Goal: Task Accomplishment & Management: Manage account settings

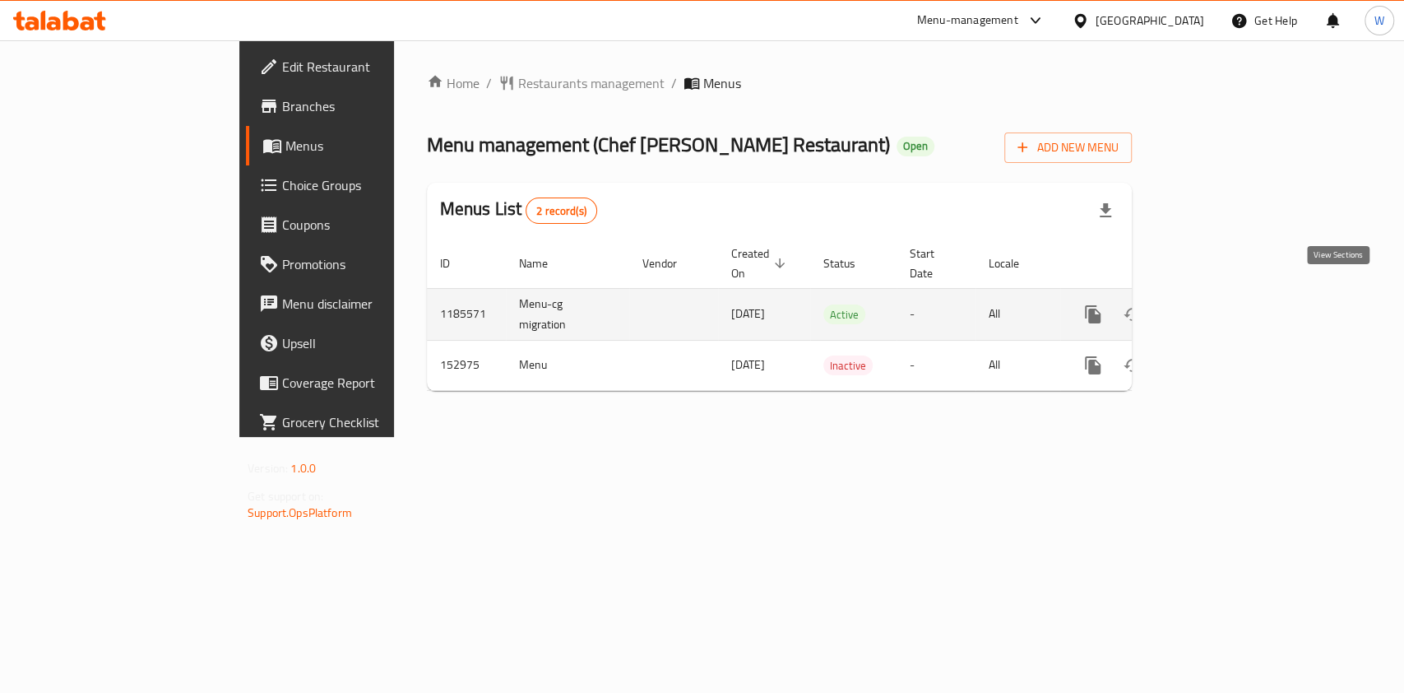
click at [1222, 304] on icon "enhanced table" at bounding box center [1212, 314] width 20 height 20
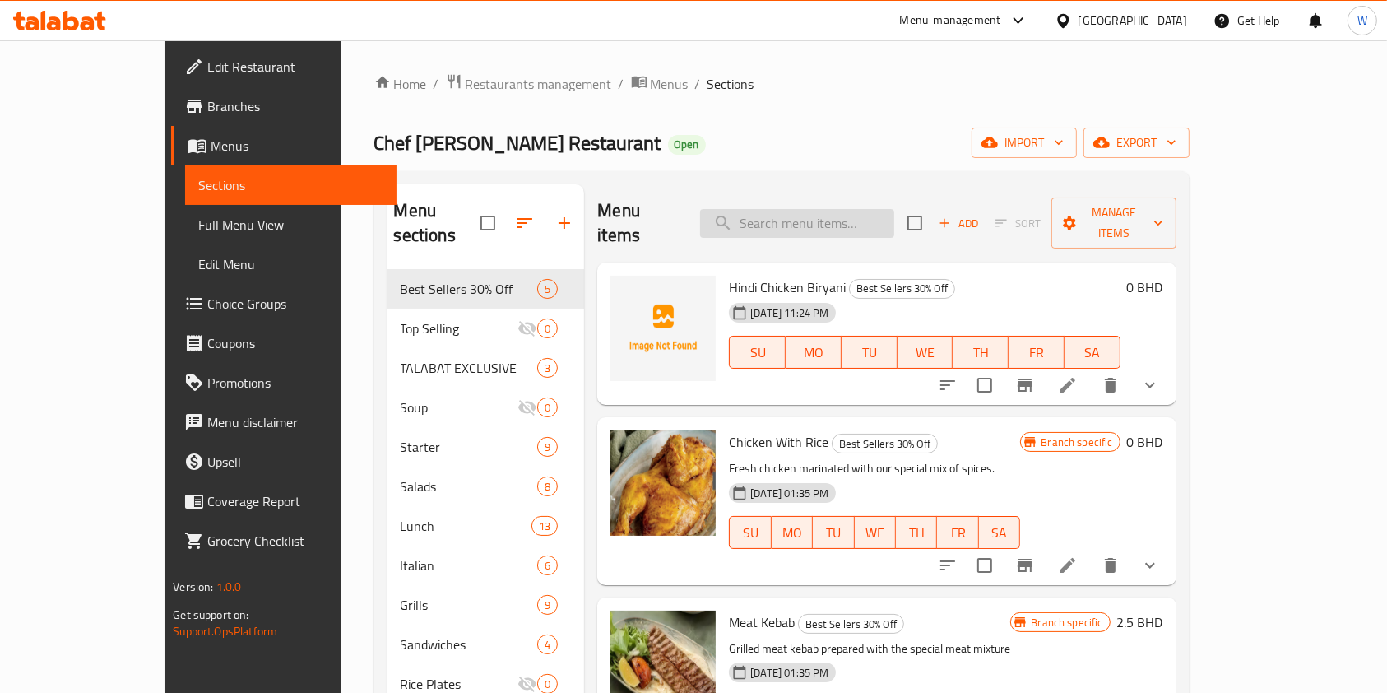
click at [842, 209] on input "search" at bounding box center [797, 223] width 194 height 29
paste input "Shrimp Majboos"
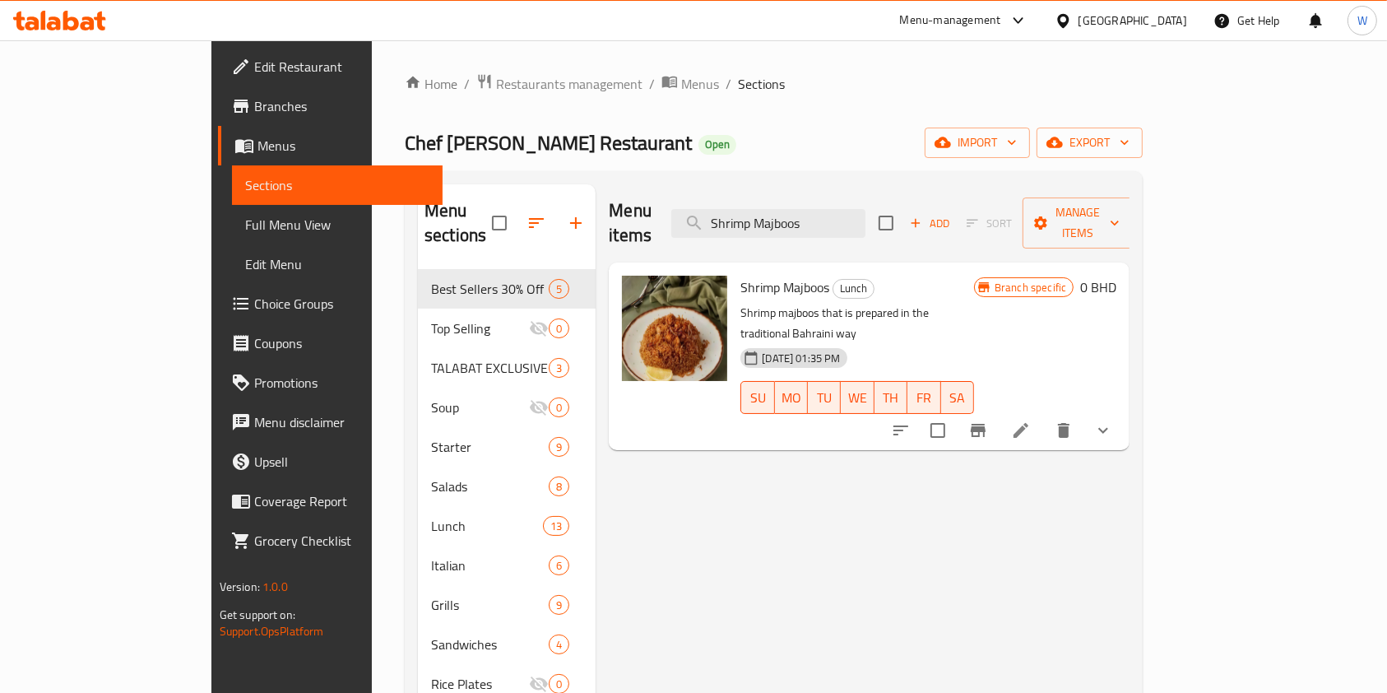
type input "Shrimp Majboos"
click at [1123, 410] on button "show more" at bounding box center [1102, 429] width 39 height 39
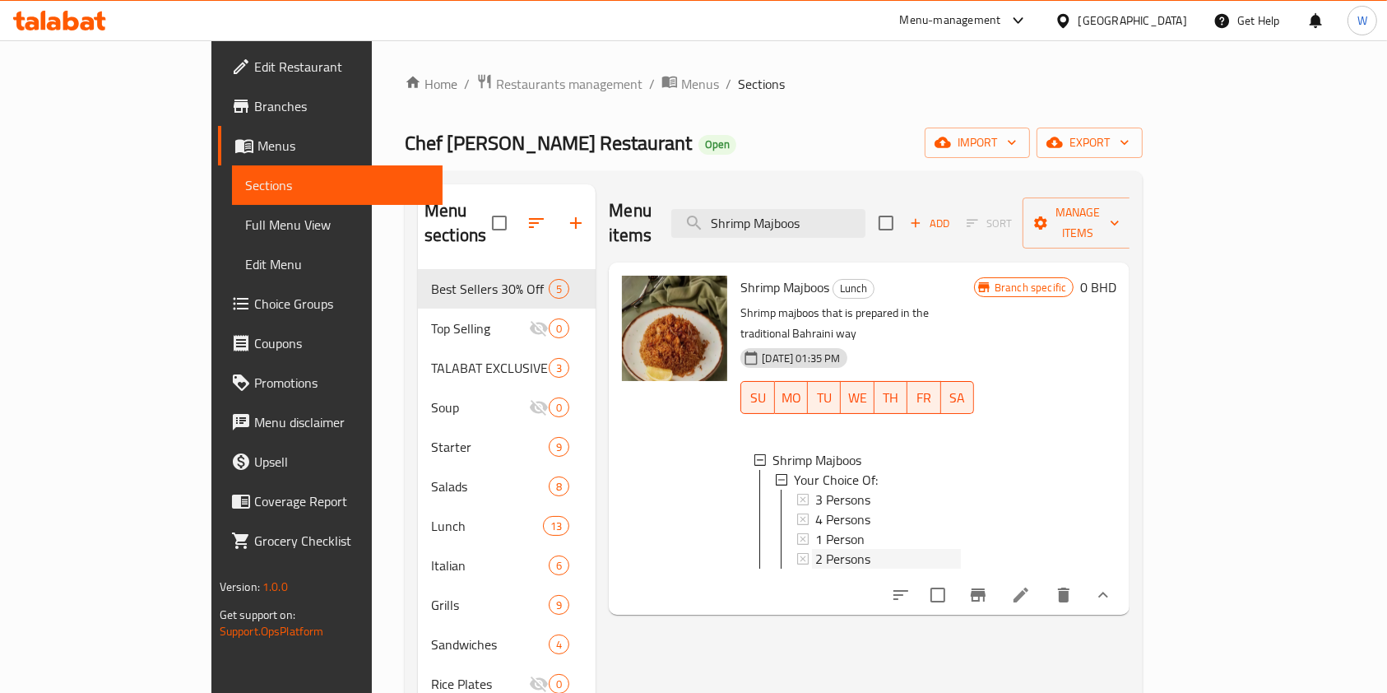
click at [921, 549] on div "2 Persons" at bounding box center [888, 559] width 146 height 20
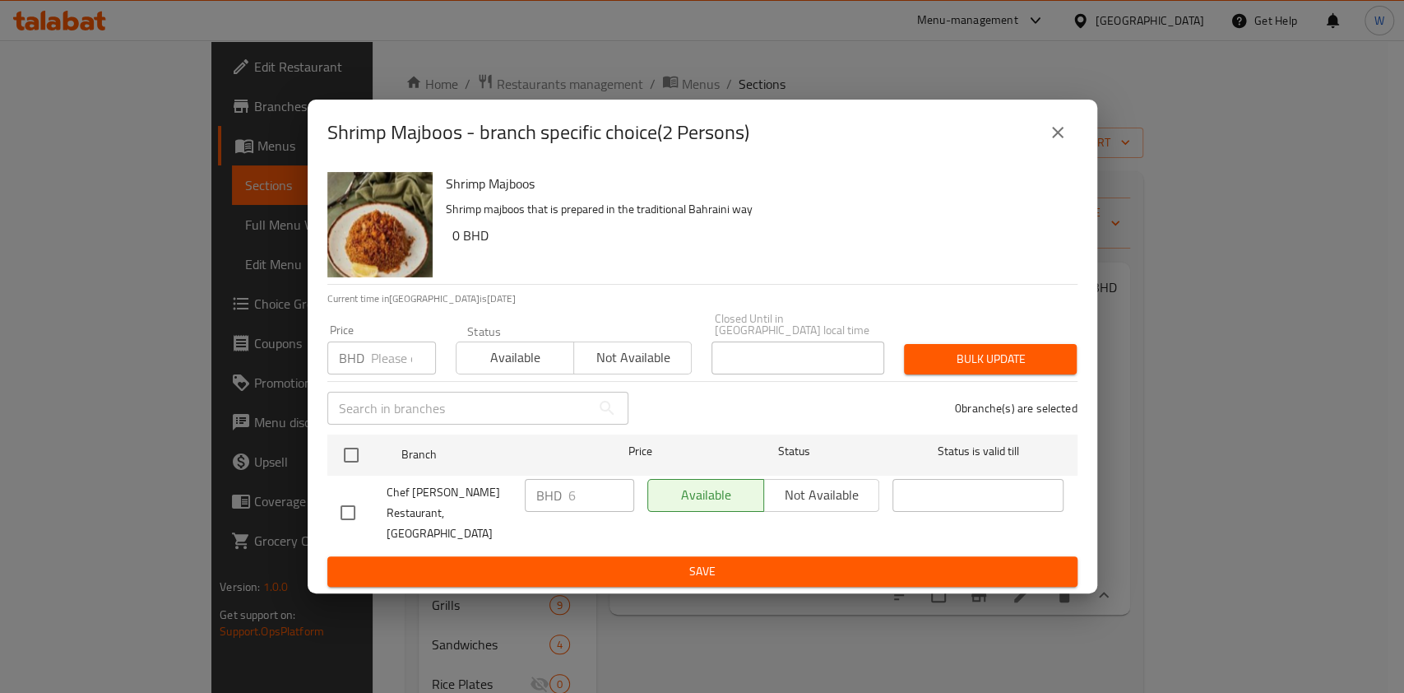
click at [1066, 142] on icon "close" at bounding box center [1058, 133] width 20 height 20
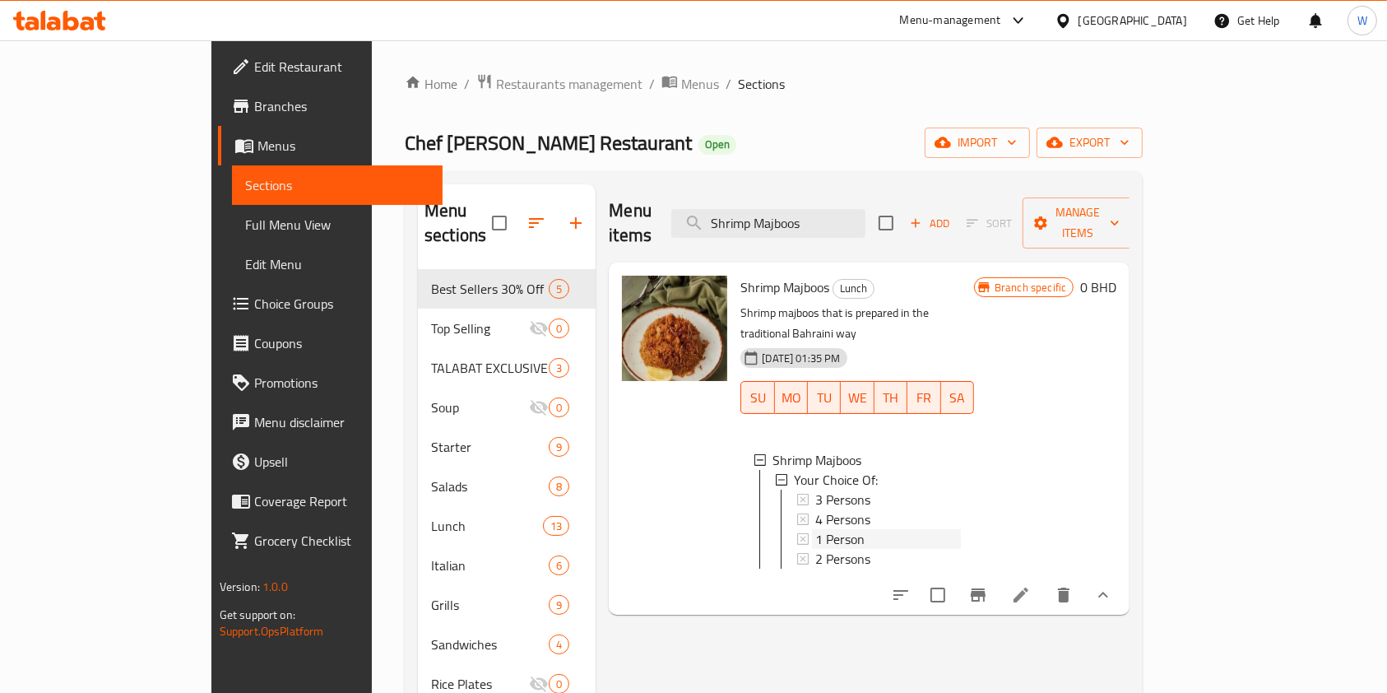
click at [815, 529] on span "1 Person" at bounding box center [839, 539] width 49 height 20
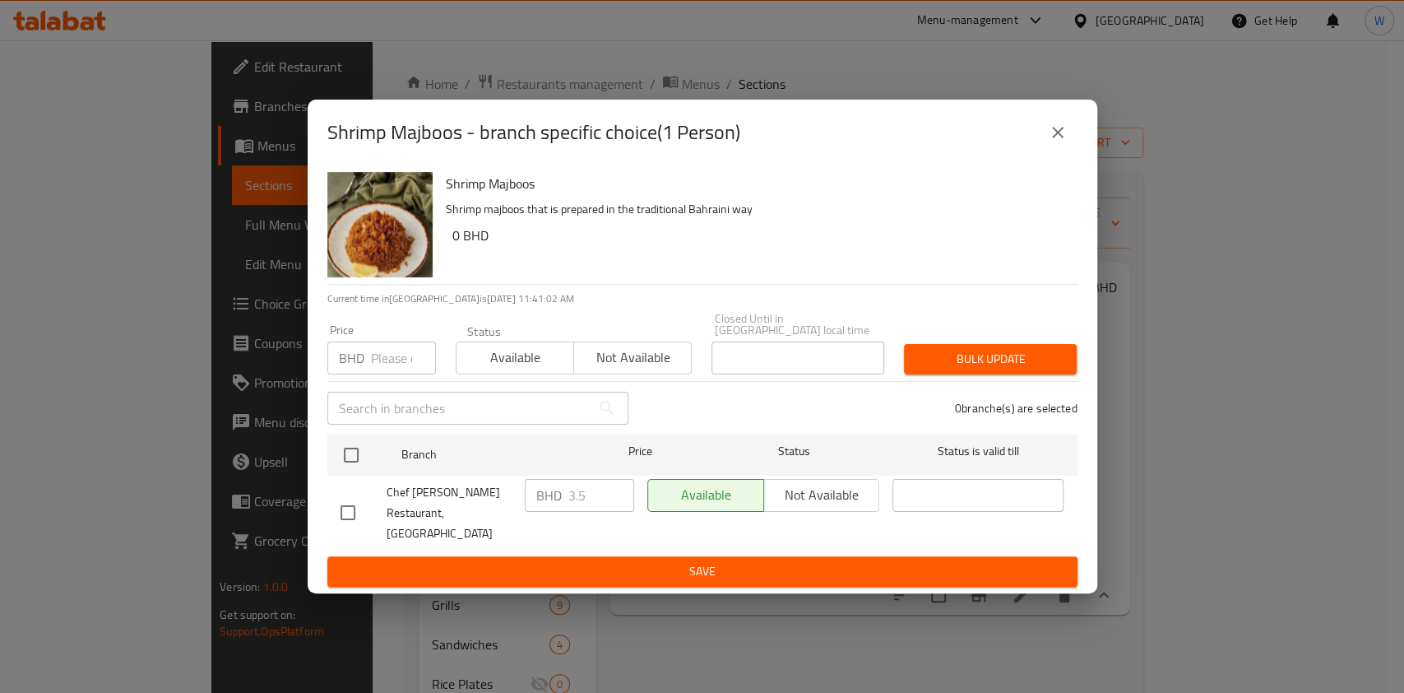
click at [1055, 152] on button "close" at bounding box center [1057, 132] width 39 height 39
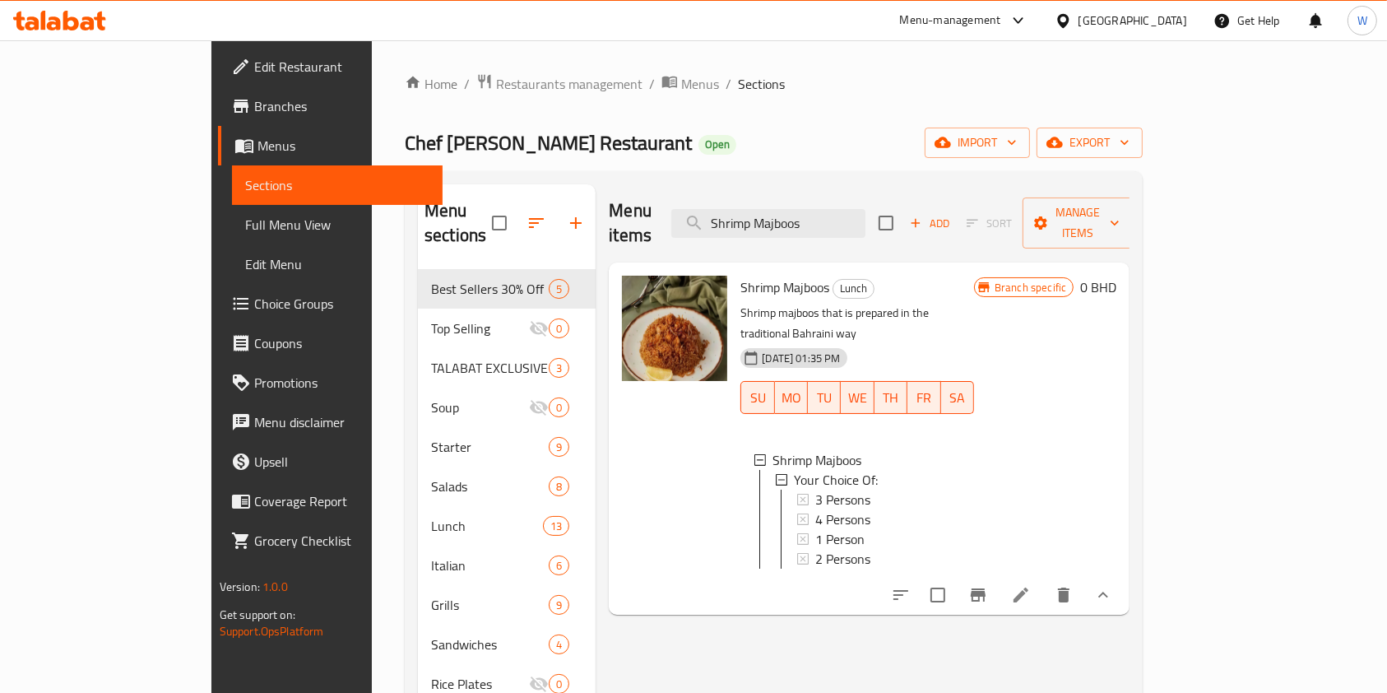
click at [770, 275] on span "Shrimp Majboos" at bounding box center [784, 287] width 89 height 25
copy h6 "Shrimp Majboos"
click at [1120, 206] on span "Manage items" at bounding box center [1078, 222] width 84 height 41
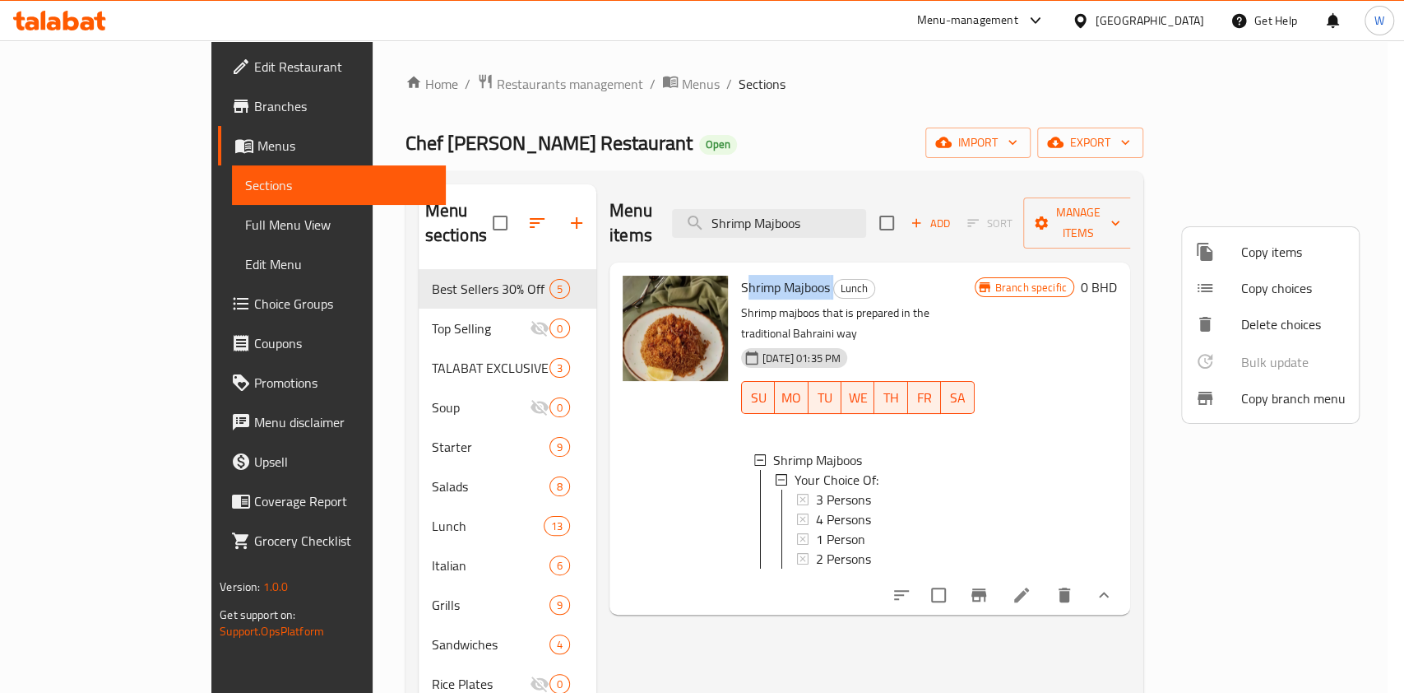
click at [1268, 262] on span "Copy items" at bounding box center [1293, 252] width 104 height 20
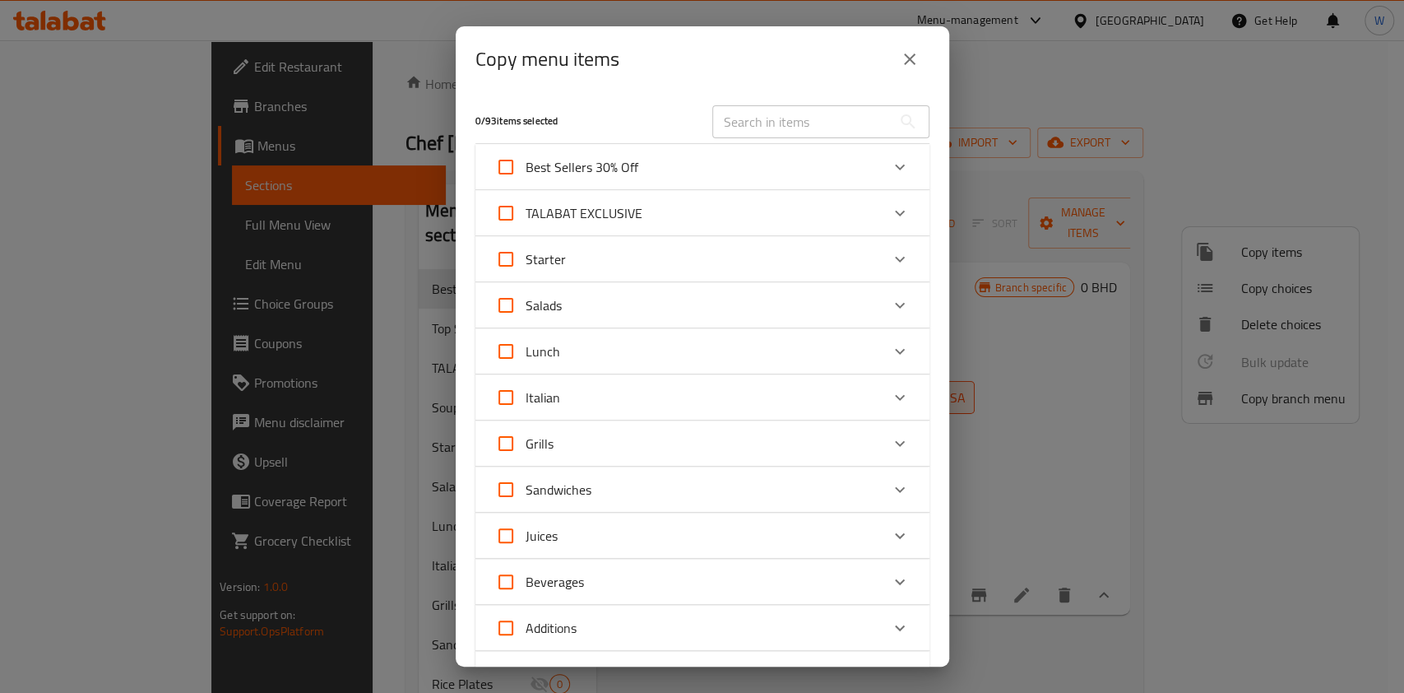
click at [839, 118] on input "text" at bounding box center [801, 121] width 179 height 33
paste input "Shrimp Majboos"
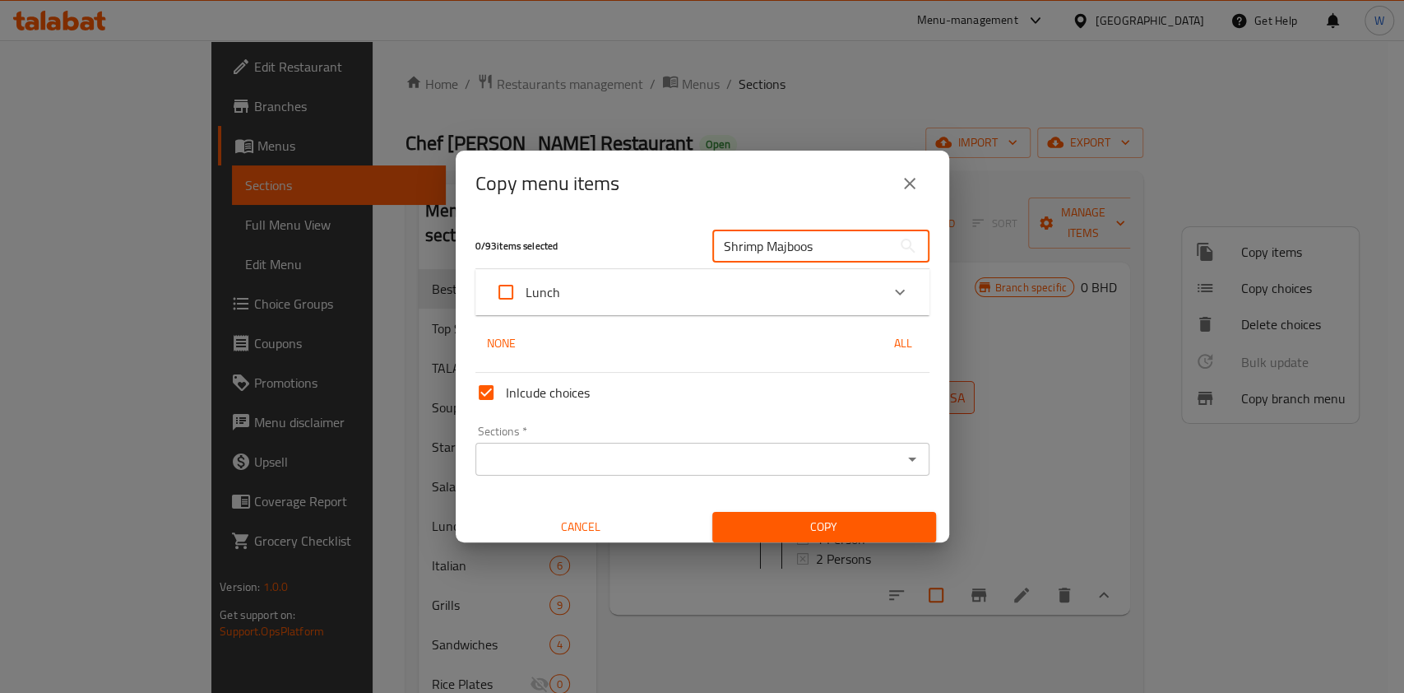
type input "Shrimp Majboos"
click at [799, 285] on div "Lunch" at bounding box center [687, 291] width 385 height 39
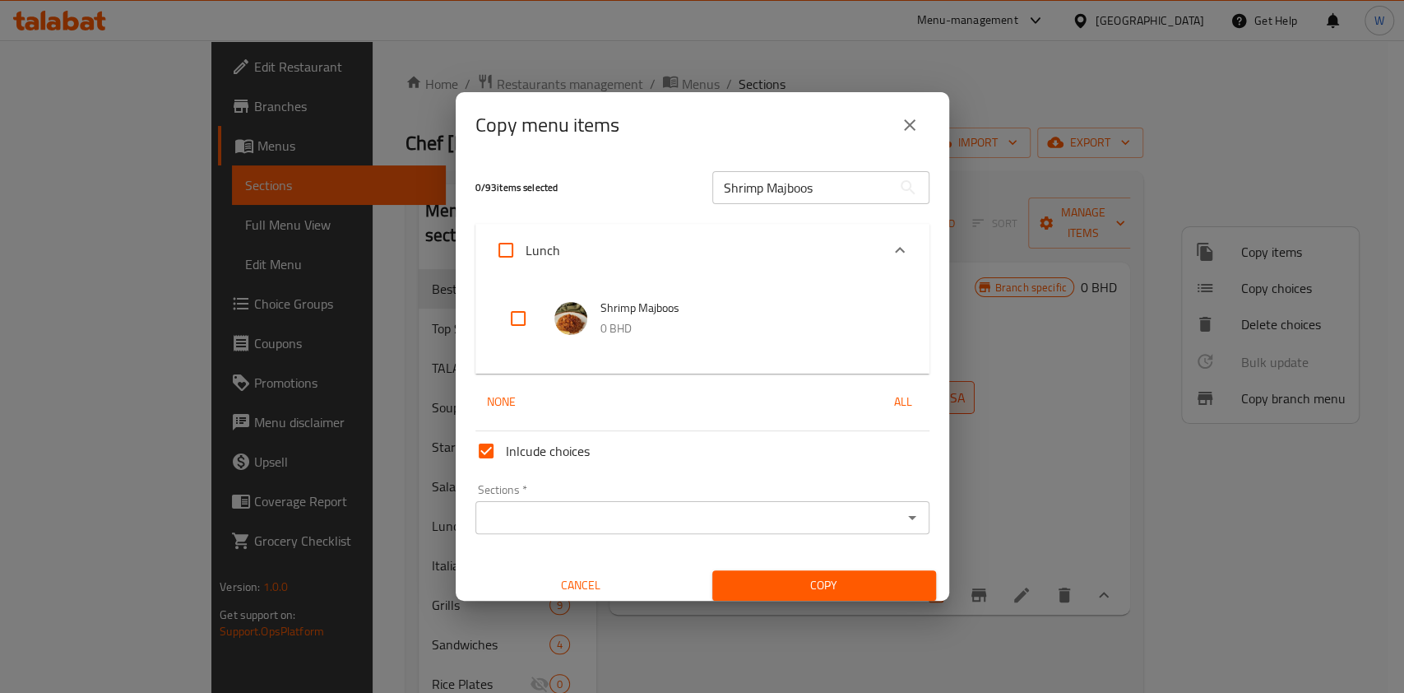
click at [528, 324] on input "checkbox" at bounding box center [518, 318] width 39 height 39
checkbox input "true"
click at [860, 506] on input "Sections   *" at bounding box center [688, 517] width 417 height 23
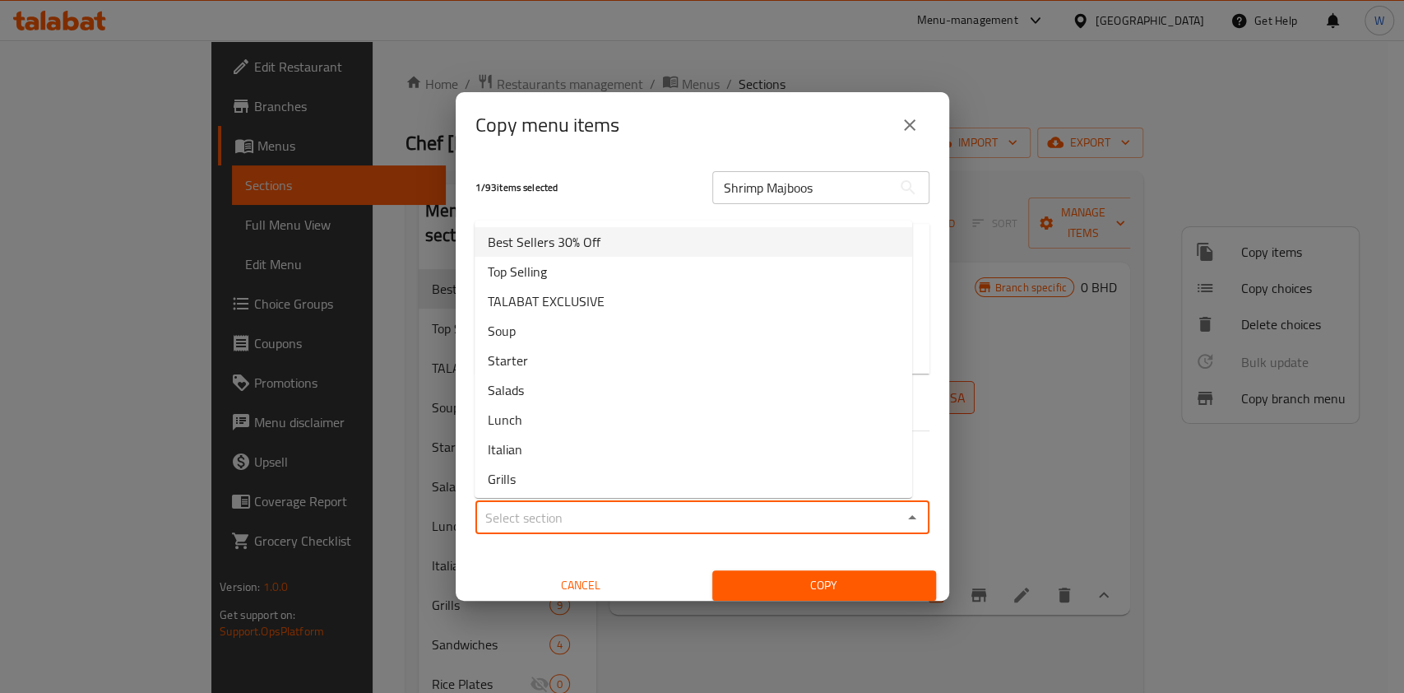
drag, startPoint x: 679, startPoint y: 245, endPoint x: 681, endPoint y: 253, distance: 8.4
click at [680, 244] on li "Best Sellers 30% Off" at bounding box center [694, 242] width 438 height 30
type input "Best Sellers 30% Off"
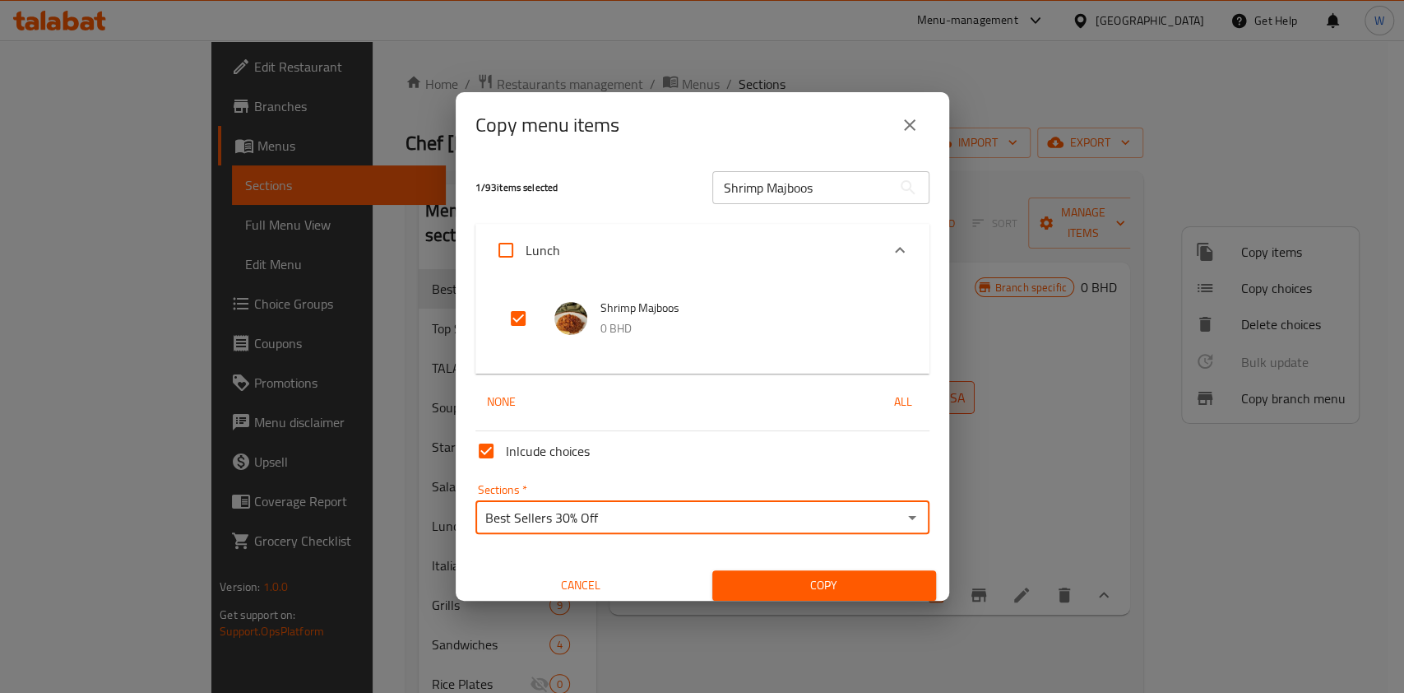
click at [779, 568] on div "Copy" at bounding box center [824, 585] width 243 height 50
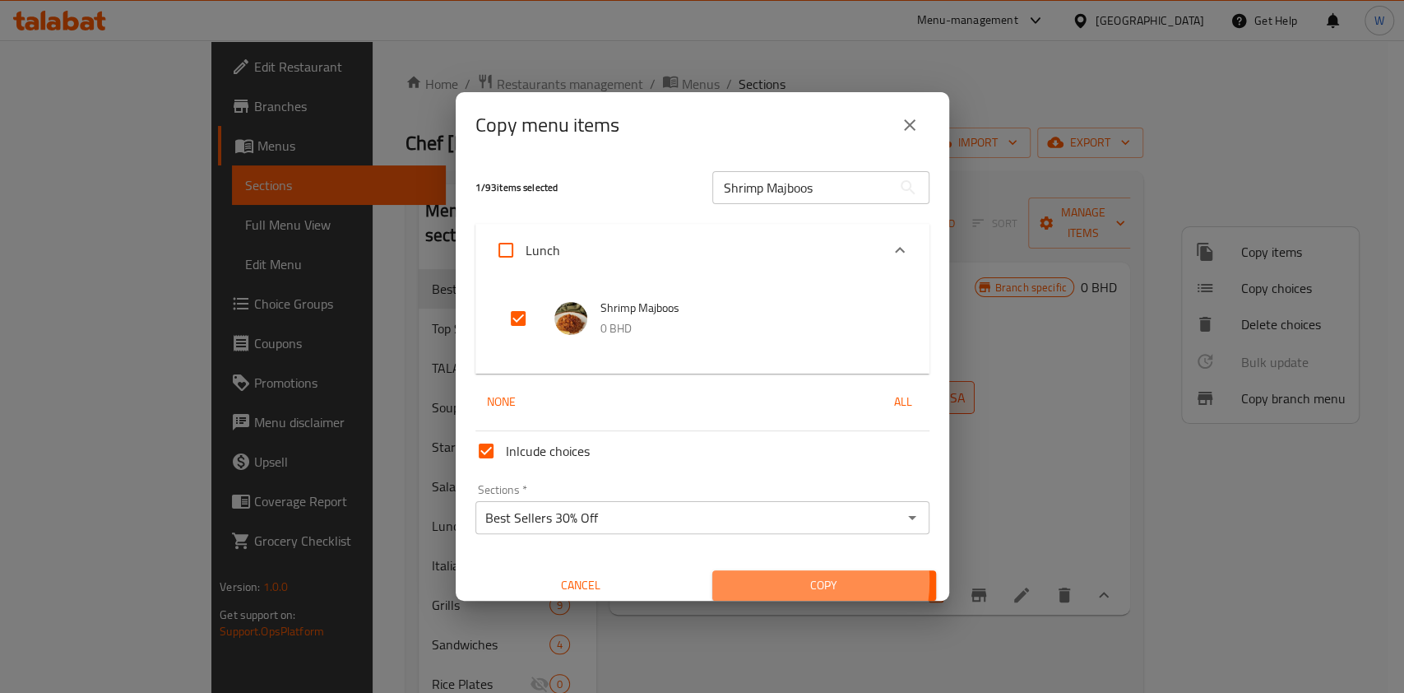
click at [781, 582] on span "Copy" at bounding box center [824, 585] width 197 height 21
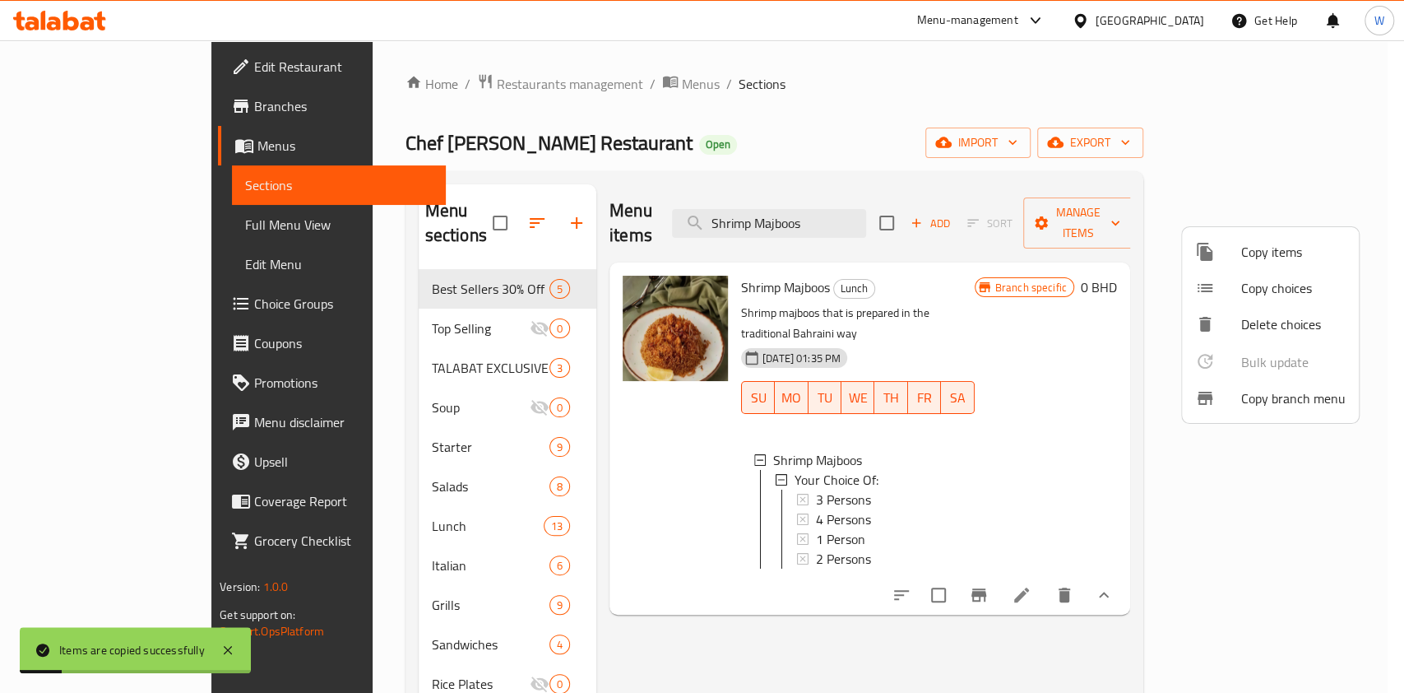
click at [416, 309] on div at bounding box center [702, 346] width 1404 height 693
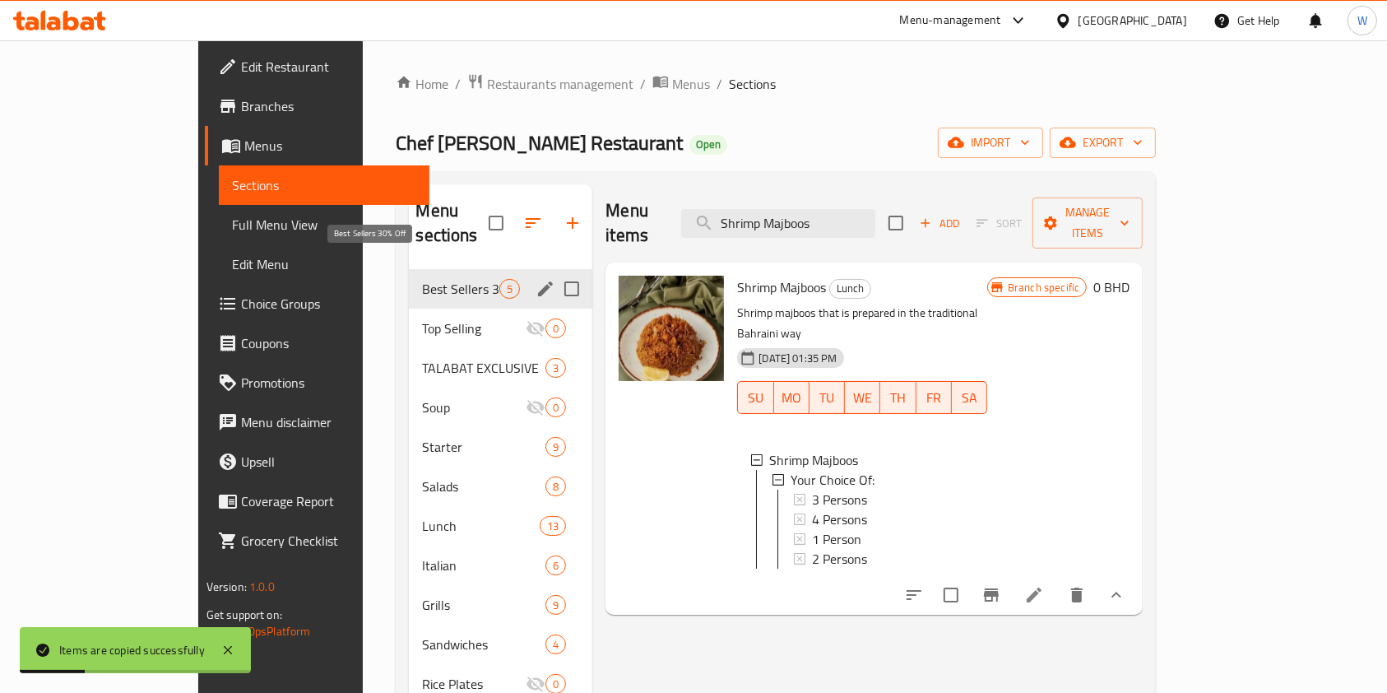
click at [431, 279] on span "Best Sellers 30% Off" at bounding box center [460, 289] width 77 height 20
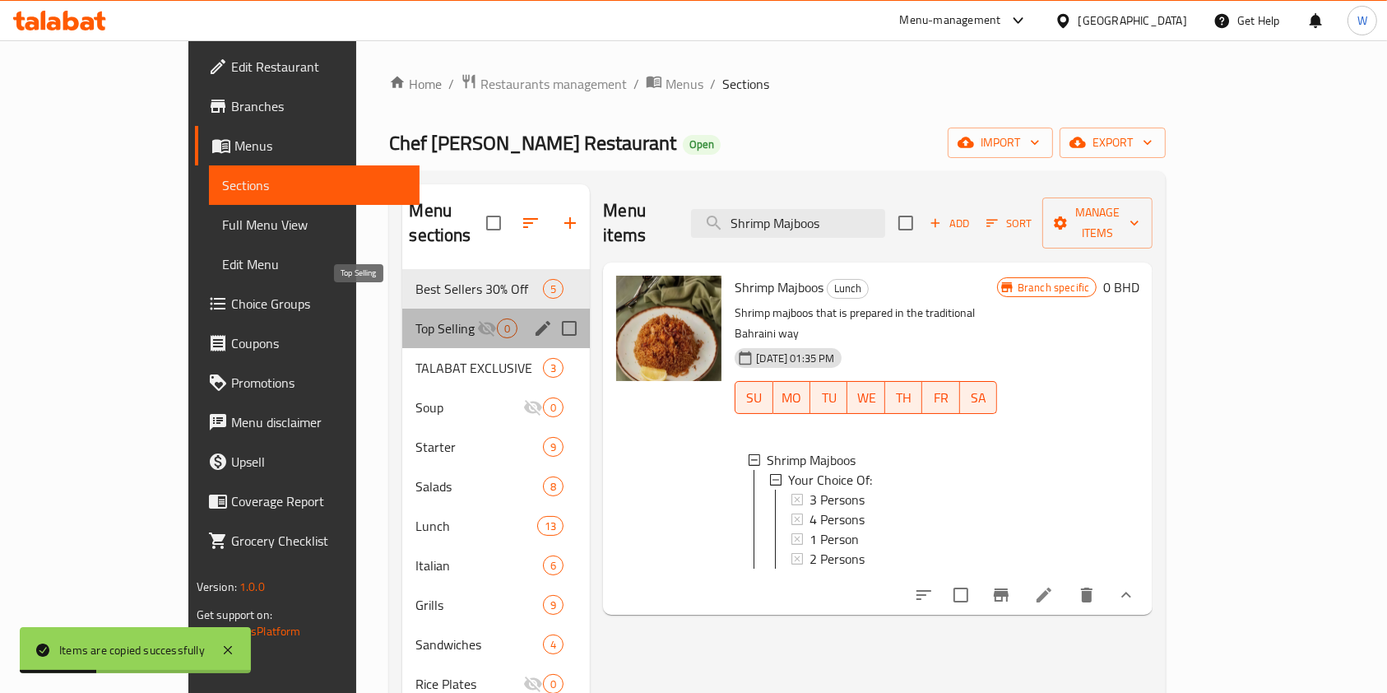
click at [422, 318] on span "Top Selling" at bounding box center [446, 328] width 62 height 20
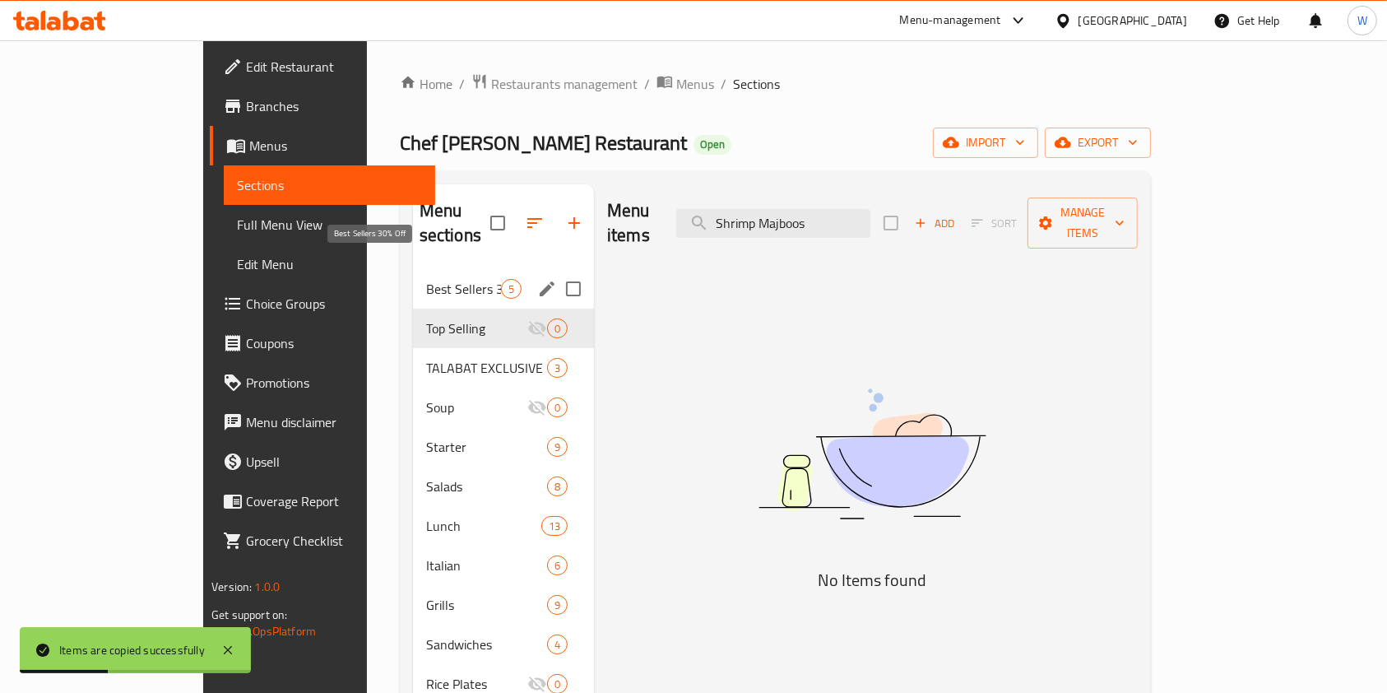
click at [427, 279] on span "Best Sellers 30% Off" at bounding box center [463, 289] width 75 height 20
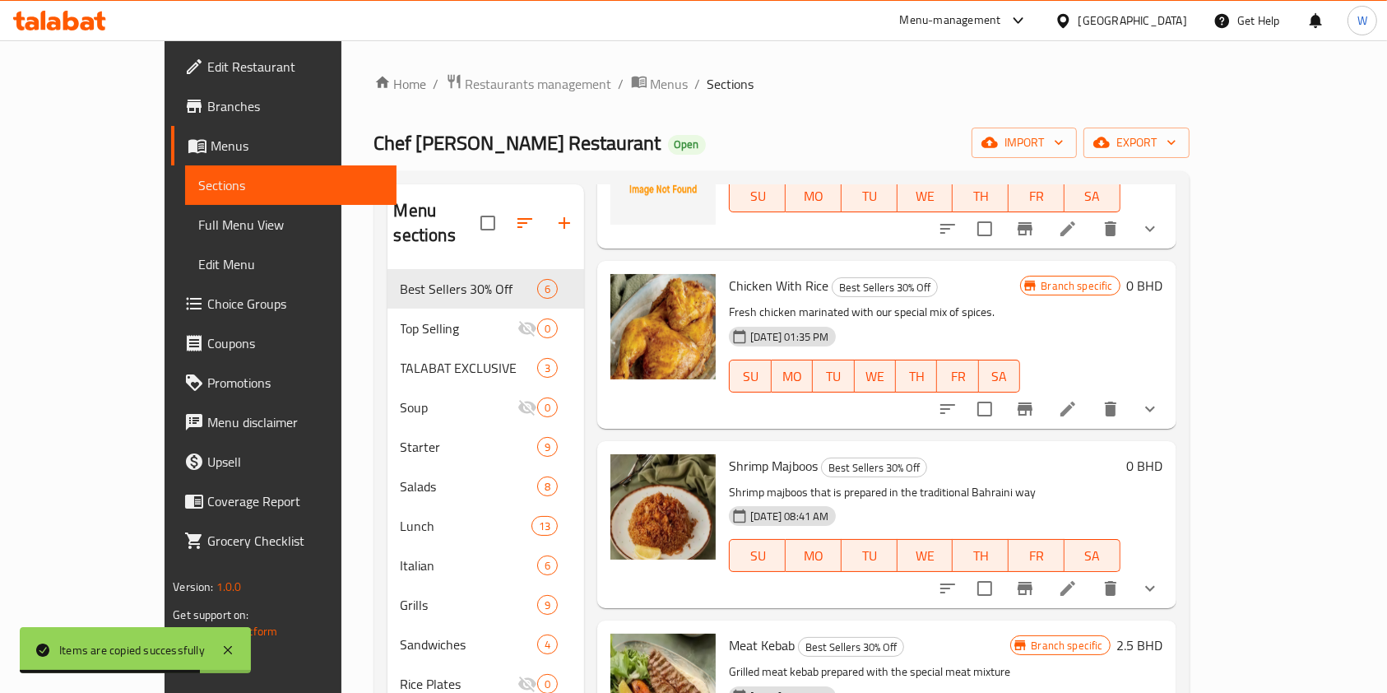
scroll to position [177, 0]
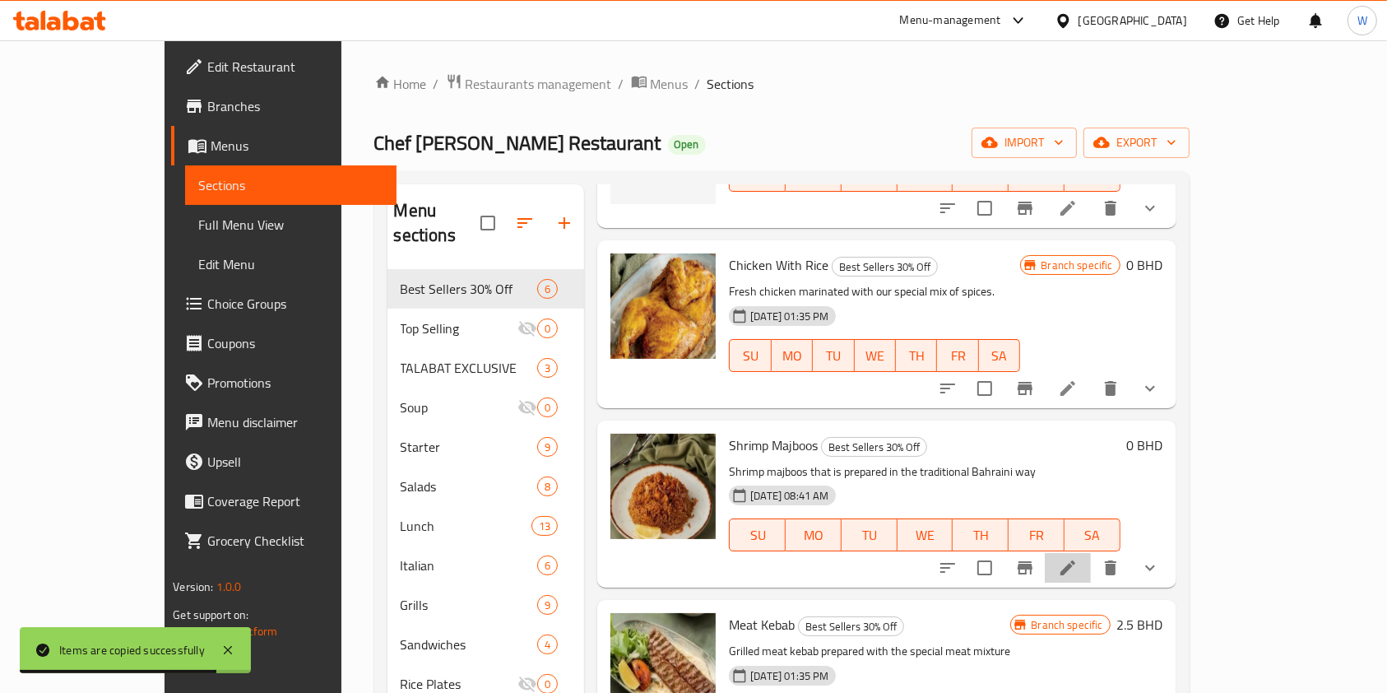
click at [1075, 560] on icon at bounding box center [1067, 567] width 15 height 15
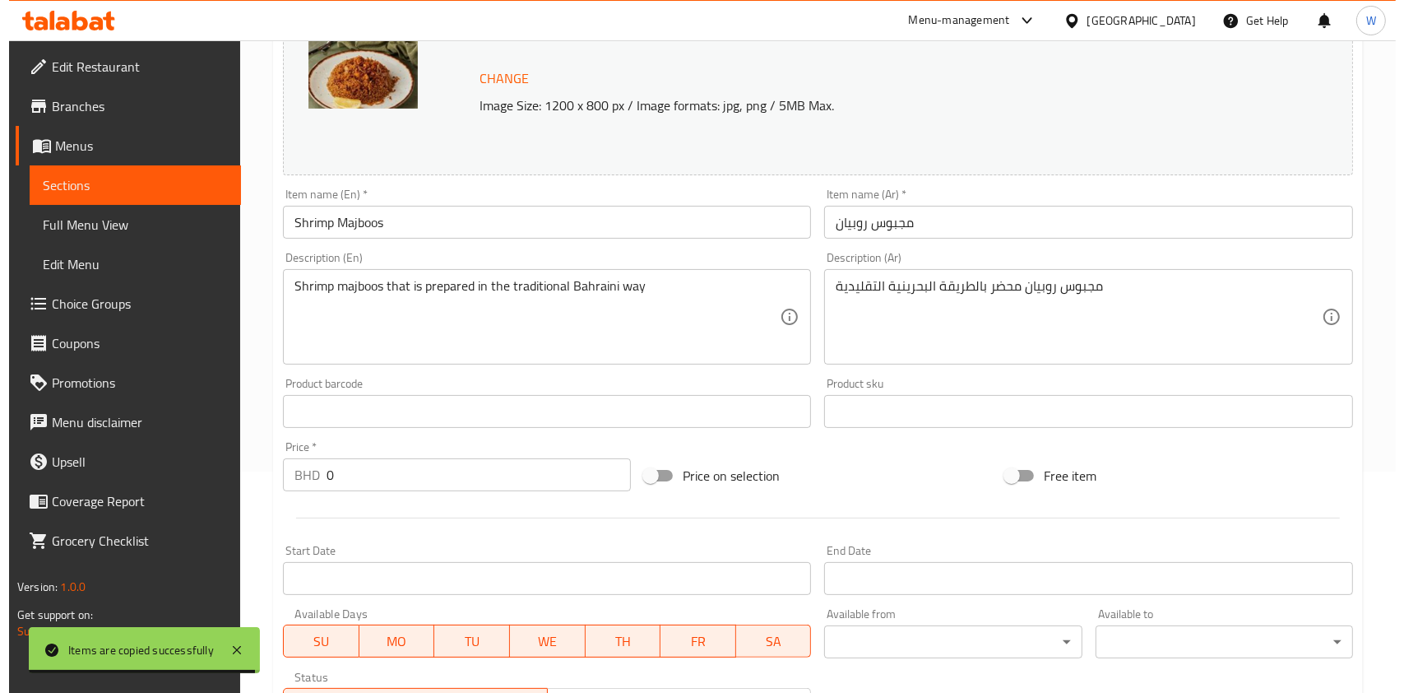
scroll to position [625, 0]
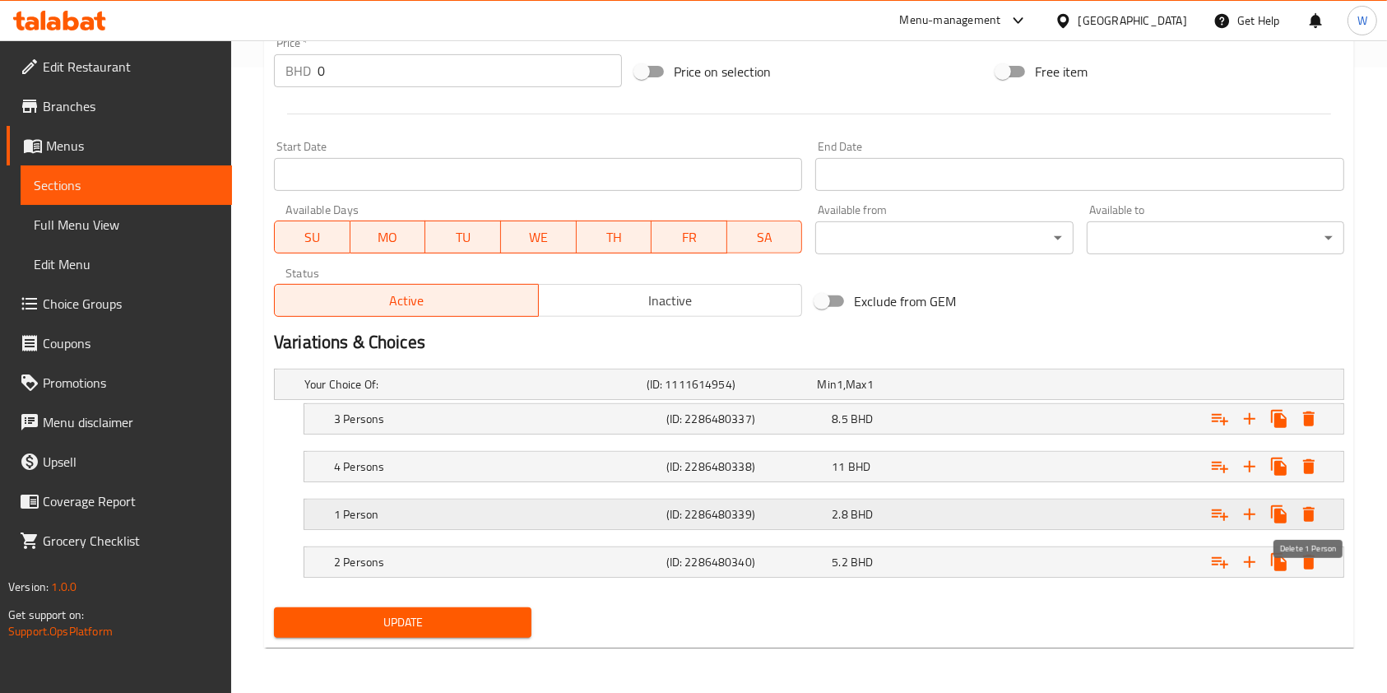
click at [1310, 512] on icon "Expand" at bounding box center [1309, 514] width 12 height 15
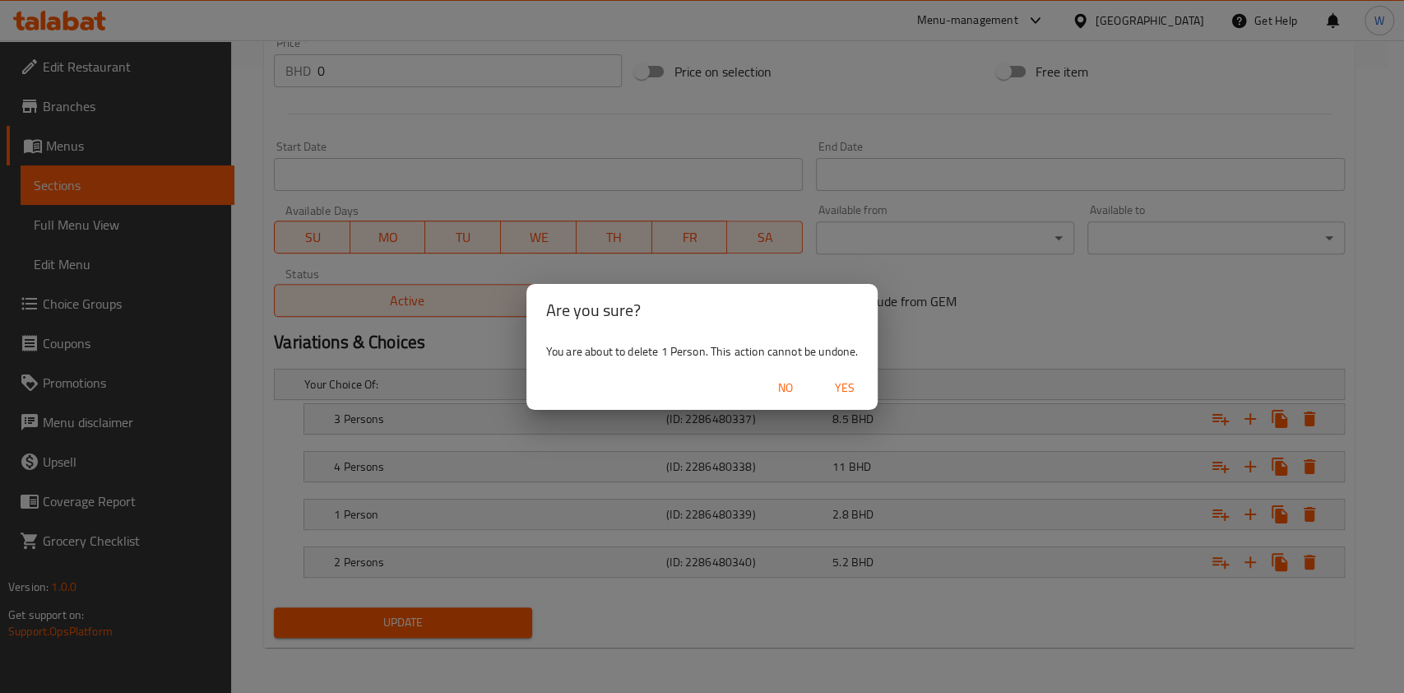
click at [842, 386] on span "Yes" at bounding box center [844, 388] width 39 height 21
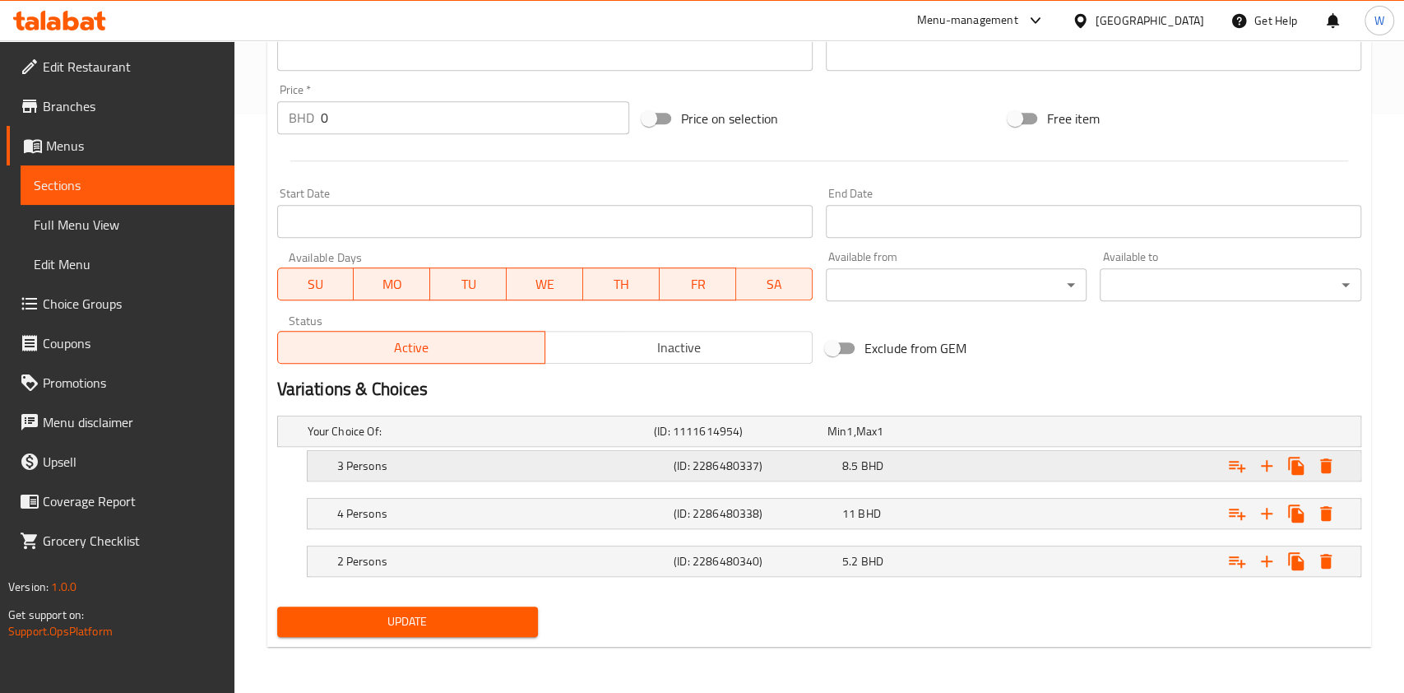
scroll to position [577, 0]
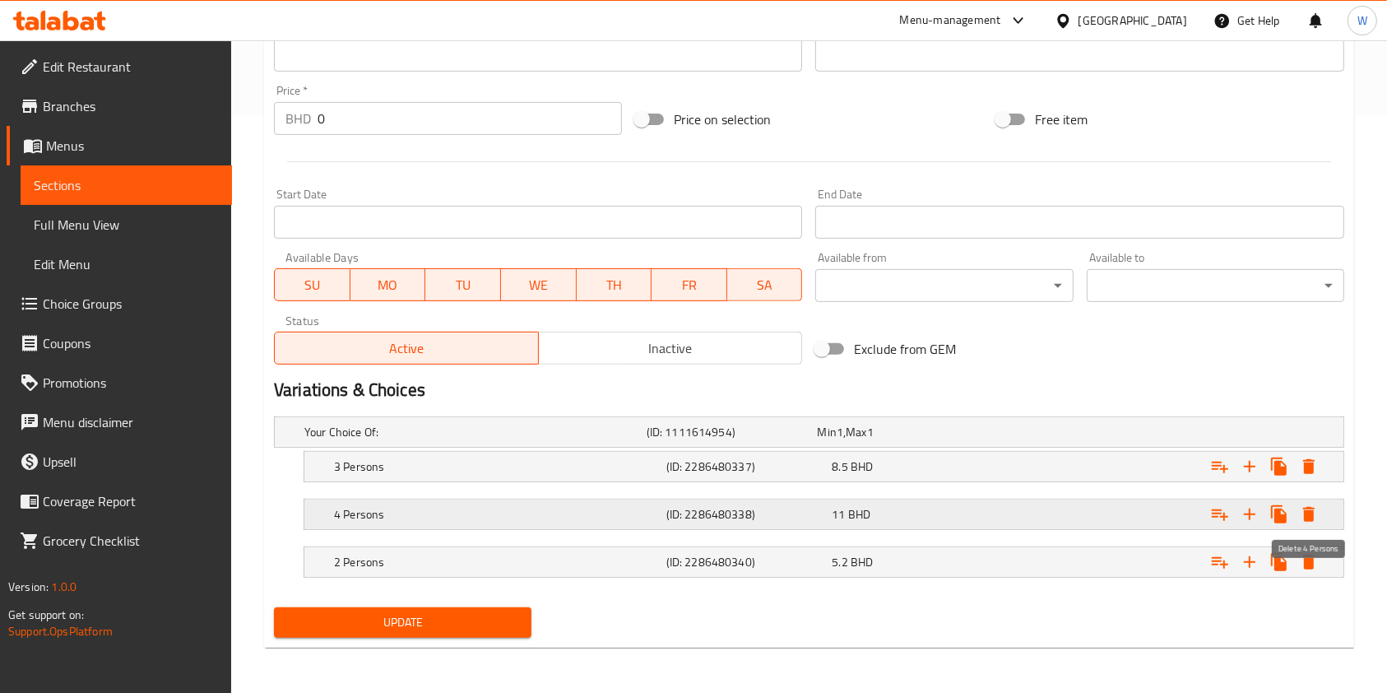
click at [1310, 512] on icon "Expand" at bounding box center [1309, 514] width 12 height 15
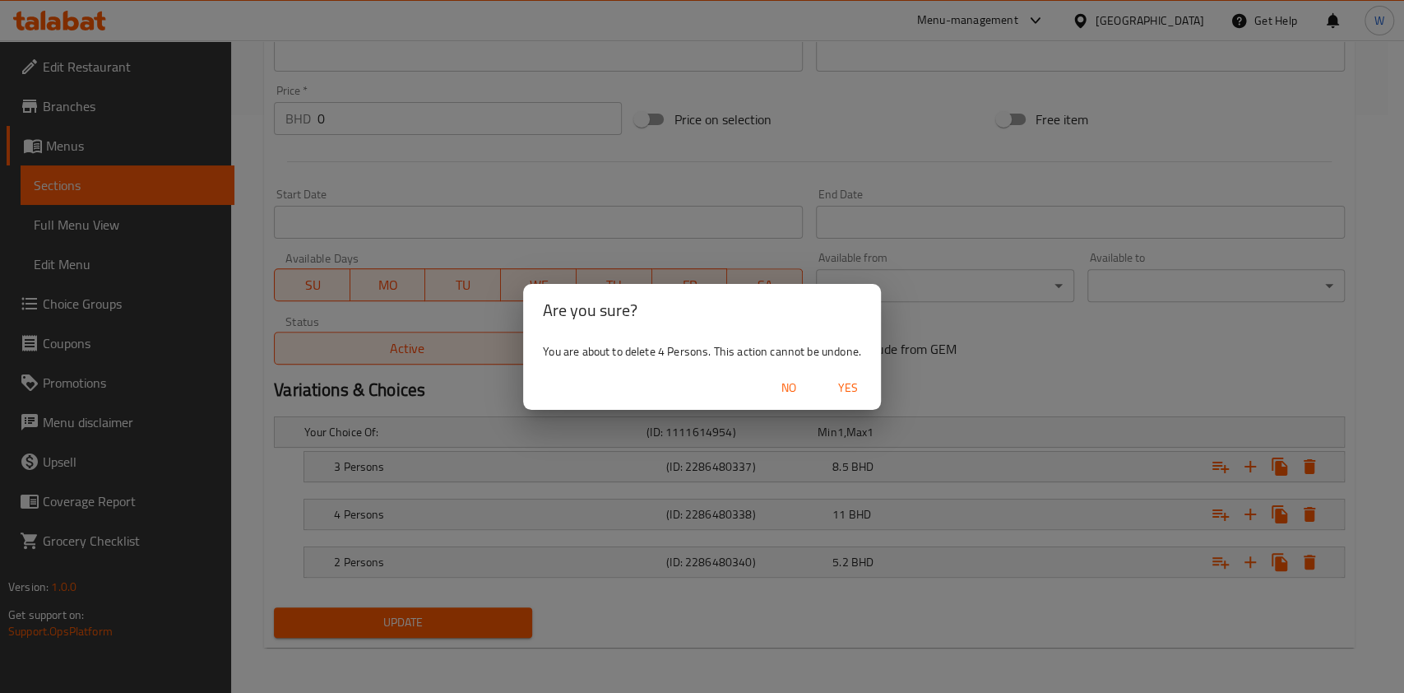
click at [848, 392] on span "Yes" at bounding box center [847, 388] width 39 height 21
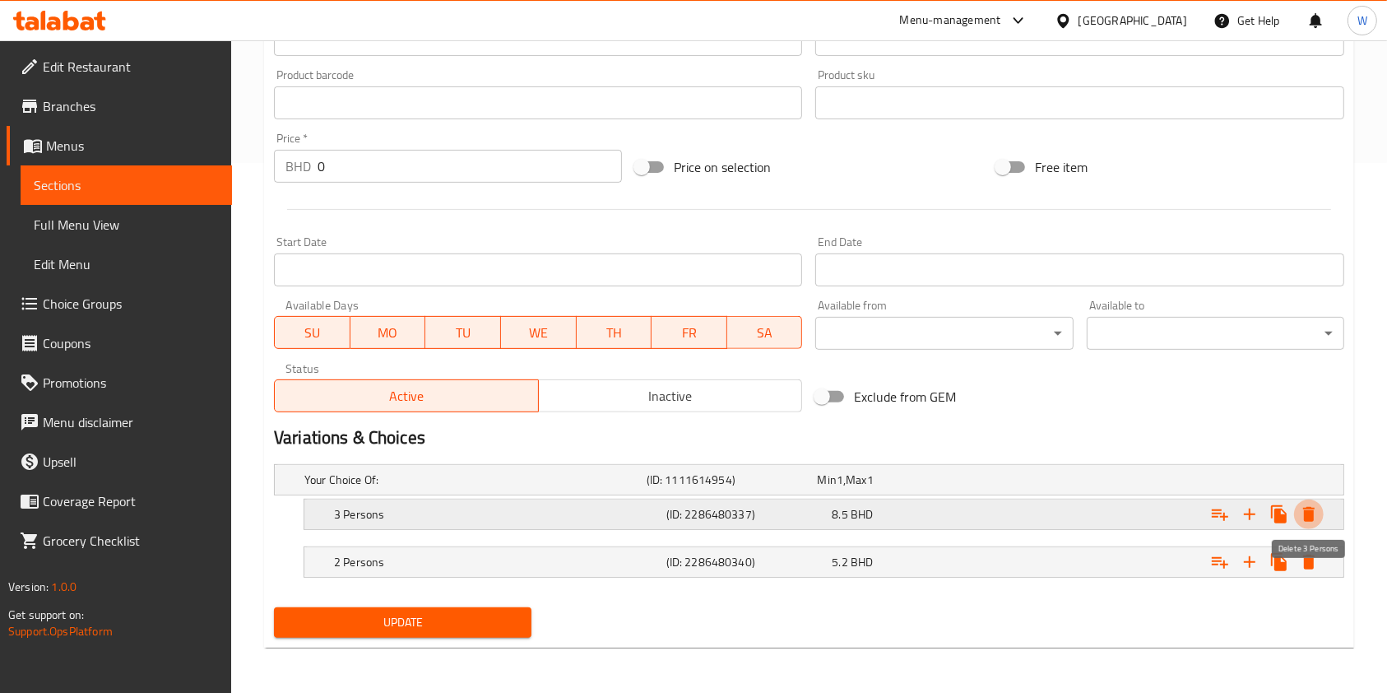
click at [1309, 519] on icon "Expand" at bounding box center [1309, 514] width 12 height 15
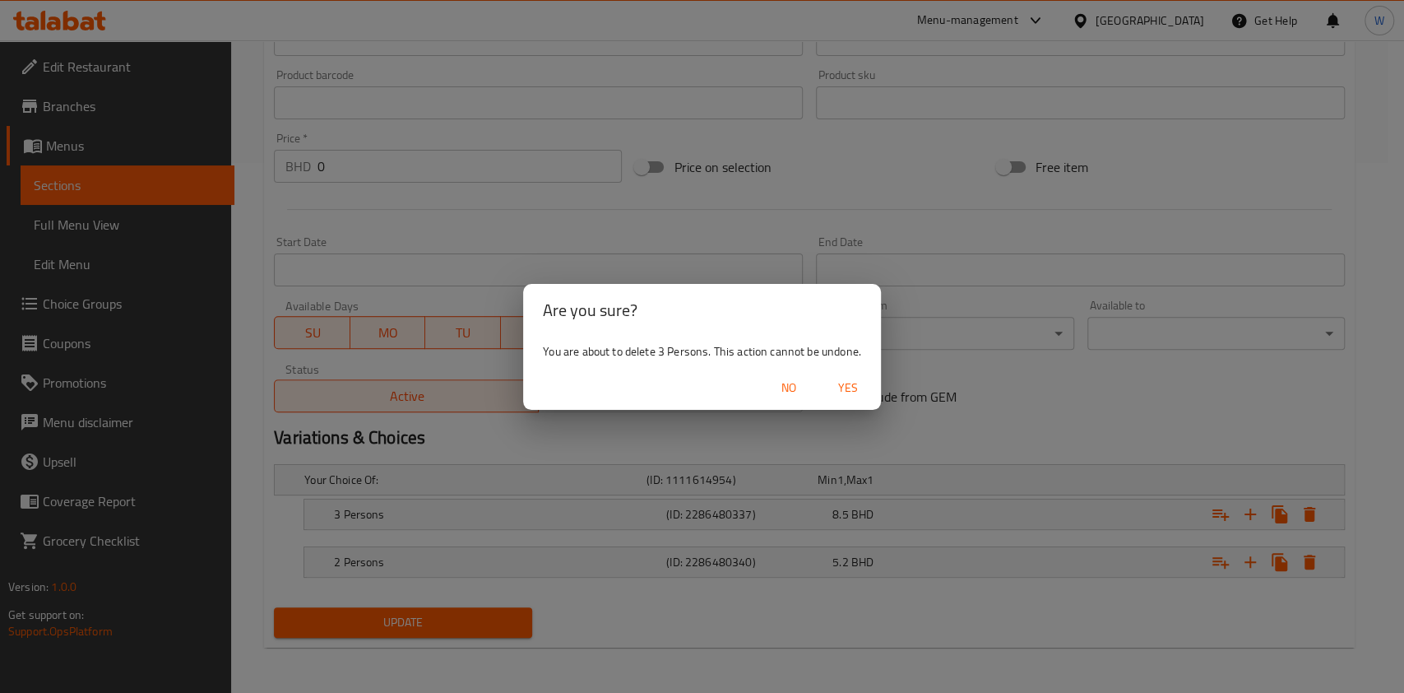
drag, startPoint x: 849, startPoint y: 391, endPoint x: 895, endPoint y: 408, distance: 49.2
click at [849, 391] on span "Yes" at bounding box center [847, 388] width 39 height 21
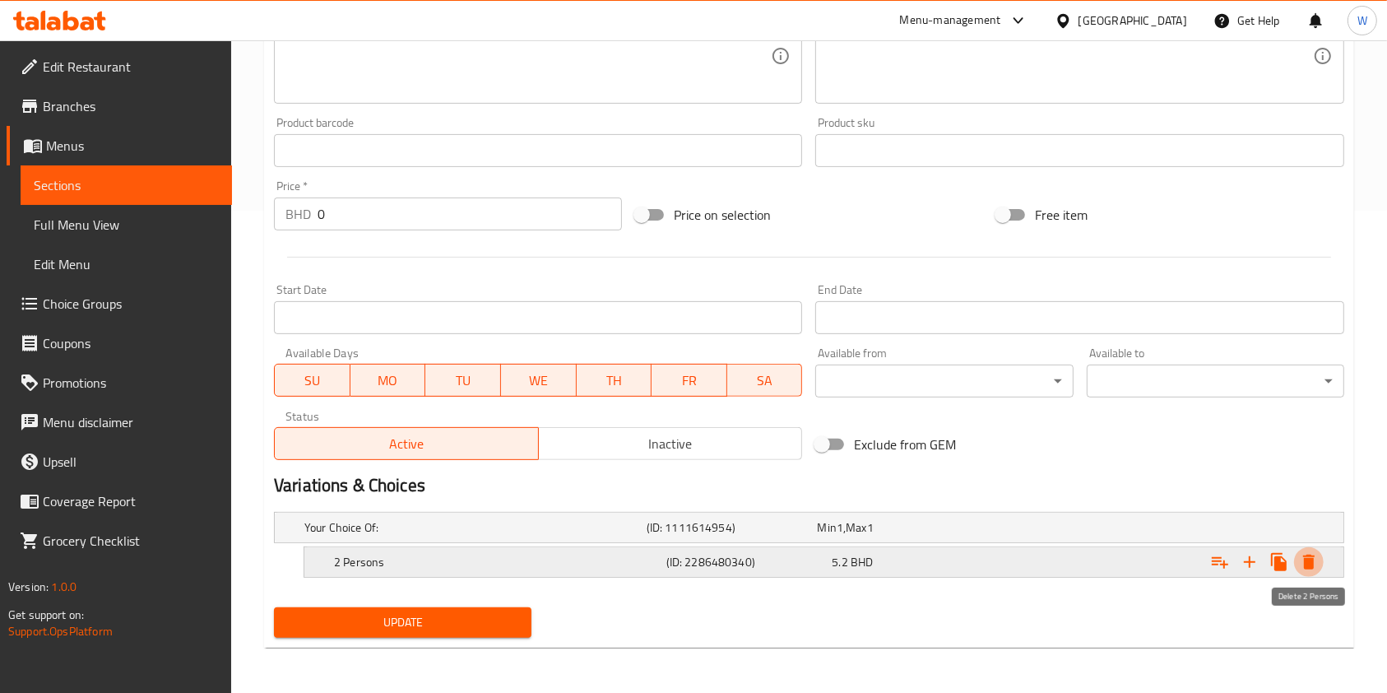
click at [1307, 558] on icon "Expand" at bounding box center [1309, 561] width 12 height 15
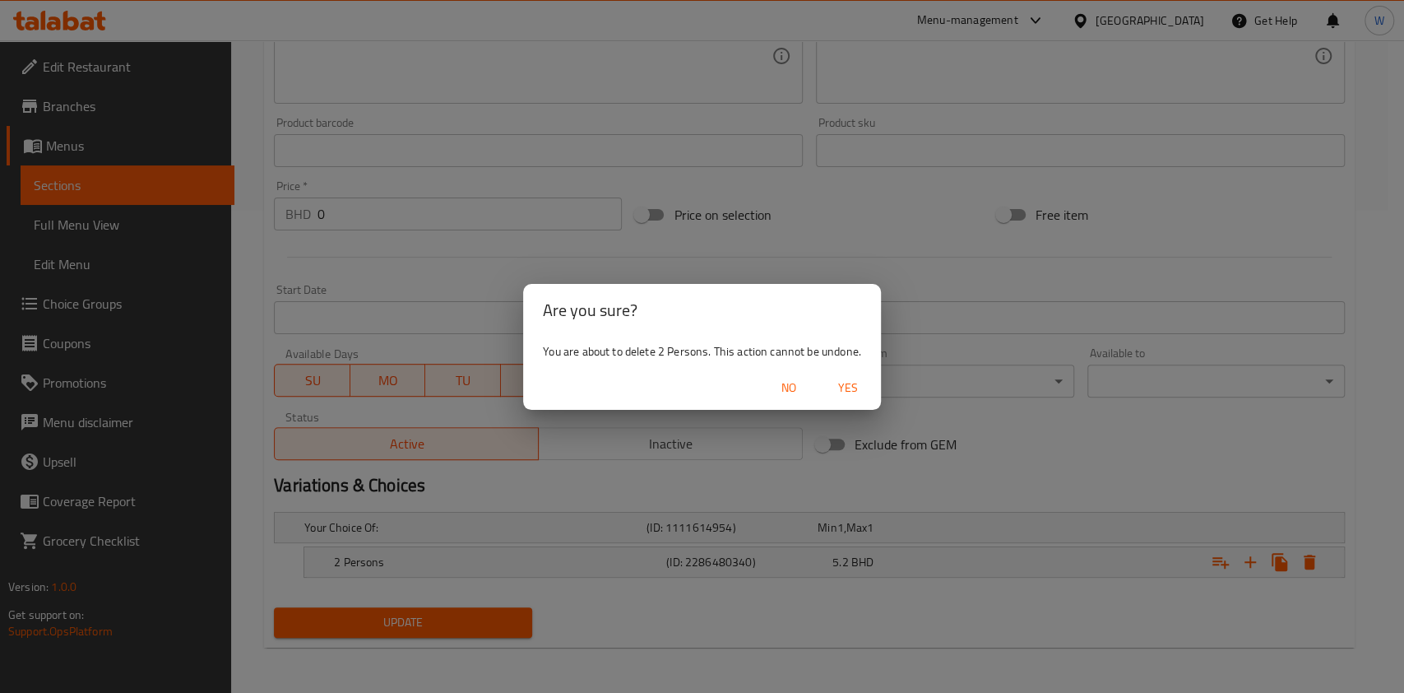
click at [859, 386] on span "Yes" at bounding box center [847, 388] width 39 height 21
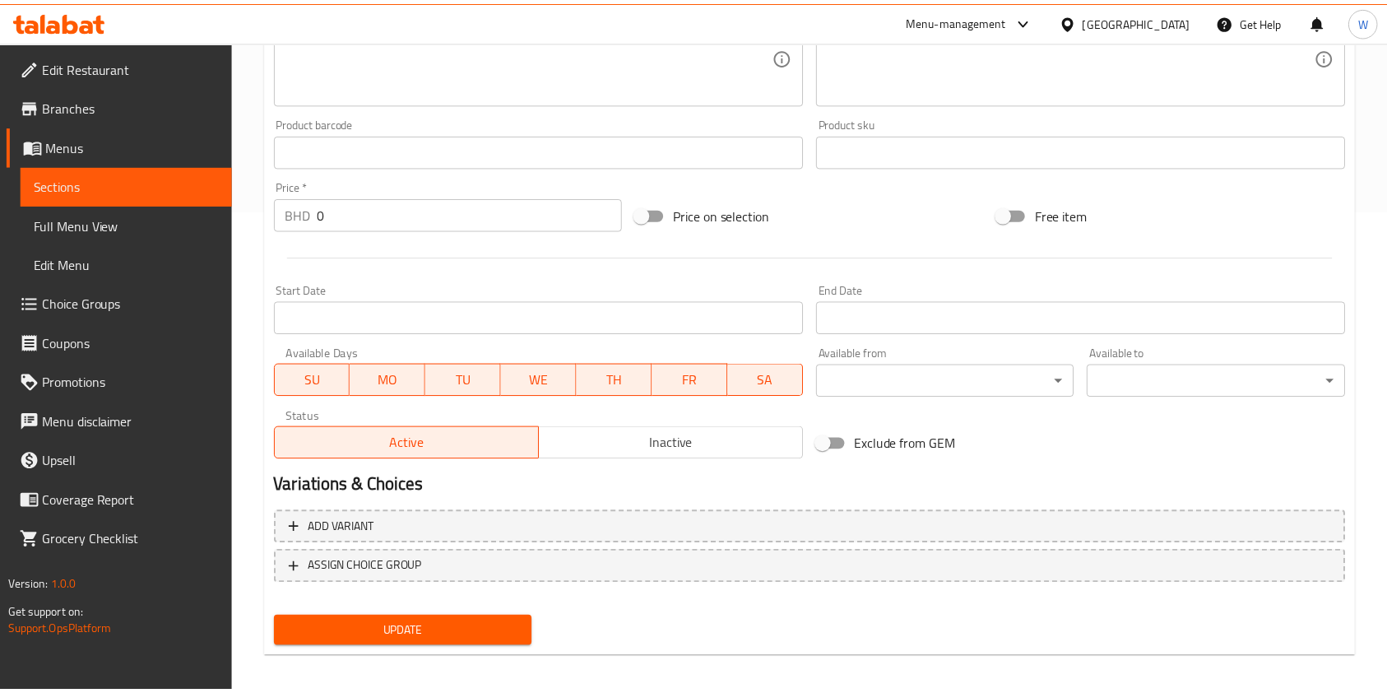
scroll to position [477, 0]
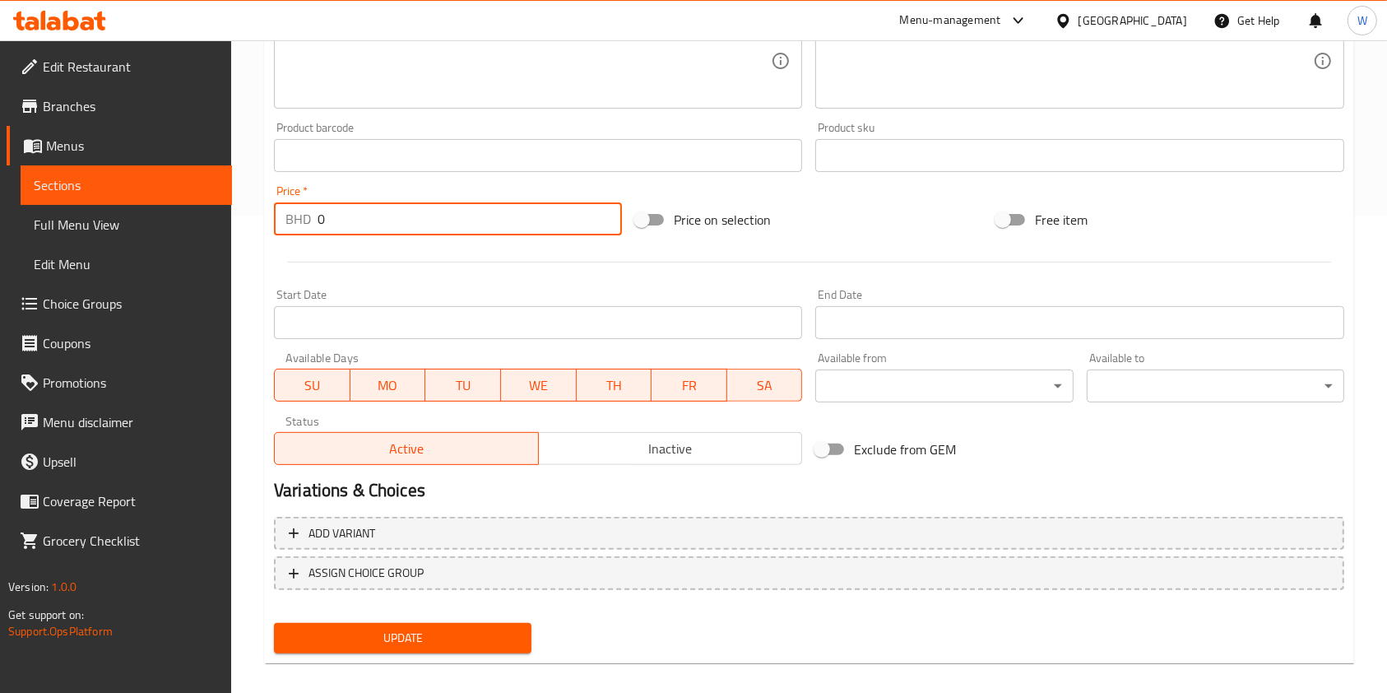
drag, startPoint x: 364, startPoint y: 214, endPoint x: 275, endPoint y: 230, distance: 91.0
click at [275, 230] on div "BHD 0 Price *" at bounding box center [448, 218] width 348 height 33
type input "3.5"
click at [369, 635] on span "Update" at bounding box center [402, 638] width 231 height 21
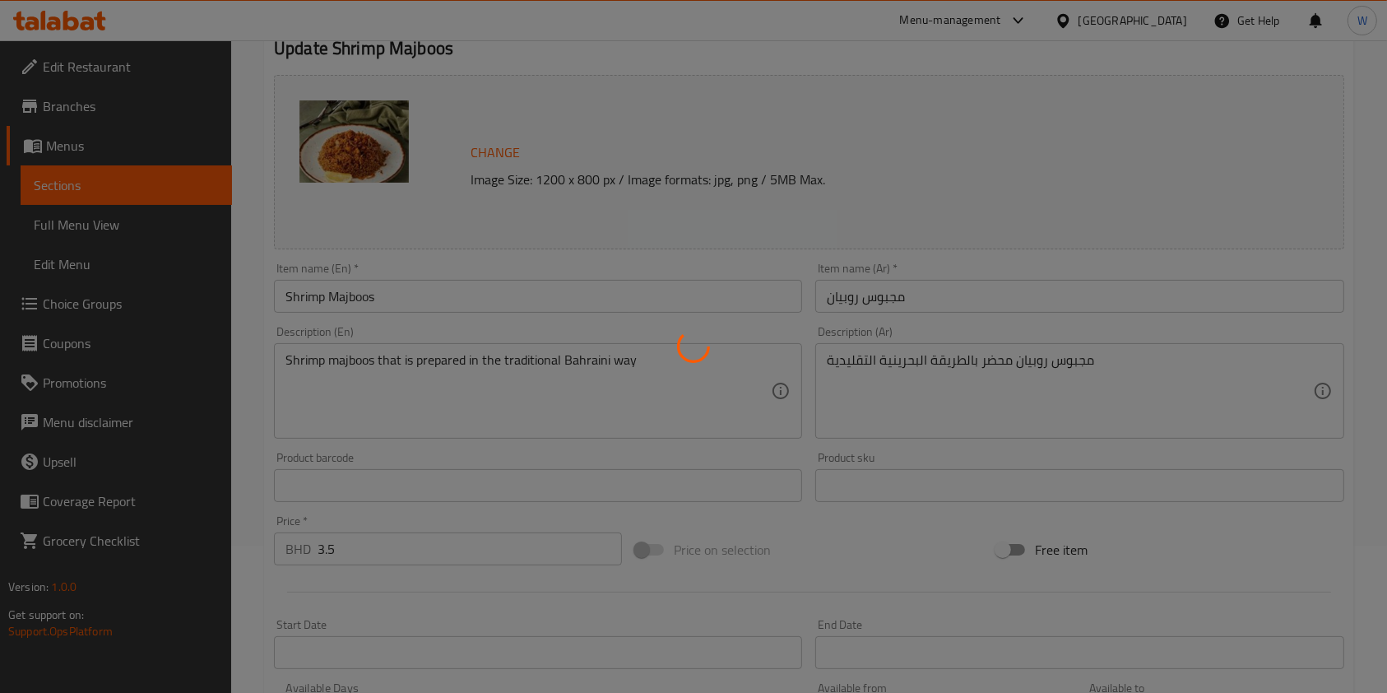
scroll to position [0, 0]
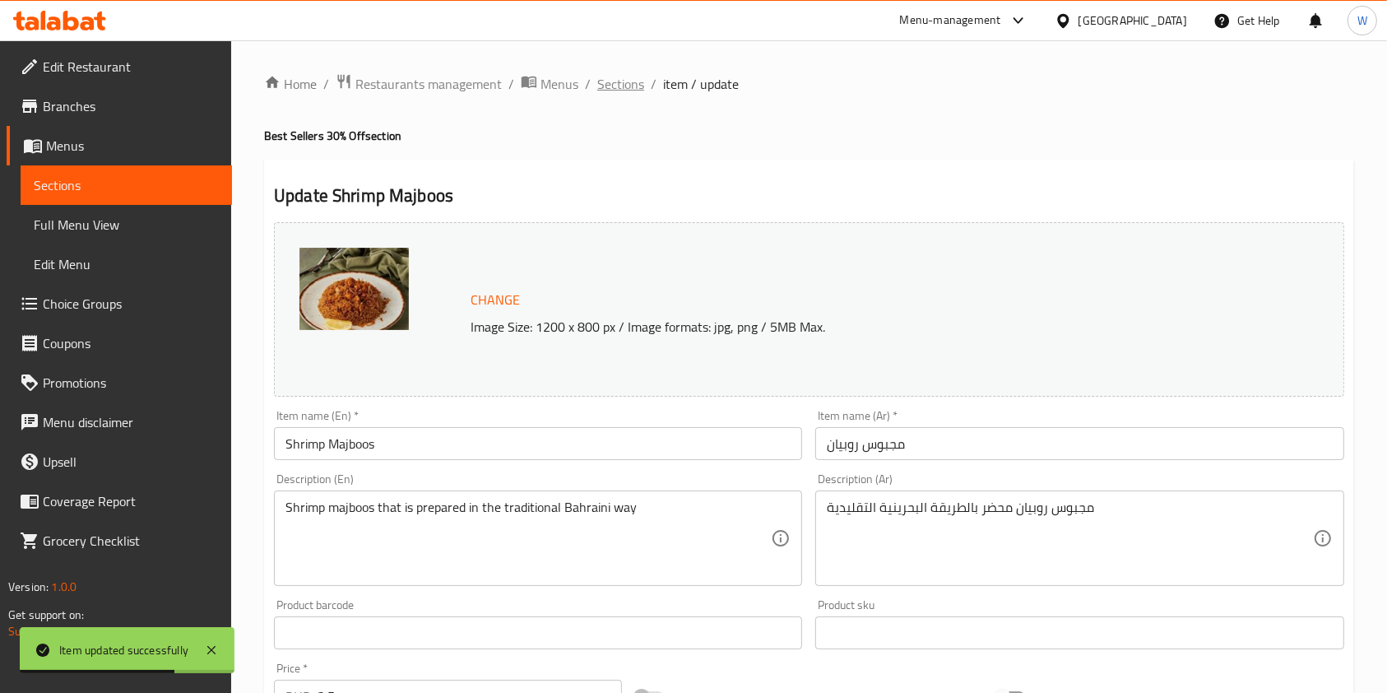
click at [611, 80] on span "Sections" at bounding box center [620, 84] width 47 height 20
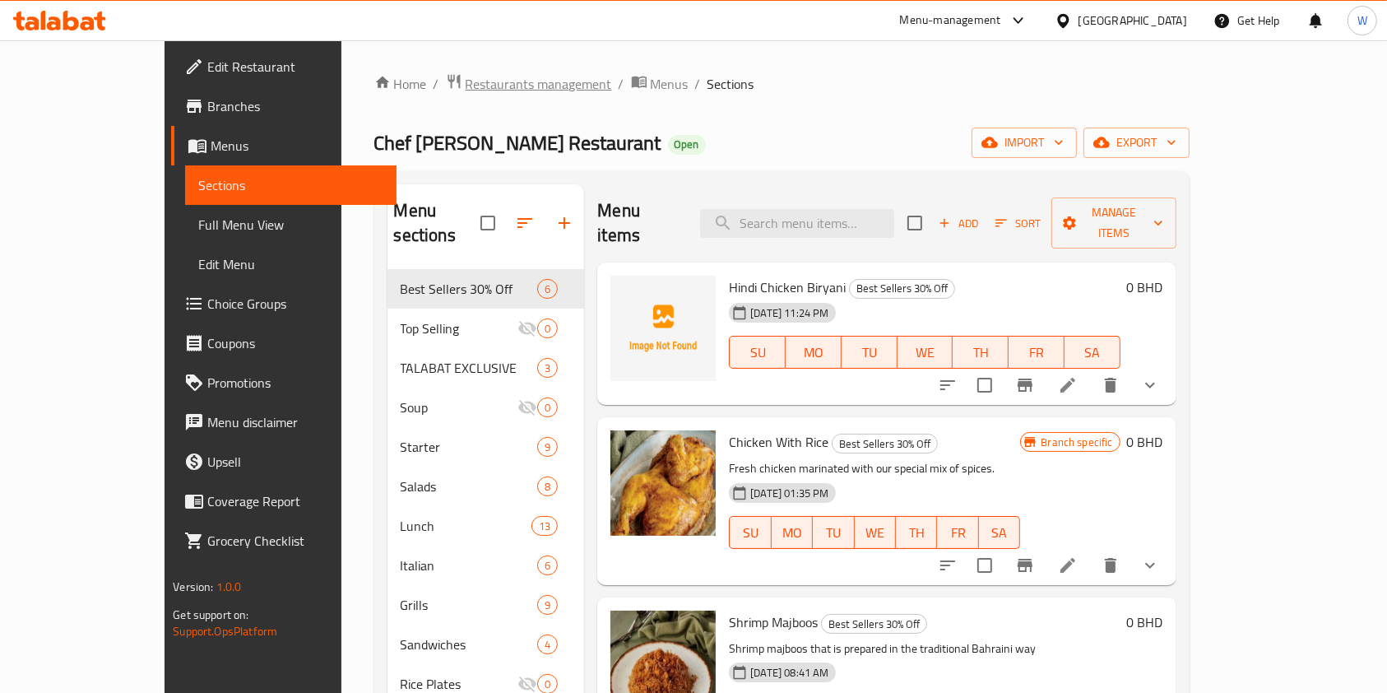
click at [466, 93] on span "Restaurants management" at bounding box center [539, 84] width 146 height 20
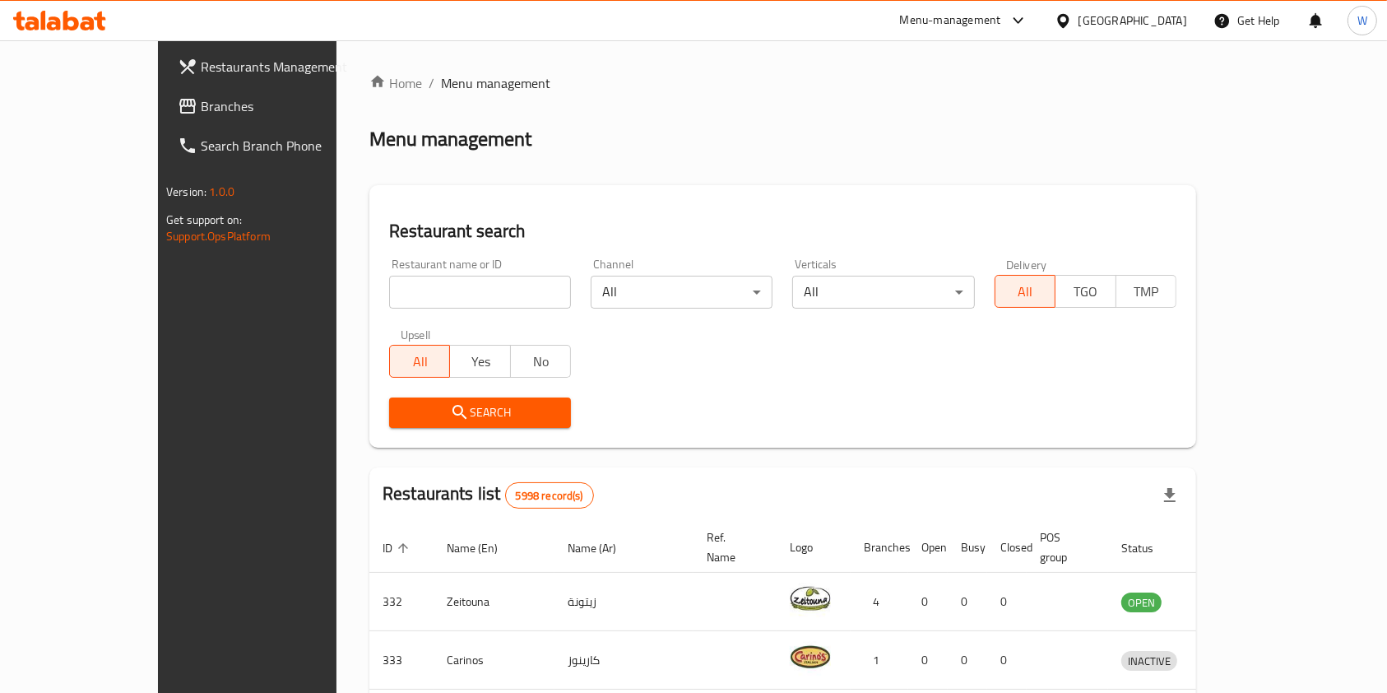
click at [389, 305] on input "search" at bounding box center [480, 292] width 182 height 33
paste input "Costa Coffee"
type input "Costa Coffee"
click button "Search" at bounding box center [480, 412] width 182 height 30
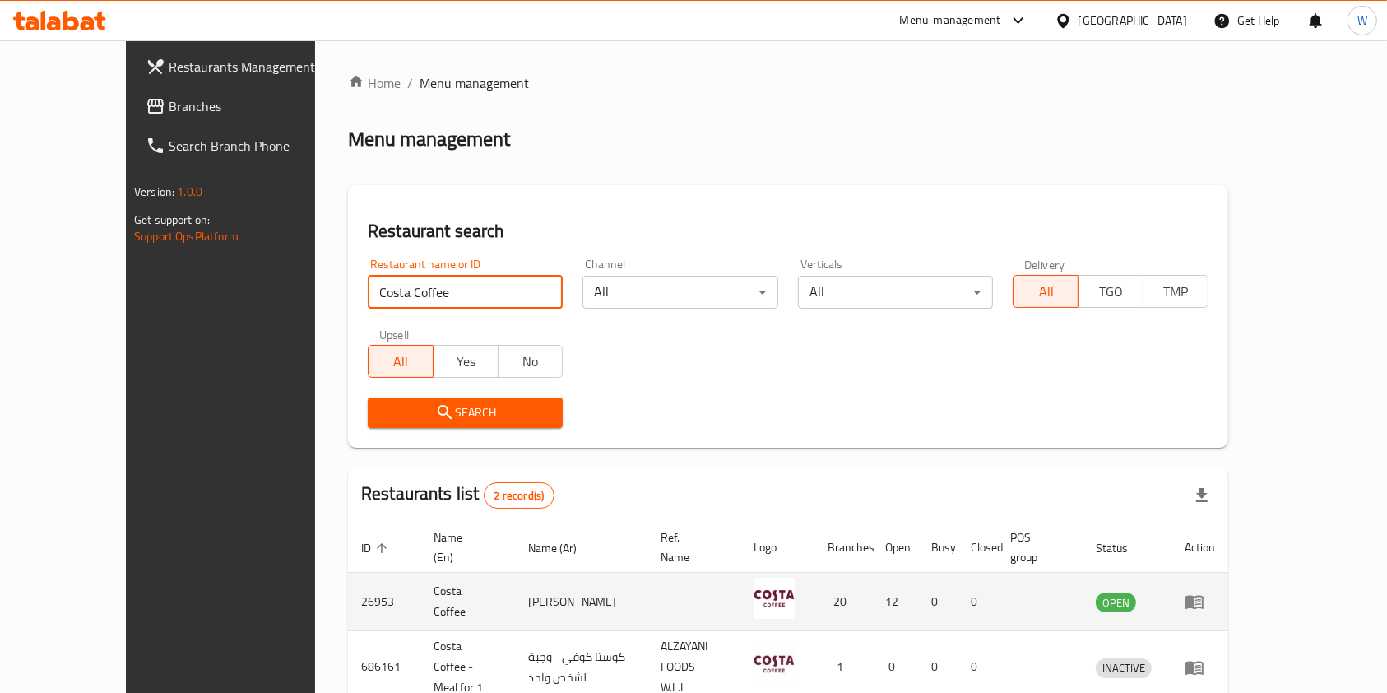
click at [1203, 596] on icon "enhanced table" at bounding box center [1194, 603] width 18 height 14
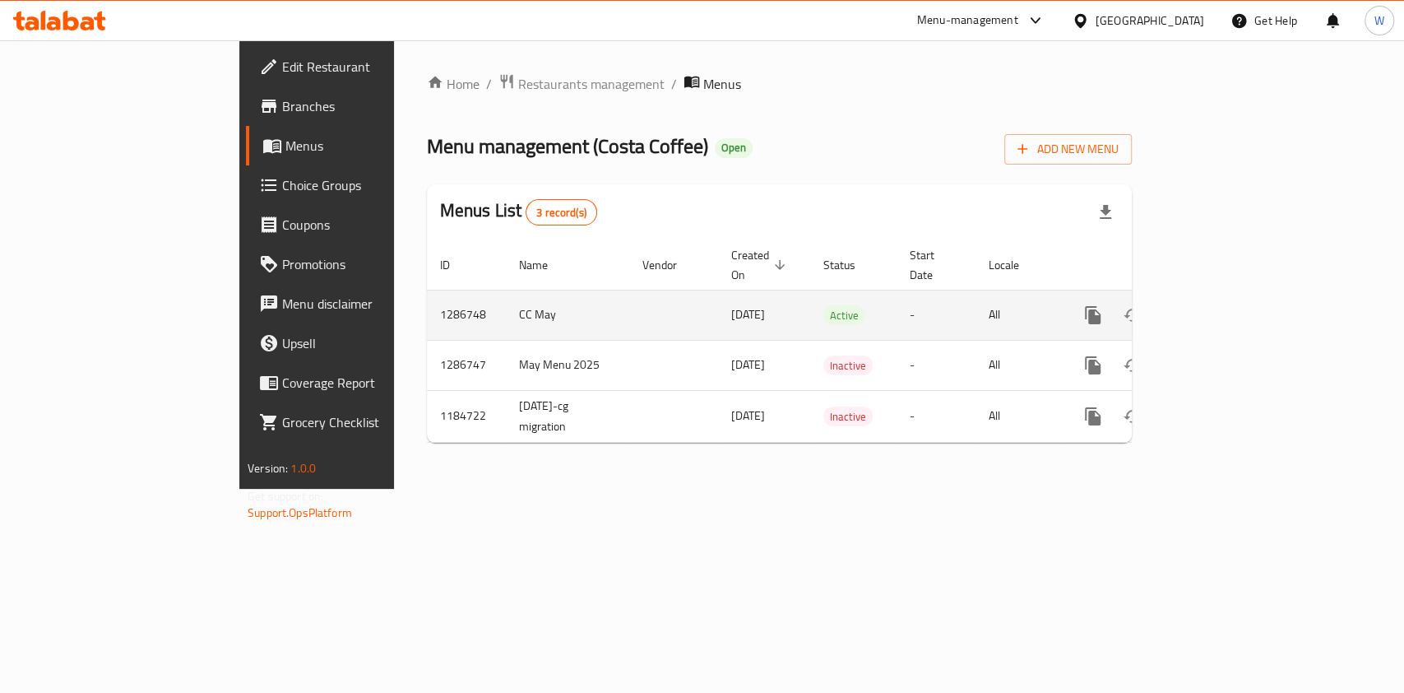
click at [1219, 308] on icon "enhanced table" at bounding box center [1211, 315] width 15 height 15
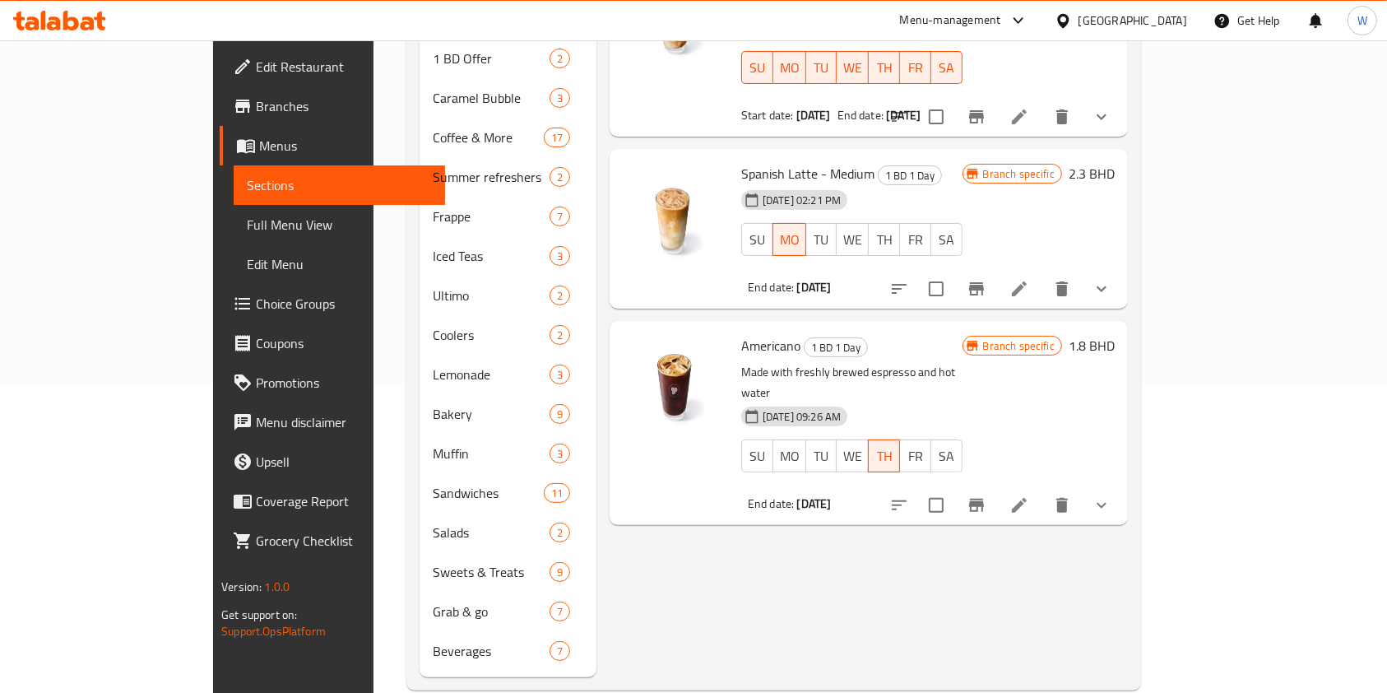
scroll to position [315, 0]
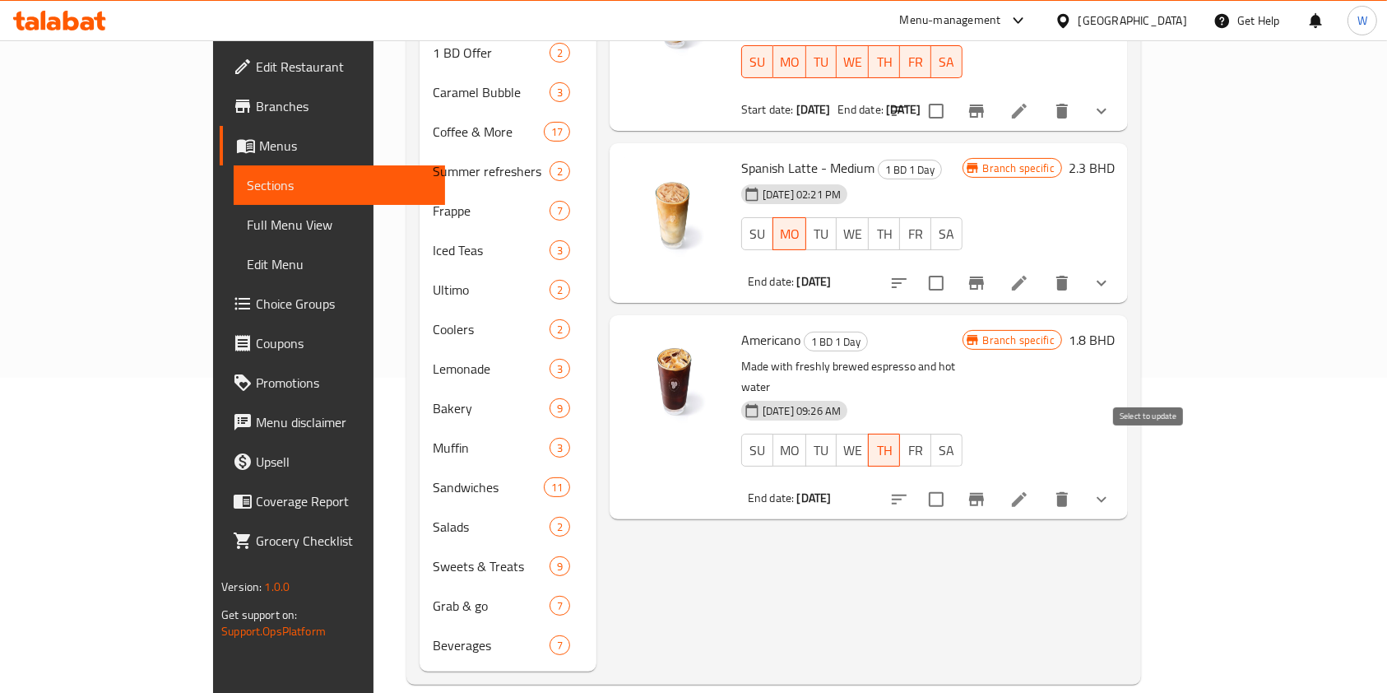
click at [953, 482] on input "checkbox" at bounding box center [936, 499] width 35 height 35
checkbox input "true"
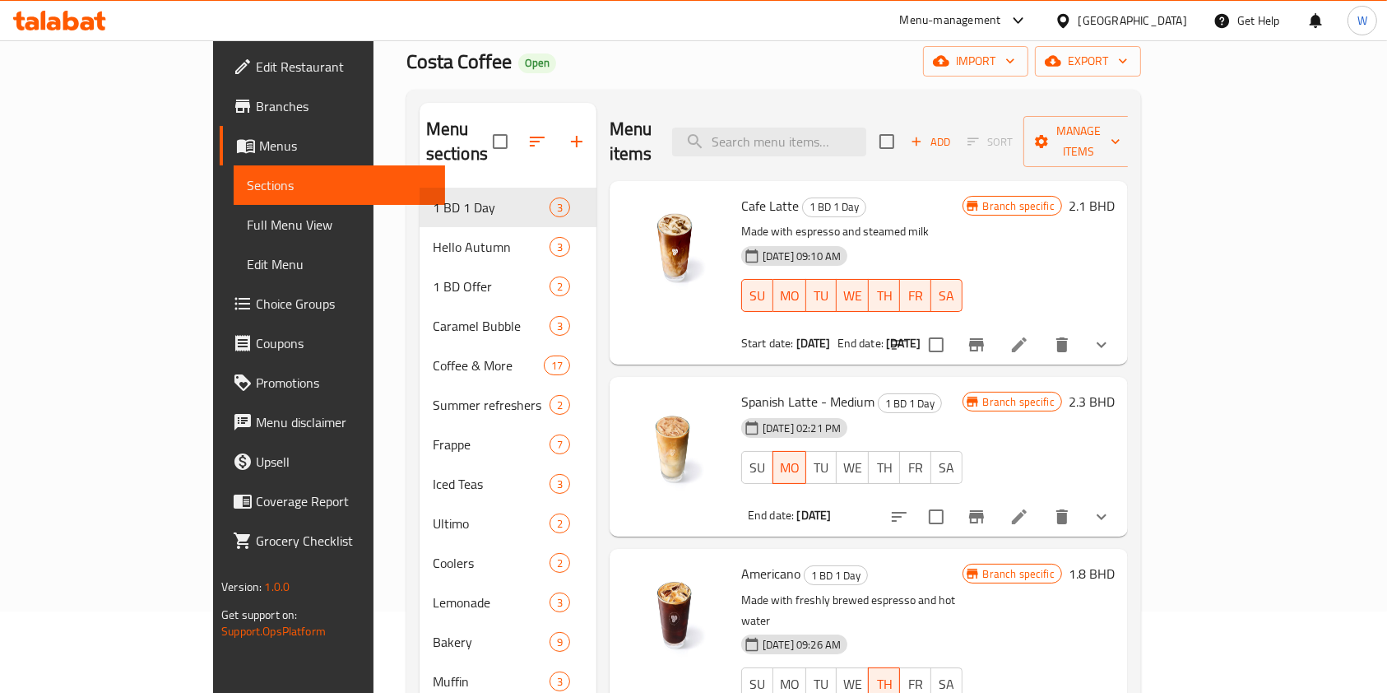
scroll to position [0, 0]
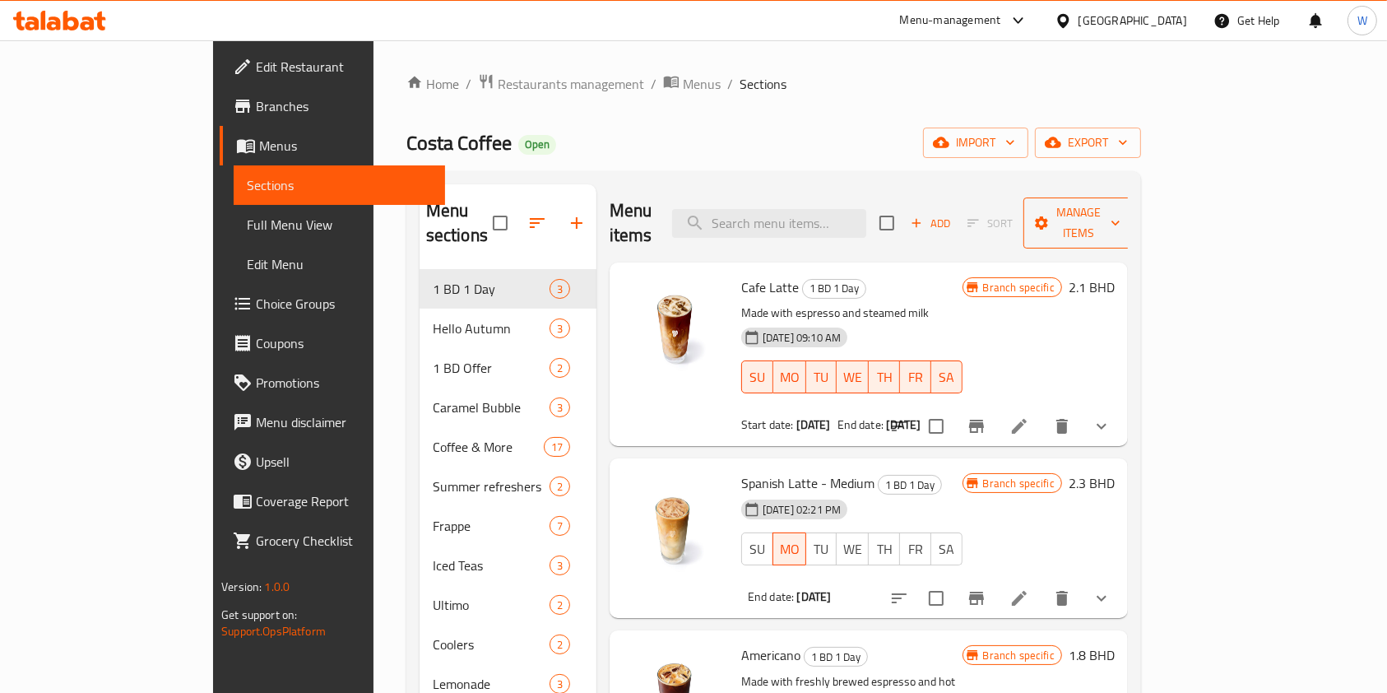
click at [1120, 206] on span "Manage items" at bounding box center [1078, 222] width 84 height 41
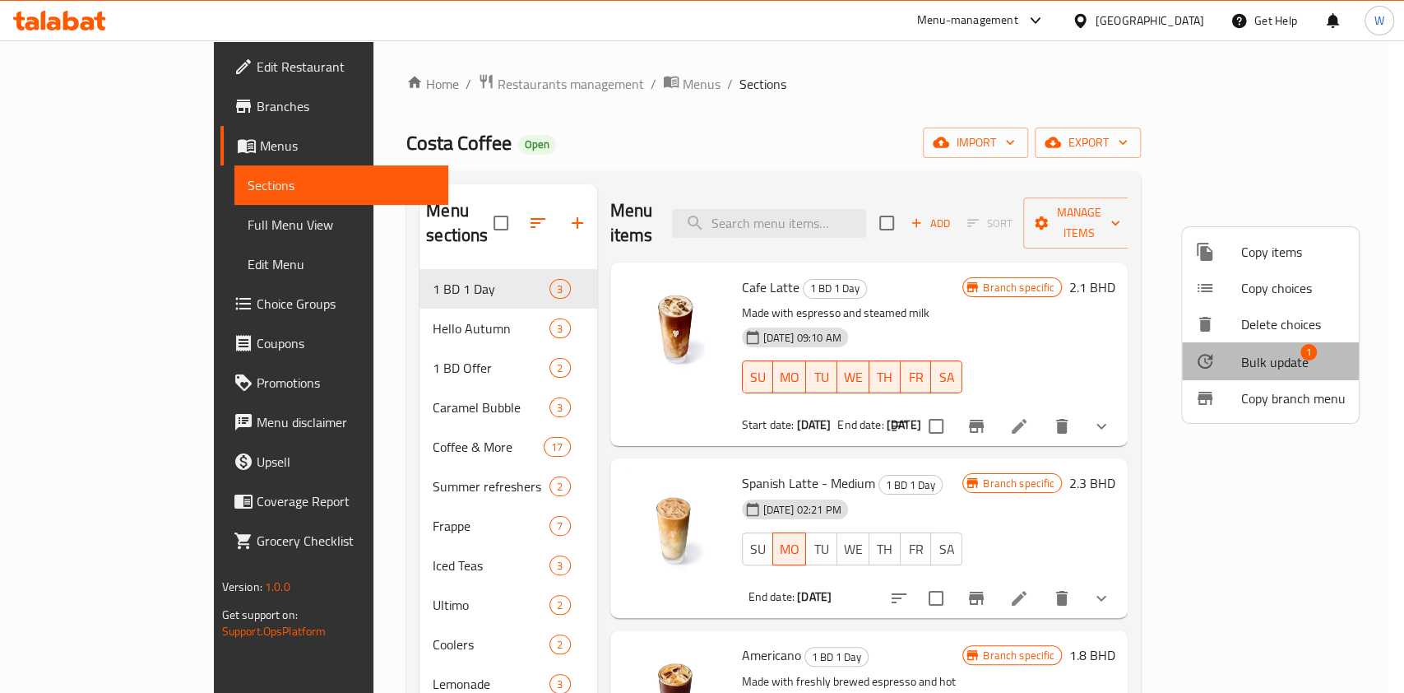
click at [1287, 361] on span "Bulk update" at bounding box center [1274, 362] width 67 height 20
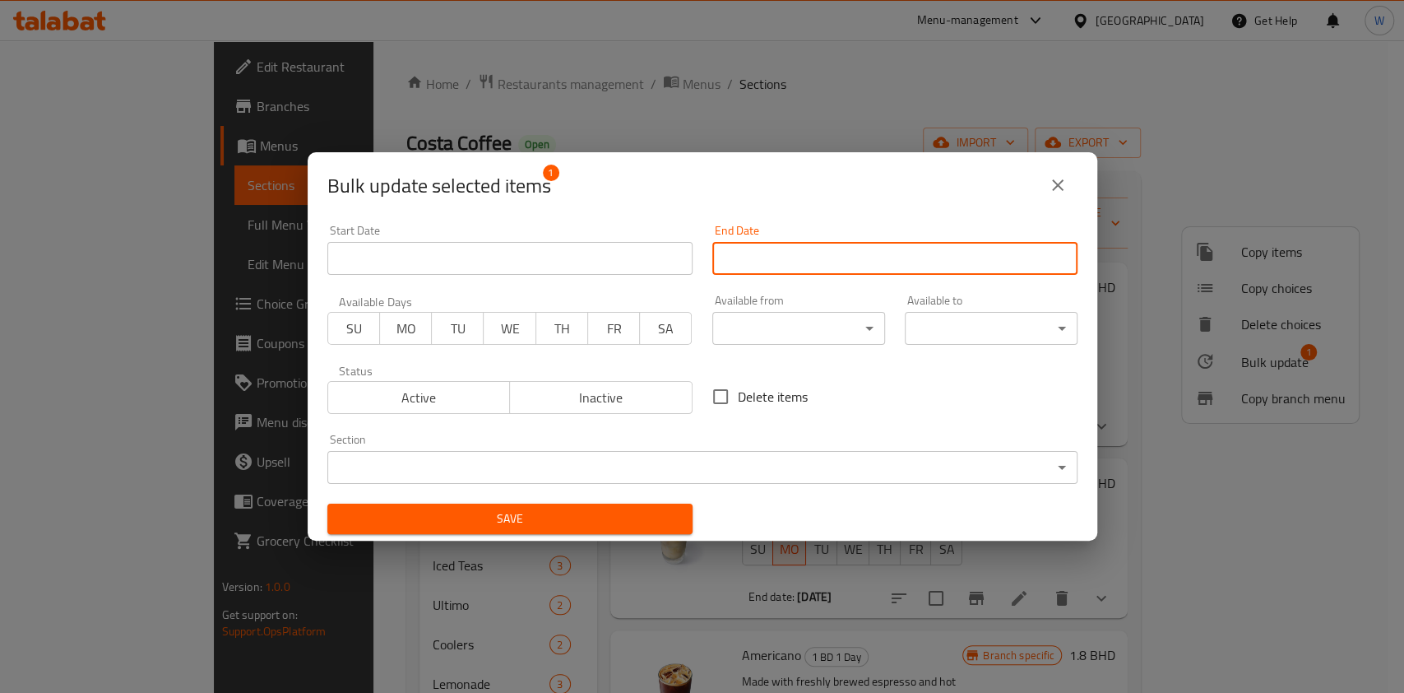
click at [837, 251] on input "Start Date" at bounding box center [894, 258] width 365 height 33
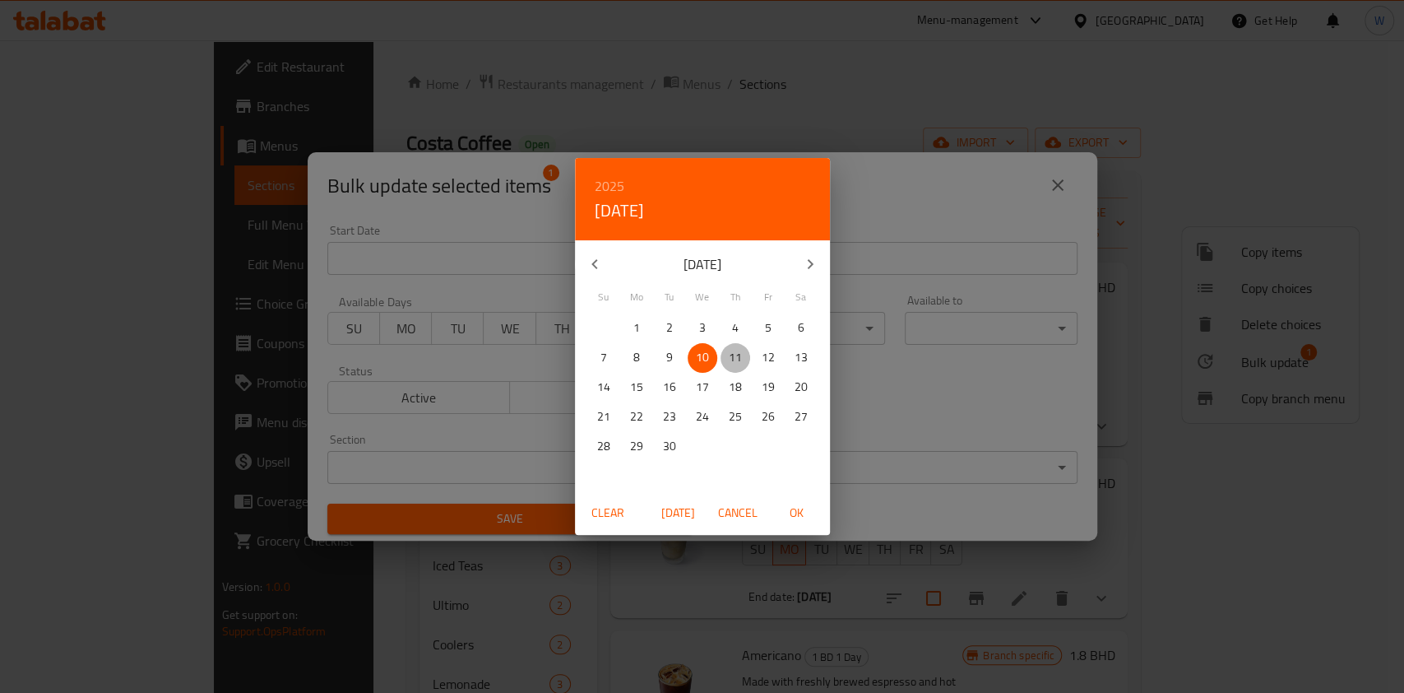
click at [745, 353] on span "11" at bounding box center [736, 357] width 30 height 21
click at [803, 521] on span "OK" at bounding box center [796, 513] width 39 height 21
type input "[DATE]"
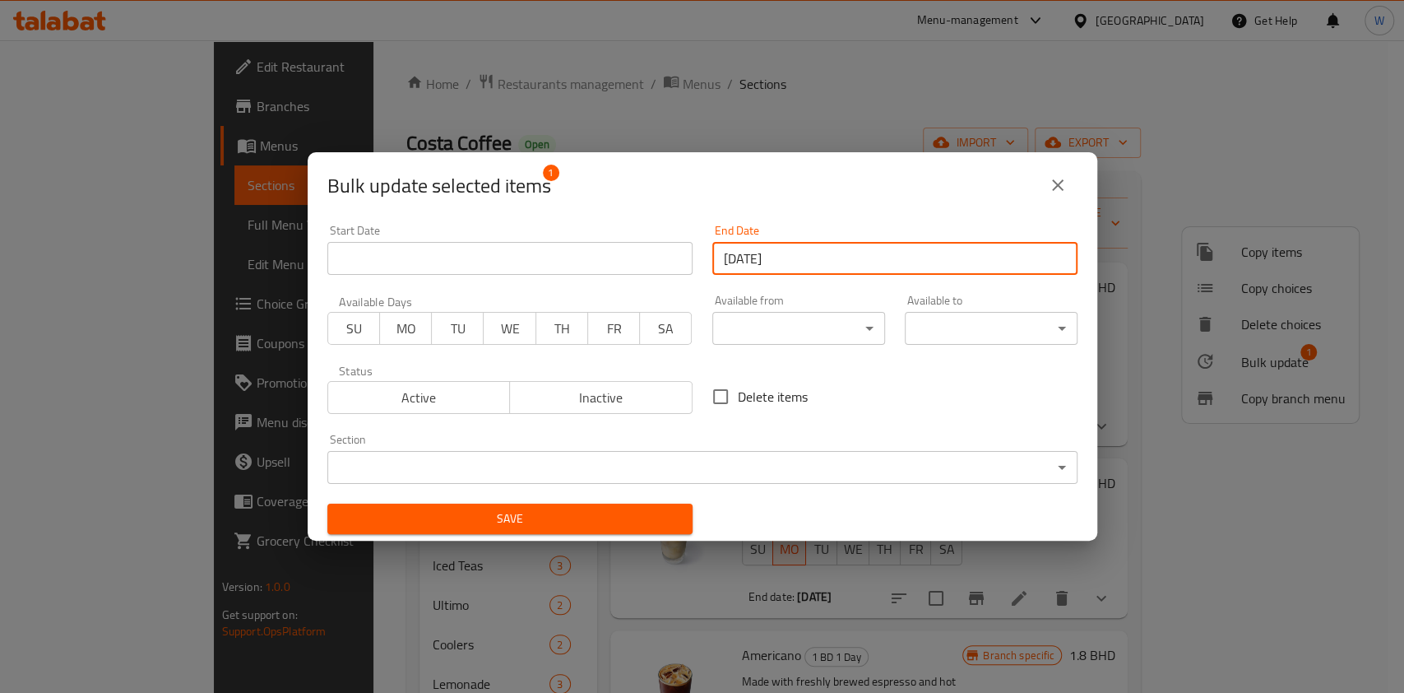
click at [568, 326] on span "TH" at bounding box center [562, 329] width 39 height 24
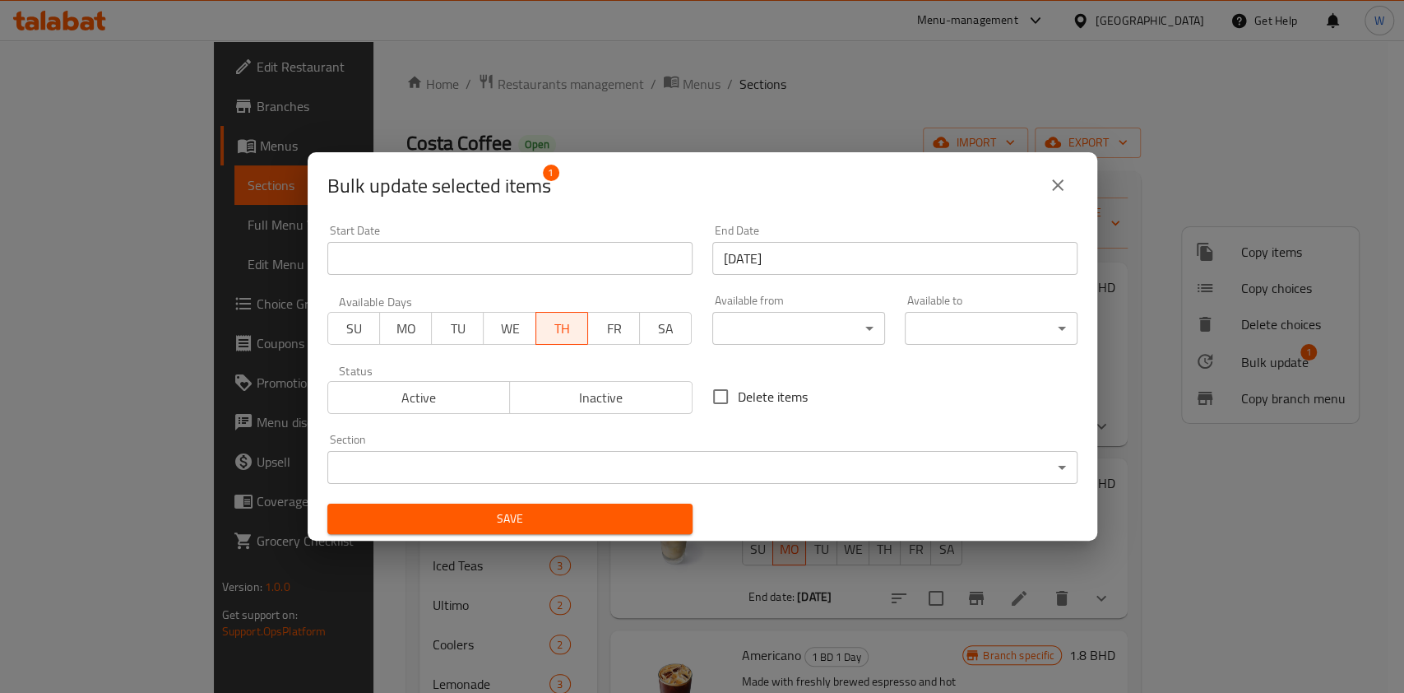
click at [624, 503] on button "Save" at bounding box center [509, 518] width 365 height 30
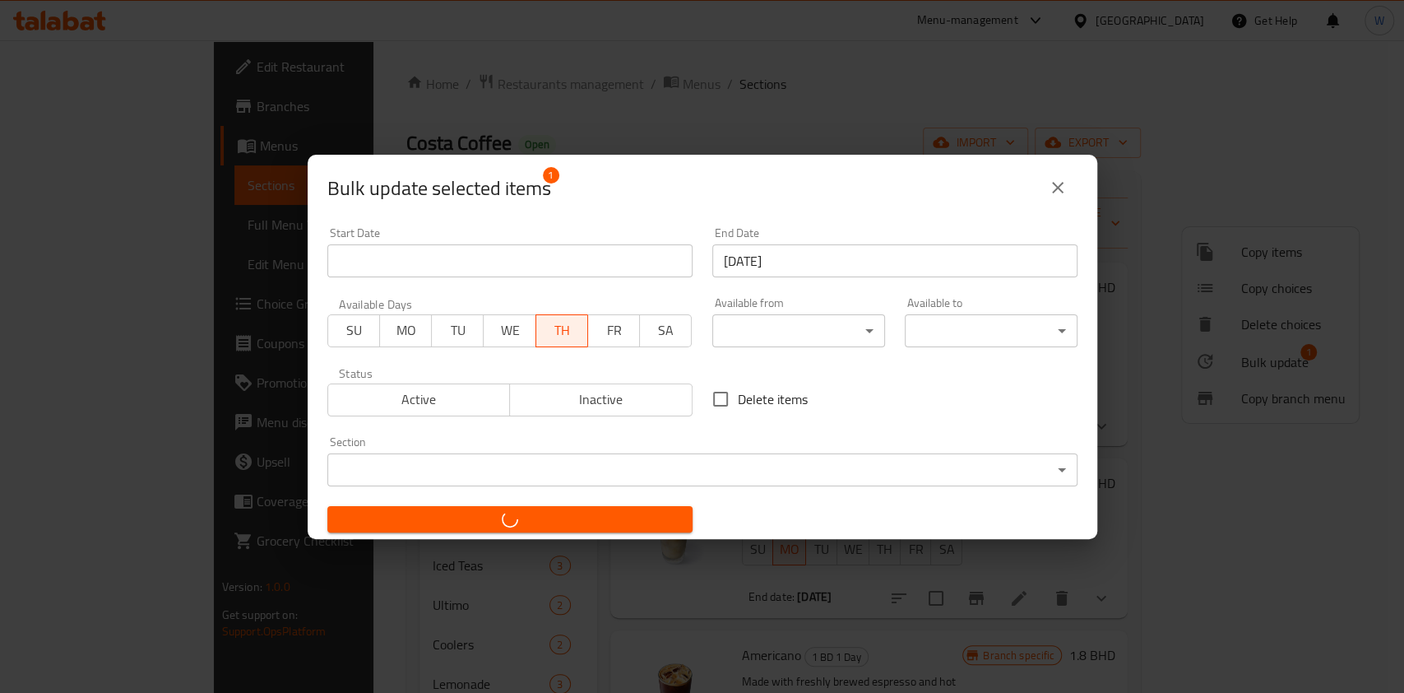
checkbox input "false"
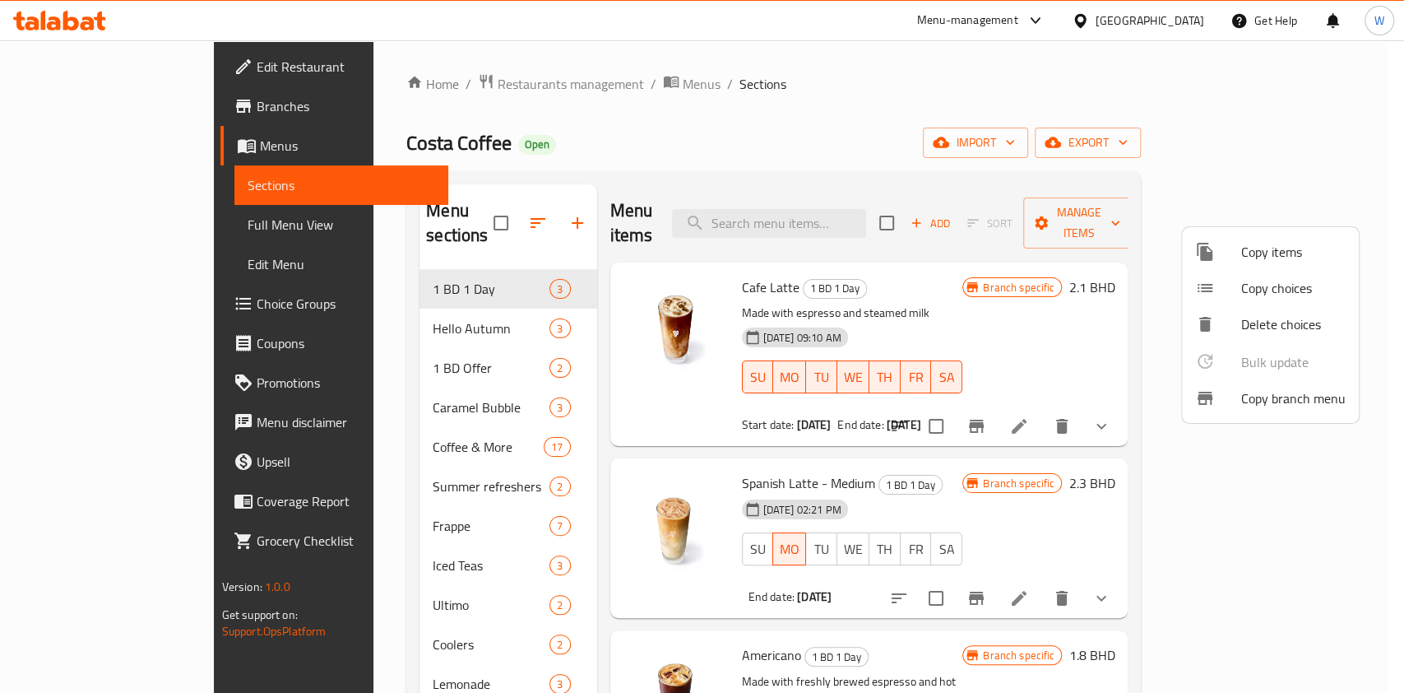
click at [1017, 407] on div at bounding box center [702, 346] width 1404 height 693
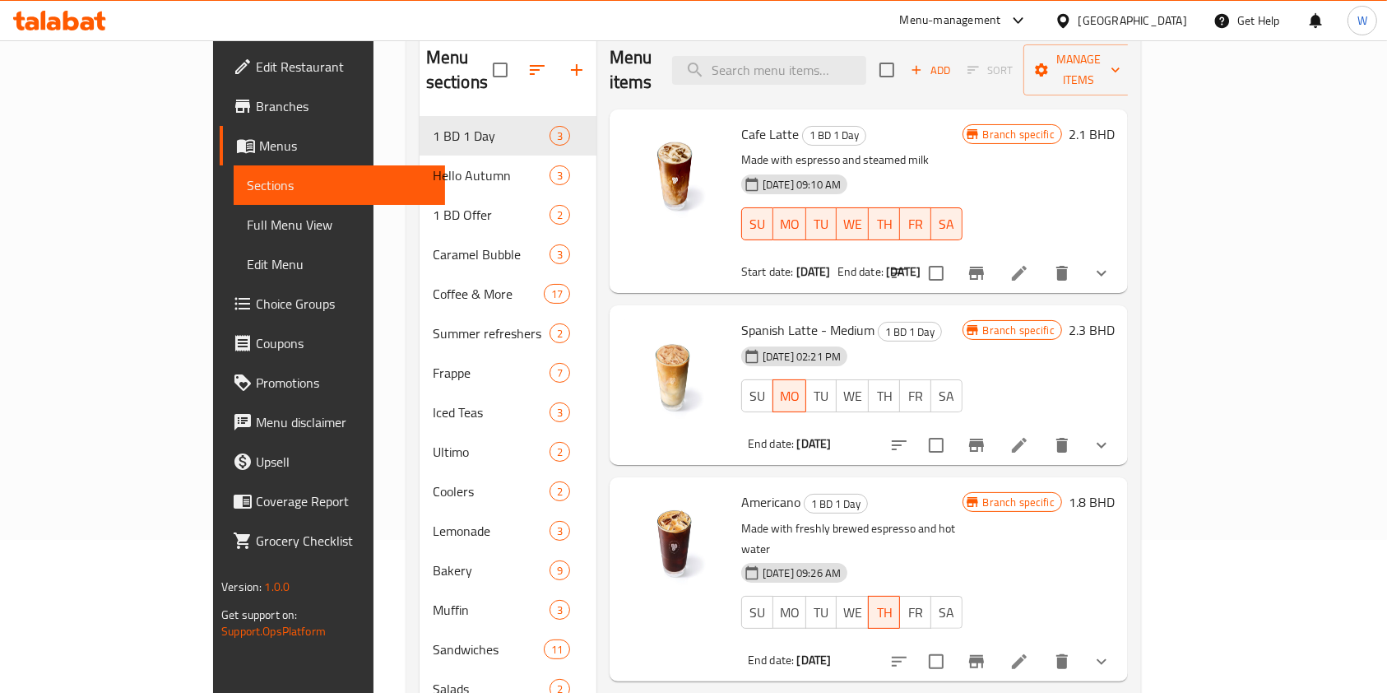
scroll to position [315, 0]
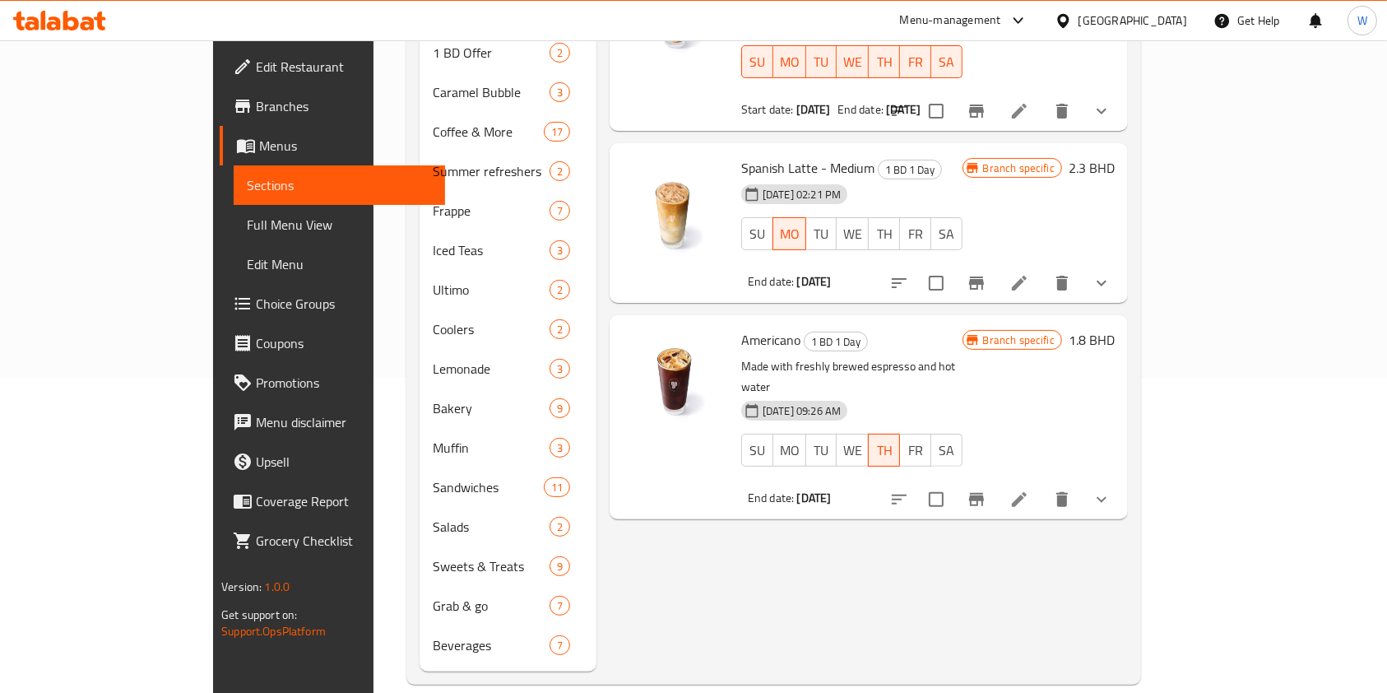
click at [1042, 485] on li at bounding box center [1019, 500] width 46 height 30
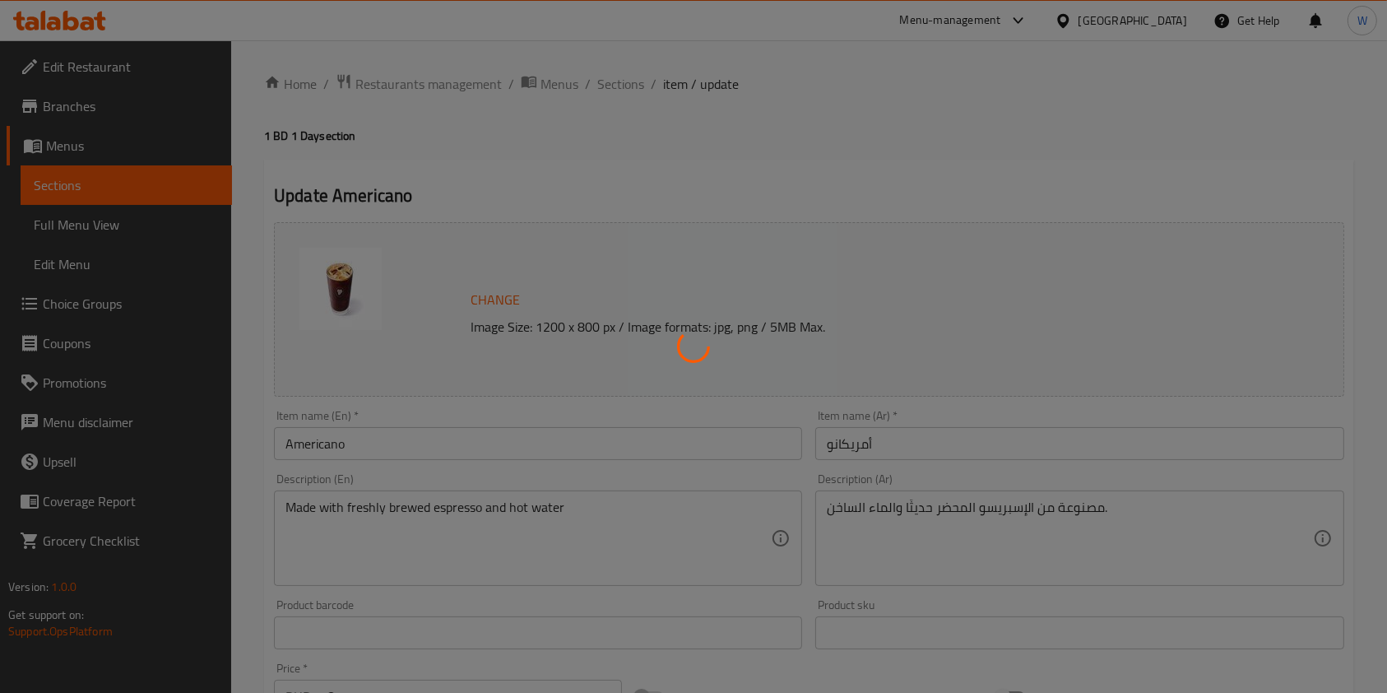
type input "Your Drink Type"
type input "1"
type input "اختيارك من القهوة"
type input "1"
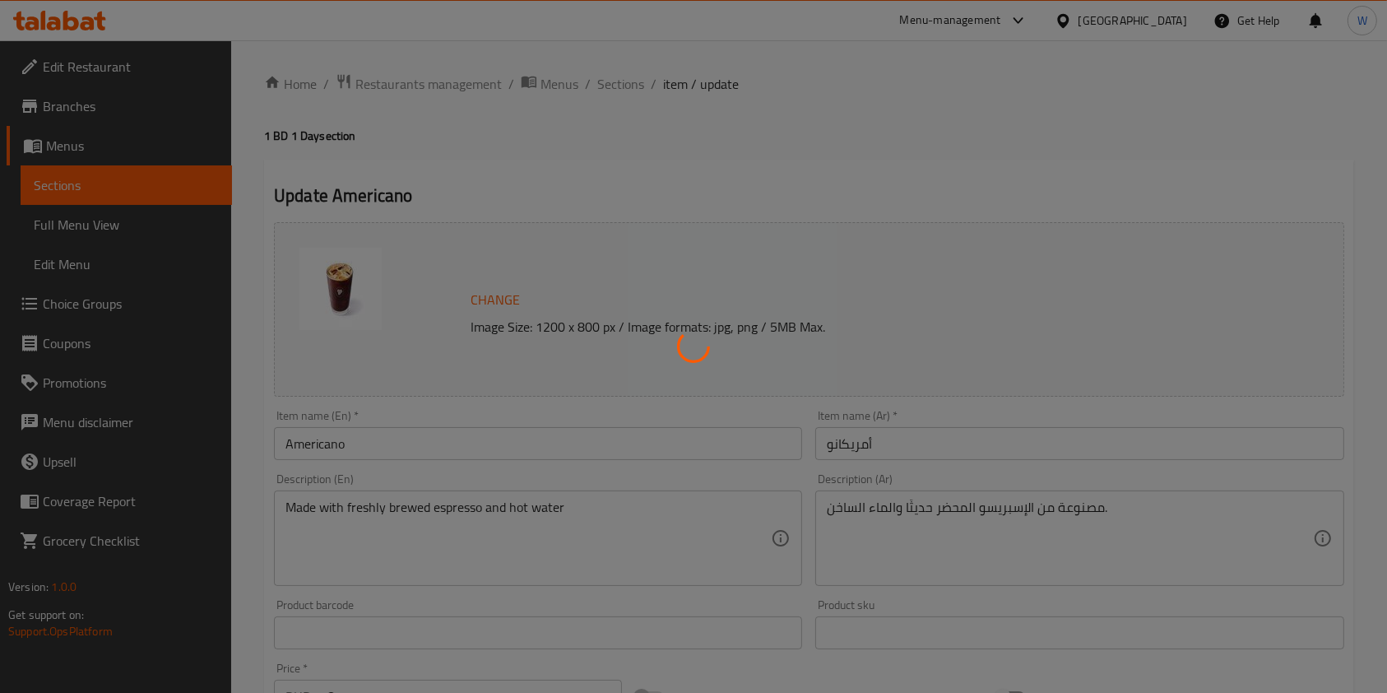
type input "1"
type input "Add On:"
type input "0"
type input "9"
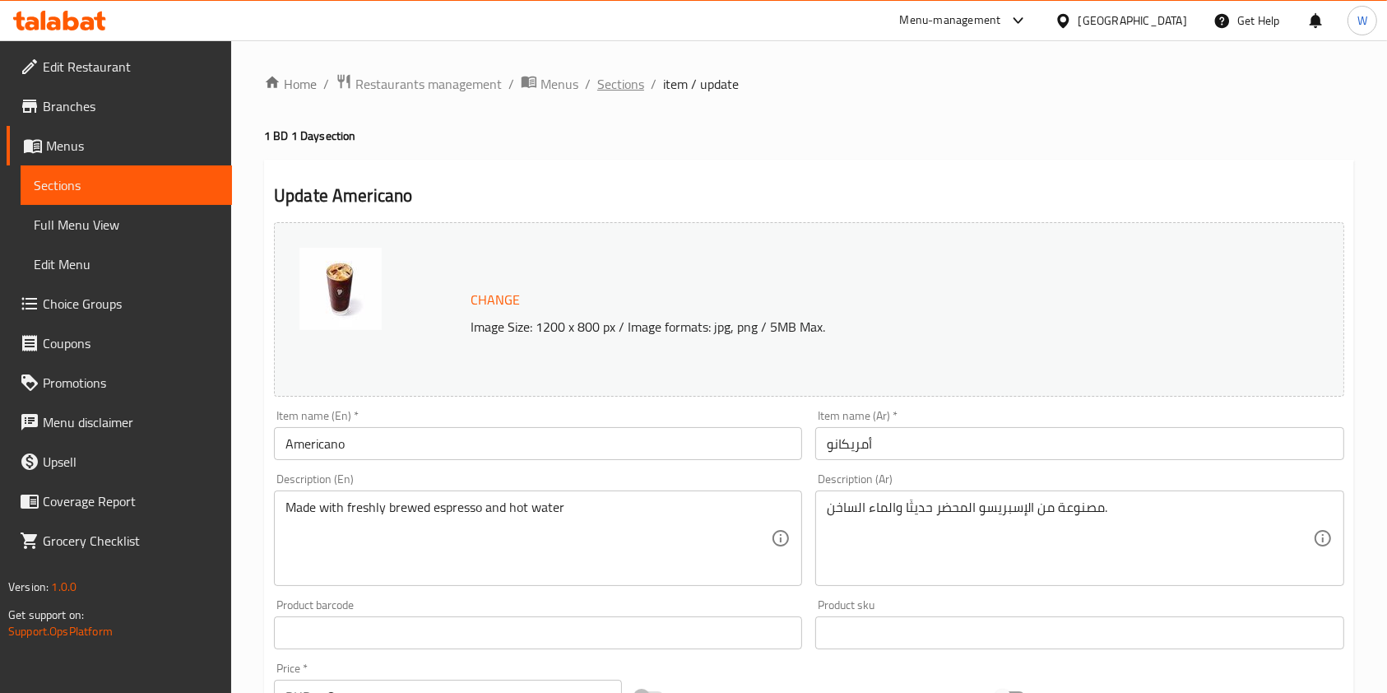
click at [616, 79] on span "Sections" at bounding box center [620, 84] width 47 height 20
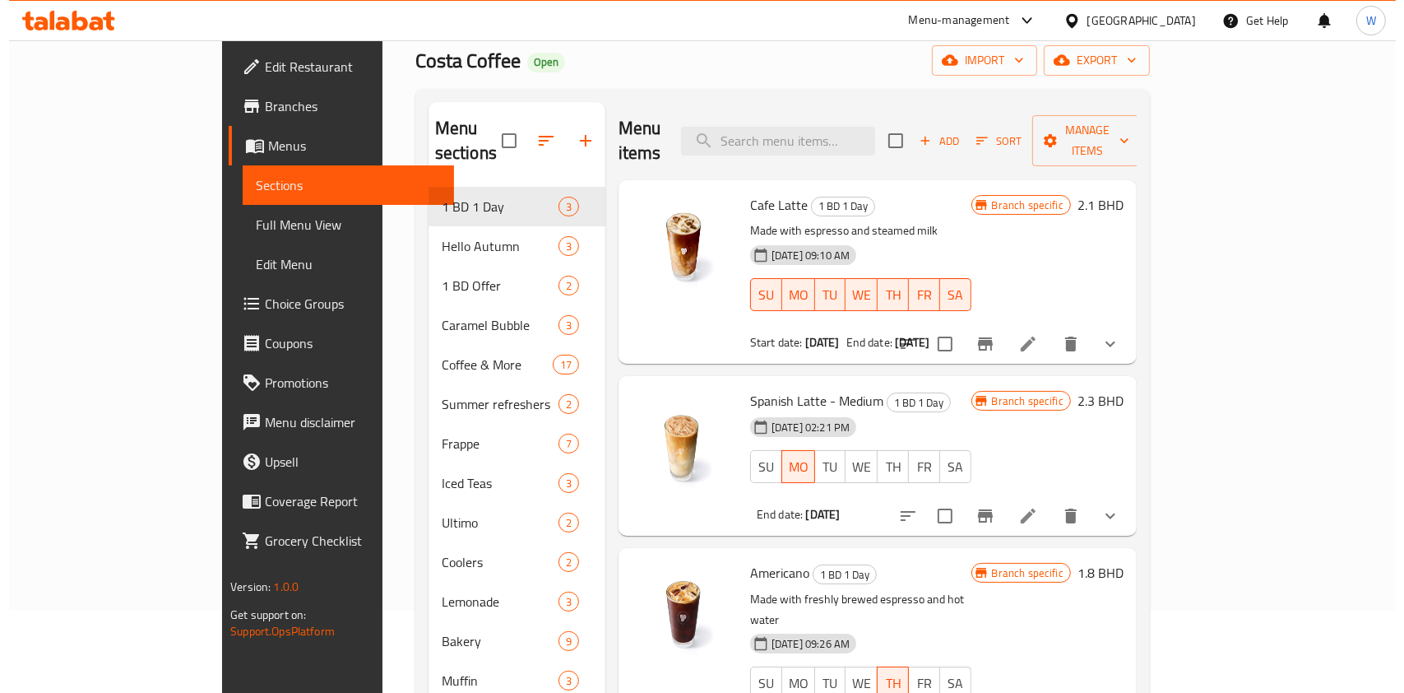
scroll to position [219, 0]
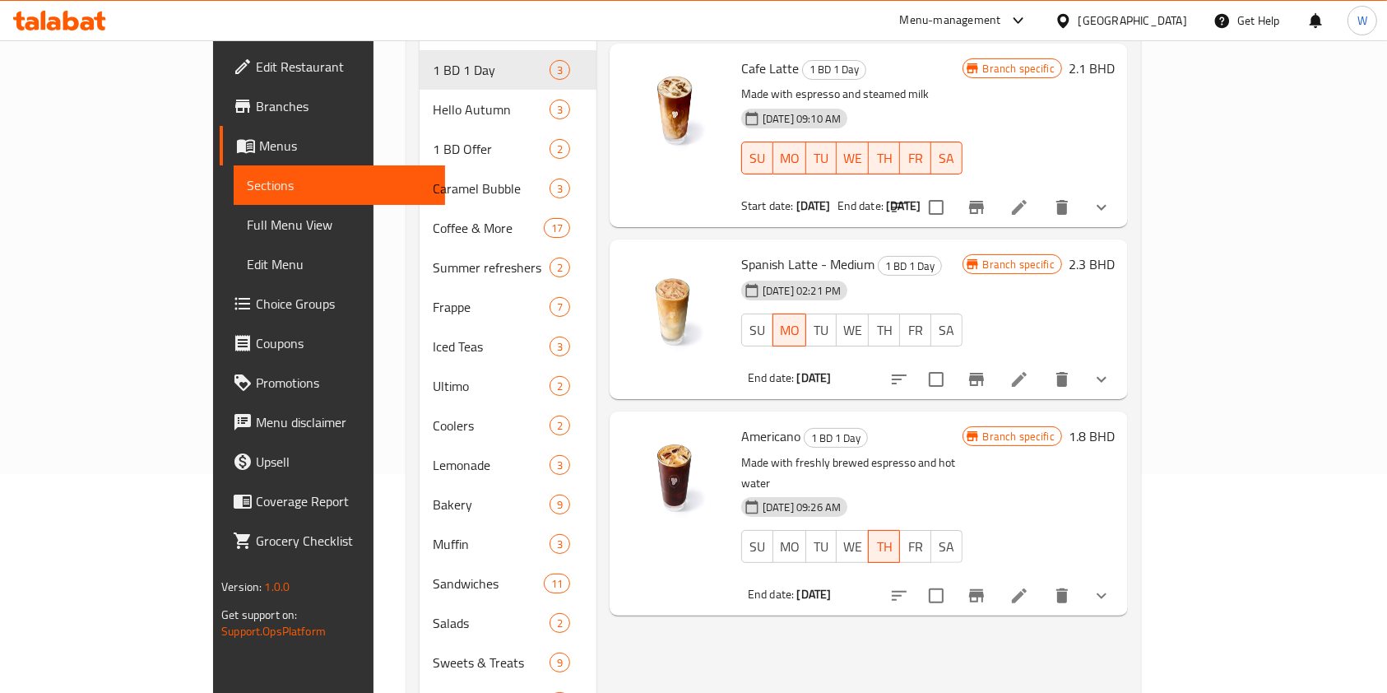
click at [986, 586] on icon "Branch-specific-item" at bounding box center [977, 596] width 20 height 20
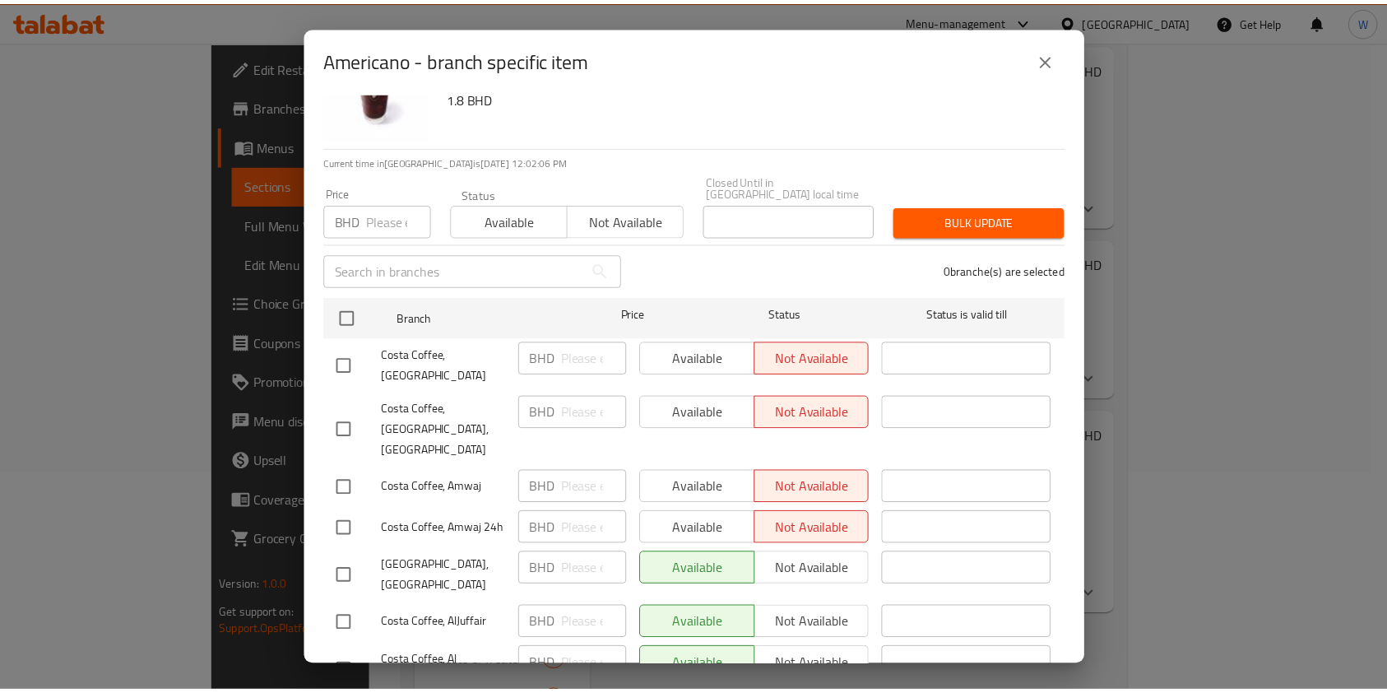
scroll to position [109, 0]
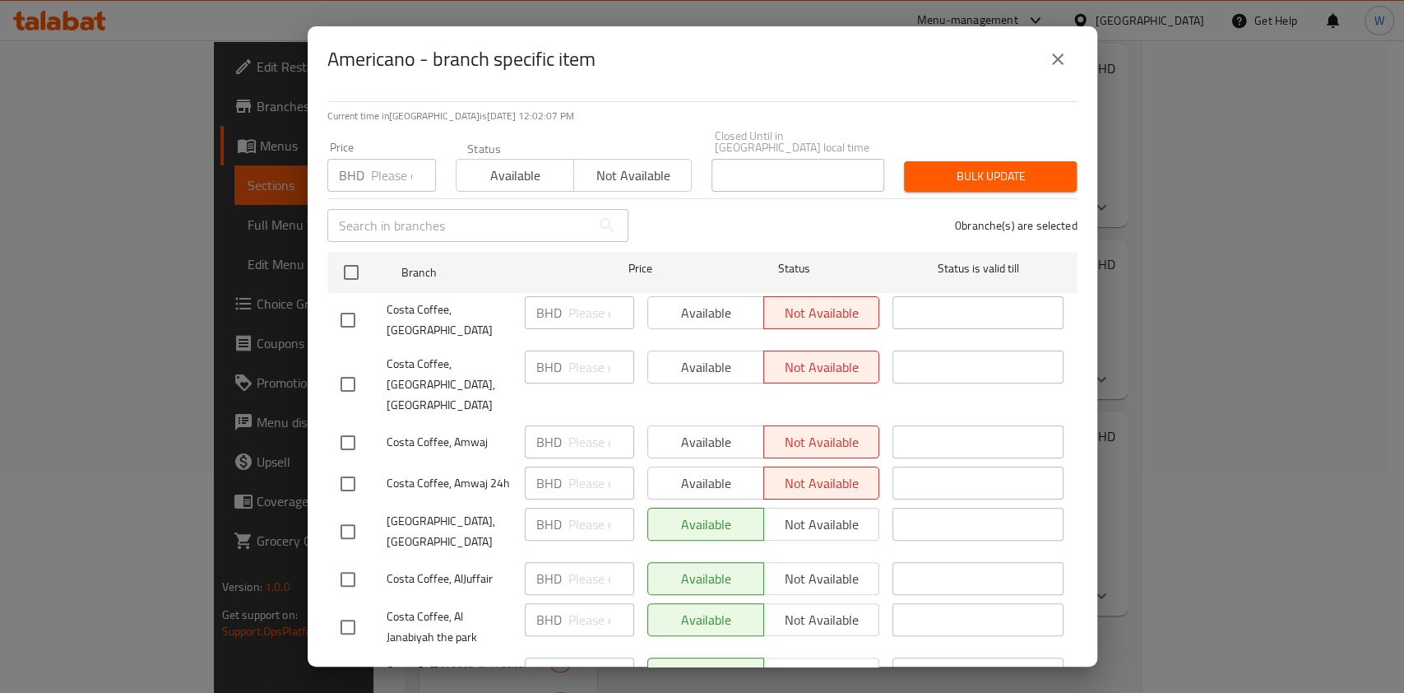
click at [482, 168] on span "Available" at bounding box center [515, 176] width 104 height 24
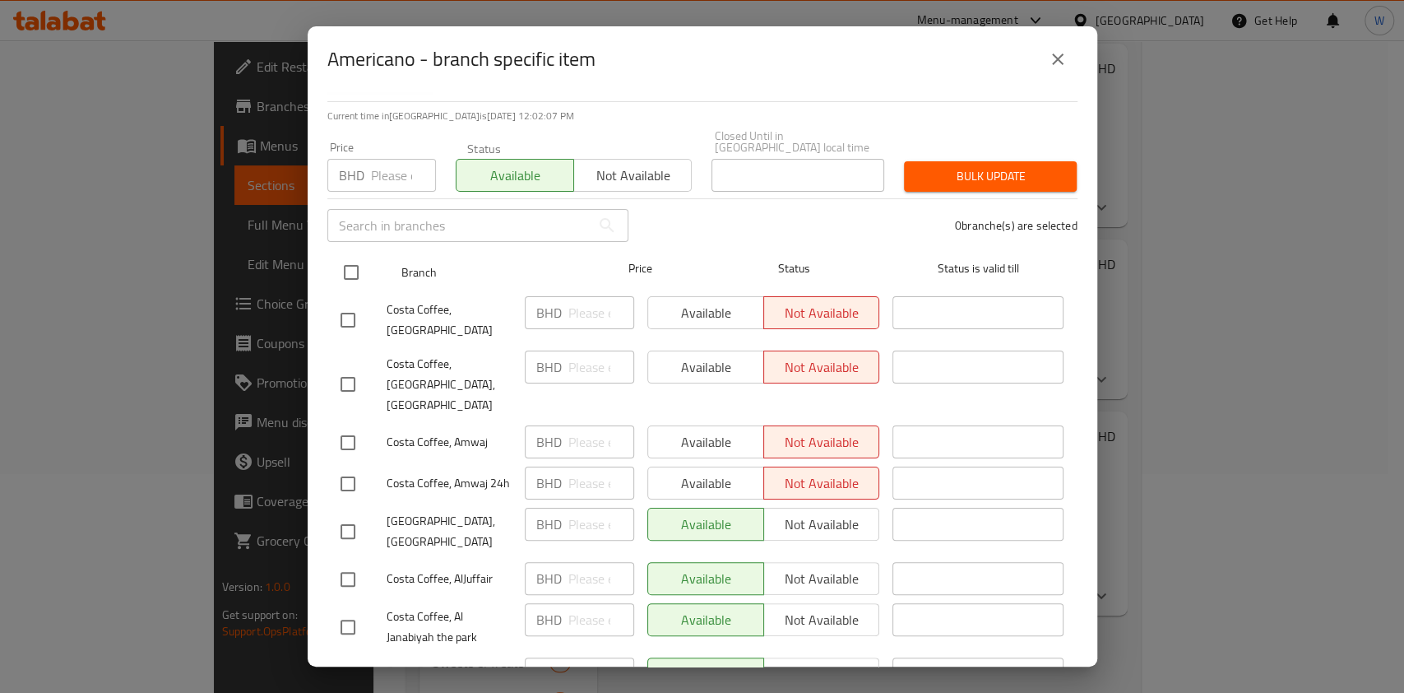
drag, startPoint x: 345, startPoint y: 270, endPoint x: 378, endPoint y: 258, distance: 34.9
click at [345, 271] on input "checkbox" at bounding box center [351, 272] width 35 height 35
checkbox input "true"
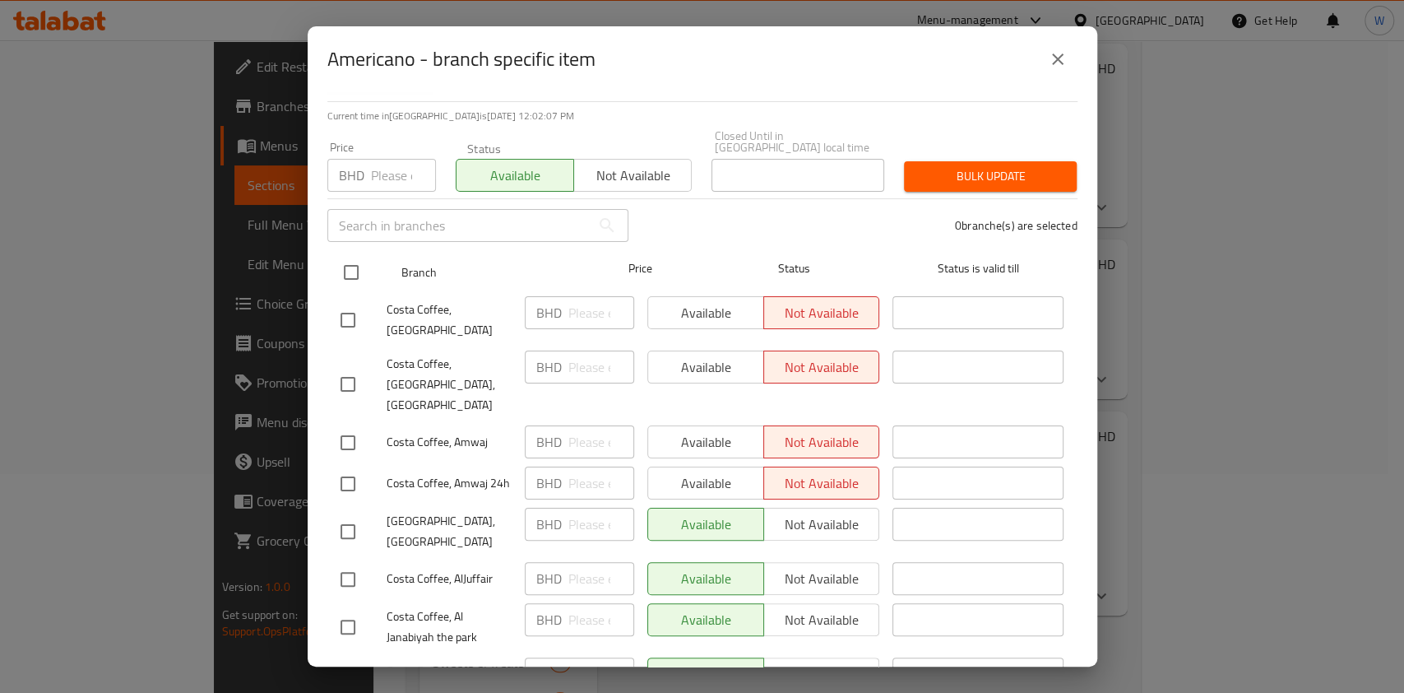
checkbox input "true"
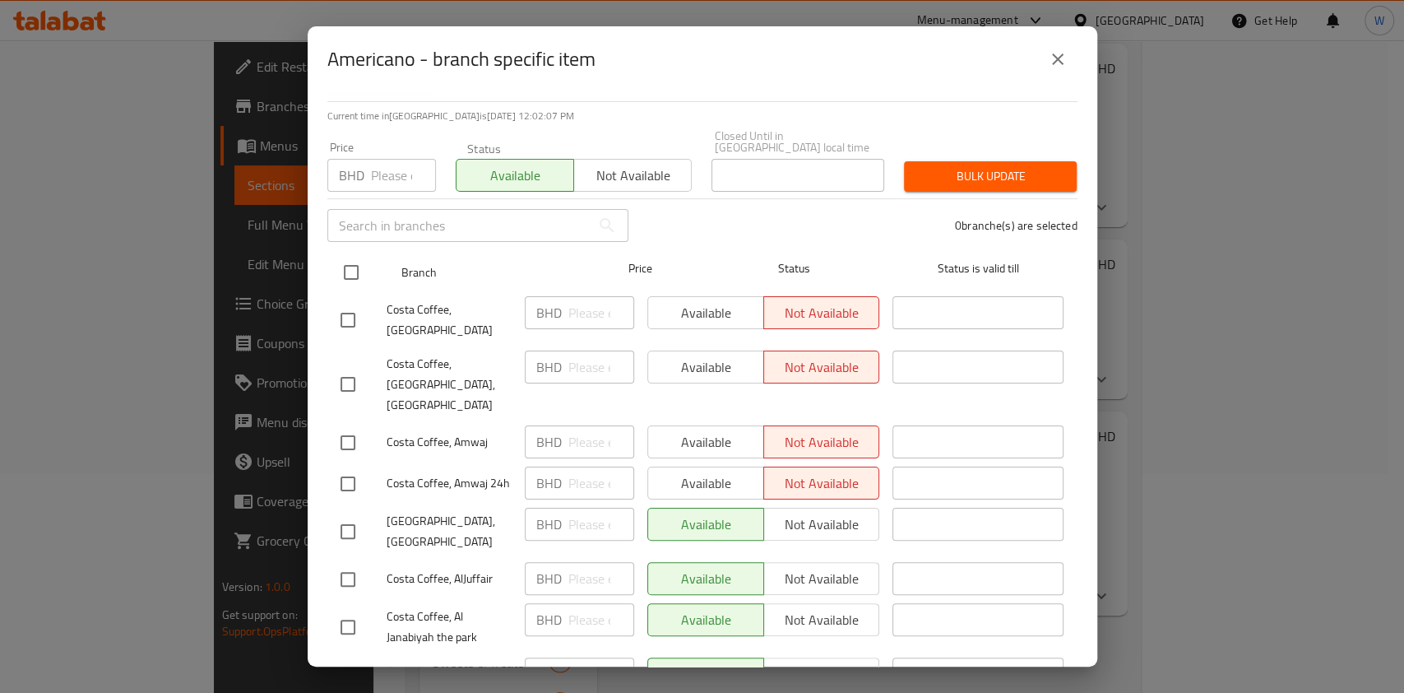
checkbox input "true"
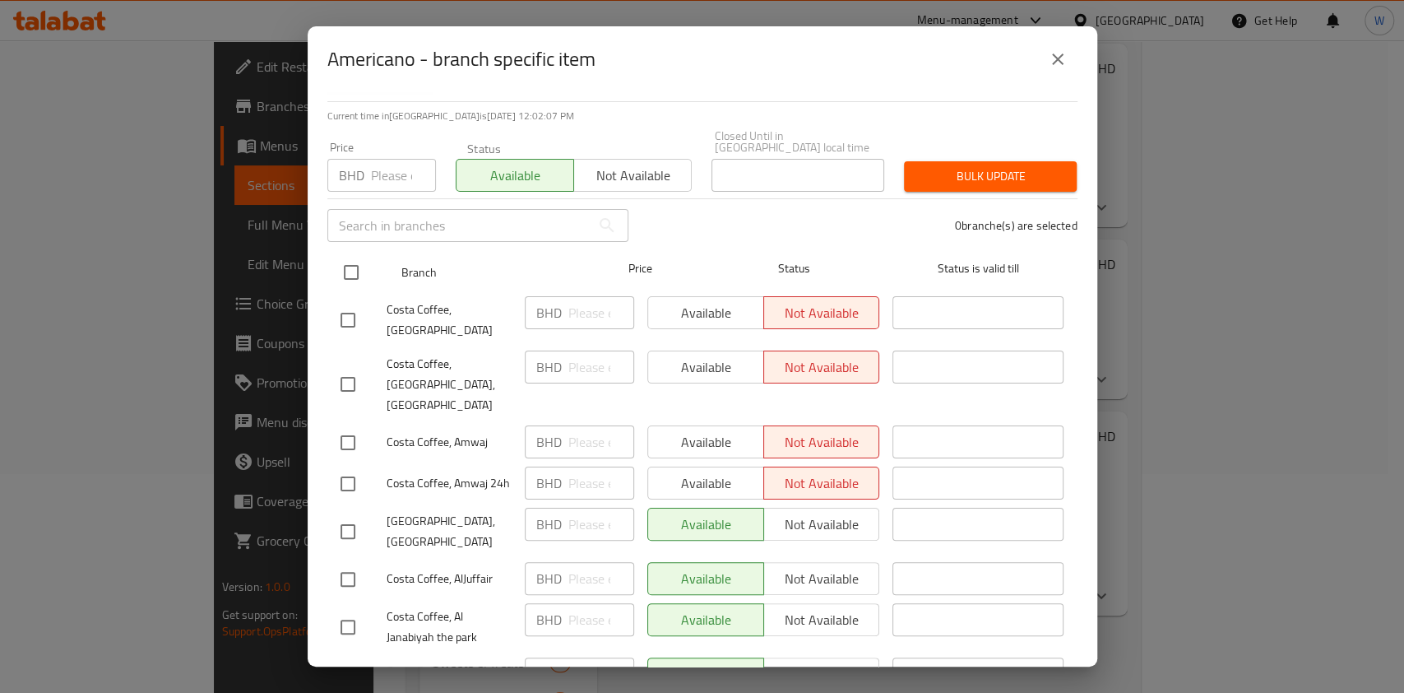
checkbox input "true"
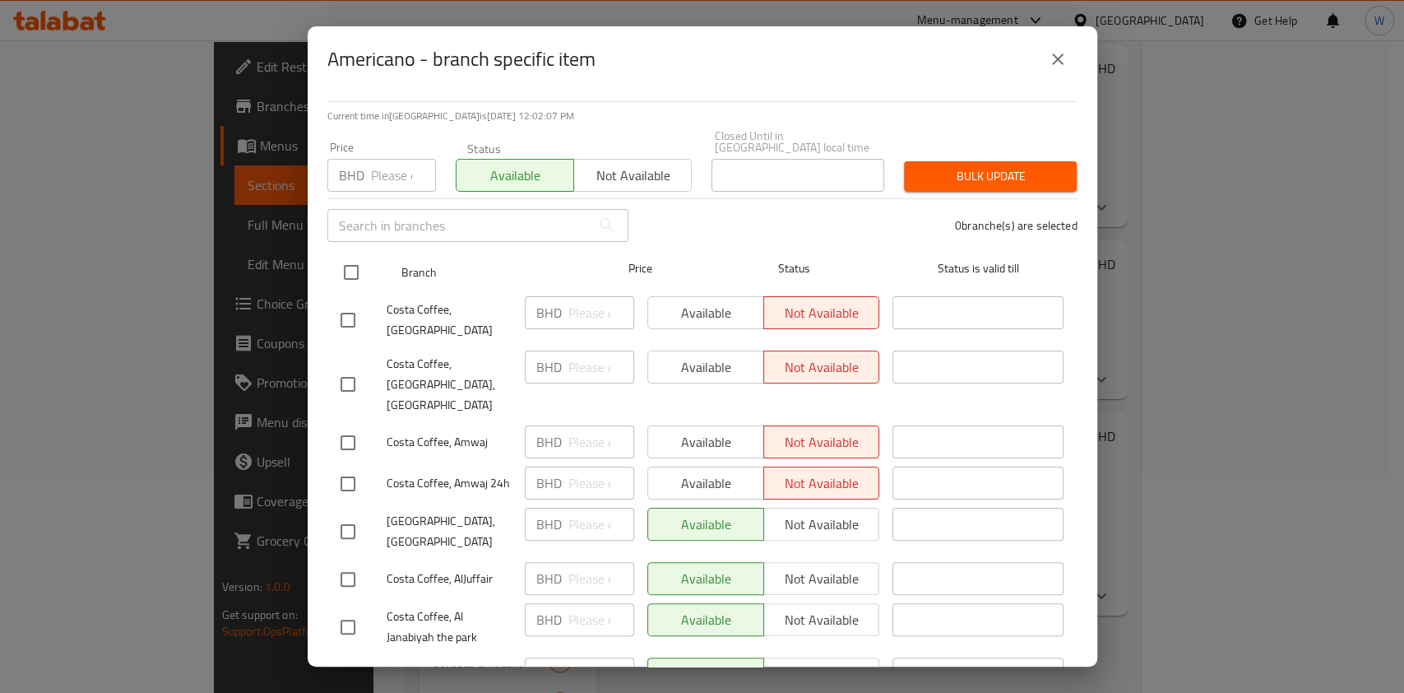
checkbox input "true"
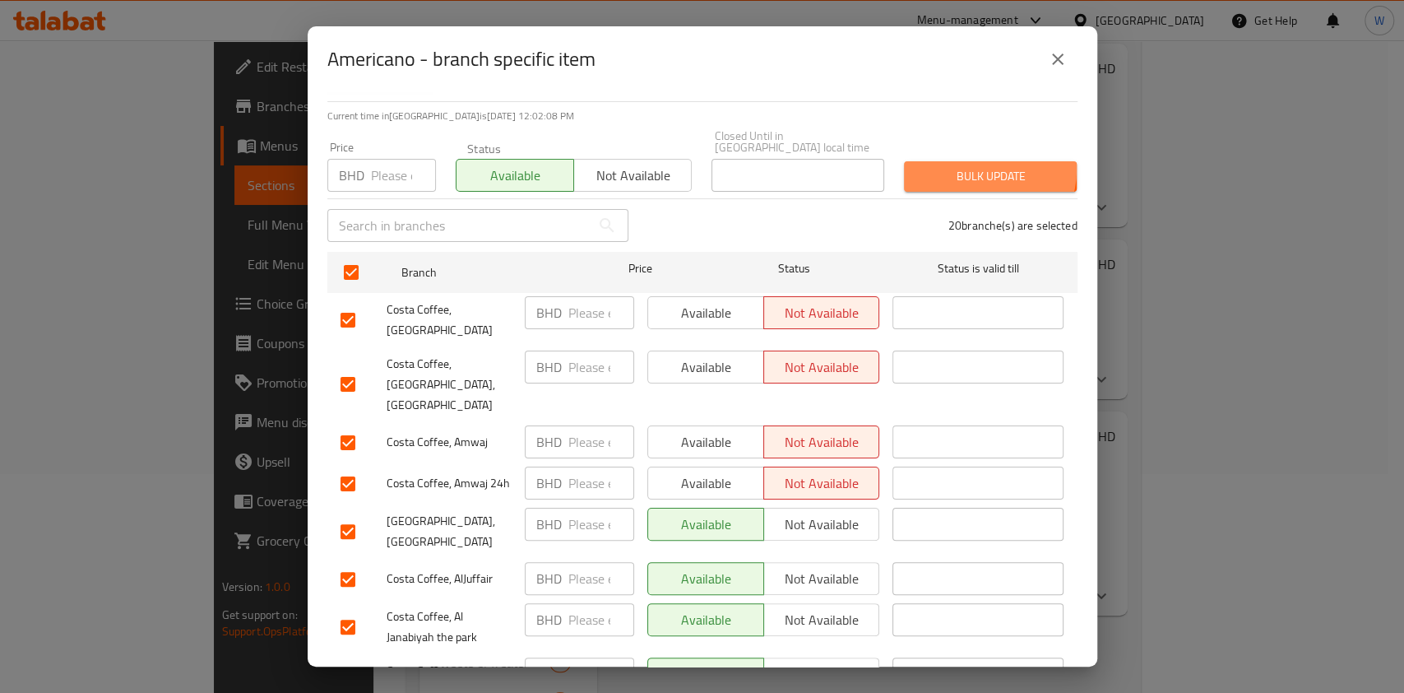
click at [975, 166] on span "Bulk update" at bounding box center [990, 176] width 146 height 21
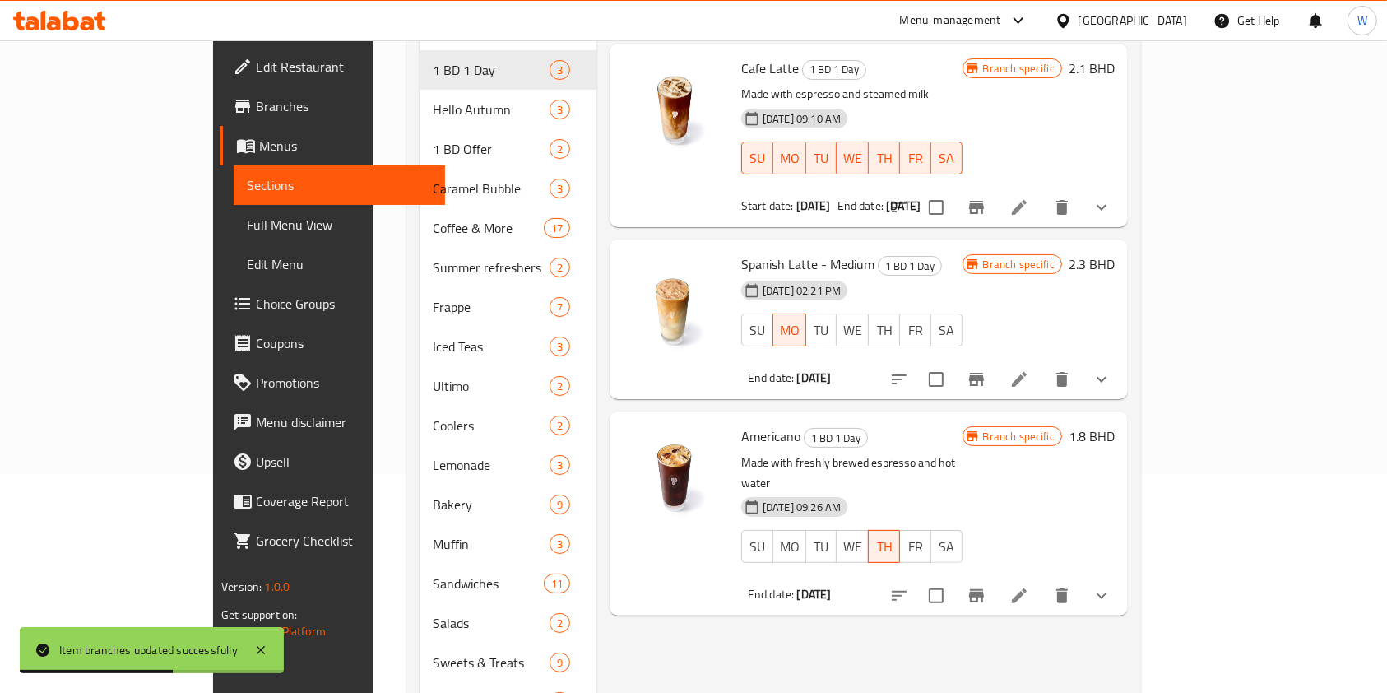
scroll to position [0, 0]
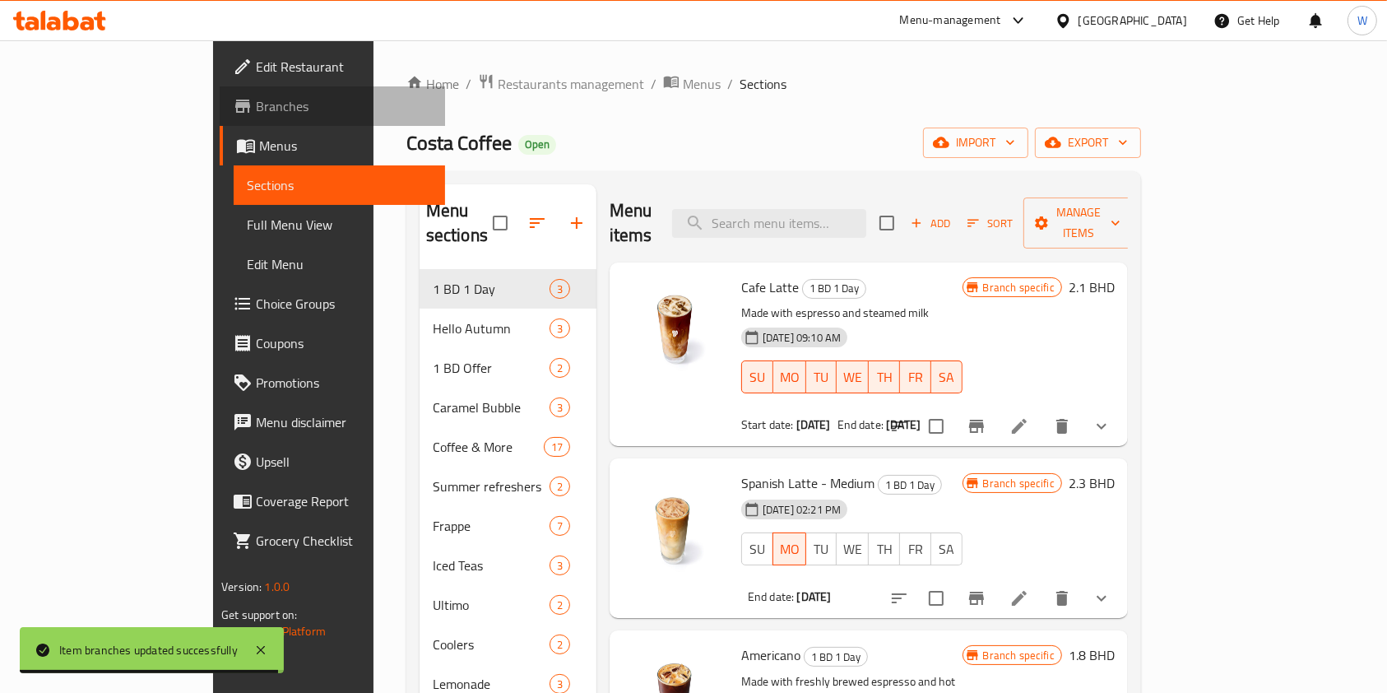
click at [256, 106] on span "Branches" at bounding box center [344, 106] width 176 height 20
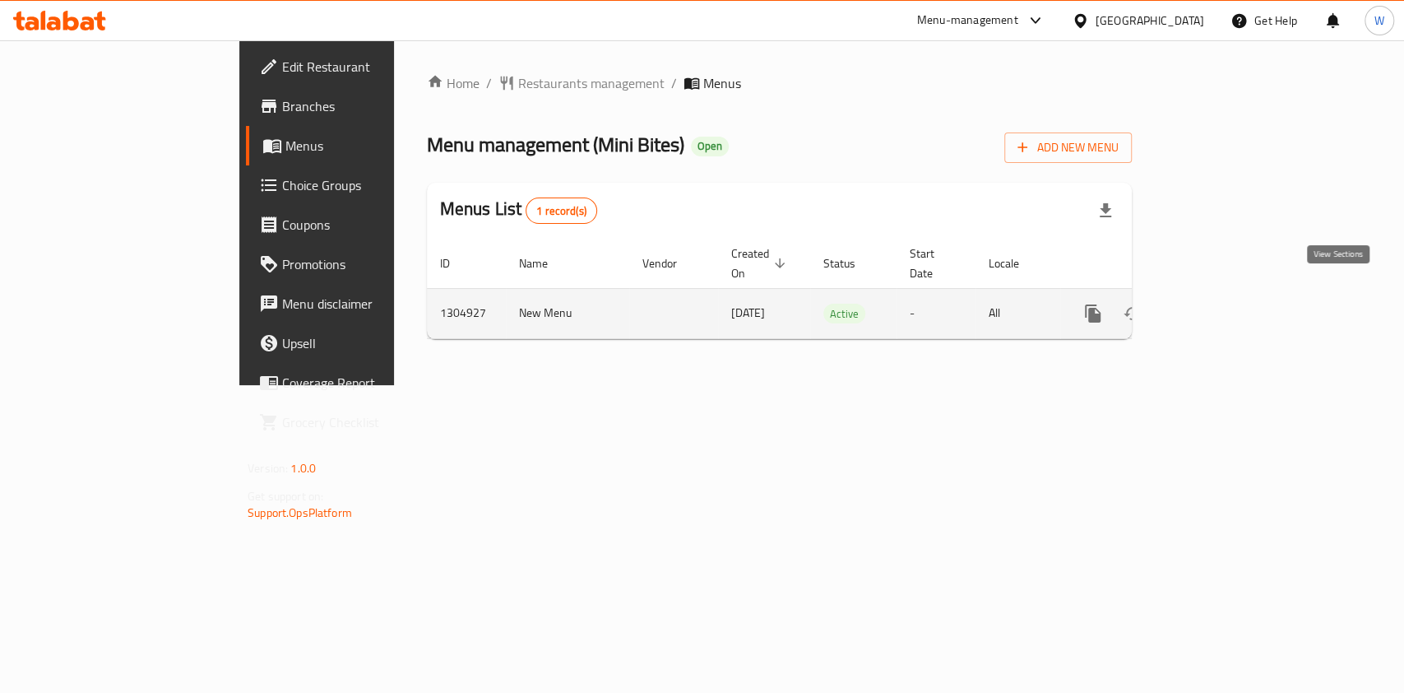
click at [1219, 306] on icon "enhanced table" at bounding box center [1211, 313] width 15 height 15
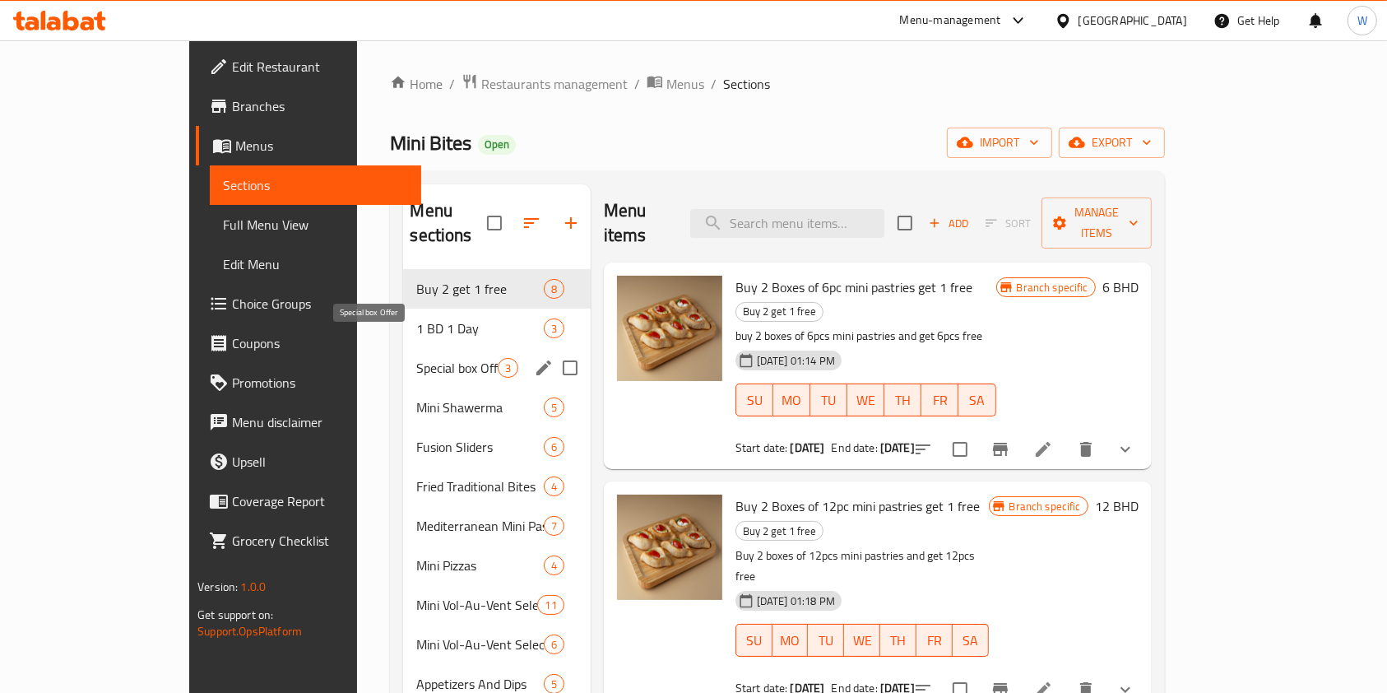
click at [416, 358] on span "Special box Offer" at bounding box center [456, 368] width 81 height 20
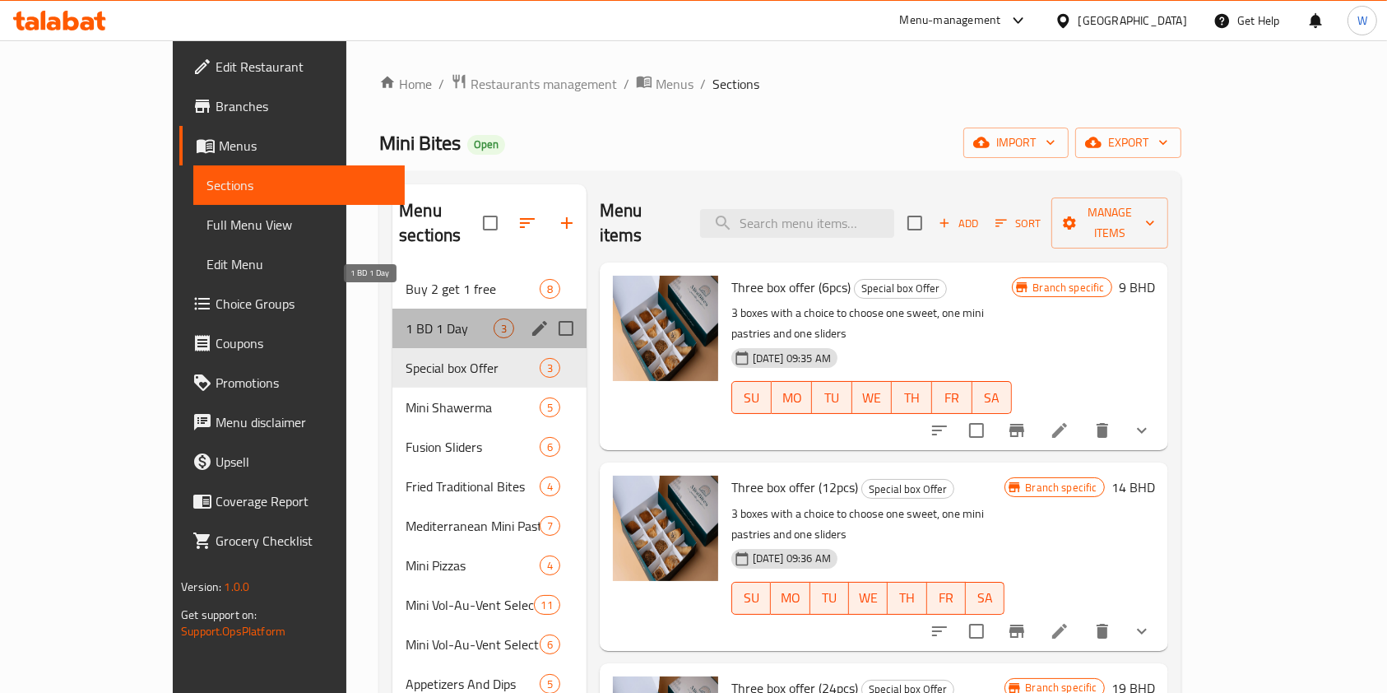
click at [406, 318] on span "1 BD 1 Day" at bounding box center [449, 328] width 87 height 20
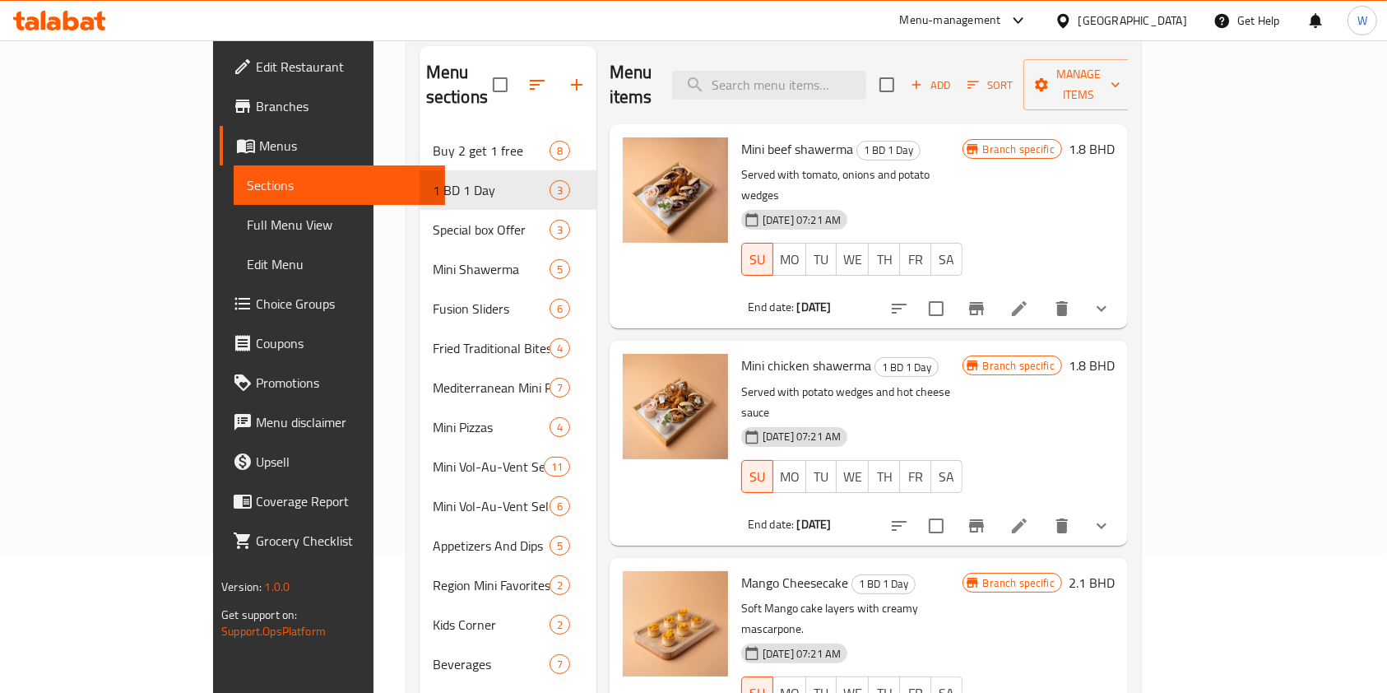
scroll to position [219, 0]
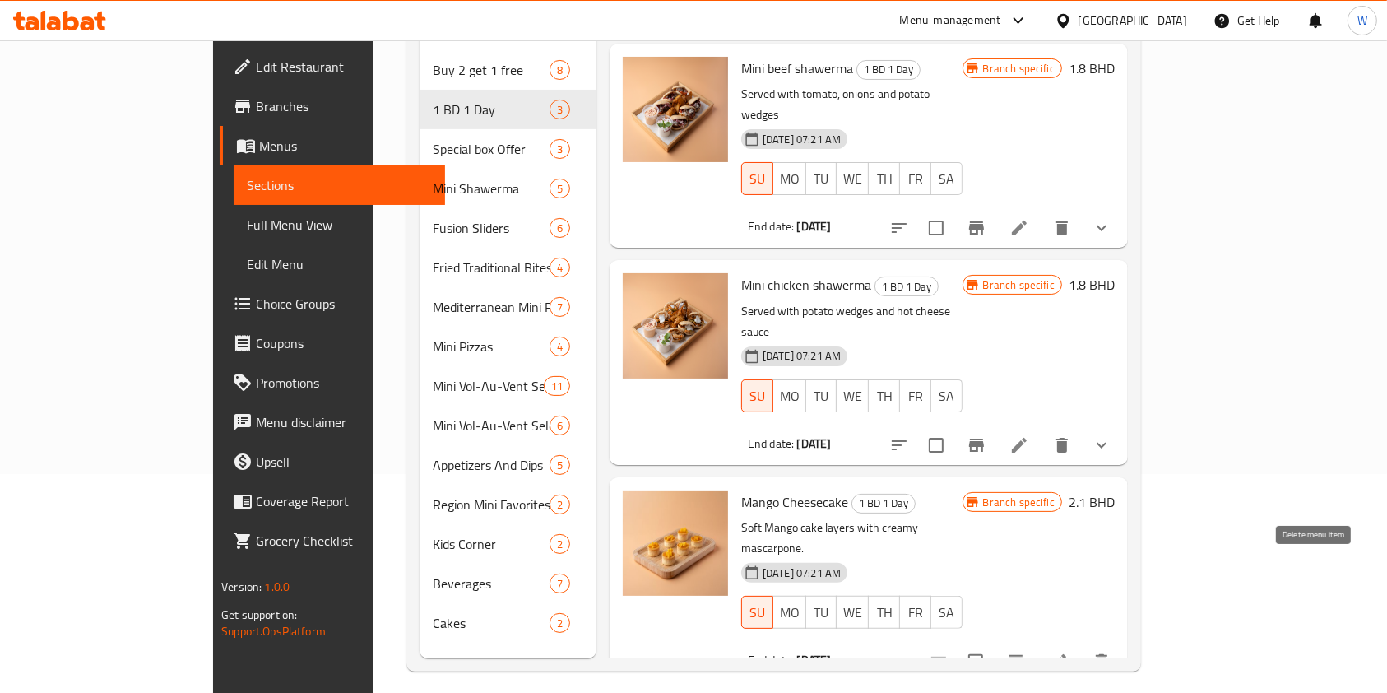
click at [1107, 654] on icon "delete" at bounding box center [1102, 661] width 12 height 15
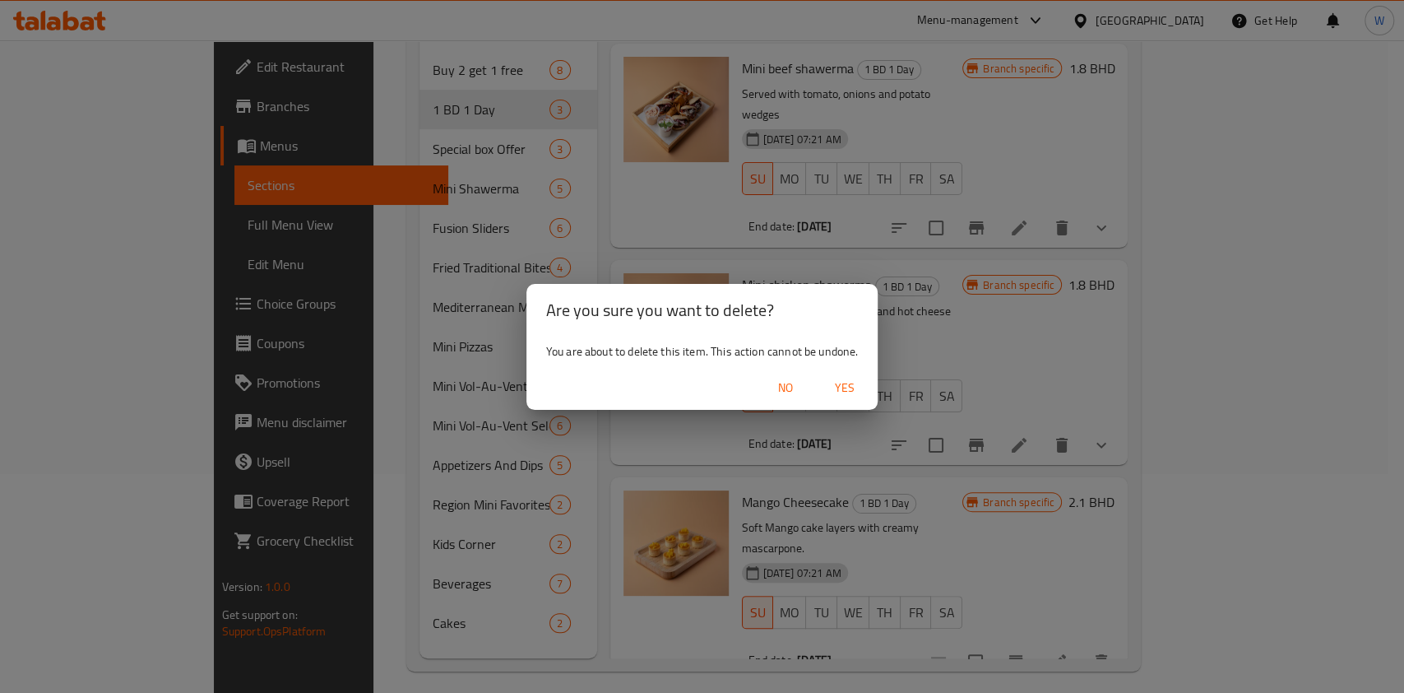
click at [856, 382] on span "Yes" at bounding box center [844, 388] width 39 height 21
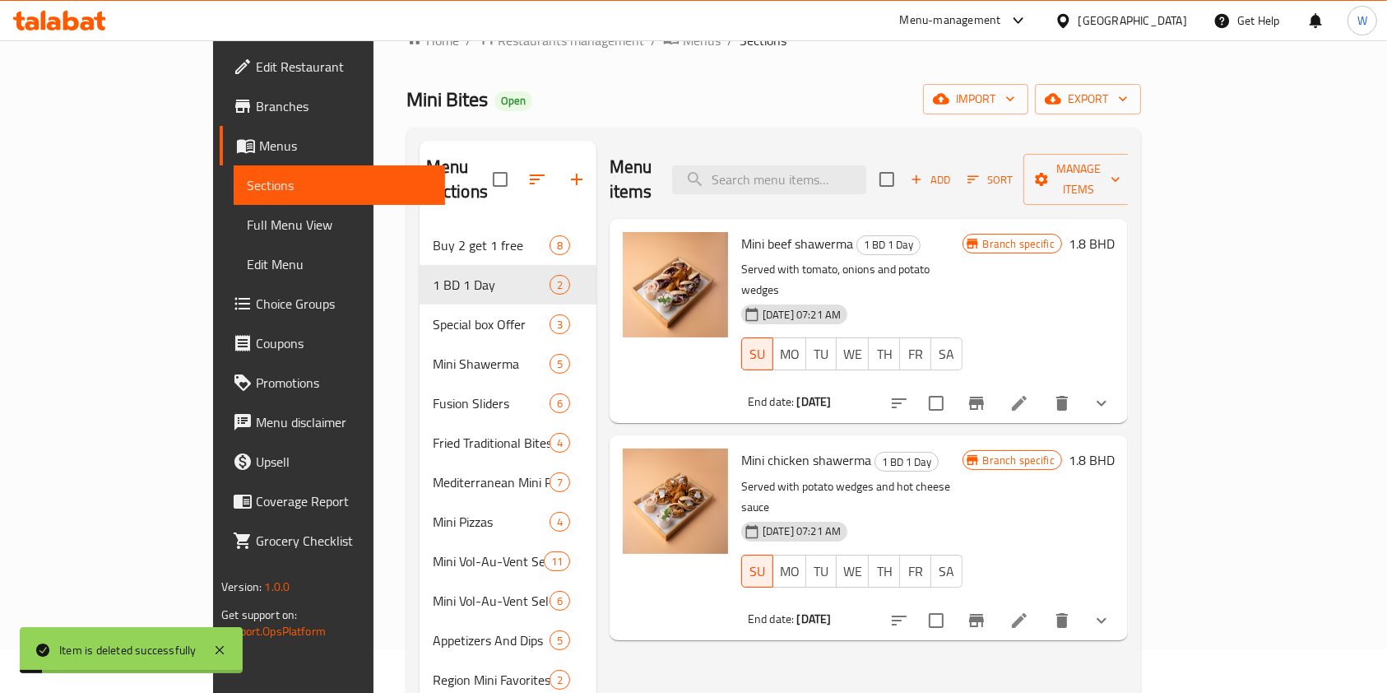
scroll to position [0, 0]
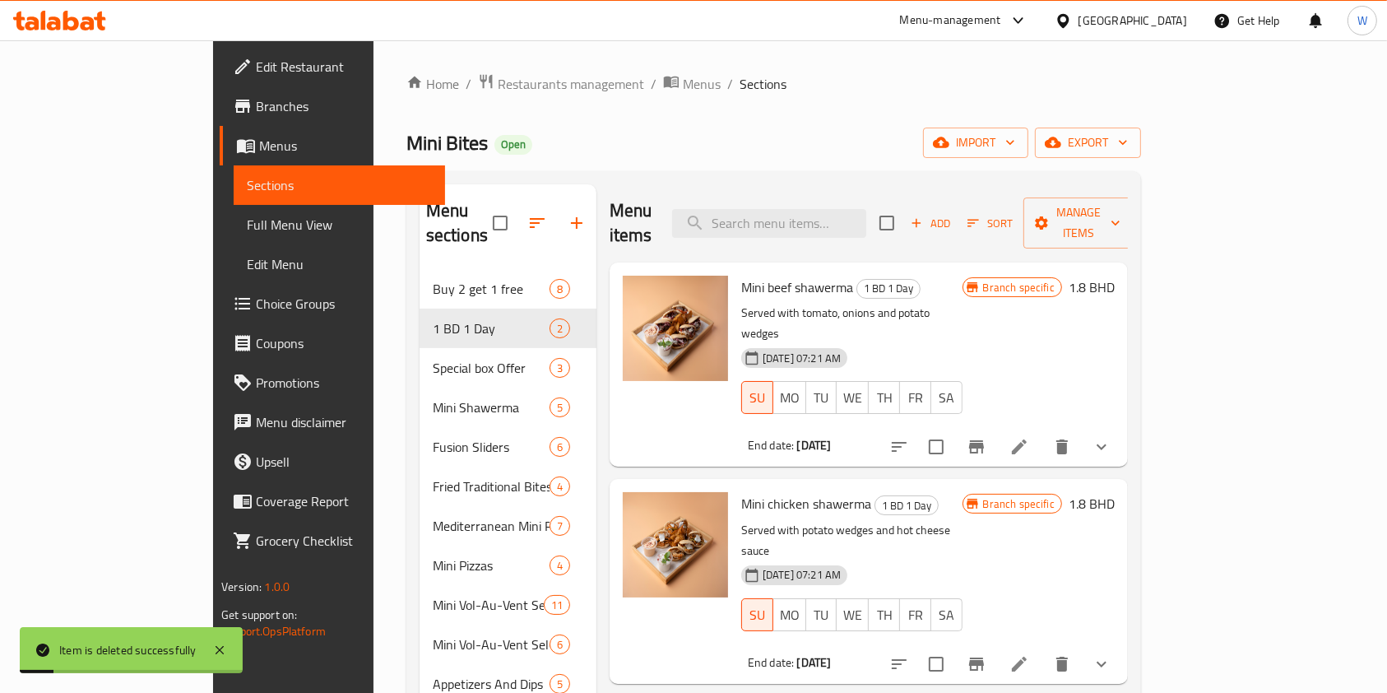
click at [897, 226] on div "Menu items Add Sort Manage items" at bounding box center [869, 223] width 518 height 78
click at [866, 215] on input "search" at bounding box center [769, 223] width 194 height 29
paste input "Strawberry Cheesecake"
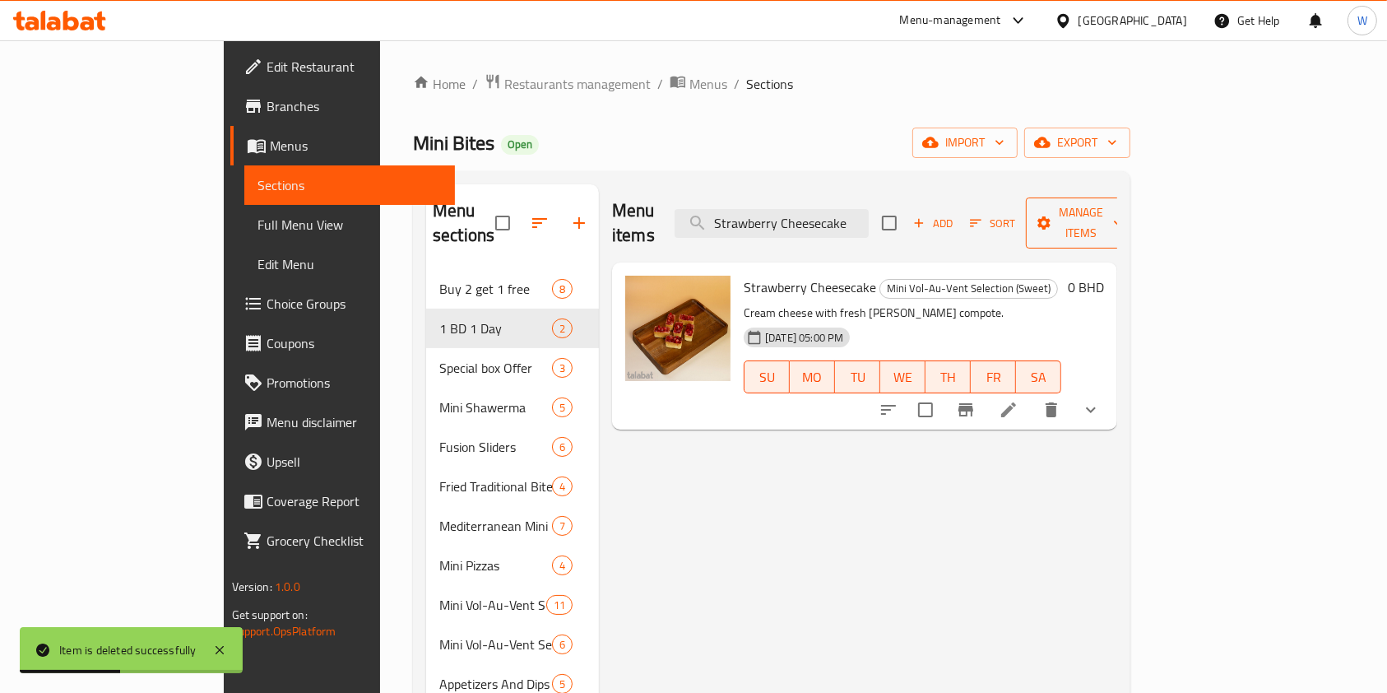
type input "Strawberry Cheesecake"
click at [1123, 202] on span "Manage items" at bounding box center [1081, 222] width 84 height 41
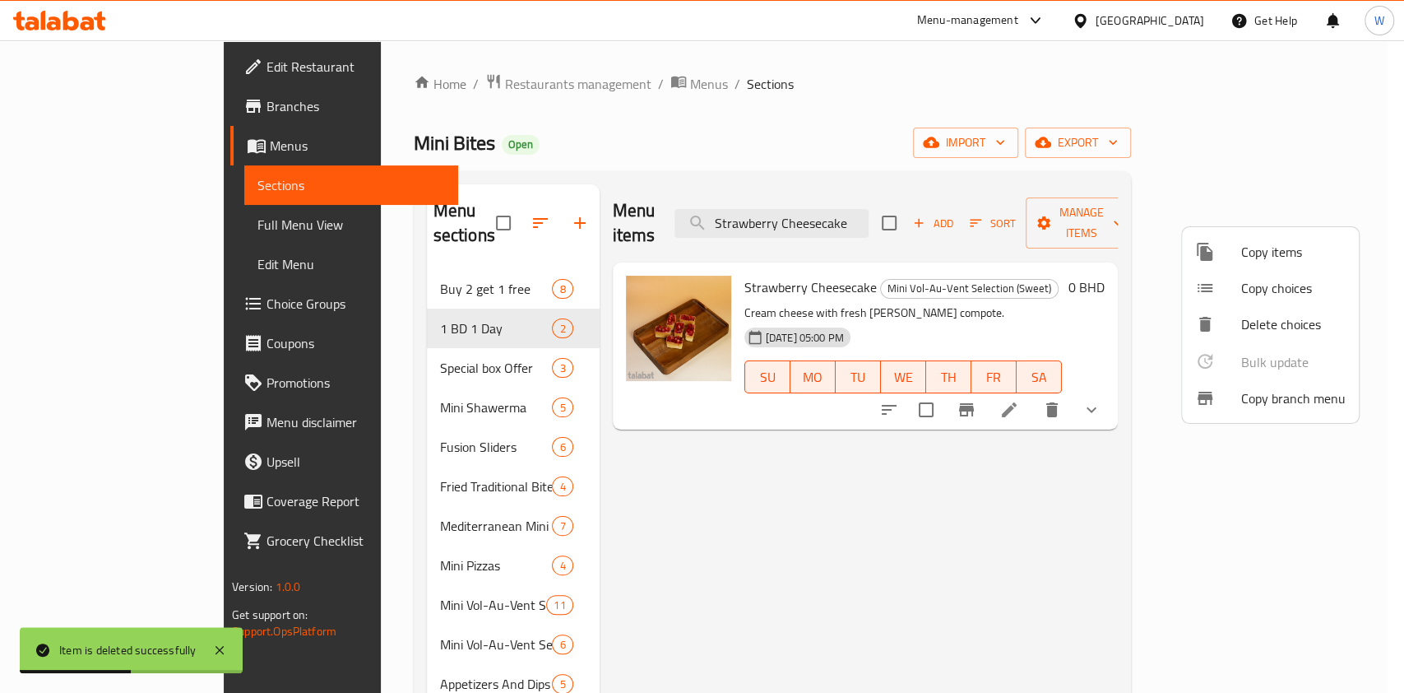
click at [1263, 242] on span "Copy items" at bounding box center [1293, 252] width 104 height 20
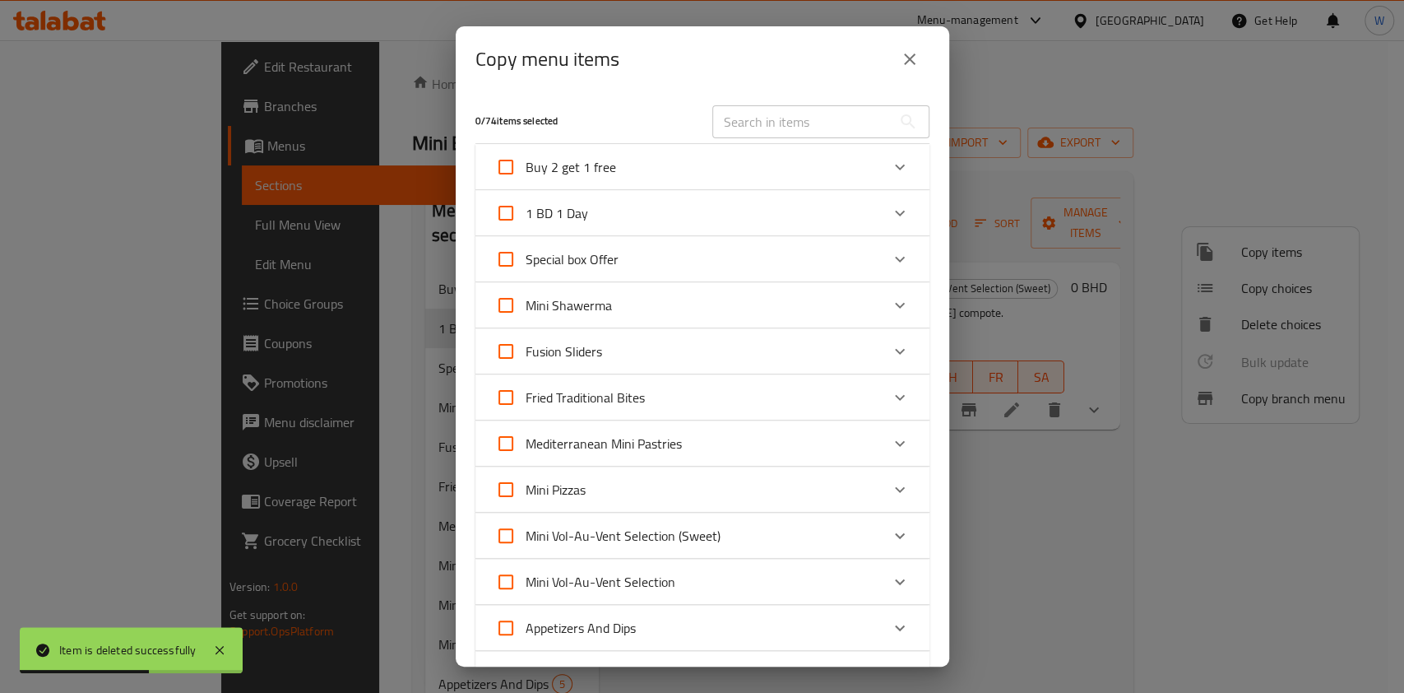
click at [783, 107] on input "text" at bounding box center [801, 121] width 179 height 33
paste input "Strawberry Cheesecake"
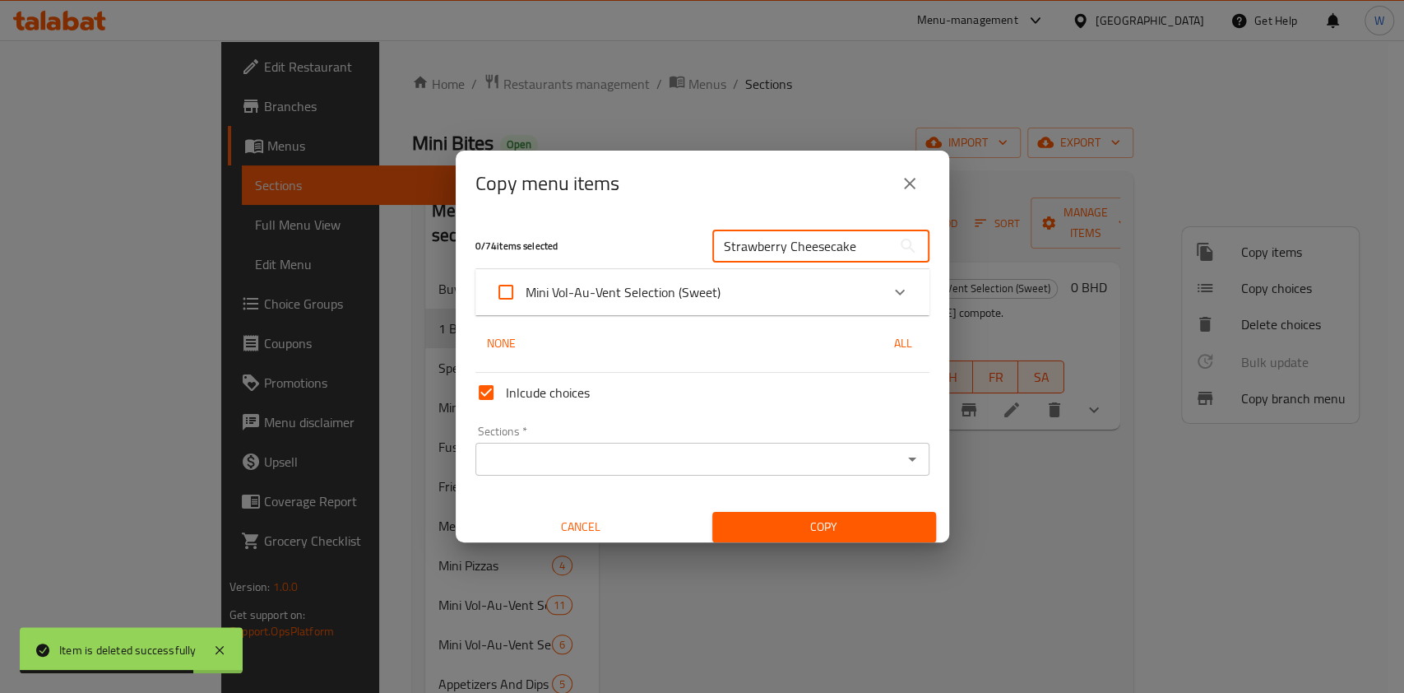
type input "Strawberry Cheesecake"
click at [913, 292] on div "0 / 74 items selected Strawberry Cheesecake ​ Mini Vol-Au-Vent Selection (Sweet…" at bounding box center [703, 378] width 494 height 325
click at [880, 302] on div "Expand" at bounding box center [899, 291] width 39 height 39
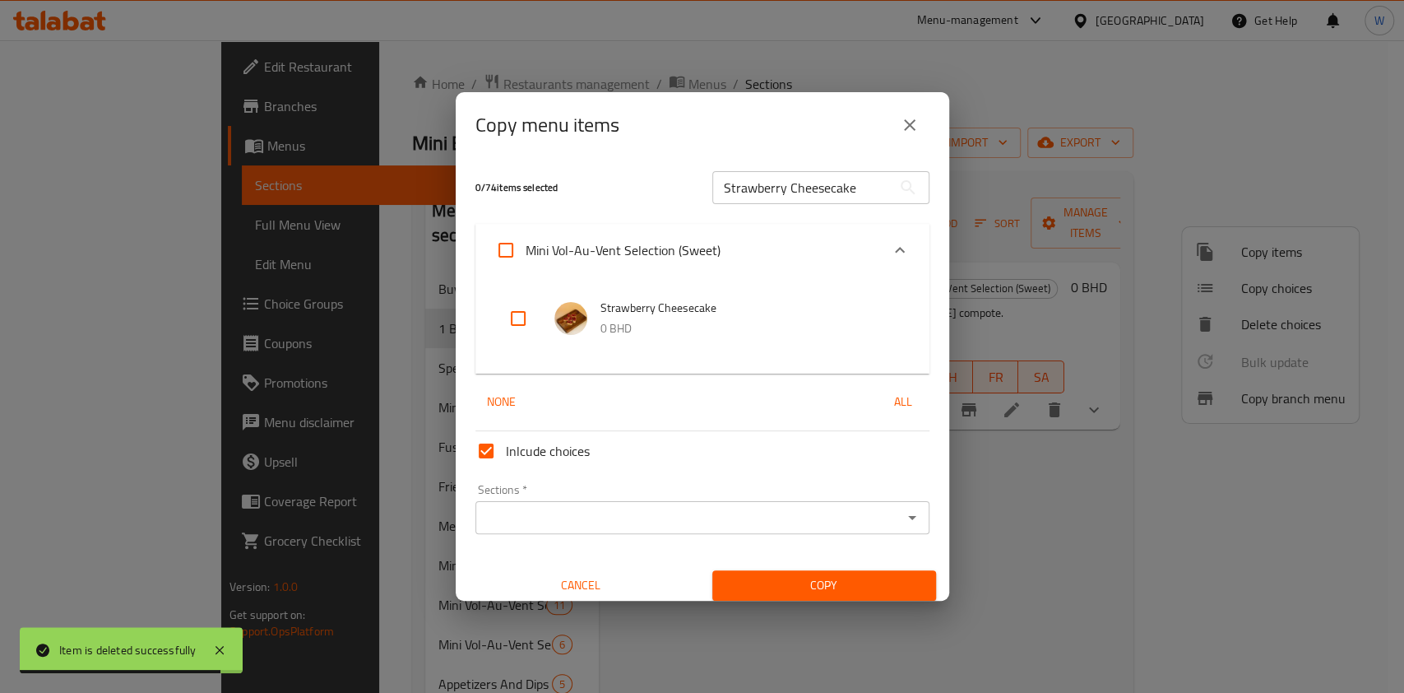
click at [525, 322] on input "checkbox" at bounding box center [518, 318] width 39 height 39
checkbox input "true"
click at [668, 532] on div "Sections *" at bounding box center [702, 517] width 454 height 33
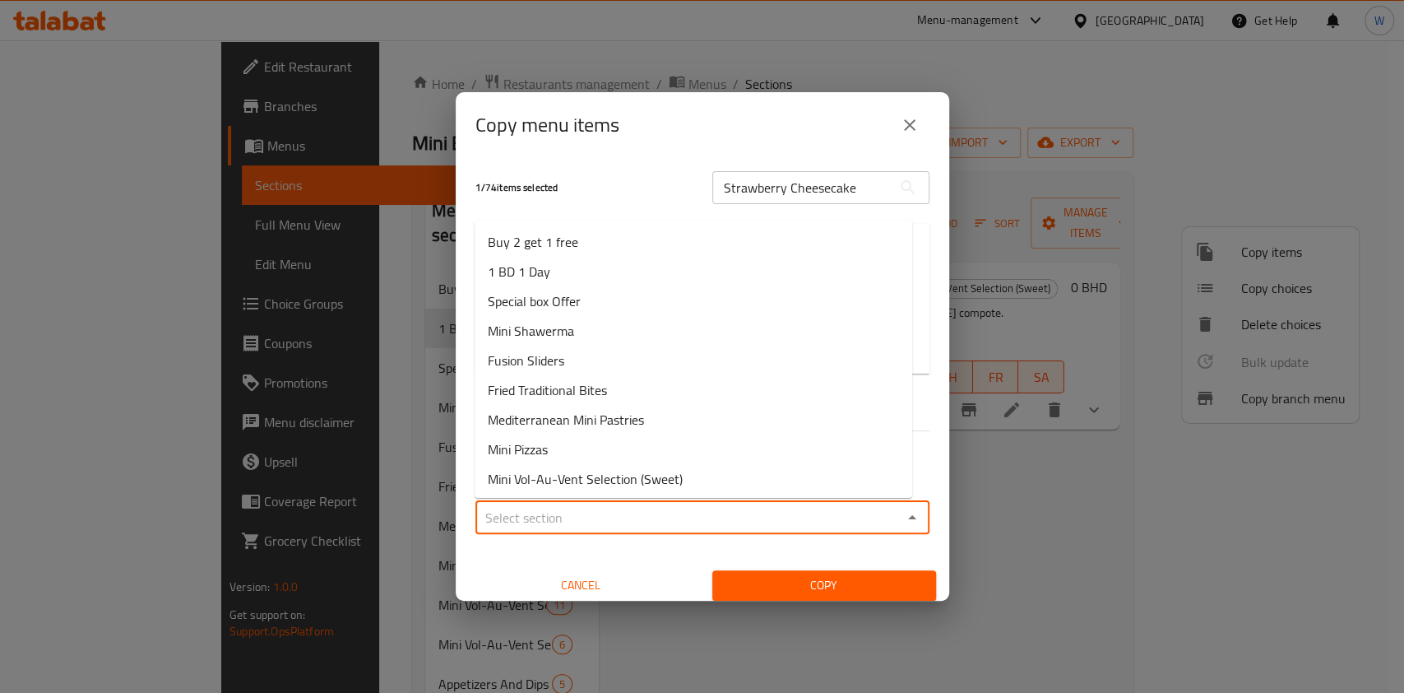
click at [827, 510] on input "Sections   *" at bounding box center [688, 517] width 417 height 23
click at [624, 275] on li "1 BD 1 Day" at bounding box center [694, 272] width 438 height 30
type input "1 BD 1 Day"
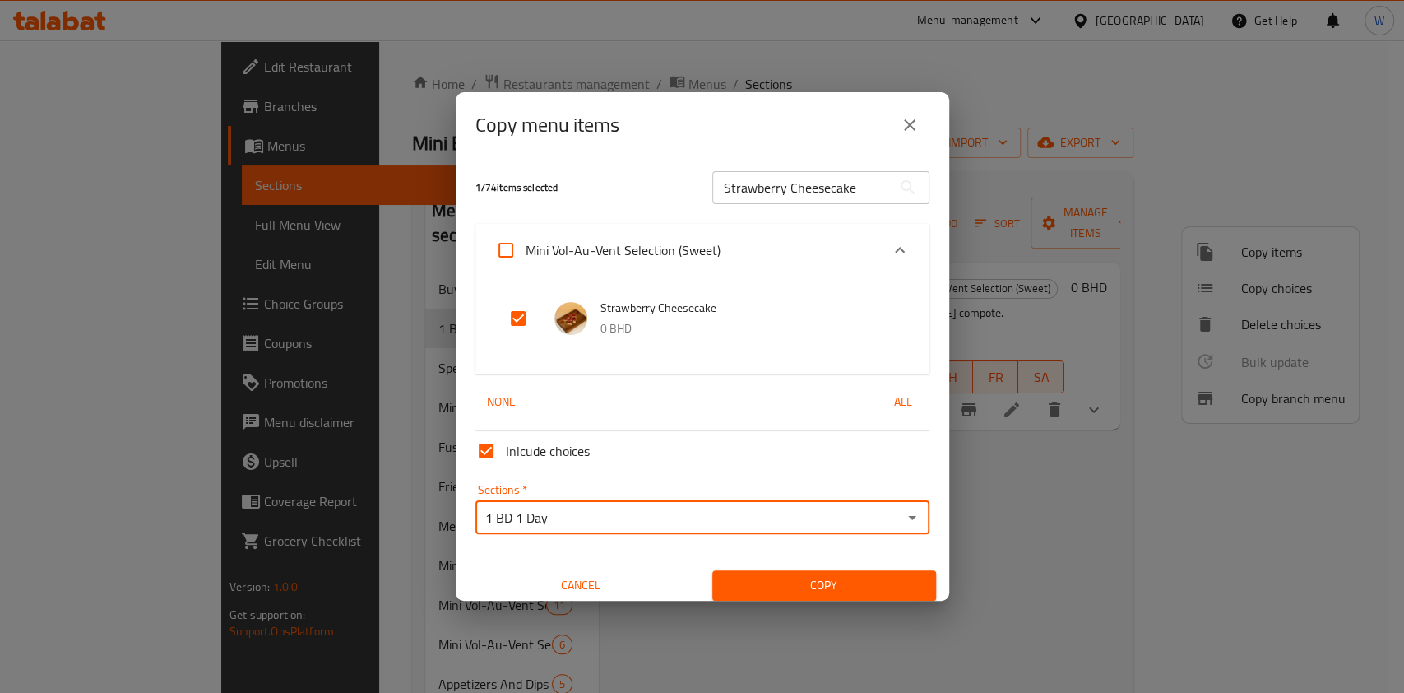
click at [757, 576] on span "Copy" at bounding box center [824, 585] width 197 height 21
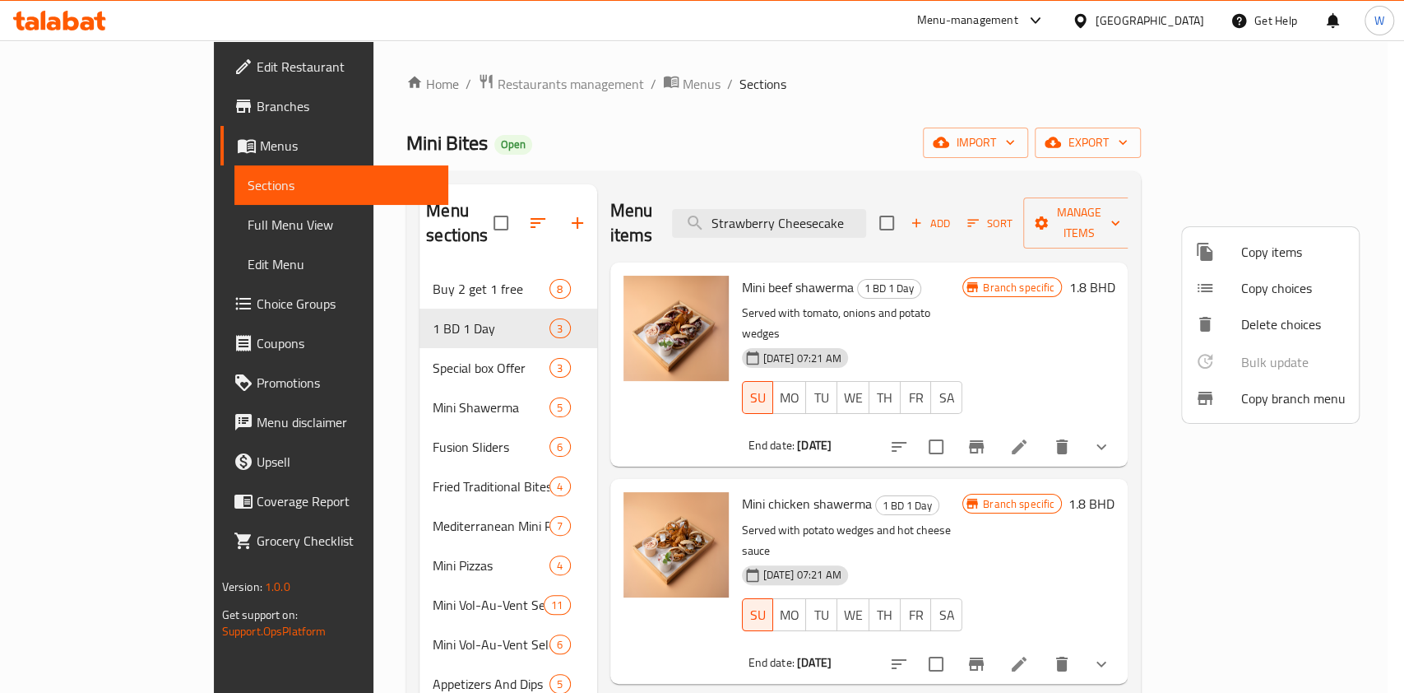
click at [1070, 475] on div at bounding box center [702, 346] width 1404 height 693
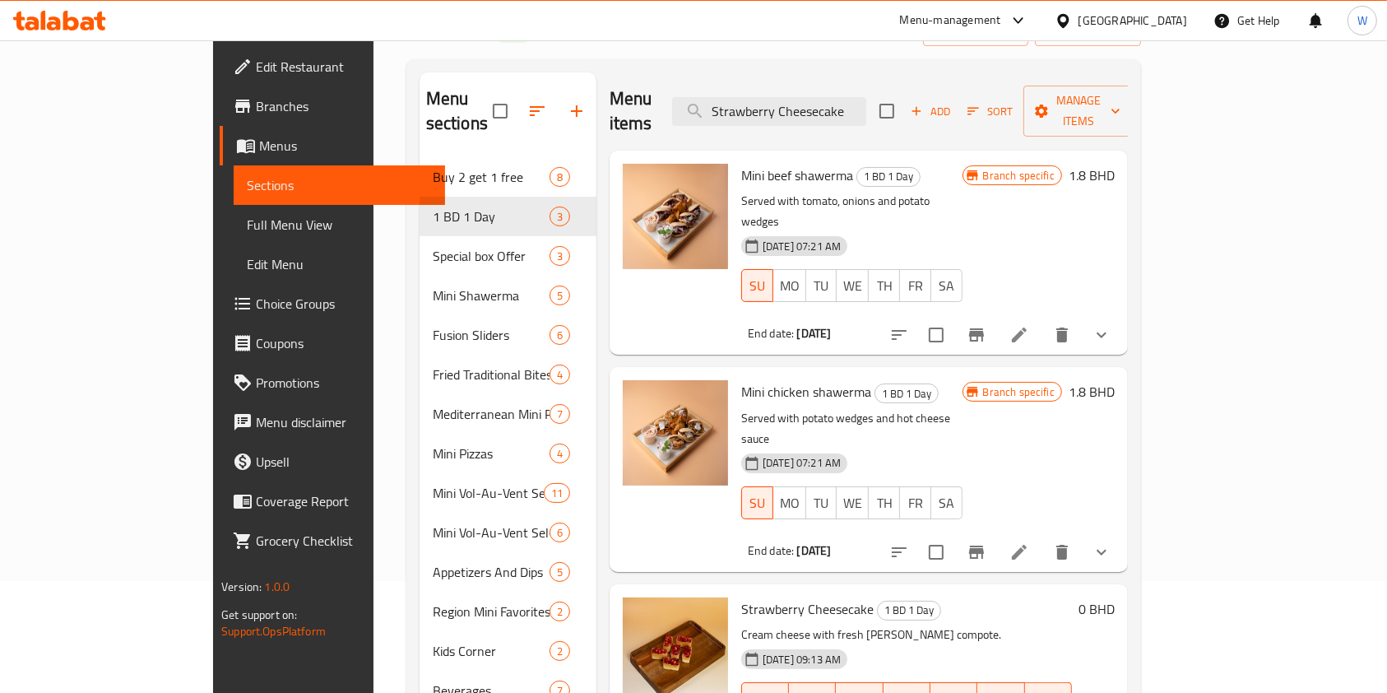
scroll to position [230, 0]
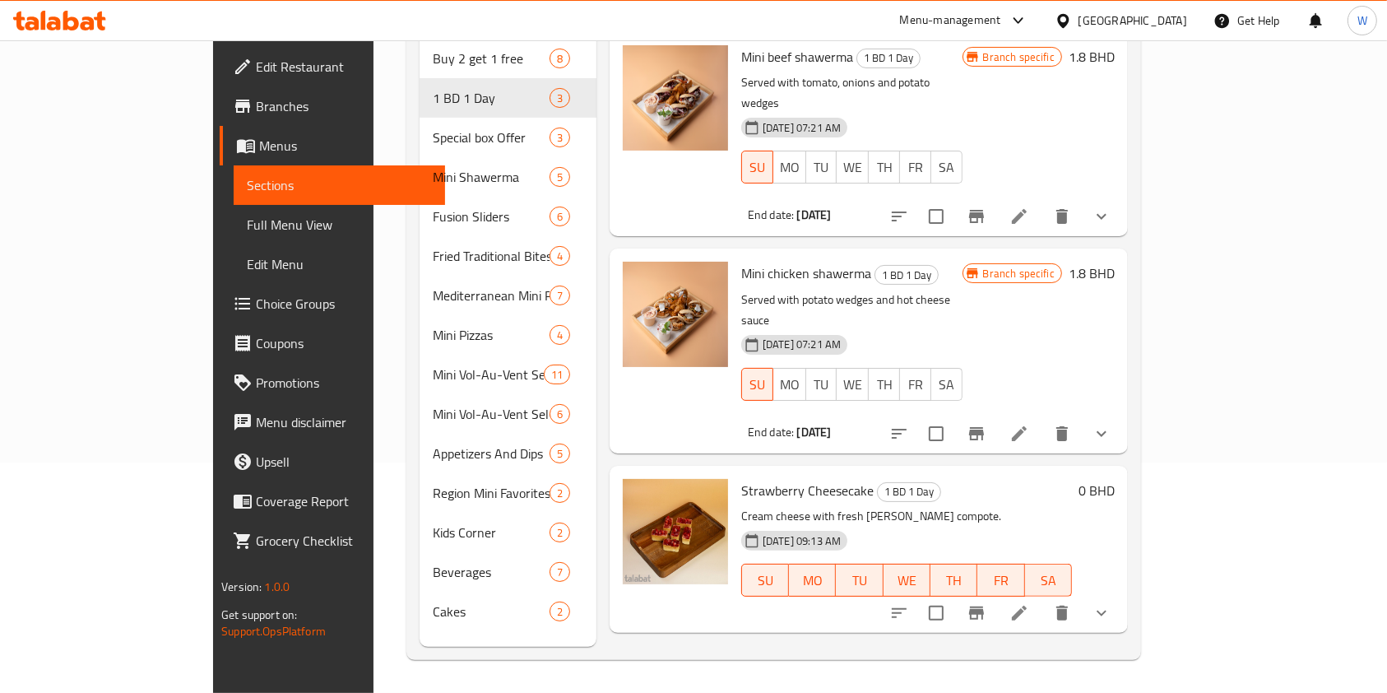
click at [1029, 603] on icon at bounding box center [1019, 613] width 20 height 20
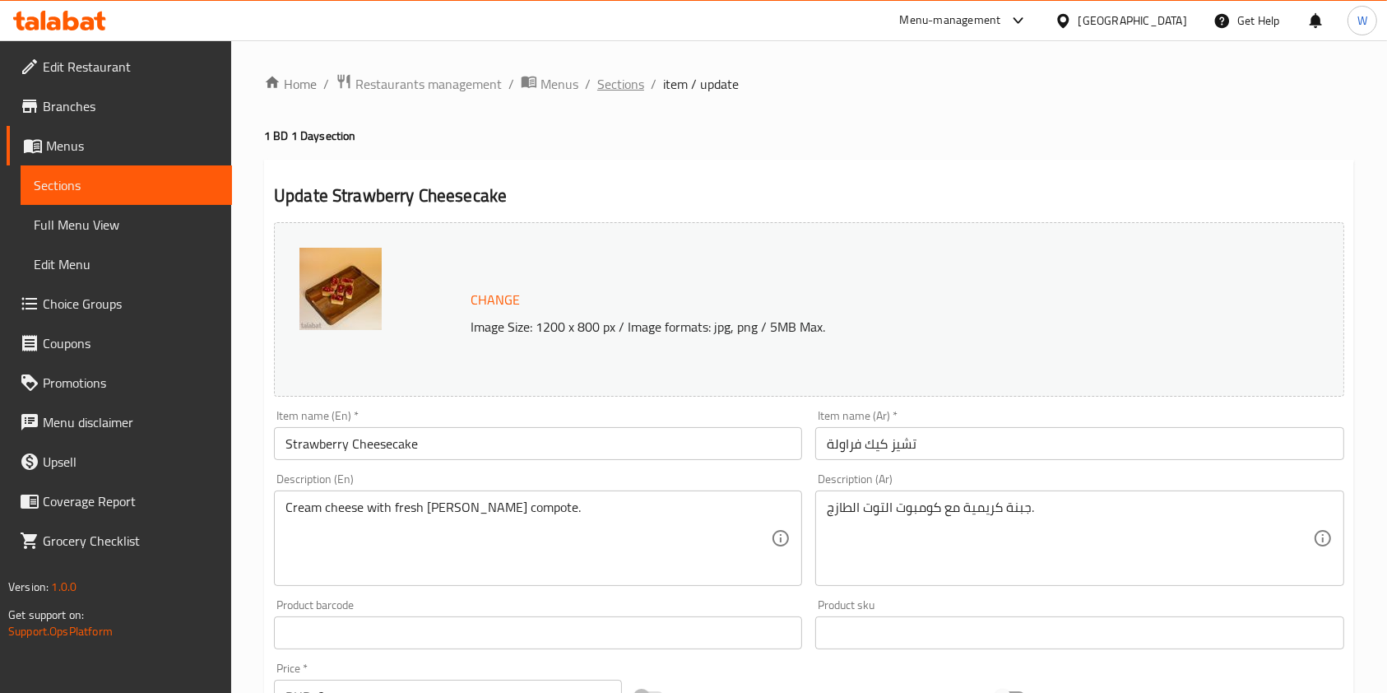
click at [630, 90] on span "Sections" at bounding box center [620, 84] width 47 height 20
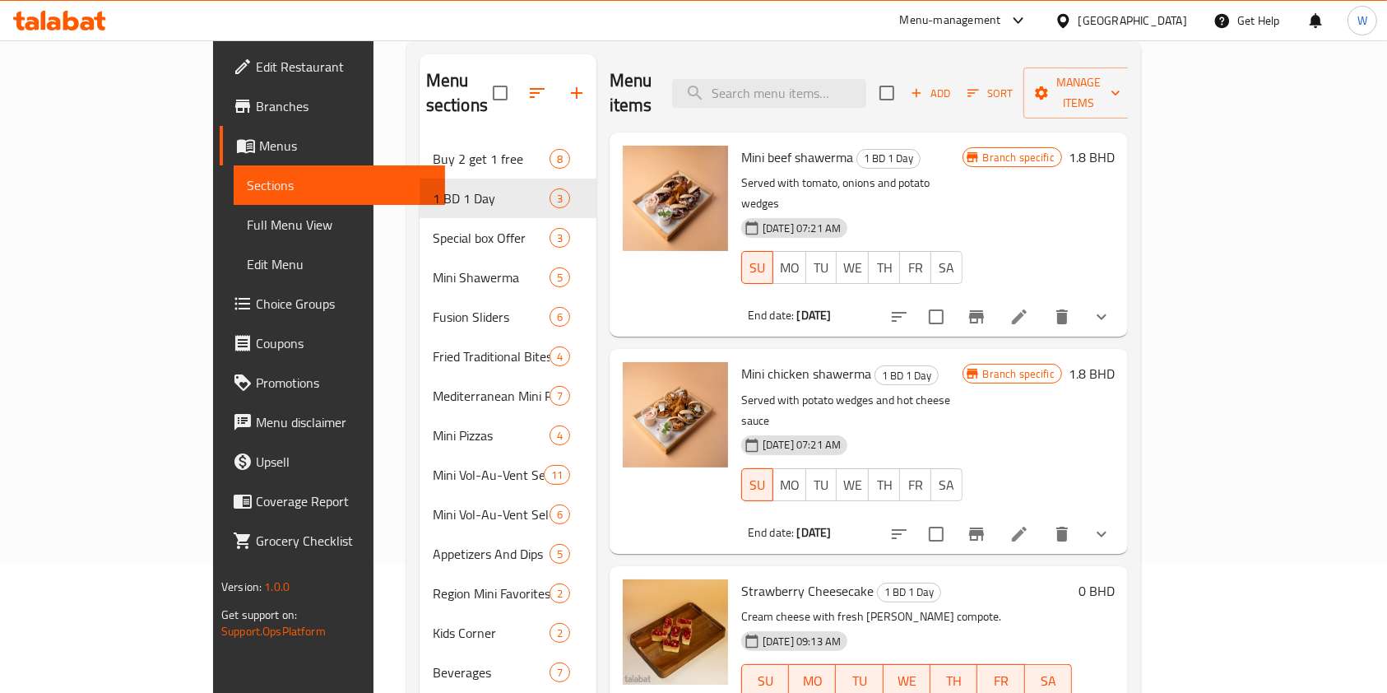
scroll to position [230, 0]
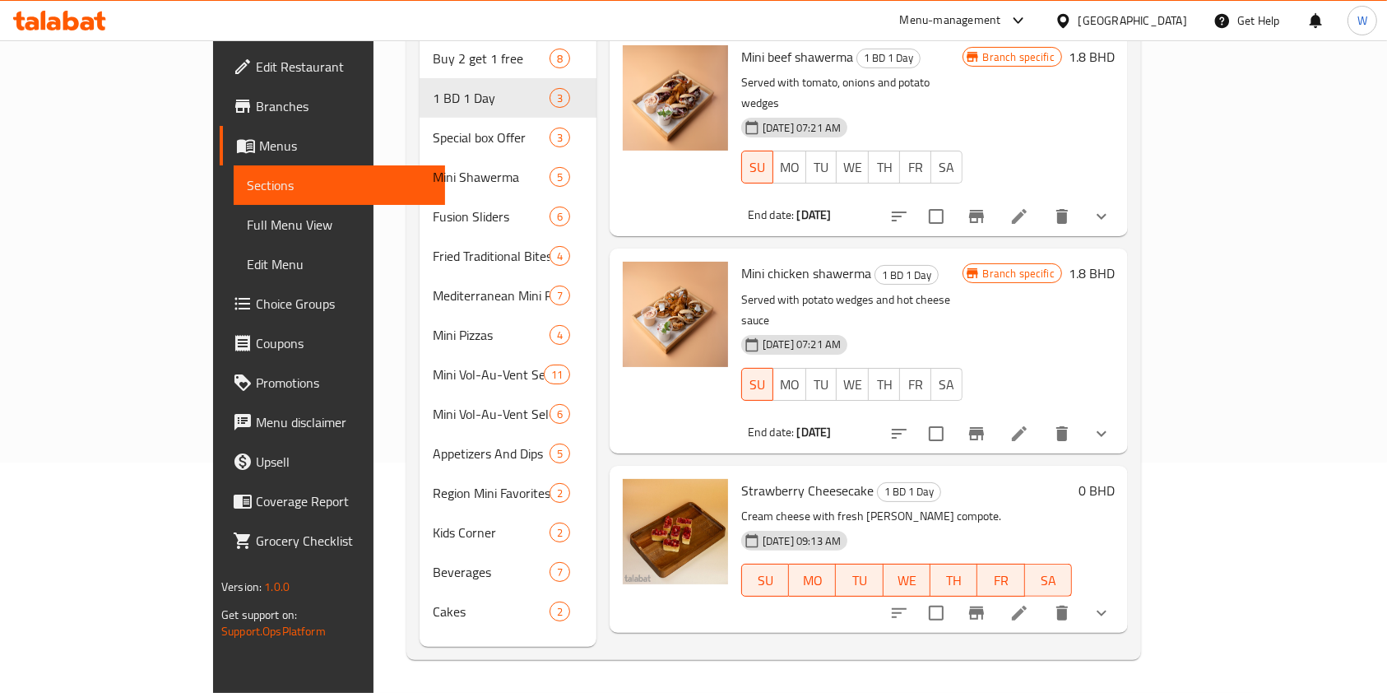
click at [1106, 610] on icon "show more" at bounding box center [1102, 613] width 10 height 6
click at [816, 670] on span "6 Pieces" at bounding box center [838, 680] width 45 height 20
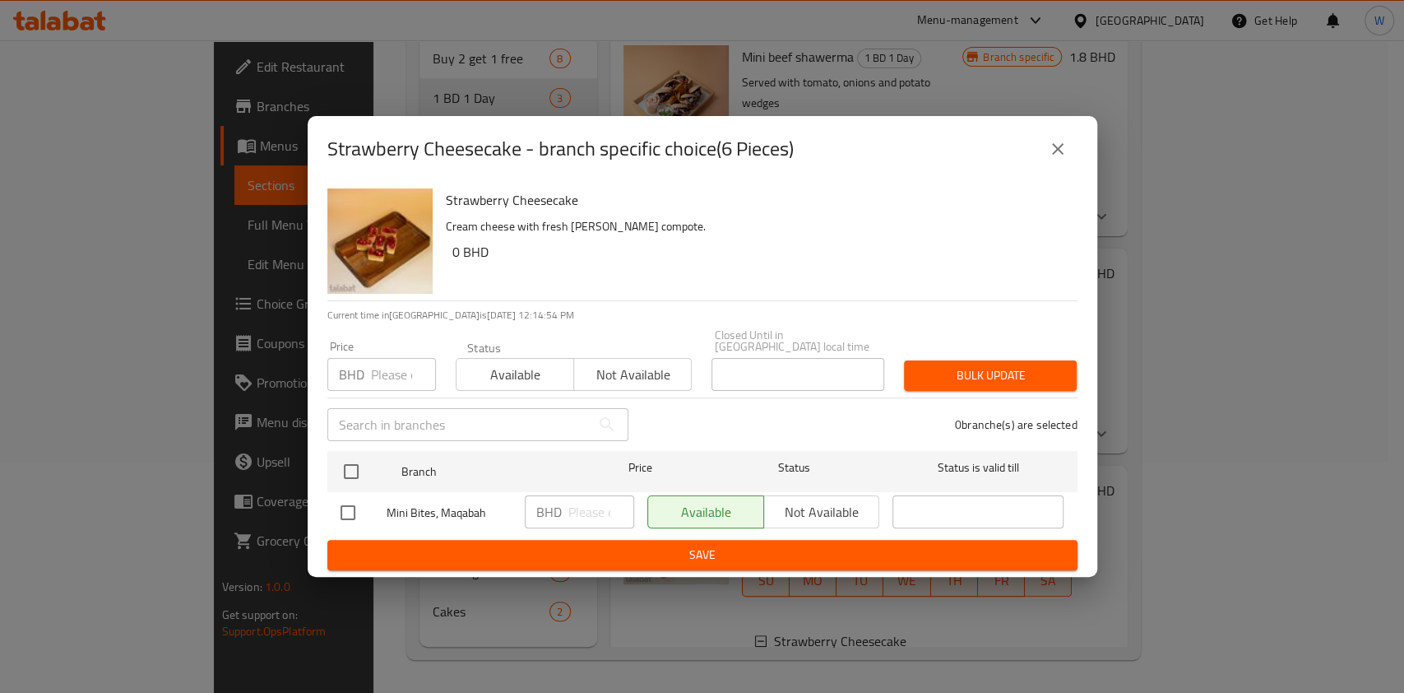
click at [1055, 159] on icon "close" at bounding box center [1058, 149] width 20 height 20
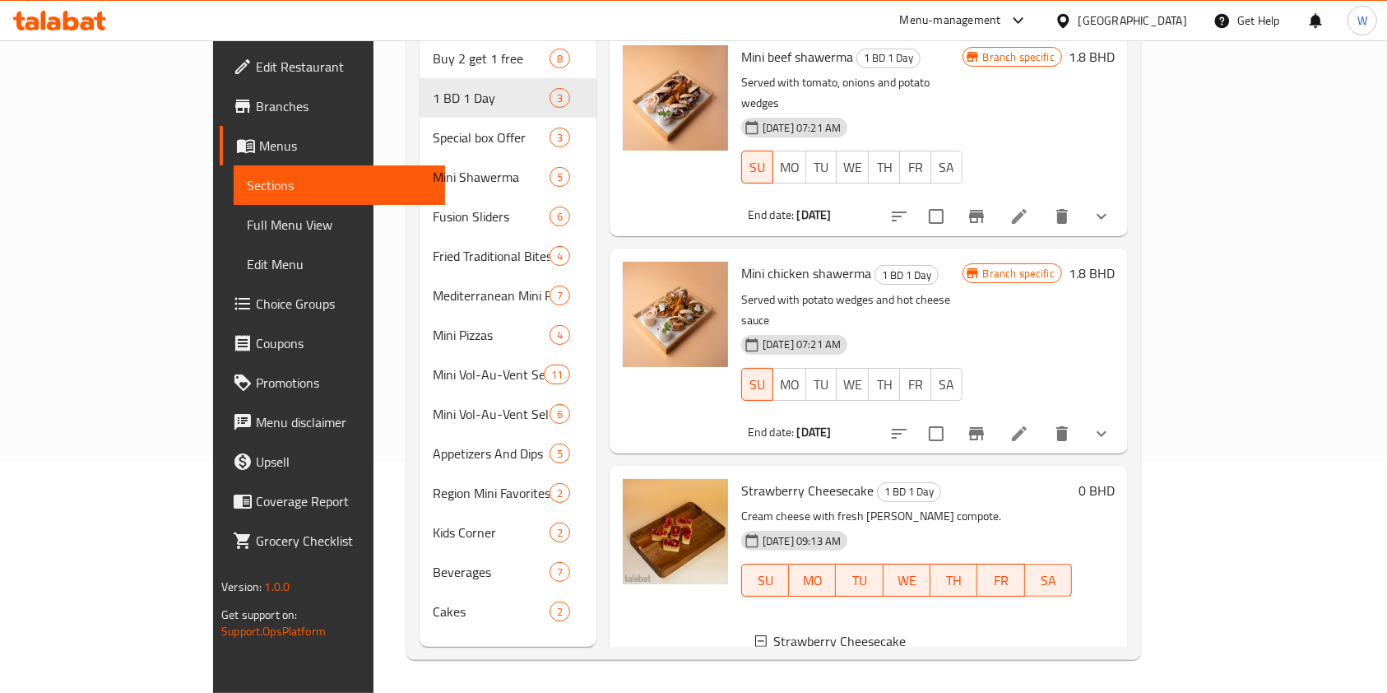
scroll to position [81, 0]
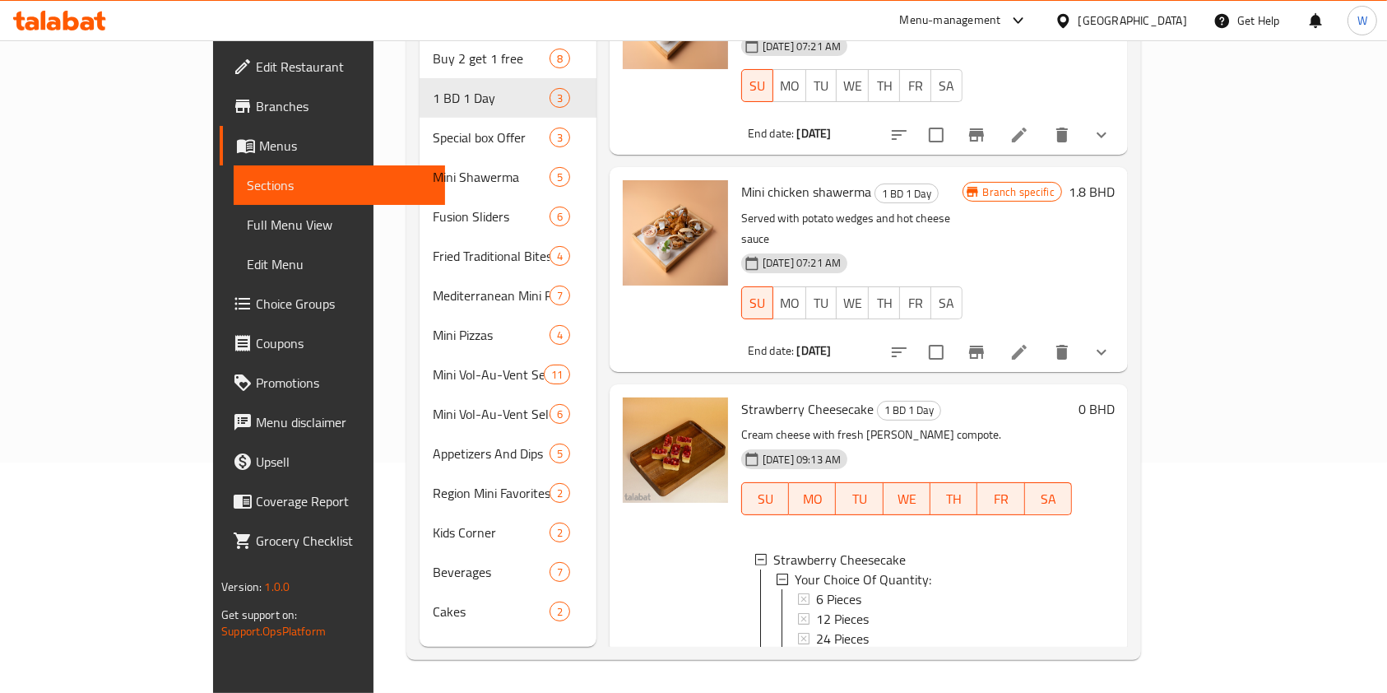
click at [1029, 666] on icon at bounding box center [1019, 676] width 20 height 20
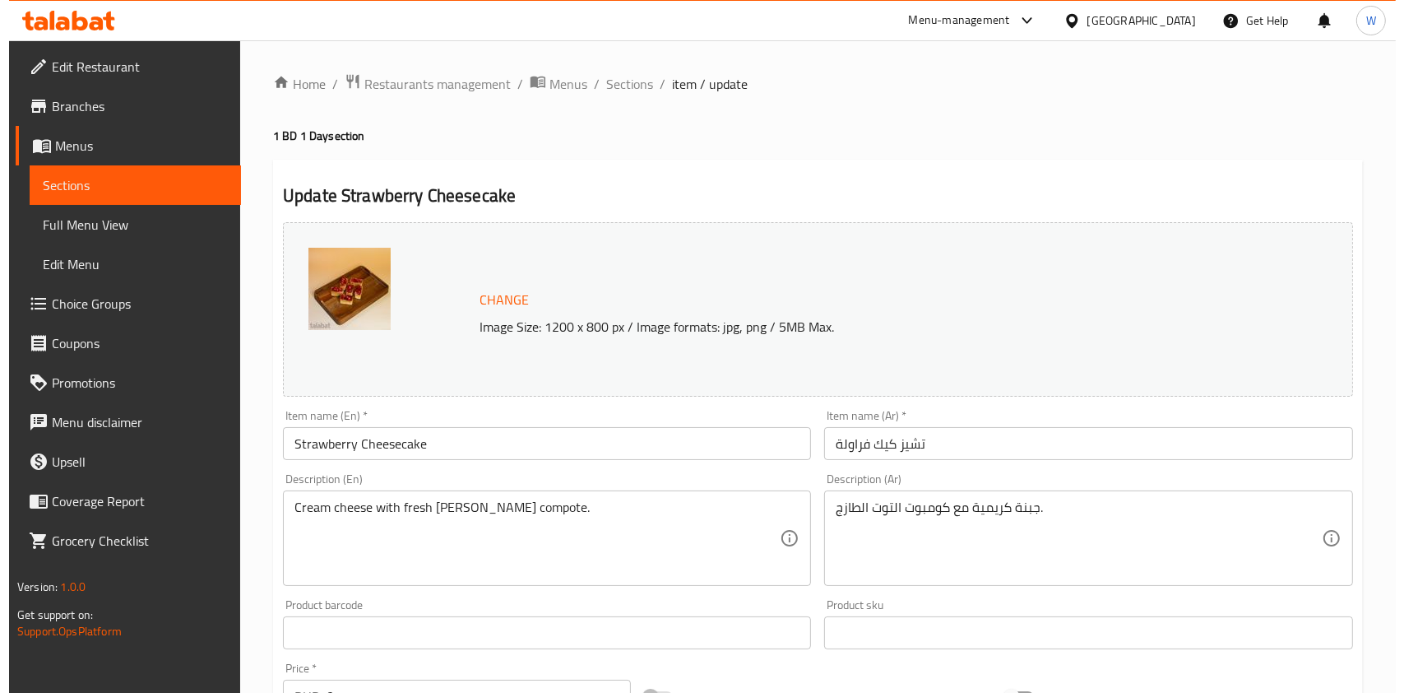
scroll to position [577, 0]
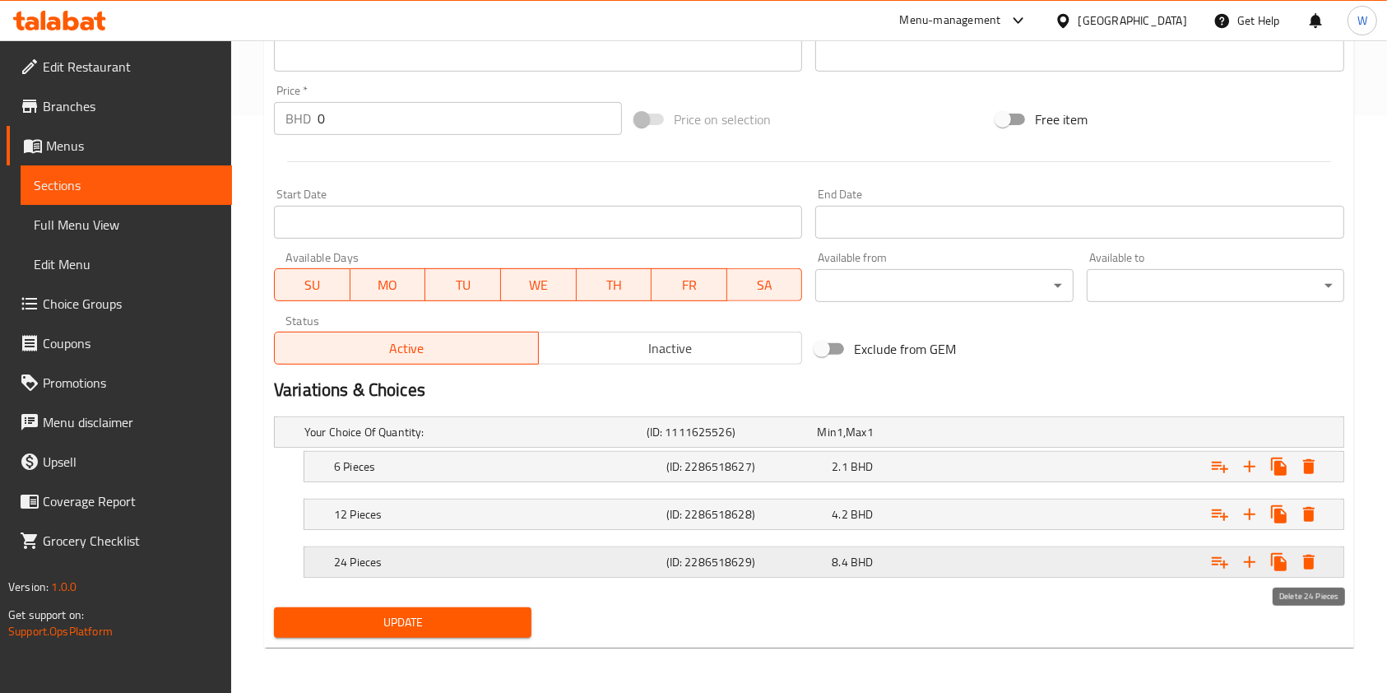
click at [1319, 559] on button "Expand" at bounding box center [1309, 562] width 30 height 30
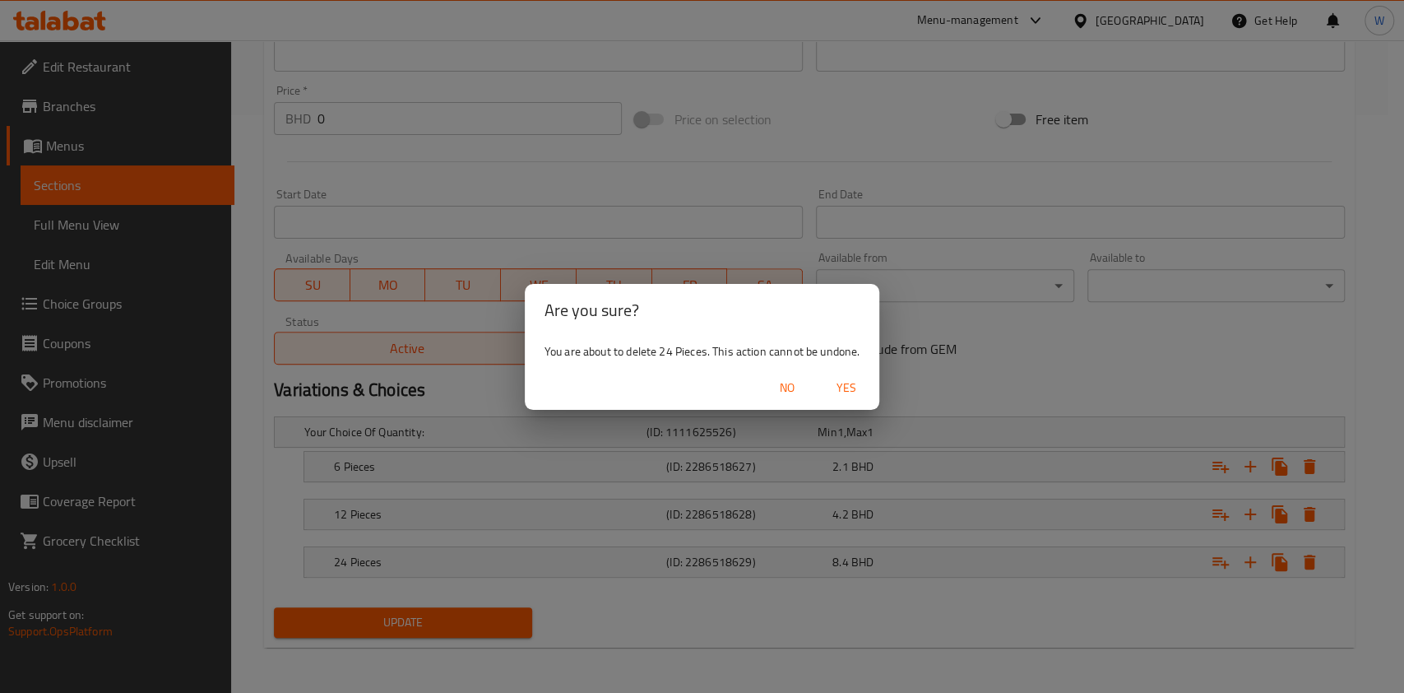
drag, startPoint x: 842, startPoint y: 393, endPoint x: 1006, endPoint y: 431, distance: 168.8
click at [842, 393] on span "Yes" at bounding box center [846, 388] width 39 height 21
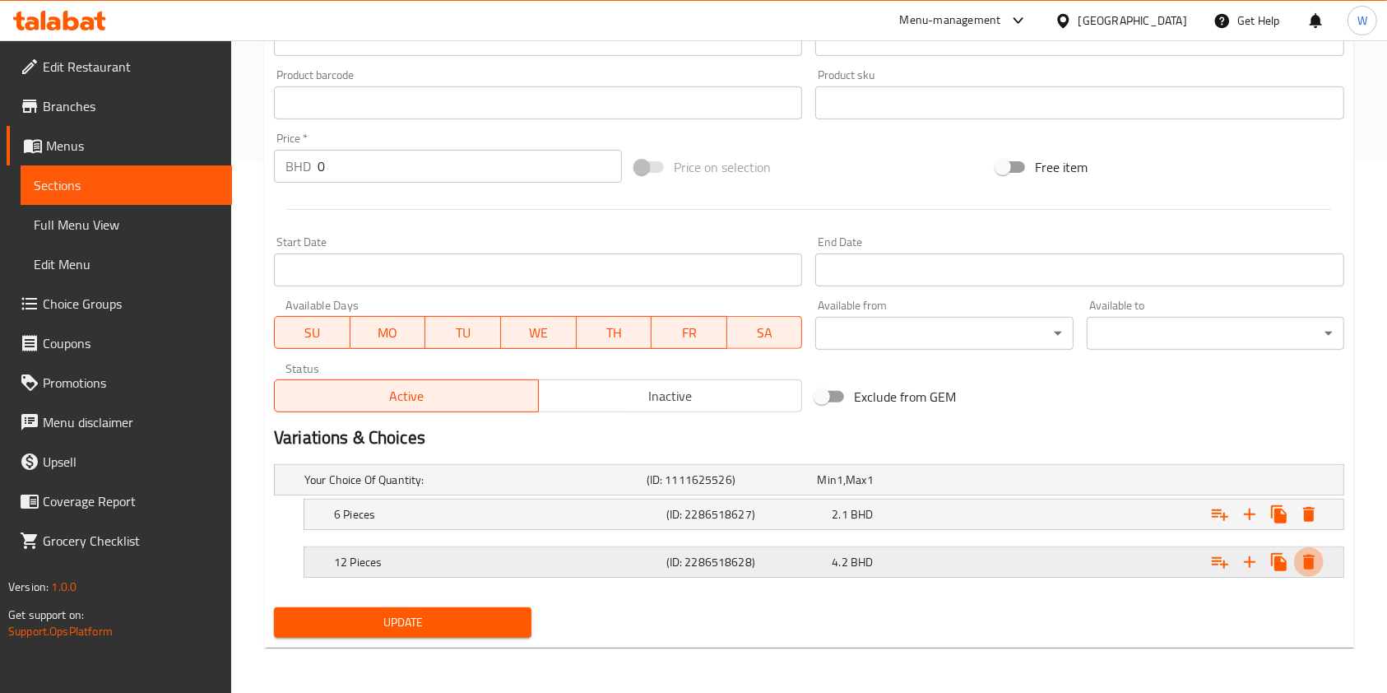
click at [1309, 555] on icon "Expand" at bounding box center [1309, 561] width 12 height 15
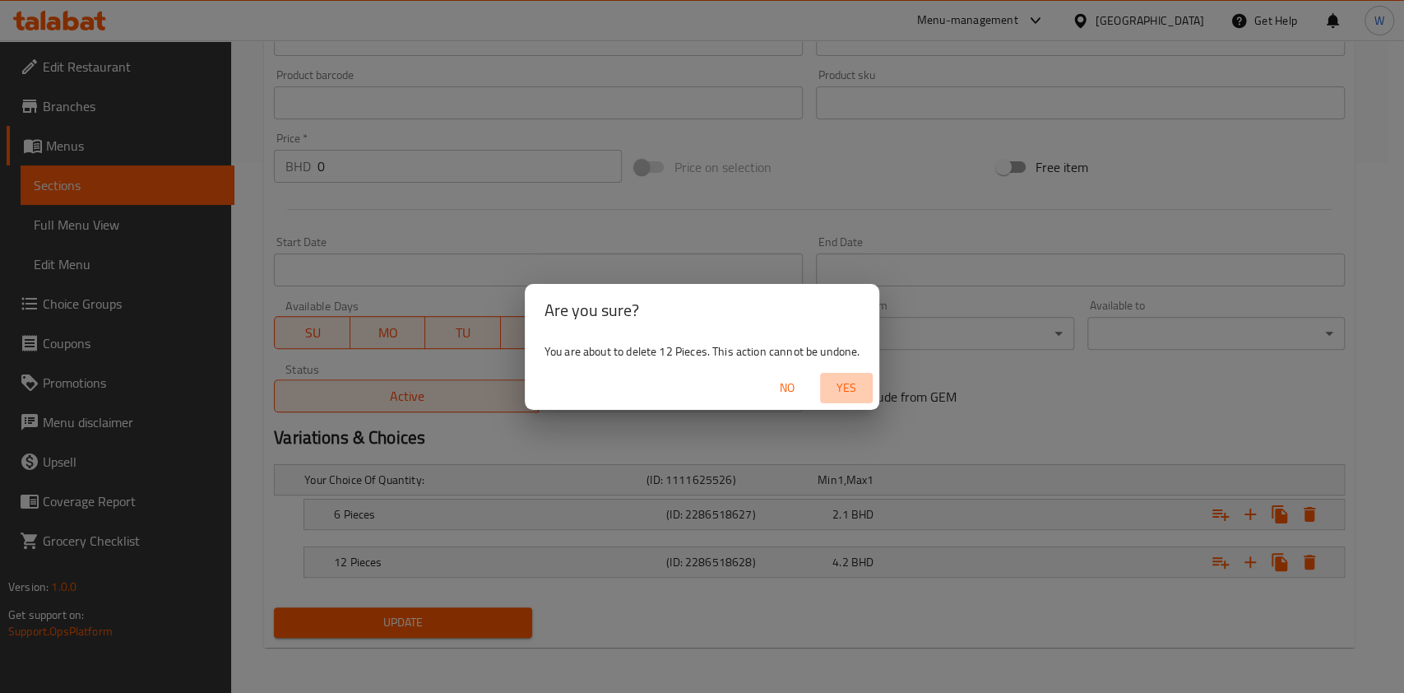
click at [864, 389] on span "Yes" at bounding box center [846, 388] width 39 height 21
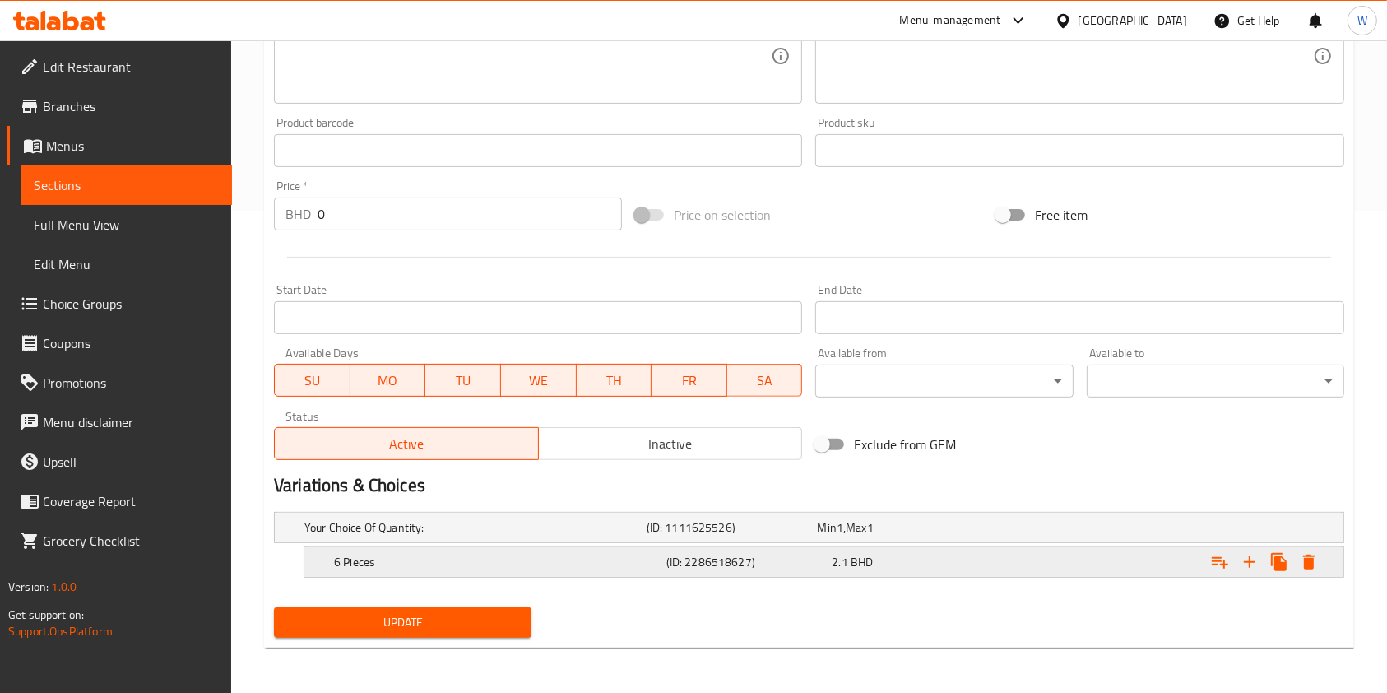
click at [1310, 563] on icon "Expand" at bounding box center [1309, 561] width 12 height 15
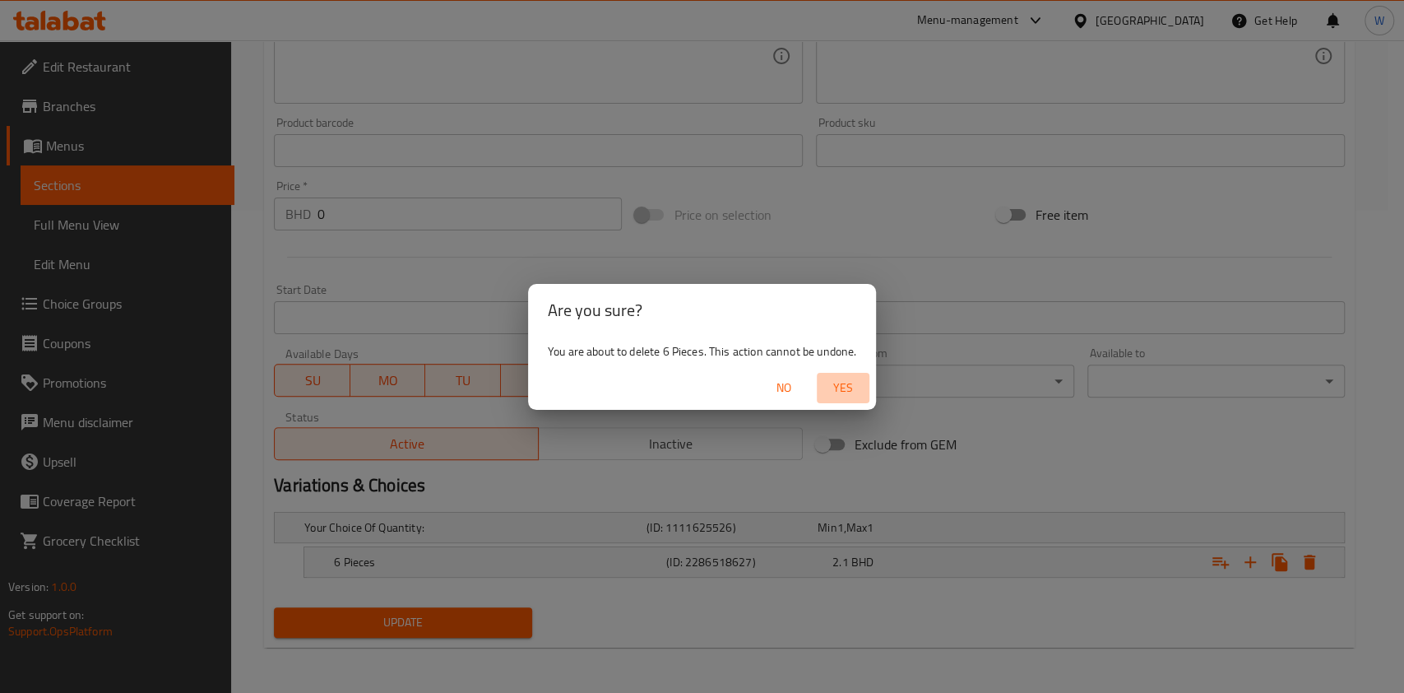
click at [856, 388] on span "Yes" at bounding box center [842, 388] width 39 height 21
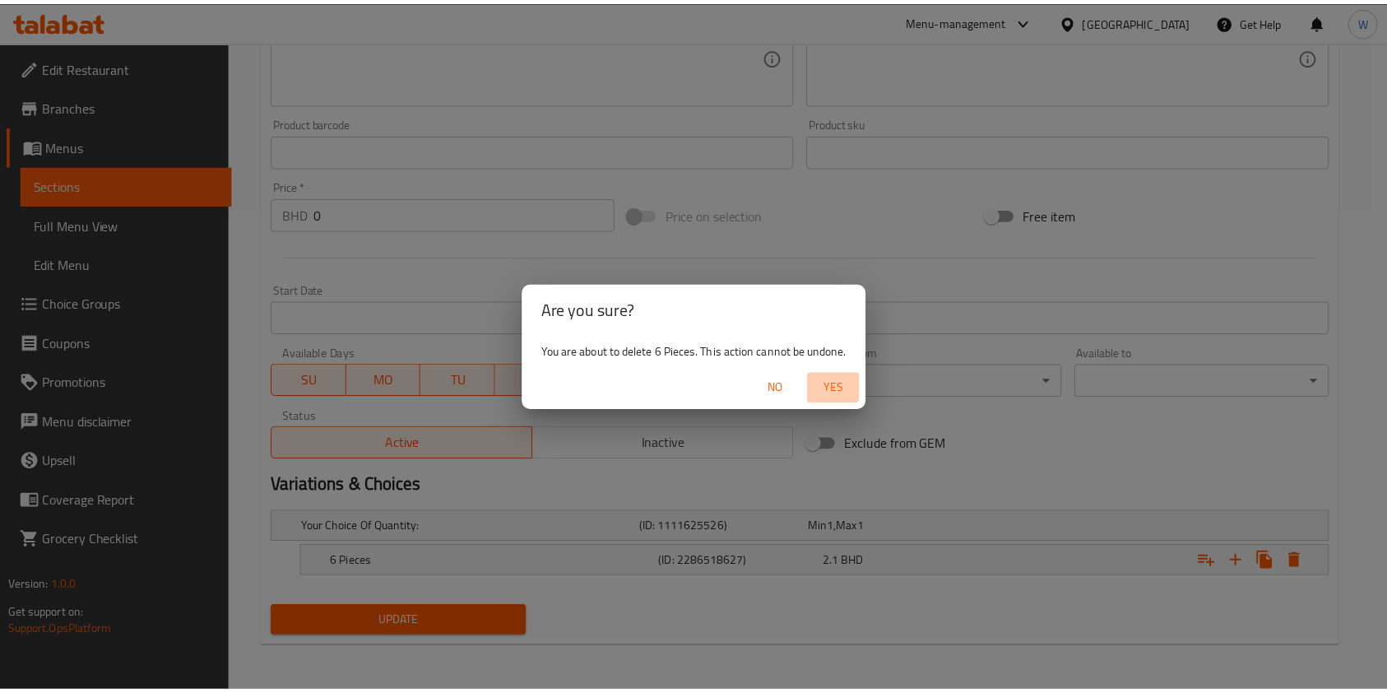
scroll to position [477, 0]
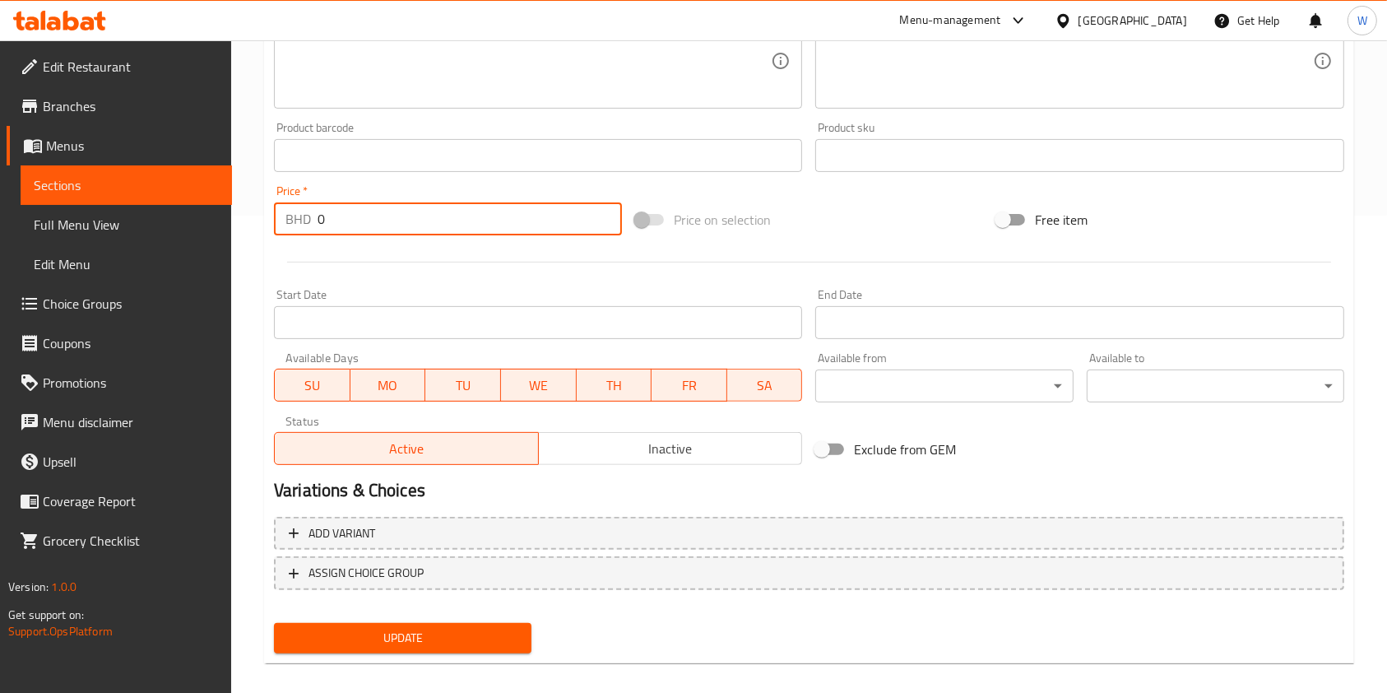
drag, startPoint x: 364, startPoint y: 232, endPoint x: 299, endPoint y: 211, distance: 68.2
click at [300, 211] on div "BHD 0 Price *" at bounding box center [448, 218] width 348 height 33
type input "2.1"
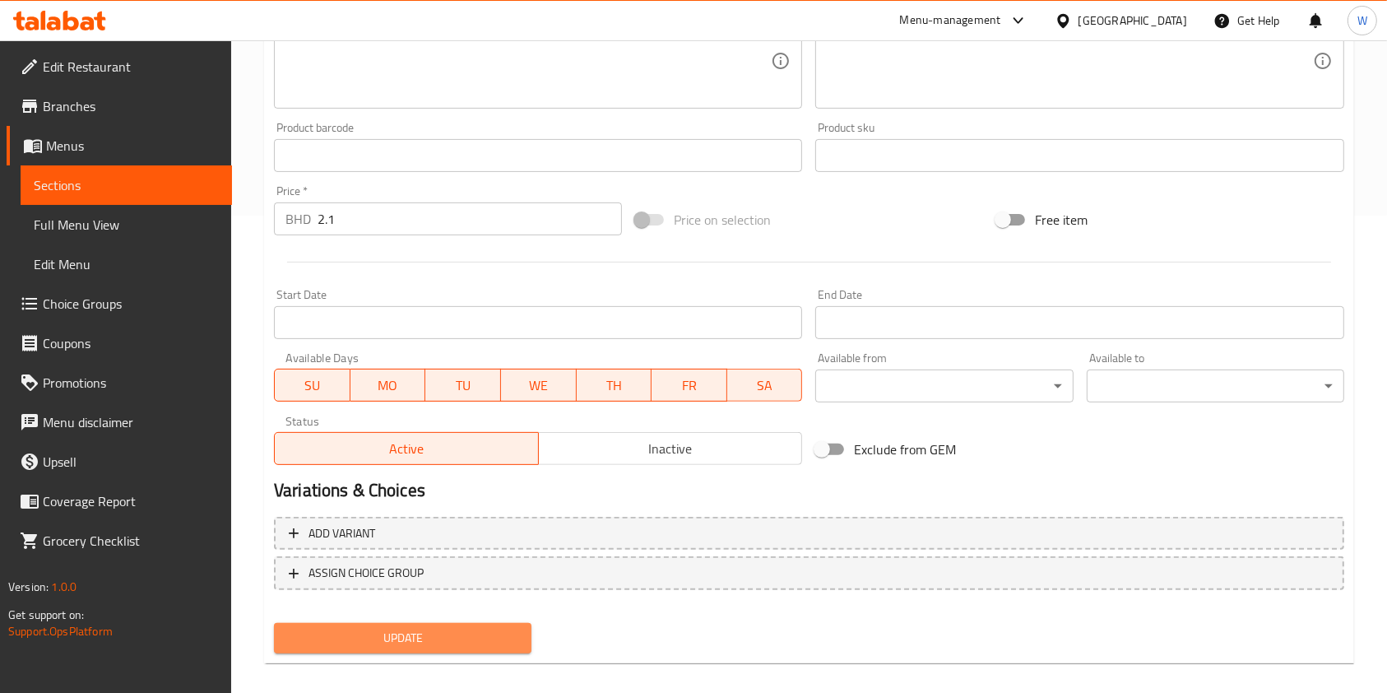
click at [406, 624] on button "Update" at bounding box center [402, 638] width 257 height 30
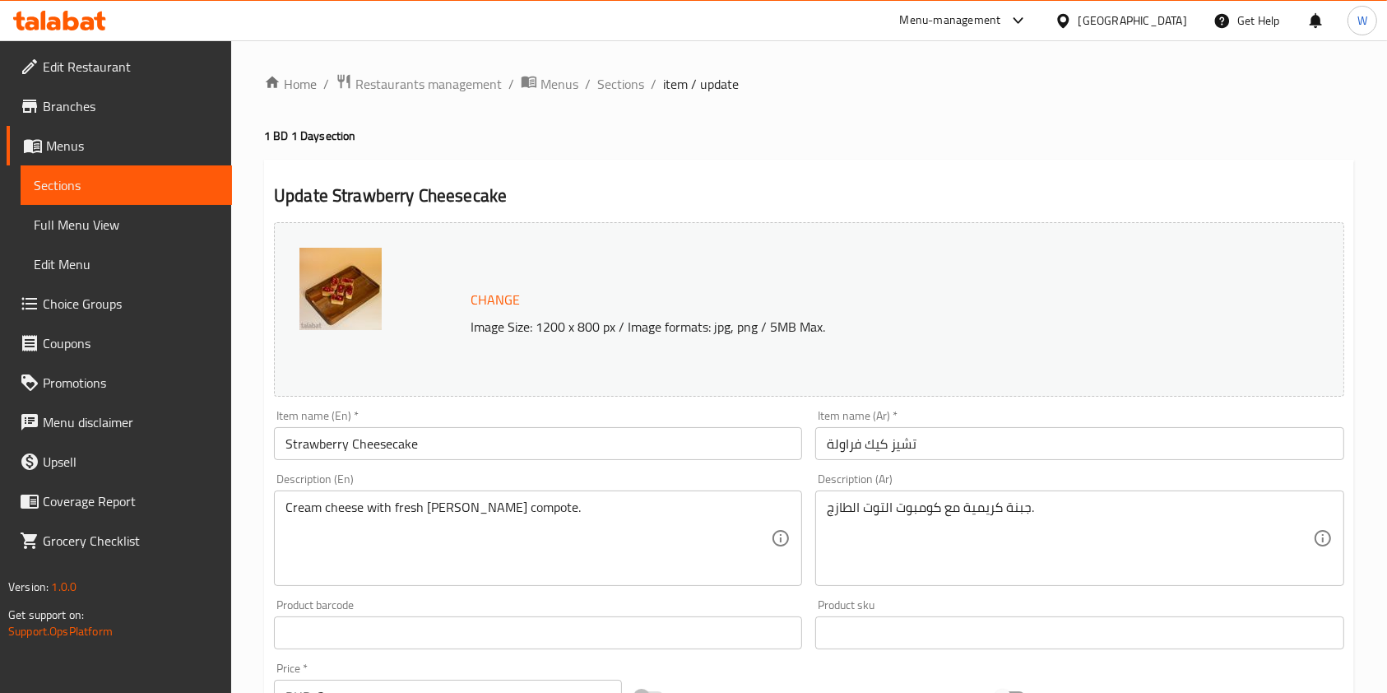
scroll to position [0, 0]
click at [637, 79] on span "Sections" at bounding box center [620, 84] width 47 height 20
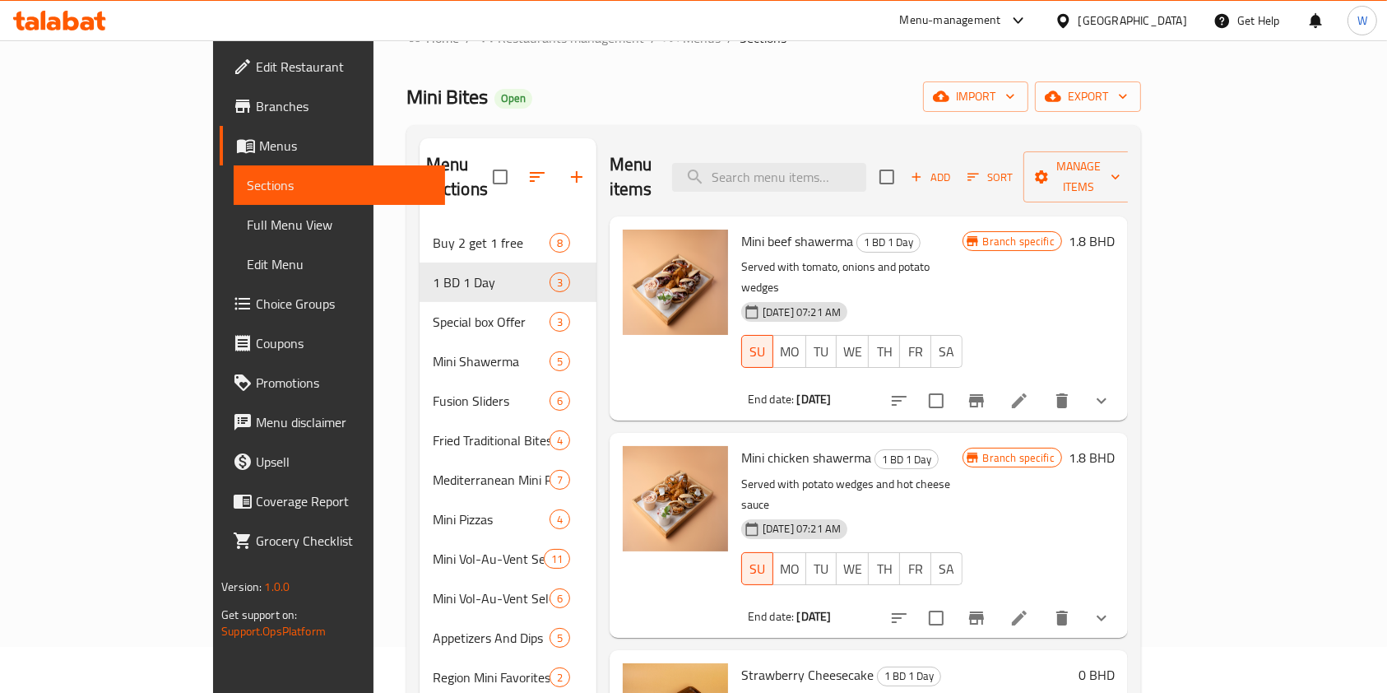
scroll to position [109, 0]
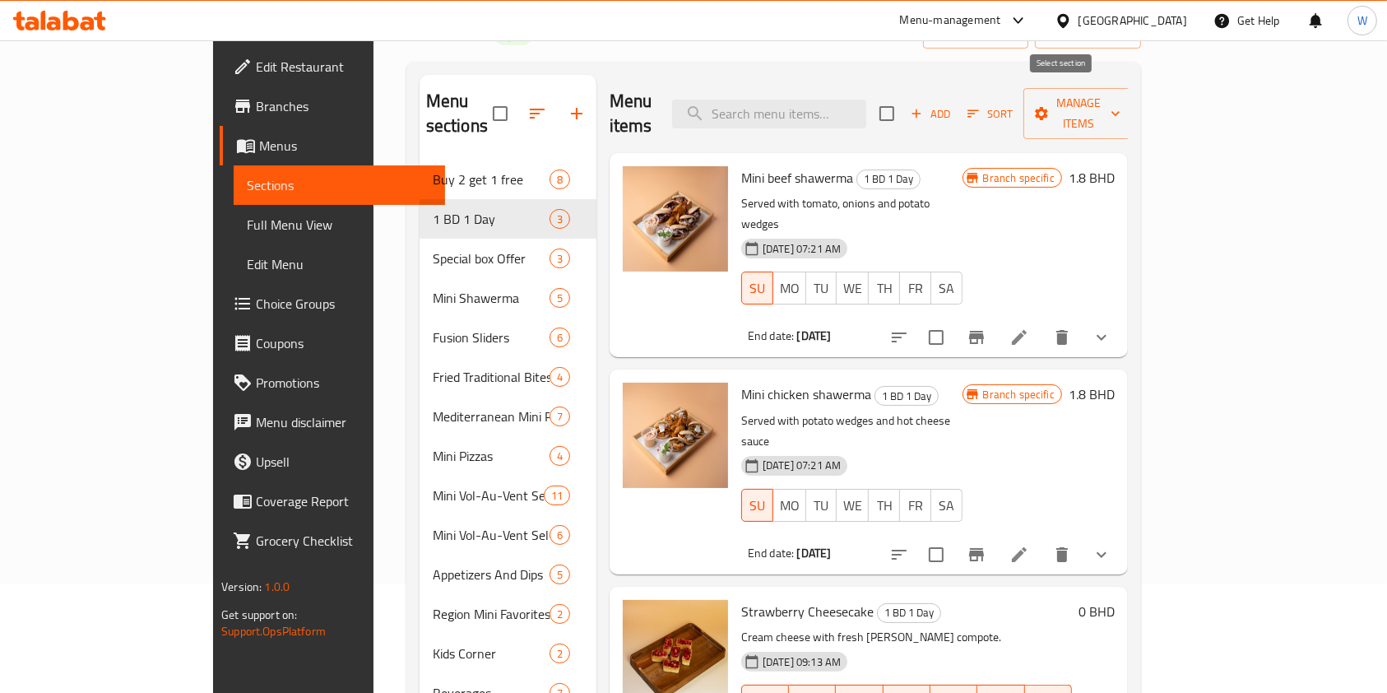
click at [904, 96] on input "checkbox" at bounding box center [887, 113] width 35 height 35
checkbox input "true"
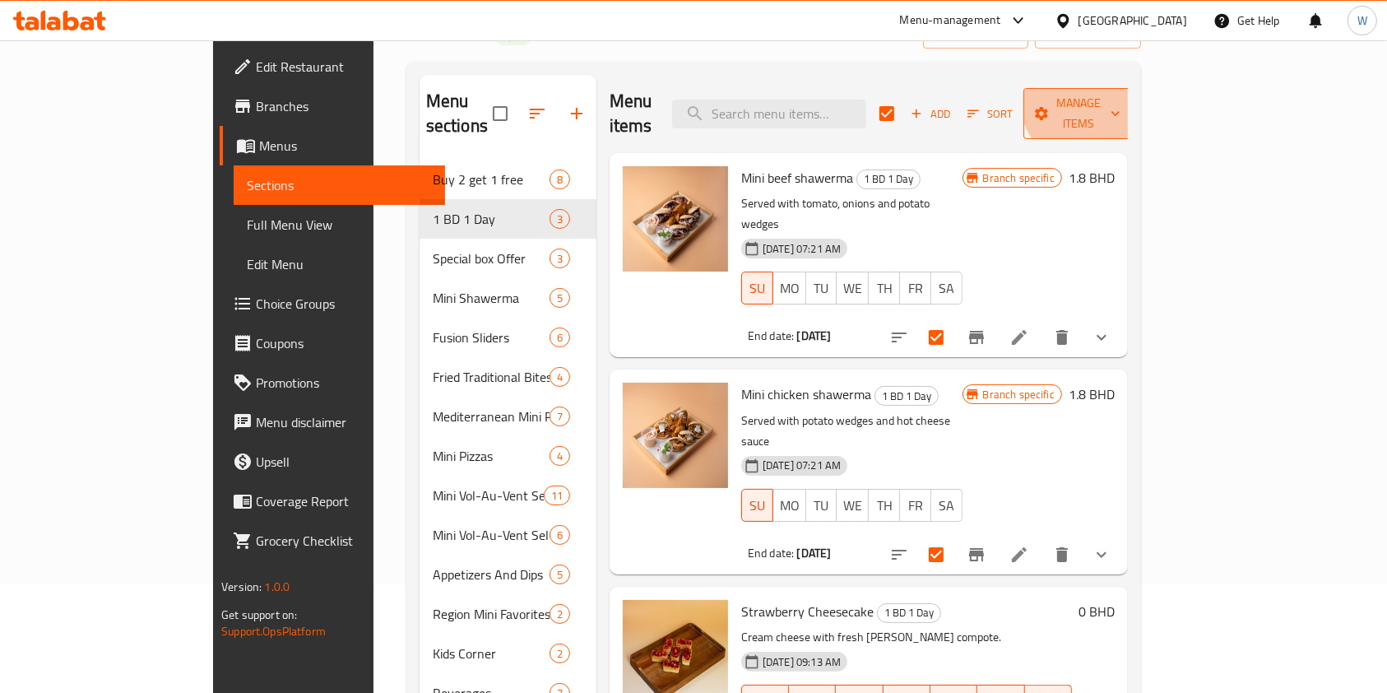
click at [1120, 96] on span "Manage items" at bounding box center [1078, 113] width 84 height 41
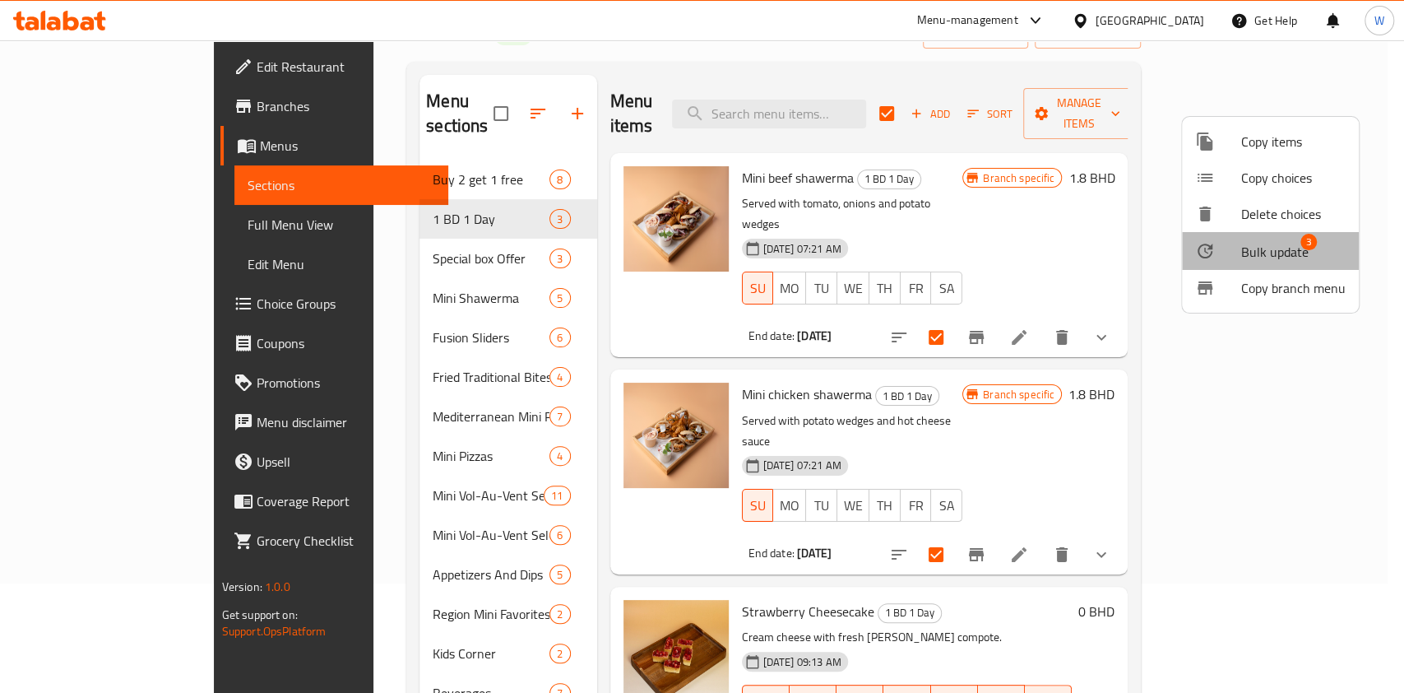
click at [1287, 253] on span "Bulk update" at bounding box center [1274, 252] width 67 height 20
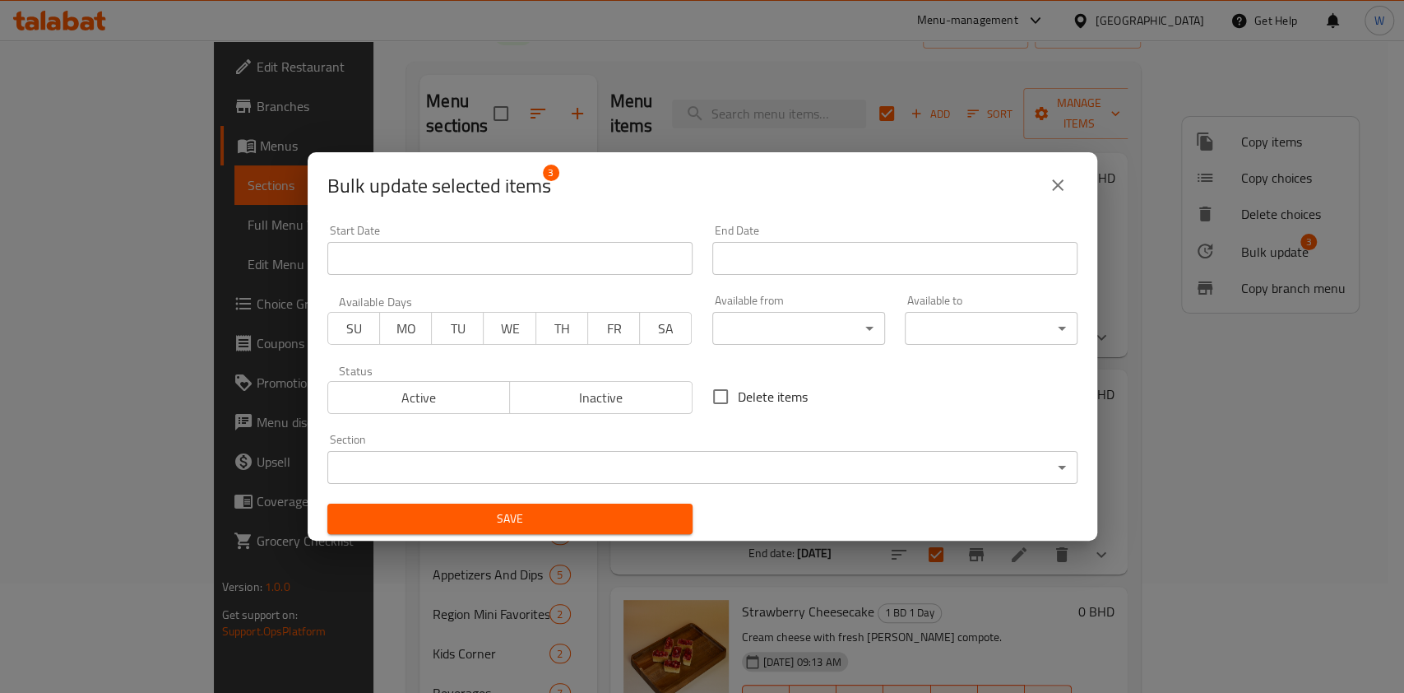
click at [559, 332] on span "TH" at bounding box center [562, 329] width 39 height 24
click at [767, 253] on input "Start Date" at bounding box center [894, 258] width 365 height 33
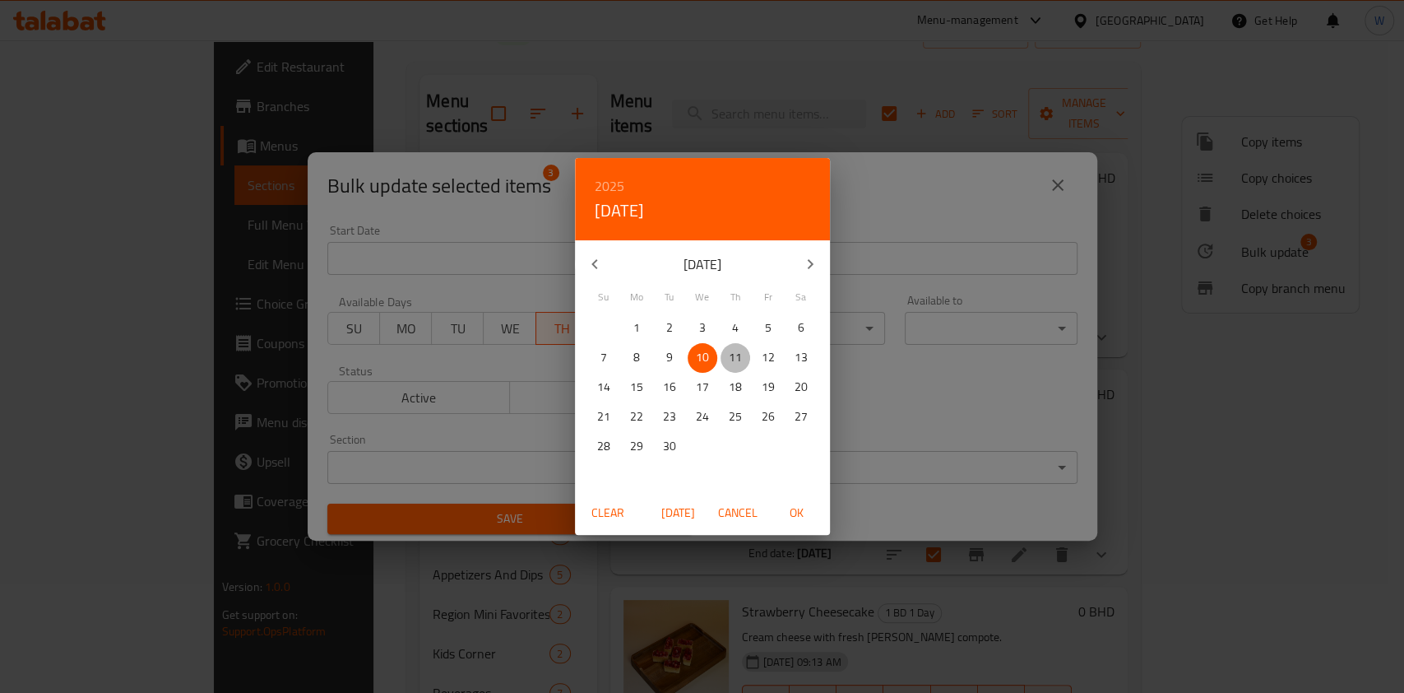
drag, startPoint x: 730, startPoint y: 353, endPoint x: 772, endPoint y: 410, distance: 70.6
click at [730, 354] on p "11" at bounding box center [735, 357] width 13 height 21
click at [803, 524] on button "OK" at bounding box center [797, 513] width 53 height 30
type input "11-09-2025"
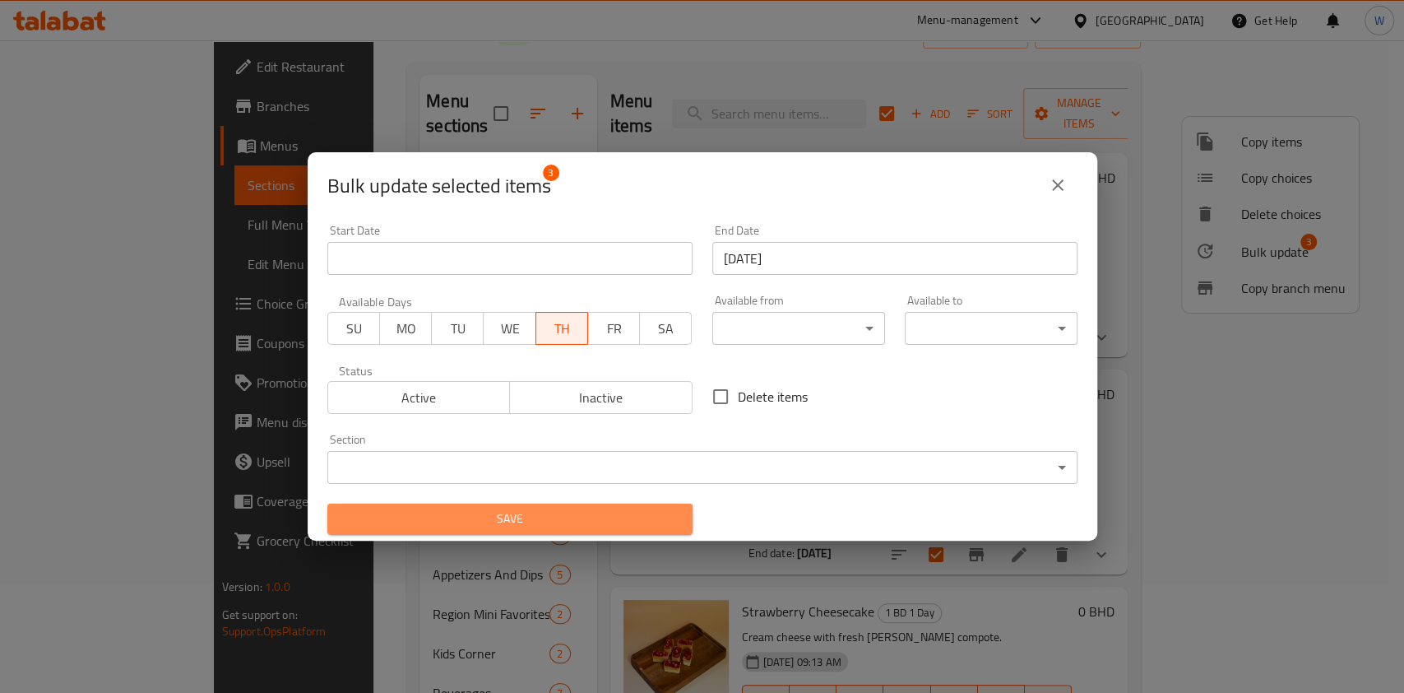
click at [615, 514] on span "Save" at bounding box center [510, 518] width 339 height 21
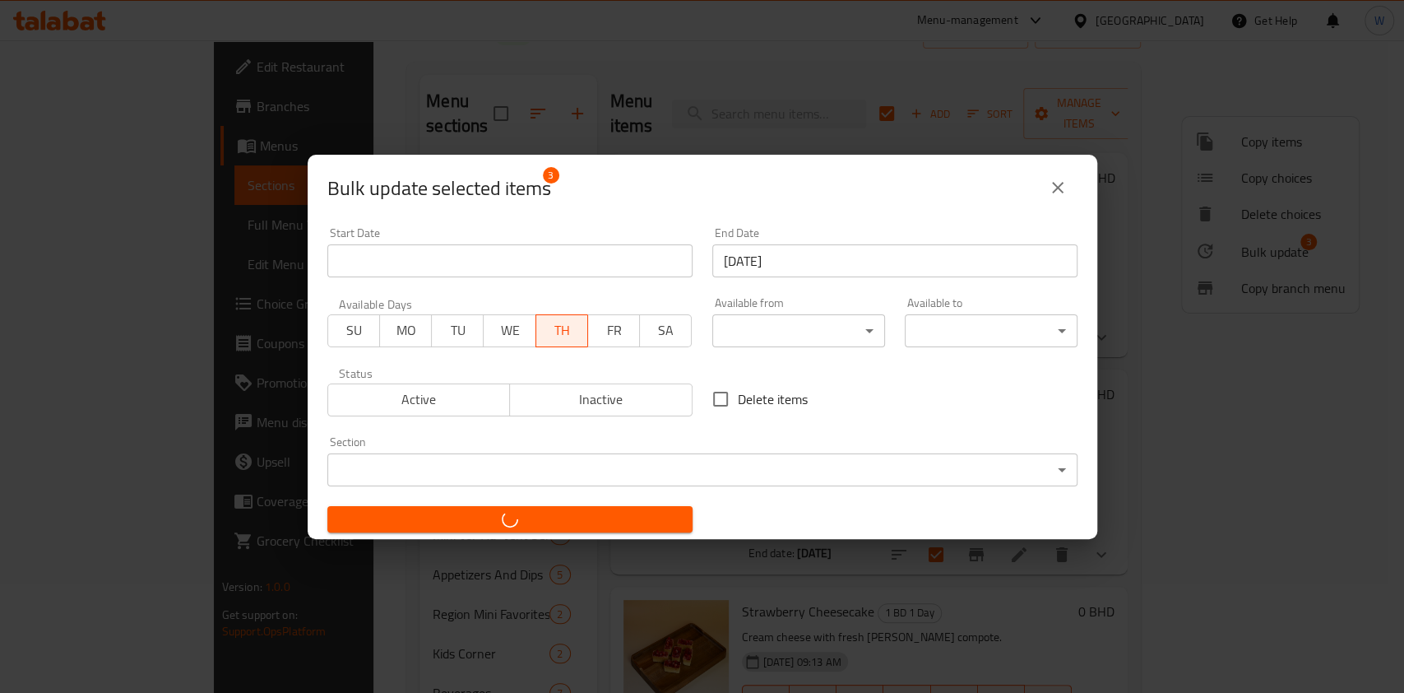
checkbox input "false"
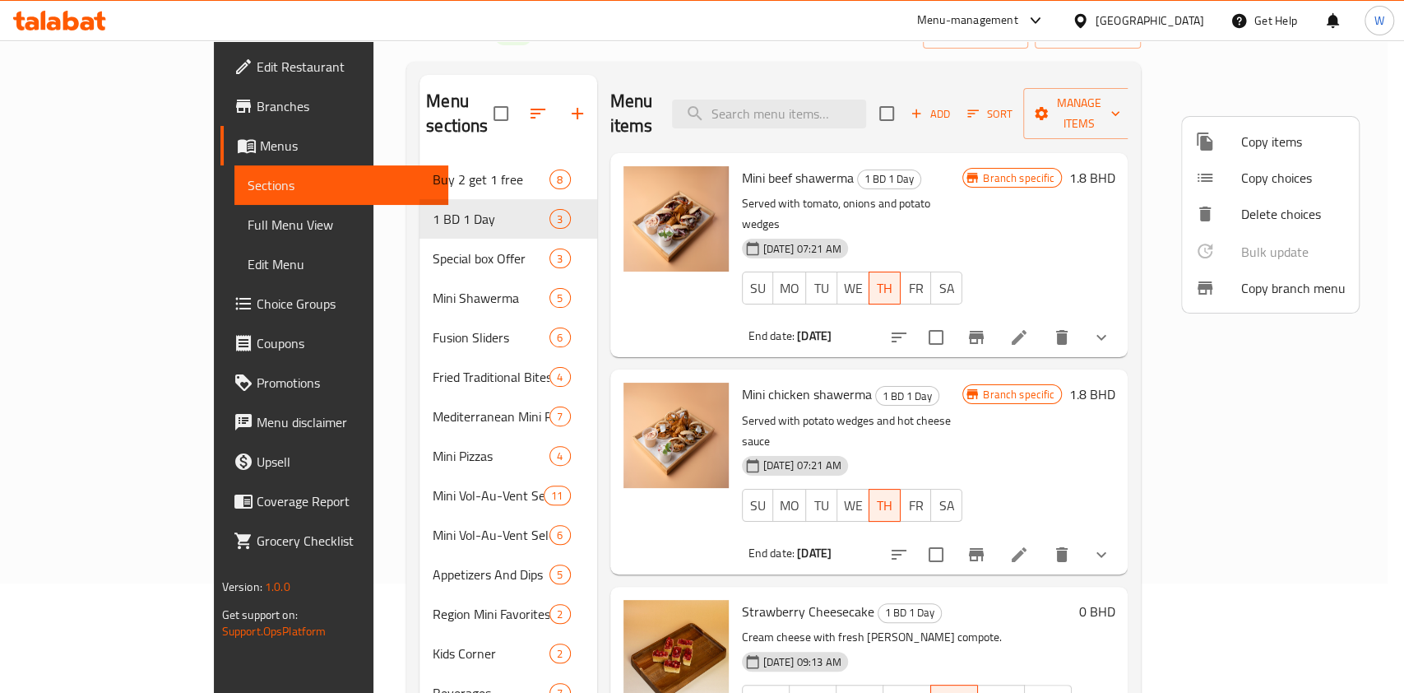
click at [1275, 442] on div at bounding box center [702, 346] width 1404 height 693
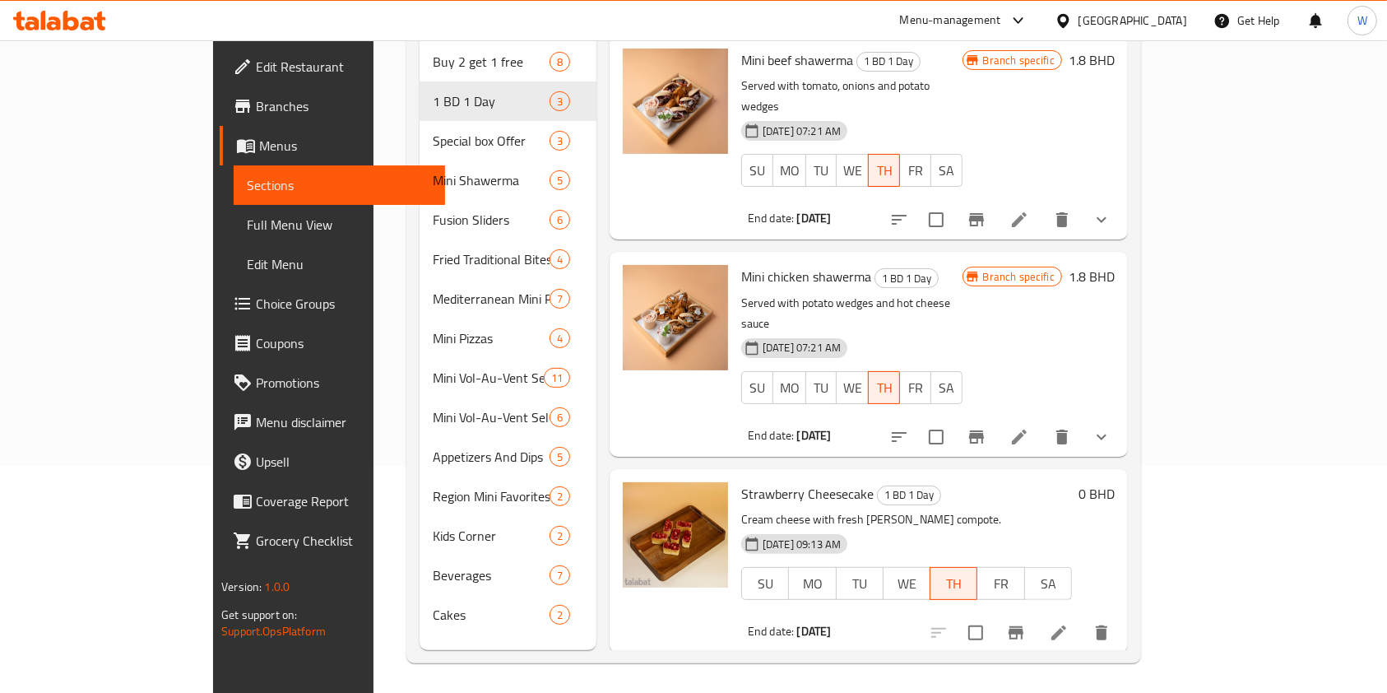
scroll to position [230, 0]
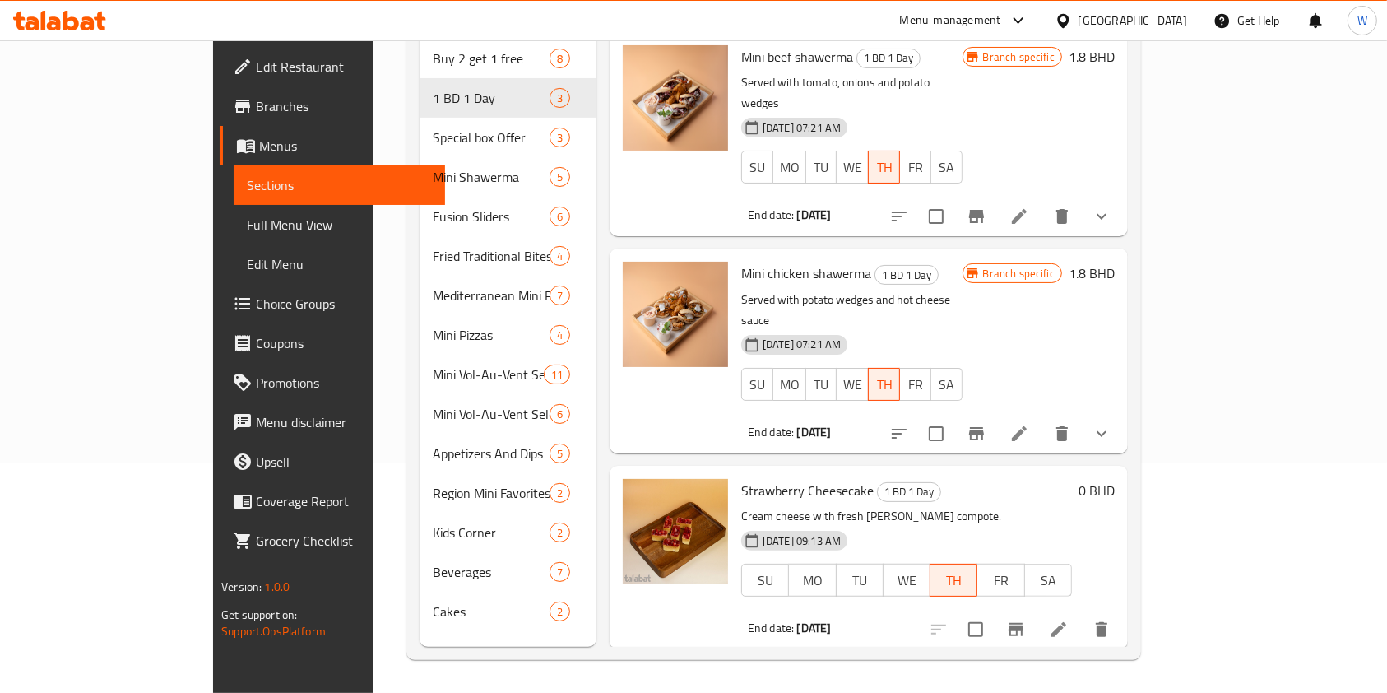
click at [1026, 619] on icon "Branch-specific-item" at bounding box center [1016, 629] width 20 height 20
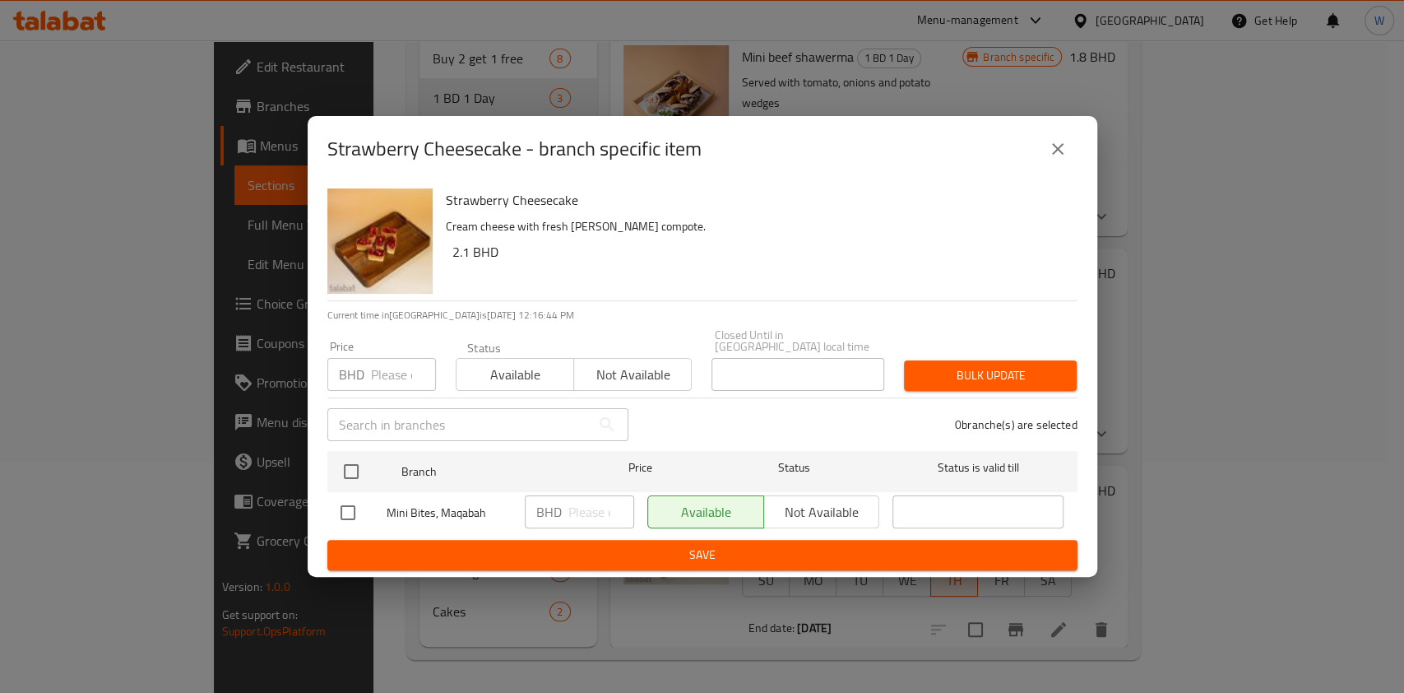
click at [1045, 148] on button "close" at bounding box center [1057, 148] width 39 height 39
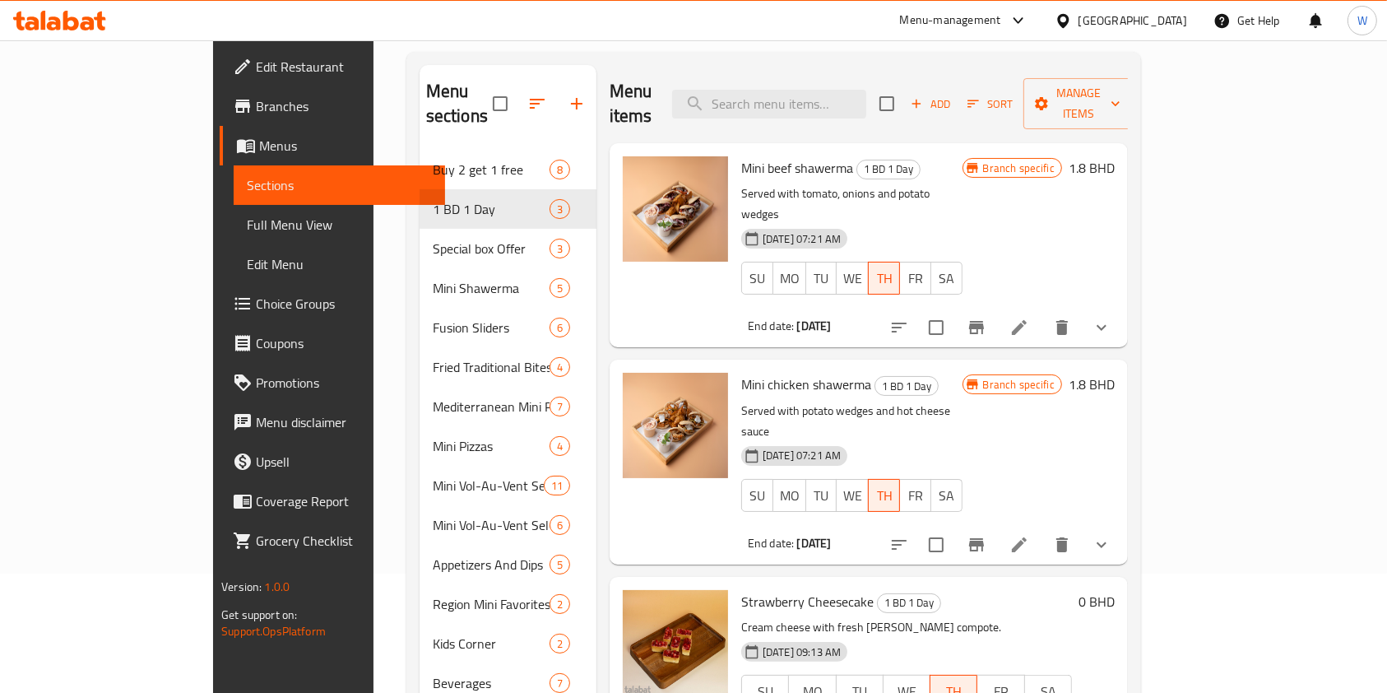
scroll to position [11, 0]
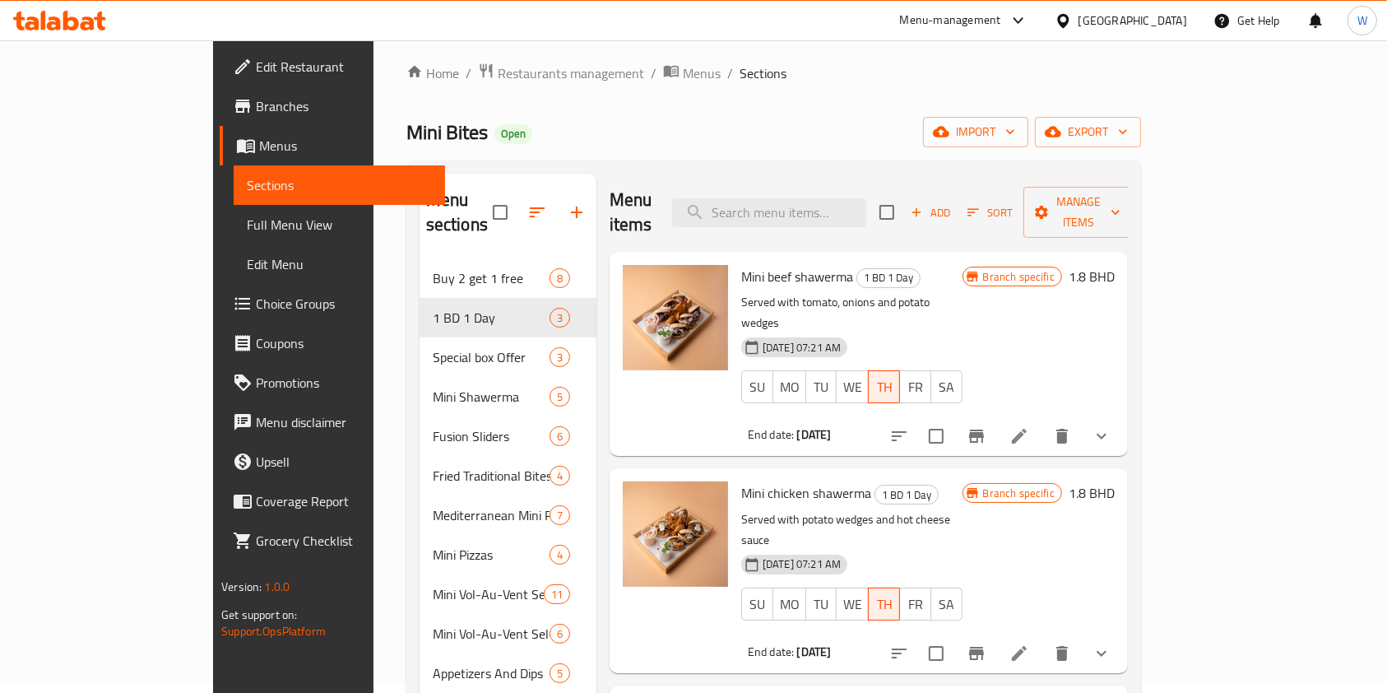
click at [1027, 429] on icon at bounding box center [1019, 436] width 15 height 15
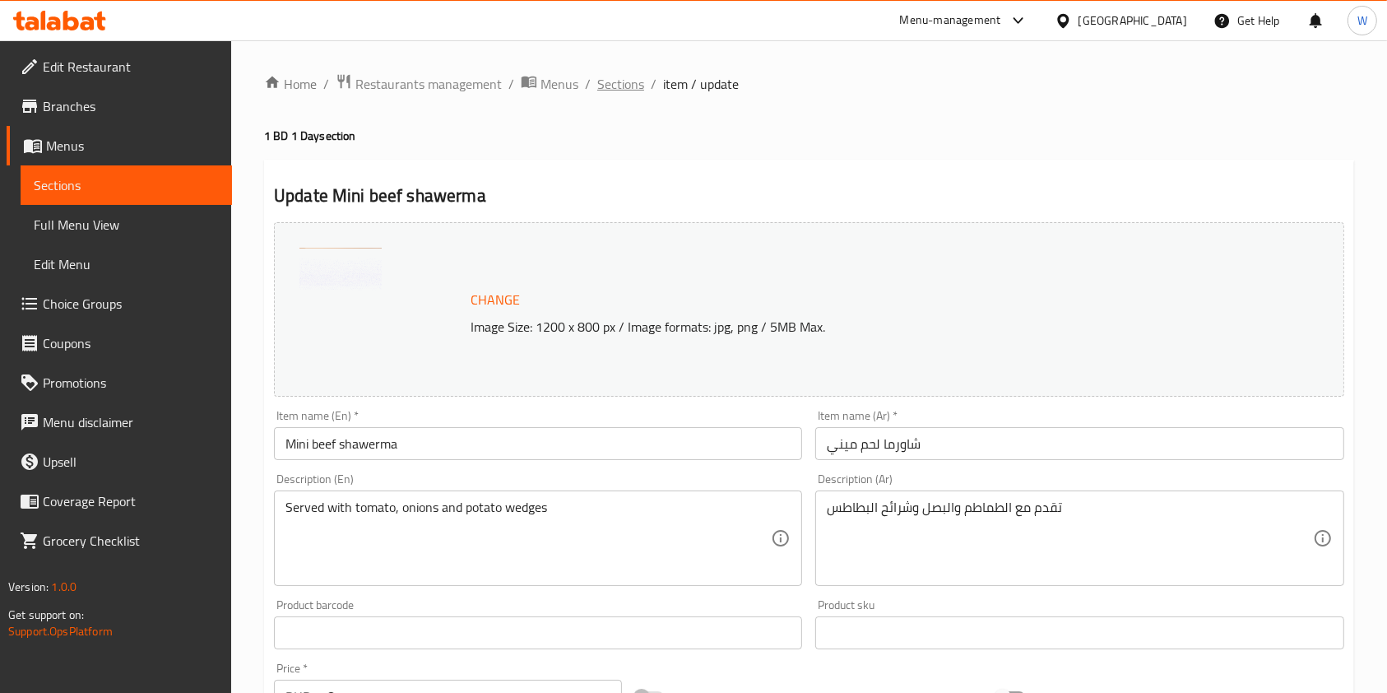
click at [624, 93] on span "Sections" at bounding box center [620, 84] width 47 height 20
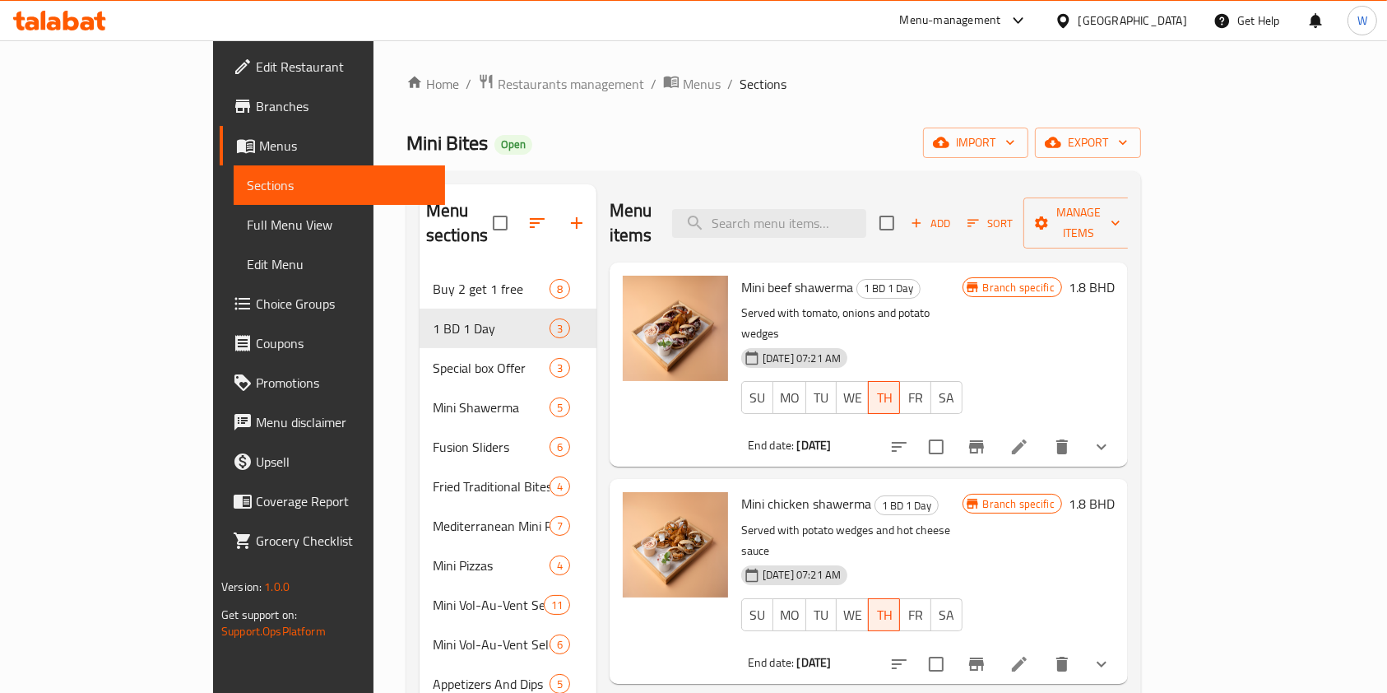
scroll to position [219, 0]
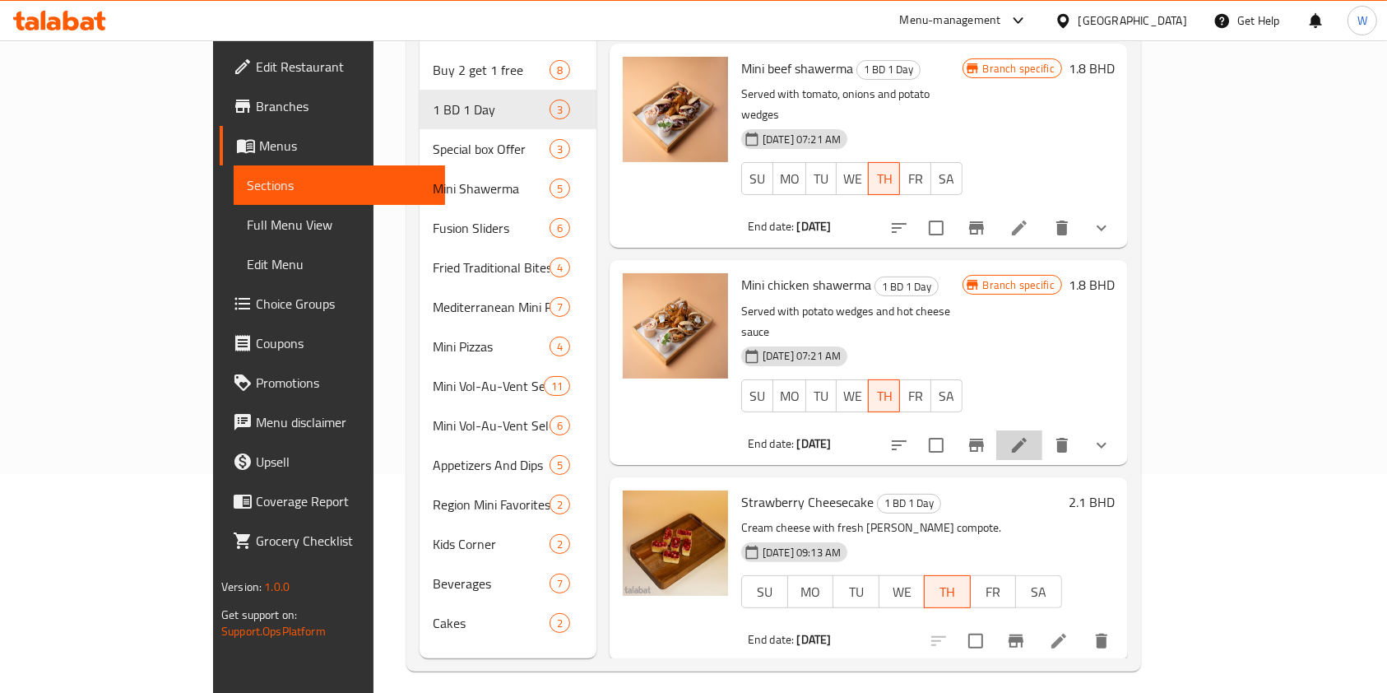
click at [1029, 435] on icon at bounding box center [1019, 445] width 20 height 20
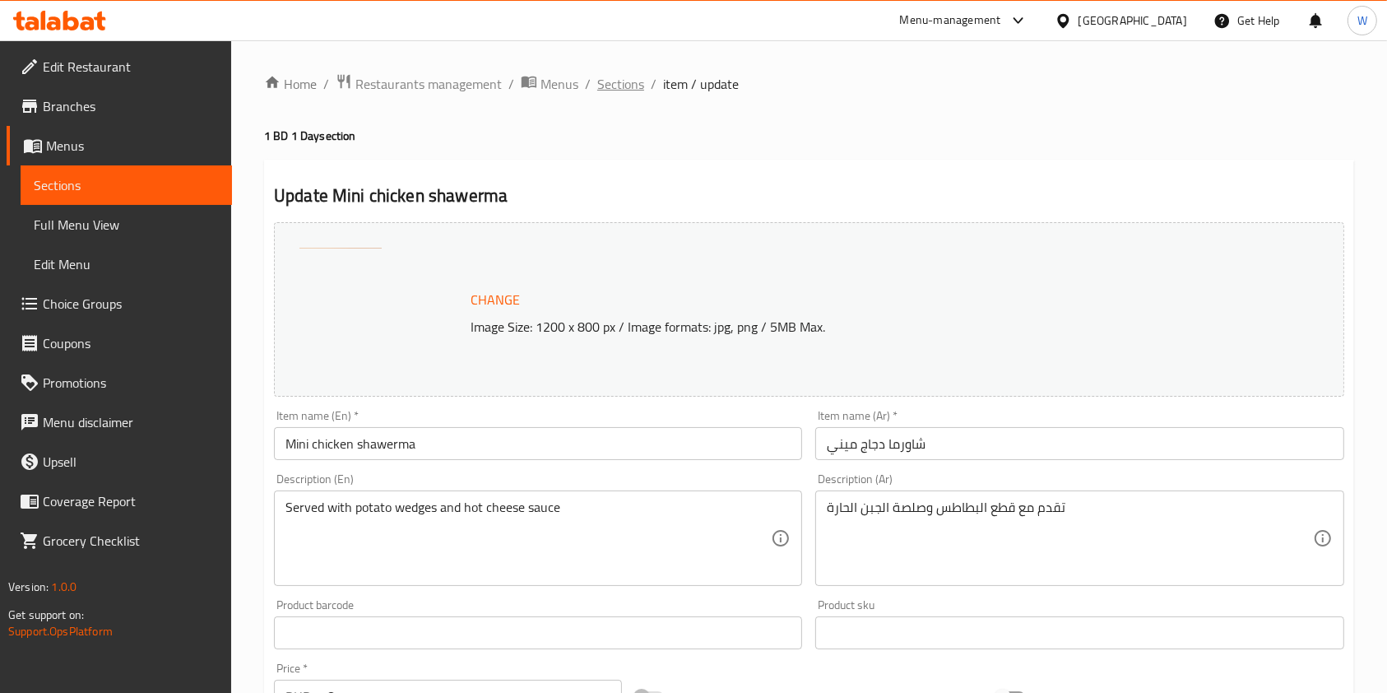
click at [614, 77] on span "Sections" at bounding box center [620, 84] width 47 height 20
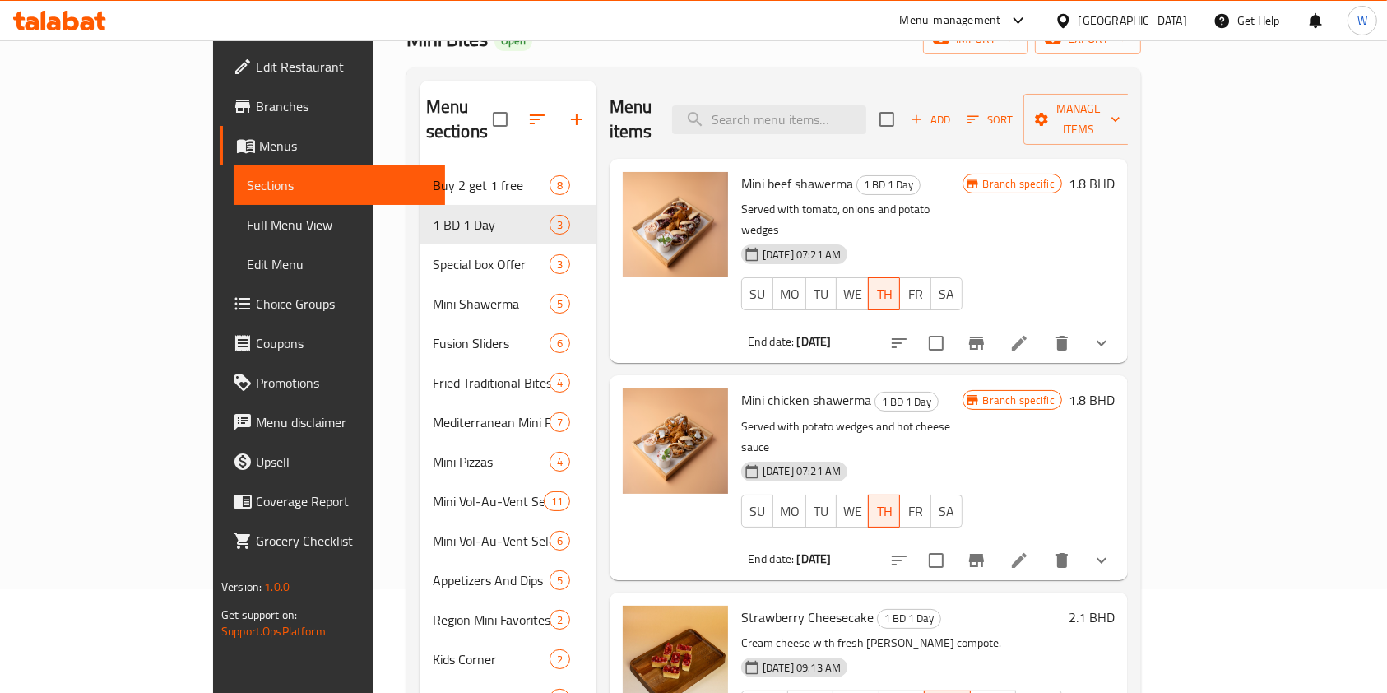
scroll to position [230, 0]
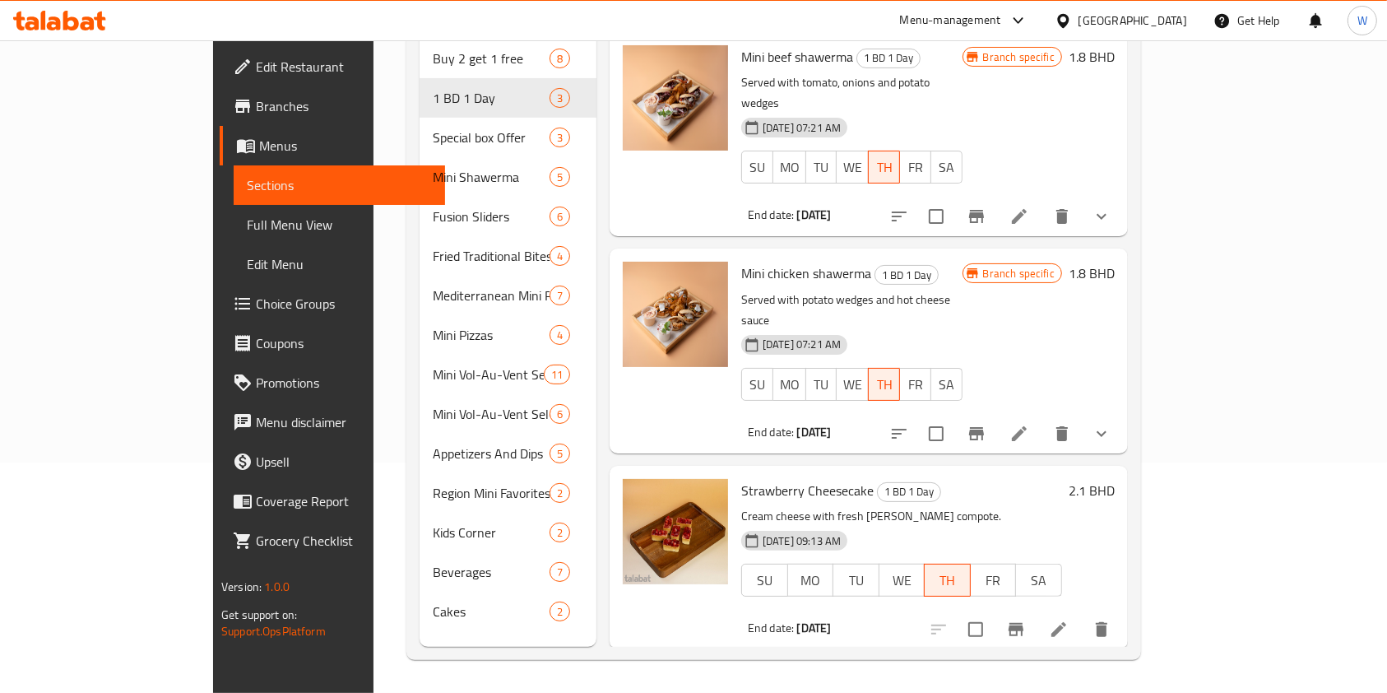
click at [1121, 610] on div at bounding box center [1020, 629] width 202 height 39
click at [1069, 619] on icon at bounding box center [1059, 629] width 20 height 20
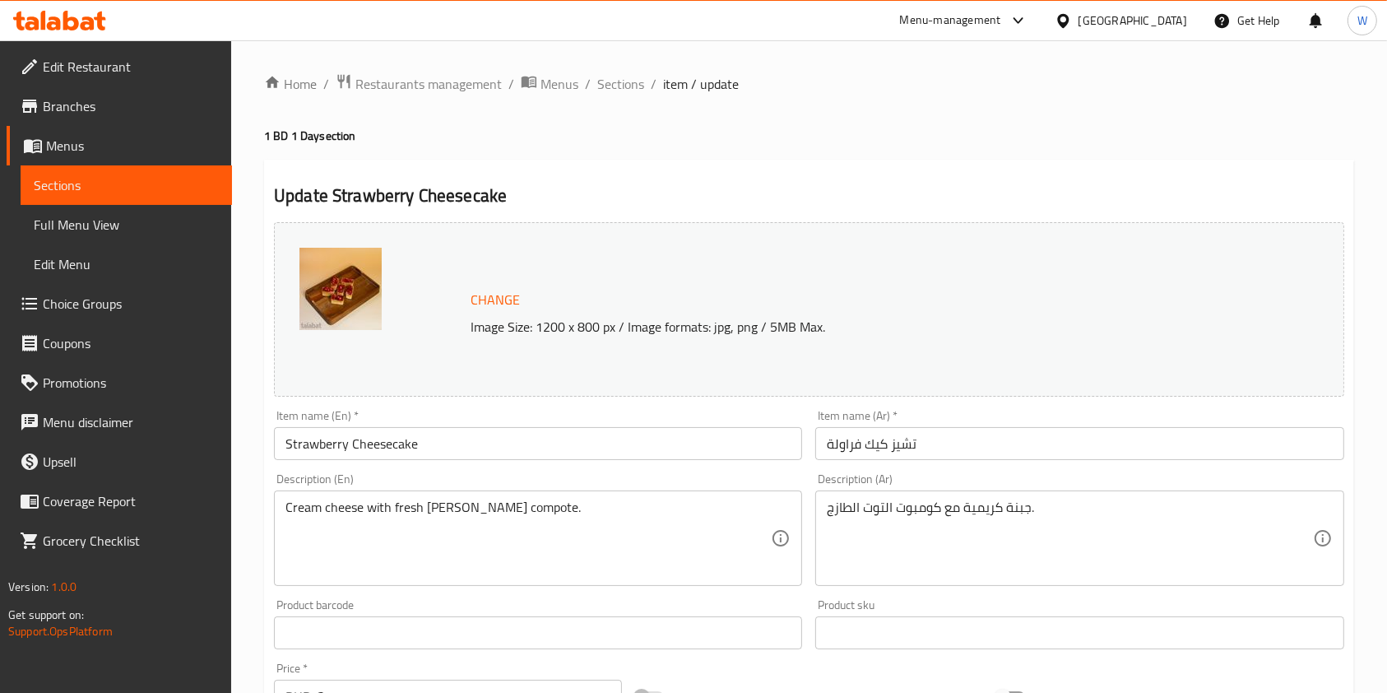
click at [66, 102] on span "Branches" at bounding box center [131, 106] width 176 height 20
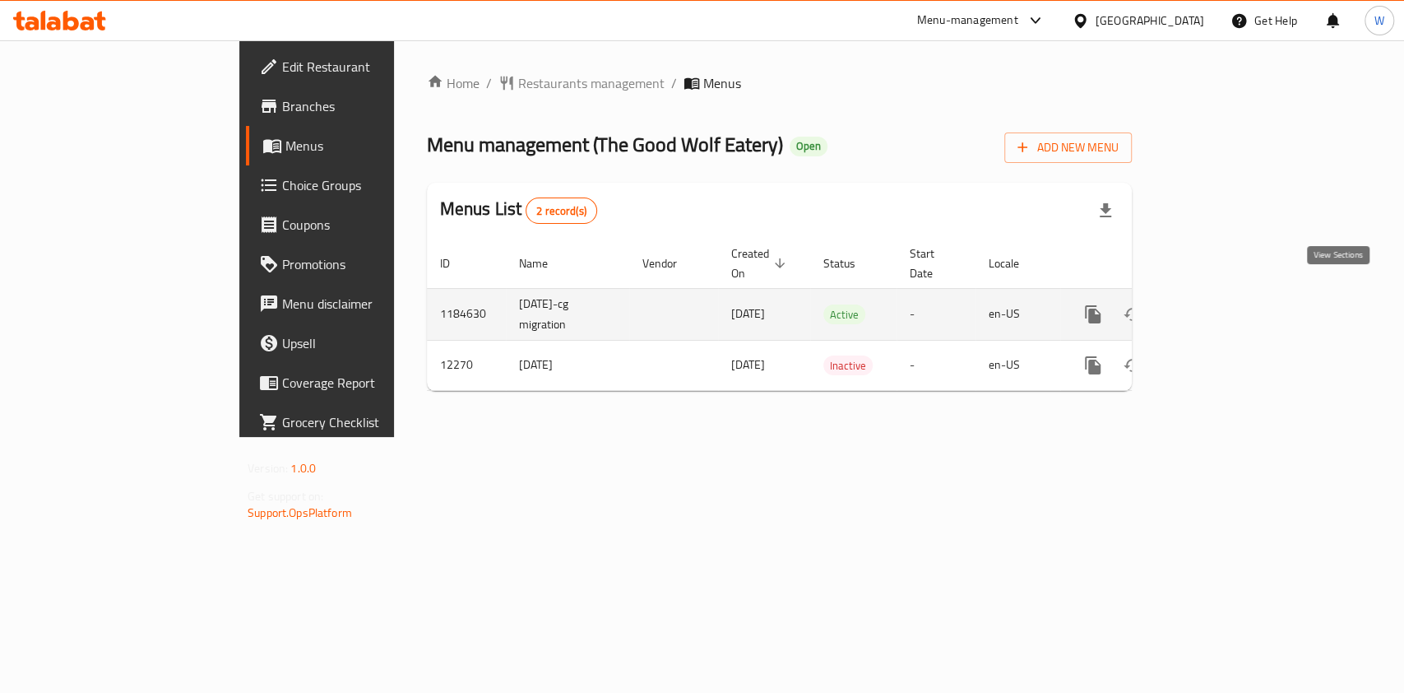
click at [1222, 304] on icon "enhanced table" at bounding box center [1212, 314] width 20 height 20
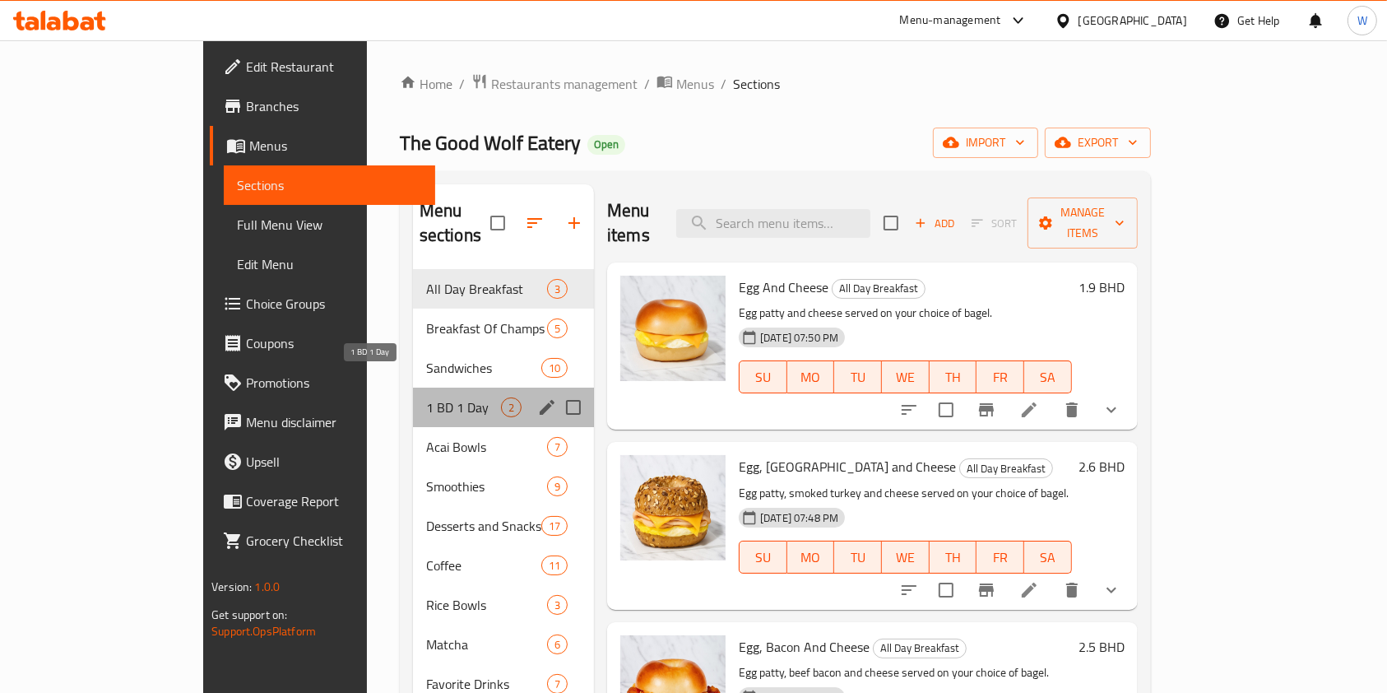
click at [426, 397] on span "1 BD 1 Day" at bounding box center [463, 407] width 75 height 20
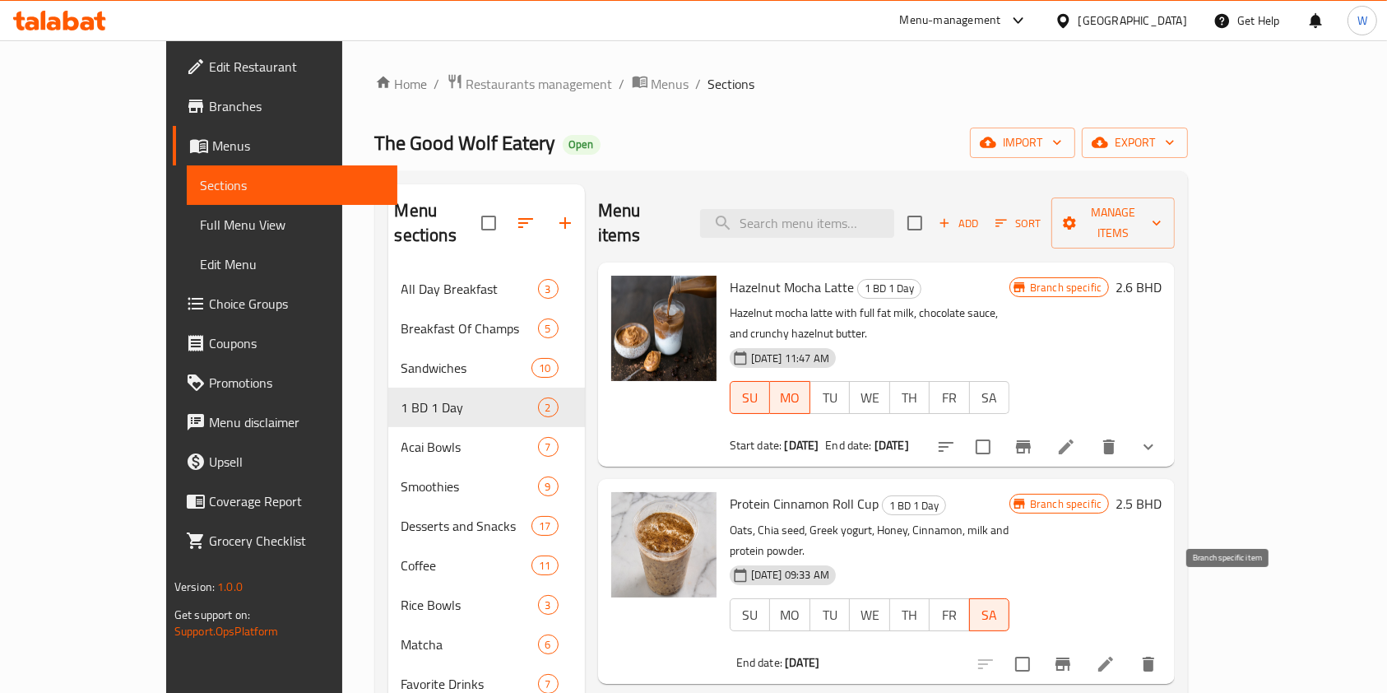
click at [1070, 657] on icon "Branch-specific-item" at bounding box center [1062, 663] width 15 height 13
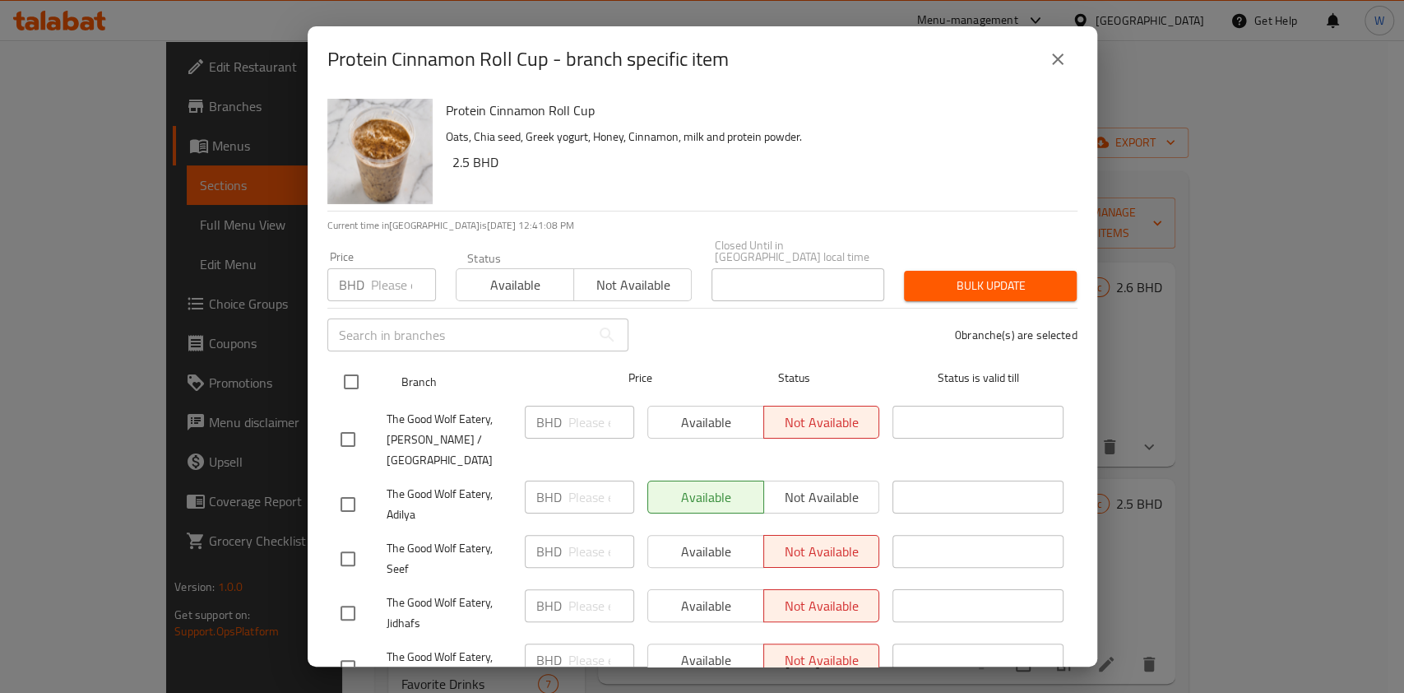
click at [352, 372] on input "checkbox" at bounding box center [351, 381] width 35 height 35
checkbox input "true"
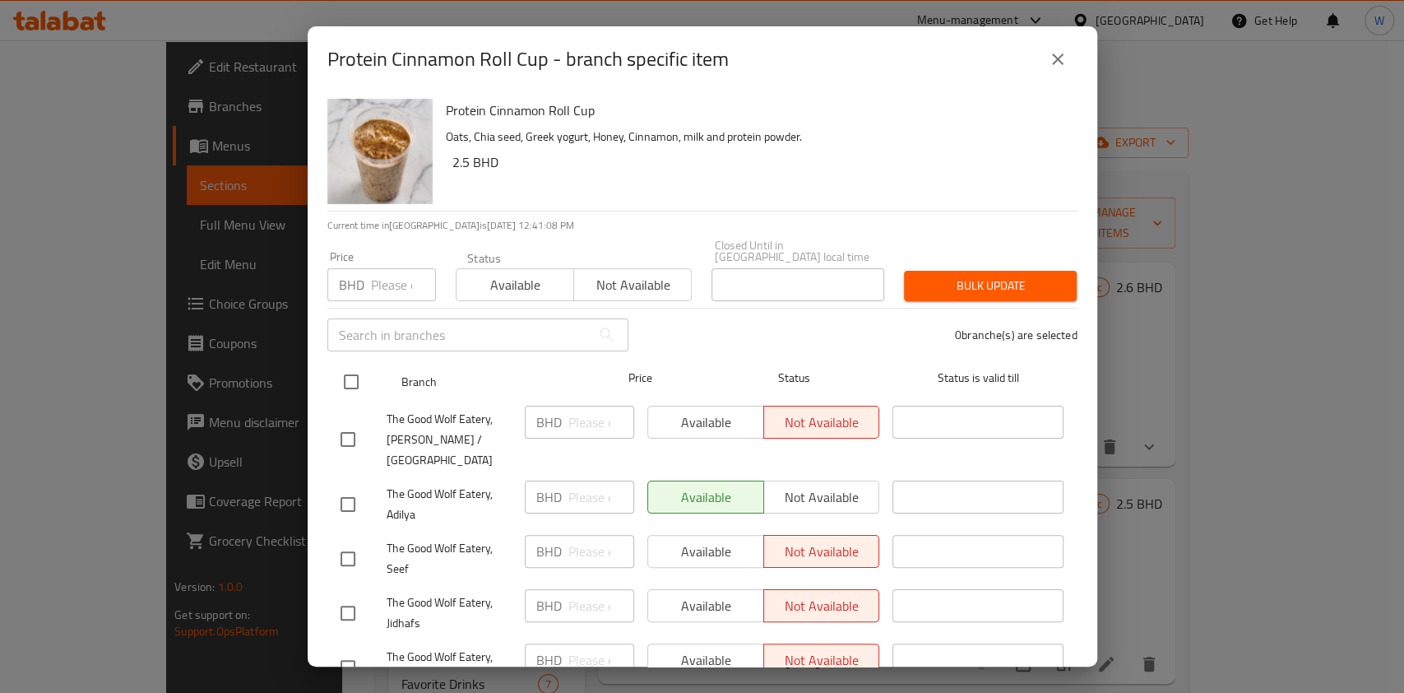
checkbox input "true"
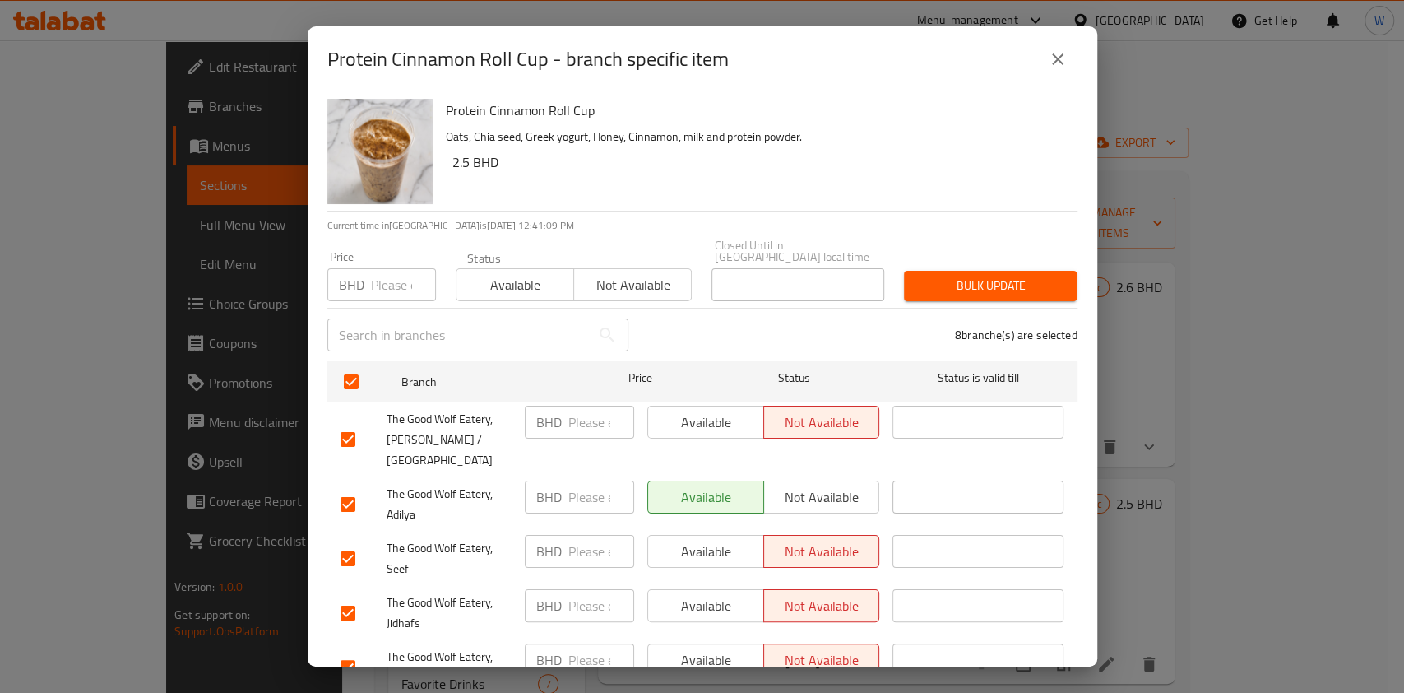
click at [517, 273] on span "Available" at bounding box center [515, 285] width 104 height 24
click at [924, 276] on span "Bulk update" at bounding box center [990, 286] width 146 height 21
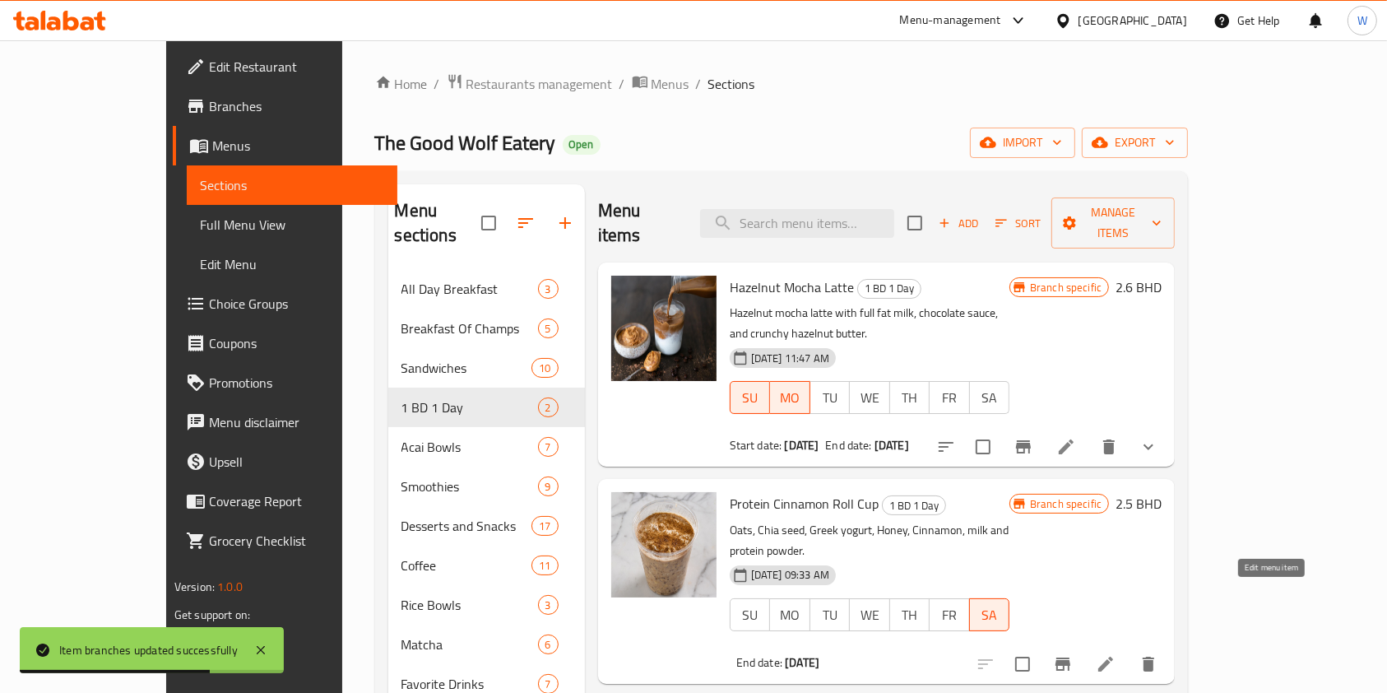
click at [1115, 654] on icon at bounding box center [1106, 664] width 20 height 20
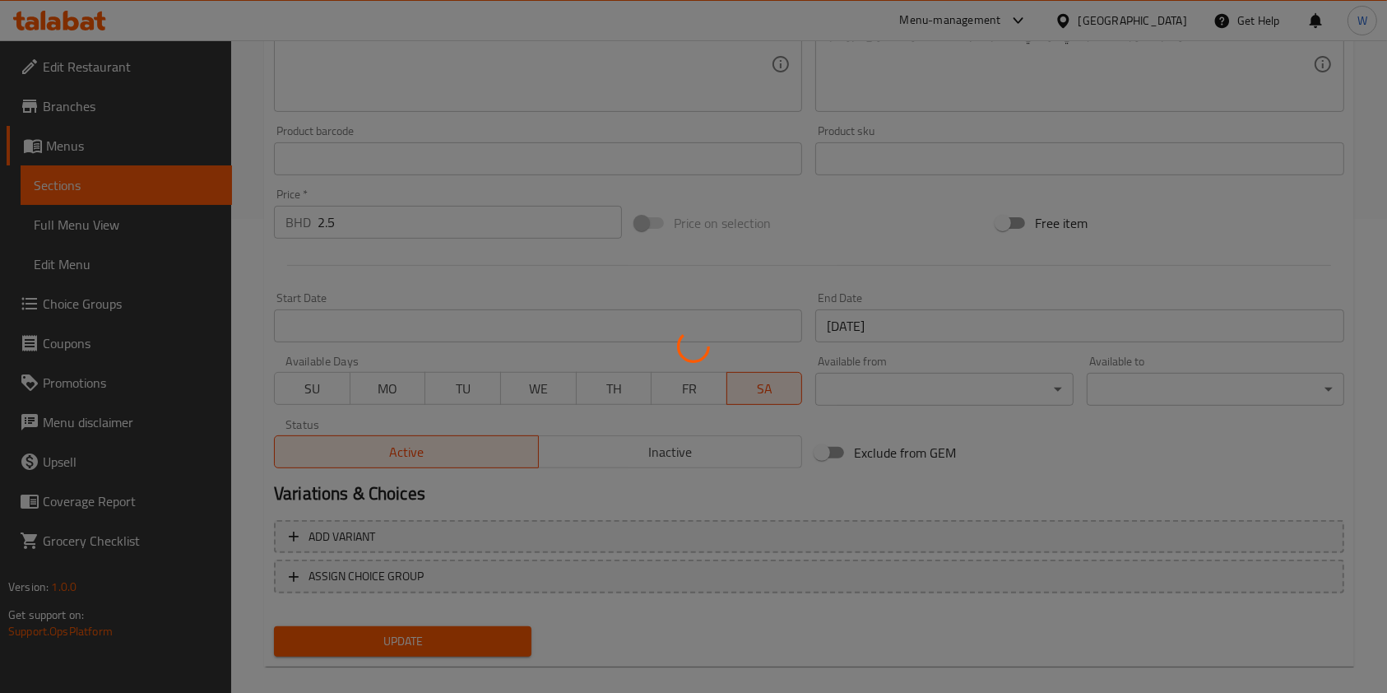
scroll to position [494, 0]
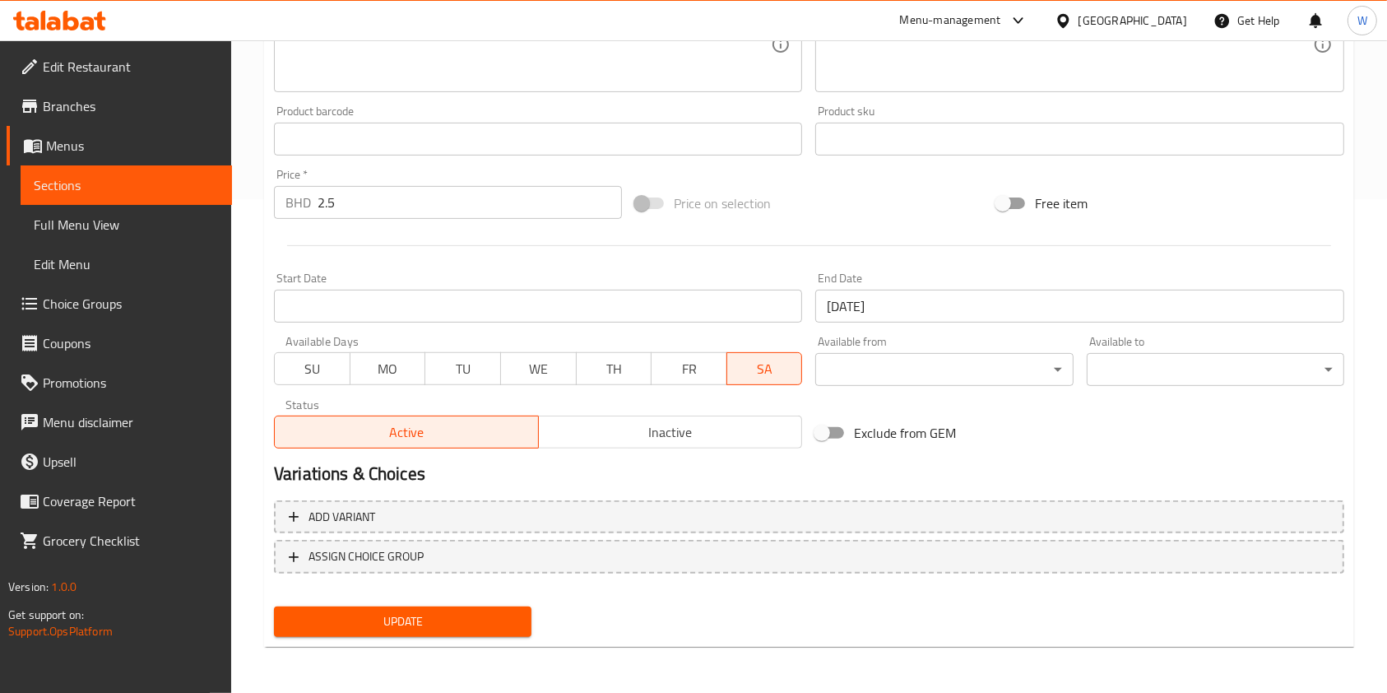
click at [920, 299] on input "23-08-2025" at bounding box center [1079, 306] width 528 height 33
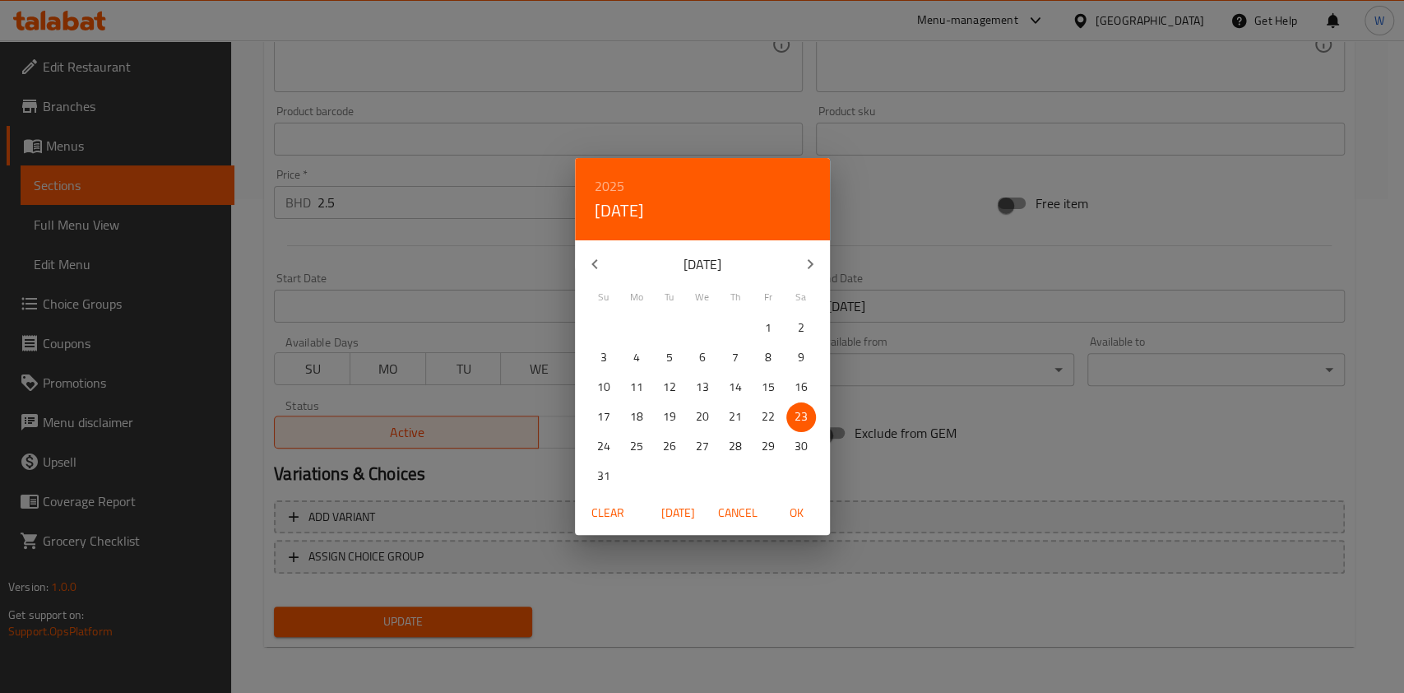
click at [803, 267] on icon "button" at bounding box center [810, 264] width 20 height 20
click at [731, 362] on p "11" at bounding box center [735, 357] width 13 height 21
click at [808, 503] on span "OK" at bounding box center [796, 513] width 39 height 21
type input "[DATE]"
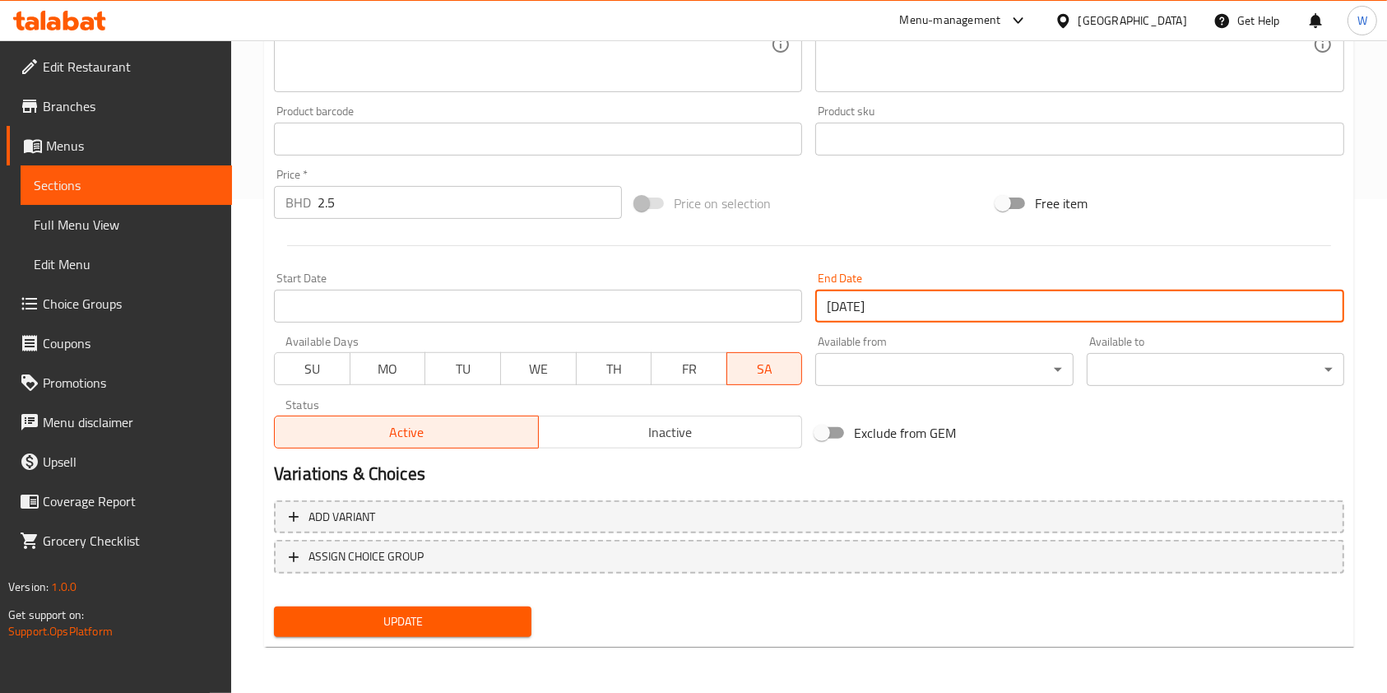
click at [632, 383] on button "TH" at bounding box center [614, 368] width 77 height 33
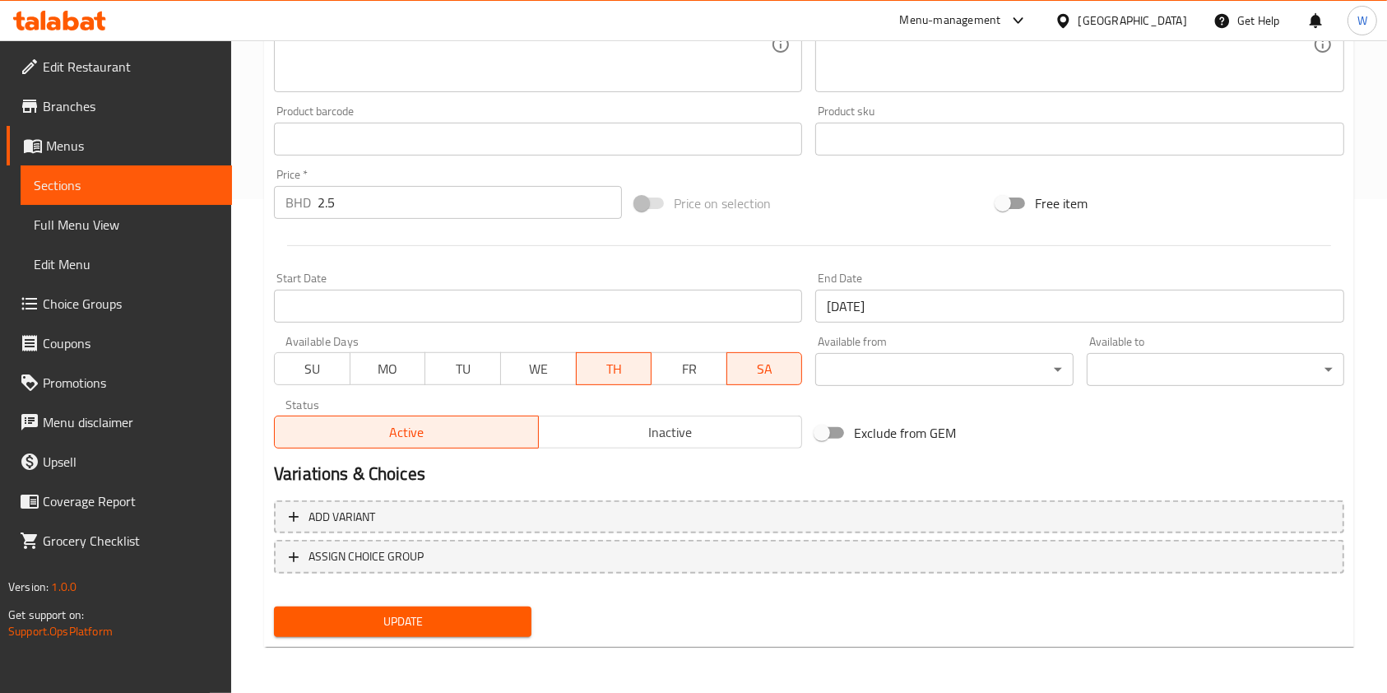
click at [768, 375] on span "SA" at bounding box center [765, 369] width 63 height 24
click at [491, 616] on span "Update" at bounding box center [402, 621] width 231 height 21
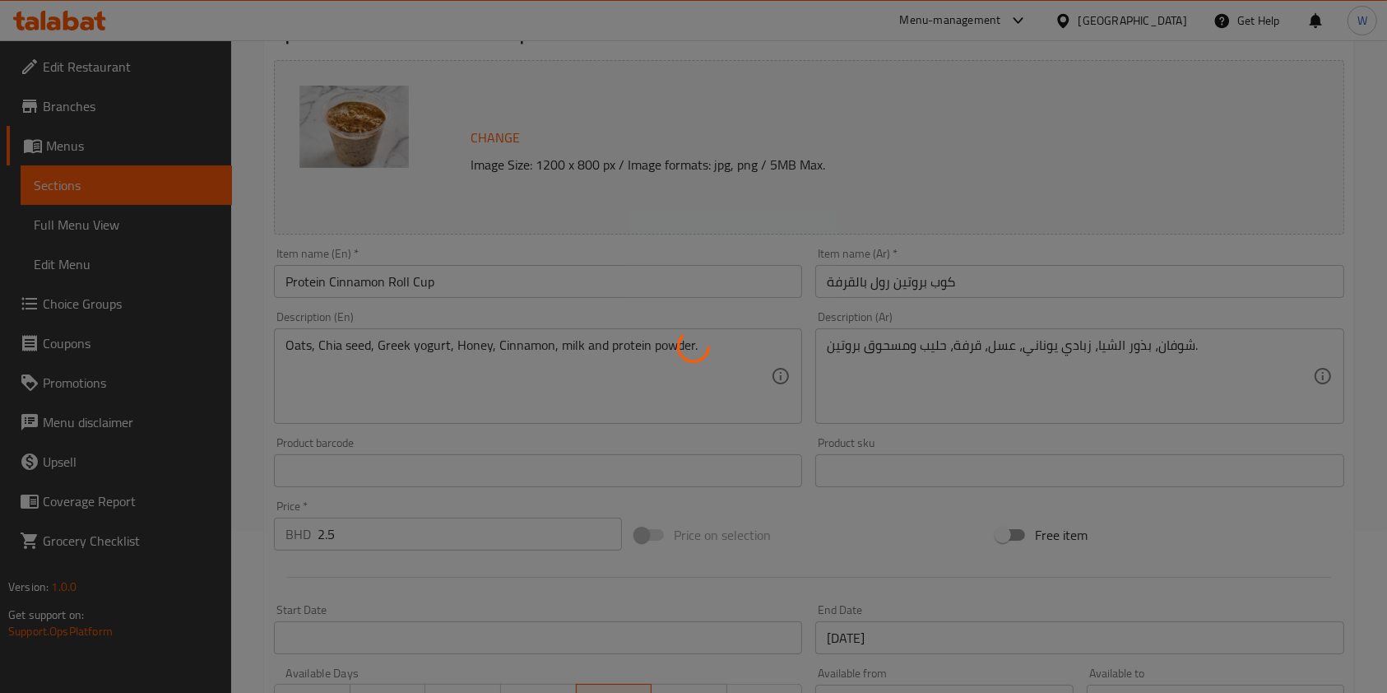
scroll to position [0, 0]
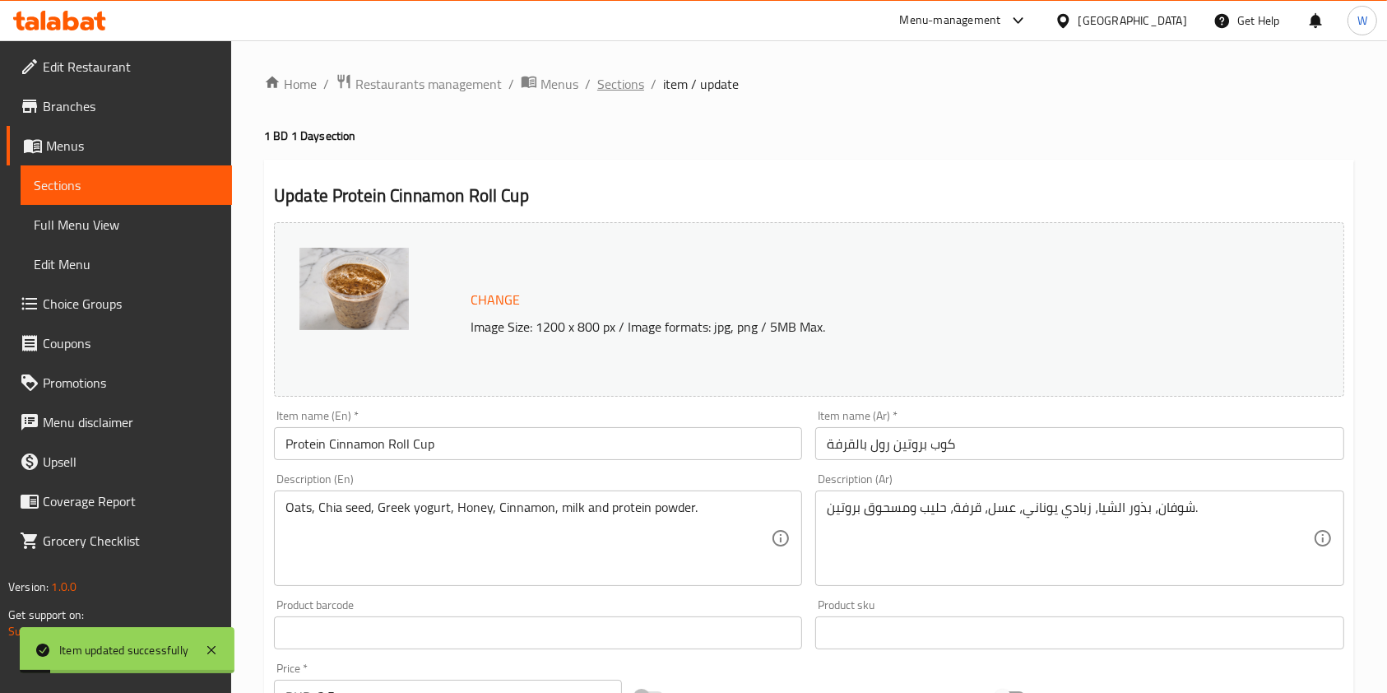
click at [609, 92] on span "Sections" at bounding box center [620, 84] width 47 height 20
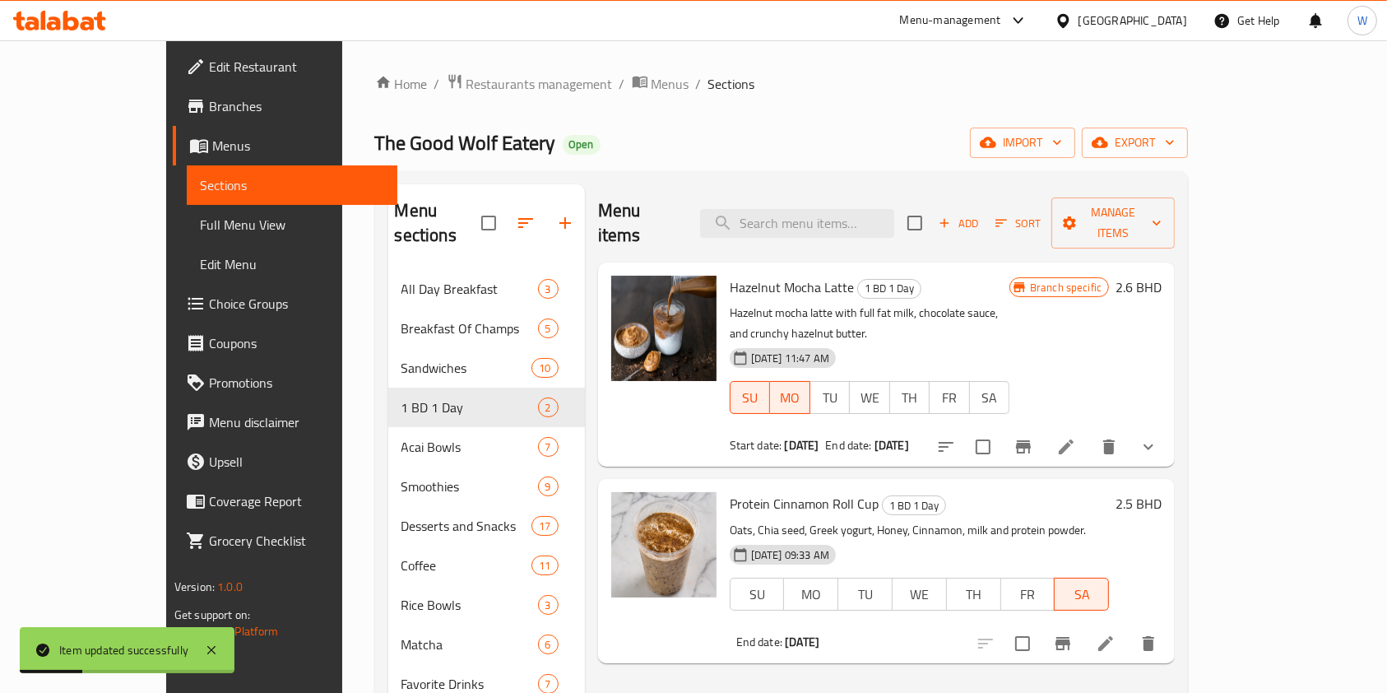
click at [1129, 628] on li at bounding box center [1106, 643] width 46 height 30
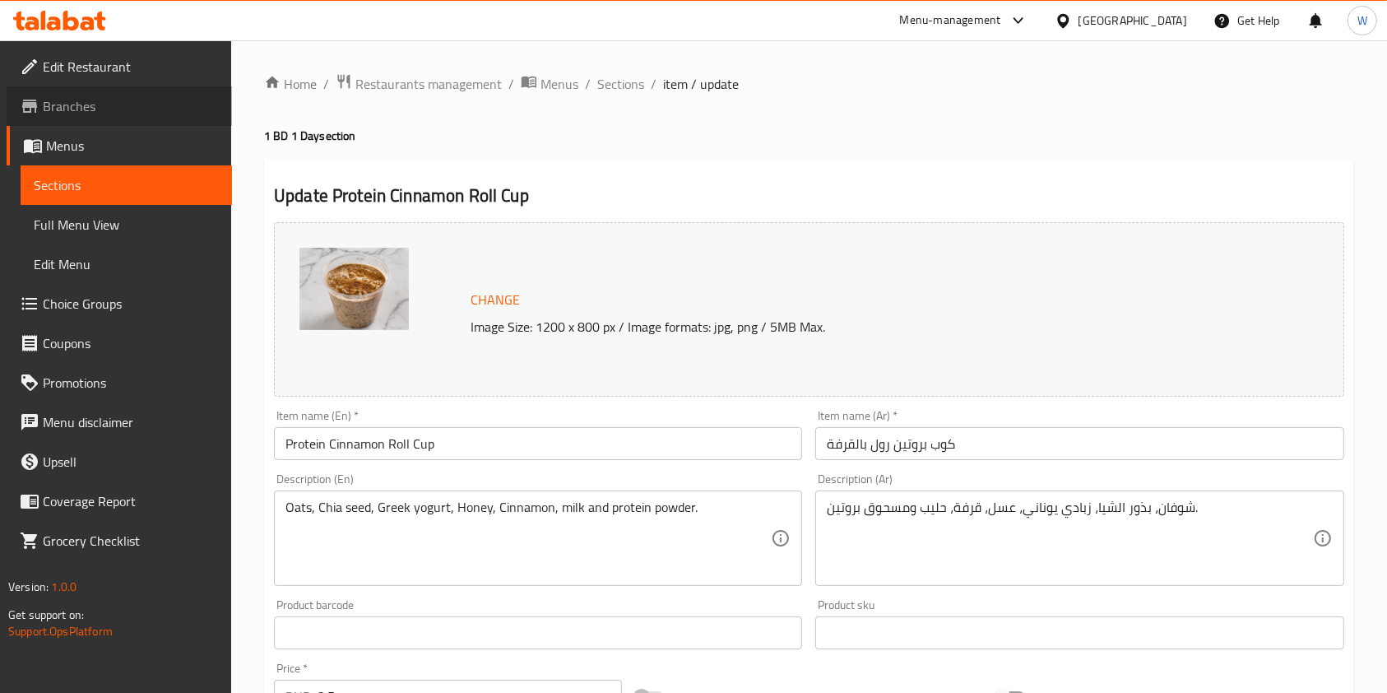
click at [32, 107] on icon at bounding box center [29, 106] width 15 height 13
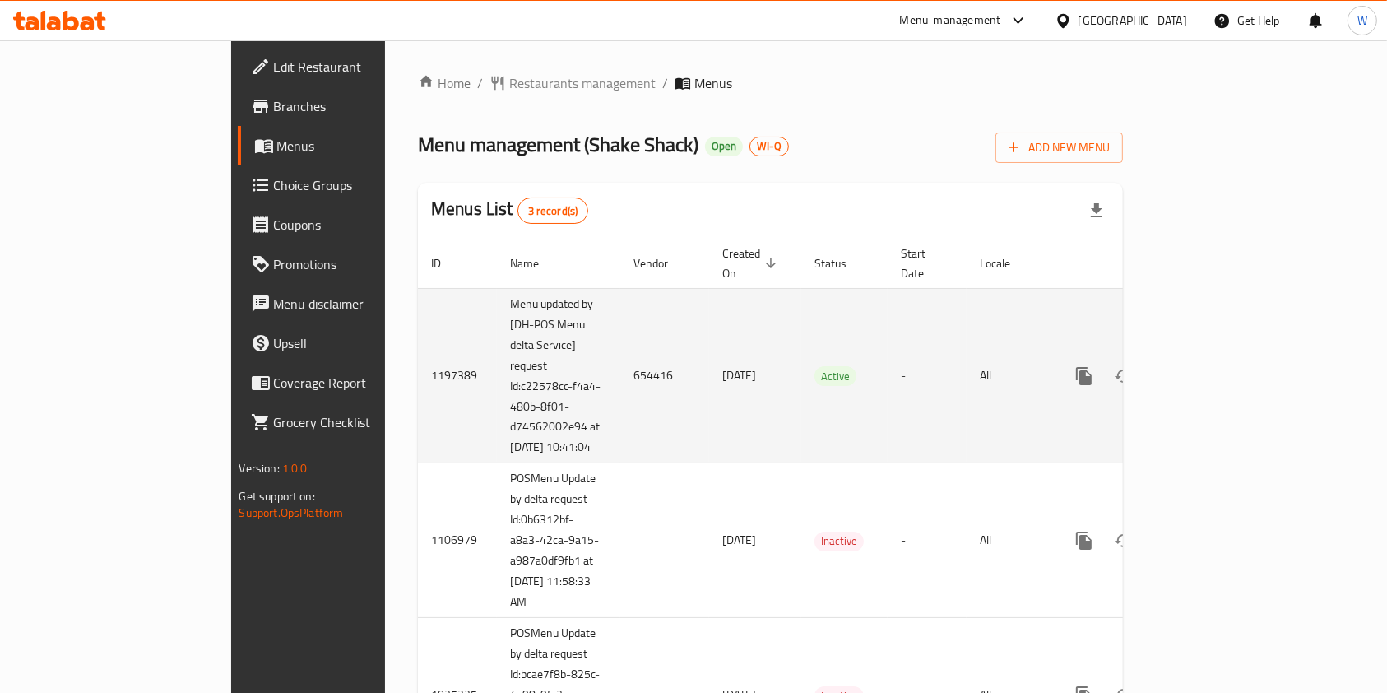
click at [1222, 359] on link "enhanced table" at bounding box center [1202, 375] width 39 height 39
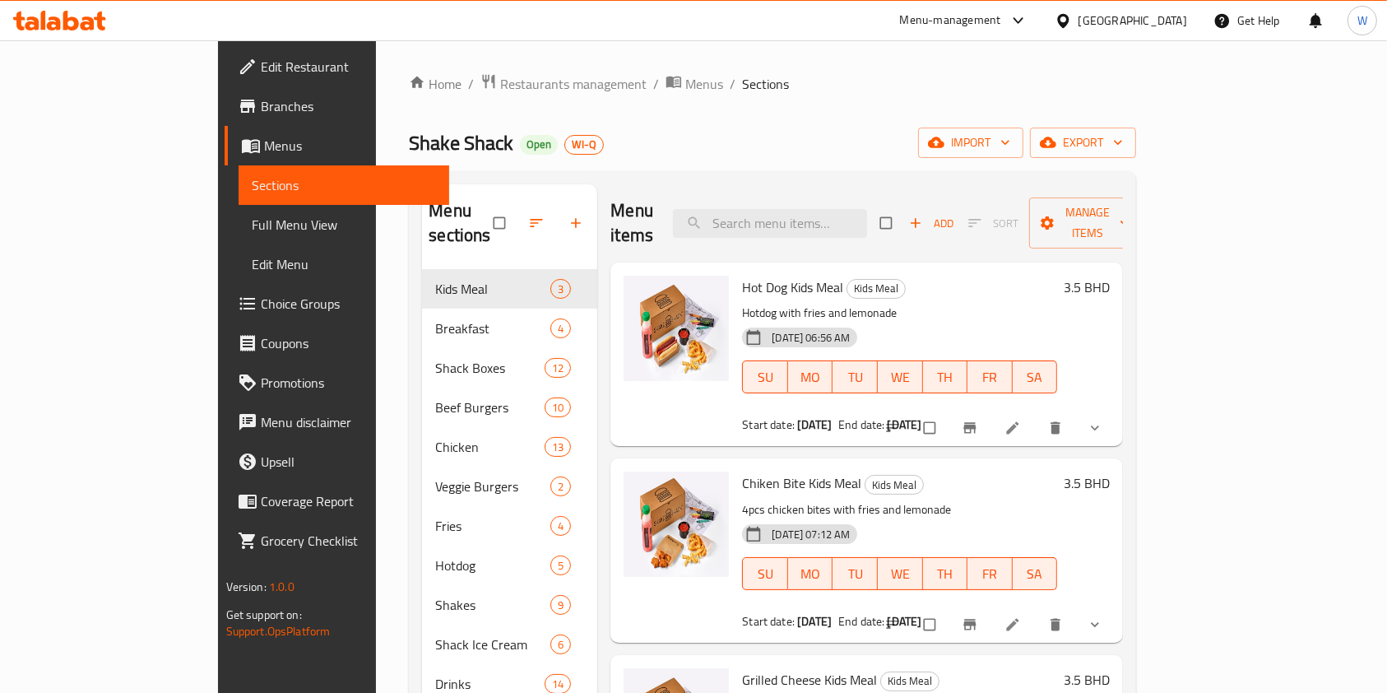
click at [457, 62] on div "Home / Restaurants management / Menus / Sections Shake Shack Open WI-Q import e…" at bounding box center [772, 481] width 793 height 883
click at [500, 82] on span "Restaurants management" at bounding box center [573, 84] width 146 height 20
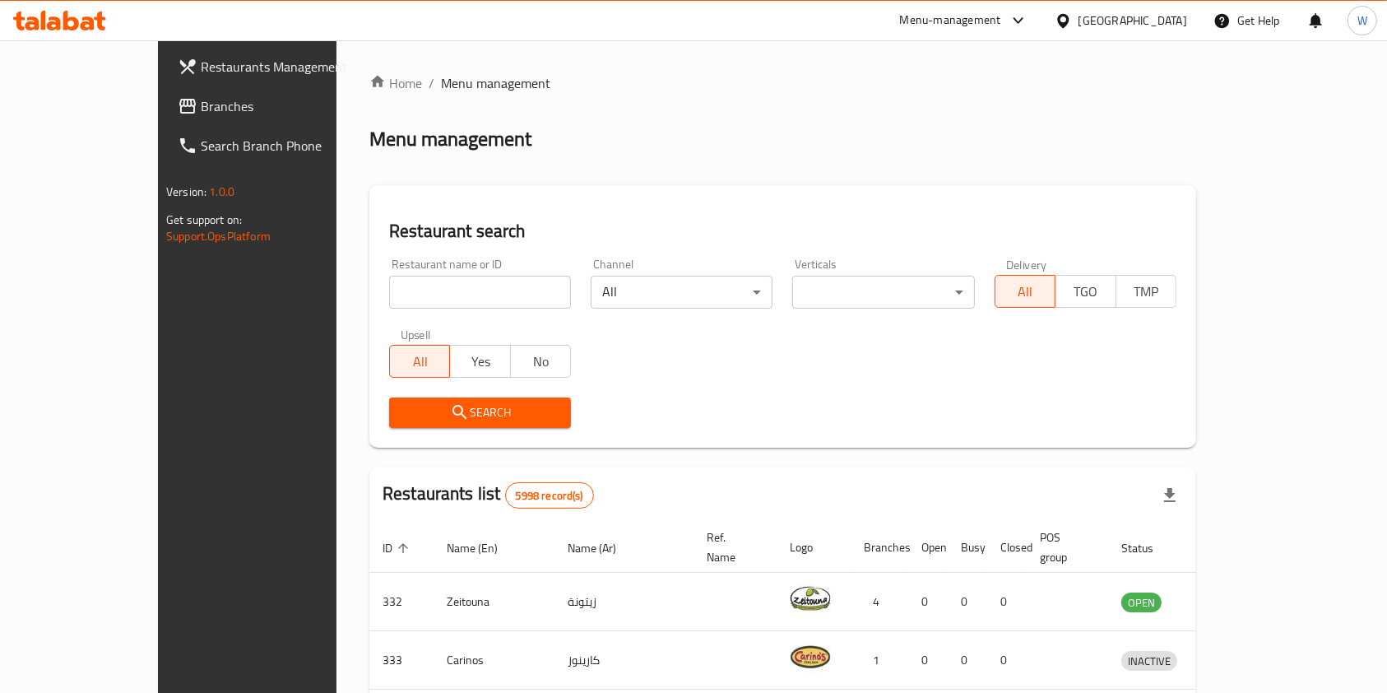
click at [389, 299] on input "search" at bounding box center [480, 292] width 182 height 33
paste input "Biblo"
type input "Biblo"
click button "Search" at bounding box center [480, 412] width 182 height 30
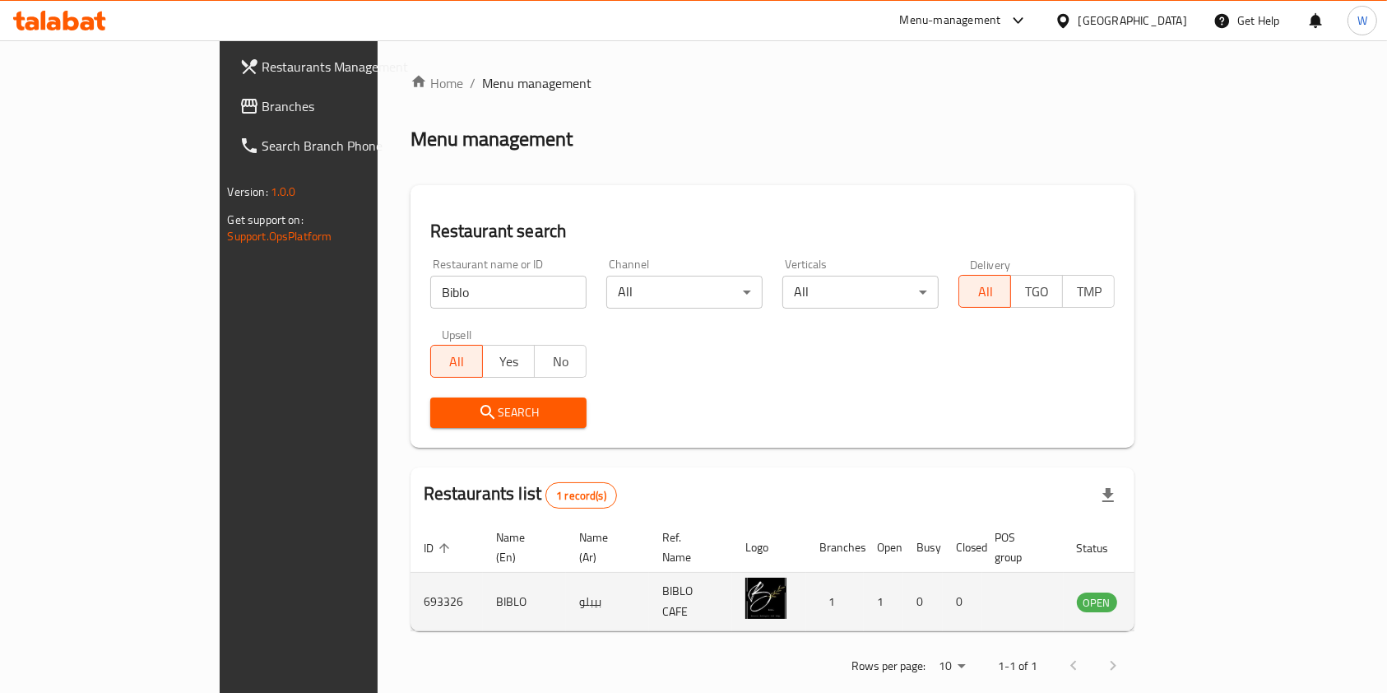
click at [1183, 591] on icon "enhanced table" at bounding box center [1173, 601] width 20 height 20
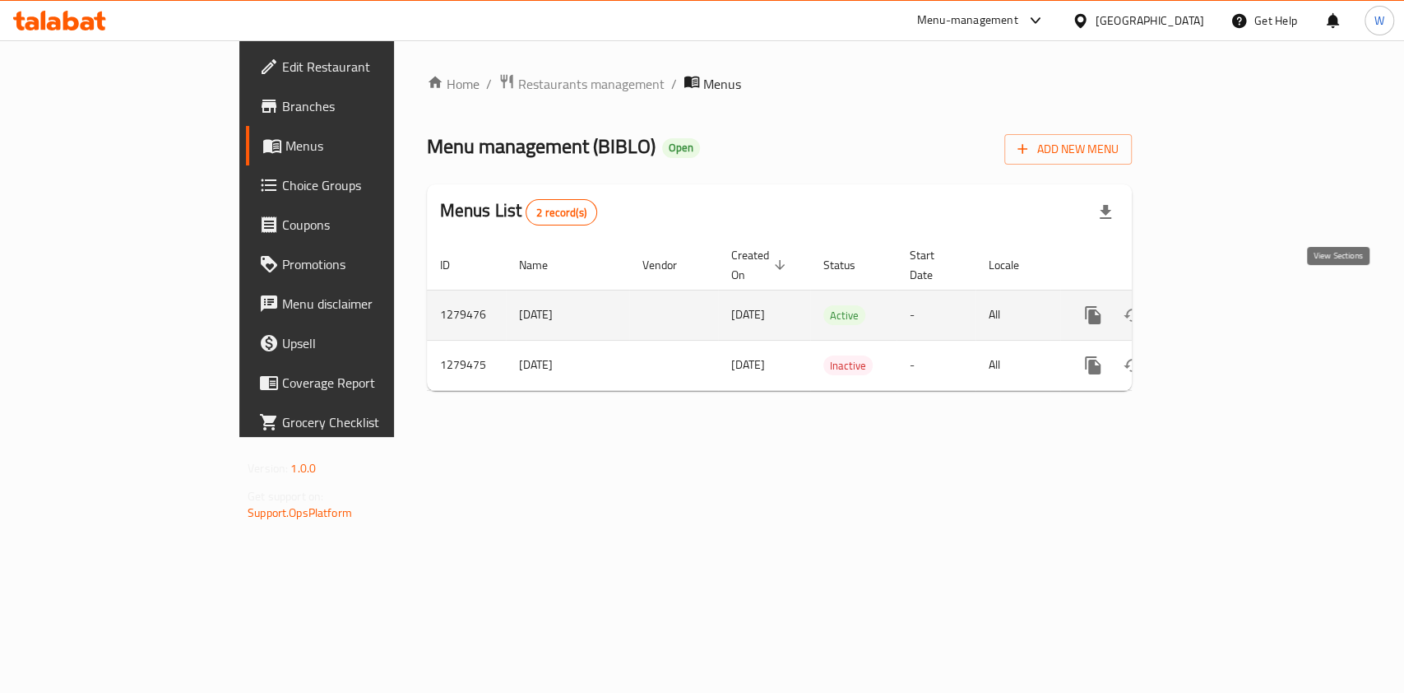
click at [1222, 305] on icon "enhanced table" at bounding box center [1212, 315] width 20 height 20
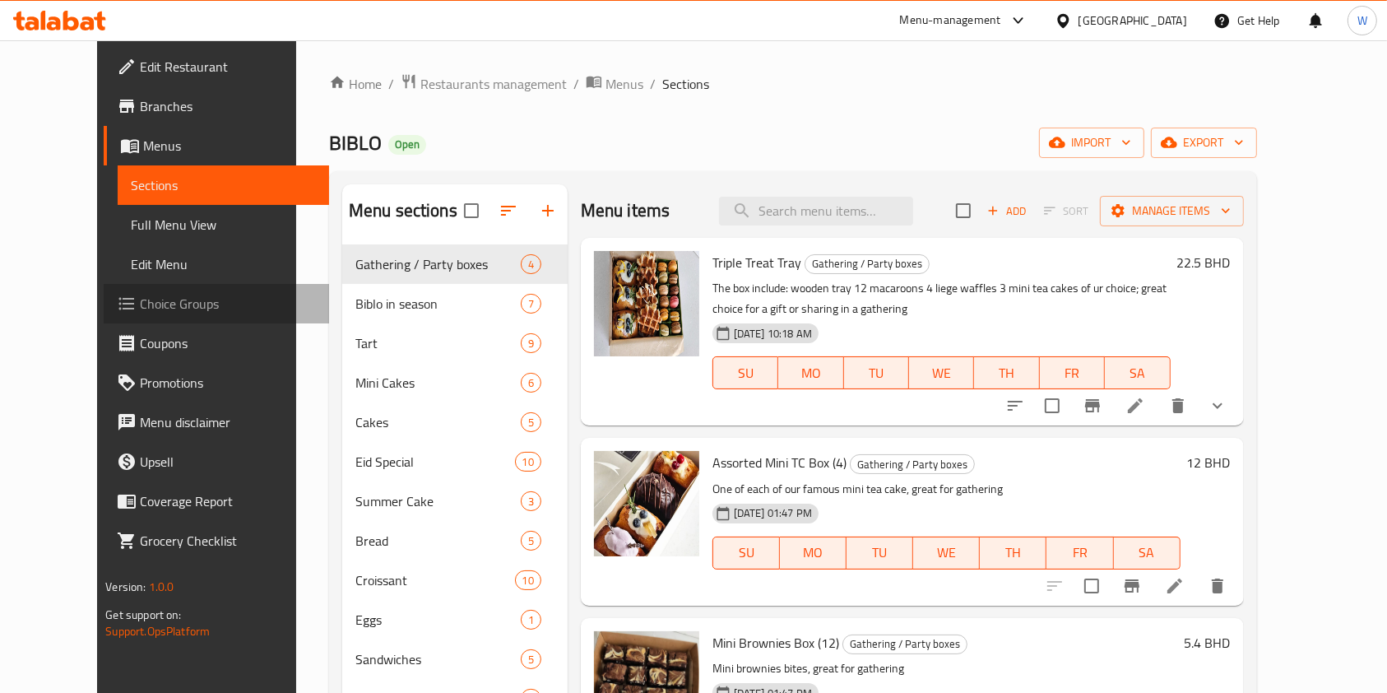
click at [140, 299] on span "Choice Groups" at bounding box center [228, 304] width 176 height 20
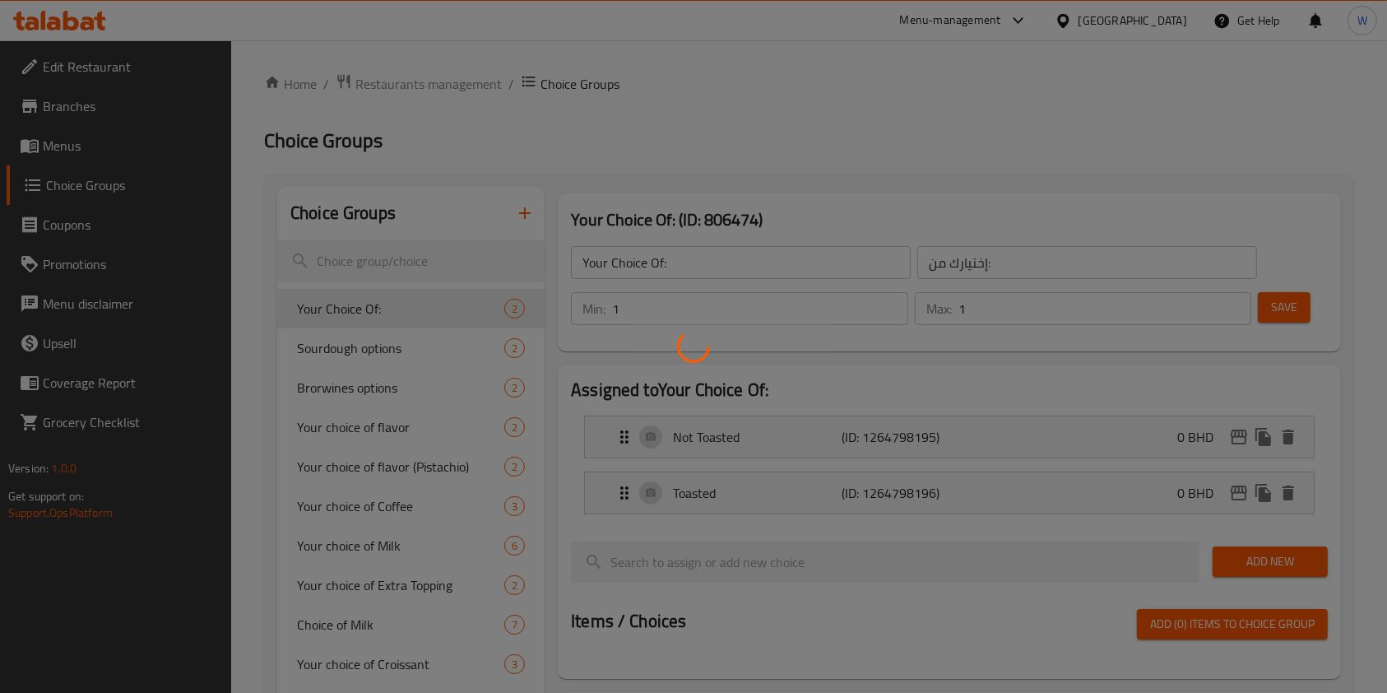
click at [420, 265] on div at bounding box center [693, 346] width 1387 height 693
click at [401, 264] on div at bounding box center [693, 346] width 1387 height 693
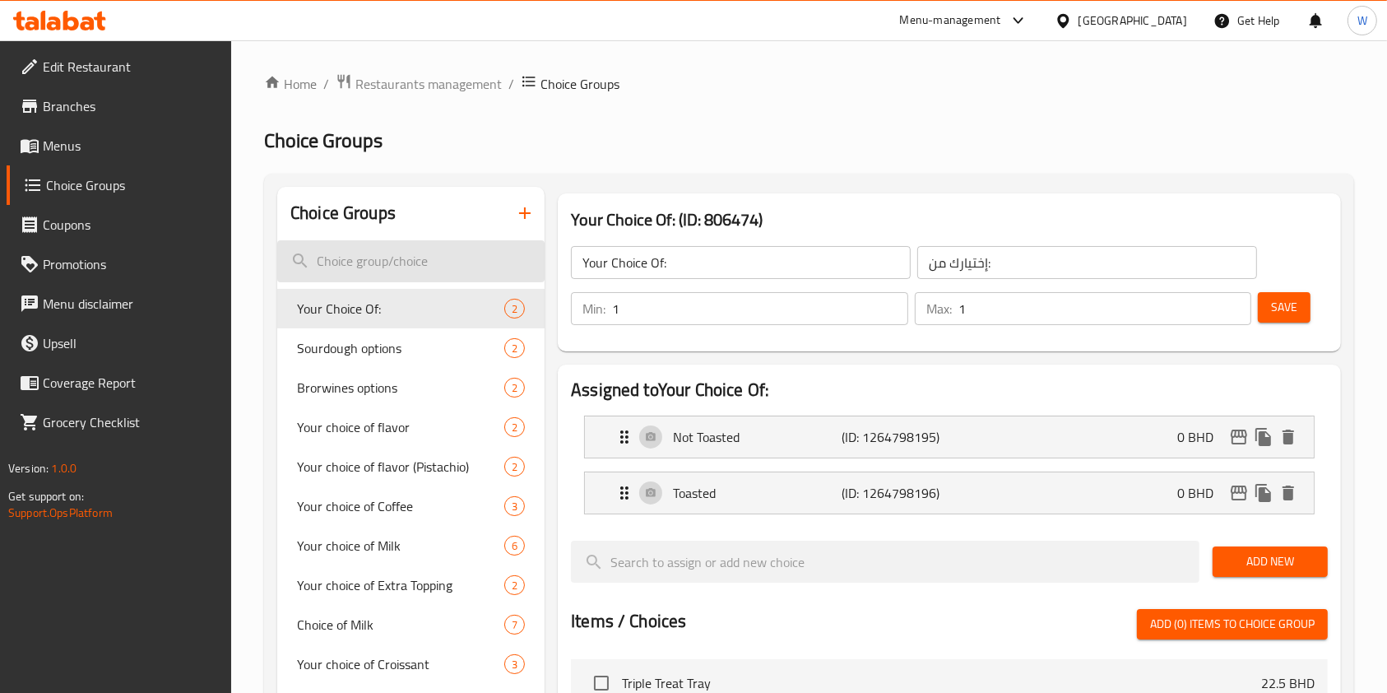
click at [407, 254] on input "search" at bounding box center [410, 261] width 267 height 42
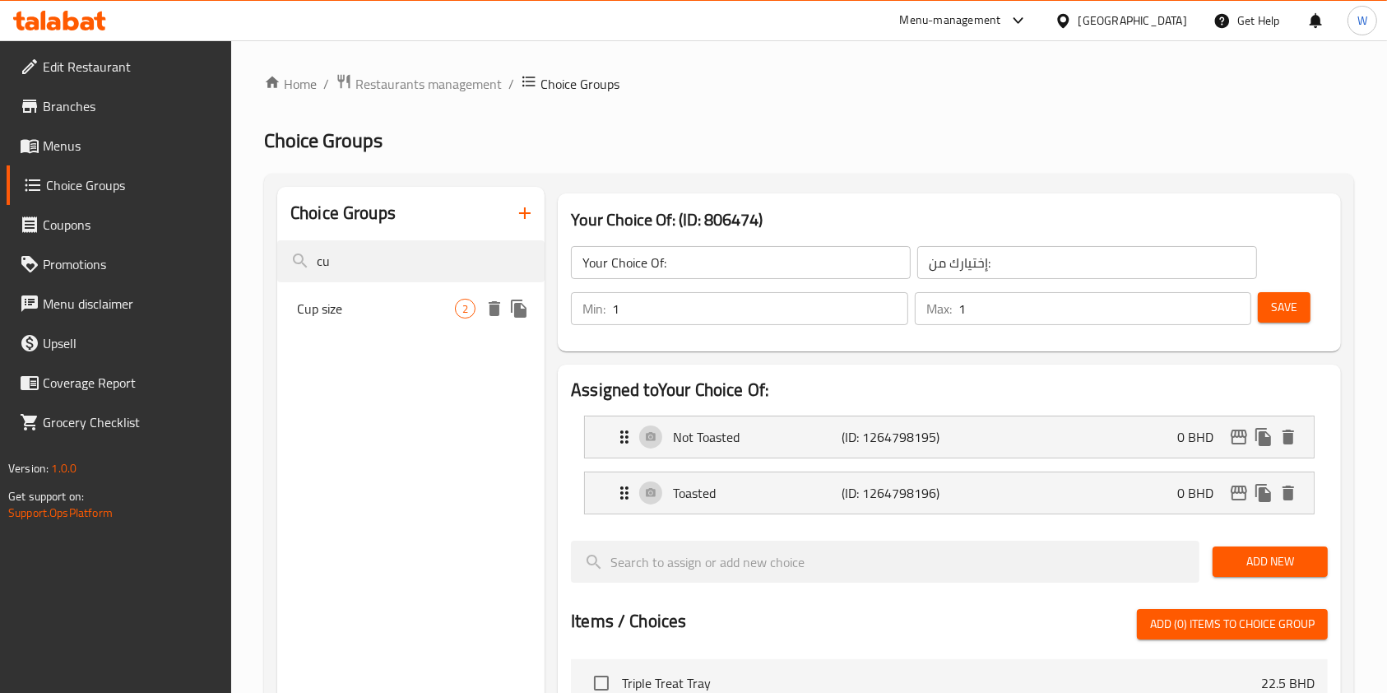
type input "cu"
click at [428, 303] on span "Cup size" at bounding box center [376, 309] width 158 height 20
type input "Cup size"
type input "حجم الكوب"
type input "0"
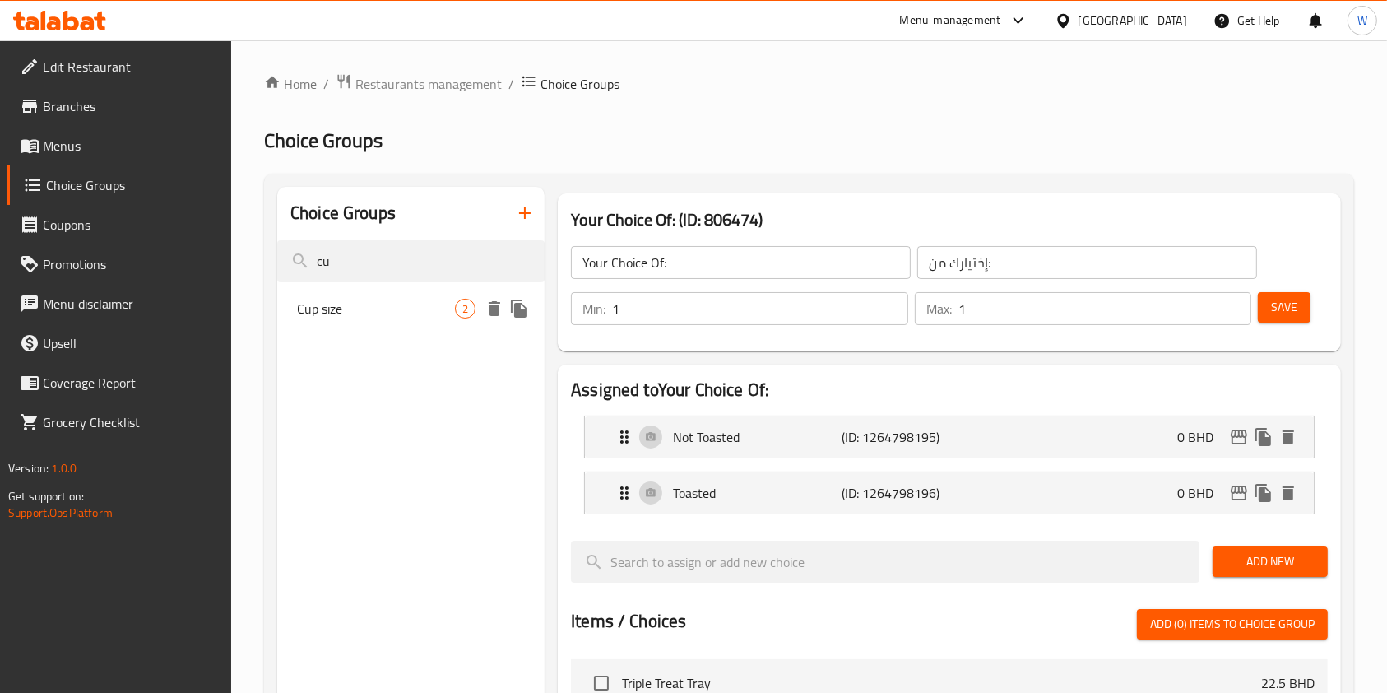
type input "0"
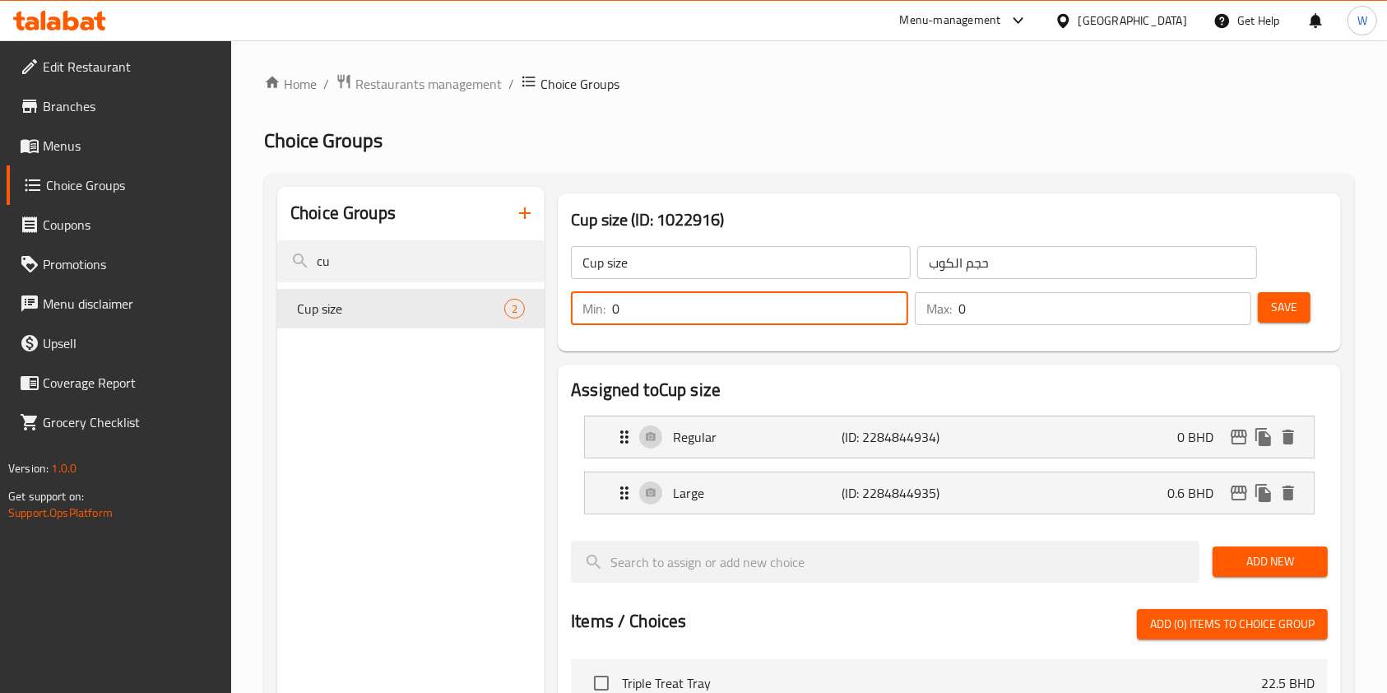
drag, startPoint x: 684, startPoint y: 325, endPoint x: 596, endPoint y: 330, distance: 88.2
click at [602, 327] on div "Min: 0 ​" at bounding box center [740, 308] width 344 height 39
type input "1"
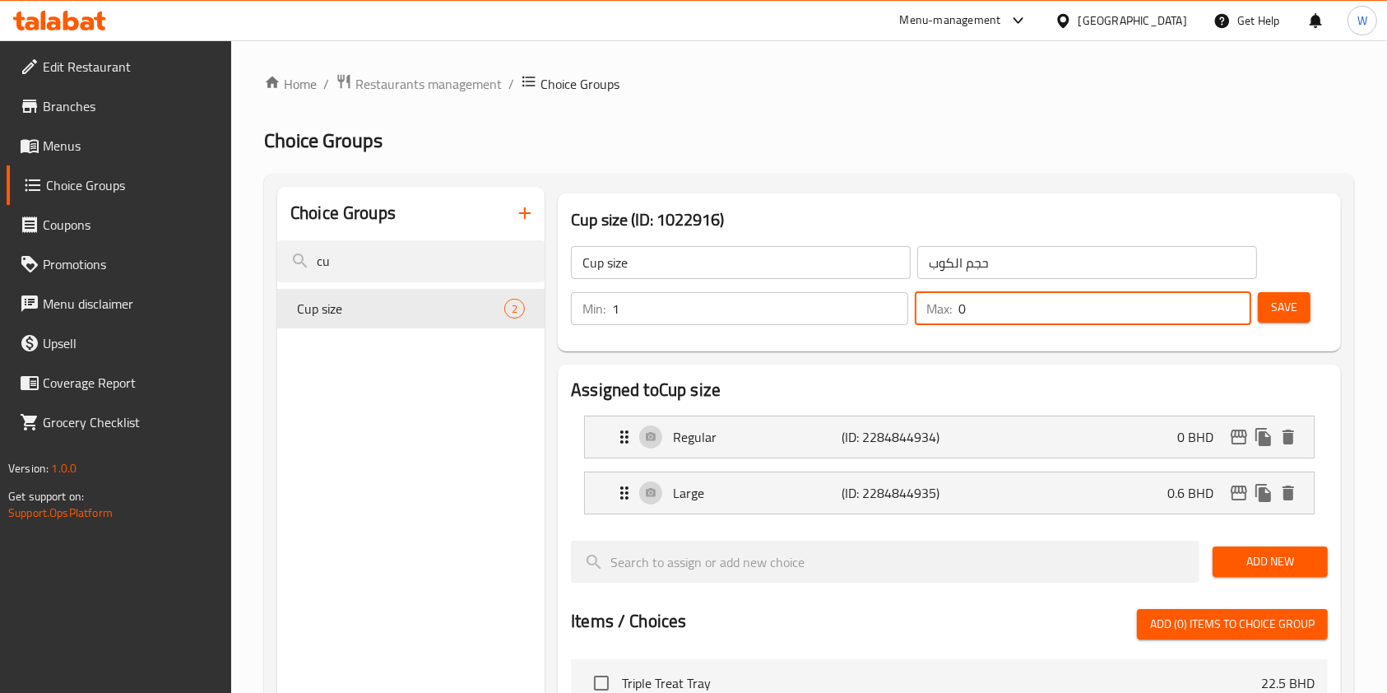
drag, startPoint x: 991, startPoint y: 315, endPoint x: 901, endPoint y: 331, distance: 91.8
click at [905, 319] on div "Min: 1 ​ Max: 0 ​" at bounding box center [910, 308] width 693 height 46
type input "1"
click at [1310, 308] on button "Save" at bounding box center [1284, 307] width 53 height 30
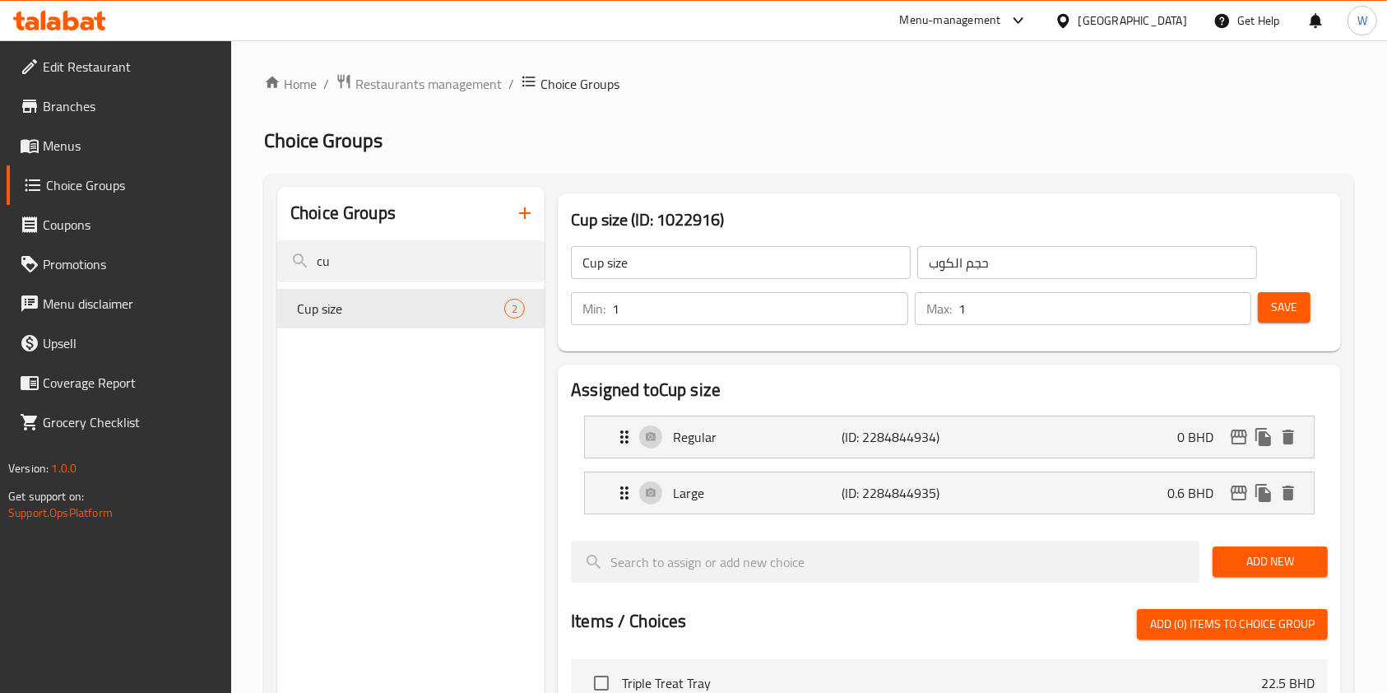
click at [101, 149] on span "Menus" at bounding box center [131, 146] width 176 height 20
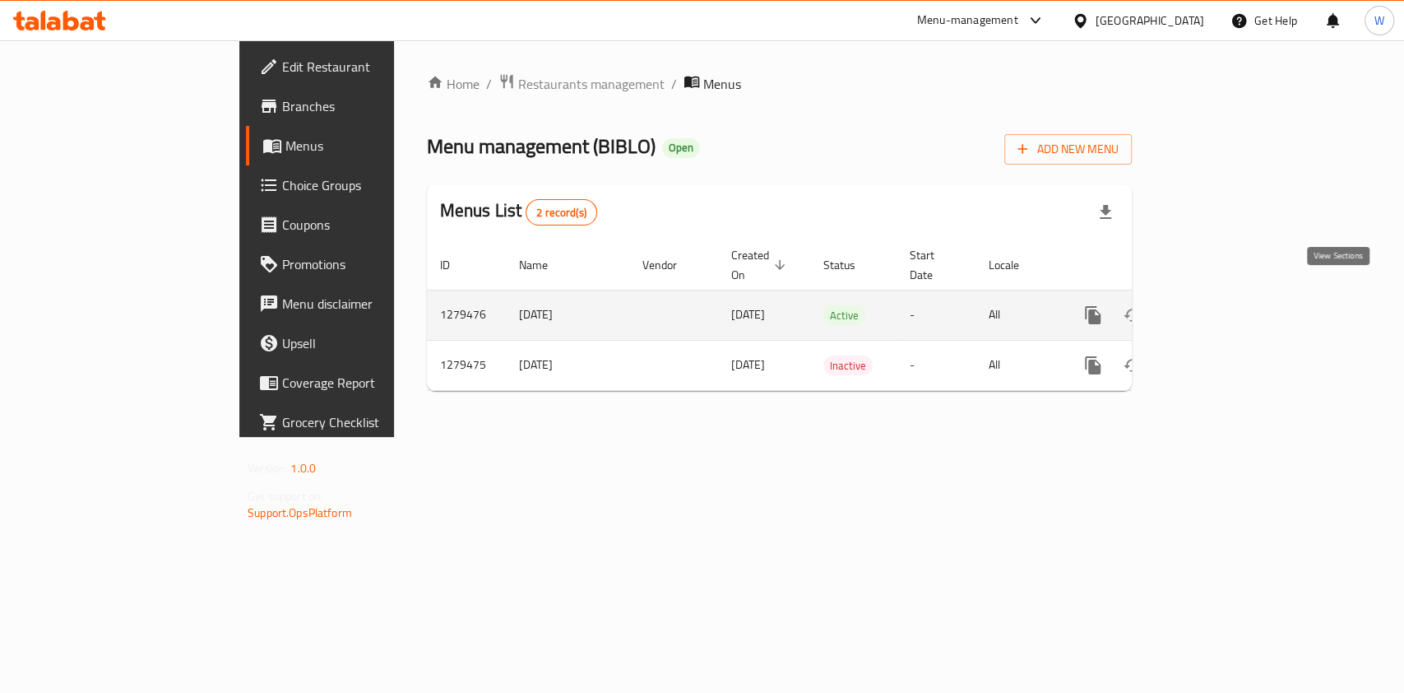
click at [1222, 305] on icon "enhanced table" at bounding box center [1212, 315] width 20 height 20
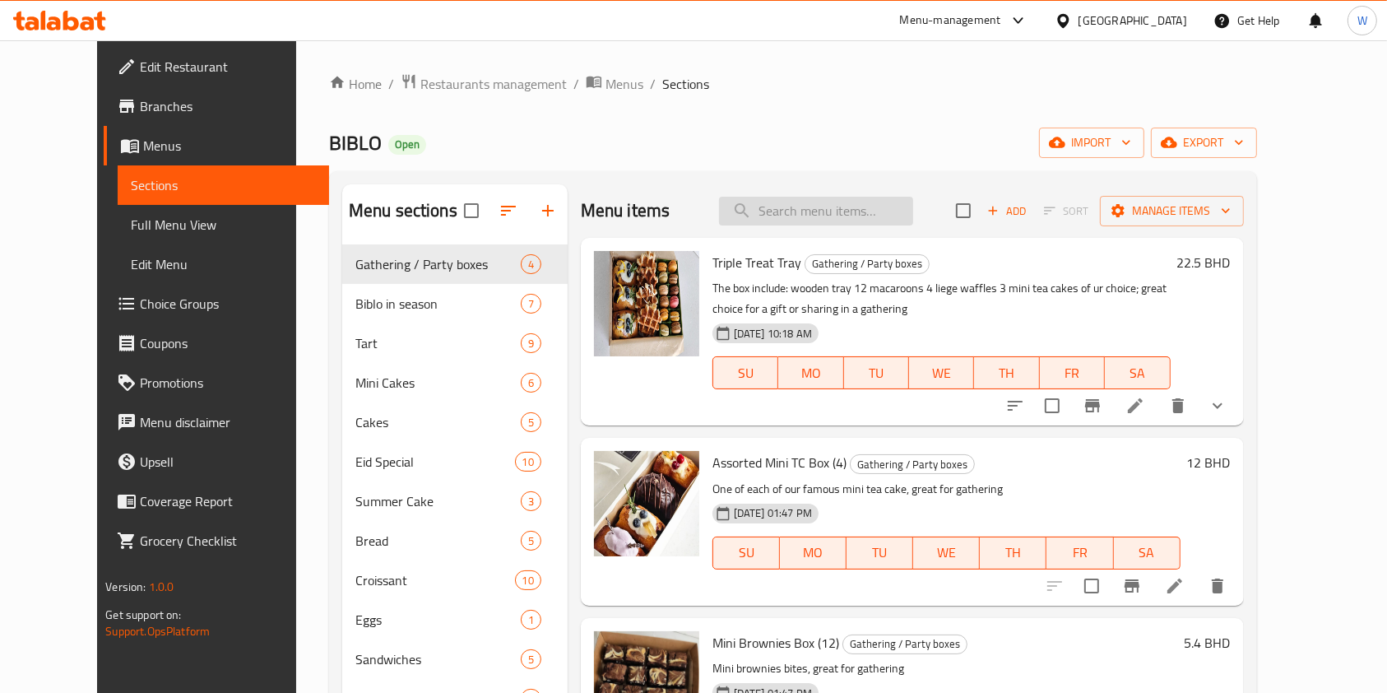
click at [816, 211] on input "search" at bounding box center [816, 211] width 194 height 29
paste input "Olive Sourdough"
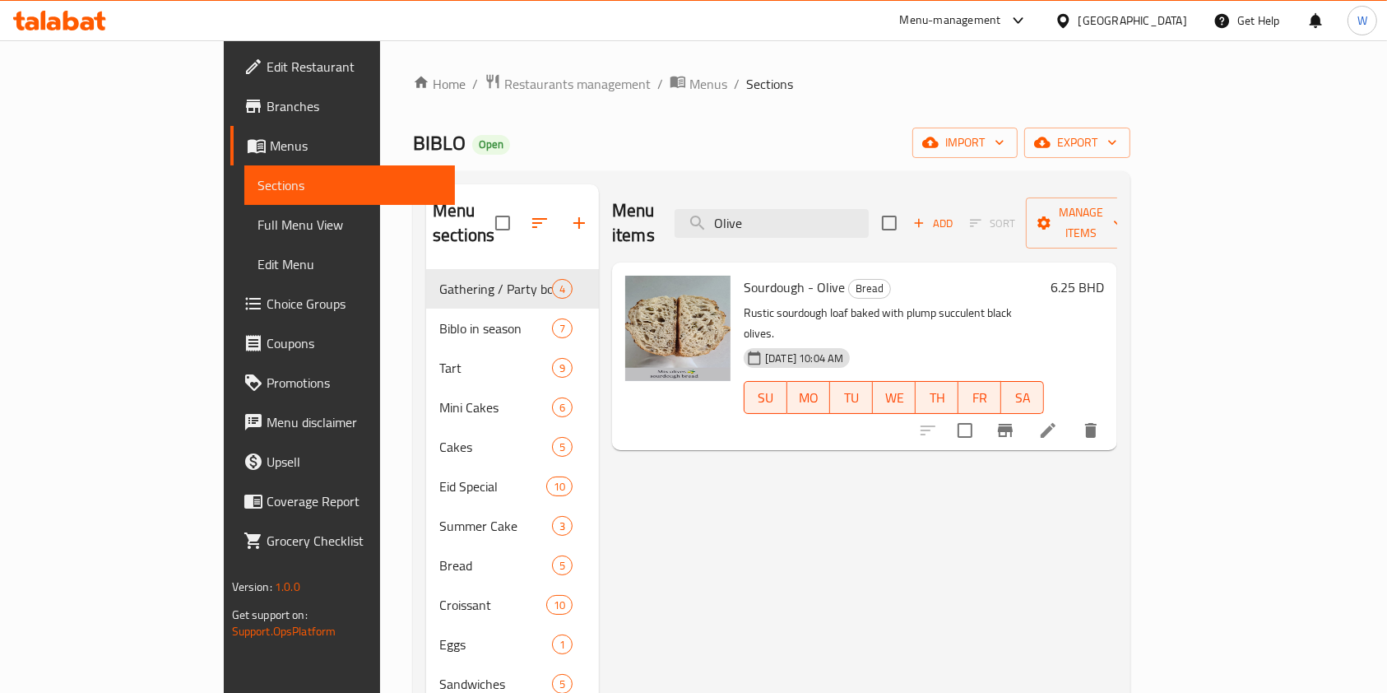
type input "Olive"
click at [1058, 420] on icon at bounding box center [1048, 430] width 20 height 20
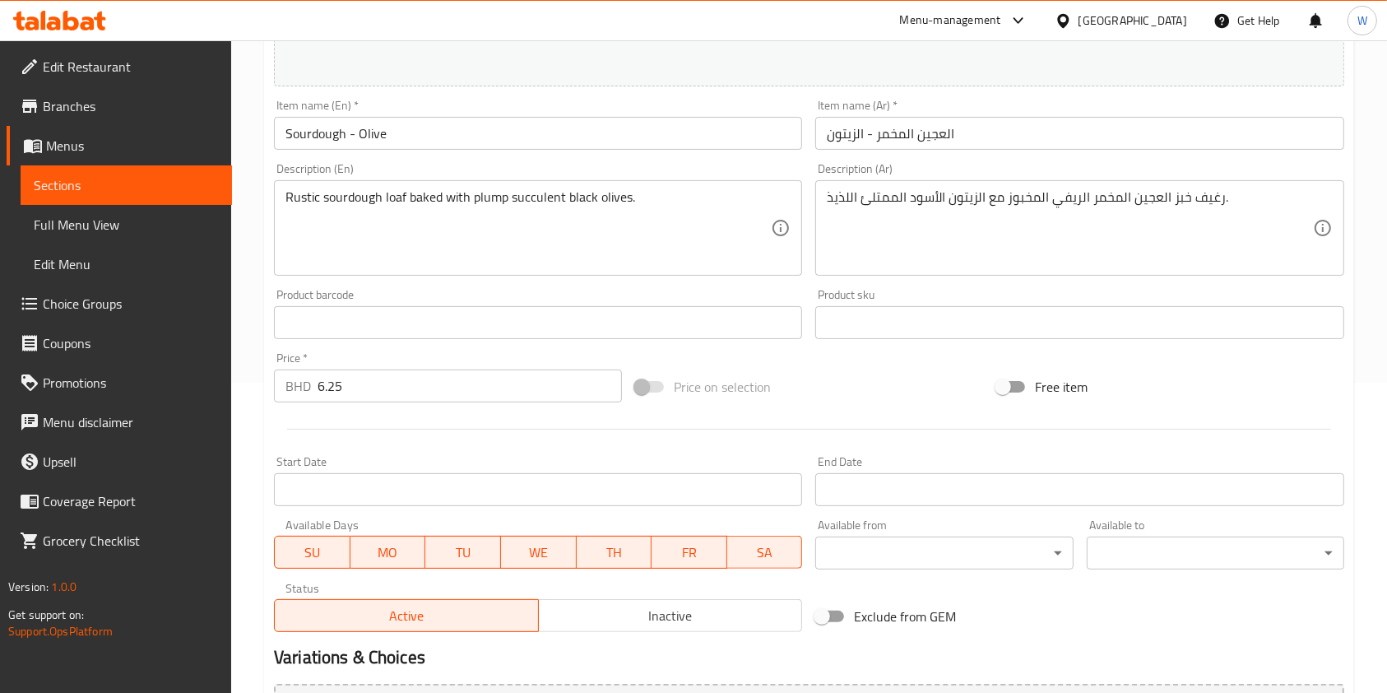
scroll to position [494, 0]
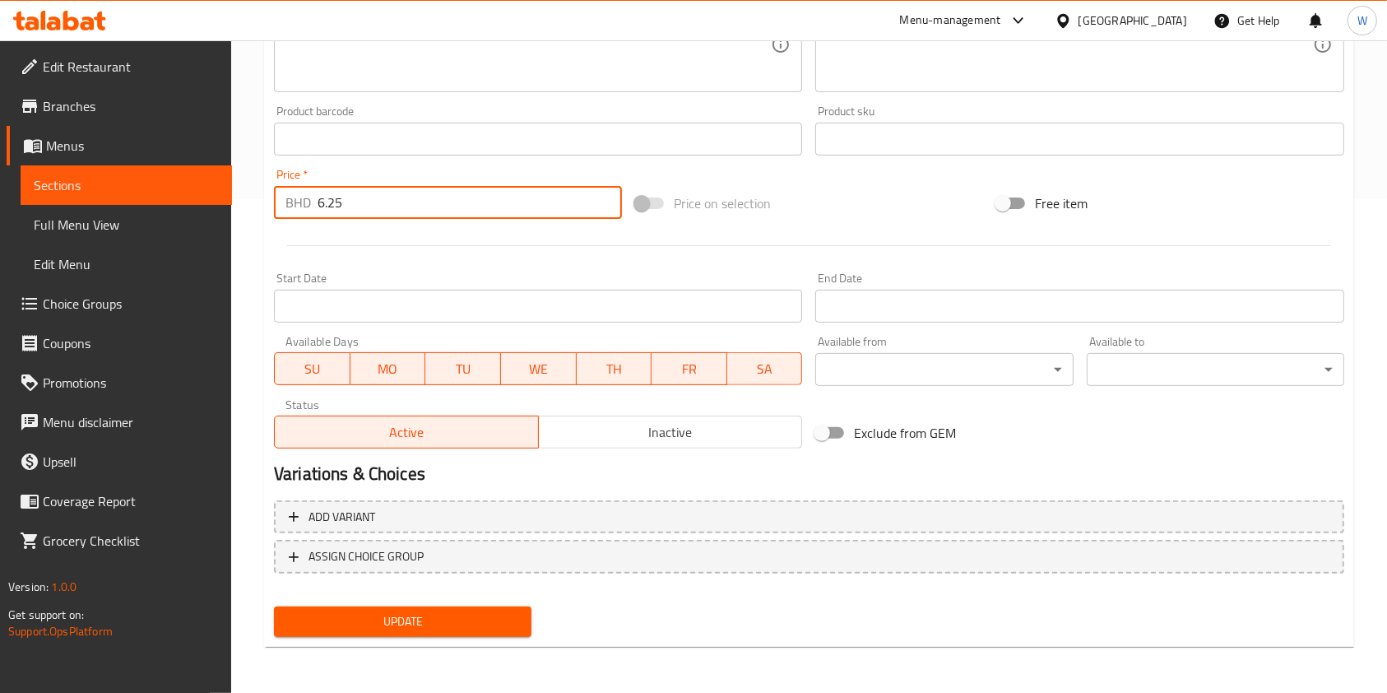
drag, startPoint x: 375, startPoint y: 209, endPoint x: 266, endPoint y: 216, distance: 109.7
click at [276, 214] on div "BHD 6.25 Price *" at bounding box center [448, 202] width 348 height 33
type input "6"
click at [578, 231] on div at bounding box center [808, 245] width 1083 height 40
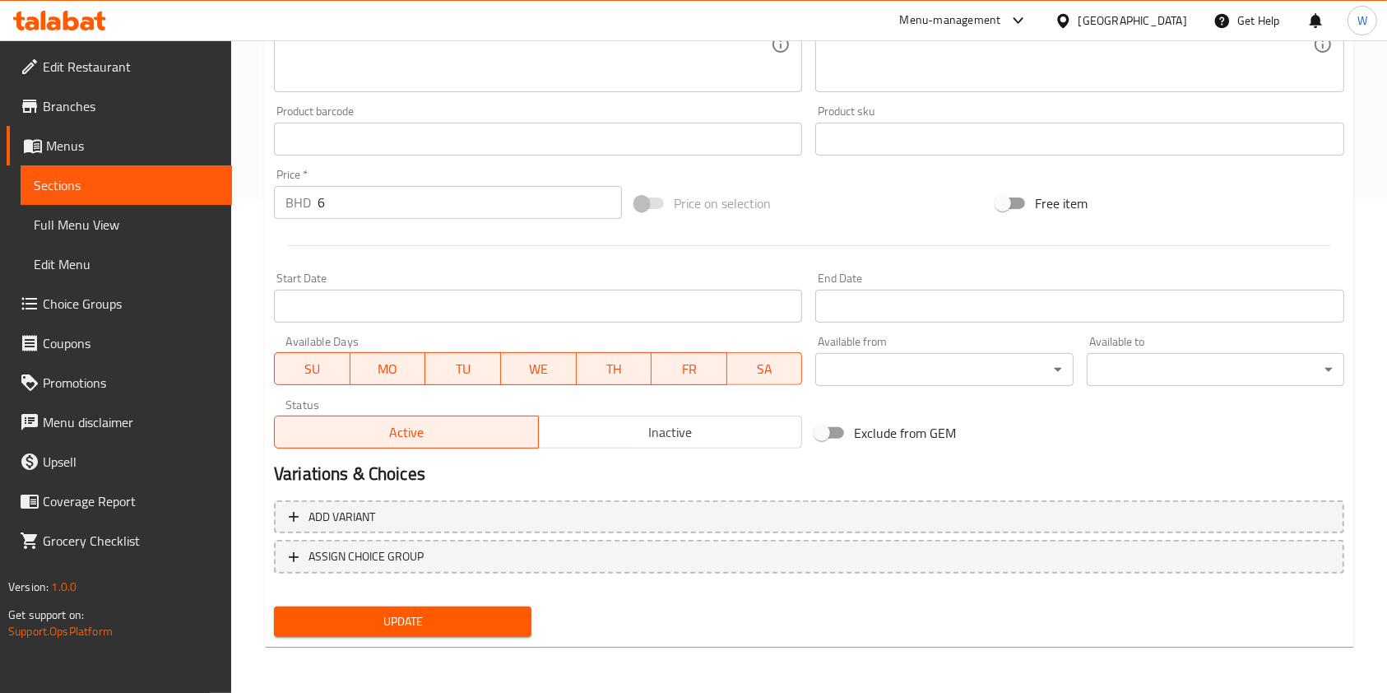
click at [425, 628] on span "Update" at bounding box center [402, 621] width 231 height 21
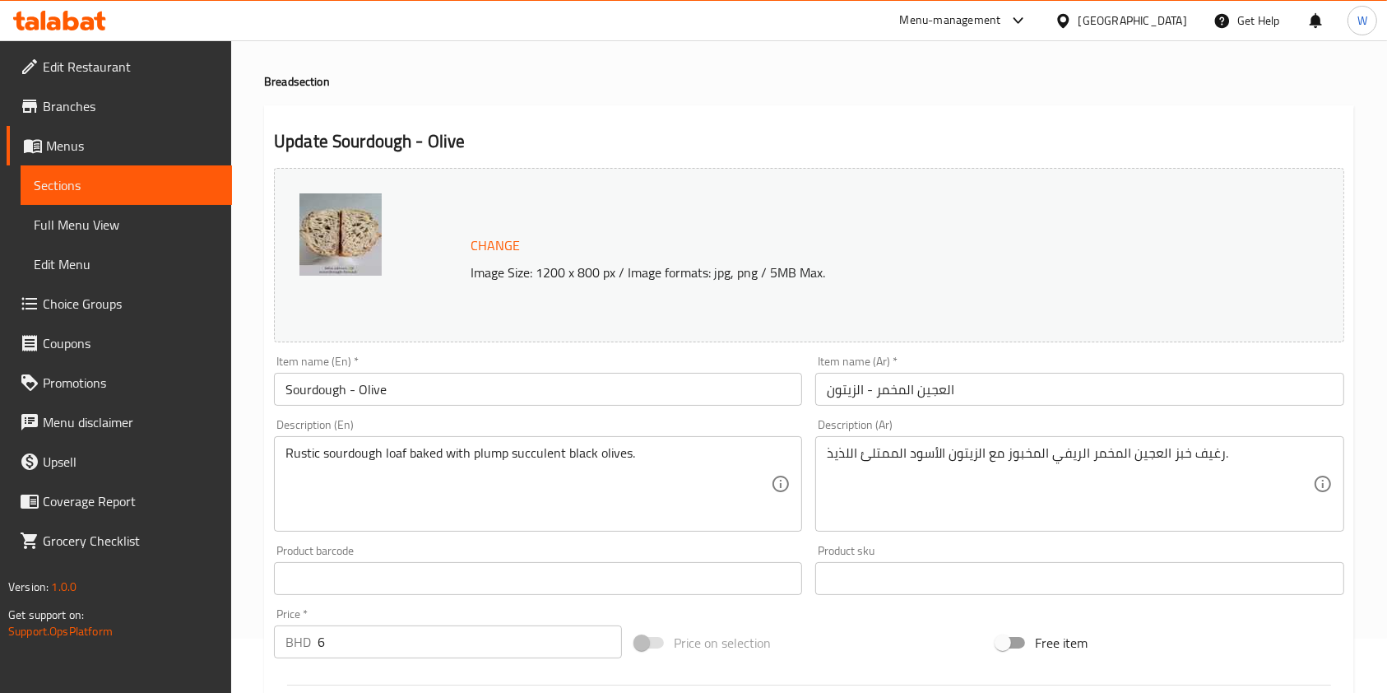
scroll to position [0, 0]
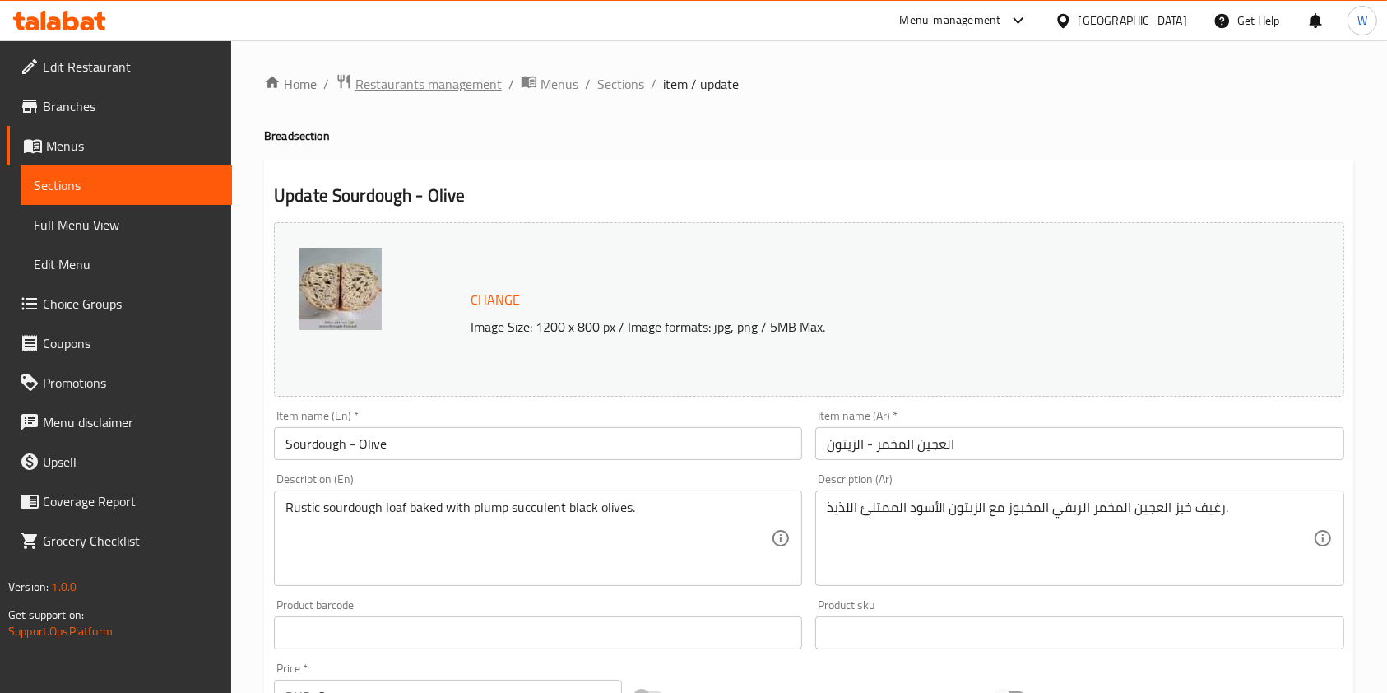
click at [450, 86] on span "Restaurants management" at bounding box center [428, 84] width 146 height 20
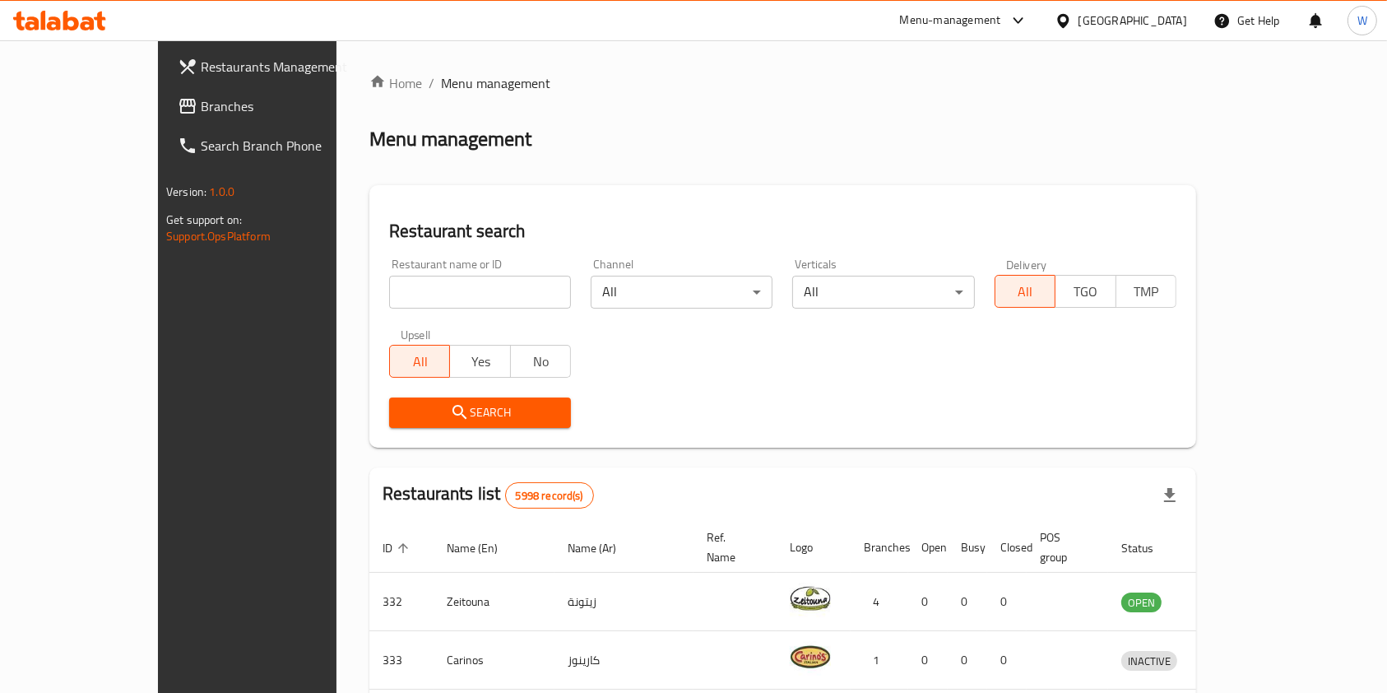
click at [448, 300] on input "search" at bounding box center [480, 292] width 182 height 33
paste input "Bird Palace"
type input "Bird Palace"
click button "Search" at bounding box center [480, 412] width 182 height 30
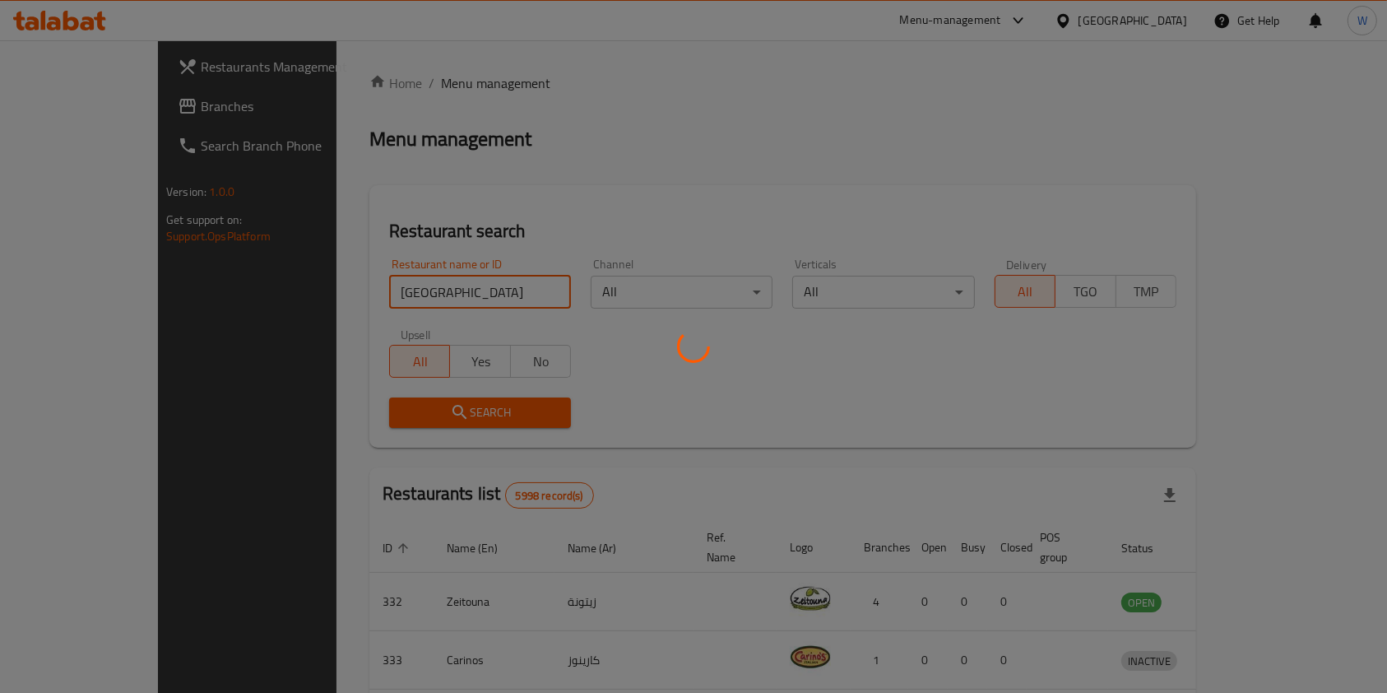
click at [893, 393] on div at bounding box center [693, 346] width 1387 height 693
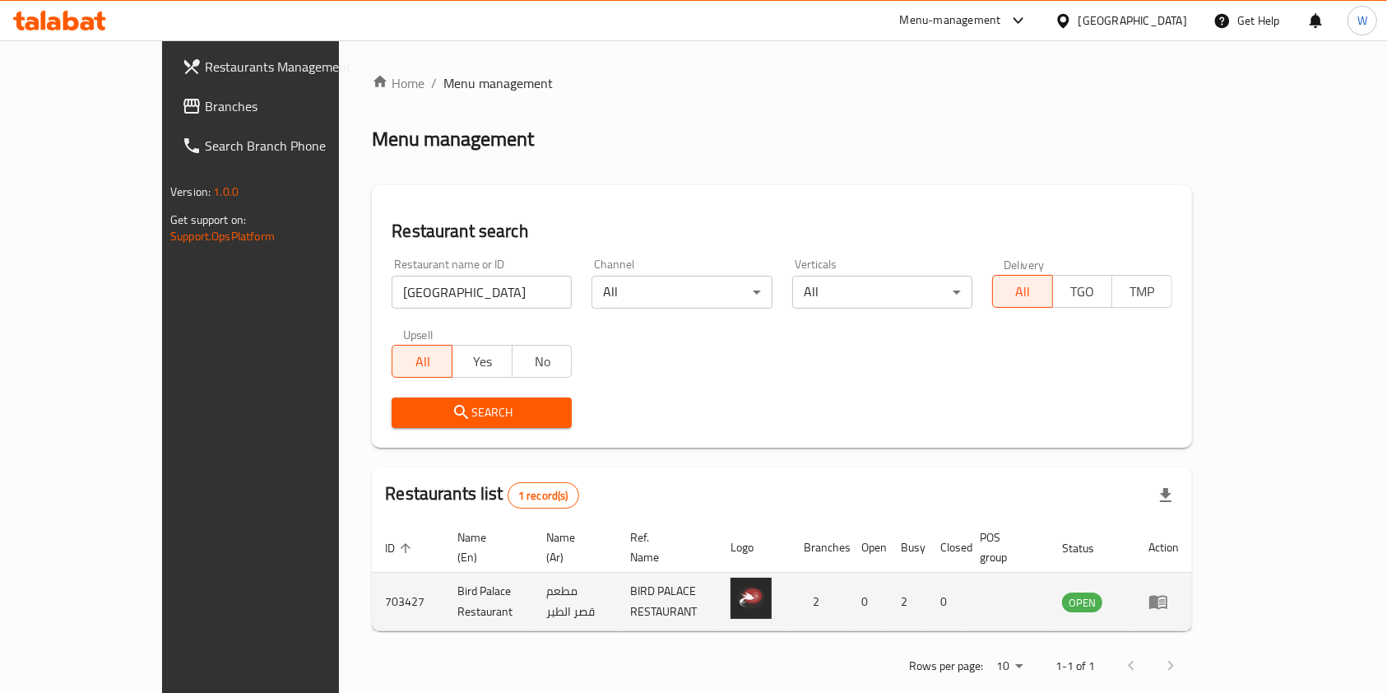
click at [1192, 596] on td "enhanced table" at bounding box center [1163, 602] width 57 height 58
click at [1168, 591] on icon "enhanced table" at bounding box center [1158, 601] width 20 height 20
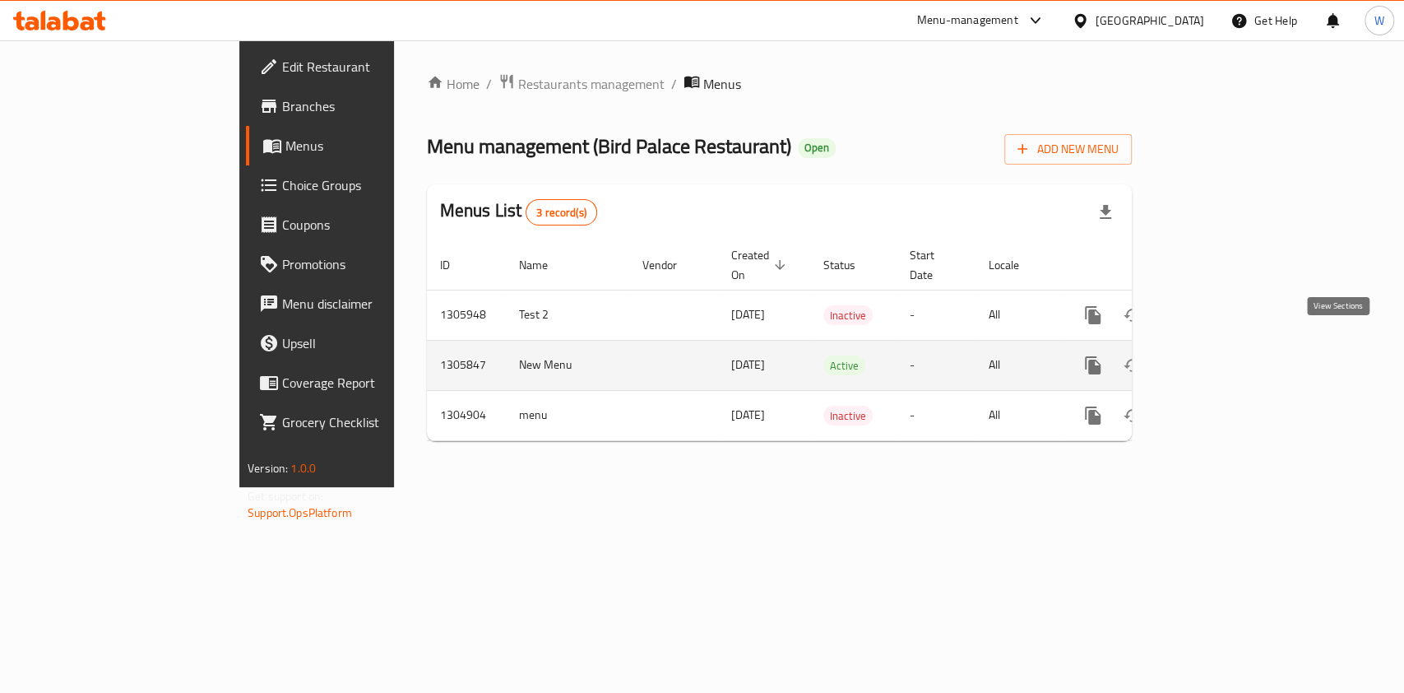
click at [1219, 358] on icon "enhanced table" at bounding box center [1211, 365] width 15 height 15
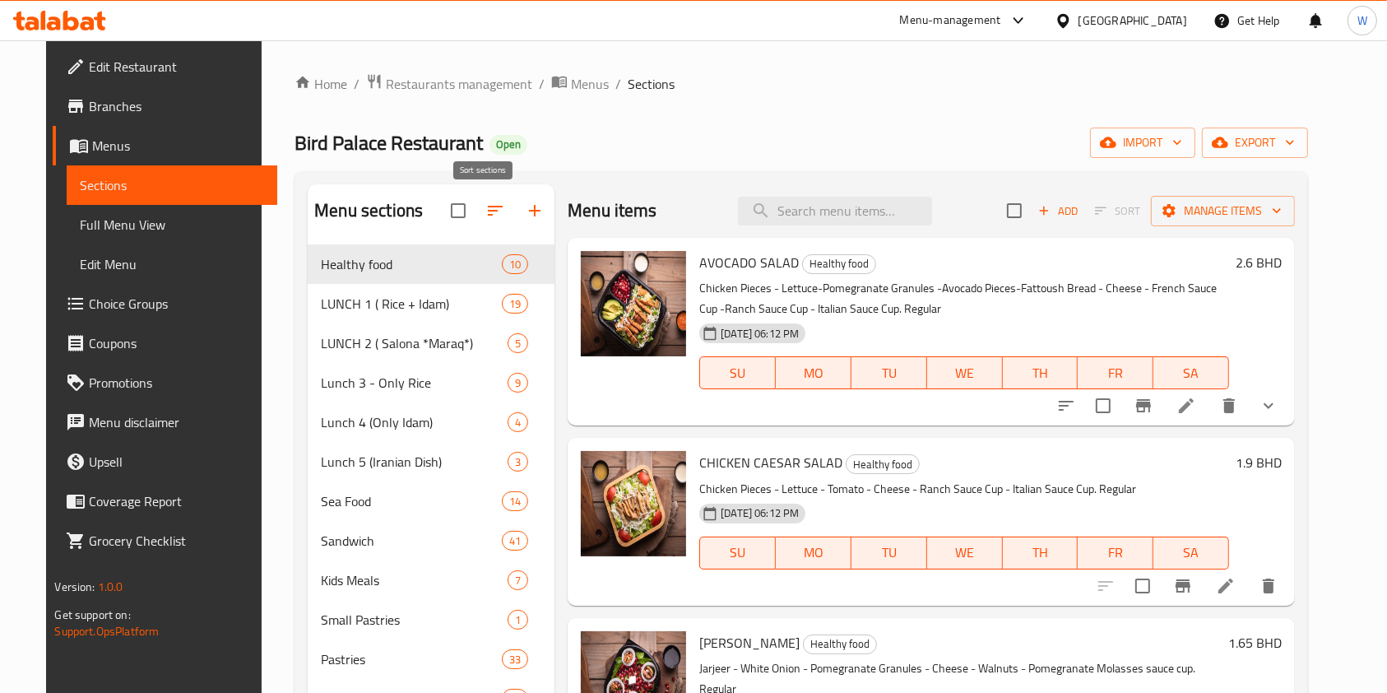
click at [485, 214] on icon "button" at bounding box center [495, 211] width 20 height 20
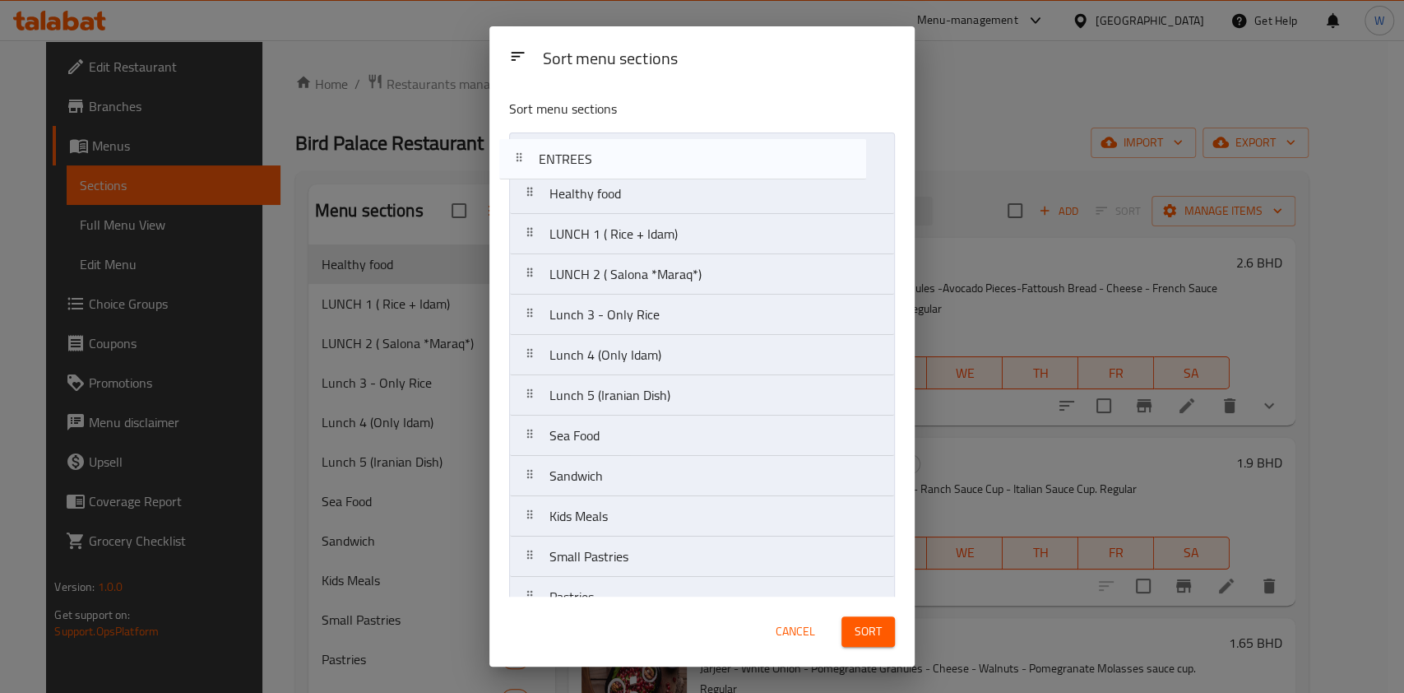
drag, startPoint x: 644, startPoint y: 532, endPoint x: 633, endPoint y: 156, distance: 376.1
click at [633, 156] on nav "Healthy food LUNCH 1 ( Rice + Idam) LUNCH 2 ( Salona *Maraq*) Lunch 3 - Only Ri…" at bounding box center [702, 576] width 386 height 888
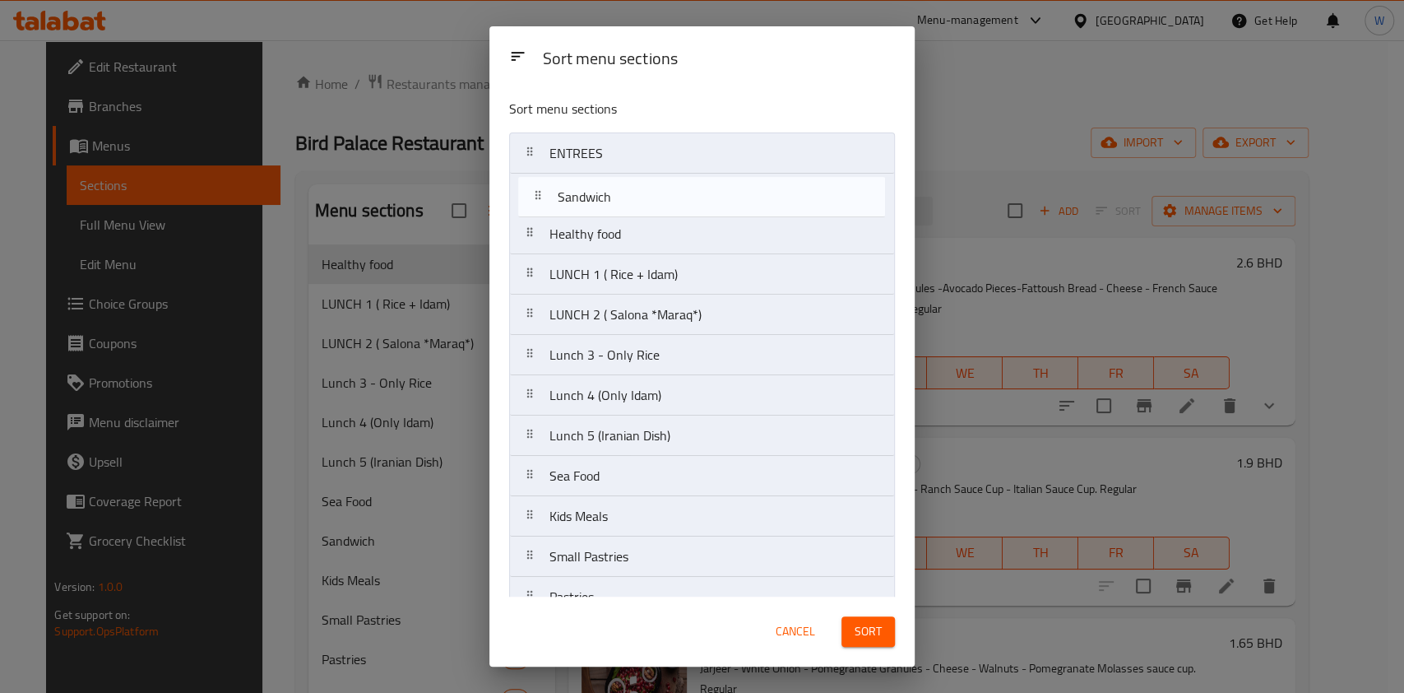
drag, startPoint x: 619, startPoint y: 489, endPoint x: 633, endPoint y: 201, distance: 288.3
click at [633, 201] on nav "ENTREES Healthy food LUNCH 1 ( Rice + Idam) LUNCH 2 ( Salona *Maraq*) Lunch 3 -…" at bounding box center [702, 576] width 386 height 888
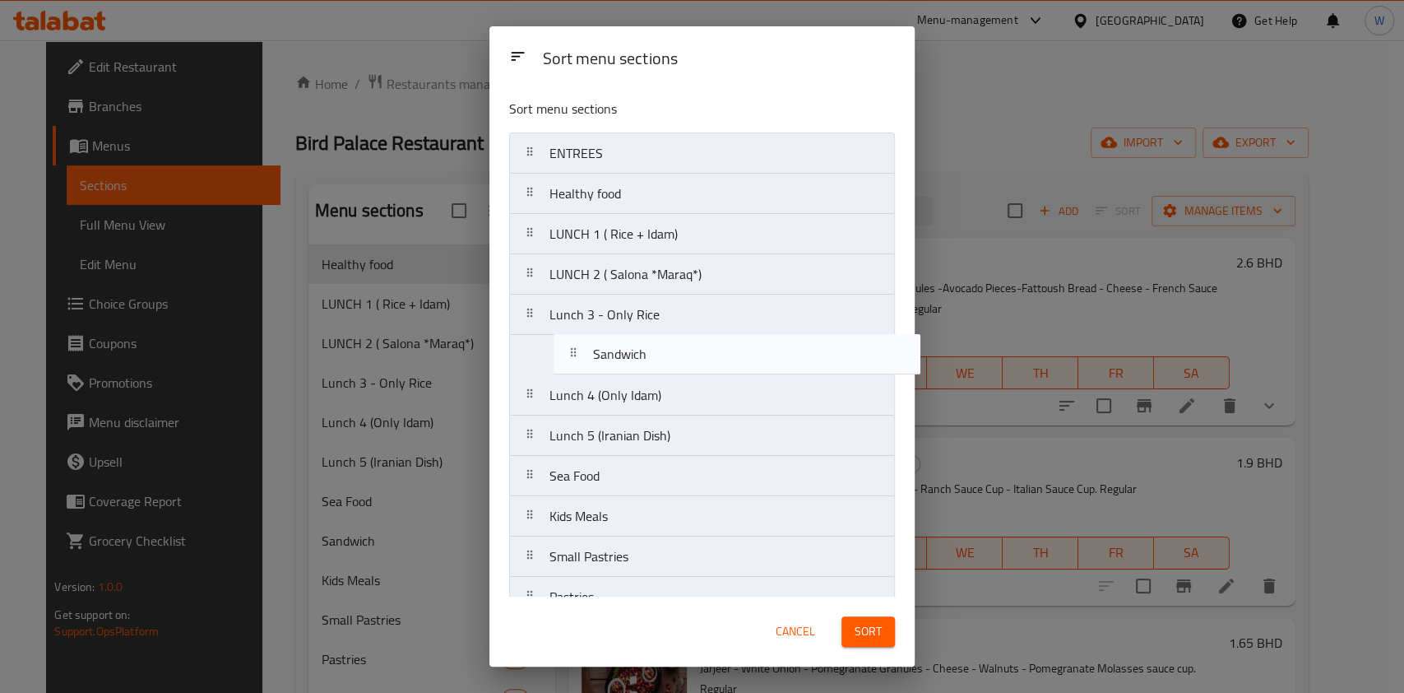
drag, startPoint x: 617, startPoint y: 188, endPoint x: 621, endPoint y: 340, distance: 152.2
click at [621, 340] on nav "ENTREES Sandwich Healthy food LUNCH 1 ( Rice + Idam) LUNCH 2 ( Salona *Maraq*) …" at bounding box center [702, 576] width 386 height 888
click at [615, 374] on nav "ENTREES Healthy food LUNCH 1 ( Rice + Idam) LUNCH 2 ( Salona *Maraq*) Lunch 3 -…" at bounding box center [702, 576] width 386 height 888
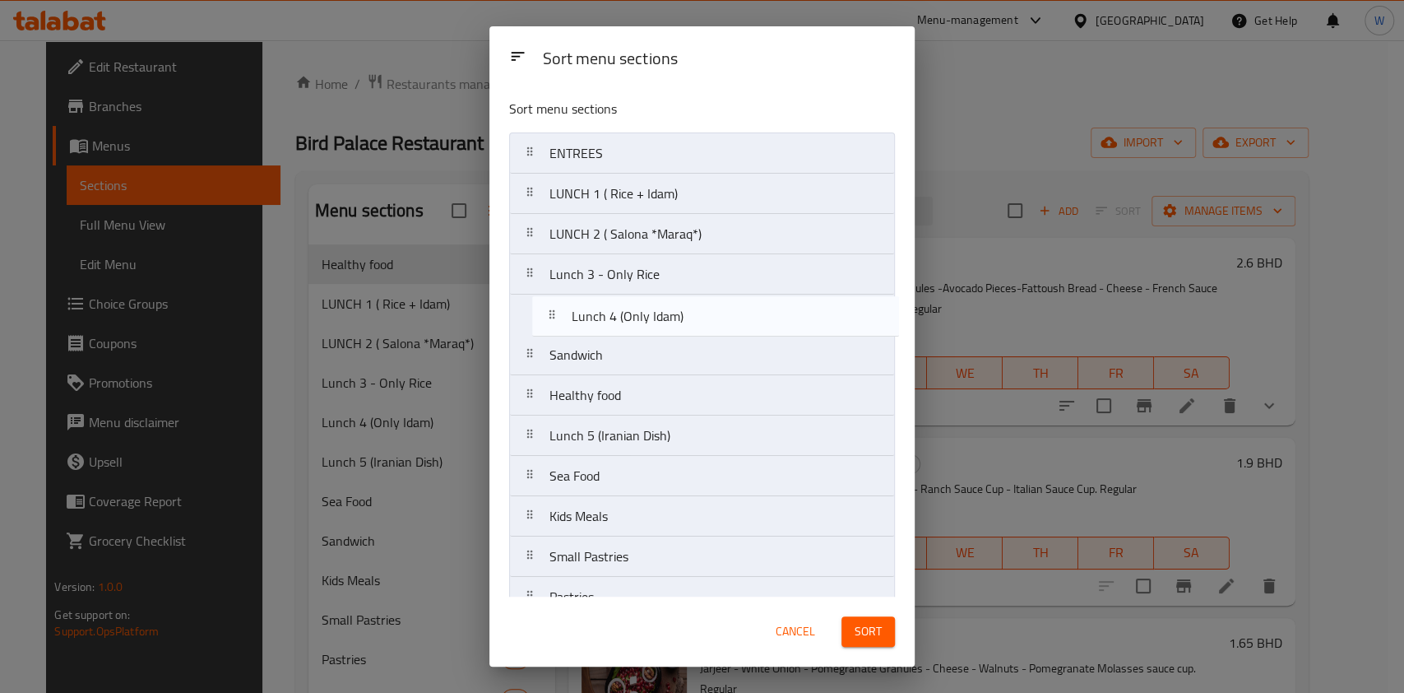
drag, startPoint x: 702, startPoint y: 405, endPoint x: 728, endPoint y: 316, distance: 92.7
click at [728, 317] on nav "ENTREES LUNCH 1 ( Rice + Idam) LUNCH 2 ( Salona *Maraq*) Lunch 3 - Only Rice Sa…" at bounding box center [702, 576] width 386 height 888
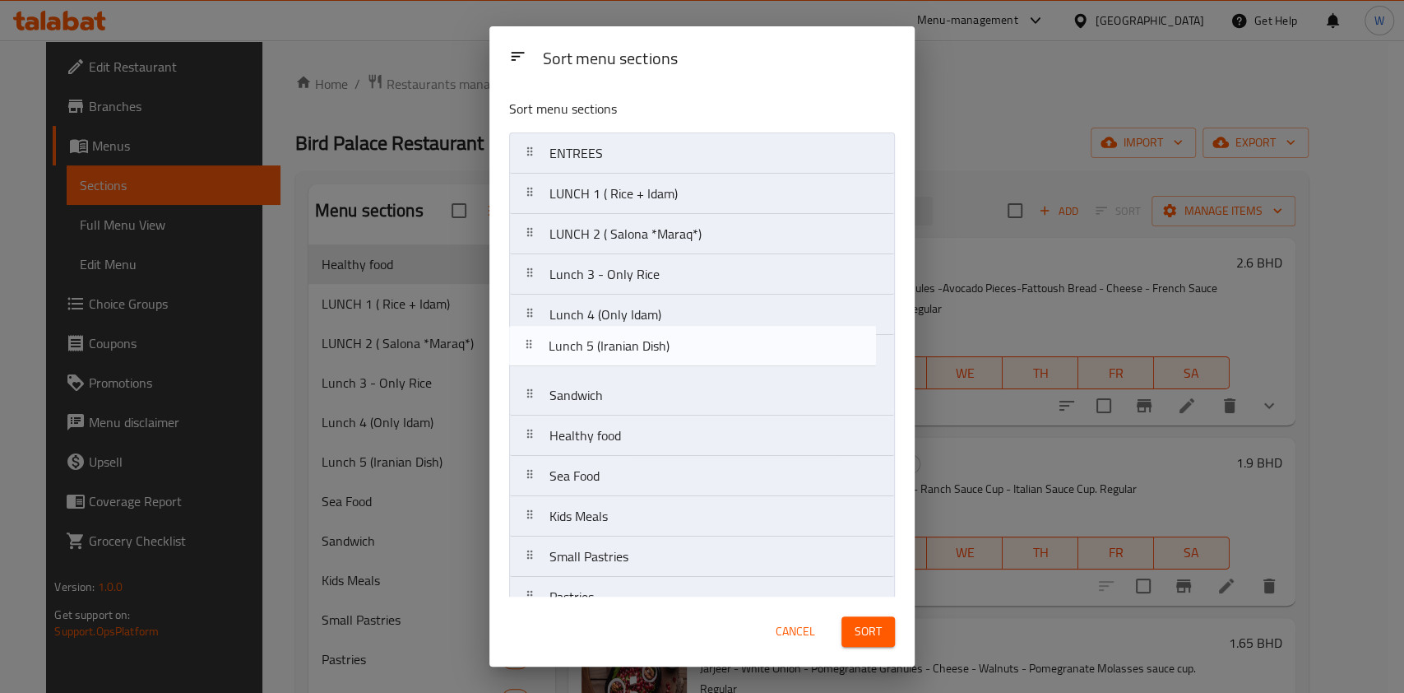
drag, startPoint x: 698, startPoint y: 439, endPoint x: 701, endPoint y: 354, distance: 85.6
click at [698, 345] on nav "ENTREES LUNCH 1 ( Rice + Idam) LUNCH 2 ( Salona *Maraq*) Lunch 3 - Only Rice Lu…" at bounding box center [702, 576] width 386 height 888
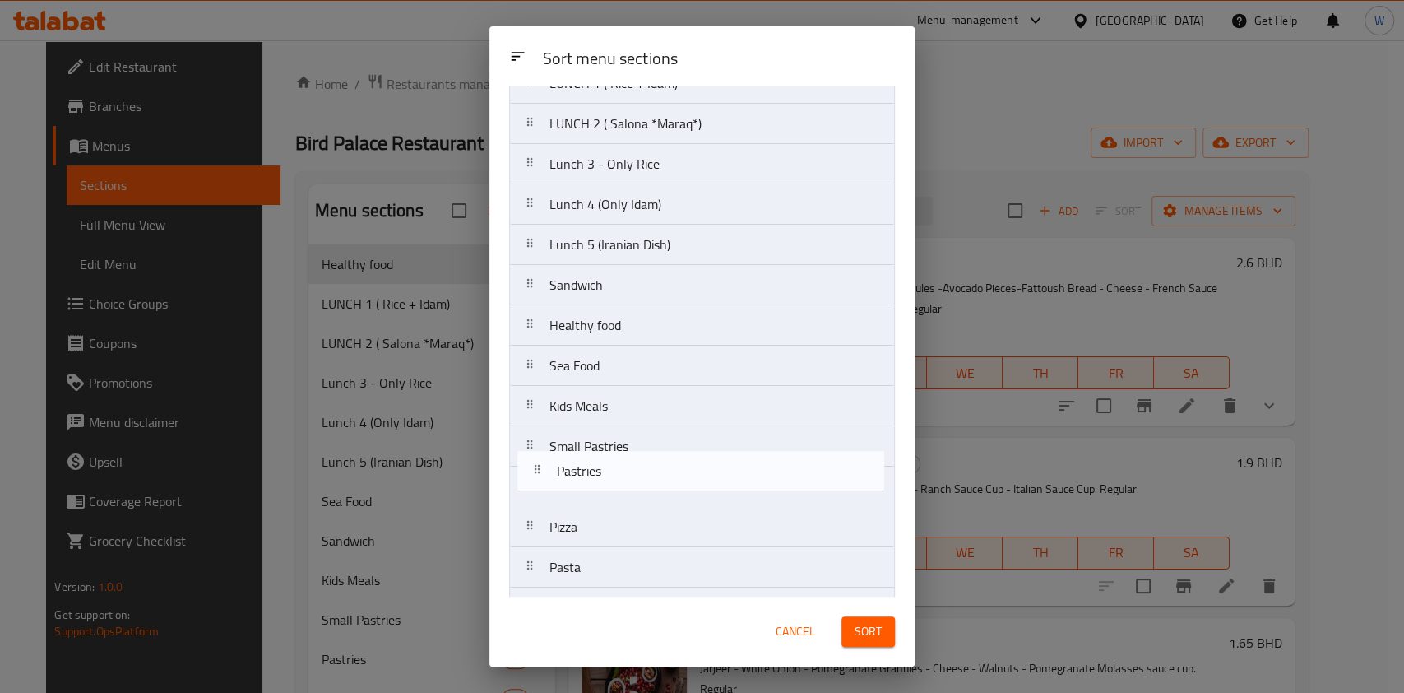
scroll to position [113, 0]
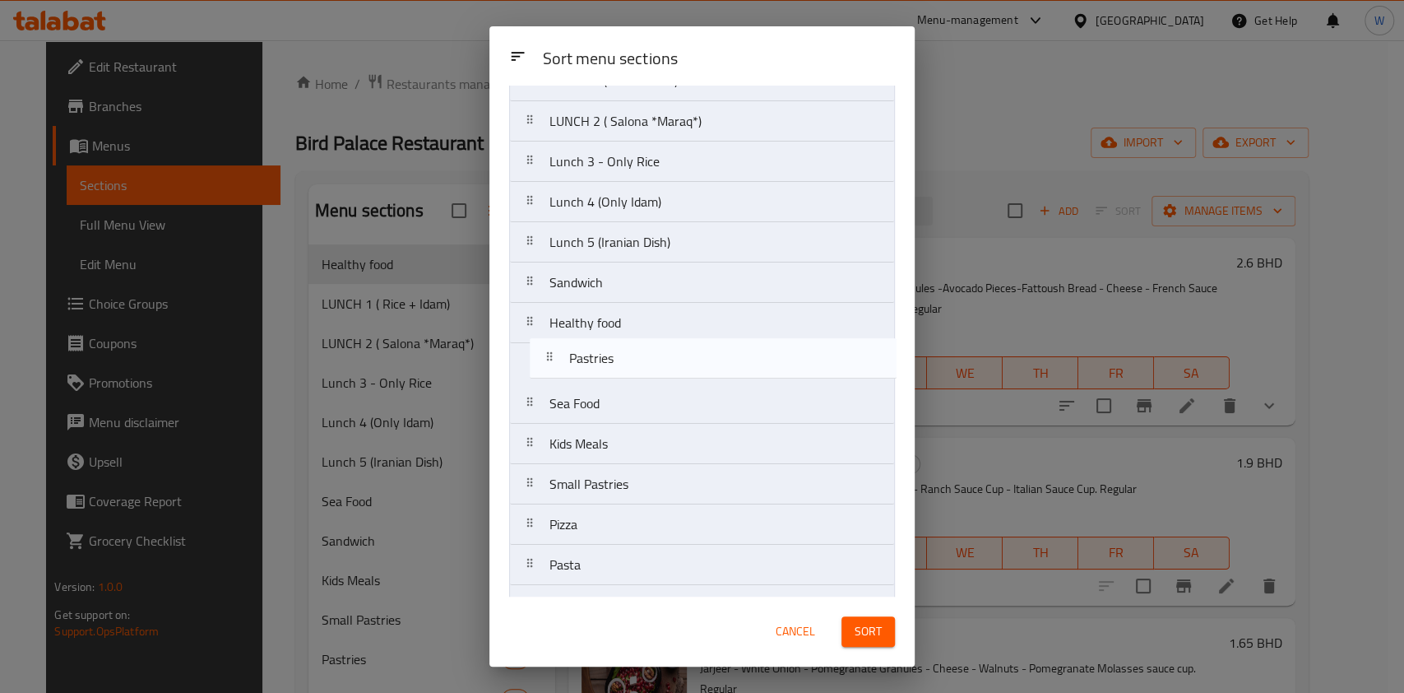
drag, startPoint x: 681, startPoint y: 480, endPoint x: 701, endPoint y: 342, distance: 138.8
click at [703, 342] on nav "ENTREES LUNCH 1 ( Rice + Idam) LUNCH 2 ( Salona *Maraq*) Lunch 3 - Only Rice Lu…" at bounding box center [702, 464] width 386 height 888
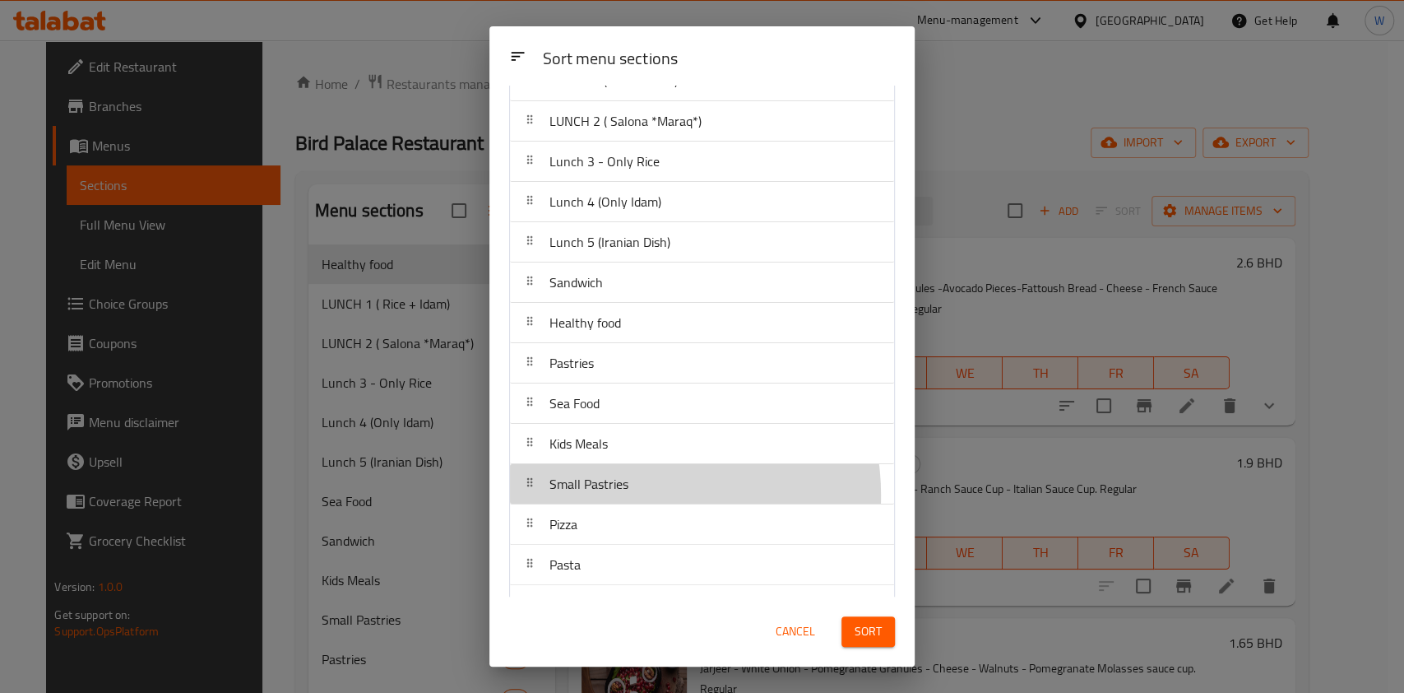
scroll to position [117, 0]
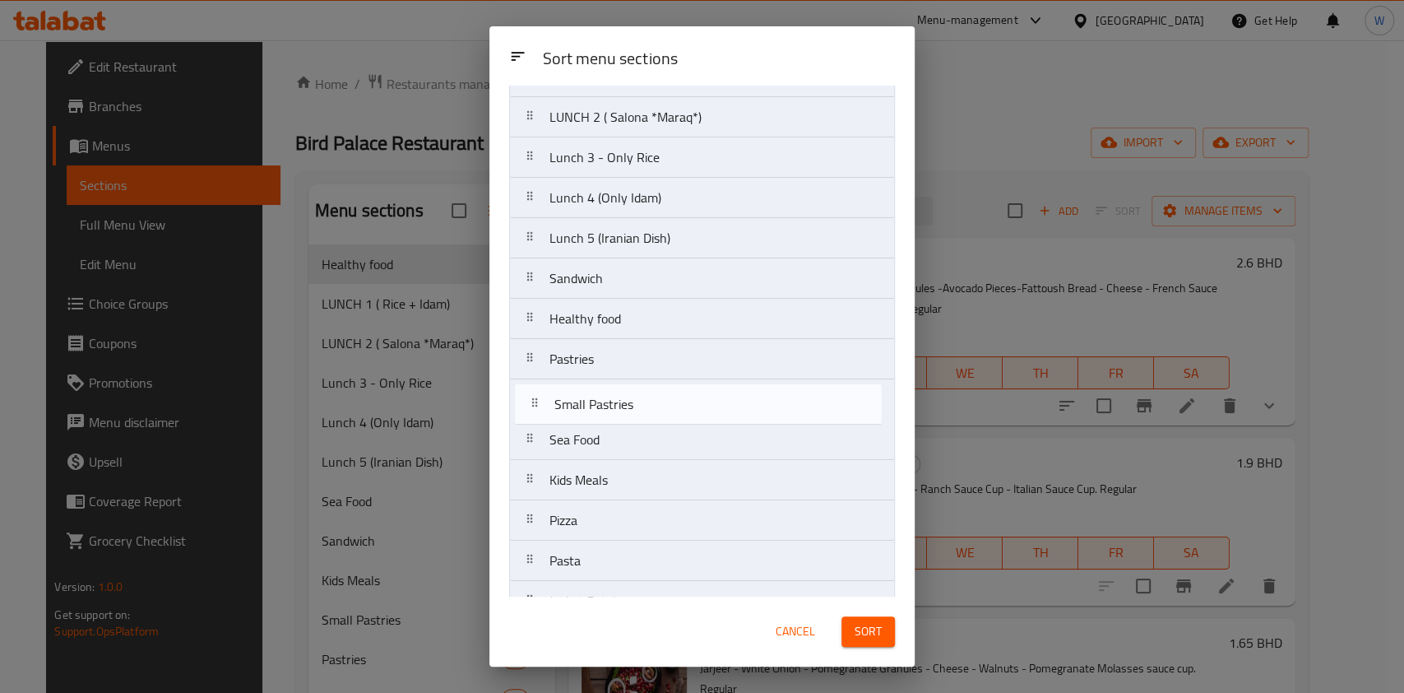
drag, startPoint x: 637, startPoint y: 494, endPoint x: 643, endPoint y: 407, distance: 86.6
click at [643, 407] on nav "ENTREES LUNCH 1 ( Rice + Idam) LUNCH 2 ( Salona *Maraq*) Lunch 3 - Only Rice Lu…" at bounding box center [702, 460] width 386 height 888
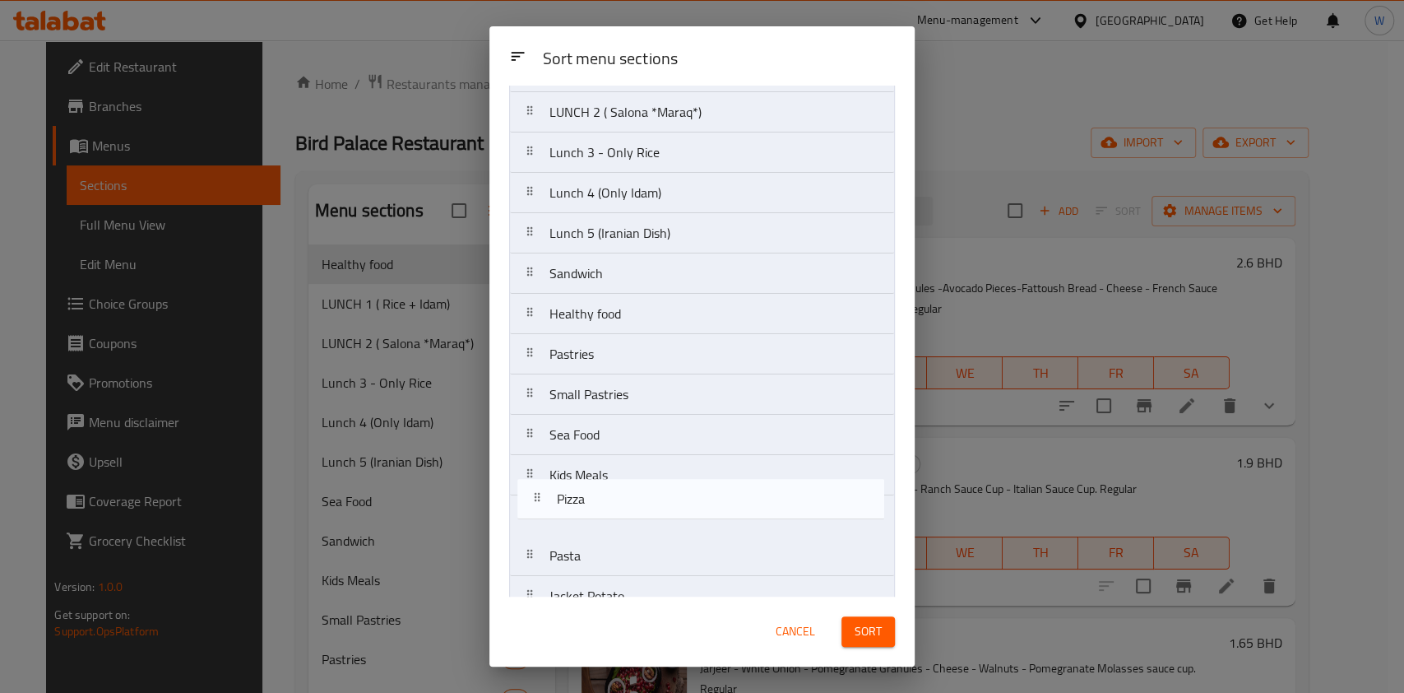
scroll to position [126, 0]
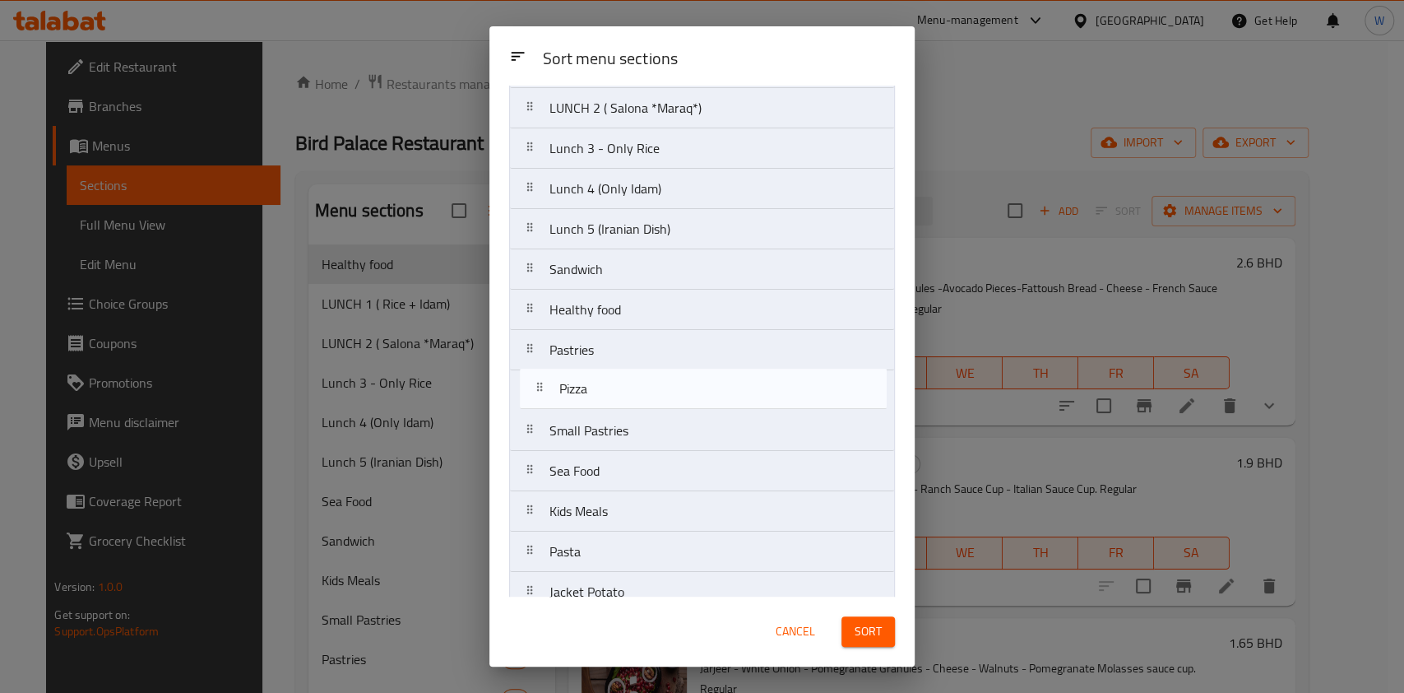
drag, startPoint x: 630, startPoint y: 521, endPoint x: 640, endPoint y: 386, distance: 135.3
click at [640, 386] on nav "ENTREES LUNCH 1 ( Rice + Idam) LUNCH 2 ( Salona *Maraq*) Lunch 3 - Only Rice Lu…" at bounding box center [702, 451] width 386 height 888
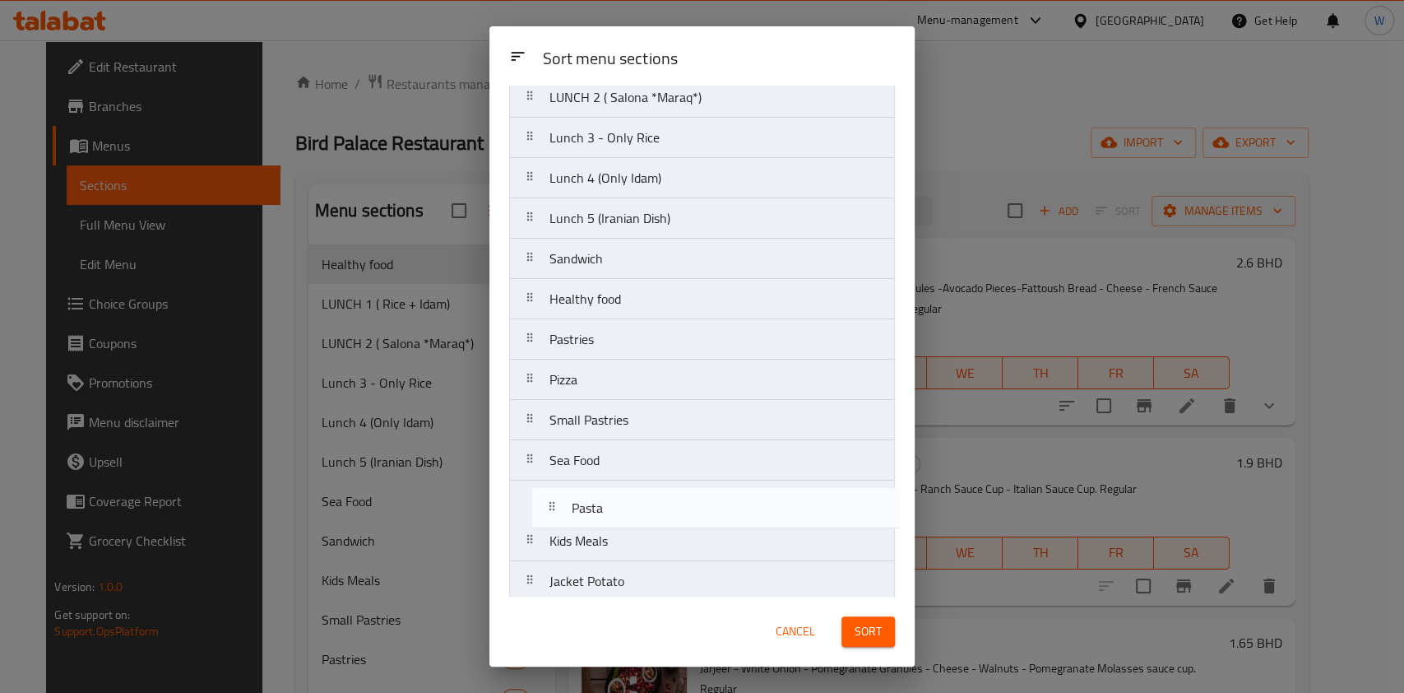
scroll to position [137, 0]
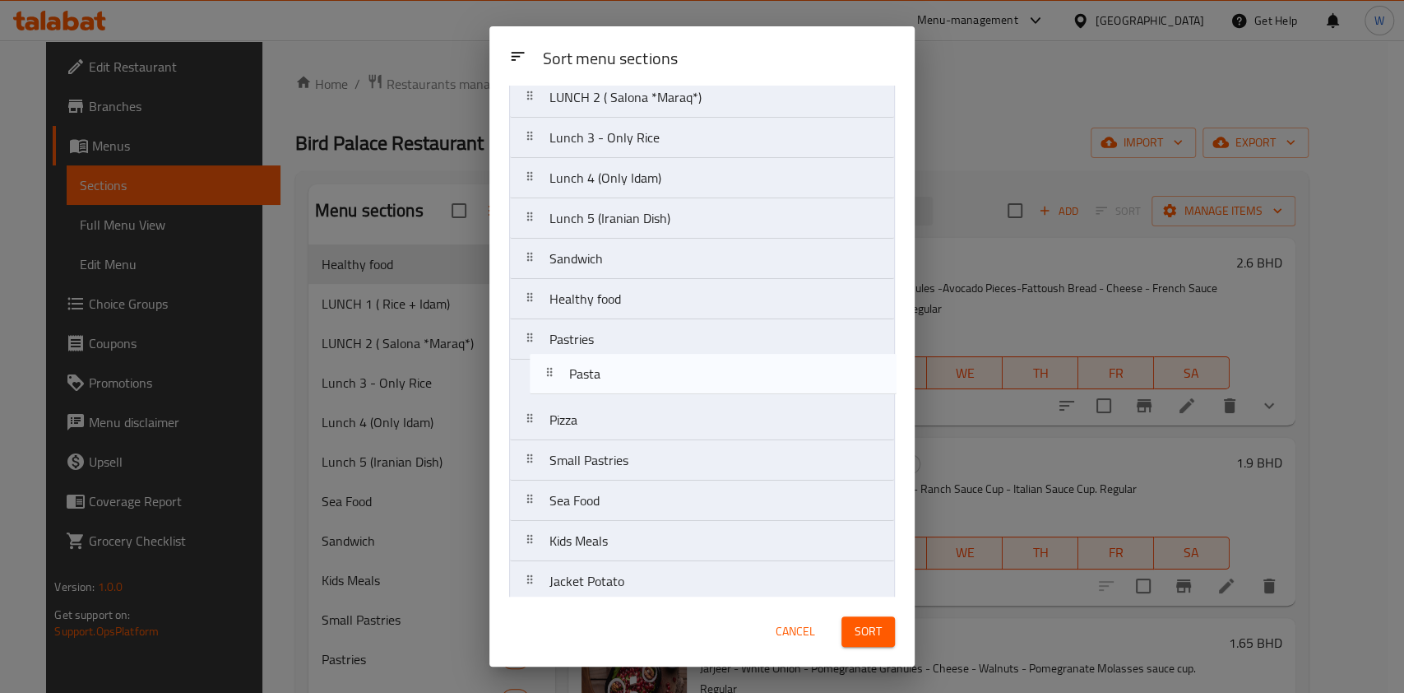
drag, startPoint x: 628, startPoint y: 550, endPoint x: 648, endPoint y: 369, distance: 182.1
click at [648, 369] on nav "ENTREES LUNCH 1 ( Rice + Idam) LUNCH 2 ( Salona *Maraq*) Lunch 3 - Only Rice Lu…" at bounding box center [702, 440] width 386 height 888
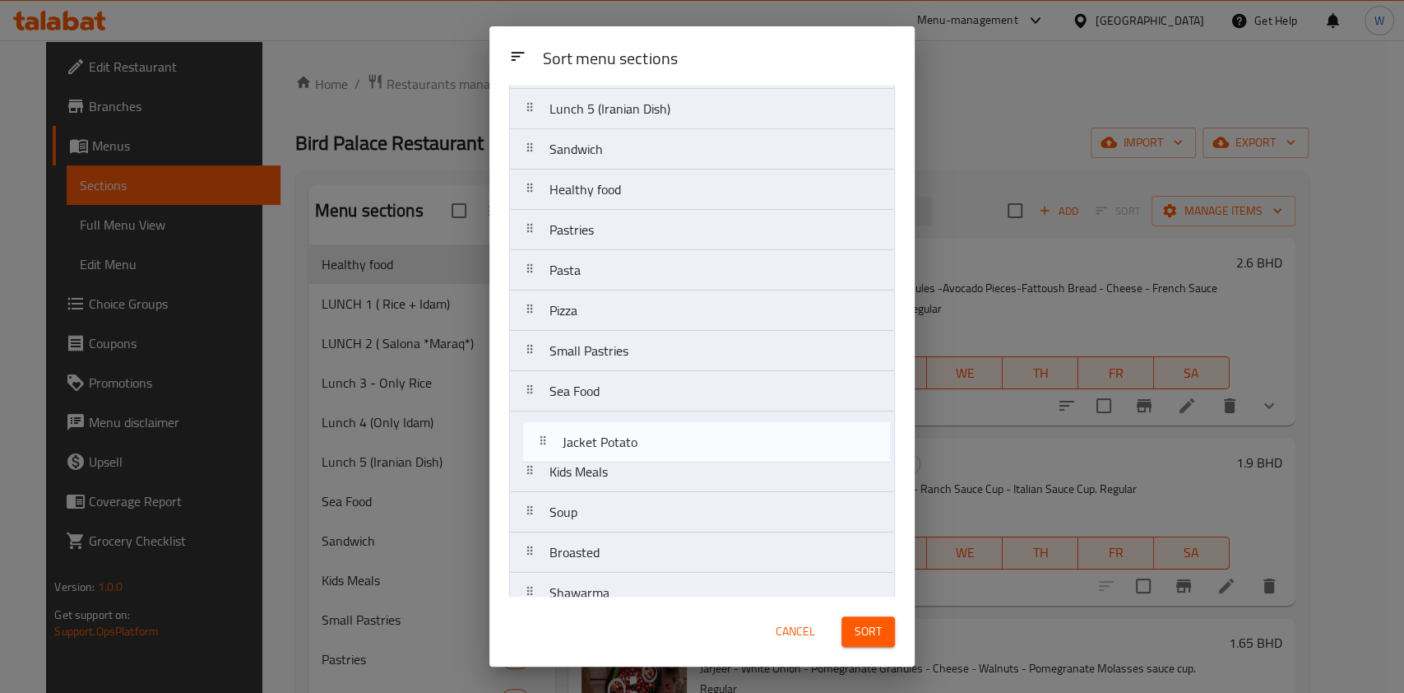
scroll to position [247, 0]
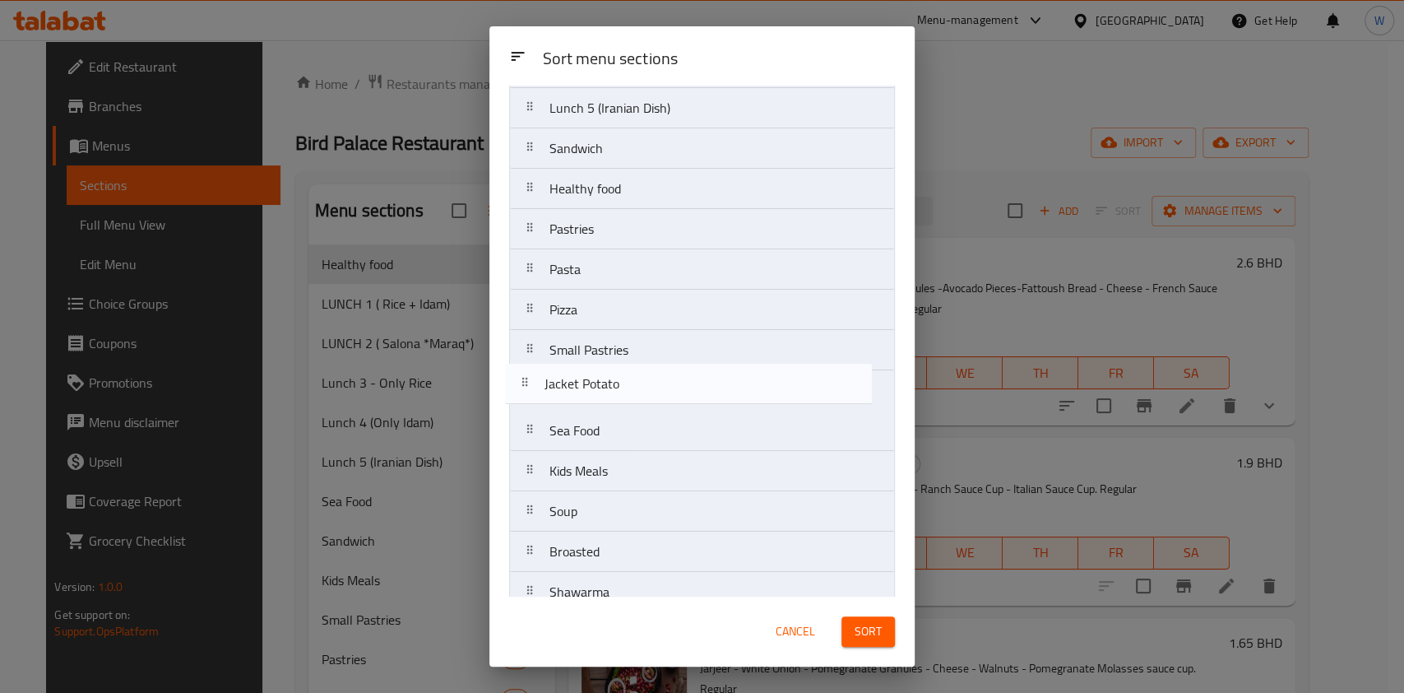
drag, startPoint x: 672, startPoint y: 486, endPoint x: 671, endPoint y: 394, distance: 92.1
click at [671, 394] on nav "ENTREES LUNCH 1 ( Rice + Idam) LUNCH 2 ( Salona *Maraq*) Lunch 3 - Only Rice Lu…" at bounding box center [702, 330] width 386 height 888
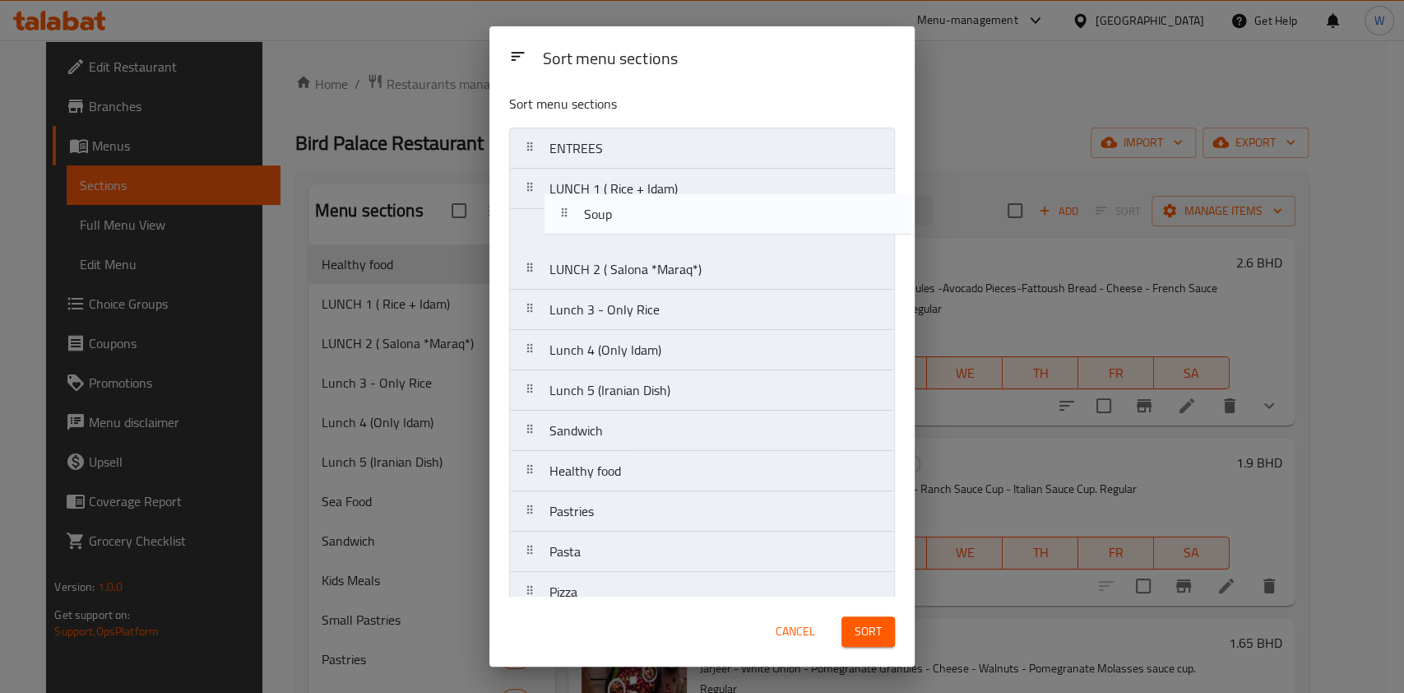
scroll to position [0, 0]
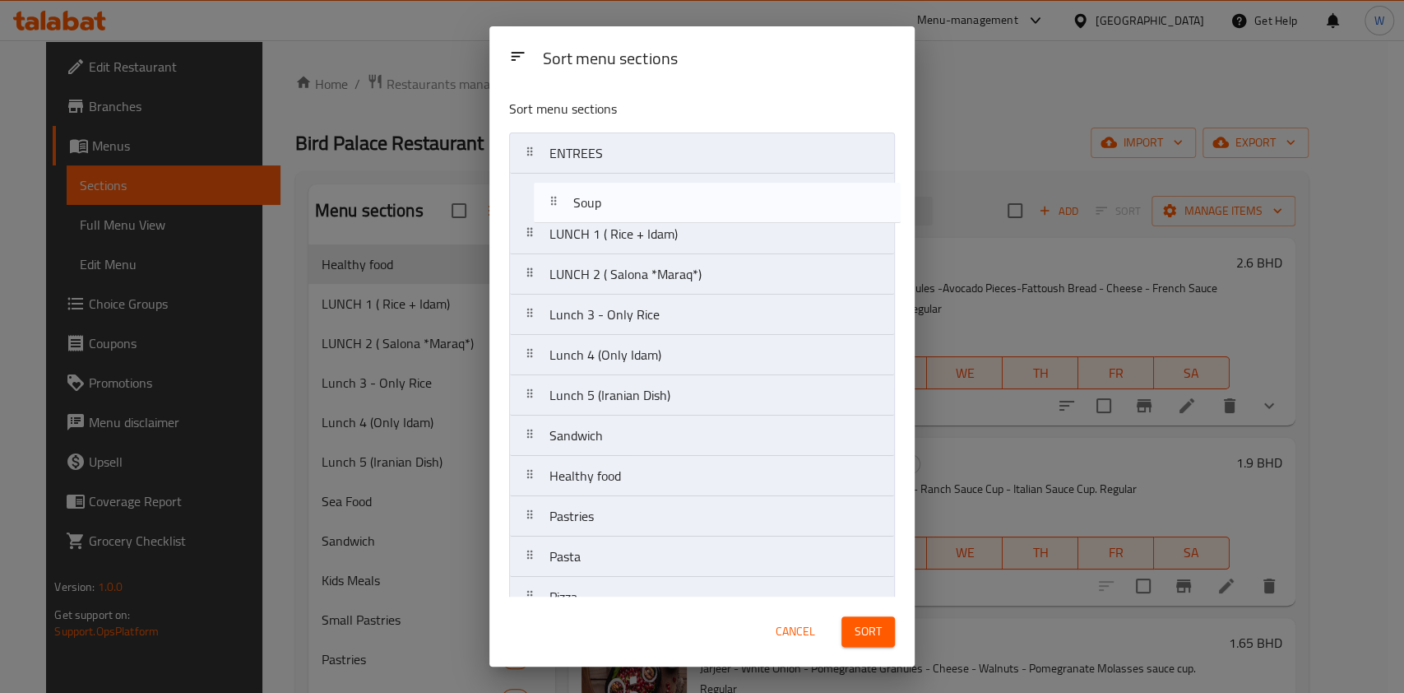
drag, startPoint x: 654, startPoint y: 510, endPoint x: 676, endPoint y: 188, distance: 322.4
click at [676, 188] on nav "ENTREES LUNCH 1 ( Rice + Idam) LUNCH 2 ( Salona *Maraq*) Lunch 3 - Only Rice Lu…" at bounding box center [702, 576] width 386 height 888
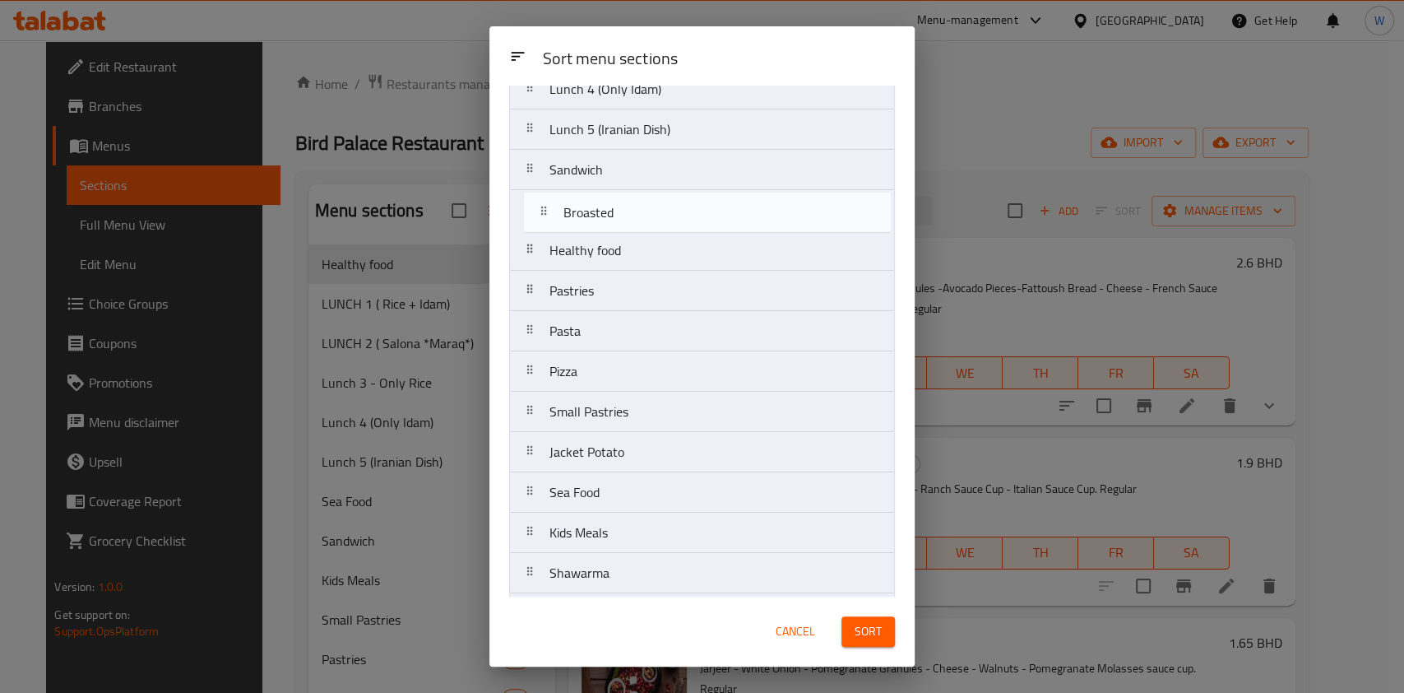
scroll to position [264, 0]
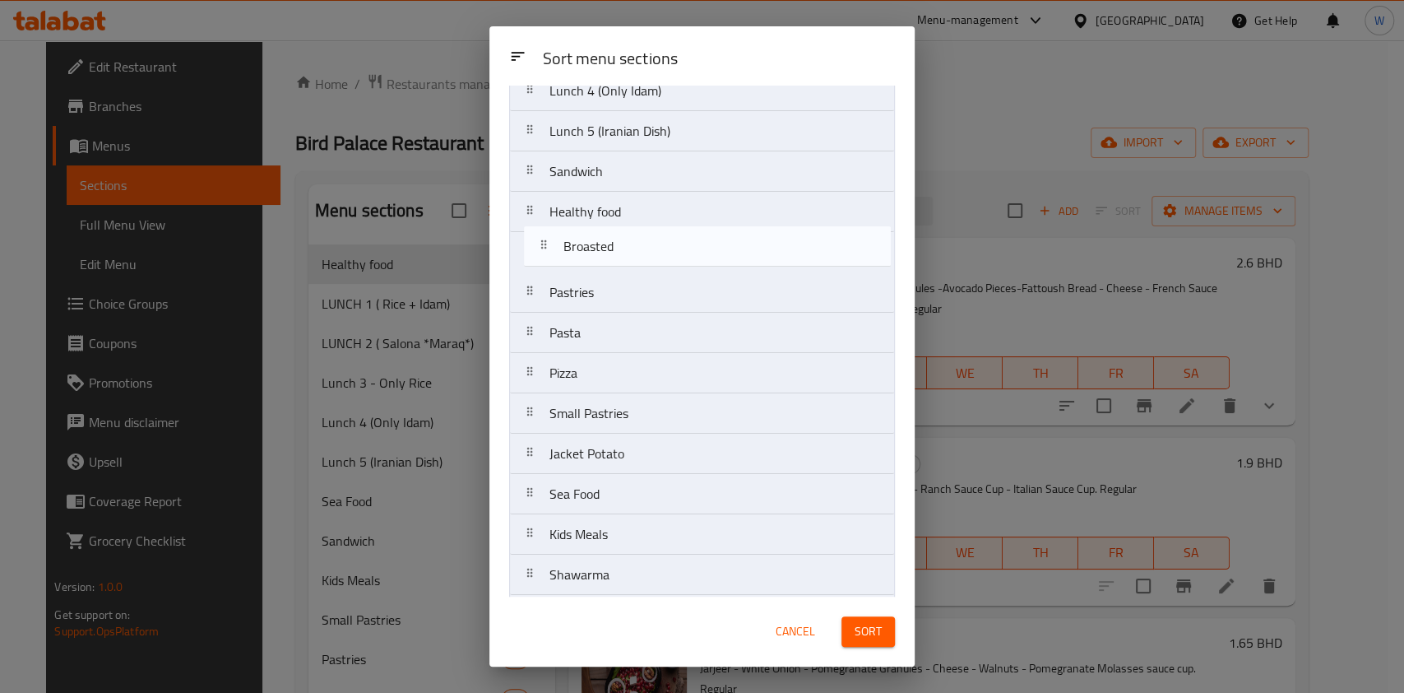
drag, startPoint x: 645, startPoint y: 378, endPoint x: 662, endPoint y: 253, distance: 126.2
click at [662, 253] on nav "ENTREES Soup LUNCH 1 ( Rice + Idam) LUNCH 2 ( Salona *Maraq*) Lunch 3 - Only Ri…" at bounding box center [702, 312] width 386 height 888
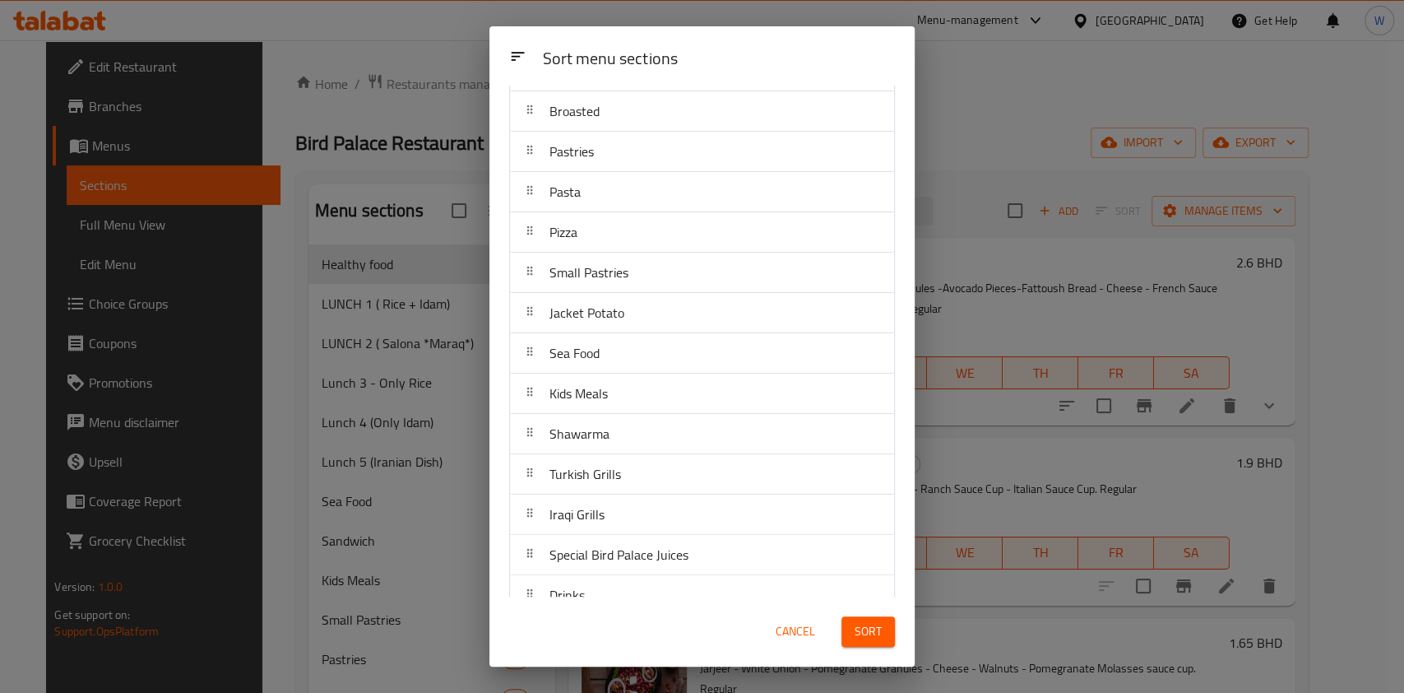
scroll to position [429, 0]
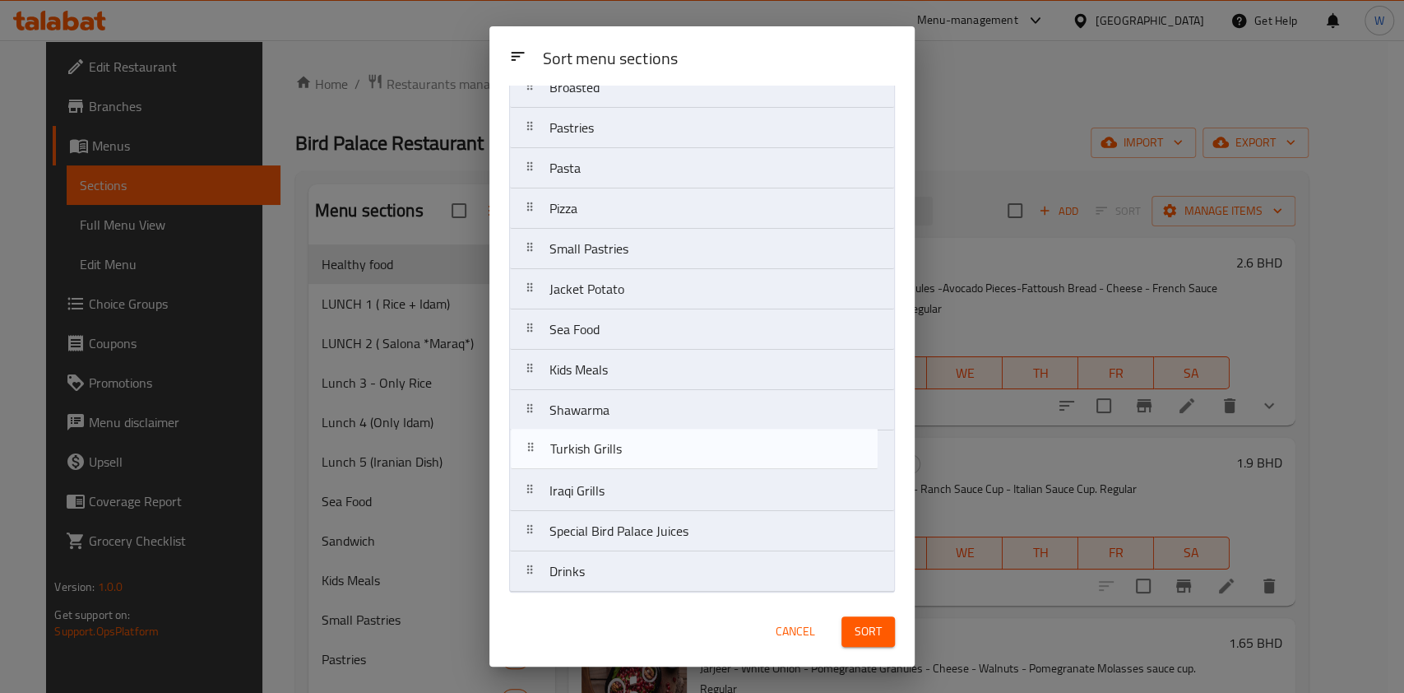
click at [635, 425] on nav "ENTREES Soup LUNCH 1 ( Rice + Idam) LUNCH 2 ( Salona *Maraq*) Lunch 3 - Only Ri…" at bounding box center [702, 148] width 386 height 888
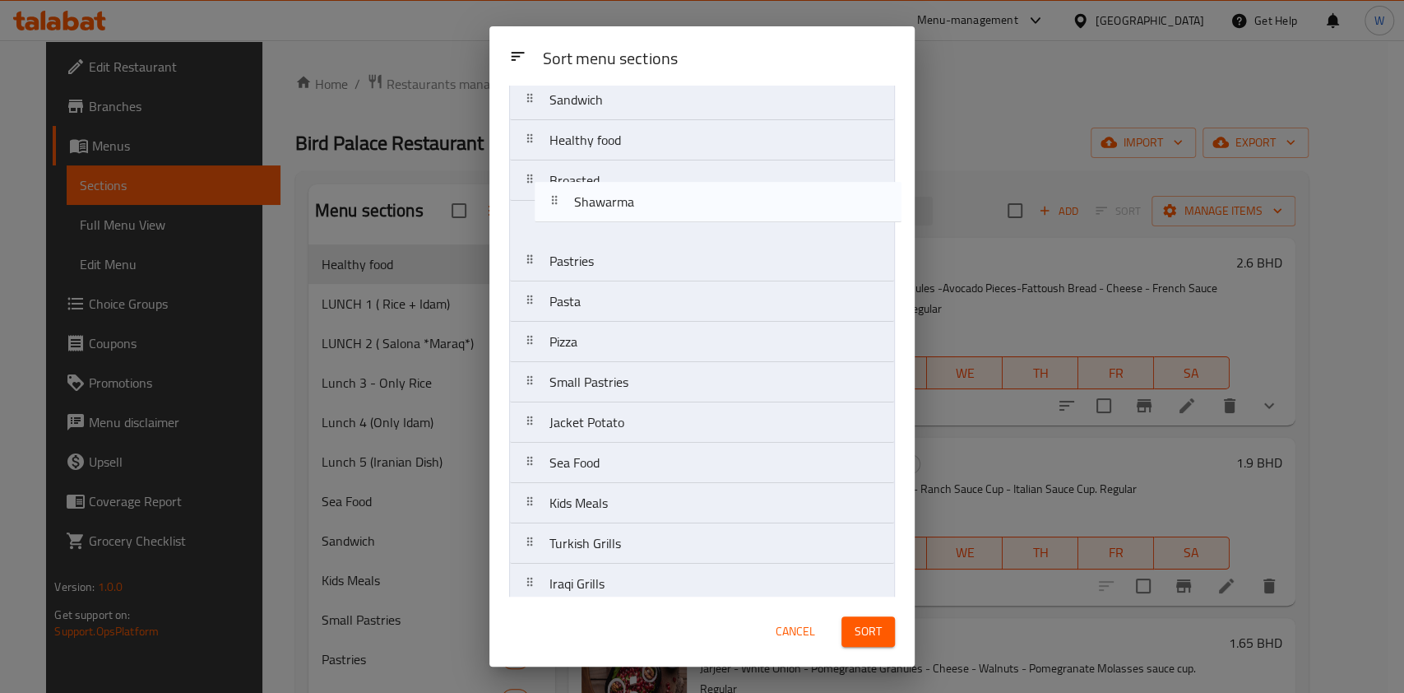
scroll to position [333, 0]
click at [642, 245] on nav "ENTREES Soup LUNCH 1 ( Rice + Idam) LUNCH 2 ( Salona *Maraq*) Lunch 3 - Only Ri…" at bounding box center [702, 243] width 386 height 888
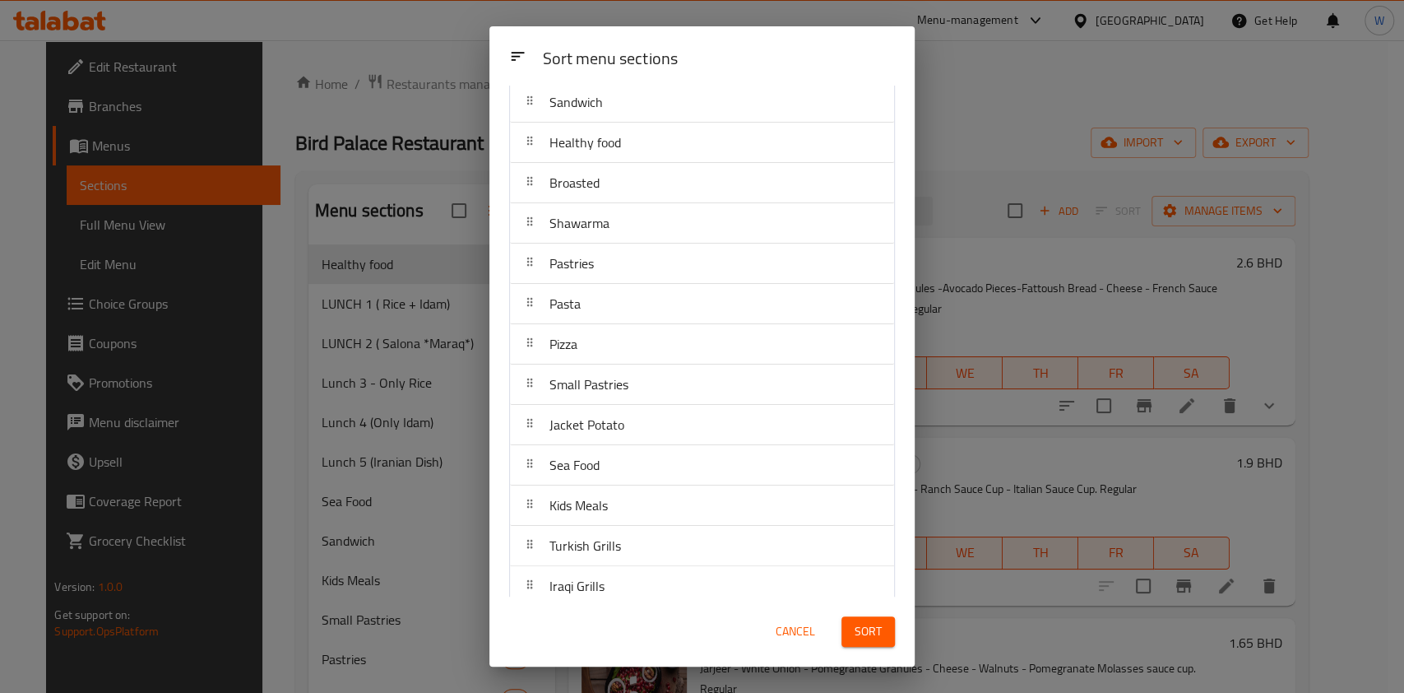
scroll to position [429, 0]
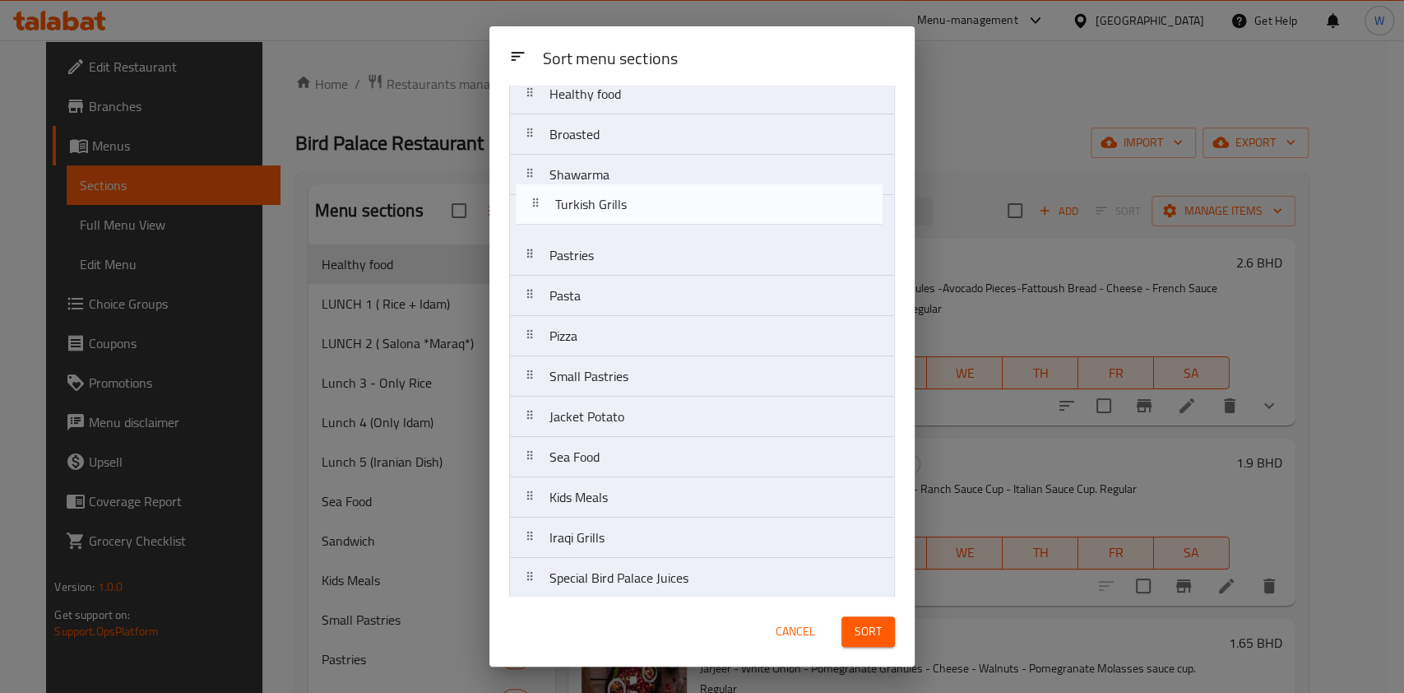
drag, startPoint x: 611, startPoint y: 457, endPoint x: 619, endPoint y: 207, distance: 250.2
click at [619, 207] on nav "ENTREES Soup LUNCH 1 ( Rice + Idam) LUNCH 2 ( Salona *Maraq*) Lunch 3 - Only Ri…" at bounding box center [702, 195] width 386 height 888
drag, startPoint x: 594, startPoint y: 503, endPoint x: 612, endPoint y: 219, distance: 285.2
click at [612, 219] on nav "ENTREES Soup LUNCH 1 ( Rice + Idam) LUNCH 2 ( Salona *Maraq*) Lunch 3 - Only Ri…" at bounding box center [702, 154] width 386 height 888
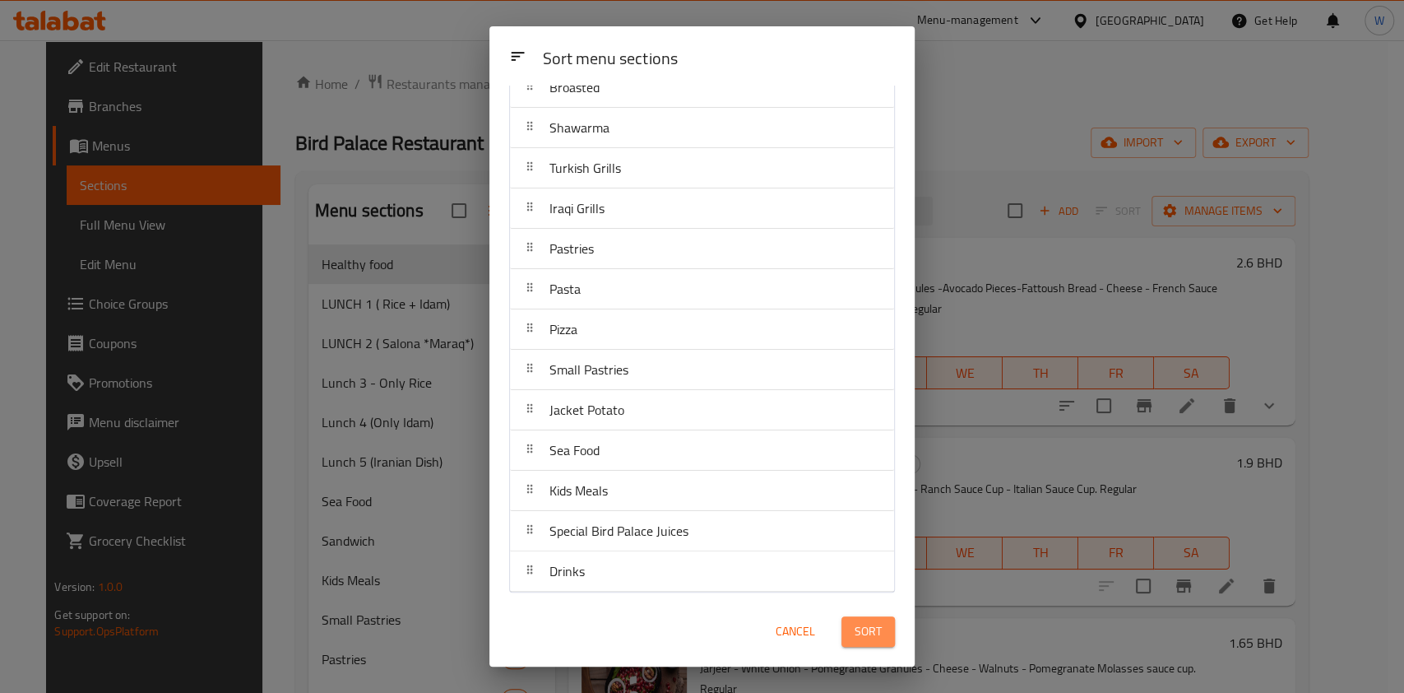
click at [853, 633] on button "Sort" at bounding box center [868, 631] width 53 height 30
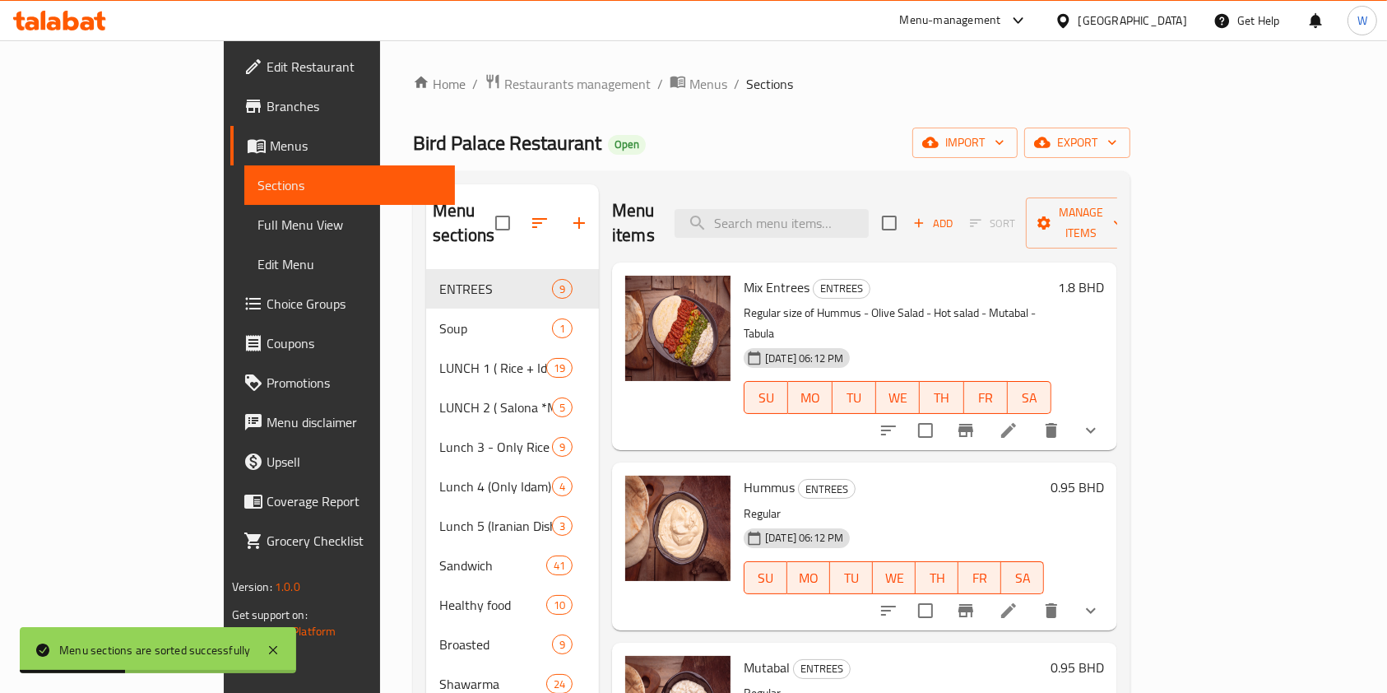
click at [897, 503] on p "Regular" at bounding box center [894, 513] width 300 height 21
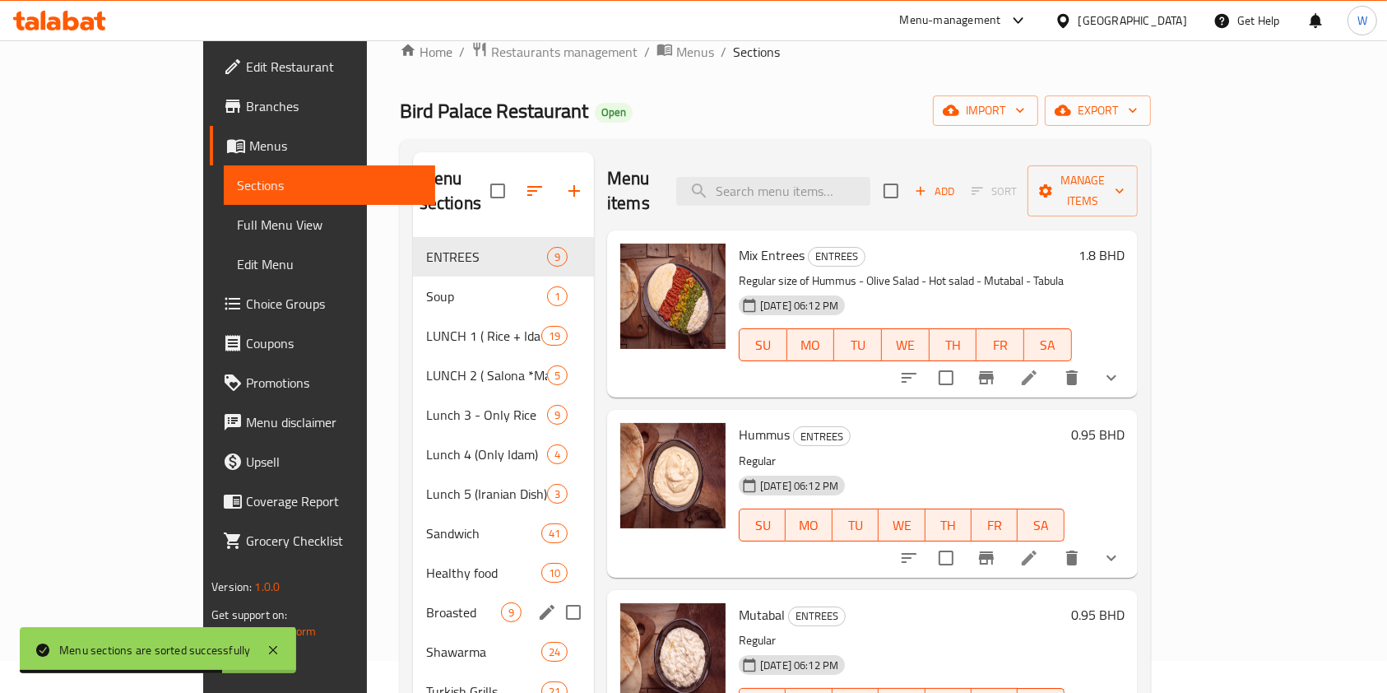
scroll to position [0, 0]
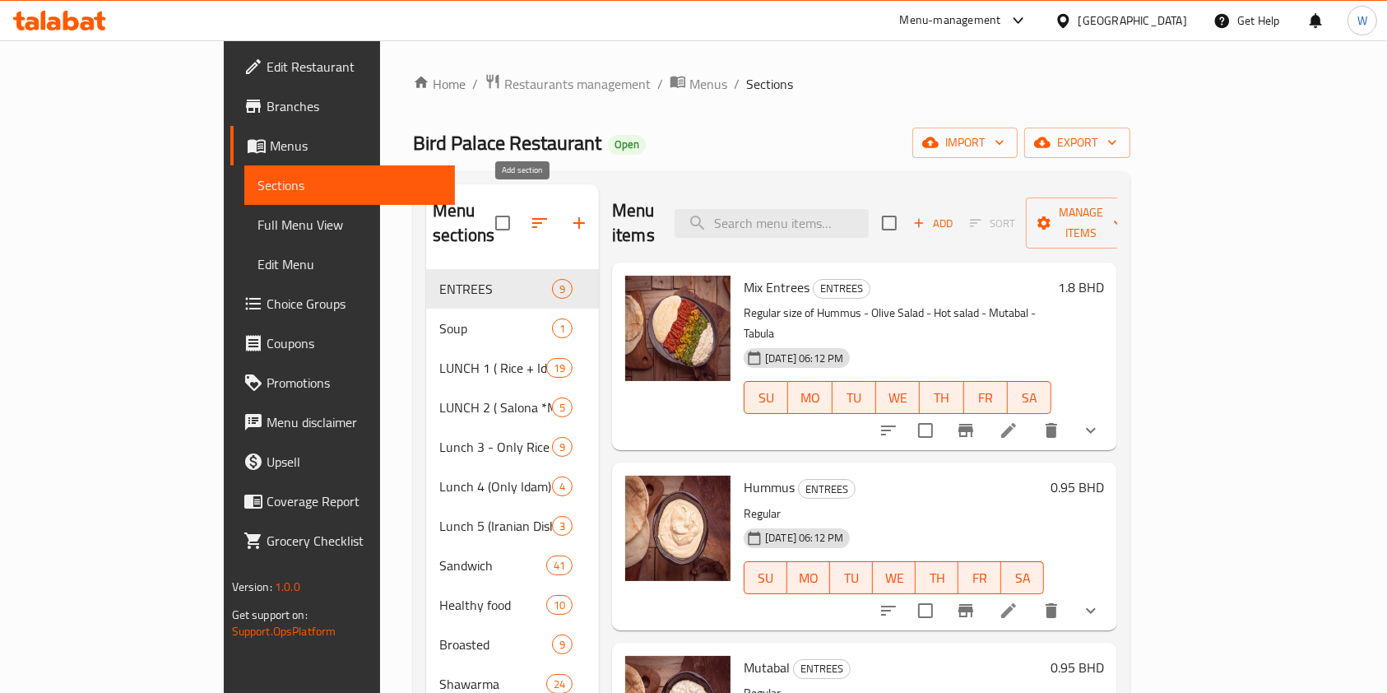
click at [569, 217] on icon "button" at bounding box center [579, 223] width 20 height 20
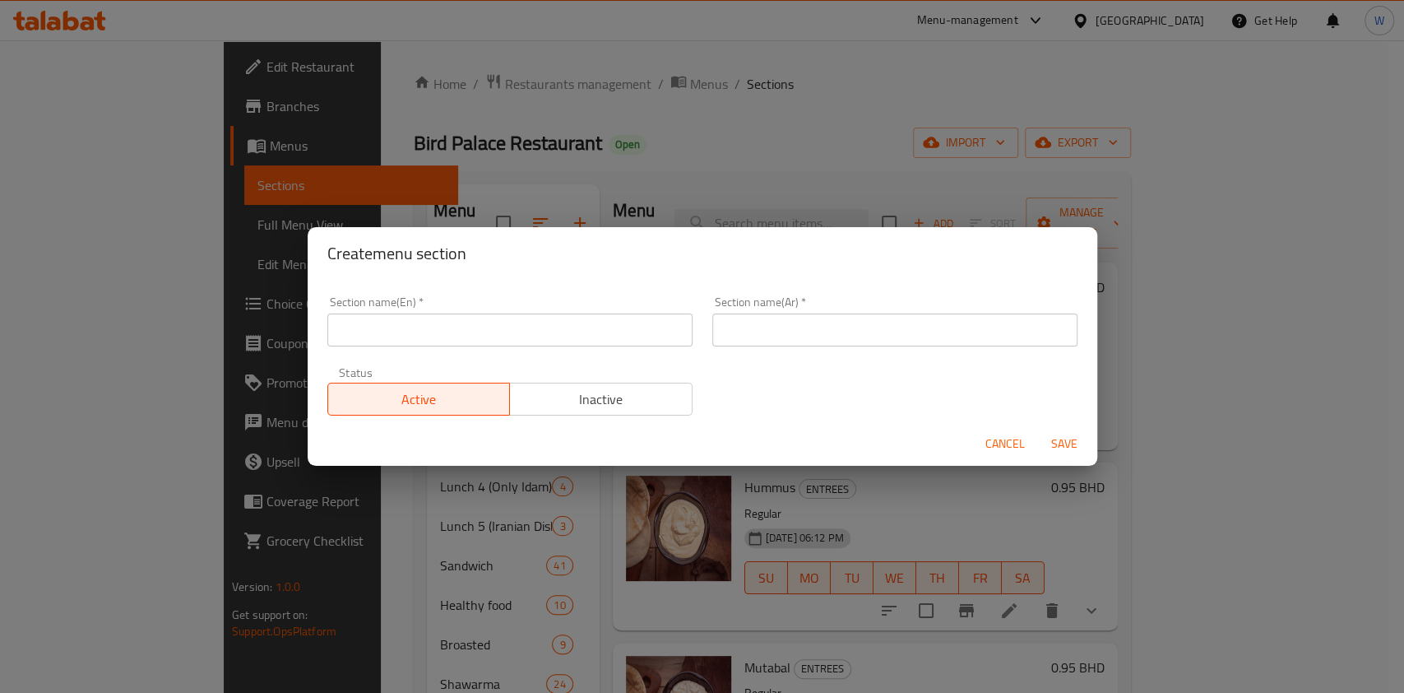
click at [498, 326] on input "text" at bounding box center [509, 329] width 365 height 33
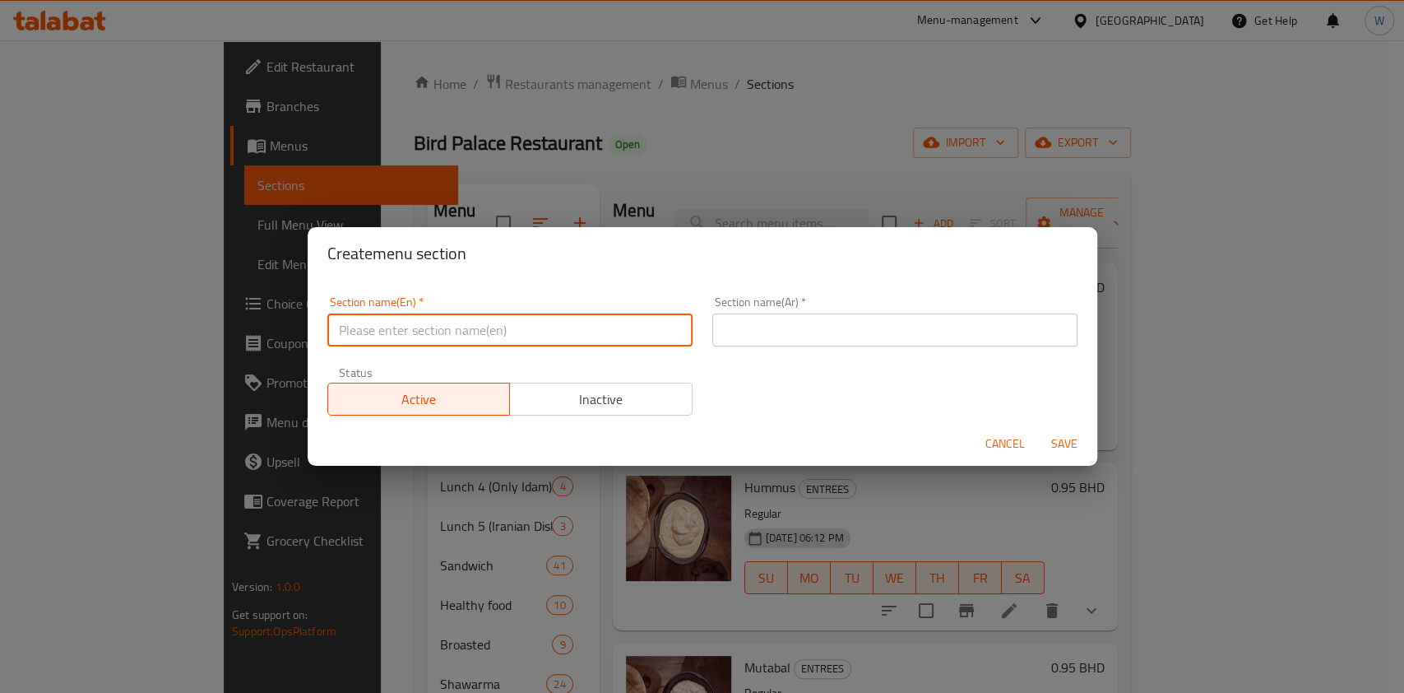
paste input "Popular Breakfast"
type input "Popular Breakfast"
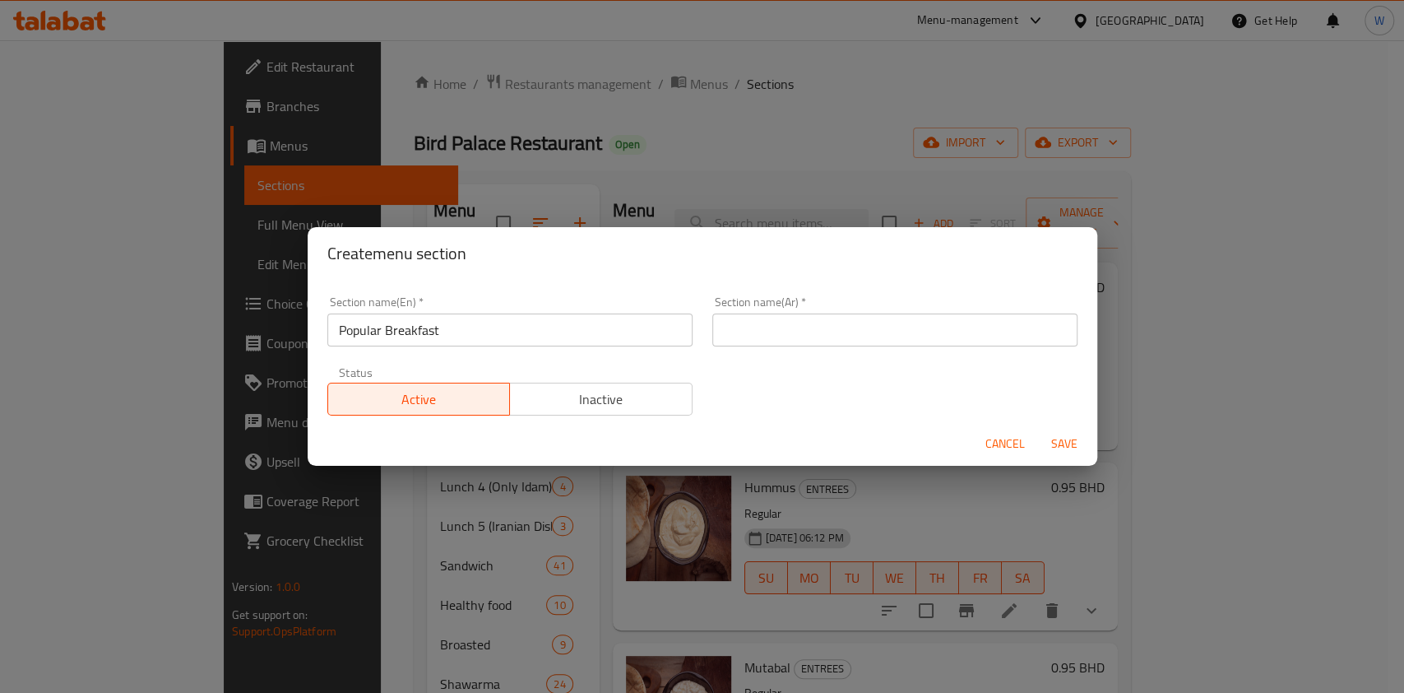
click at [758, 332] on input "text" at bounding box center [894, 329] width 365 height 33
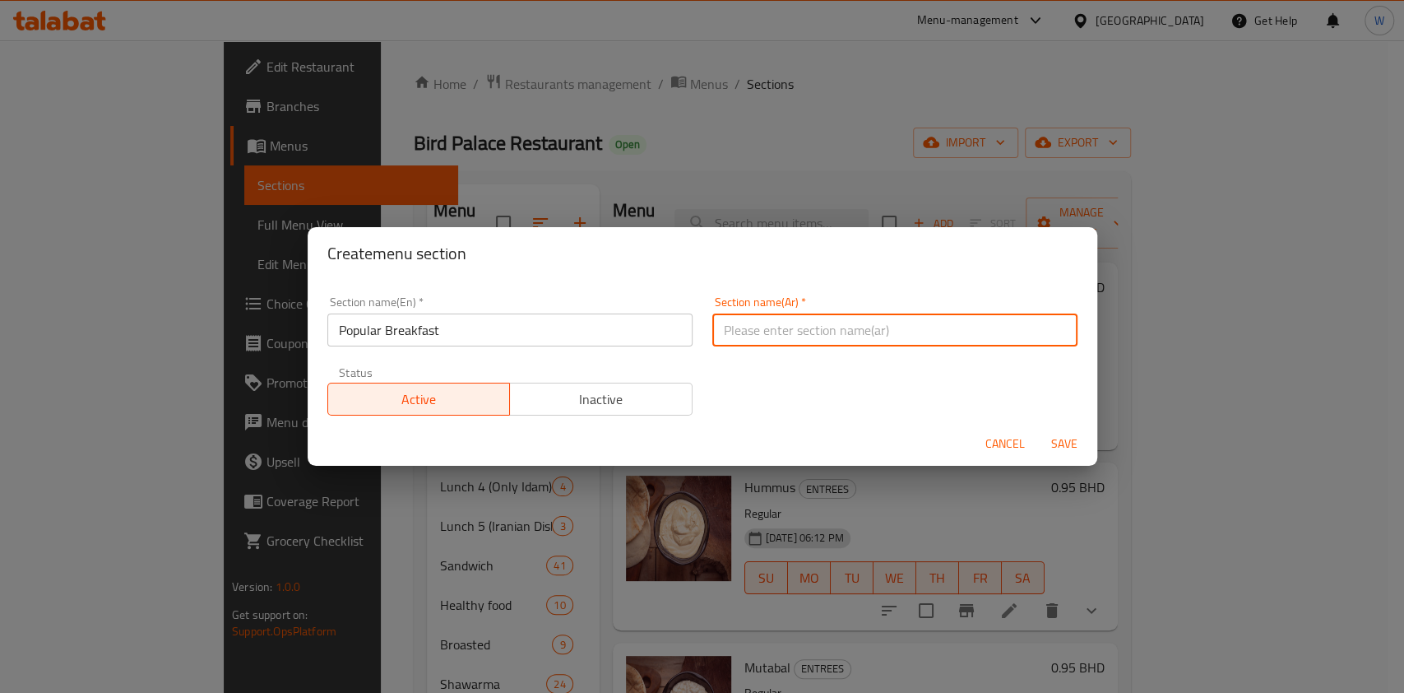
paste input "الإفطار الشعبي"
type input "الإفطار الشعبي"
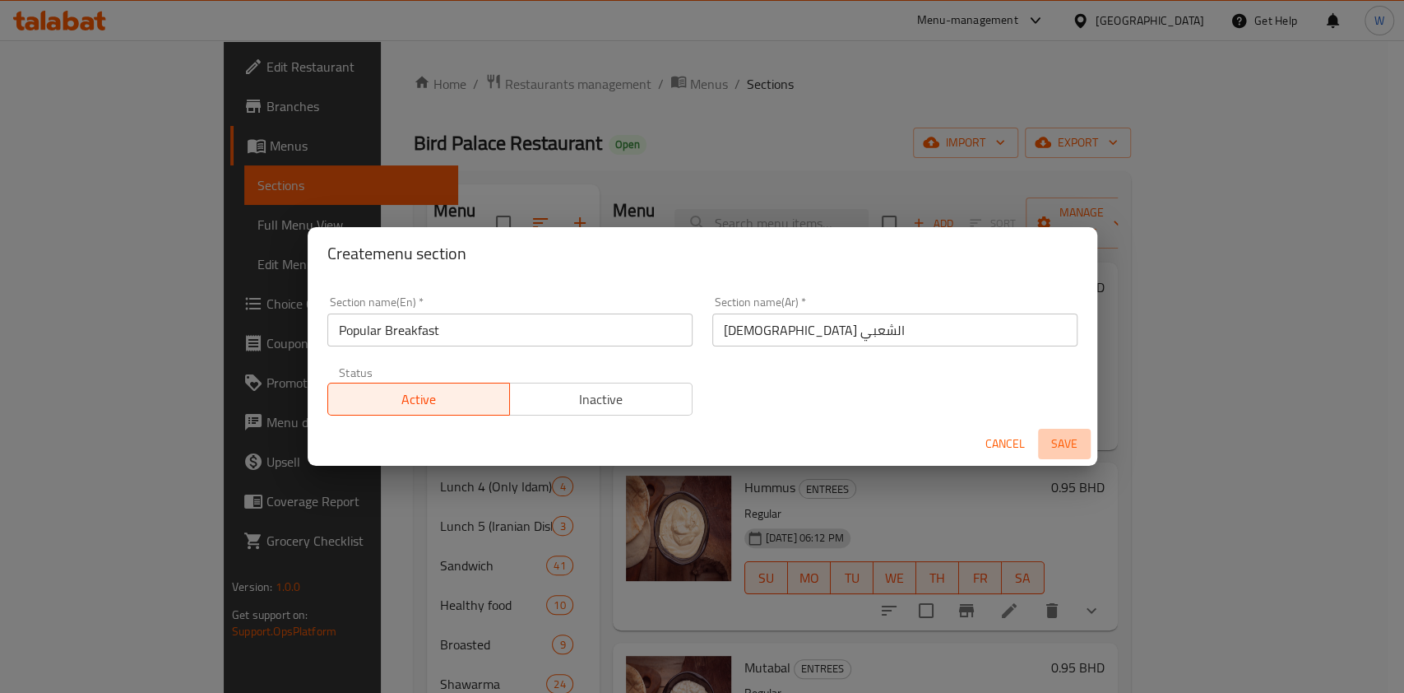
click at [1062, 448] on span "Save" at bounding box center [1064, 444] width 39 height 21
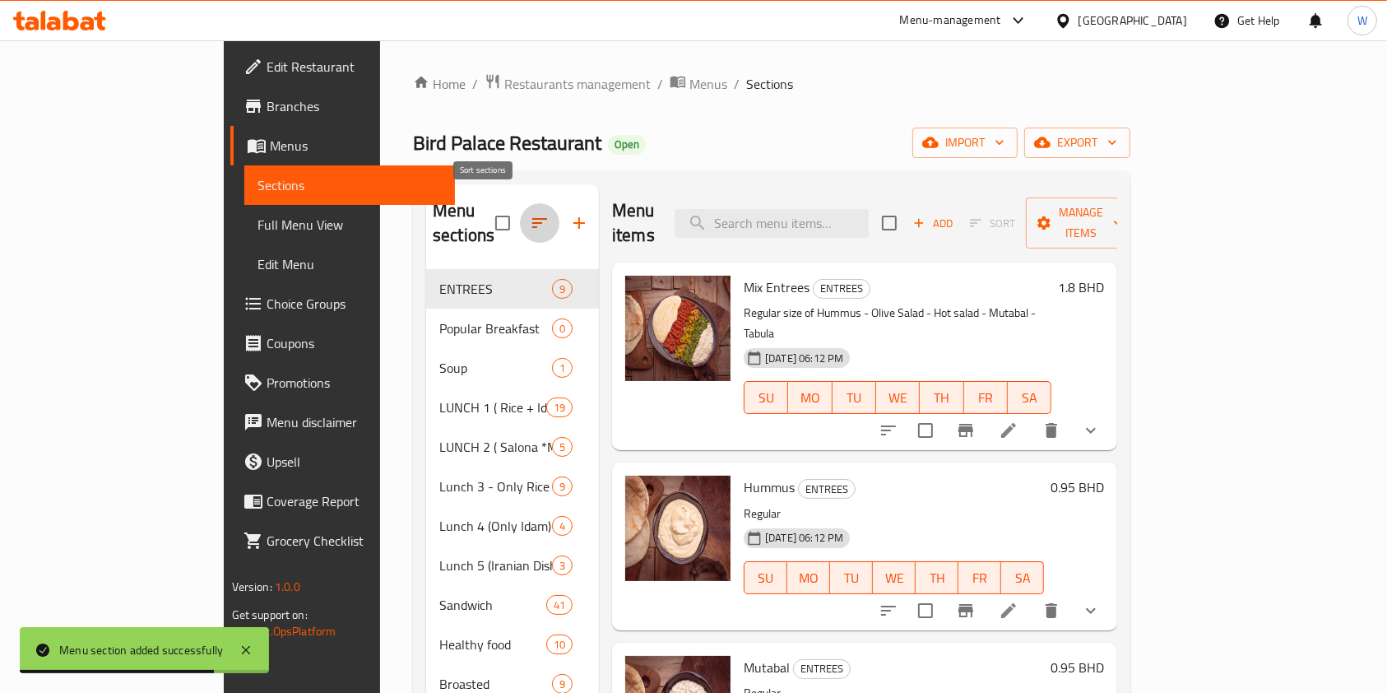
click at [530, 220] on icon "button" at bounding box center [540, 223] width 20 height 20
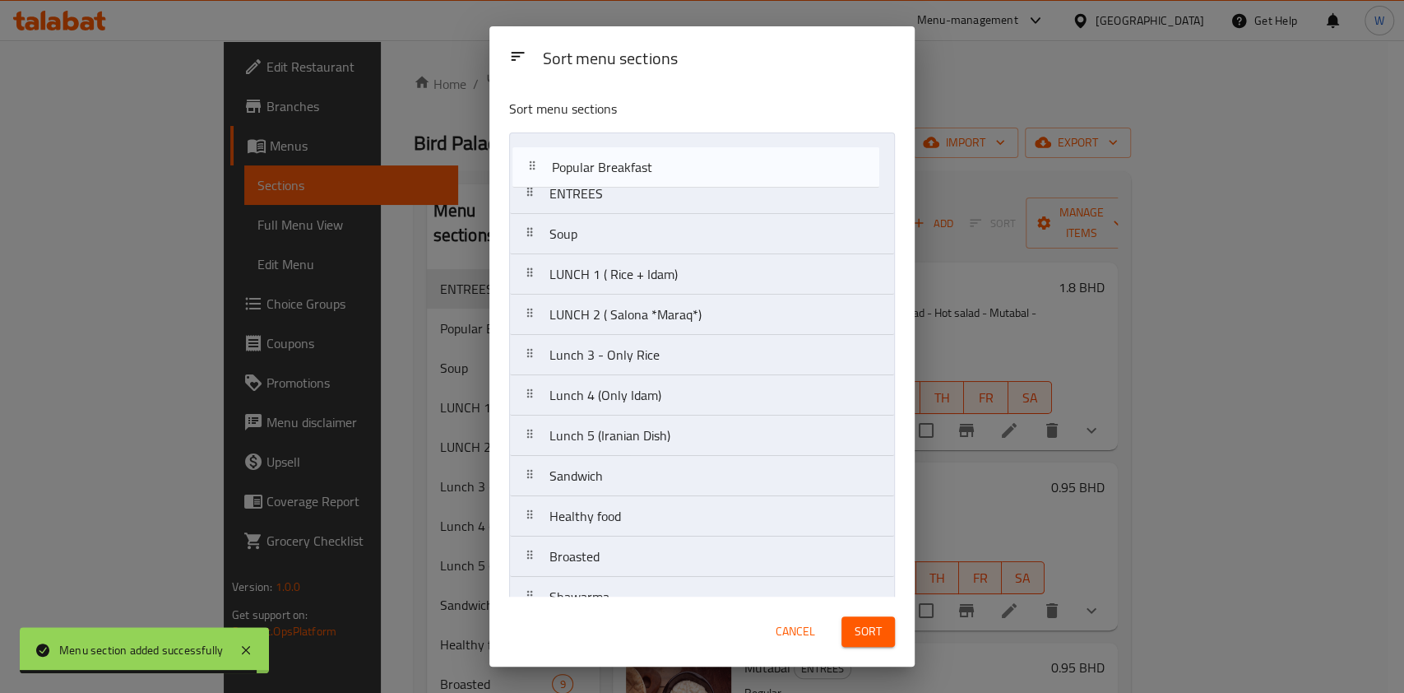
drag, startPoint x: 536, startPoint y: 198, endPoint x: 540, endPoint y: 160, distance: 38.8
click at [540, 160] on nav "ENTREES Popular Breakfast Soup LUNCH 1 ( Rice + Idam) LUNCH 2 ( Salona *Maraq*)…" at bounding box center [702, 596] width 386 height 929
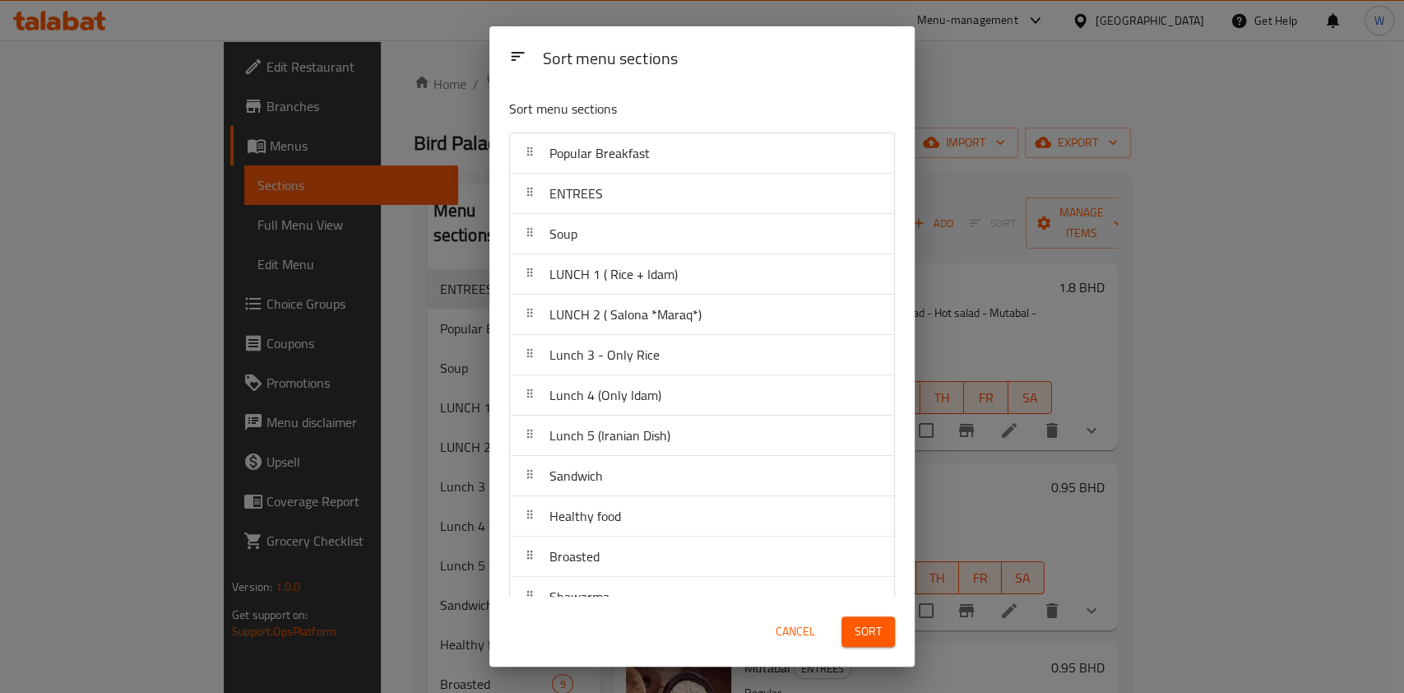
click at [865, 635] on span "Sort" at bounding box center [868, 631] width 27 height 21
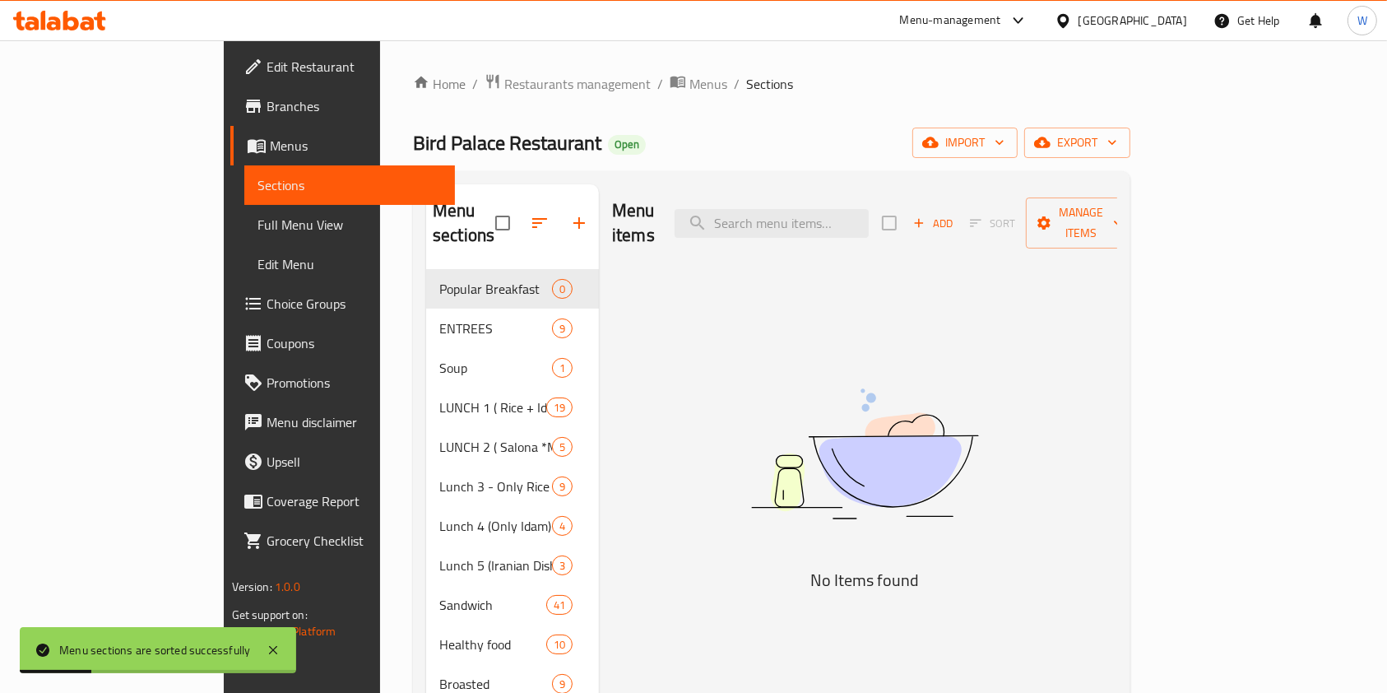
click at [955, 214] on span "Add" at bounding box center [933, 223] width 44 height 19
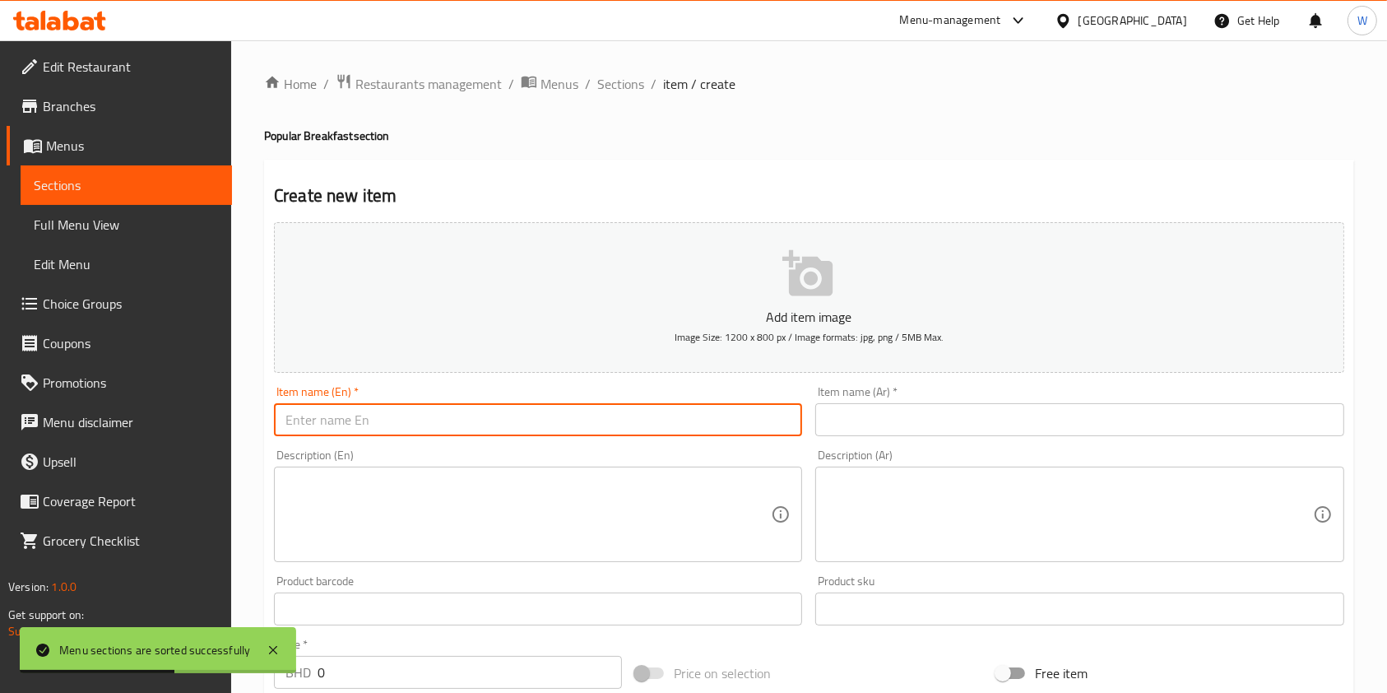
click at [393, 410] on input "text" at bounding box center [538, 419] width 528 height 33
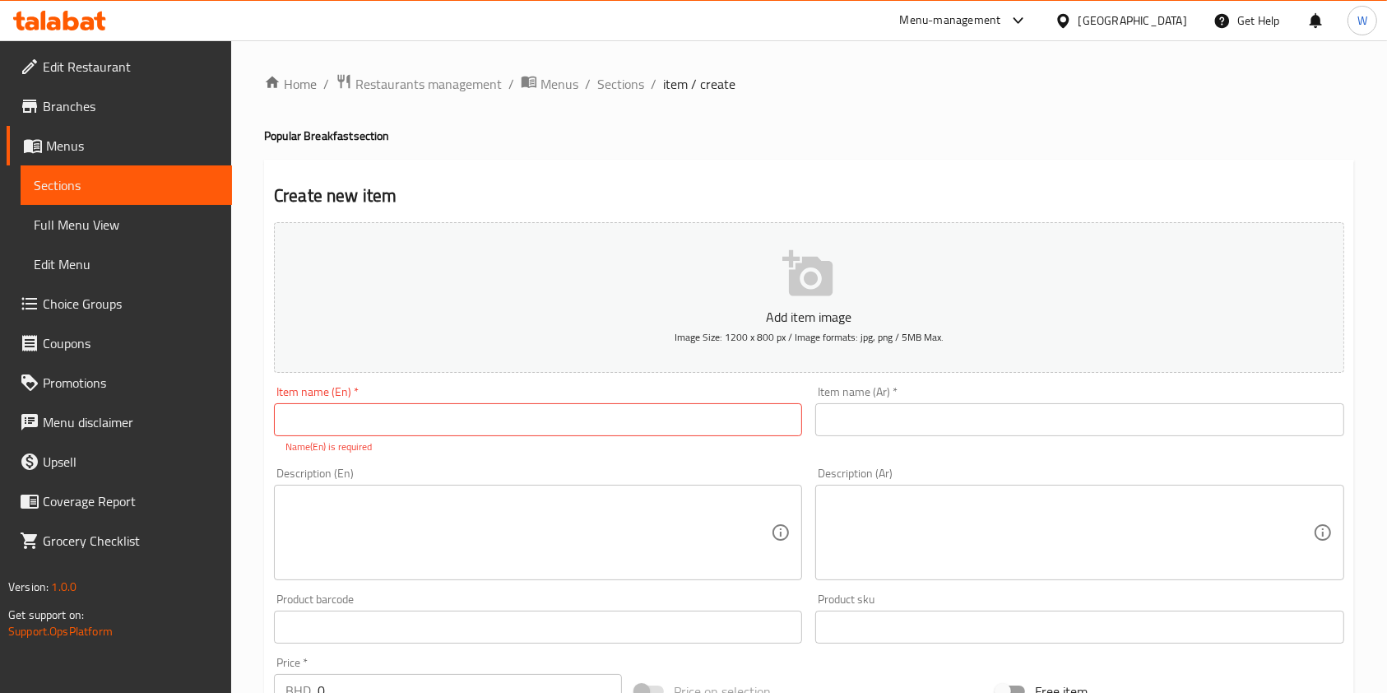
click at [352, 426] on input "text" at bounding box center [538, 419] width 528 height 33
paste input "Bird Palace Aseeda"
type input "Bird Palace Aseeda"
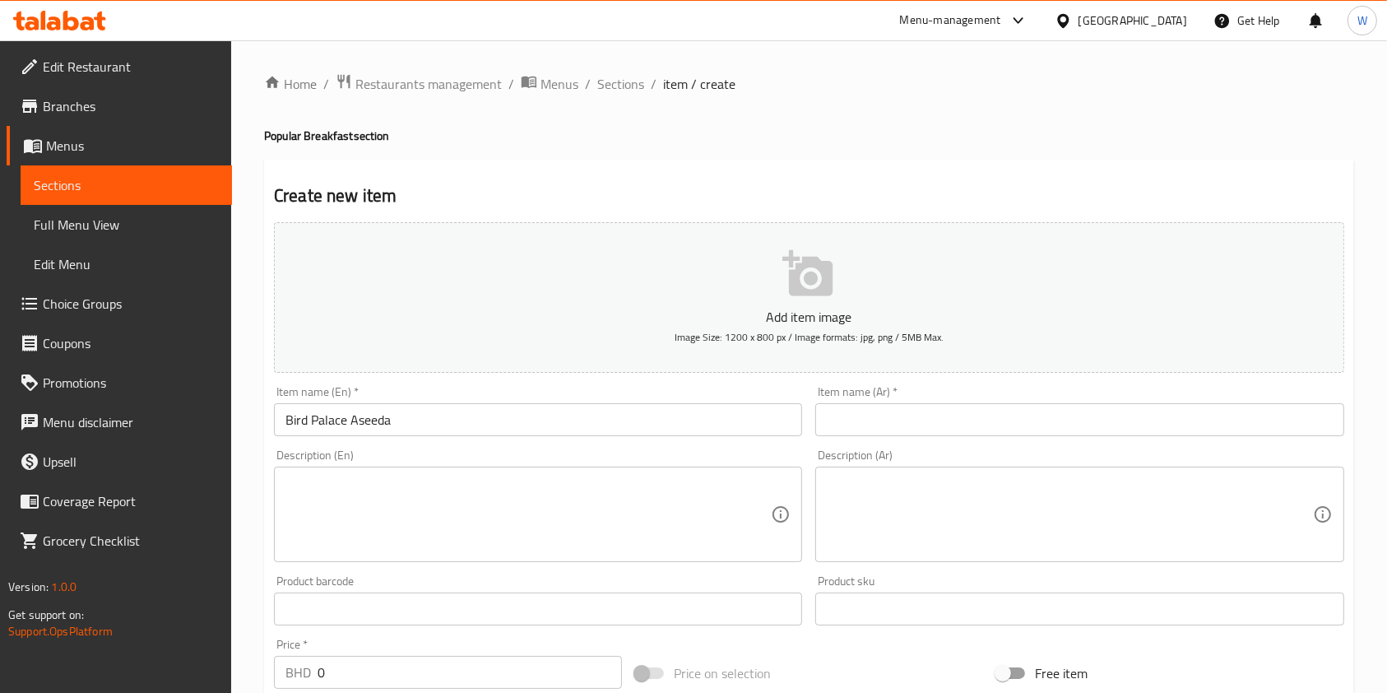
click at [902, 392] on div "Item name (Ar)   * Item name (Ar) *" at bounding box center [1079, 411] width 528 height 50
click at [902, 408] on input "text" at bounding box center [1079, 419] width 528 height 33
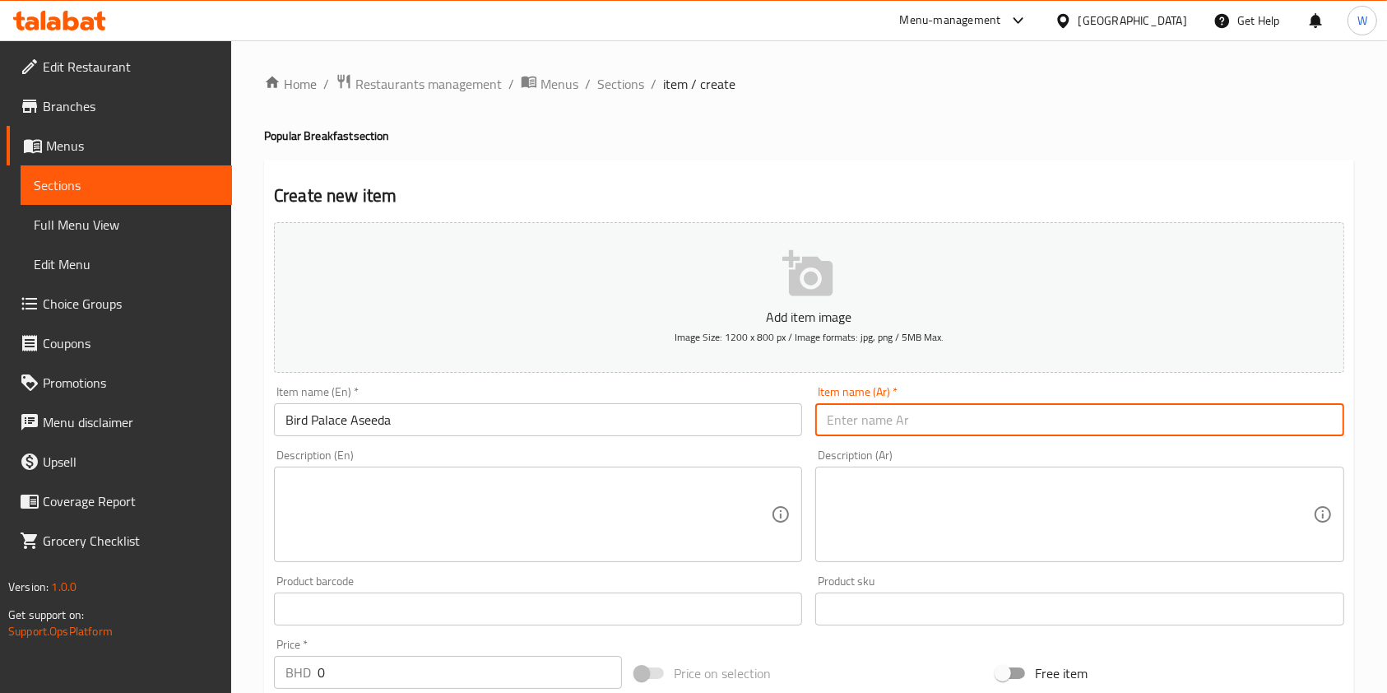
paste input "عصيدة قصر الطير"
type input "عصيدة قصر الطير"
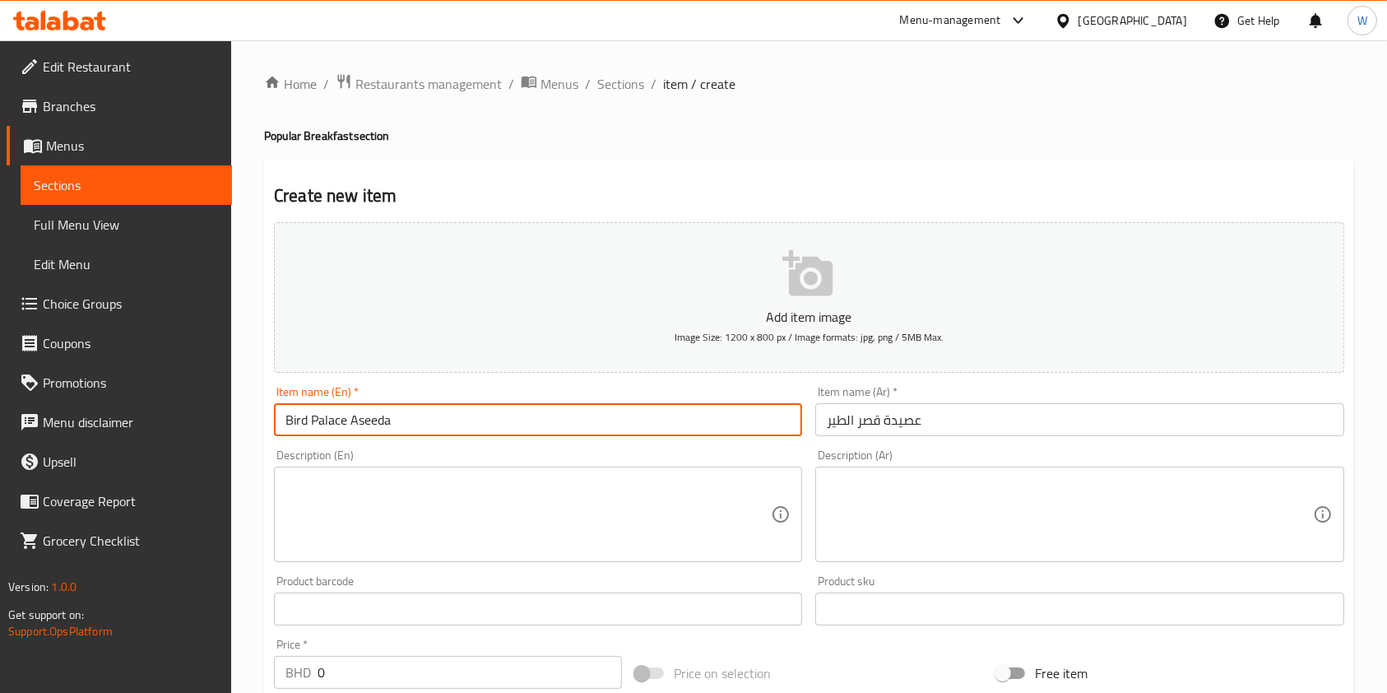
click at [392, 429] on input "Bird Palace Aseeda" at bounding box center [538, 419] width 528 height 33
paste input "Aseda"
type input "Aseda"
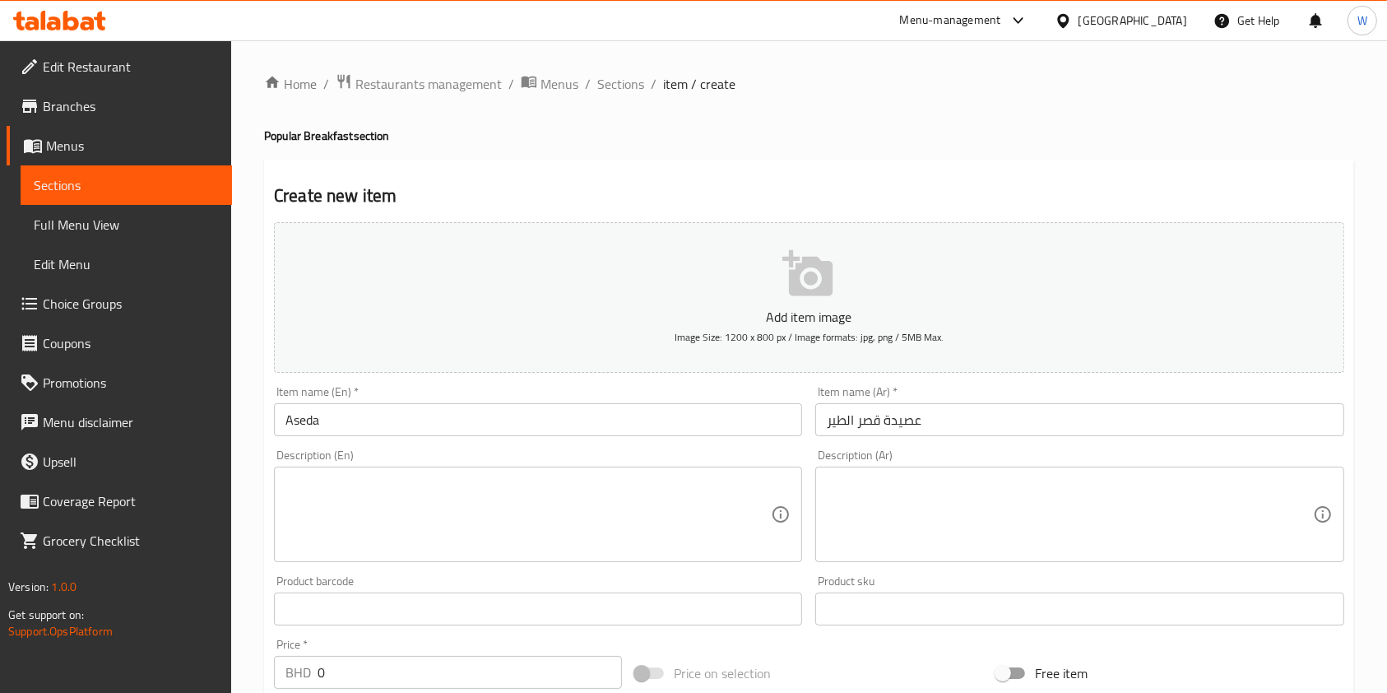
click at [862, 425] on input "عصيدة قصر الطير" at bounding box center [1079, 419] width 528 height 33
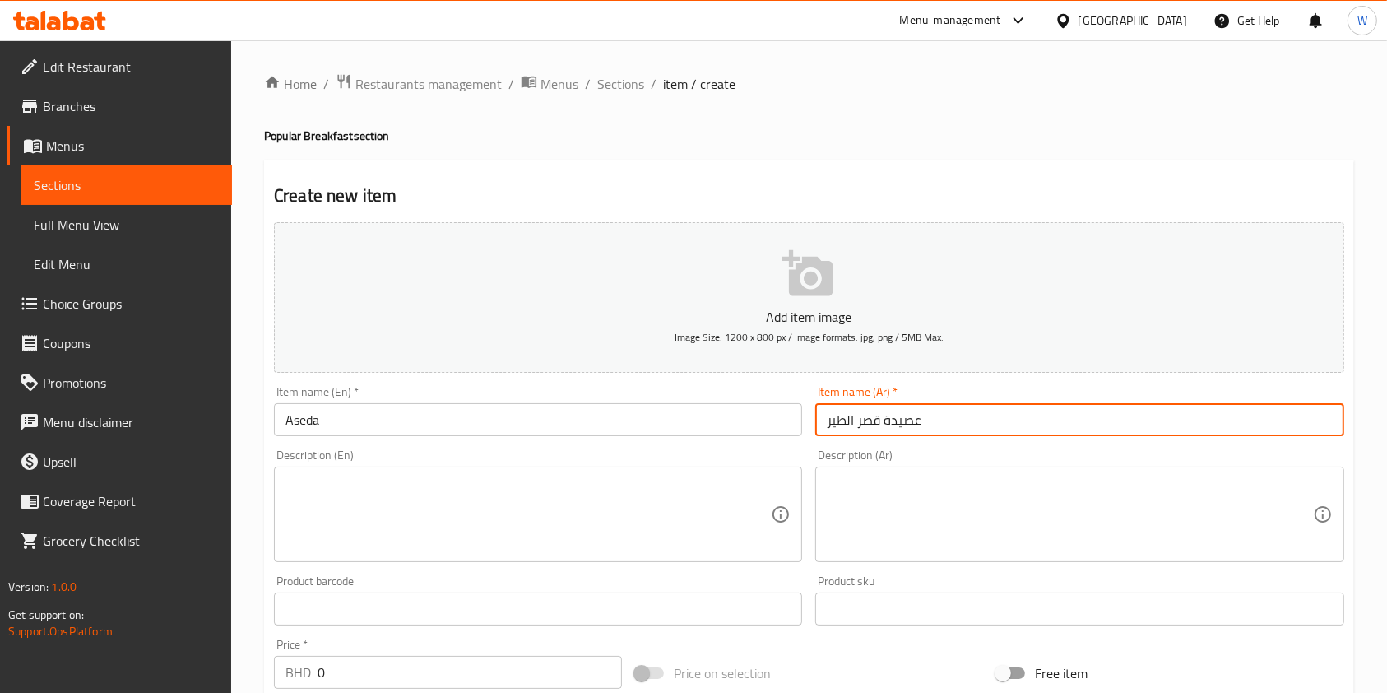
click at [862, 425] on input "عصيدة قصر الطير" at bounding box center [1079, 419] width 528 height 33
paste input "text"
type input "عصيدة"
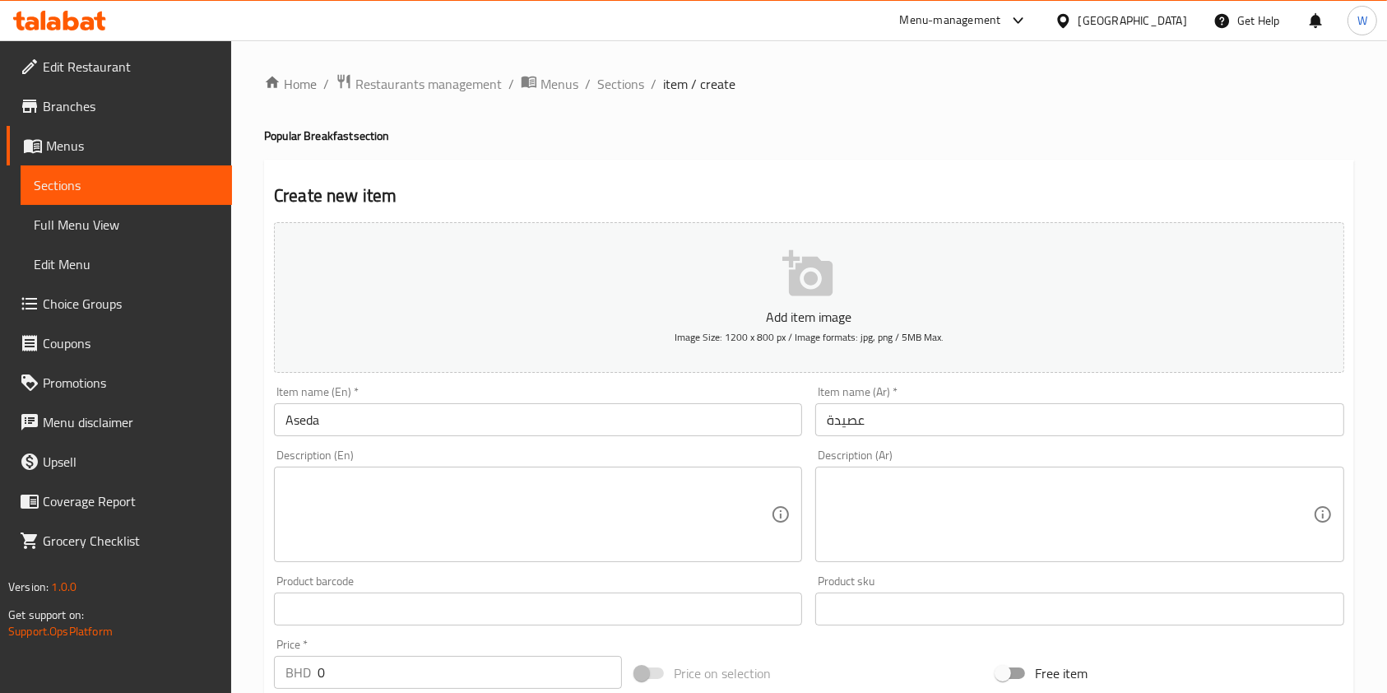
click at [446, 510] on textarea at bounding box center [527, 514] width 485 height 78
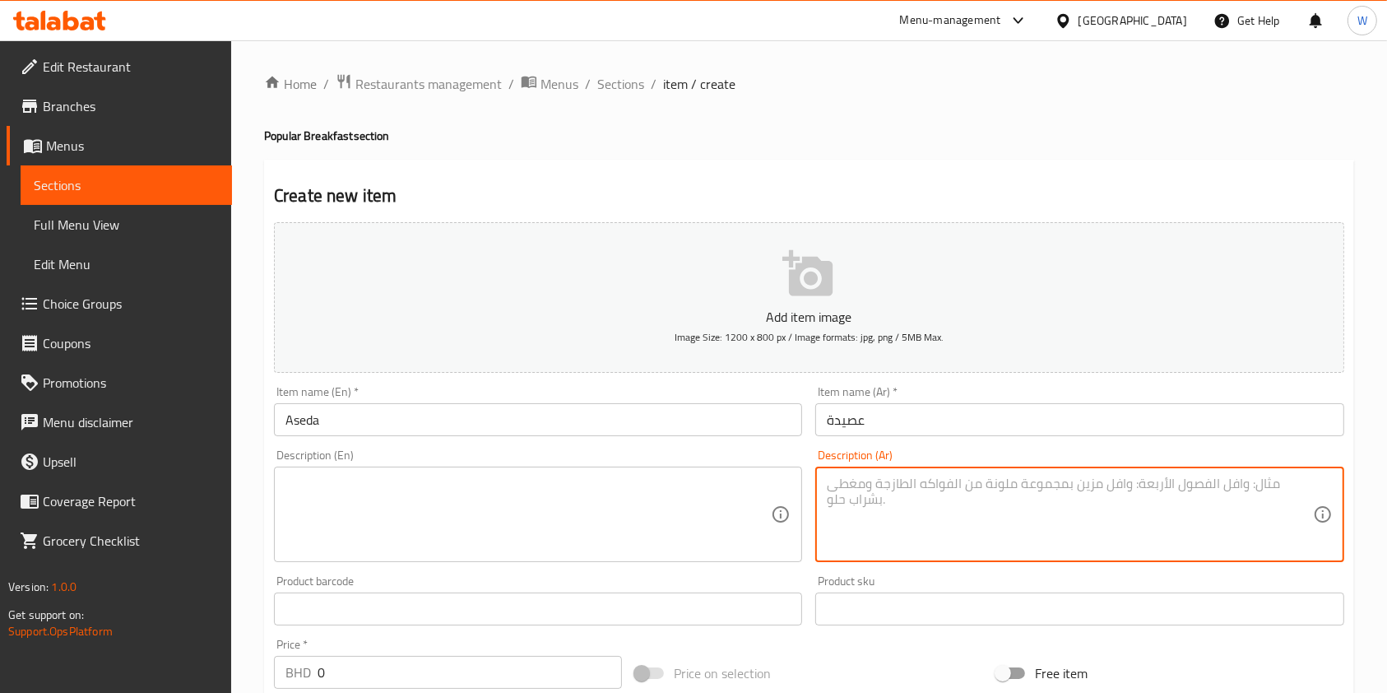
click at [1061, 480] on textarea at bounding box center [1069, 514] width 485 height 78
paste textarea "عصيدة قصر الطير"
type textarea "عصيدة قصر الطير"
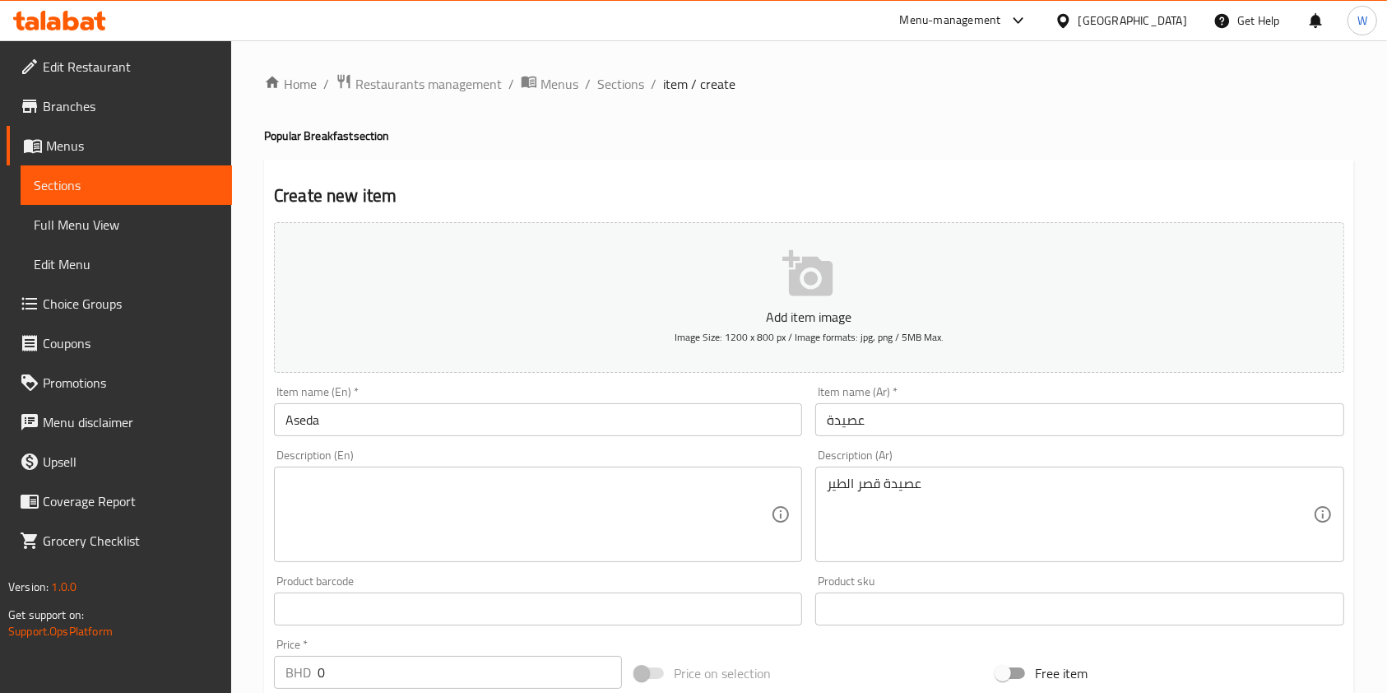
click at [429, 503] on textarea at bounding box center [527, 514] width 485 height 78
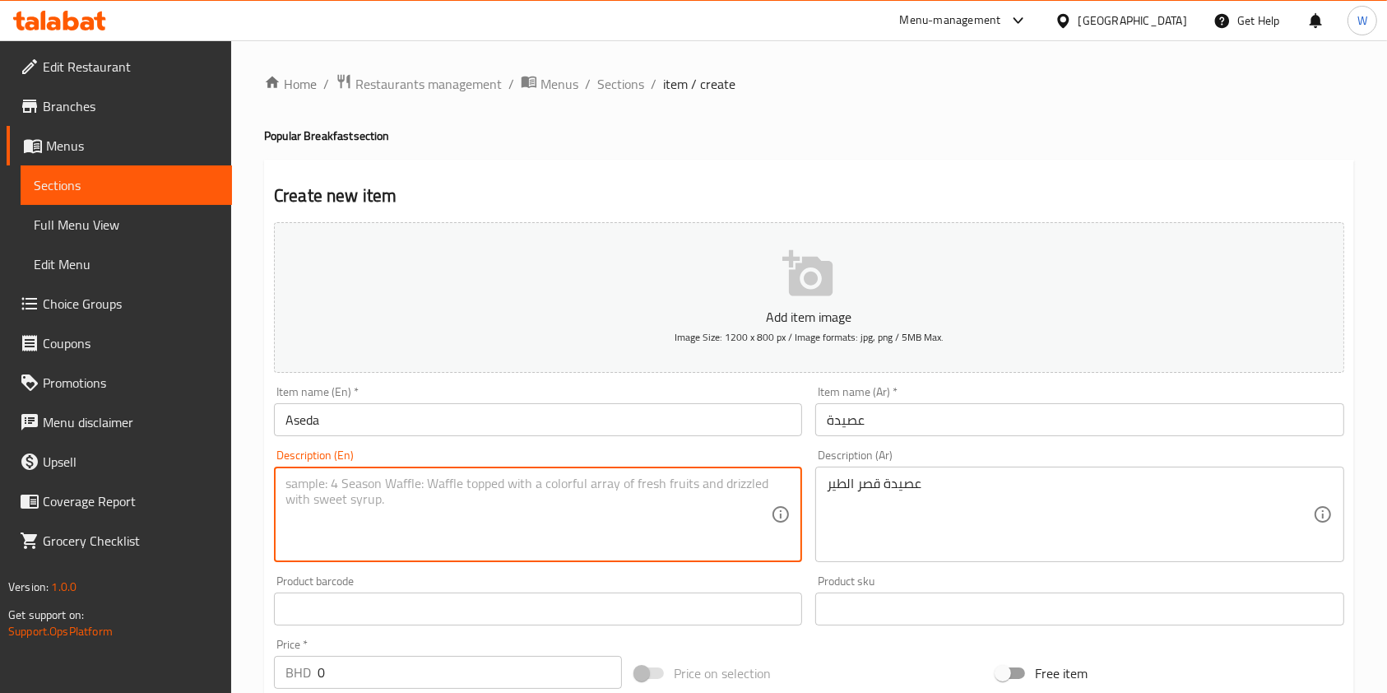
paste textarea "Bird Palace Aseeda"
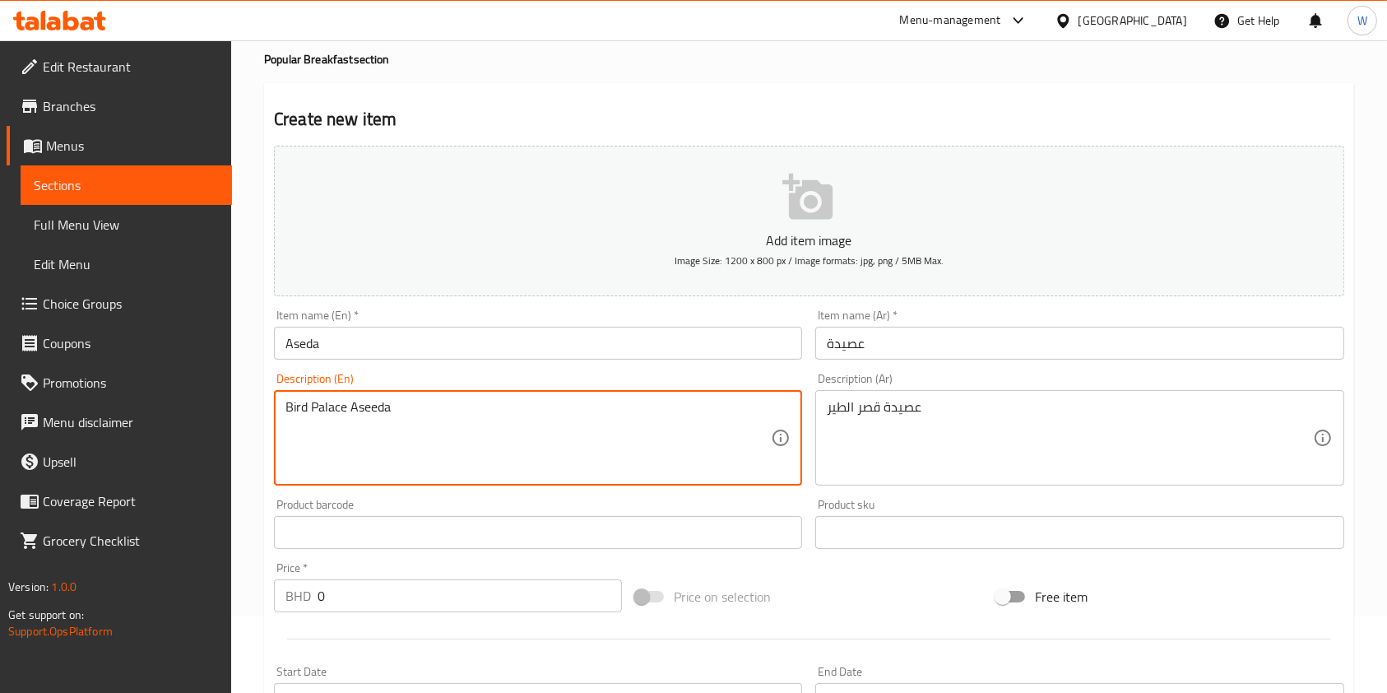
scroll to position [109, 0]
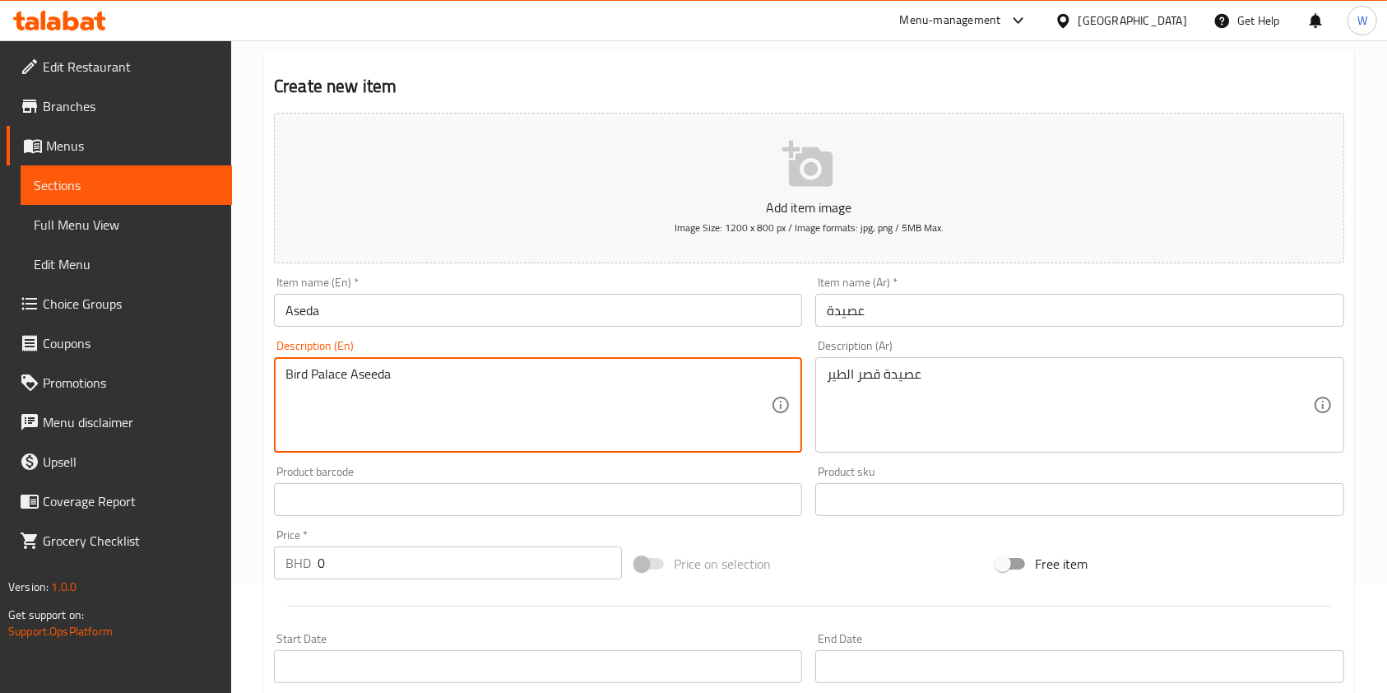
type textarea "Bird Palace Aseeda"
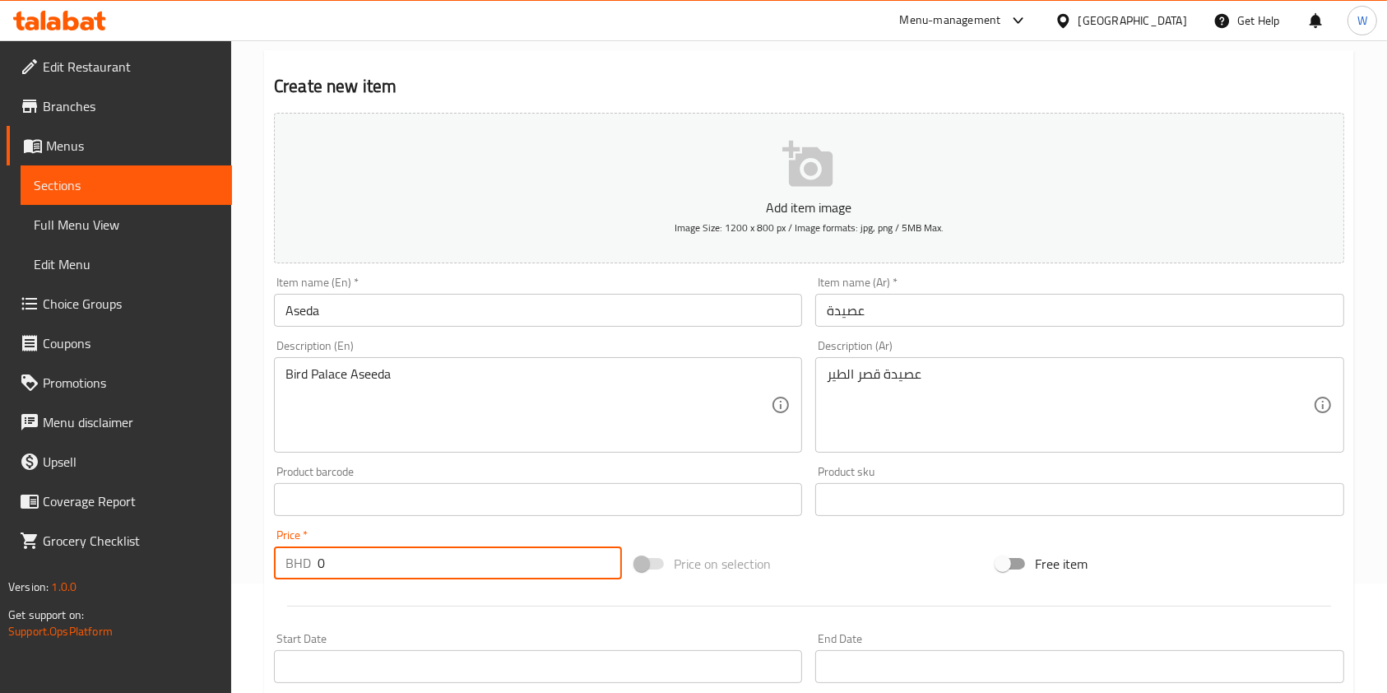
drag, startPoint x: 281, startPoint y: 576, endPoint x: 230, endPoint y: 587, distance: 51.3
click at [238, 584] on div "Home / Restaurants management / Menus / Sections / item / create Popular Breakf…" at bounding box center [809, 492] width 1156 height 1122
paste input "1.35"
type input "1.350"
click at [448, 602] on div at bounding box center [808, 606] width 1083 height 40
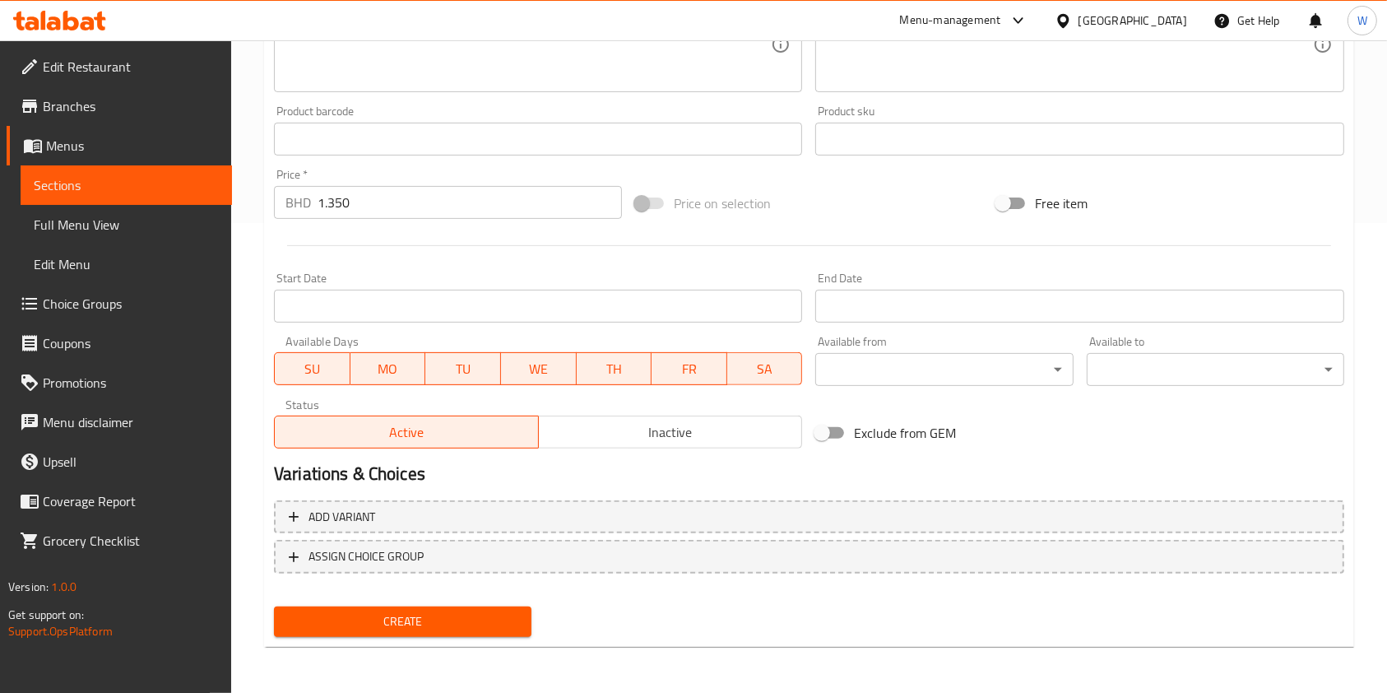
click at [463, 628] on span "Create" at bounding box center [402, 621] width 231 height 21
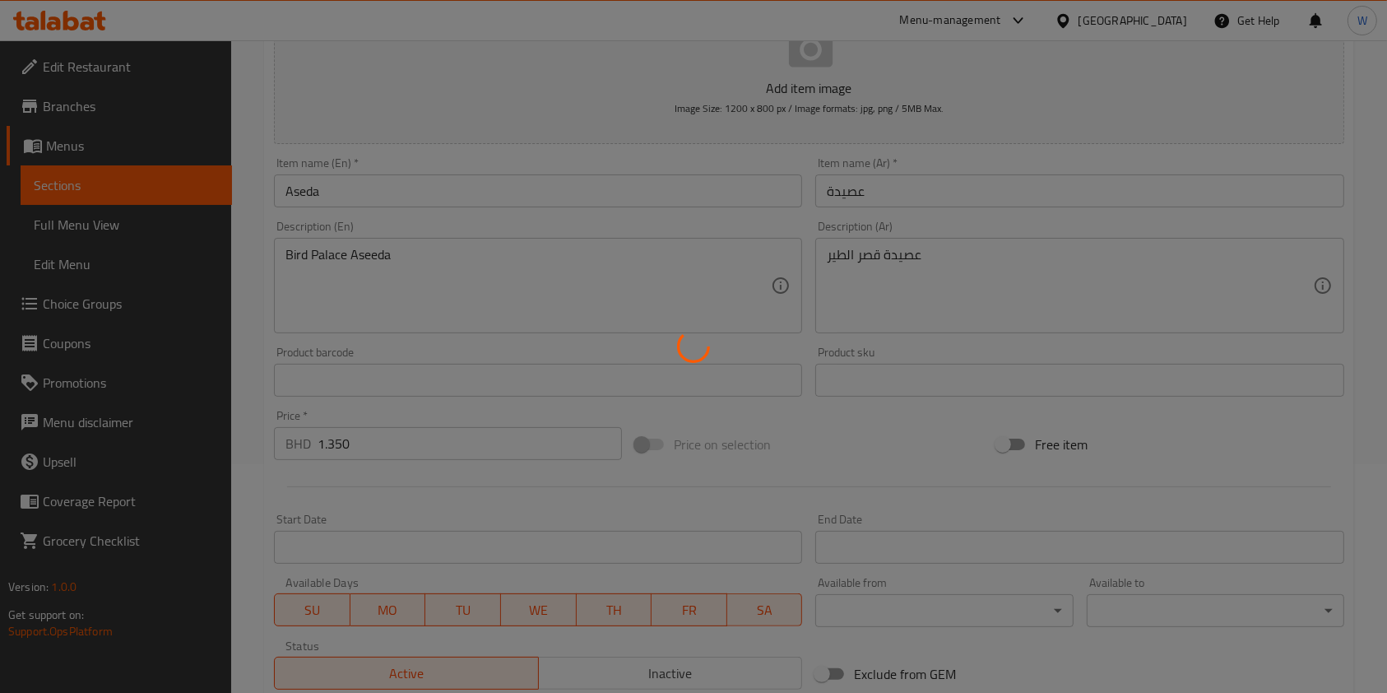
scroll to position [0, 0]
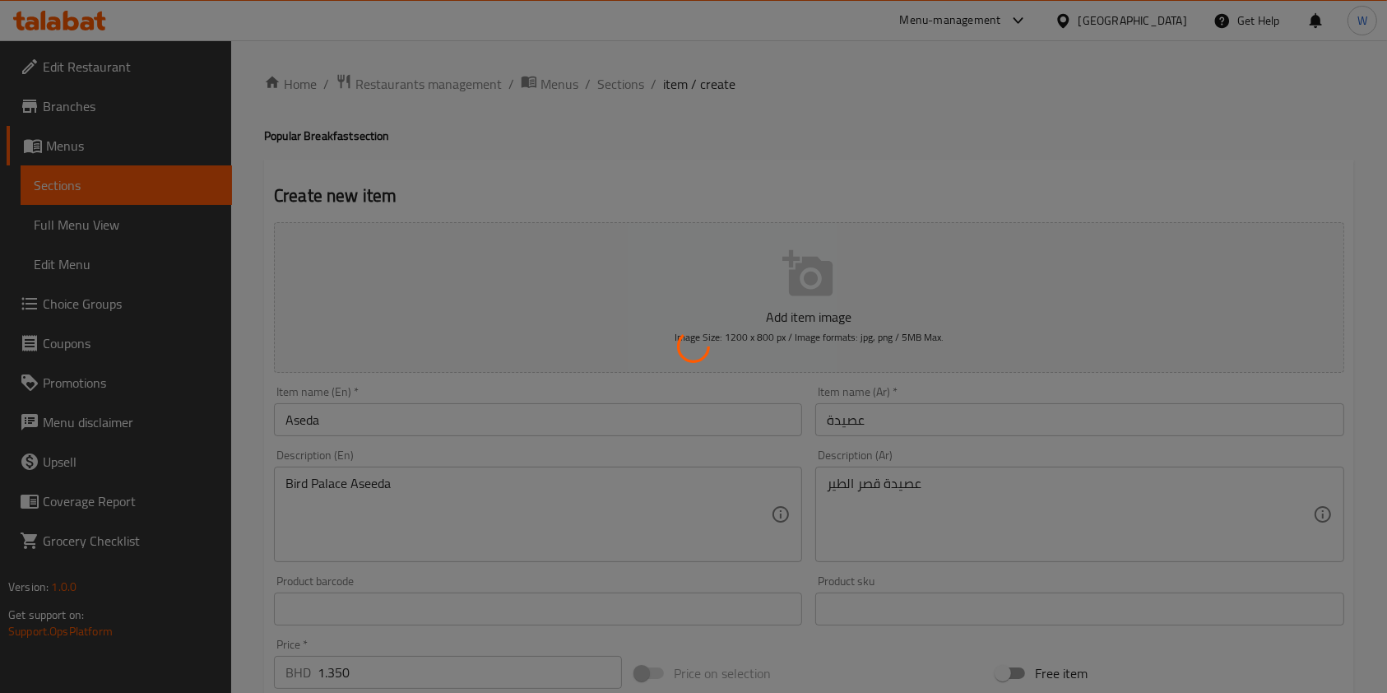
type input "0"
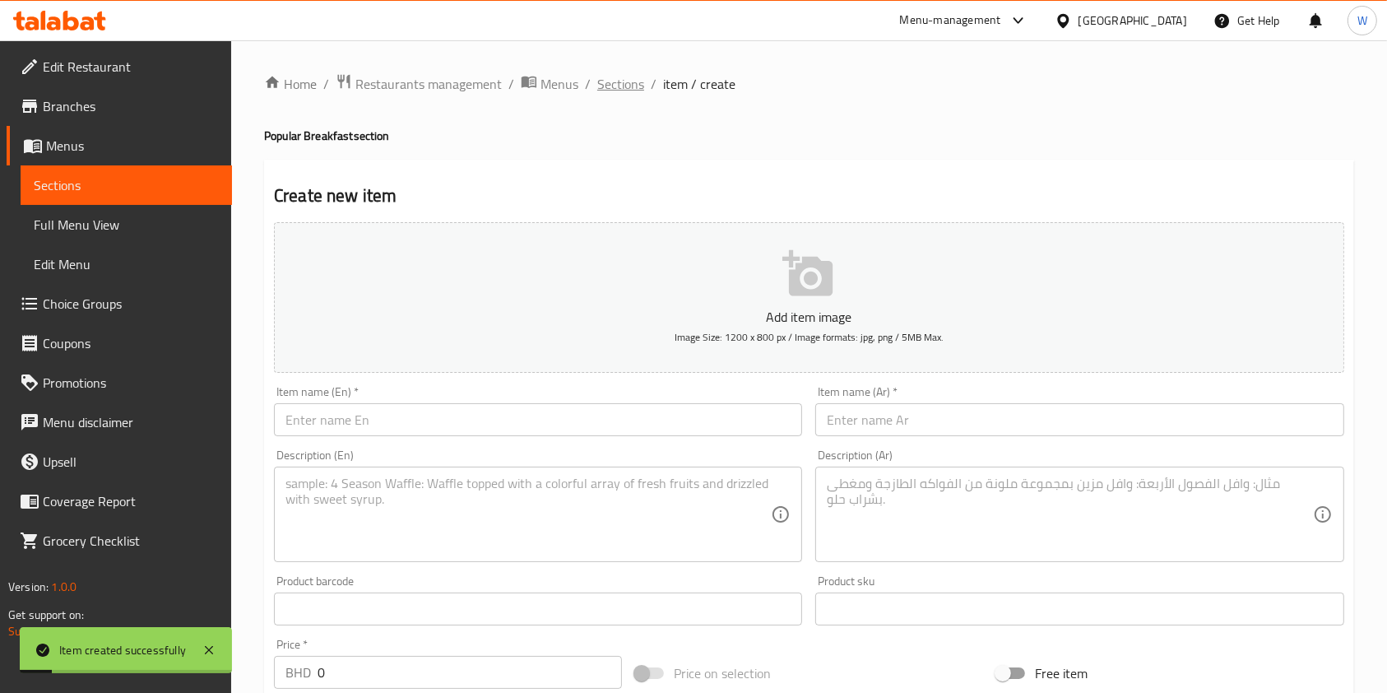
click at [621, 82] on span "Sections" at bounding box center [620, 84] width 47 height 20
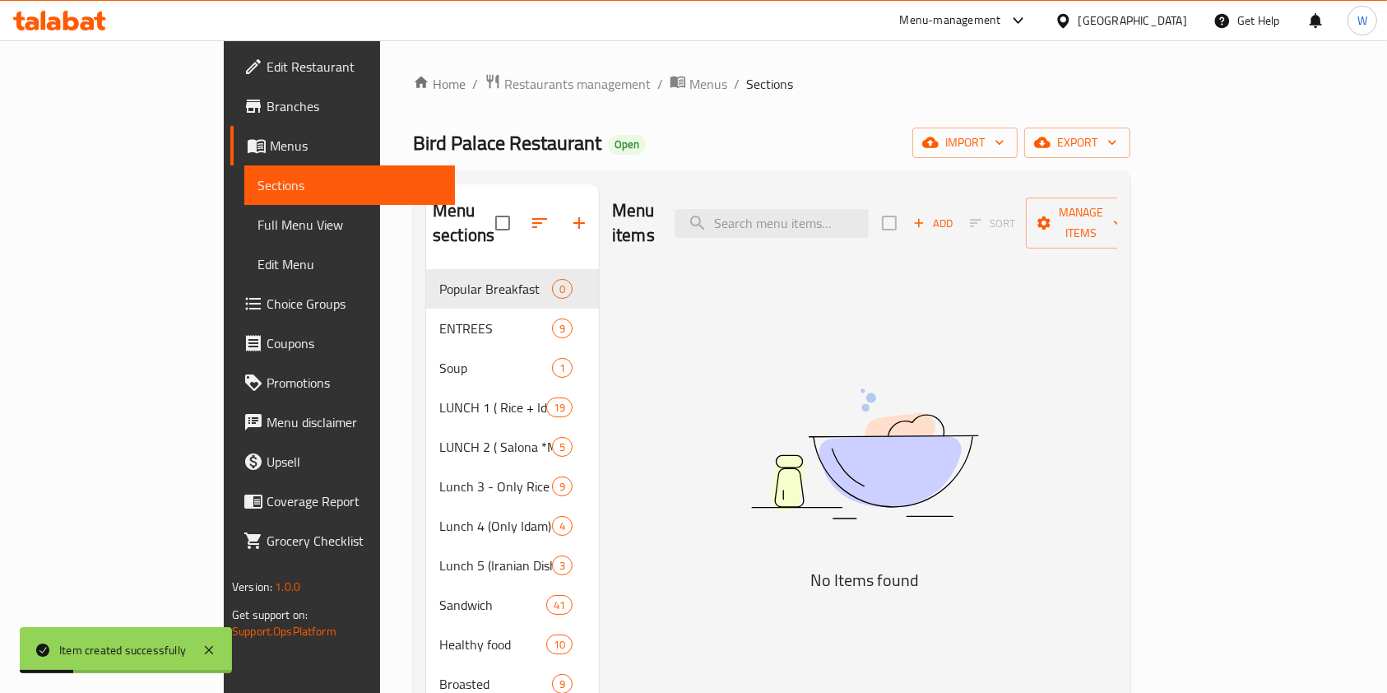
click at [955, 214] on span "Add" at bounding box center [933, 223] width 44 height 19
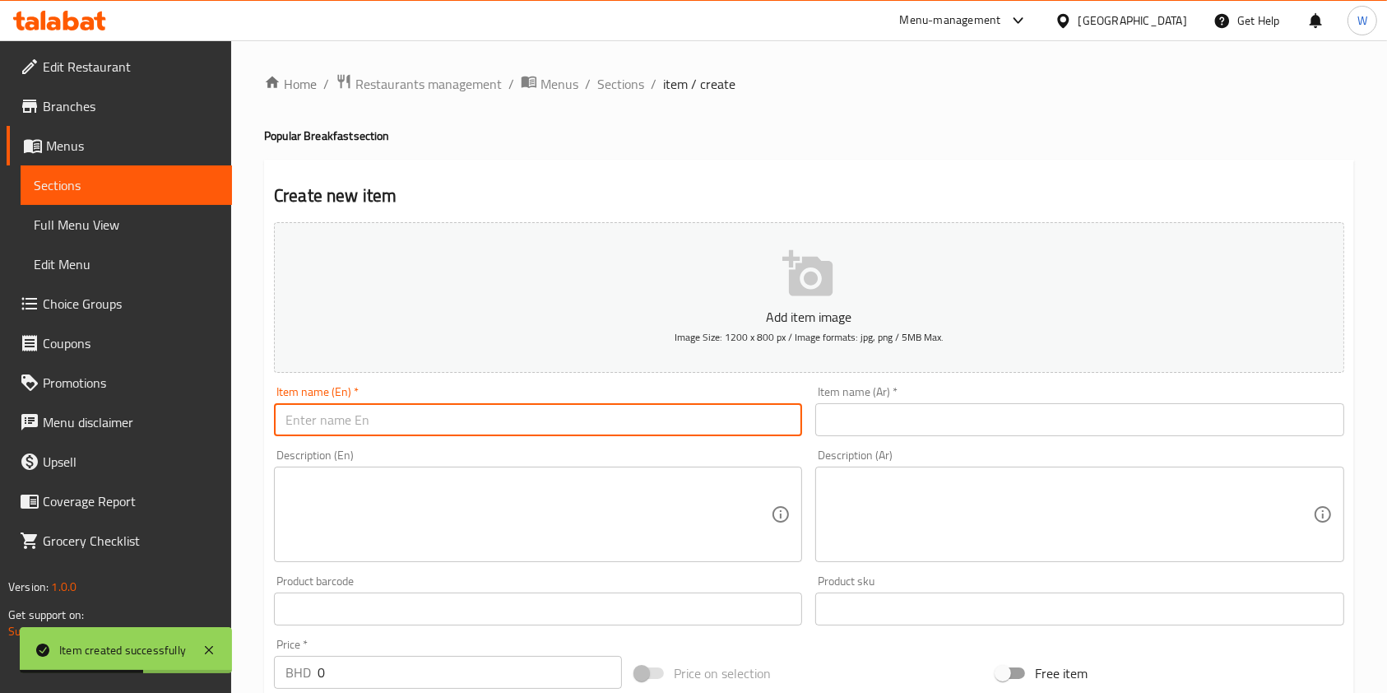
click at [612, 427] on input "text" at bounding box center [538, 419] width 528 height 33
paste input "Special Turkish Eggs"
type input "Special Turkish Eggs"
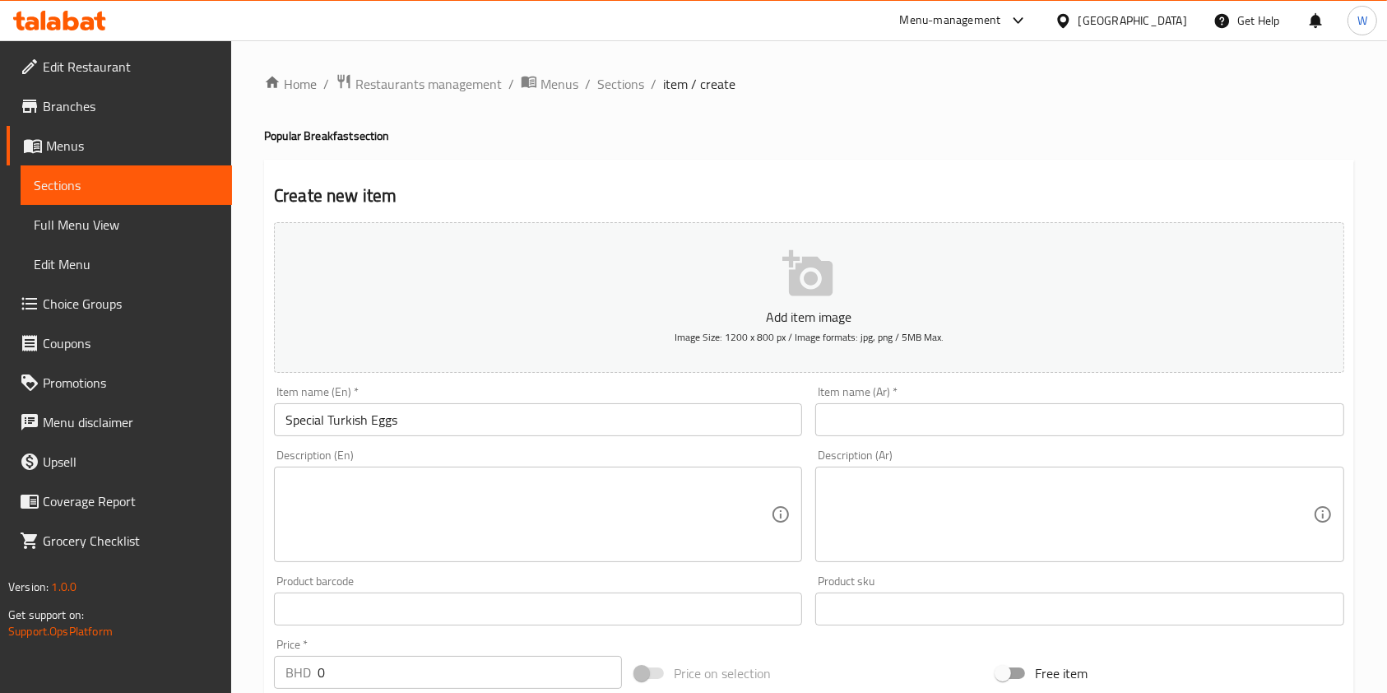
click at [945, 434] on input "text" at bounding box center [1079, 419] width 528 height 33
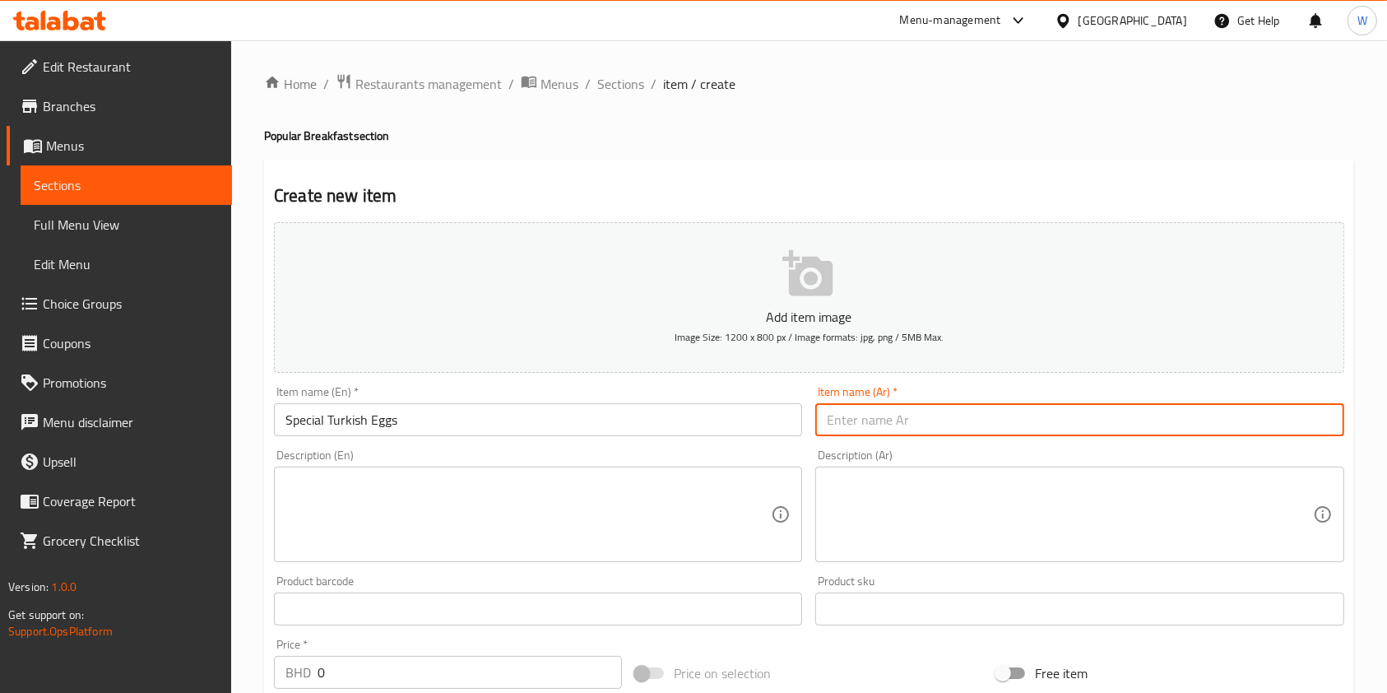
paste input "بيض سبشل تركي"
type input "بيض سبشل تركي"
click at [415, 471] on div "Description (En)" at bounding box center [538, 513] width 528 height 95
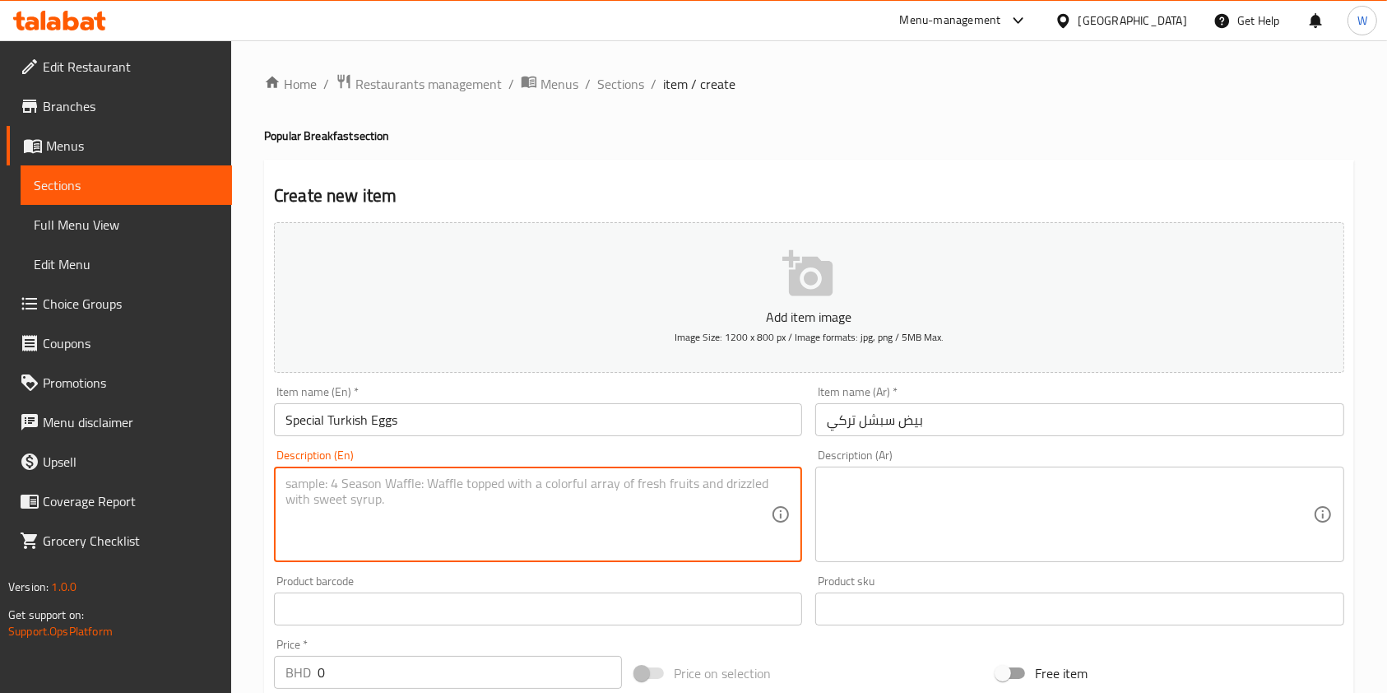
paste textarea "Poached eggs on creamy yogurt with chili butter."
type textarea "Poached eggs on creamy yogurt with chili butter."
click at [921, 501] on textarea at bounding box center [1069, 514] width 485 height 78
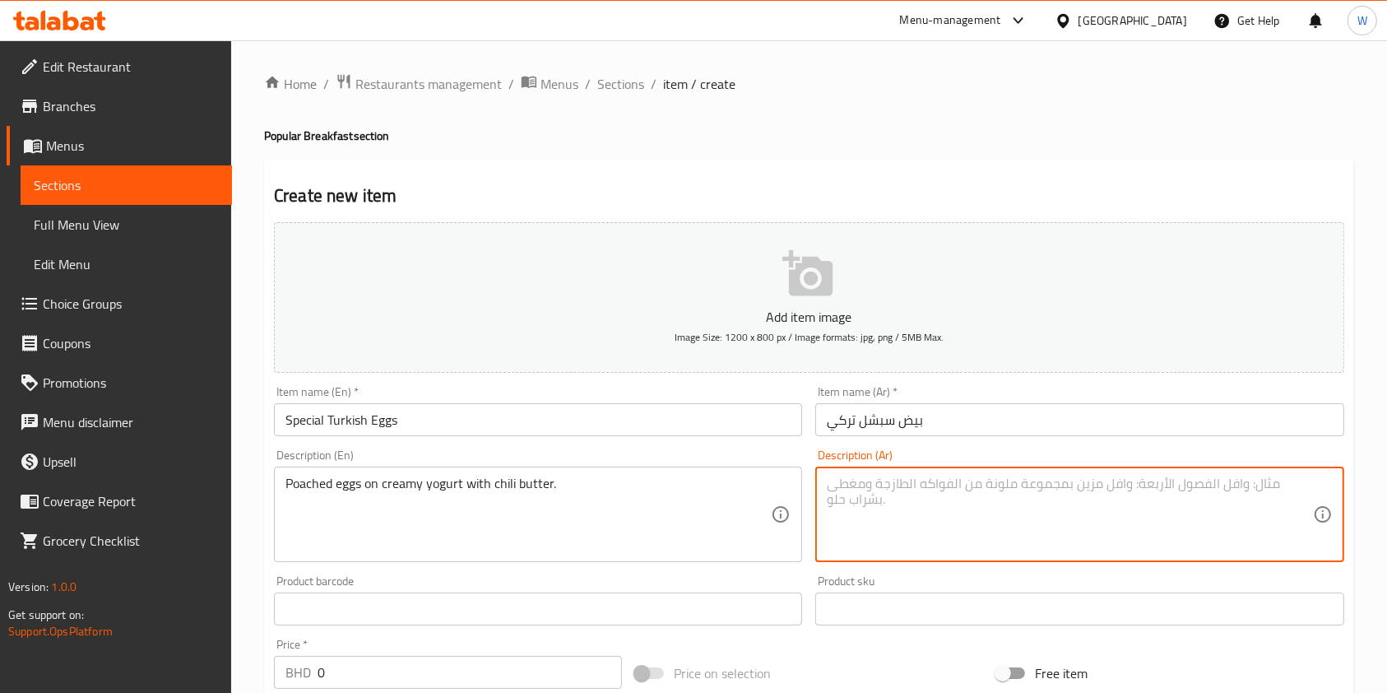
paste textarea "بيض مسلوق مع زبادي كريمي وزبدة بالفلفل."
type textarea "بيض مسلوق مع زبادي كريمي وزبدة بالفلفل."
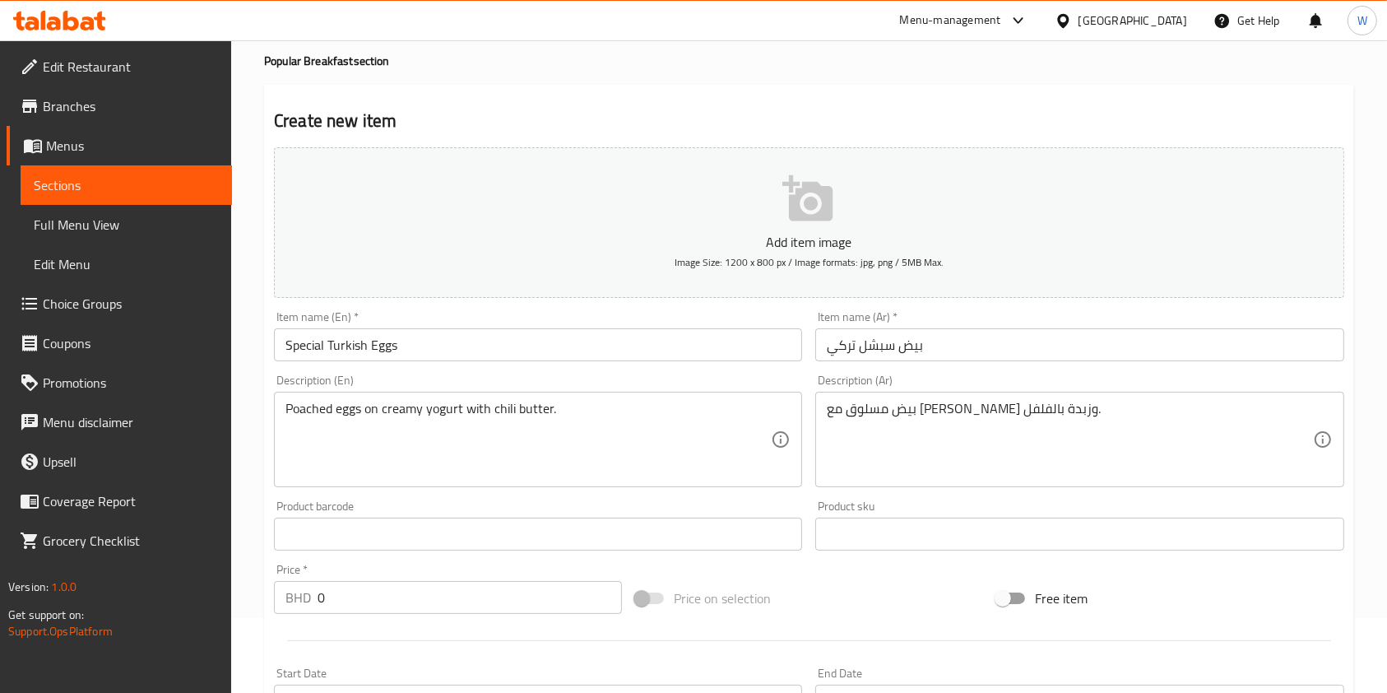
scroll to position [109, 0]
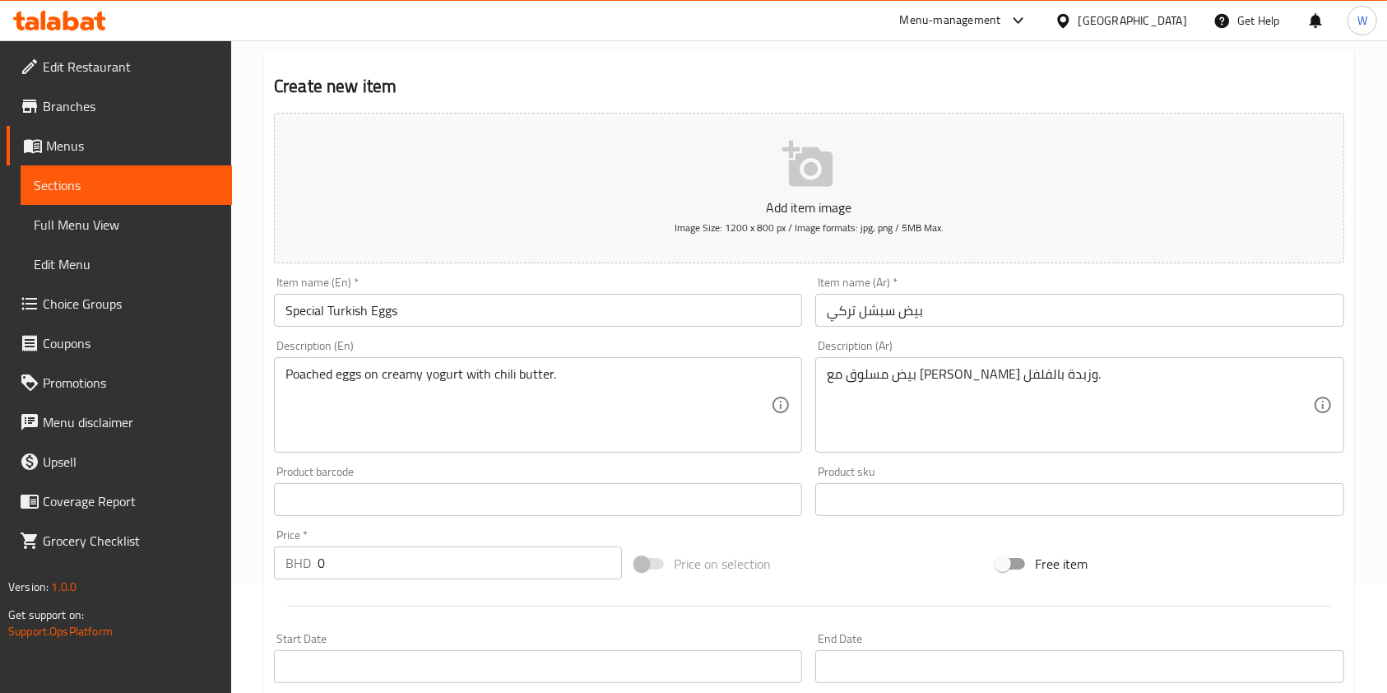
drag, startPoint x: 350, startPoint y: 588, endPoint x: 347, endPoint y: 574, distance: 14.4
click at [349, 582] on div "Add item image Image Size: 1200 x 800 px / Image formats: jpg, png / 5MB Max. I…" at bounding box center [808, 460] width 1083 height 709
drag, startPoint x: 347, startPoint y: 565, endPoint x: 312, endPoint y: 565, distance: 35.4
click at [313, 565] on div "BHD 0 Price *" at bounding box center [448, 562] width 348 height 33
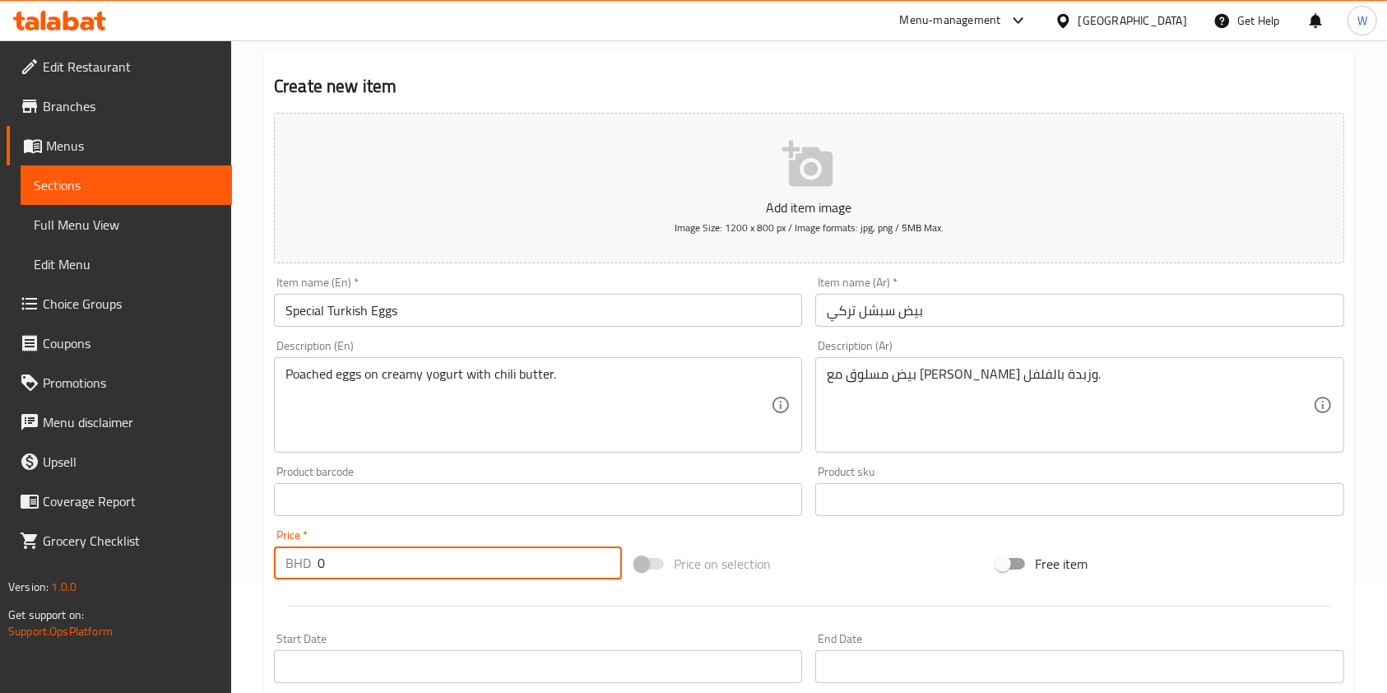
paste input "1.90"
type input "1.900"
click at [383, 615] on div at bounding box center [808, 606] width 1083 height 40
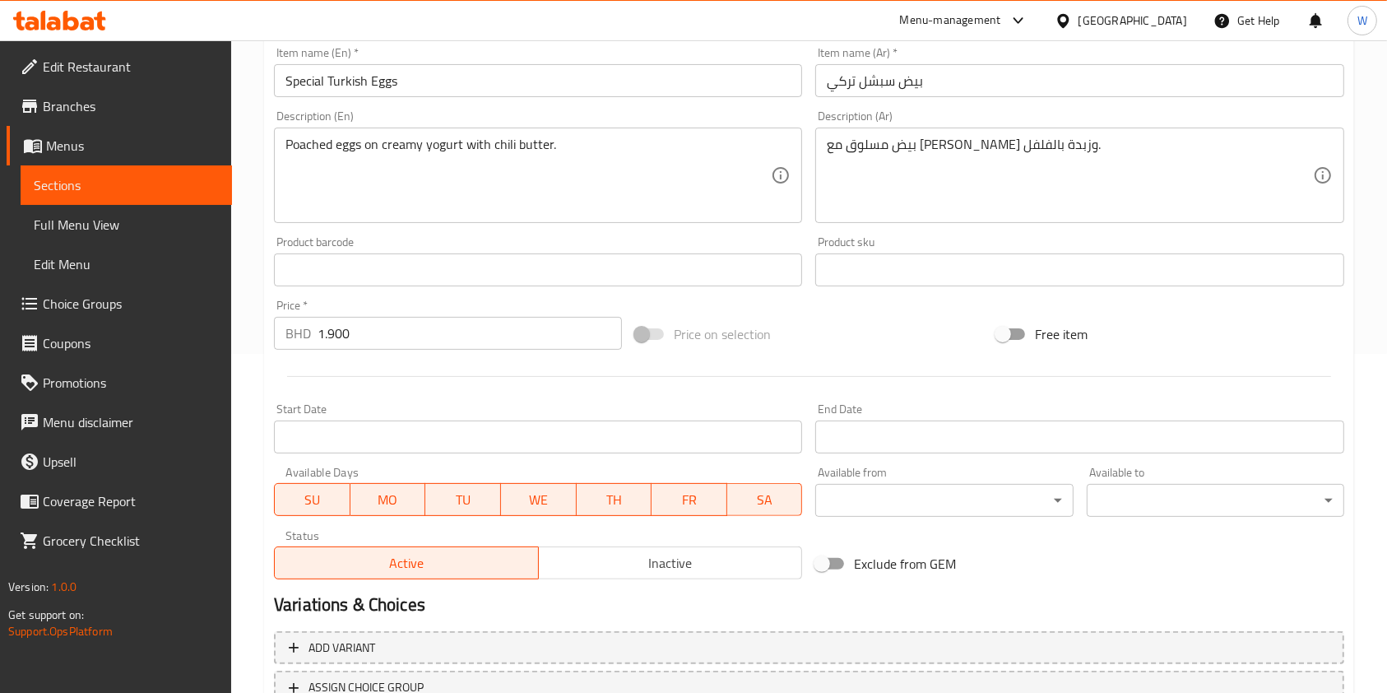
scroll to position [470, 0]
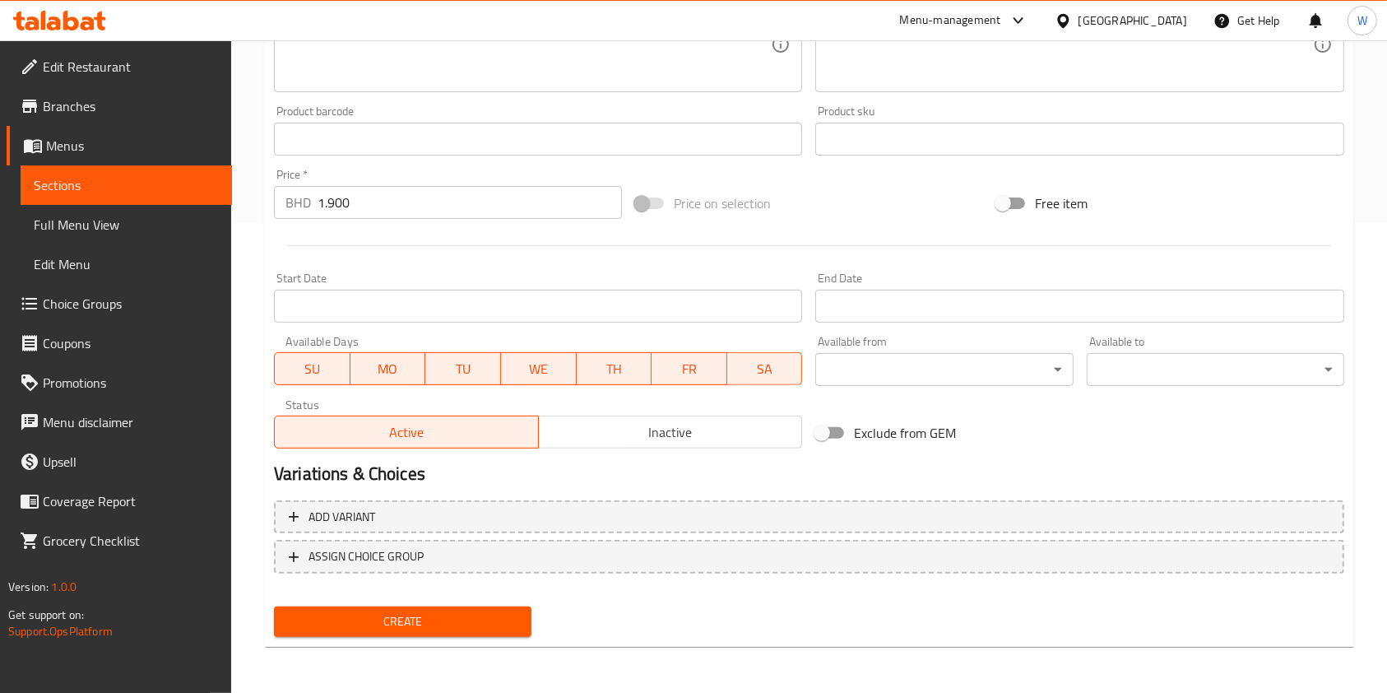
click at [456, 622] on span "Create" at bounding box center [402, 621] width 231 height 21
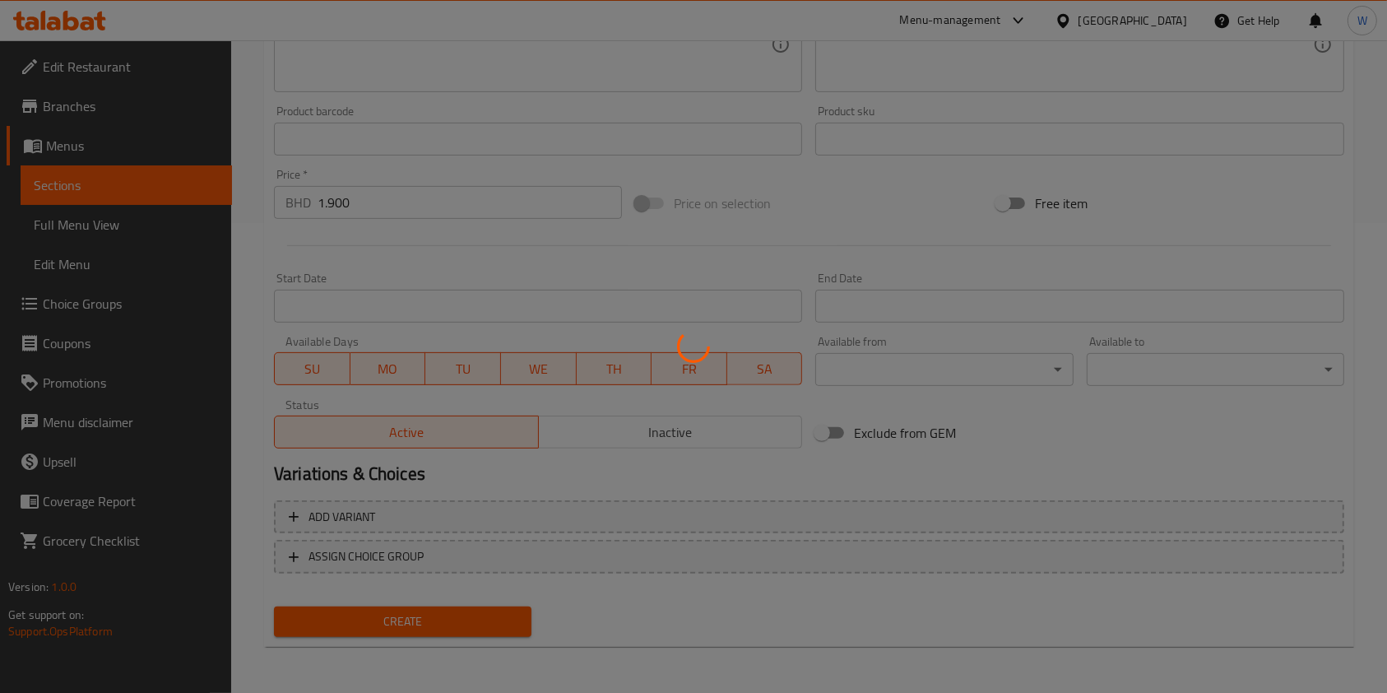
type input "0"
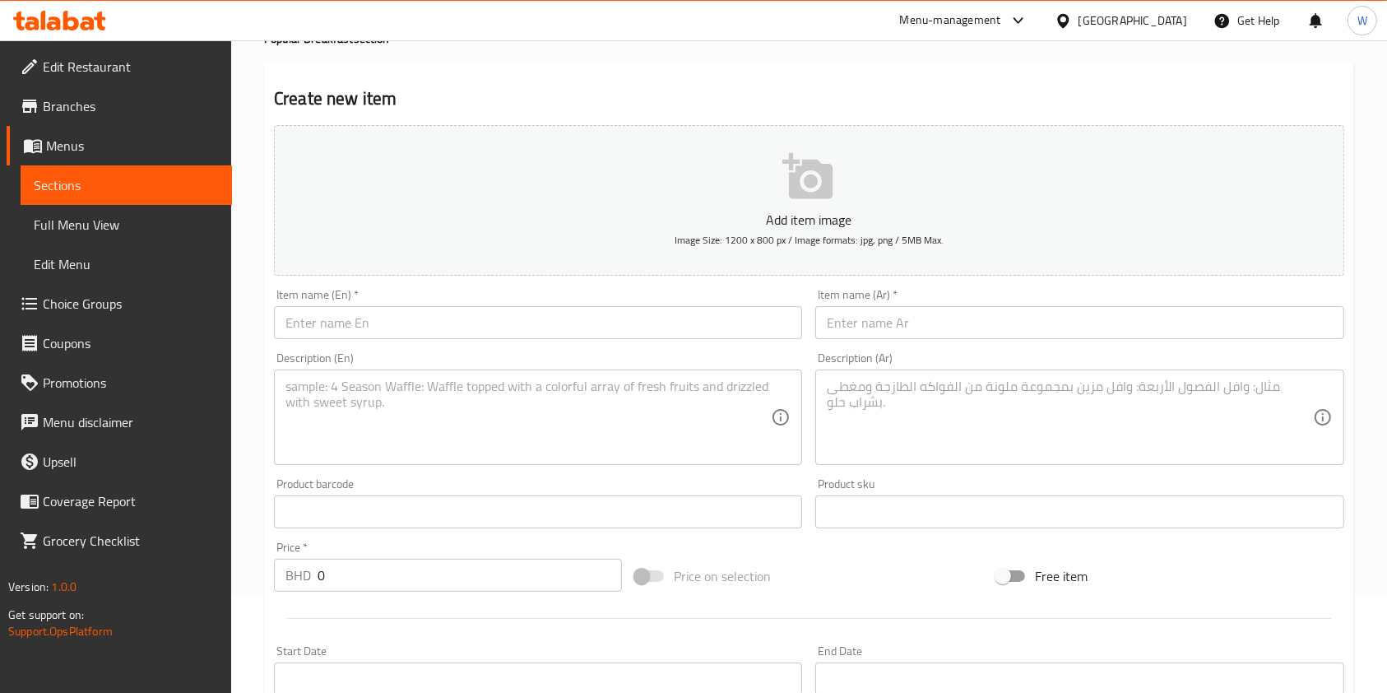
scroll to position [0, 0]
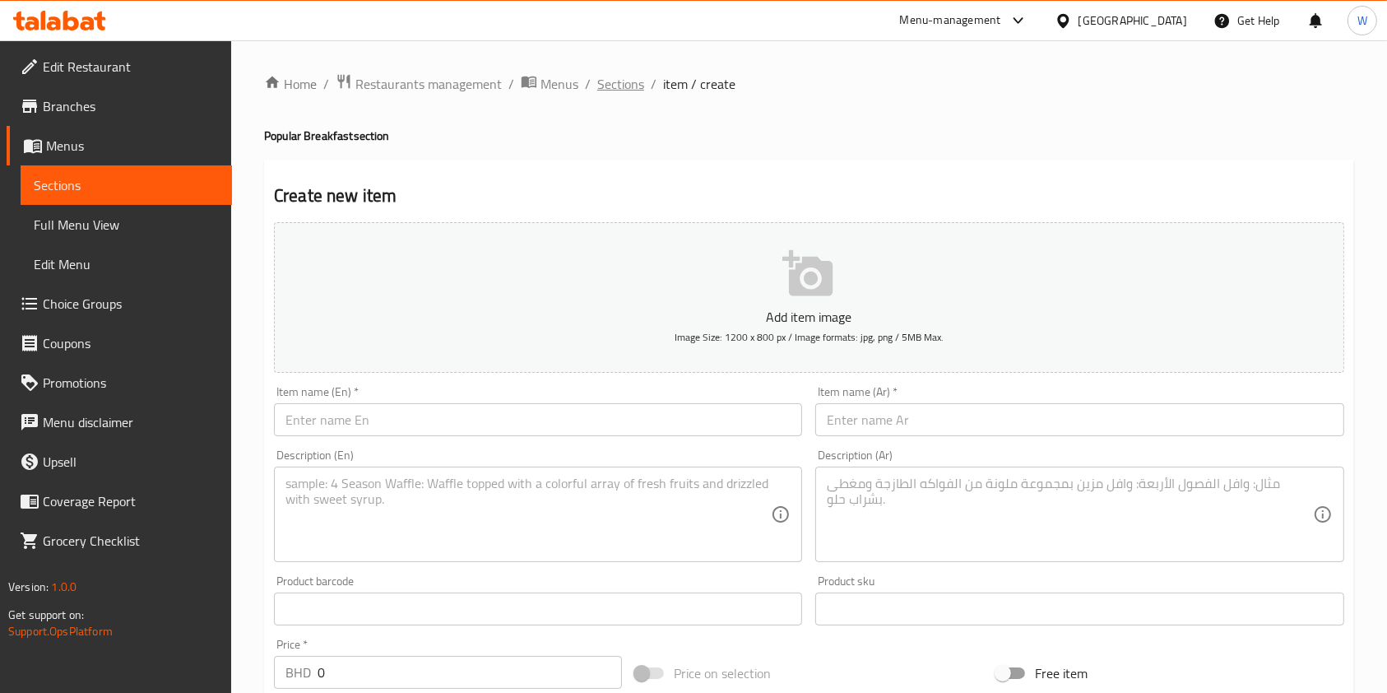
click at [628, 77] on span "Sections" at bounding box center [620, 84] width 47 height 20
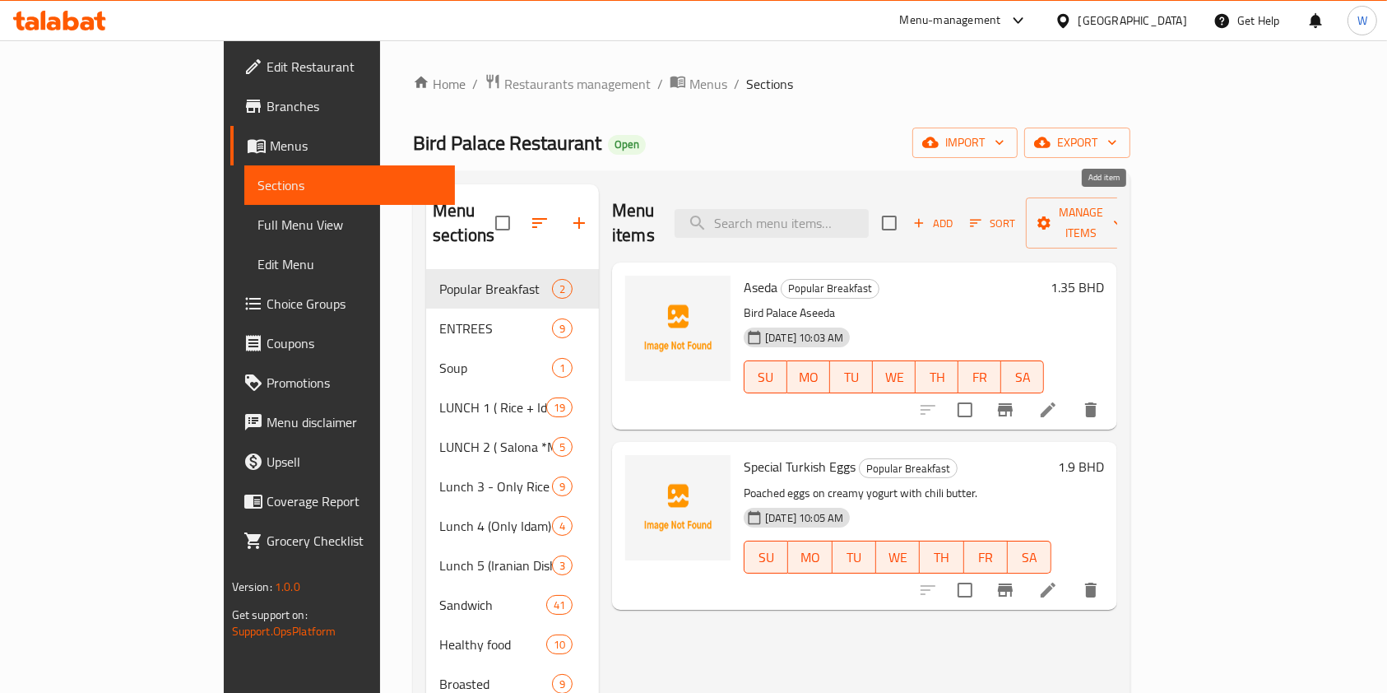
click at [955, 214] on span "Add" at bounding box center [933, 223] width 44 height 19
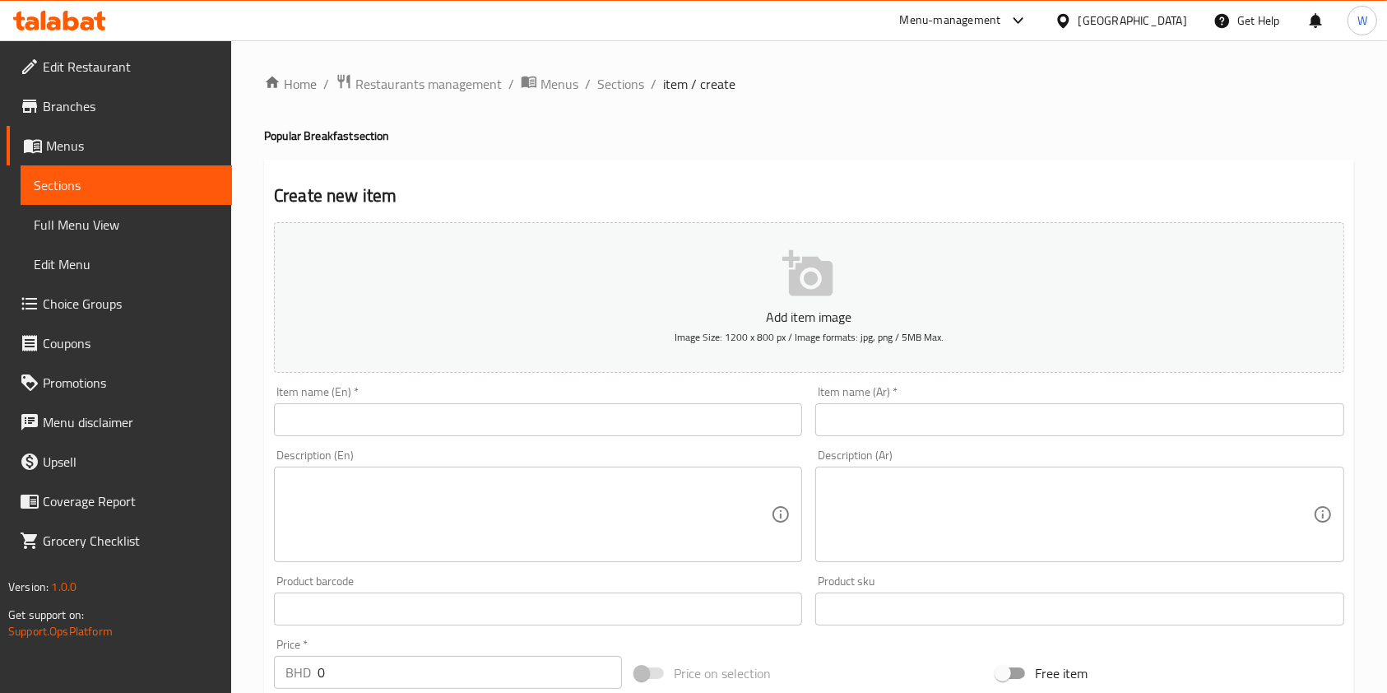
click at [460, 406] on input "text" at bounding box center [538, 419] width 528 height 33
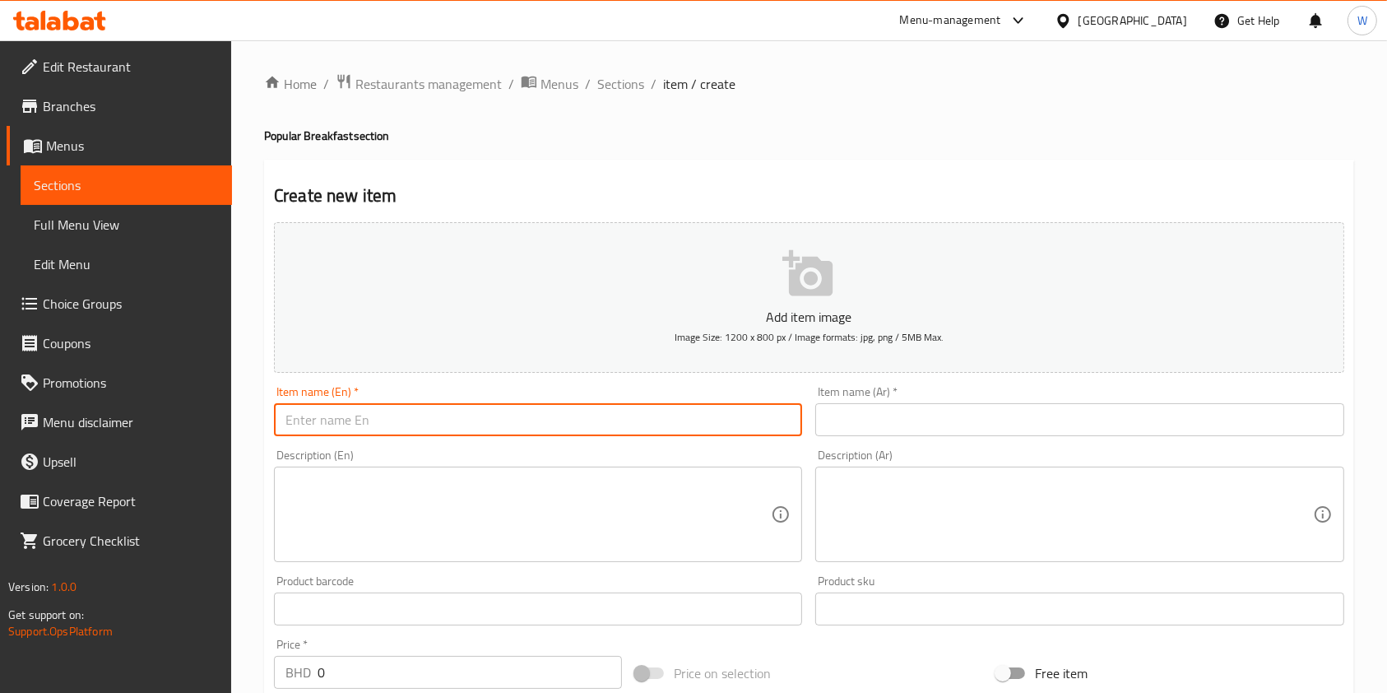
paste input "Lebanese Mezze"
type input "Lebanese Mezze"
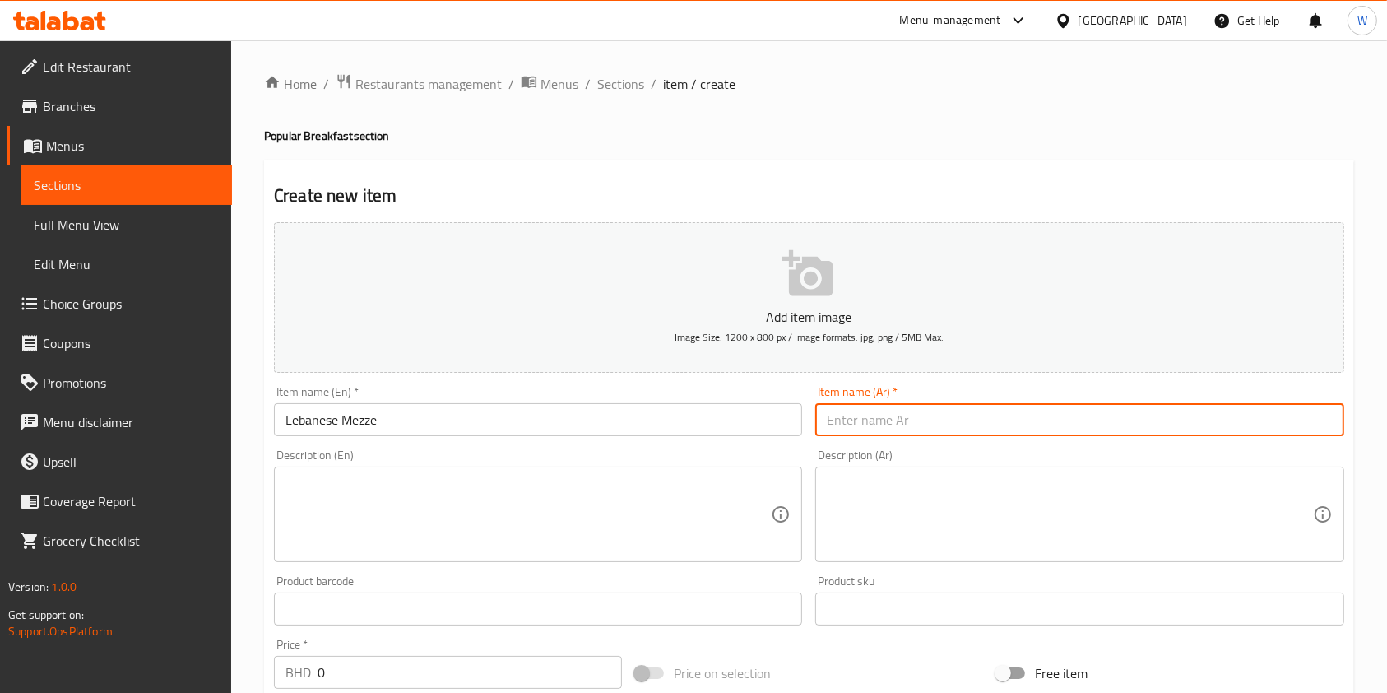
click at [879, 424] on input "text" at bounding box center [1079, 419] width 528 height 33
paste input "المزّة اللبنانية"
type input "المزّة اللبنانية"
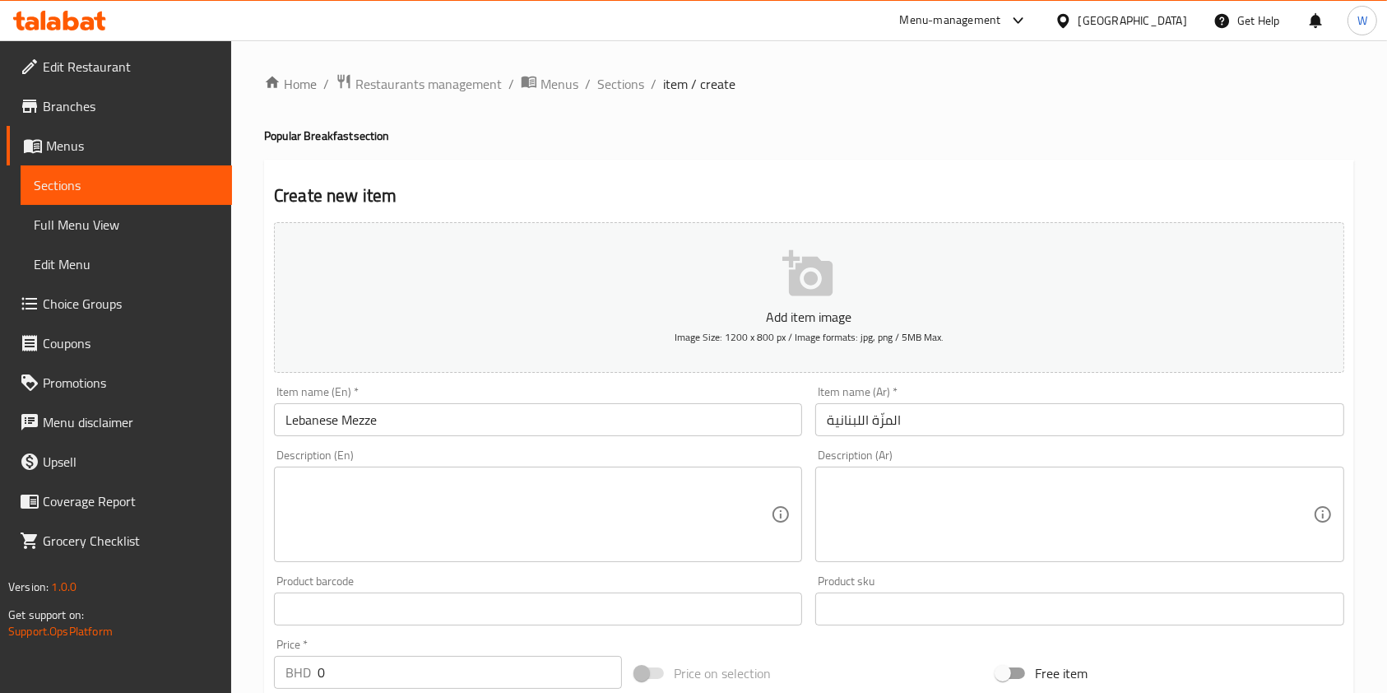
click at [438, 527] on textarea at bounding box center [527, 514] width 485 height 78
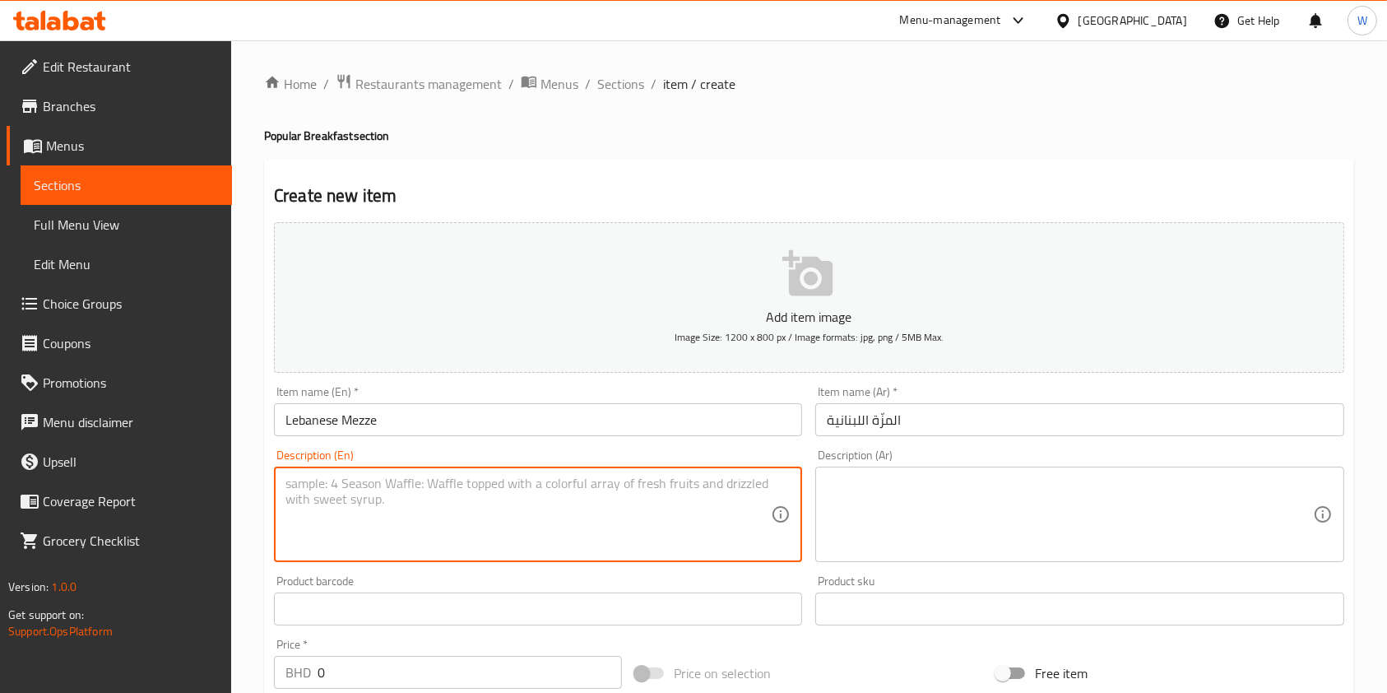
paste textarea "A delightful mix of creamy labneh, fresh cream, shredded cheese, and assorted o…"
type textarea "A delightful mix of creamy labneh, fresh cream, shredded cheese, and assorted o…"
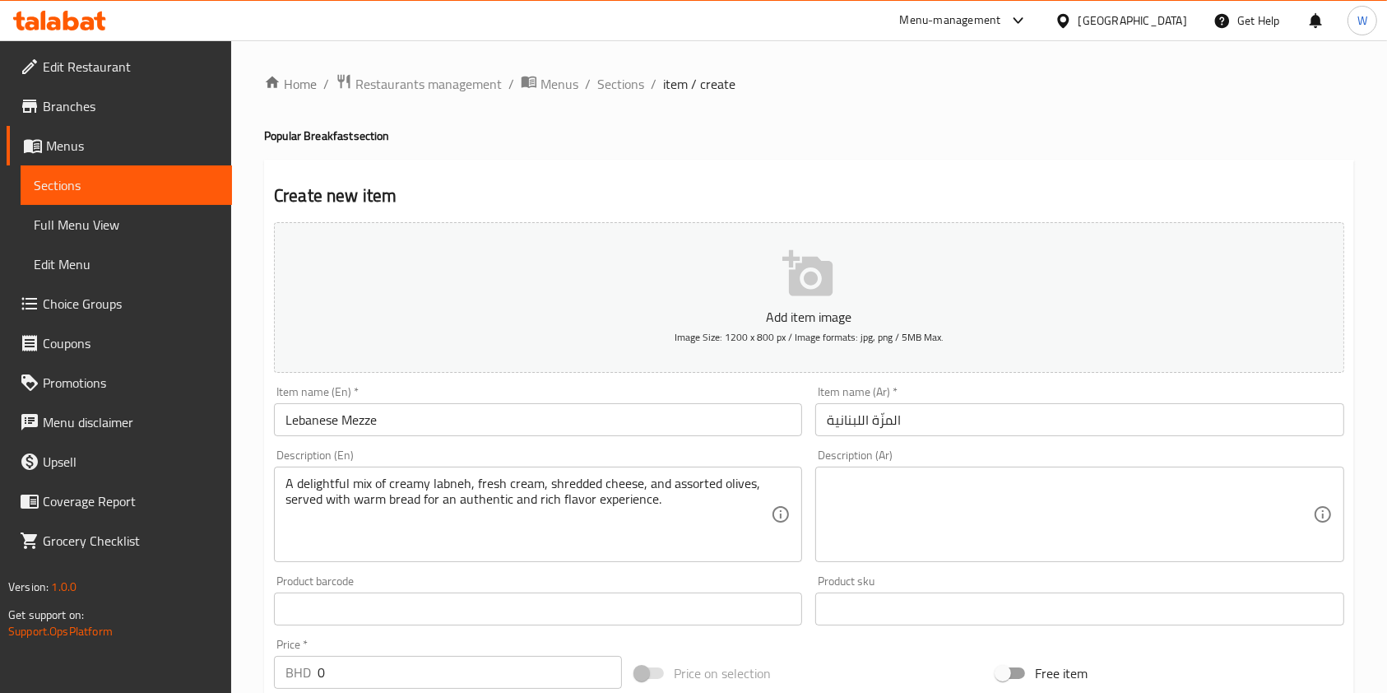
click at [953, 472] on div "Description (Ar)" at bounding box center [1079, 513] width 528 height 95
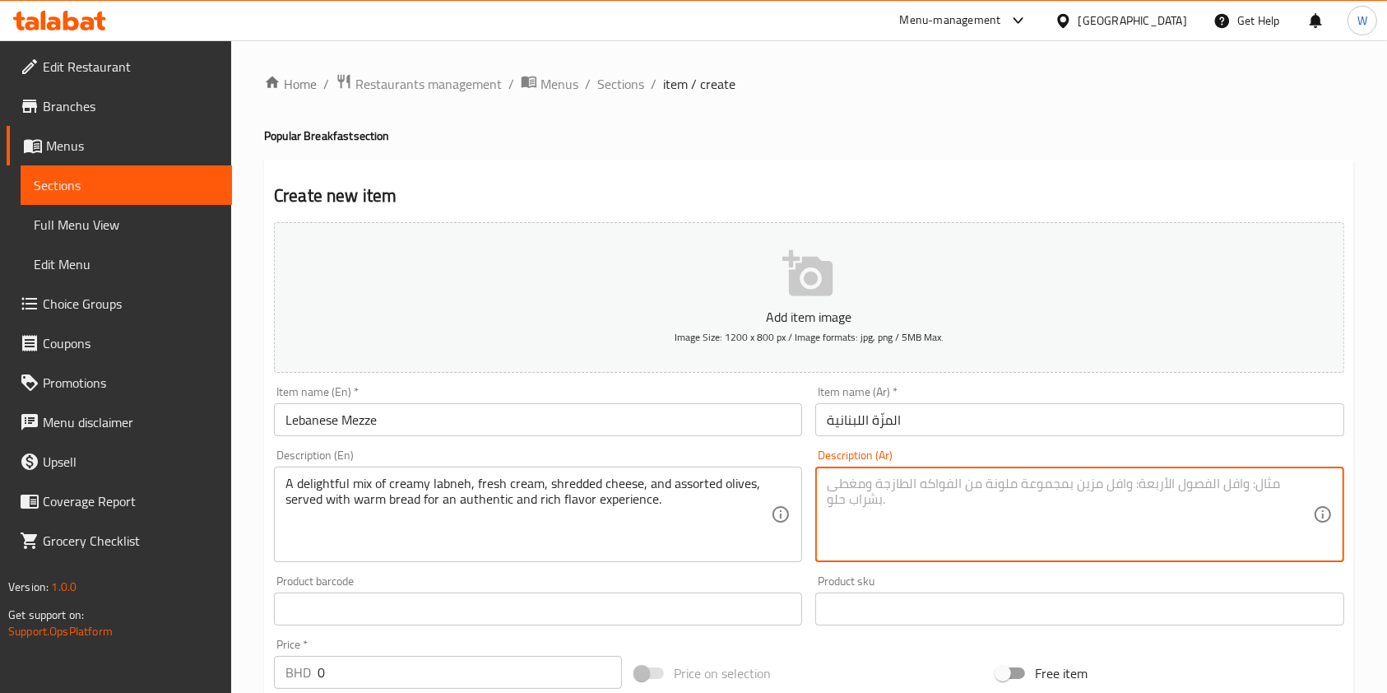
paste textarea "توليفة لذيذة تجمع بين لبنة كريمية غنية، قشطة طازجة، جبن مبشور، وزيتون متنوع، تُ…"
type textarea "توليفة لذيذة تجمع بين لبنة كريمية غنية، قشطة طازجة، جبن مبشور، وزيتون متنوع، تُ…"
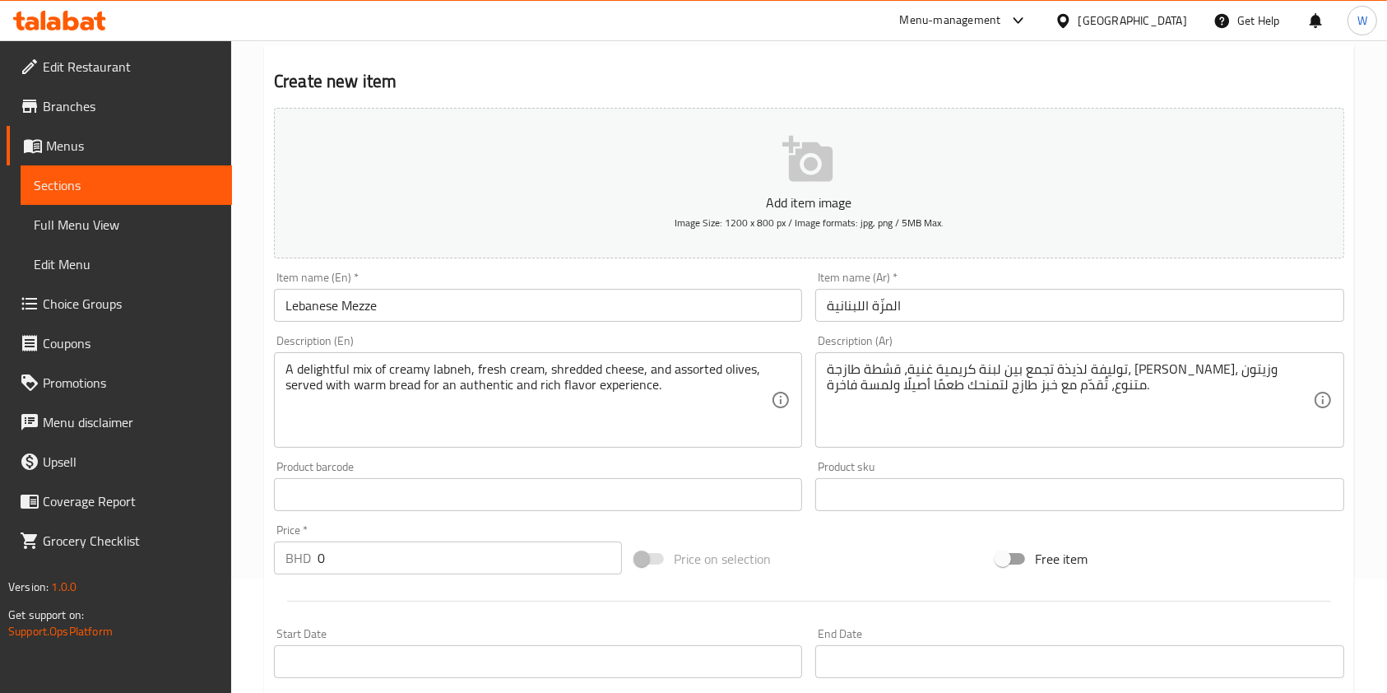
scroll to position [219, 0]
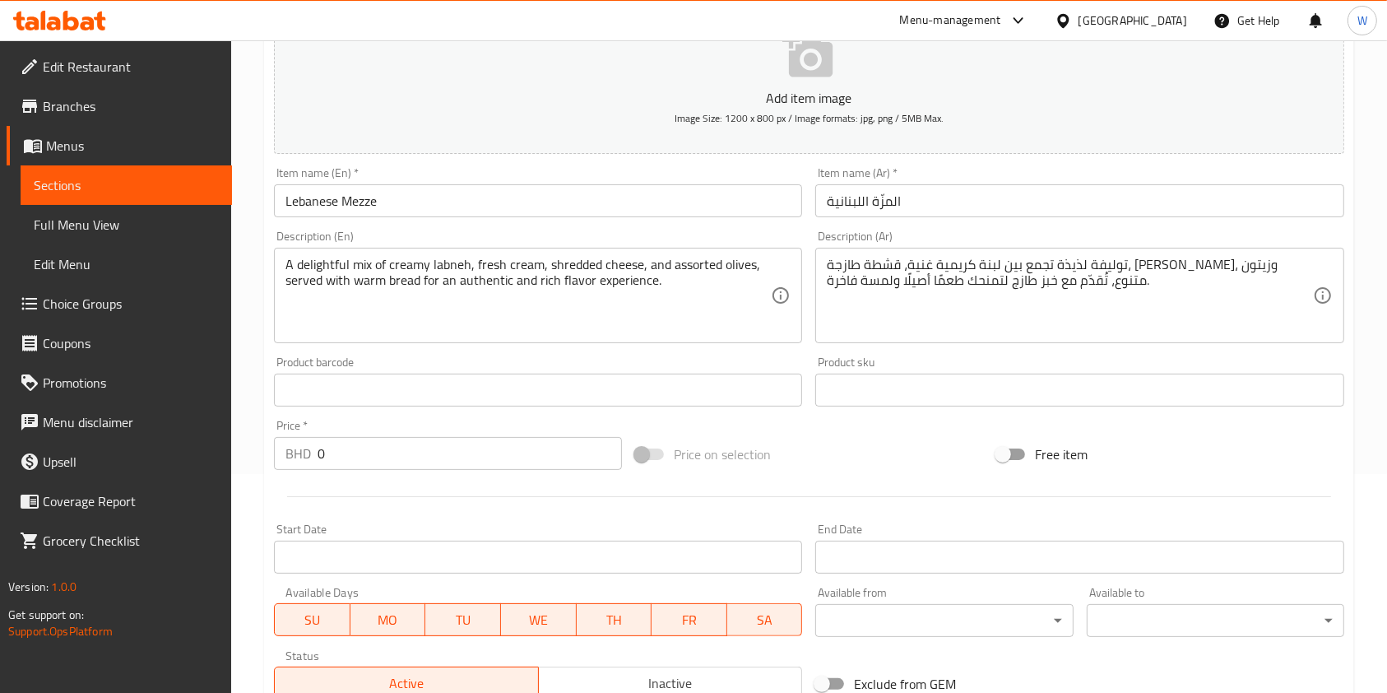
drag, startPoint x: 378, startPoint y: 453, endPoint x: 191, endPoint y: 466, distance: 187.1
click at [191, 466] on div "Edit Restaurant Branches Menus Sections Full Menu View Edit Menu Choice Groups …" at bounding box center [693, 382] width 1387 height 1122
paste input "1.35"
type input "1.350"
drag, startPoint x: 428, startPoint y: 499, endPoint x: 461, endPoint y: 503, distance: 33.1
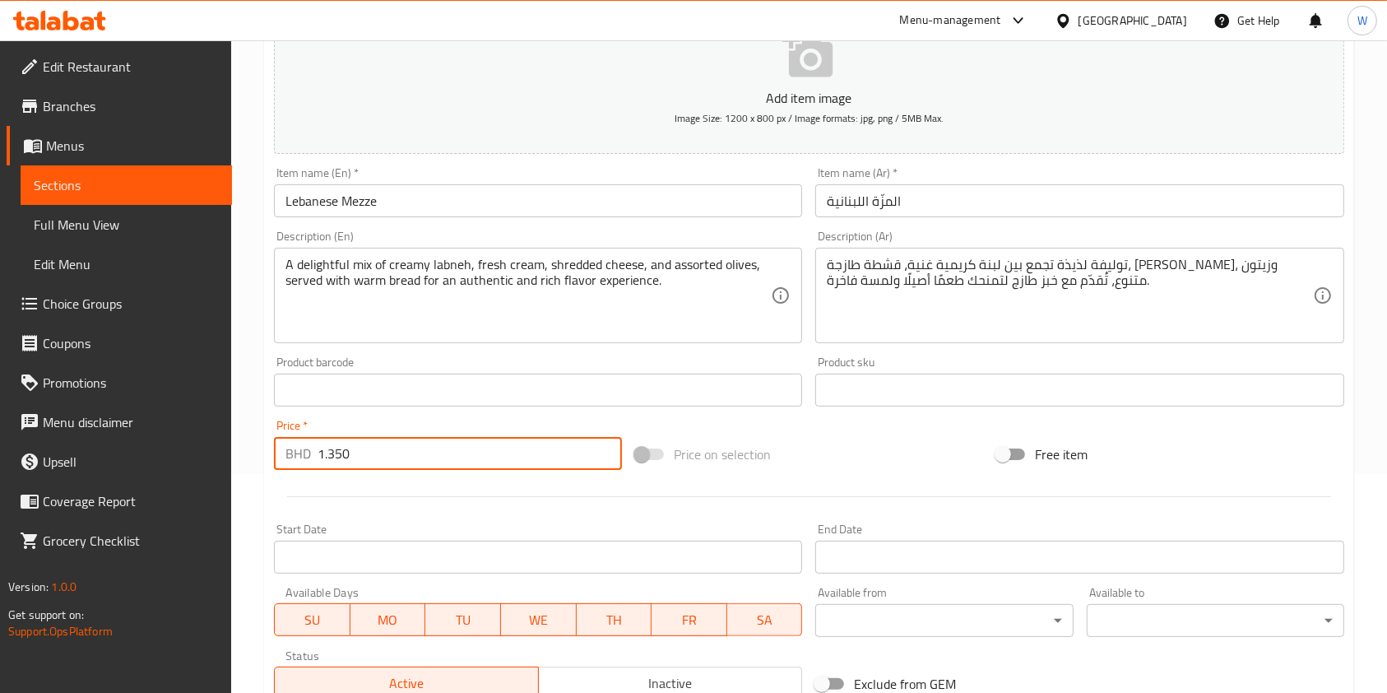
click at [429, 499] on div at bounding box center [808, 496] width 1083 height 40
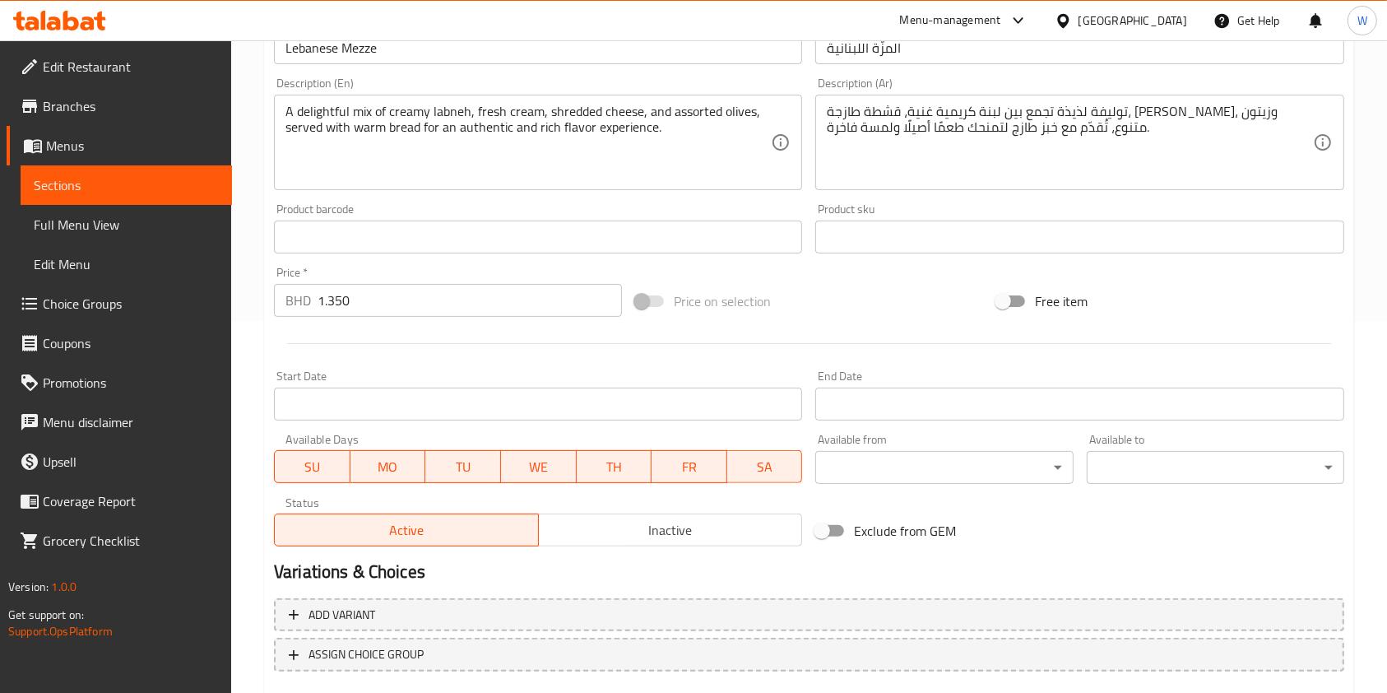
scroll to position [470, 0]
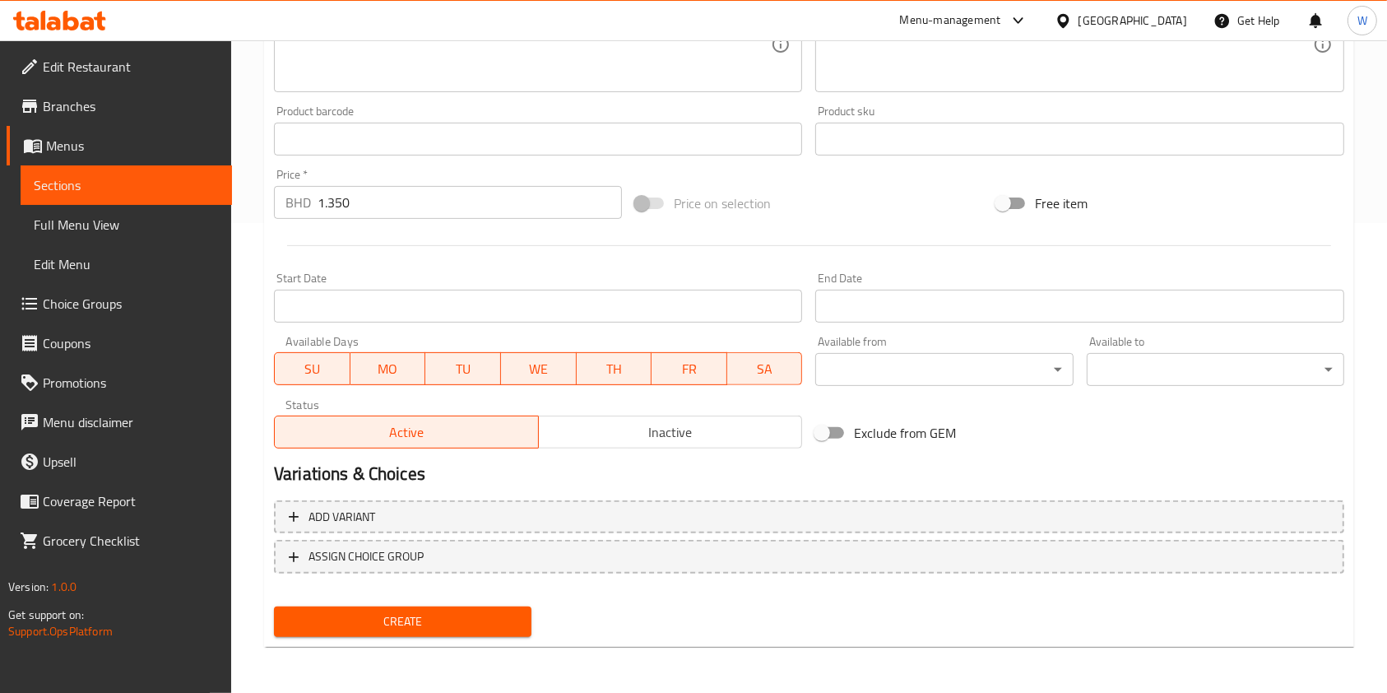
click at [487, 624] on span "Create" at bounding box center [402, 621] width 231 height 21
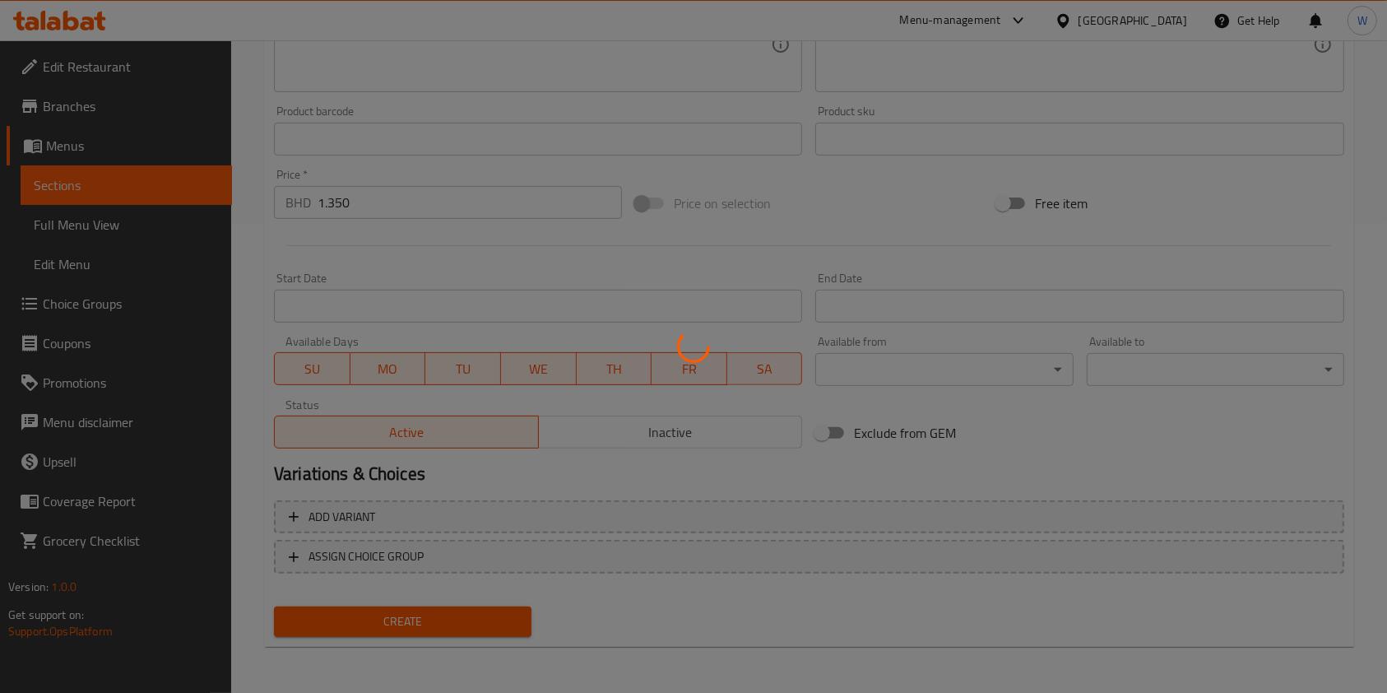
type input "0"
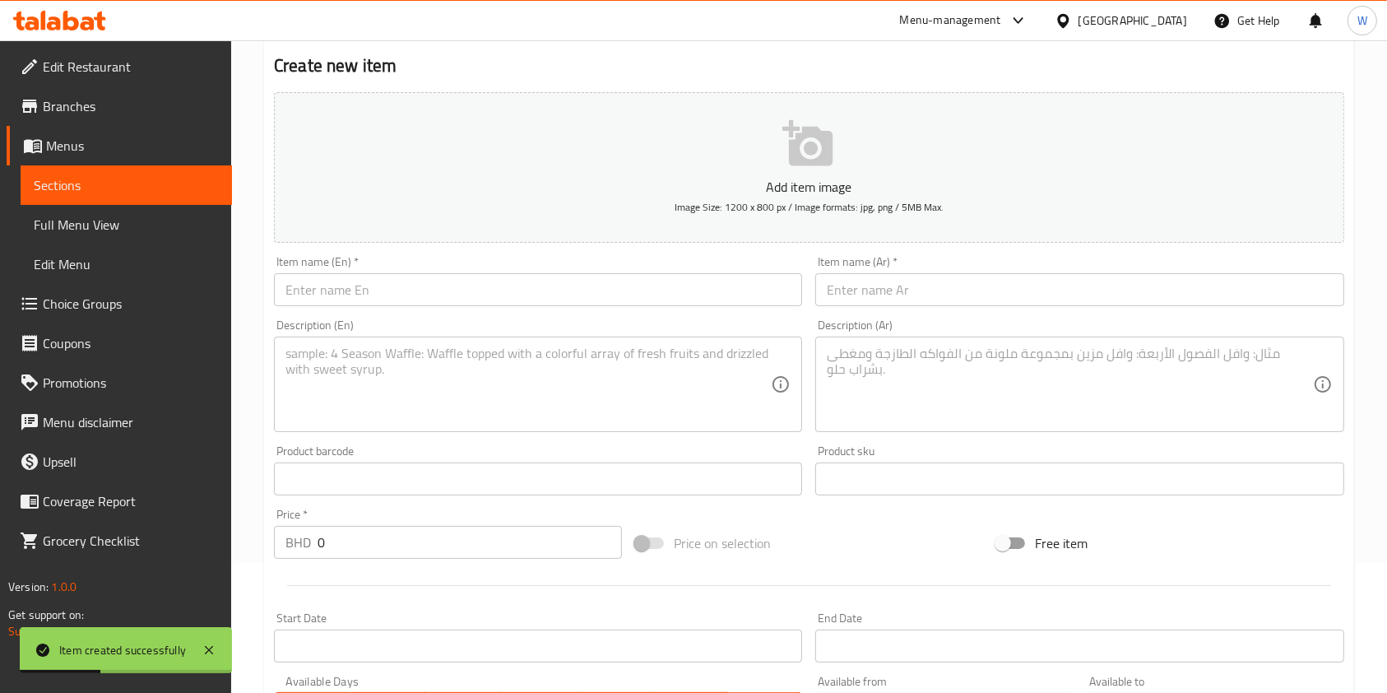
scroll to position [0, 0]
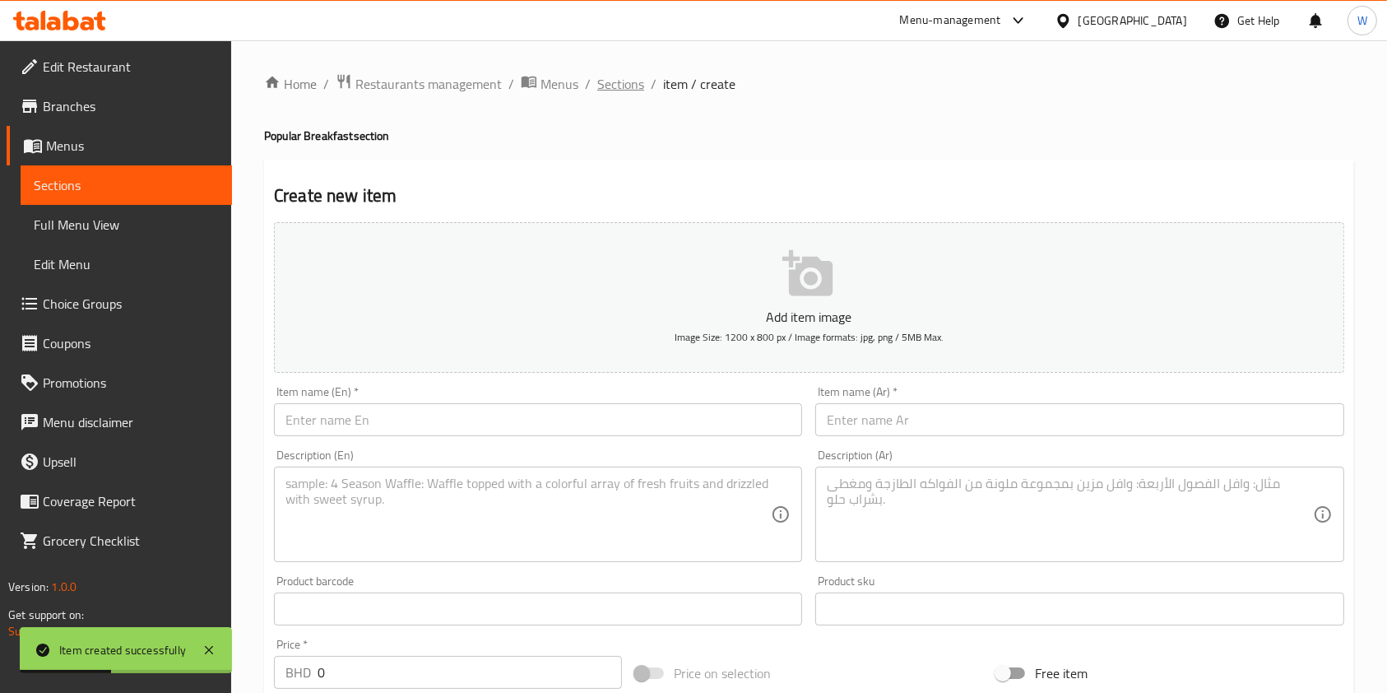
click at [634, 88] on span "Sections" at bounding box center [620, 84] width 47 height 20
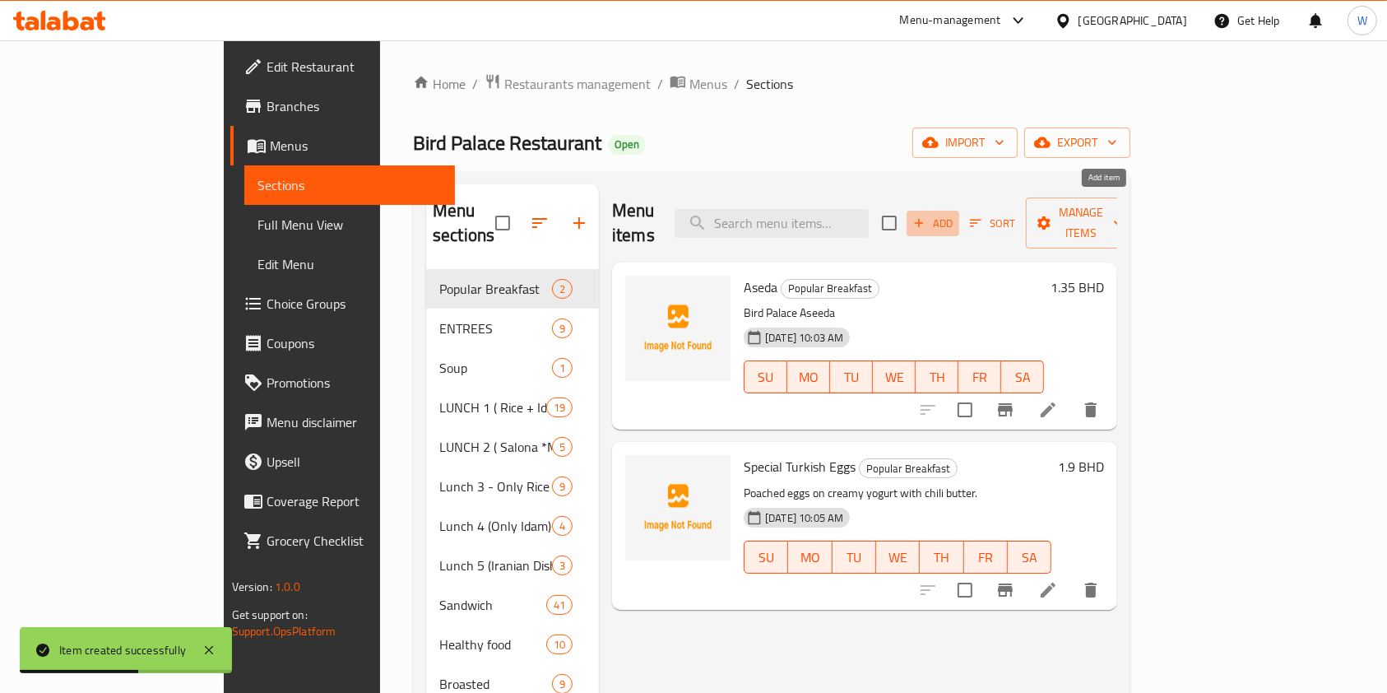
click at [926, 218] on icon "button" at bounding box center [918, 223] width 15 height 15
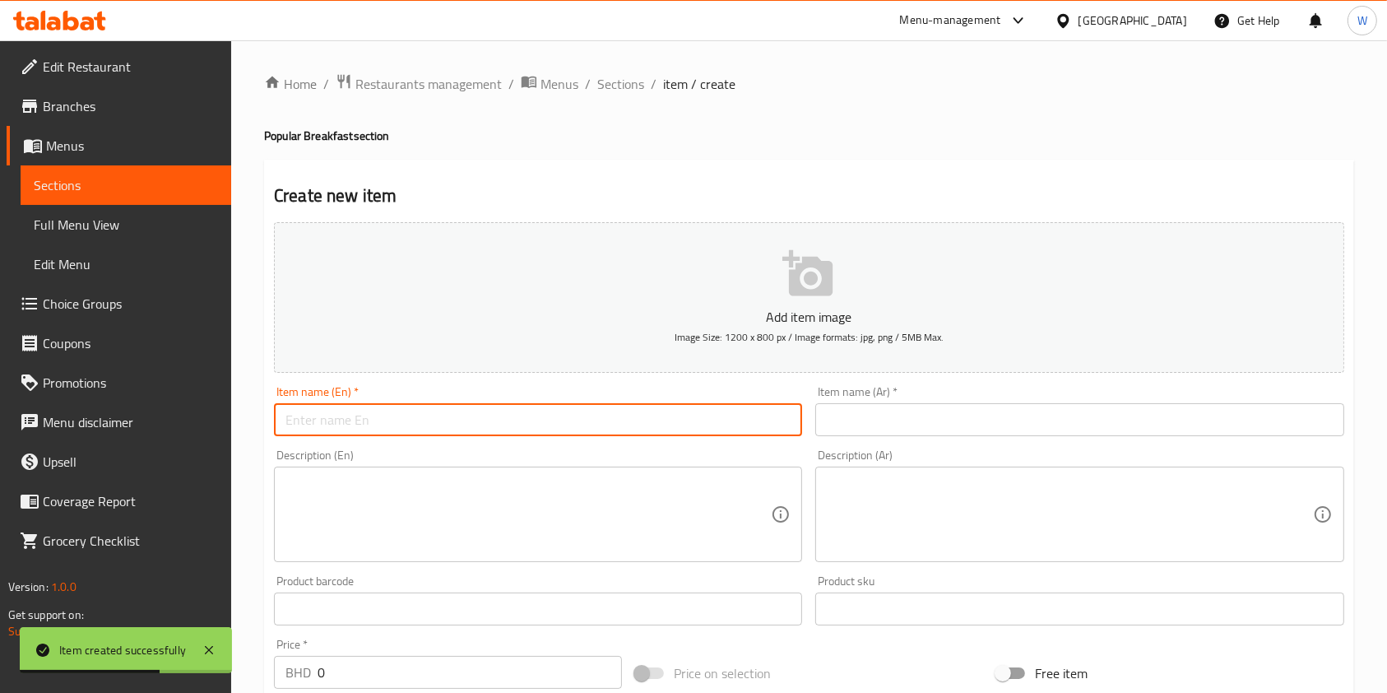
click at [565, 424] on input "text" at bounding box center [538, 419] width 528 height 33
paste input "Special Pizza Egg"
type input "Special Pizza Egg"
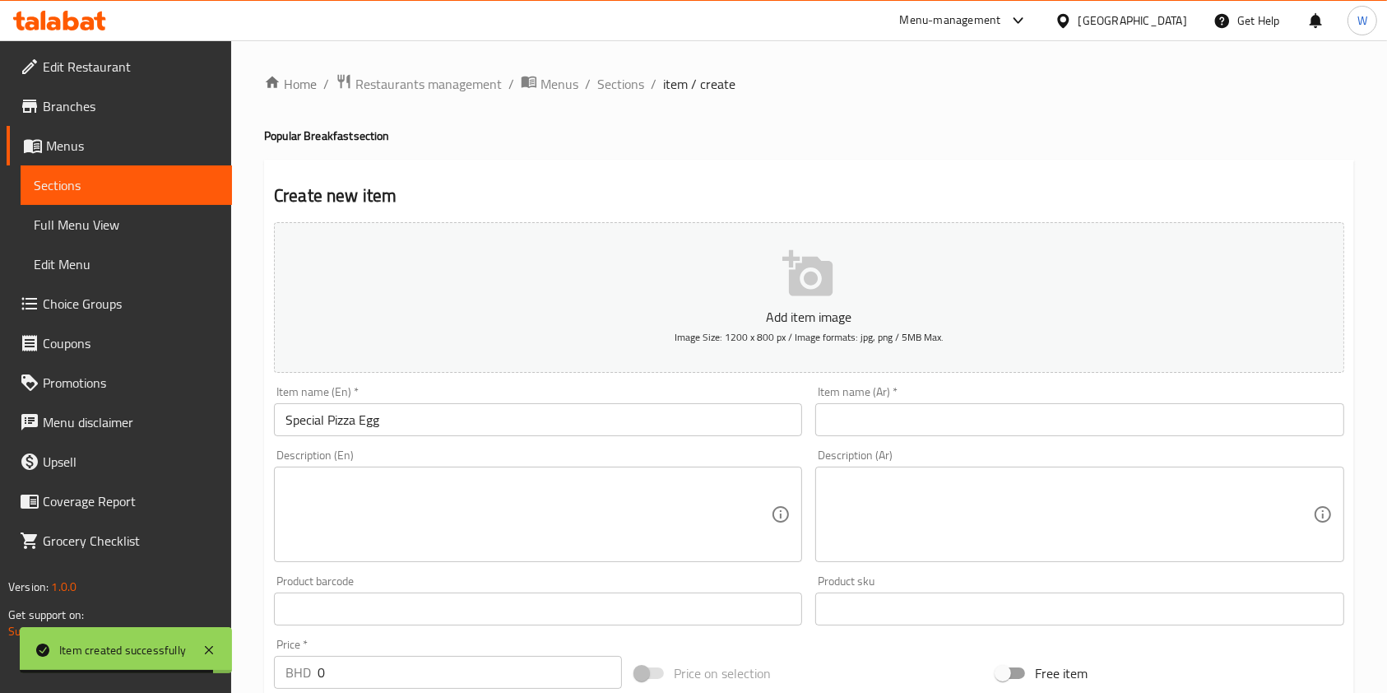
click at [843, 403] on div "Item name (Ar)   * Item name (Ar) *" at bounding box center [1079, 411] width 528 height 50
click at [843, 422] on input "text" at bounding box center [1079, 419] width 528 height 33
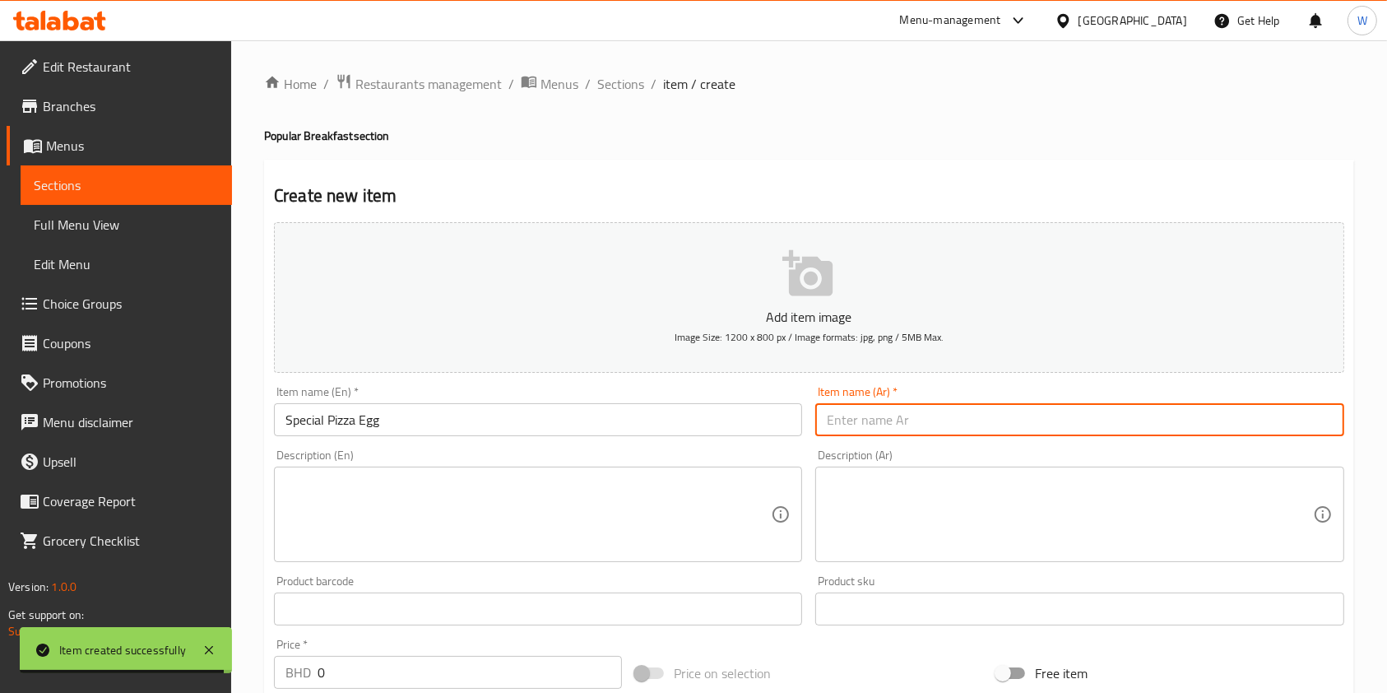
paste input "بيض البيتزا الخاص"
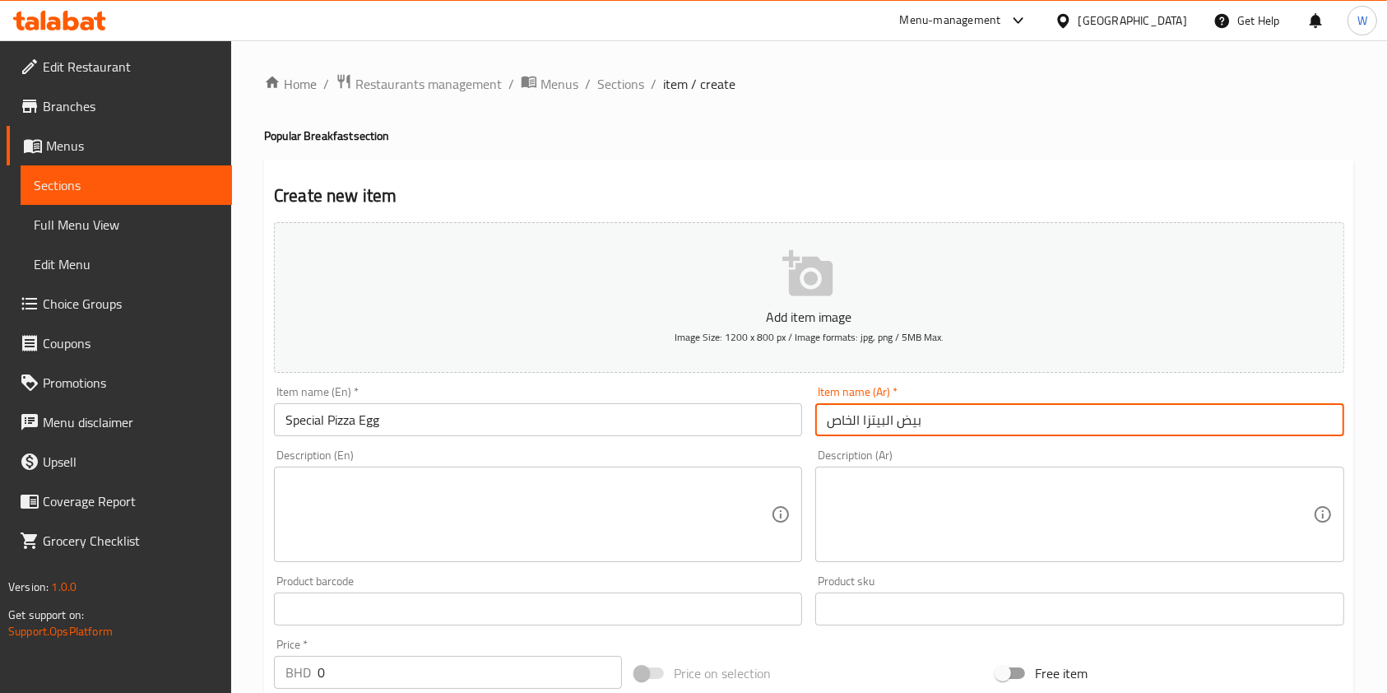
type input "بيض البيتزا الخاص"
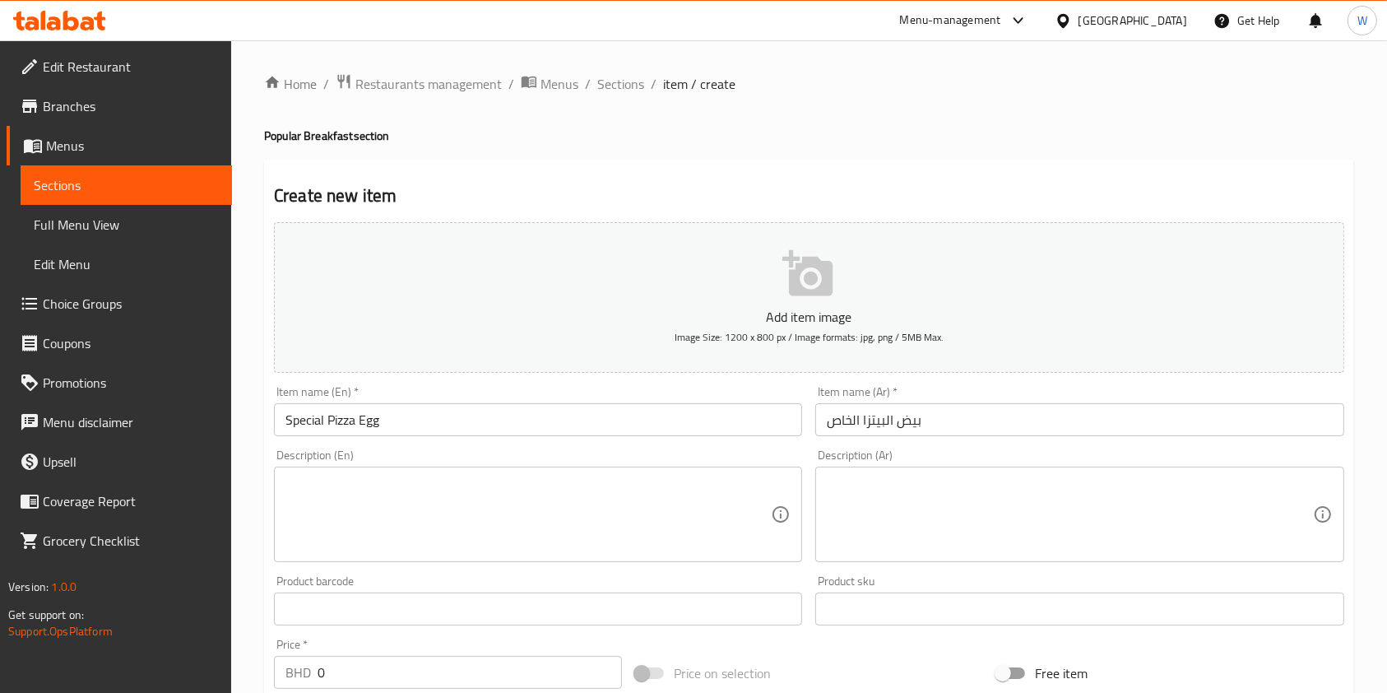
click at [327, 518] on textarea at bounding box center [527, 514] width 485 height 78
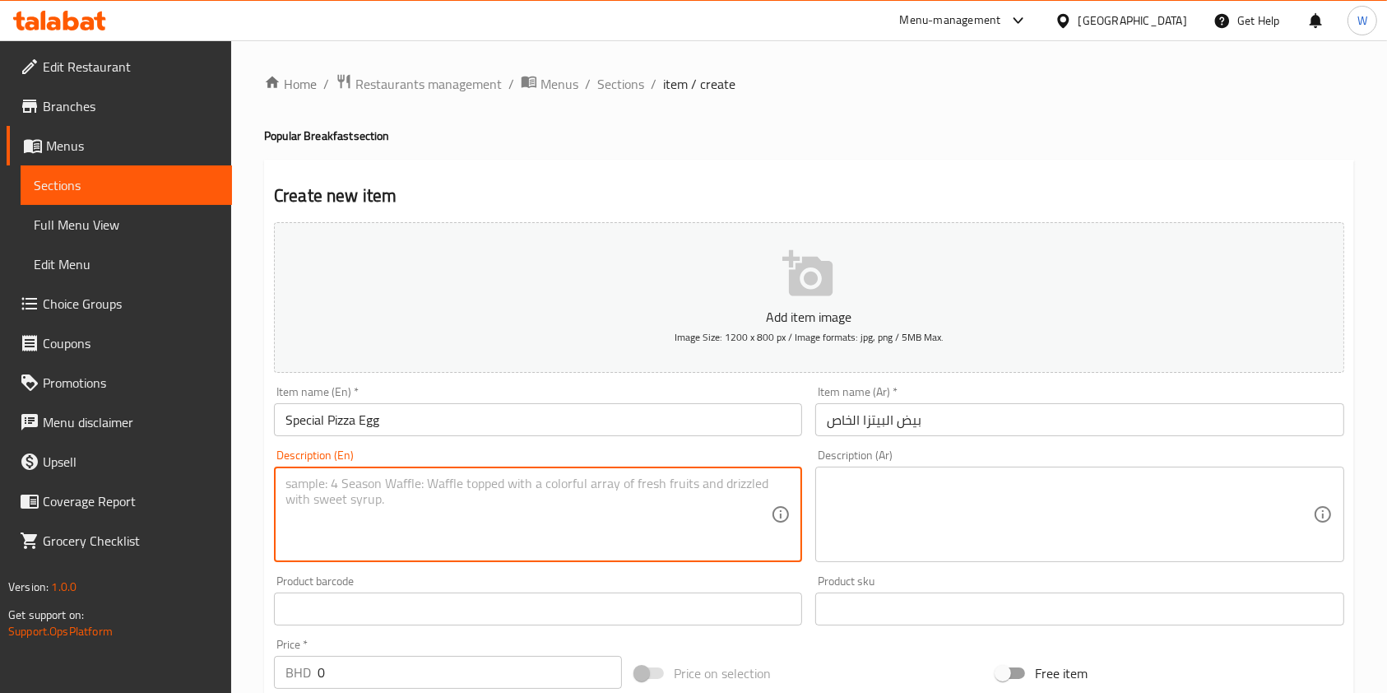
paste textarea "An innovative dish combining soft eggs with the irresistible taste of pizza, to…"
type textarea "An innovative dish combining soft eggs with the irresistible taste of pizza, to…"
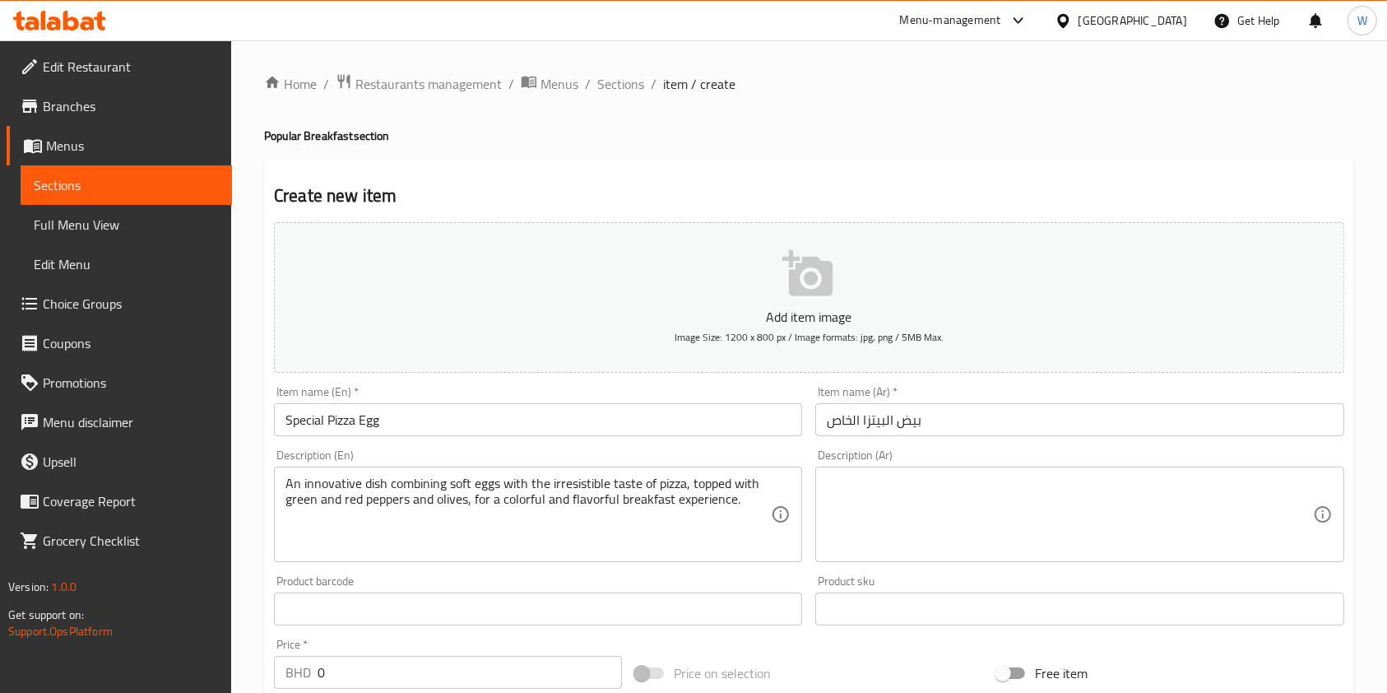
click at [888, 523] on textarea at bounding box center [1069, 514] width 485 height 78
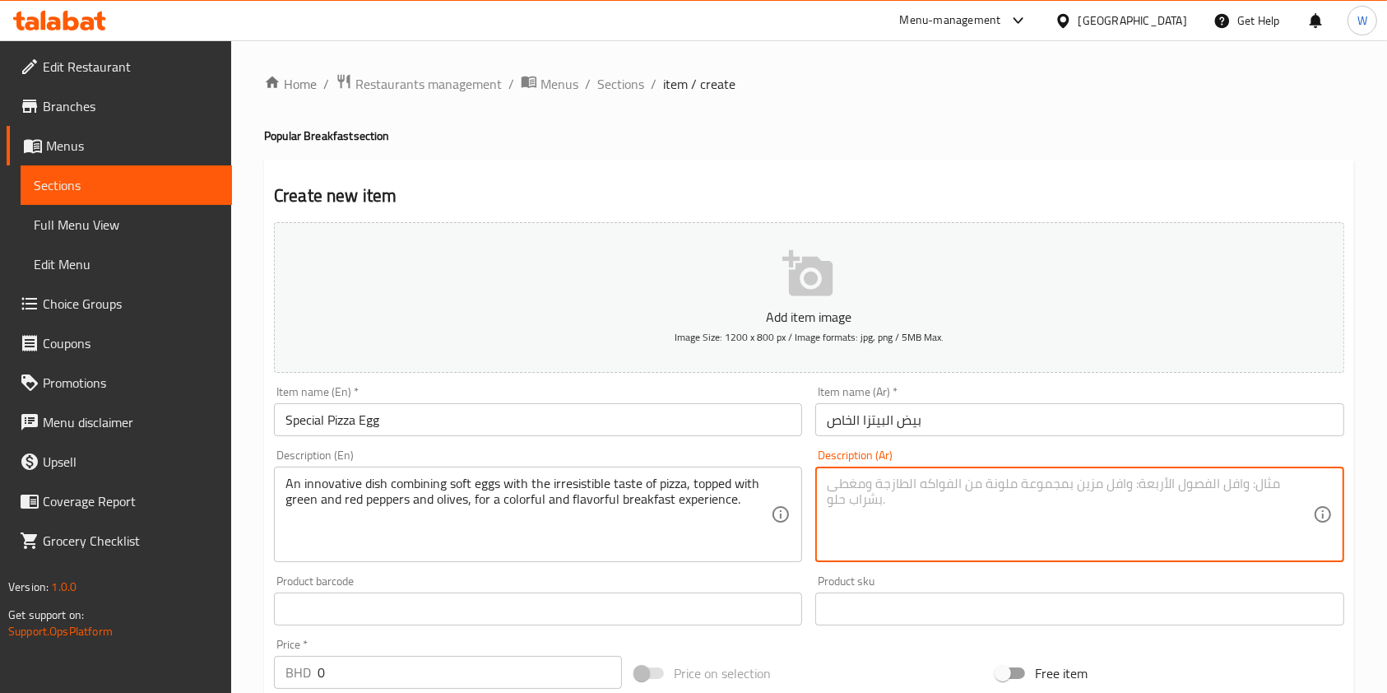
paste textarea "طبق مبتكر يجمع بين طراوة البيض ونكهة البيتزا الشهية، مزين بشرائح الفلفل الأخضر …"
type textarea "طبق مبتكر يجمع بين طراوة البيض ونكهة البيتزا الشهية، مزين بشرائح الفلفل الأخضر …"
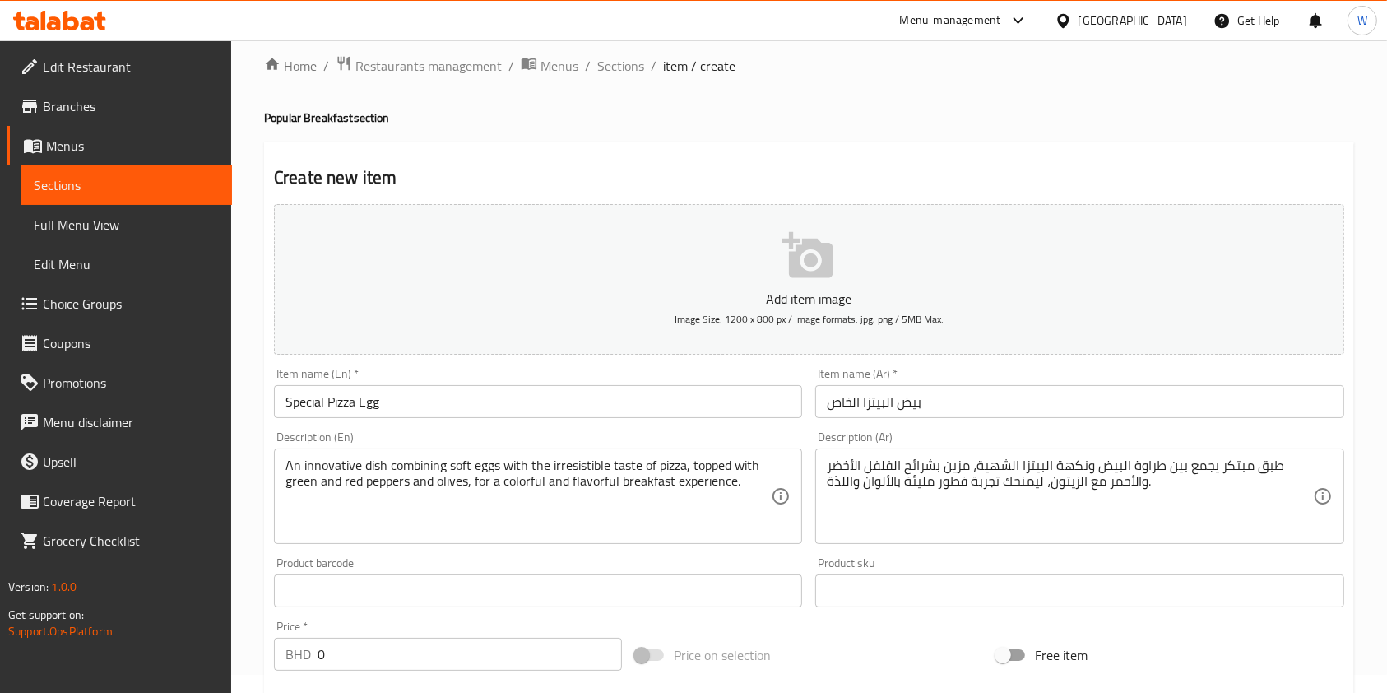
scroll to position [329, 0]
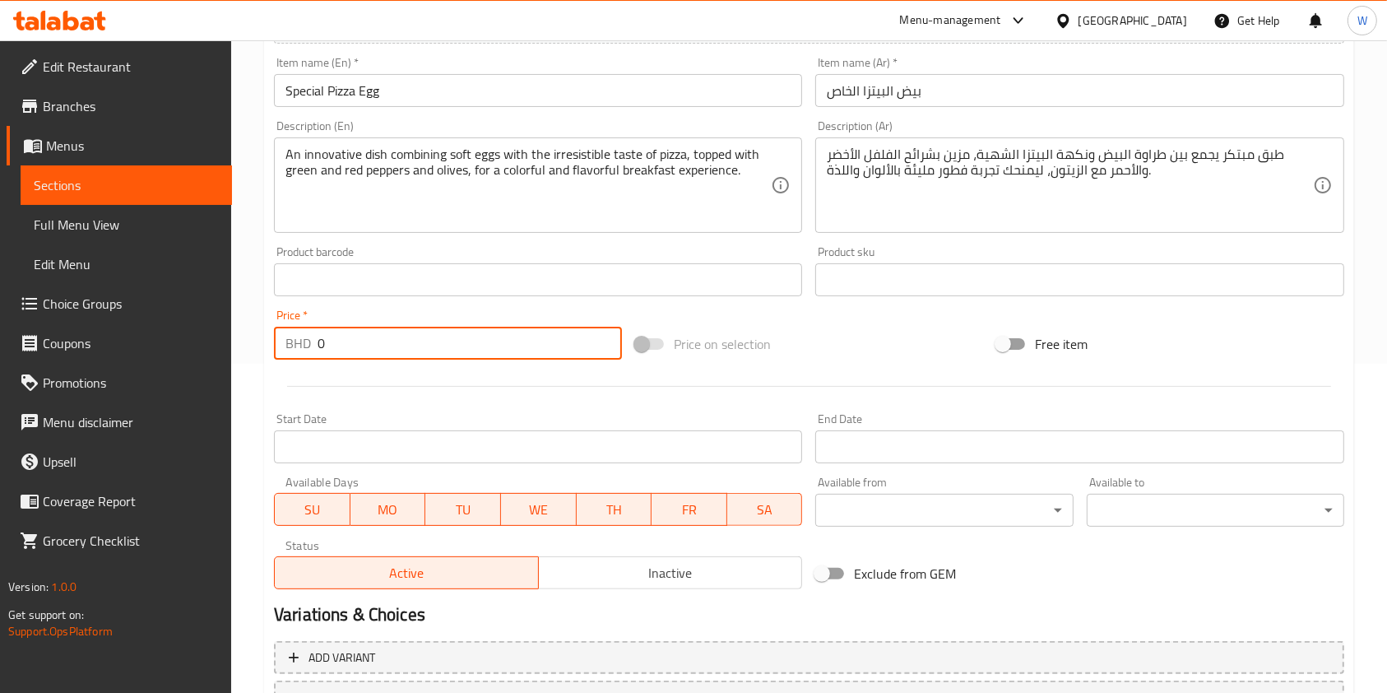
drag, startPoint x: 378, startPoint y: 348, endPoint x: 220, endPoint y: 366, distance: 159.0
click at [220, 365] on div "Edit Restaurant Branches Menus Sections Full Menu View Edit Menu Choice Groups …" at bounding box center [693, 272] width 1387 height 1122
paste input "1.80"
type input "1.800"
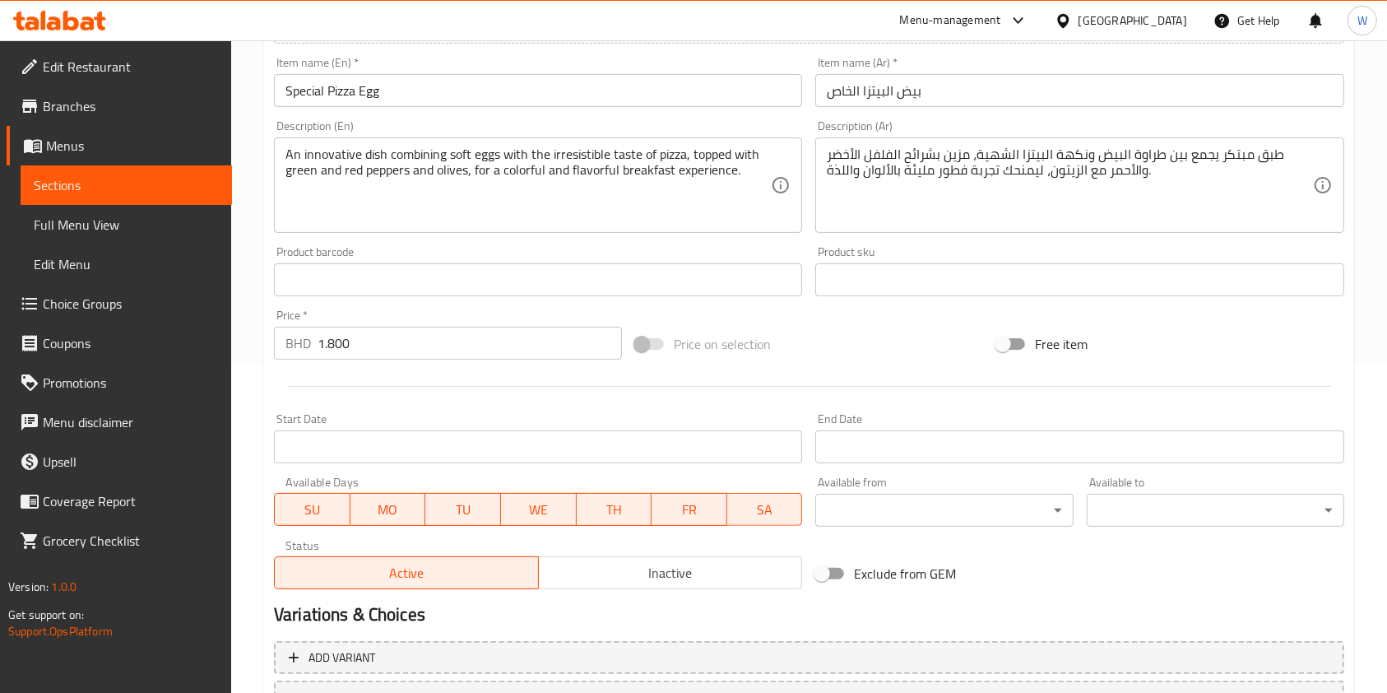
click at [373, 385] on div at bounding box center [808, 386] width 1083 height 40
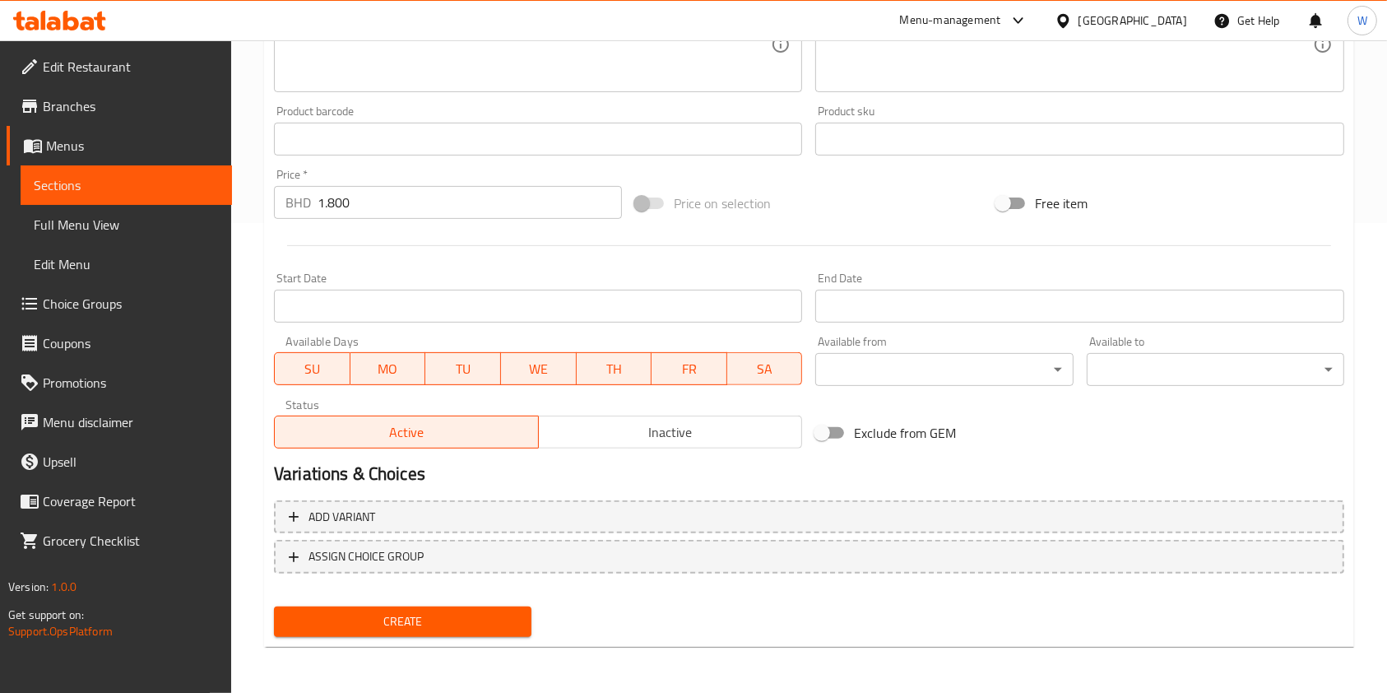
click at [367, 626] on span "Create" at bounding box center [402, 621] width 231 height 21
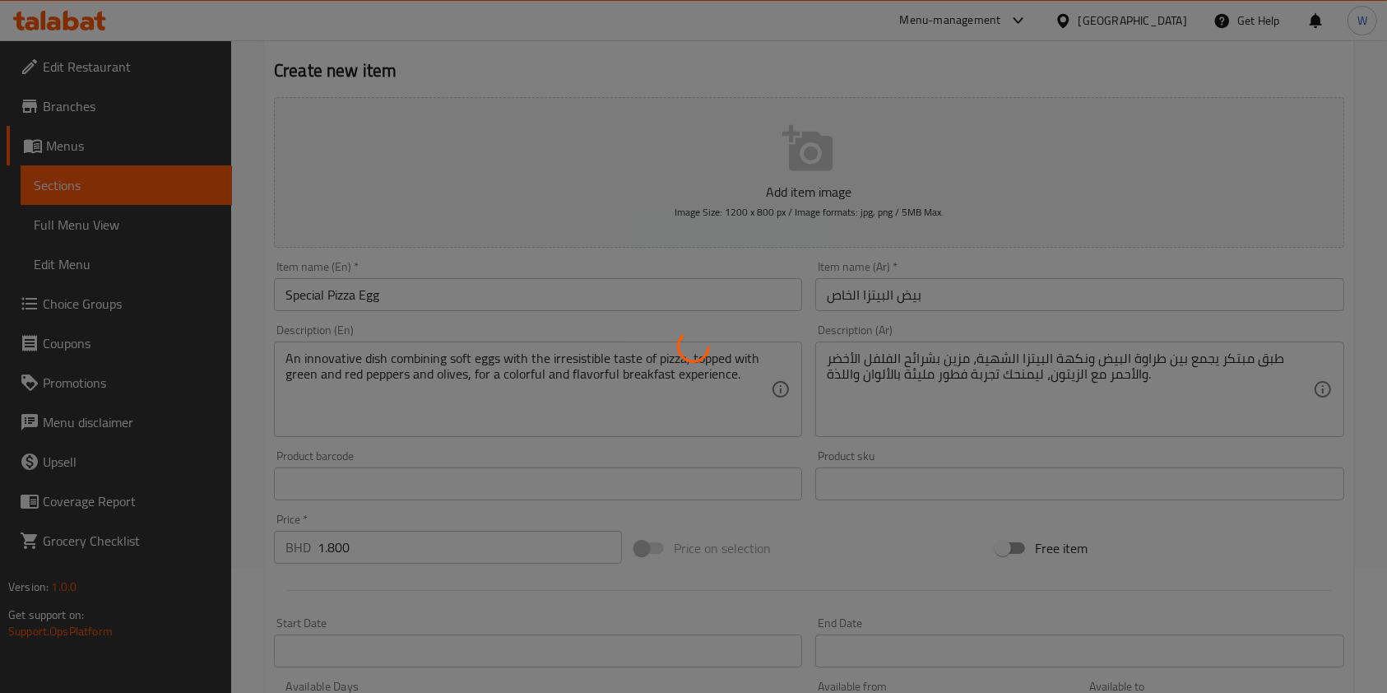
scroll to position [0, 0]
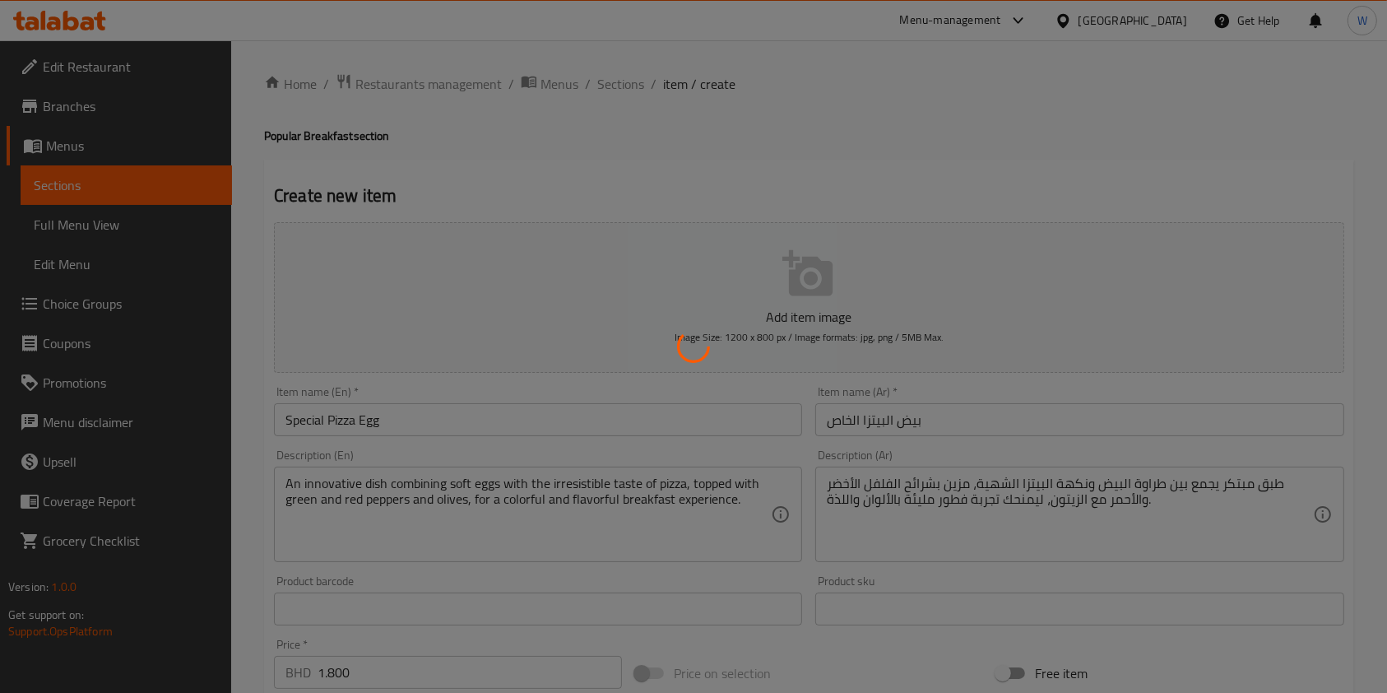
type input "0"
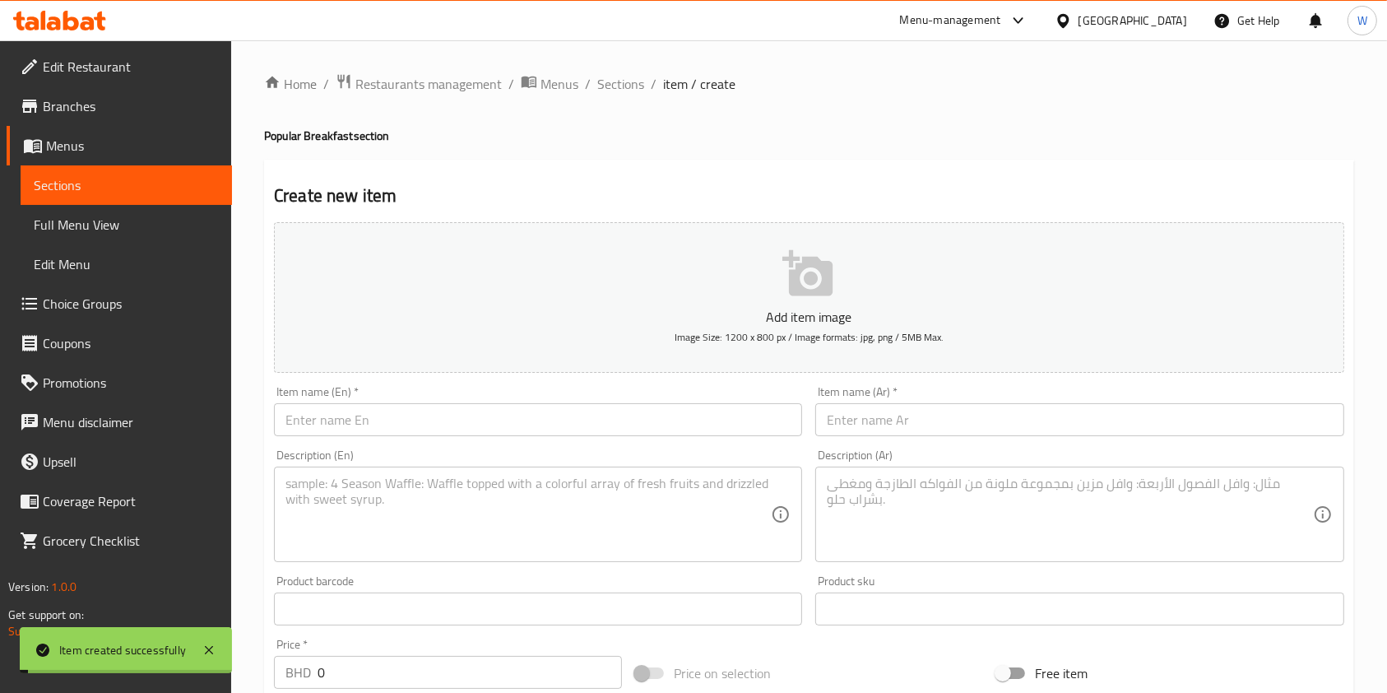
click at [644, 86] on ol "Home / Restaurants management / Menus / Sections / item / create" at bounding box center [809, 83] width 1090 height 21
click at [639, 87] on span "Sections" at bounding box center [620, 84] width 47 height 20
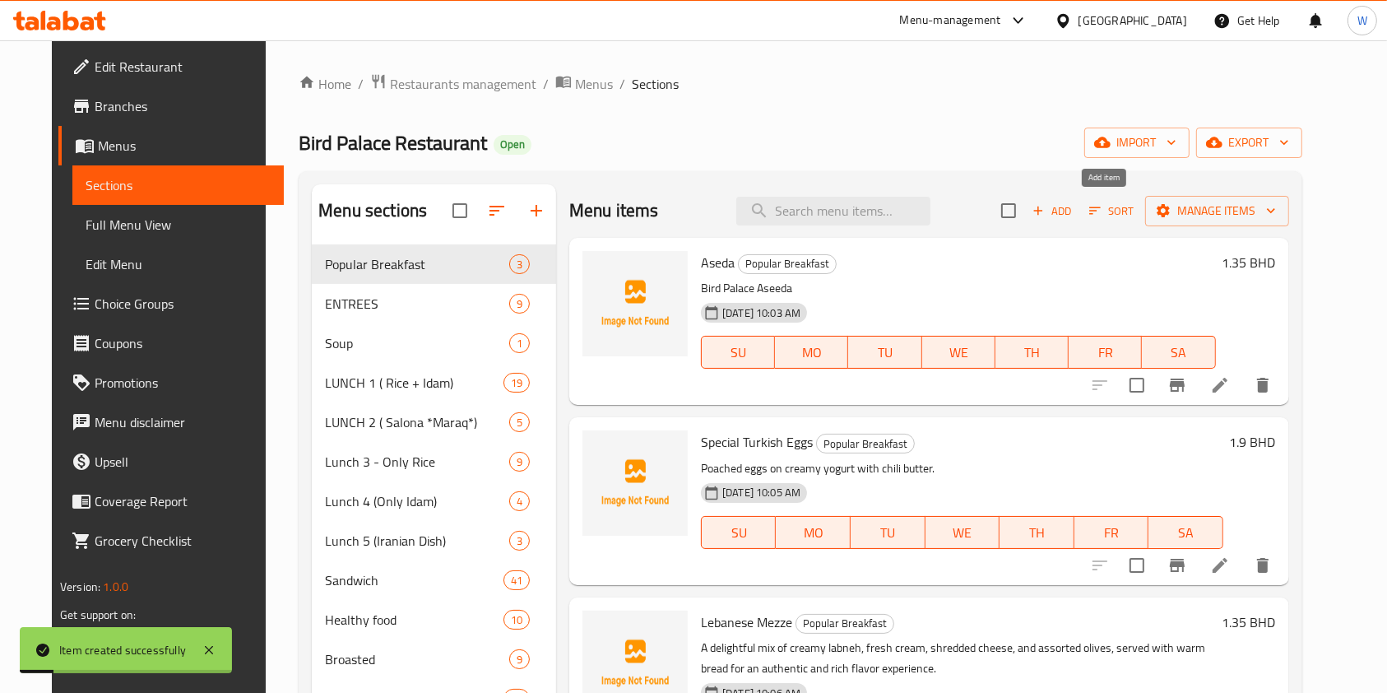
click at [1074, 220] on span "Add" at bounding box center [1052, 211] width 44 height 19
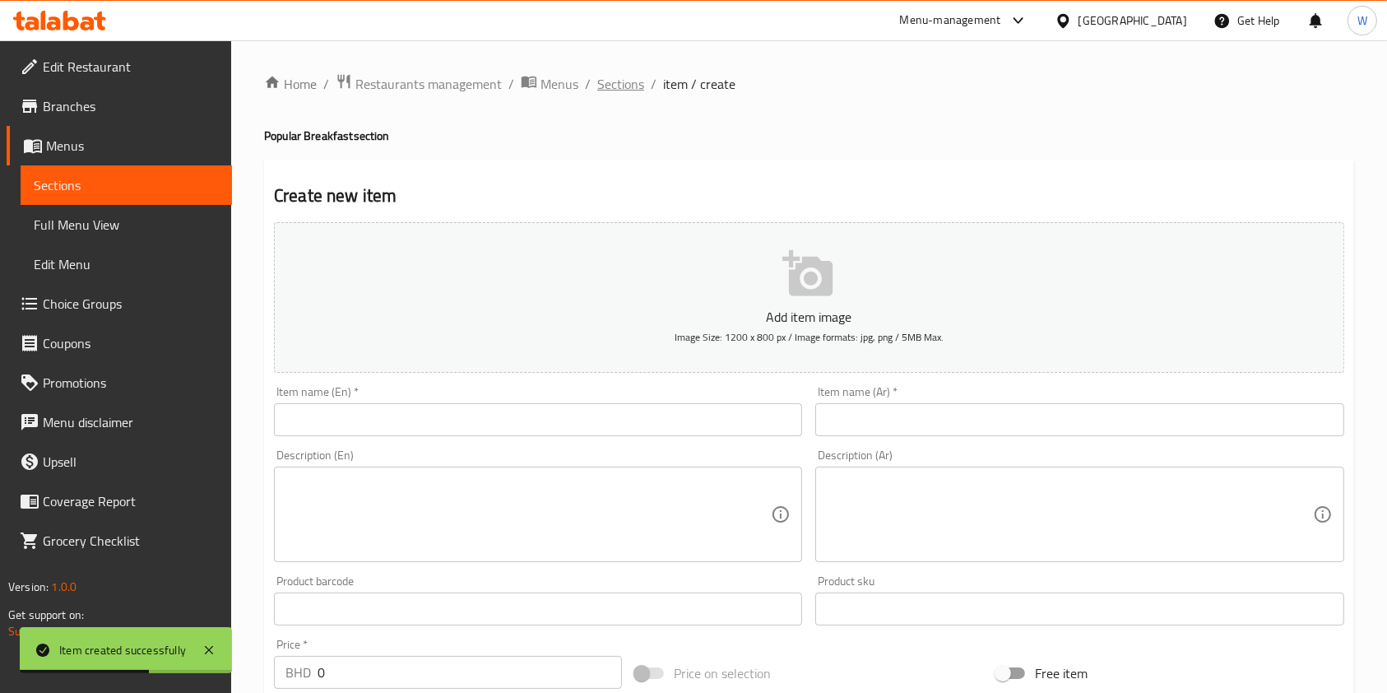
click at [614, 88] on span "Sections" at bounding box center [620, 84] width 47 height 20
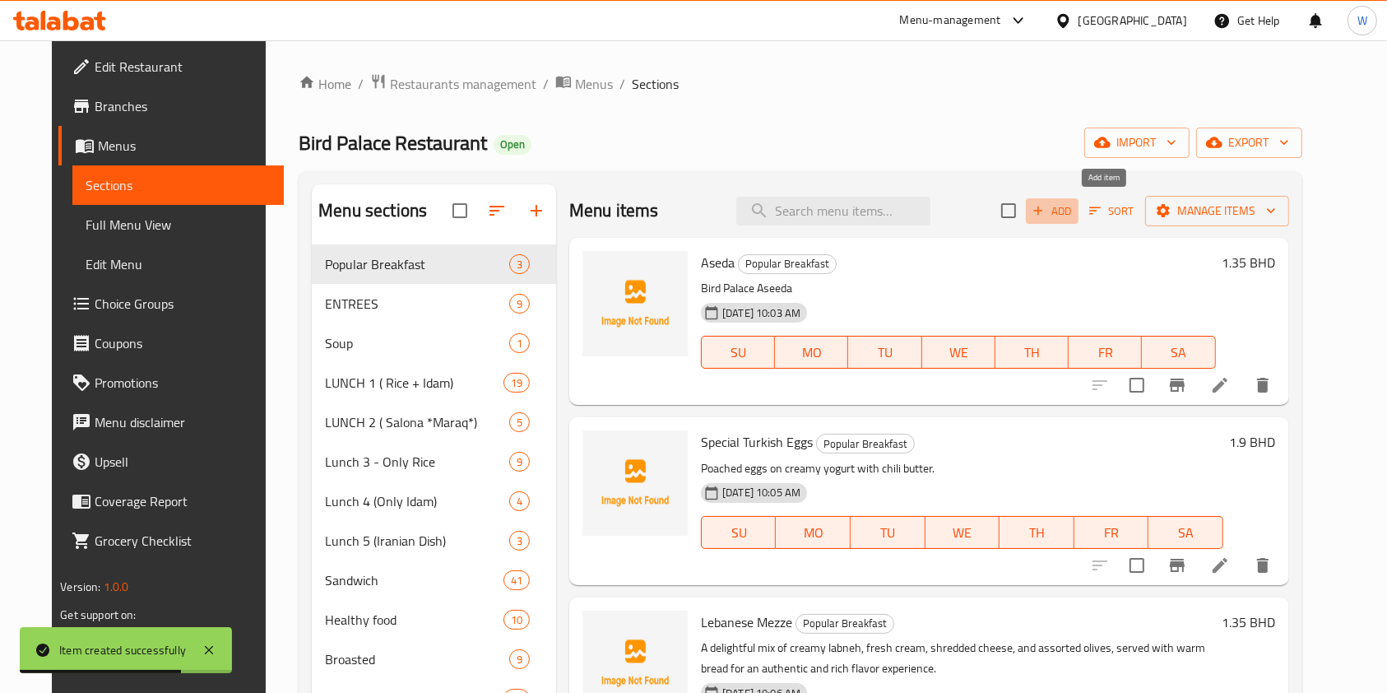
click at [1046, 212] on icon "button" at bounding box center [1038, 210] width 15 height 15
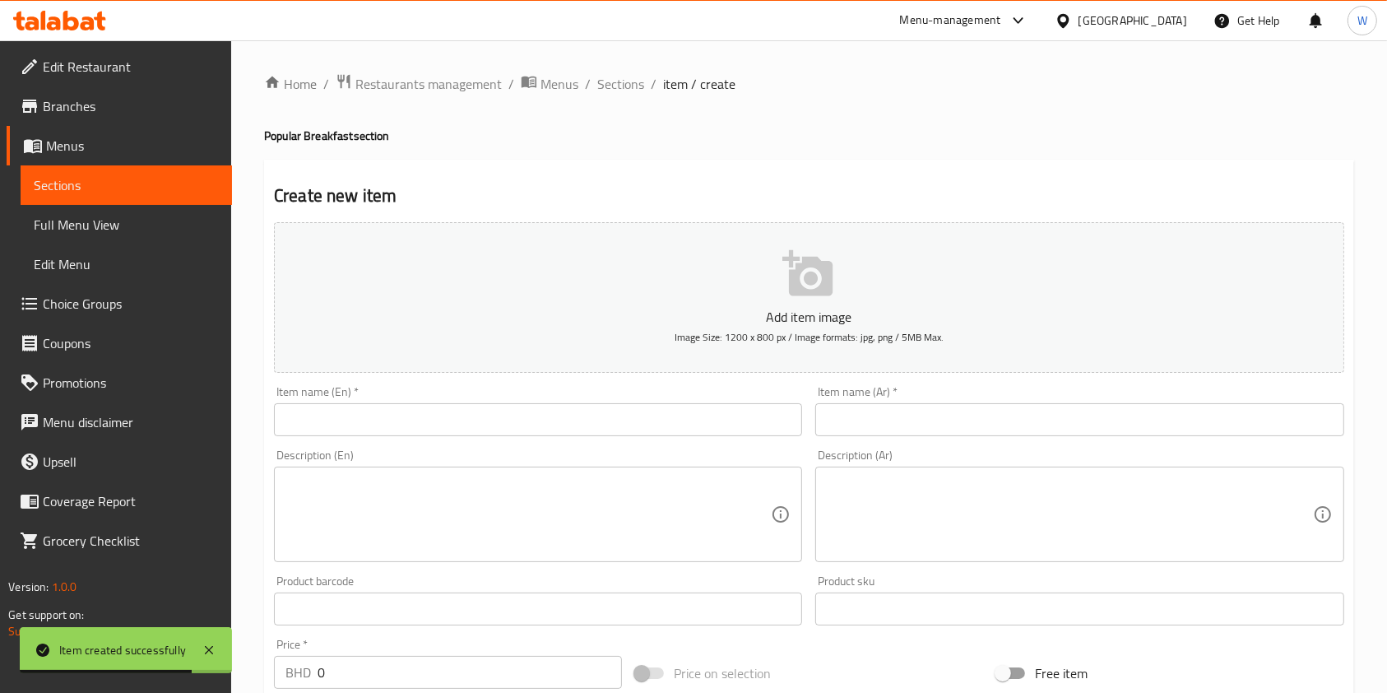
drag, startPoint x: 524, startPoint y: 415, endPoint x: 519, endPoint y: 429, distance: 14.8
click at [524, 417] on input "text" at bounding box center [538, 419] width 528 height 33
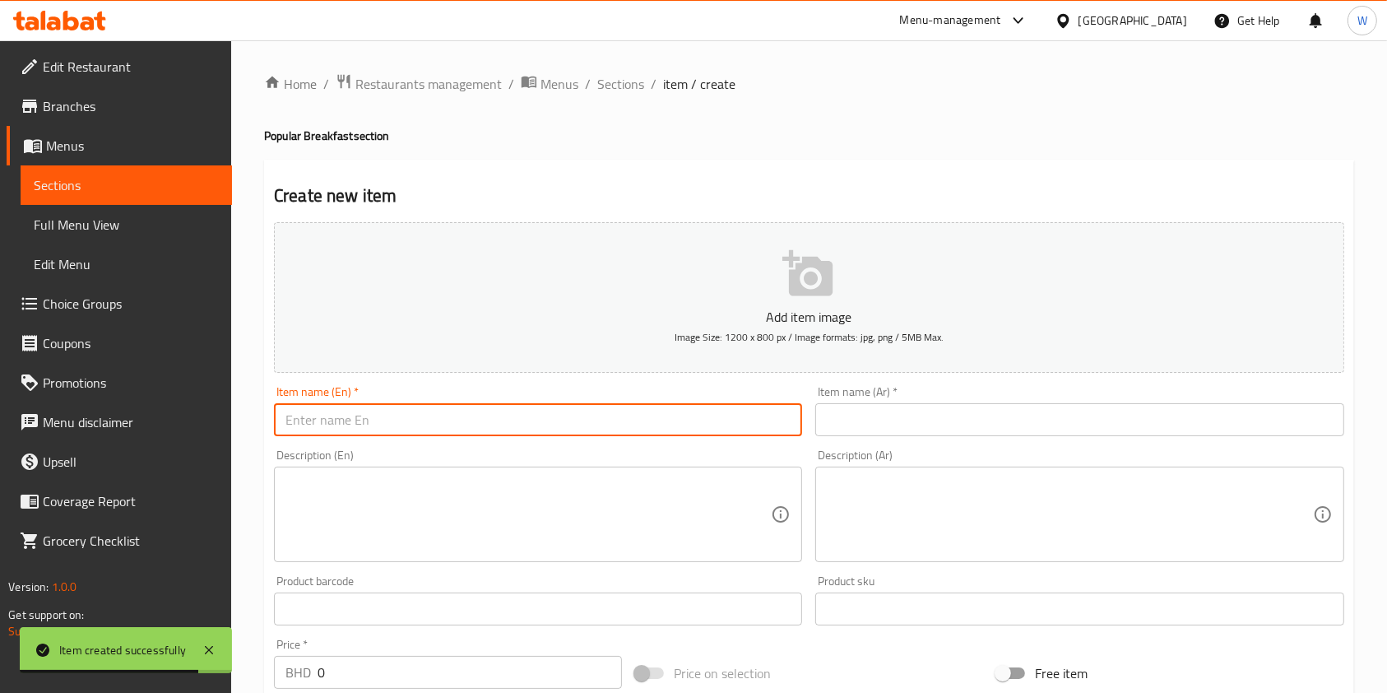
paste input "Bird Palace Special Breakfast"
type input "Bird Palace Special Breakfast"
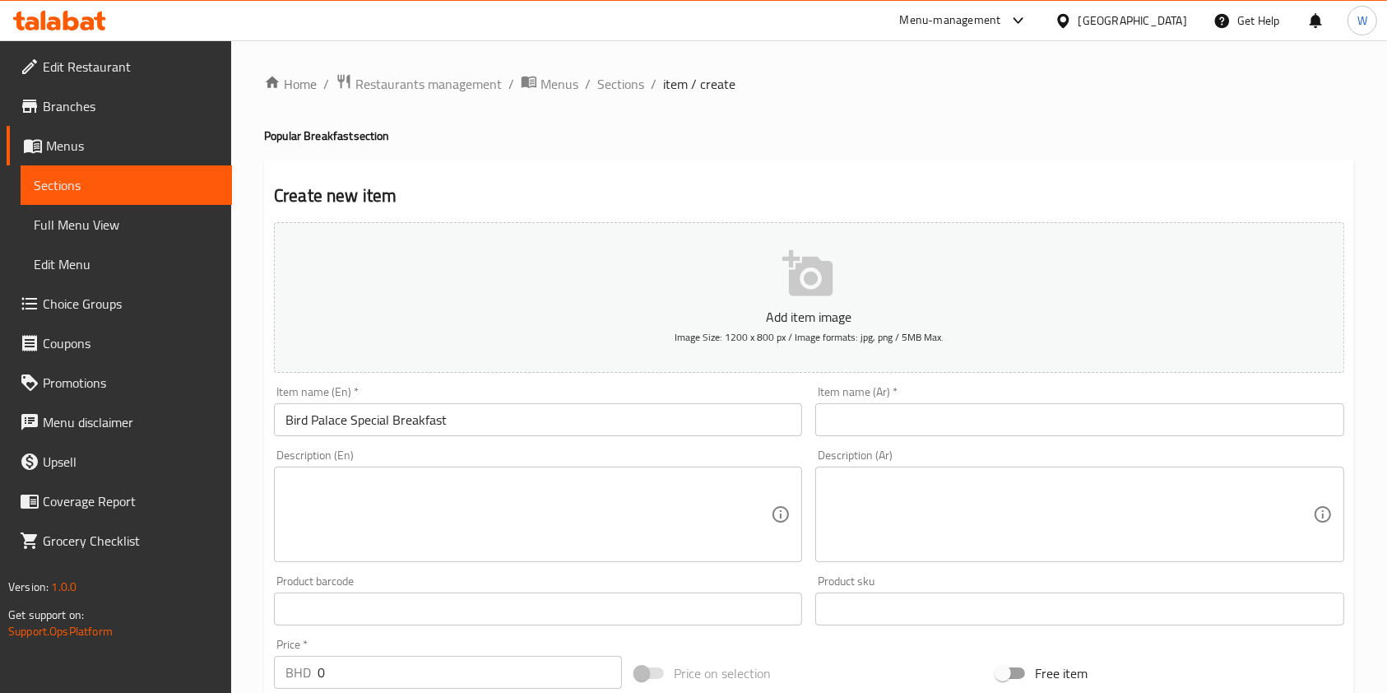
click at [879, 435] on input "text" at bounding box center [1079, 419] width 528 height 33
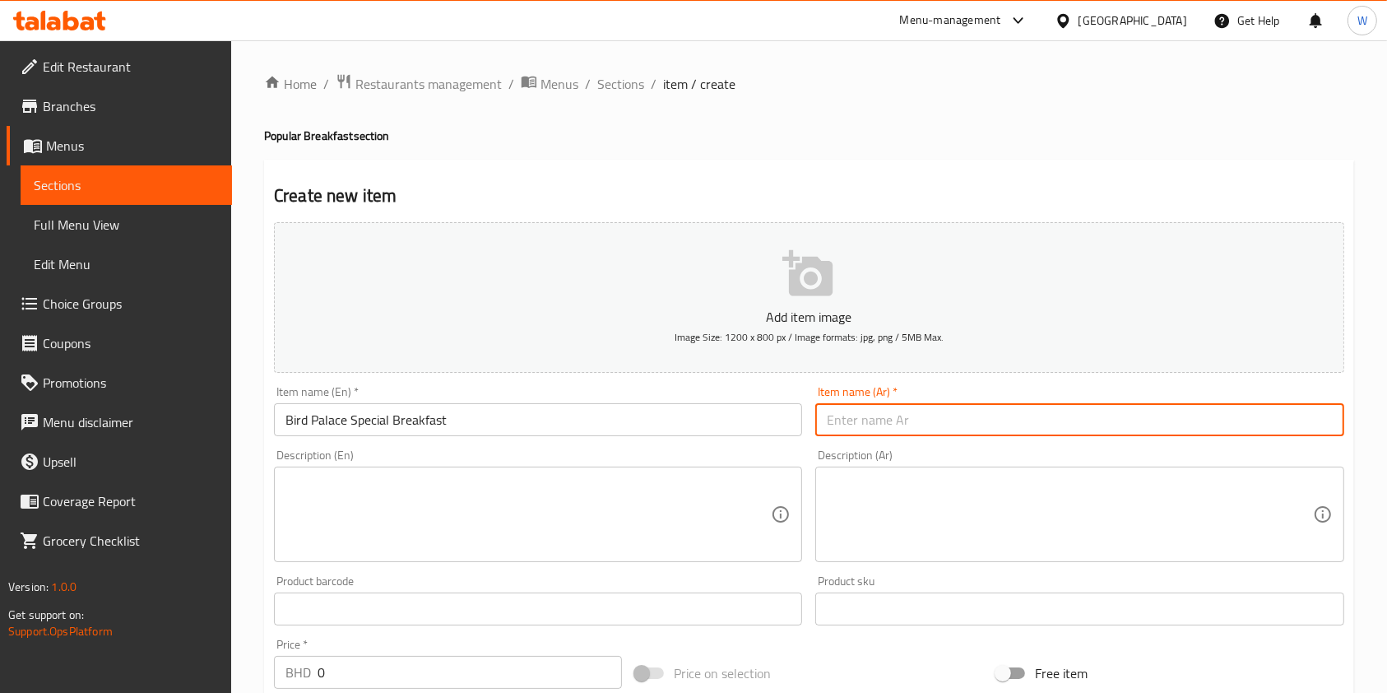
paste input "إفطار قصر الطير الخاص"
type input "إفطار قصر الطير الخاص"
click at [553, 503] on textarea at bounding box center [527, 514] width 485 height 78
paste textarea "A luxurious breakfast for two, crafted with authentic flavors and a royal touch…"
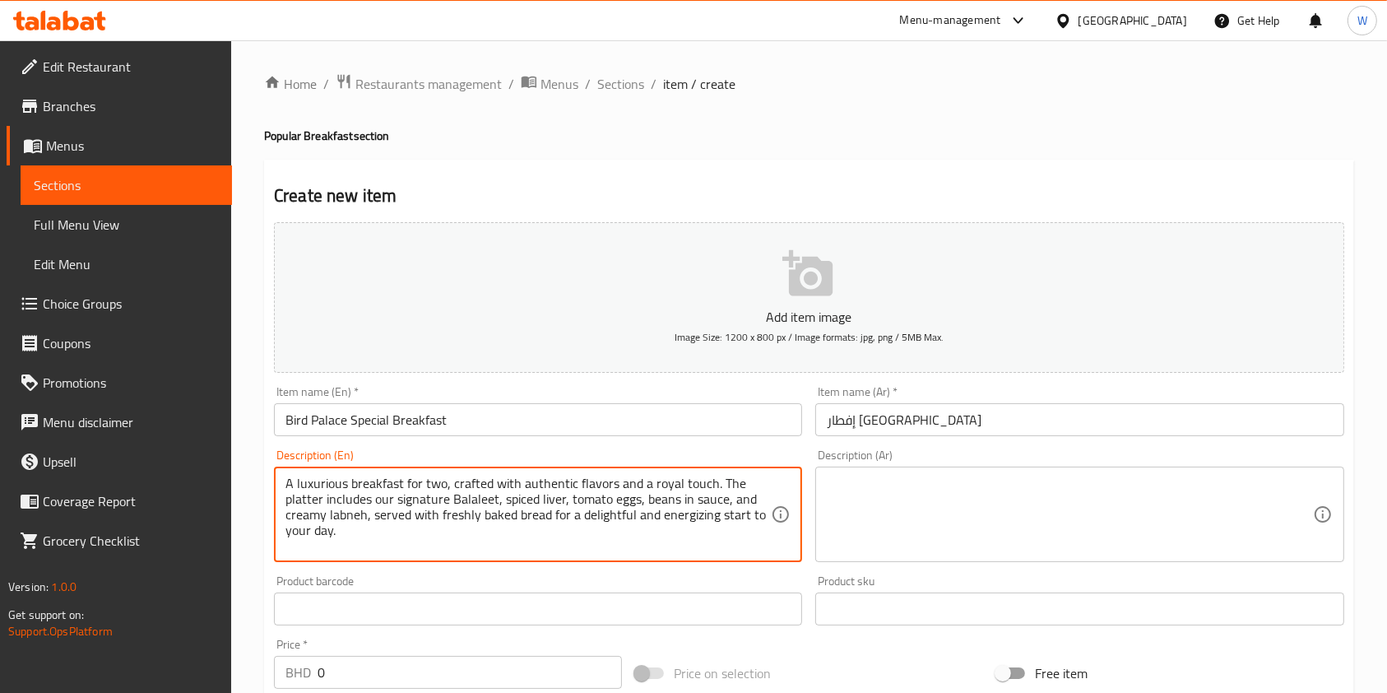
scroll to position [31, 0]
type textarea "A luxurious breakfast for two, crafted with authentic flavors and a royal touch…"
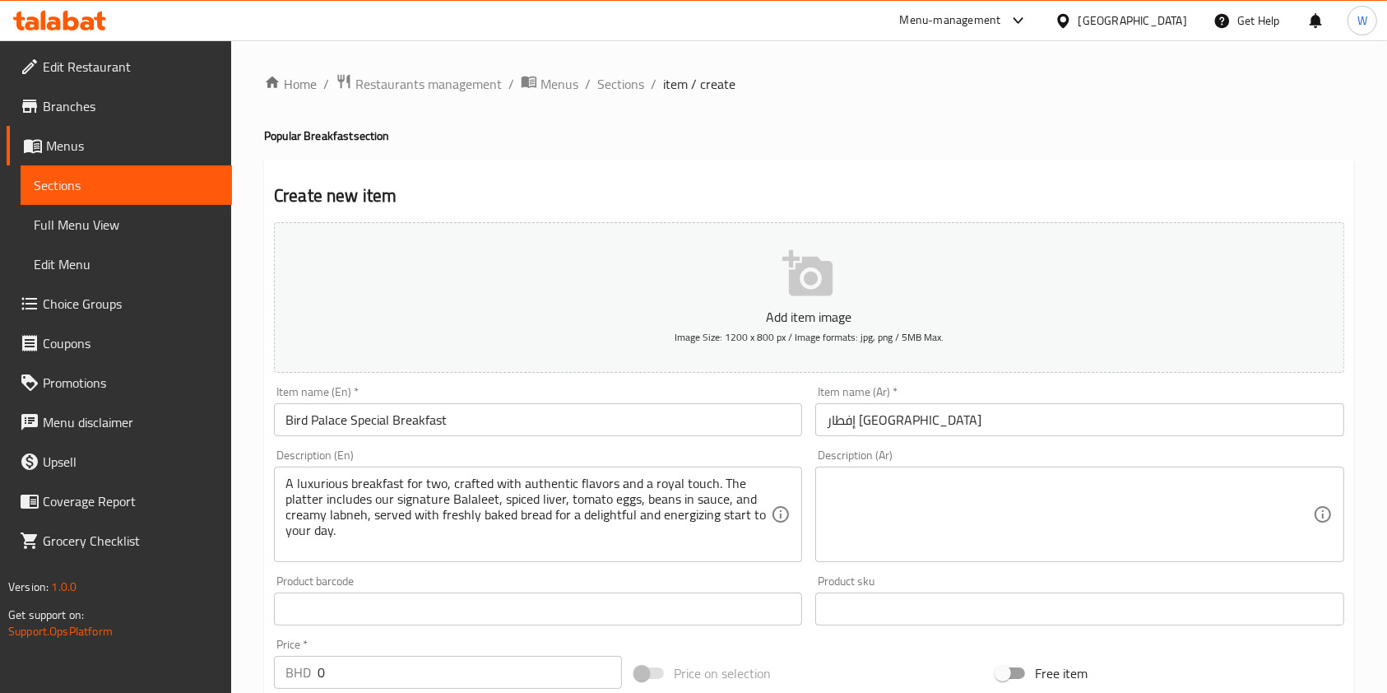
click at [934, 514] on textarea at bounding box center [1069, 514] width 485 height 78
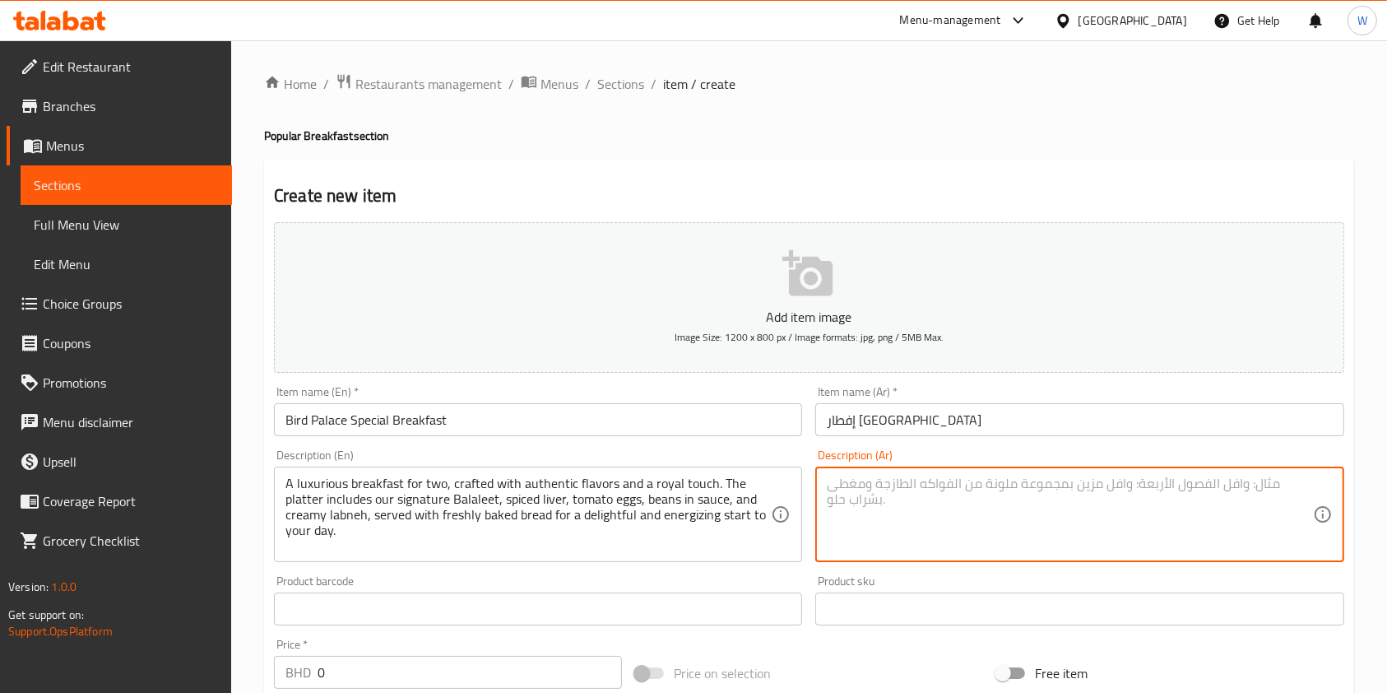
paste textarea "حلة صباحية لشخصين تبدأ بنكهات أصيلة ولمسة ملكية. يحتوي الطبق على بلاليط الطير ا…"
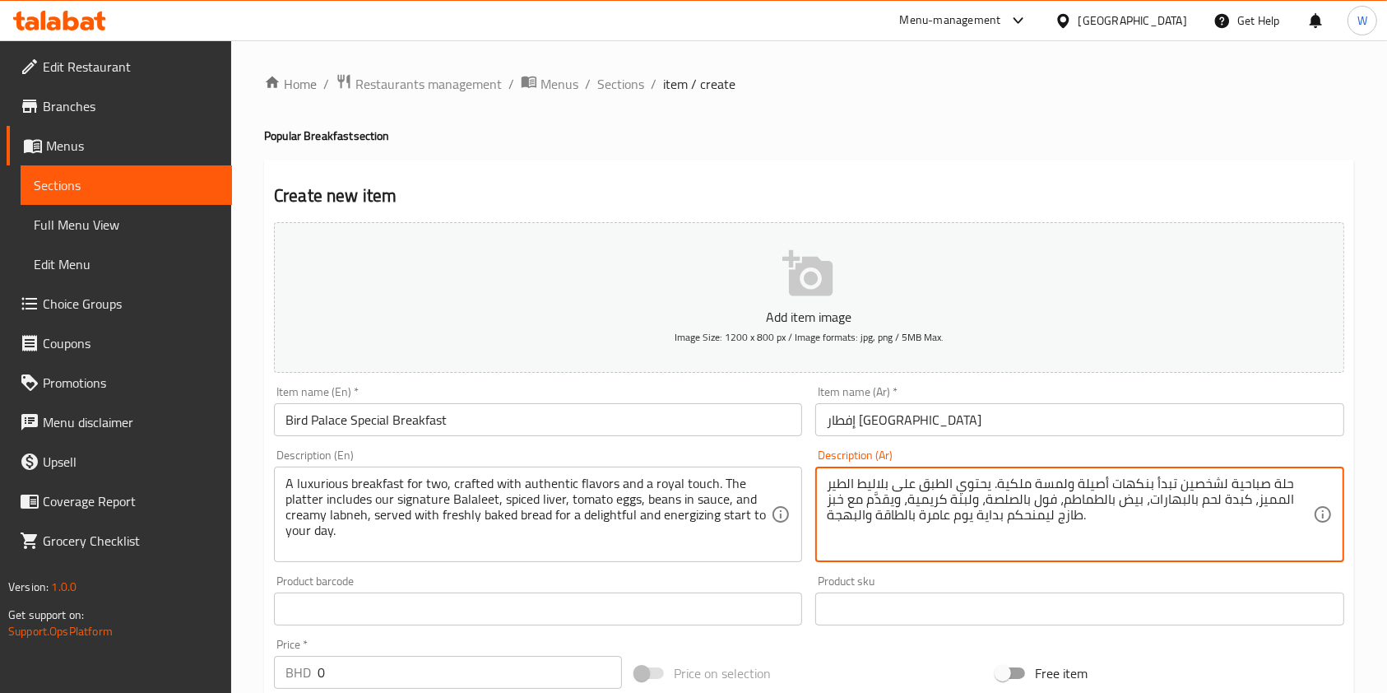
scroll to position [15, 0]
type textarea "حلة صباحية لشخصين تبدأ بنكهات أصيلة ولمسة ملكية. يحتوي الطبق على بلاليط الطير ا…"
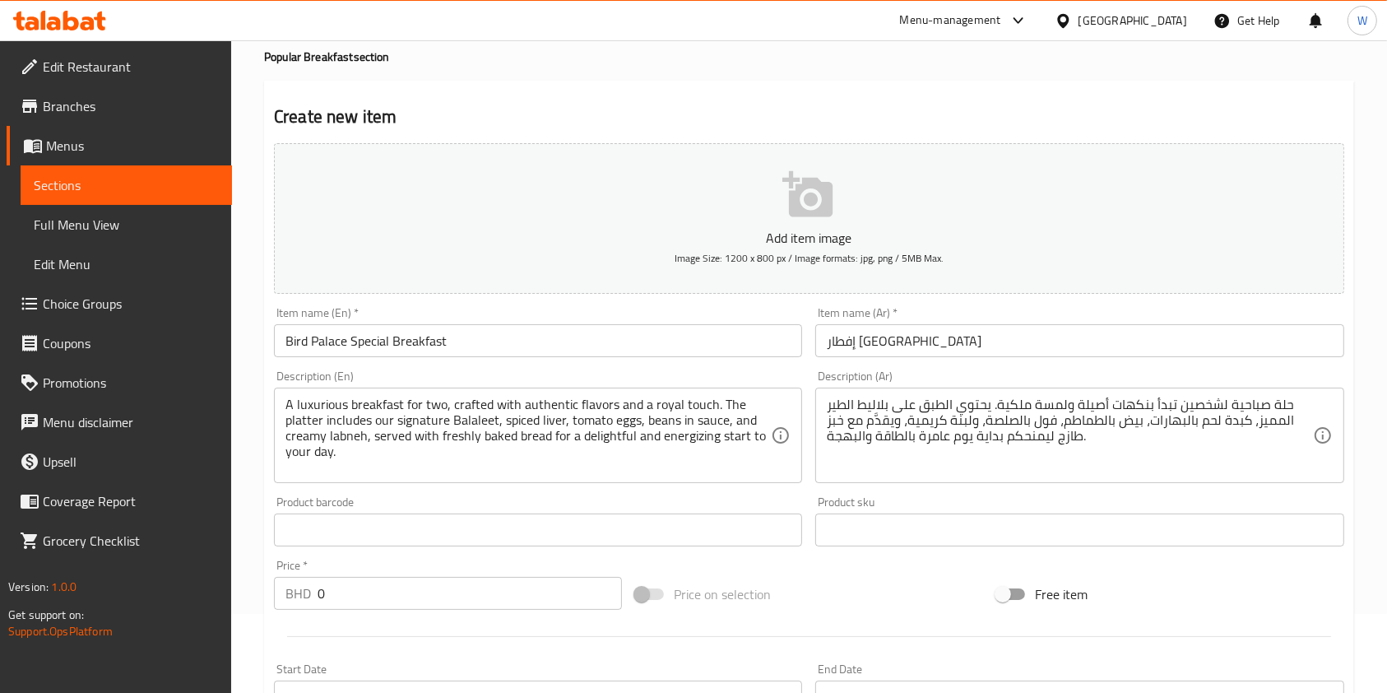
scroll to position [219, 0]
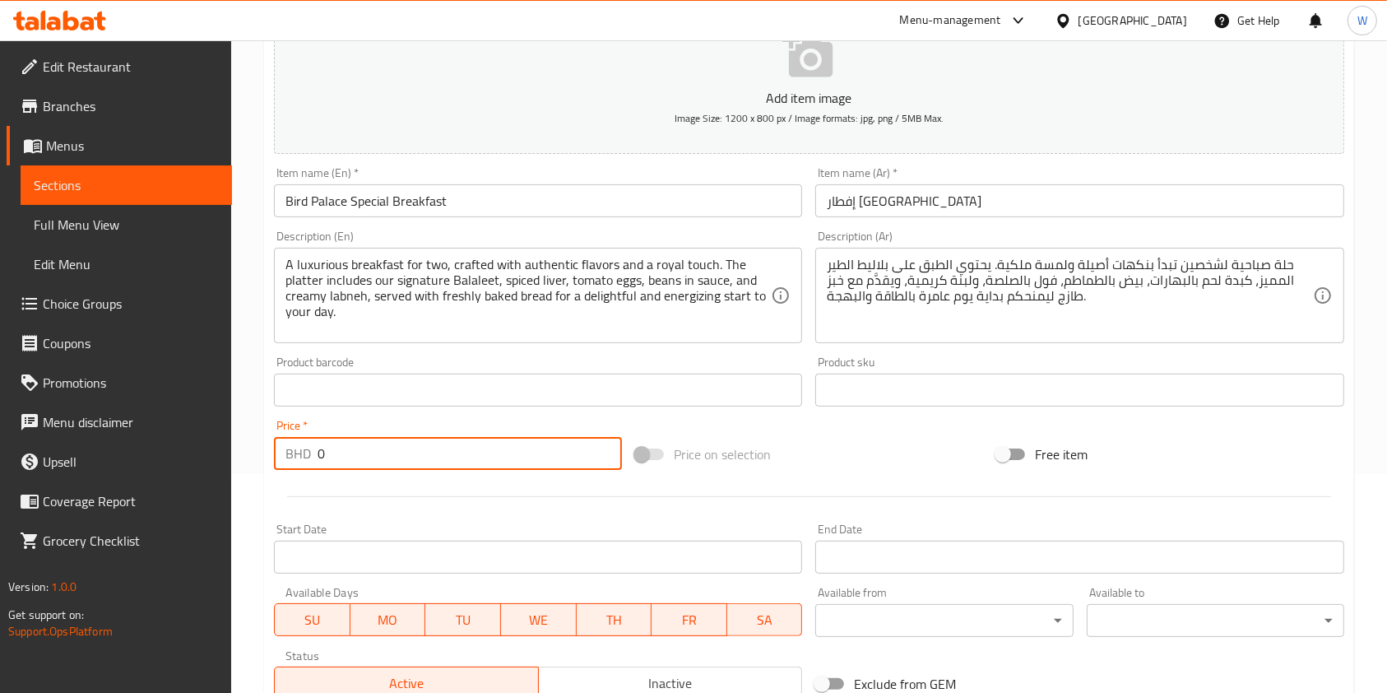
drag, startPoint x: 401, startPoint y: 464, endPoint x: 250, endPoint y: 472, distance: 150.8
click at [254, 466] on div "Home / Restaurants management / Menus / Sections / item / create Popular Breakf…" at bounding box center [809, 382] width 1156 height 1122
paste input "3.00"
type input "3.000"
click at [363, 502] on div at bounding box center [808, 496] width 1083 height 40
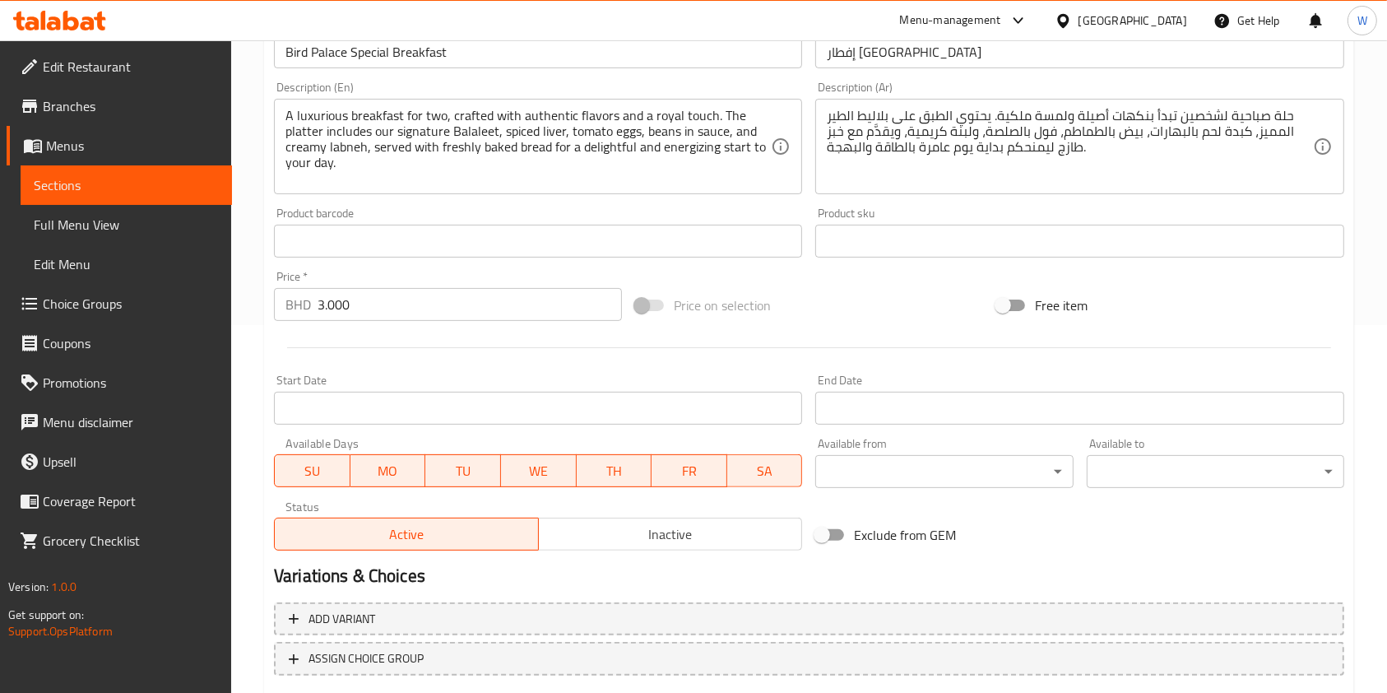
scroll to position [470, 0]
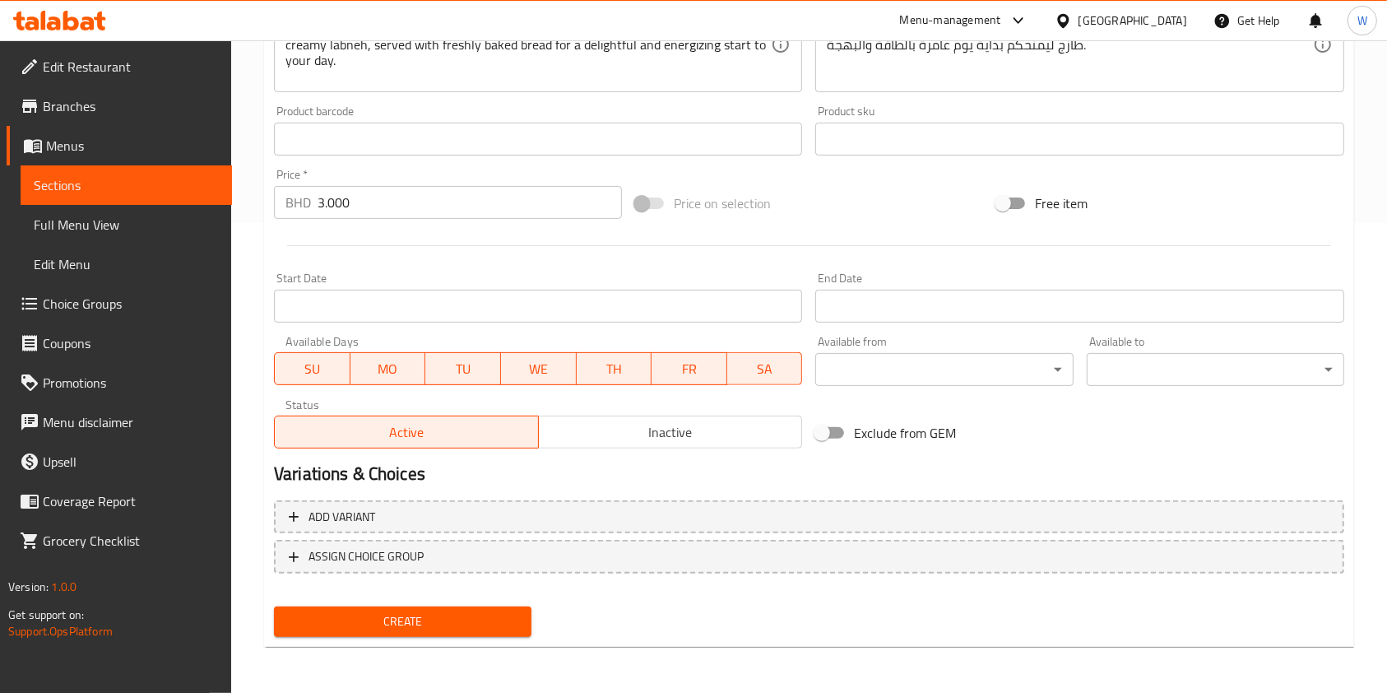
click at [470, 601] on div "Add item image Image Size: 1200 x 800 px / Image formats: jpg, png / 5MB Max. I…" at bounding box center [808, 194] width 1083 height 897
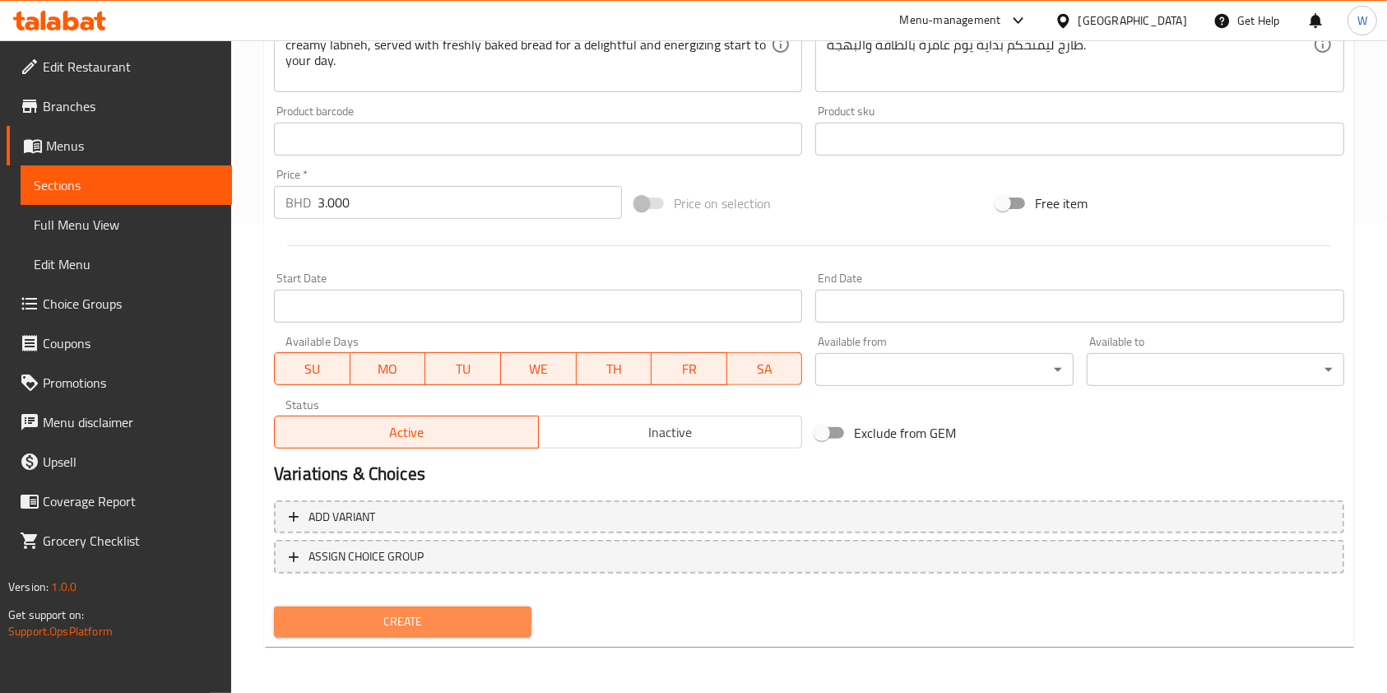
click at [471, 619] on span "Create" at bounding box center [402, 621] width 231 height 21
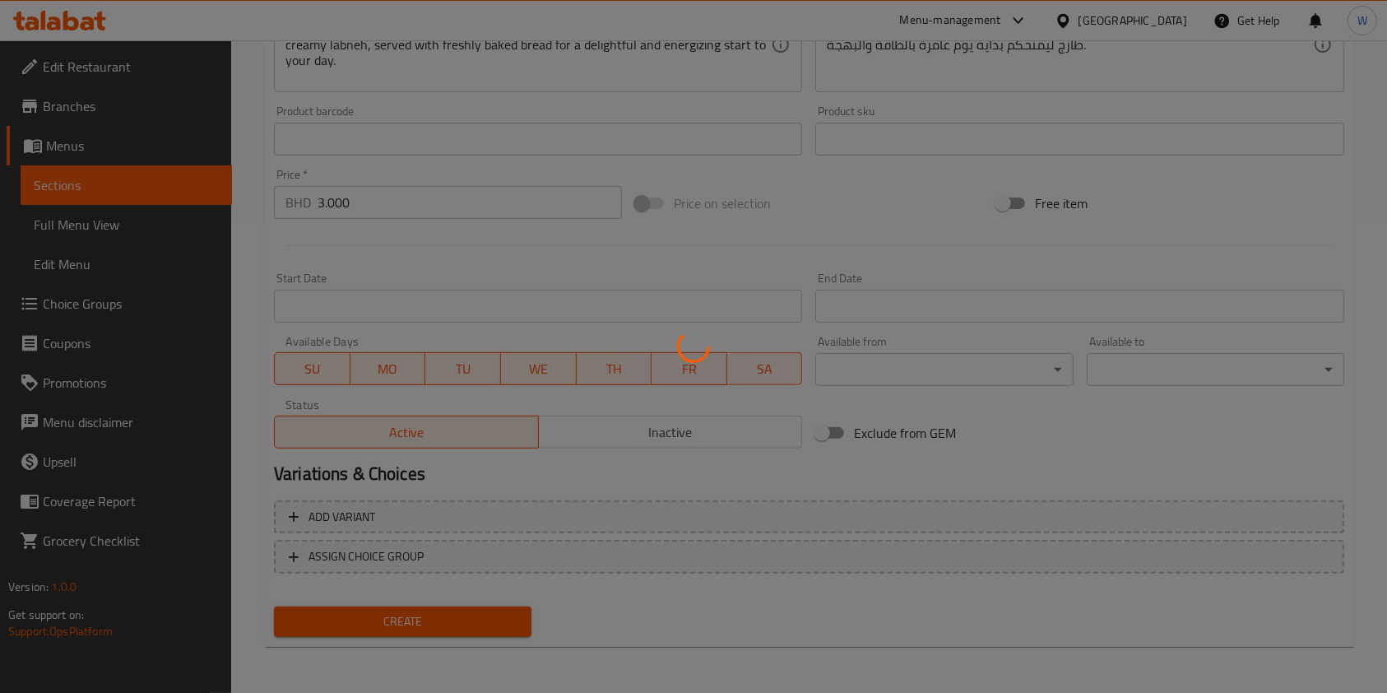
scroll to position [0, 0]
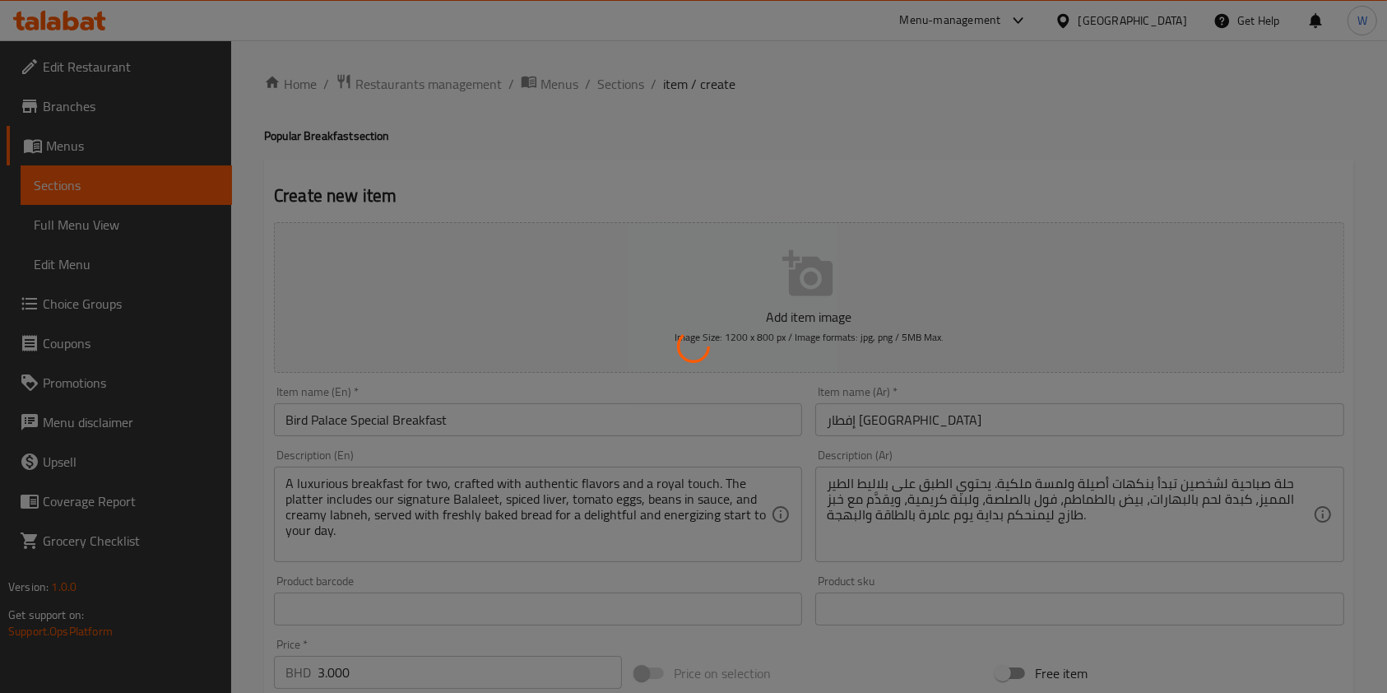
type input "0"
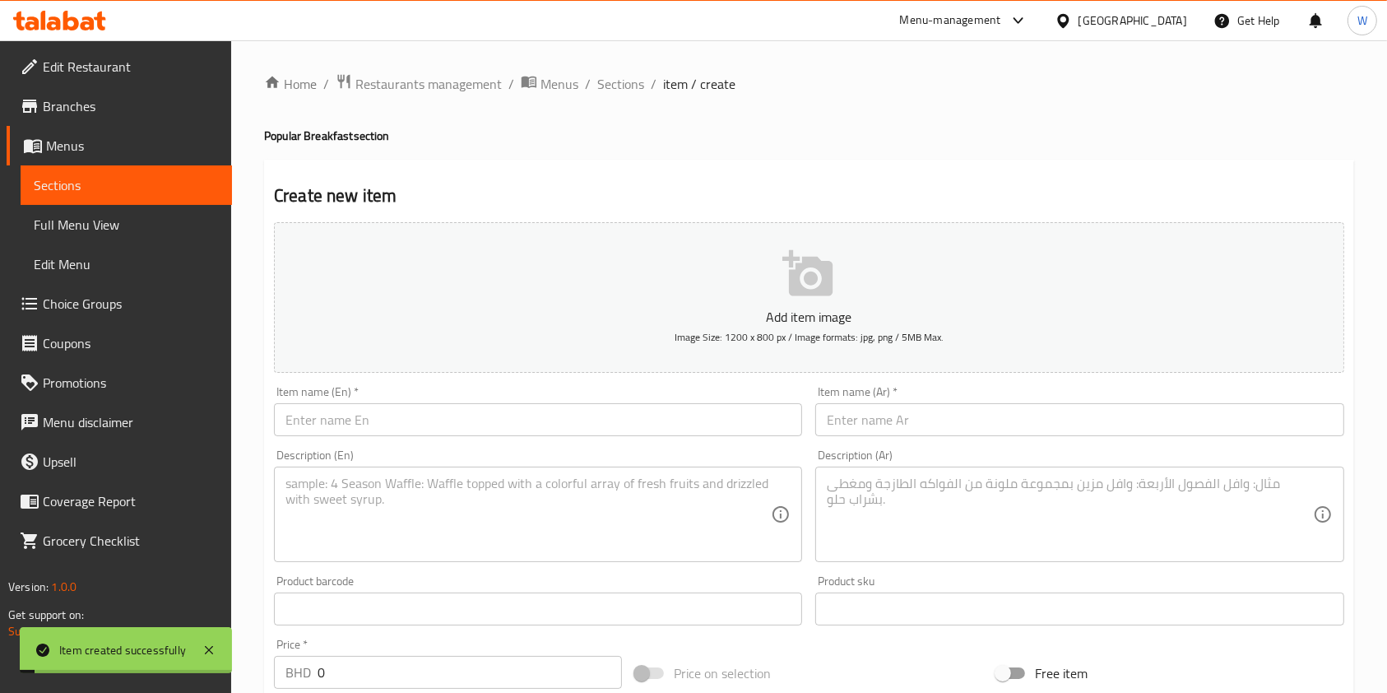
click at [620, 95] on div "Home / Restaurants management / Menus / Sections / item / create Popular Breakf…" at bounding box center [809, 601] width 1090 height 1056
click at [624, 89] on span "Sections" at bounding box center [620, 84] width 47 height 20
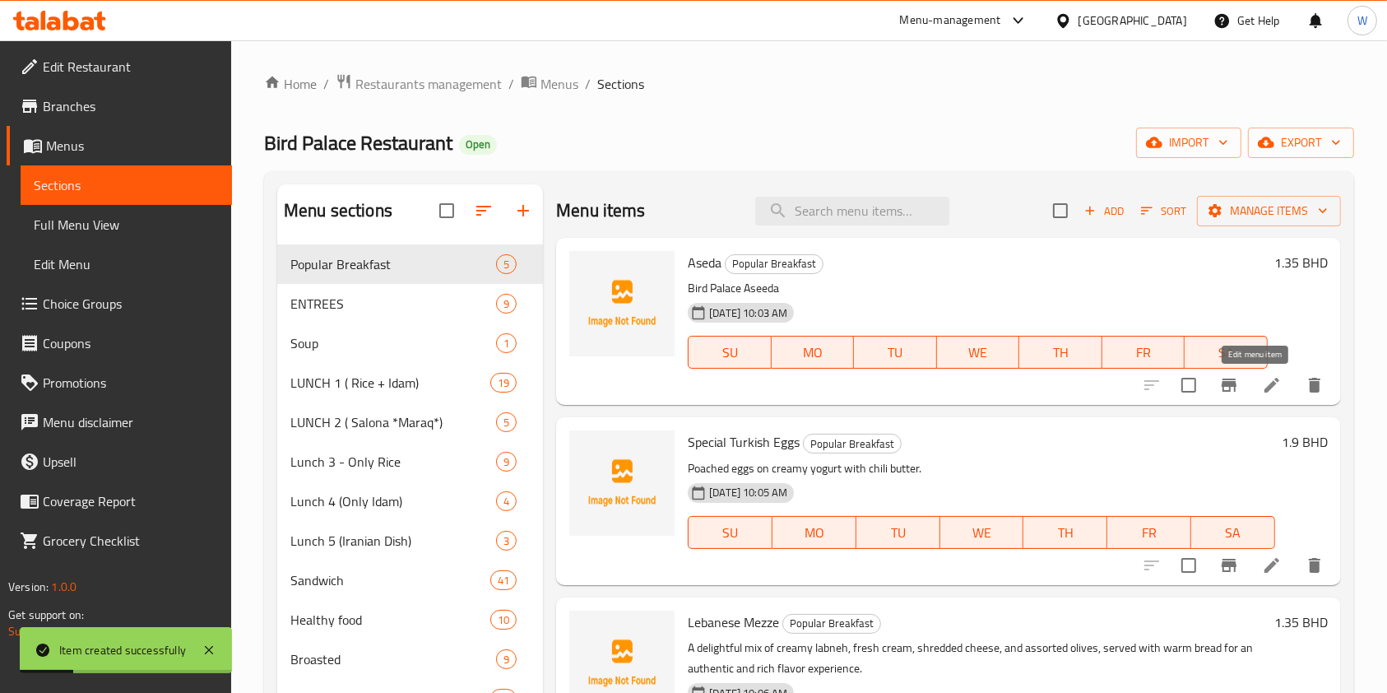
click at [1268, 382] on li at bounding box center [1272, 385] width 46 height 30
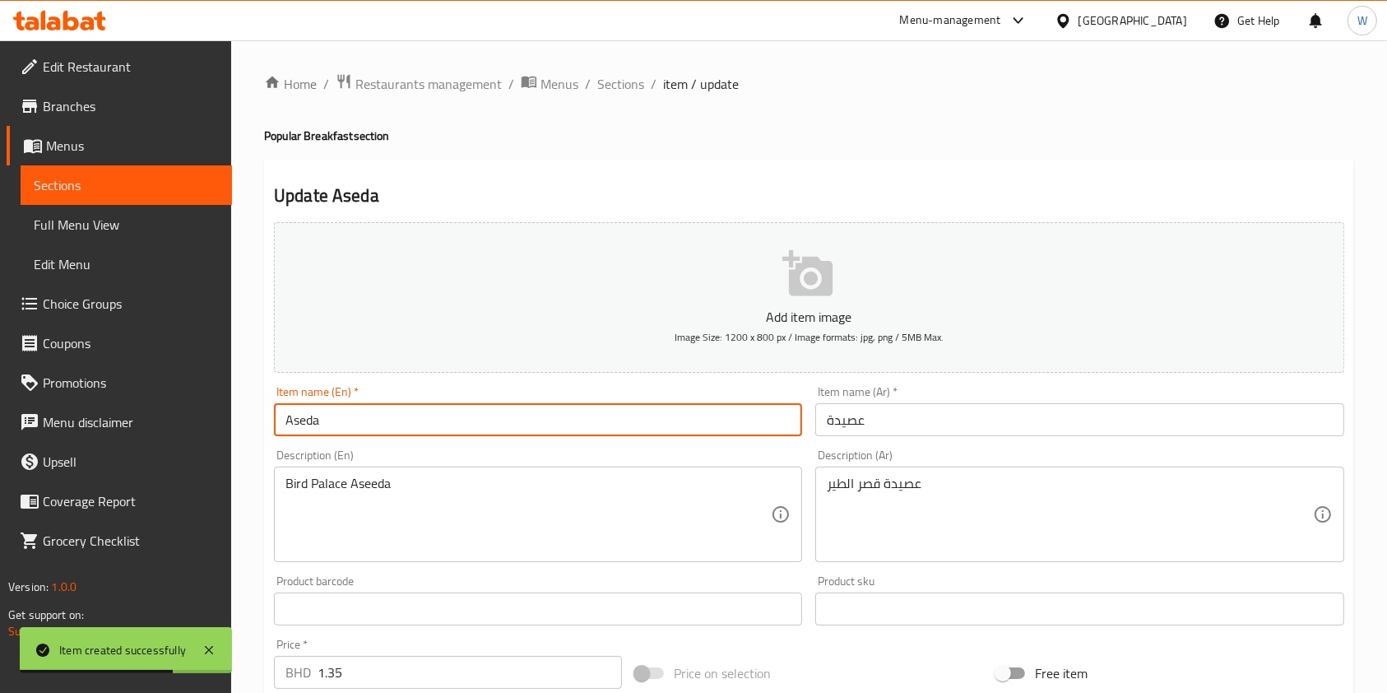
click at [384, 410] on input "Aseda" at bounding box center [538, 419] width 528 height 33
paste input "Bird Palace Aseeda"
click at [296, 413] on input "AsedaBird Palace Aseeda" at bounding box center [538, 419] width 528 height 33
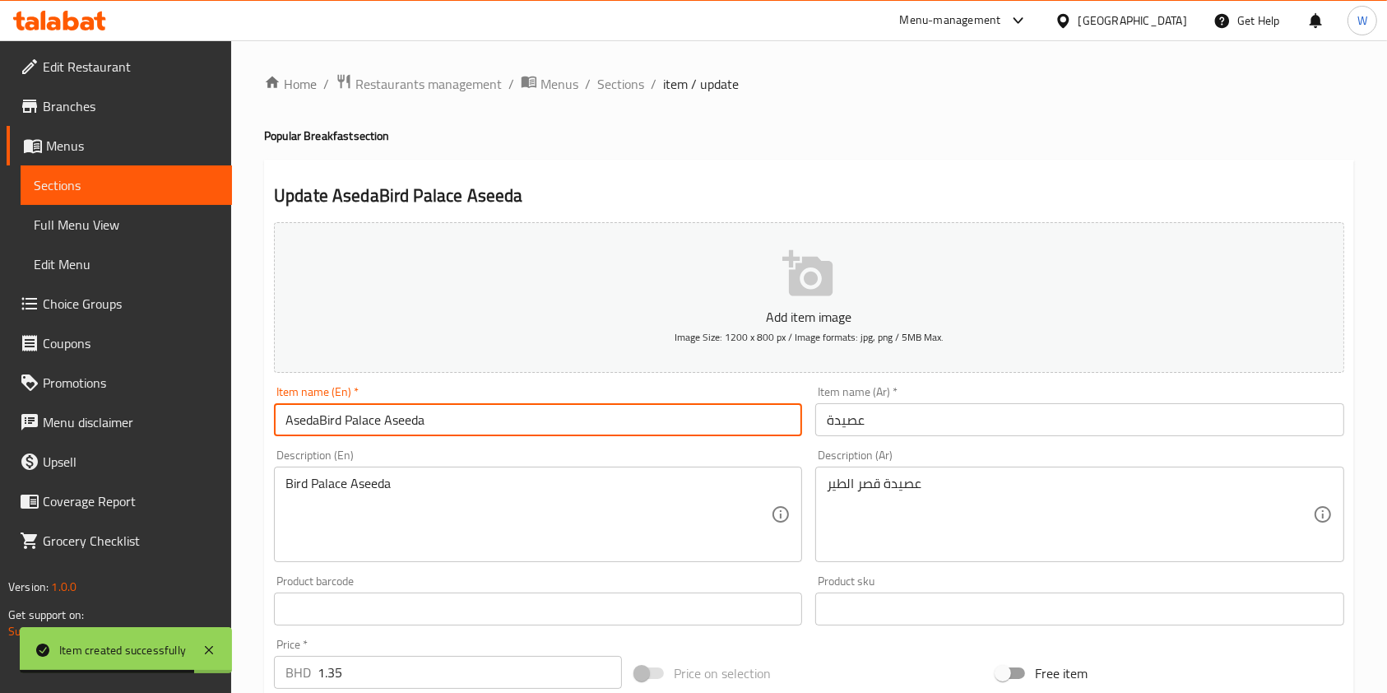
click at [296, 413] on input "AsedaBird Palace Aseeda" at bounding box center [538, 419] width 528 height 33
paste input "text"
type input "Bird Palace Aseeda"
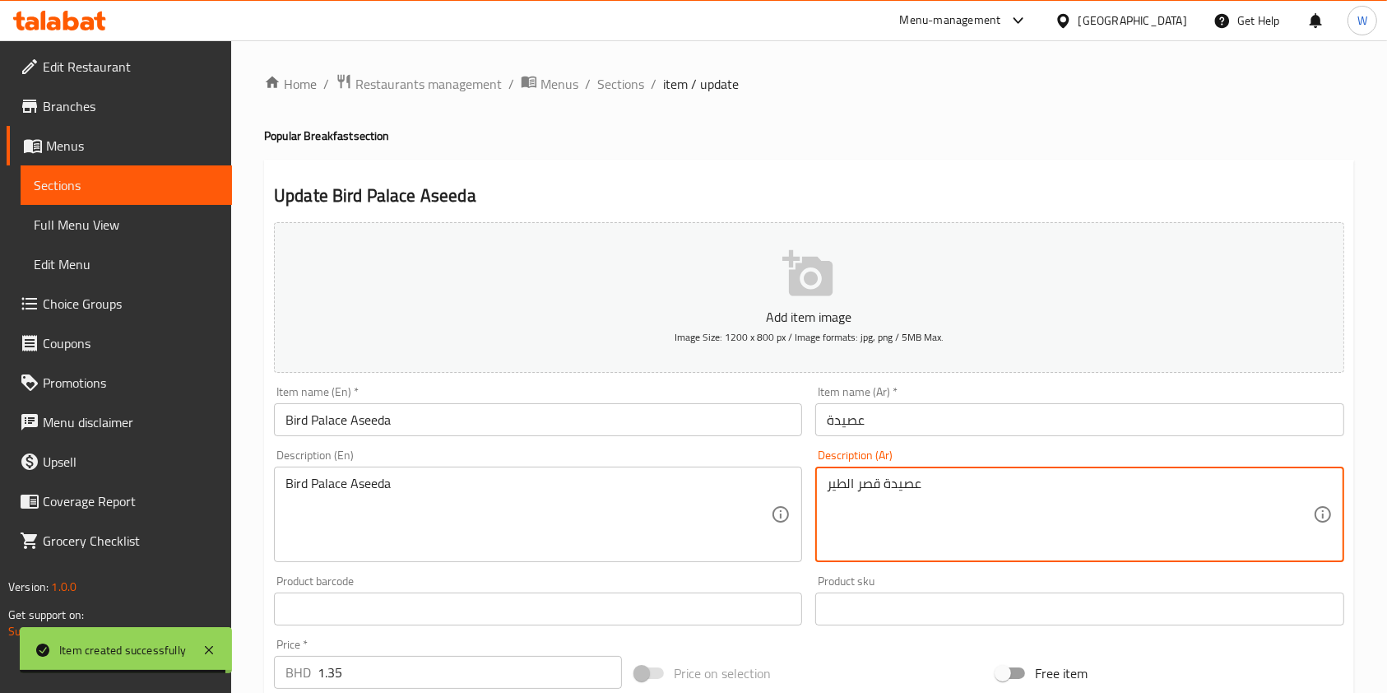
click at [910, 485] on textarea "عصيدة قصر الطير" at bounding box center [1069, 514] width 485 height 78
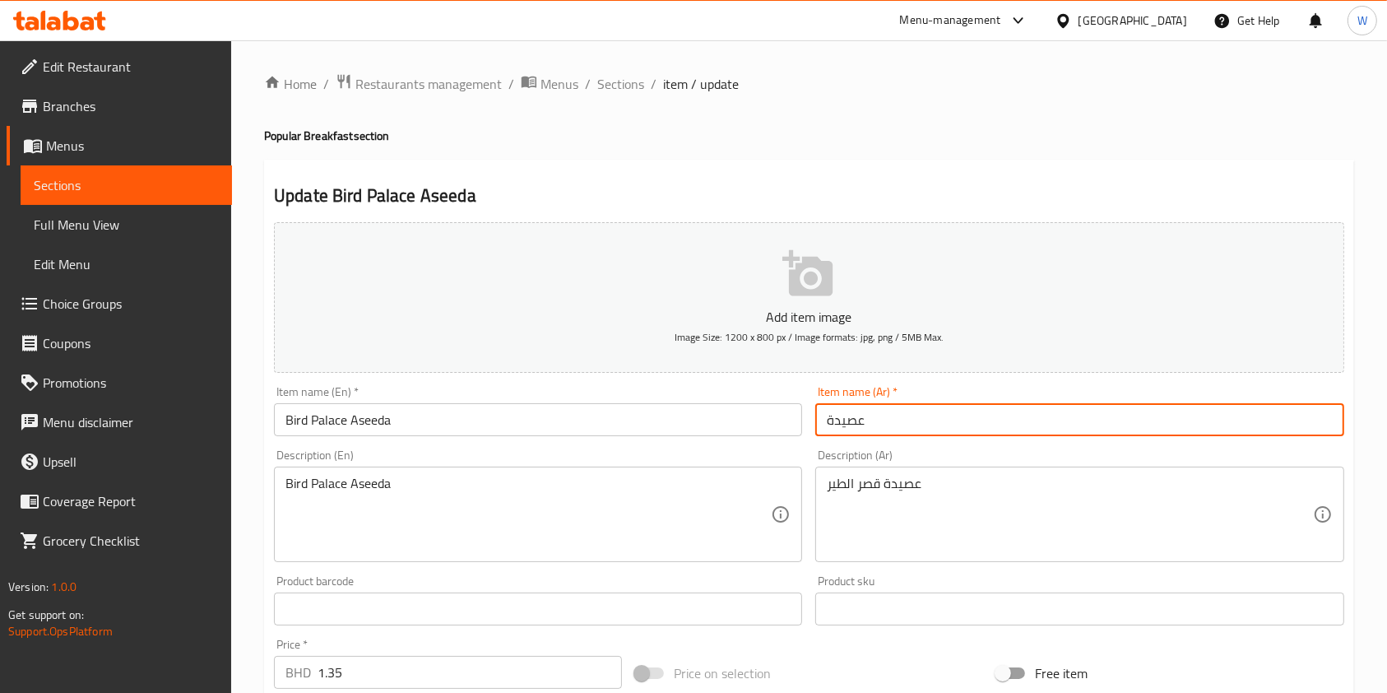
click at [893, 415] on input "عصيدة" at bounding box center [1079, 419] width 528 height 33
paste input "قصر الطير"
type input "عصيدة قصر الطير"
click at [429, 469] on div "Bird Palace Aseeda Description (En)" at bounding box center [538, 513] width 528 height 95
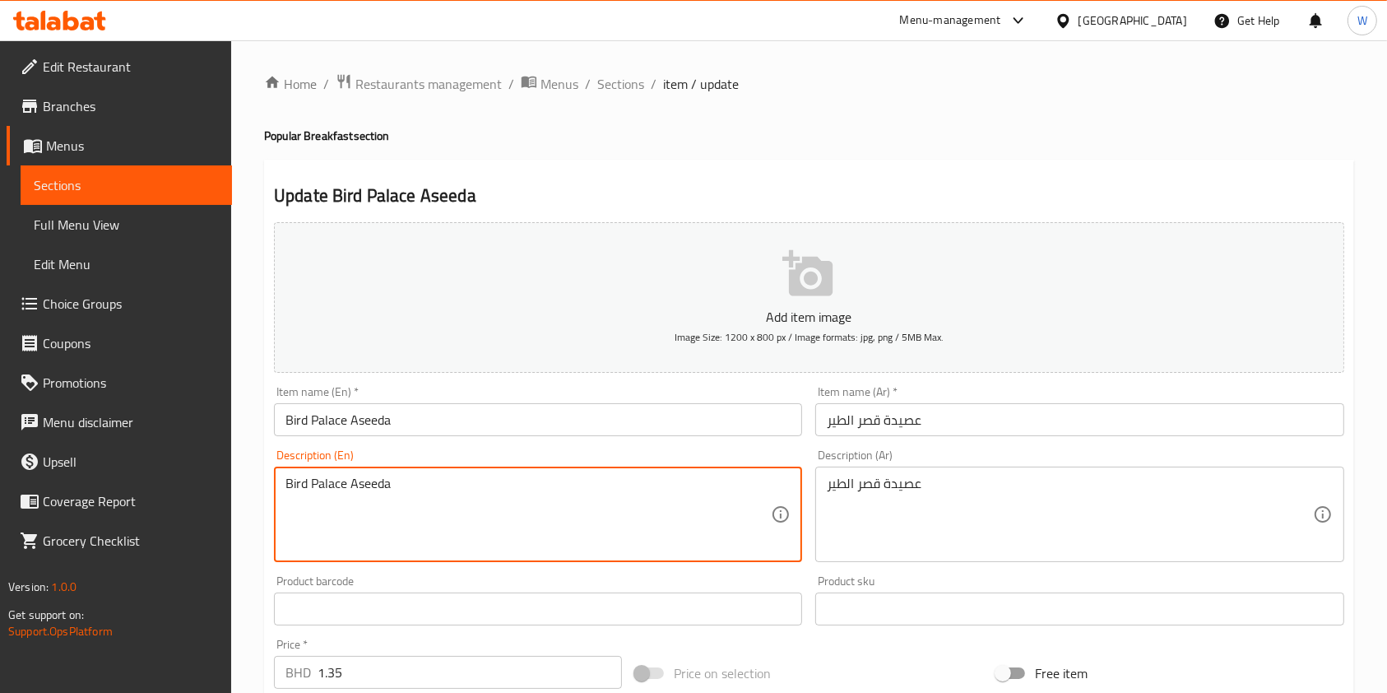
click at [355, 484] on textarea "Bird Palace Aseeda" at bounding box center [527, 514] width 485 height 78
click at [442, 495] on textarea "Bird Palace Aseeda" at bounding box center [527, 514] width 485 height 78
click at [442, 497] on textarea "Bird Palace Aseeda" at bounding box center [527, 514] width 485 height 78
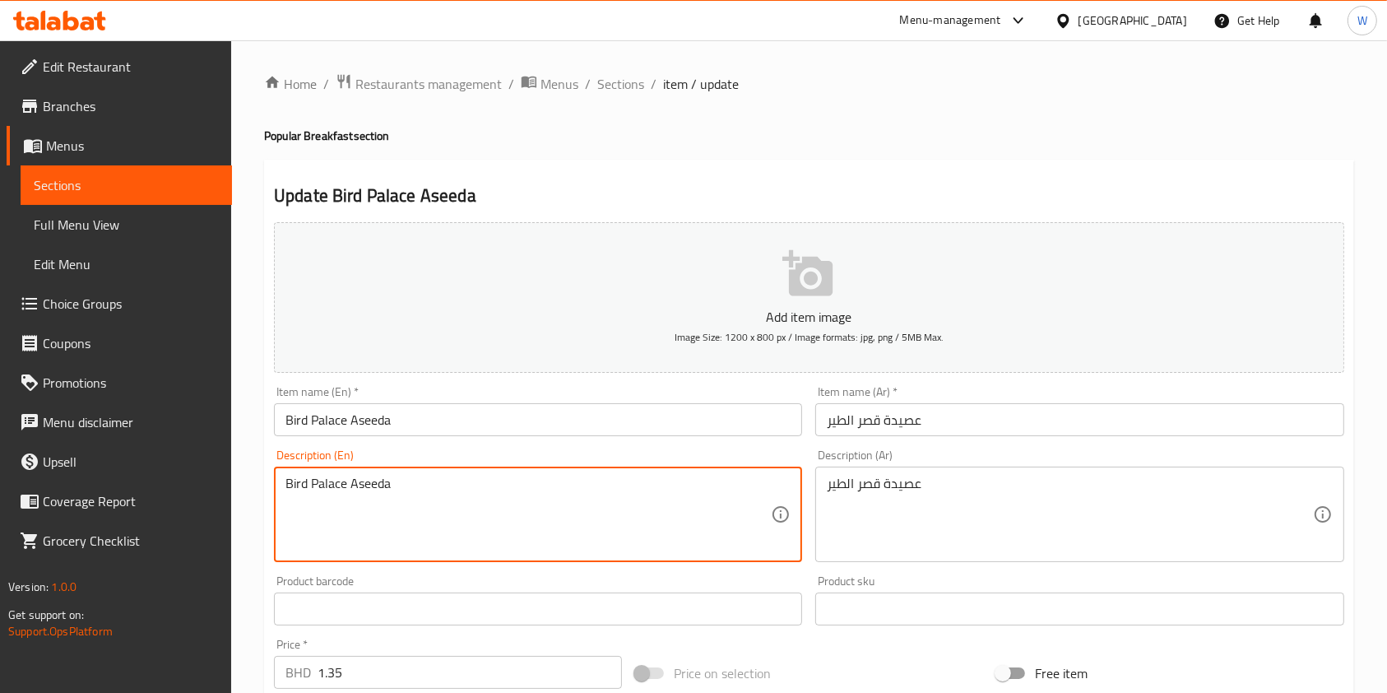
click at [394, 485] on textarea "Bird Palace Aseeda" at bounding box center [527, 514] width 485 height 78
paste textarea "Traditional sweet dessert made with flour, butter, and cardamom."
type textarea "Traditional sweet dessert made with flour, butter, and cardamom."
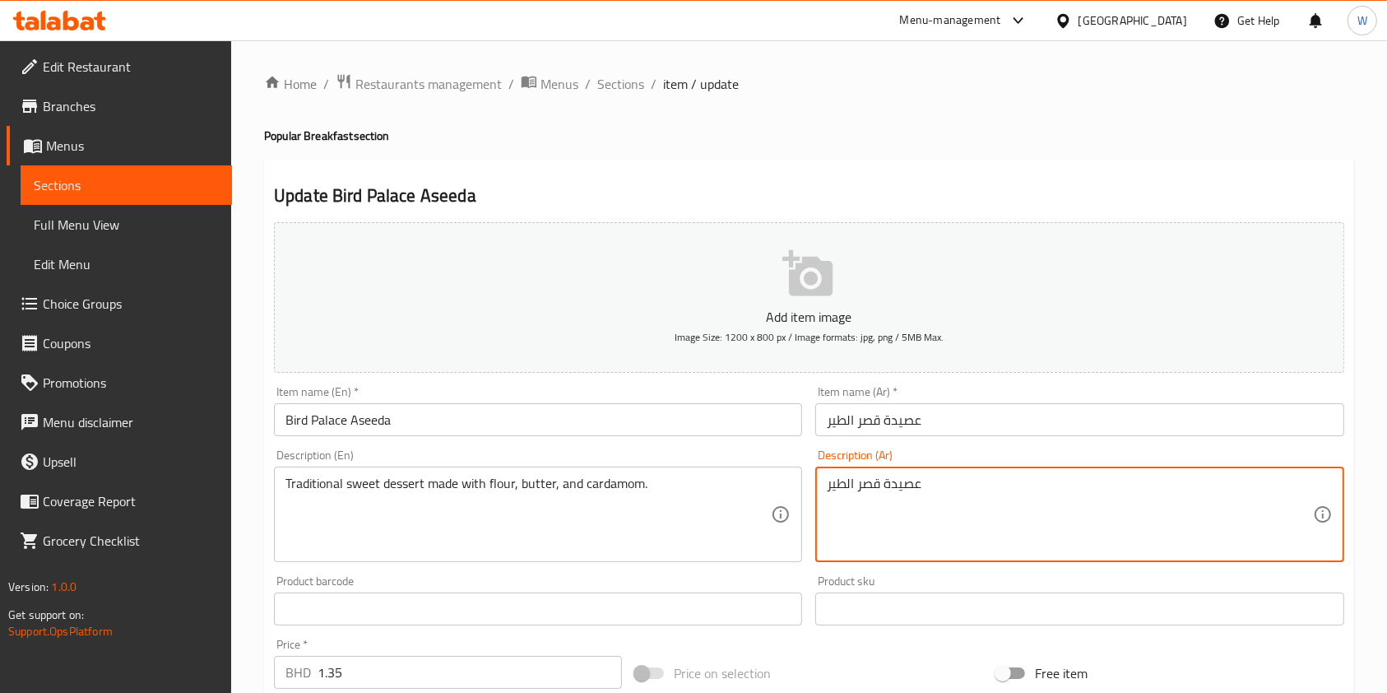
click at [907, 490] on textarea "عصيدة قصر الطير" at bounding box center [1069, 514] width 485 height 78
paste textarea "لوى تقليدية من الدقيق والزبدة والهيل."
type textarea "حلوى تقليدية من الدقيق والزبدة والهيل."
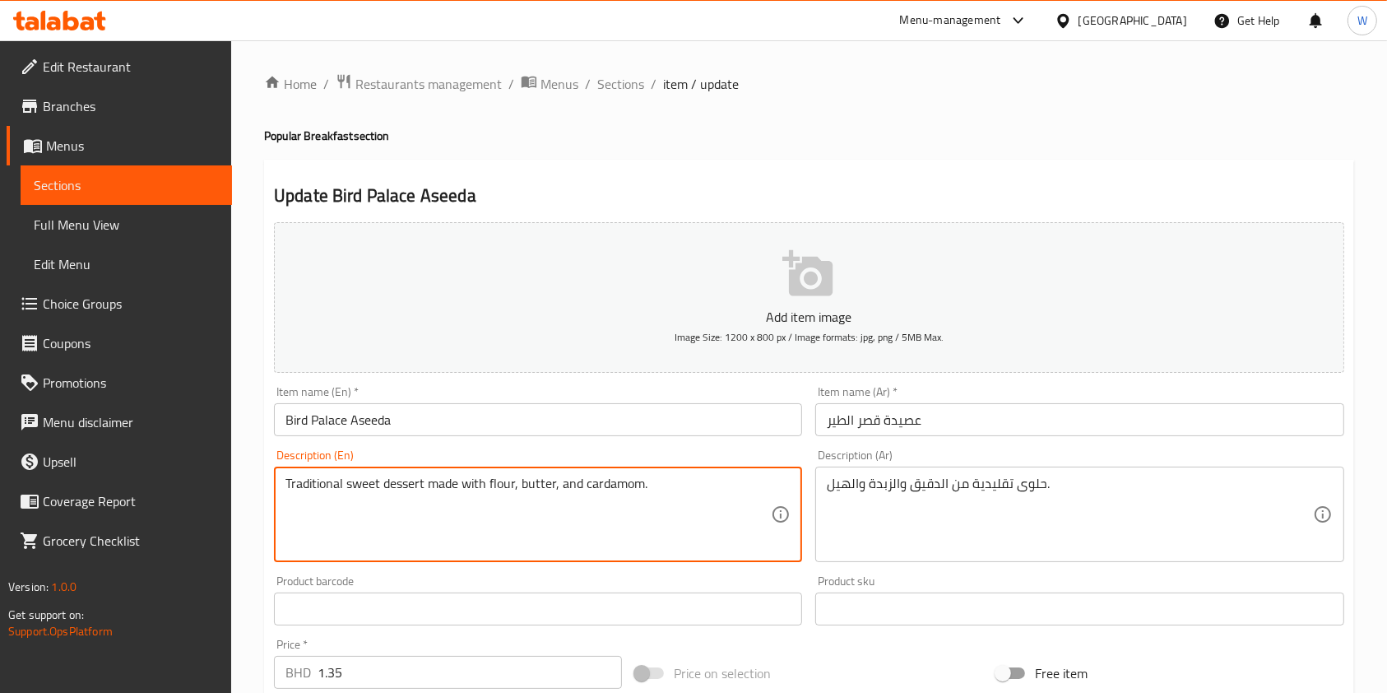
drag, startPoint x: 641, startPoint y: 486, endPoint x: 425, endPoint y: 490, distance: 215.6
type textarea "Traditional sweet dessert."
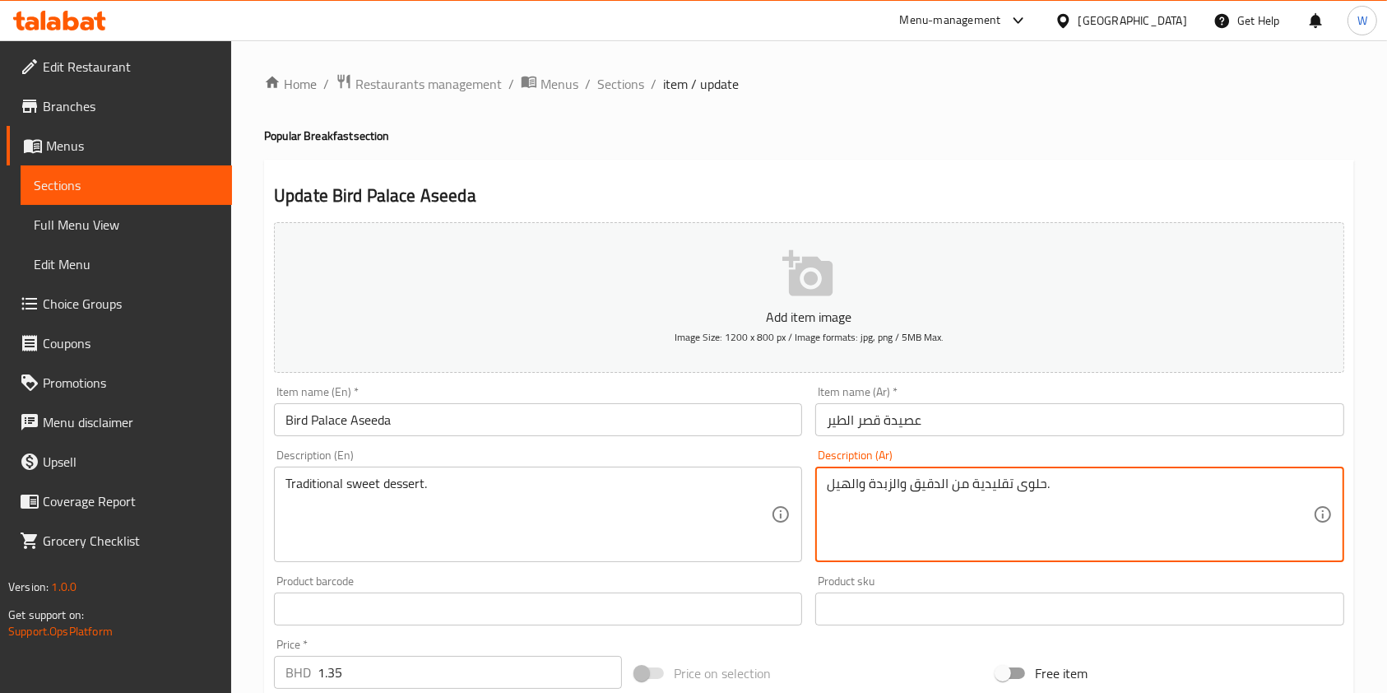
drag, startPoint x: 972, startPoint y: 486, endPoint x: 805, endPoint y: 485, distance: 166.2
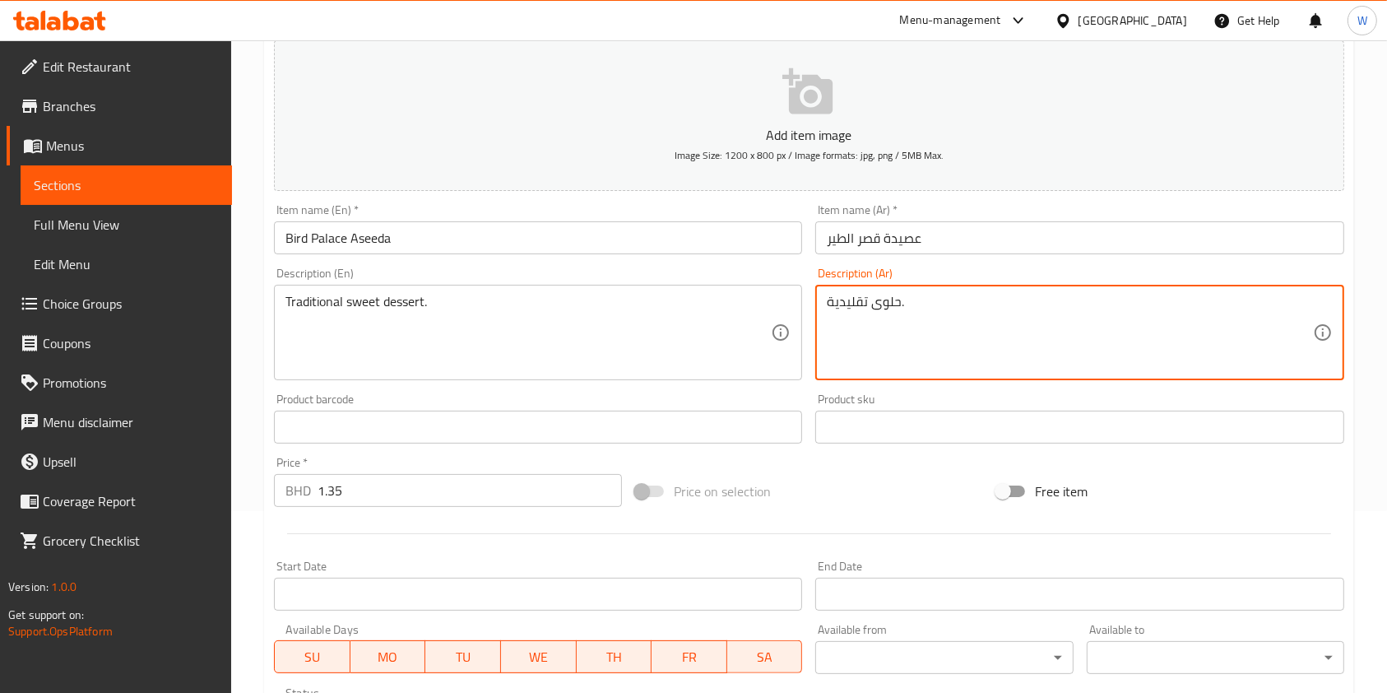
scroll to position [470, 0]
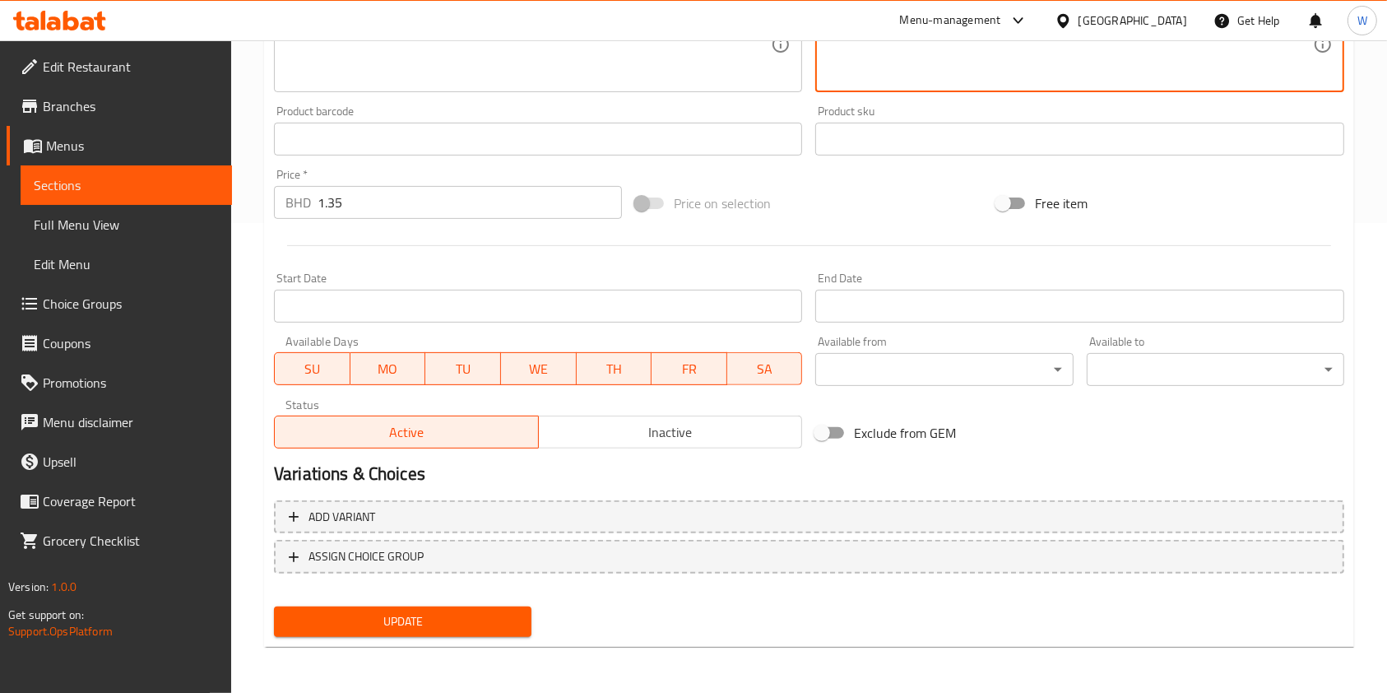
type textarea "حلوى تقليدية."
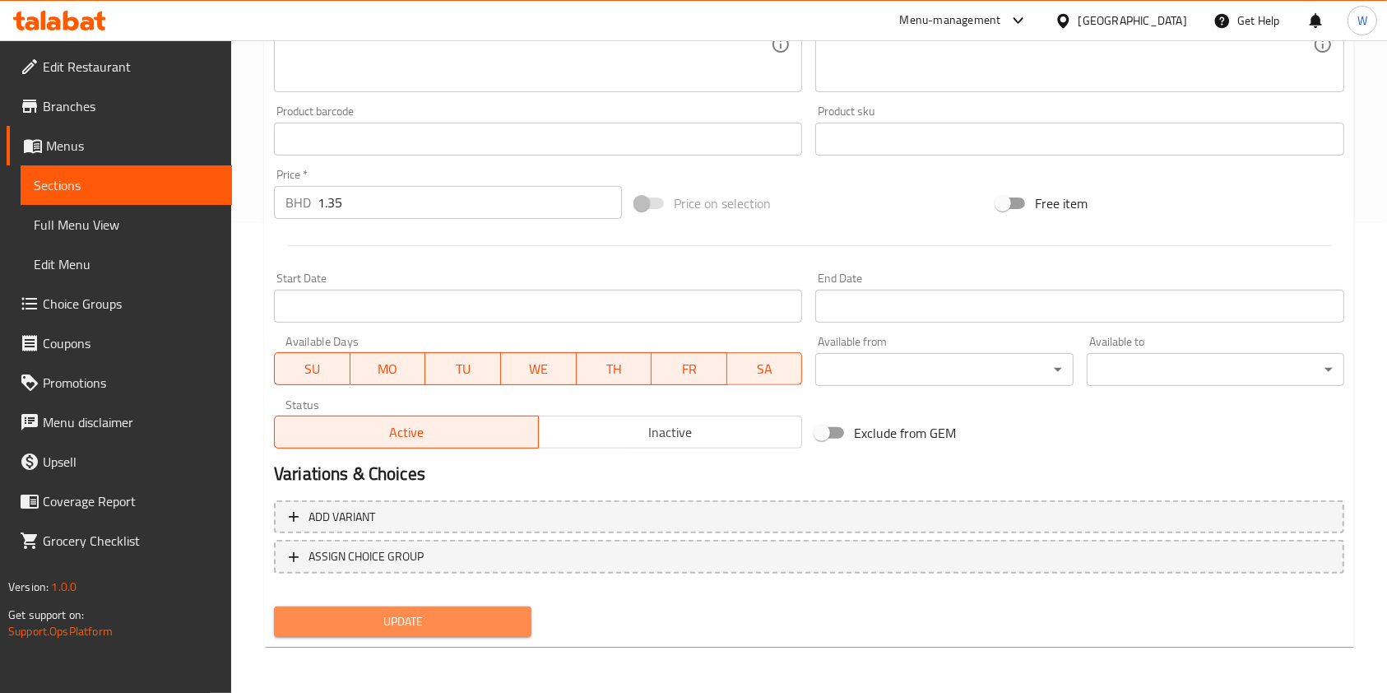
drag, startPoint x: 496, startPoint y: 607, endPoint x: 494, endPoint y: 615, distance: 8.4
click at [496, 608] on button "Update" at bounding box center [402, 621] width 257 height 30
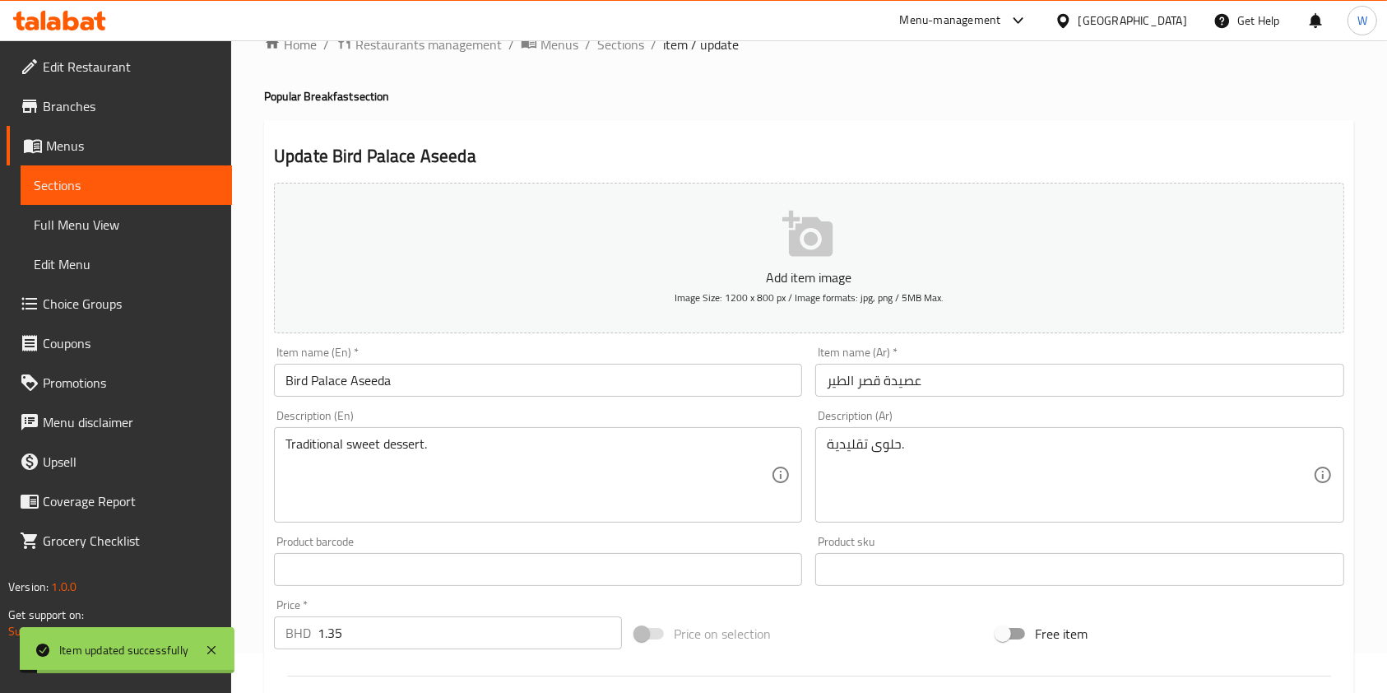
scroll to position [0, 0]
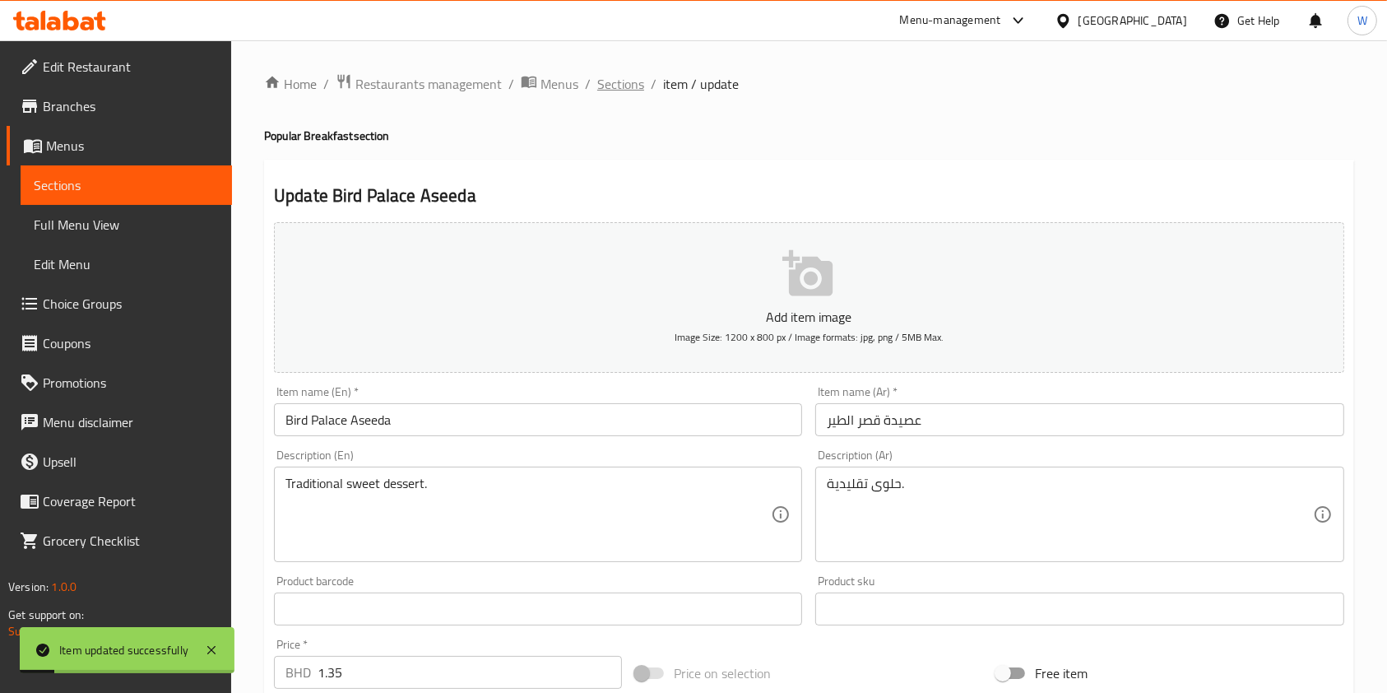
click at [631, 83] on span "Sections" at bounding box center [620, 84] width 47 height 20
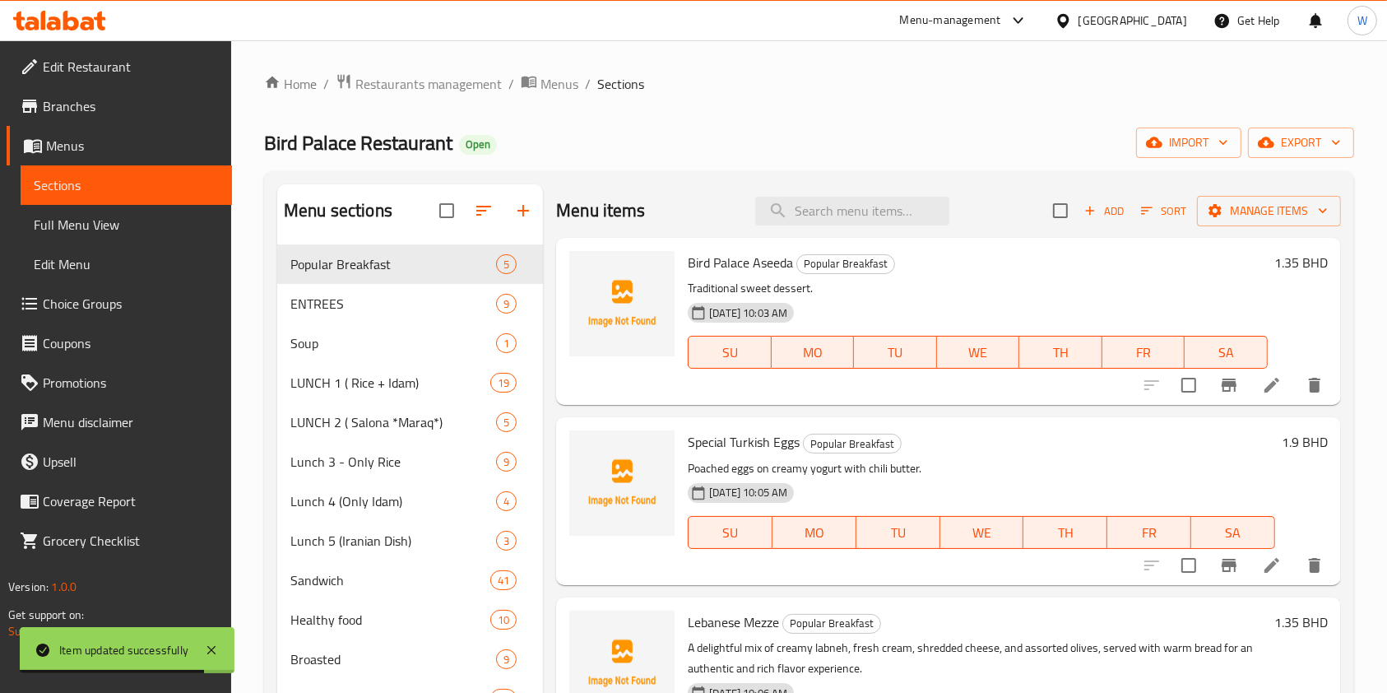
click at [1086, 211] on span "Add" at bounding box center [1104, 211] width 44 height 19
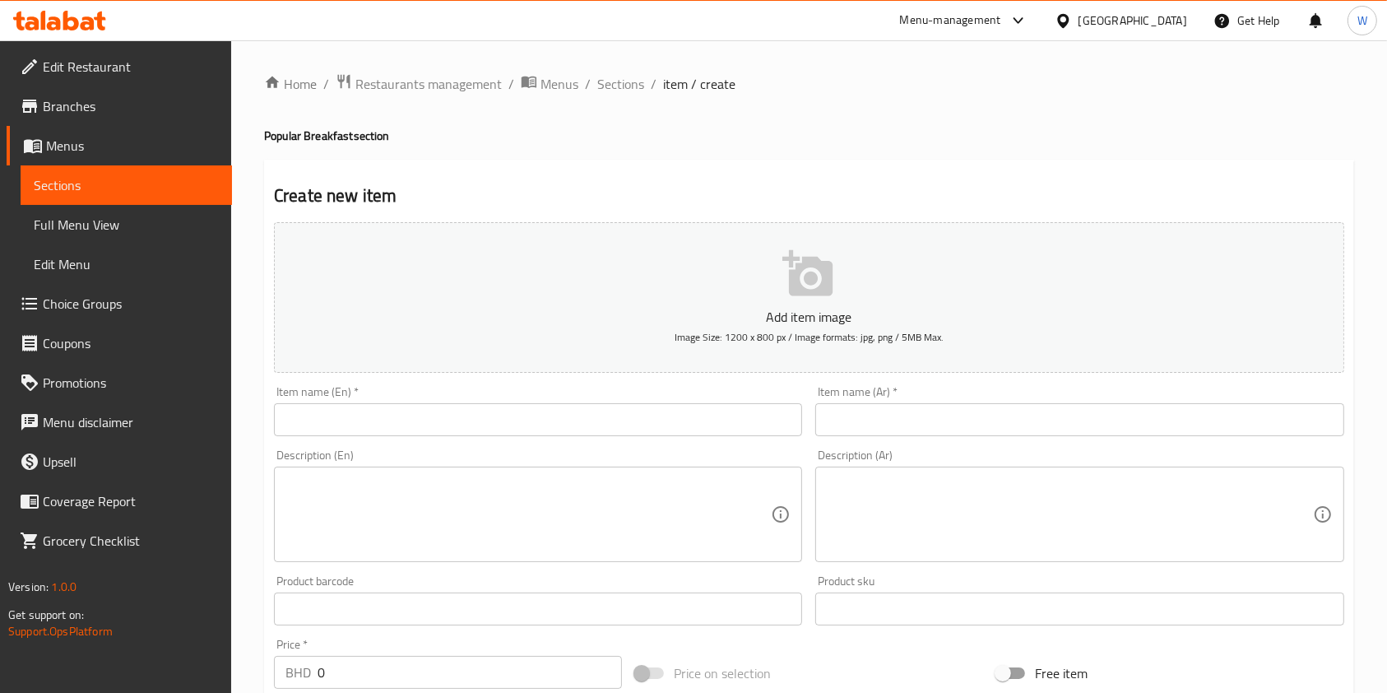
click at [561, 438] on div "Item name (En)   * Item name (En) *" at bounding box center [537, 410] width 541 height 63
click at [562, 425] on input "text" at bounding box center [538, 419] width 528 height 33
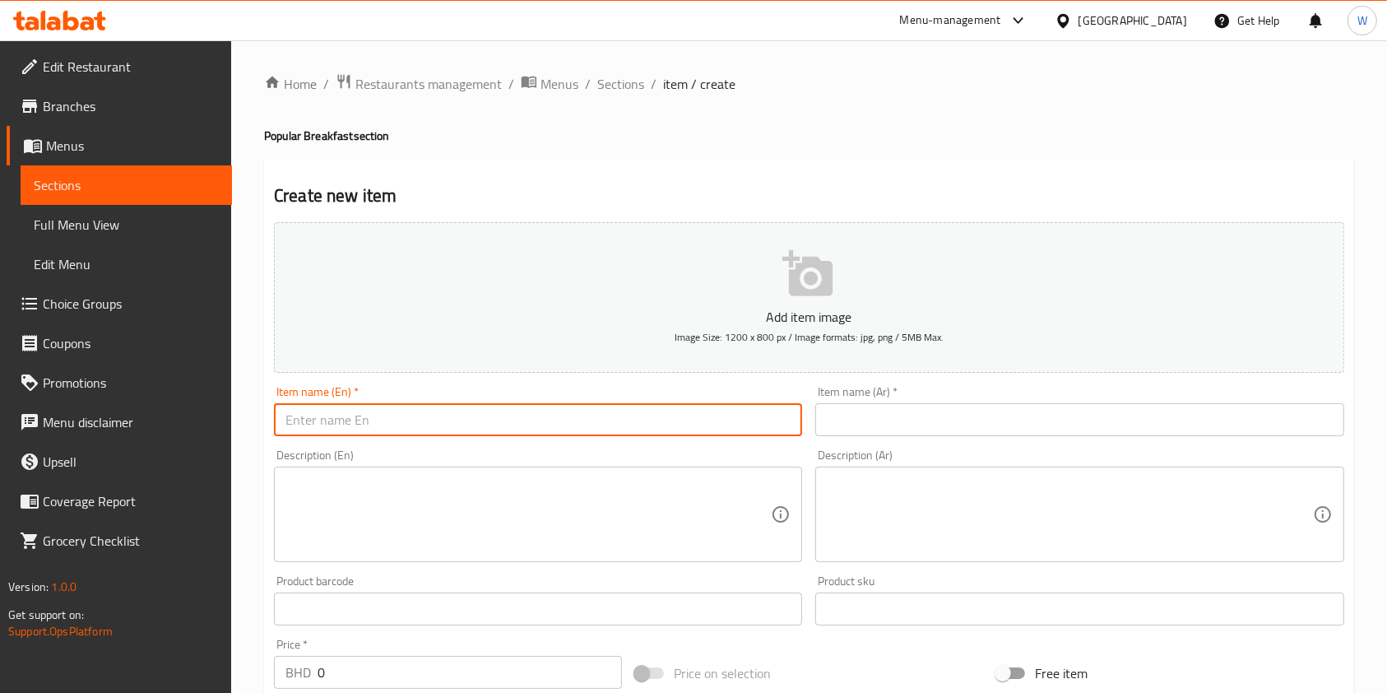
paste input "Eggs Omlate Cheese"
type input "Eggs Omlate Cheese"
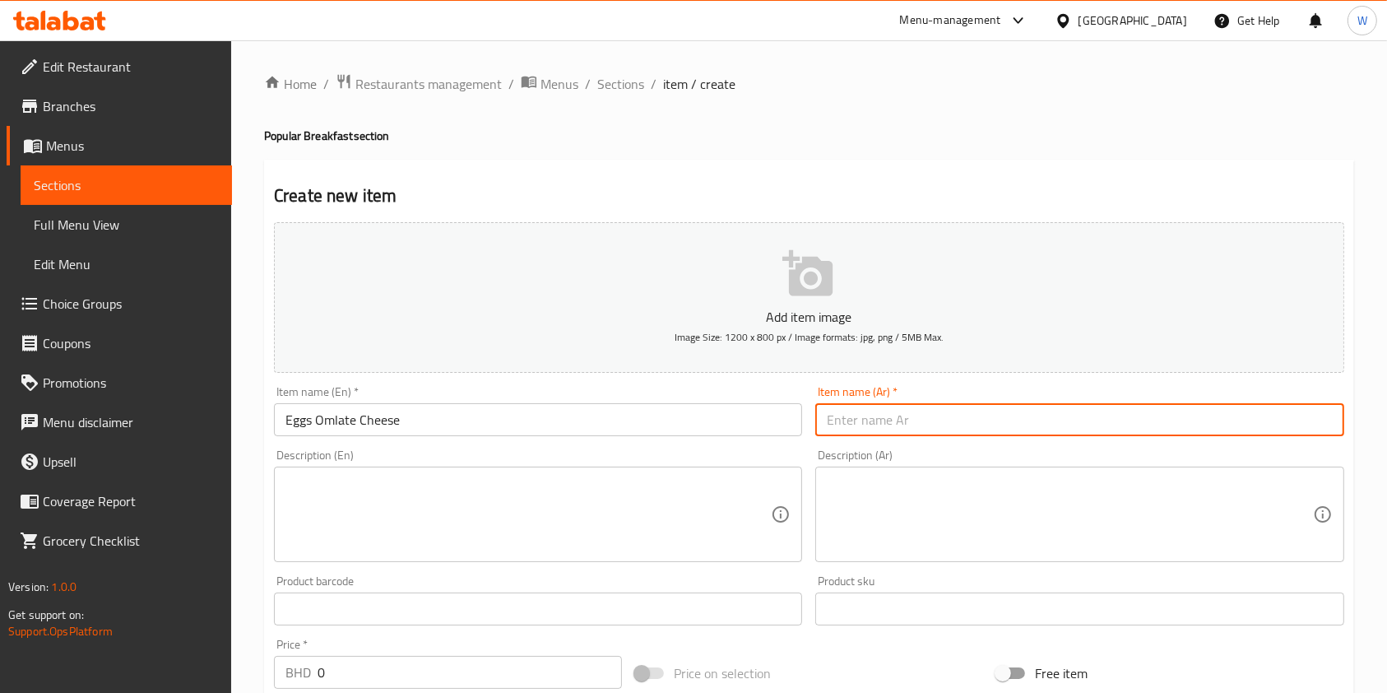
click at [903, 420] on input "text" at bounding box center [1079, 419] width 528 height 33
paste input "صحن عجة بيض جبن"
type input "صحن عجة بيض جبن"
click at [471, 411] on input "Eggs Omlate Cheese" at bounding box center [538, 419] width 528 height 33
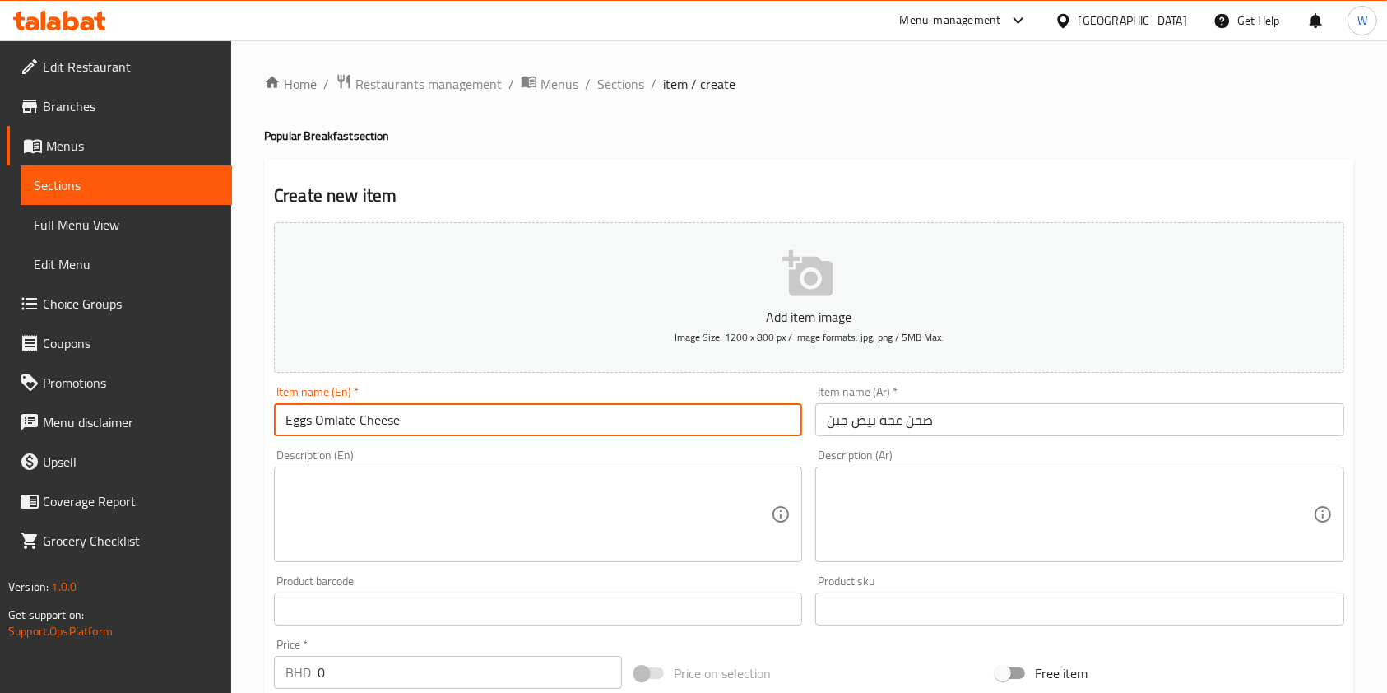
click at [471, 411] on input "Eggs Omlate Cheese" at bounding box center [538, 419] width 528 height 33
click at [434, 527] on textarea at bounding box center [527, 514] width 485 height 78
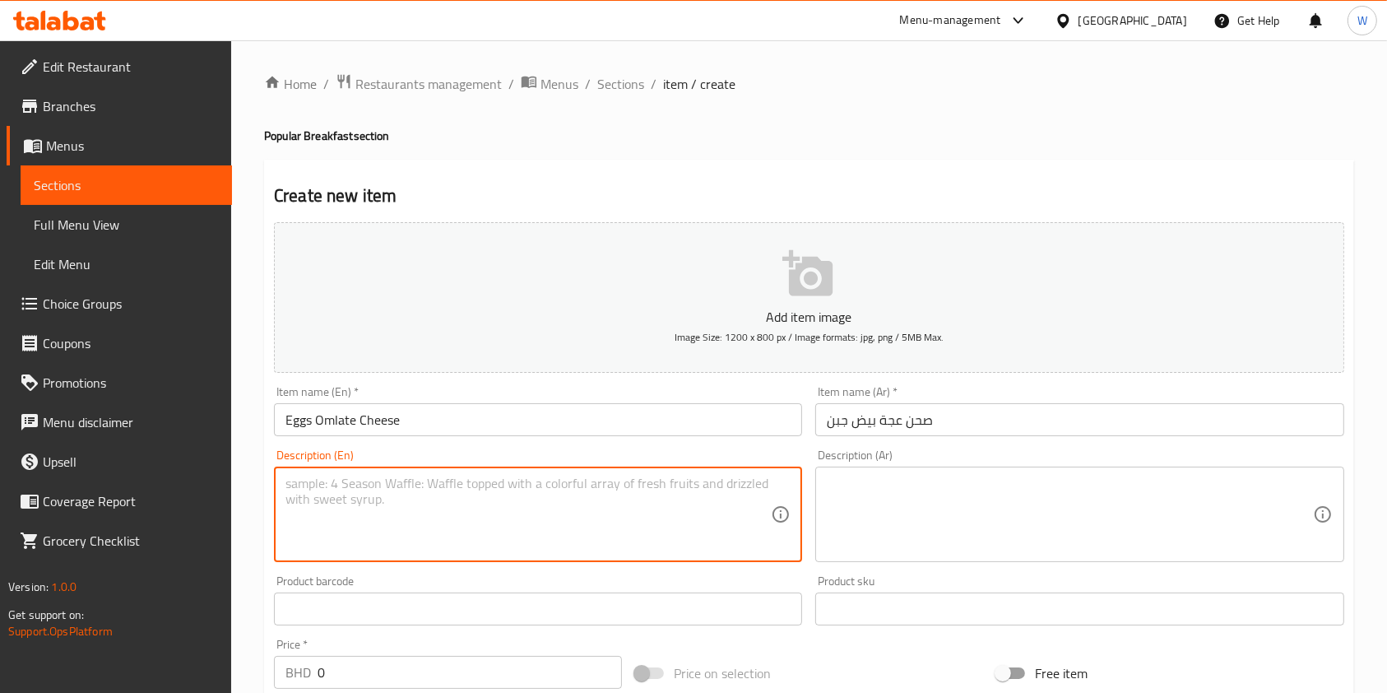
paste textarea "Fluffy omelette filled with cheese."
type textarea "Fluffy omelette filled with cheese."
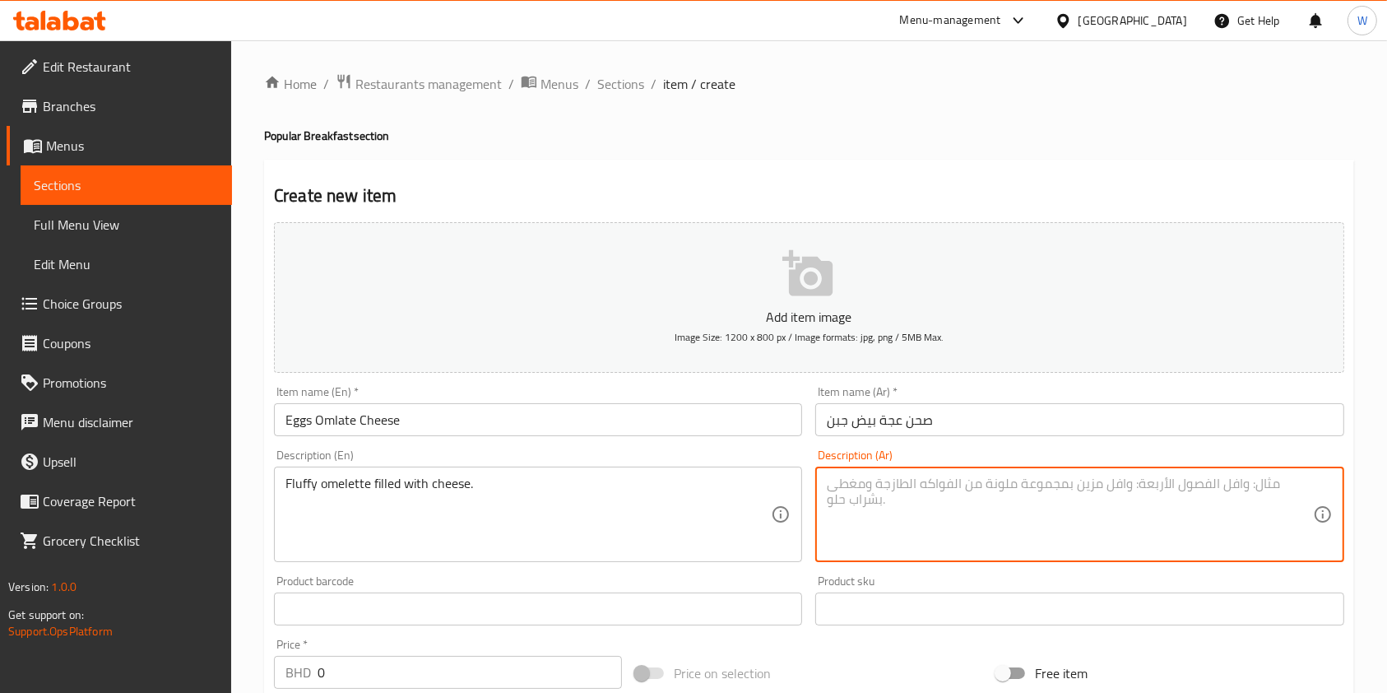
click at [1046, 503] on textarea at bounding box center [1069, 514] width 485 height 78
paste textarea "أومليت هش محشو بالجبن."
type textarea "أومليت هش محشو بالجبن."
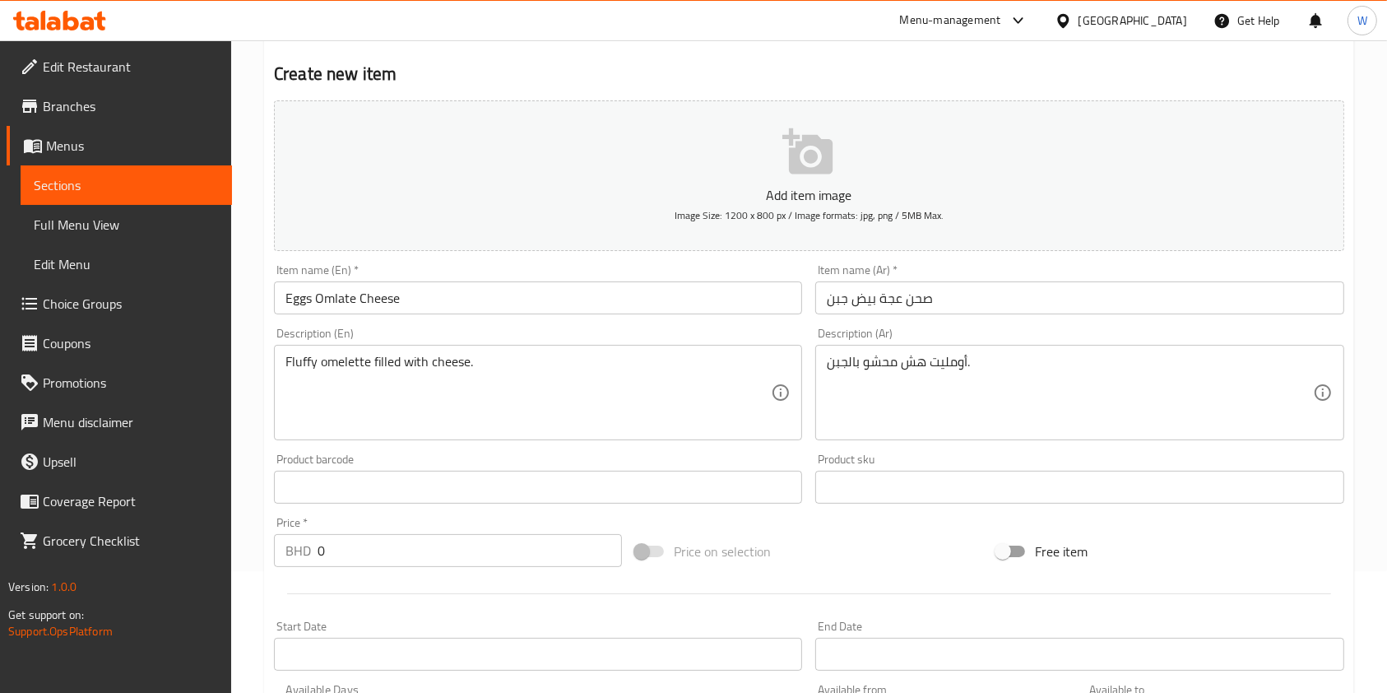
scroll to position [219, 0]
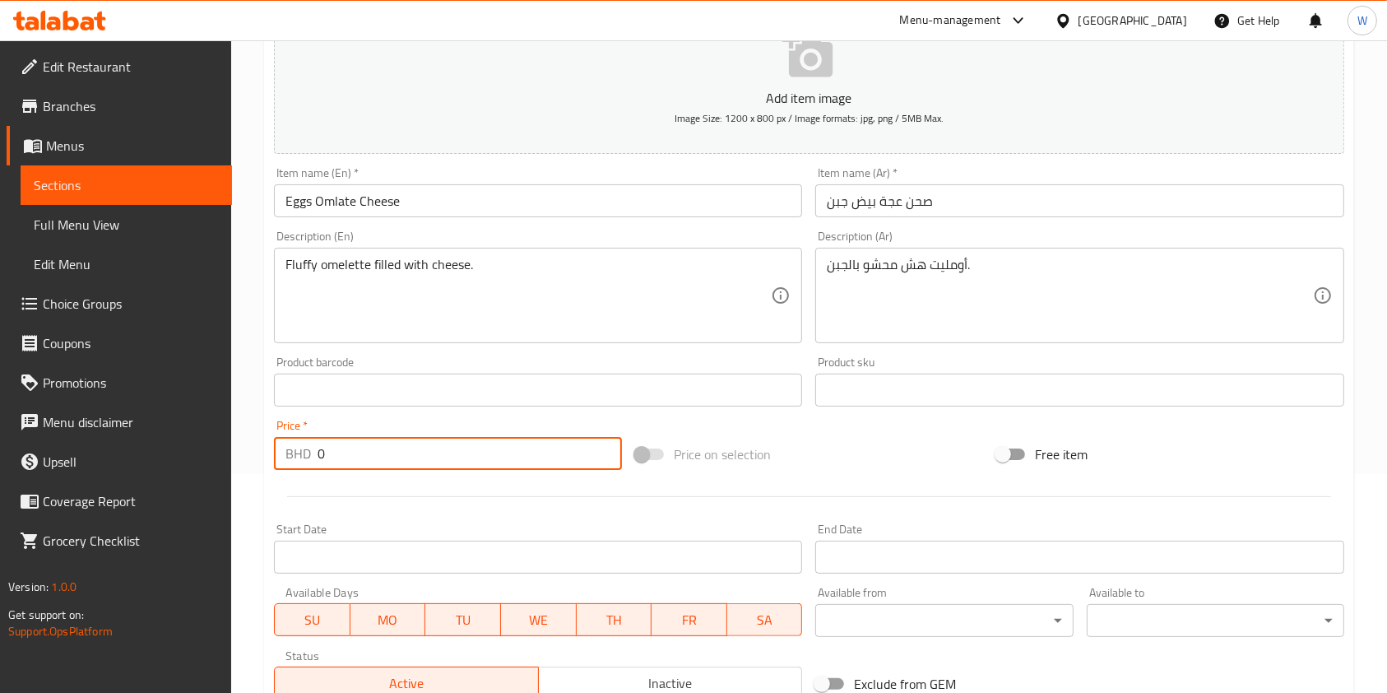
drag, startPoint x: 392, startPoint y: 452, endPoint x: 256, endPoint y: 483, distance: 139.9
click at [284, 480] on div "Add item image Image Size: 1200 x 800 px / Image formats: jpg, png / 5MB Max. I…" at bounding box center [808, 351] width 1083 height 709
paste input "1.80"
type input "1.800"
click at [415, 511] on div at bounding box center [808, 496] width 1083 height 40
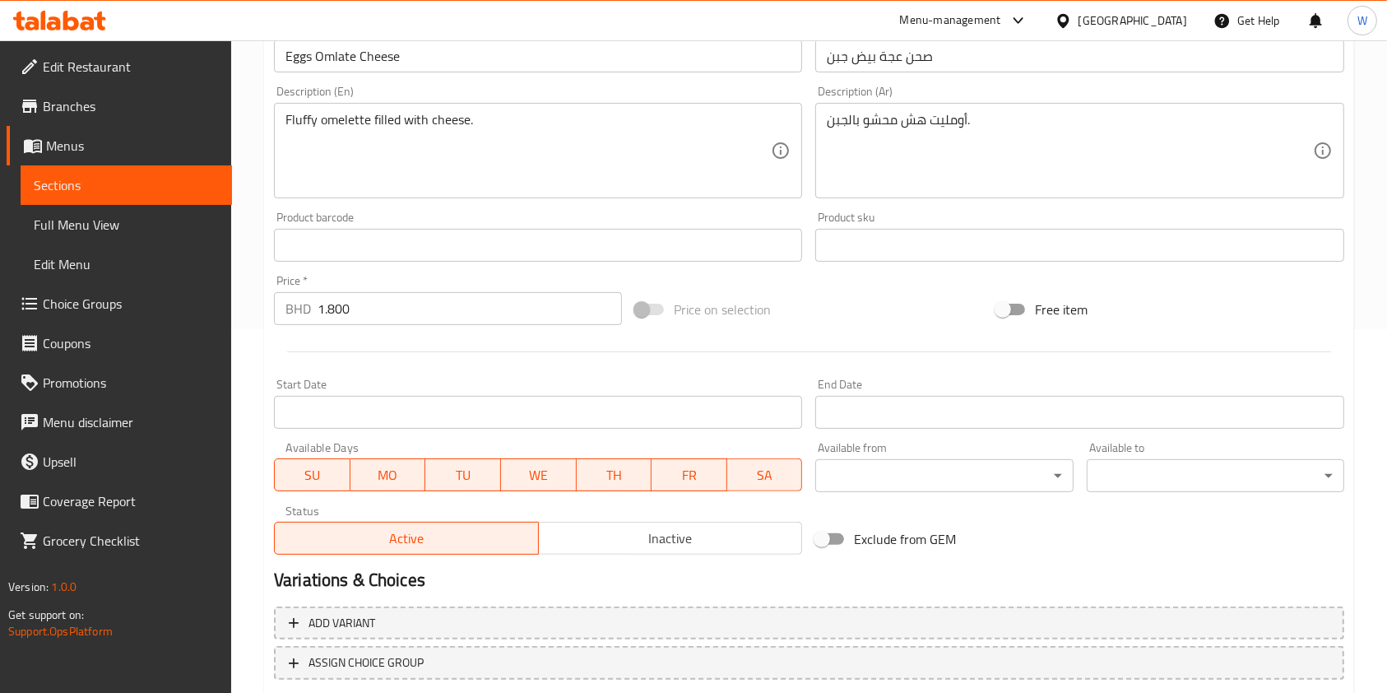
scroll to position [470, 0]
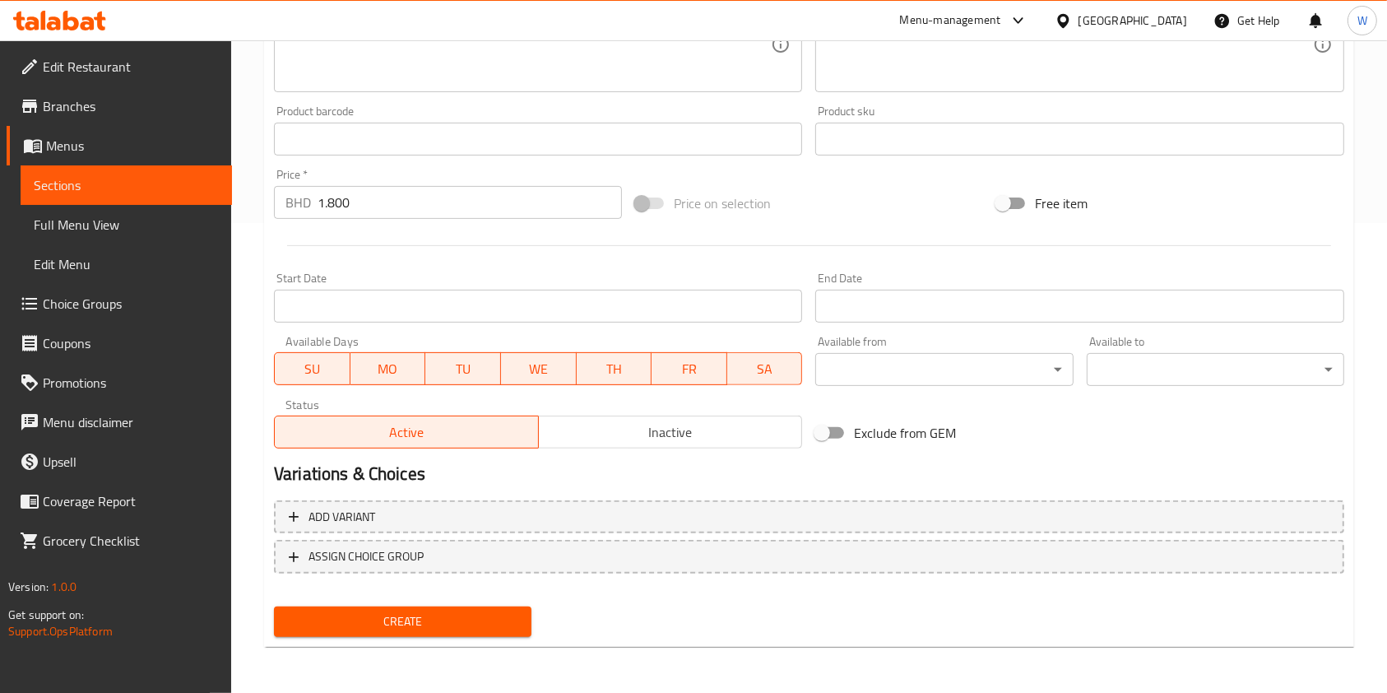
drag, startPoint x: 423, startPoint y: 620, endPoint x: 487, endPoint y: 621, distance: 64.2
click at [423, 621] on span "Create" at bounding box center [402, 621] width 231 height 21
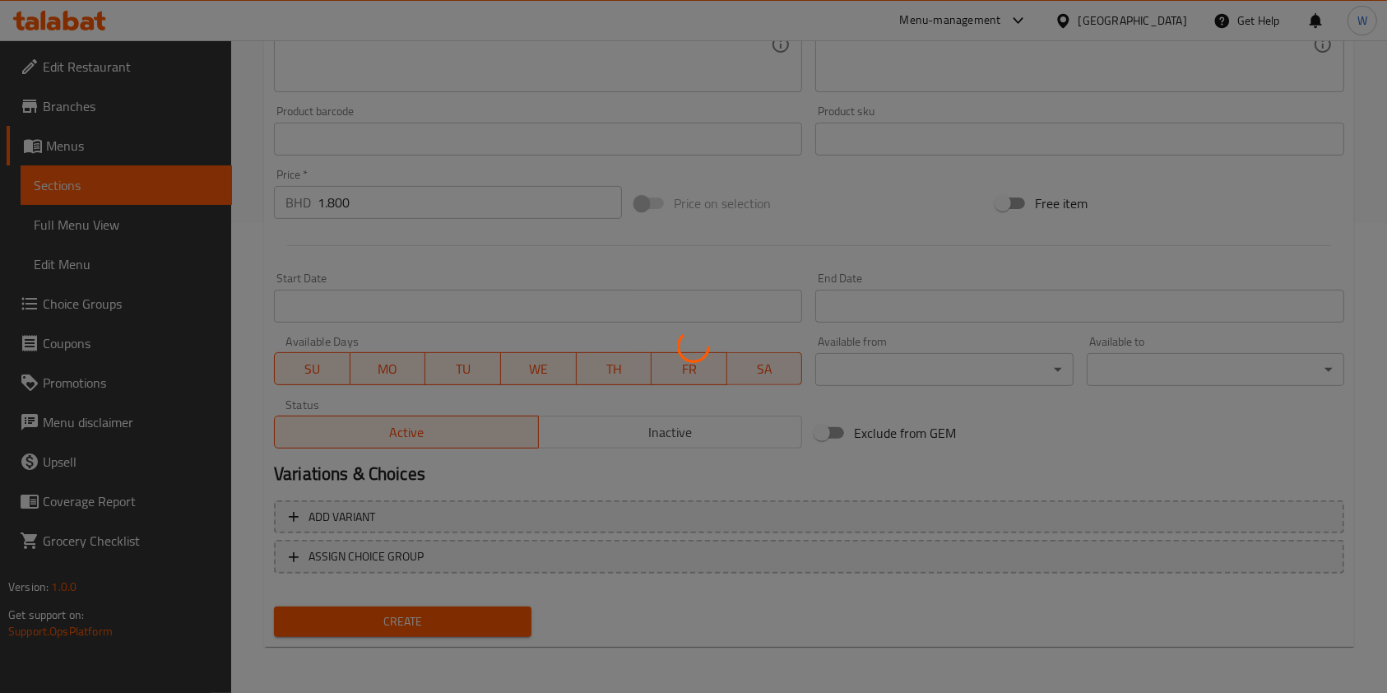
type input "0"
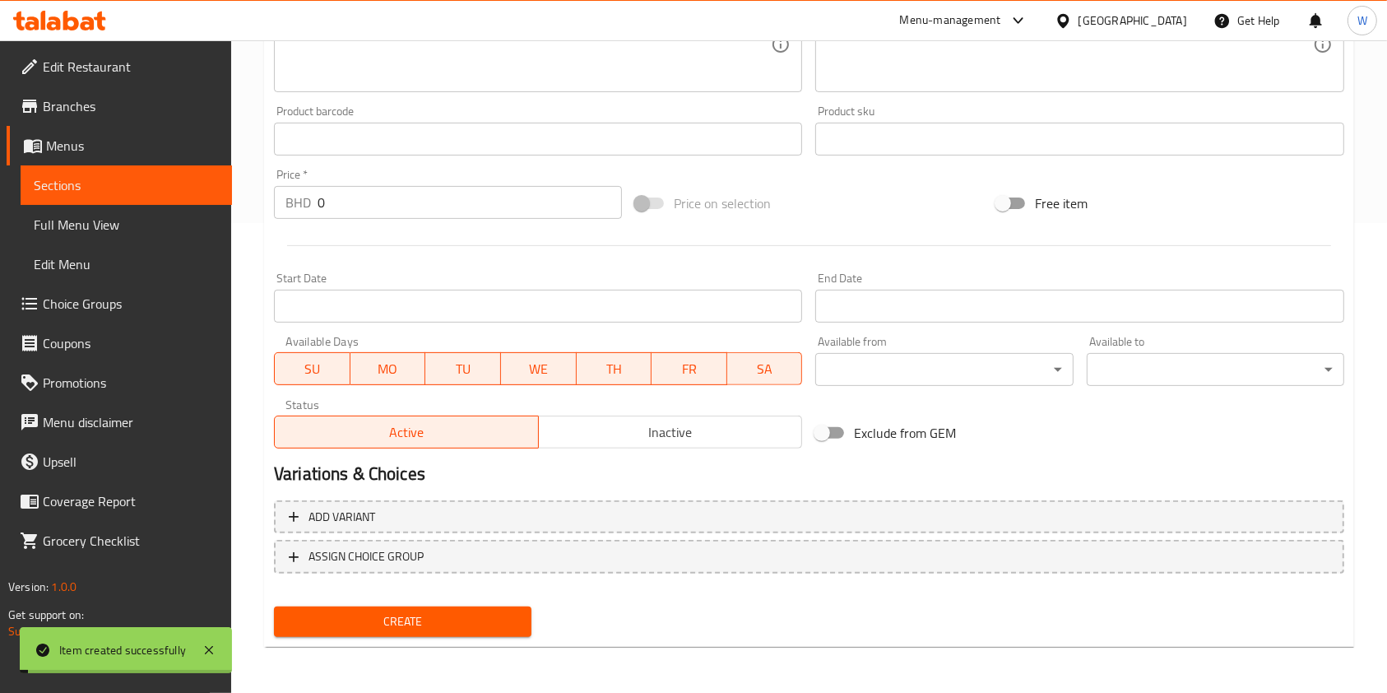
scroll to position [0, 0]
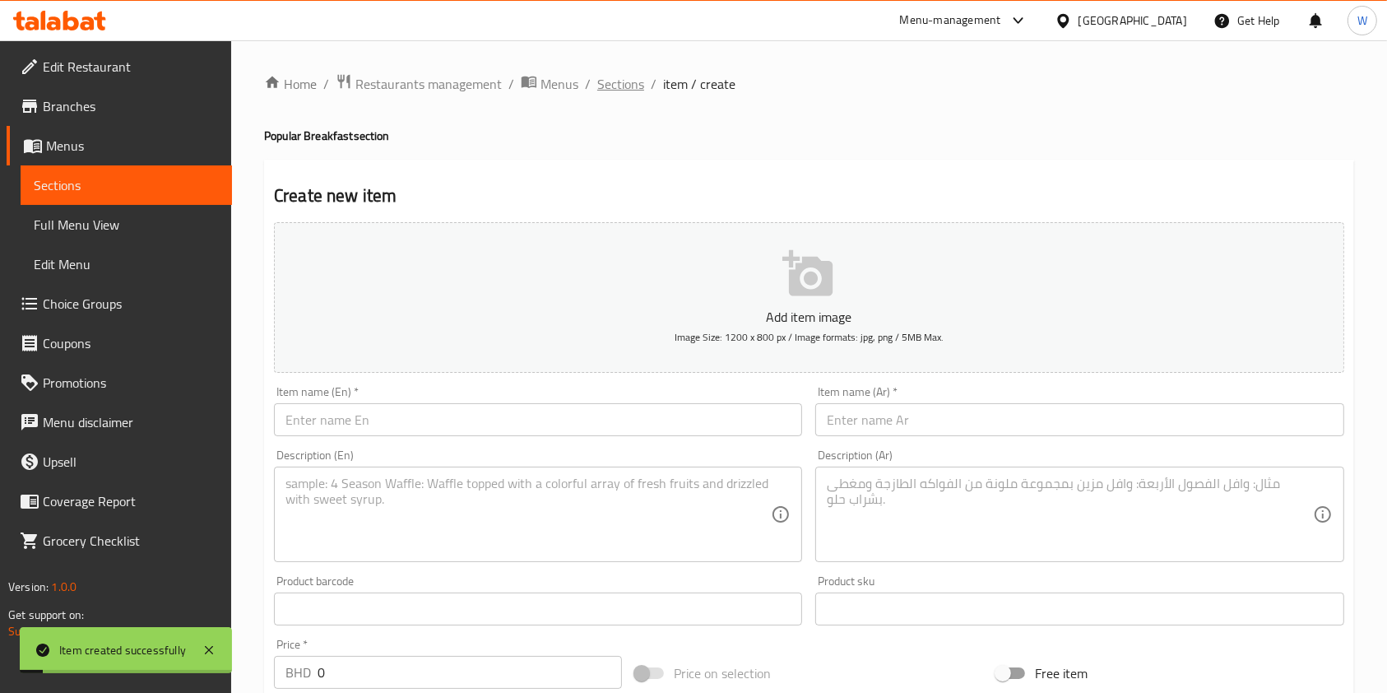
click at [632, 84] on span "Sections" at bounding box center [620, 84] width 47 height 20
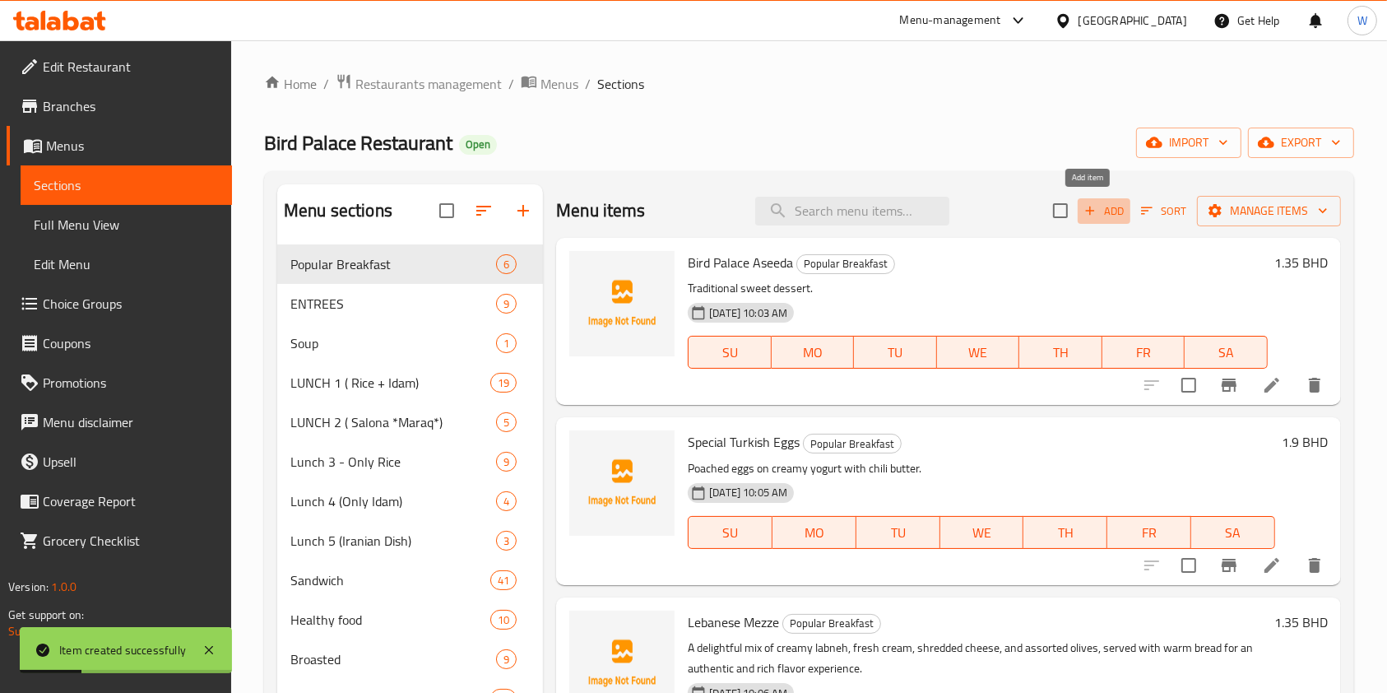
click at [1083, 209] on icon "button" at bounding box center [1090, 210] width 15 height 15
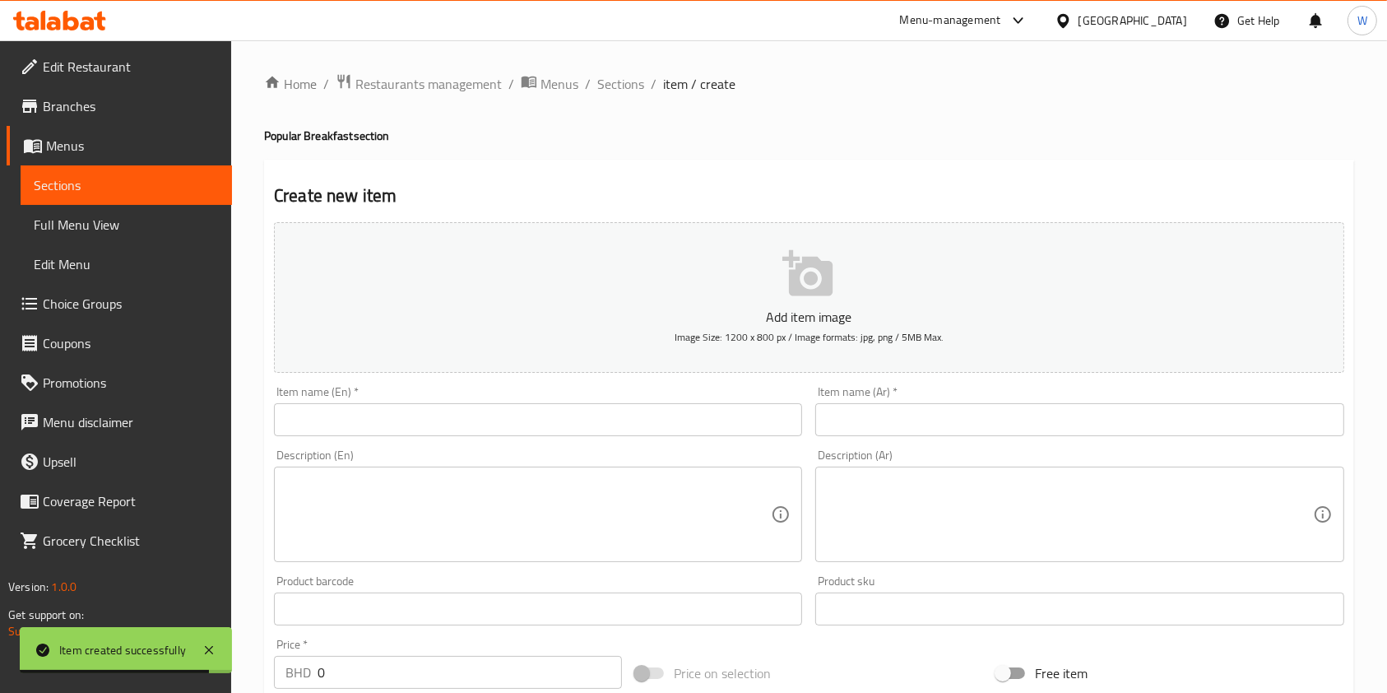
click at [420, 436] on input "text" at bounding box center [538, 419] width 528 height 33
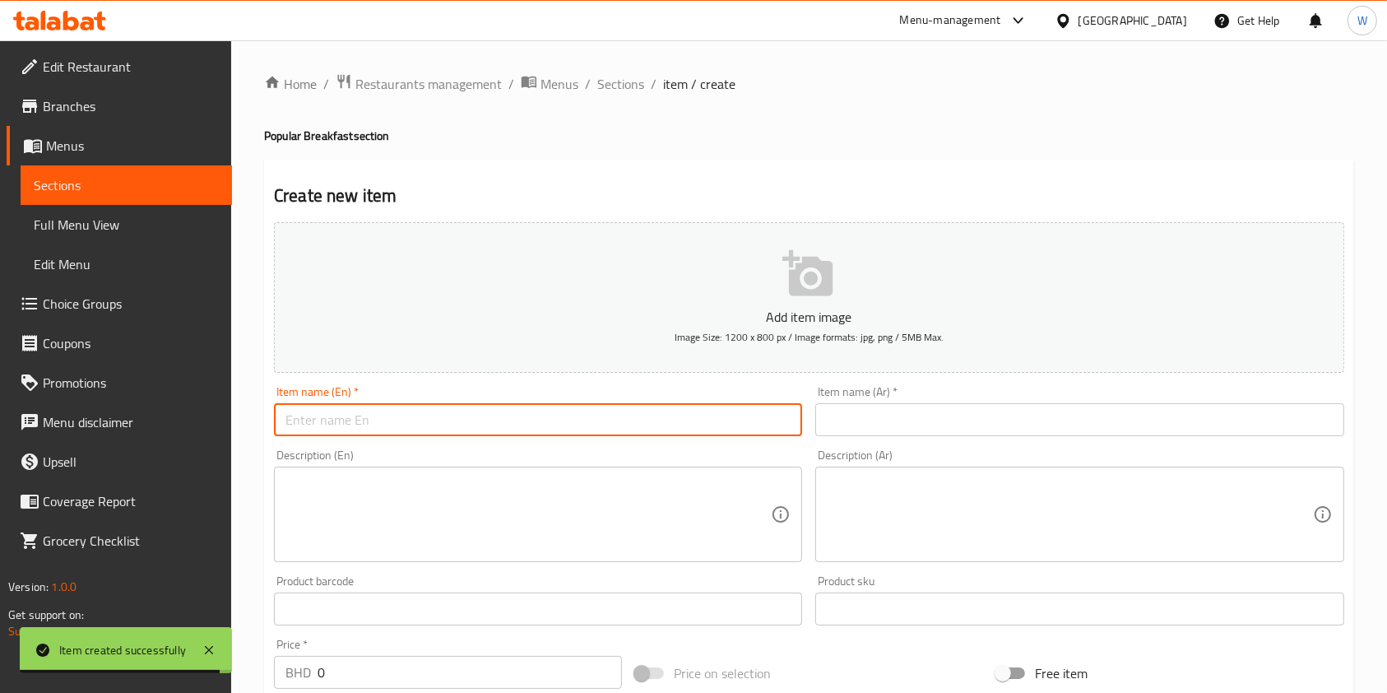
paste input "Turkish Eggs Plate"
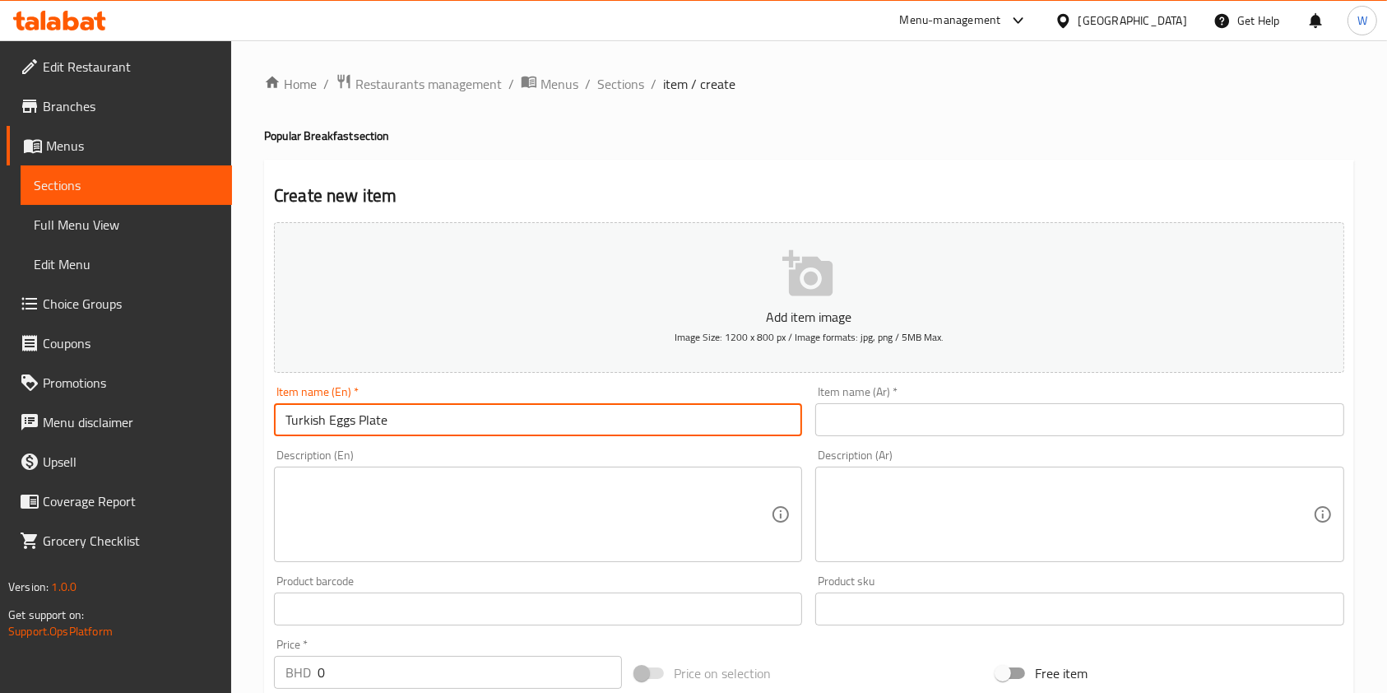
type input "Turkish Eggs Plate"
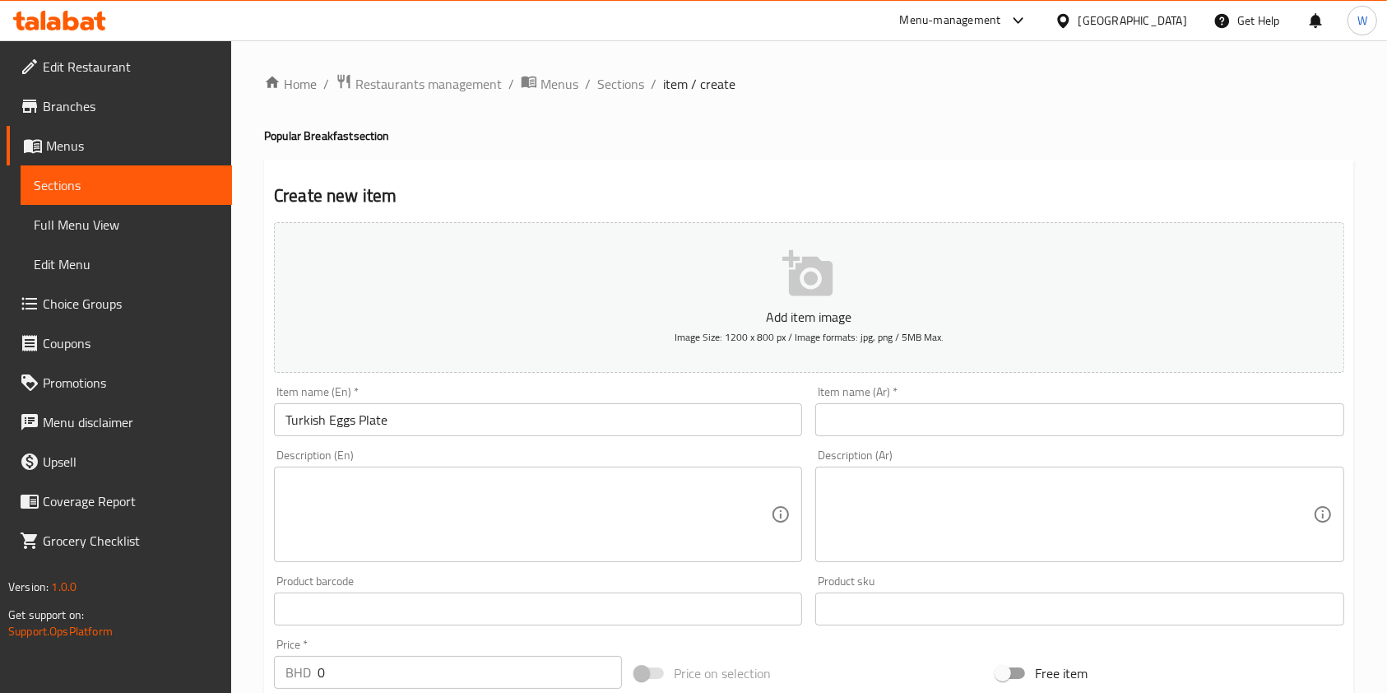
click at [854, 418] on input "text" at bounding box center [1079, 419] width 528 height 33
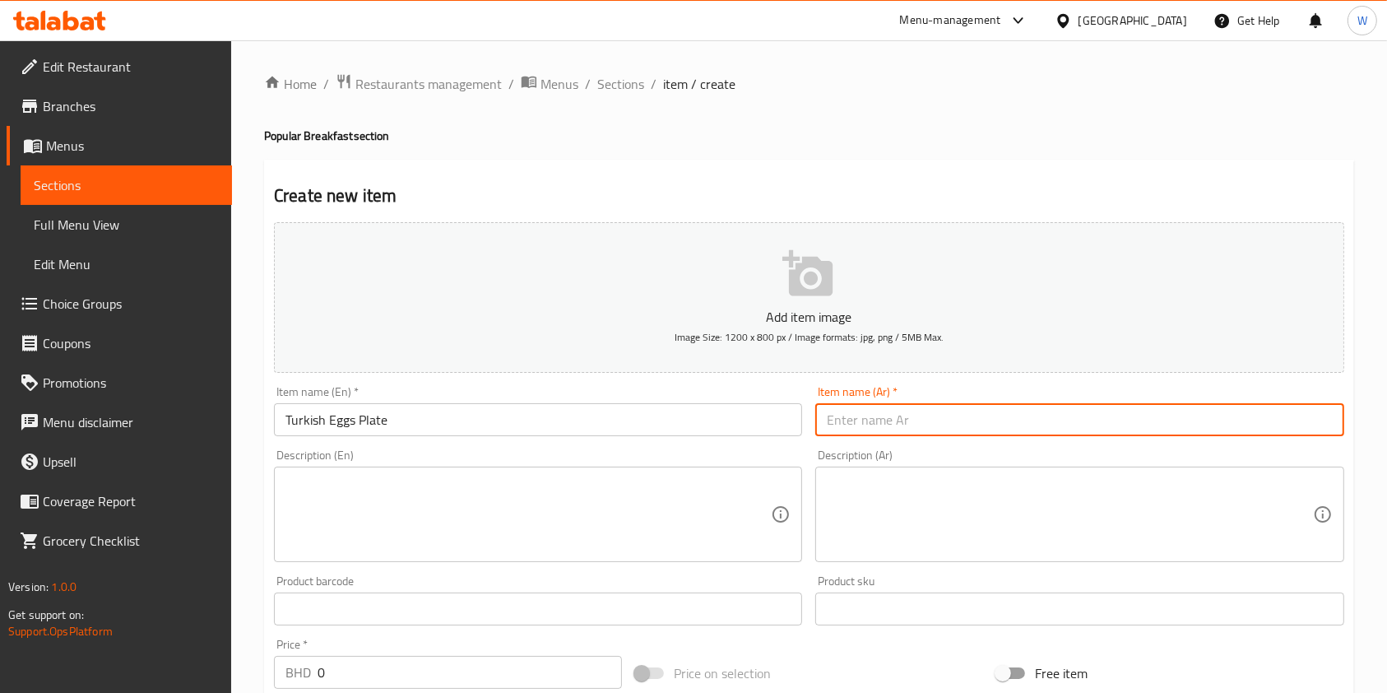
paste input "صحن بيض تركي"
type input "صحن بيض تركي"
click at [466, 530] on textarea at bounding box center [527, 514] width 485 height 78
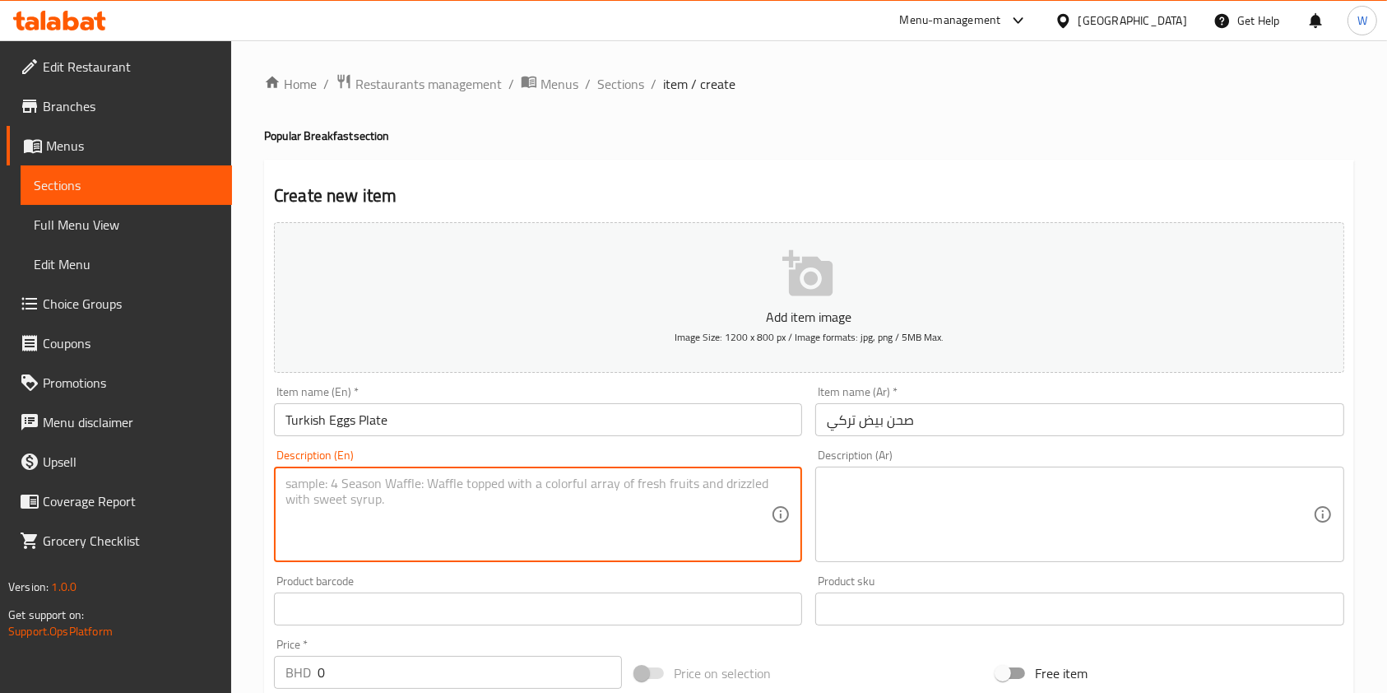
paste textarea "Poached eggs with yogurt and chili butter."
type textarea "Poached eggs with yogurt and chili butter."
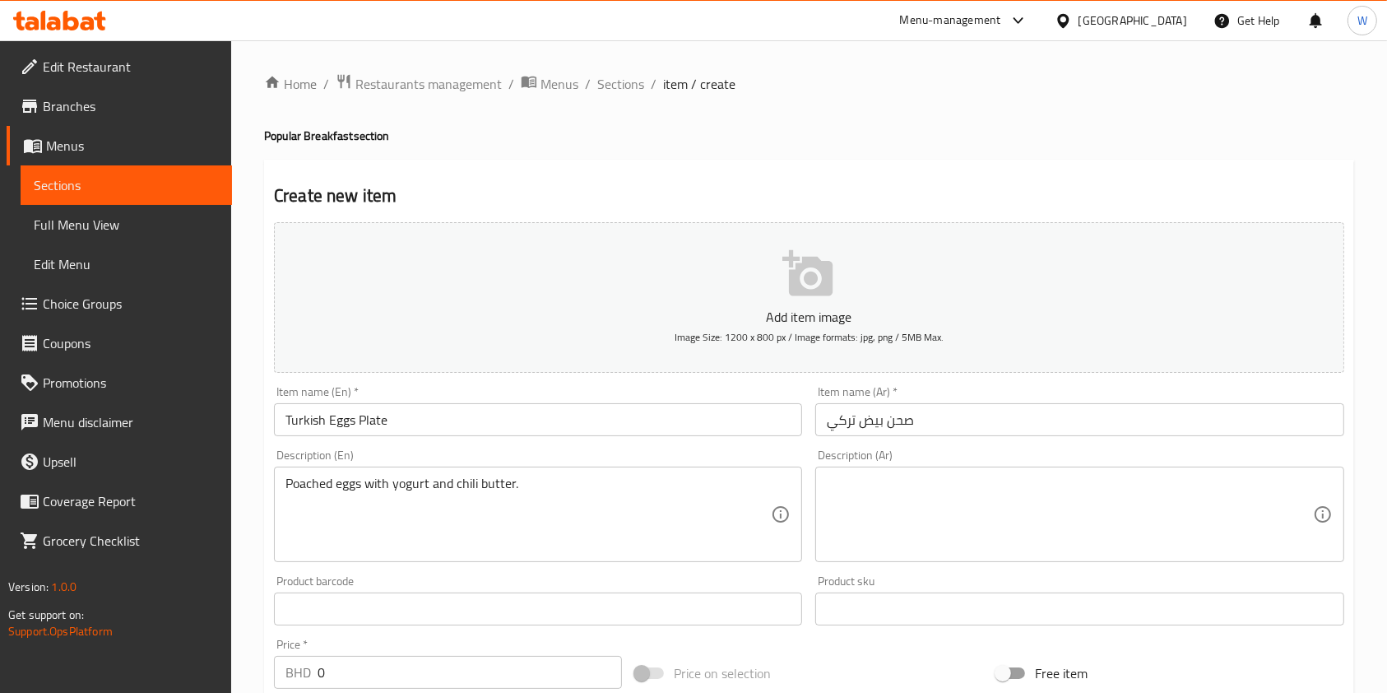
click at [1004, 472] on div "Description (Ar)" at bounding box center [1079, 513] width 528 height 95
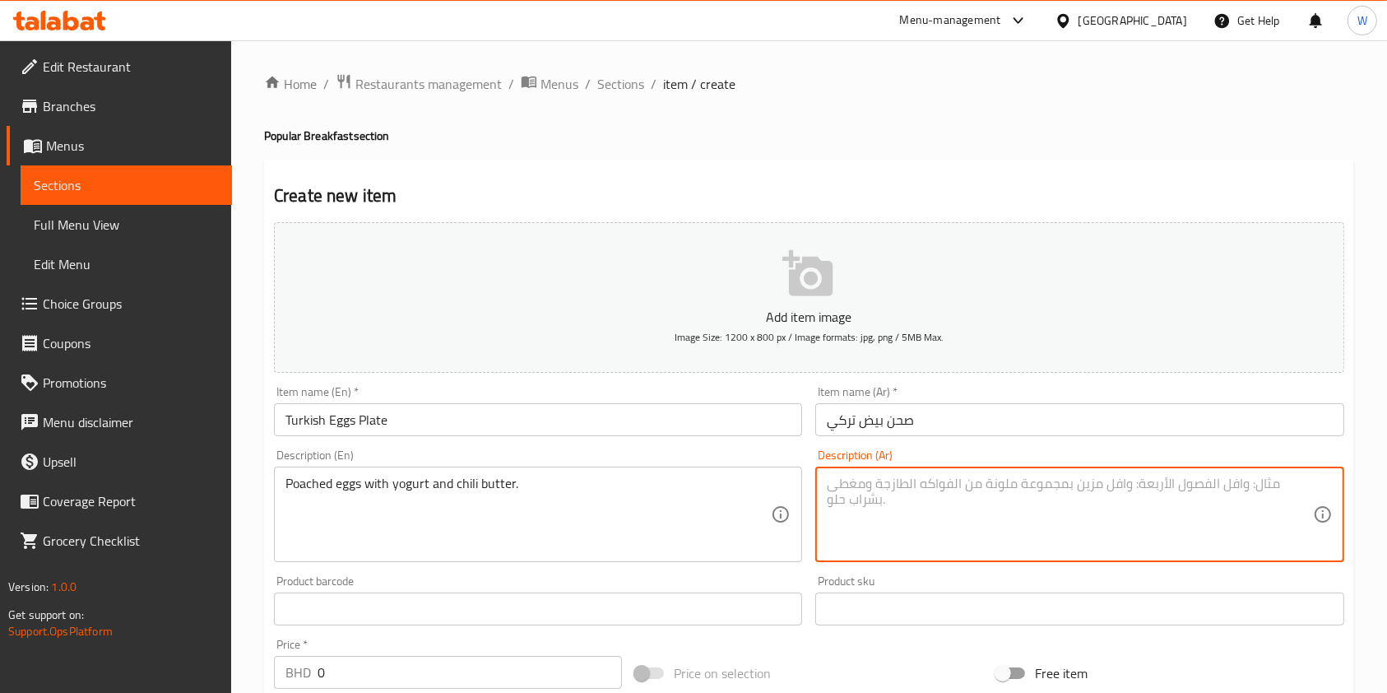
paste textarea "بيض مسلوق مع زبادي وزبدة بالفلفل."
type textarea "بيض مسلوق مع زبادي وزبدة بالفلفل."
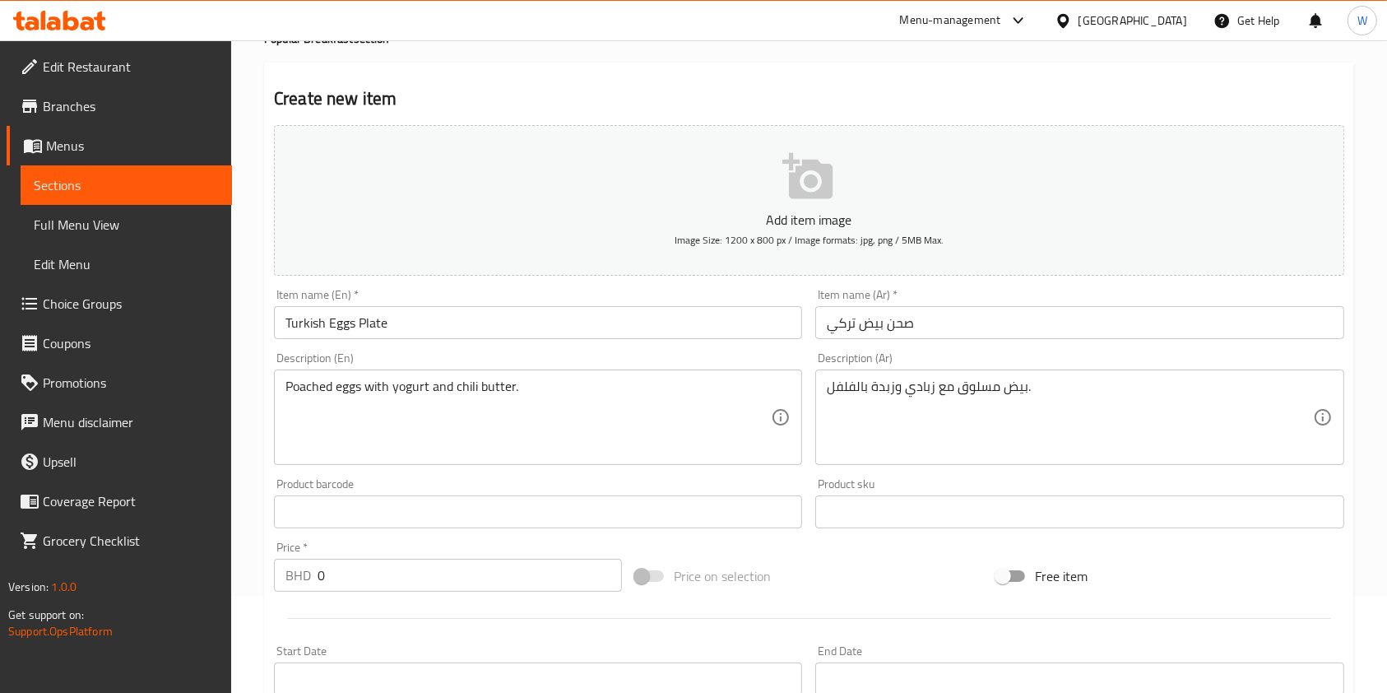
scroll to position [219, 0]
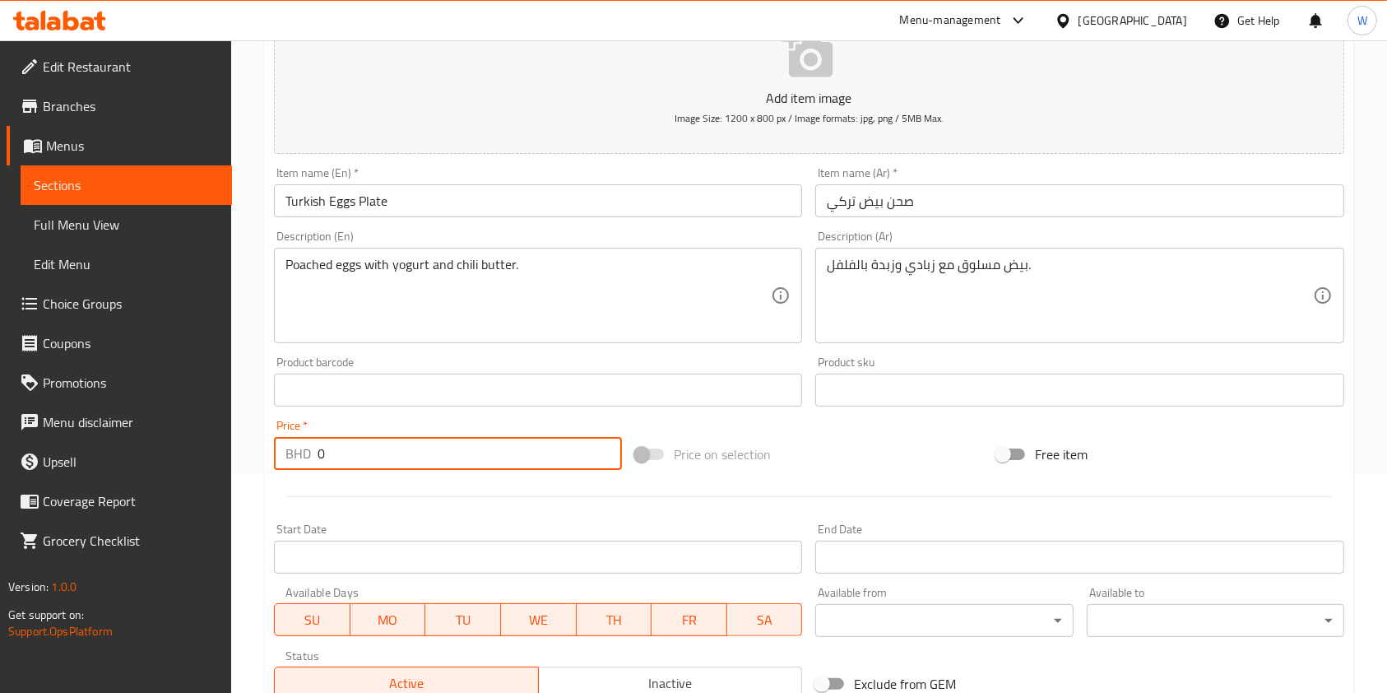
drag, startPoint x: 342, startPoint y: 456, endPoint x: 257, endPoint y: 480, distance: 88.8
click at [257, 475] on div "Home / Restaurants management / Menus / Sections / item / create Popular Breakf…" at bounding box center [809, 382] width 1156 height 1122
paste input "1.80"
type input "1.800"
click at [392, 497] on hr at bounding box center [809, 496] width 1044 height 1
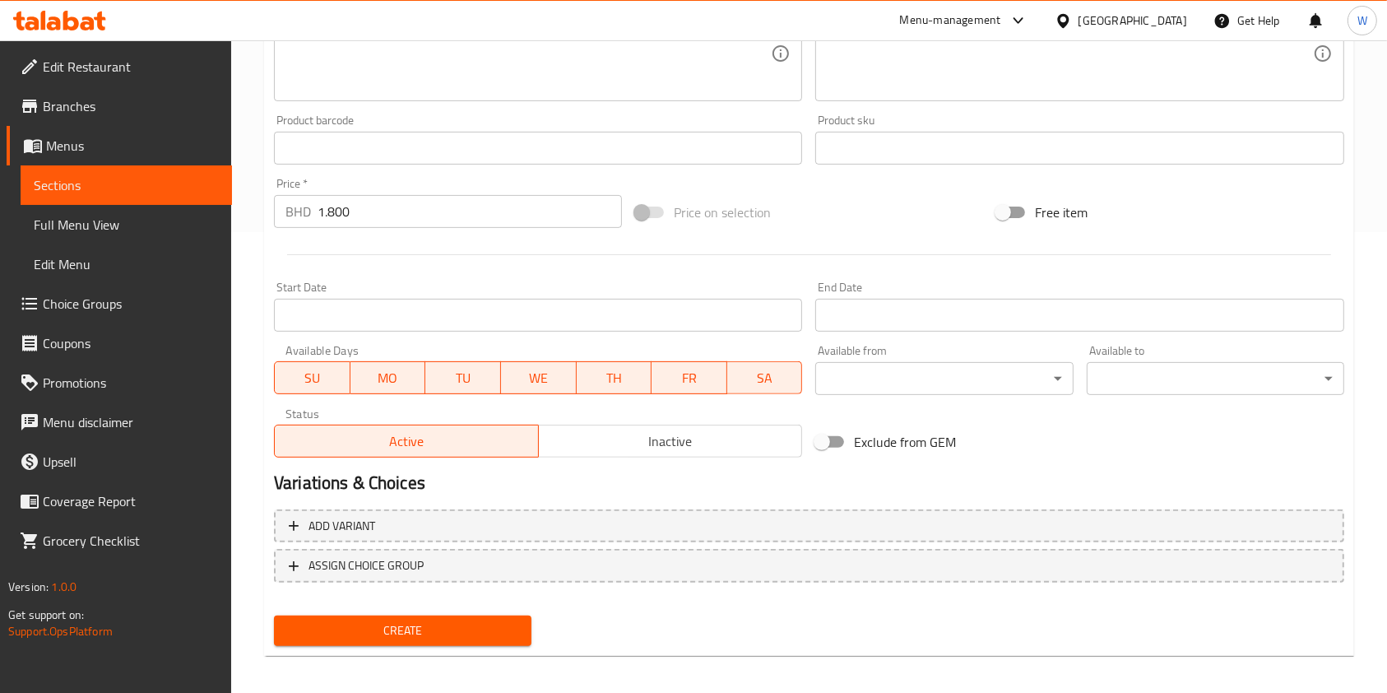
scroll to position [470, 0]
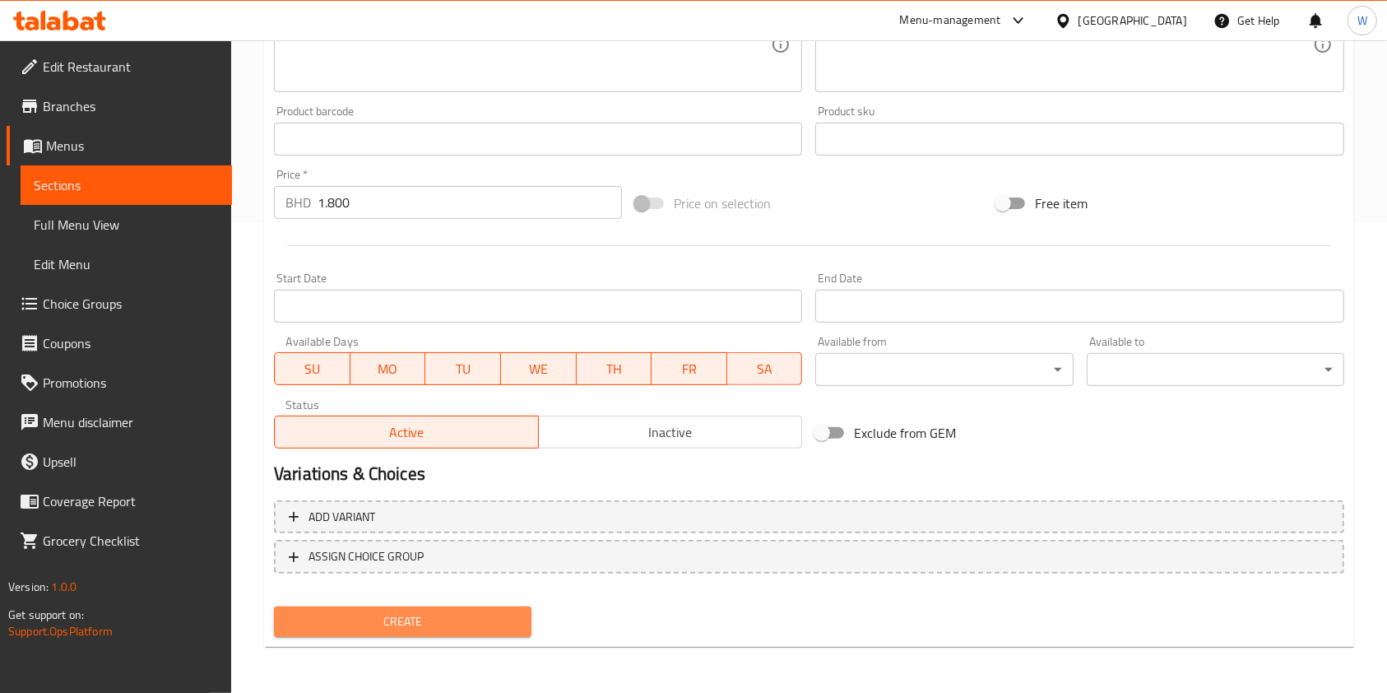
click at [404, 628] on span "Create" at bounding box center [402, 621] width 231 height 21
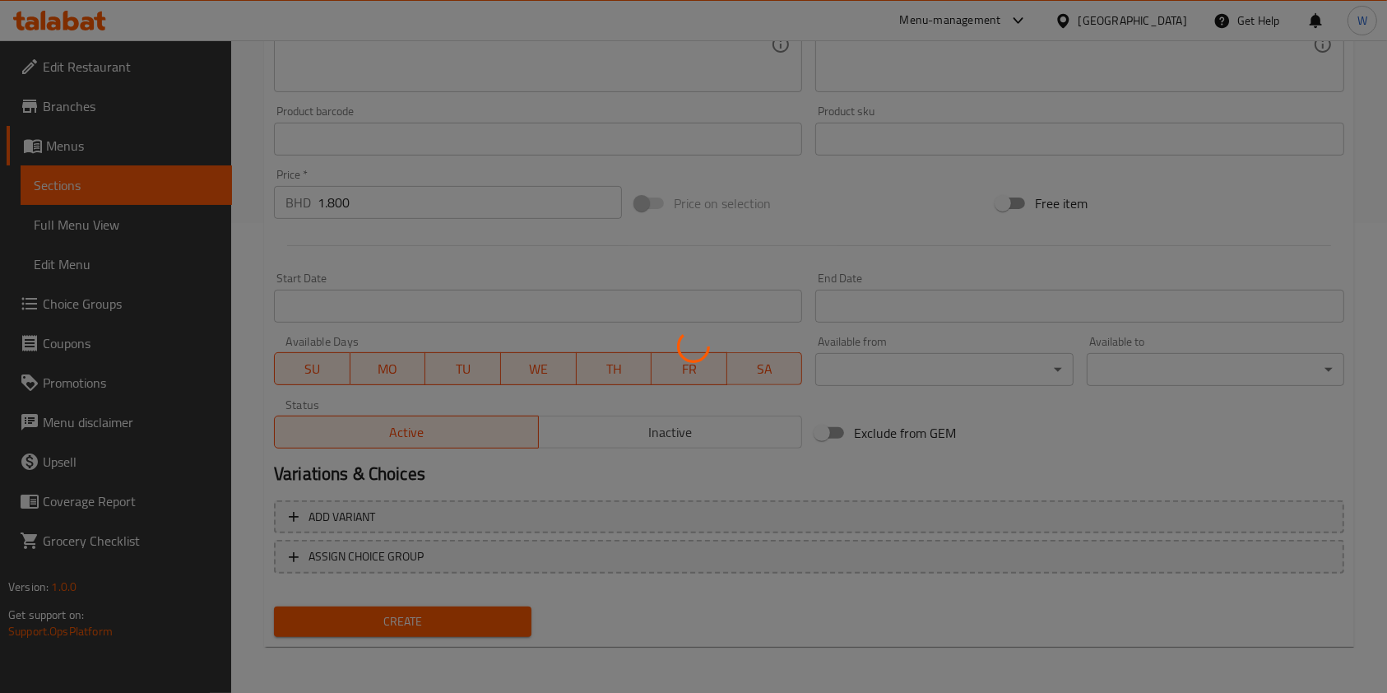
scroll to position [0, 0]
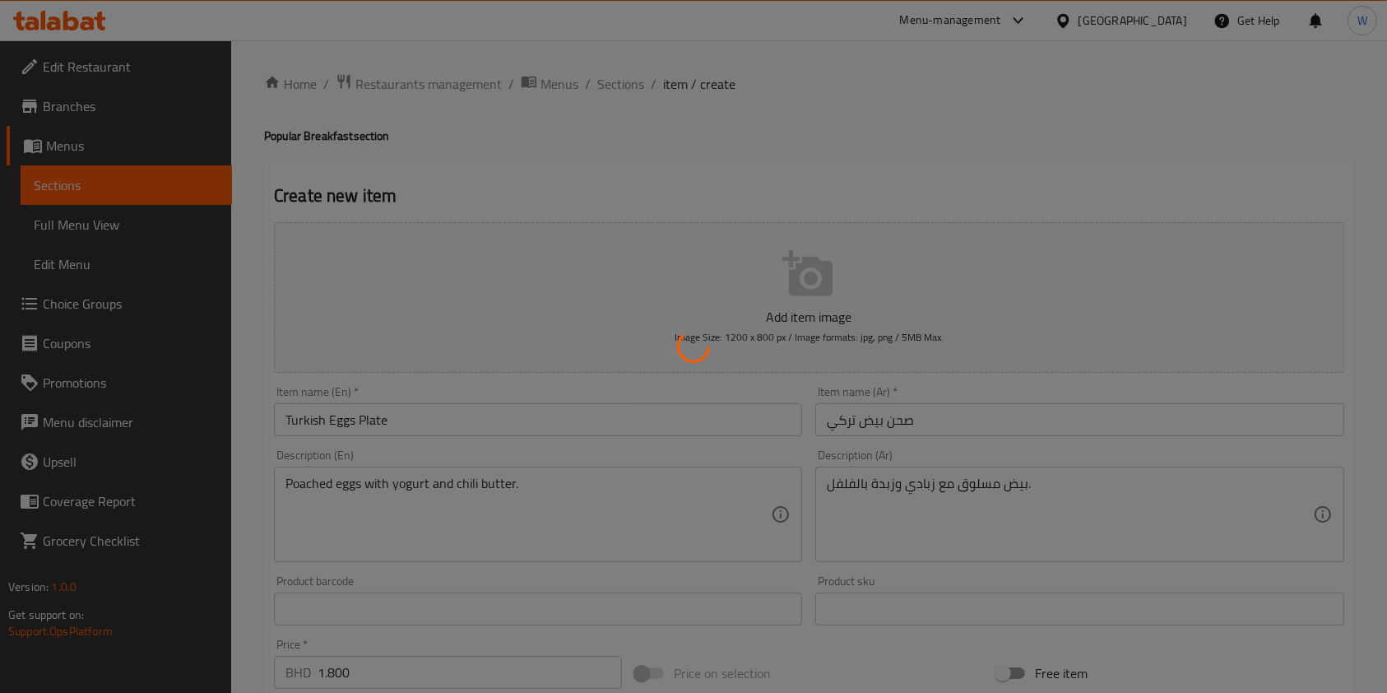
type input "0"
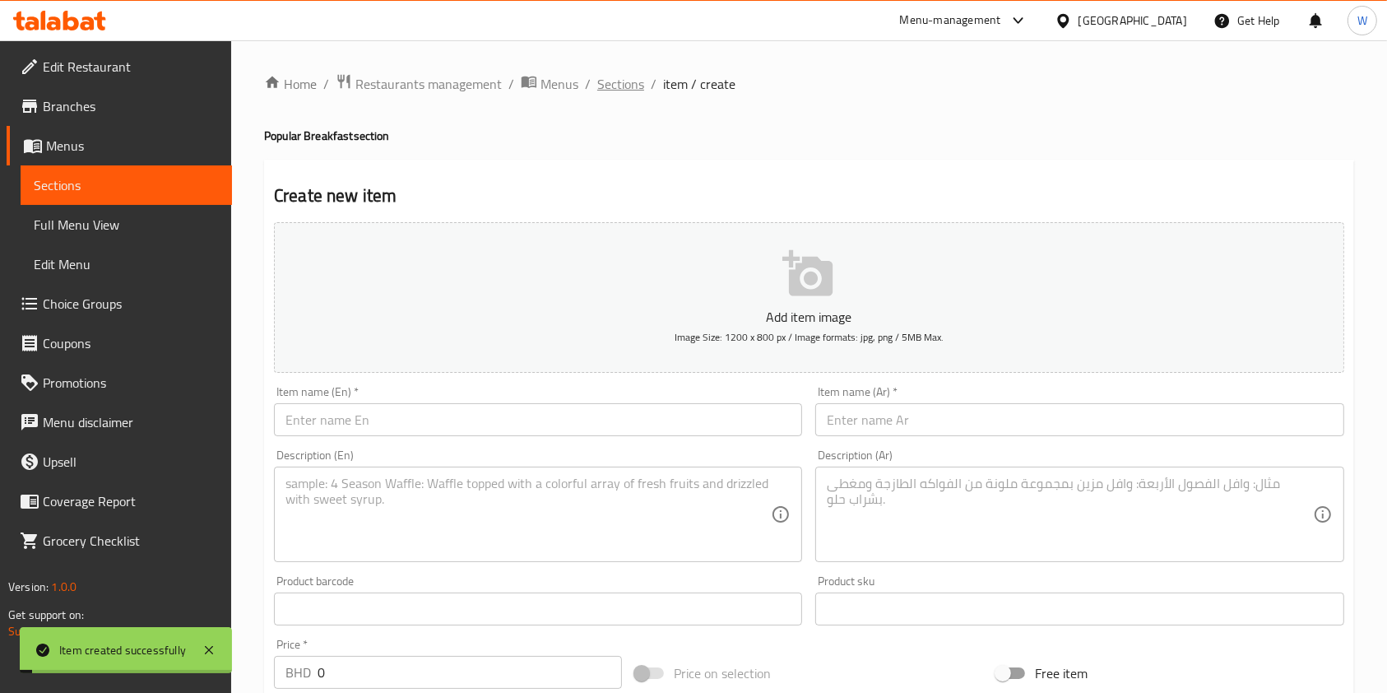
click at [630, 91] on span "Sections" at bounding box center [620, 84] width 47 height 20
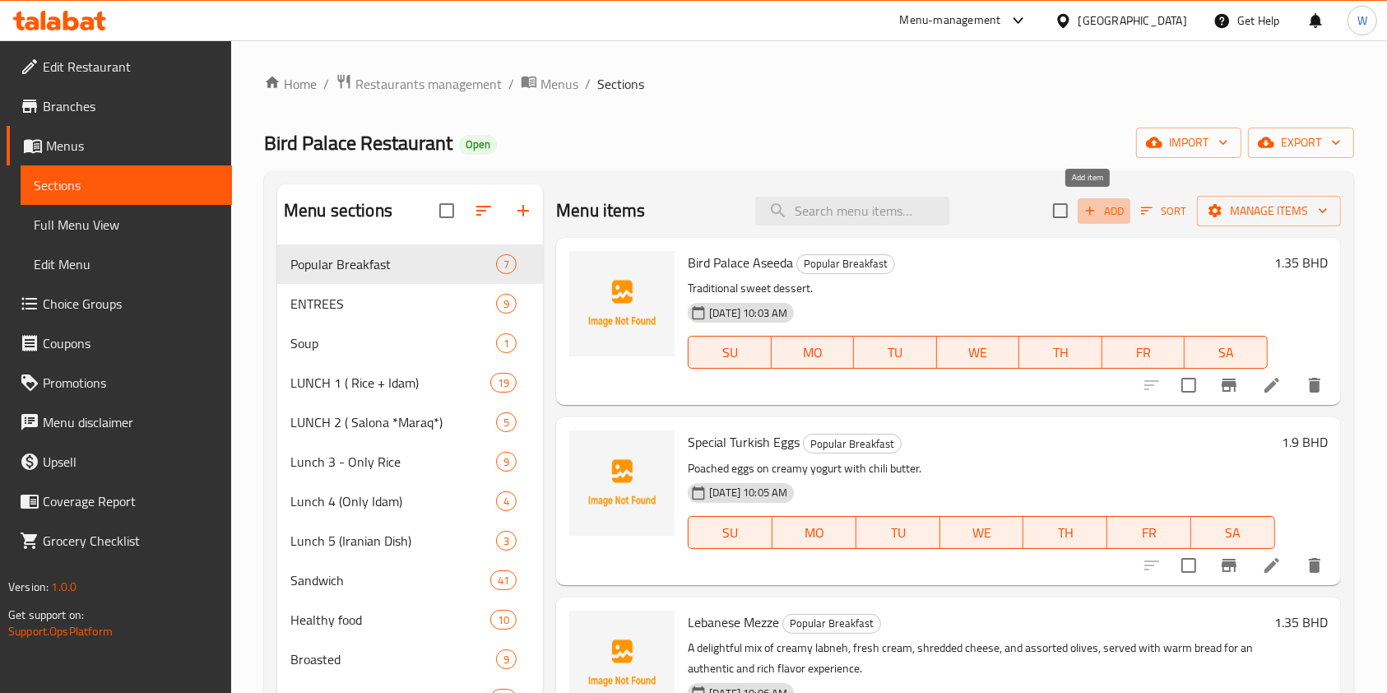
click at [1082, 210] on span "Add" at bounding box center [1104, 211] width 44 height 19
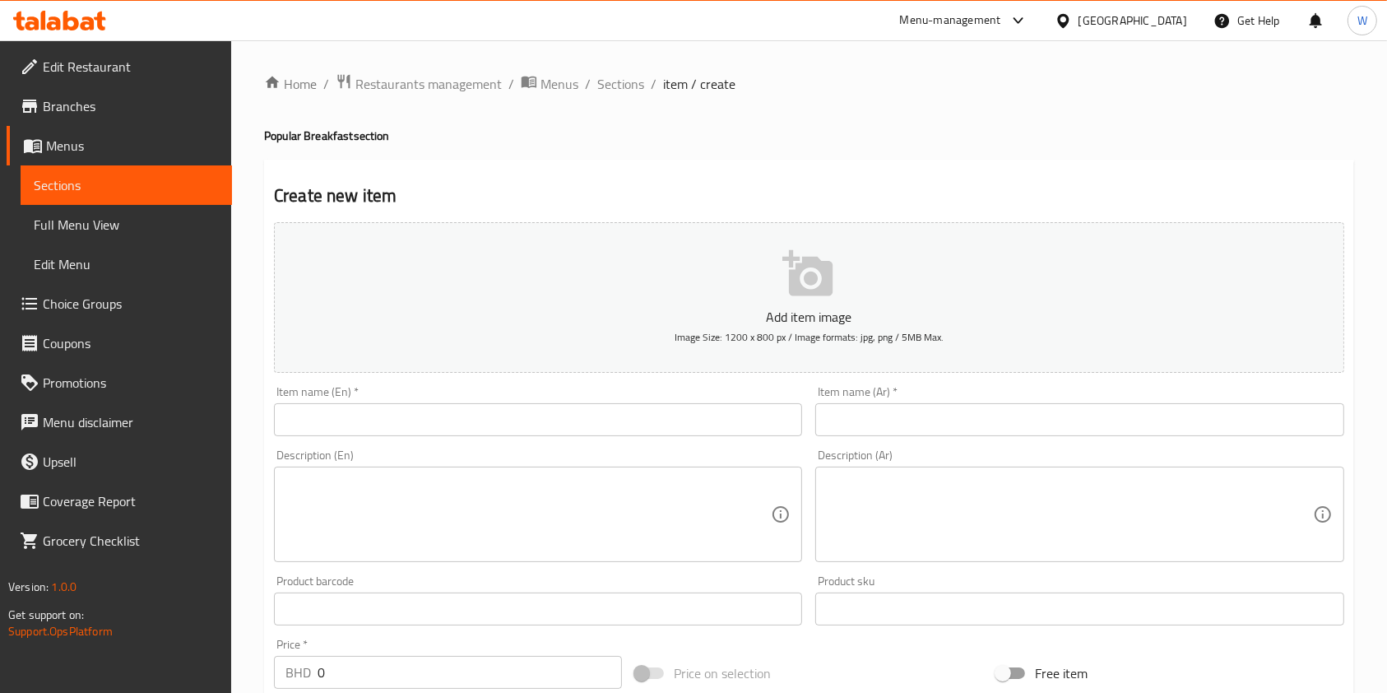
click at [554, 368] on button "Add item image Image Size: 1200 x 800 px / Image formats: jpg, png / 5MB Max." at bounding box center [809, 297] width 1070 height 151
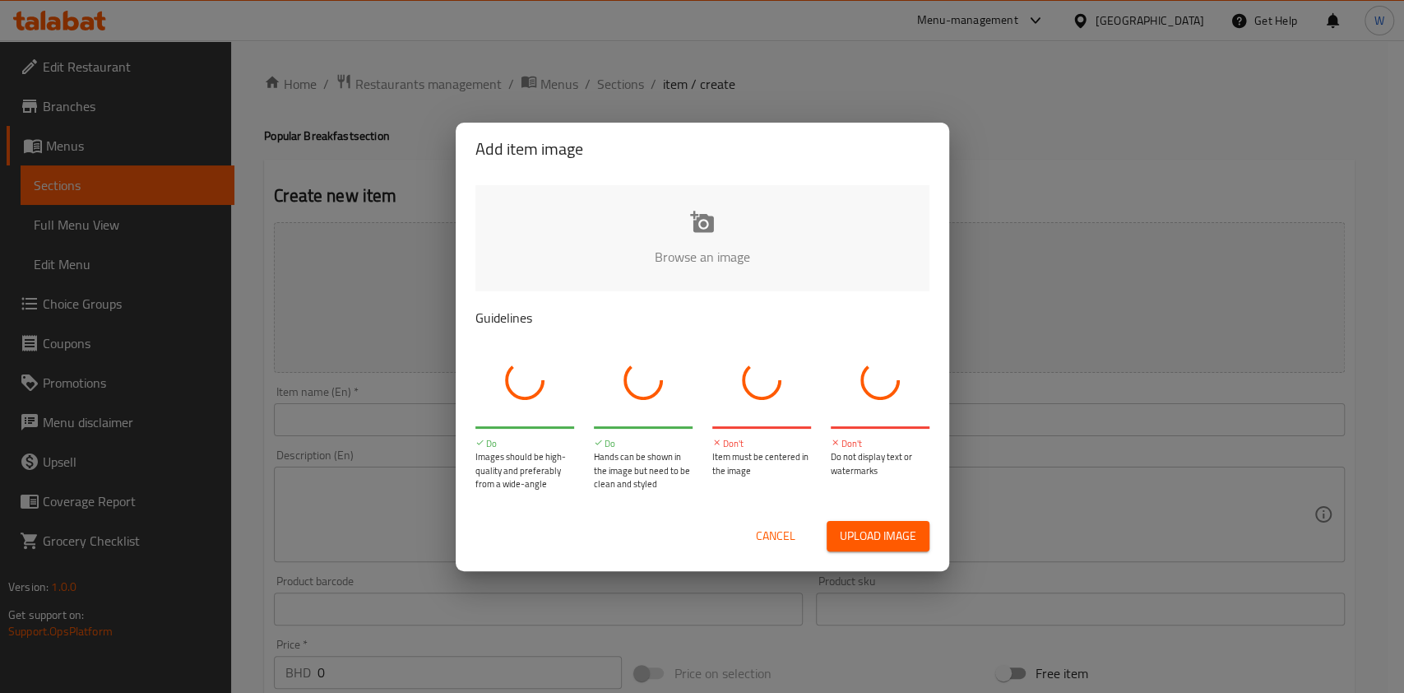
click at [532, 410] on div at bounding box center [524, 380] width 99 height 79
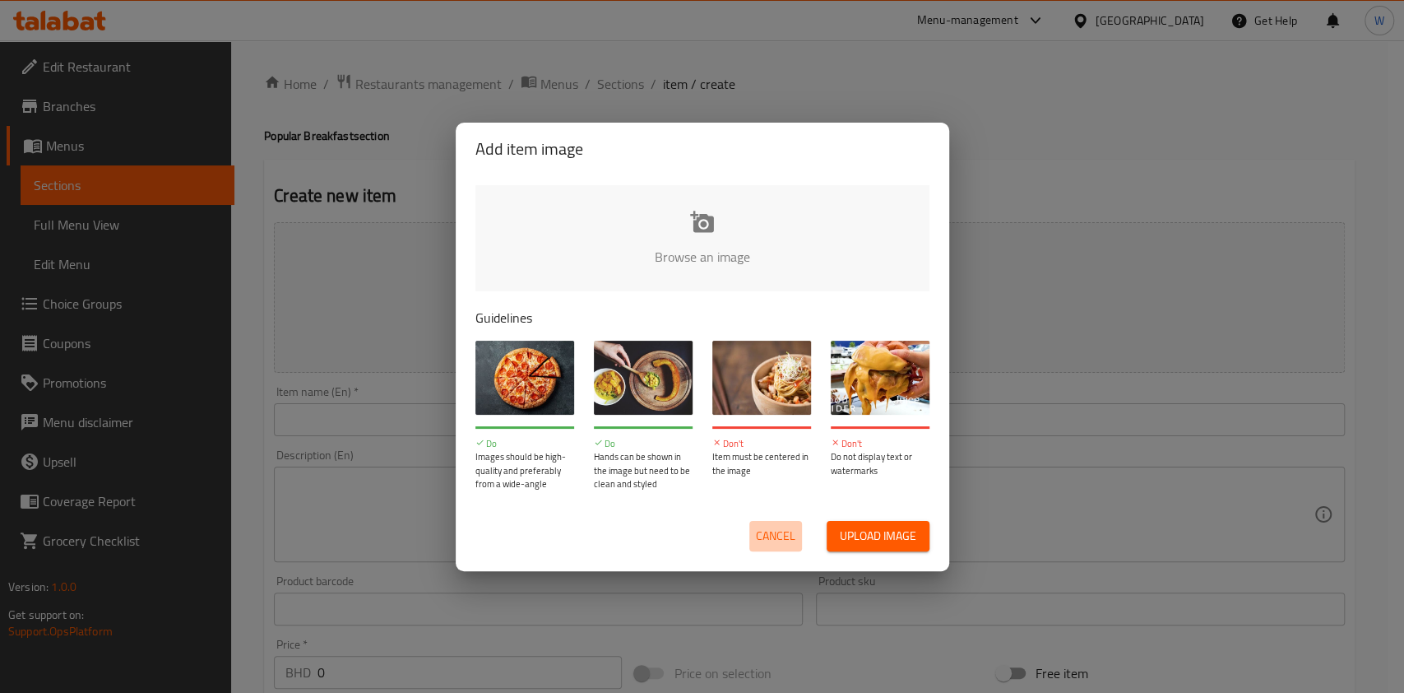
click at [771, 535] on span "Cancel" at bounding box center [775, 536] width 39 height 21
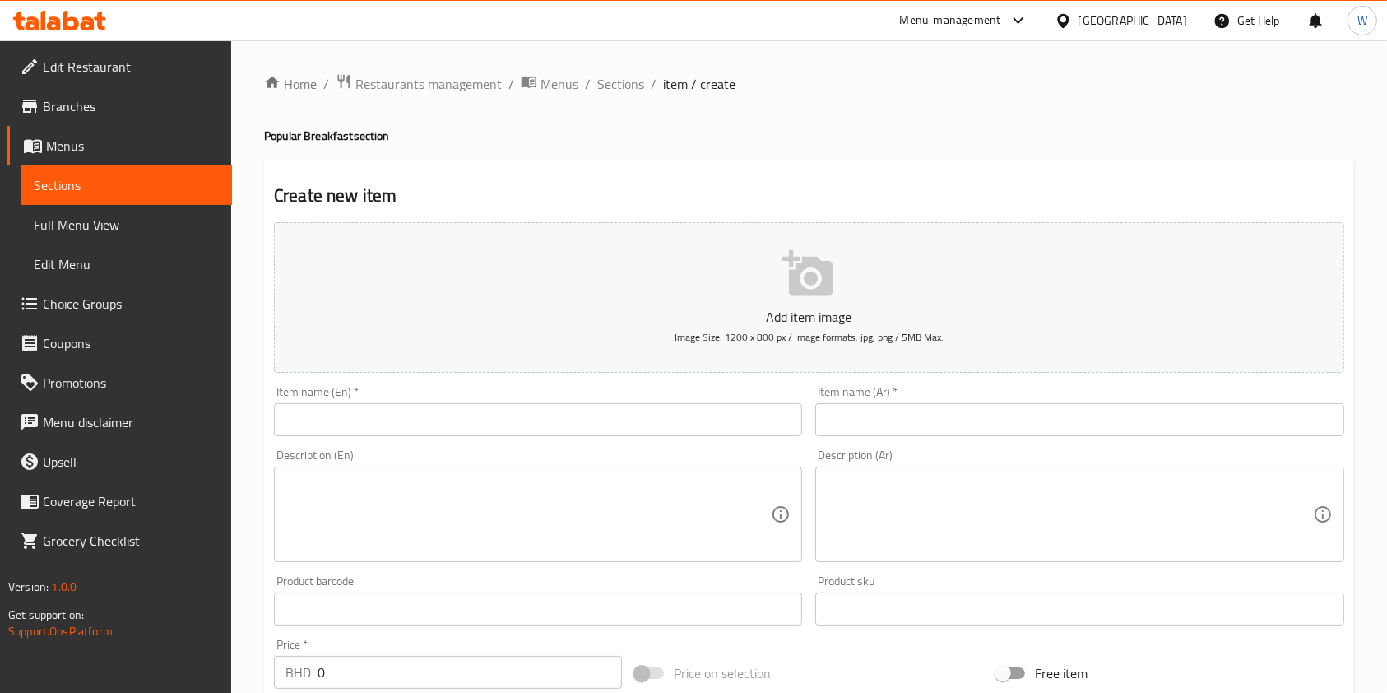
click at [438, 418] on input "text" at bounding box center [538, 419] width 528 height 33
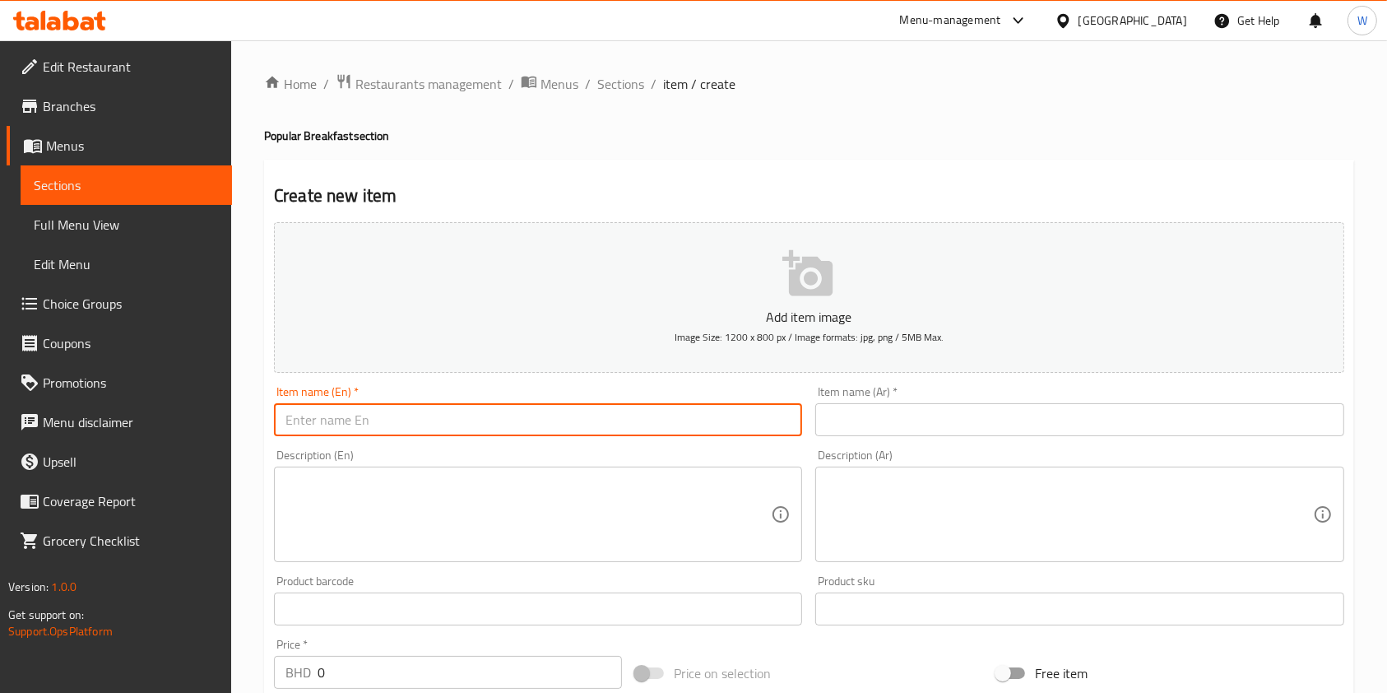
paste input "Alexandrian Liver Plate"
type input "Alexandrian Liver Plate"
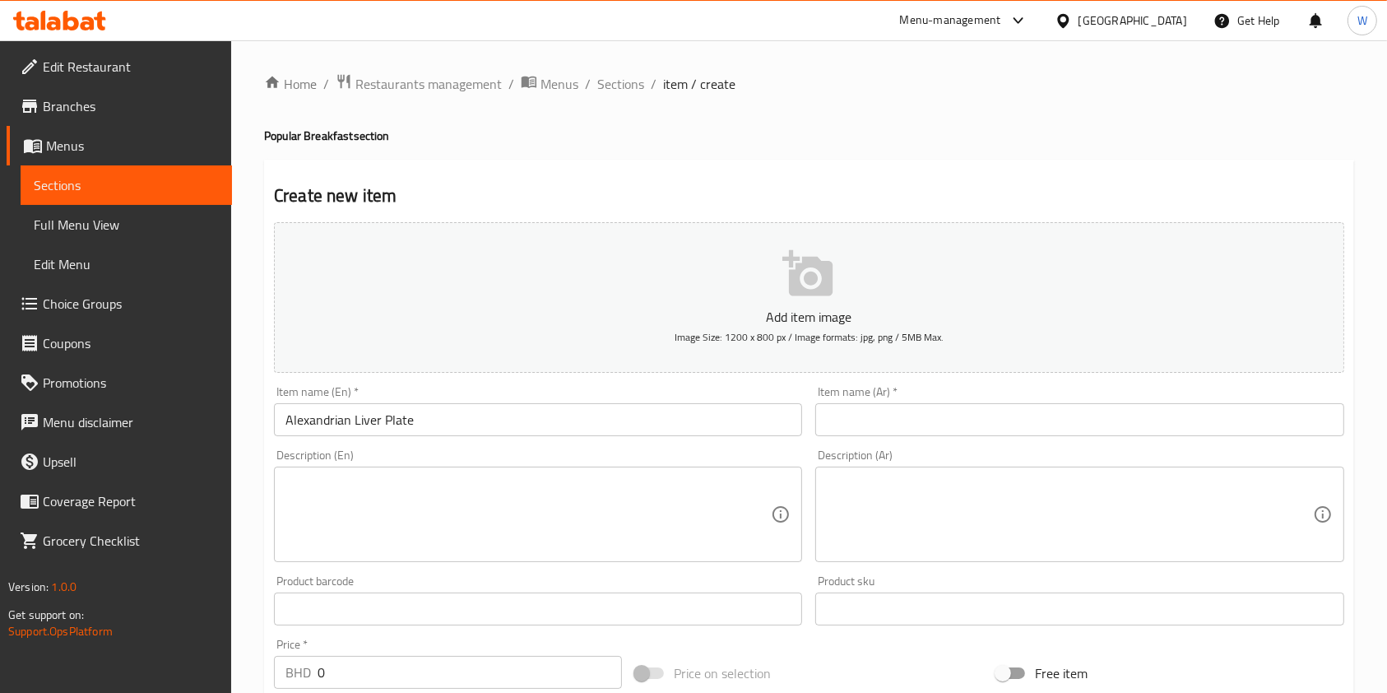
click at [916, 430] on input "text" at bounding box center [1079, 419] width 528 height 33
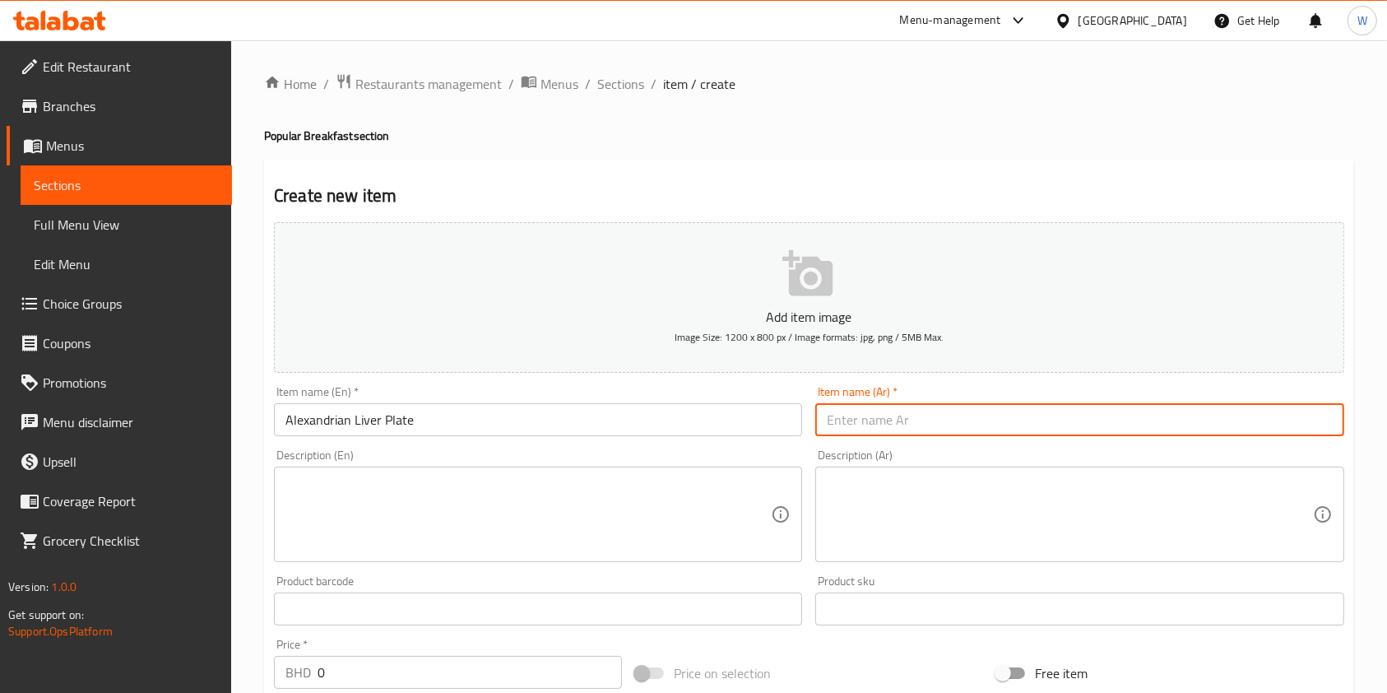
paste input "صحن كبدة اسكندراني"
type input "صحن كبدة اسكندراني"
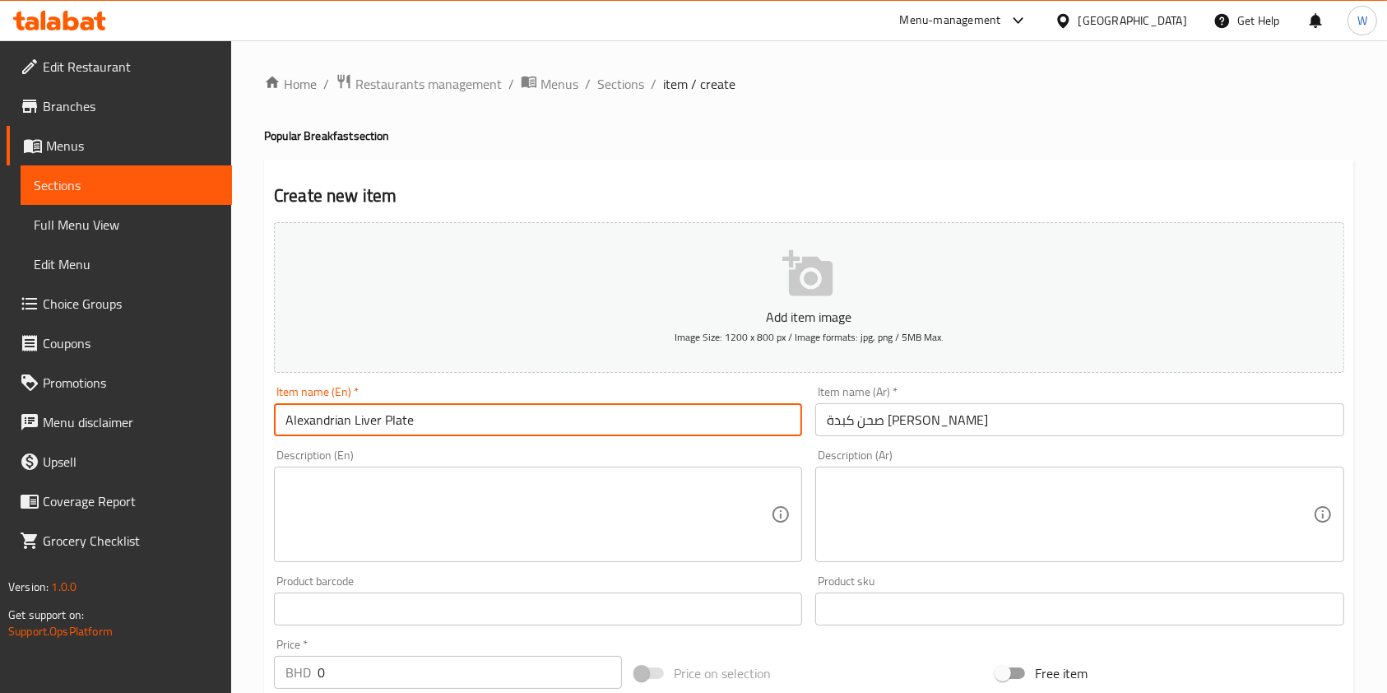
click at [411, 429] on input "Alexandrian Liver Plate" at bounding box center [538, 419] width 528 height 33
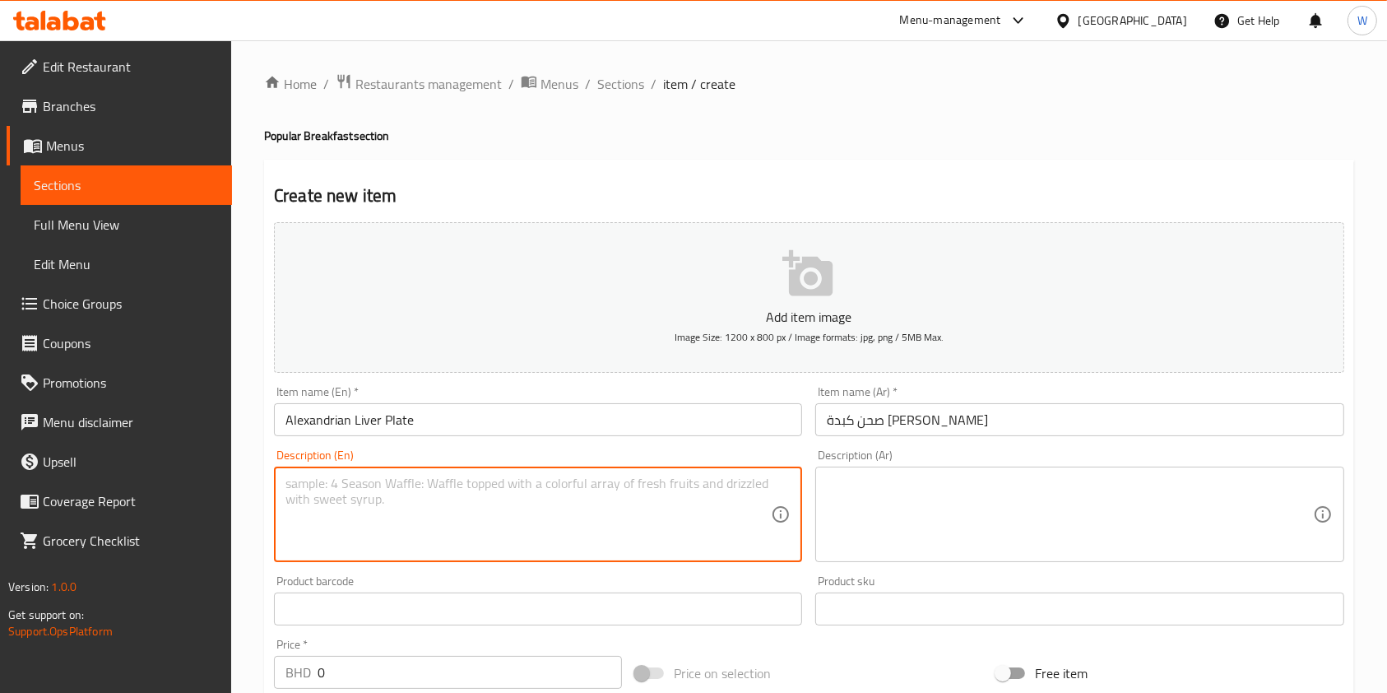
click at [469, 550] on textarea at bounding box center [527, 514] width 485 height 78
paste textarea "Sautéed liver with Alexandrian spices."
click at [316, 484] on textarea "Sautéed liver with Alexandrian spices." at bounding box center [527, 514] width 485 height 78
type textarea "Sauteed liver with Alexandrian spices."
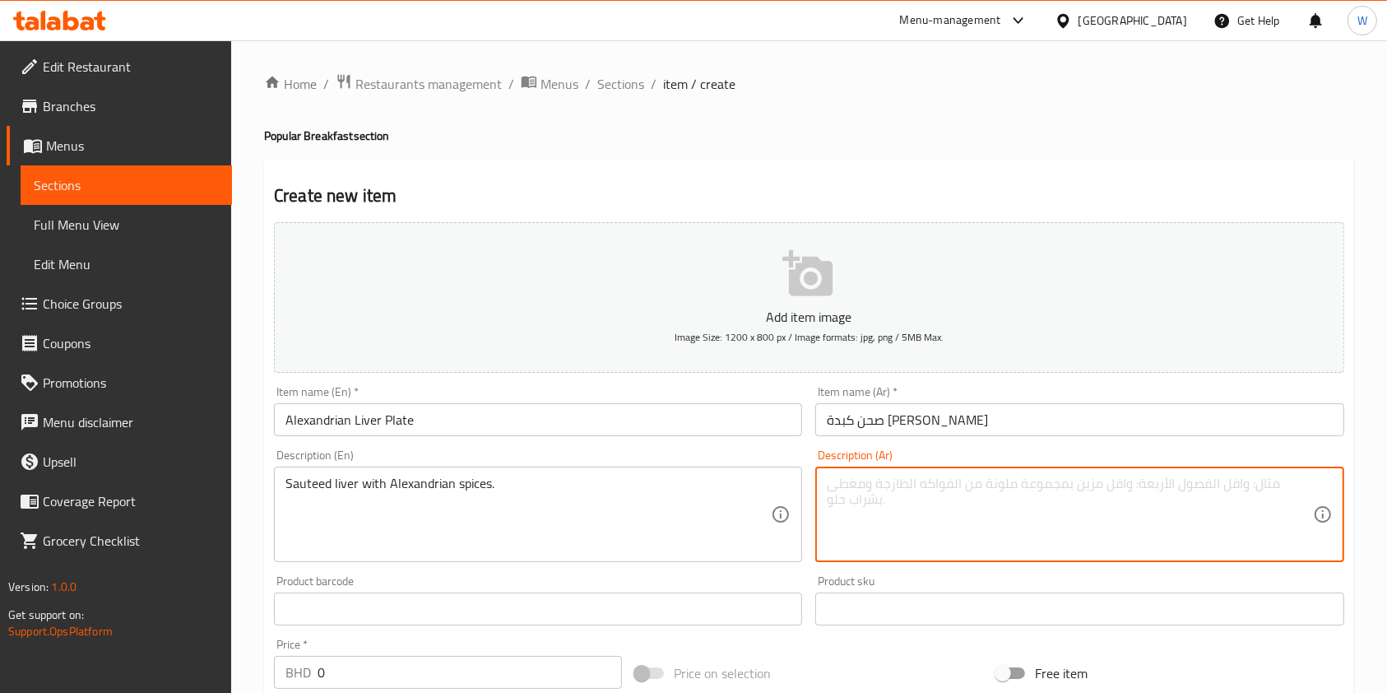
click at [936, 494] on textarea at bounding box center [1069, 514] width 485 height 78
paste textarea "كبدة مقلية بتوابل إسكندرانية."
type textarea "كبدة مقلية بتوابل إسكندرانية."
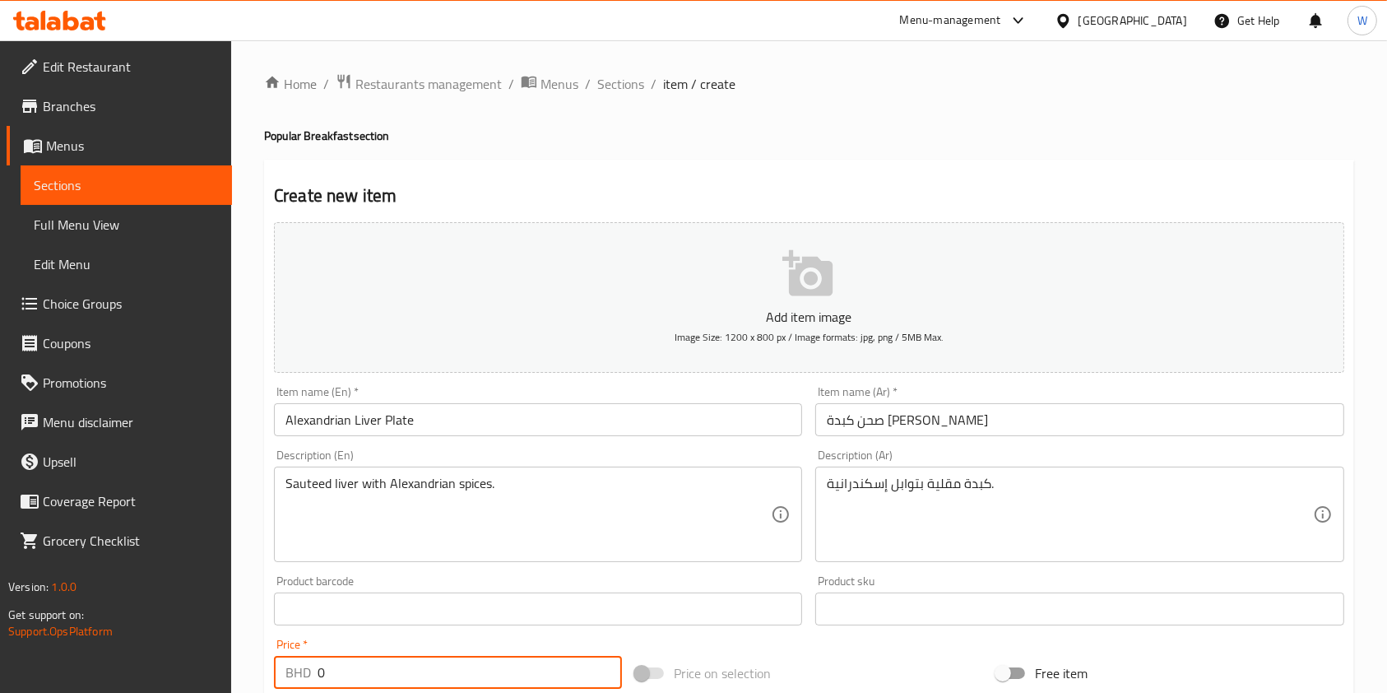
drag, startPoint x: 342, startPoint y: 675, endPoint x: 285, endPoint y: 675, distance: 56.8
click at [285, 675] on div "BHD 0 Price *" at bounding box center [448, 672] width 348 height 33
paste input "1.65"
type input "1.650"
click at [388, 628] on div "Product barcode Product barcode" at bounding box center [537, 599] width 541 height 63
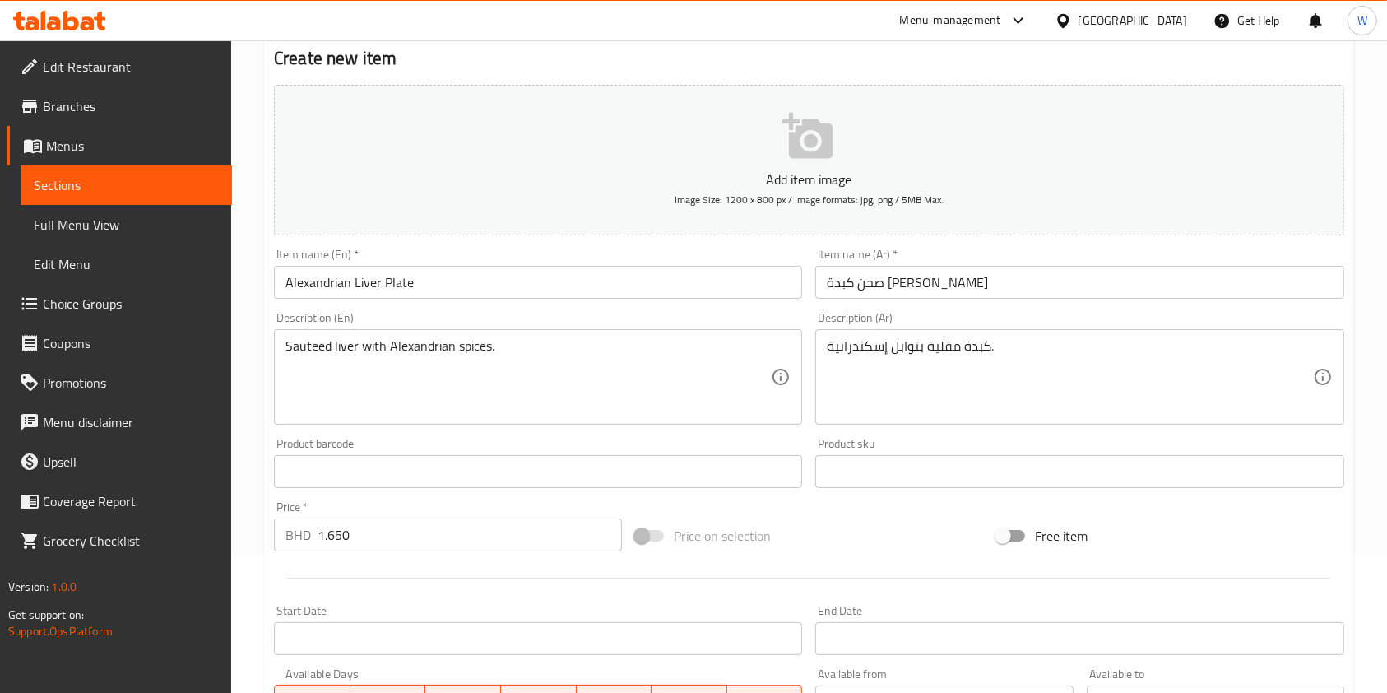
scroll to position [470, 0]
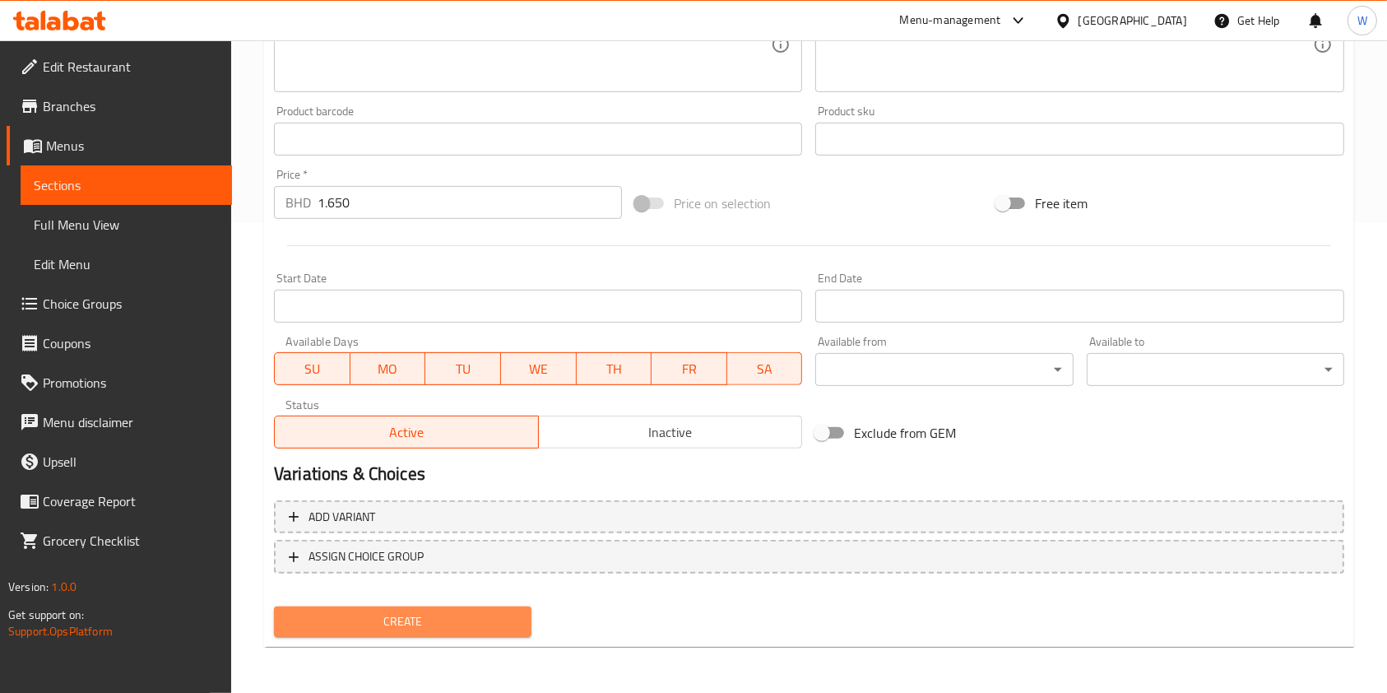
click at [373, 628] on span "Create" at bounding box center [402, 621] width 231 height 21
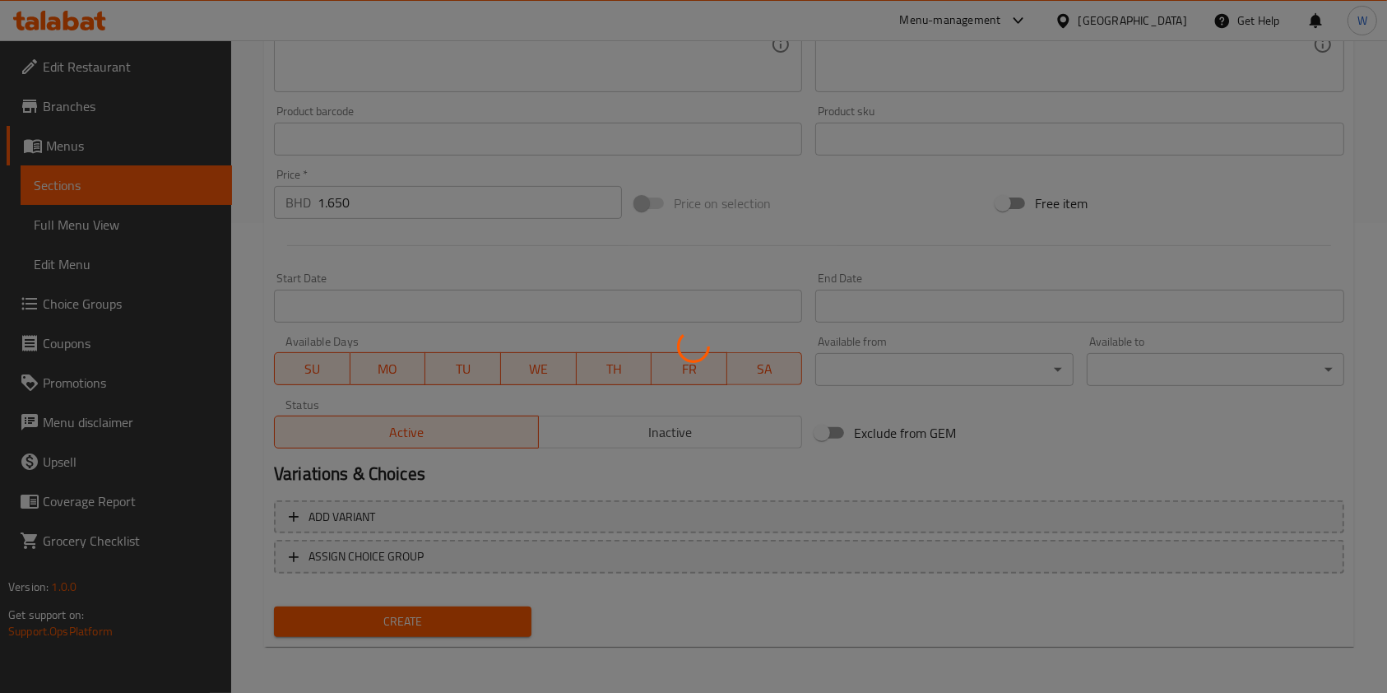
type input "0"
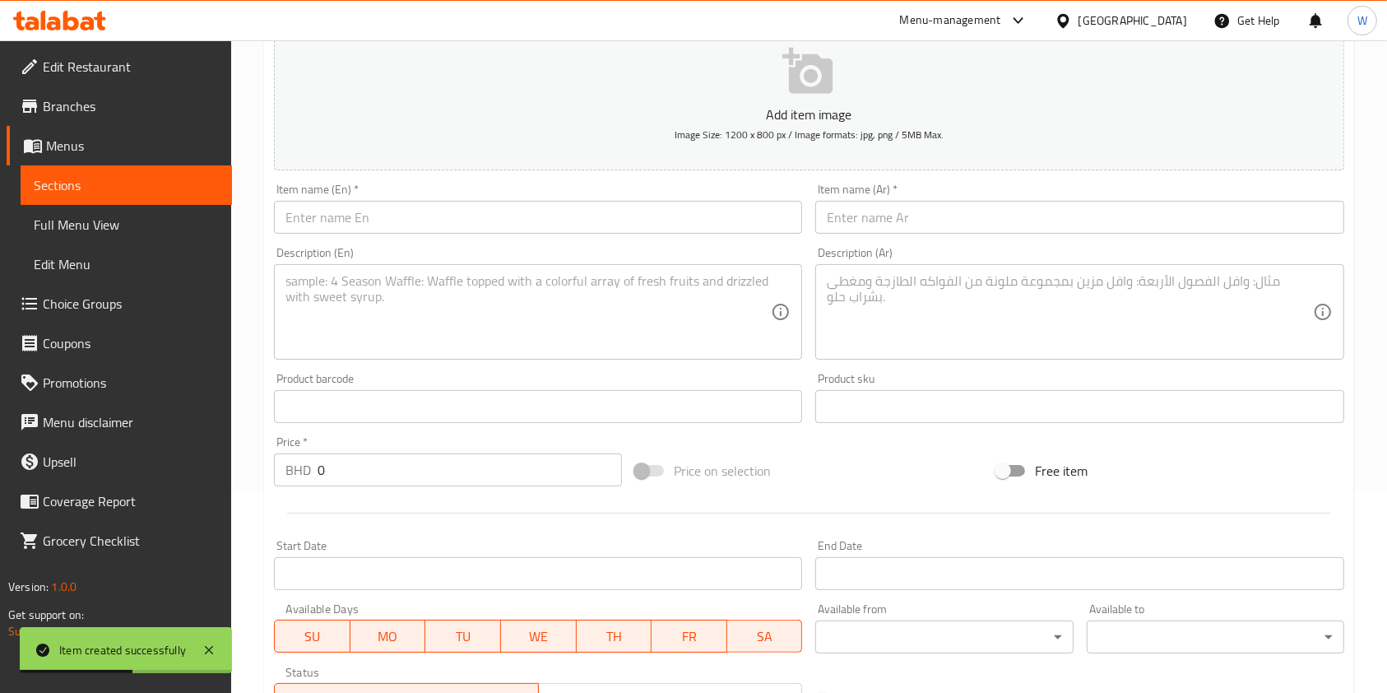
scroll to position [0, 0]
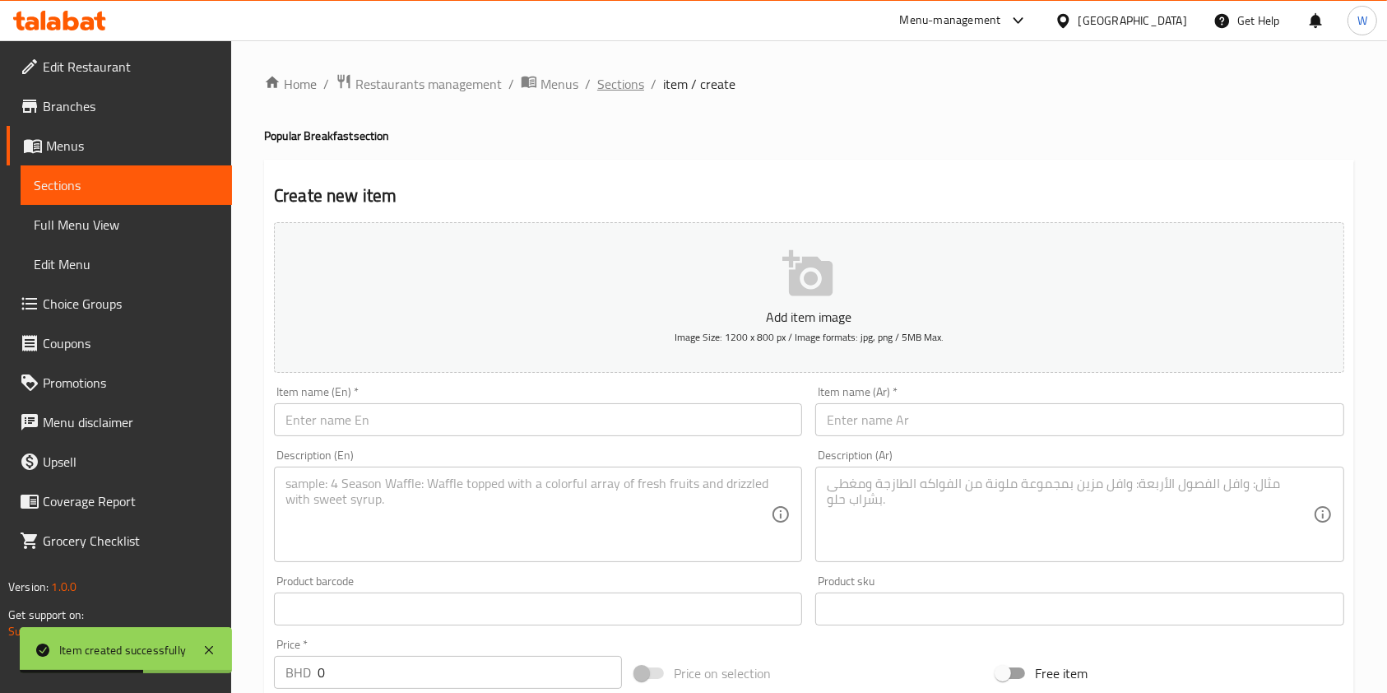
click at [637, 77] on span "Sections" at bounding box center [620, 84] width 47 height 20
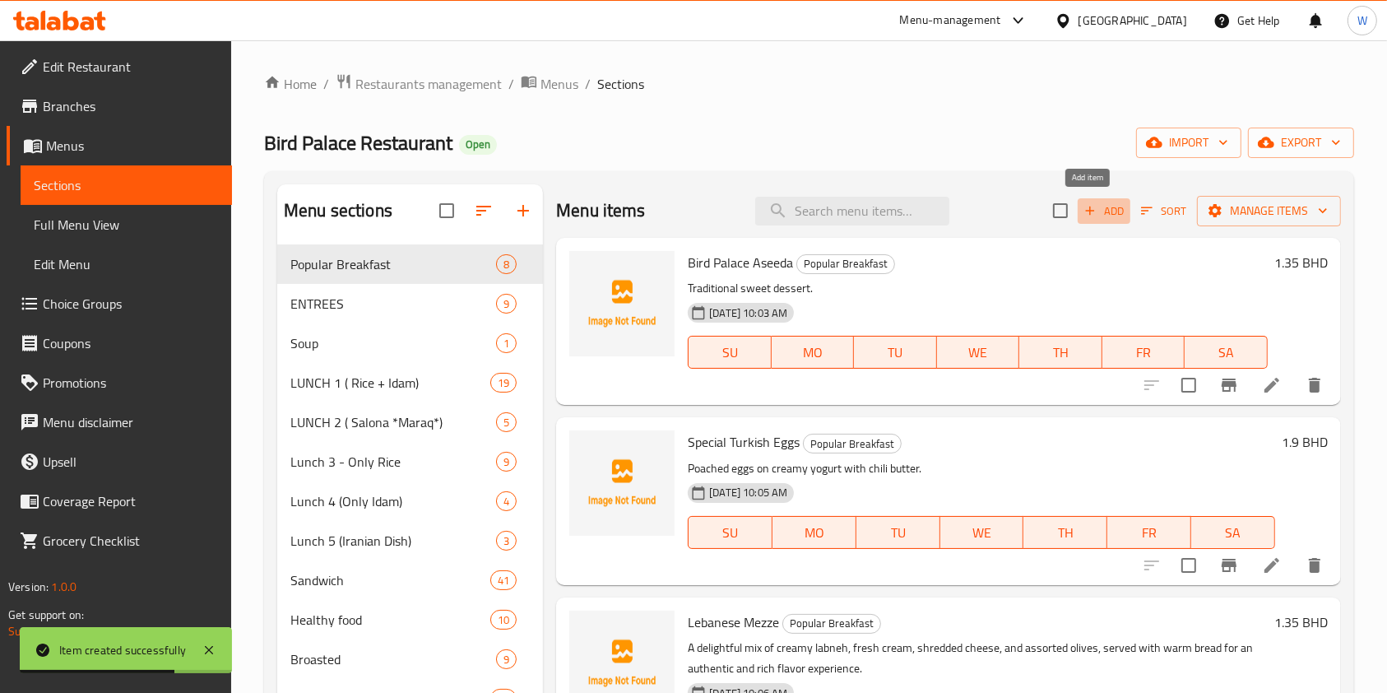
click at [1094, 216] on span "Add" at bounding box center [1104, 211] width 44 height 19
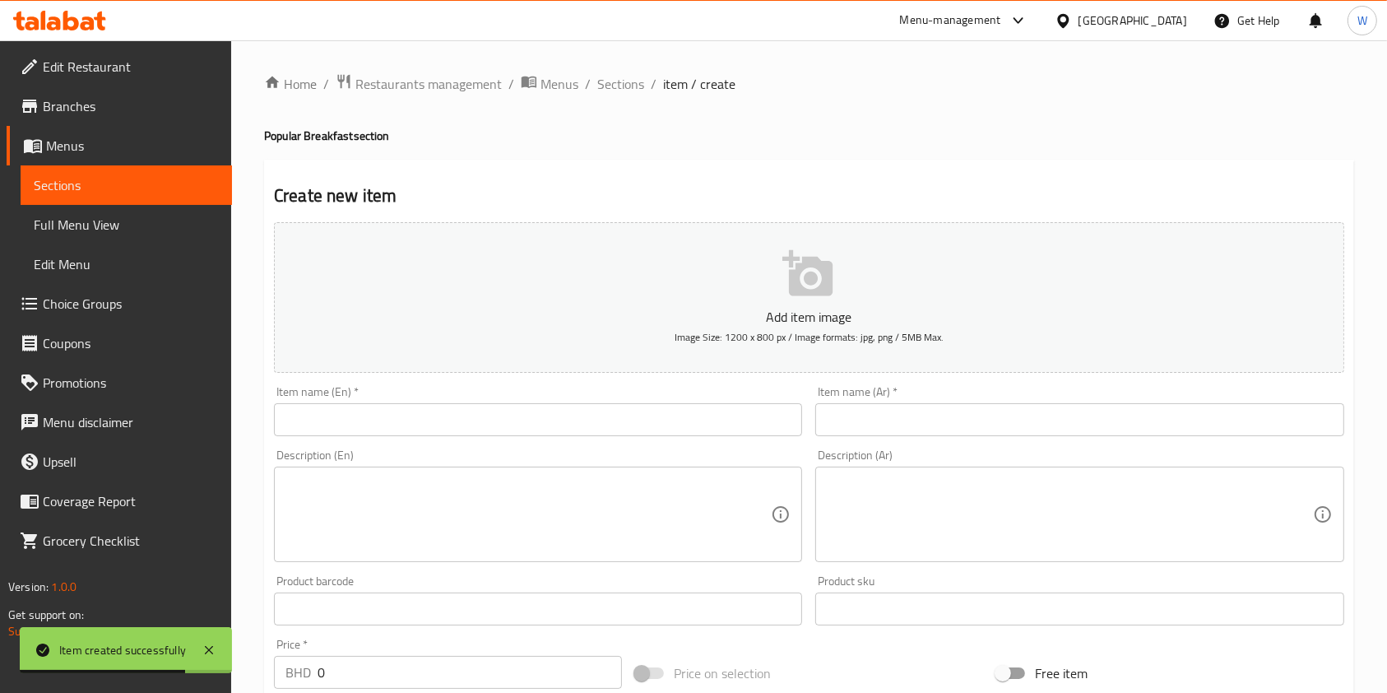
click at [549, 429] on input "text" at bounding box center [538, 419] width 528 height 33
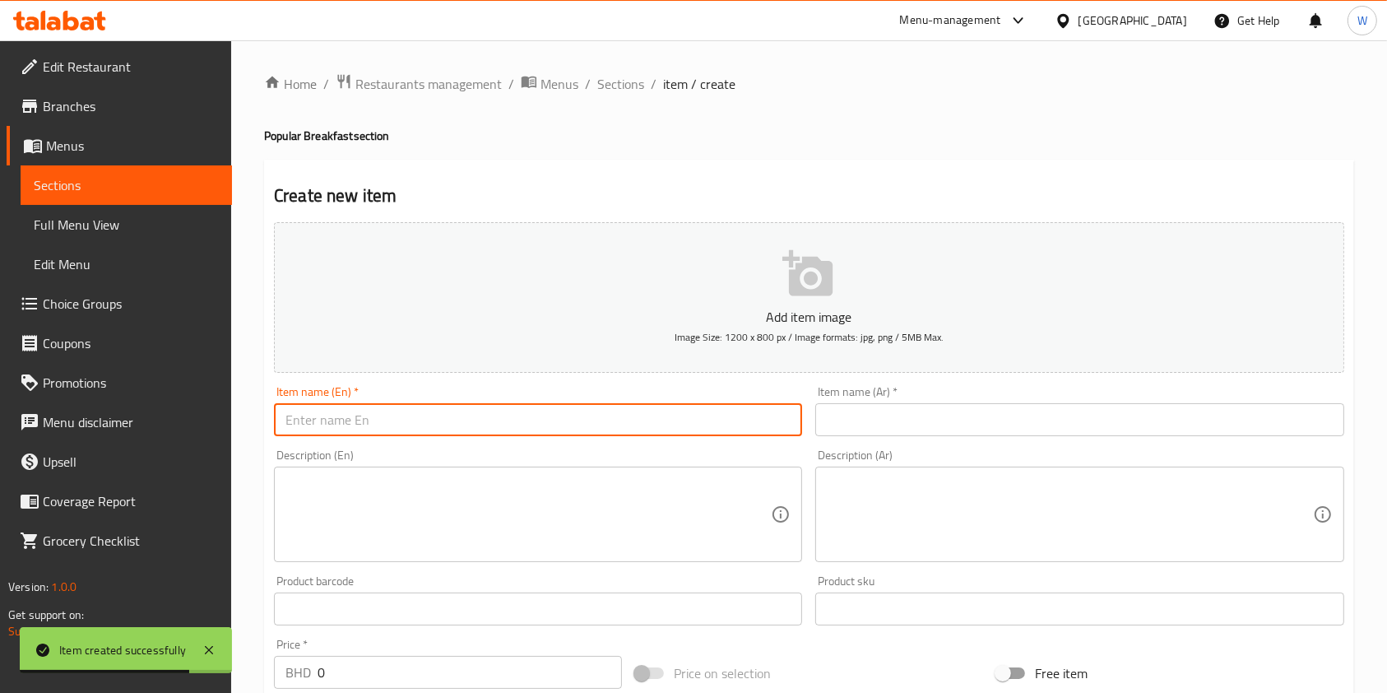
paste input "Chicken Liver Plate"
type input "Chicken Liver Plate"
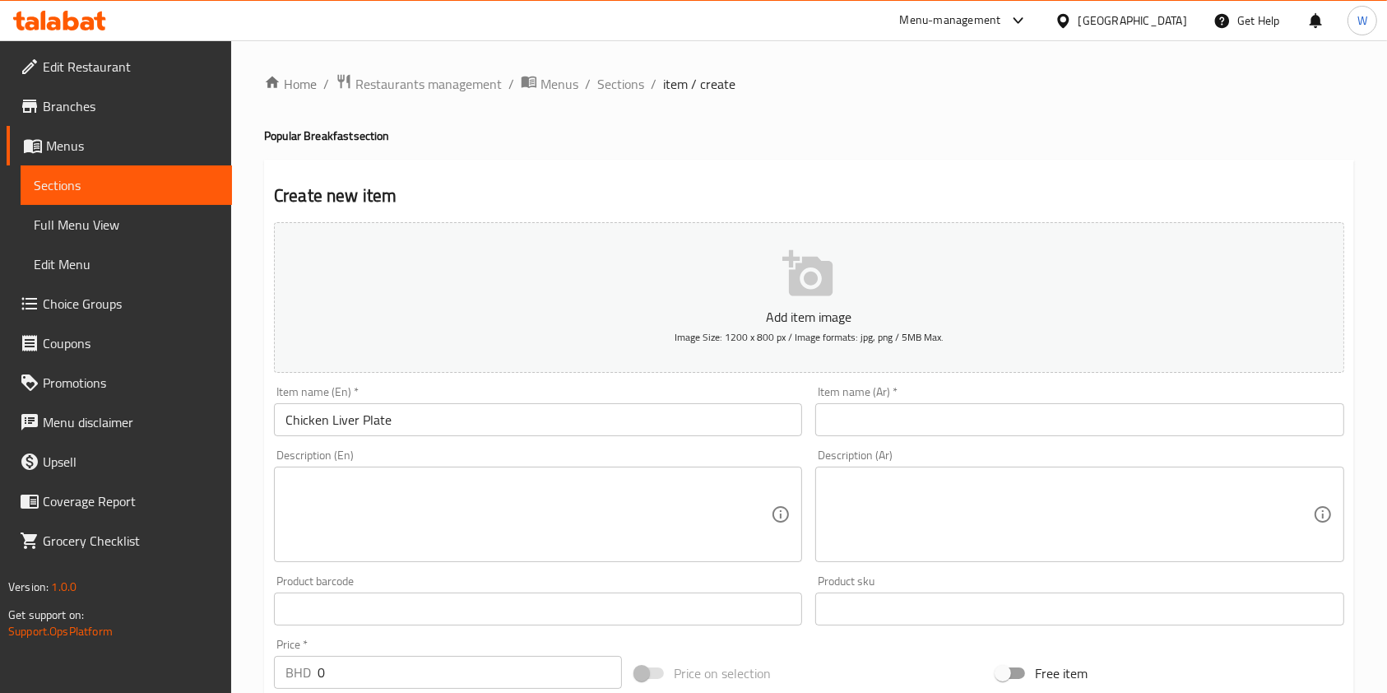
click at [874, 402] on div "Item name (Ar)   * Item name (Ar) *" at bounding box center [1079, 411] width 528 height 50
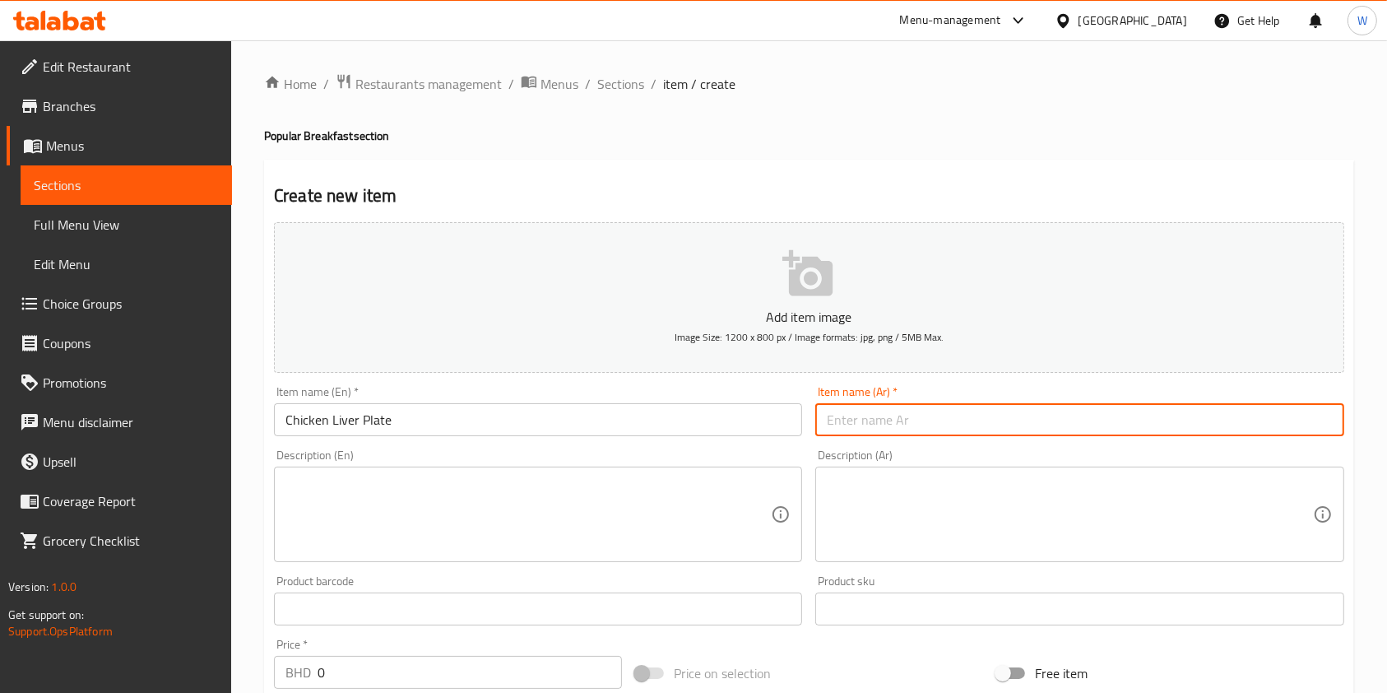
drag, startPoint x: 840, startPoint y: 425, endPoint x: 827, endPoint y: 431, distance: 14.4
click at [840, 425] on input "text" at bounding box center [1079, 419] width 528 height 33
paste input "صحن كبدة دجاج"
type input "صحن كبدة دجاج"
click at [441, 431] on input "Chicken Liver Plate" at bounding box center [538, 419] width 528 height 33
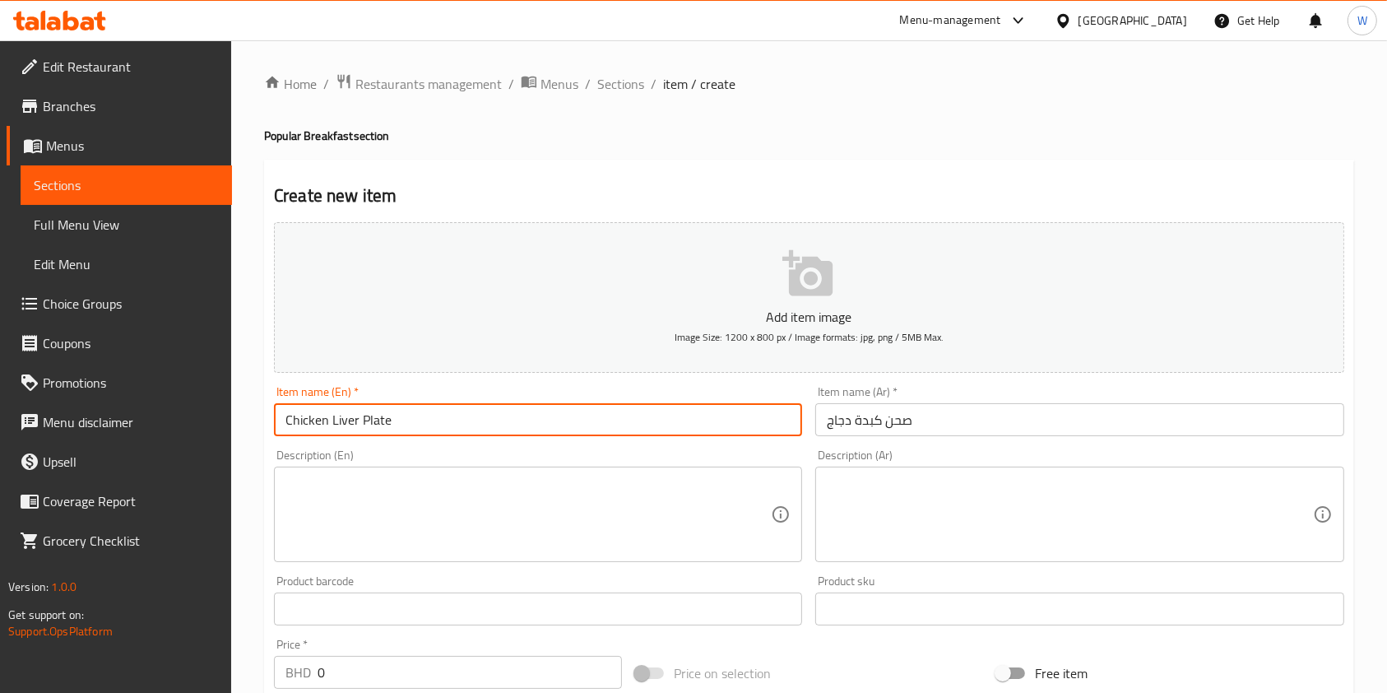
click at [441, 431] on input "Chicken Liver Plate" at bounding box center [538, 419] width 528 height 33
click at [460, 487] on textarea at bounding box center [527, 514] width 485 height 78
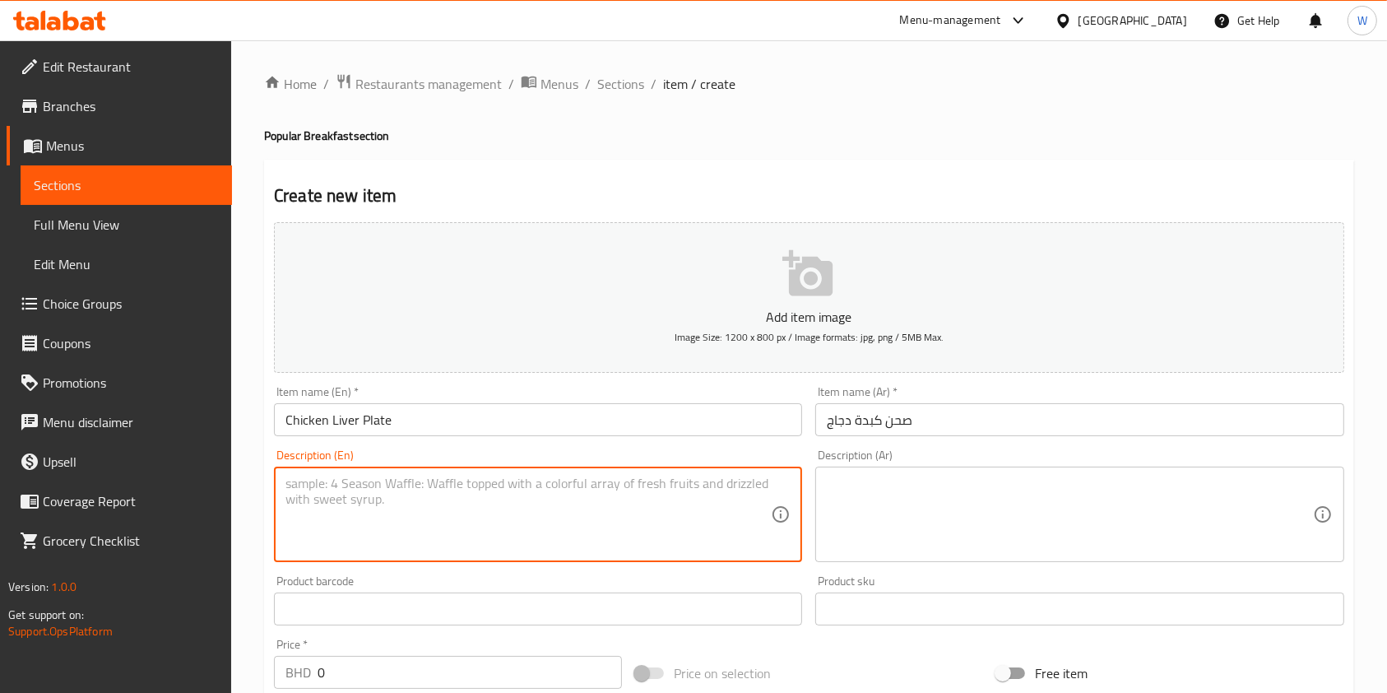
paste textarea "Sautéed chicken liver with spices."
click at [314, 477] on textarea "Sautéed chicken liver with spices." at bounding box center [527, 514] width 485 height 78
type textarea "Sauteed chicken liver with spices."
click at [896, 486] on textarea at bounding box center [1069, 514] width 485 height 78
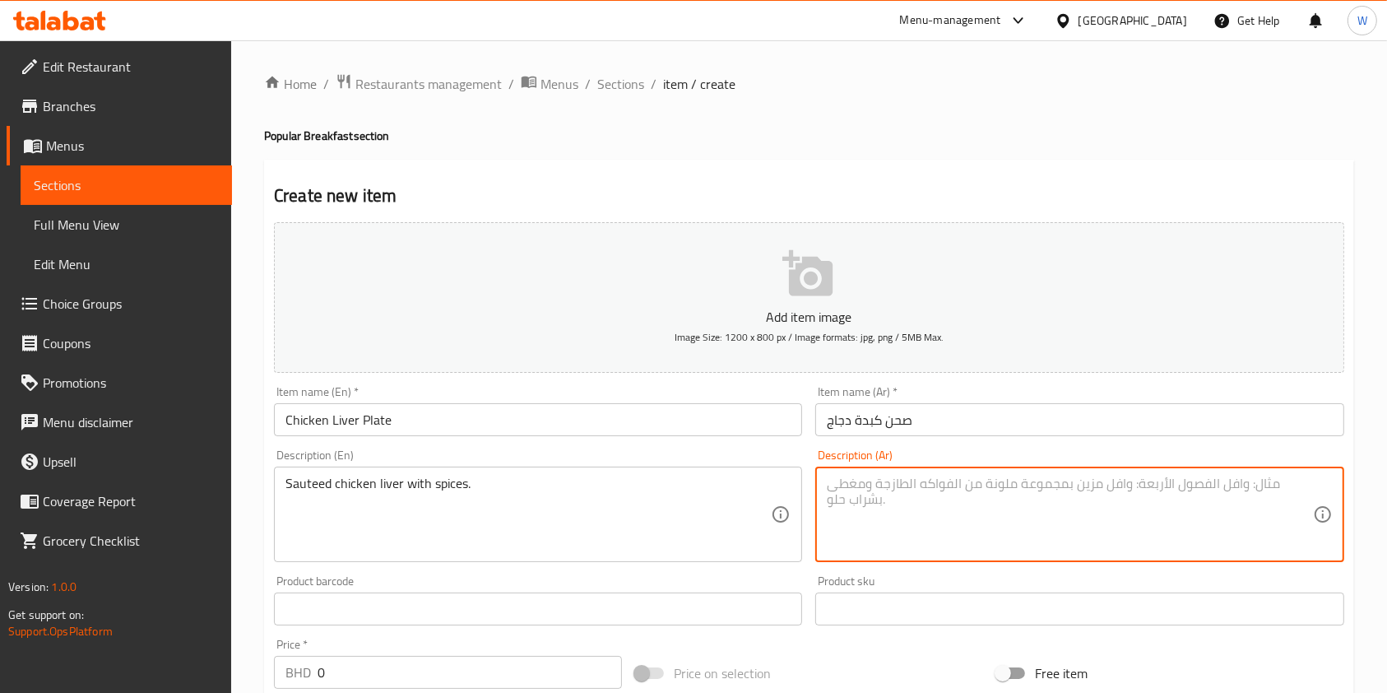
paste textarea "كبدة دجاج مقلية بالتوابل."
type textarea "كبدة دجاج مقلية بالتوابل."
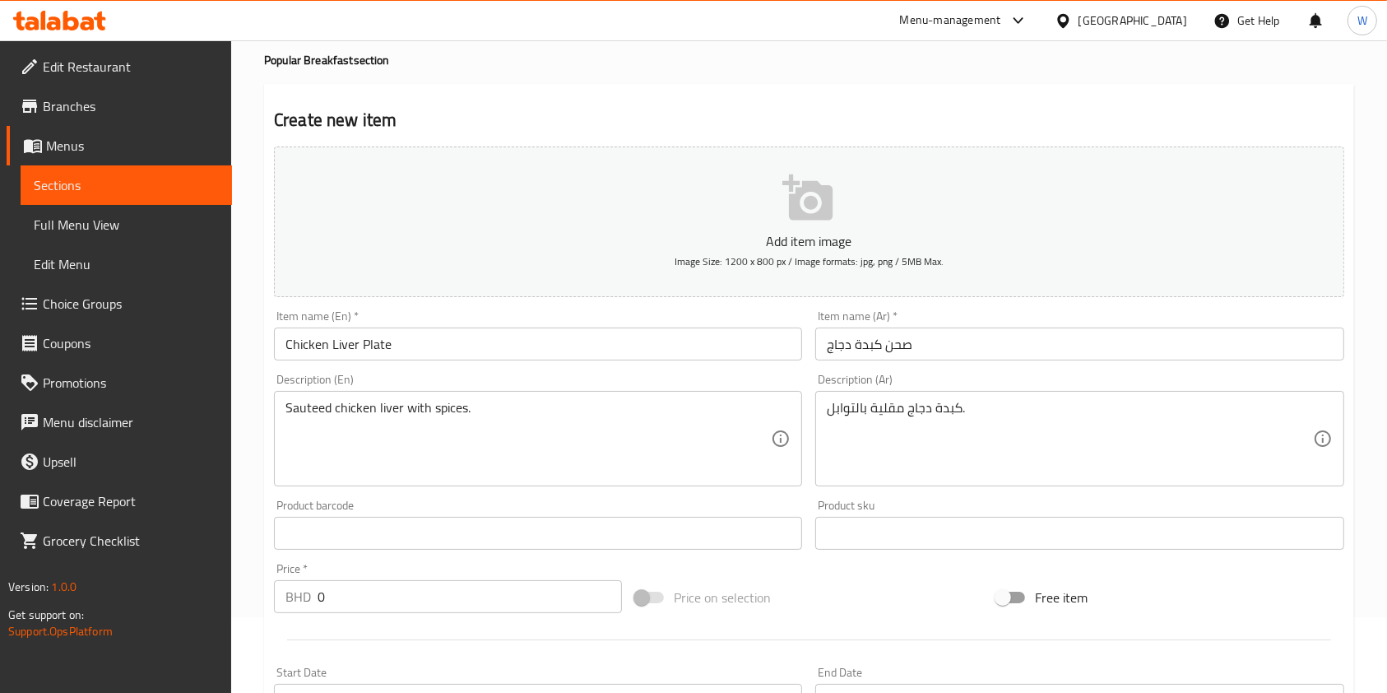
scroll to position [109, 0]
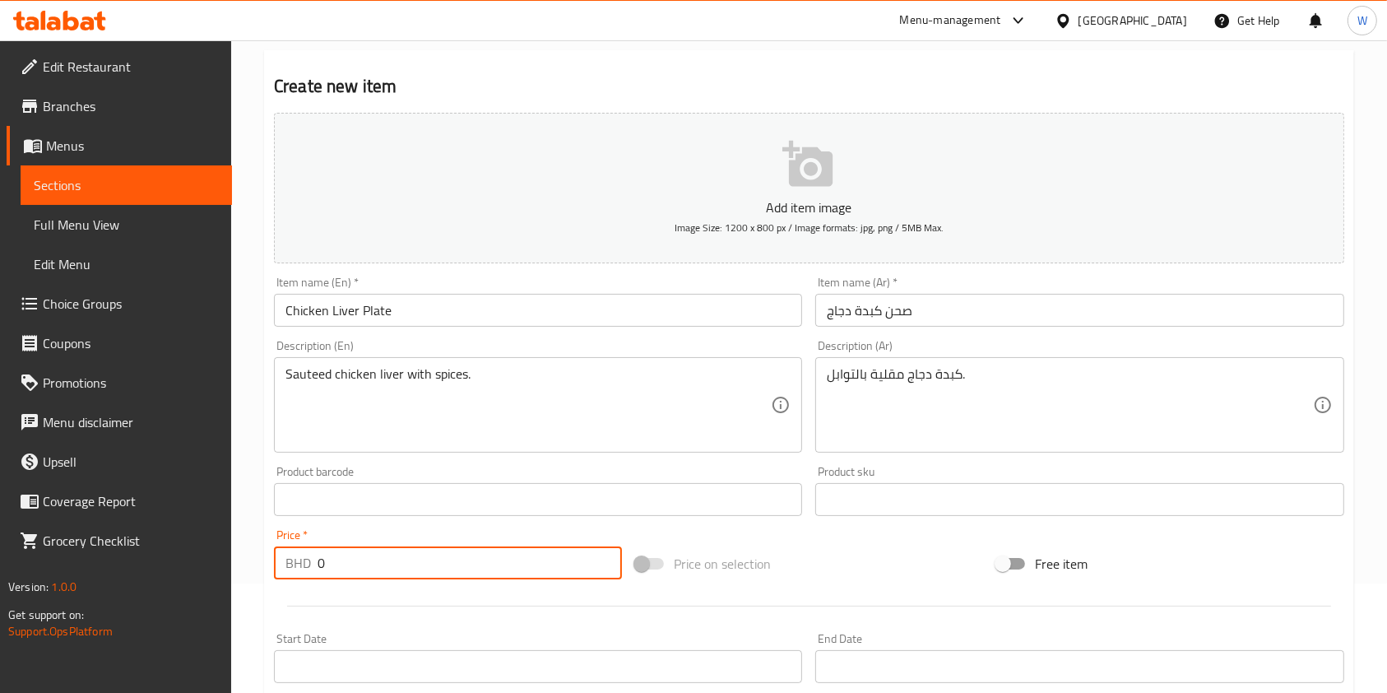
drag, startPoint x: 344, startPoint y: 561, endPoint x: 289, endPoint y: 582, distance: 58.8
click at [290, 577] on div "BHD 0 Price *" at bounding box center [448, 562] width 348 height 33
paste input "1.65"
type input "1.650"
click at [352, 605] on div at bounding box center [808, 606] width 1083 height 40
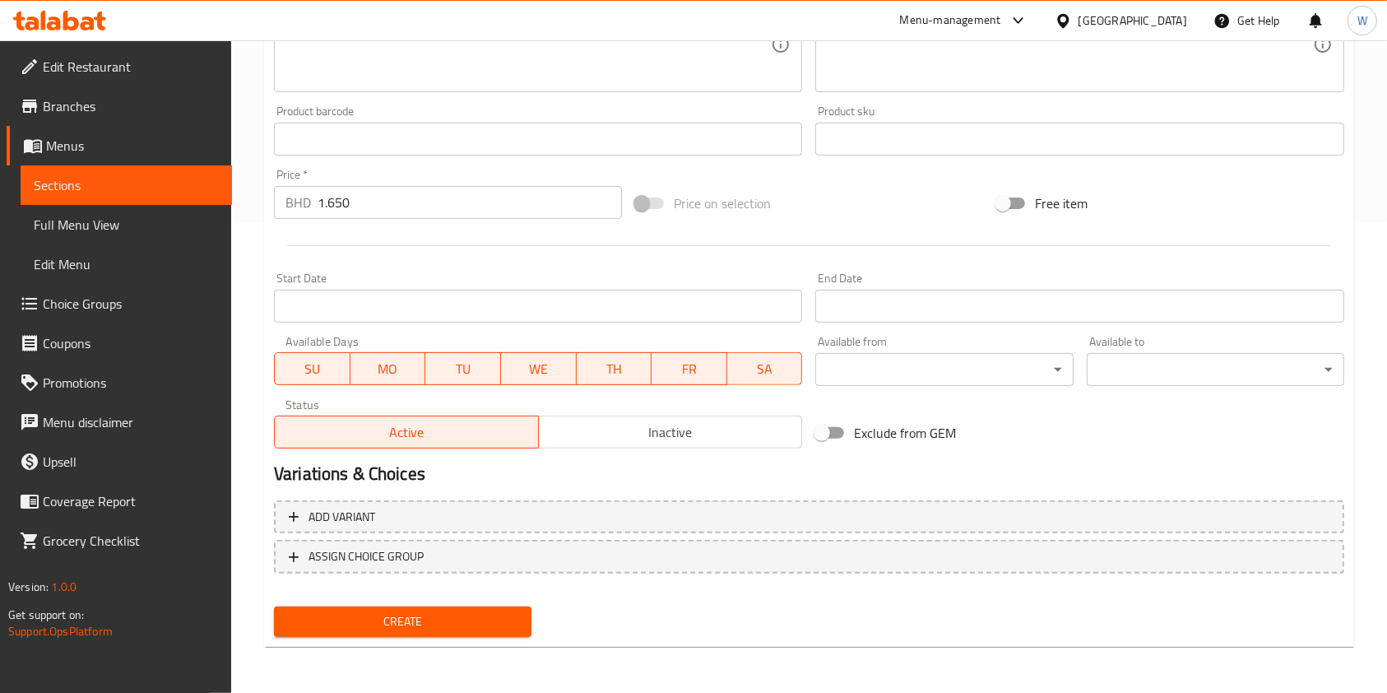
drag, startPoint x: 372, startPoint y: 626, endPoint x: 382, endPoint y: 626, distance: 9.9
click at [372, 628] on span "Create" at bounding box center [402, 621] width 231 height 21
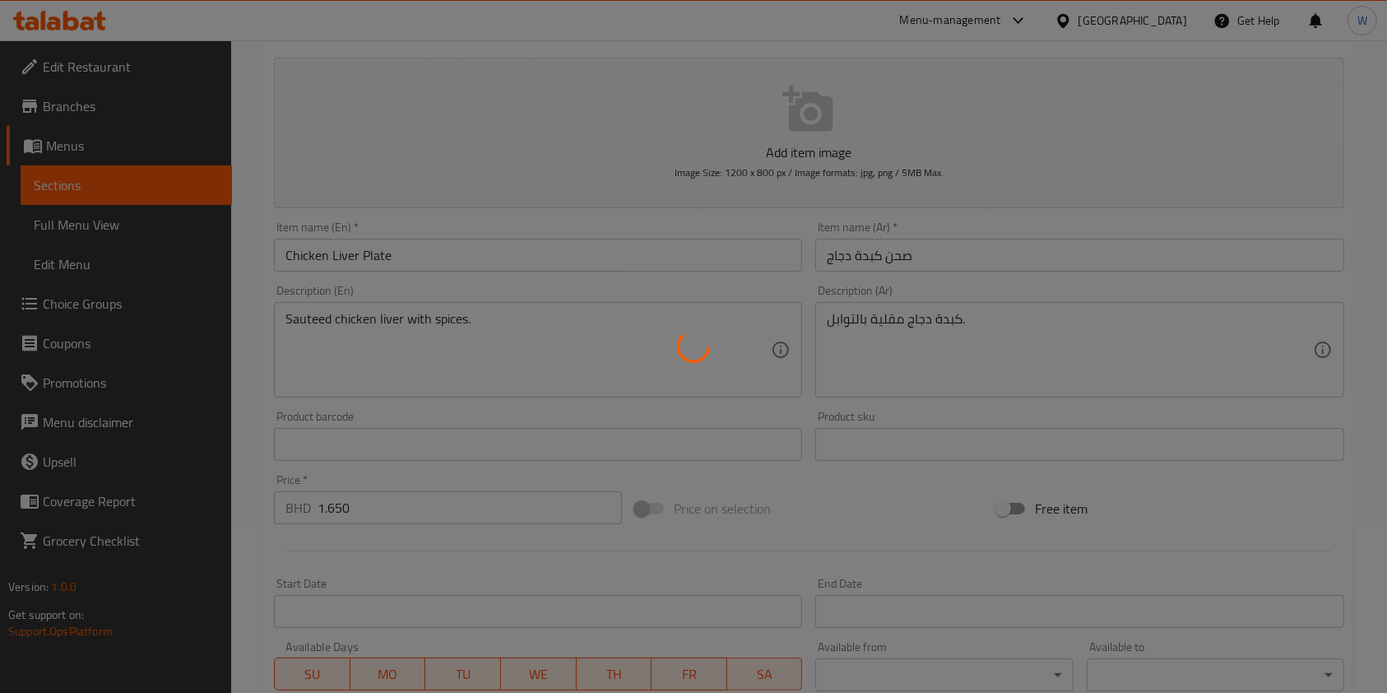
scroll to position [0, 0]
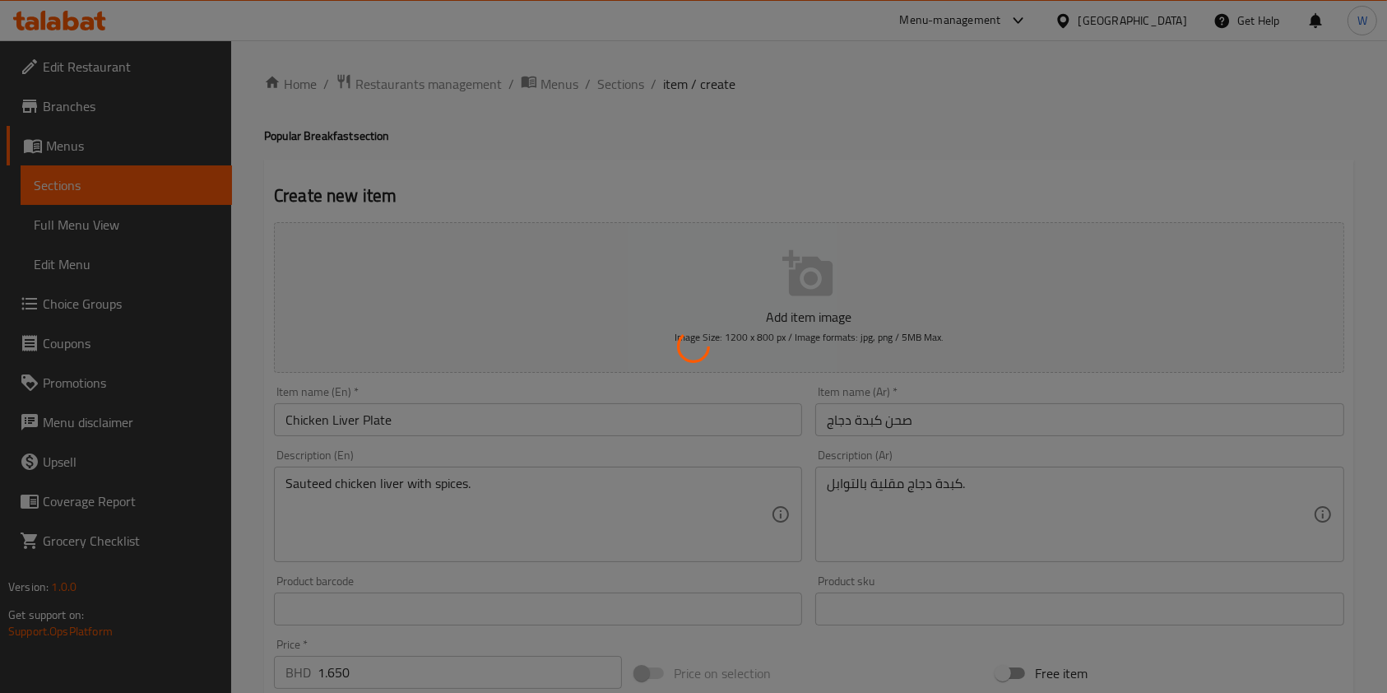
type input "0"
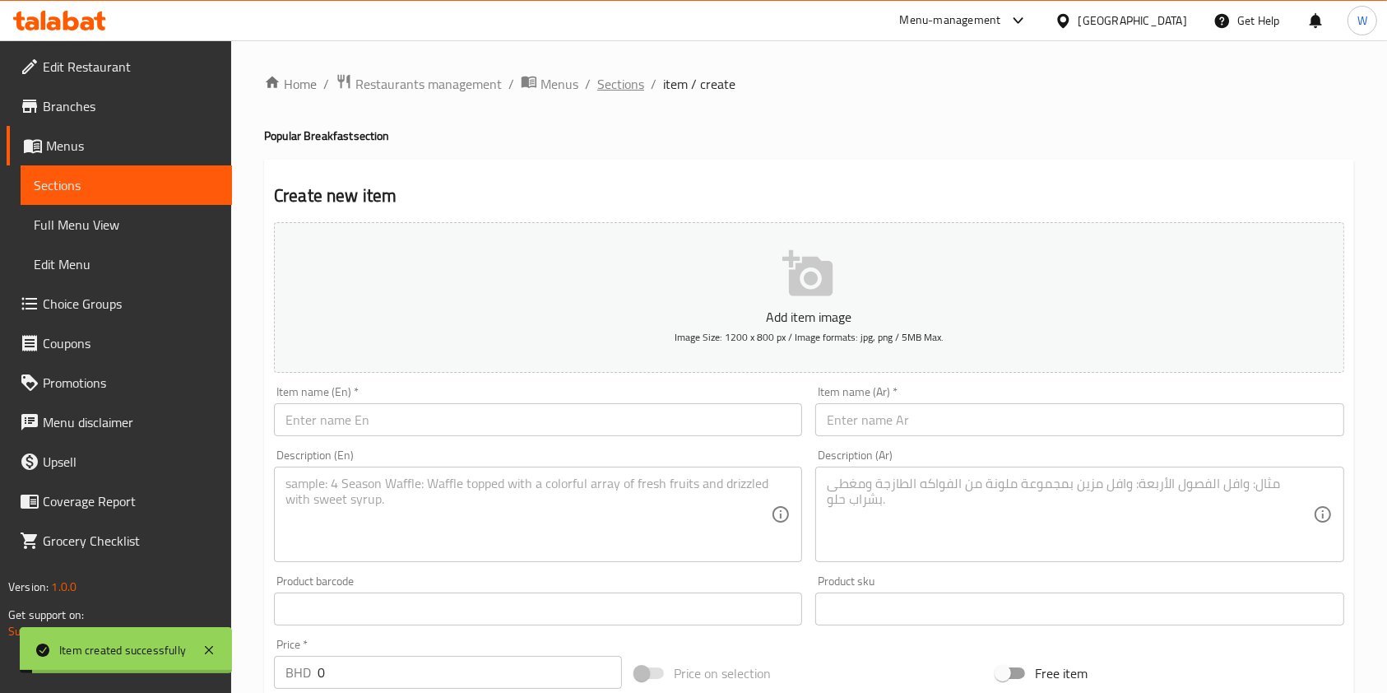
click at [630, 83] on span "Sections" at bounding box center [620, 84] width 47 height 20
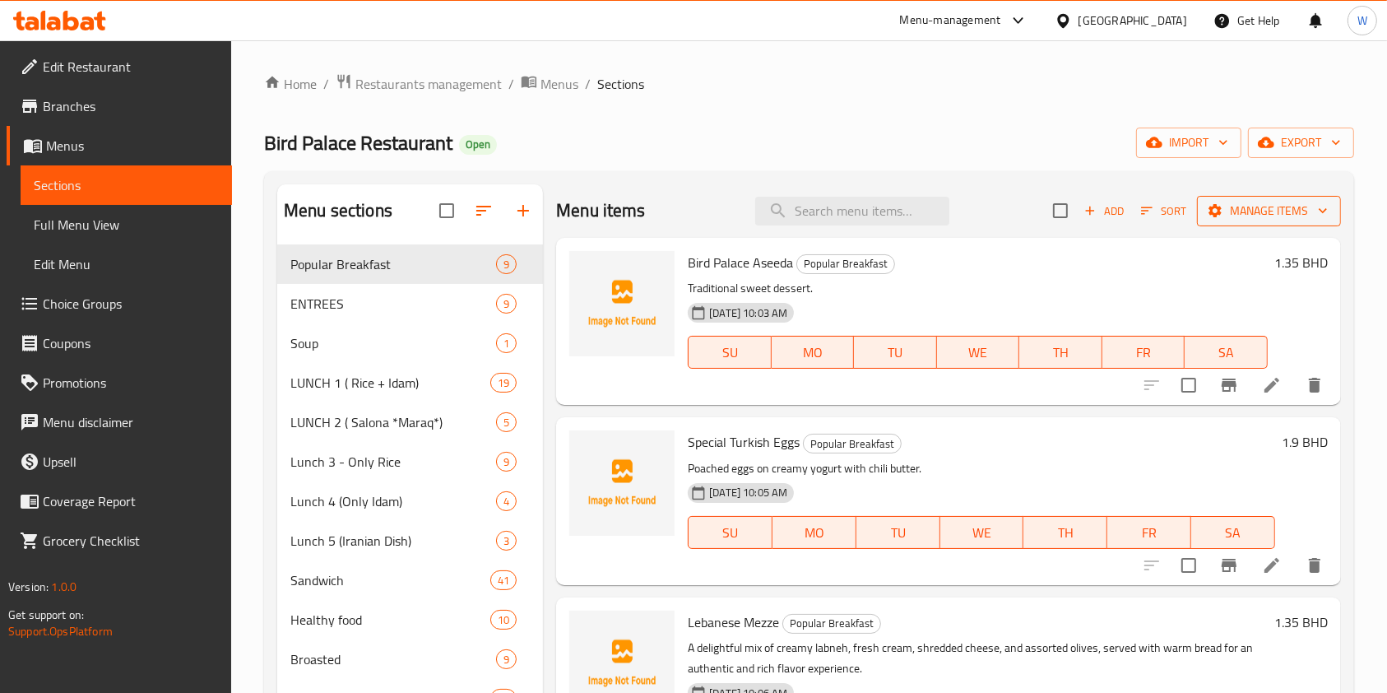
click at [1207, 218] on icon "button" at bounding box center [1215, 210] width 16 height 16
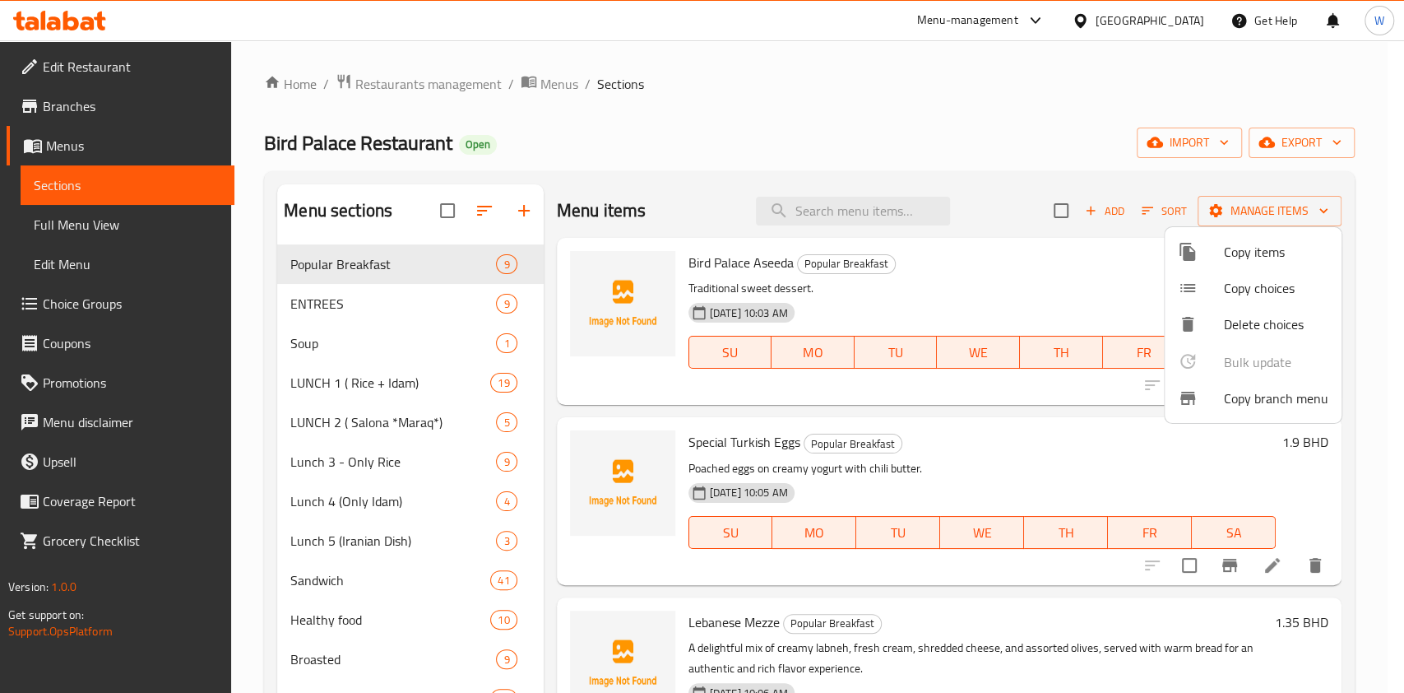
click at [1097, 216] on div at bounding box center [702, 346] width 1404 height 693
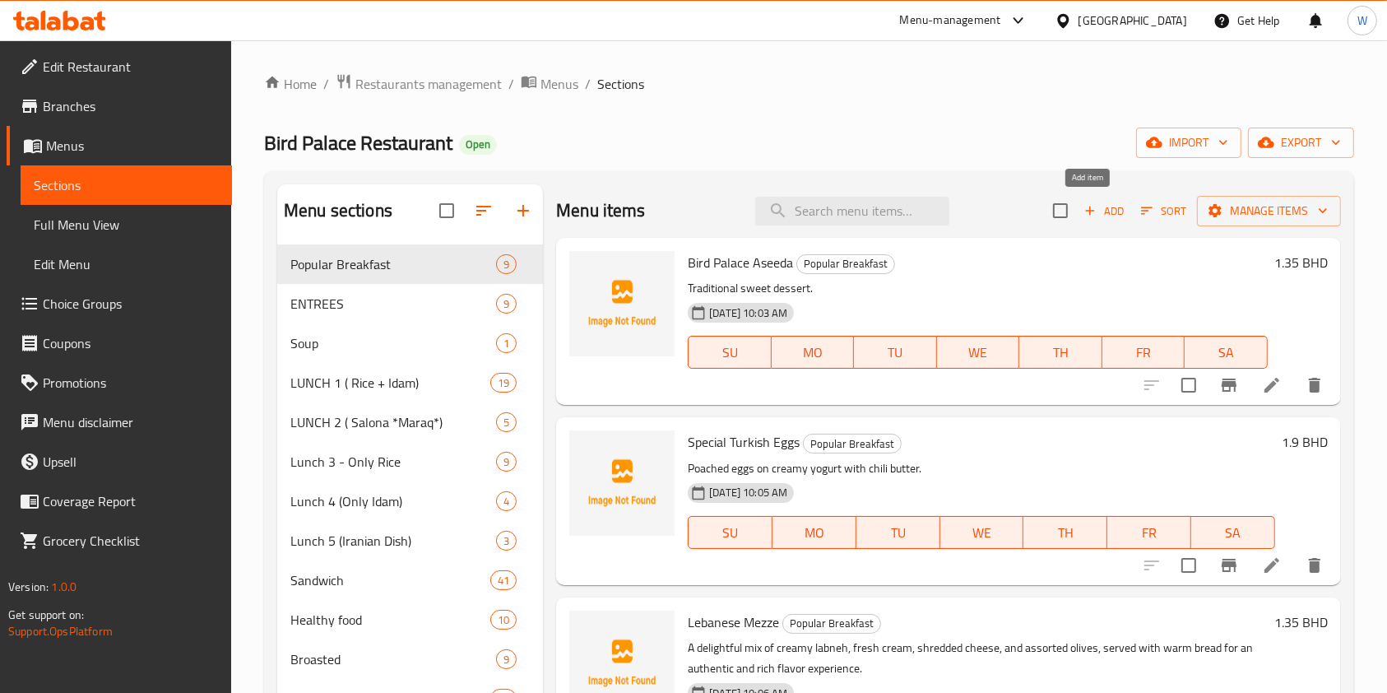
click at [1097, 216] on span "Add" at bounding box center [1104, 211] width 44 height 19
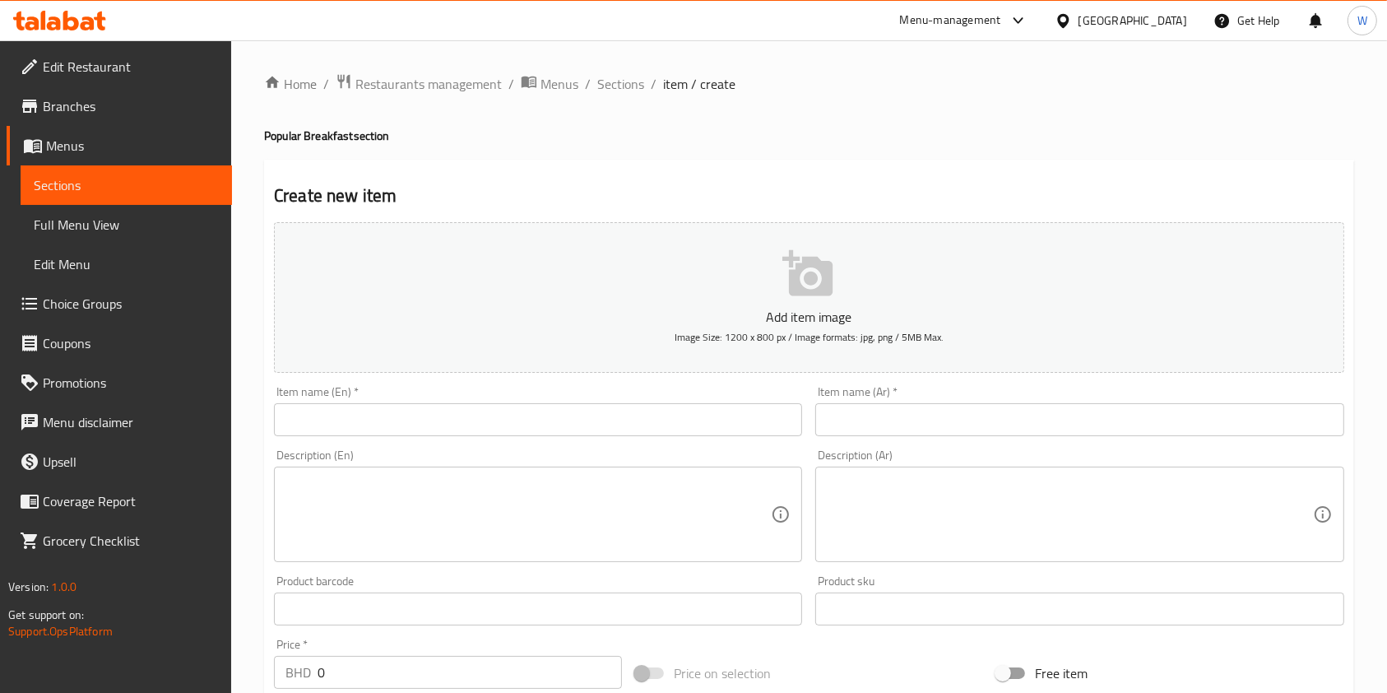
click at [526, 452] on div "Description (En) Description (En)" at bounding box center [538, 505] width 528 height 113
click at [539, 424] on input "text" at bounding box center [538, 419] width 528 height 33
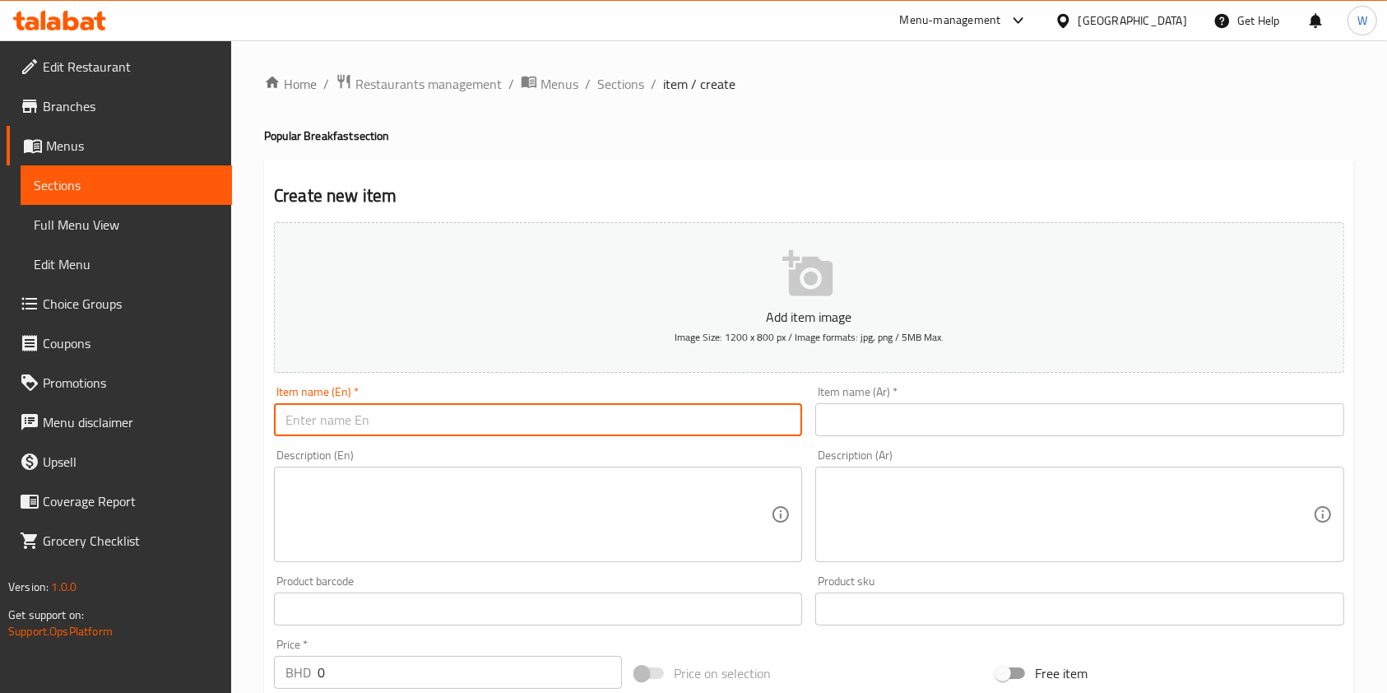
paste input "Liver Pomegranate Syrup"
type input "Liver Pomegranate Syrup"
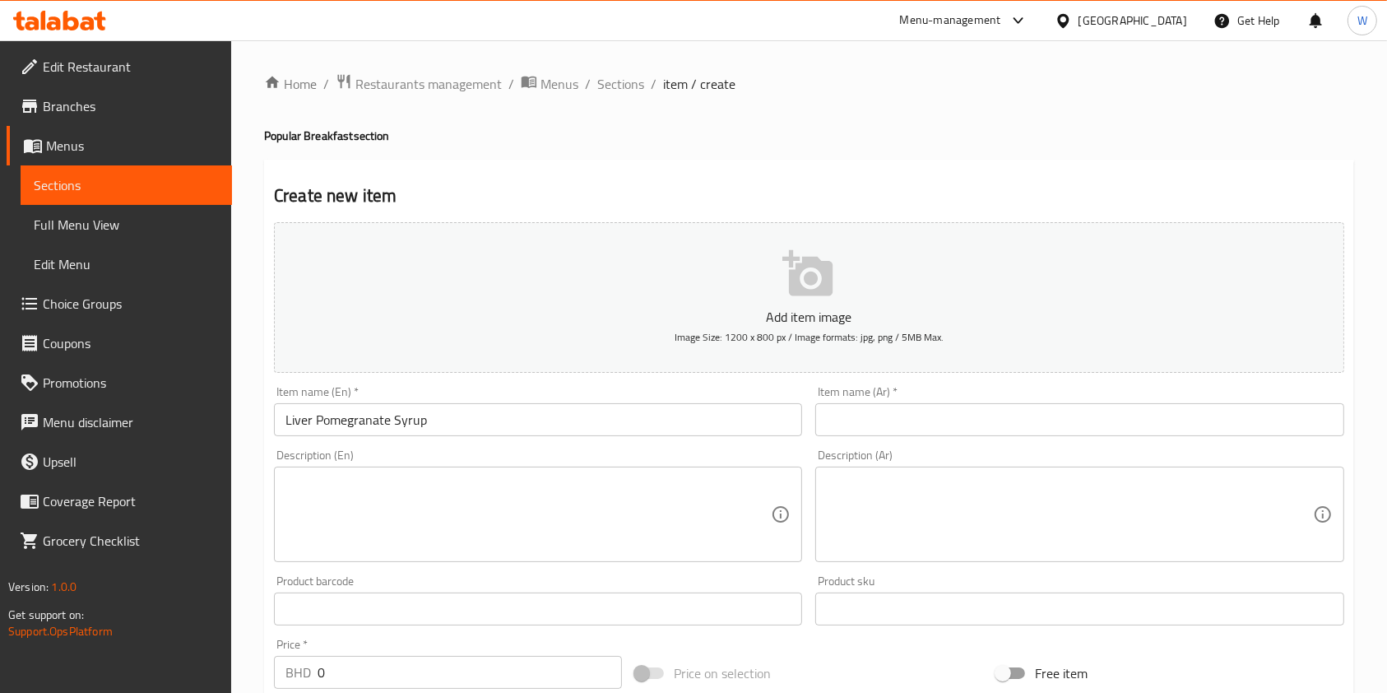
click at [1015, 431] on input "text" at bounding box center [1079, 419] width 528 height 33
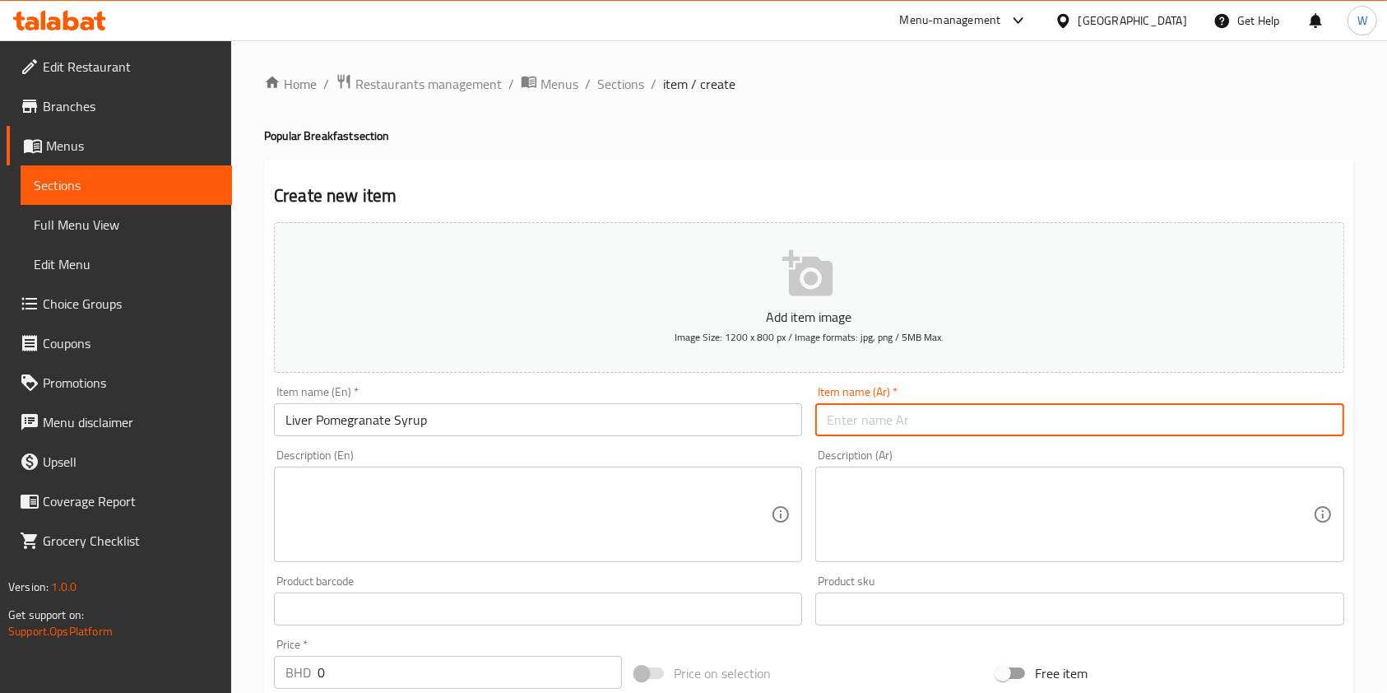
paste input "صحن كبدة دبس الرمان"
type input "صحن كبدة دبس الرمان"
click at [599, 429] on input "Liver Pomegranate Syrup" at bounding box center [538, 419] width 528 height 33
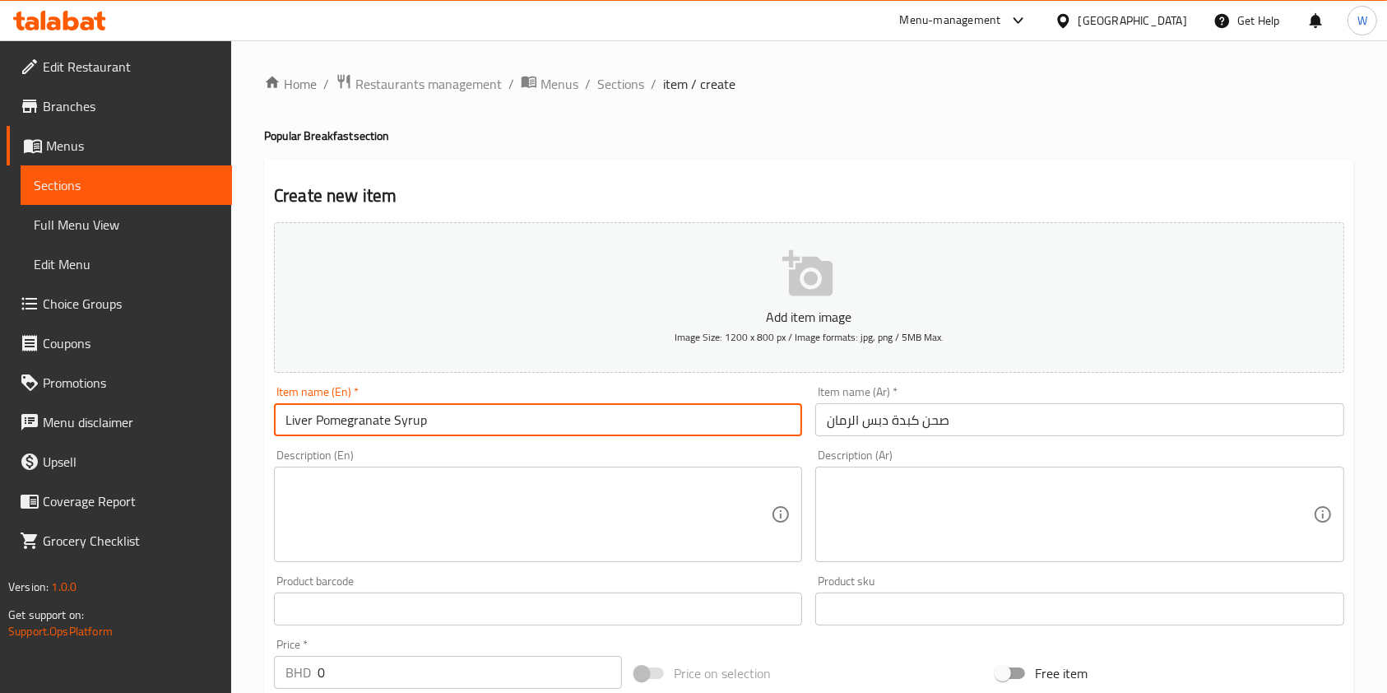
click at [599, 429] on input "Liver Pomegranate Syrup" at bounding box center [538, 419] width 528 height 33
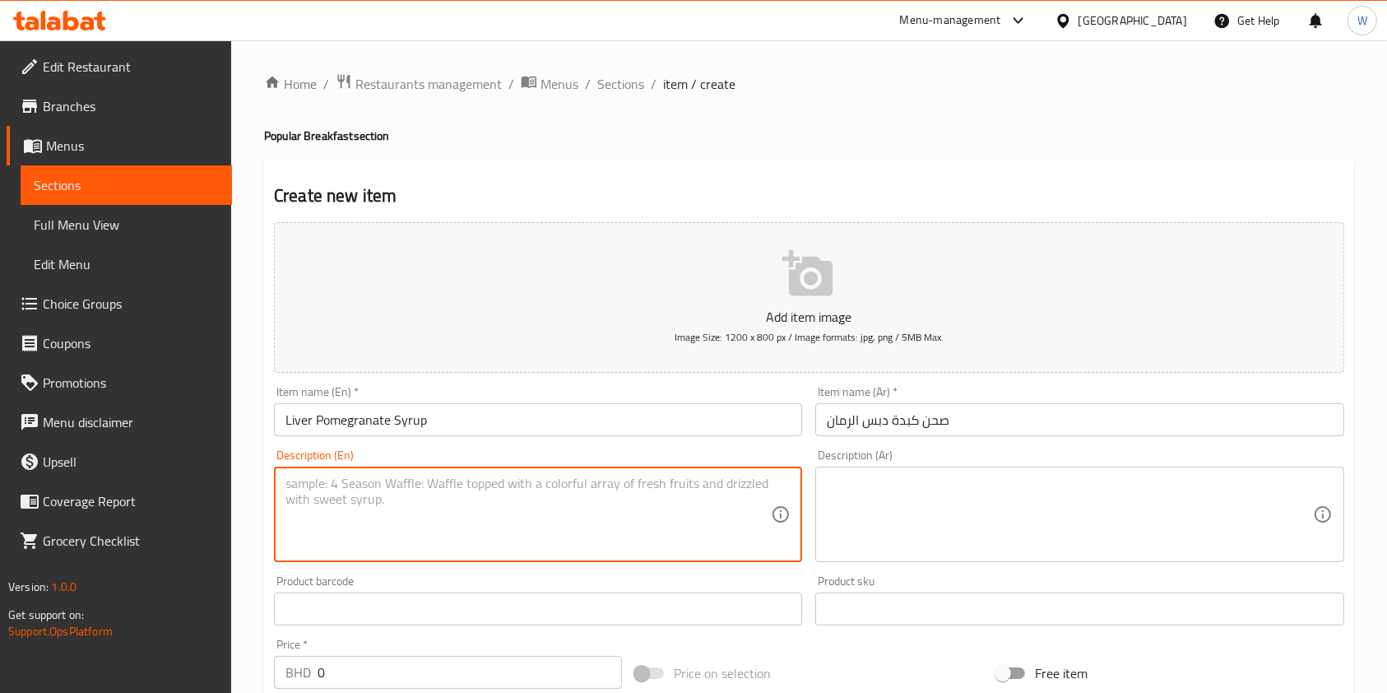
click at [577, 501] on textarea at bounding box center [527, 514] width 485 height 78
paste textarea "Sautéed liver glazed with pomegranate syrup."
click at [320, 481] on textarea "Sautéed liver glazed with pomegranate syrup." at bounding box center [527, 514] width 485 height 78
type textarea "Sauteed liver glazed with pomegranate syrup."
click at [890, 503] on textarea at bounding box center [1069, 514] width 485 height 78
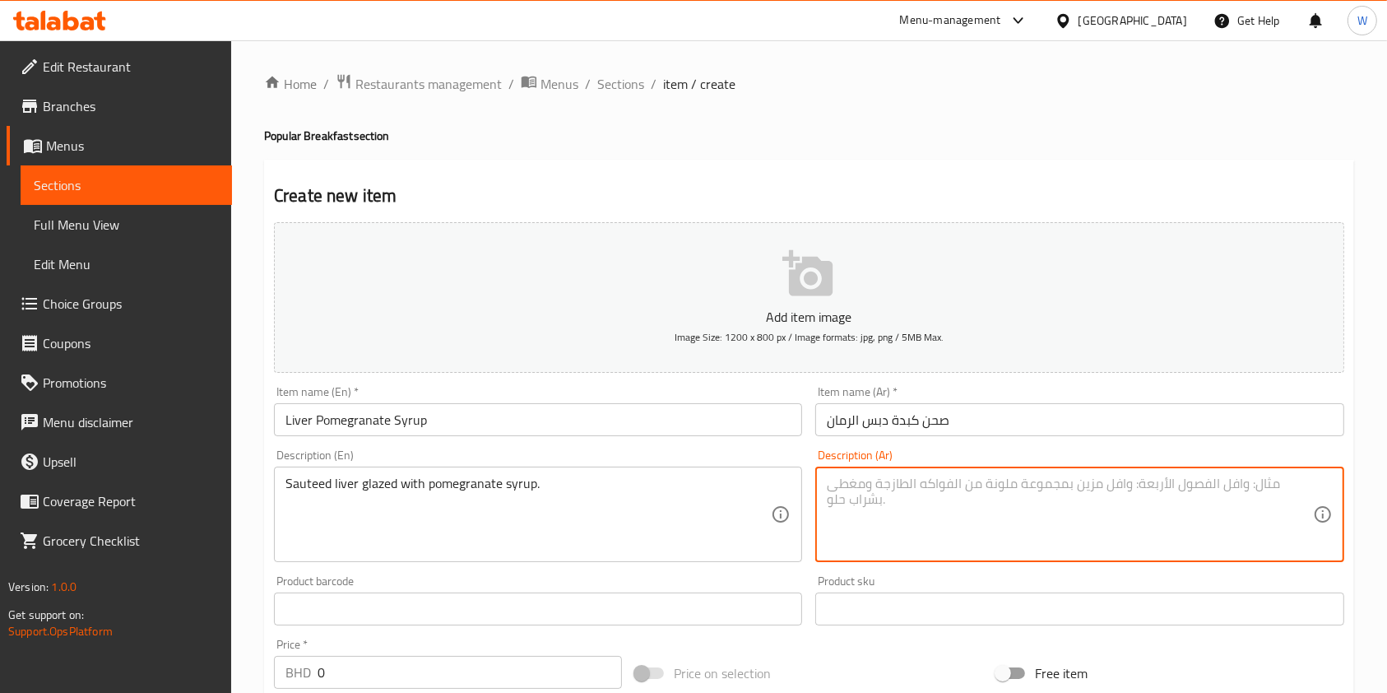
paste textarea "كبدة مقلية بدبس الرمان."
type textarea "كبدة مقلية بدبس الرمان."
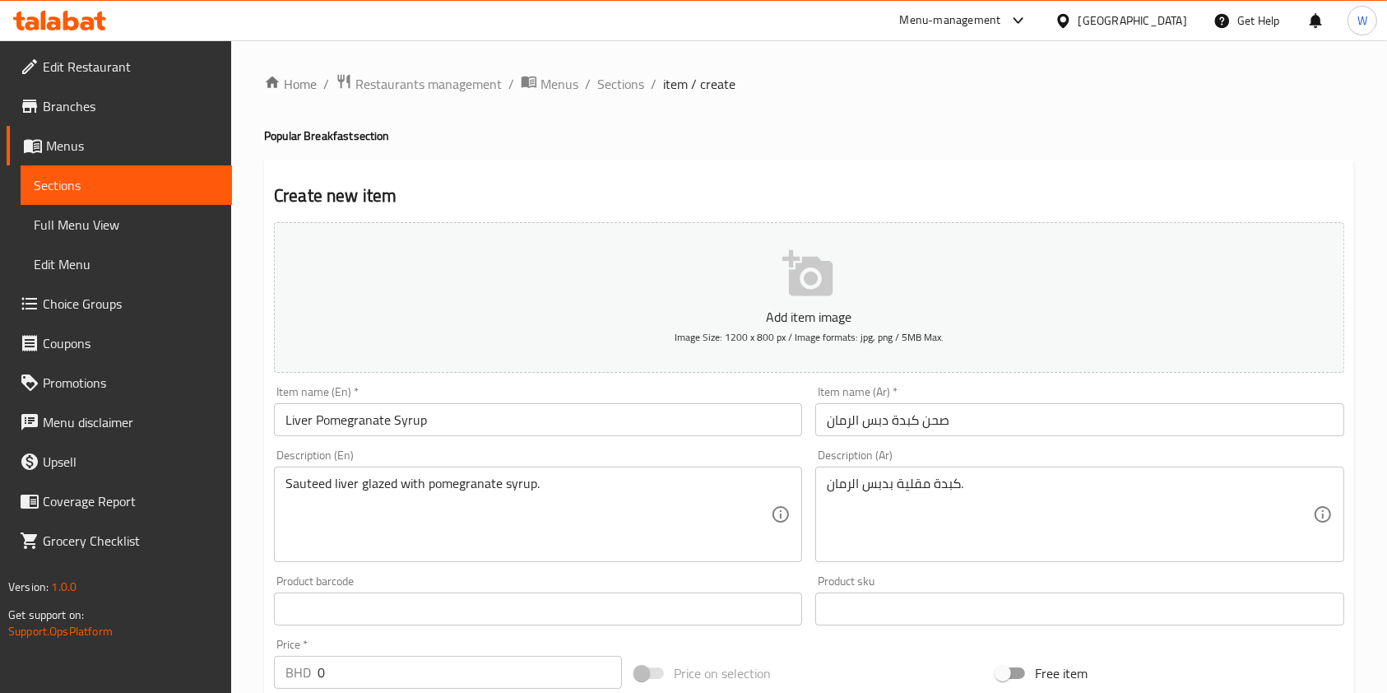
scroll to position [109, 0]
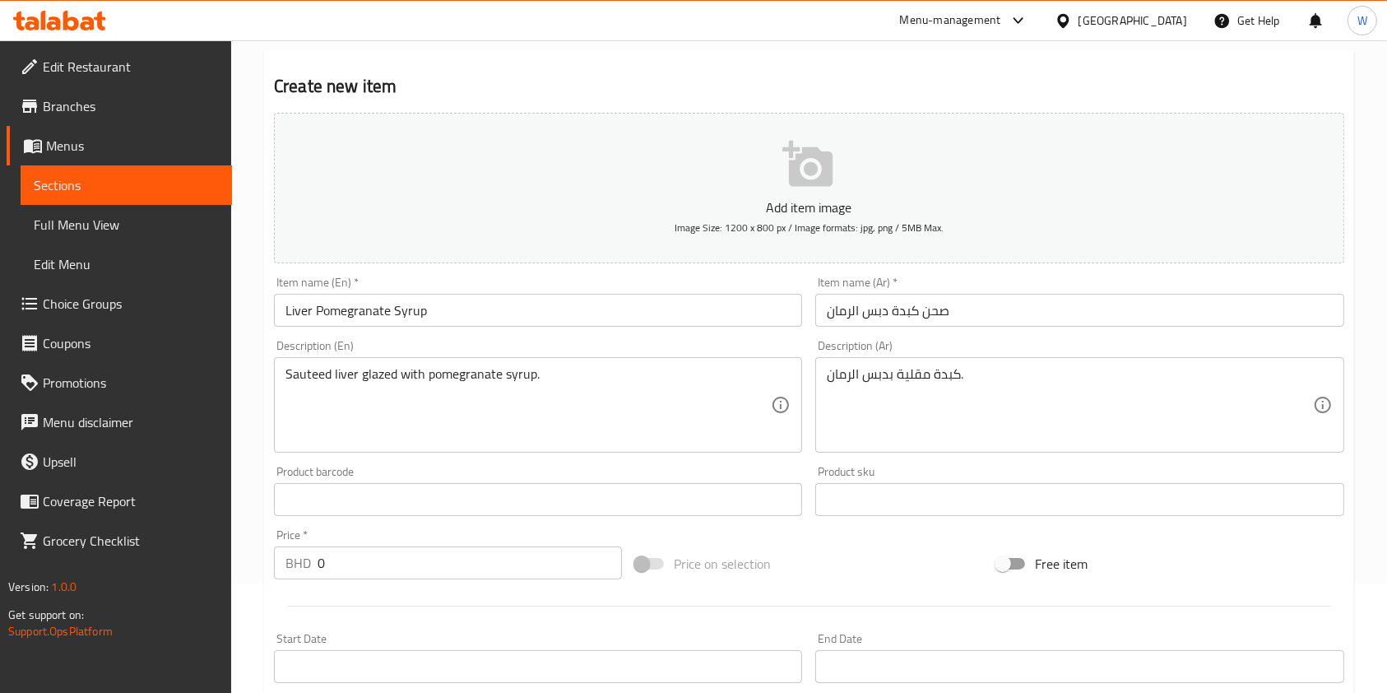
click at [341, 530] on div "Price   * BHD 0 Price *" at bounding box center [448, 554] width 348 height 50
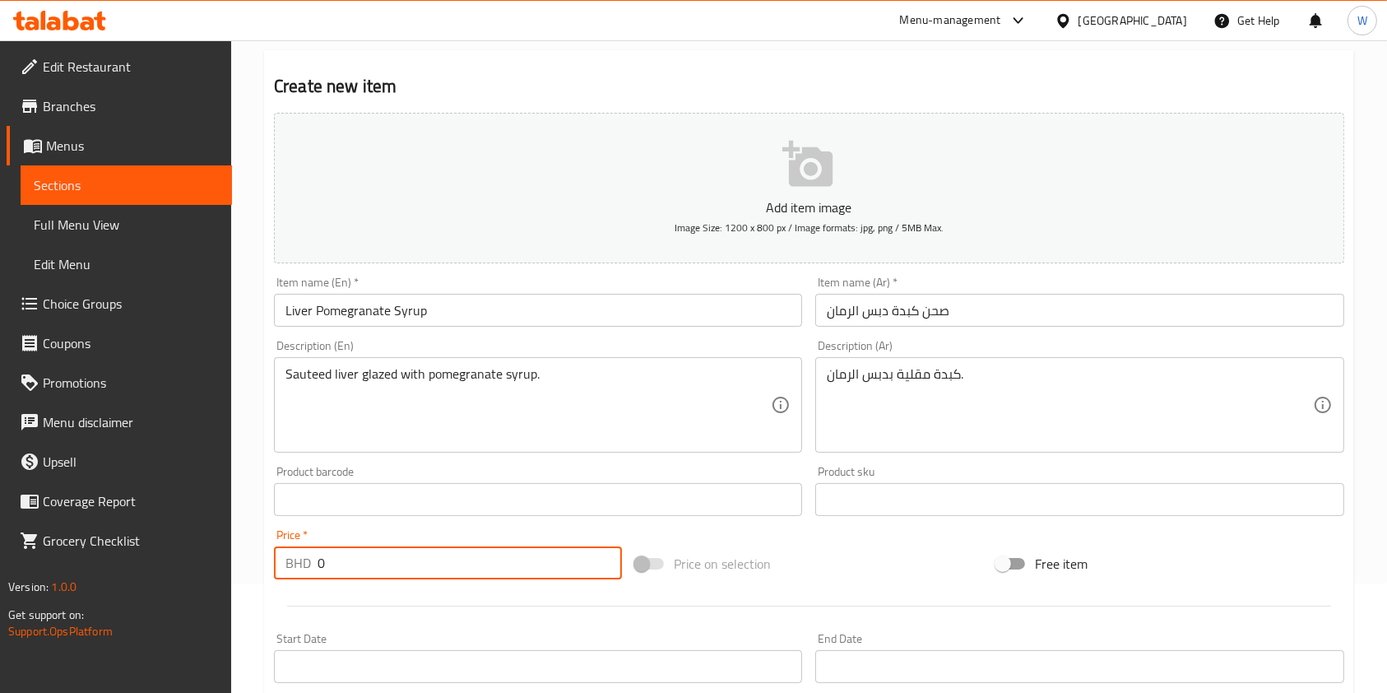
drag, startPoint x: 337, startPoint y: 568, endPoint x: 282, endPoint y: 577, distance: 55.9
click at [298, 569] on div "BHD 0 Price *" at bounding box center [448, 562] width 348 height 33
paste input "1.90"
type input "1.900"
click at [306, 608] on div at bounding box center [808, 606] width 1083 height 40
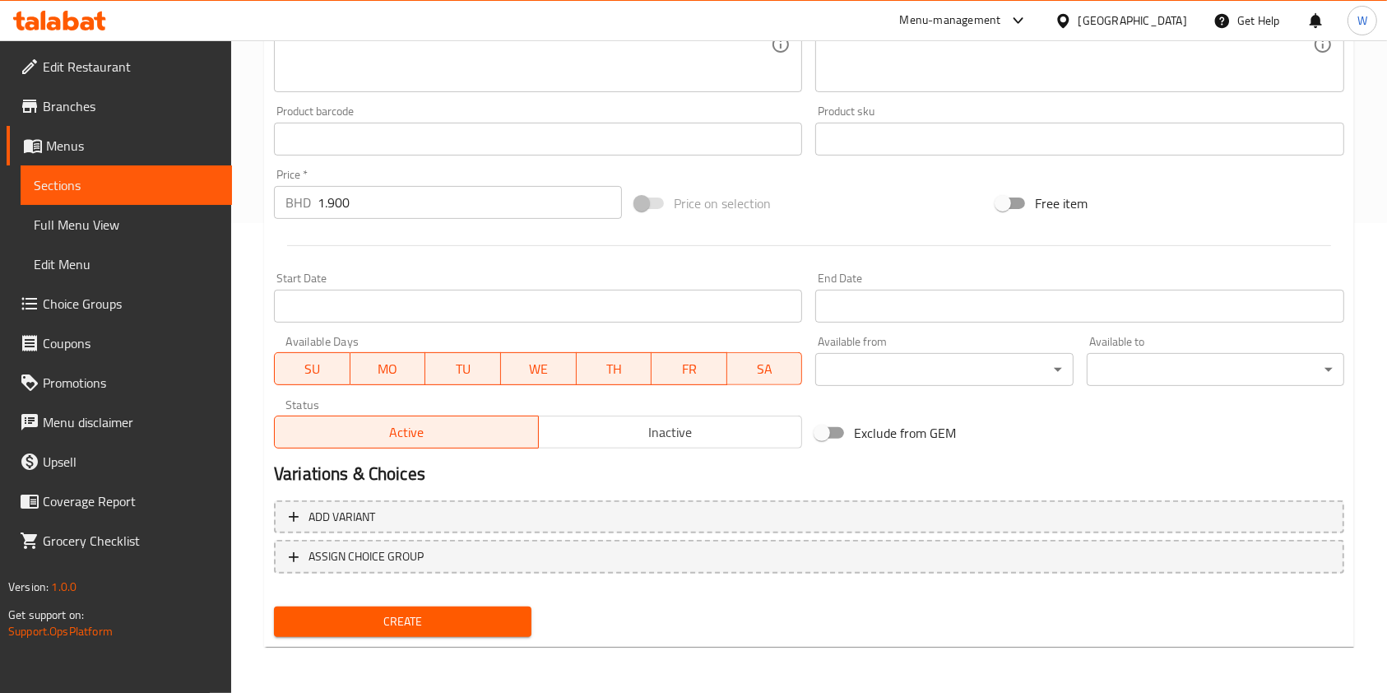
click at [335, 624] on span "Create" at bounding box center [402, 621] width 231 height 21
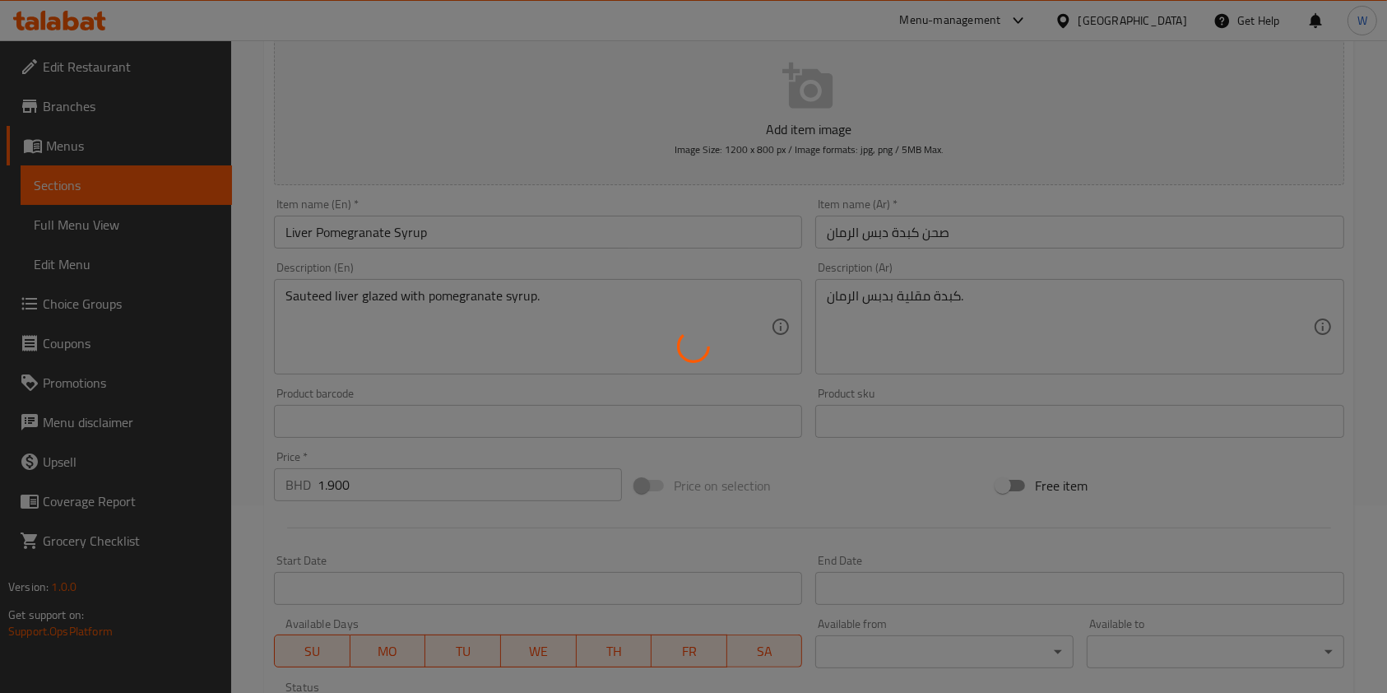
scroll to position [0, 0]
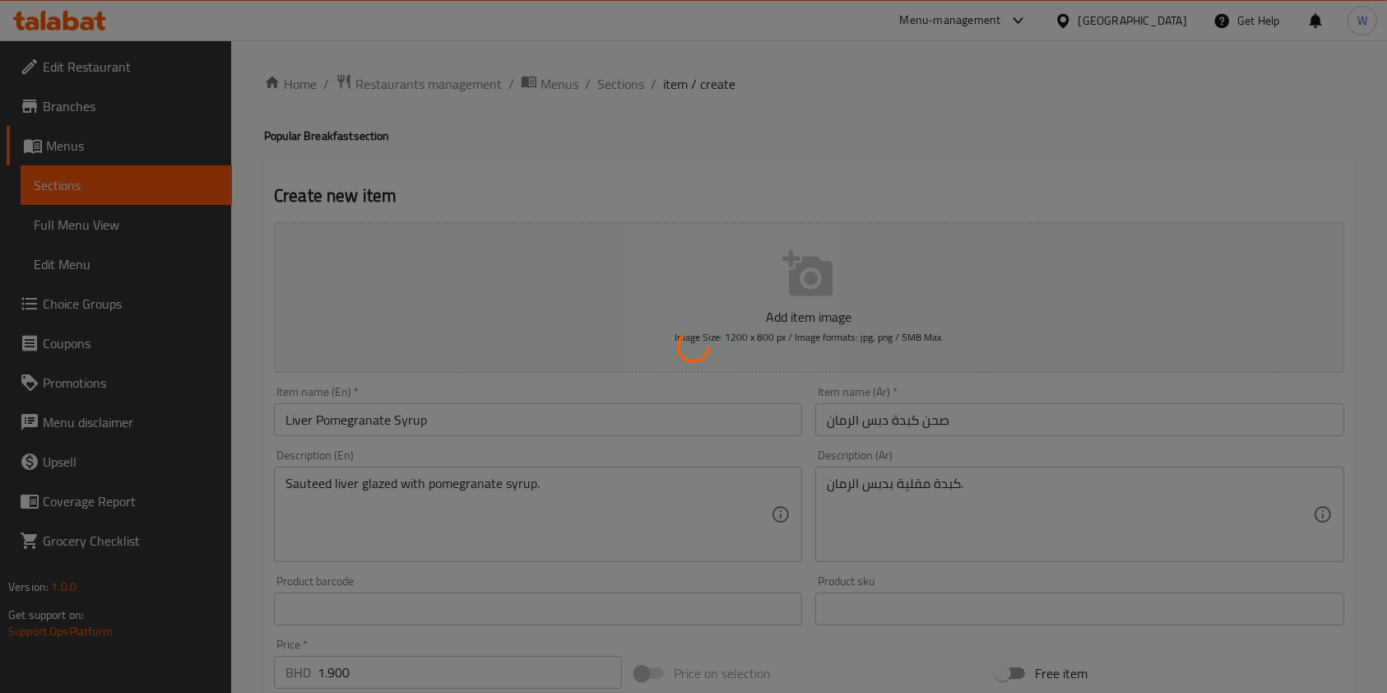
type input "0"
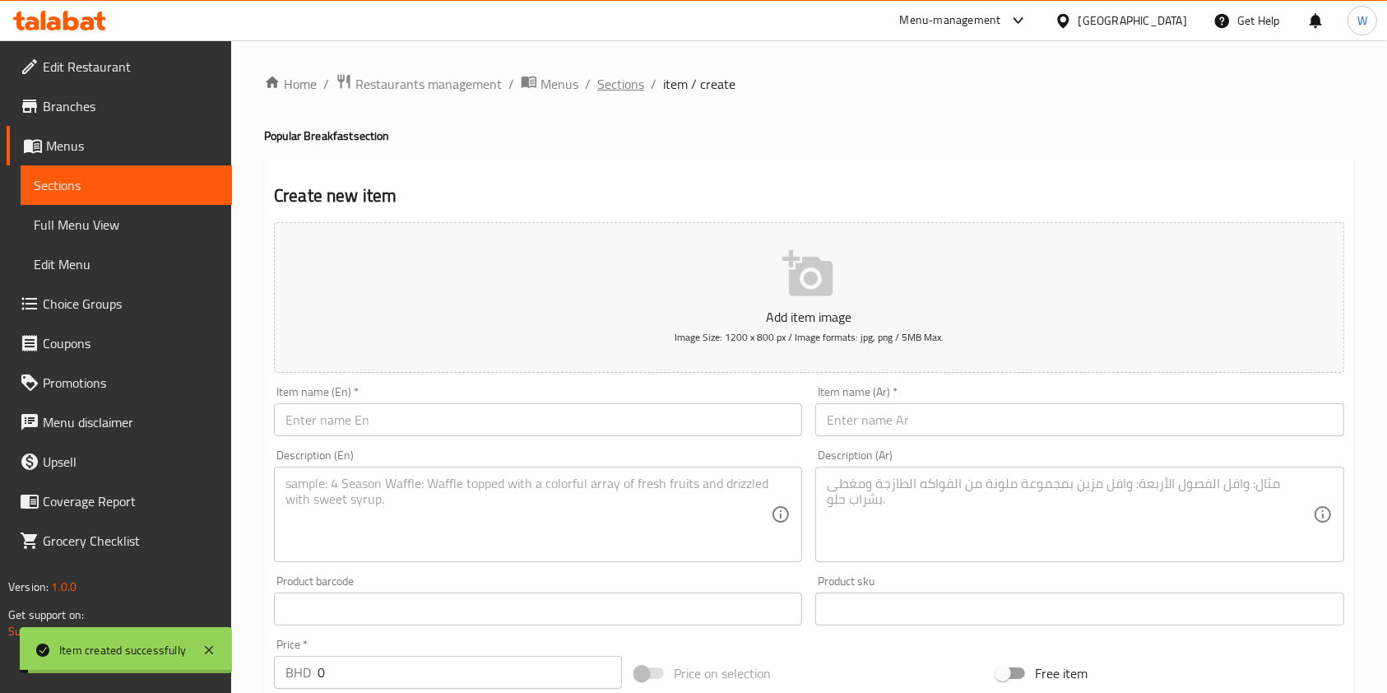
click at [618, 91] on span "Sections" at bounding box center [620, 84] width 47 height 20
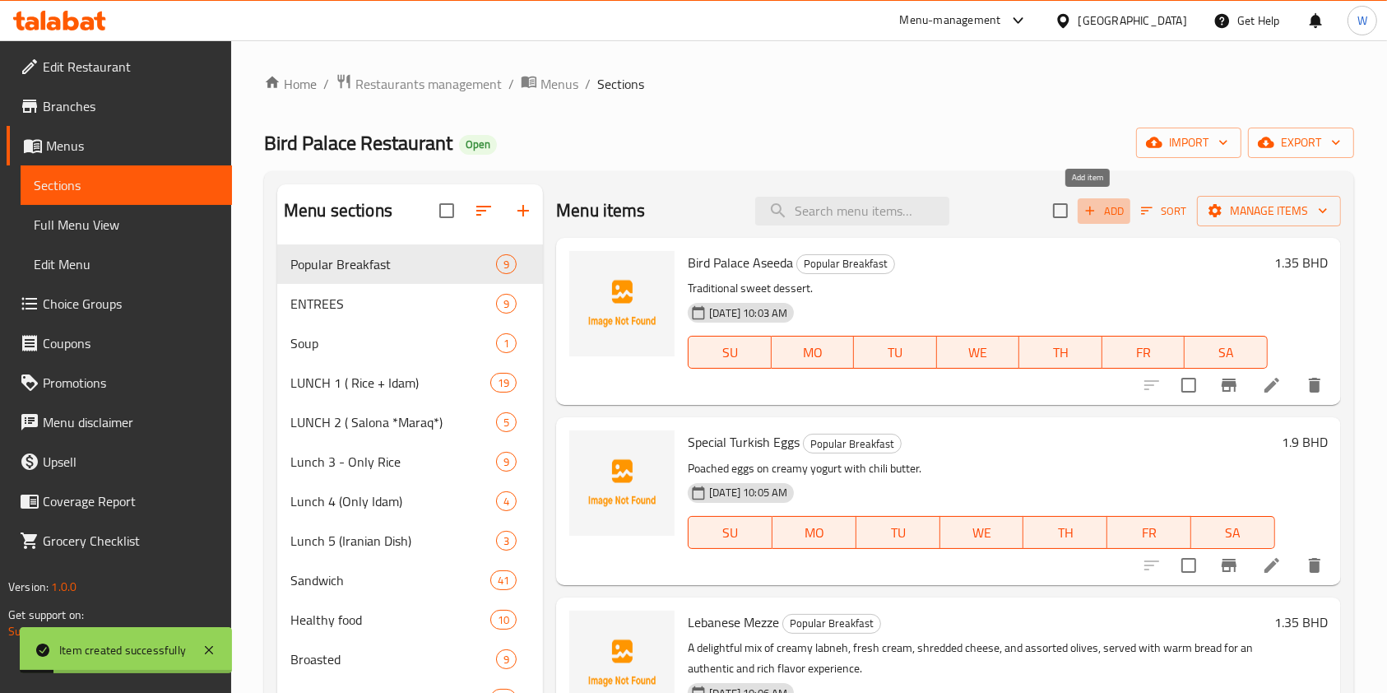
click at [1086, 214] on span "Add" at bounding box center [1104, 211] width 44 height 19
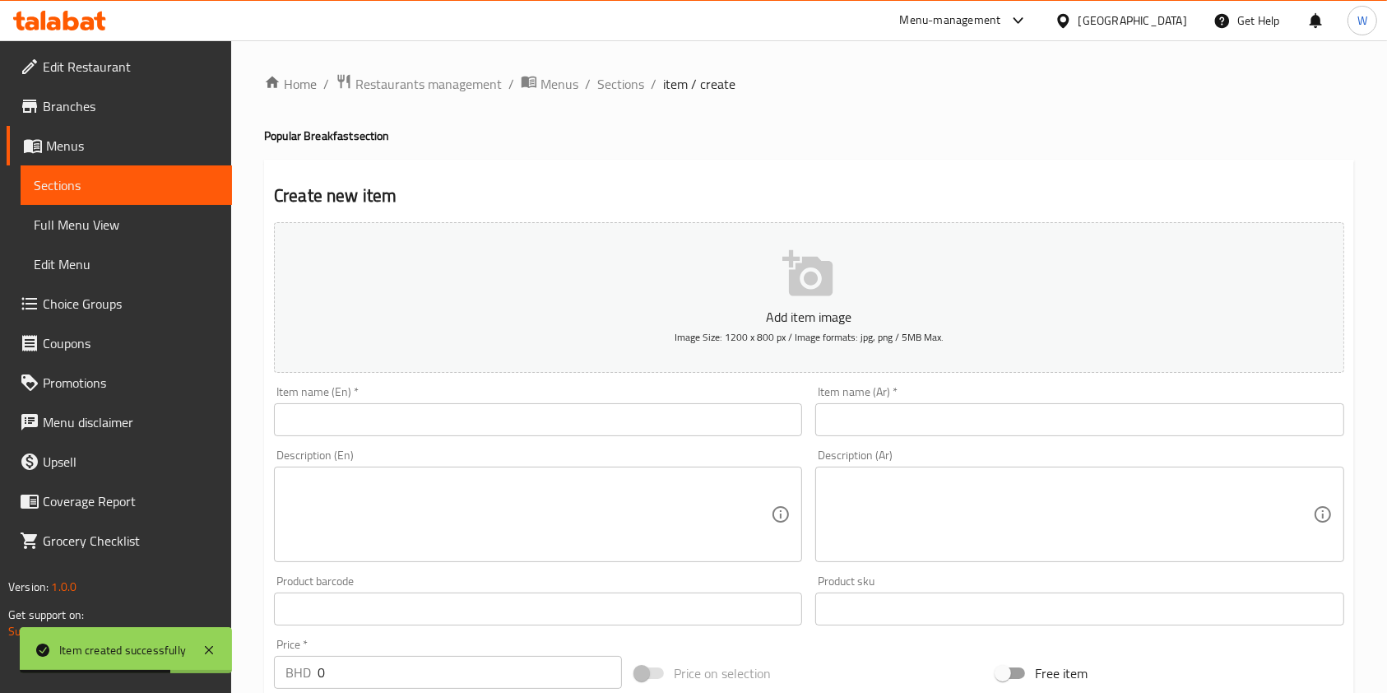
click at [334, 431] on input "text" at bounding box center [538, 419] width 528 height 33
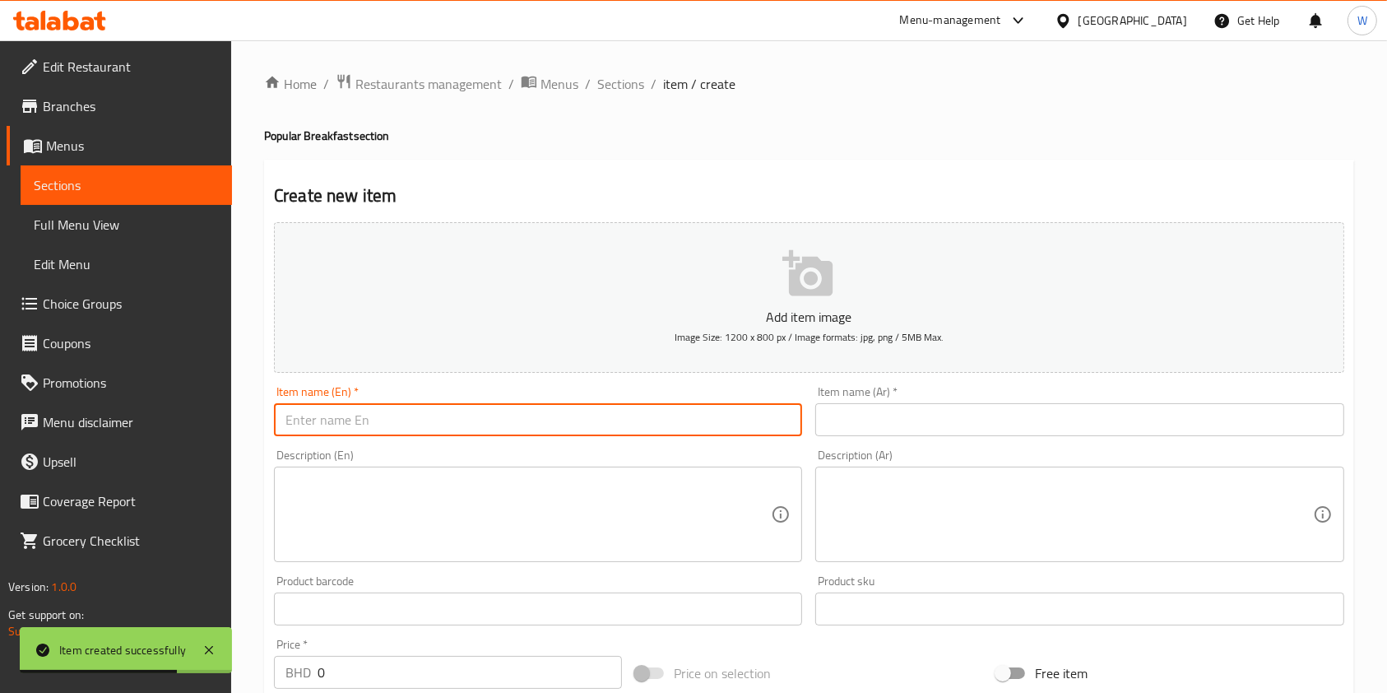
paste input "Beef Liver Plate"
type input "Beef Liver Plate"
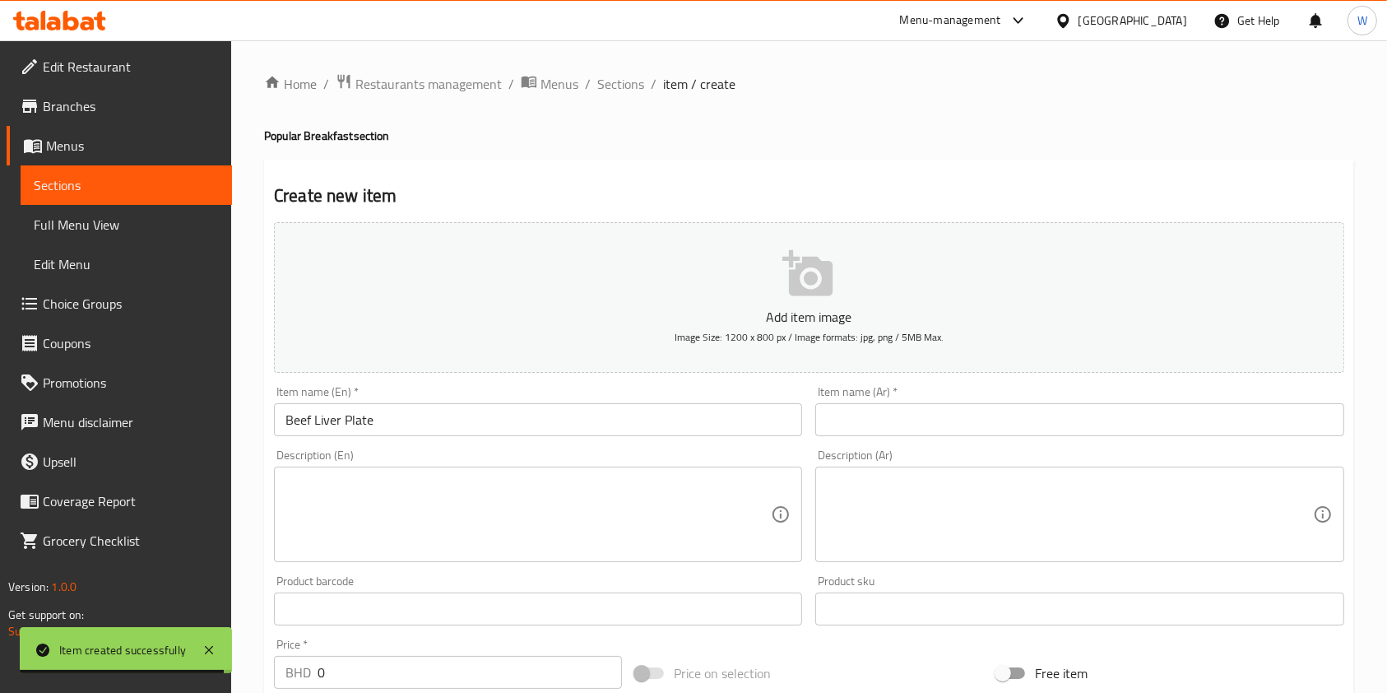
click at [814, 424] on div "Item name (Ar)   * Item name (Ar) *" at bounding box center [1079, 410] width 541 height 63
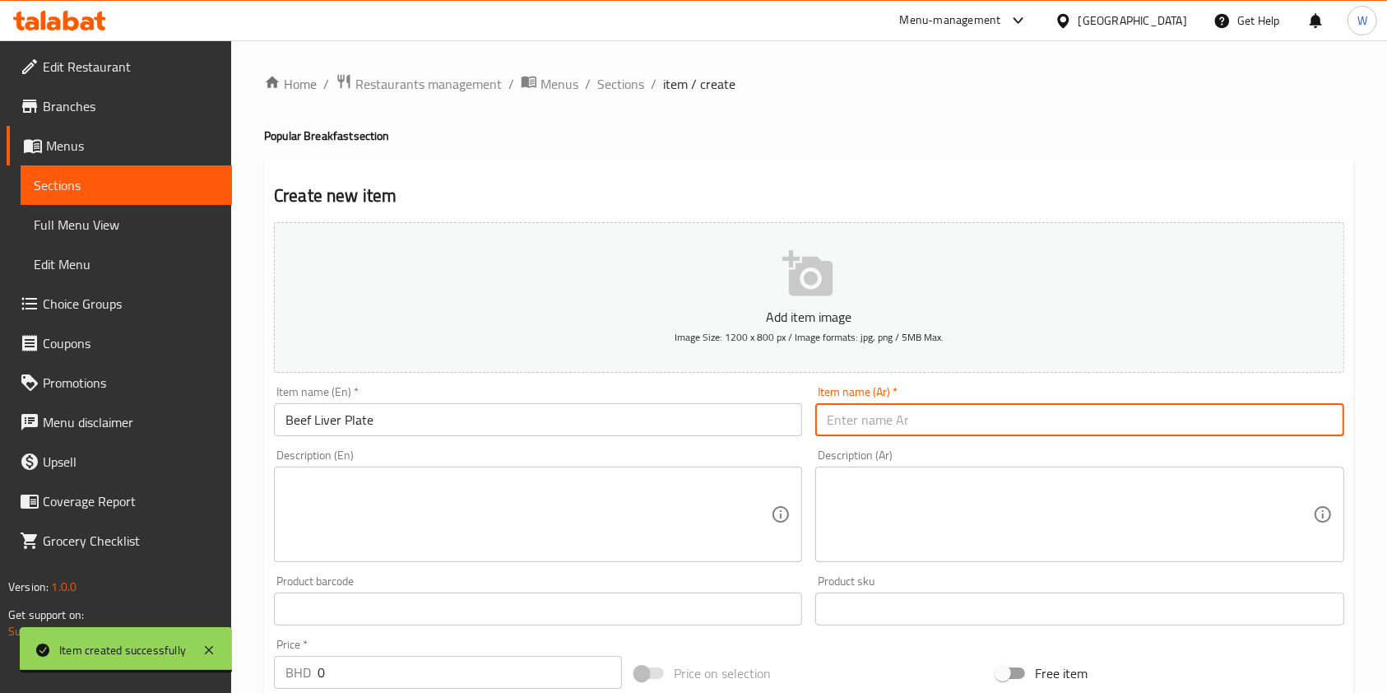
click at [847, 422] on input "text" at bounding box center [1079, 419] width 528 height 33
paste input "صحن جبدة لحم"
type input "صحن جبدة لحم"
click at [605, 424] on input "Beef Liver Plate" at bounding box center [538, 419] width 528 height 33
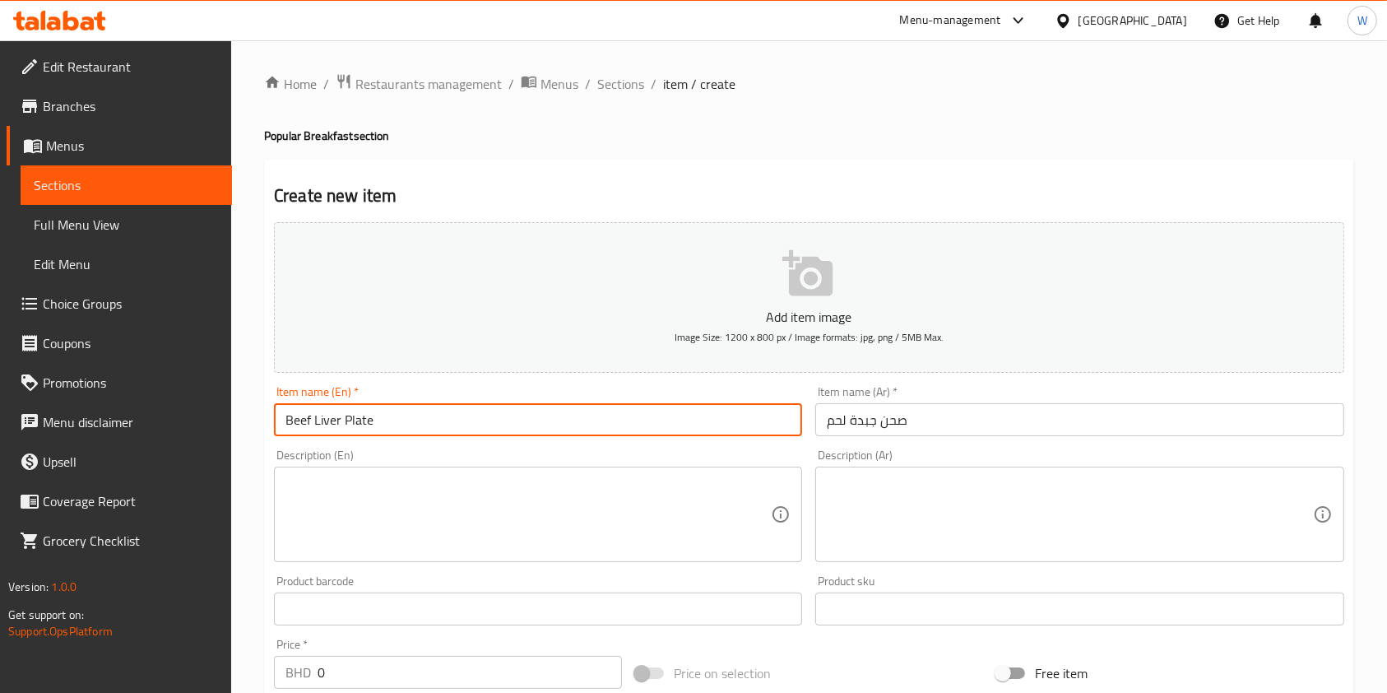
click at [605, 424] on input "Beef Liver Plate" at bounding box center [538, 419] width 528 height 33
click at [520, 510] on textarea at bounding box center [527, 514] width 485 height 78
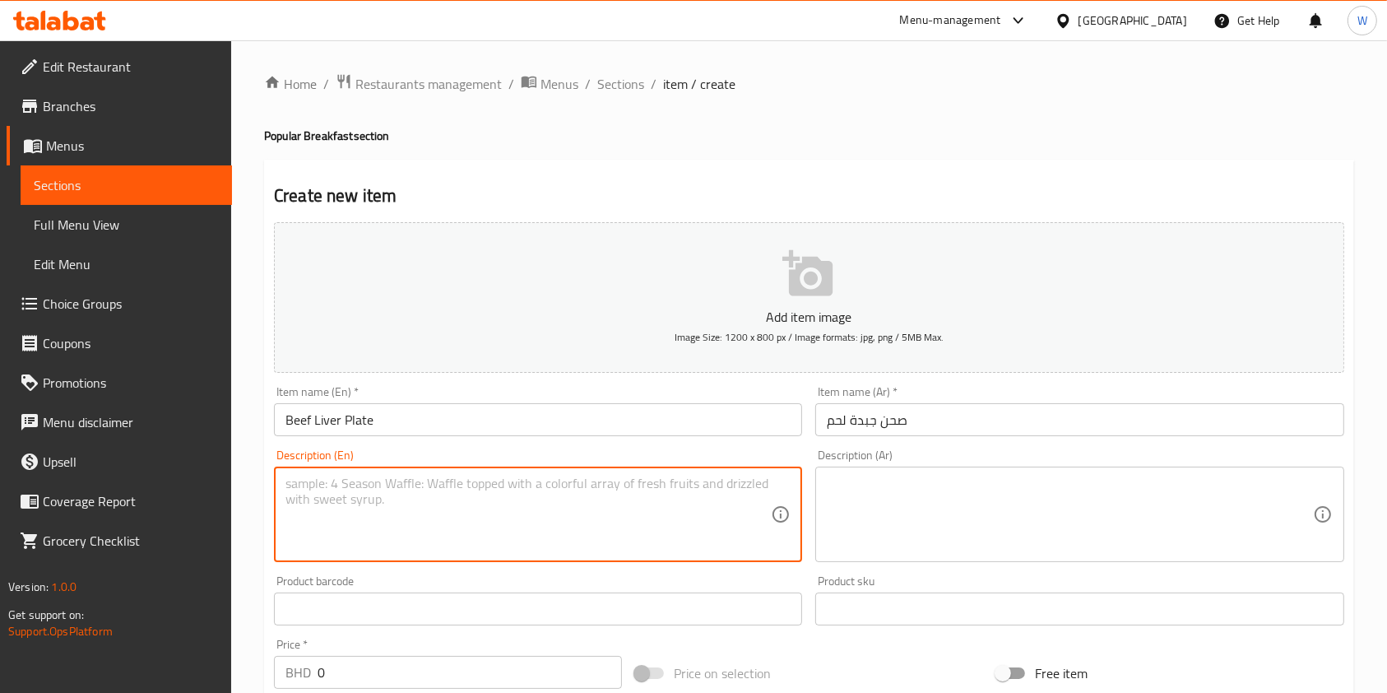
paste textarea "Grilled or sautéed beef liver with spices."
click at [374, 477] on textarea "Grilled or sautéed beef liver with spices." at bounding box center [527, 514] width 485 height 78
click at [372, 480] on textarea "Grilled or sautéed beef liver with spices." at bounding box center [527, 514] width 485 height 78
type textarea "Grilled or sauteed beef liver with spices."
click at [929, 501] on textarea at bounding box center [1069, 514] width 485 height 78
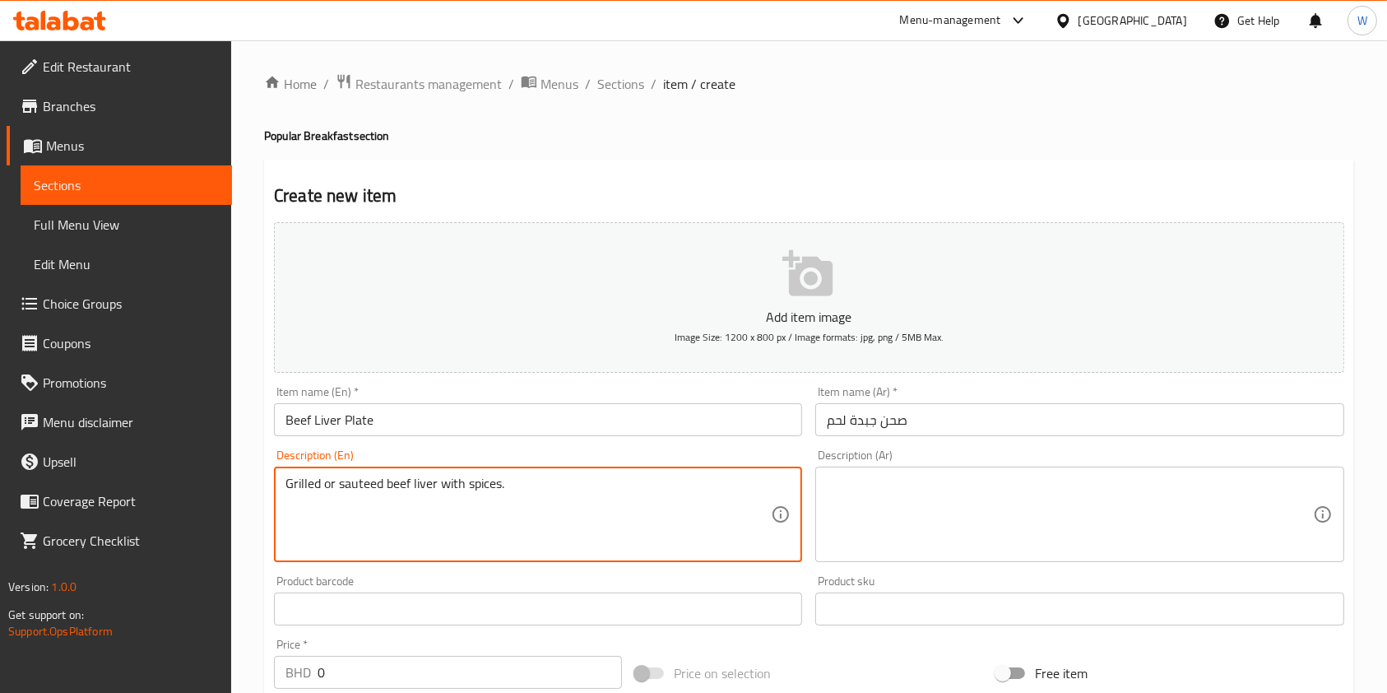
paste textarea "كبدة لحم مشوية أو مقلية بالتوابل."
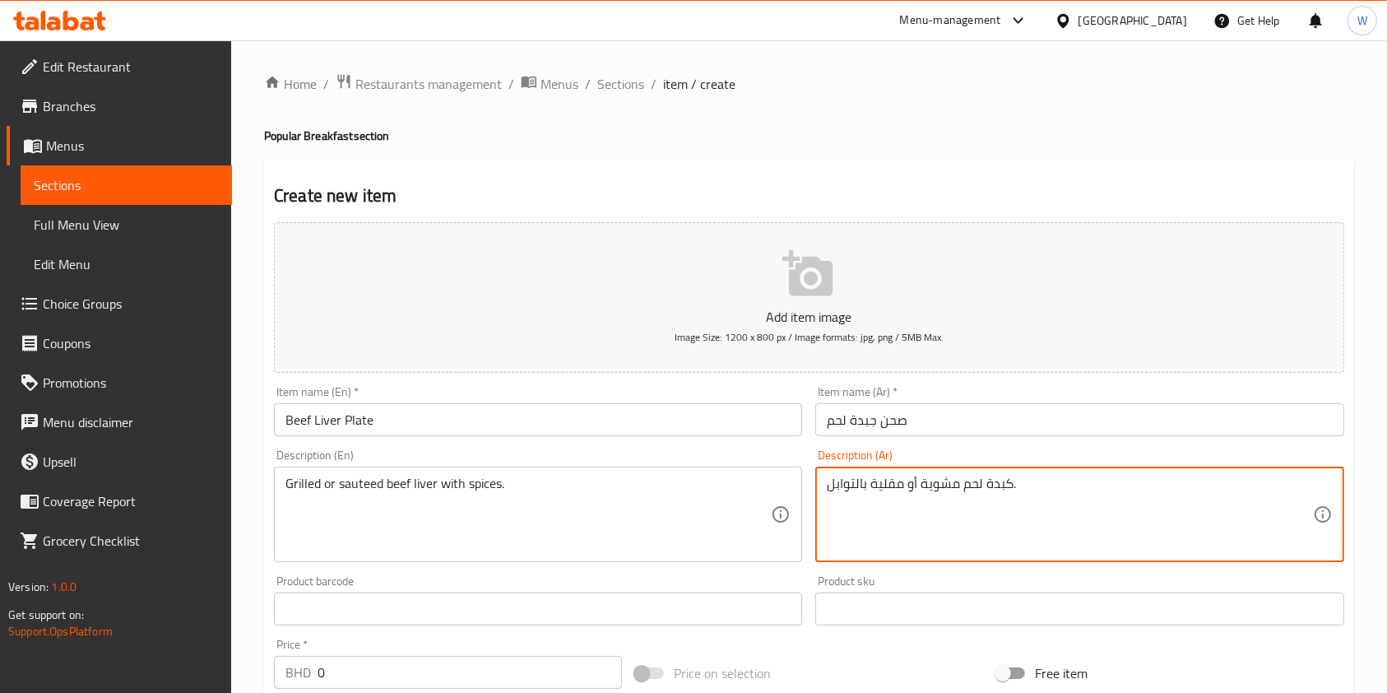
type textarea "كبدة لحم مشوية أو مقلية بالتوابل."
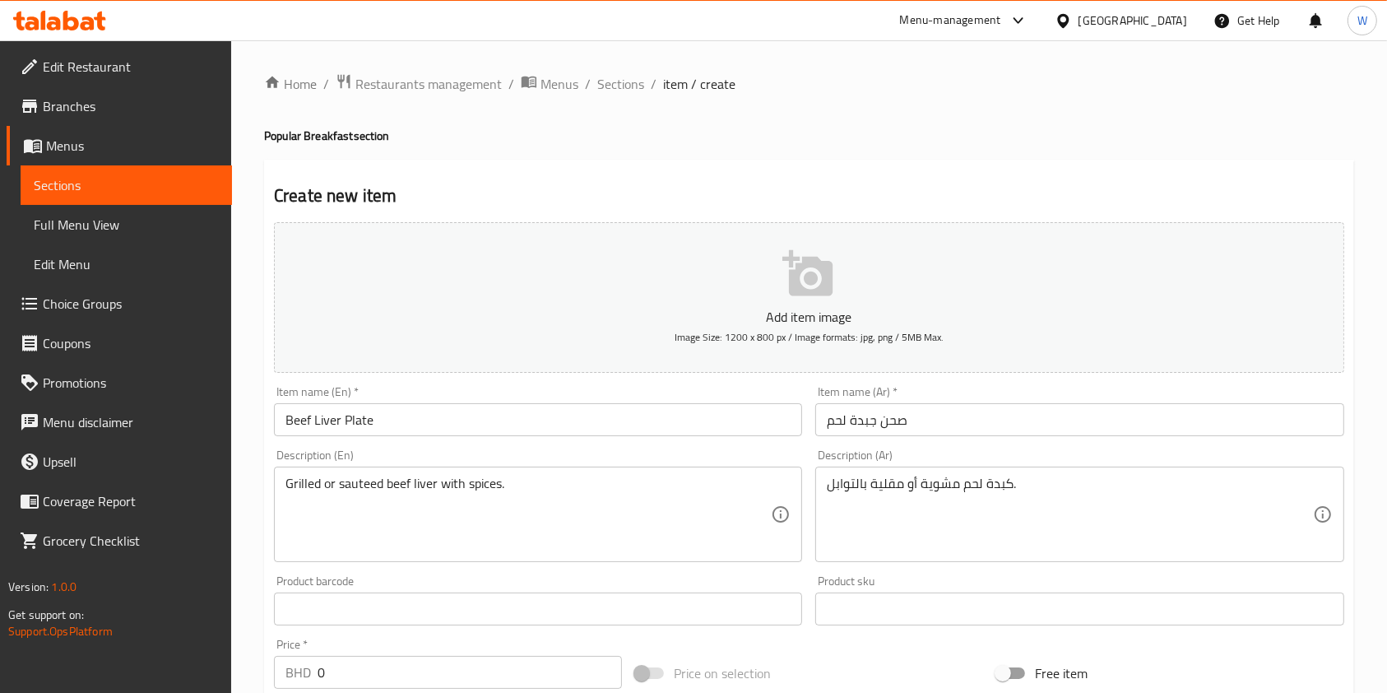
drag, startPoint x: 333, startPoint y: 679, endPoint x: 303, endPoint y: 675, distance: 30.7
click at [303, 675] on div "BHD 0 Price *" at bounding box center [448, 672] width 348 height 33
paste input "1.65"
type input "1.650"
click at [368, 643] on div "Price   * BHD 1.650 Price *" at bounding box center [448, 663] width 348 height 50
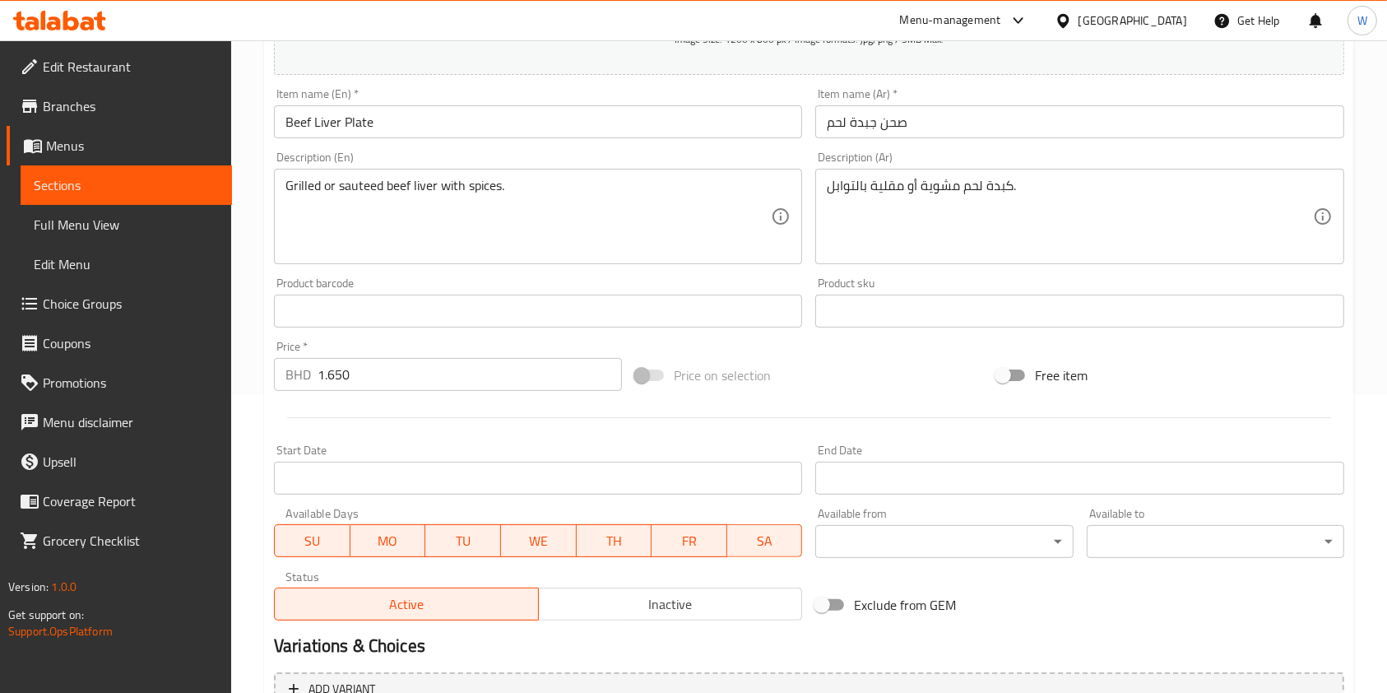
scroll to position [470, 0]
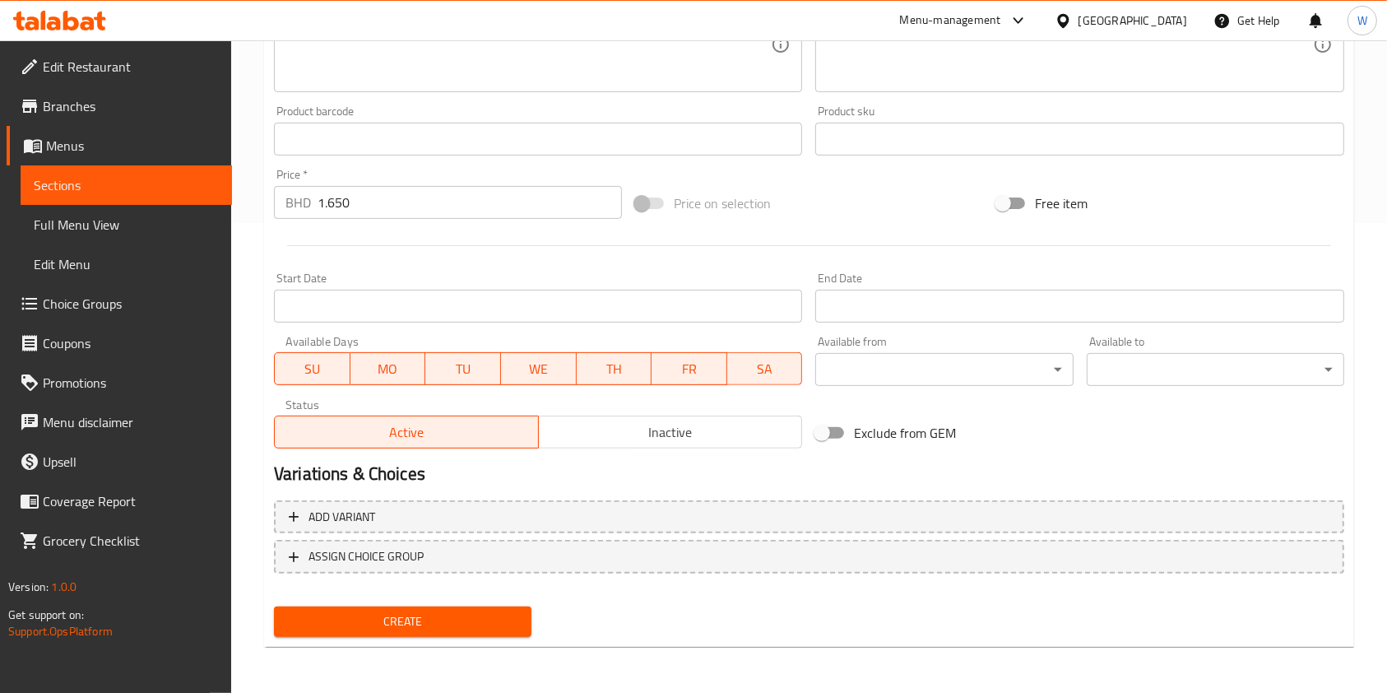
click at [396, 635] on button "Create" at bounding box center [402, 621] width 257 height 30
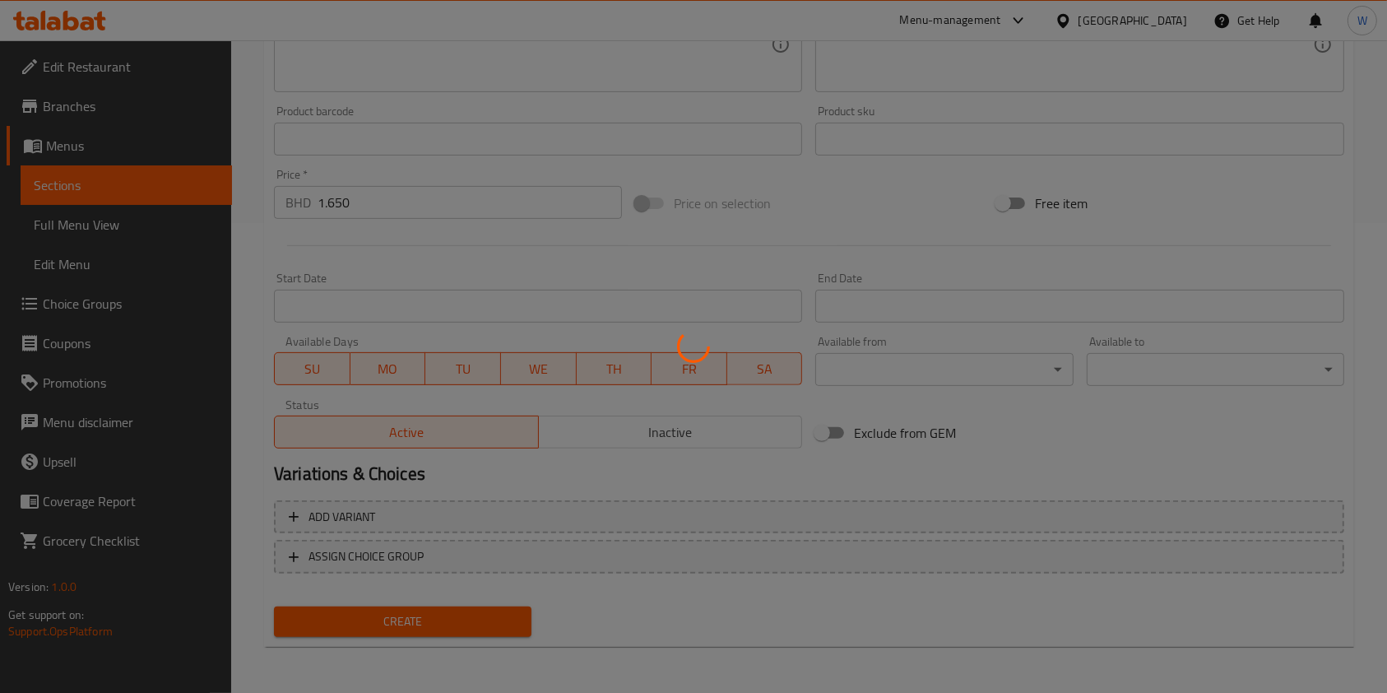
type input "0"
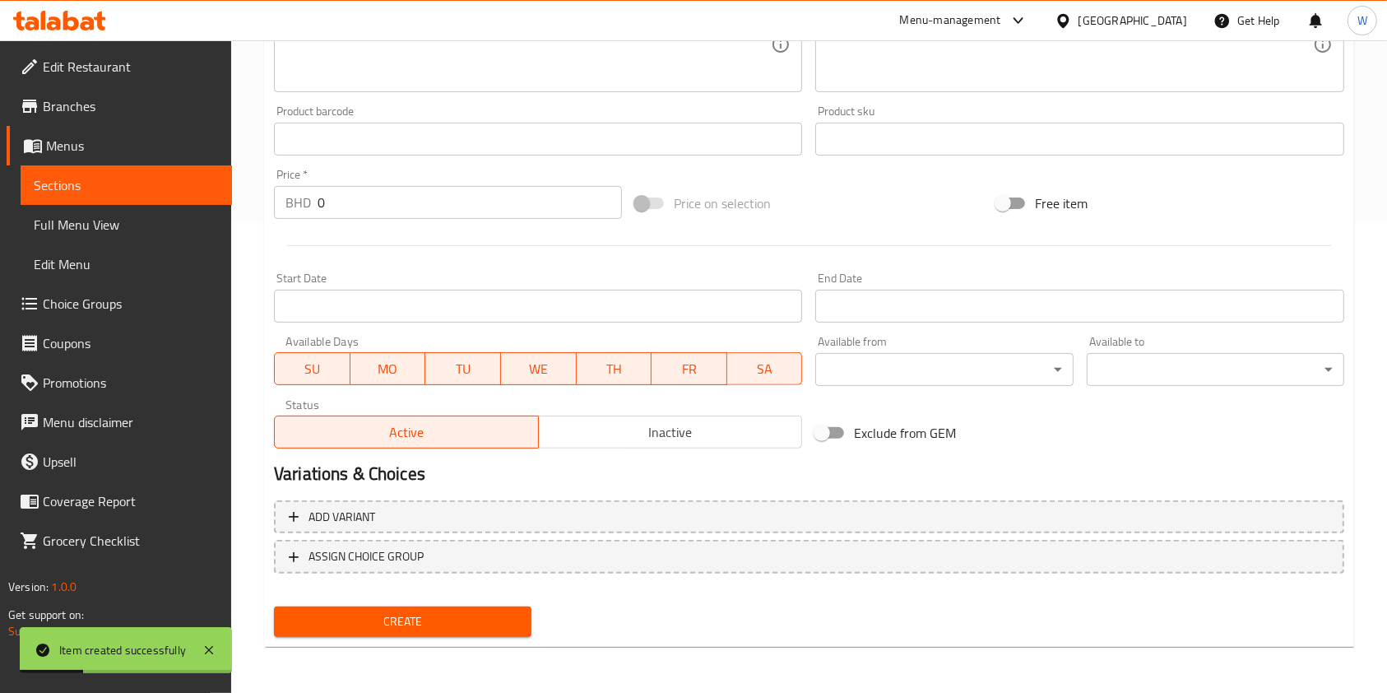
scroll to position [0, 0]
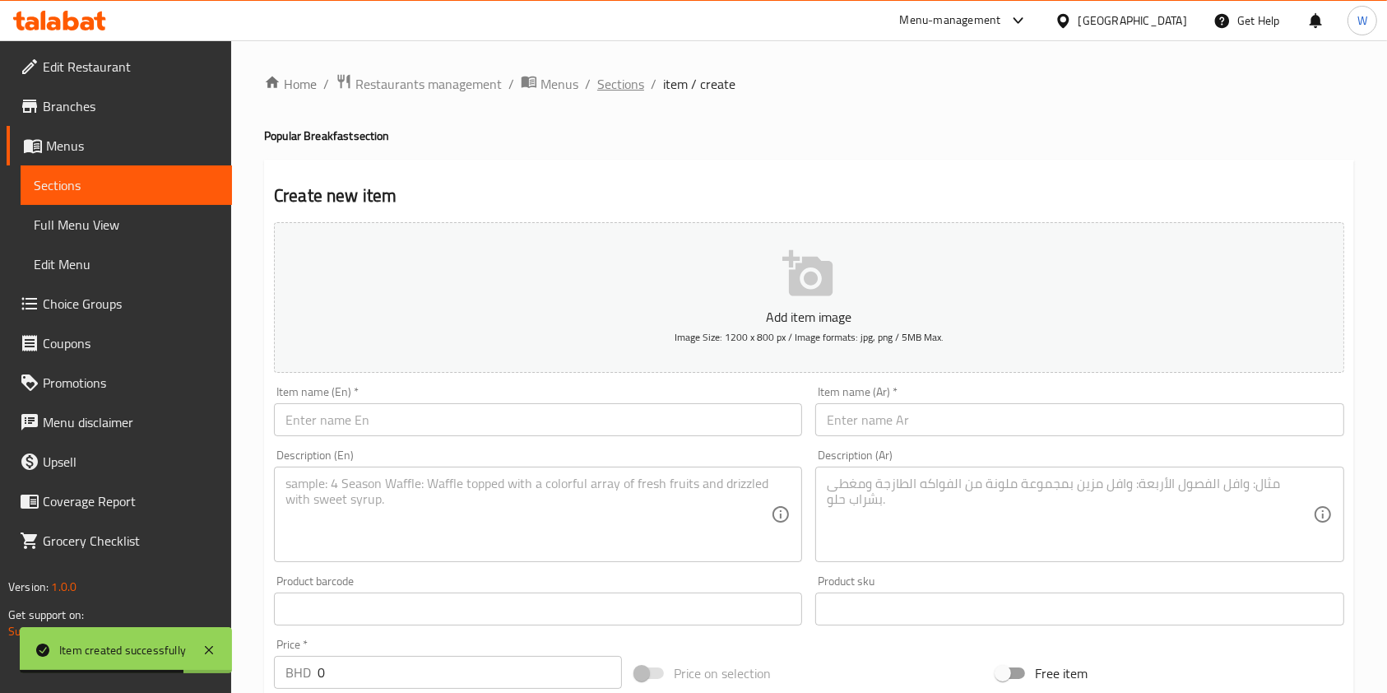
click at [599, 80] on span "Sections" at bounding box center [620, 84] width 47 height 20
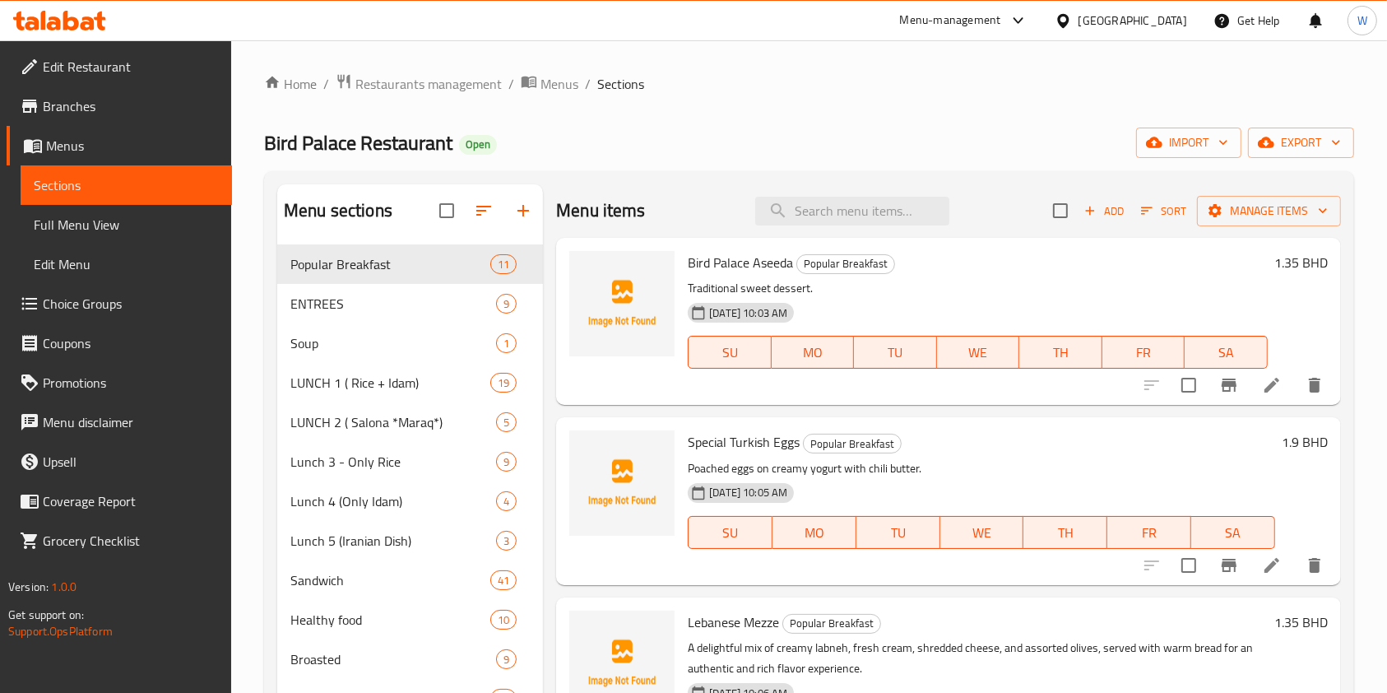
click at [1100, 214] on span "Add" at bounding box center [1104, 211] width 44 height 19
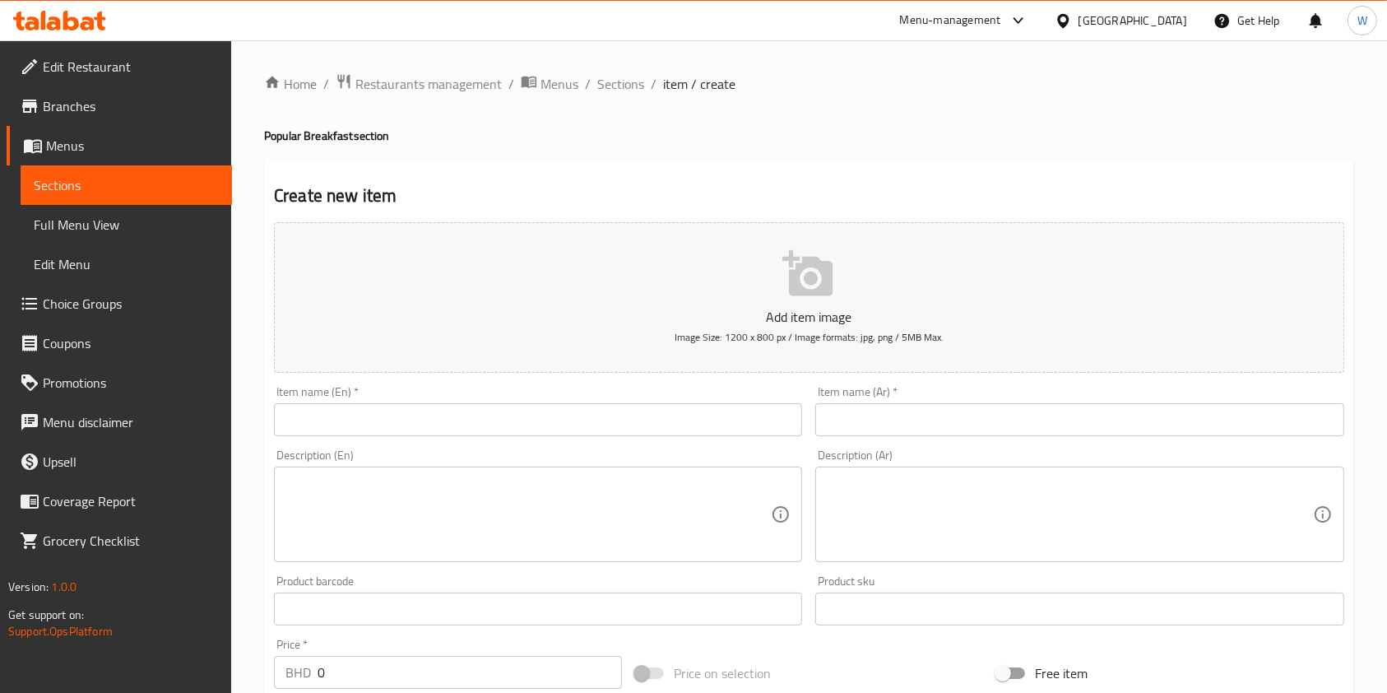
click at [573, 440] on div "Item name (En)   * Item name (En) *" at bounding box center [537, 410] width 541 height 63
click at [573, 434] on input "text" at bounding box center [538, 419] width 528 height 33
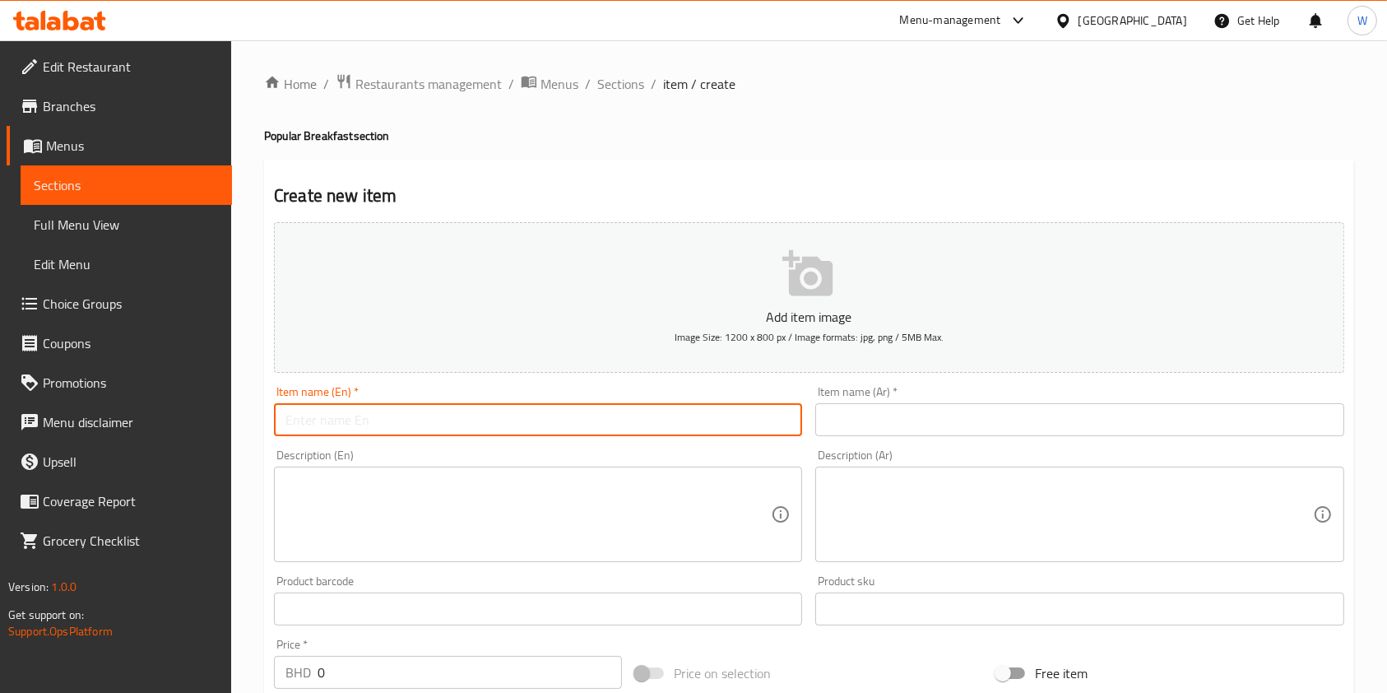
paste input "Chicken Blawy Plate"
type input "Chicken Blawy Plate"
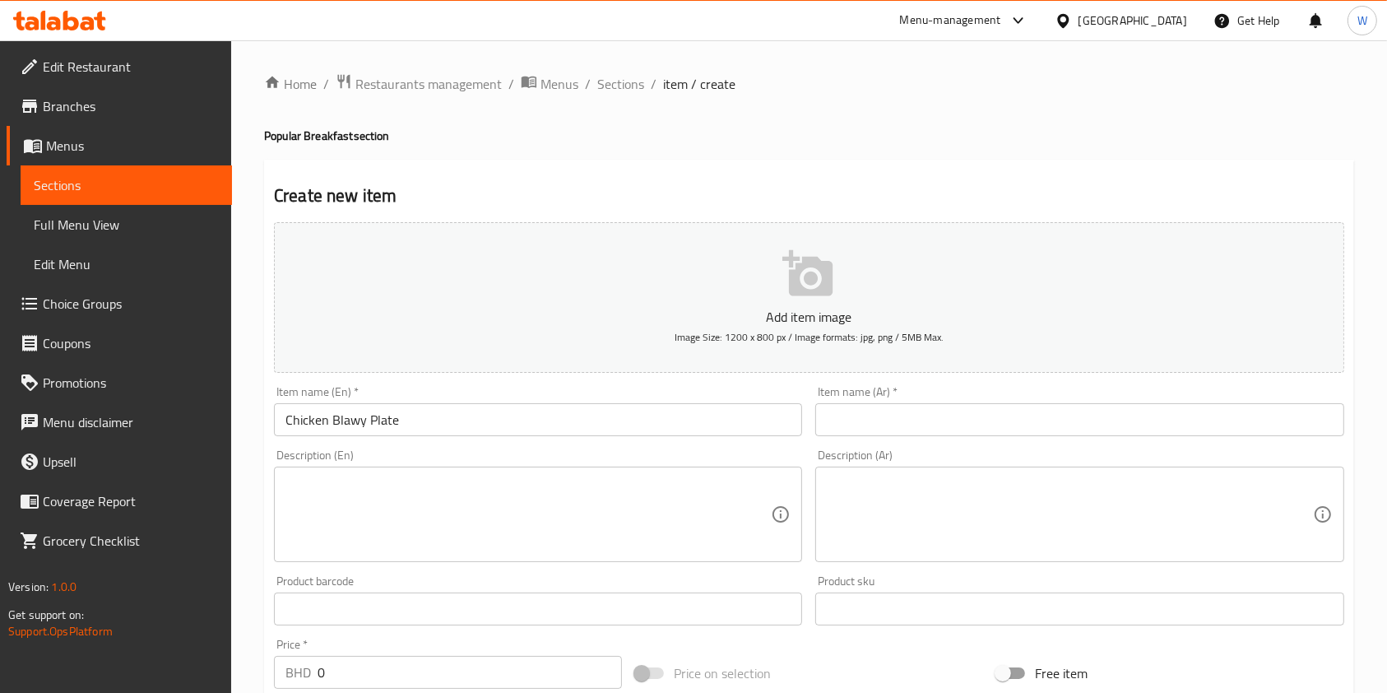
click at [846, 429] on input "text" at bounding box center [1079, 419] width 528 height 33
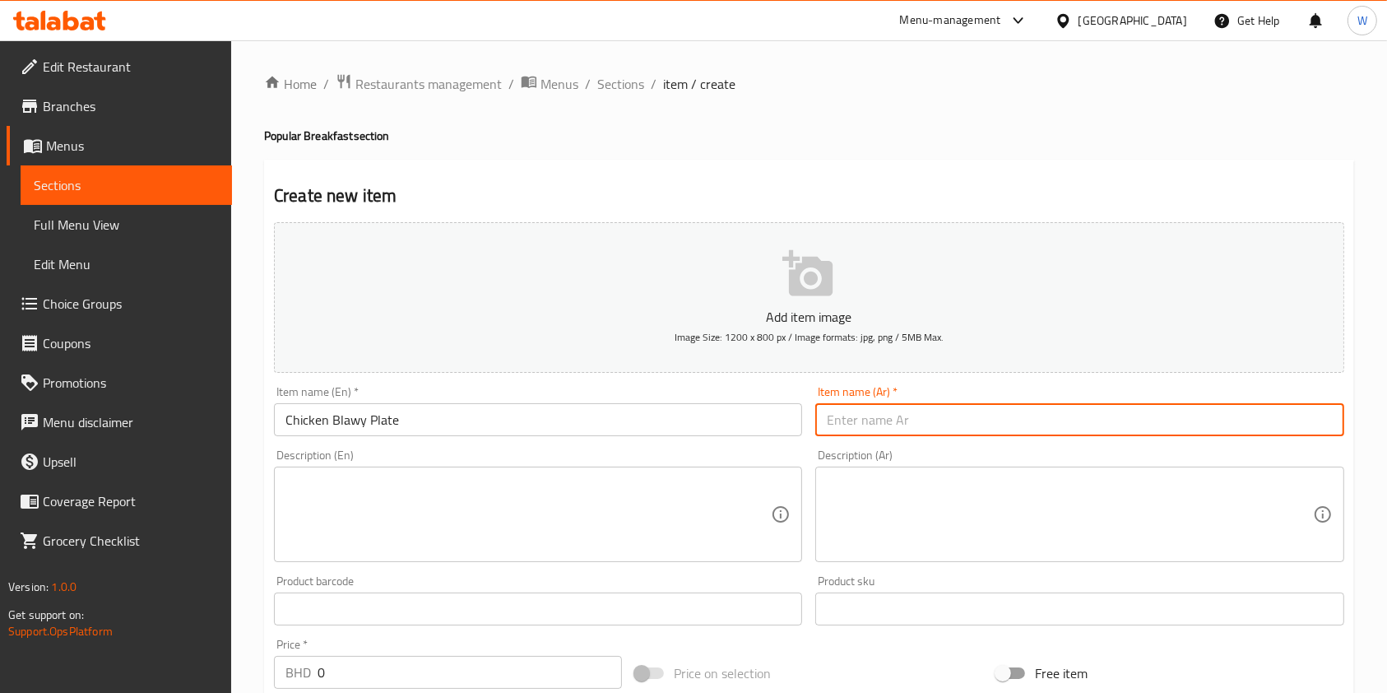
paste input "صحن دجاج بلاوي"
type input "صحن دجاج بلاوي"
click at [429, 431] on input "Chicken Blawy Plate" at bounding box center [538, 419] width 528 height 33
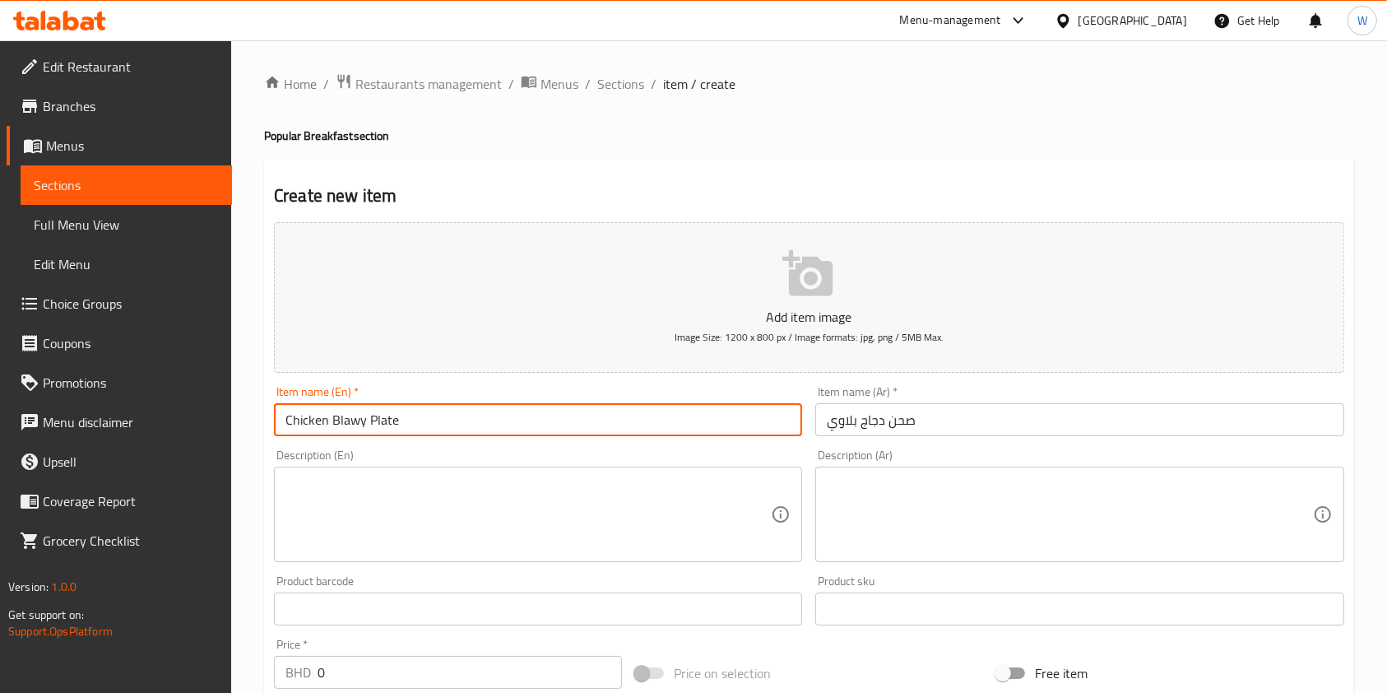
click at [429, 431] on input "Chicken Blawy Plate" at bounding box center [538, 419] width 528 height 33
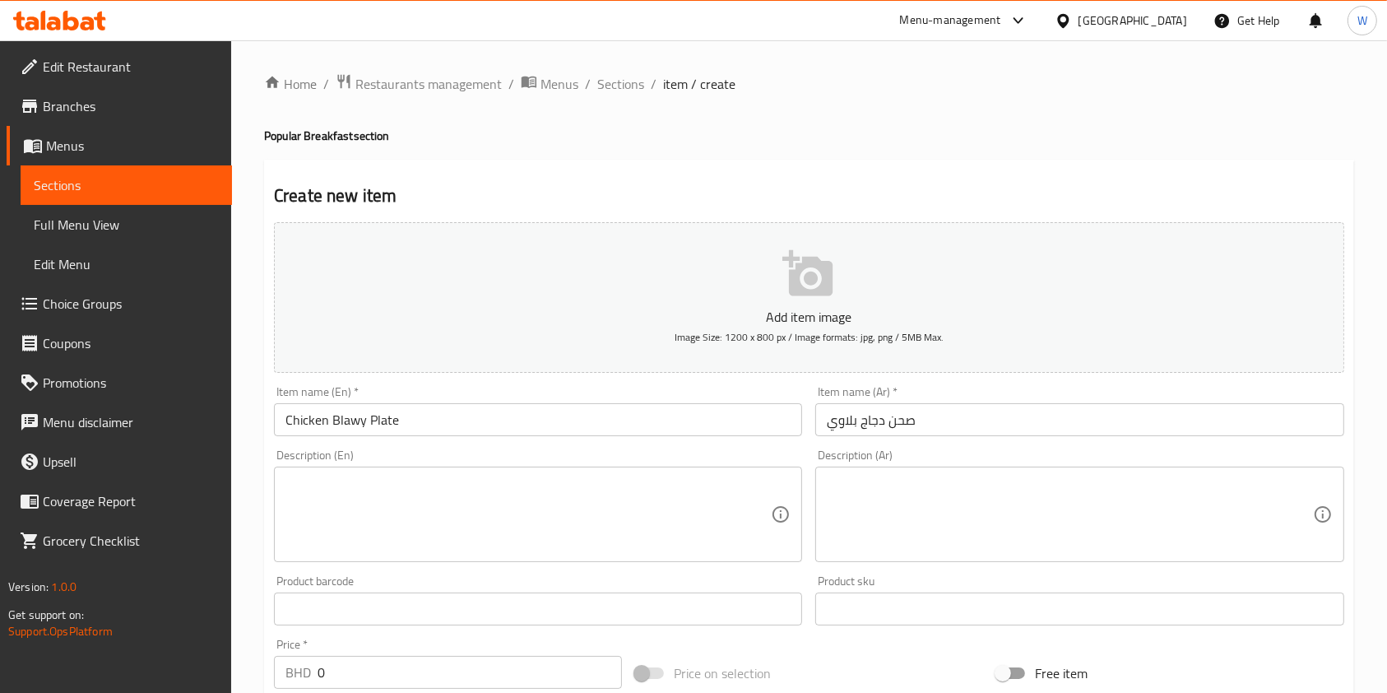
click at [463, 470] on div "Description (En)" at bounding box center [538, 513] width 528 height 95
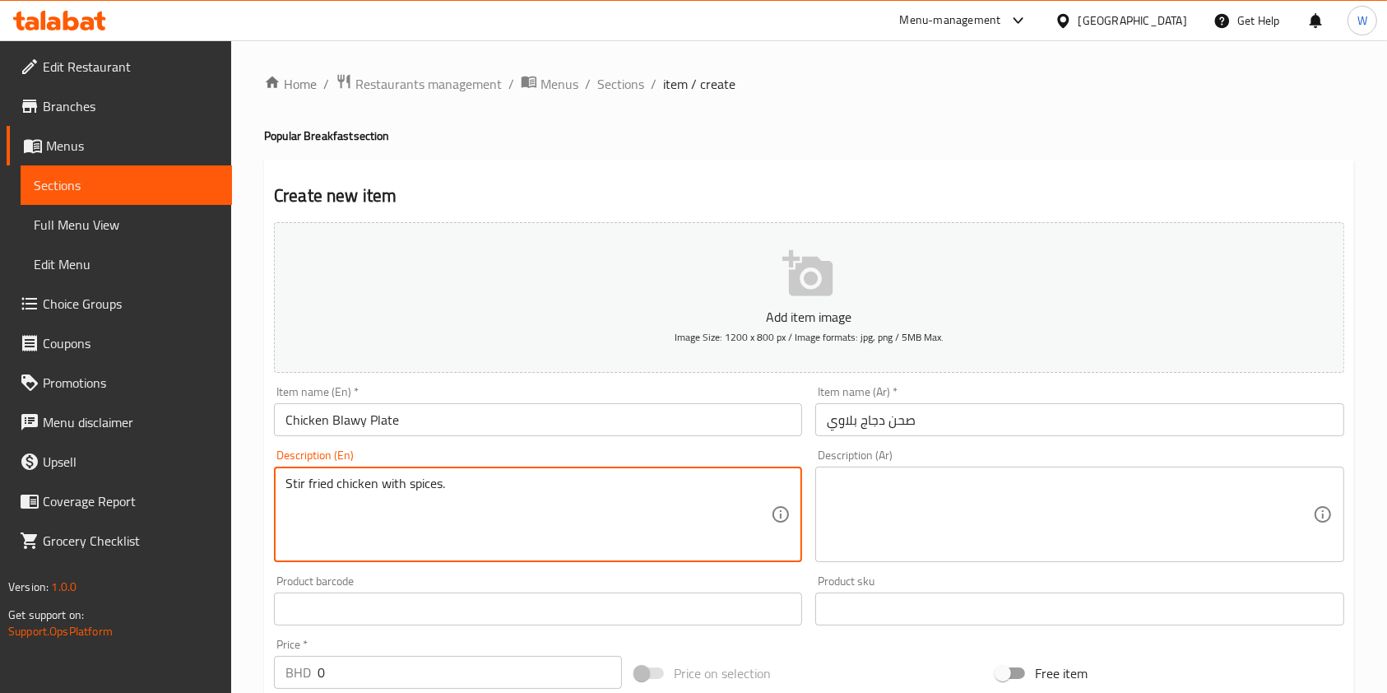
click at [446, 494] on textarea "Stir fried chicken with spices." at bounding box center [527, 514] width 485 height 78
type textarea "Stir fried chicken with spices."
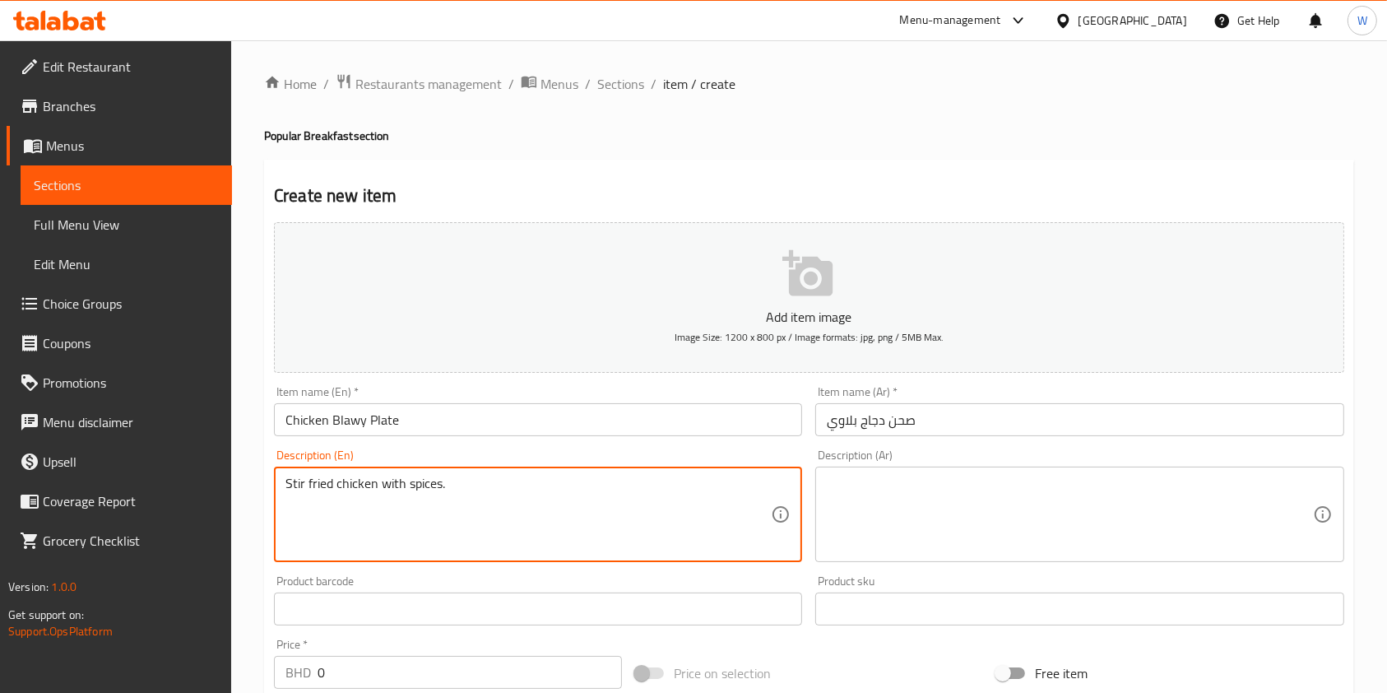
click at [976, 518] on textarea at bounding box center [1069, 514] width 485 height 78
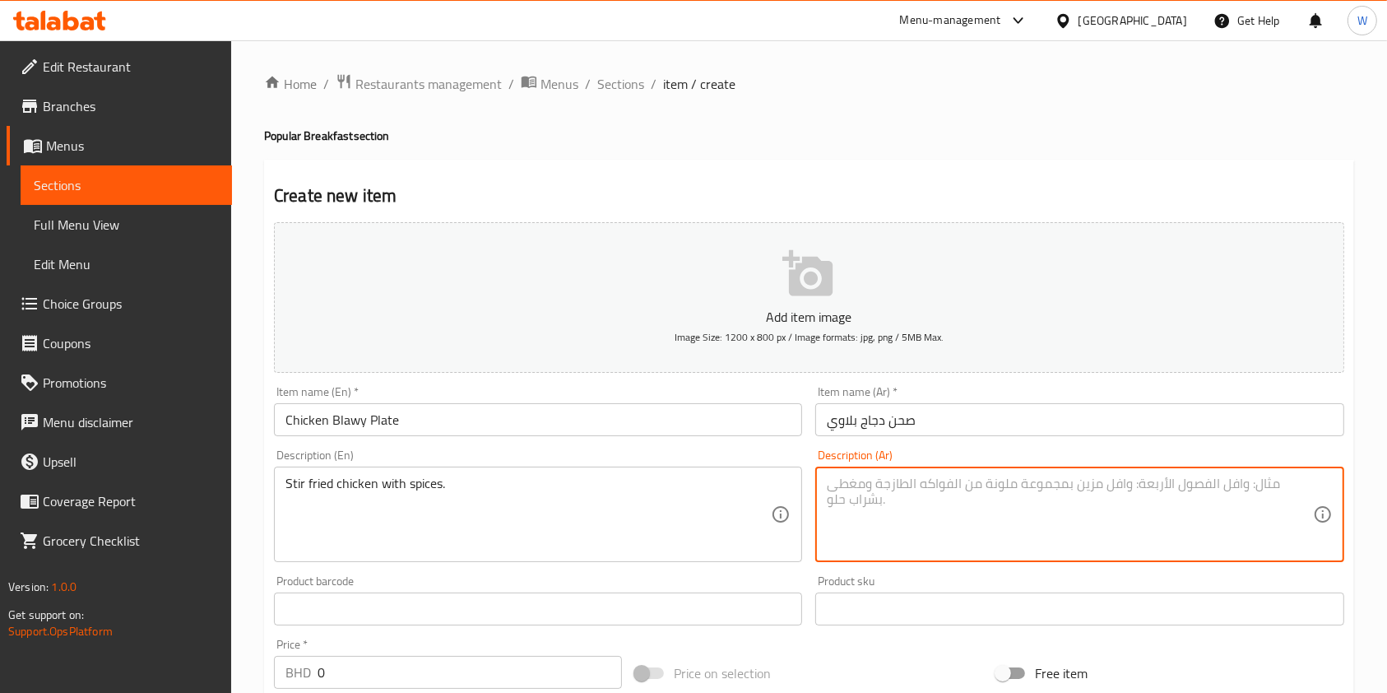
paste textarea "دجاج مقلي مع التوابل."
type textarea "دجاج مقلي مع التوابل."
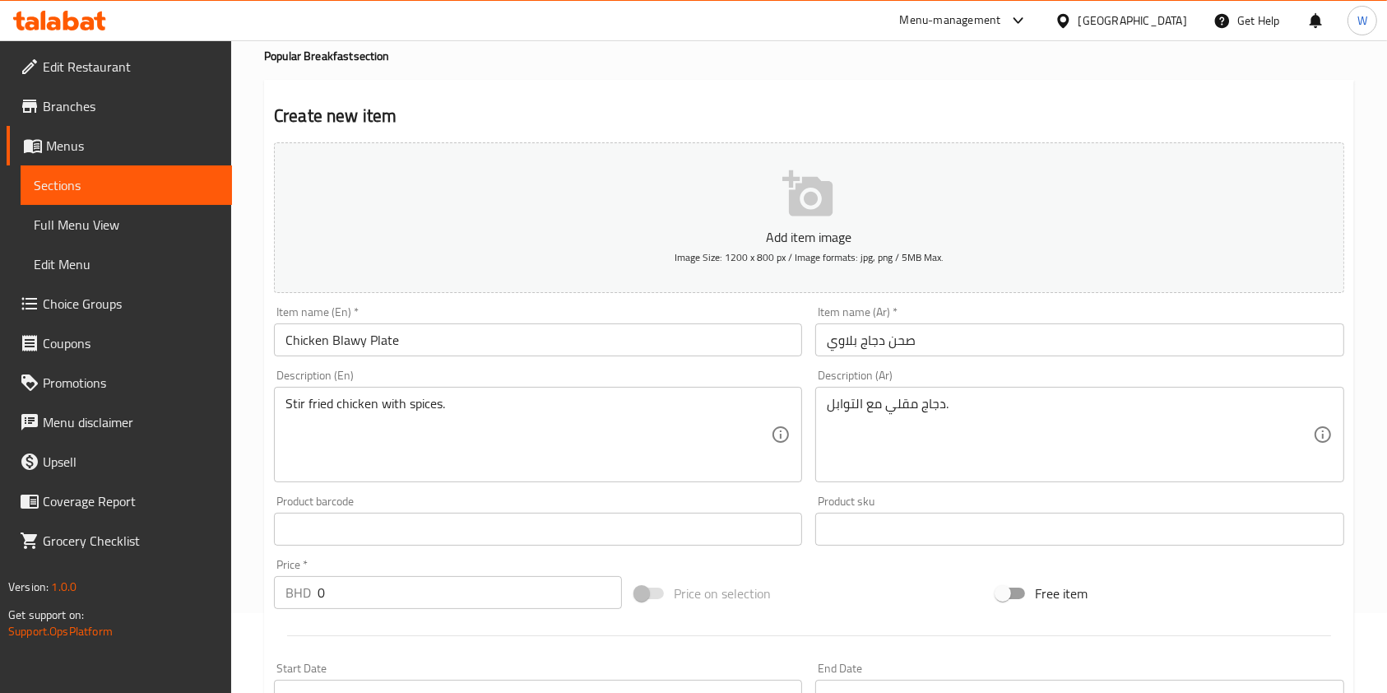
scroll to position [109, 0]
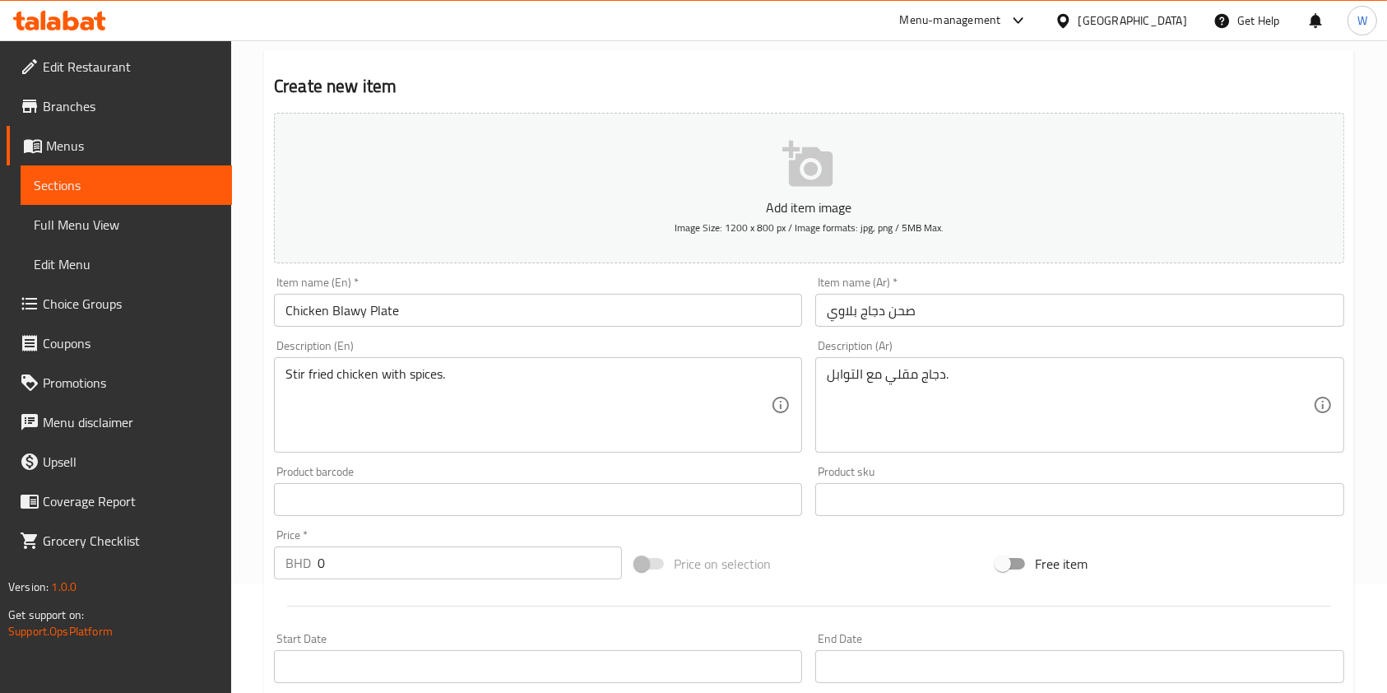
drag, startPoint x: 389, startPoint y: 565, endPoint x: 294, endPoint y: 566, distance: 94.6
click at [296, 565] on div "BHD 0 Price *" at bounding box center [448, 562] width 348 height 33
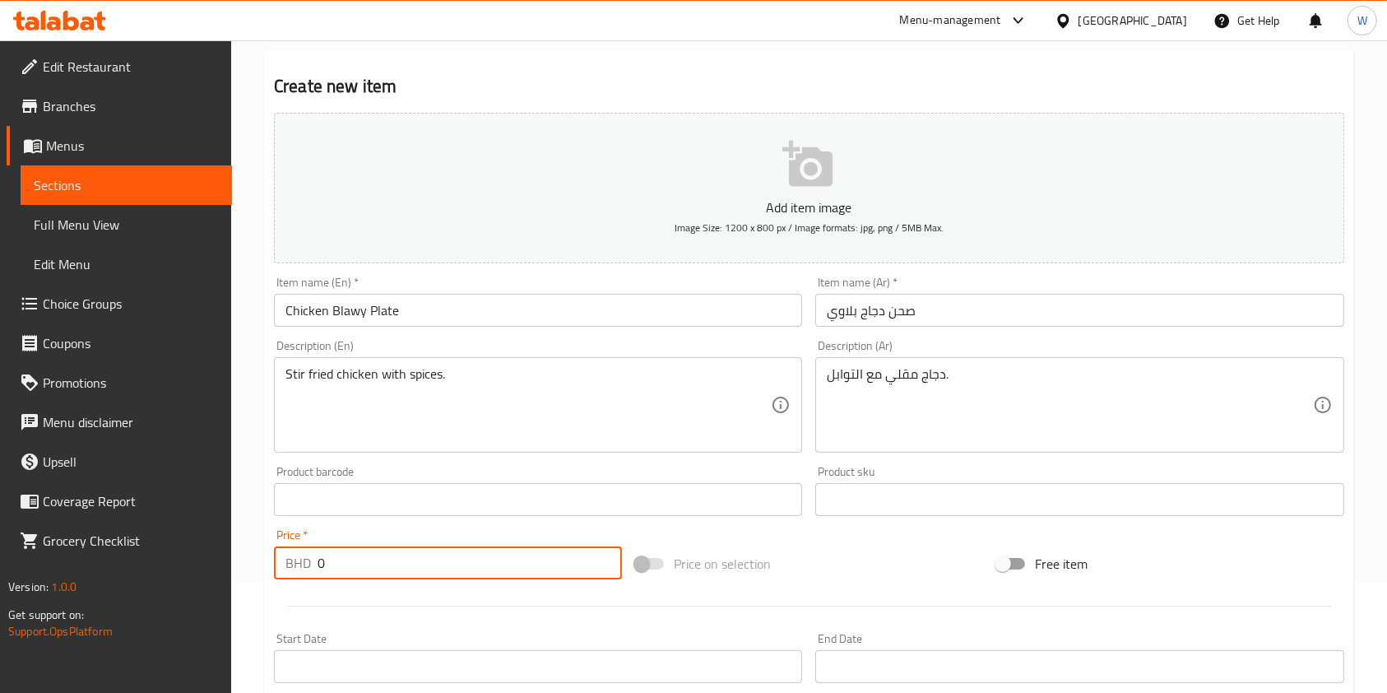
paste input "1.65"
type input "1.650"
click at [823, 579] on div "Price on selection" at bounding box center [808, 563] width 361 height 44
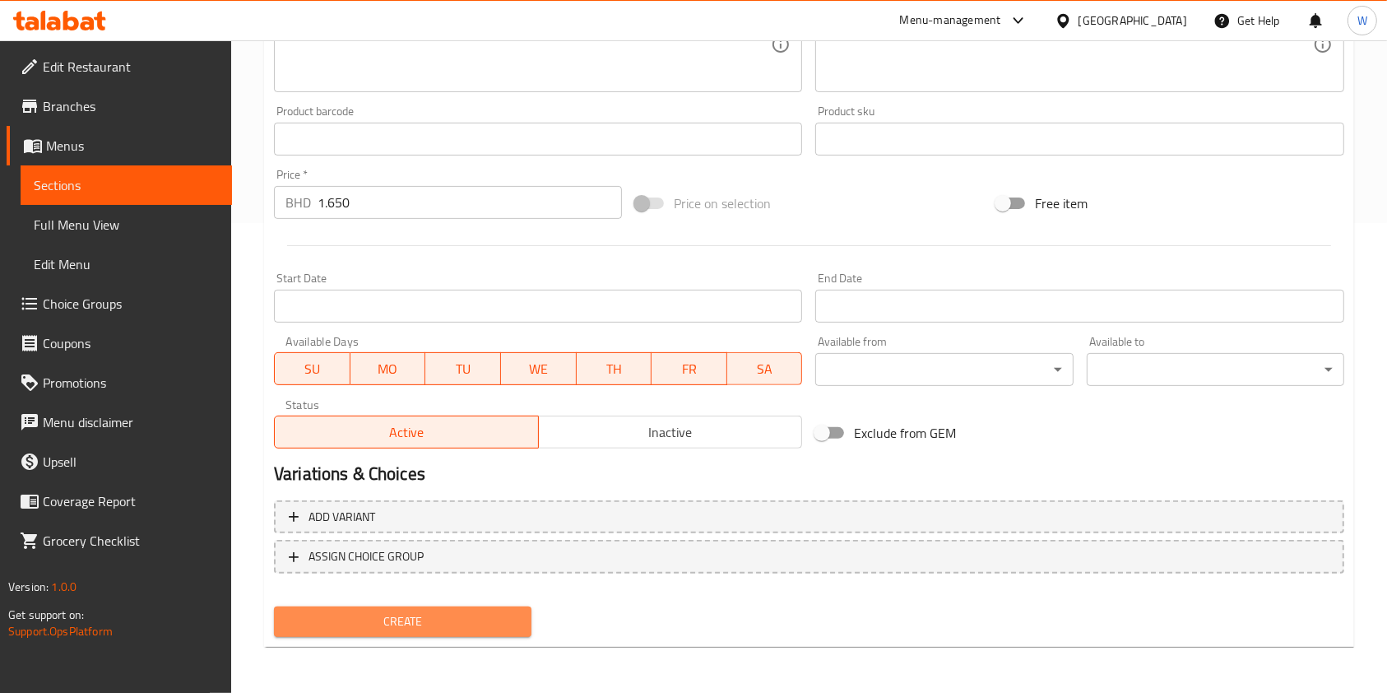
click at [448, 630] on span "Create" at bounding box center [402, 621] width 231 height 21
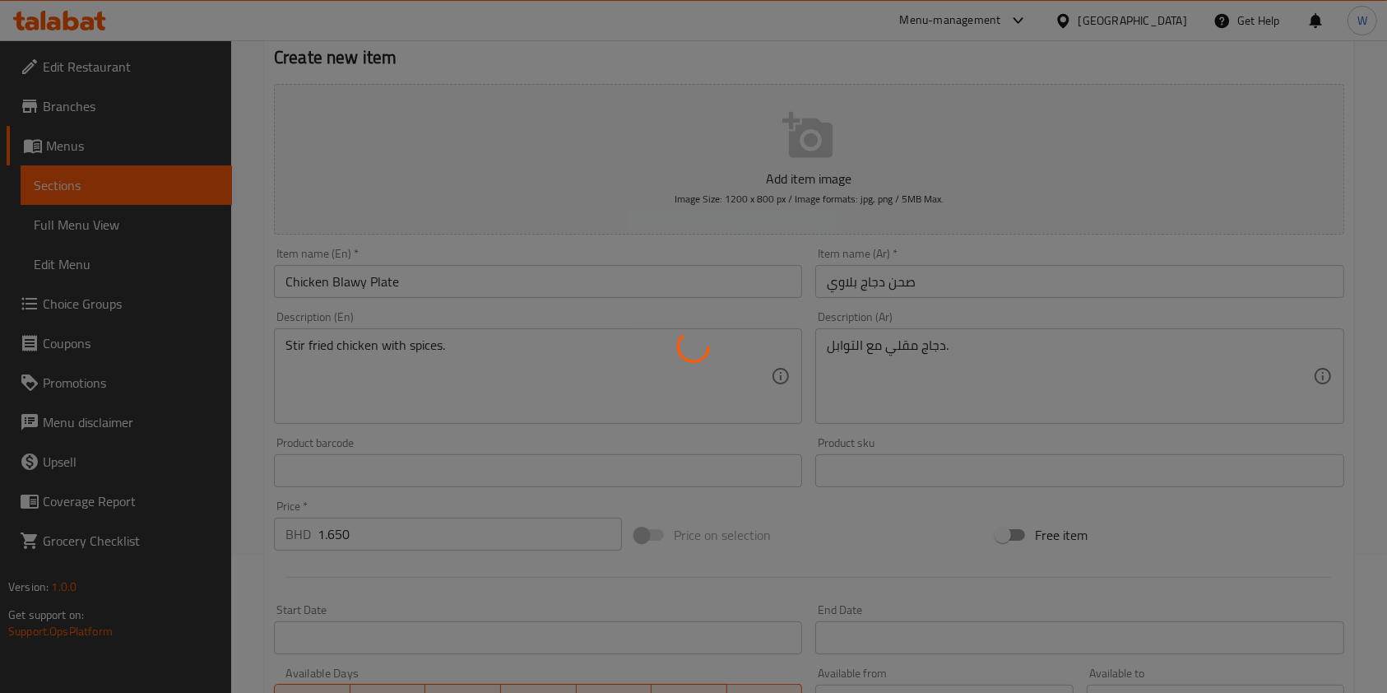
scroll to position [0, 0]
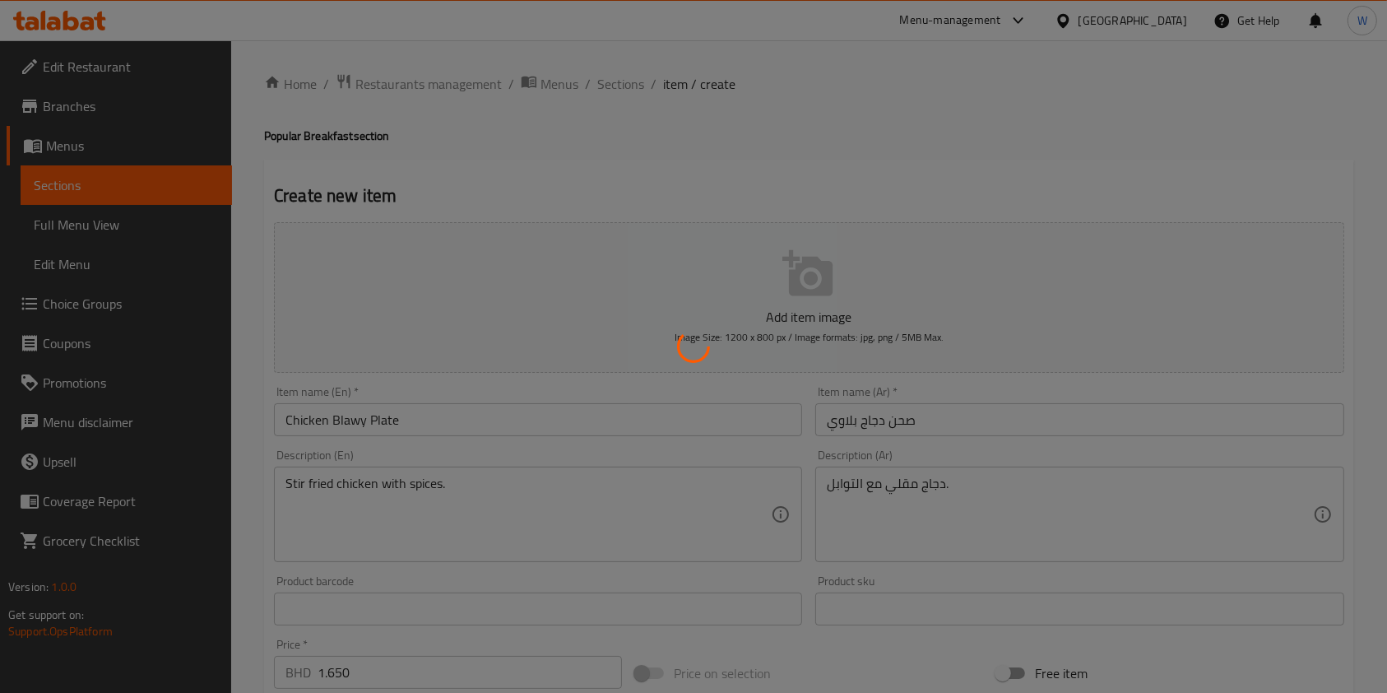
type input "0"
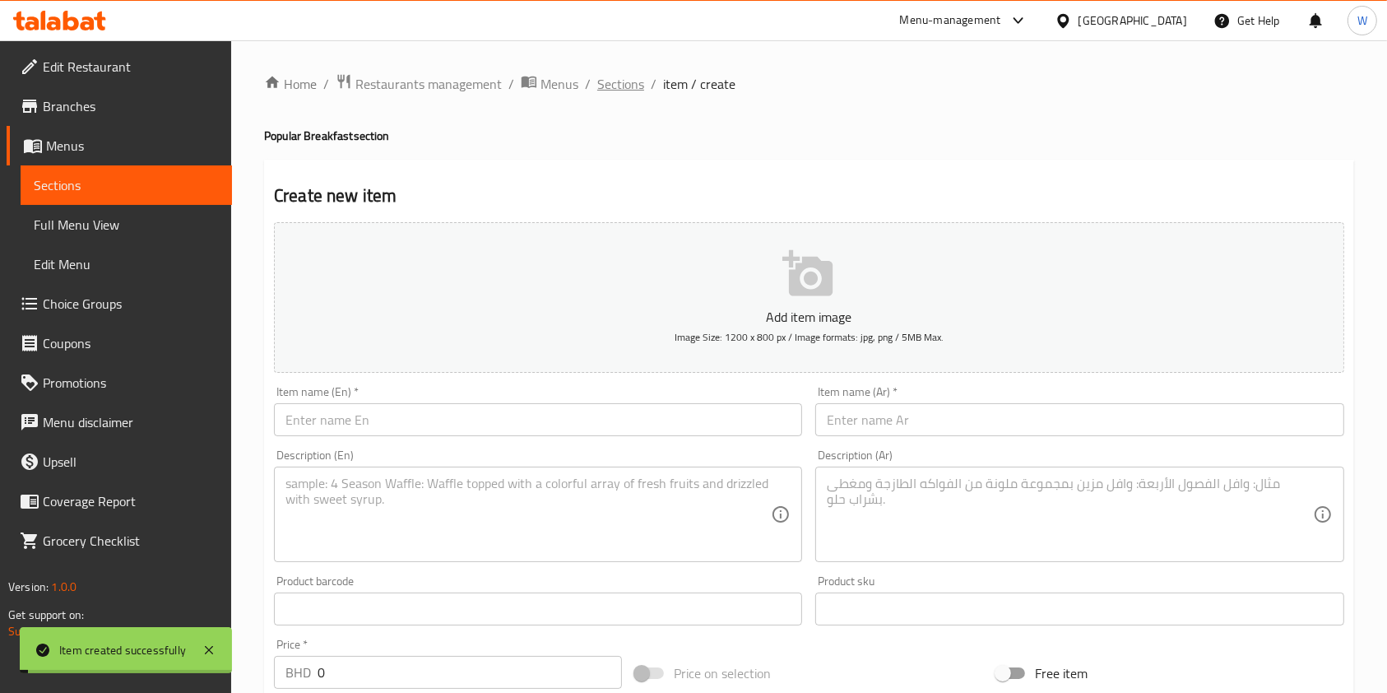
click at [628, 81] on span "Sections" at bounding box center [620, 84] width 47 height 20
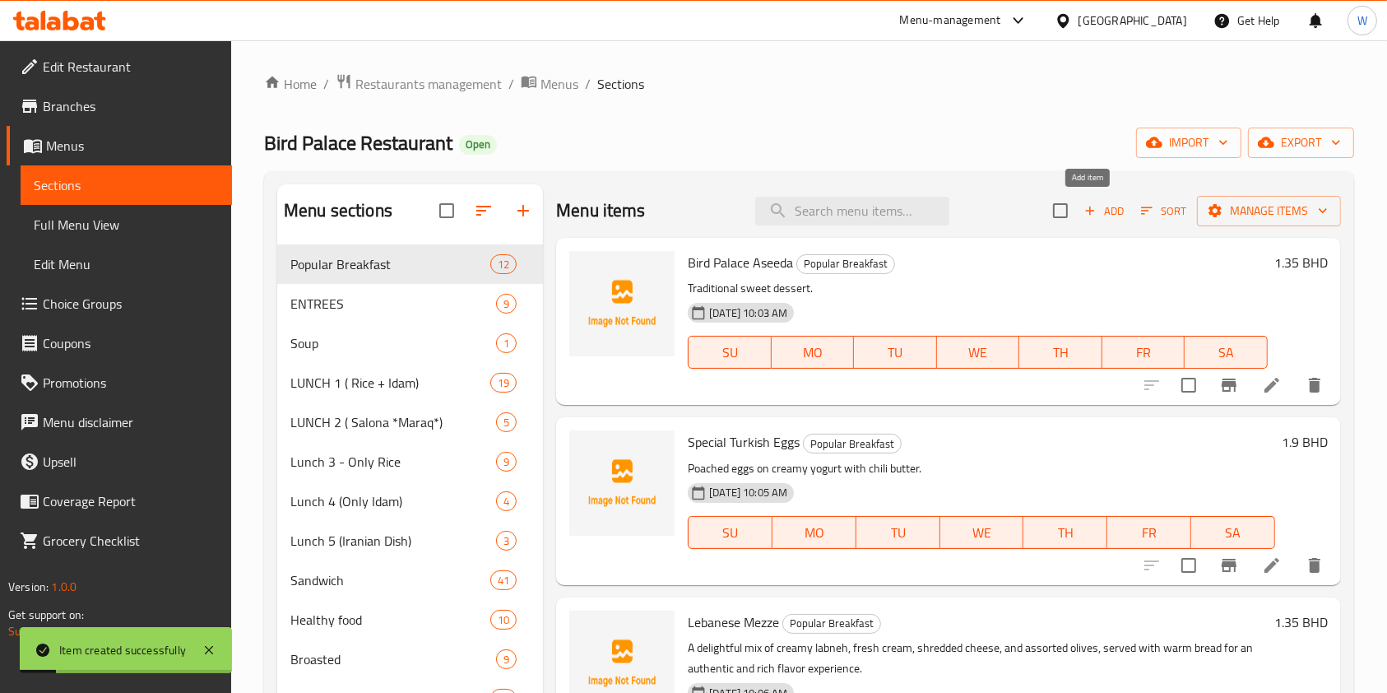
click at [1087, 216] on span "Add" at bounding box center [1104, 211] width 44 height 19
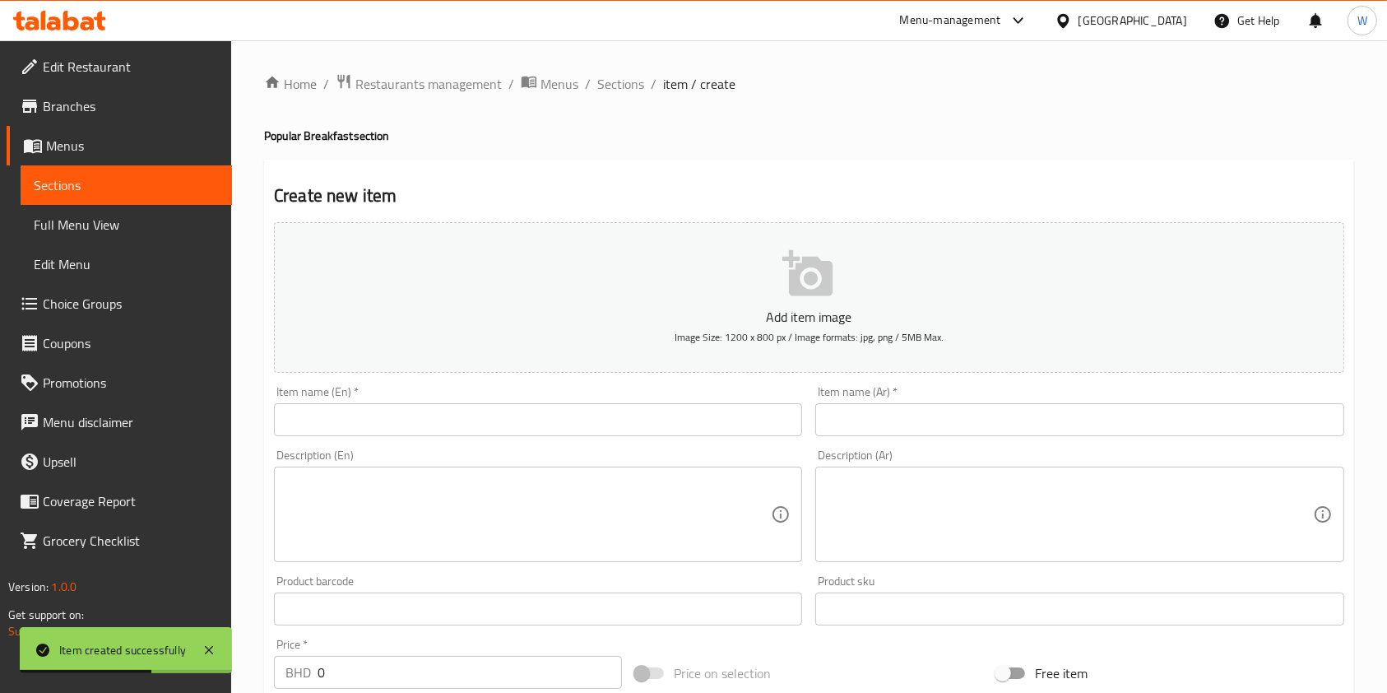
click at [386, 412] on input "text" at bounding box center [538, 419] width 528 height 33
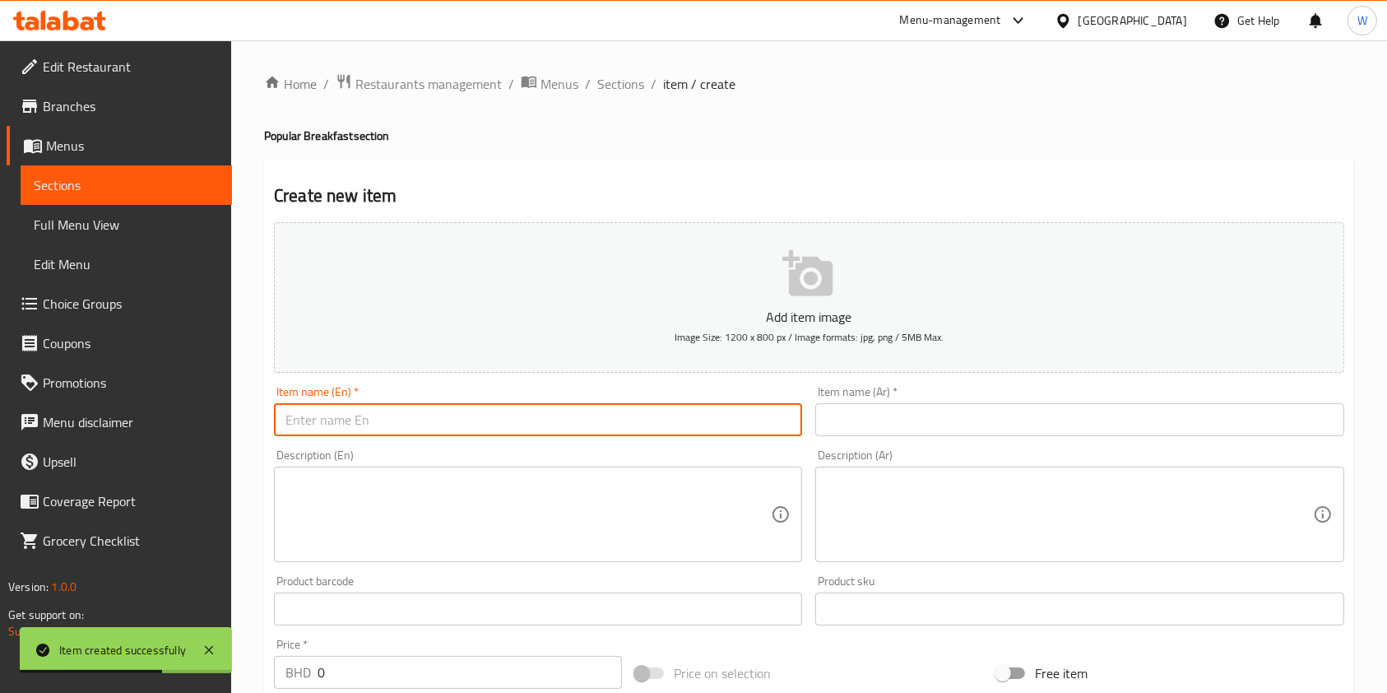
paste input "Falafel Plate"
click at [294, 423] on input "Falafel Plate" at bounding box center [538, 419] width 528 height 33
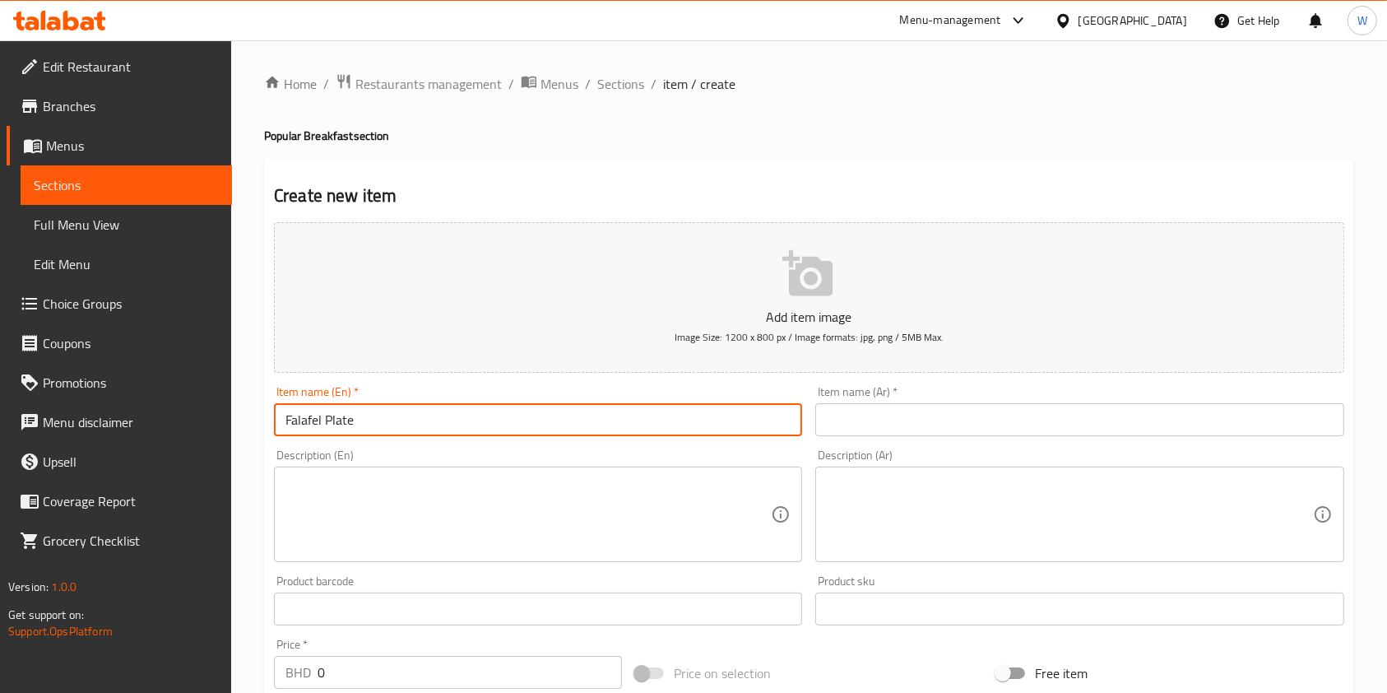
type input "Falafel Plate"
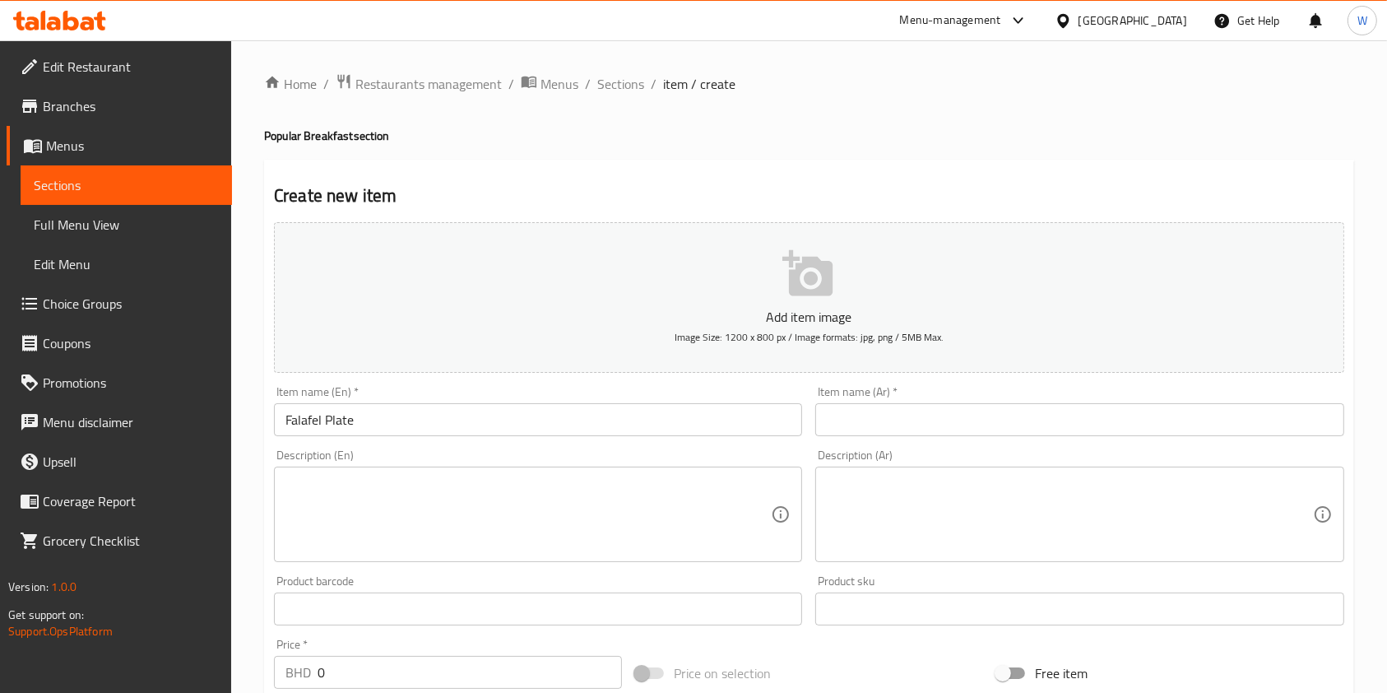
click at [961, 404] on div "Item name (Ar)   * Item name (Ar) *" at bounding box center [1079, 411] width 528 height 50
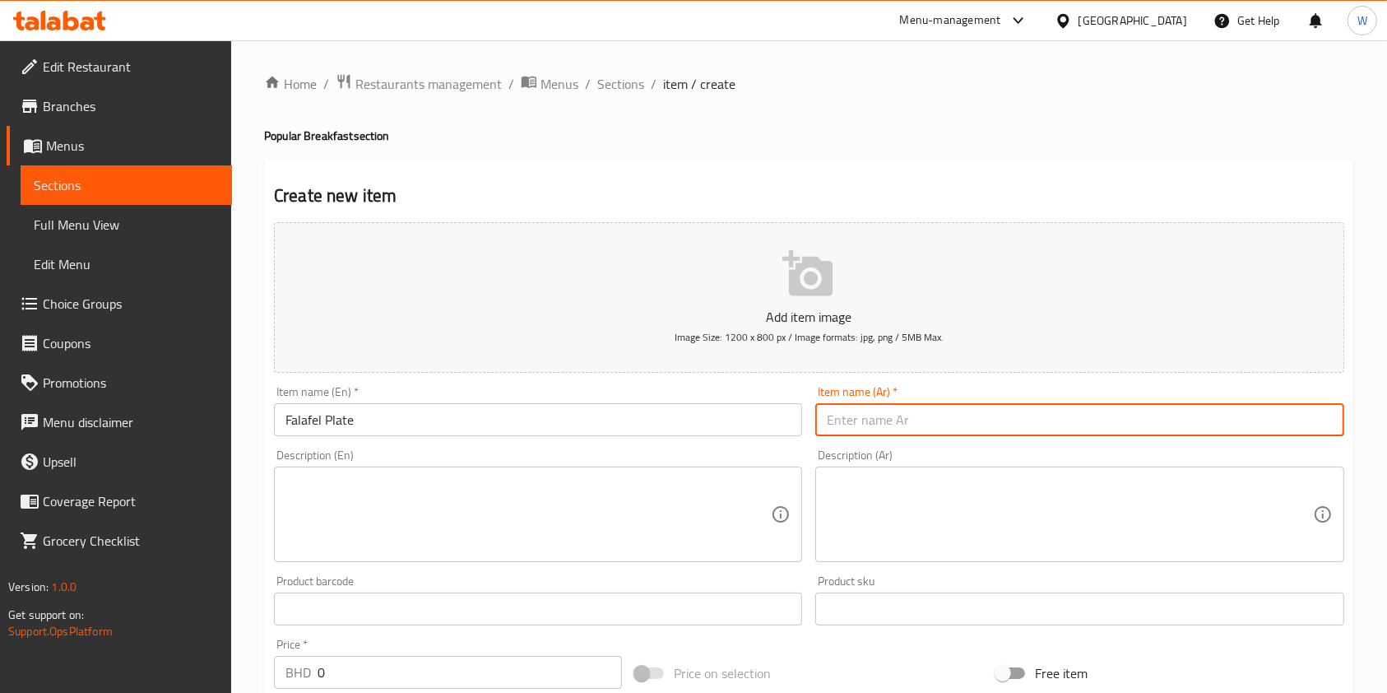
click at [958, 421] on input "text" at bounding box center [1079, 419] width 528 height 33
click at [902, 418] on input "text" at bounding box center [1079, 419] width 528 height 33
paste input "صحن فلافل"
type input "صحن فلافل"
click at [542, 508] on textarea at bounding box center [527, 514] width 485 height 78
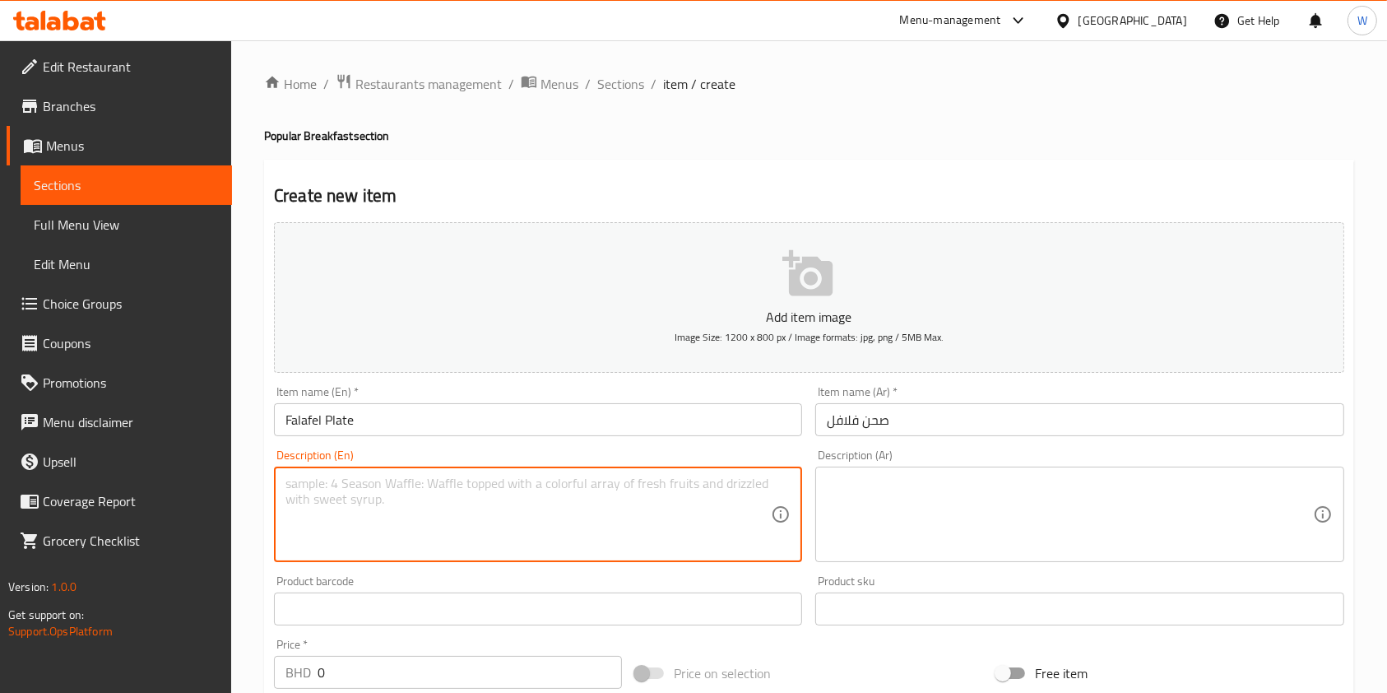
paste textarea "Crispy falafel served with sides."
type textarea "Crispy falafel plate."
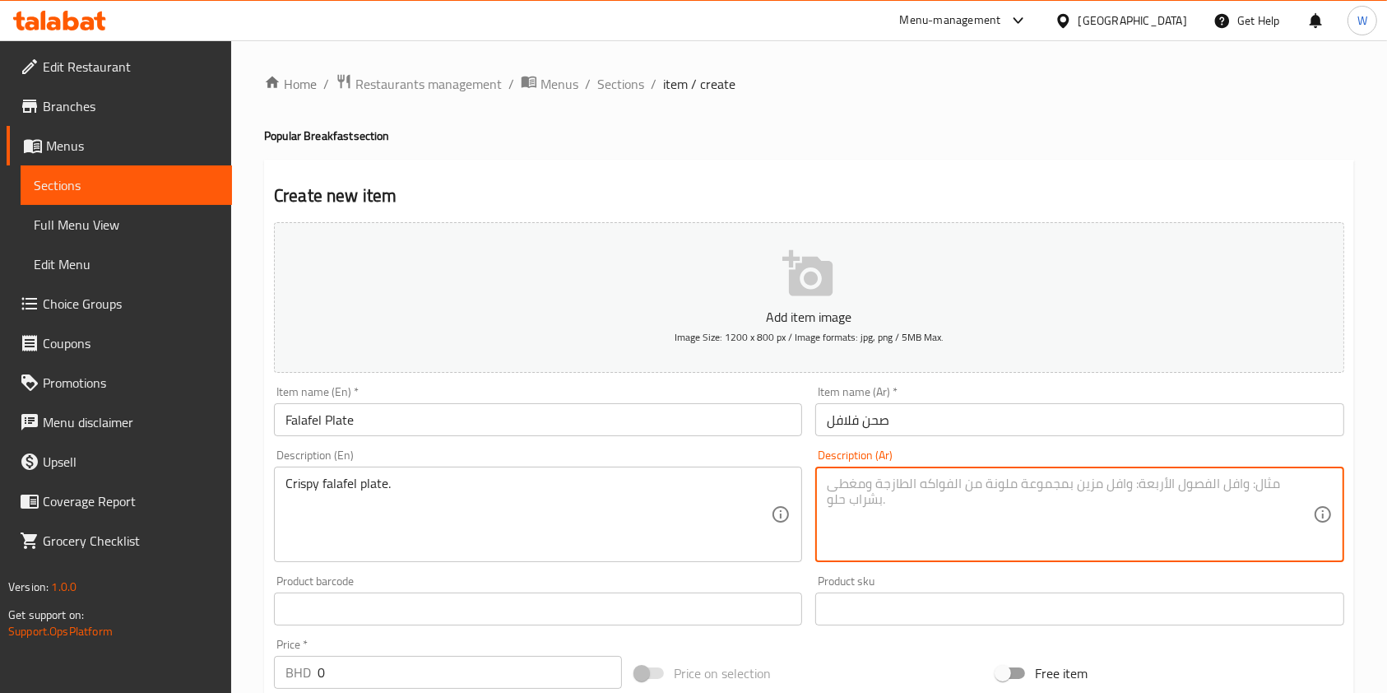
click at [915, 511] on textarea at bounding box center [1069, 514] width 485 height 78
paste textarea "فلافل مقرمشة تقدم مع إضافات."
click at [908, 485] on textarea "فلافل مقرمشة تقدم مع إضافات." at bounding box center [1069, 514] width 485 height 78
click at [829, 489] on textarea "فلافل مقرمشة مع إضافات." at bounding box center [1069, 514] width 485 height 78
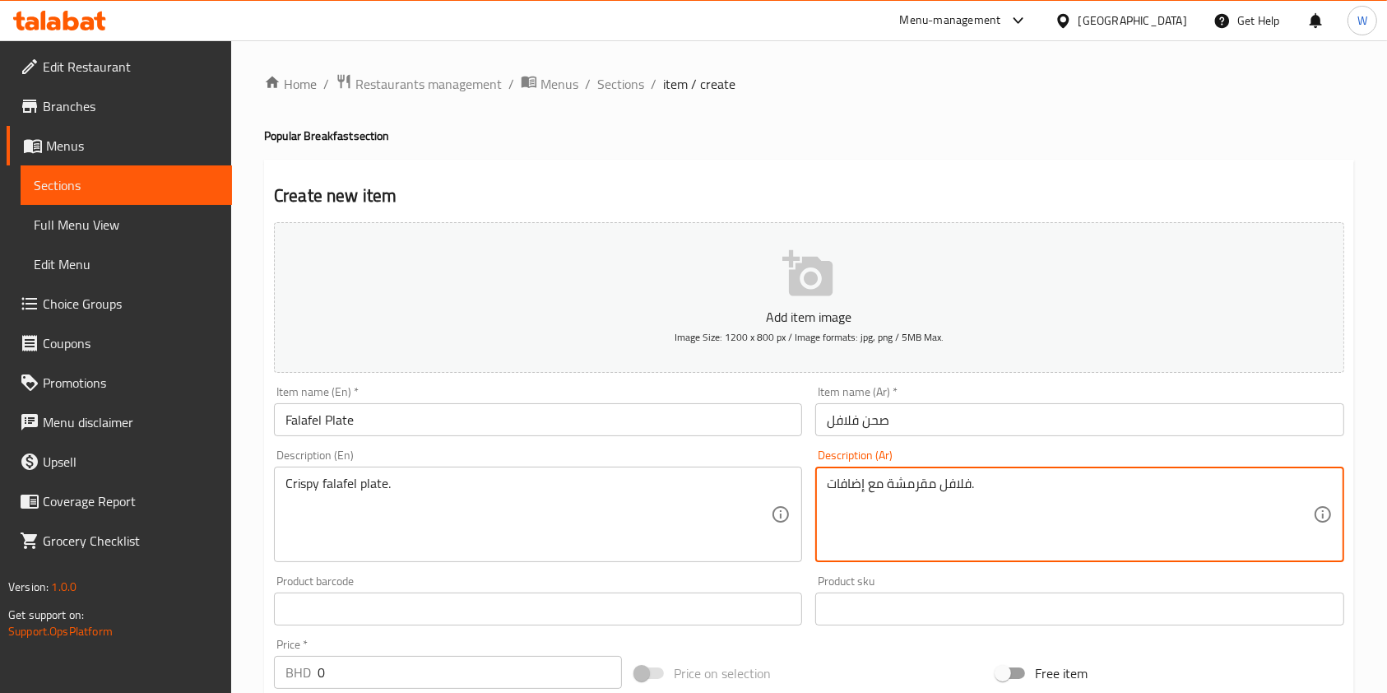
drag, startPoint x: 829, startPoint y: 489, endPoint x: 856, endPoint y: 489, distance: 26.3
click at [856, 489] on textarea "فلافل مقرمشة مع إضافات." at bounding box center [1069, 514] width 485 height 78
click at [845, 492] on textarea "فلافل مقرمشة مع إضافات." at bounding box center [1069, 514] width 485 height 78
drag, startPoint x: 829, startPoint y: 481, endPoint x: 888, endPoint y: 490, distance: 59.1
click at [888, 490] on textarea "فلافل مقرمشة مع إضافات." at bounding box center [1069, 514] width 485 height 78
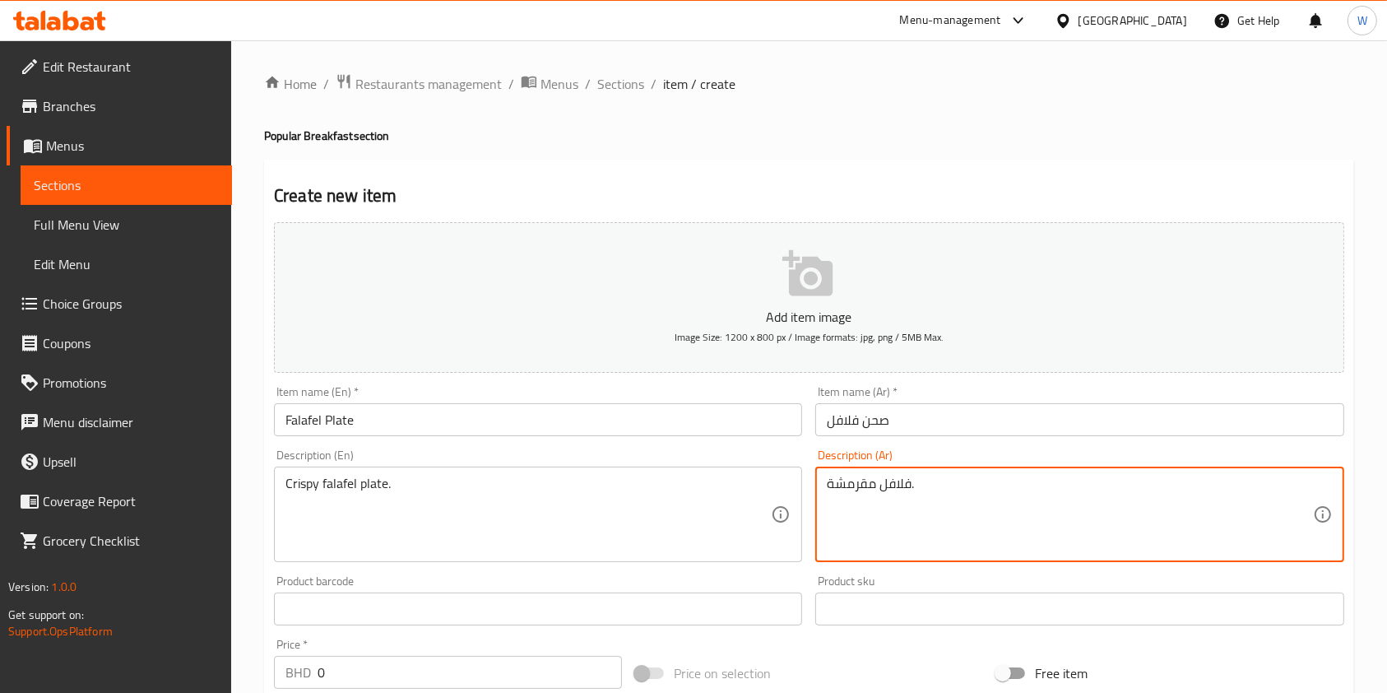
click at [828, 484] on textarea "فلافل مقرمشة." at bounding box center [1069, 514] width 485 height 78
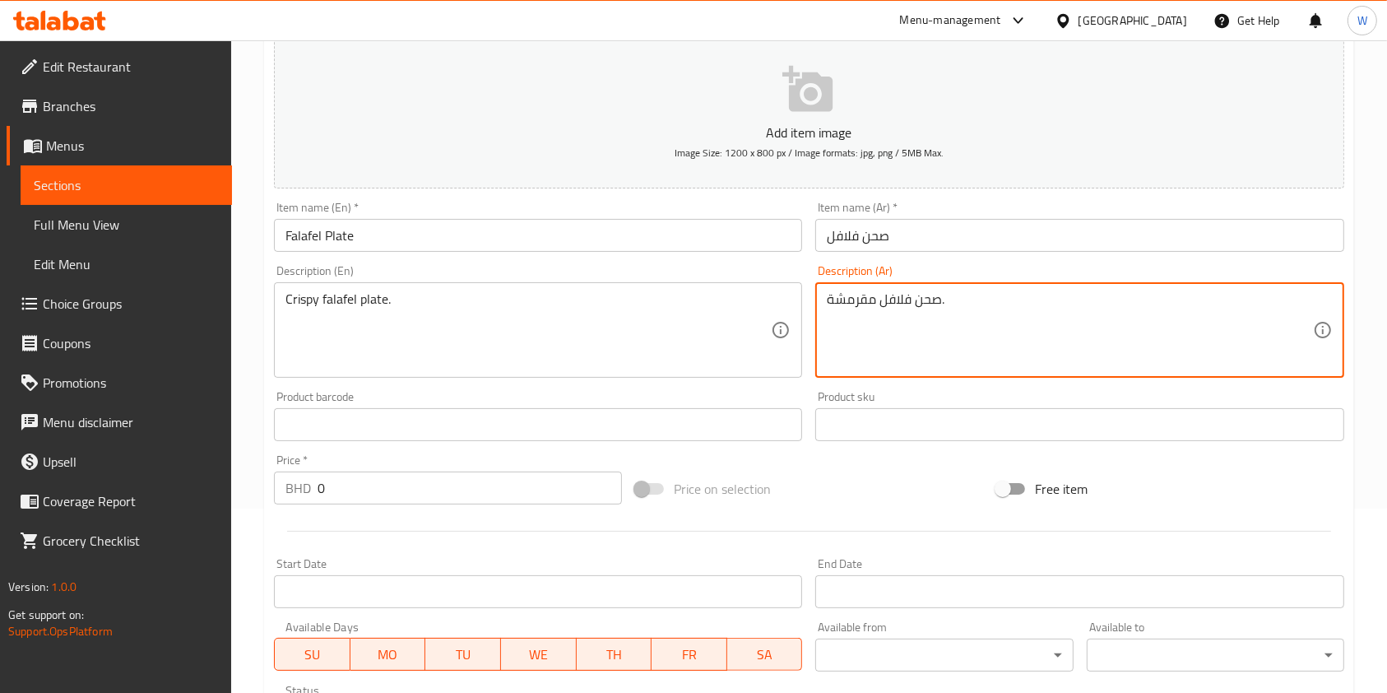
scroll to position [219, 0]
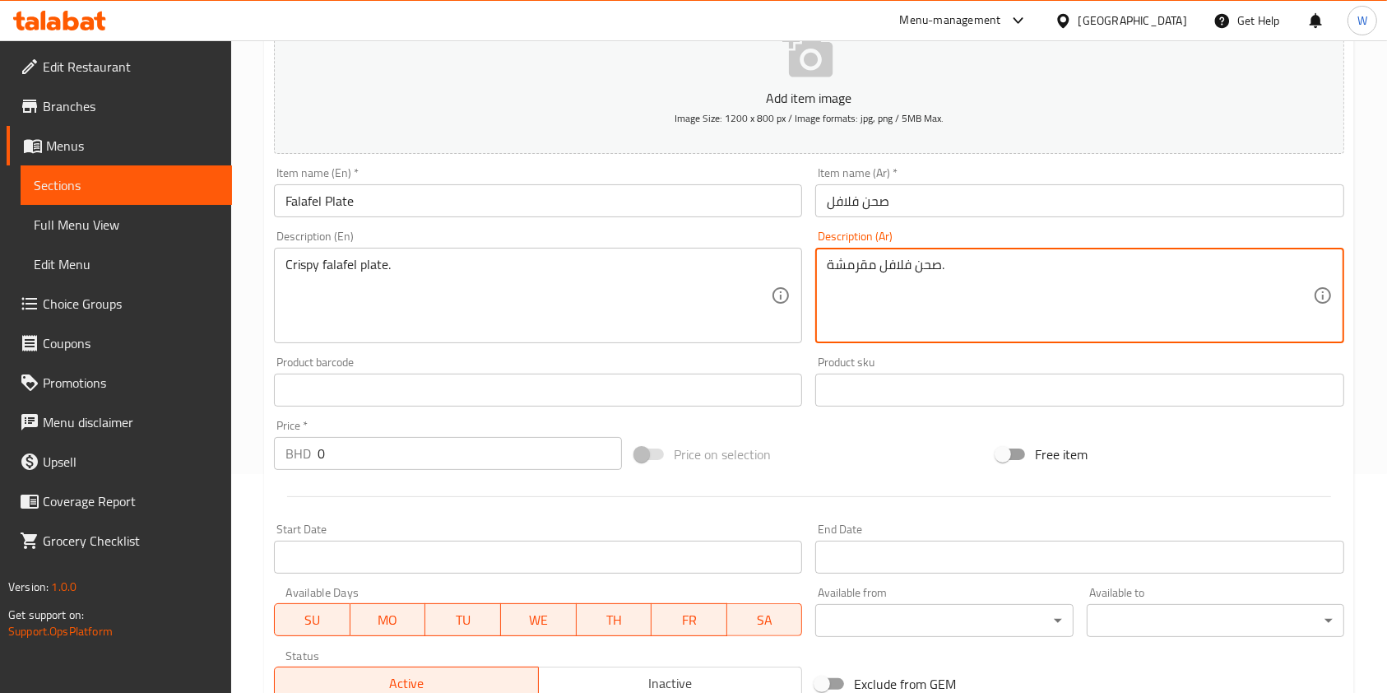
type textarea "صحن فلافل مقرمشة."
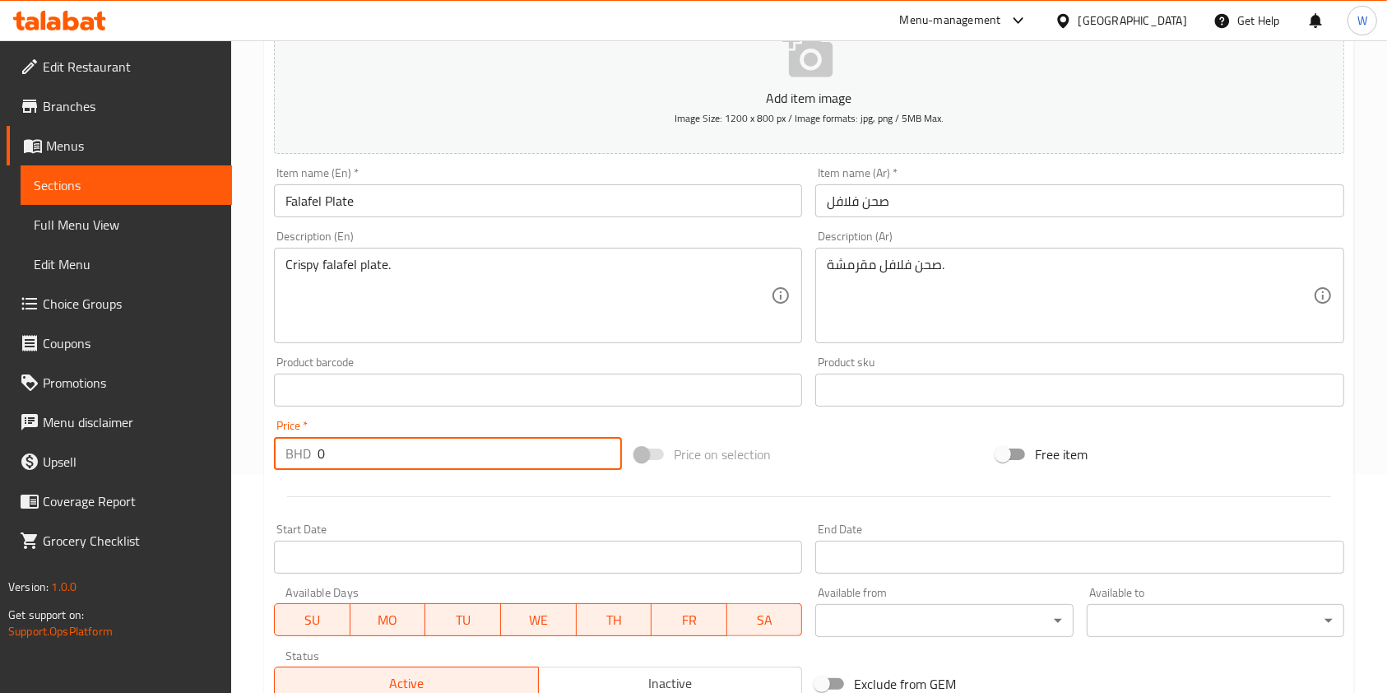
drag, startPoint x: 316, startPoint y: 458, endPoint x: 290, endPoint y: 466, distance: 26.6
click at [297, 461] on div "BHD 0 Price *" at bounding box center [448, 453] width 348 height 33
paste input "1.35"
type input "1.350"
click at [329, 493] on div at bounding box center [808, 496] width 1083 height 40
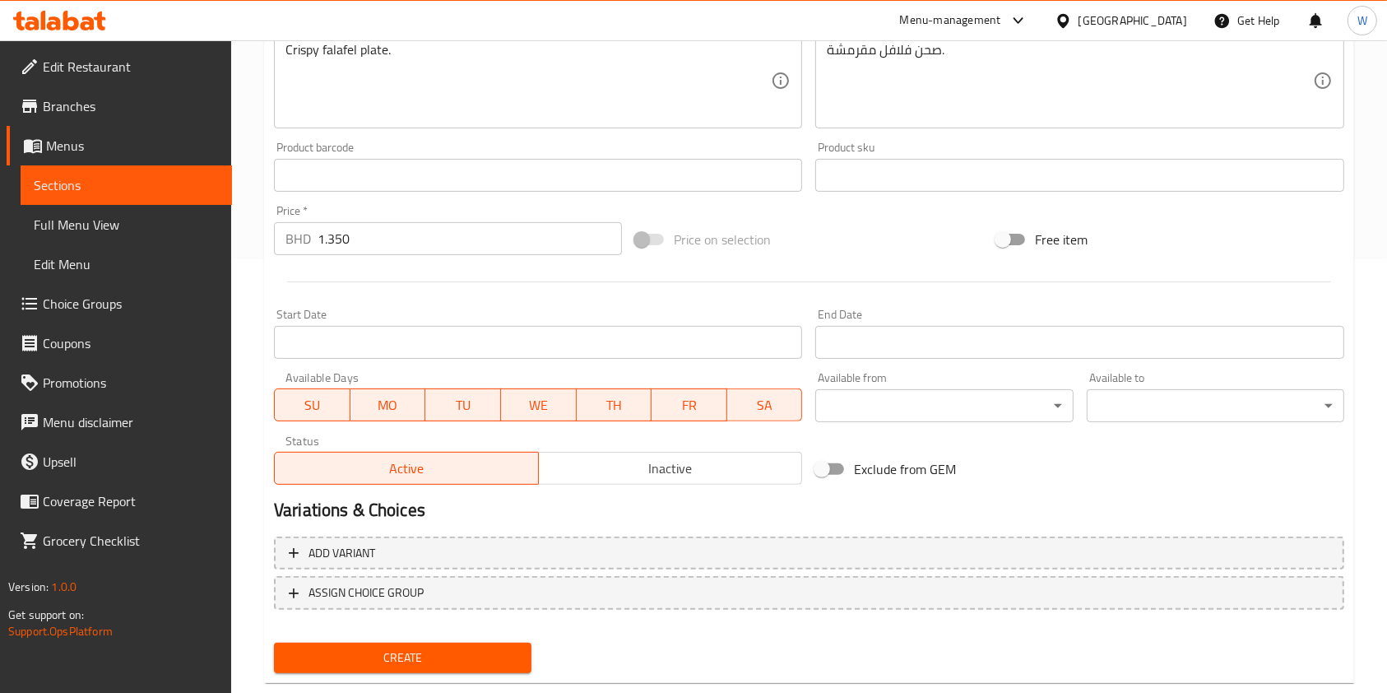
scroll to position [470, 0]
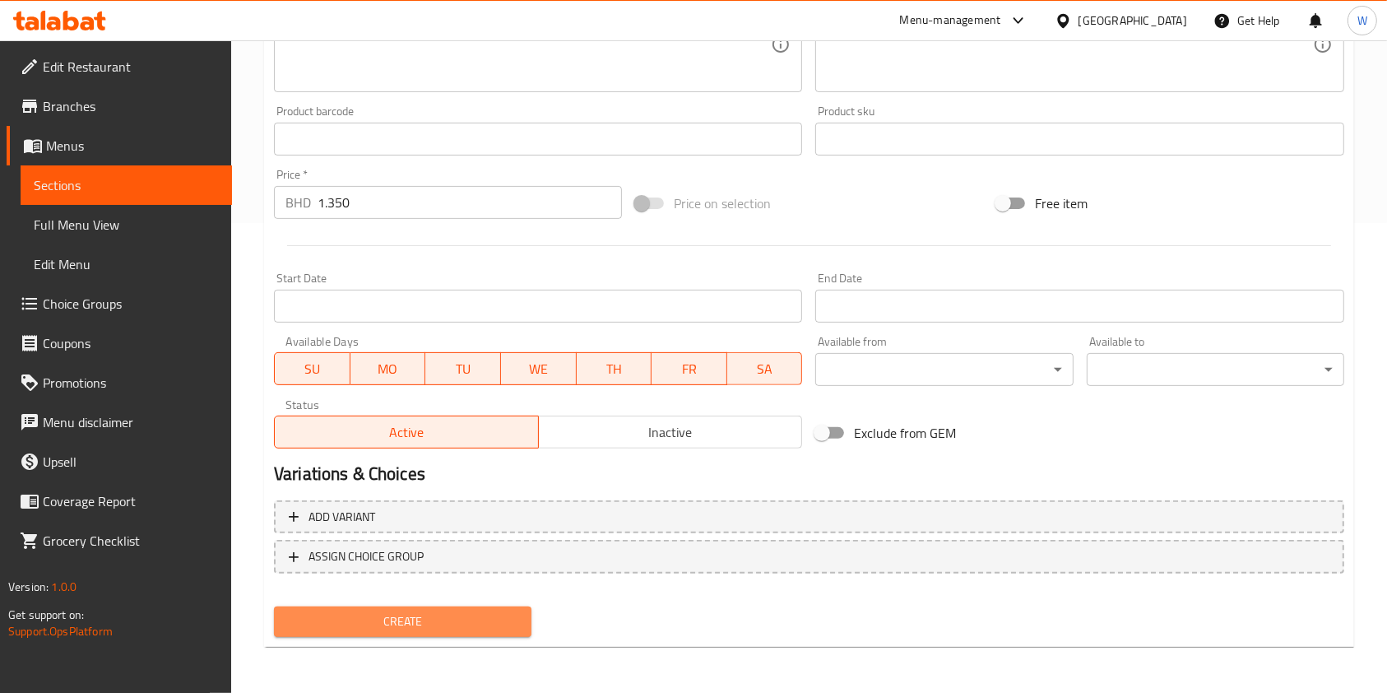
click at [368, 617] on span "Create" at bounding box center [402, 621] width 231 height 21
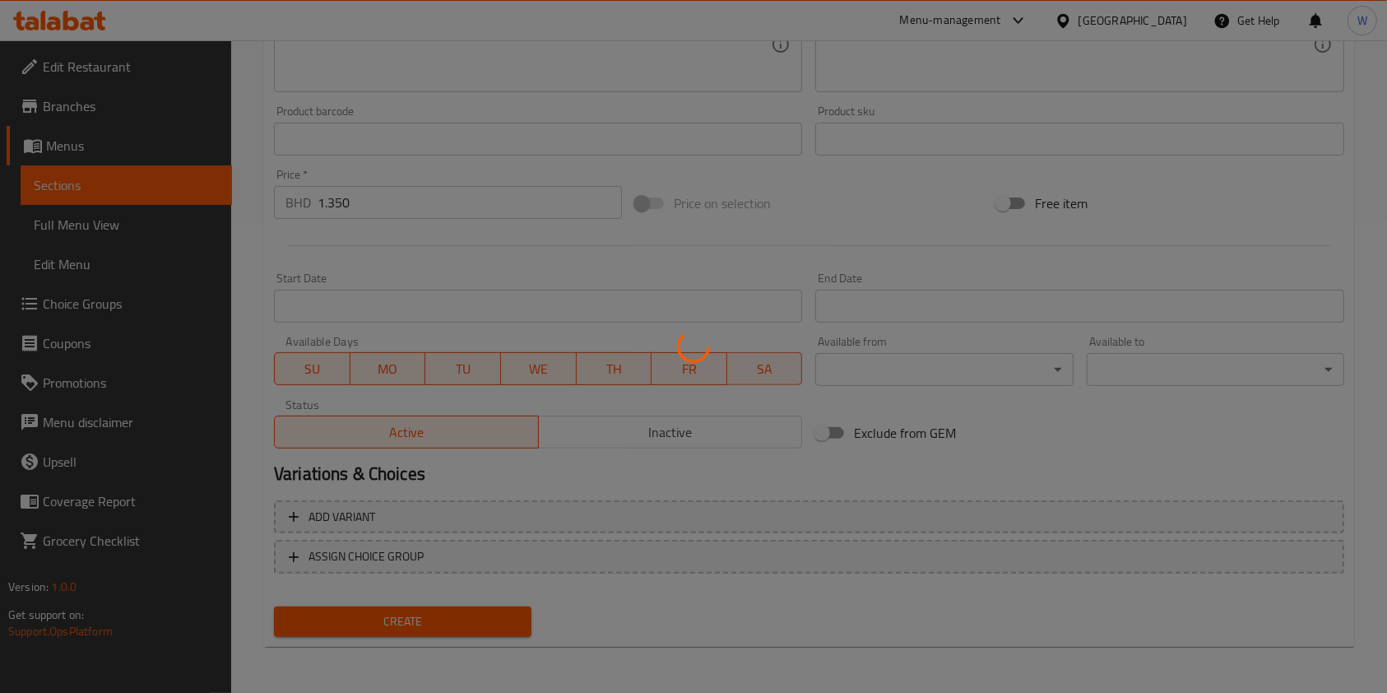
type input "0"
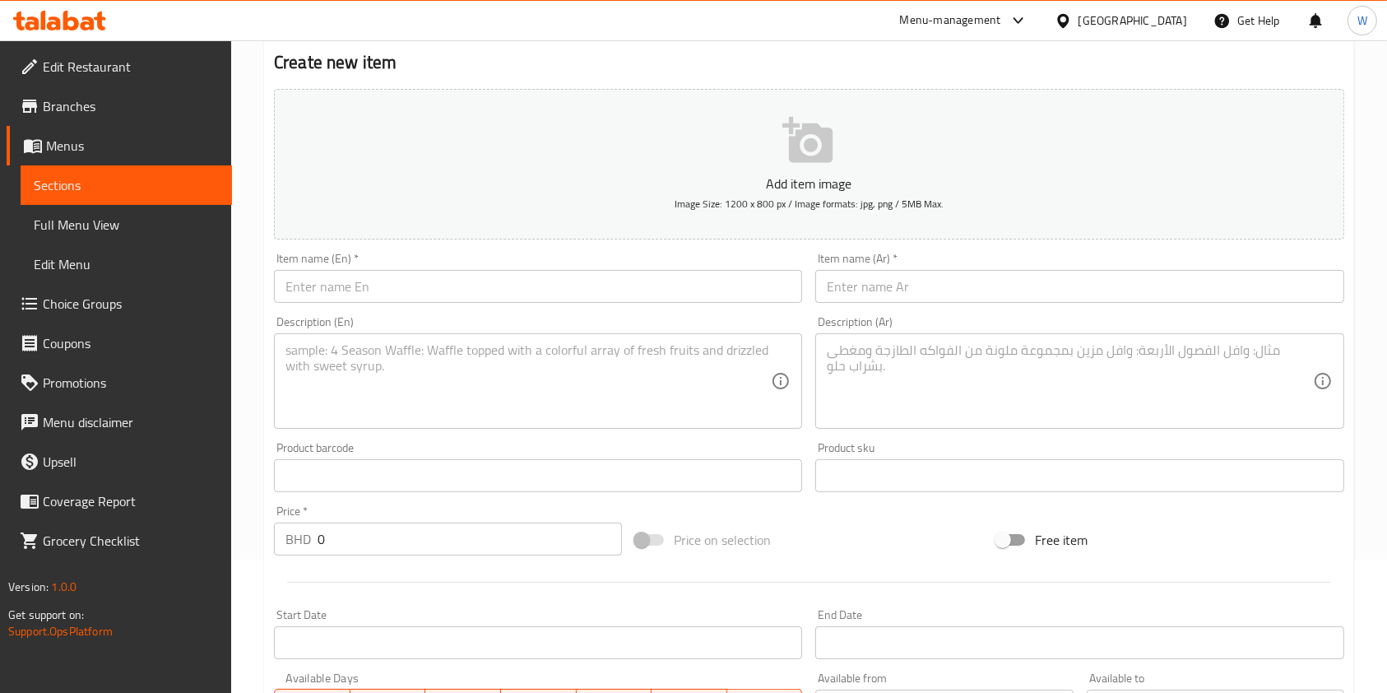
scroll to position [0, 0]
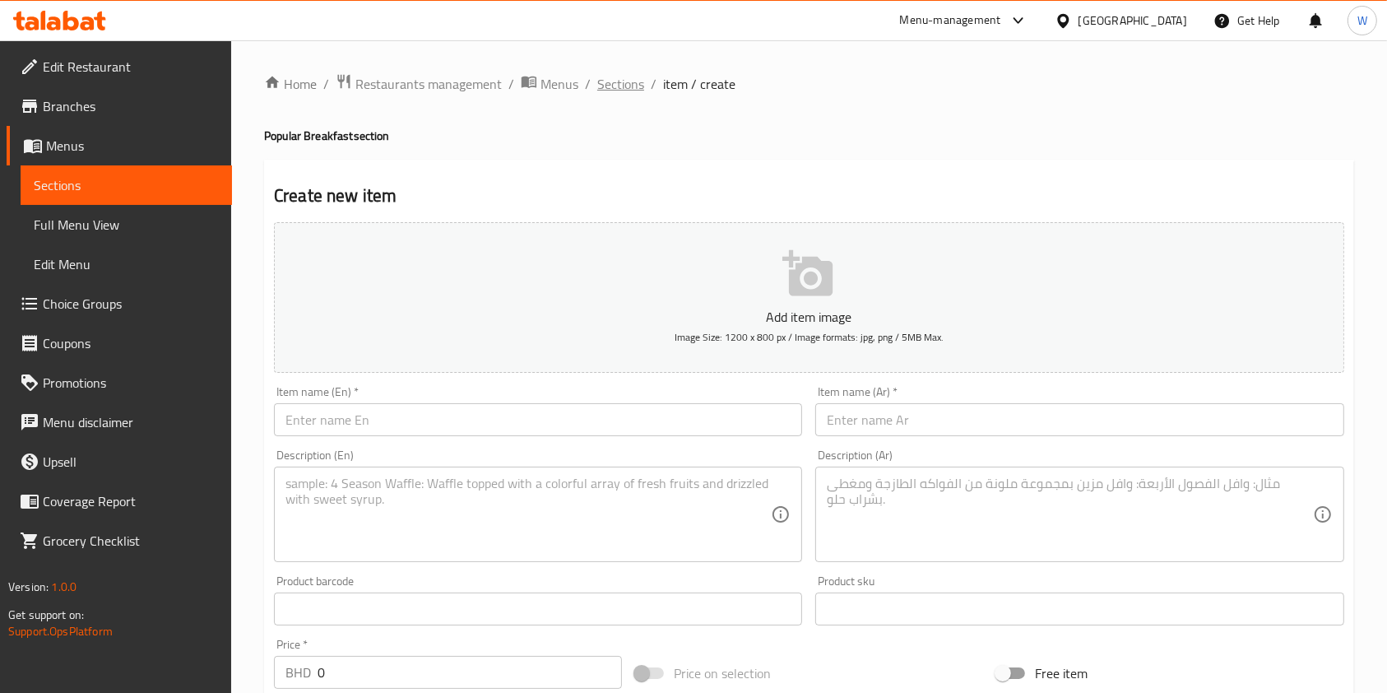
click at [624, 88] on span "Sections" at bounding box center [620, 84] width 47 height 20
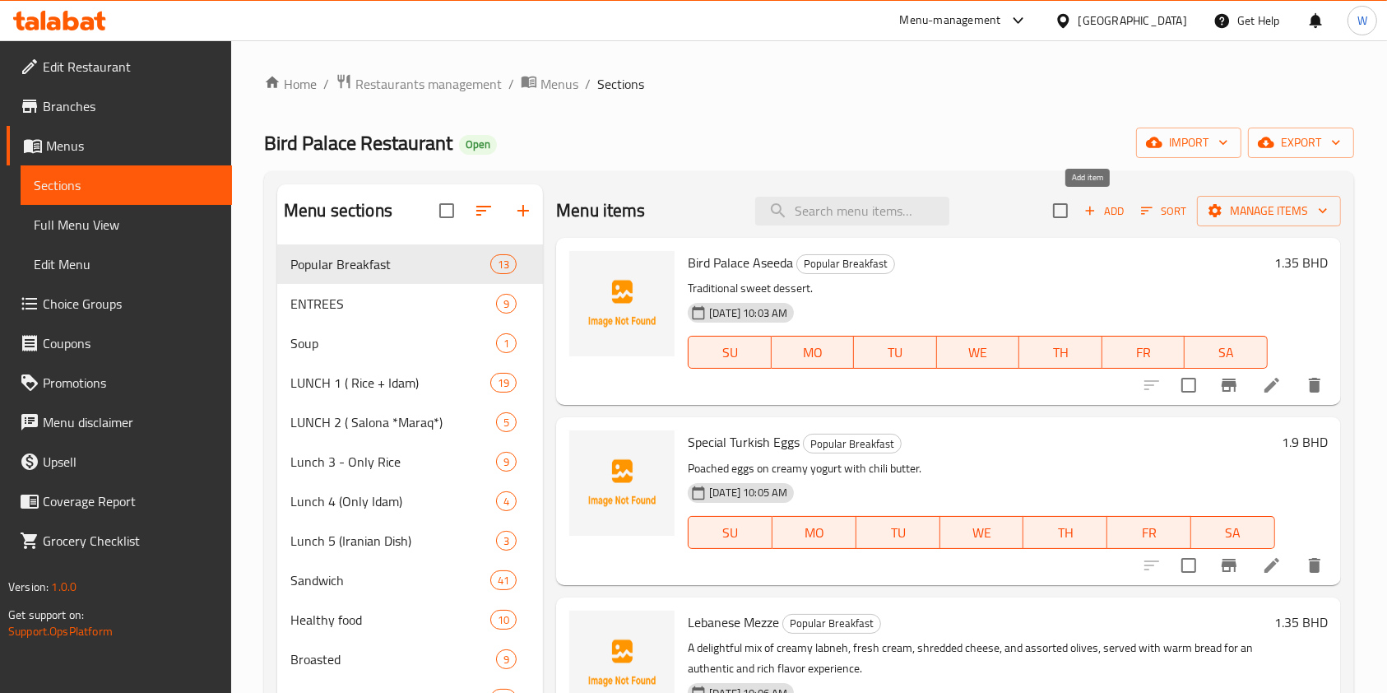
click at [1083, 207] on span "Add" at bounding box center [1104, 211] width 44 height 19
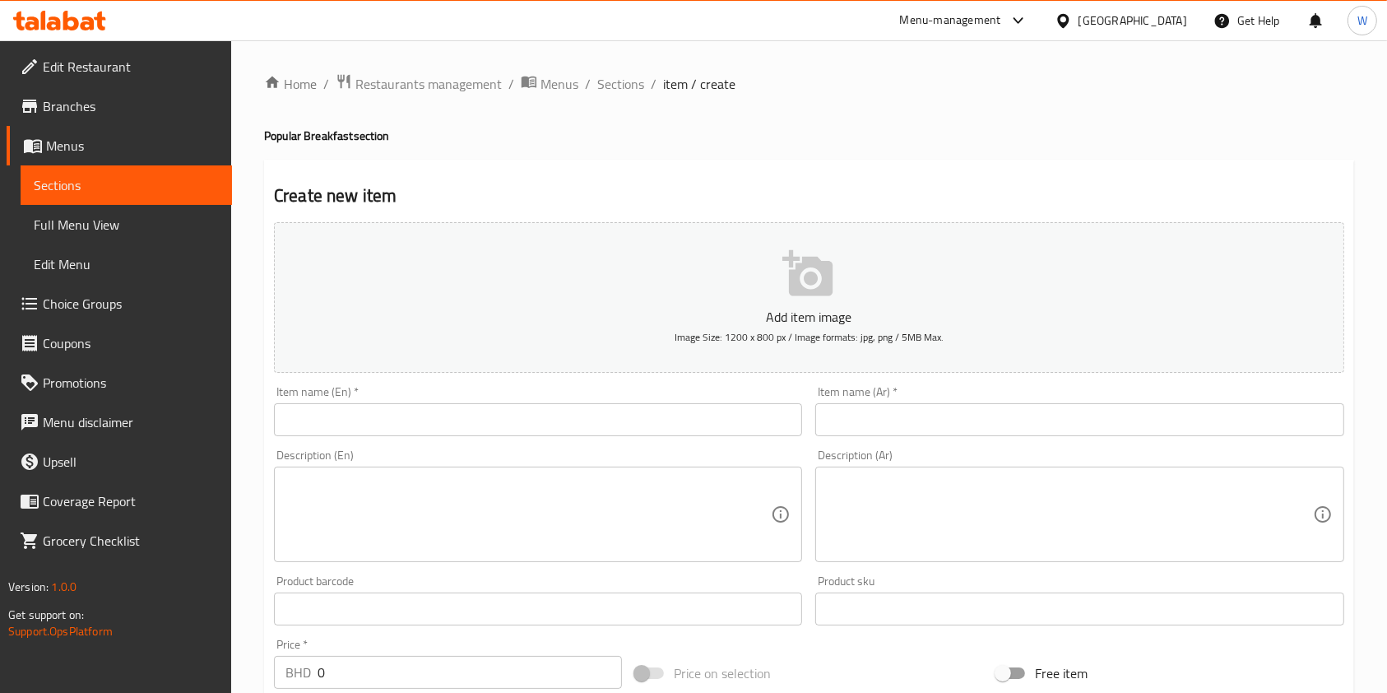
click at [702, 424] on input "text" at bounding box center [538, 419] width 528 height 33
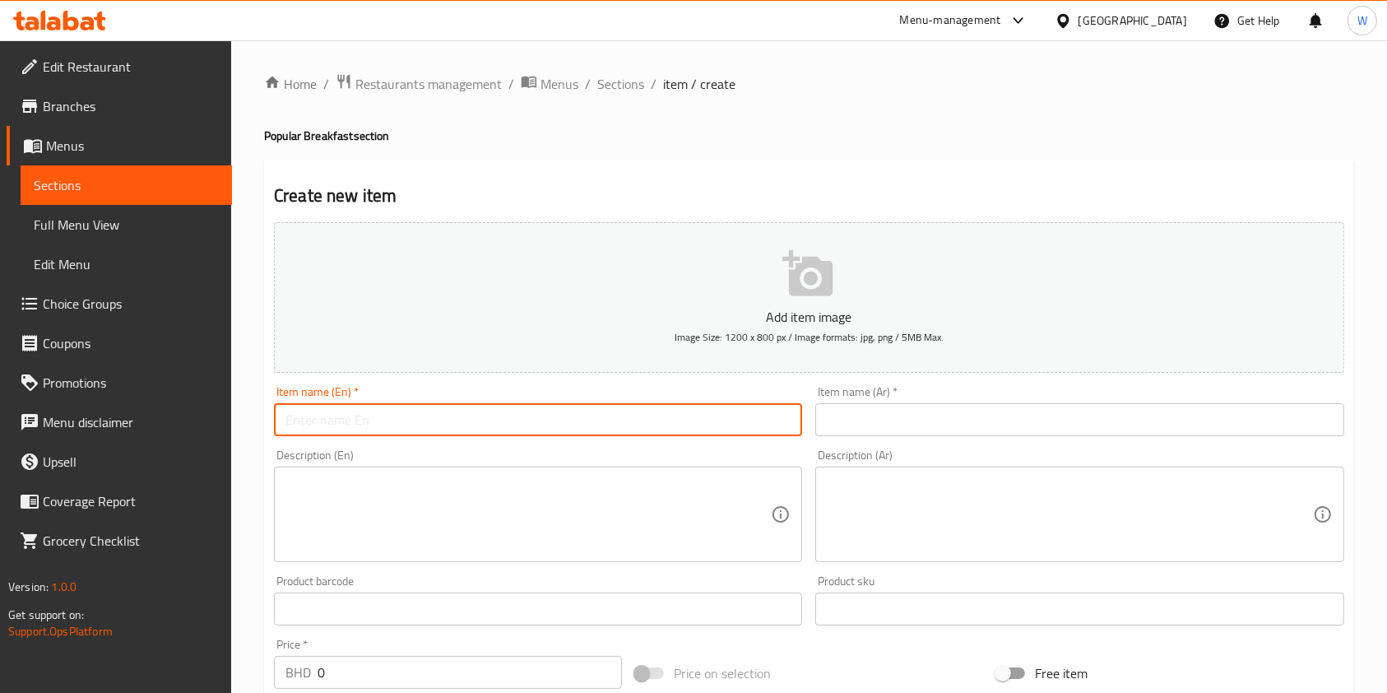
paste input "Faheta Plate"
type input "Faheta Plate"
click at [823, 424] on input "text" at bounding box center [1079, 419] width 528 height 33
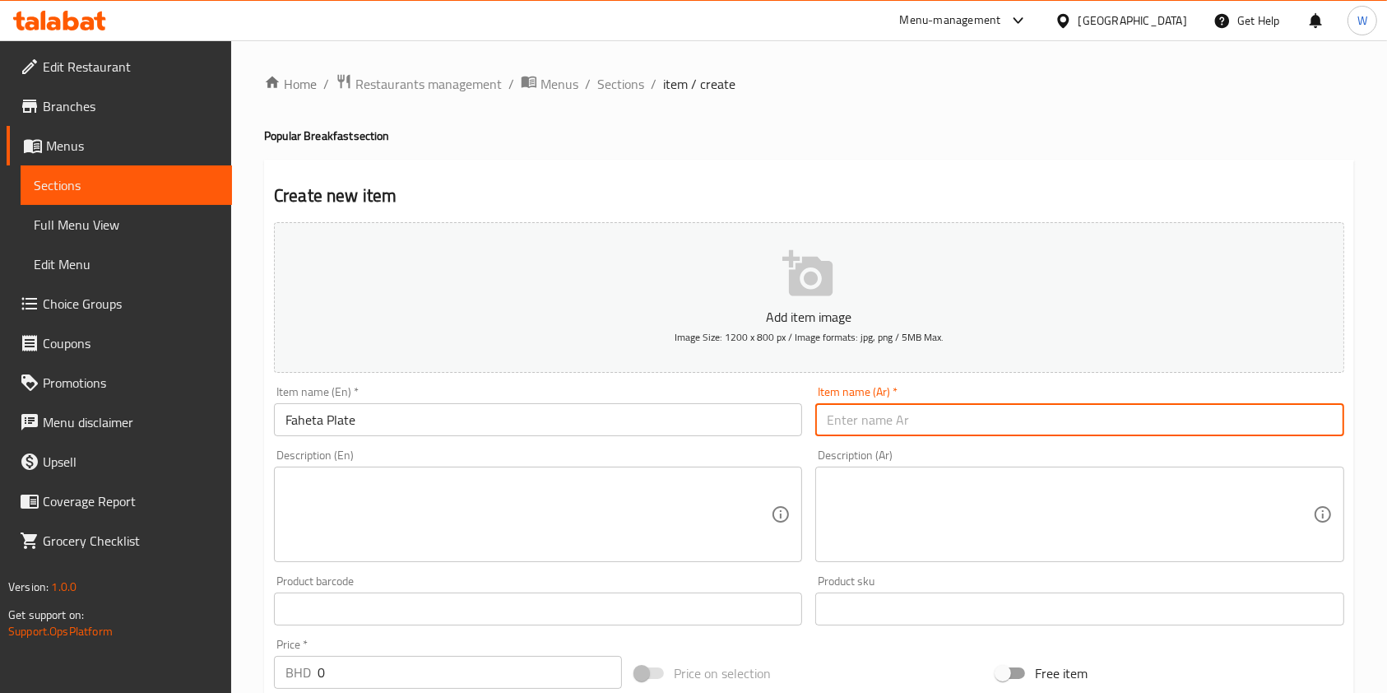
paste input "صحن فاهيتا"
type input "صحن فاهيتا"
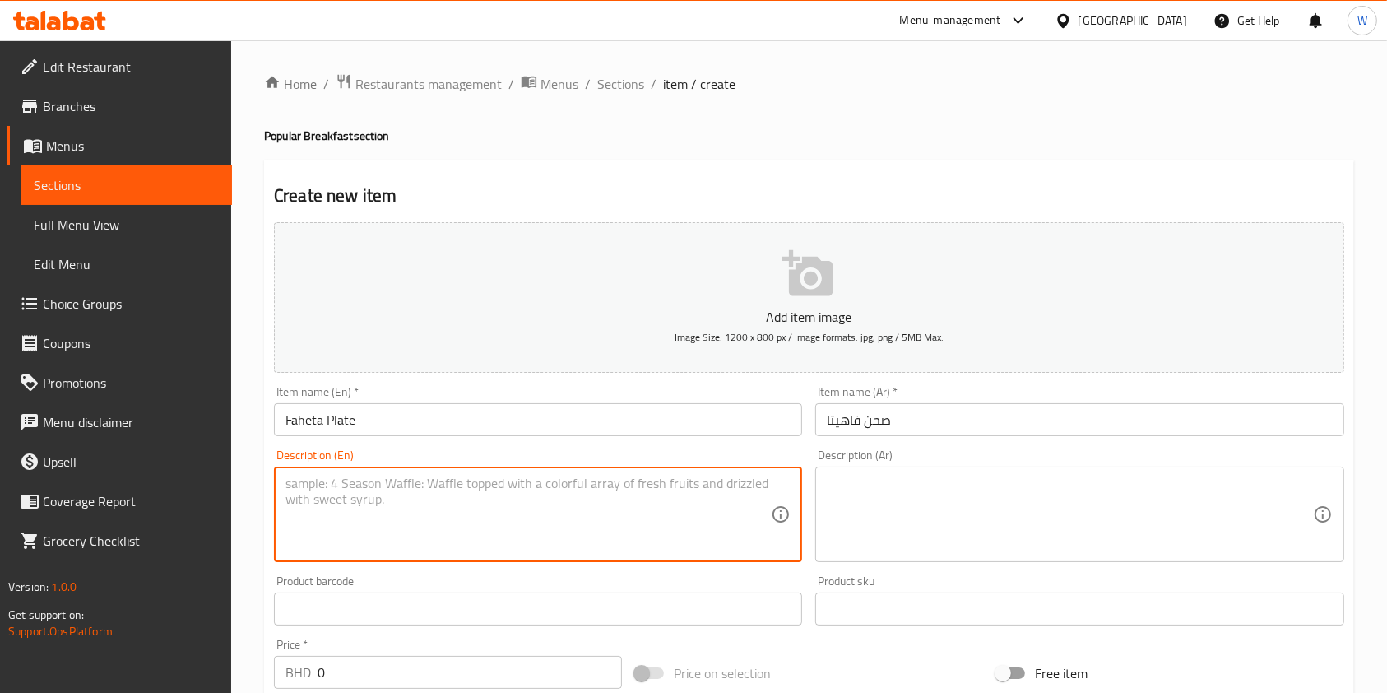
click at [522, 498] on textarea at bounding box center [527, 514] width 485 height 78
paste textarea "Grilled chicken or beef strips with peppers and onions."
click at [329, 480] on textarea "Grilled chicken or beef strips with peppers and onions." at bounding box center [527, 514] width 485 height 78
click at [480, 484] on textarea "Grilled chicken or beef strips with peppers and onions." at bounding box center [527, 514] width 485 height 78
click at [476, 485] on textarea "Grilled chicken or beef strips with peppers and onions." at bounding box center [527, 514] width 485 height 78
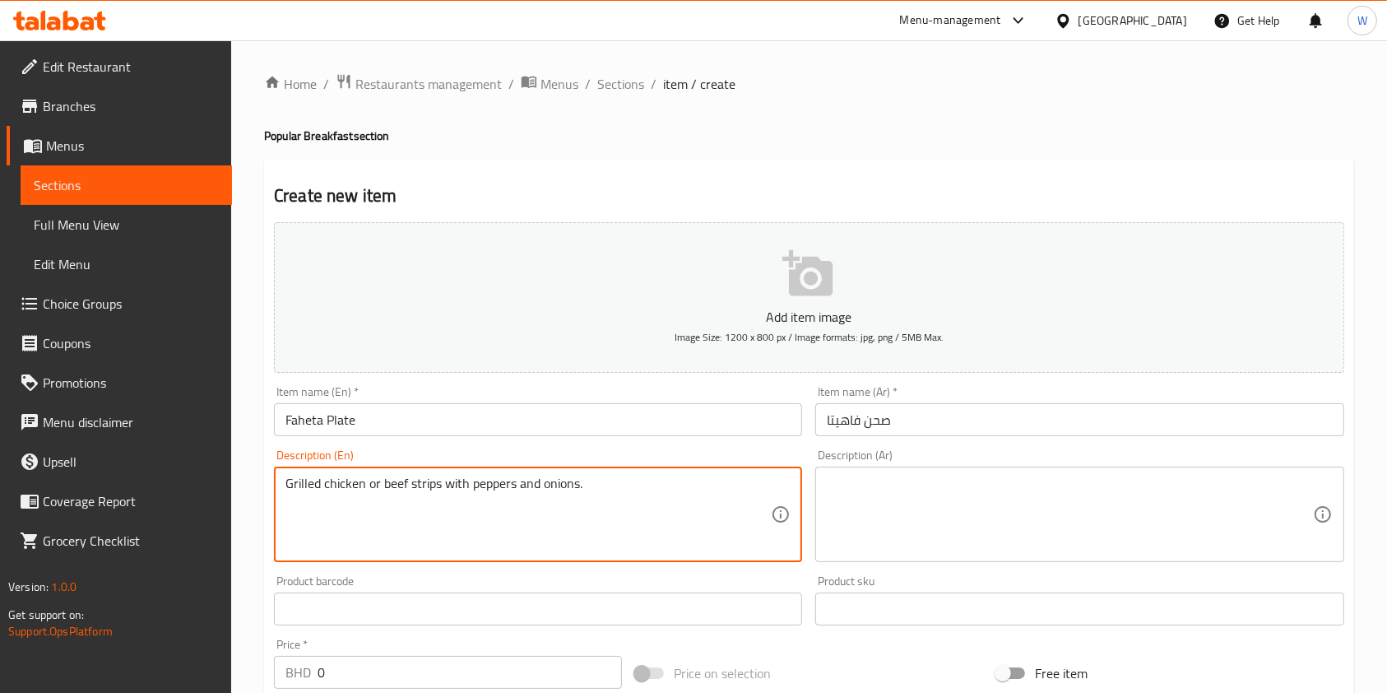
click at [471, 485] on textarea "Grilled chicken or beef strips with peppers and onions." at bounding box center [527, 514] width 485 height 78
click at [435, 482] on textarea "Grilled chicken peppers and onions." at bounding box center [527, 514] width 485 height 78
click at [435, 481] on textarea "Grilled chicken peppers and onions." at bounding box center [527, 514] width 485 height 78
type textarea "Grilled chicken peppers and onions."
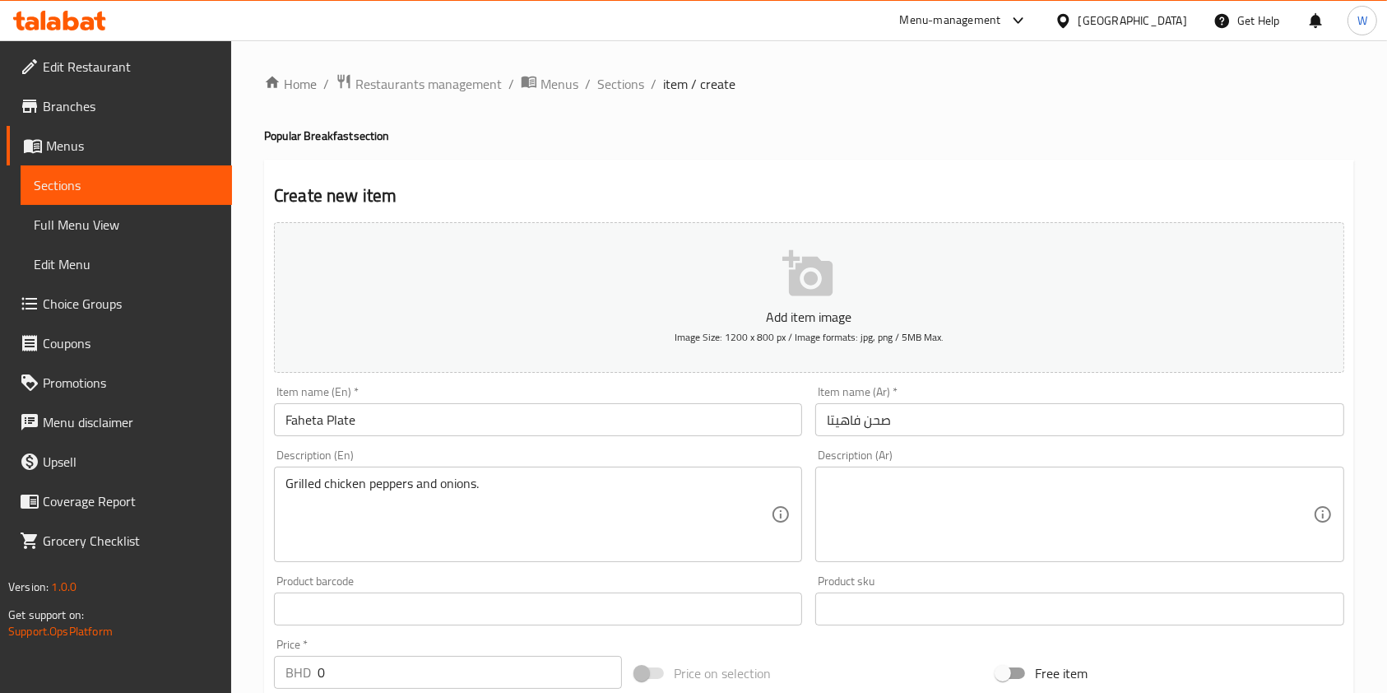
click at [982, 456] on div "Description (Ar) Description (Ar)" at bounding box center [1079, 505] width 528 height 113
click at [976, 477] on textarea at bounding box center [1069, 514] width 485 height 78
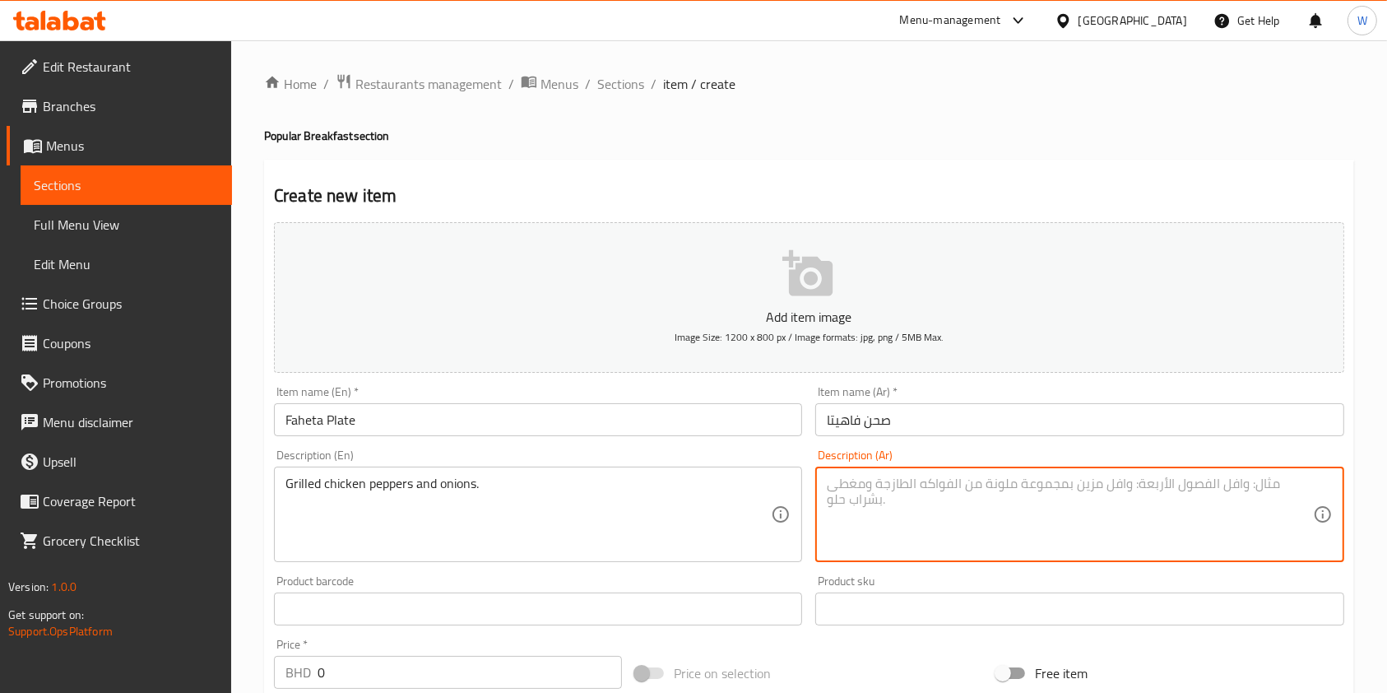
click at [977, 484] on textarea at bounding box center [1069, 514] width 485 height 78
paste textarea "دجاج مشوي مع الفلفل والبصل."
click at [975, 489] on textarea "دجاج مشوي مع الفلفل والبصل." at bounding box center [1069, 514] width 485 height 78
click at [981, 484] on textarea "دجاج مشوي مع الفلفل والبصل." at bounding box center [1069, 514] width 485 height 78
click at [945, 484] on textarea "دجاج مشوي مع الفلفل والبصل." at bounding box center [1069, 514] width 485 height 78
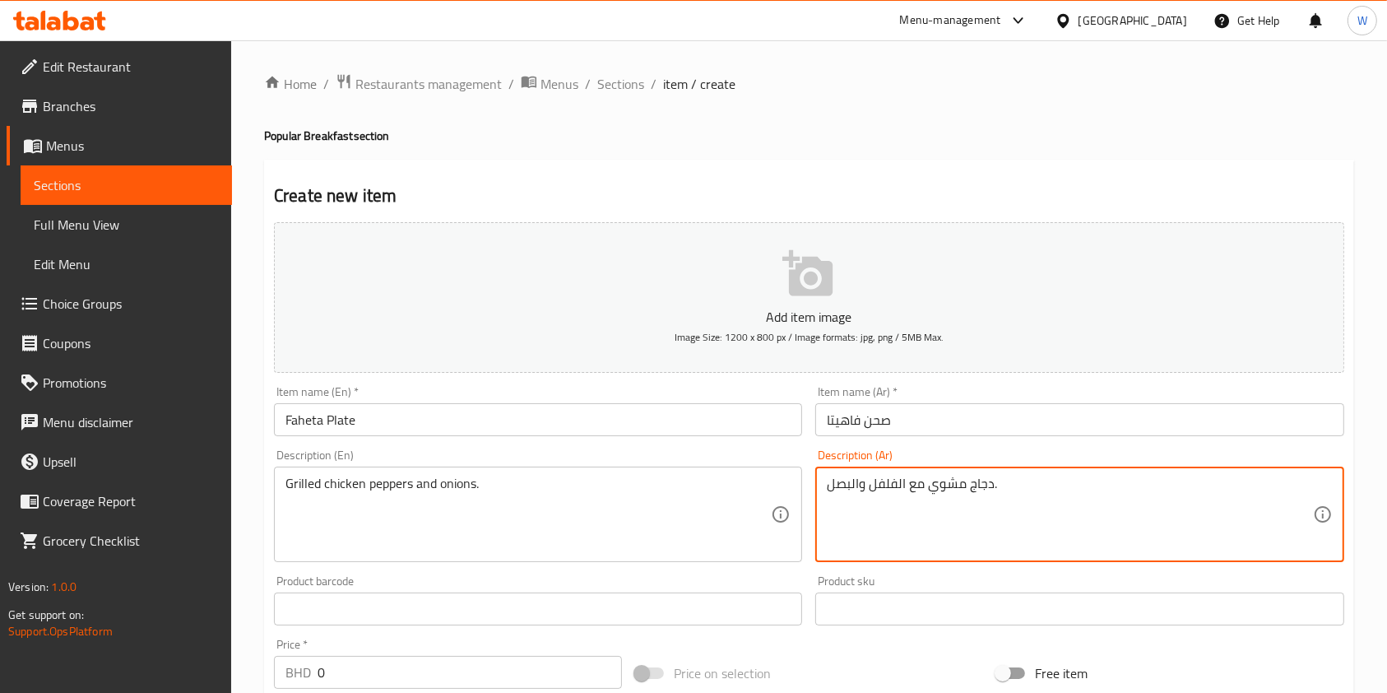
click at [945, 484] on textarea "دجاج مشوي مع الفلفل والبصل." at bounding box center [1069, 514] width 485 height 78
click at [952, 484] on textarea "دجاج مع الفلفل والبصل." at bounding box center [1069, 514] width 485 height 78
click at [823, 492] on div "دجاج مع الفلفل والبصل. Description (Ar)" at bounding box center [1079, 513] width 528 height 95
click at [829, 484] on textarea "دجاج مع الفلفل والبصل." at bounding box center [1069, 514] width 485 height 78
type textarea "شرائح دجاج مع الفلفل والبصل."
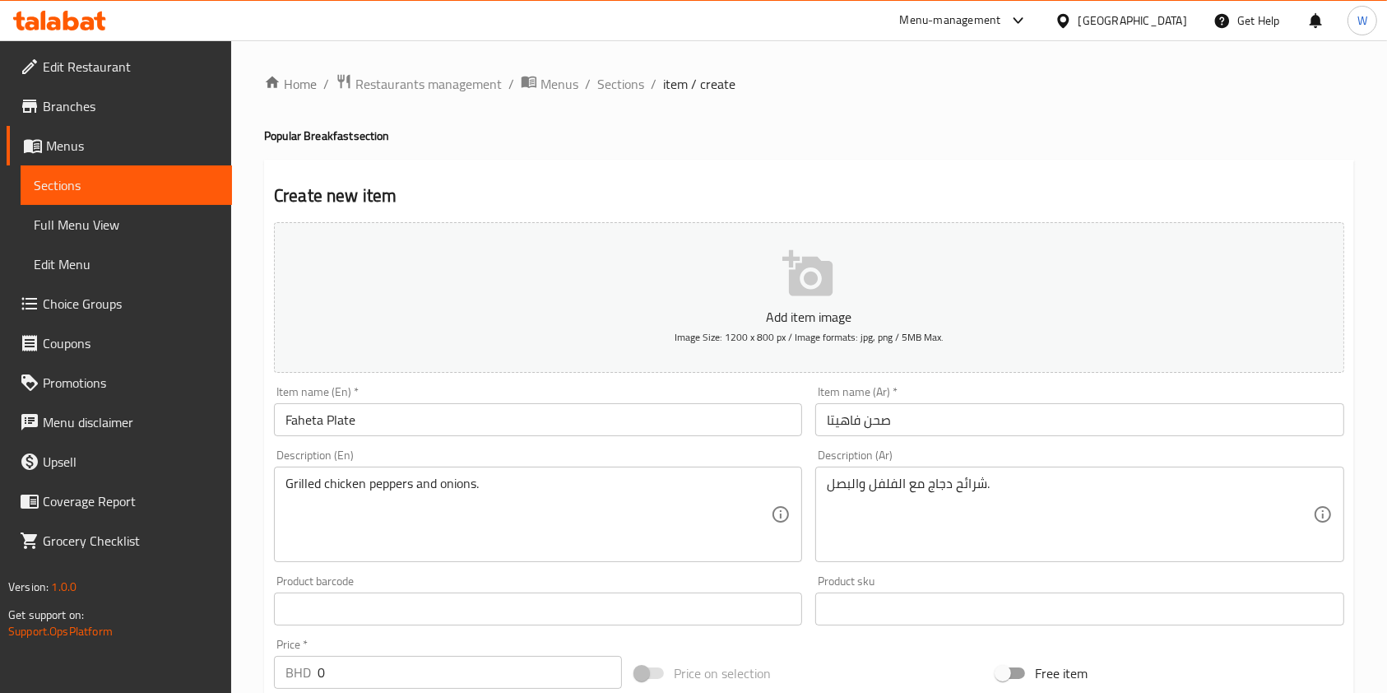
click at [874, 655] on div "Price on selection" at bounding box center [808, 673] width 361 height 44
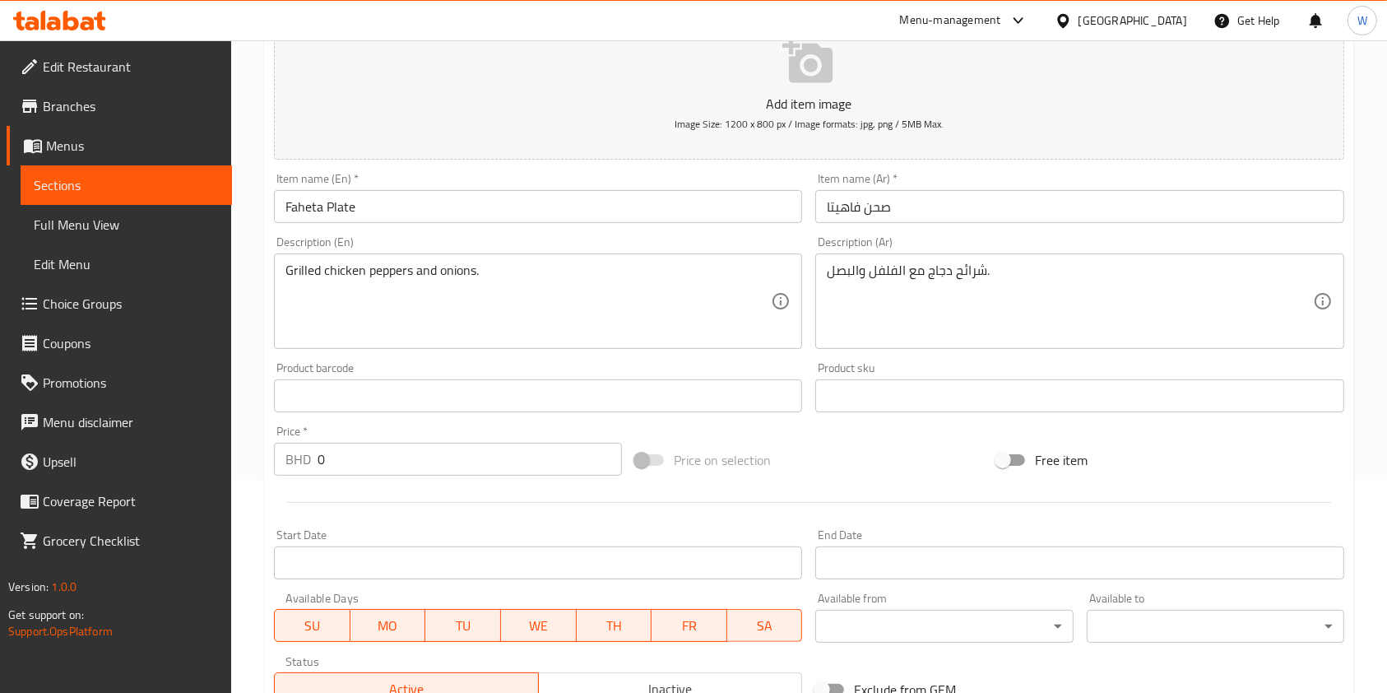
scroll to position [329, 0]
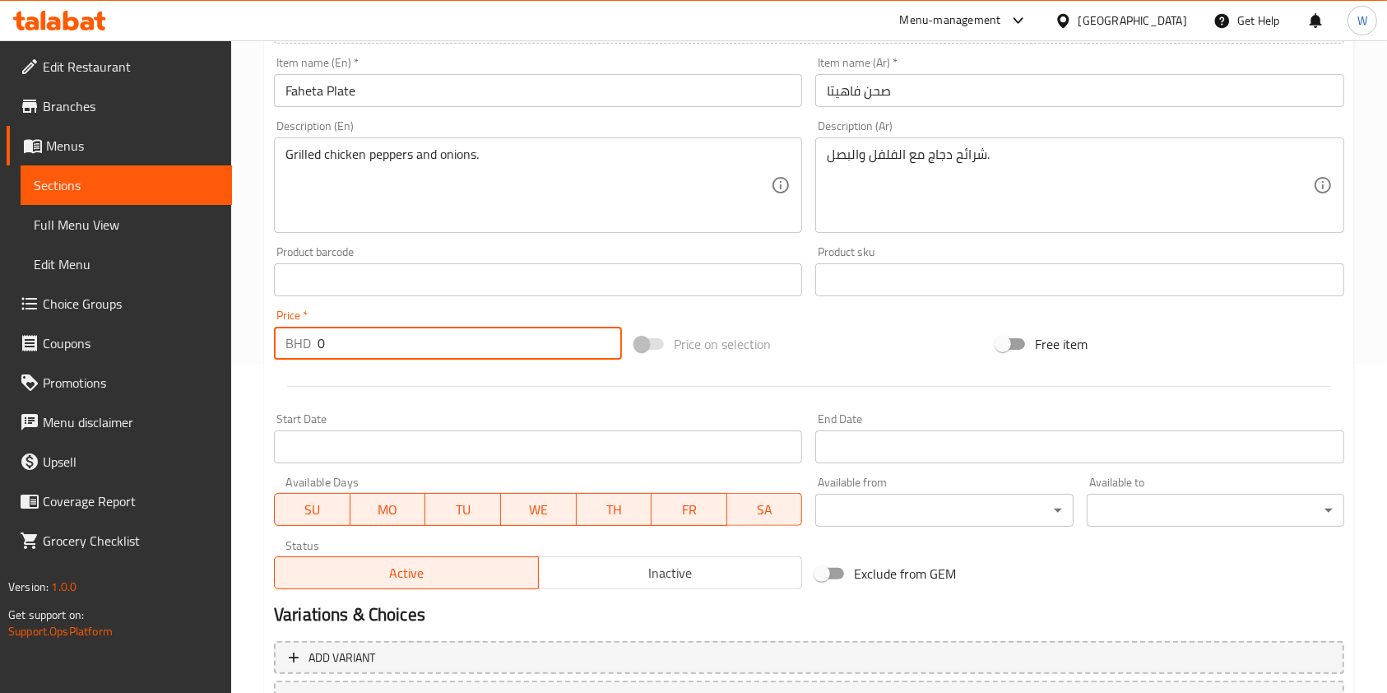
drag, startPoint x: 427, startPoint y: 339, endPoint x: 280, endPoint y: 374, distance: 151.4
click at [286, 352] on div "BHD 0 Price *" at bounding box center [448, 343] width 348 height 33
paste input "1.65"
type input "1.650"
click at [388, 392] on div at bounding box center [808, 386] width 1083 height 40
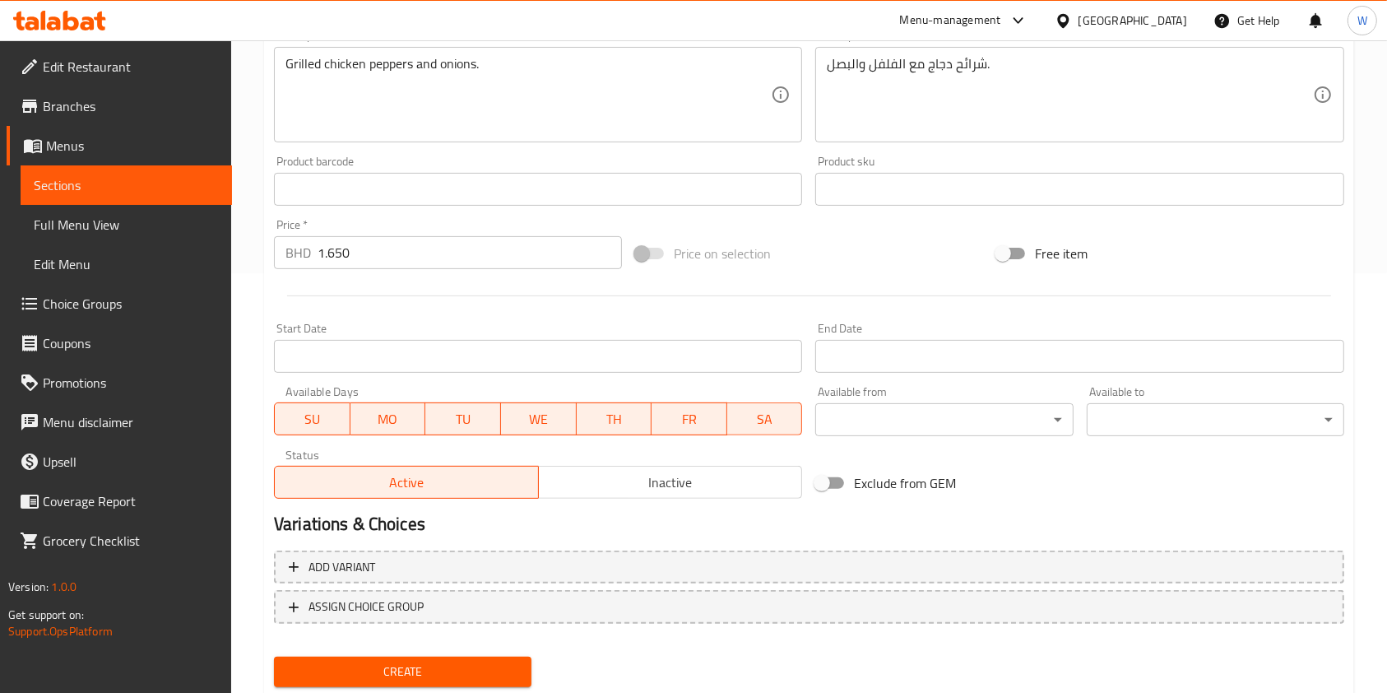
scroll to position [470, 0]
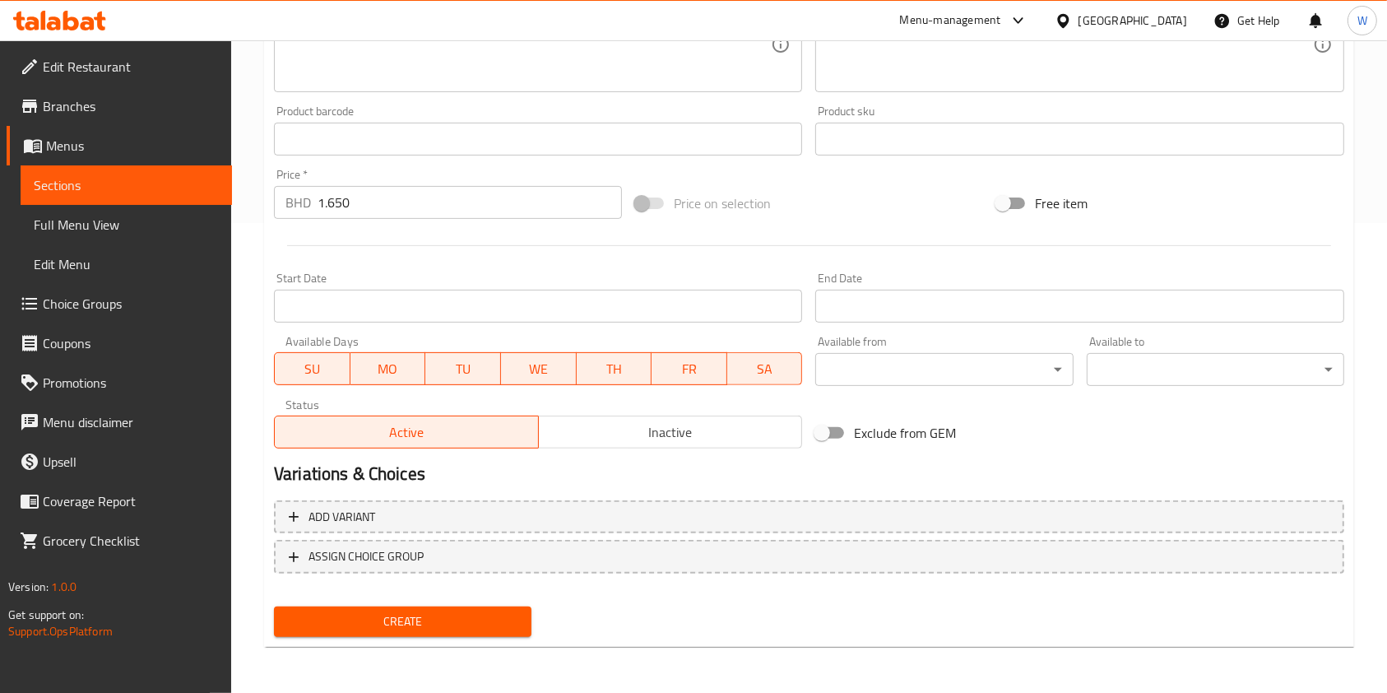
click at [412, 614] on span "Create" at bounding box center [402, 621] width 231 height 21
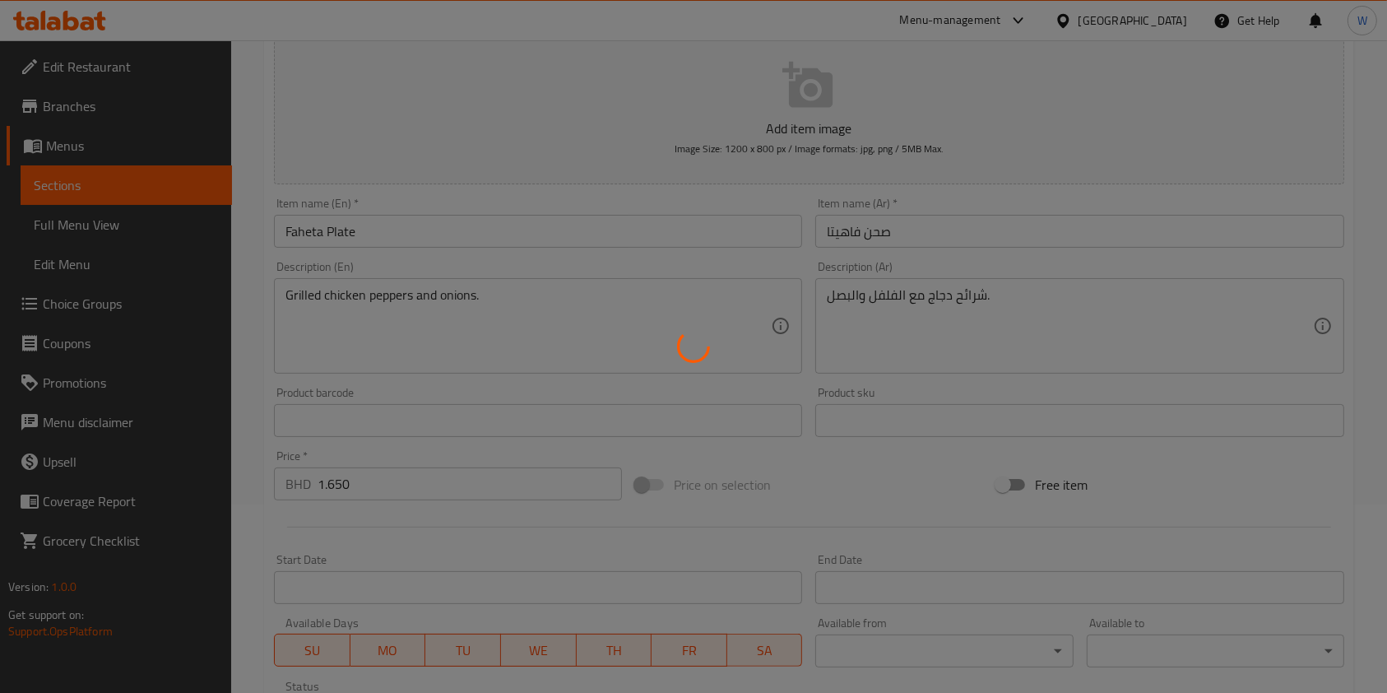
scroll to position [0, 0]
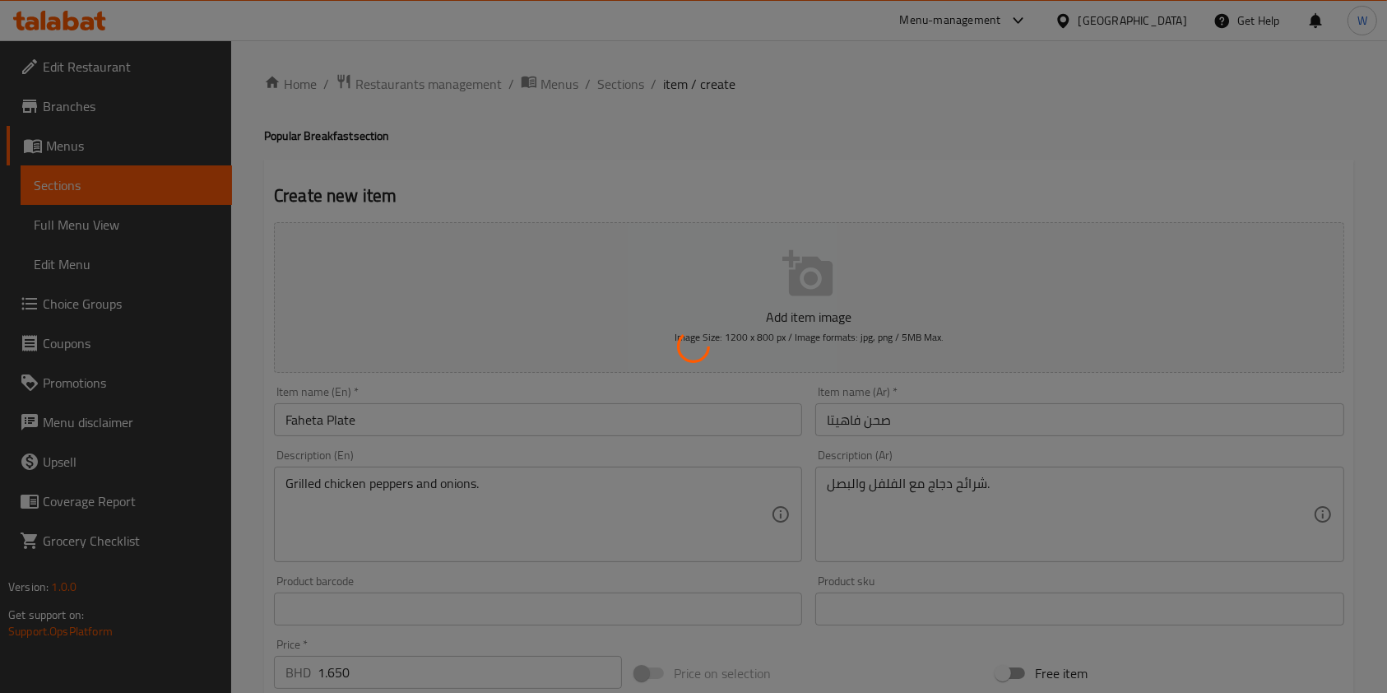
type input "0"
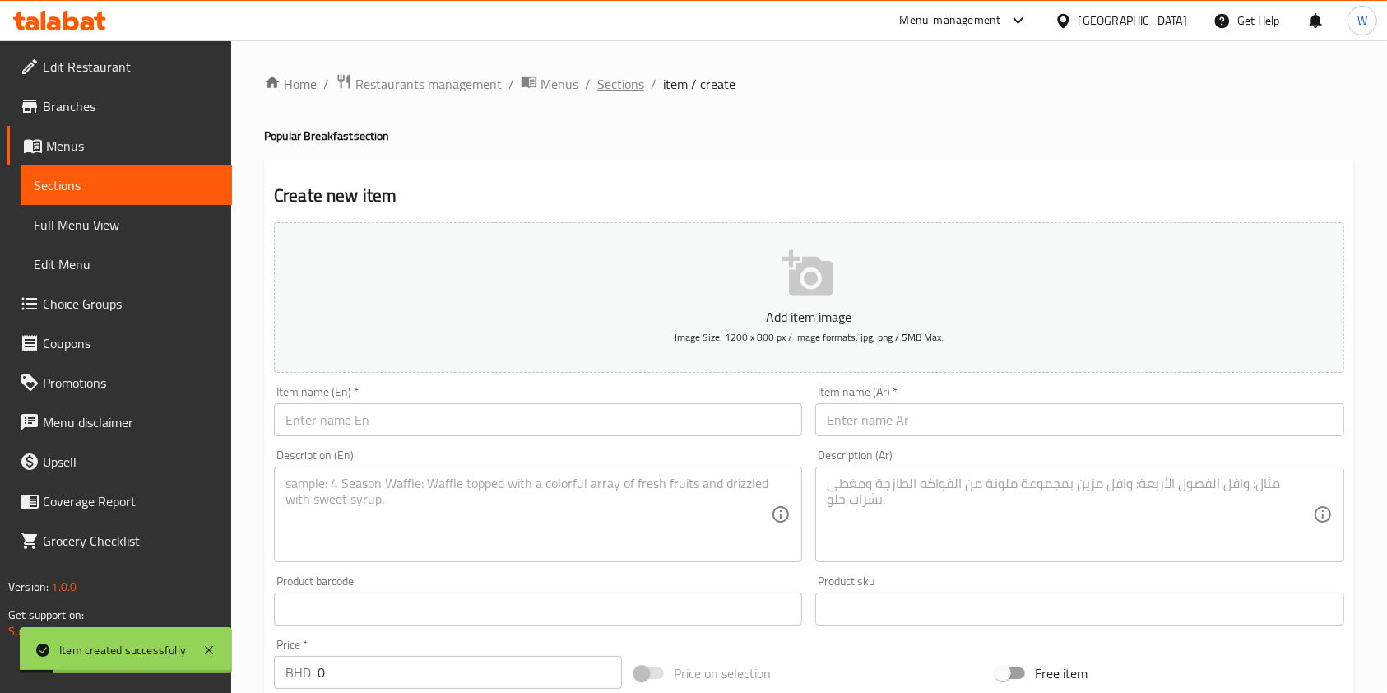
click at [622, 86] on span "Sections" at bounding box center [620, 84] width 47 height 20
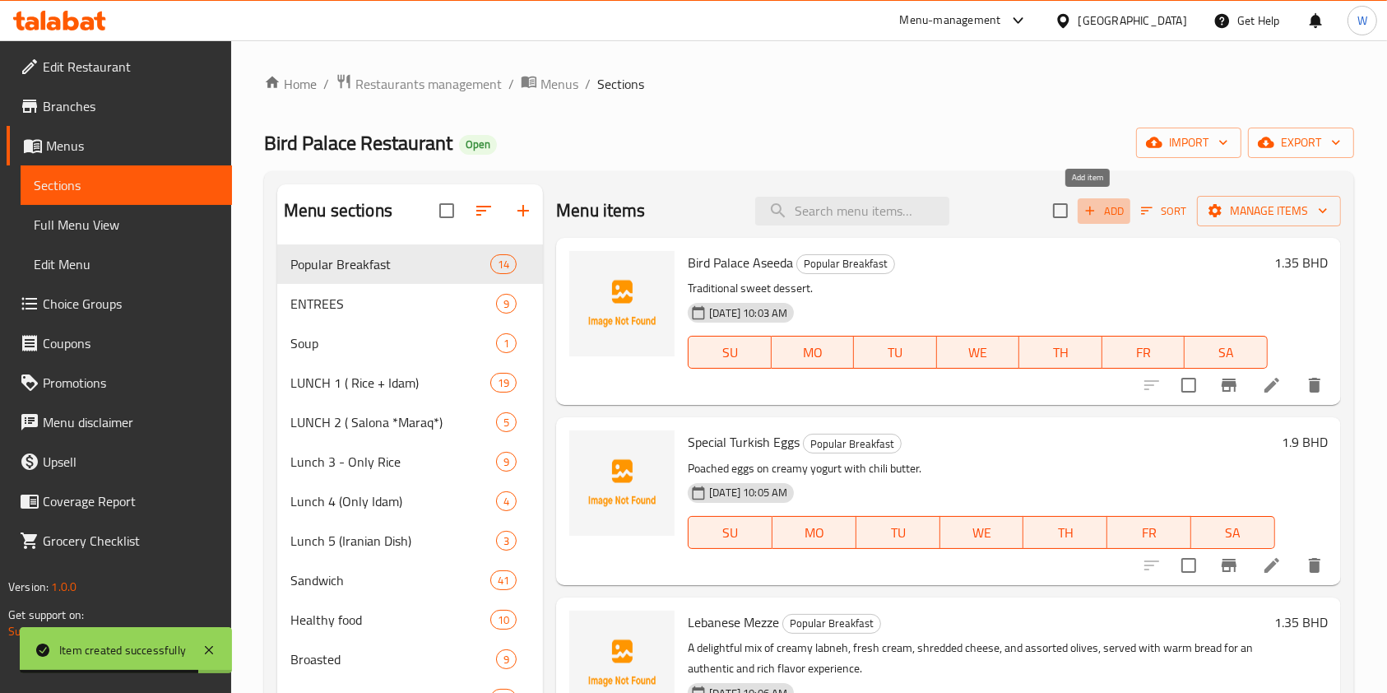
click at [1099, 209] on span "Add" at bounding box center [1104, 211] width 44 height 19
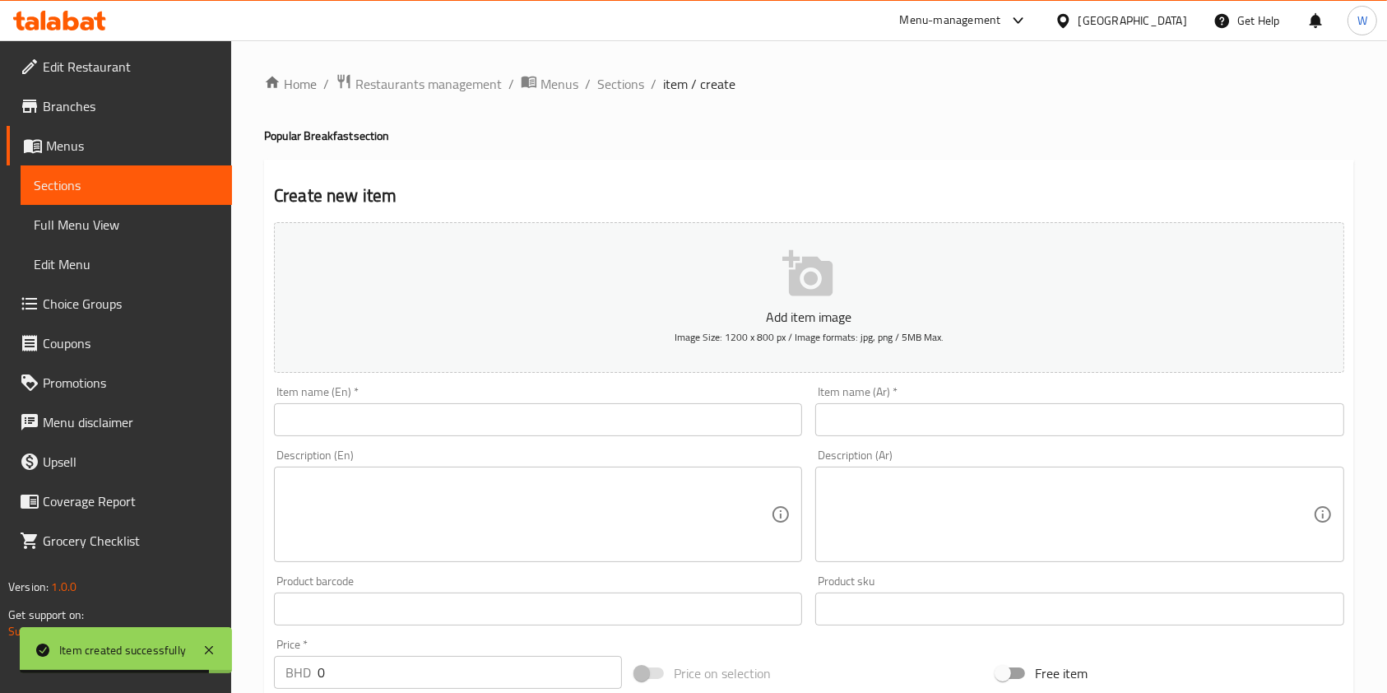
click at [461, 448] on div "Description (En) Description (En)" at bounding box center [537, 506] width 541 height 126
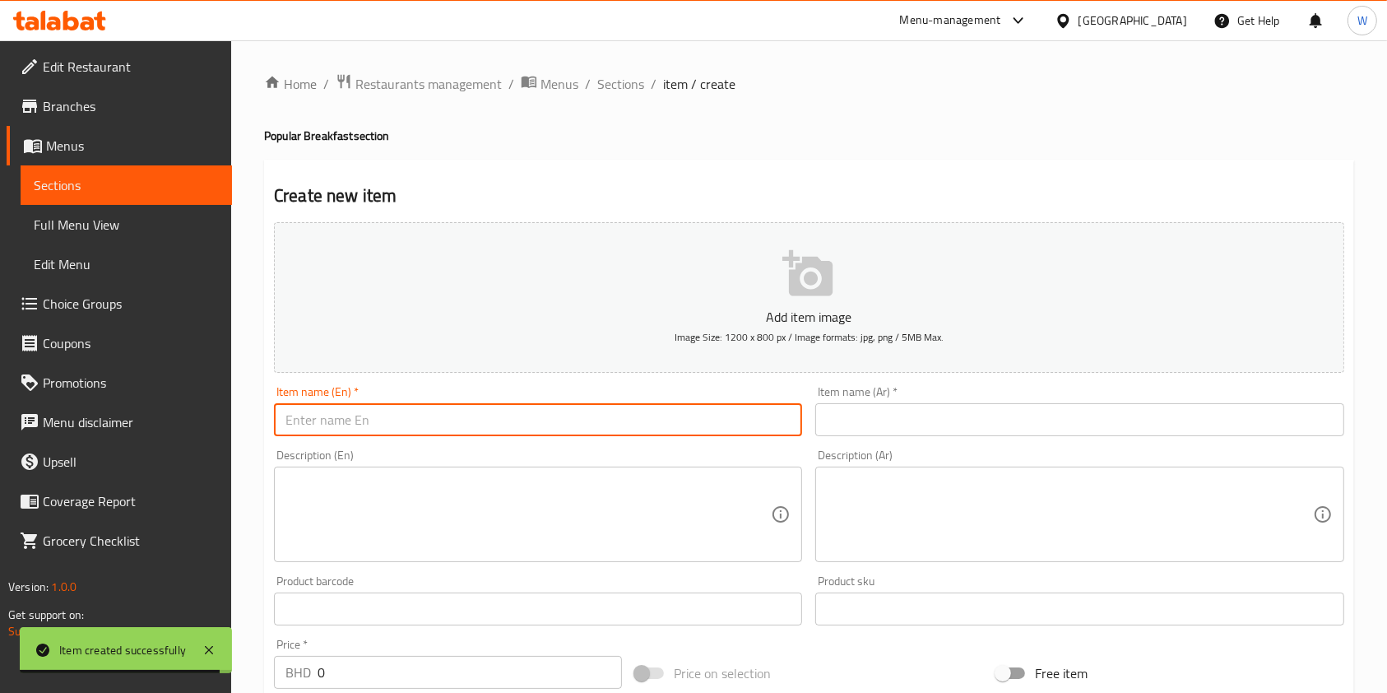
click at [482, 418] on input "text" at bounding box center [538, 419] width 528 height 33
paste input "Keema Plate"
type input "Keema Plate"
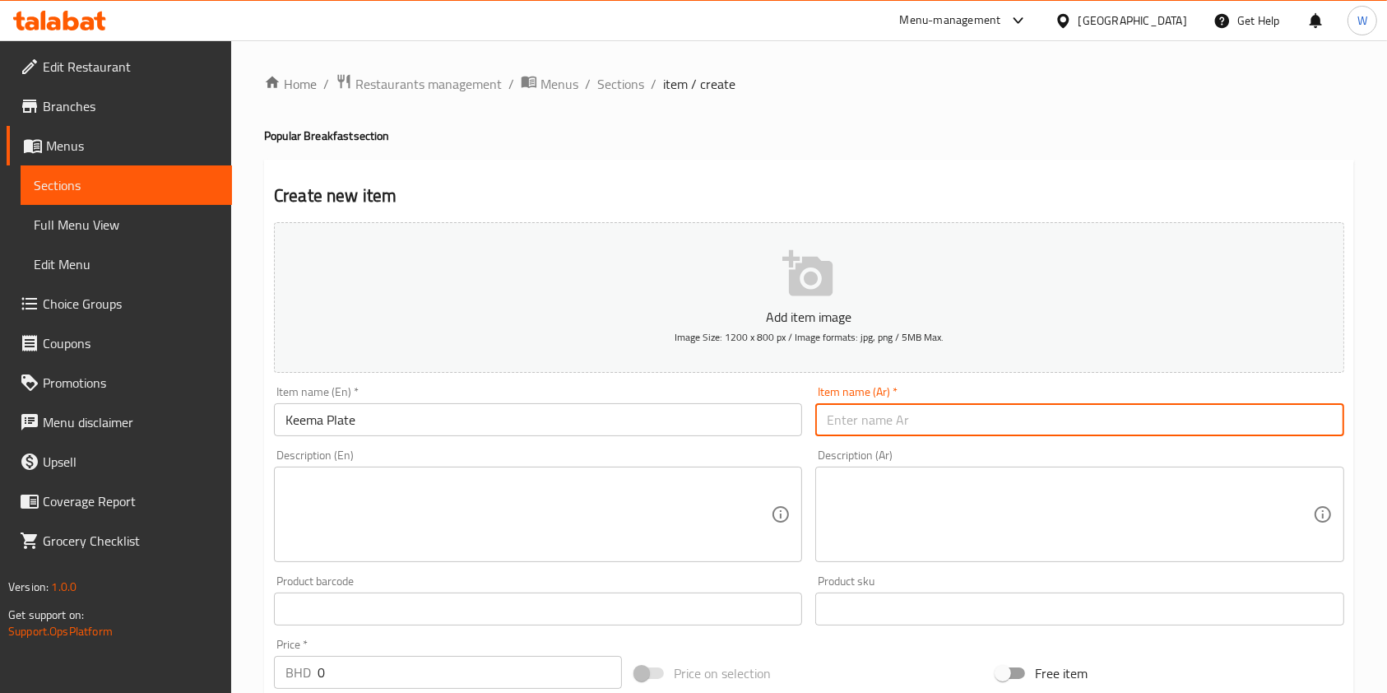
click at [897, 420] on input "text" at bounding box center [1079, 419] width 528 height 33
paste input "صحن قيمة"
type input "صحن قيمة"
click at [609, 477] on textarea at bounding box center [527, 514] width 485 height 78
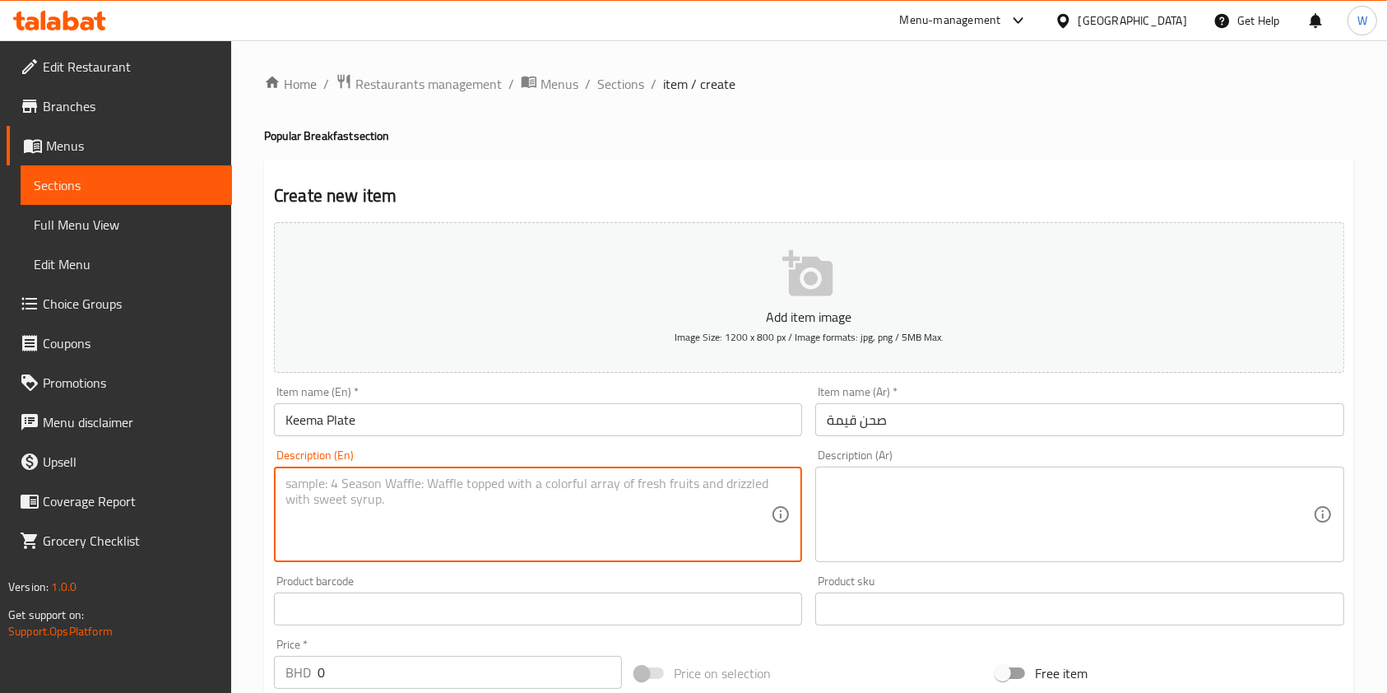
paste textarea "Spiced minced meat served with sides."
type textarea "Spiced minced meat served with sides."
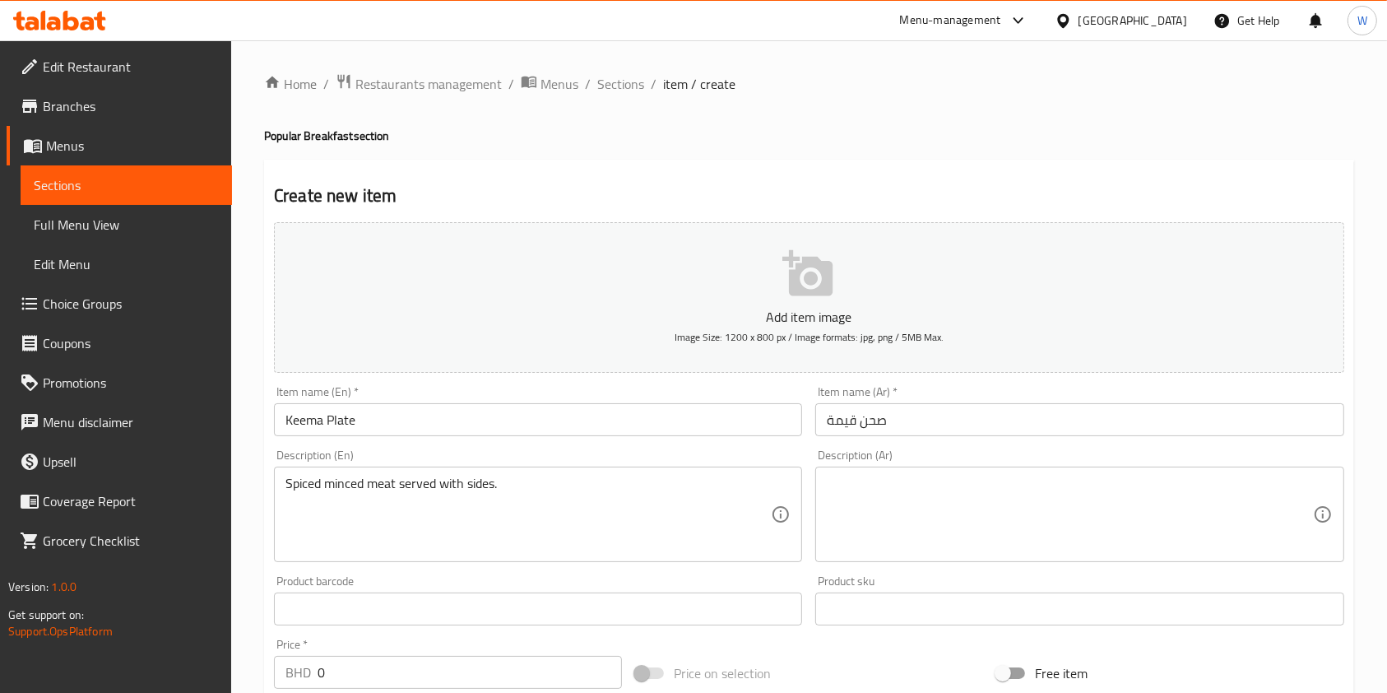
drag, startPoint x: 902, startPoint y: 470, endPoint x: 902, endPoint y: 488, distance: 18.1
click at [902, 471] on div "Description (Ar)" at bounding box center [1079, 513] width 528 height 95
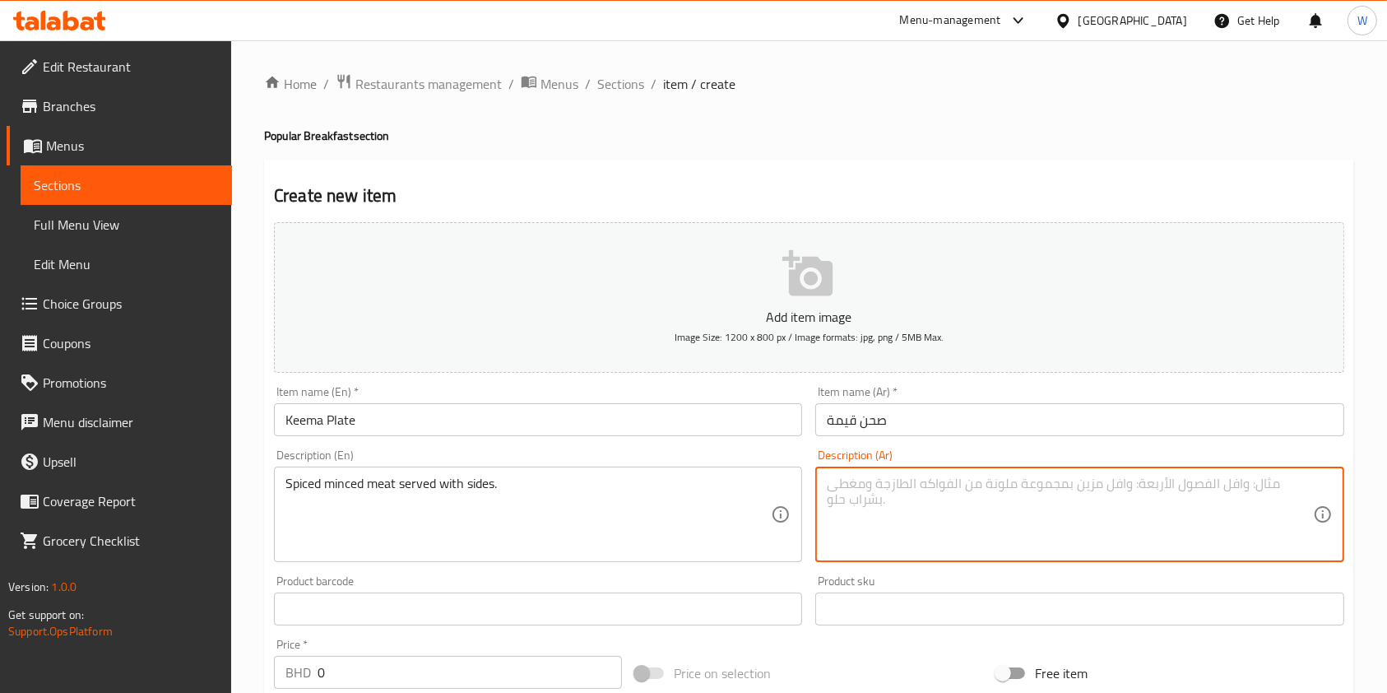
click at [902, 489] on textarea at bounding box center [1069, 514] width 485 height 78
paste textarea "لحم مفروم متبل يقدم مع إضافات."
type textarea "لحم مفروم متبل يقدم مع إضافات."
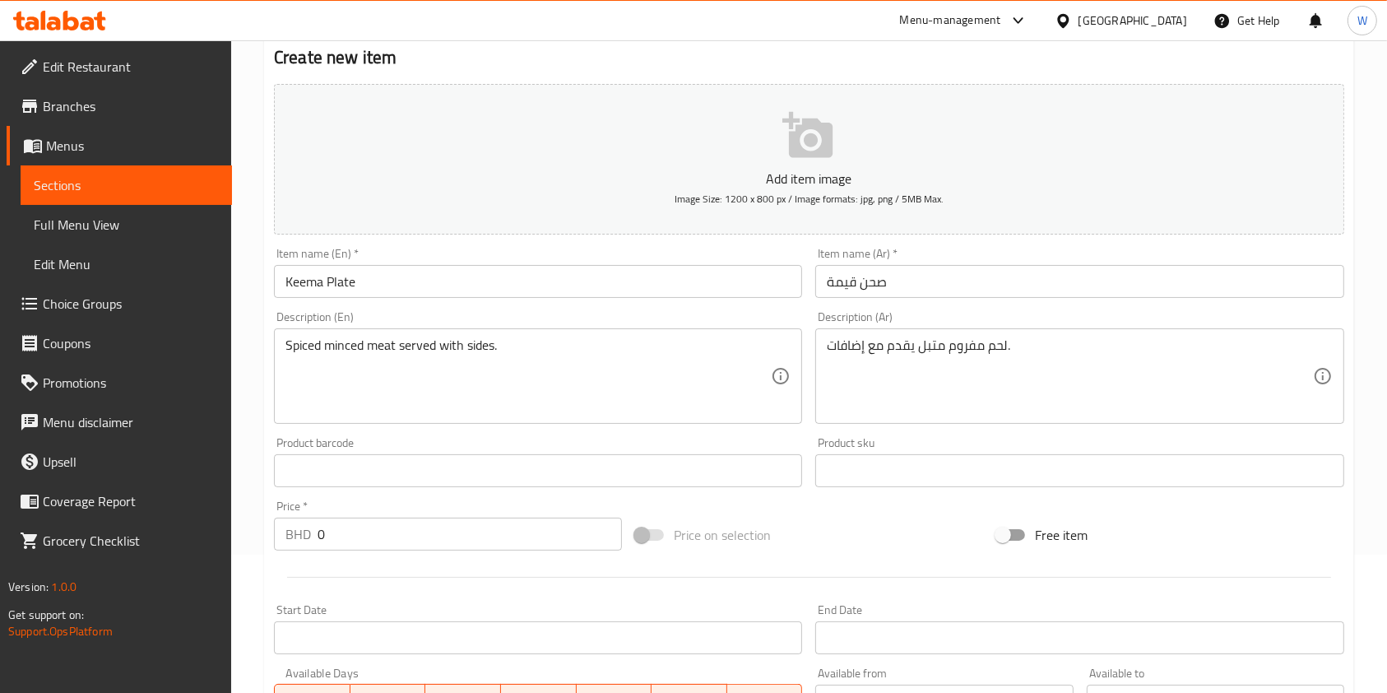
scroll to position [219, 0]
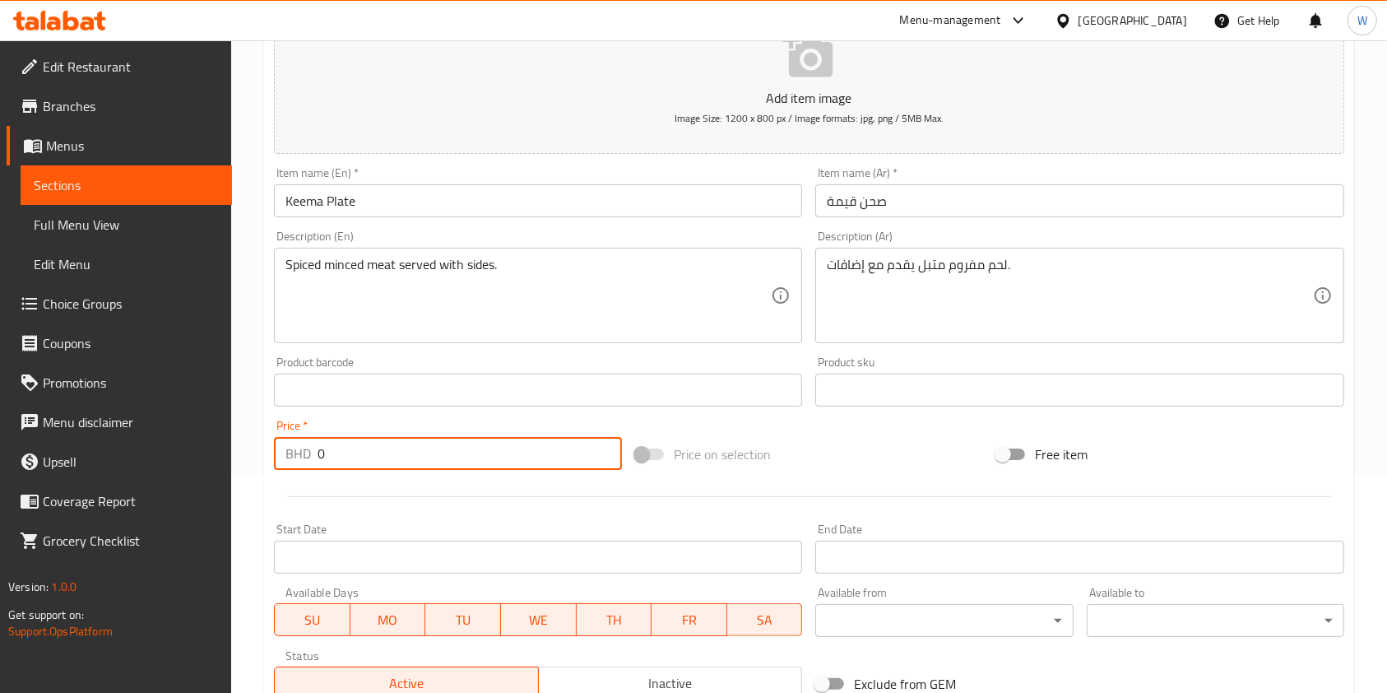
drag, startPoint x: 357, startPoint y: 461, endPoint x: 262, endPoint y: 475, distance: 96.3
click at [262, 475] on div "Home / Restaurants management / Menus / Sections / item / create Popular Breakf…" at bounding box center [809, 382] width 1156 height 1122
paste input "1.65"
type input "1.650"
click at [355, 494] on div at bounding box center [808, 496] width 1083 height 40
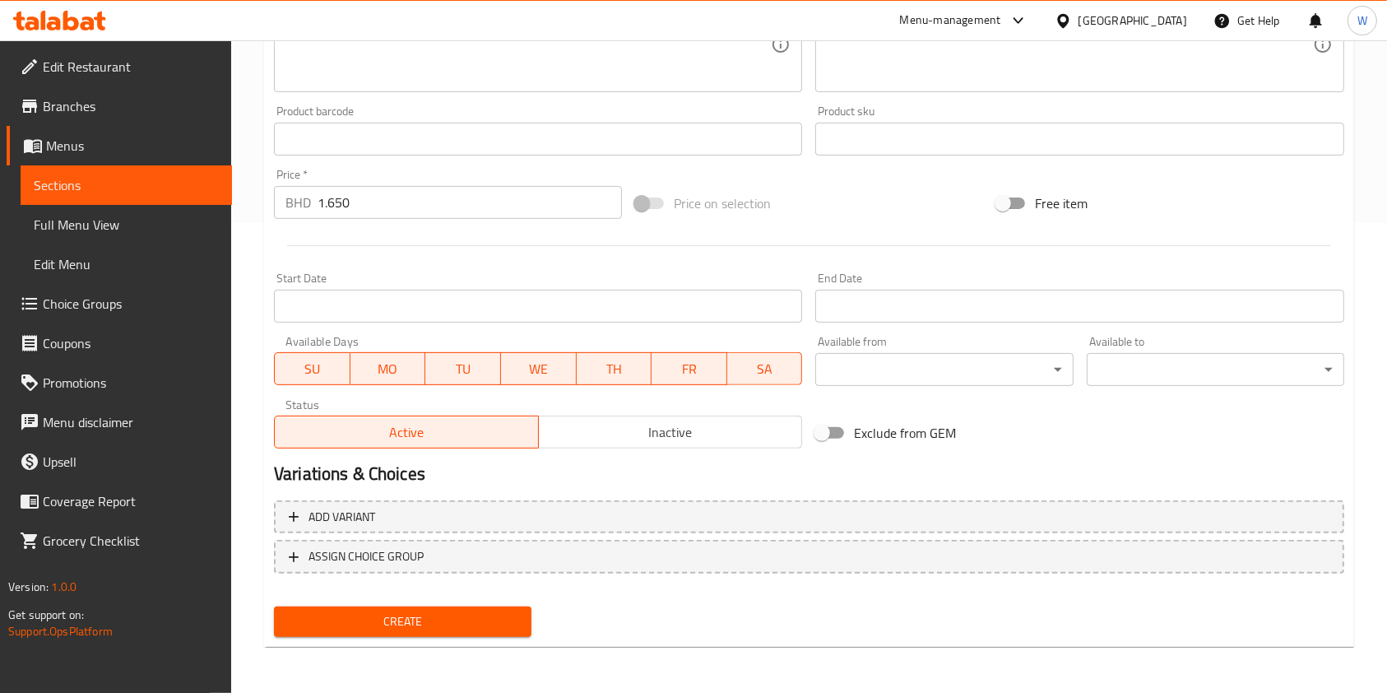
click at [405, 614] on span "Create" at bounding box center [402, 621] width 231 height 21
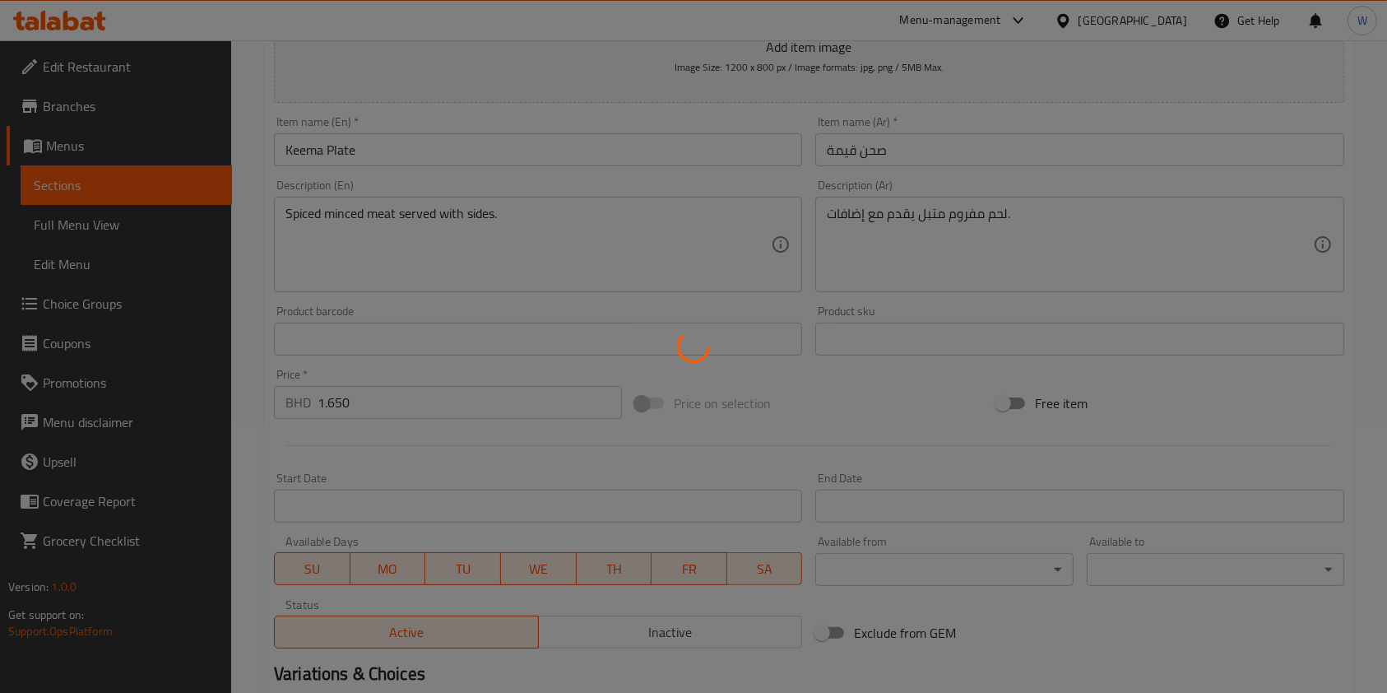
scroll to position [0, 0]
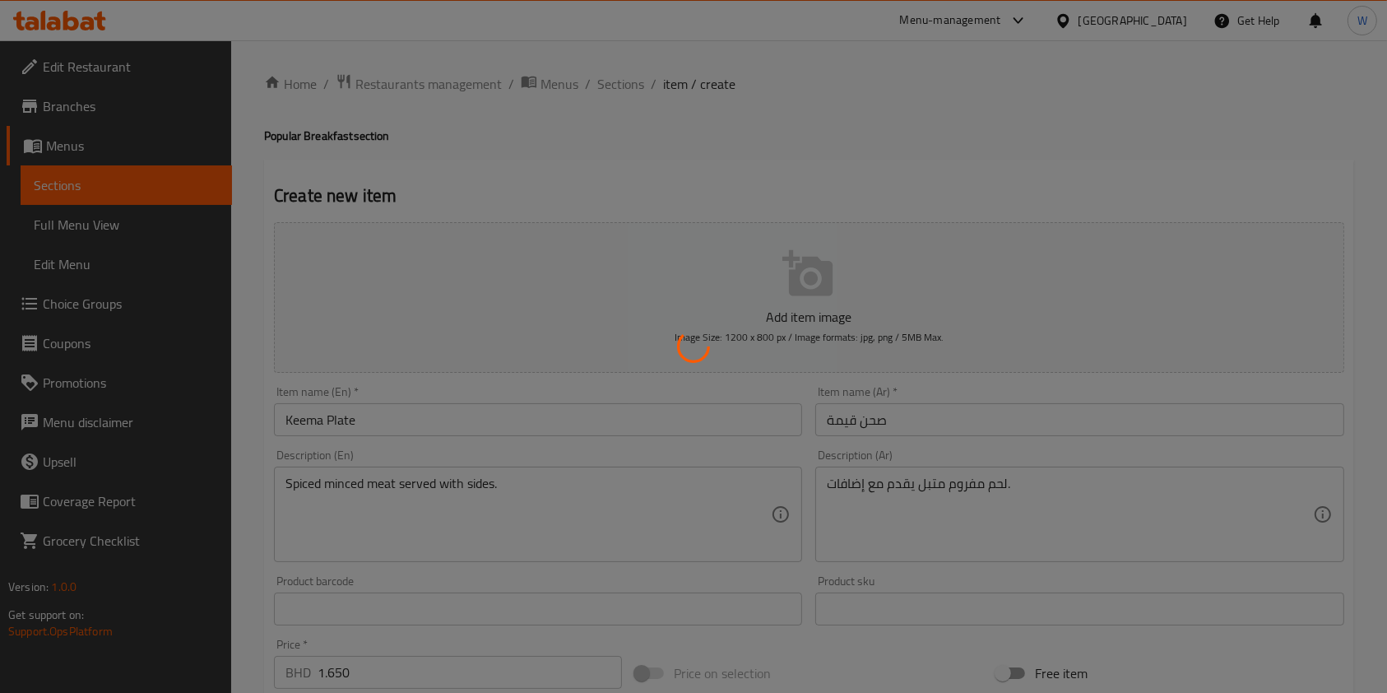
type input "0"
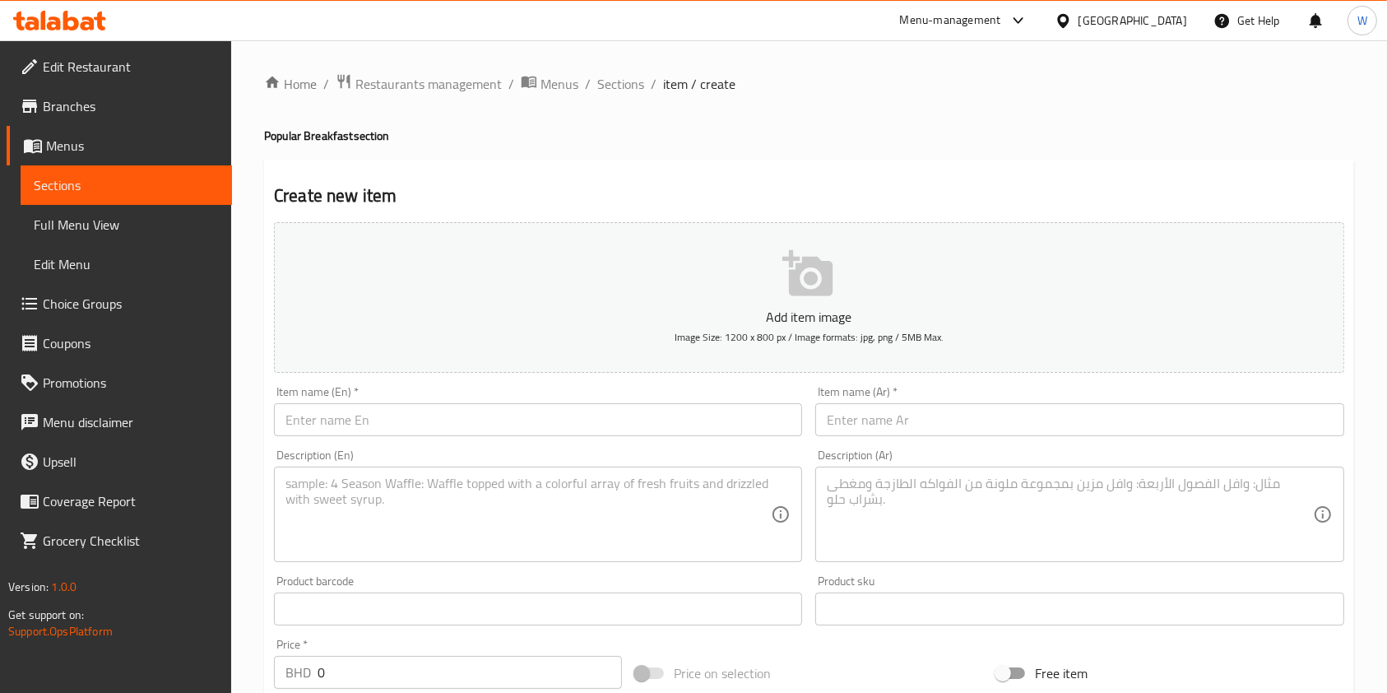
drag, startPoint x: 613, startPoint y: 76, endPoint x: 728, endPoint y: 117, distance: 122.3
click at [614, 76] on span "Sections" at bounding box center [620, 84] width 47 height 20
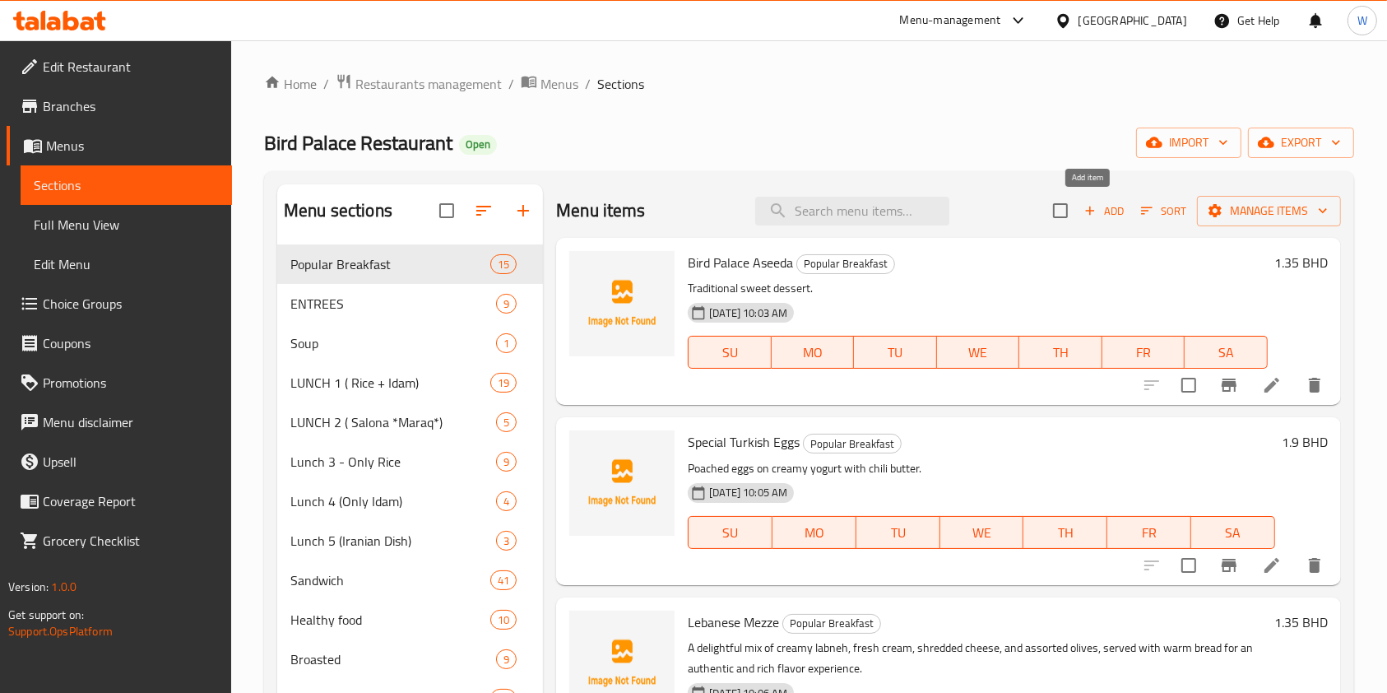
click at [1083, 203] on icon "button" at bounding box center [1090, 210] width 15 height 15
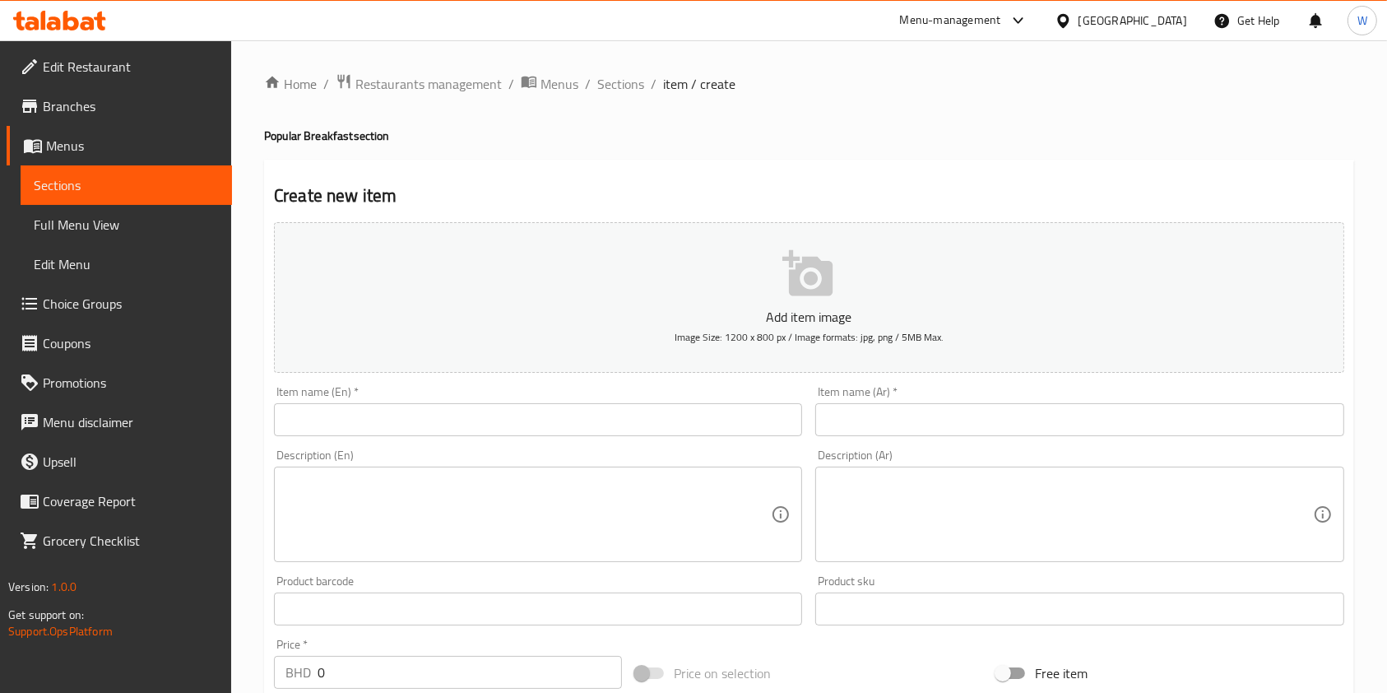
click at [602, 420] on input "text" at bounding box center [538, 419] width 528 height 33
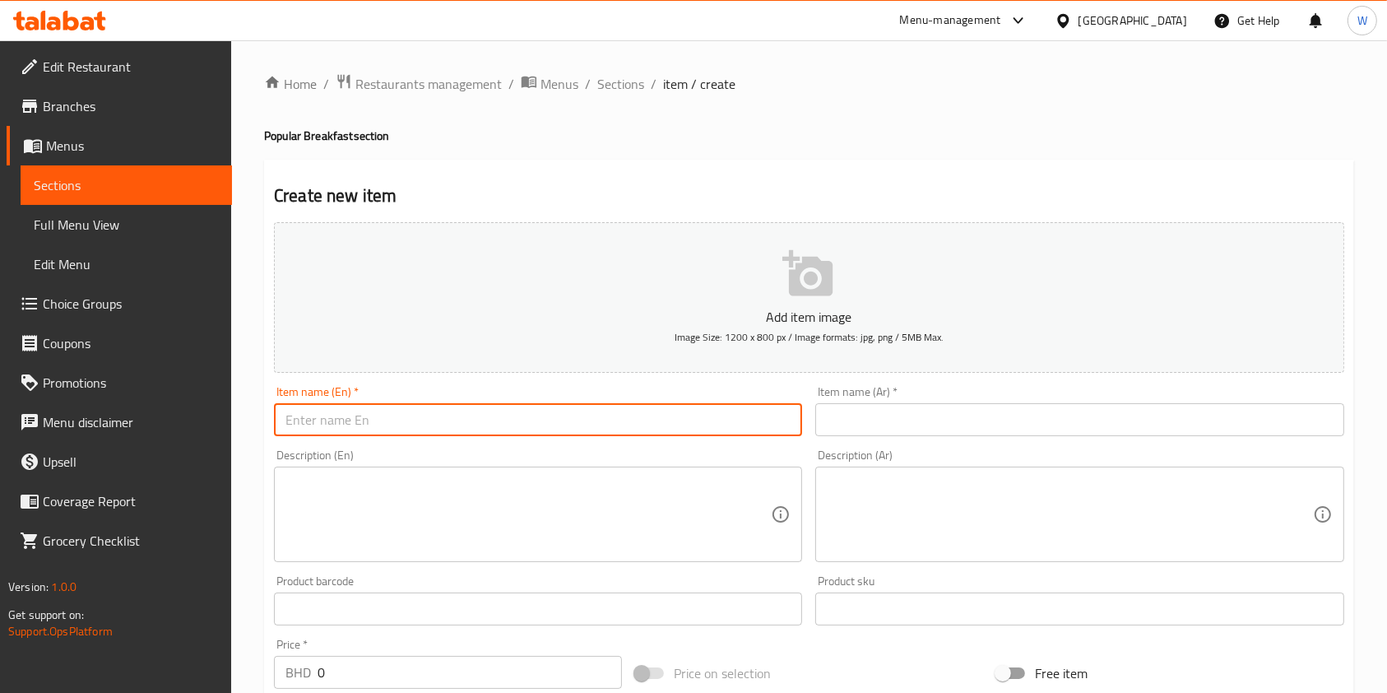
paste input "Grated Cheese Plate"
type input "Grated Cheese Plate"
click at [889, 405] on div "Item name (Ar)   * Item name (Ar) *" at bounding box center [1079, 411] width 528 height 50
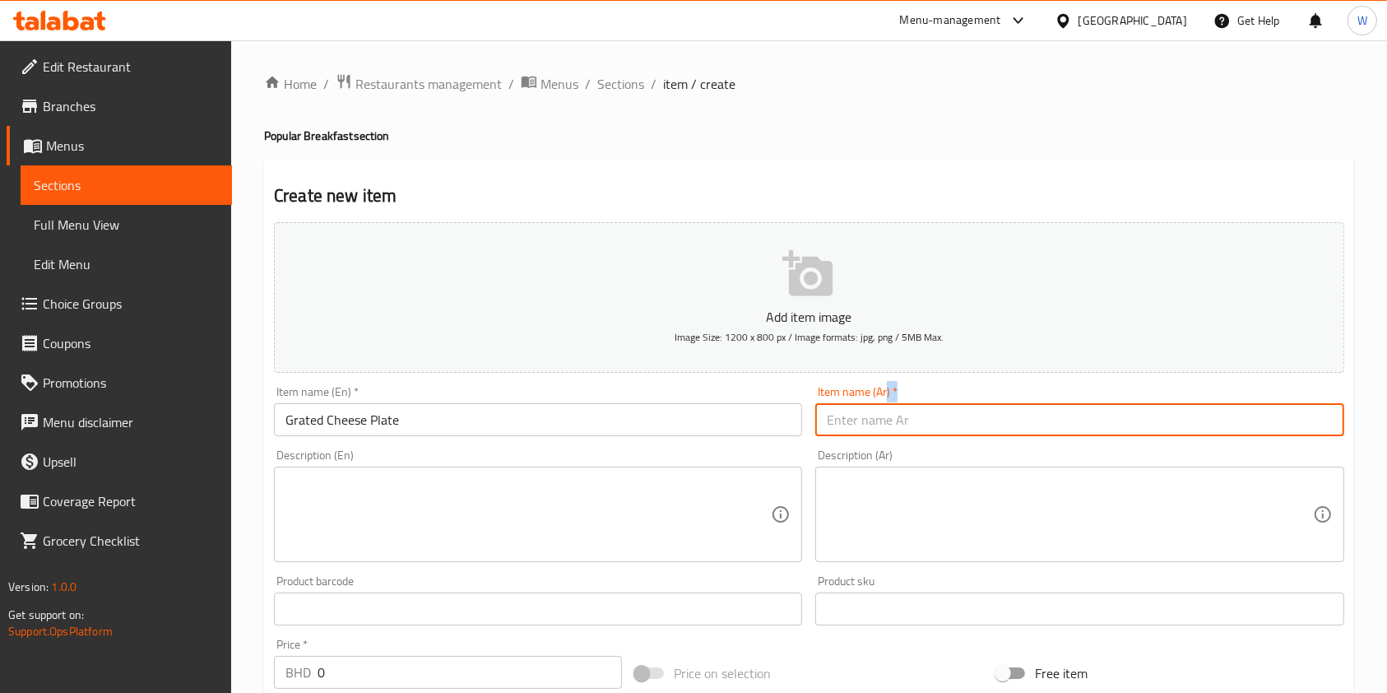
click at [887, 415] on input "text" at bounding box center [1079, 419] width 528 height 33
paste input "صحن جبن مبشور"
type input "صحن جبن مبشور"
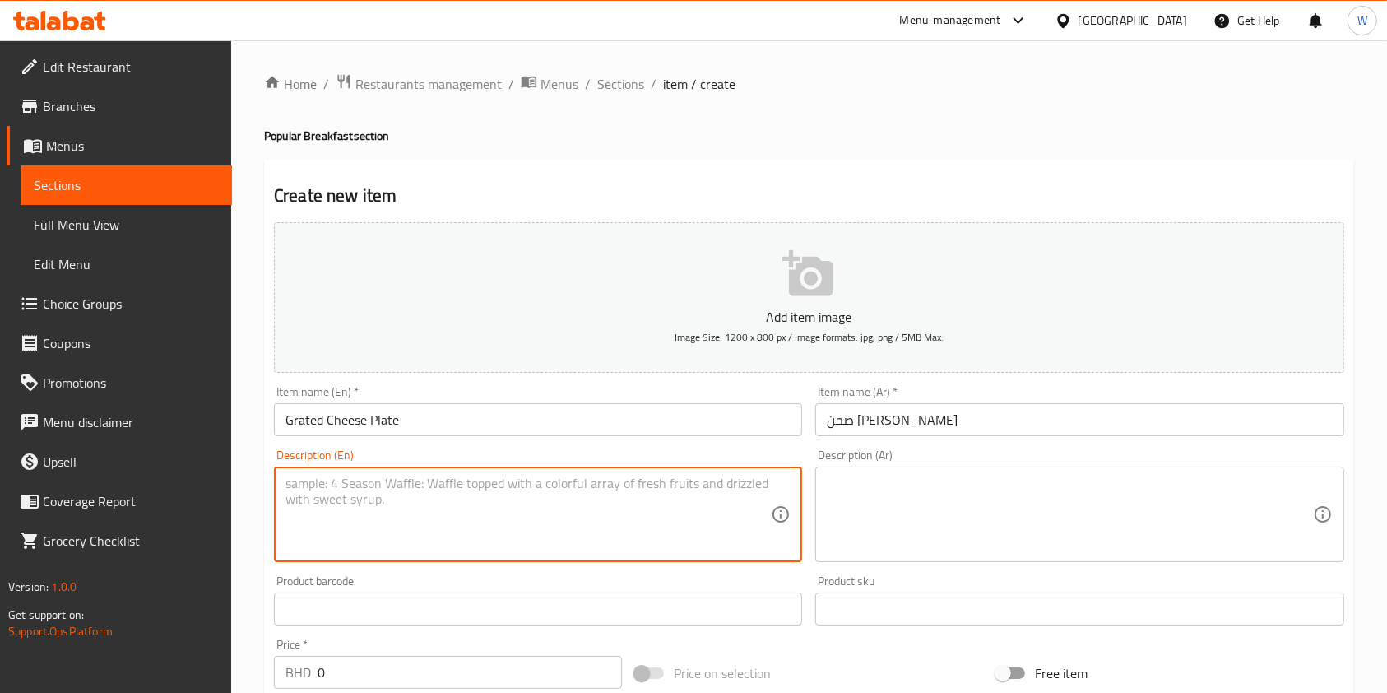
click at [591, 521] on textarea at bounding box center [527, 514] width 485 height 78
paste textarea "Freshly grated cheese served as a side."
type textarea "Freshly grated cheese served as a side."
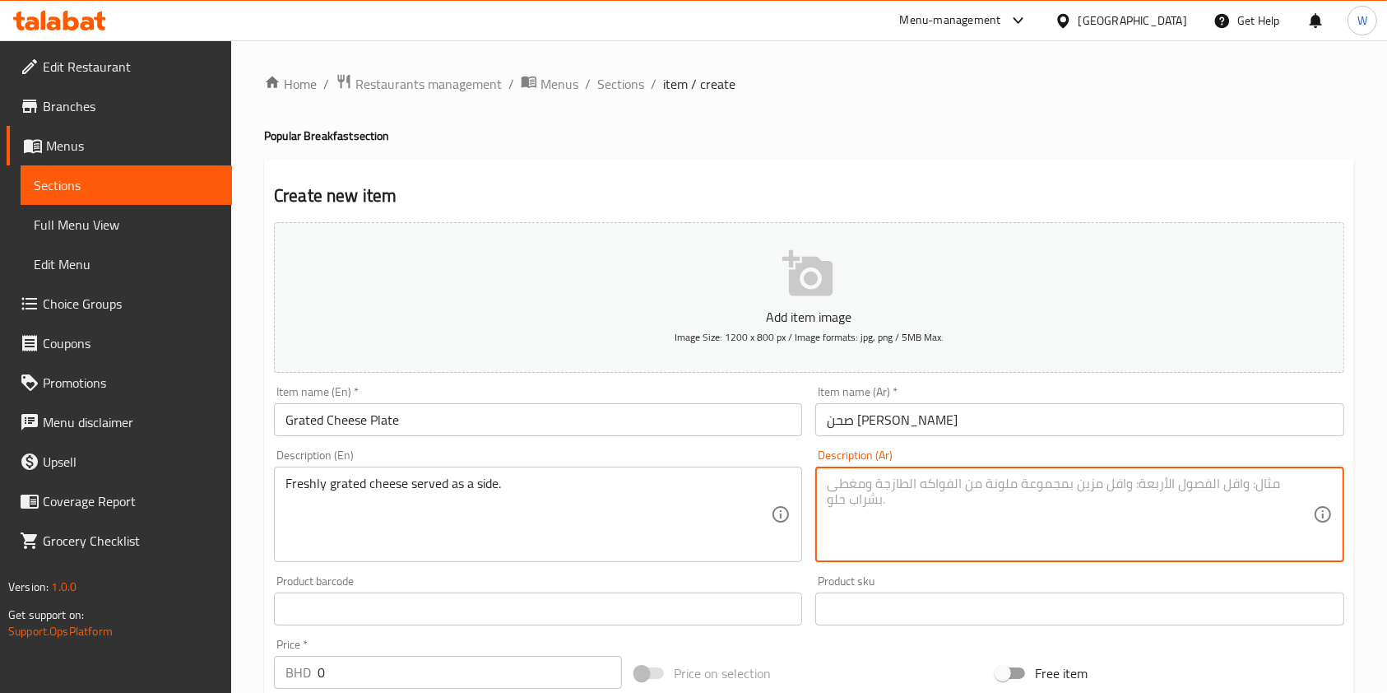
click at [894, 515] on textarea at bounding box center [1069, 514] width 485 height 78
paste textarea "جبن مبشور طازج يقدم كإضافة."
type textarea "جبن مبشور طازج يقدم كإضافة."
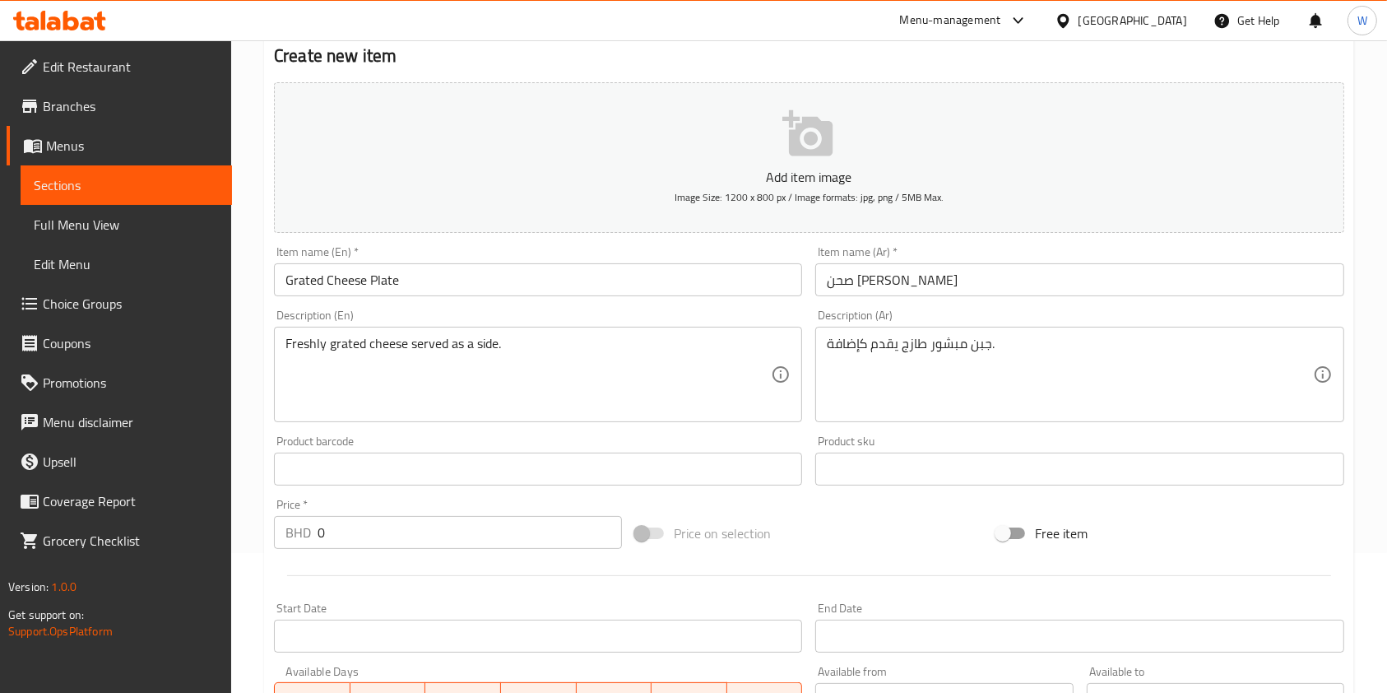
scroll to position [219, 0]
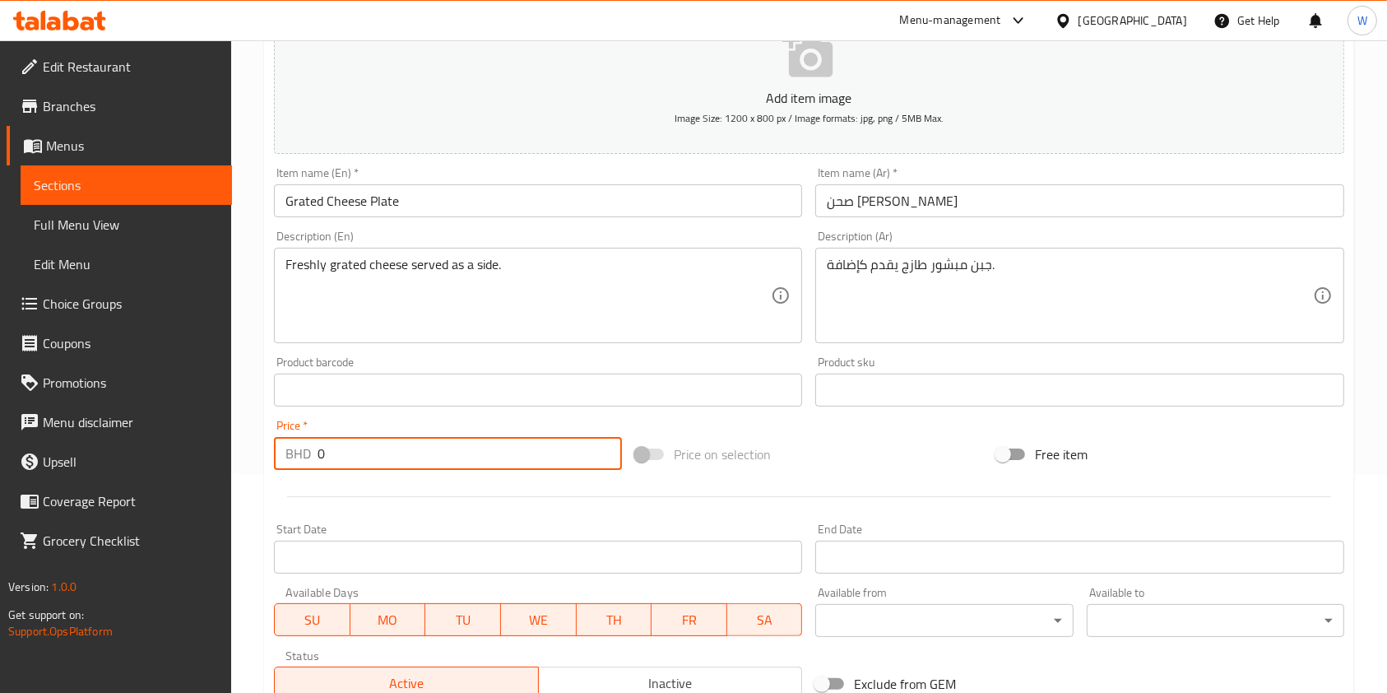
drag, startPoint x: 361, startPoint y: 448, endPoint x: 274, endPoint y: 461, distance: 88.2
click at [282, 460] on div "BHD 0 Price *" at bounding box center [448, 453] width 348 height 33
paste input "1.35"
type input "1.350"
click at [345, 484] on div at bounding box center [808, 496] width 1083 height 40
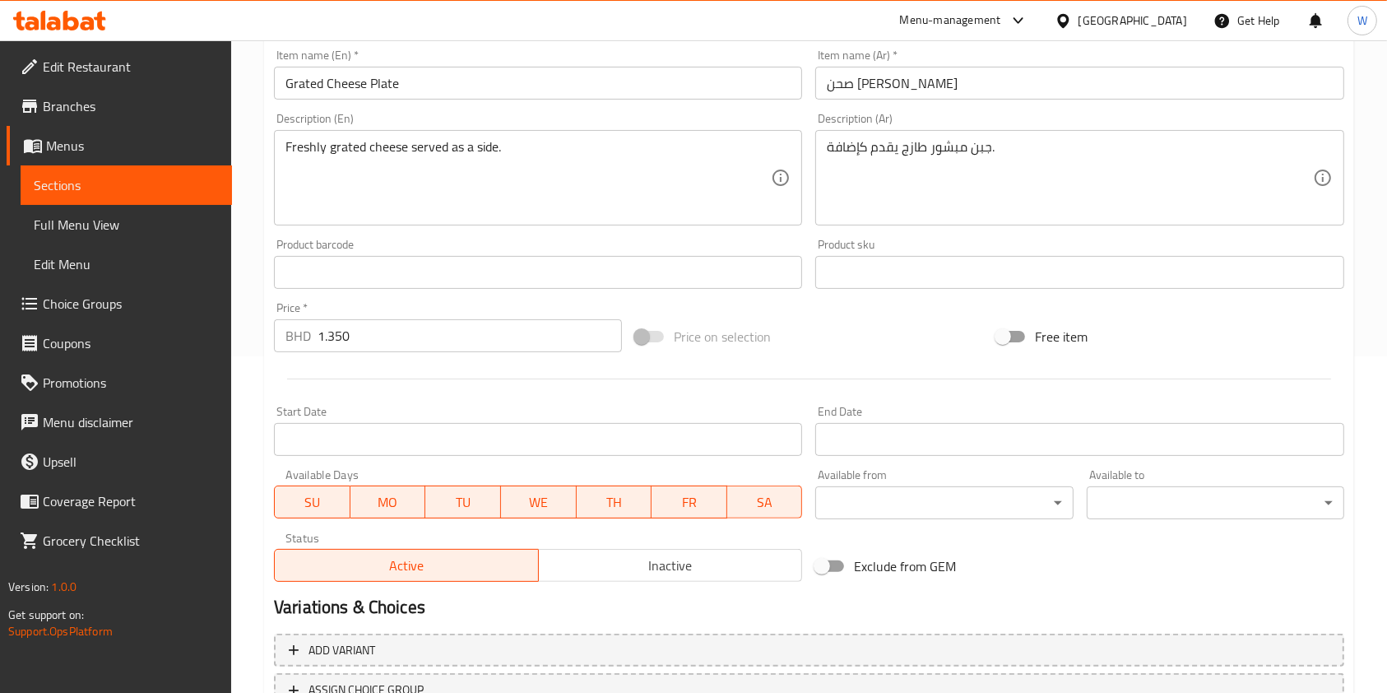
scroll to position [470, 0]
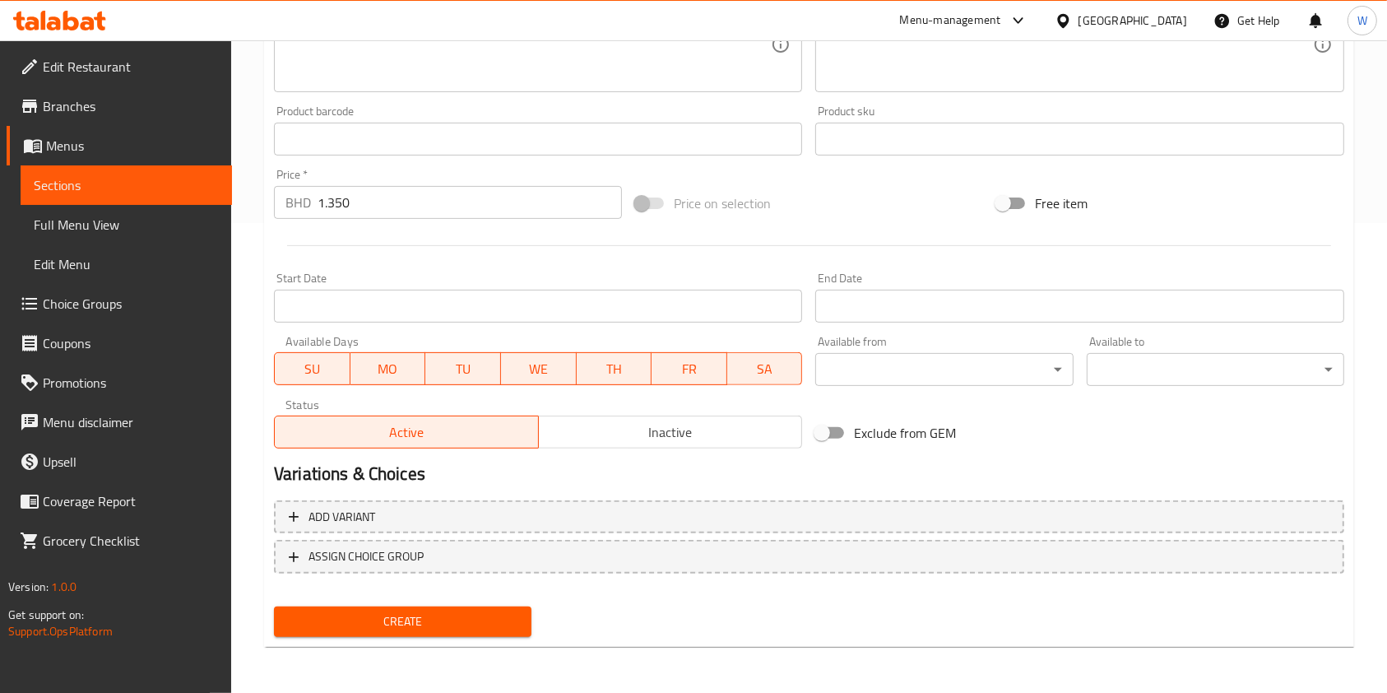
click at [391, 618] on span "Create" at bounding box center [402, 621] width 231 height 21
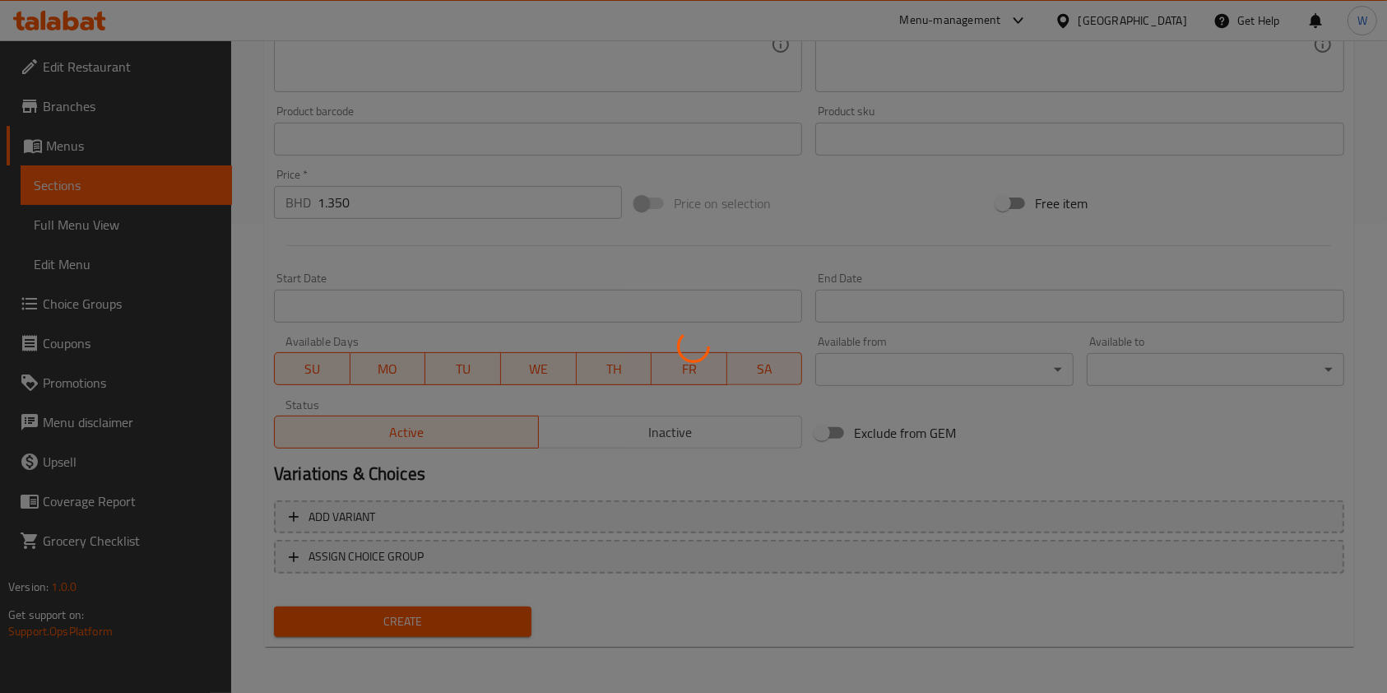
scroll to position [0, 0]
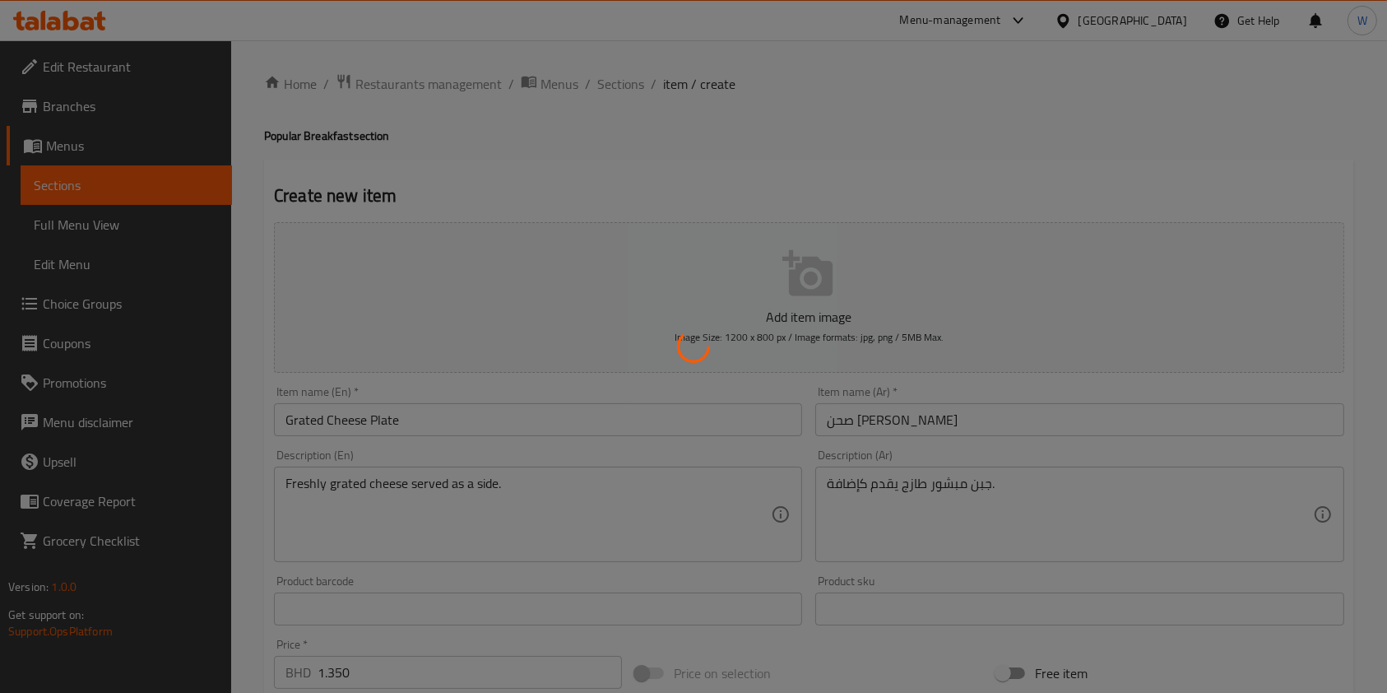
type input "0"
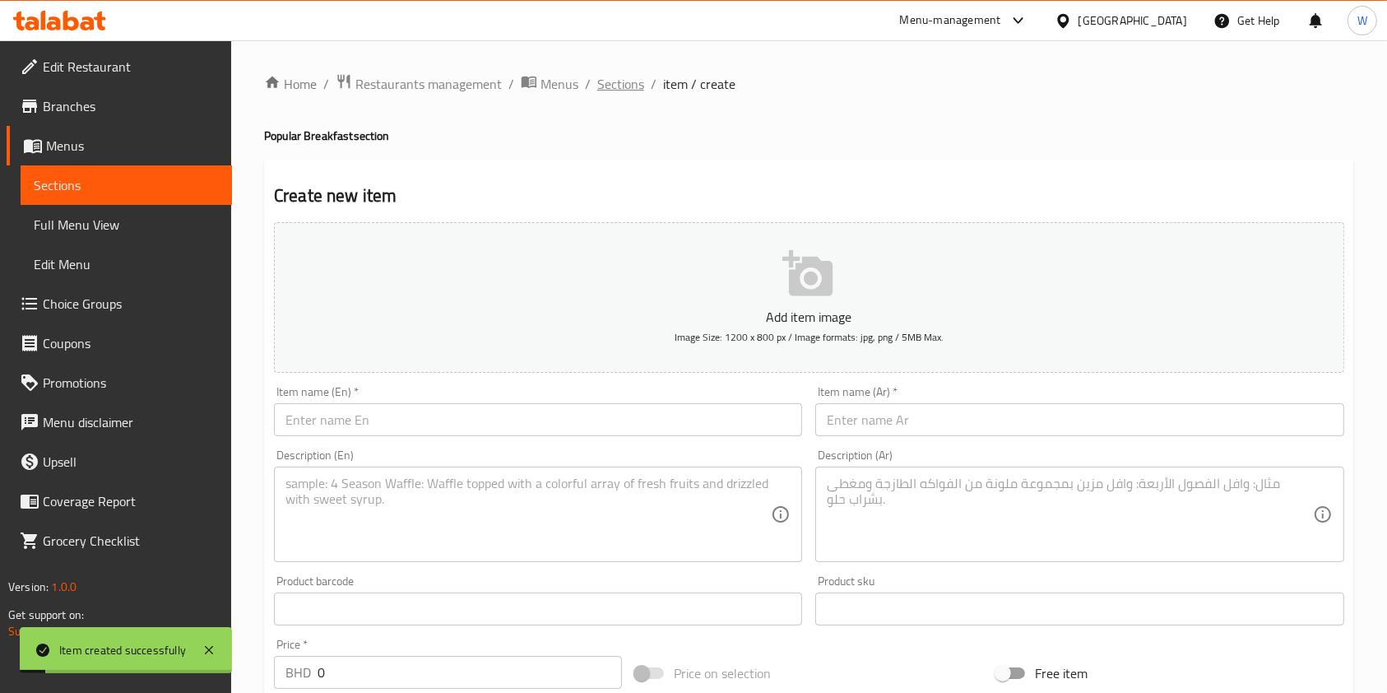
click at [619, 81] on span "Sections" at bounding box center [620, 84] width 47 height 20
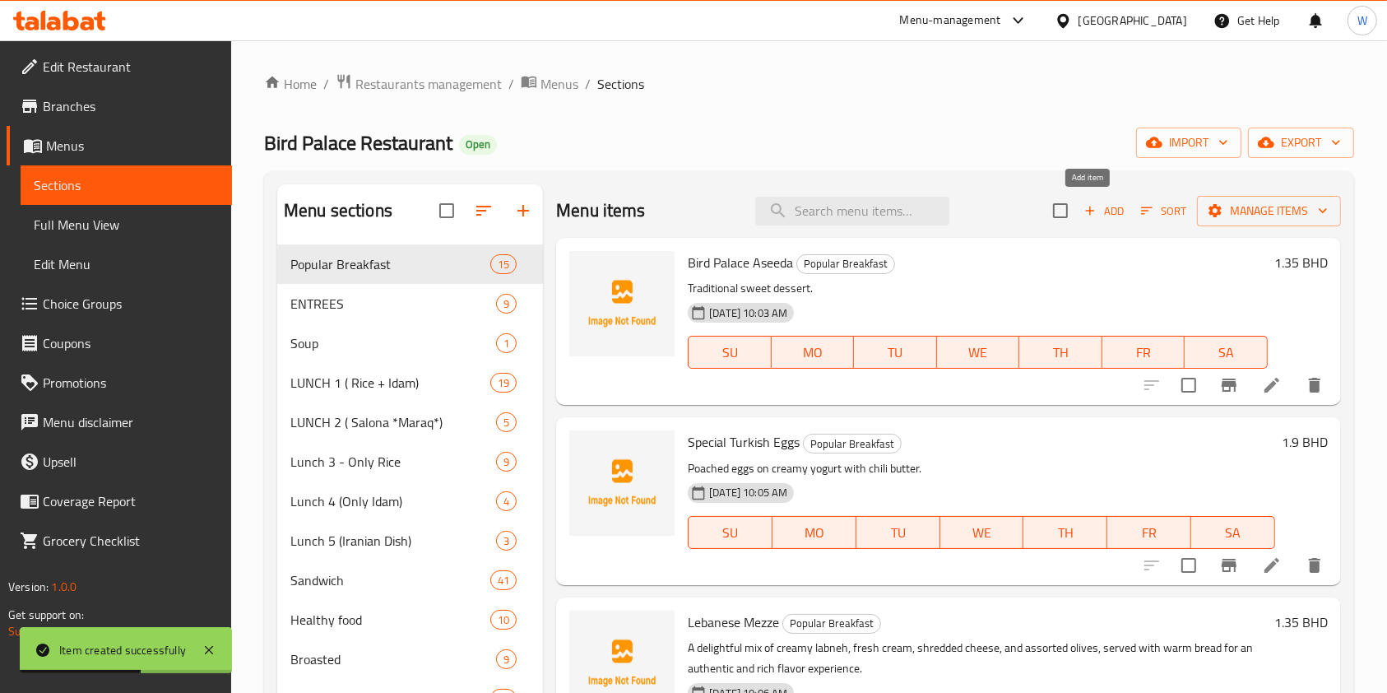
click at [1100, 209] on span "Add" at bounding box center [1104, 211] width 44 height 19
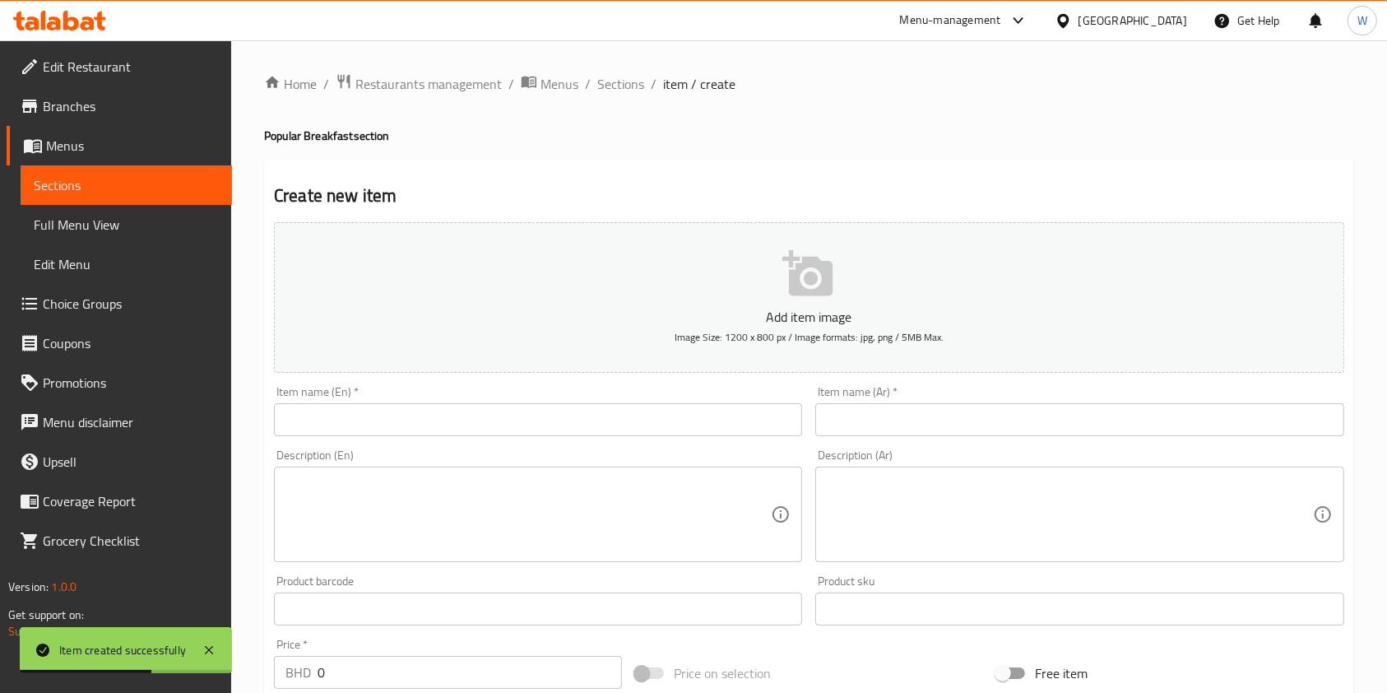
click at [510, 438] on div "Item name (En)   * Item name (En) *" at bounding box center [537, 410] width 541 height 63
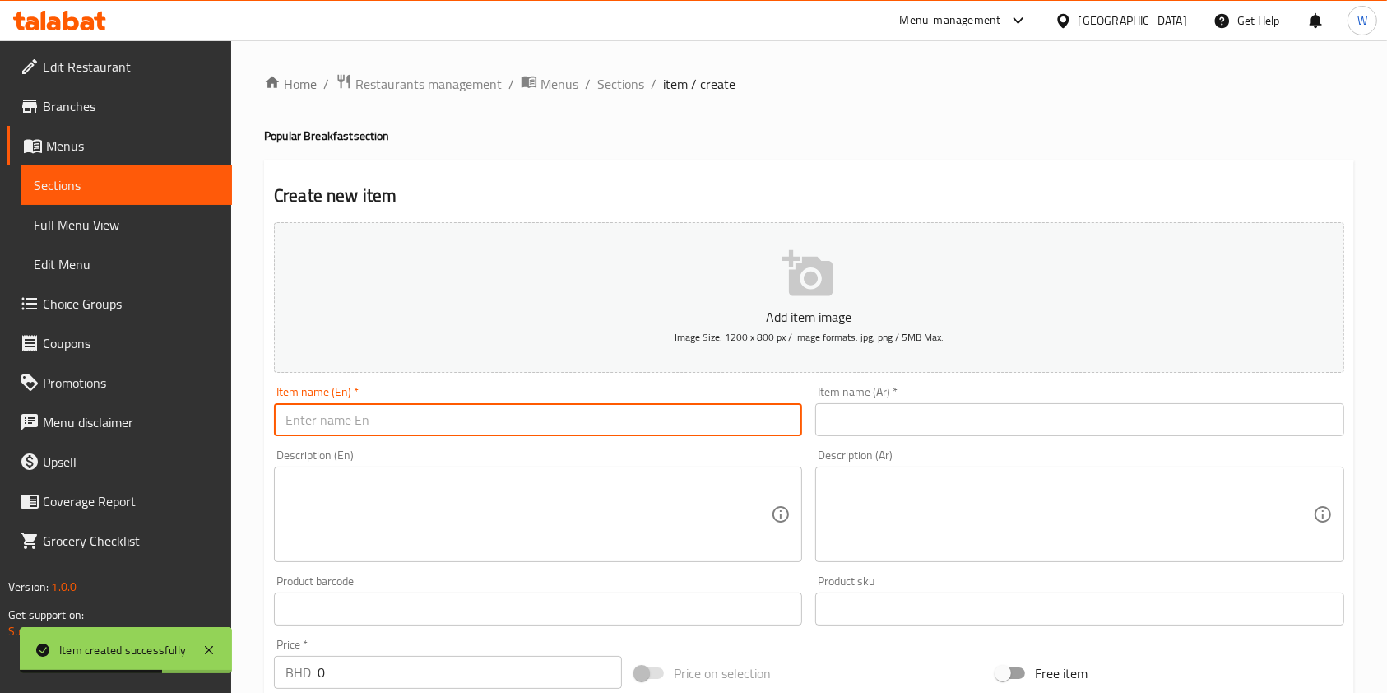
click at [523, 420] on input "text" at bounding box center [538, 419] width 528 height 33
paste input "Cream Honey Plate"
type input "Cream Honey Plate"
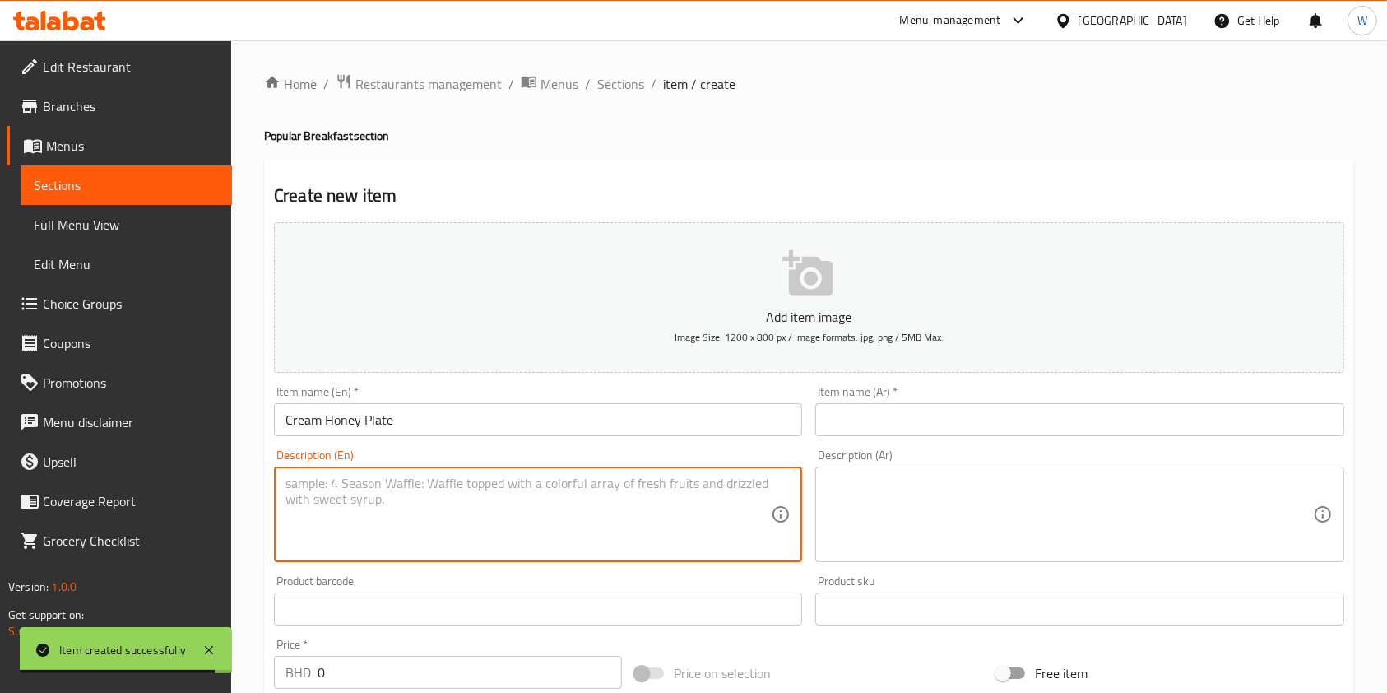
click at [499, 489] on textarea at bounding box center [527, 514] width 485 height 78
paste textarea "Cream topped with sweet honey."
type textarea "Cream topped with sweet honey."
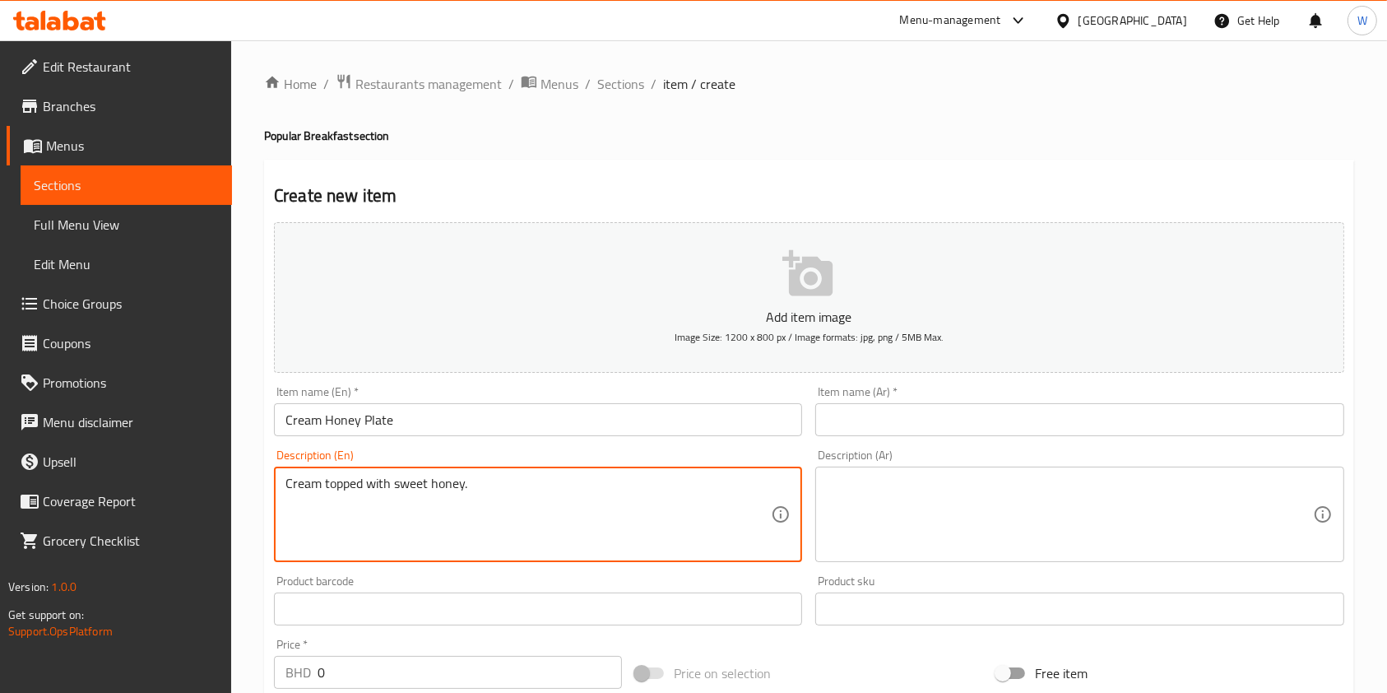
click at [986, 533] on textarea at bounding box center [1069, 514] width 485 height 78
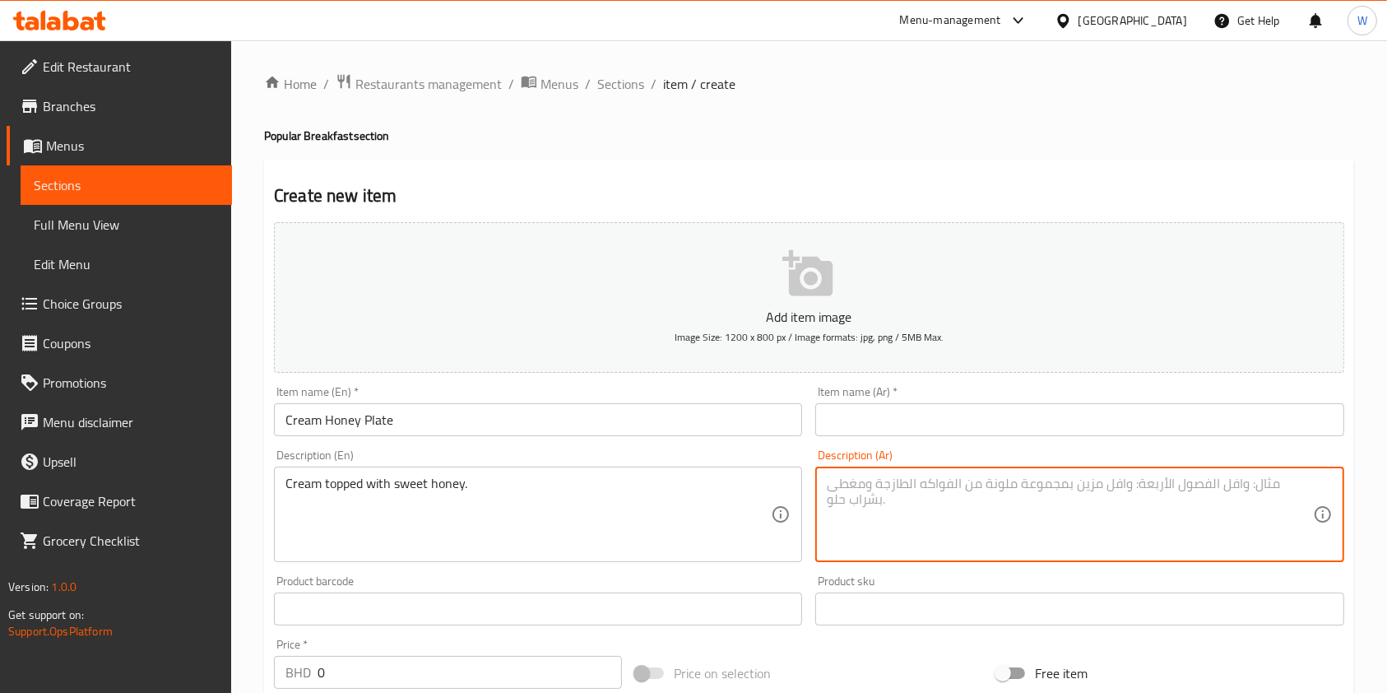
paste textarea "كريمة مغطاة بالعسل الحلو."
type textarea "كريمة مغطاة بالعسل الحلو."
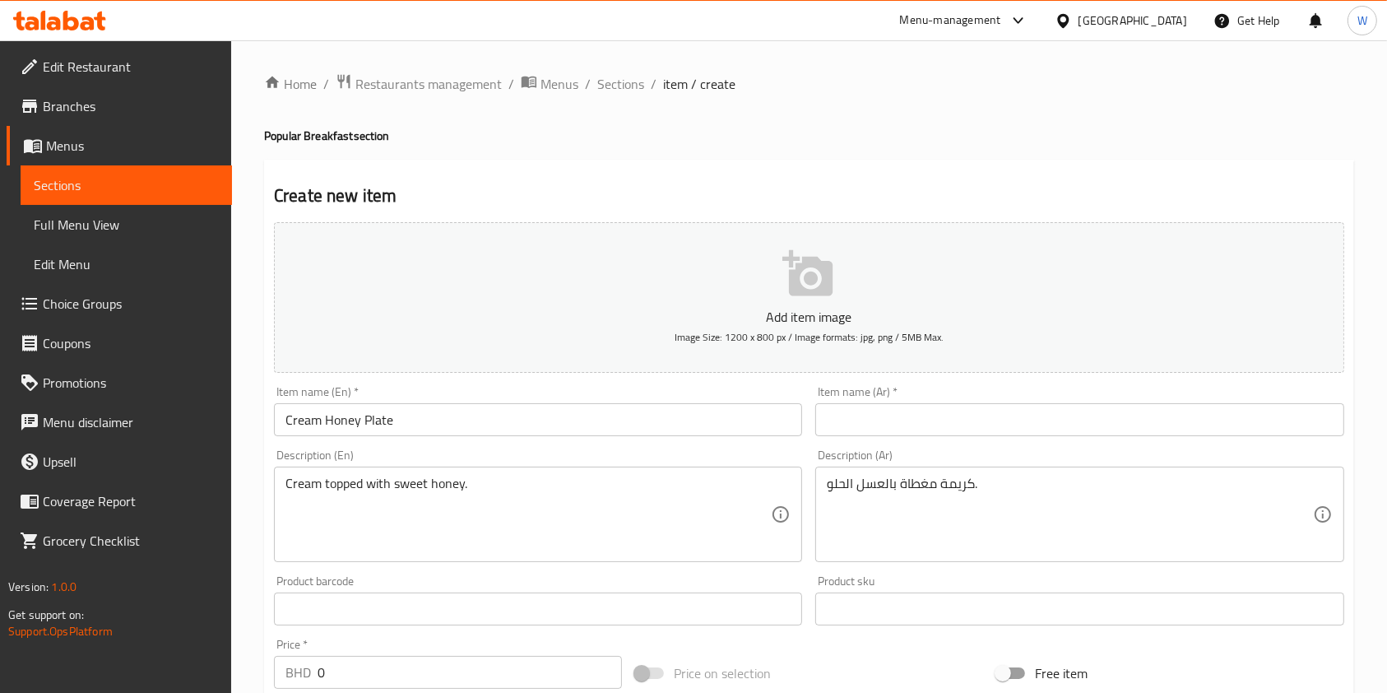
click at [849, 431] on input "text" at bounding box center [1079, 419] width 528 height 33
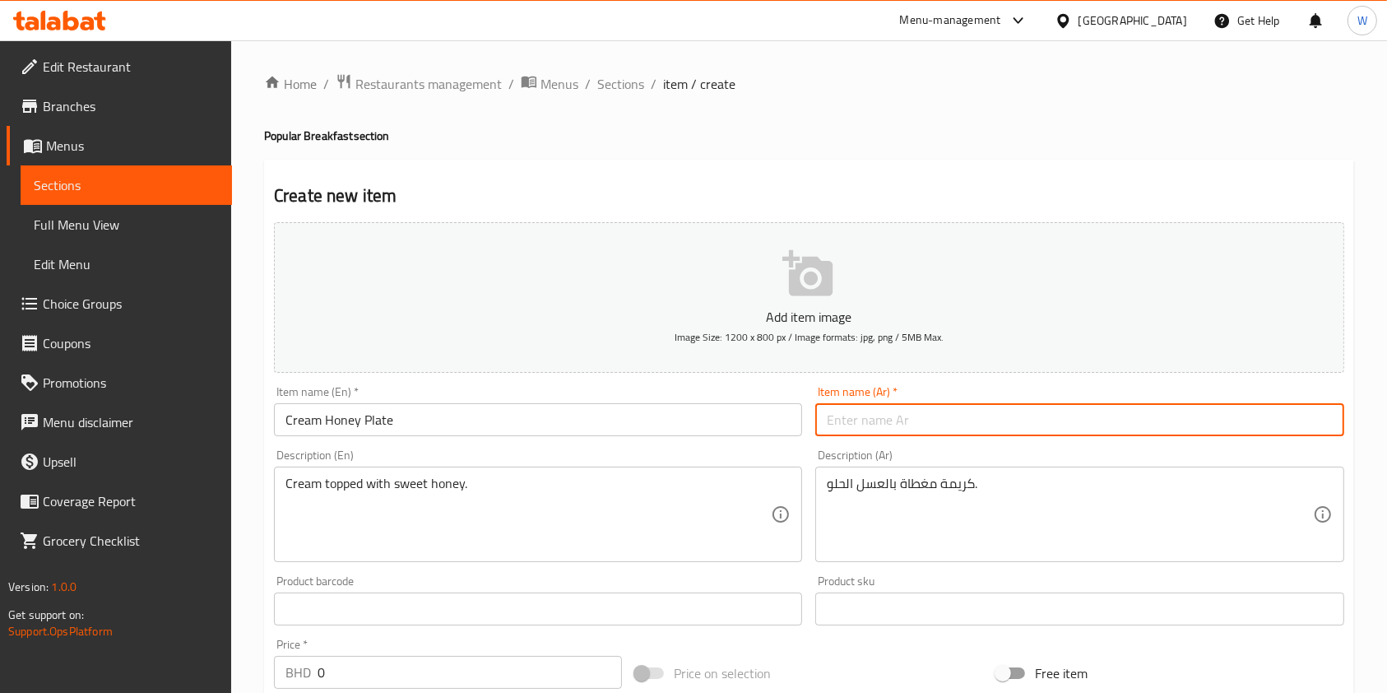
paste input "صحن قشطة عسل"
type input "صحن قشطة عسل"
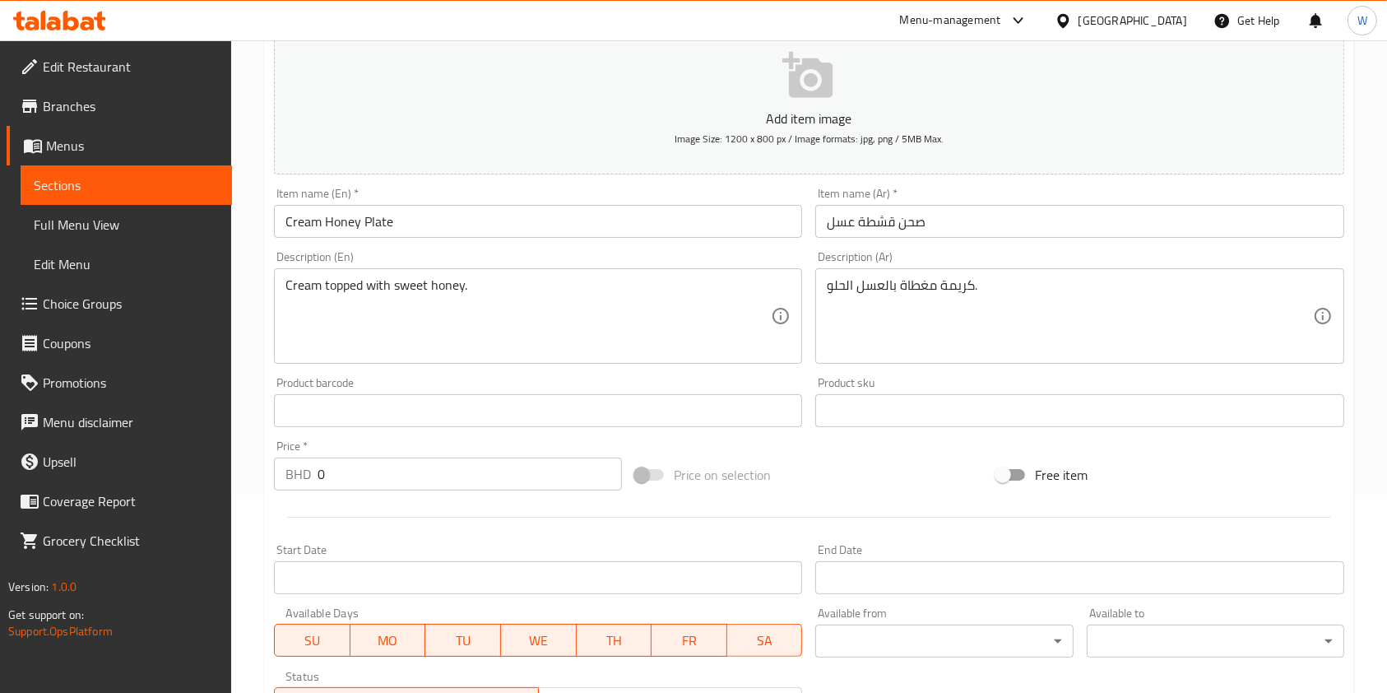
scroll to position [219, 0]
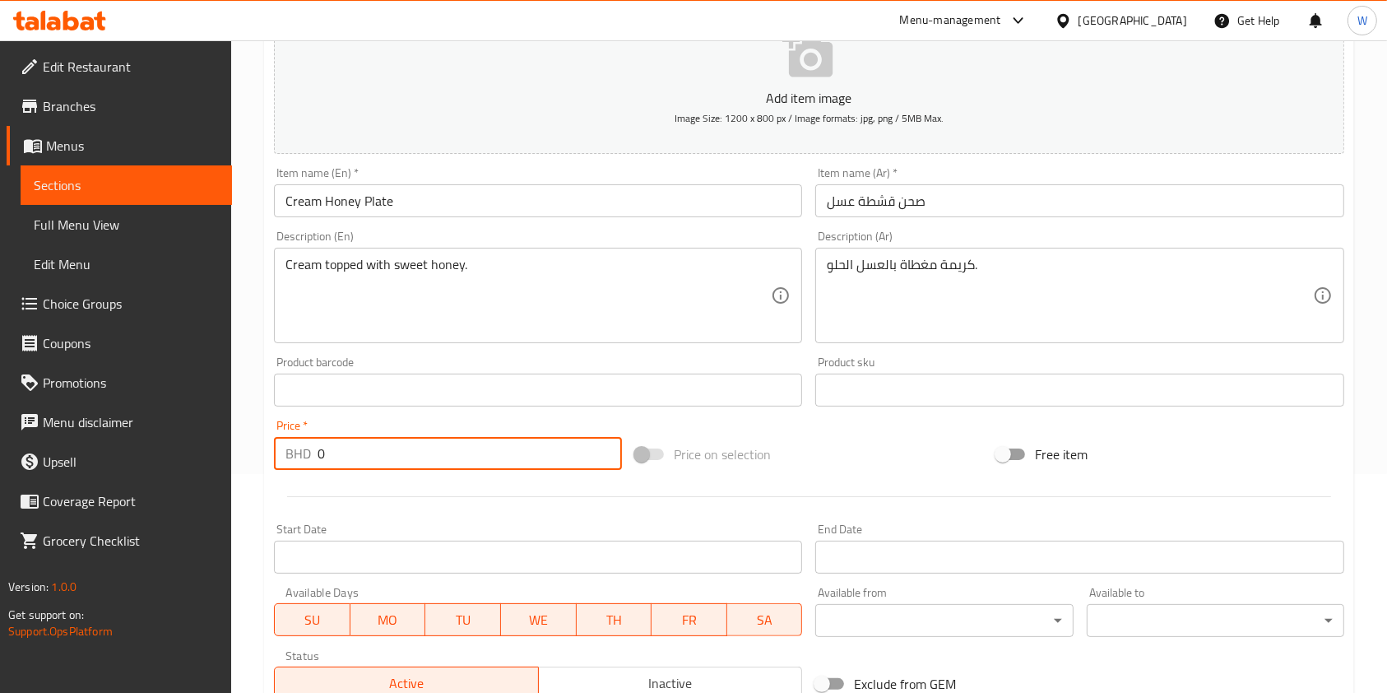
drag, startPoint x: 383, startPoint y: 456, endPoint x: 304, endPoint y: 466, distance: 79.7
click at [304, 466] on div "BHD 0 Price *" at bounding box center [448, 453] width 348 height 33
paste input "1.35"
type input "1.350"
click at [400, 502] on div at bounding box center [808, 496] width 1083 height 40
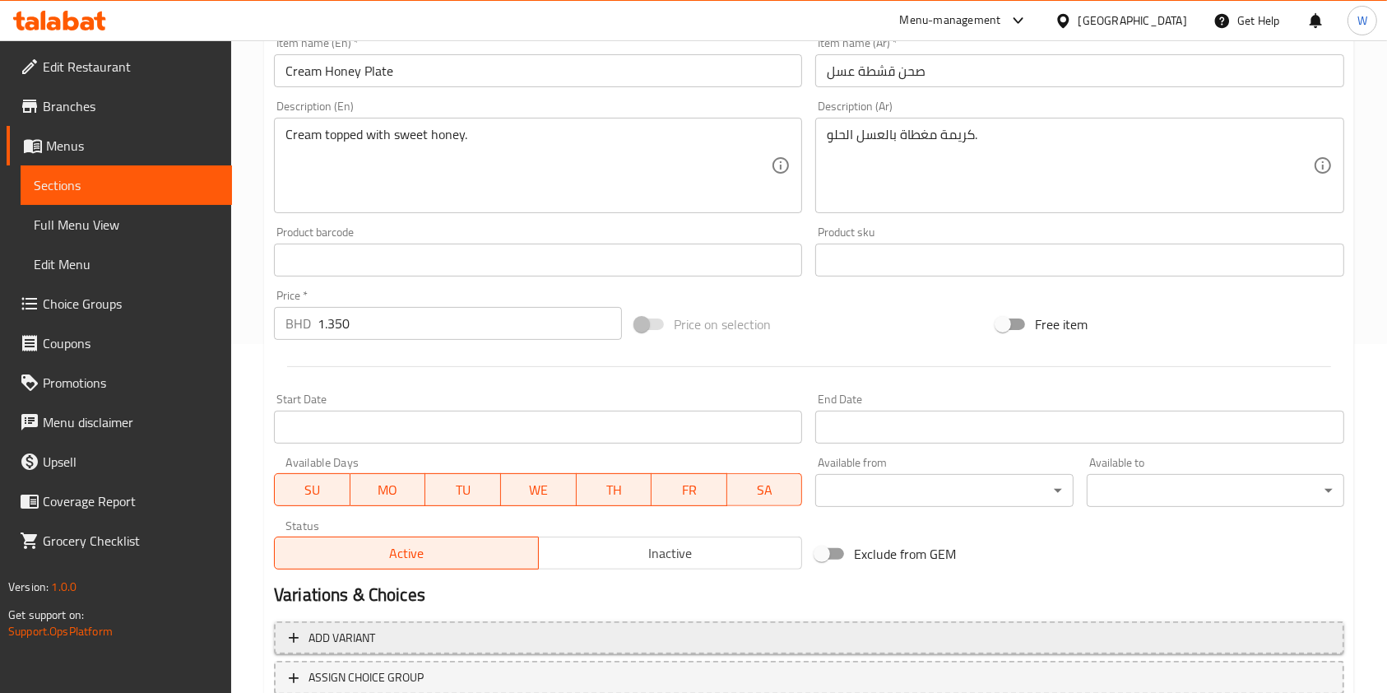
scroll to position [470, 0]
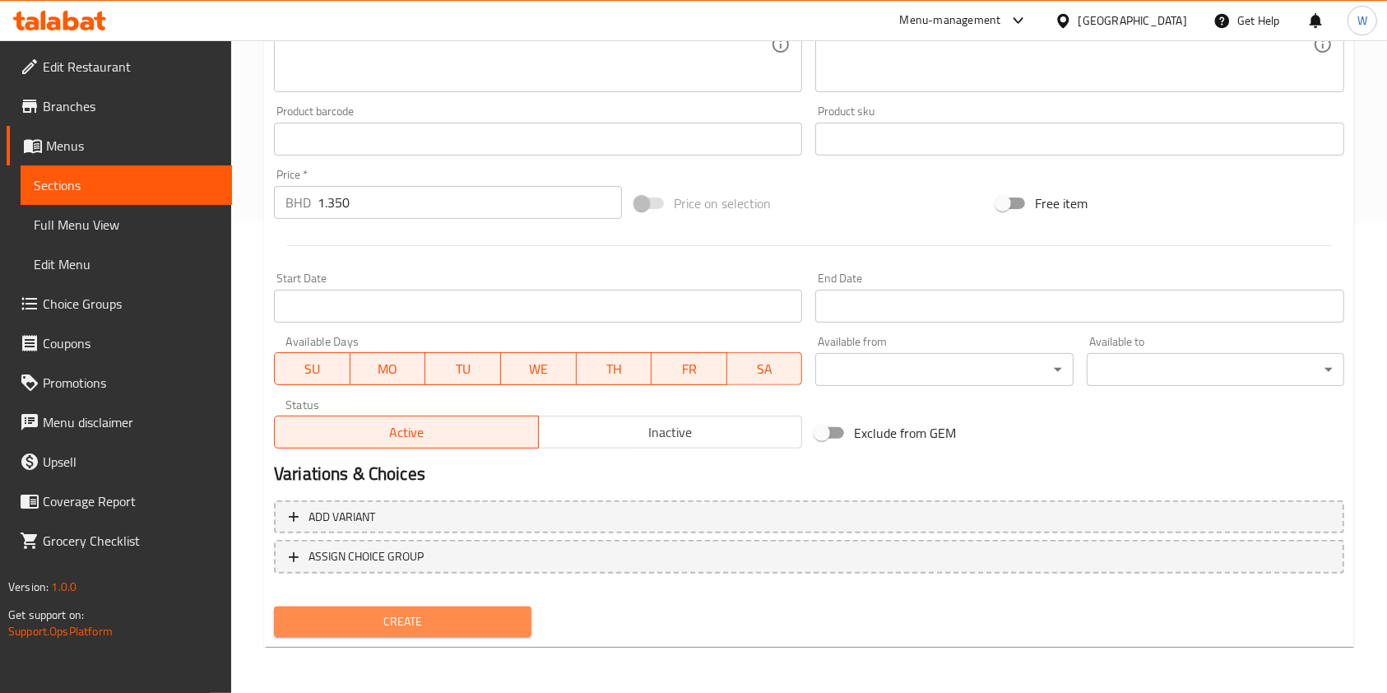
click at [420, 623] on span "Create" at bounding box center [402, 621] width 231 height 21
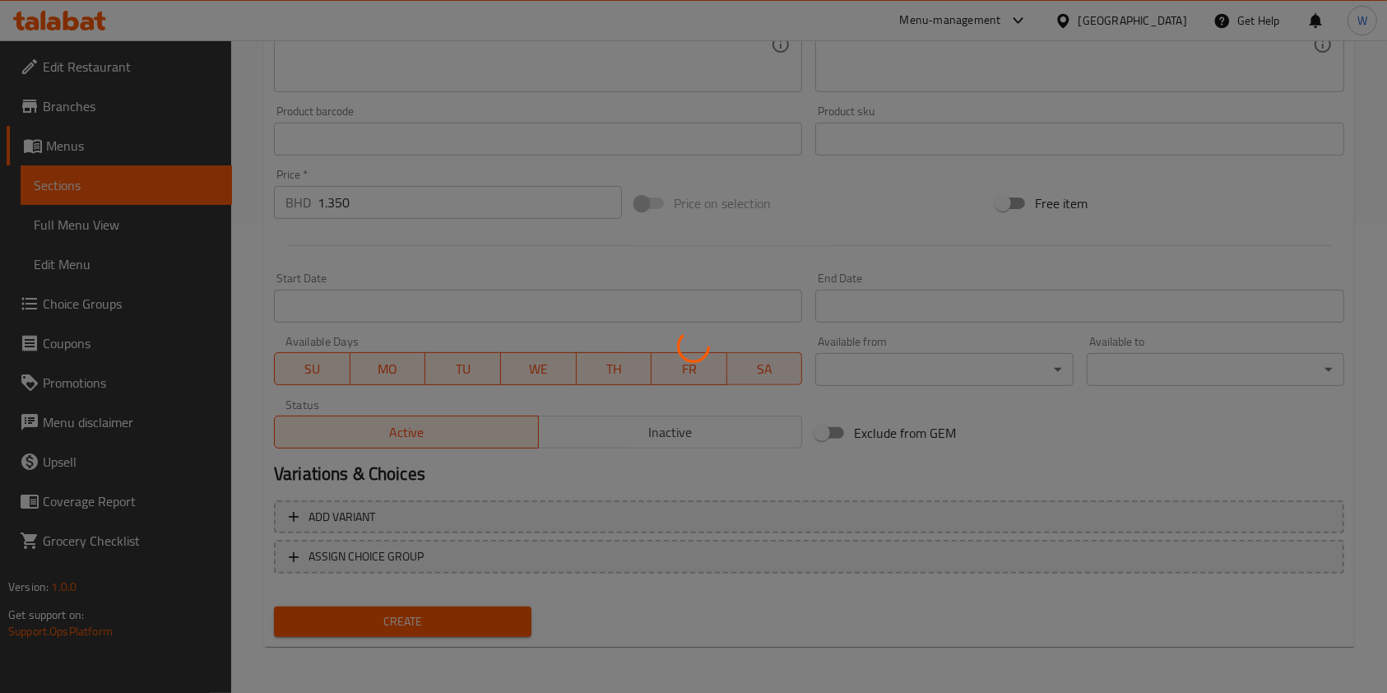
type input "0"
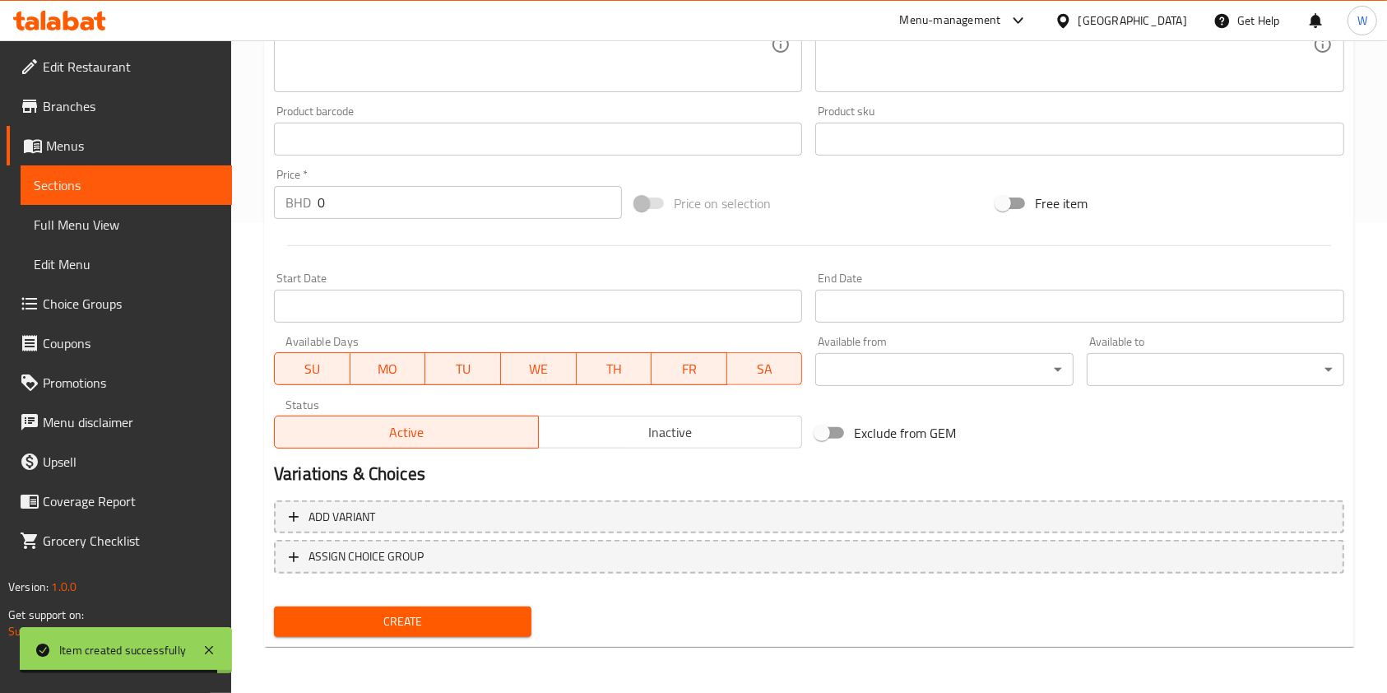
scroll to position [0, 0]
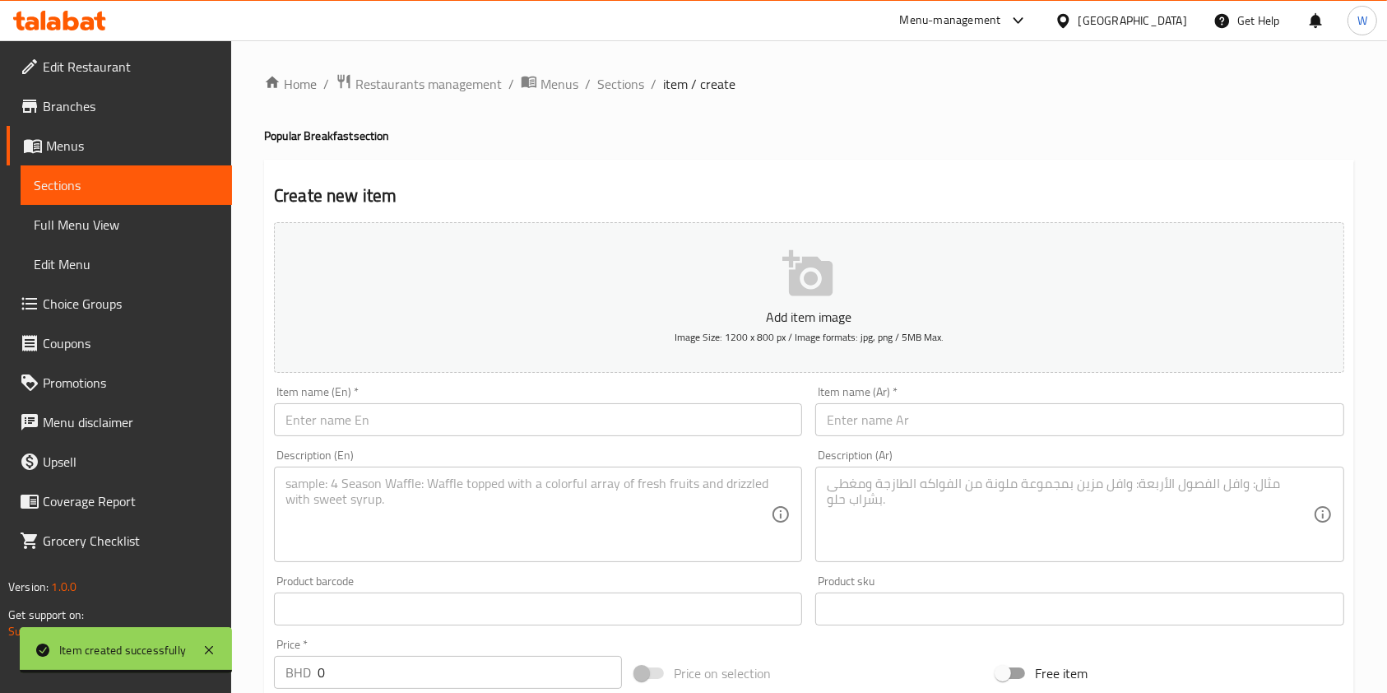
click at [625, 86] on span "Sections" at bounding box center [620, 84] width 47 height 20
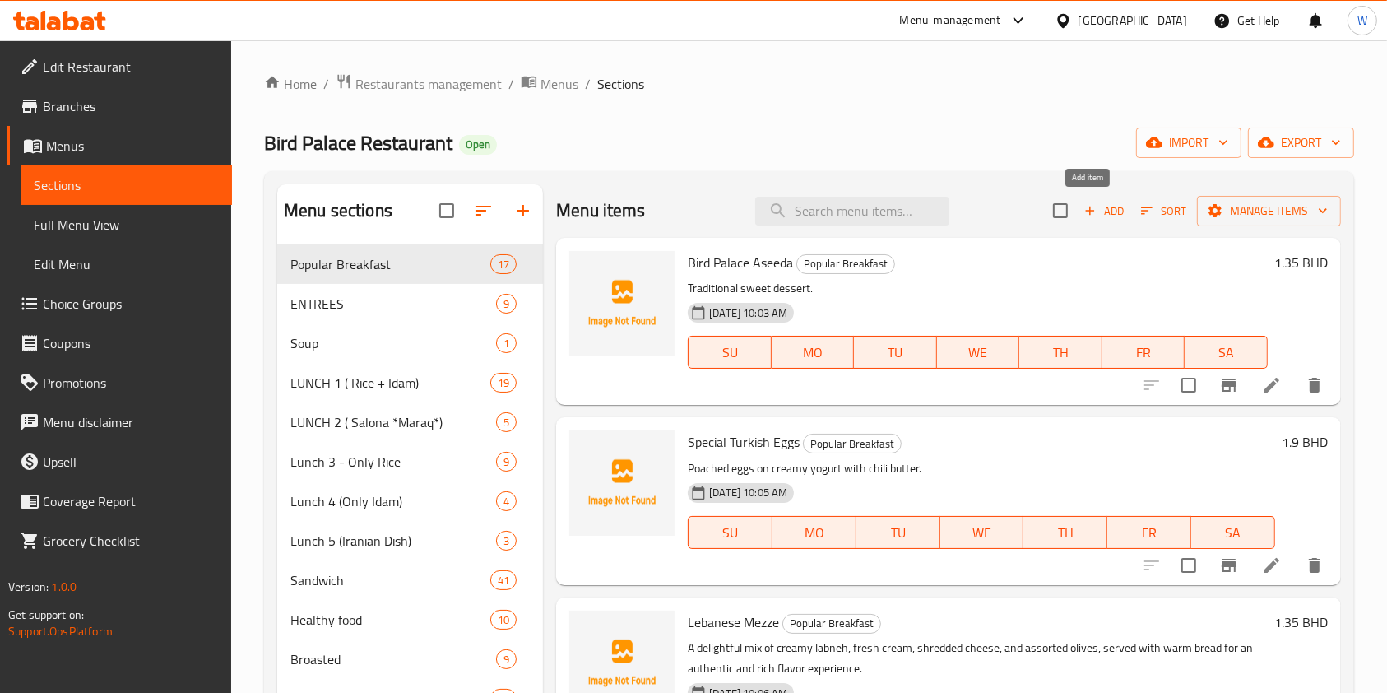
click at [1093, 217] on span "Add" at bounding box center [1104, 211] width 44 height 19
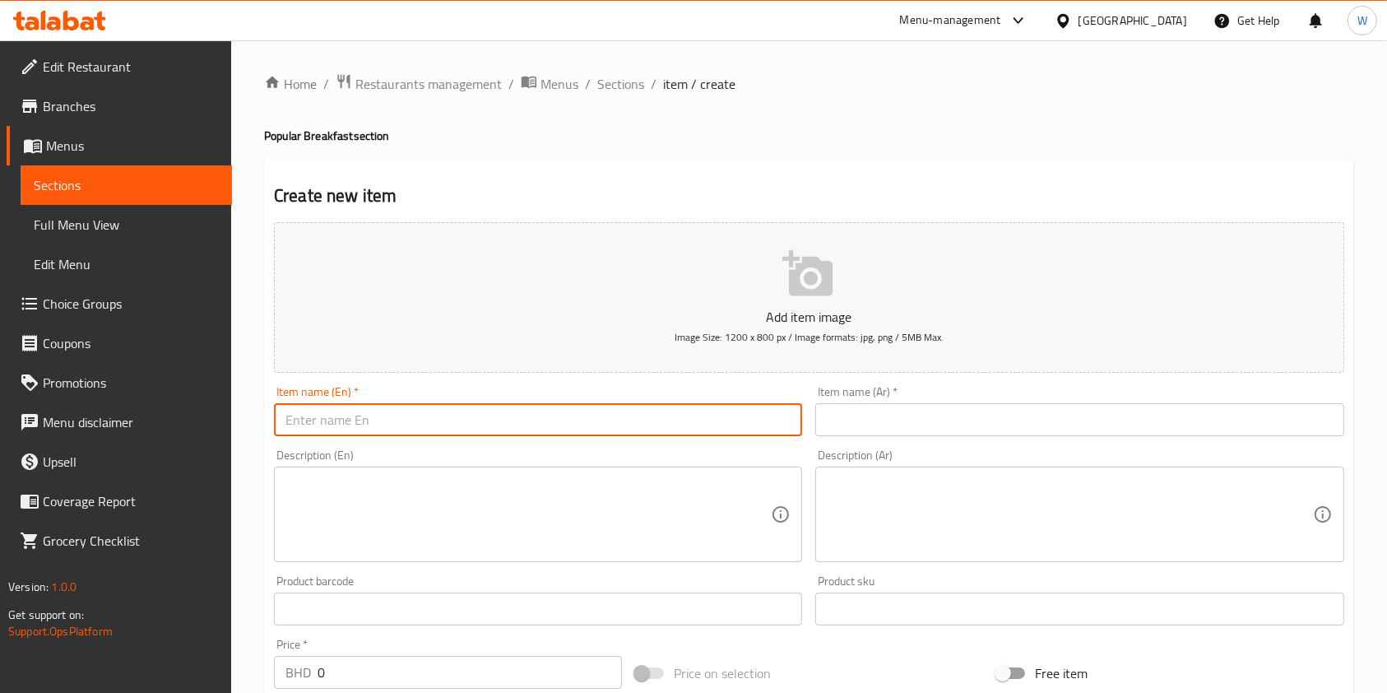
click at [494, 424] on input "text" at bounding box center [538, 419] width 528 height 33
paste input "Labnah Honey Plate"
type input "Labnah Honey Plate"
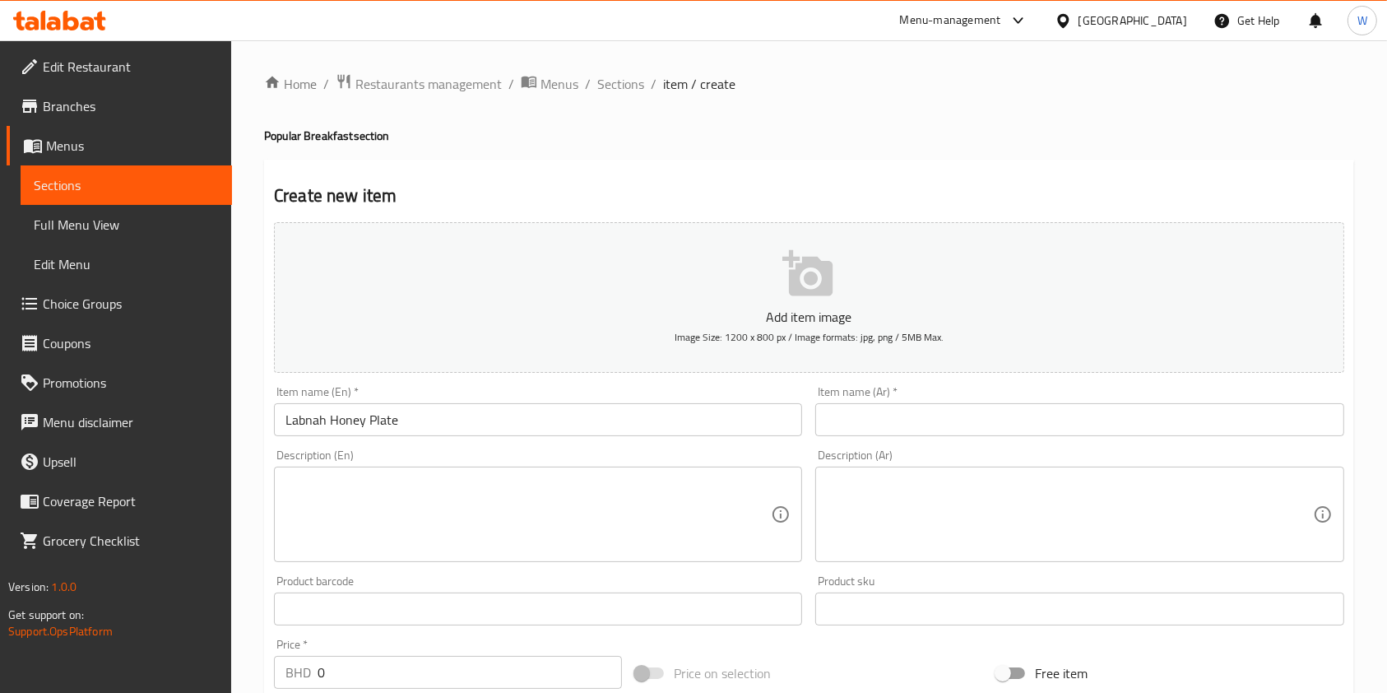
click at [891, 409] on input "text" at bounding box center [1079, 419] width 528 height 33
paste input "صحن لبنة عسل"
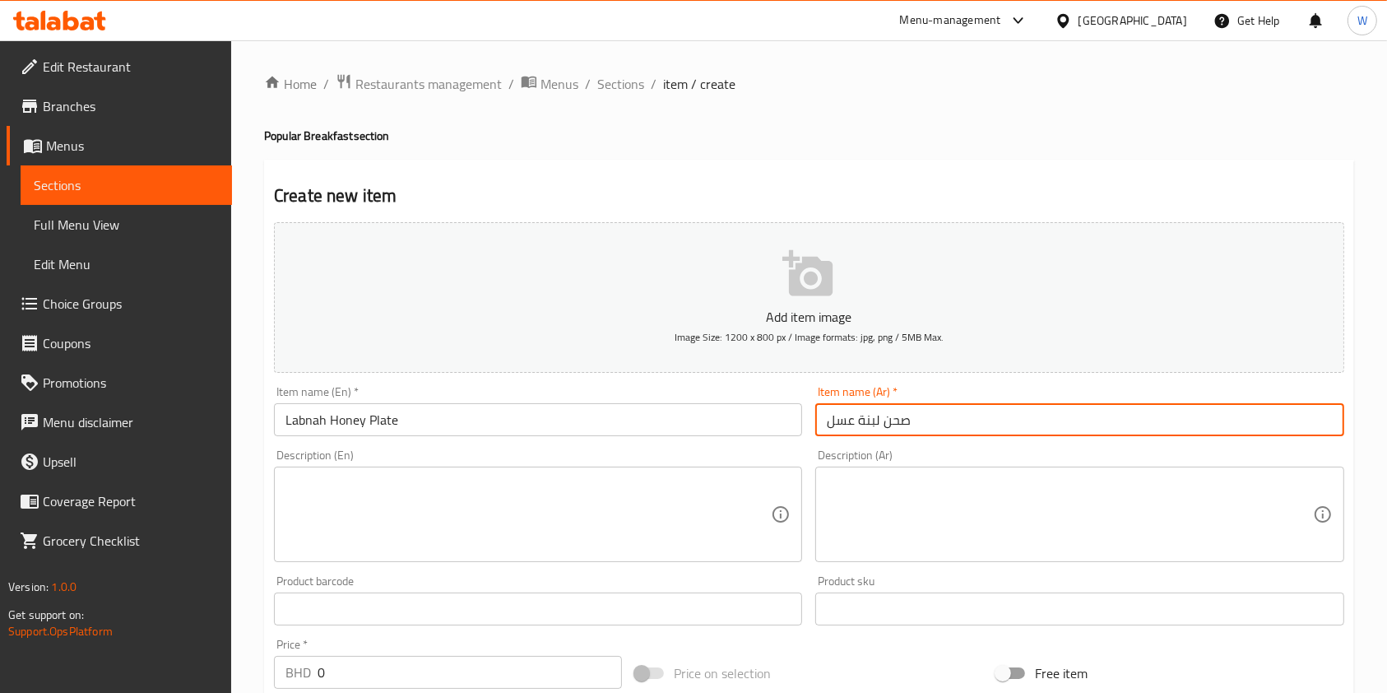
type input "صحن لبنة عسل"
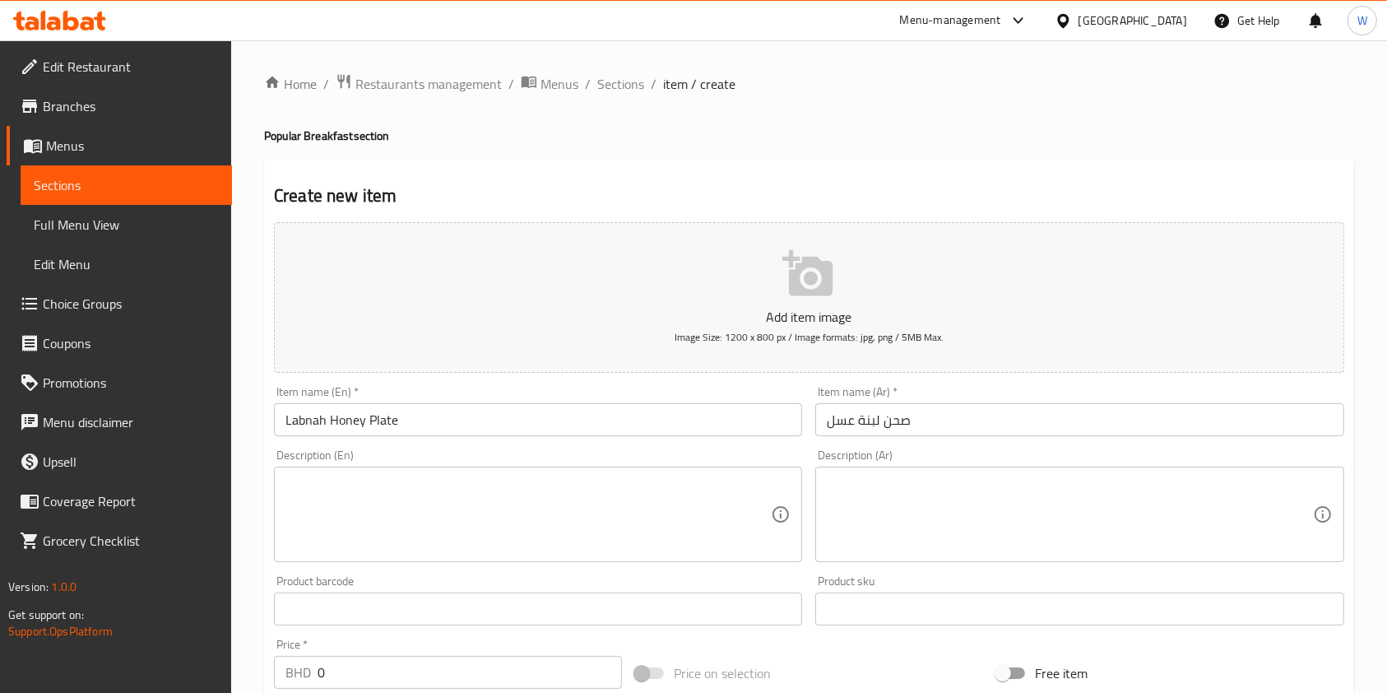
click at [382, 407] on input "Labnah Honey Plate" at bounding box center [538, 419] width 528 height 33
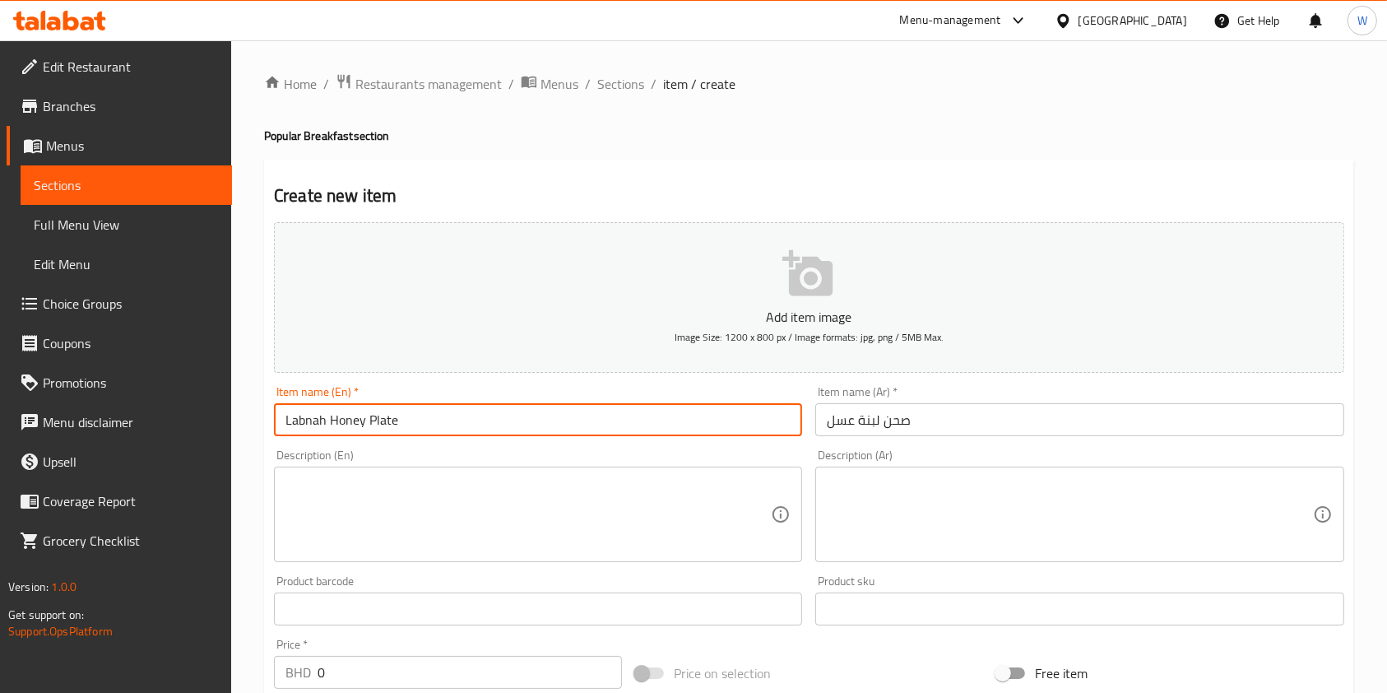
click at [382, 407] on input "Labnah Honey Plate" at bounding box center [538, 419] width 528 height 33
click at [434, 486] on textarea at bounding box center [527, 514] width 485 height 78
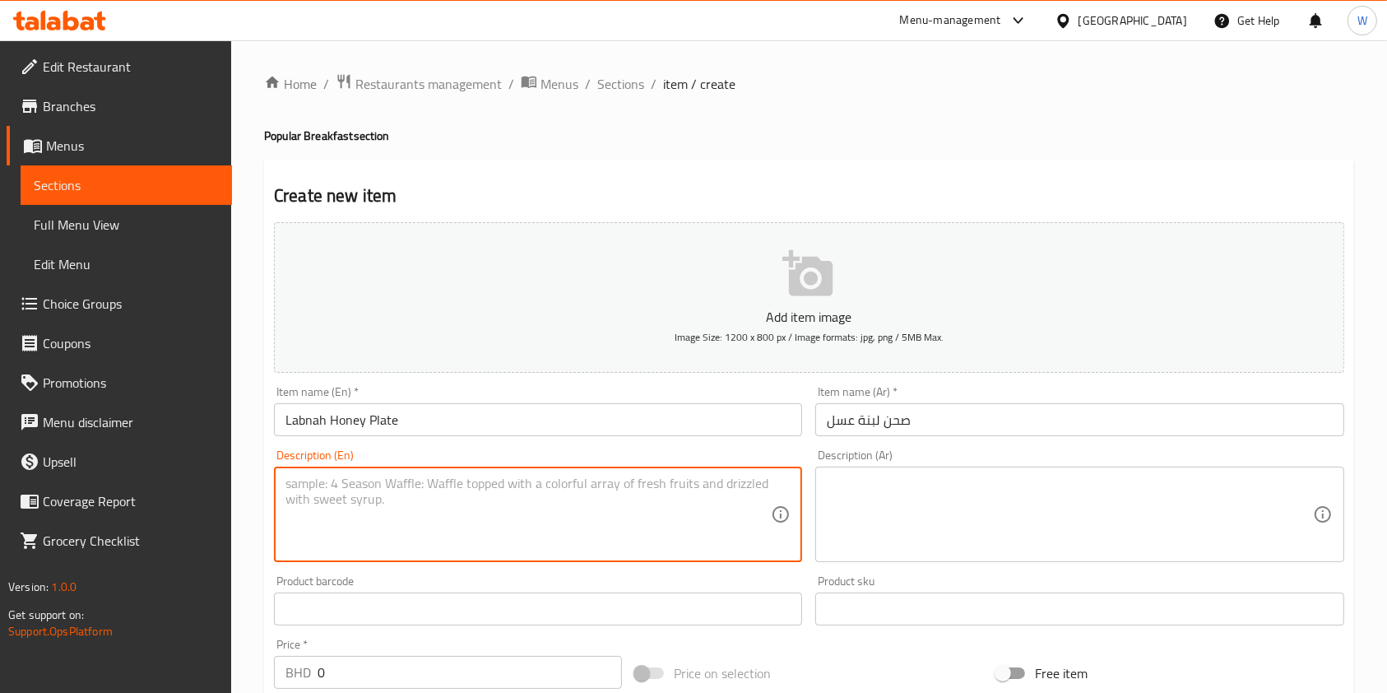
paste textarea "Creamy labneh drizzled with honey."
type textarea "Creamy labneh drizzled with honey."
click at [916, 526] on textarea at bounding box center [1069, 514] width 485 height 78
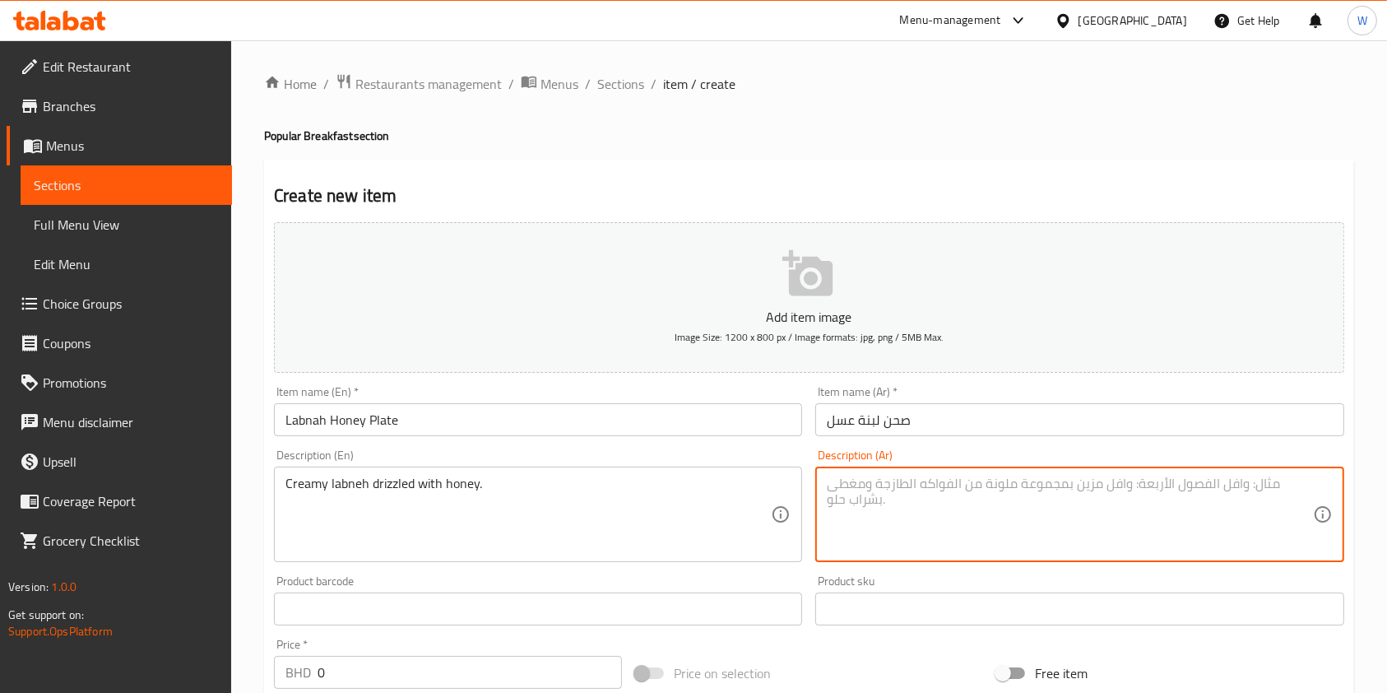
paste textarea "لبنة كريمية مع رشة عسل."
type textarea "لبنة كريمية مع رشة عسل."
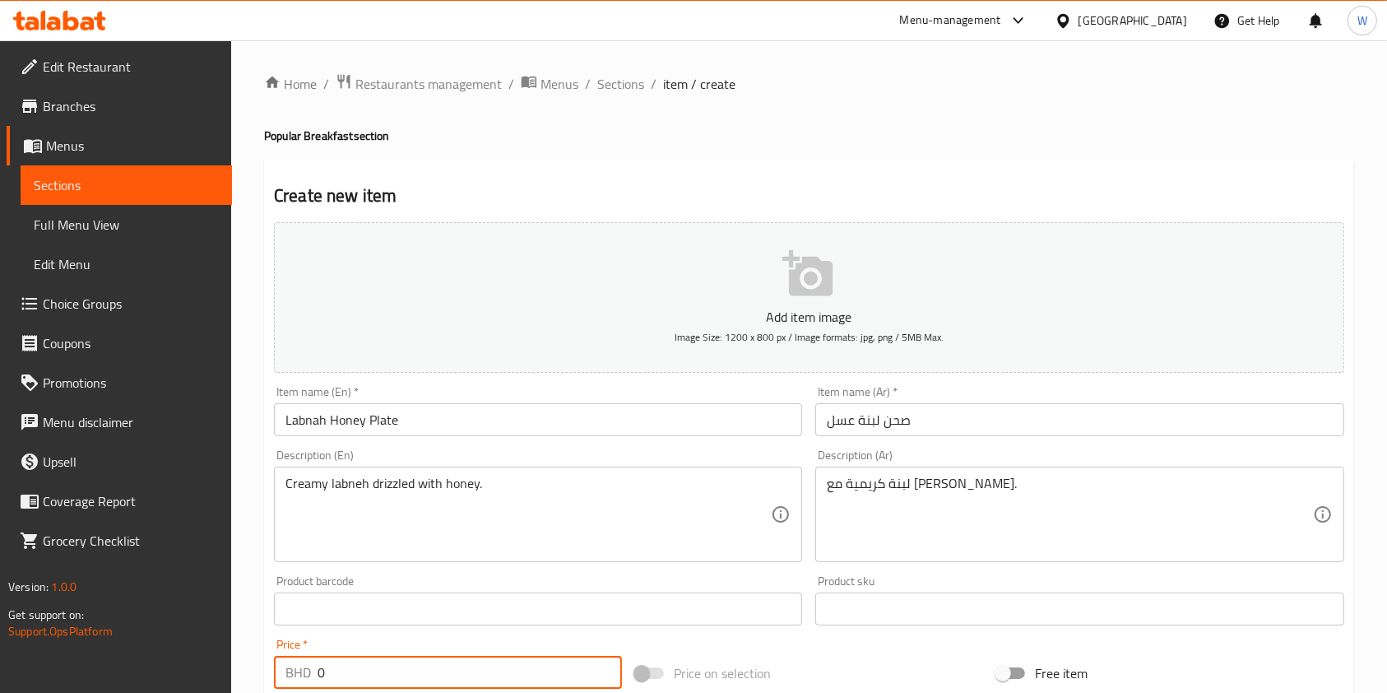
drag, startPoint x: 378, startPoint y: 658, endPoint x: 253, endPoint y: 662, distance: 125.9
click at [253, 662] on div "Home / Restaurants management / Menus / Sections / item / create Popular Breakf…" at bounding box center [809, 601] width 1156 height 1122
paste
type input "1.350"
click at [860, 673] on div "Price on selection" at bounding box center [808, 673] width 361 height 44
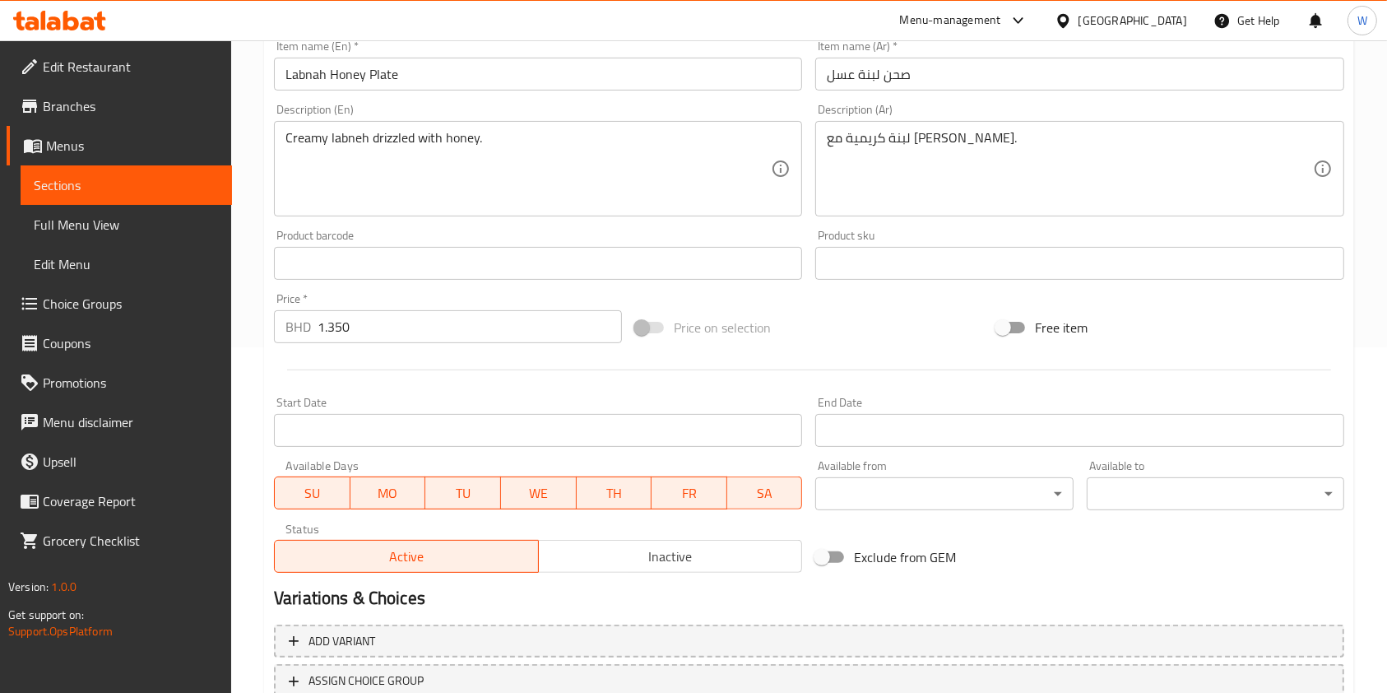
scroll to position [470, 0]
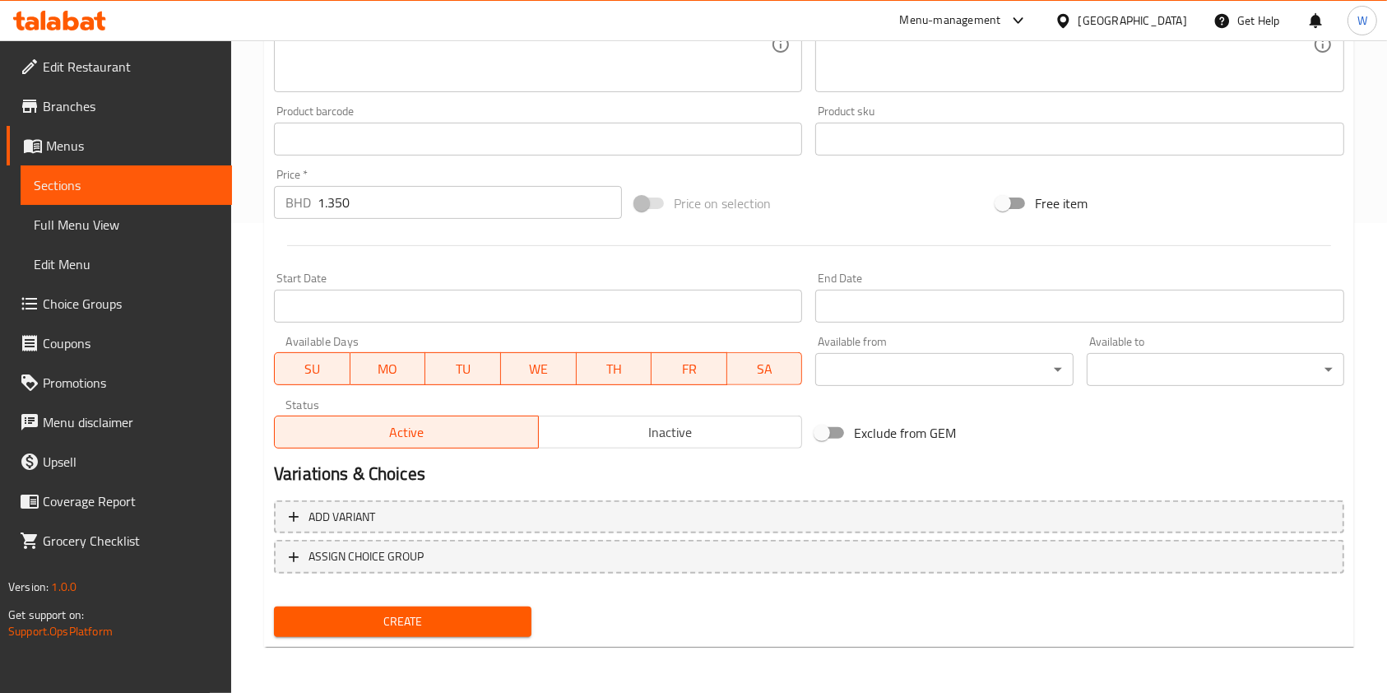
click at [499, 631] on span "Create" at bounding box center [402, 621] width 231 height 21
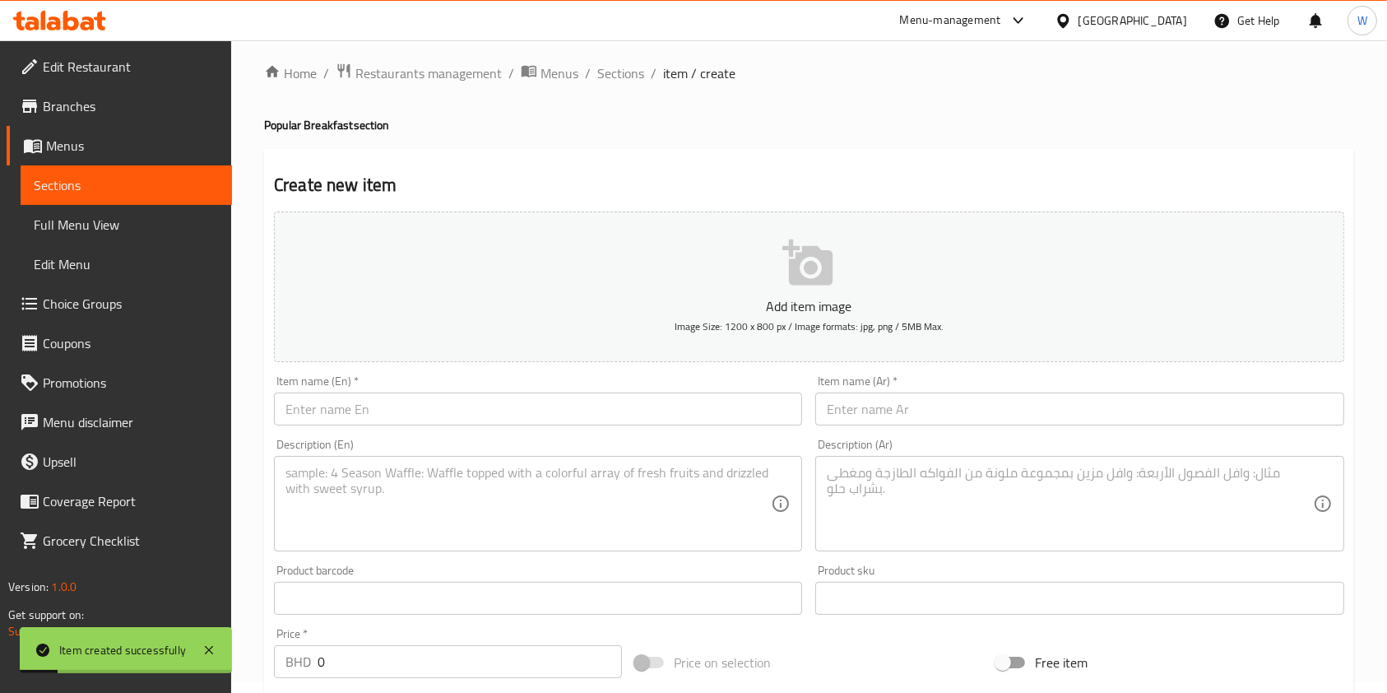
scroll to position [0, 0]
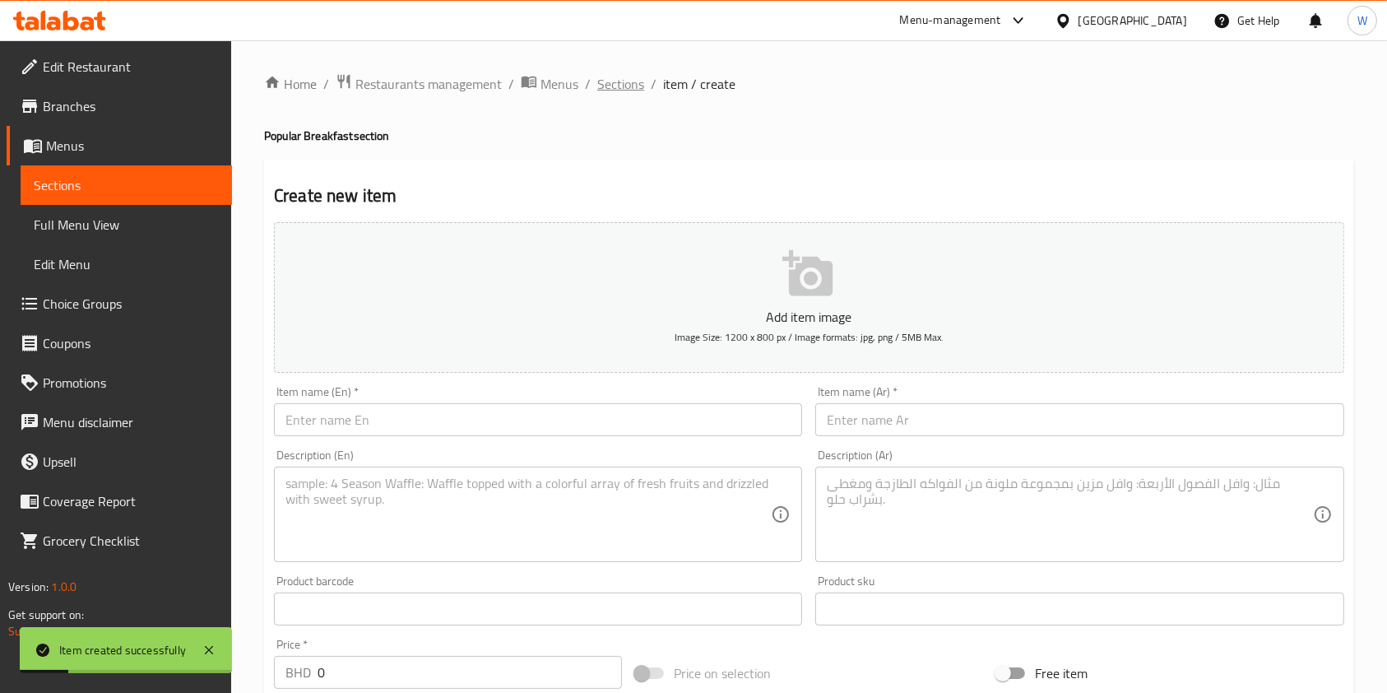
click at [628, 80] on span "Sections" at bounding box center [620, 84] width 47 height 20
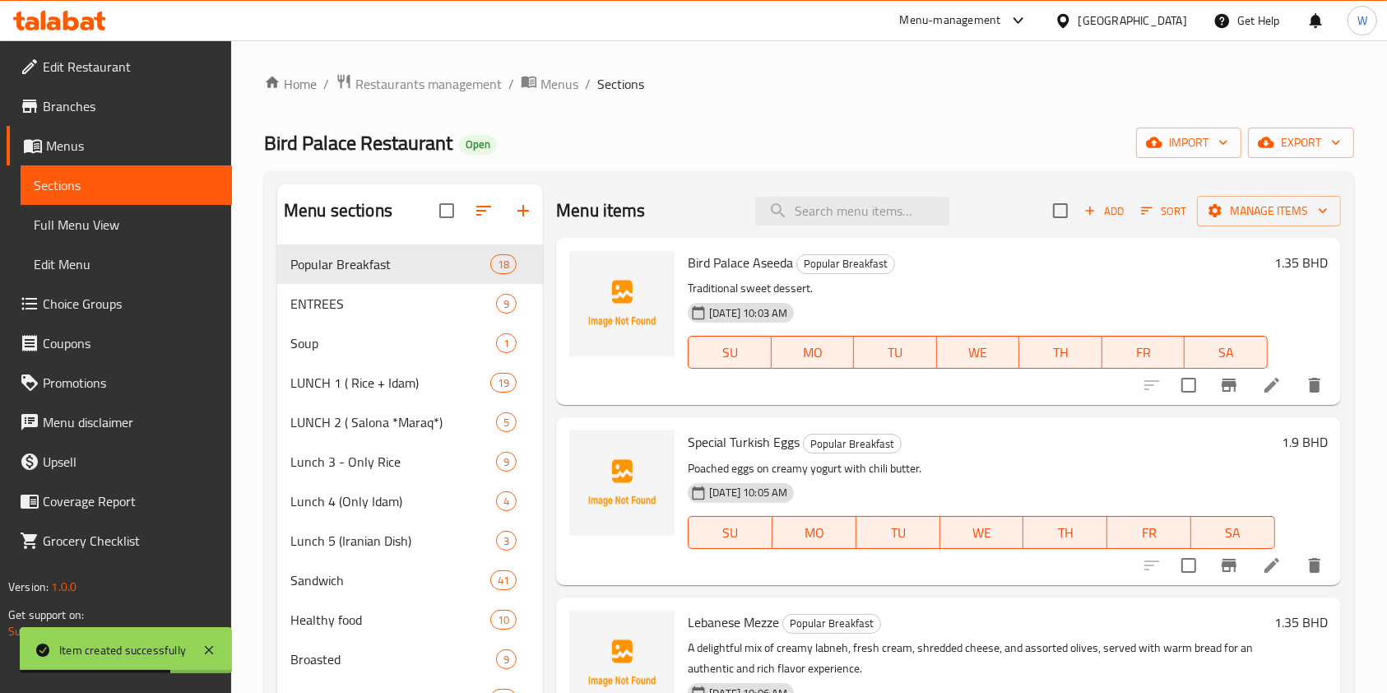
click at [1094, 208] on span "Add" at bounding box center [1104, 211] width 44 height 19
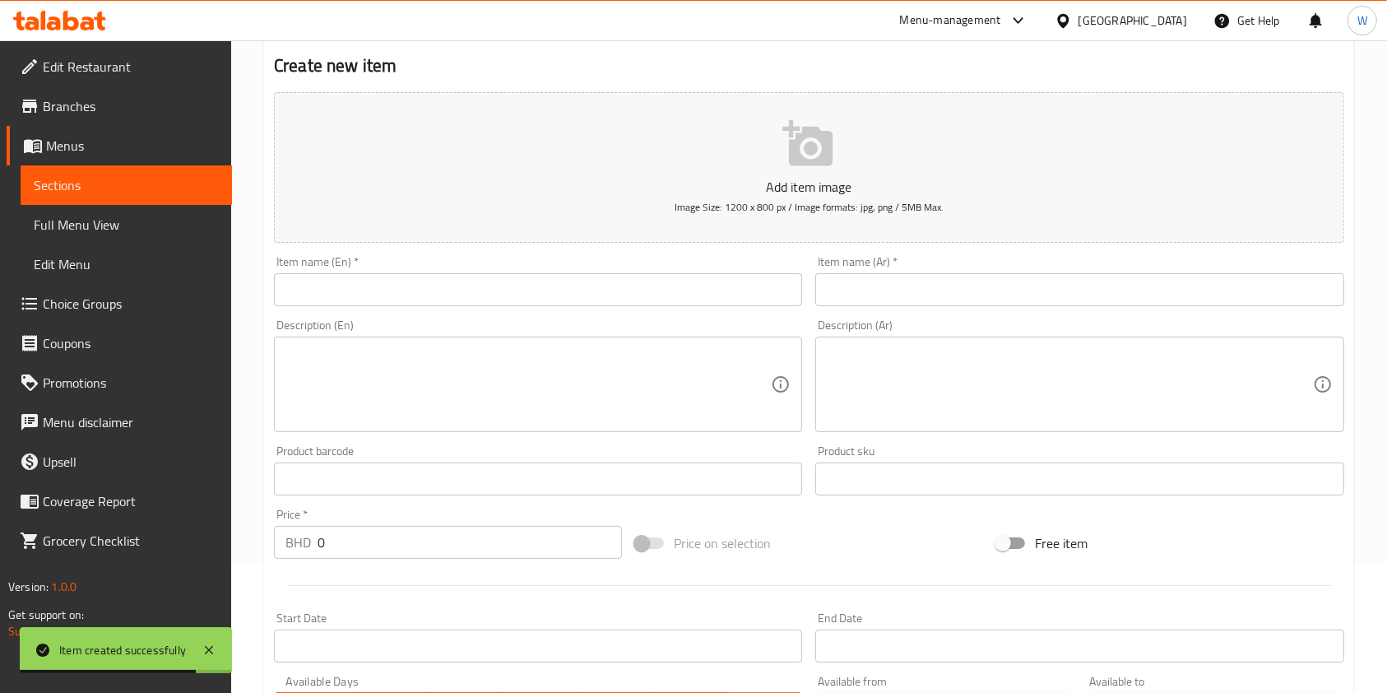
scroll to position [109, 0]
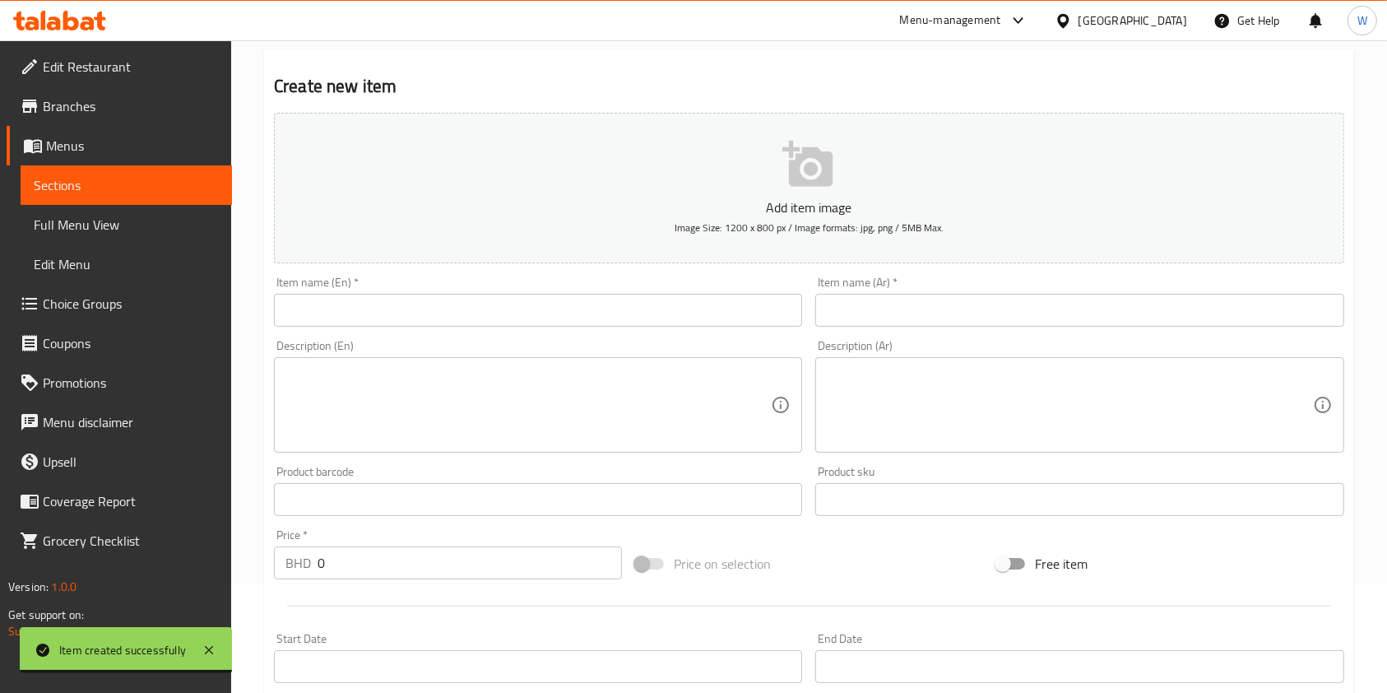
click at [485, 318] on input "text" at bounding box center [538, 310] width 528 height 33
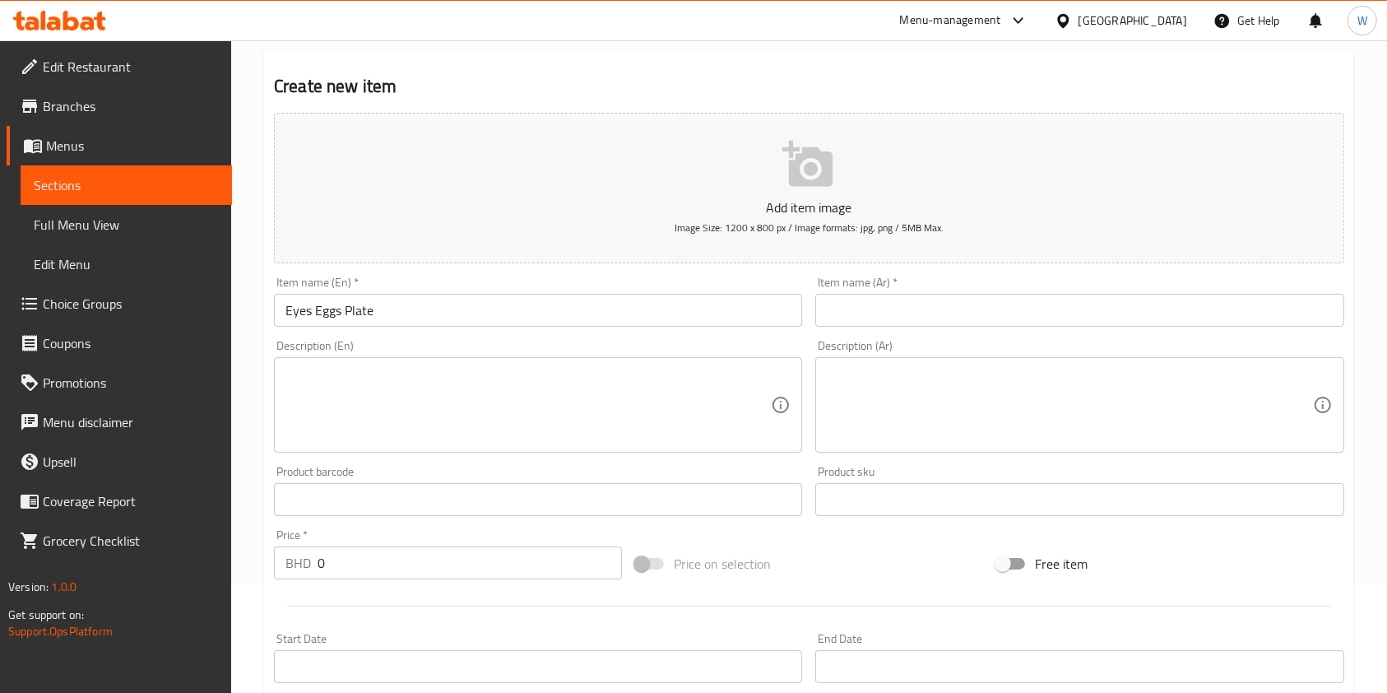
click at [833, 293] on div "Item name (Ar)   * Item name (Ar) *" at bounding box center [1079, 301] width 528 height 50
click at [838, 303] on input "text" at bounding box center [1079, 310] width 528 height 33
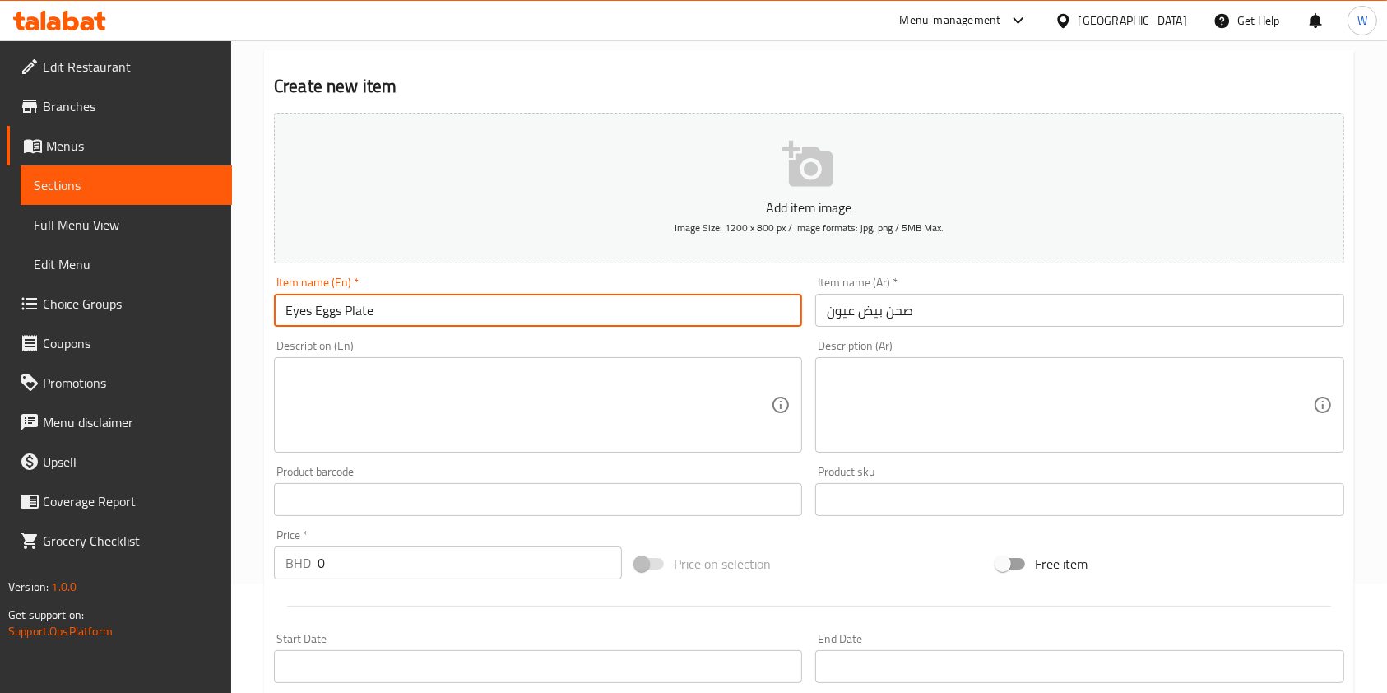
click at [475, 312] on input "Eyes Eggs Plate" at bounding box center [538, 310] width 528 height 33
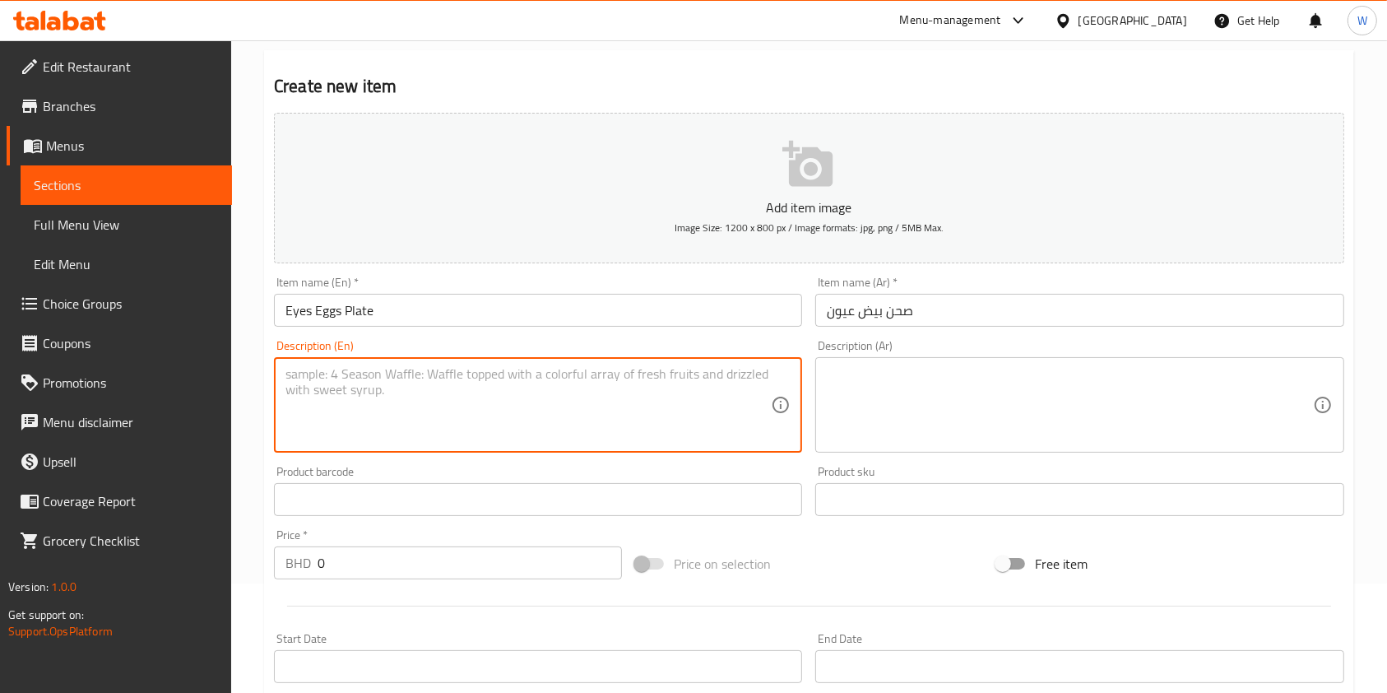
click at [522, 393] on textarea at bounding box center [527, 405] width 485 height 78
click at [854, 378] on textarea at bounding box center [1069, 405] width 485 height 78
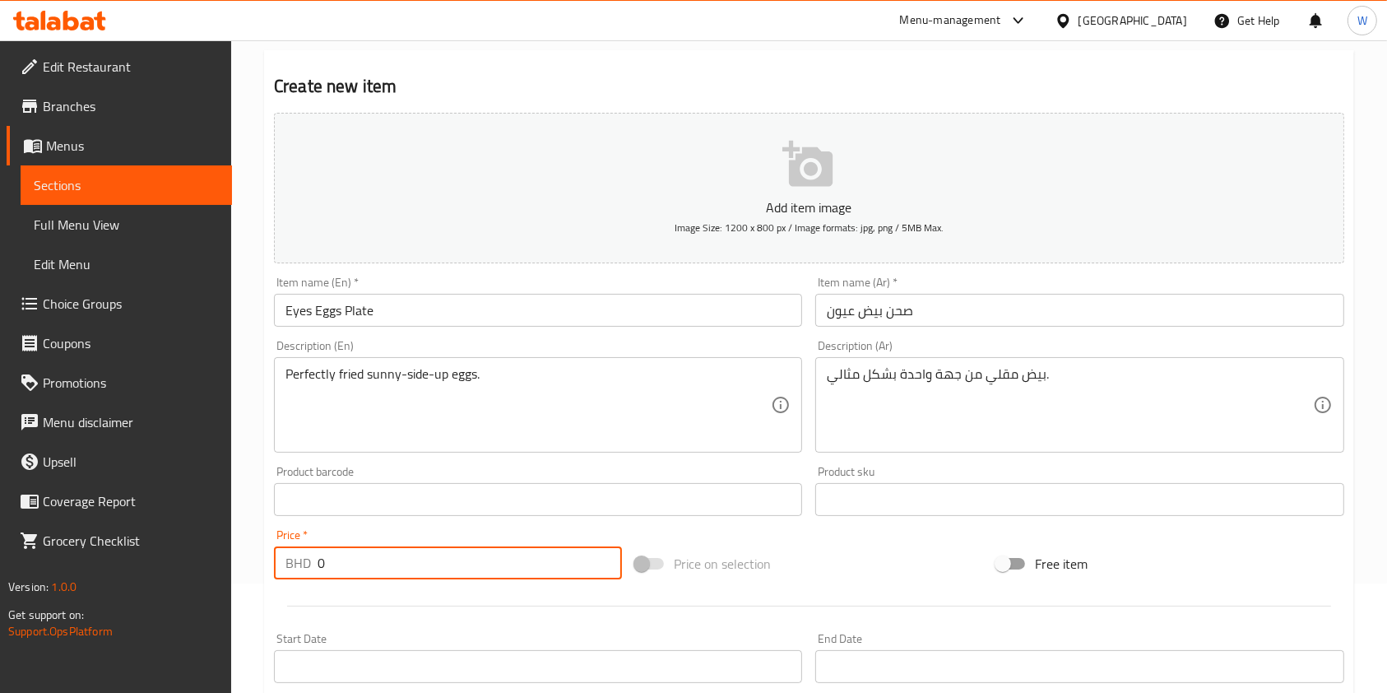
drag, startPoint x: 372, startPoint y: 566, endPoint x: 283, endPoint y: 575, distance: 89.3
click at [283, 575] on div "BHD 0 Price *" at bounding box center [448, 562] width 348 height 33
click at [359, 601] on div at bounding box center [808, 606] width 1083 height 40
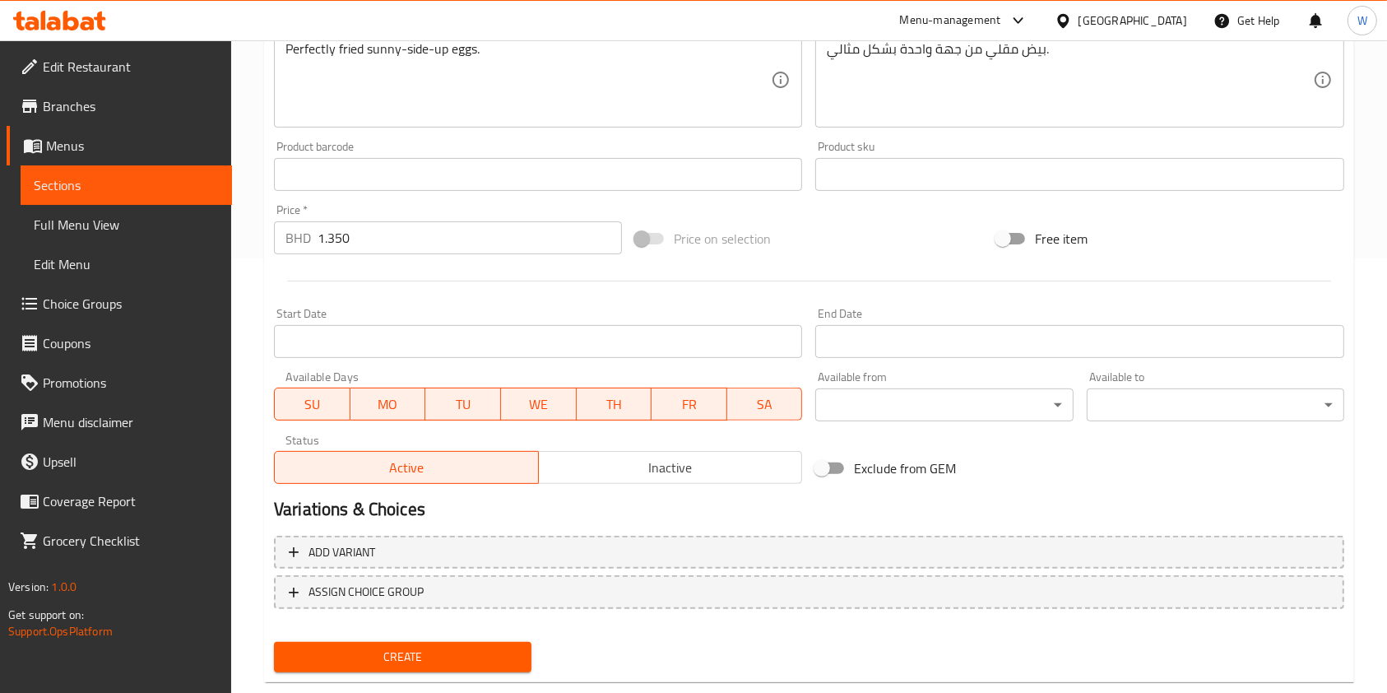
scroll to position [470, 0]
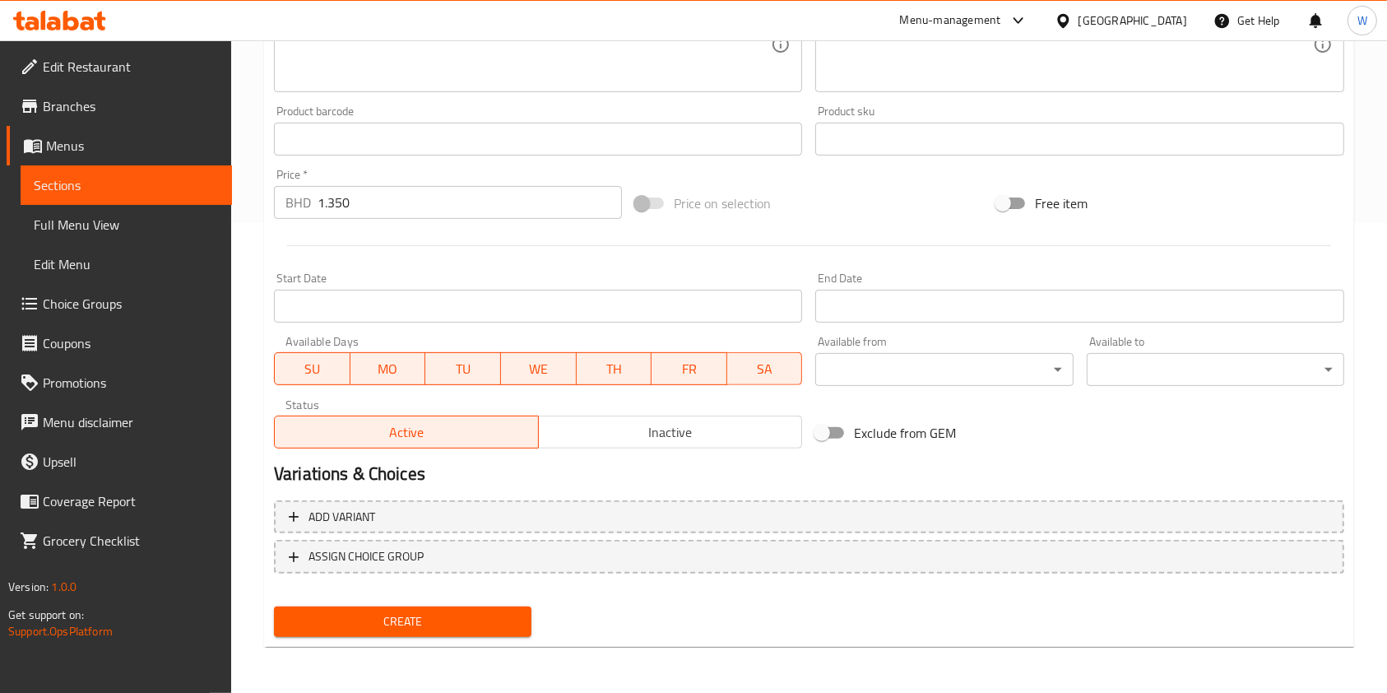
click at [354, 624] on span "Create" at bounding box center [402, 621] width 231 height 21
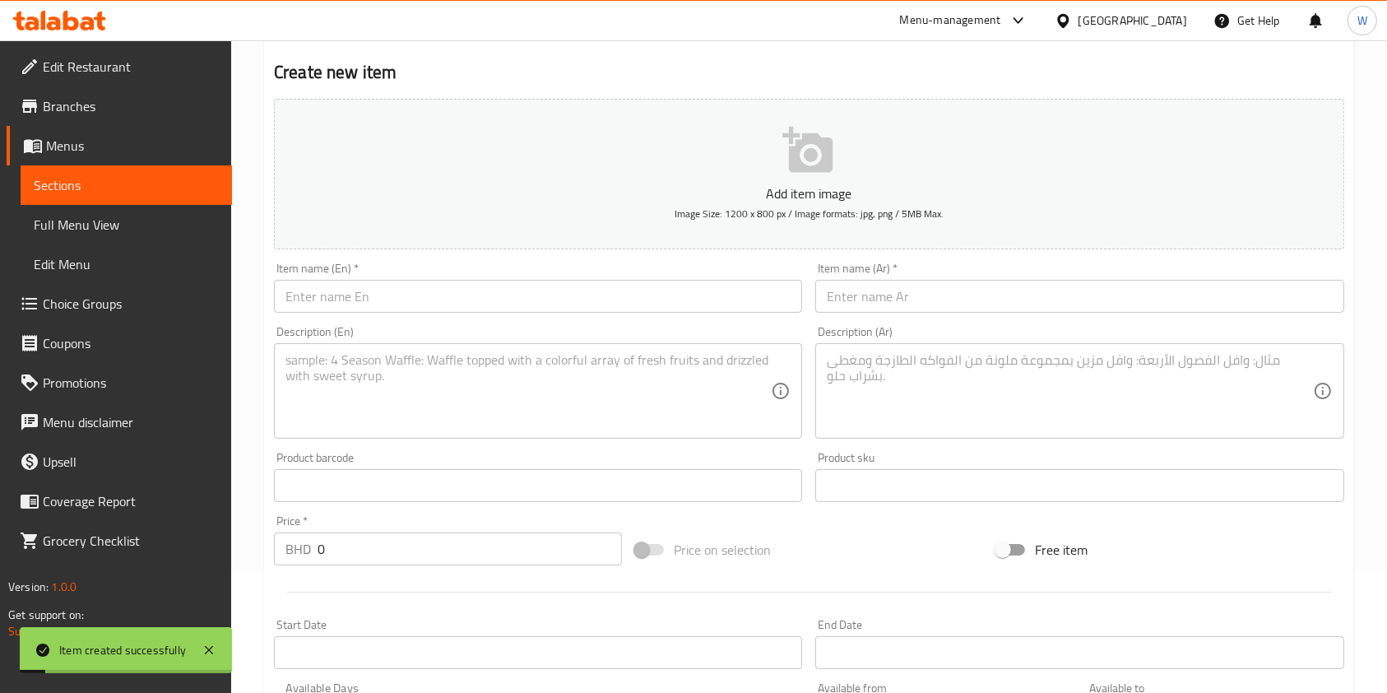
scroll to position [0, 0]
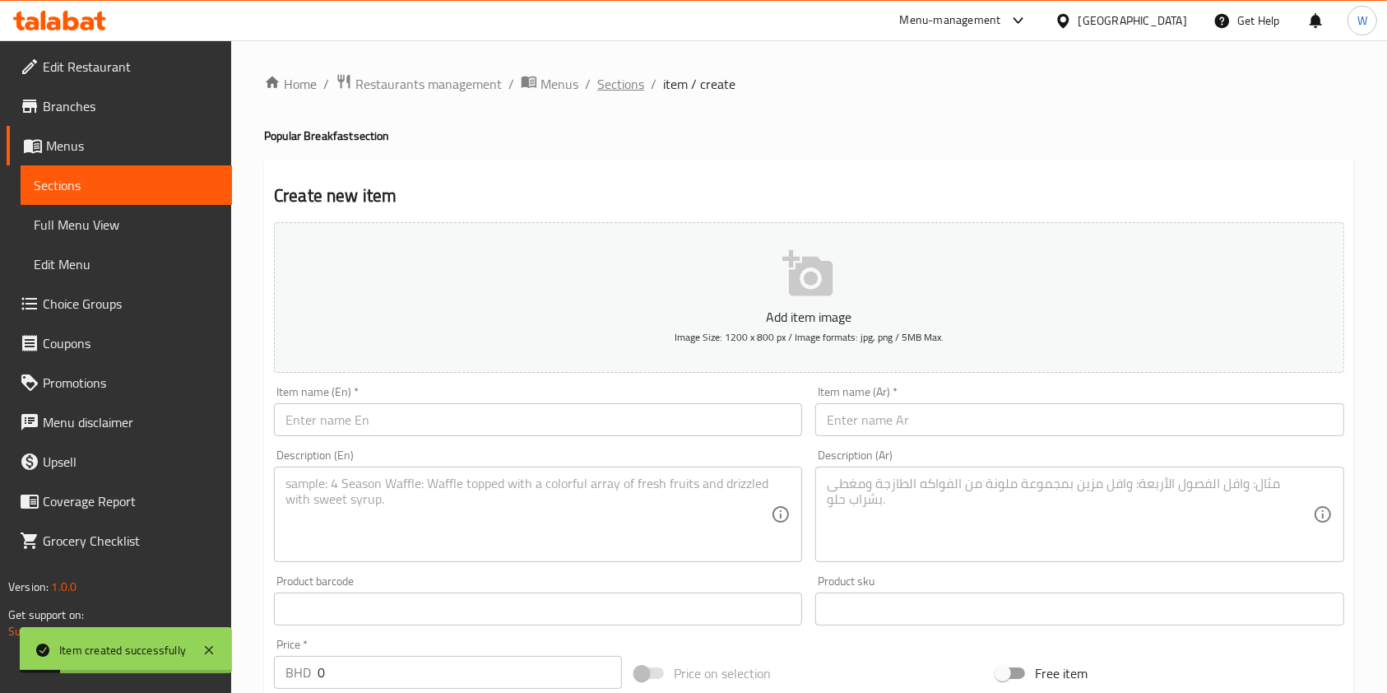
click at [633, 83] on span "Sections" at bounding box center [620, 84] width 47 height 20
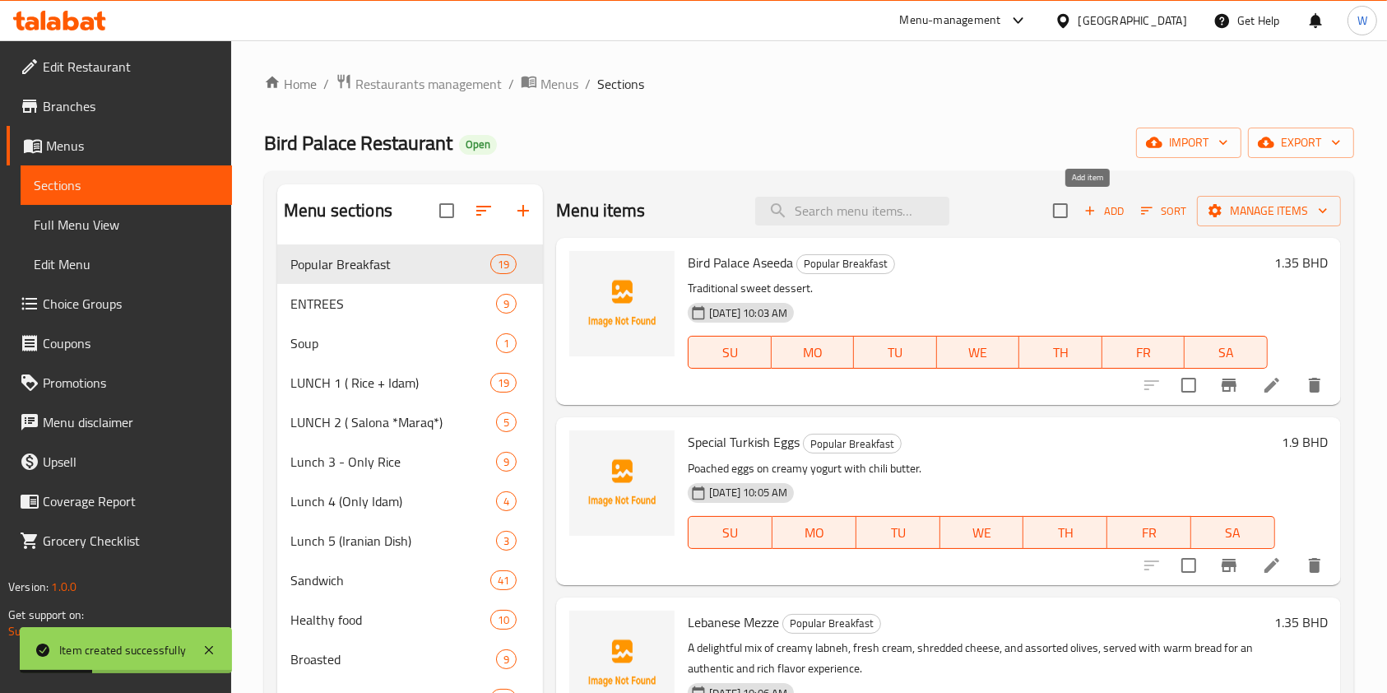
click at [1106, 210] on span "Add" at bounding box center [1104, 211] width 44 height 19
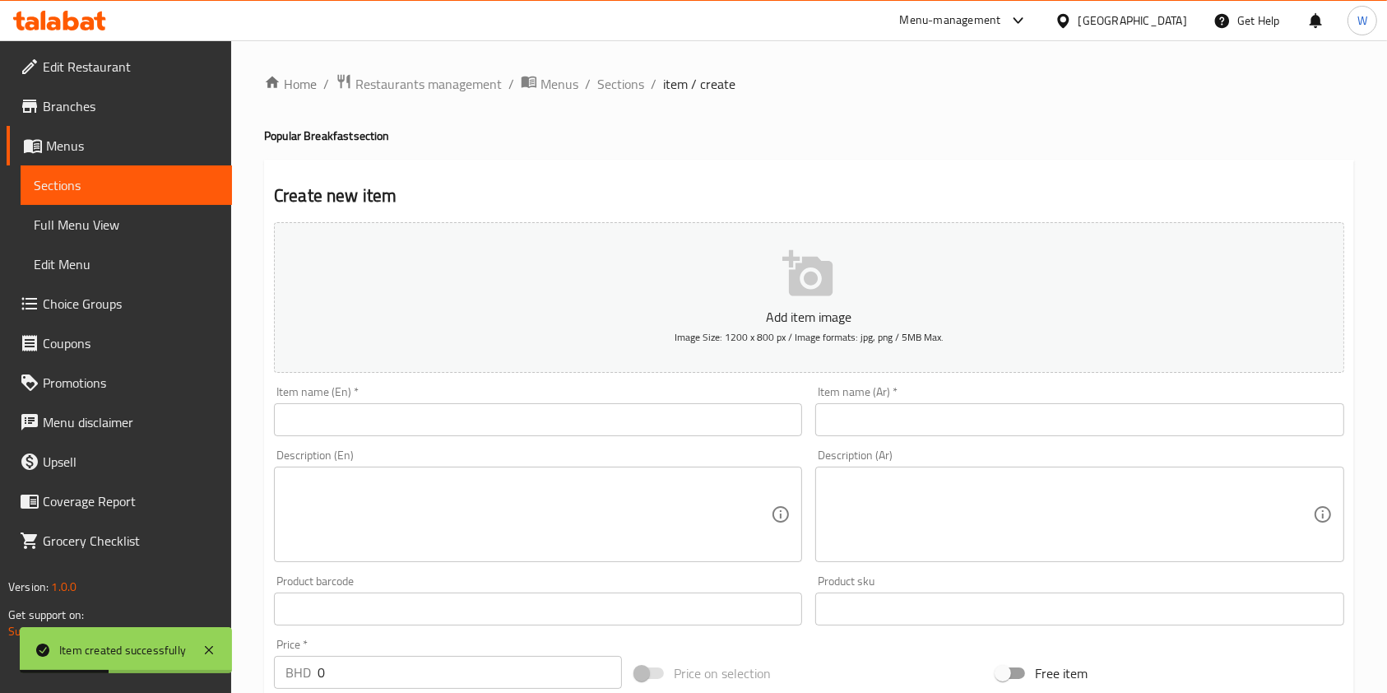
click at [545, 444] on div "Description (En) Description (En)" at bounding box center [537, 506] width 541 height 126
click at [554, 423] on input "text" at bounding box center [538, 419] width 528 height 33
click at [1004, 421] on input "text" at bounding box center [1079, 419] width 528 height 33
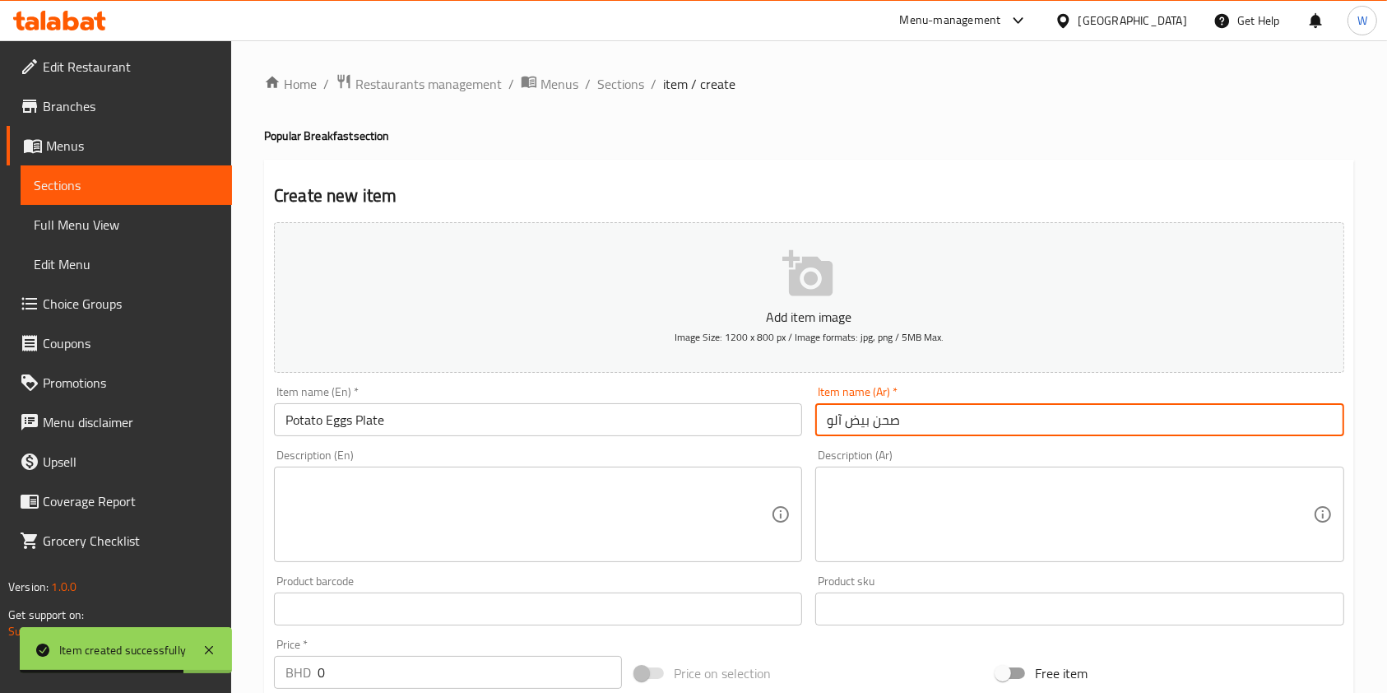
click at [583, 423] on input "Potato Eggs Plate" at bounding box center [538, 419] width 528 height 33
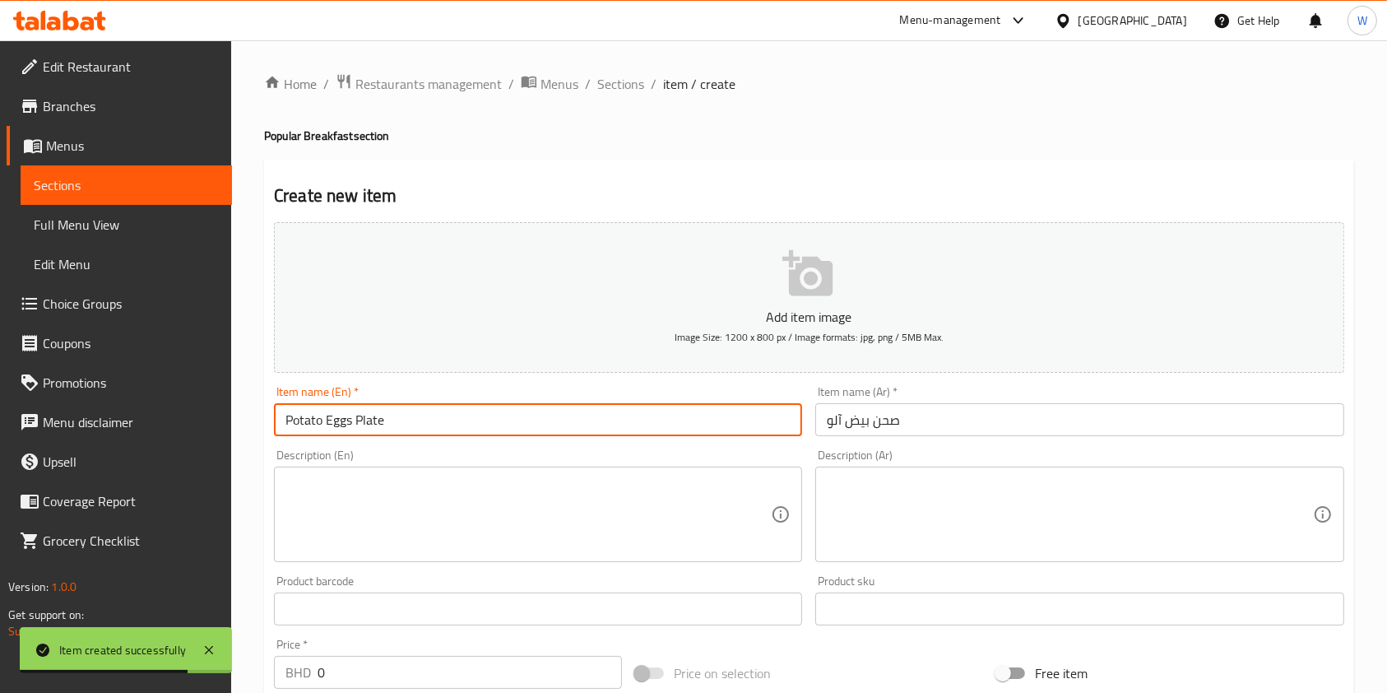
click at [583, 423] on input "Potato Eggs Plate" at bounding box center [538, 419] width 528 height 33
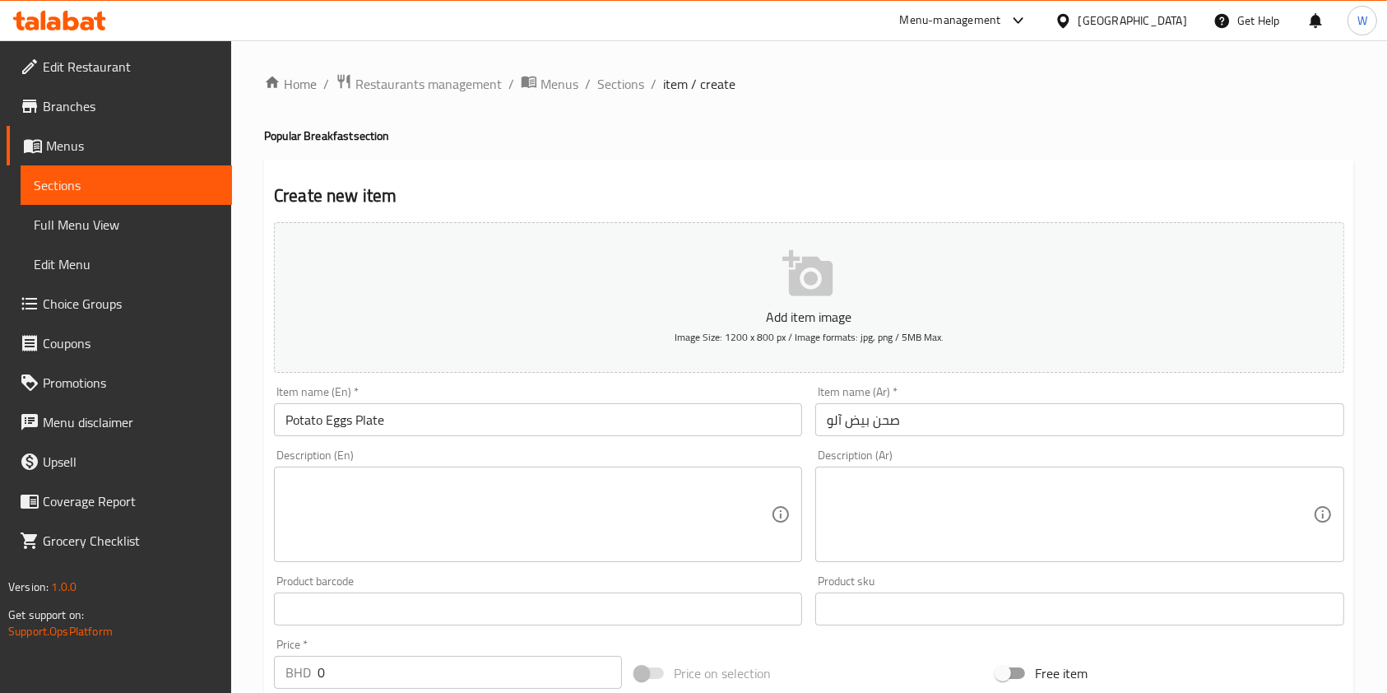
click at [471, 469] on div "Description (En)" at bounding box center [538, 513] width 528 height 95
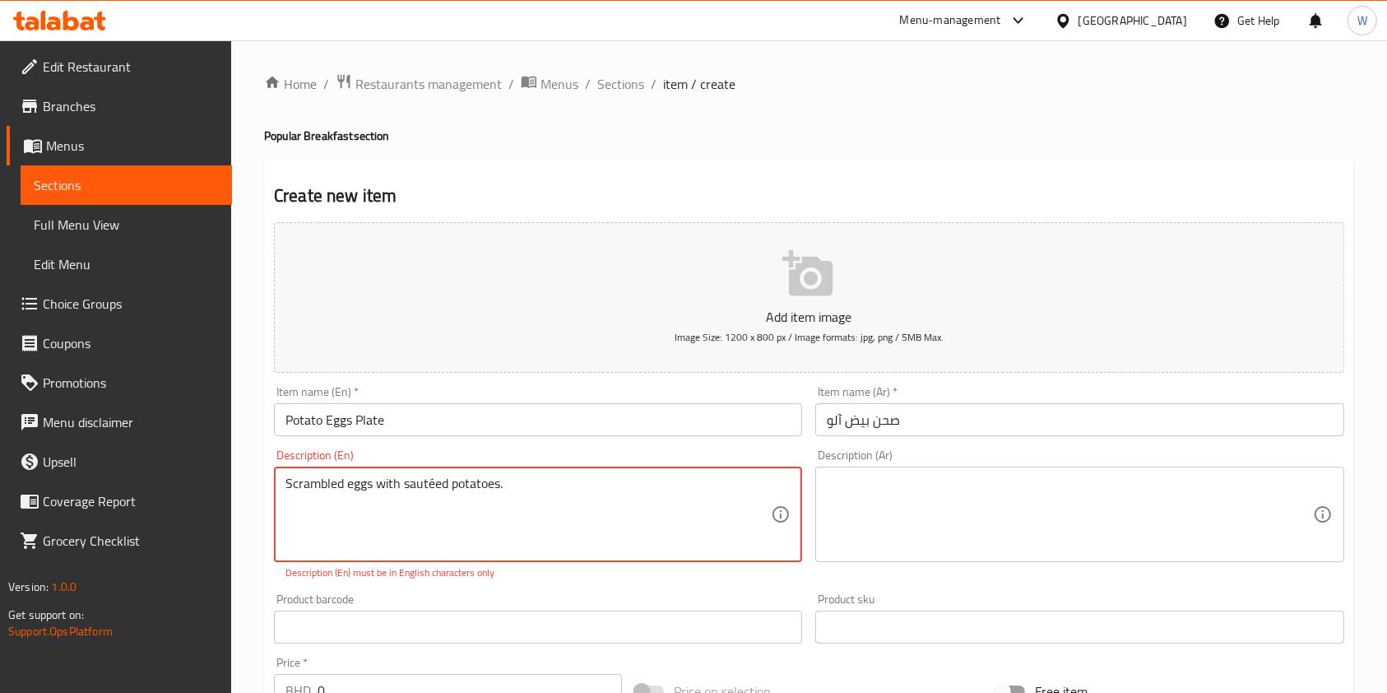
click at [883, 523] on textarea at bounding box center [1069, 514] width 485 height 78
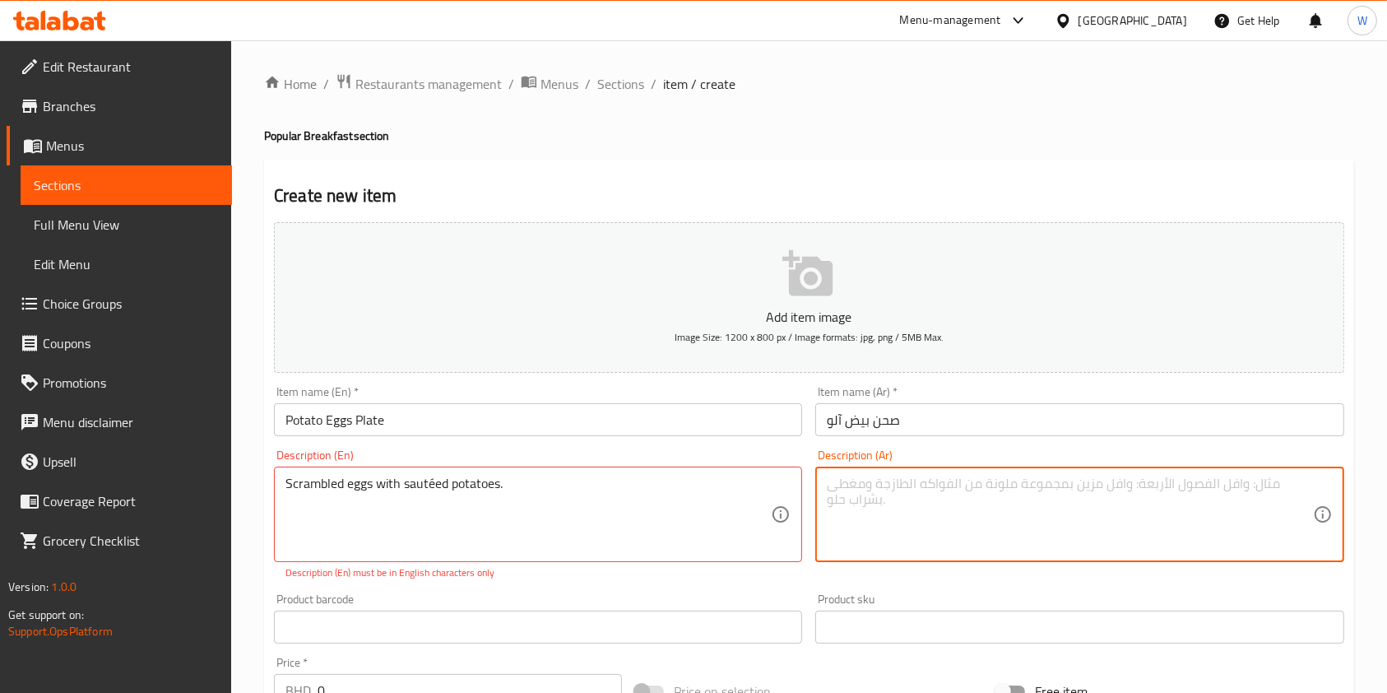
click at [899, 493] on textarea at bounding box center [1069, 514] width 485 height 78
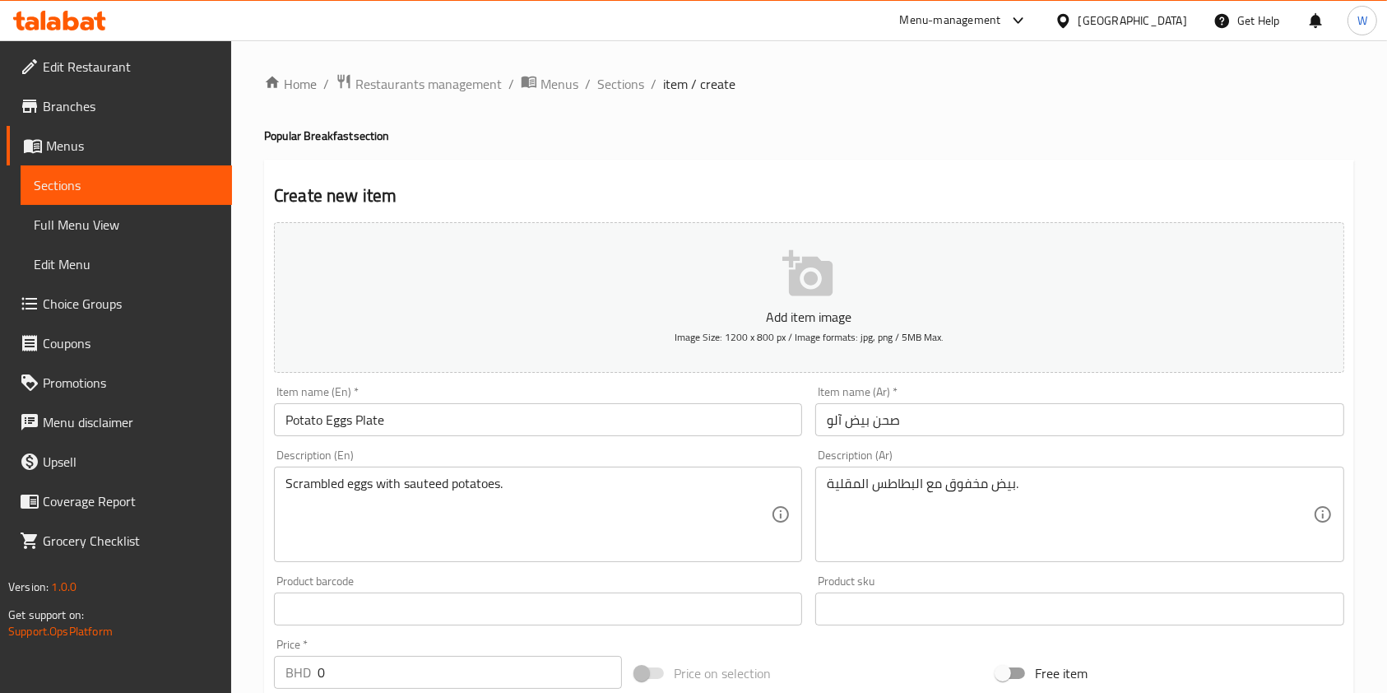
click at [559, 587] on div "Product barcode Product barcode" at bounding box center [537, 599] width 541 height 63
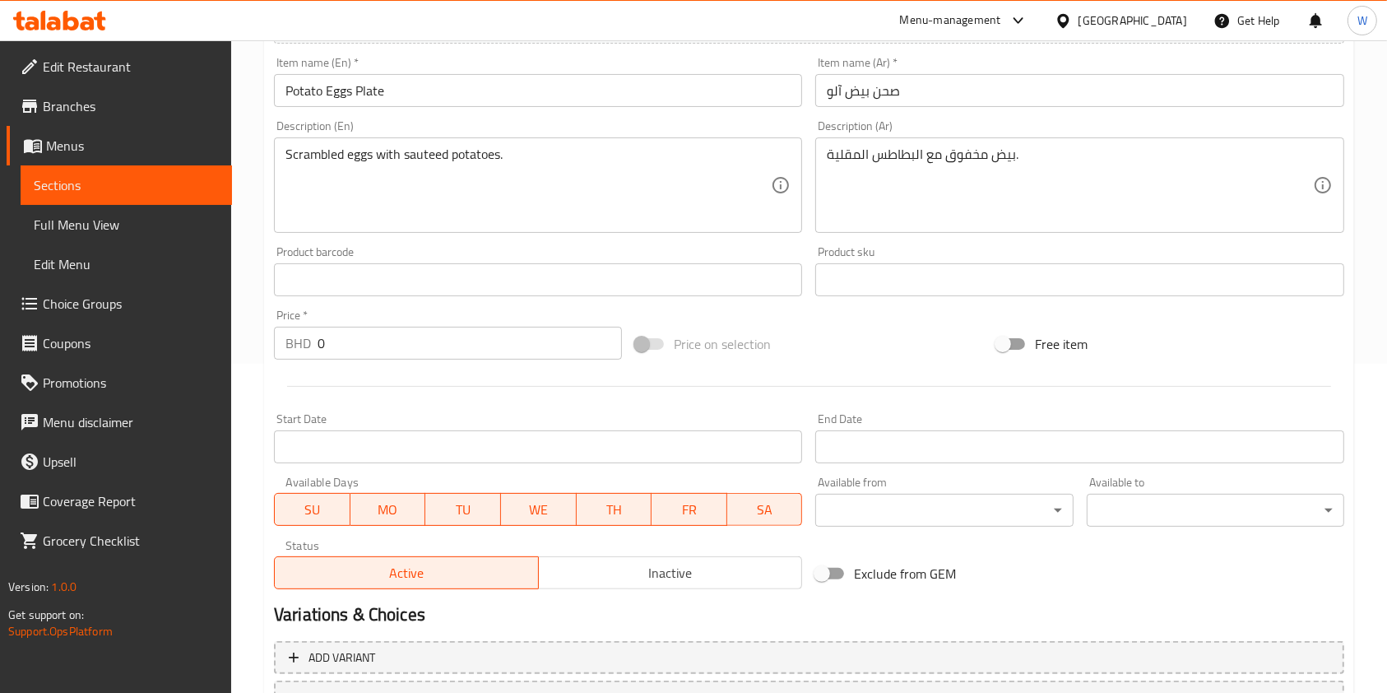
drag, startPoint x: 388, startPoint y: 345, endPoint x: 276, endPoint y: 352, distance: 112.1
click at [276, 352] on div "BHD 0 Price *" at bounding box center [448, 343] width 348 height 33
click at [396, 382] on div at bounding box center [808, 386] width 1083 height 40
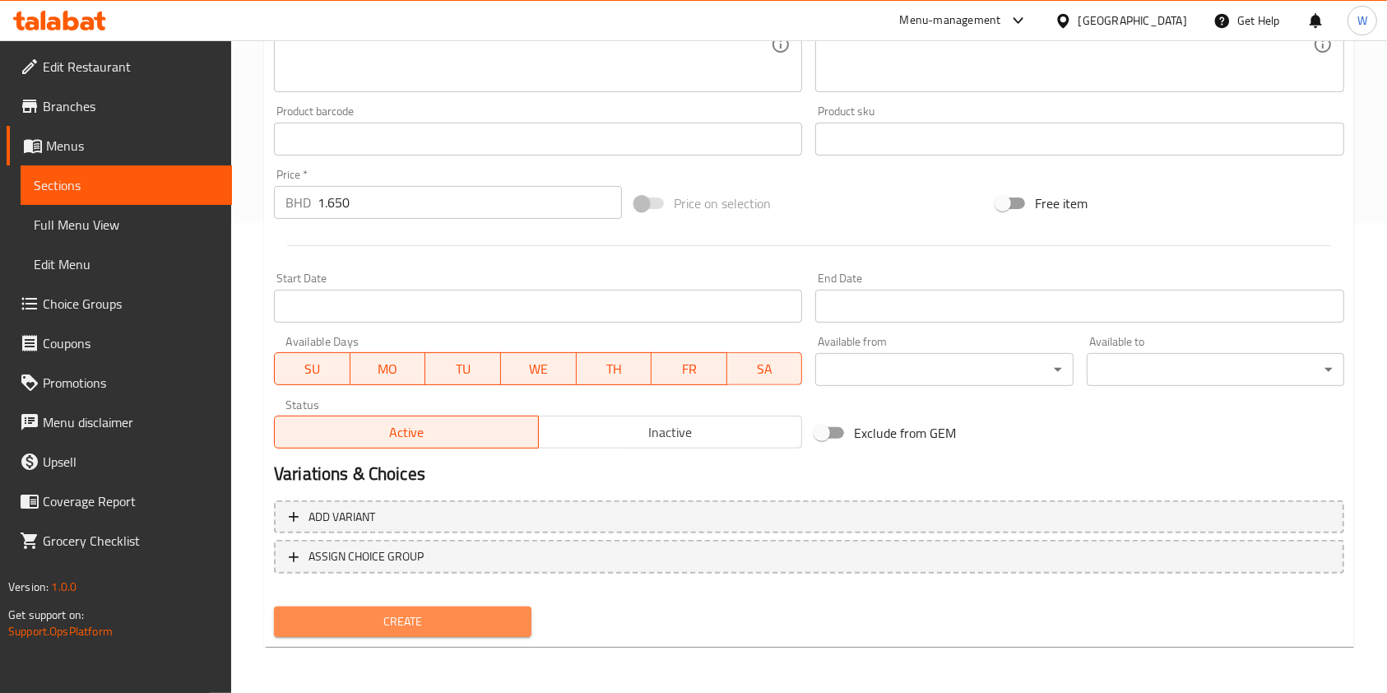
click at [416, 622] on span "Create" at bounding box center [402, 621] width 231 height 21
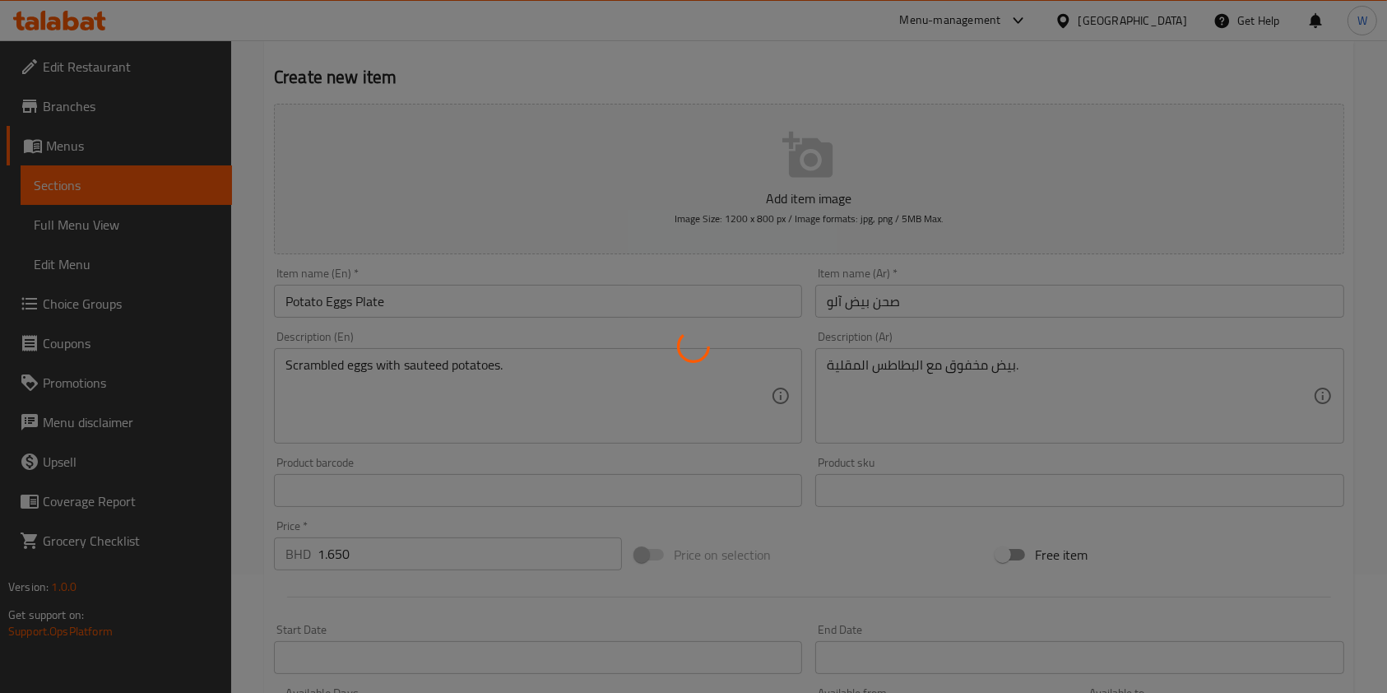
scroll to position [0, 0]
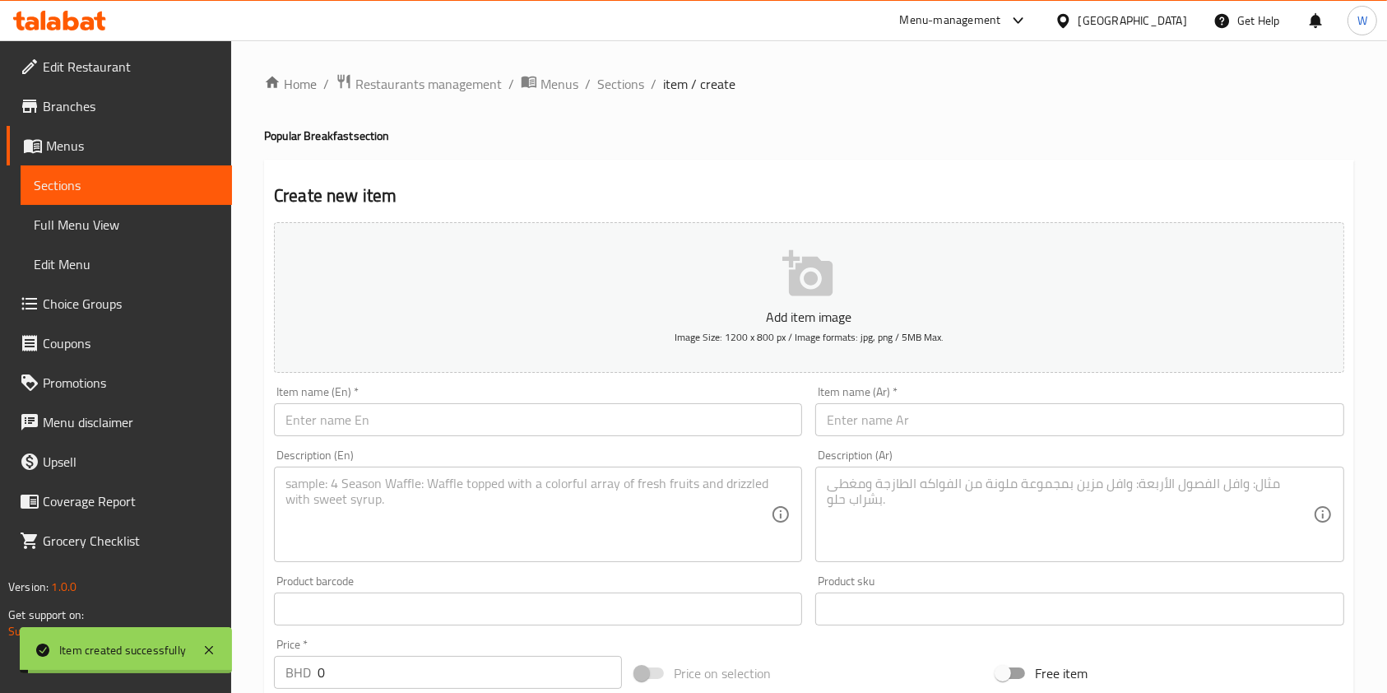
click at [610, 86] on span "Sections" at bounding box center [620, 84] width 47 height 20
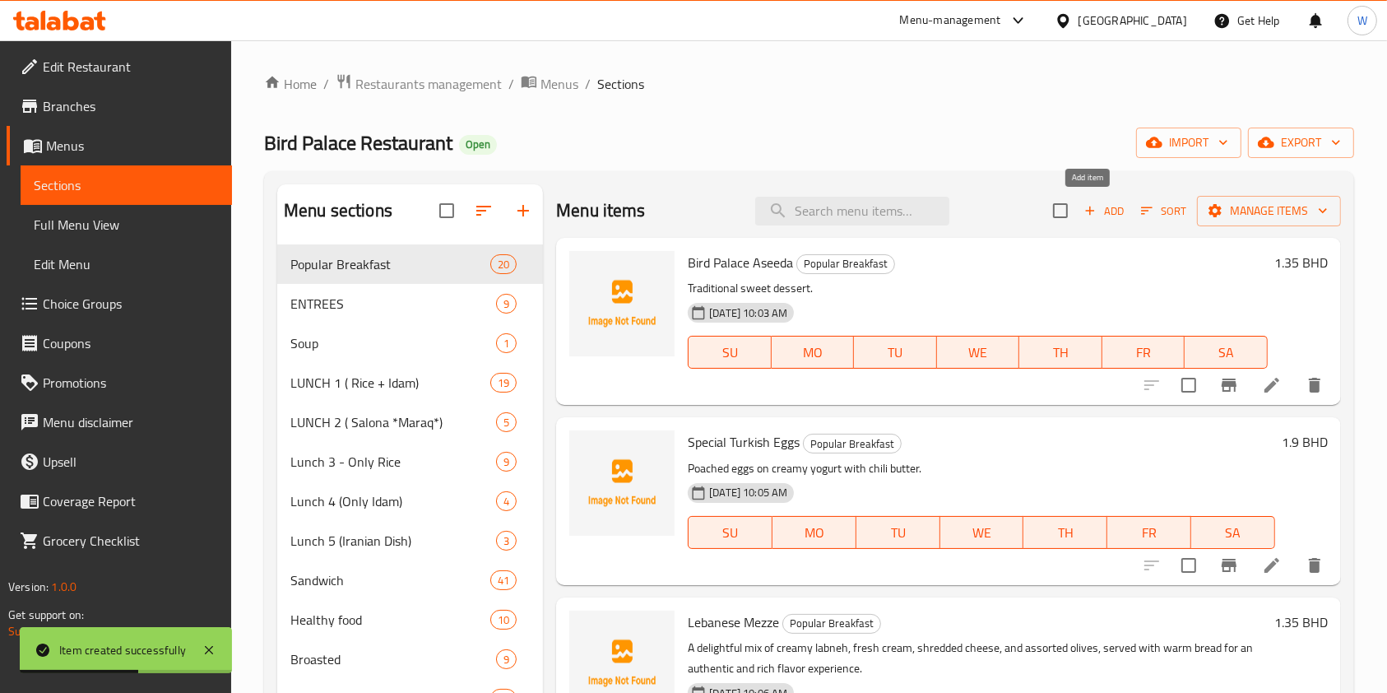
click at [1097, 216] on span "Add" at bounding box center [1104, 211] width 44 height 19
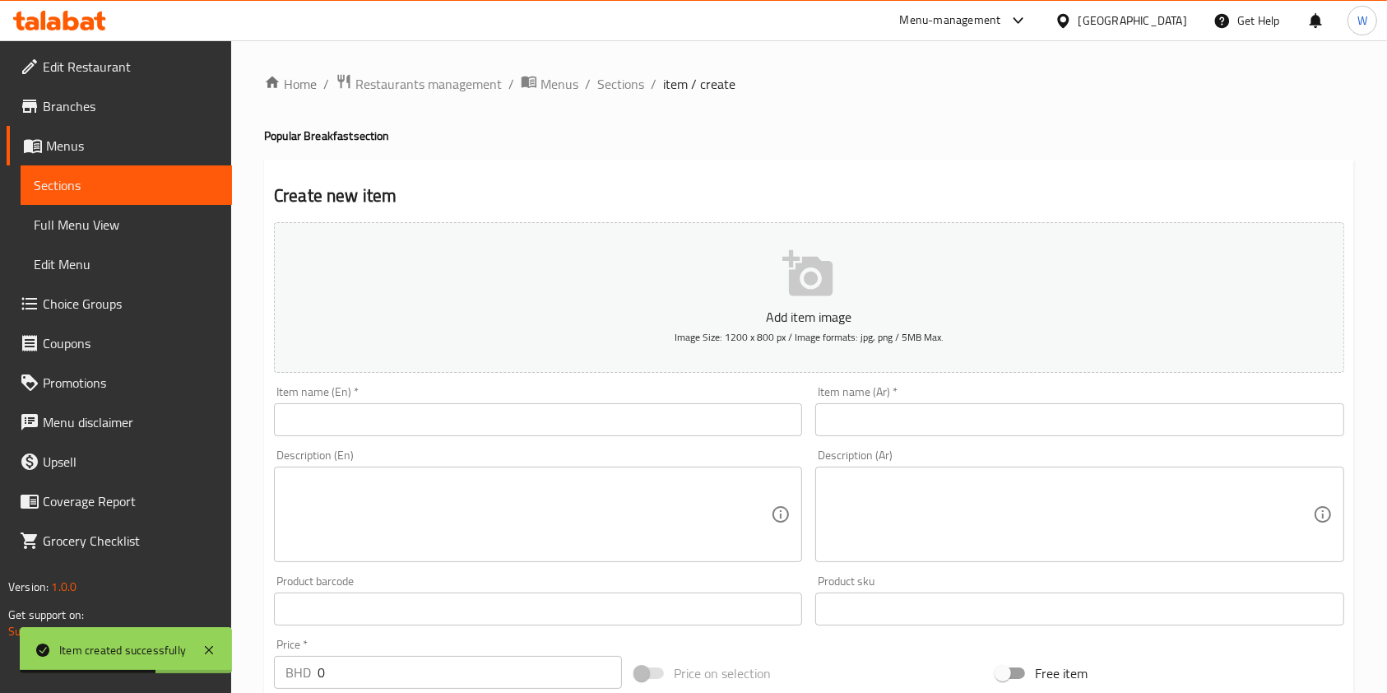
click at [461, 455] on div "Description (En) Description (En)" at bounding box center [538, 505] width 528 height 113
click at [471, 429] on input "text" at bounding box center [538, 419] width 528 height 33
click at [893, 405] on input "text" at bounding box center [1079, 419] width 528 height 33
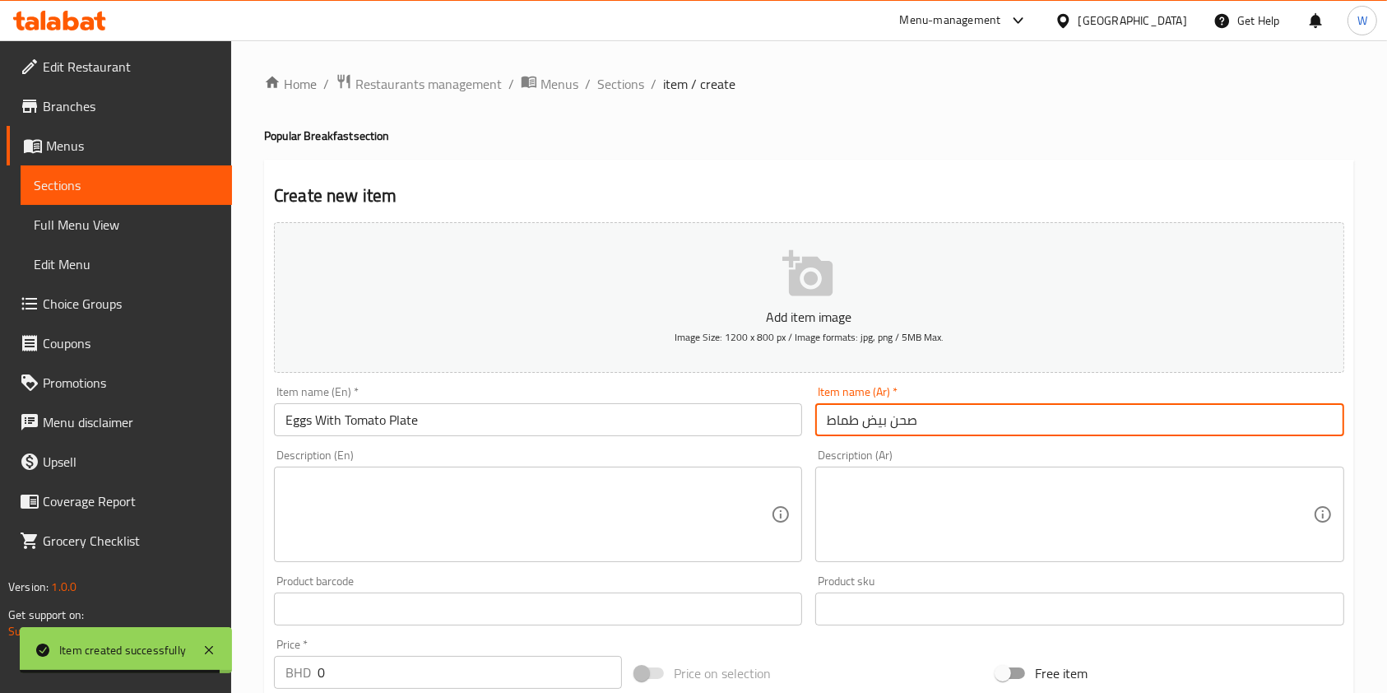
click at [517, 432] on input "Eggs With Tomato Plate" at bounding box center [538, 419] width 528 height 33
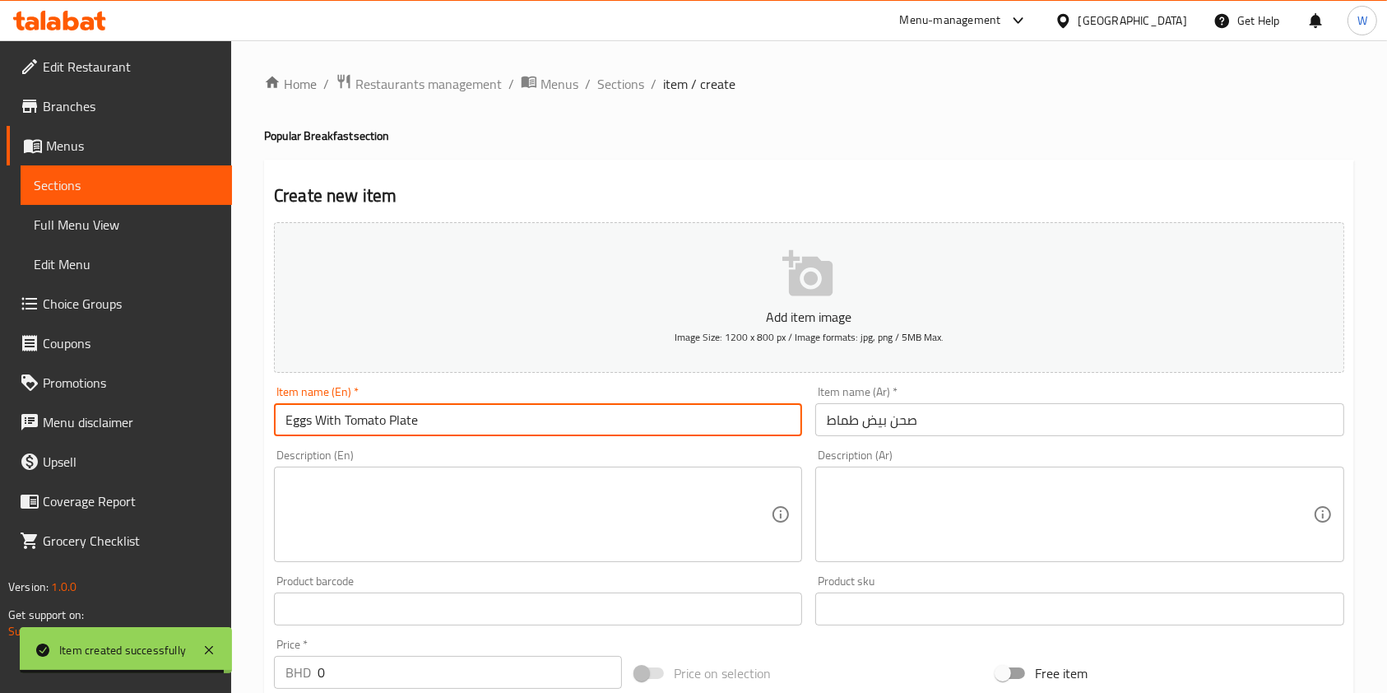
click at [517, 432] on input "Eggs With Tomato Plate" at bounding box center [538, 419] width 528 height 33
click at [618, 482] on textarea at bounding box center [527, 514] width 485 height 78
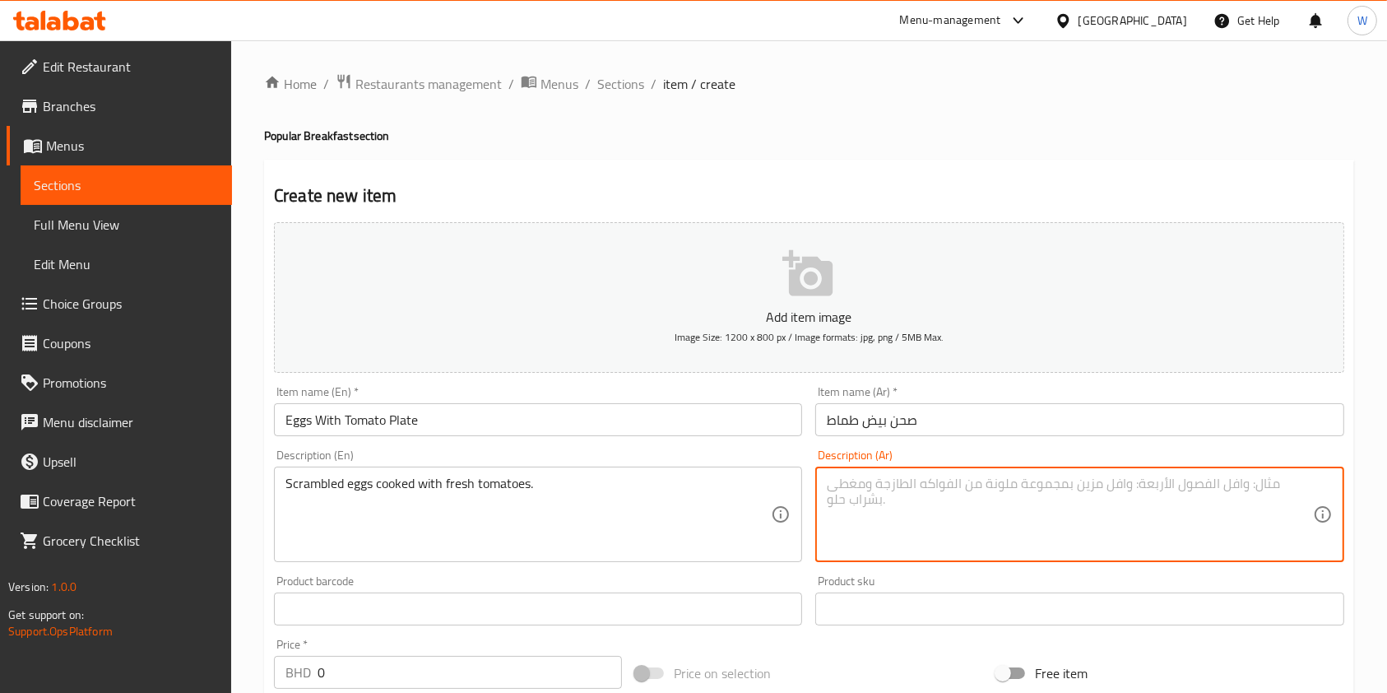
click at [860, 517] on textarea at bounding box center [1069, 514] width 485 height 78
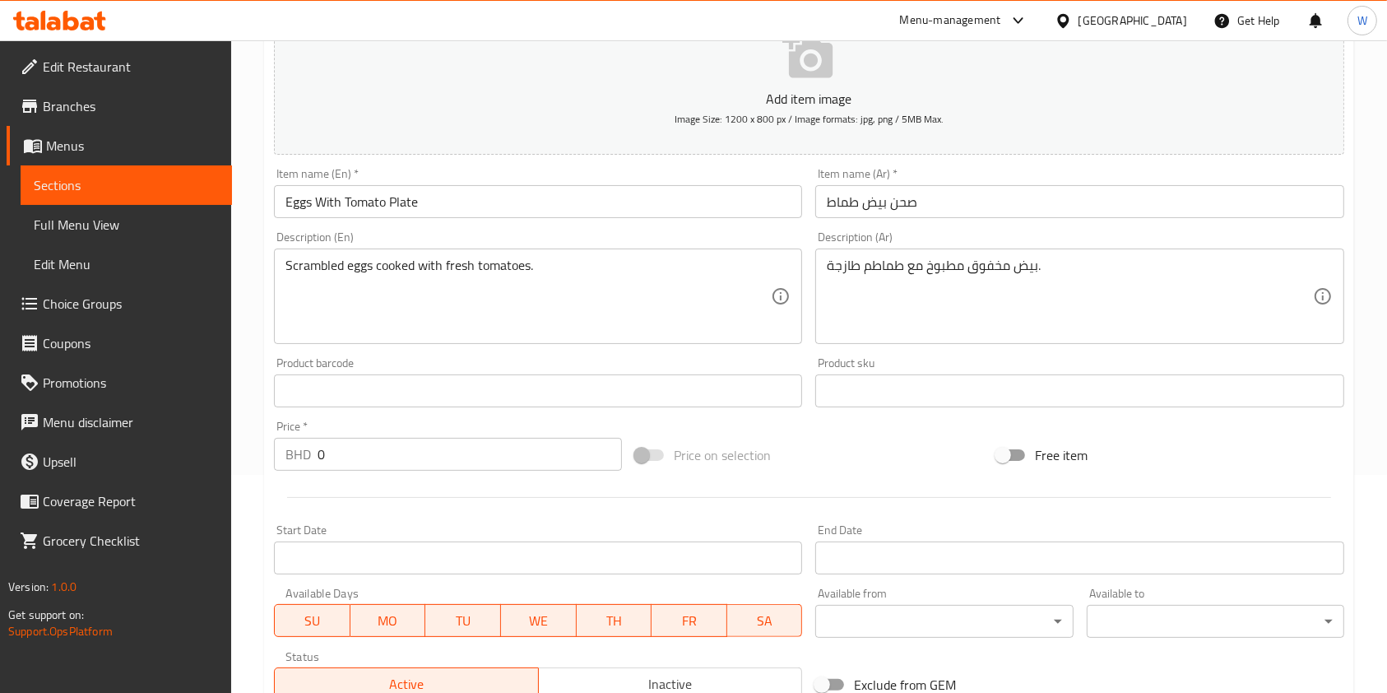
scroll to position [219, 0]
drag, startPoint x: 305, startPoint y: 461, endPoint x: 246, endPoint y: 466, distance: 59.4
click at [247, 466] on div "Home / Restaurants management / Menus / Sections / item / create Popular Breakf…" at bounding box center [809, 382] width 1156 height 1122
click at [343, 504] on div at bounding box center [808, 496] width 1083 height 40
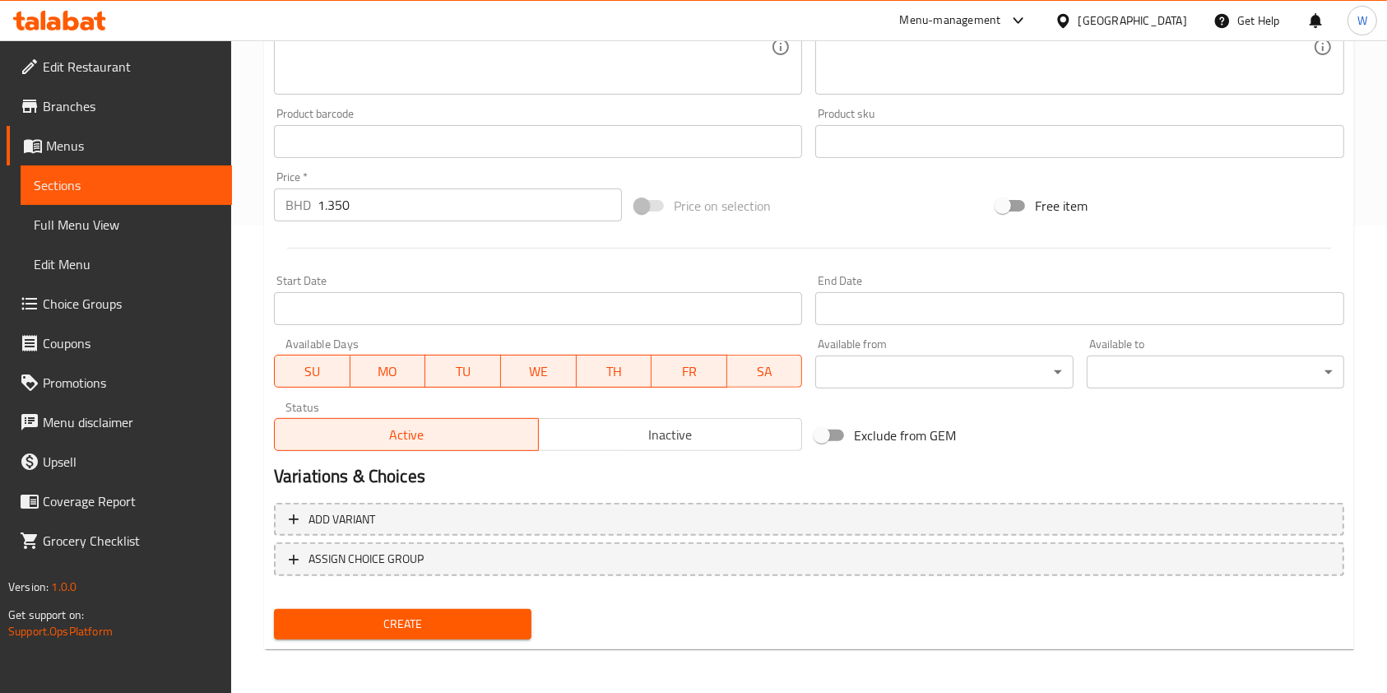
scroll to position [470, 0]
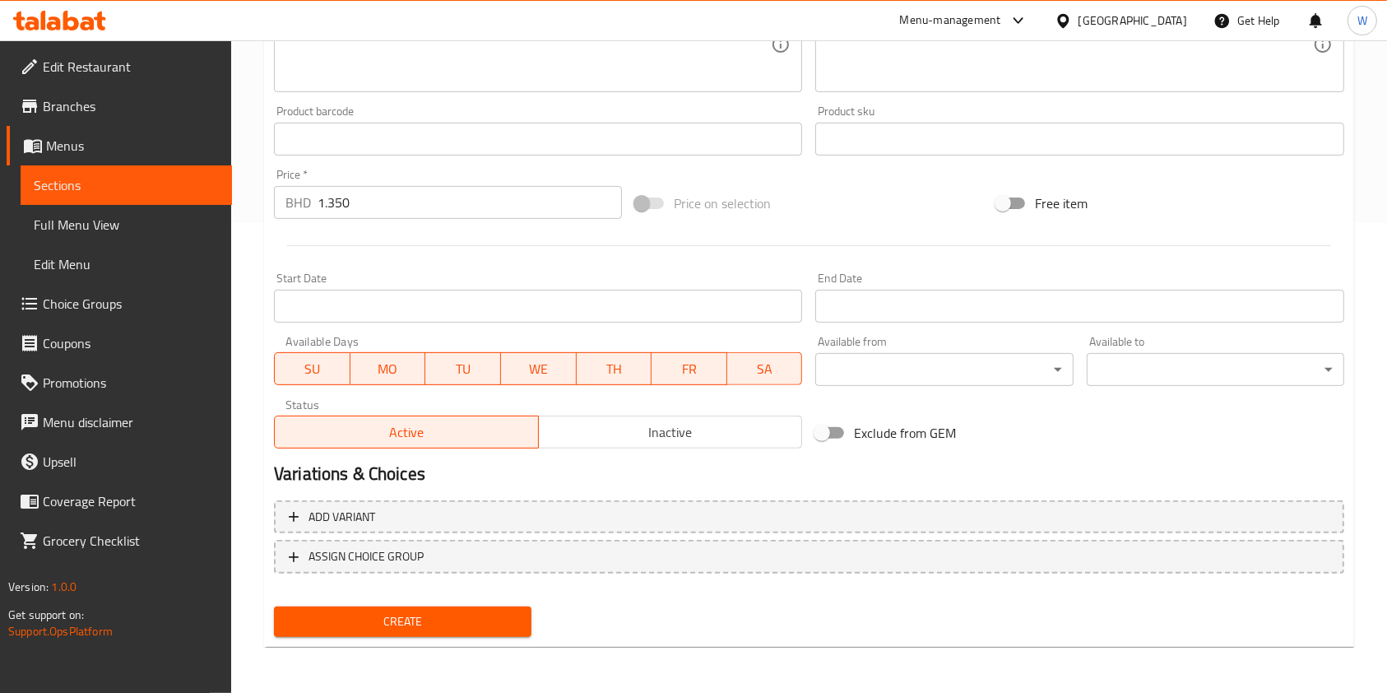
click at [410, 618] on span "Create" at bounding box center [402, 621] width 231 height 21
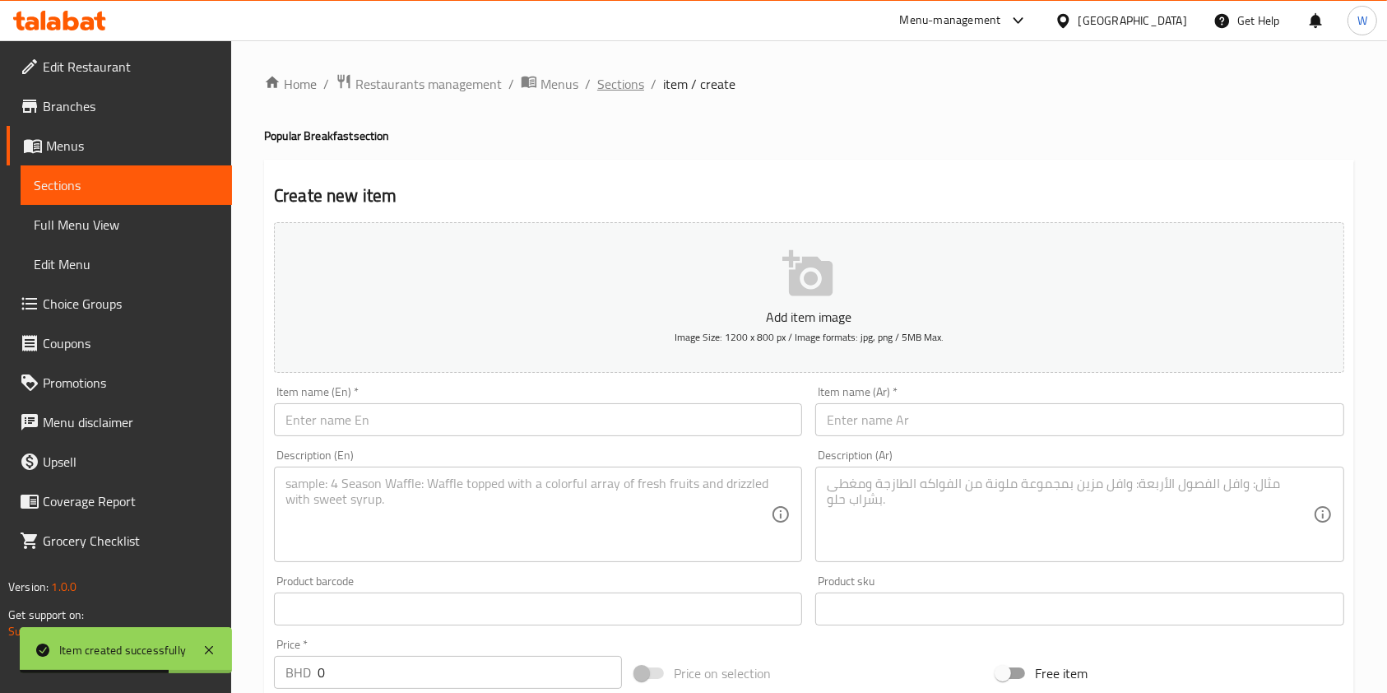
click at [623, 81] on span "Sections" at bounding box center [620, 84] width 47 height 20
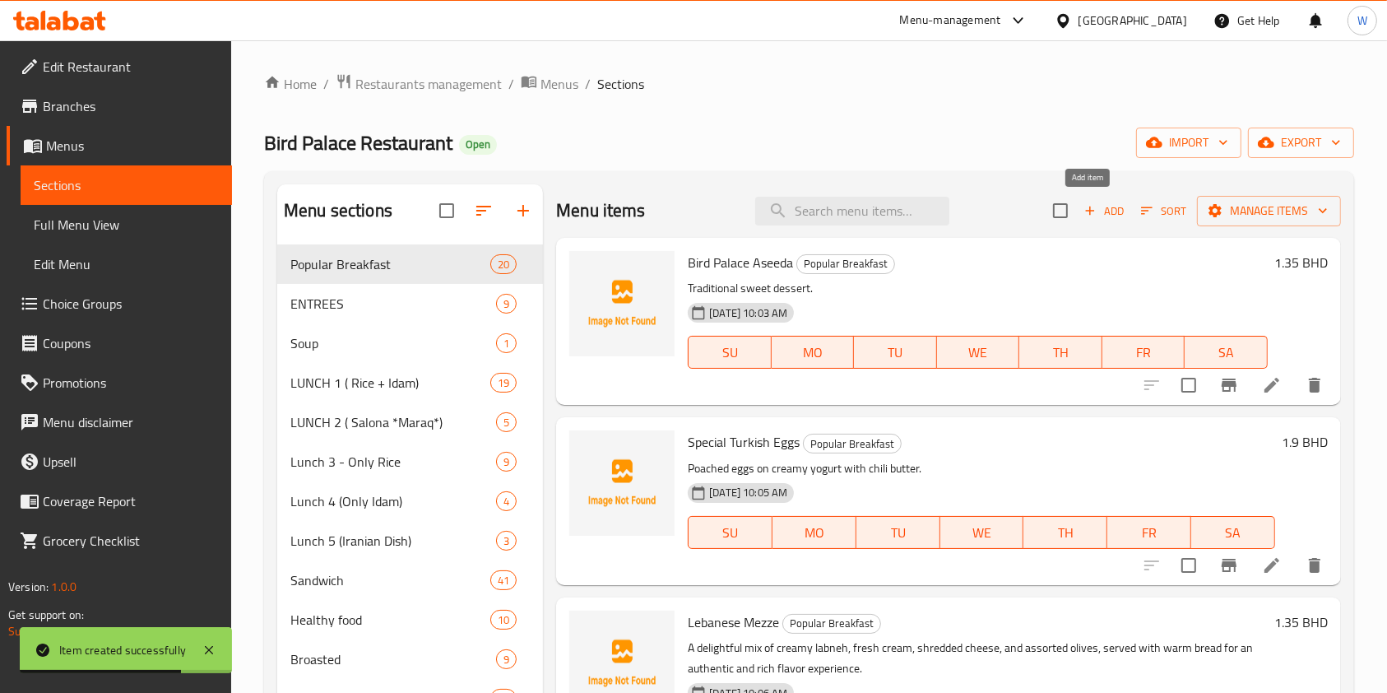
click at [1101, 217] on span "Add" at bounding box center [1104, 211] width 44 height 19
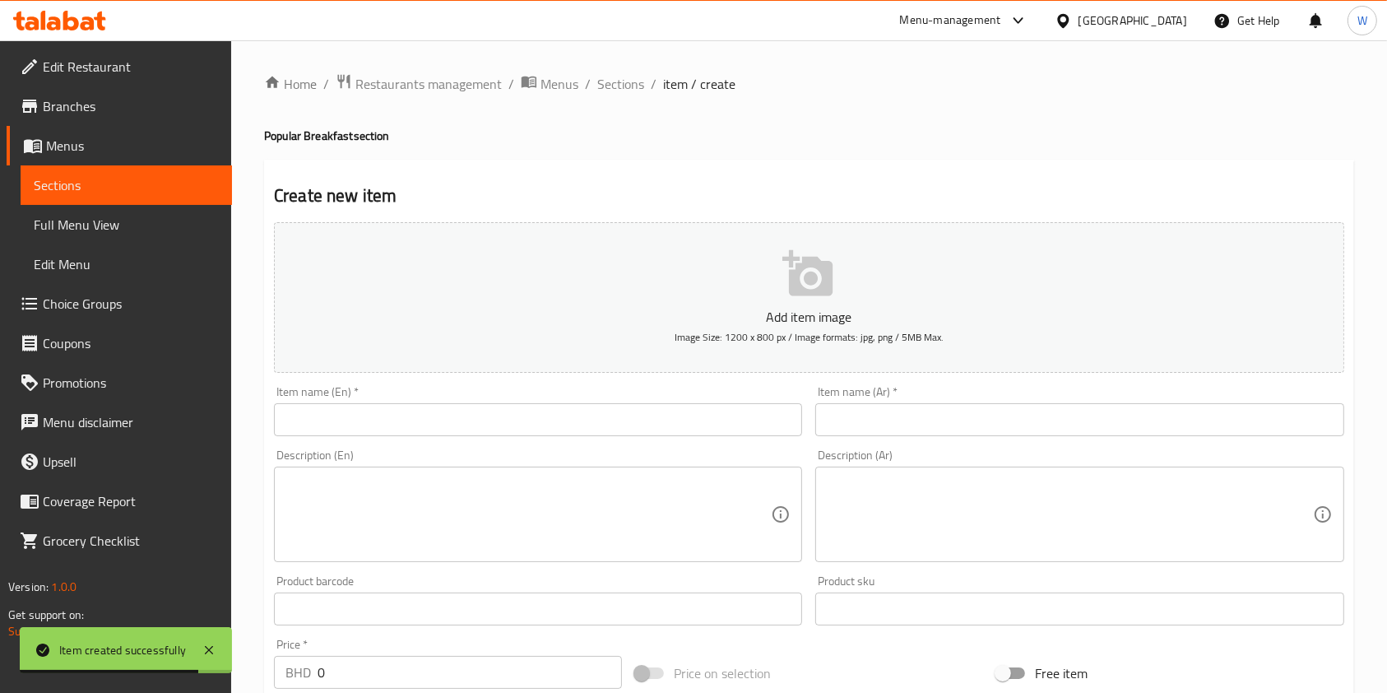
click at [535, 438] on div "Item name (En)   * Item name (En) *" at bounding box center [537, 410] width 541 height 63
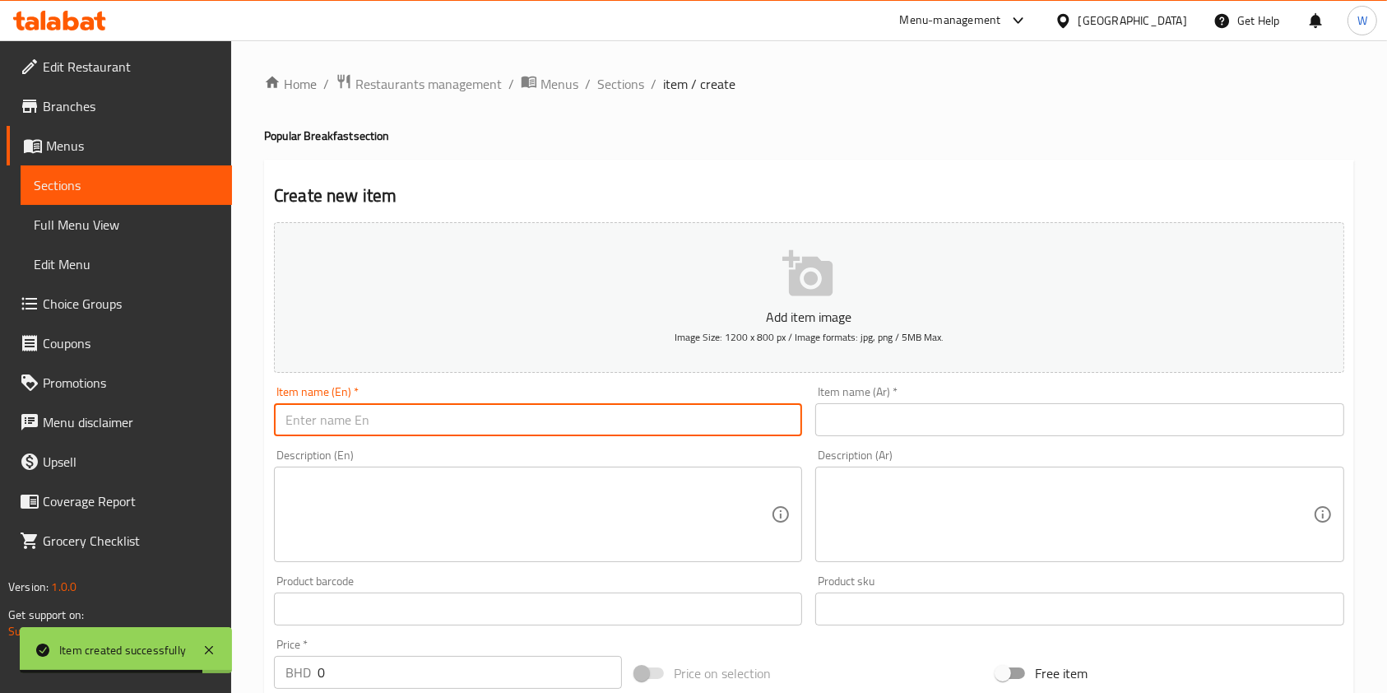
click at [553, 409] on input "text" at bounding box center [538, 419] width 528 height 33
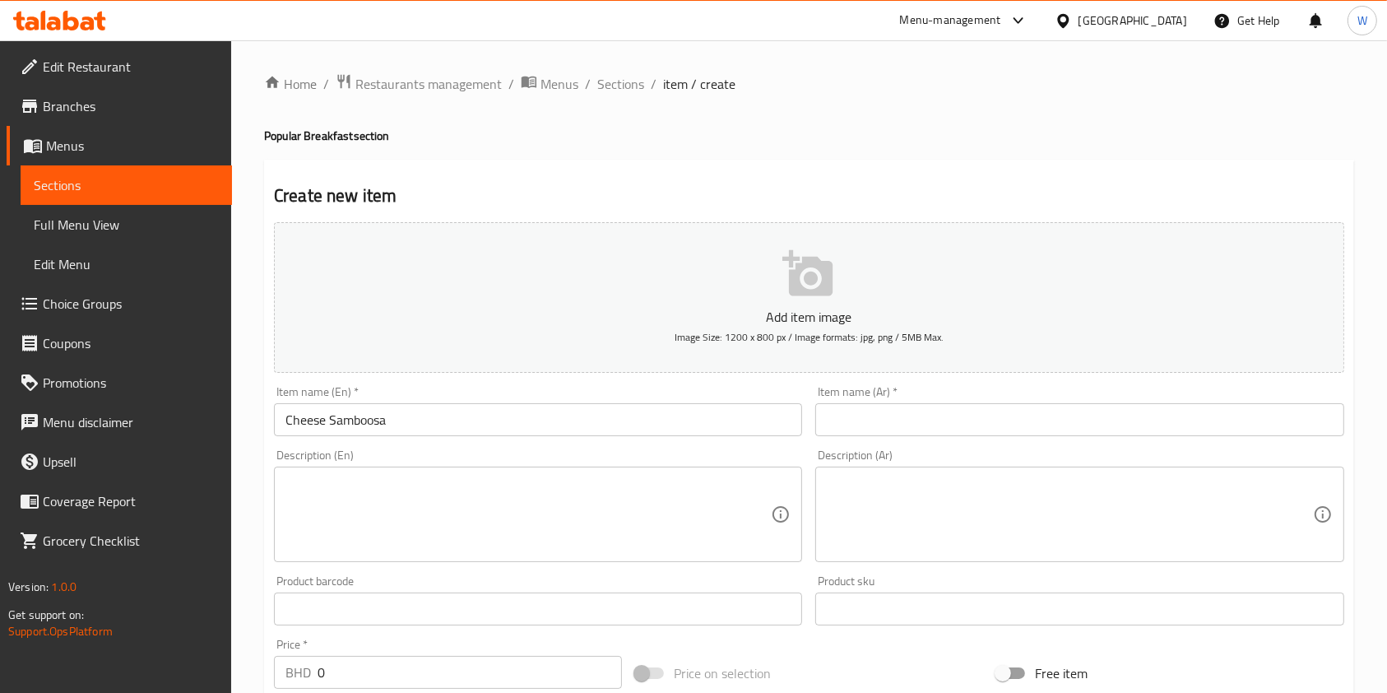
click at [837, 415] on input "text" at bounding box center [1079, 419] width 528 height 33
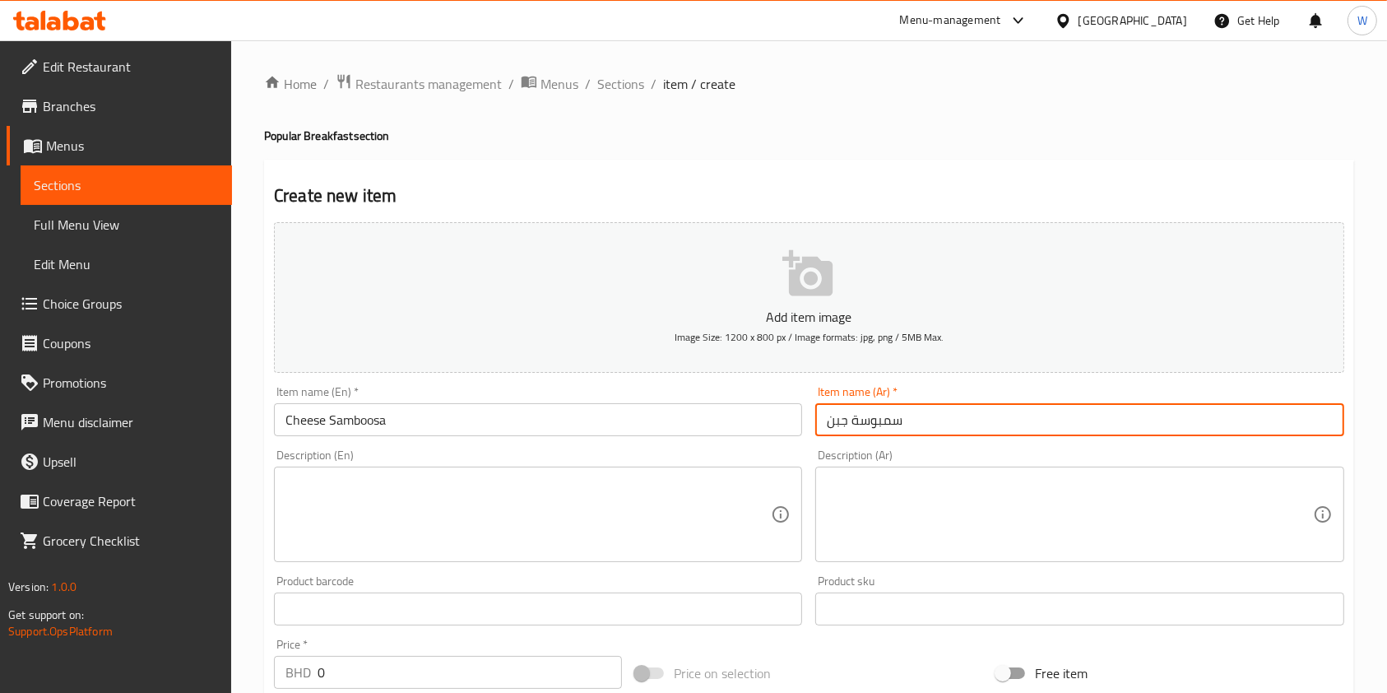
click at [457, 424] on input "Cheese Samboosa" at bounding box center [538, 419] width 528 height 33
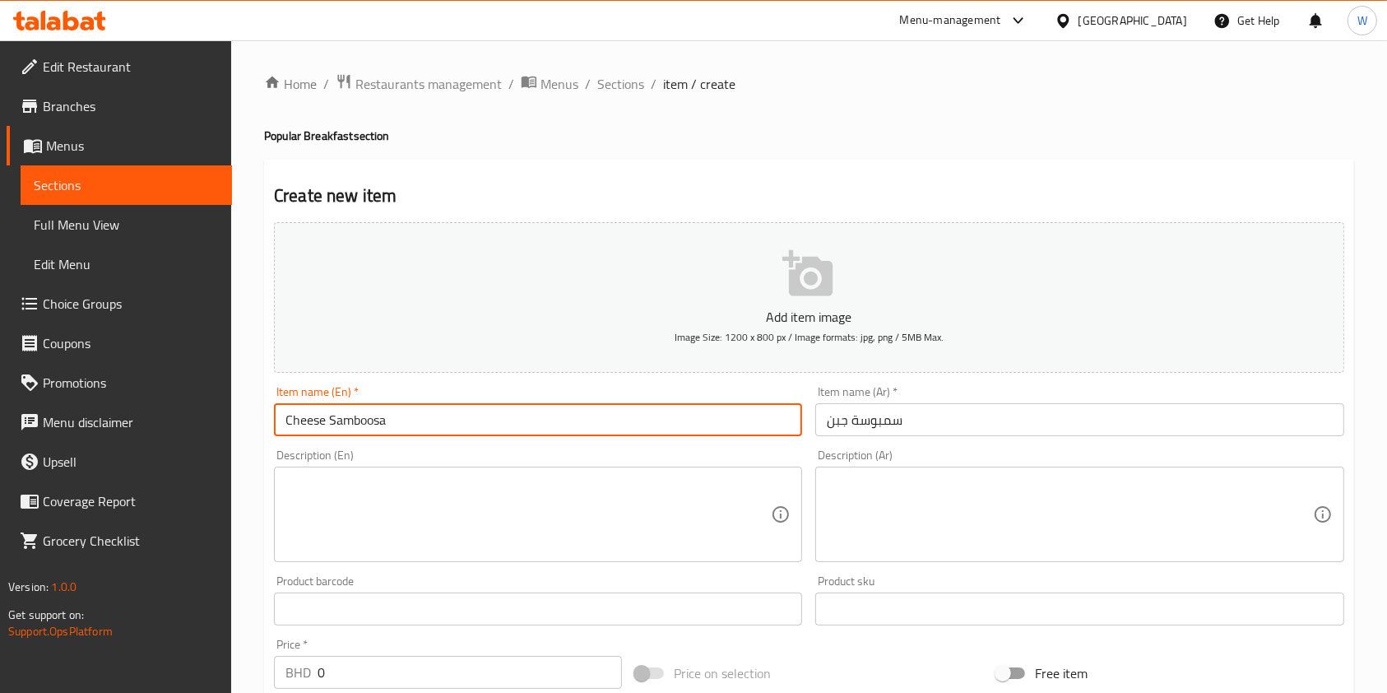
click at [457, 424] on input "Cheese Samboosa" at bounding box center [538, 419] width 528 height 33
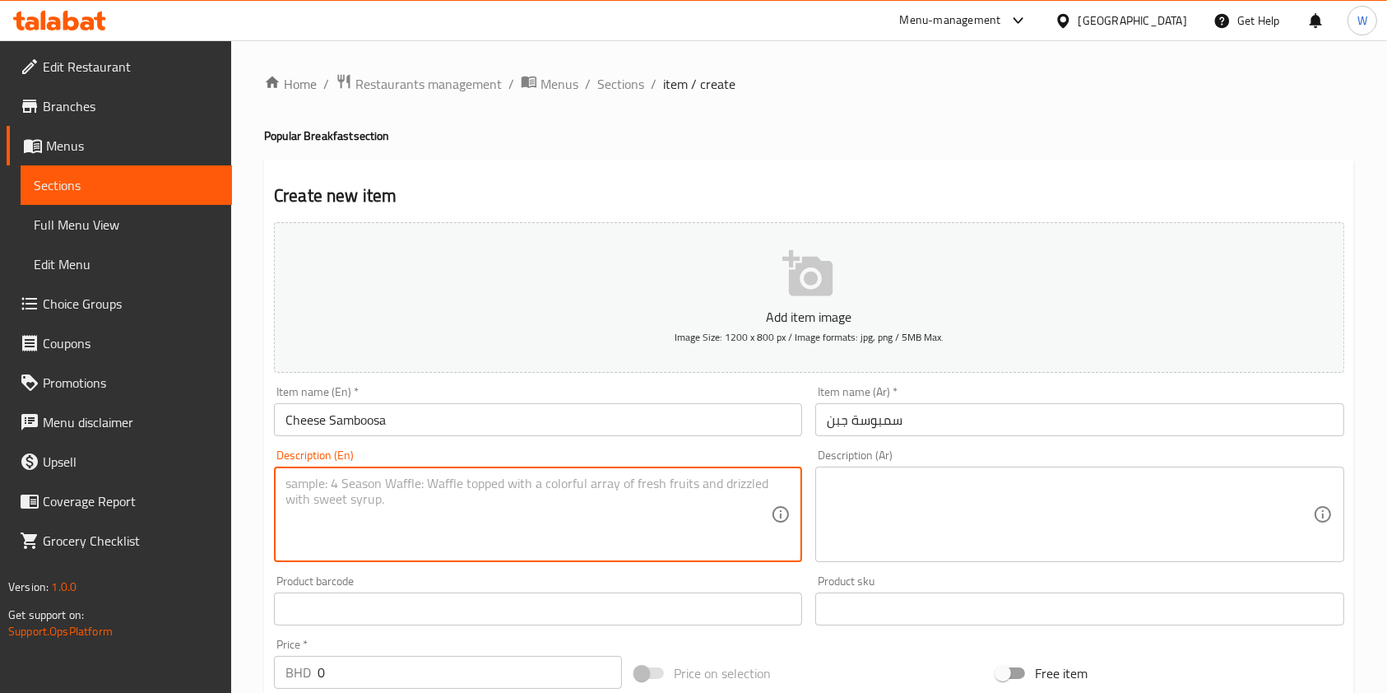
click at [619, 494] on textarea at bounding box center [527, 514] width 485 height 78
click at [911, 503] on textarea at bounding box center [1069, 514] width 485 height 78
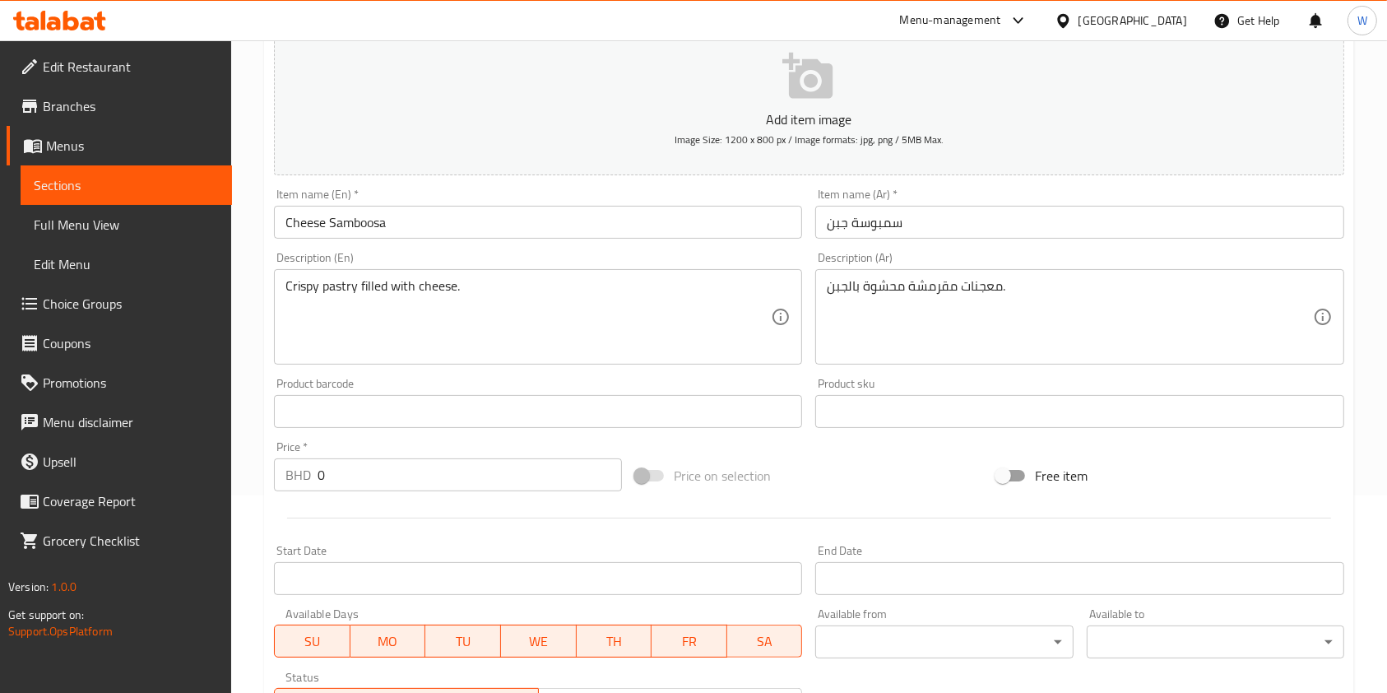
scroll to position [219, 0]
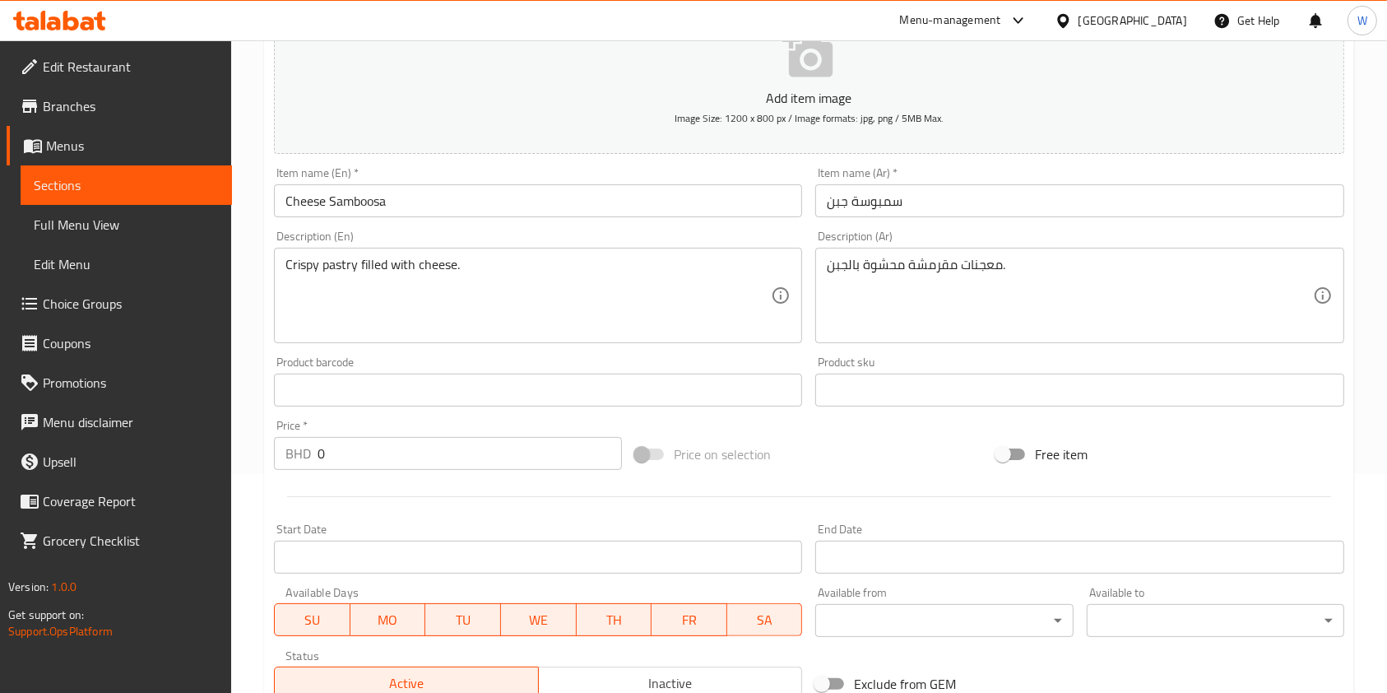
drag, startPoint x: 349, startPoint y: 455, endPoint x: 224, endPoint y: 466, distance: 125.5
click at [224, 466] on div "Edit Restaurant Branches Menus Sections Full Menu View Edit Menu Choice Groups …" at bounding box center [693, 382] width 1387 height 1122
click at [362, 490] on div at bounding box center [808, 496] width 1083 height 40
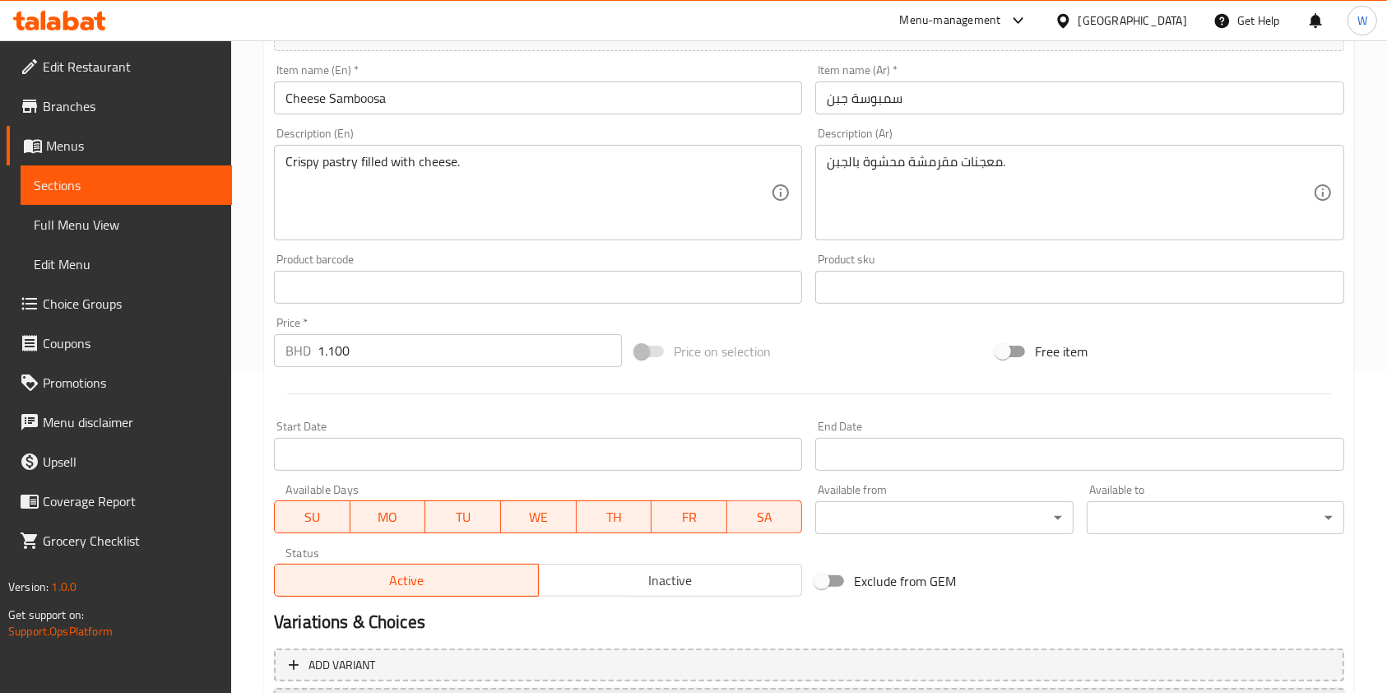
scroll to position [470, 0]
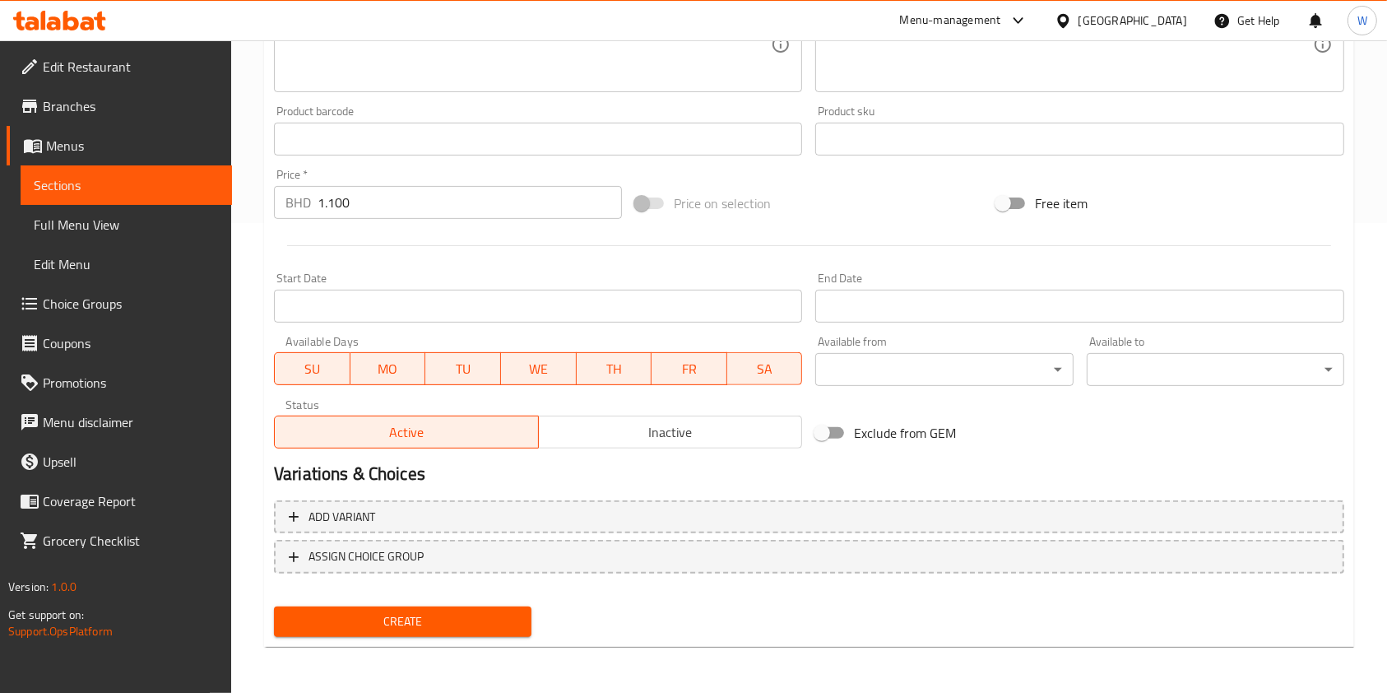
click at [384, 619] on span "Create" at bounding box center [402, 621] width 231 height 21
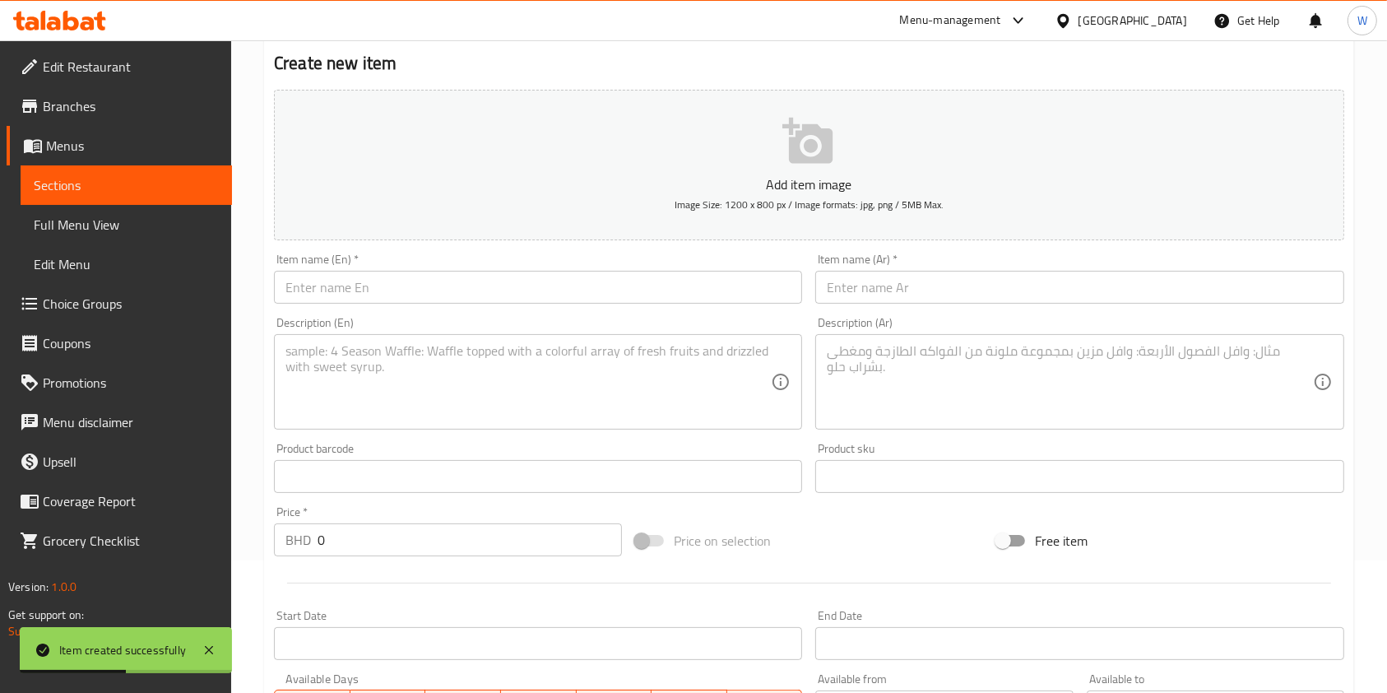
scroll to position [0, 0]
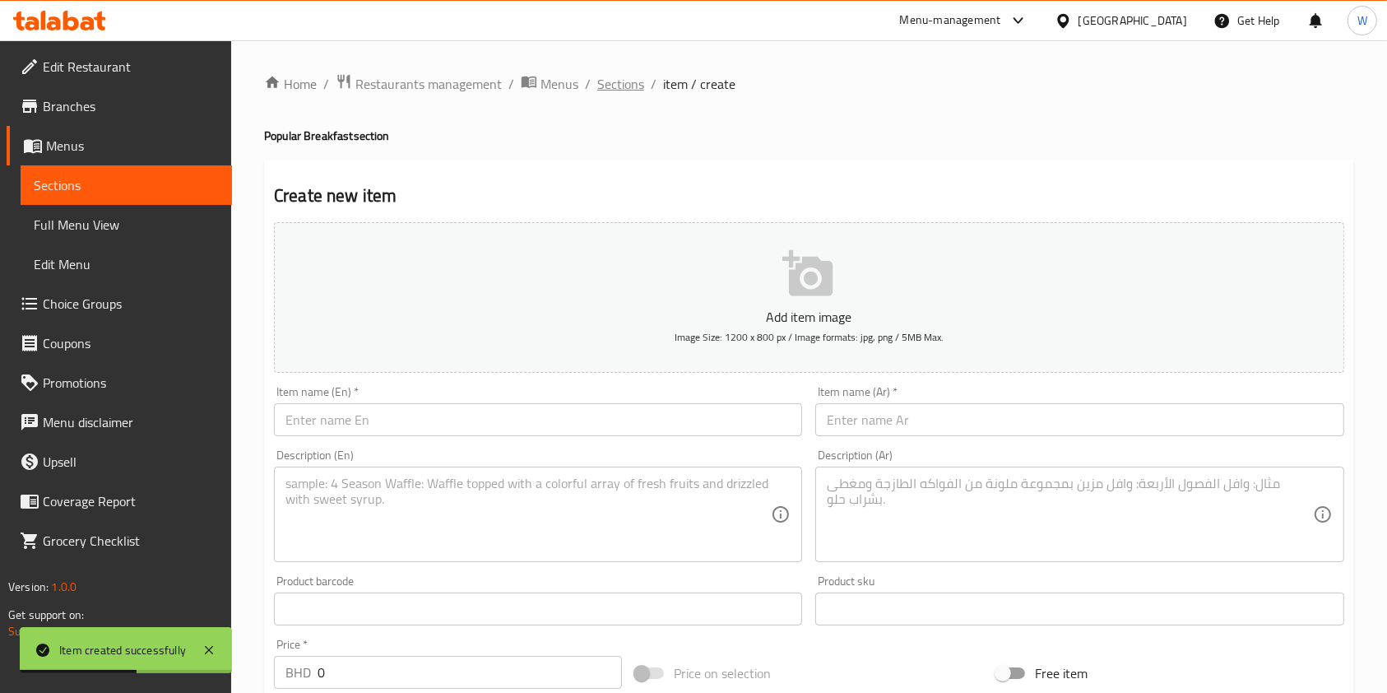
click at [614, 89] on span "Sections" at bounding box center [620, 84] width 47 height 20
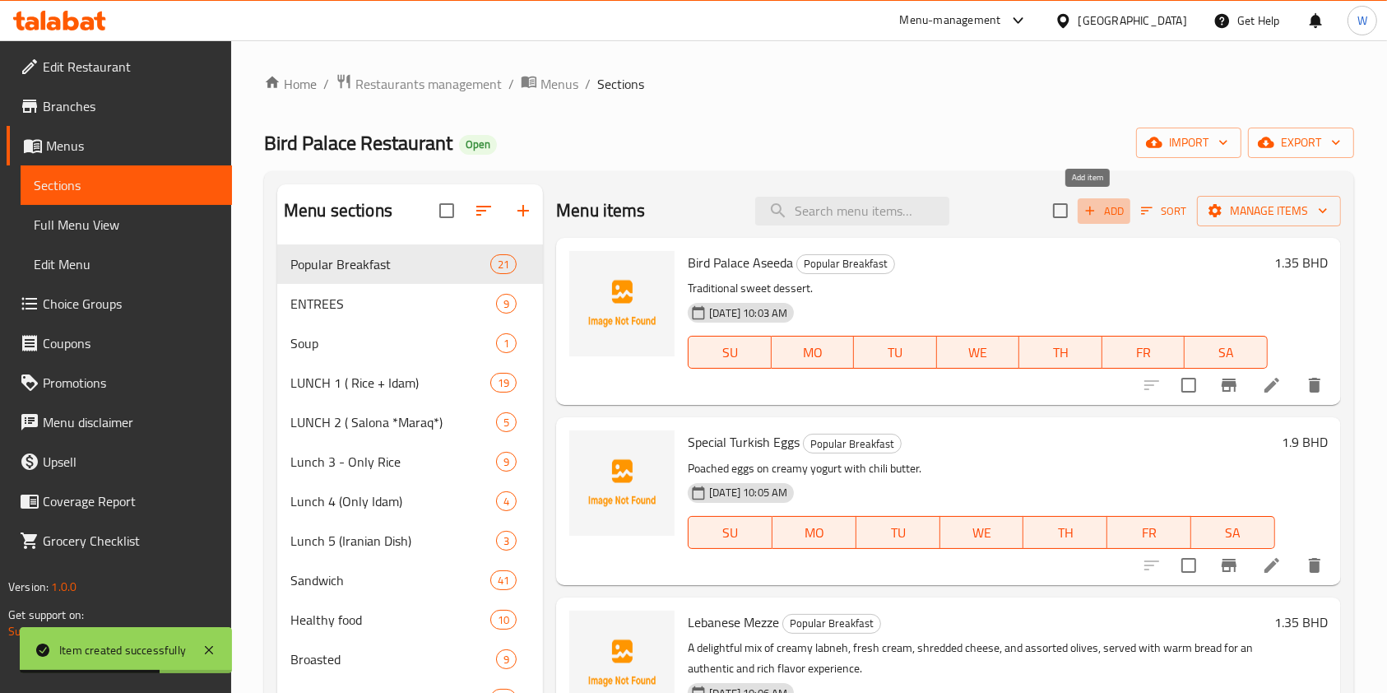
click at [1086, 214] on span "Add" at bounding box center [1104, 211] width 44 height 19
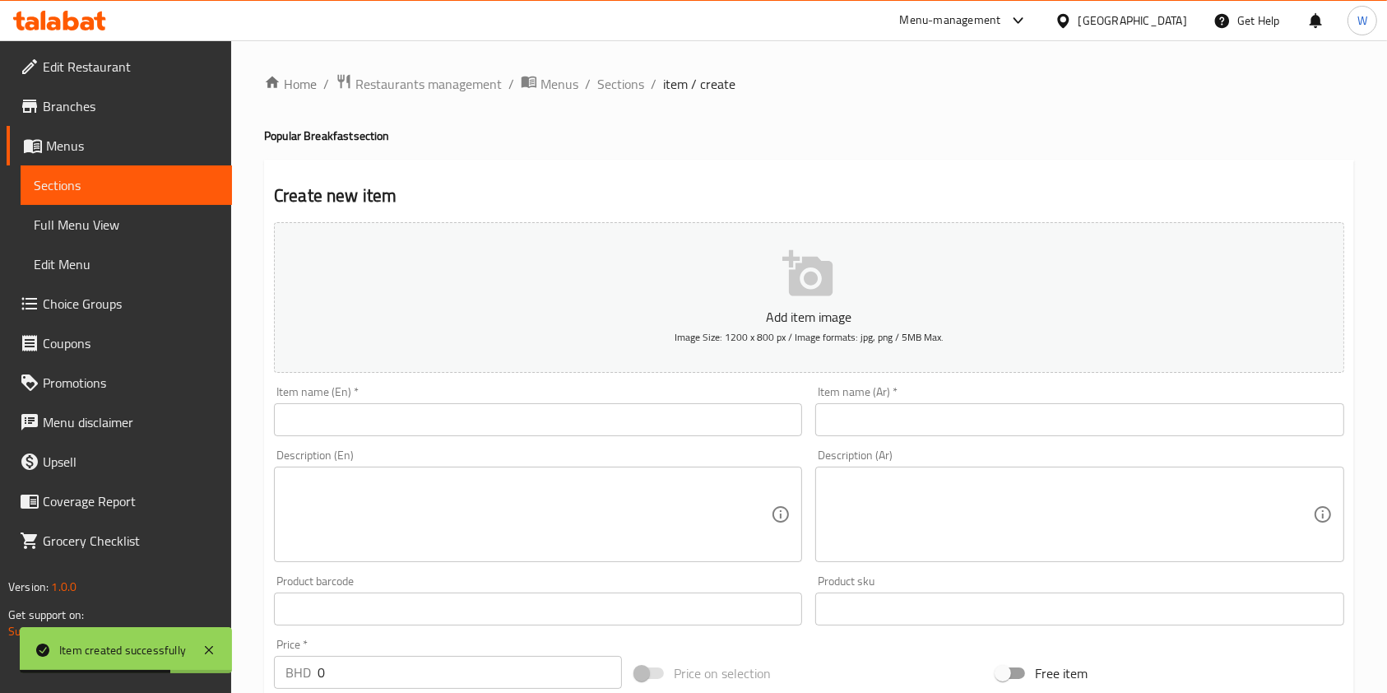
click at [484, 456] on div "Description (En) Description (En)" at bounding box center [538, 505] width 528 height 113
click at [508, 422] on input "text" at bounding box center [538, 419] width 528 height 33
click at [853, 421] on input "text" at bounding box center [1079, 419] width 528 height 33
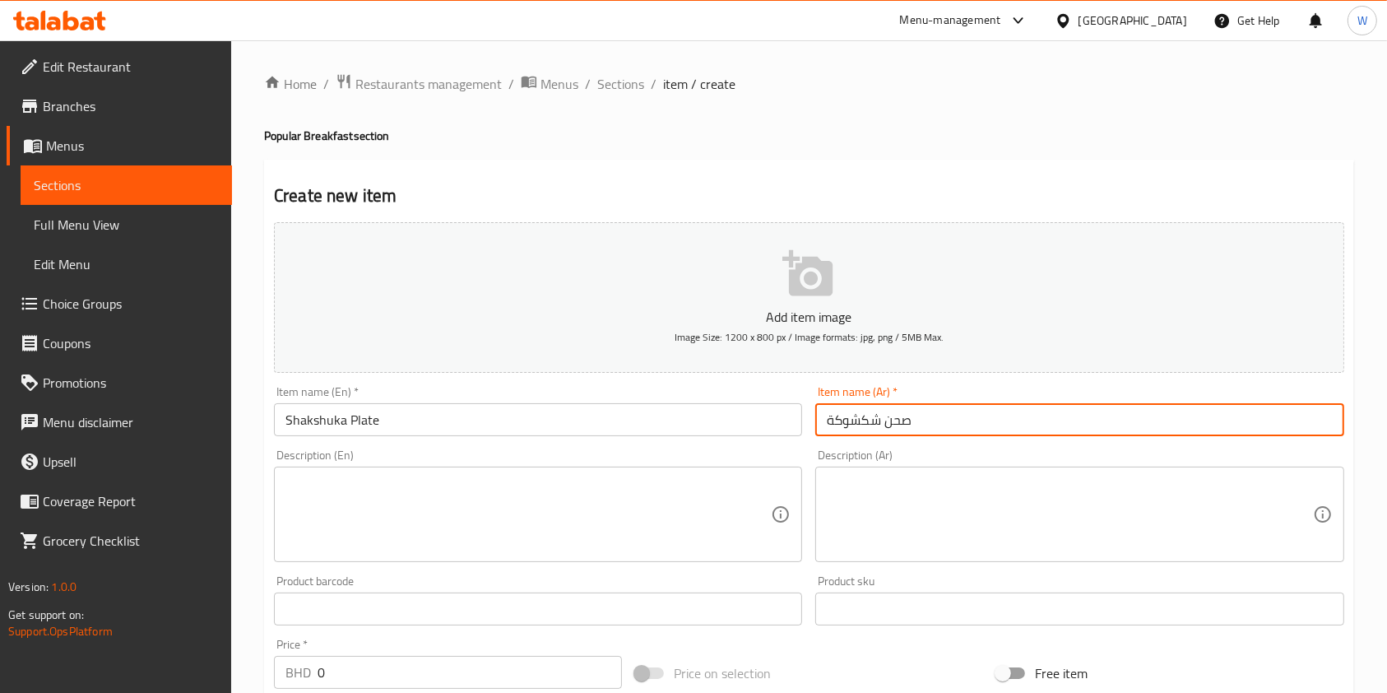
click at [554, 523] on textarea at bounding box center [527, 514] width 485 height 78
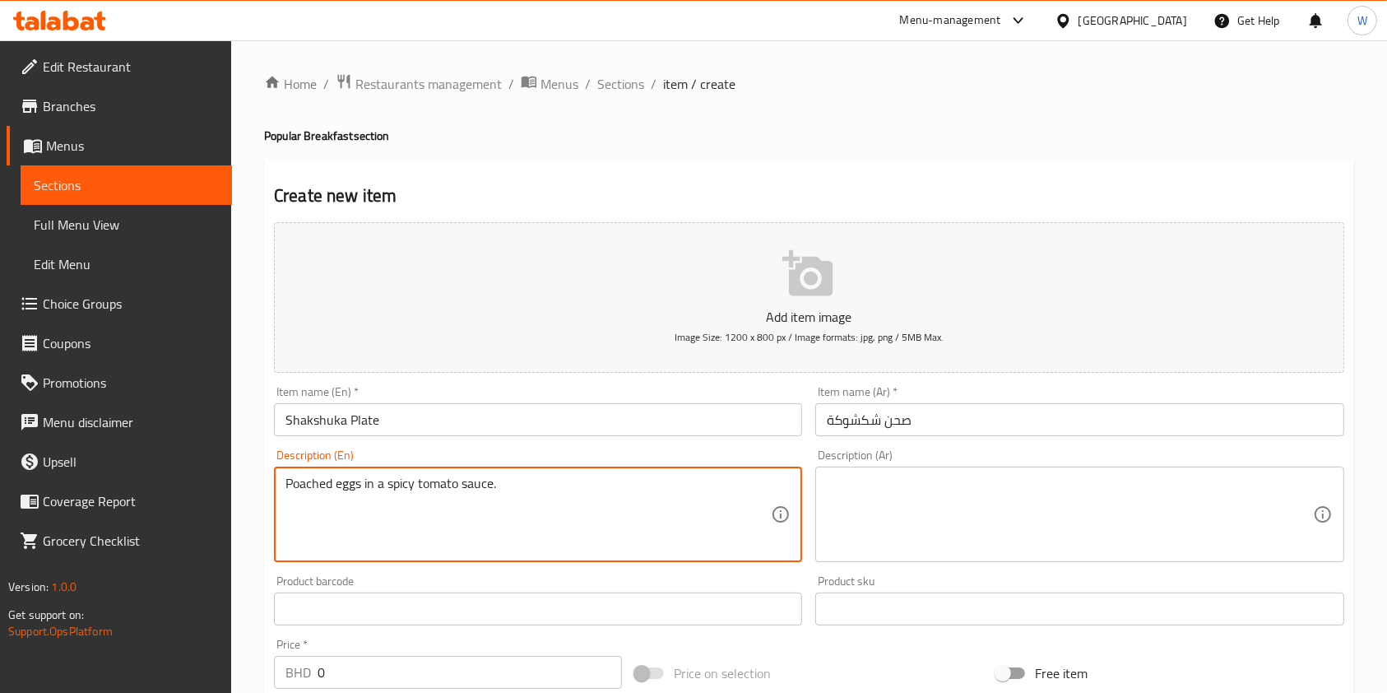
click at [910, 484] on textarea at bounding box center [1069, 514] width 485 height 78
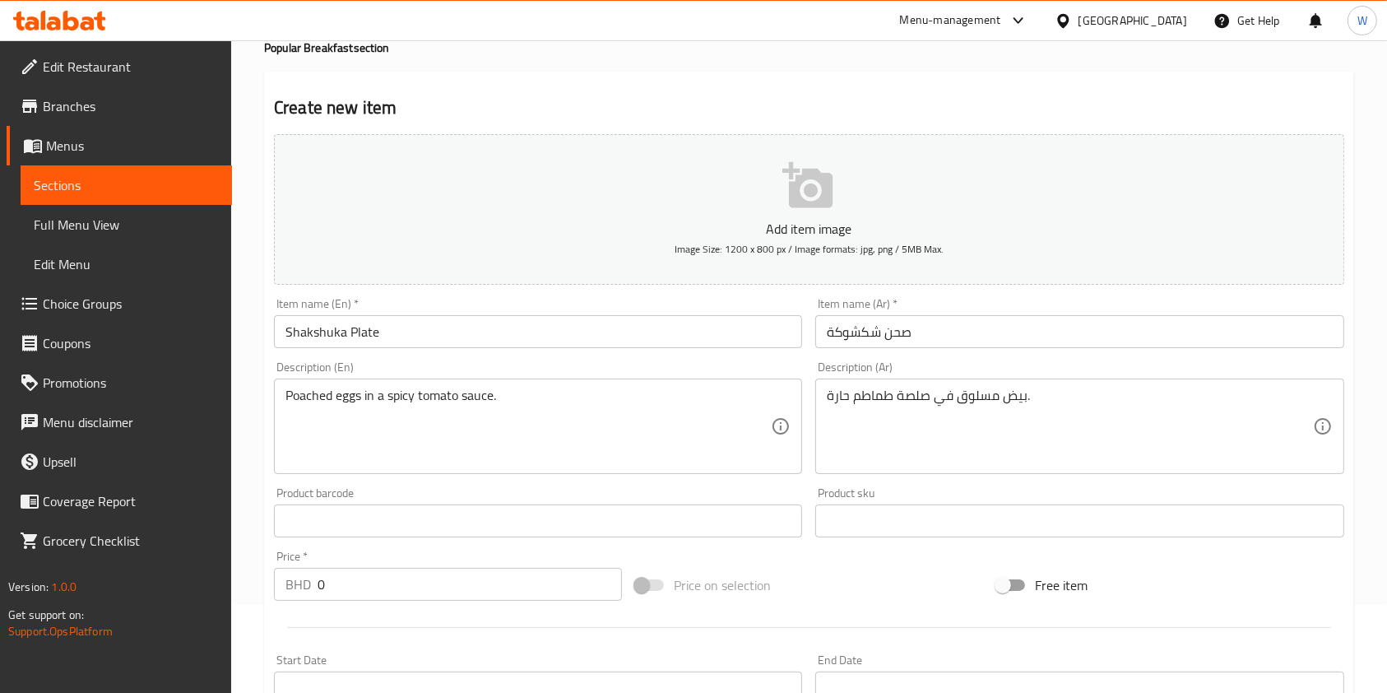
scroll to position [109, 0]
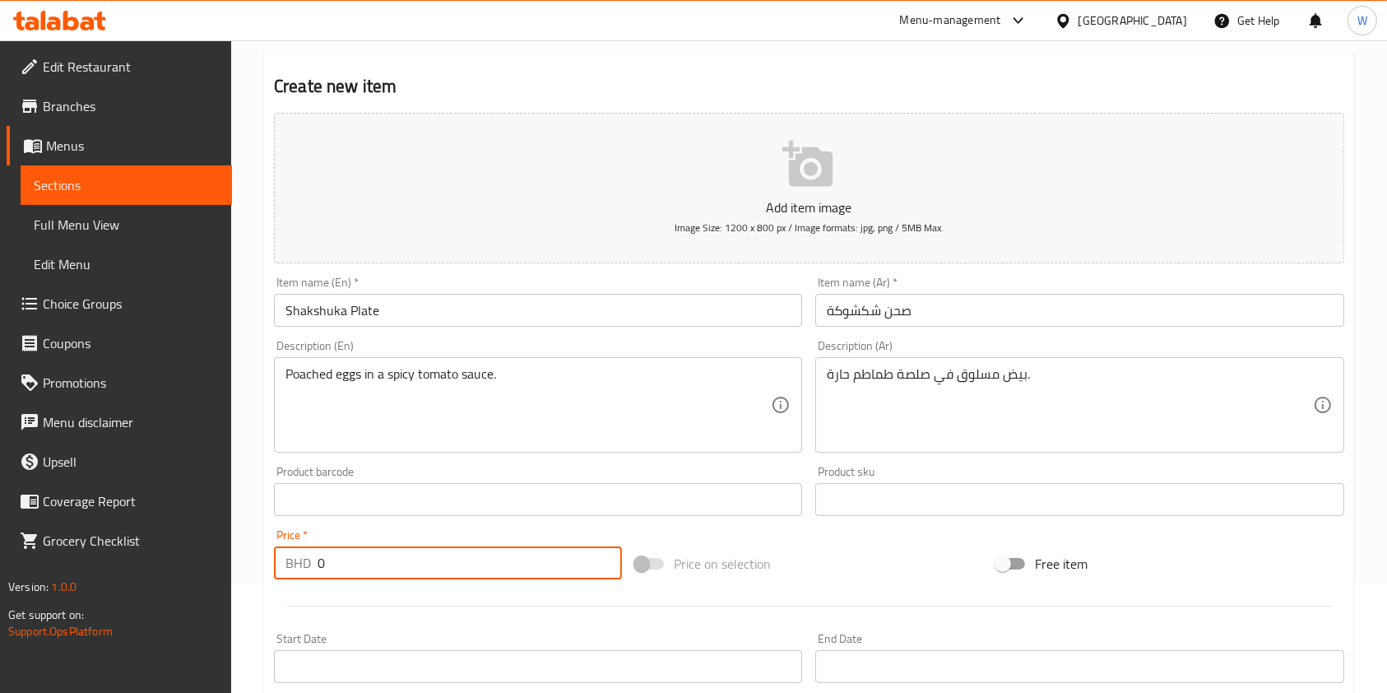
drag, startPoint x: 373, startPoint y: 562, endPoint x: 306, endPoint y: 573, distance: 67.5
click at [316, 566] on div "BHD 0 Price *" at bounding box center [448, 562] width 348 height 33
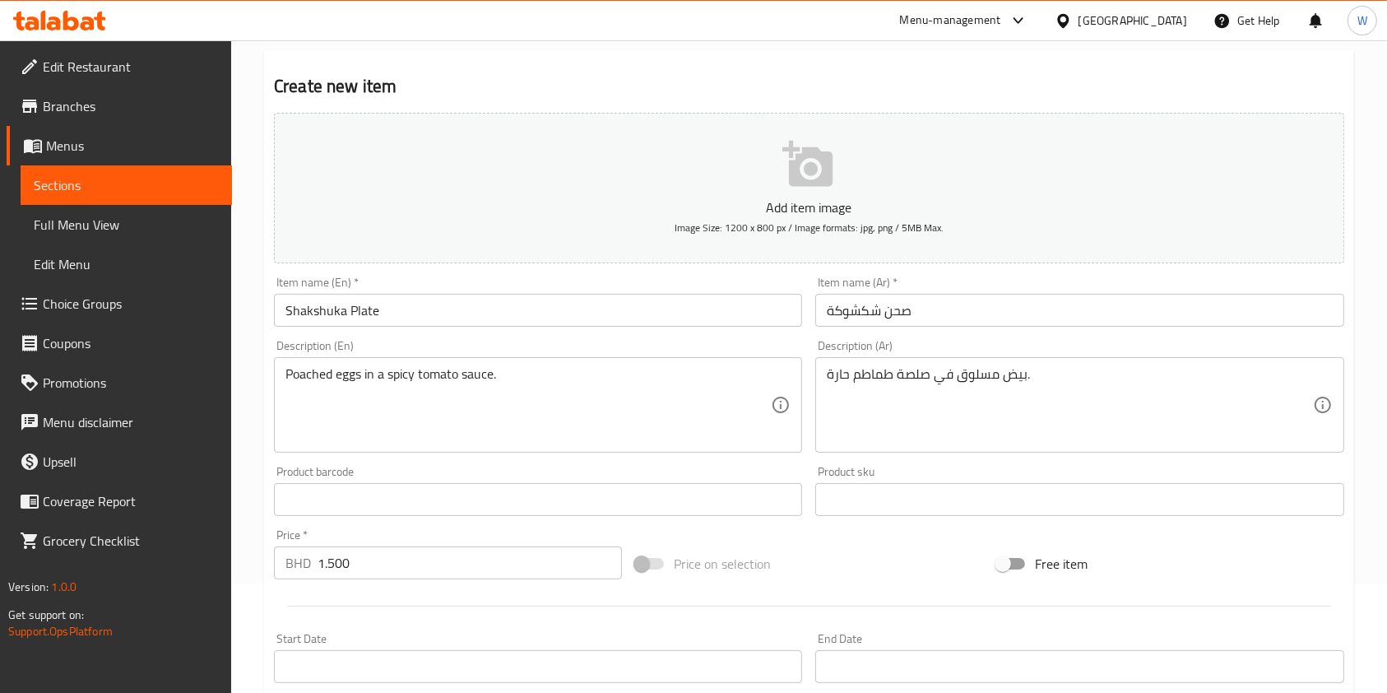
click at [350, 612] on div at bounding box center [808, 606] width 1083 height 40
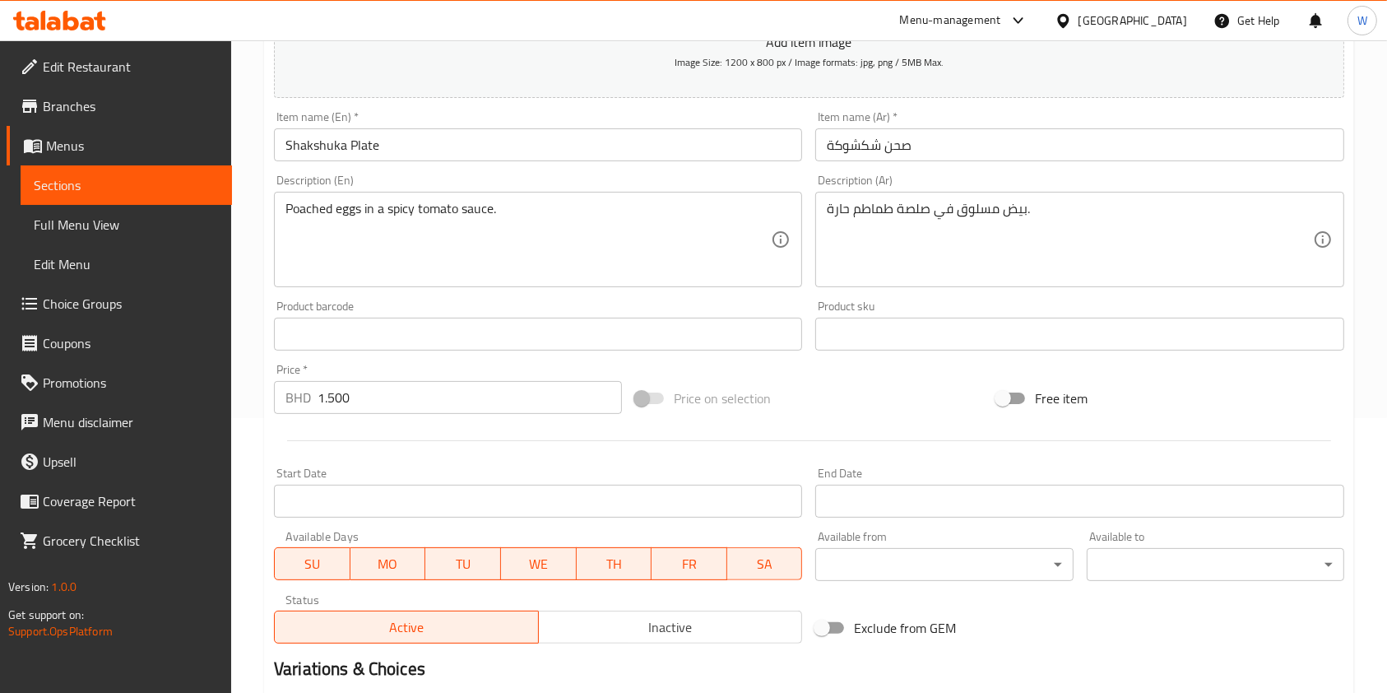
scroll to position [470, 0]
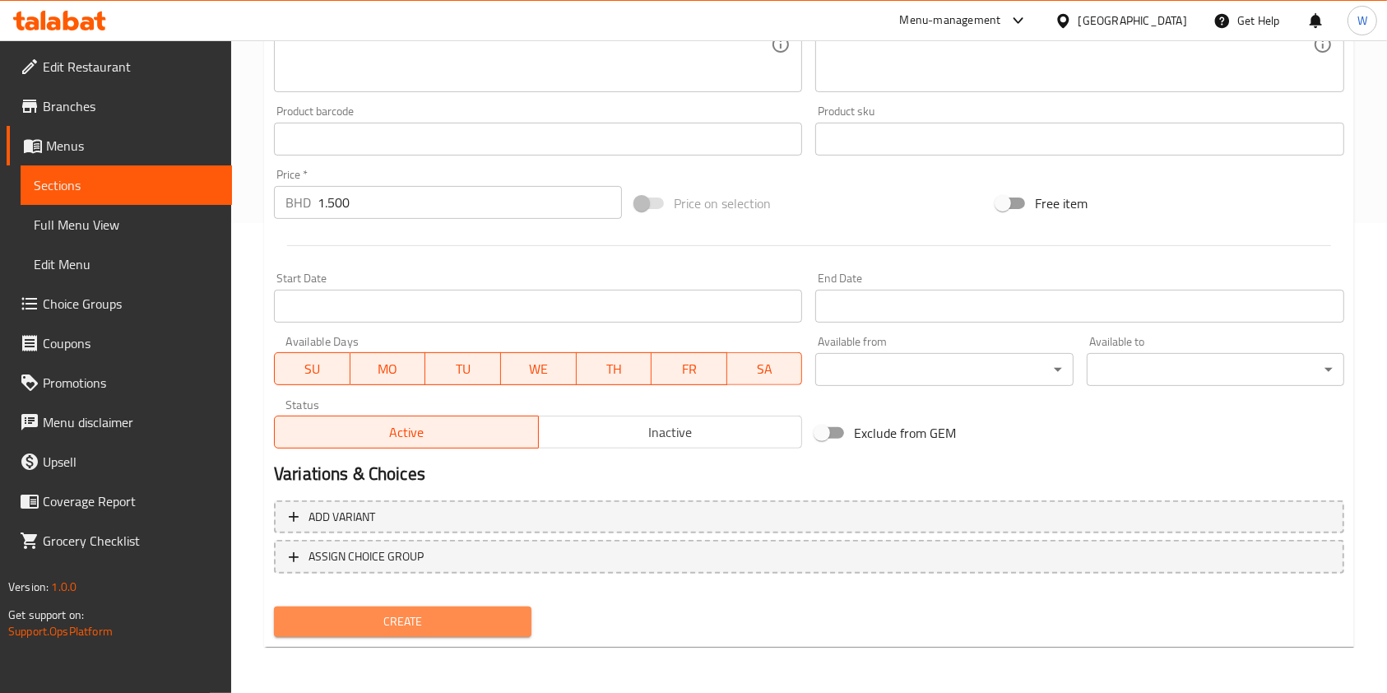
click at [438, 632] on button "Create" at bounding box center [402, 621] width 257 height 30
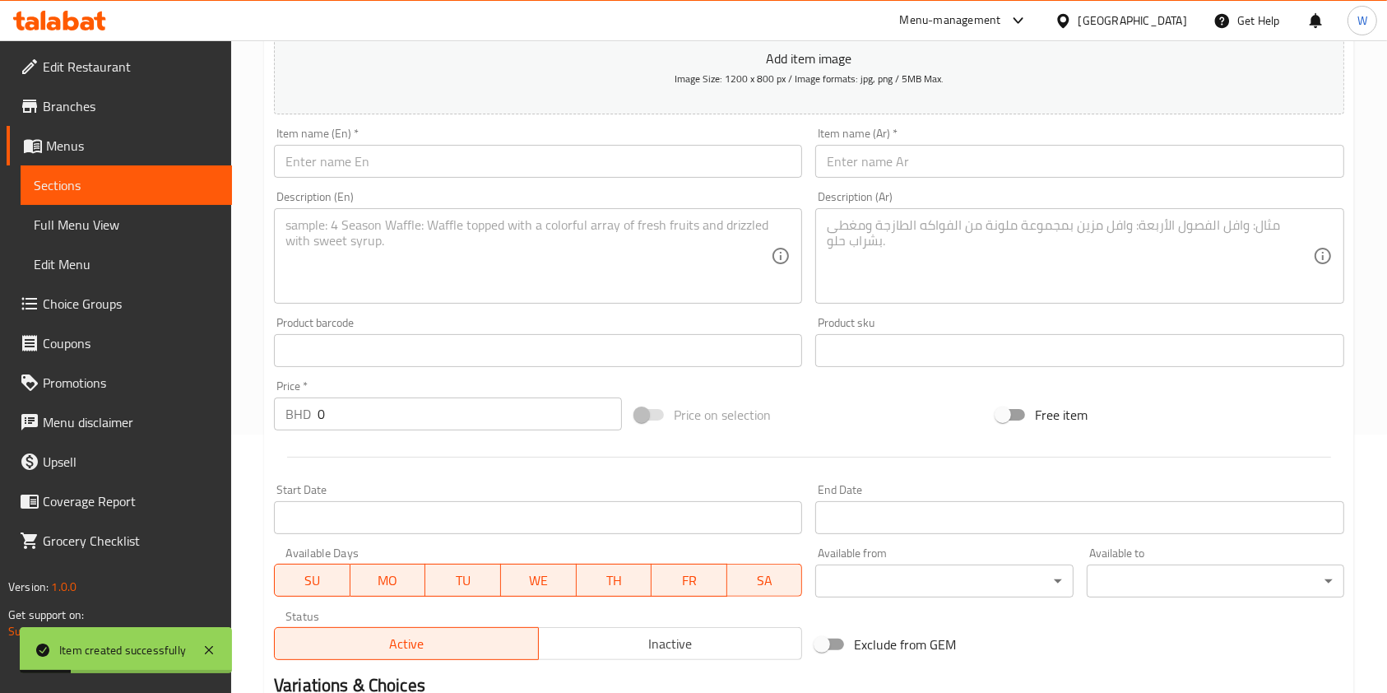
scroll to position [0, 0]
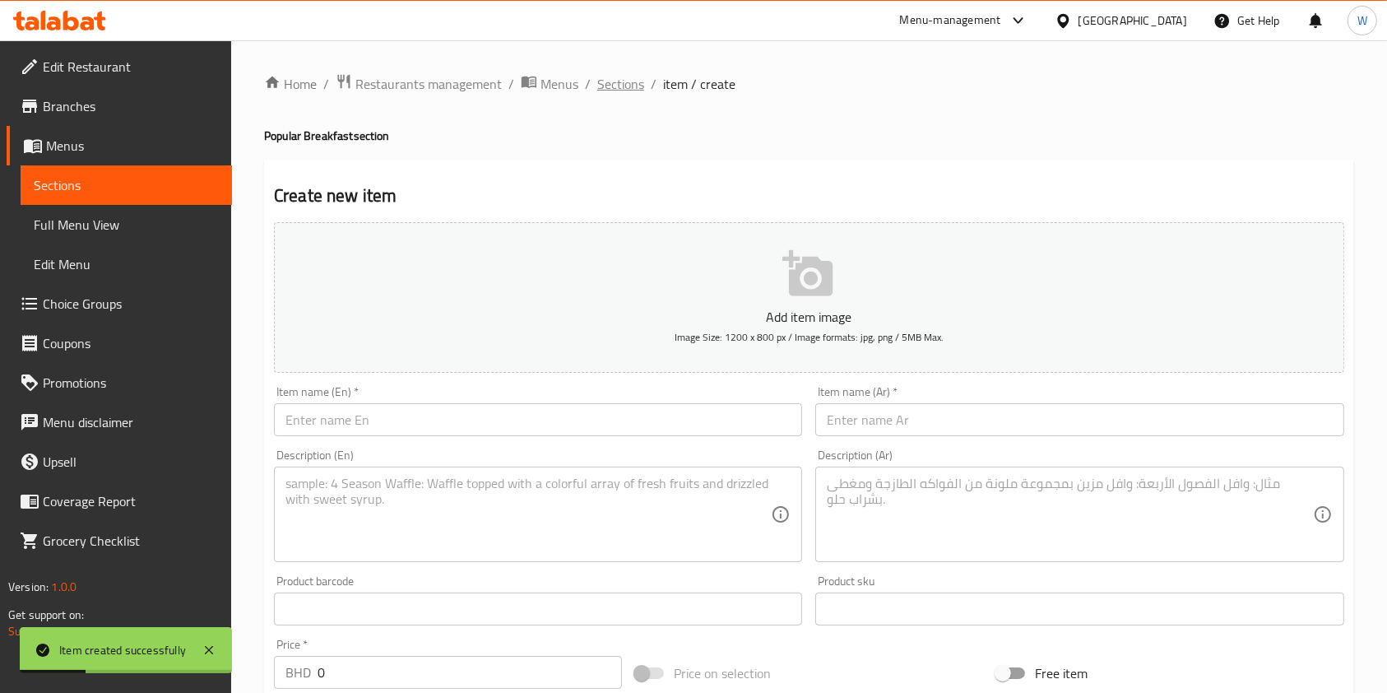
click at [633, 86] on span "Sections" at bounding box center [620, 84] width 47 height 20
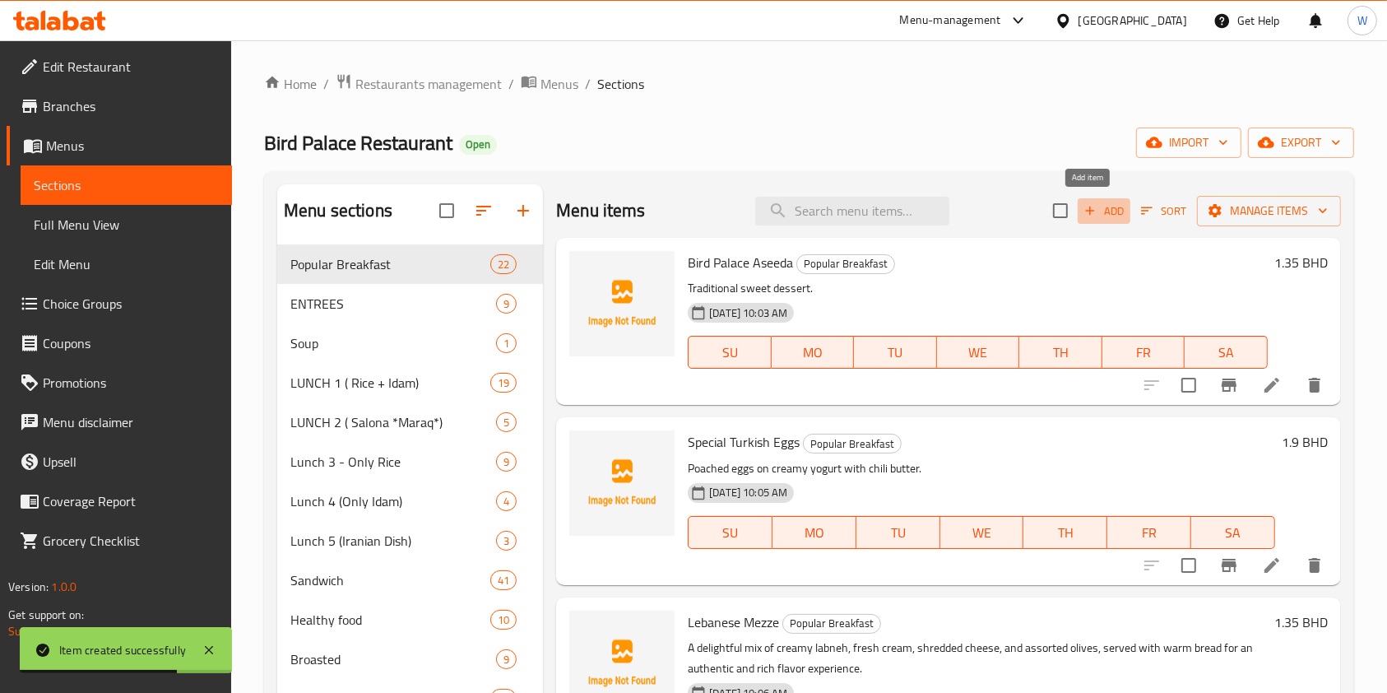
click at [1101, 215] on span "Add" at bounding box center [1104, 211] width 44 height 19
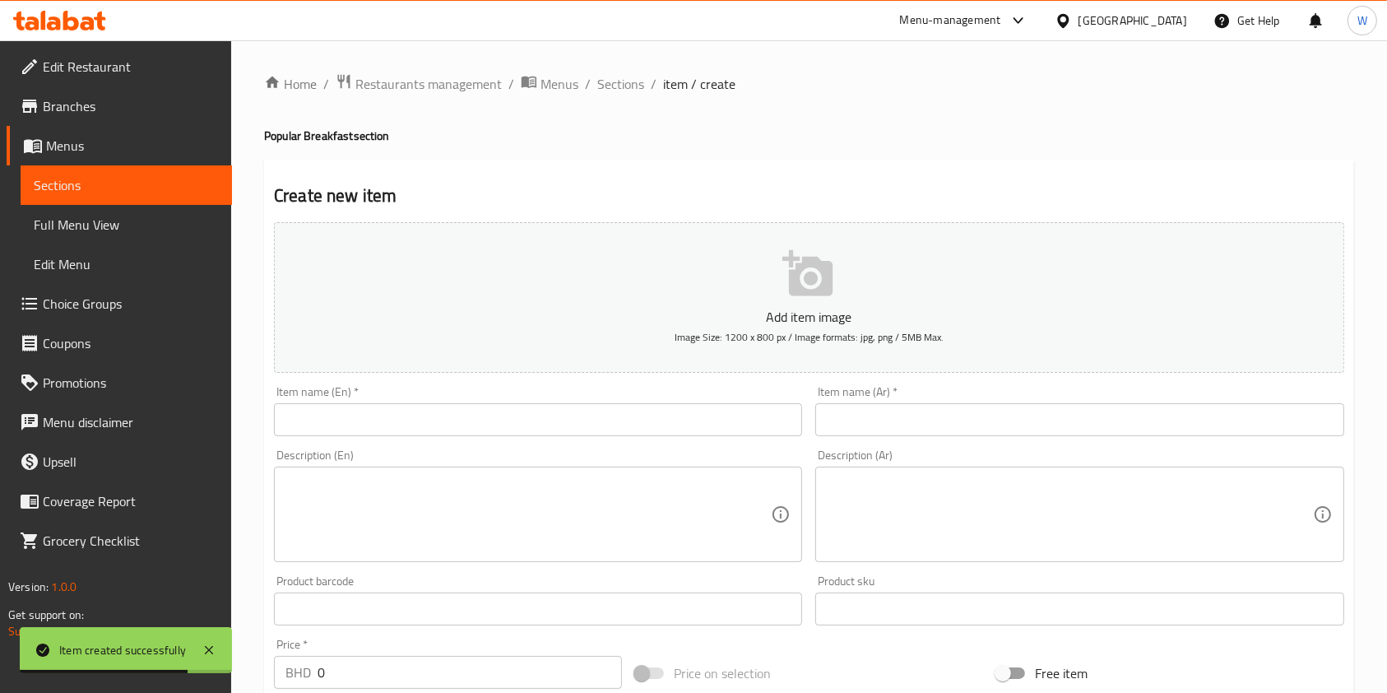
click at [420, 420] on input "text" at bounding box center [538, 419] width 528 height 33
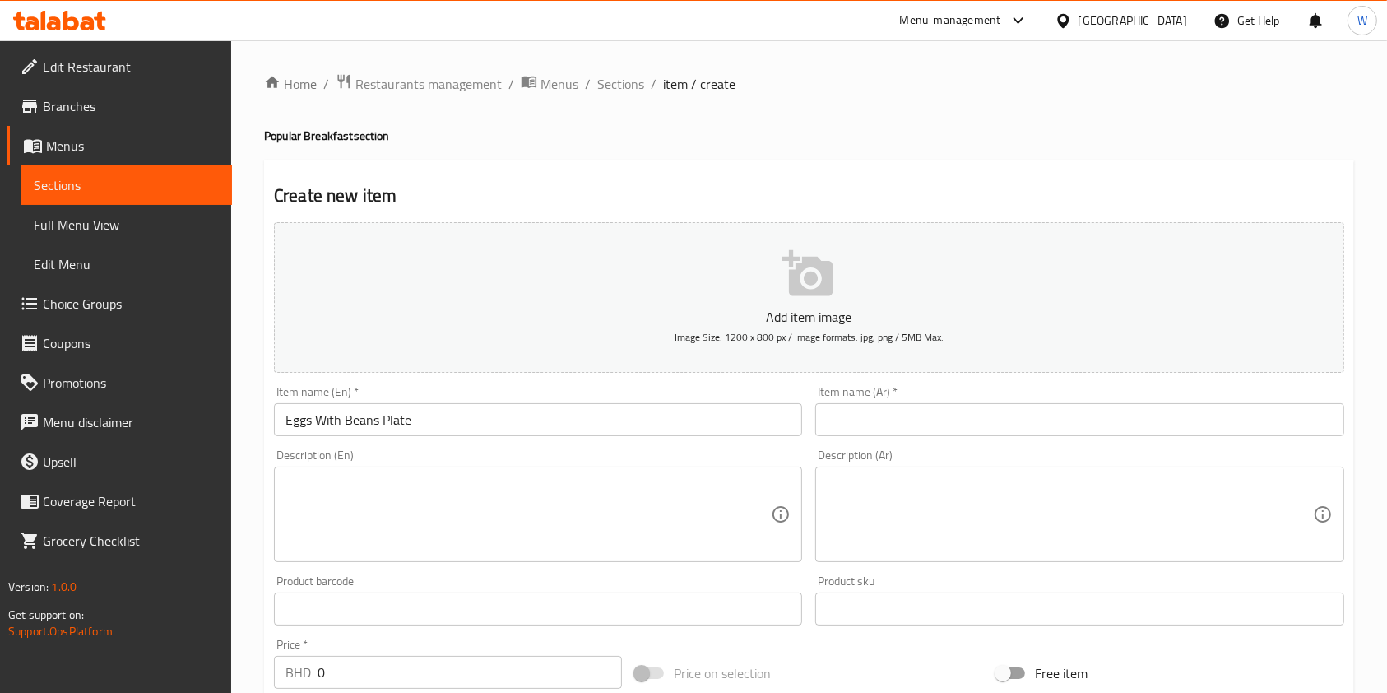
click at [972, 402] on div "Item name (Ar)   * Item name (Ar) *" at bounding box center [1079, 411] width 528 height 50
click at [970, 417] on input "text" at bounding box center [1079, 419] width 528 height 33
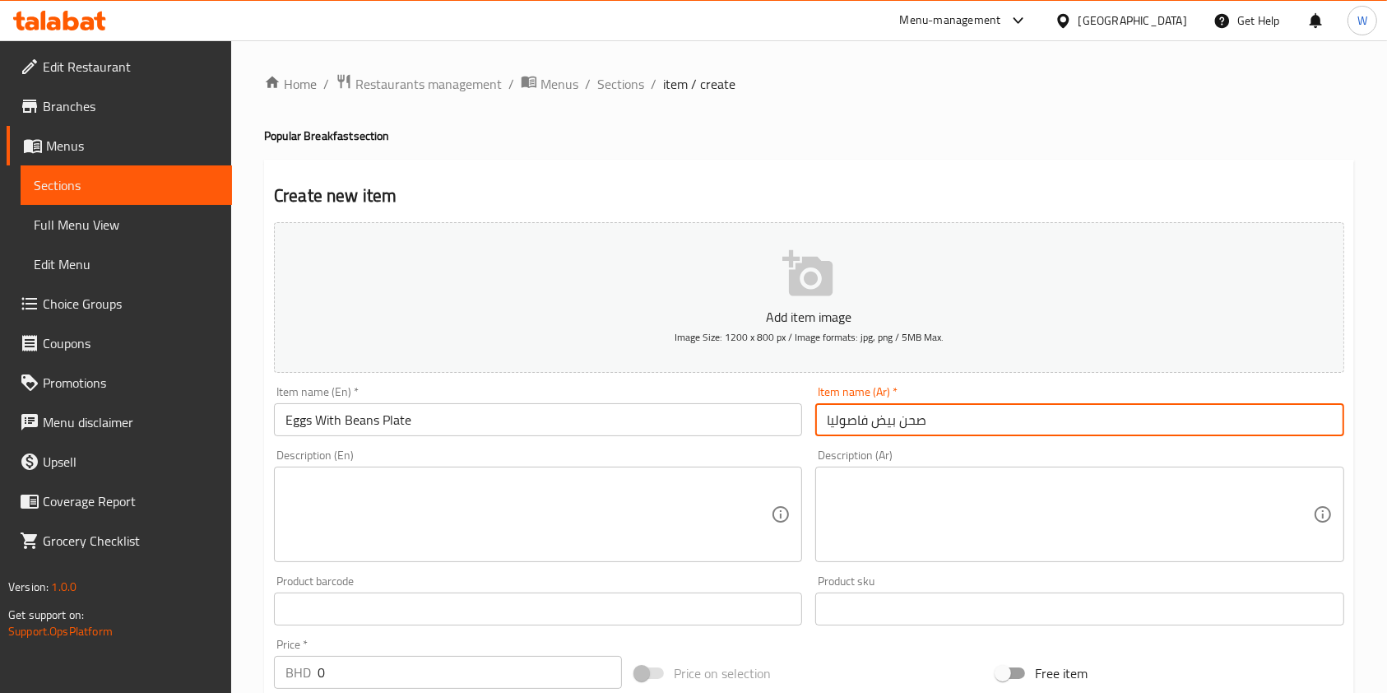
click at [521, 426] on input "Eggs With Beans Plate" at bounding box center [538, 419] width 528 height 33
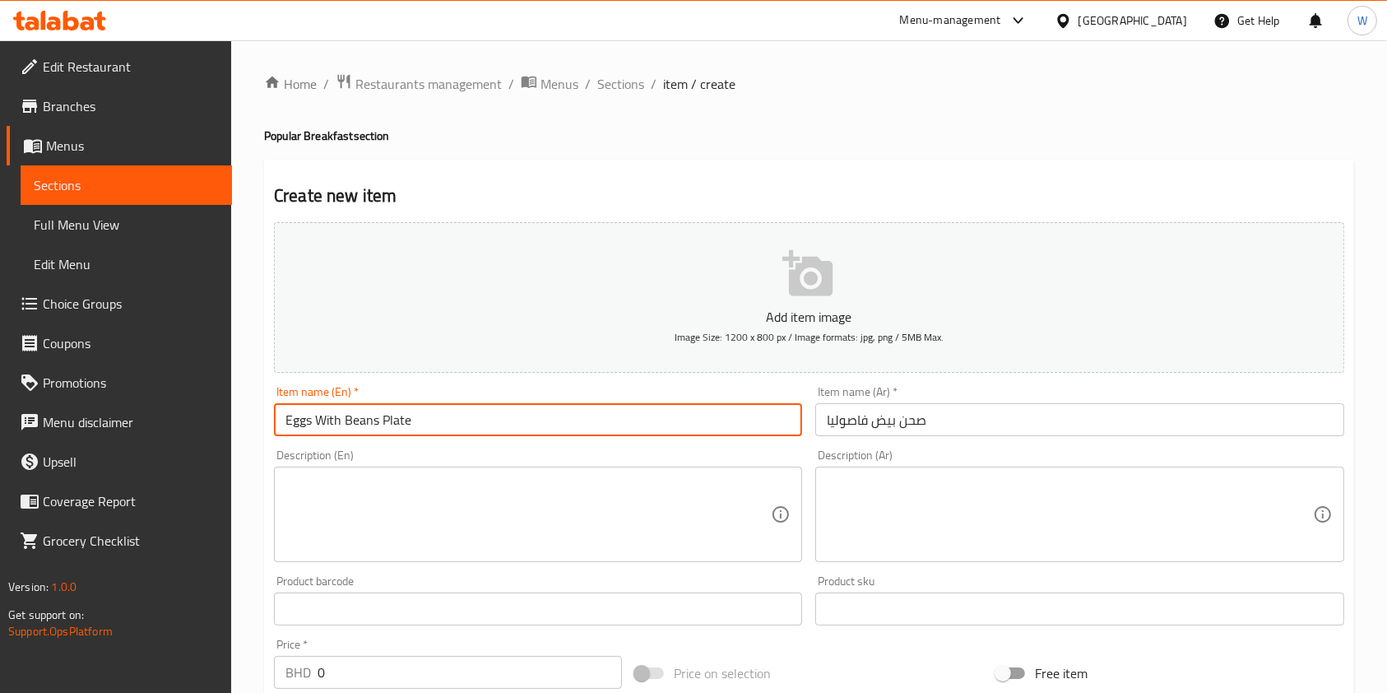
click at [521, 426] on input "Eggs With Beans Plate" at bounding box center [538, 419] width 528 height 33
click at [396, 490] on textarea at bounding box center [527, 514] width 485 height 78
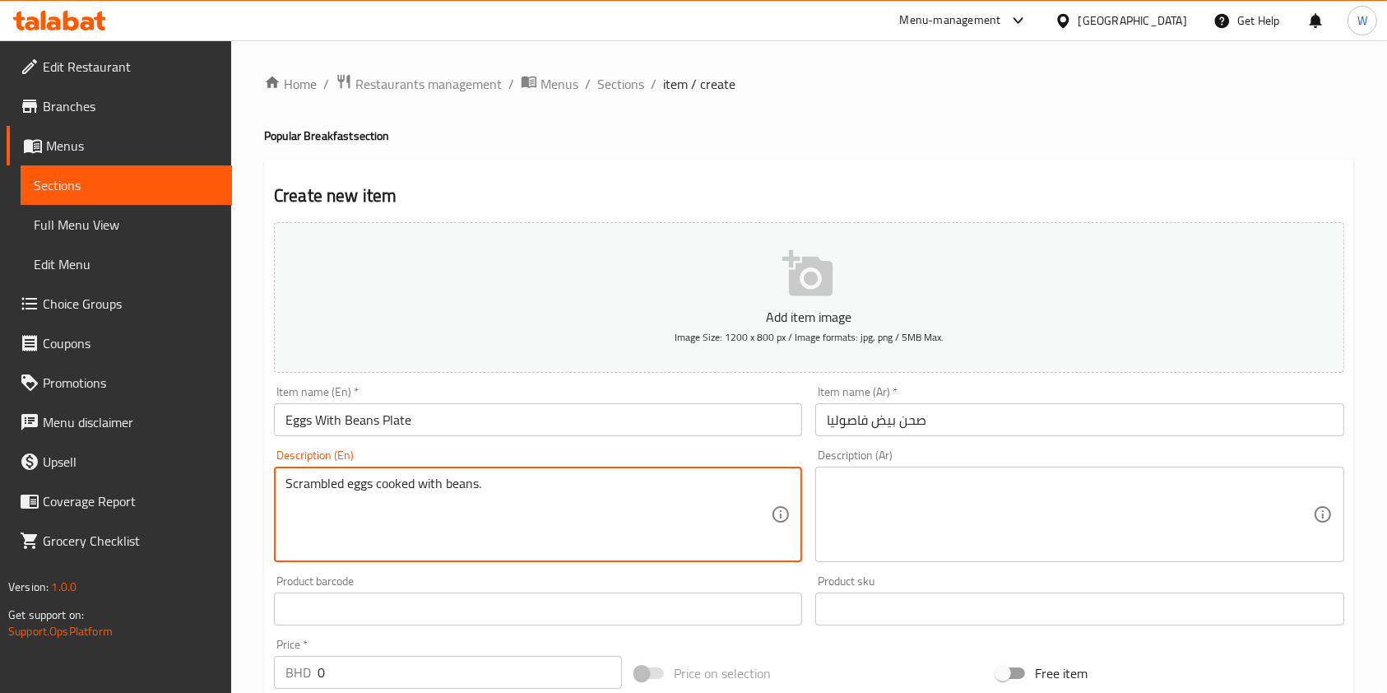
click at [859, 488] on textarea at bounding box center [1069, 514] width 485 height 78
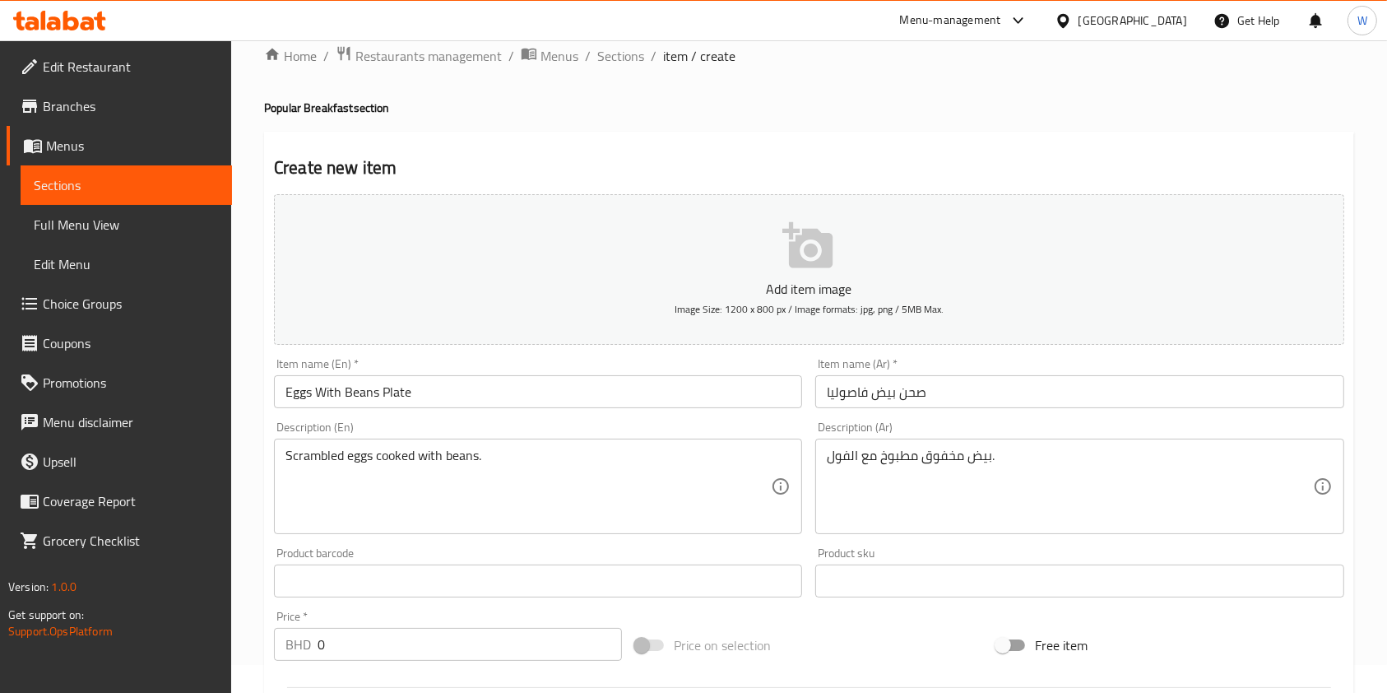
scroll to position [219, 0]
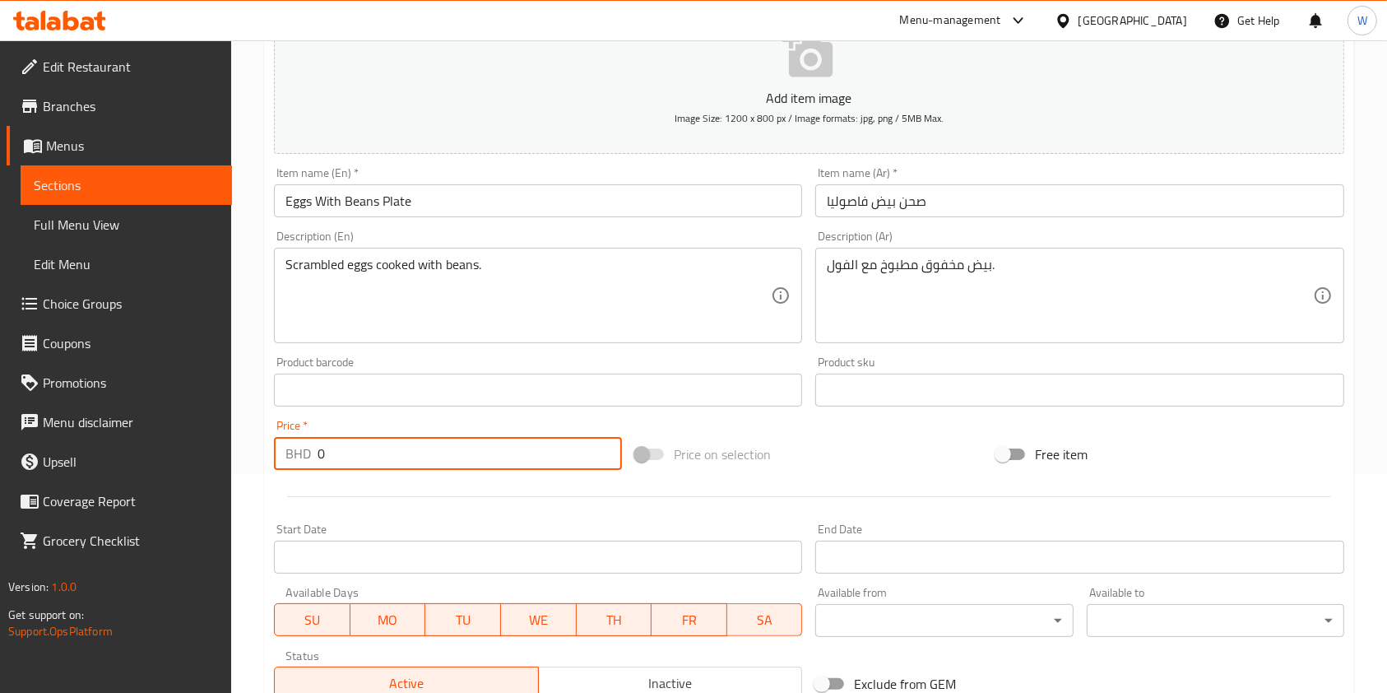
drag, startPoint x: 371, startPoint y: 444, endPoint x: 283, endPoint y: 470, distance: 91.6
click at [290, 461] on div "BHD 0 Price *" at bounding box center [448, 453] width 348 height 33
click at [390, 496] on hr at bounding box center [809, 496] width 1044 height 1
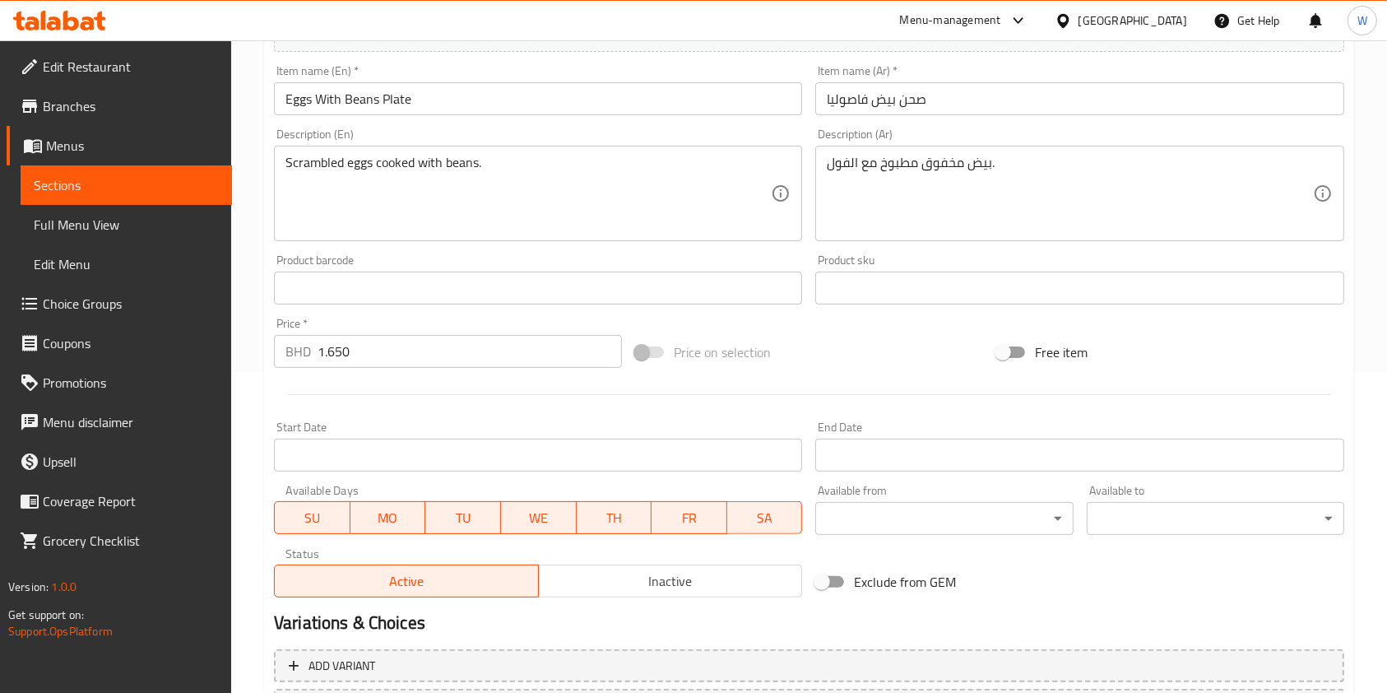
scroll to position [470, 0]
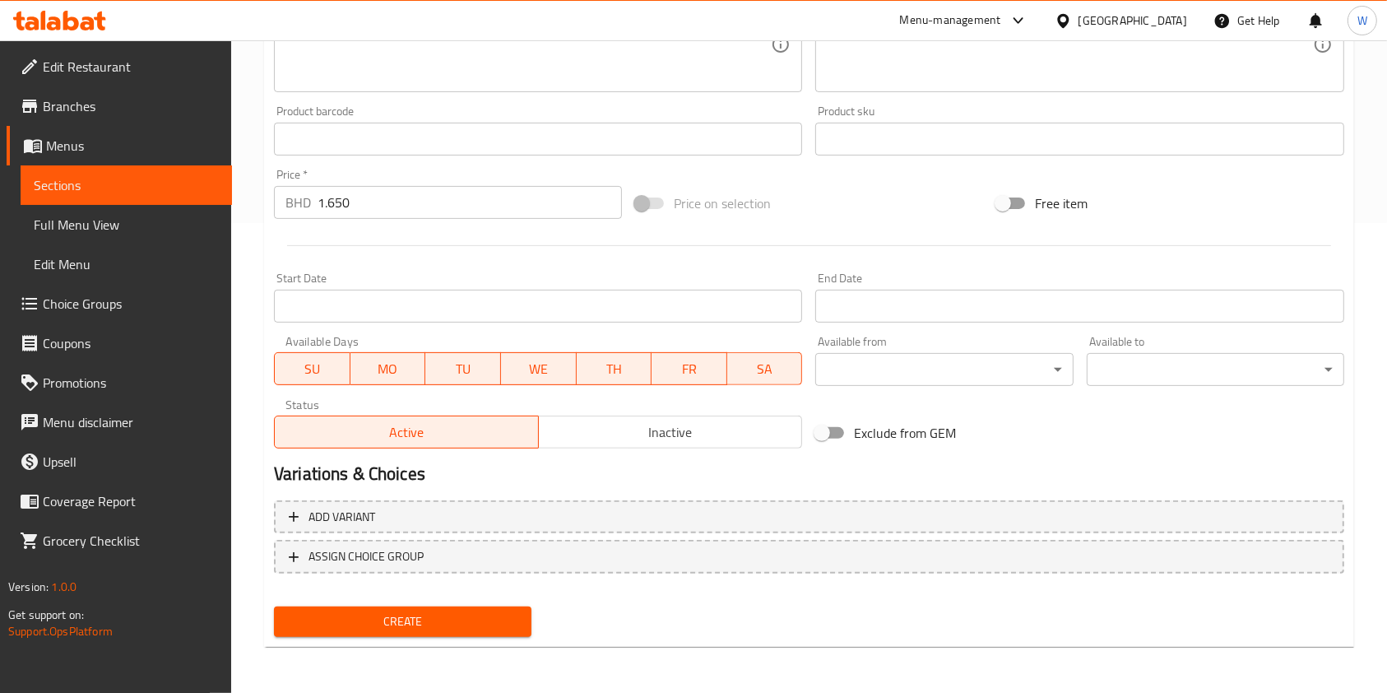
click at [419, 614] on span "Create" at bounding box center [402, 621] width 231 height 21
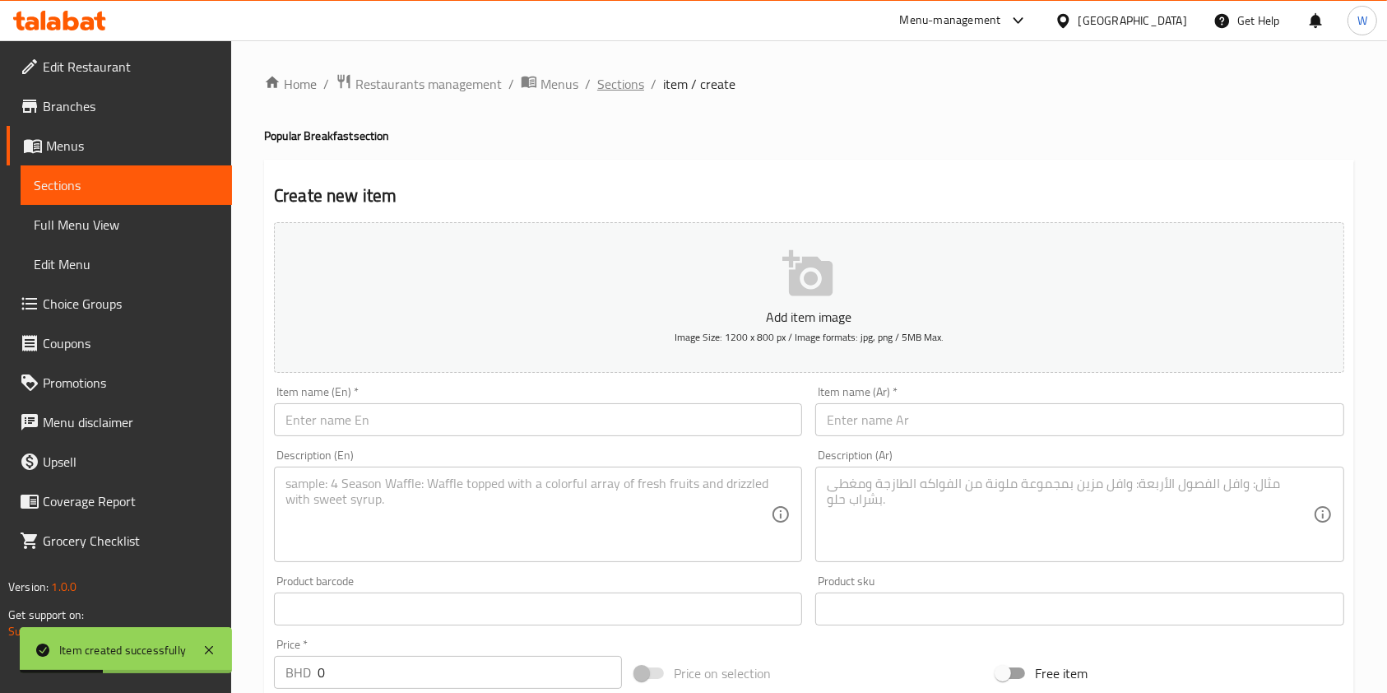
click at [610, 82] on span "Sections" at bounding box center [620, 84] width 47 height 20
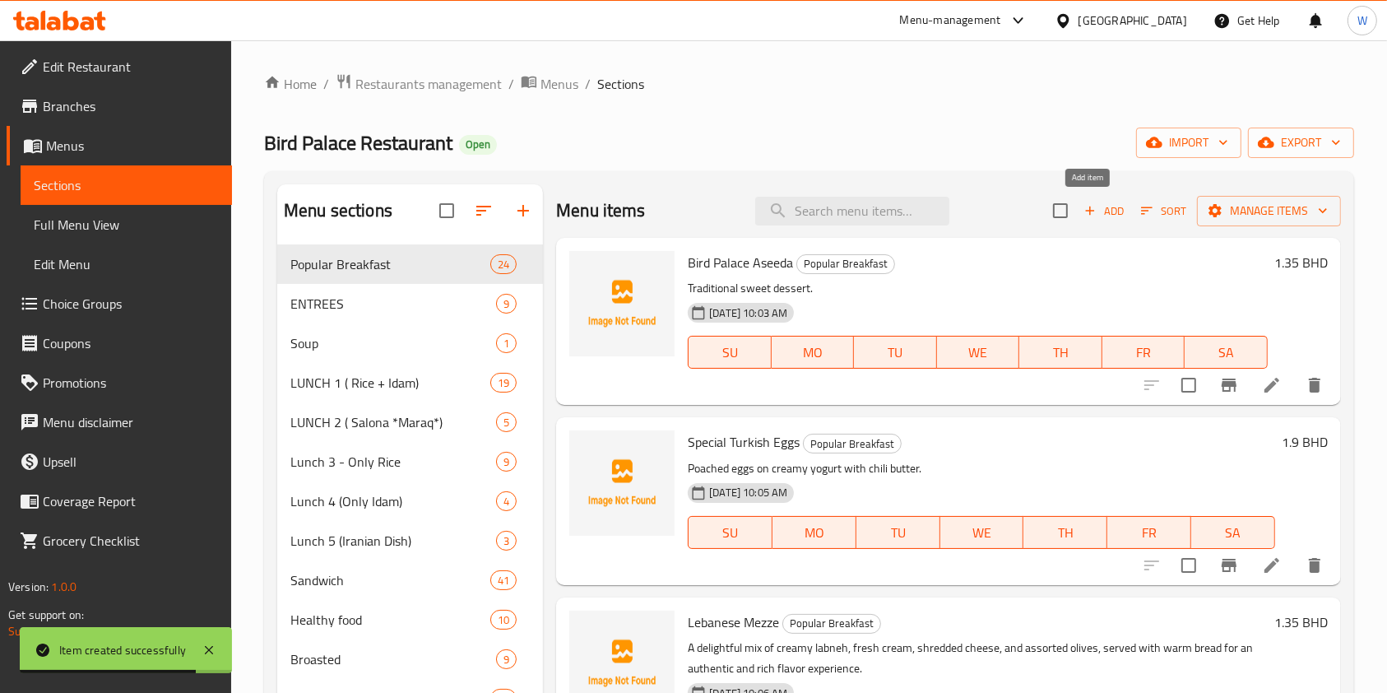
click at [1078, 220] on button "Add" at bounding box center [1104, 211] width 53 height 26
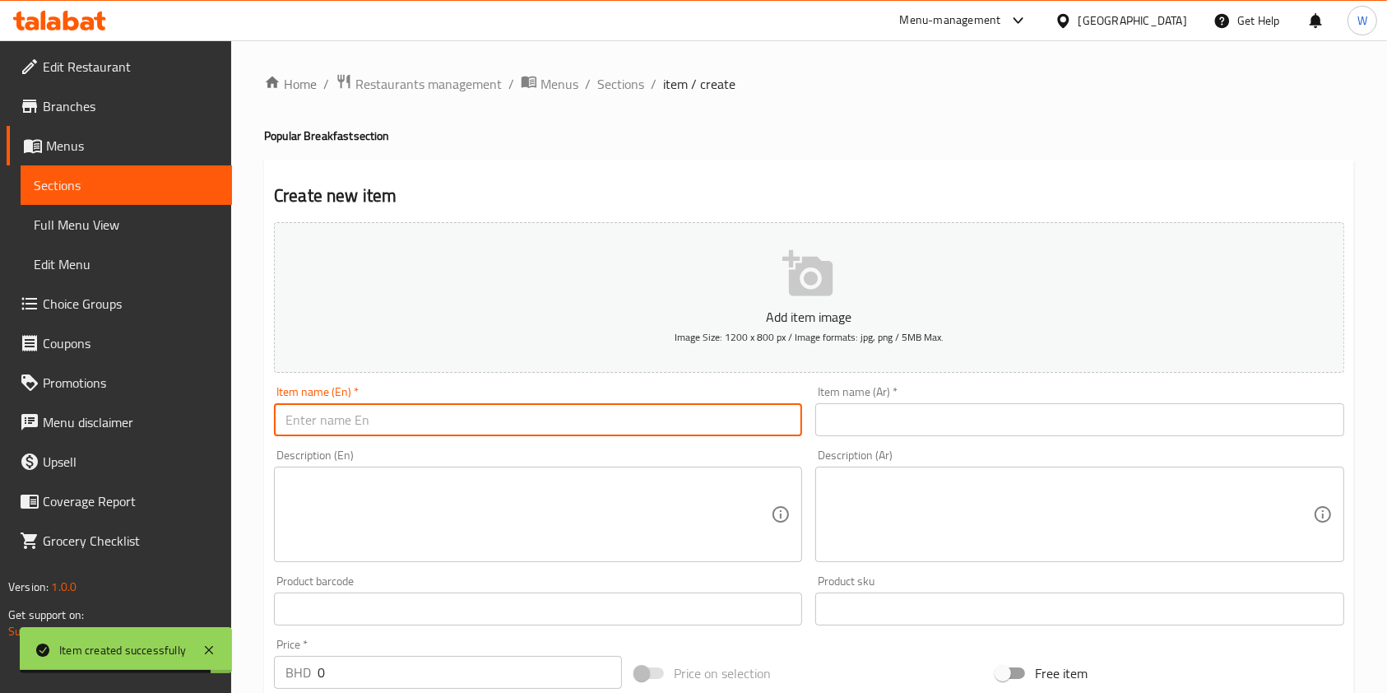
click at [577, 430] on input "text" at bounding box center [538, 419] width 528 height 33
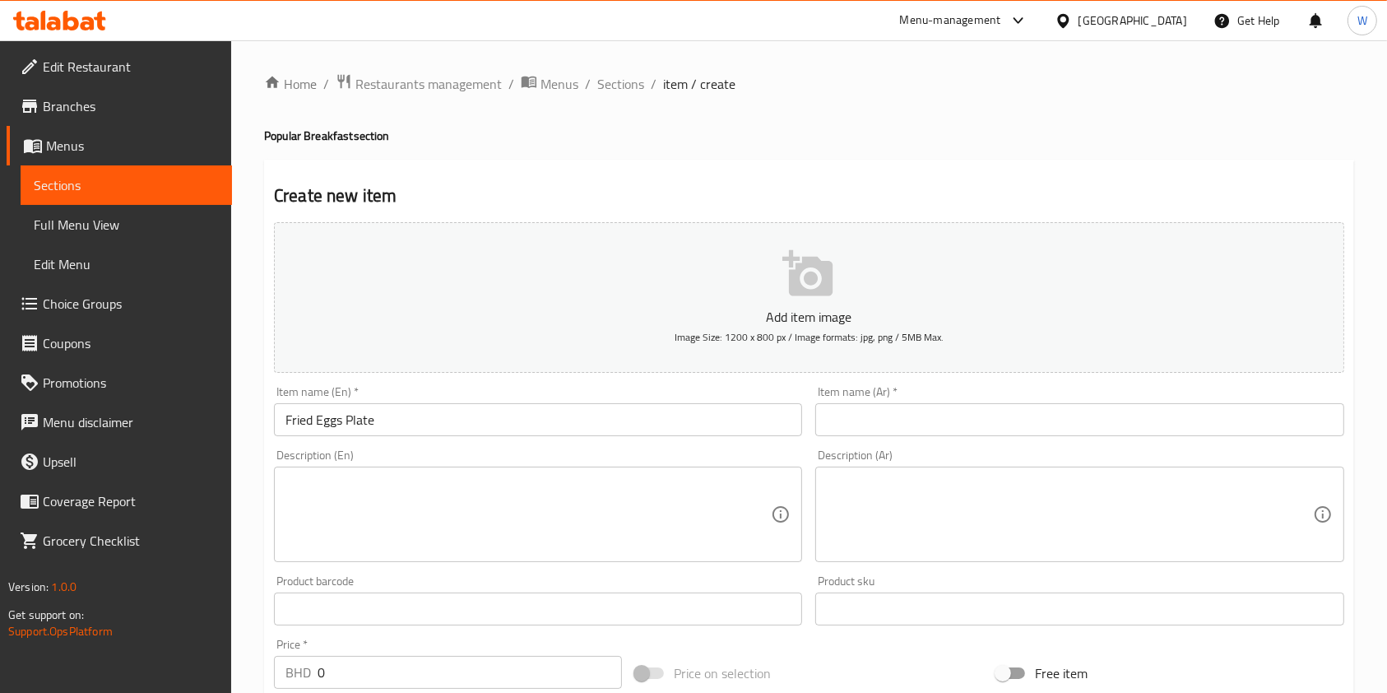
click at [862, 424] on input "text" at bounding box center [1079, 419] width 528 height 33
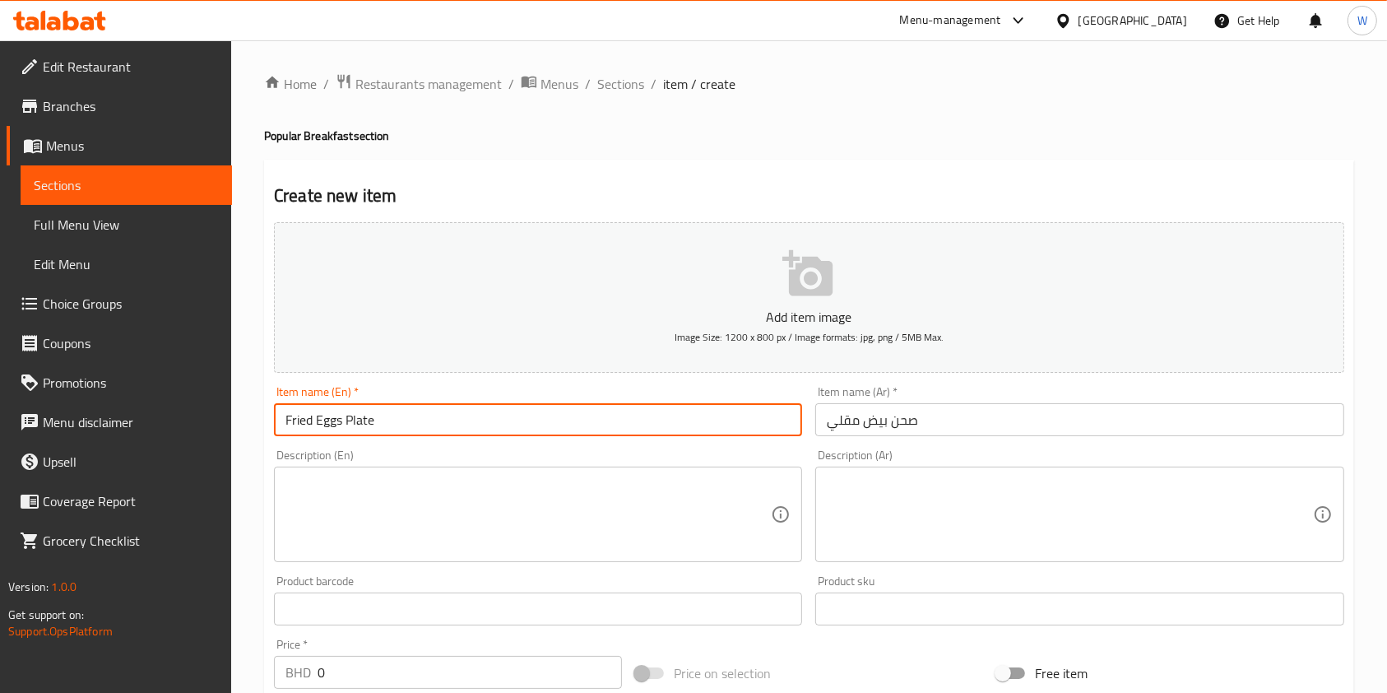
click at [409, 424] on input "Fried Eggs Plate" at bounding box center [538, 419] width 528 height 33
click at [408, 424] on input "Fried Eggs Plate" at bounding box center [538, 419] width 528 height 33
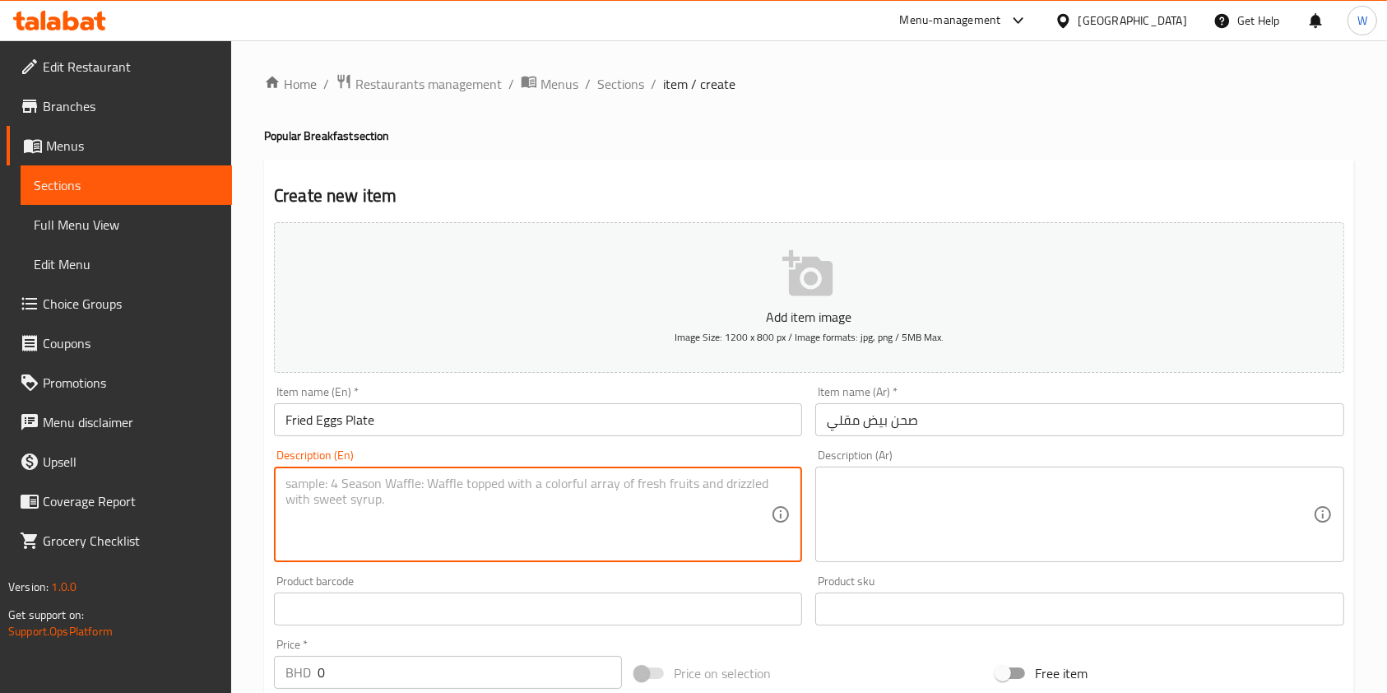
click at [590, 494] on textarea at bounding box center [527, 514] width 485 height 78
click at [875, 495] on textarea at bounding box center [1069, 514] width 485 height 78
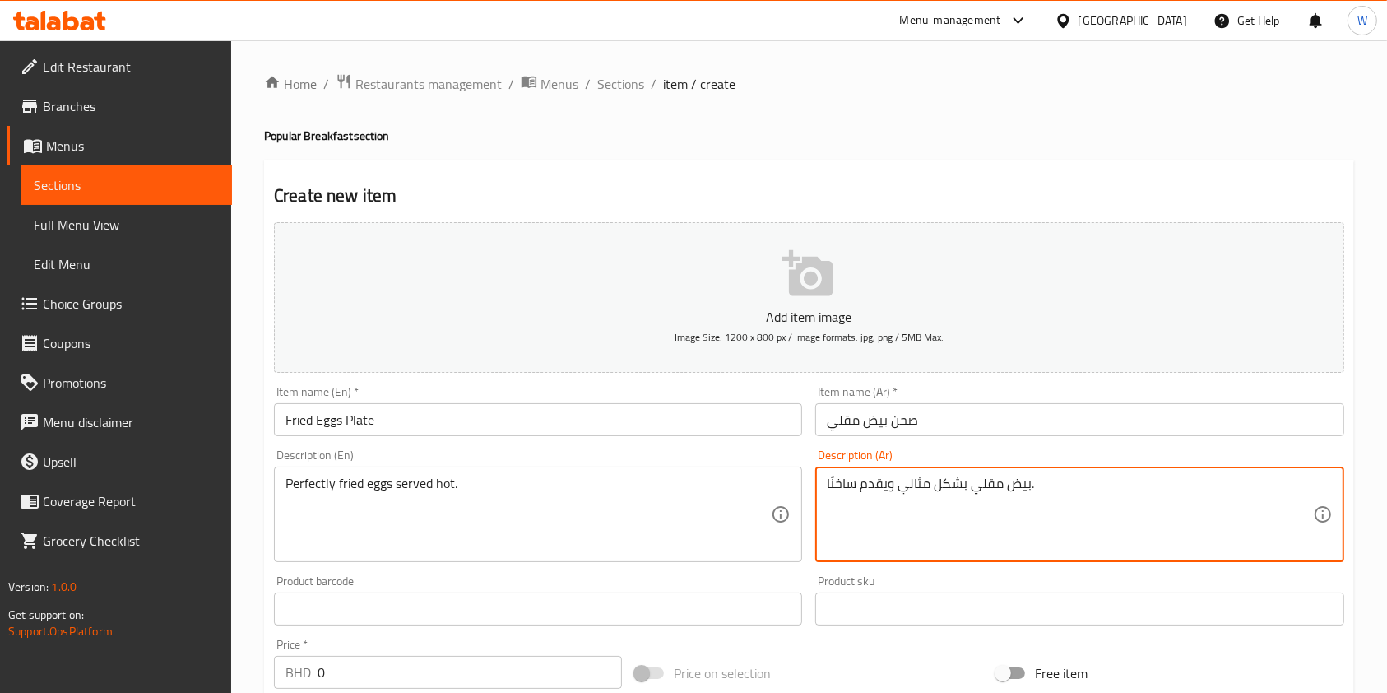
click at [421, 473] on div "Perfectly fried eggs served hot. Description (En)" at bounding box center [538, 513] width 528 height 95
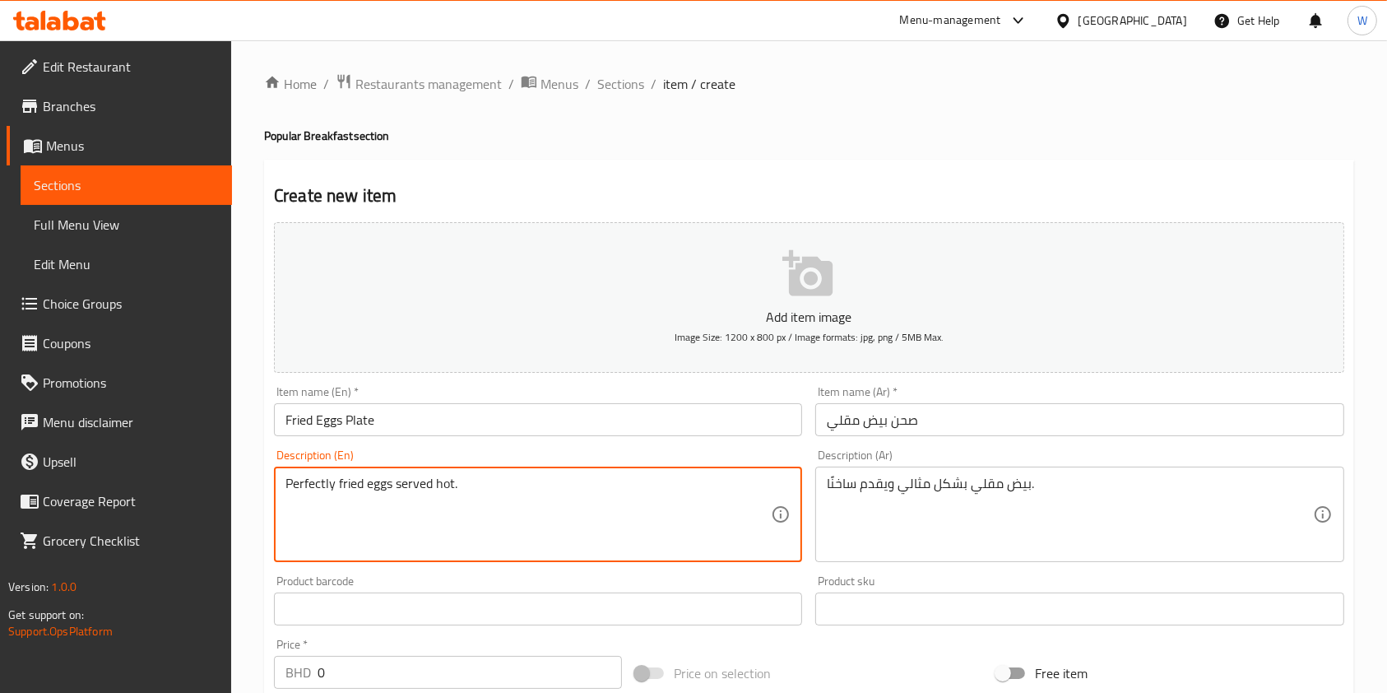
click at [455, 483] on textarea "Perfectly fried eggs served hot." at bounding box center [527, 514] width 485 height 78
click at [338, 487] on textarea "Perfectly fried eggs" at bounding box center [527, 514] width 485 height 78
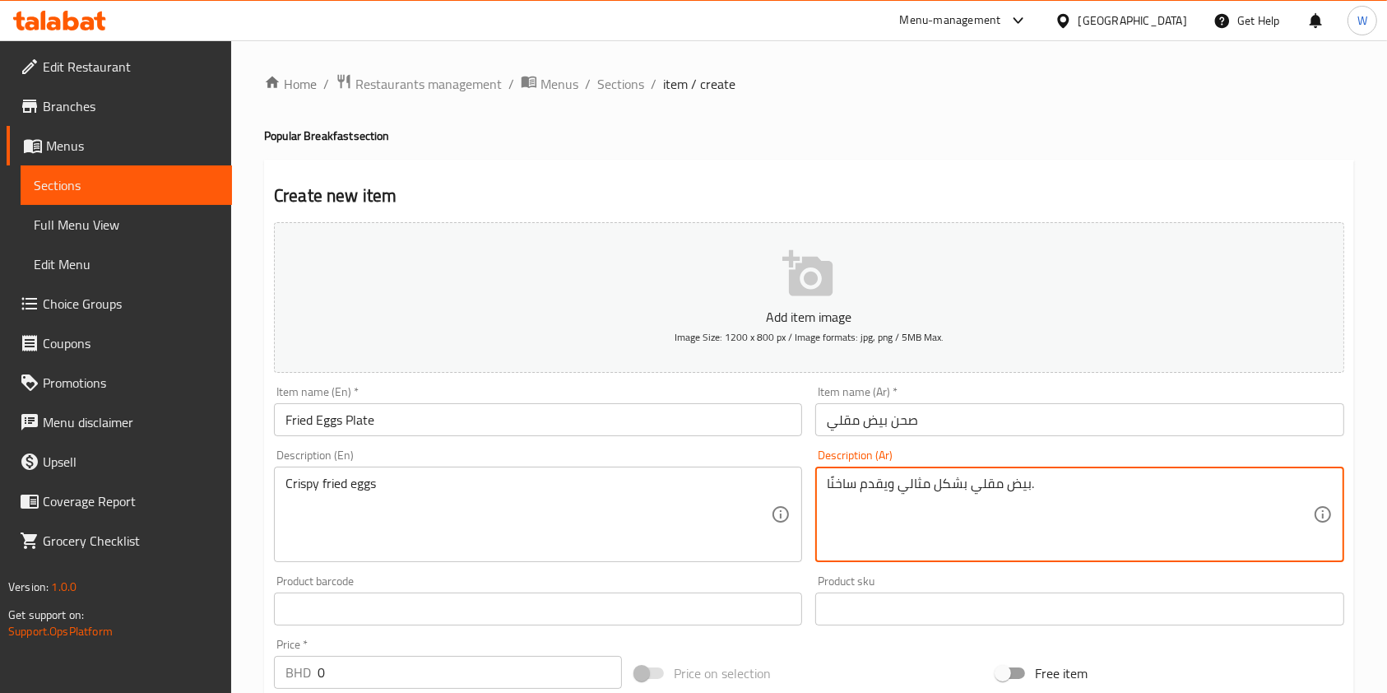
click at [910, 490] on textarea "بيض مقلي بشكل مثالي ويقدم ساخنًا." at bounding box center [1069, 514] width 485 height 78
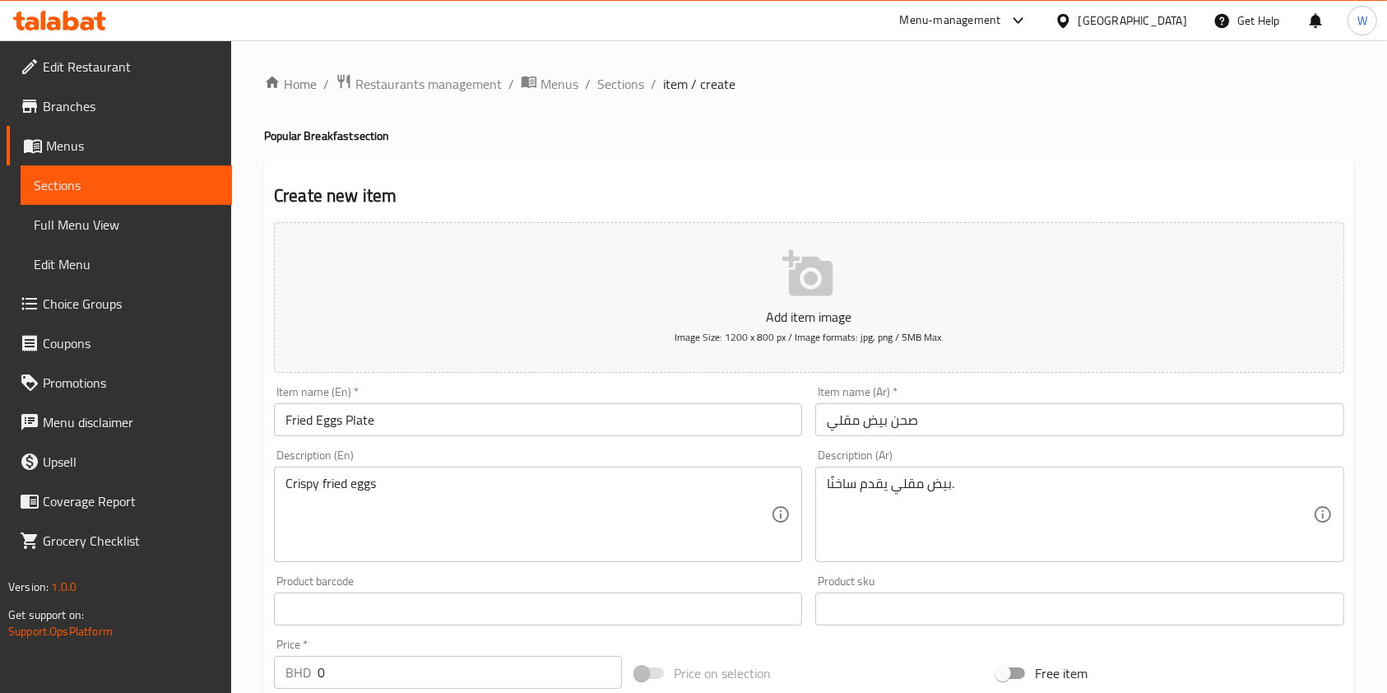
click at [870, 656] on div "Price on selection" at bounding box center [808, 673] width 361 height 44
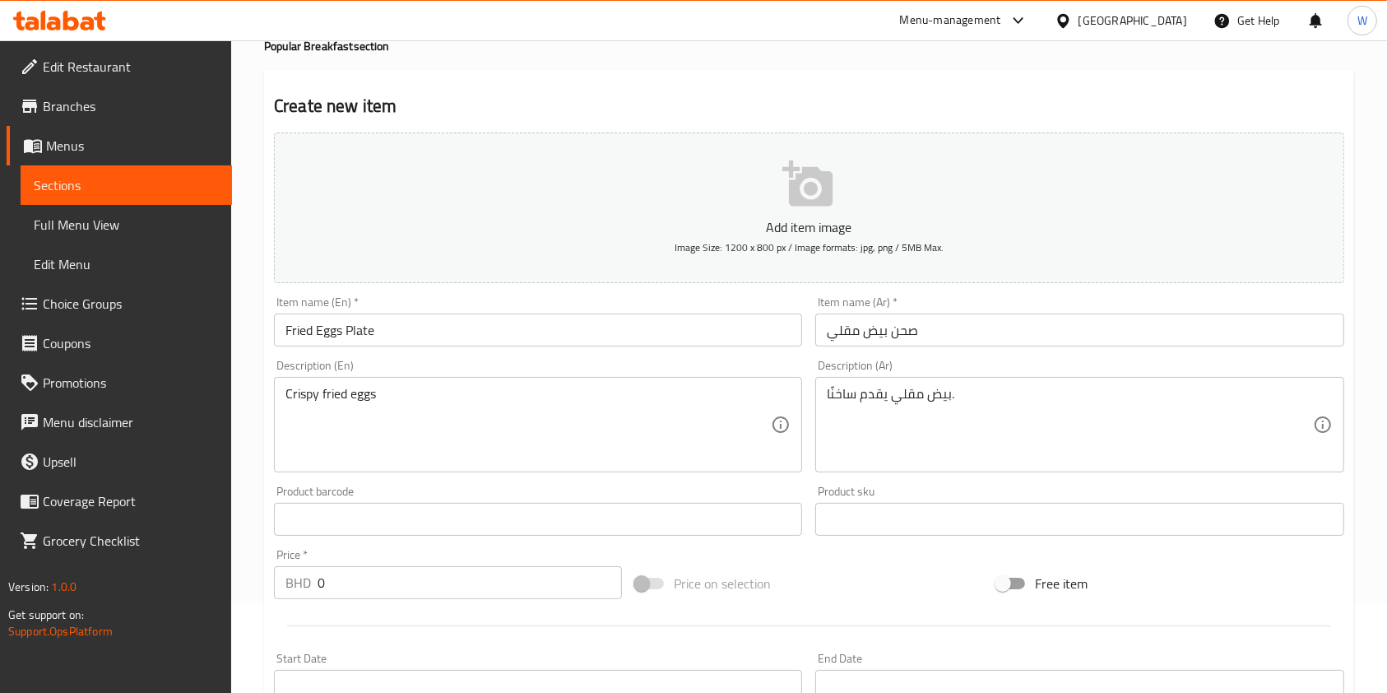
scroll to position [219, 0]
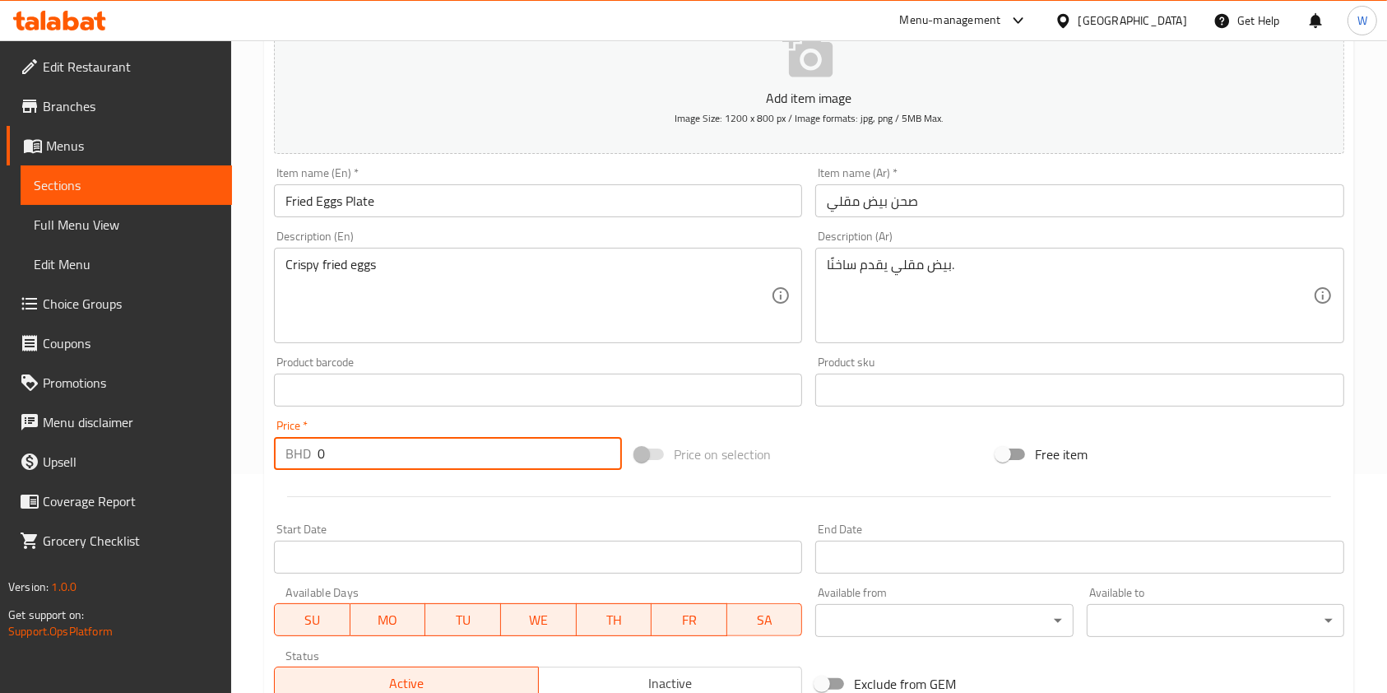
drag, startPoint x: 353, startPoint y: 455, endPoint x: 282, endPoint y: 471, distance: 72.6
click at [282, 471] on div "Price   * BHD 0 Price *" at bounding box center [447, 444] width 361 height 63
click at [398, 489] on div at bounding box center [808, 496] width 1083 height 40
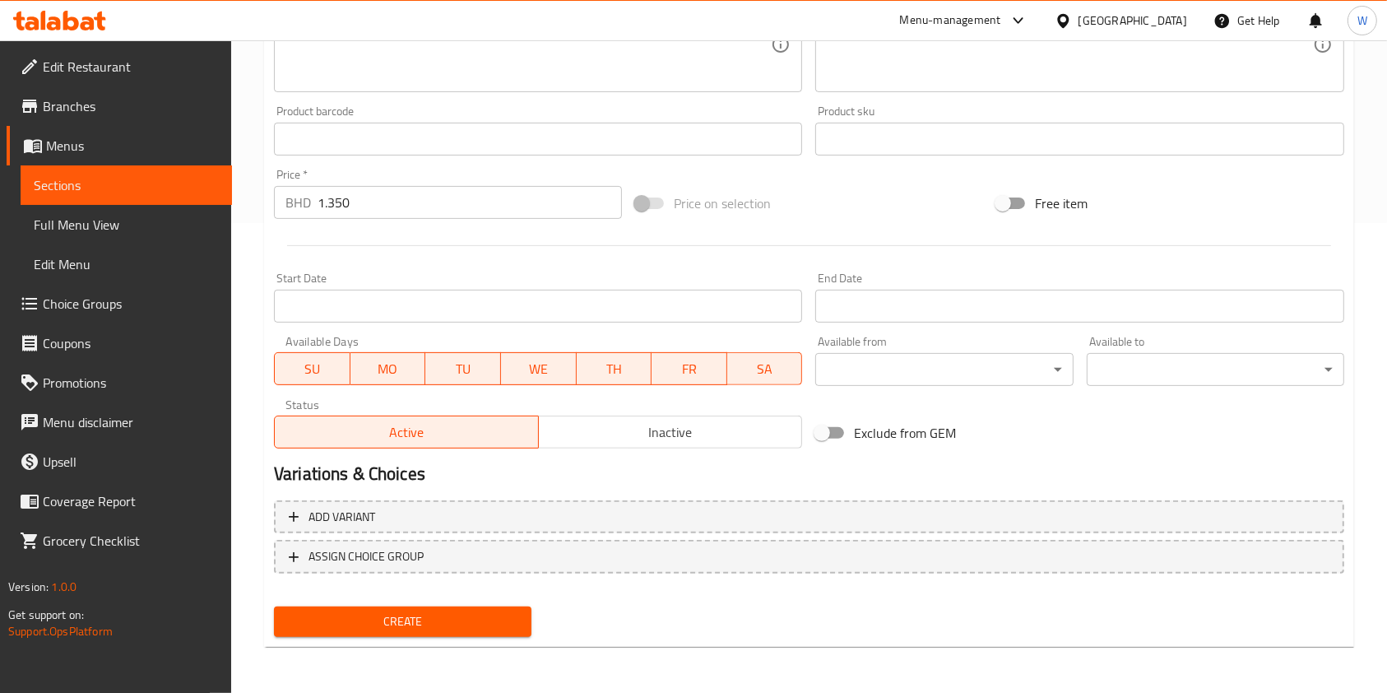
click at [389, 630] on span "Create" at bounding box center [402, 621] width 231 height 21
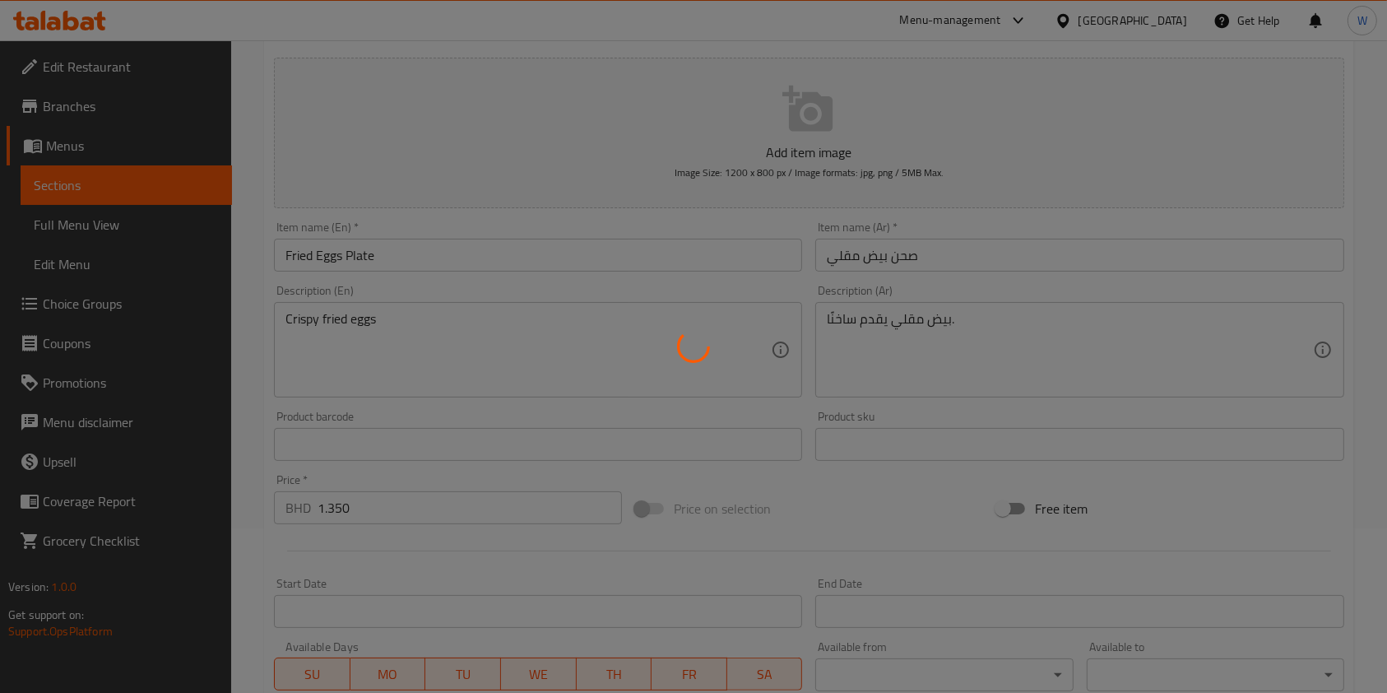
scroll to position [0, 0]
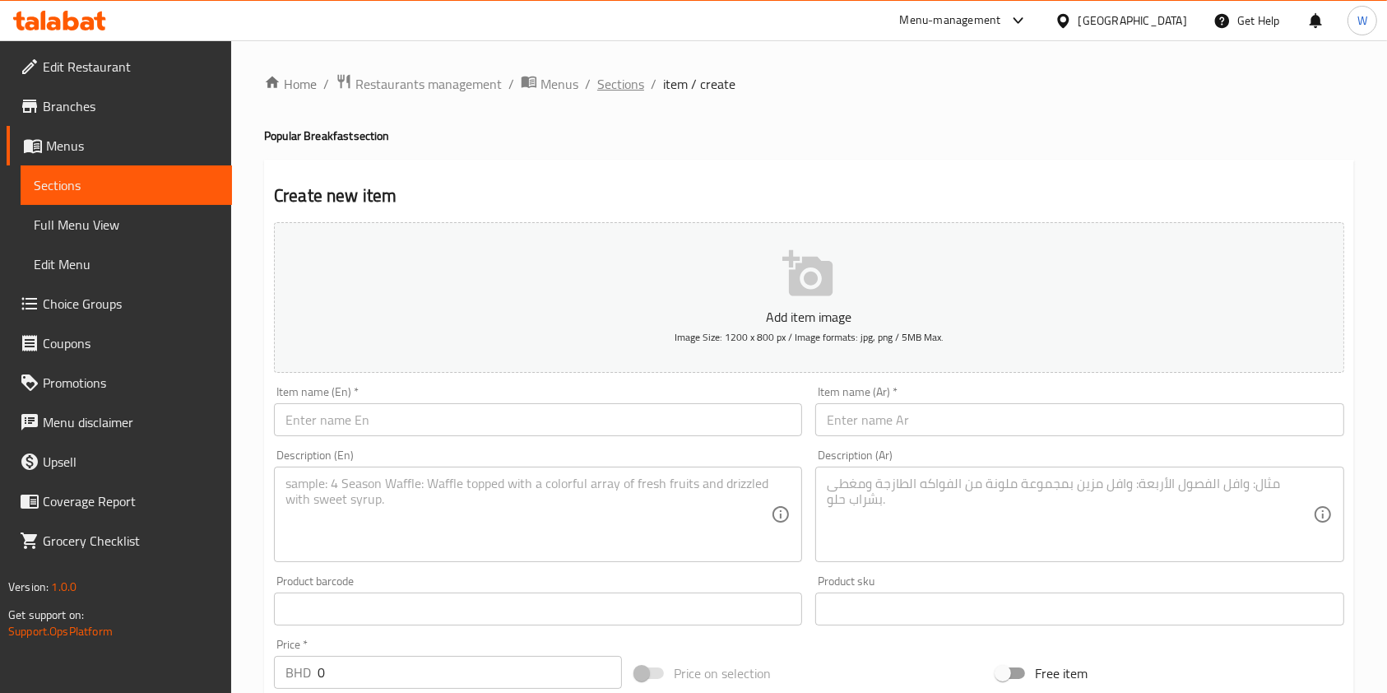
click at [624, 89] on span "Sections" at bounding box center [620, 84] width 47 height 20
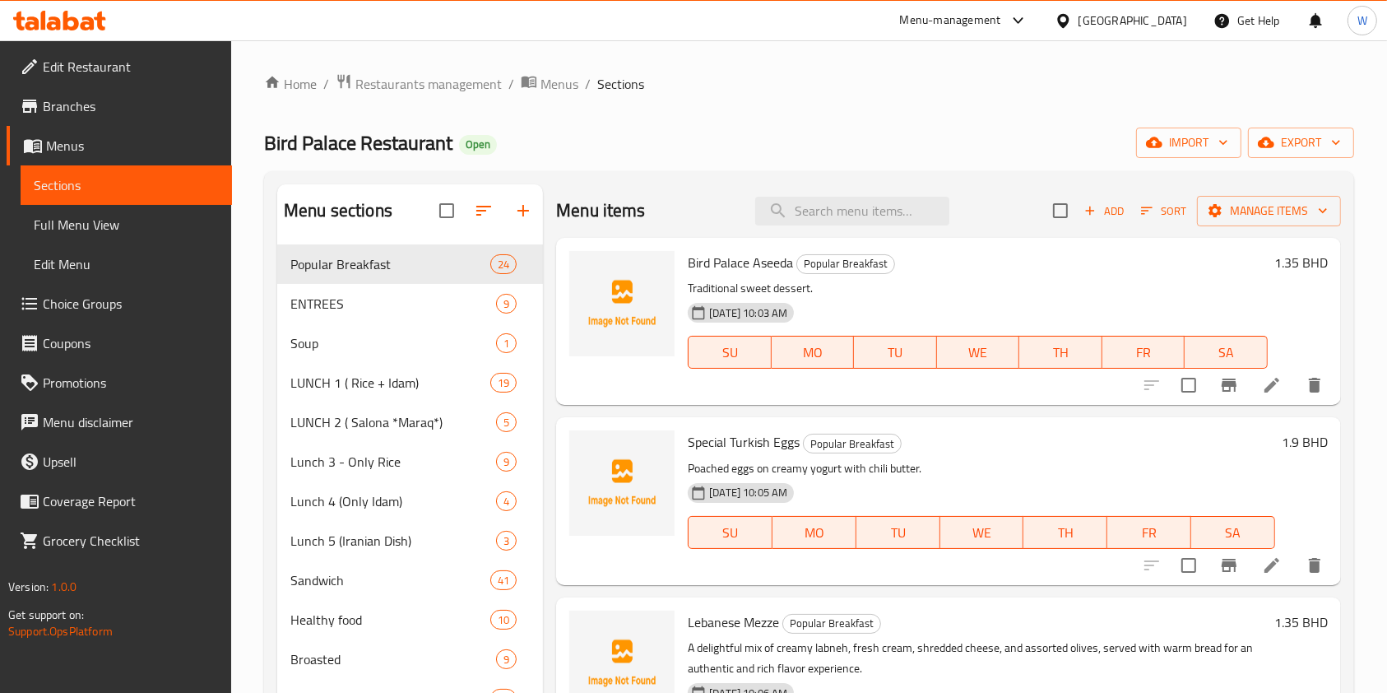
click at [1046, 248] on div "Bird Palace Aseeda Popular Breakfast Traditional sweet dessert. 10-09-2025 10:0…" at bounding box center [977, 321] width 593 height 154
click at [1092, 216] on span "Add" at bounding box center [1104, 211] width 44 height 19
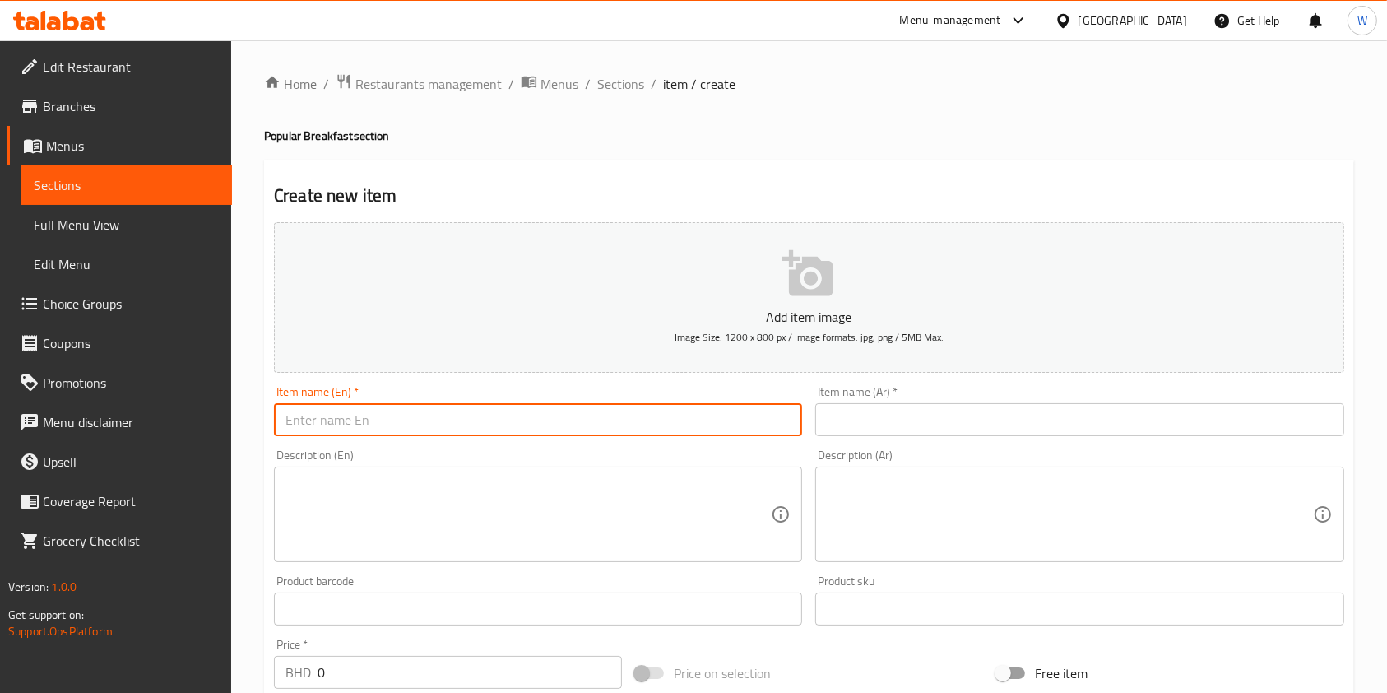
click at [637, 405] on input "text" at bounding box center [538, 419] width 528 height 33
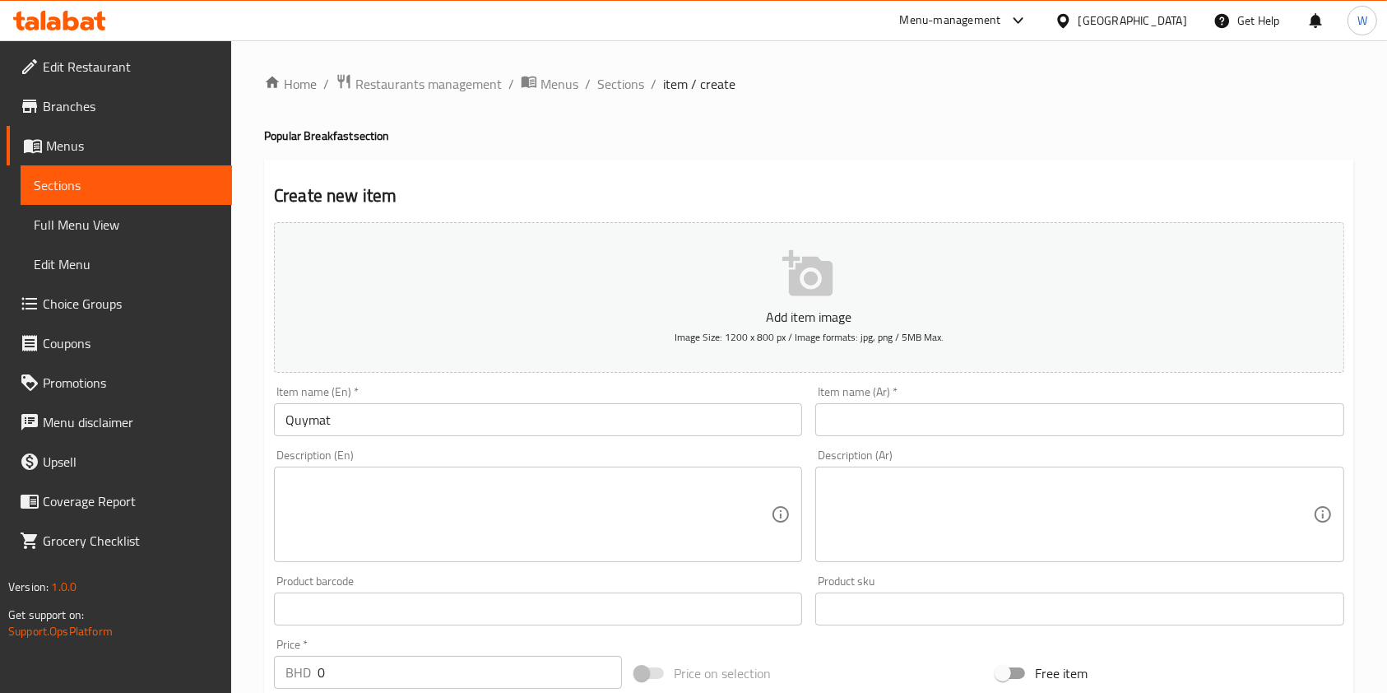
click at [899, 415] on input "text" at bounding box center [1079, 419] width 528 height 33
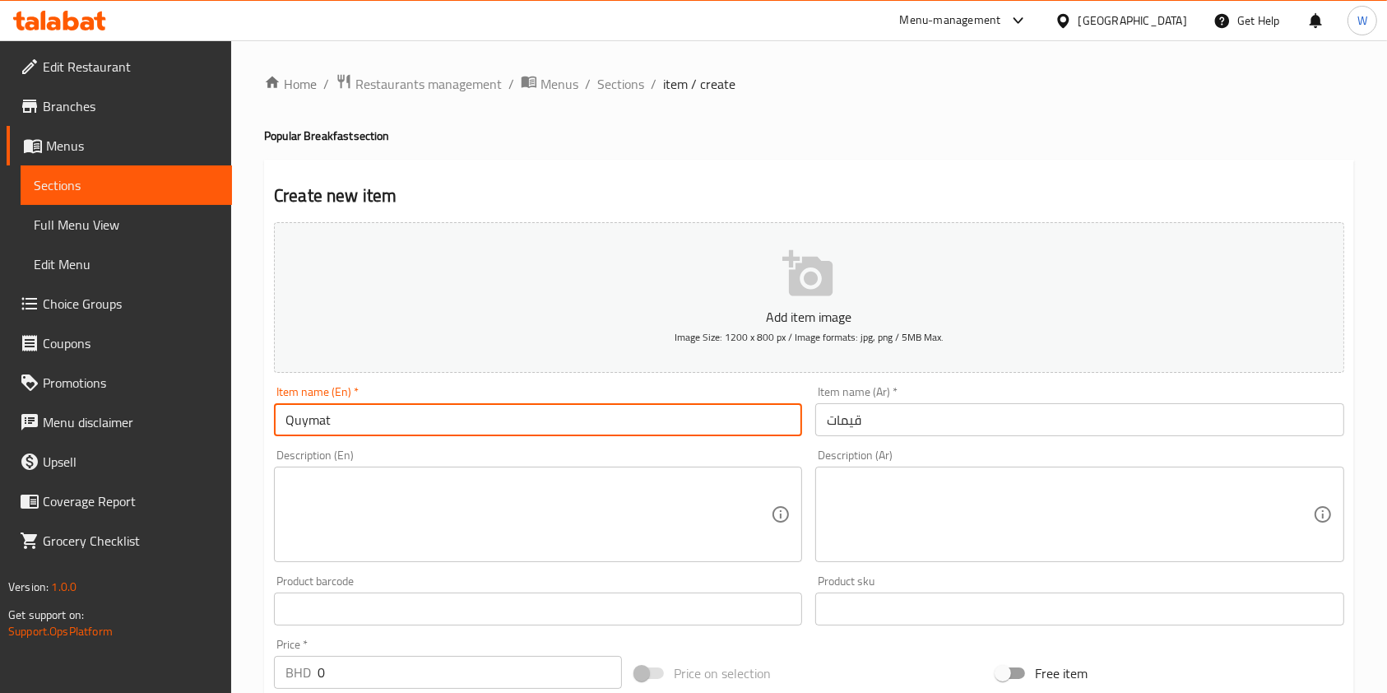
click at [420, 421] on input "Quymat" at bounding box center [538, 419] width 528 height 33
click at [420, 420] on input "Quymat" at bounding box center [538, 419] width 528 height 33
click at [609, 501] on textarea at bounding box center [527, 514] width 485 height 78
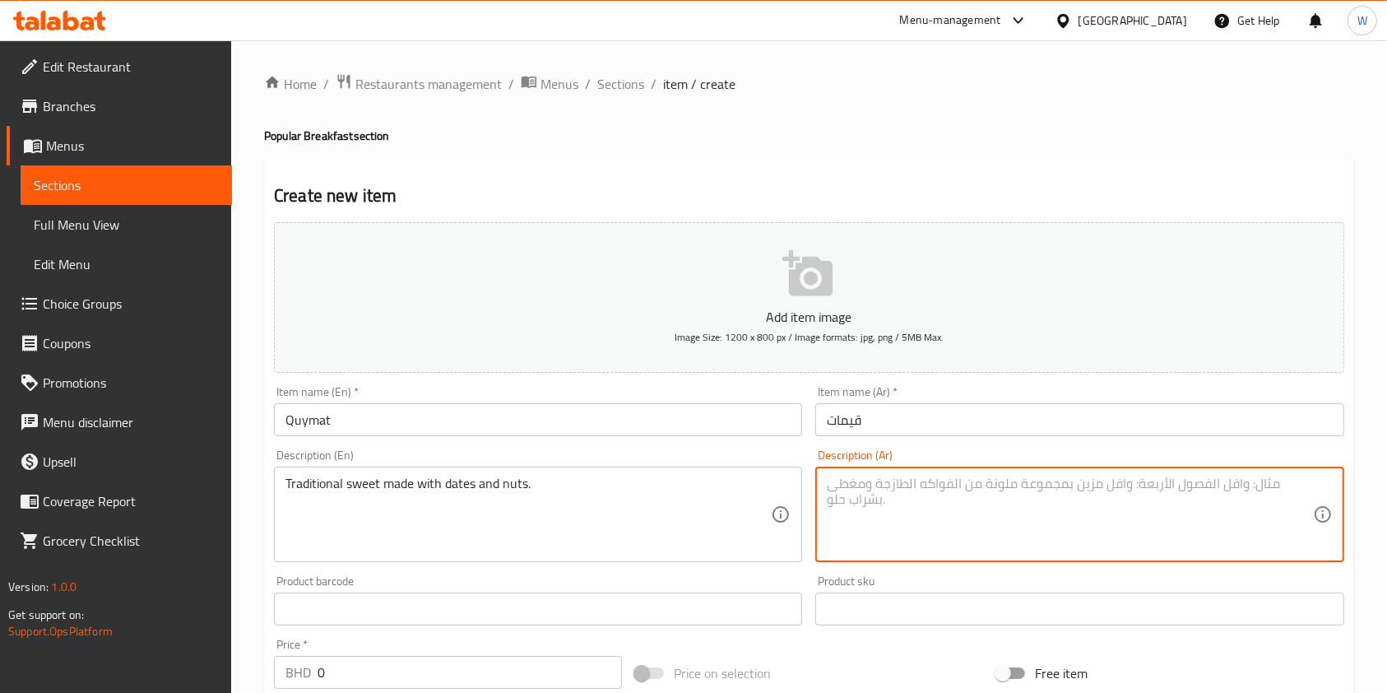
click at [981, 500] on textarea at bounding box center [1069, 514] width 485 height 78
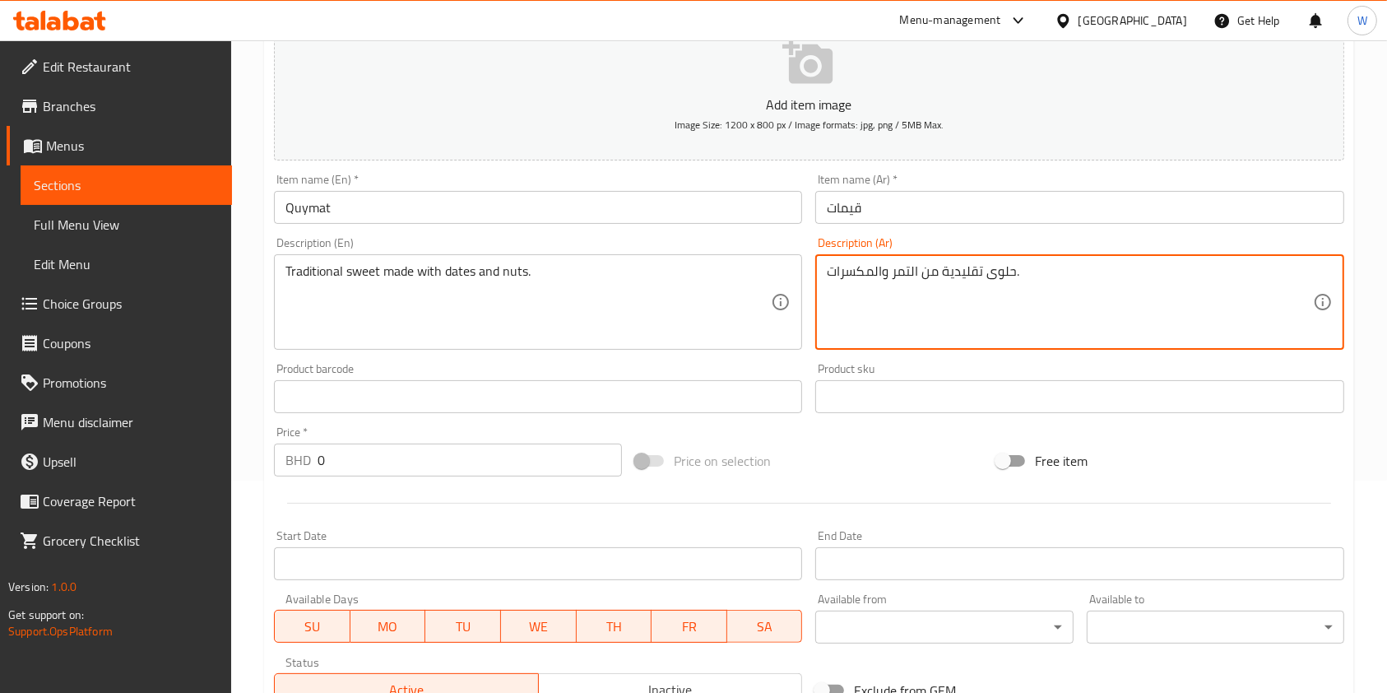
scroll to position [219, 0]
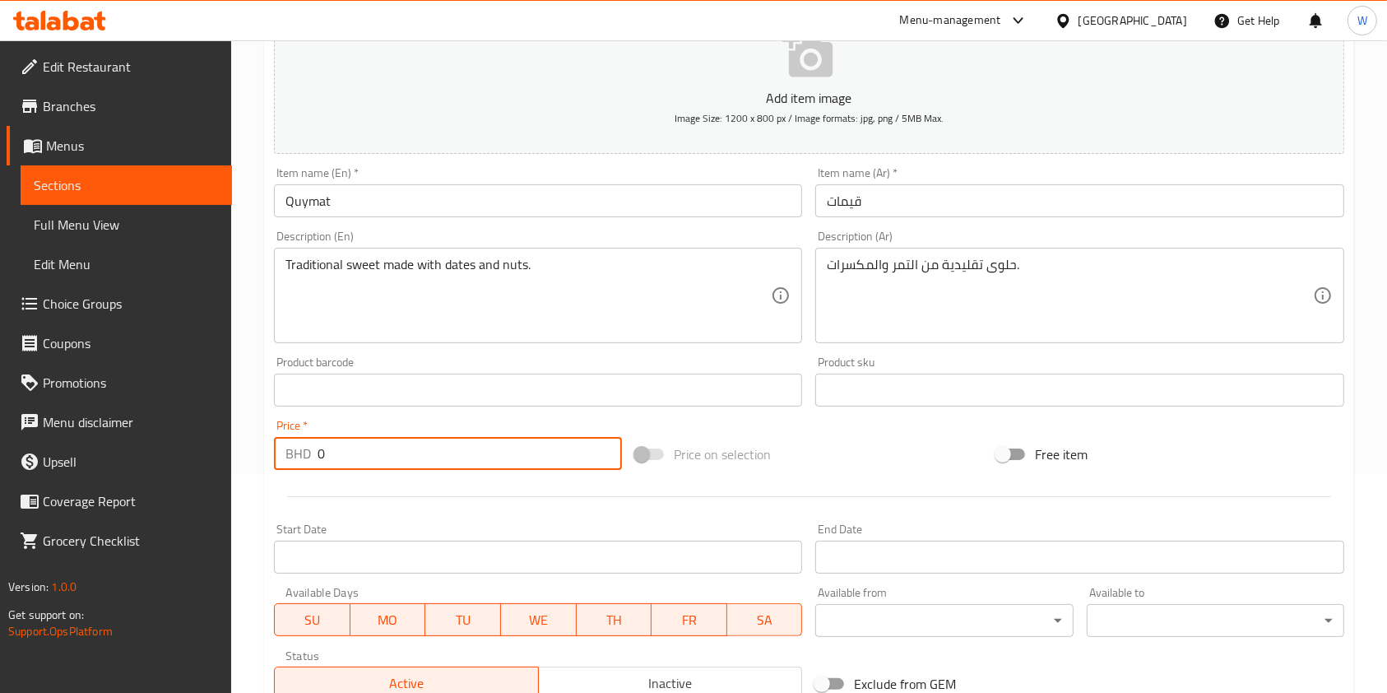
drag, startPoint x: 337, startPoint y: 458, endPoint x: 276, endPoint y: 480, distance: 64.8
click at [285, 471] on div "Price   * BHD 0 Price *" at bounding box center [447, 444] width 361 height 63
click at [376, 495] on div at bounding box center [808, 496] width 1083 height 40
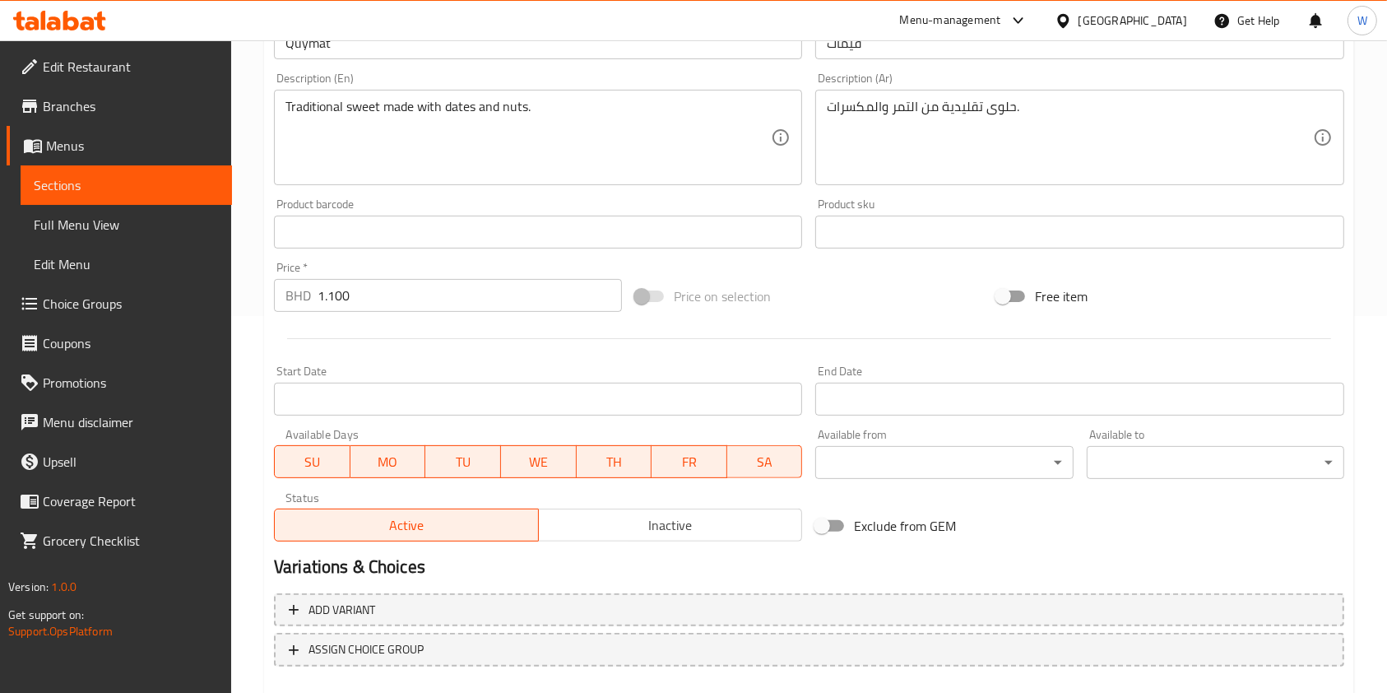
scroll to position [470, 0]
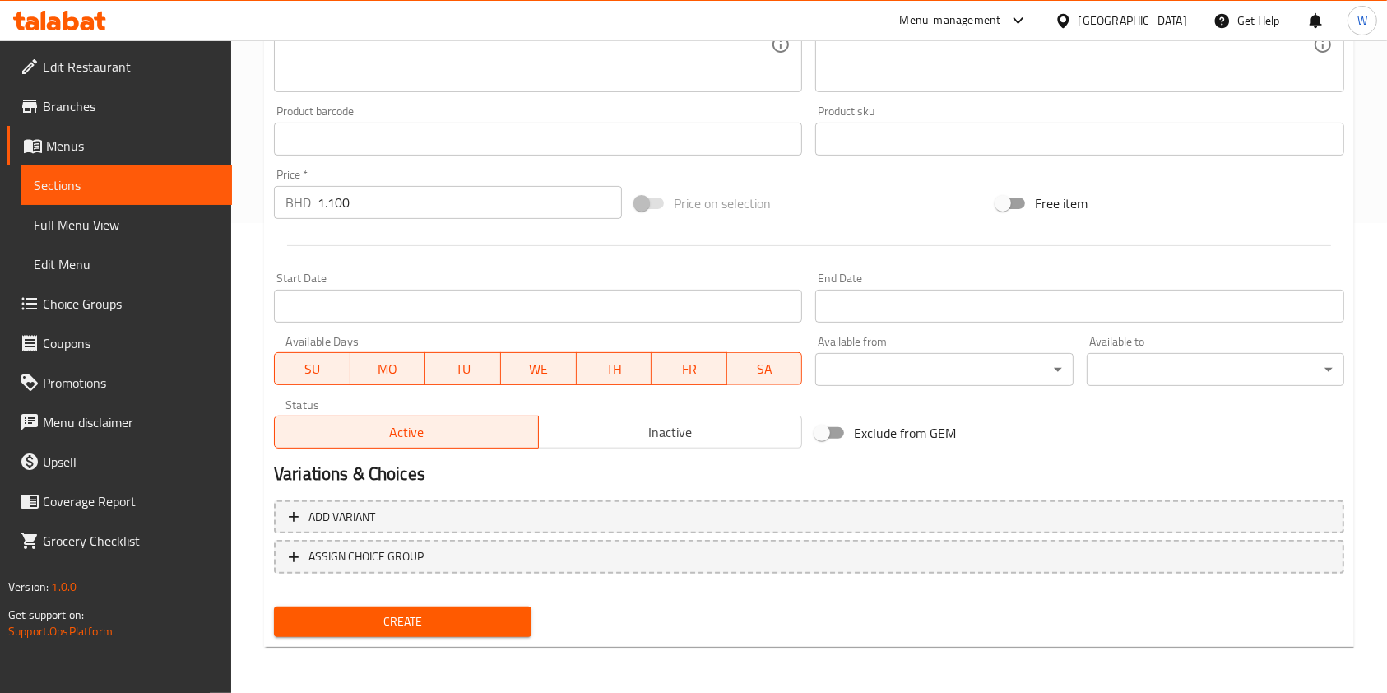
click at [442, 639] on div "Create" at bounding box center [402, 622] width 271 height 44
click at [442, 636] on button "Create" at bounding box center [402, 621] width 257 height 30
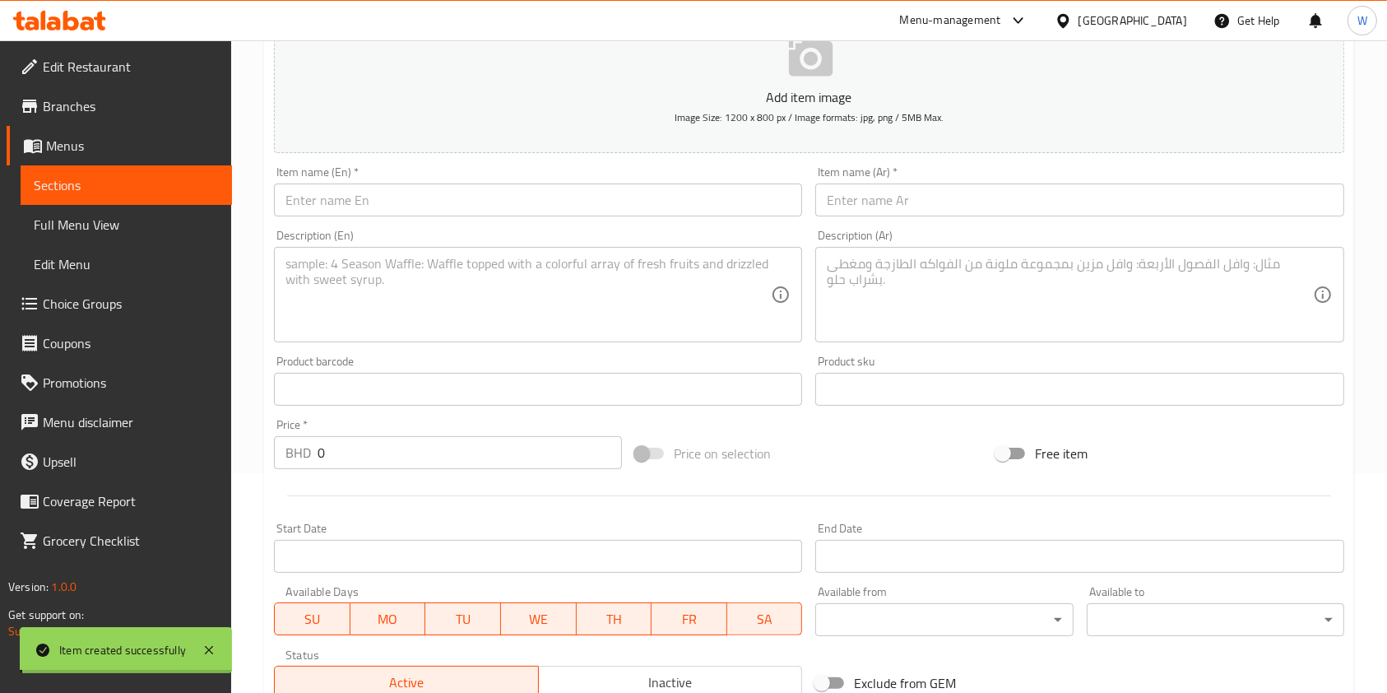
scroll to position [0, 0]
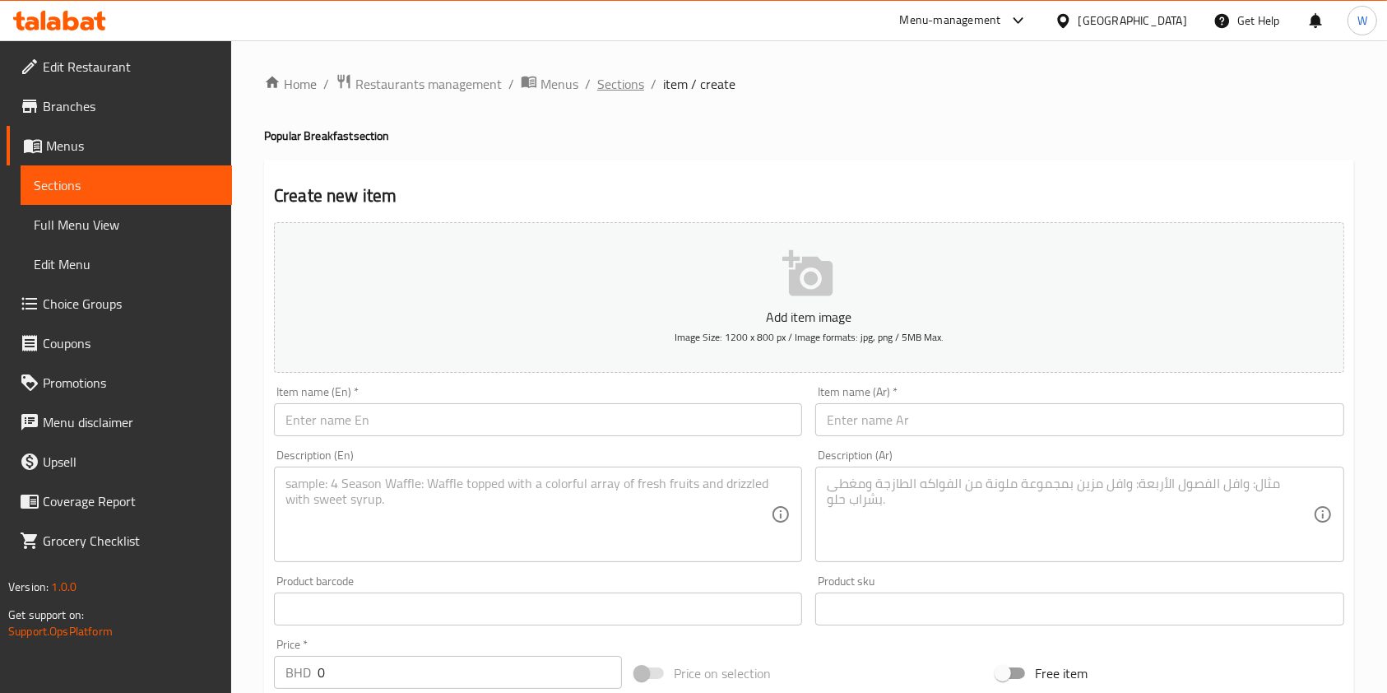
click at [617, 89] on span "Sections" at bounding box center [620, 84] width 47 height 20
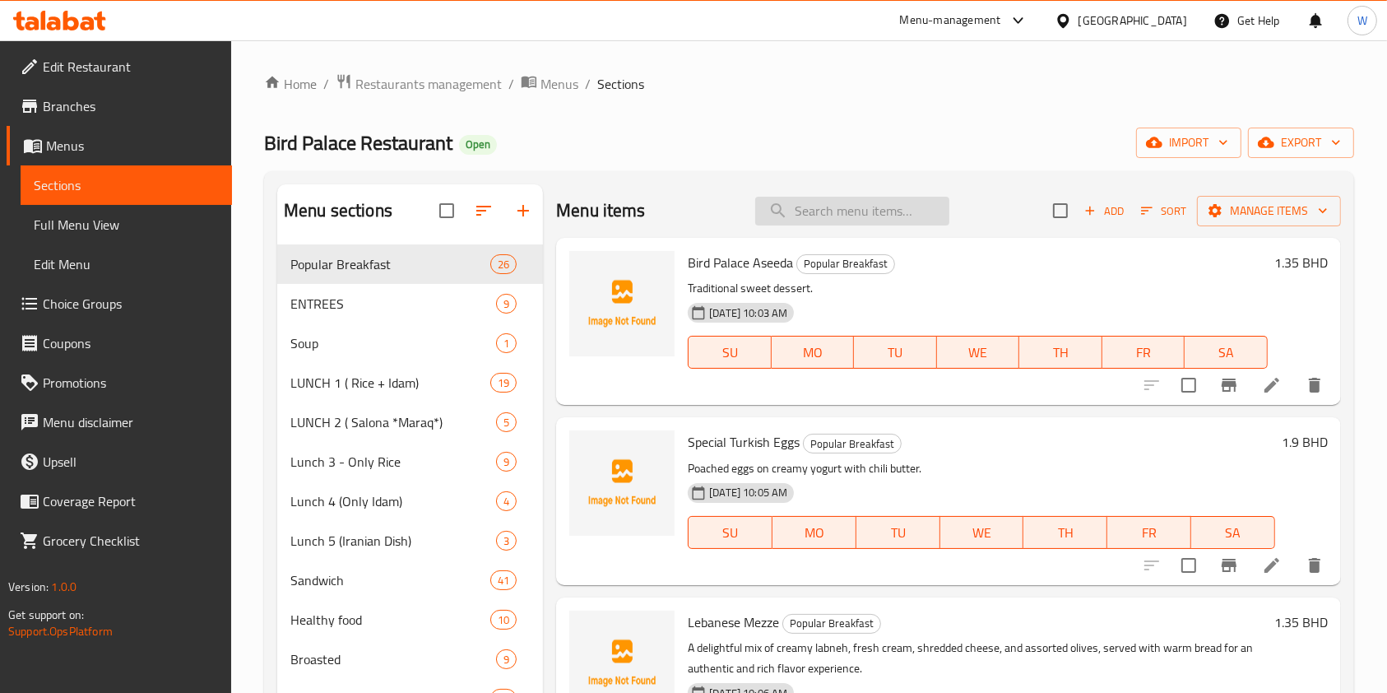
click at [817, 212] on input "search" at bounding box center [852, 211] width 194 height 29
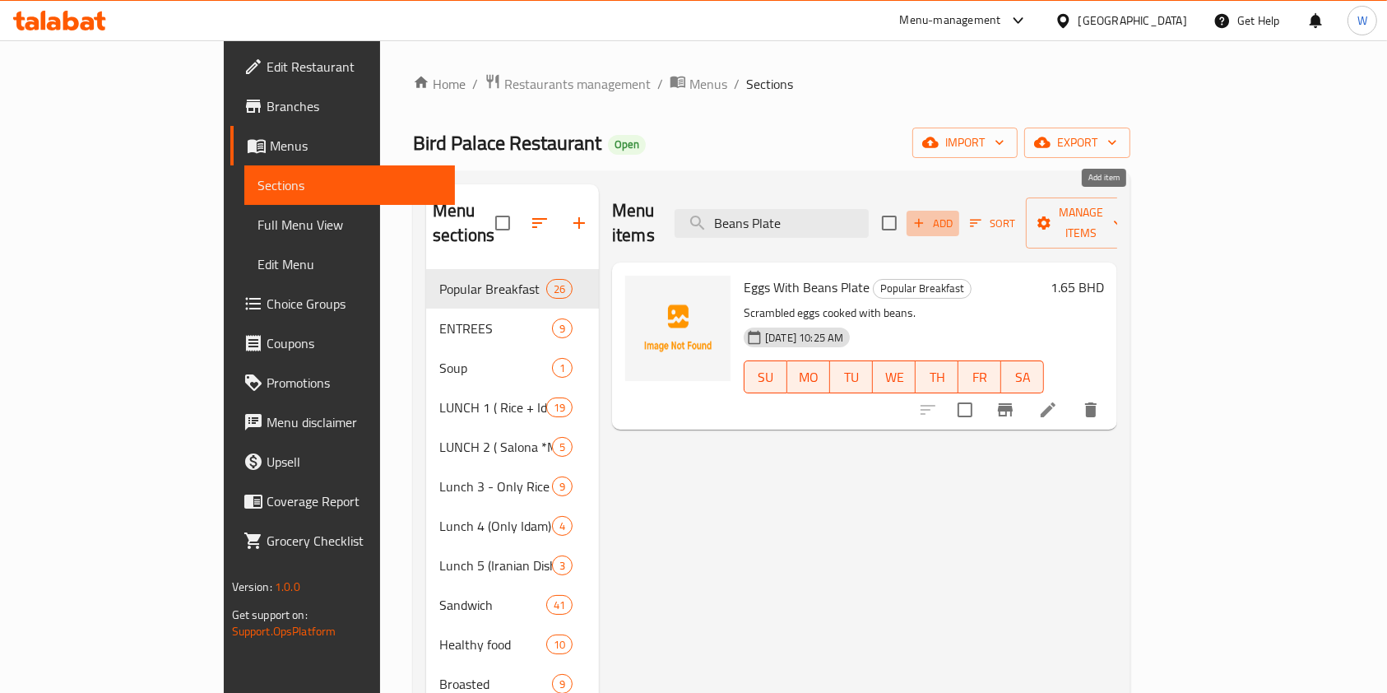
click at [959, 220] on button "Add" at bounding box center [933, 224] width 53 height 26
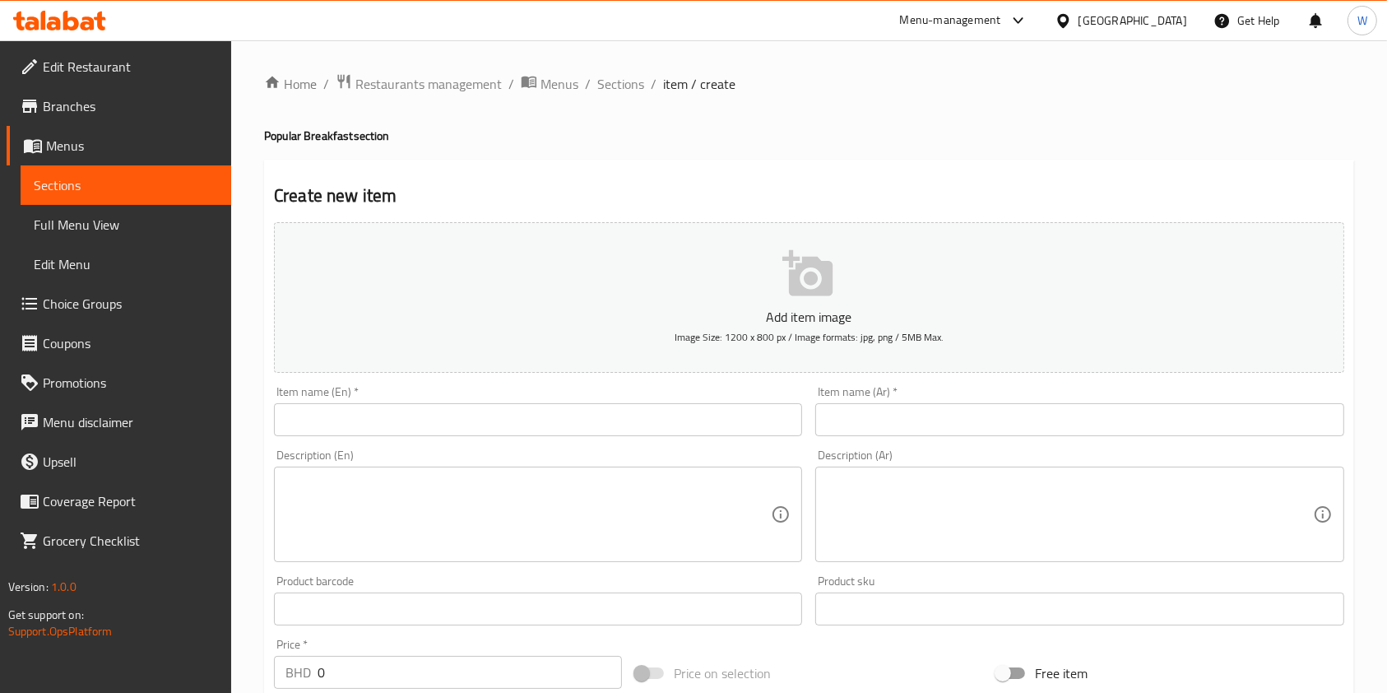
click at [596, 438] on div "Item name (En)   * Item name (En) *" at bounding box center [537, 410] width 541 height 63
click at [601, 424] on input "text" at bounding box center [538, 419] width 528 height 33
click at [981, 422] on input "text" at bounding box center [1079, 419] width 528 height 33
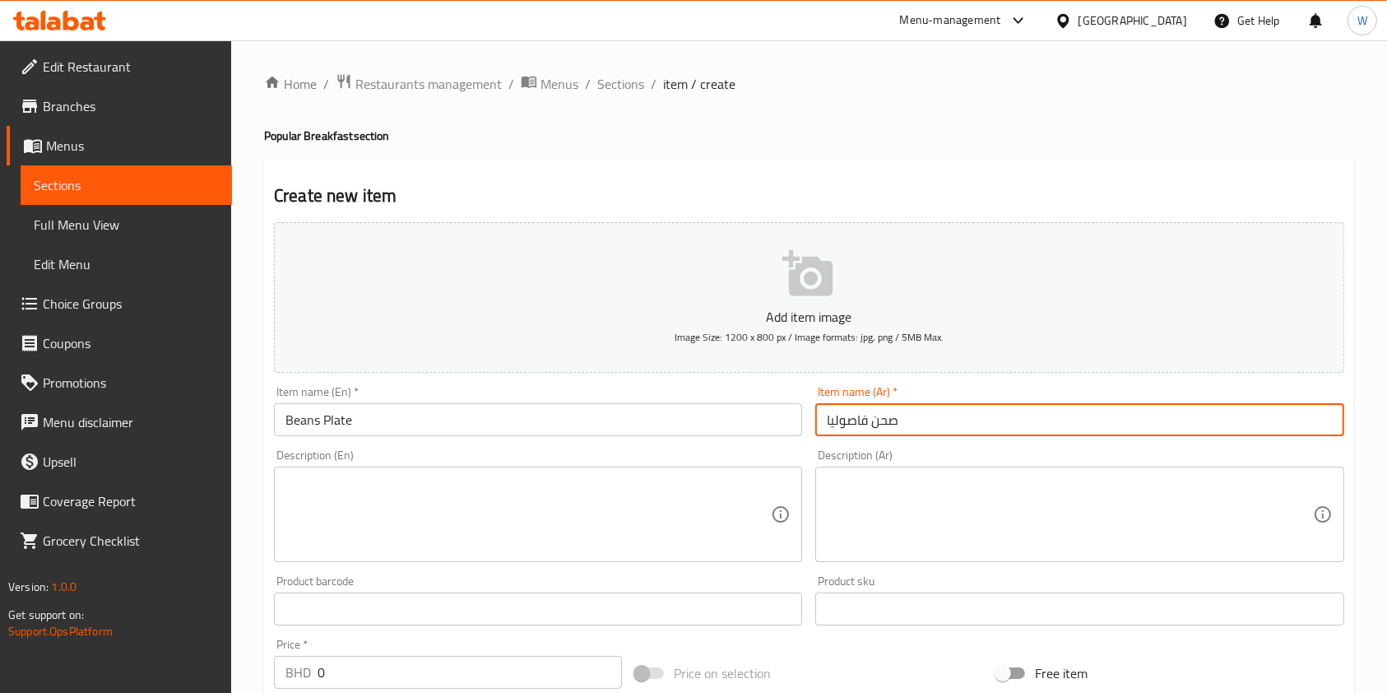
click at [375, 418] on input "Beans Plate" at bounding box center [538, 419] width 528 height 33
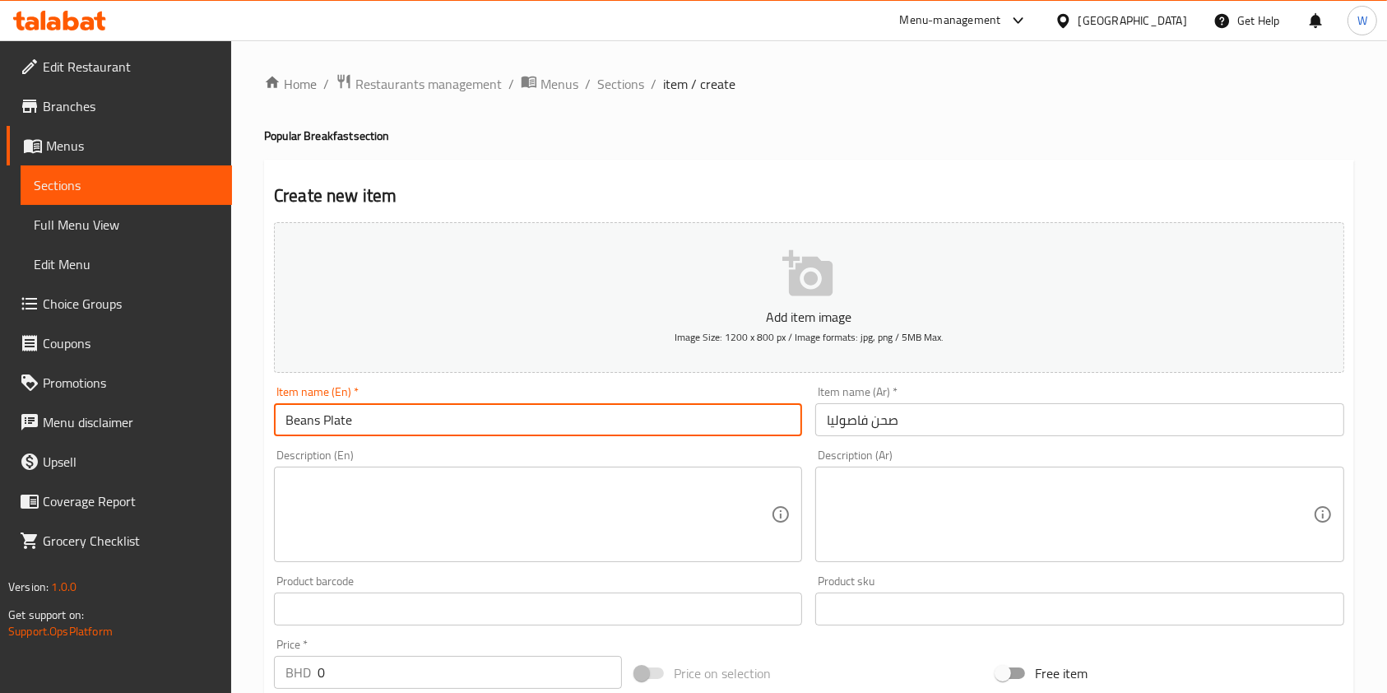
click at [375, 418] on input "Beans Plate" at bounding box center [538, 419] width 528 height 33
click at [657, 481] on textarea at bounding box center [527, 514] width 485 height 78
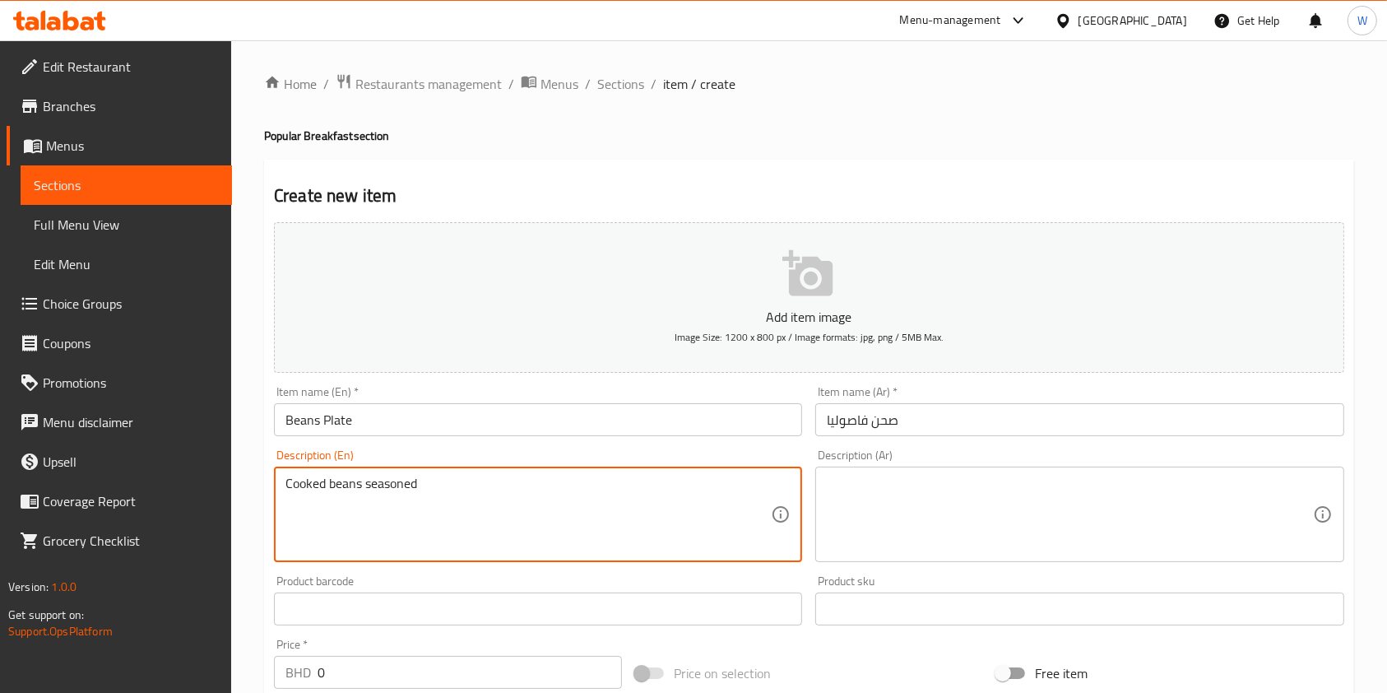
click at [405, 482] on textarea "Cooked beans seasoned" at bounding box center [527, 514] width 485 height 78
click at [328, 484] on textarea "Cooked beans seasoned" at bounding box center [527, 514] width 485 height 78
click at [513, 483] on textarea "Cooked seasoned beans seasoned" at bounding box center [527, 514] width 485 height 78
click at [434, 512] on textarea "Cooked seasoned beans." at bounding box center [527, 514] width 485 height 78
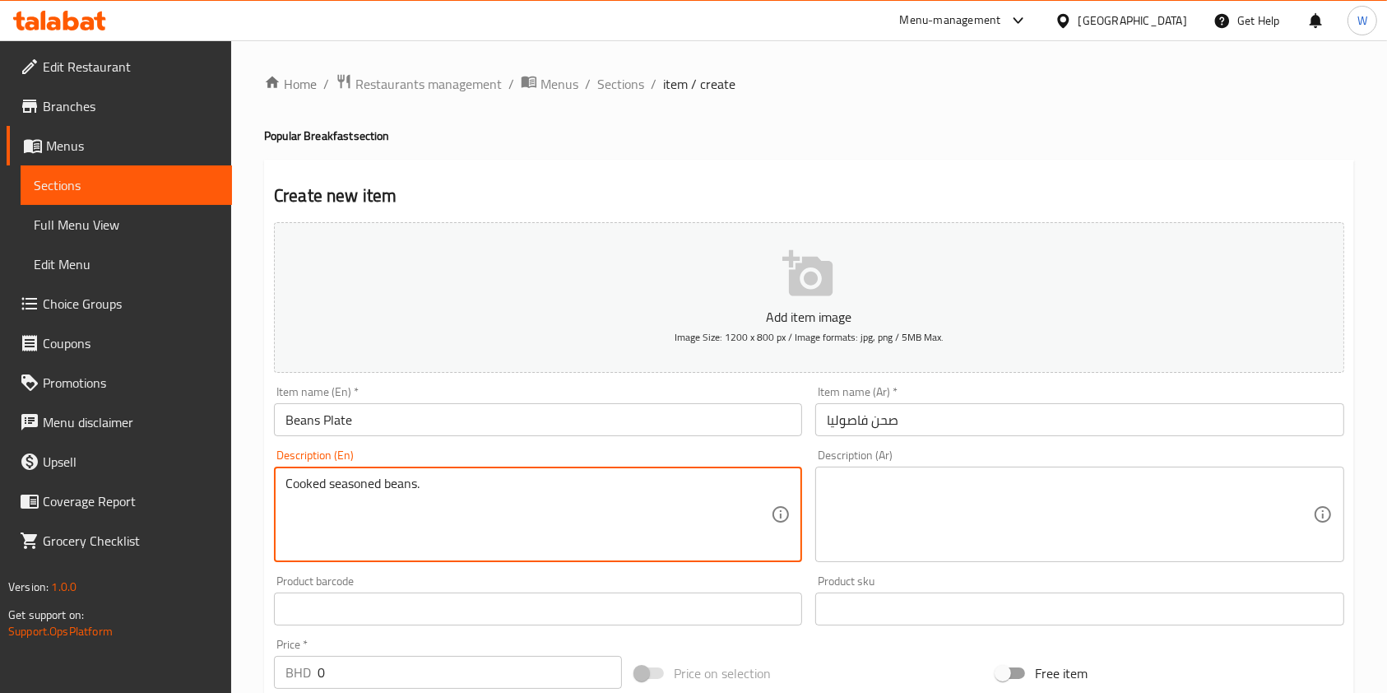
click at [445, 487] on textarea "Cooked seasoned beans." at bounding box center [527, 514] width 485 height 78
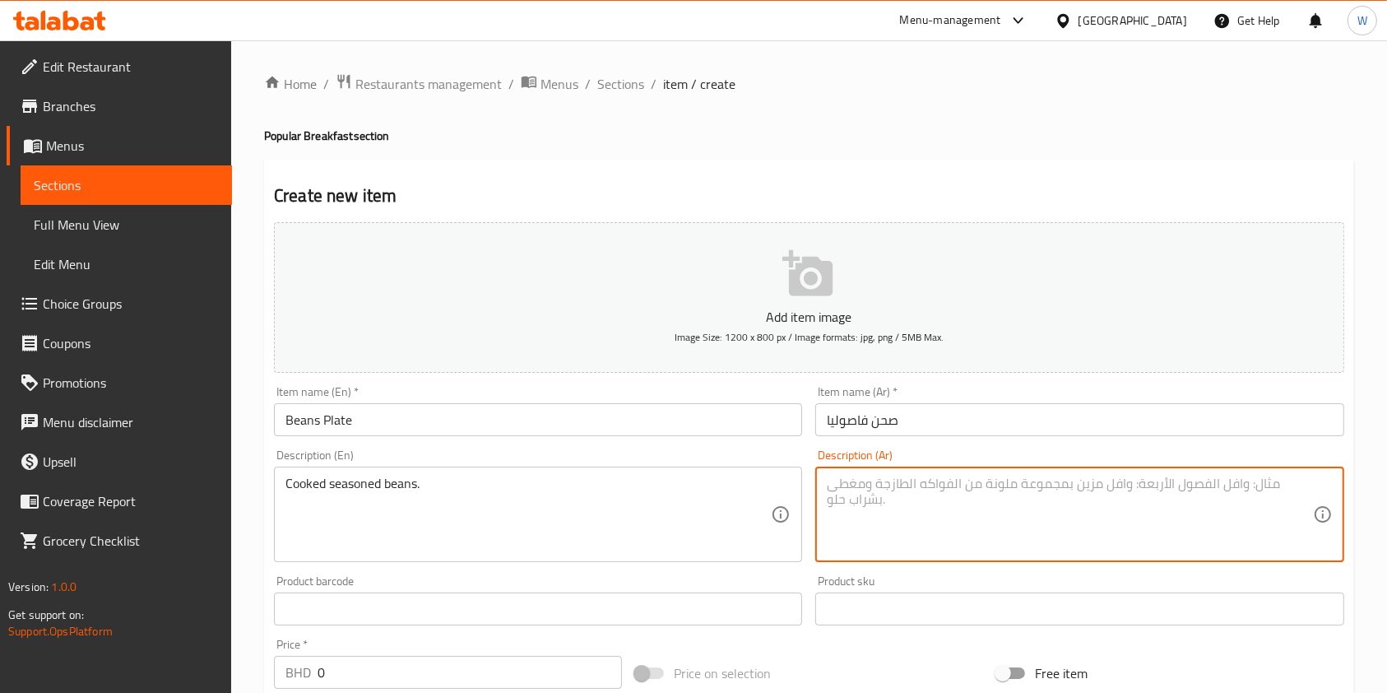
click at [900, 498] on textarea at bounding box center [1069, 514] width 485 height 78
click at [870, 480] on textarea "فول مطبوخ متبل ويقدم ساخنًا." at bounding box center [1069, 514] width 485 height 78
click at [879, 483] on textarea "فول مطبوخ متبل ويقدم ساخنًا." at bounding box center [1069, 514] width 485 height 78
click at [847, 484] on textarea "فول مطبوخ متبل ساخنًا." at bounding box center [1069, 514] width 485 height 78
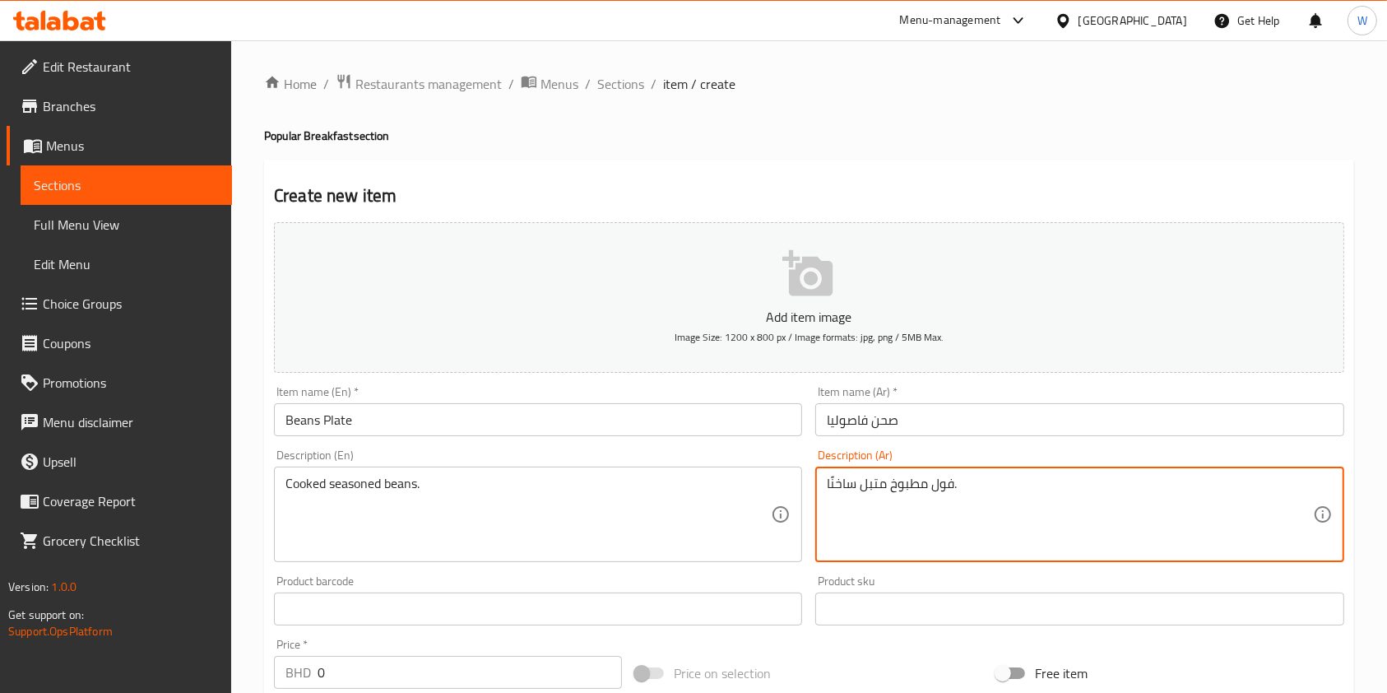
click at [847, 484] on textarea "فول مطبوخ متبل ساخنًا." at bounding box center [1069, 514] width 485 height 78
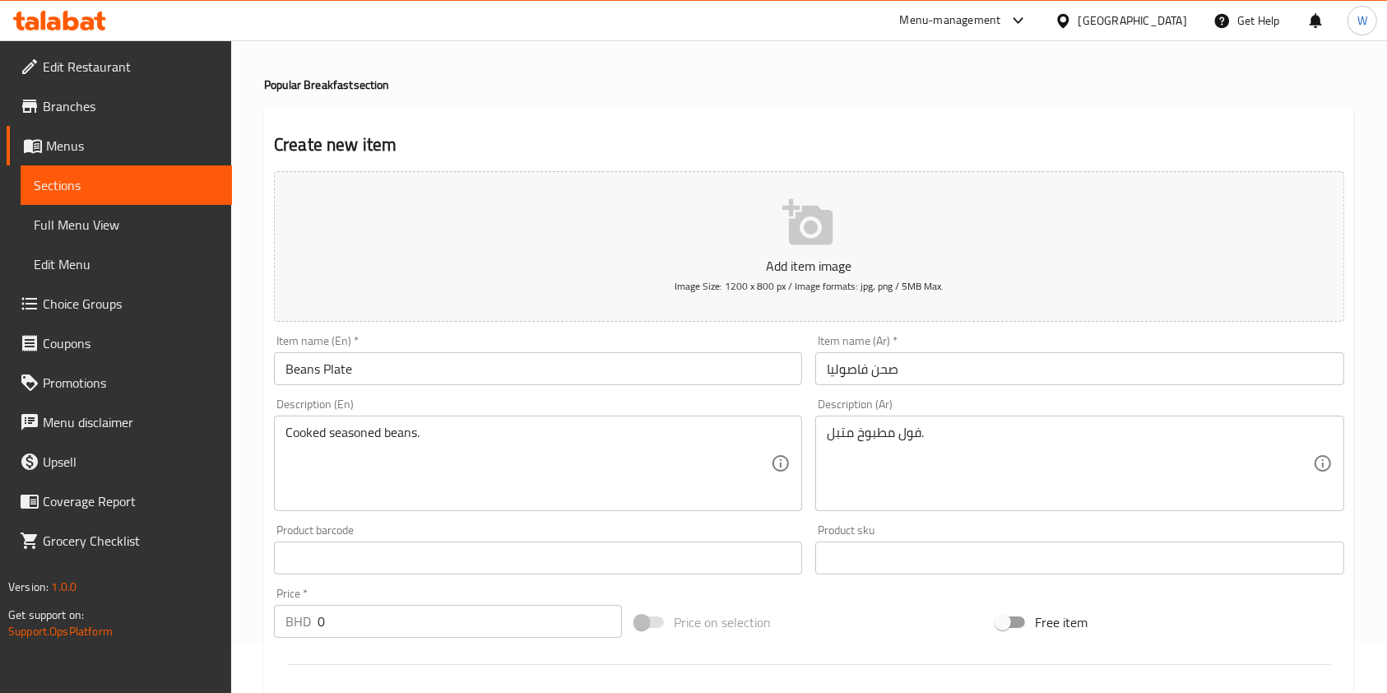
scroll to position [329, 0]
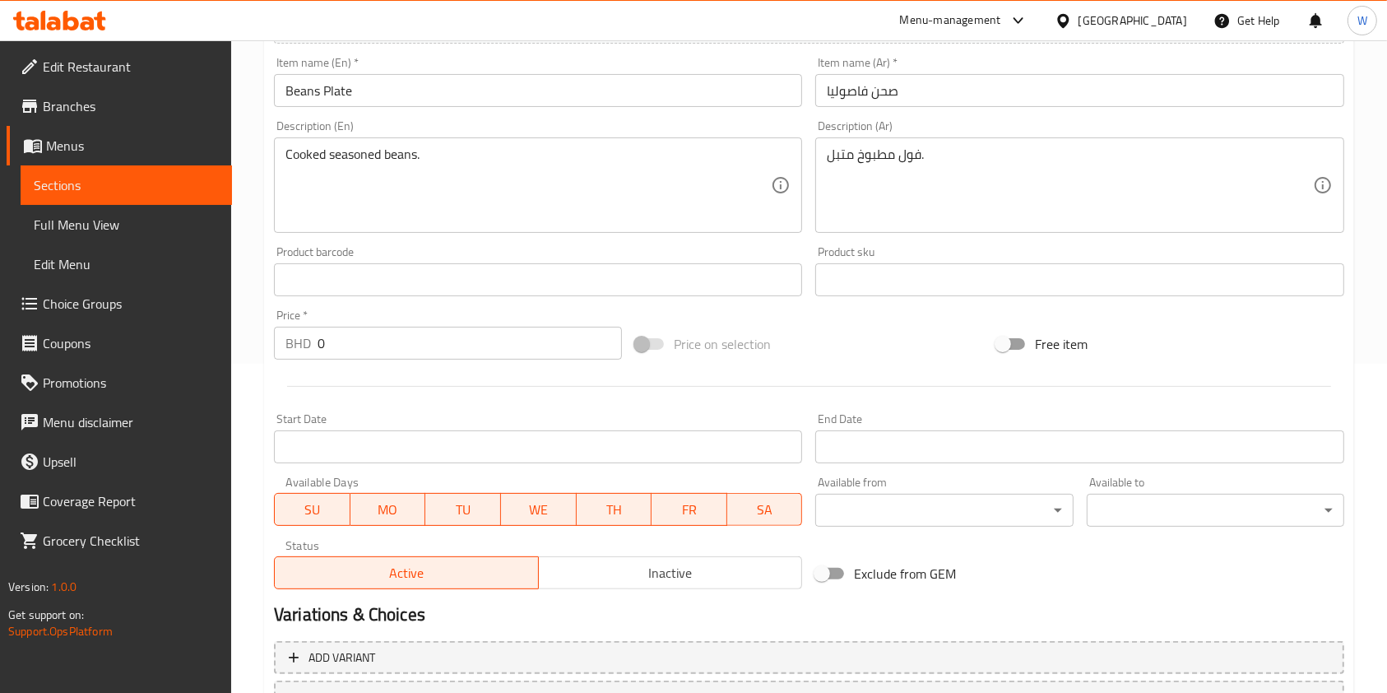
drag, startPoint x: 316, startPoint y: 360, endPoint x: 243, endPoint y: 372, distance: 73.3
click at [243, 371] on div "Home / Restaurants management / Menus / Sections / item / create Popular Breakf…" at bounding box center [809, 272] width 1156 height 1122
click at [344, 402] on div at bounding box center [808, 386] width 1083 height 40
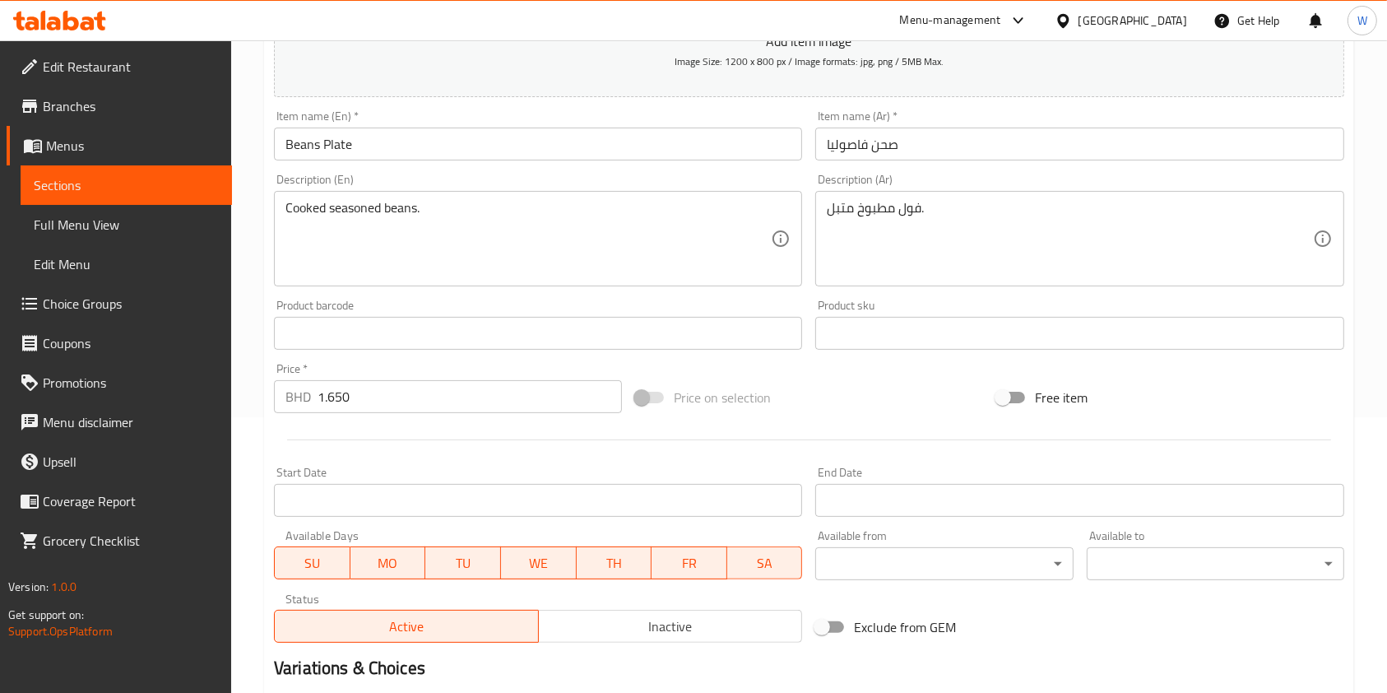
scroll to position [470, 0]
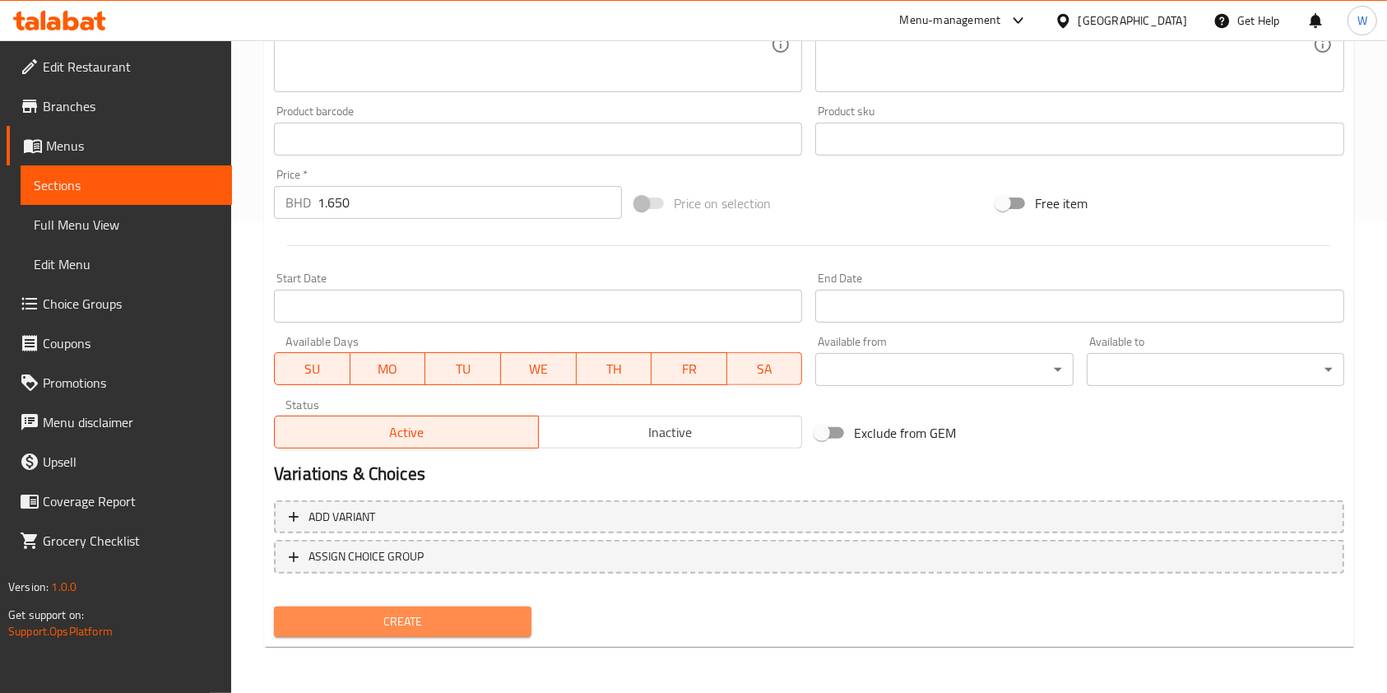
click at [478, 633] on button "Create" at bounding box center [402, 621] width 257 height 30
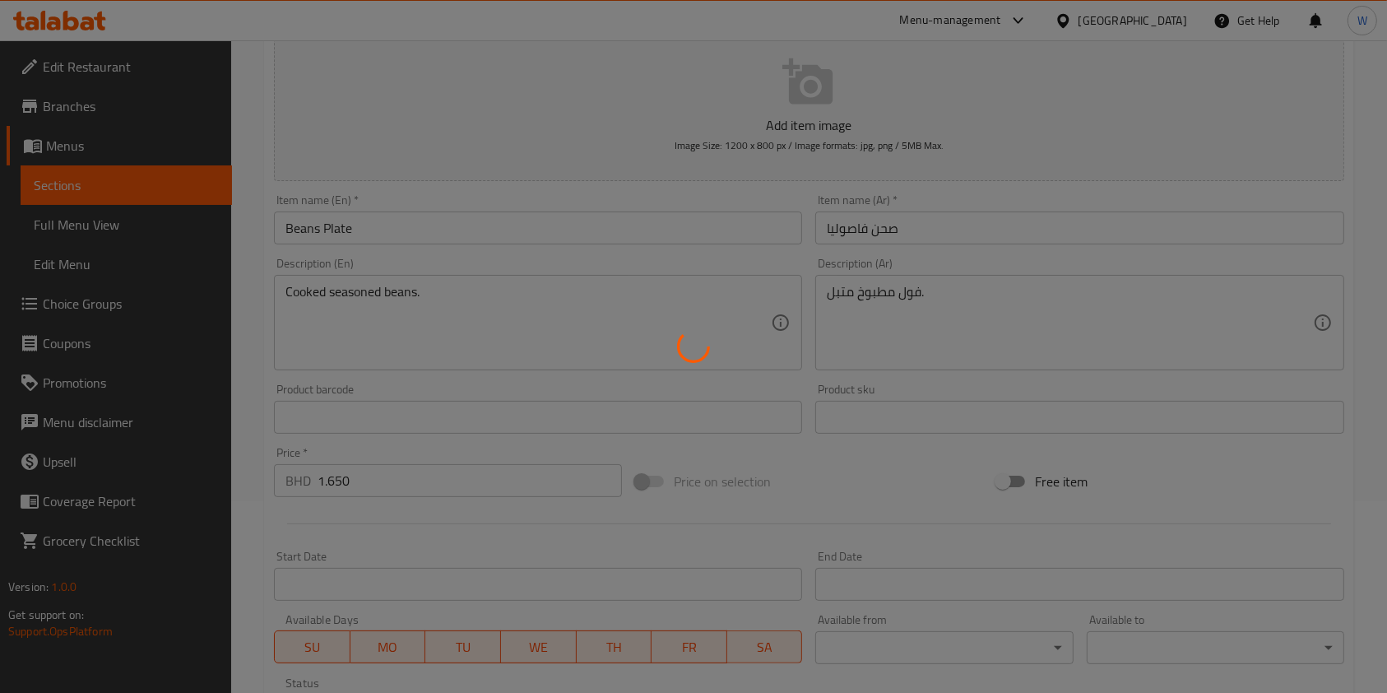
scroll to position [0, 0]
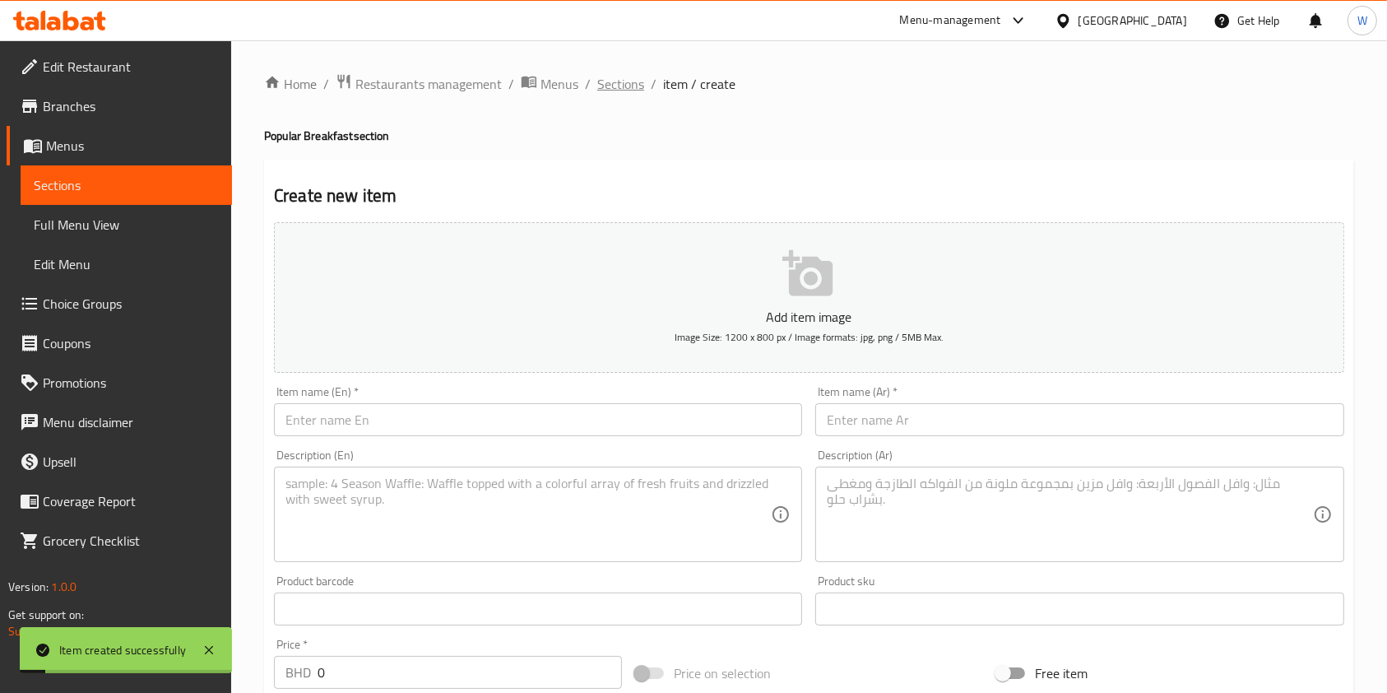
click at [635, 86] on span "Sections" at bounding box center [620, 84] width 47 height 20
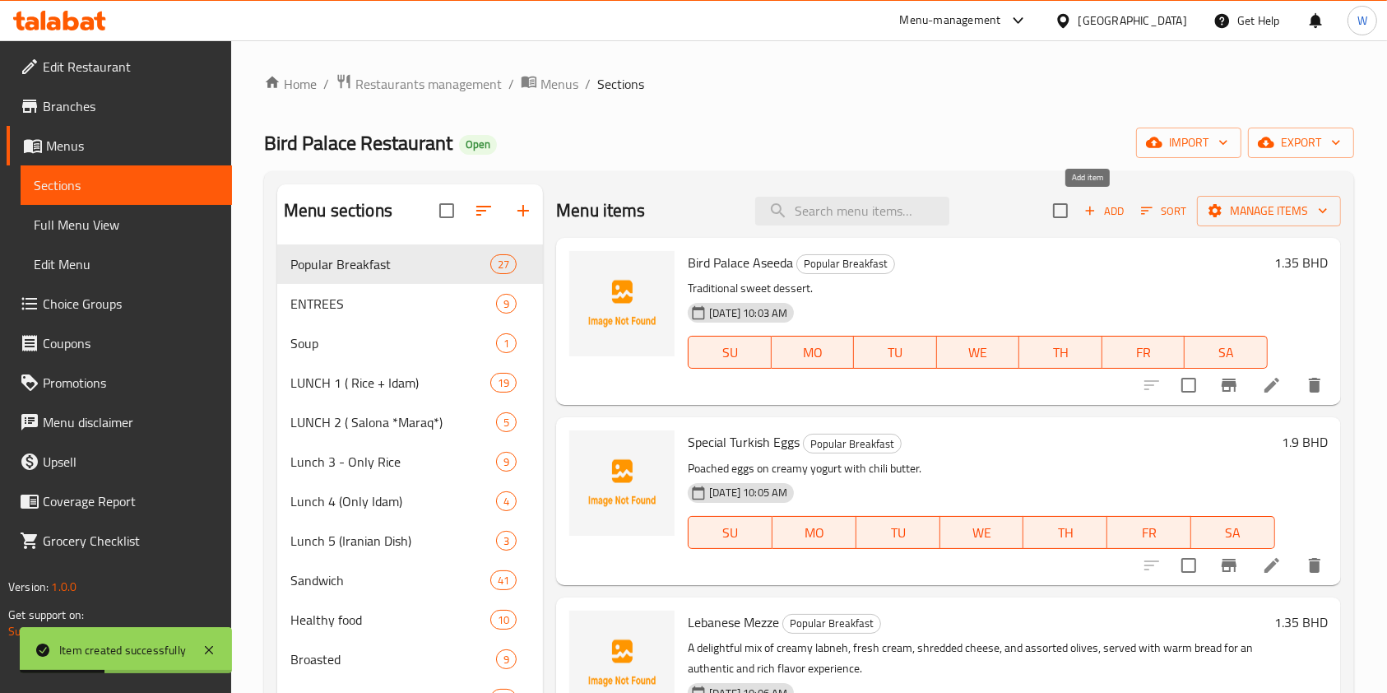
click at [1106, 217] on span "Add" at bounding box center [1104, 211] width 44 height 19
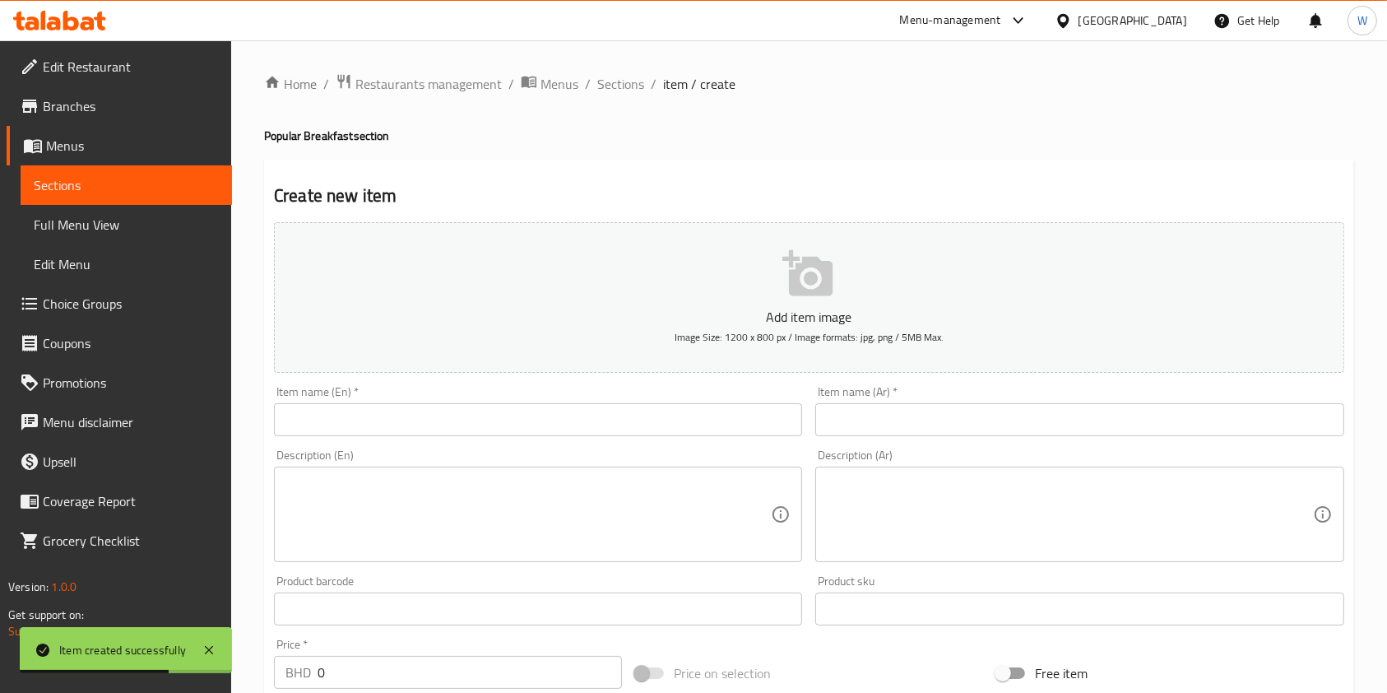
click at [534, 405] on input "text" at bounding box center [538, 419] width 528 height 33
click at [949, 429] on input "text" at bounding box center [1079, 419] width 528 height 33
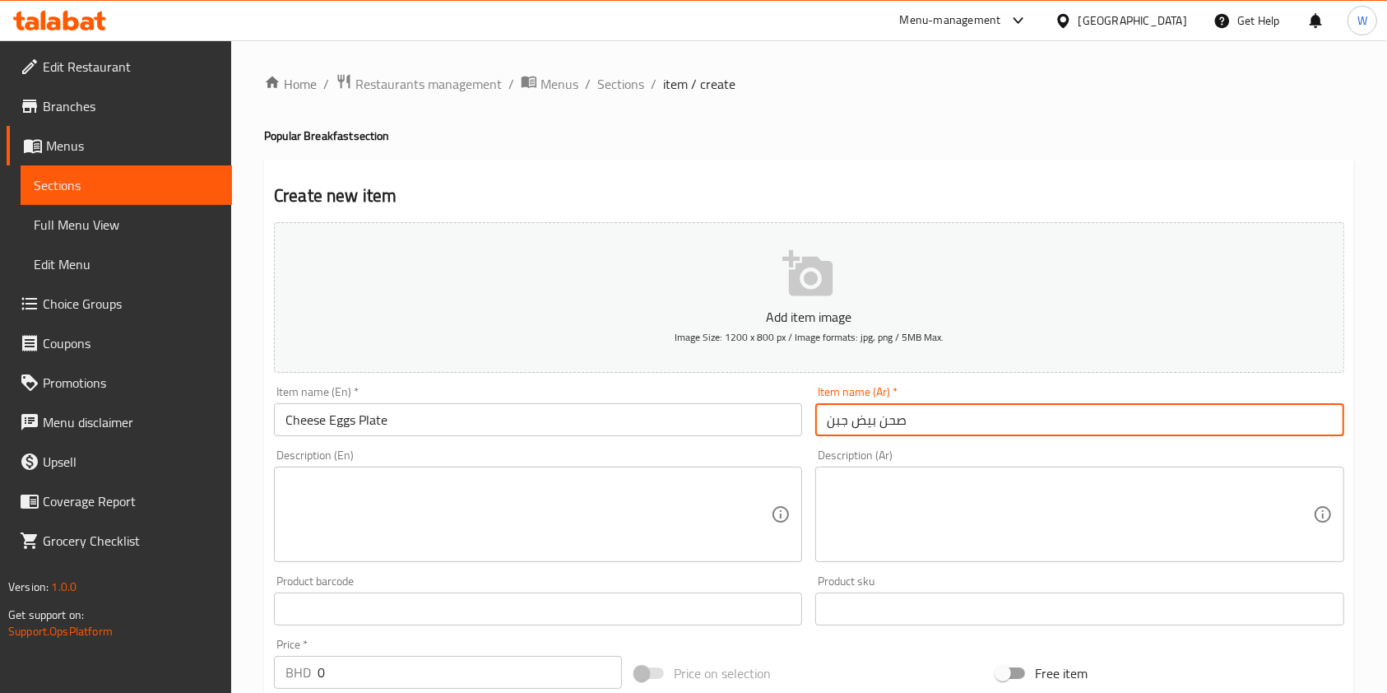
click at [496, 442] on div "Item name (En)   * Cheese Eggs Plate Item name (En) *" at bounding box center [537, 410] width 541 height 63
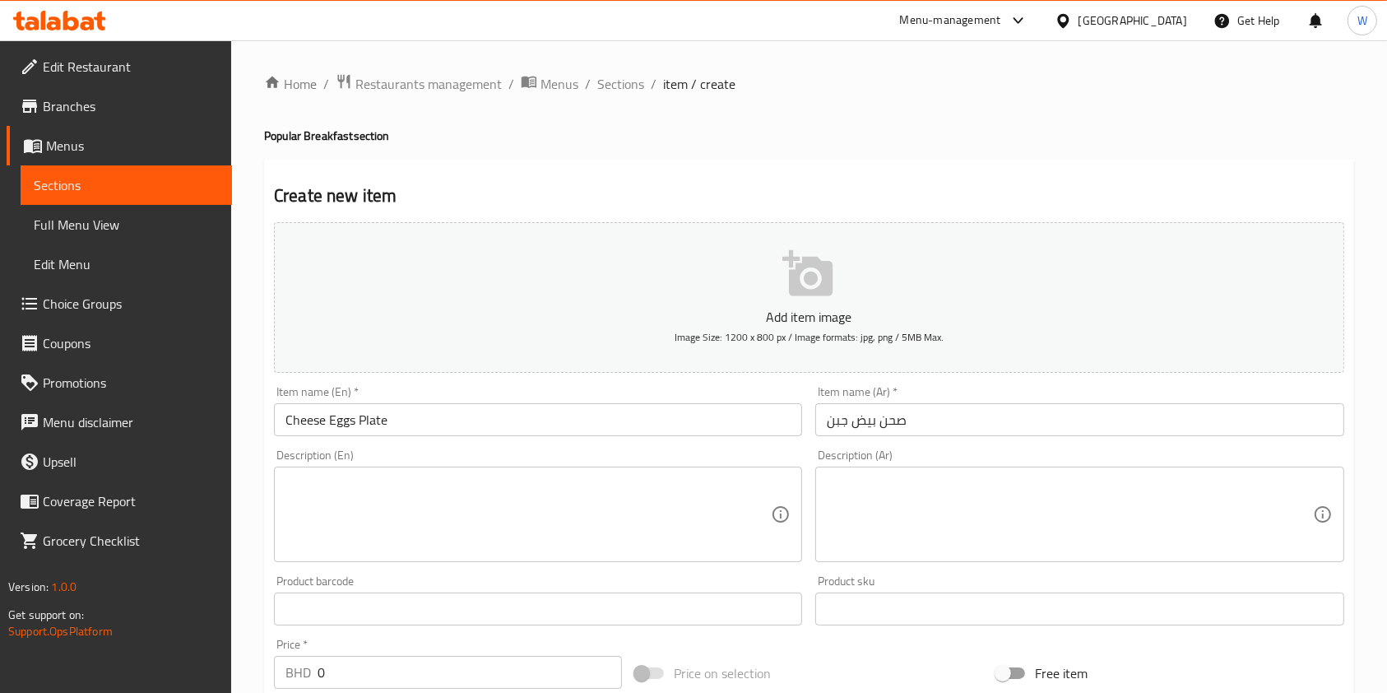
click at [494, 438] on div "Item name (En)   * Cheese Eggs Plate Item name (En) *" at bounding box center [537, 410] width 541 height 63
click at [496, 434] on input "Cheese Eggs Plate" at bounding box center [538, 419] width 528 height 33
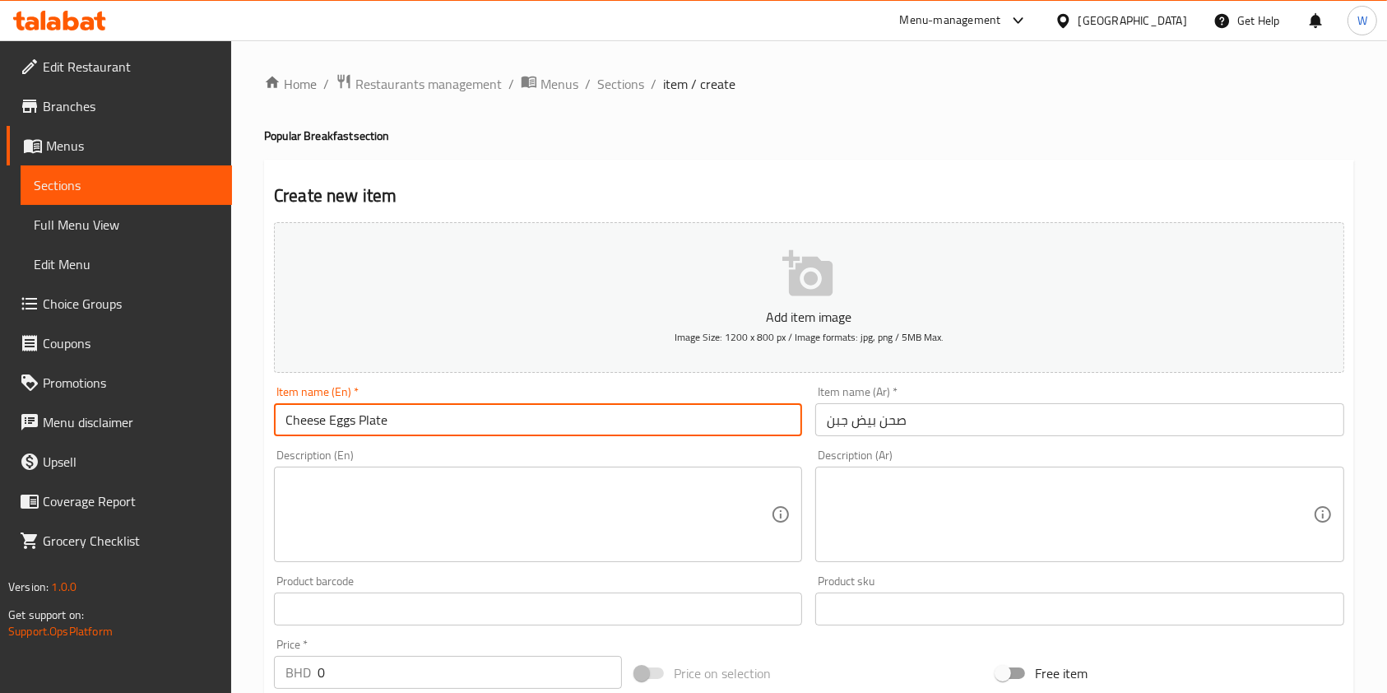
click at [496, 434] on input "Cheese Eggs Plate" at bounding box center [538, 419] width 528 height 33
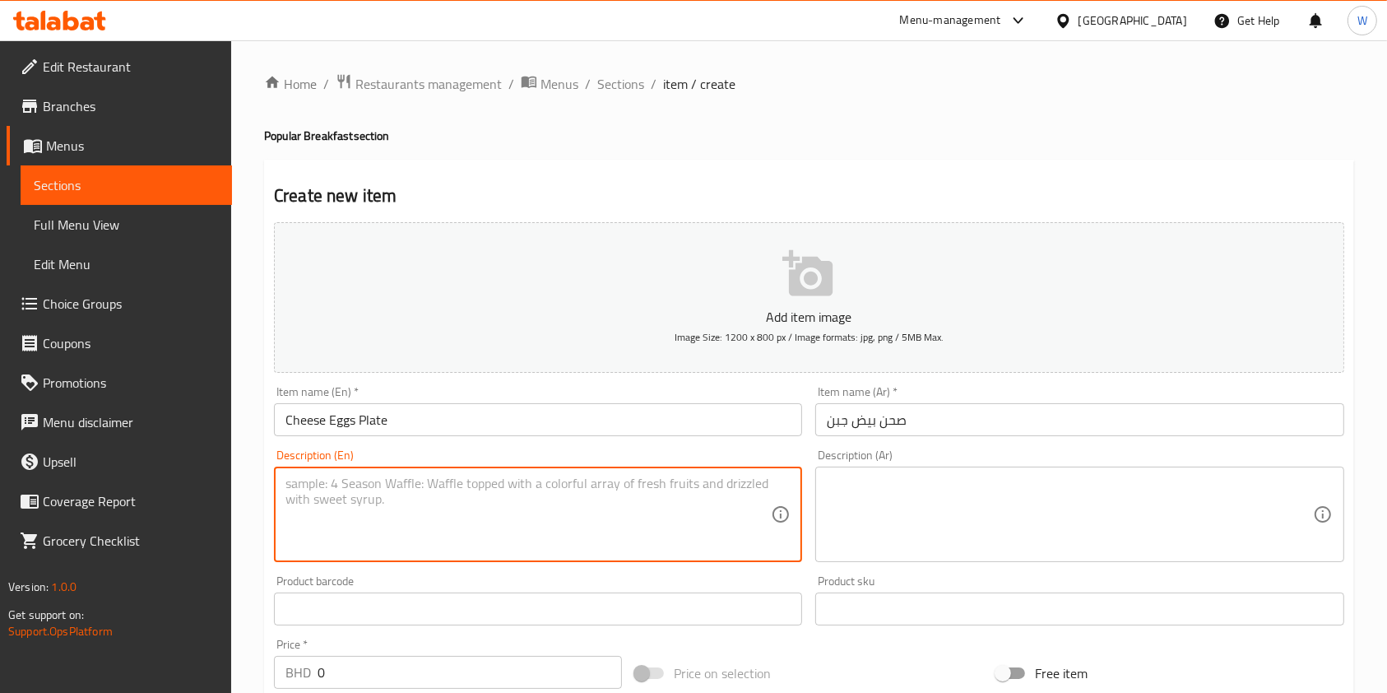
click at [612, 531] on textarea at bounding box center [527, 514] width 485 height 78
click at [862, 503] on textarea at bounding box center [1069, 514] width 485 height 78
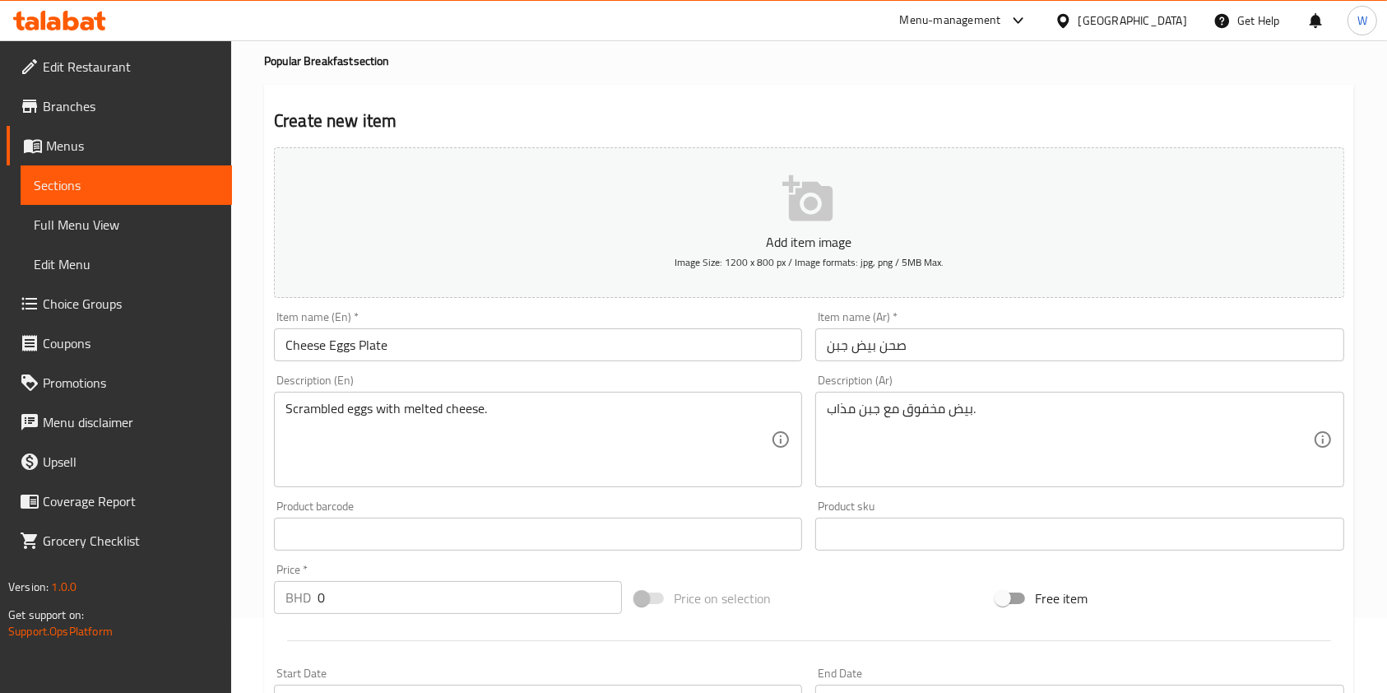
scroll to position [109, 0]
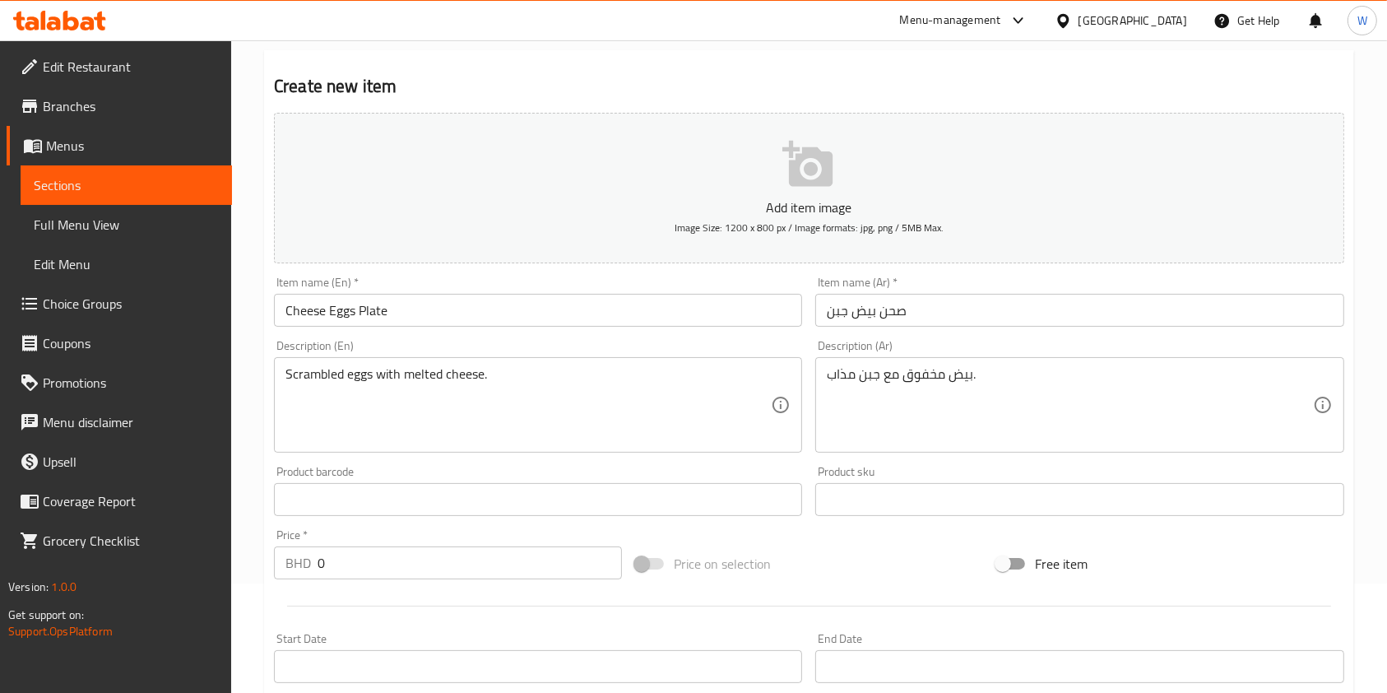
drag, startPoint x: 303, startPoint y: 571, endPoint x: 290, endPoint y: 576, distance: 14.1
click at [290, 576] on div "BHD 0 Price *" at bounding box center [448, 562] width 348 height 33
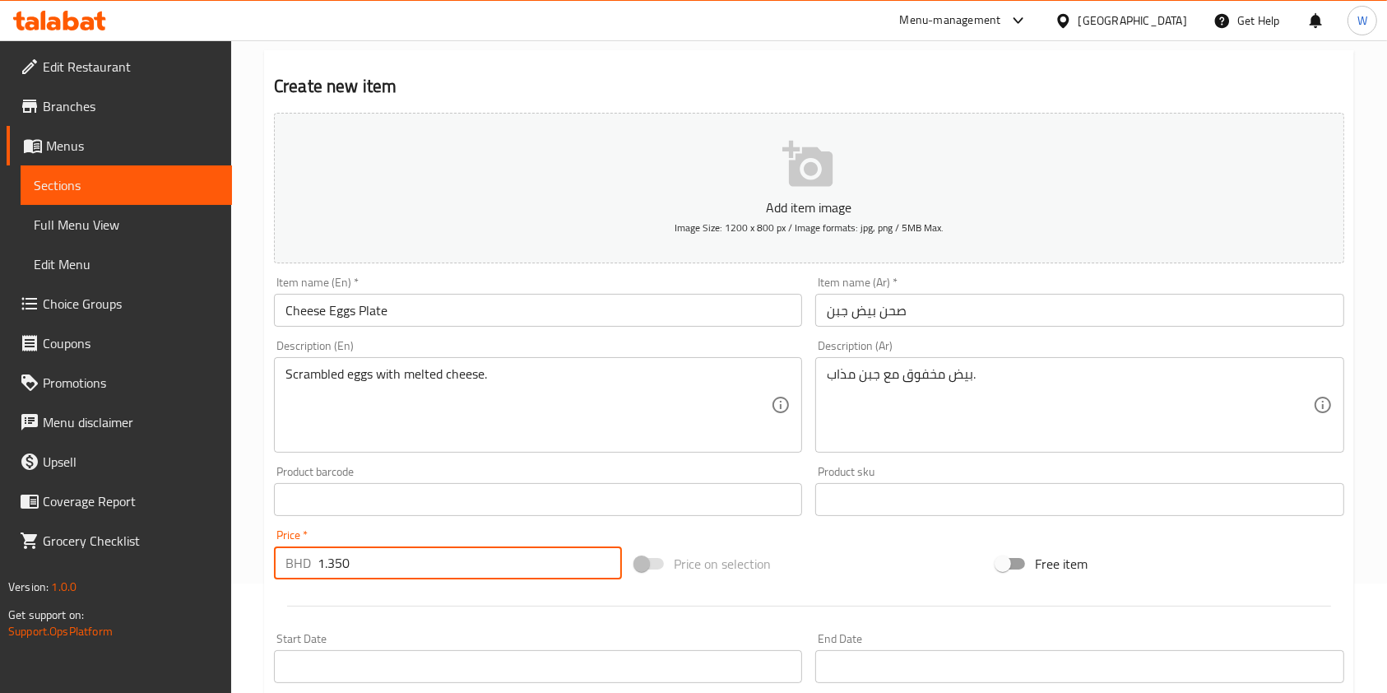
click at [350, 596] on div at bounding box center [808, 606] width 1083 height 40
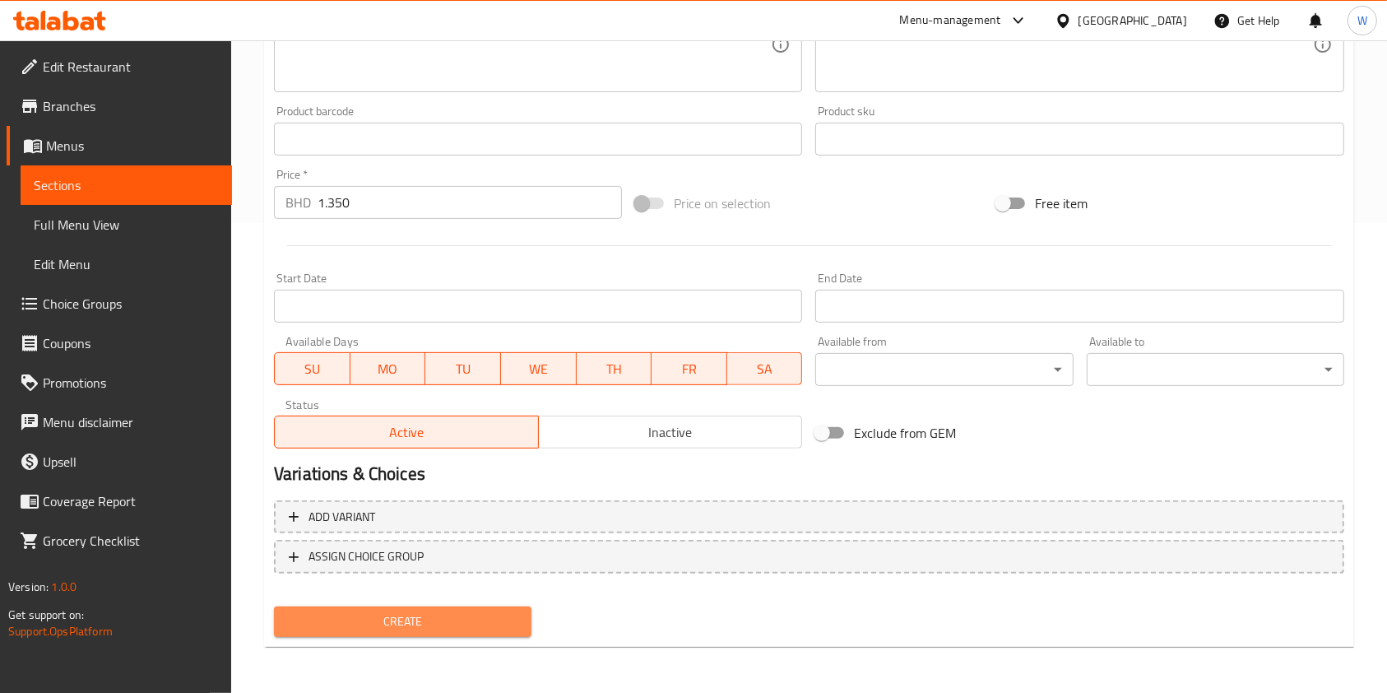
click at [388, 606] on button "Create" at bounding box center [402, 621] width 257 height 30
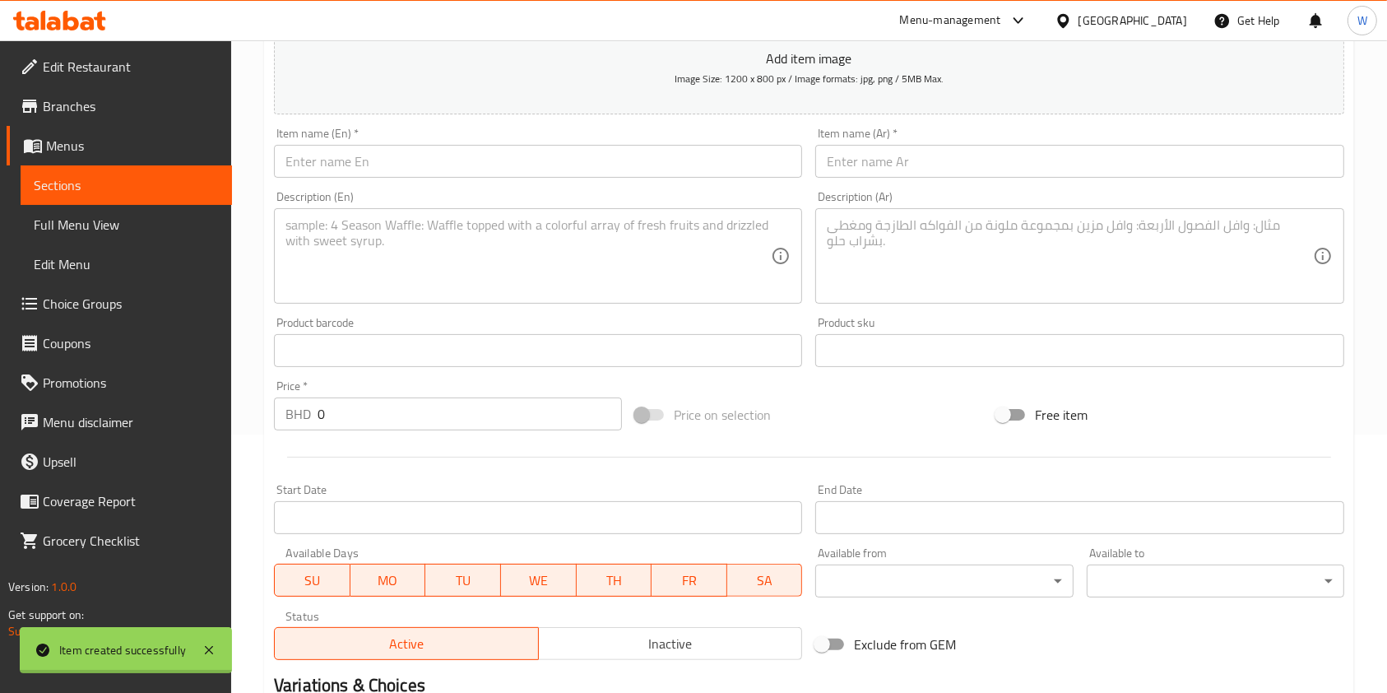
scroll to position [0, 0]
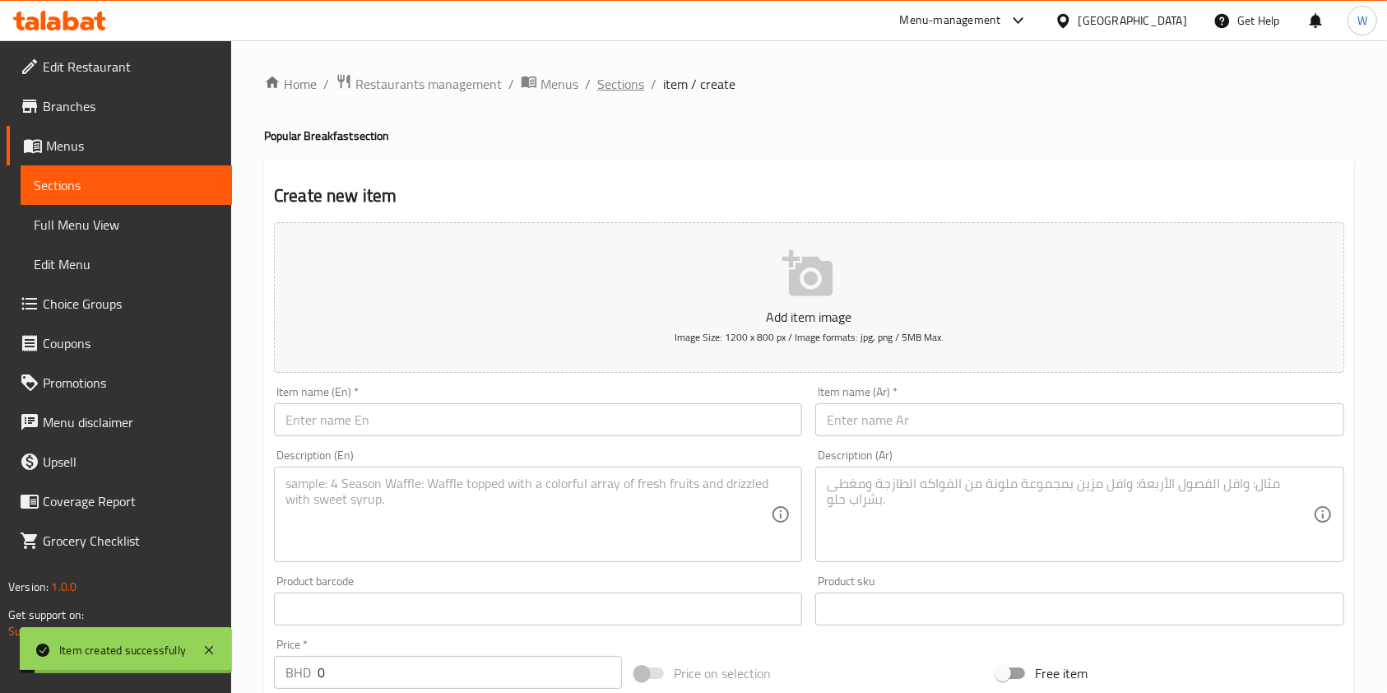
click at [623, 79] on span "Sections" at bounding box center [620, 84] width 47 height 20
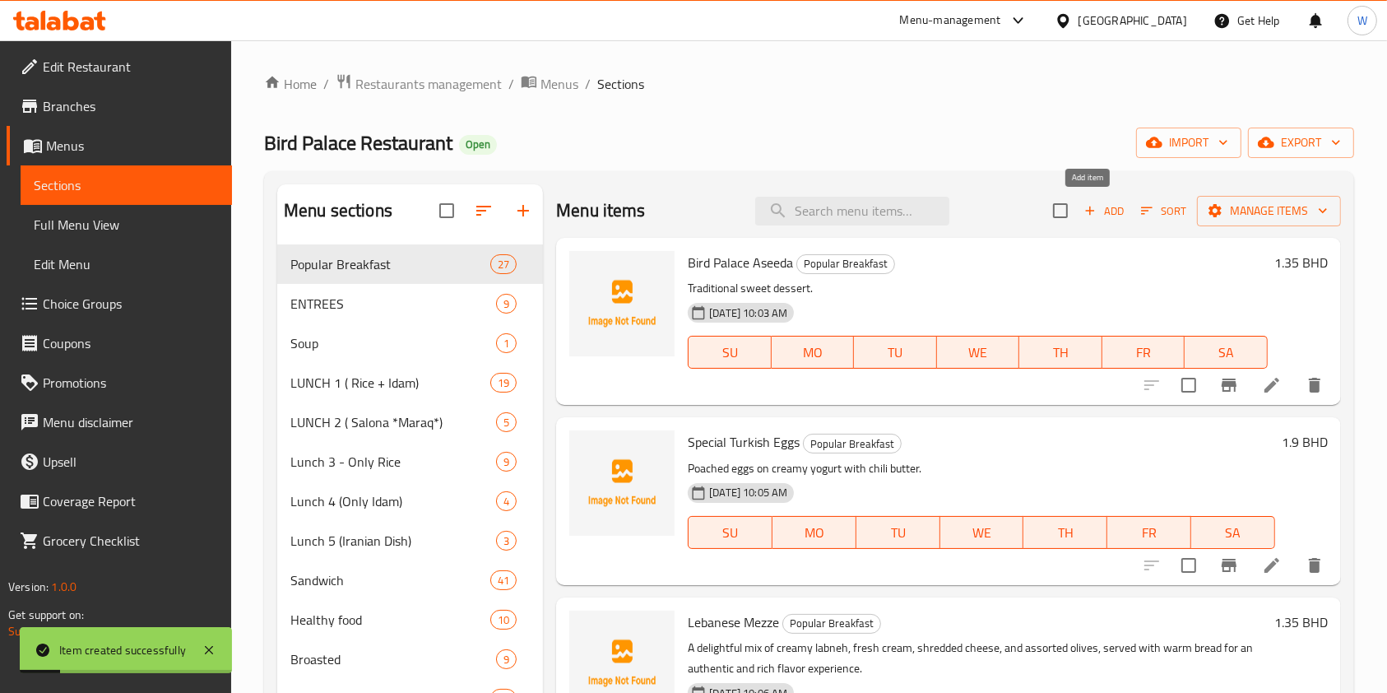
click at [1089, 208] on span "Add" at bounding box center [1104, 211] width 44 height 19
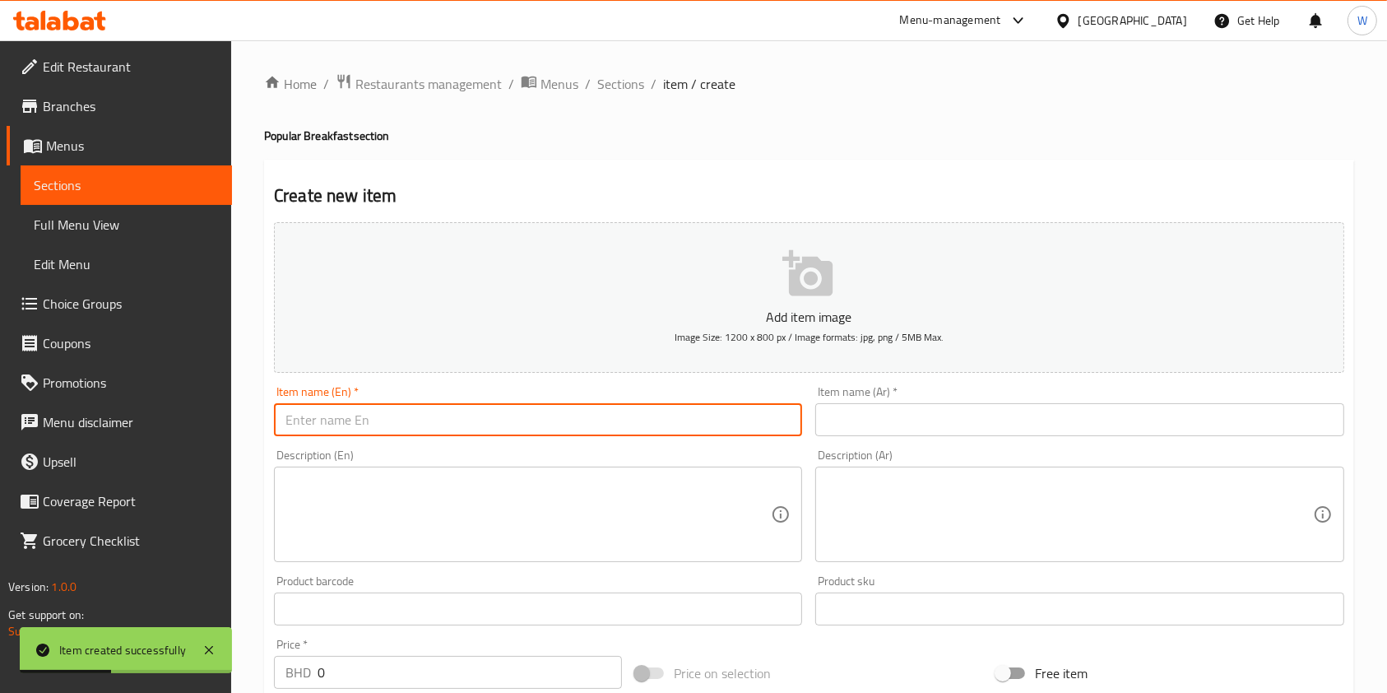
click at [468, 423] on input "text" at bounding box center [538, 419] width 528 height 33
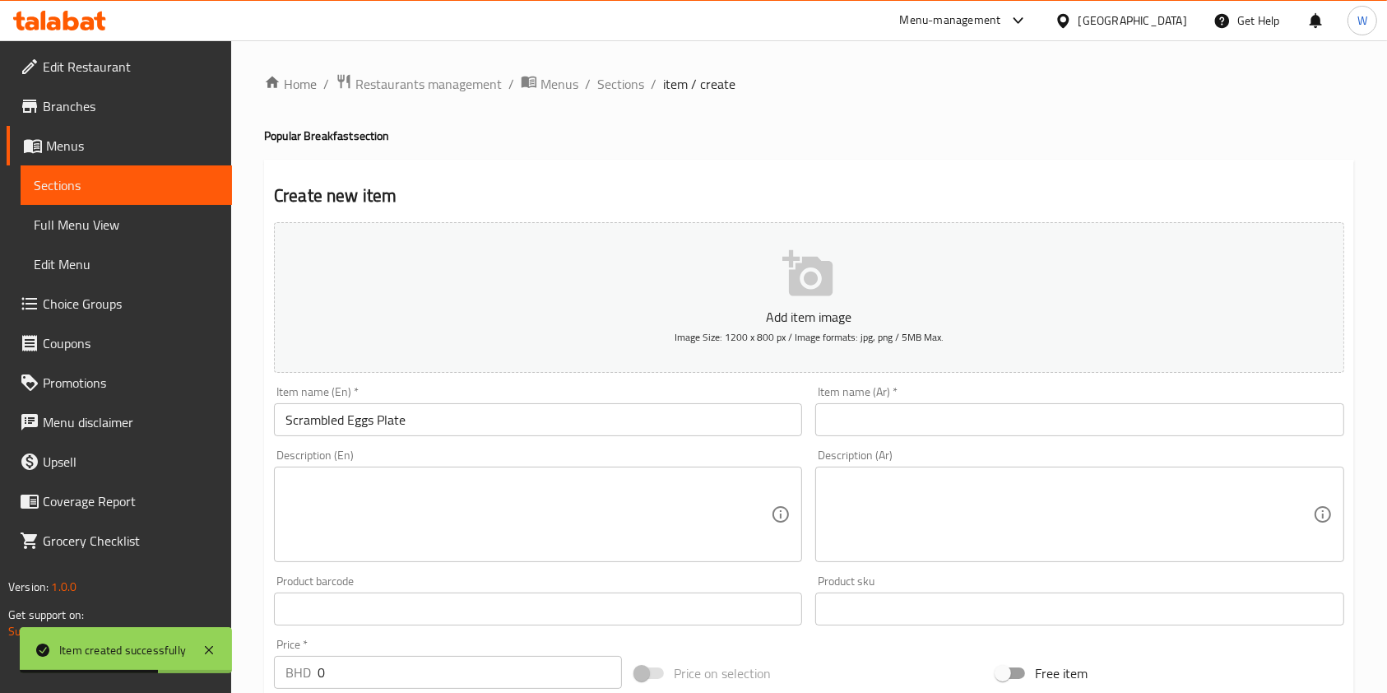
click at [1050, 425] on input "text" at bounding box center [1079, 419] width 528 height 33
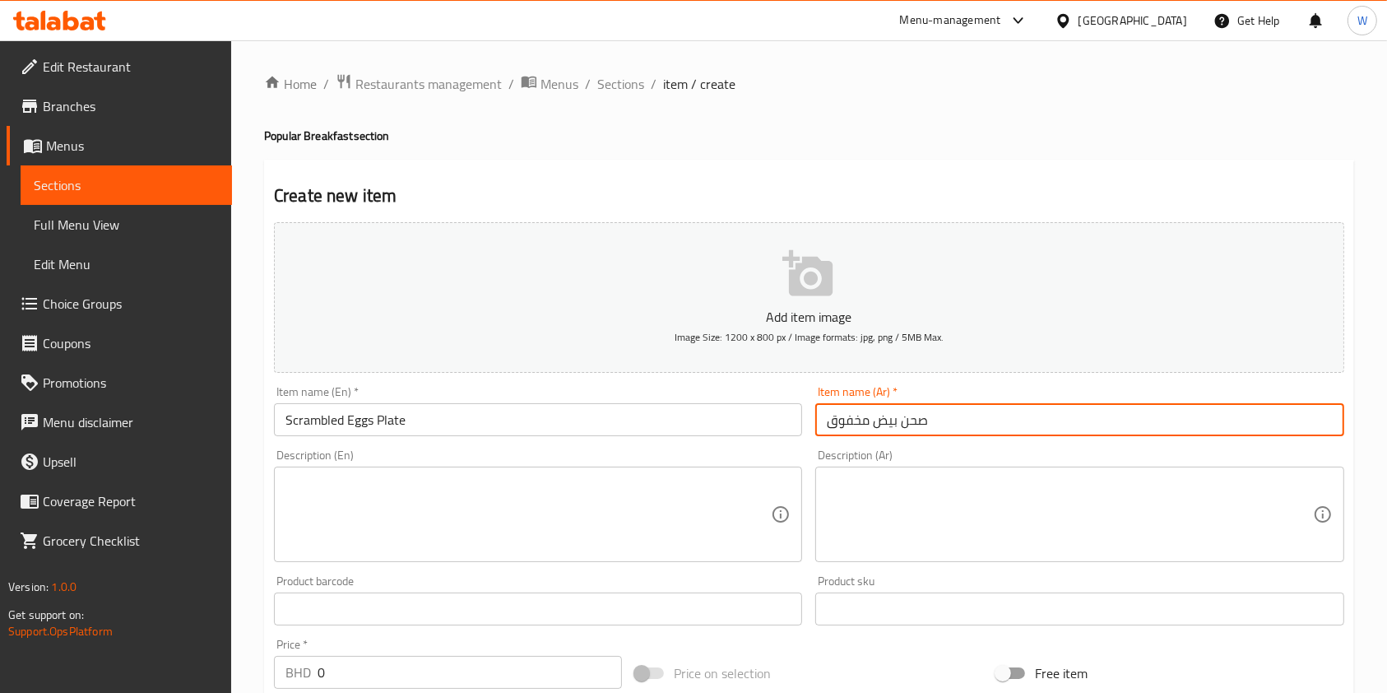
click at [618, 506] on textarea at bounding box center [527, 514] width 485 height 78
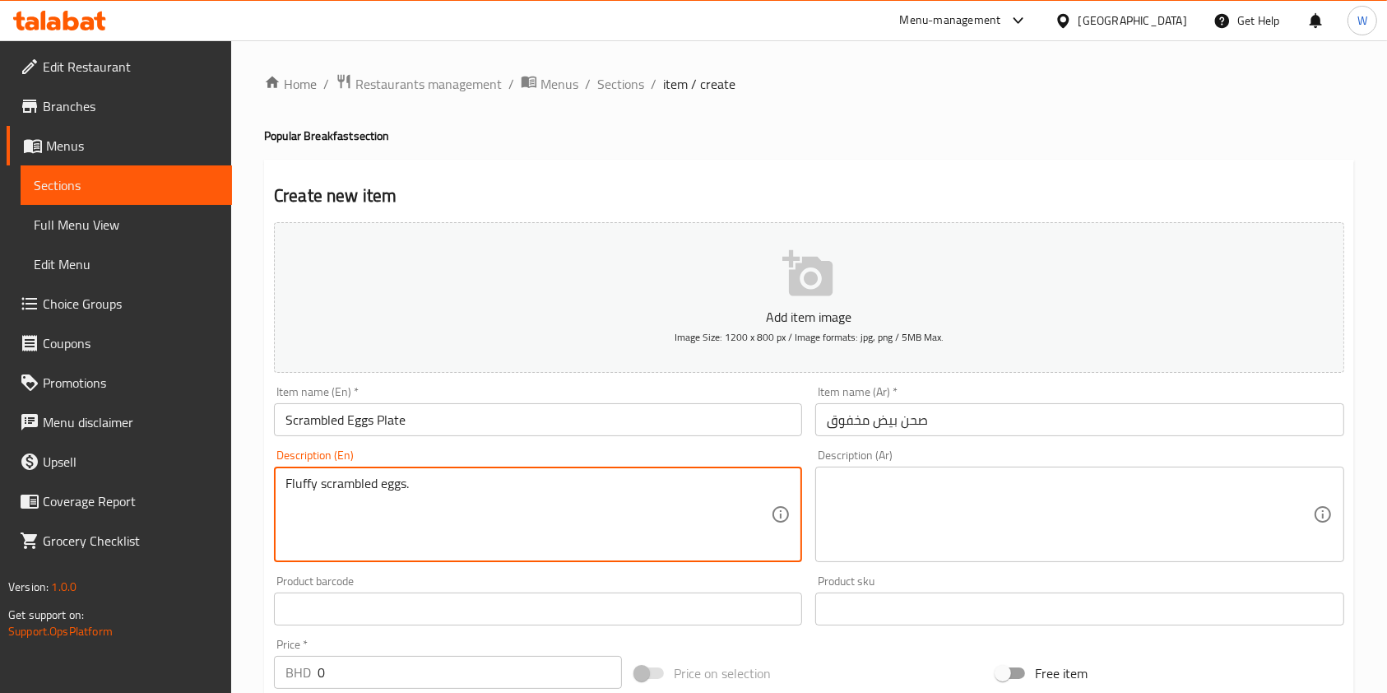
click at [545, 502] on textarea "Fluffy scrambled eggs." at bounding box center [527, 514] width 485 height 78
click at [900, 510] on textarea at bounding box center [1069, 514] width 485 height 78
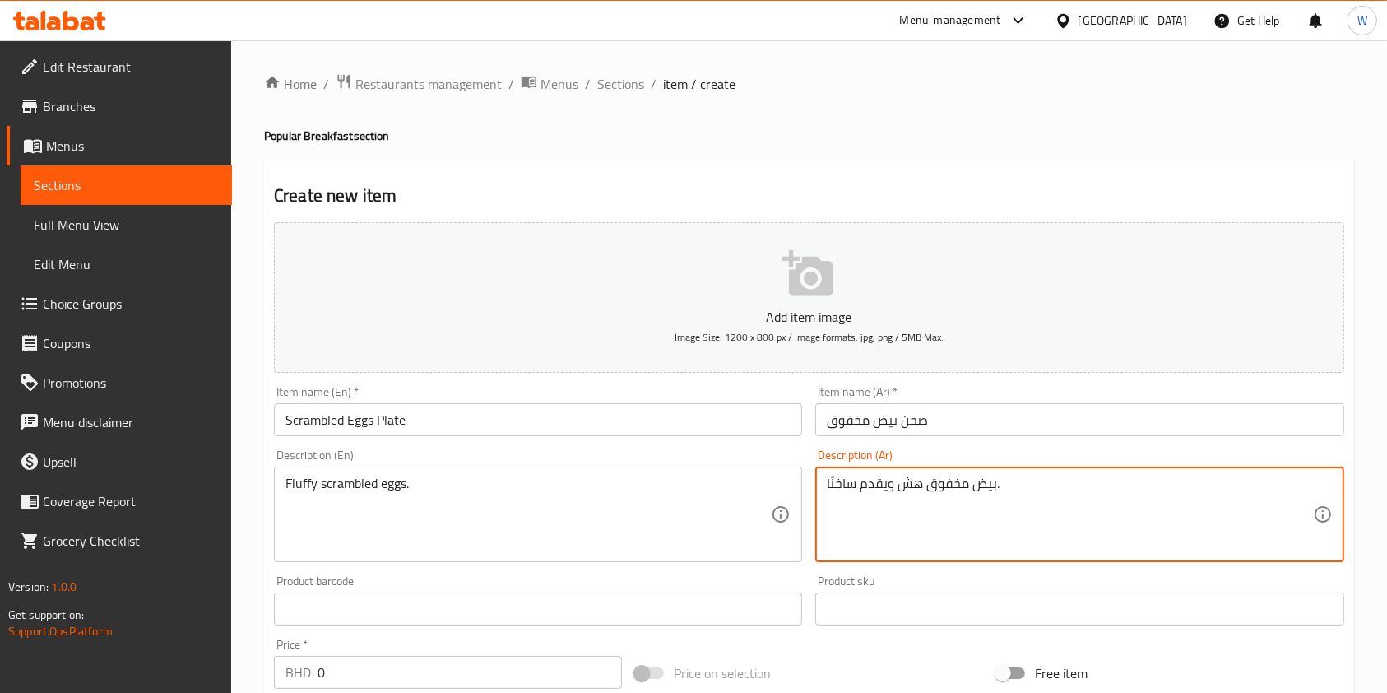
click at [880, 485] on textarea "بيض مخفوق هش ويقدم ساخنًا." at bounding box center [1069, 514] width 485 height 78
click at [857, 477] on textarea "بيض مخفوق هش ساخنًا." at bounding box center [1069, 514] width 485 height 78
click at [856, 477] on textarea "بيض مخفوق هش ساخنًا." at bounding box center [1069, 514] width 485 height 78
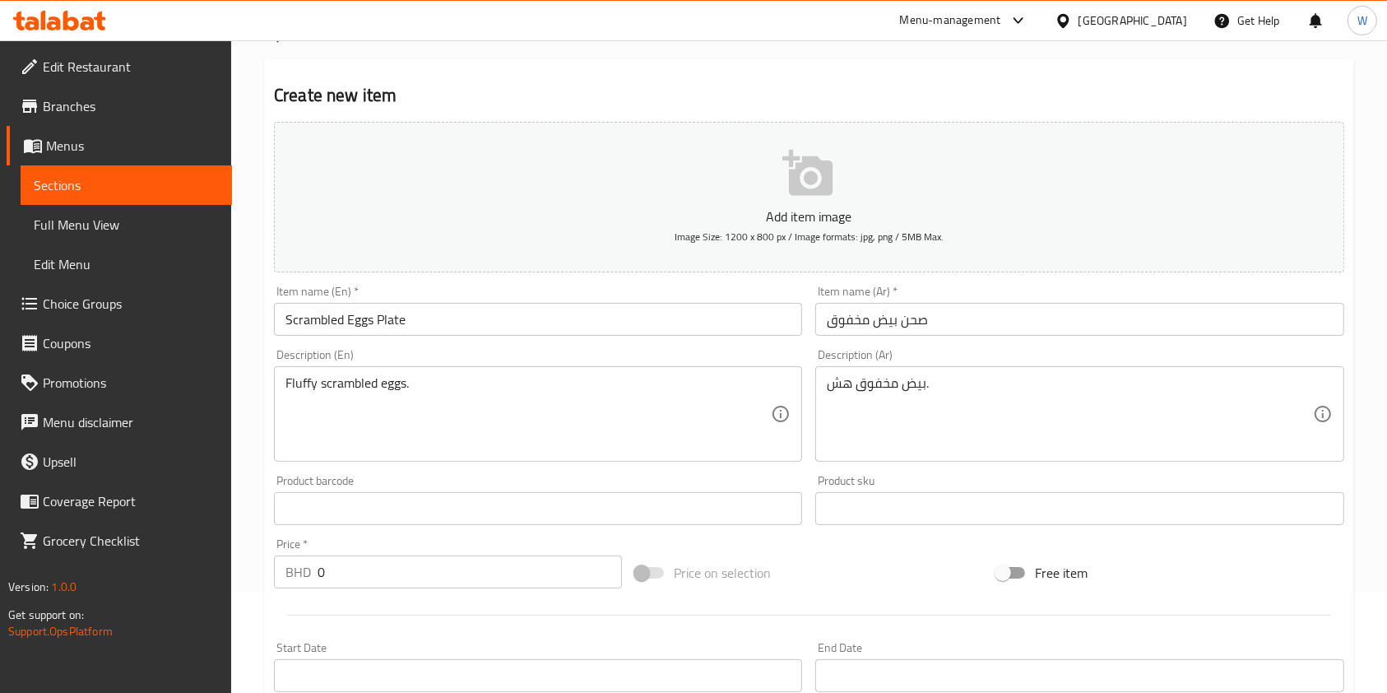
scroll to position [219, 0]
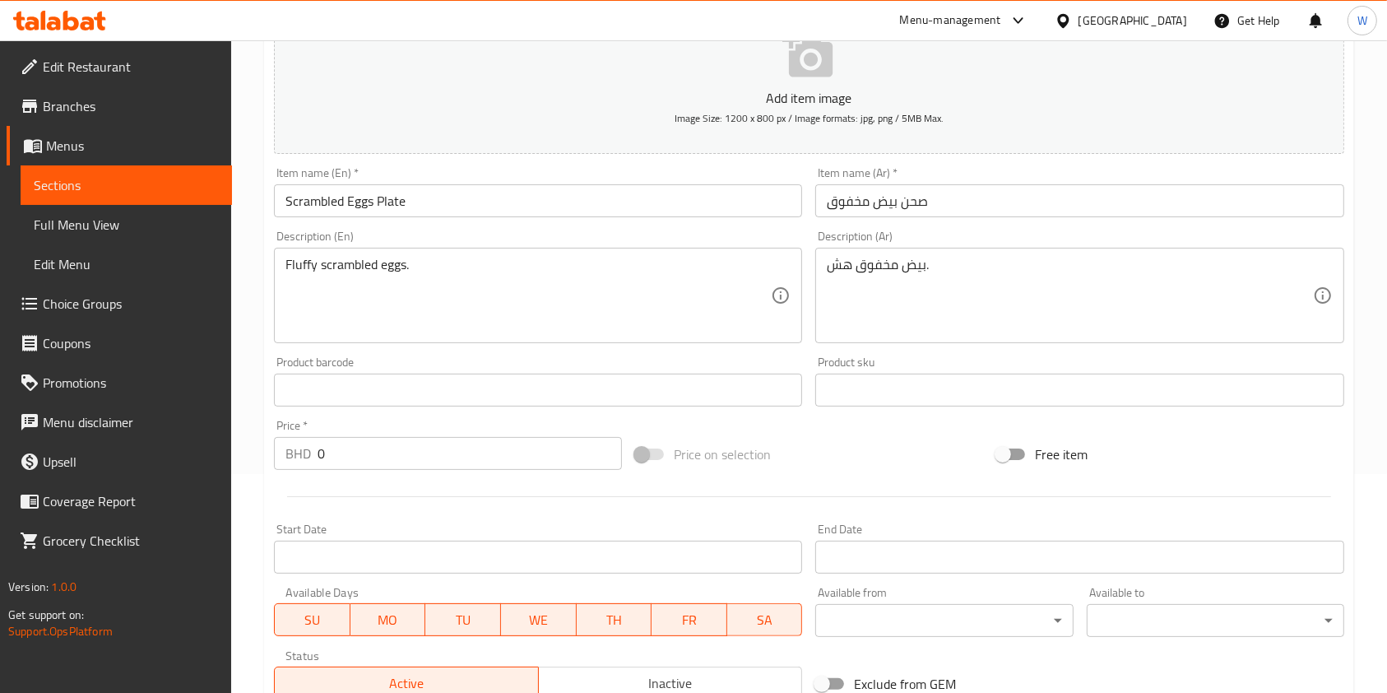
drag, startPoint x: 360, startPoint y: 443, endPoint x: 271, endPoint y: 464, distance: 92.0
click at [274, 464] on div "Price   * BHD 0 Price *" at bounding box center [448, 445] width 348 height 50
drag, startPoint x: 338, startPoint y: 457, endPoint x: 304, endPoint y: 466, distance: 34.9
click at [310, 463] on div "BHD 0 Price *" at bounding box center [448, 453] width 348 height 33
click at [382, 497] on div at bounding box center [808, 496] width 1083 height 40
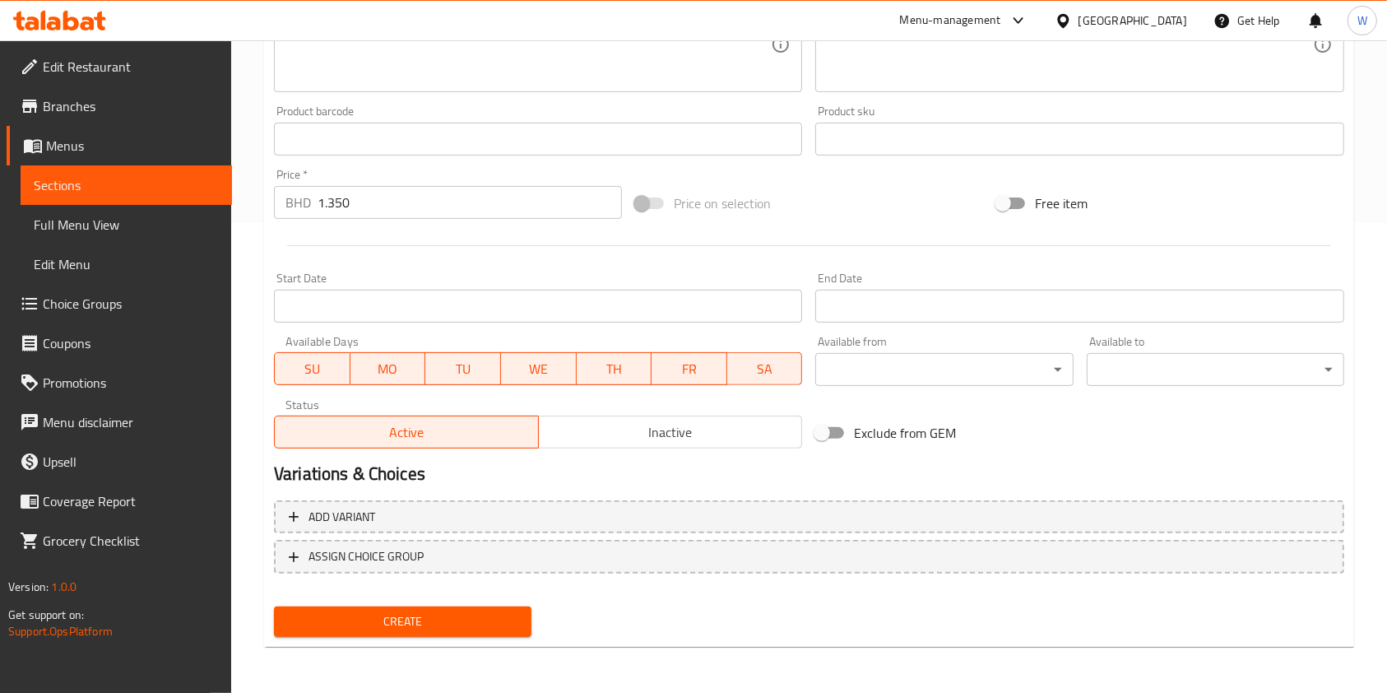
click at [394, 618] on span "Create" at bounding box center [402, 621] width 231 height 21
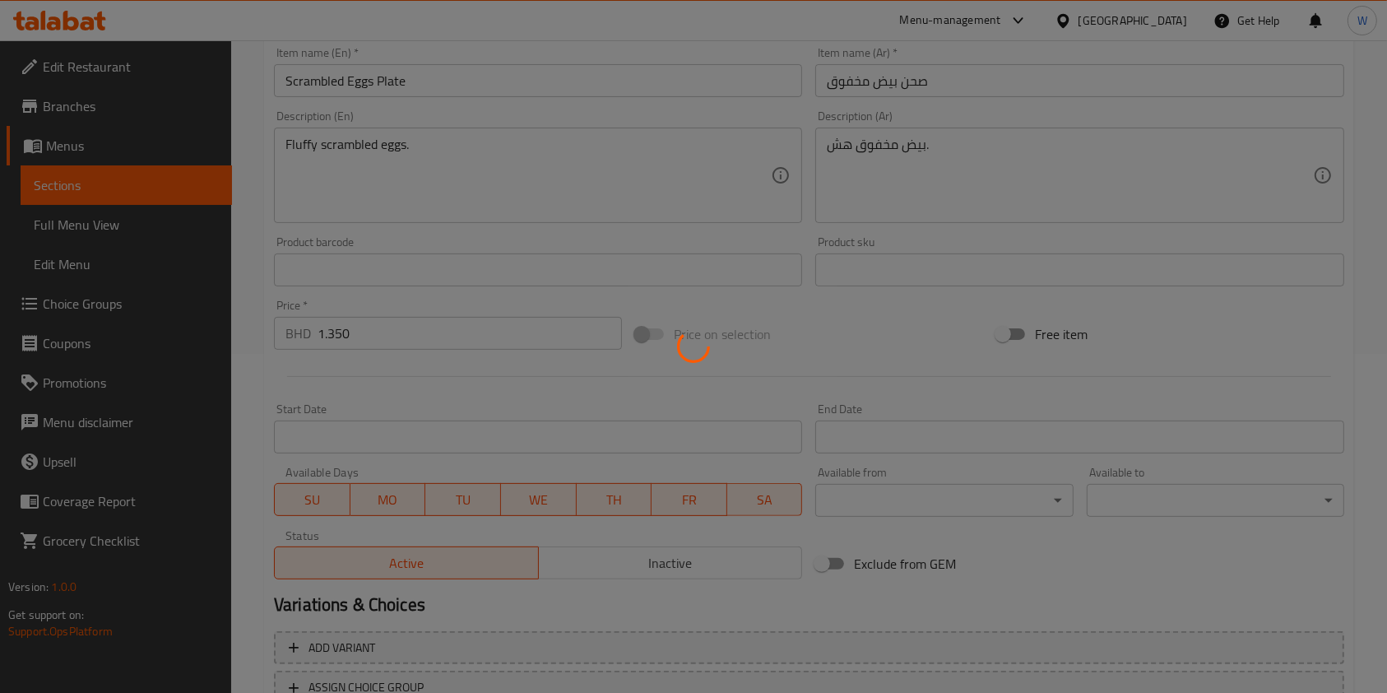
scroll to position [0, 0]
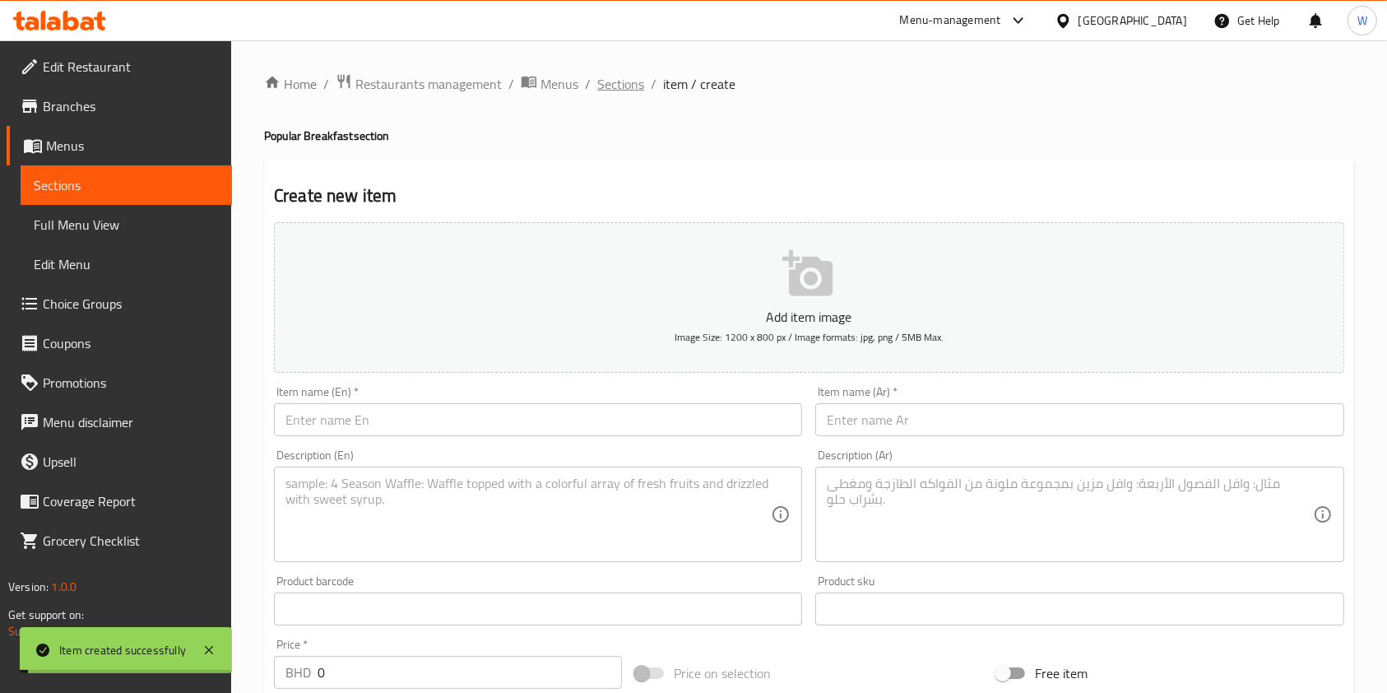
click at [619, 82] on span "Sections" at bounding box center [620, 84] width 47 height 20
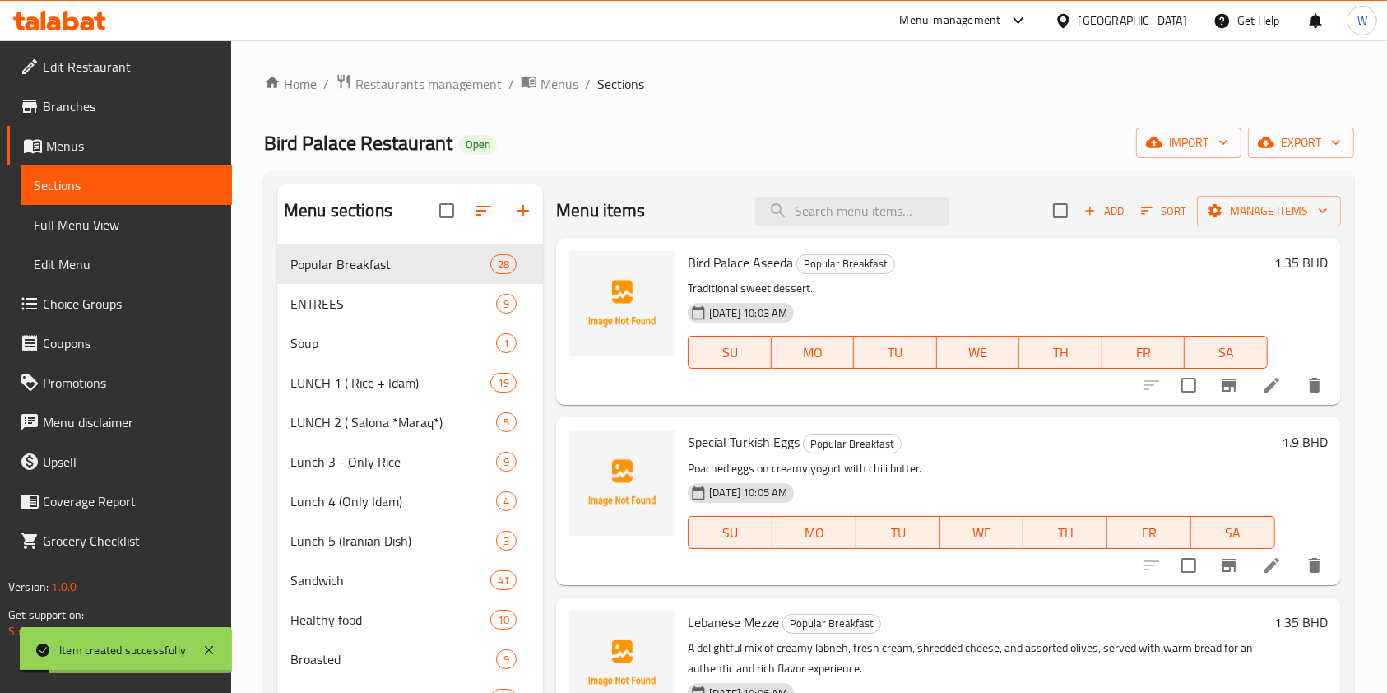
click at [987, 461] on p "Poached eggs on creamy yogurt with chili butter." at bounding box center [981, 468] width 587 height 21
click at [90, 308] on span "Choice Groups" at bounding box center [131, 304] width 176 height 20
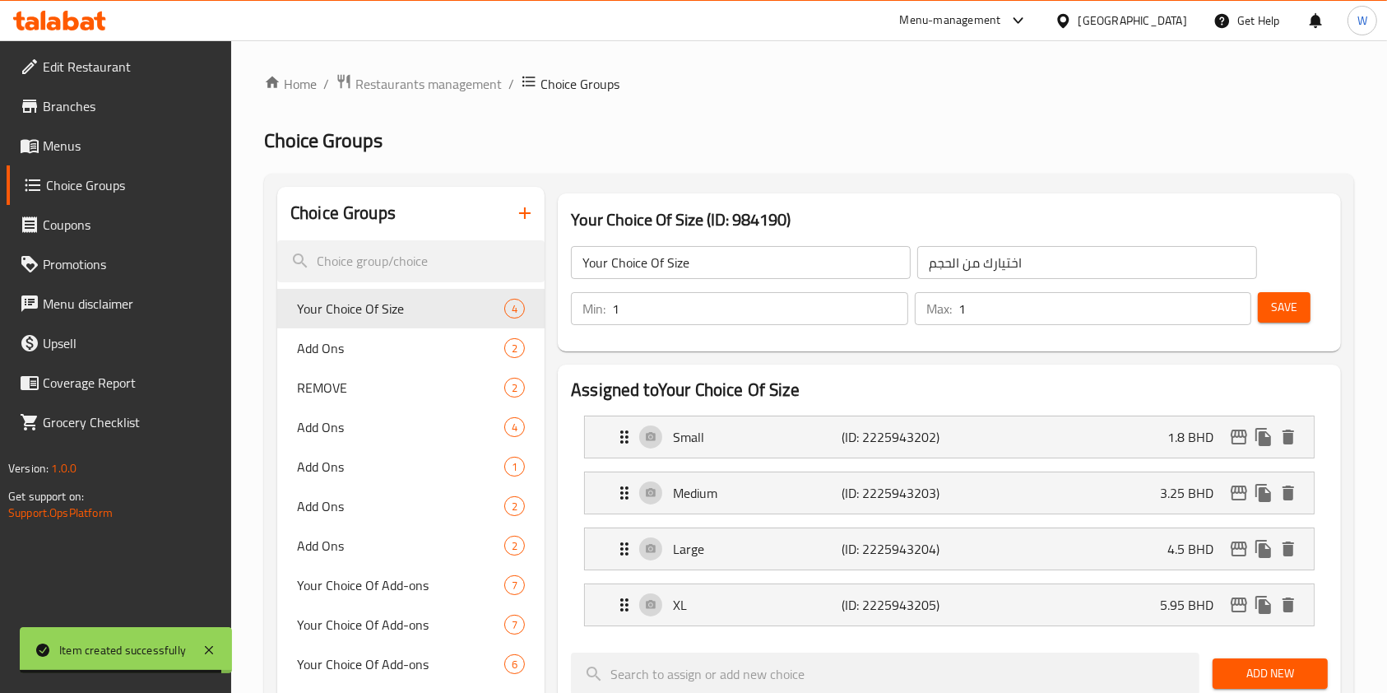
click at [510, 227] on button "button" at bounding box center [524, 212] width 39 height 39
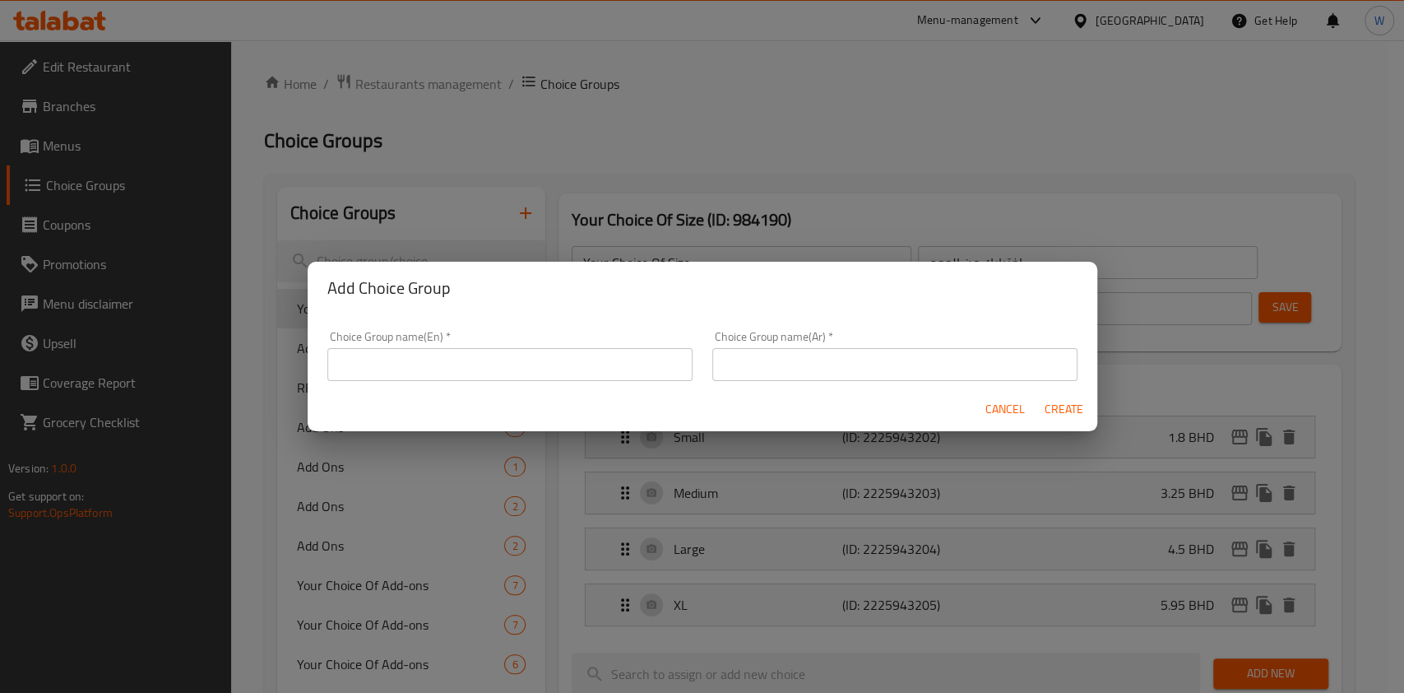
click at [568, 359] on input "text" at bounding box center [509, 364] width 365 height 33
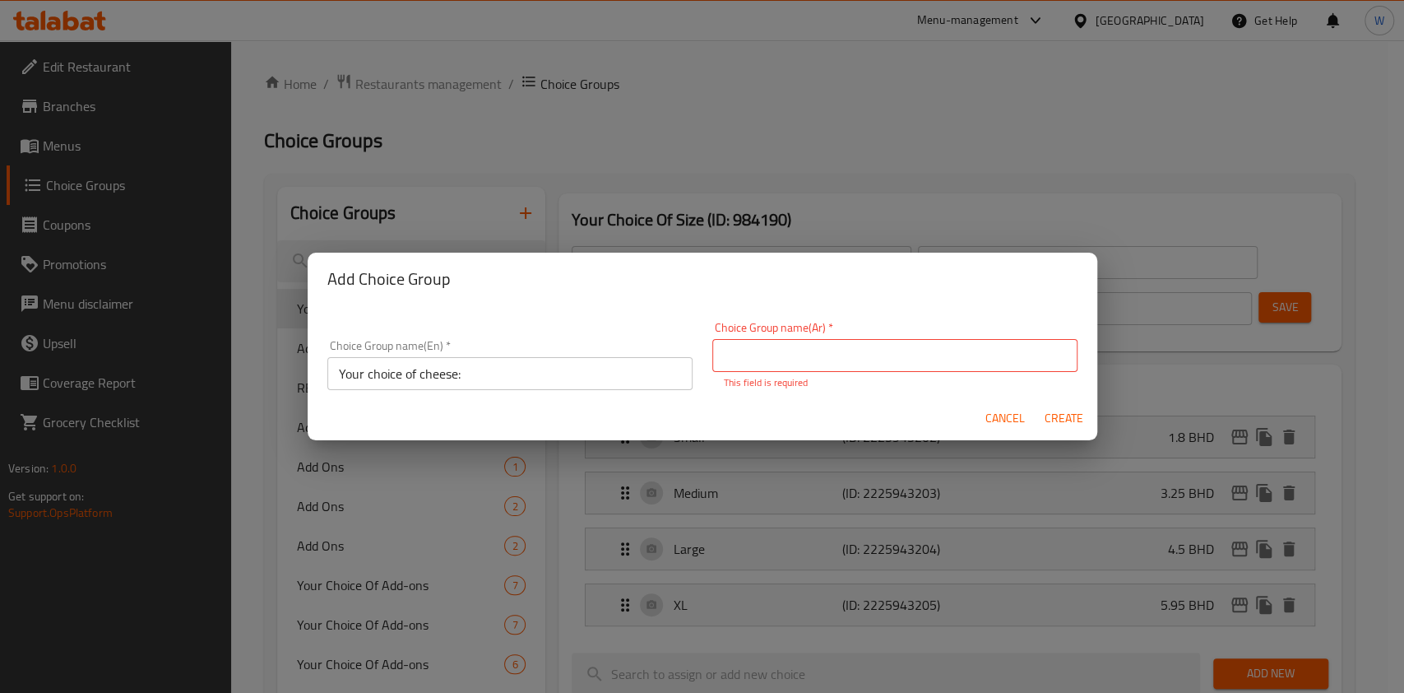
drag, startPoint x: 638, startPoint y: 338, endPoint x: 651, endPoint y: 318, distance: 24.0
click at [652, 315] on div "Choice Group name(En)   * Your choice of cheese: Choice Group name(En) * Choice…" at bounding box center [703, 356] width 770 height 88
click at [605, 376] on input "Your choice of cheese:" at bounding box center [509, 373] width 365 height 33
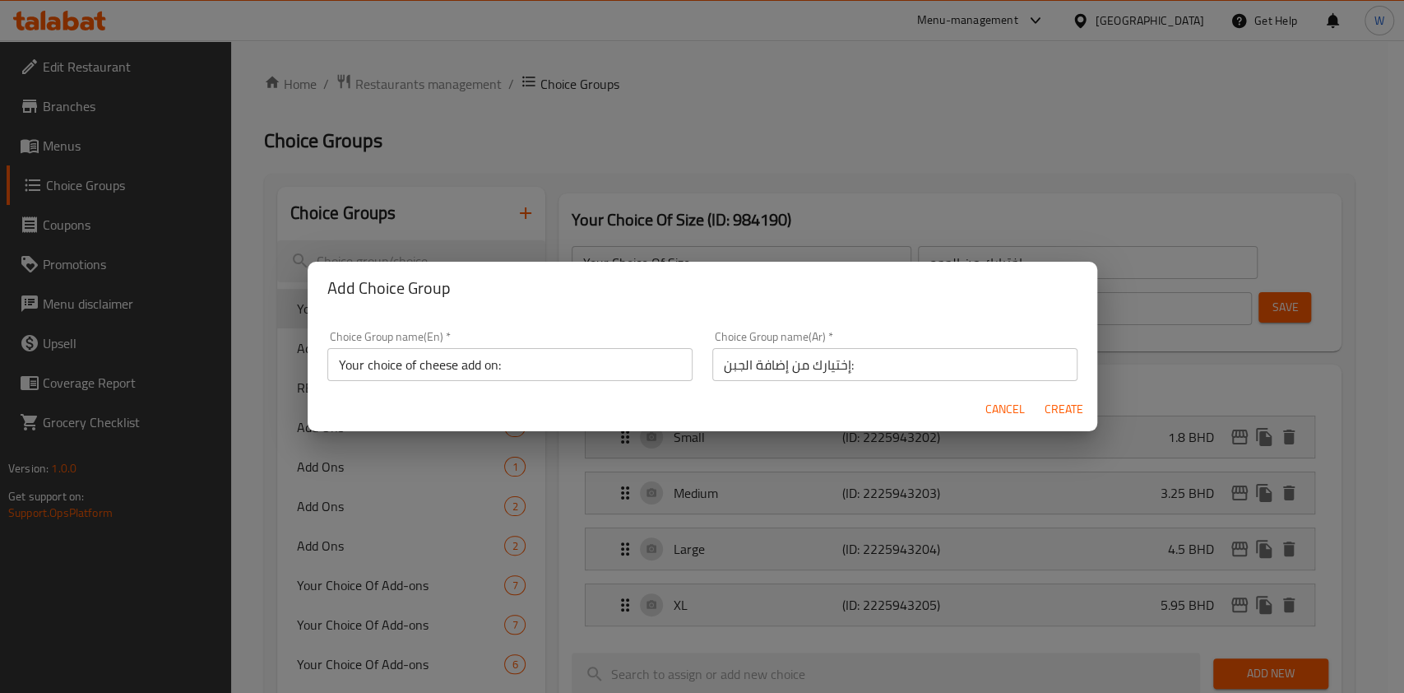
click at [1090, 420] on div "Cancel Create" at bounding box center [703, 409] width 790 height 44
click at [1083, 416] on span "Create" at bounding box center [1064, 409] width 39 height 21
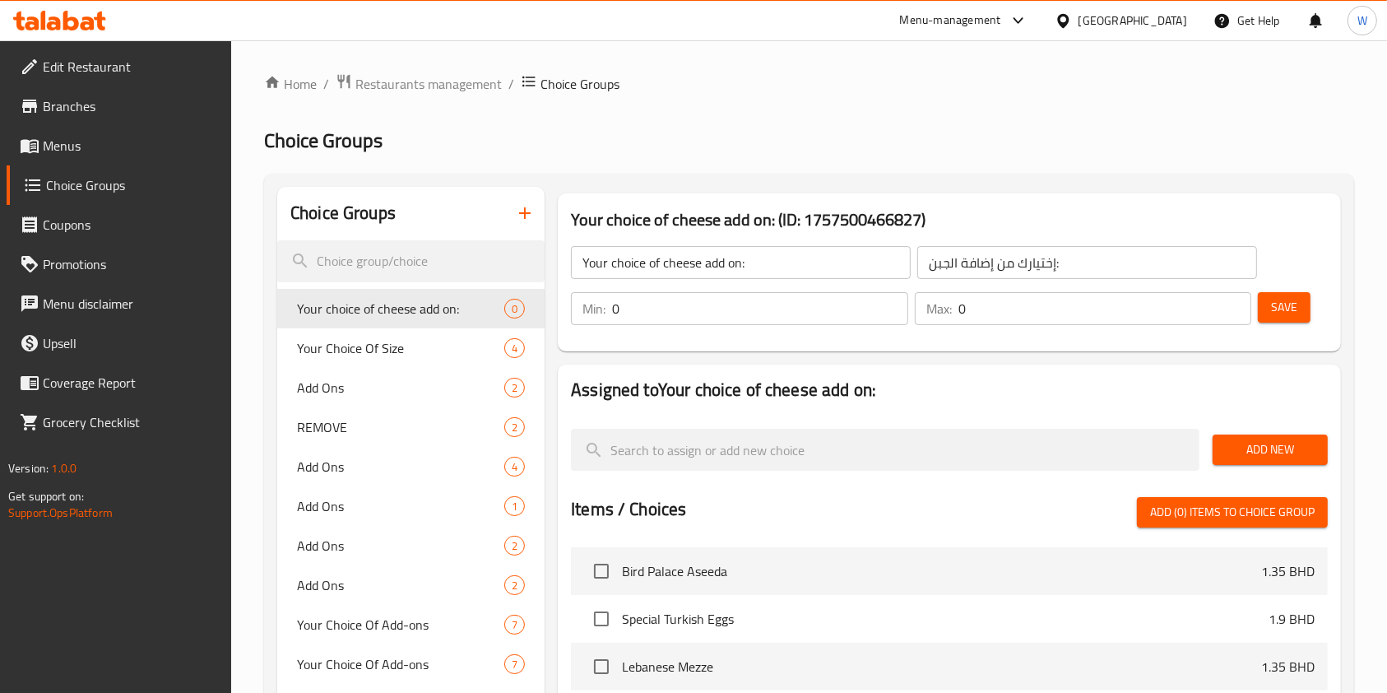
drag, startPoint x: 716, startPoint y: 336, endPoint x: 690, endPoint y: 326, distance: 27.3
click at [690, 326] on div "Your choice of cheese add on: ​ إختيارك من إضافة الجبن: ​ Min: 0 ​ Max: 0 ​ Save" at bounding box center [949, 285] width 770 height 118
drag, startPoint x: 610, startPoint y: 316, endPoint x: 571, endPoint y: 320, distance: 39.7
click at [573, 320] on div "Min: 0 ​" at bounding box center [739, 308] width 337 height 33
drag, startPoint x: 985, startPoint y: 313, endPoint x: 916, endPoint y: 320, distance: 70.3
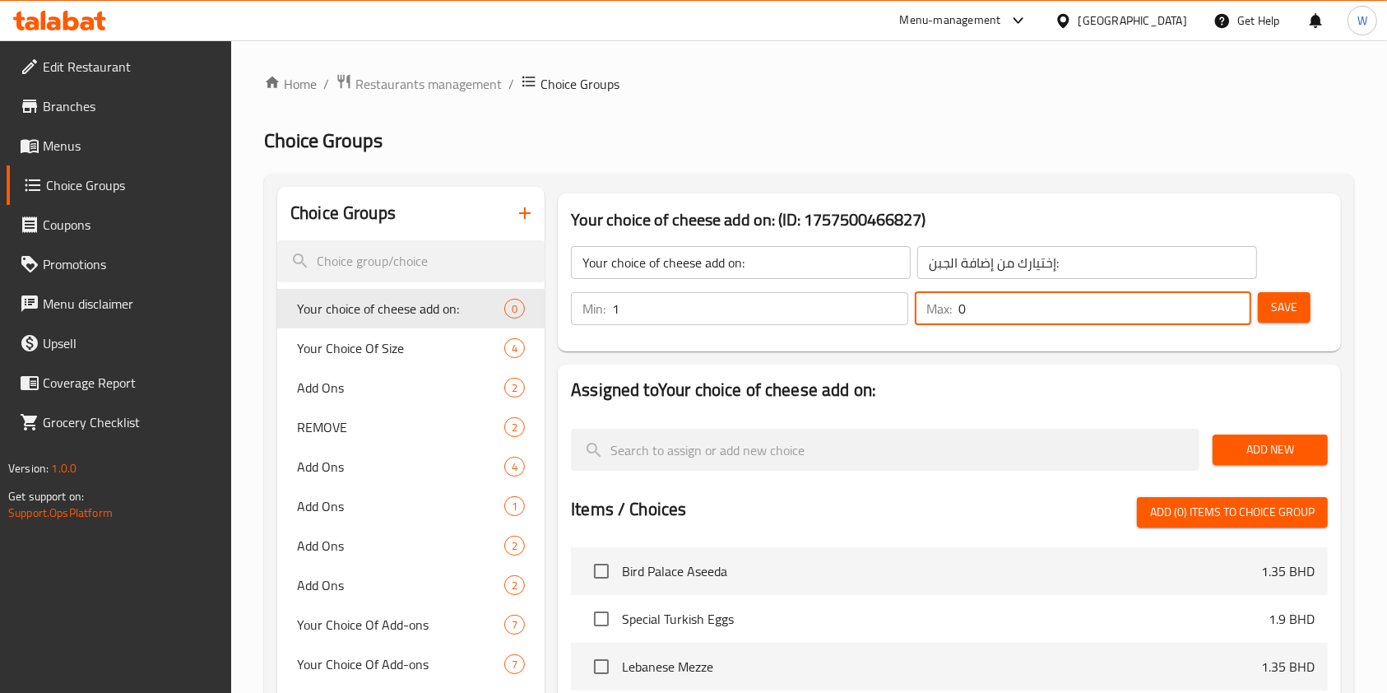
click at [916, 320] on div "Max: 0 ​" at bounding box center [1083, 308] width 337 height 33
click at [930, 358] on div "Assigned to Your choice of cheese add on: Add New Items / Choices Add (0) items…" at bounding box center [949, 667] width 796 height 618
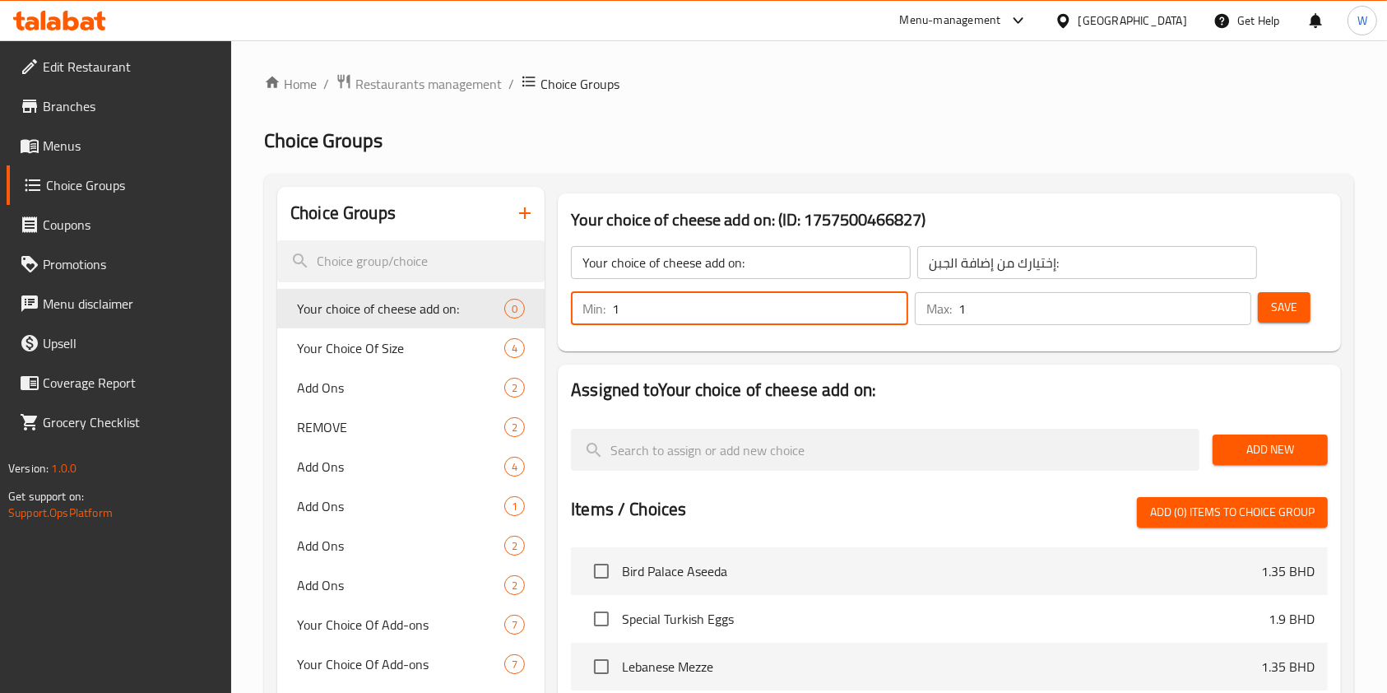
drag, startPoint x: 706, startPoint y: 312, endPoint x: 566, endPoint y: 308, distance: 139.9
click at [566, 308] on div "Min: 1 ​ Max: 1 ​" at bounding box center [910, 308] width 693 height 46
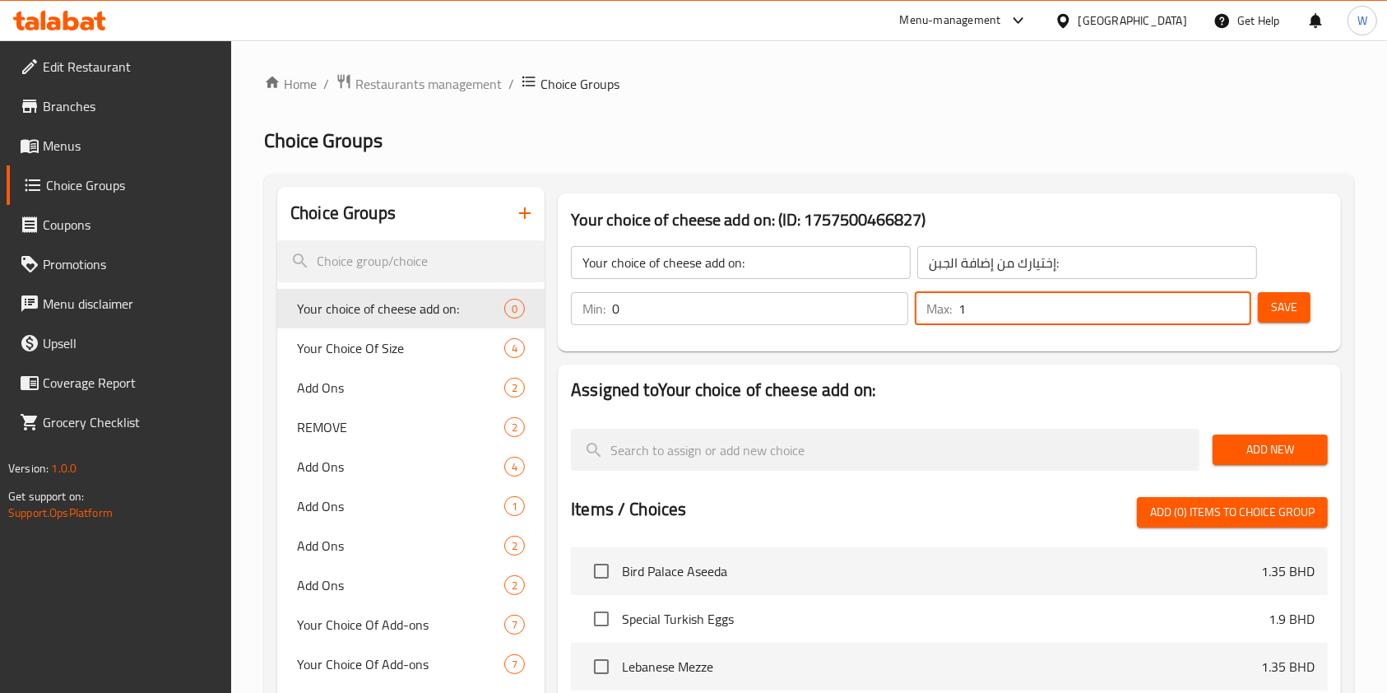
drag, startPoint x: 985, startPoint y: 318, endPoint x: 895, endPoint y: 322, distance: 89.7
click at [895, 322] on div "Min: 0 ​ Max: 1 ​" at bounding box center [910, 308] width 693 height 46
click at [1268, 452] on span "Add New" at bounding box center [1270, 449] width 89 height 21
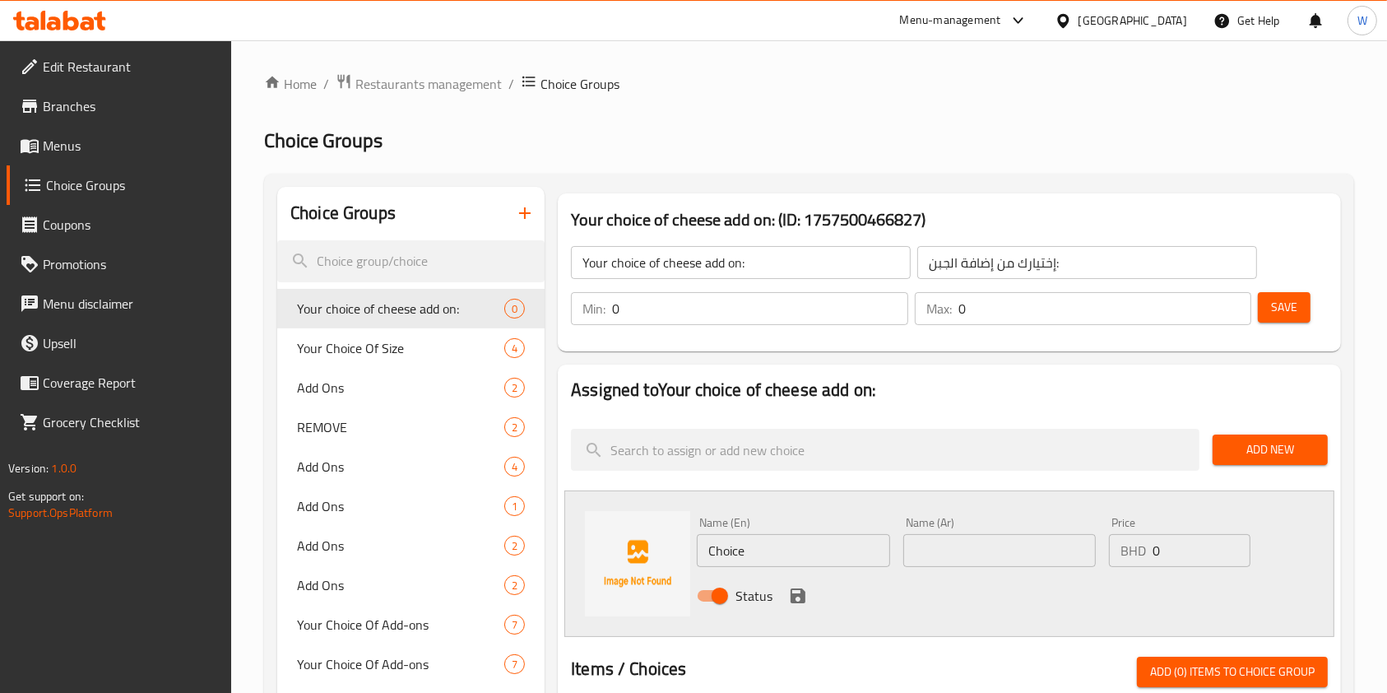
drag, startPoint x: 785, startPoint y: 543, endPoint x: 643, endPoint y: 555, distance: 142.0
click at [644, 555] on div "Name (En) Choice Name (En) Name (Ar) Name (Ar) Price BHD 0 Price Status" at bounding box center [949, 563] width 770 height 146
click at [1030, 546] on input "text" at bounding box center [999, 550] width 192 height 33
click at [796, 599] on icon "save" at bounding box center [798, 596] width 20 height 20
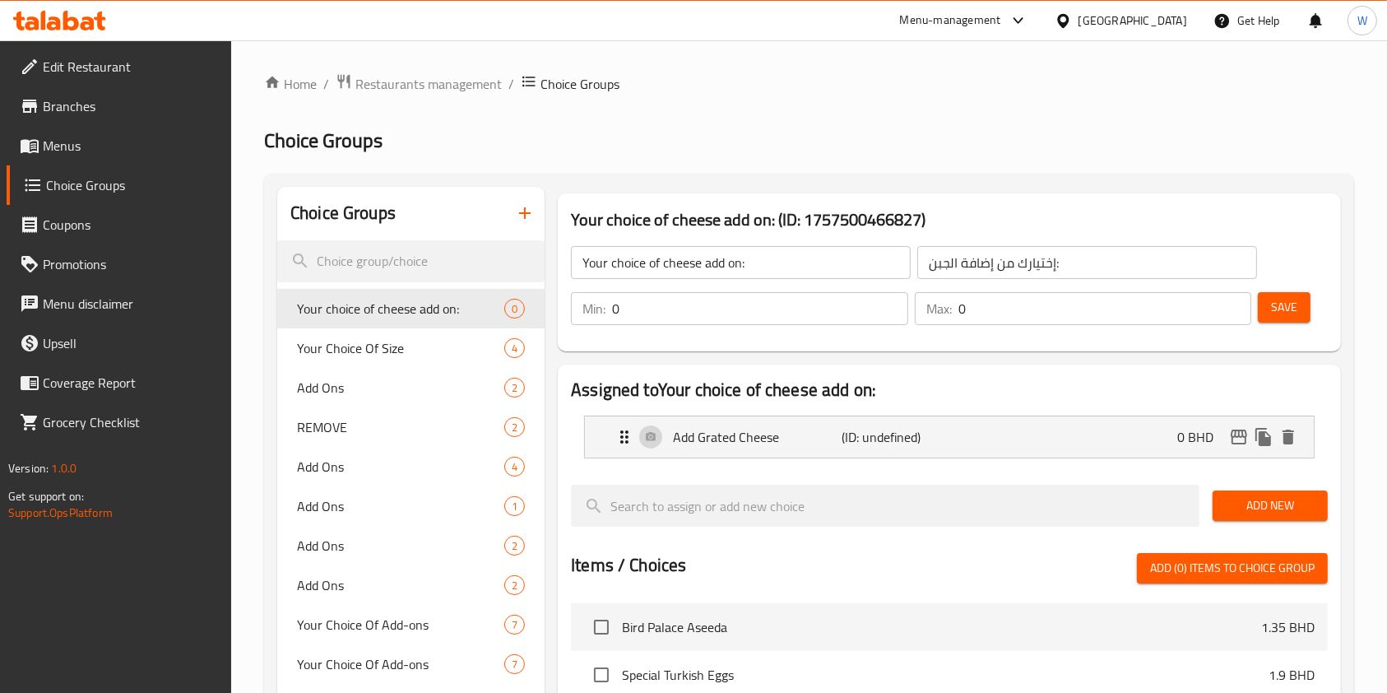
click at [1292, 312] on span "Save" at bounding box center [1284, 307] width 26 height 21
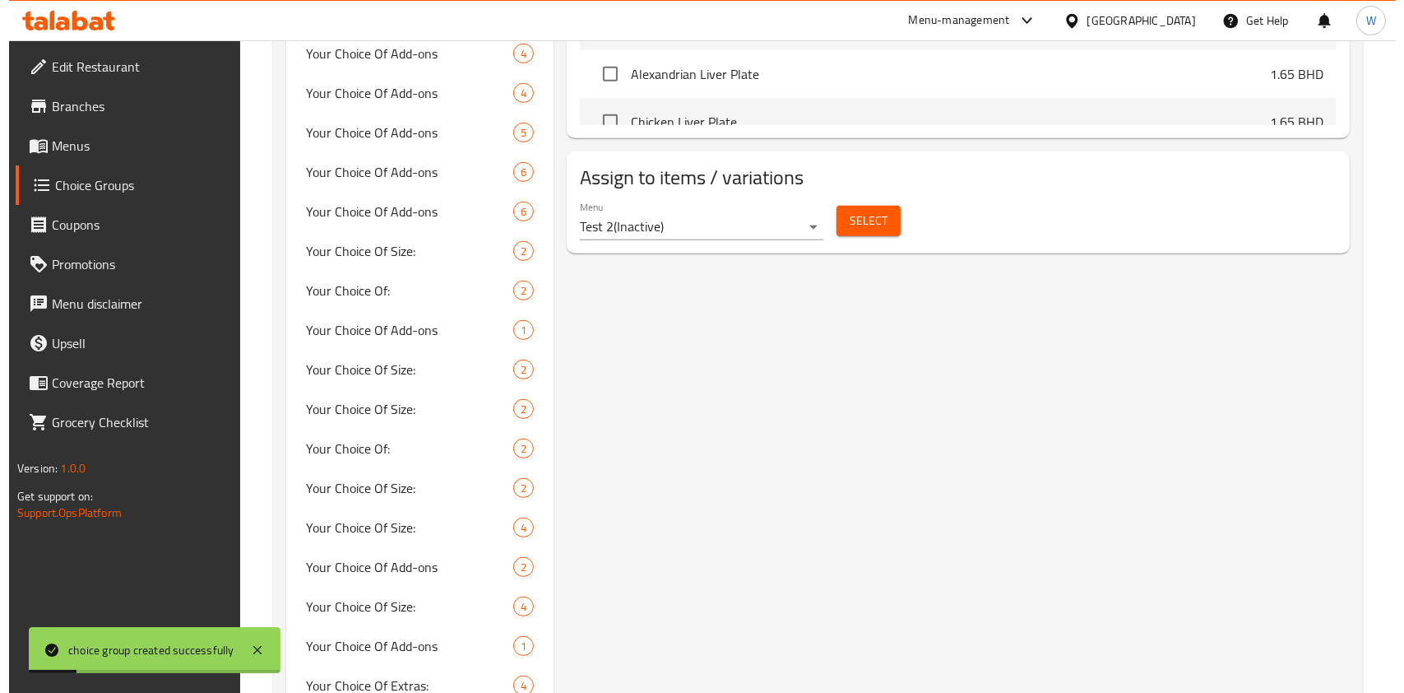
scroll to position [767, 0]
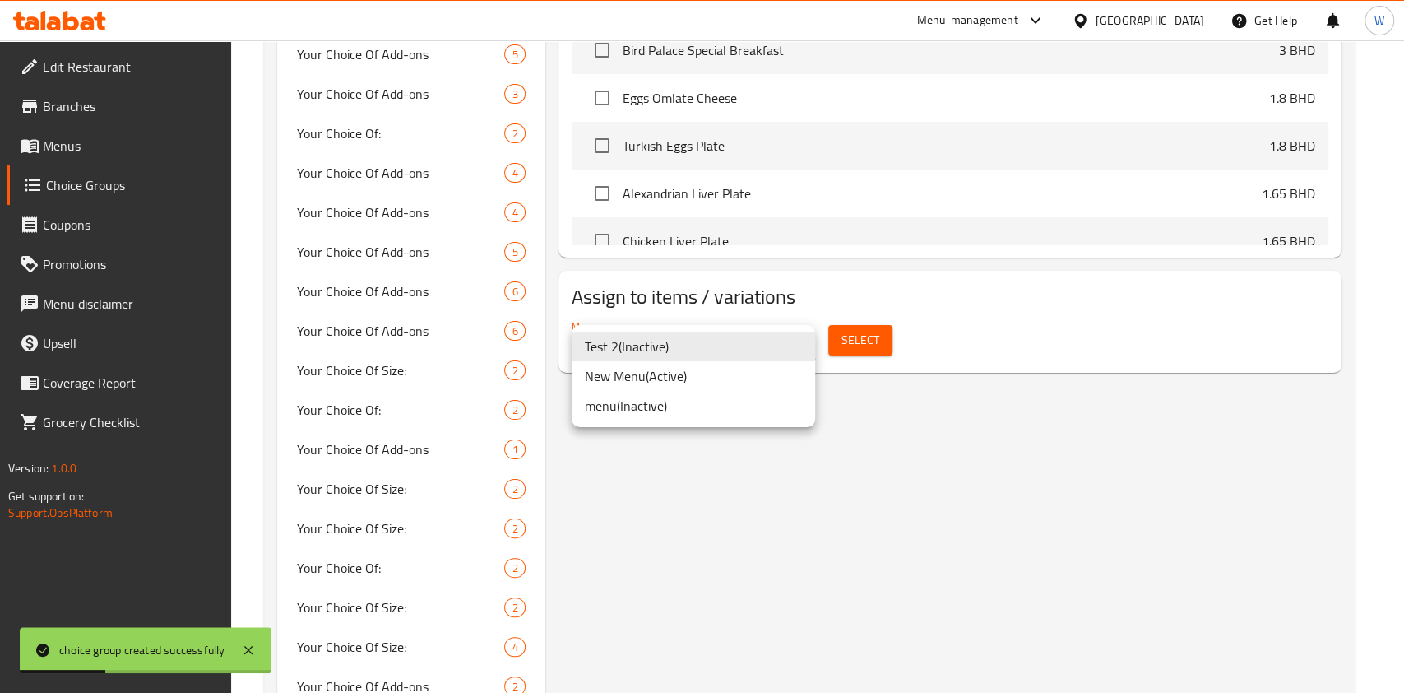
click at [715, 377] on li "New Menu ( Active )" at bounding box center [693, 376] width 243 height 30
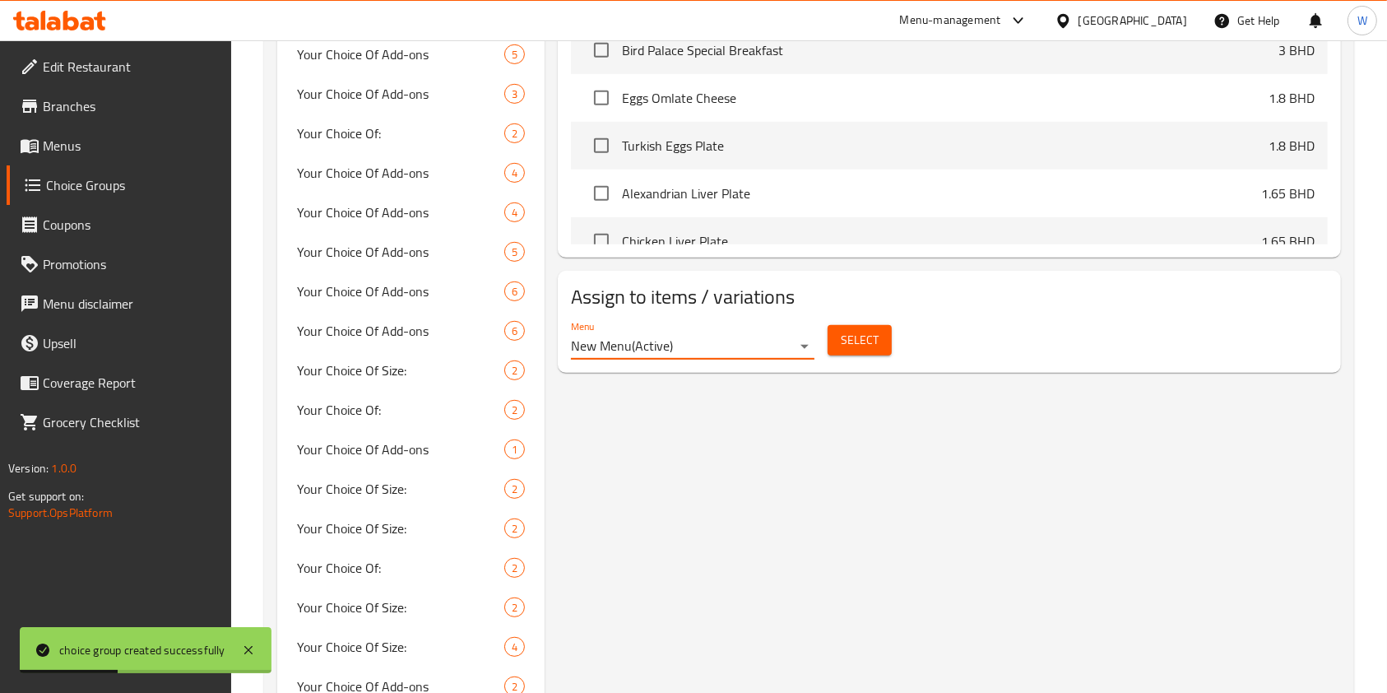
click at [868, 345] on span "Select" at bounding box center [860, 340] width 38 height 21
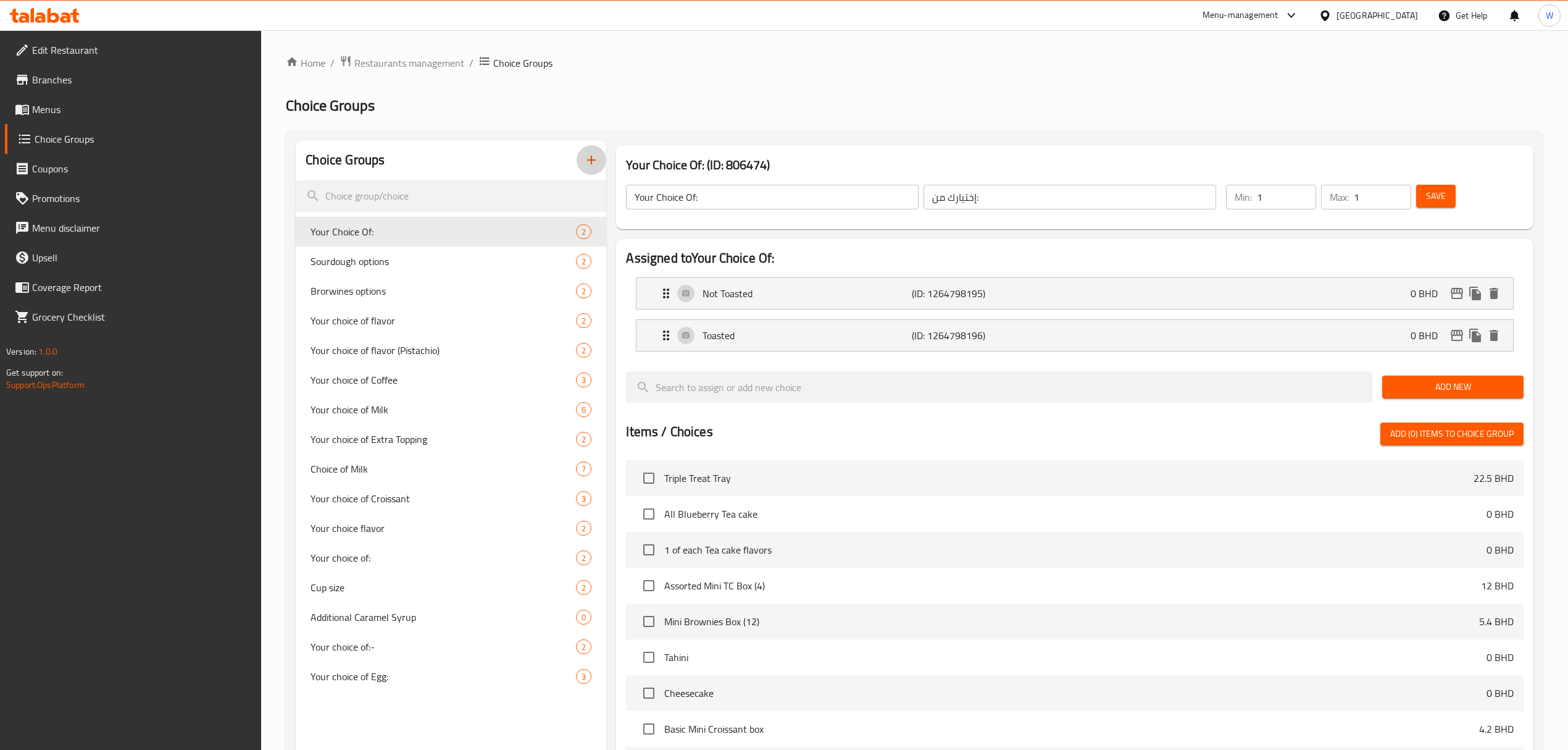
click at [584, 152] on button "button" at bounding box center [591, 159] width 29 height 29
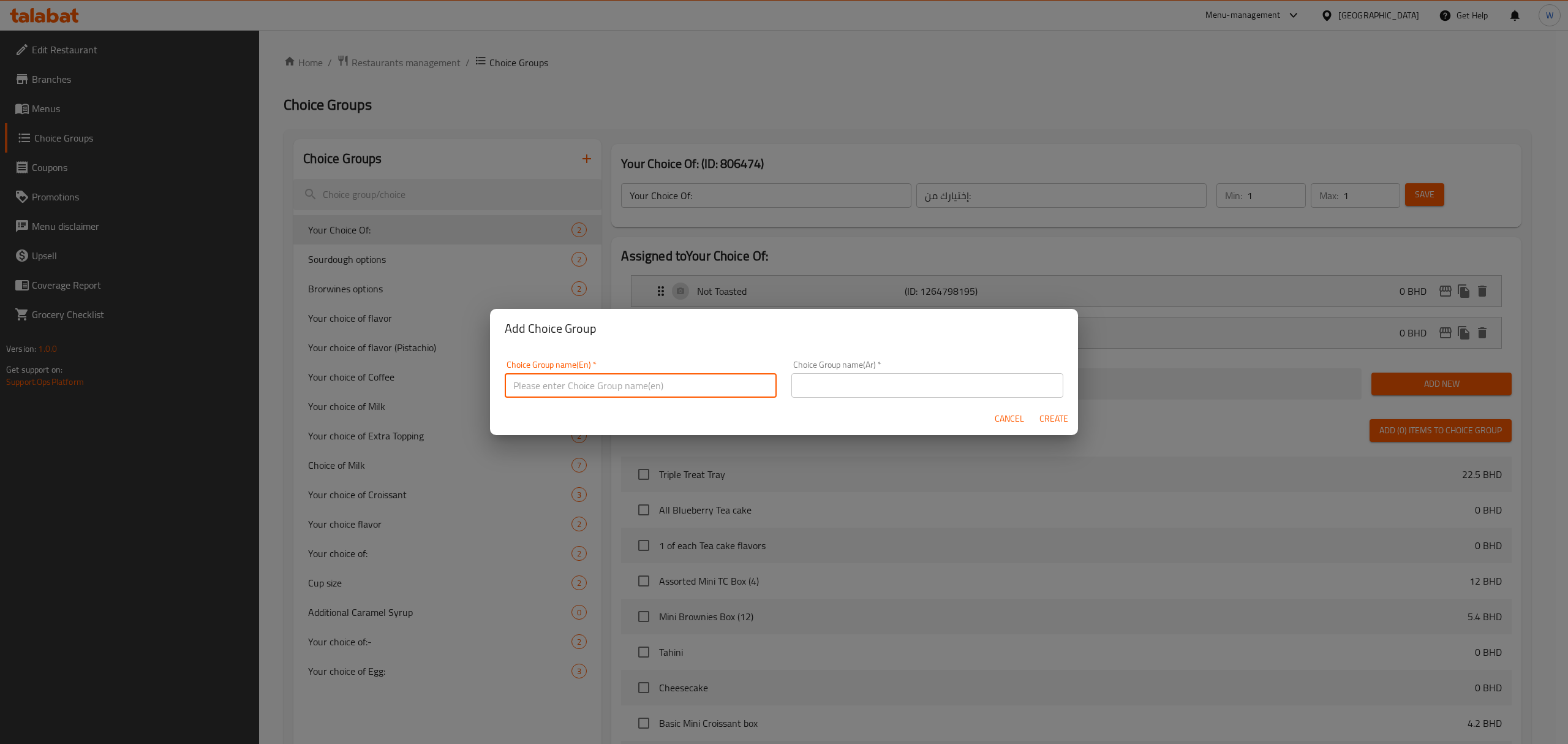
click at [647, 373] on input "text" at bounding box center [640, 385] width 272 height 25
type input "Your choice of Bread:"
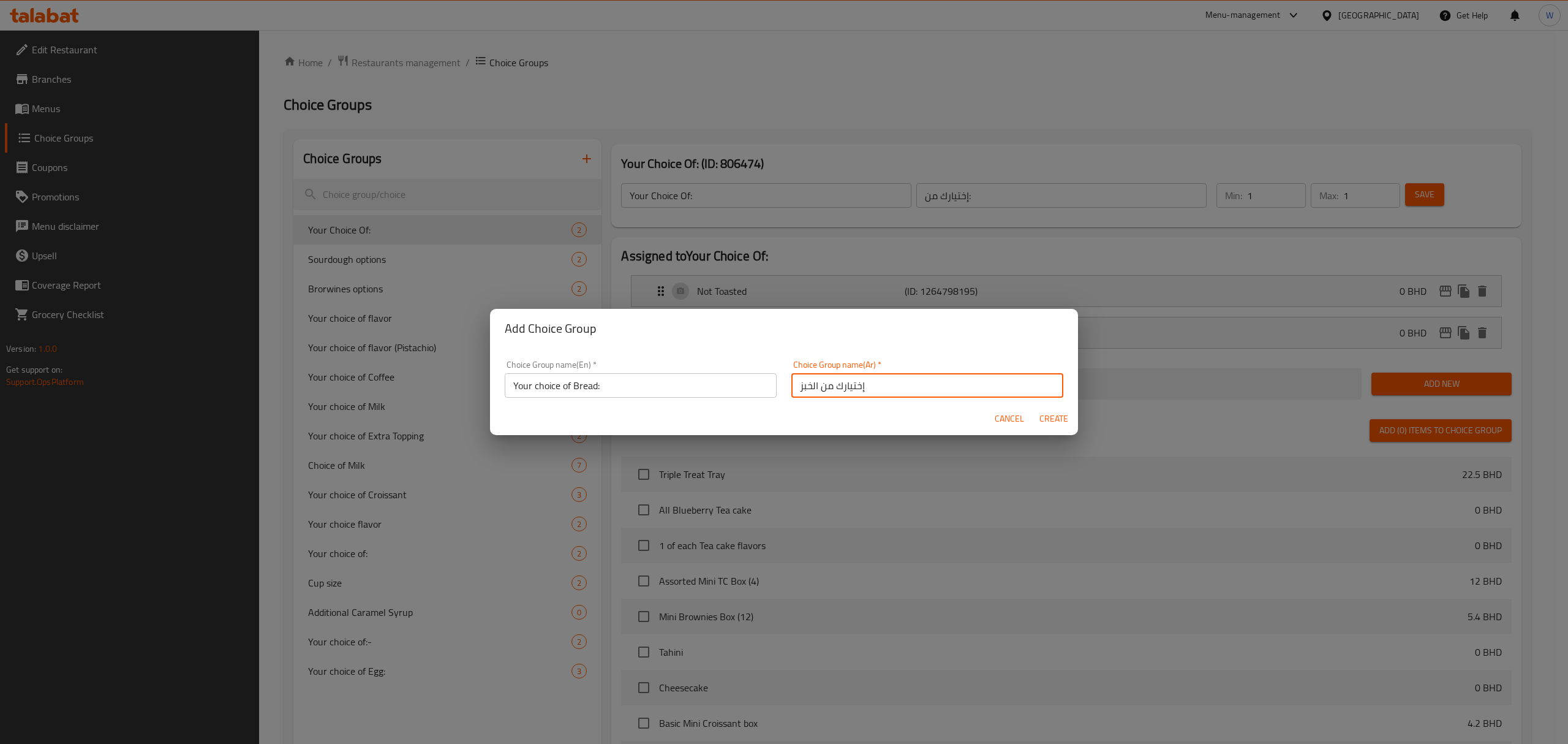
type input "إختيارك من الخبز"
click at [1063, 424] on span "Create" at bounding box center [1053, 419] width 29 height 16
type input "Your choice of Bread:"
type input "إختيارك من الخبز"
type input "0"
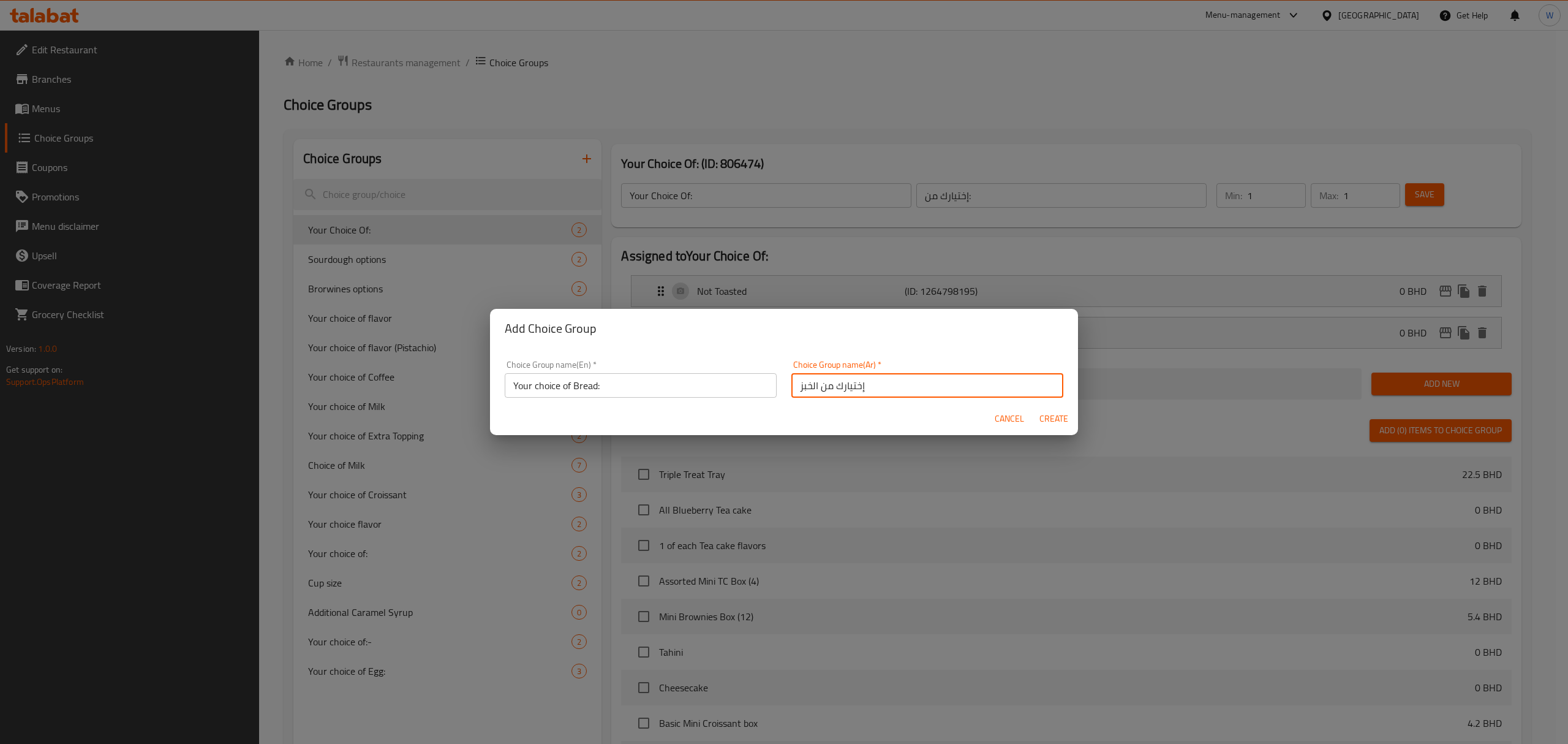
type input "0"
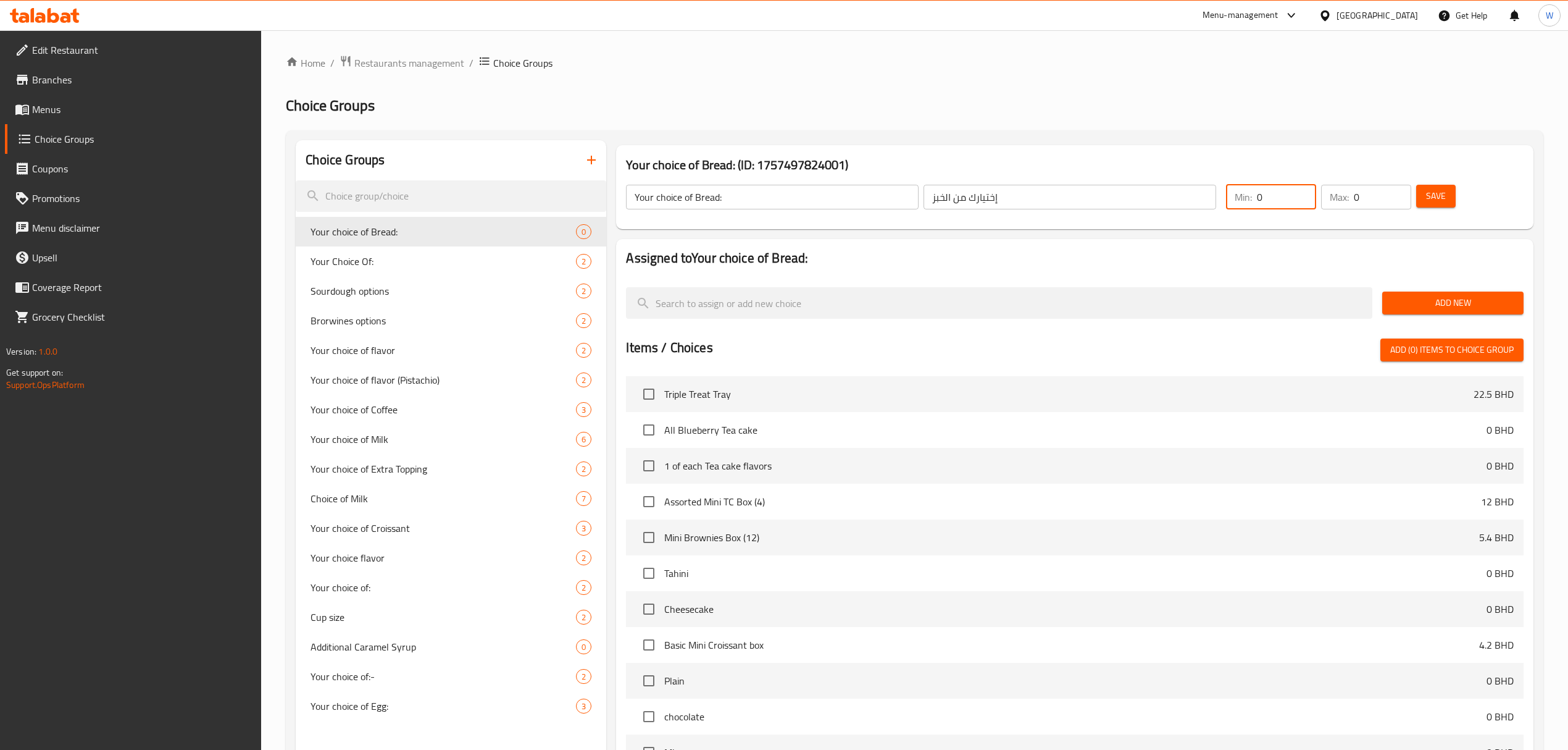
drag, startPoint x: 1287, startPoint y: 195, endPoint x: 1235, endPoint y: 197, distance: 52.0
click at [1236, 197] on div "Min: 0 ​" at bounding box center [1272, 197] width 90 height 25
type input "1"
drag, startPoint x: 1371, startPoint y: 194, endPoint x: 1347, endPoint y: 196, distance: 24.1
click at [1347, 196] on div "Max: 0 ​" at bounding box center [1366, 197] width 90 height 25
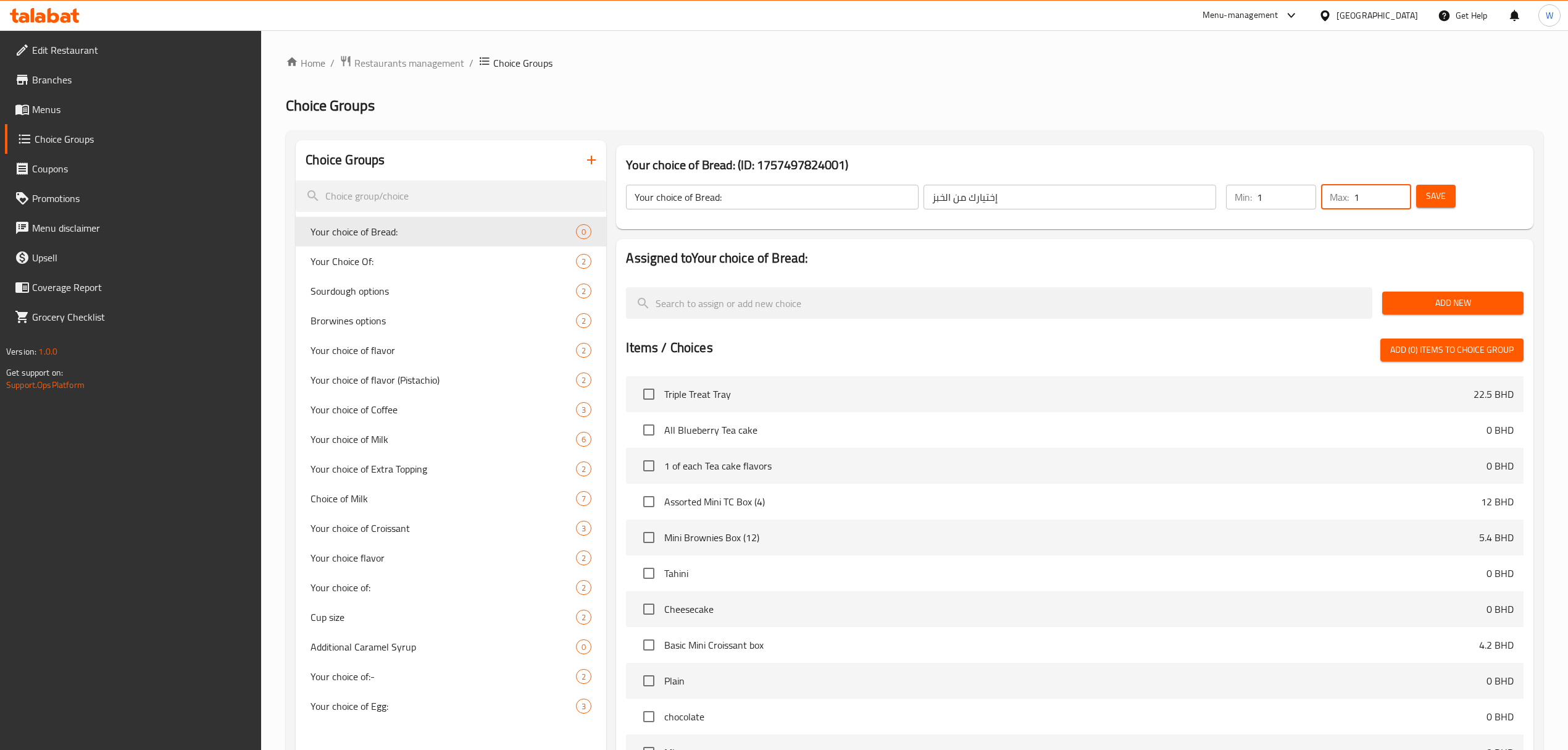
type input "1"
click at [1332, 241] on div "Assigned to Your choice of Bread: Add New Items / Choices Add (0) items to choi…" at bounding box center [1075, 535] width 917 height 592
click at [1470, 308] on span "Add New" at bounding box center [1453, 303] width 122 height 16
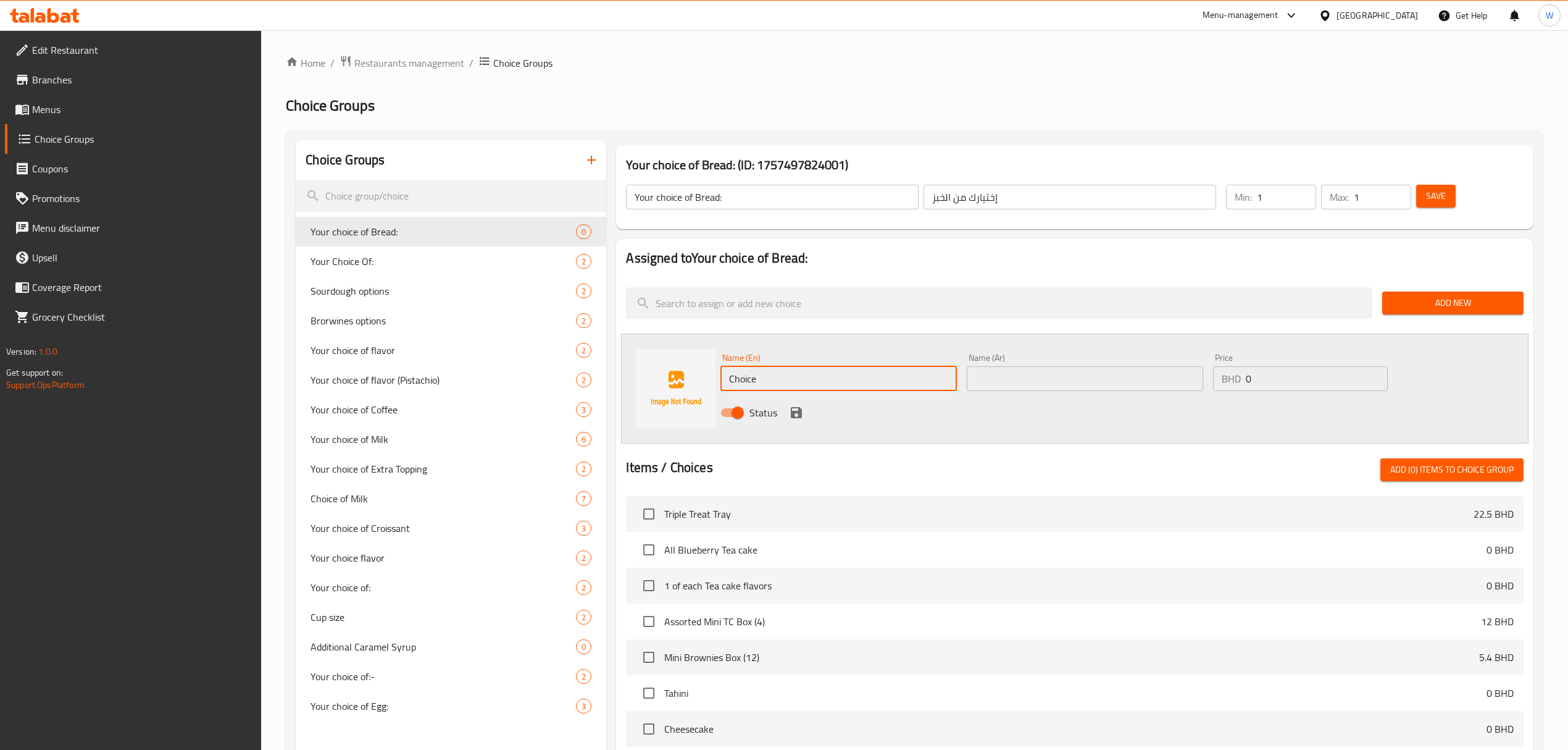
click at [883, 376] on input "Choice" at bounding box center [838, 378] width 236 height 25
click at [808, 378] on input "Choice" at bounding box center [838, 378] width 236 height 25
click at [808, 378] on input "Choice" at bounding box center [838, 378] width 236 height 25
paste input "sliced"
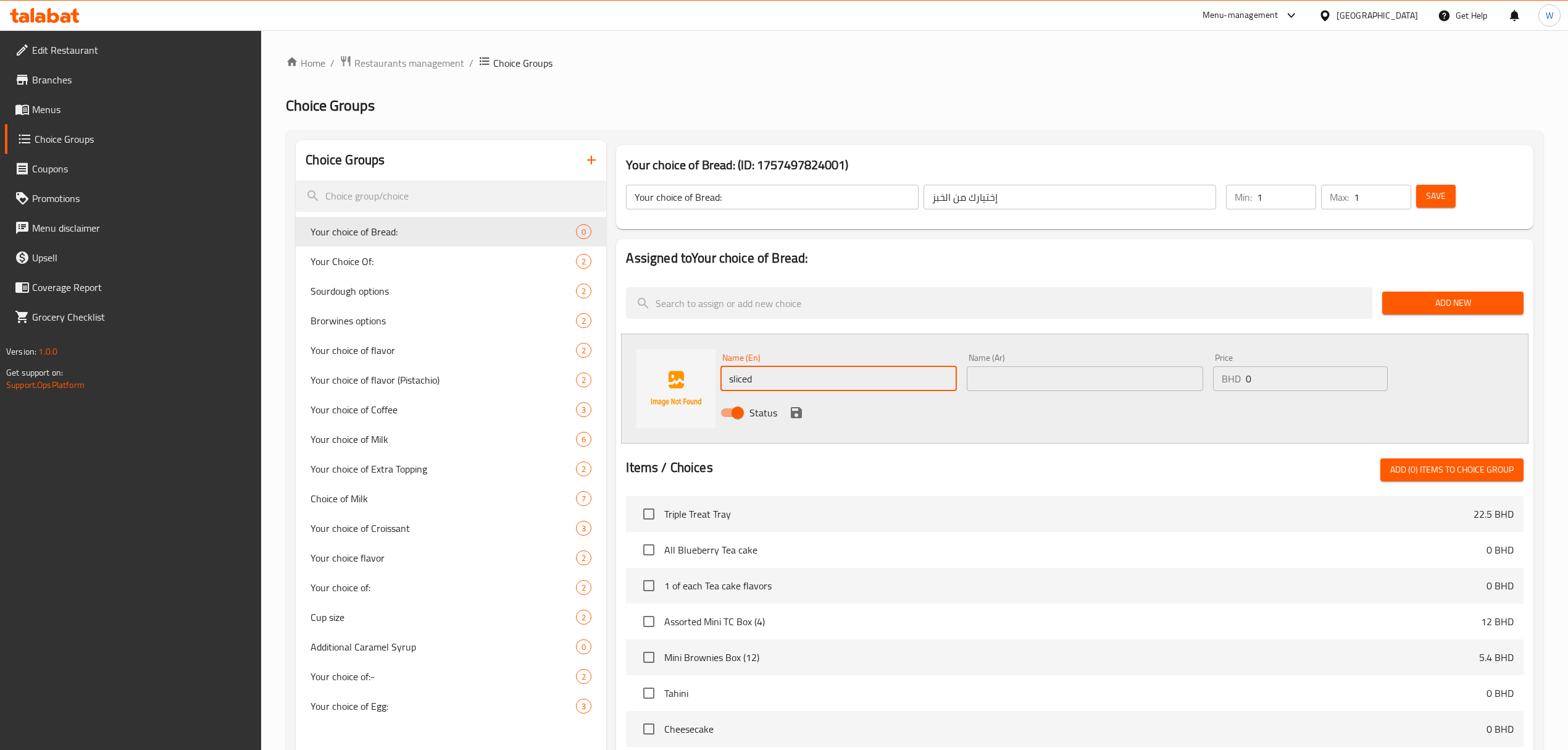
type input "sliced"
click at [1003, 377] on input "text" at bounding box center [1085, 378] width 236 height 25
paste input "sliced"
type input "sliced"
click at [793, 411] on icon "save" at bounding box center [796, 412] width 11 height 11
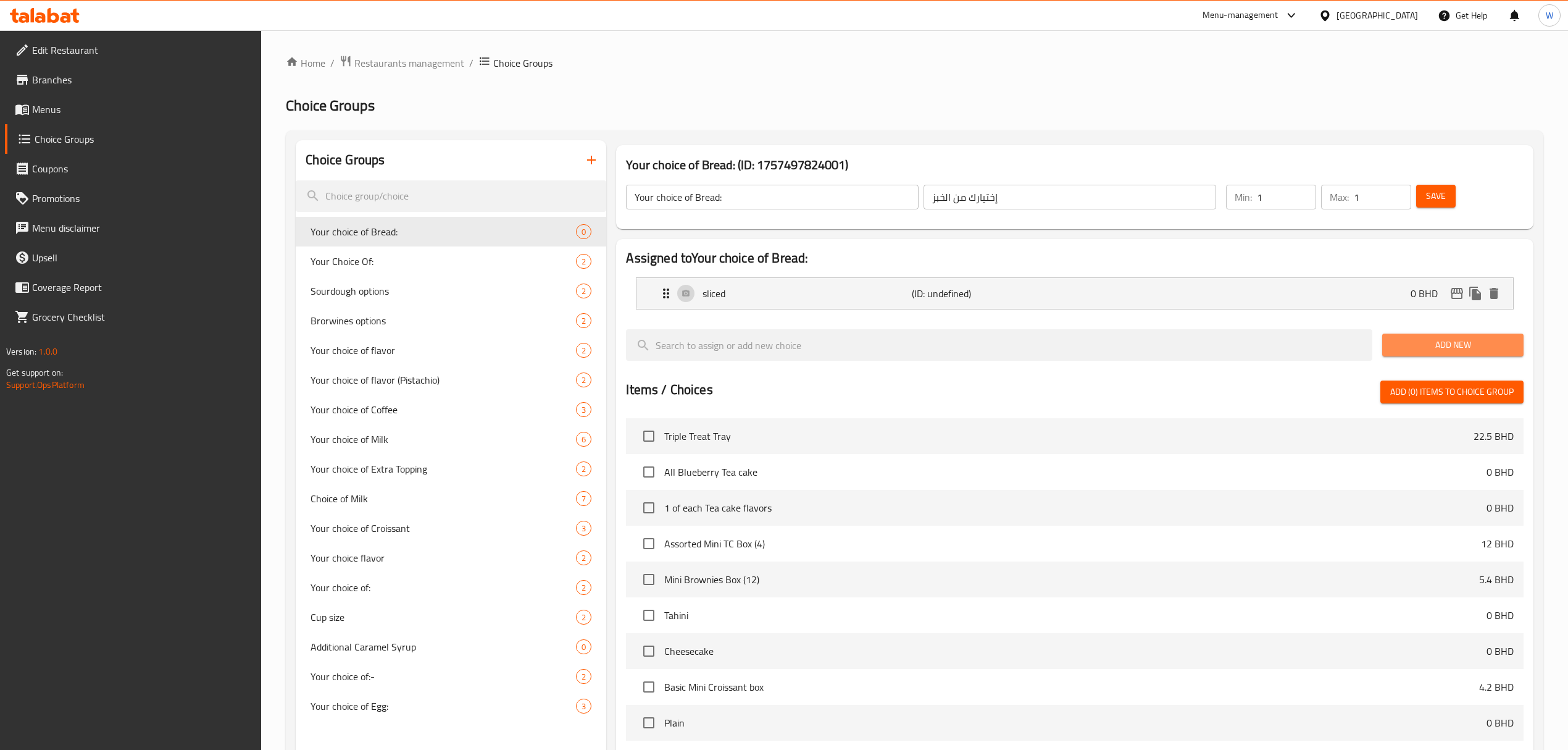
click at [1420, 353] on span "Add New" at bounding box center [1453, 345] width 122 height 16
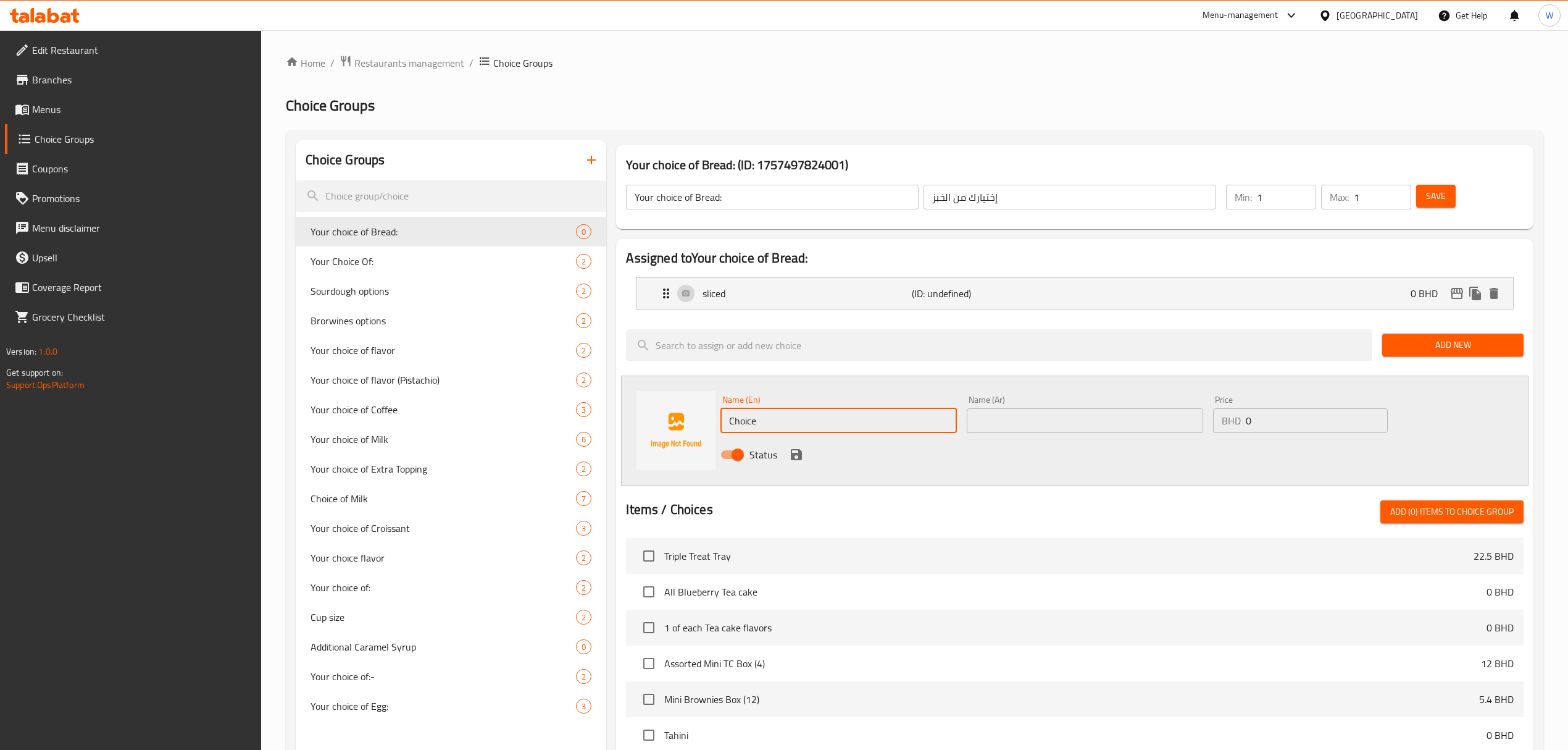
click at [754, 430] on input "Choice" at bounding box center [838, 420] width 236 height 25
paste input "not sliced"
click at [736, 420] on input "not sliced" at bounding box center [838, 420] width 236 height 25
click at [758, 421] on input "Not sliced" at bounding box center [838, 420] width 236 height 25
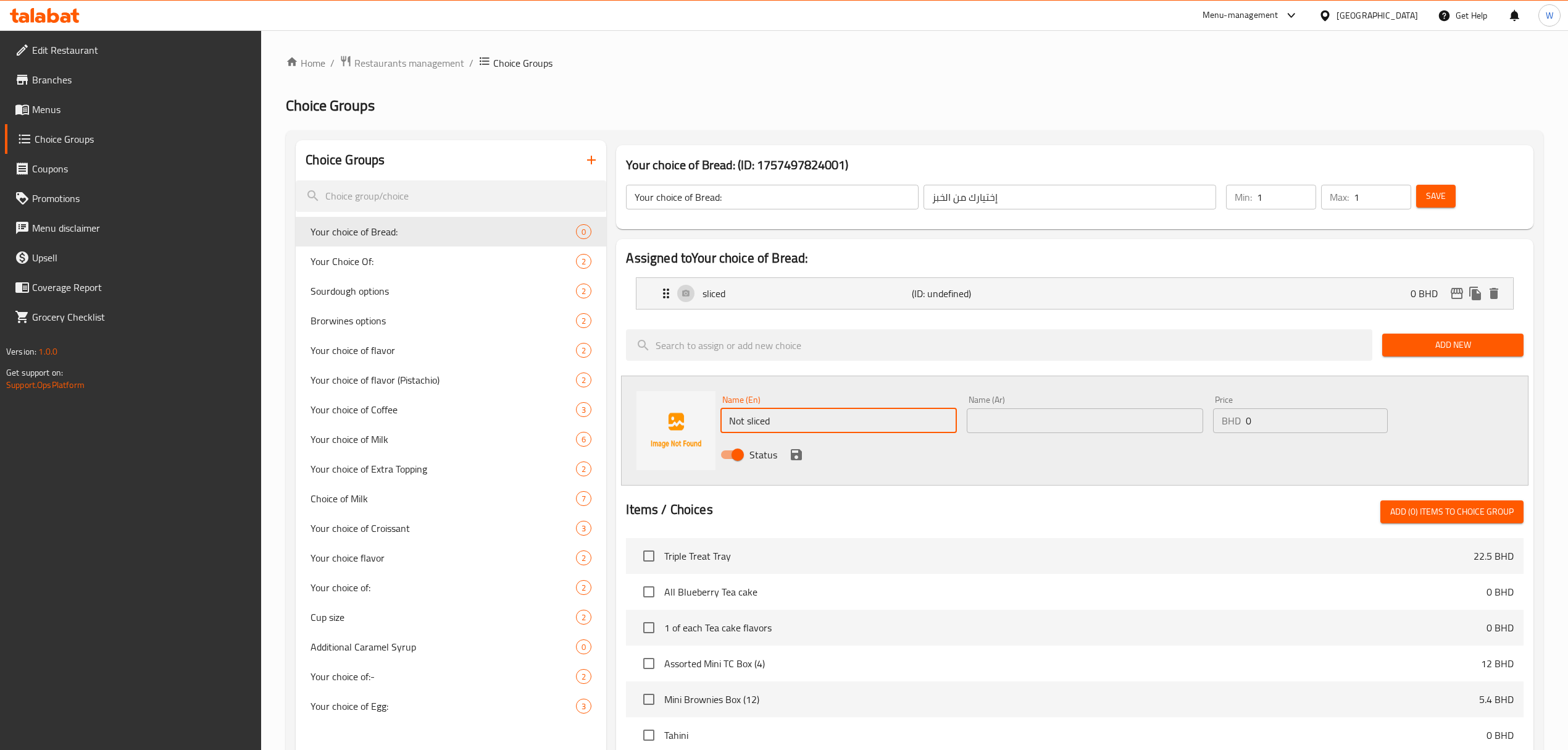
click at [758, 421] on input "Not sliced" at bounding box center [838, 420] width 236 height 25
type input "Not sliced"
click at [1068, 426] on input "text" at bounding box center [1085, 420] width 236 height 25
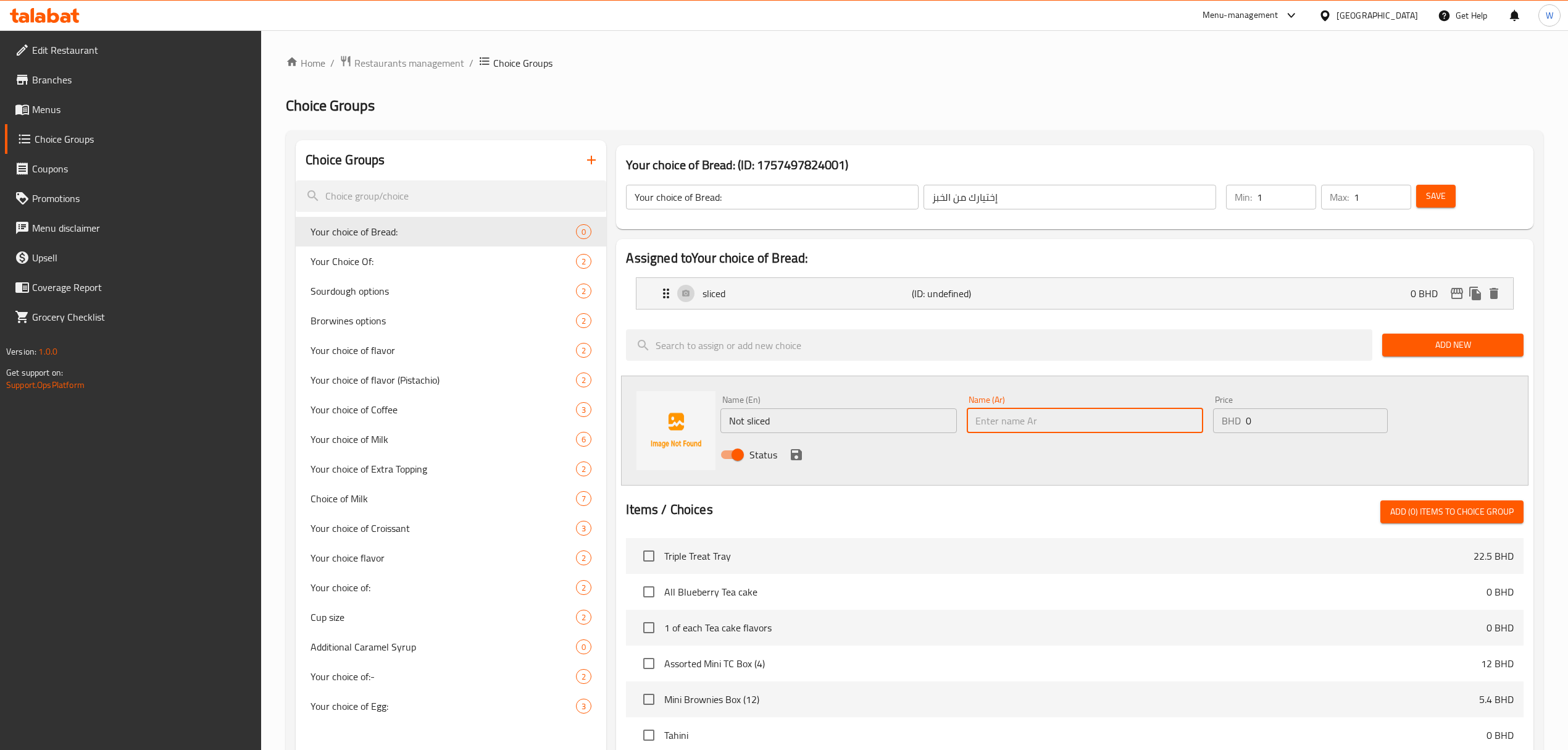
paste input "Not sliced"
type input "Not sliced"
click at [794, 457] on icon "save" at bounding box center [796, 454] width 11 height 11
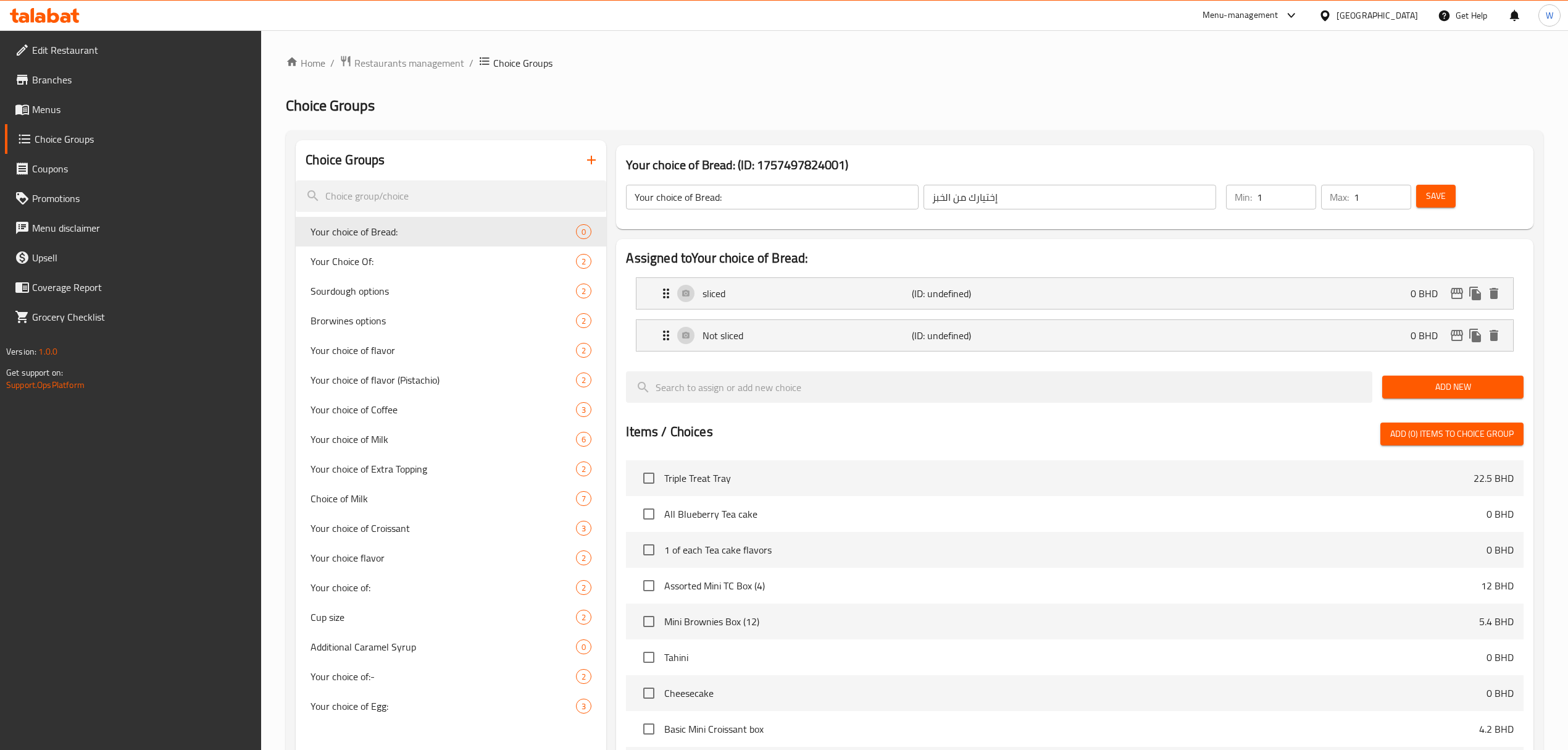
click at [743, 315] on li "Not sliced (ID: undefined) 0 BHD Name (En) Not sliced Name (En) Name (Ar) Not s…" at bounding box center [1074, 336] width 897 height 42
click at [743, 307] on div "sliced (ID: undefined) 0 BHD" at bounding box center [1079, 293] width 839 height 31
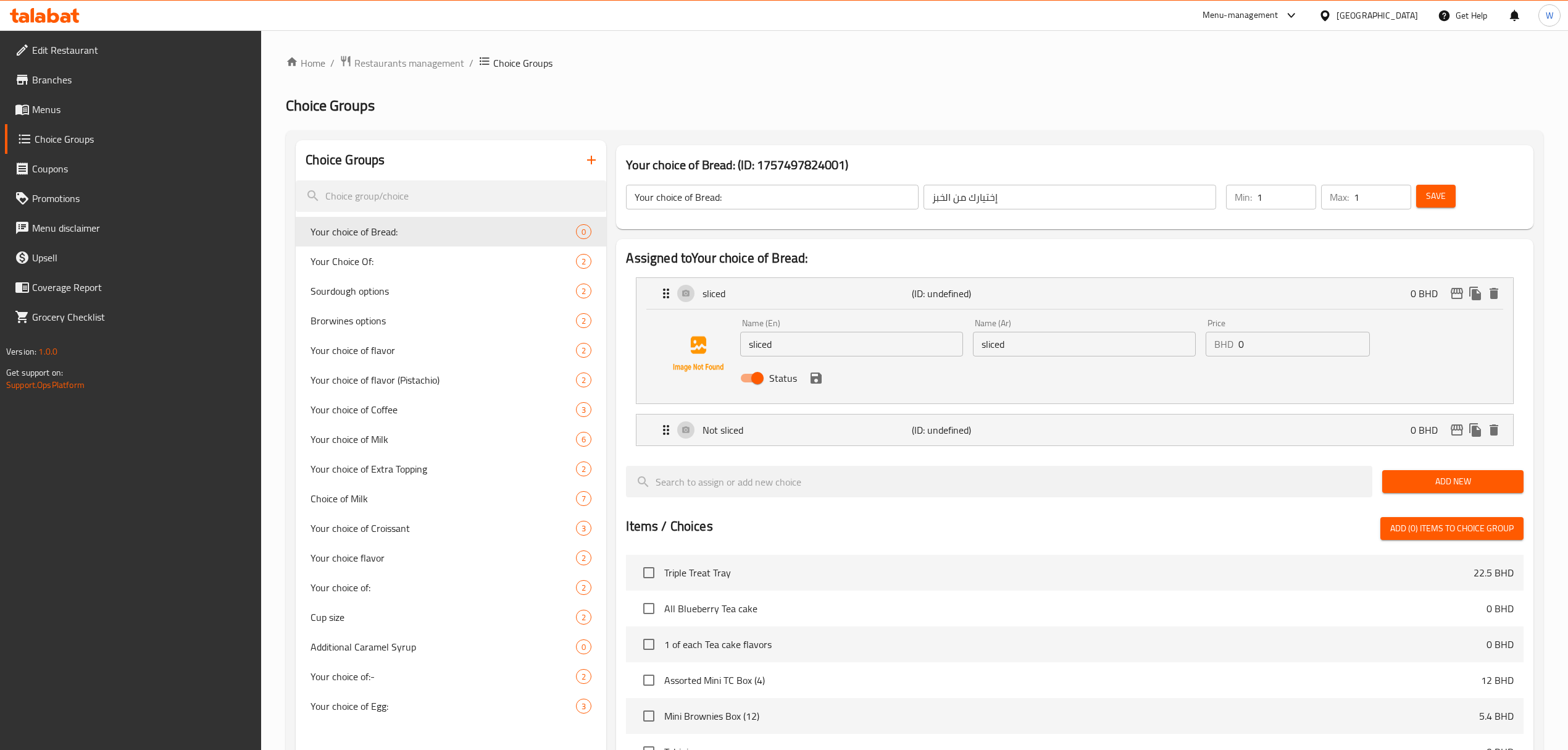
click at [754, 346] on input "sliced" at bounding box center [851, 344] width 223 height 25
click at [818, 381] on icon "save" at bounding box center [816, 378] width 11 height 11
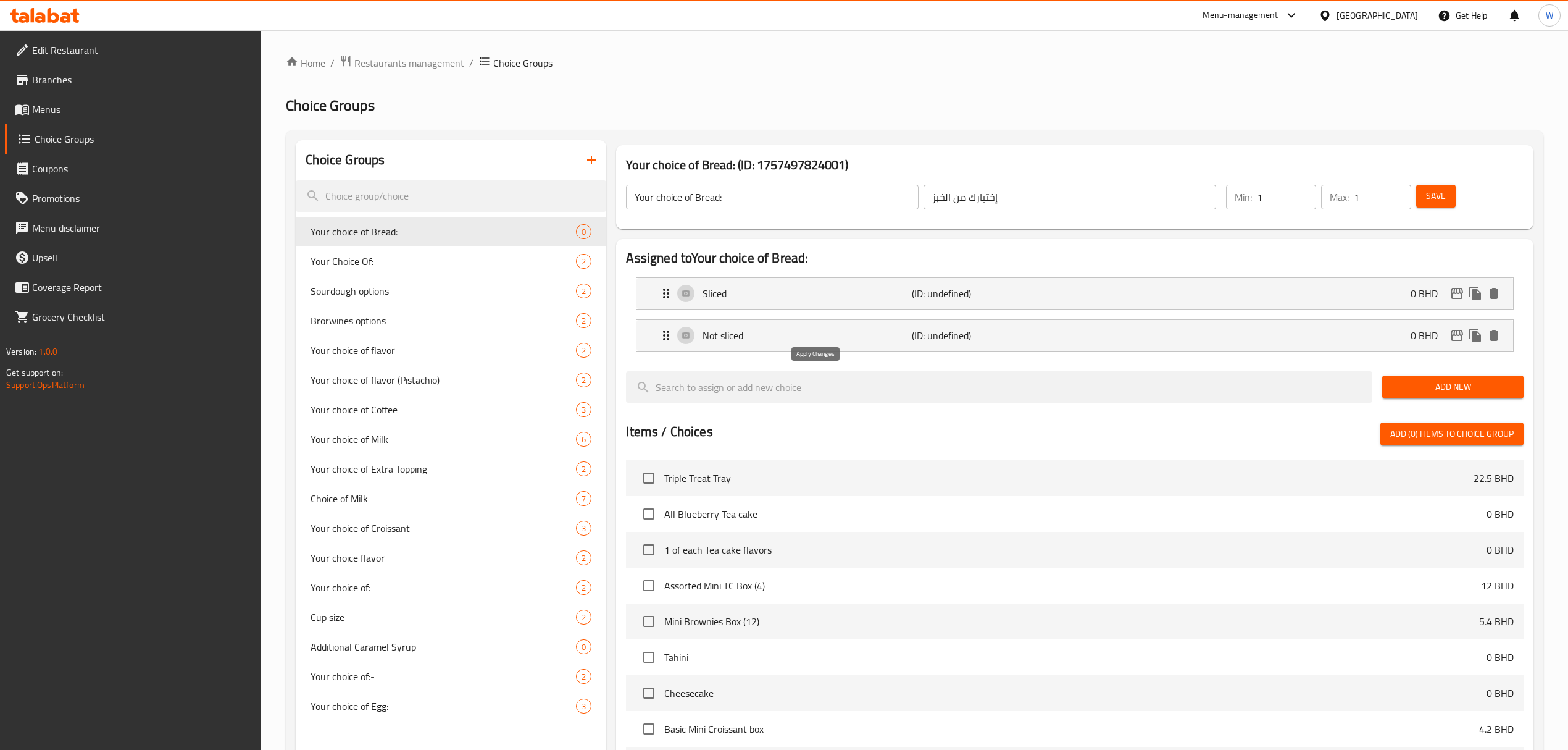
type input "Sliced"
click at [1449, 194] on button "Save" at bounding box center [1436, 196] width 40 height 23
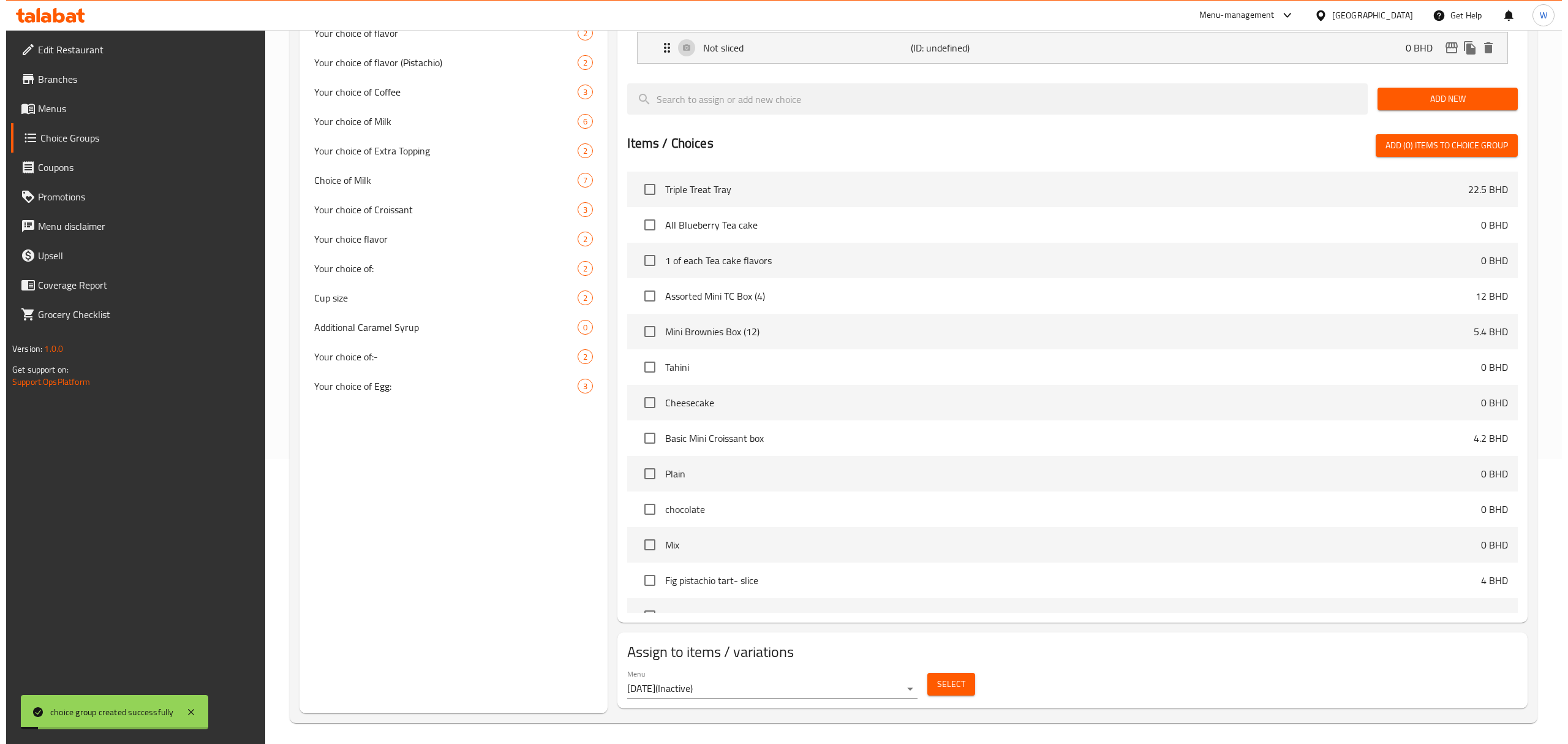
scroll to position [290, 0]
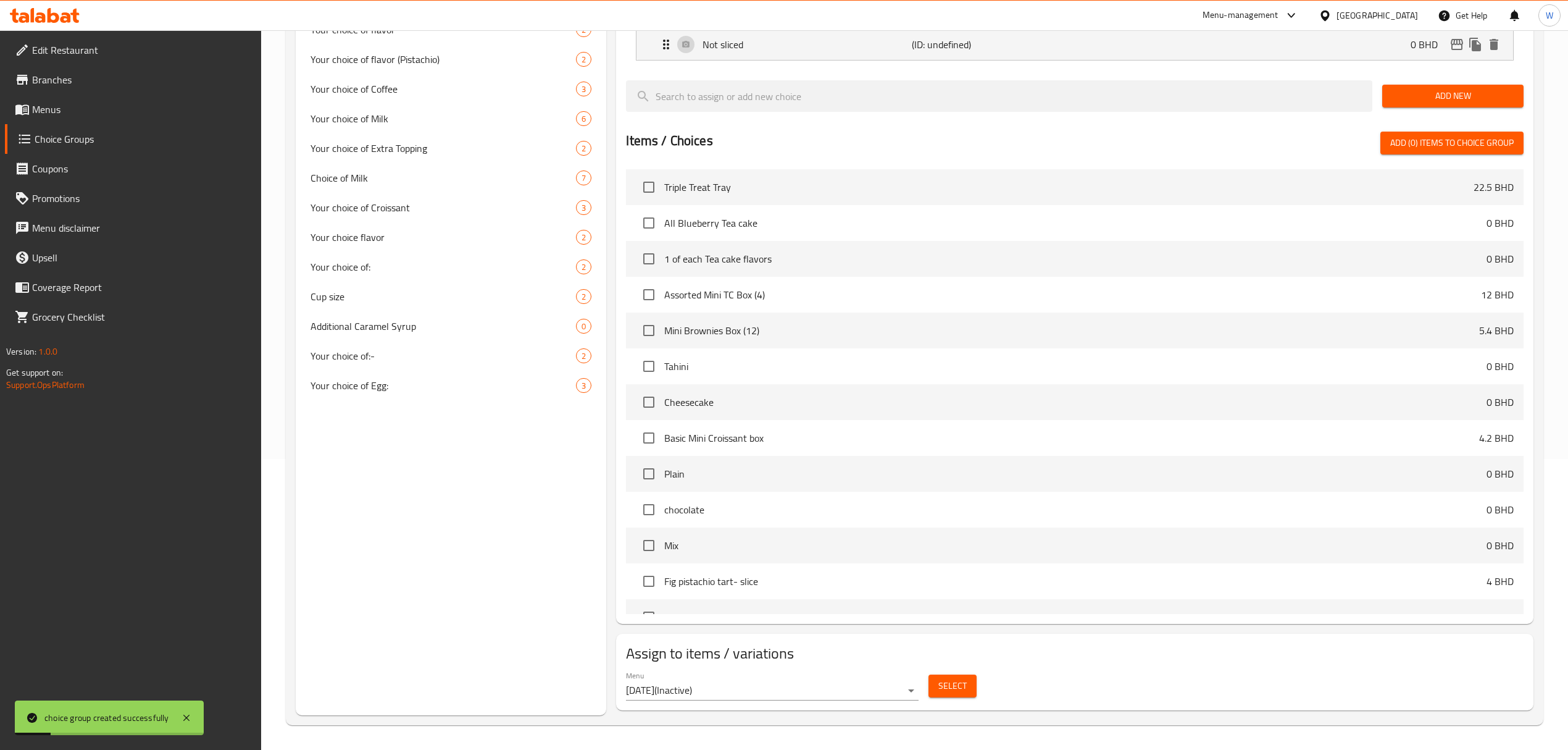
click at [913, 459] on body "choice group created successfully ​ Menu-management Bahrain Get Help W Edit Res…" at bounding box center [784, 99] width 1568 height 719
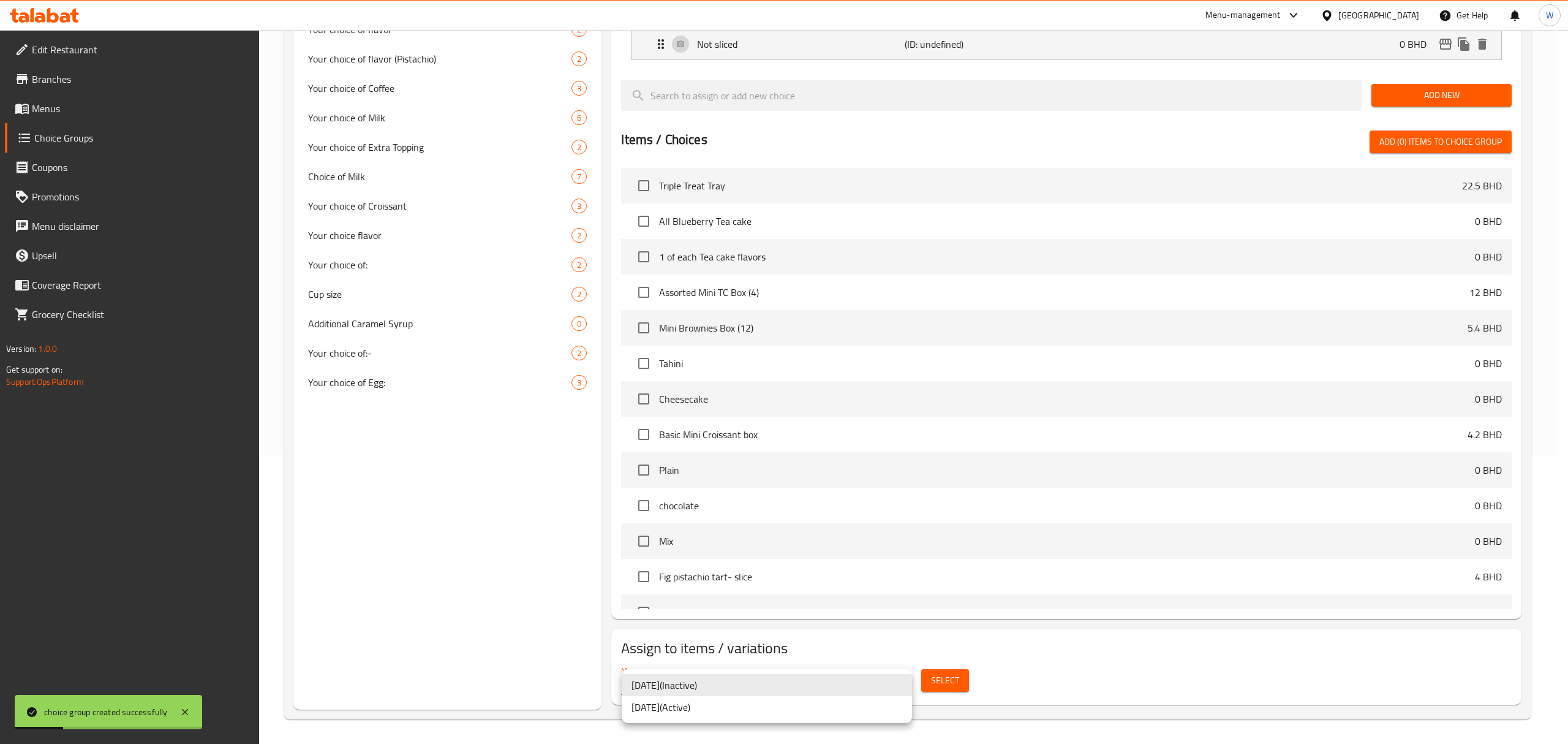
click at [870, 711] on li "9/3/2025 ( Active )" at bounding box center [767, 707] width 290 height 22
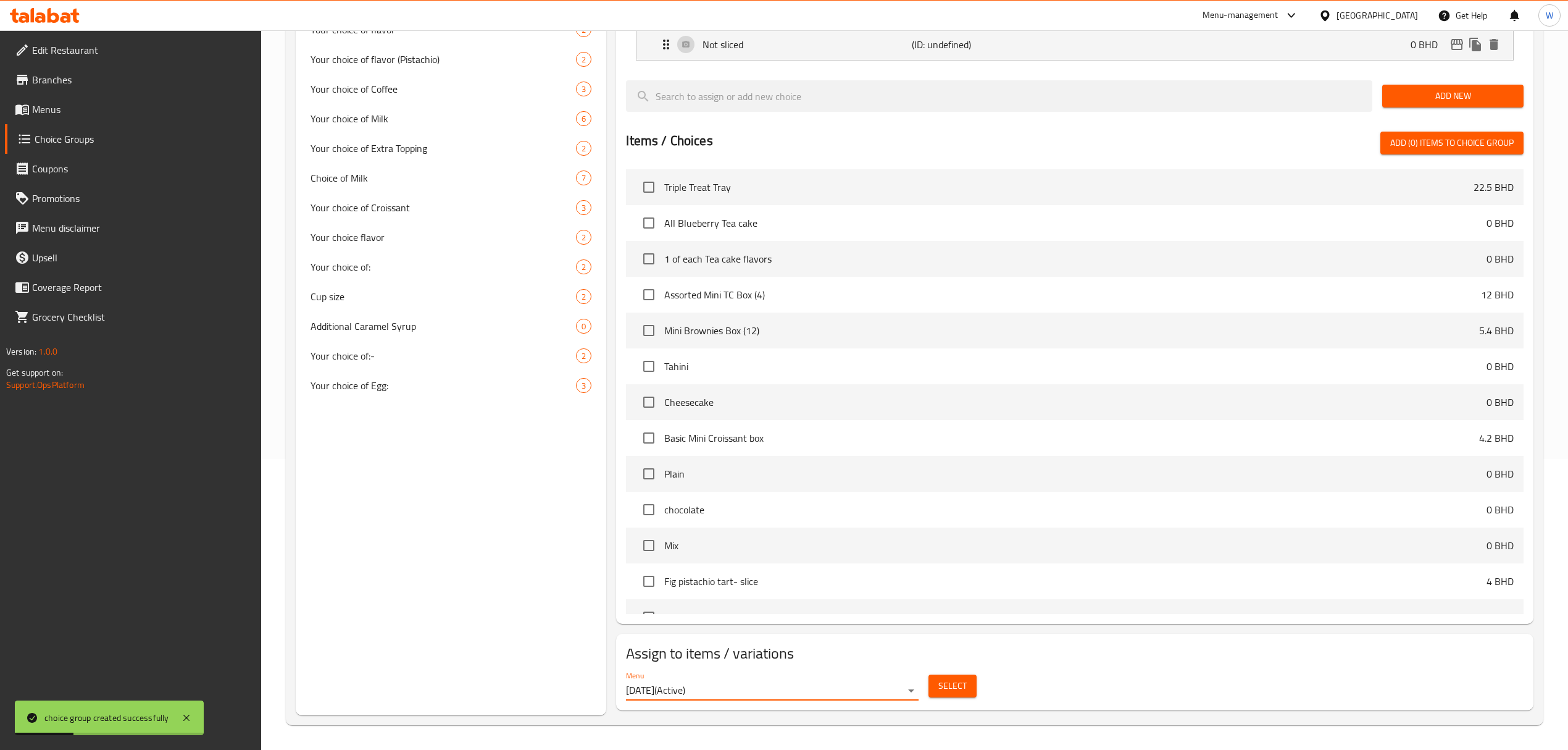
click at [949, 688] on span "Select" at bounding box center [953, 685] width 29 height 16
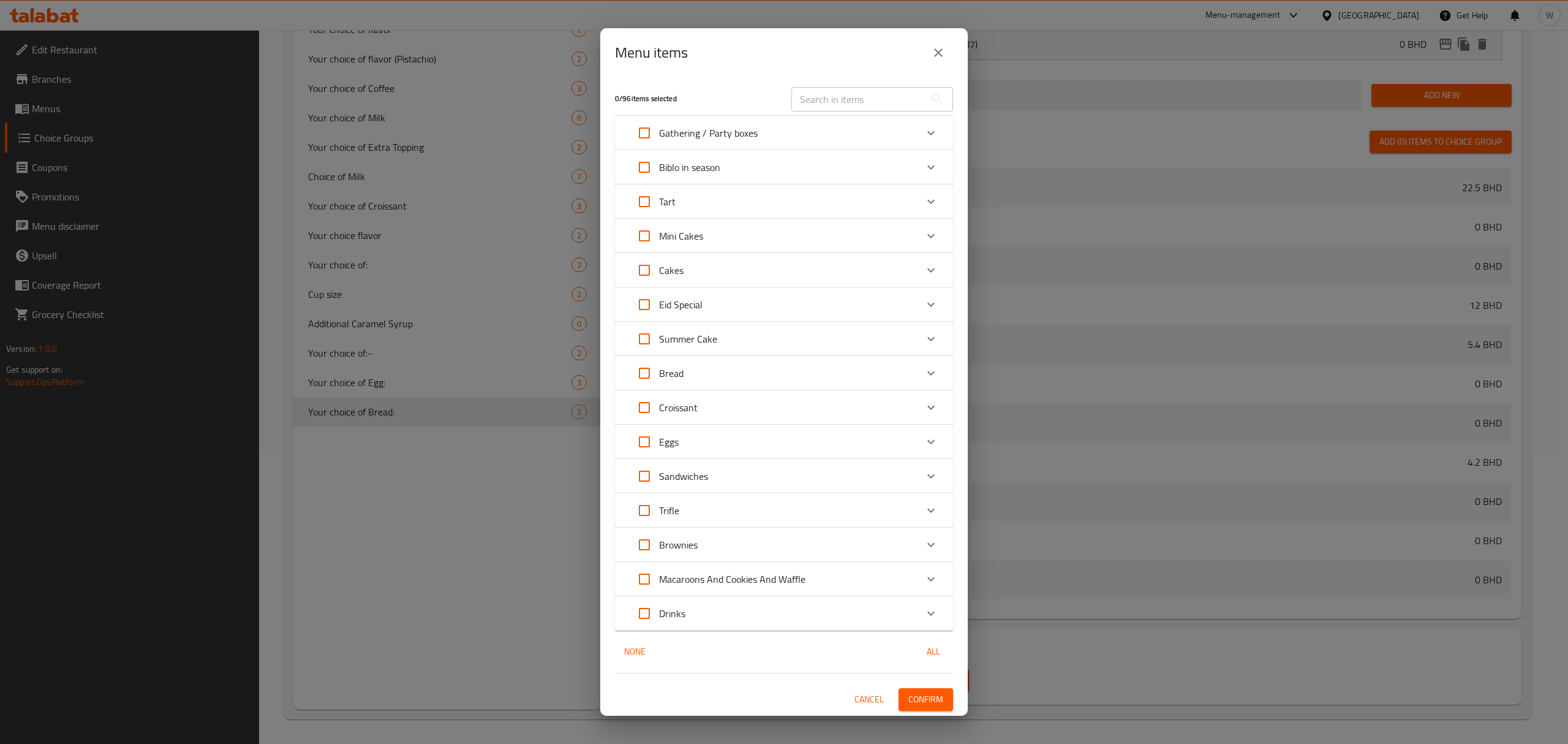
click at [938, 361] on div "Expand" at bounding box center [931, 372] width 29 height 29
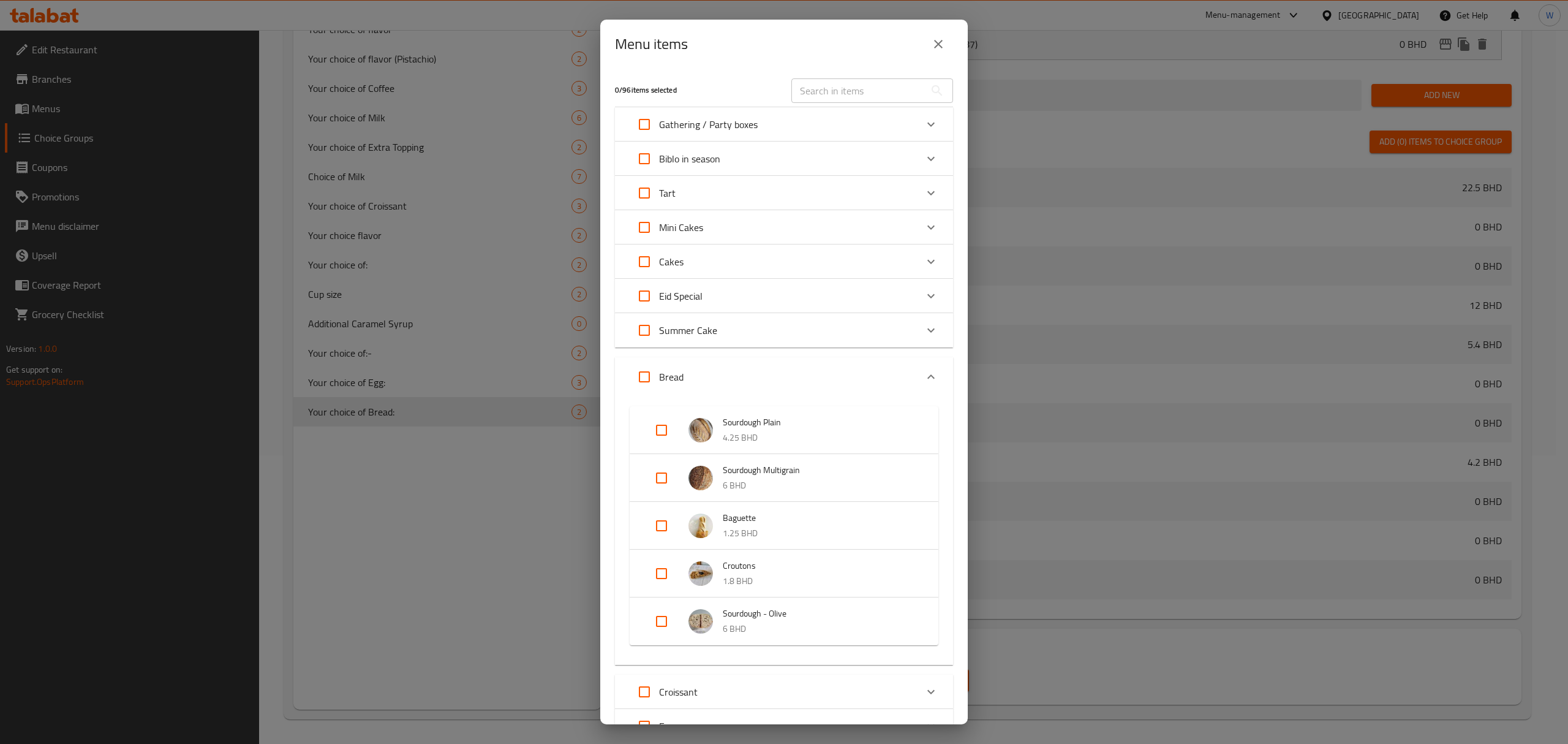
click at [672, 621] on input "Expand" at bounding box center [661, 620] width 29 height 29
checkbox input "true"
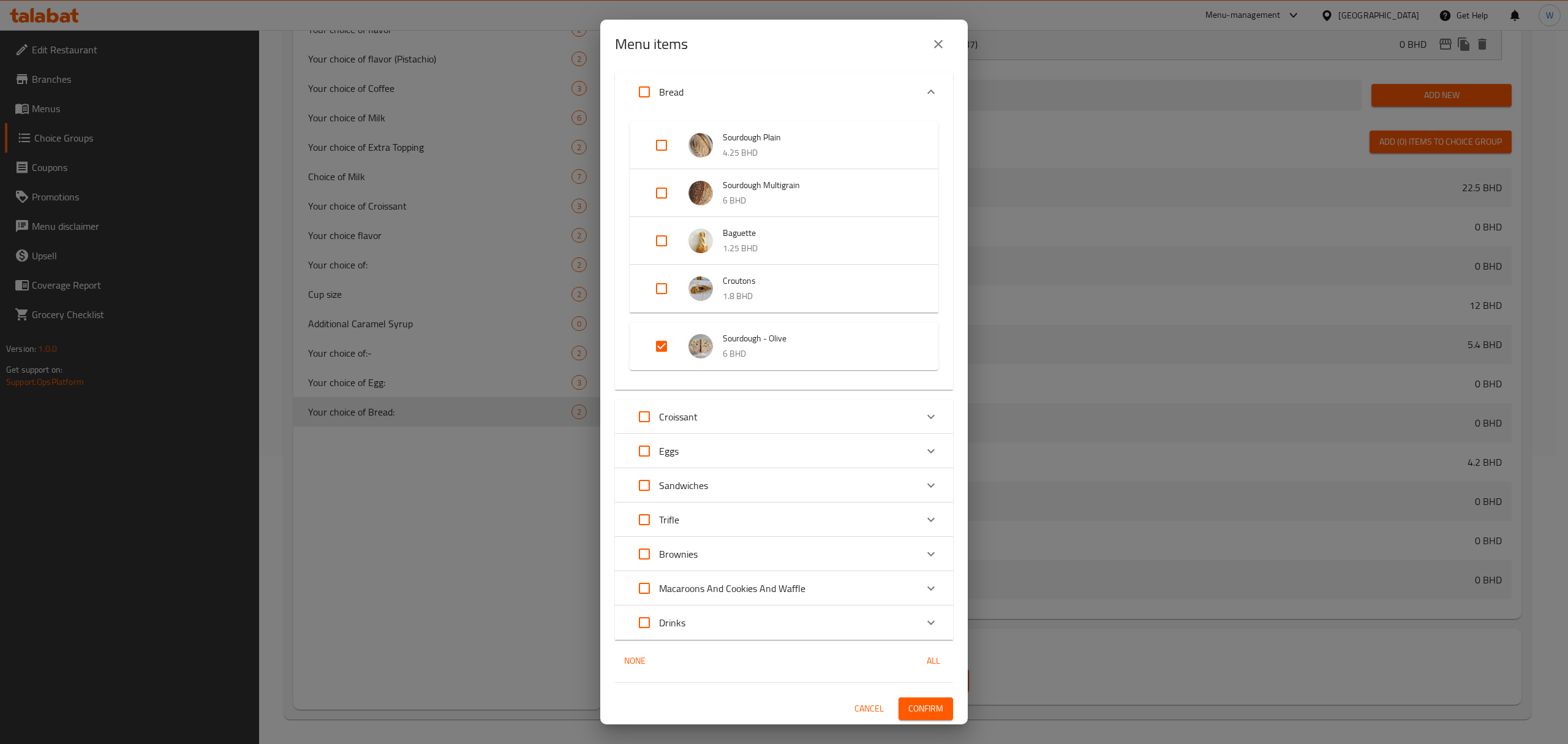
click at [900, 695] on div "1 / 96 items selected ​ Gathering / Party boxes Triple Treat Tray 22.5 BHD Asso…" at bounding box center [784, 396] width 368 height 655
click at [908, 704] on span "Confirm" at bounding box center [925, 708] width 35 height 16
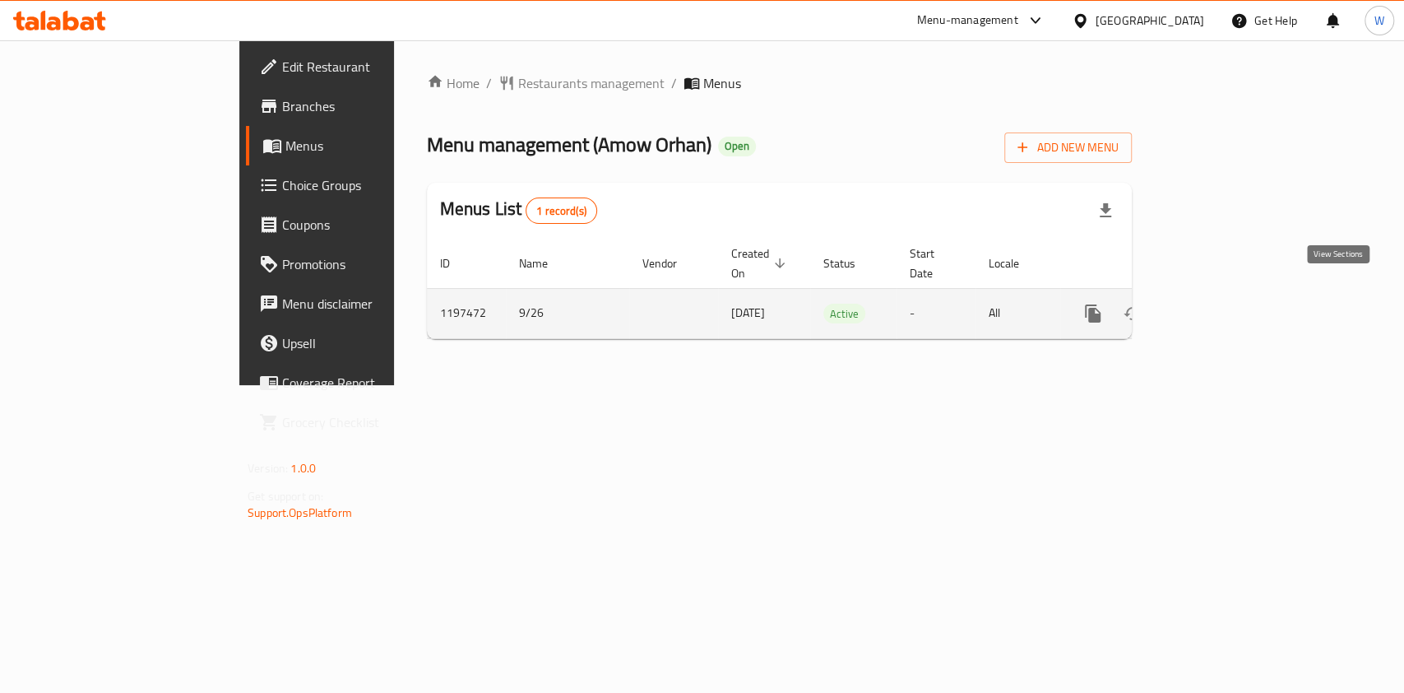
click at [1231, 294] on link "enhanced table" at bounding box center [1211, 313] width 39 height 39
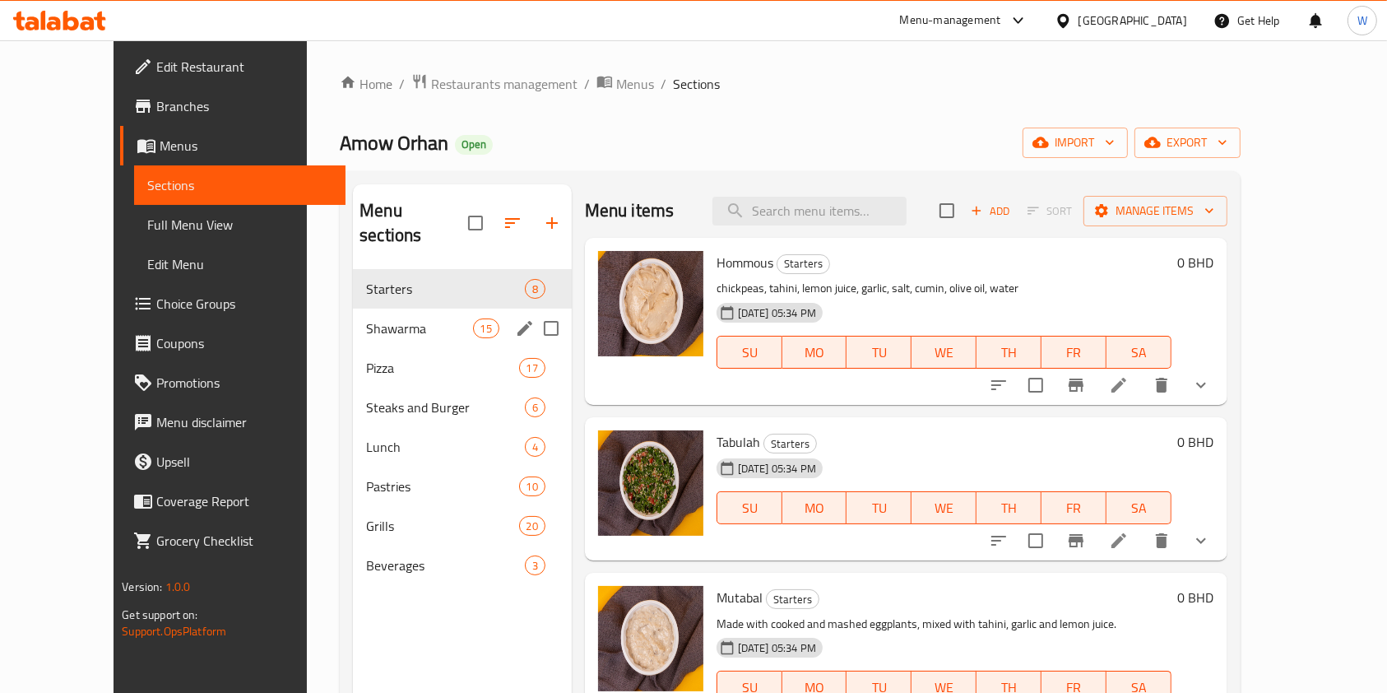
click at [369, 358] on span "Pizza" at bounding box center [442, 368] width 152 height 20
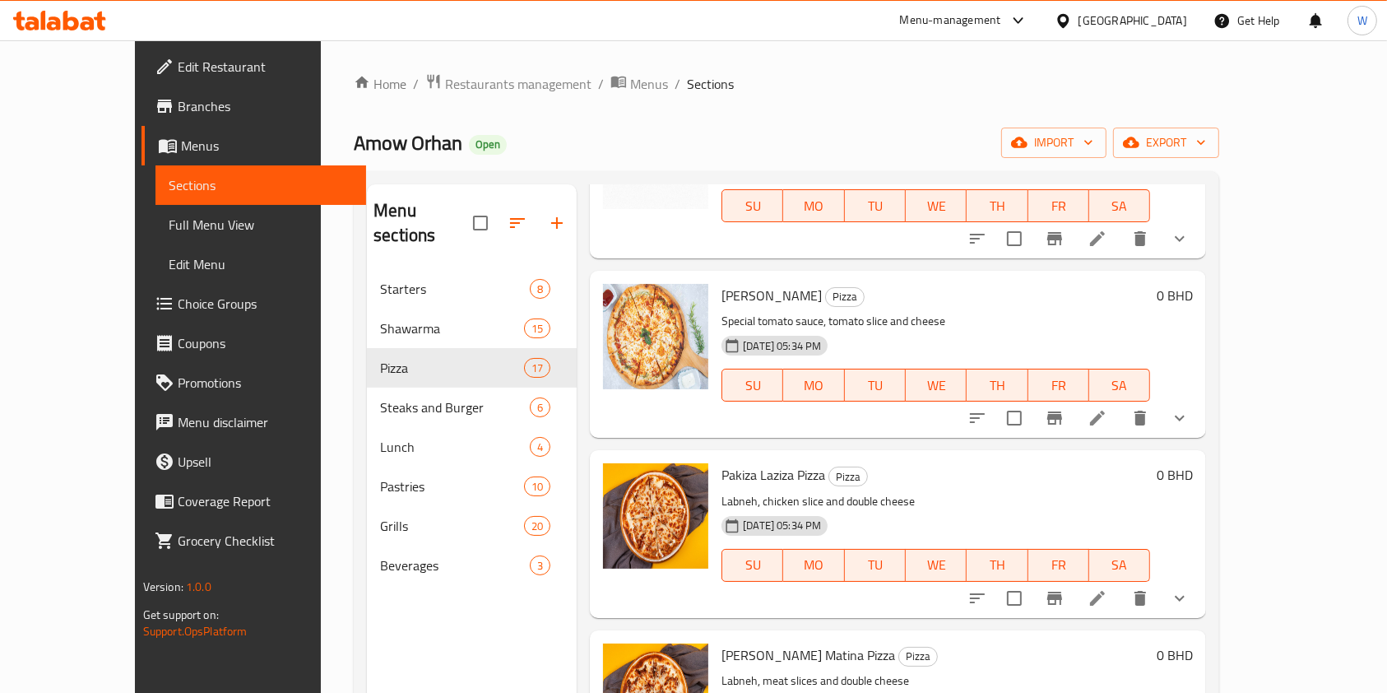
scroll to position [329, 0]
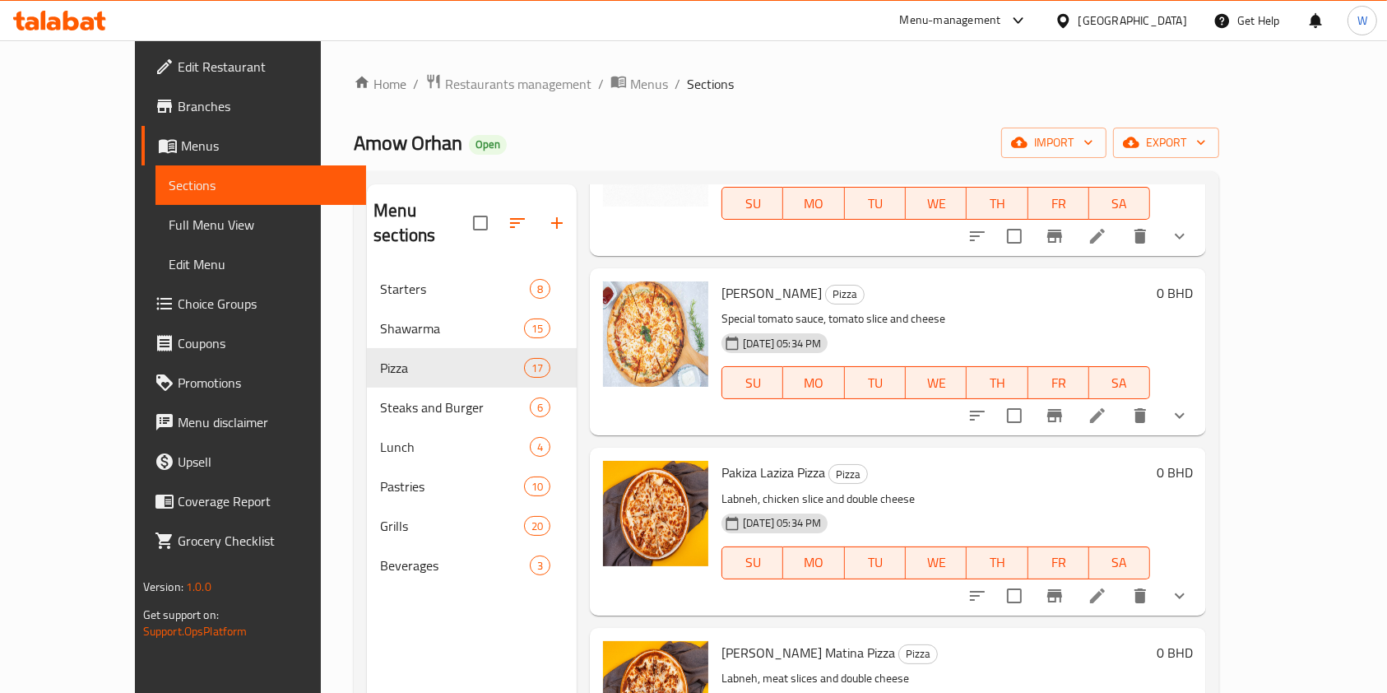
click at [1189, 241] on icon "show more" at bounding box center [1180, 236] width 20 height 20
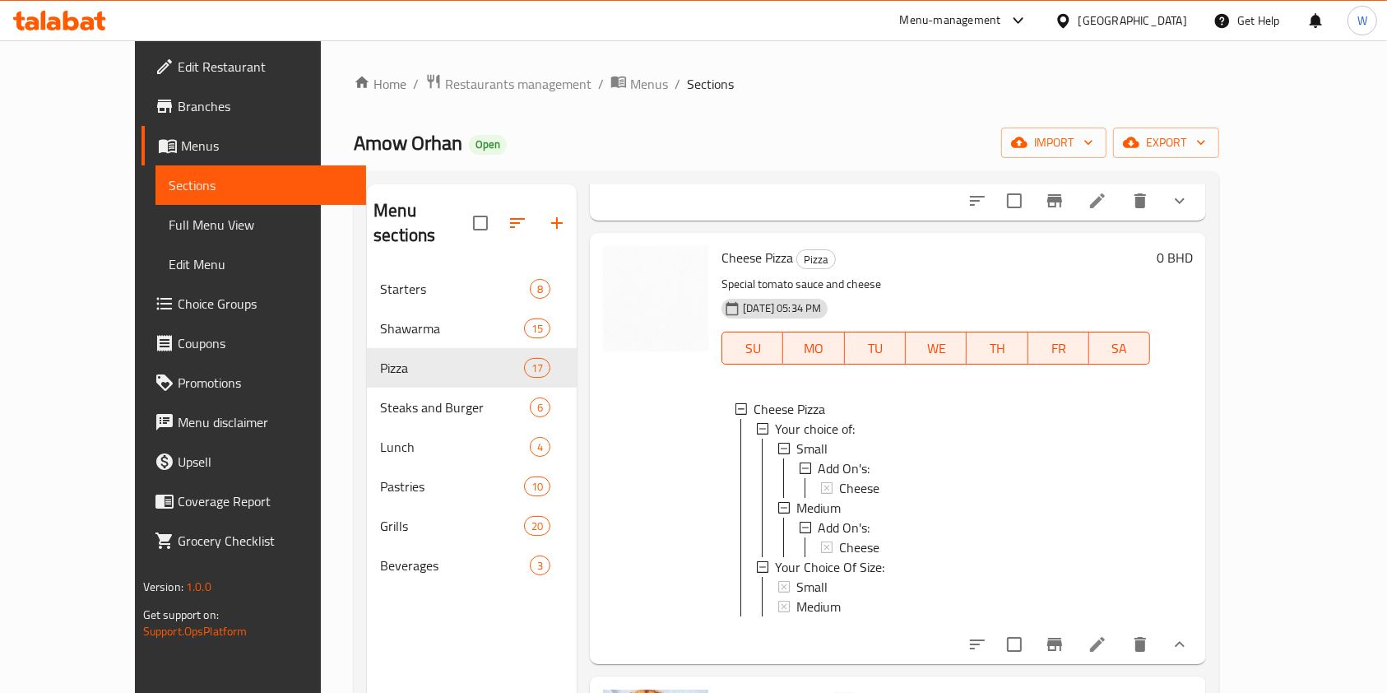
scroll to position [219, 0]
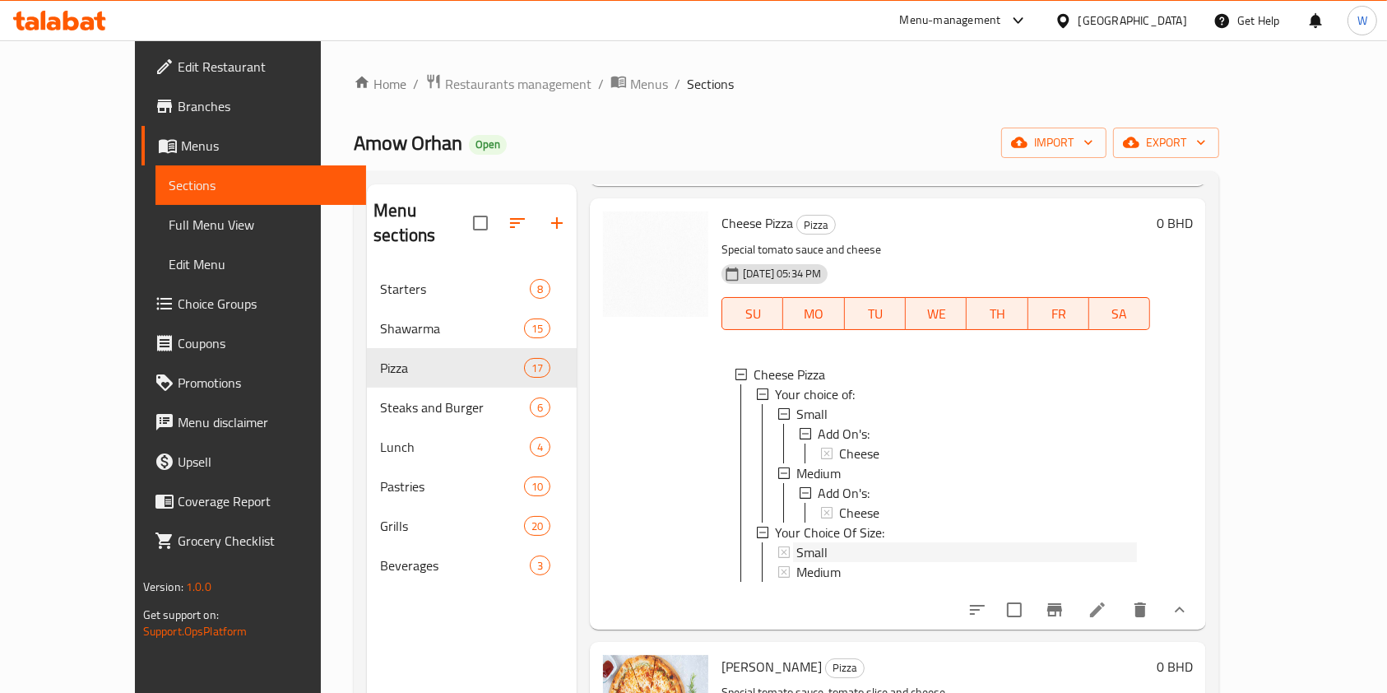
click at [1001, 550] on div "Small" at bounding box center [966, 552] width 341 height 20
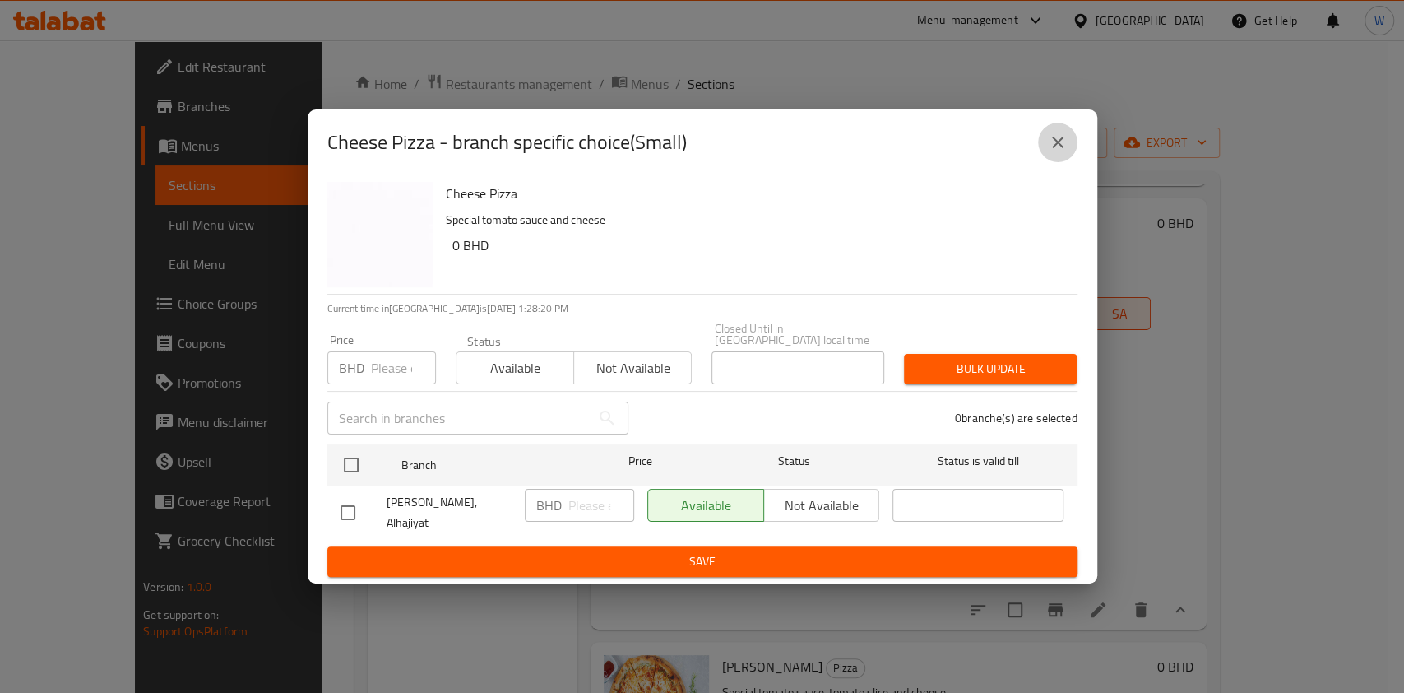
click at [1076, 159] on button "close" at bounding box center [1057, 142] width 39 height 39
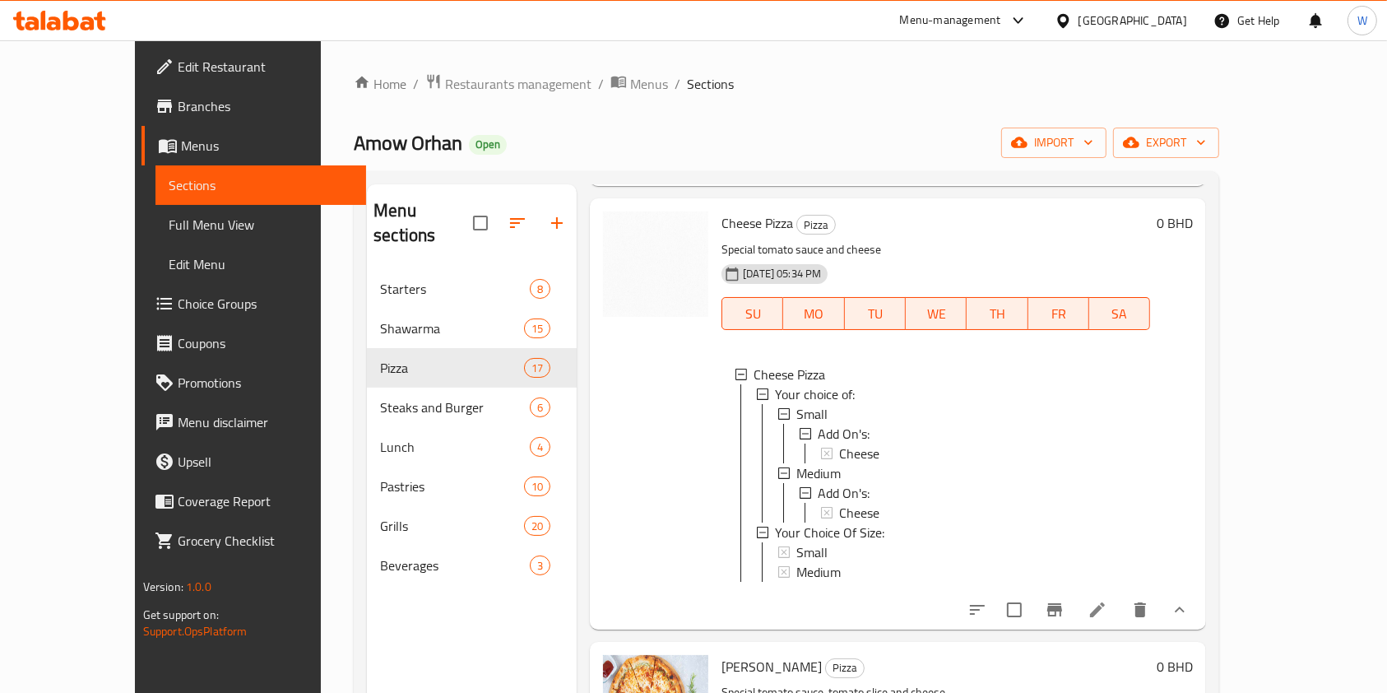
click at [796, 554] on div "Small" at bounding box center [966, 552] width 341 height 20
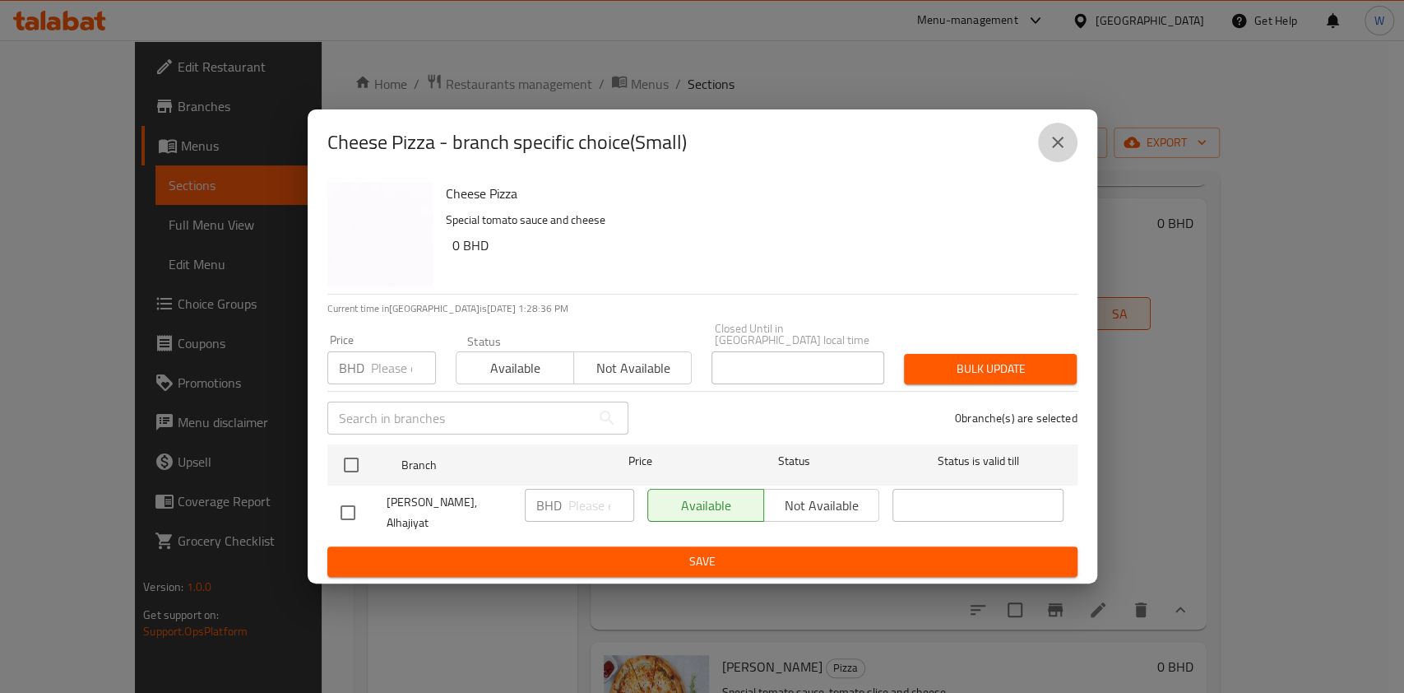
click at [1053, 152] on icon "close" at bounding box center [1058, 142] width 20 height 20
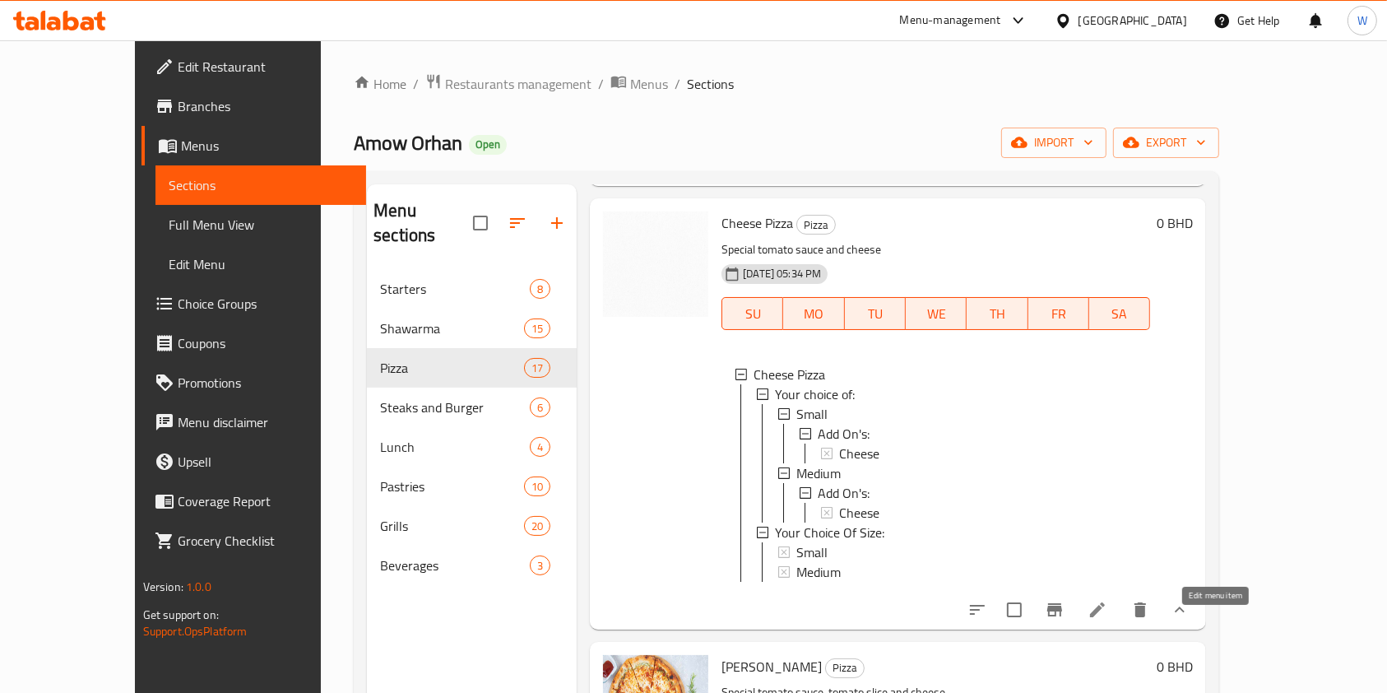
click at [1107, 619] on icon at bounding box center [1097, 610] width 20 height 20
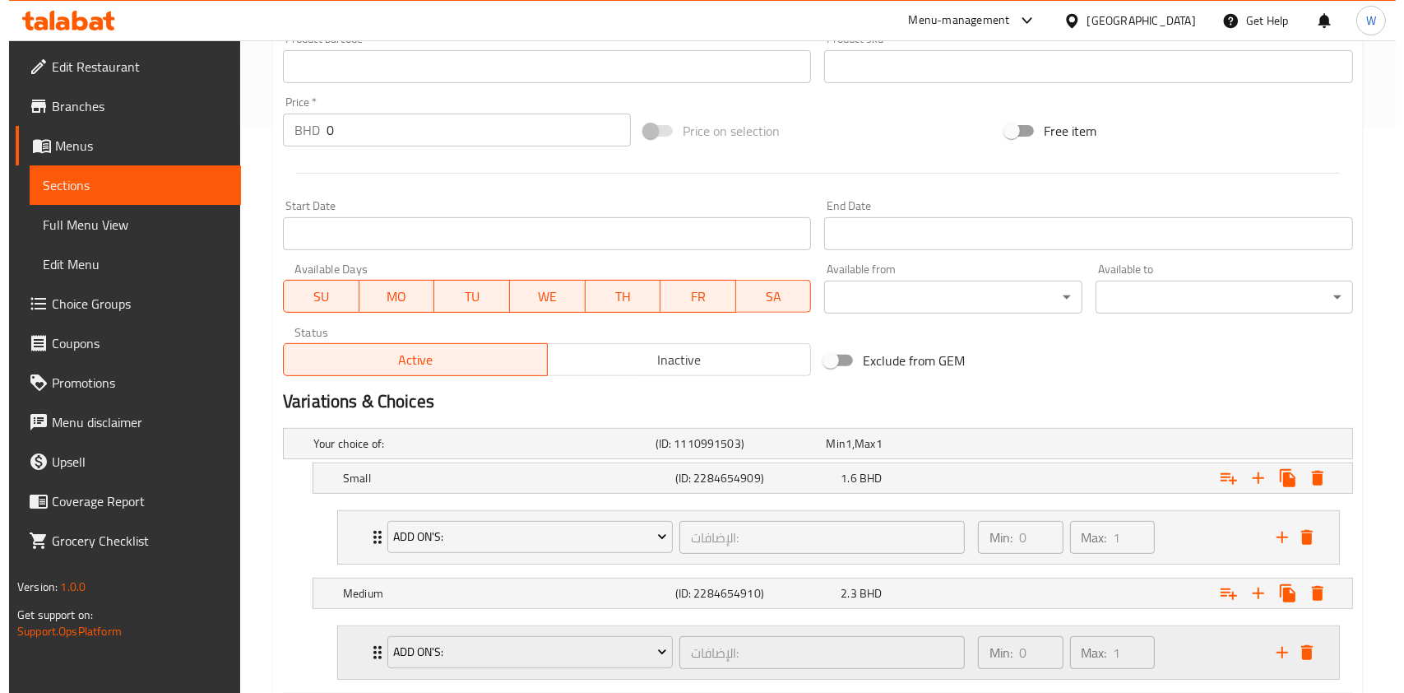
scroll to position [767, 0]
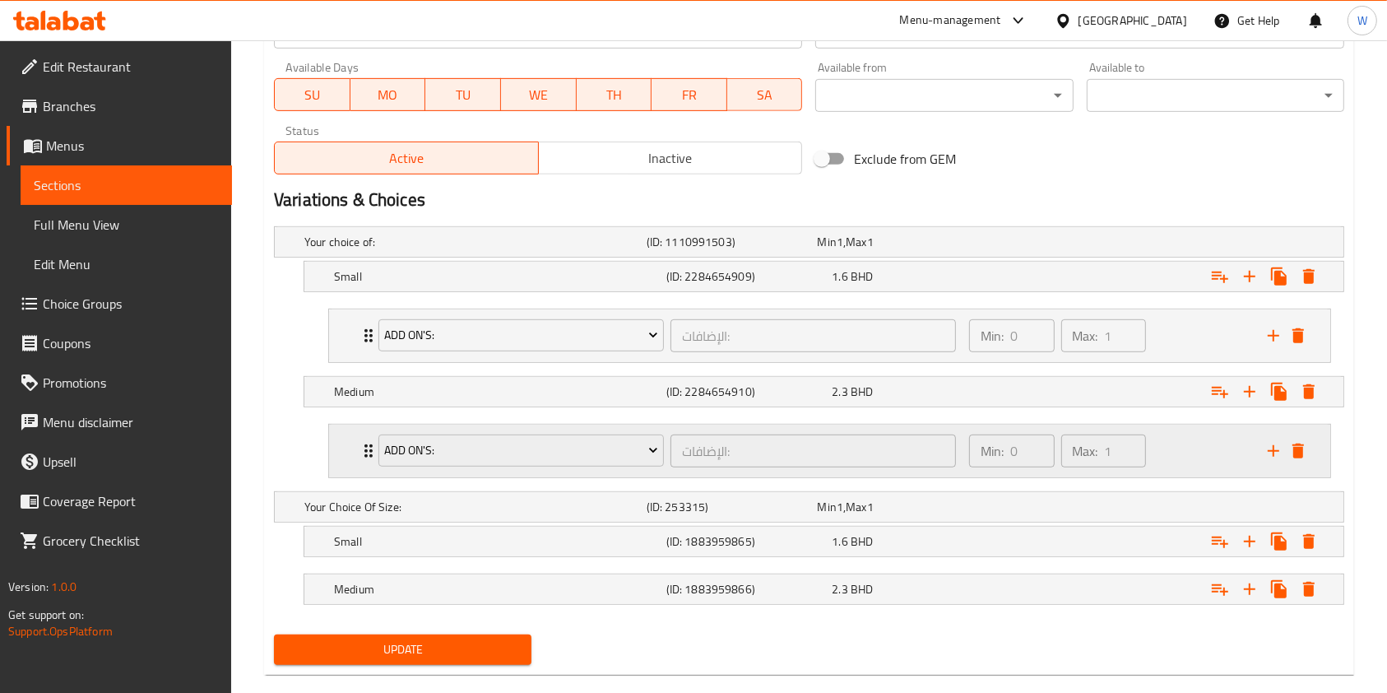
click at [362, 449] on icon "Expand" at bounding box center [369, 451] width 20 height 20
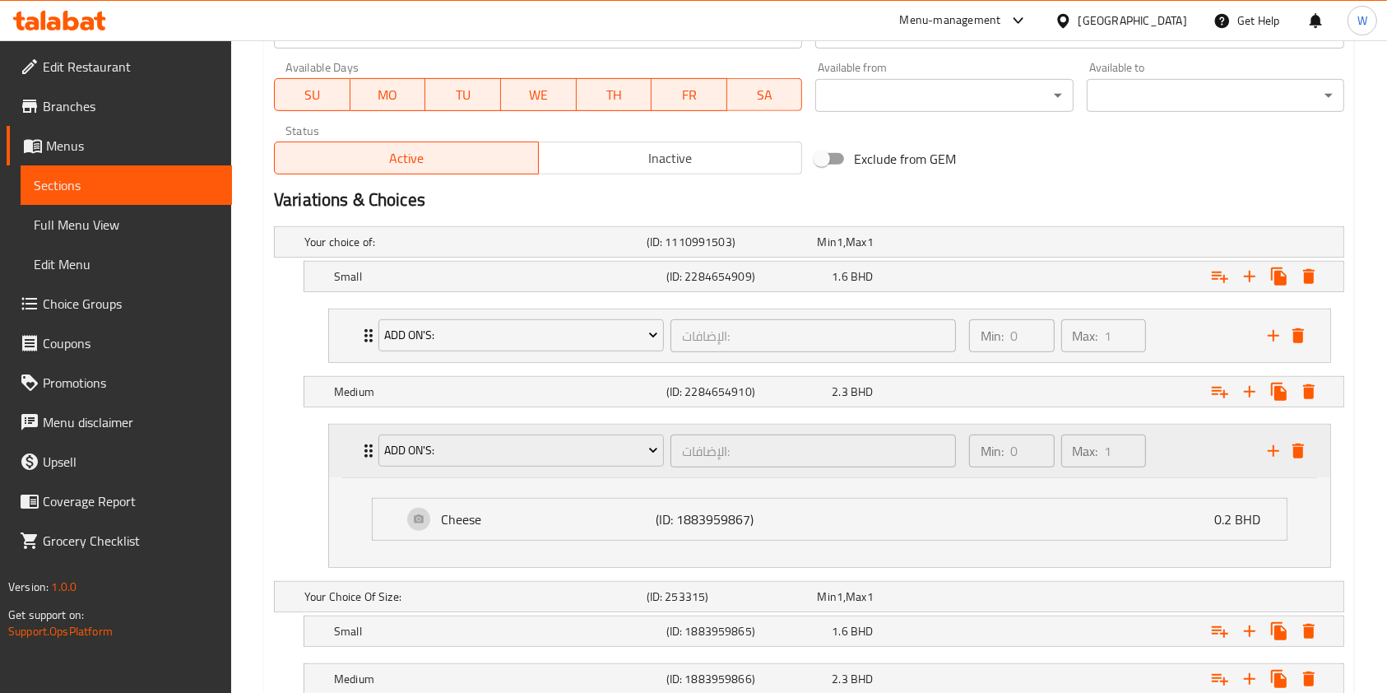
click at [369, 451] on div "Add On's: الإضافات: ​" at bounding box center [667, 450] width 597 height 53
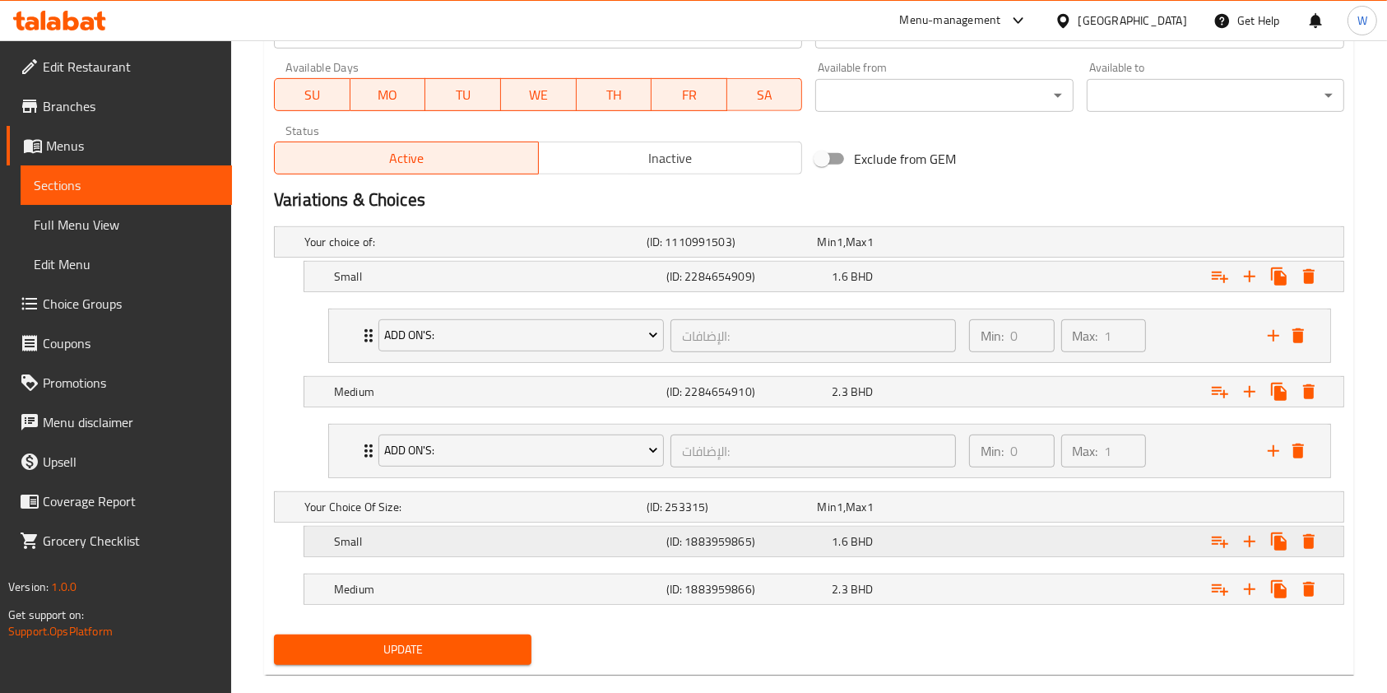
click at [1310, 528] on button "Expand" at bounding box center [1309, 541] width 30 height 30
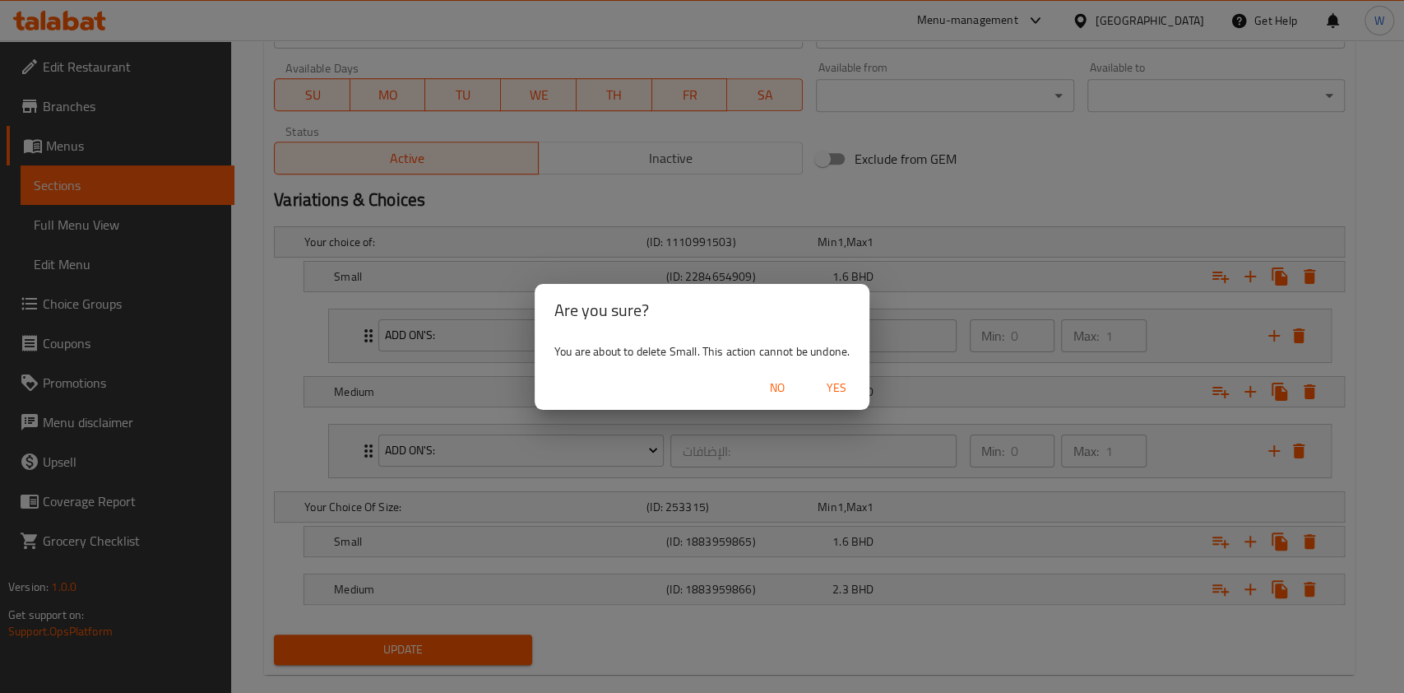
click at [857, 395] on button "Yes" at bounding box center [836, 388] width 53 height 30
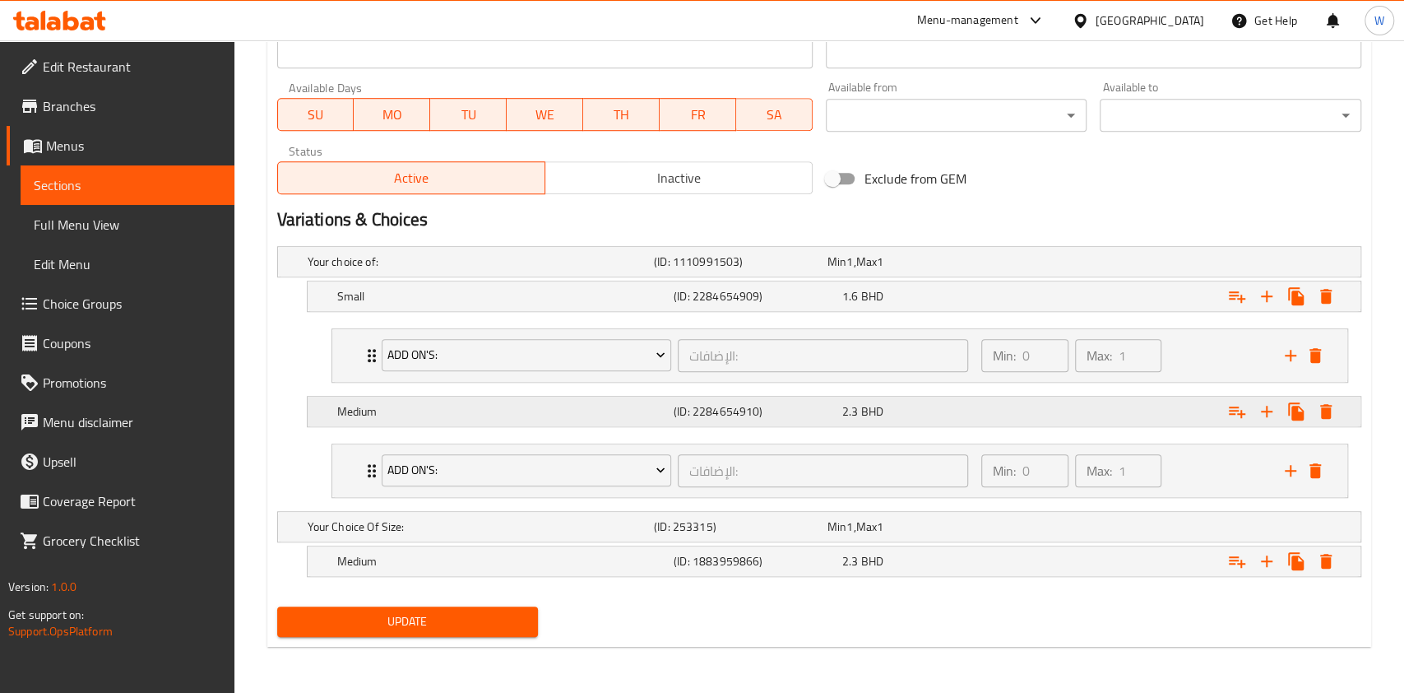
scroll to position [746, 0]
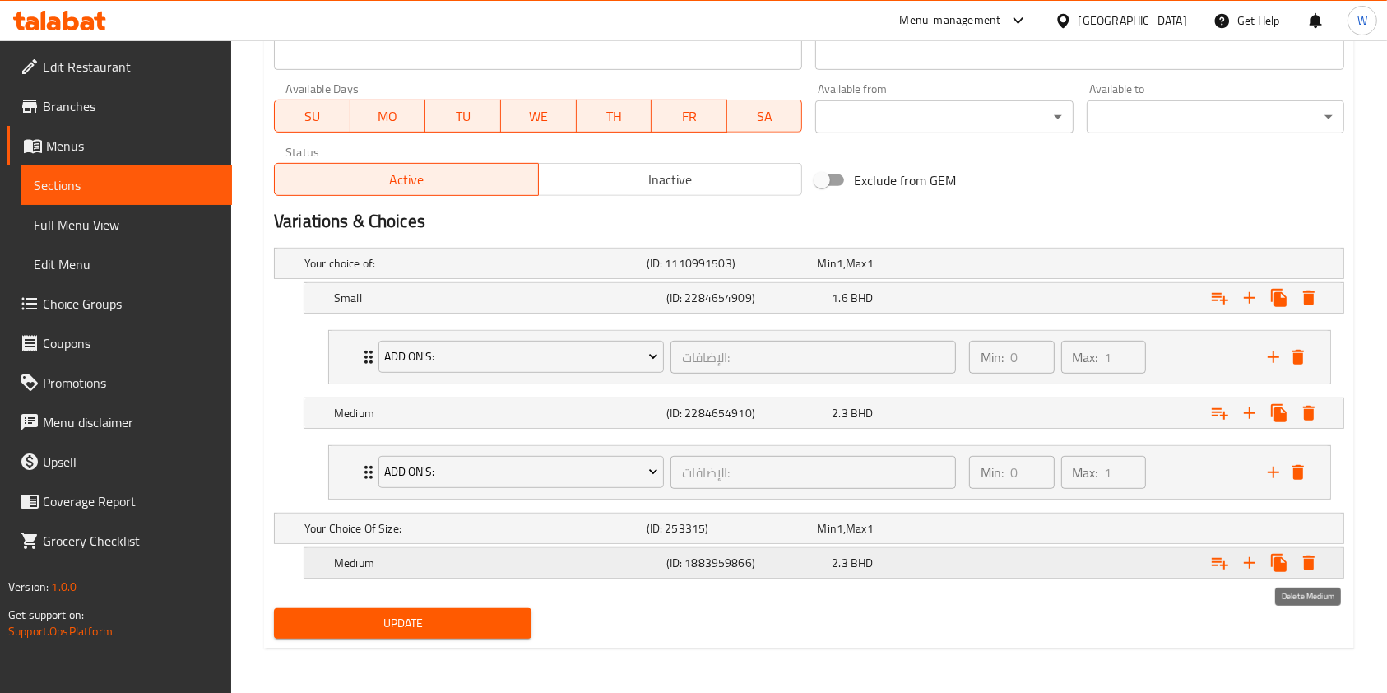
click at [1302, 566] on icon "Expand" at bounding box center [1309, 563] width 20 height 20
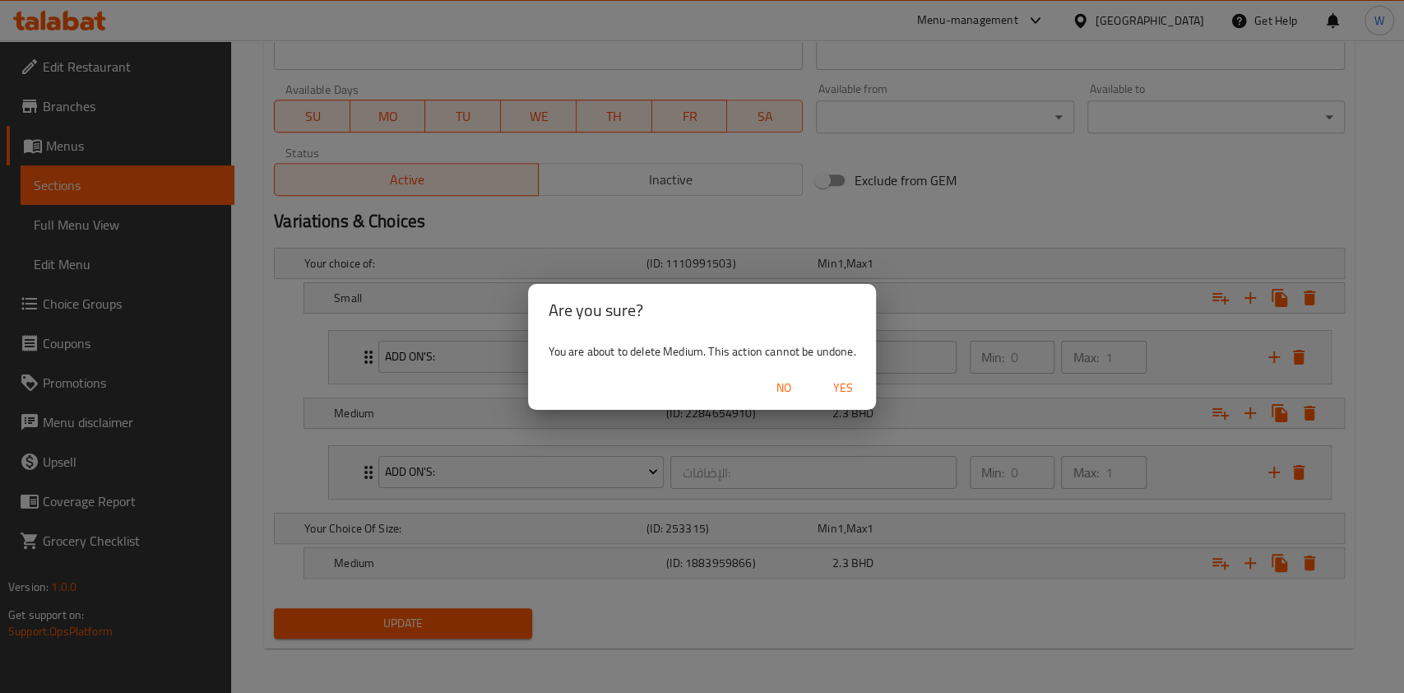
click at [862, 393] on span "Yes" at bounding box center [842, 388] width 39 height 21
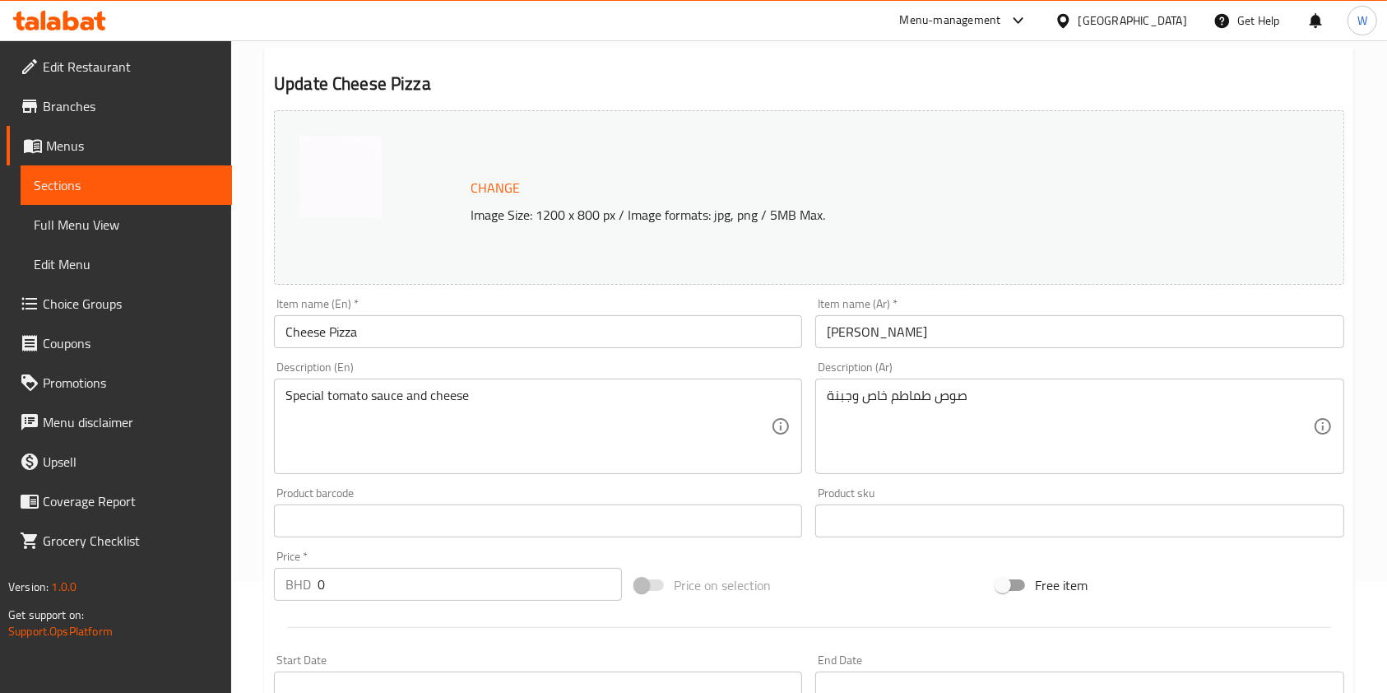
scroll to position [0, 0]
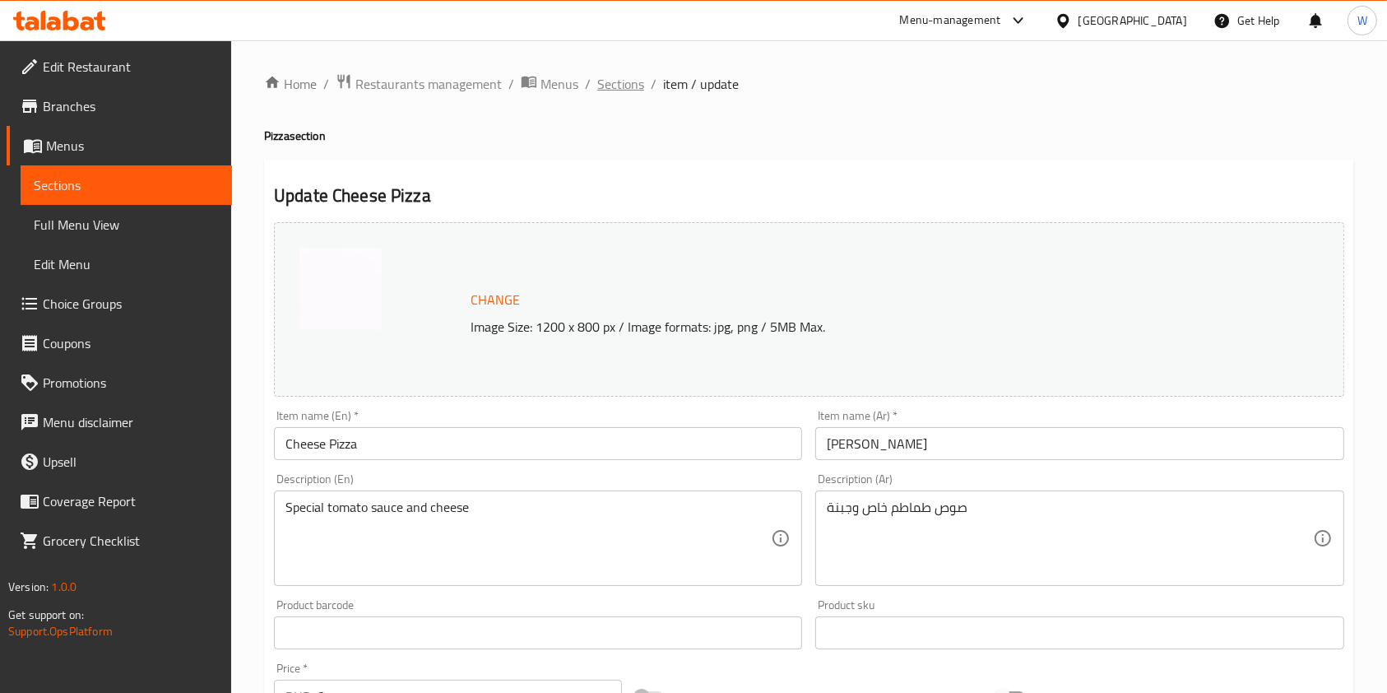
click at [629, 84] on span "Sections" at bounding box center [620, 84] width 47 height 20
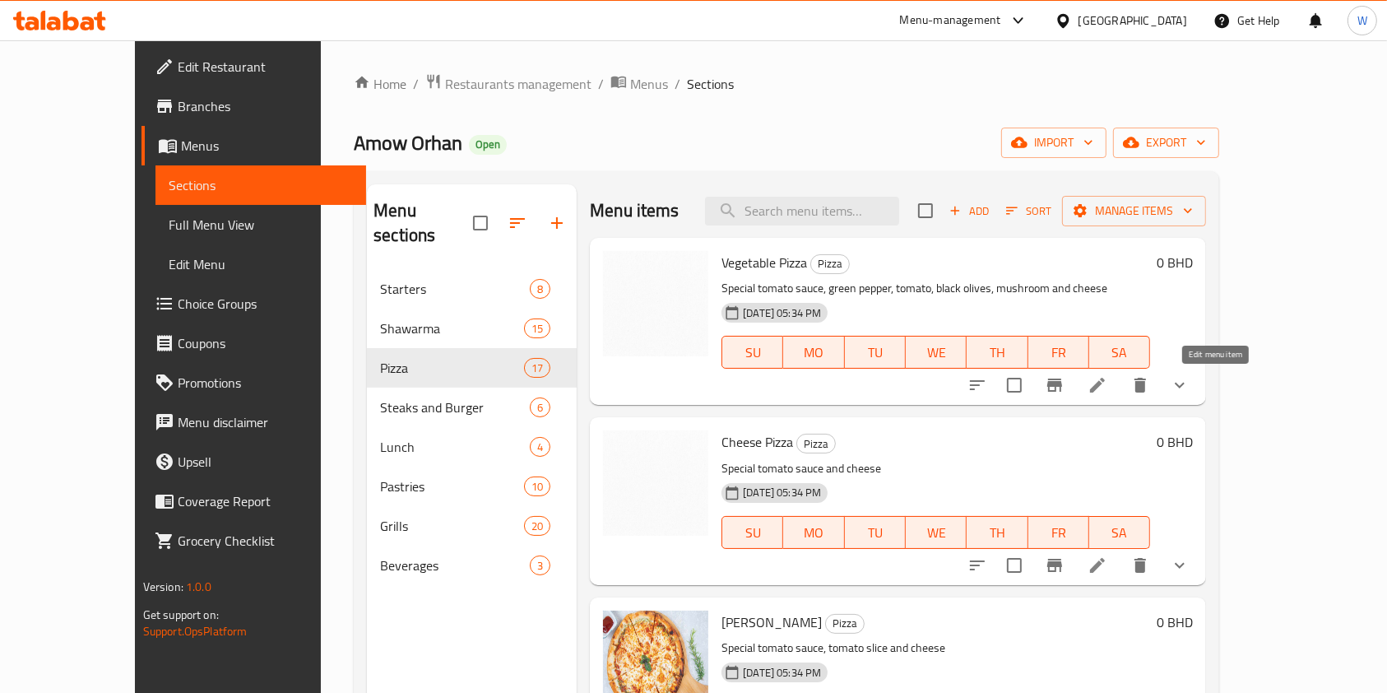
click at [1107, 391] on icon at bounding box center [1097, 385] width 20 height 20
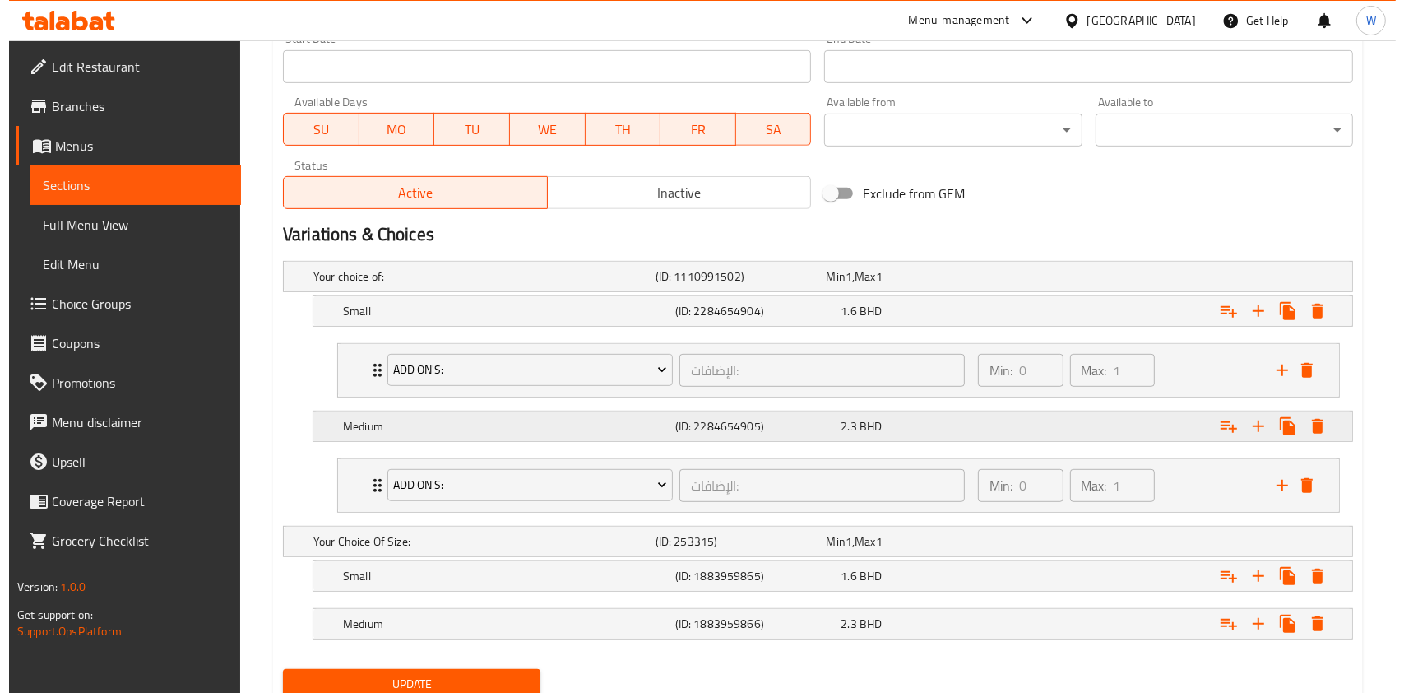
scroll to position [767, 0]
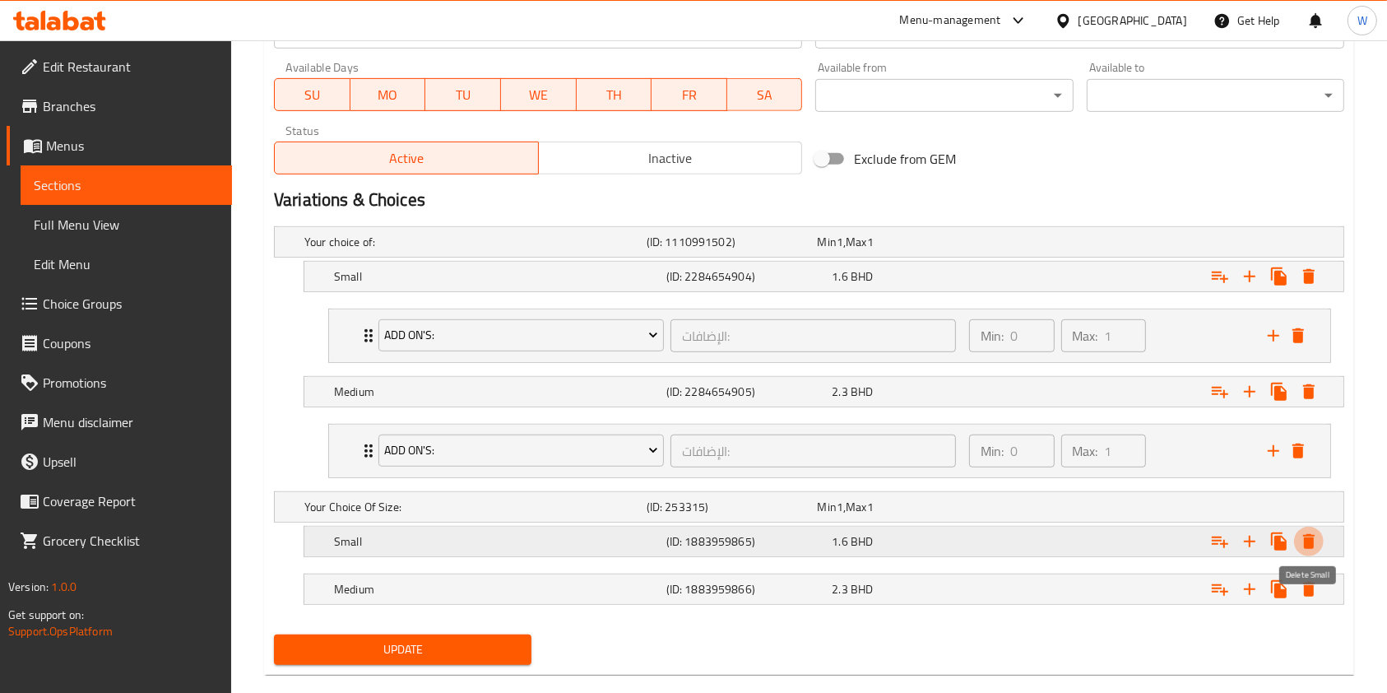
click at [1315, 543] on icon "Expand" at bounding box center [1309, 541] width 20 height 20
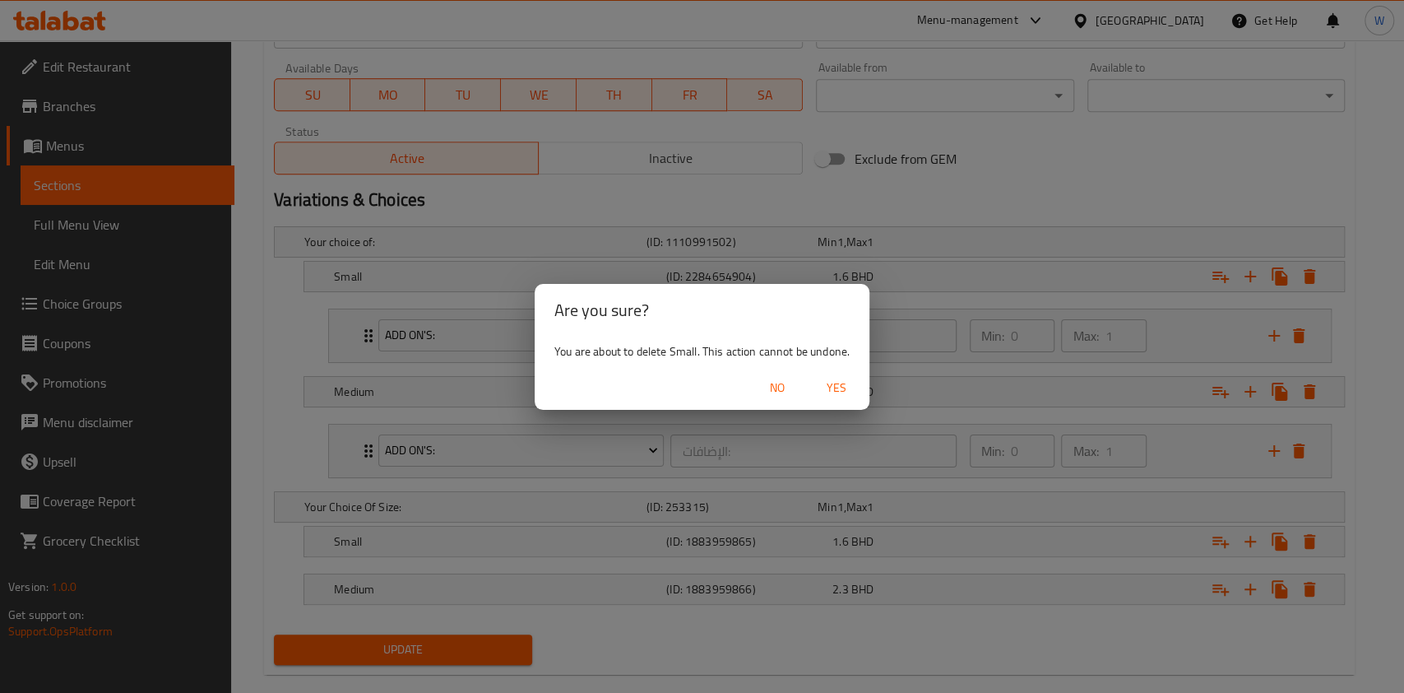
click at [838, 396] on span "Yes" at bounding box center [836, 388] width 39 height 21
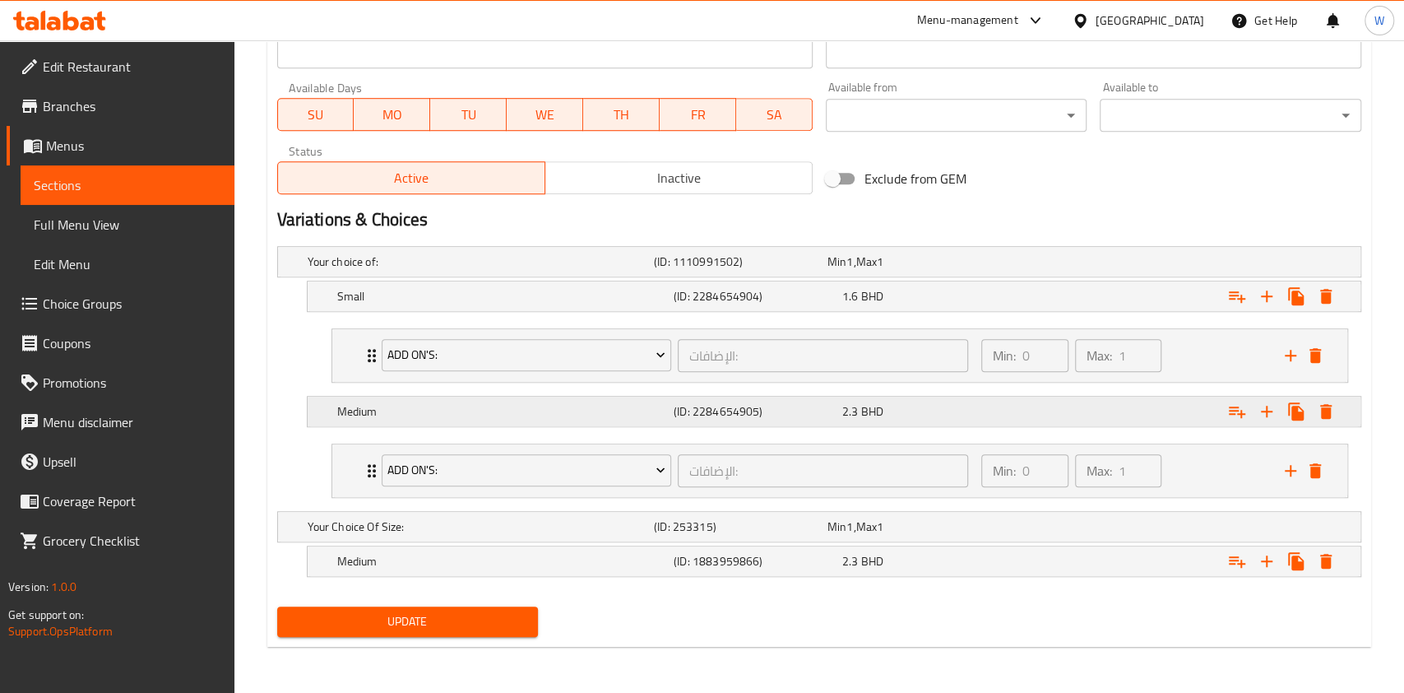
scroll to position [746, 0]
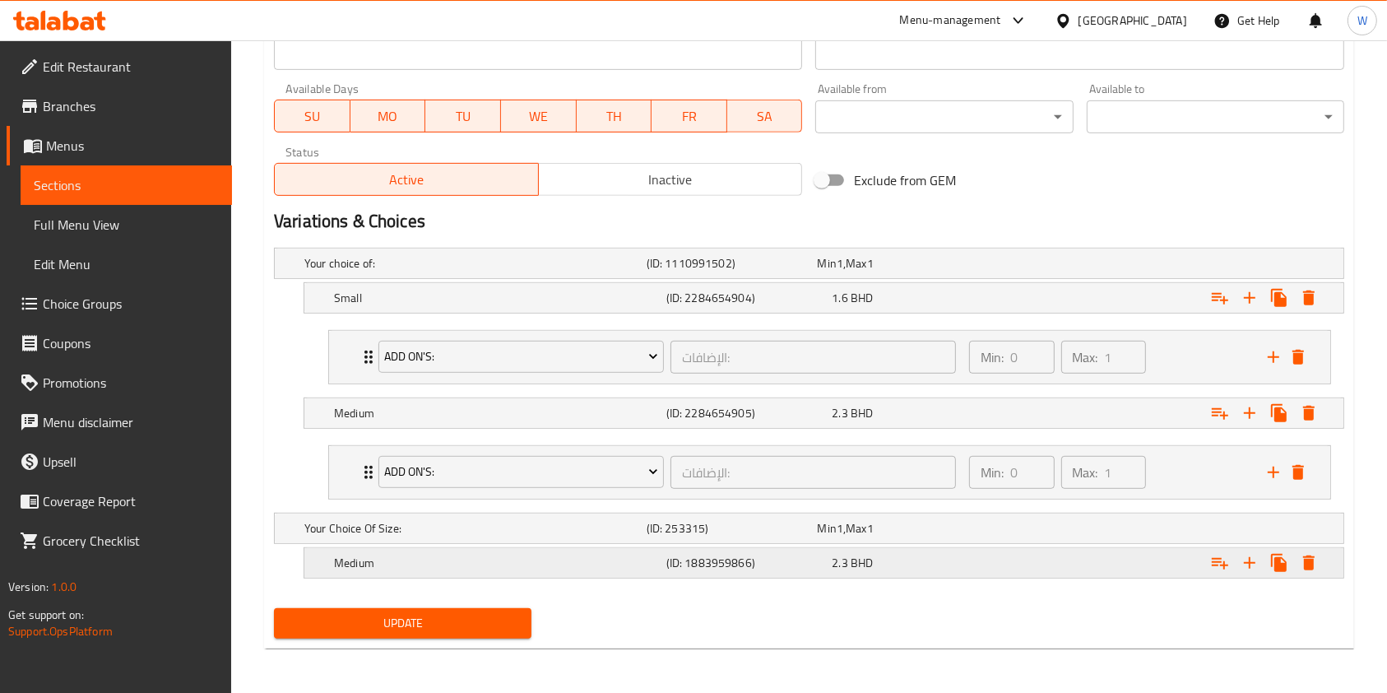
click at [1314, 554] on icon "Expand" at bounding box center [1309, 563] width 20 height 20
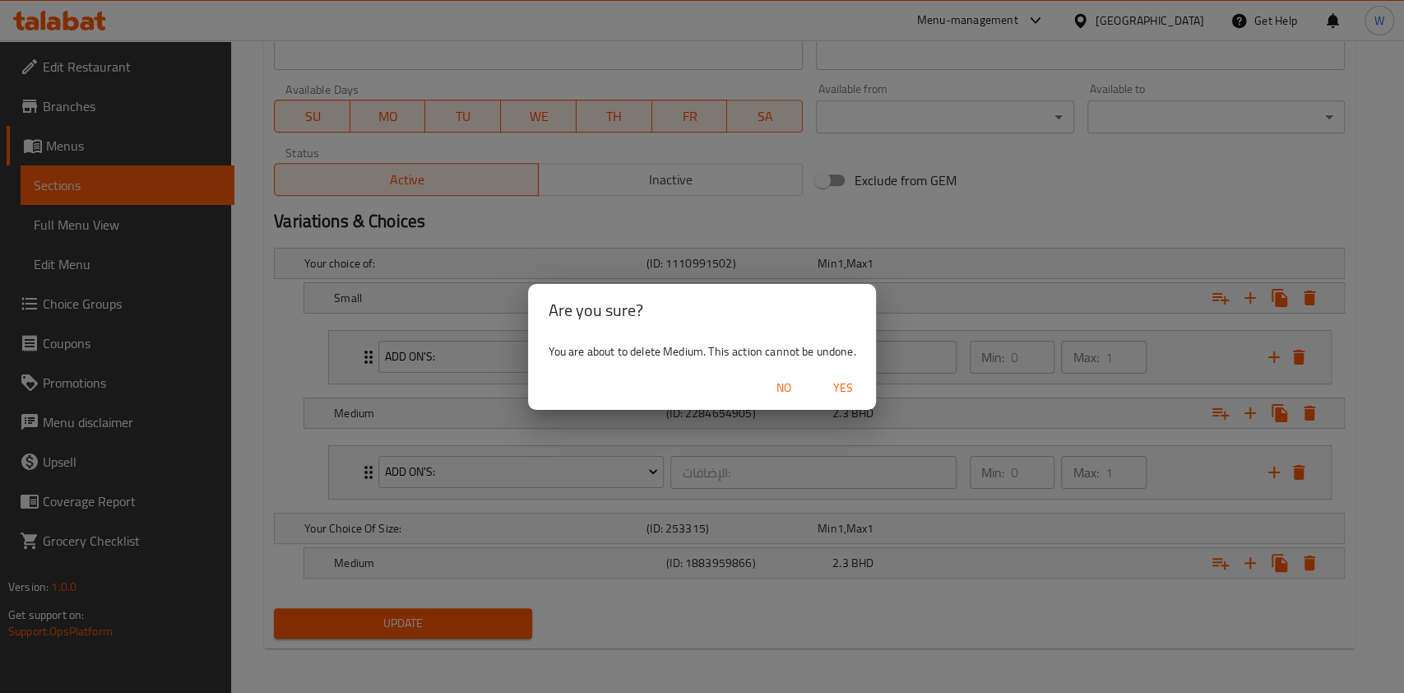
click at [838, 392] on span "Yes" at bounding box center [842, 388] width 39 height 21
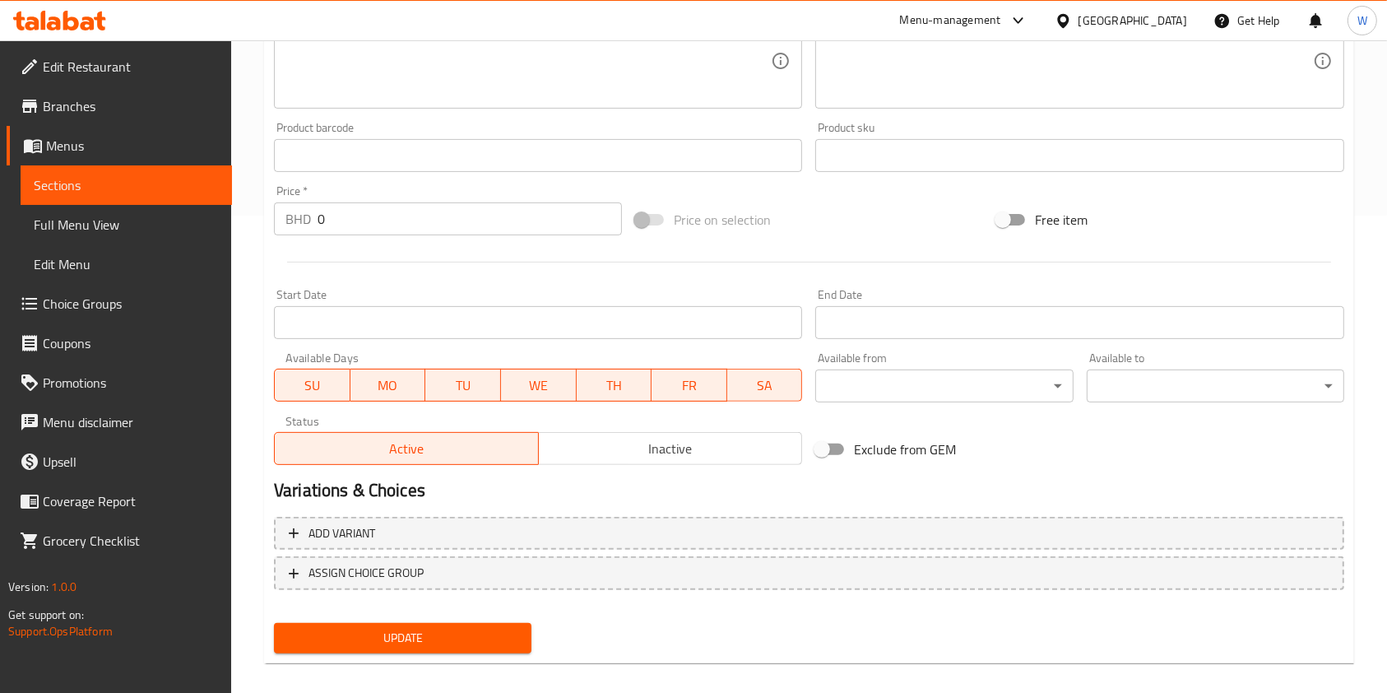
scroll to position [0, 0]
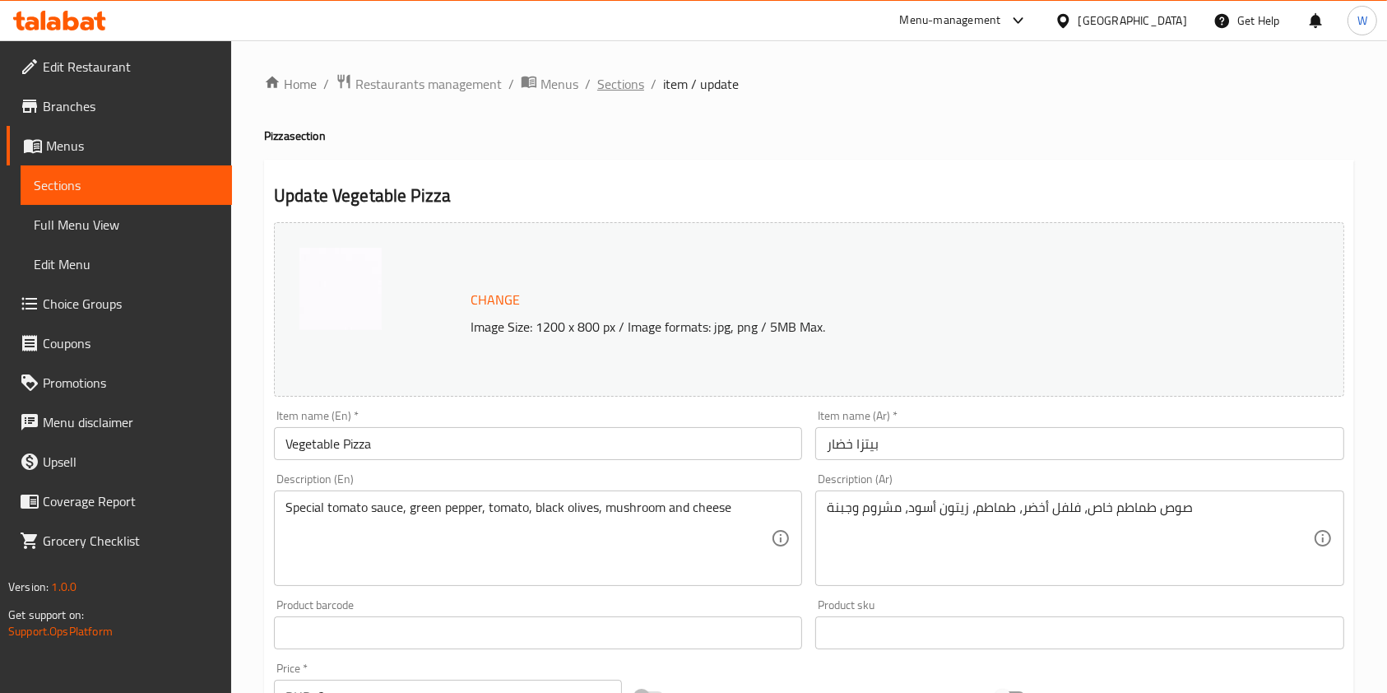
click at [627, 87] on span "Sections" at bounding box center [620, 84] width 47 height 20
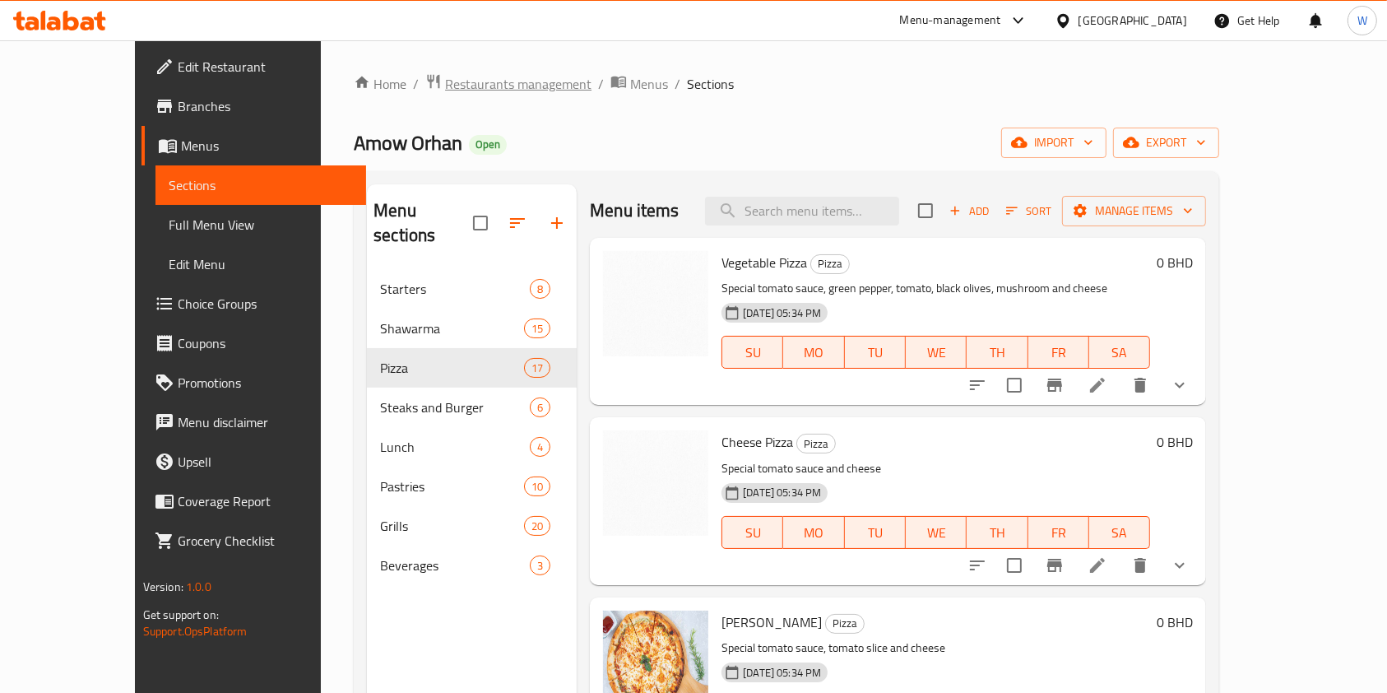
click at [445, 82] on span "Restaurants management" at bounding box center [518, 84] width 146 height 20
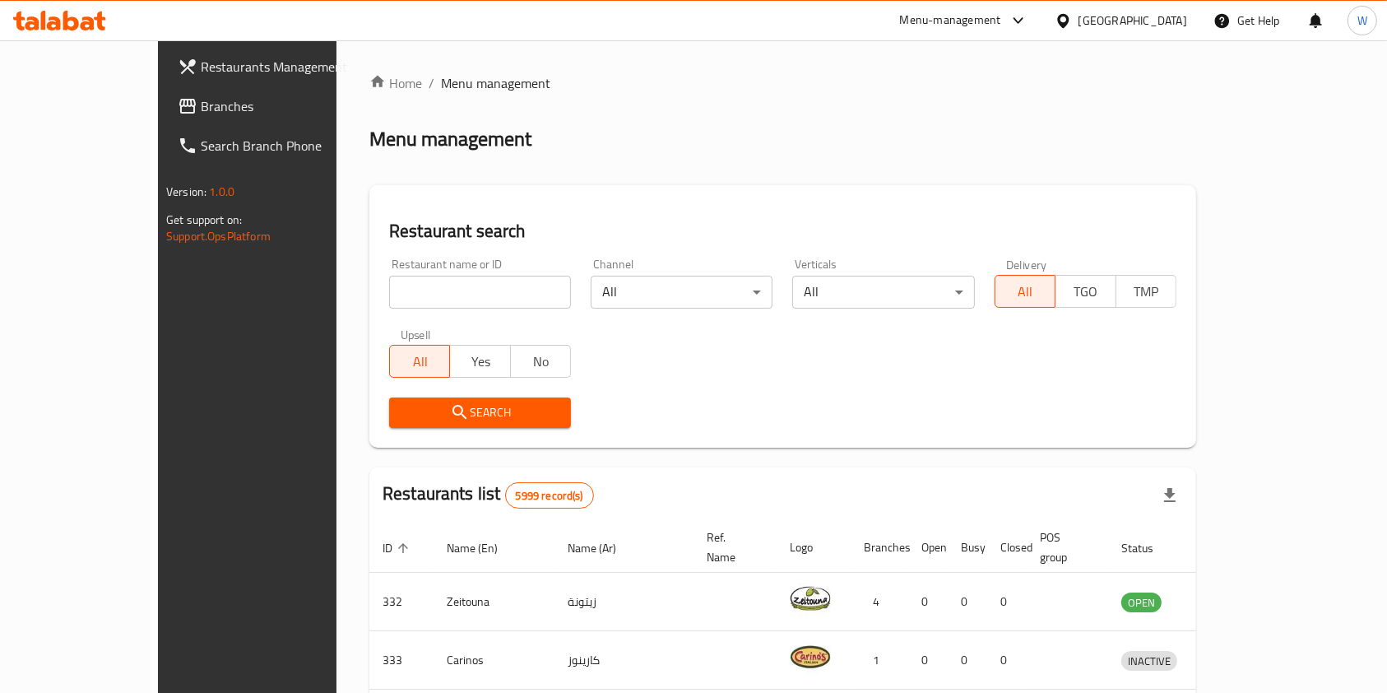
click at [435, 310] on div "Restaurant name or ID Restaurant name or ID" at bounding box center [480, 283] width 202 height 70
click at [440, 298] on input "search" at bounding box center [480, 292] width 182 height 33
paste input "Caribou Coffee"
type input "Caribou Coffee"
click button "Search" at bounding box center [480, 412] width 182 height 30
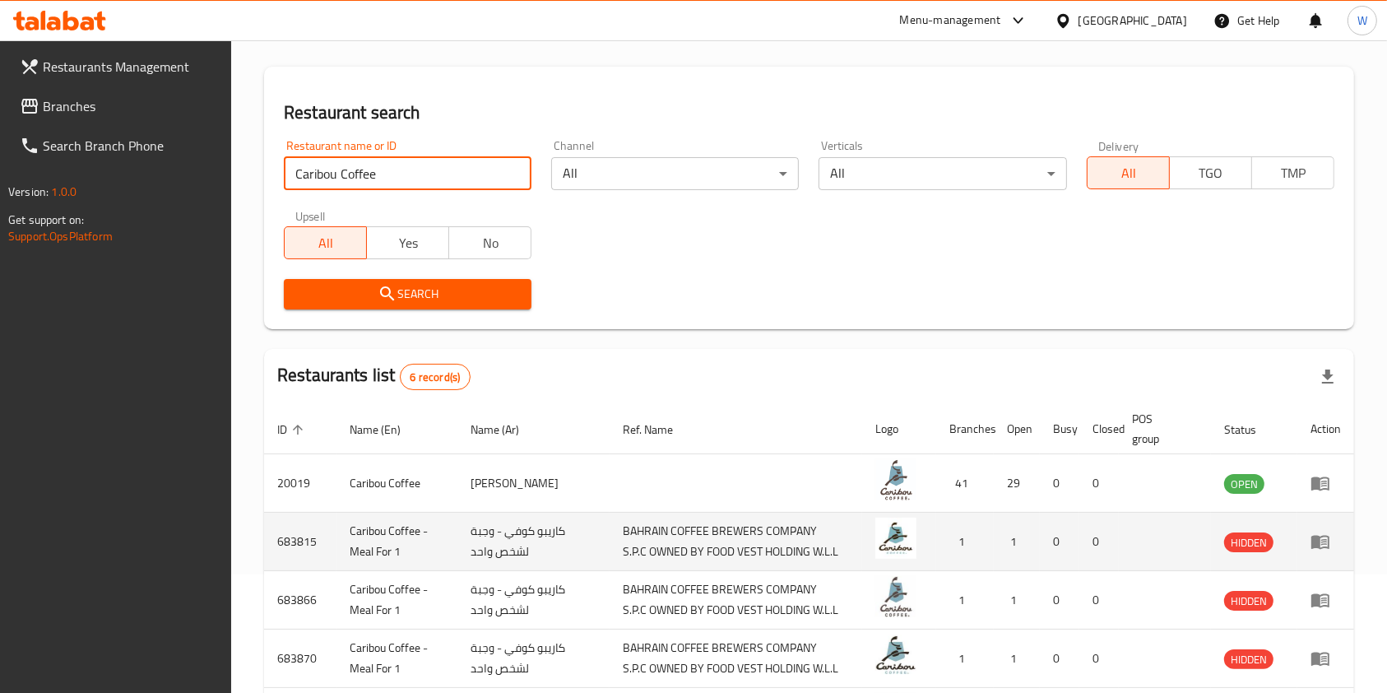
scroll to position [219, 0]
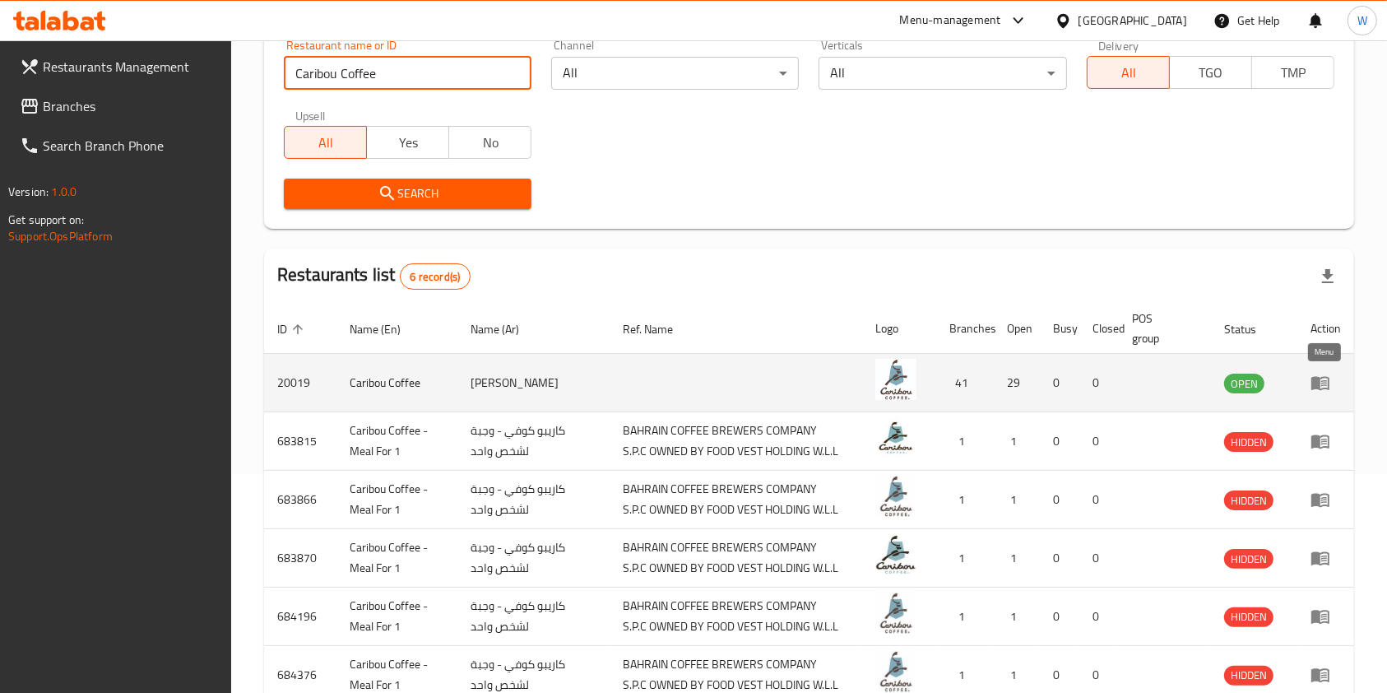
click at [1315, 392] on icon "enhanced table" at bounding box center [1320, 383] width 20 height 20
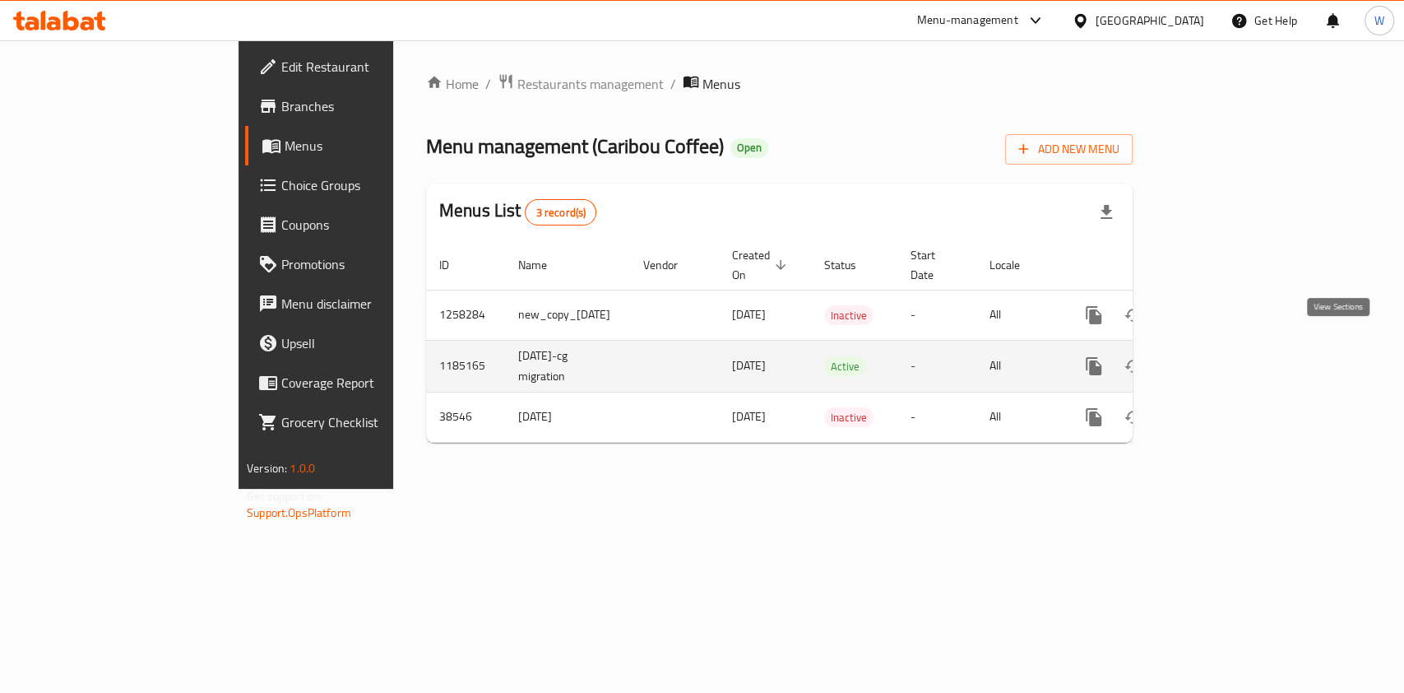
click at [1222, 356] on icon "enhanced table" at bounding box center [1213, 366] width 20 height 20
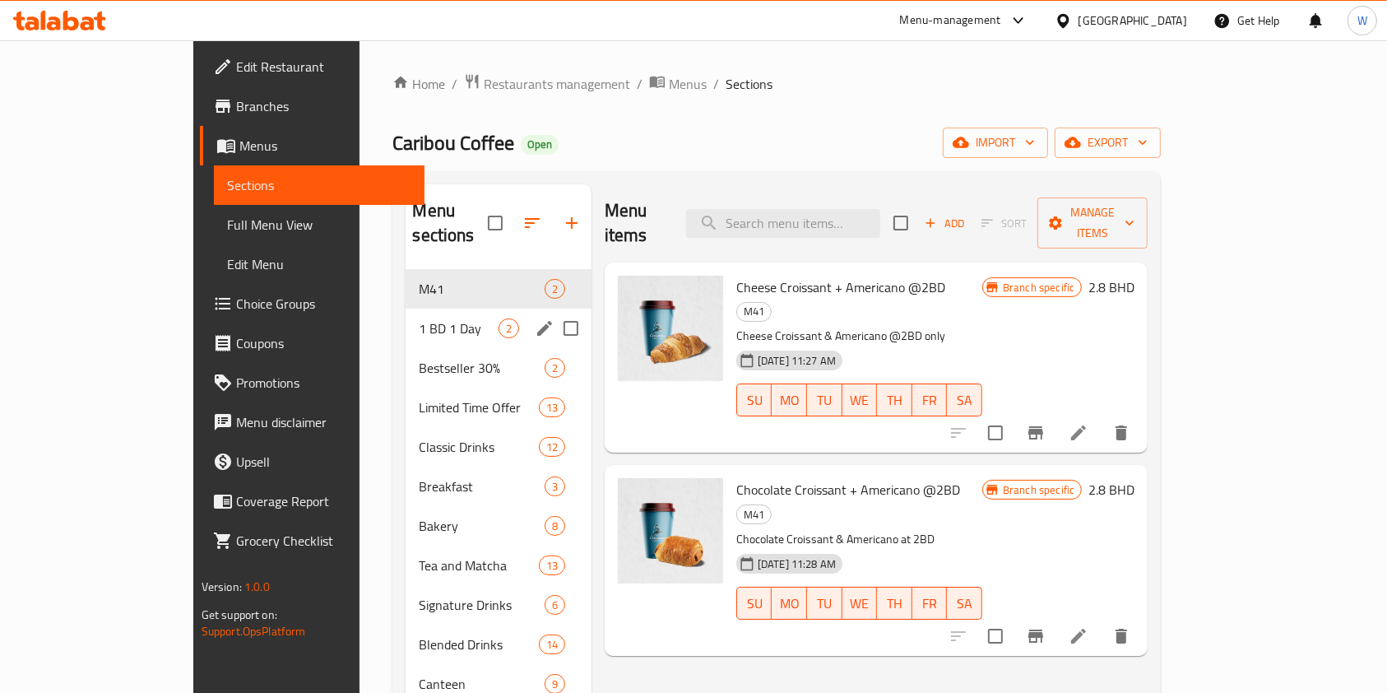
click at [419, 279] on span "M41" at bounding box center [481, 289] width 125 height 20
click at [419, 318] on span "1 BD 1 Day" at bounding box center [458, 328] width 79 height 20
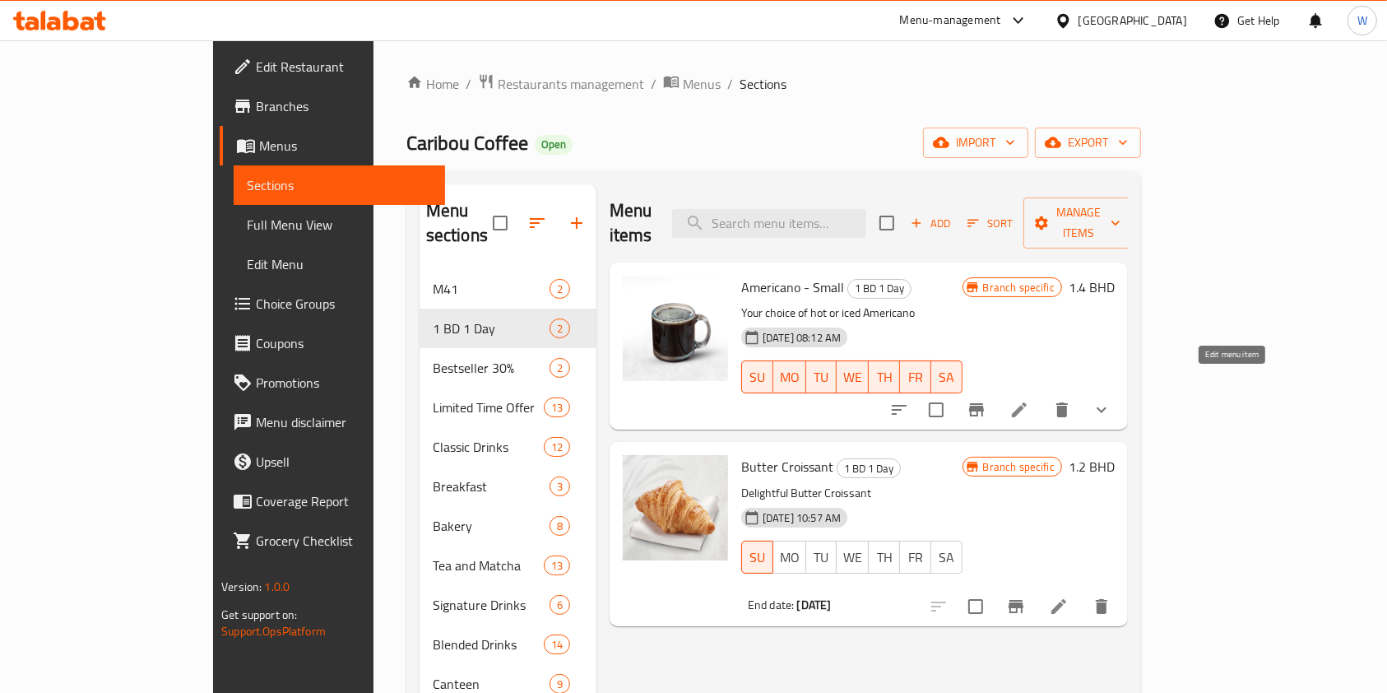
click at [1029, 400] on icon at bounding box center [1019, 410] width 20 height 20
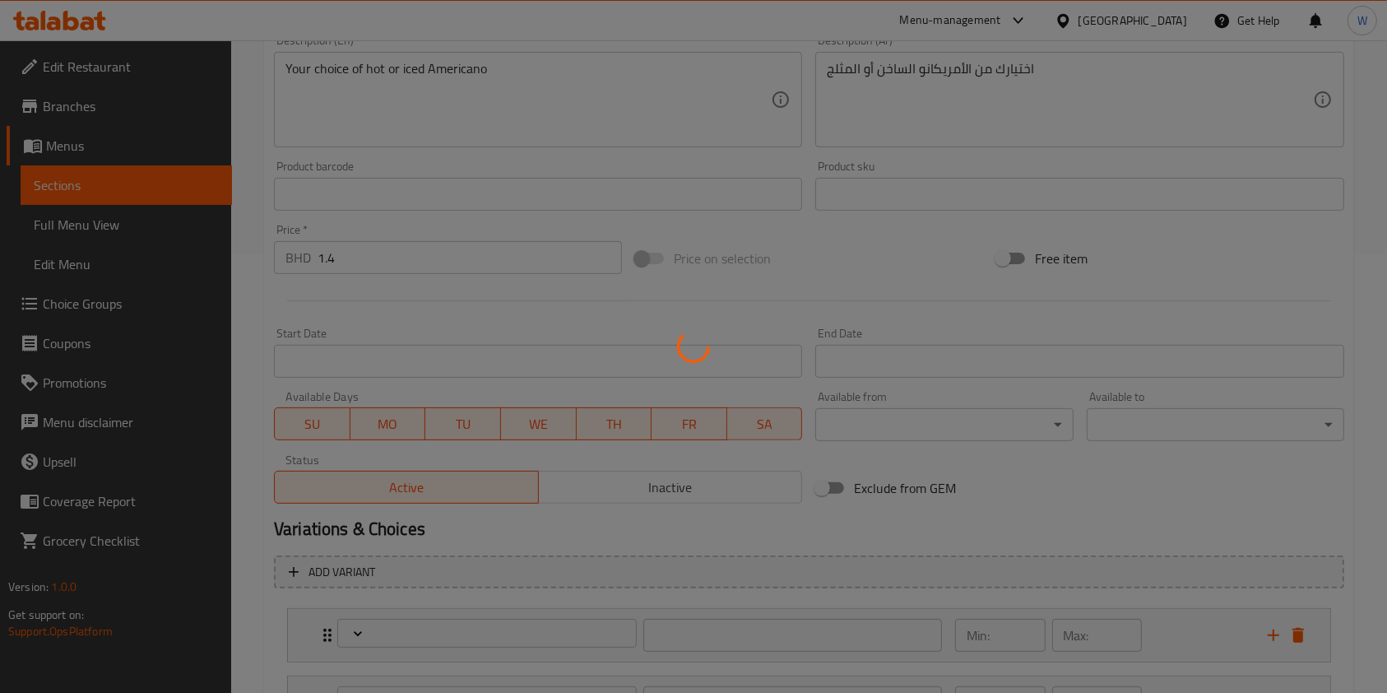
type input "إختيارك من القهوة:"
type input "1"
type input "اختيارك من"
type input "1"
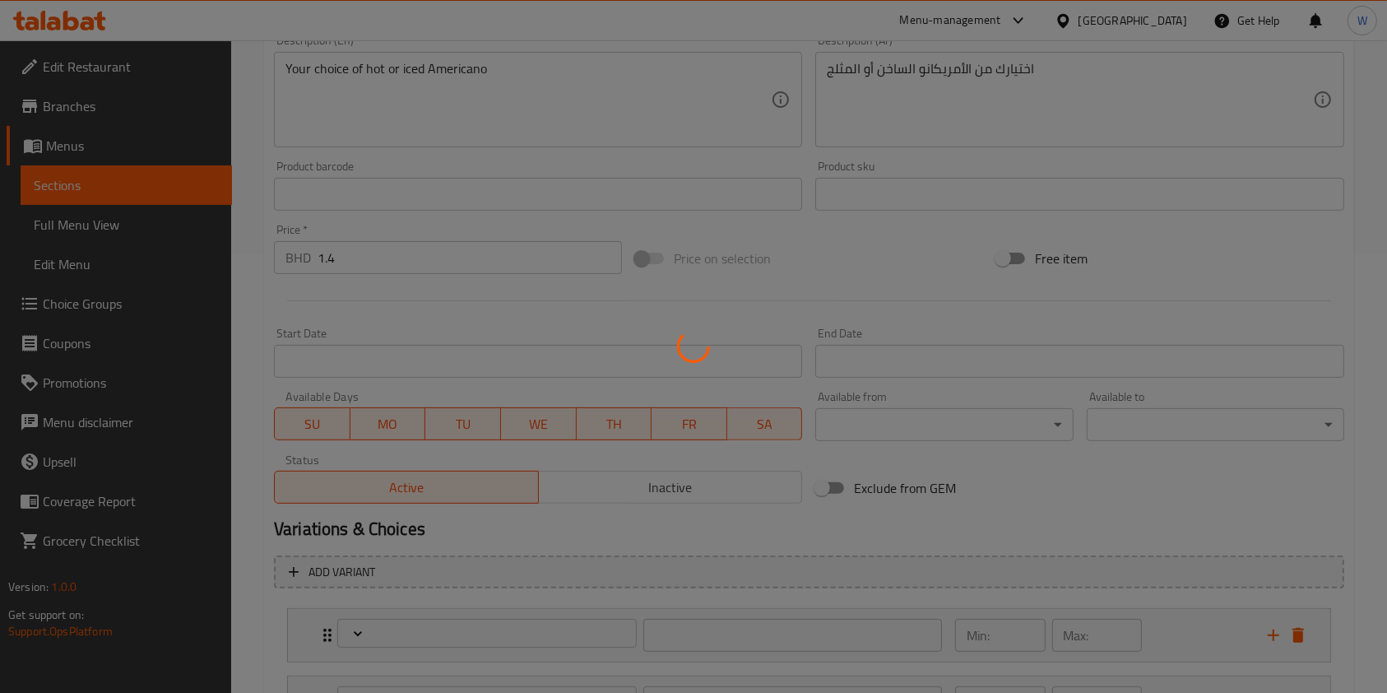
type input "1"
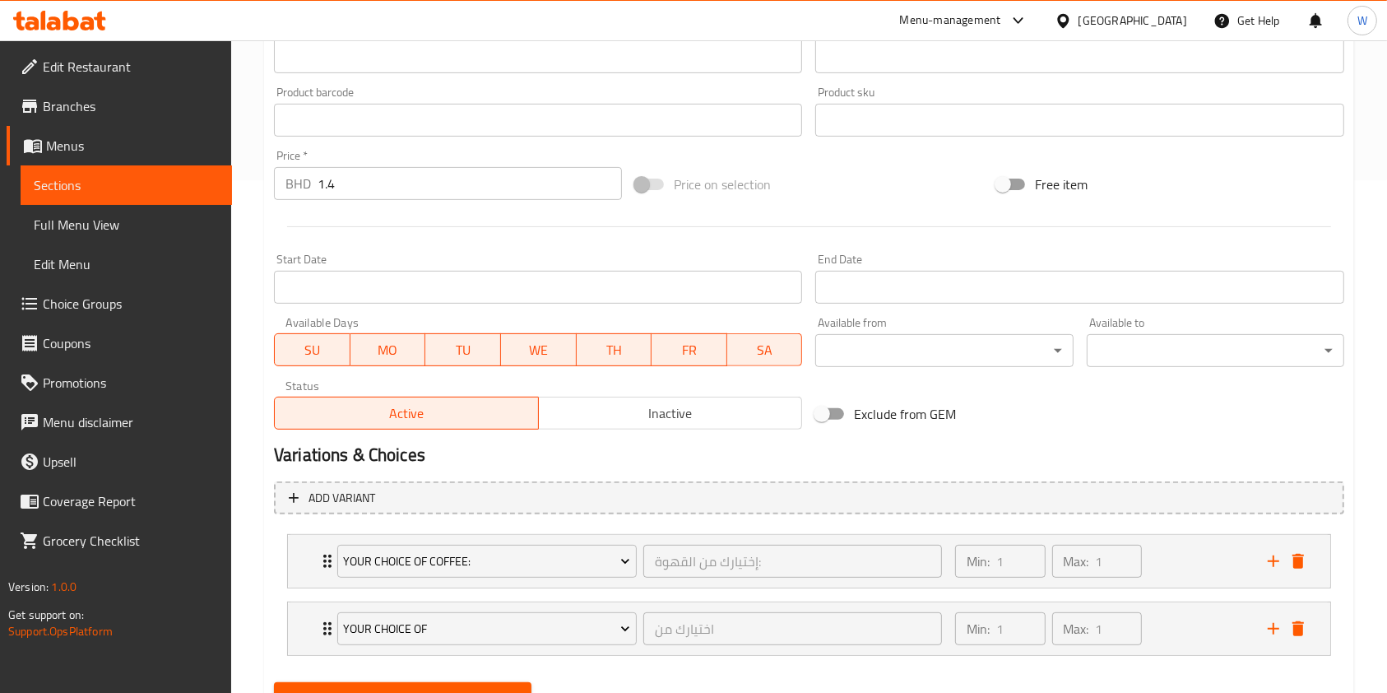
scroll to position [587, 0]
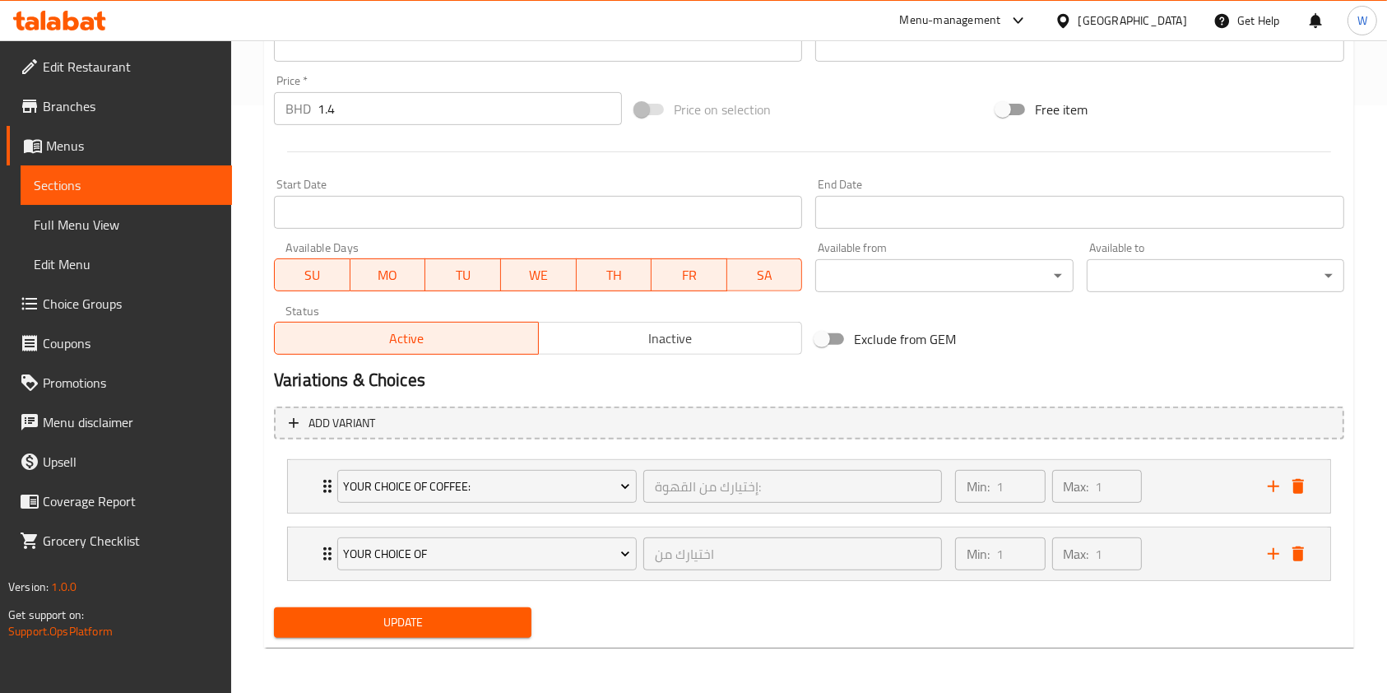
click at [679, 305] on div "Active Inactive" at bounding box center [538, 329] width 528 height 49
click at [682, 345] on span "Inactive" at bounding box center [670, 339] width 251 height 24
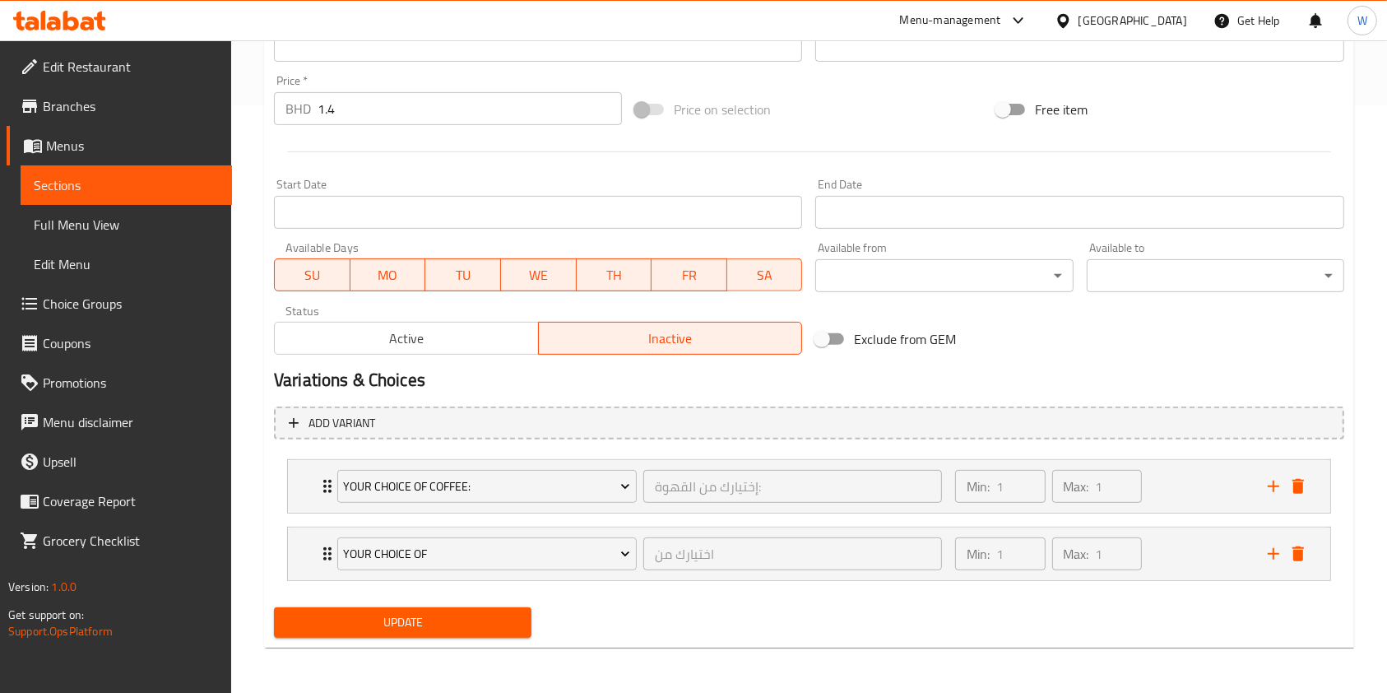
click at [461, 651] on div "Home / Restaurants management / Menus / Sections / item / update 1 BD 1 Day sec…" at bounding box center [809, 73] width 1090 height 1175
click at [464, 635] on button "Update" at bounding box center [402, 622] width 257 height 30
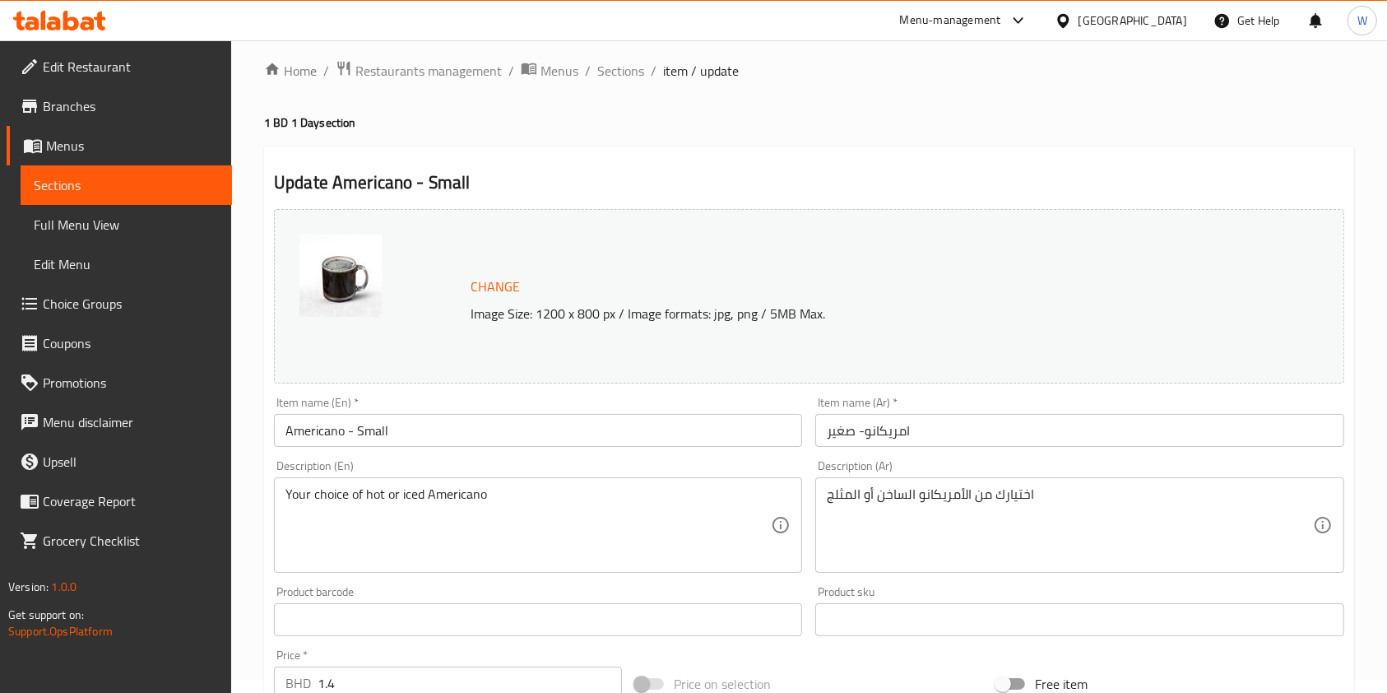
scroll to position [0, 0]
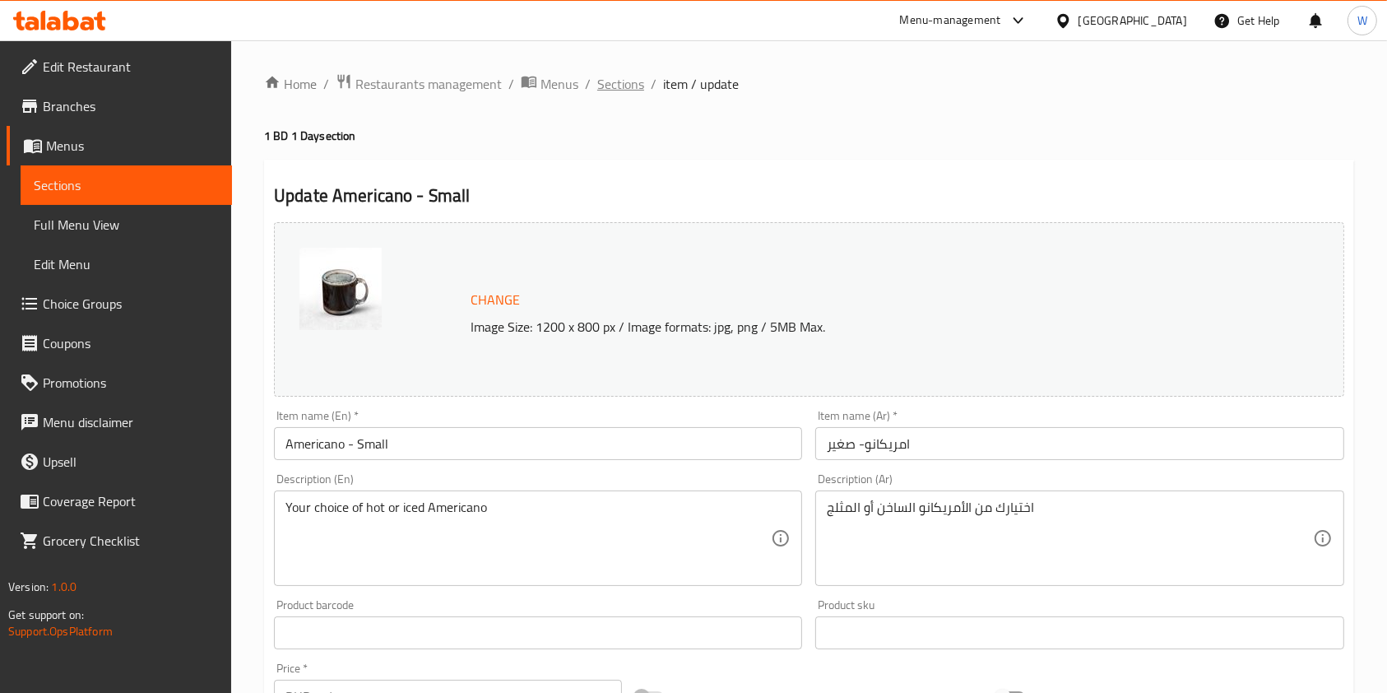
click at [626, 74] on span "Sections" at bounding box center [620, 84] width 47 height 20
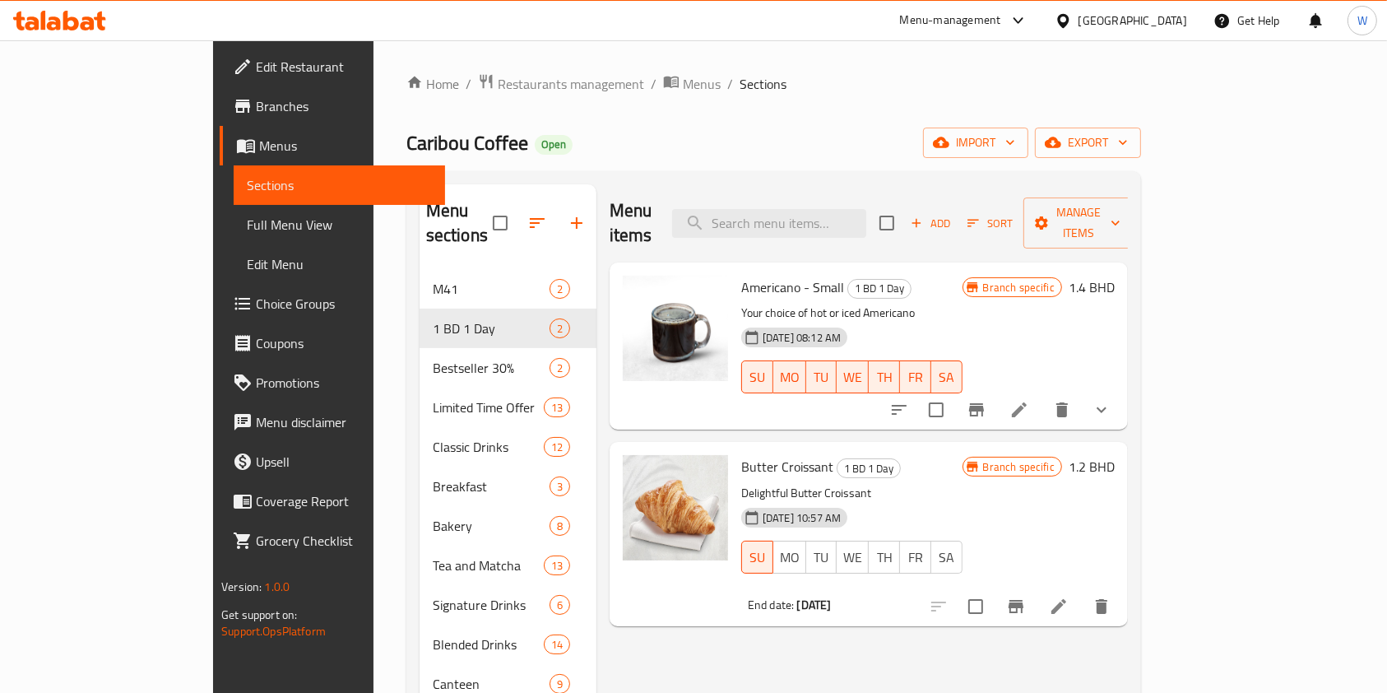
click at [1000, 640] on div "Menu items Add Sort Manage items Americano - Small 1 BD 1 Day Your choice of ho…" at bounding box center [861, 605] width 531 height 842
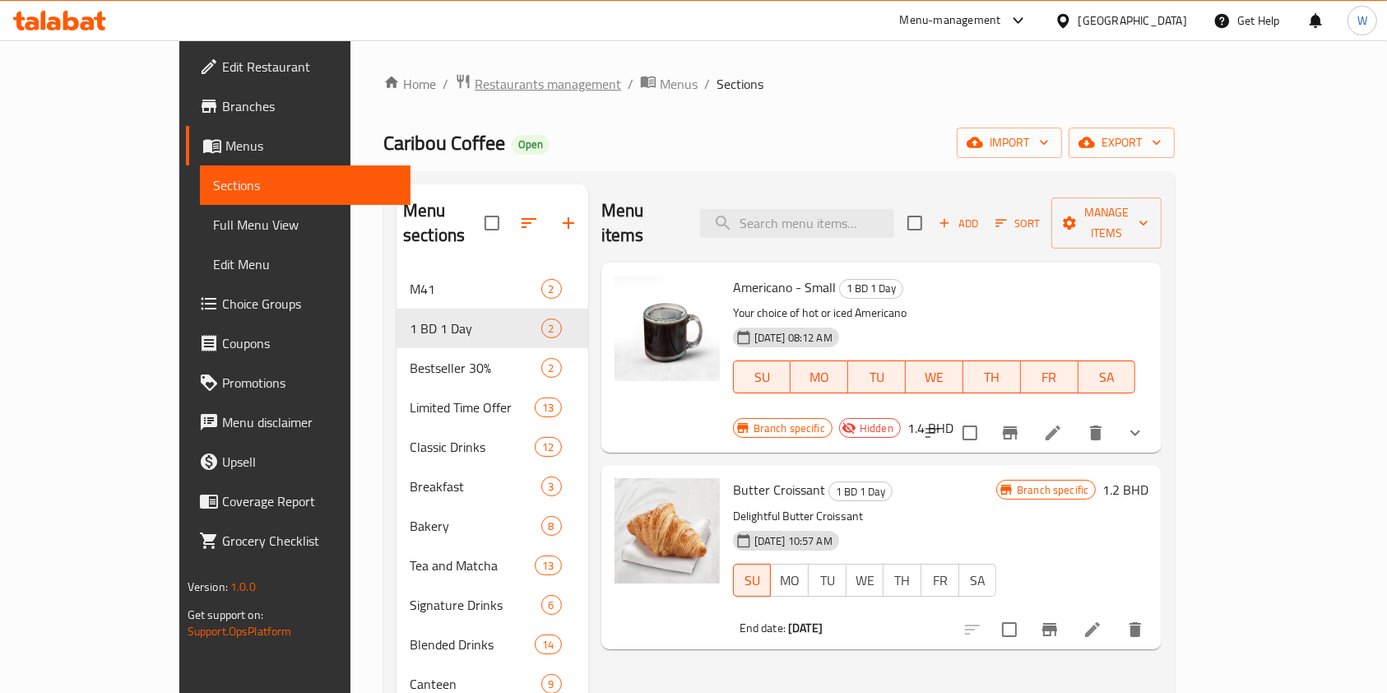
click at [475, 74] on span "Restaurants management" at bounding box center [548, 84] width 146 height 20
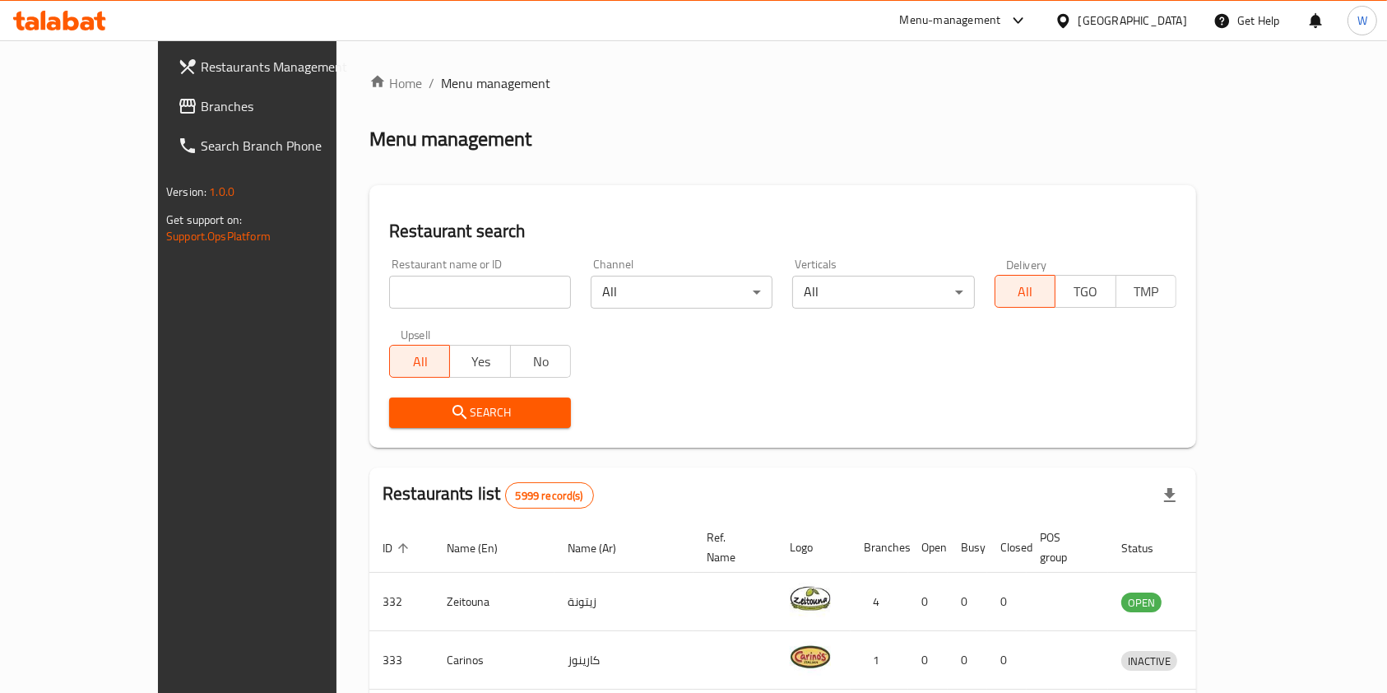
click at [427, 271] on div at bounding box center [693, 346] width 1387 height 693
click at [421, 291] on input "search" at bounding box center [480, 292] width 182 height 33
paste input "Wing Man"
type input "Wing Man"
click button "Search" at bounding box center [480, 412] width 182 height 30
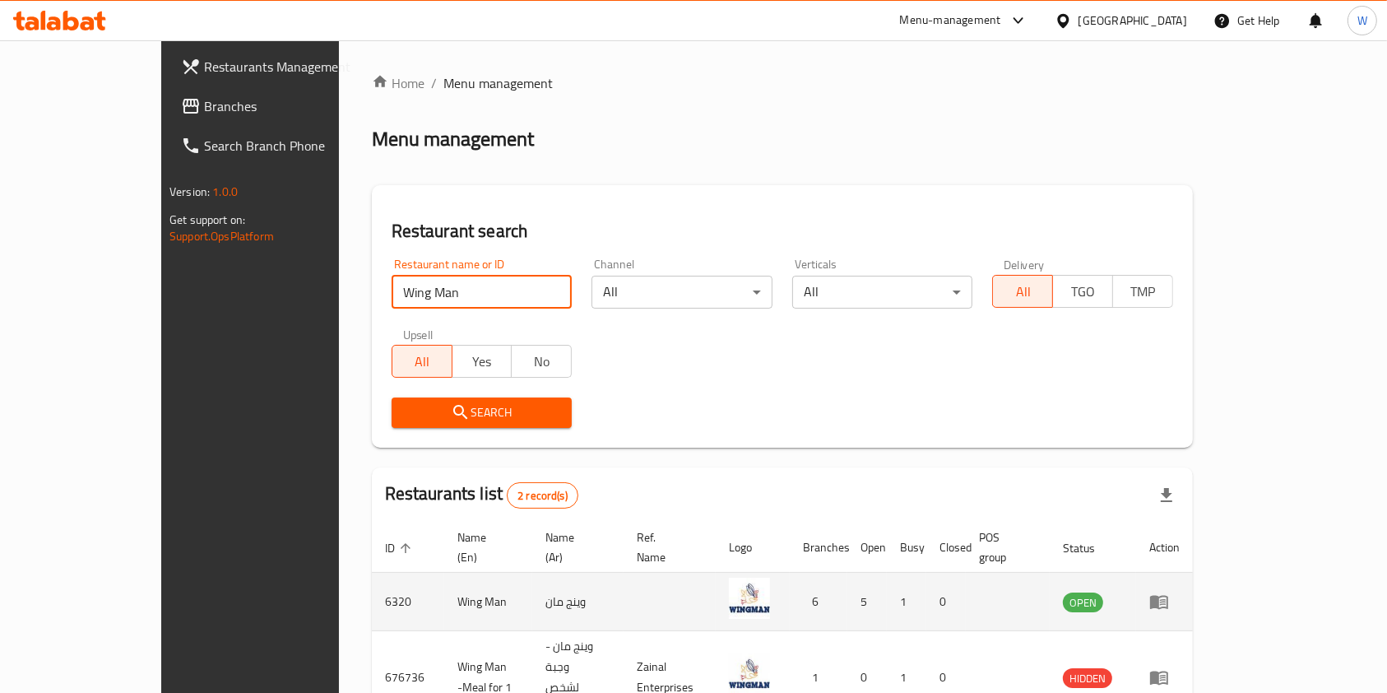
click at [1168, 596] on icon "enhanced table" at bounding box center [1159, 603] width 18 height 14
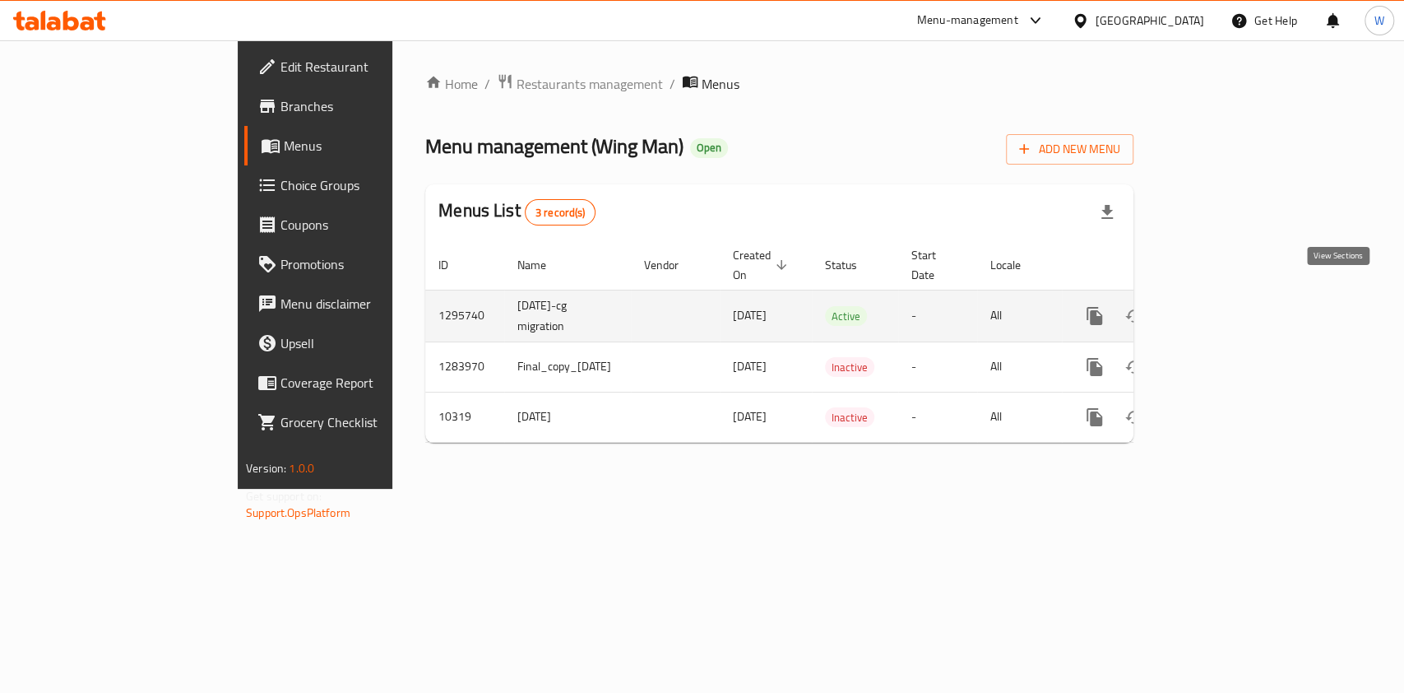
click at [1233, 307] on link "enhanced table" at bounding box center [1213, 315] width 39 height 39
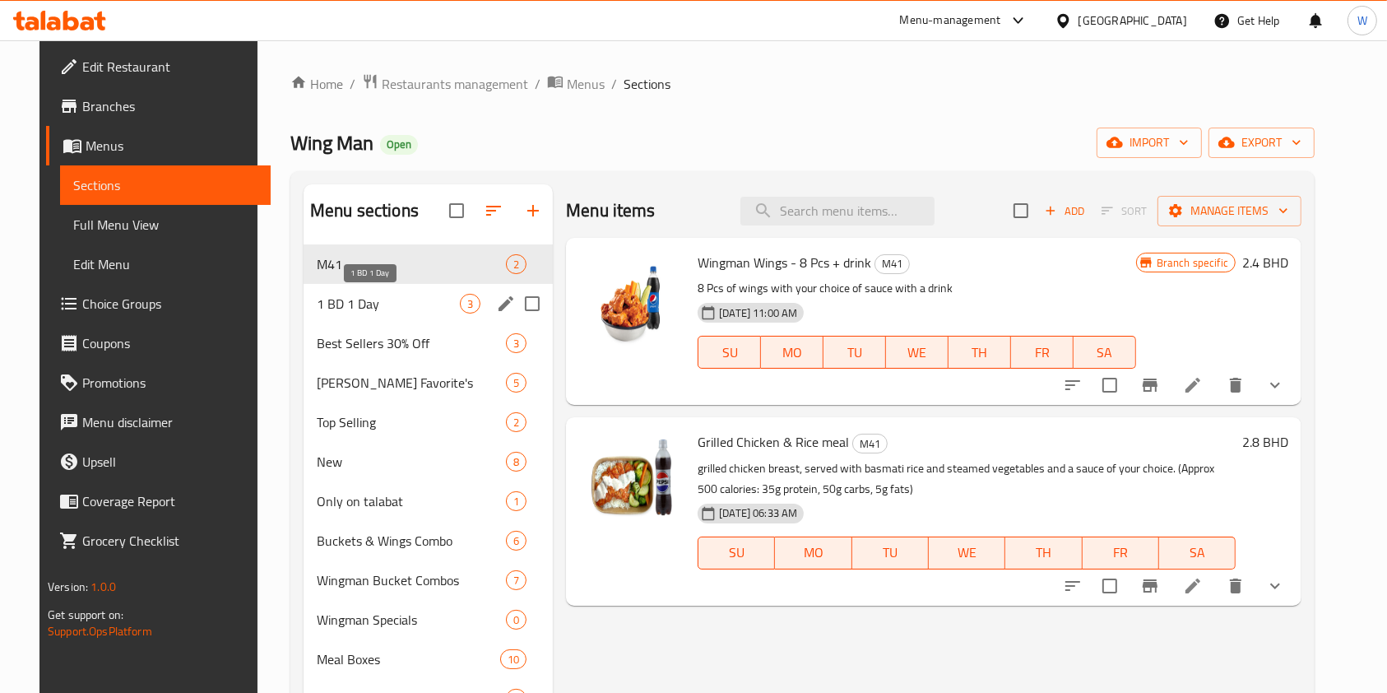
click at [317, 299] on span "1 BD 1 Day" at bounding box center [388, 304] width 143 height 20
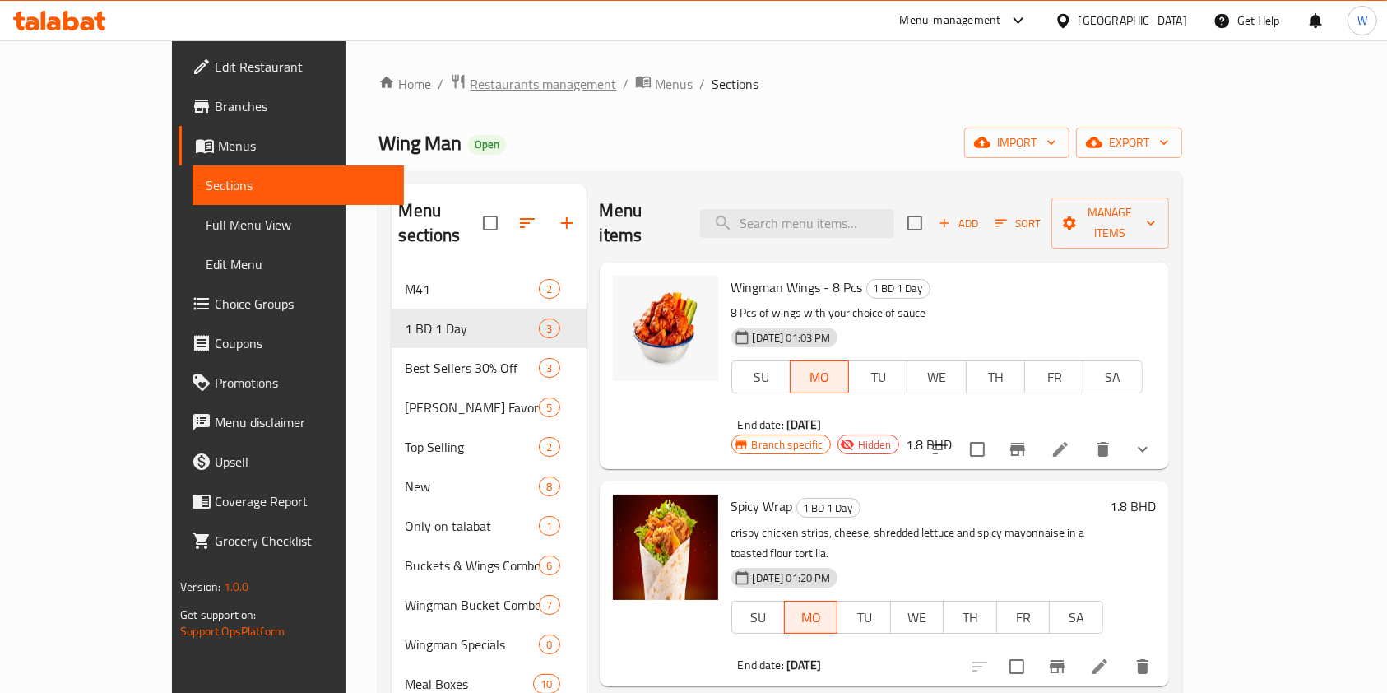
click at [470, 76] on span "Restaurants management" at bounding box center [543, 84] width 146 height 20
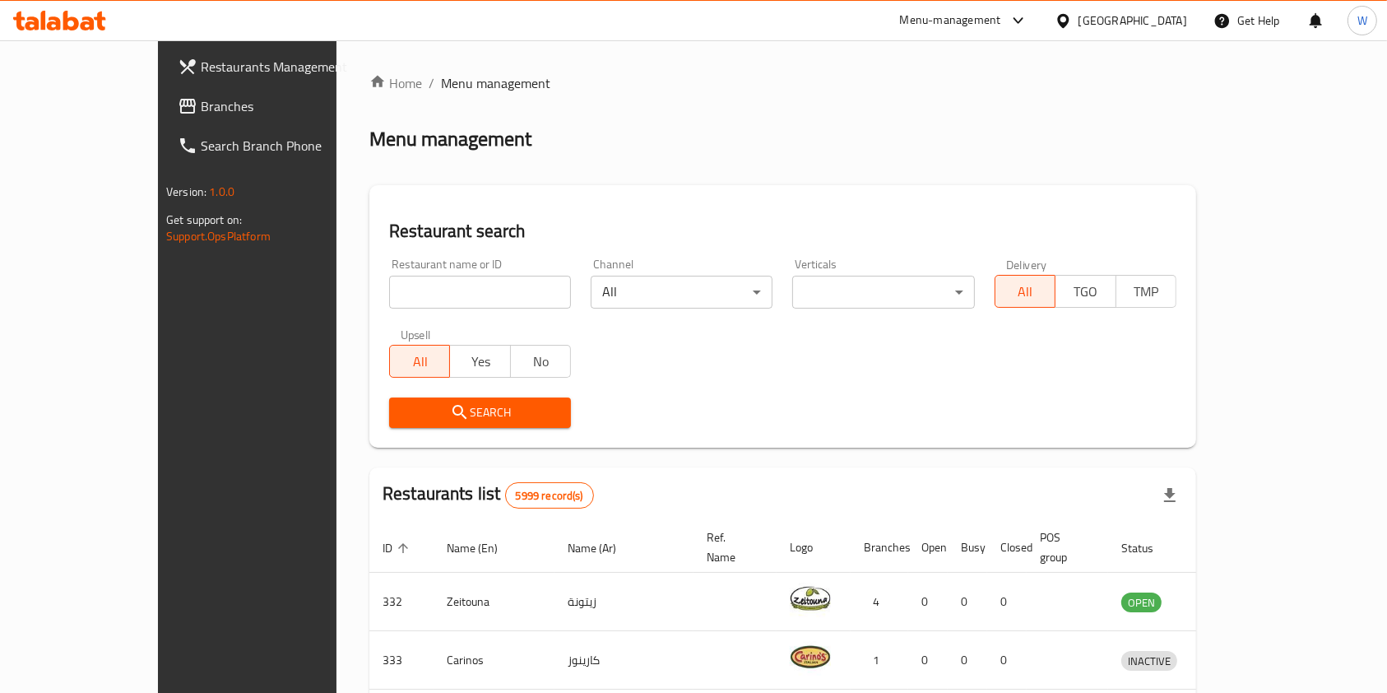
click at [391, 292] on input "search" at bounding box center [480, 292] width 182 height 33
paste input "Noon Sweets"
type input "Noon Sweets"
click button "Search" at bounding box center [480, 412] width 182 height 30
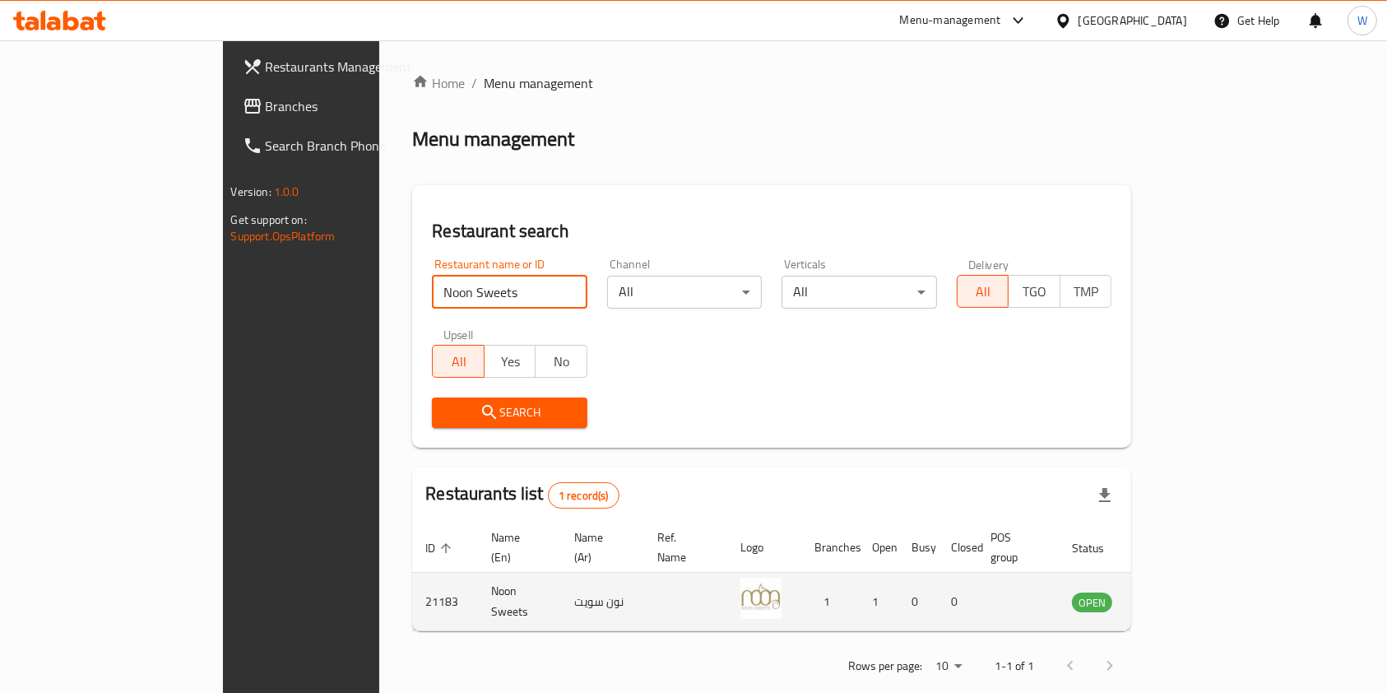
click at [1178, 591] on icon "enhanced table" at bounding box center [1168, 601] width 20 height 20
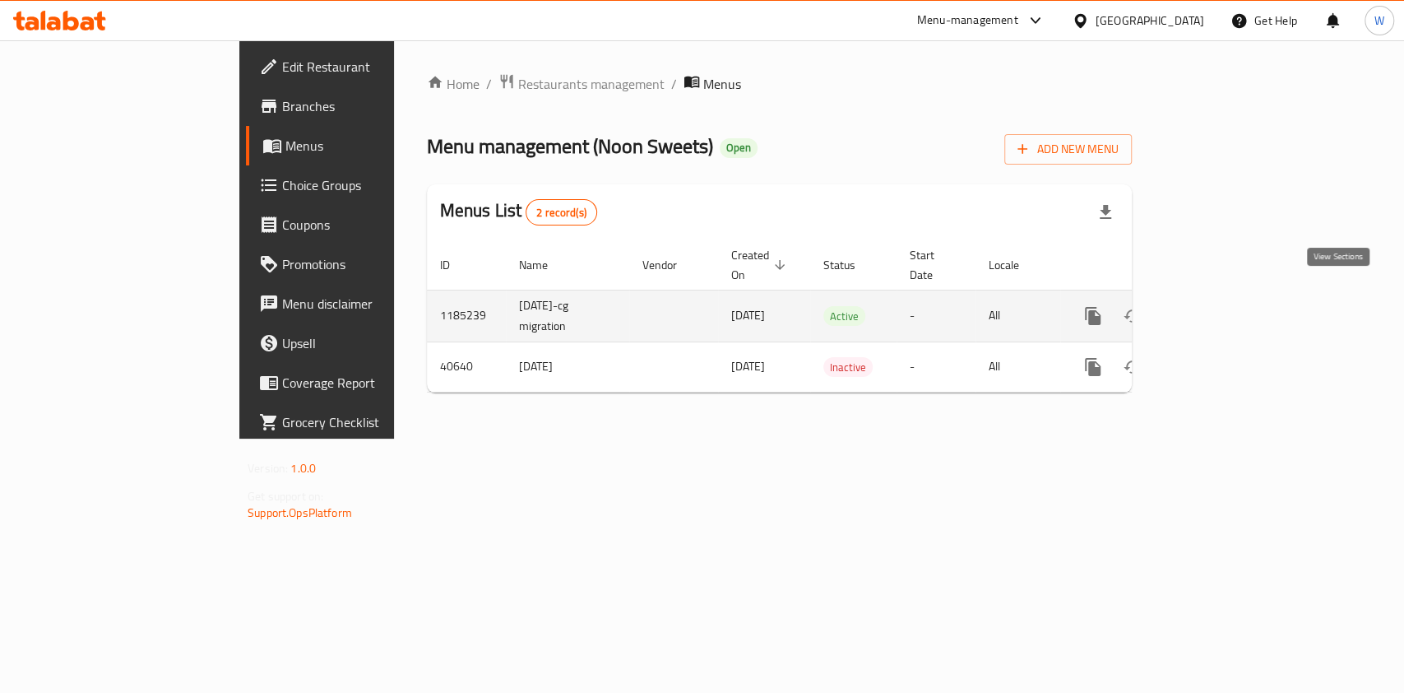
click at [1219, 308] on icon "enhanced table" at bounding box center [1211, 315] width 15 height 15
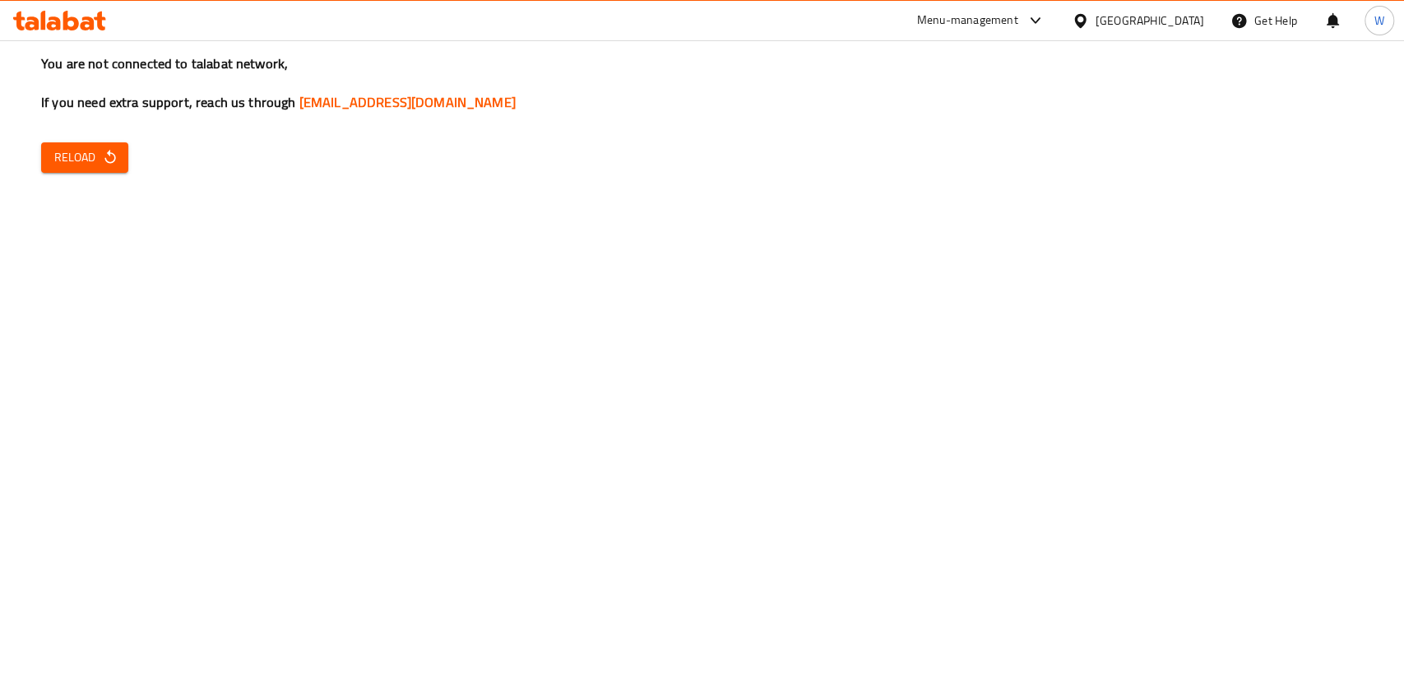
click at [72, 168] on button "Reload" at bounding box center [84, 157] width 87 height 30
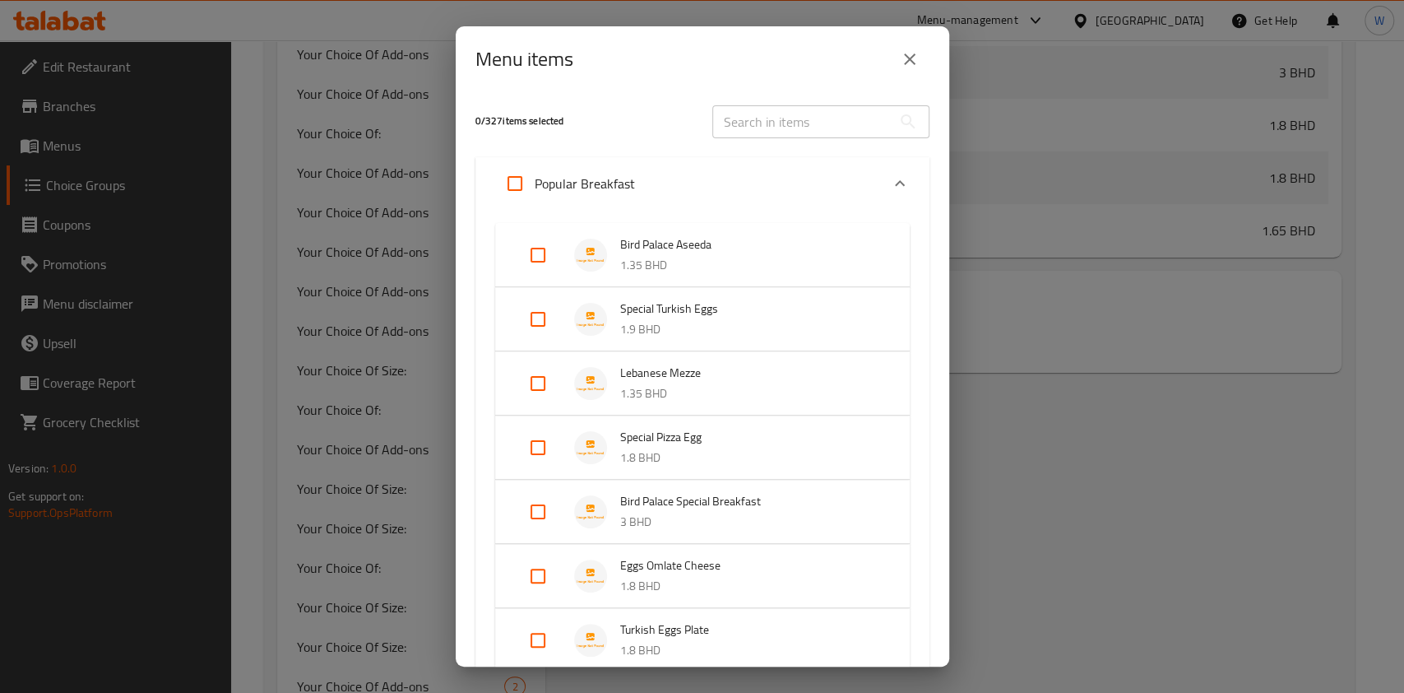
scroll to position [329, 0]
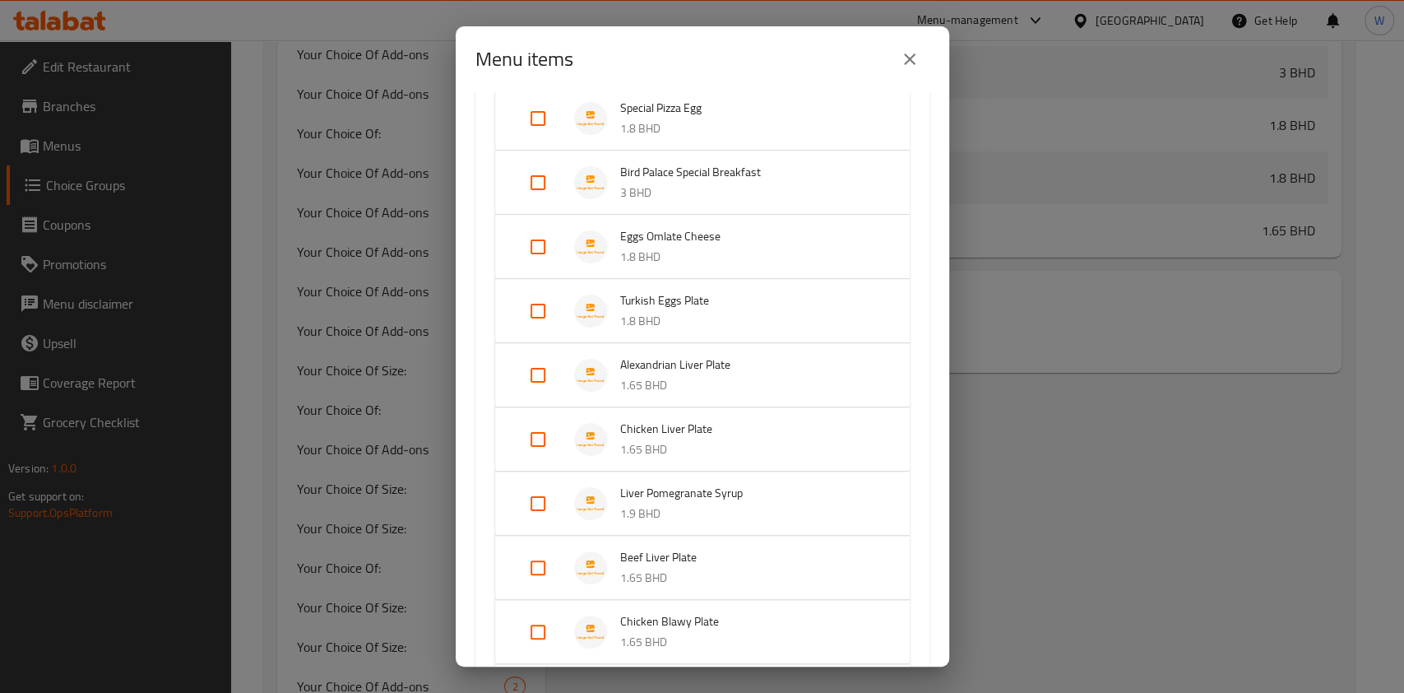
click at [540, 243] on input "Expand" at bounding box center [537, 246] width 39 height 39
checkbox input "true"
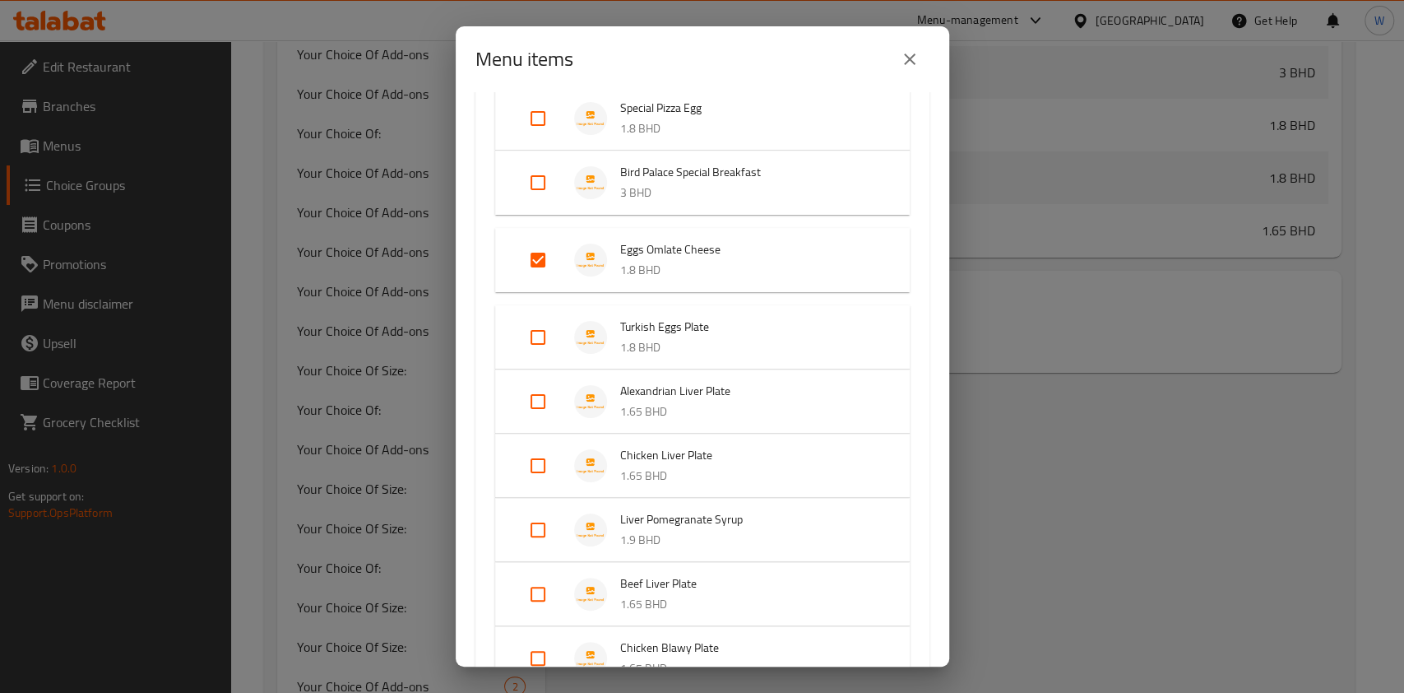
click at [533, 335] on input "Expand" at bounding box center [537, 337] width 39 height 39
checkbox input "true"
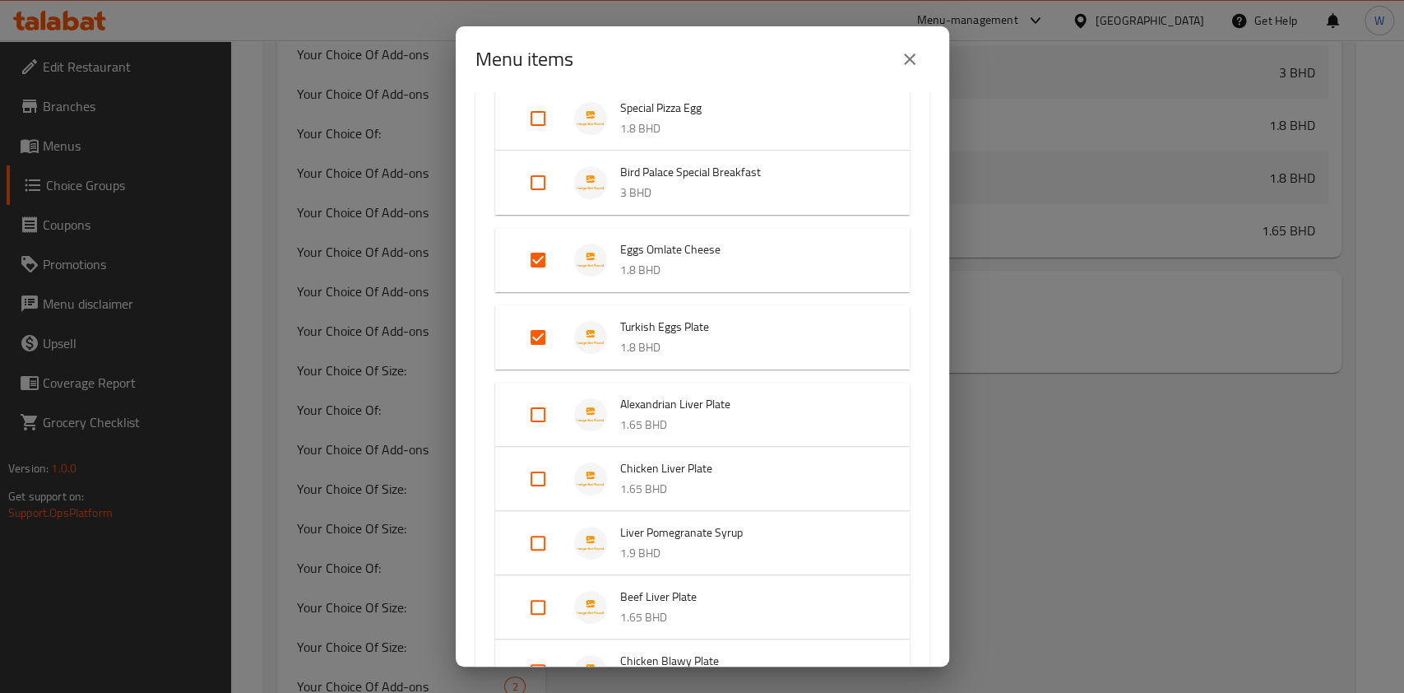
drag, startPoint x: 539, startPoint y: 426, endPoint x: 539, endPoint y: 462, distance: 36.2
click at [539, 427] on input "Expand" at bounding box center [537, 414] width 39 height 39
checkbox input "true"
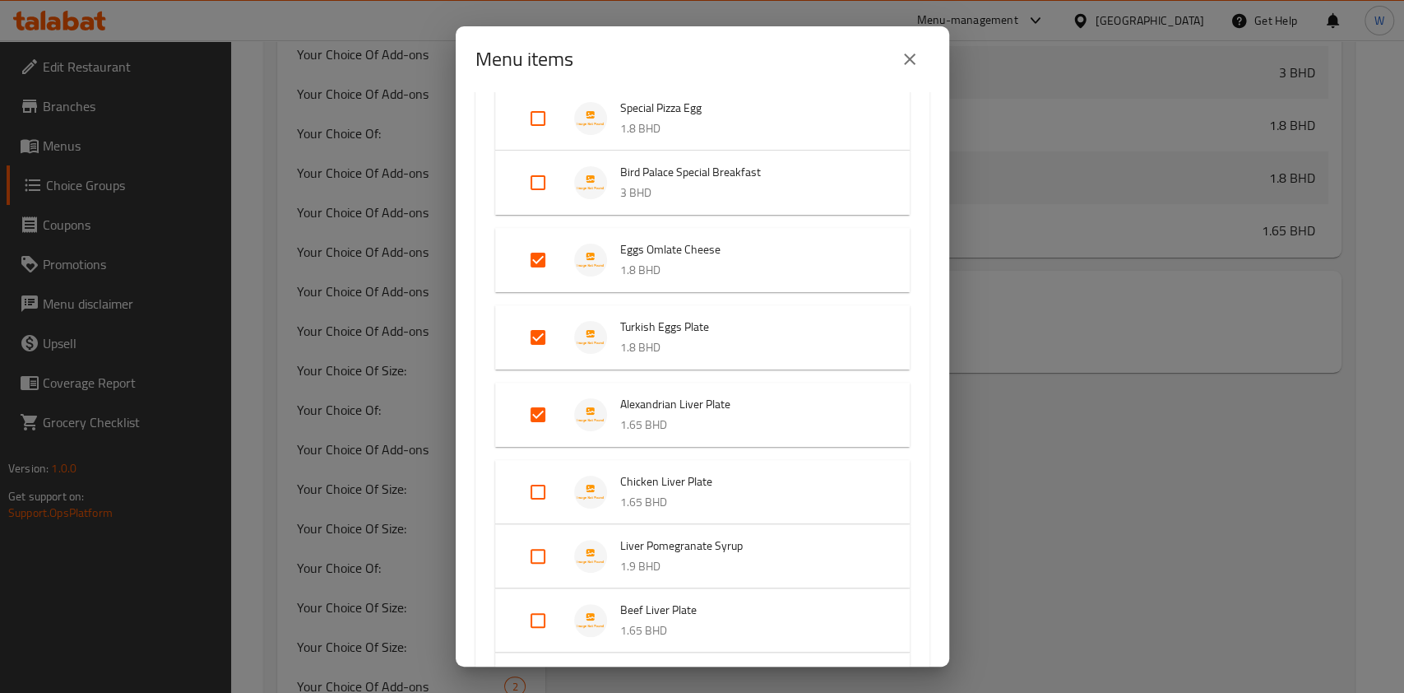
click at [540, 494] on input "Expand" at bounding box center [537, 491] width 39 height 39
checkbox input "true"
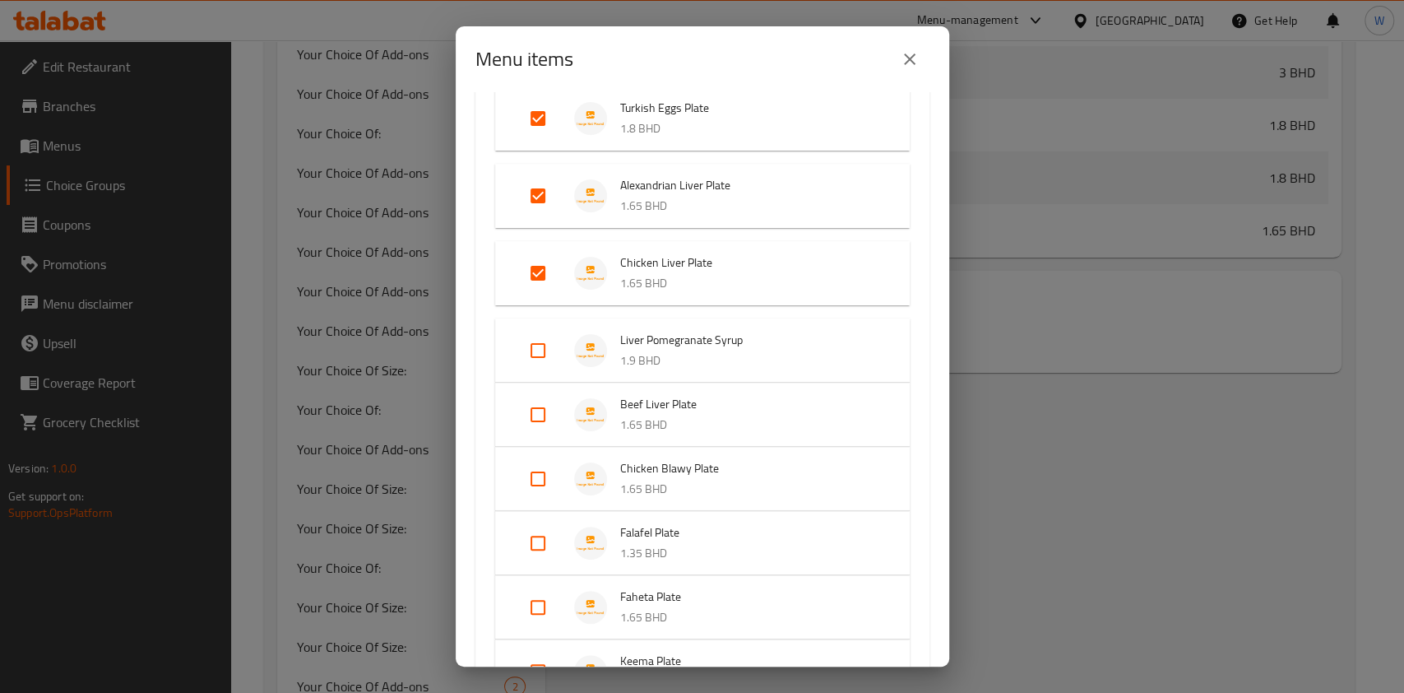
click at [541, 357] on input "Expand" at bounding box center [537, 350] width 39 height 39
checkbox input "true"
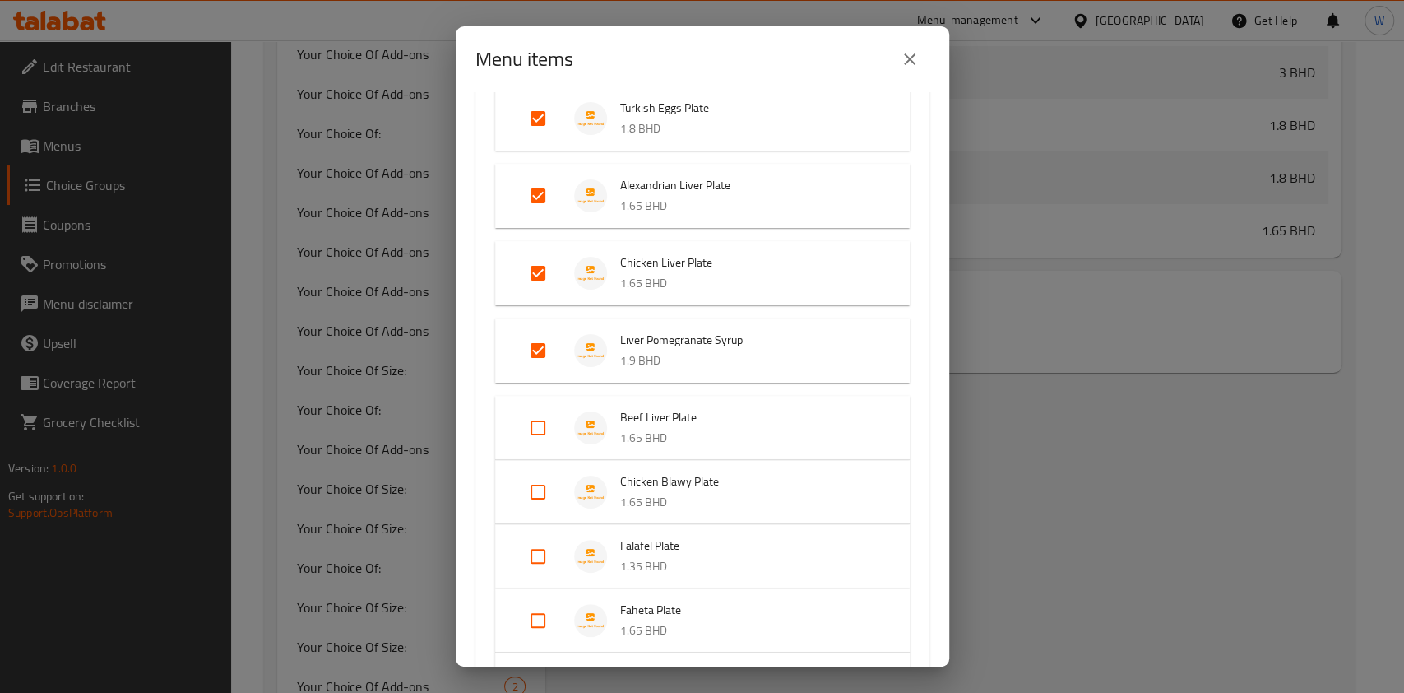
click at [540, 438] on input "Expand" at bounding box center [537, 427] width 39 height 39
checkbox input "true"
click at [543, 492] on input "Expand" at bounding box center [537, 504] width 39 height 39
checkbox input "true"
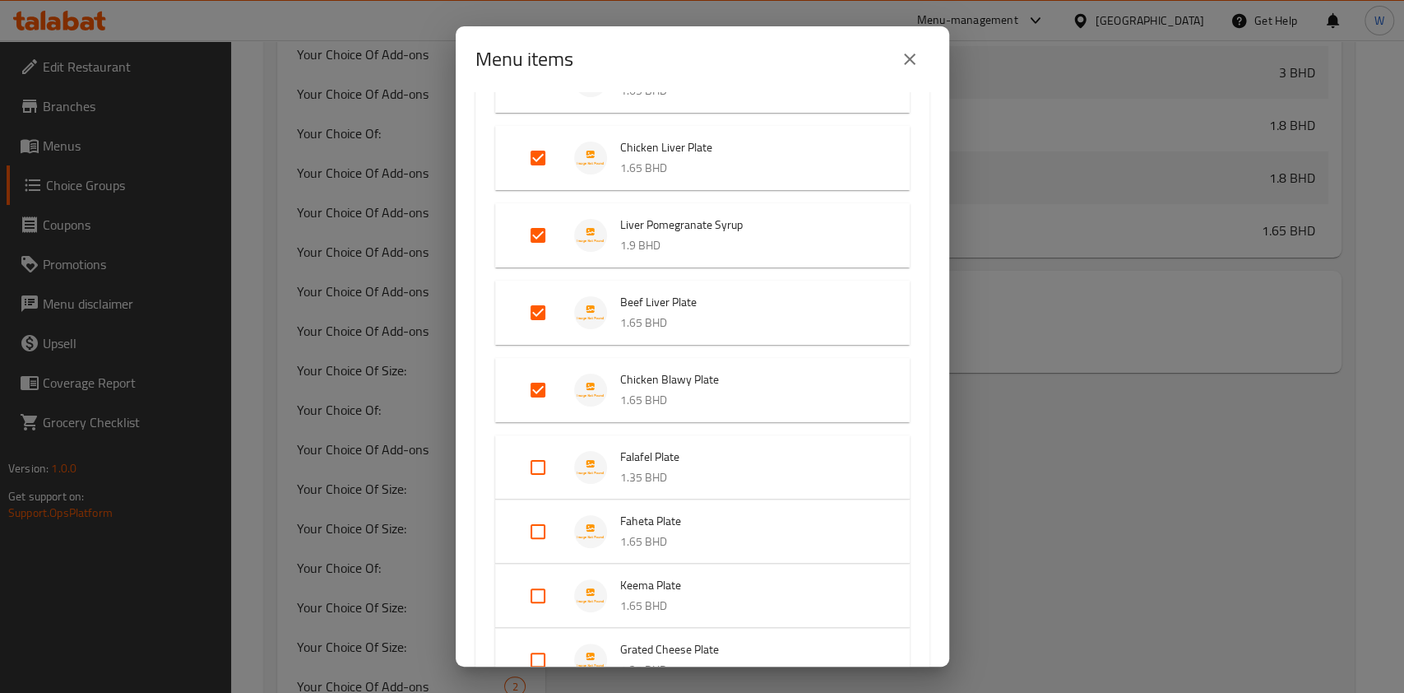
scroll to position [877, 0]
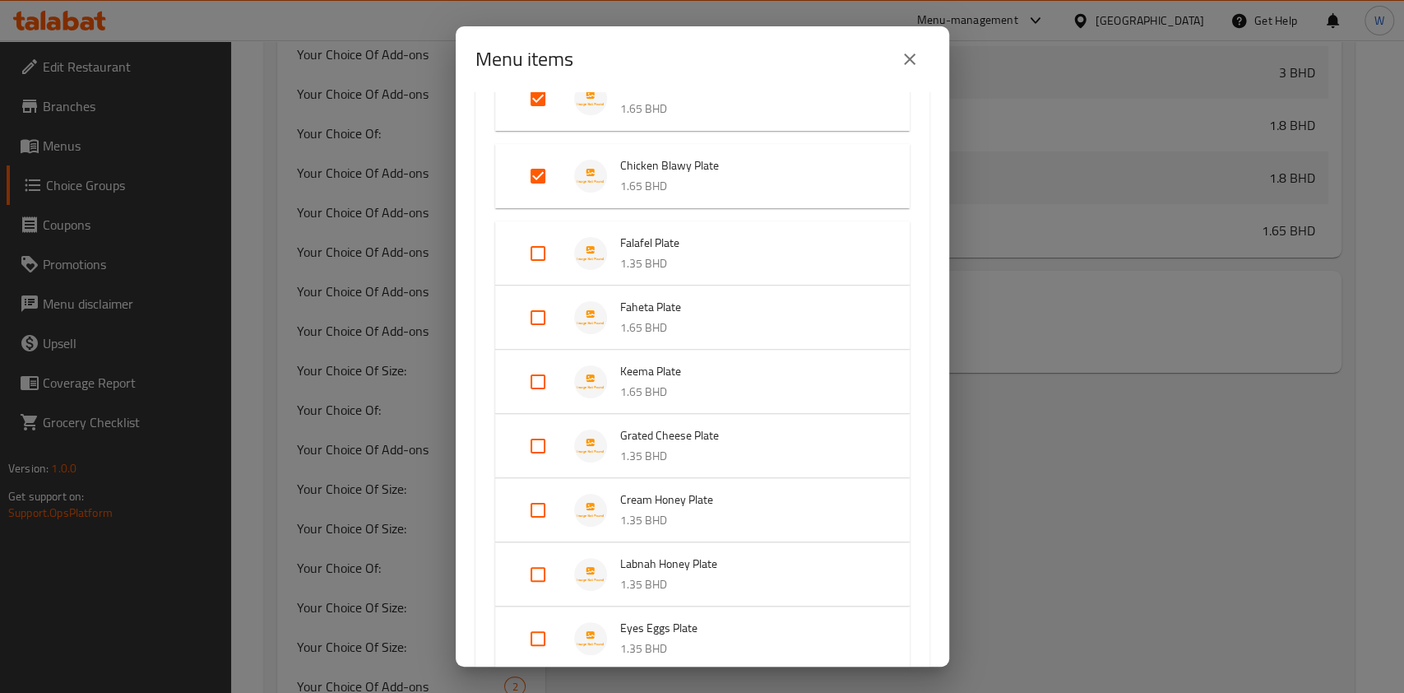
click at [535, 265] on input "Expand" at bounding box center [537, 253] width 39 height 39
checkbox input "true"
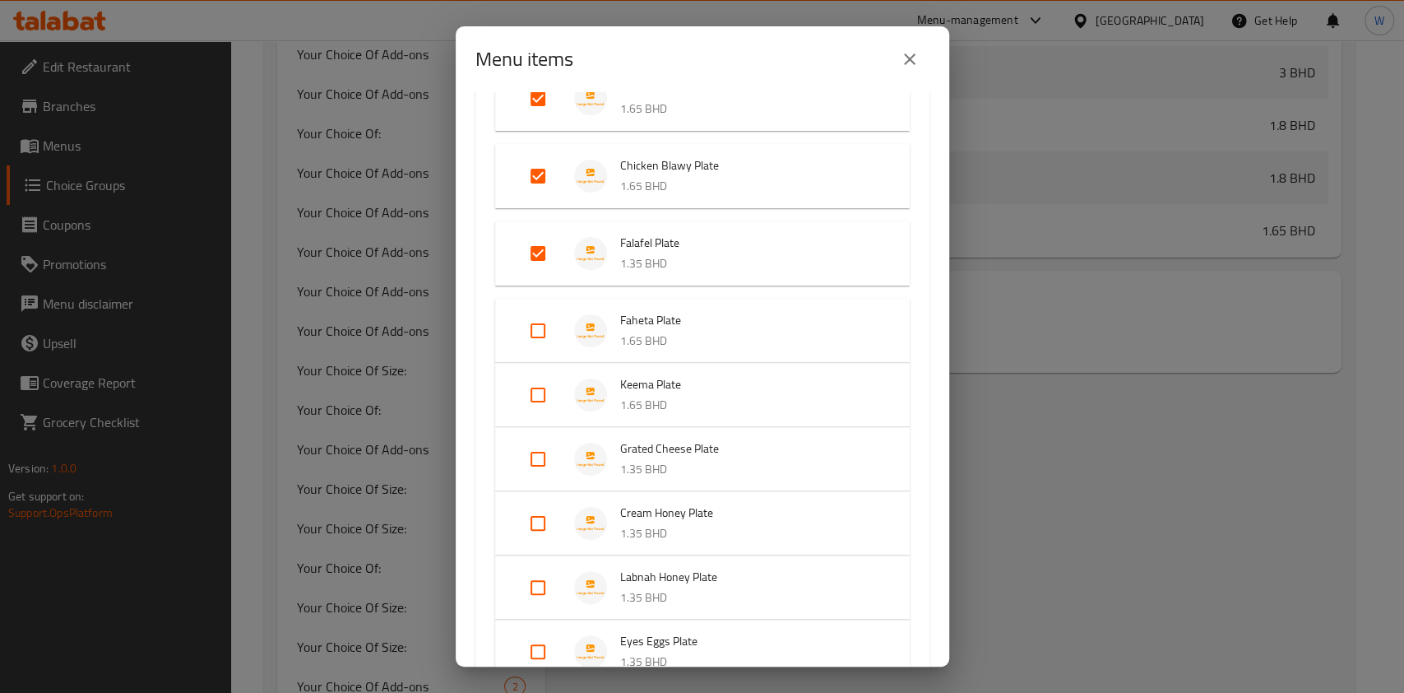
click at [536, 321] on input "Expand" at bounding box center [537, 330] width 39 height 39
checkbox input "true"
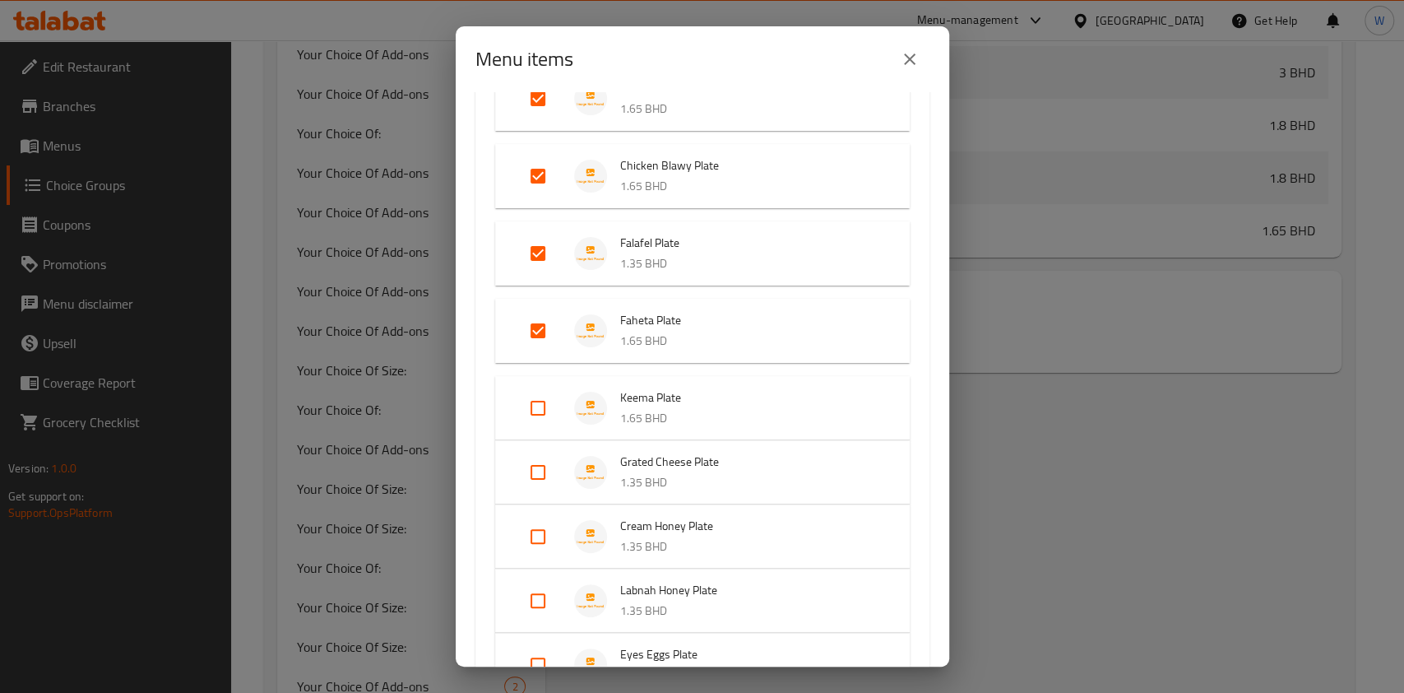
click at [537, 408] on input "Expand" at bounding box center [537, 407] width 39 height 39
checkbox input "true"
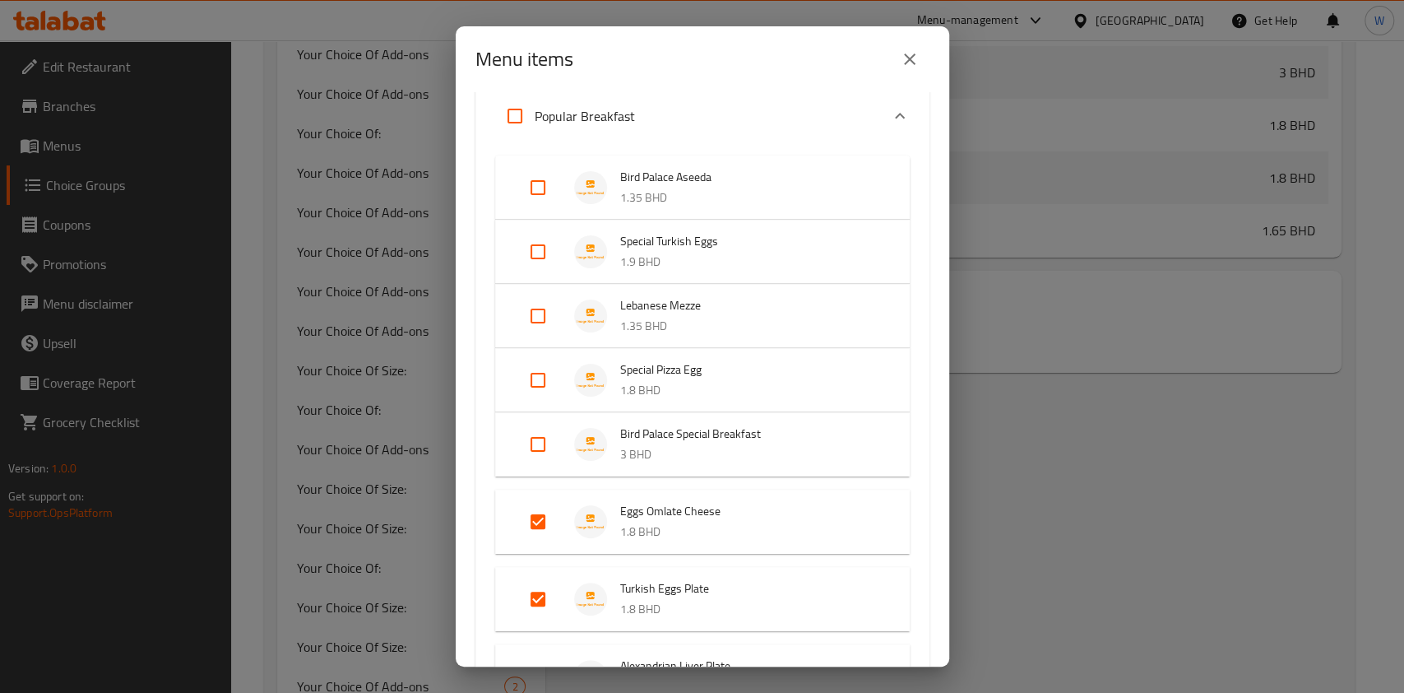
scroll to position [0, 0]
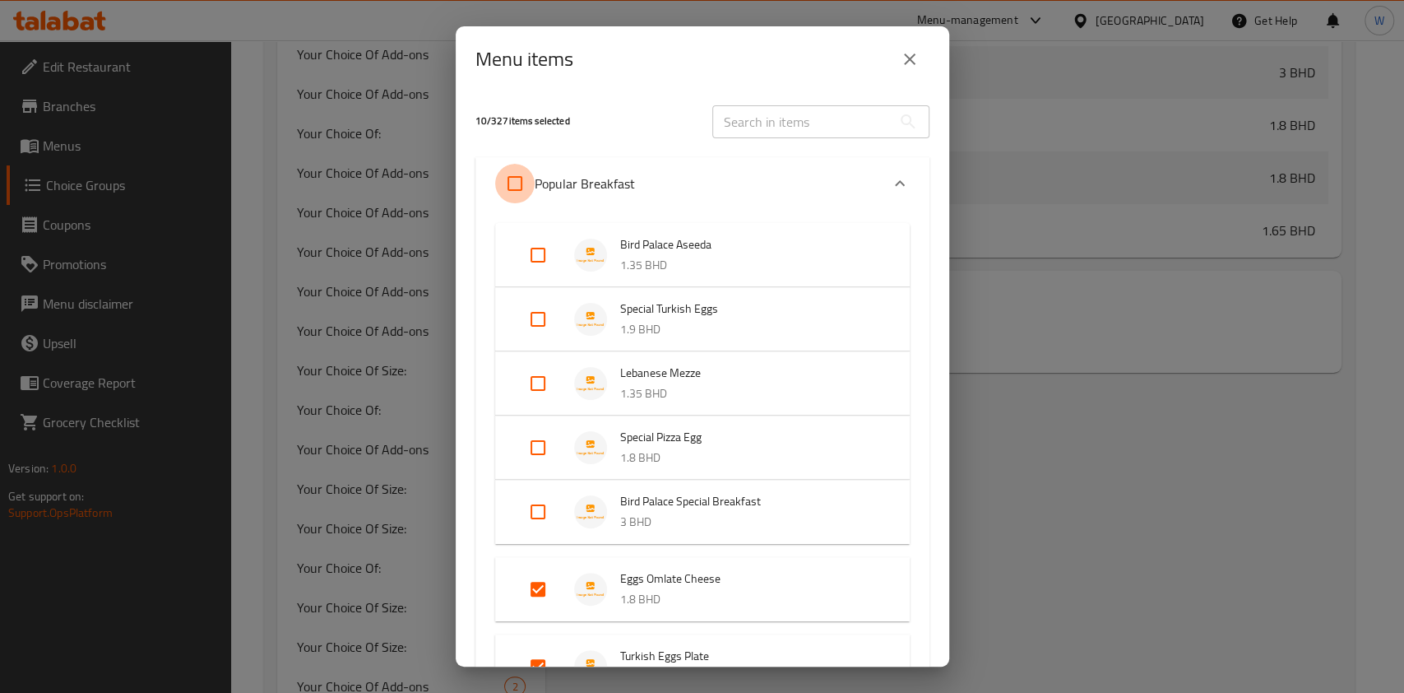
click at [522, 177] on input "Expand" at bounding box center [514, 183] width 39 height 39
checkbox input "true"
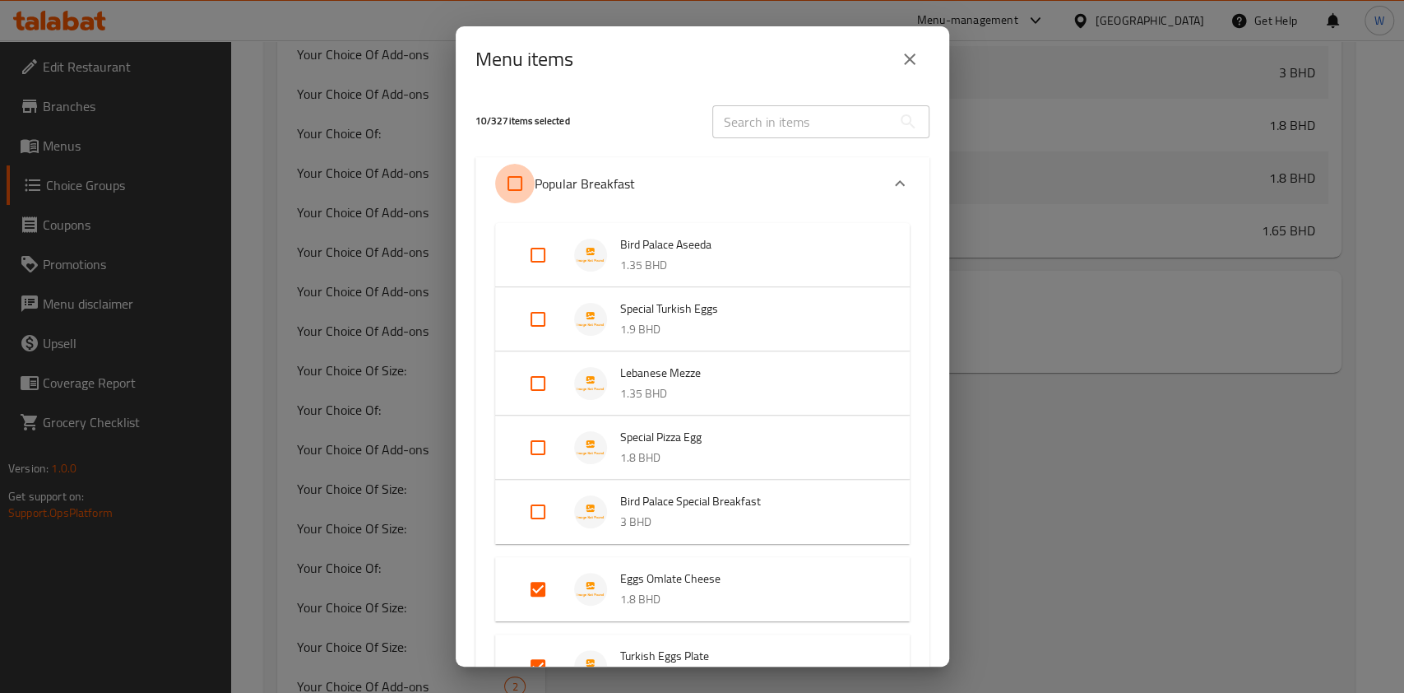
checkbox input "true"
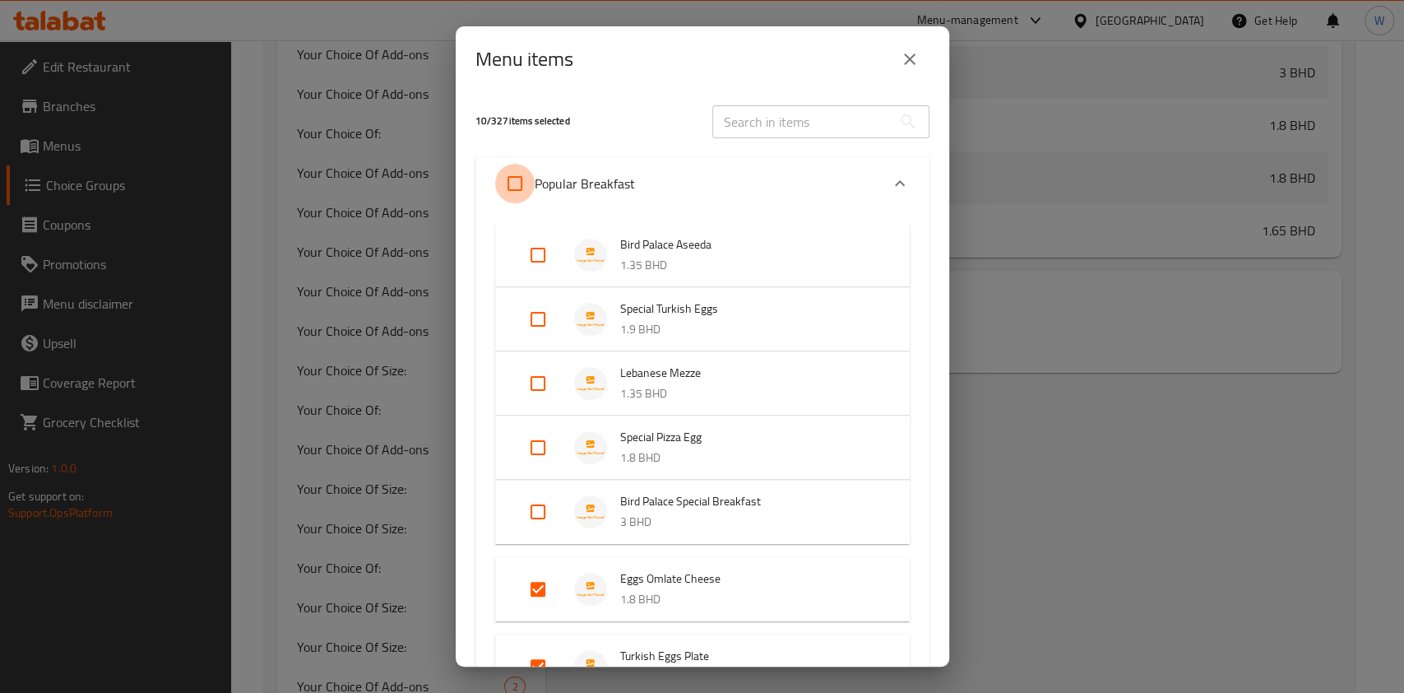
checkbox input "true"
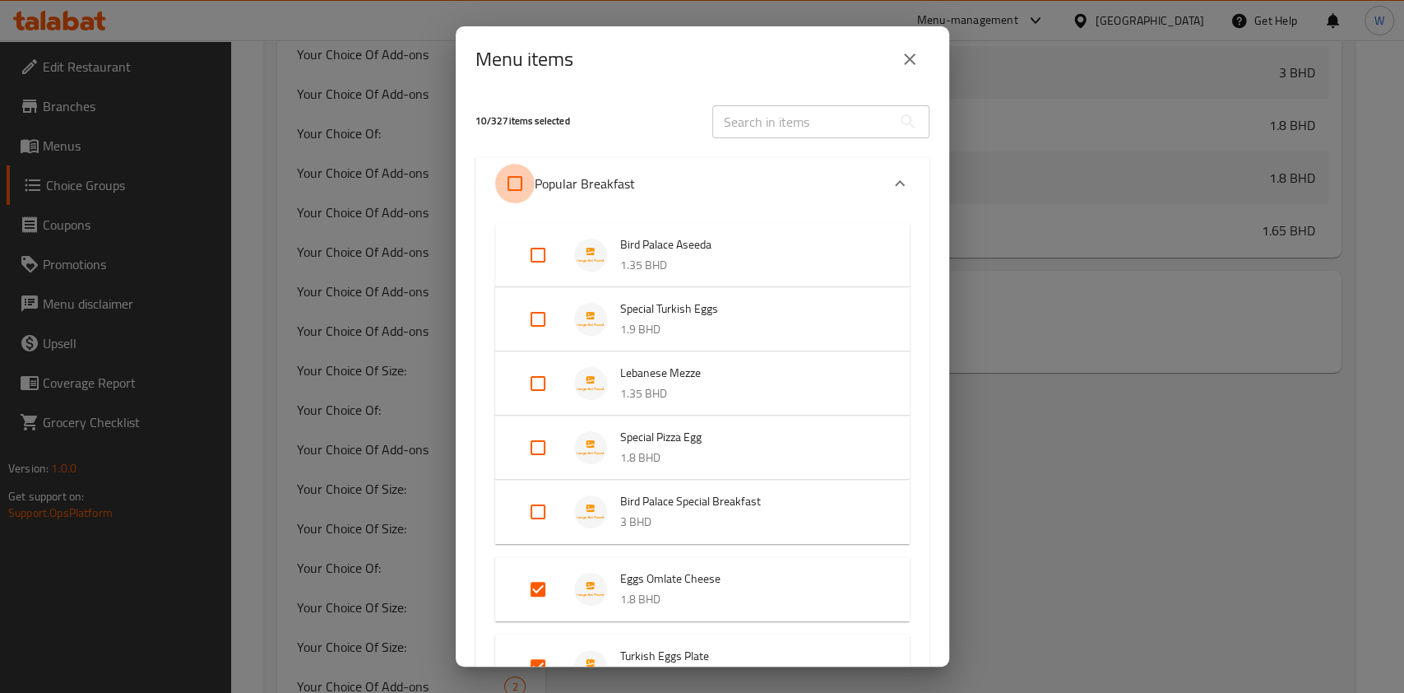
checkbox input "true"
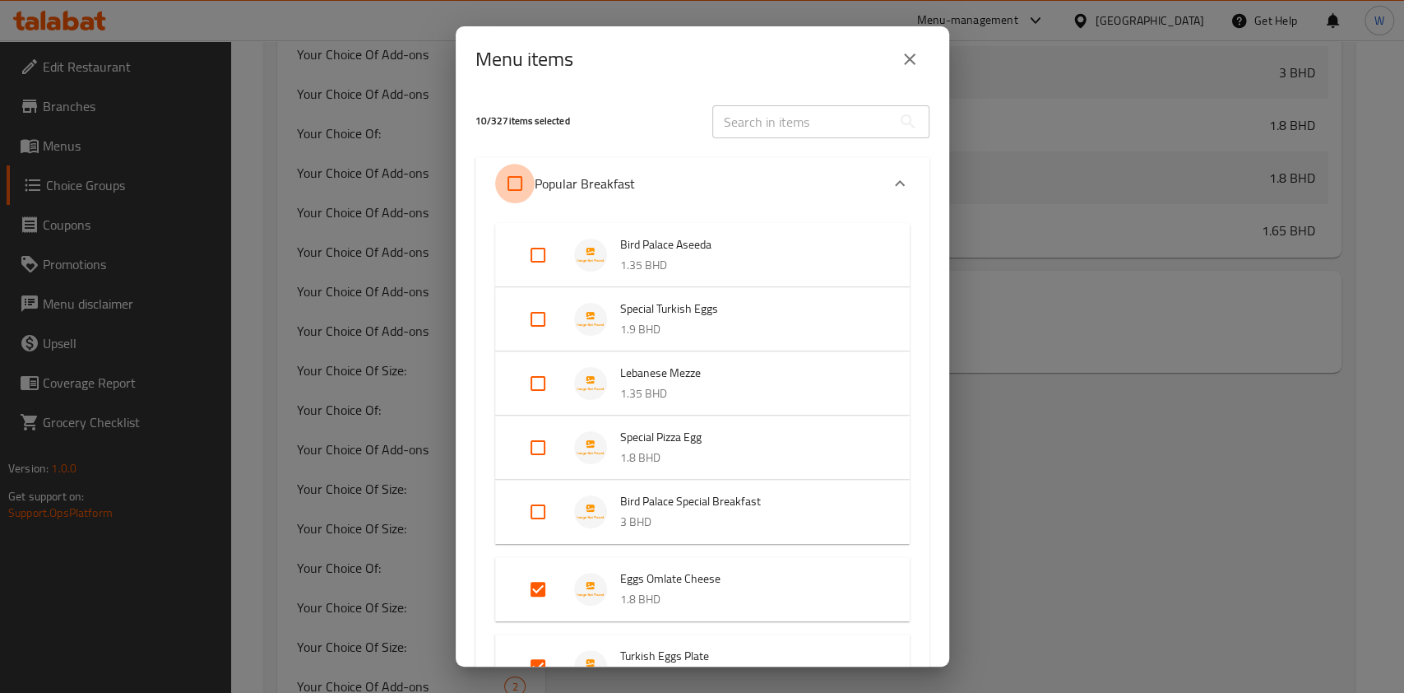
checkbox input "true"
click at [534, 257] on input "Expand" at bounding box center [537, 254] width 39 height 39
checkbox input "false"
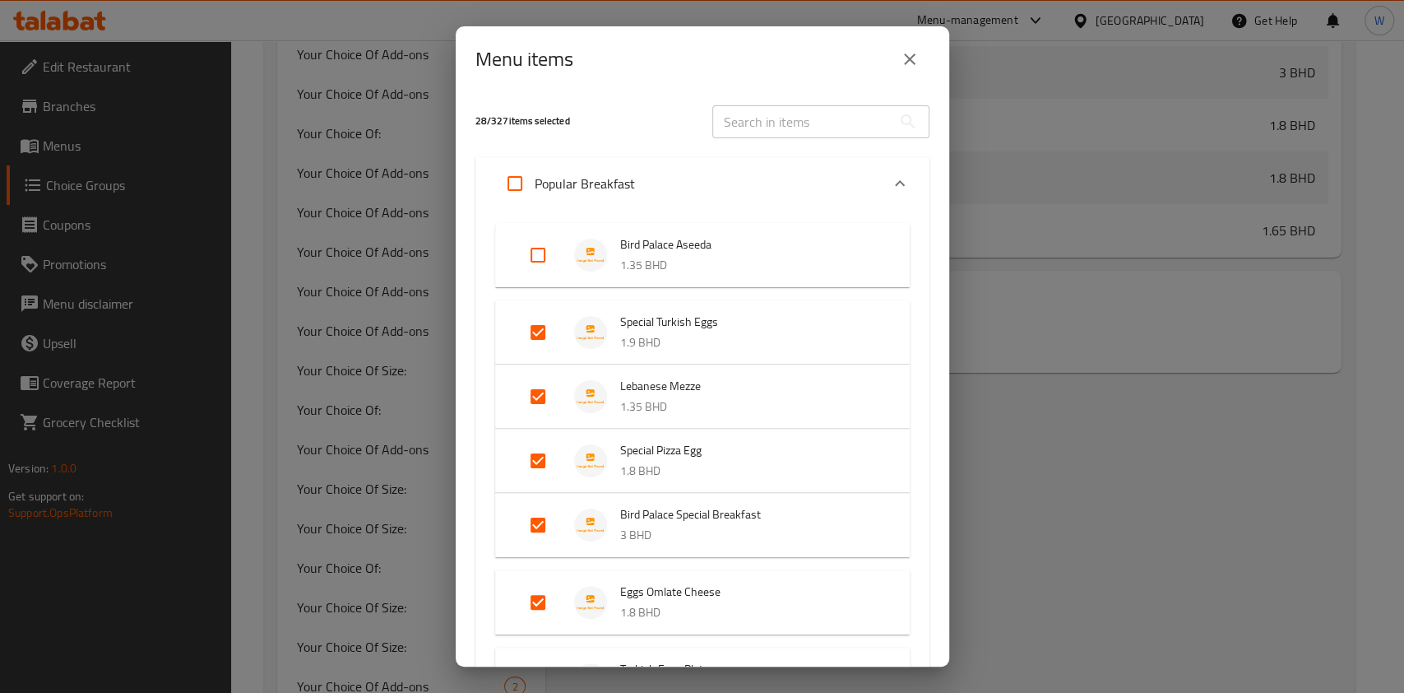
click at [540, 328] on input "Expand" at bounding box center [537, 332] width 39 height 39
checkbox input "false"
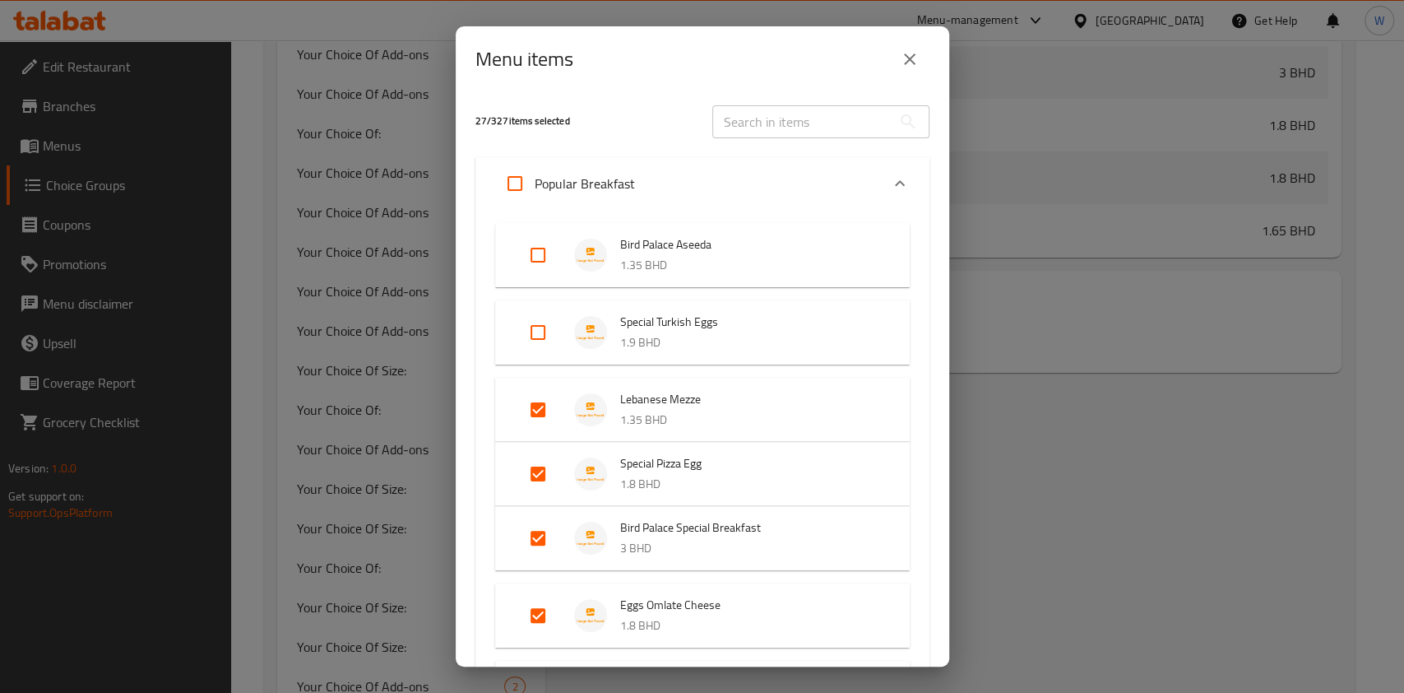
click at [538, 418] on input "Expand" at bounding box center [537, 409] width 39 height 39
checkbox input "false"
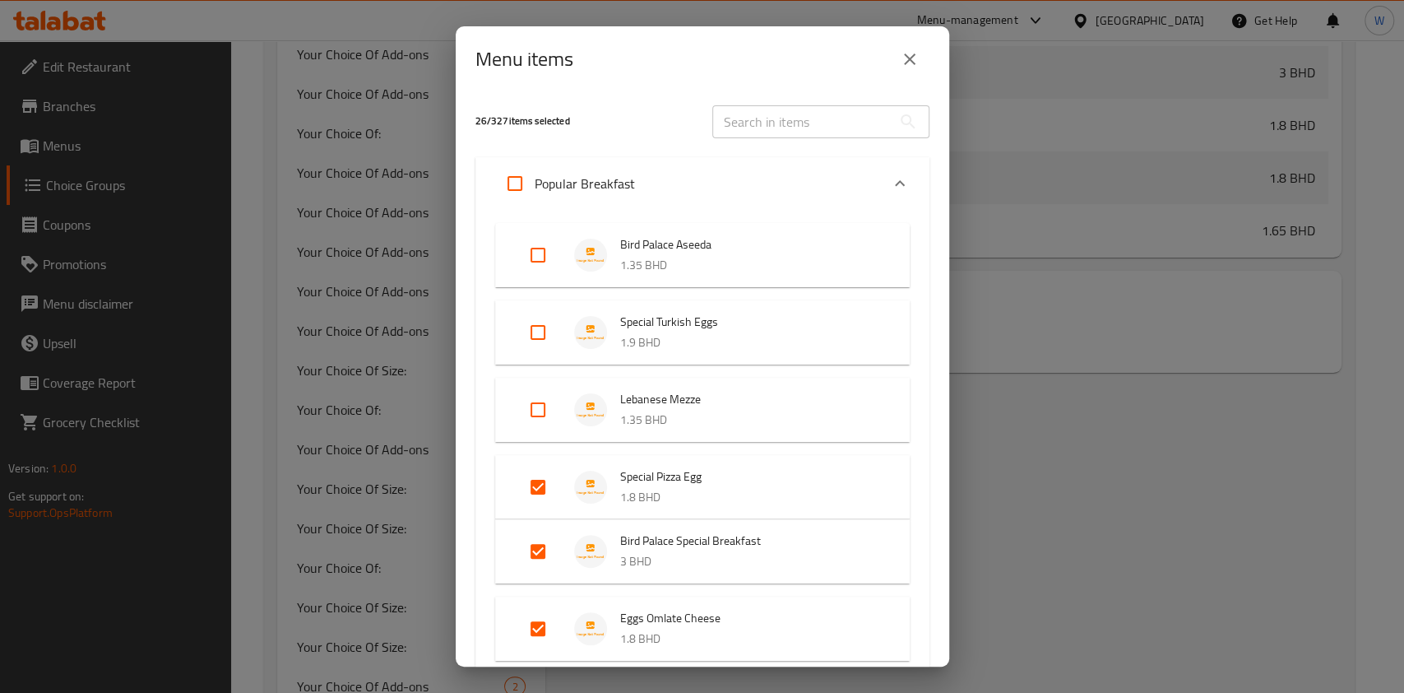
click at [536, 487] on input "Expand" at bounding box center [537, 486] width 39 height 39
checkbox input "false"
click at [536, 563] on input "Expand" at bounding box center [537, 564] width 39 height 39
checkbox input "false"
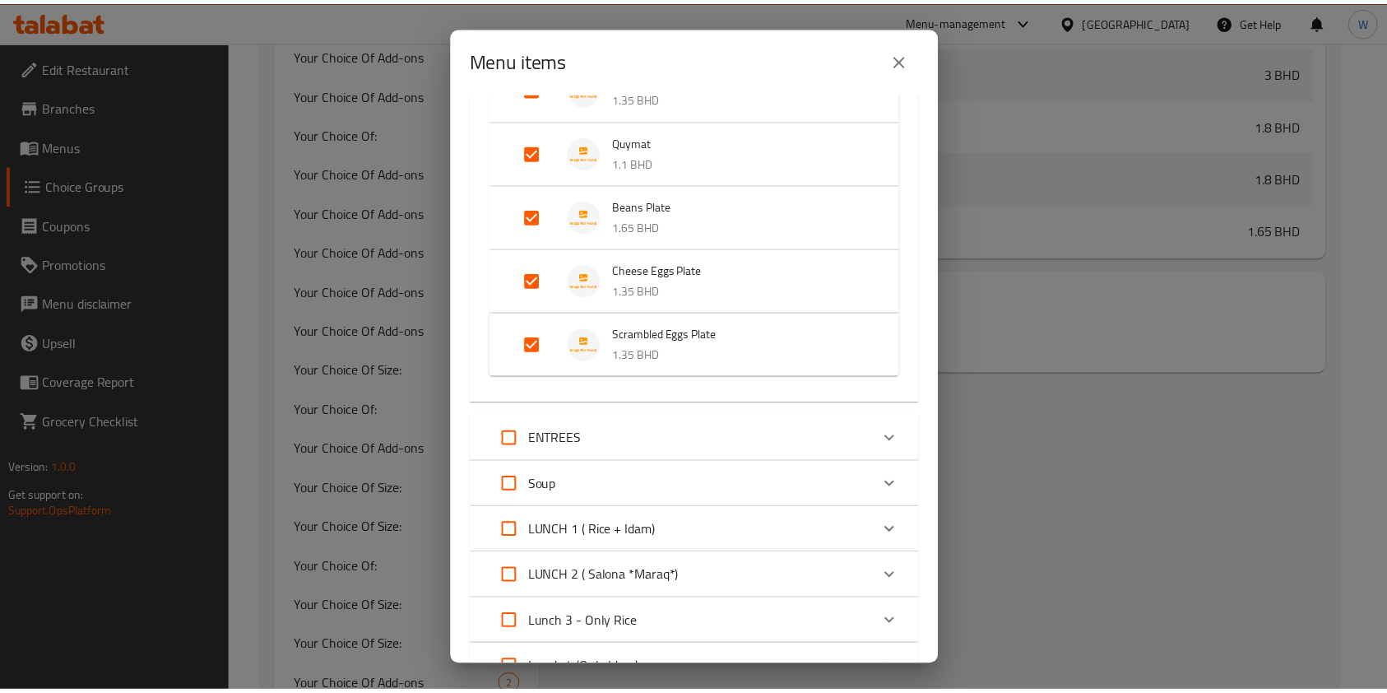
scroll to position [2782, 0]
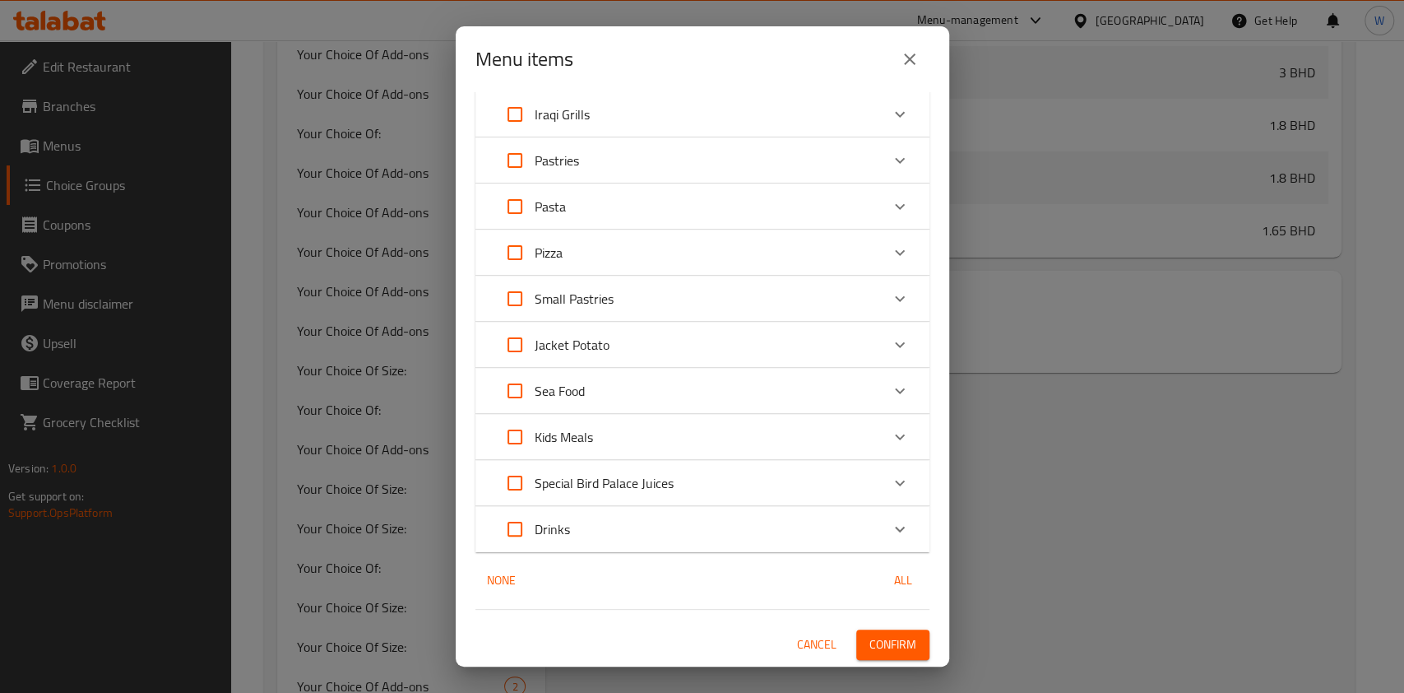
click at [874, 642] on span "Confirm" at bounding box center [893, 644] width 47 height 21
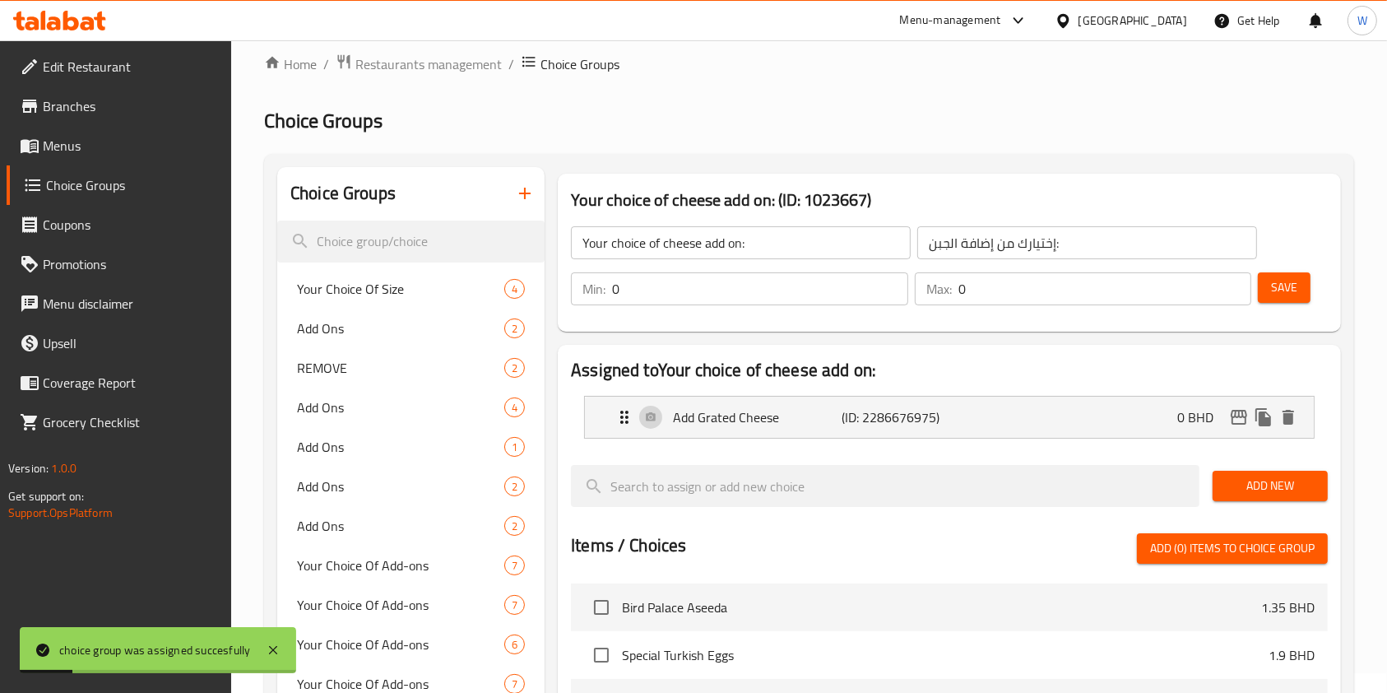
scroll to position [0, 0]
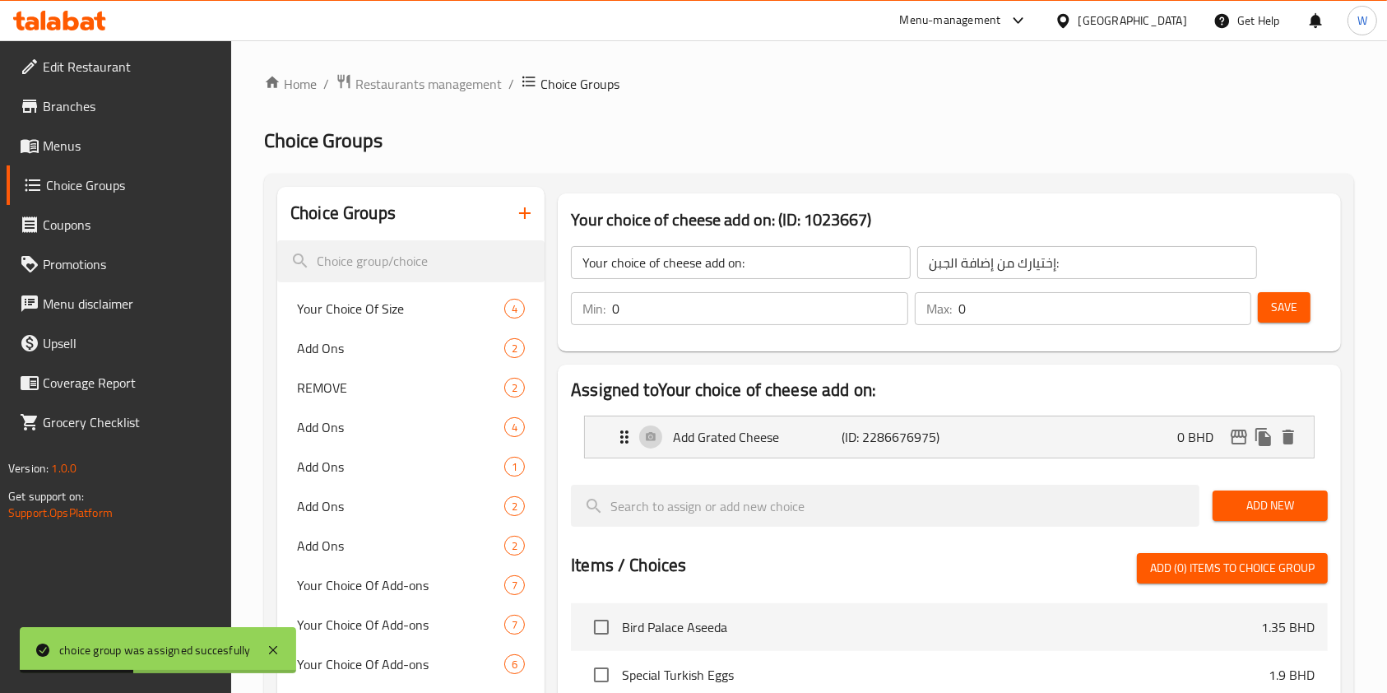
click at [528, 222] on icon "button" at bounding box center [525, 213] width 20 height 20
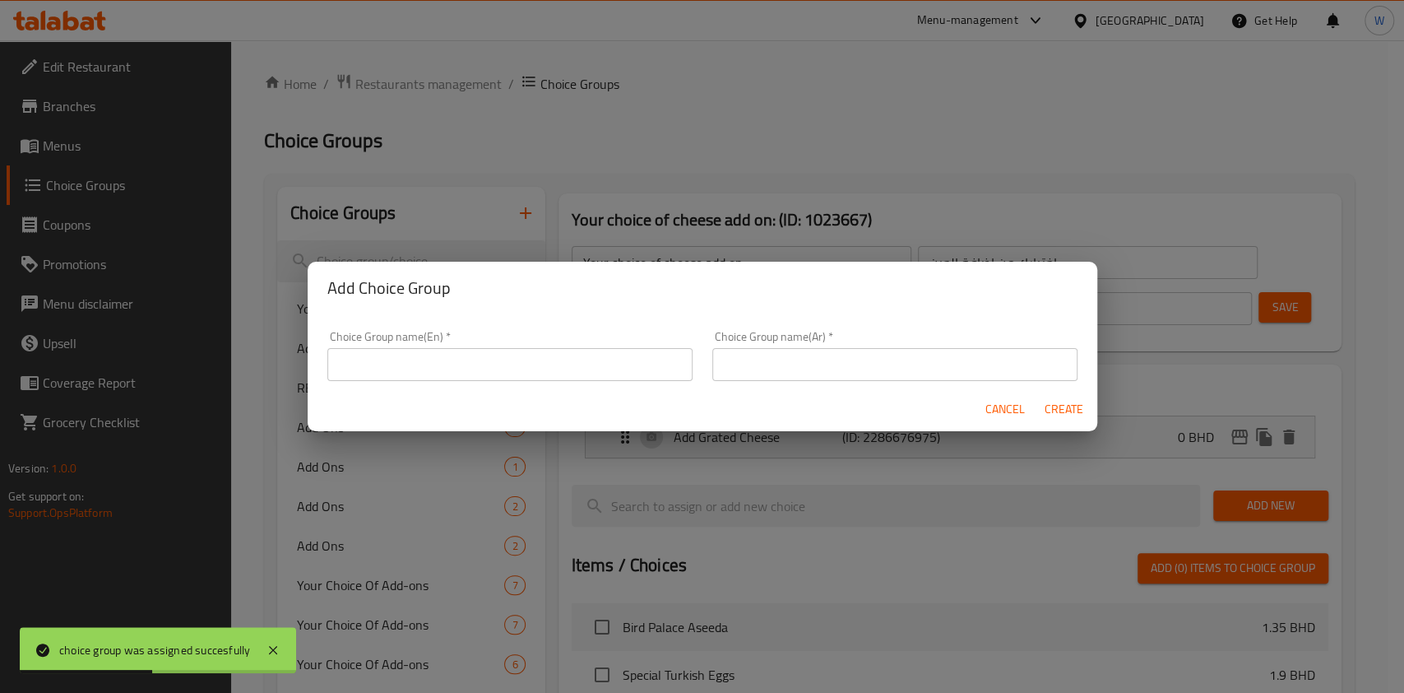
click at [654, 359] on input "text" at bounding box center [509, 364] width 365 height 33
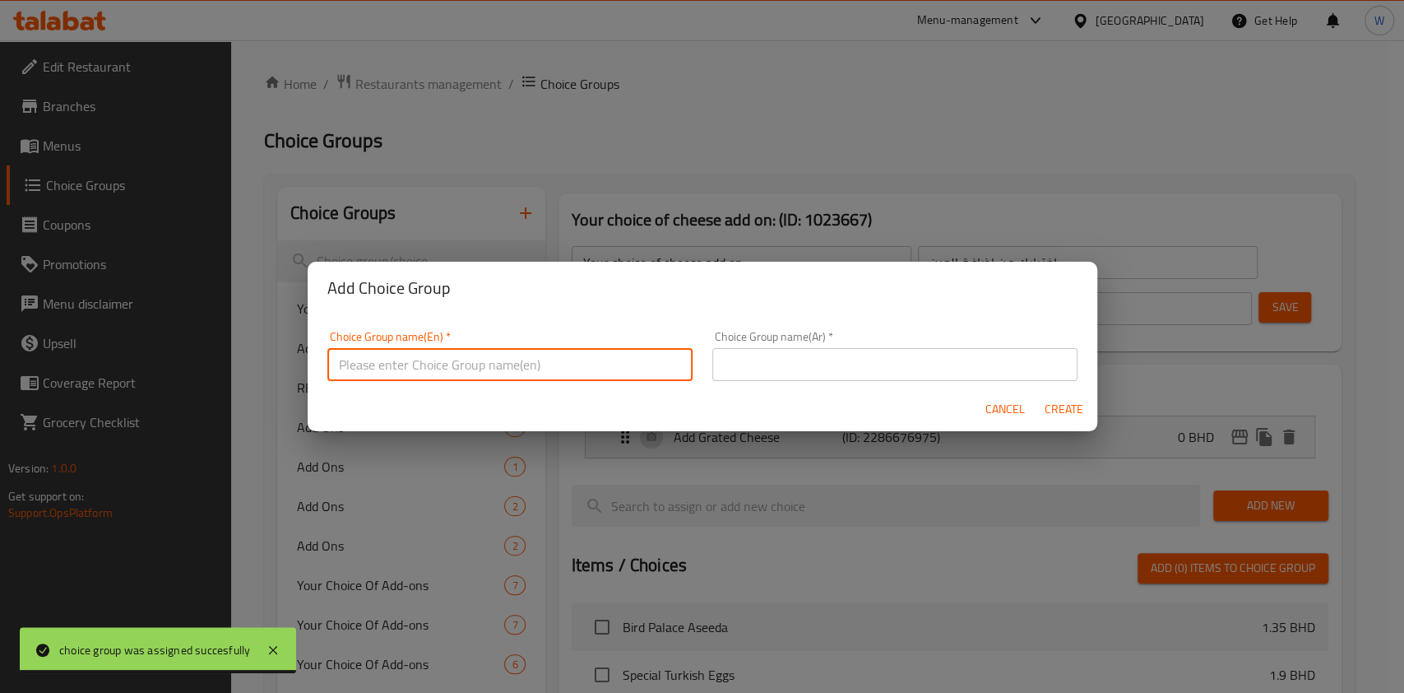
type input "إ"
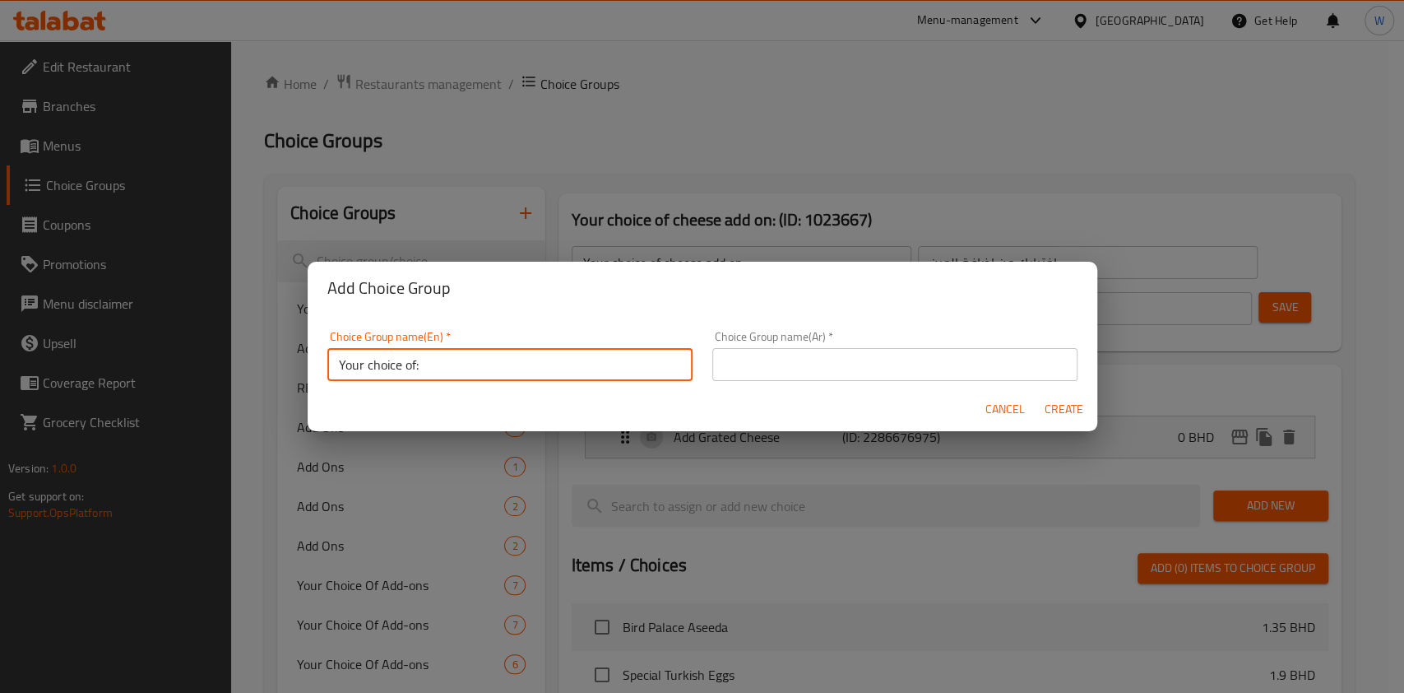
type input "Your choice of:"
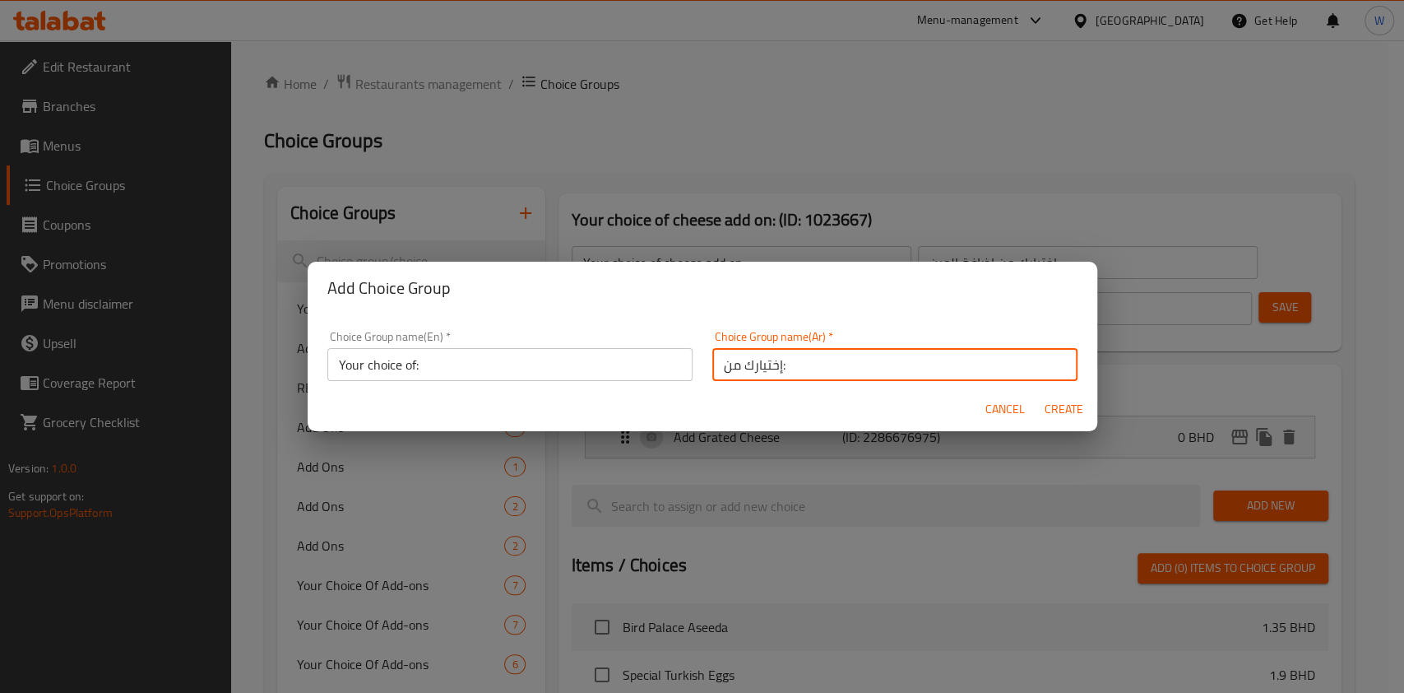
type input "إختيارك من:"
click at [1076, 419] on span "Create" at bounding box center [1064, 409] width 39 height 21
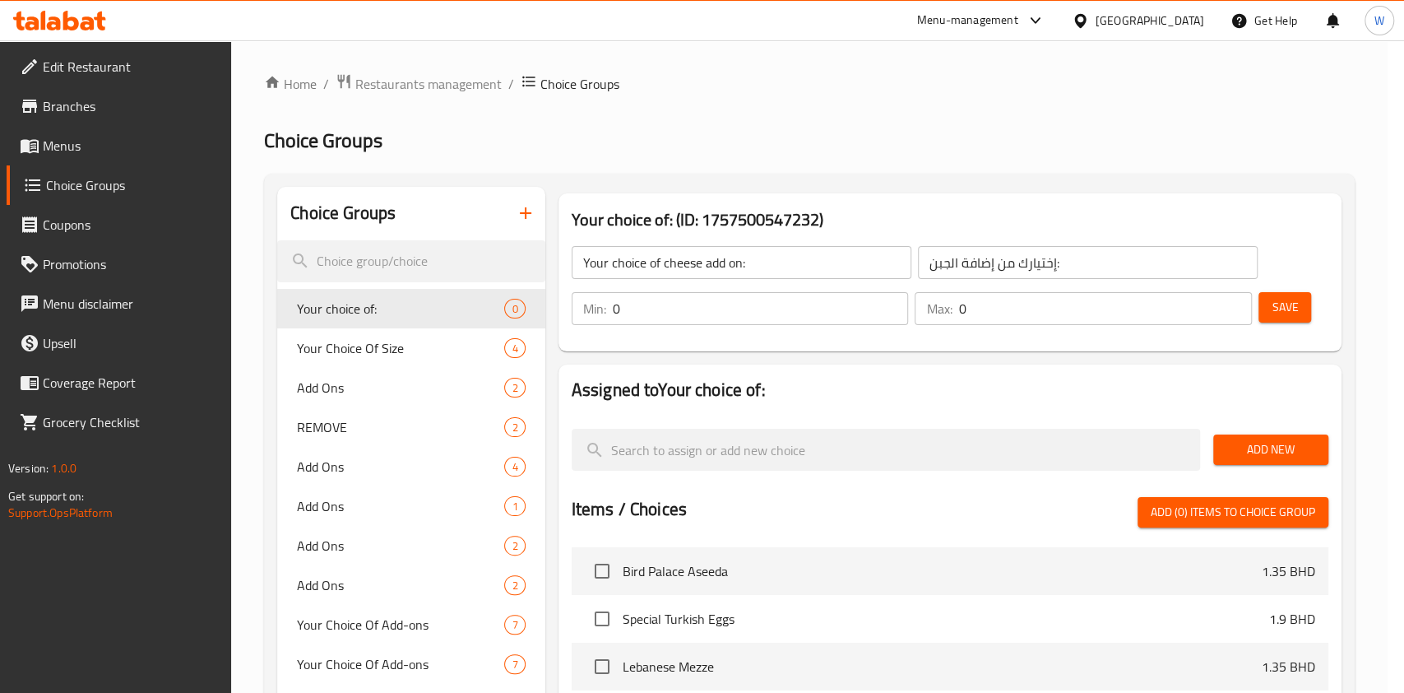
type input "Your choice of:"
type input "إختيارك من:"
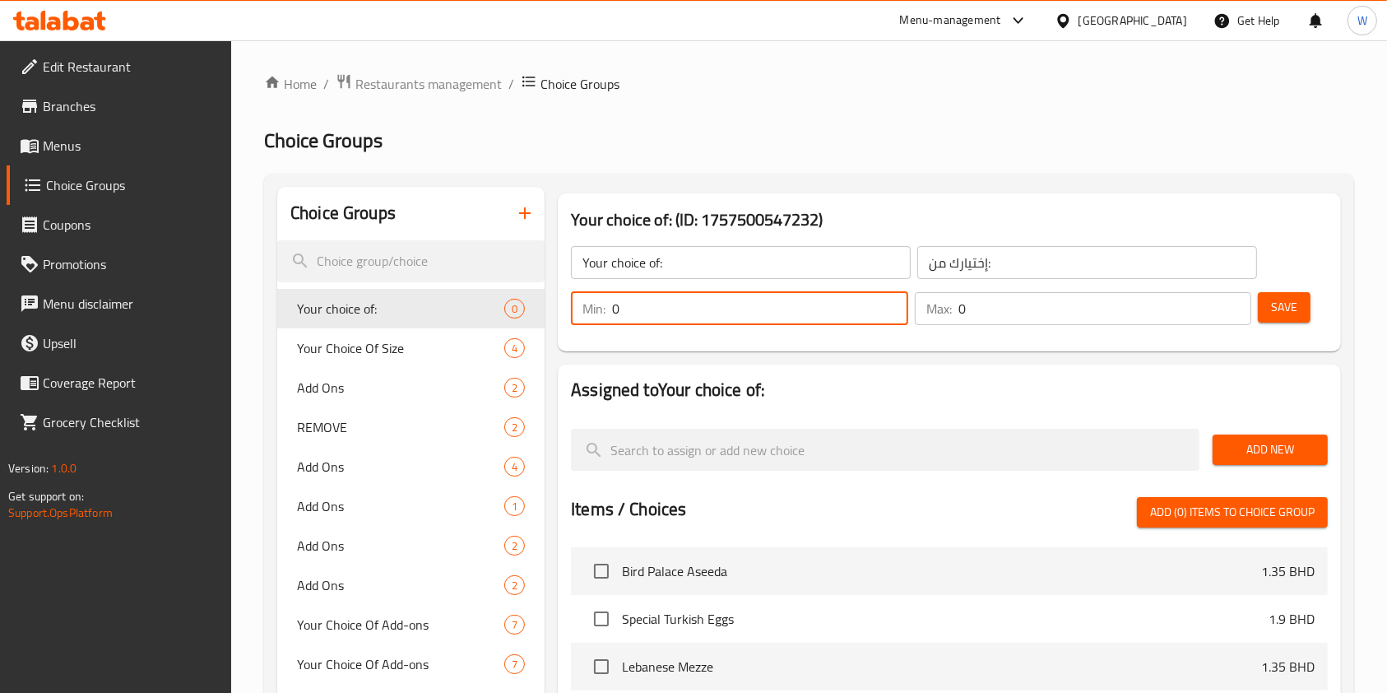
drag, startPoint x: 664, startPoint y: 310, endPoint x: 562, endPoint y: 327, distance: 103.5
click at [578, 324] on div "Min: 0 ​" at bounding box center [739, 308] width 337 height 33
type input "1"
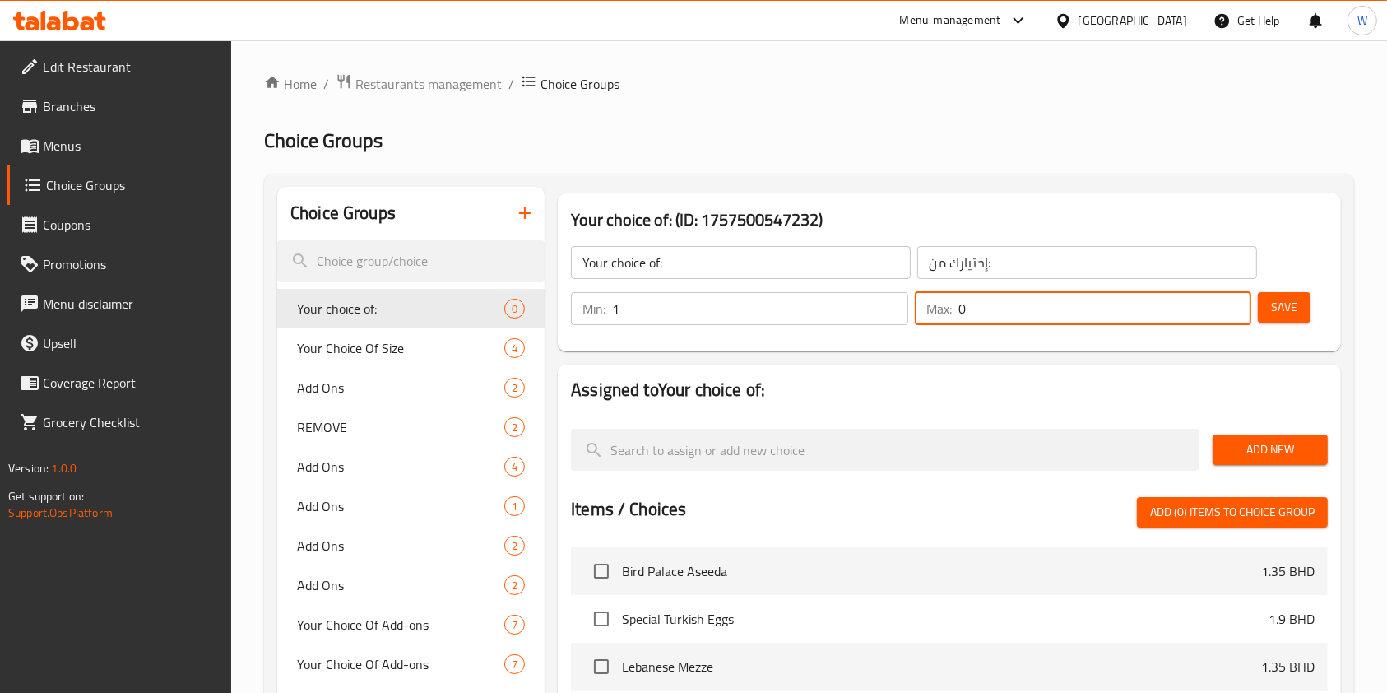
drag, startPoint x: 921, startPoint y: 321, endPoint x: 914, endPoint y: 327, distance: 9.9
click at [915, 324] on div "Max: 0 ​" at bounding box center [1083, 308] width 337 height 33
type input "1"
click at [981, 376] on div "Assigned to Your choice of: Add New Items / Choices Add (0) items to choice gro…" at bounding box center [949, 666] width 783 height 605
click at [1244, 447] on span "Add New" at bounding box center [1270, 449] width 89 height 21
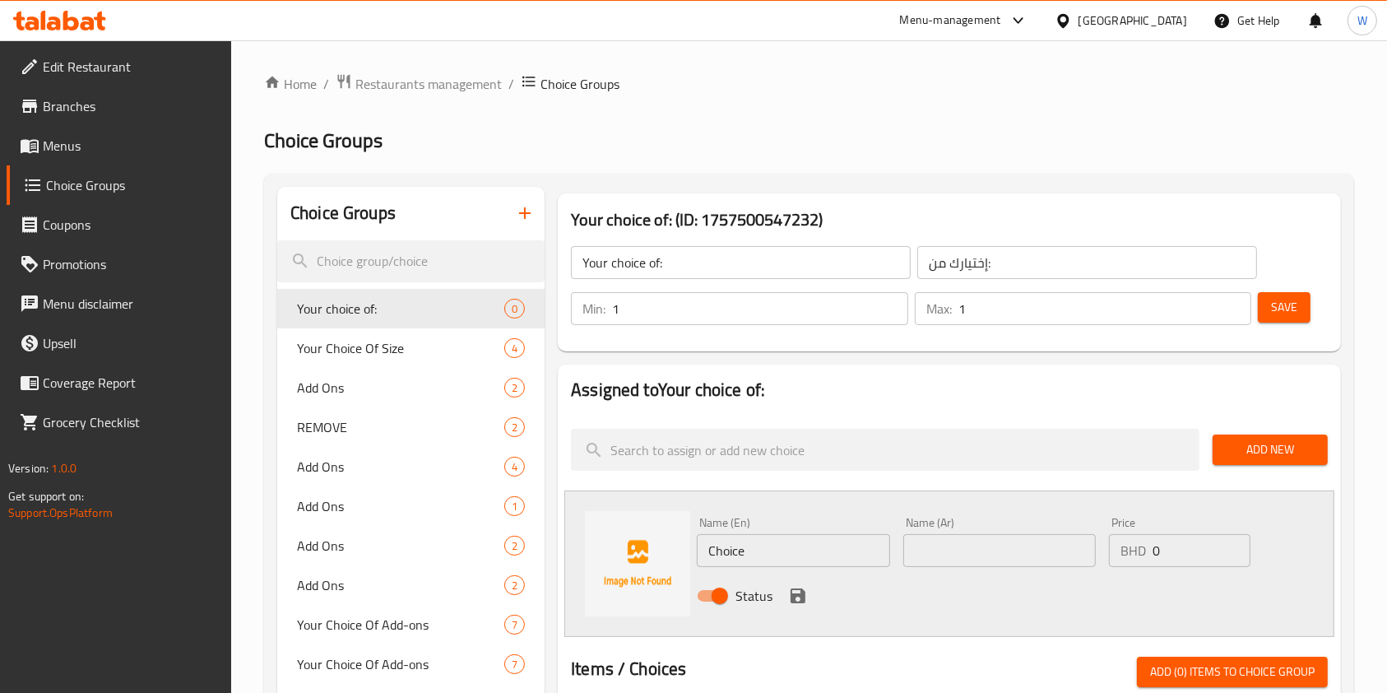
click at [763, 546] on input "Choice" at bounding box center [793, 550] width 192 height 33
type input "ً"
click at [750, 550] on input "Without Bread" at bounding box center [793, 550] width 192 height 33
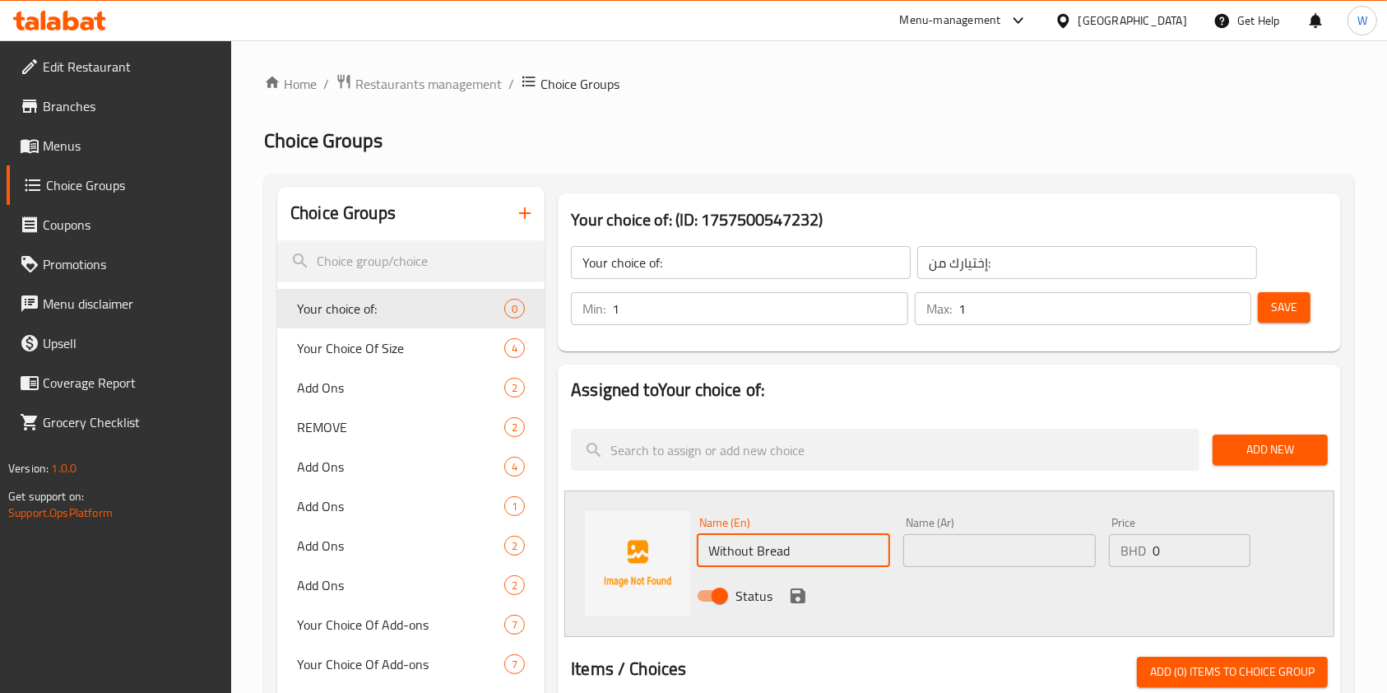
click at [750, 550] on input "Without Bread" at bounding box center [793, 550] width 192 height 33
type input "Without Bread"
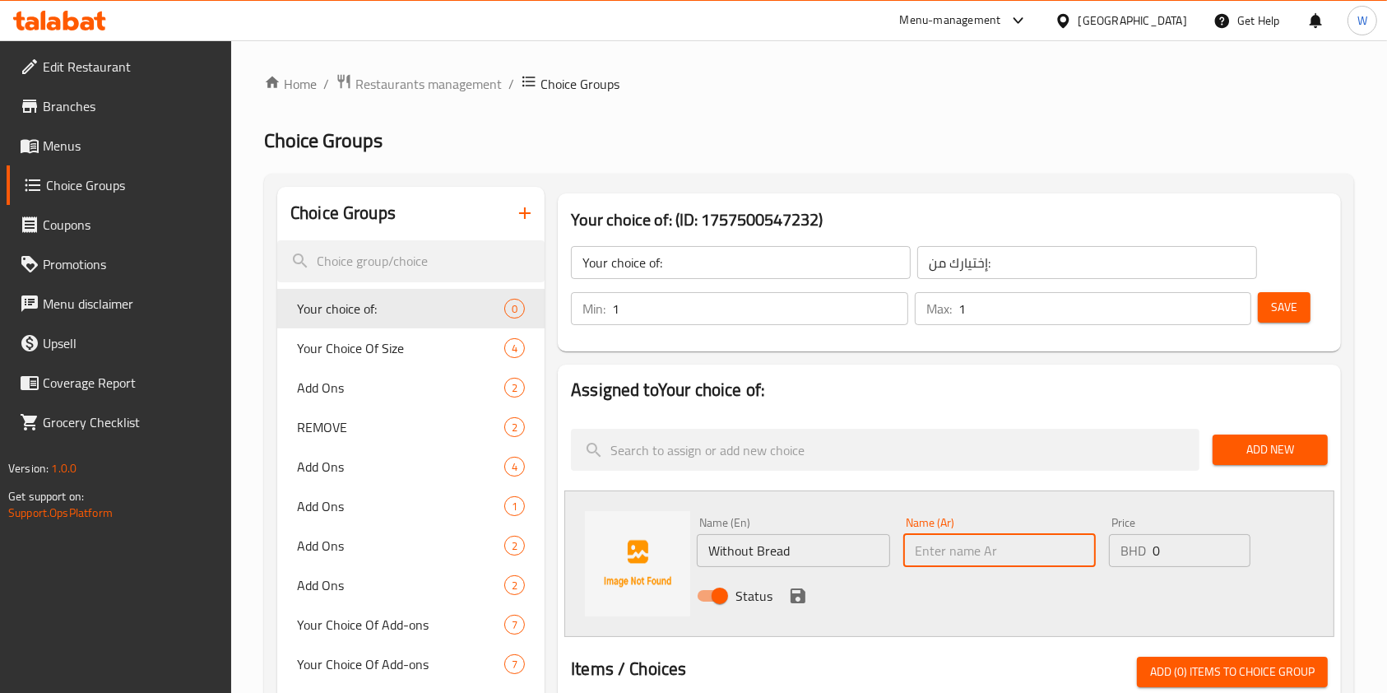
click at [974, 554] on input "text" at bounding box center [999, 550] width 192 height 33
type input "بدون خبز"
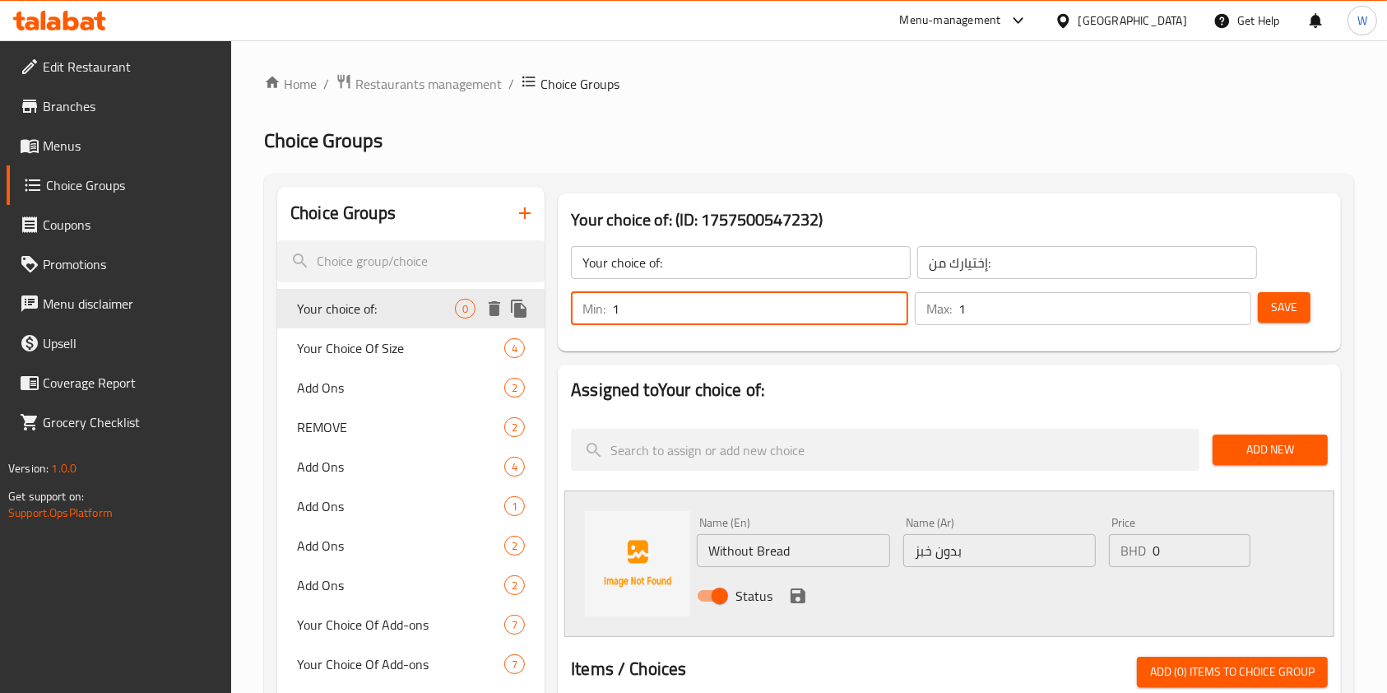
drag, startPoint x: 658, startPoint y: 294, endPoint x: 514, endPoint y: 332, distance: 148.8
type input "0"
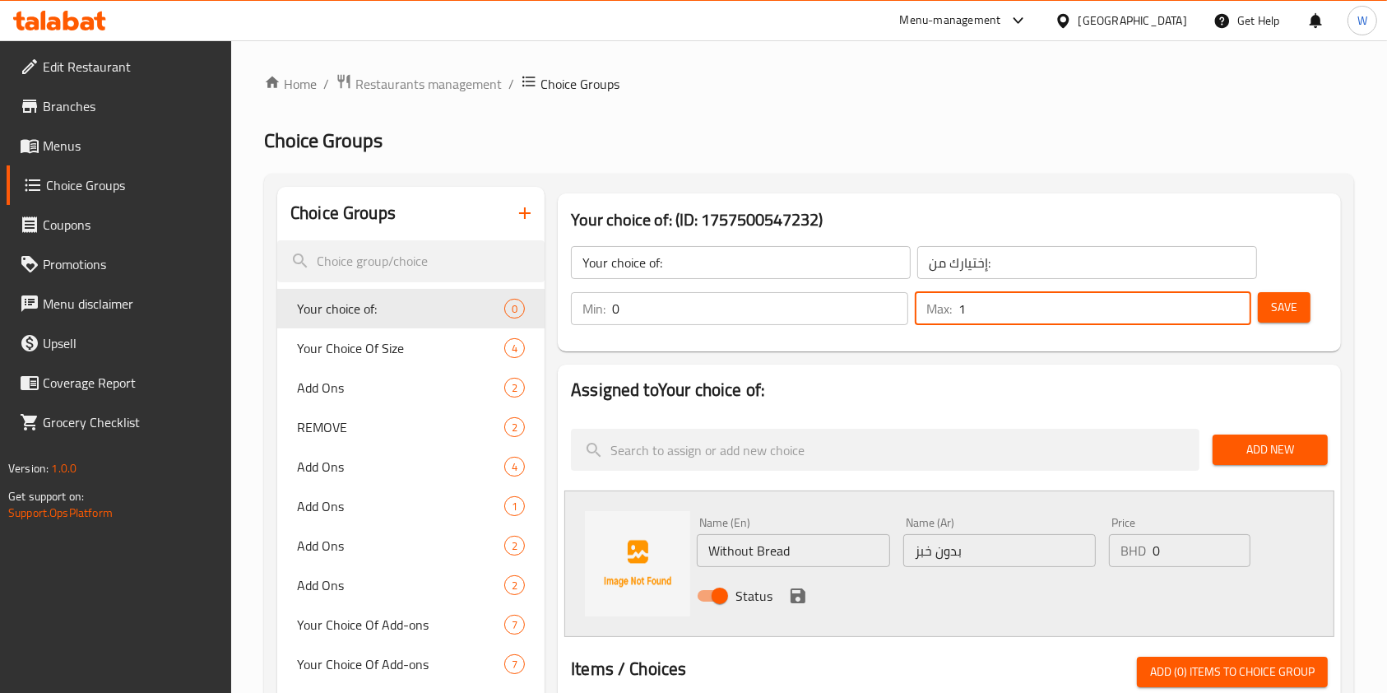
drag, startPoint x: 994, startPoint y: 300, endPoint x: 876, endPoint y: 326, distance: 120.4
click at [876, 326] on div "Min: 0 ​ Max: 1 ​" at bounding box center [910, 308] width 693 height 46
type input "0"
click at [798, 598] on icon "save" at bounding box center [798, 596] width 20 height 20
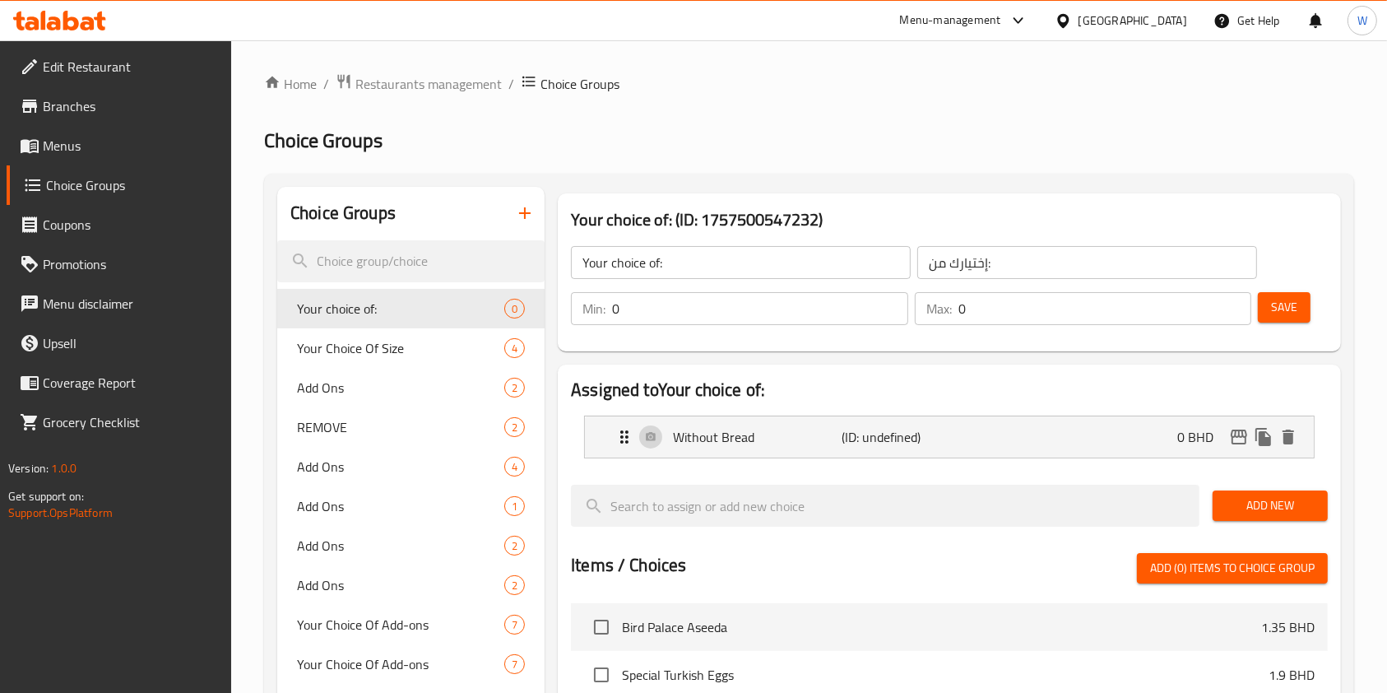
click at [1273, 312] on span "Save" at bounding box center [1284, 307] width 26 height 21
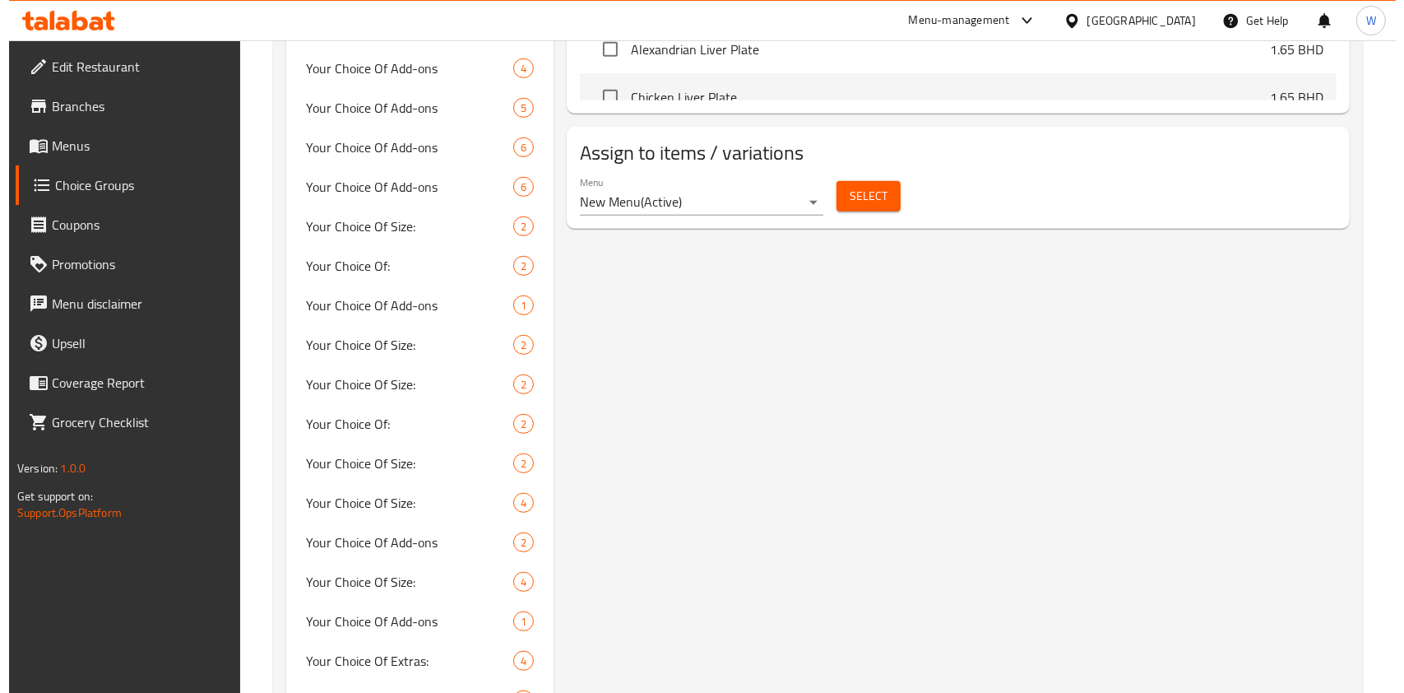
scroll to position [877, 0]
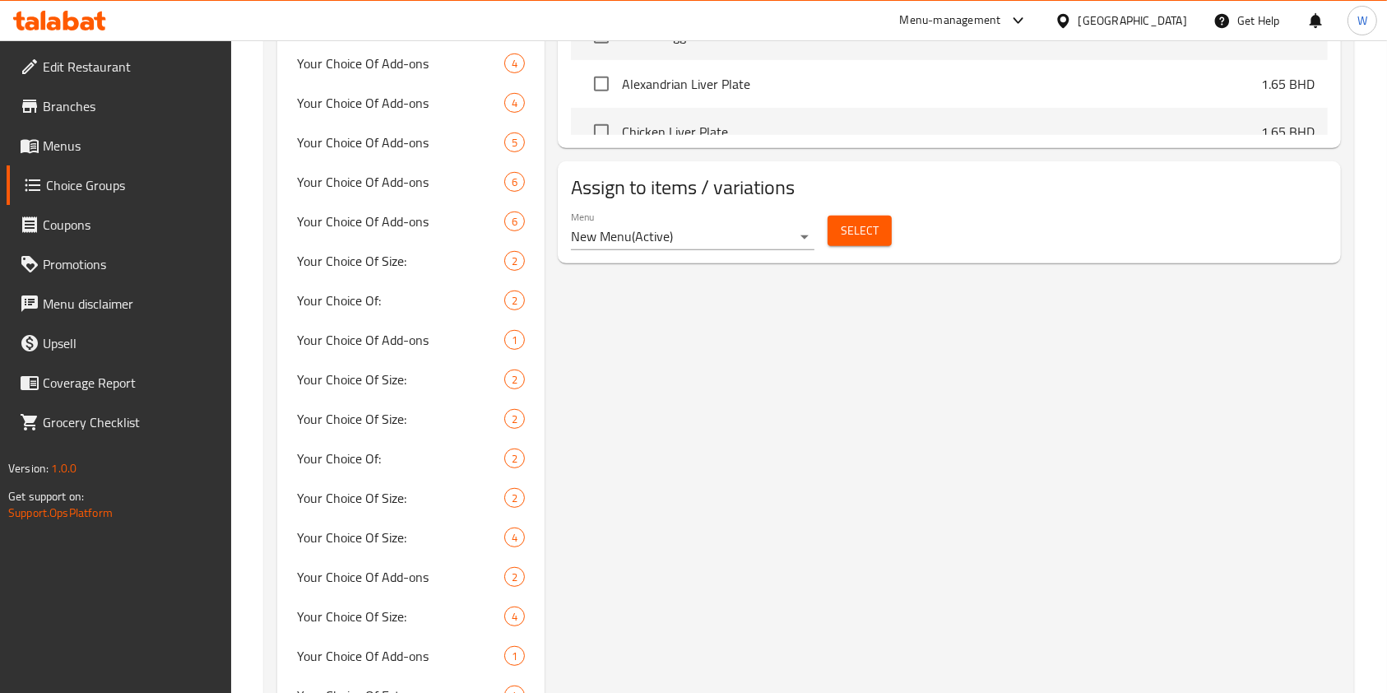
click at [859, 253] on div "Menu New Menu ( Active ) Select" at bounding box center [949, 230] width 770 height 53
click at [860, 236] on span "Select" at bounding box center [860, 230] width 38 height 21
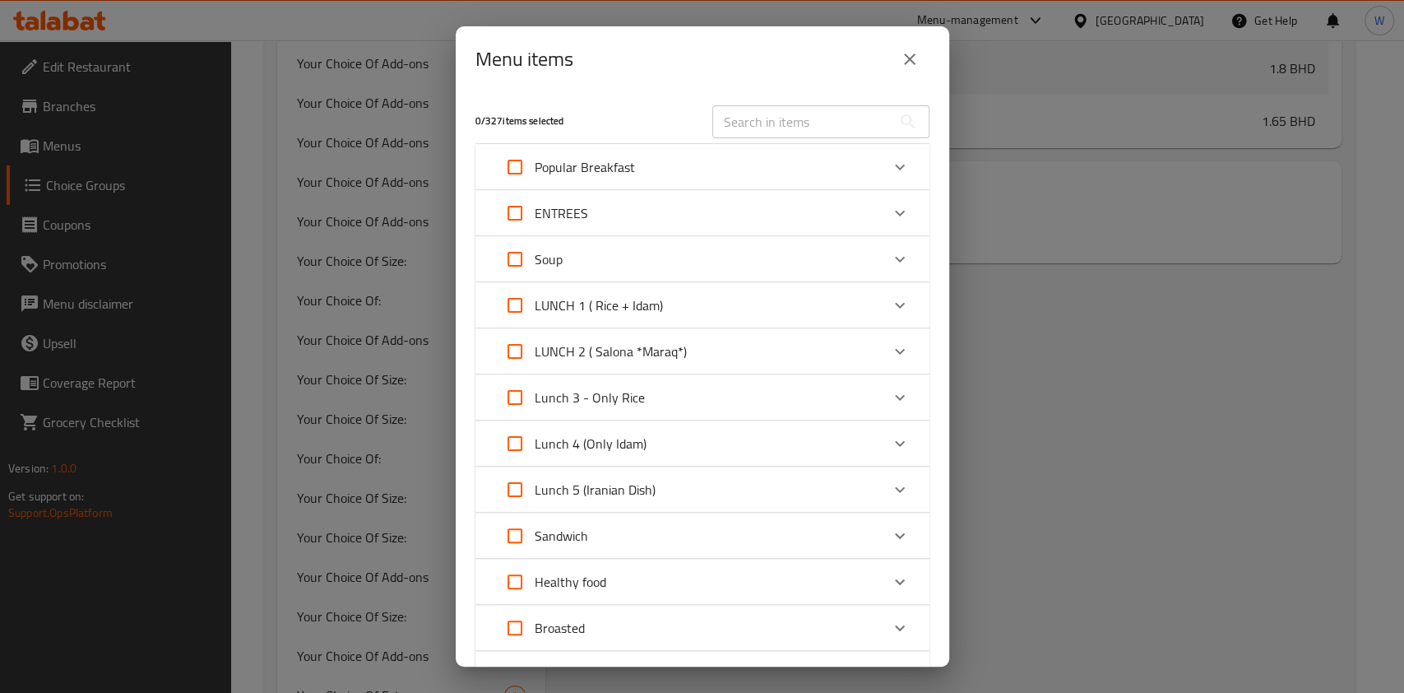
click at [890, 161] on icon "Expand" at bounding box center [900, 167] width 20 height 20
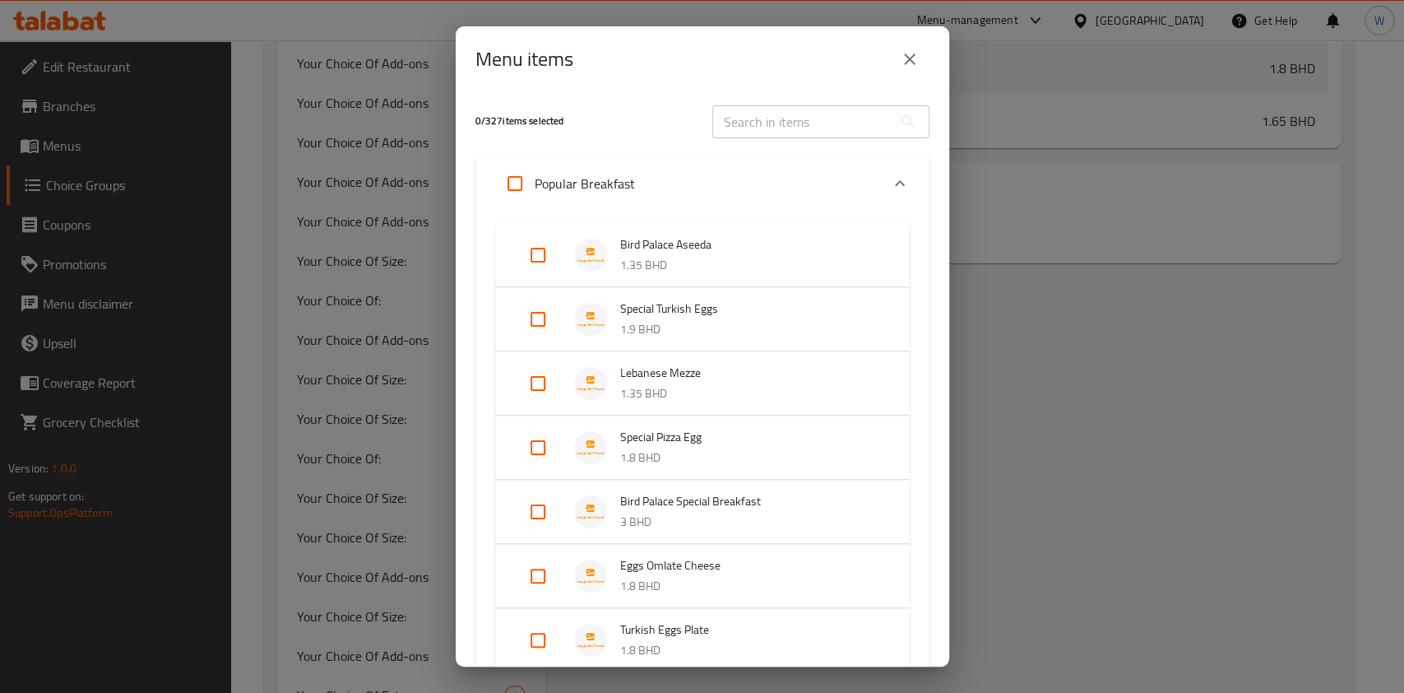
click at [522, 181] on input "Expand" at bounding box center [514, 183] width 39 height 39
checkbox input "true"
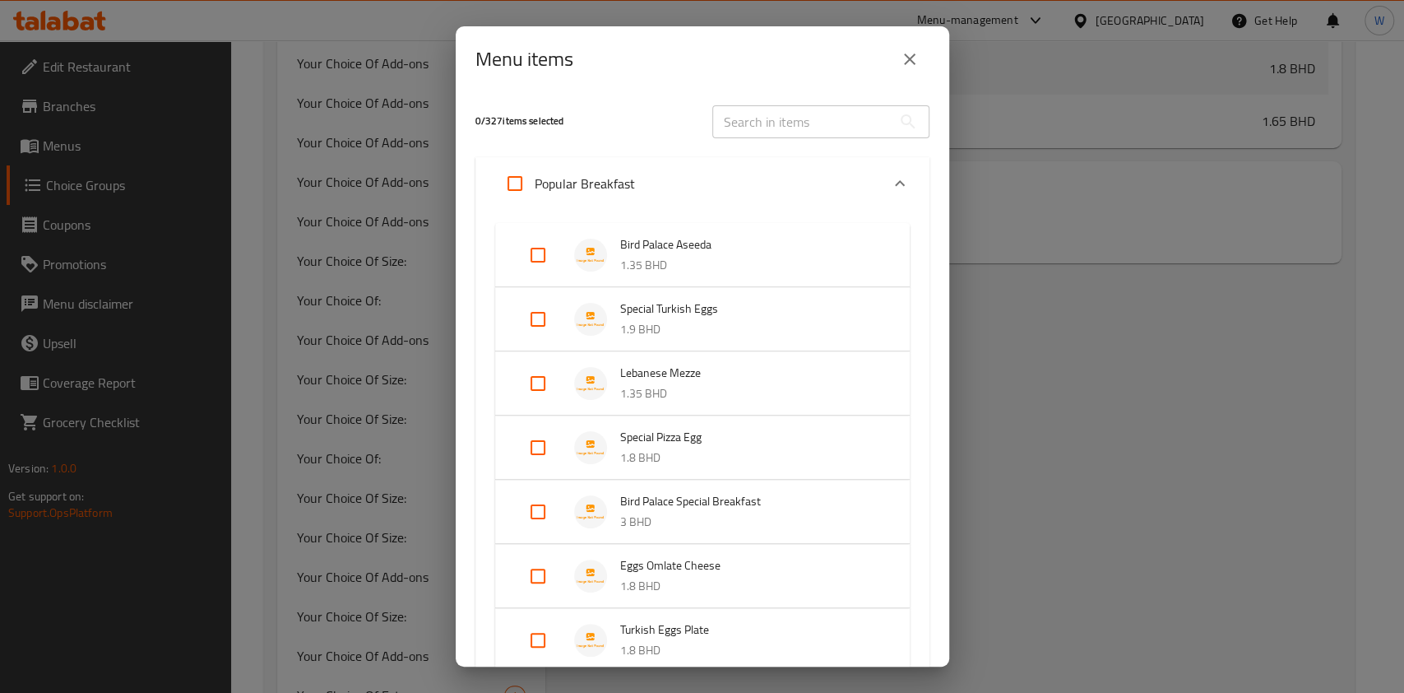
checkbox input "true"
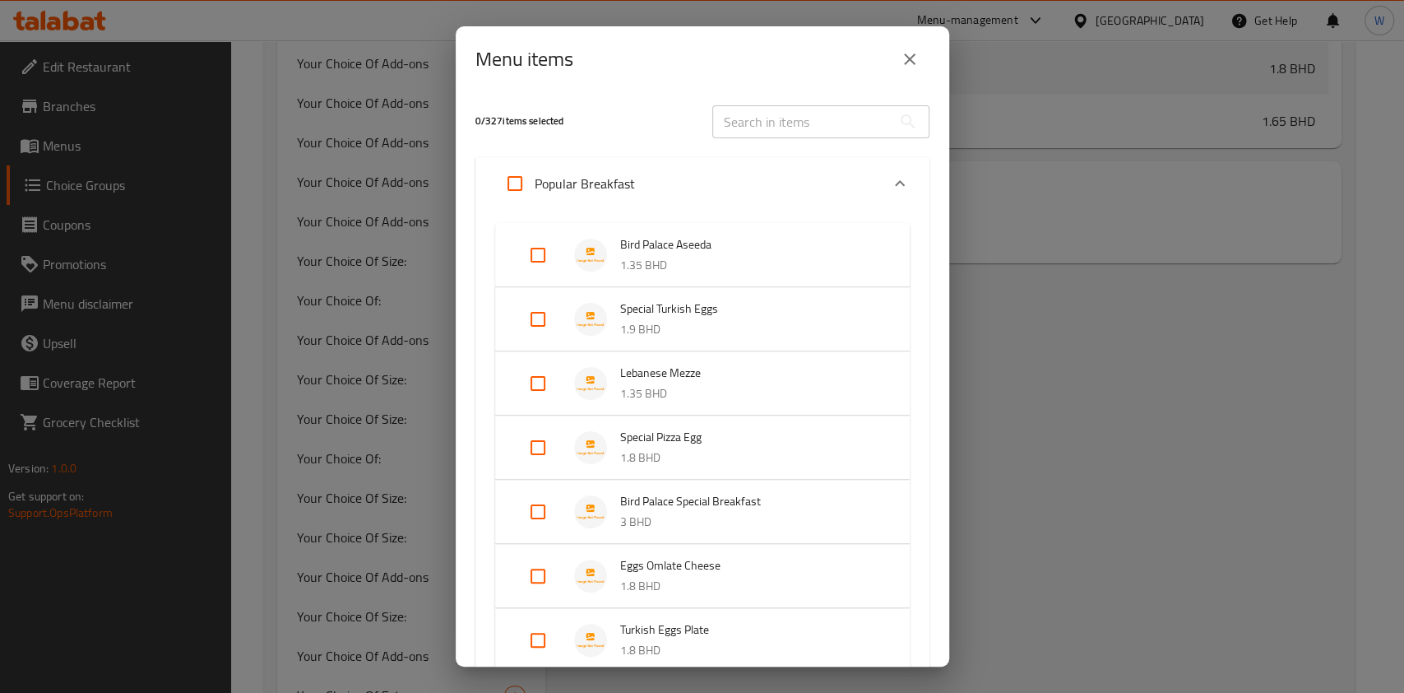
checkbox input "true"
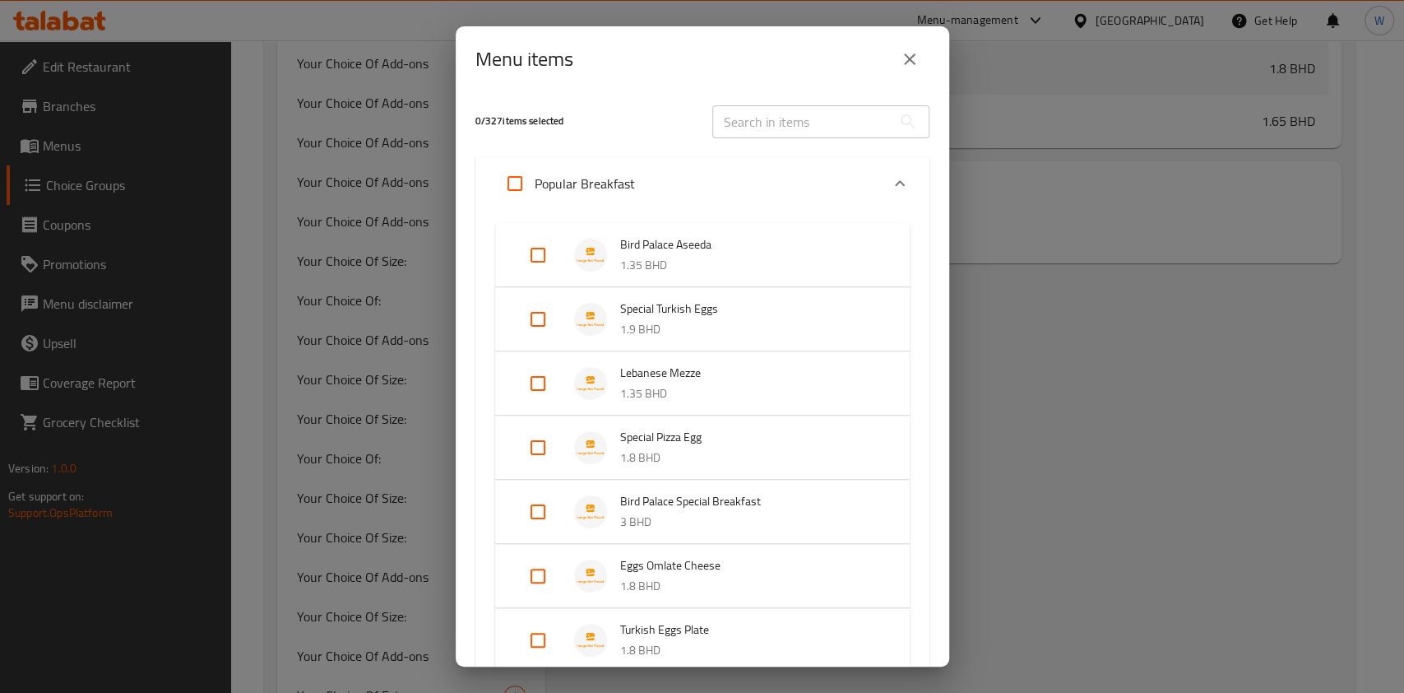
checkbox input "true"
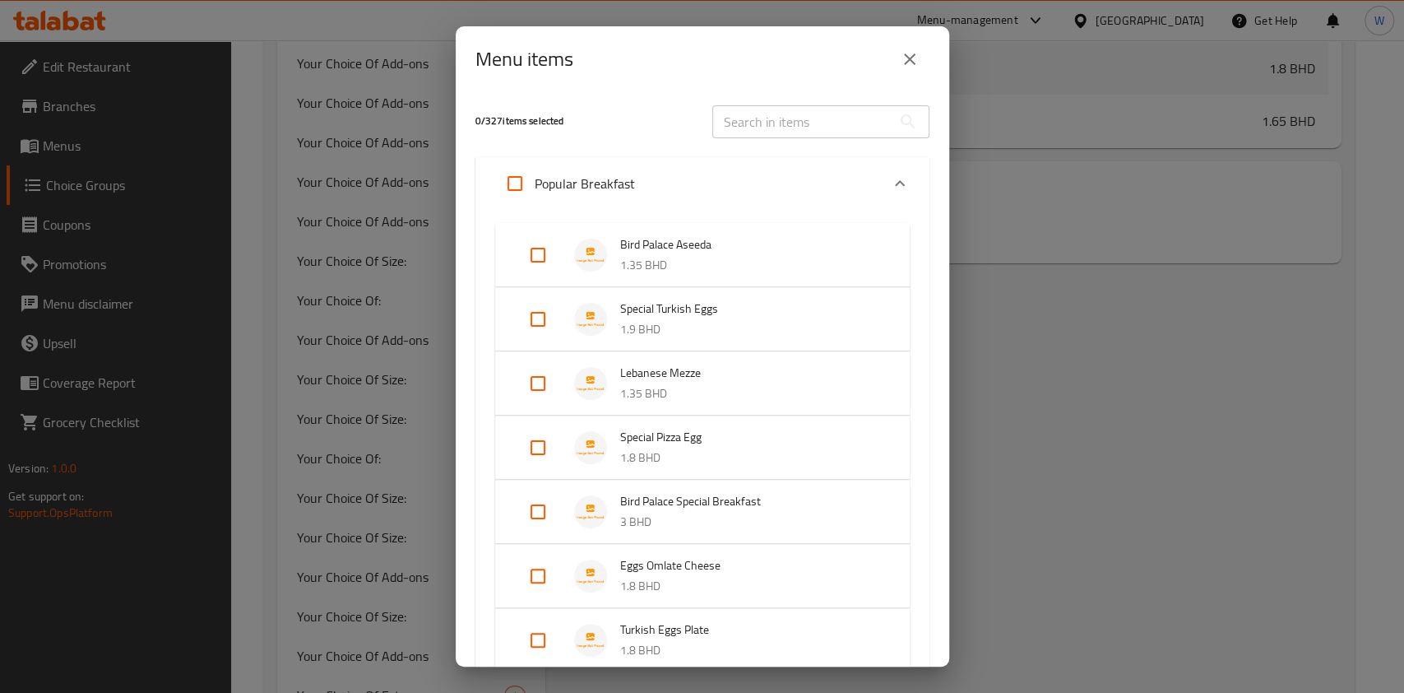
checkbox input "true"
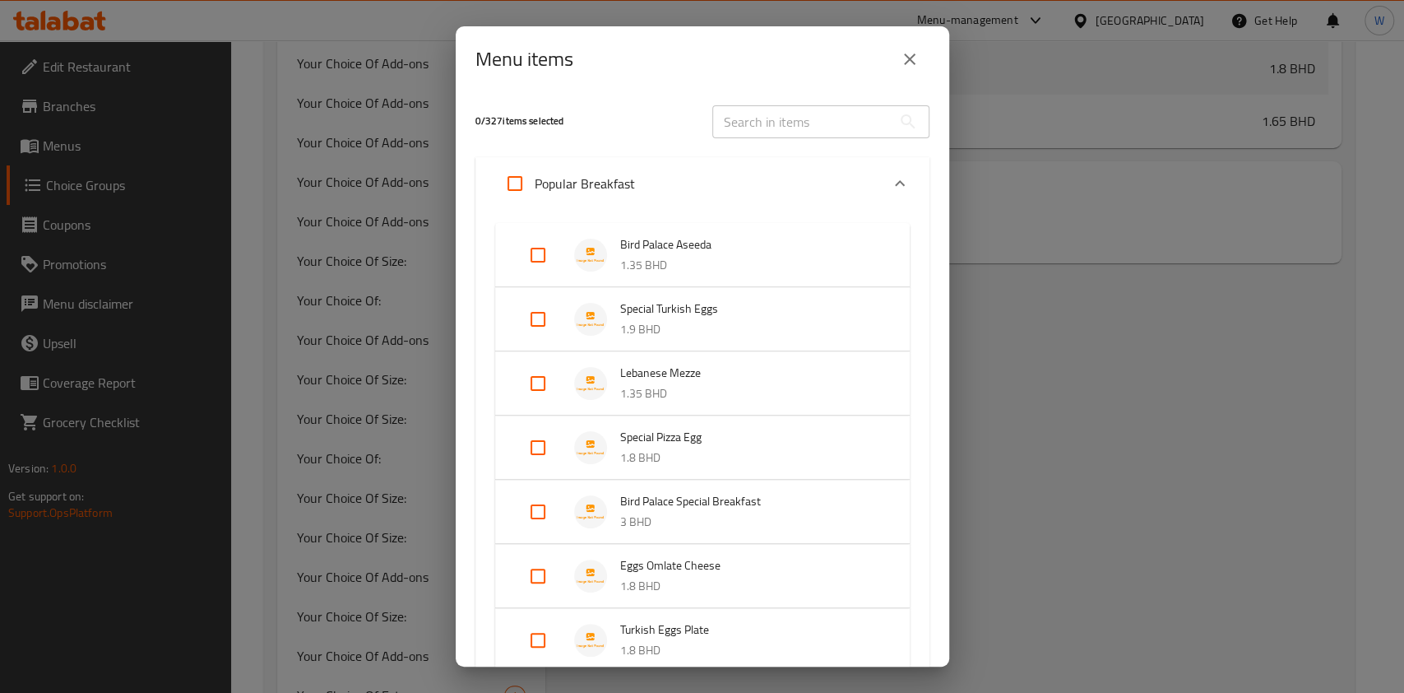
checkbox input "true"
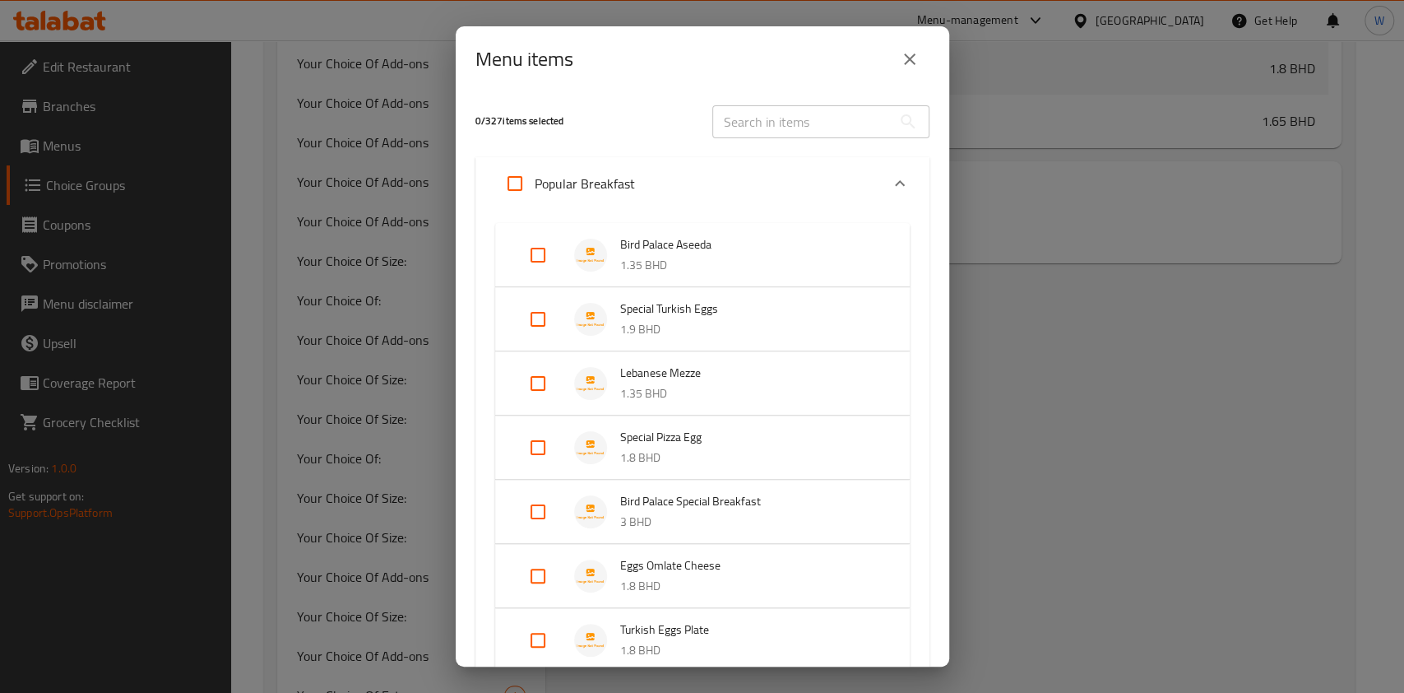
checkbox input "true"
click at [540, 262] on input "Expand" at bounding box center [537, 254] width 39 height 39
checkbox input "false"
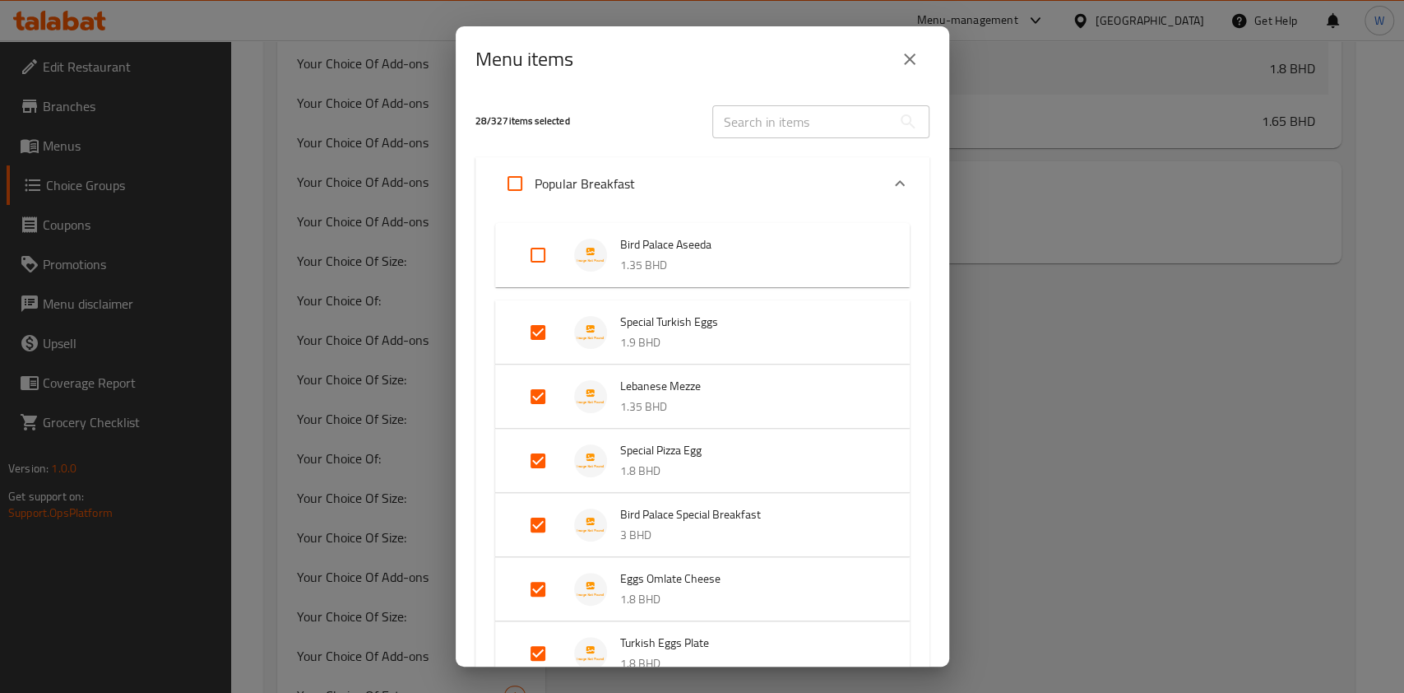
click at [537, 319] on input "Expand" at bounding box center [537, 332] width 39 height 39
checkbox input "false"
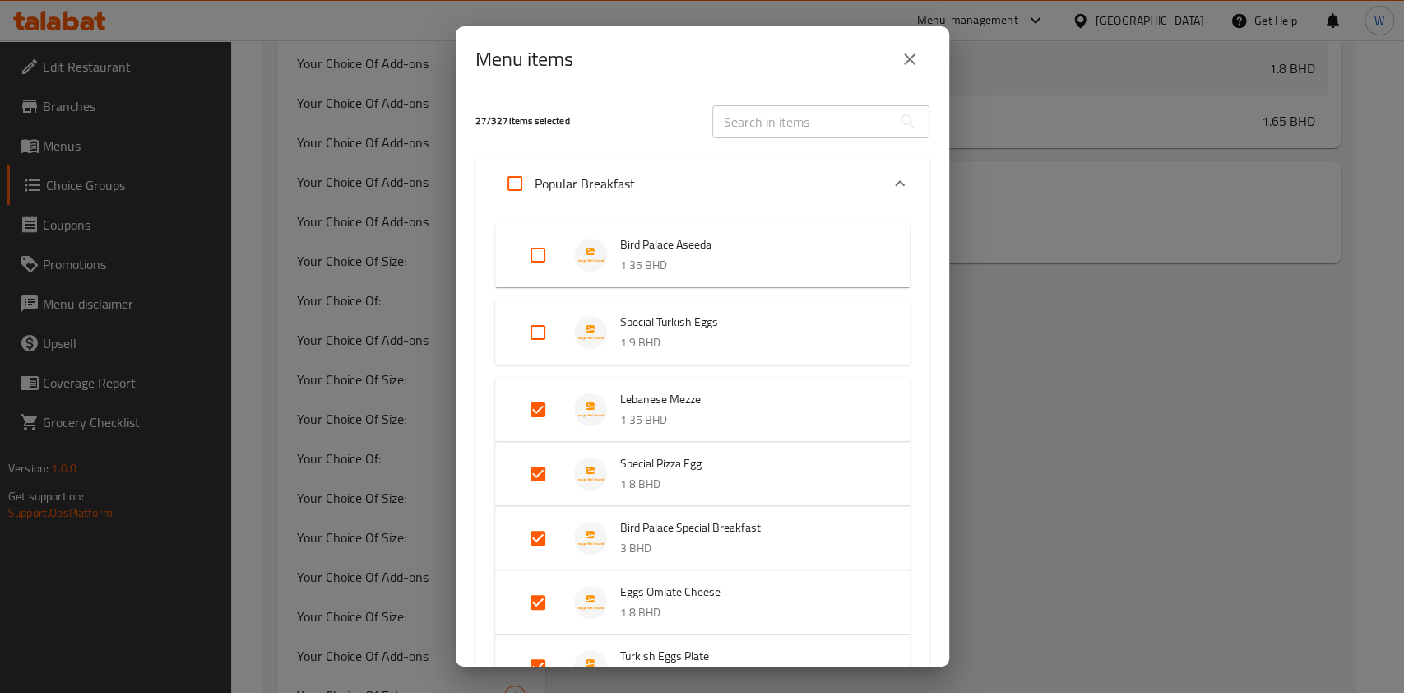
click at [534, 410] on input "Expand" at bounding box center [537, 409] width 39 height 39
checkbox input "false"
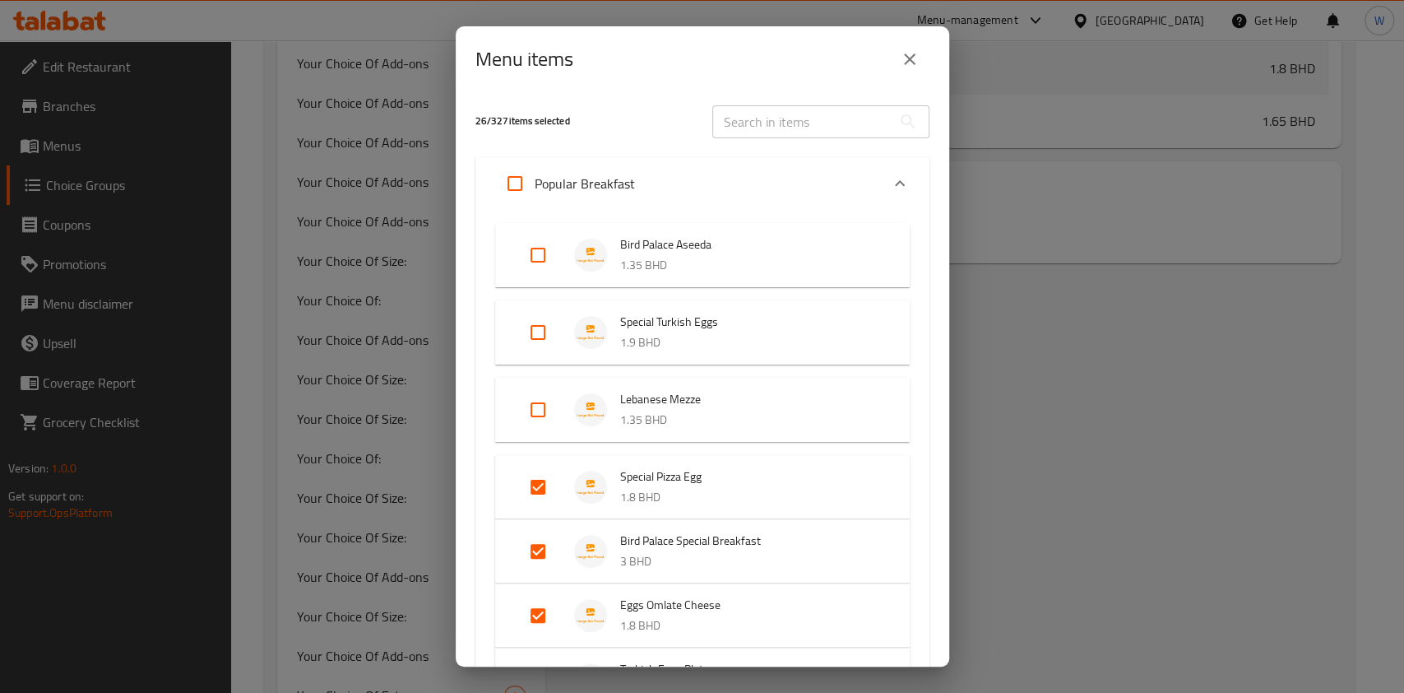
click at [542, 487] on input "Expand" at bounding box center [537, 486] width 39 height 39
checkbox input "false"
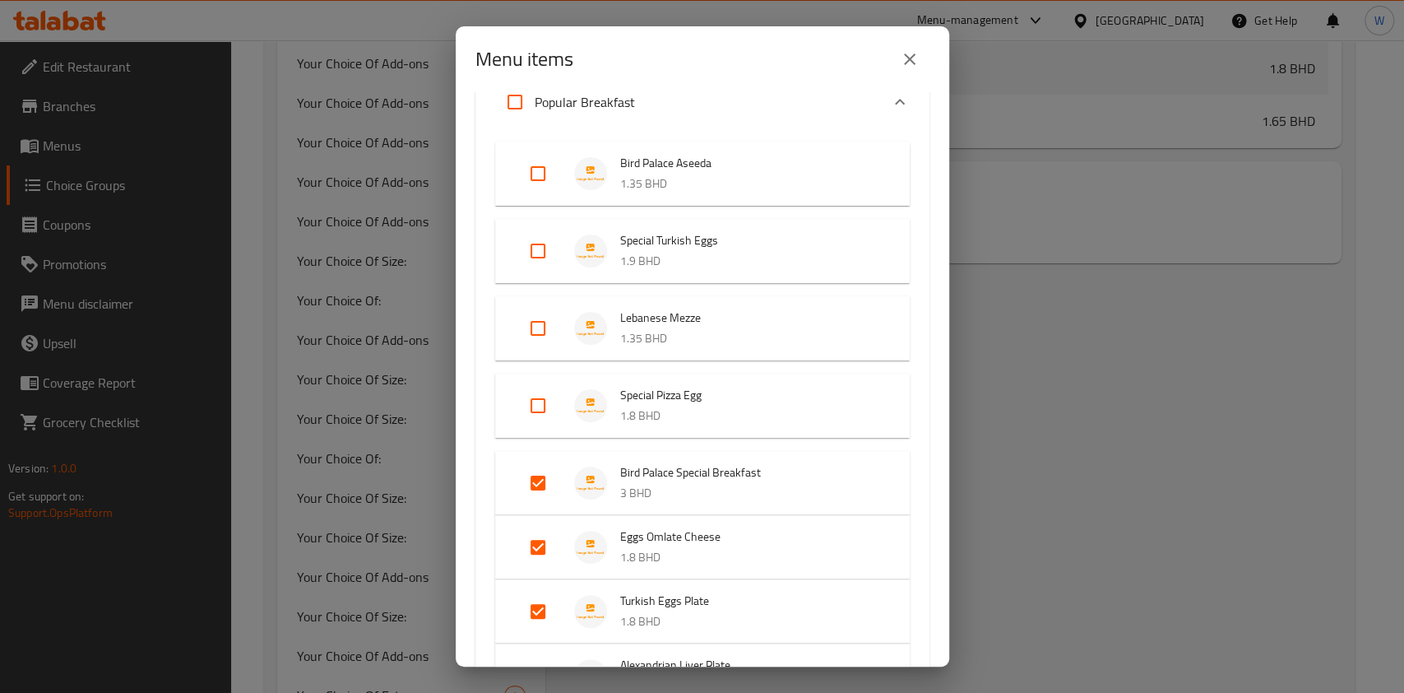
scroll to position [109, 0]
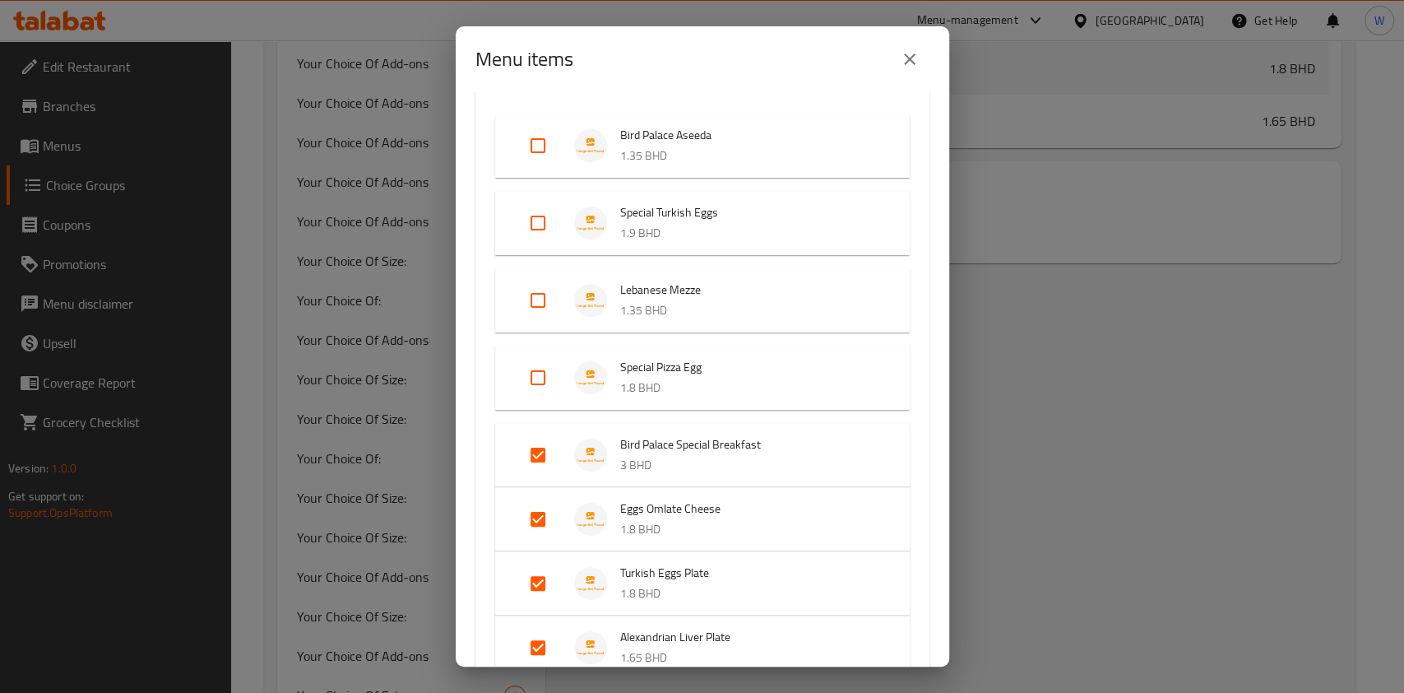
click at [542, 465] on input "Expand" at bounding box center [537, 454] width 39 height 39
checkbox input "false"
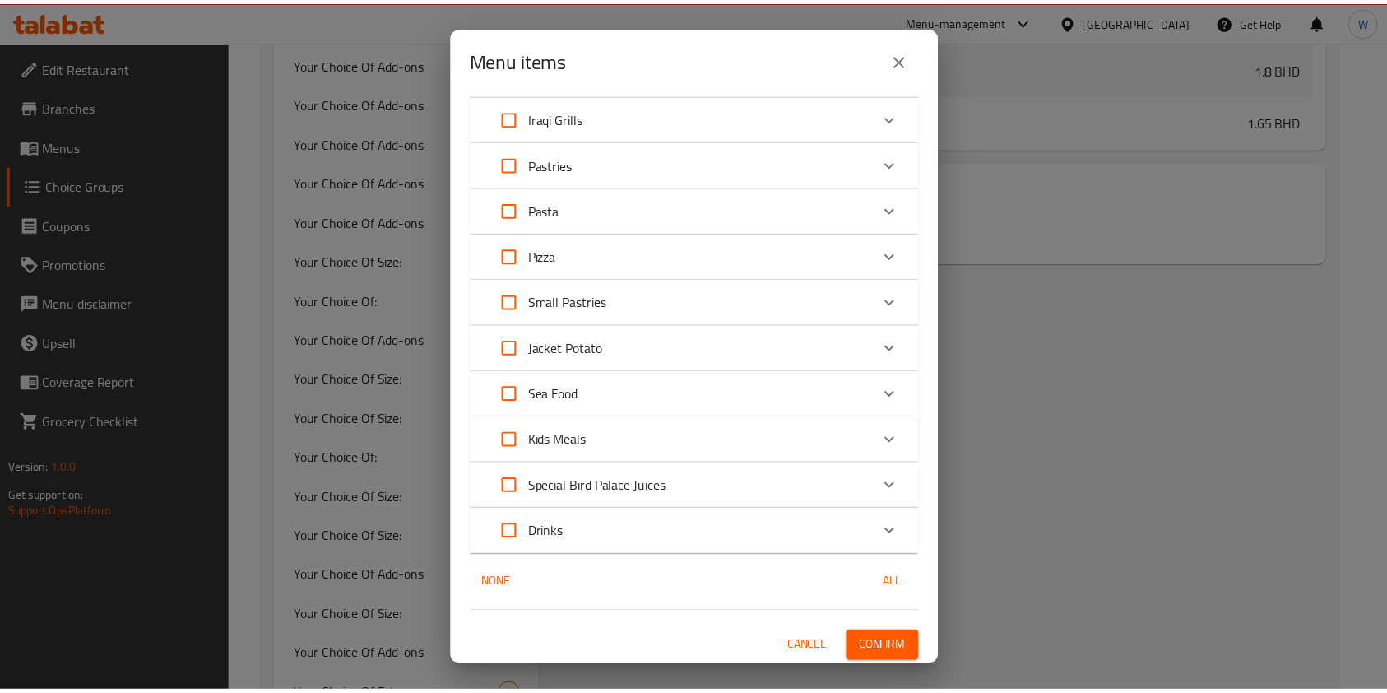
scroll to position [2650, 0]
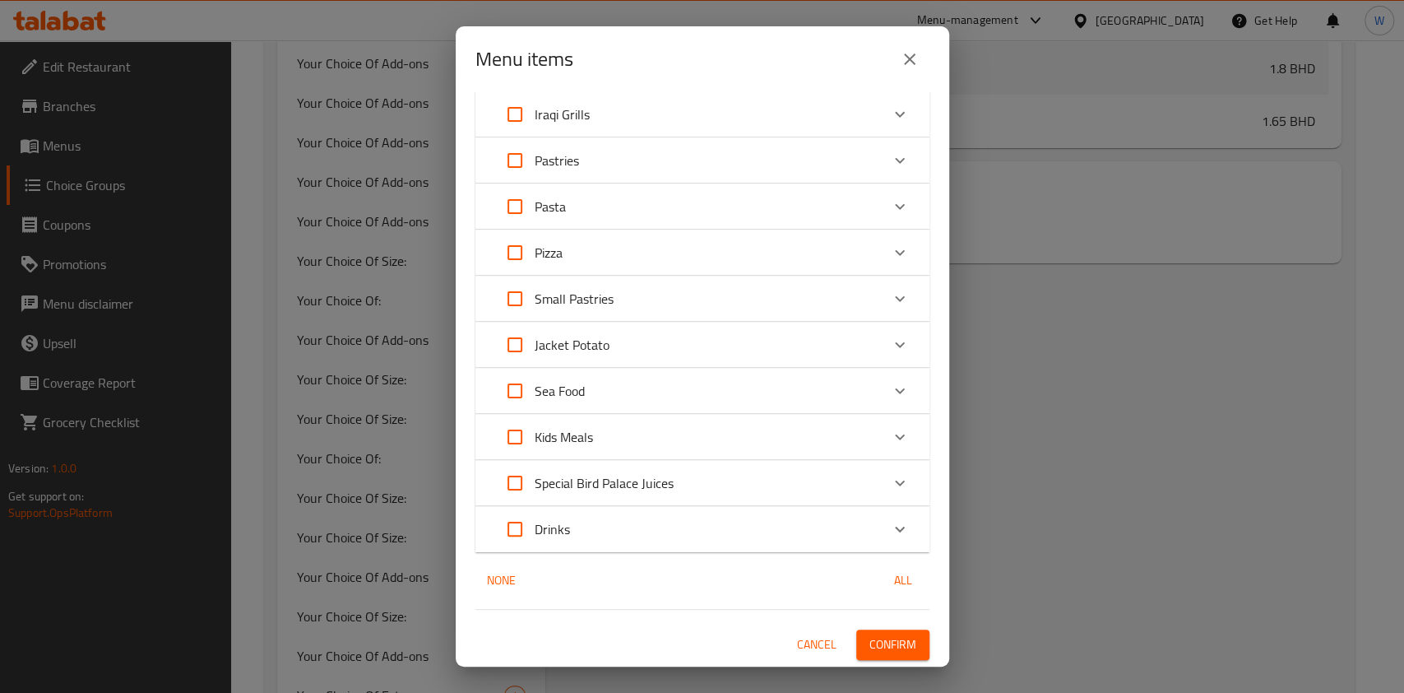
click at [870, 638] on span "Confirm" at bounding box center [893, 644] width 47 height 21
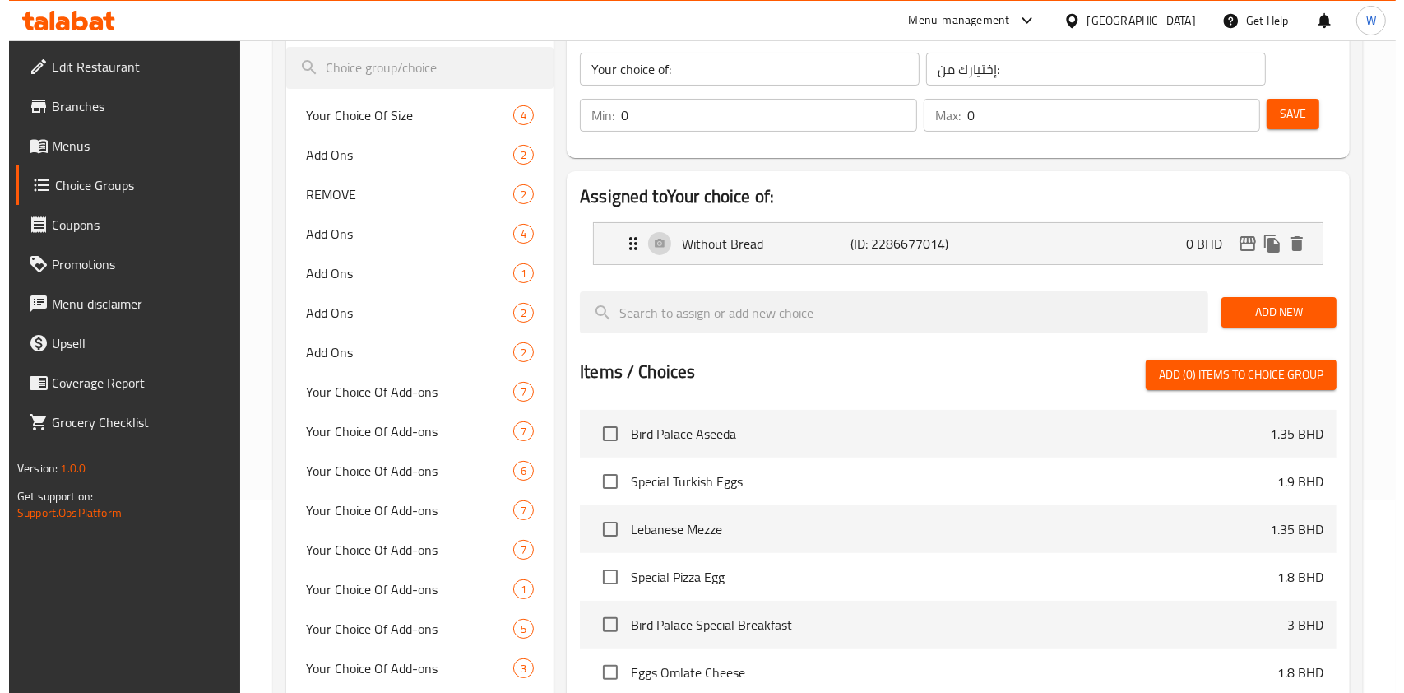
scroll to position [0, 0]
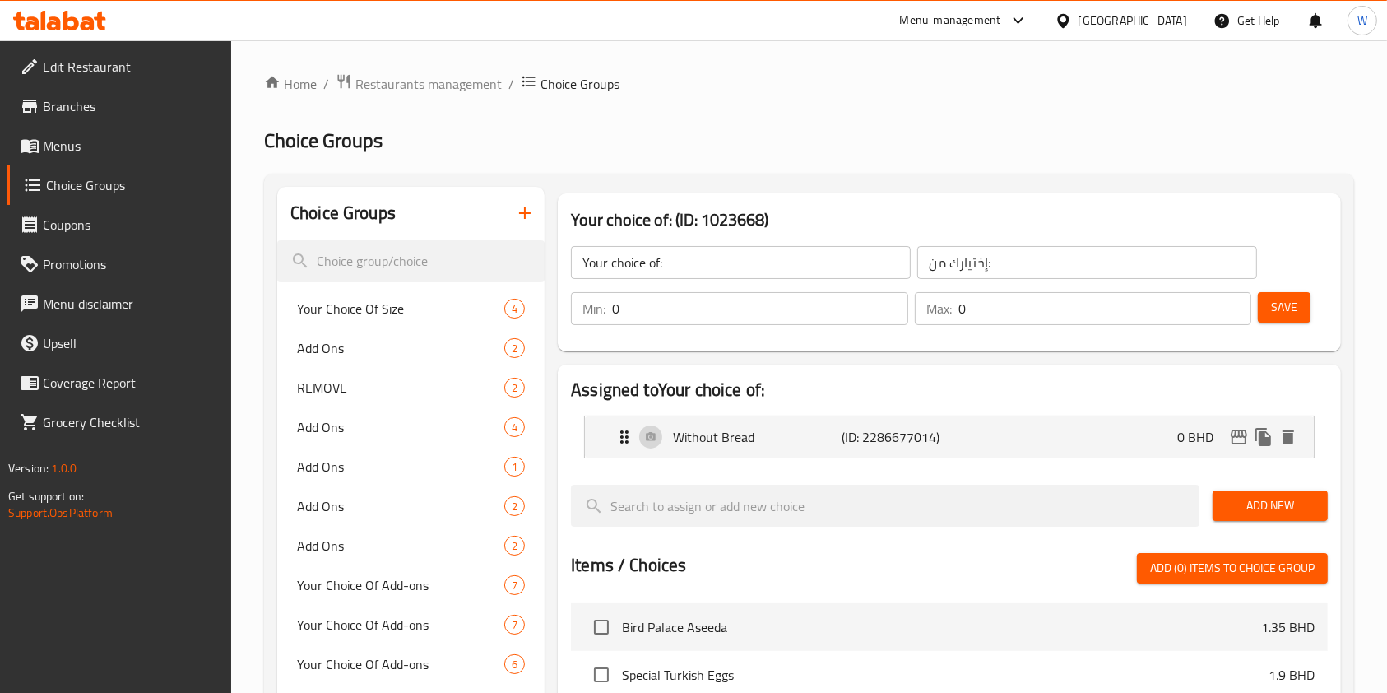
click at [177, 157] on link "Menus" at bounding box center [119, 145] width 225 height 39
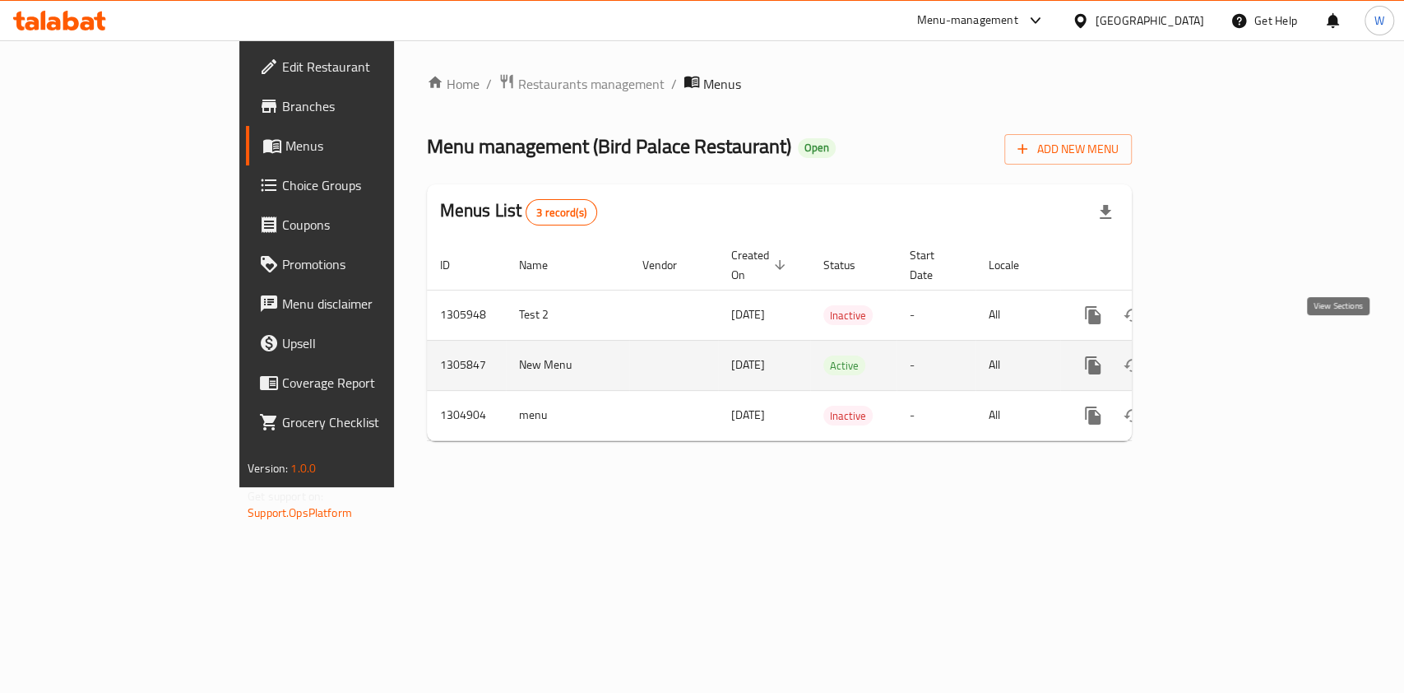
click at [1222, 355] on icon "enhanced table" at bounding box center [1212, 365] width 20 height 20
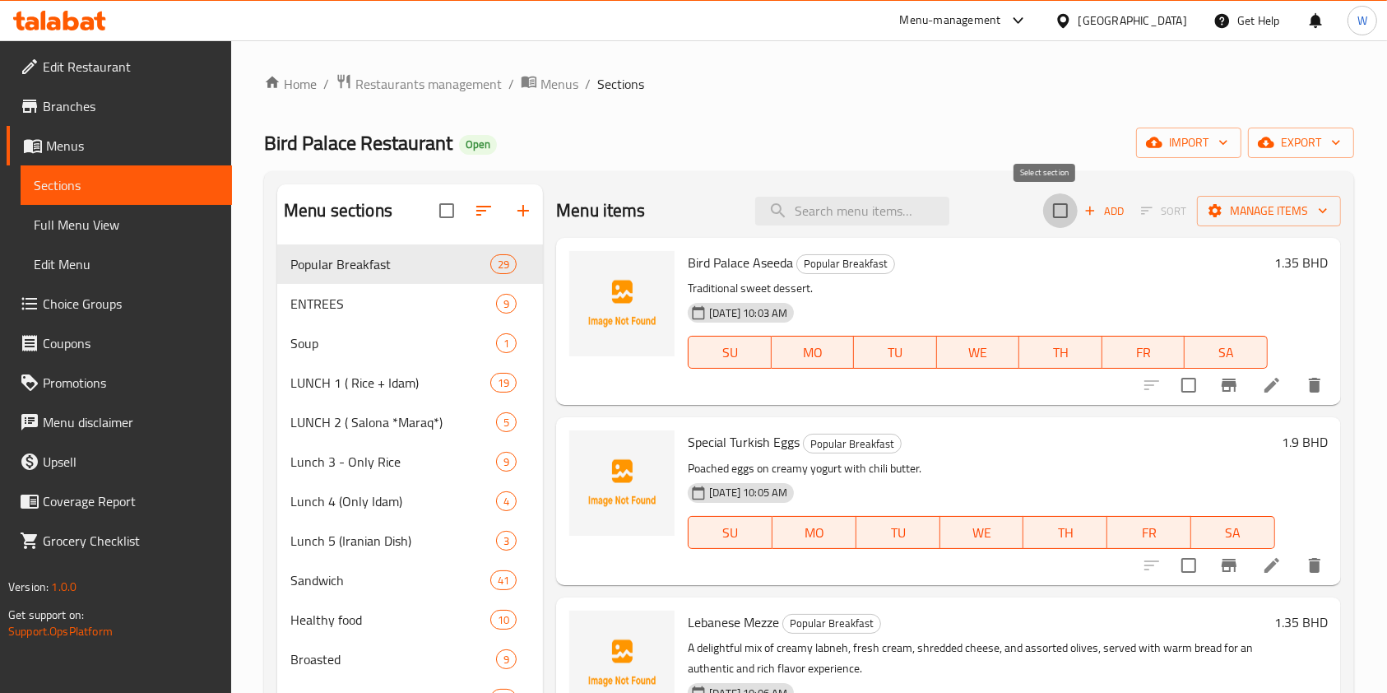
click at [1054, 214] on input "checkbox" at bounding box center [1060, 210] width 35 height 35
checkbox input "true"
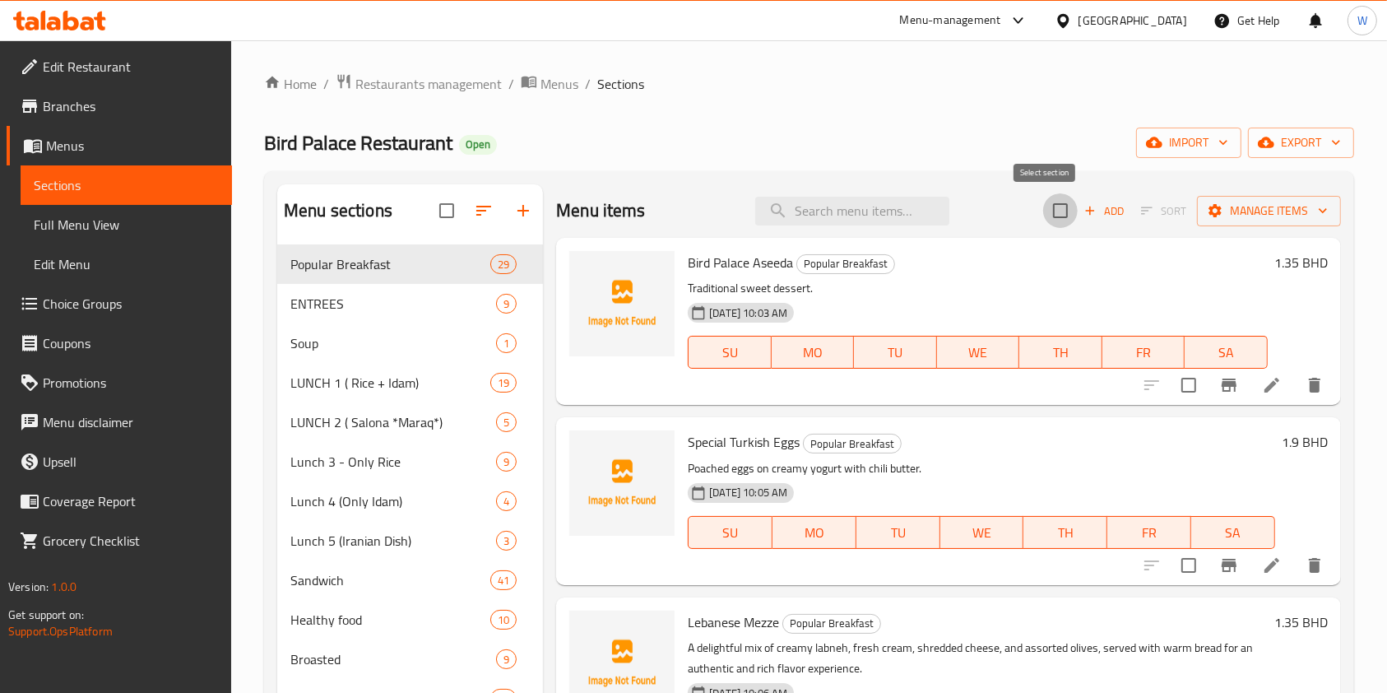
checkbox input "true"
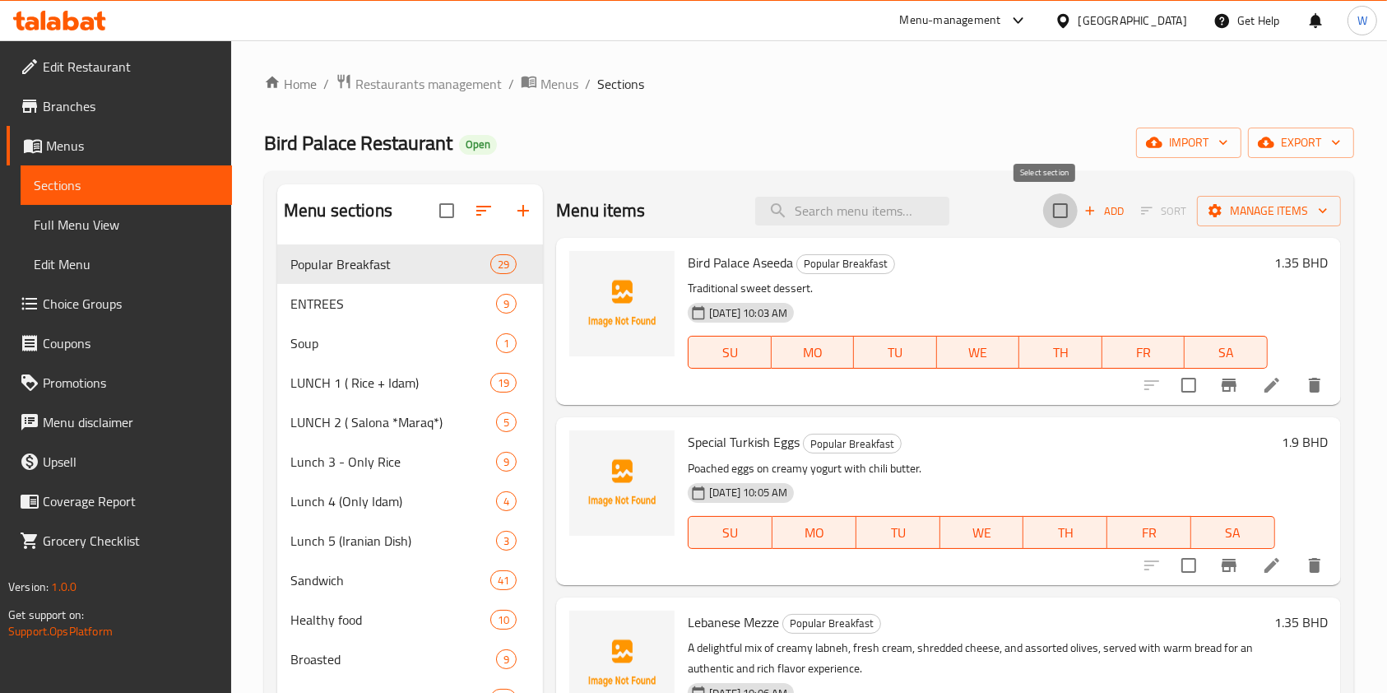
checkbox input "true"
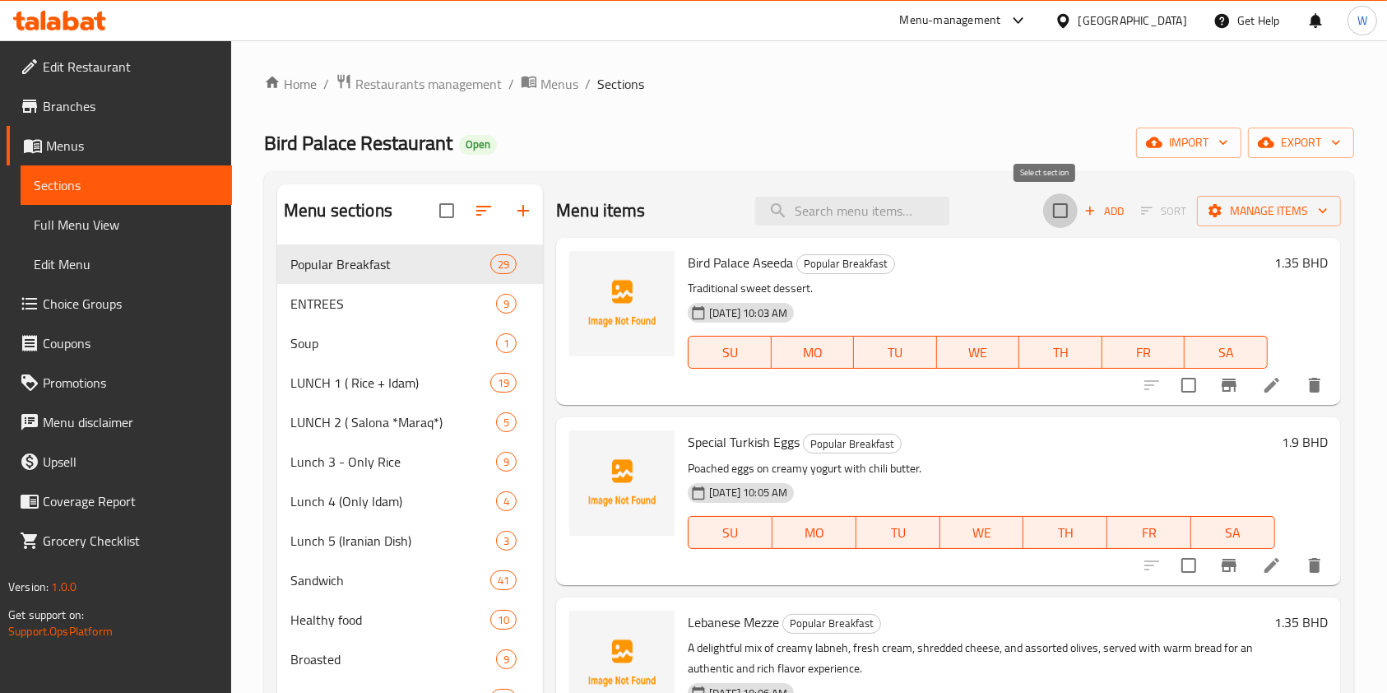
checkbox input "true"
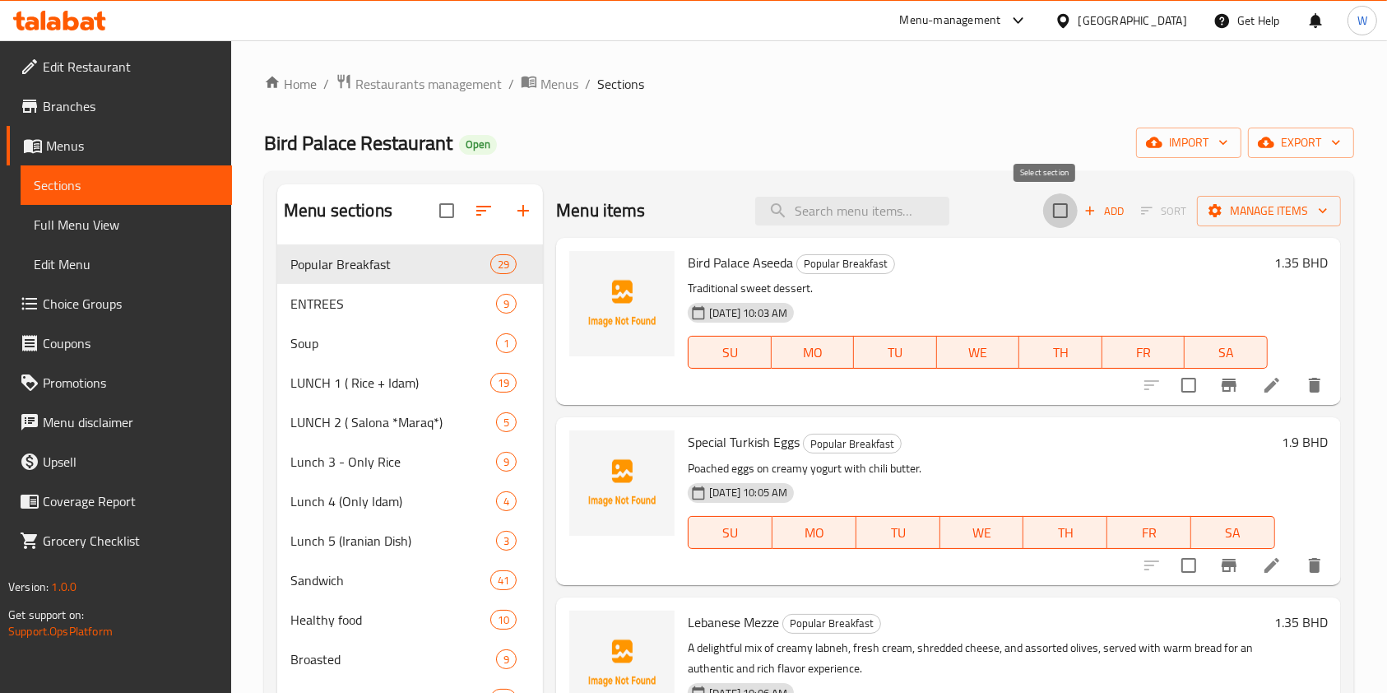
checkbox input "true"
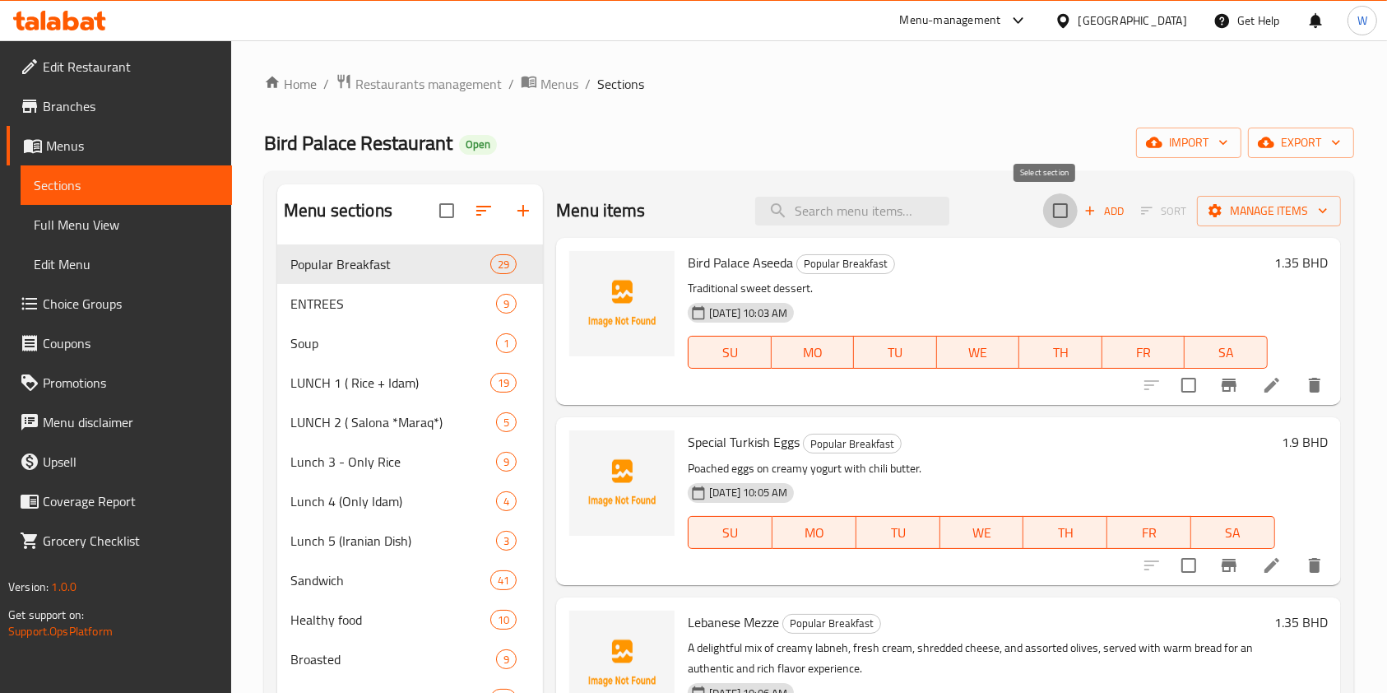
checkbox input "true"
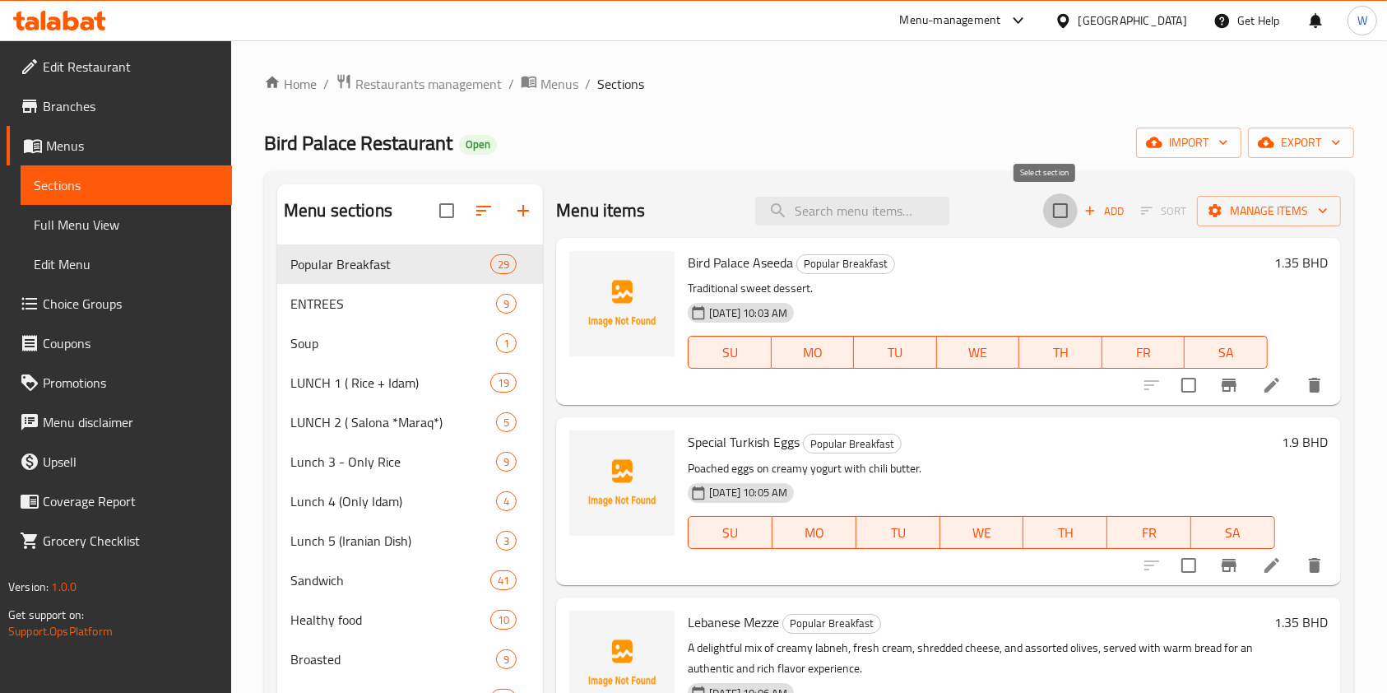
checkbox input "true"
click at [1236, 206] on span "Manage items" at bounding box center [1269, 211] width 118 height 21
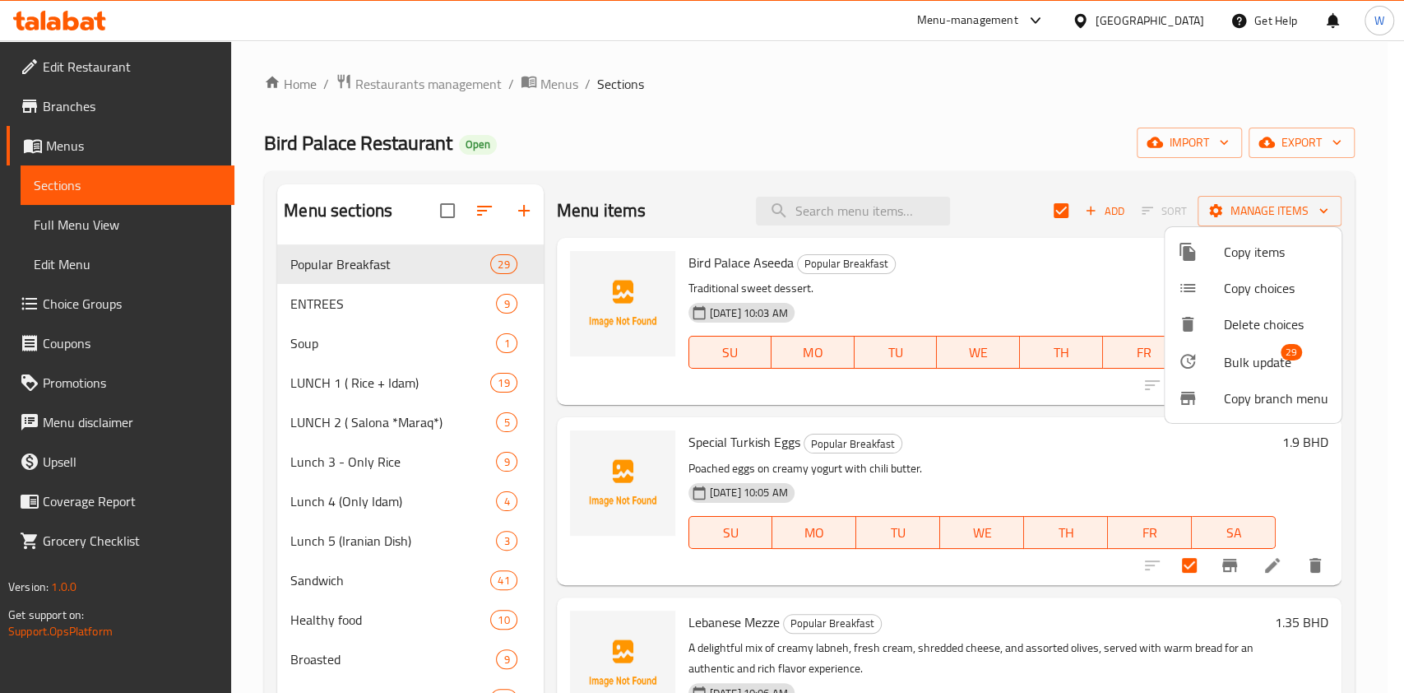
click at [1271, 352] on span "Bulk update" at bounding box center [1257, 362] width 67 height 20
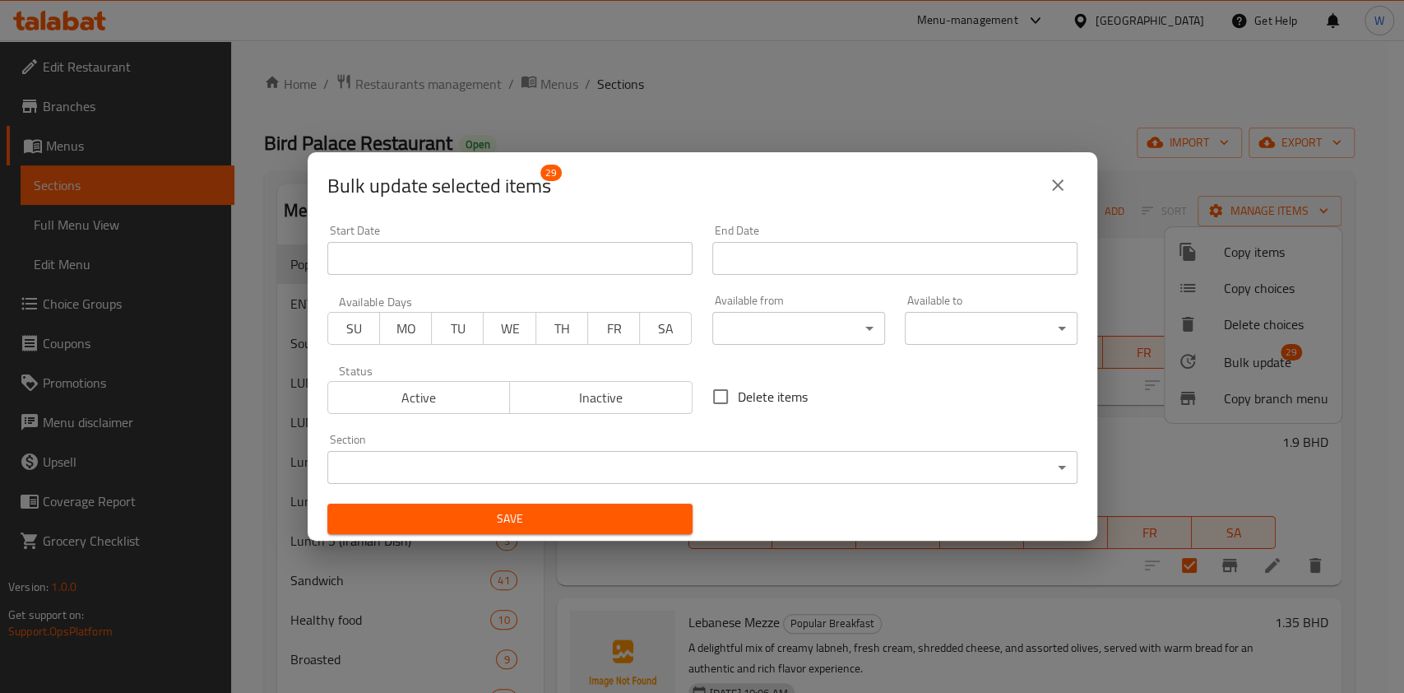
click at [836, 319] on body "​ Menu-management Bahrain Get Help W Edit Restaurant Branches Menus Sections Fu…" at bounding box center [702, 366] width 1404 height 652
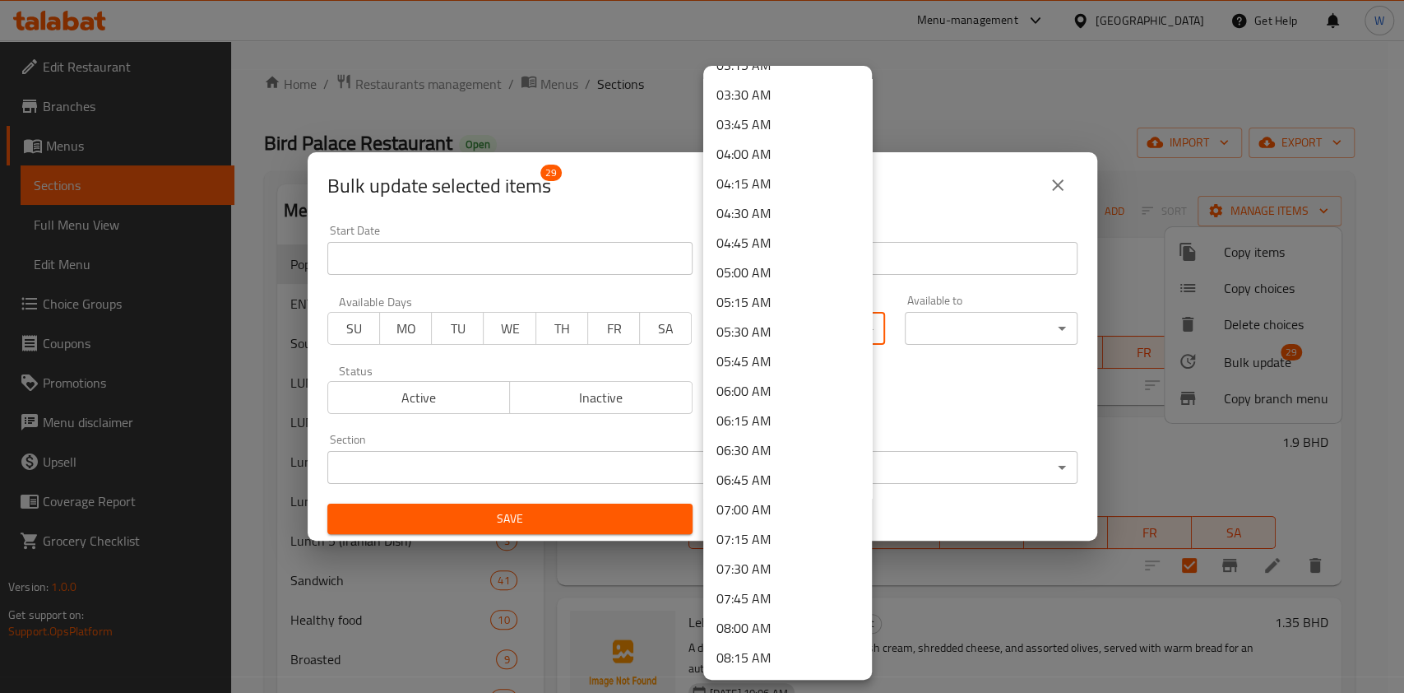
scroll to position [438, 0]
click at [765, 474] on li "07:00 AM" at bounding box center [787, 478] width 169 height 30
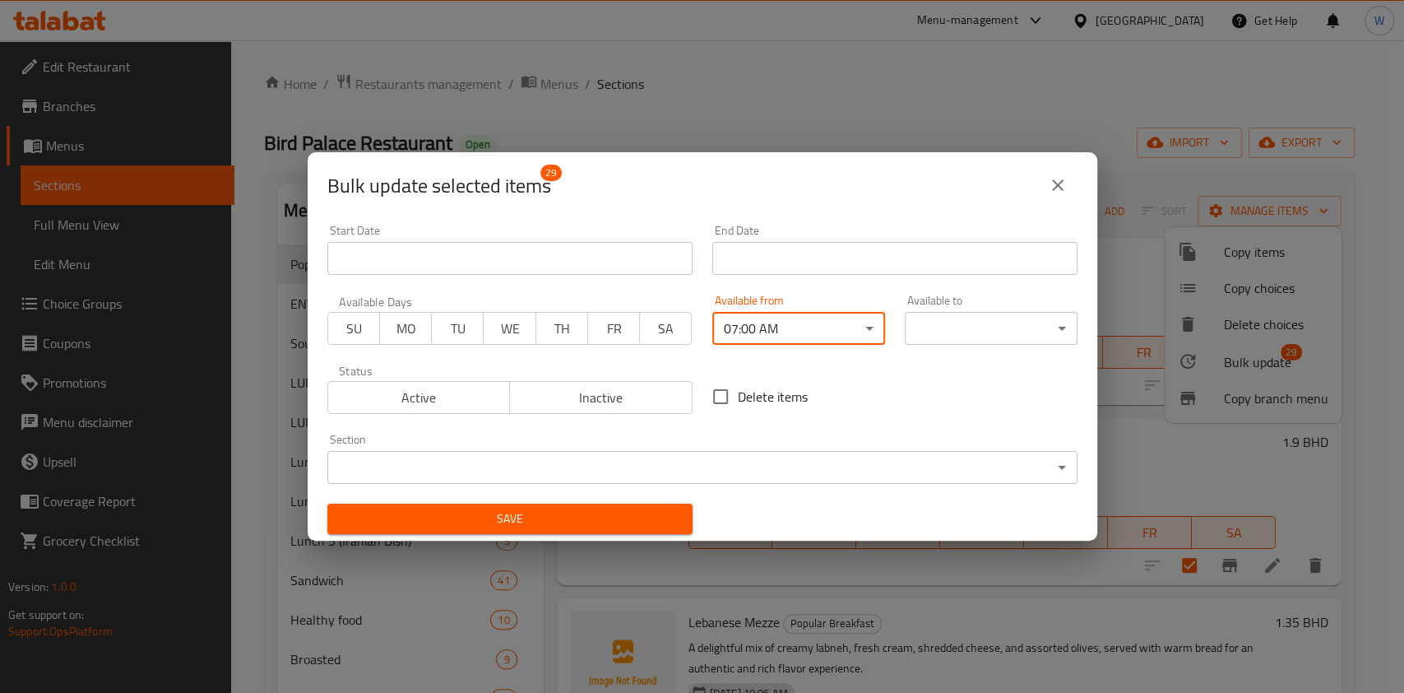
click at [936, 338] on body "​ Menu-management Bahrain Get Help W Edit Restaurant Branches Menus Sections Fu…" at bounding box center [702, 366] width 1404 height 652
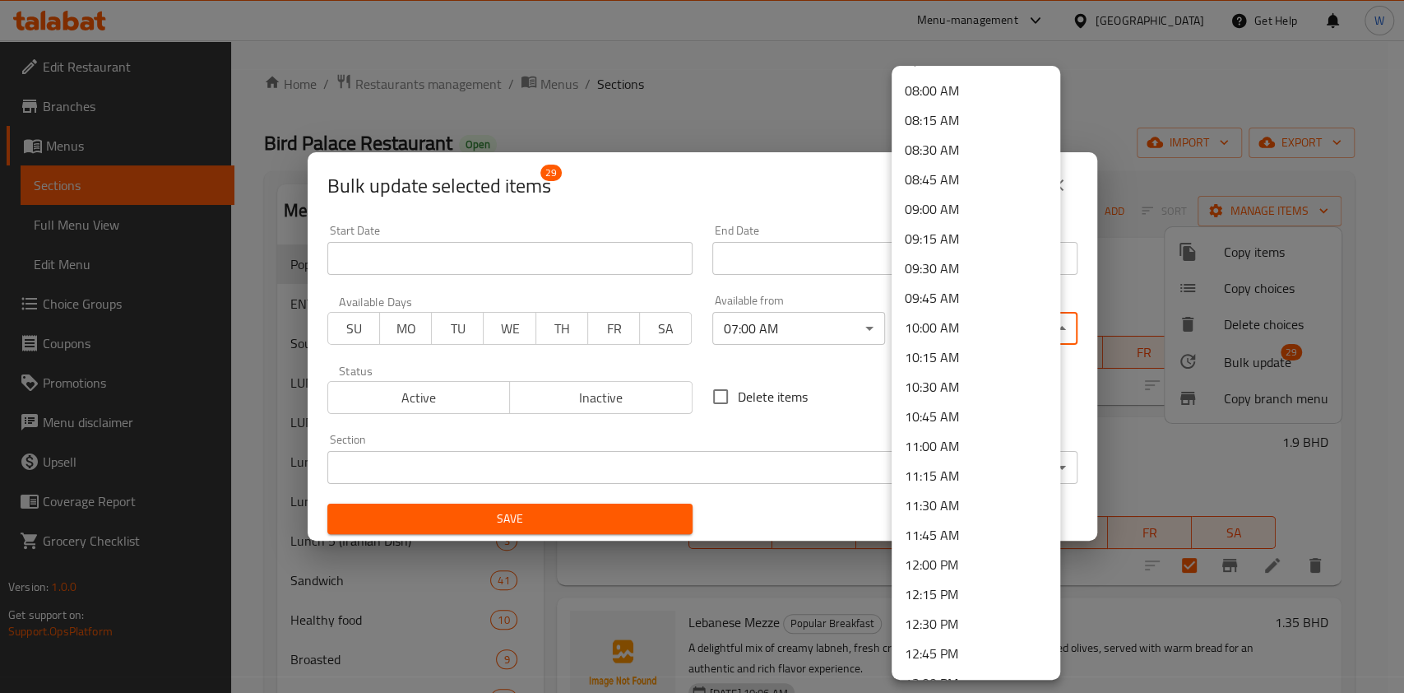
scroll to position [1097, 0]
click at [939, 296] on li "11:00 AM" at bounding box center [976, 294] width 169 height 30
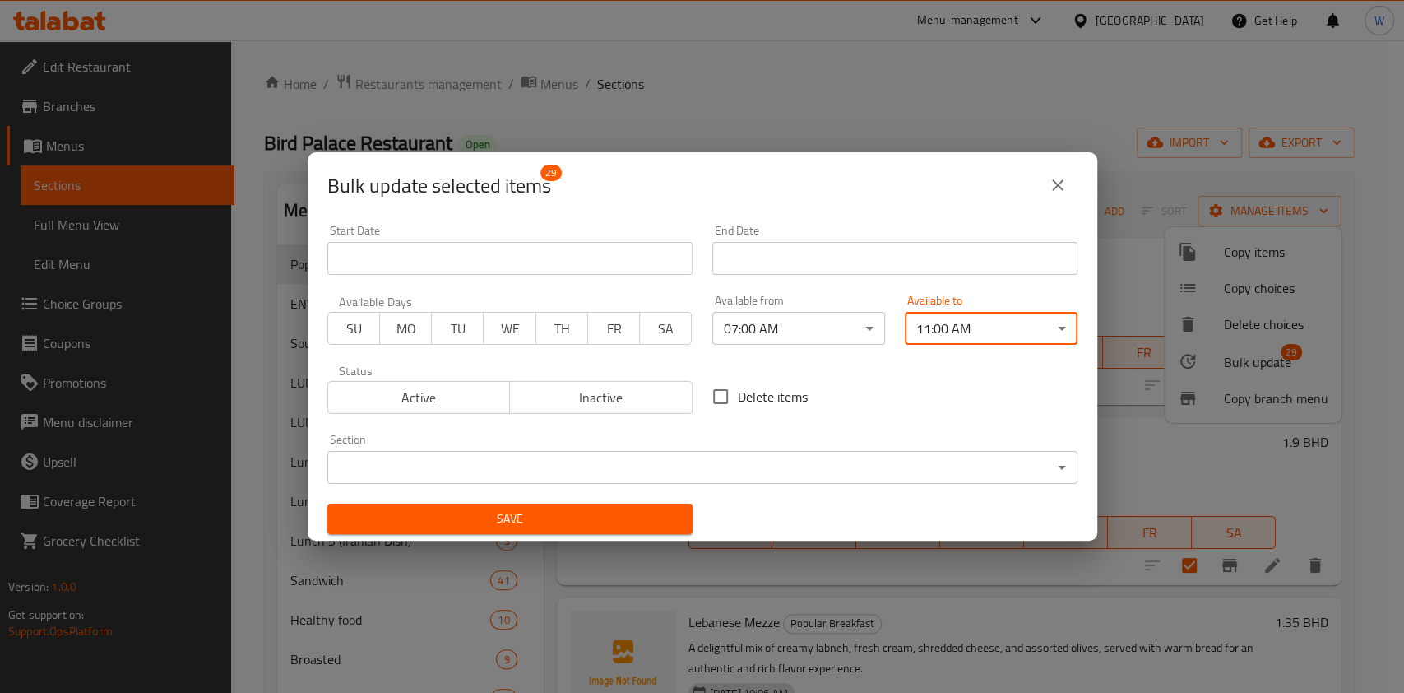
click at [638, 504] on button "Save" at bounding box center [509, 518] width 365 height 30
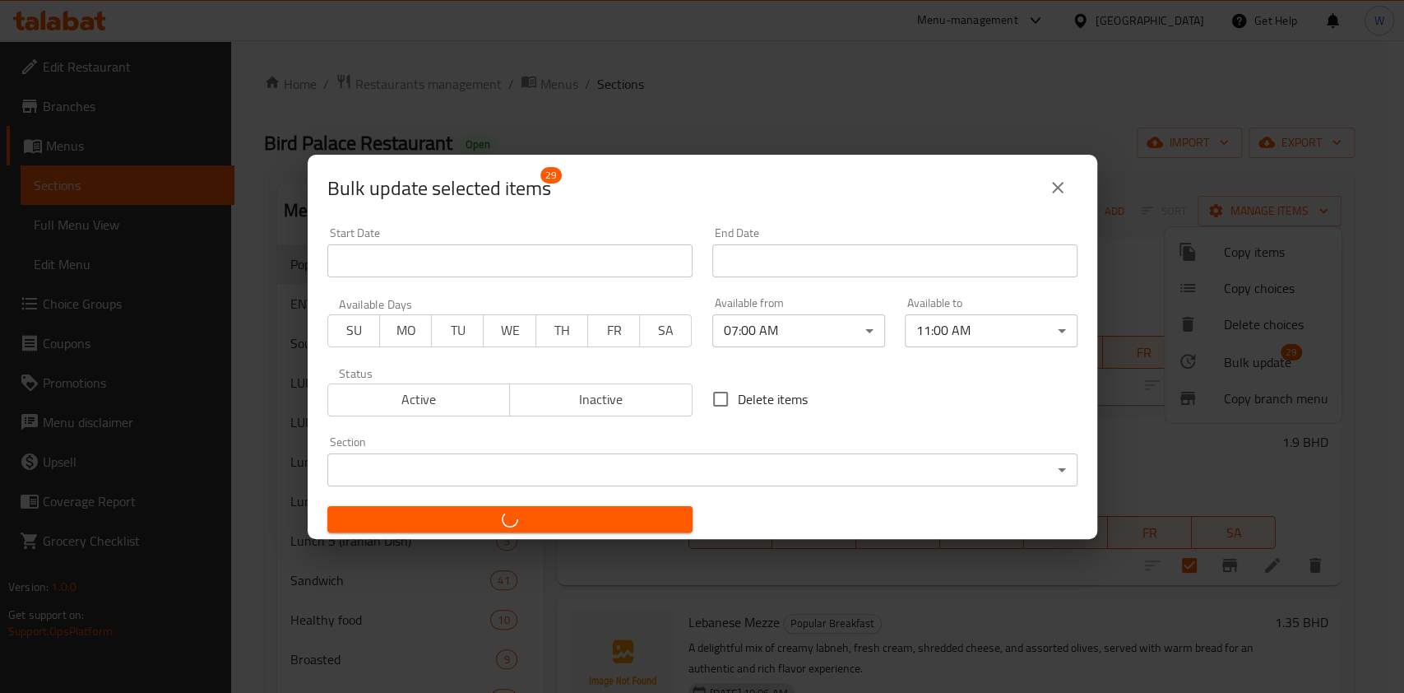
checkbox input "false"
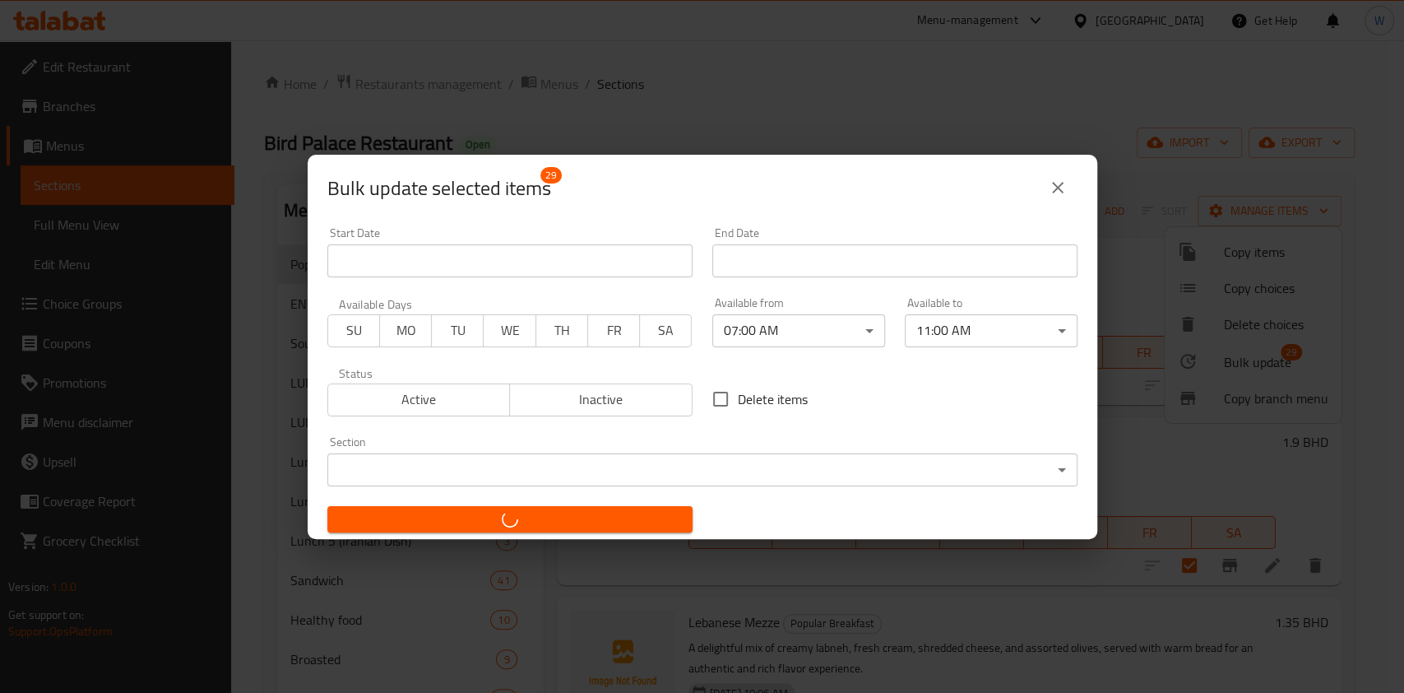
checkbox input "false"
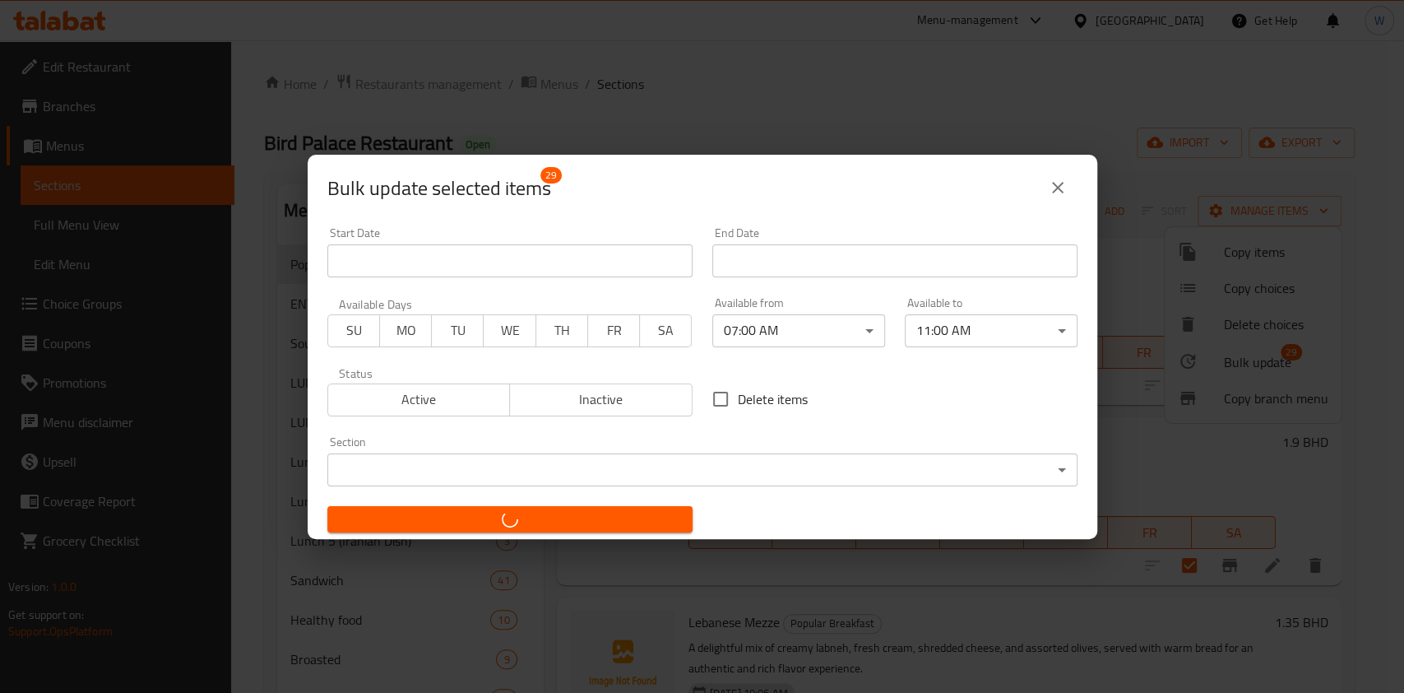
checkbox input "false"
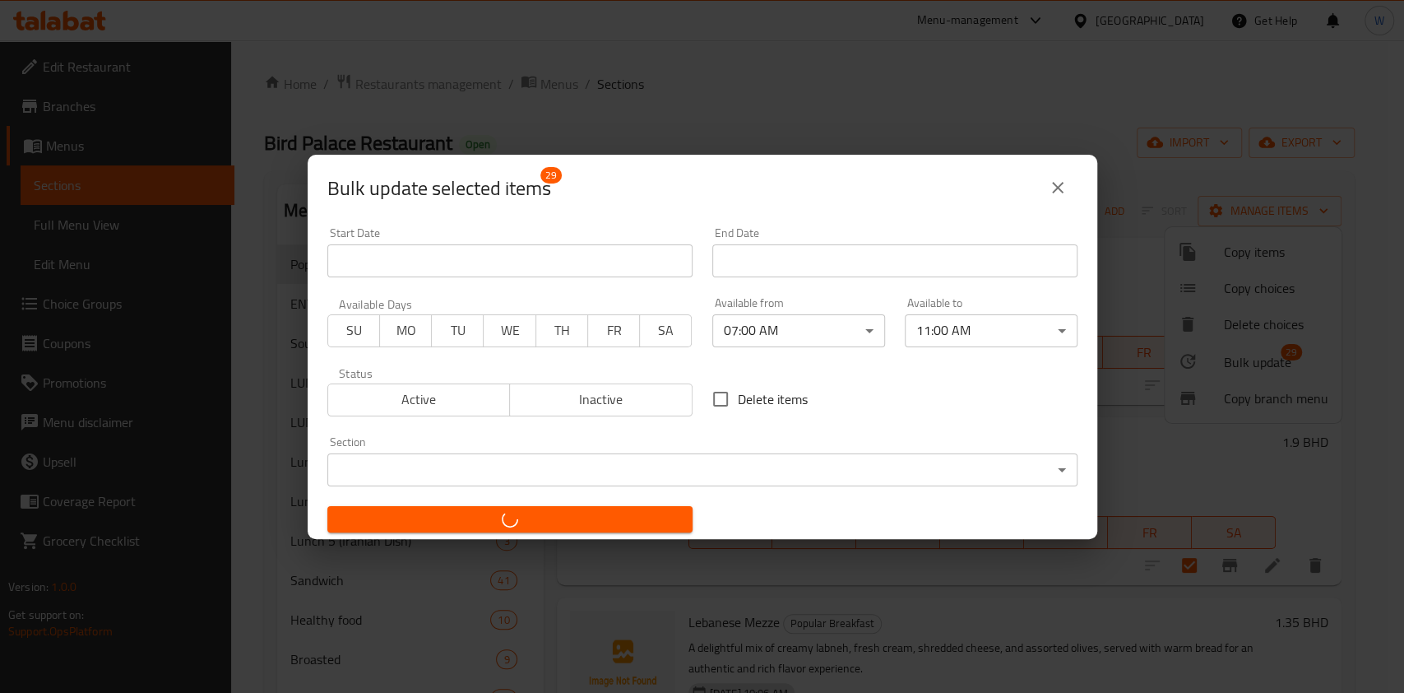
checkbox input "false"
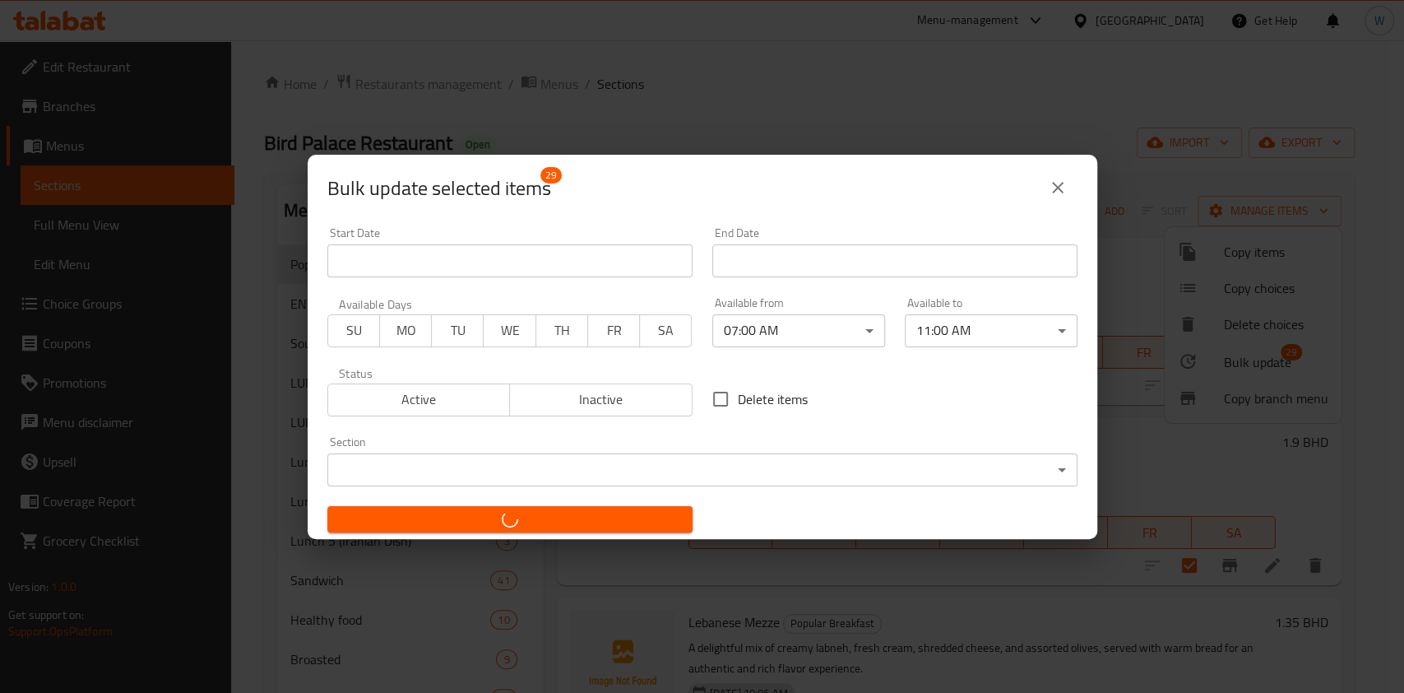
checkbox input "false"
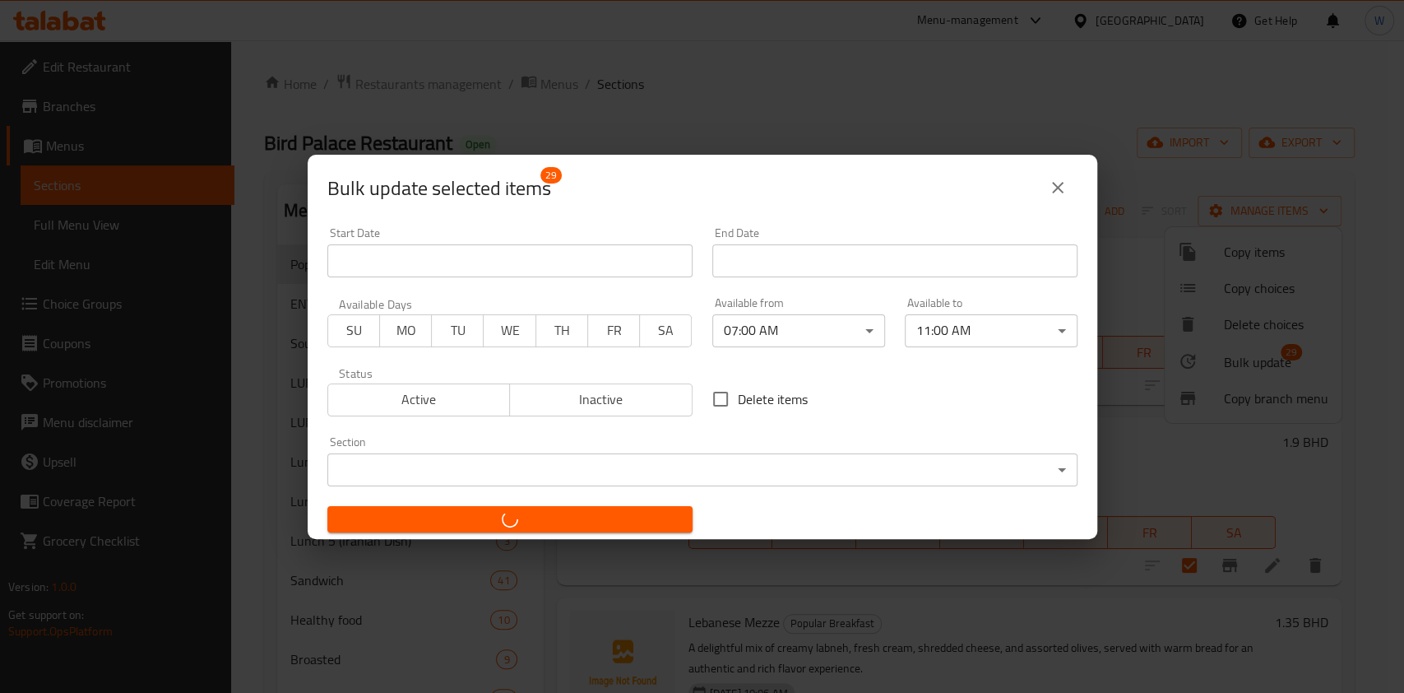
checkbox input "false"
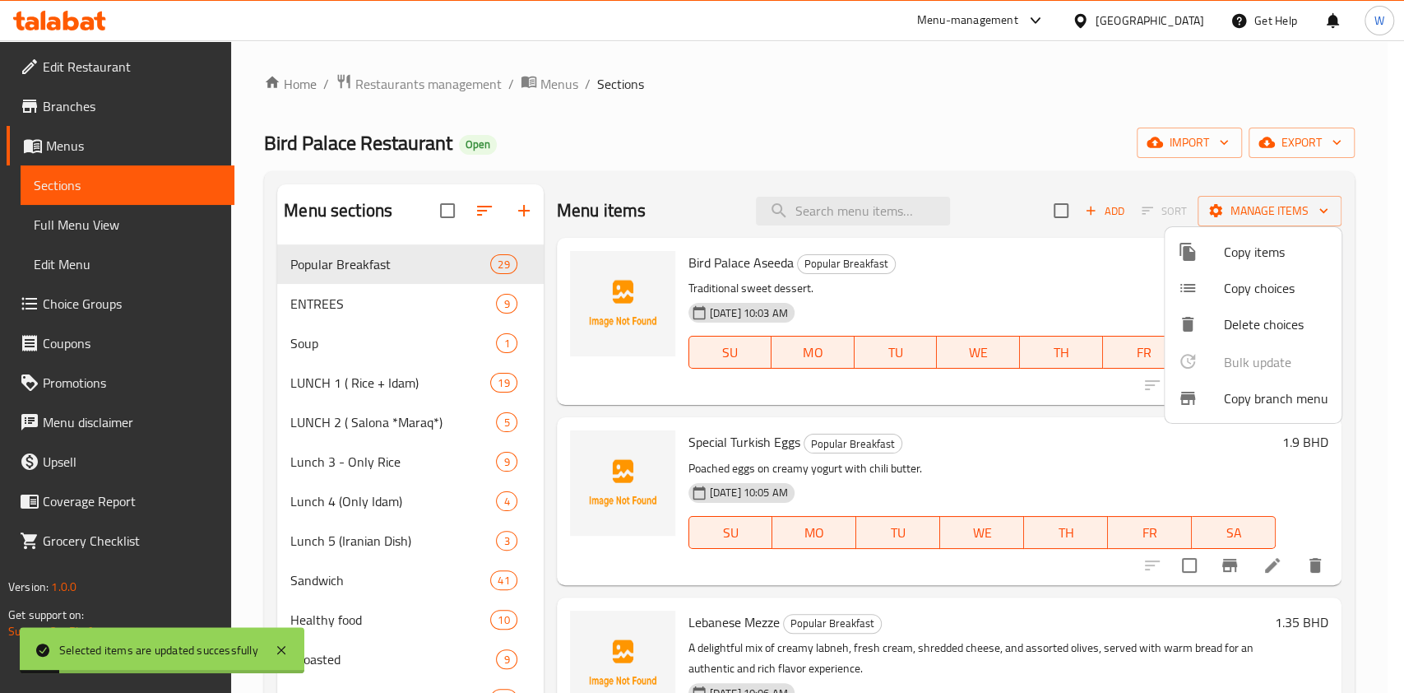
click at [942, 483] on div at bounding box center [702, 346] width 1404 height 693
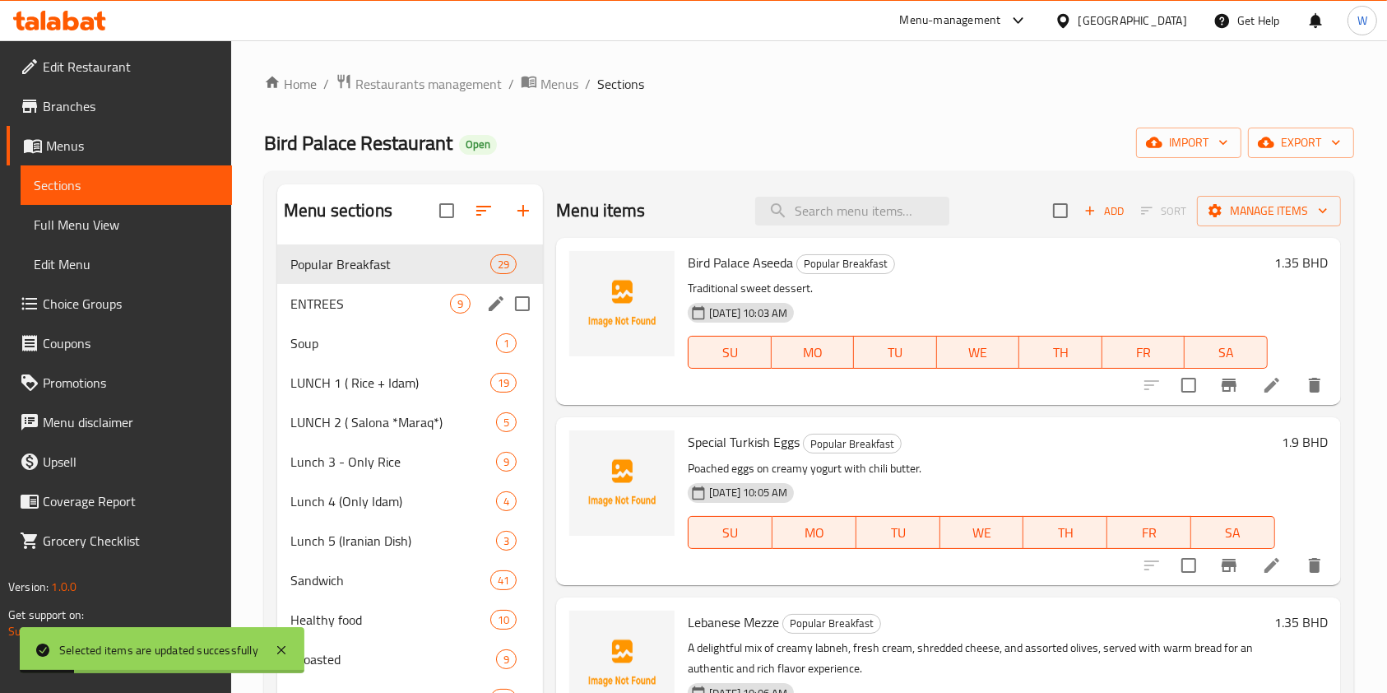
click at [350, 313] on div "ENTREES 9" at bounding box center [410, 303] width 266 height 39
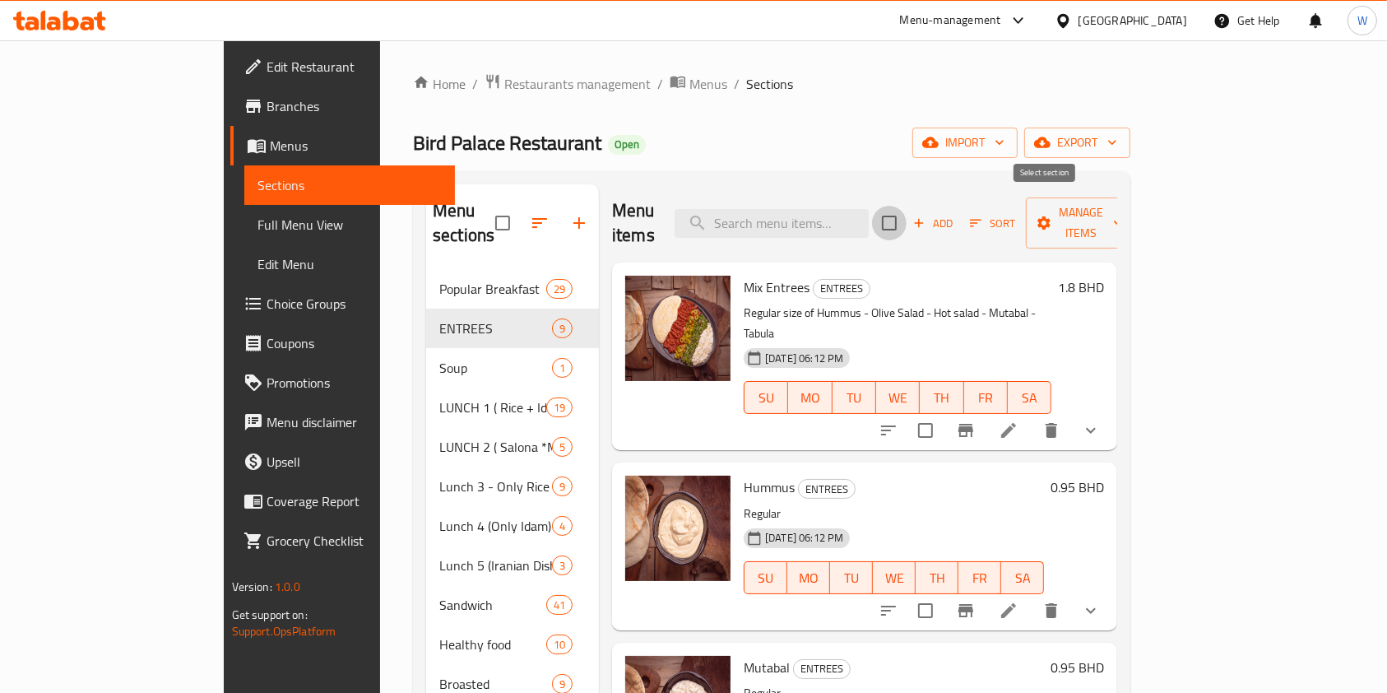
click at [907, 212] on input "checkbox" at bounding box center [889, 223] width 35 height 35
checkbox input "true"
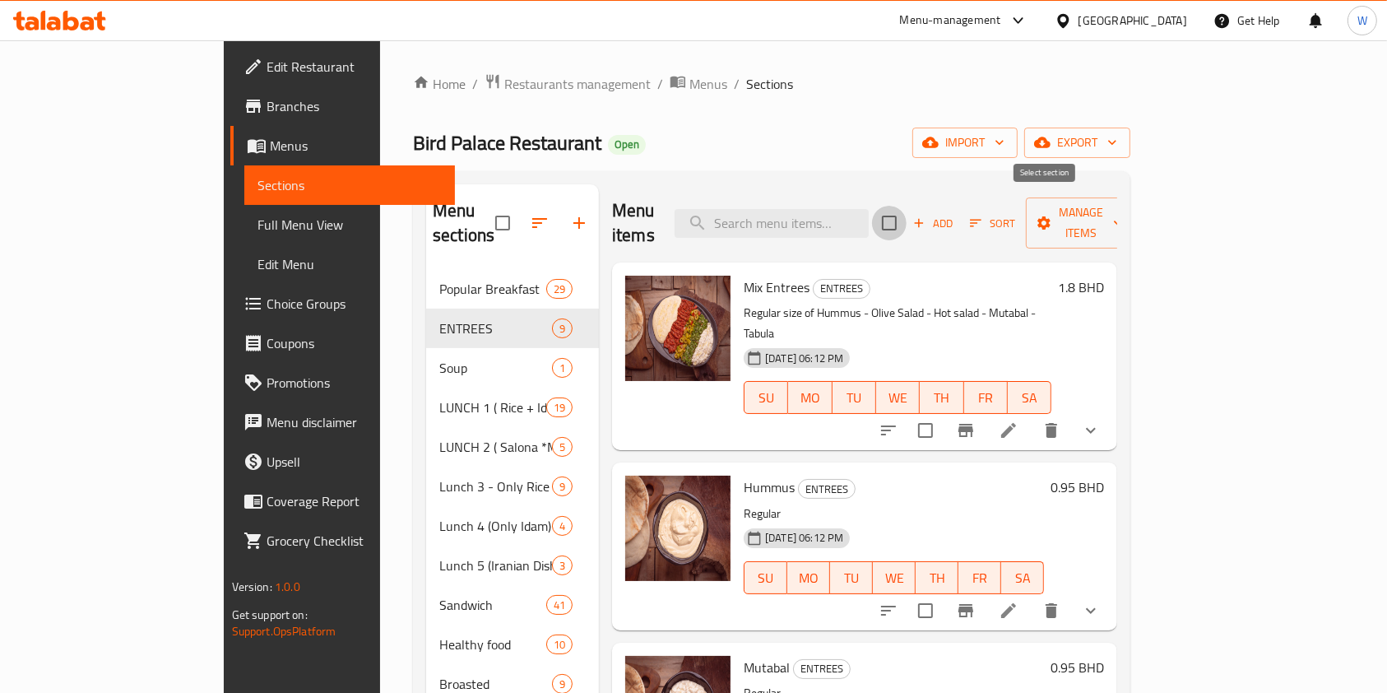
checkbox input "true"
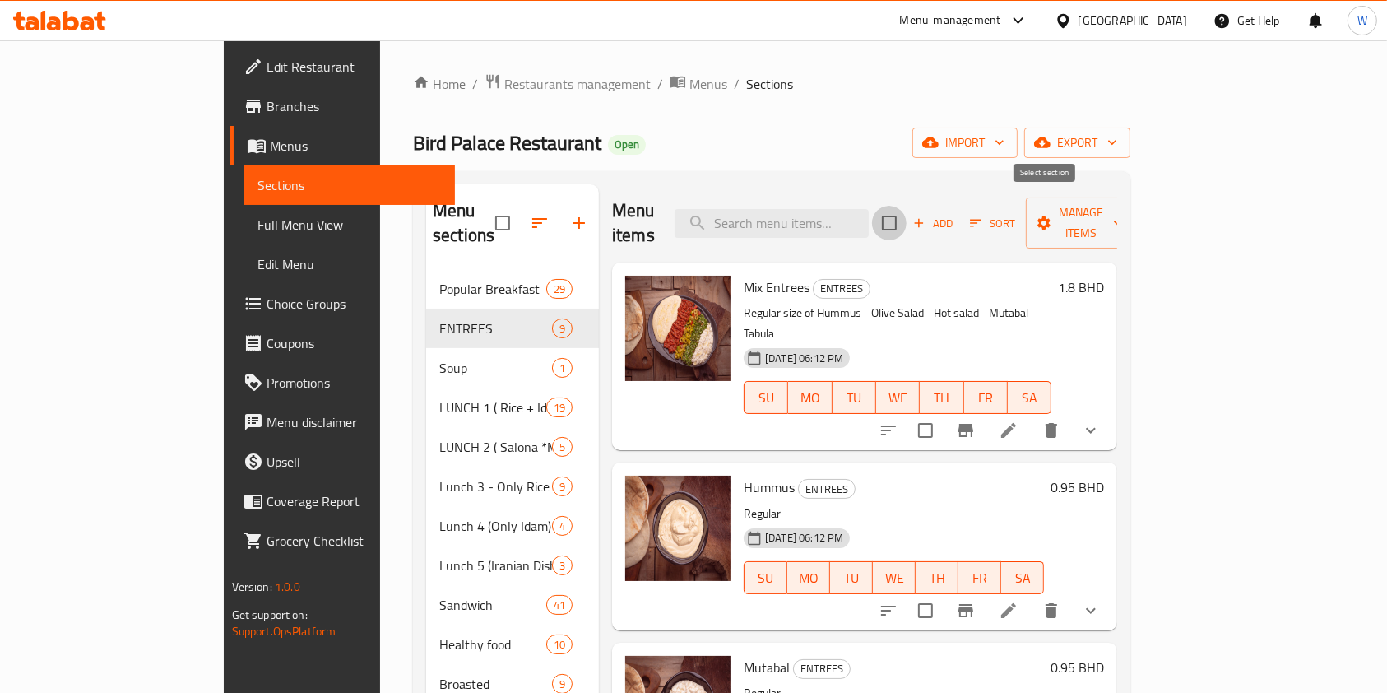
checkbox input "true"
click at [1123, 209] on span "Manage items" at bounding box center [1081, 222] width 84 height 41
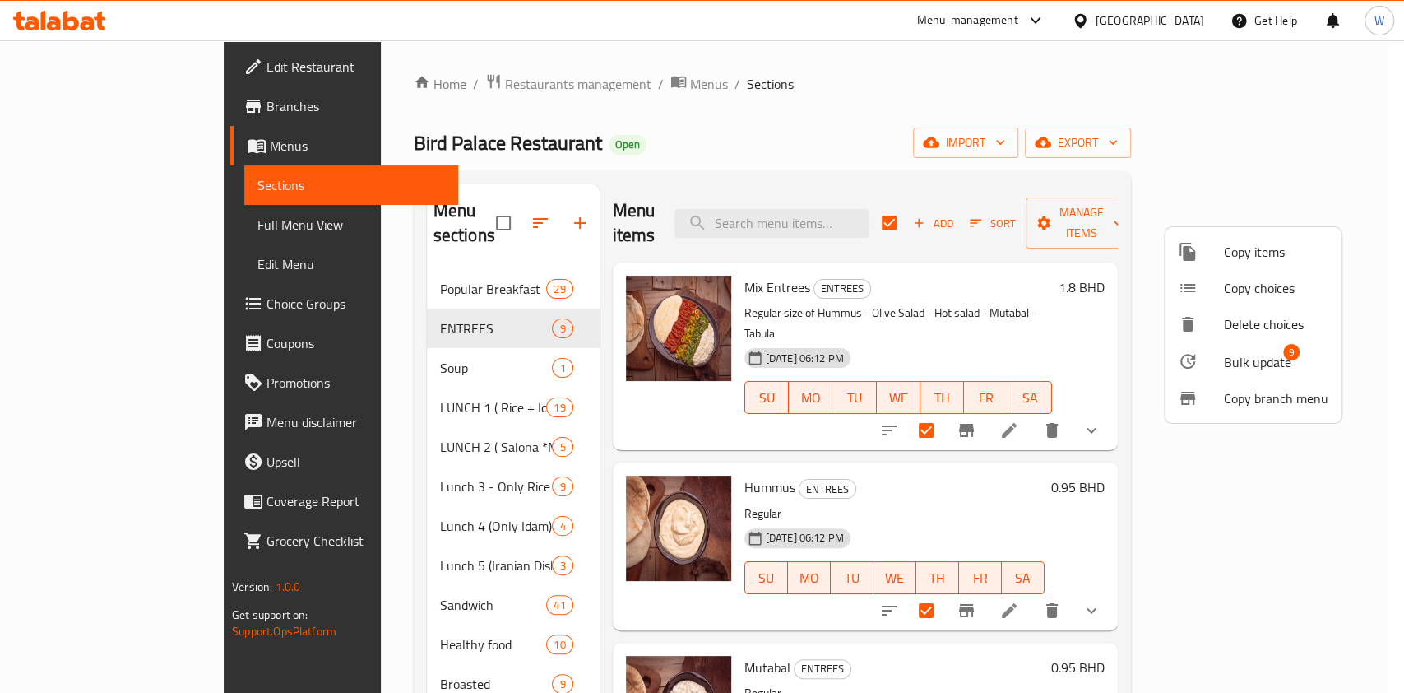
click at [1267, 359] on span "Bulk update" at bounding box center [1257, 362] width 67 height 20
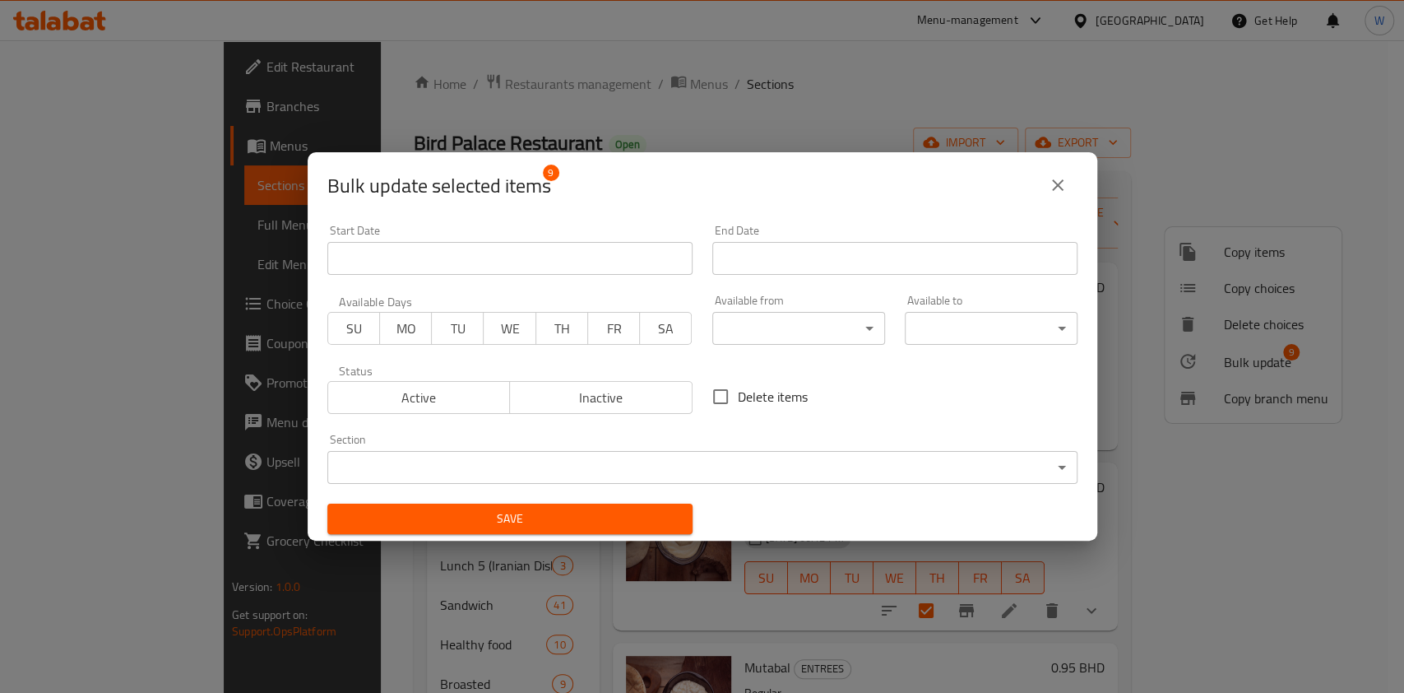
click at [744, 324] on body "​ Menu-management Bahrain Get Help W Edit Restaurant Branches Menus Sections Fu…" at bounding box center [702, 366] width 1404 height 652
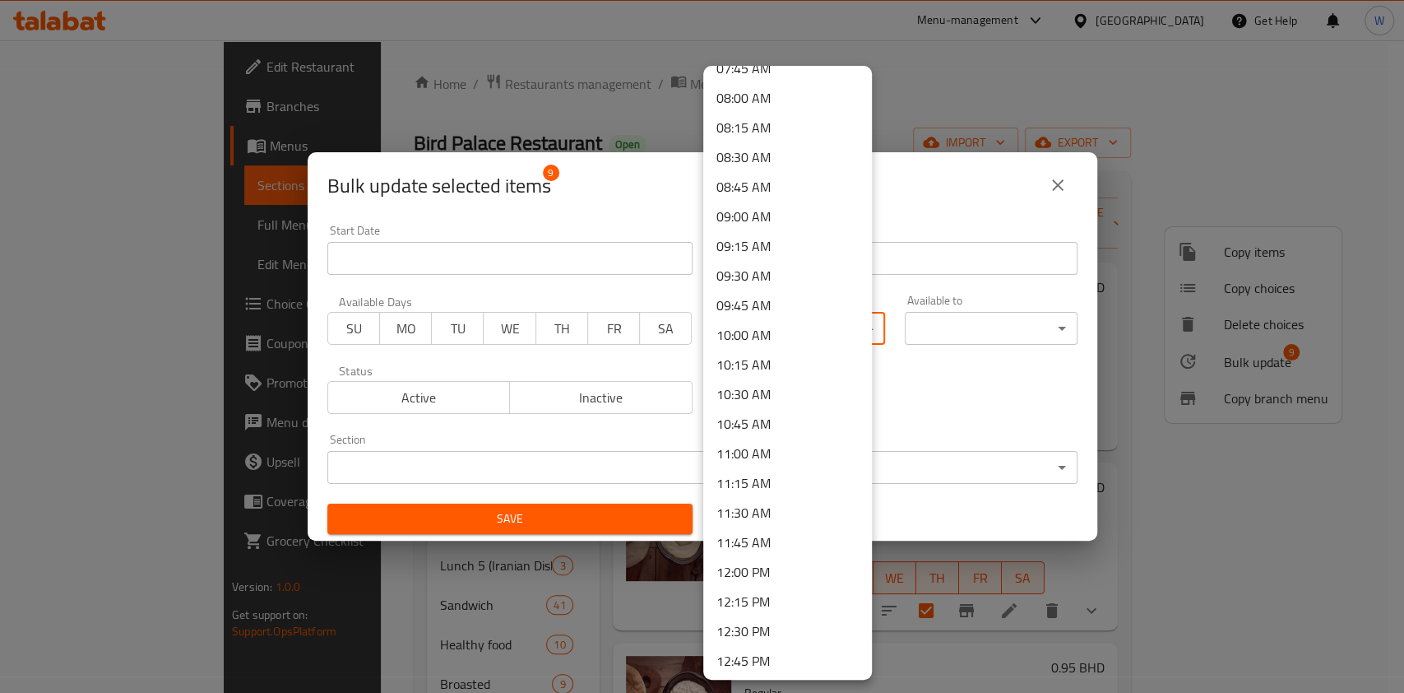
scroll to position [987, 0]
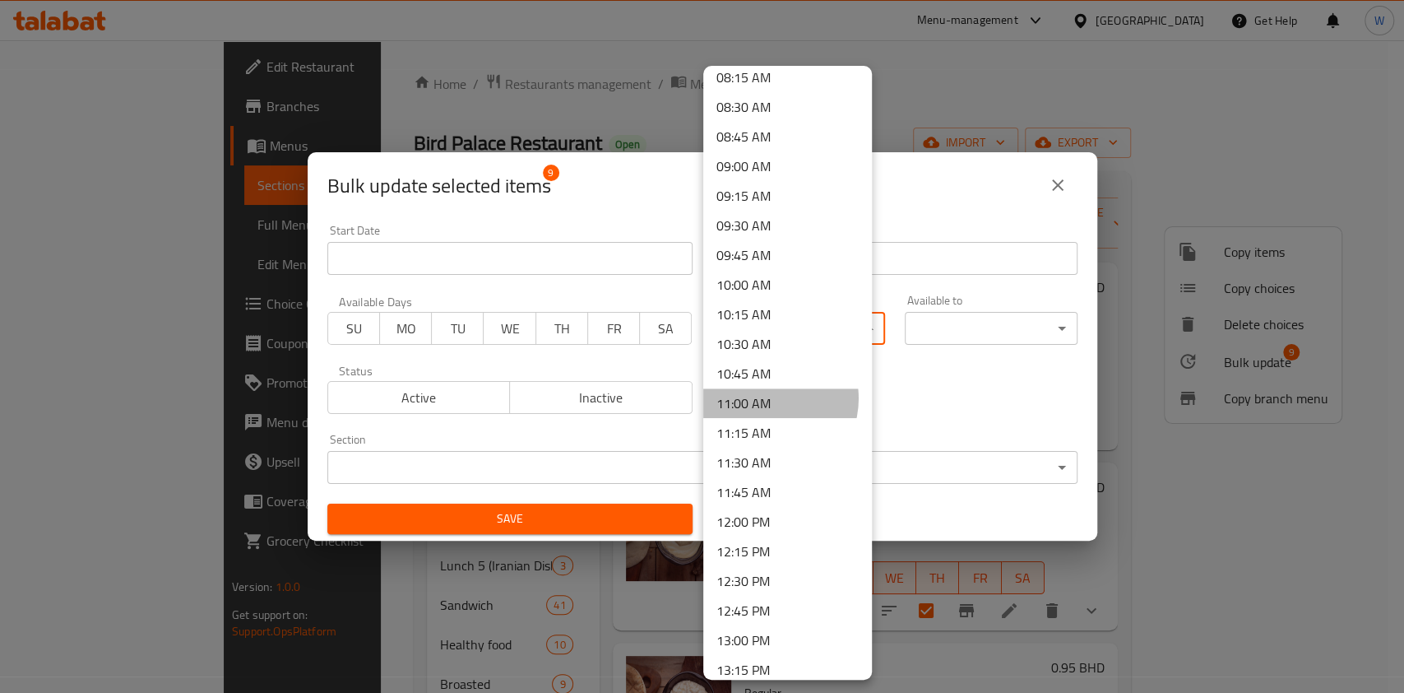
click at [767, 398] on li "11:00 AM" at bounding box center [787, 403] width 169 height 30
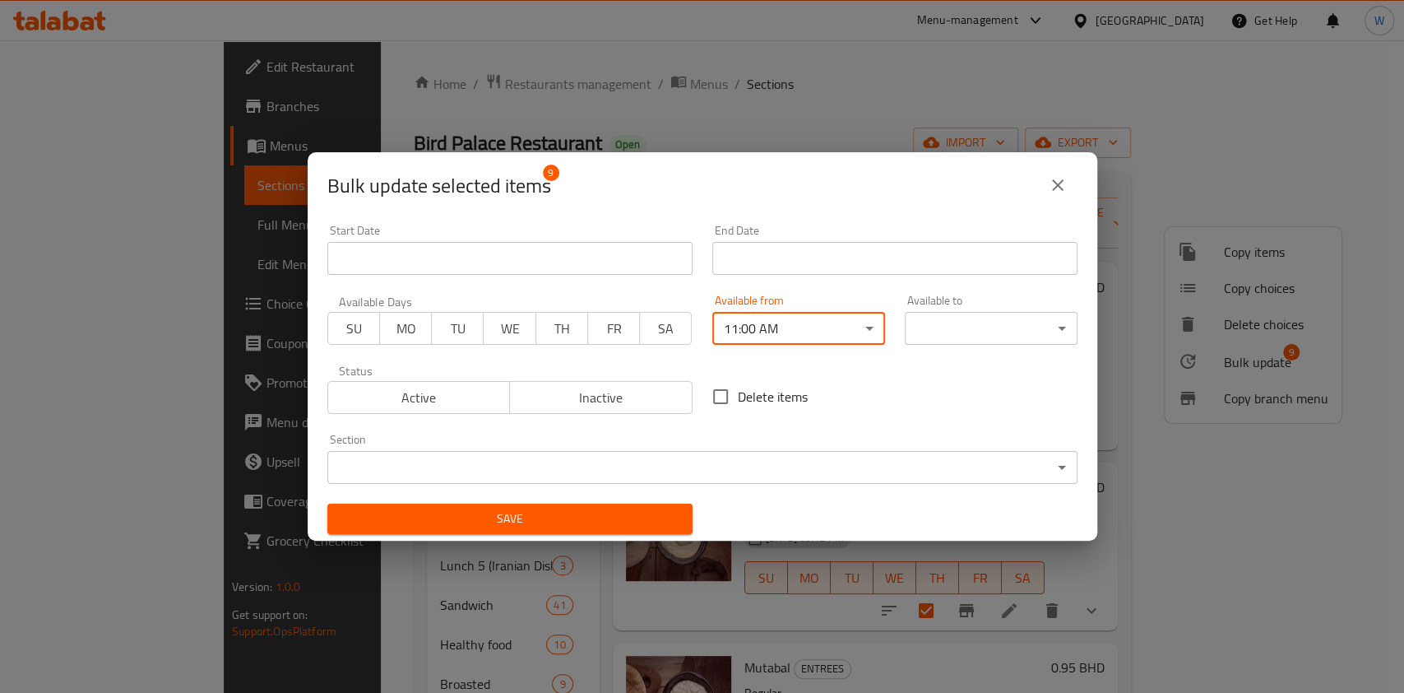
click at [624, 502] on div "Save" at bounding box center [510, 519] width 385 height 50
click at [628, 510] on span "Save" at bounding box center [510, 518] width 339 height 21
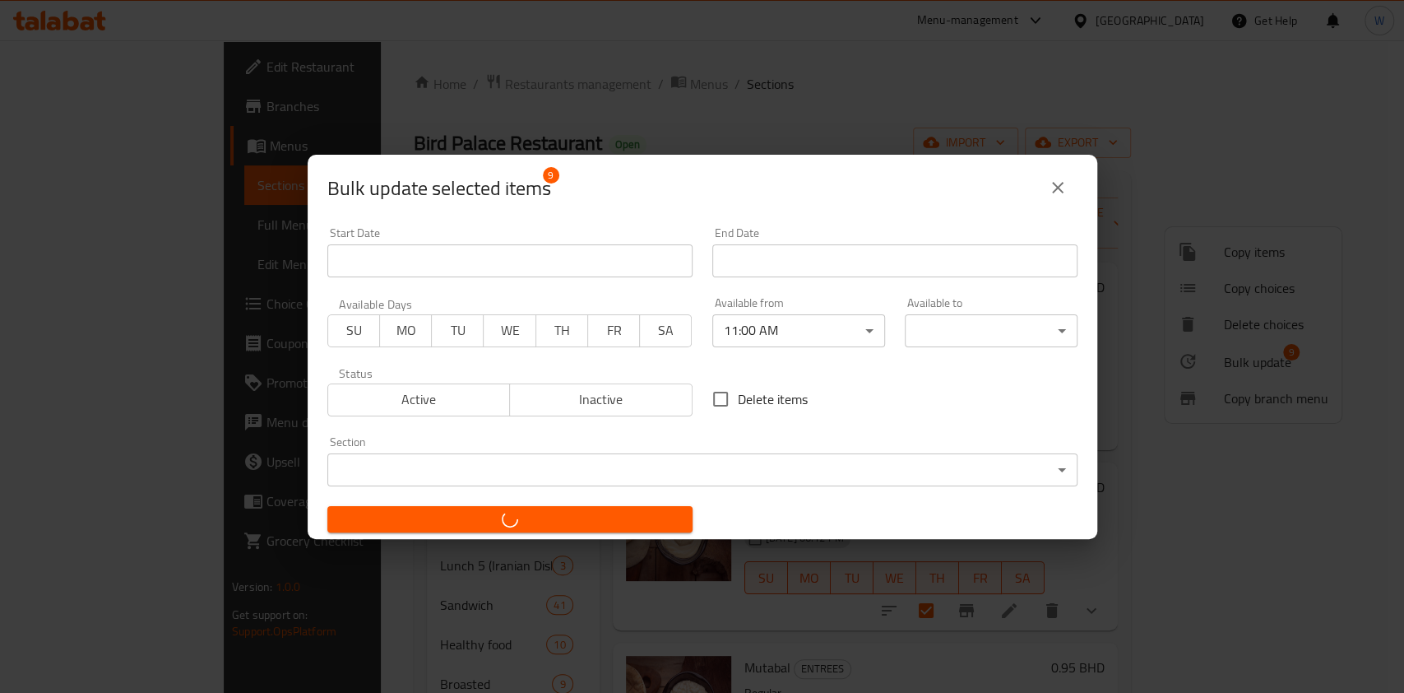
checkbox input "false"
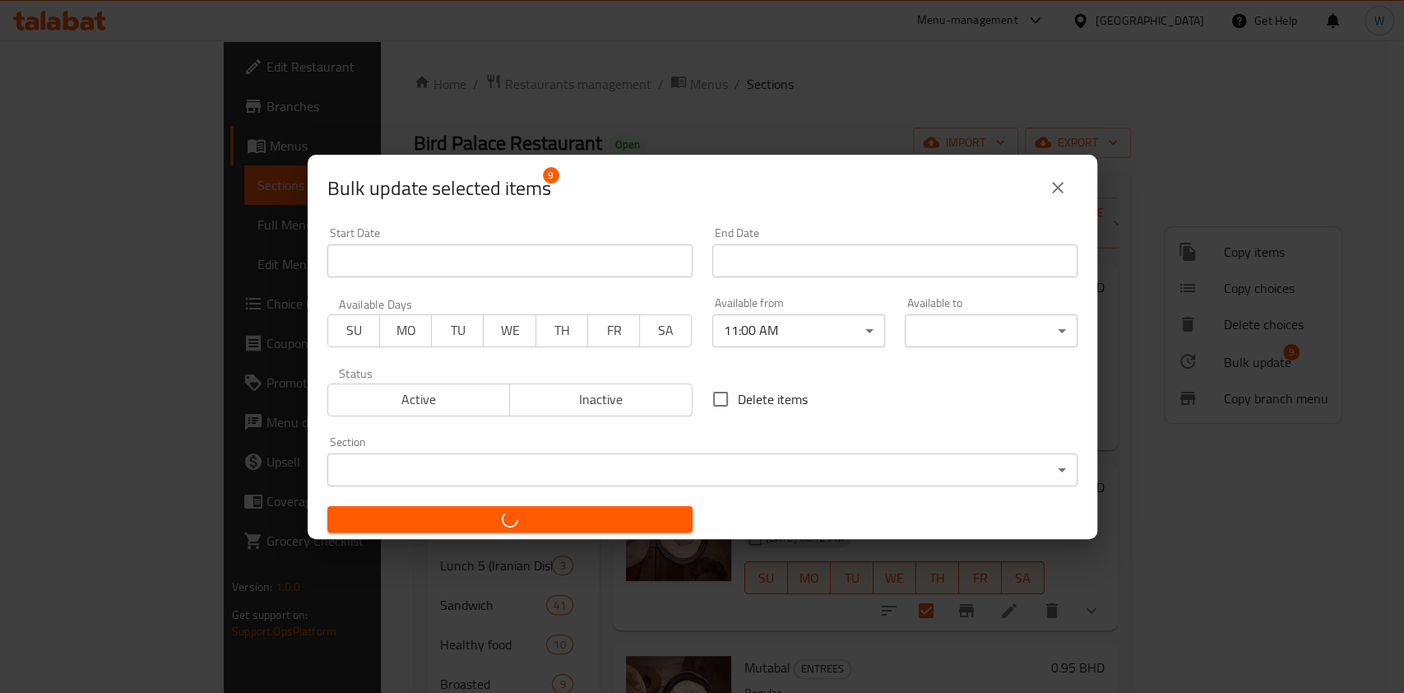
checkbox input "false"
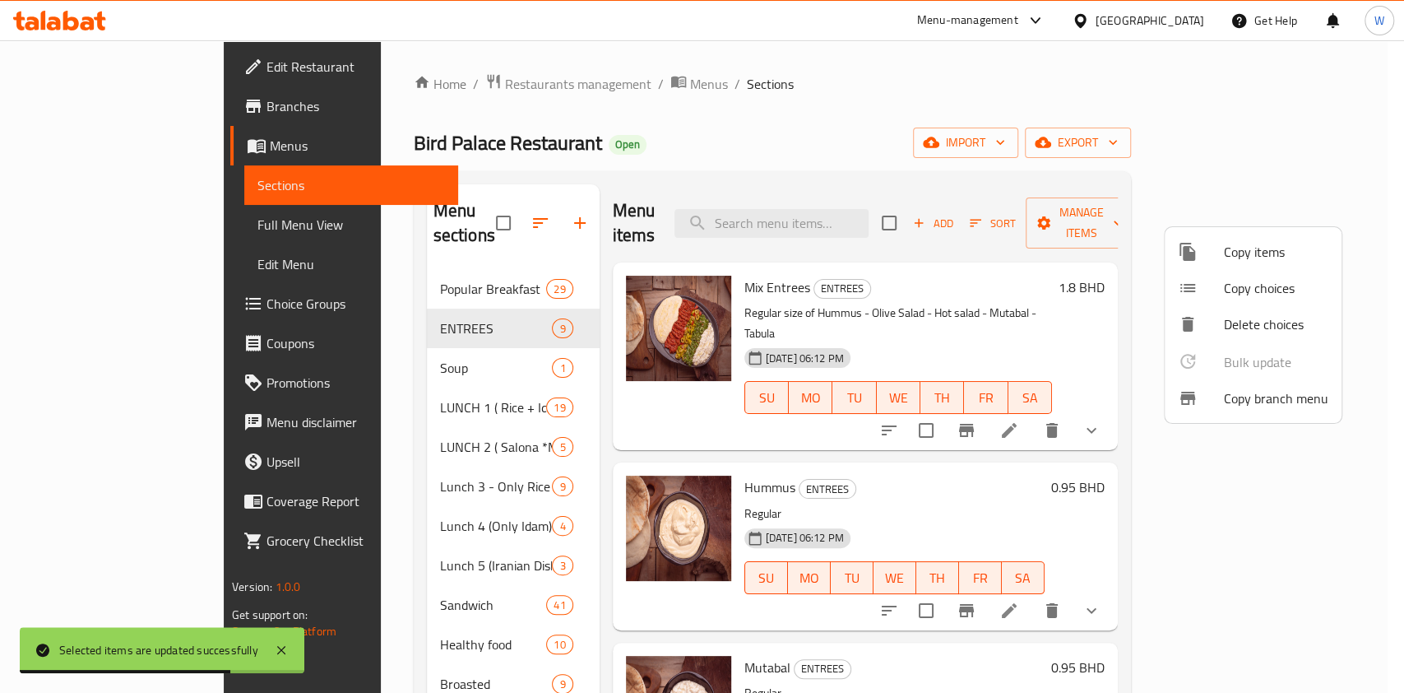
click at [1018, 460] on div at bounding box center [702, 346] width 1404 height 693
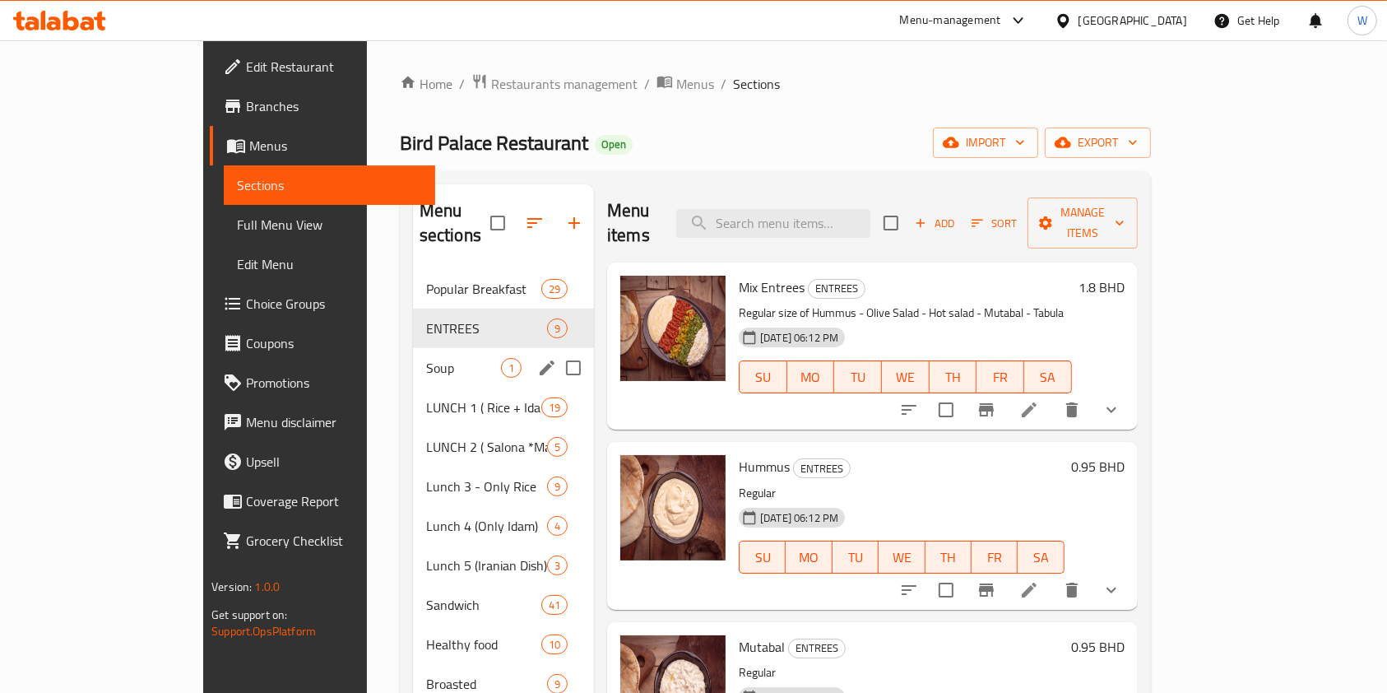
click at [426, 358] on span "Soup" at bounding box center [463, 368] width 75 height 20
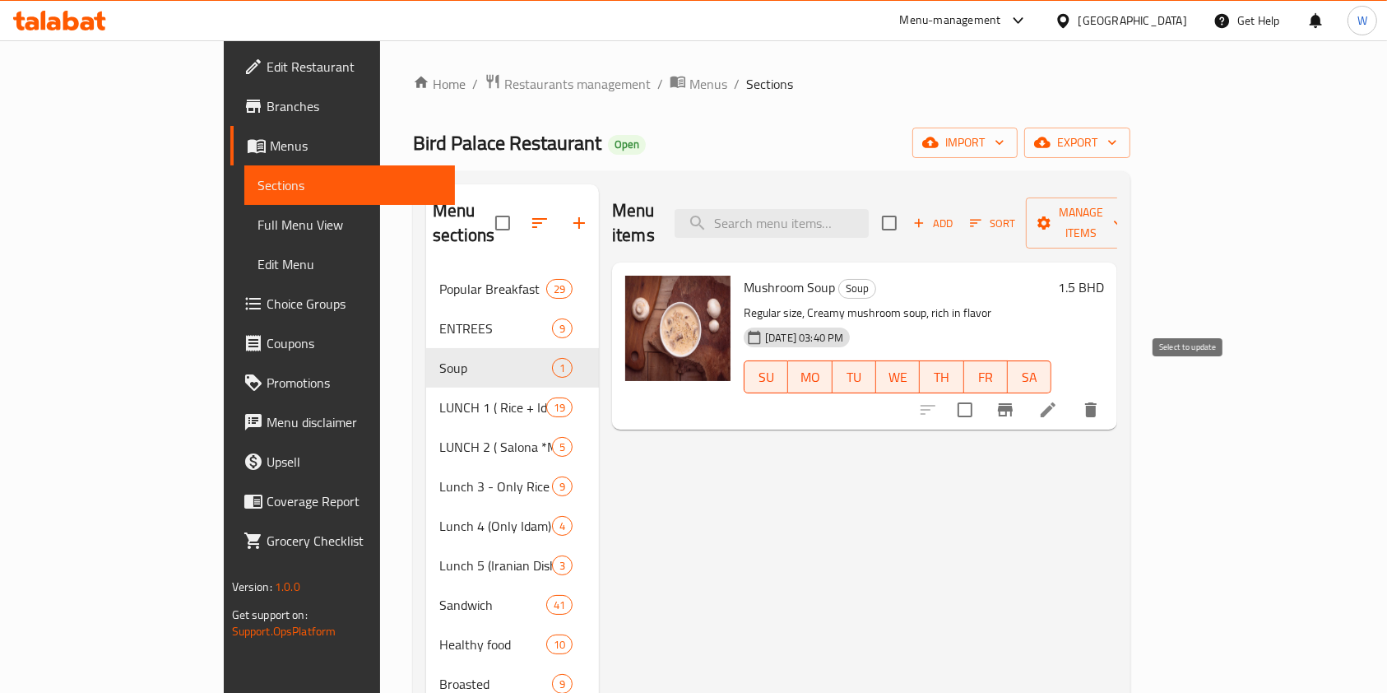
click at [982, 392] on input "checkbox" at bounding box center [965, 409] width 35 height 35
checkbox input "true"
click at [1123, 216] on span "Manage items" at bounding box center [1081, 222] width 84 height 41
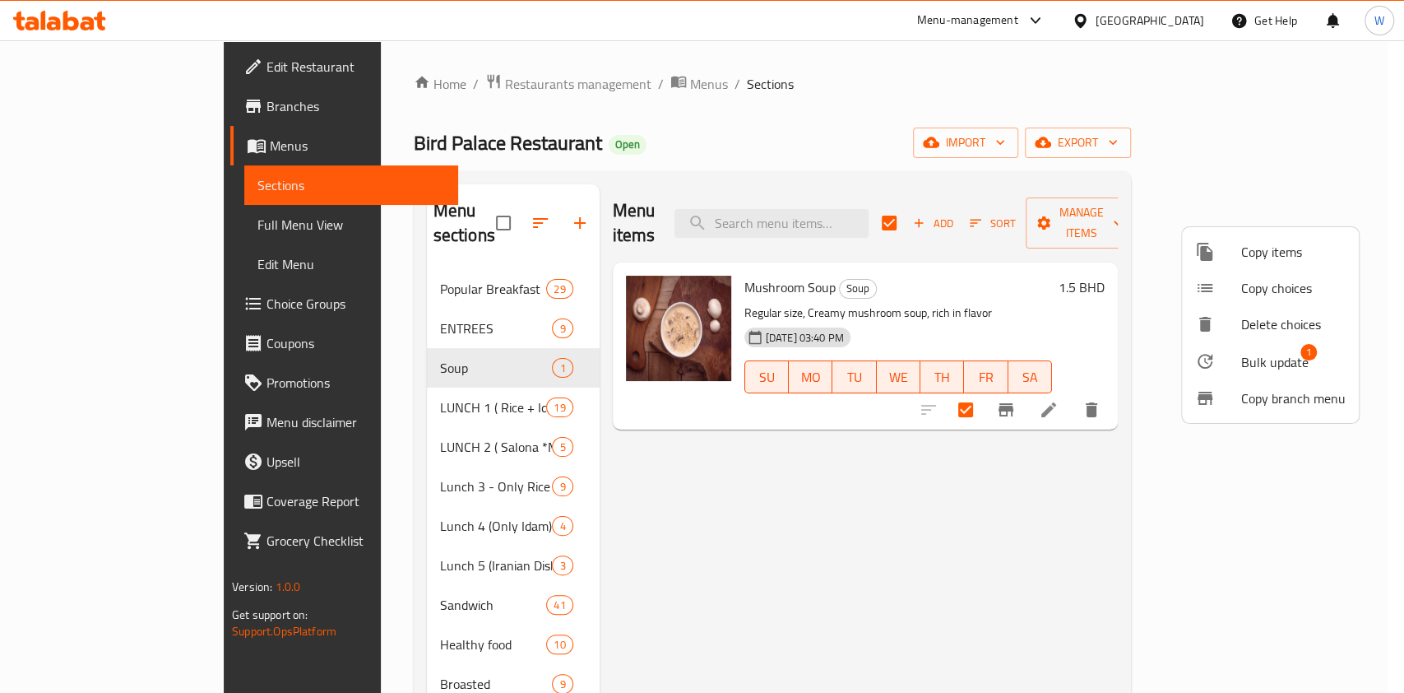
click at [1250, 352] on span "Bulk update" at bounding box center [1274, 362] width 67 height 20
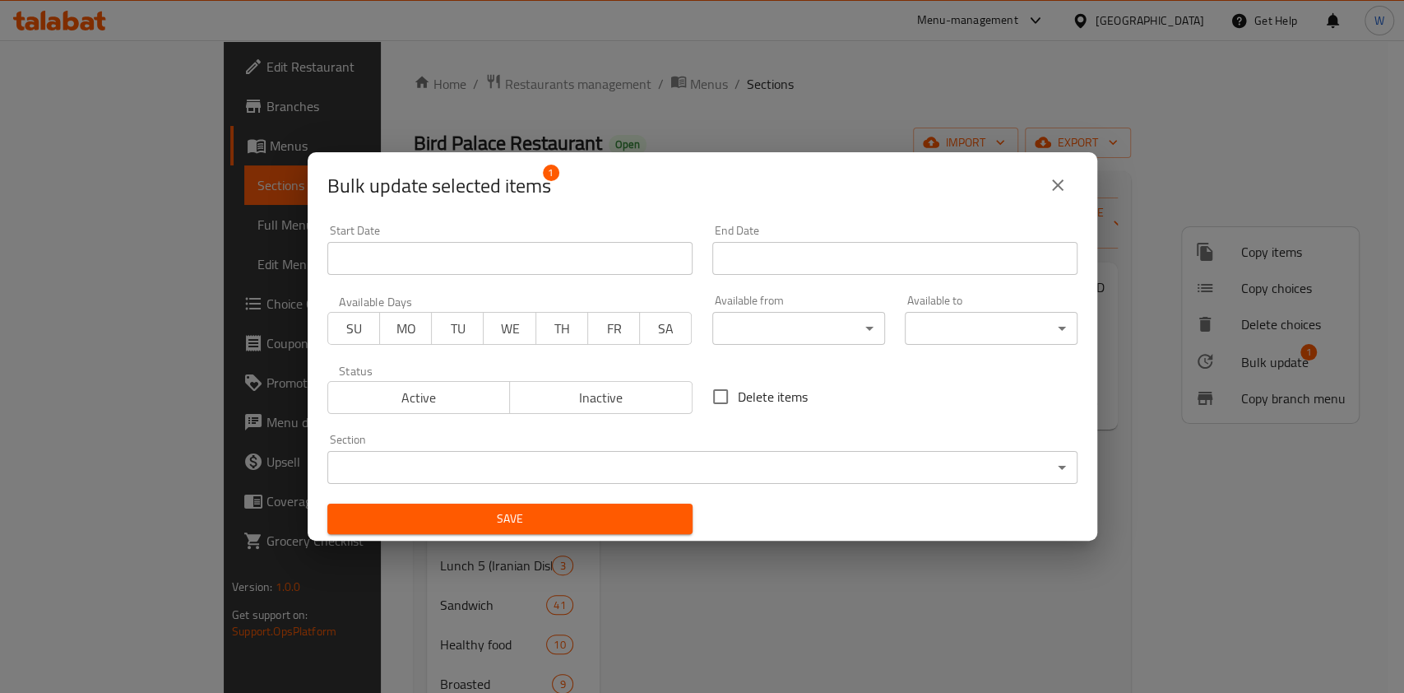
click at [823, 329] on body "​ Menu-management Bahrain Get Help W Edit Restaurant Branches Menus Sections Fu…" at bounding box center [702, 366] width 1404 height 652
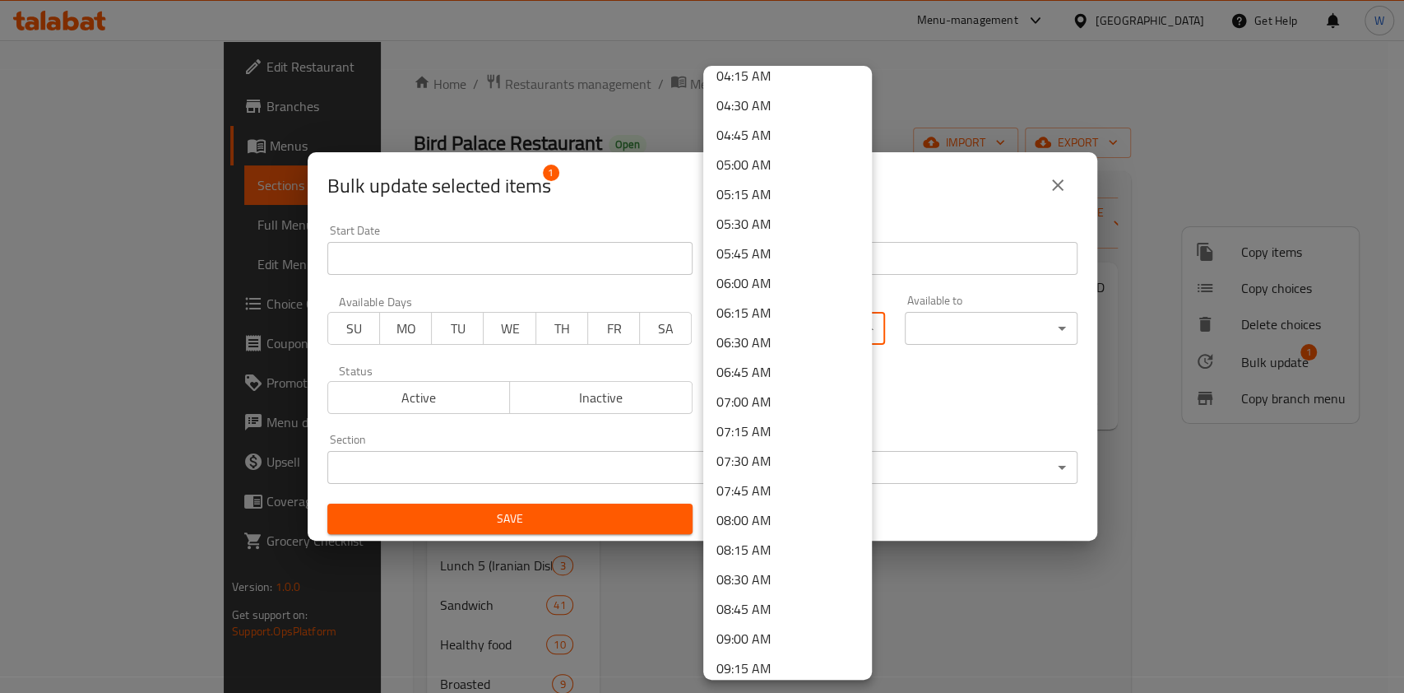
scroll to position [658, 0]
click at [761, 489] on li "09:00 AM" at bounding box center [787, 495] width 169 height 30
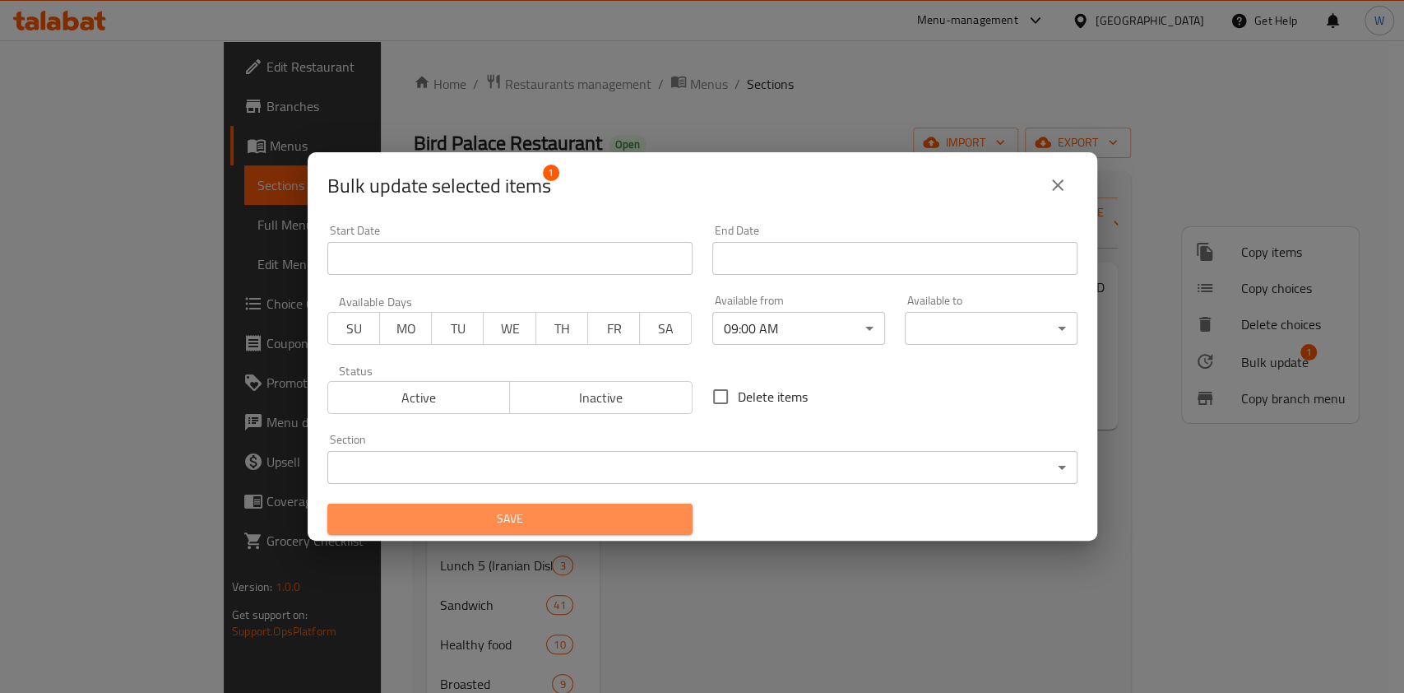
click at [604, 526] on span "Save" at bounding box center [510, 518] width 339 height 21
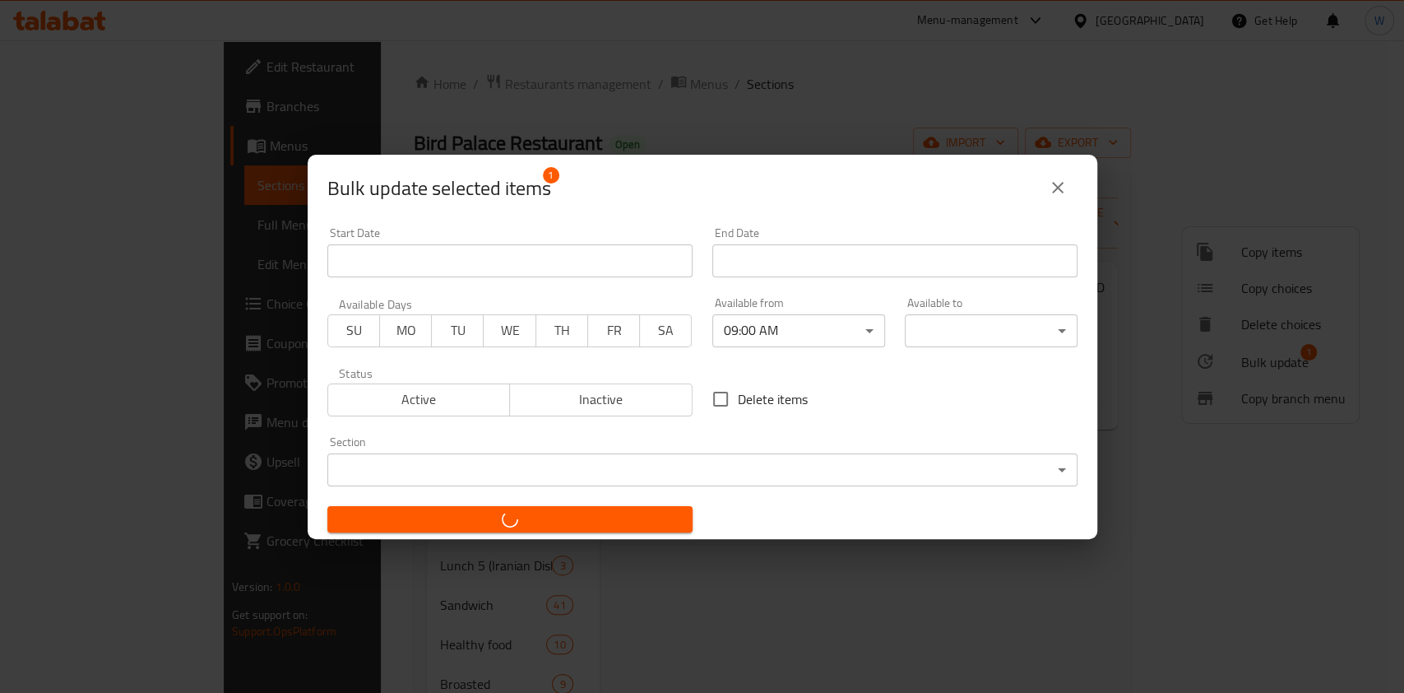
checkbox input "false"
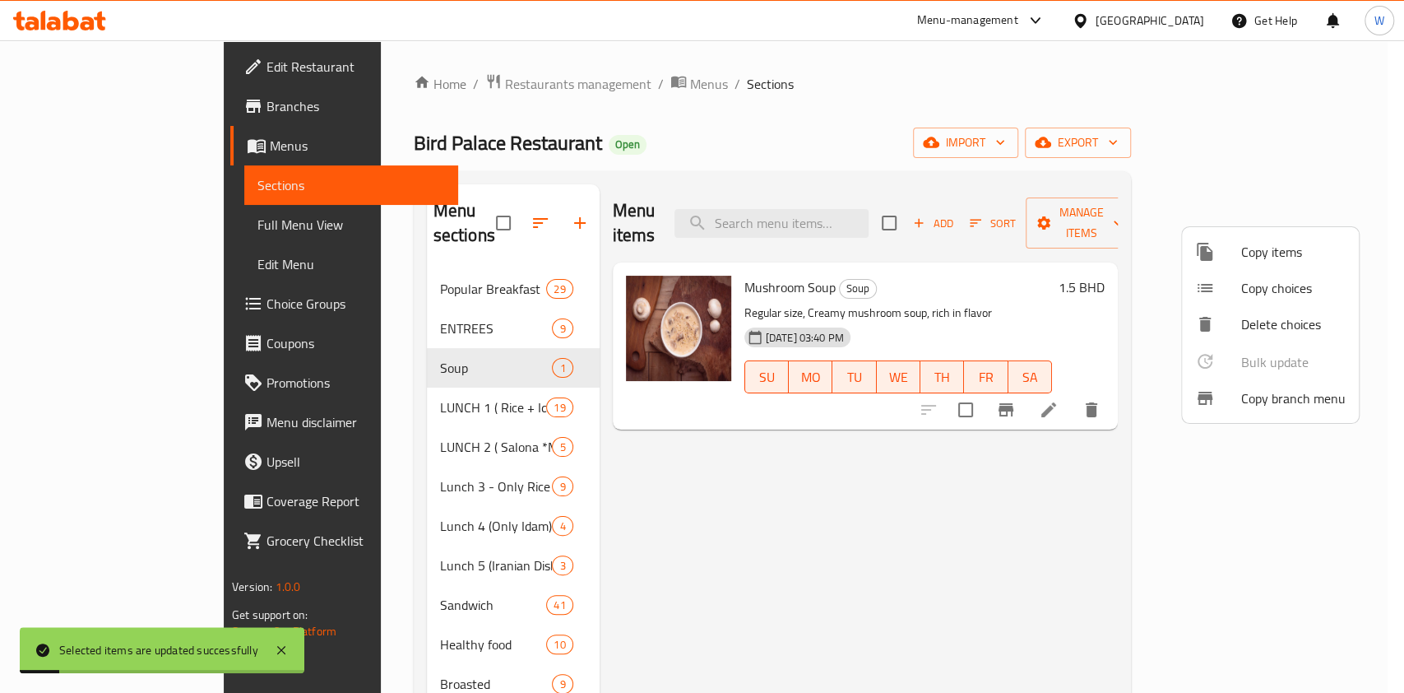
click at [380, 386] on div at bounding box center [702, 346] width 1404 height 693
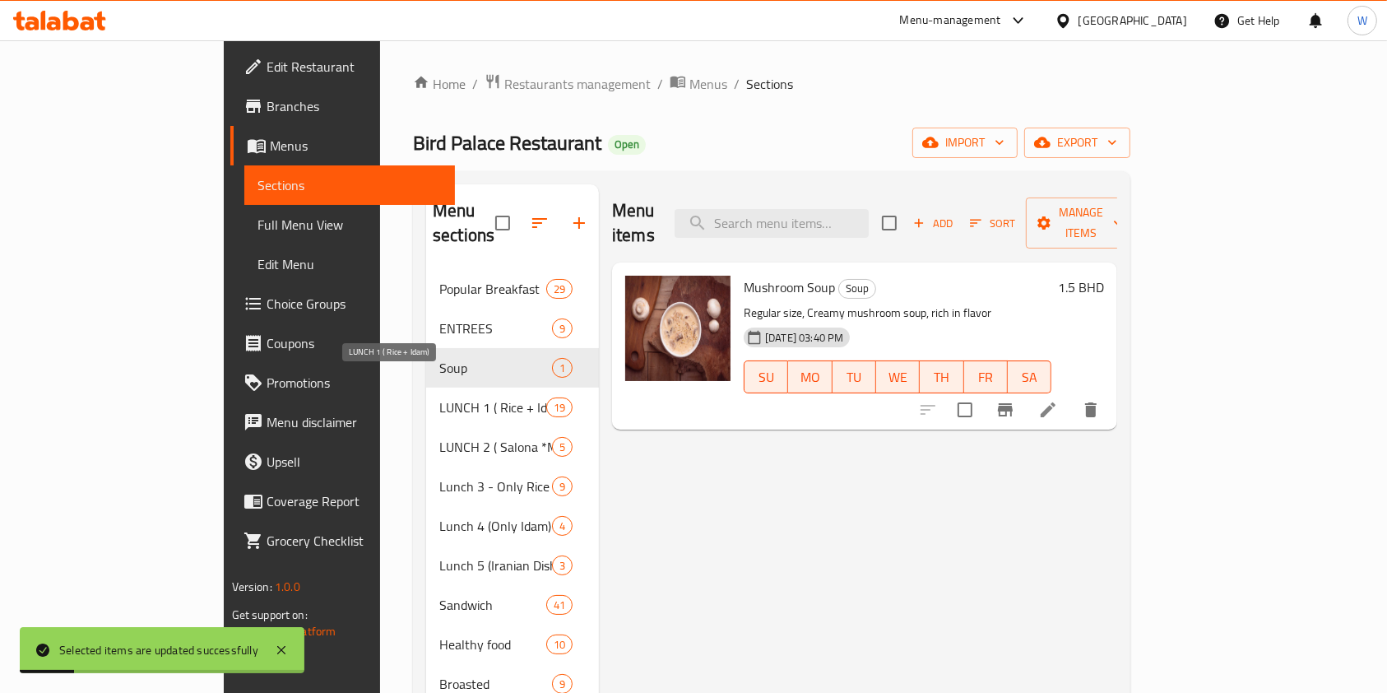
click at [439, 397] on span "LUNCH 1 ( Rice + Idam)" at bounding box center [492, 407] width 107 height 20
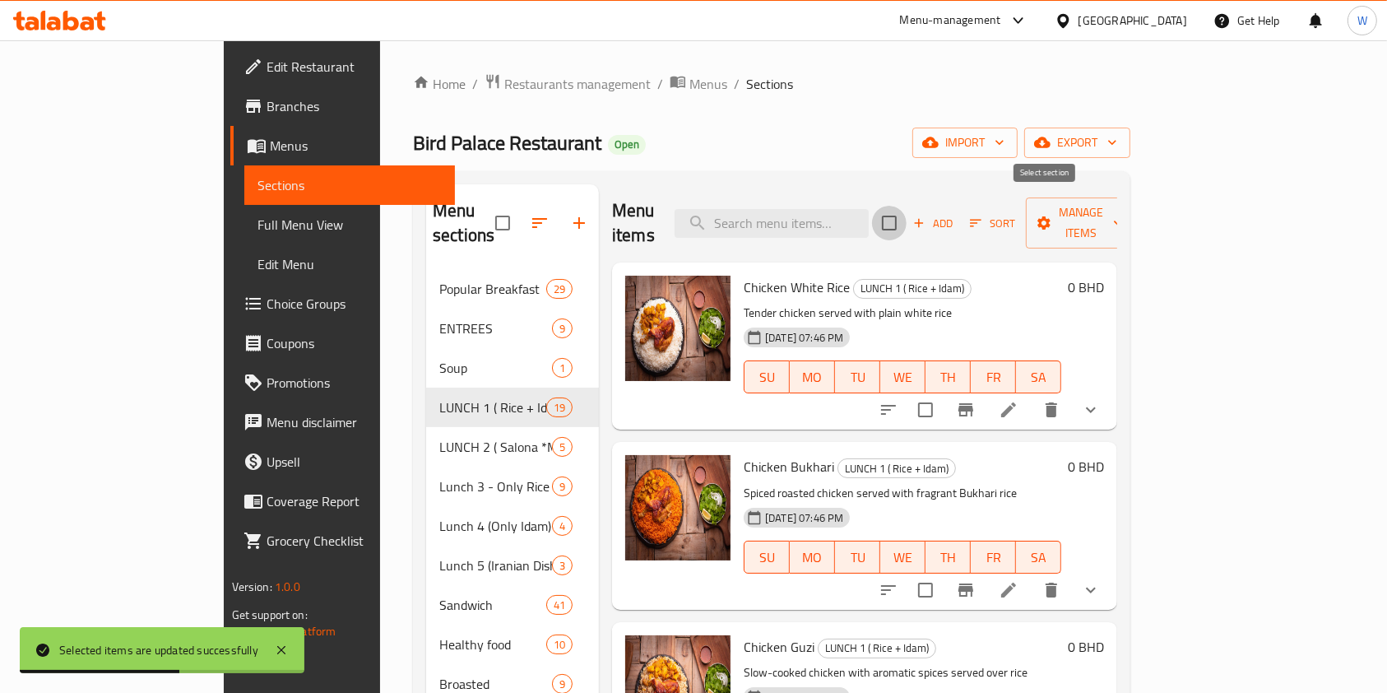
click at [907, 213] on input "checkbox" at bounding box center [889, 223] width 35 height 35
checkbox input "true"
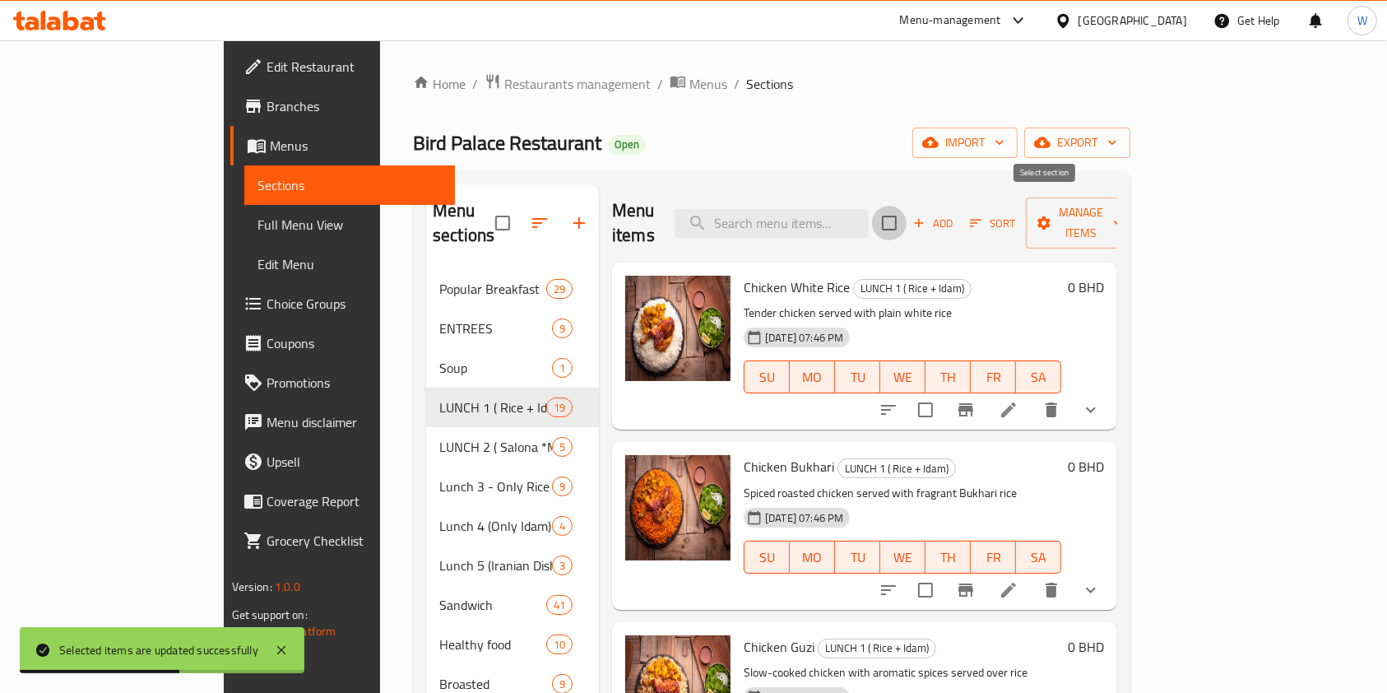
checkbox input "true"
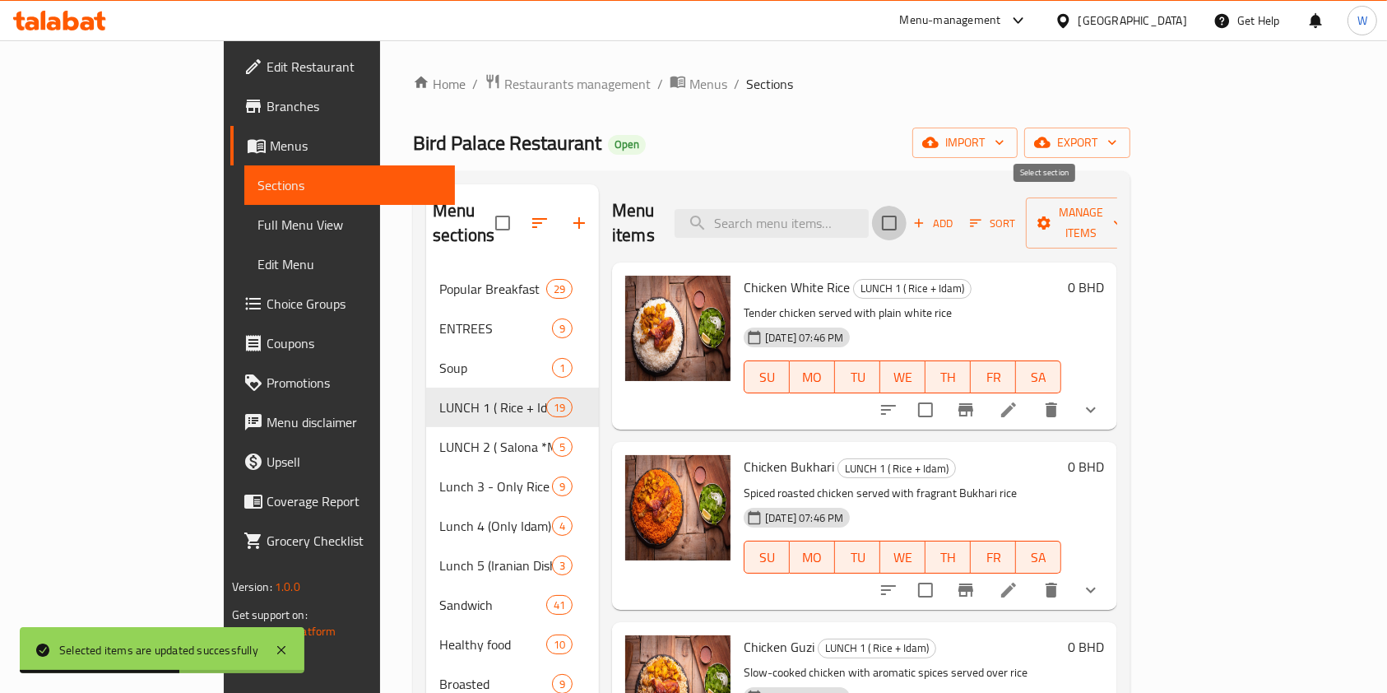
checkbox input "true"
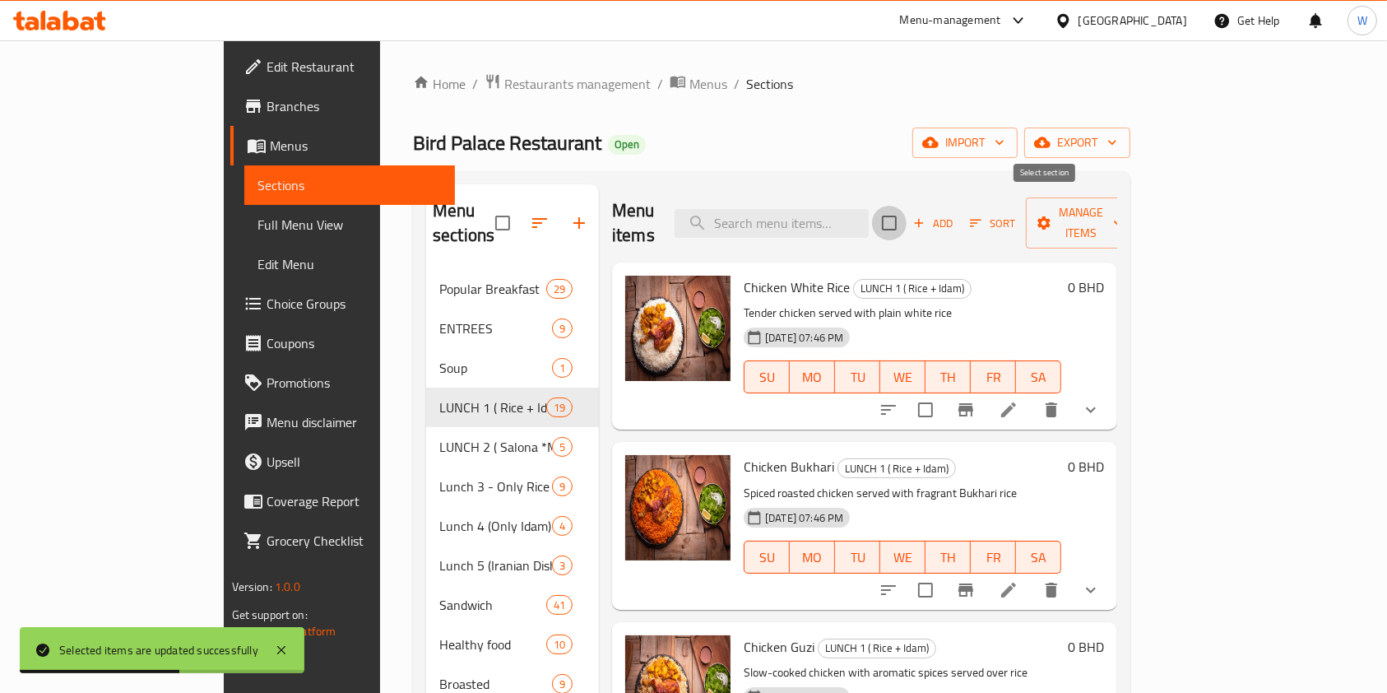
checkbox input "true"
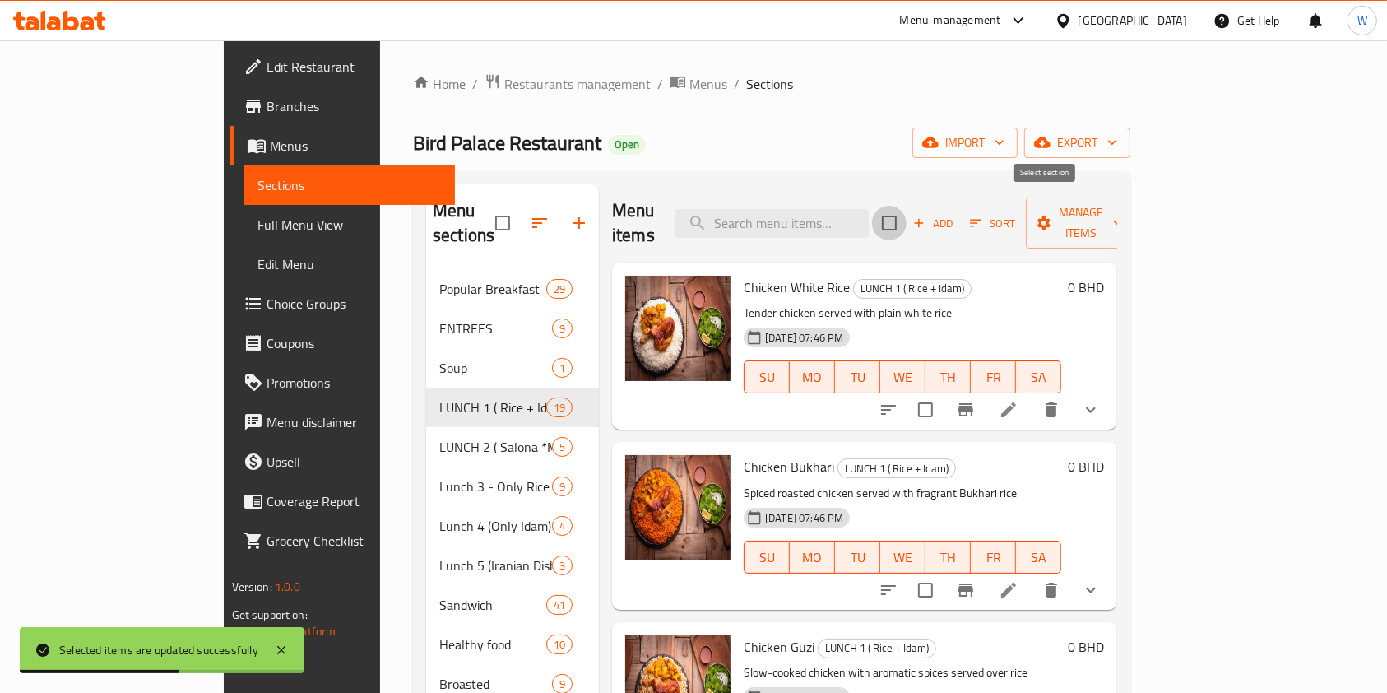
checkbox input "true"
click at [1123, 212] on span "Manage items" at bounding box center [1081, 222] width 84 height 41
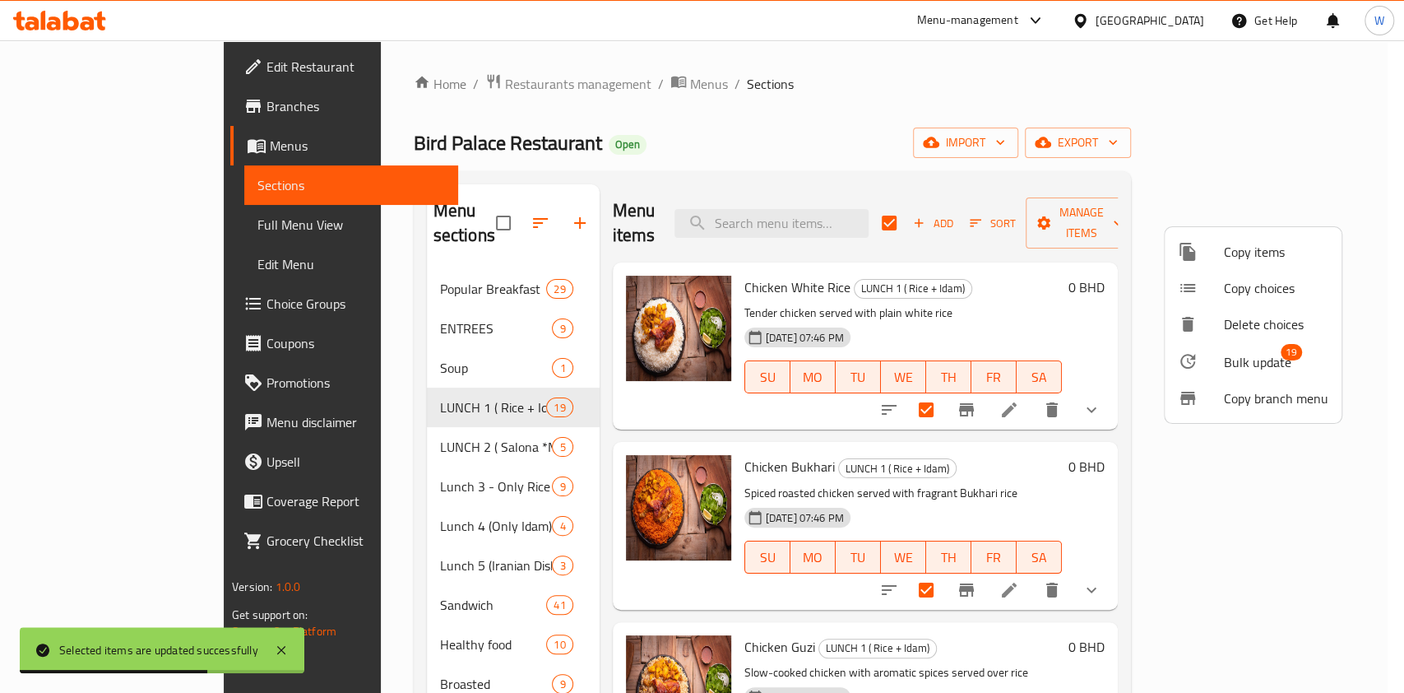
click at [1247, 355] on span "Bulk update" at bounding box center [1257, 362] width 67 height 20
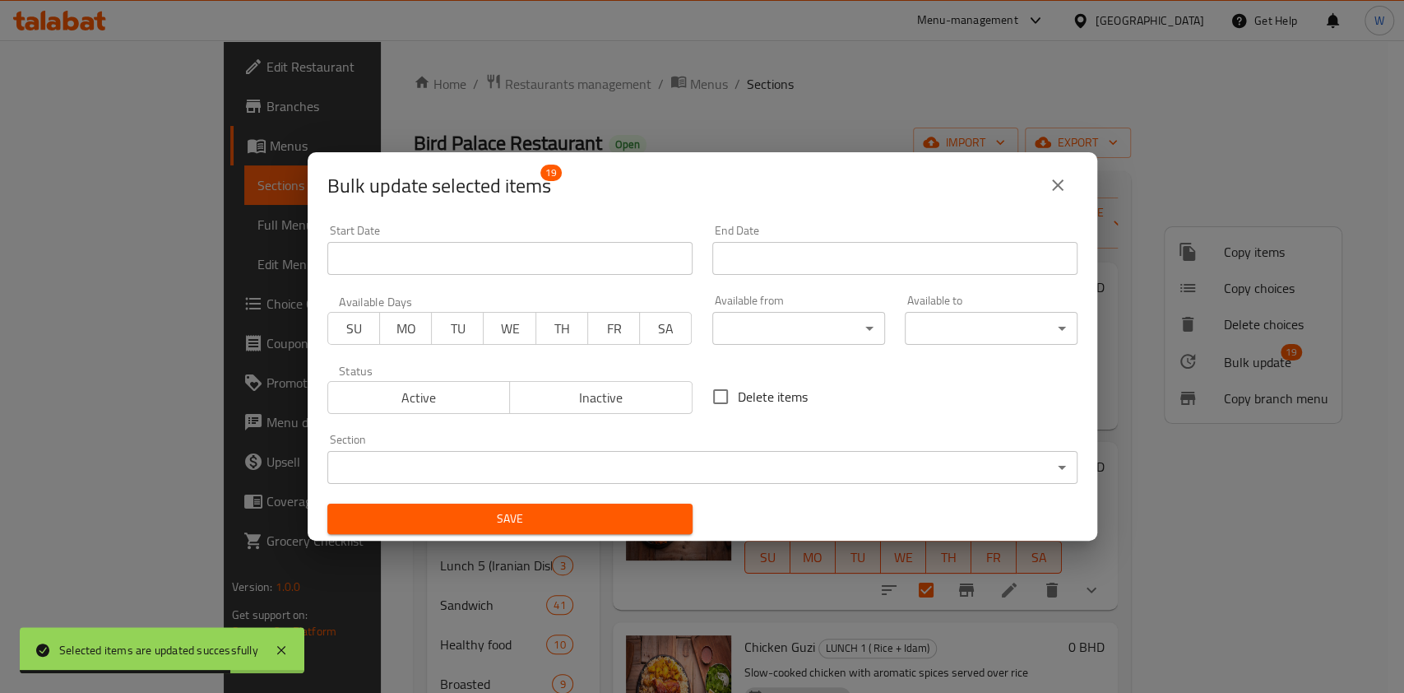
click at [789, 326] on body "Selected items are updated successfully ​ Menu-management Bahrain Get Help W Ed…" at bounding box center [702, 366] width 1404 height 652
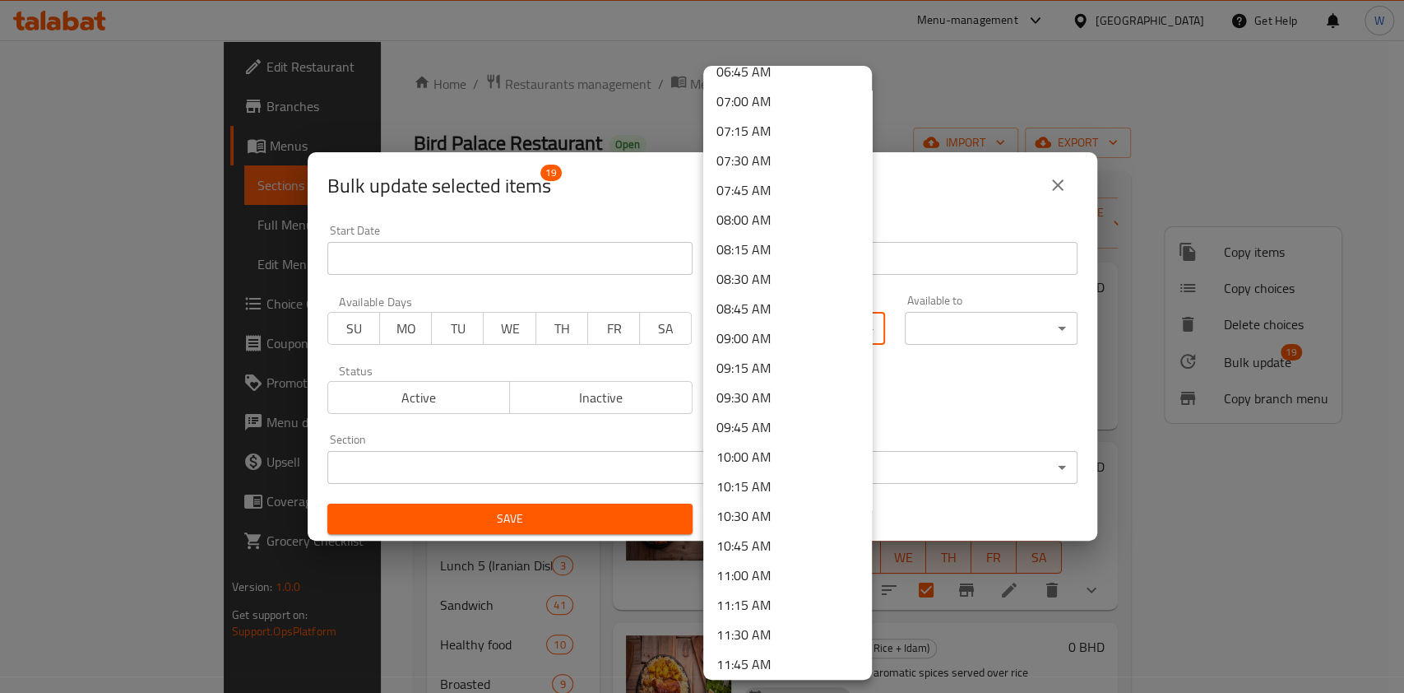
scroll to position [987, 0]
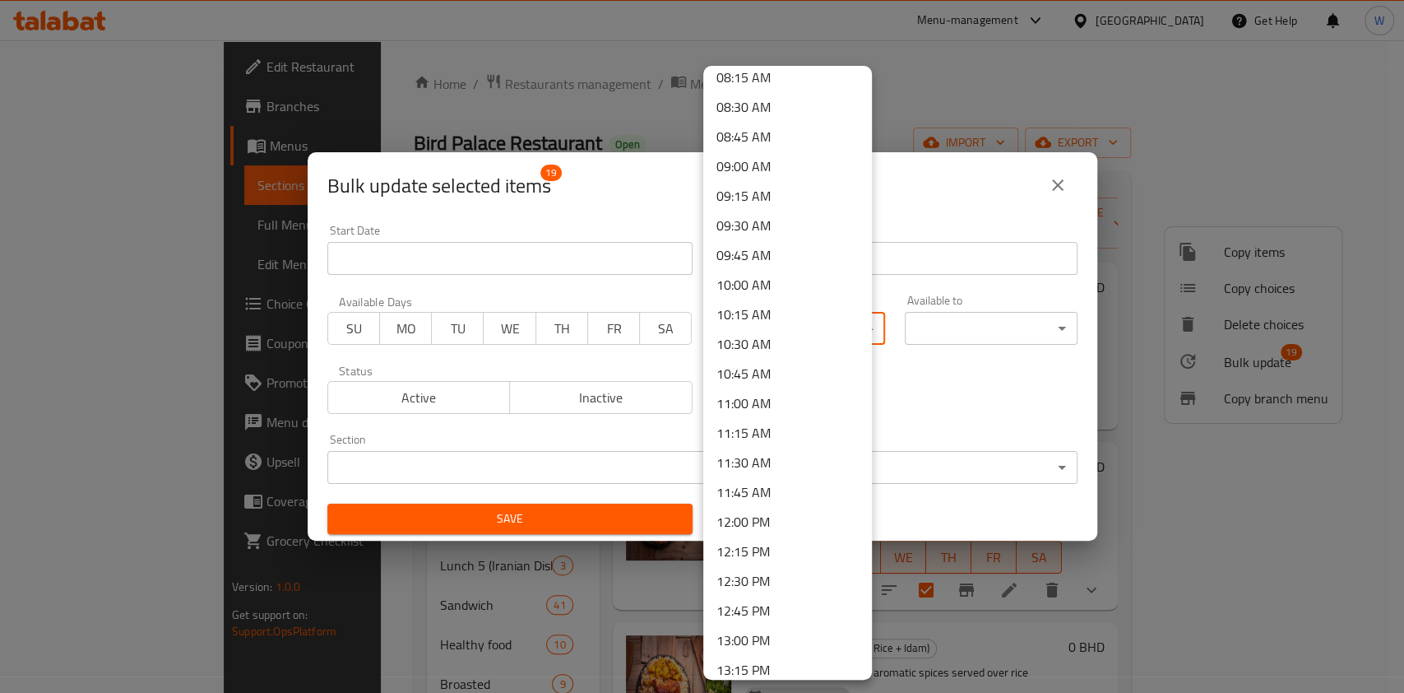
click at [765, 395] on li "11:00 AM" at bounding box center [787, 403] width 169 height 30
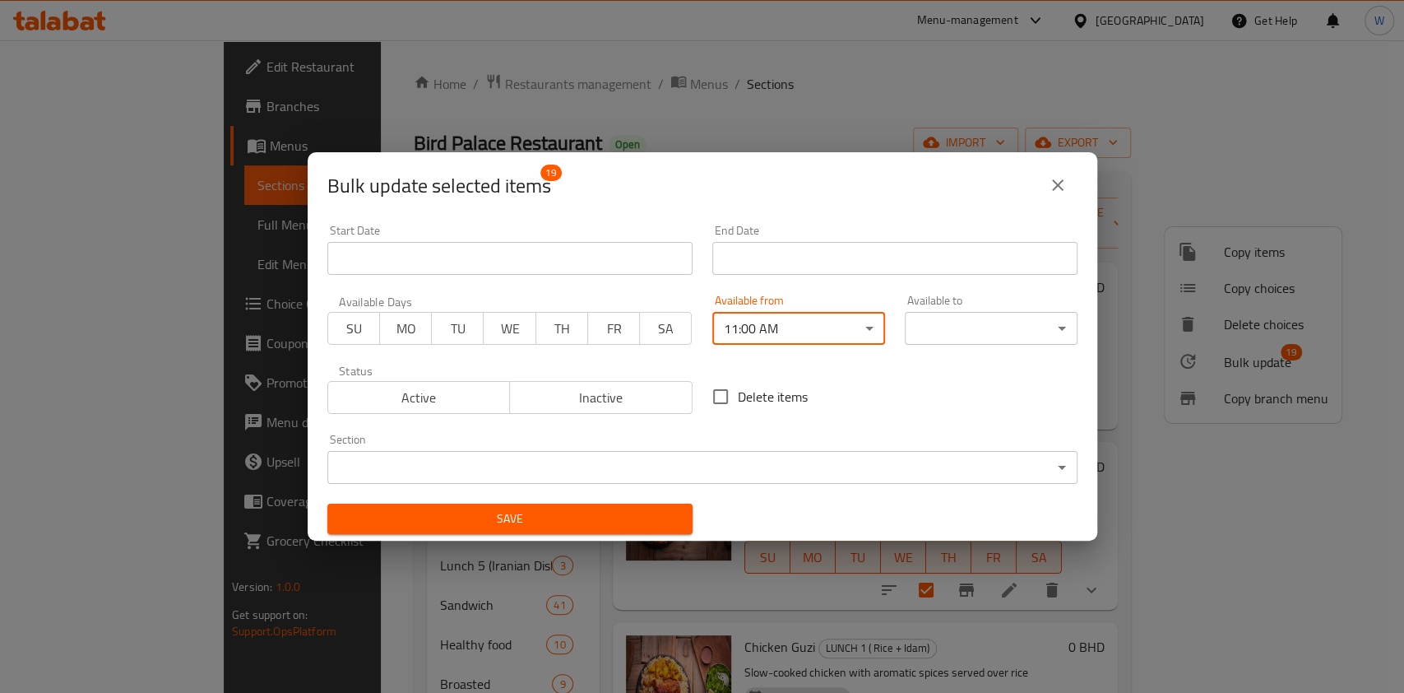
click at [989, 278] on div "End Date End Date" at bounding box center [895, 250] width 385 height 70
click at [981, 327] on body "​ Menu-management Bahrain Get Help W Edit Restaurant Branches Menus Sections Fu…" at bounding box center [702, 366] width 1404 height 652
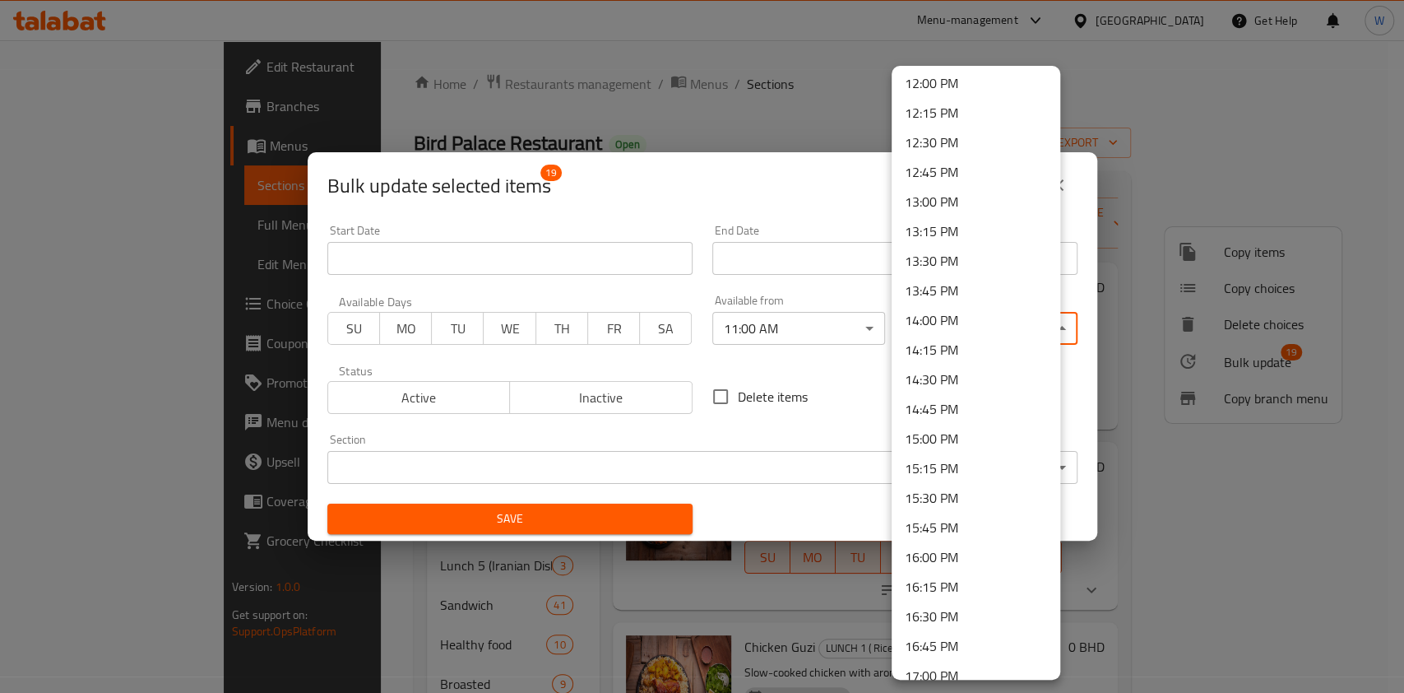
scroll to position [1864, 0]
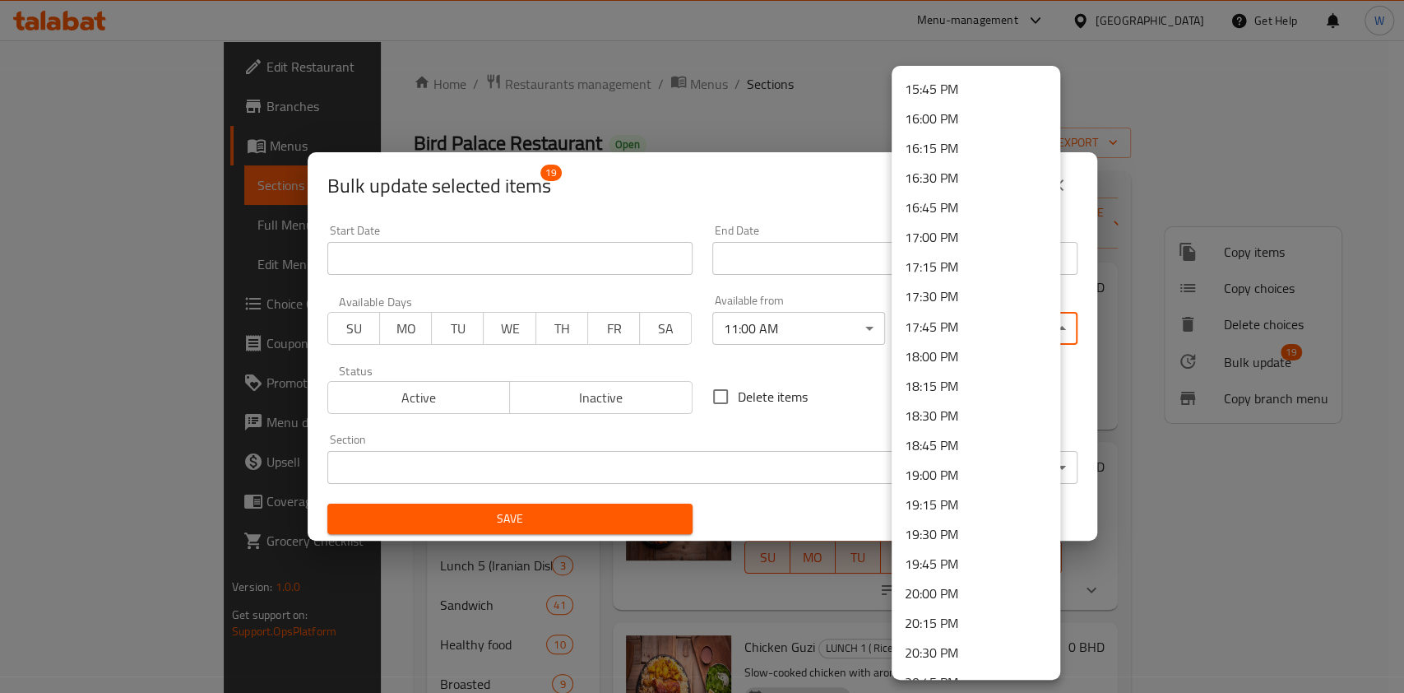
click at [954, 229] on li "17:00 PM" at bounding box center [976, 237] width 169 height 30
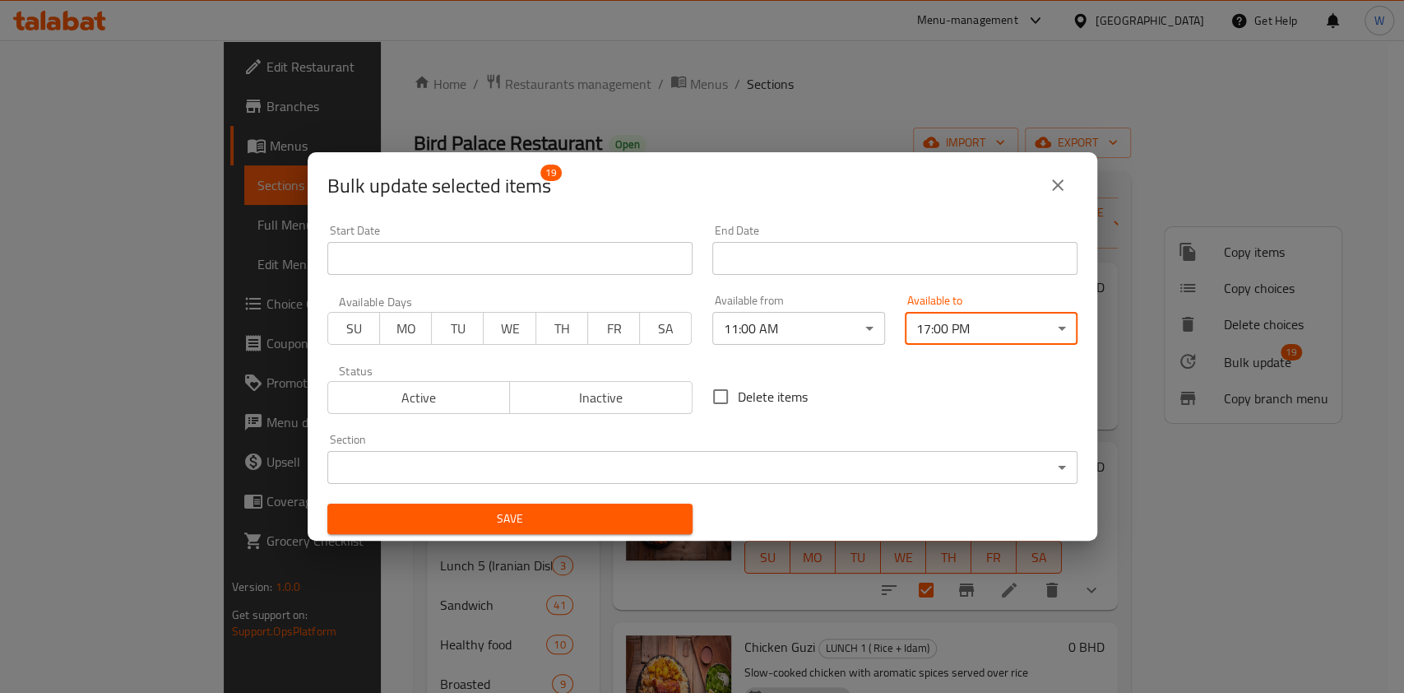
click at [646, 502] on div "Save" at bounding box center [510, 519] width 385 height 50
click at [665, 523] on span "Save" at bounding box center [510, 518] width 339 height 21
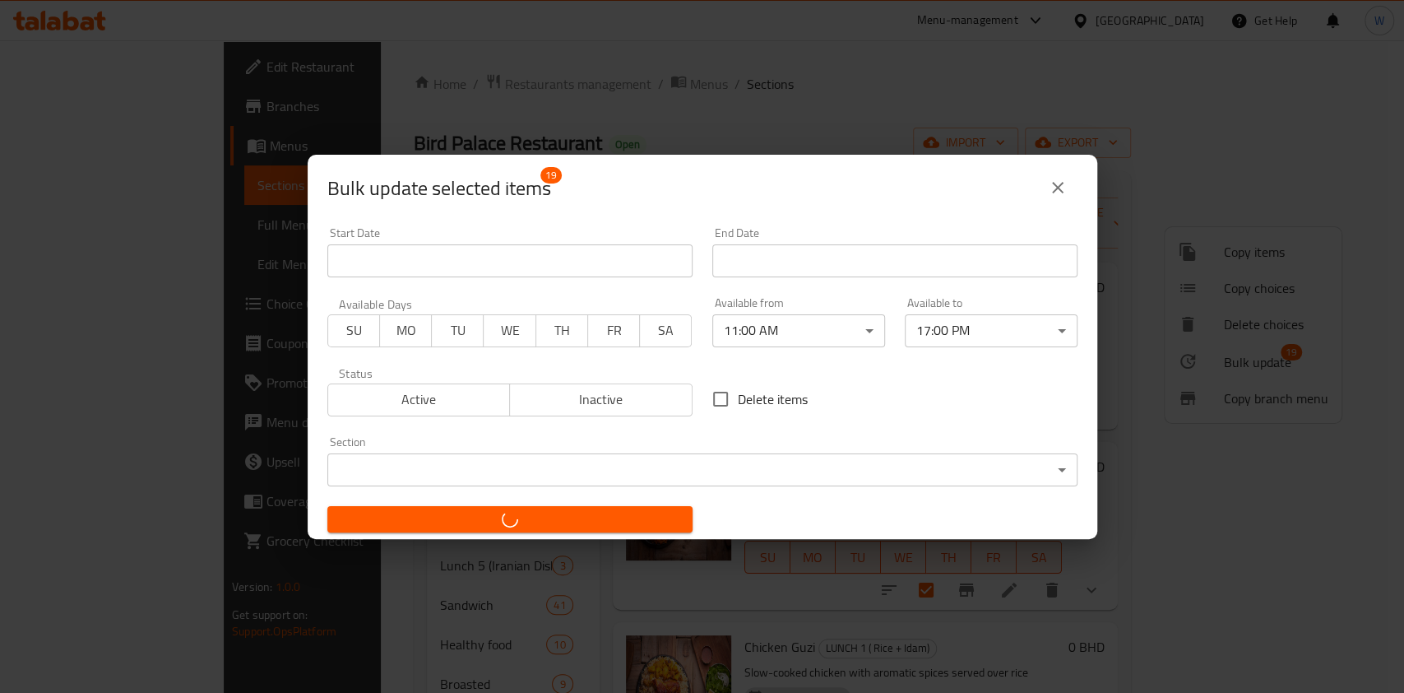
checkbox input "false"
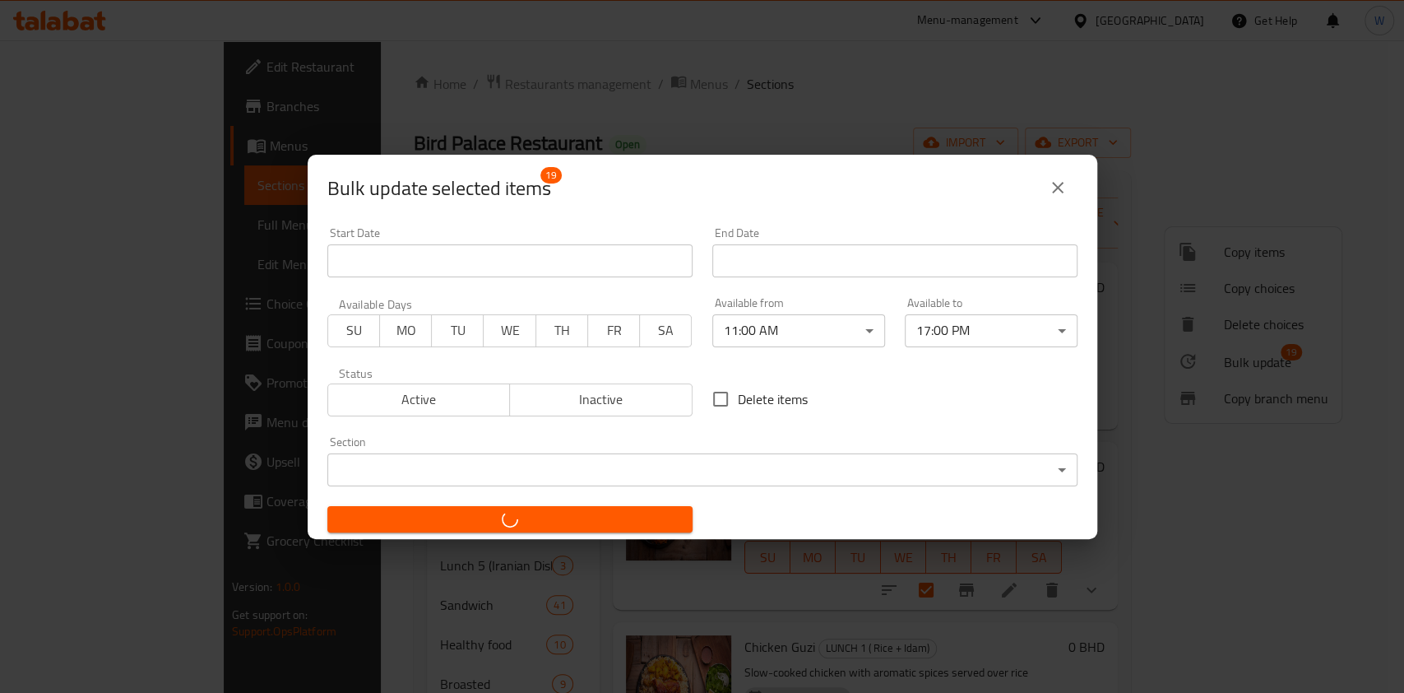
checkbox input "false"
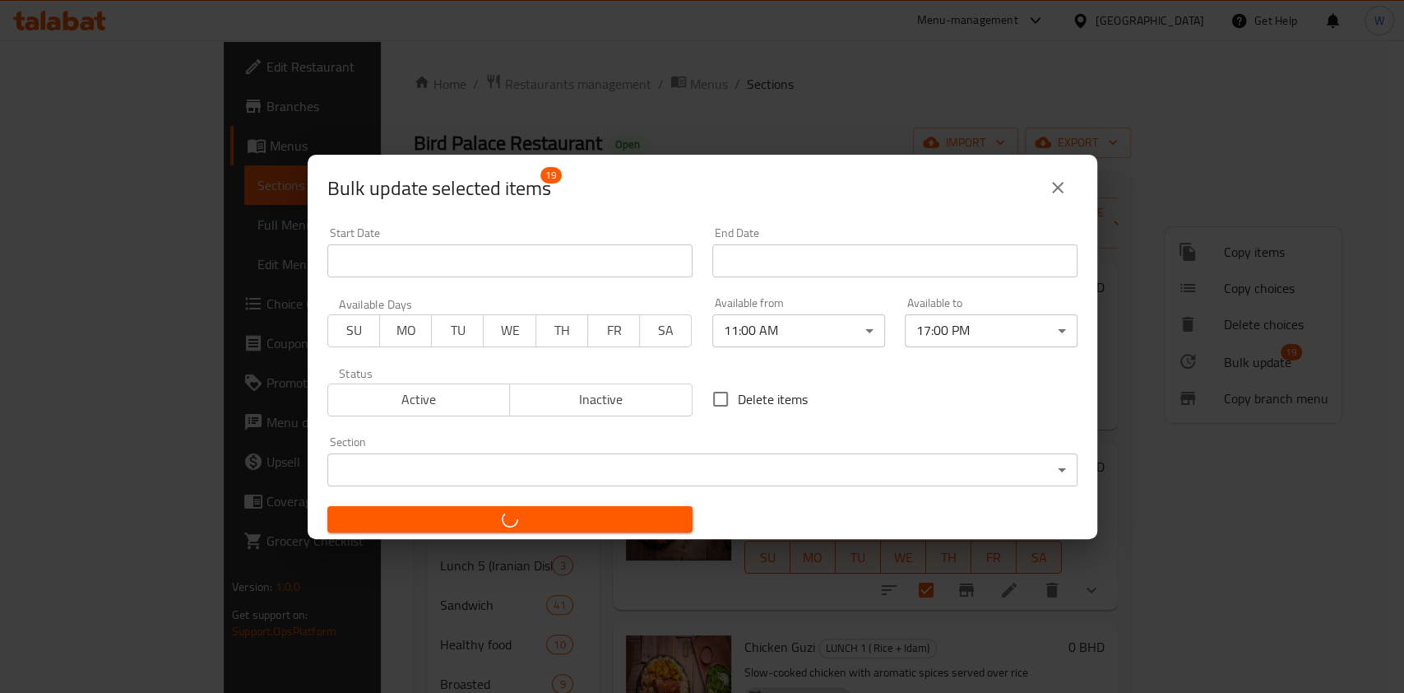
checkbox input "false"
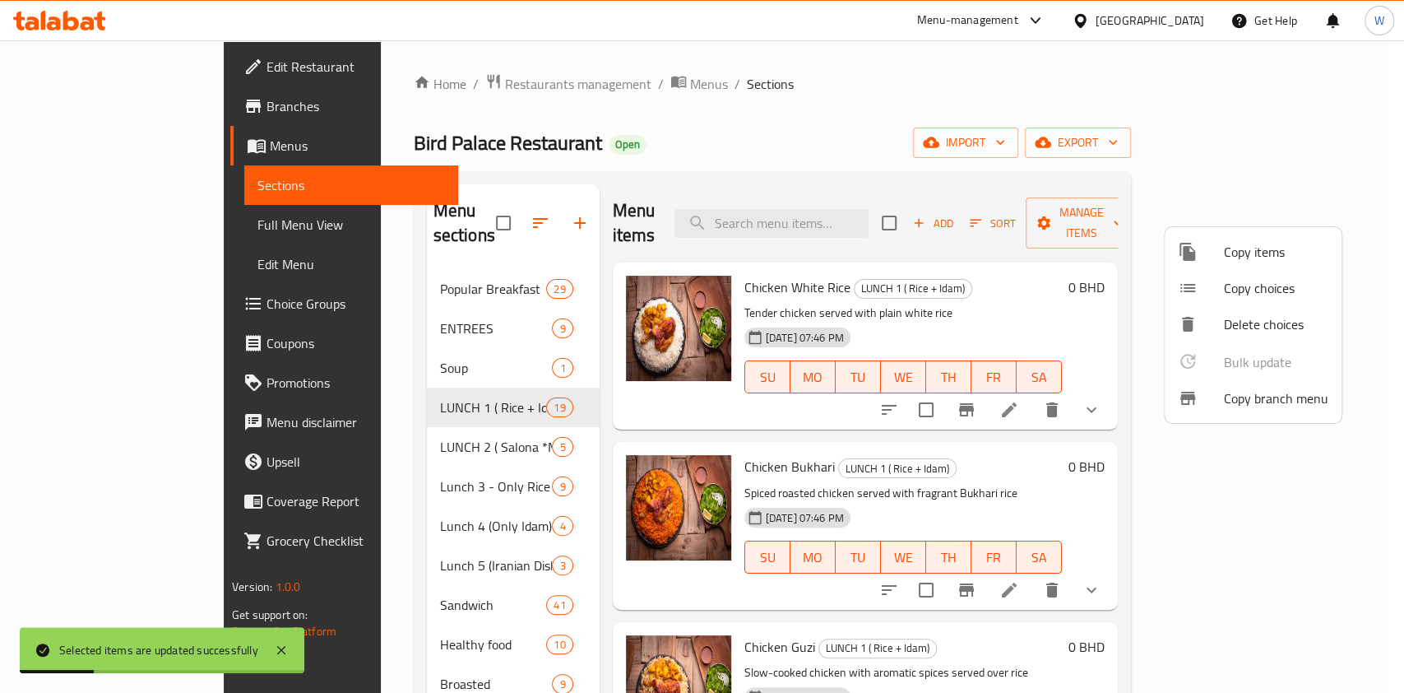
click at [384, 424] on div at bounding box center [702, 346] width 1404 height 693
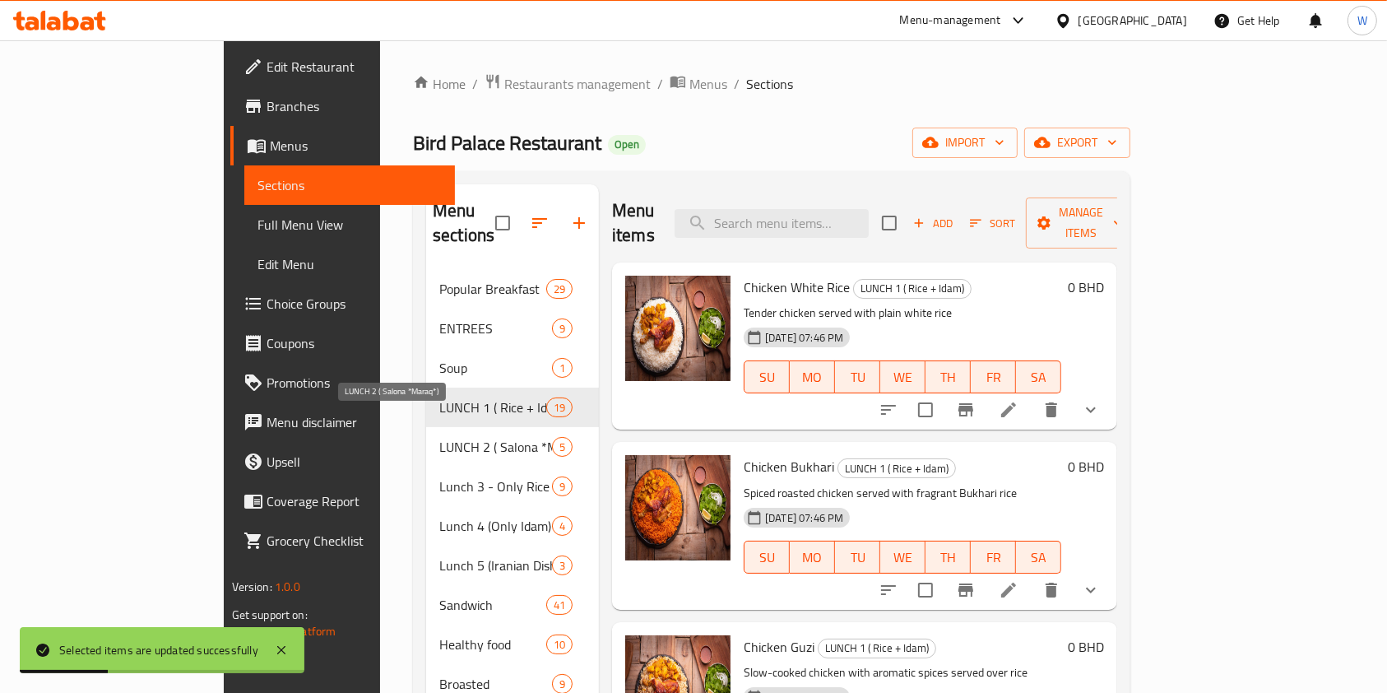
click at [439, 437] on span "LUNCH 2 ( Salona *Maraq*)" at bounding box center [495, 447] width 113 height 20
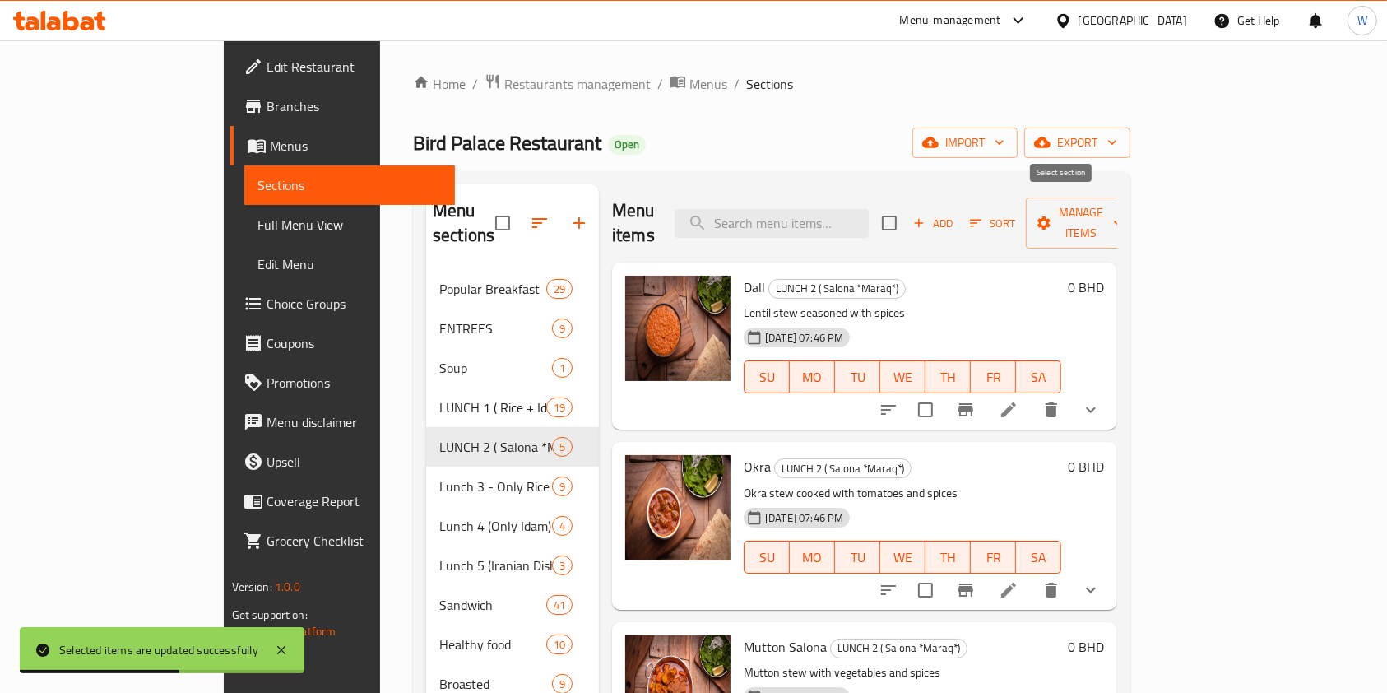
click at [907, 222] on input "checkbox" at bounding box center [889, 223] width 35 height 35
click at [1123, 206] on span "Manage items" at bounding box center [1081, 222] width 84 height 41
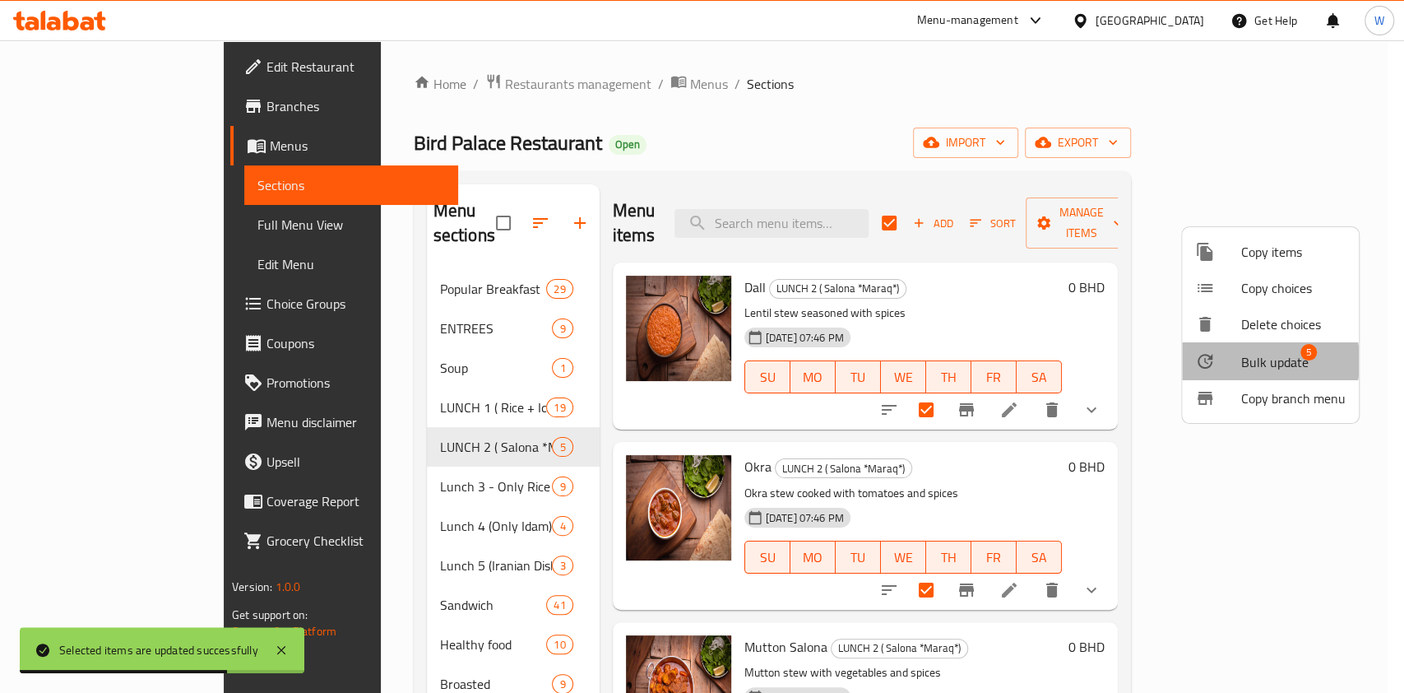
click at [1251, 361] on span "Bulk update" at bounding box center [1274, 362] width 67 height 20
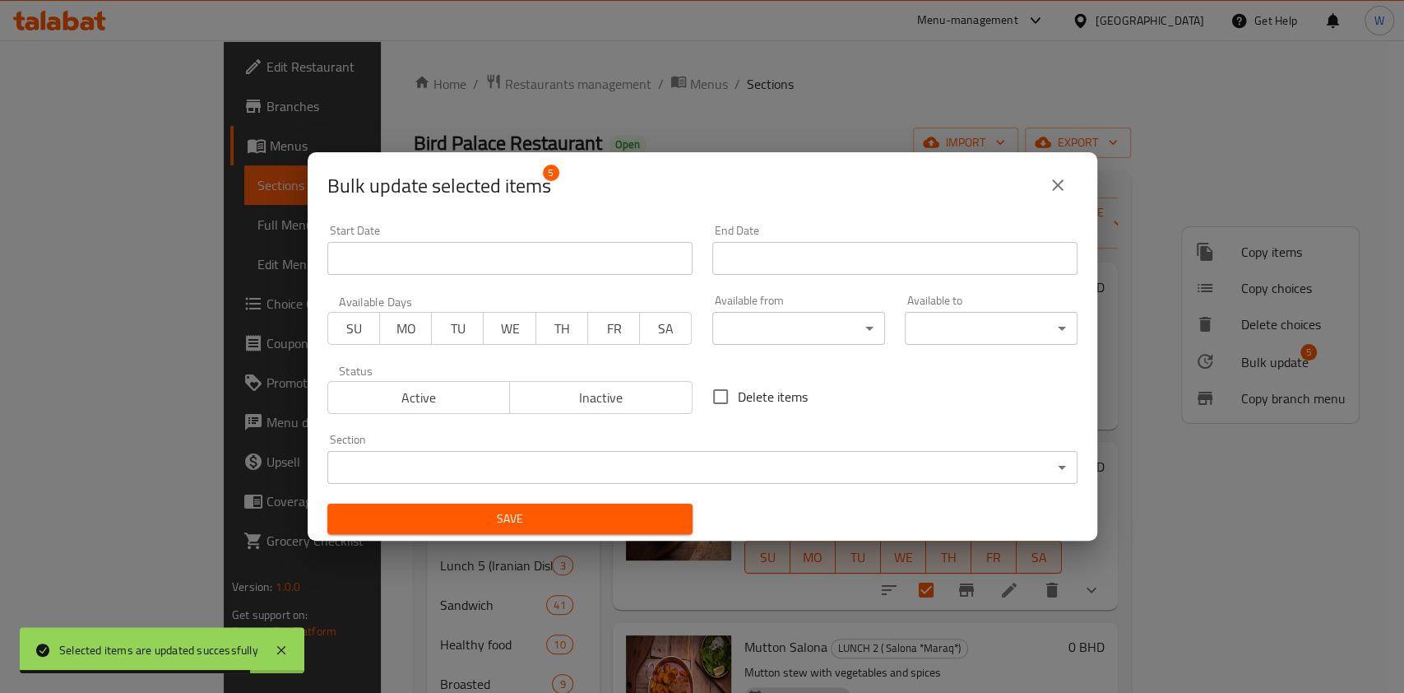
click at [728, 334] on body "Selected items are updated successfully ​ Menu-management Bahrain Get Help W Ed…" at bounding box center [702, 366] width 1404 height 652
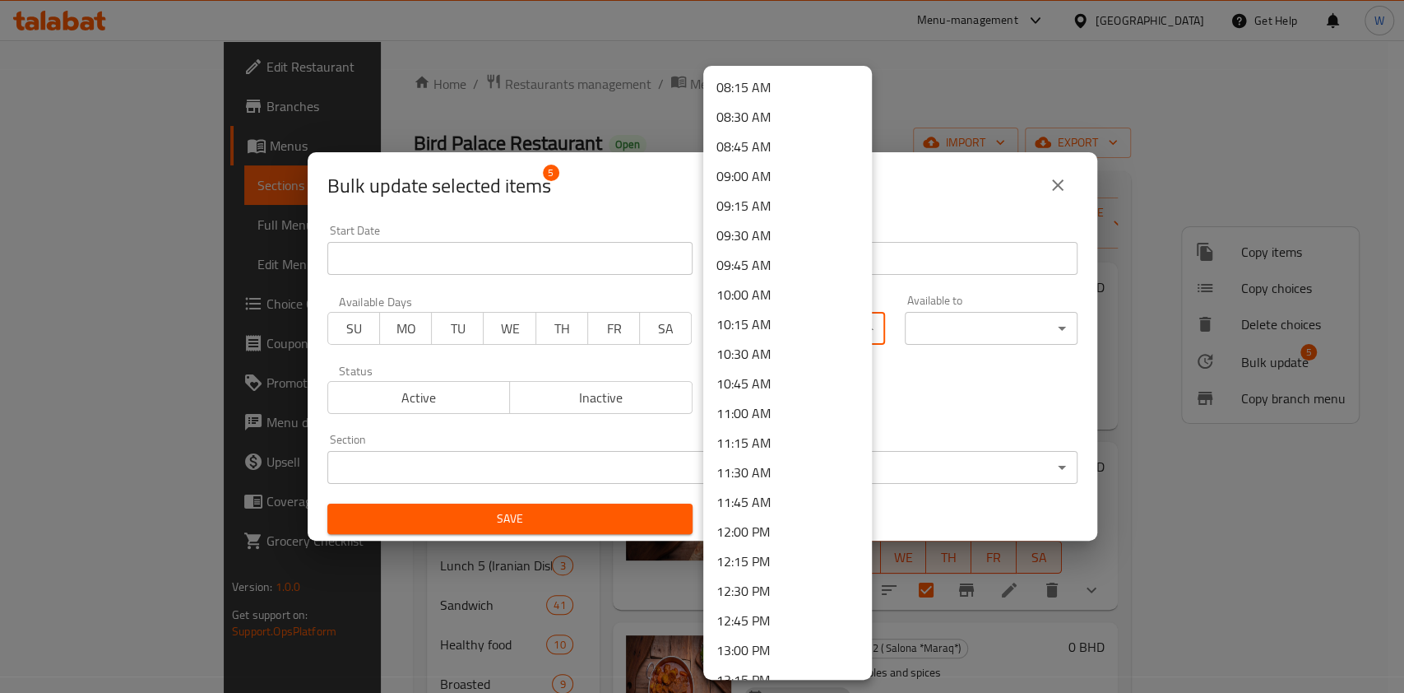
scroll to position [987, 0]
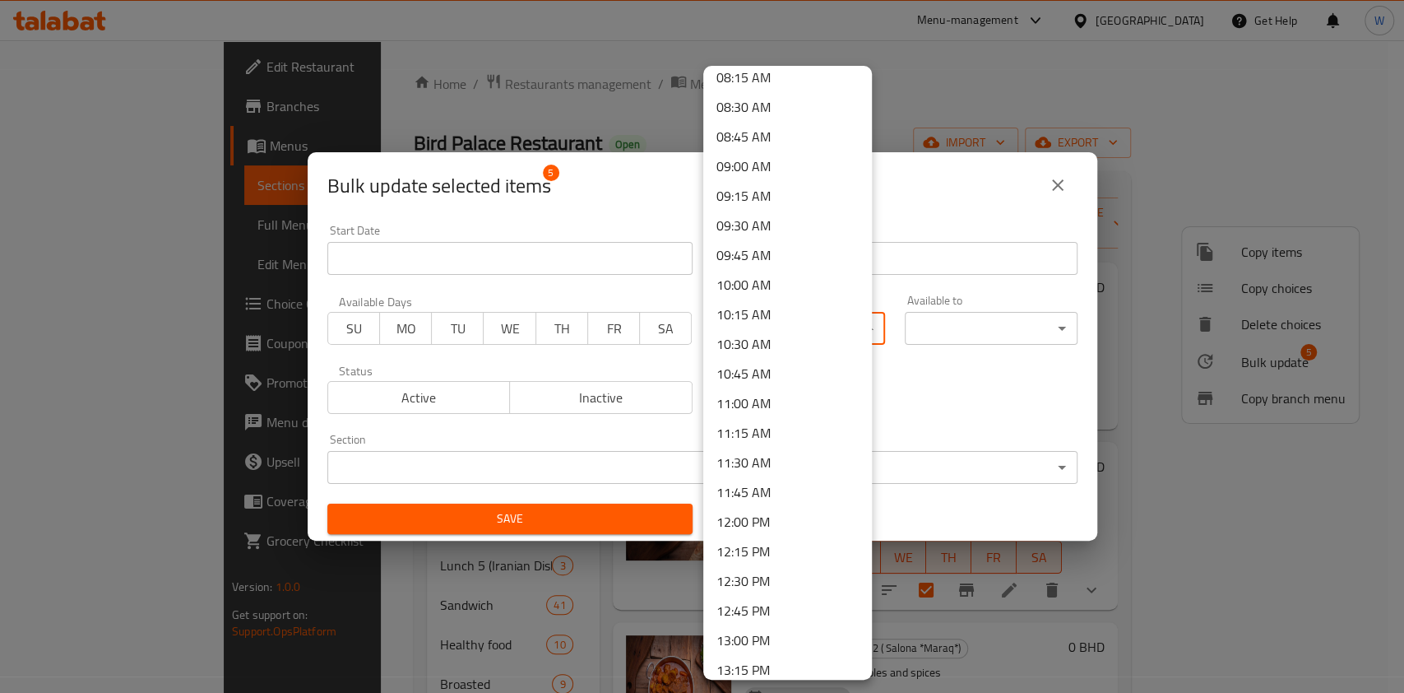
click at [761, 401] on li "11:00 AM" at bounding box center [787, 403] width 169 height 30
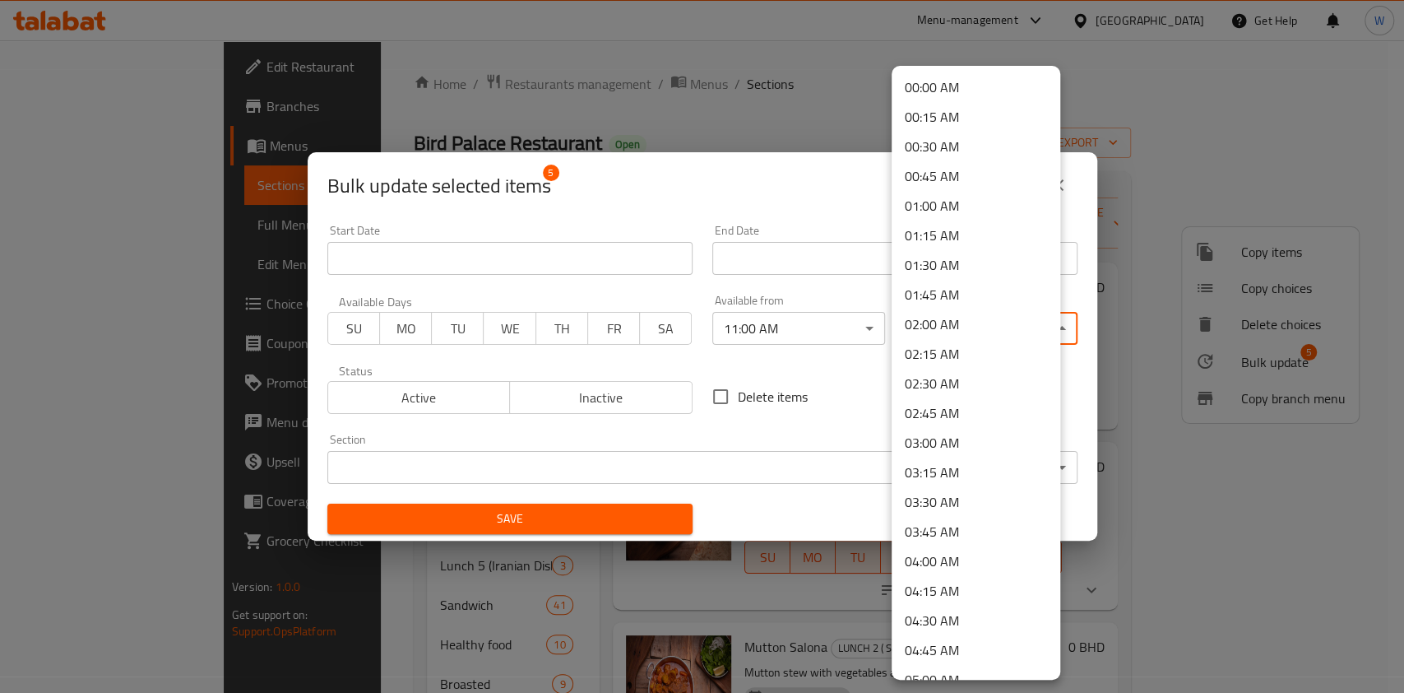
click at [1004, 326] on body "​ Menu-management Bahrain Get Help W Edit Restaurant Branches Menus Sections Fu…" at bounding box center [702, 366] width 1404 height 652
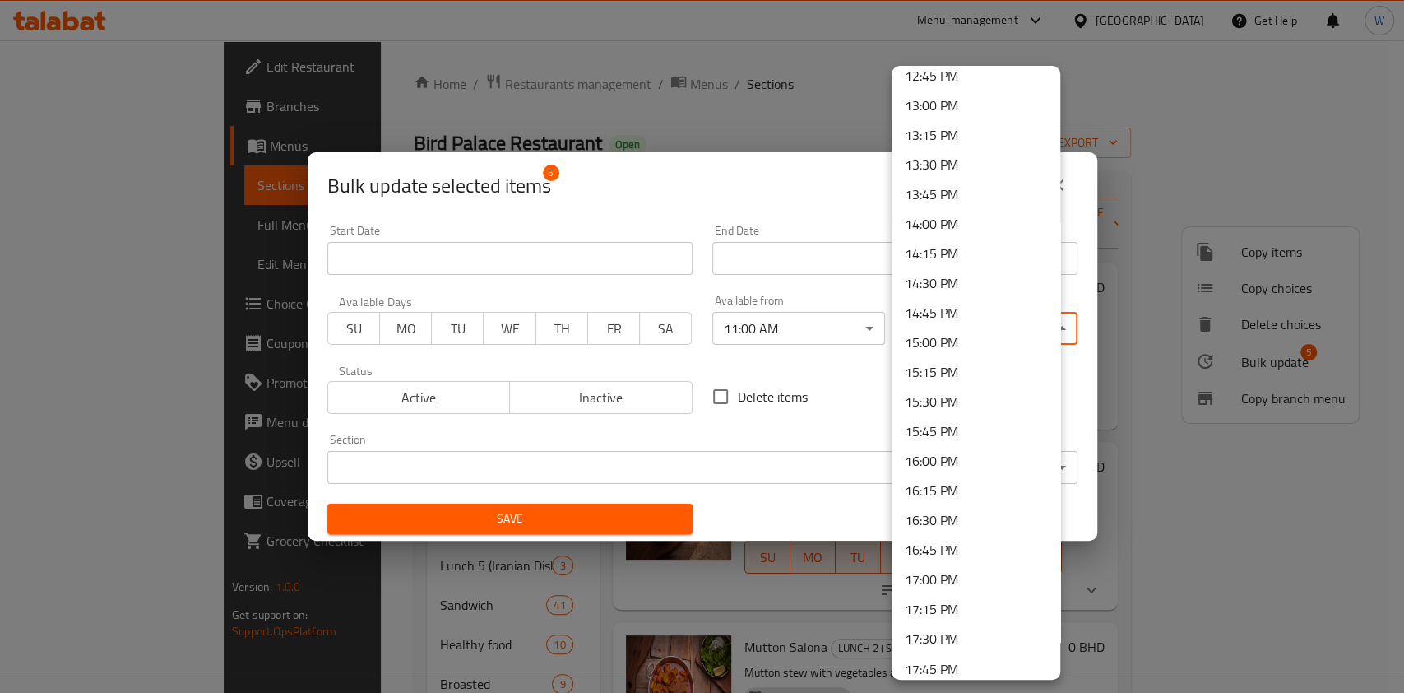
scroll to position [1535, 0]
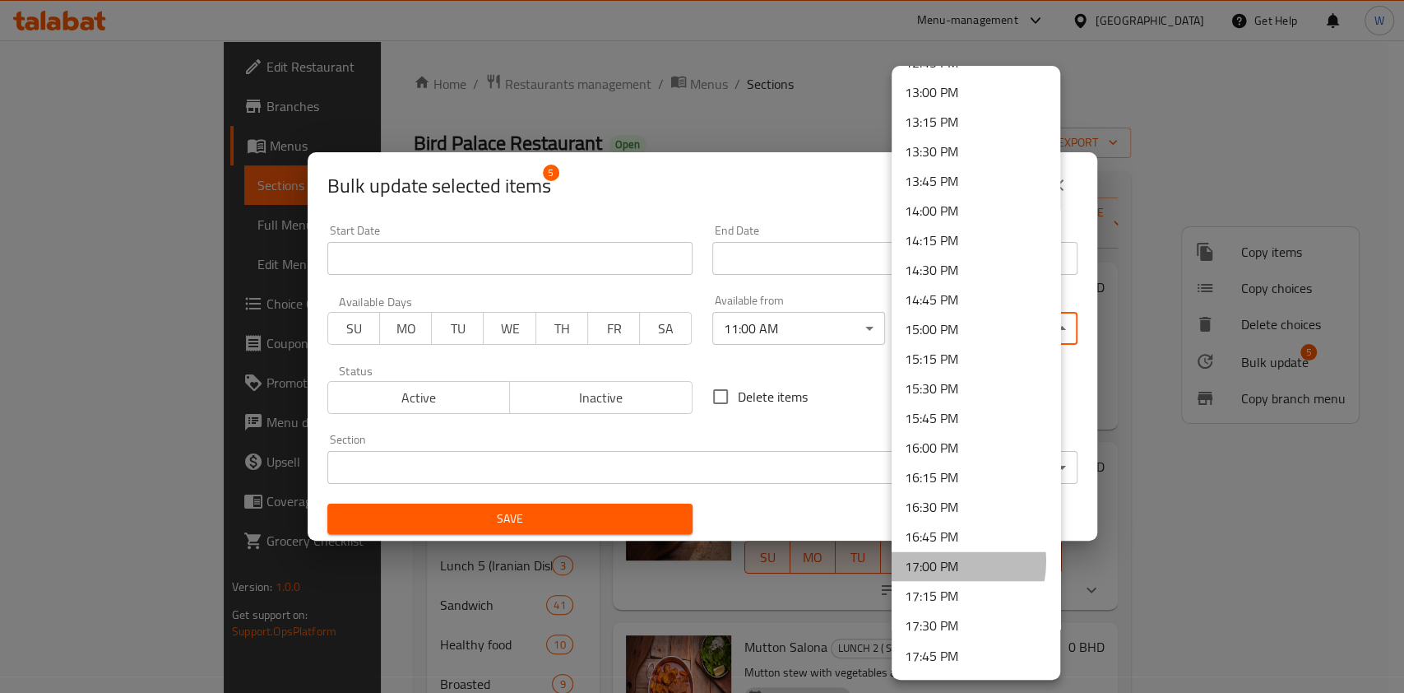
click at [939, 560] on li "17:00 PM" at bounding box center [976, 566] width 169 height 30
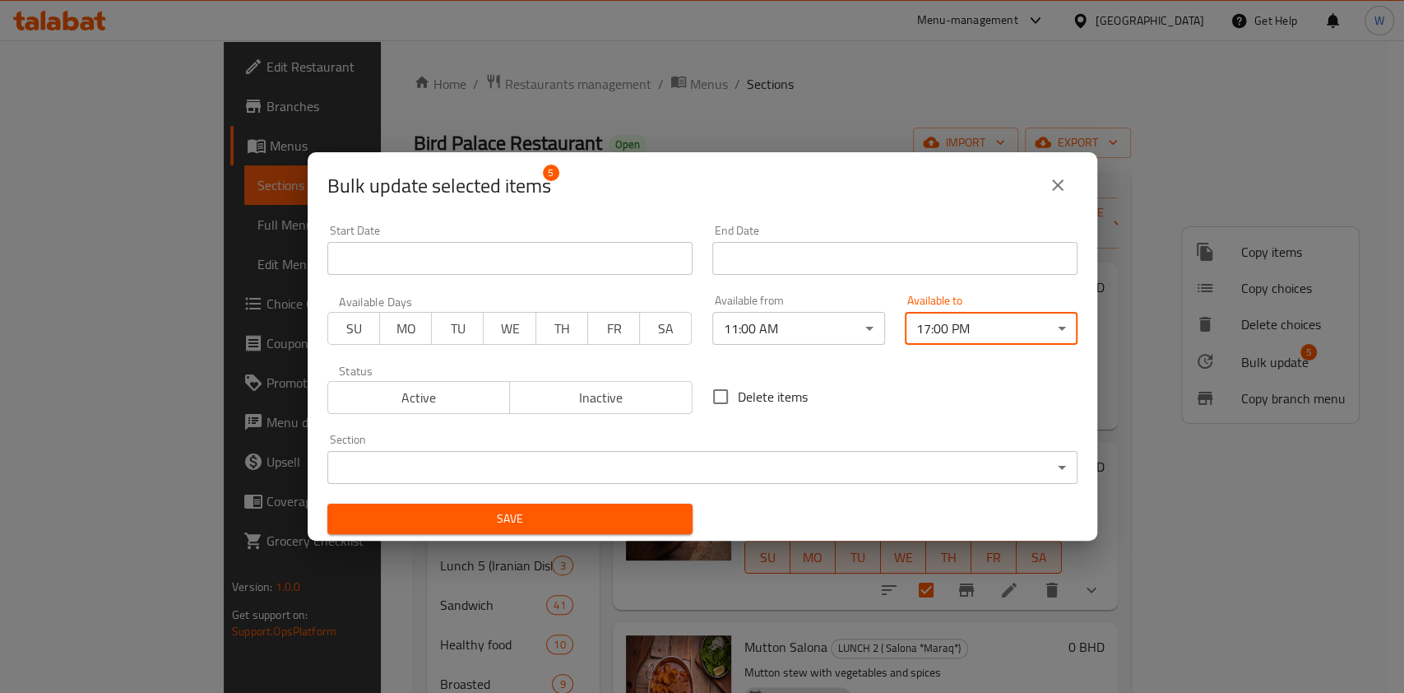
click at [659, 530] on button "Save" at bounding box center [509, 518] width 365 height 30
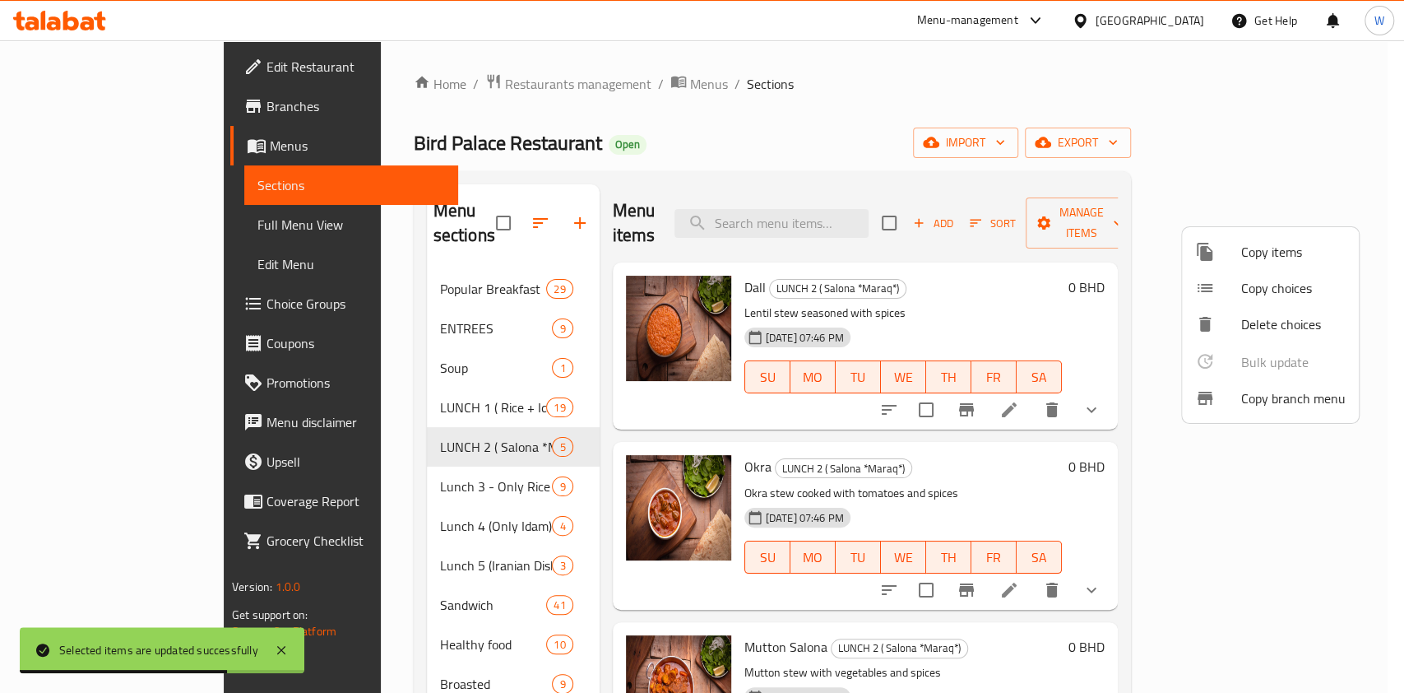
click at [413, 456] on div at bounding box center [702, 346] width 1404 height 693
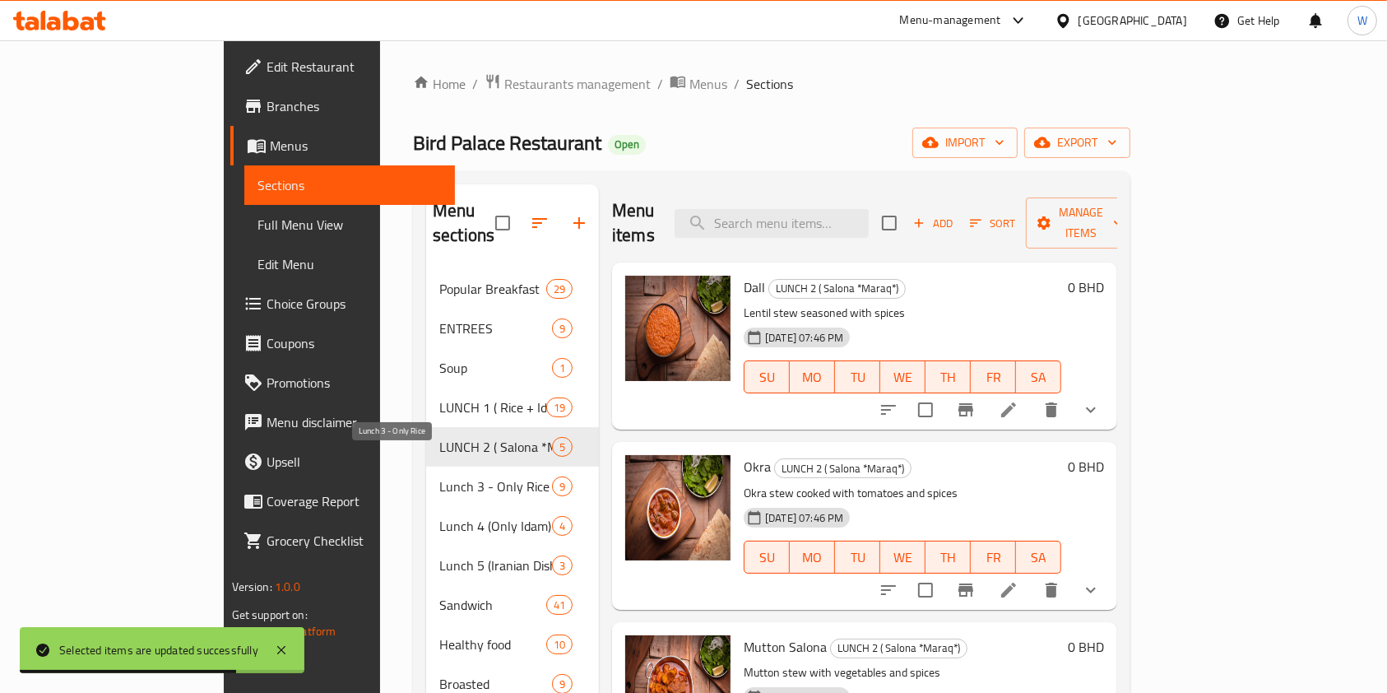
click at [439, 476] on span "Lunch 3 - Only Rice" at bounding box center [495, 486] width 113 height 20
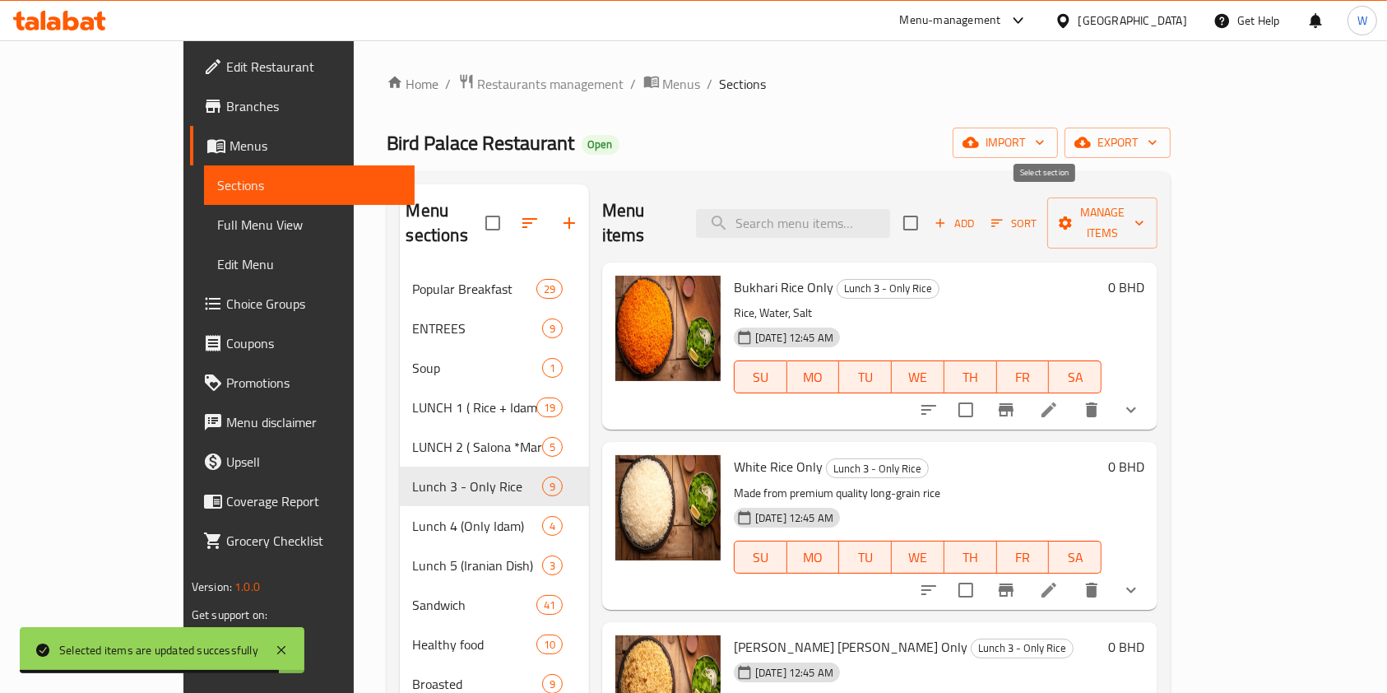
drag, startPoint x: 1041, startPoint y: 214, endPoint x: 1066, endPoint y: 216, distance: 25.6
click at [928, 214] on input "checkbox" at bounding box center [910, 223] width 35 height 35
click at [1144, 220] on span "Manage items" at bounding box center [1102, 222] width 84 height 41
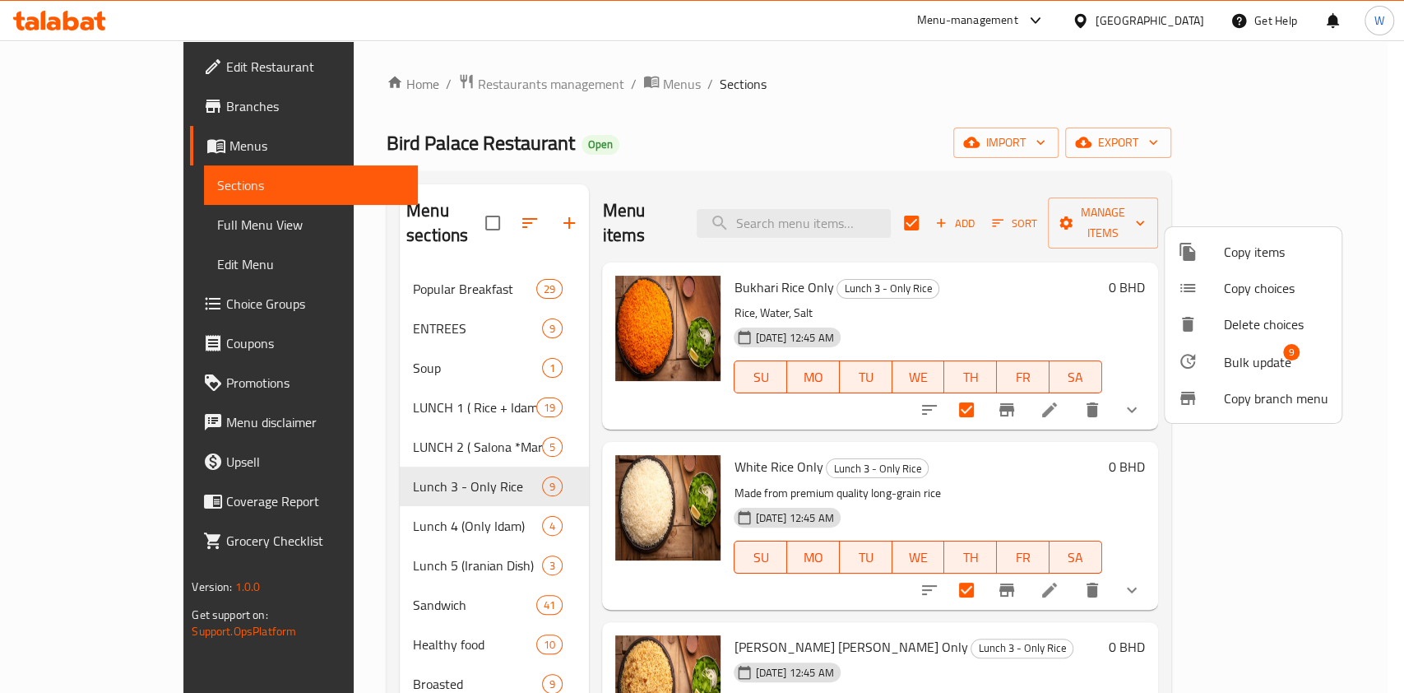
click at [1241, 363] on span "Bulk update" at bounding box center [1257, 362] width 67 height 20
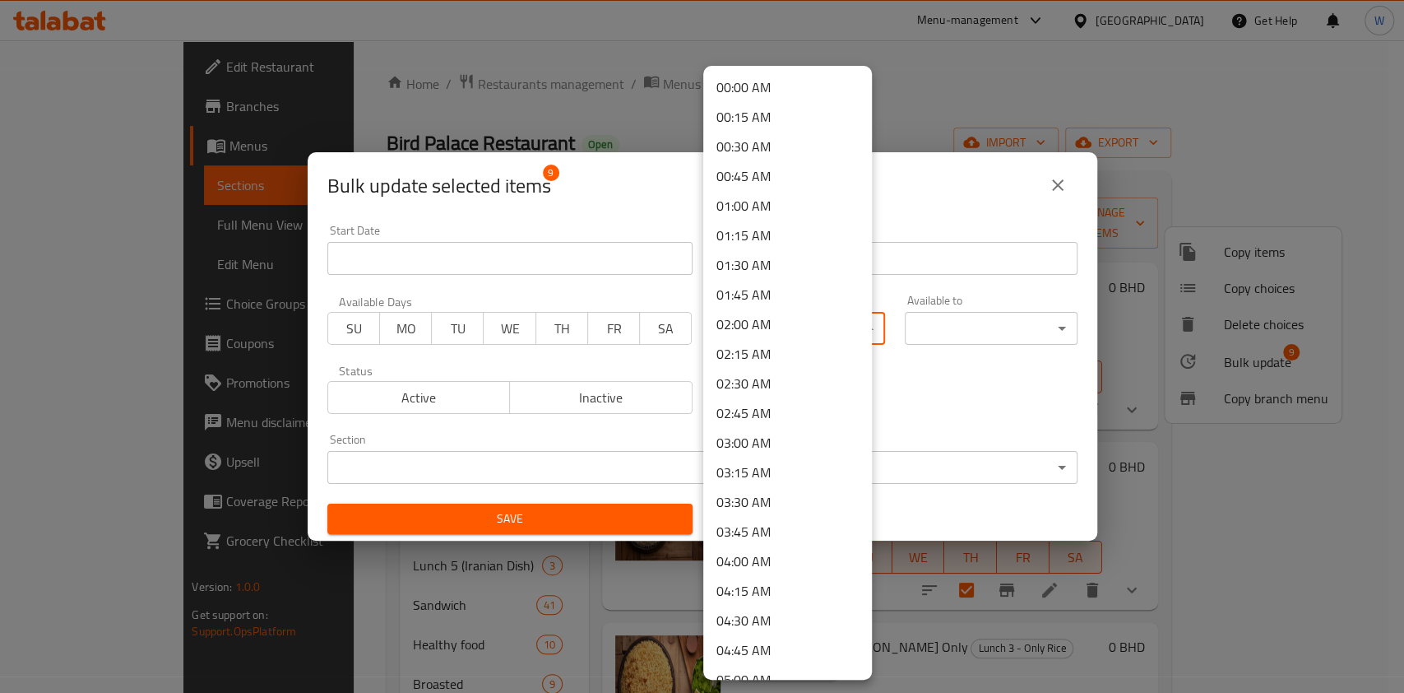
click at [767, 323] on body "​ Menu-management Bahrain Get Help W Edit Restaurant Branches Menus Sections Fu…" at bounding box center [702, 366] width 1404 height 652
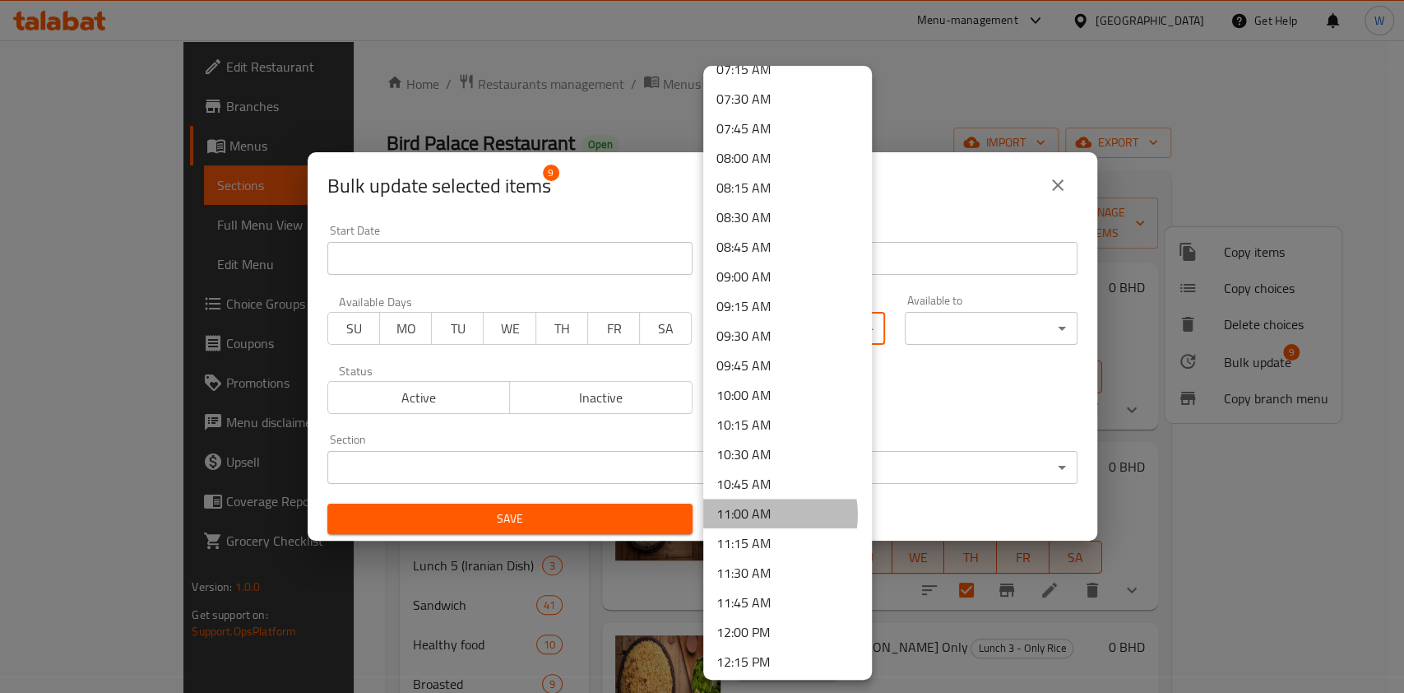
click at [763, 513] on li "11:00 AM" at bounding box center [787, 514] width 169 height 30
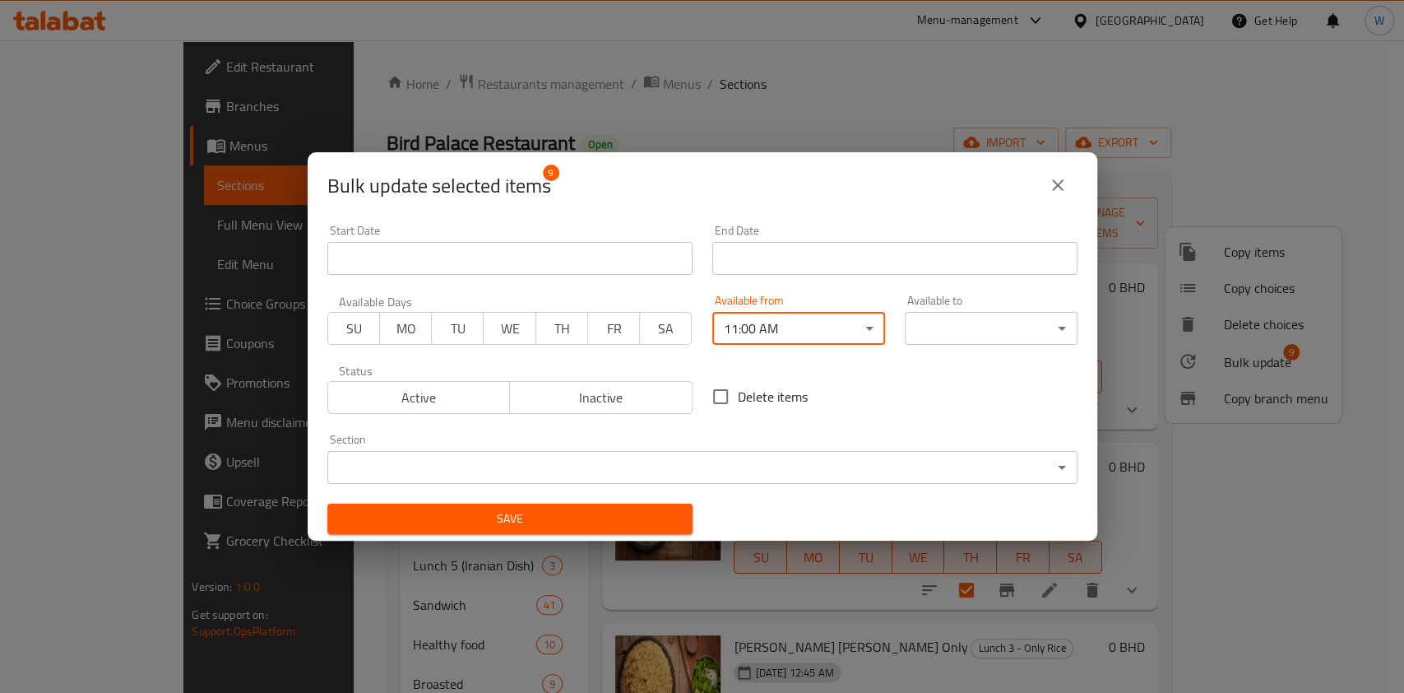
click at [942, 350] on div "Available to ​ ​" at bounding box center [991, 320] width 192 height 70
click at [956, 328] on body "​ Menu-management Bahrain Get Help W Edit Restaurant Branches Menus Sections Fu…" at bounding box center [702, 366] width 1404 height 652
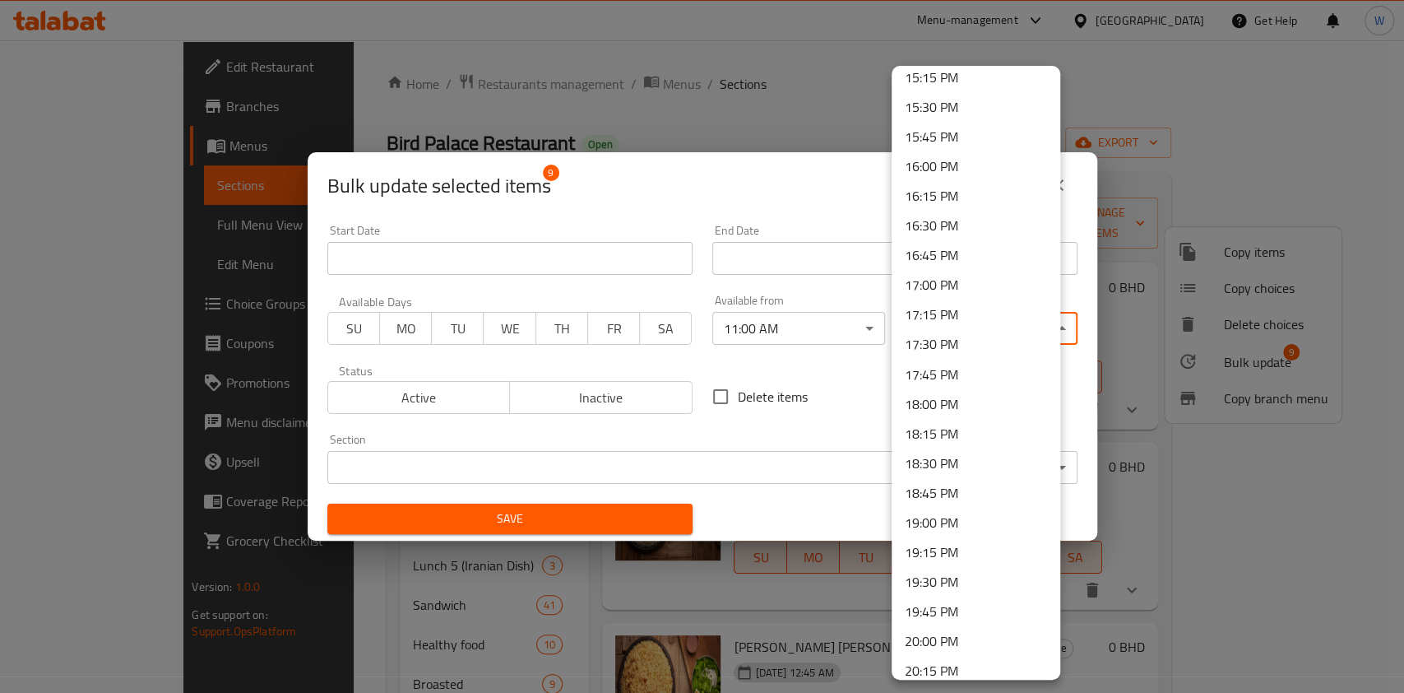
scroll to position [1864, 0]
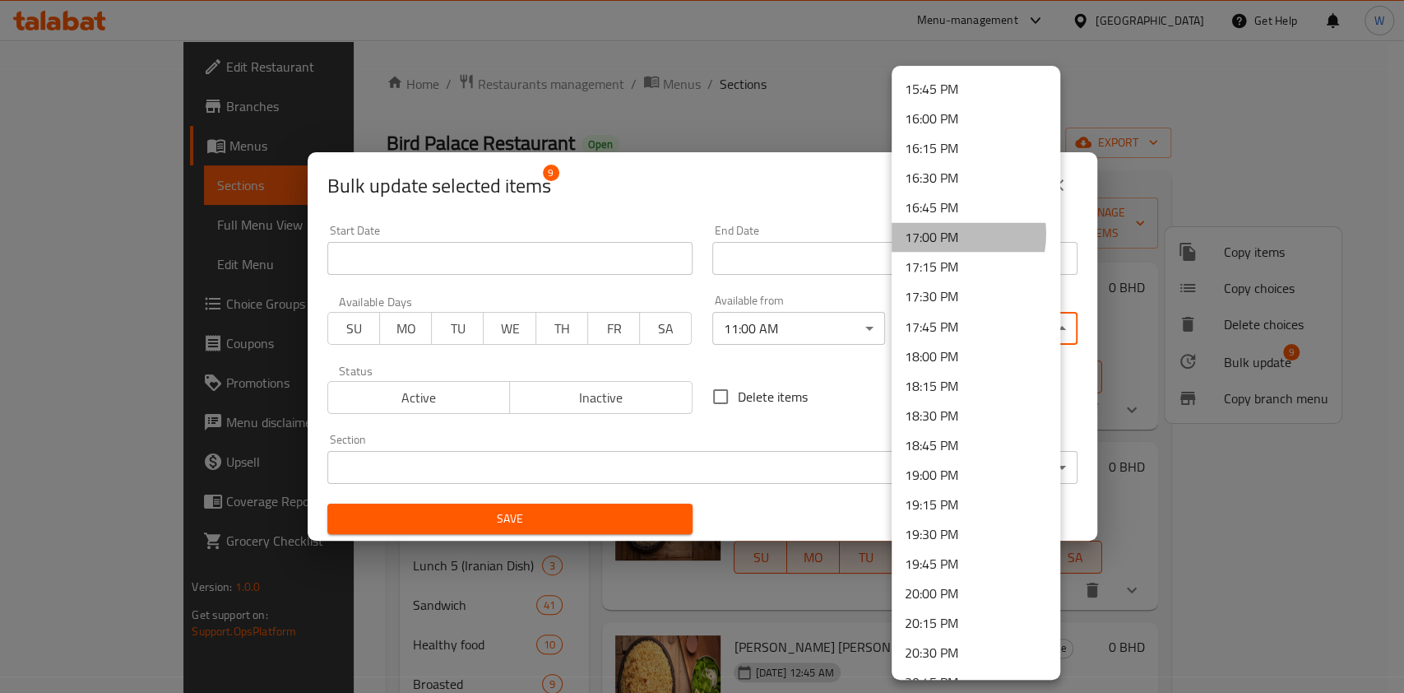
click at [944, 233] on li "17:00 PM" at bounding box center [976, 237] width 169 height 30
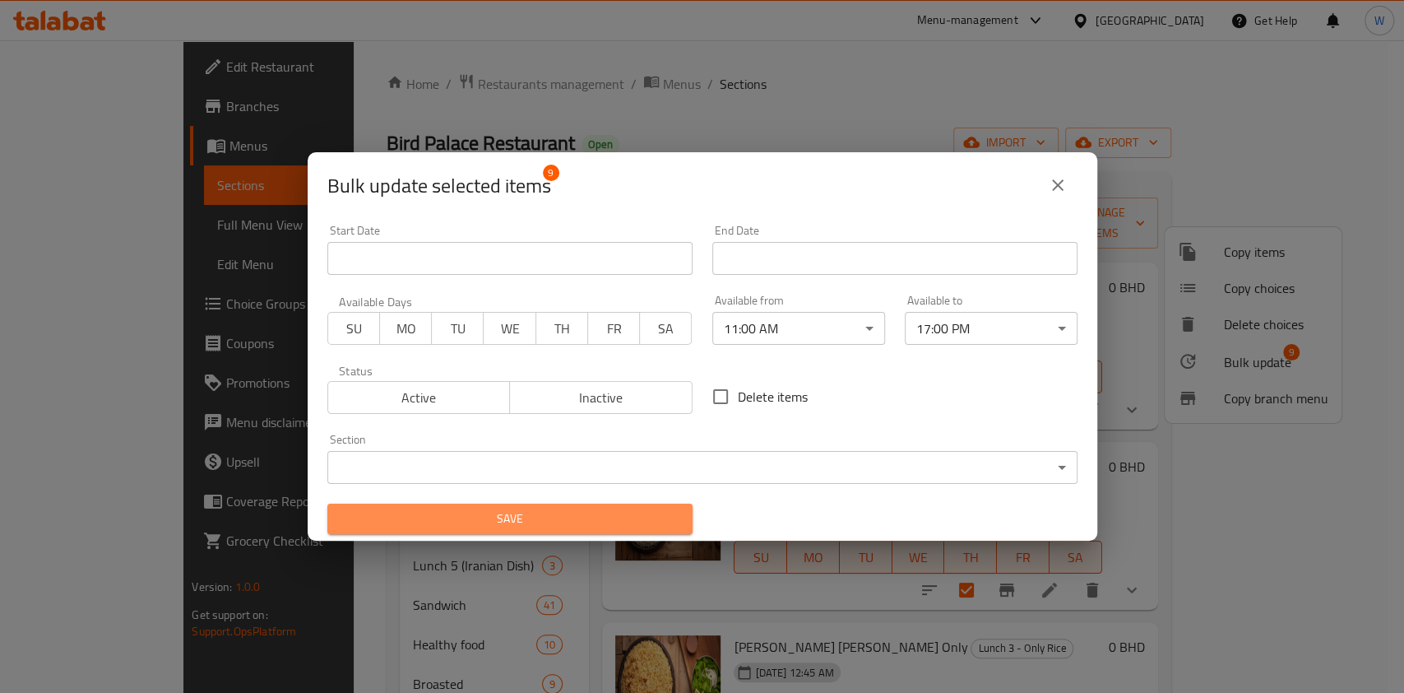
click at [601, 532] on button "Save" at bounding box center [509, 518] width 365 height 30
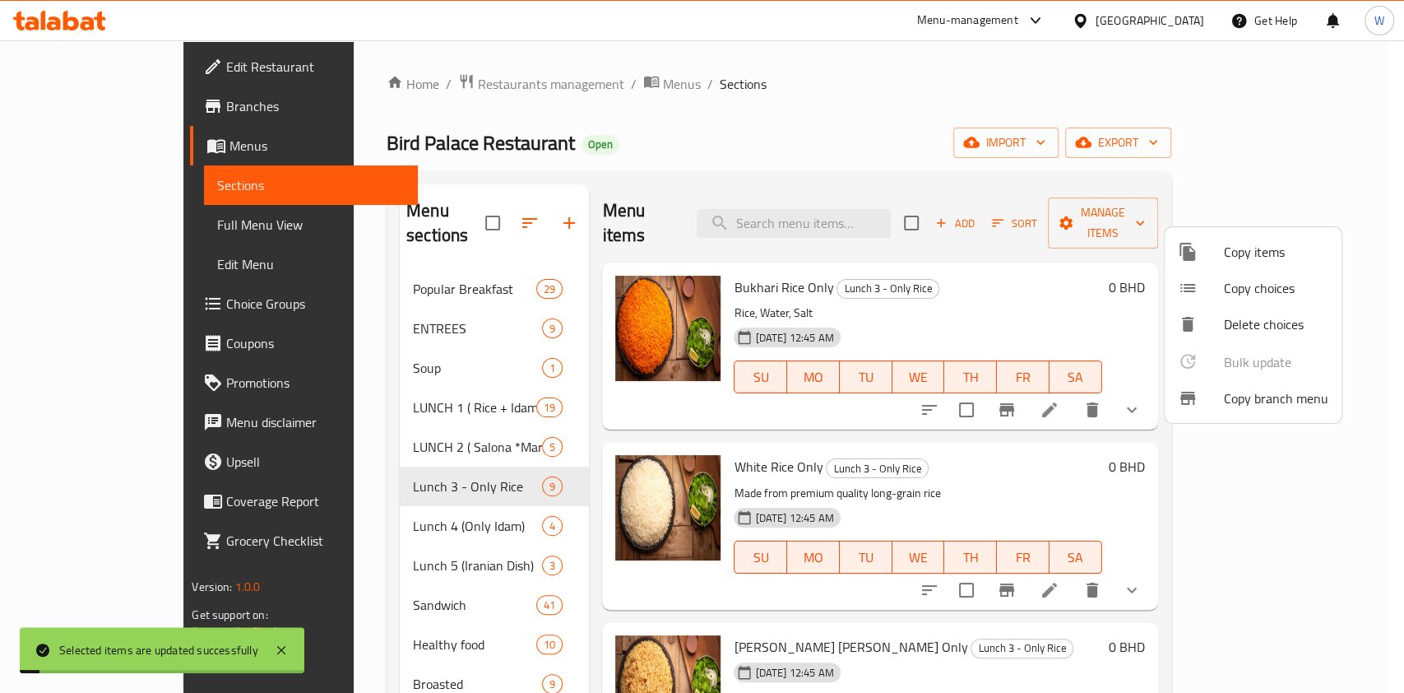
click at [379, 503] on div at bounding box center [702, 346] width 1404 height 693
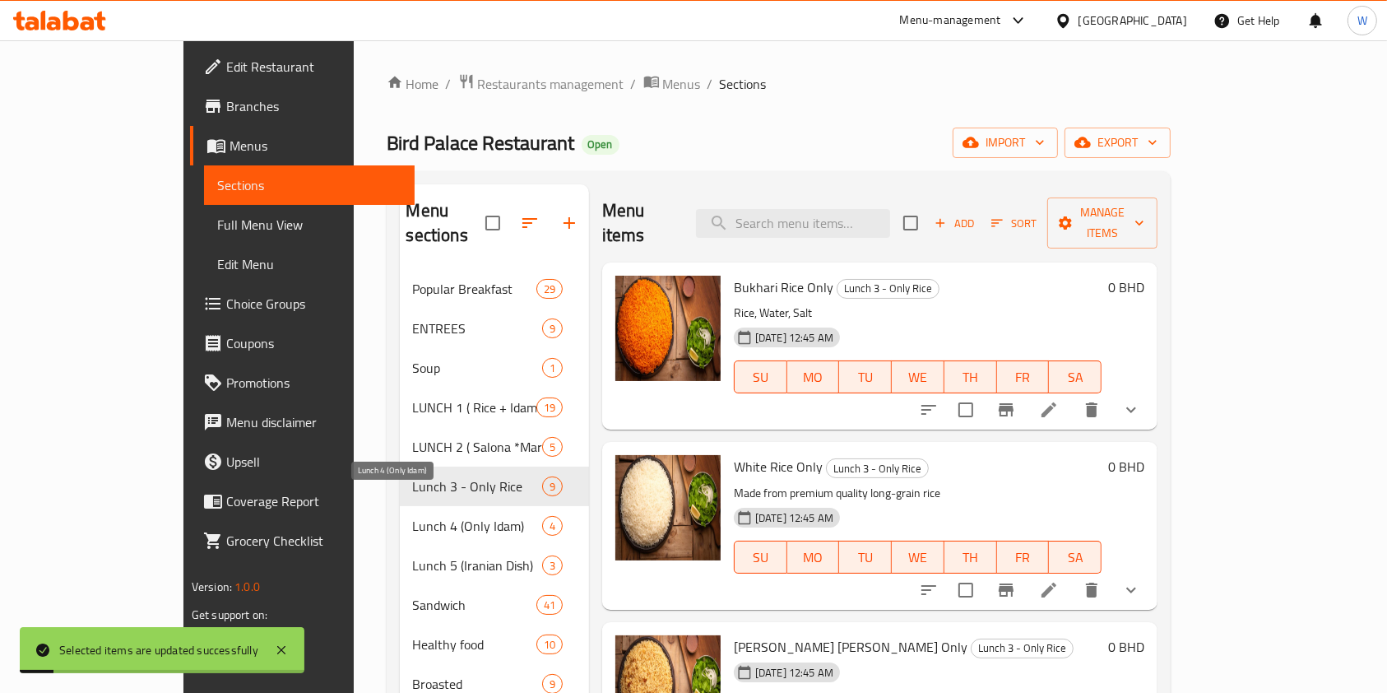
click at [413, 516] on span "Lunch 4 (Only Idam)" at bounding box center [477, 526] width 129 height 20
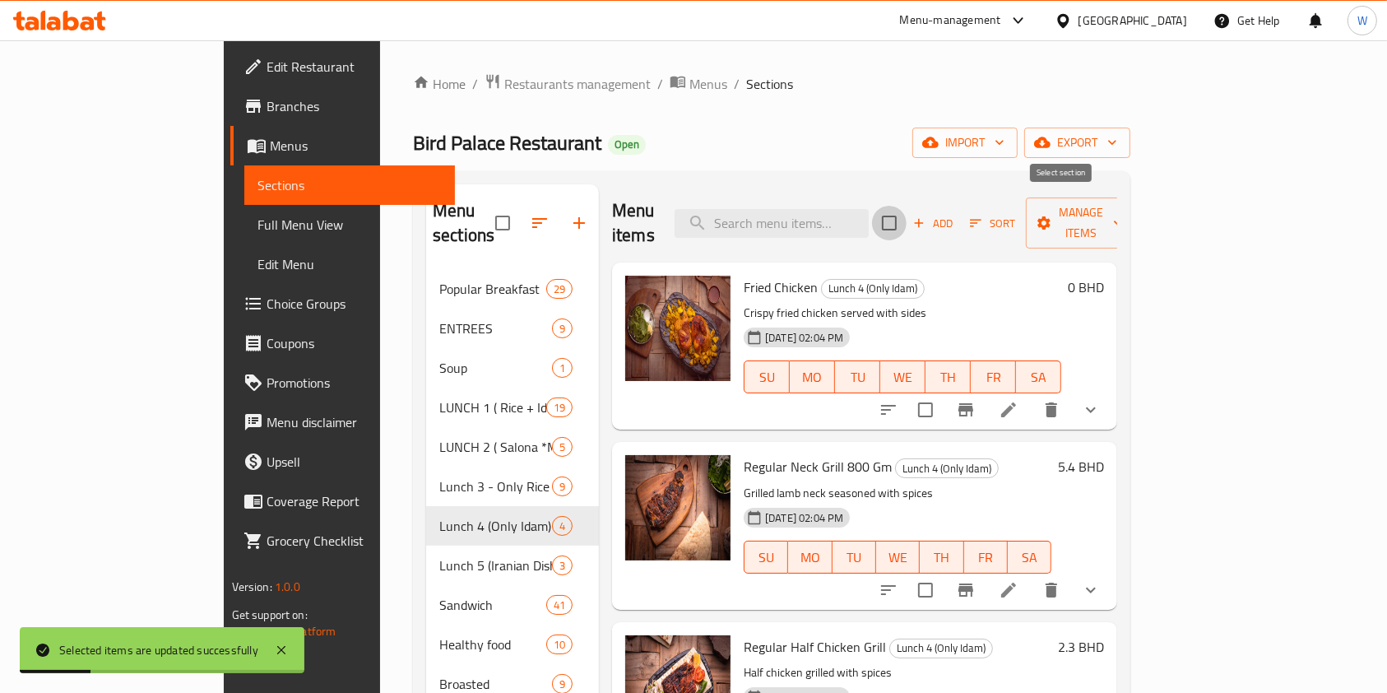
click at [907, 206] on input "checkbox" at bounding box center [889, 223] width 35 height 35
click at [1123, 213] on span "Manage items" at bounding box center [1081, 222] width 84 height 41
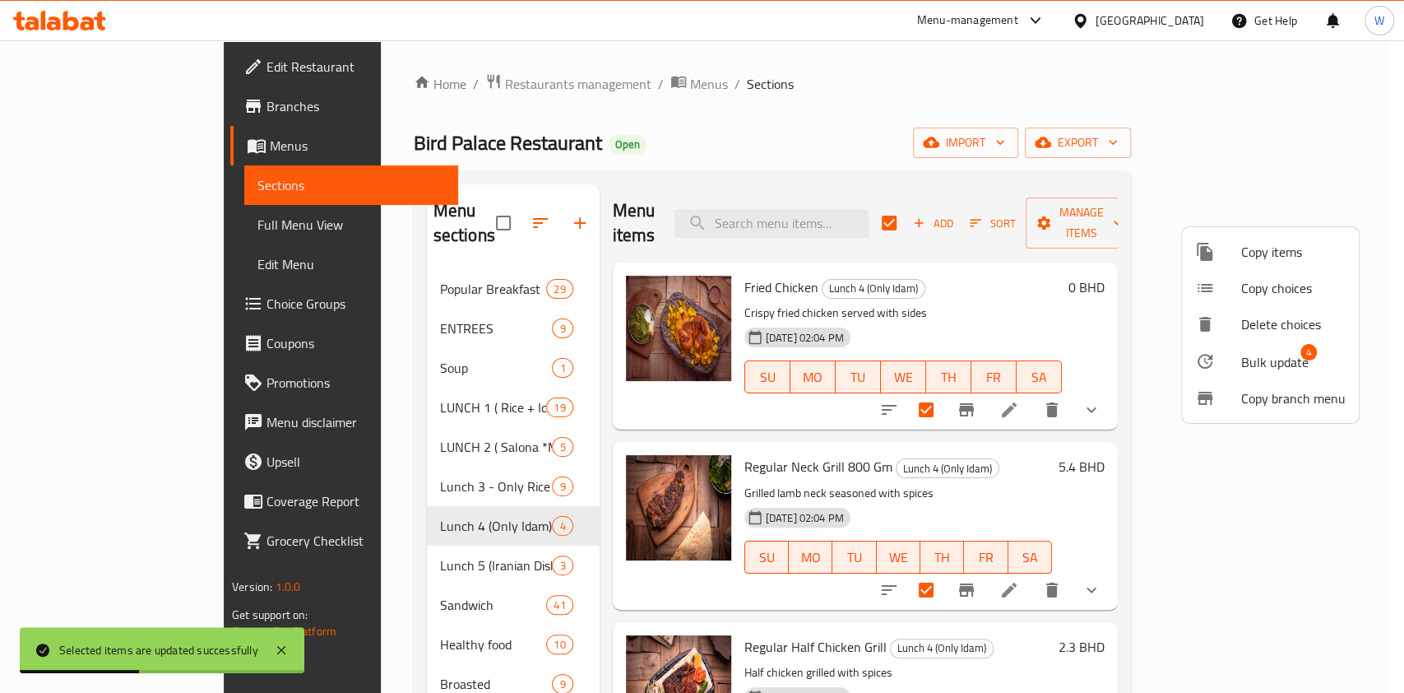
click at [1292, 366] on span "Bulk update" at bounding box center [1274, 362] width 67 height 20
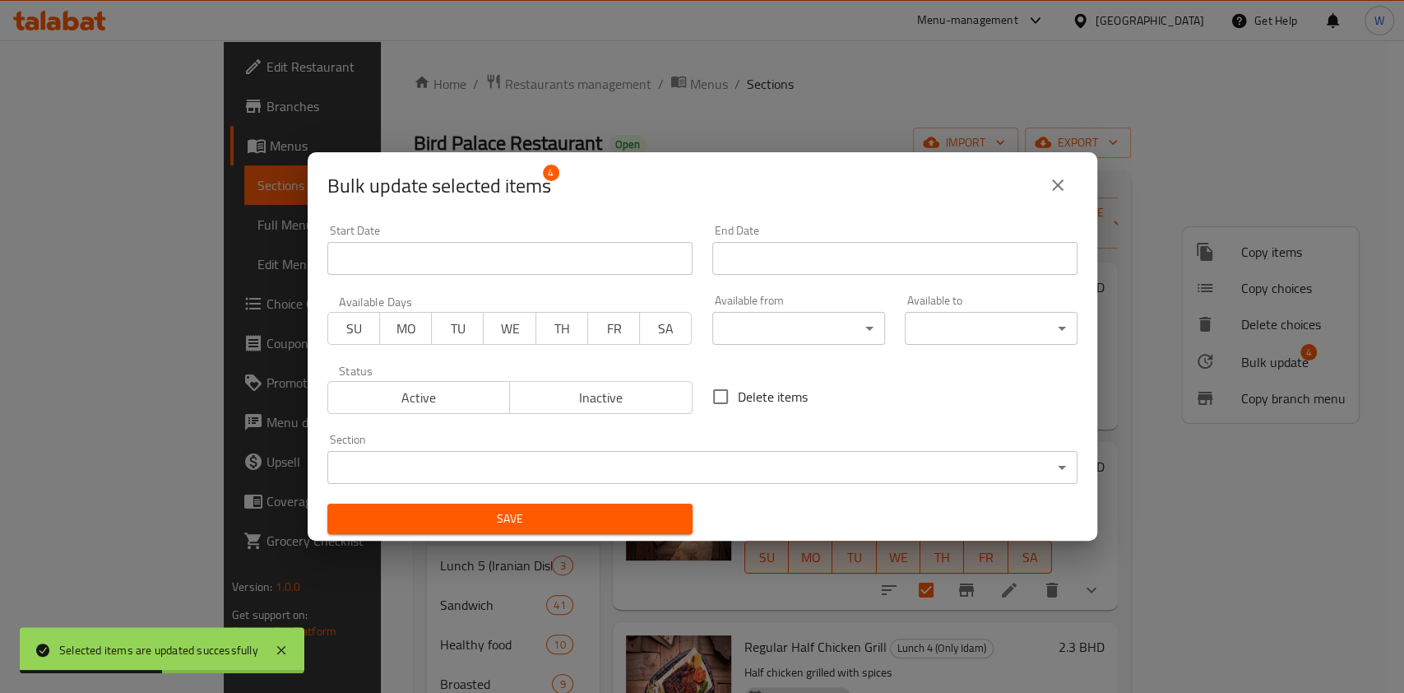
click at [807, 324] on body "Selected items are updated successfully ​ Menu-management Bahrain Get Help W Ed…" at bounding box center [702, 366] width 1404 height 652
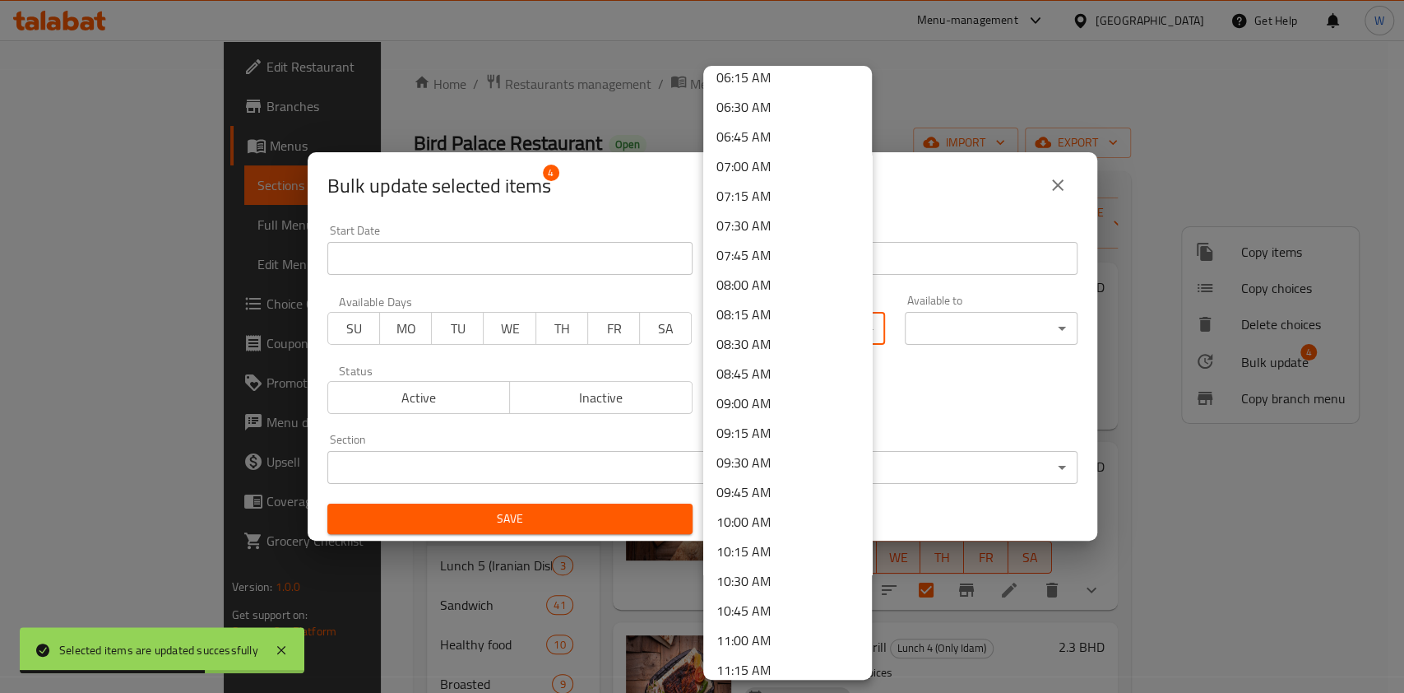
scroll to position [877, 0]
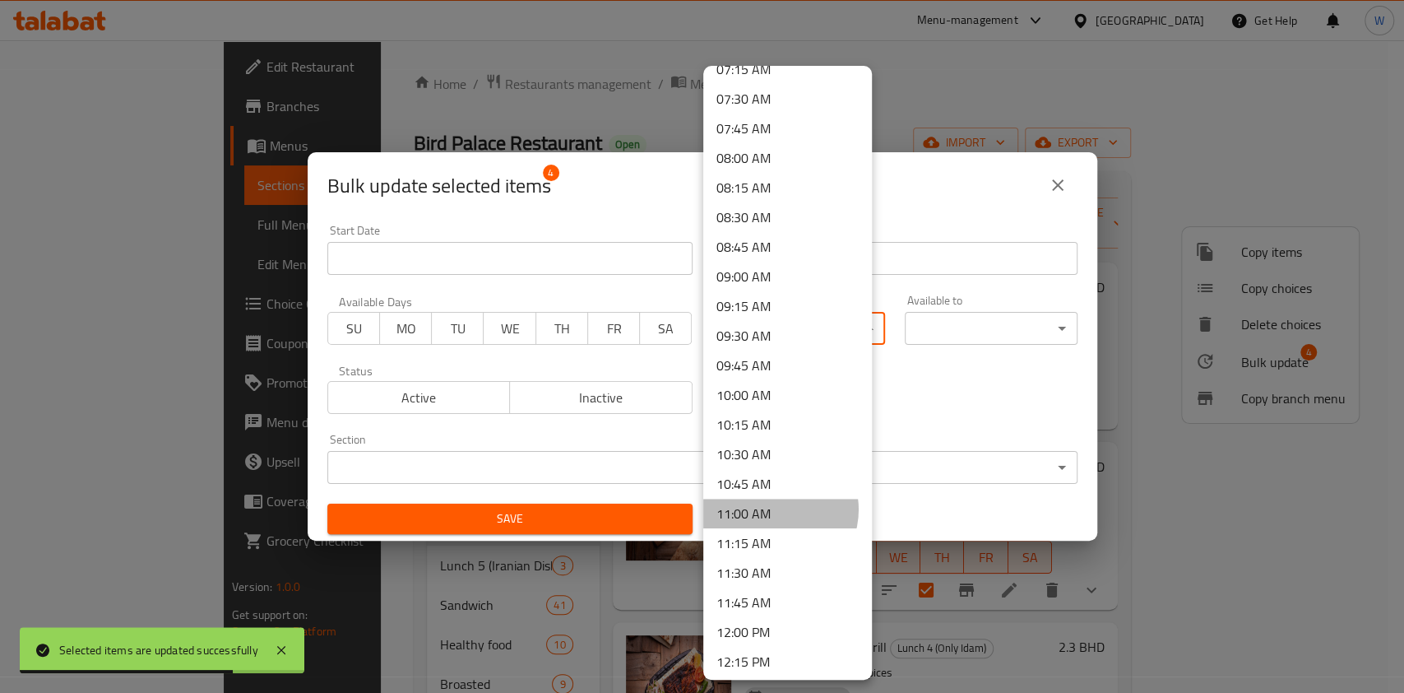
click at [775, 508] on li "11:00 AM" at bounding box center [787, 514] width 169 height 30
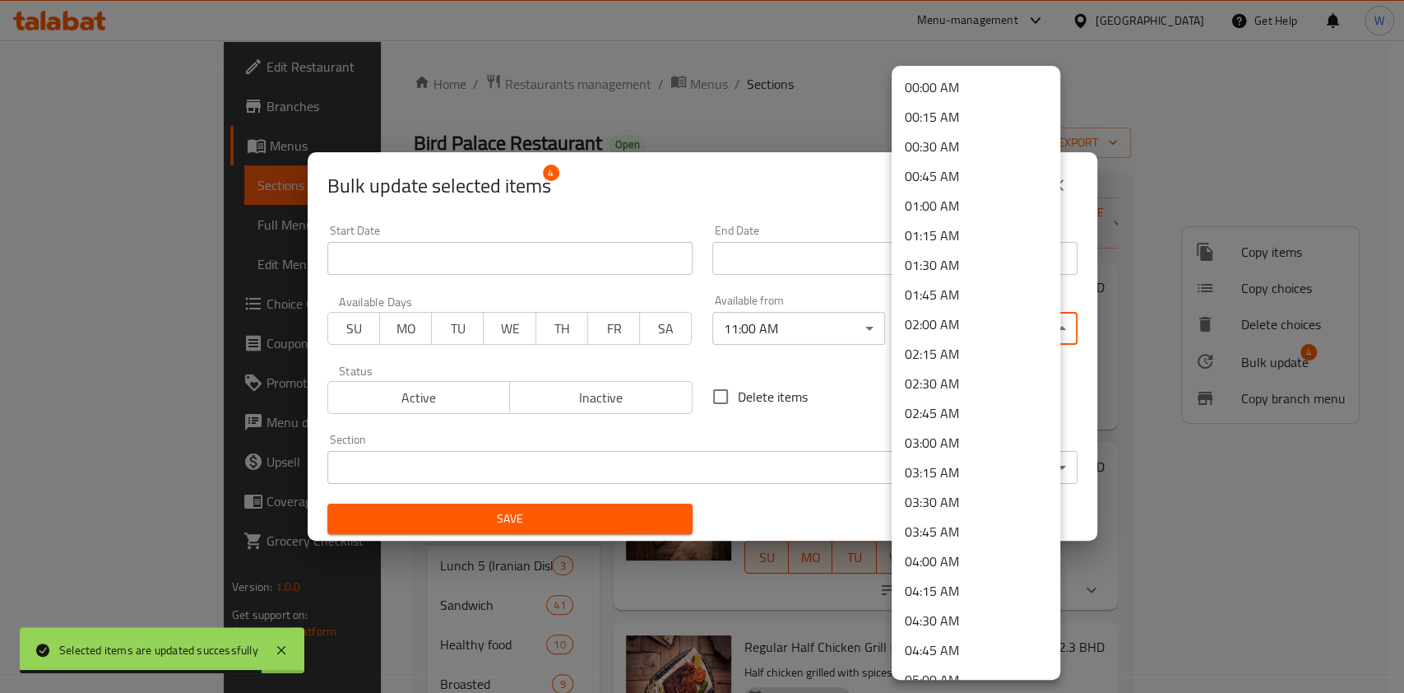
click at [978, 336] on body "Selected items are updated successfully ​ Menu-management Bahrain Get Help W Ed…" at bounding box center [702, 366] width 1404 height 652
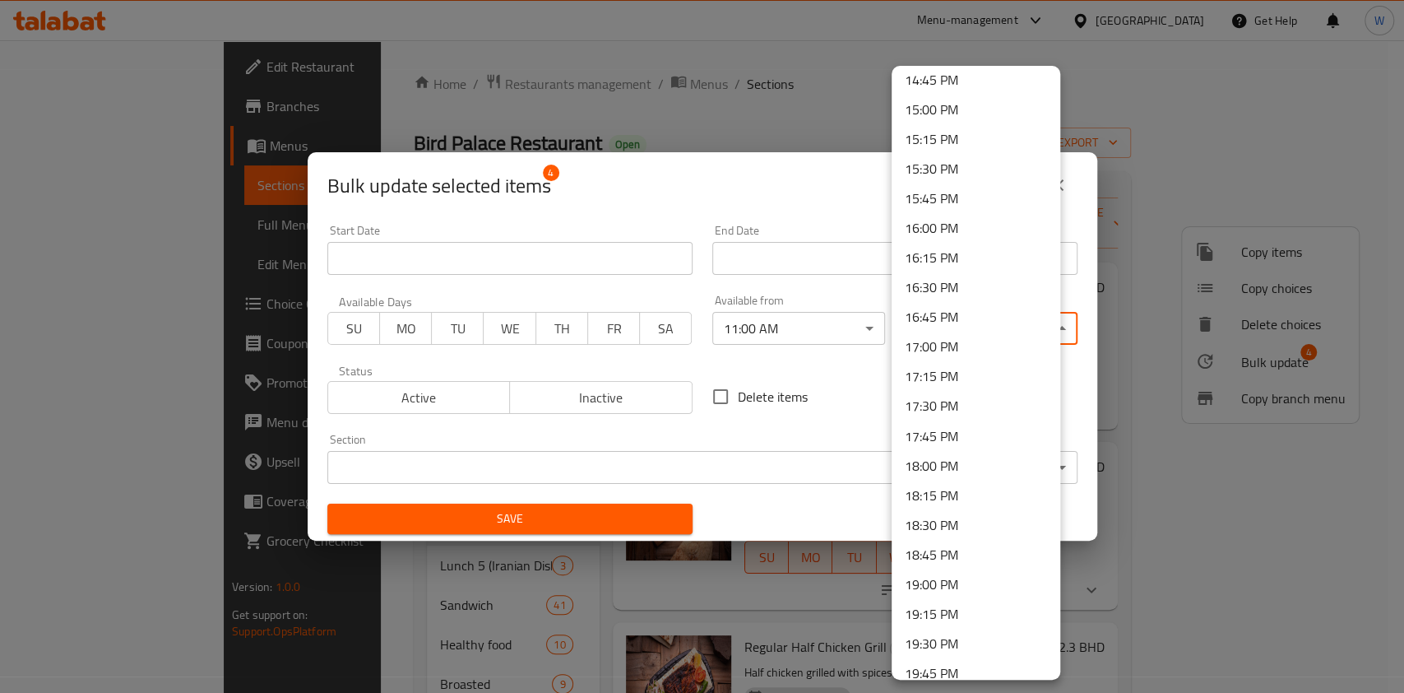
click at [957, 350] on li "17:00 PM" at bounding box center [976, 347] width 169 height 30
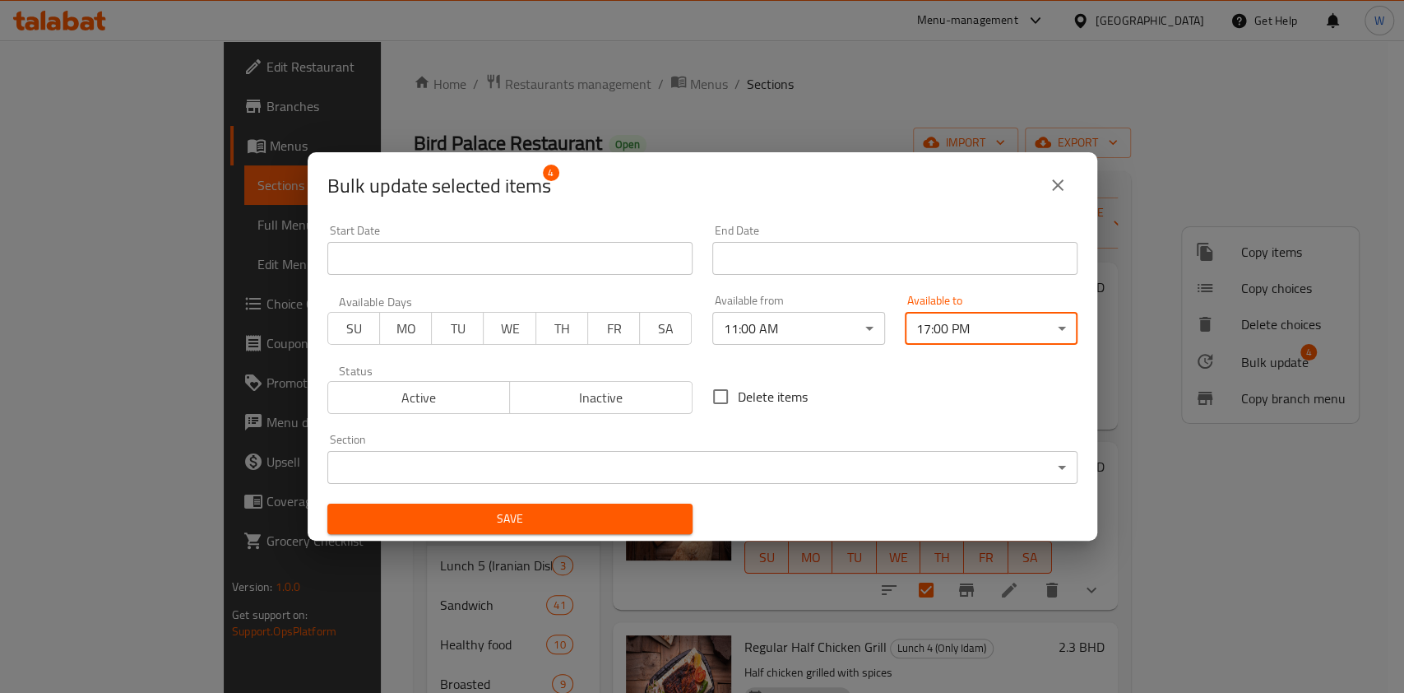
click at [522, 532] on button "Save" at bounding box center [509, 518] width 365 height 30
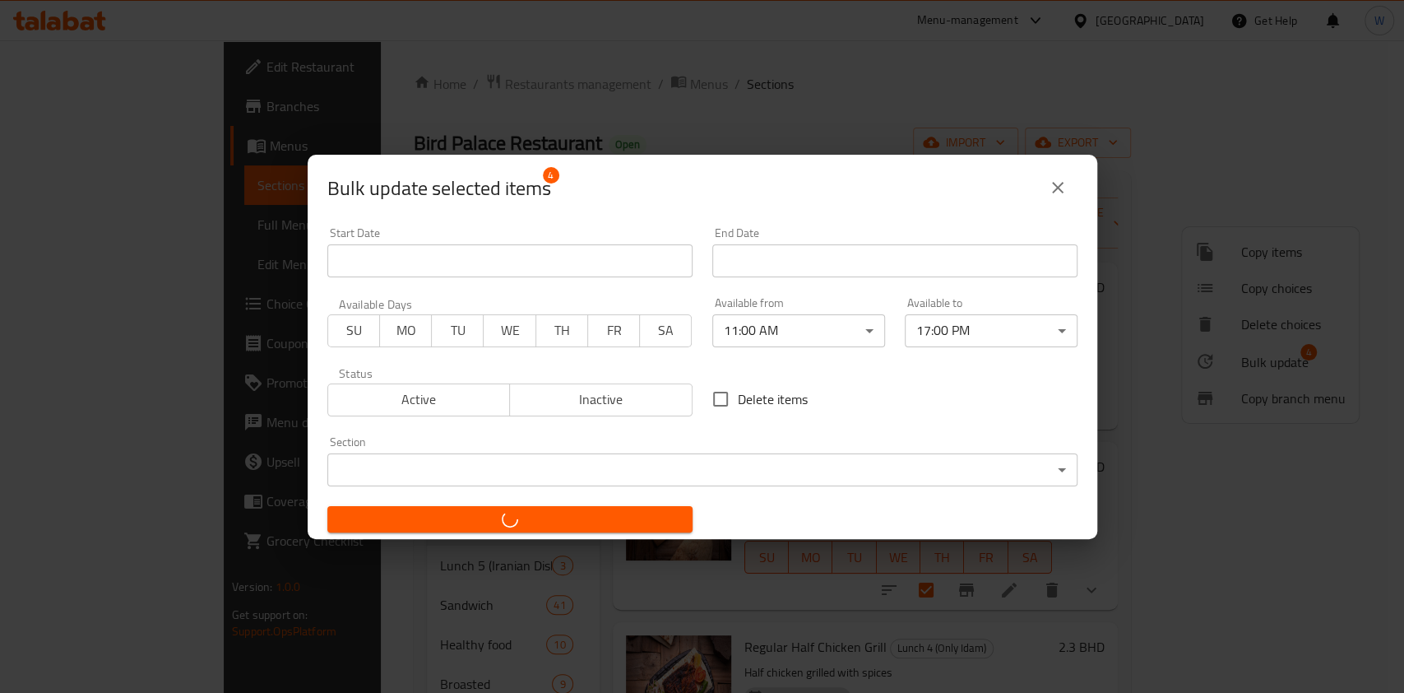
click at [531, 525] on span "button" at bounding box center [510, 519] width 339 height 16
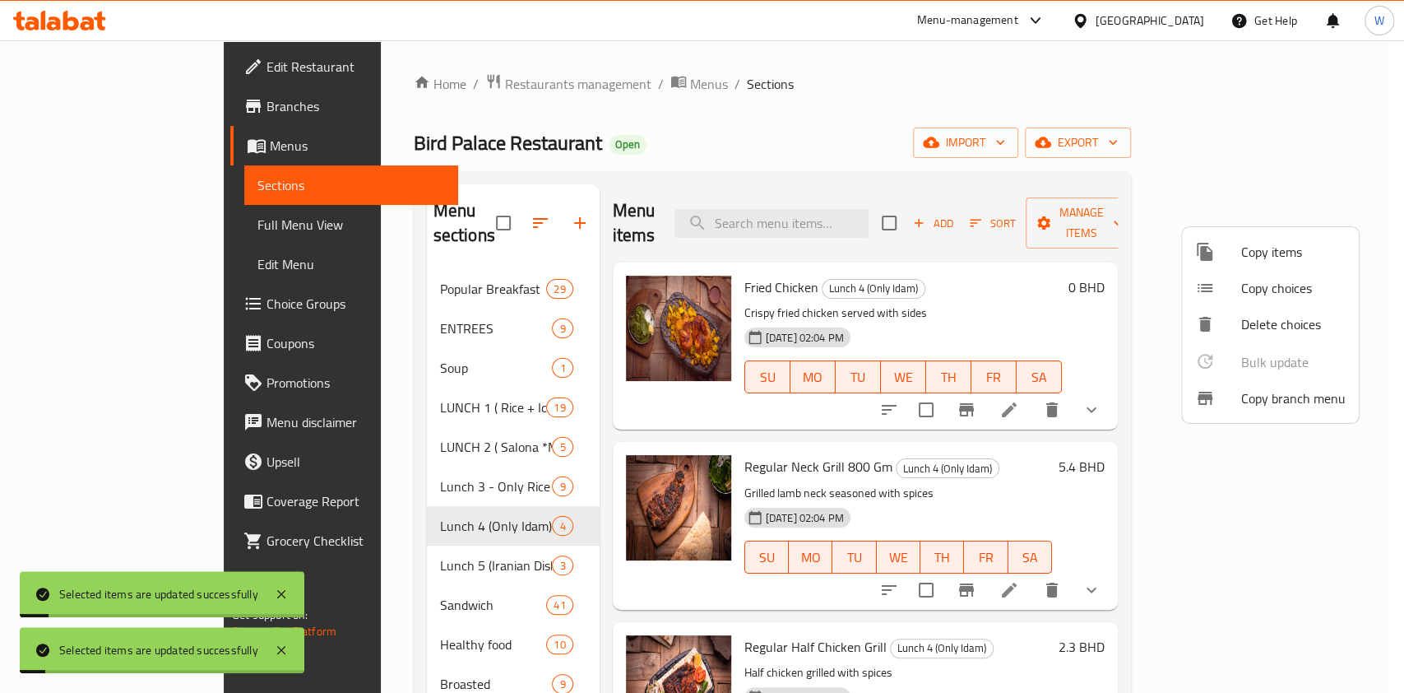
click at [410, 538] on div at bounding box center [702, 346] width 1404 height 693
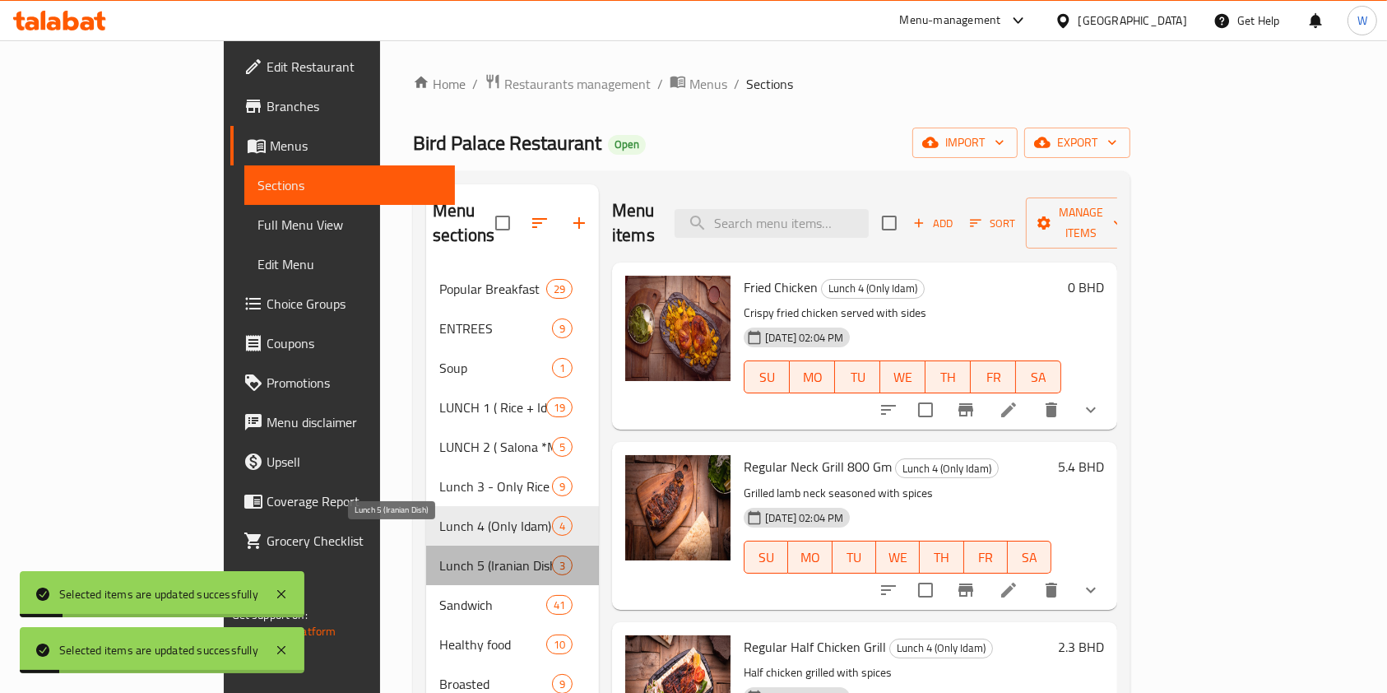
click at [439, 555] on span "Lunch 5 (Iranian Dish)" at bounding box center [495, 565] width 113 height 20
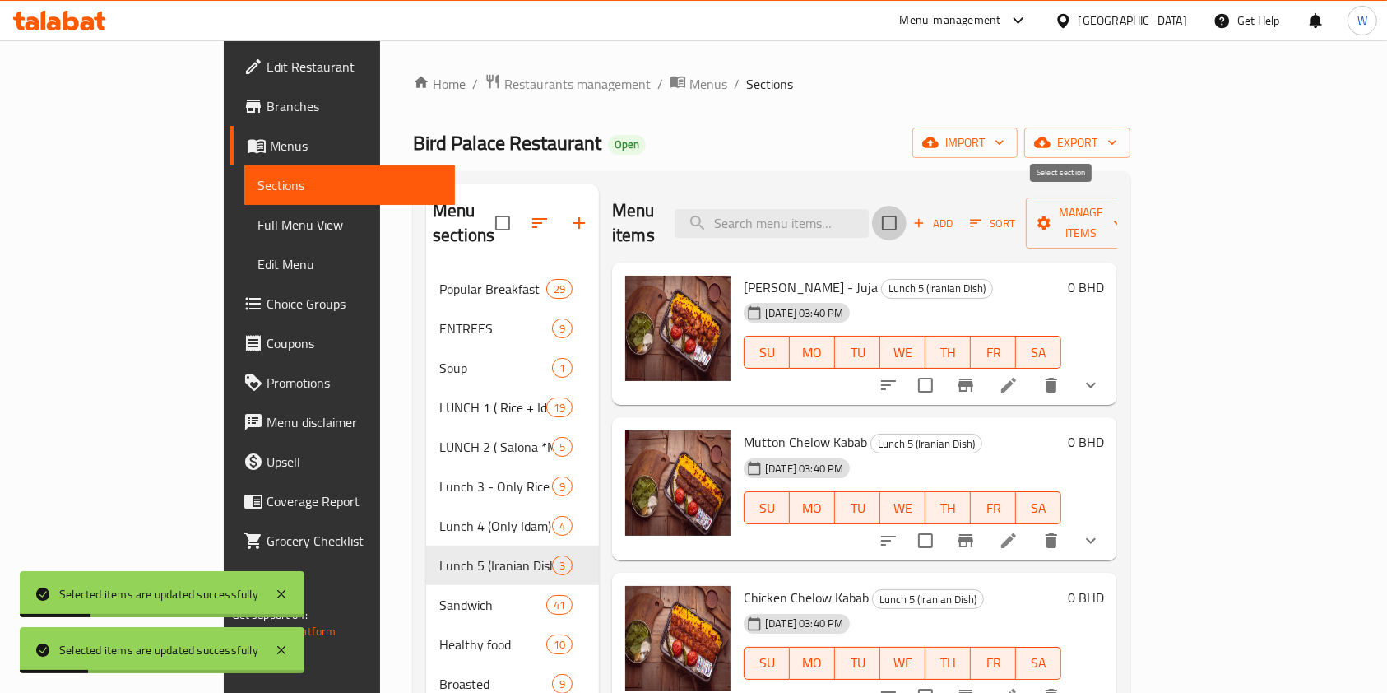
click at [907, 213] on input "checkbox" at bounding box center [889, 223] width 35 height 35
click at [1136, 225] on button "Manage items" at bounding box center [1081, 222] width 110 height 51
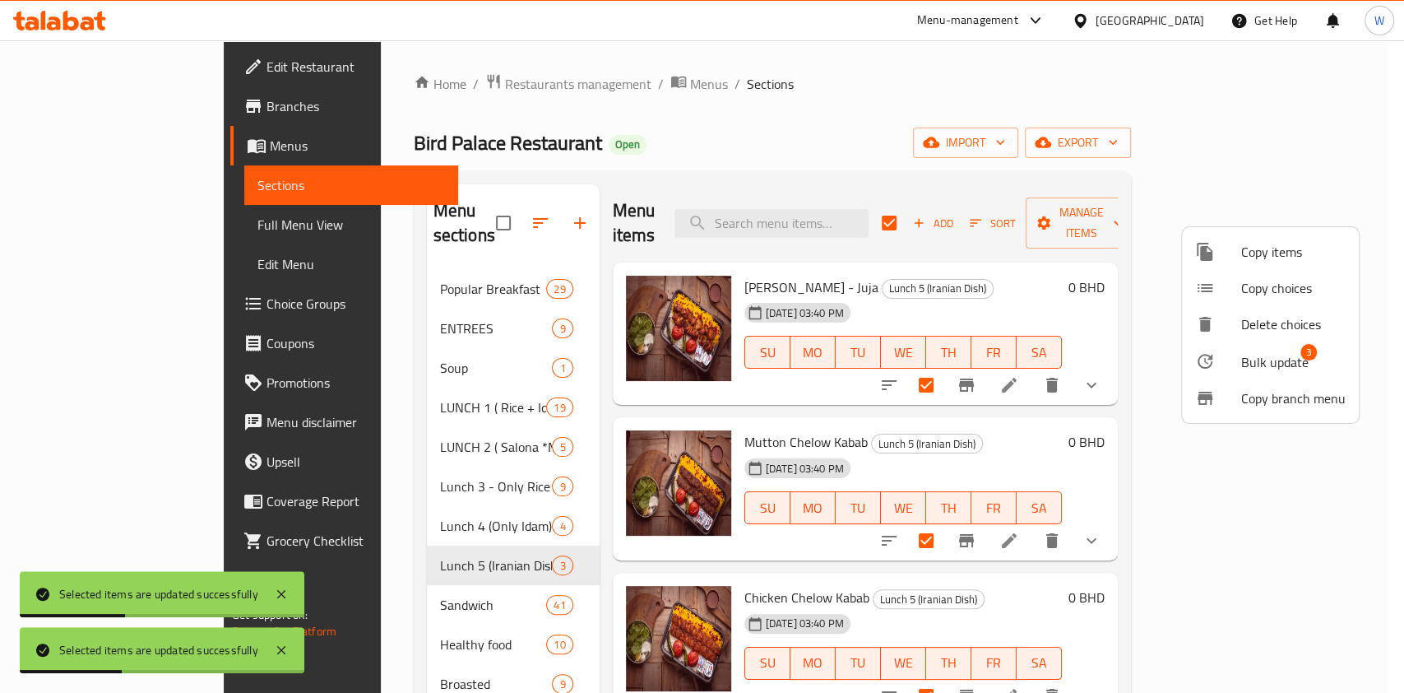
click at [1256, 368] on span "Bulk update" at bounding box center [1274, 362] width 67 height 20
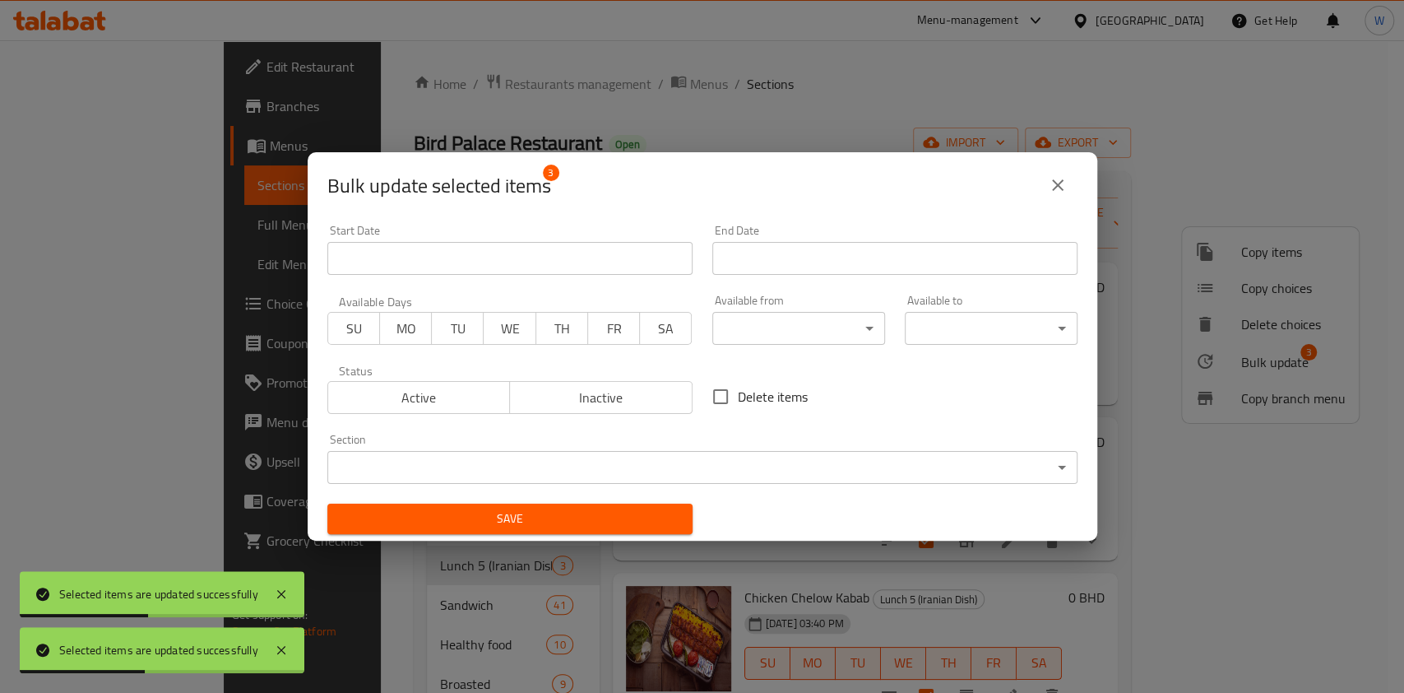
click at [824, 329] on body "Selected items are updated successfully Selected items are updated successfully…" at bounding box center [702, 366] width 1404 height 652
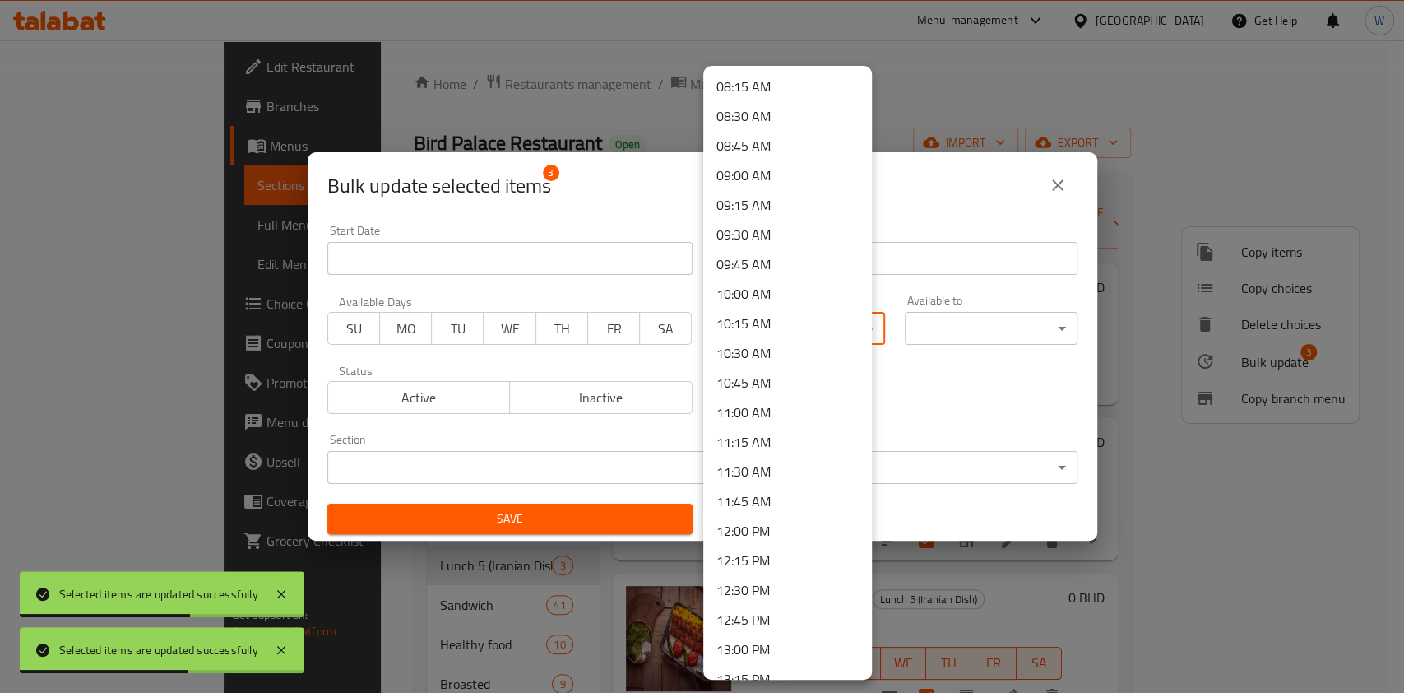
scroll to position [987, 0]
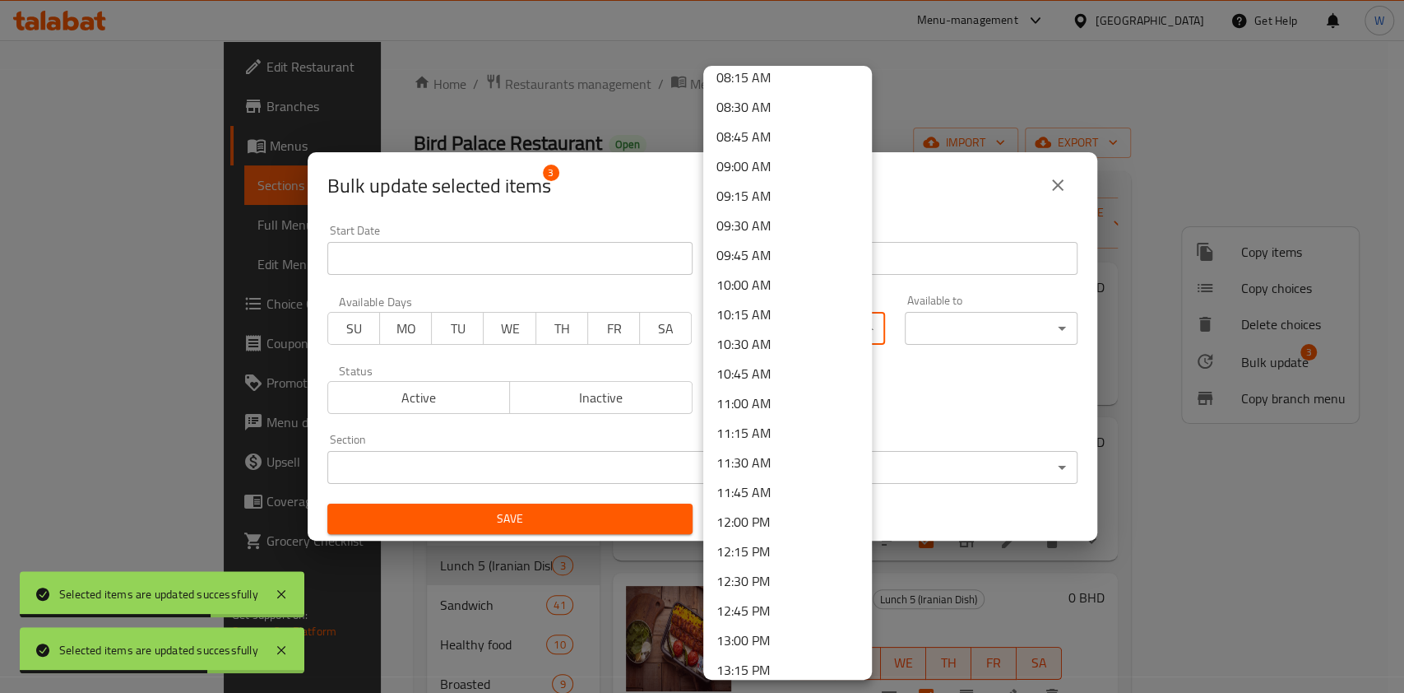
click at [772, 404] on li "11:00 AM" at bounding box center [787, 403] width 169 height 30
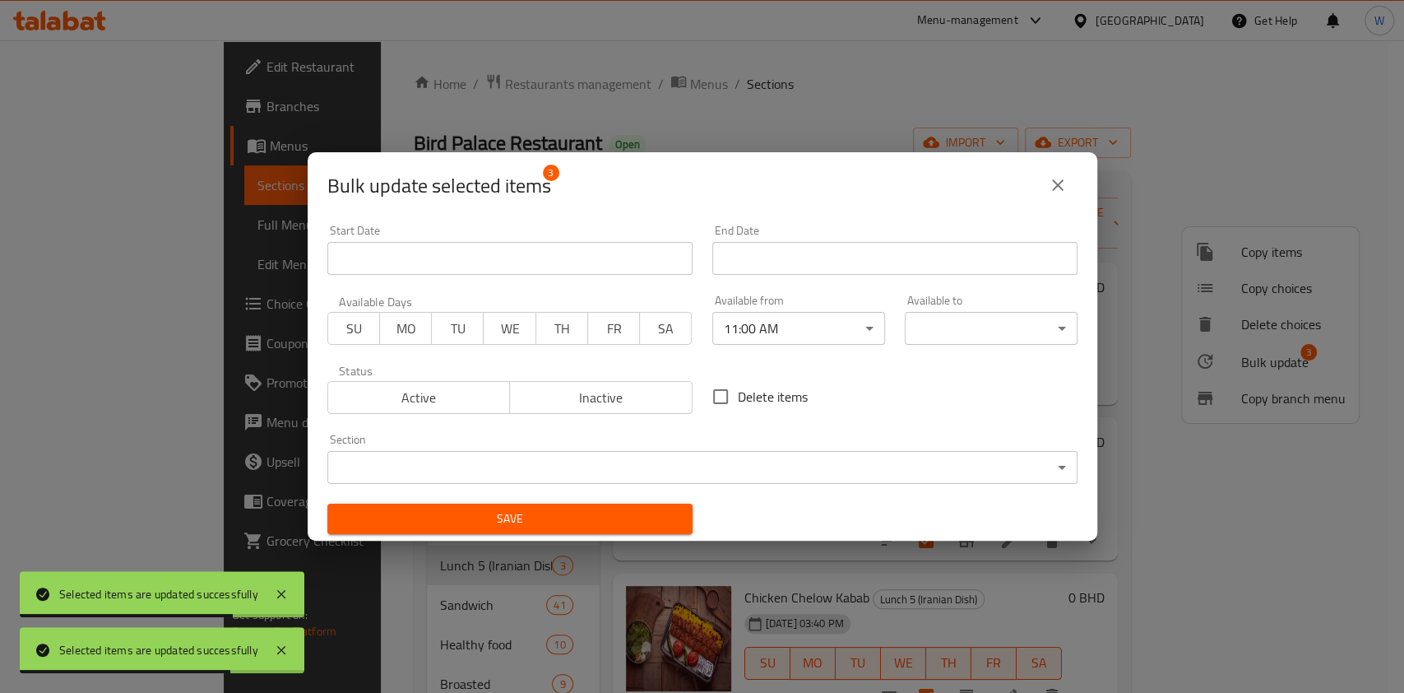
click at [969, 334] on body "Selected items are updated successfully Selected items are updated successfully…" at bounding box center [702, 366] width 1404 height 652
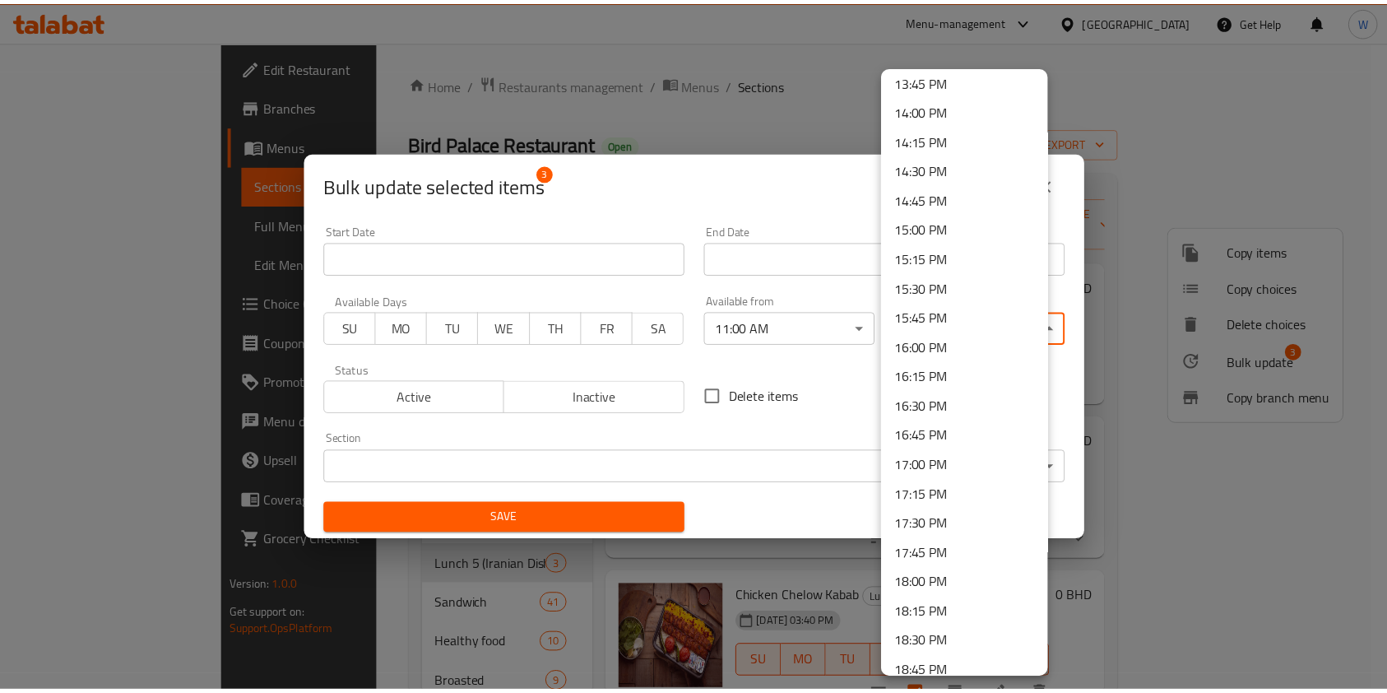
scroll to position [1645, 0]
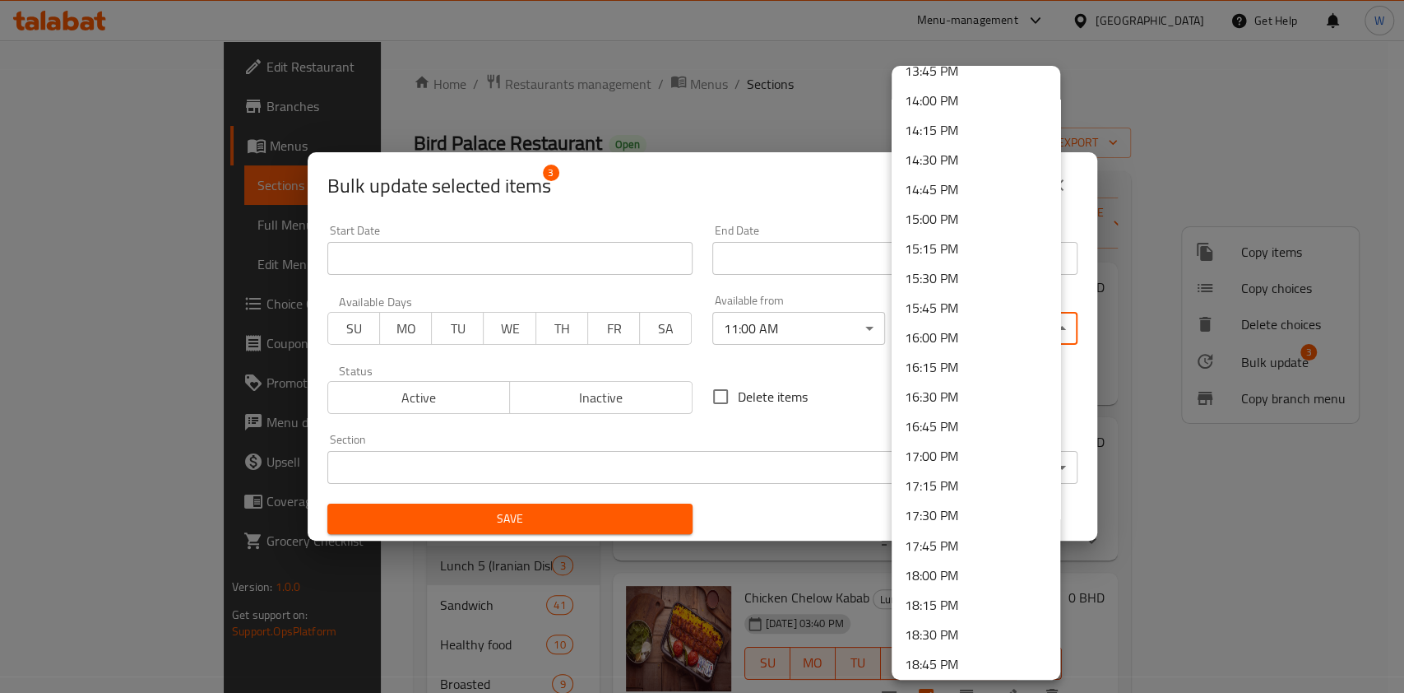
click at [954, 450] on li "17:00 PM" at bounding box center [976, 456] width 169 height 30
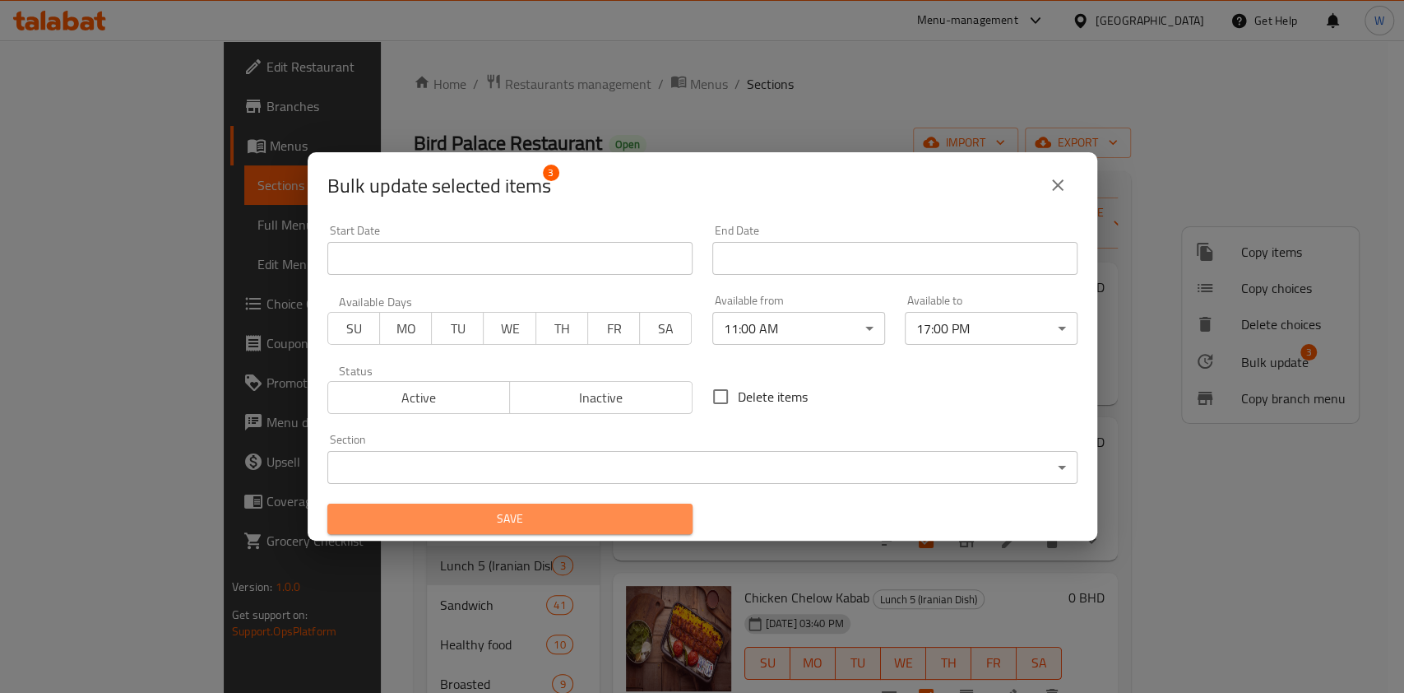
click at [625, 512] on span "Save" at bounding box center [510, 518] width 339 height 21
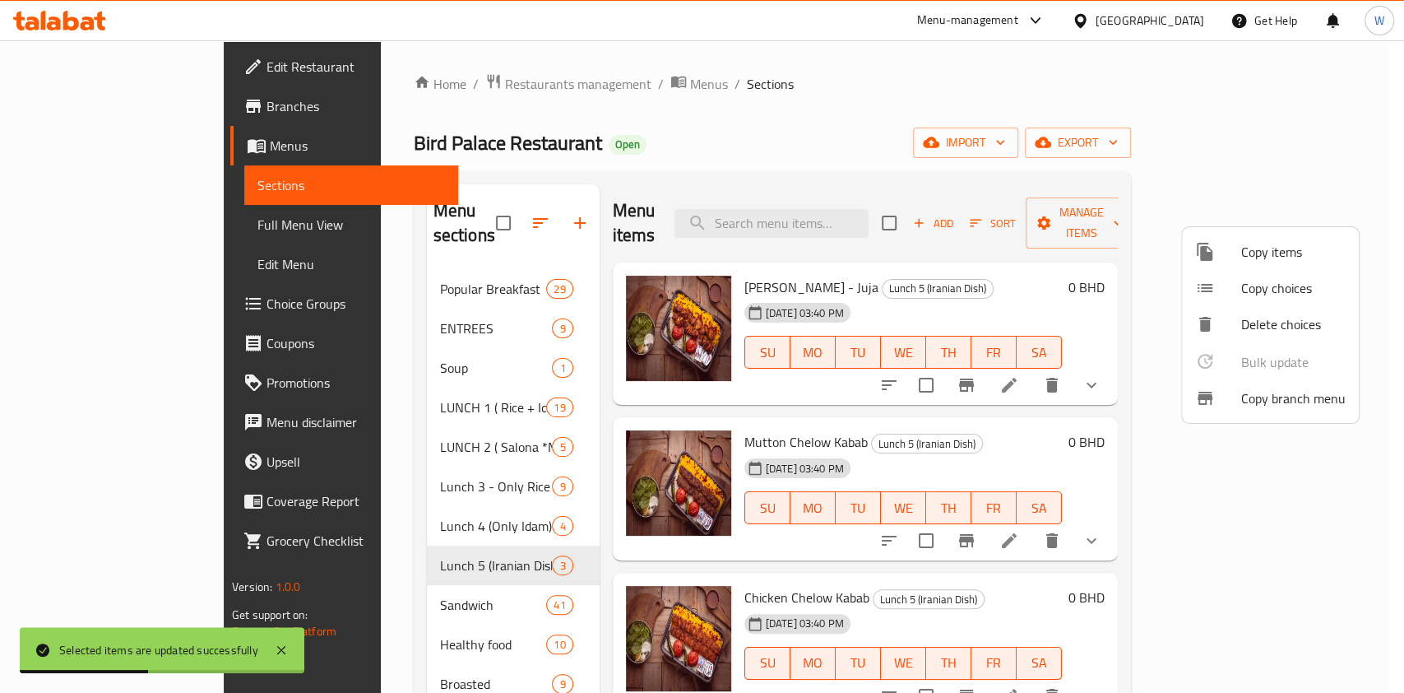
click at [1044, 560] on div at bounding box center [702, 346] width 1404 height 693
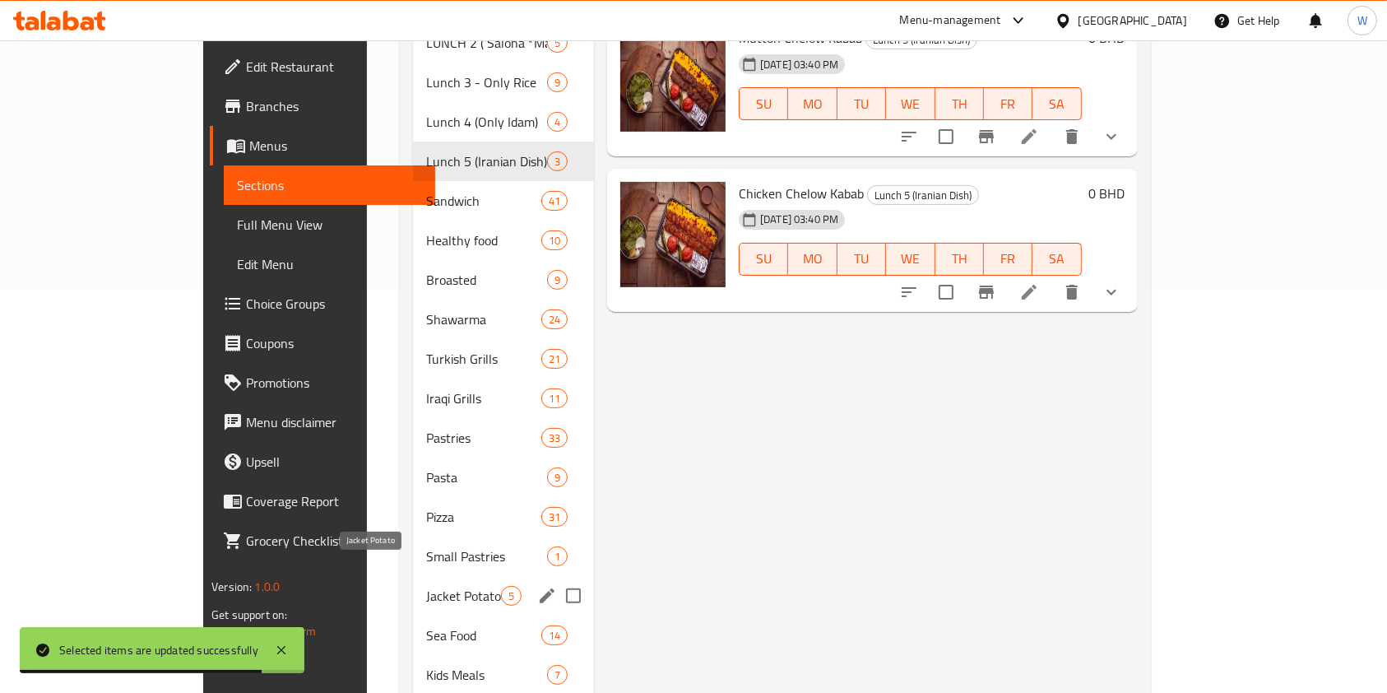
scroll to position [438, 0]
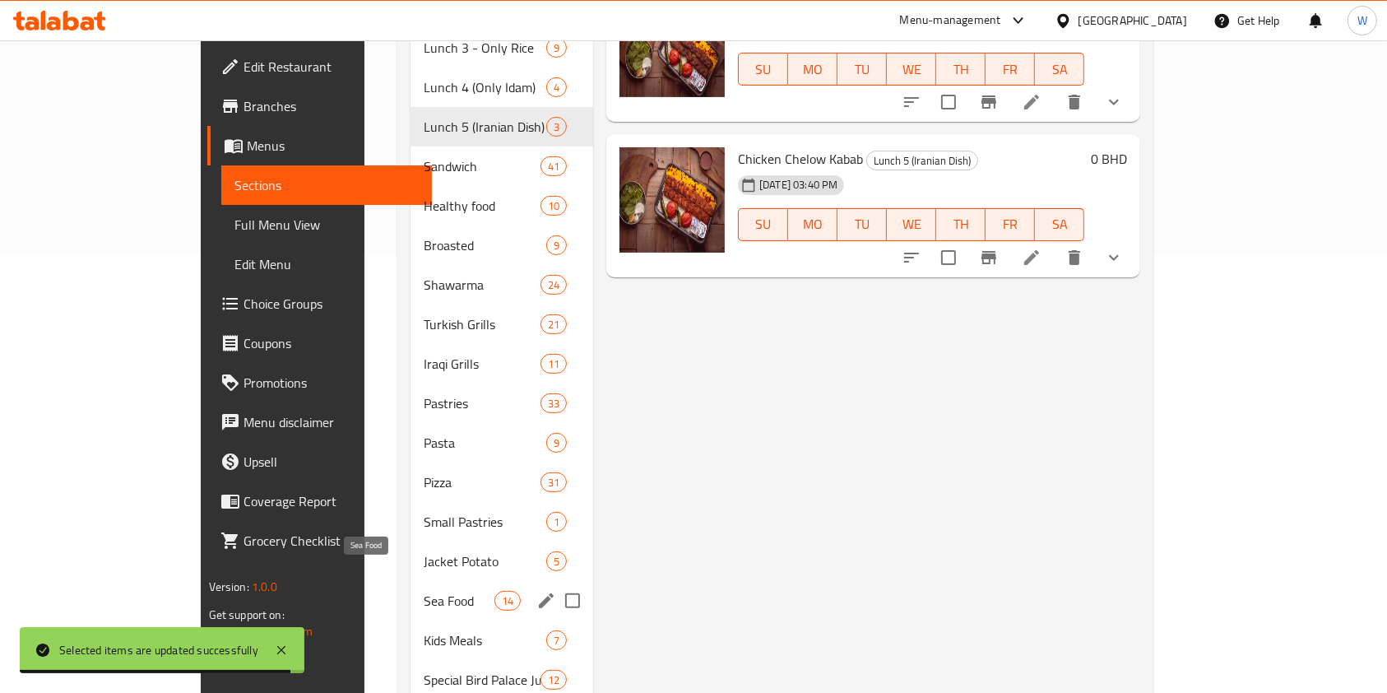
click at [424, 591] on span "Sea Food" at bounding box center [459, 601] width 70 height 20
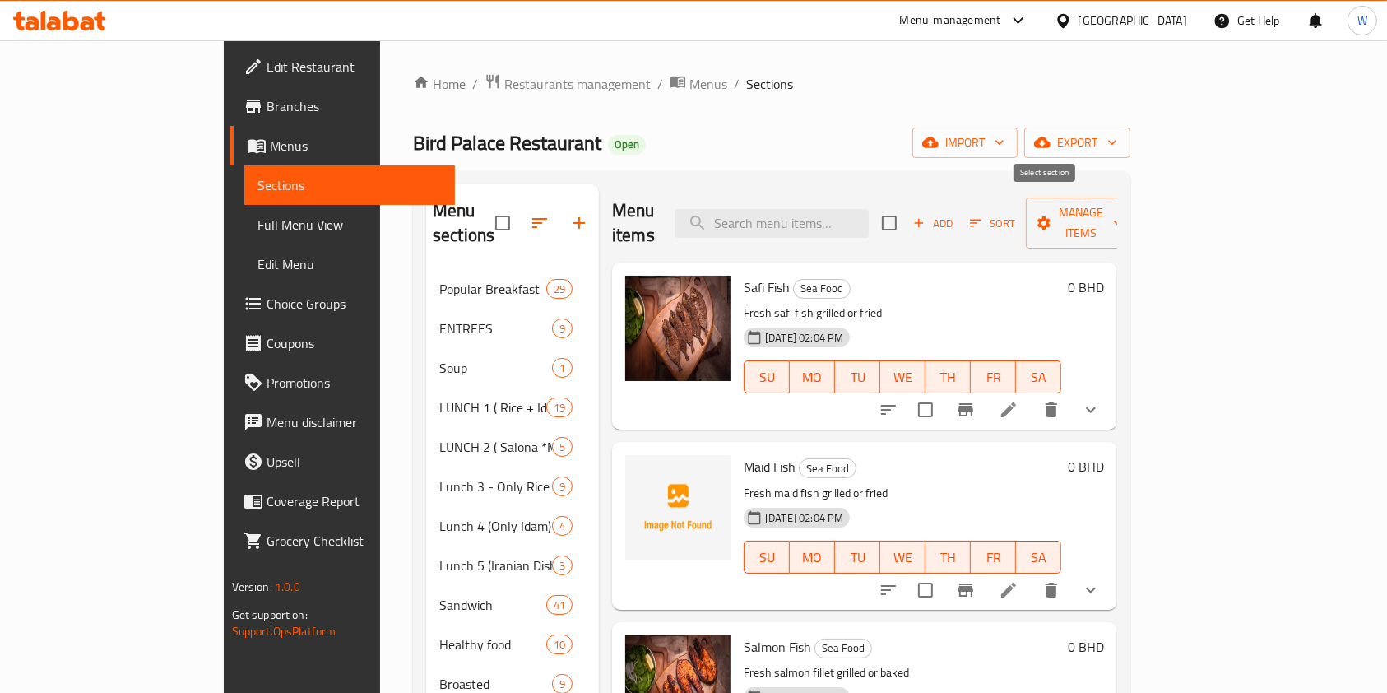
click at [907, 217] on input "checkbox" at bounding box center [889, 223] width 35 height 35
click at [1123, 213] on span "Manage items" at bounding box center [1081, 222] width 84 height 41
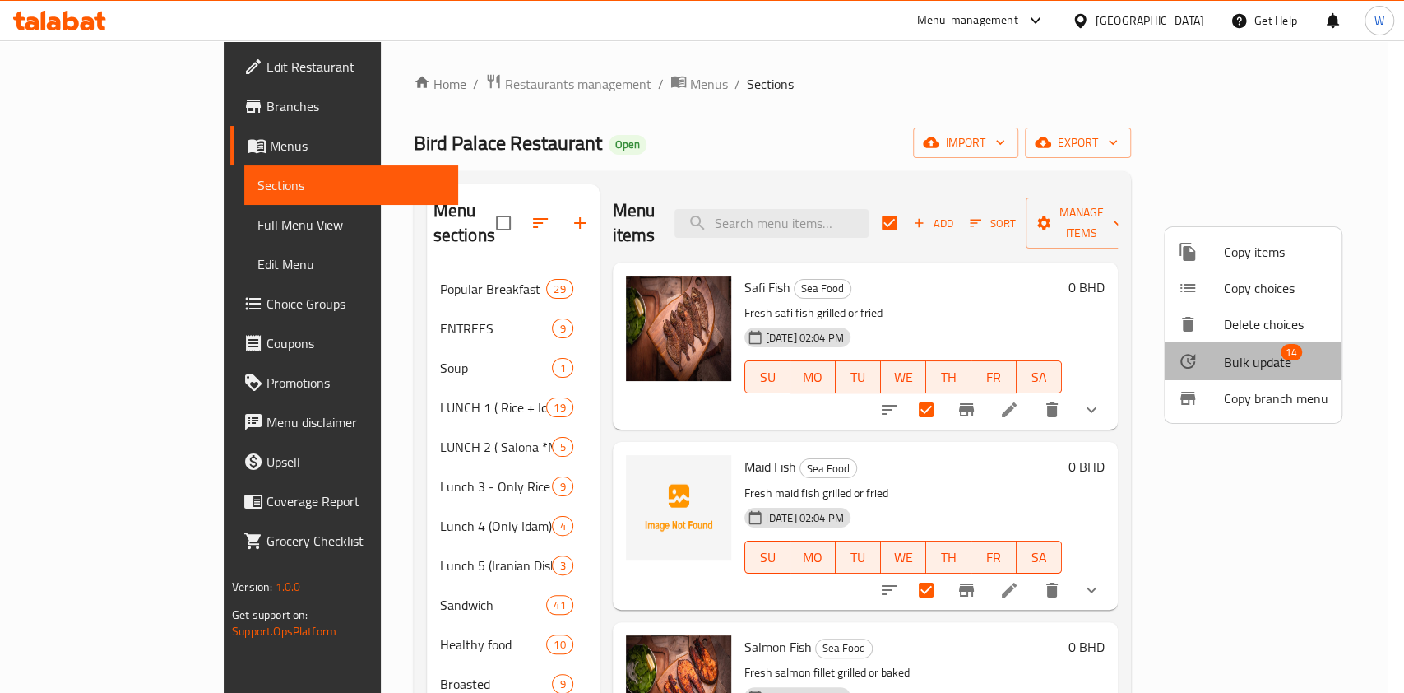
click at [1240, 355] on span "Bulk update" at bounding box center [1257, 362] width 67 height 20
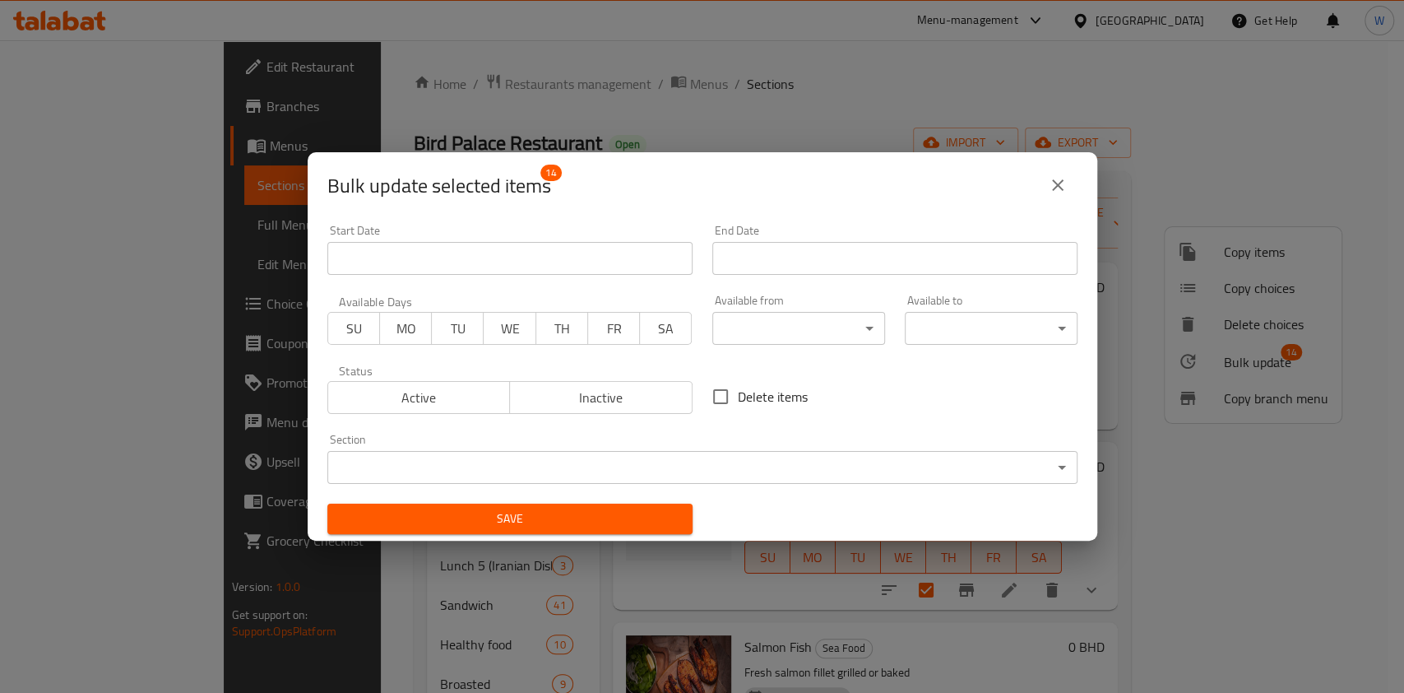
click at [762, 324] on body "​ Menu-management Bahrain Get Help W Edit Restaurant Branches Menus Sections Fu…" at bounding box center [702, 366] width 1404 height 652
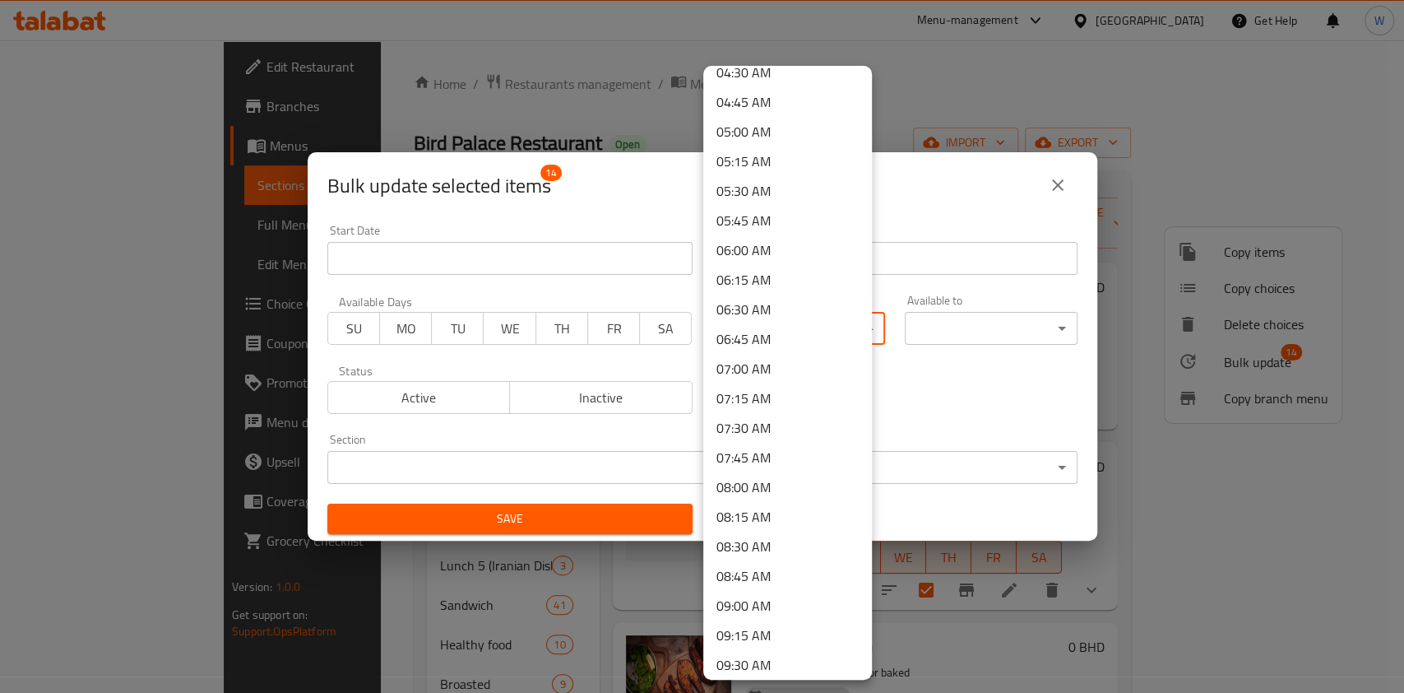
scroll to position [987, 0]
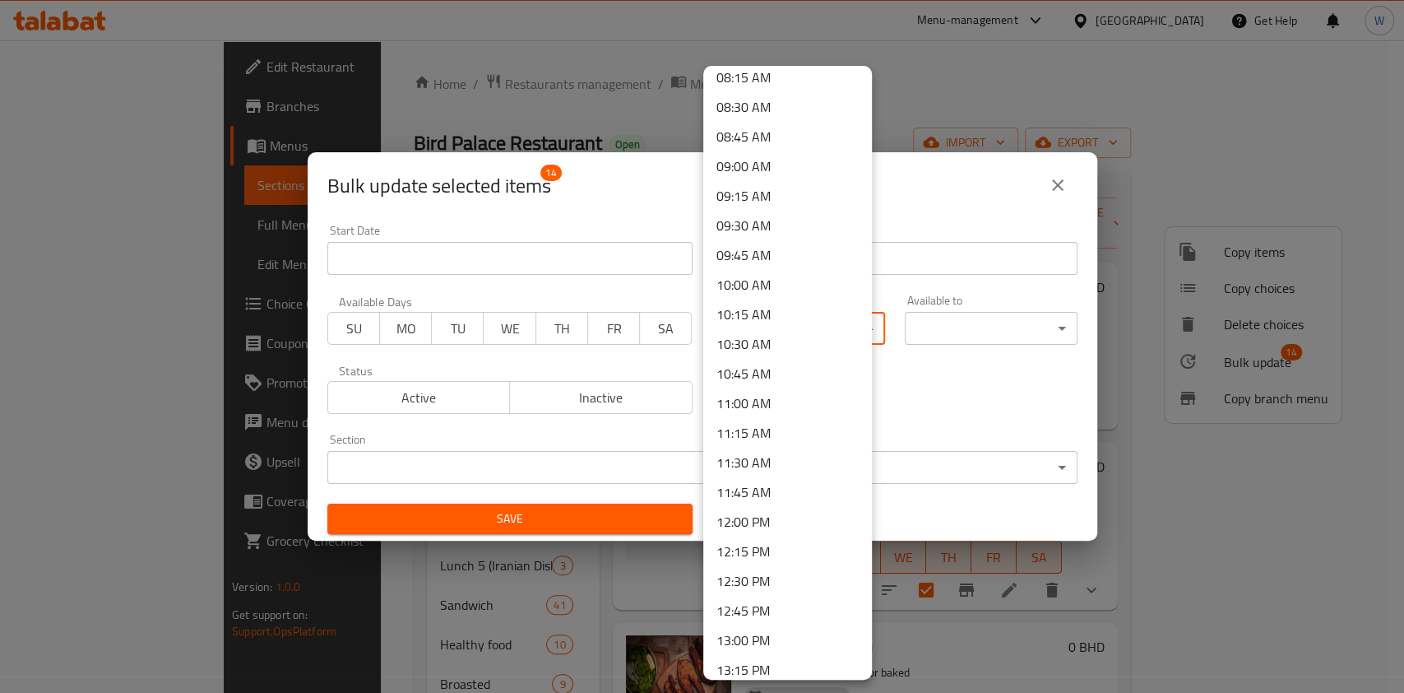
click at [778, 397] on li "11:00 AM" at bounding box center [787, 403] width 169 height 30
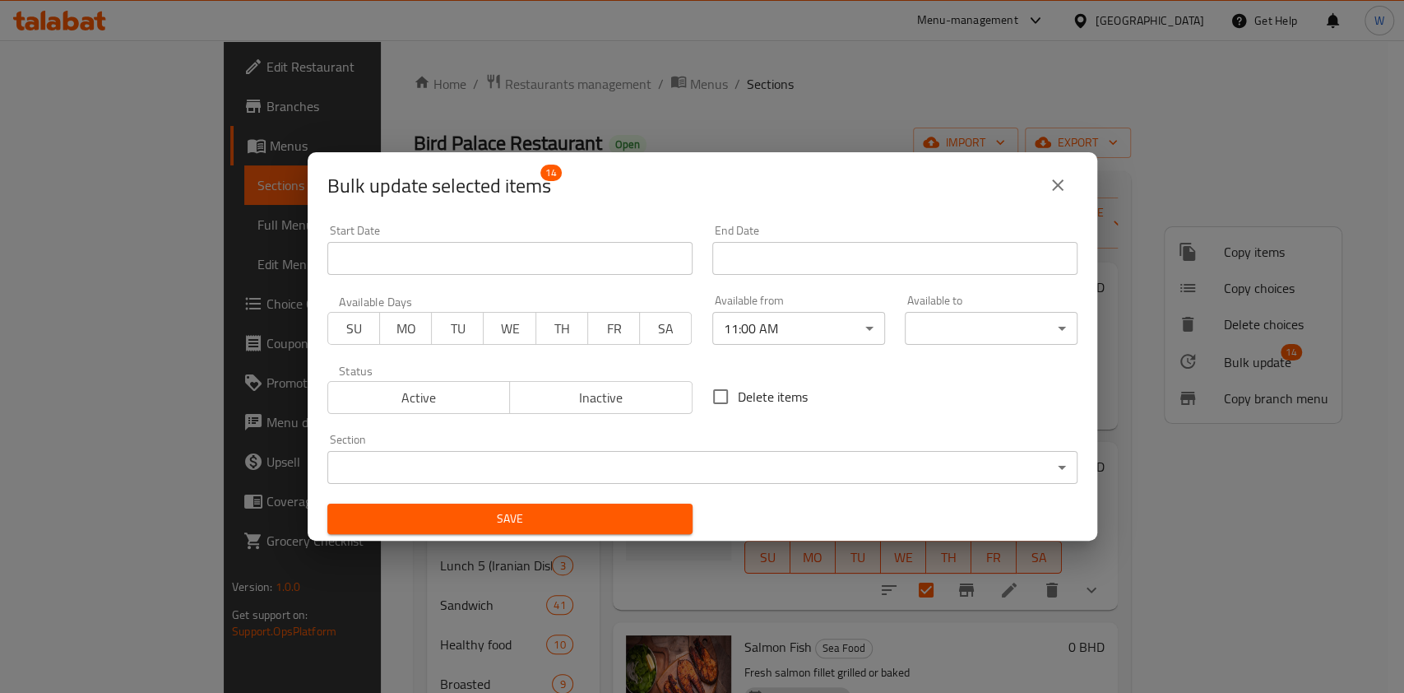
click at [962, 332] on div "00:00 AM 00:15 AM 00:30 AM 00:45 AM 01:00 AM 01:15 AM 01:30 AM 01:45 AM 02:00 A…" at bounding box center [702, 346] width 1404 height 693
click at [967, 332] on body "​ Menu-management Bahrain Get Help W Edit Restaurant Branches Menus Sections Fu…" at bounding box center [702, 366] width 1404 height 652
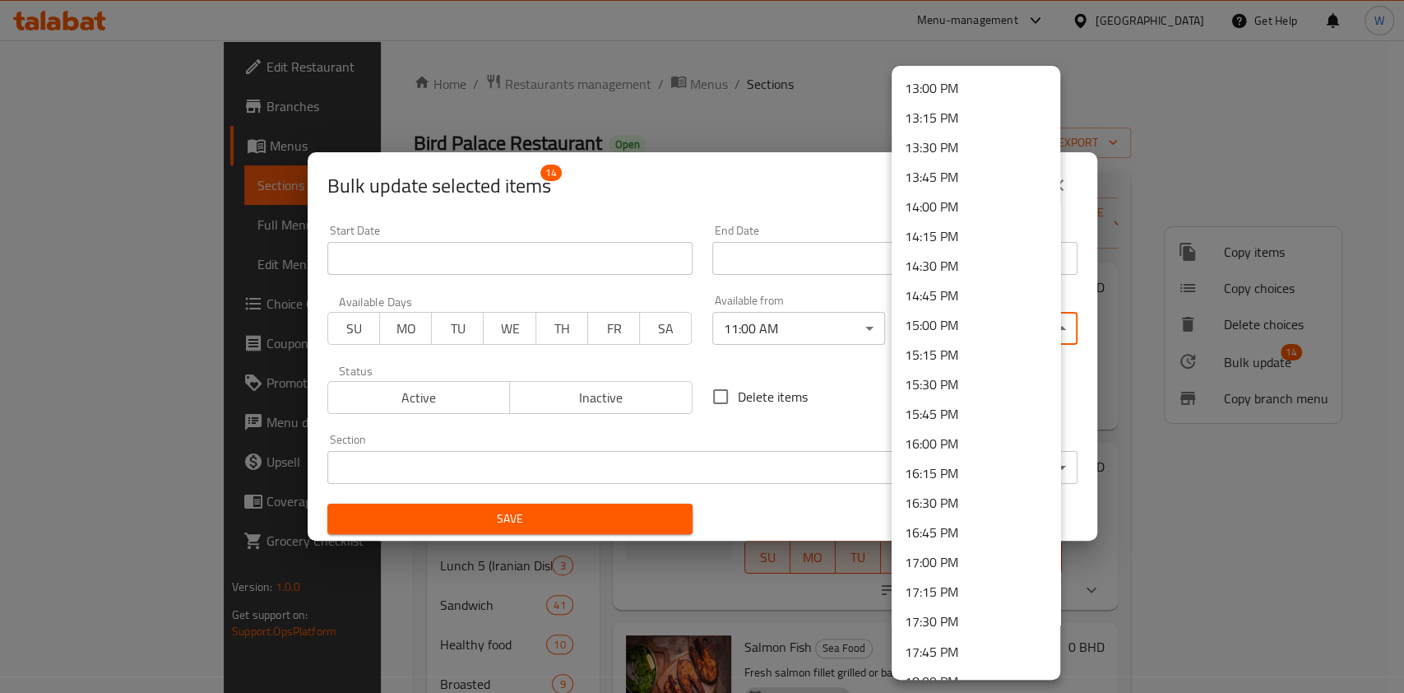
scroll to position [1755, 0]
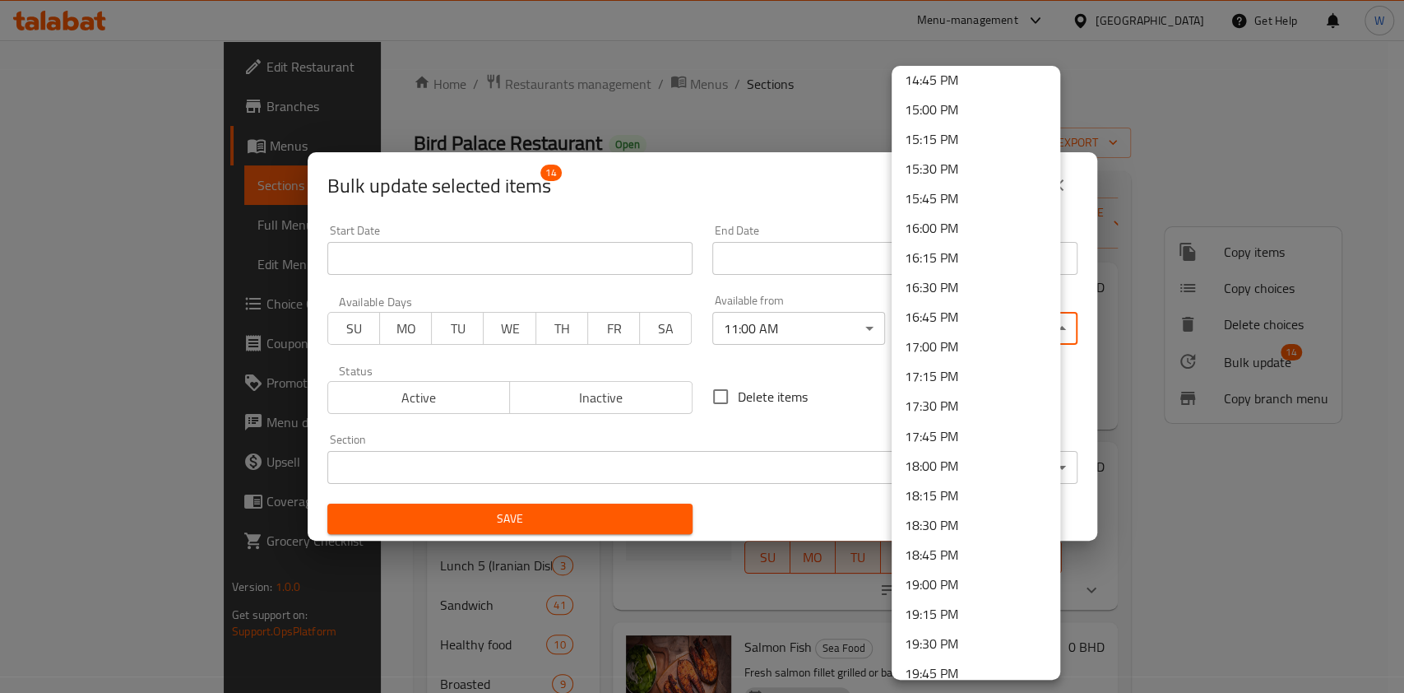
click at [954, 342] on li "17:00 PM" at bounding box center [976, 347] width 169 height 30
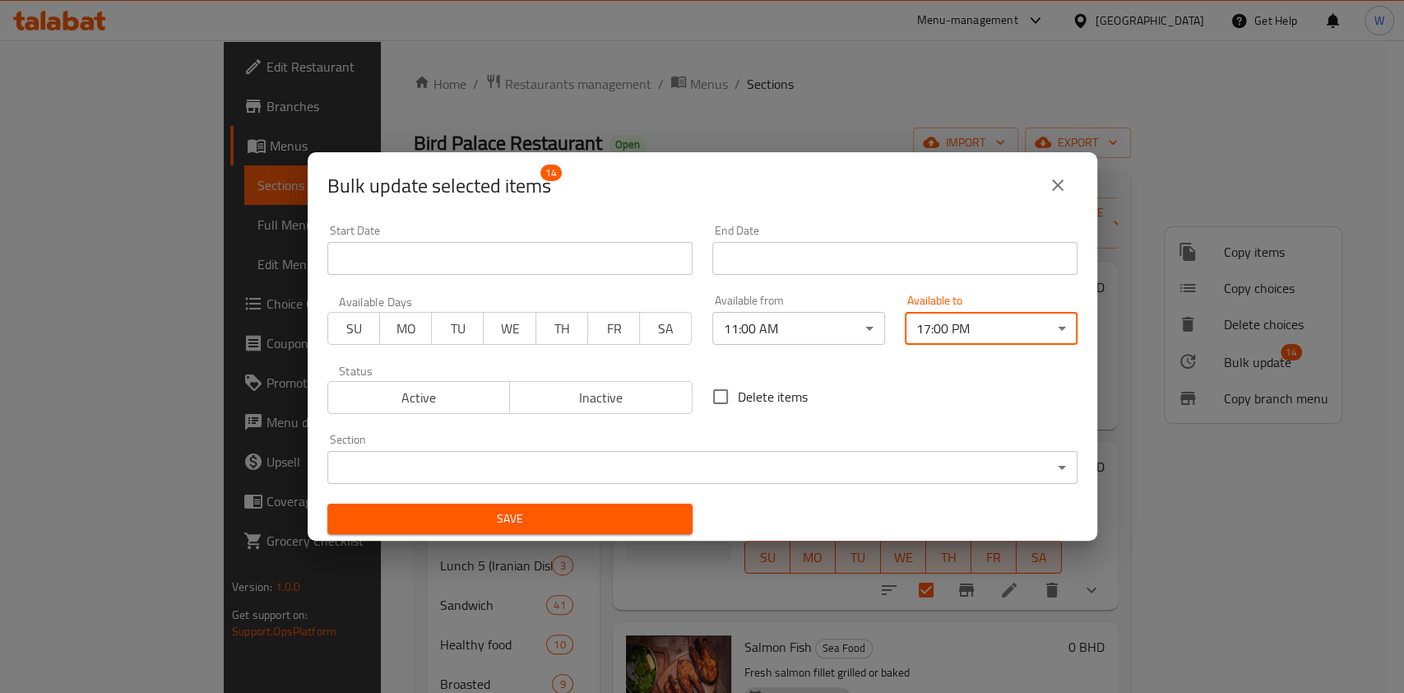
click at [546, 528] on span "Save" at bounding box center [510, 518] width 339 height 21
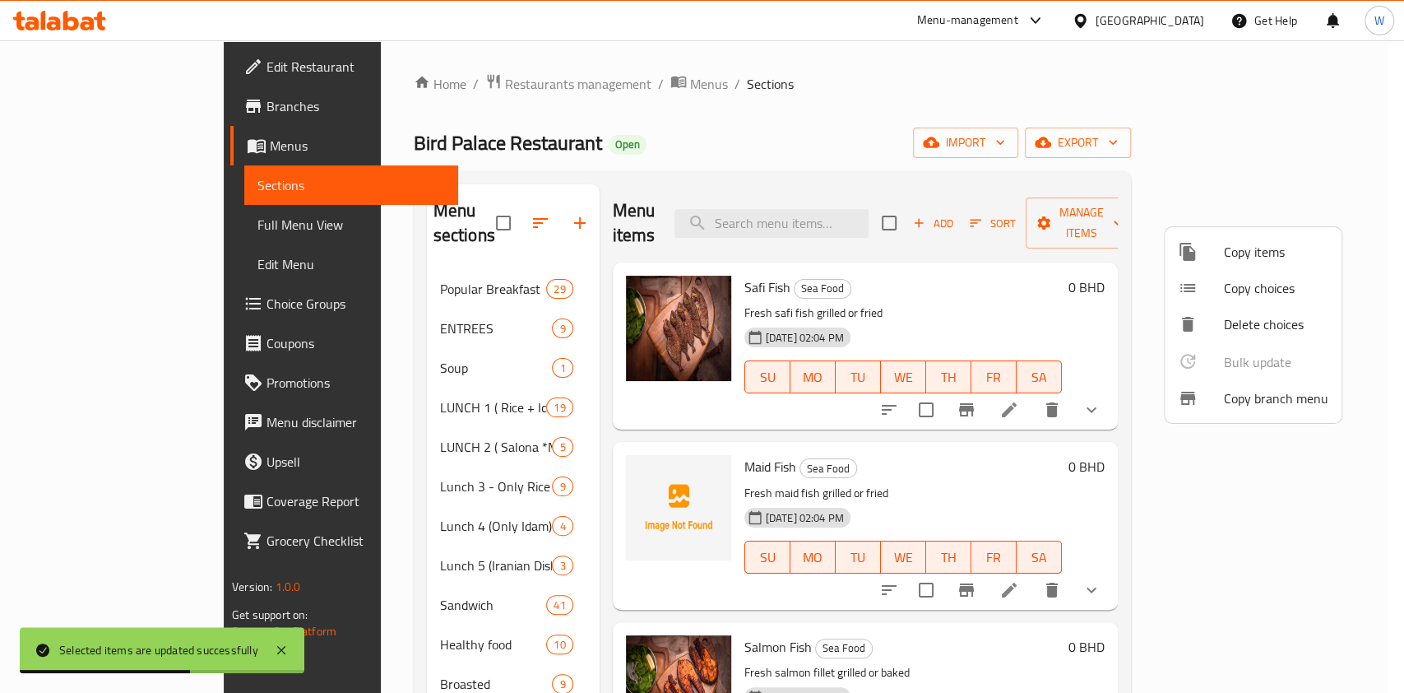
click at [369, 615] on div at bounding box center [702, 346] width 1404 height 693
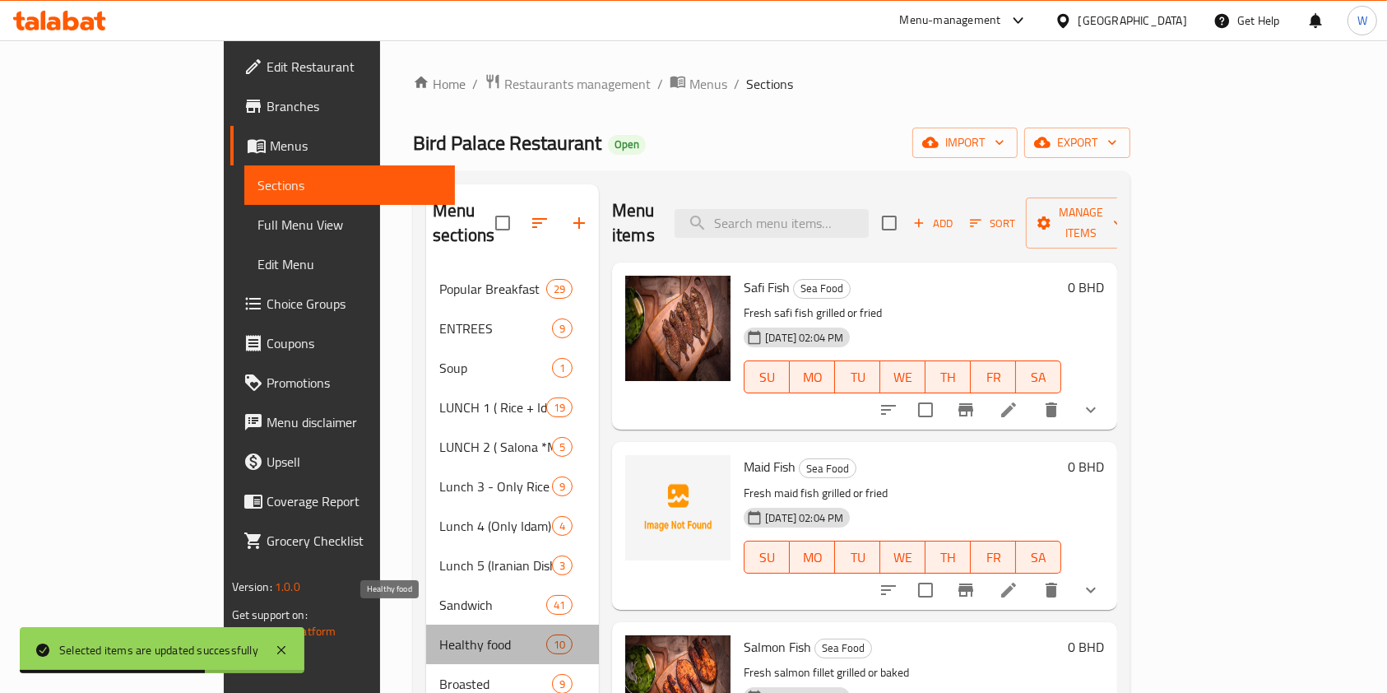
click at [439, 634] on span "Healthy food" at bounding box center [492, 644] width 107 height 20
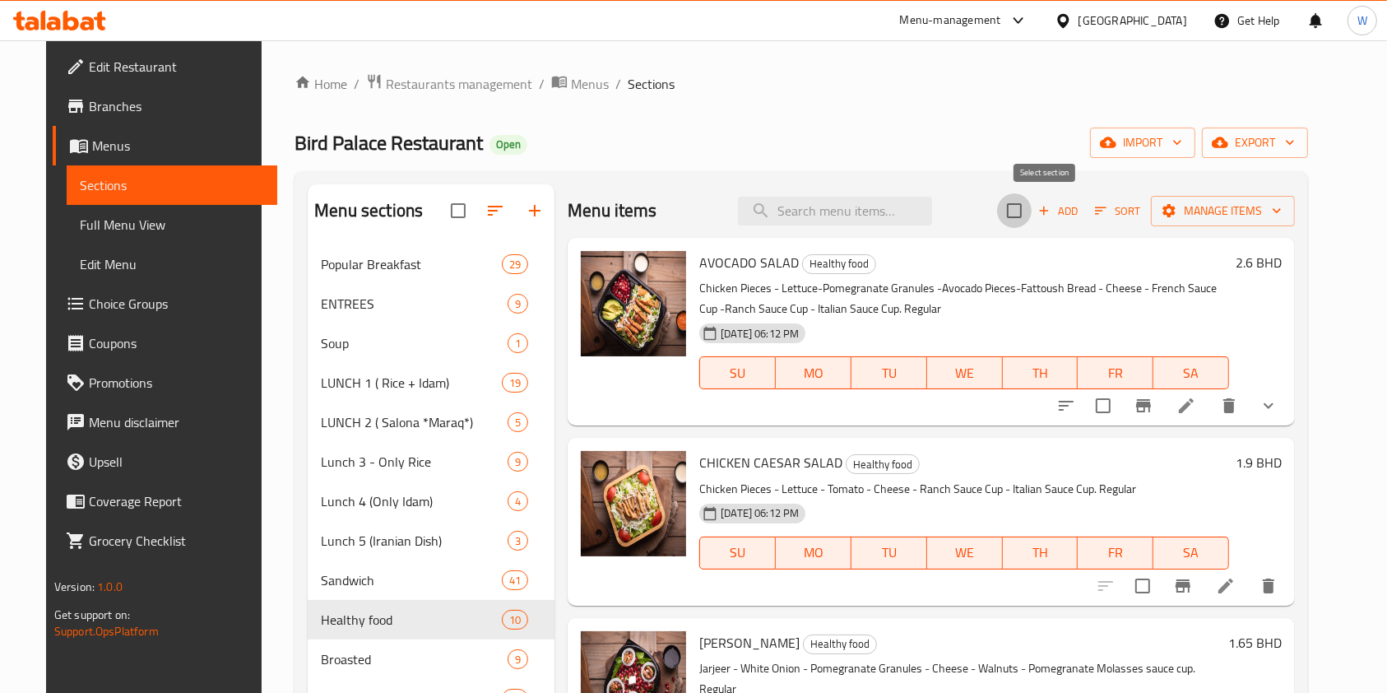
click at [1032, 209] on input "checkbox" at bounding box center [1014, 210] width 35 height 35
click at [1221, 225] on button "Manage items" at bounding box center [1223, 211] width 144 height 30
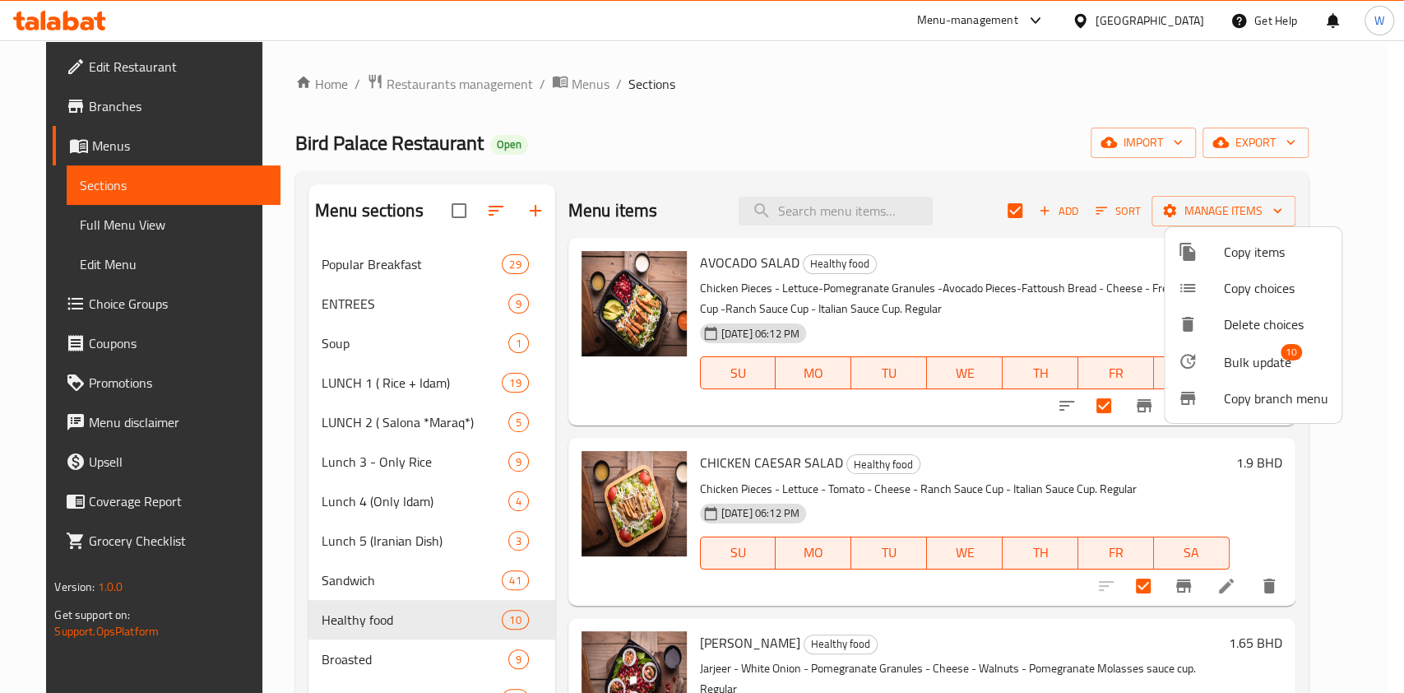
click at [1245, 359] on span "Bulk update" at bounding box center [1257, 362] width 67 height 20
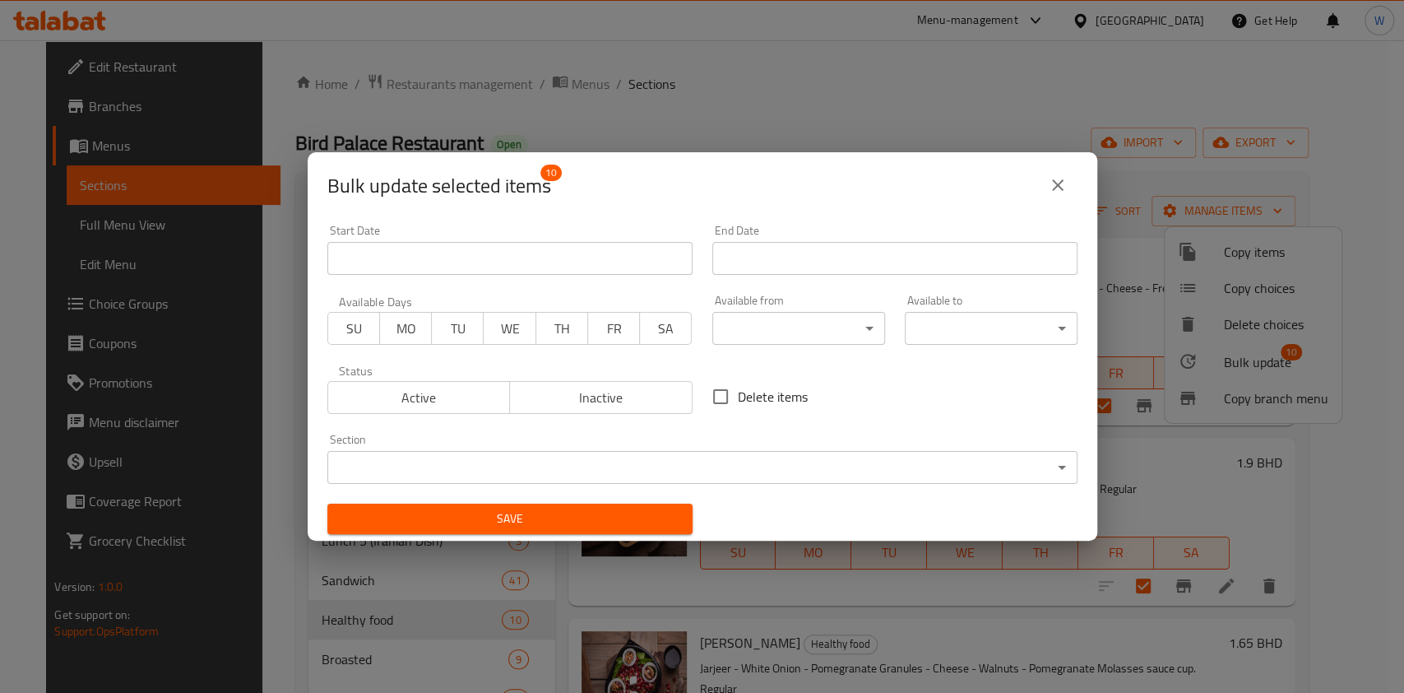
click at [864, 339] on body "​ Menu-management Bahrain Get Help W Edit Restaurant Branches Menus Sections Fu…" at bounding box center [702, 366] width 1404 height 652
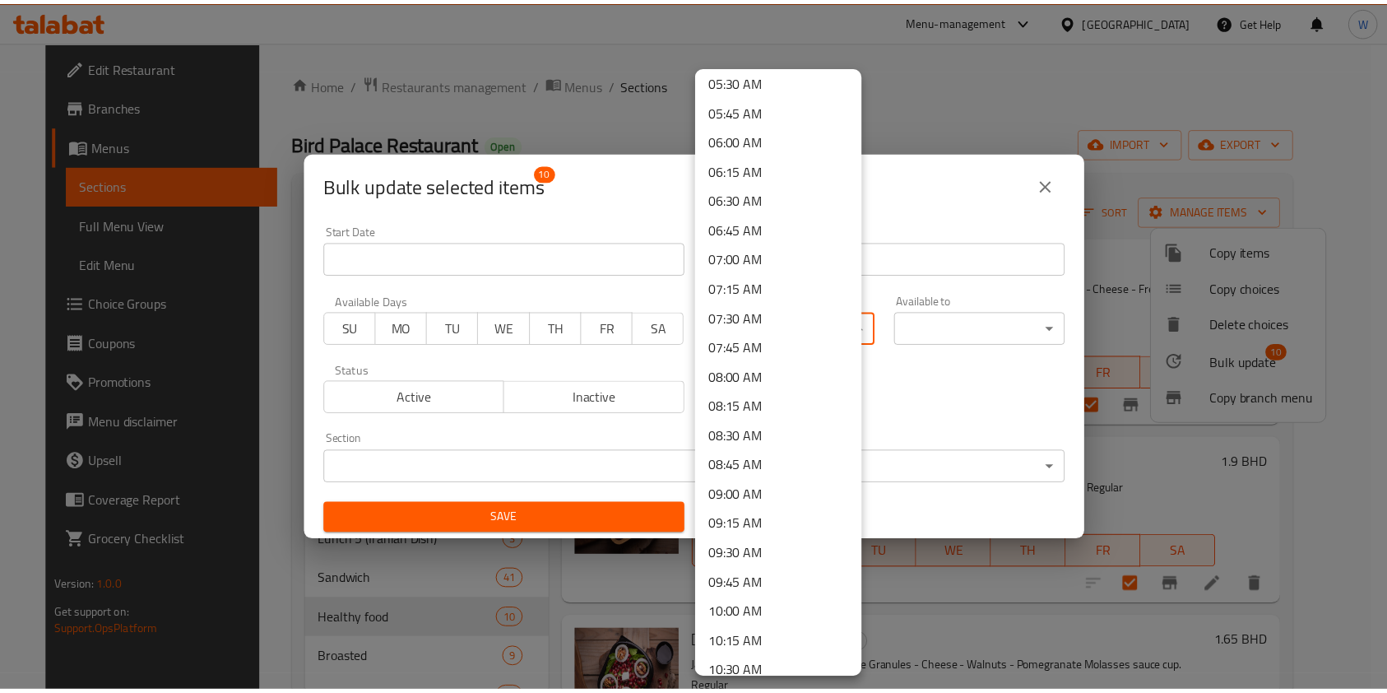
scroll to position [767, 0]
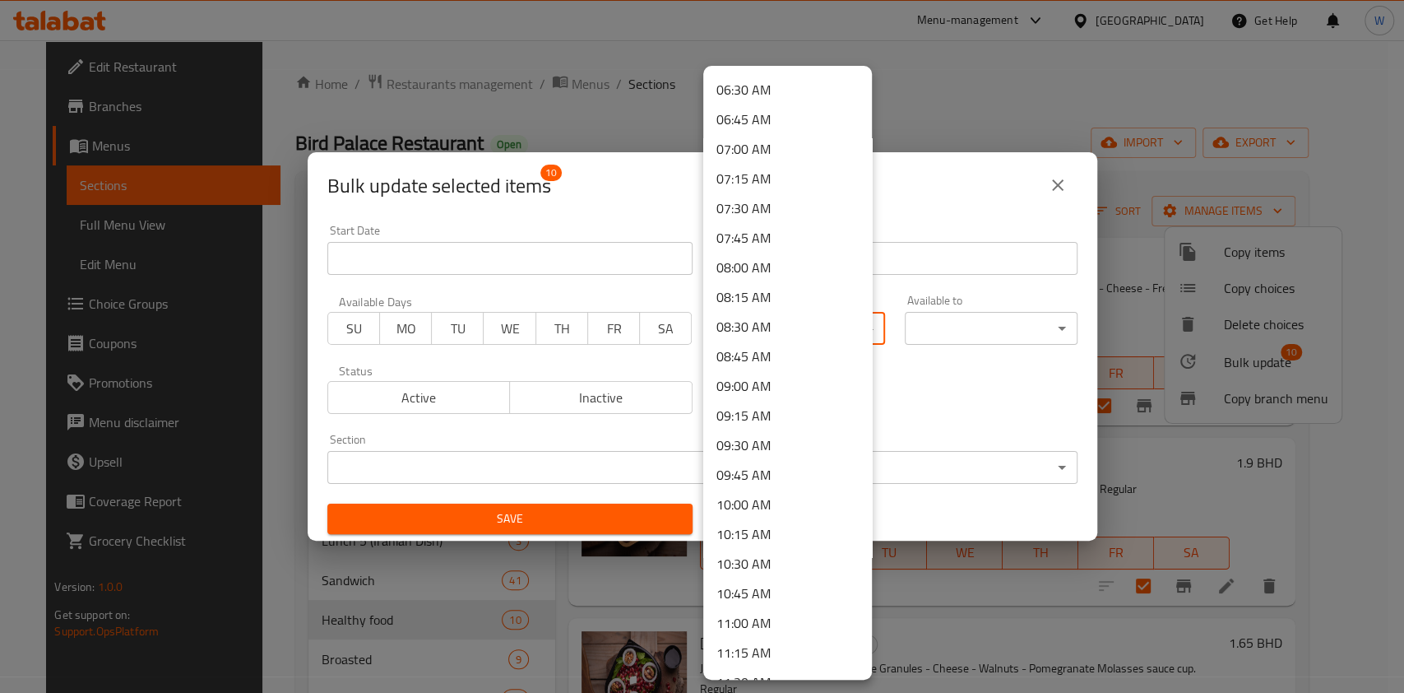
click at [772, 392] on li "09:00 AM" at bounding box center [787, 386] width 169 height 30
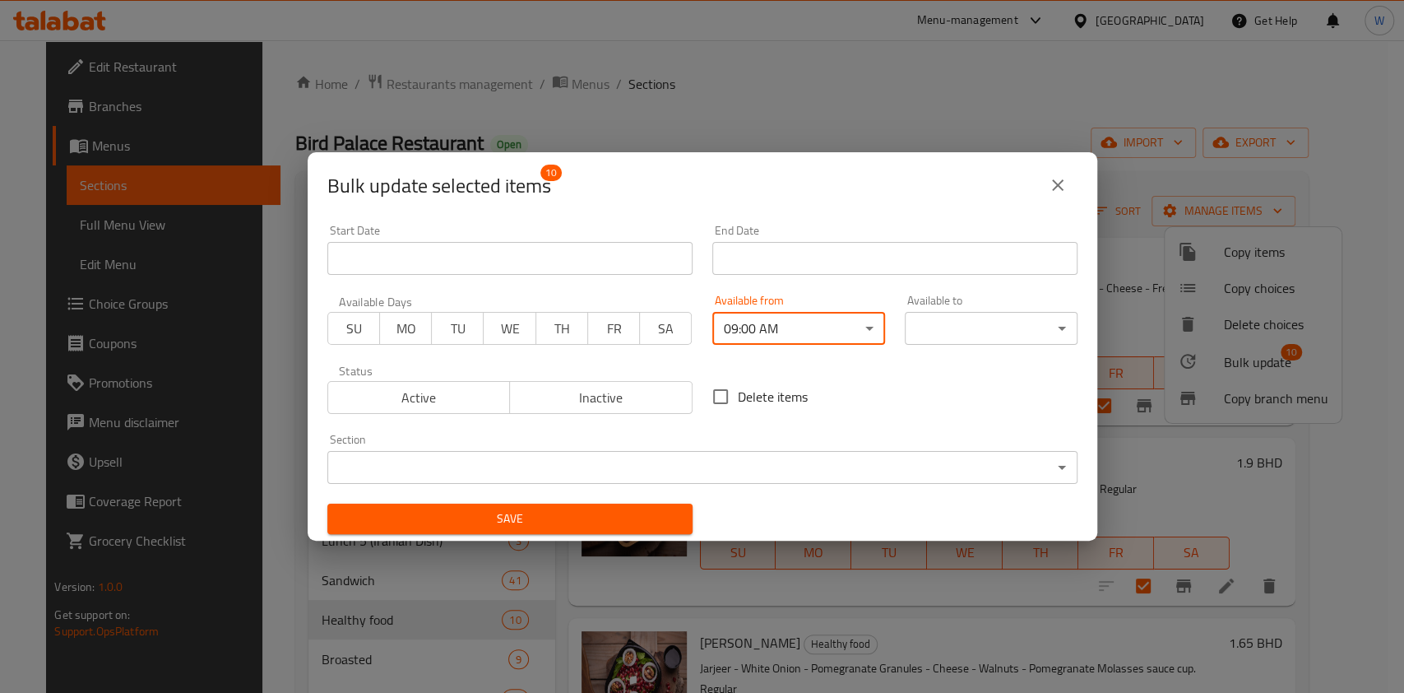
click at [629, 499] on div "Save" at bounding box center [510, 519] width 385 height 50
click at [627, 515] on span "Save" at bounding box center [510, 518] width 339 height 21
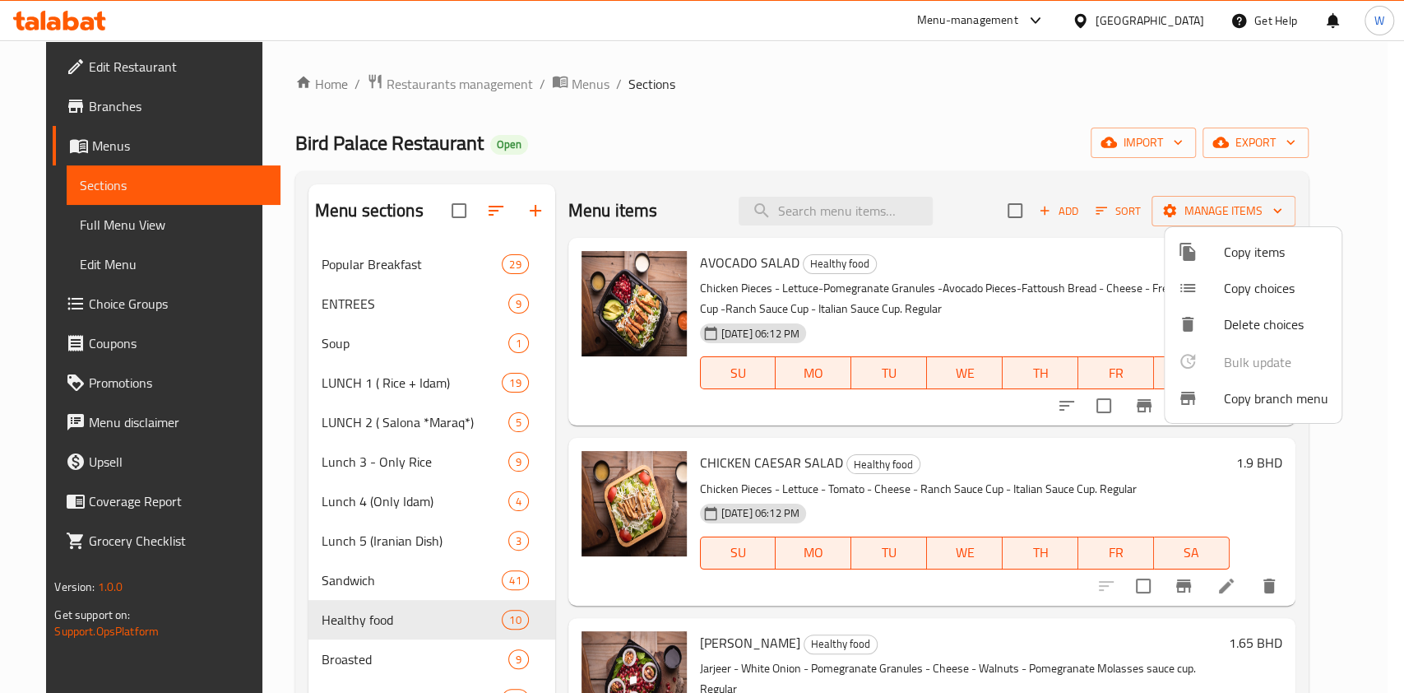
click at [579, 605] on div at bounding box center [702, 346] width 1404 height 693
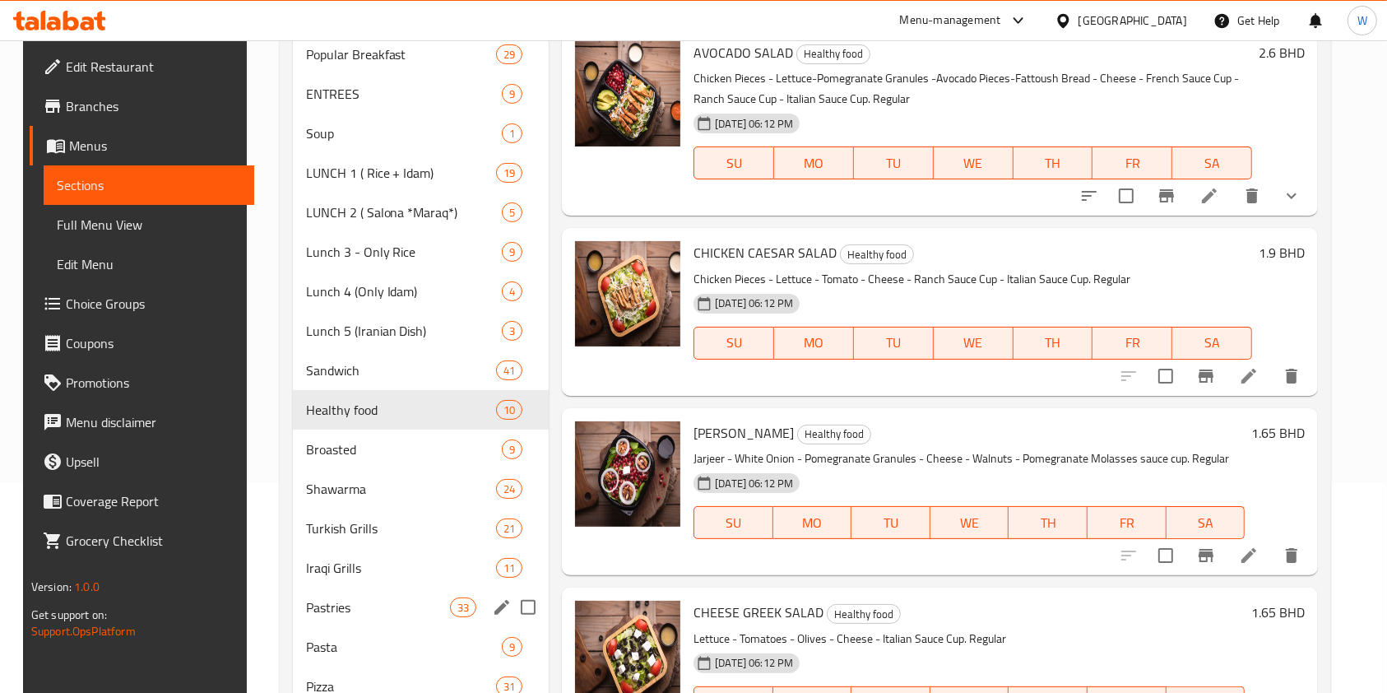
scroll to position [219, 0]
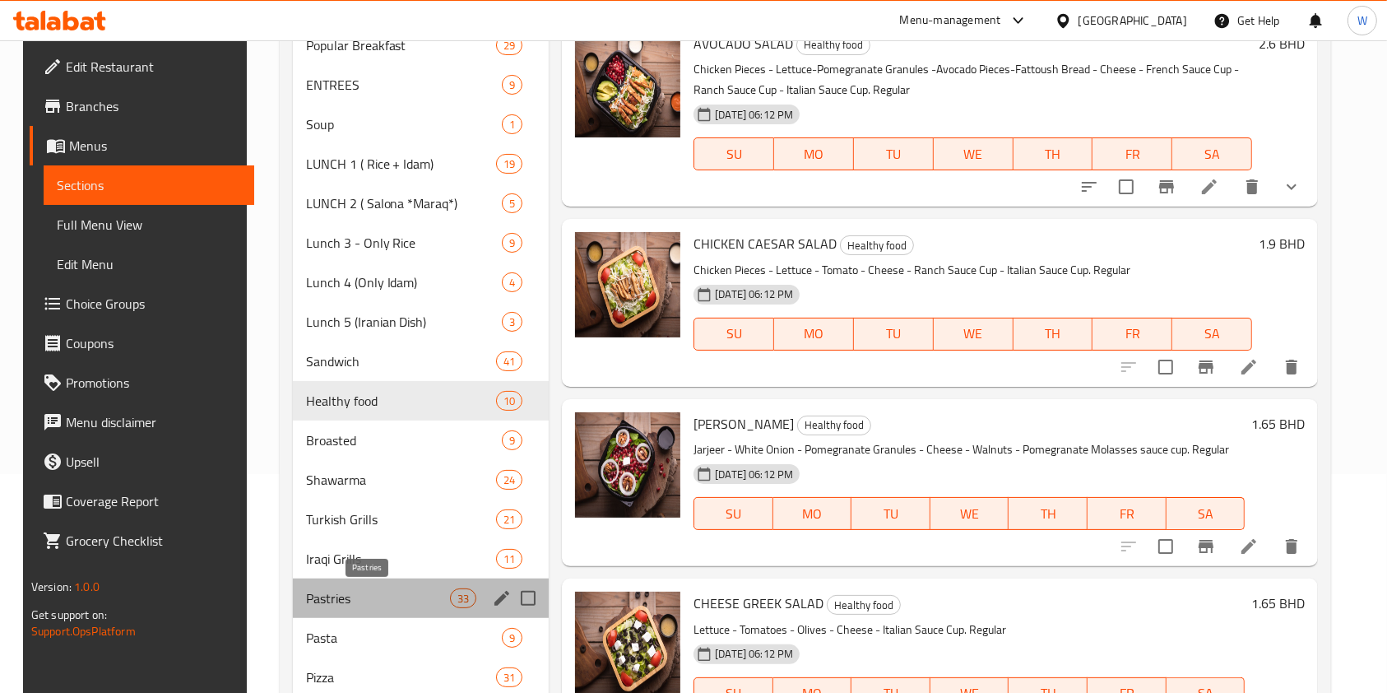
click at [401, 595] on span "Pastries" at bounding box center [378, 598] width 144 height 20
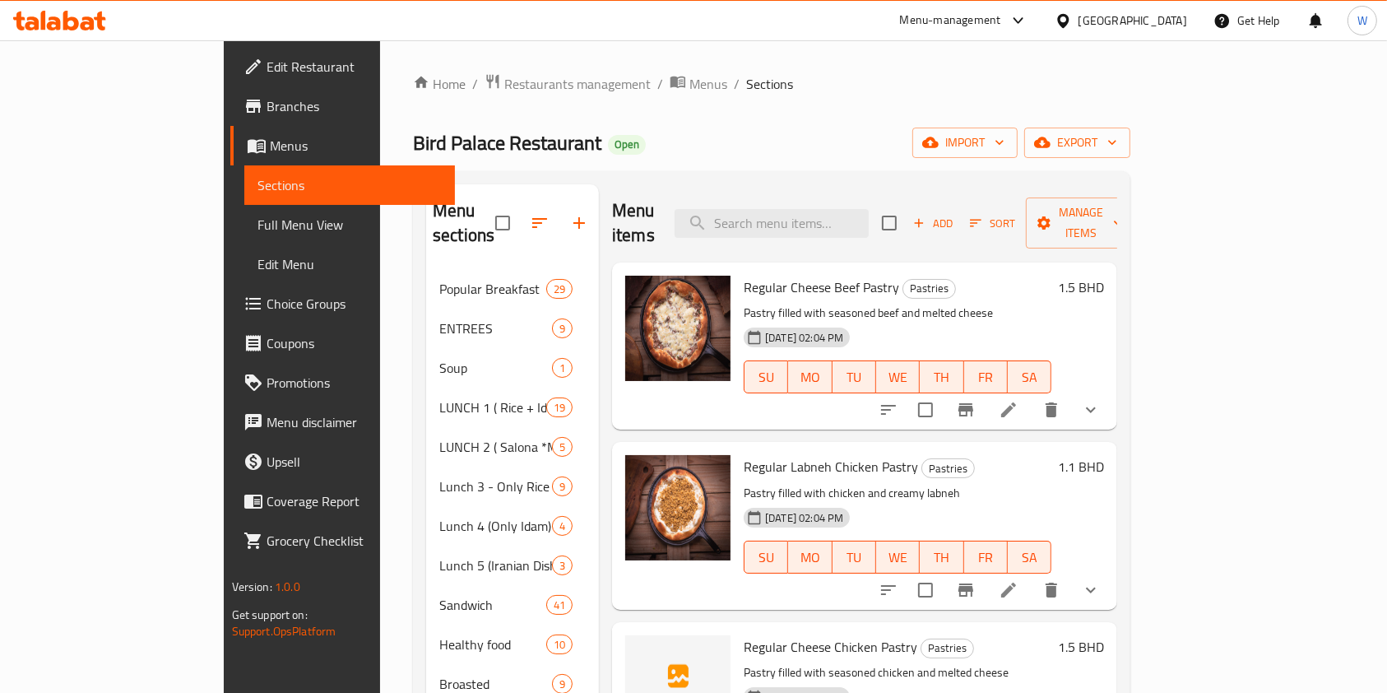
click at [907, 216] on input "checkbox" at bounding box center [889, 223] width 35 height 35
click at [1123, 220] on span "Manage items" at bounding box center [1081, 222] width 84 height 41
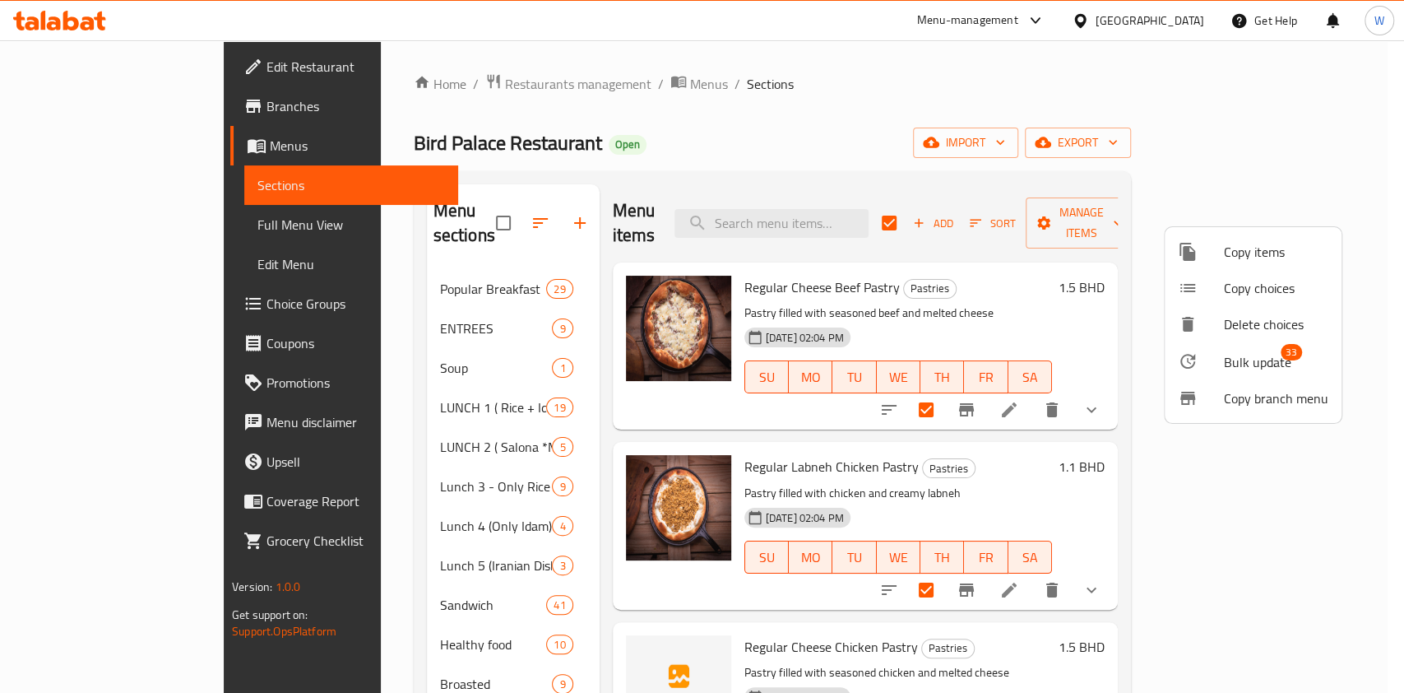
click at [1236, 365] on span "Bulk update" at bounding box center [1257, 362] width 67 height 20
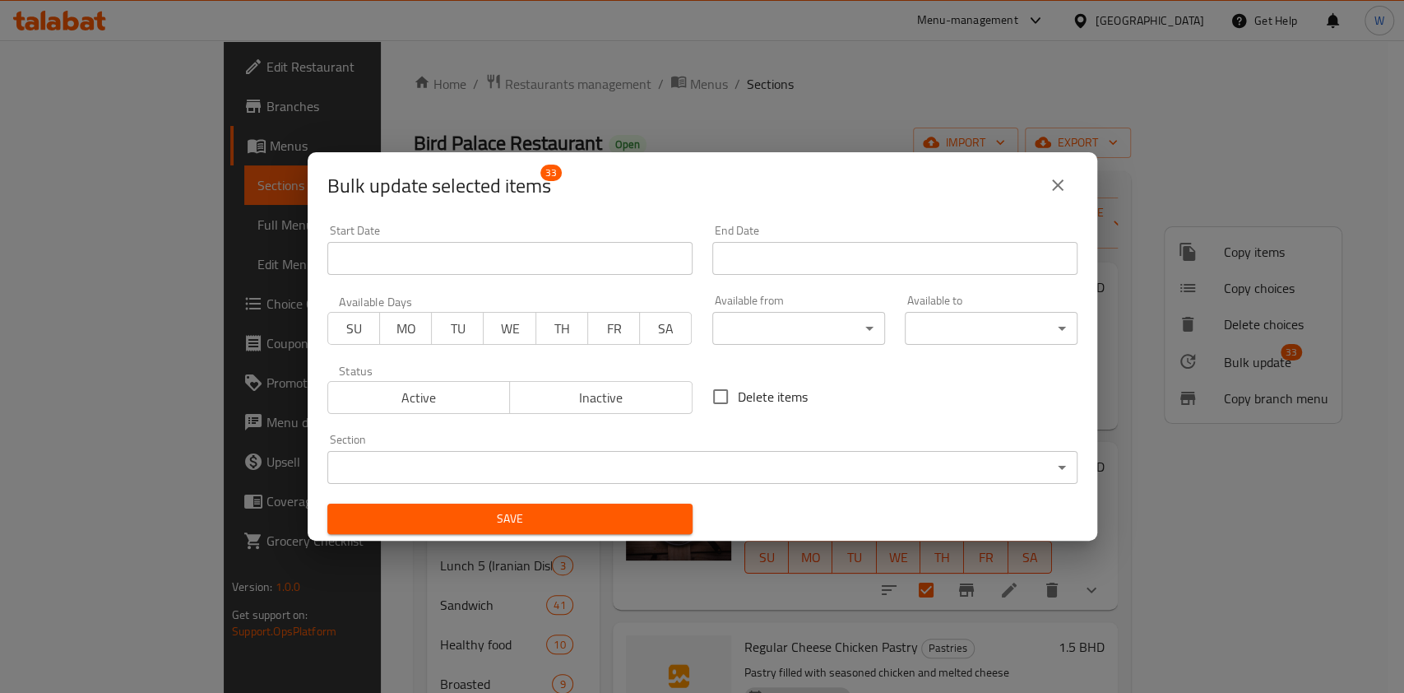
click at [800, 332] on body "​ Menu-management Bahrain Get Help W Edit Restaurant Branches Menus Sections Fu…" at bounding box center [702, 366] width 1404 height 652
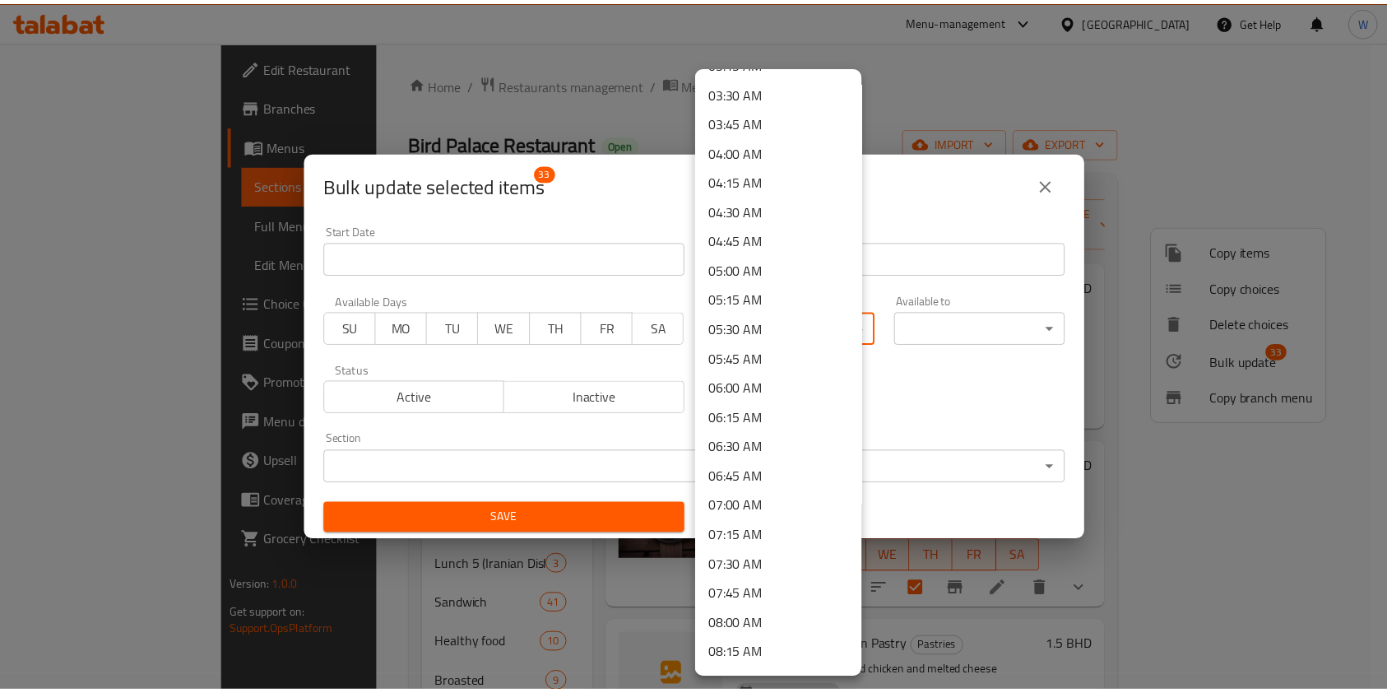
scroll to position [438, 0]
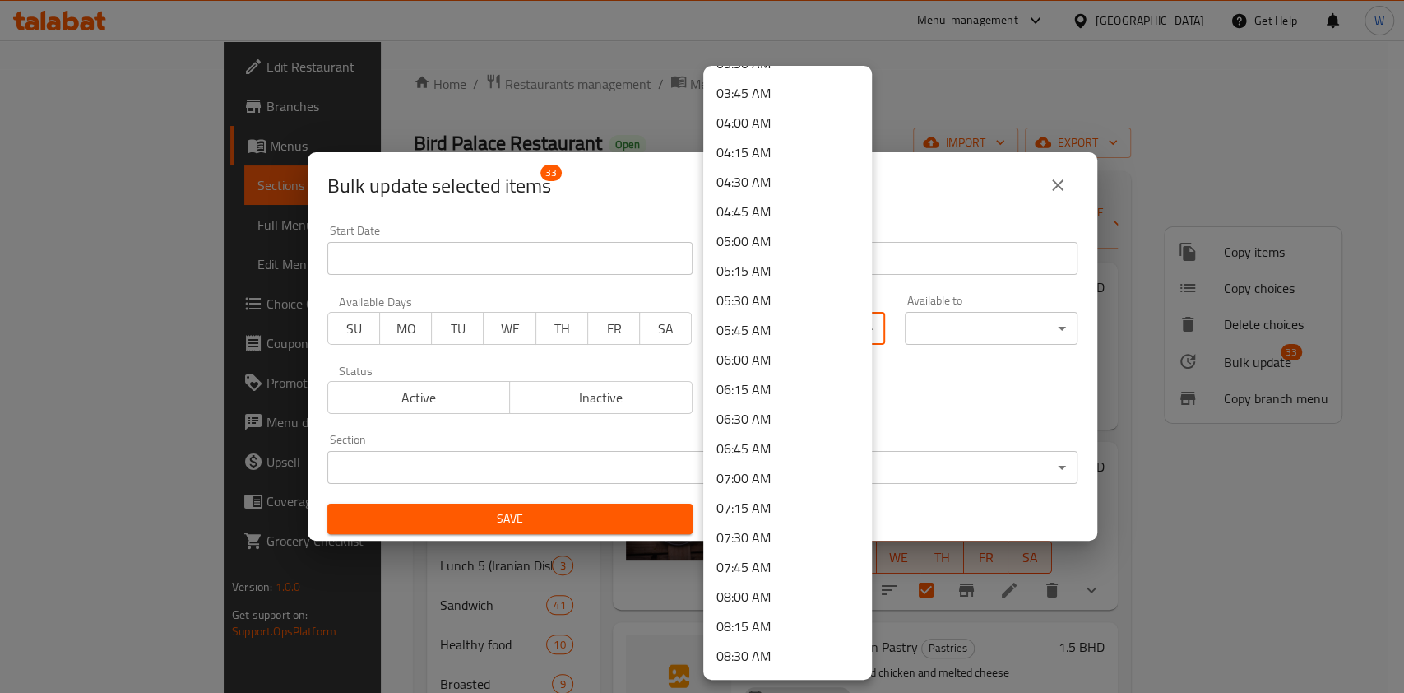
click at [773, 480] on li "07:00 AM" at bounding box center [787, 478] width 169 height 30
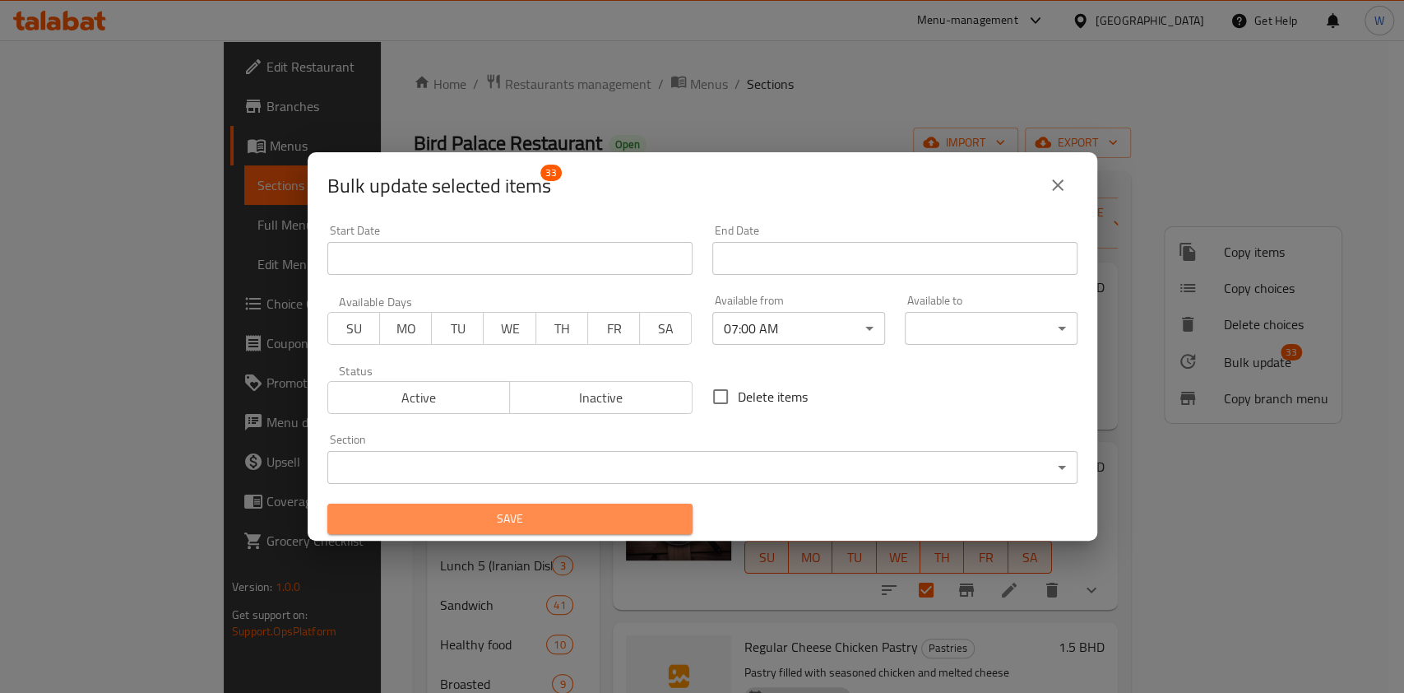
click at [661, 515] on span "Save" at bounding box center [510, 518] width 339 height 21
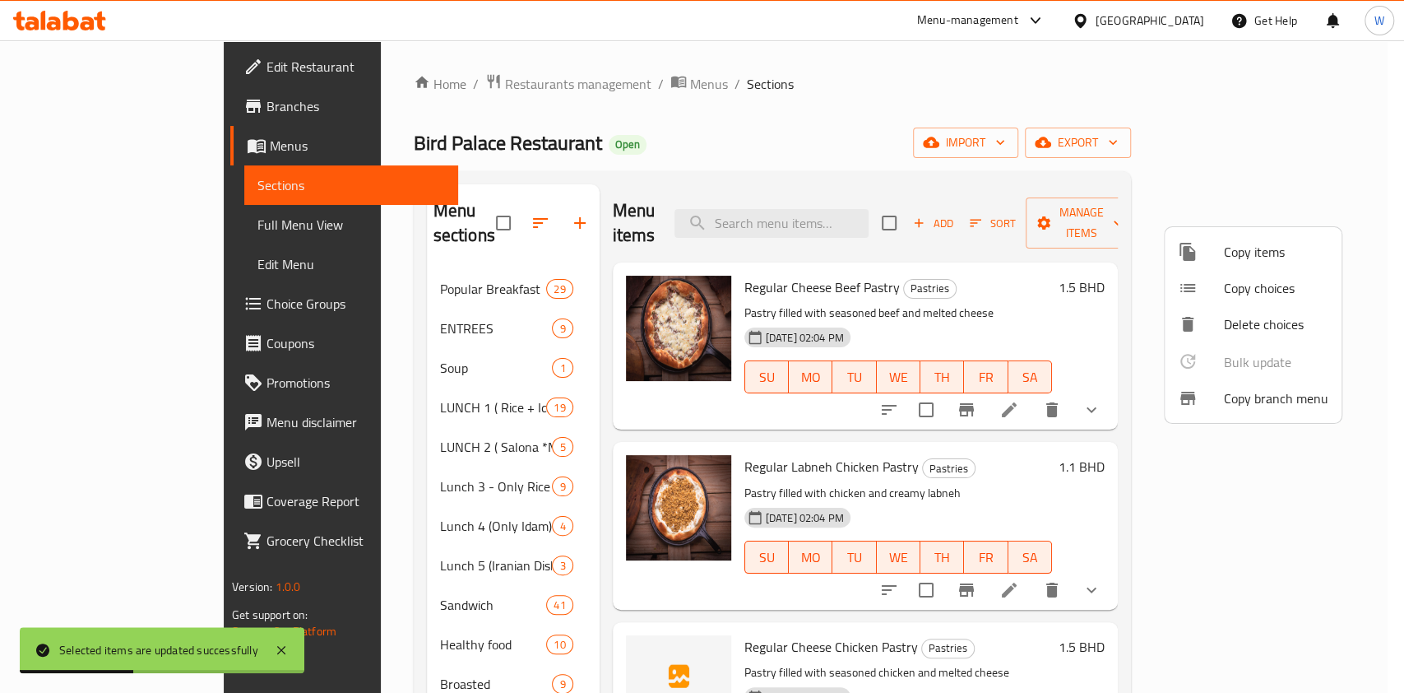
click at [583, 589] on div at bounding box center [702, 346] width 1404 height 693
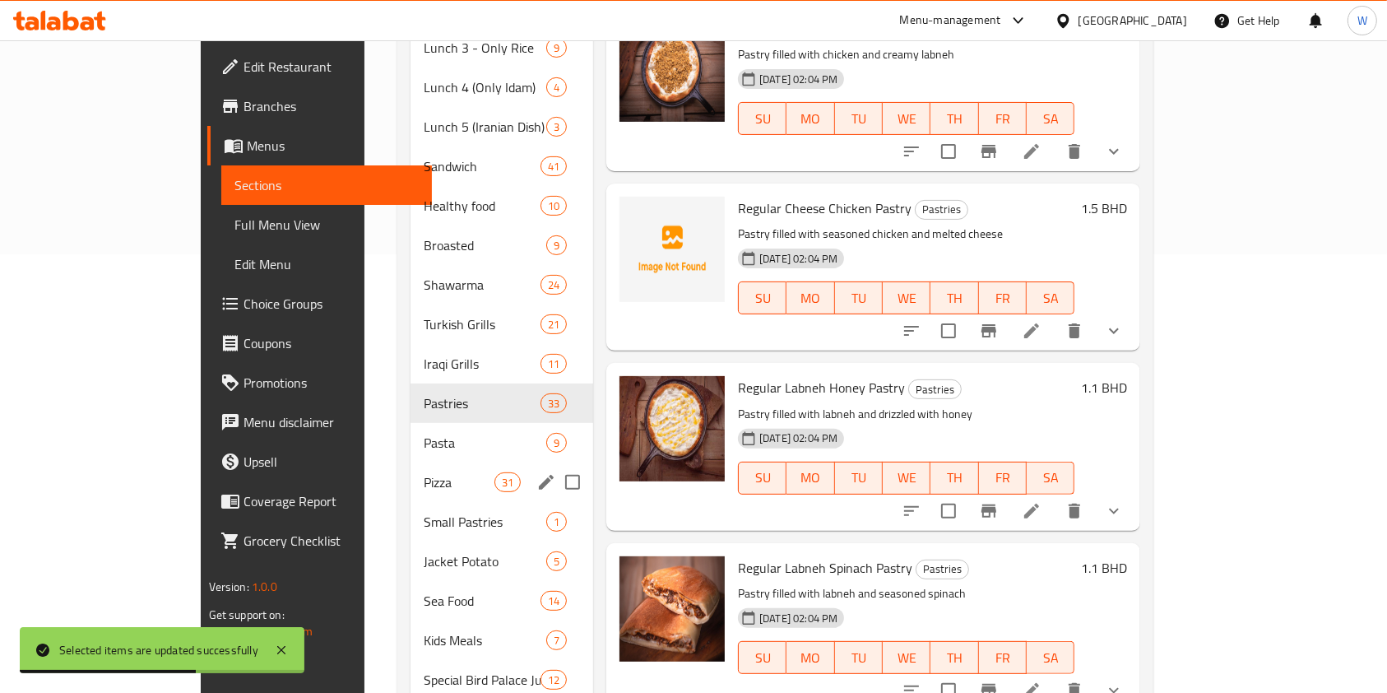
click at [424, 472] on span "Pizza" at bounding box center [459, 482] width 70 height 20
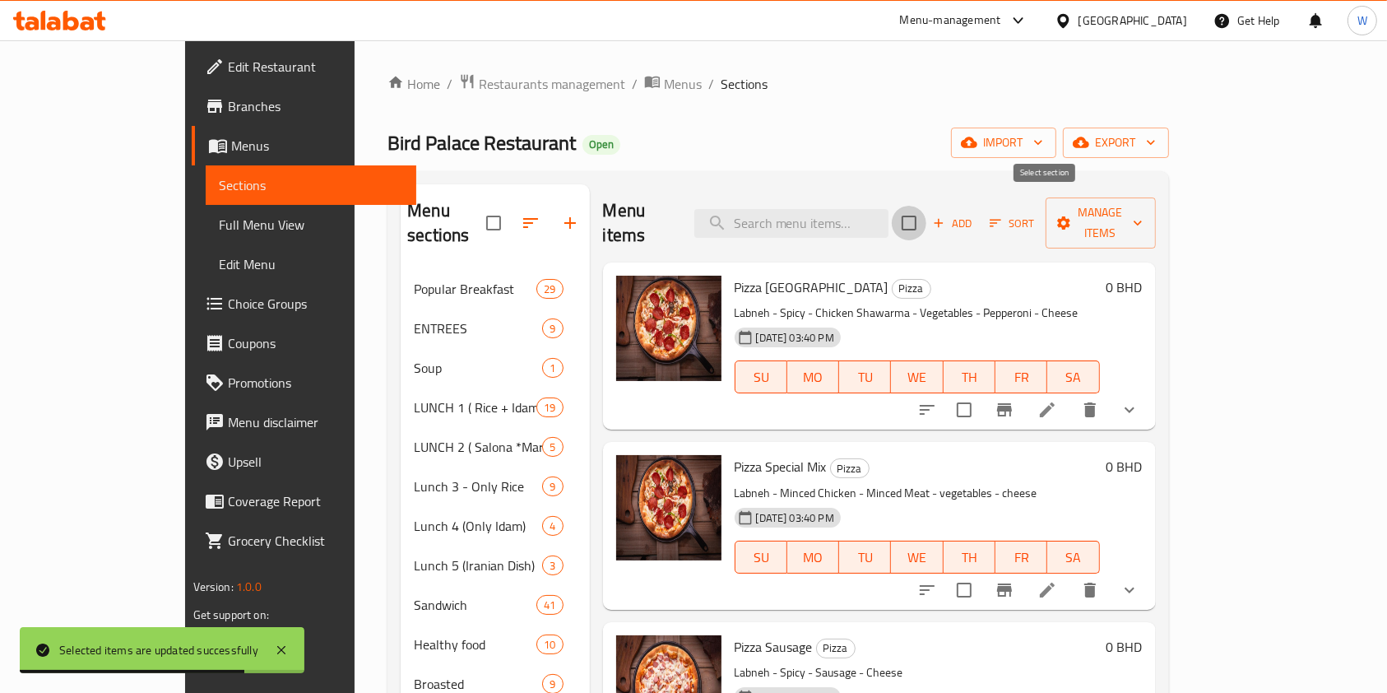
click at [926, 220] on input "checkbox" at bounding box center [909, 223] width 35 height 35
click at [1143, 210] on span "Manage items" at bounding box center [1101, 222] width 84 height 41
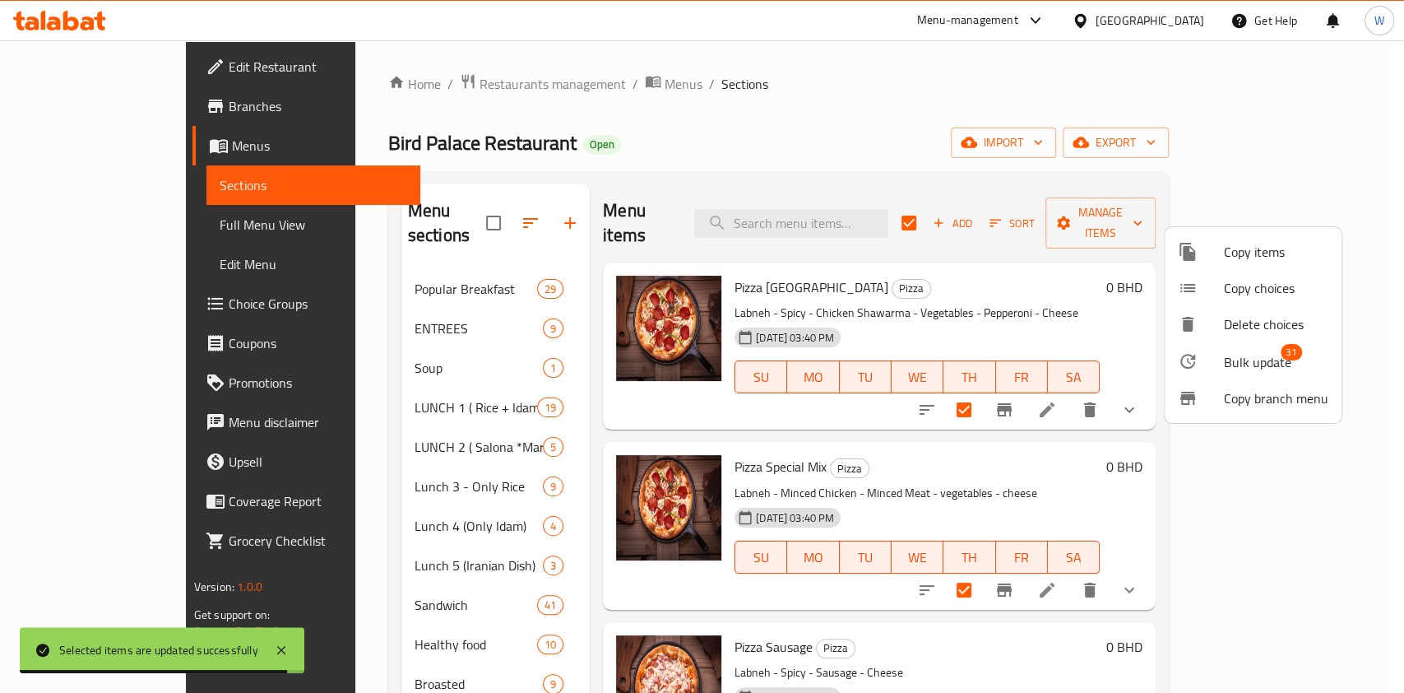
click at [1271, 364] on span "Bulk update" at bounding box center [1257, 362] width 67 height 20
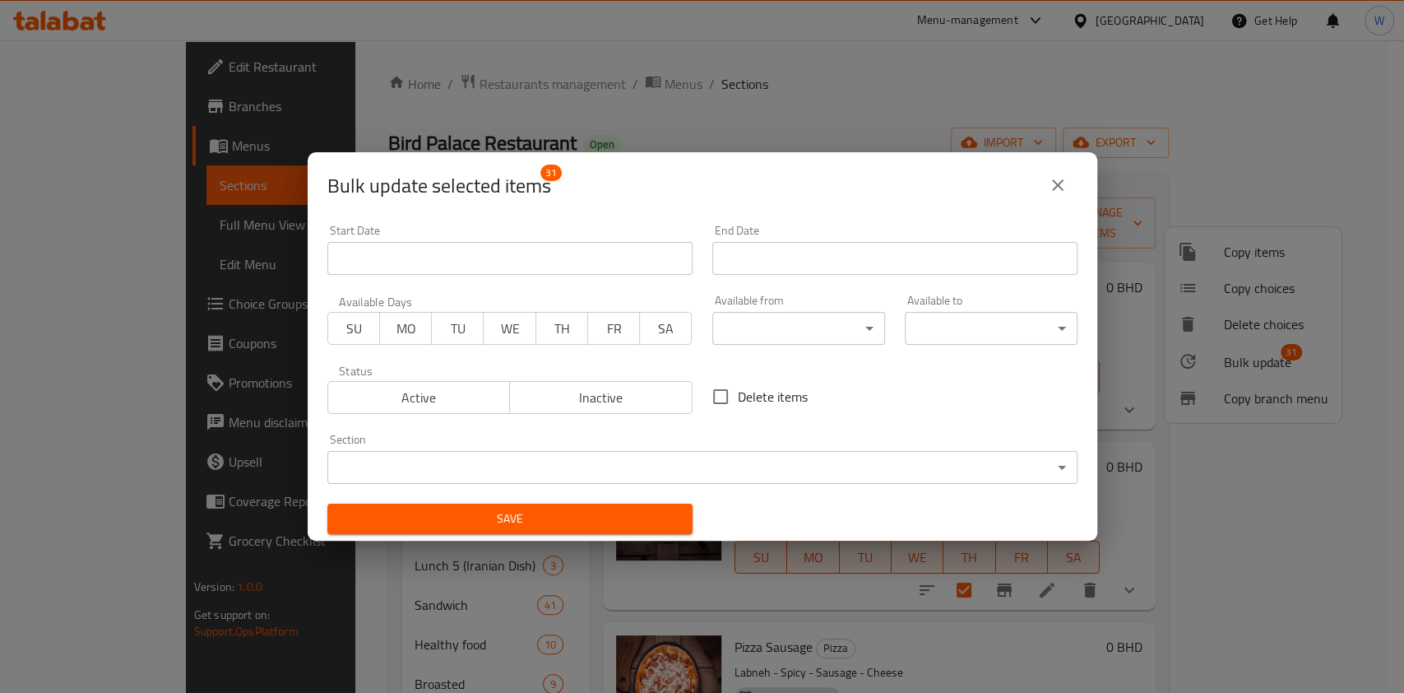
click at [823, 324] on body "​ Menu-management Bahrain Get Help W Edit Restaurant Branches Menus Sections Fu…" at bounding box center [702, 366] width 1404 height 652
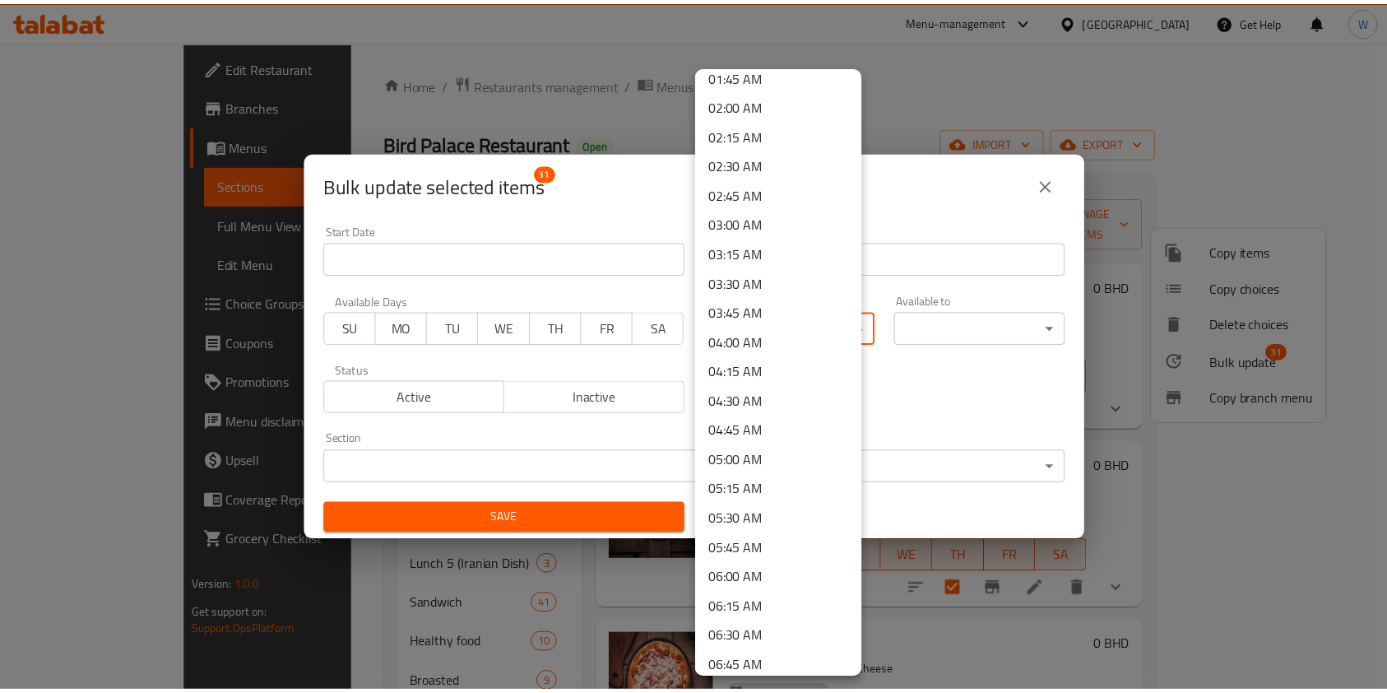
scroll to position [548, 0]
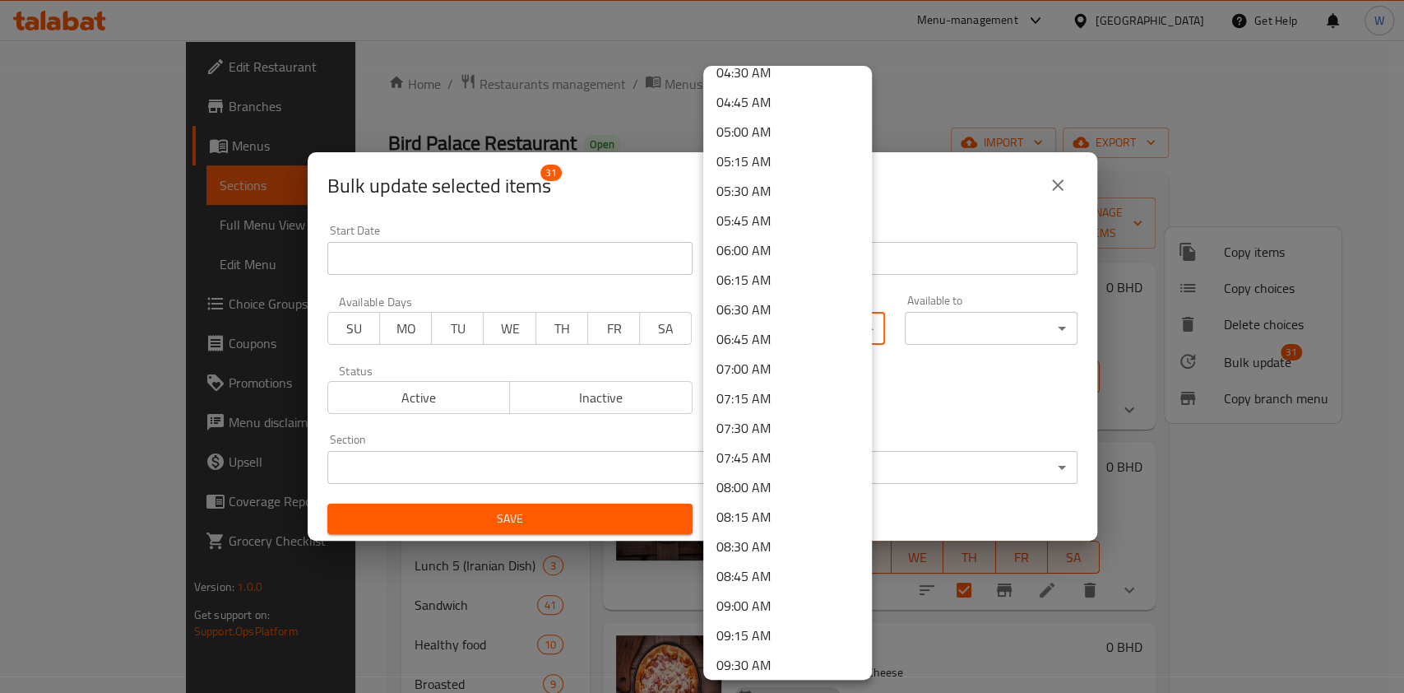
click at [763, 369] on li "07:00 AM" at bounding box center [787, 369] width 169 height 30
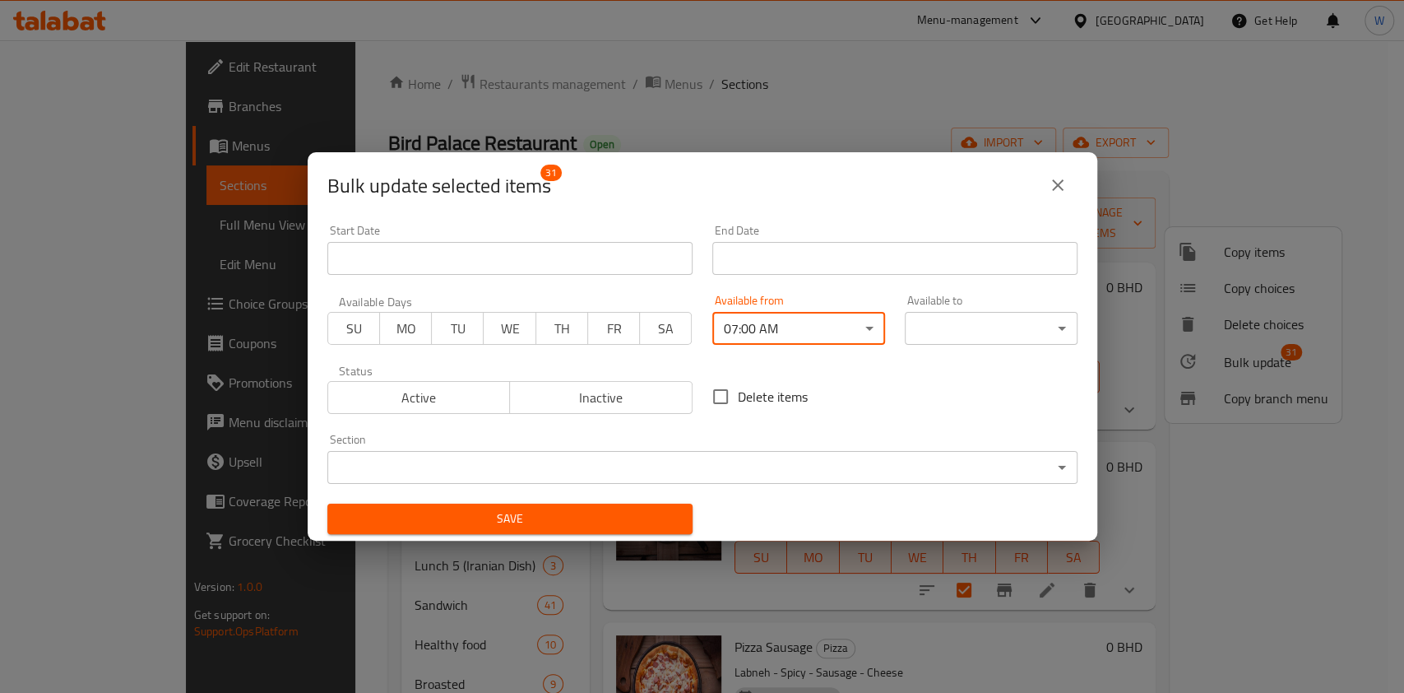
click at [651, 523] on span "Save" at bounding box center [510, 518] width 339 height 21
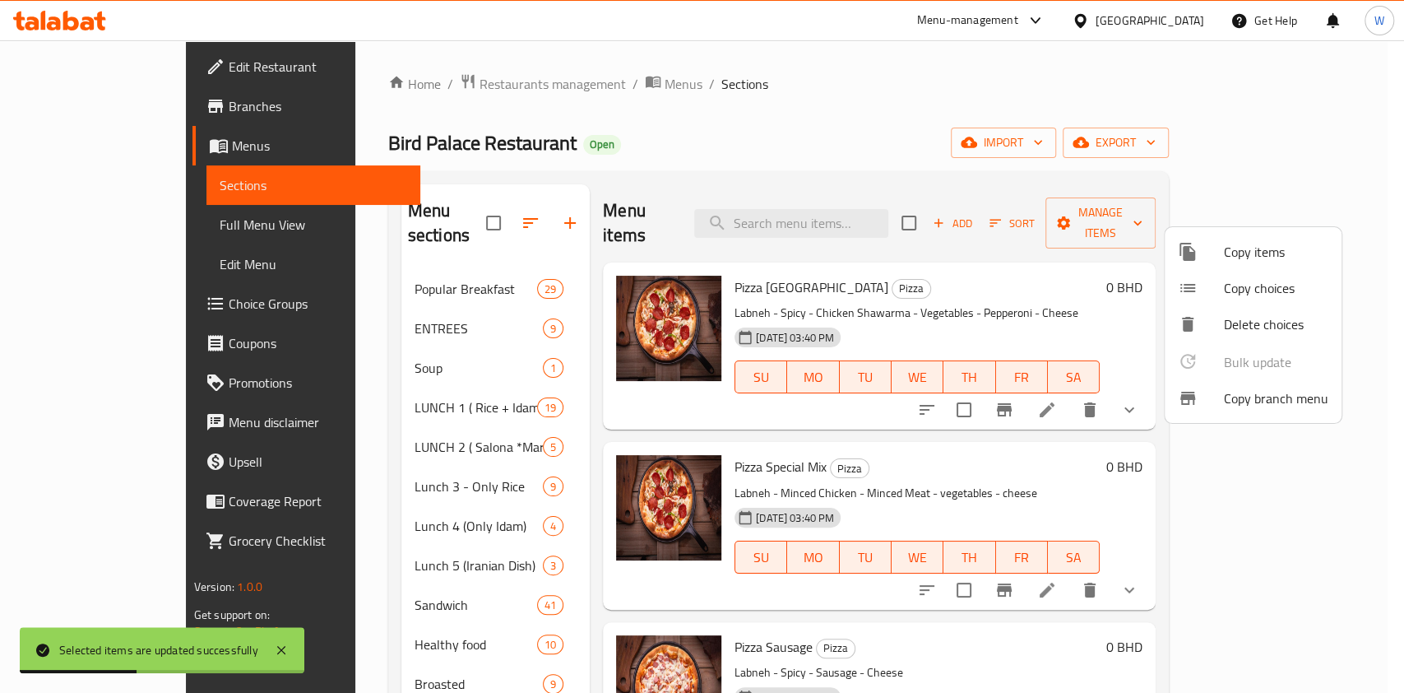
click at [554, 548] on div at bounding box center [702, 346] width 1404 height 693
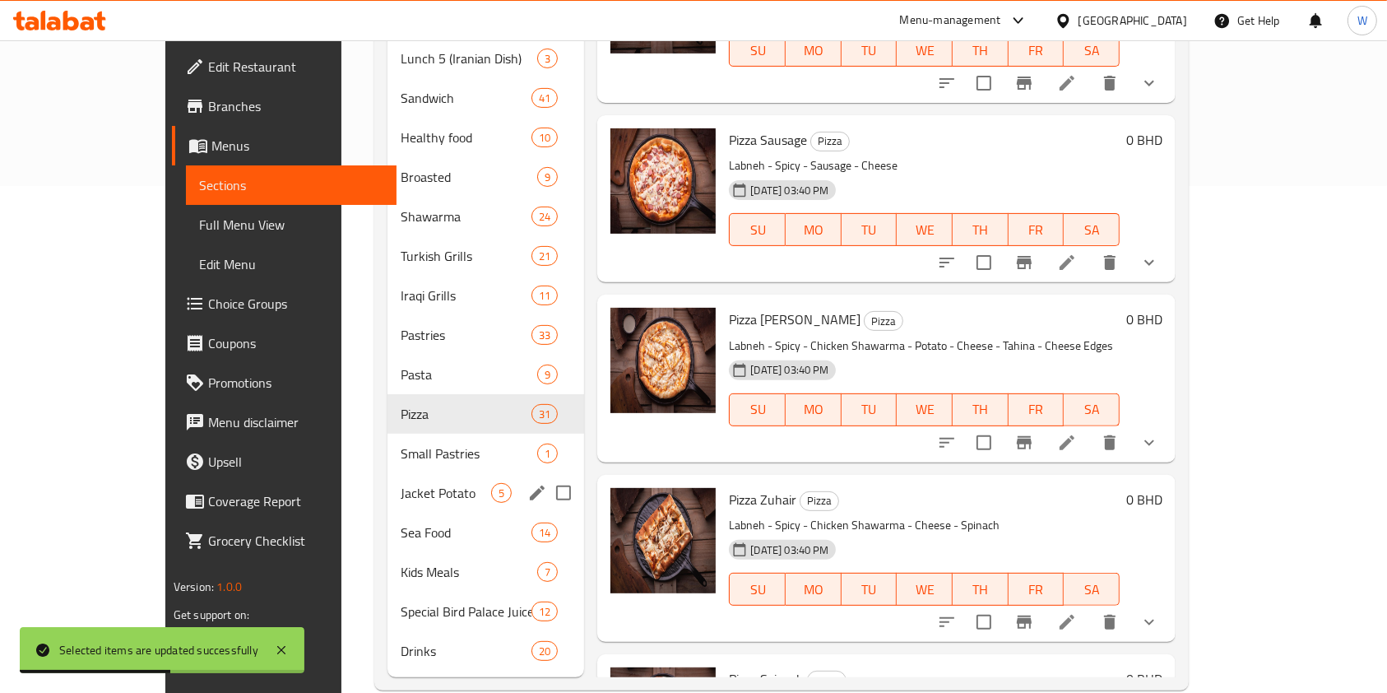
scroll to position [512, 0]
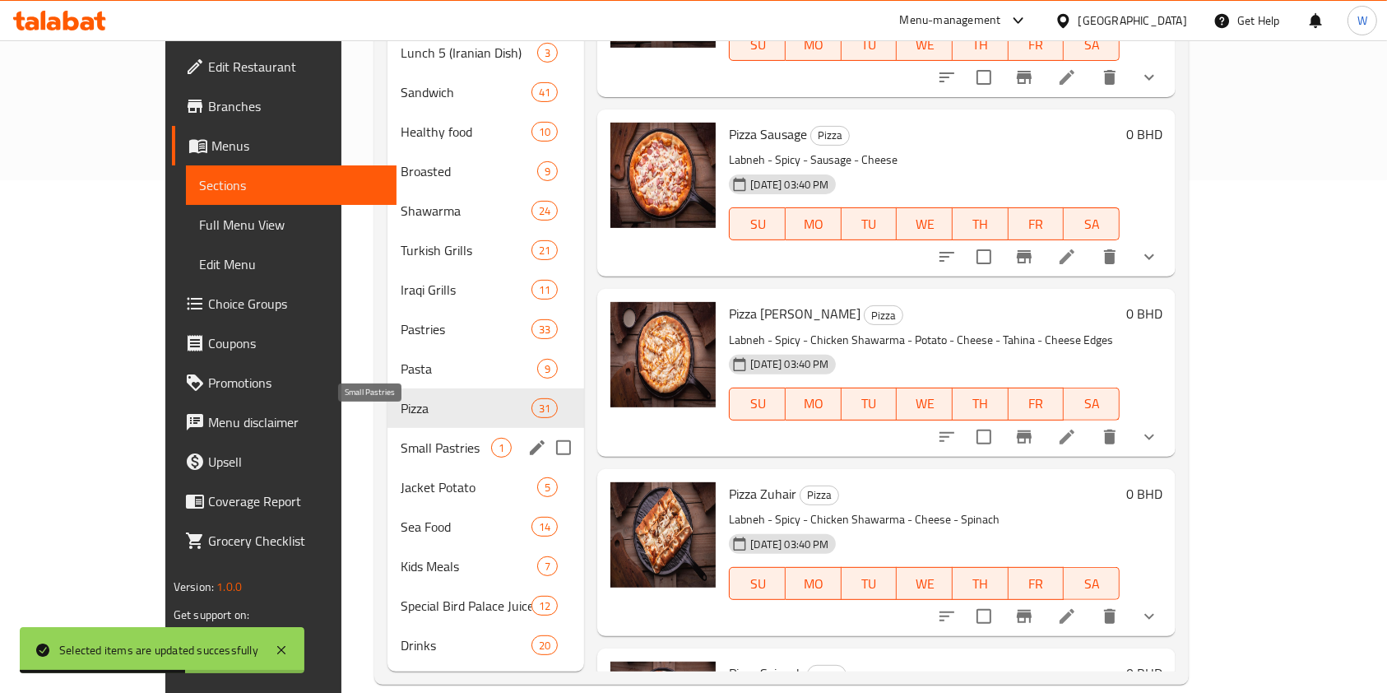
click at [401, 438] on span "Small Pastries" at bounding box center [446, 448] width 90 height 20
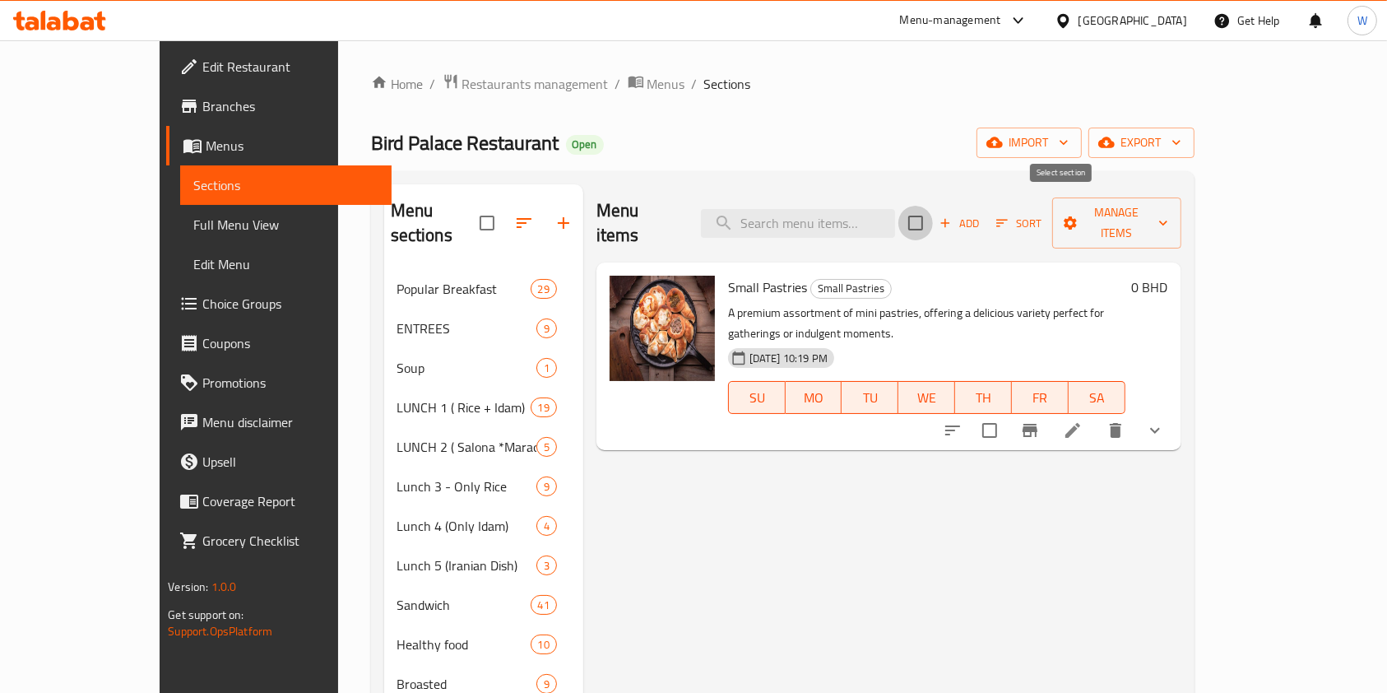
click at [933, 214] on input "checkbox" at bounding box center [915, 223] width 35 height 35
click at [1168, 219] on span "Manage items" at bounding box center [1116, 222] width 103 height 41
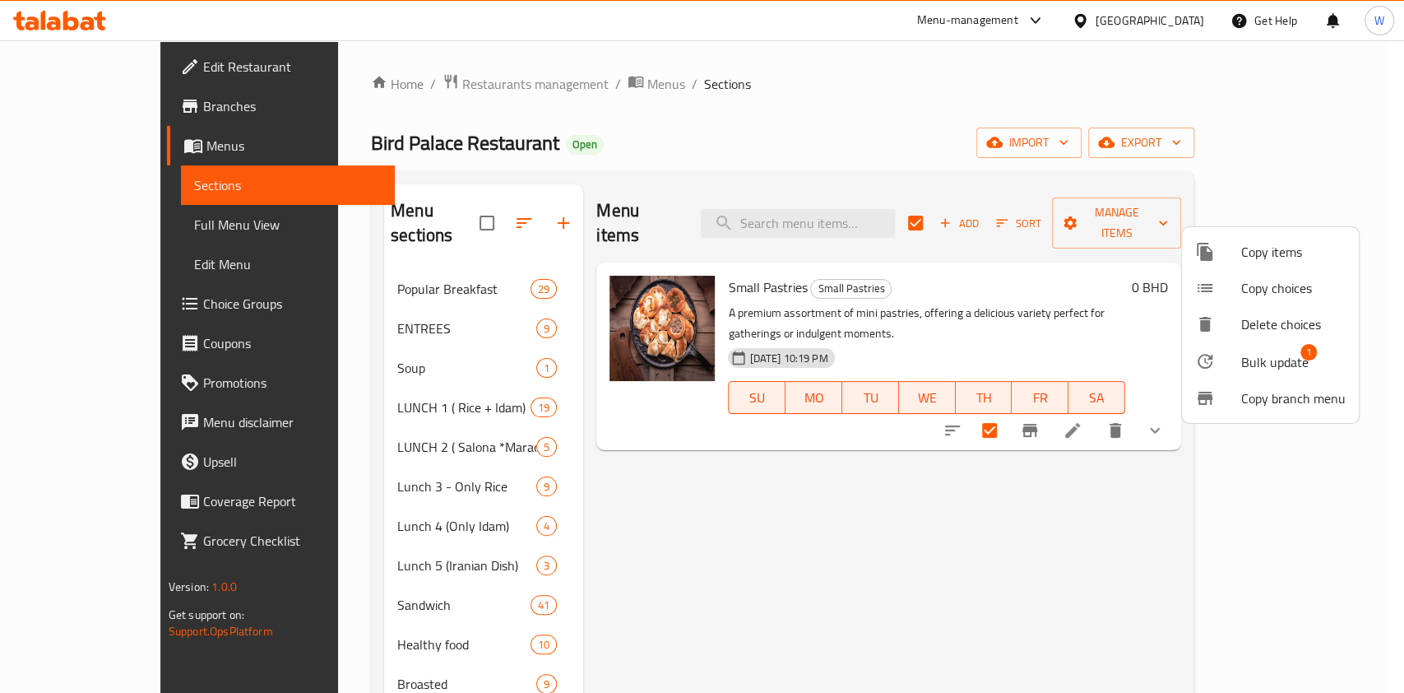
click at [1264, 361] on span "Bulk update" at bounding box center [1274, 362] width 67 height 20
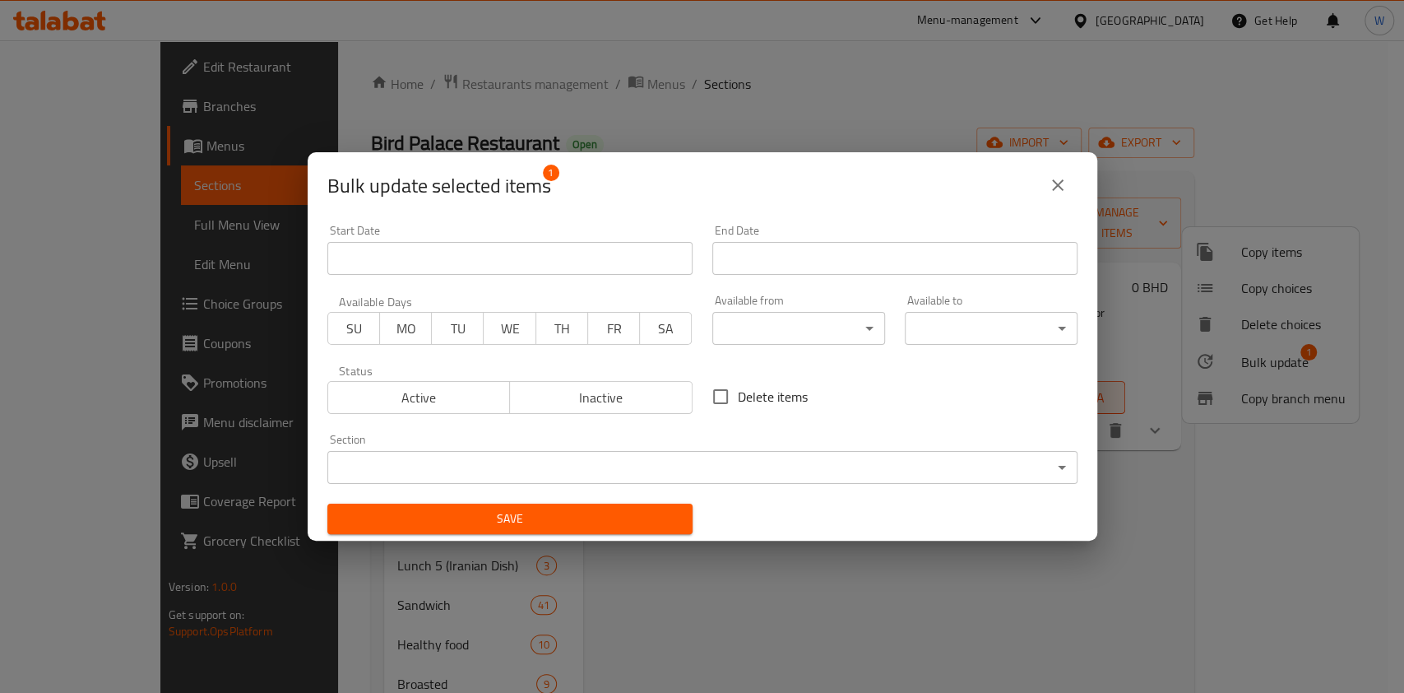
click at [809, 323] on body "​ Menu-management Bahrain Get Help W Edit Restaurant Branches Menus Sections Fu…" at bounding box center [702, 366] width 1404 height 652
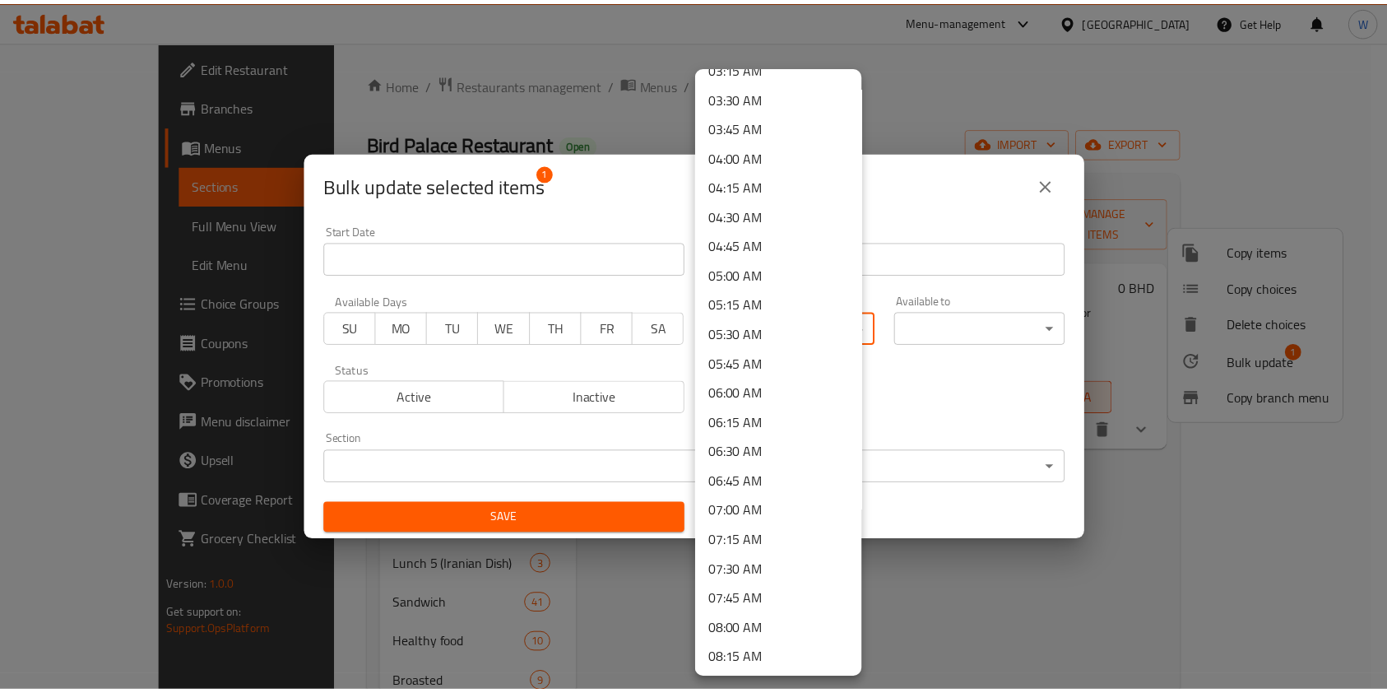
scroll to position [438, 0]
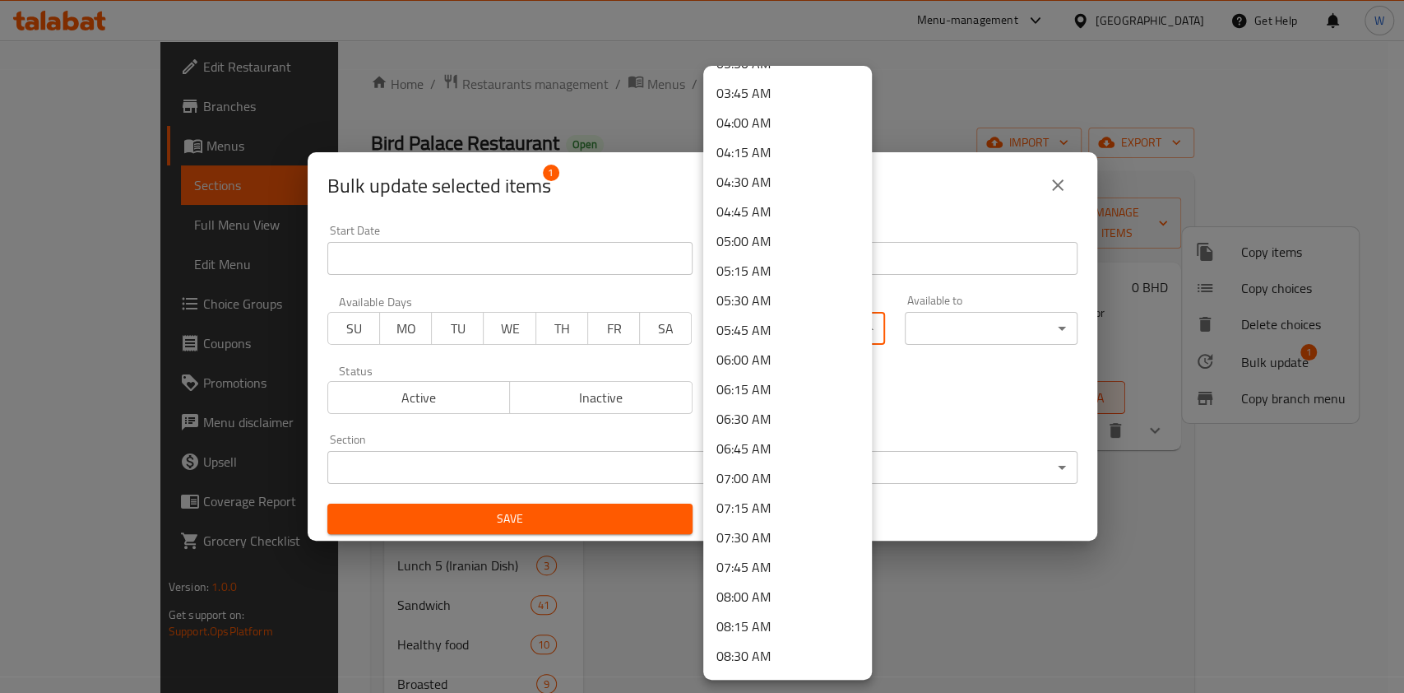
click at [794, 480] on li "07:00 AM" at bounding box center [787, 478] width 169 height 30
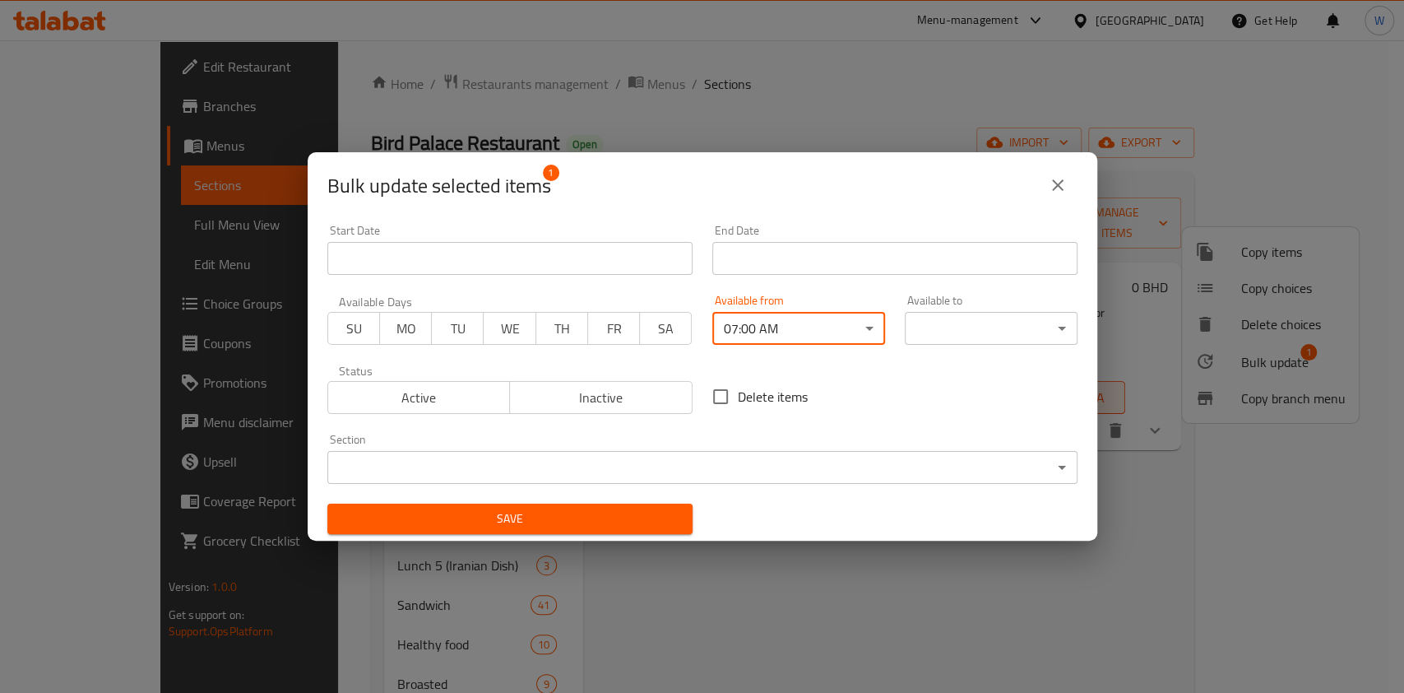
click at [638, 521] on span "Save" at bounding box center [510, 518] width 339 height 21
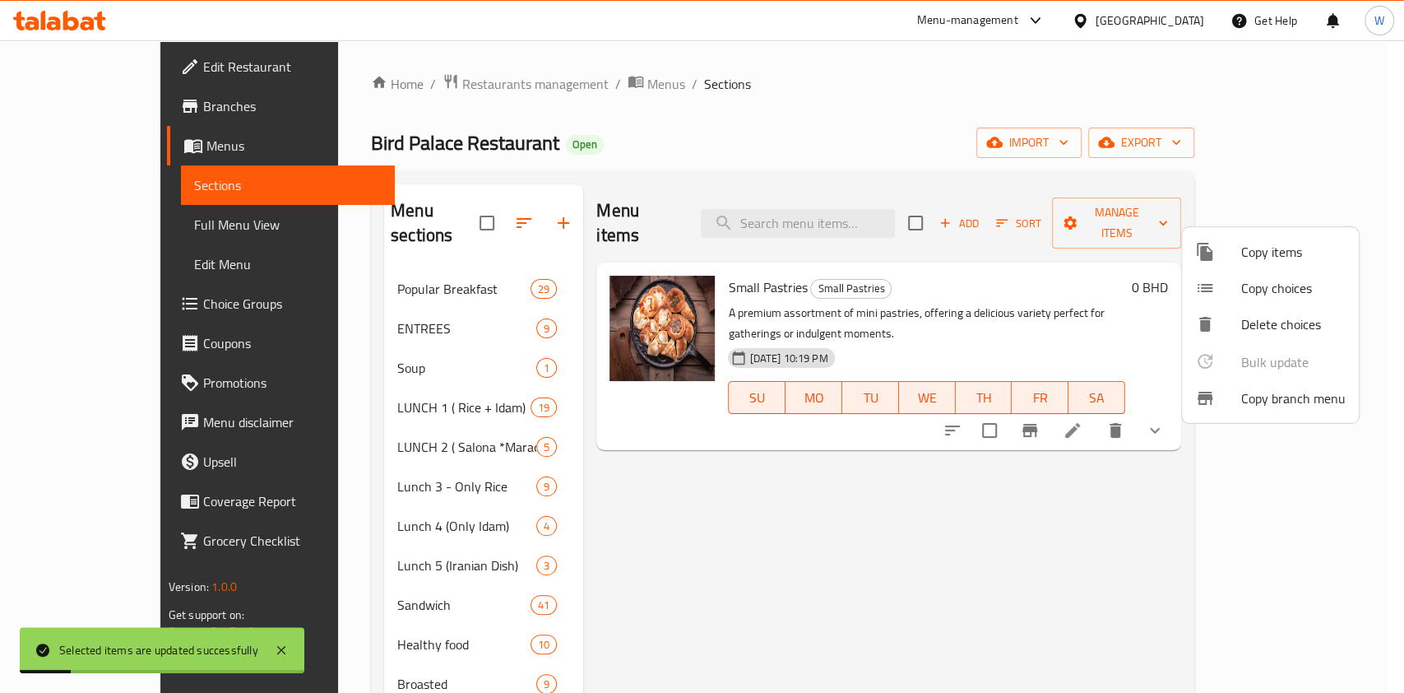
click at [588, 575] on div at bounding box center [702, 346] width 1404 height 693
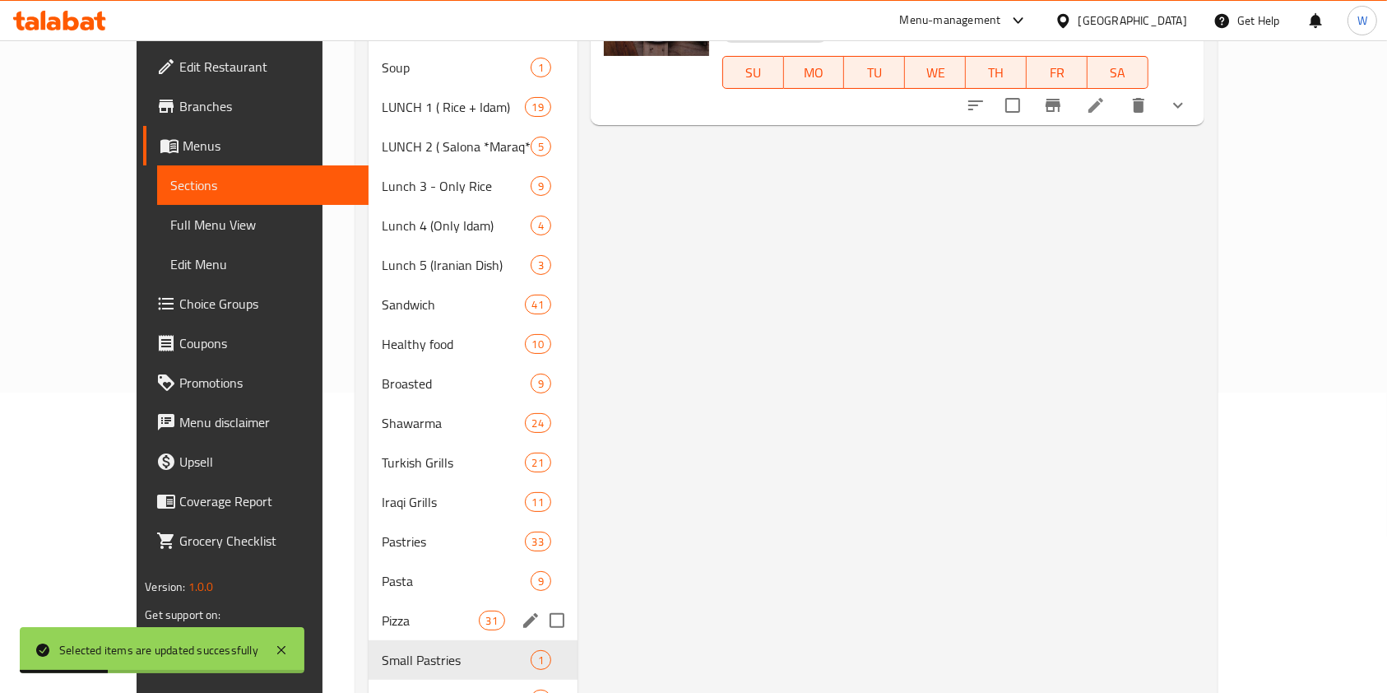
scroll to position [329, 0]
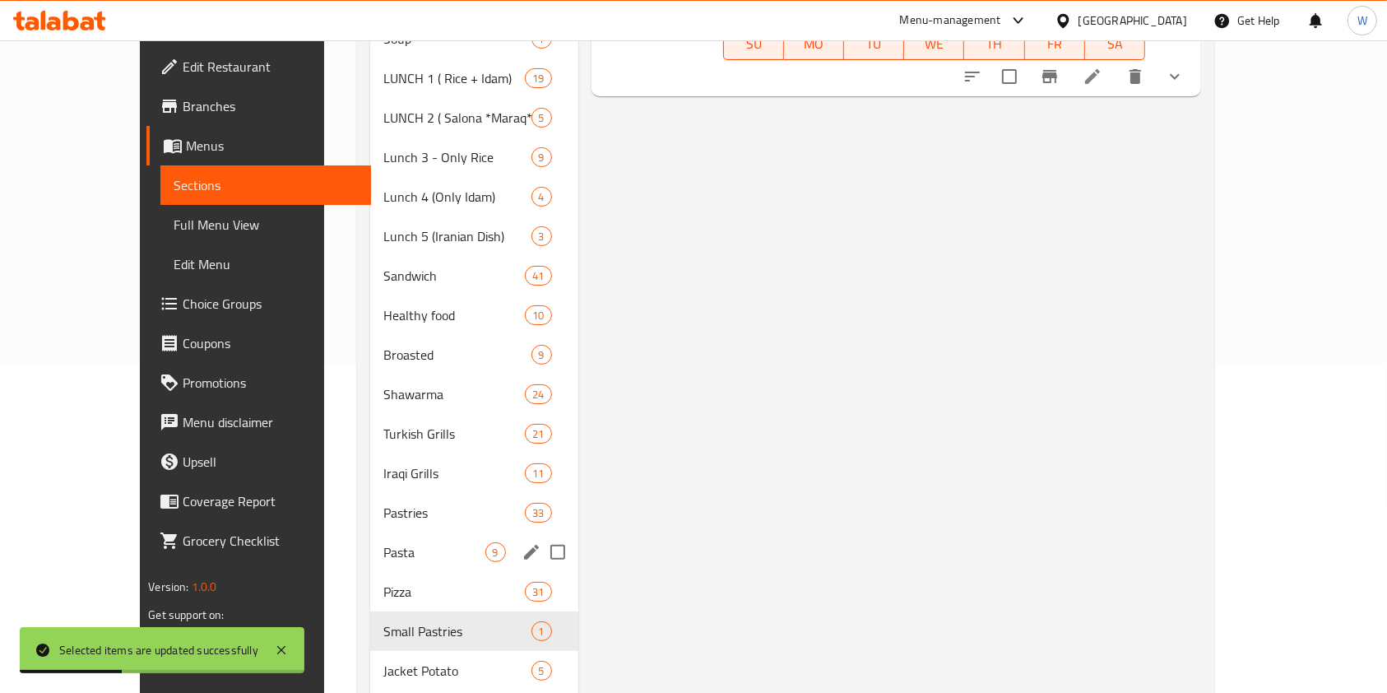
click at [370, 544] on div "Pasta 9" at bounding box center [473, 551] width 207 height 39
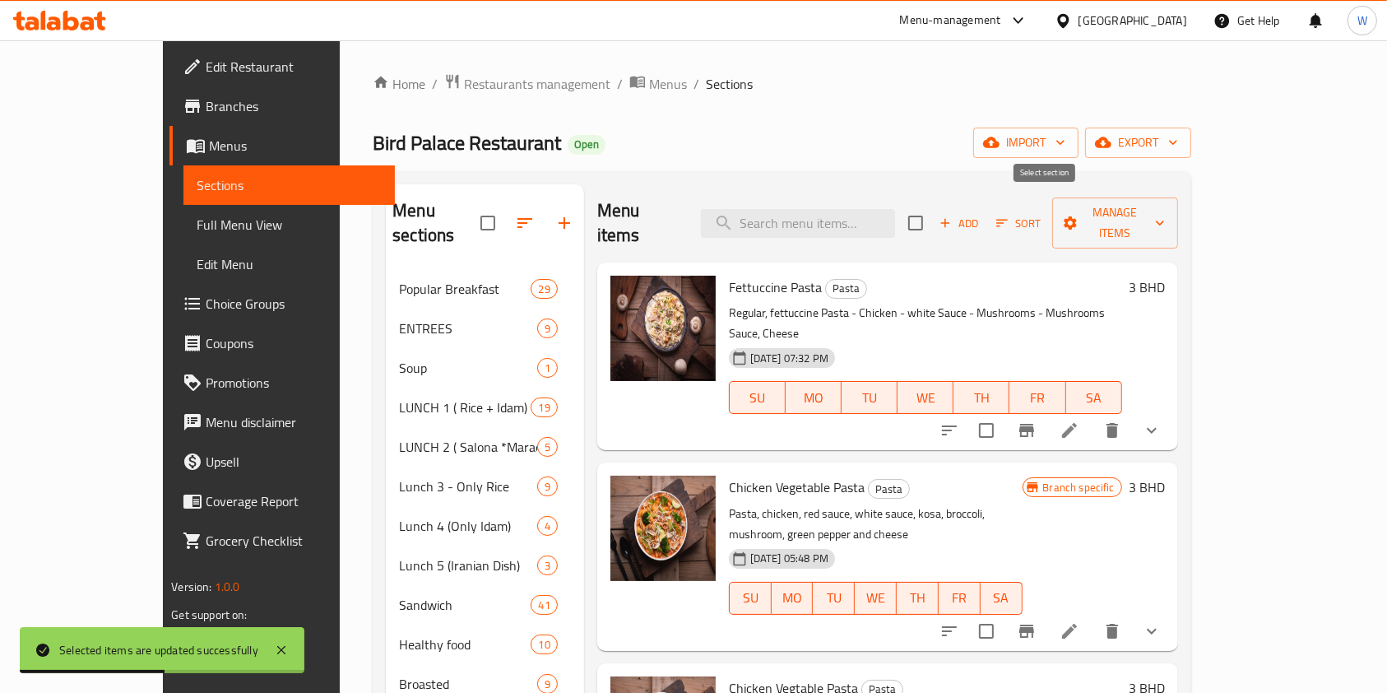
click at [933, 210] on input "checkbox" at bounding box center [915, 223] width 35 height 35
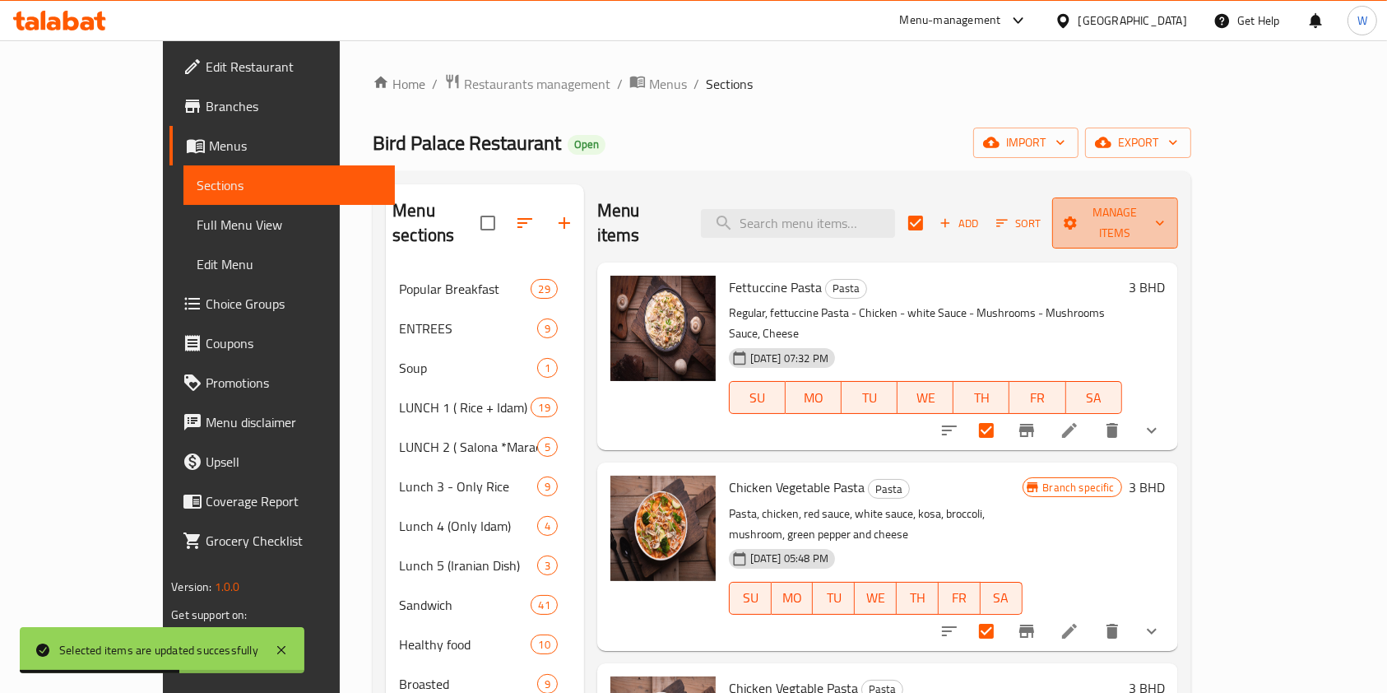
click at [1077, 216] on icon "button" at bounding box center [1070, 222] width 13 height 13
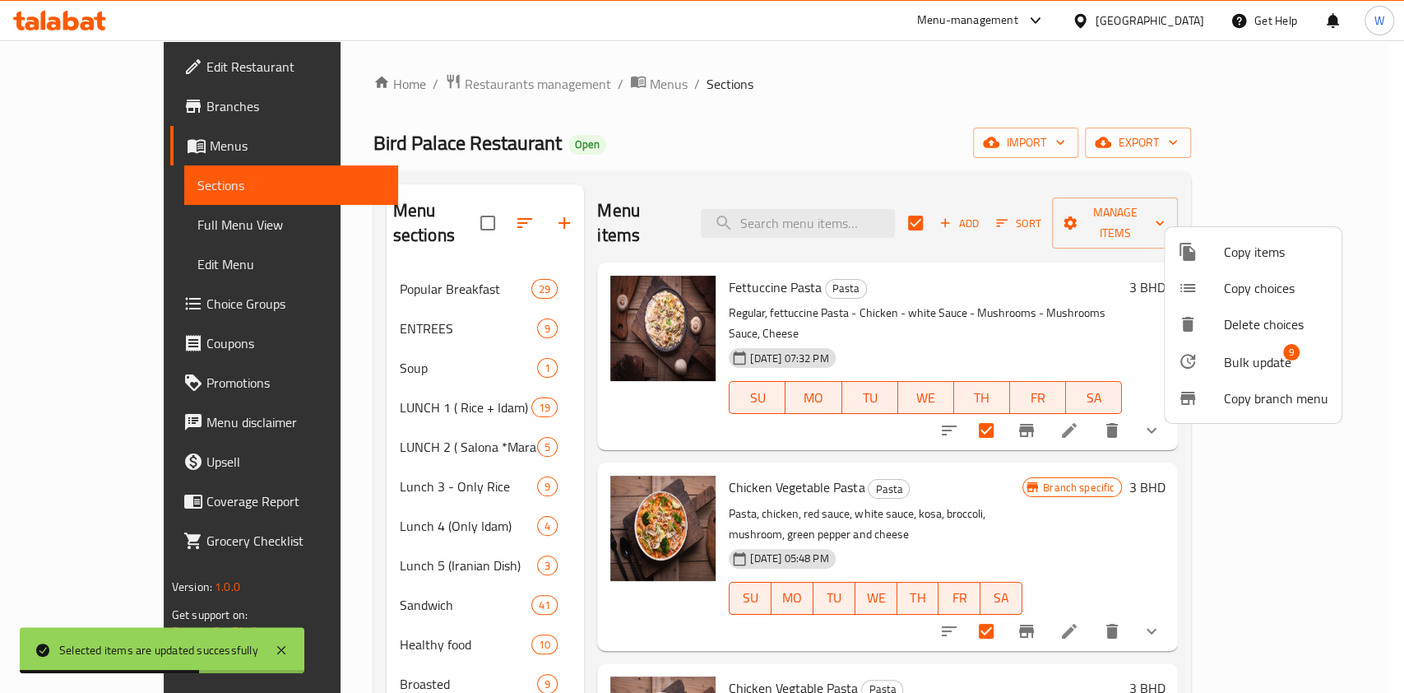
click at [1217, 363] on div at bounding box center [1201, 361] width 46 height 20
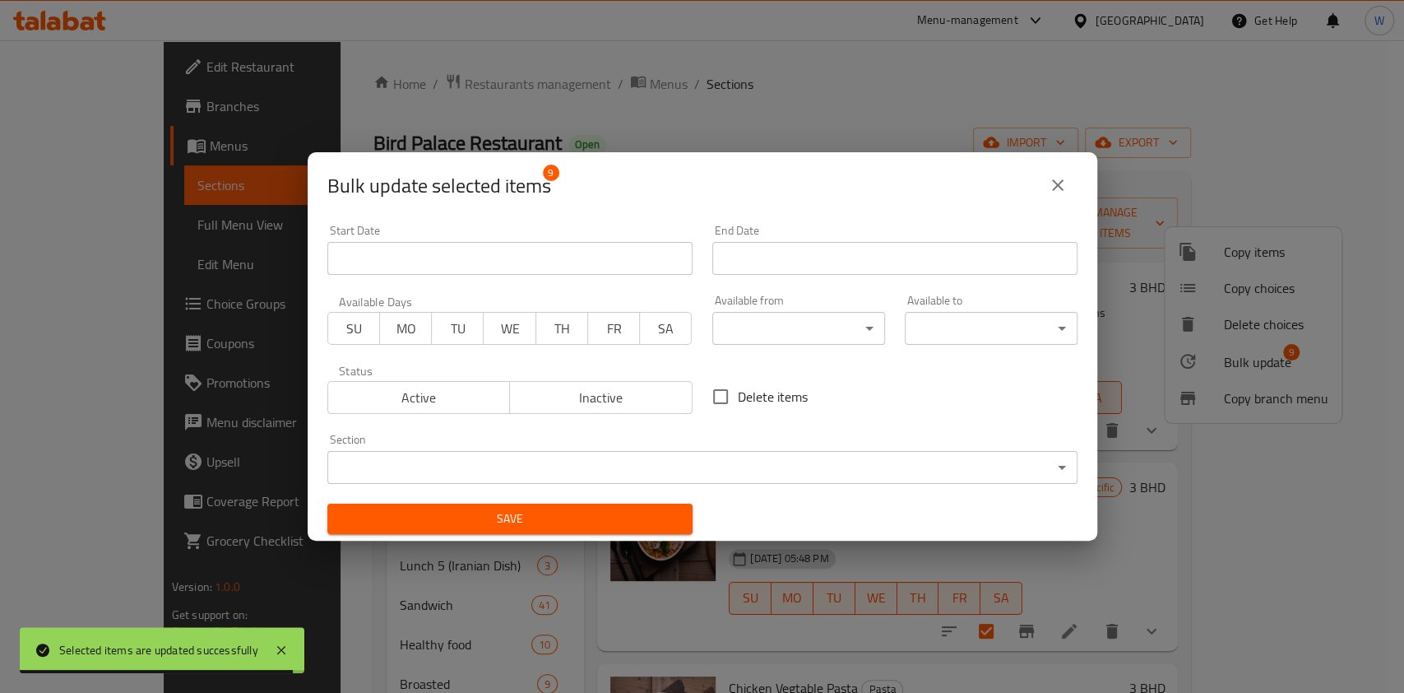
click at [823, 327] on body "Selected items are updated successfully ​ Menu-management Bahrain Get Help W Ed…" at bounding box center [702, 366] width 1404 height 652
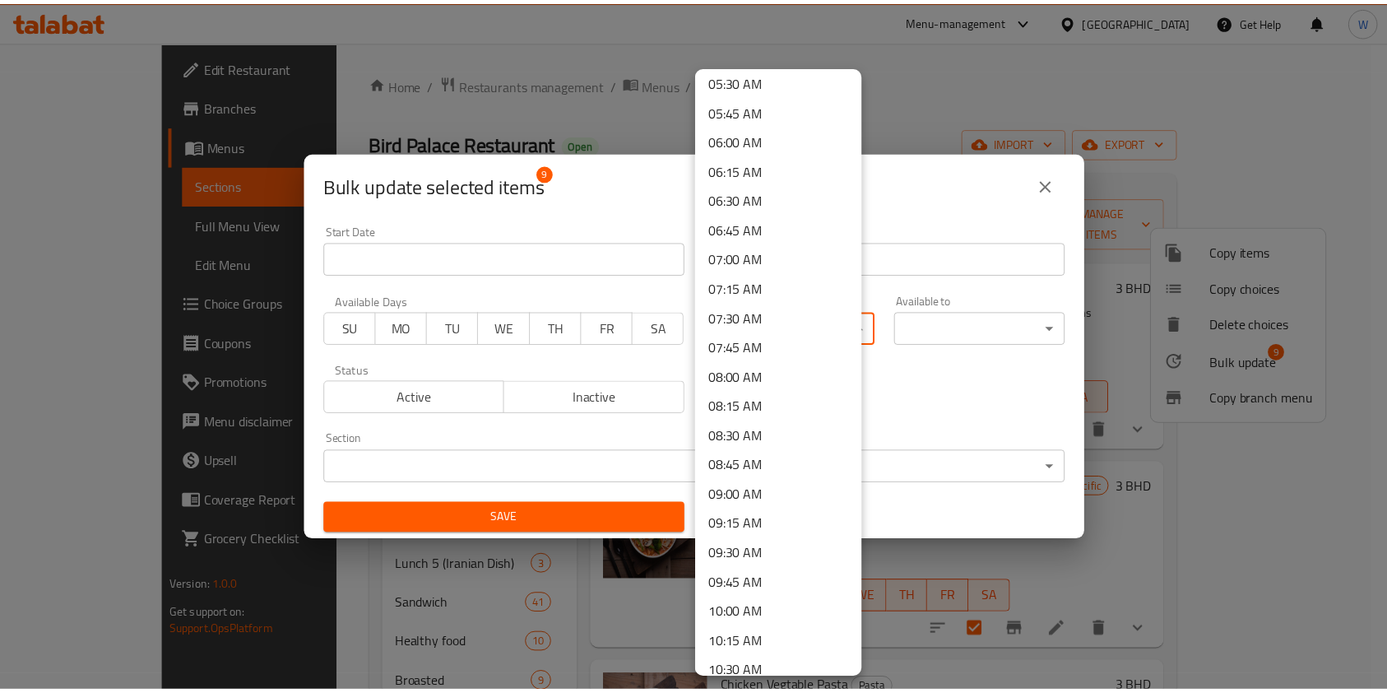
scroll to position [767, 0]
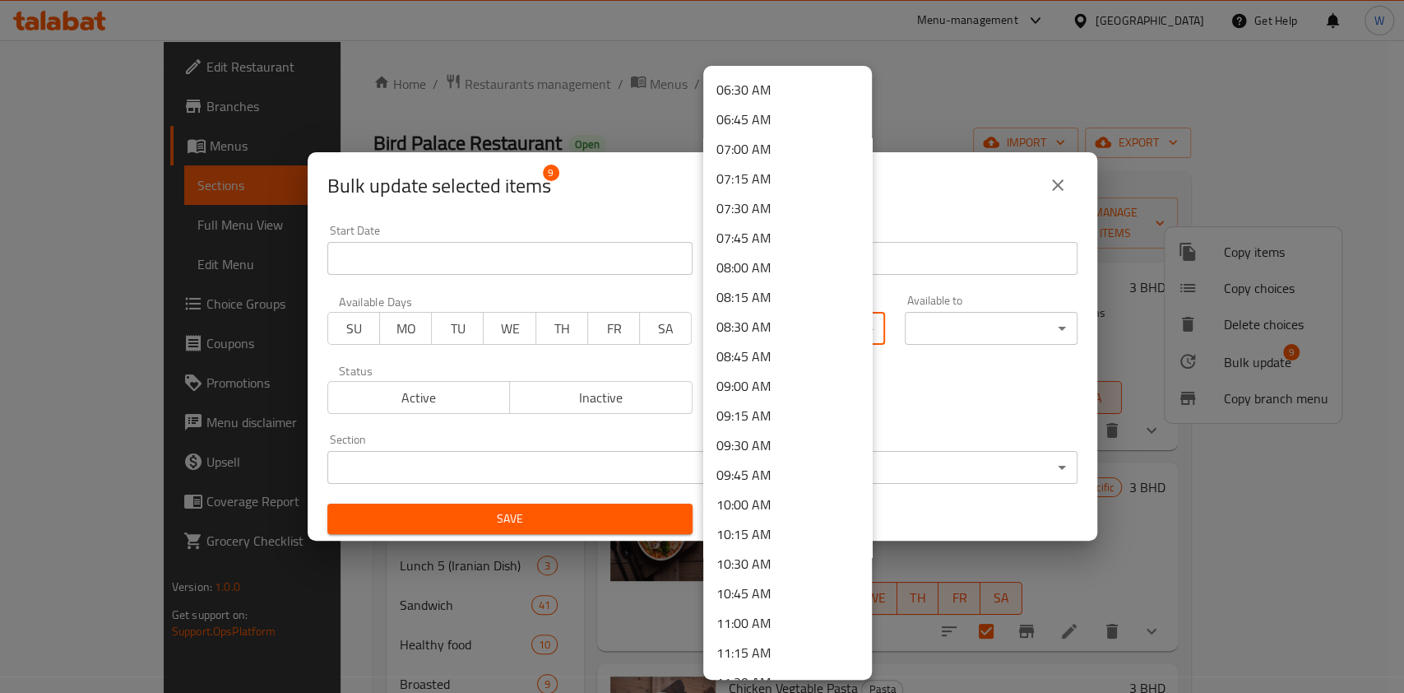
click at [753, 383] on li "09:00 AM" at bounding box center [787, 386] width 169 height 30
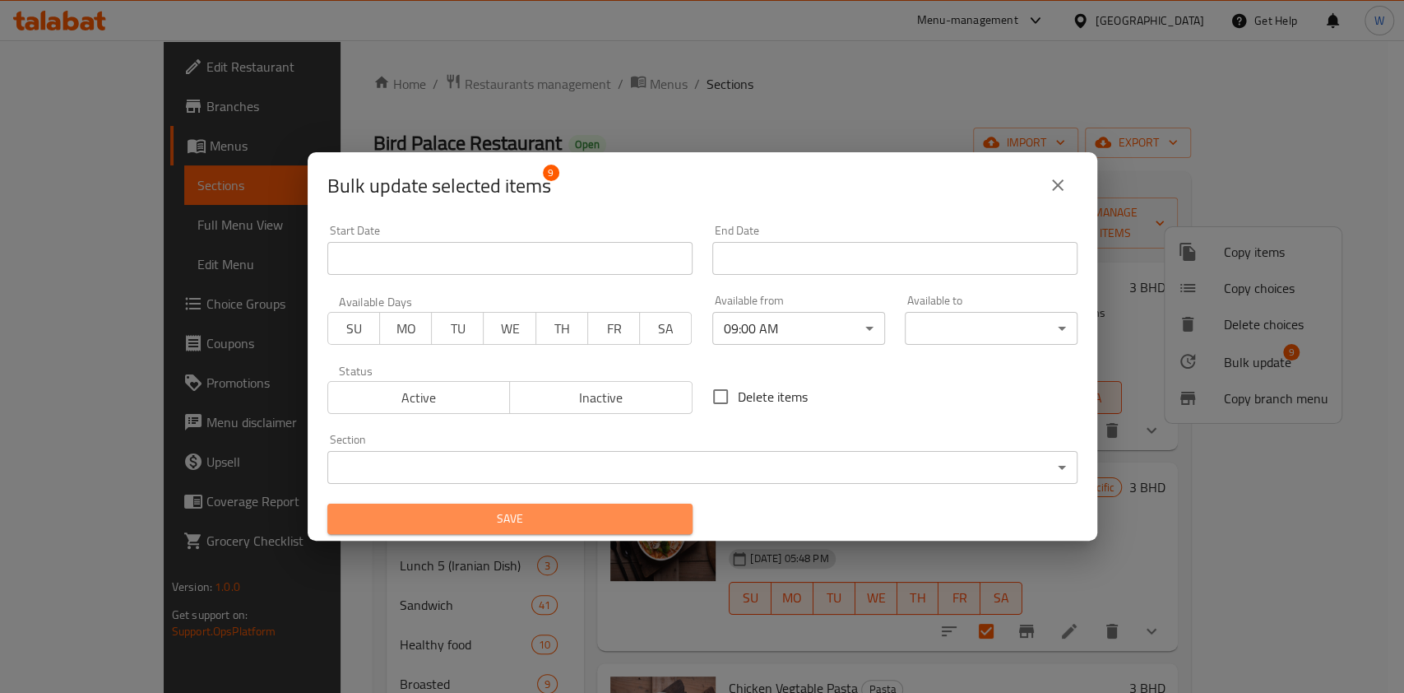
click at [574, 514] on span "Save" at bounding box center [510, 518] width 339 height 21
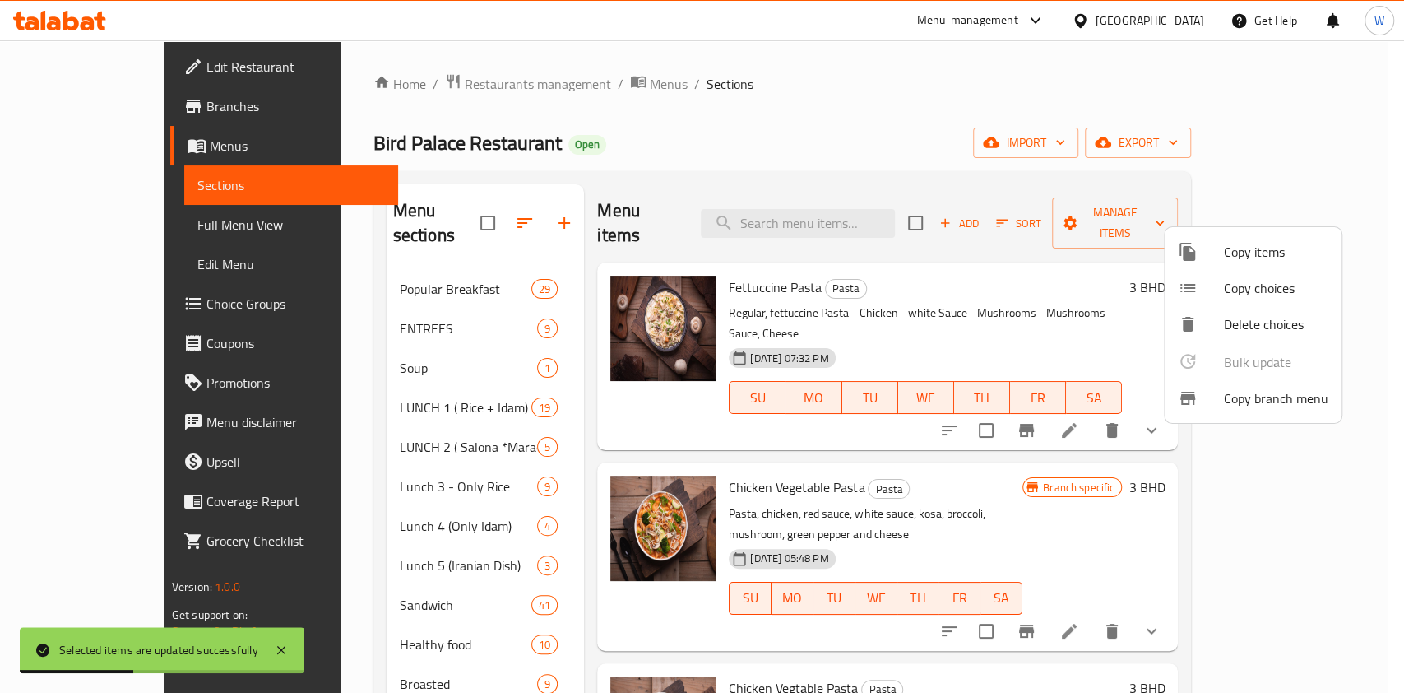
click at [553, 516] on div at bounding box center [702, 346] width 1404 height 693
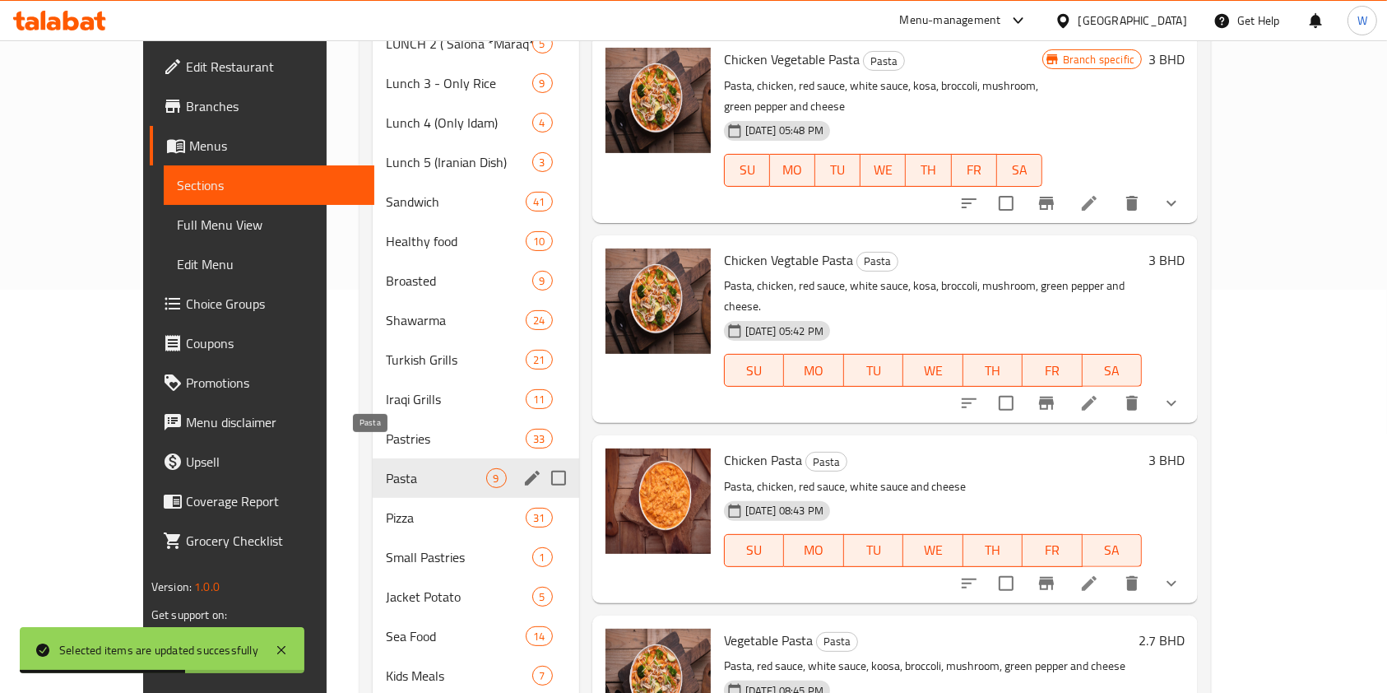
scroll to position [438, 0]
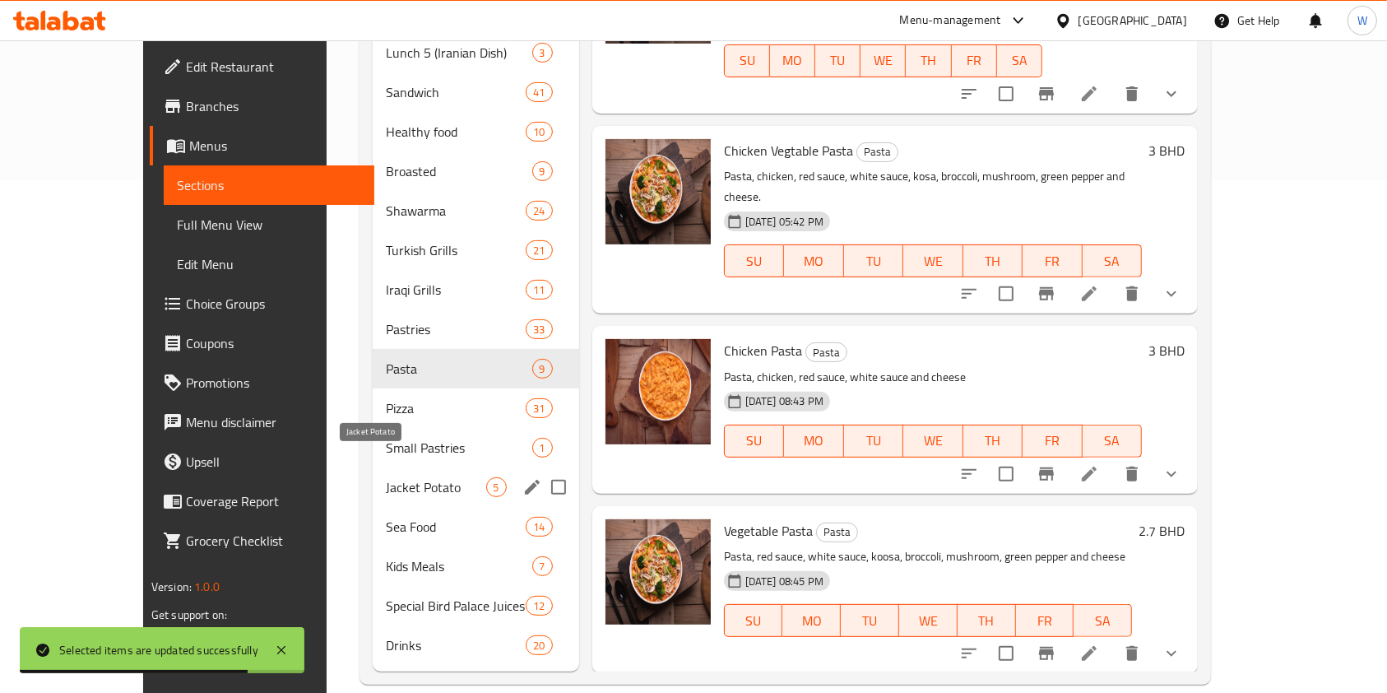
click at [394, 477] on span "Jacket Potato" at bounding box center [436, 487] width 100 height 20
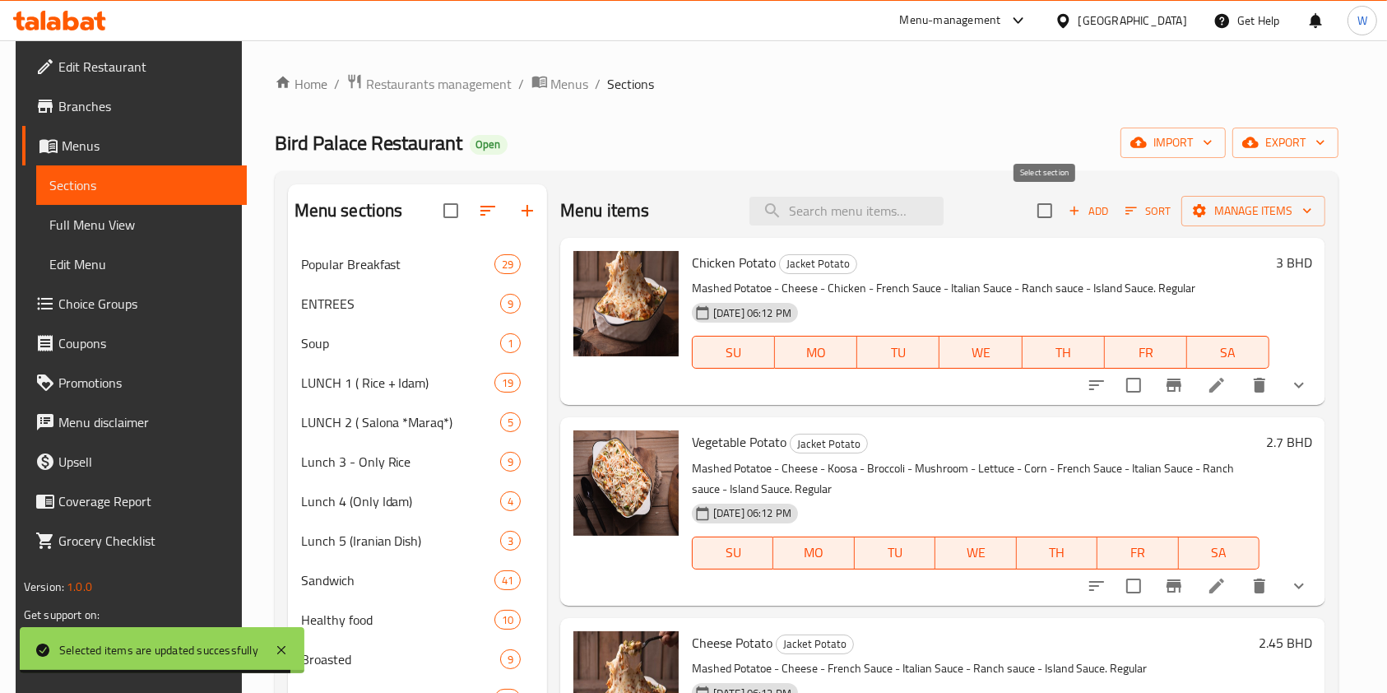
click at [1046, 215] on input "checkbox" at bounding box center [1044, 210] width 35 height 35
click at [1228, 206] on span "Manage items" at bounding box center [1253, 211] width 118 height 21
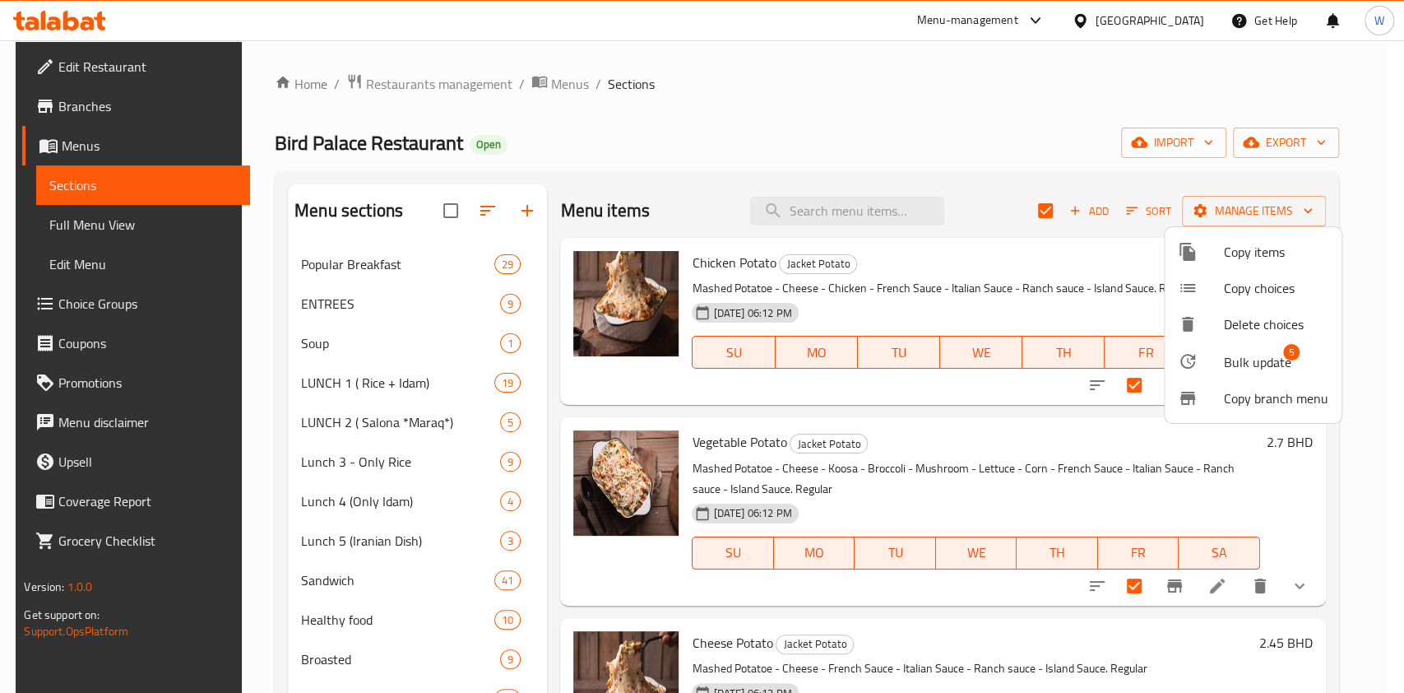
click at [1224, 368] on span "Bulk update" at bounding box center [1257, 362] width 67 height 20
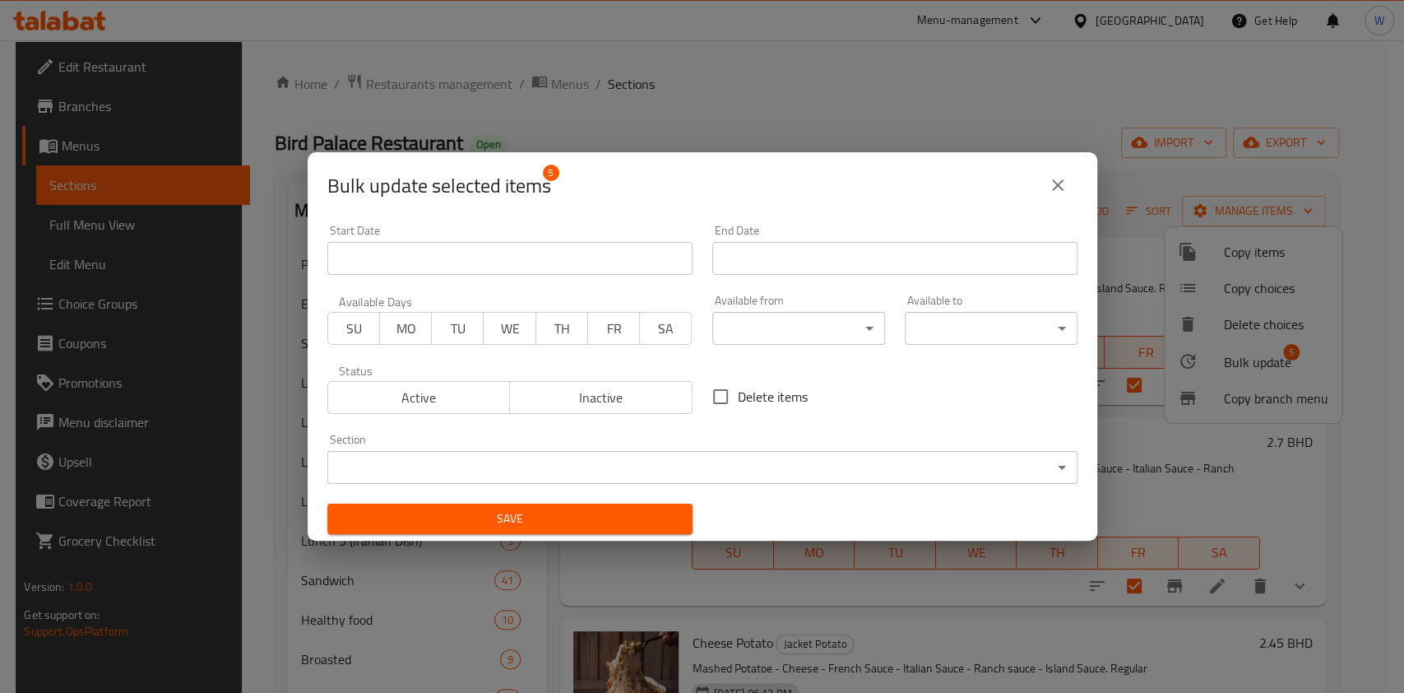
click at [790, 331] on body "​ Menu-management Bahrain Get Help W Edit Restaurant Branches Menus Sections Fu…" at bounding box center [702, 366] width 1404 height 652
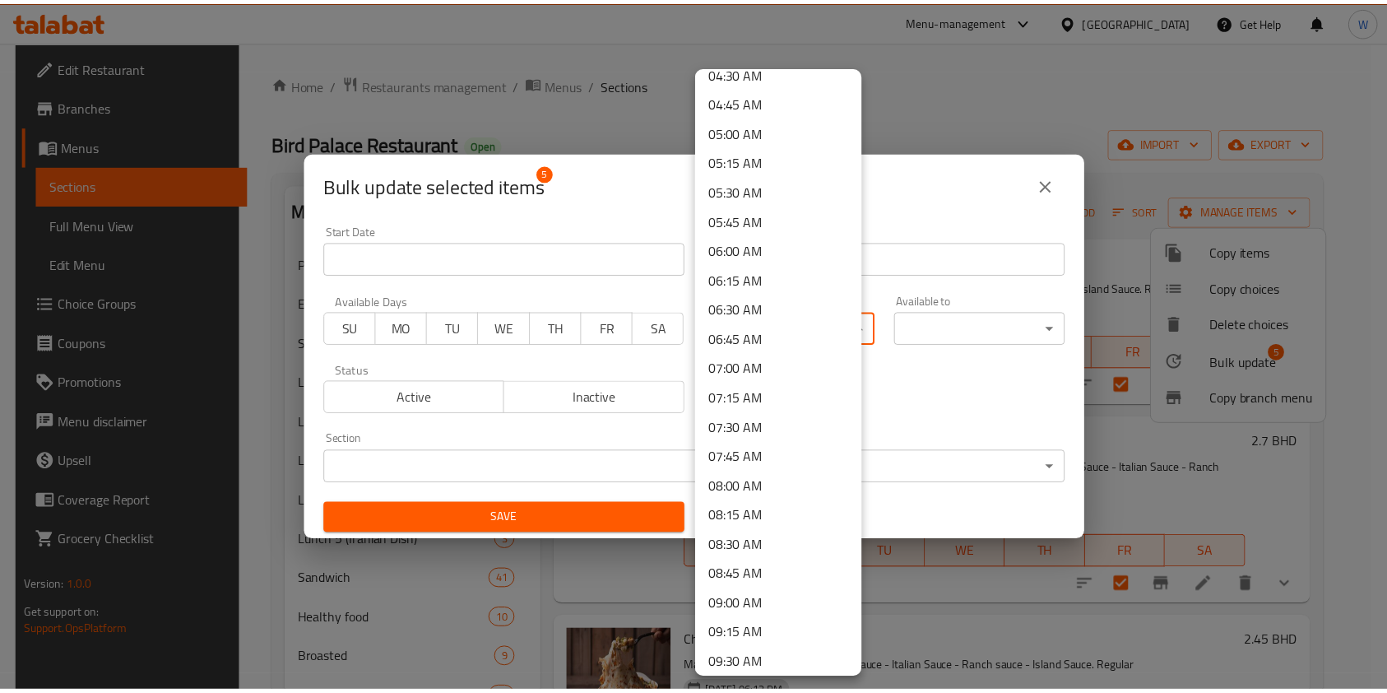
scroll to position [658, 0]
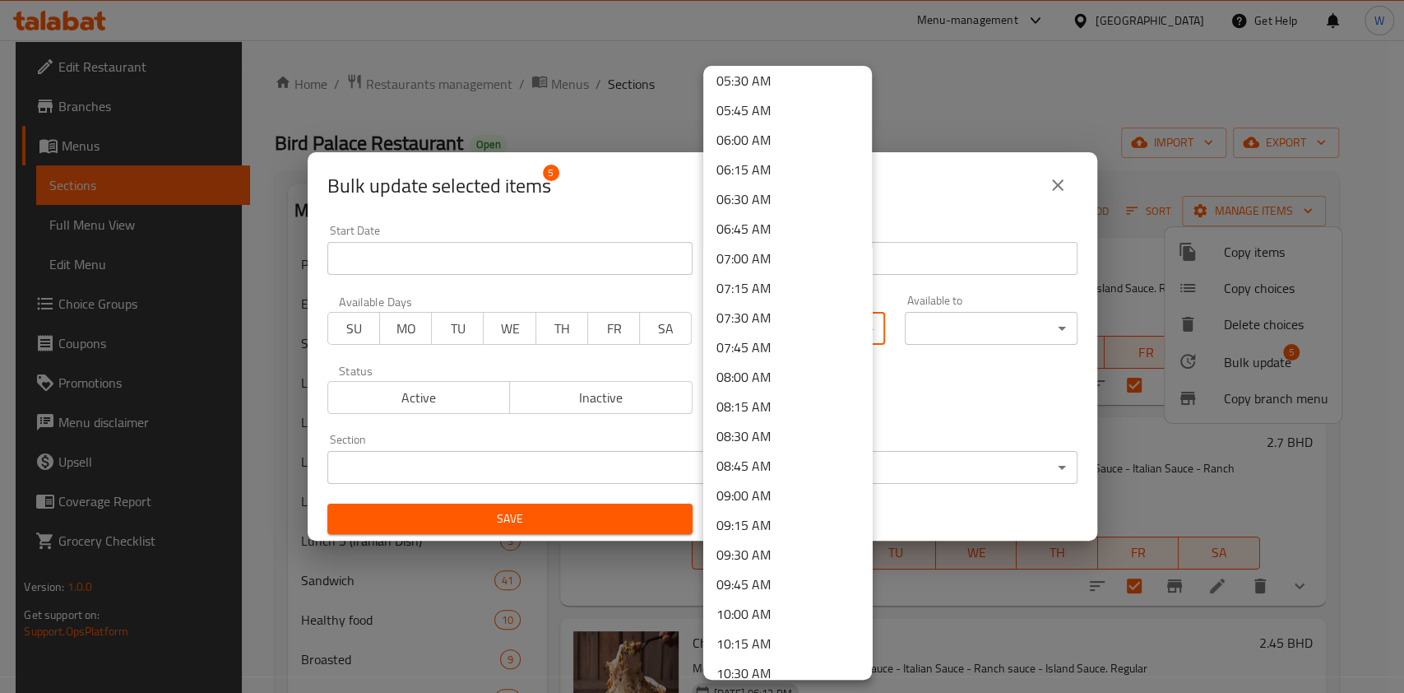
click at [757, 499] on li "09:00 AM" at bounding box center [787, 495] width 169 height 30
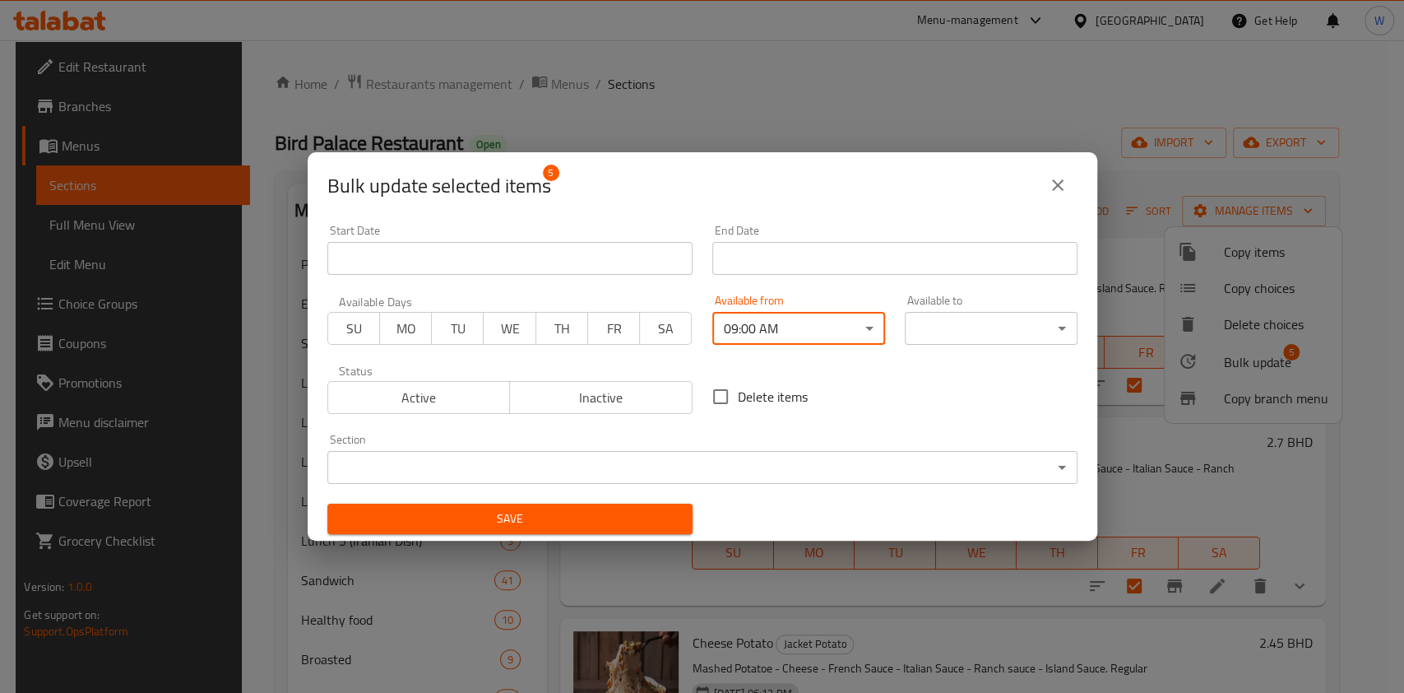
click at [566, 541] on div "Bulk update selected items 5 Start Date Start Date End Date End Date Available …" at bounding box center [702, 346] width 1404 height 693
click at [566, 540] on div "Bulk update selected items 5 Start Date Start Date End Date End Date Available …" at bounding box center [702, 346] width 1404 height 693
click at [615, 518] on span "Save" at bounding box center [510, 518] width 339 height 21
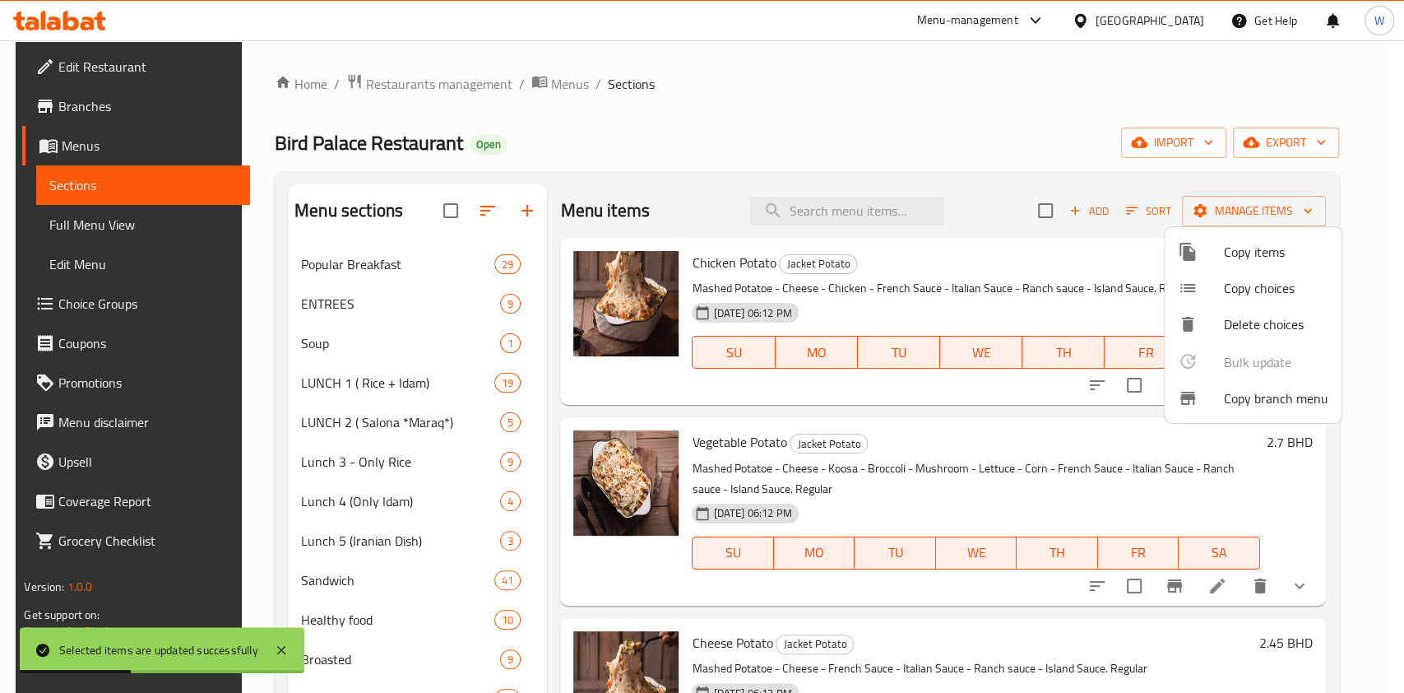
click at [561, 556] on div at bounding box center [702, 346] width 1404 height 693
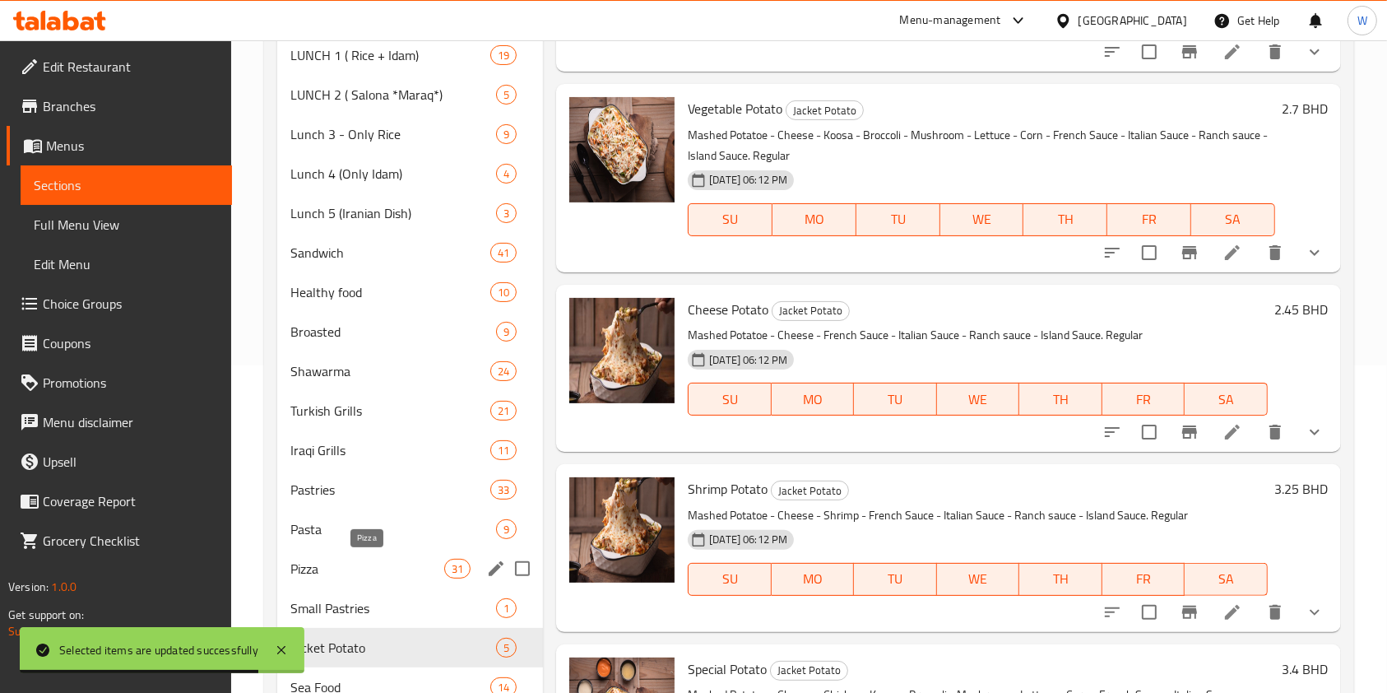
scroll to position [293, 0]
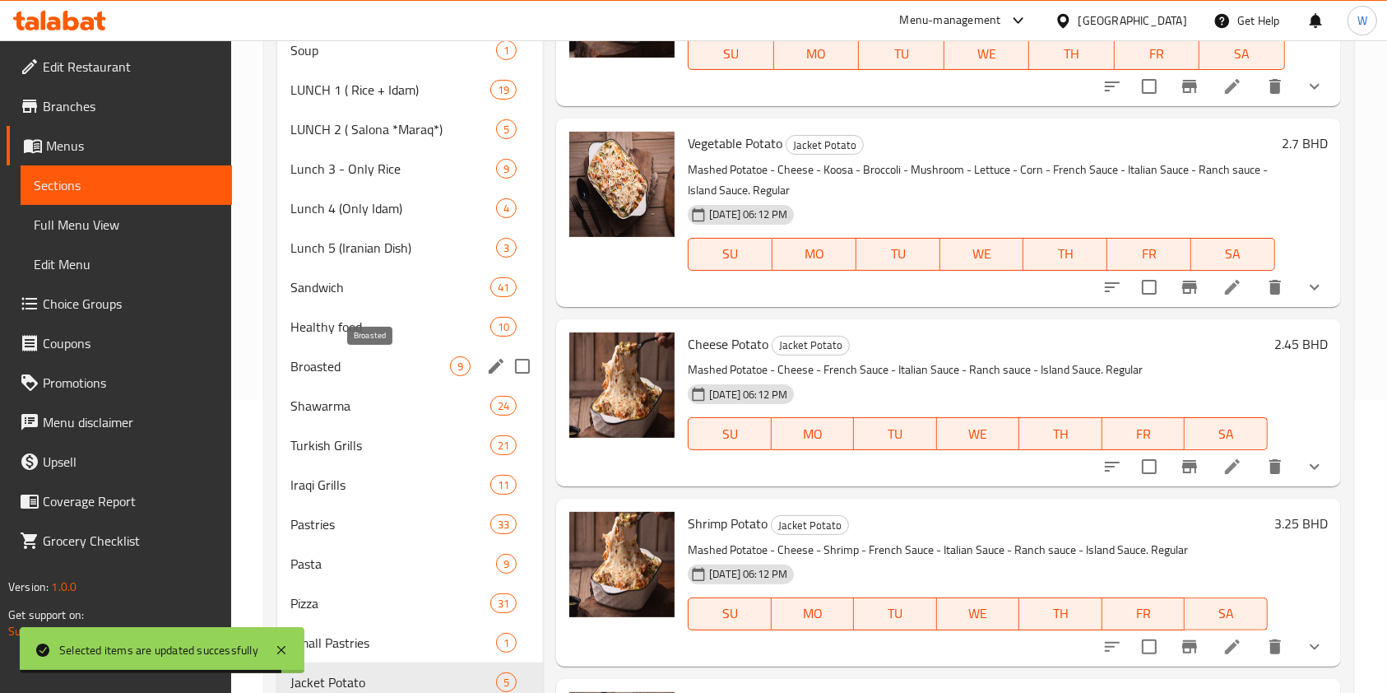
click at [401, 371] on span "Broasted" at bounding box center [370, 366] width 160 height 20
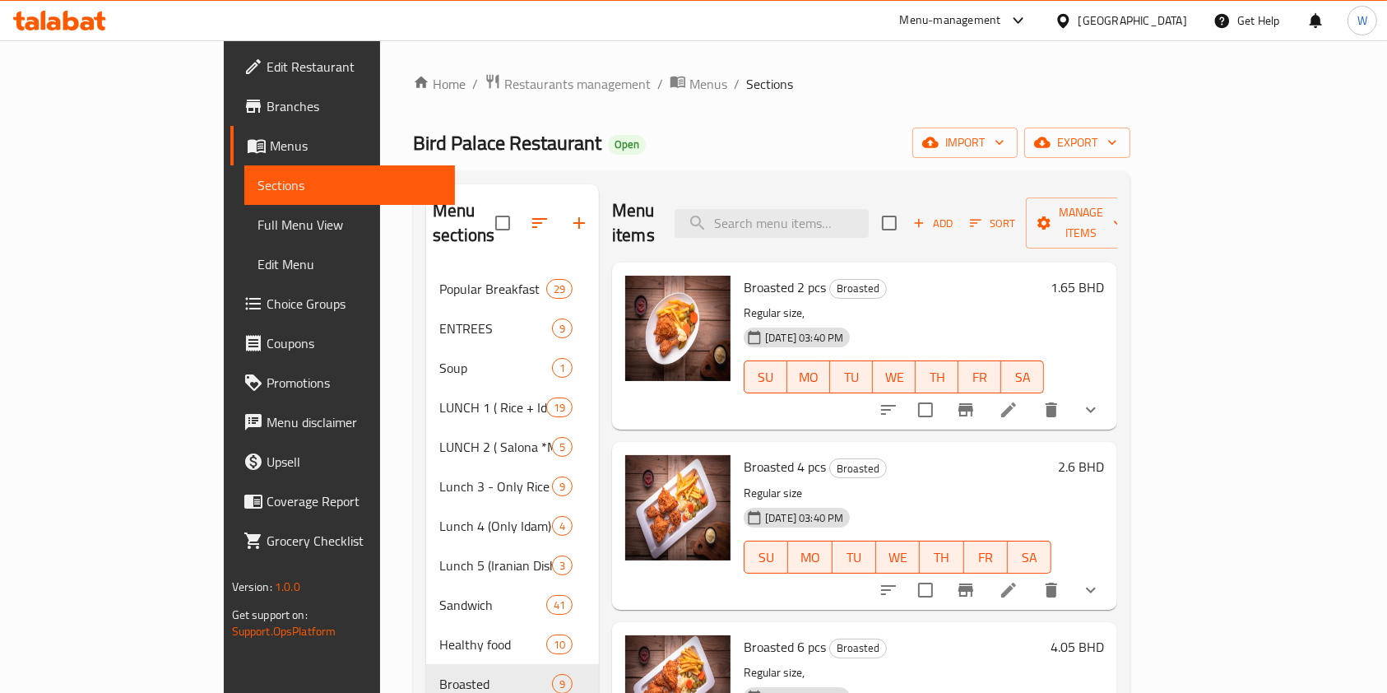
click at [907, 209] on input "checkbox" at bounding box center [889, 223] width 35 height 35
click at [1123, 220] on span "Manage items" at bounding box center [1081, 222] width 84 height 41
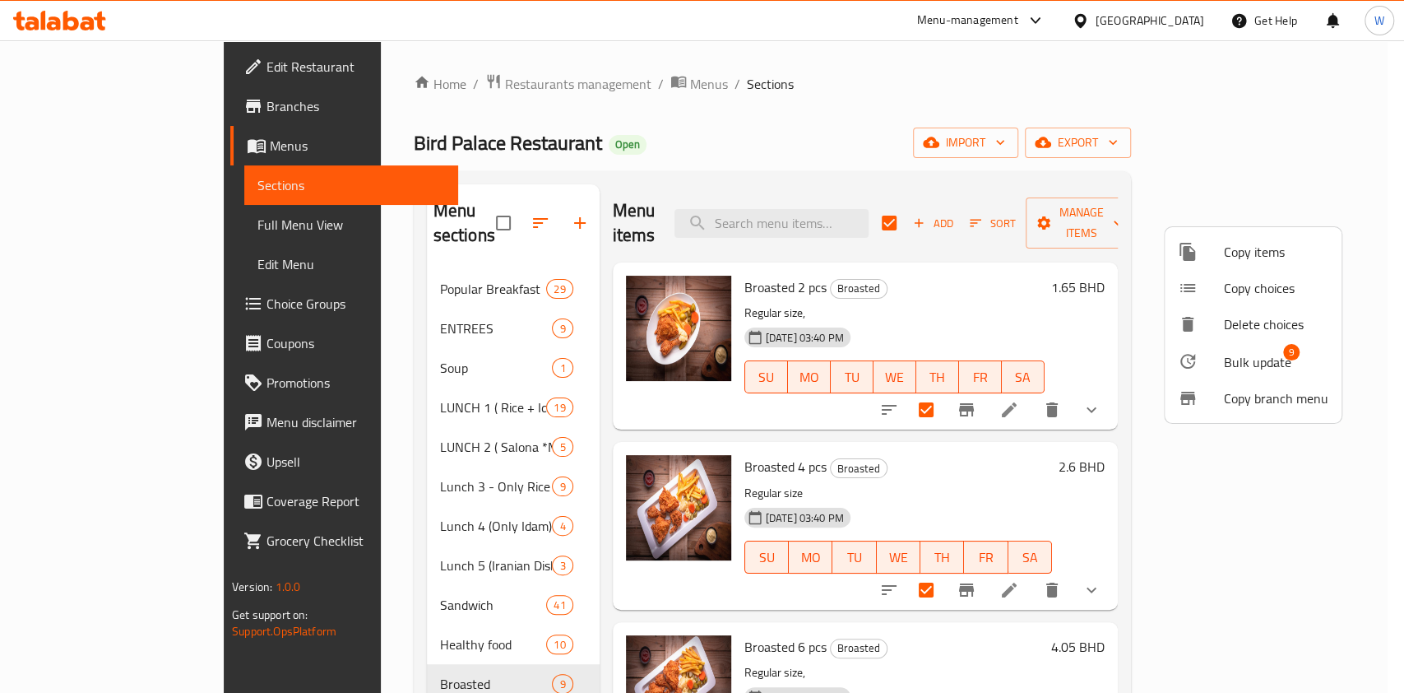
click at [1254, 365] on span "Bulk update" at bounding box center [1257, 362] width 67 height 20
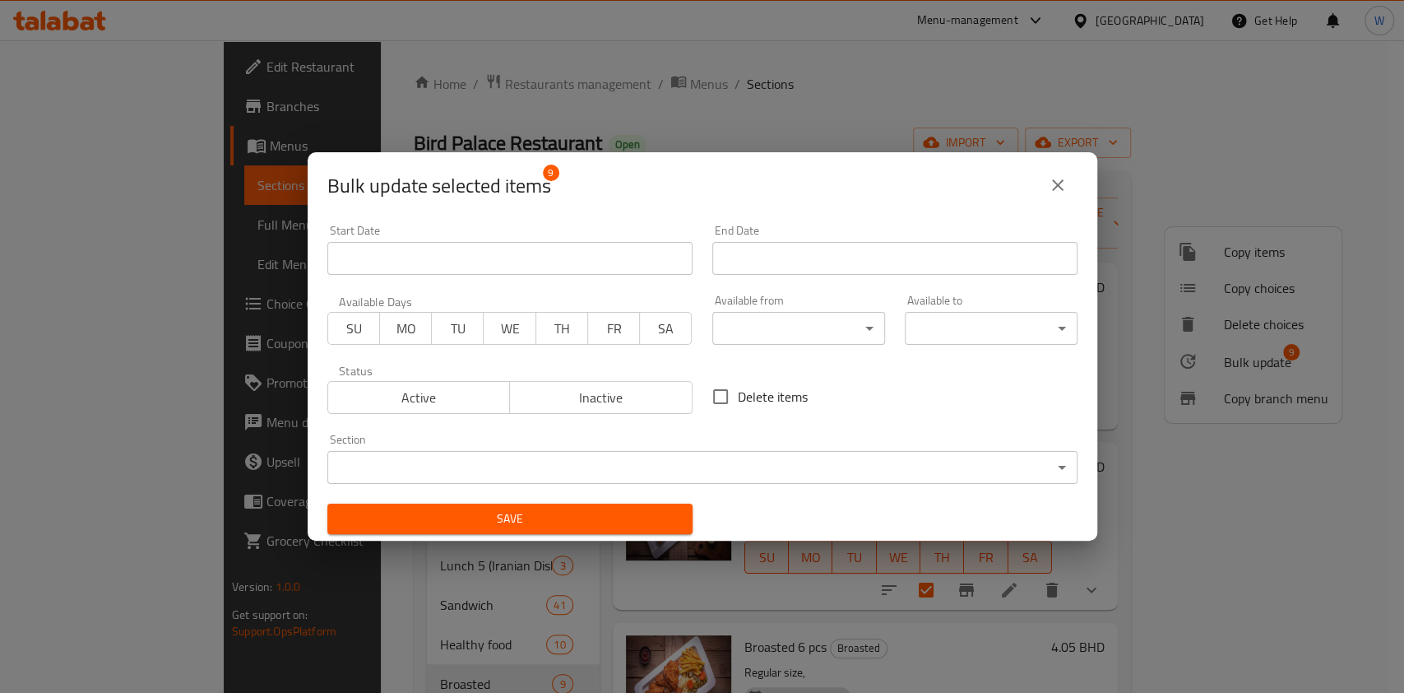
click at [842, 320] on body "​ Menu-management Bahrain Get Help W Edit Restaurant Branches Menus Sections Fu…" at bounding box center [702, 366] width 1404 height 652
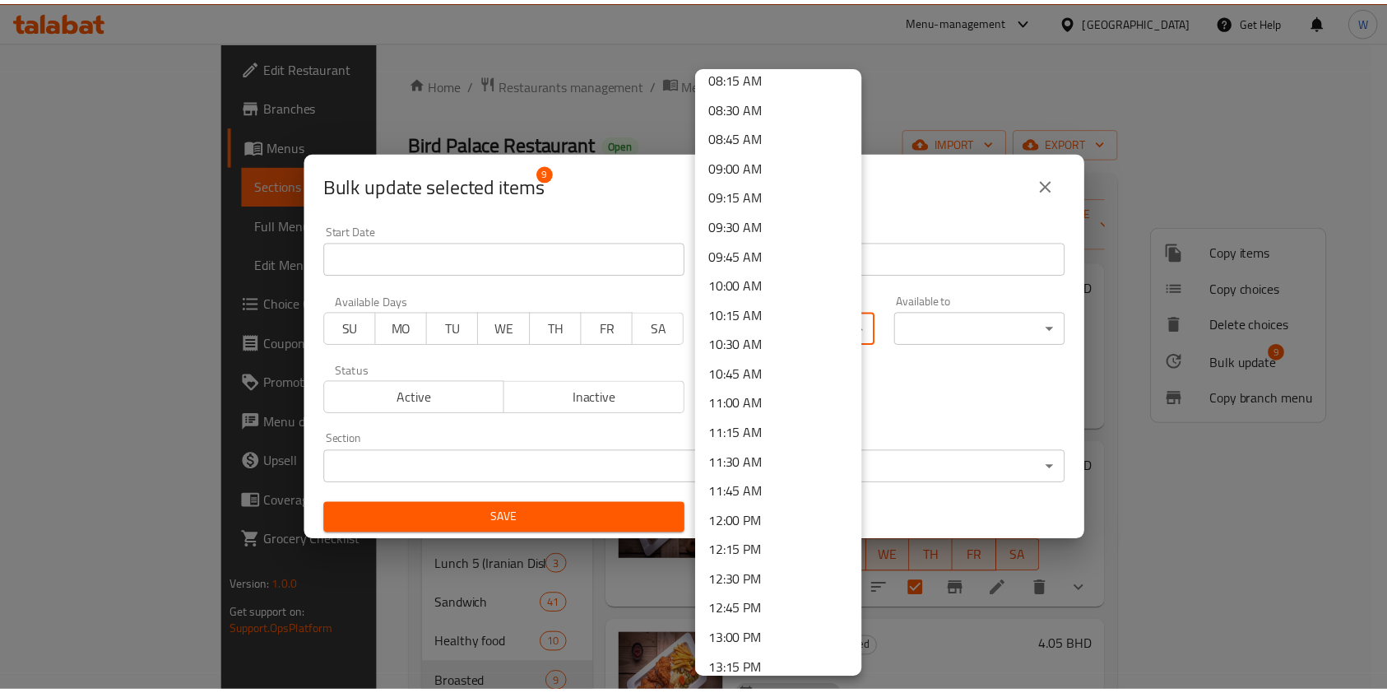
scroll to position [1097, 0]
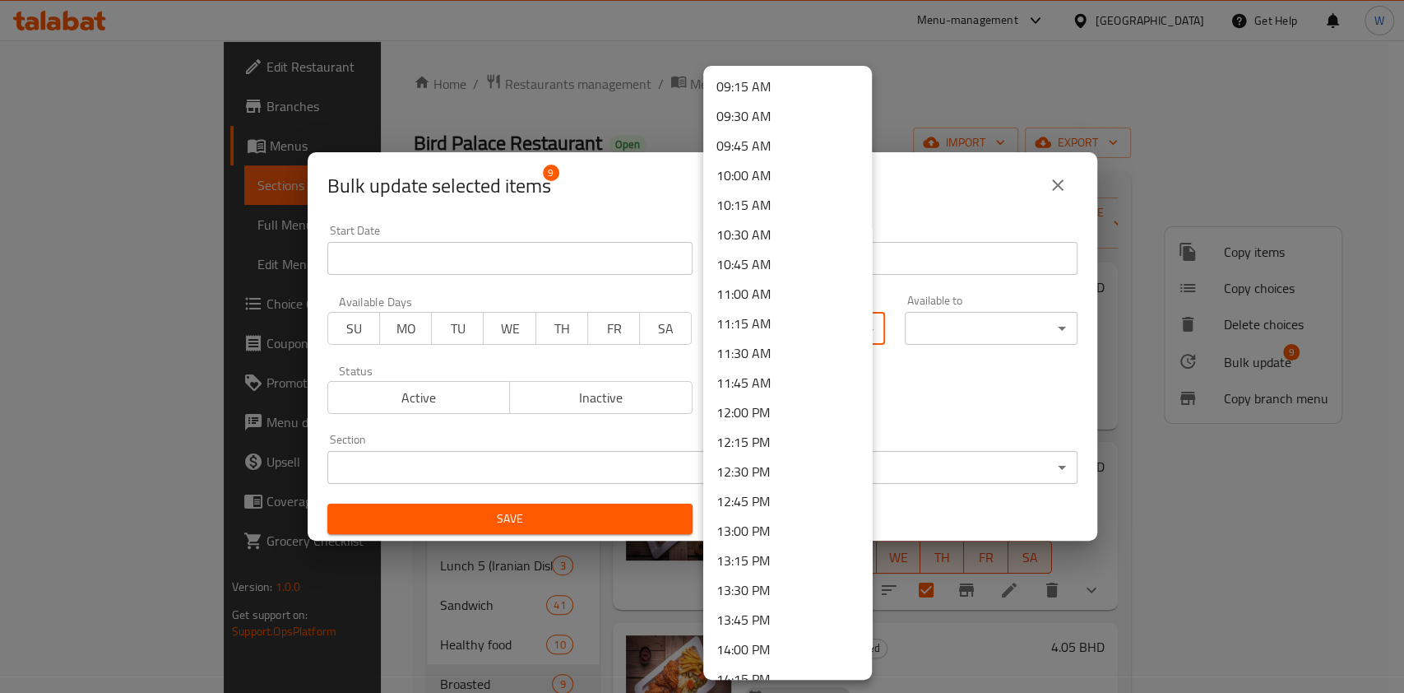
click at [773, 411] on li "12:00 PM" at bounding box center [787, 412] width 169 height 30
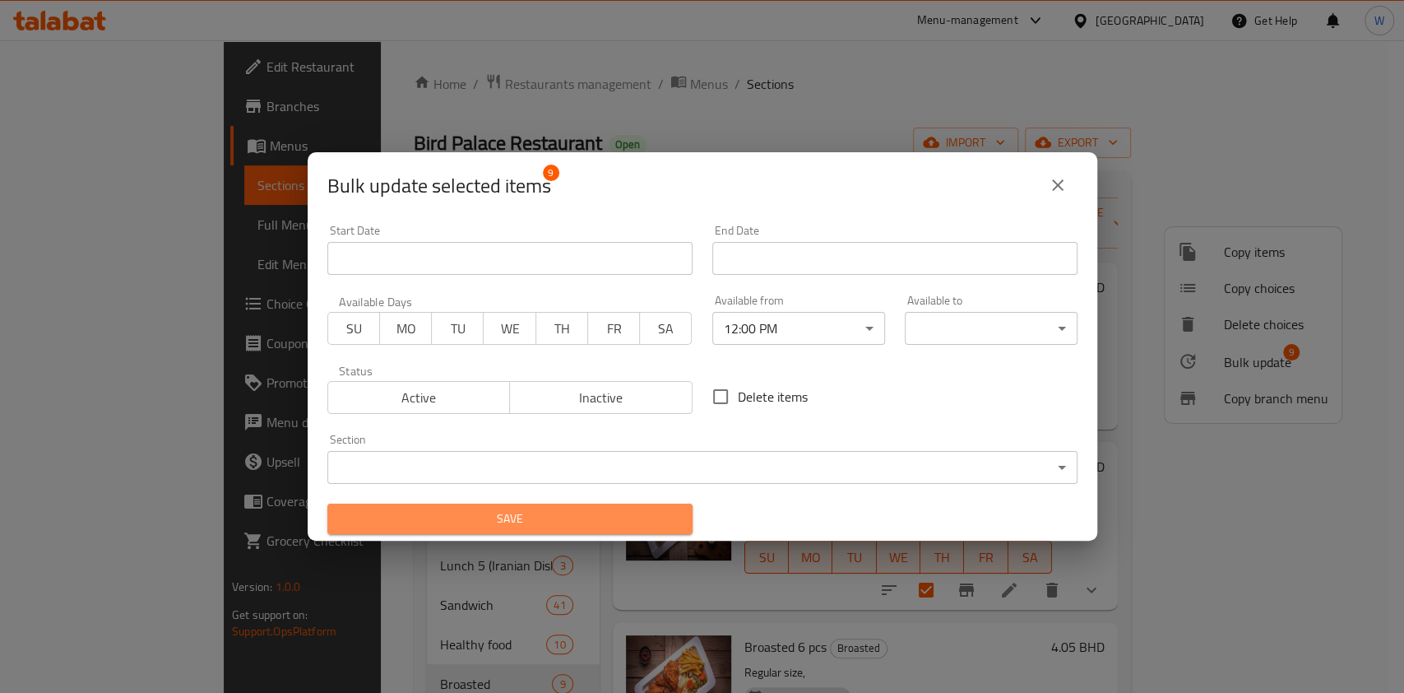
click at [665, 522] on span "Save" at bounding box center [510, 518] width 339 height 21
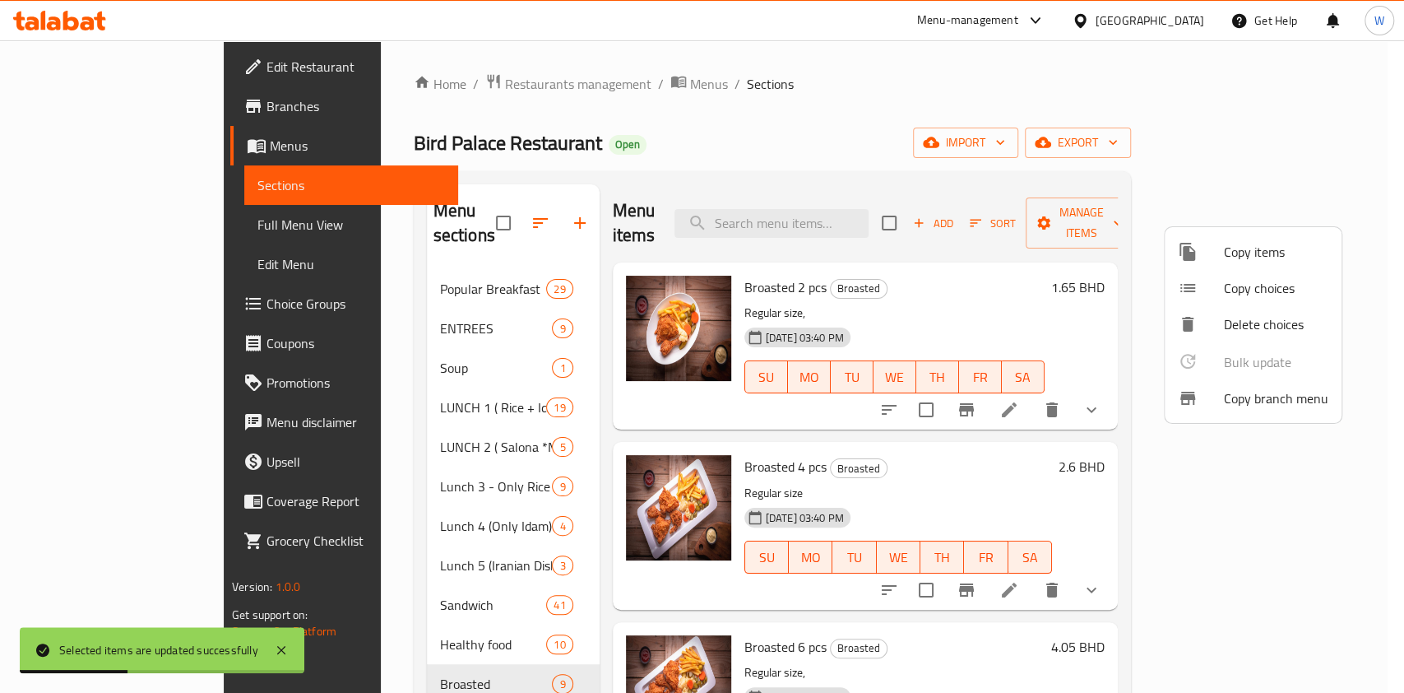
click at [580, 577] on div at bounding box center [702, 346] width 1404 height 693
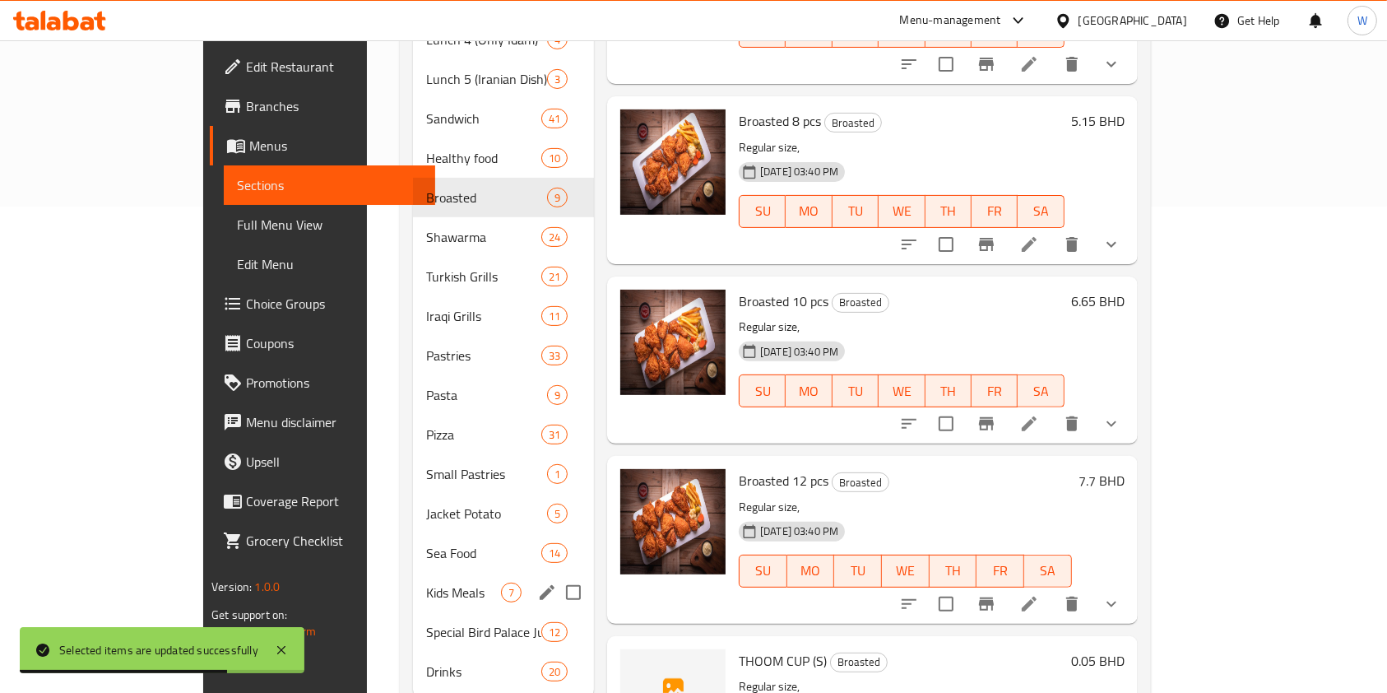
scroll to position [512, 0]
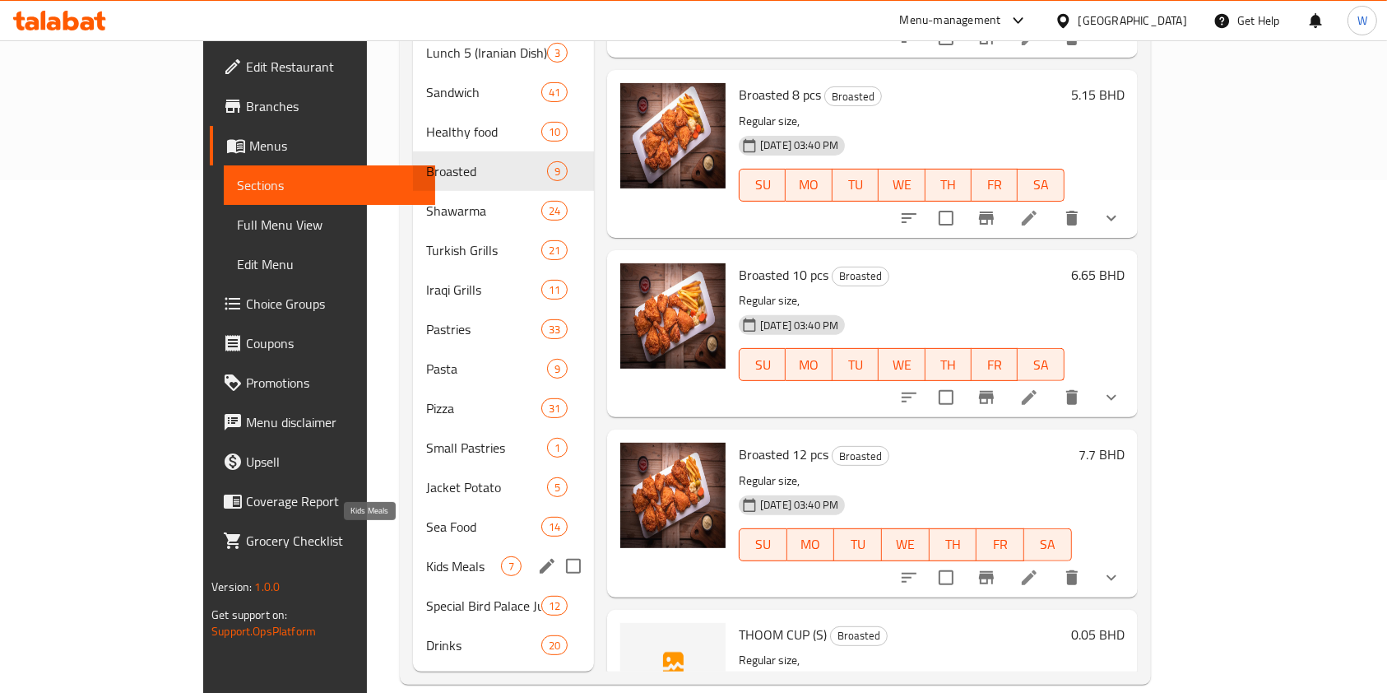
click at [426, 556] on span "Kids Meals" at bounding box center [463, 566] width 75 height 20
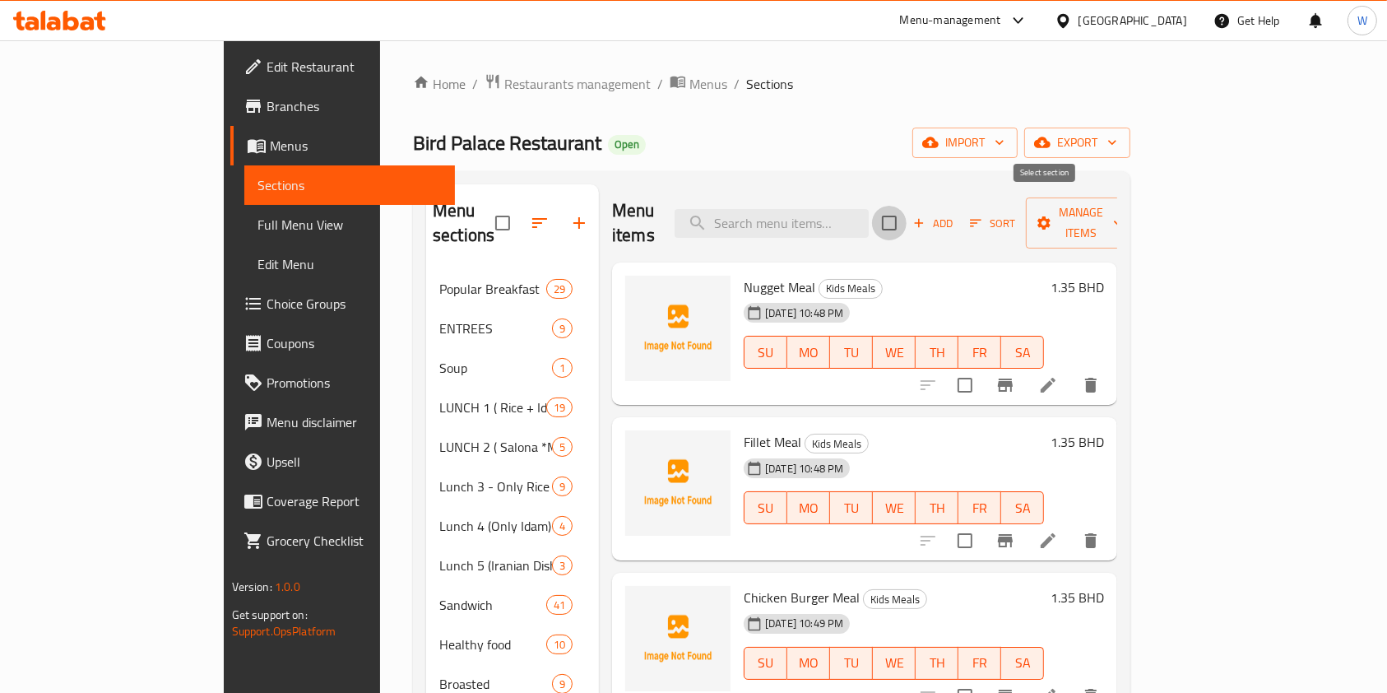
click at [907, 214] on input "checkbox" at bounding box center [889, 223] width 35 height 35
click at [1123, 207] on span "Manage items" at bounding box center [1081, 222] width 84 height 41
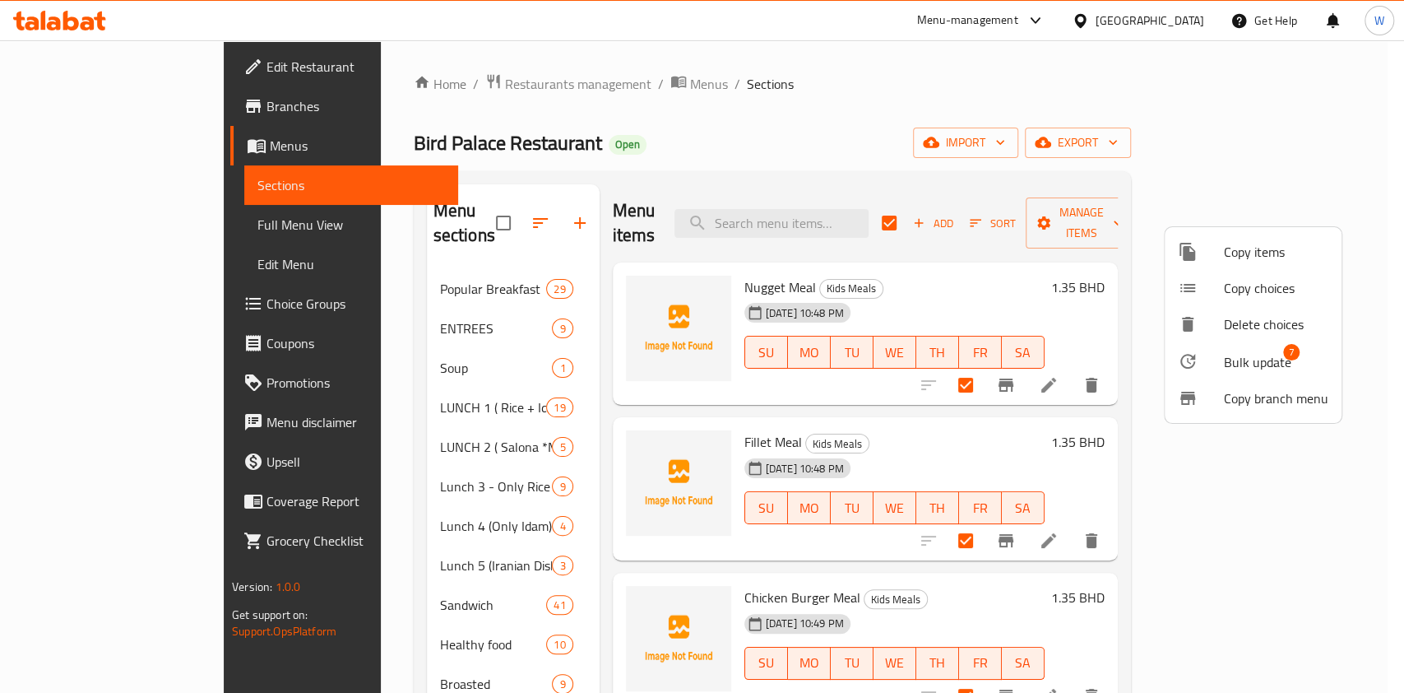
click at [1230, 365] on span "Bulk update" at bounding box center [1257, 362] width 67 height 20
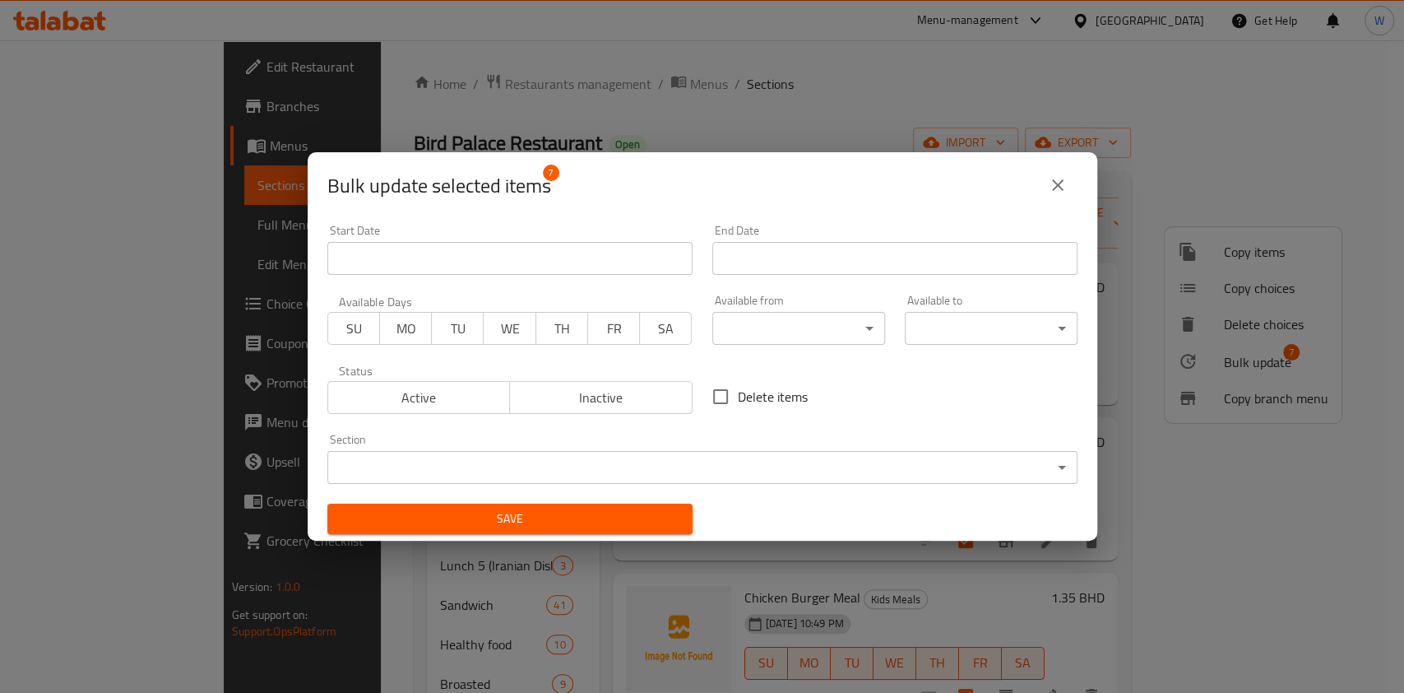
click at [765, 332] on body "​ Menu-management Bahrain Get Help W Edit Restaurant Branches Menus Sections Fu…" at bounding box center [702, 366] width 1404 height 652
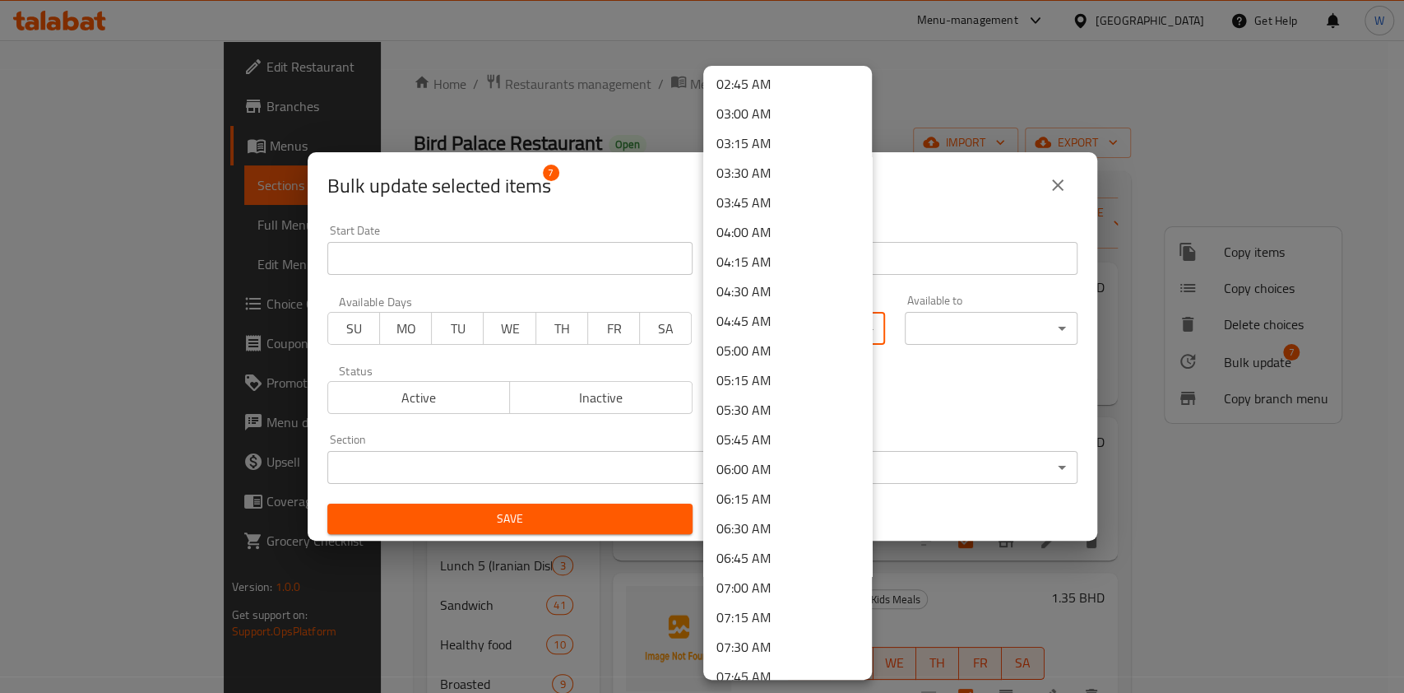
scroll to position [548, 0]
click at [777, 365] on li "07:00 AM" at bounding box center [787, 369] width 169 height 30
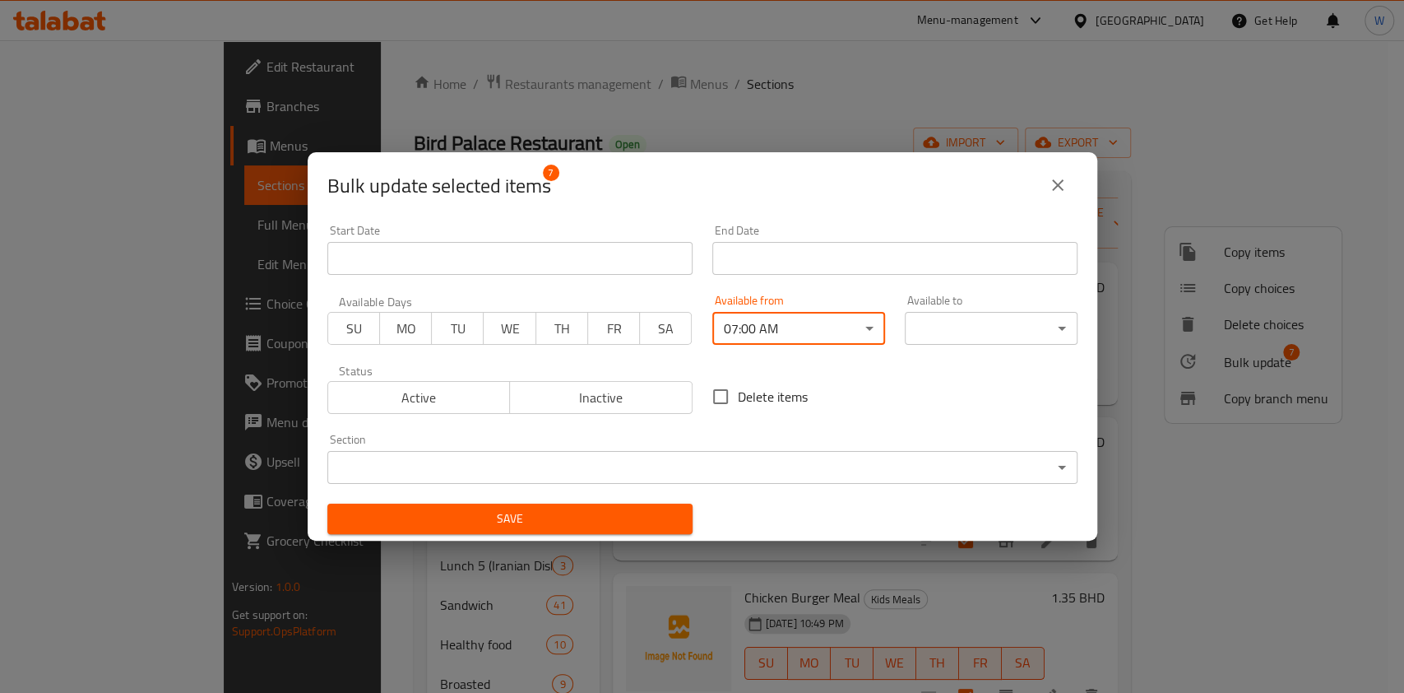
click at [647, 504] on button "Save" at bounding box center [509, 518] width 365 height 30
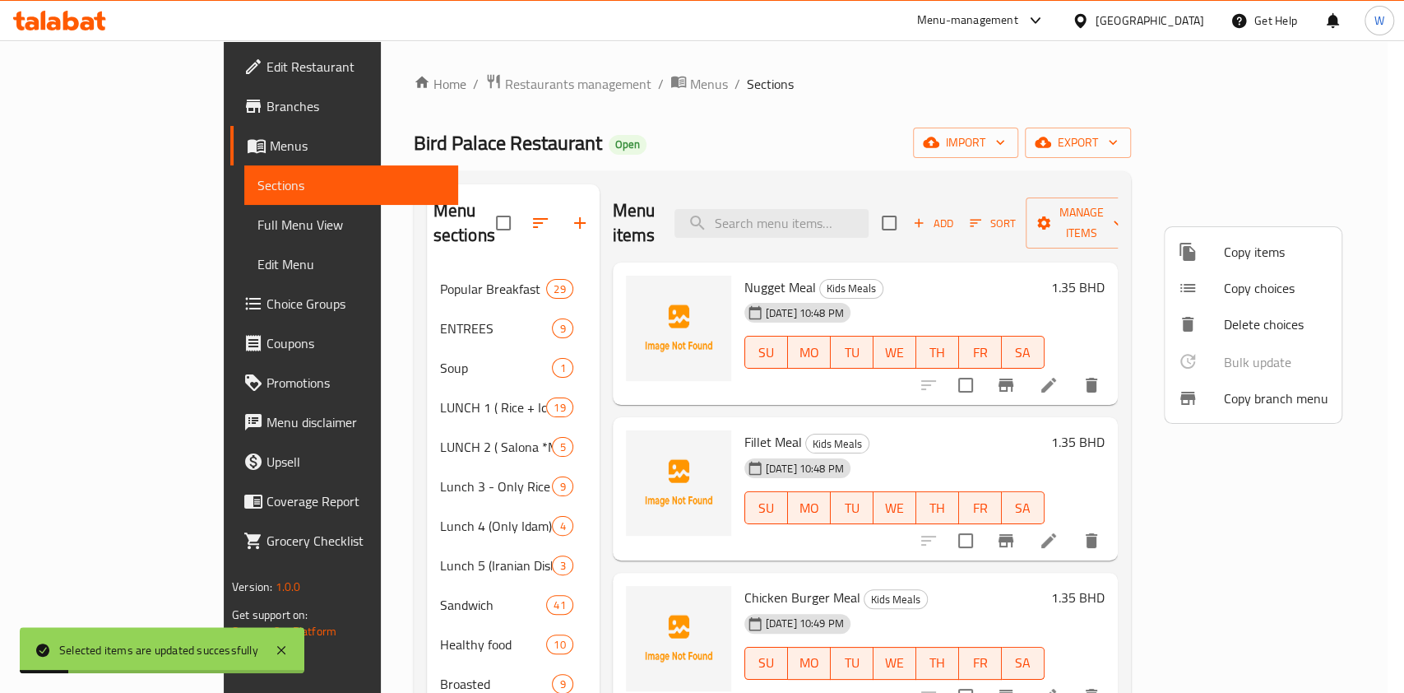
click at [388, 591] on div at bounding box center [702, 346] width 1404 height 693
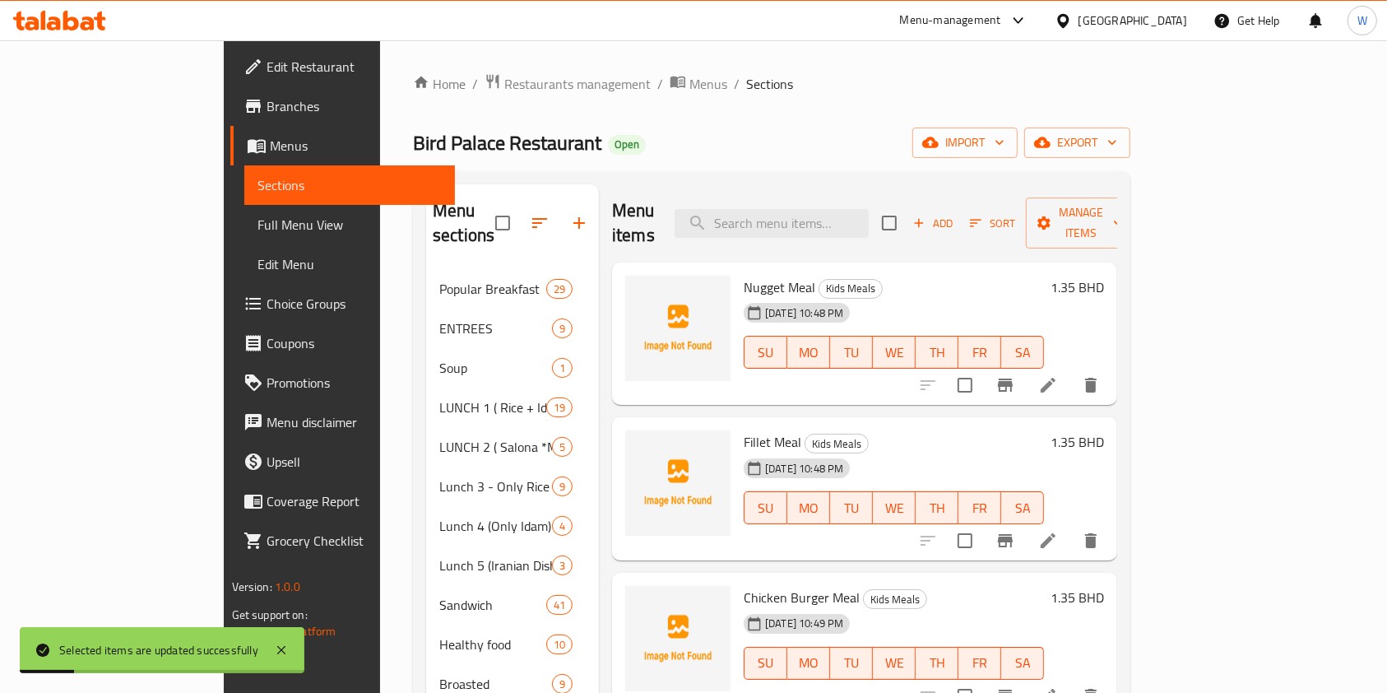
click at [439, 595] on span "Sandwich" at bounding box center [492, 605] width 107 height 20
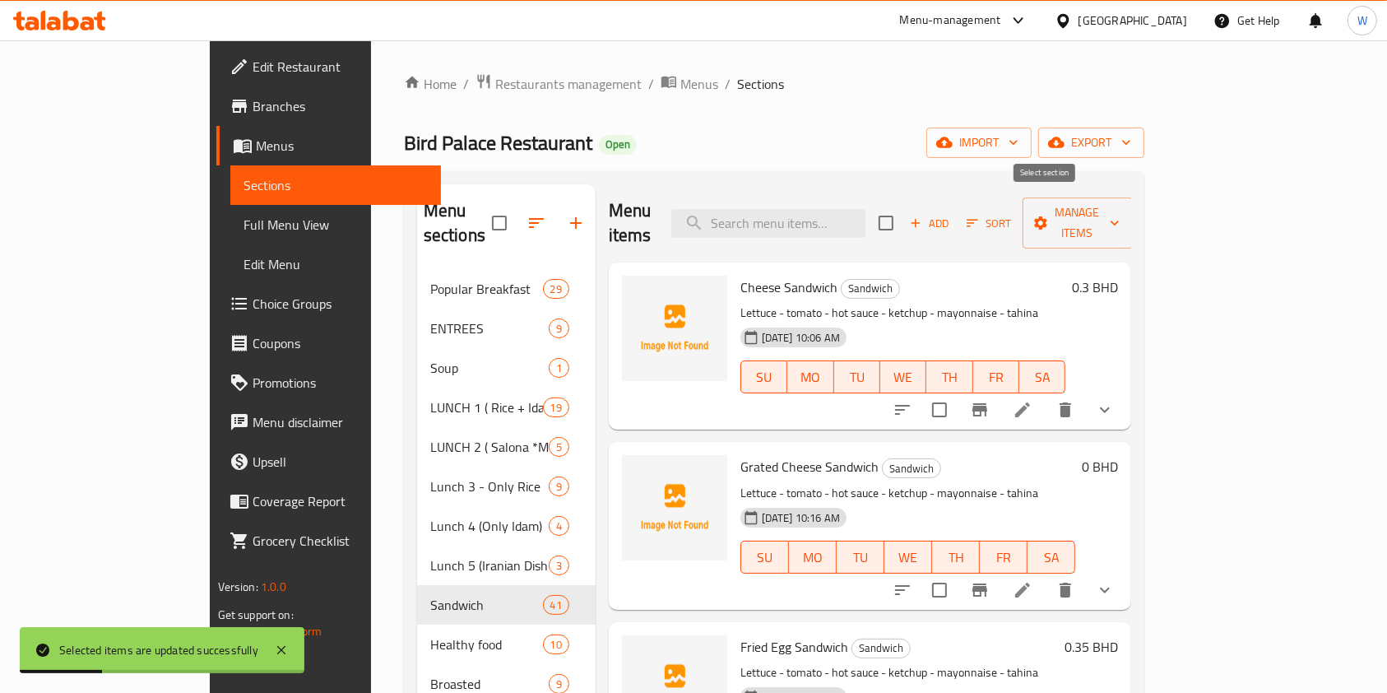
drag, startPoint x: 1032, startPoint y: 207, endPoint x: 1041, endPoint y: 208, distance: 9.9
click at [903, 208] on input "checkbox" at bounding box center [886, 223] width 35 height 35
click at [1120, 213] on span "Manage items" at bounding box center [1078, 222] width 84 height 41
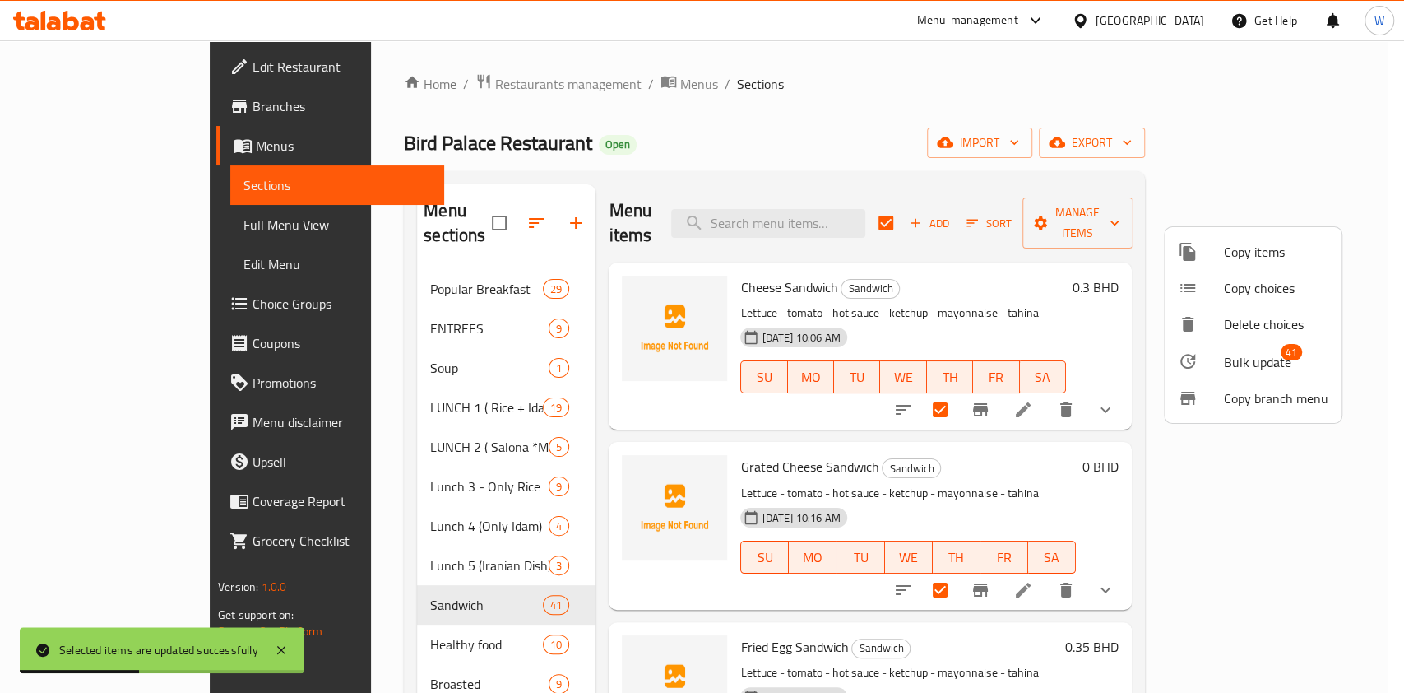
click at [1247, 370] on span "Bulk update" at bounding box center [1257, 362] width 67 height 20
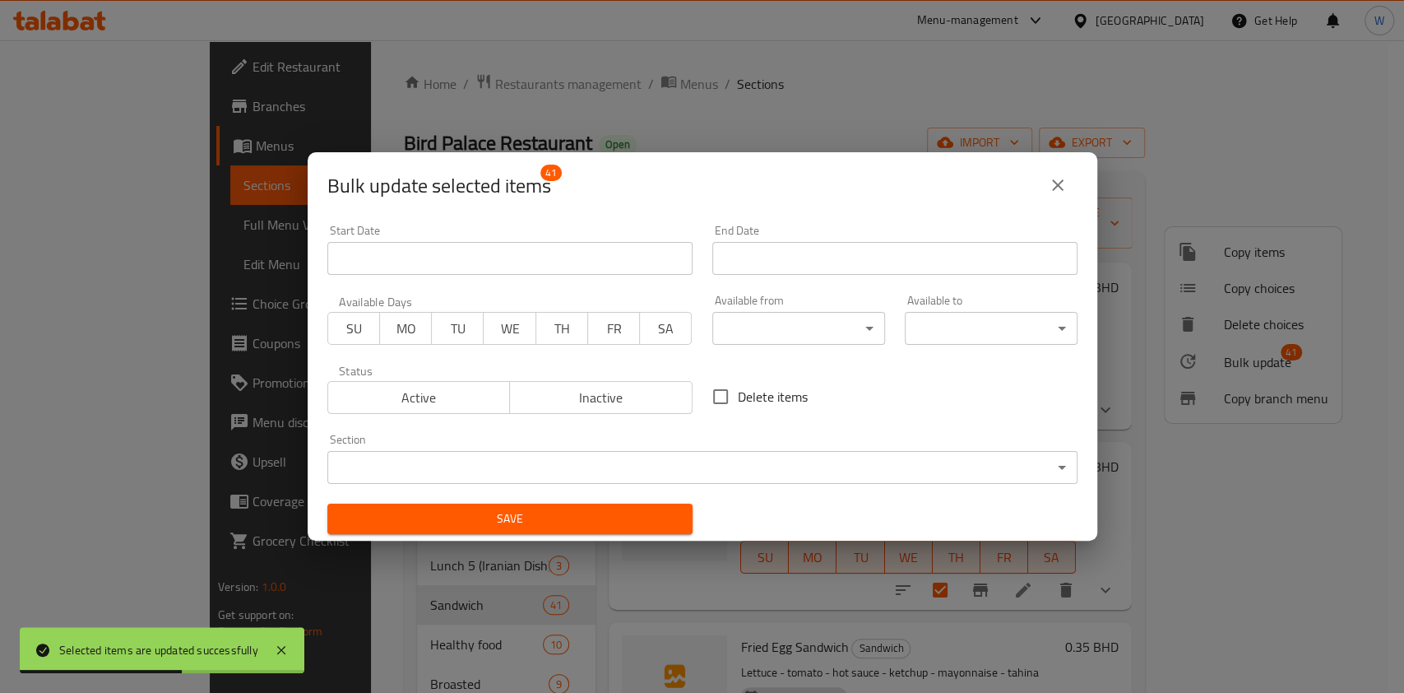
click at [856, 299] on div "Available from ​ ​" at bounding box center [798, 319] width 173 height 50
click at [847, 317] on body "Selected items are updated successfully ​ Menu-management Bahrain Get Help W Ed…" at bounding box center [702, 366] width 1404 height 652
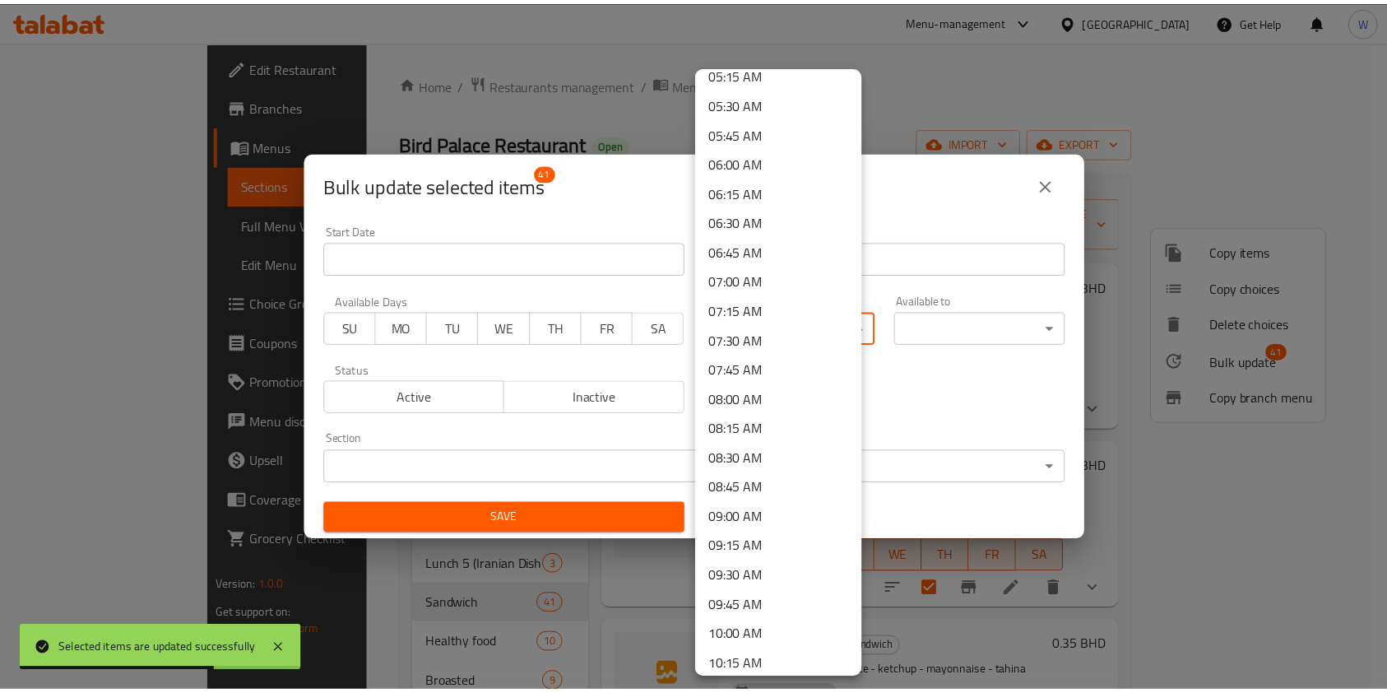
scroll to position [658, 0]
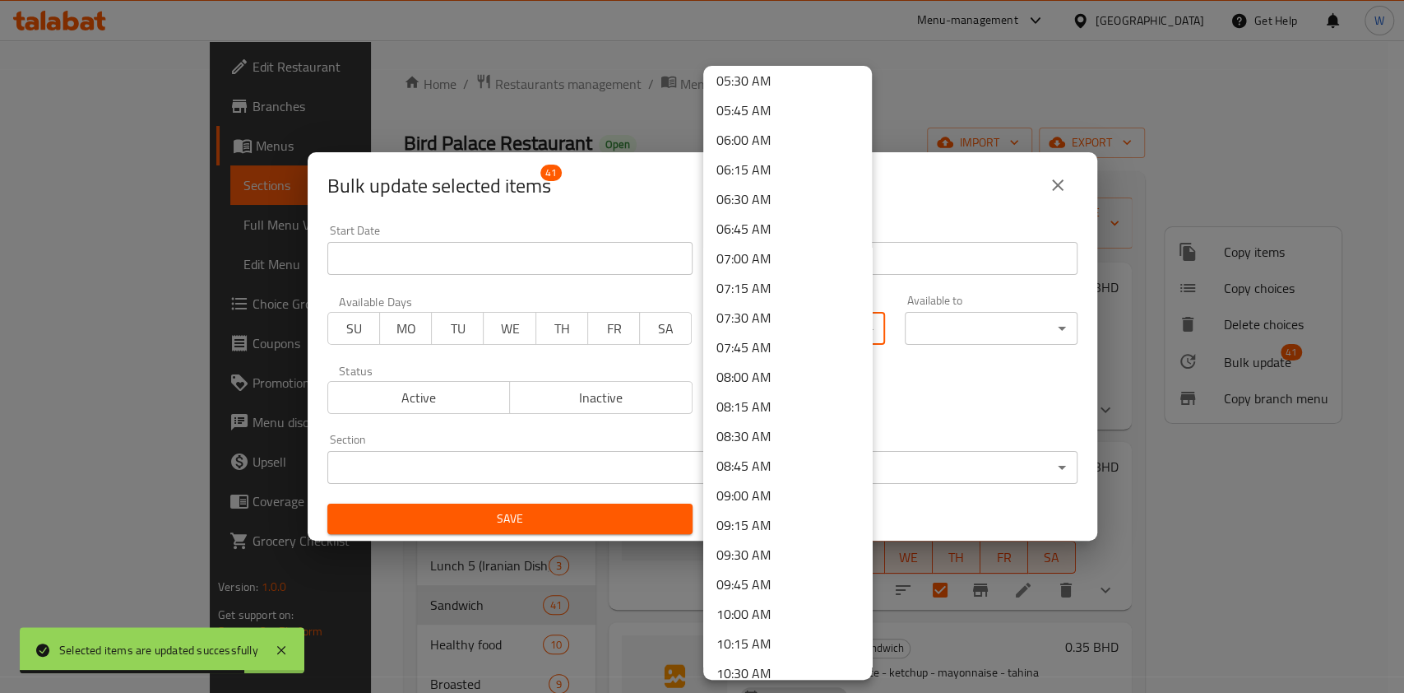
click at [779, 258] on li "07:00 AM" at bounding box center [787, 258] width 169 height 30
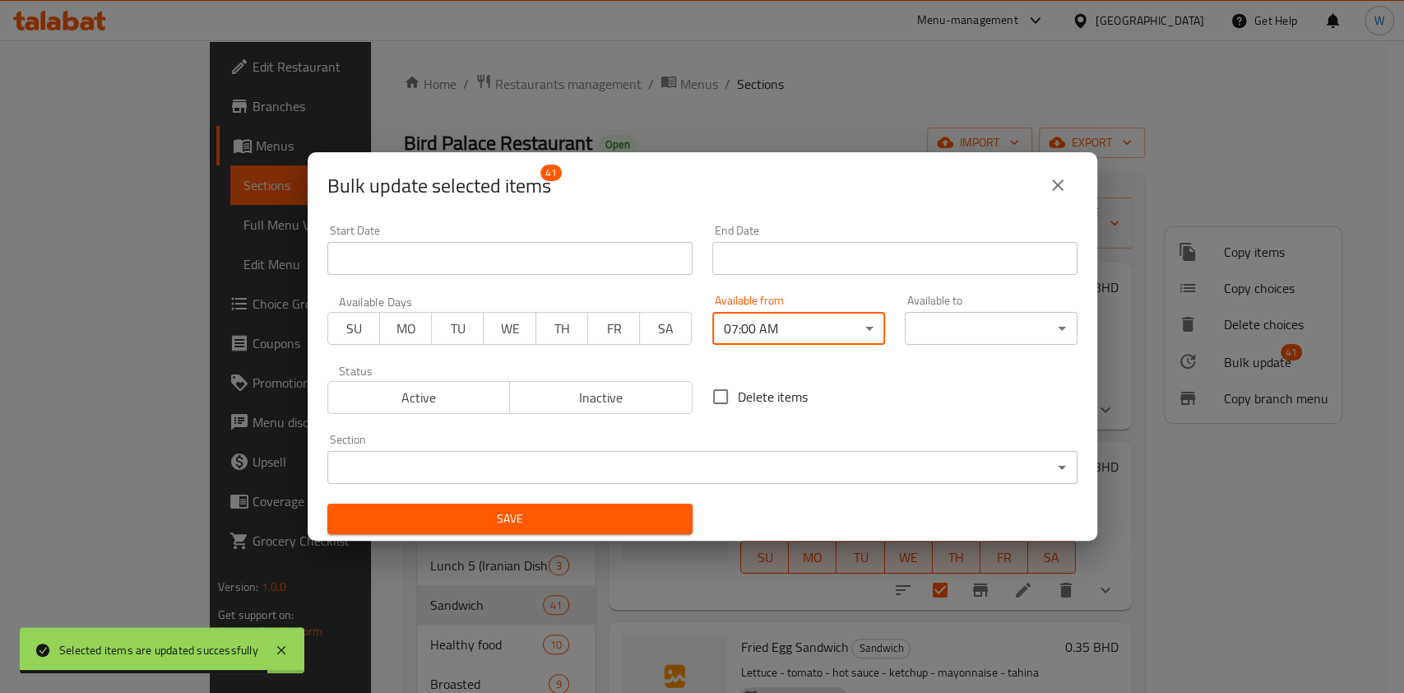
click at [649, 518] on span "Save" at bounding box center [510, 518] width 339 height 21
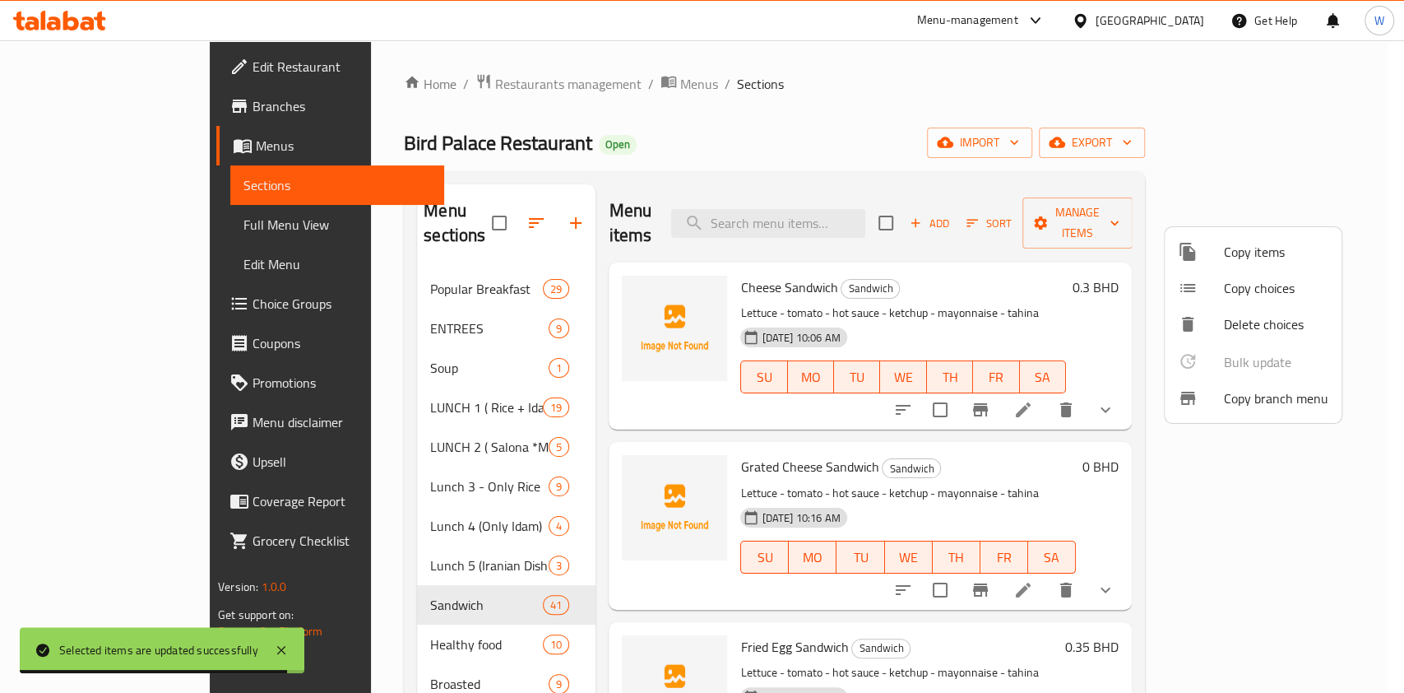
click at [356, 351] on div at bounding box center [702, 346] width 1404 height 693
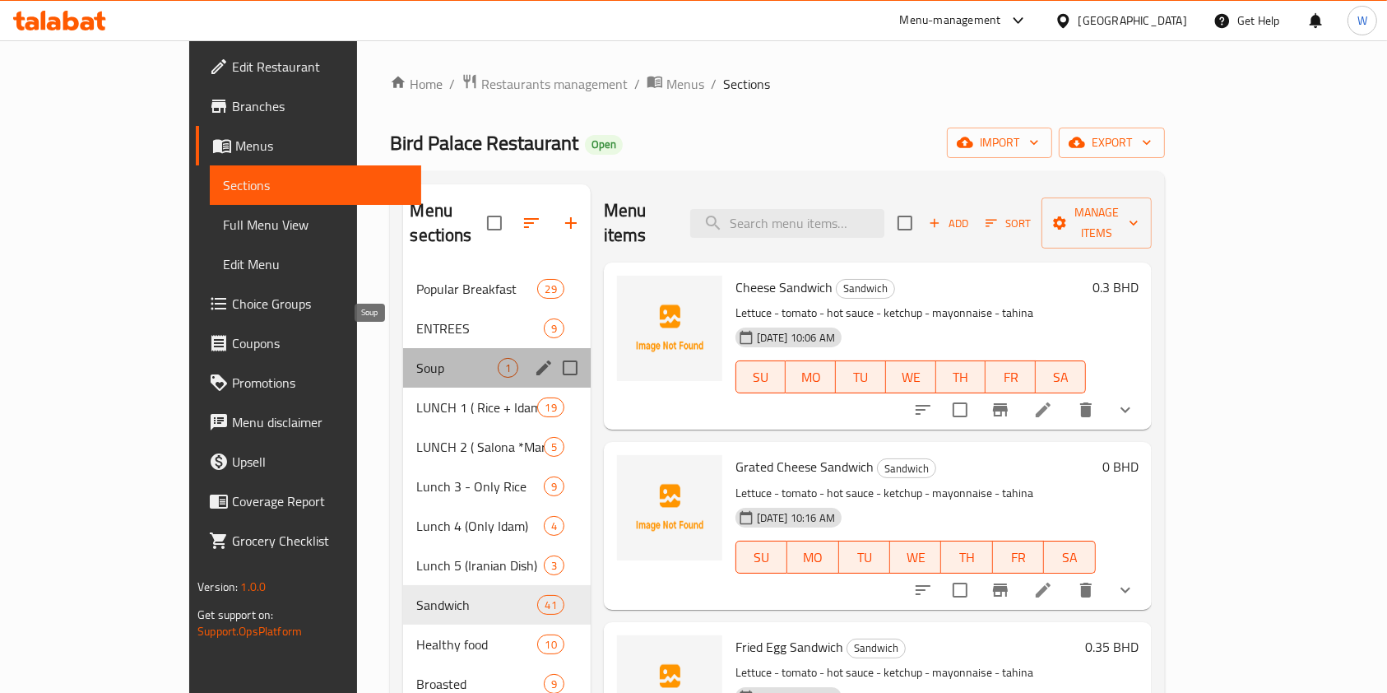
click at [416, 358] on span "Soup" at bounding box center [456, 368] width 81 height 20
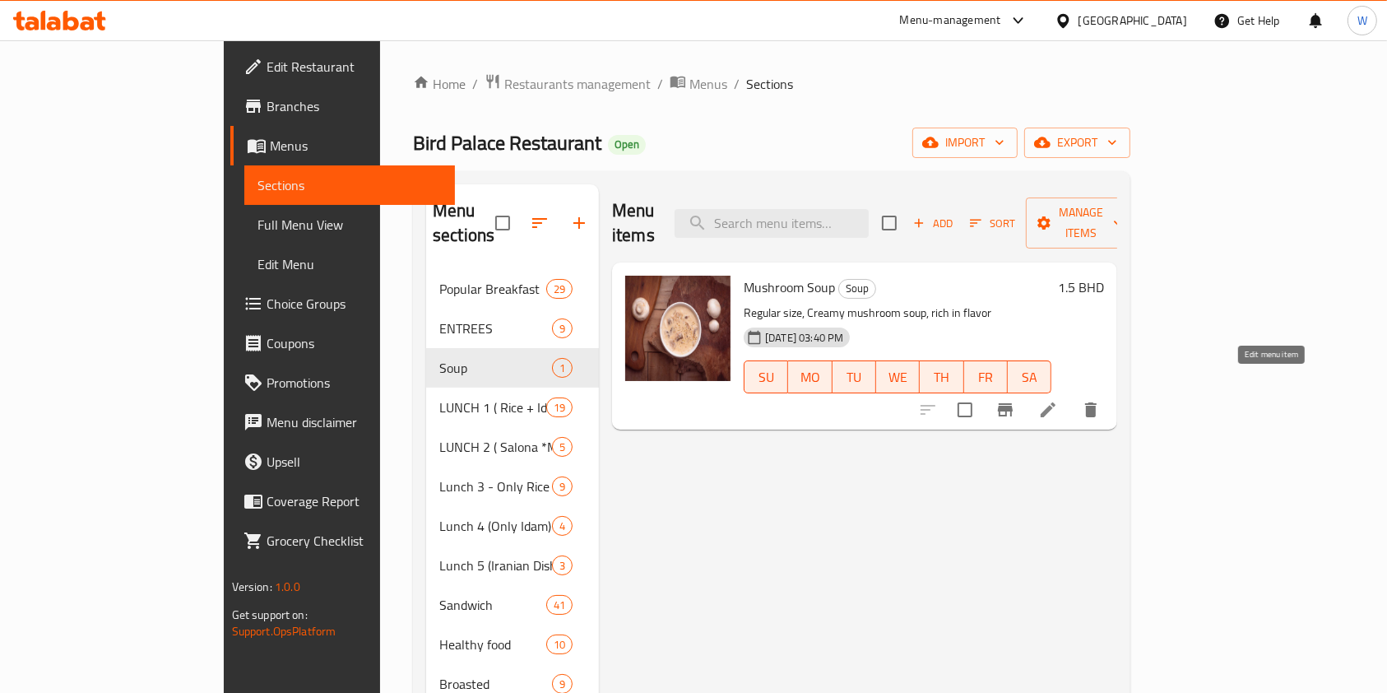
click at [1058, 400] on icon at bounding box center [1048, 410] width 20 height 20
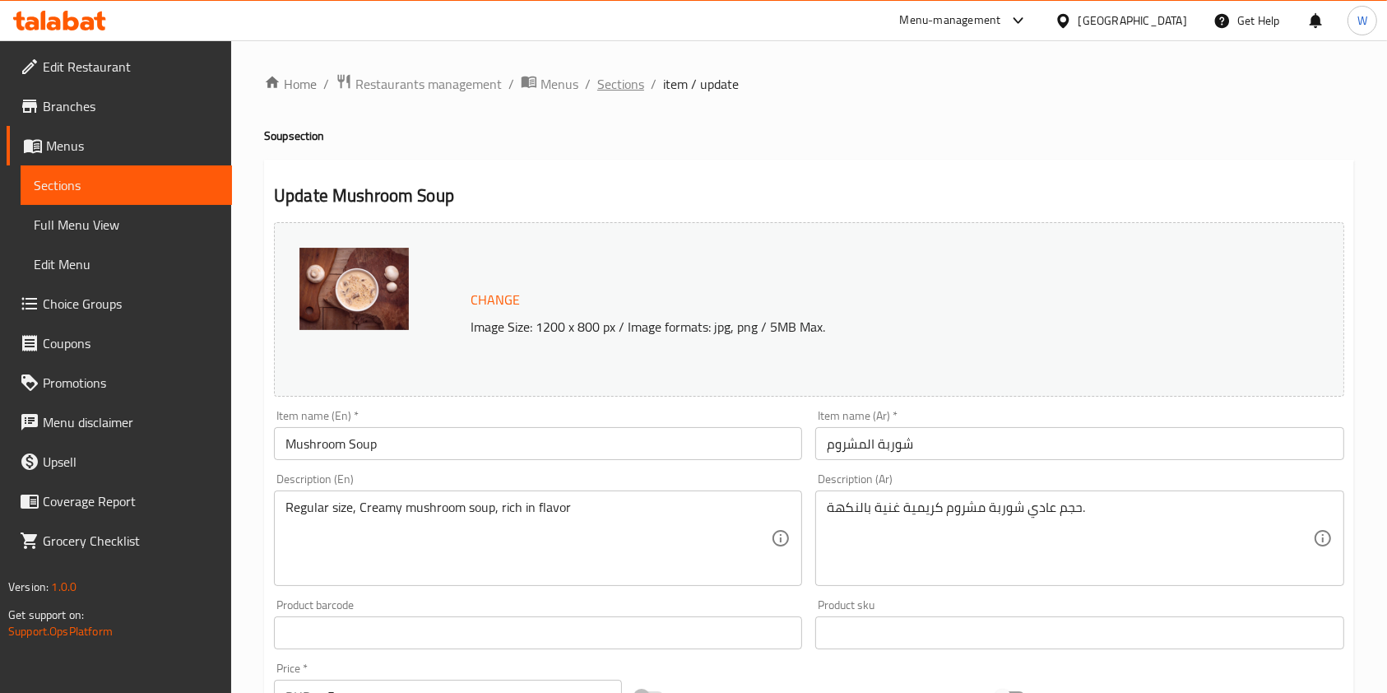
click at [603, 85] on span "Sections" at bounding box center [620, 84] width 47 height 20
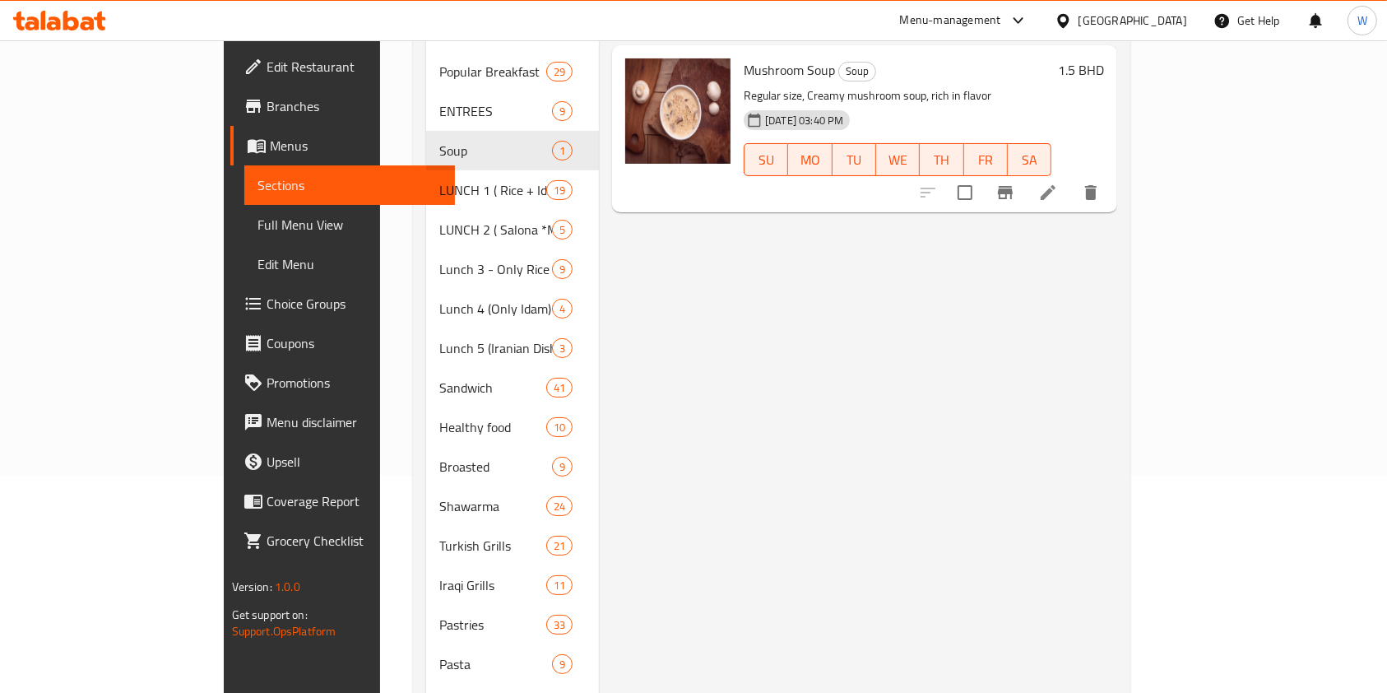
scroll to position [219, 0]
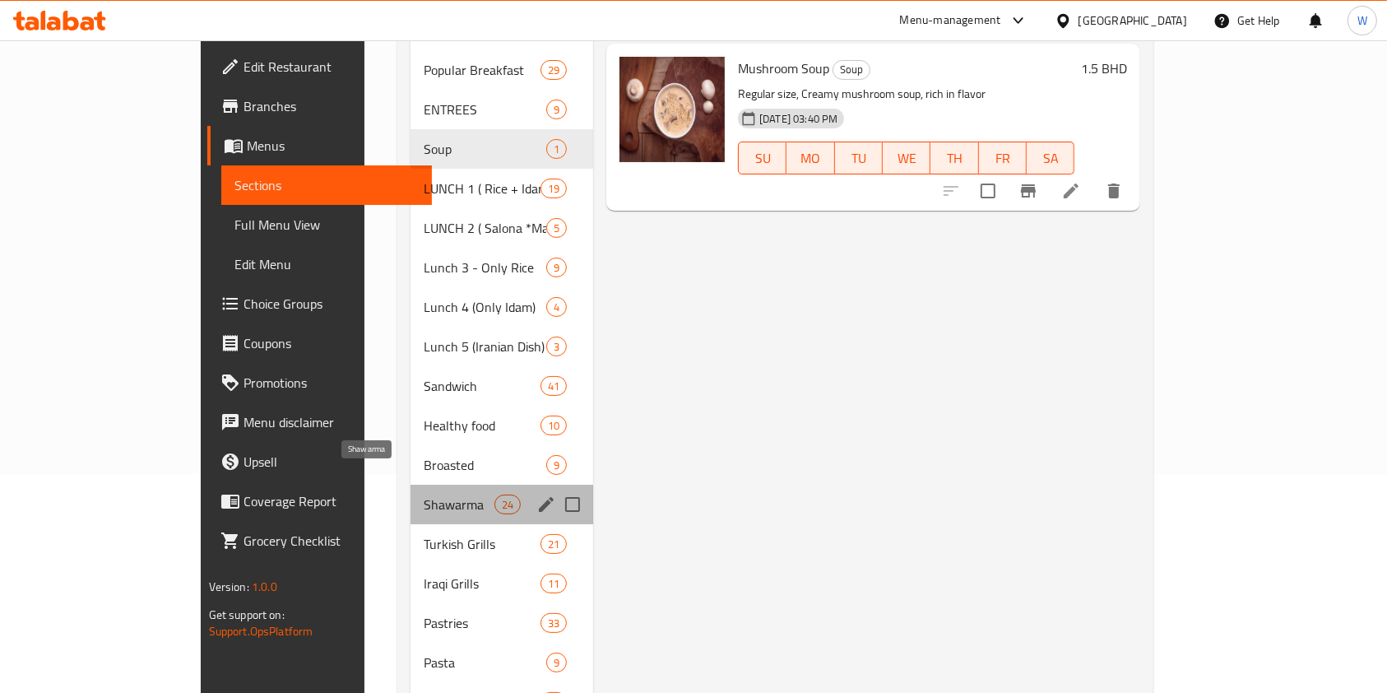
click at [424, 494] on span "Shawarma" at bounding box center [459, 504] width 70 height 20
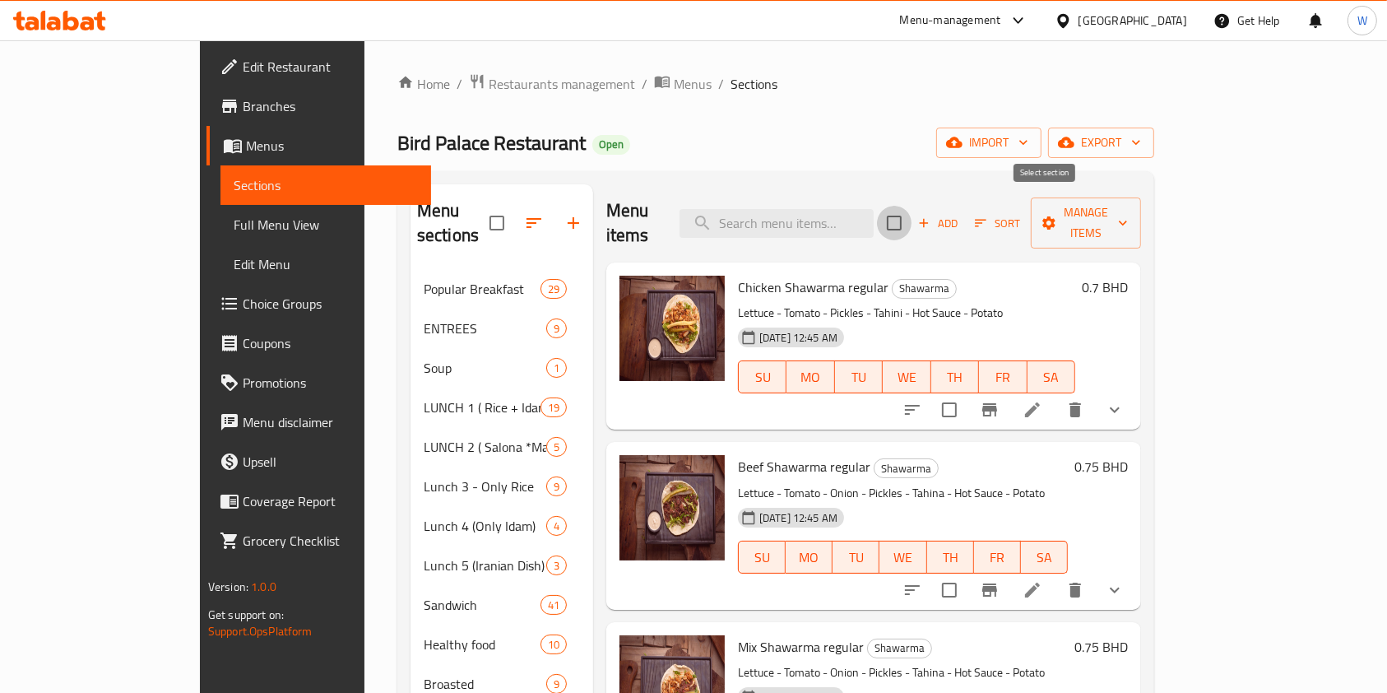
click at [911, 206] on input "checkbox" at bounding box center [894, 223] width 35 height 35
click at [1128, 220] on span "Manage items" at bounding box center [1086, 222] width 84 height 41
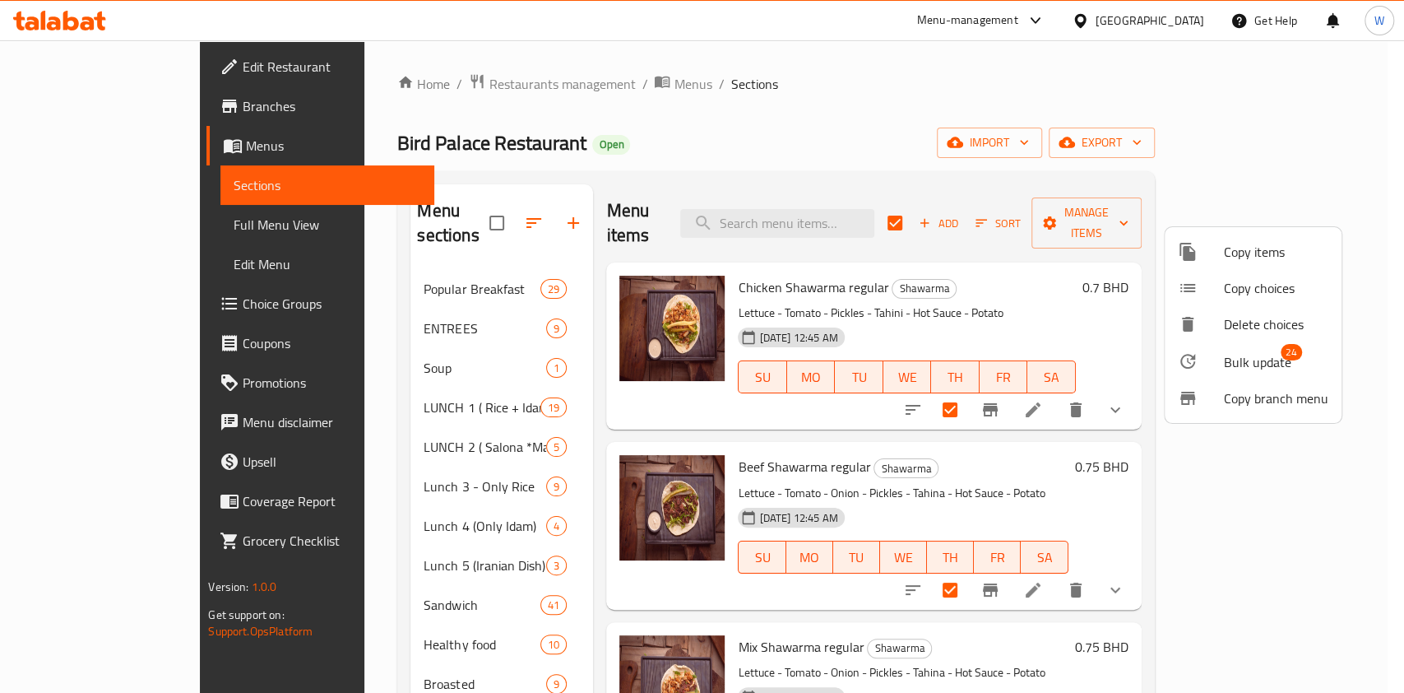
click at [1248, 352] on span "Bulk update" at bounding box center [1257, 362] width 67 height 20
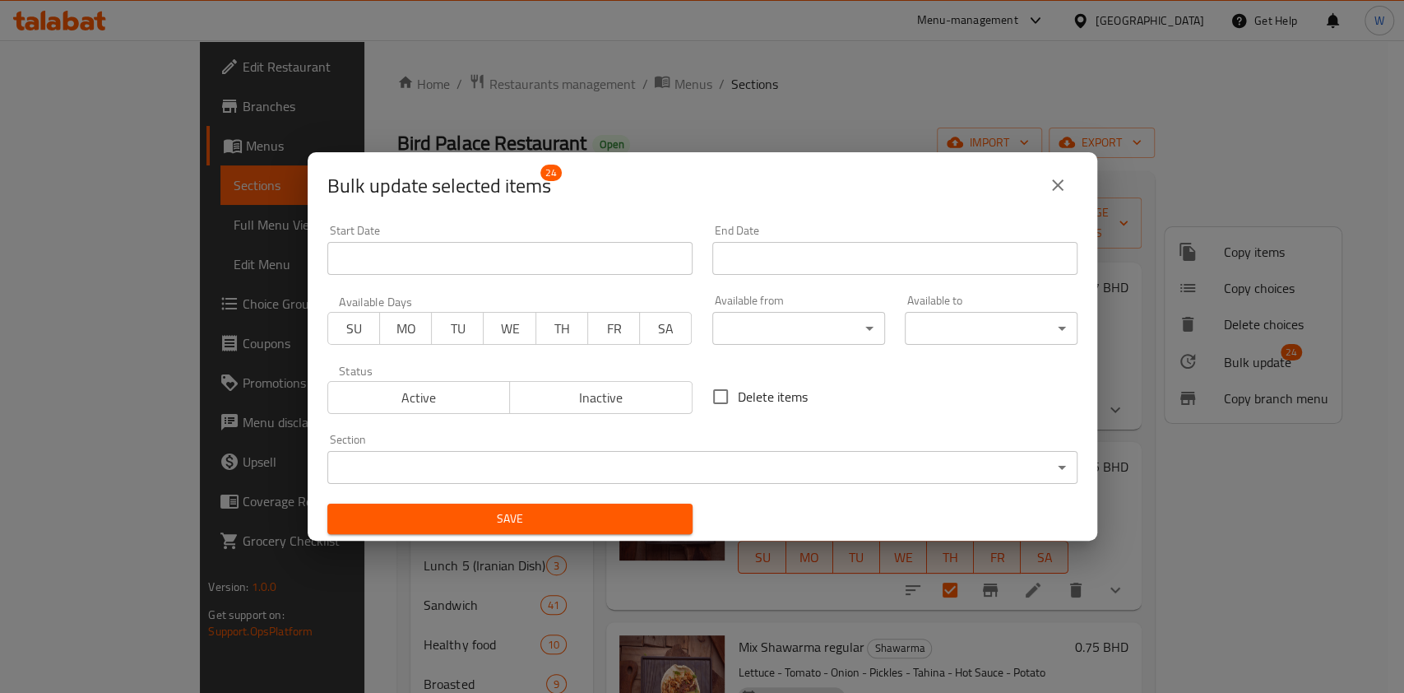
click at [765, 327] on body "​ Menu-management Bahrain Get Help W Edit Restaurant Branches Menus Sections Fu…" at bounding box center [702, 366] width 1404 height 652
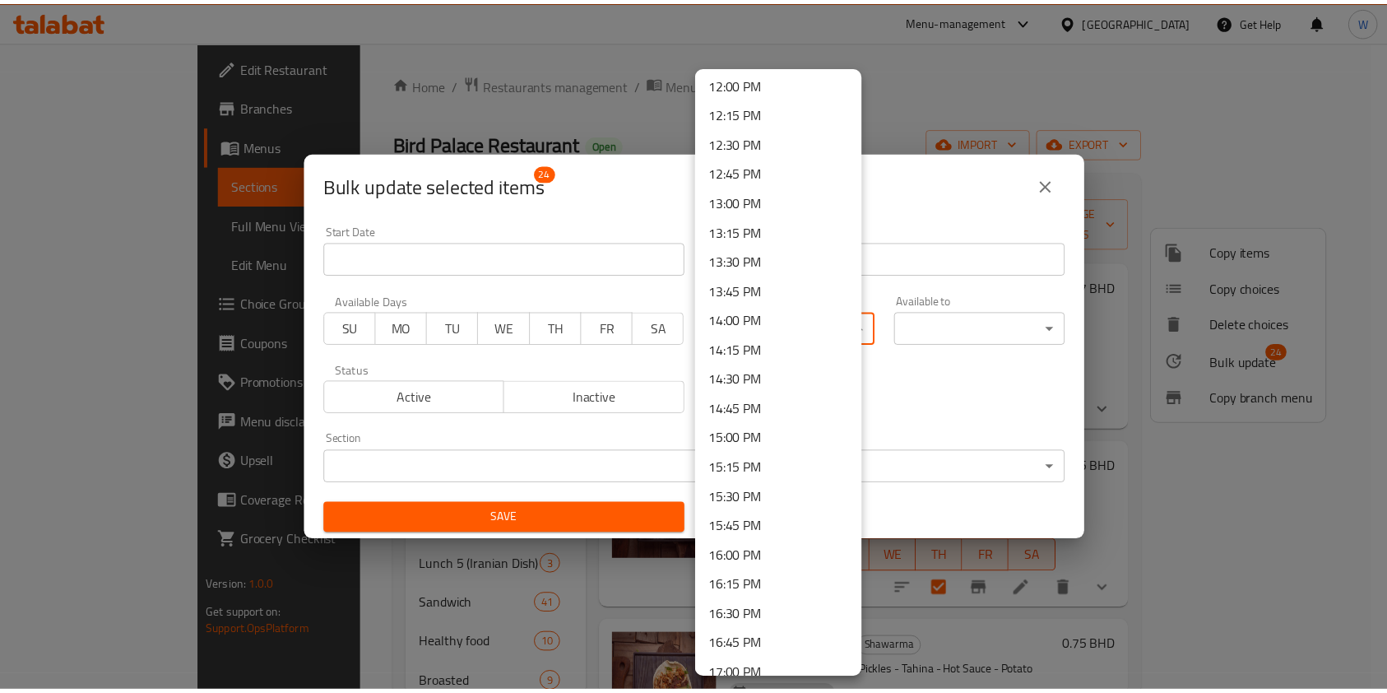
scroll to position [1864, 0]
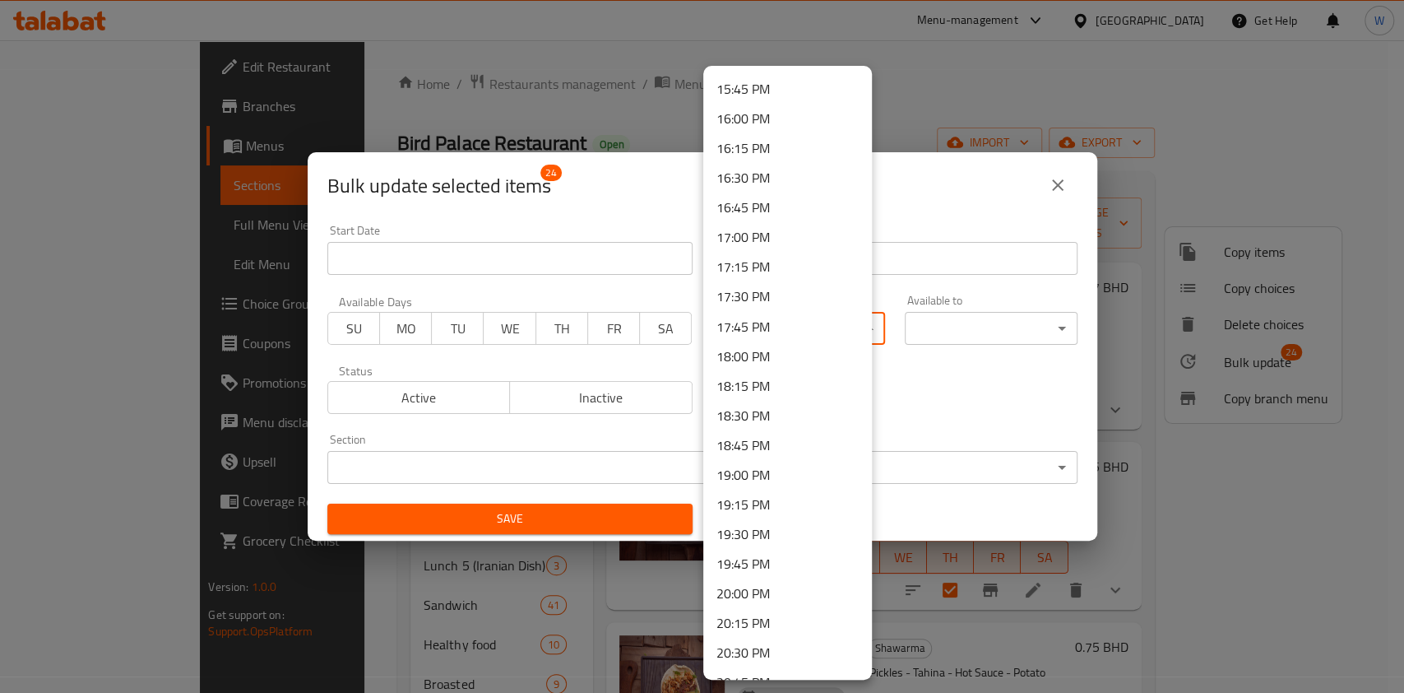
click at [768, 355] on li "18:00 PM" at bounding box center [787, 356] width 169 height 30
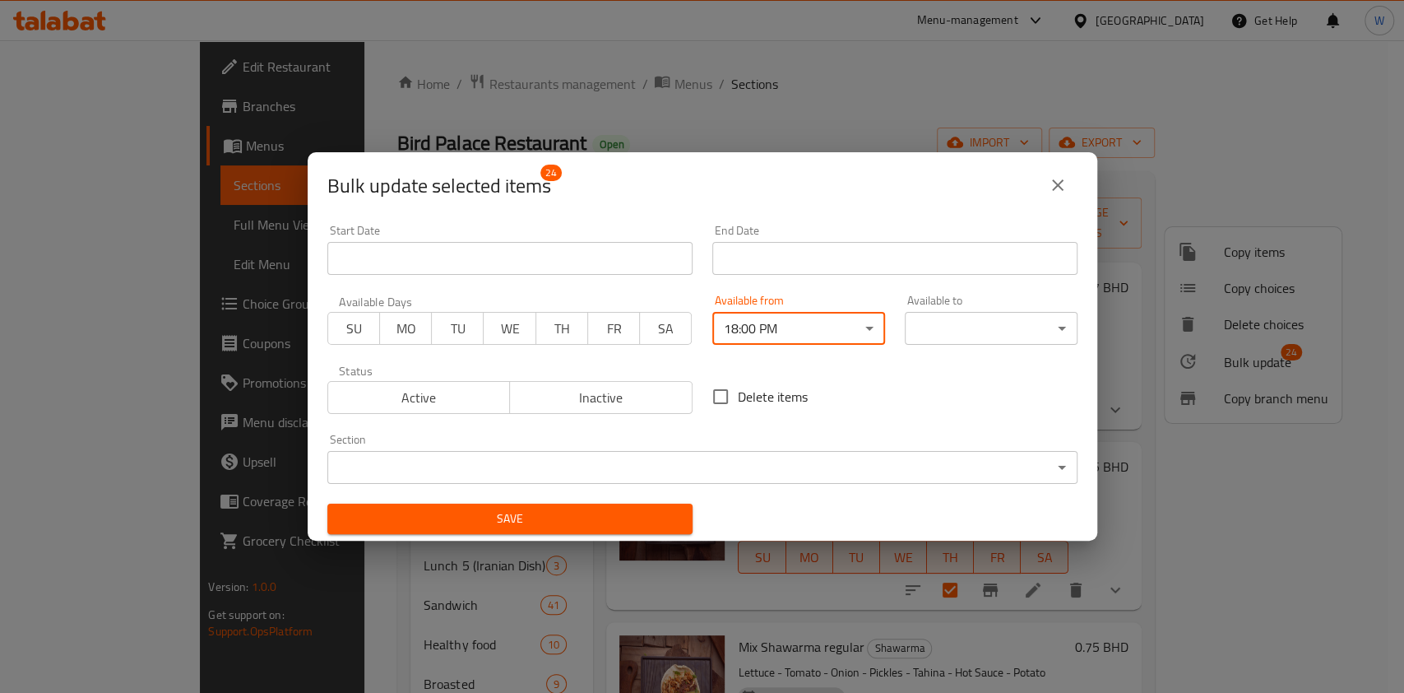
click at [652, 536] on div "Save" at bounding box center [510, 519] width 385 height 50
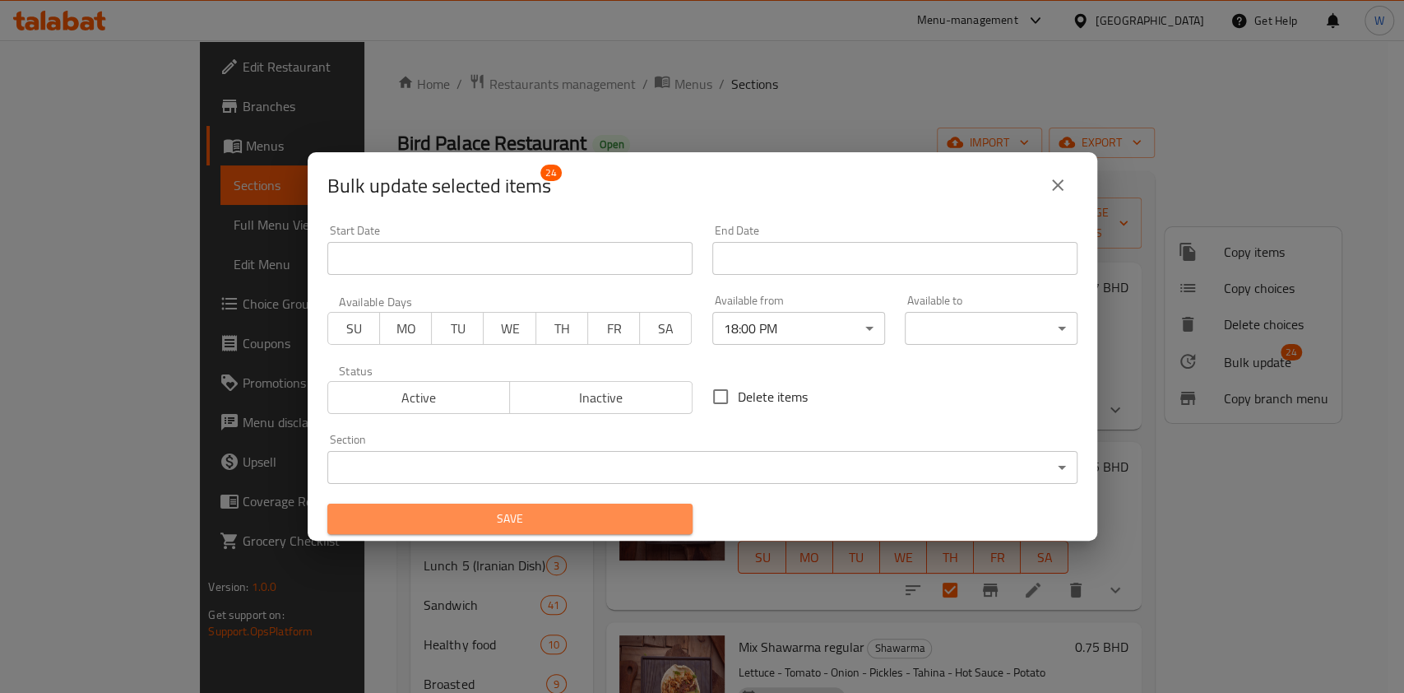
click at [658, 510] on span "Save" at bounding box center [510, 518] width 339 height 21
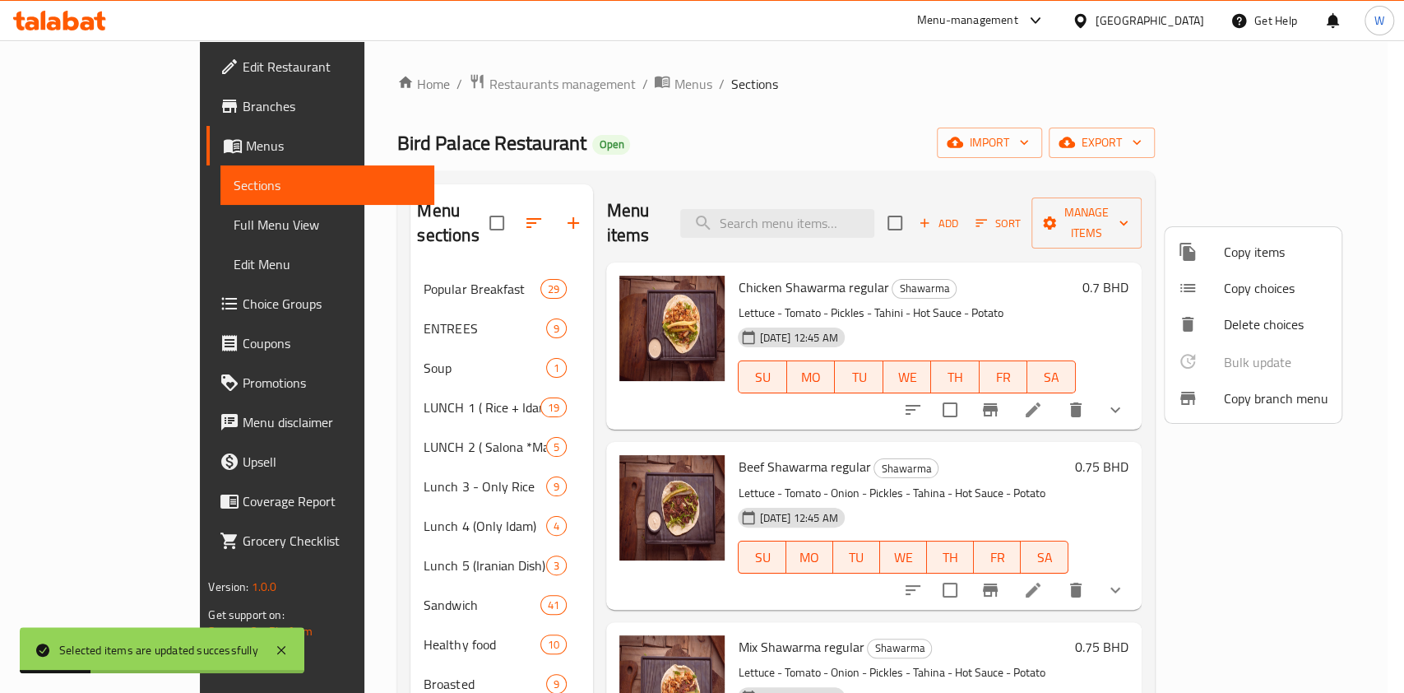
click at [539, 507] on div at bounding box center [702, 346] width 1404 height 693
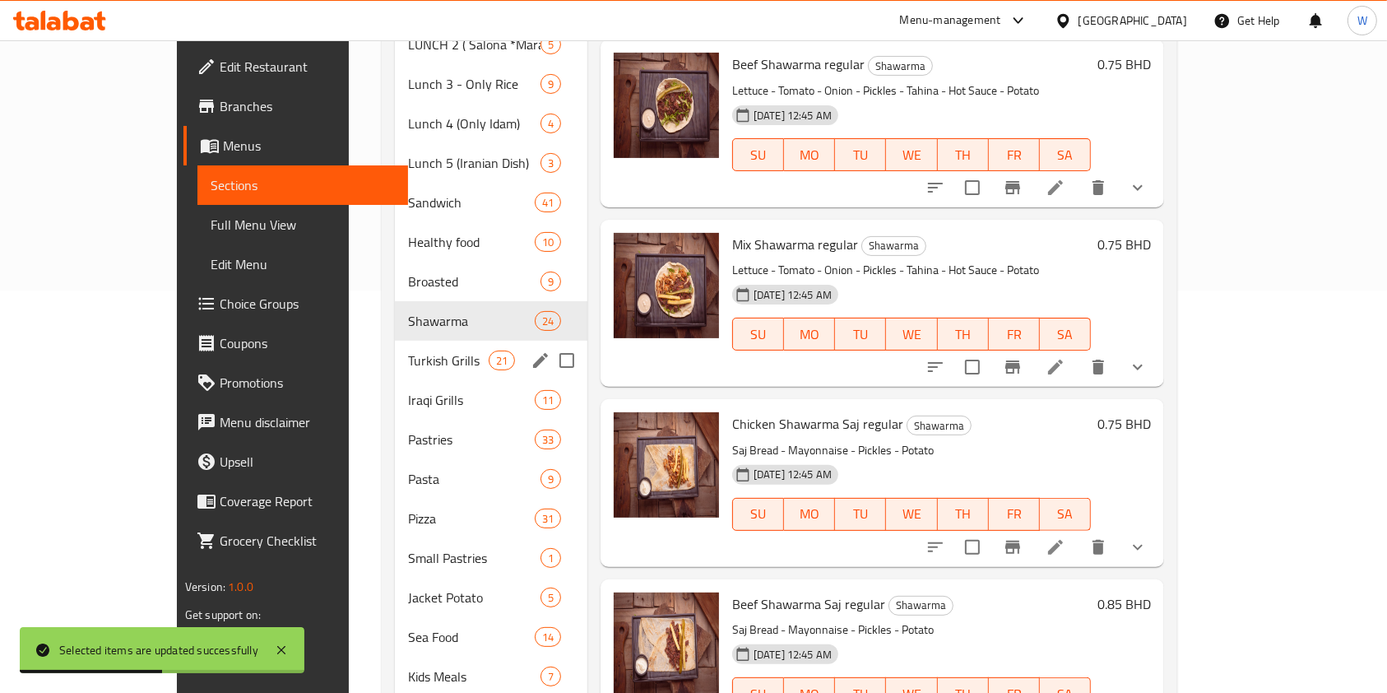
click at [408, 350] on span "Turkish Grills" at bounding box center [448, 360] width 80 height 20
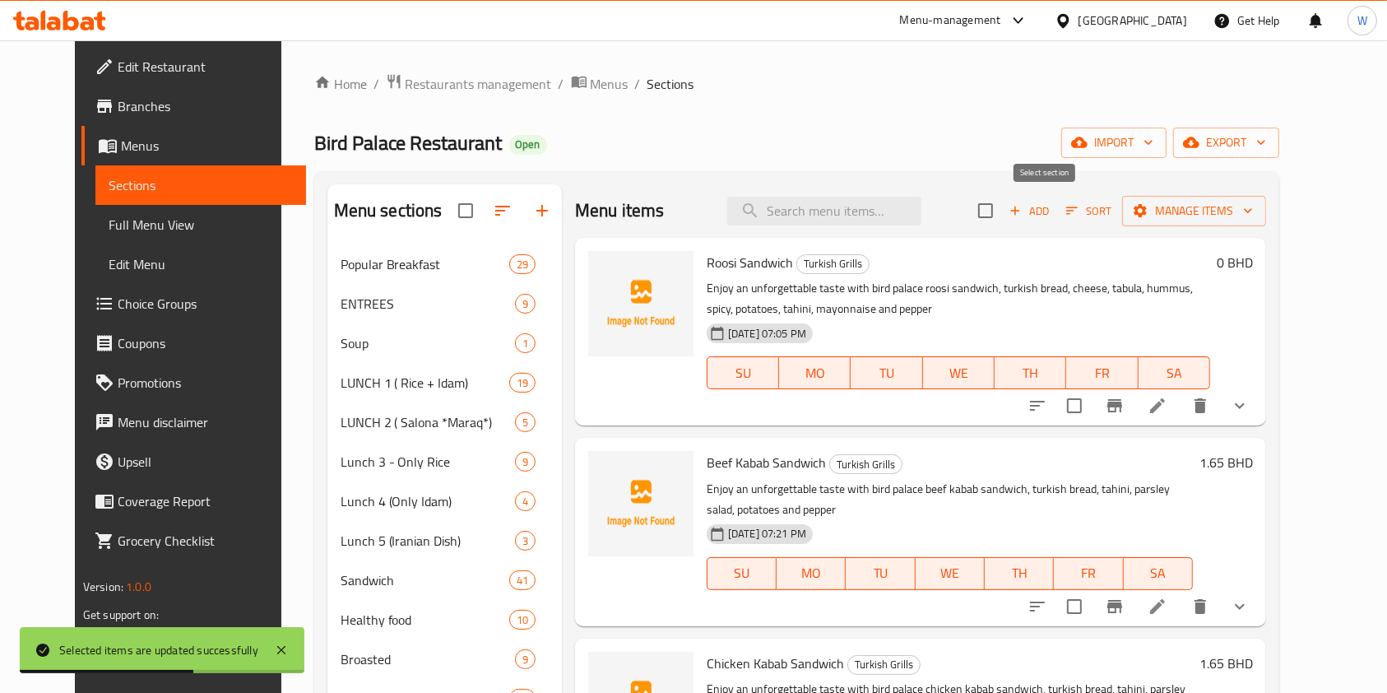
click at [1003, 220] on input "checkbox" at bounding box center [985, 210] width 35 height 35
click at [1253, 201] on span "Manage items" at bounding box center [1194, 211] width 118 height 21
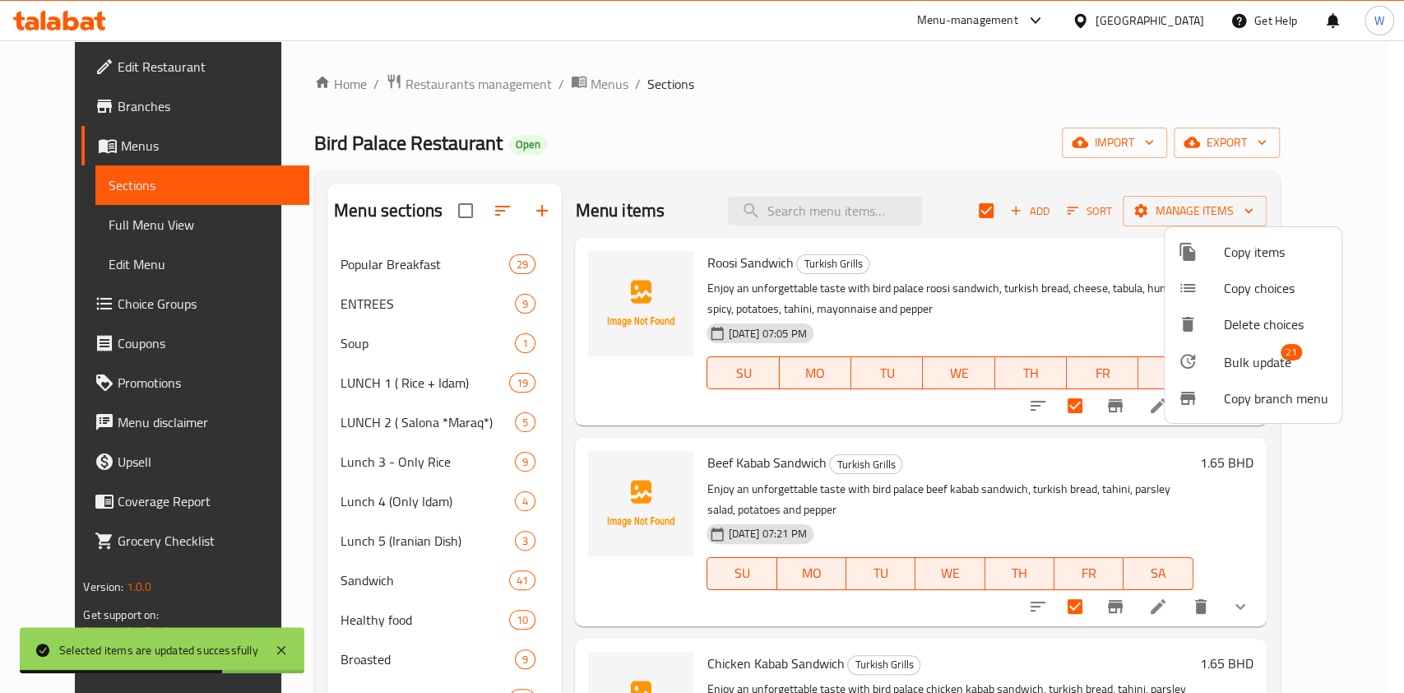
click at [1252, 356] on span "Bulk update" at bounding box center [1257, 362] width 67 height 20
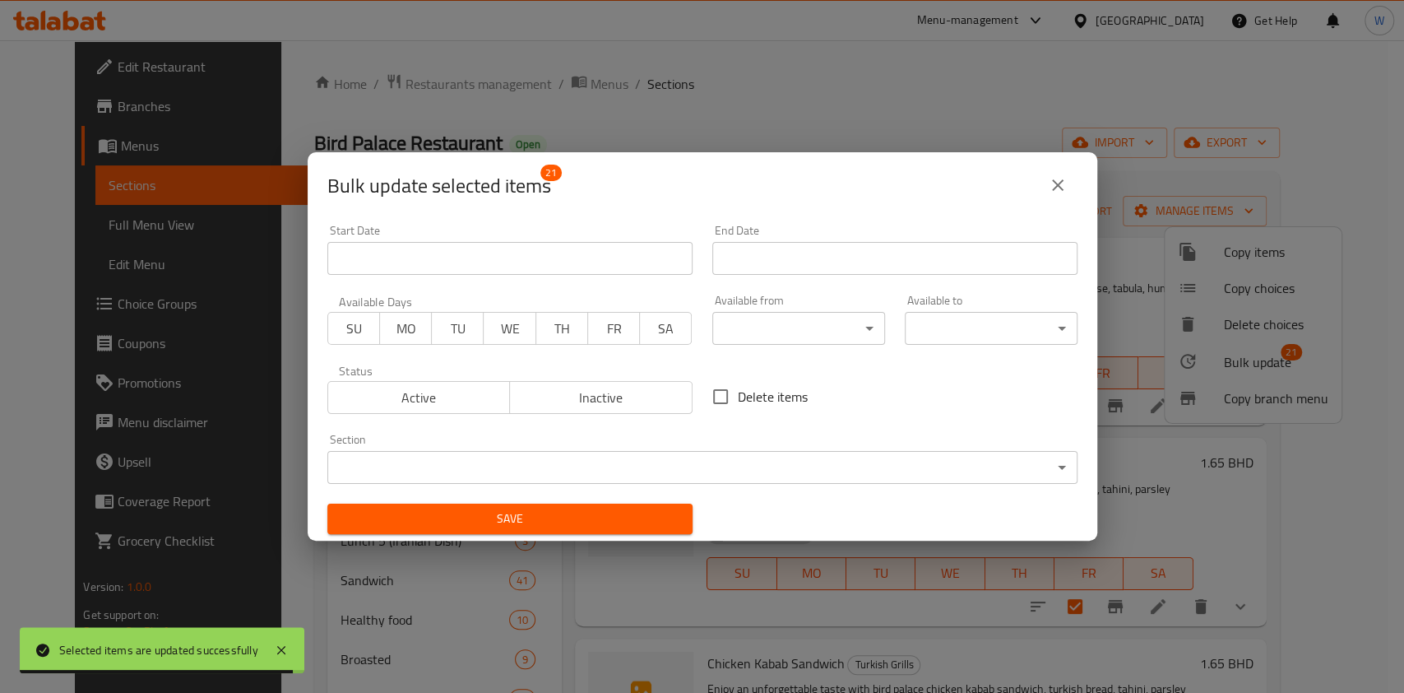
click at [753, 318] on body "Selected items are updated successfully ​ Menu-management Bahrain Get Help W Ed…" at bounding box center [702, 366] width 1404 height 652
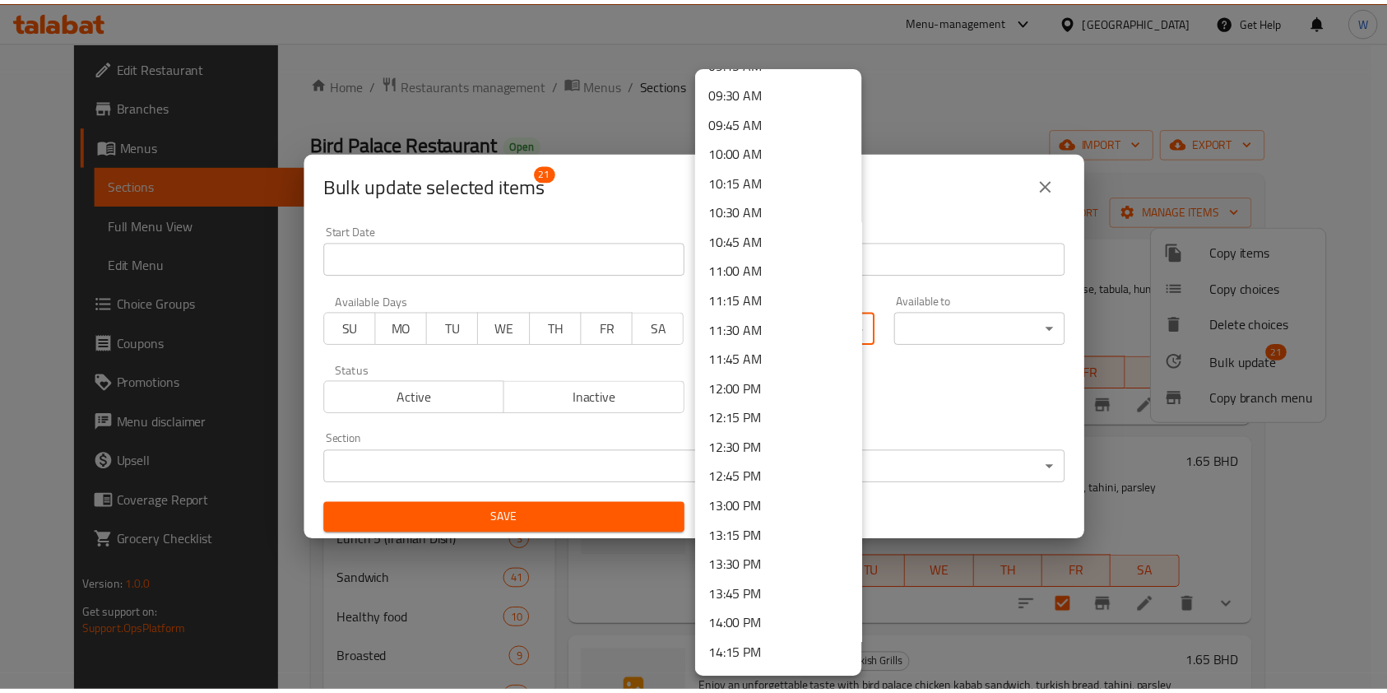
scroll to position [1206, 0]
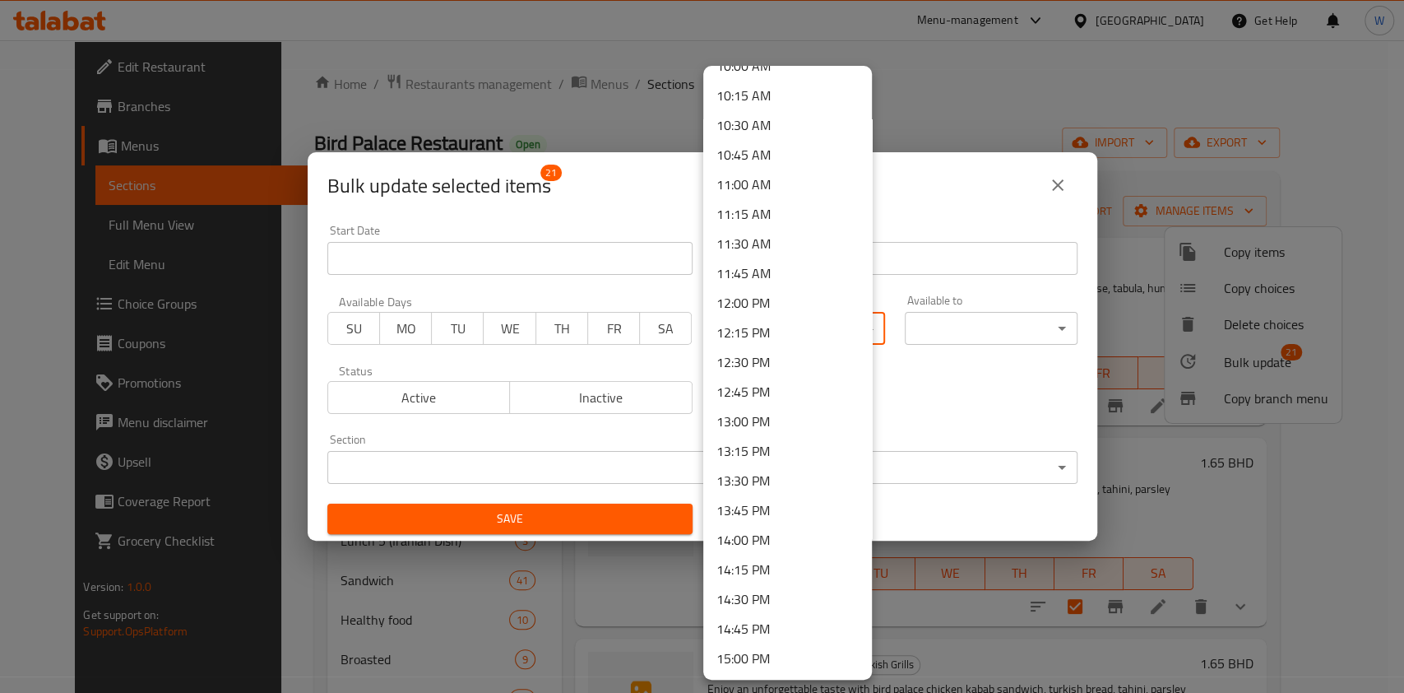
click at [776, 177] on li "11:00 AM" at bounding box center [787, 184] width 169 height 30
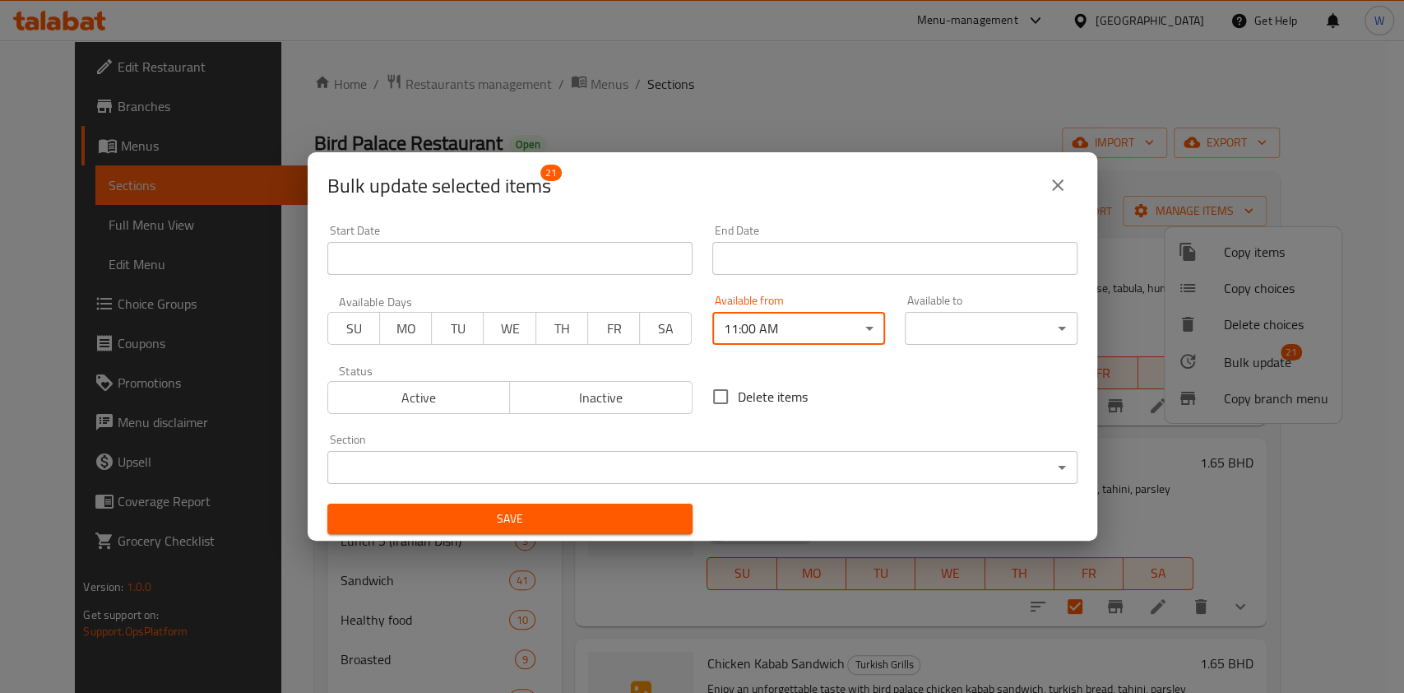
click at [627, 531] on button "Save" at bounding box center [509, 518] width 365 height 30
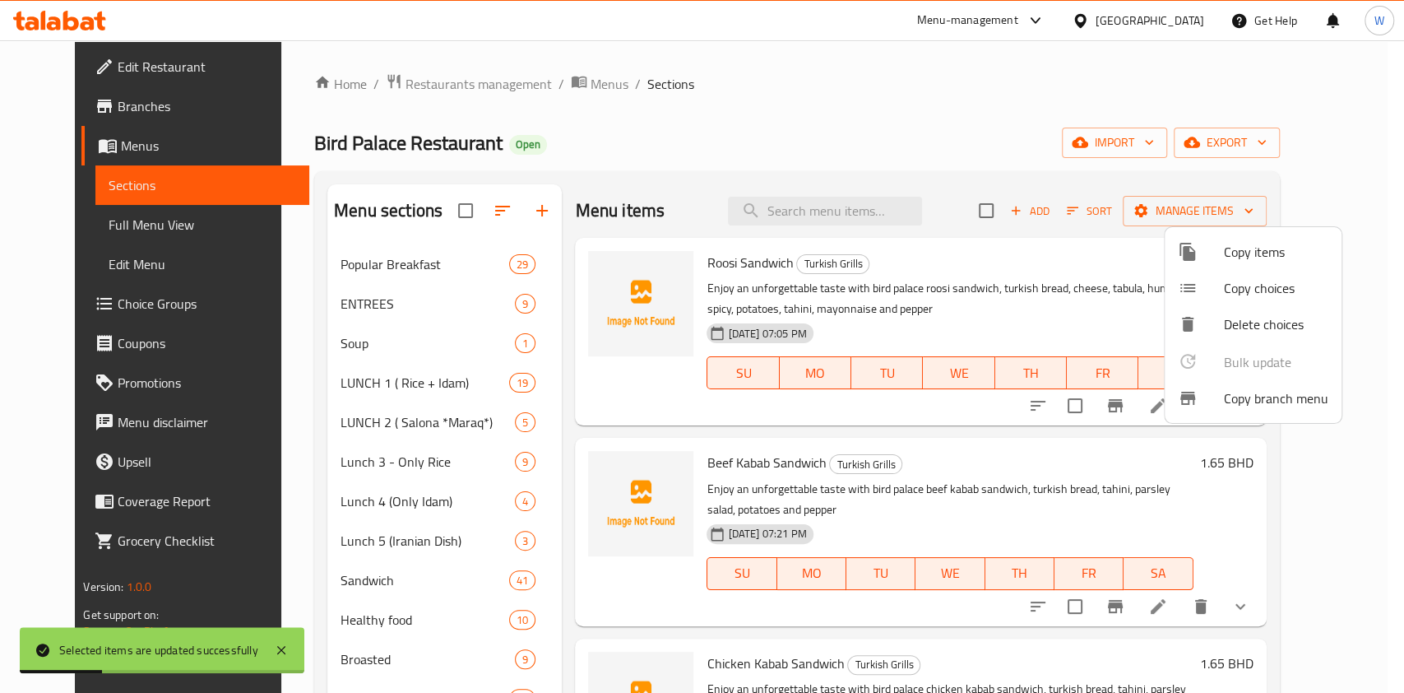
click at [528, 477] on div at bounding box center [702, 346] width 1404 height 693
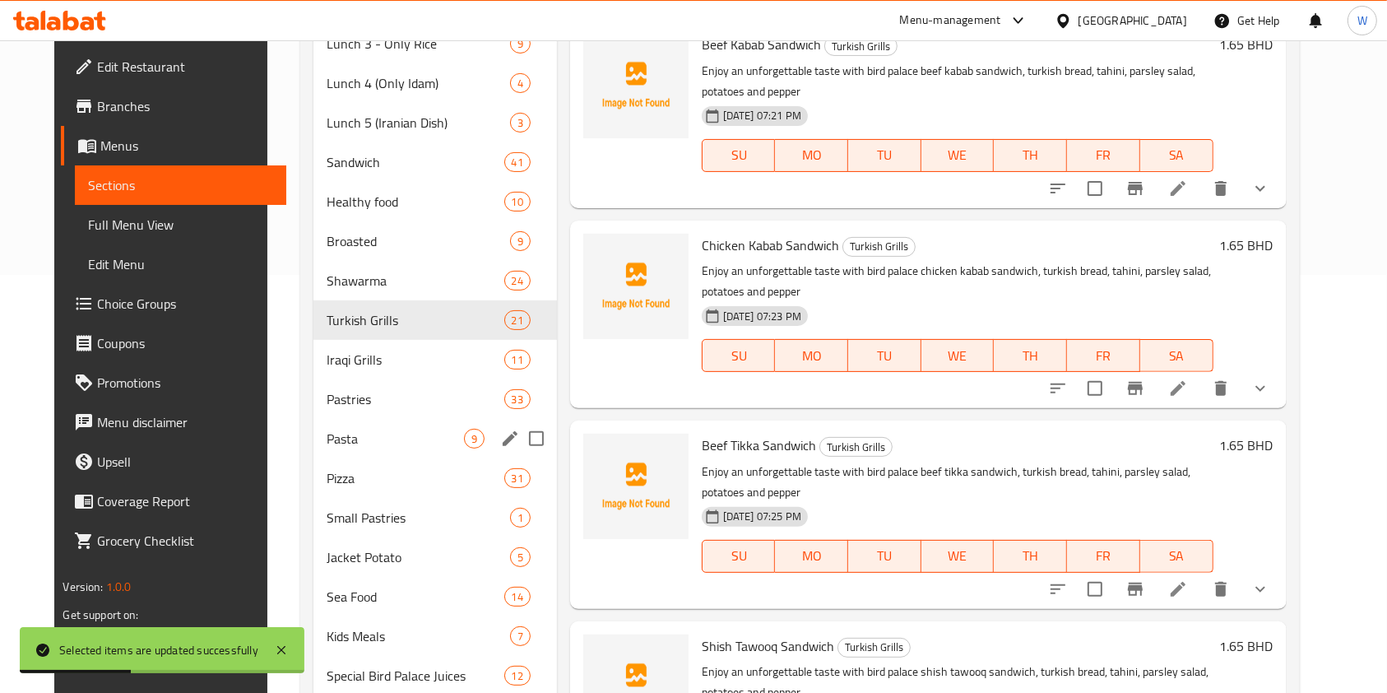
scroll to position [512, 0]
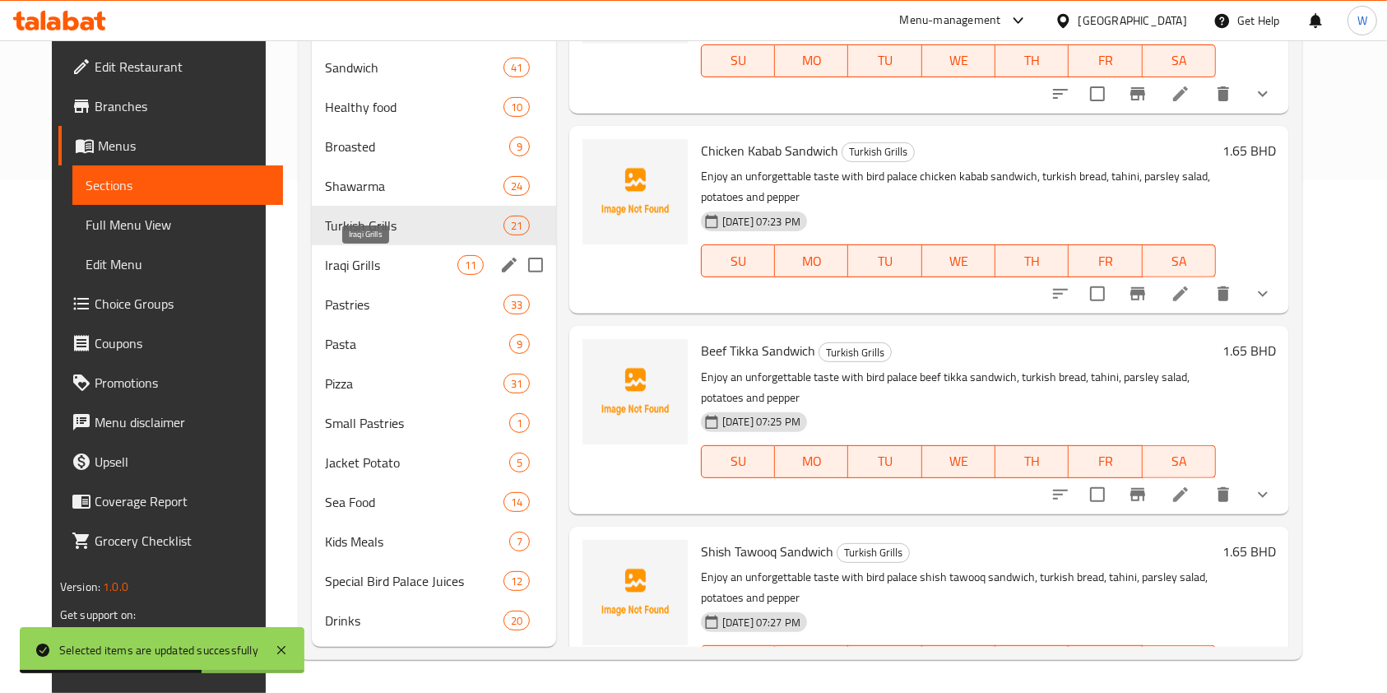
click at [414, 273] on span "Iraqi Grills" at bounding box center [391, 265] width 132 height 20
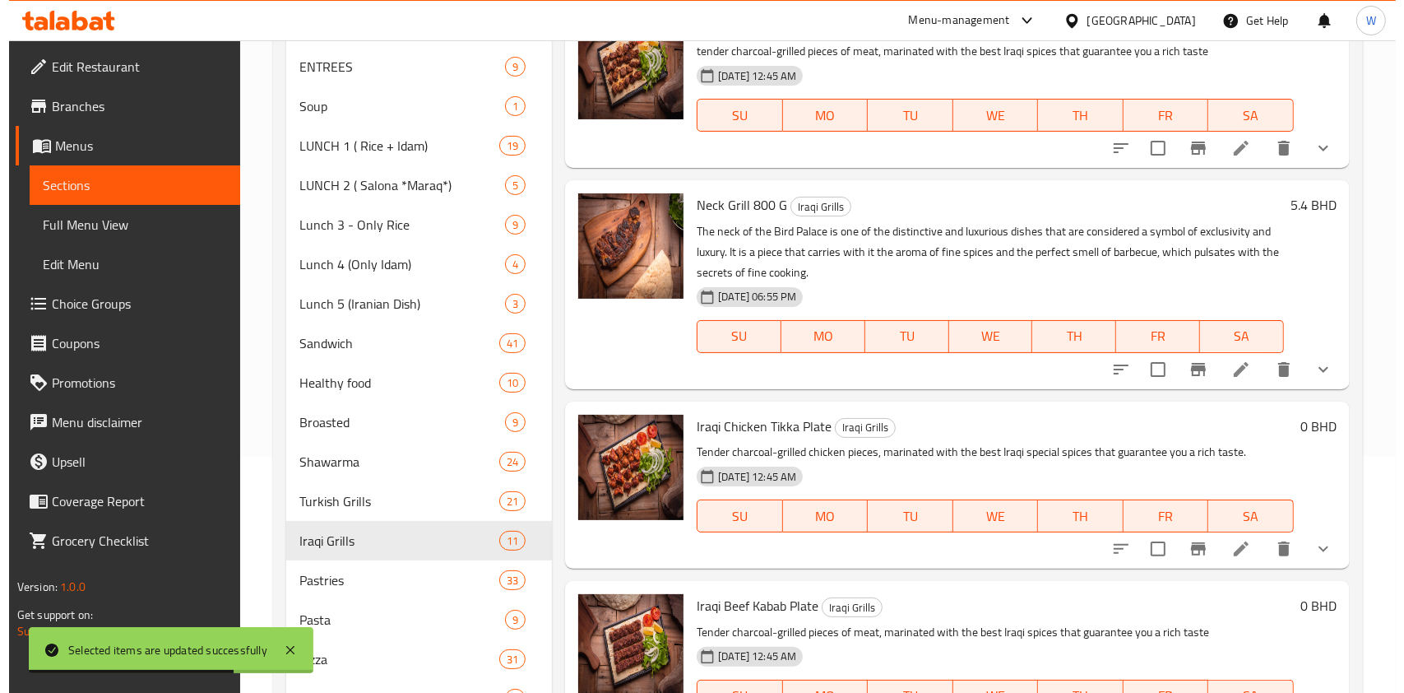
scroll to position [73, 0]
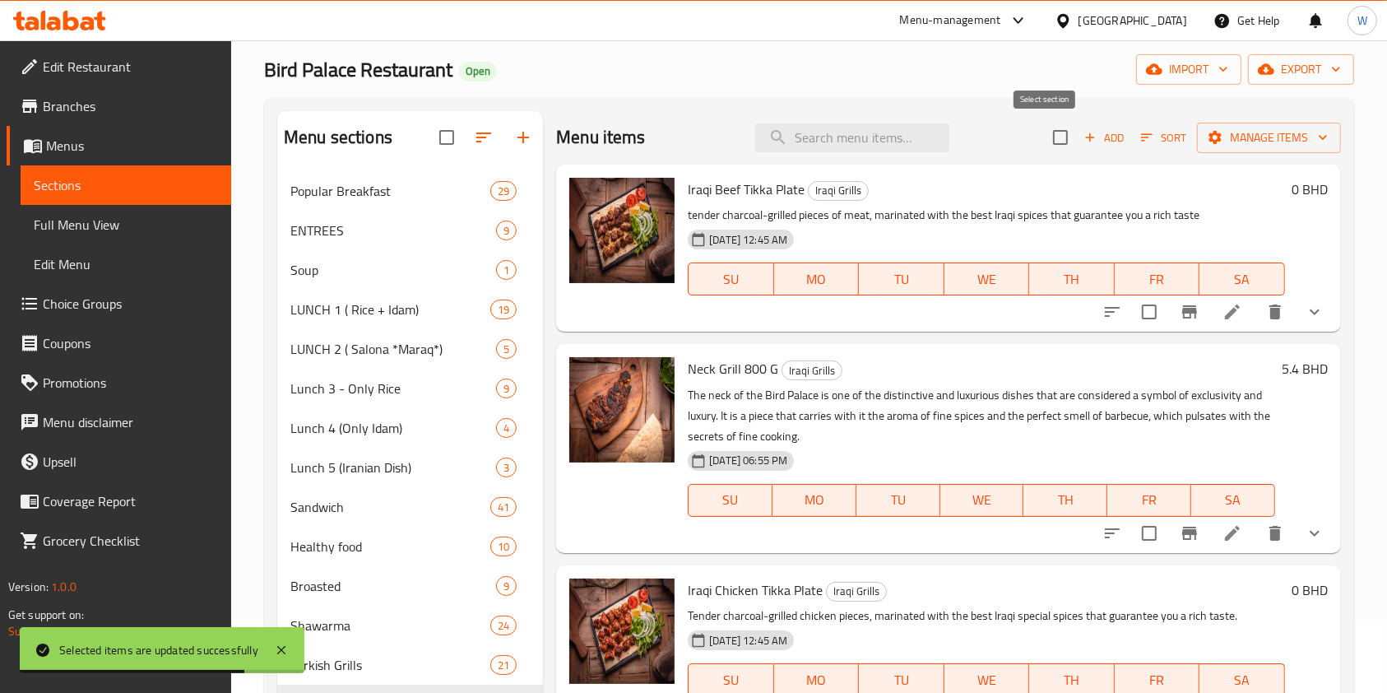
click at [1058, 135] on input "checkbox" at bounding box center [1060, 137] width 35 height 35
click at [1240, 143] on span "Manage items" at bounding box center [1269, 138] width 118 height 21
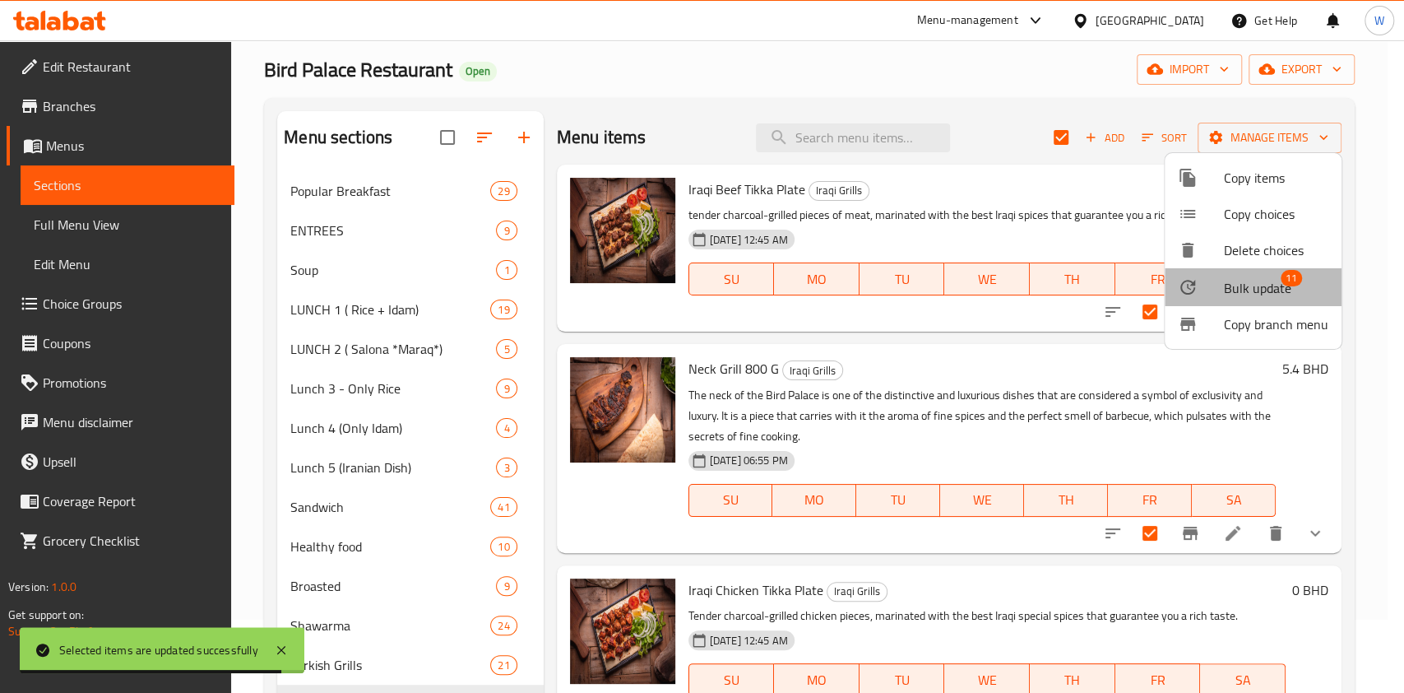
click at [1254, 274] on li "Bulk update 11" at bounding box center [1253, 287] width 177 height 38
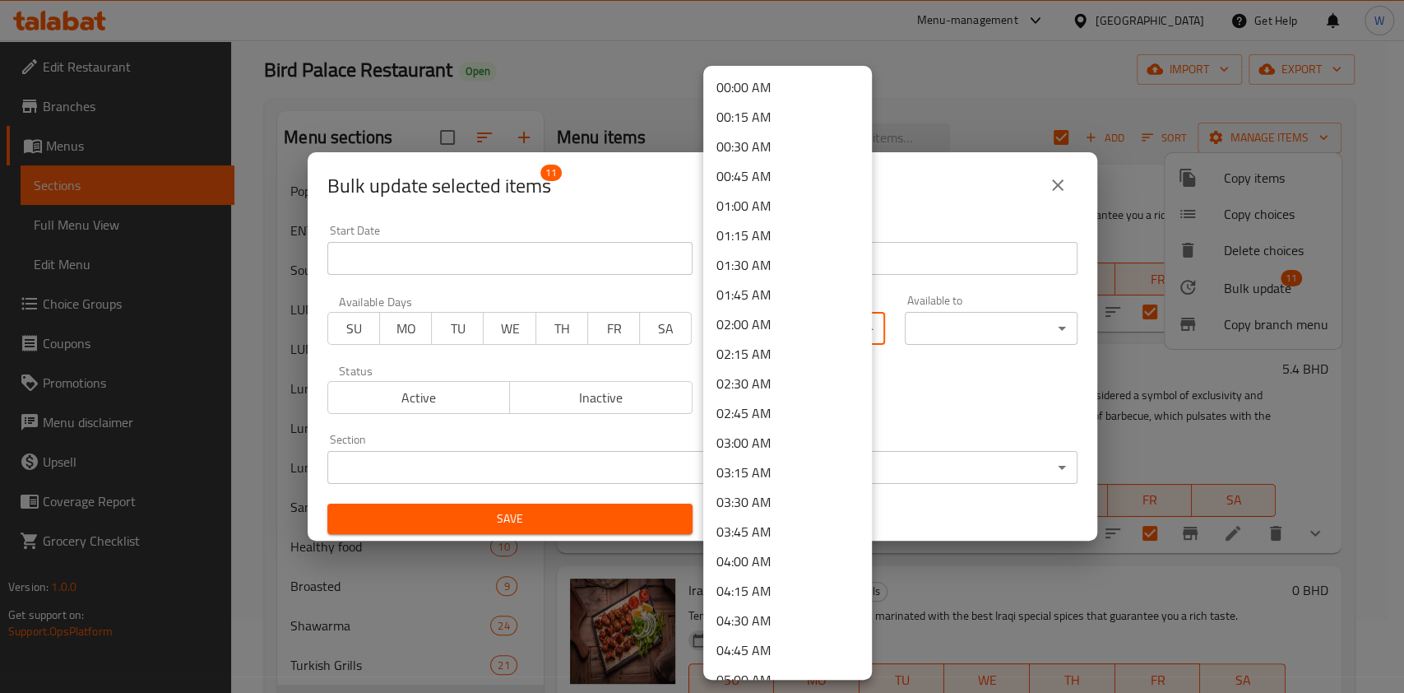
click at [791, 330] on body "​ Menu-management Bahrain Get Help W Edit Restaurant Branches Menus Sections Fu…" at bounding box center [702, 293] width 1404 height 652
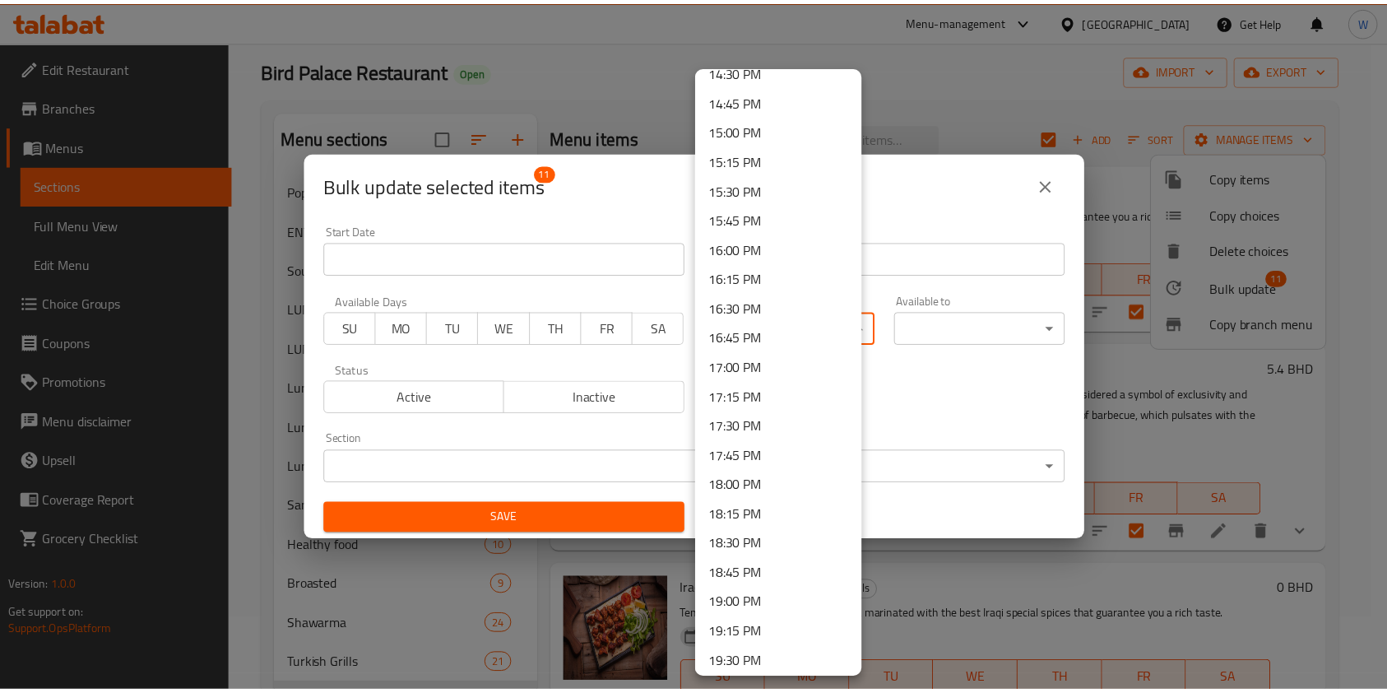
scroll to position [1755, 0]
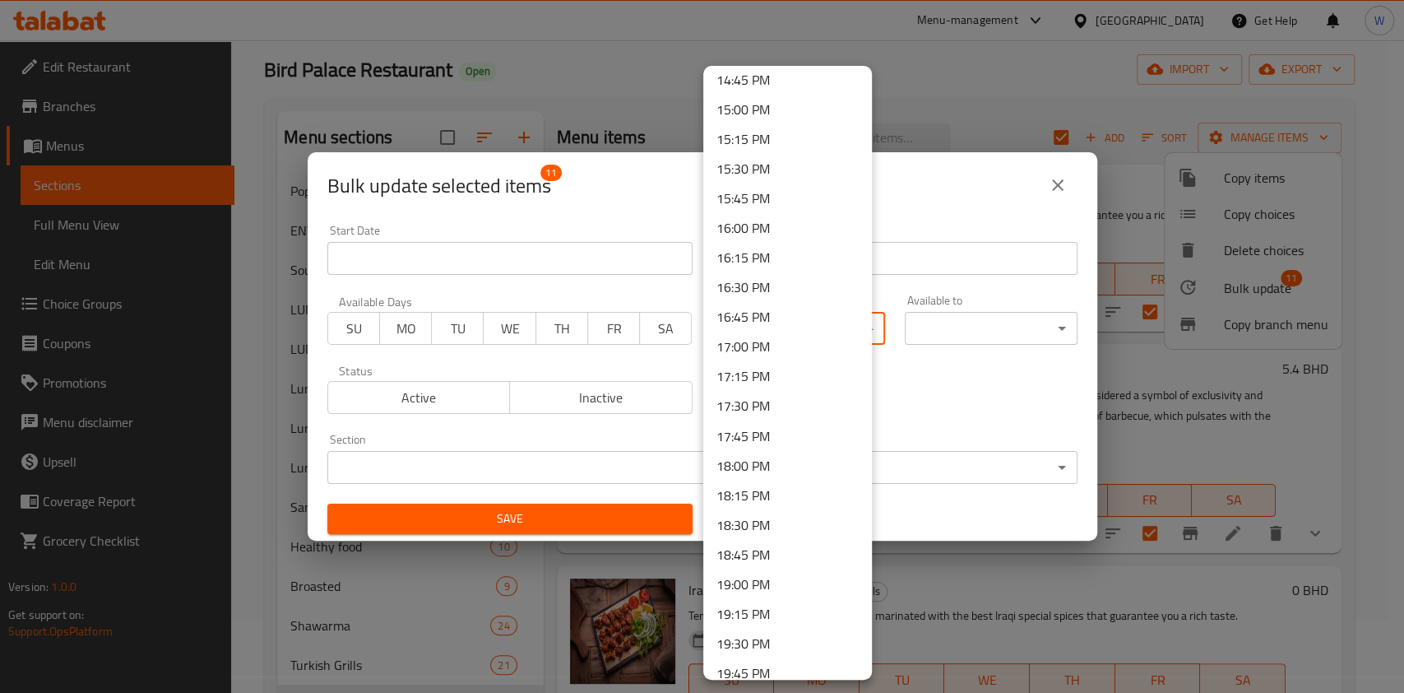
drag, startPoint x: 758, startPoint y: 448, endPoint x: 758, endPoint y: 461, distance: 12.3
click at [758, 461] on li "18:00 PM" at bounding box center [787, 465] width 169 height 30
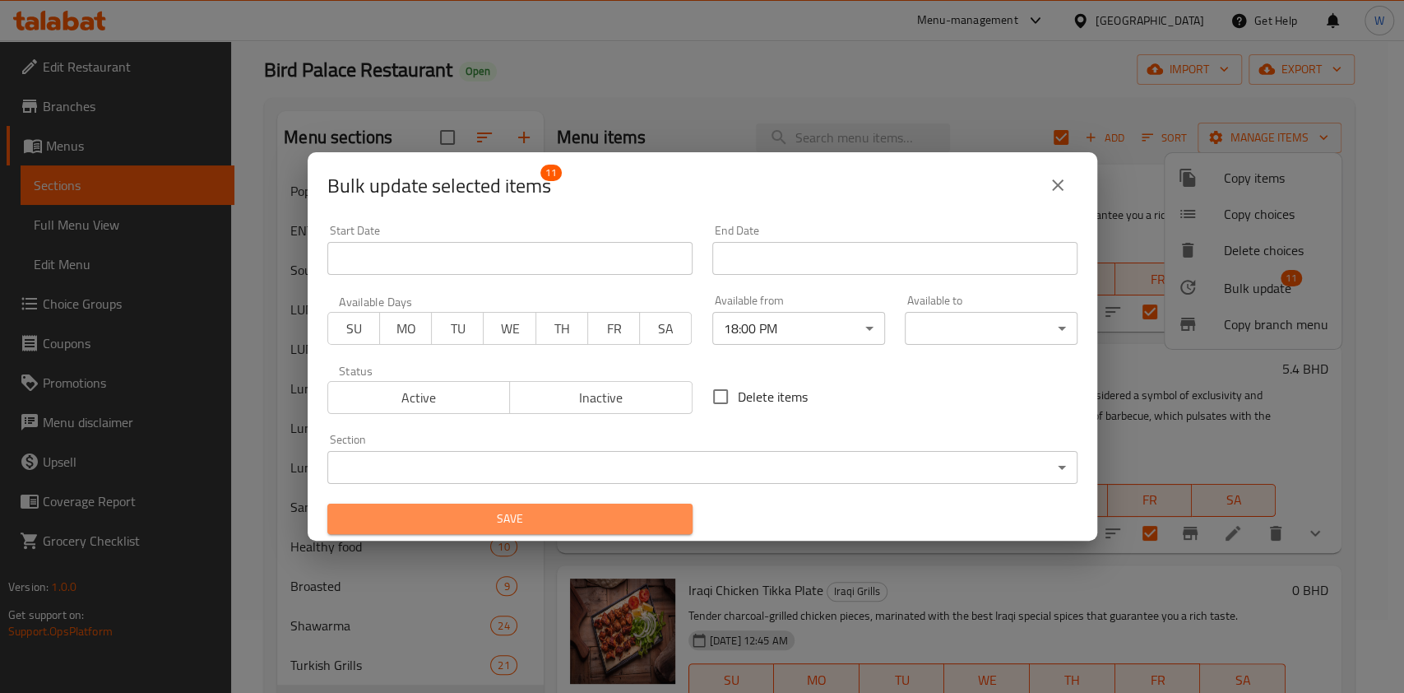
click at [622, 508] on span "Save" at bounding box center [510, 518] width 339 height 21
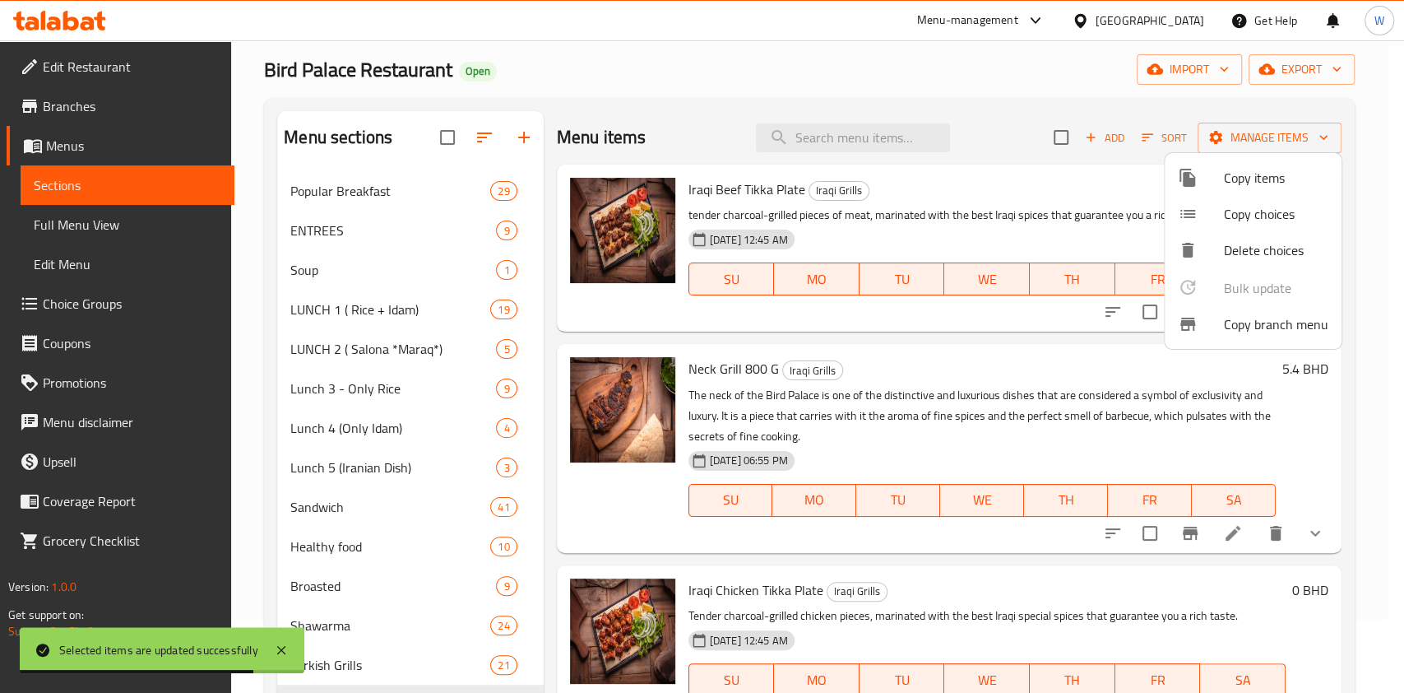
click at [561, 494] on div at bounding box center [702, 346] width 1404 height 693
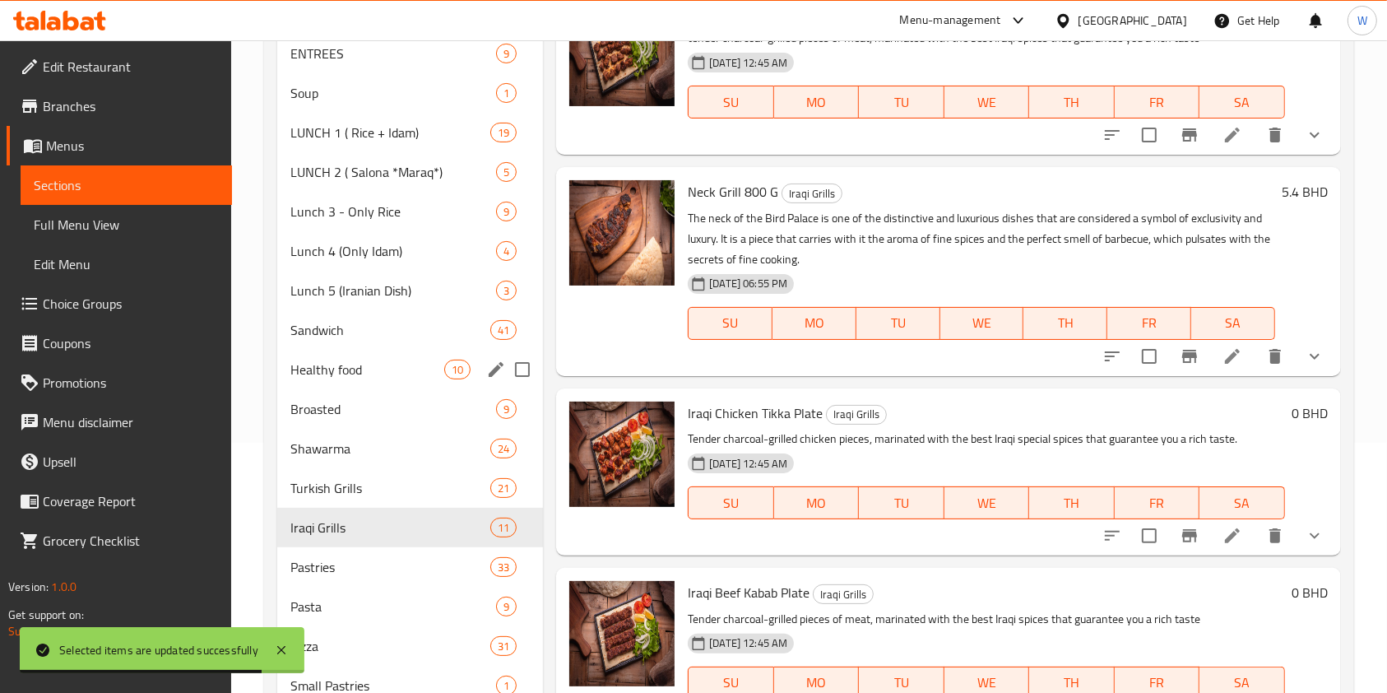
scroll to position [512, 0]
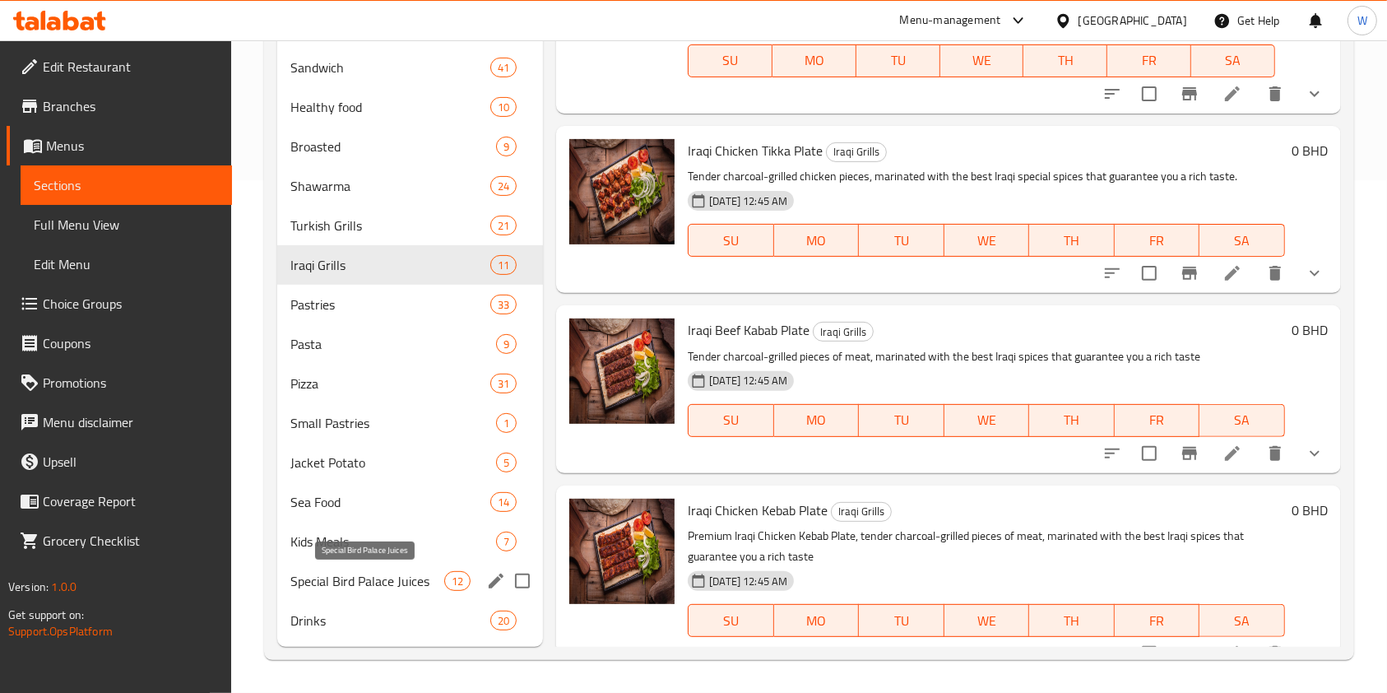
click at [402, 587] on span "Special Bird Palace Juices" at bounding box center [367, 581] width 154 height 20
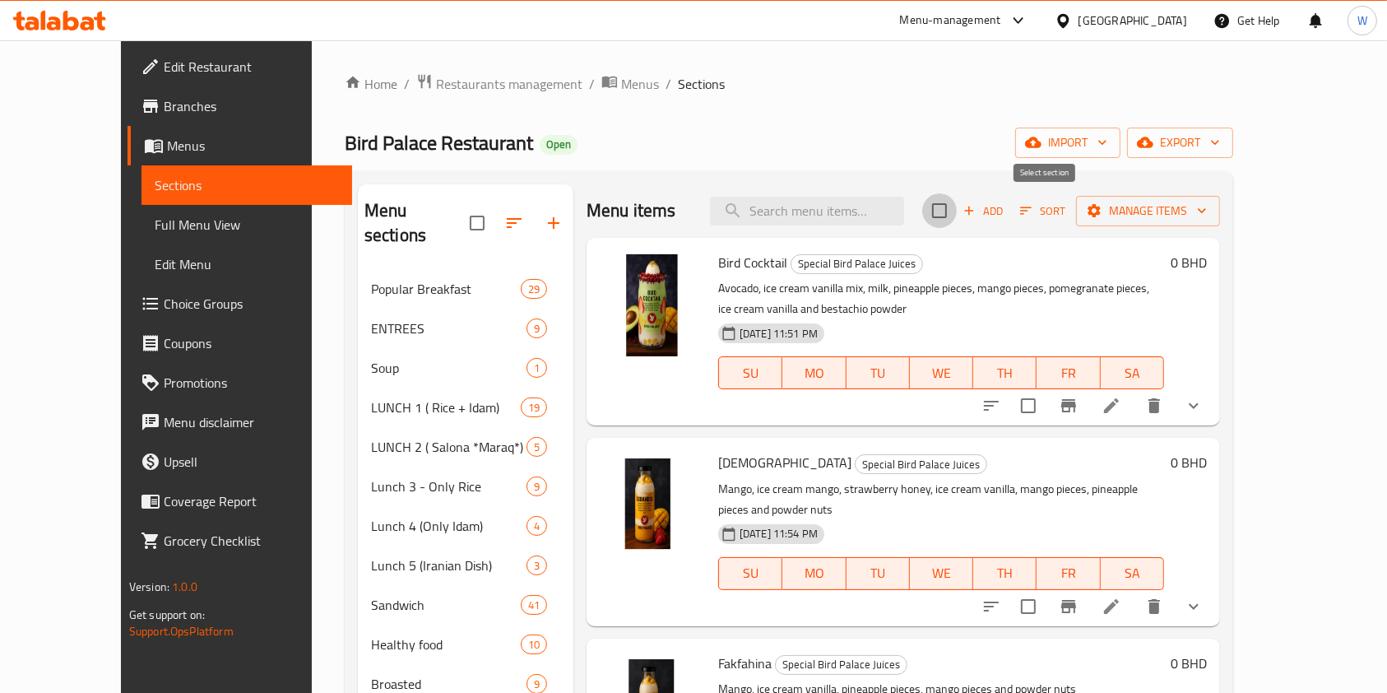
drag, startPoint x: 1037, startPoint y: 216, endPoint x: 1068, endPoint y: 216, distance: 30.4
click at [957, 216] on input "checkbox" at bounding box center [939, 210] width 35 height 35
click at [1207, 214] on span "Manage items" at bounding box center [1148, 211] width 118 height 21
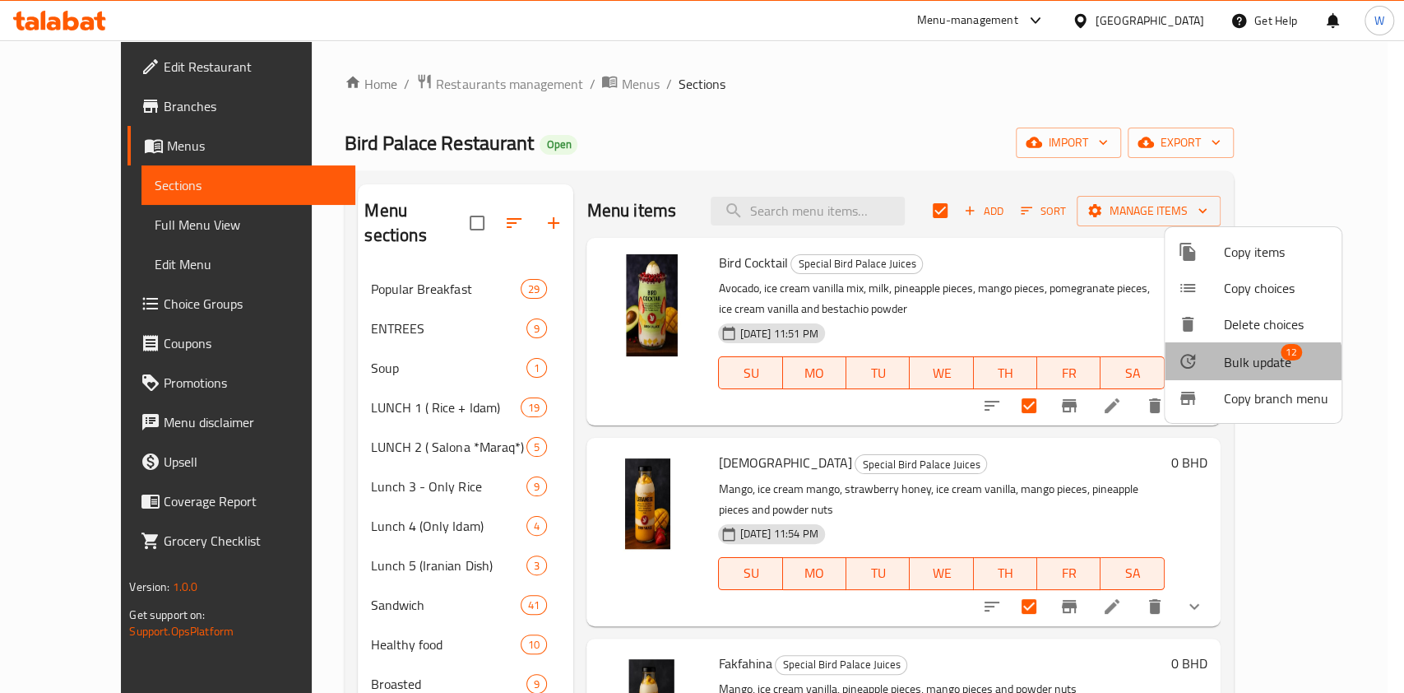
click at [1240, 365] on span "Bulk update" at bounding box center [1257, 362] width 67 height 20
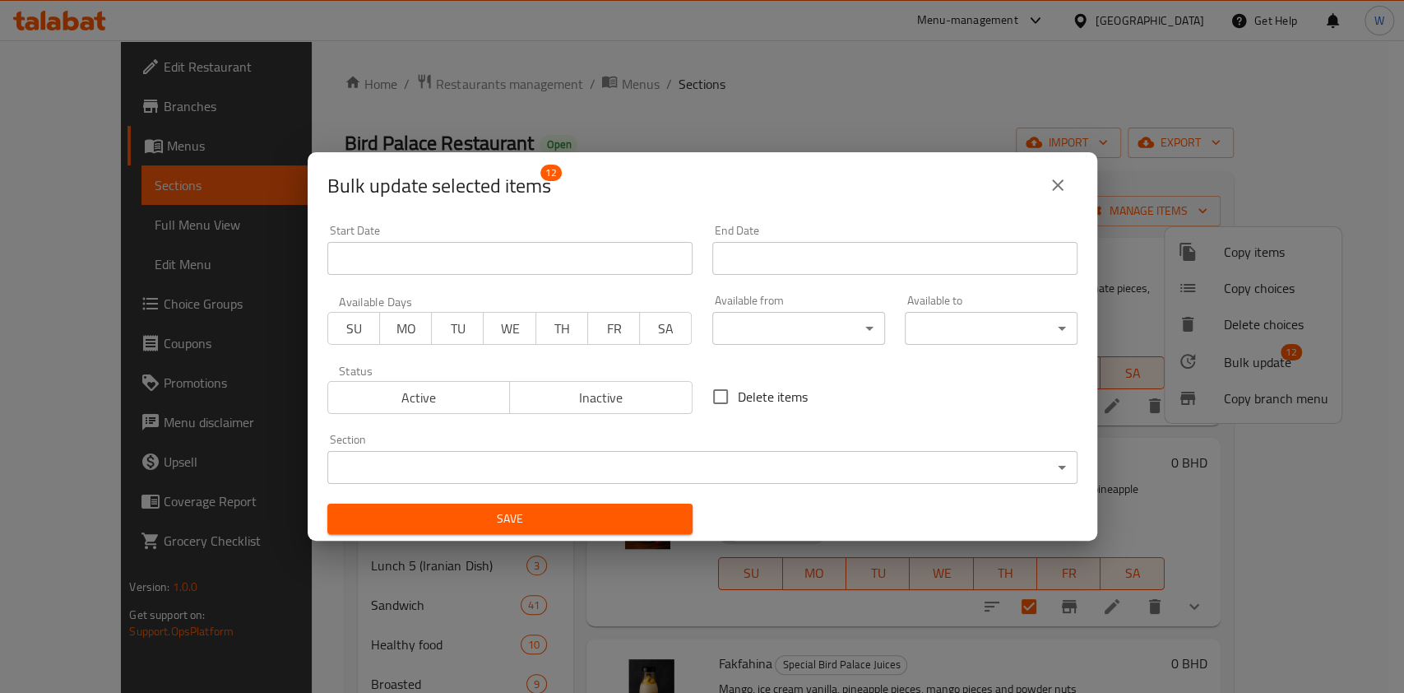
click at [826, 333] on body "​ Menu-management Bahrain Get Help W Edit Restaurant Branches Menus Sections Fu…" at bounding box center [702, 366] width 1404 height 652
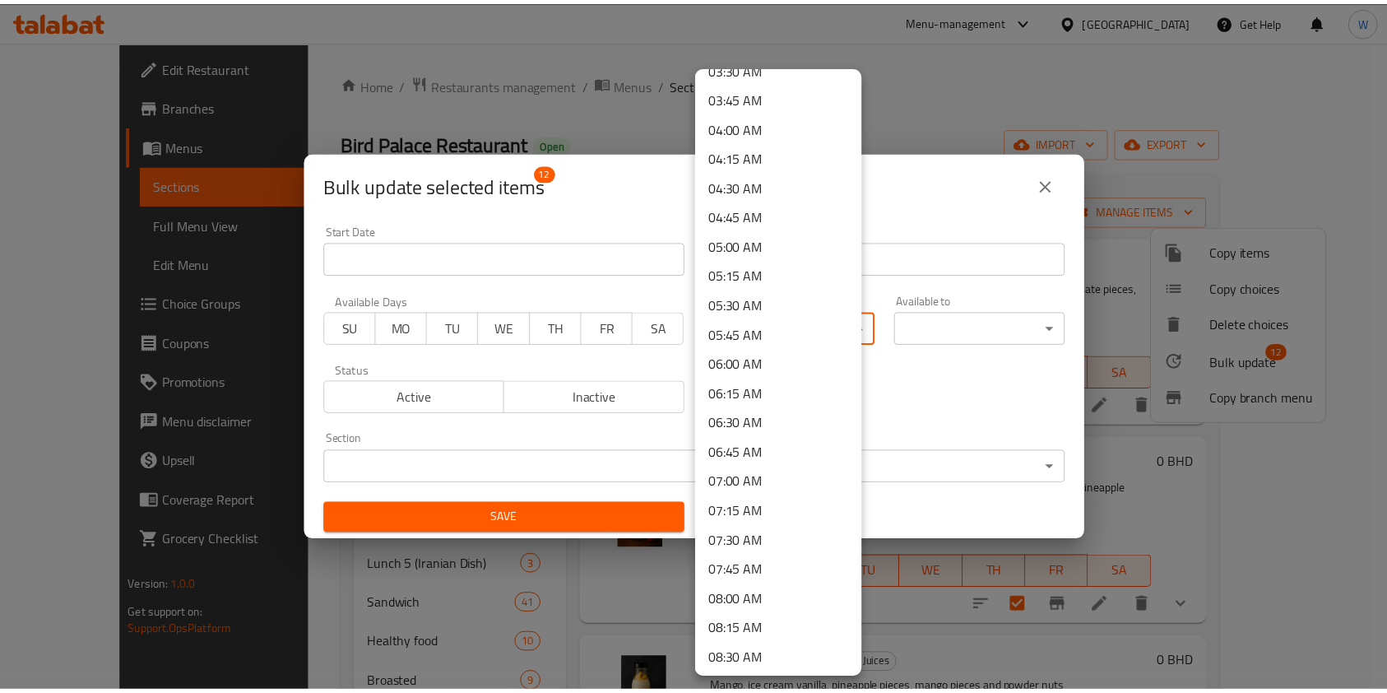
scroll to position [767, 0]
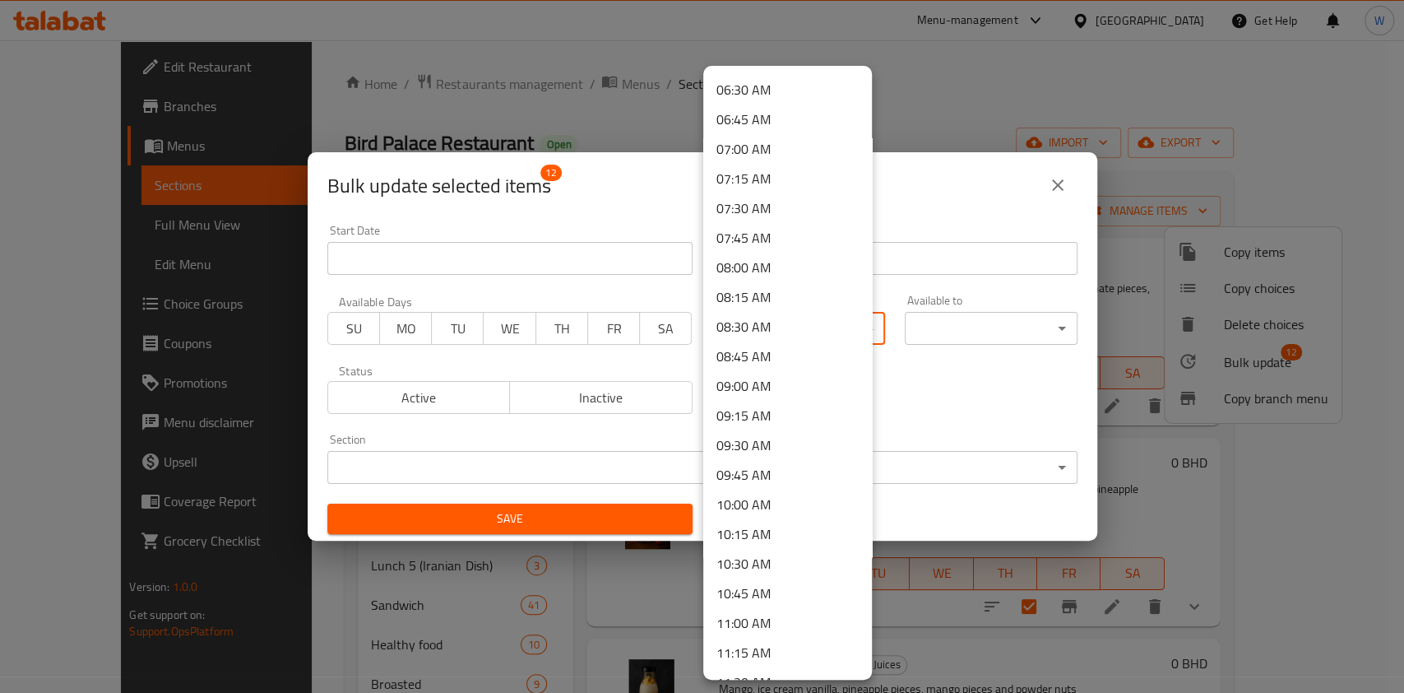
click at [766, 140] on li "07:00 AM" at bounding box center [787, 149] width 169 height 30
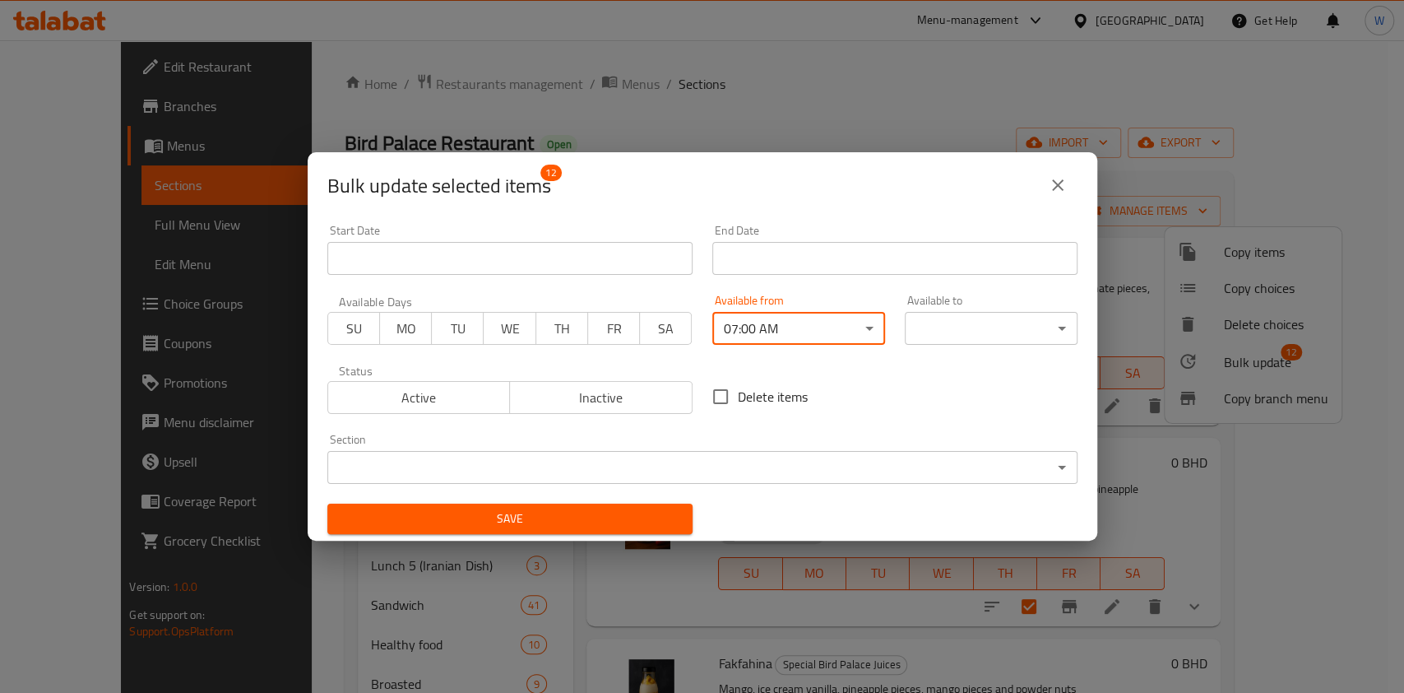
click at [624, 526] on span "Save" at bounding box center [510, 518] width 339 height 21
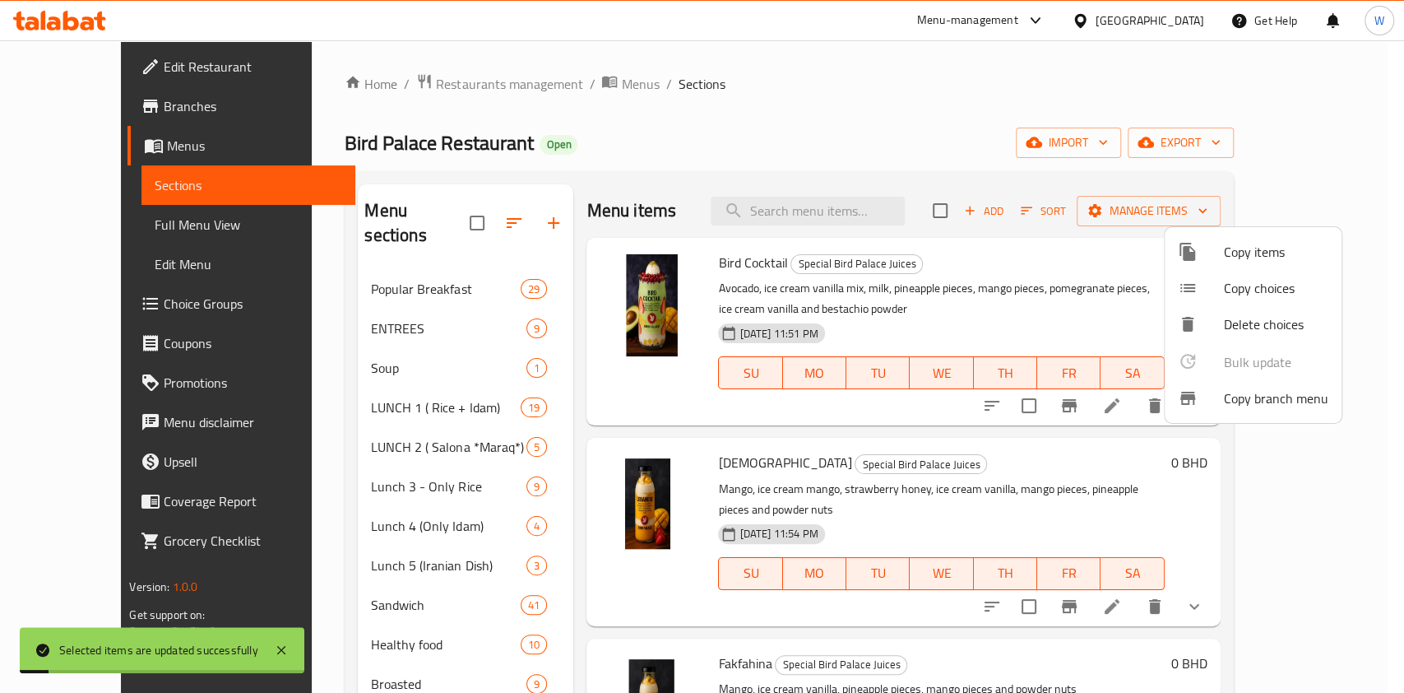
click at [542, 547] on div at bounding box center [702, 346] width 1404 height 693
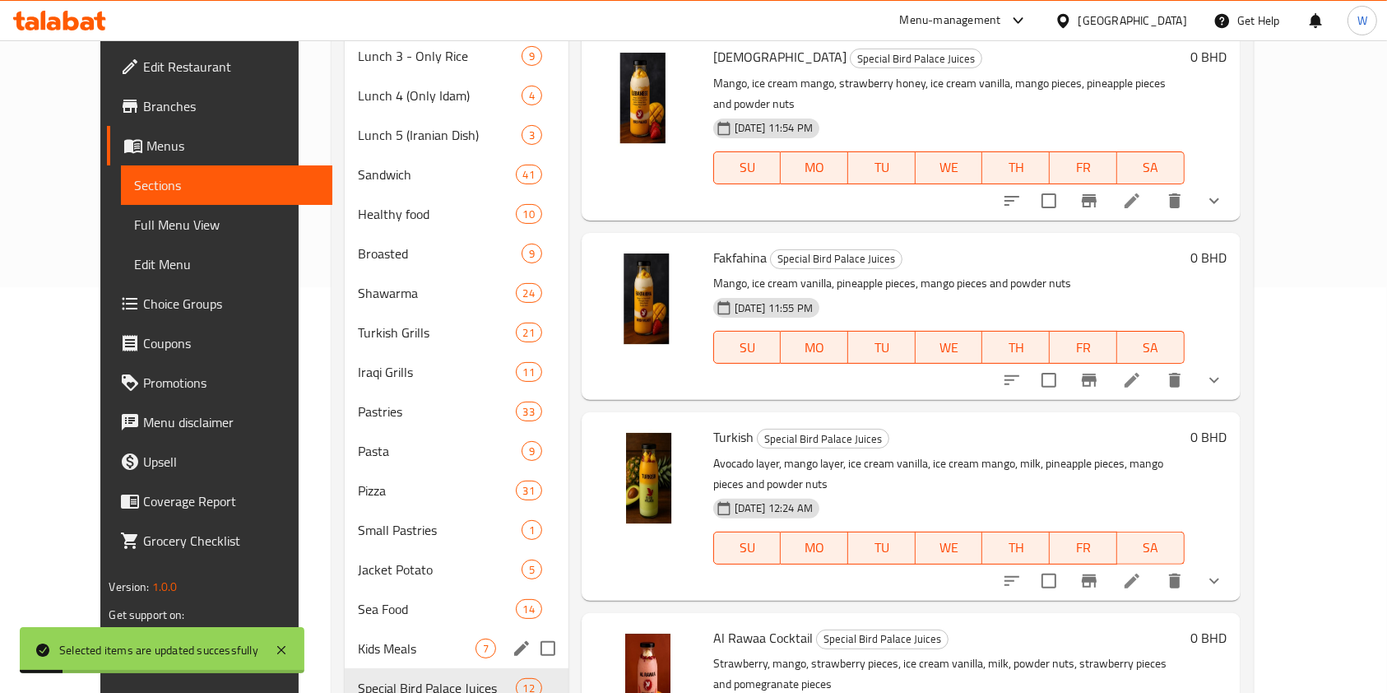
scroll to position [512, 0]
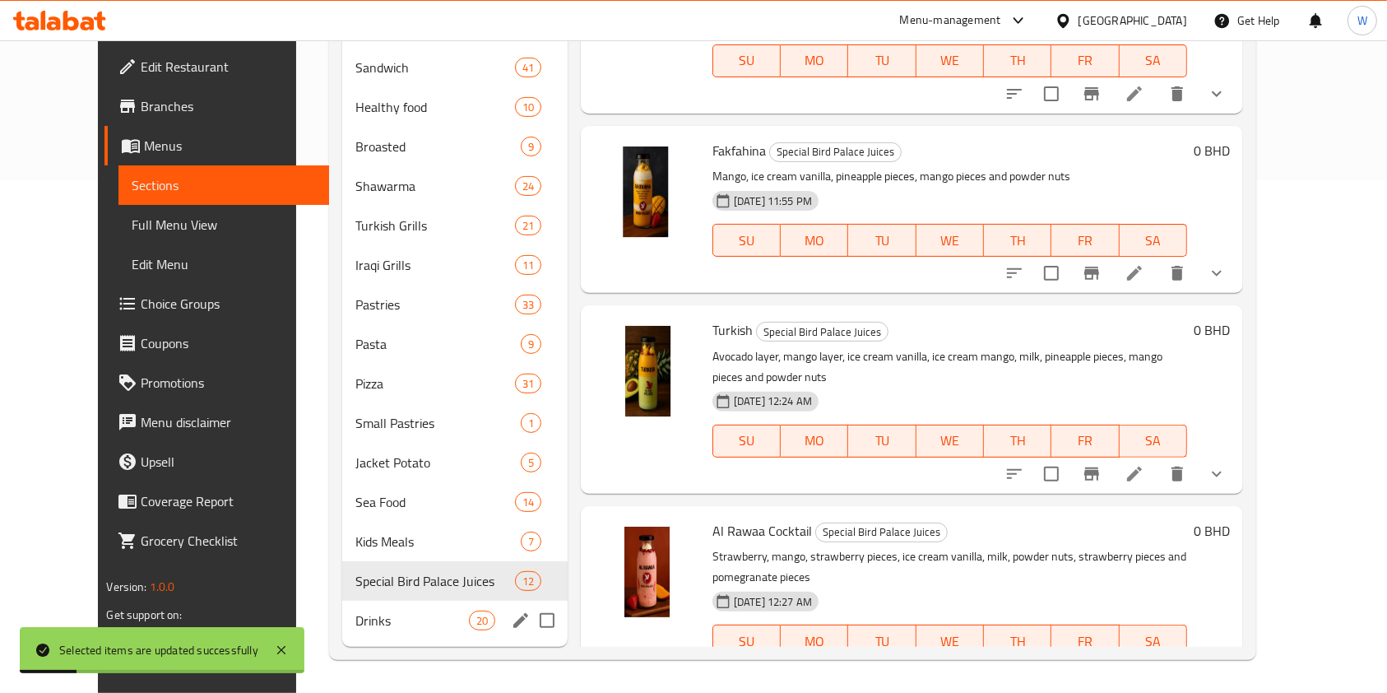
click at [355, 619] on span "Drinks" at bounding box center [411, 620] width 113 height 20
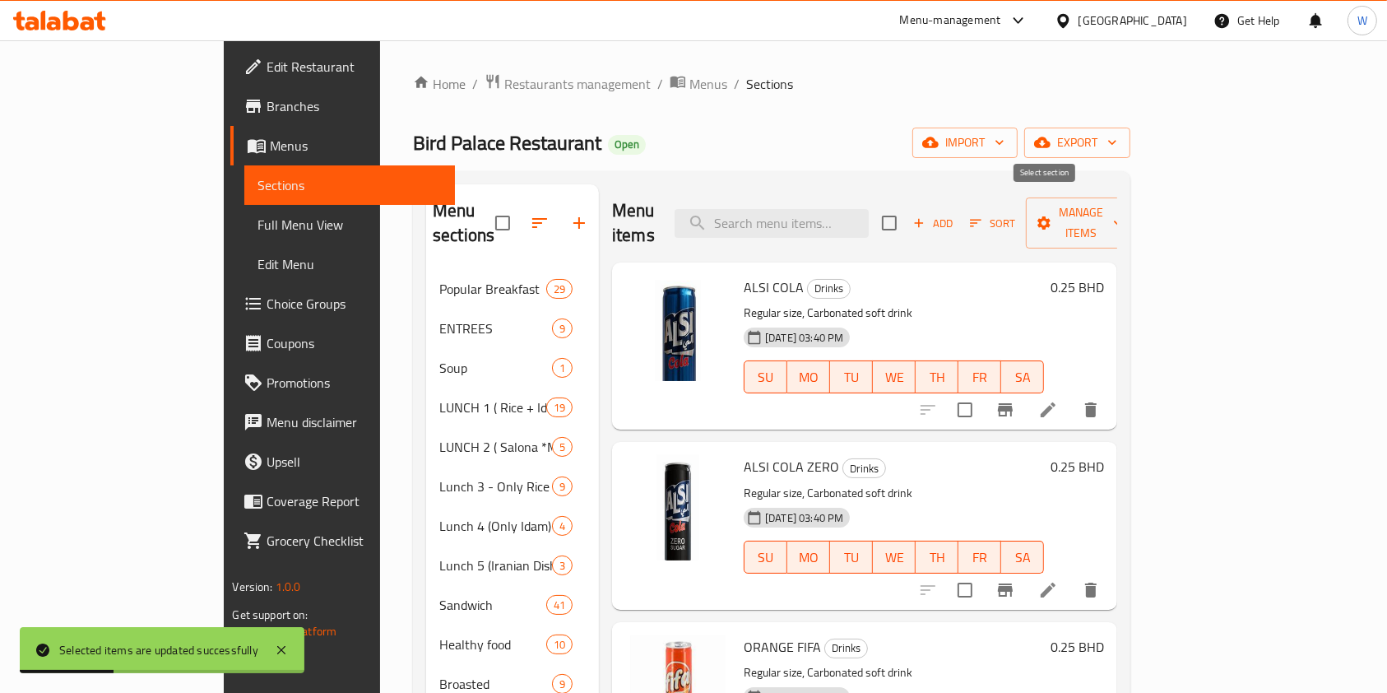
click at [907, 208] on input "checkbox" at bounding box center [889, 223] width 35 height 35
click at [1052, 215] on icon "button" at bounding box center [1044, 223] width 16 height 16
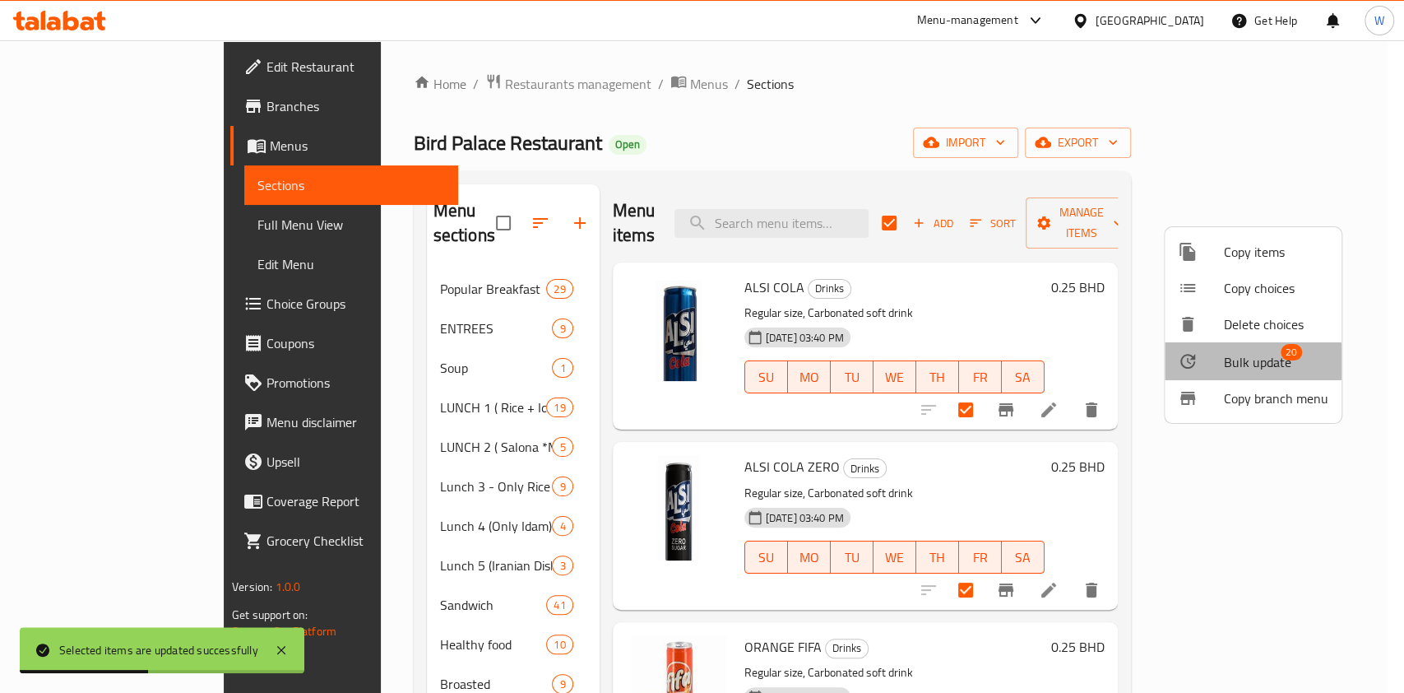
click at [1237, 364] on span "Bulk update" at bounding box center [1257, 362] width 67 height 20
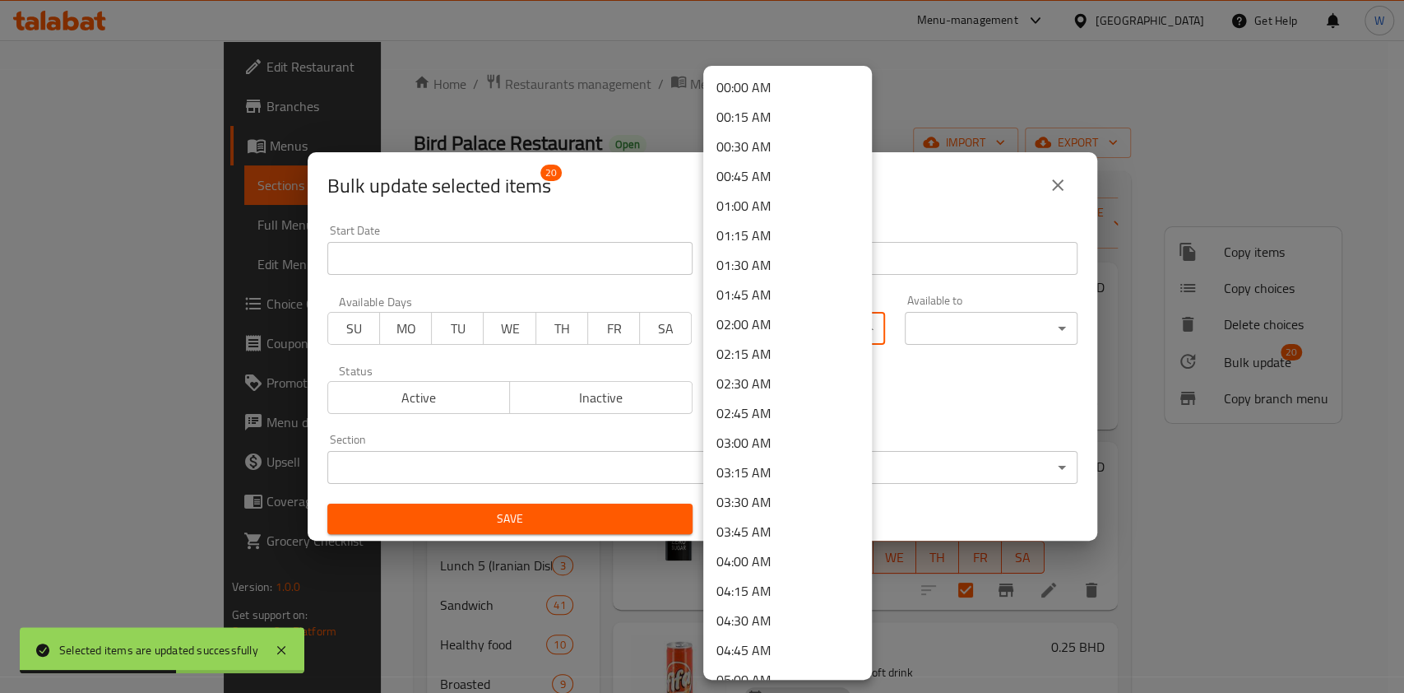
click at [753, 331] on body "Selected items are updated successfully ​ Menu-management Bahrain Get Help W Ed…" at bounding box center [702, 366] width 1404 height 652
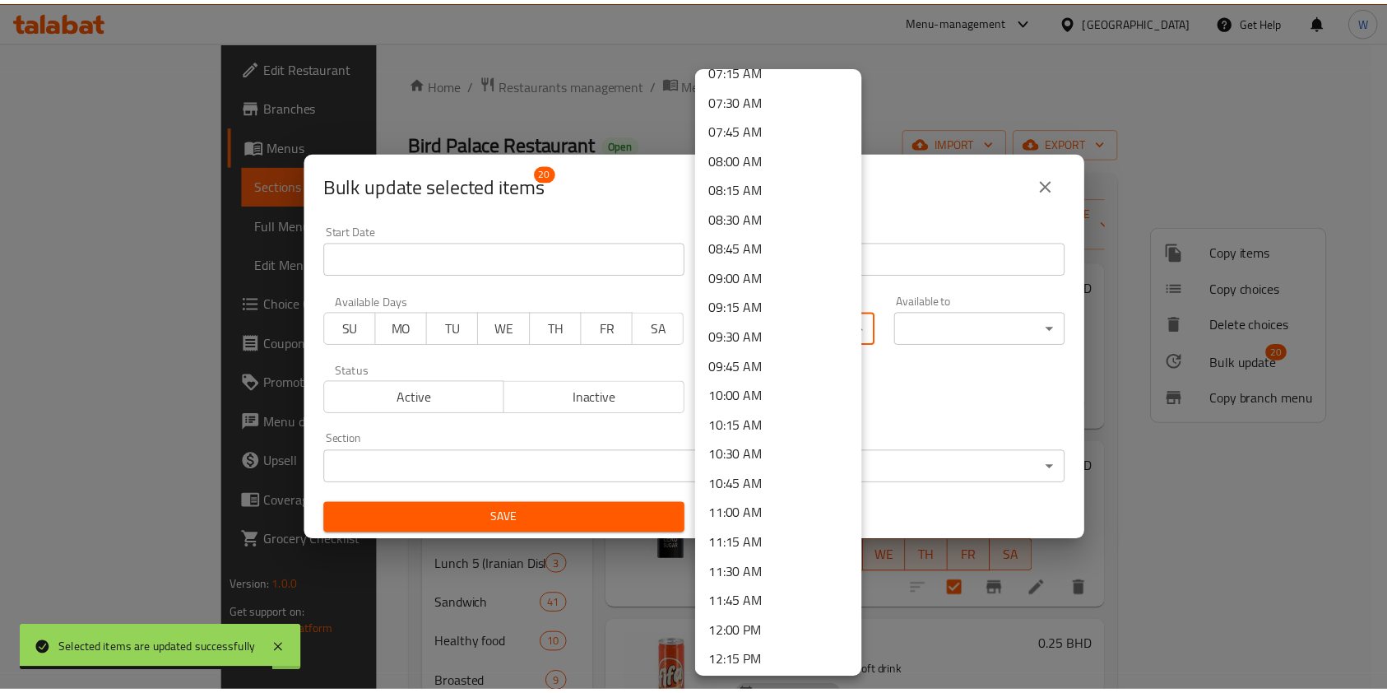
scroll to position [846, 0]
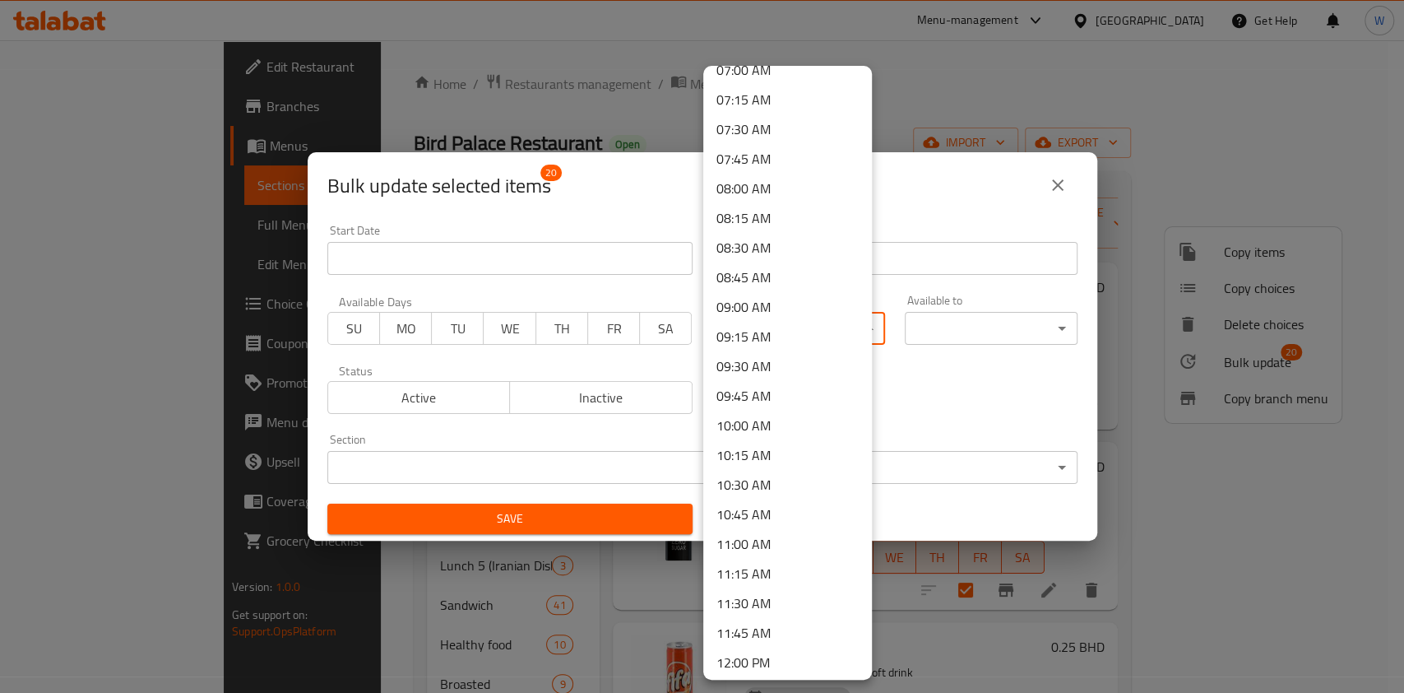
click at [774, 73] on li "07:00 AM" at bounding box center [787, 70] width 169 height 30
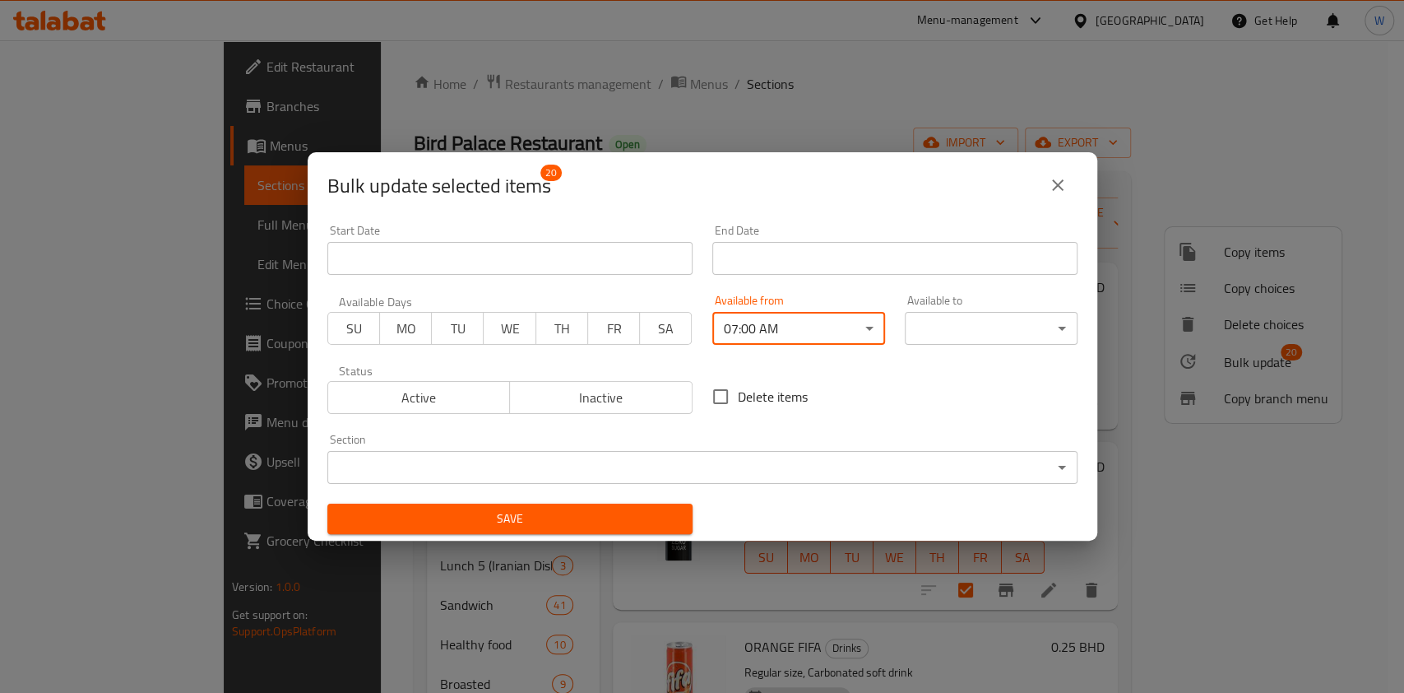
click at [654, 517] on span "Save" at bounding box center [510, 518] width 339 height 21
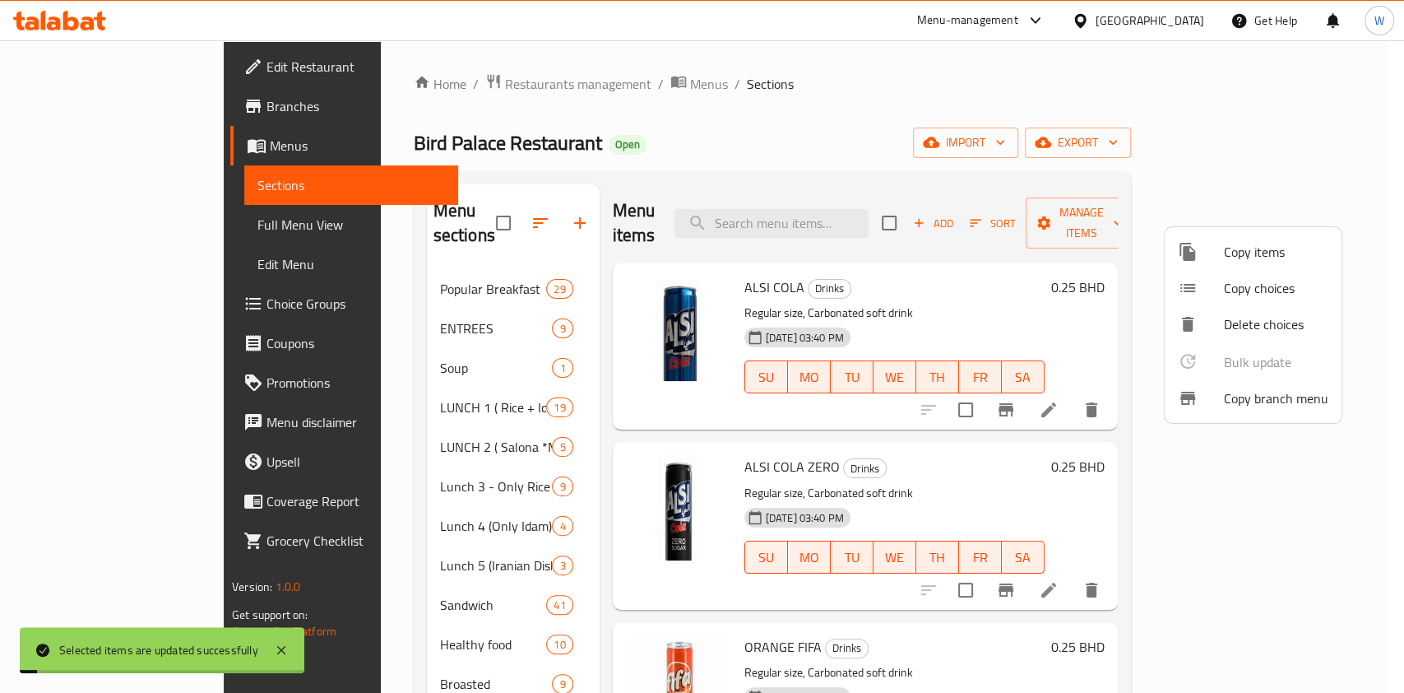
click at [997, 480] on div at bounding box center [702, 346] width 1404 height 693
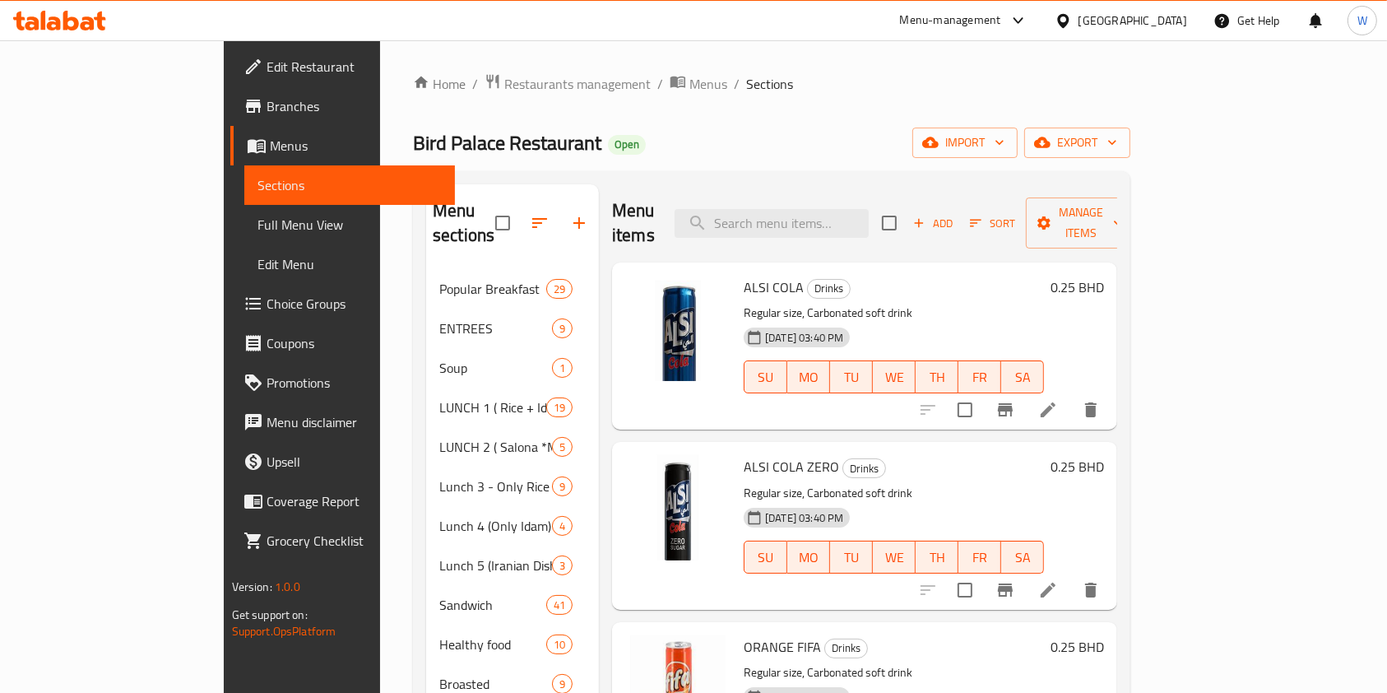
click at [95, 16] on icon at bounding box center [59, 21] width 93 height 20
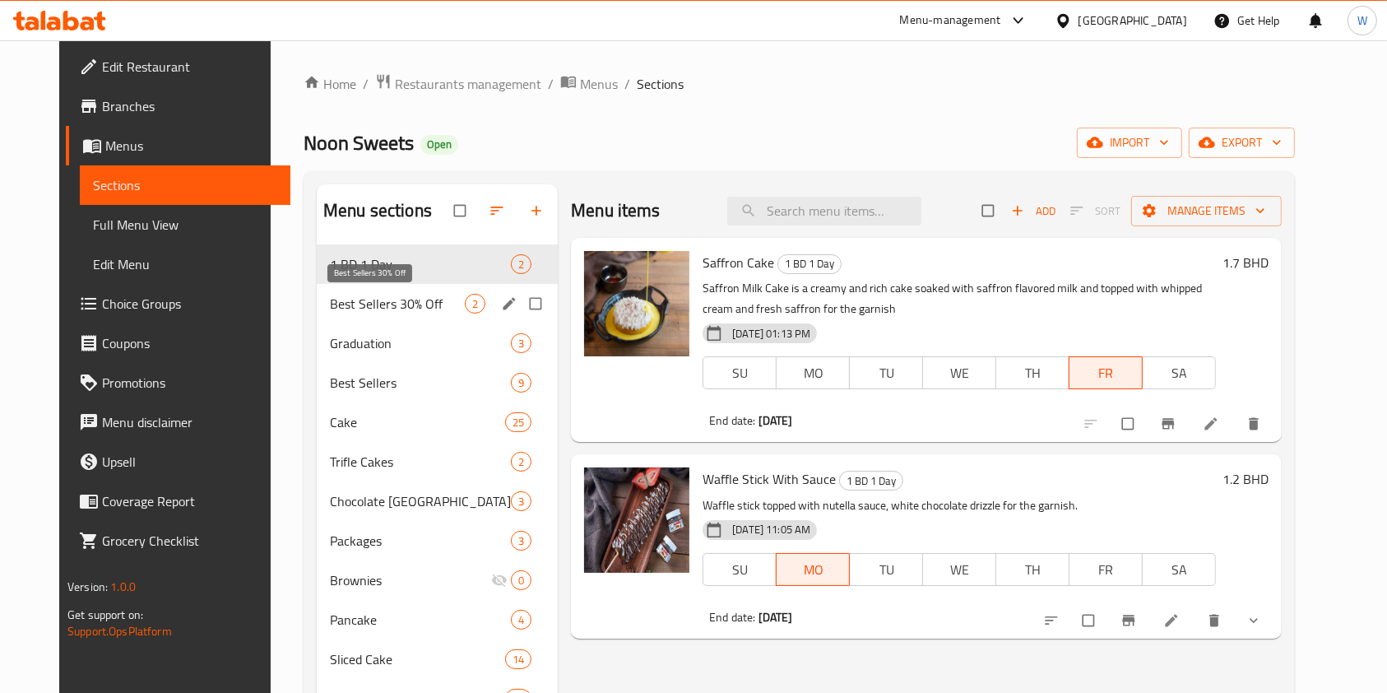
click at [395, 312] on span "Best Sellers 30% Off" at bounding box center [397, 304] width 135 height 20
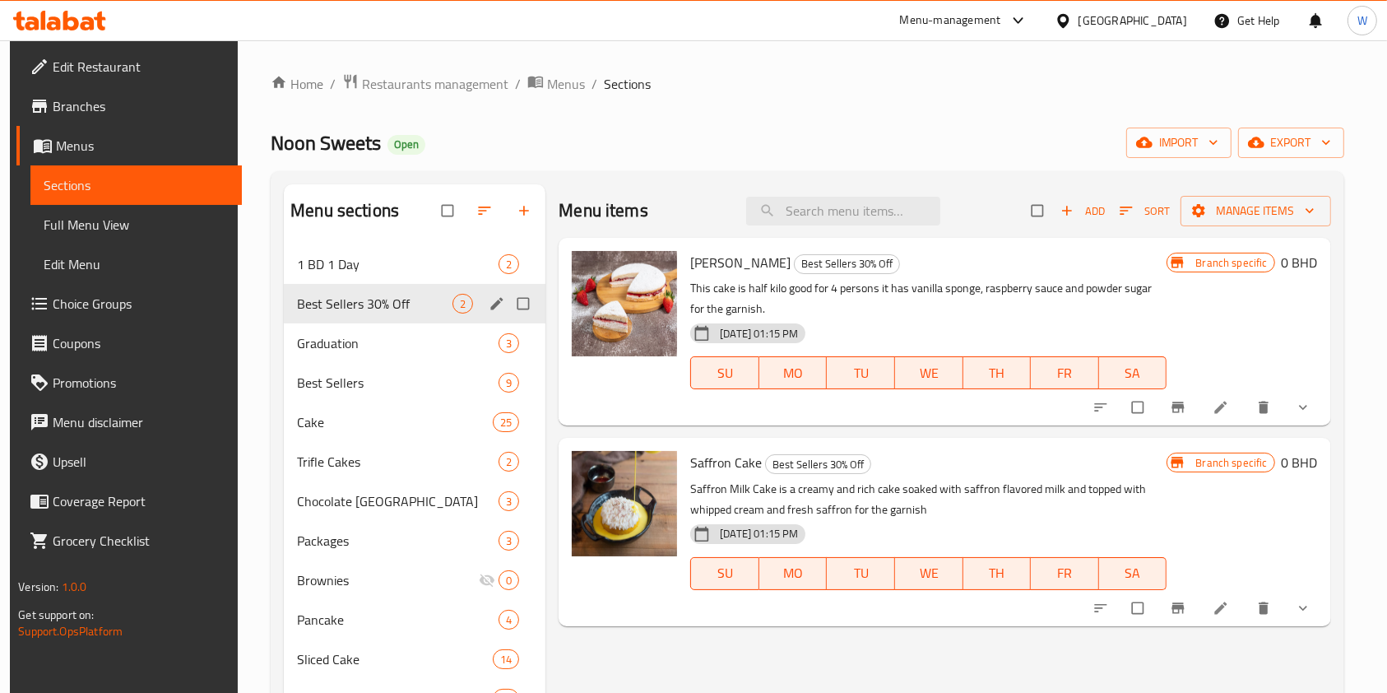
click at [495, 300] on icon "edit" at bounding box center [497, 303] width 12 height 12
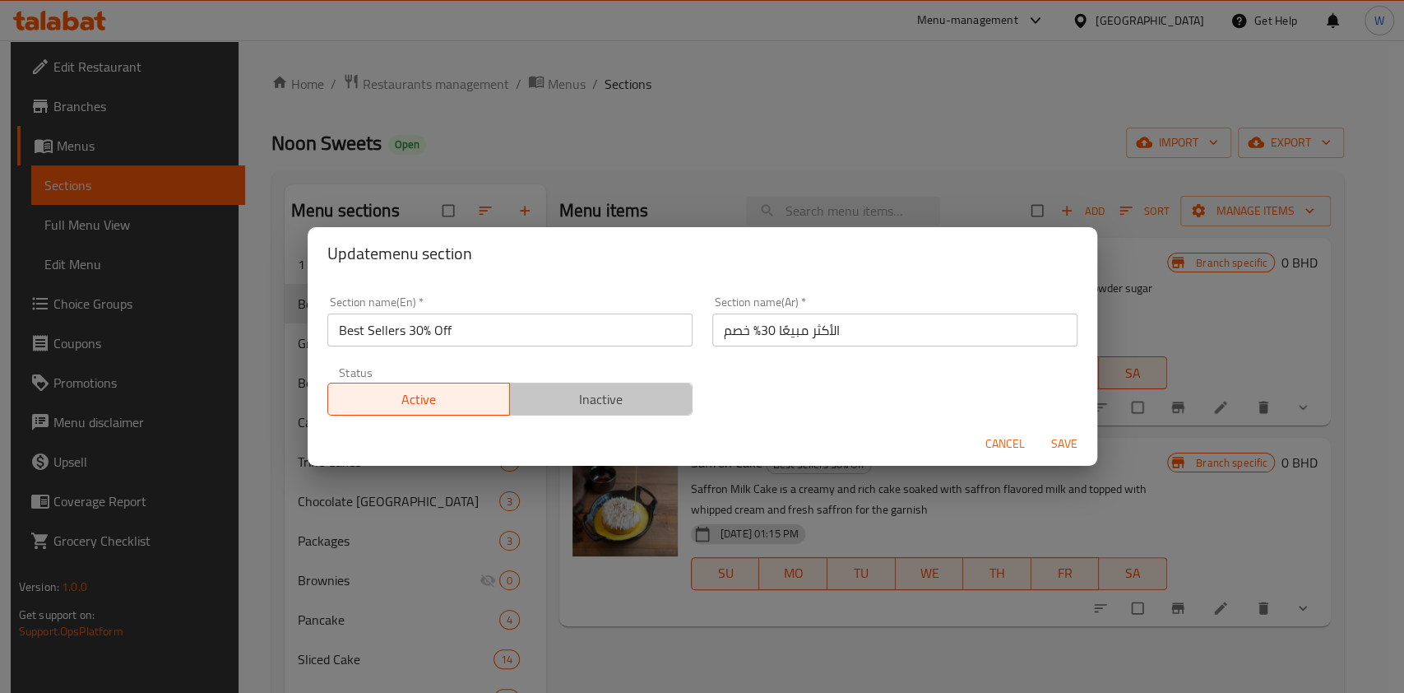
click at [621, 392] on span "Inactive" at bounding box center [601, 399] width 169 height 24
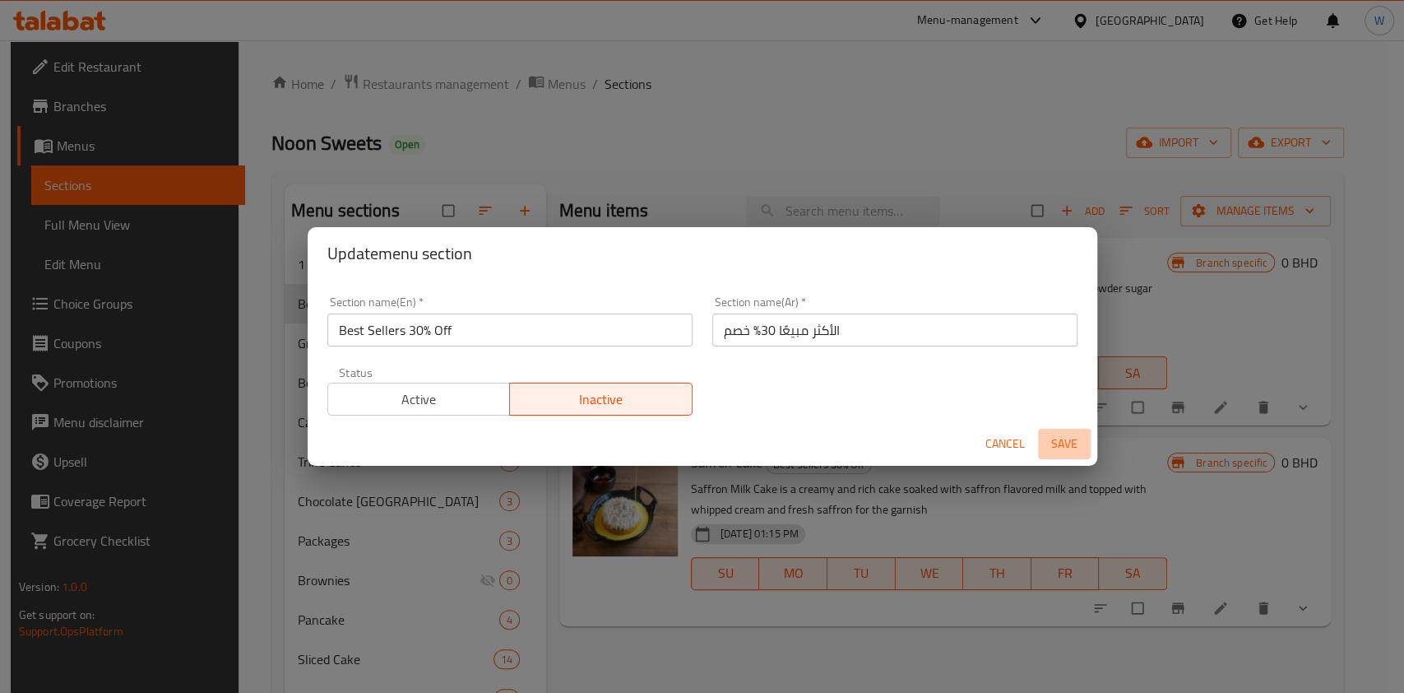
click at [1069, 442] on span "Save" at bounding box center [1064, 444] width 39 height 21
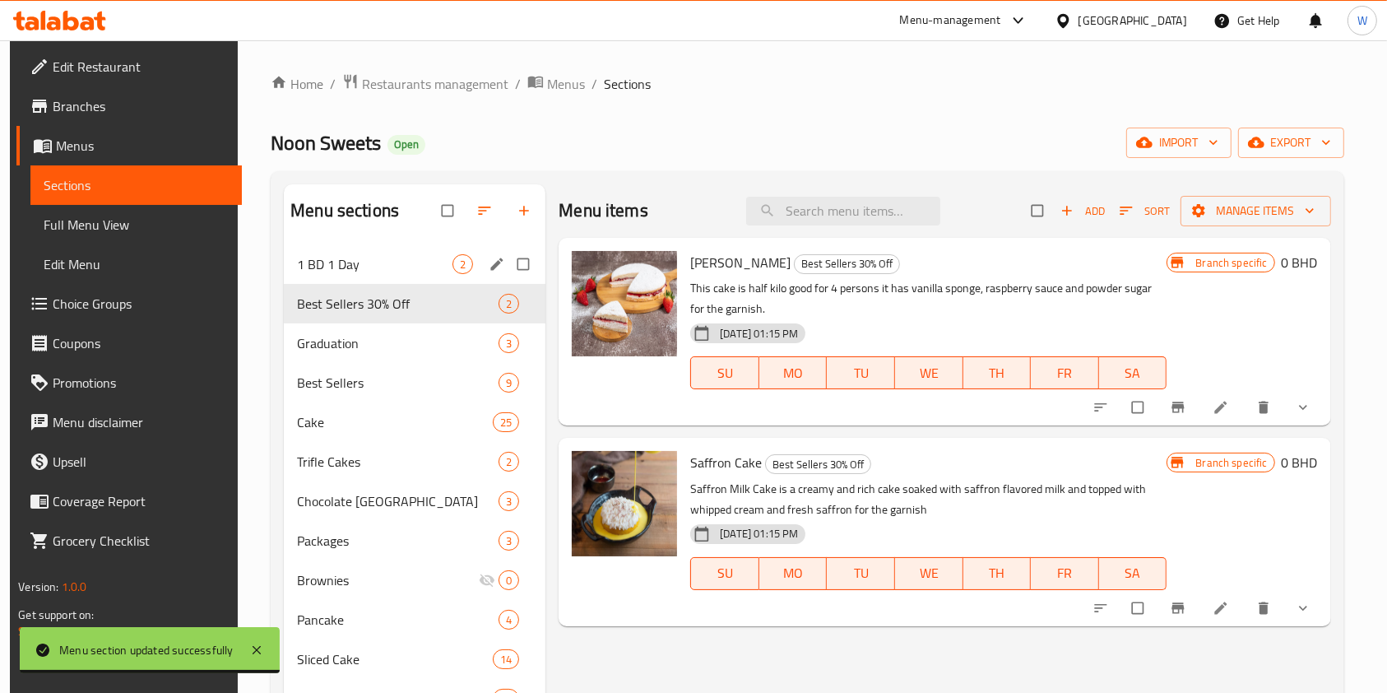
click at [406, 267] on span "1 BD 1 Day" at bounding box center [374, 264] width 155 height 20
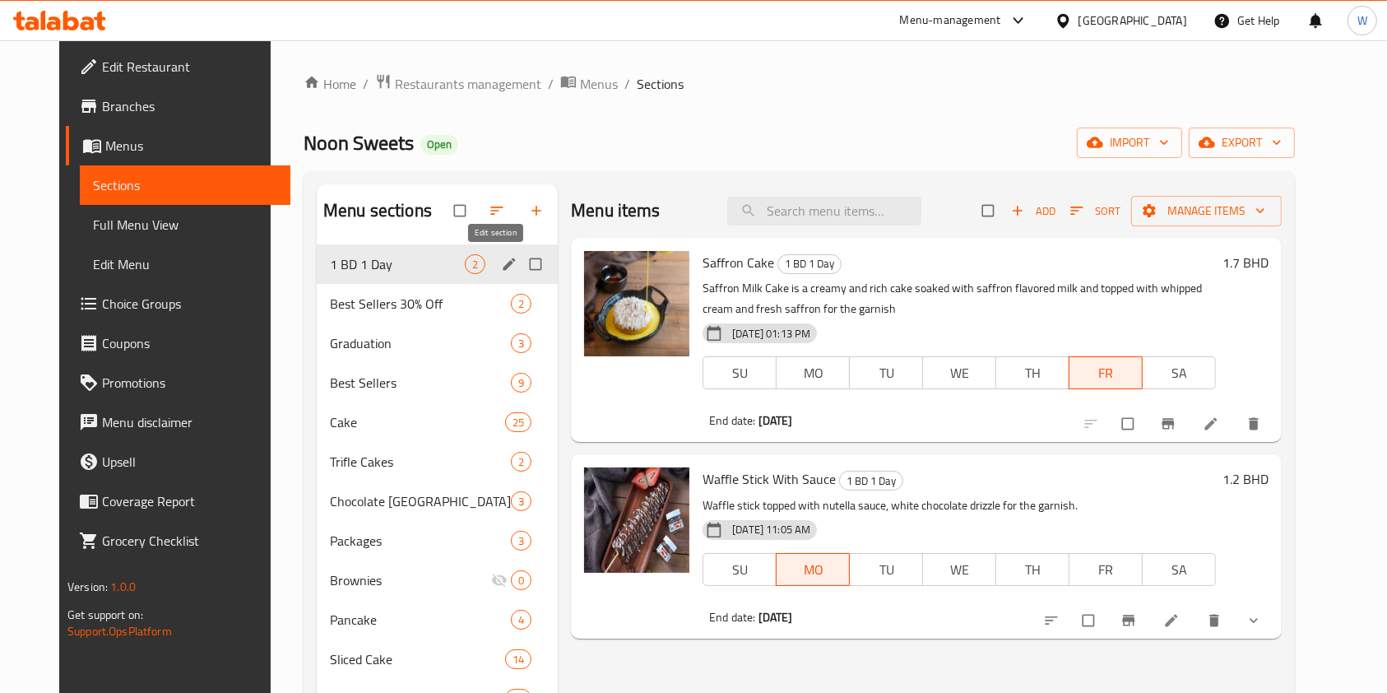
click at [503, 262] on icon "edit" at bounding box center [509, 263] width 12 height 12
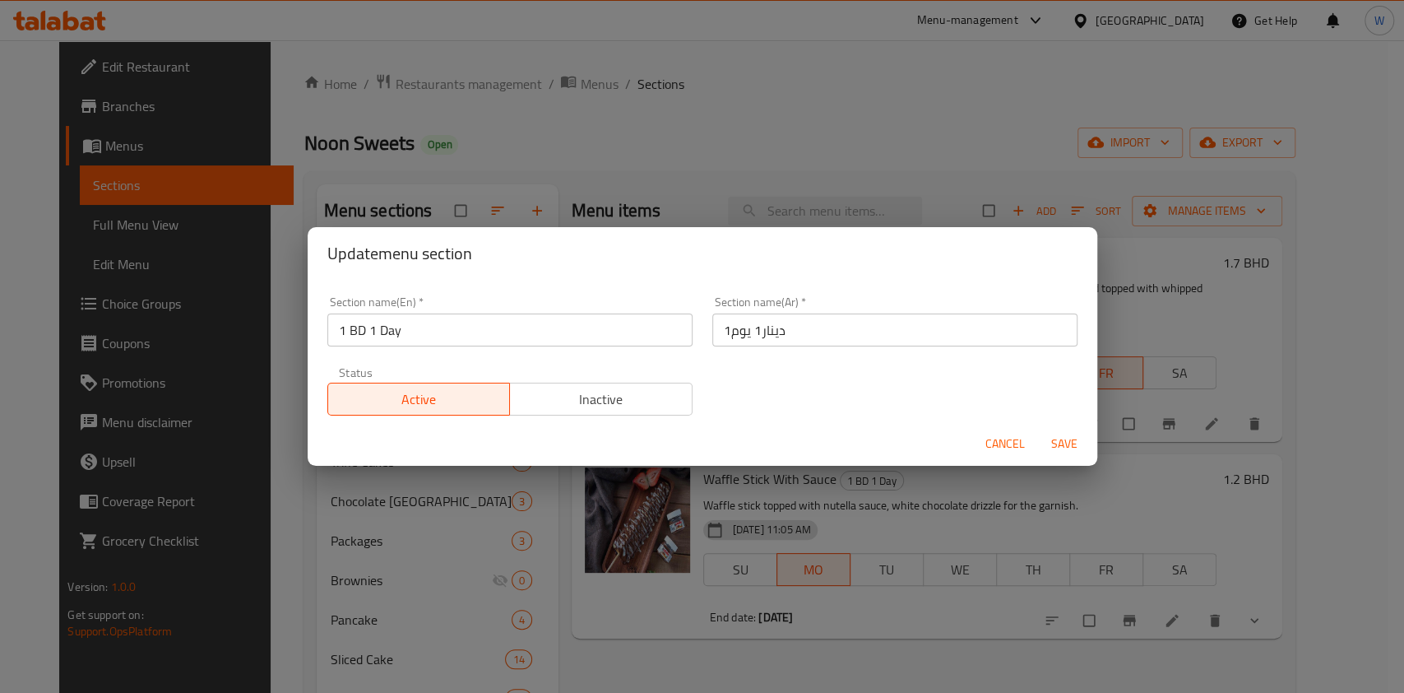
click at [627, 403] on span "Inactive" at bounding box center [601, 399] width 169 height 24
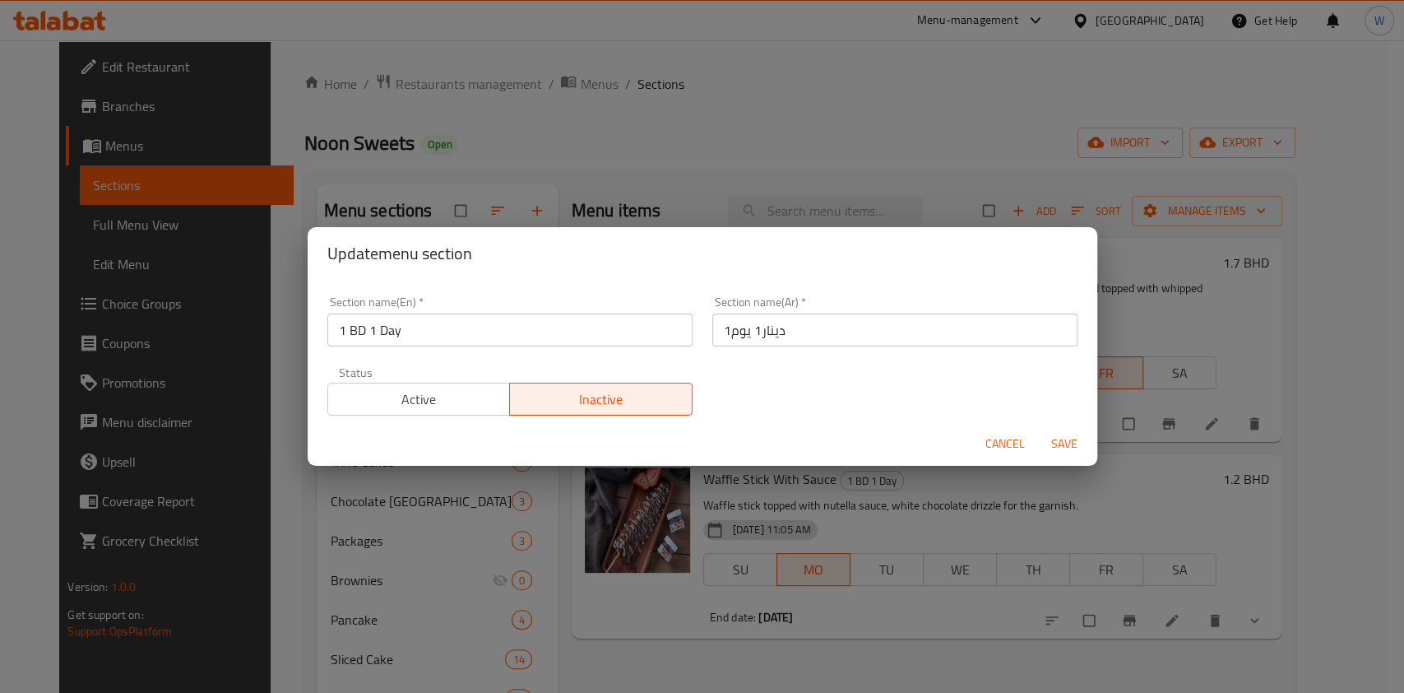
click at [1052, 434] on span "Save" at bounding box center [1064, 444] width 39 height 21
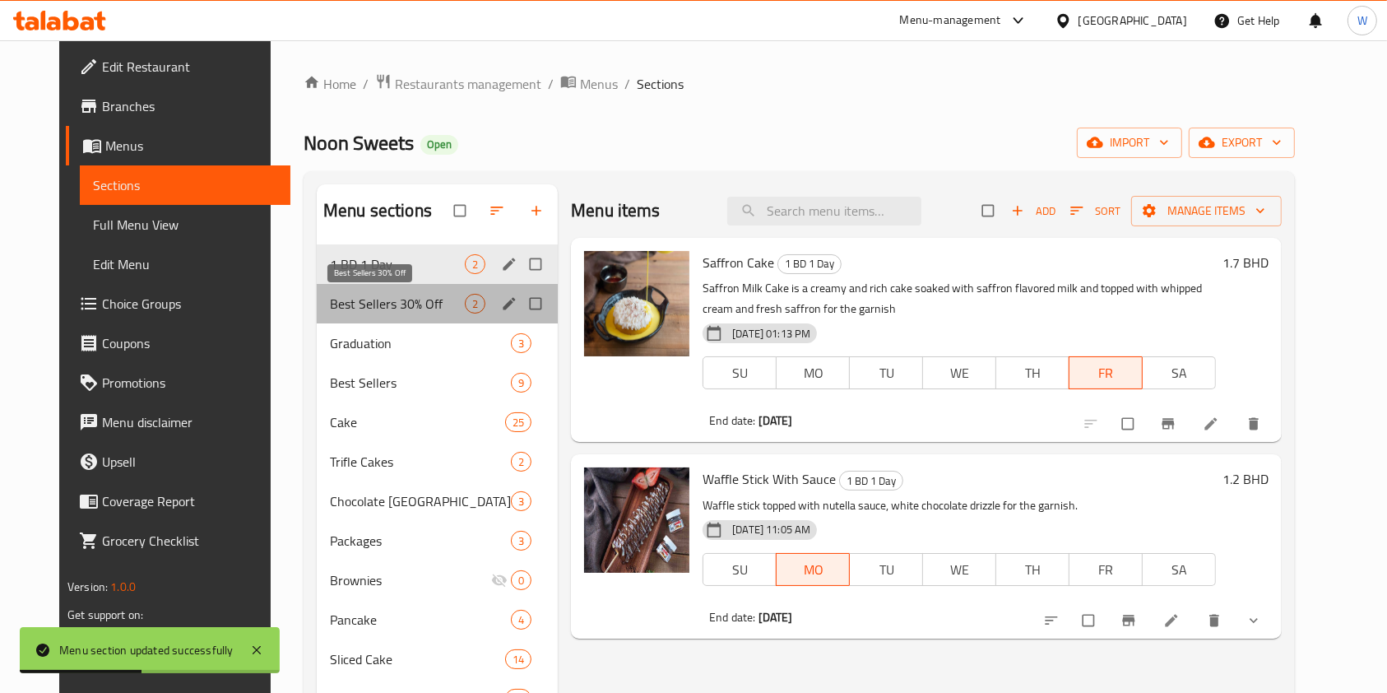
click at [394, 299] on span "Best Sellers 30% Off" at bounding box center [397, 304] width 135 height 20
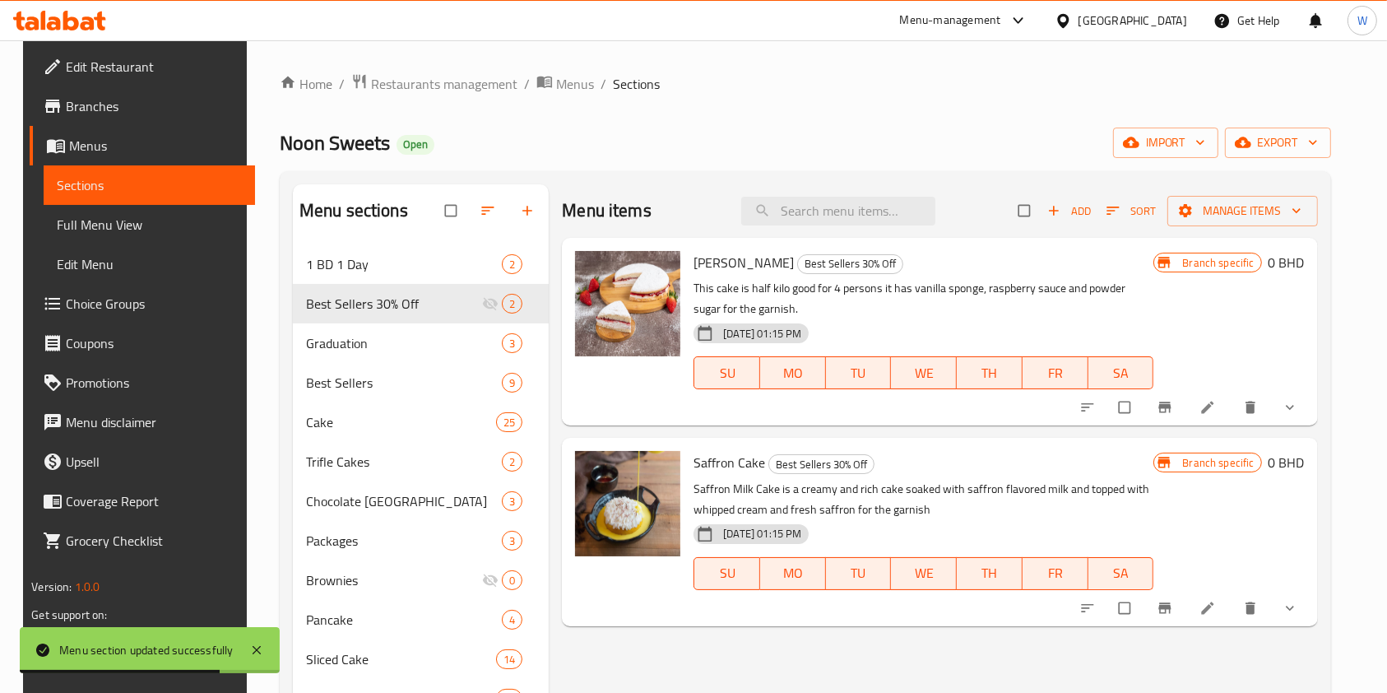
click at [728, 265] on span "[PERSON_NAME]" at bounding box center [743, 262] width 100 height 25
click at [730, 264] on span "[PERSON_NAME]" at bounding box center [743, 262] width 100 height 25
copy h6 "[PERSON_NAME]"
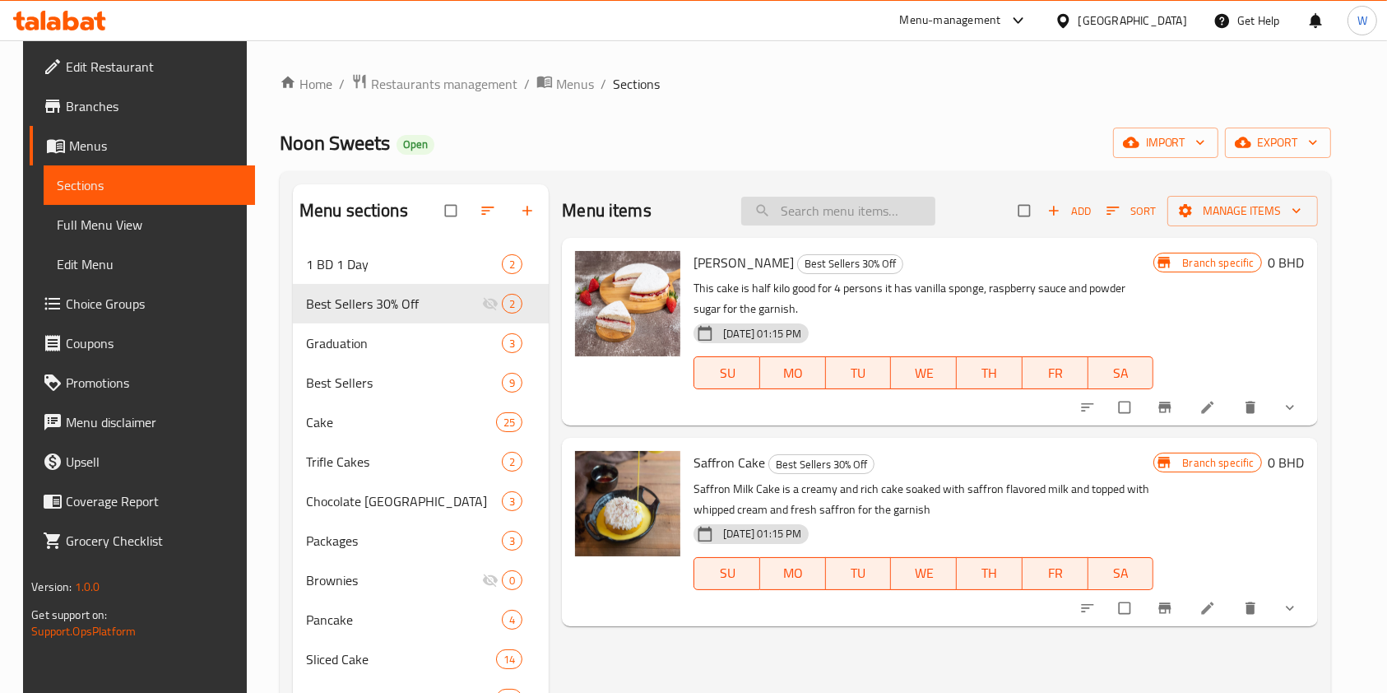
click at [842, 215] on input "search" at bounding box center [838, 211] width 194 height 29
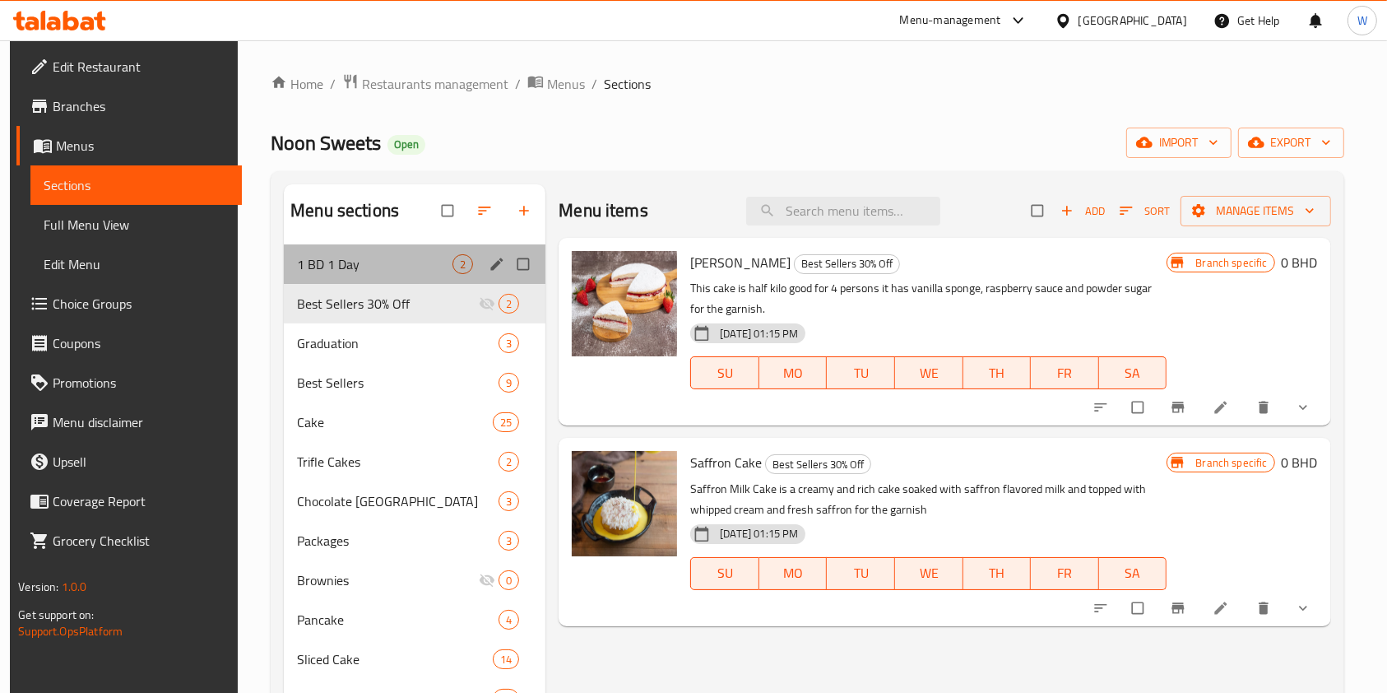
click at [380, 278] on div "1 BD 1 Day 2" at bounding box center [415, 263] width 262 height 39
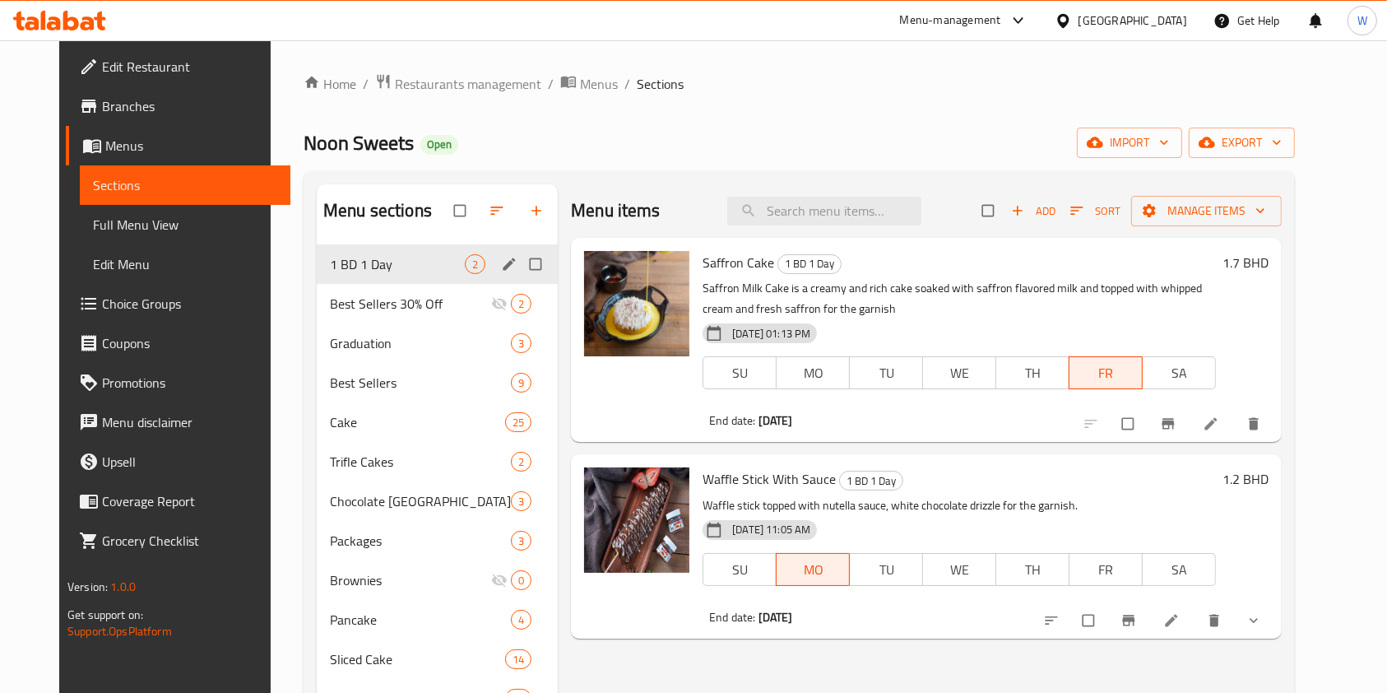
click at [499, 254] on button "edit" at bounding box center [511, 263] width 25 height 21
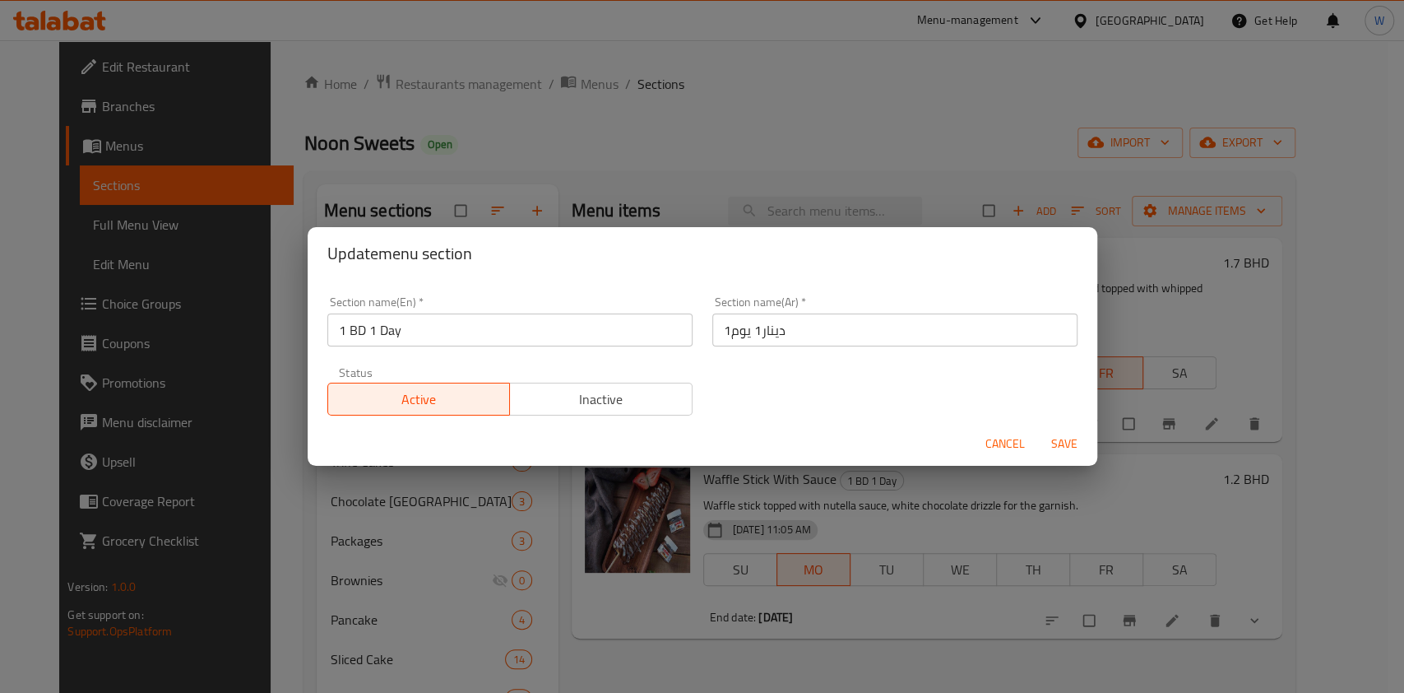
drag, startPoint x: 605, startPoint y: 404, endPoint x: 921, endPoint y: 427, distance: 316.7
click at [605, 404] on span "Inactive" at bounding box center [601, 399] width 169 height 24
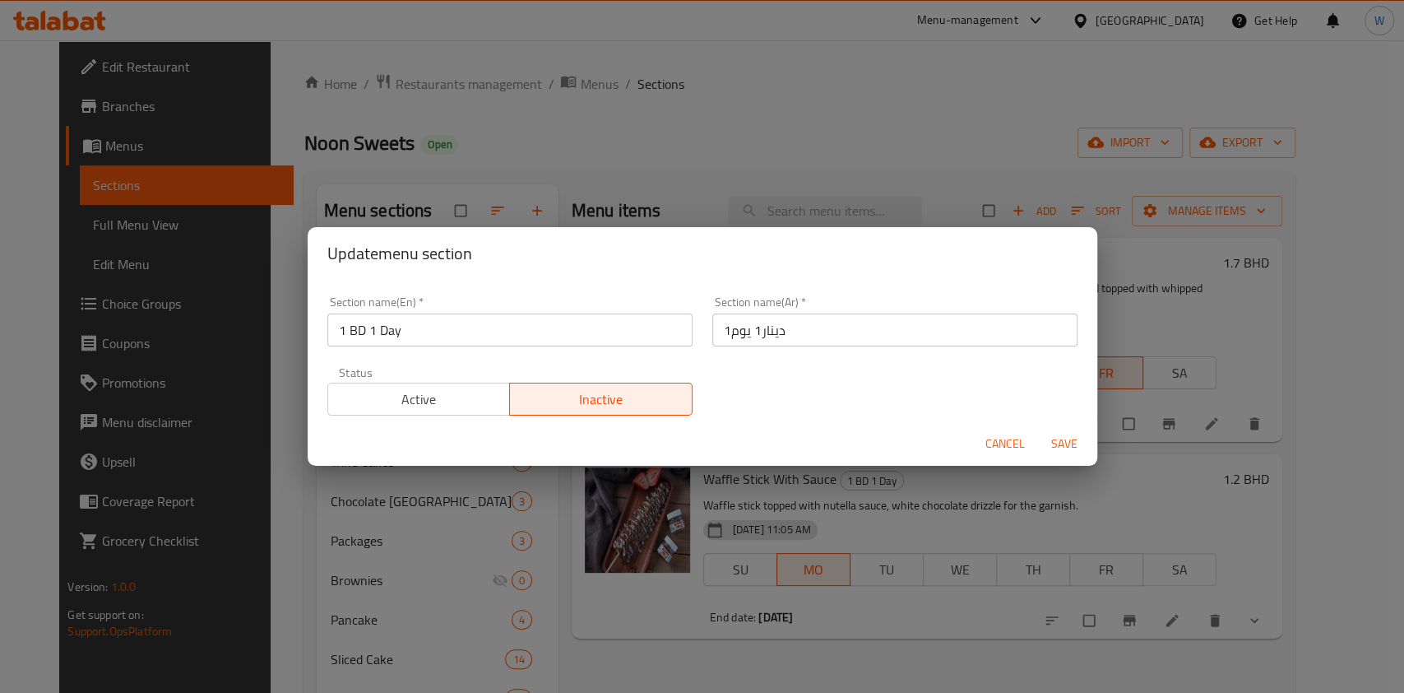
click at [1065, 444] on span "Save" at bounding box center [1064, 444] width 39 height 21
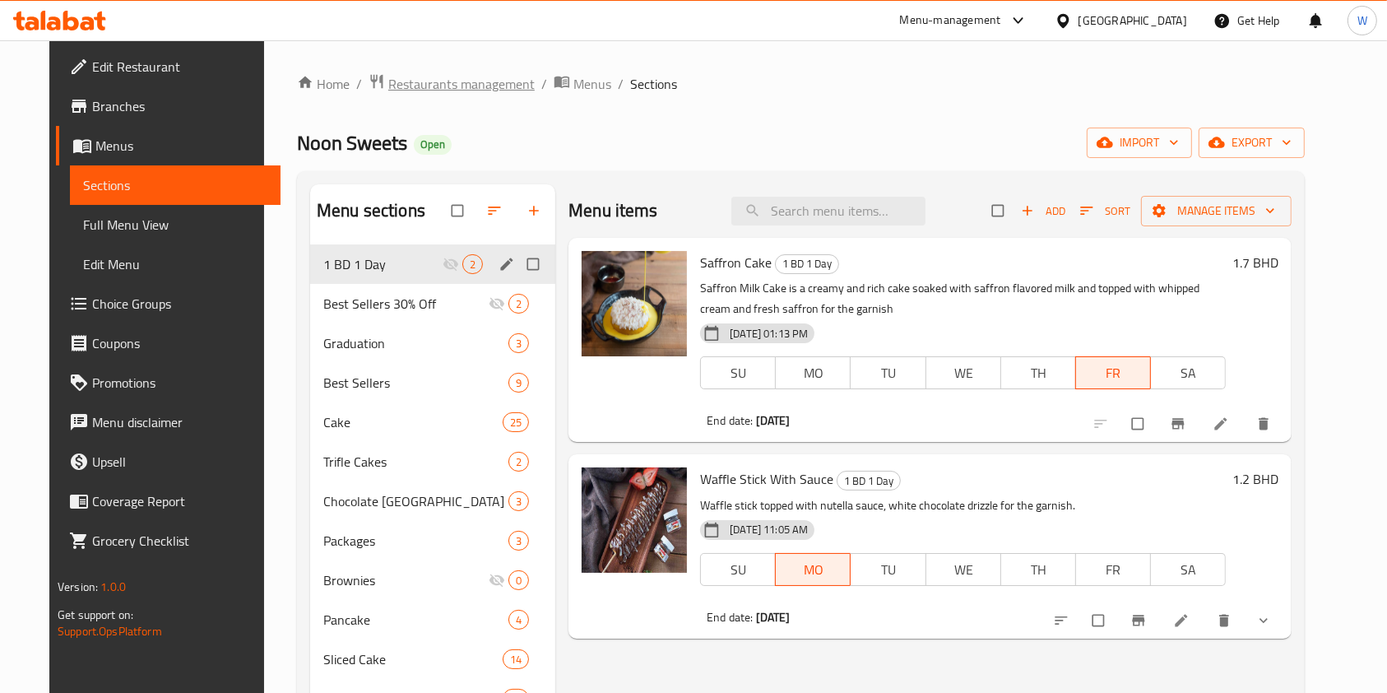
click at [466, 80] on span "Restaurants management" at bounding box center [461, 84] width 146 height 20
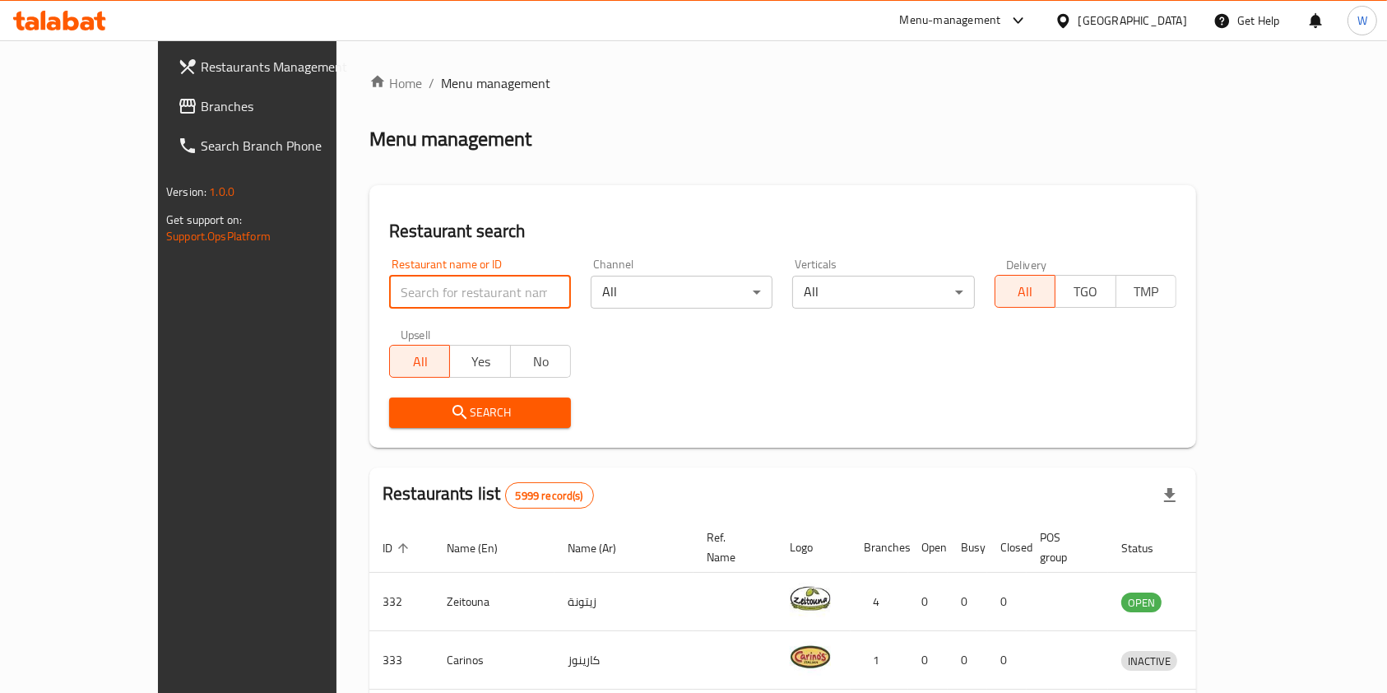
click at [437, 286] on input "search" at bounding box center [480, 292] width 182 height 33
paste input "Monster Cookies"
type input "Monster Cookies"
click button "Search" at bounding box center [480, 412] width 182 height 30
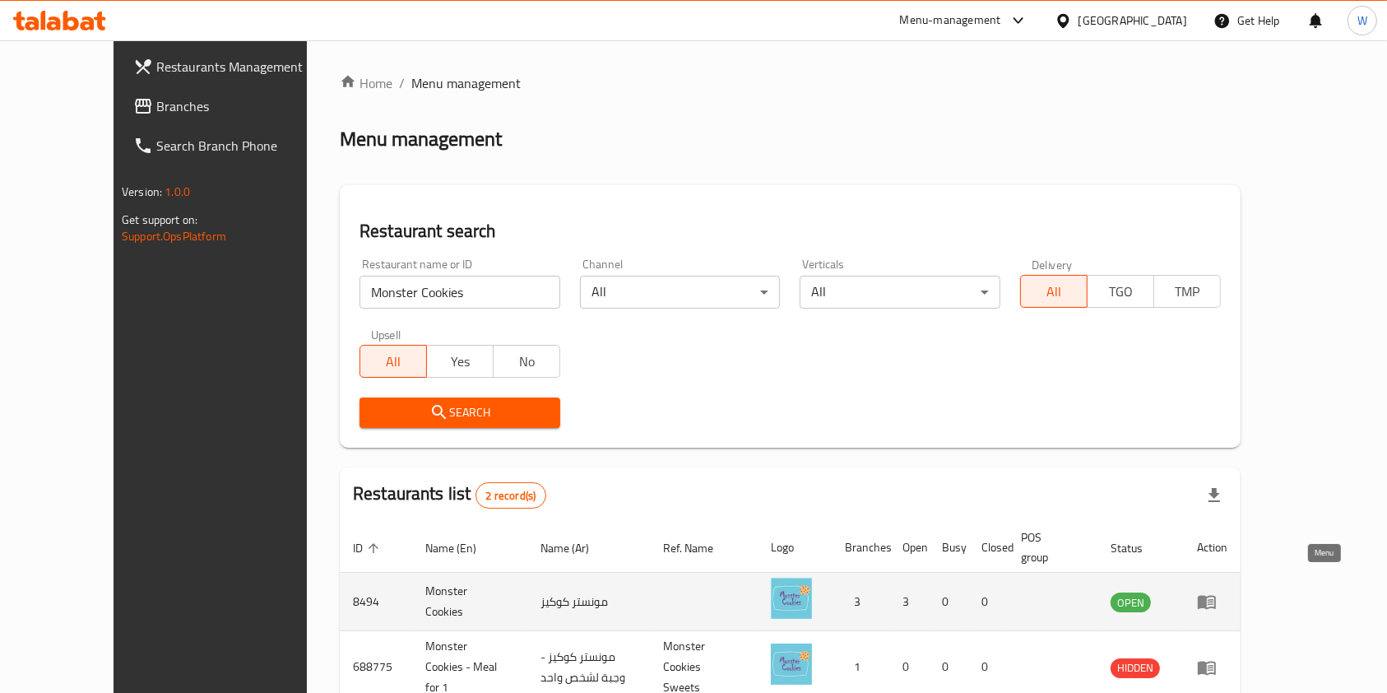
click at [1217, 591] on icon "enhanced table" at bounding box center [1207, 601] width 20 height 20
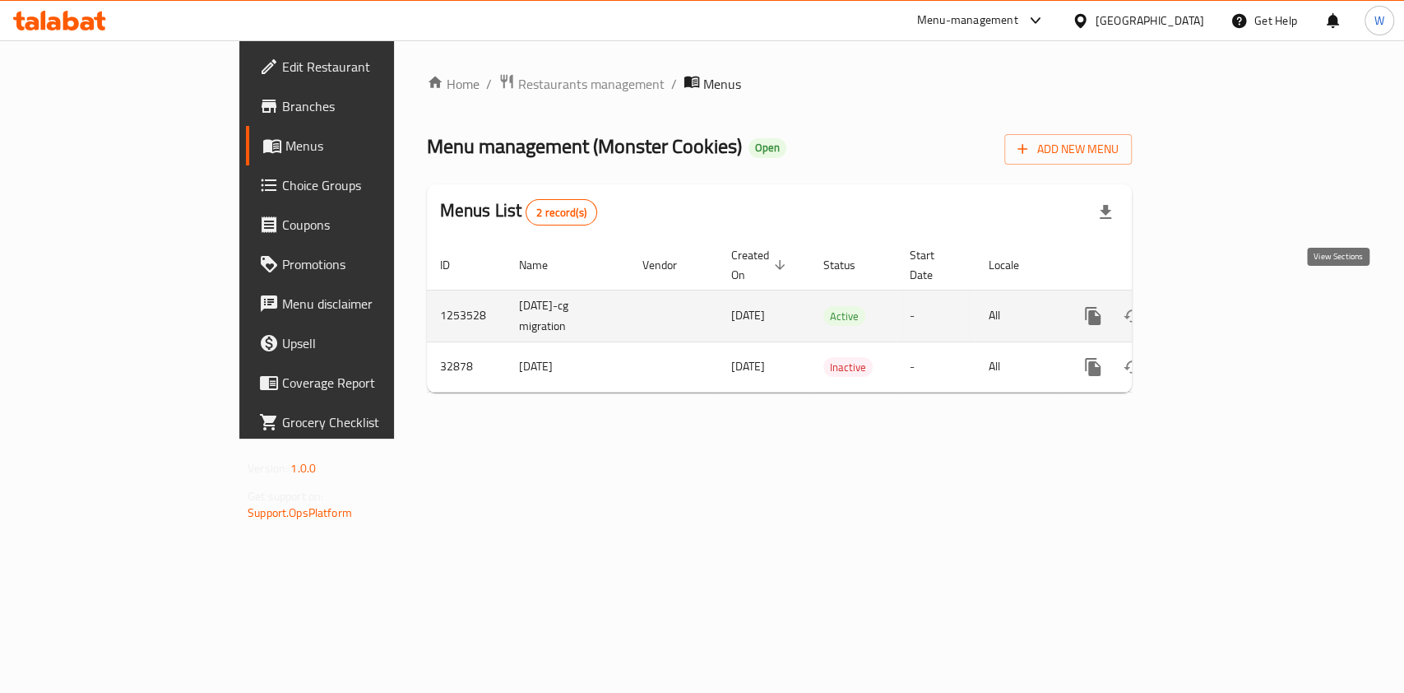
click at [1231, 296] on link "enhanced table" at bounding box center [1211, 315] width 39 height 39
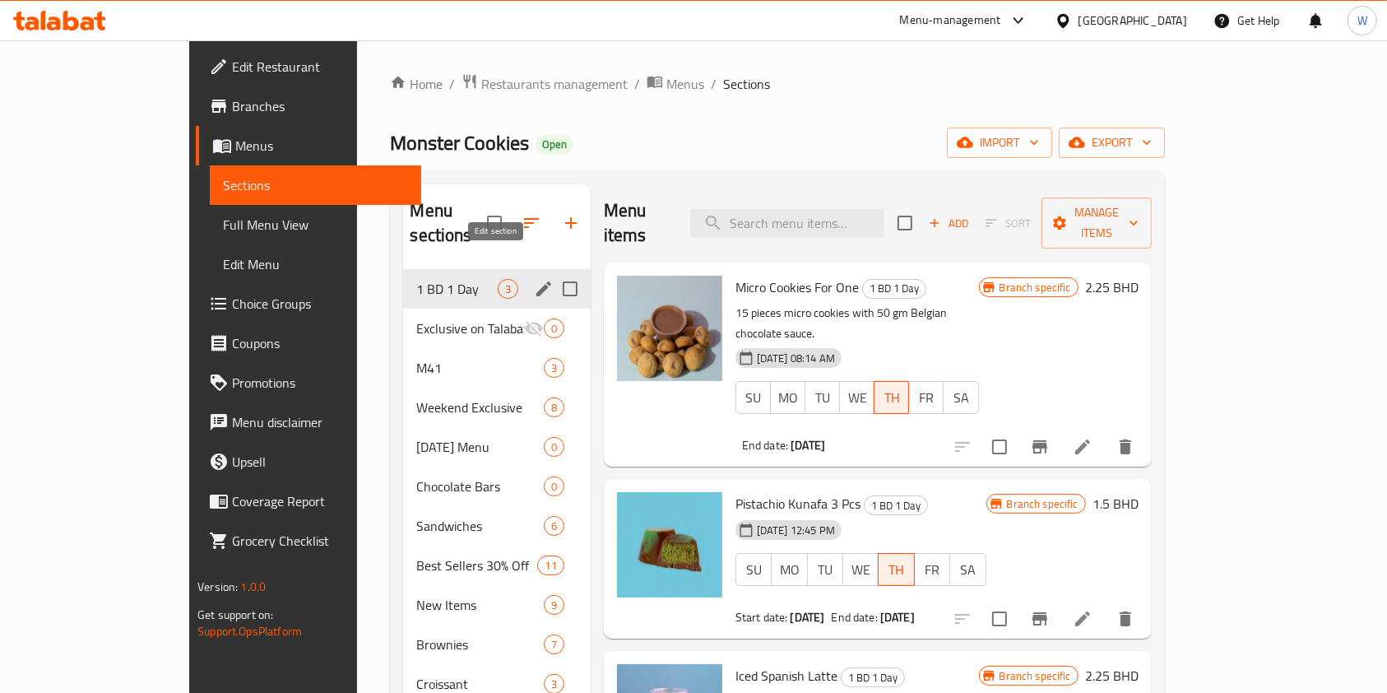
click at [534, 279] on icon "edit" at bounding box center [544, 289] width 20 height 20
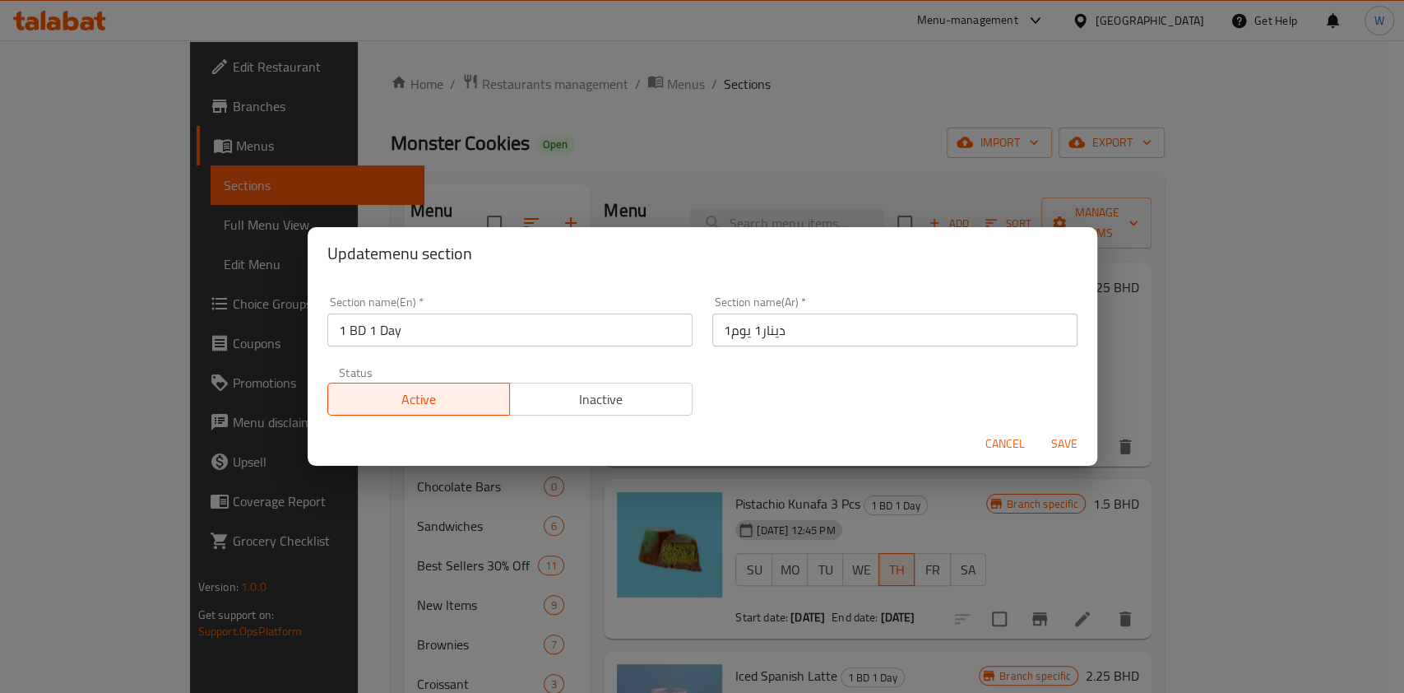
click at [596, 409] on span "Inactive" at bounding box center [601, 399] width 169 height 24
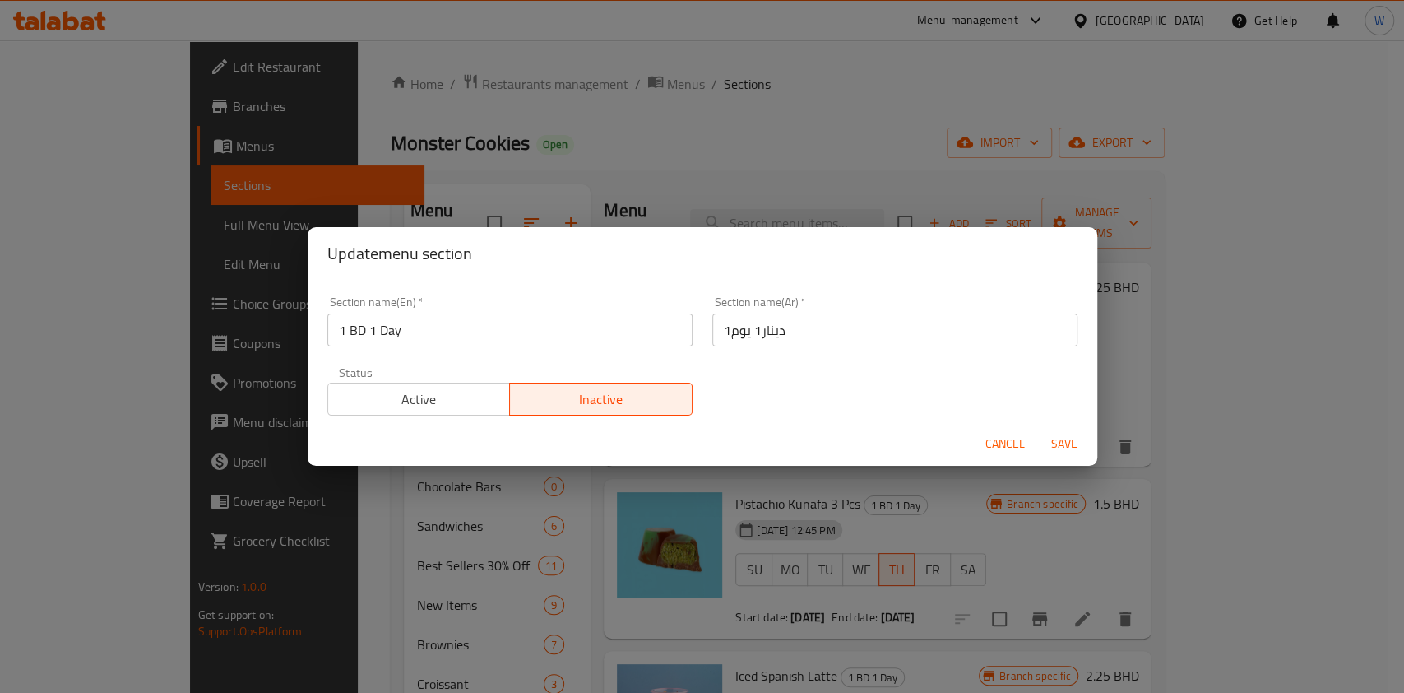
click at [1061, 439] on span "Save" at bounding box center [1064, 444] width 39 height 21
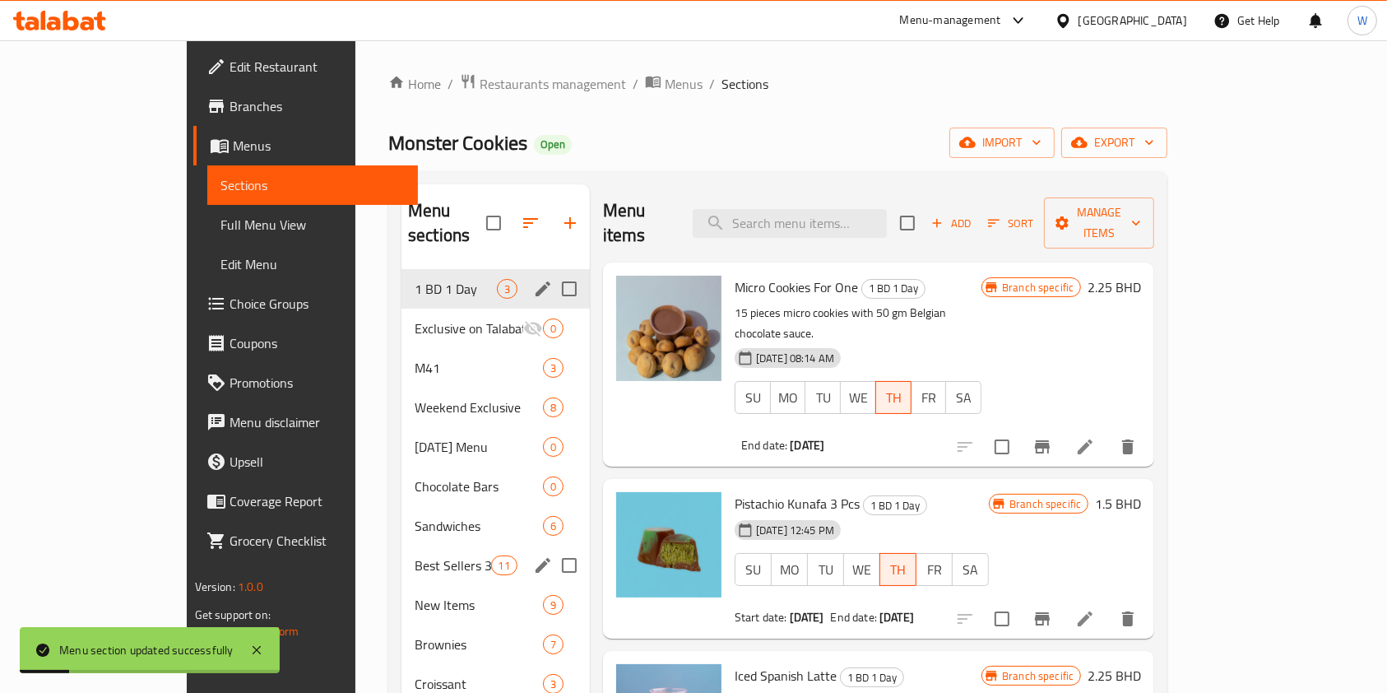
scroll to position [109, 0]
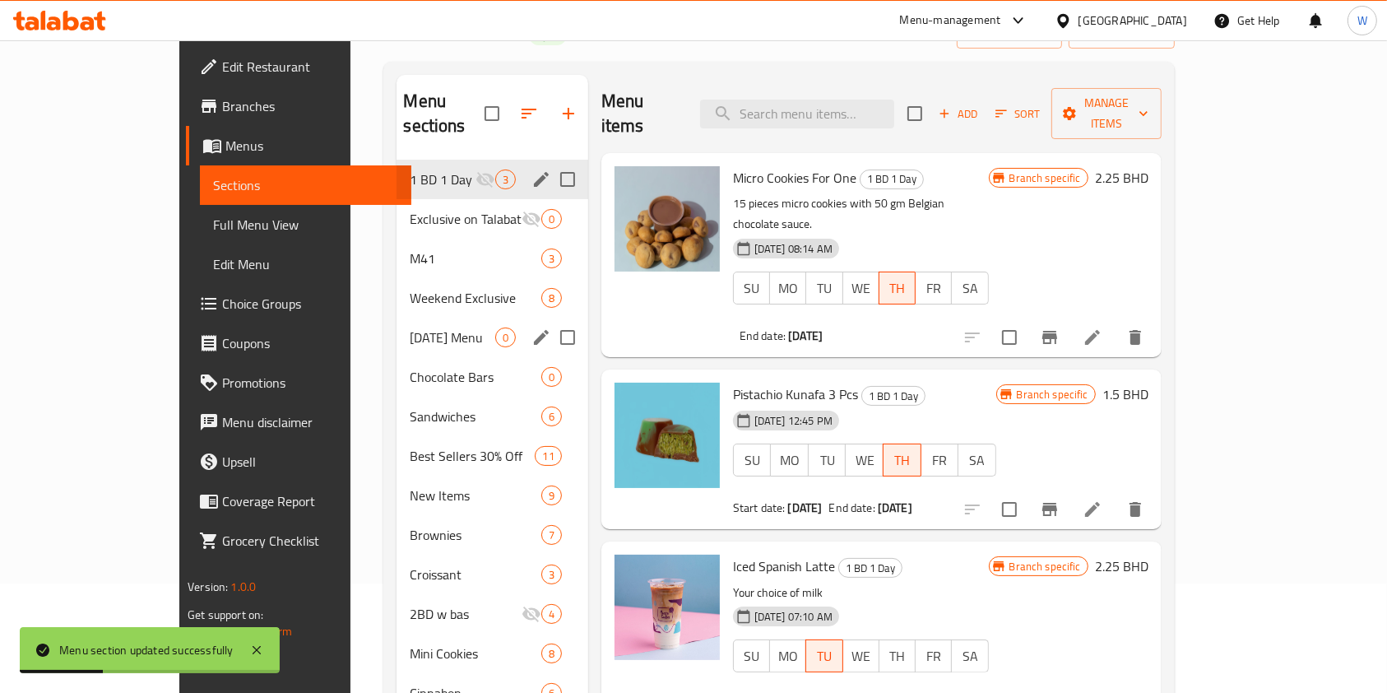
click at [396, 318] on div "[DATE] Menu 0" at bounding box center [491, 337] width 191 height 39
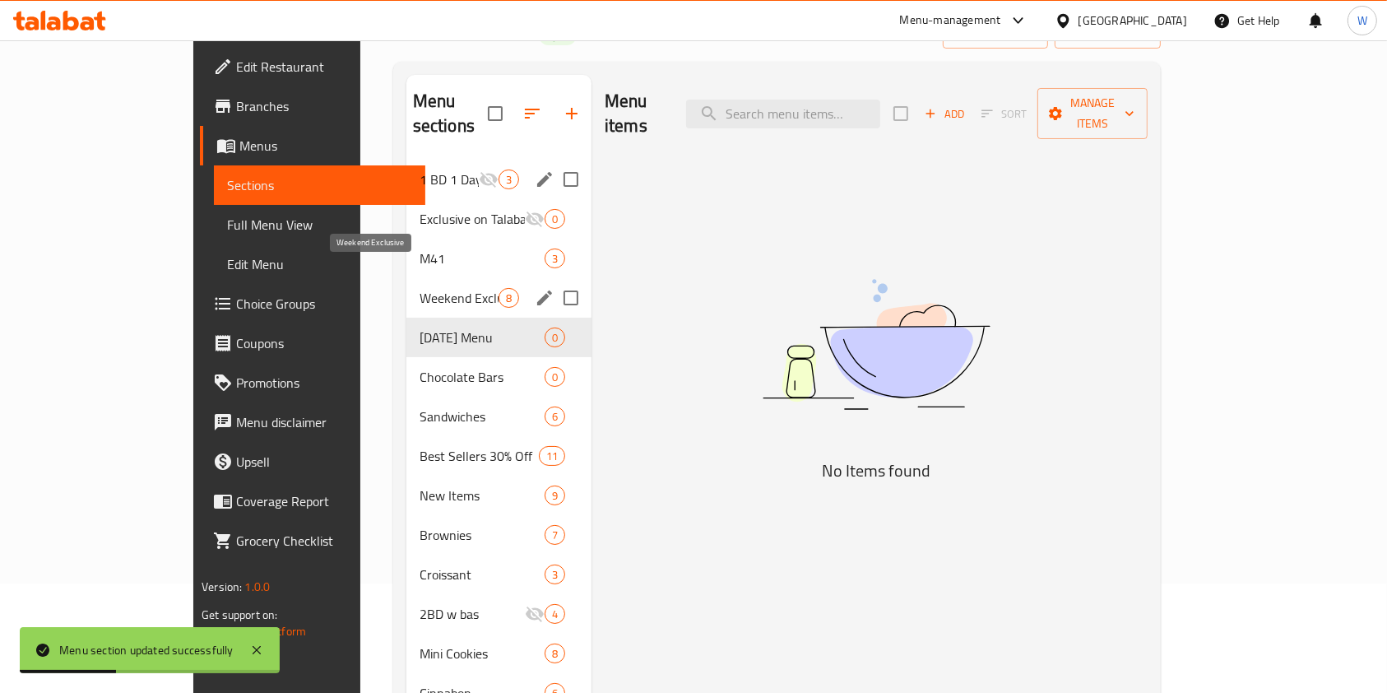
click at [420, 288] on span "Weekend Exclusive" at bounding box center [459, 298] width 79 height 20
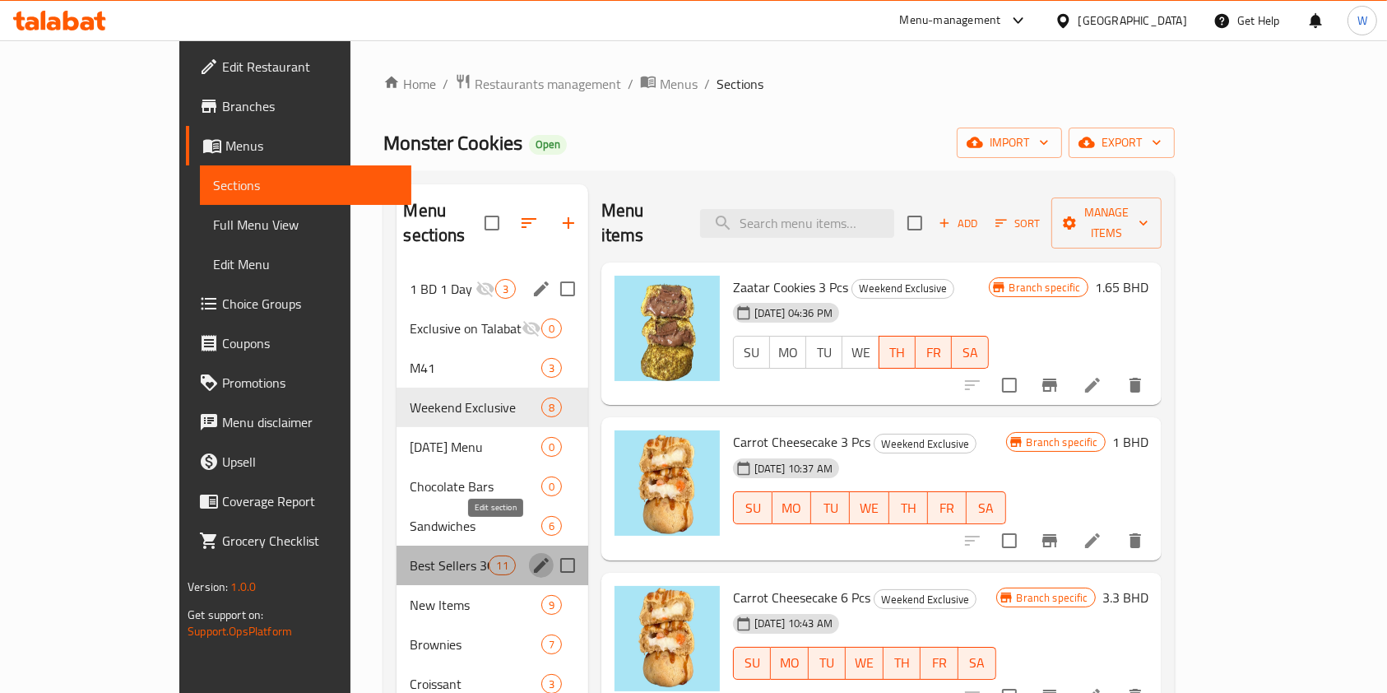
click at [531, 555] on icon "edit" at bounding box center [541, 565] width 20 height 20
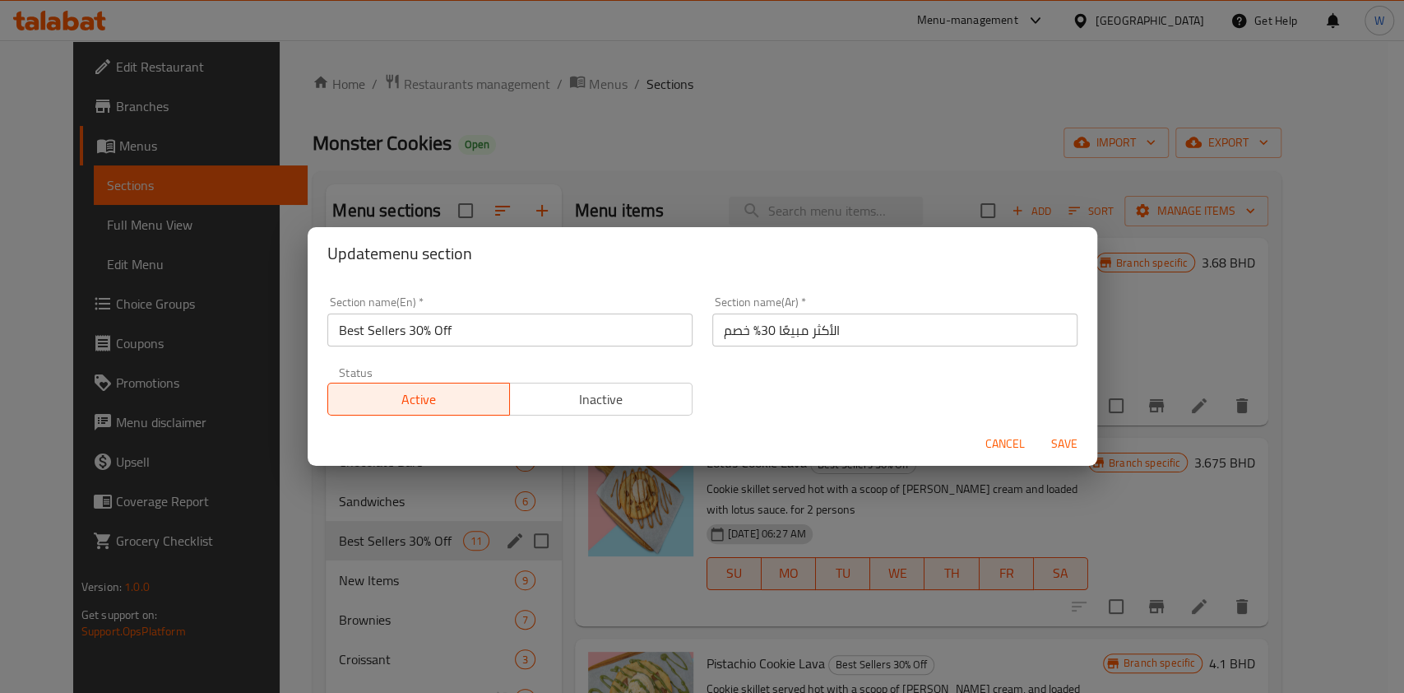
click at [631, 390] on span "Inactive" at bounding box center [601, 399] width 169 height 24
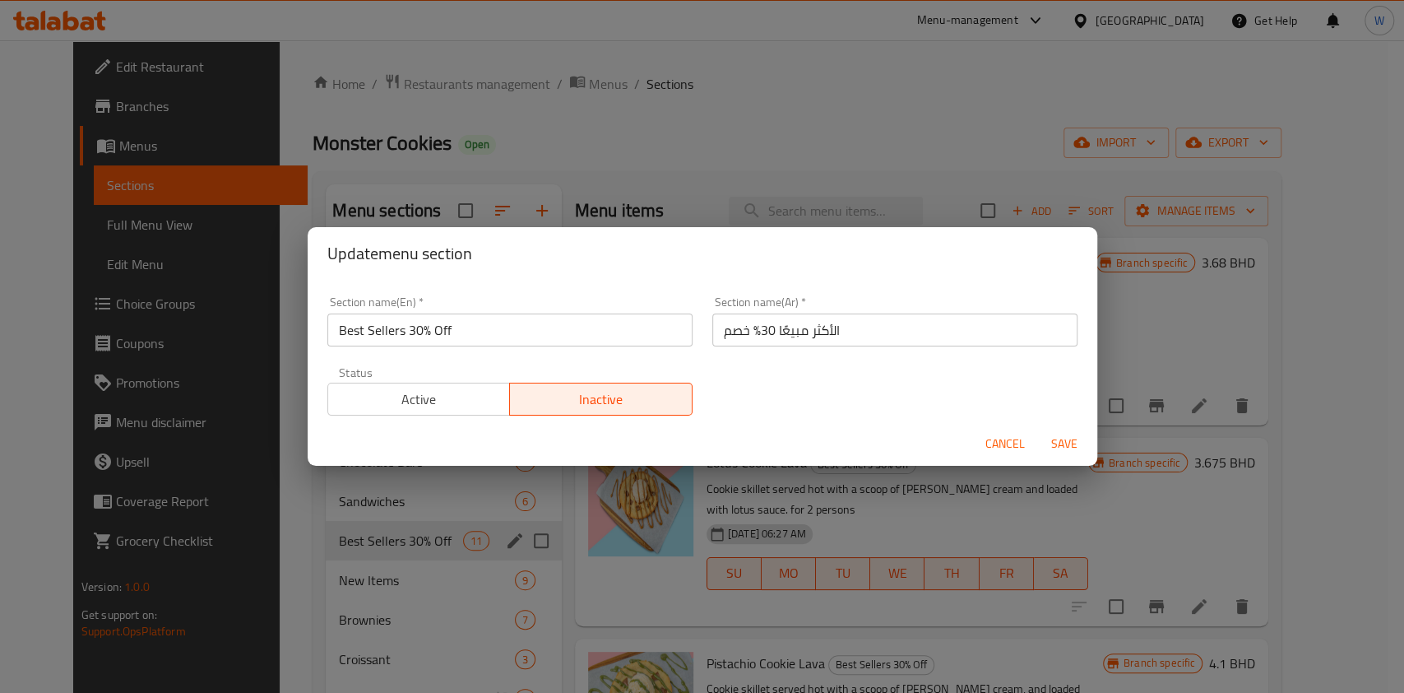
click at [1050, 443] on span "Save" at bounding box center [1064, 444] width 39 height 21
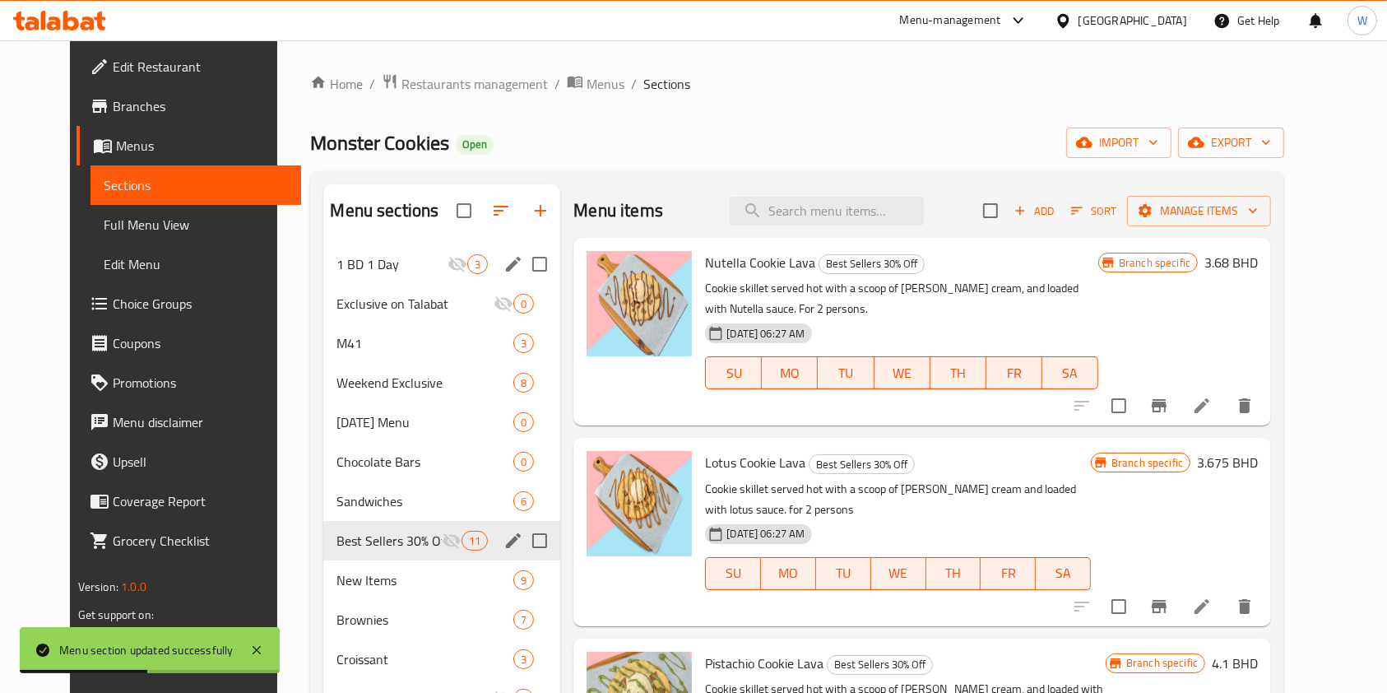
click at [316, 153] on span "Monster Cookies" at bounding box center [379, 142] width 139 height 37
copy span "Monster Cookies"
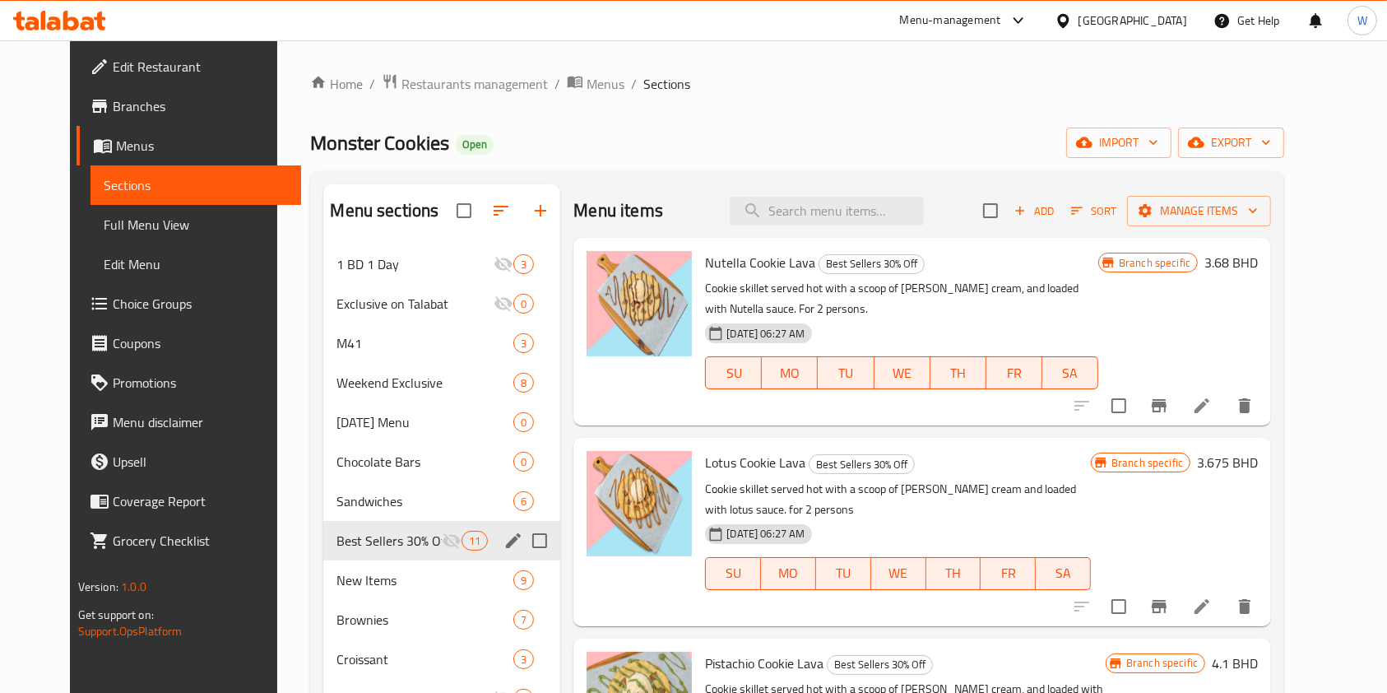
click at [450, 77] on span "Restaurants management" at bounding box center [474, 84] width 146 height 20
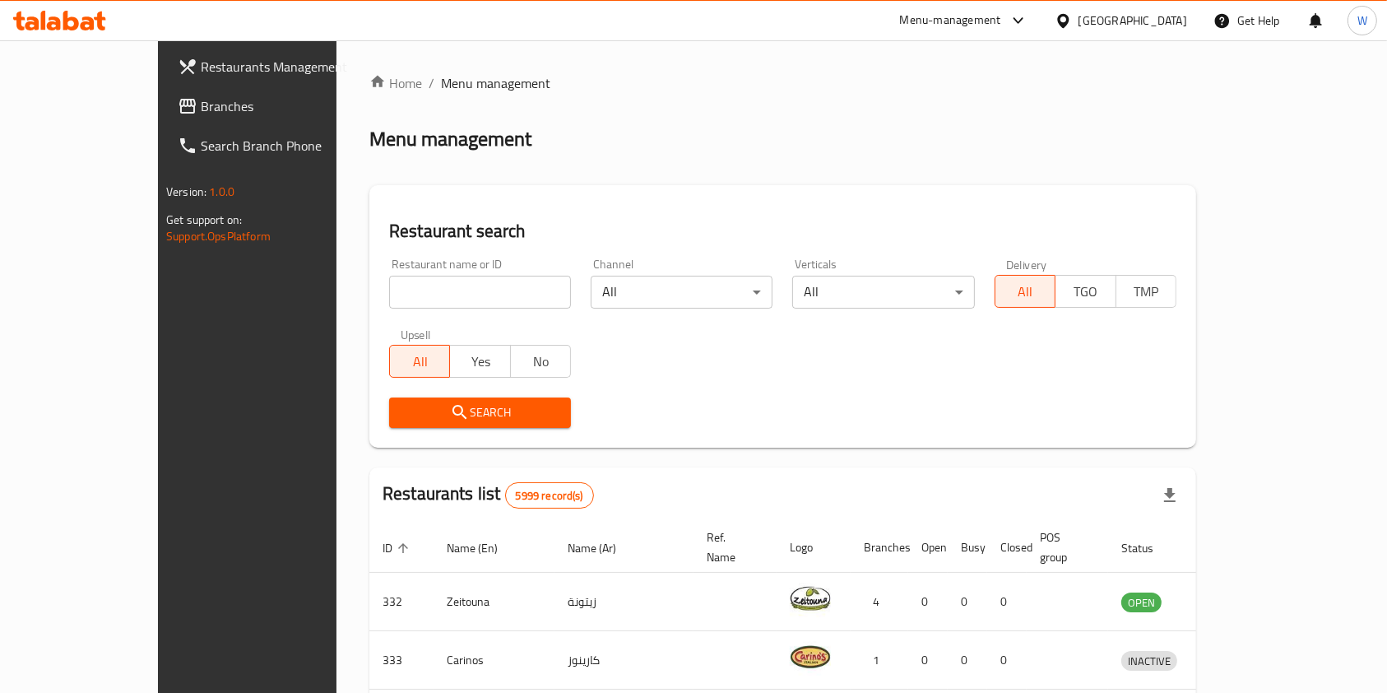
click at [389, 296] on input "search" at bounding box center [480, 292] width 182 height 33
paste input "Tarator"
type input "Tarator"
click button "Search" at bounding box center [480, 412] width 182 height 30
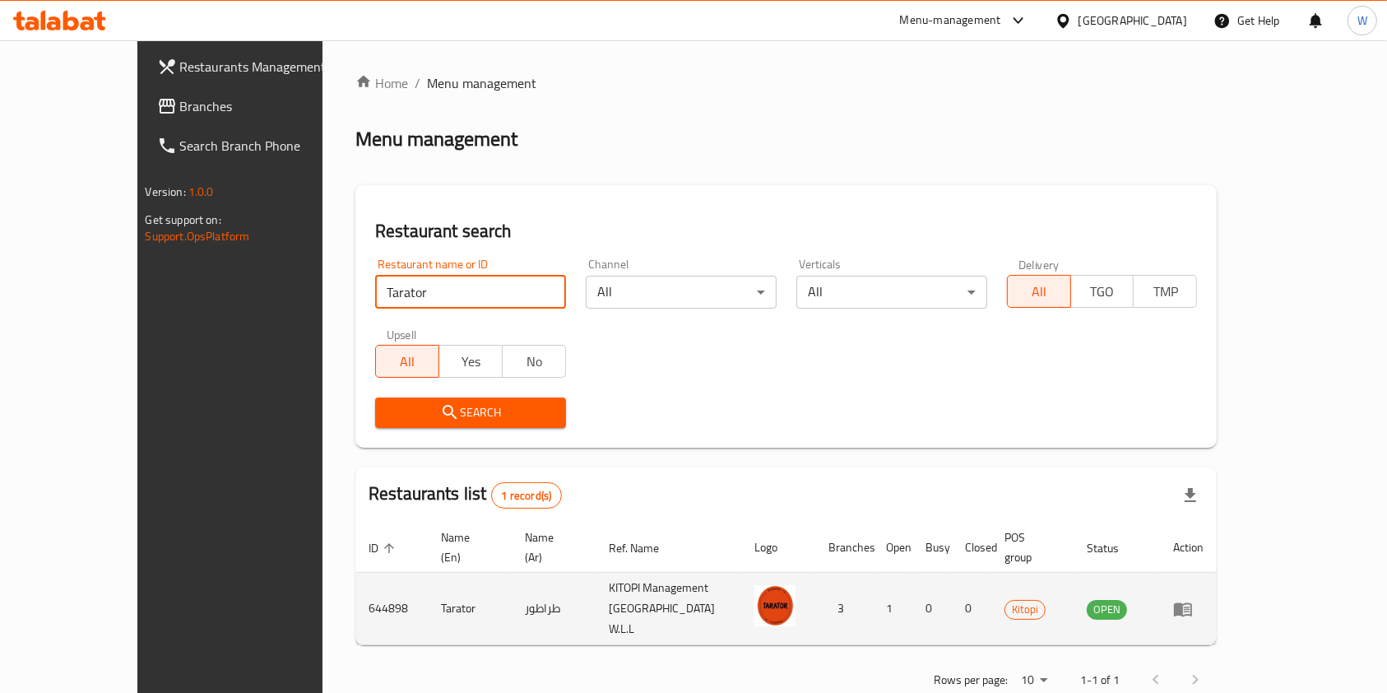
click at [1193, 599] on icon "enhanced table" at bounding box center [1183, 609] width 20 height 20
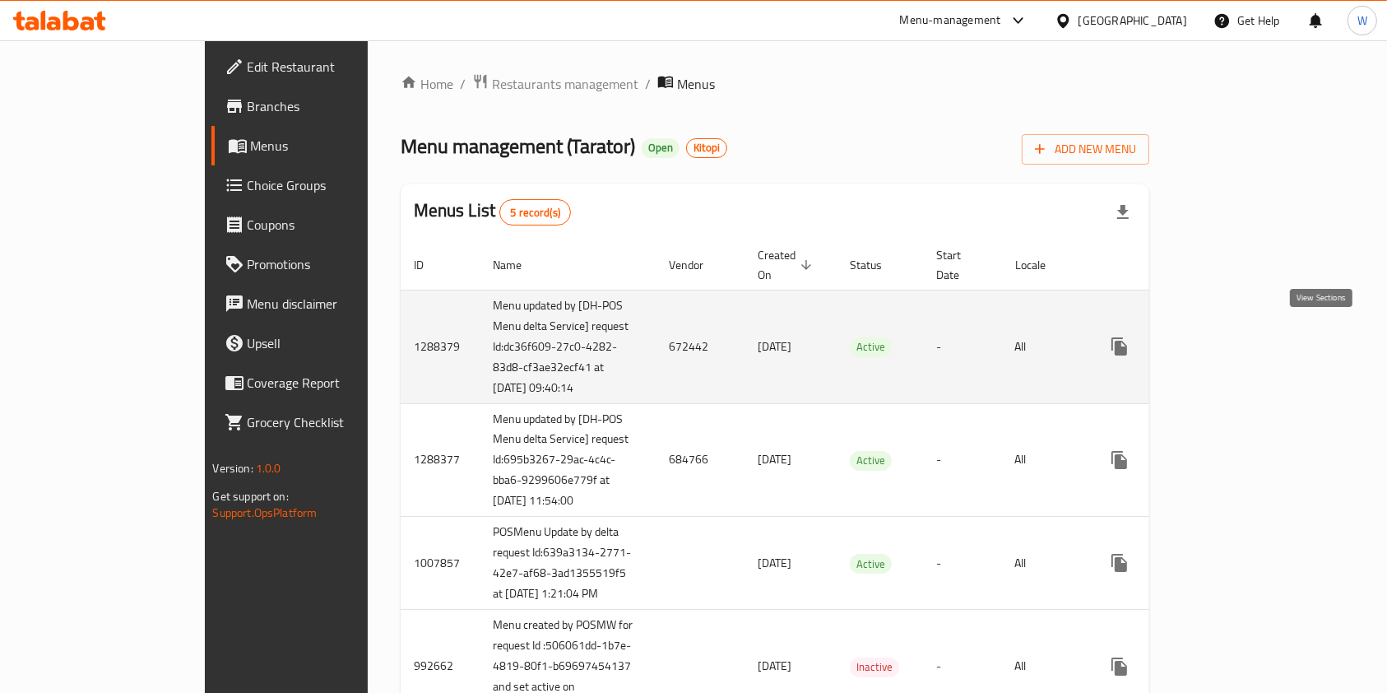
click at [1248, 336] on icon "enhanced table" at bounding box center [1238, 346] width 20 height 20
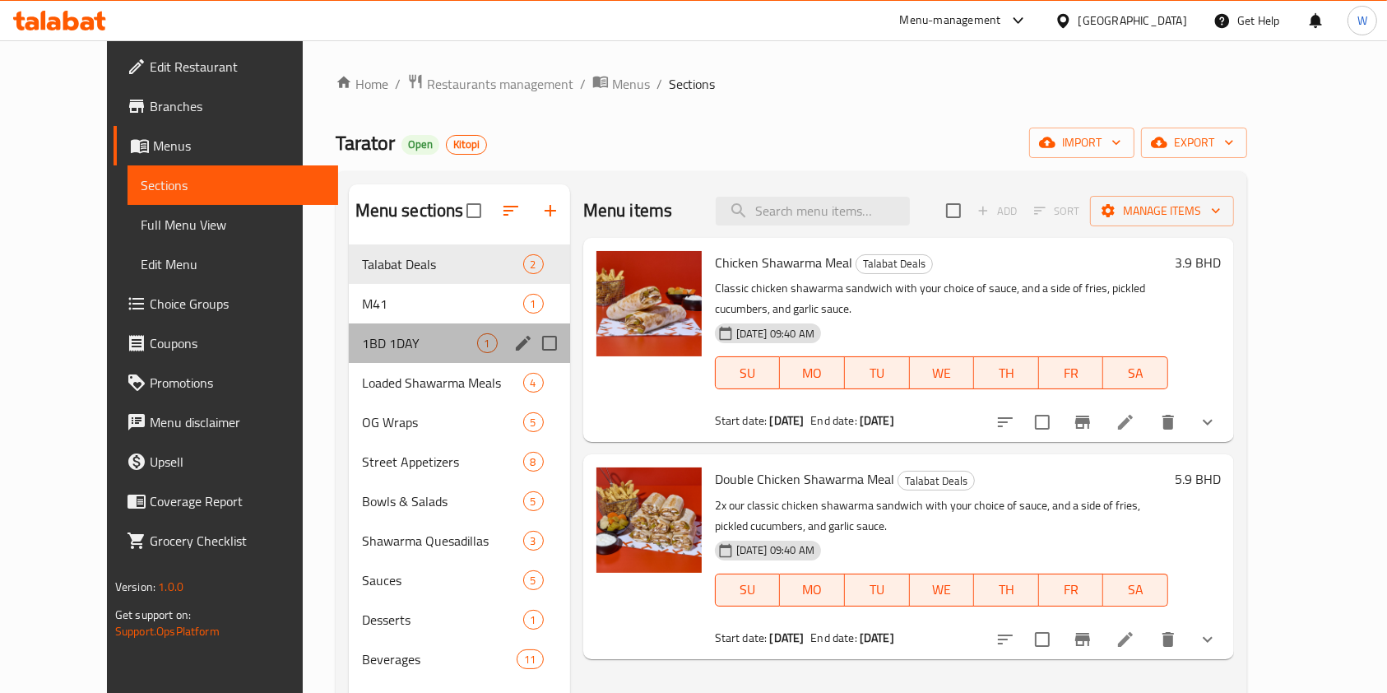
click at [354, 360] on div "1BD 1DAY 1" at bounding box center [459, 342] width 221 height 39
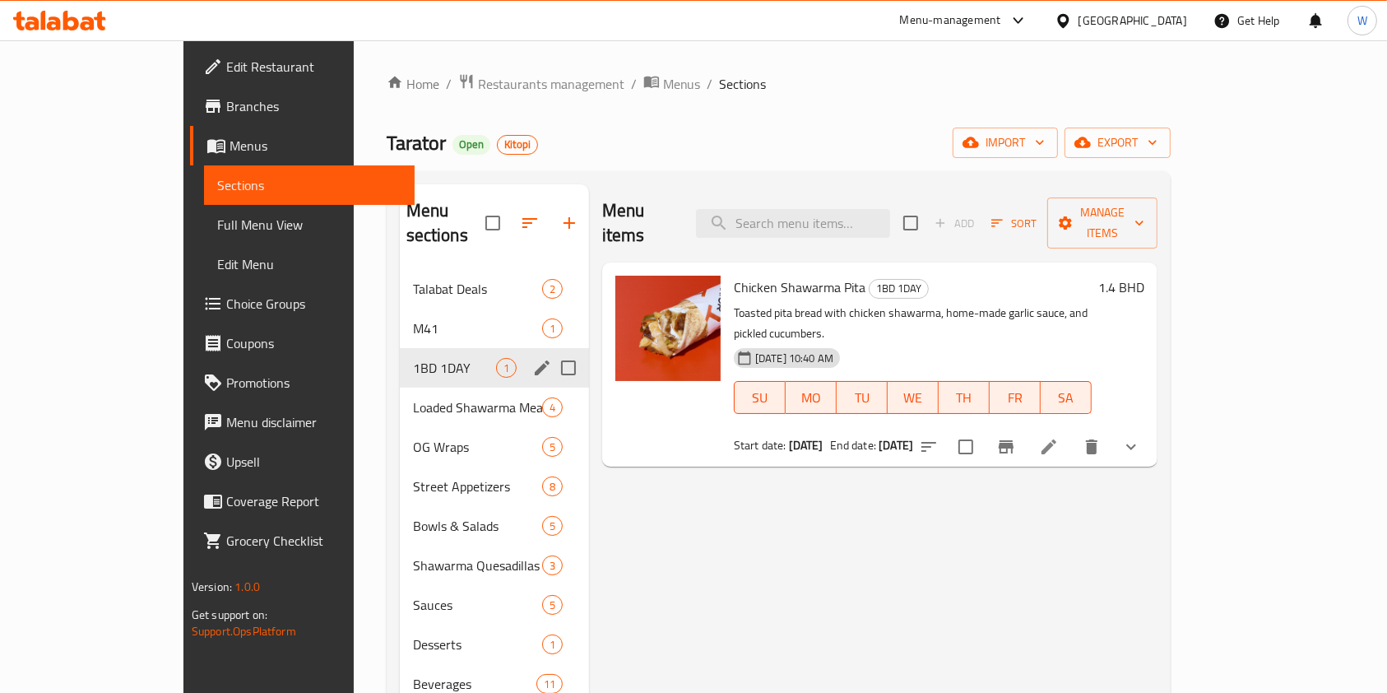
click at [551, 350] on input "Menu sections" at bounding box center [568, 367] width 35 height 35
checkbox input "false"
click at [535, 360] on icon "edit" at bounding box center [542, 367] width 15 height 15
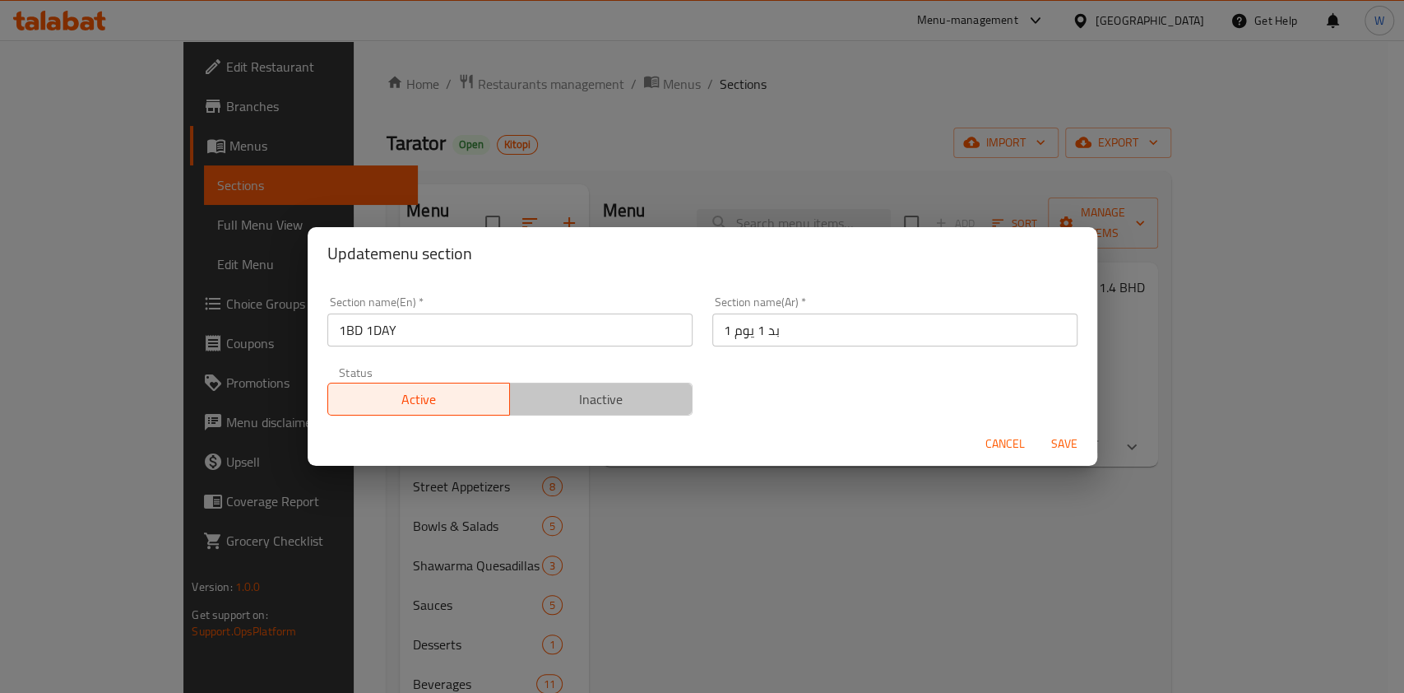
click at [652, 408] on span "Inactive" at bounding box center [601, 399] width 169 height 24
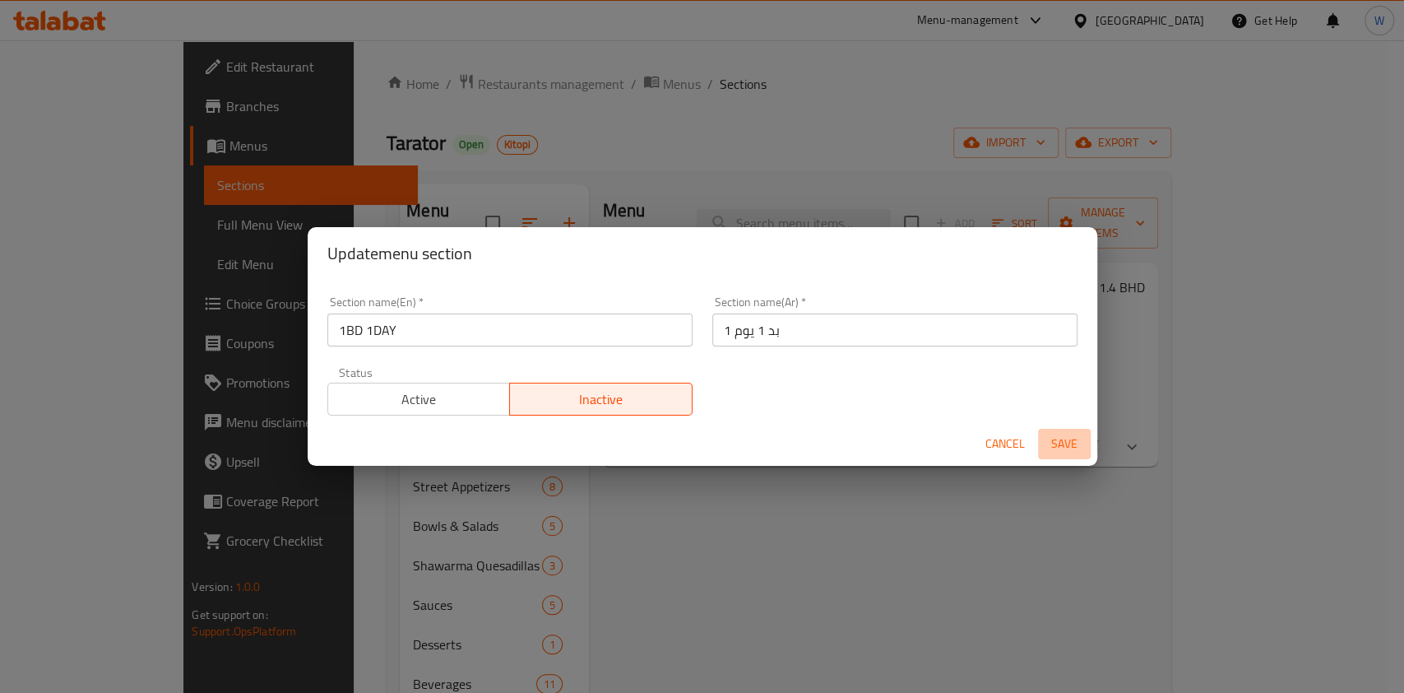
click at [1065, 444] on span "Save" at bounding box center [1064, 444] width 39 height 21
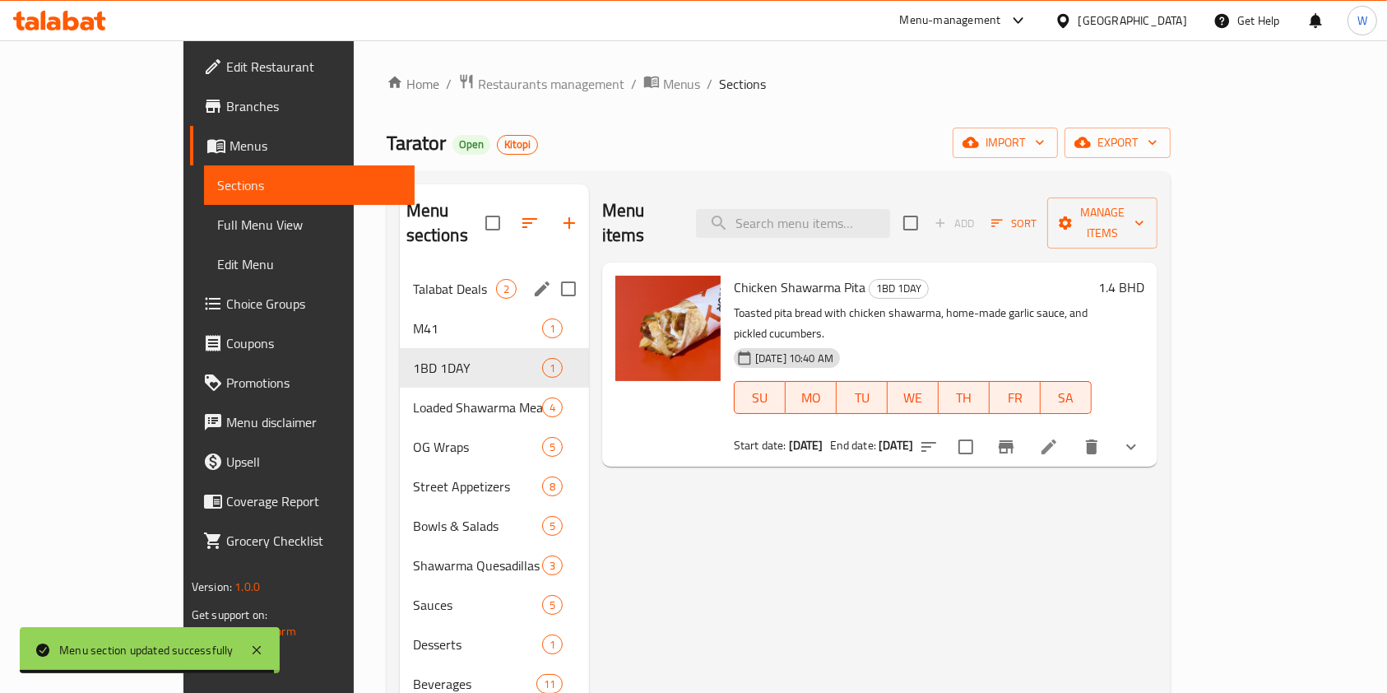
click at [410, 275] on div "Talabat Deals 2" at bounding box center [494, 288] width 189 height 39
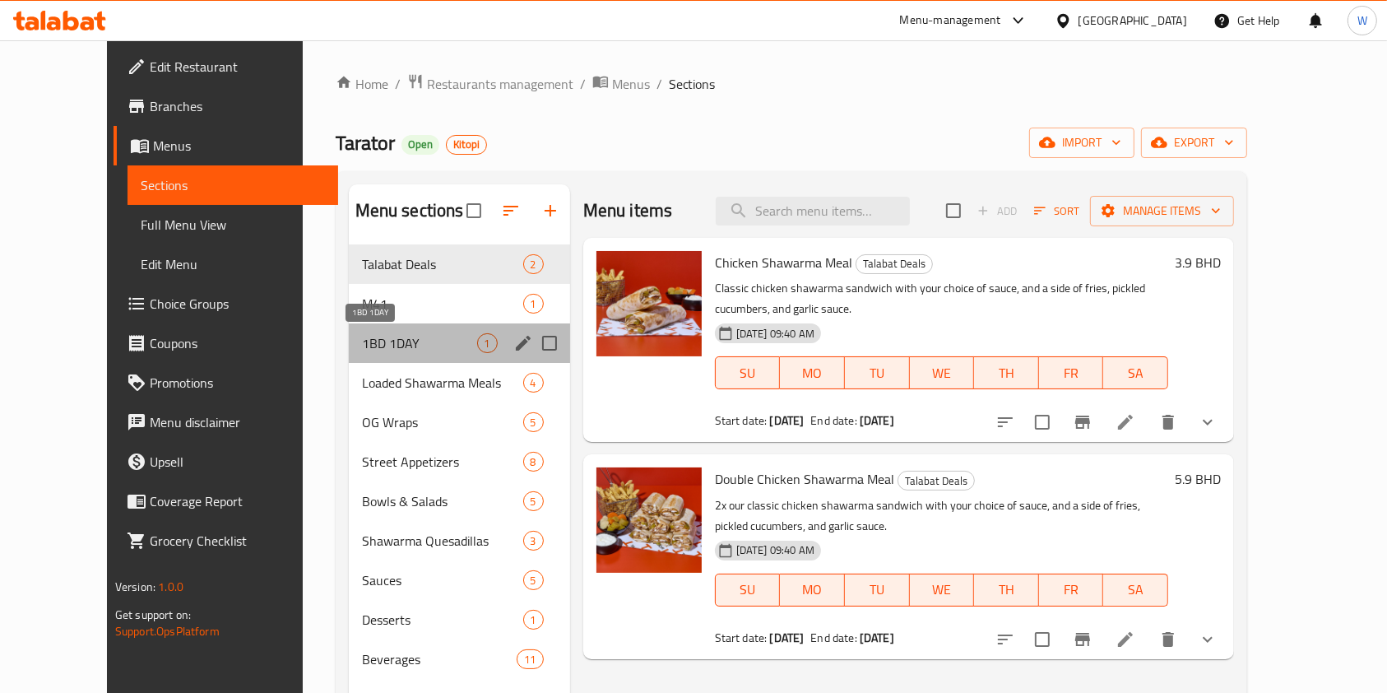
click at [413, 347] on span "1BD 1DAY" at bounding box center [419, 343] width 115 height 20
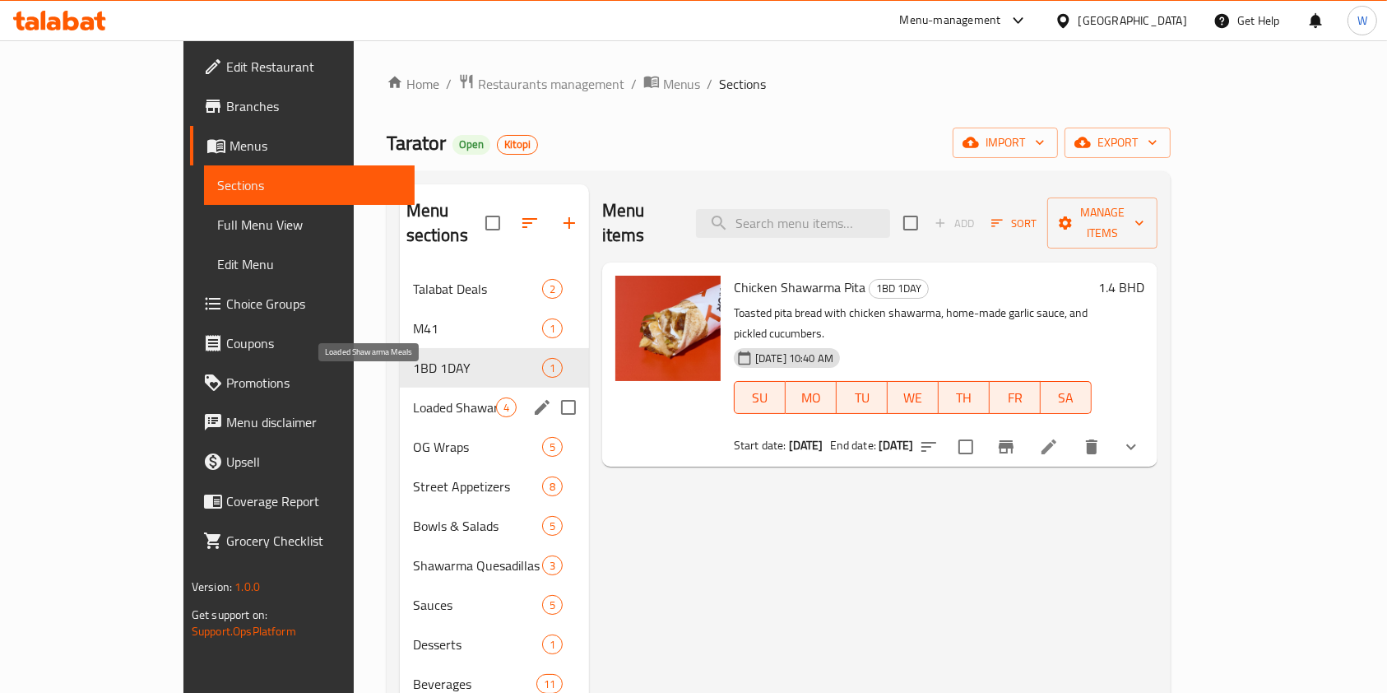
click at [400, 387] on div "Loaded Shawarma Meals 4" at bounding box center [494, 406] width 189 height 39
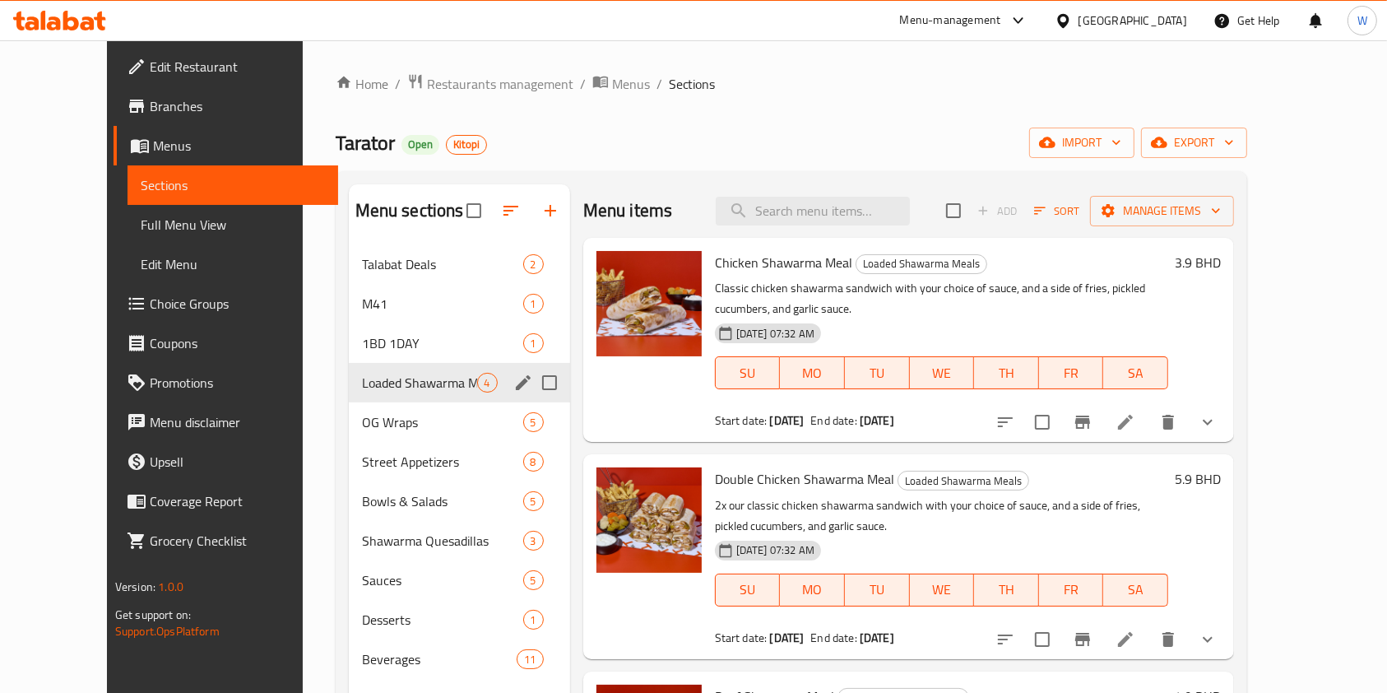
click at [362, 350] on span "1BD 1DAY" at bounding box center [442, 343] width 161 height 20
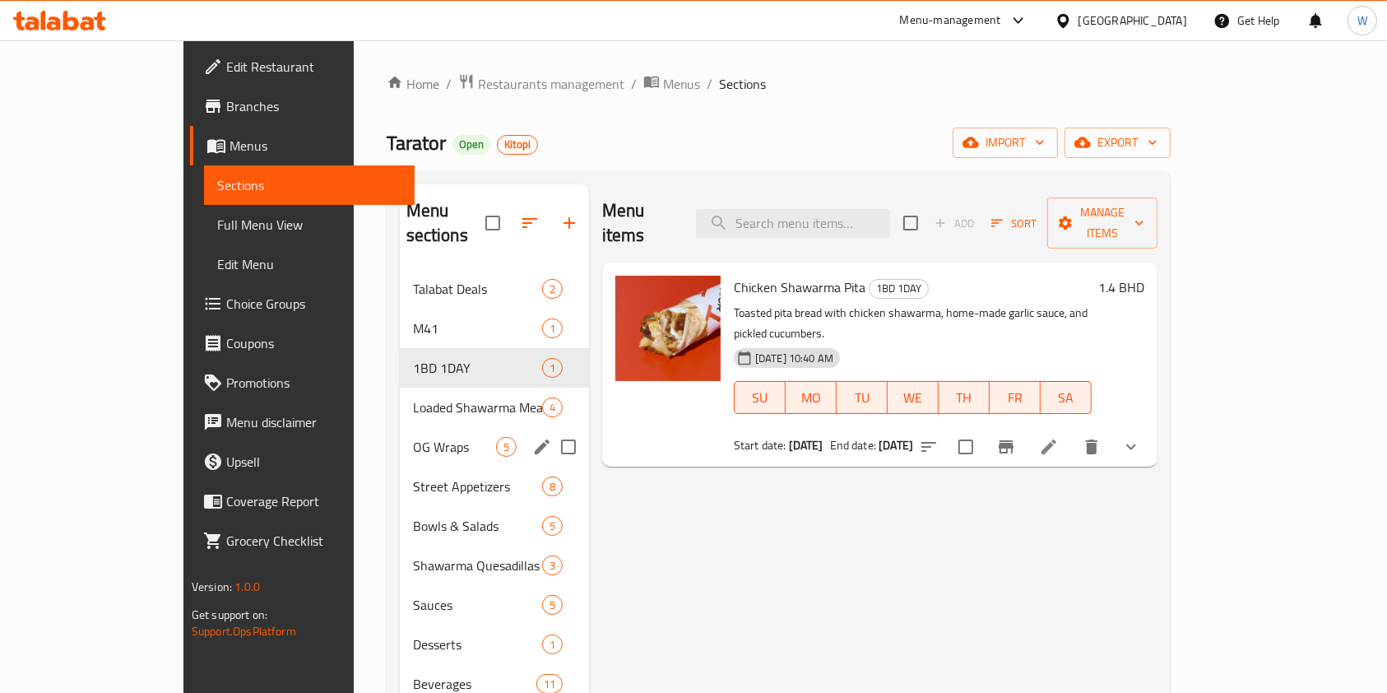
click at [413, 437] on span "OG Wraps" at bounding box center [454, 447] width 83 height 20
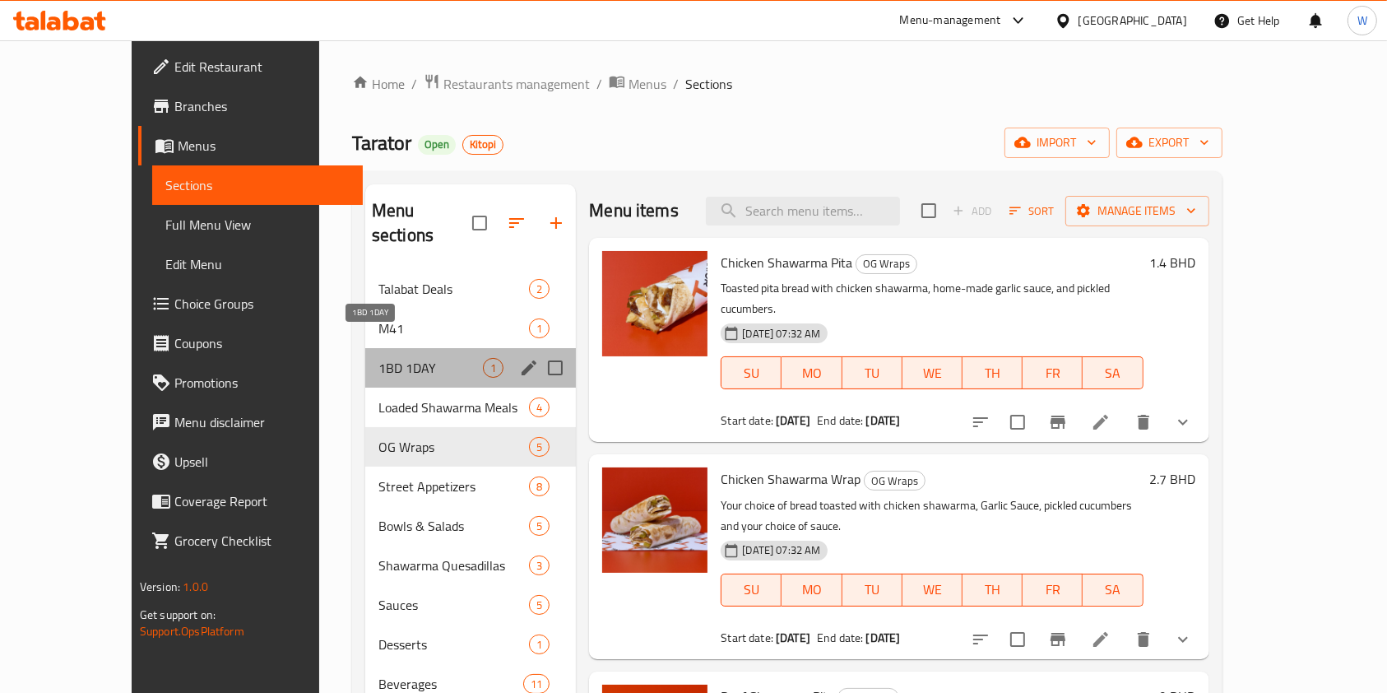
click at [428, 358] on span "1BD 1DAY" at bounding box center [430, 368] width 104 height 20
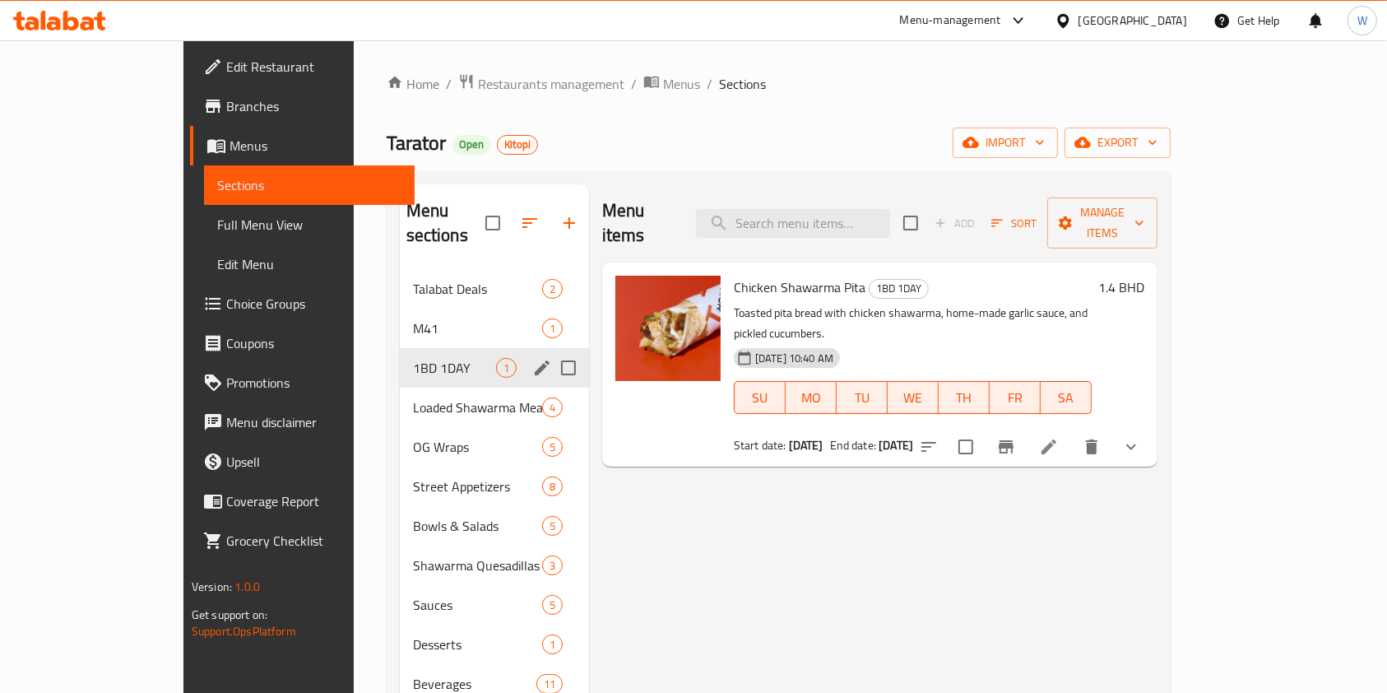
click at [532, 358] on icon "edit" at bounding box center [542, 368] width 20 height 20
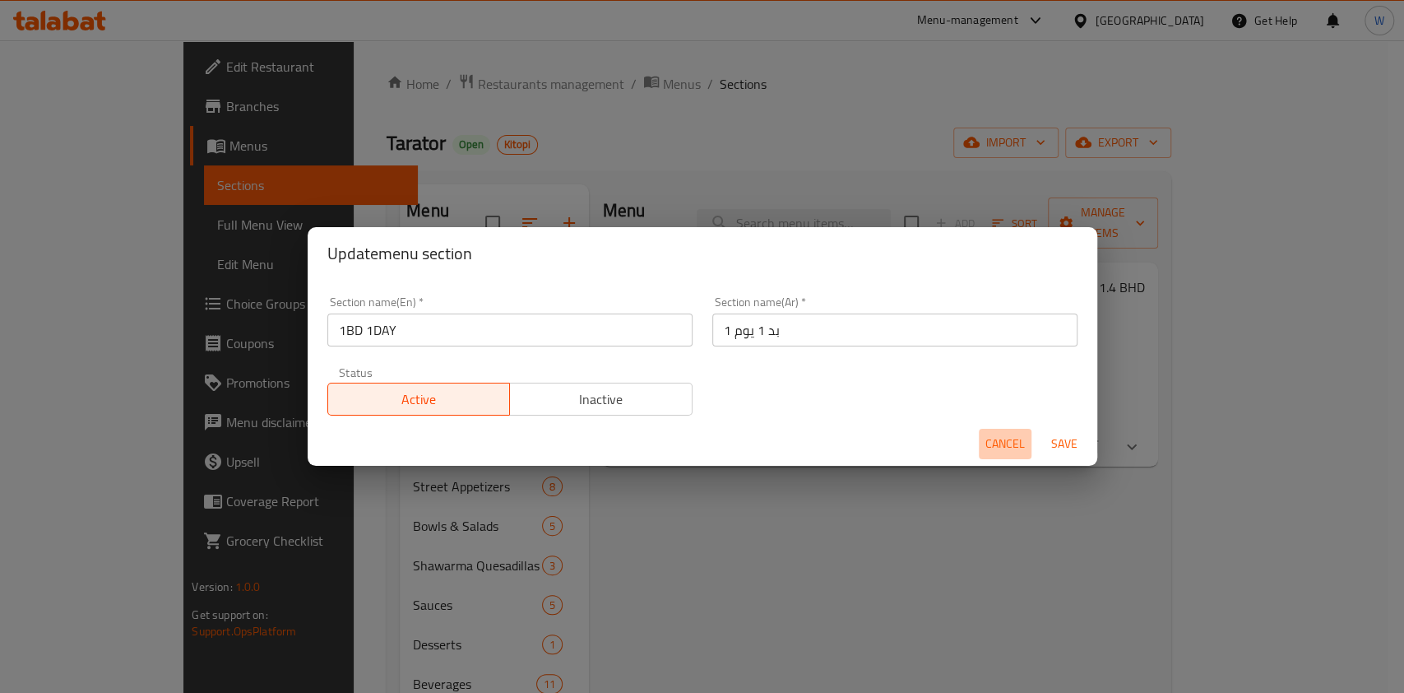
click at [1028, 439] on button "Cancel" at bounding box center [1005, 444] width 53 height 30
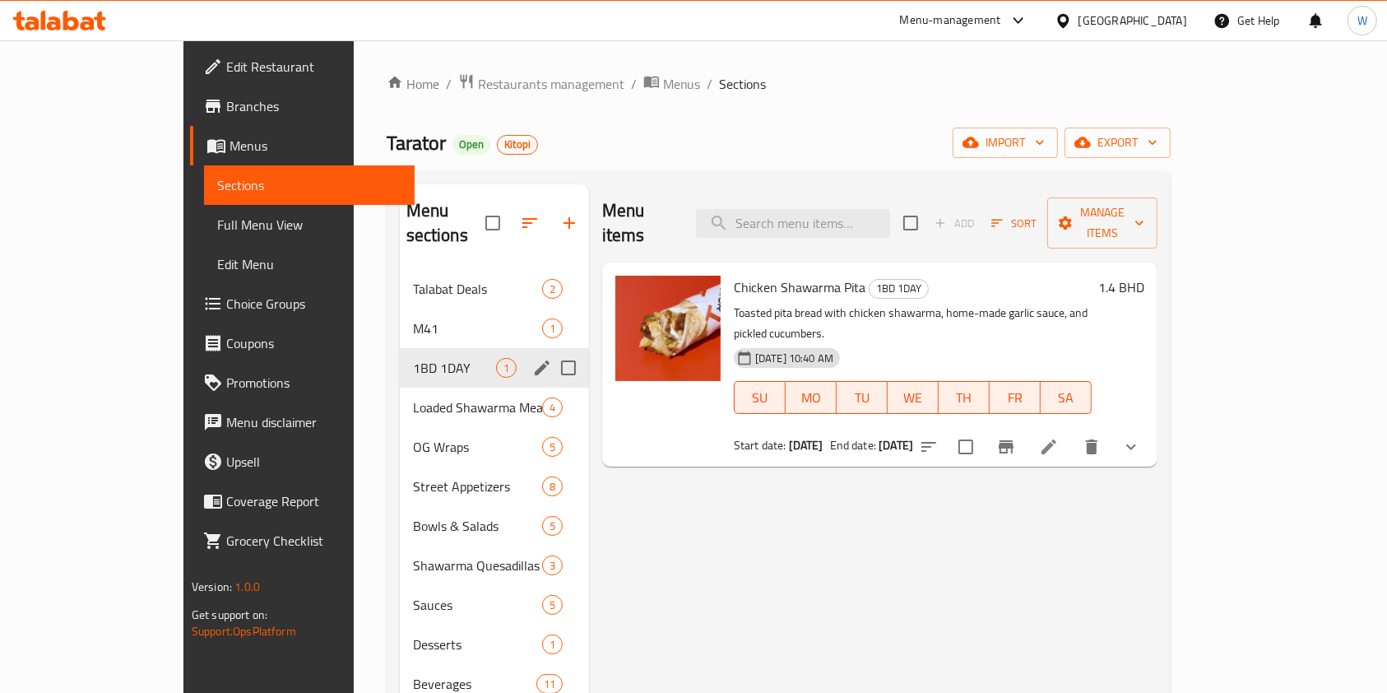
click at [903, 559] on div "Menu items Add Sort Manage items Chicken Shawarma Pita 1BD 1DAY Toasted pita br…" at bounding box center [873, 530] width 568 height 693
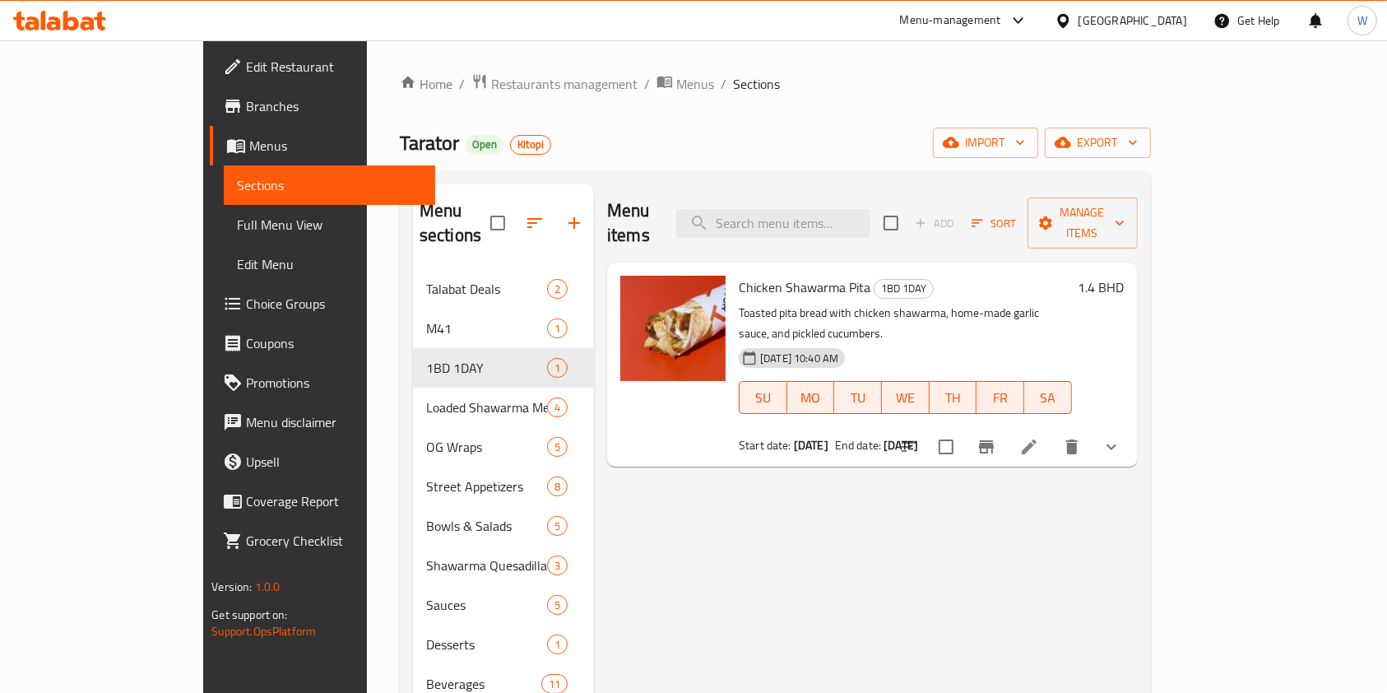
click at [452, 66] on div "Home / Restaurants management / Menus / Sections Tarator Open Kitopi import exp…" at bounding box center [775, 481] width 817 height 883
click at [491, 74] on span "Restaurants management" at bounding box center [564, 84] width 146 height 20
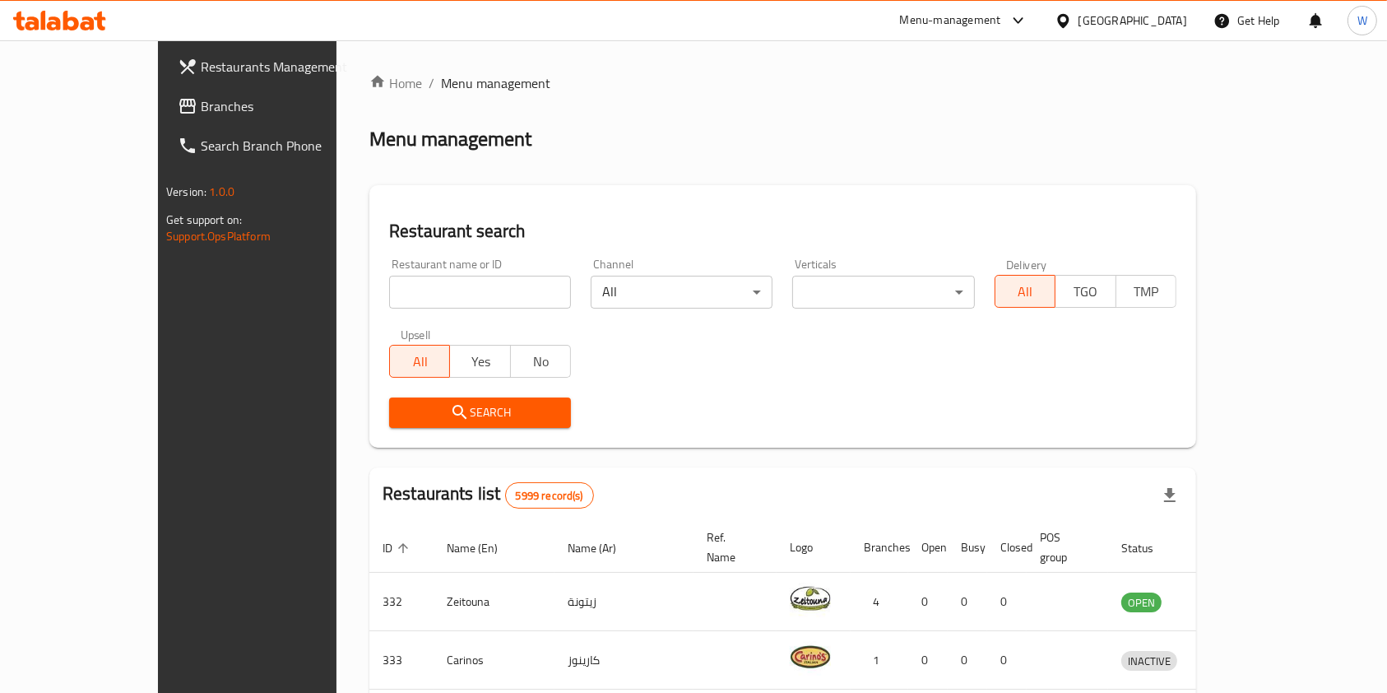
click at [408, 282] on input "search" at bounding box center [480, 292] width 182 height 33
paste input "Tawook Nation"
type input "Tawook Nation"
click button "Search" at bounding box center [480, 412] width 182 height 30
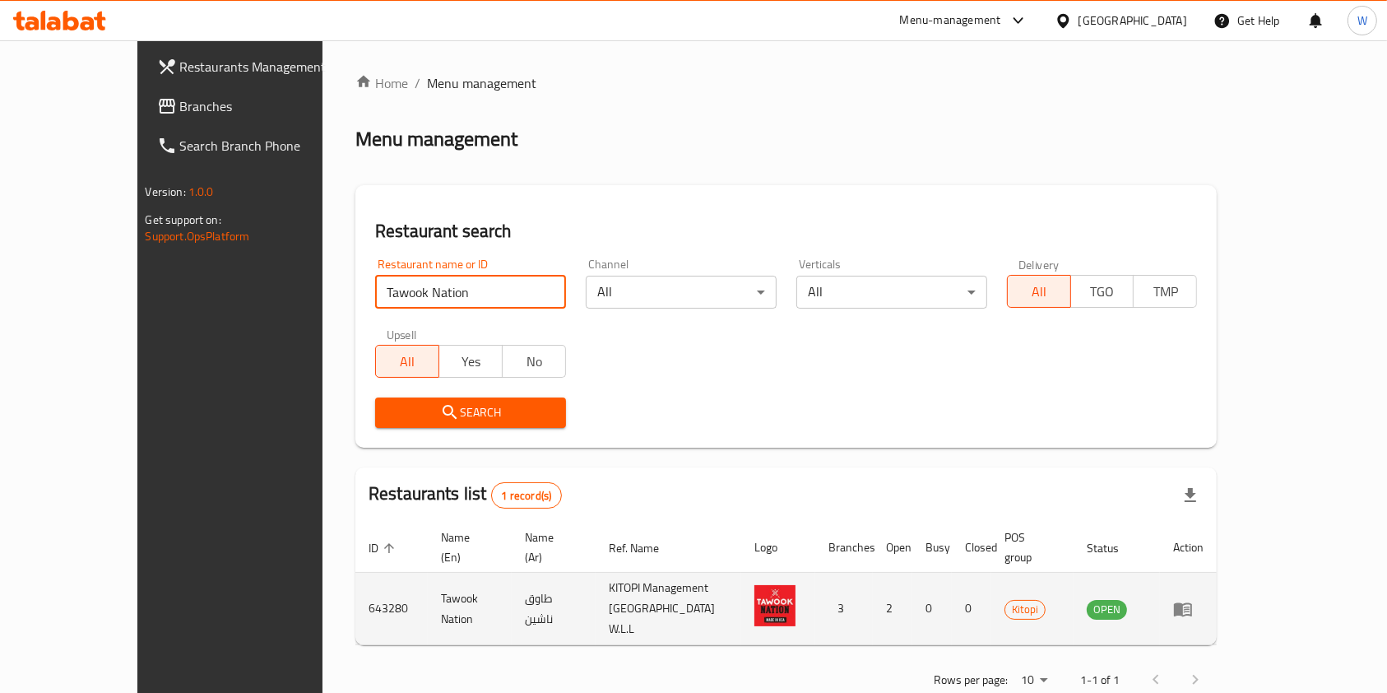
click at [1193, 599] on icon "enhanced table" at bounding box center [1183, 609] width 20 height 20
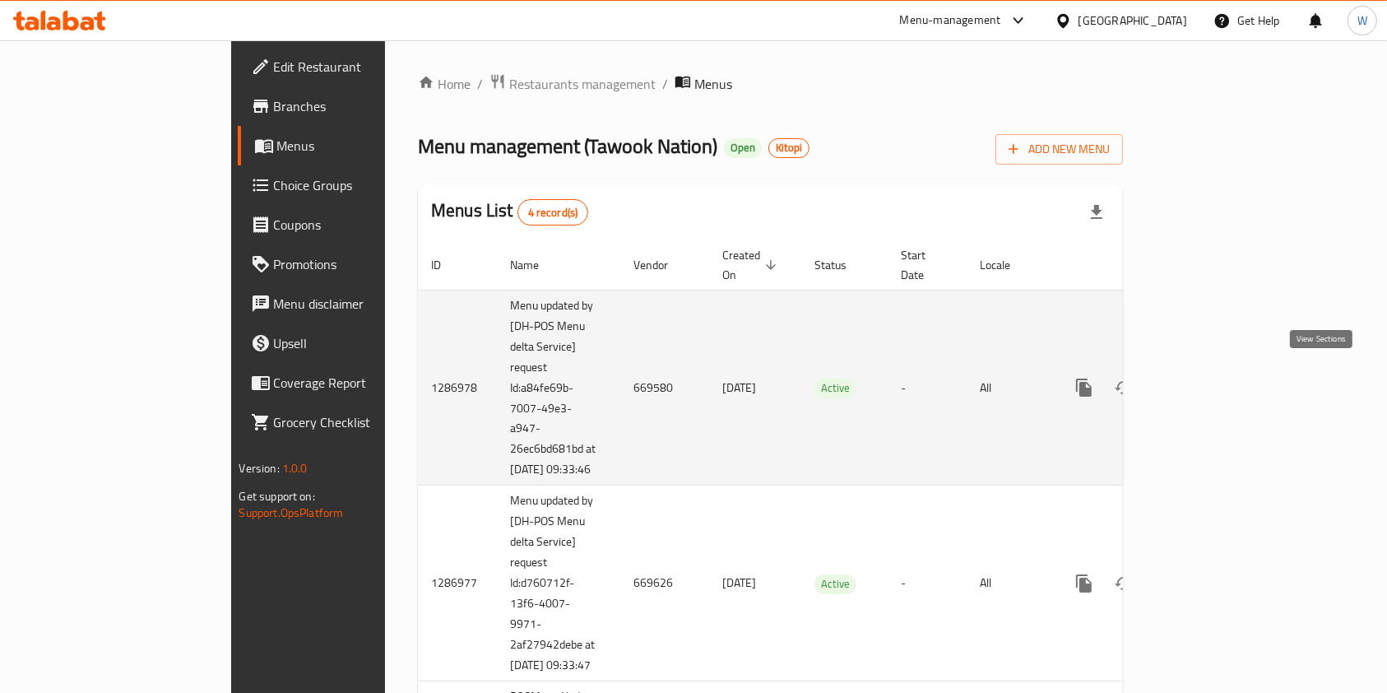
click at [1213, 378] on icon "enhanced table" at bounding box center [1203, 388] width 20 height 20
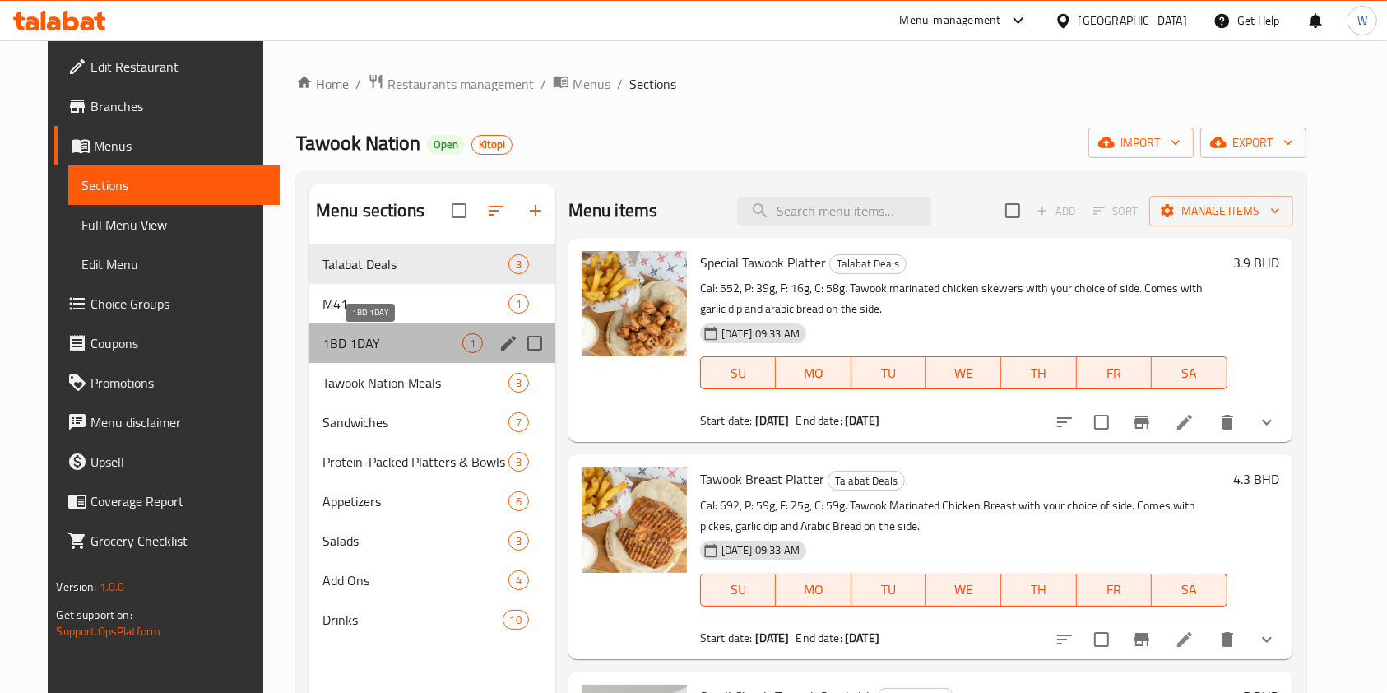
click at [341, 351] on span "1BD 1DAY" at bounding box center [392, 343] width 140 height 20
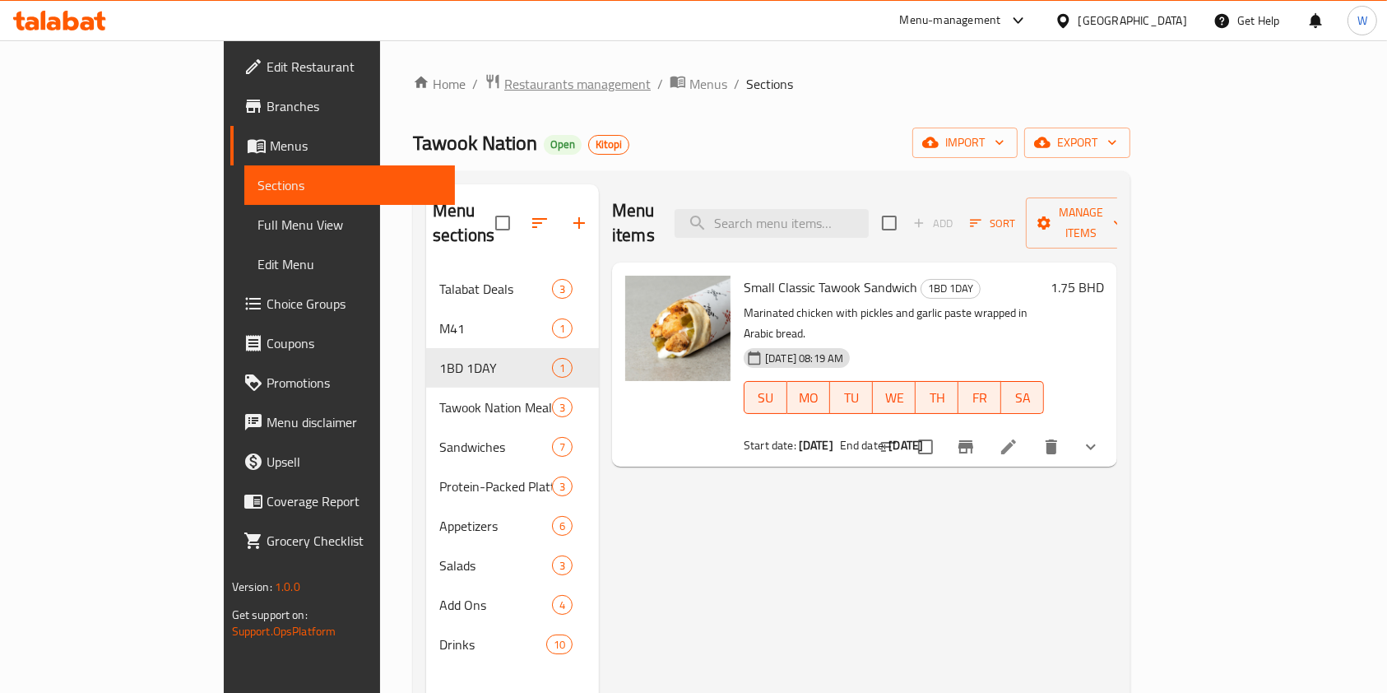
click at [504, 85] on span "Restaurants management" at bounding box center [577, 84] width 146 height 20
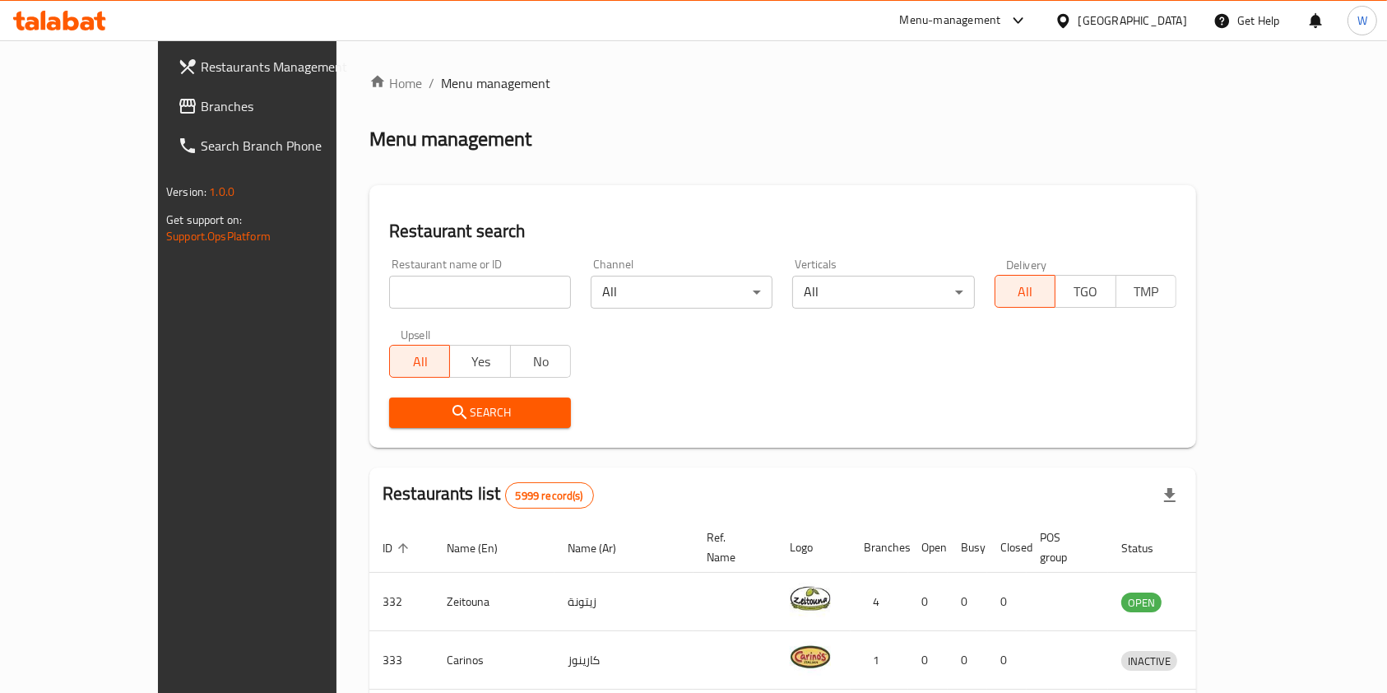
click at [414, 282] on input "search" at bounding box center [480, 292] width 182 height 33
paste input "Zaroob"
click button "Search" at bounding box center [480, 412] width 182 height 30
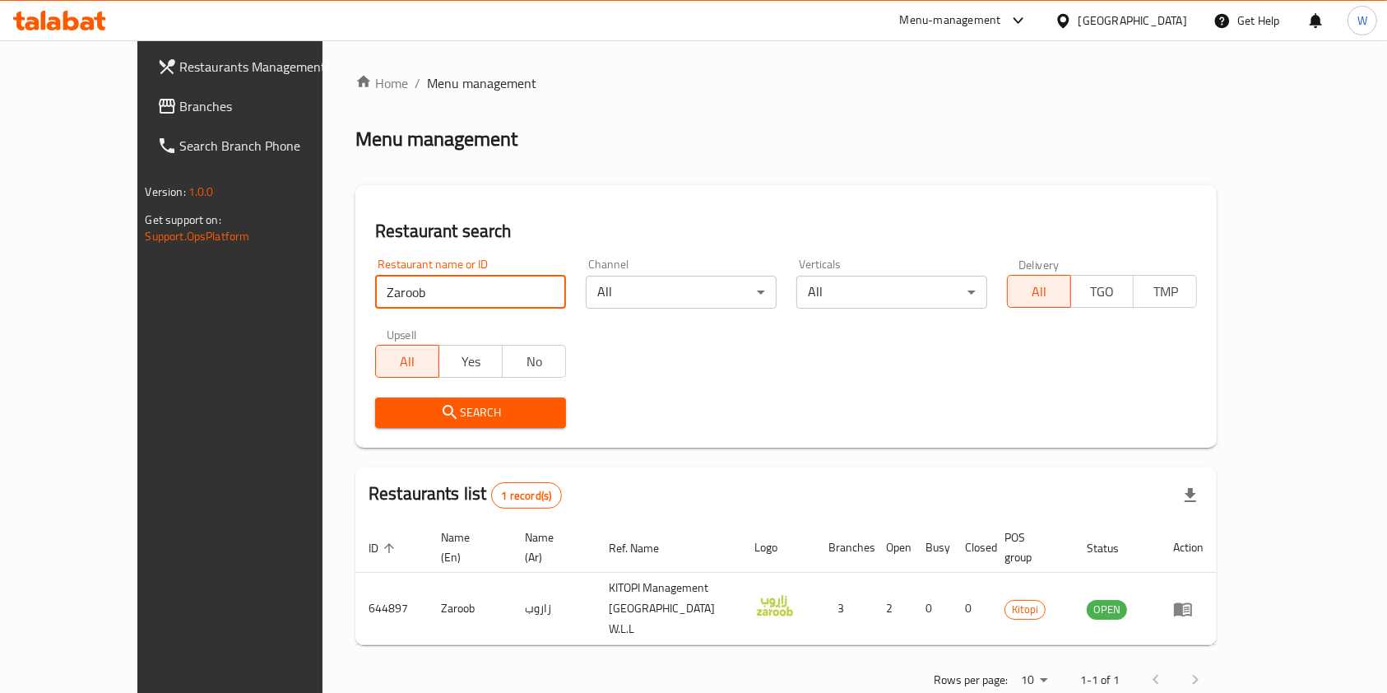
click at [375, 300] on input "Zaroob" at bounding box center [470, 292] width 191 height 33
paste input "Little Caesars"
click button "Search" at bounding box center [470, 412] width 191 height 30
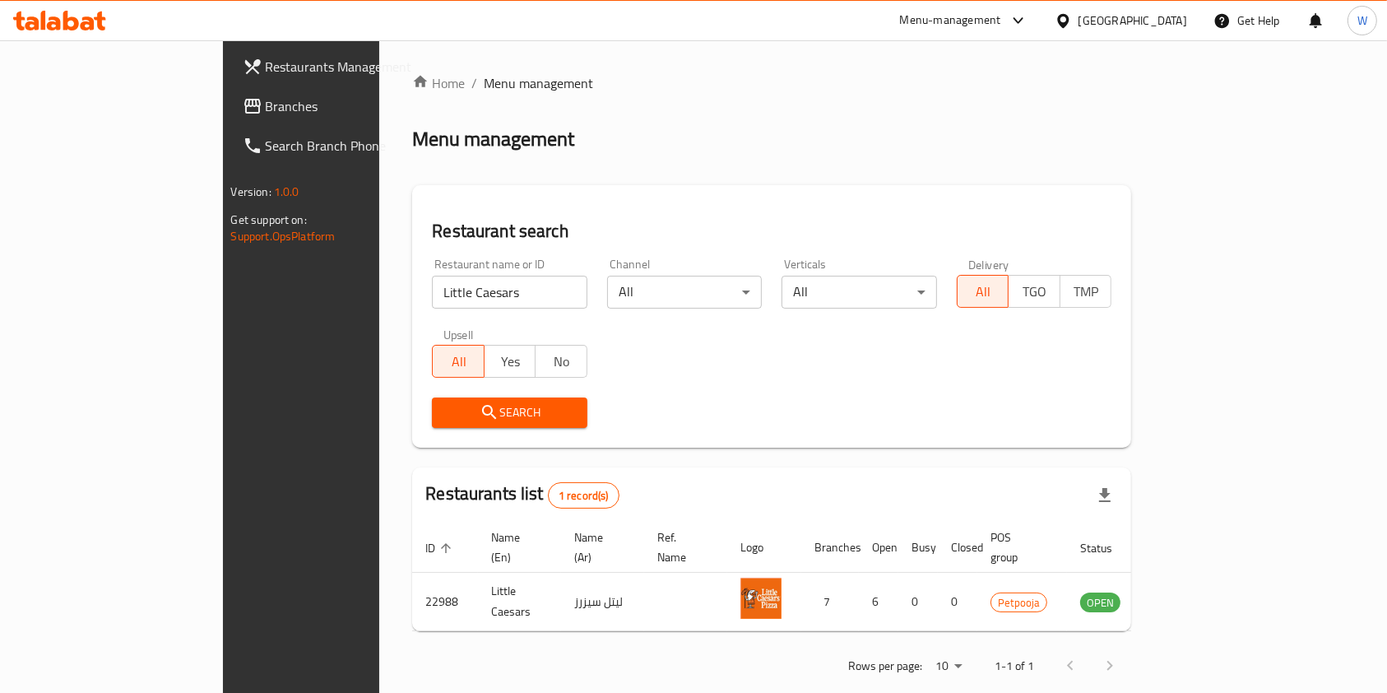
click at [432, 293] on input "Little Caesars" at bounding box center [509, 292] width 155 height 33
click at [432, 285] on input "Little Caesars" at bounding box center [509, 292] width 155 height 33
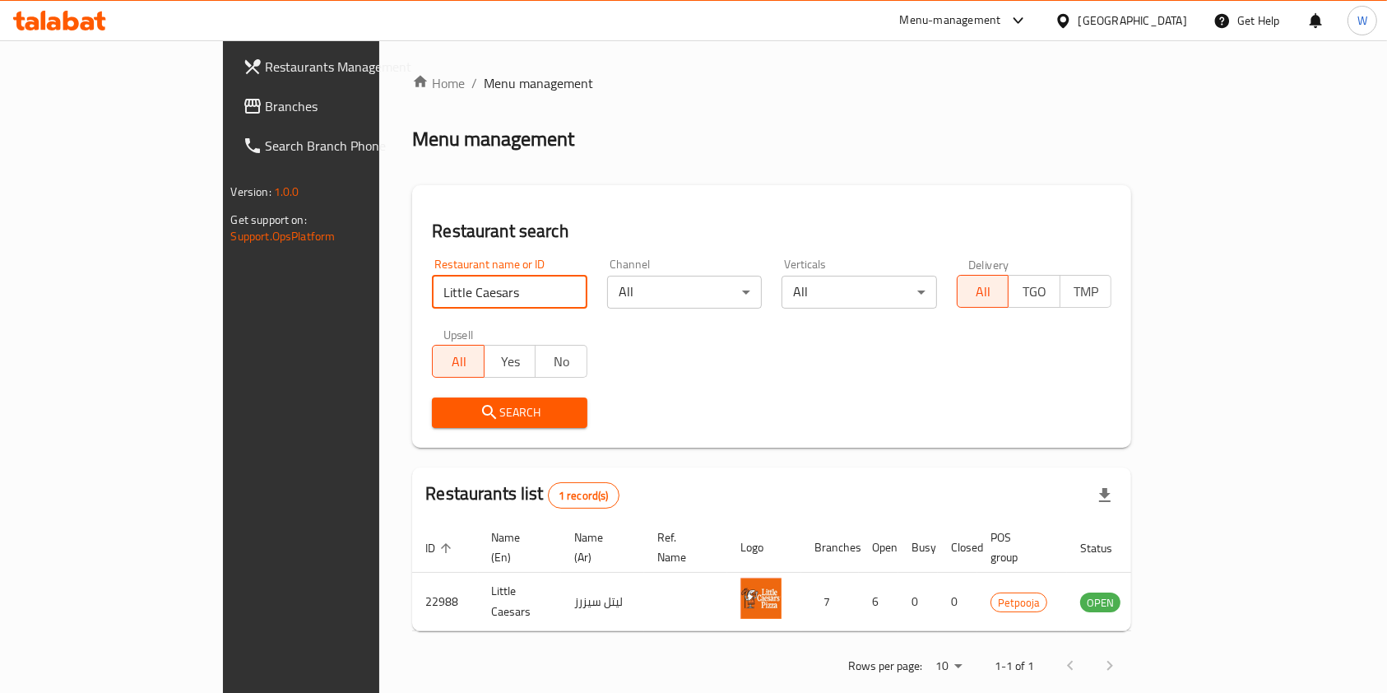
paste input "V 60 COFFEE"
type input "V 60 COFFEE"
click button "Search" at bounding box center [509, 412] width 155 height 30
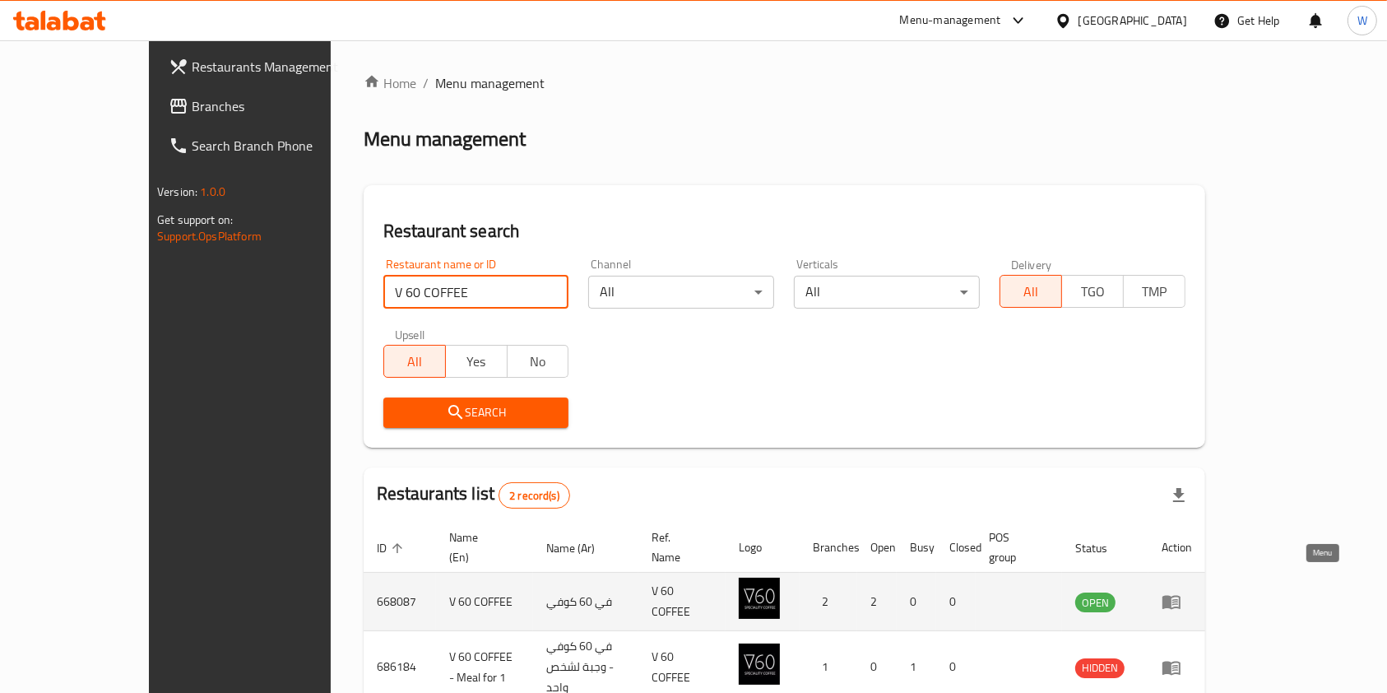
click at [1181, 591] on icon "enhanced table" at bounding box center [1172, 601] width 20 height 20
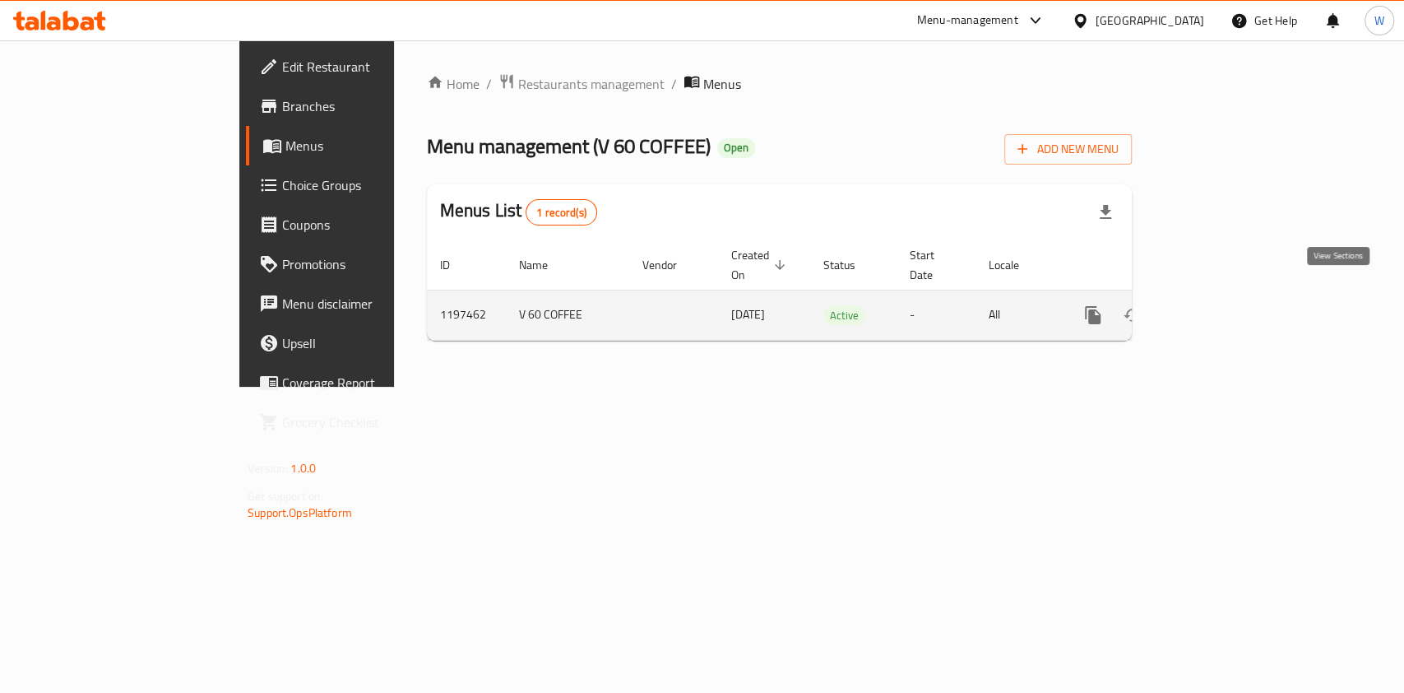
click at [1222, 305] on icon "enhanced table" at bounding box center [1212, 315] width 20 height 20
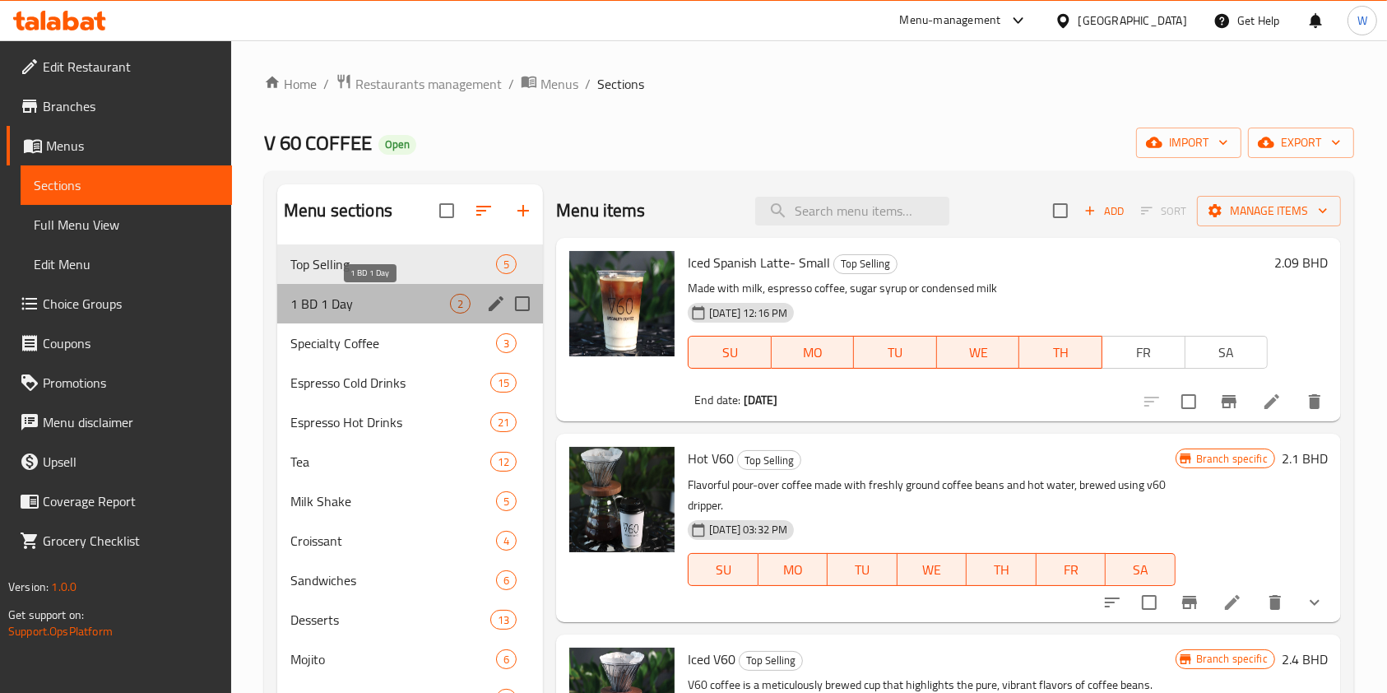
click at [377, 298] on span "1 BD 1 Day" at bounding box center [370, 304] width 160 height 20
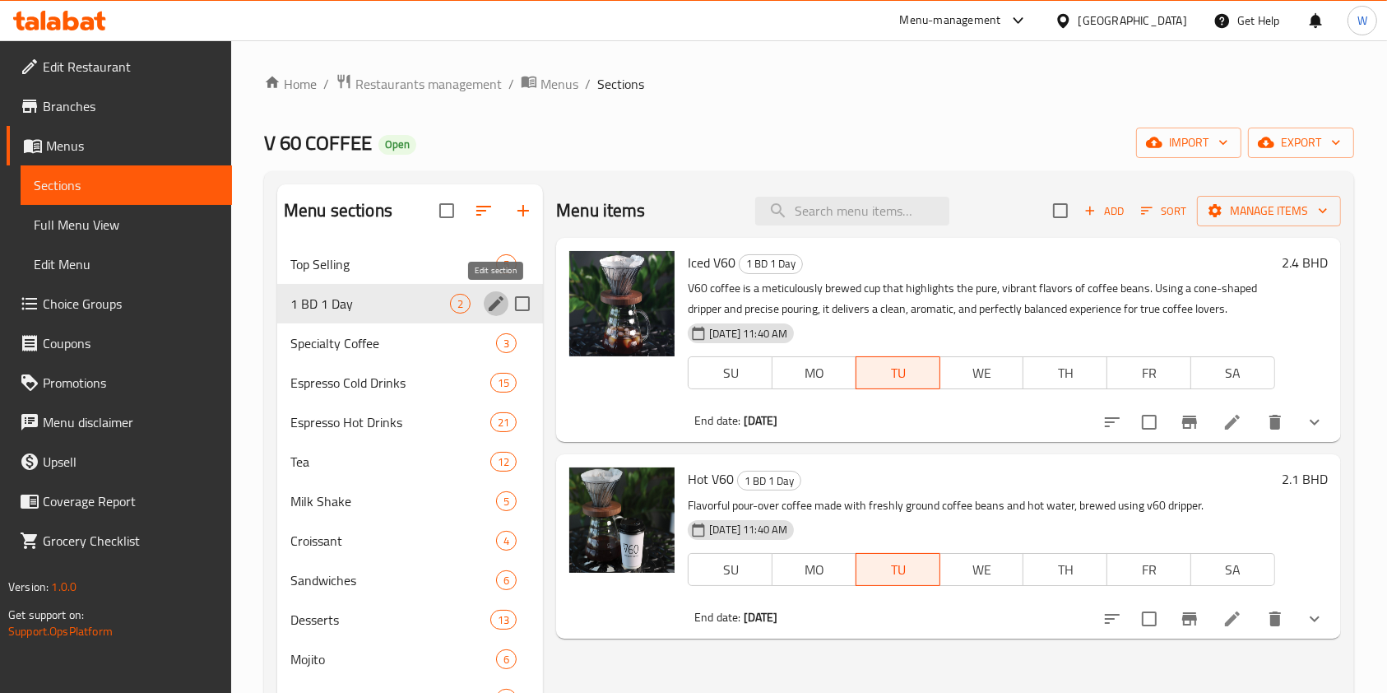
click at [489, 305] on icon "edit" at bounding box center [496, 304] width 20 height 20
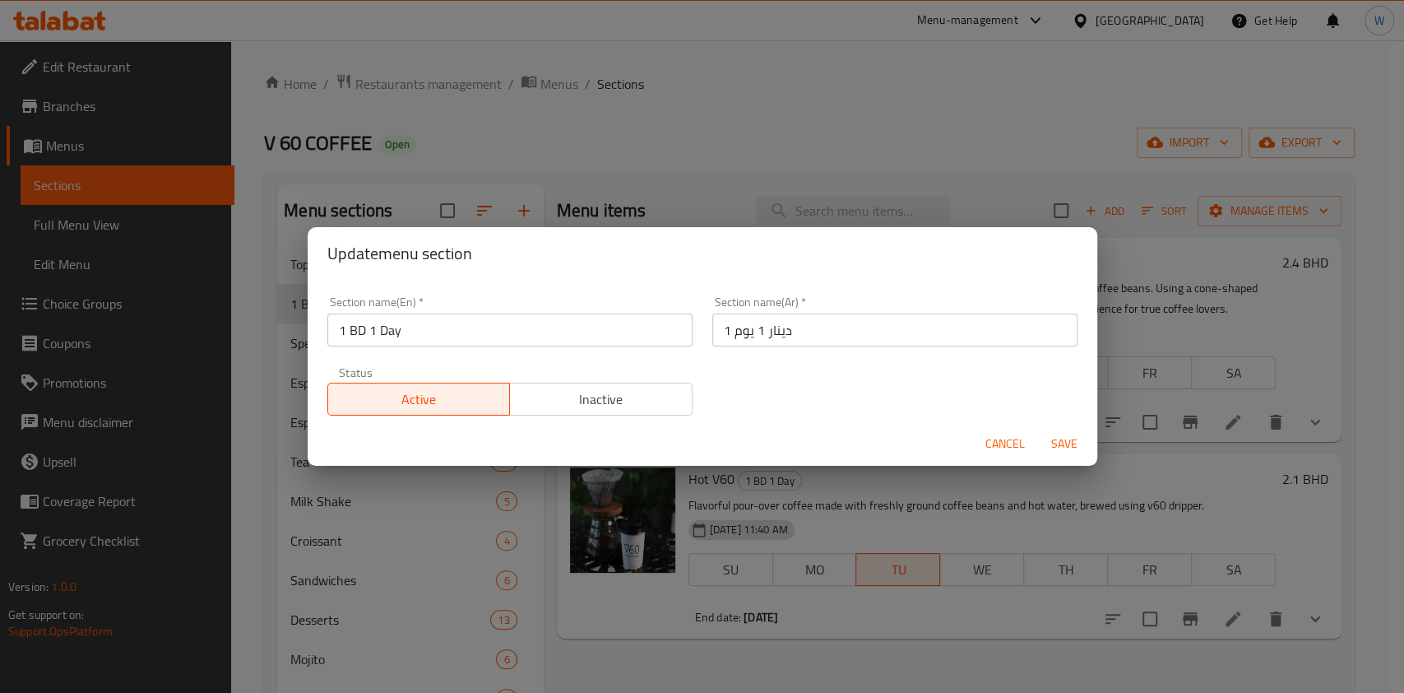
click at [601, 398] on span "Inactive" at bounding box center [601, 399] width 169 height 24
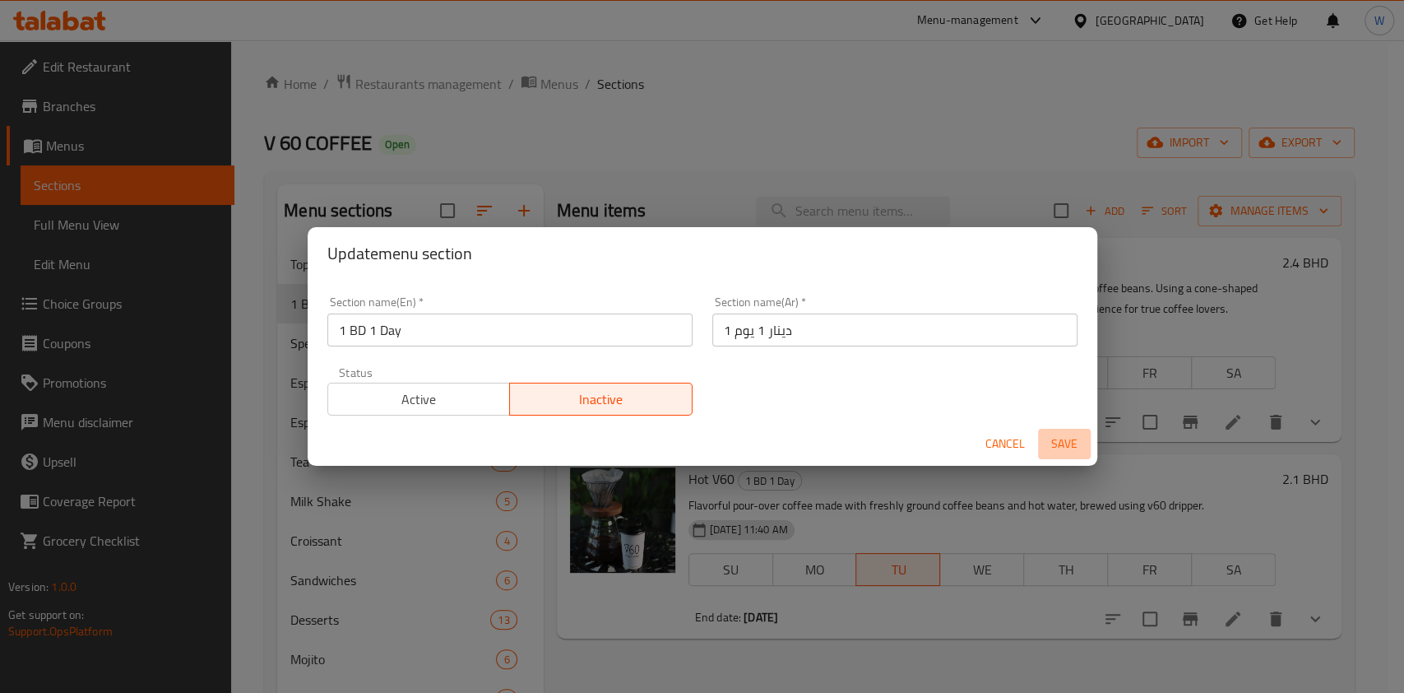
click at [1072, 448] on span "Save" at bounding box center [1064, 444] width 39 height 21
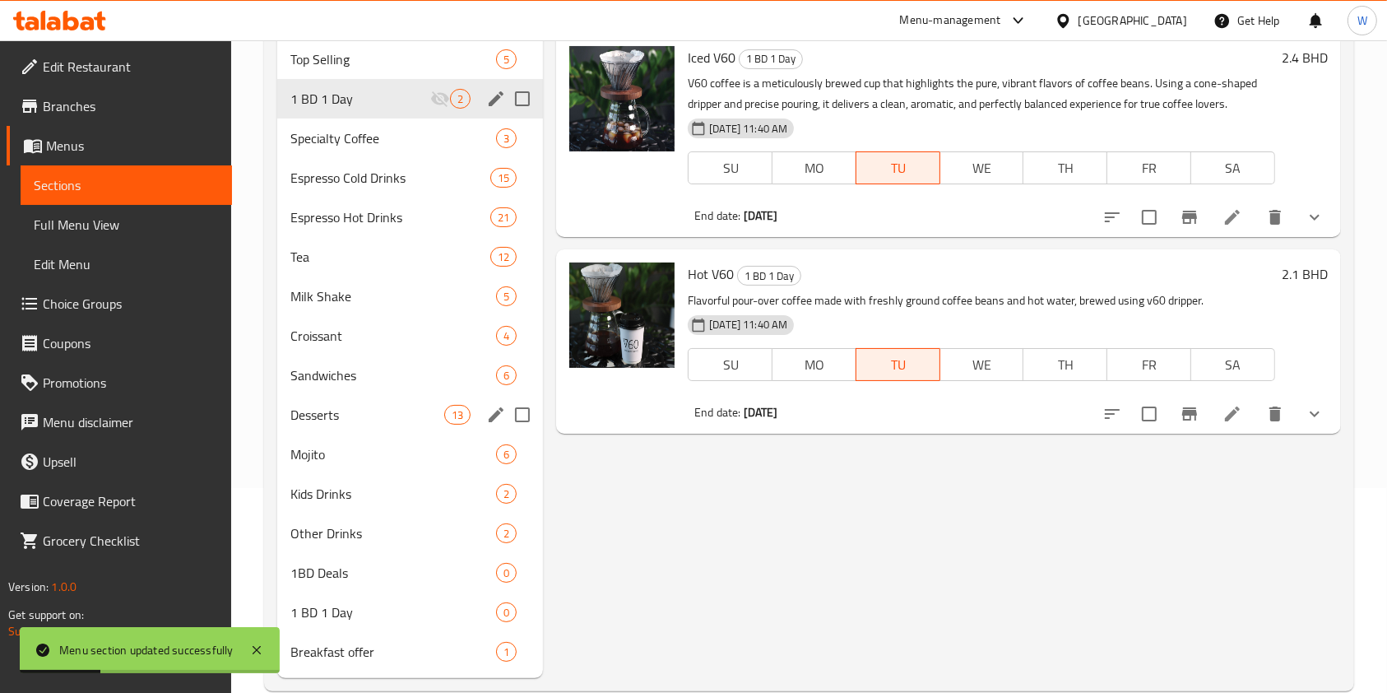
scroll to position [236, 0]
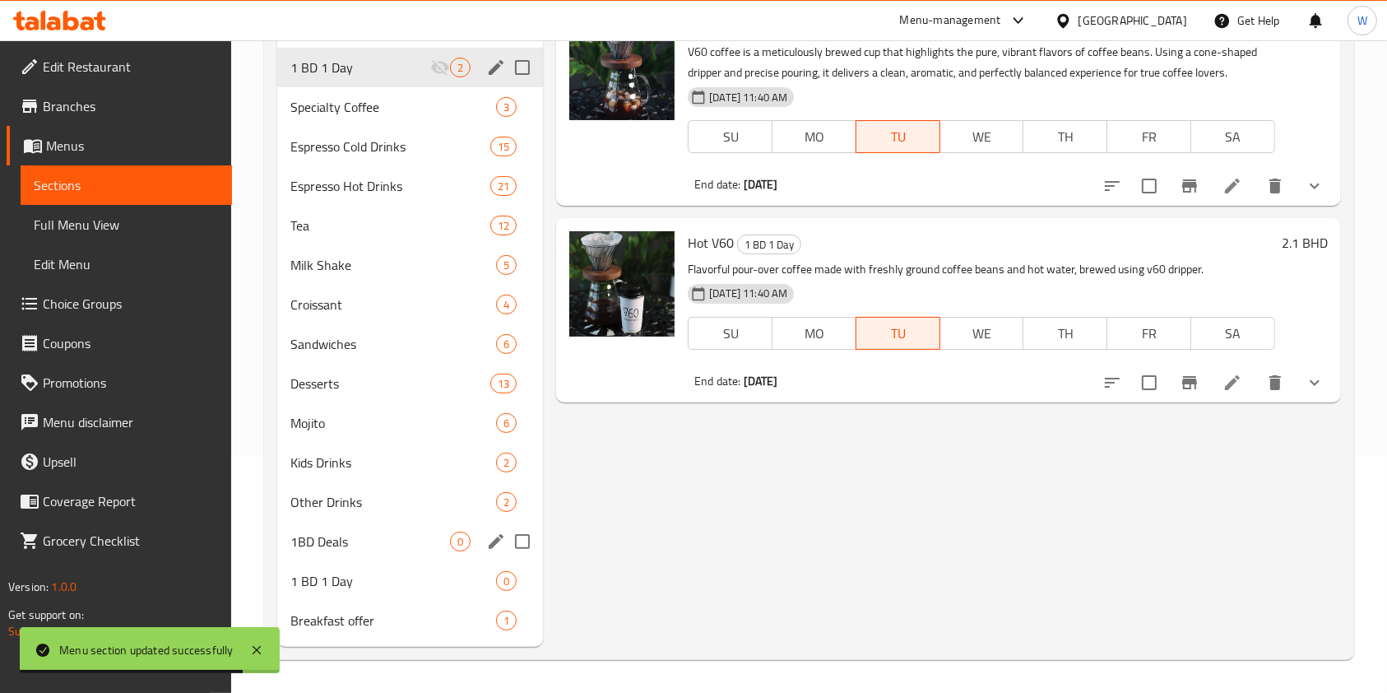
click at [526, 536] on input "Menu sections" at bounding box center [522, 541] width 35 height 35
checkbox input "true"
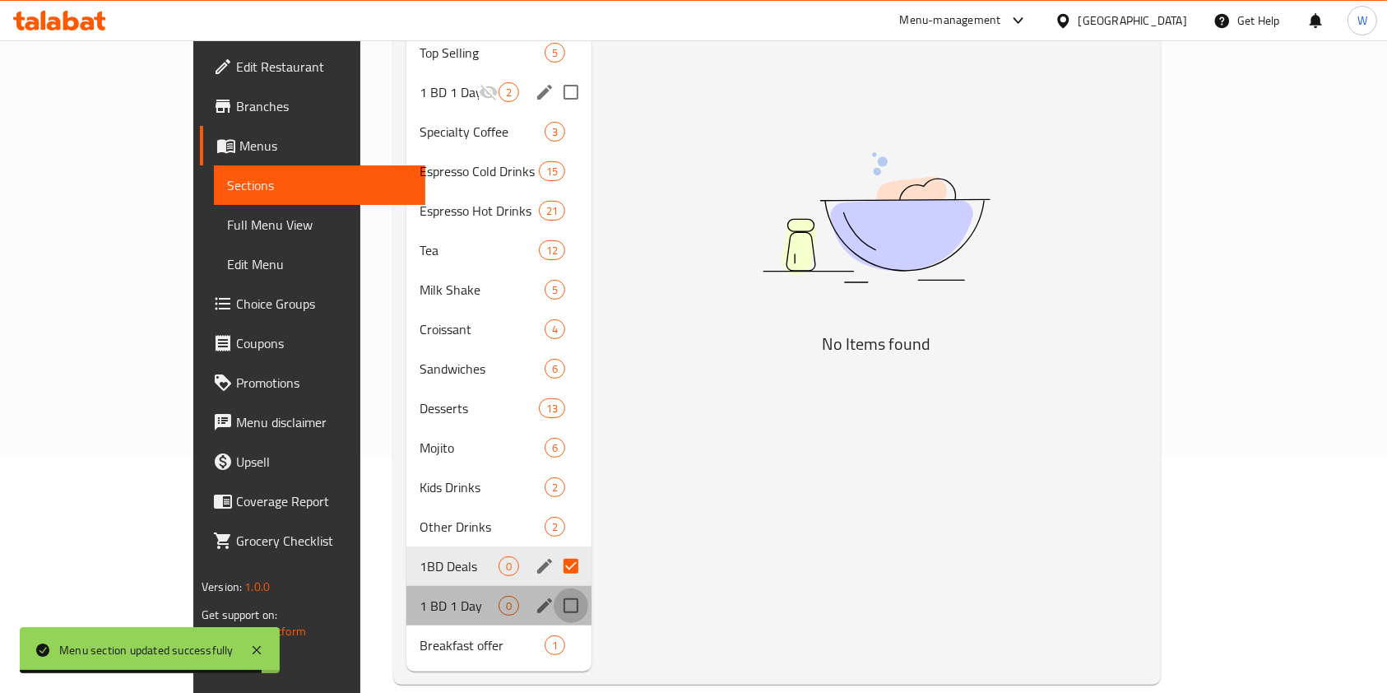
click at [554, 588] on input "Menu sections" at bounding box center [571, 605] width 35 height 35
checkbox input "true"
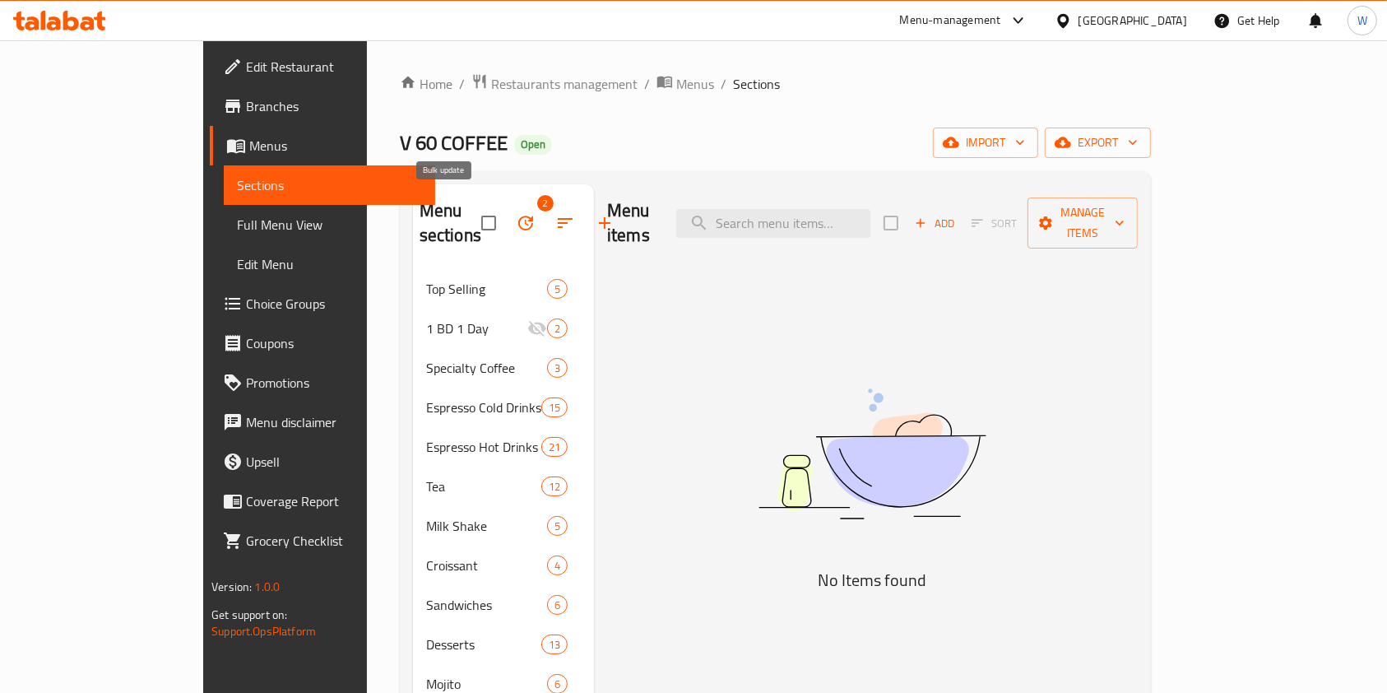
click at [506, 211] on button "button" at bounding box center [525, 222] width 39 height 39
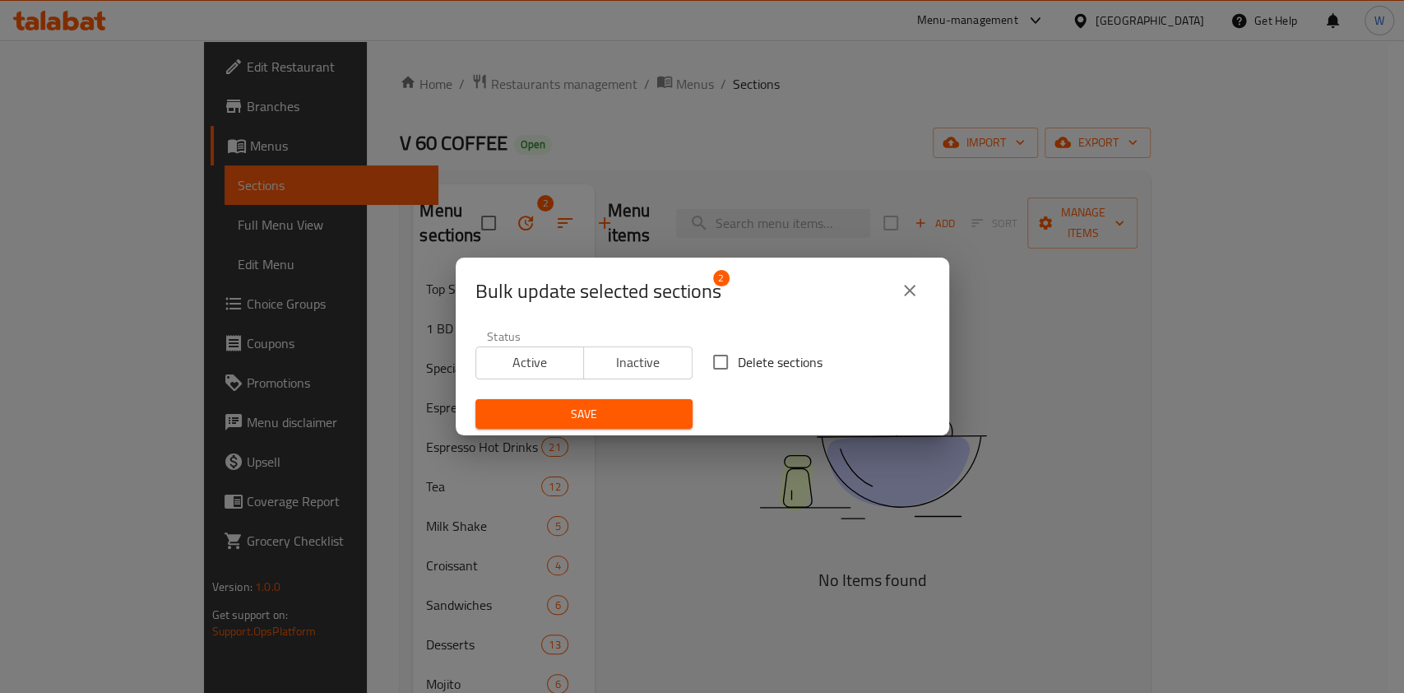
click at [739, 358] on span "Delete sections" at bounding box center [780, 362] width 85 height 20
click at [738, 358] on input "Delete sections" at bounding box center [720, 362] width 35 height 35
checkbox input "true"
click at [614, 418] on span "Save" at bounding box center [584, 414] width 191 height 21
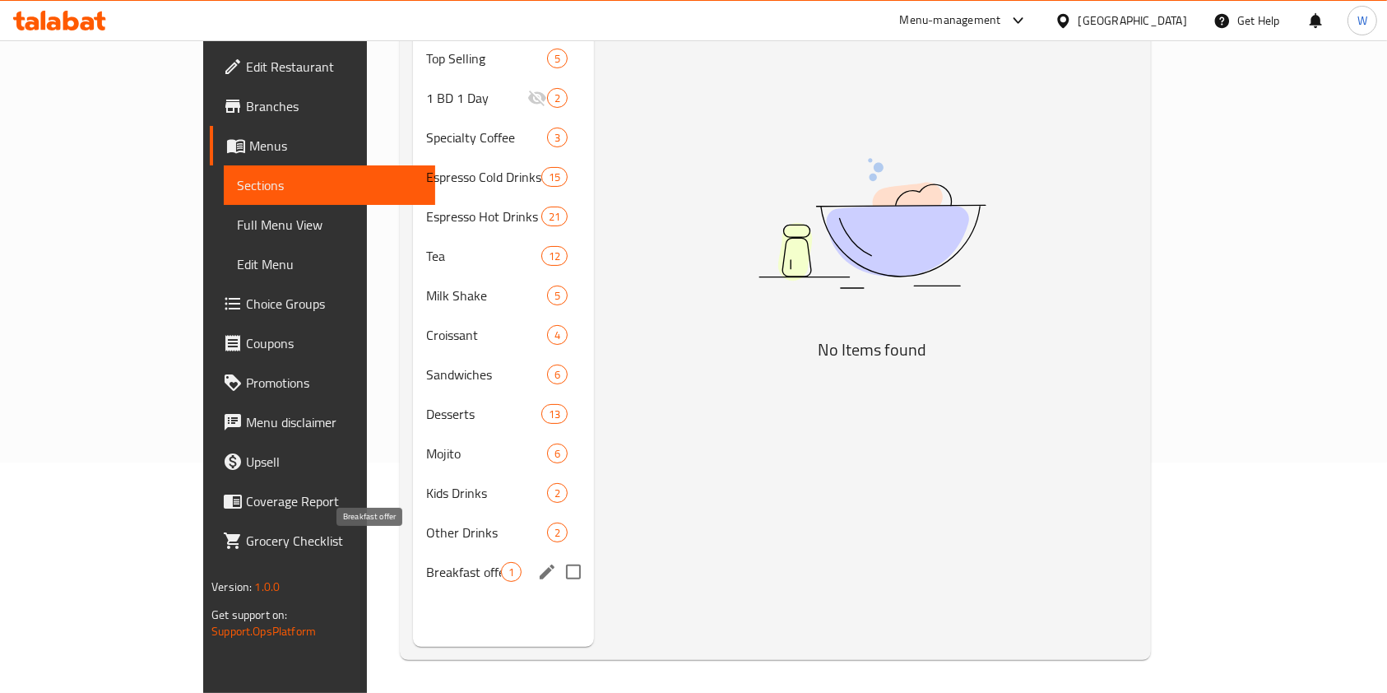
click at [426, 562] on span "Breakfast offer" at bounding box center [463, 572] width 75 height 20
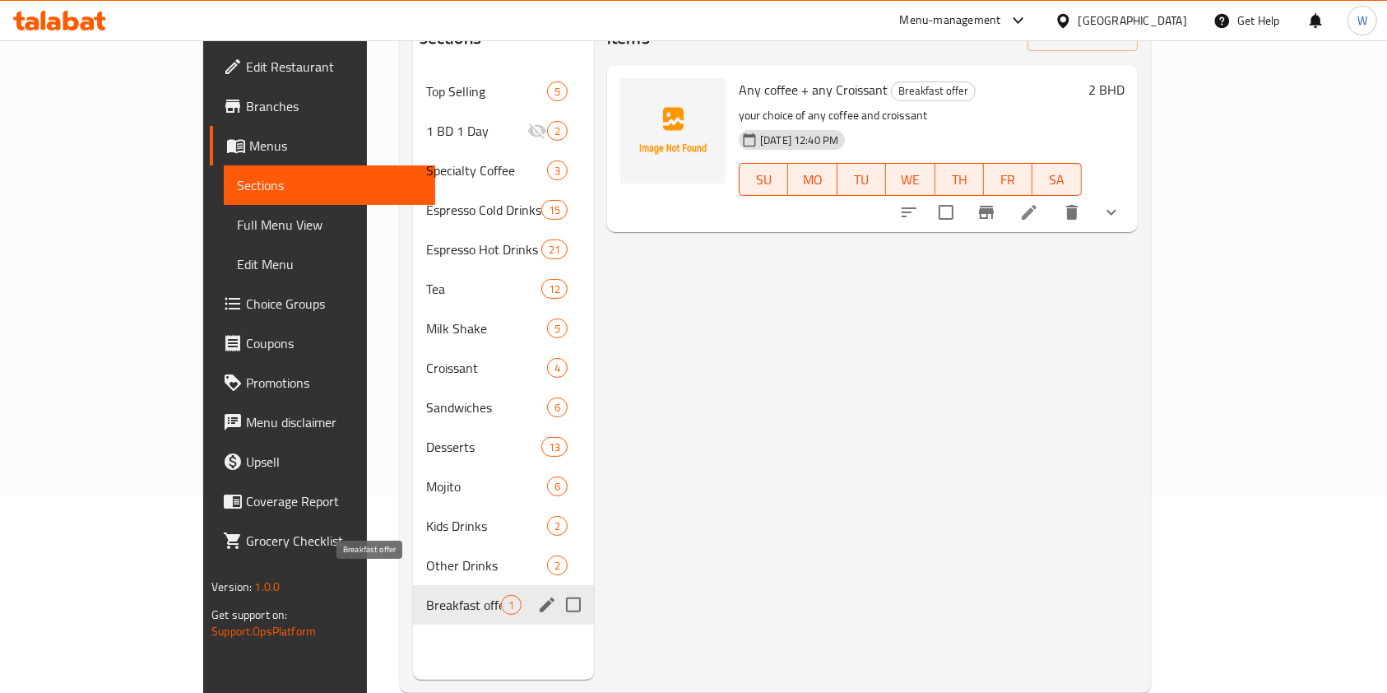
scroll to position [219, 0]
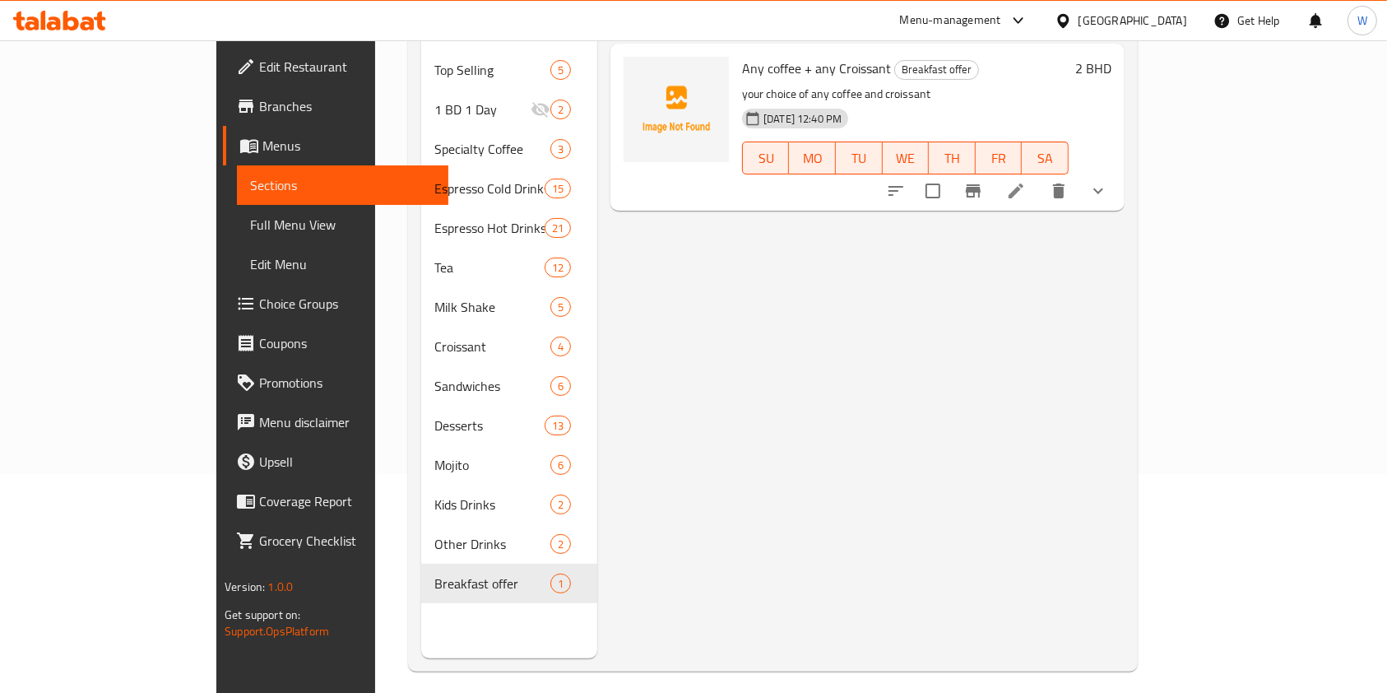
click at [881, 495] on div "Menu items Add Sort Manage items Any coffee + any Croissant Breakfast offer you…" at bounding box center [860, 311] width 527 height 693
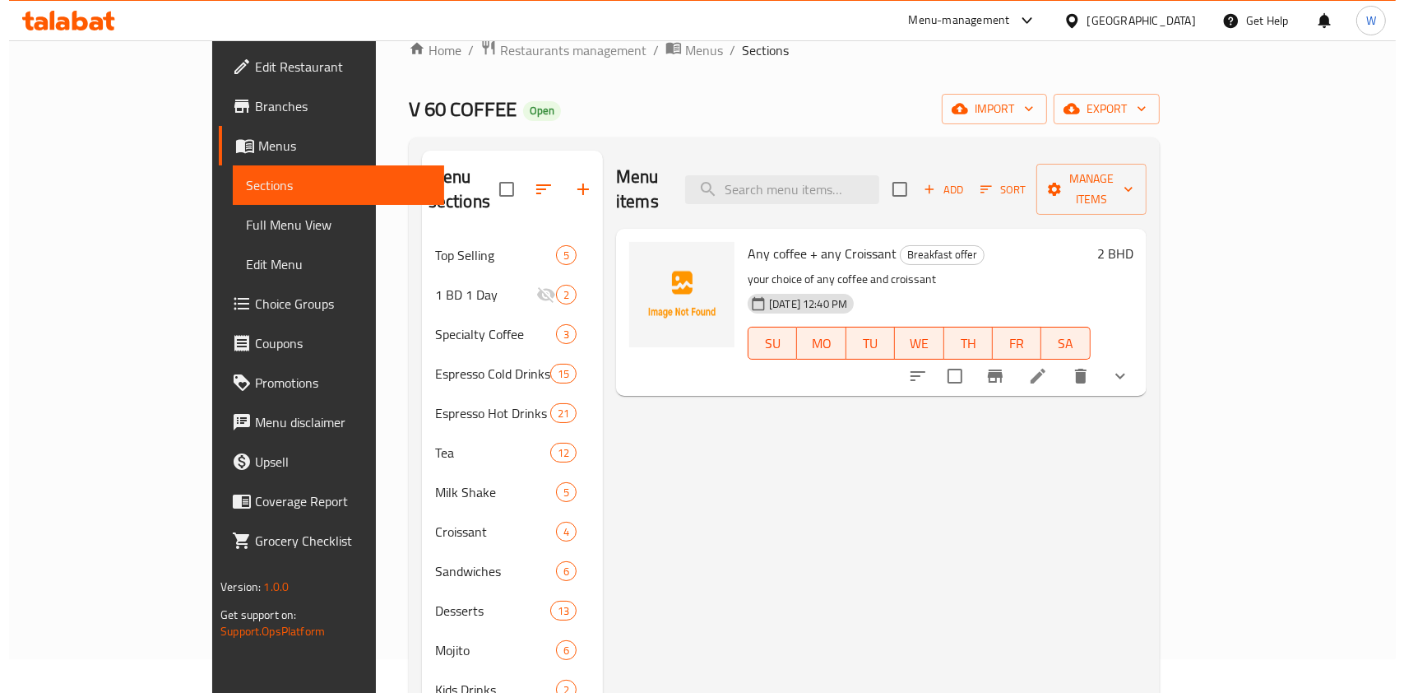
scroll to position [0, 0]
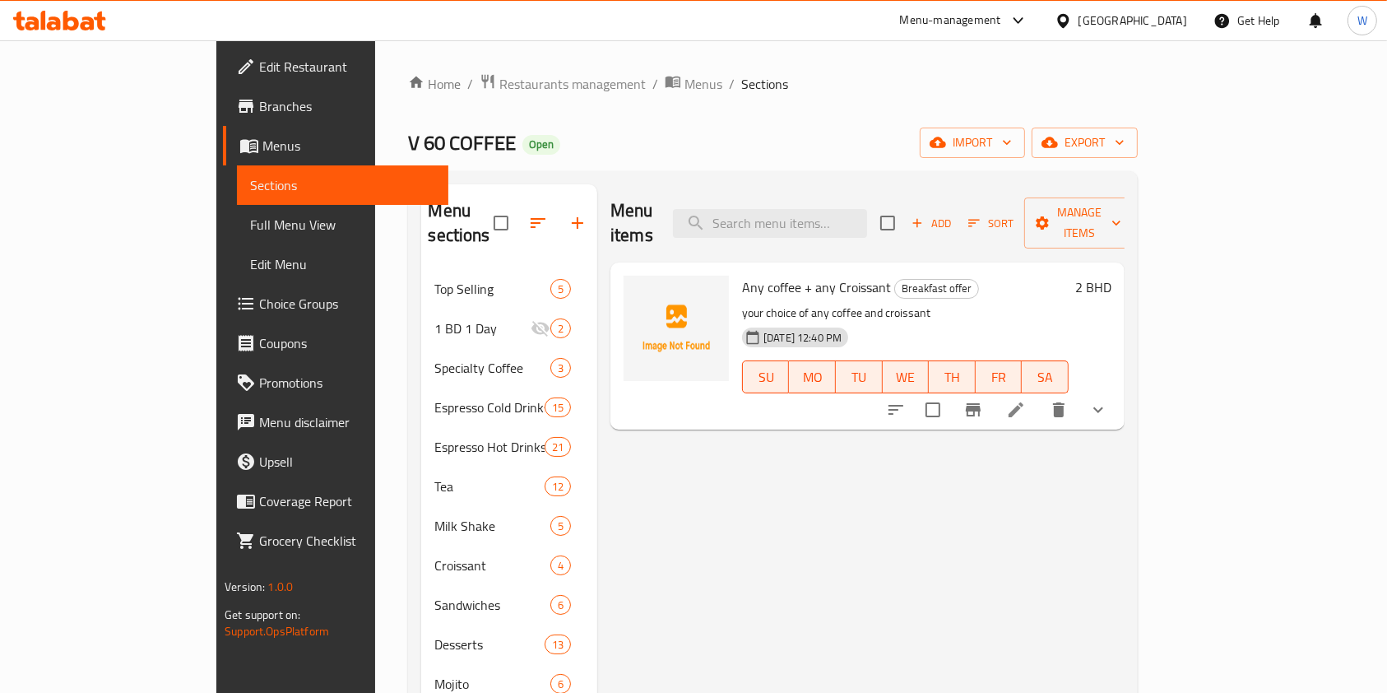
click at [528, 213] on icon "button" at bounding box center [538, 223] width 20 height 20
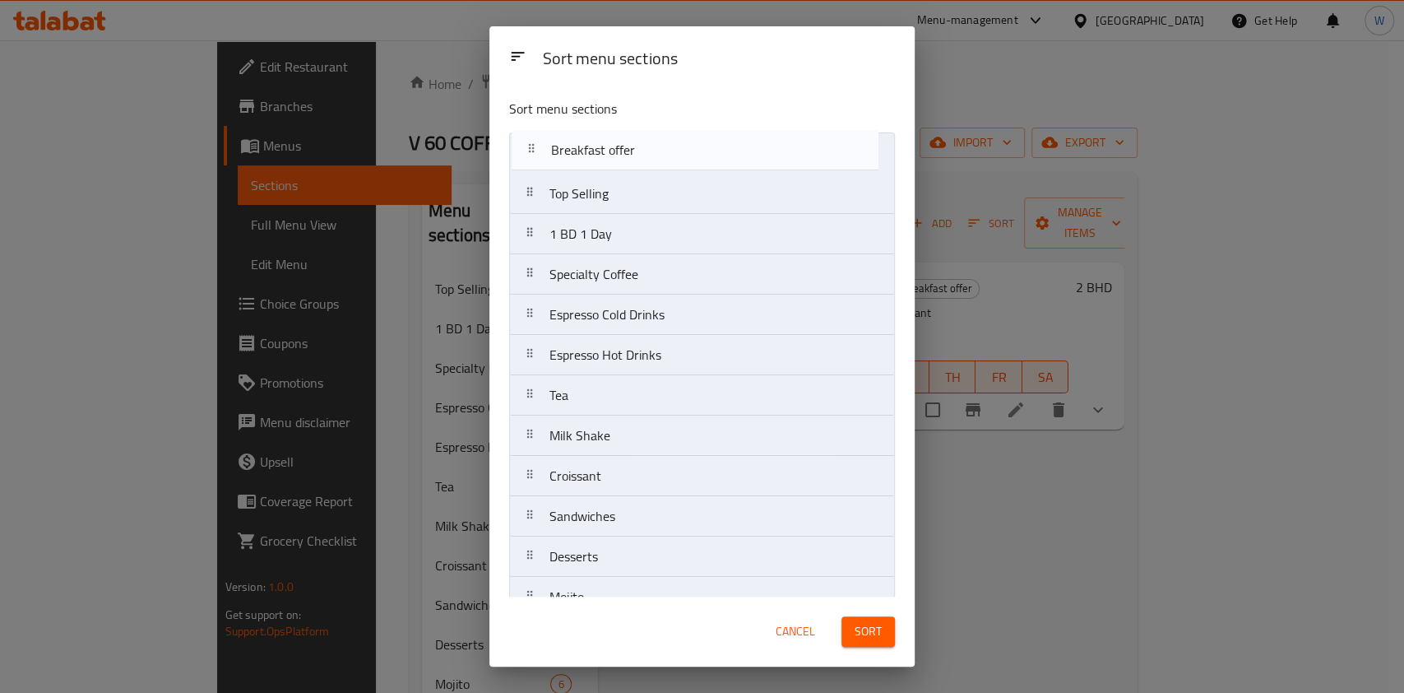
drag, startPoint x: 587, startPoint y: 583, endPoint x: 587, endPoint y: 160, distance: 423.6
click at [587, 160] on nav "Top Selling 1 BD 1 Day Specialty Coffee Espresso Cold Drinks Espresso Hot Drink…" at bounding box center [702, 415] width 386 height 566
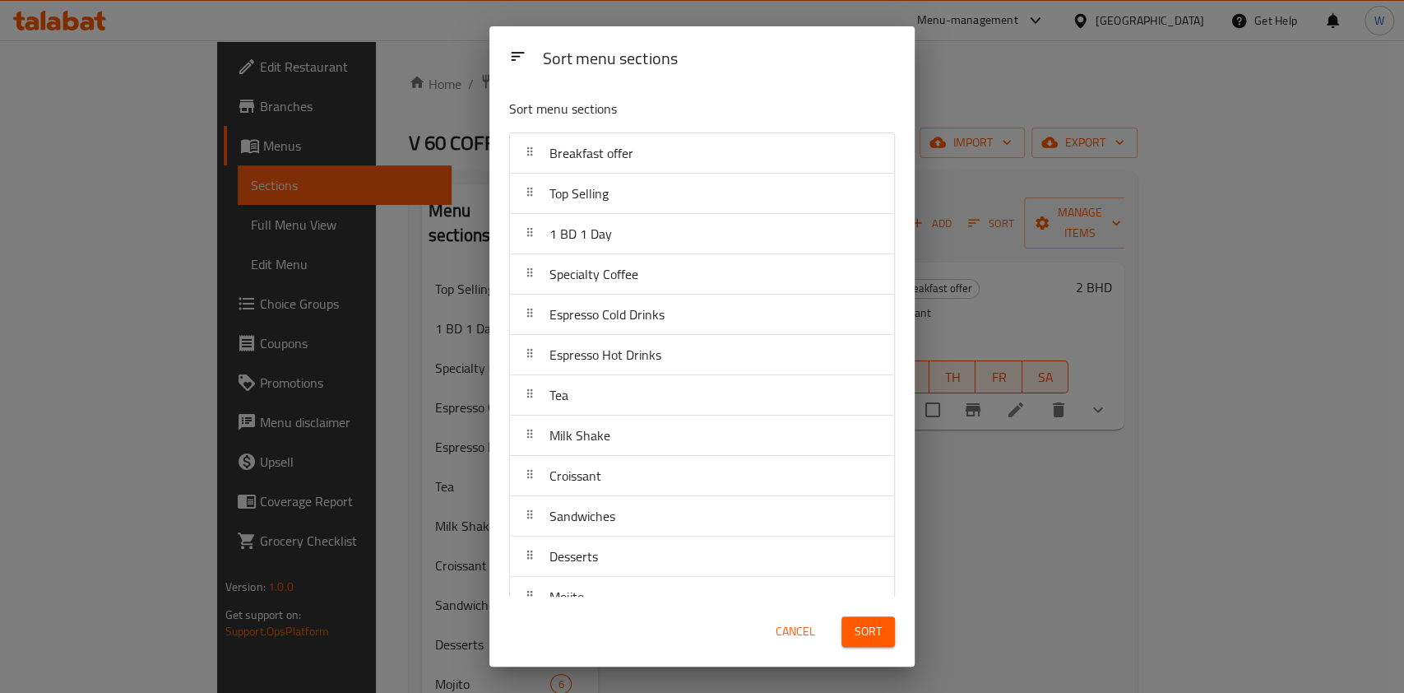
click at [887, 644] on button "Sort" at bounding box center [868, 631] width 53 height 30
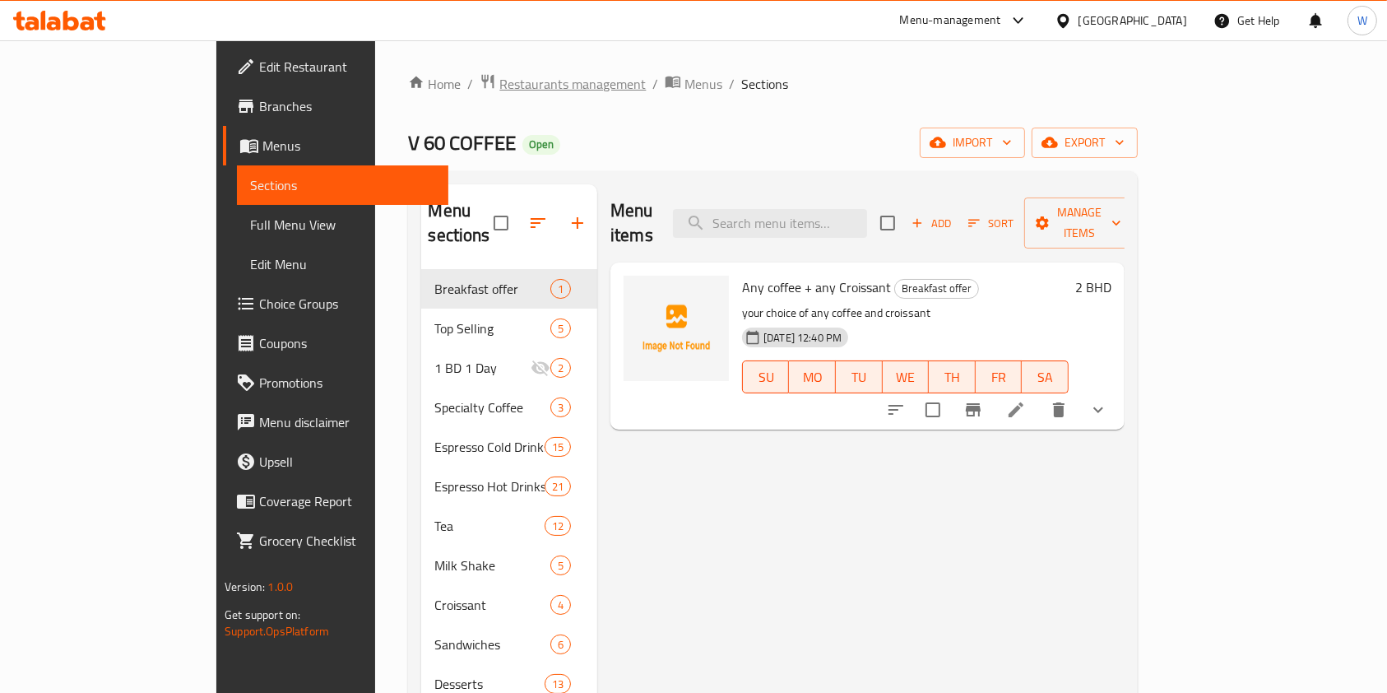
click at [499, 86] on span "Restaurants management" at bounding box center [572, 84] width 146 height 20
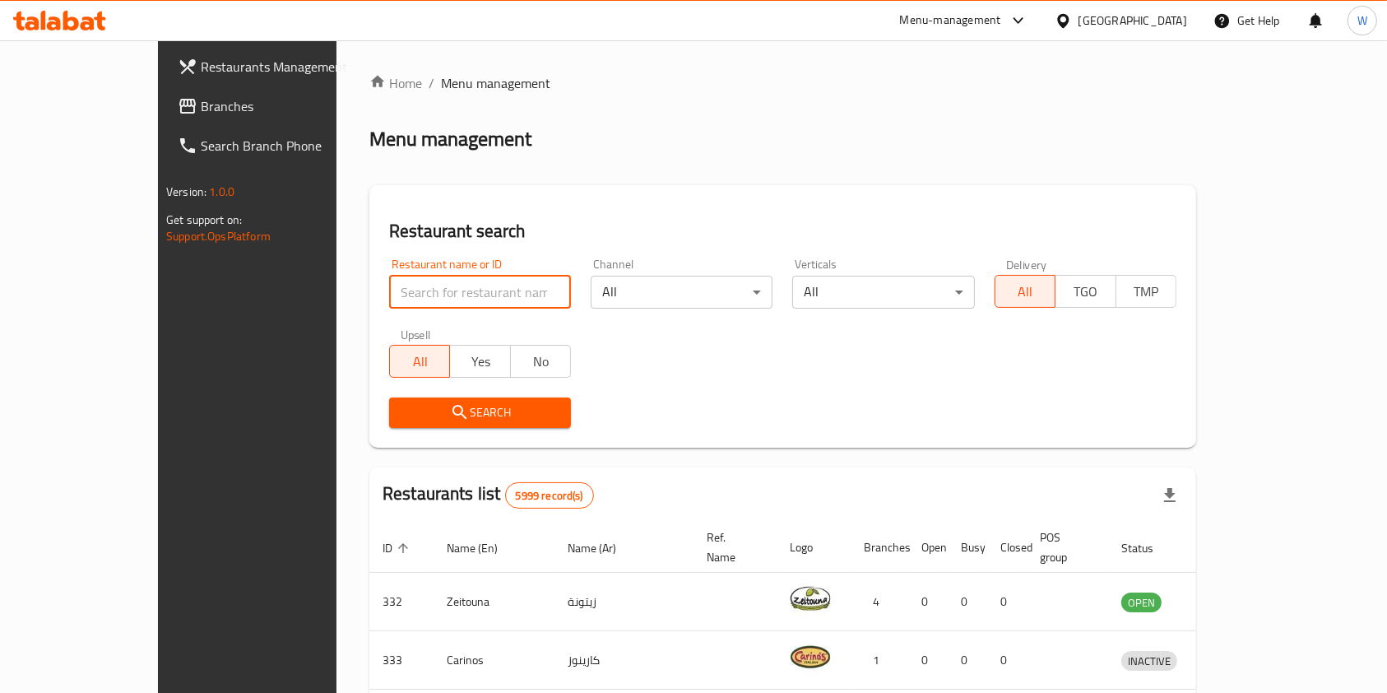
click at [389, 290] on input "search" at bounding box center [480, 292] width 182 height 33
paste input "WokMan"
type input "WokMan"
click button "Search" at bounding box center [480, 412] width 182 height 30
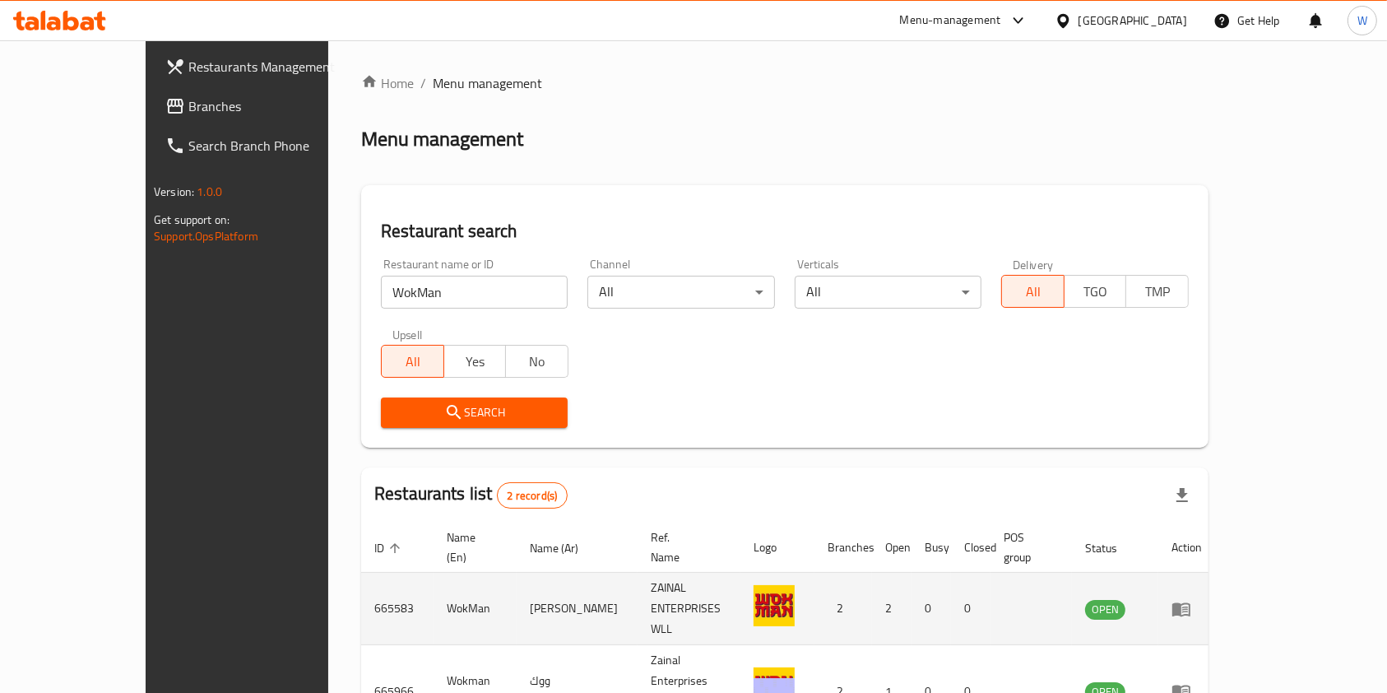
click at [1190, 602] on icon "enhanced table" at bounding box center [1181, 609] width 18 height 14
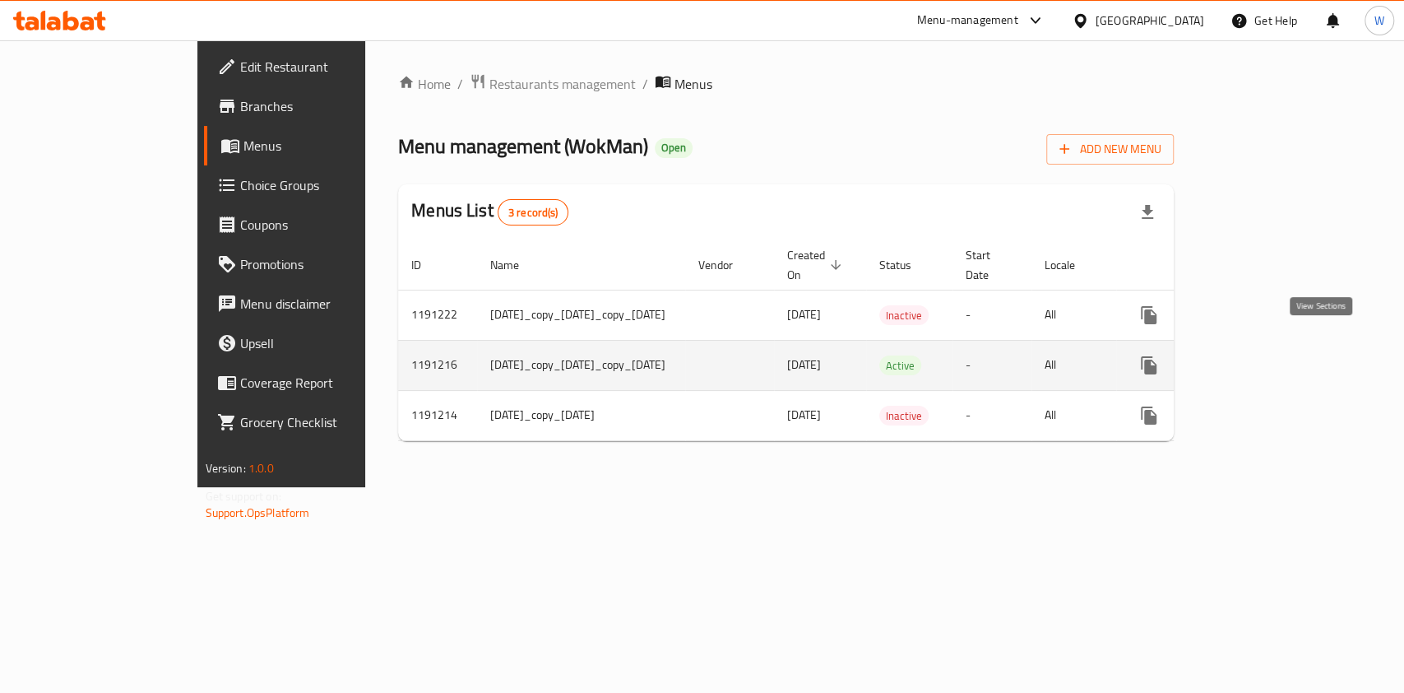
click at [1278, 355] on icon "enhanced table" at bounding box center [1268, 365] width 20 height 20
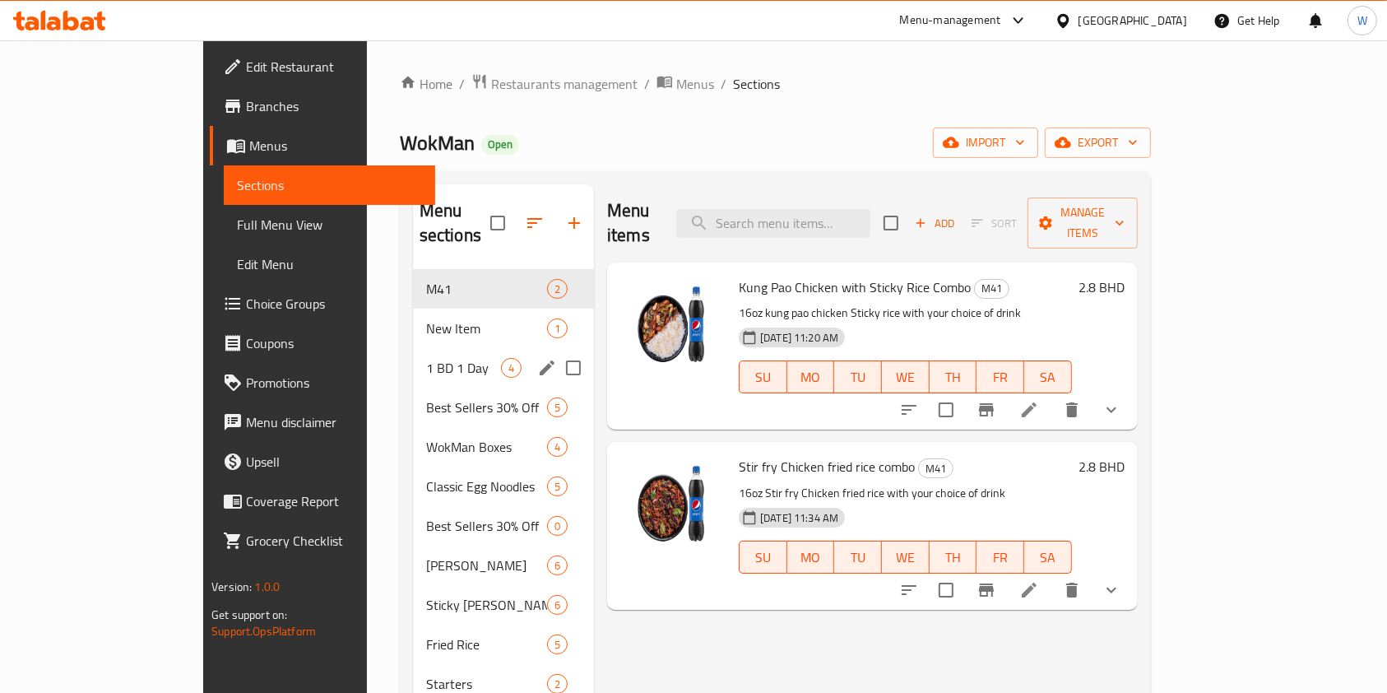
click at [413, 356] on div "1 BD 1 Day 4" at bounding box center [503, 367] width 181 height 39
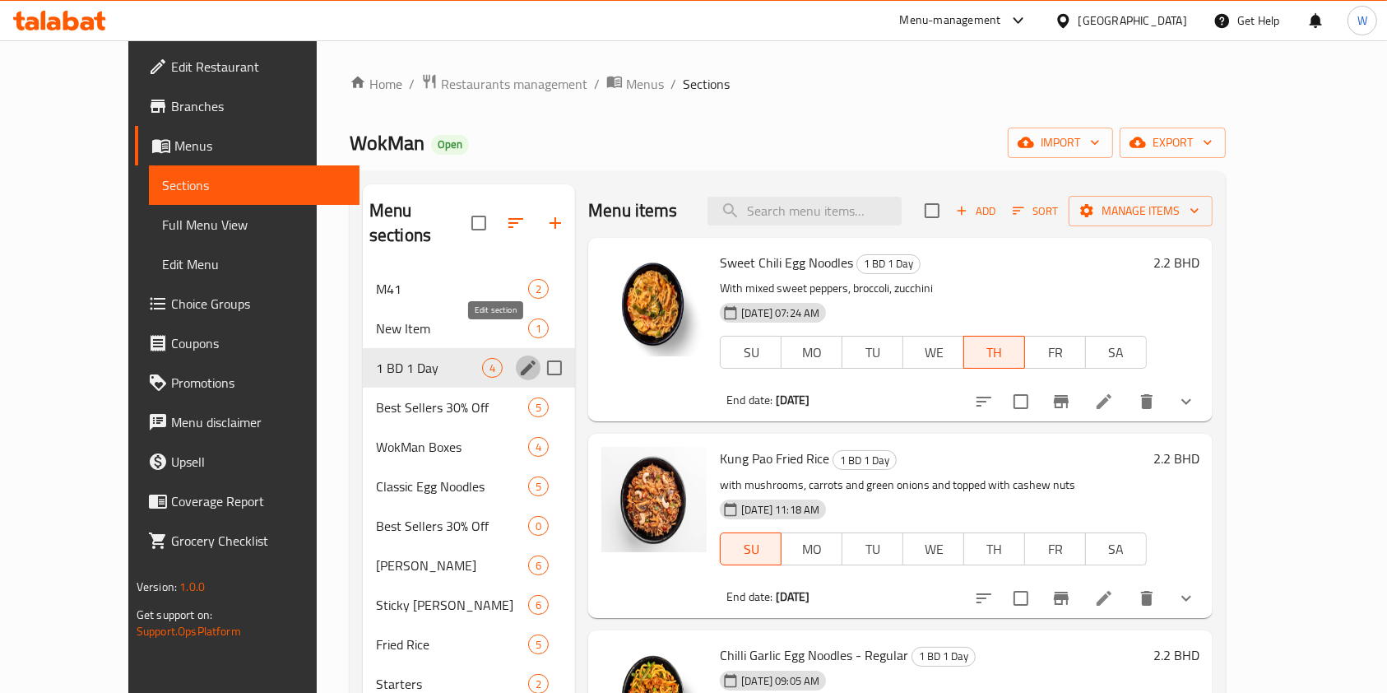
click at [518, 358] on icon "edit" at bounding box center [528, 368] width 20 height 20
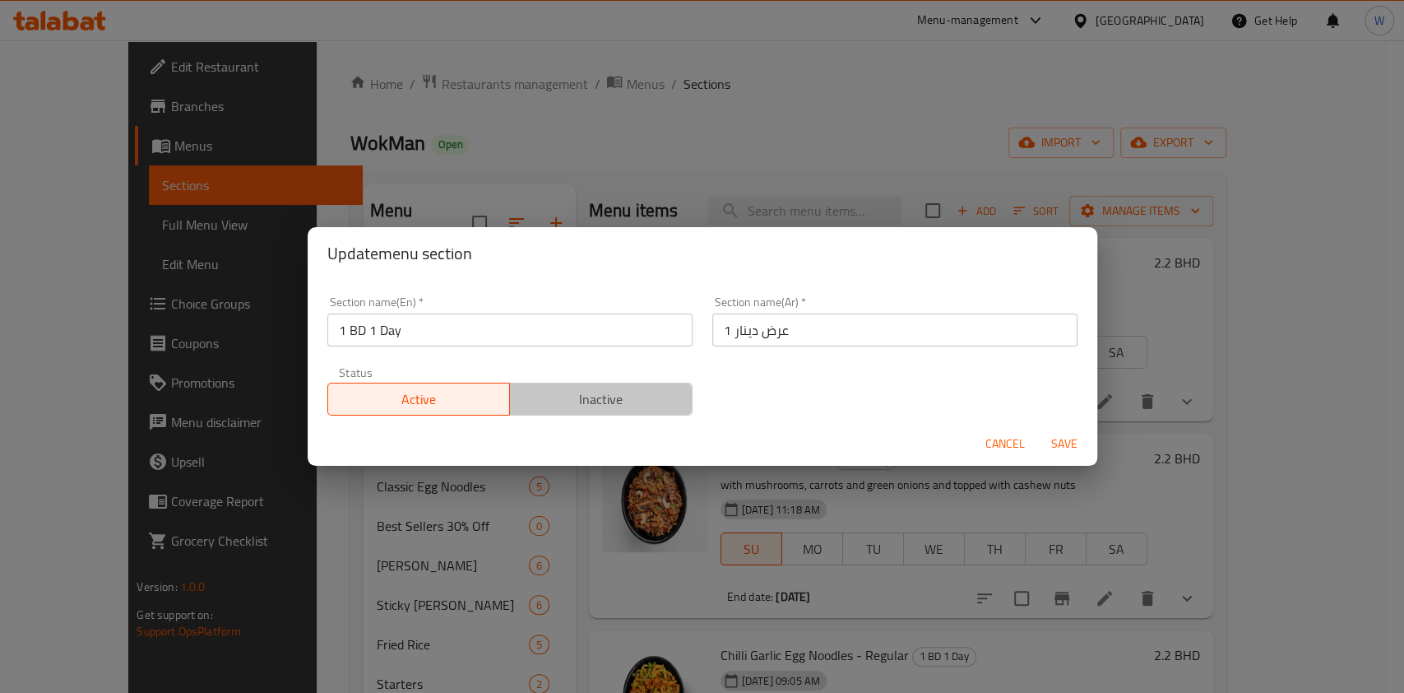
click at [658, 393] on span "Inactive" at bounding box center [601, 399] width 169 height 24
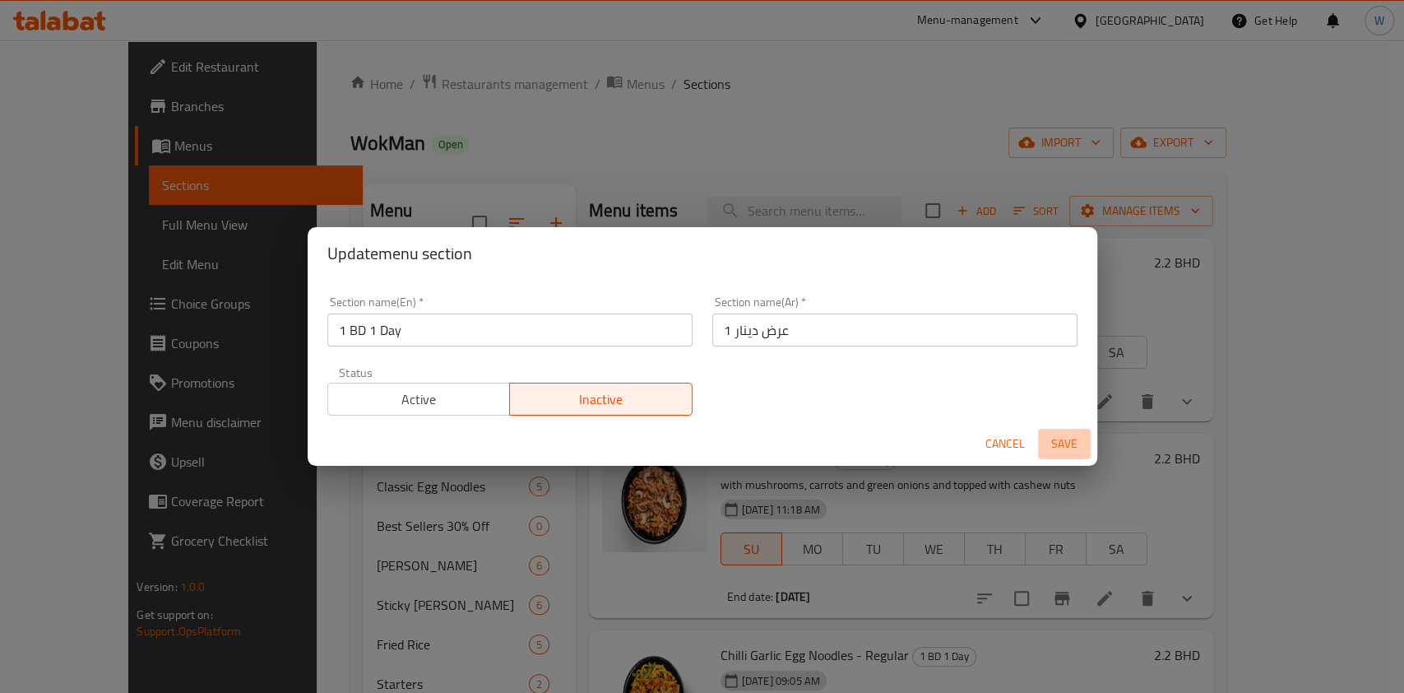
click at [1057, 439] on span "Save" at bounding box center [1064, 444] width 39 height 21
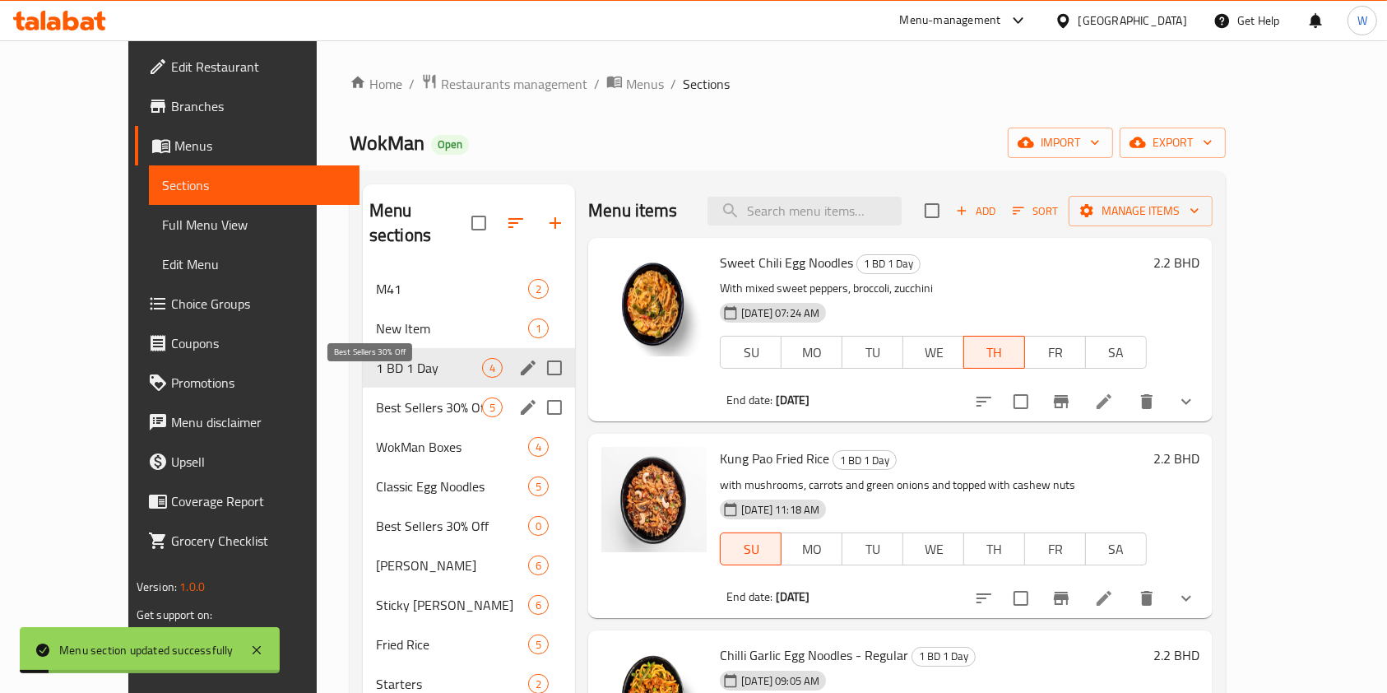
click at [403, 387] on div "Best Sellers 30% Off 5" at bounding box center [469, 406] width 212 height 39
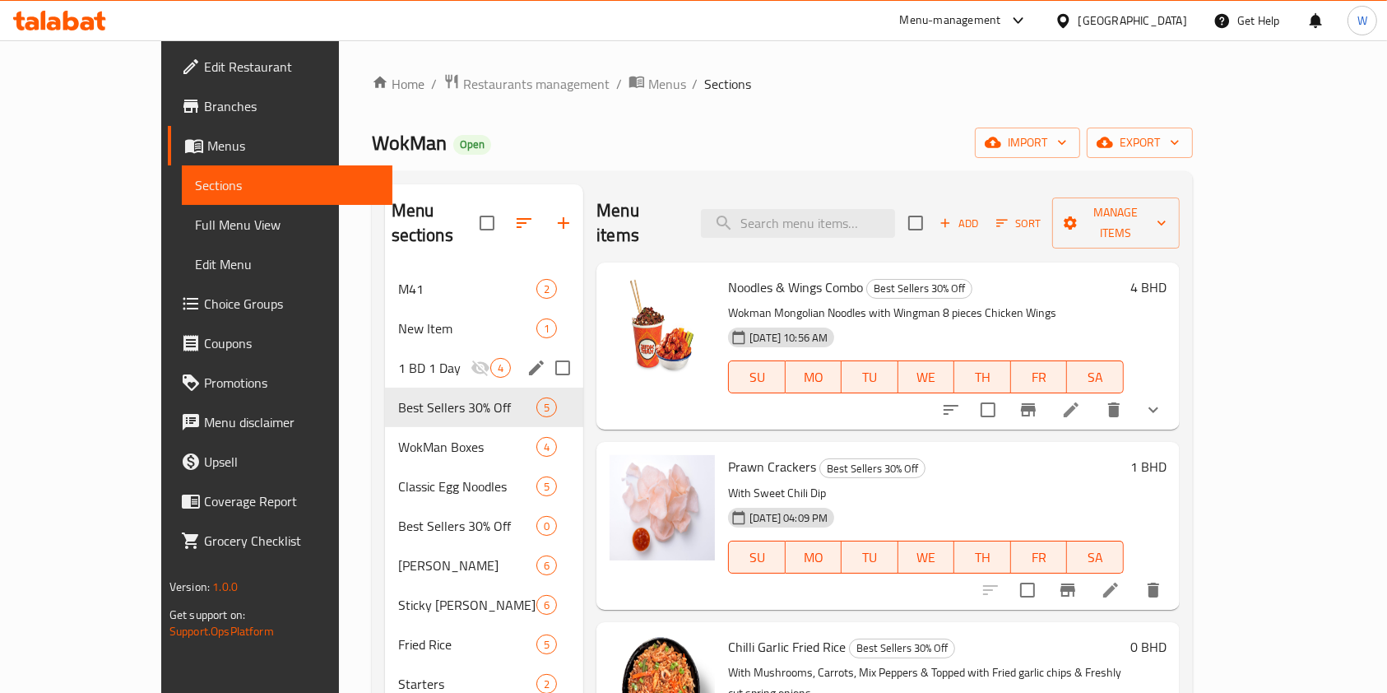
click at [775, 634] on span "Chilli Garlic Fried Rice" at bounding box center [787, 646] width 118 height 25
copy h6 "Chilli Garlic Fried Rice"
click at [837, 211] on input "search" at bounding box center [798, 223] width 194 height 29
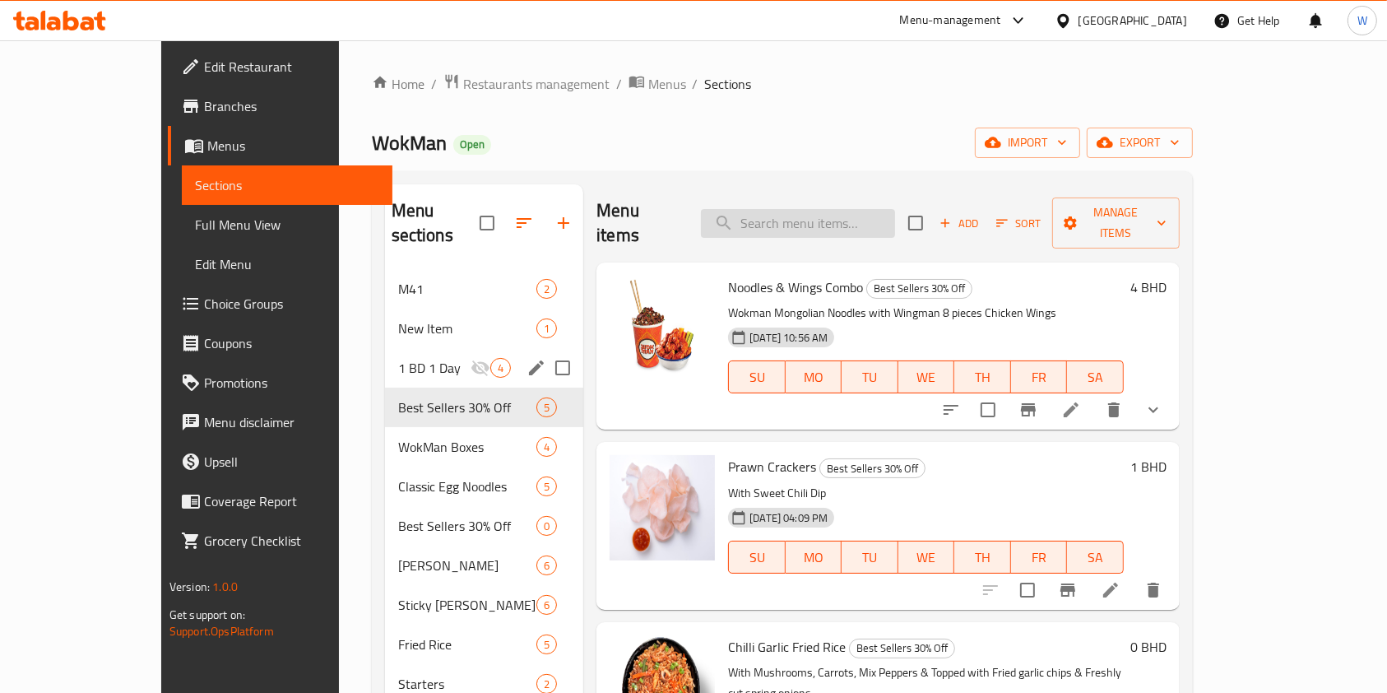
paste input "Chilli Garlic Fried Rice"
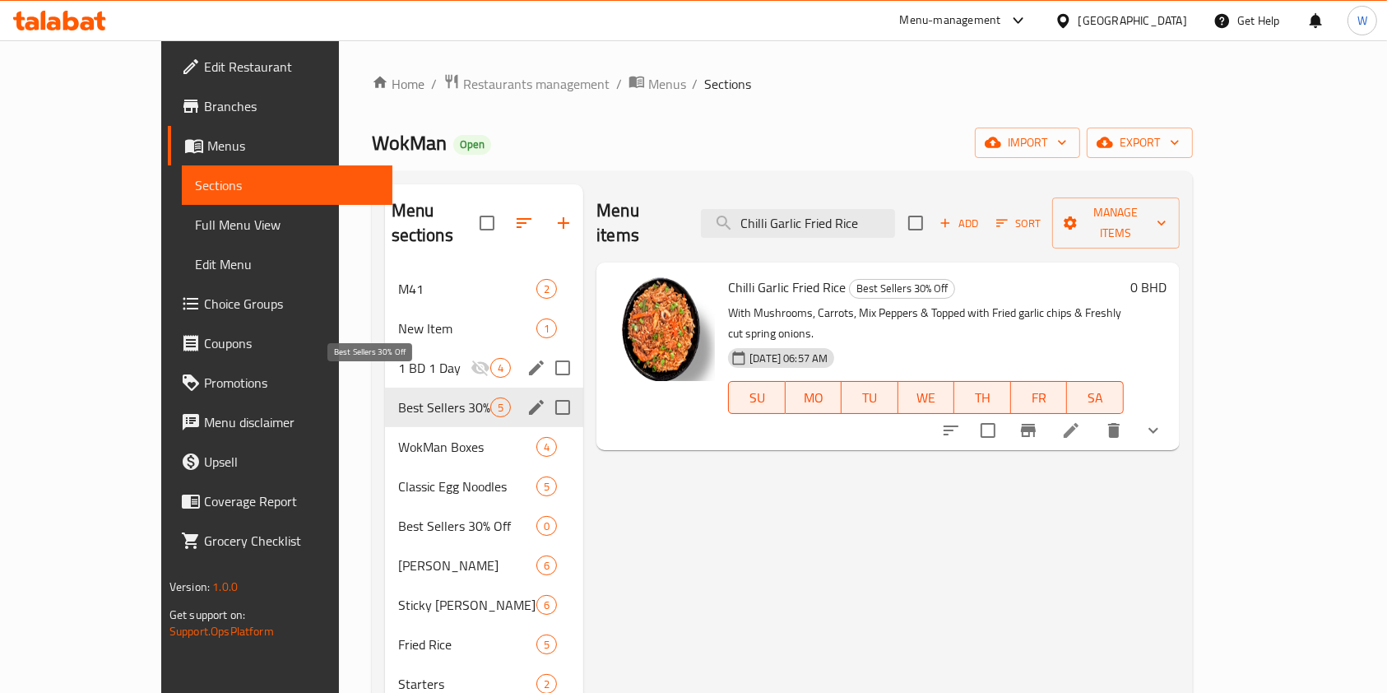
type input "Chilli Garlic Fried Rice"
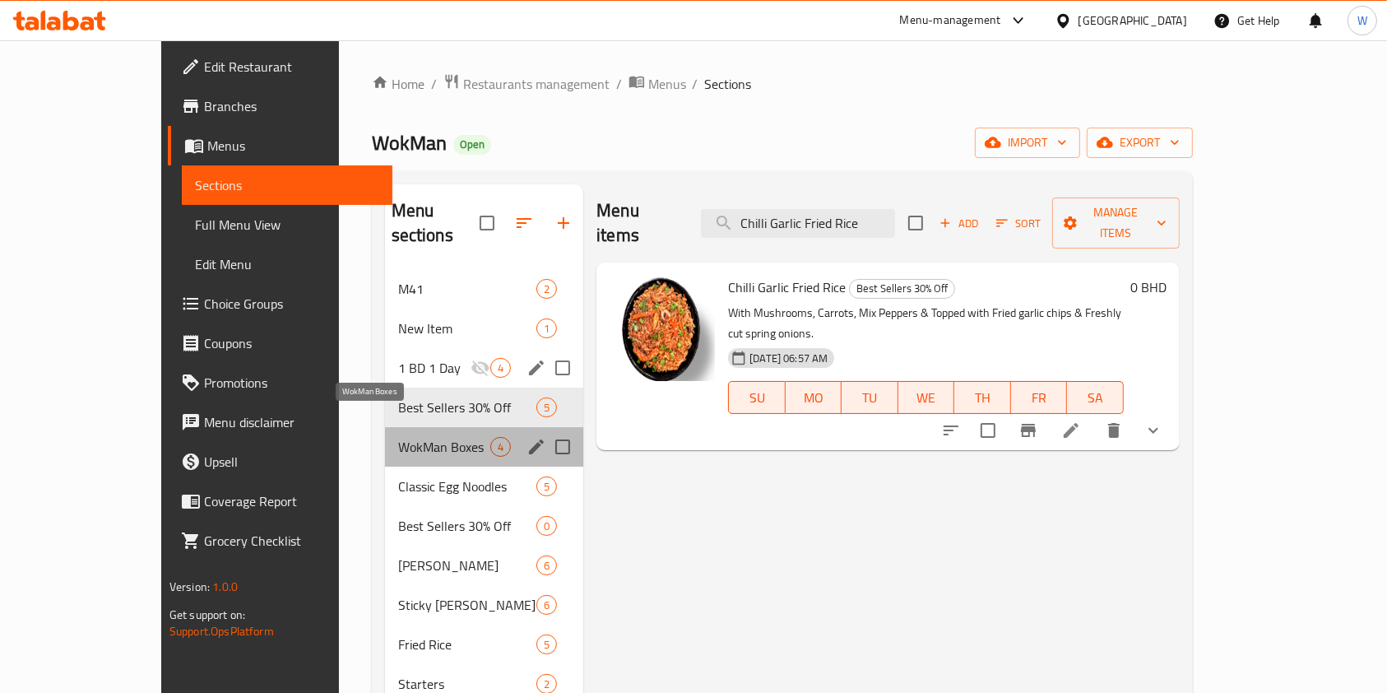
click at [398, 437] on span "WokMan Boxes" at bounding box center [444, 447] width 92 height 20
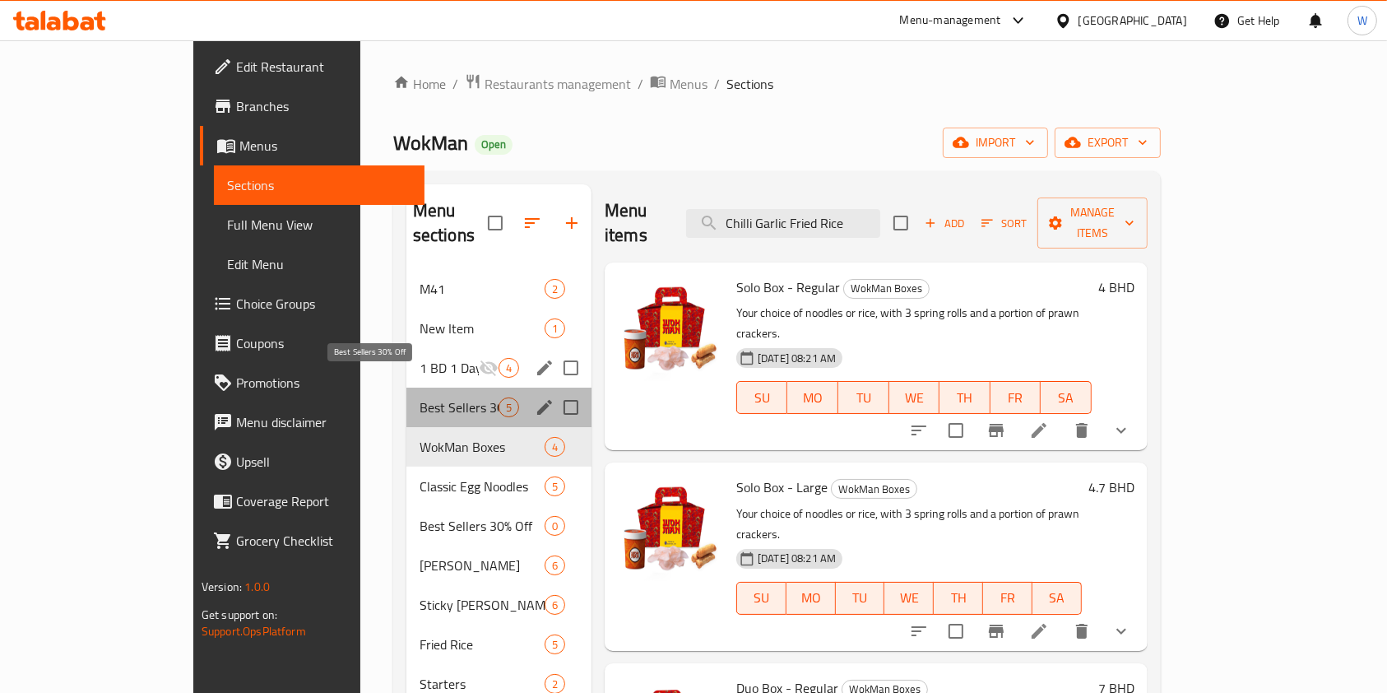
click at [420, 397] on span "Best Sellers 30% Off" at bounding box center [459, 407] width 79 height 20
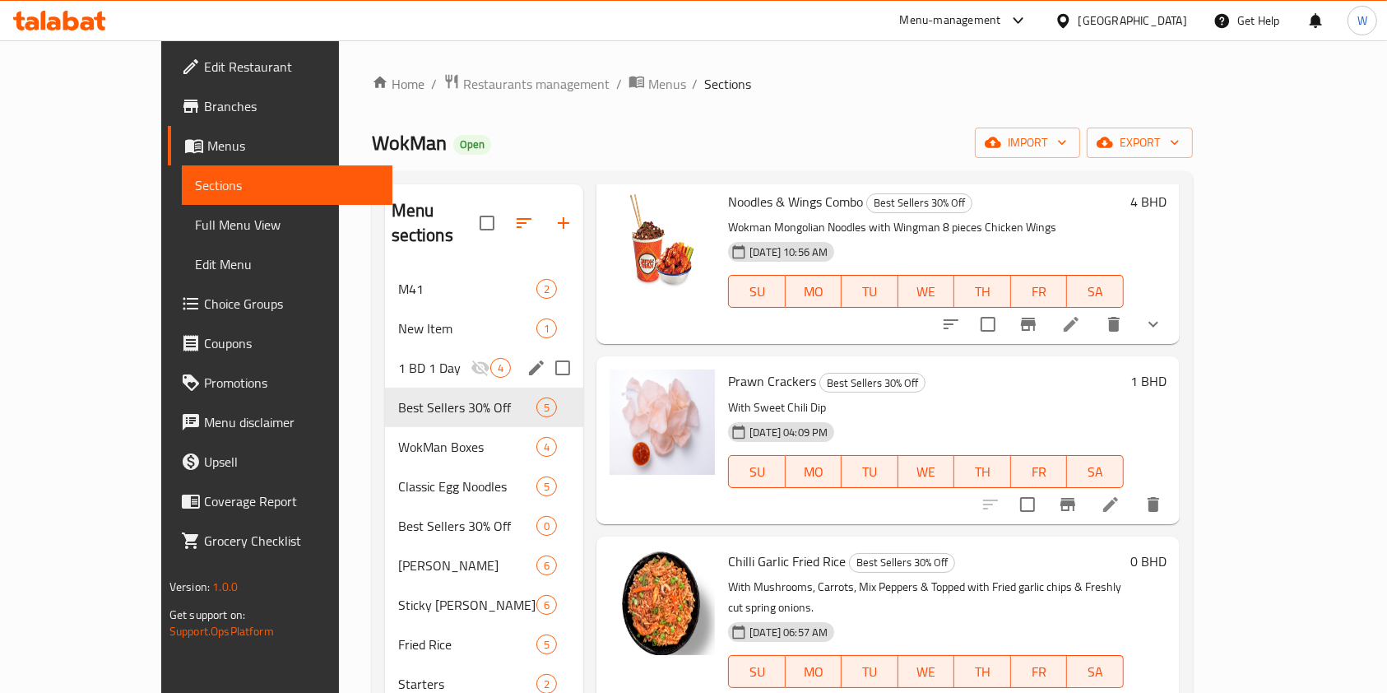
scroll to position [202, 0]
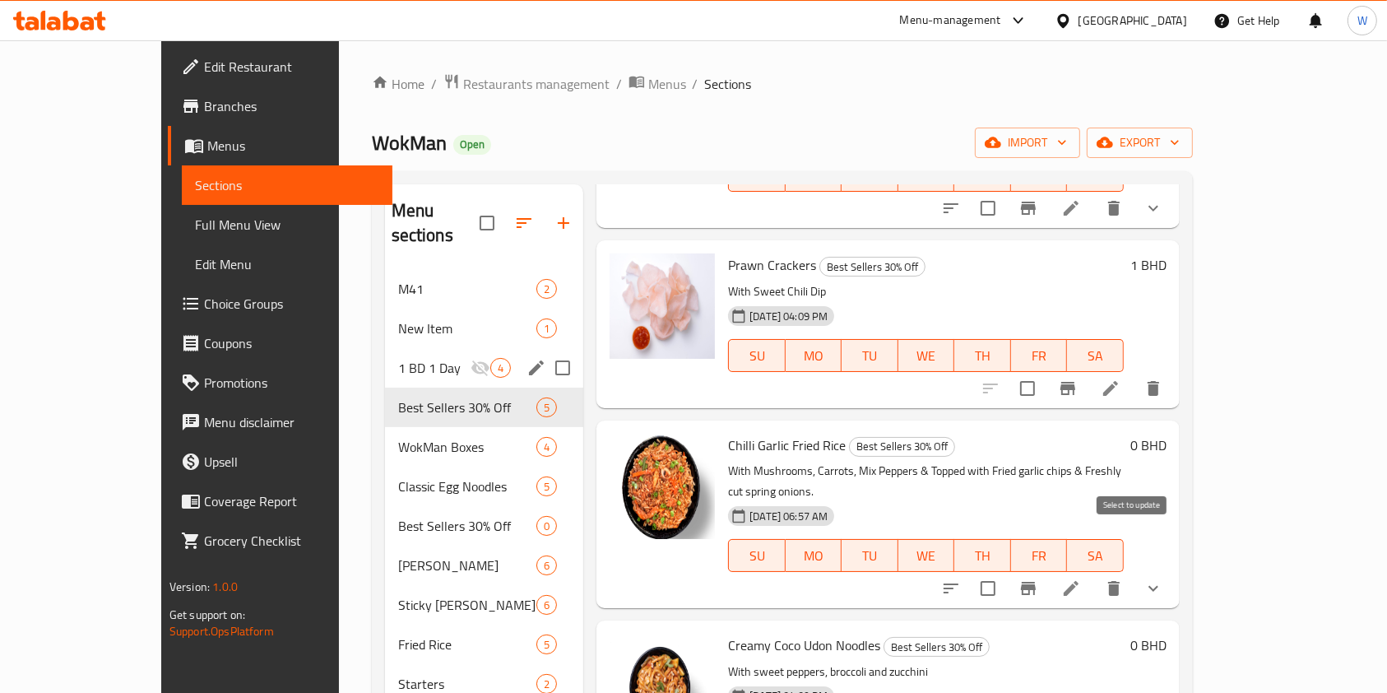
click at [1005, 571] on input "checkbox" at bounding box center [988, 588] width 35 height 35
checkbox input "true"
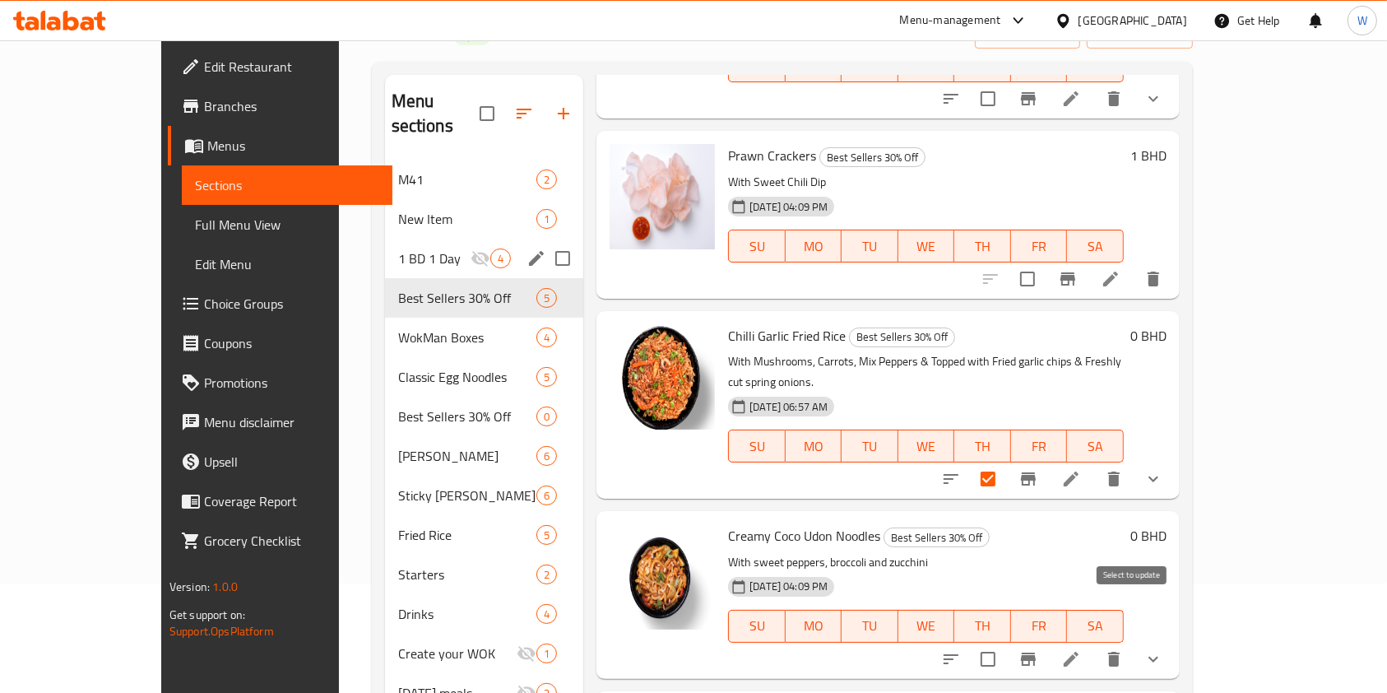
click at [1005, 642] on input "checkbox" at bounding box center [988, 659] width 35 height 35
checkbox input "true"
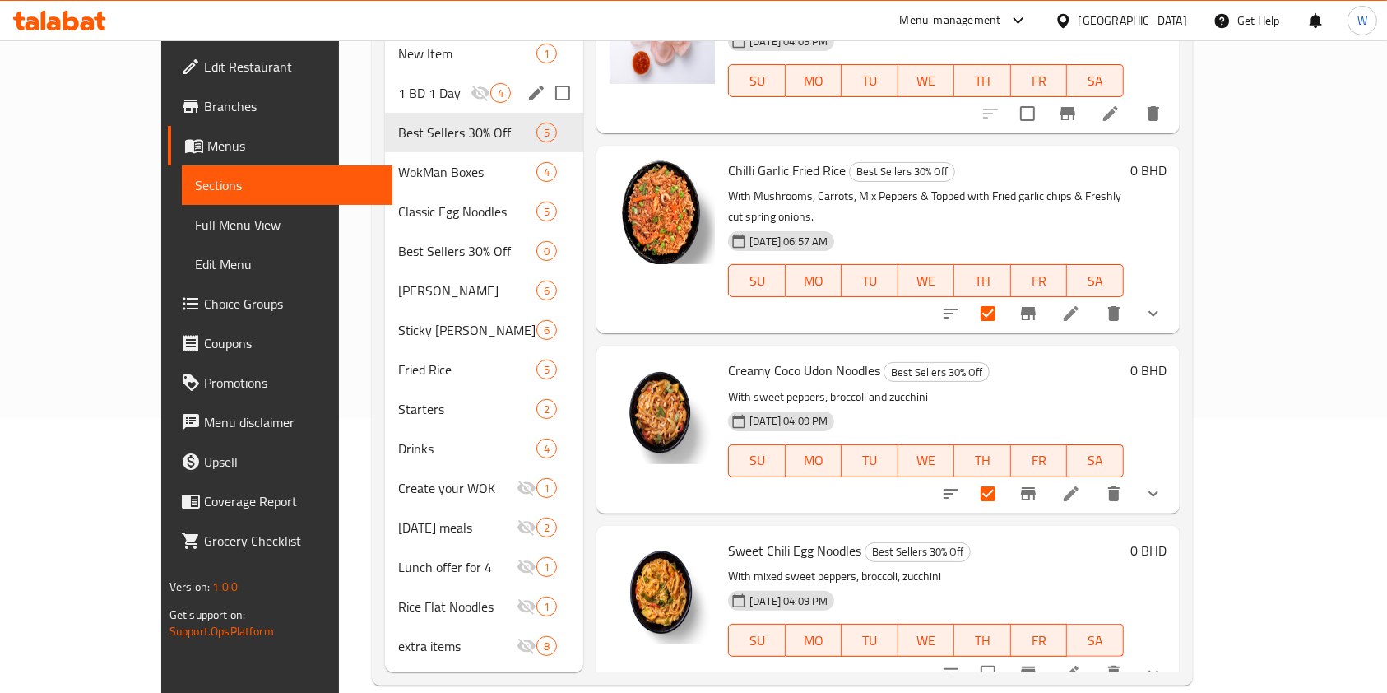
scroll to position [276, 0]
click at [1005, 655] on input "checkbox" at bounding box center [988, 672] width 35 height 35
checkbox input "true"
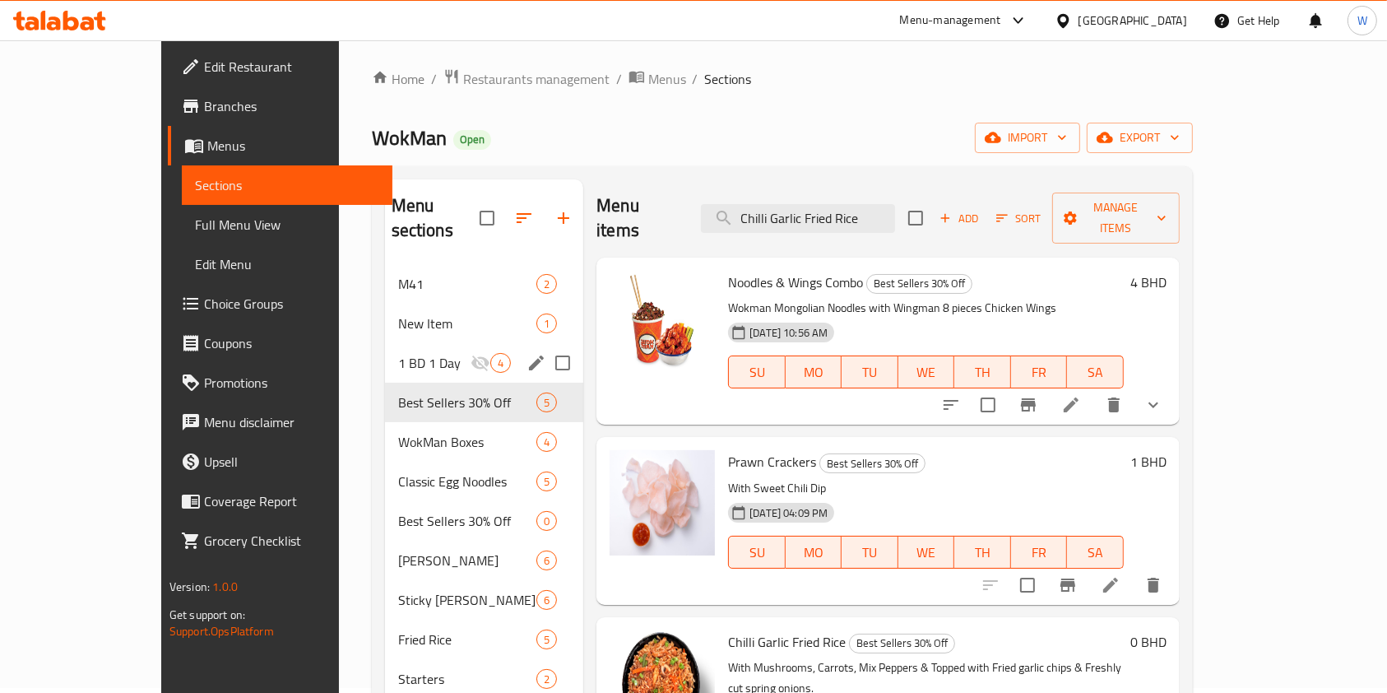
scroll to position [0, 0]
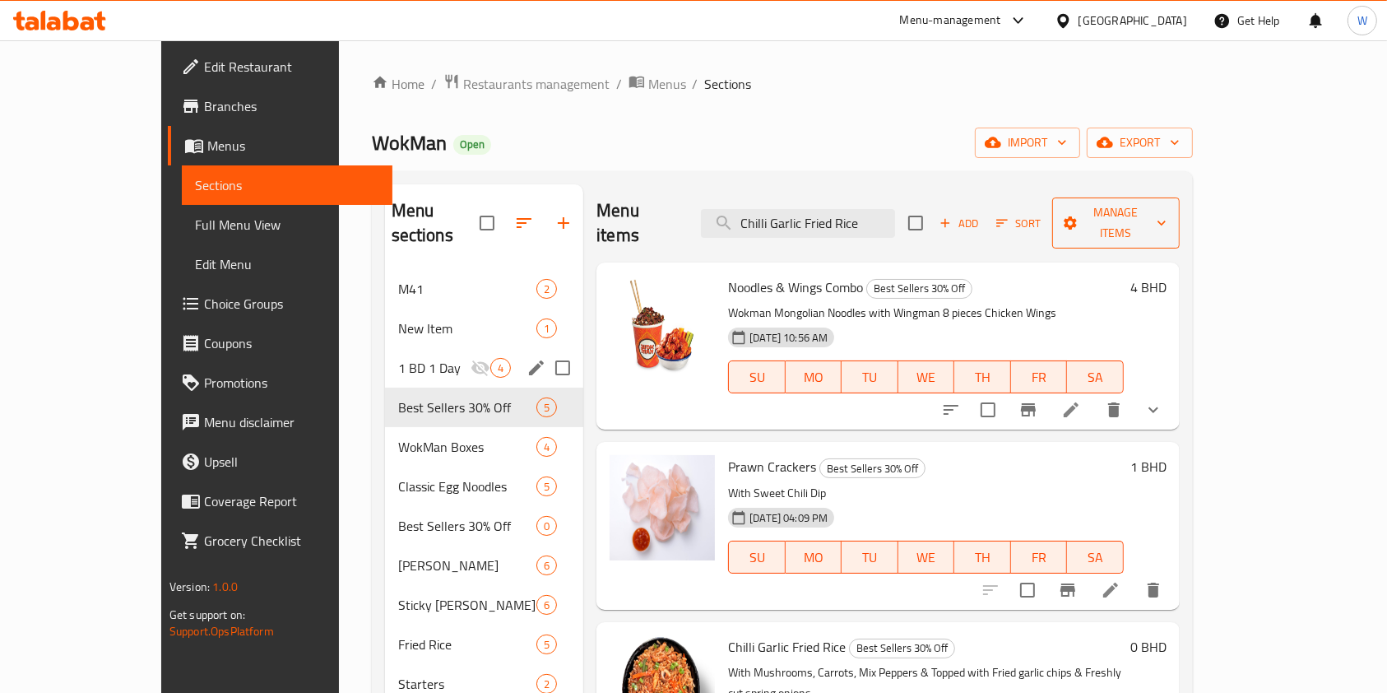
click at [1166, 208] on span "Manage items" at bounding box center [1115, 222] width 101 height 41
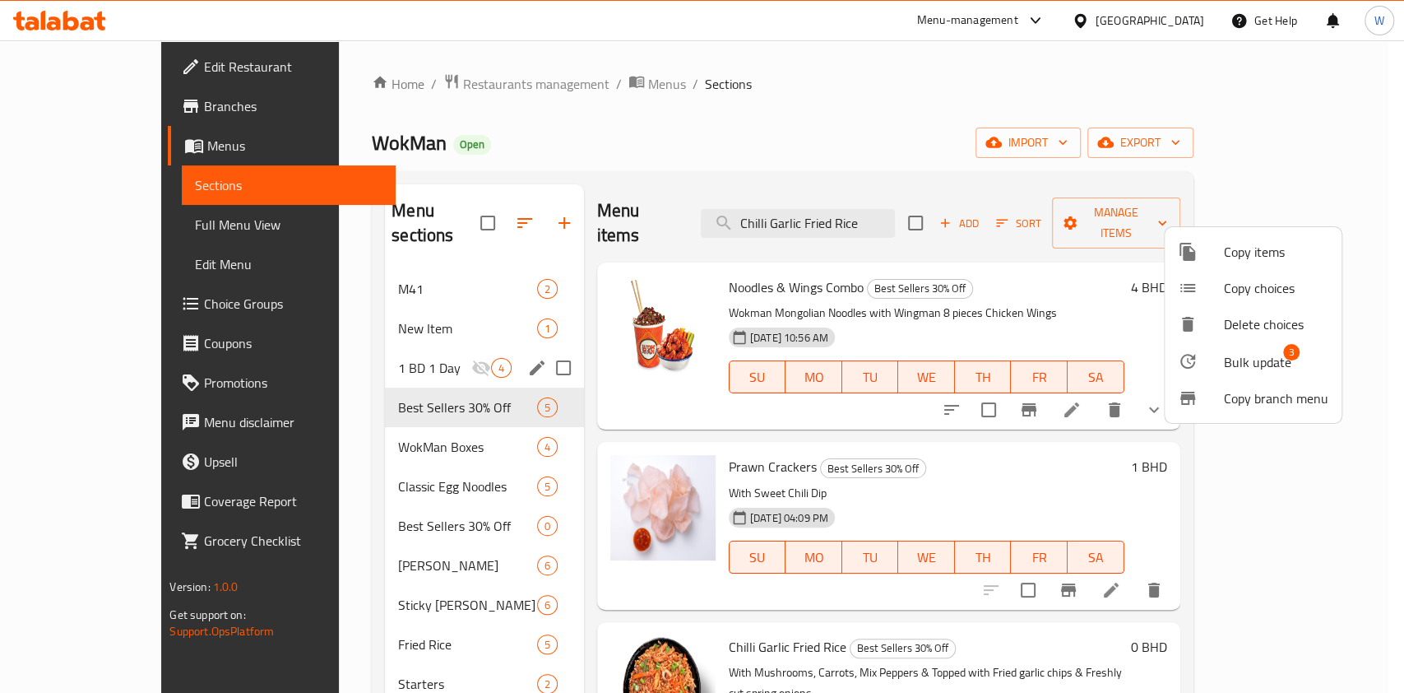
click at [1208, 350] on li "Bulk update 3" at bounding box center [1253, 361] width 177 height 38
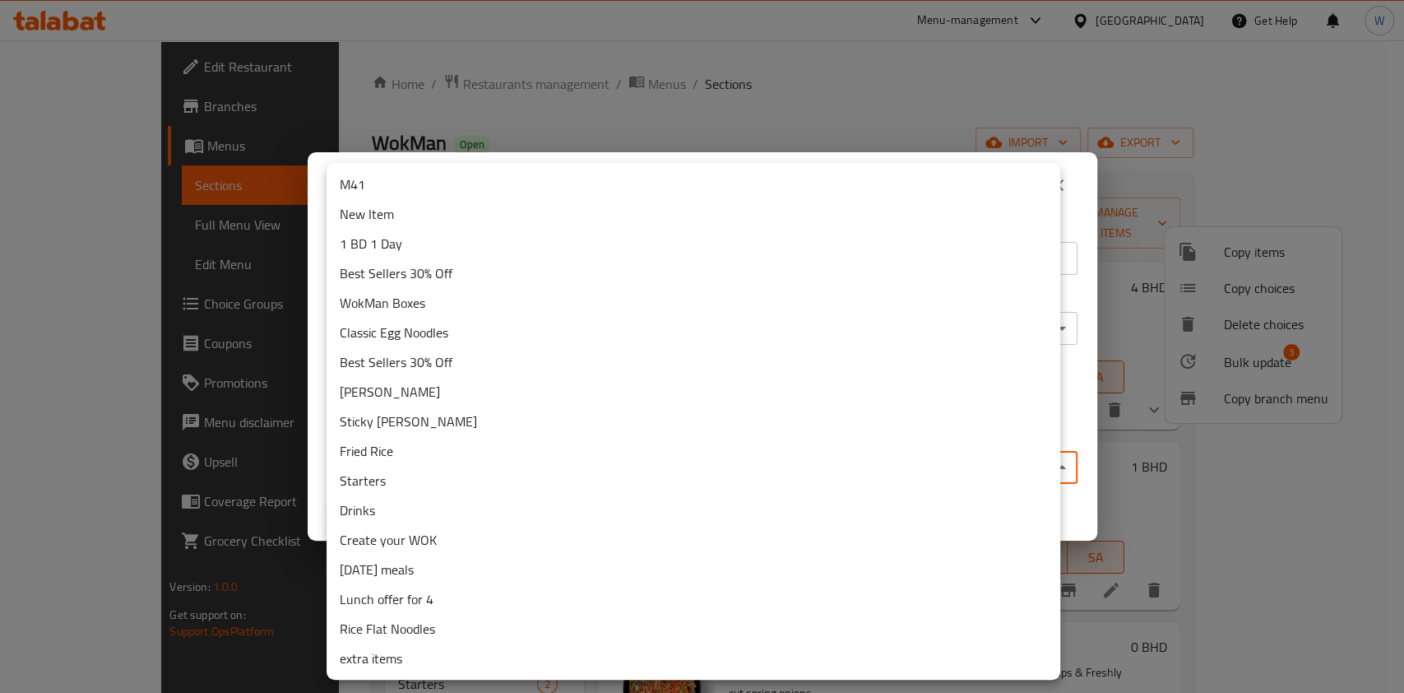
click at [632, 464] on body "​ Menu-management [GEOGRAPHIC_DATA] Get Help W Edit Restaurant Branches Menus S…" at bounding box center [702, 366] width 1404 height 652
click at [1283, 601] on div at bounding box center [702, 346] width 1404 height 693
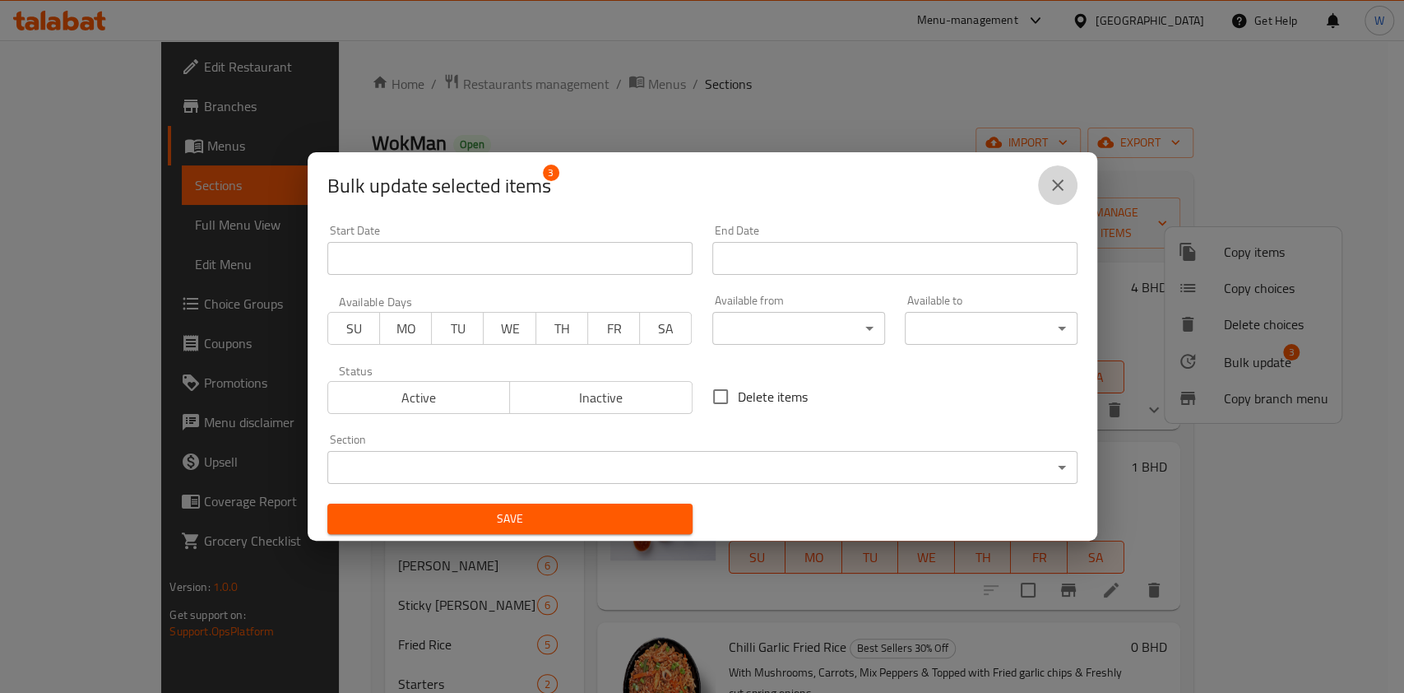
click at [1054, 191] on icon "close" at bounding box center [1058, 185] width 20 height 20
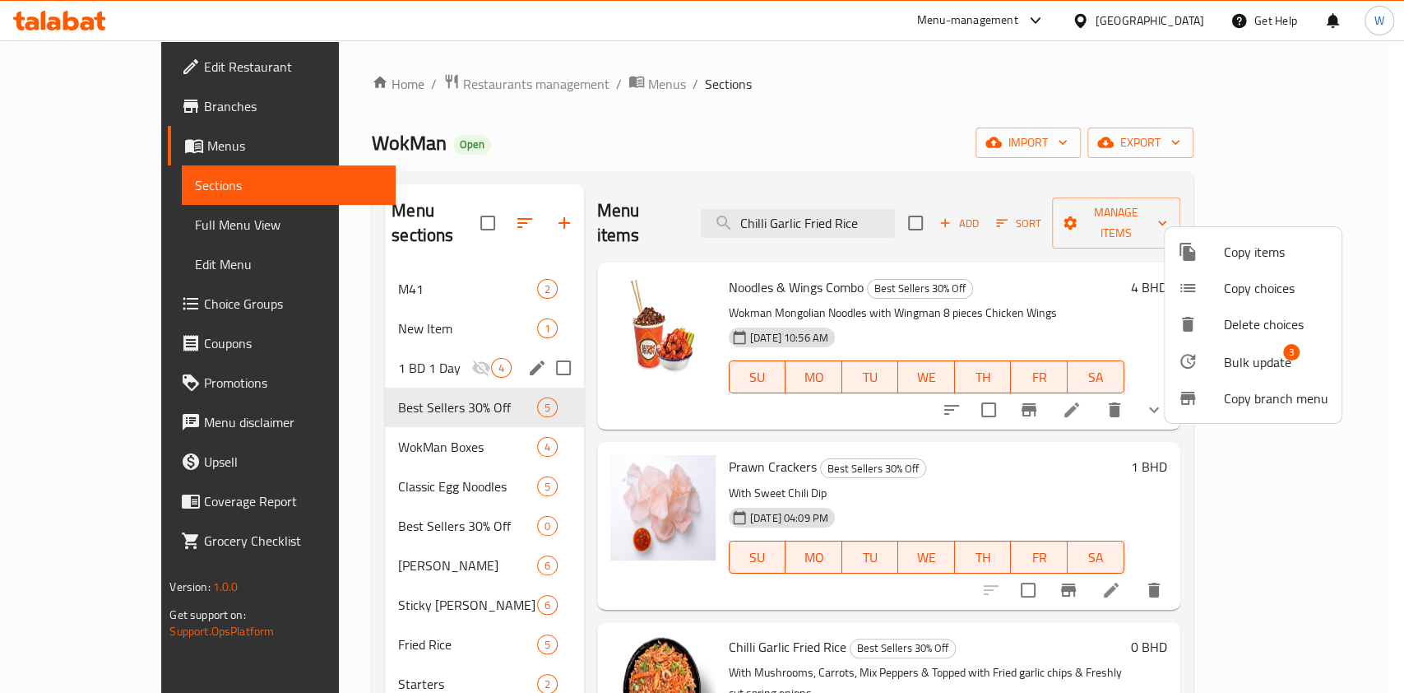
click at [1145, 488] on div at bounding box center [702, 346] width 1404 height 693
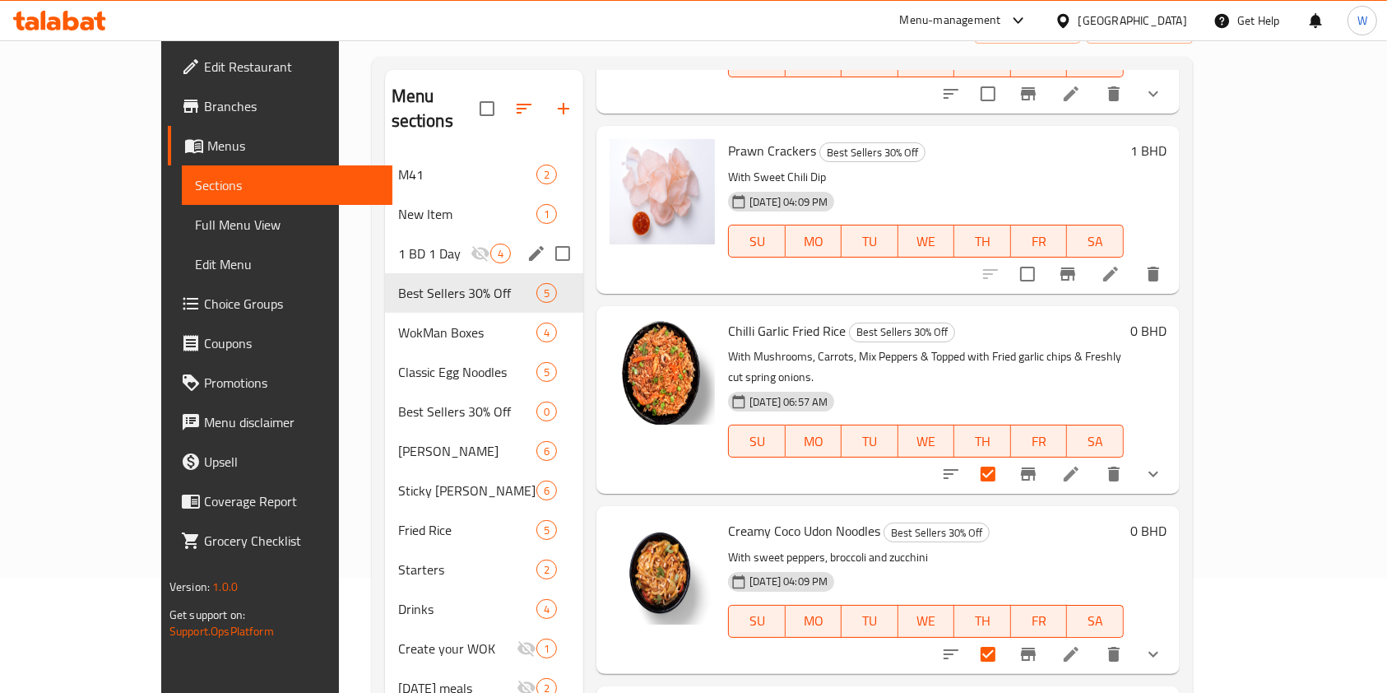
scroll to position [276, 0]
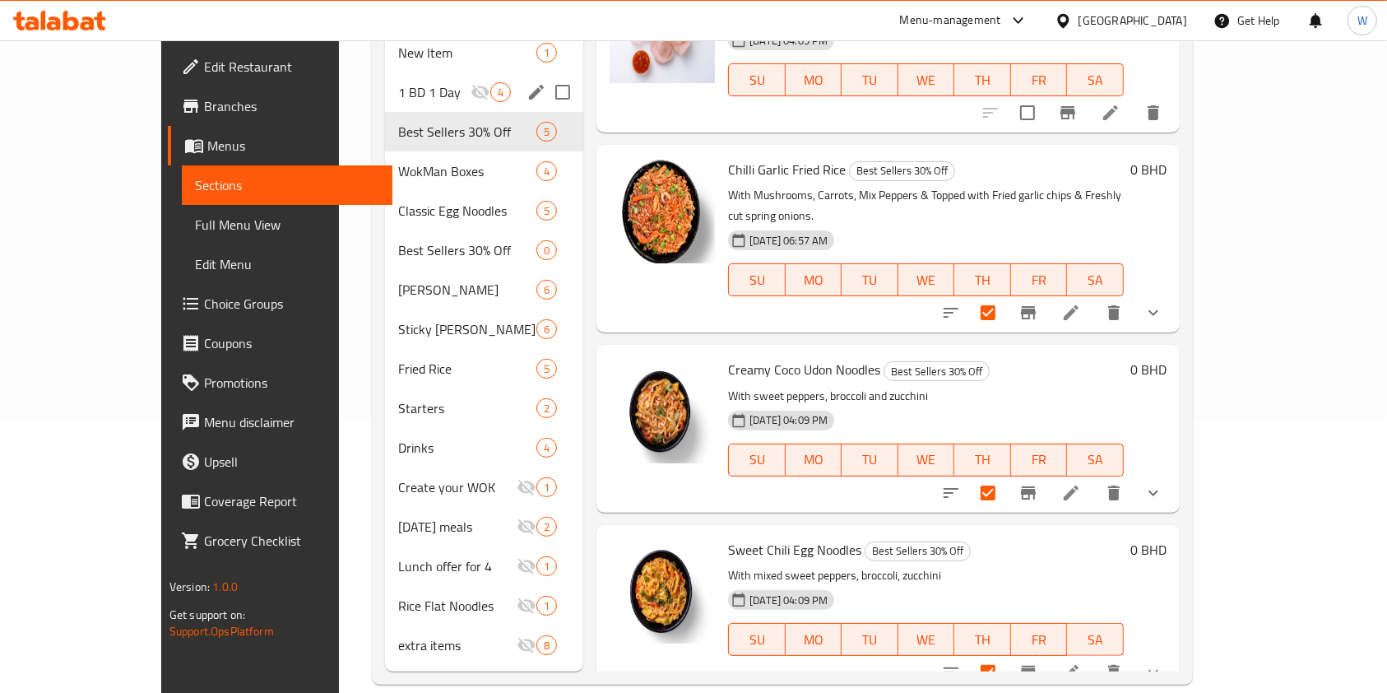
click at [1005, 295] on input "checkbox" at bounding box center [988, 312] width 35 height 35
checkbox input "false"
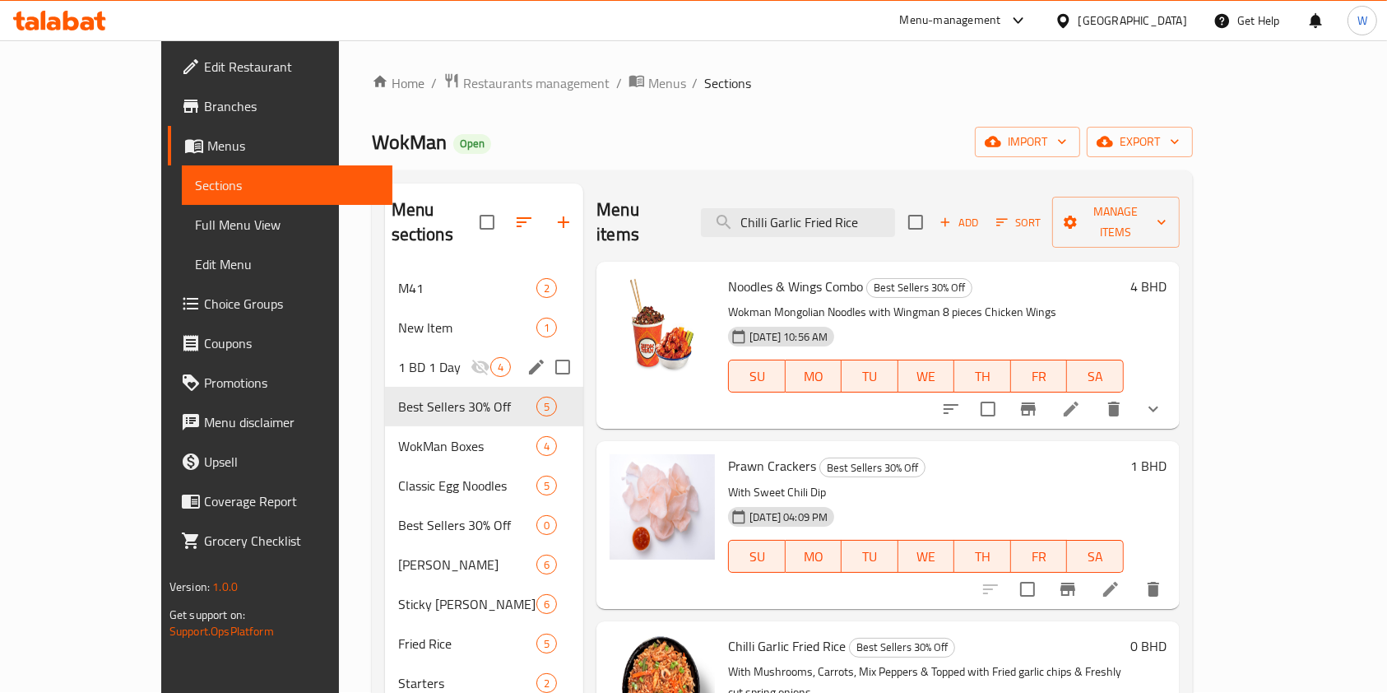
scroll to position [0, 0]
click at [1166, 207] on span "Manage items" at bounding box center [1115, 222] width 101 height 41
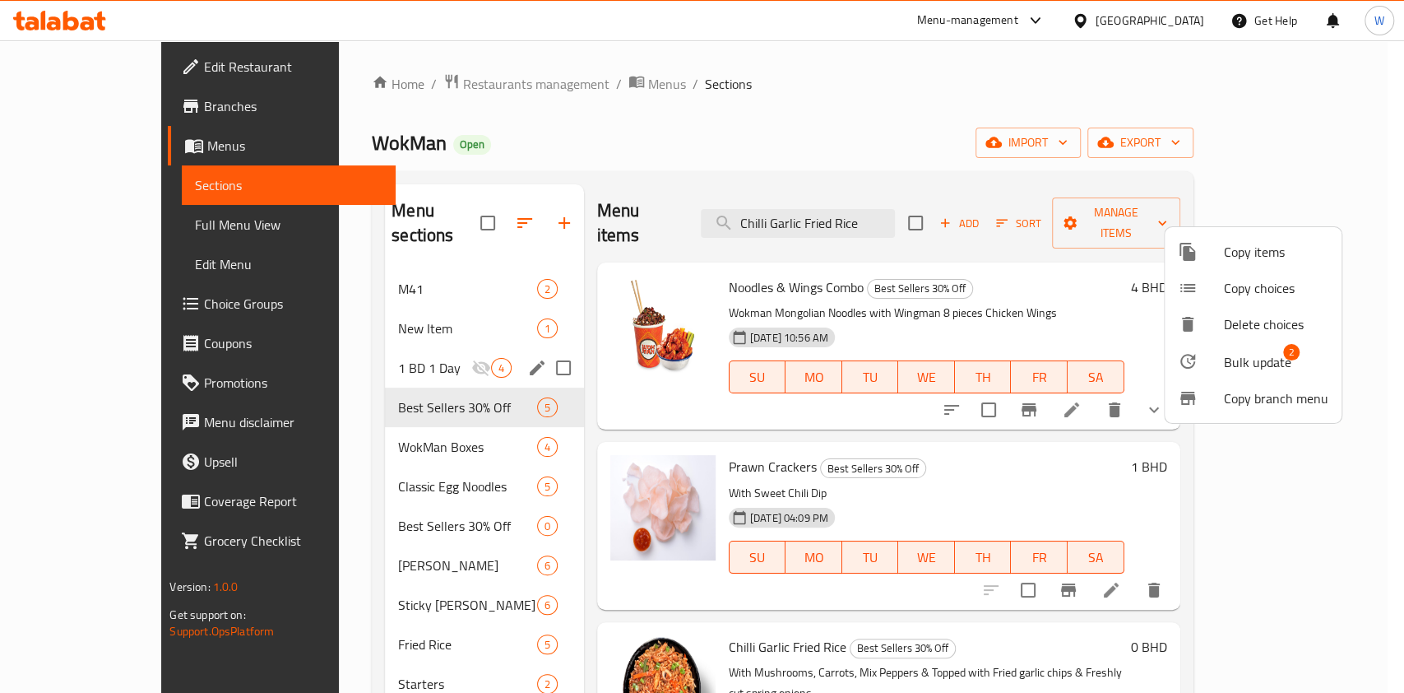
click at [1238, 354] on span "Bulk update" at bounding box center [1257, 362] width 67 height 20
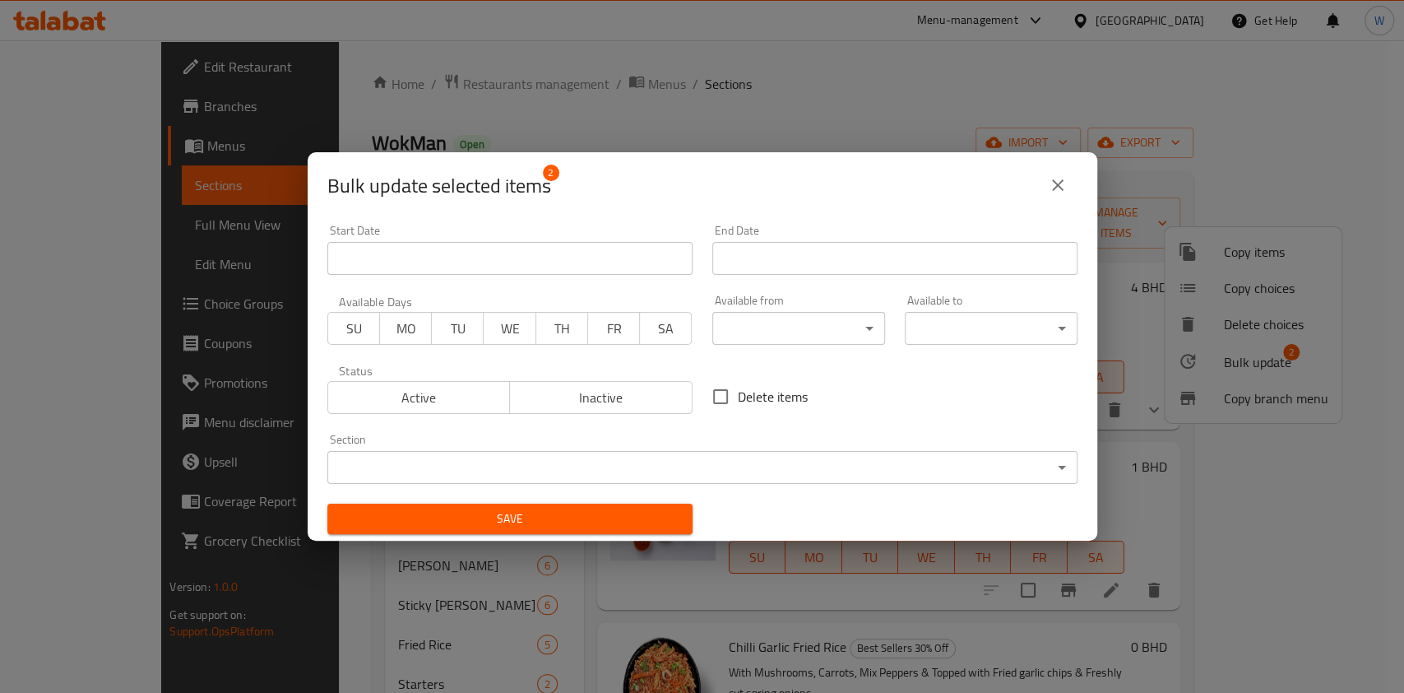
click at [553, 459] on body "​ Menu-management [GEOGRAPHIC_DATA] Get Help W Edit Restaurant Branches Menus S…" at bounding box center [702, 366] width 1404 height 652
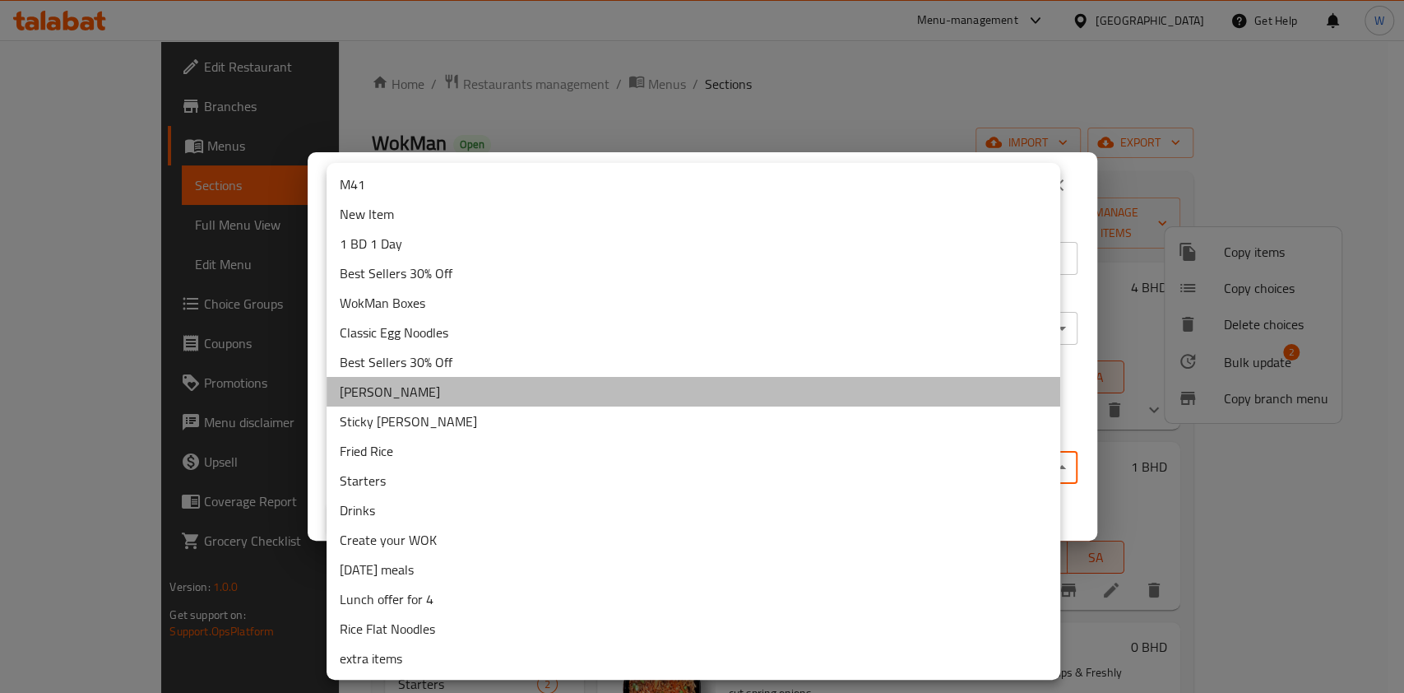
click at [442, 380] on li "[PERSON_NAME]" at bounding box center [694, 392] width 734 height 30
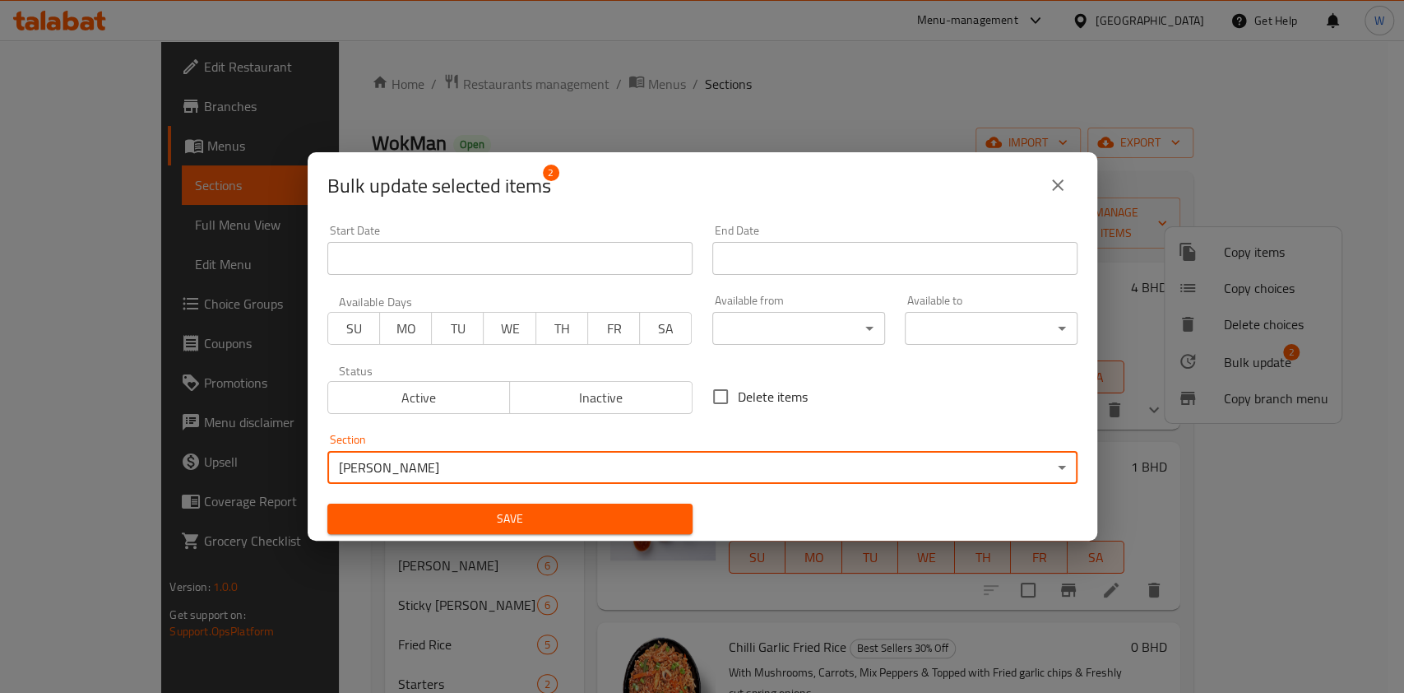
click at [522, 514] on span "Save" at bounding box center [510, 518] width 339 height 21
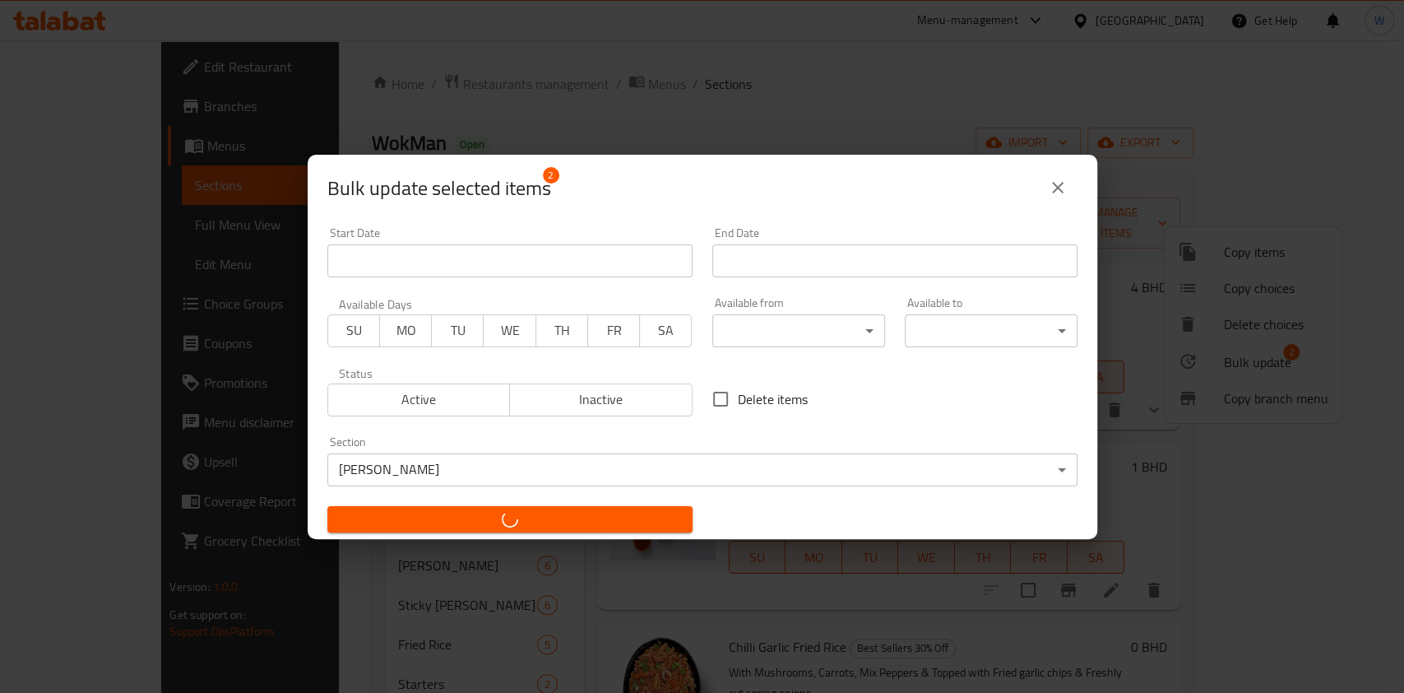
checkbox input "false"
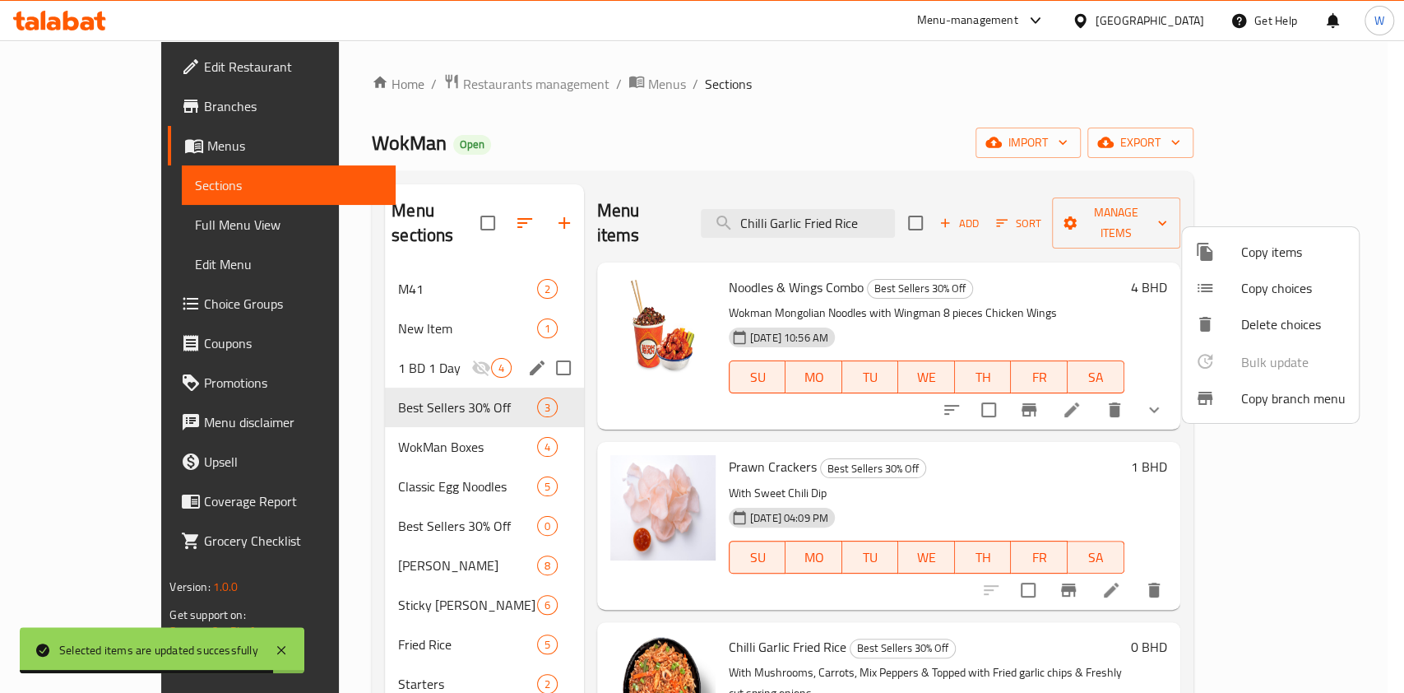
click at [927, 438] on div at bounding box center [702, 346] width 1404 height 693
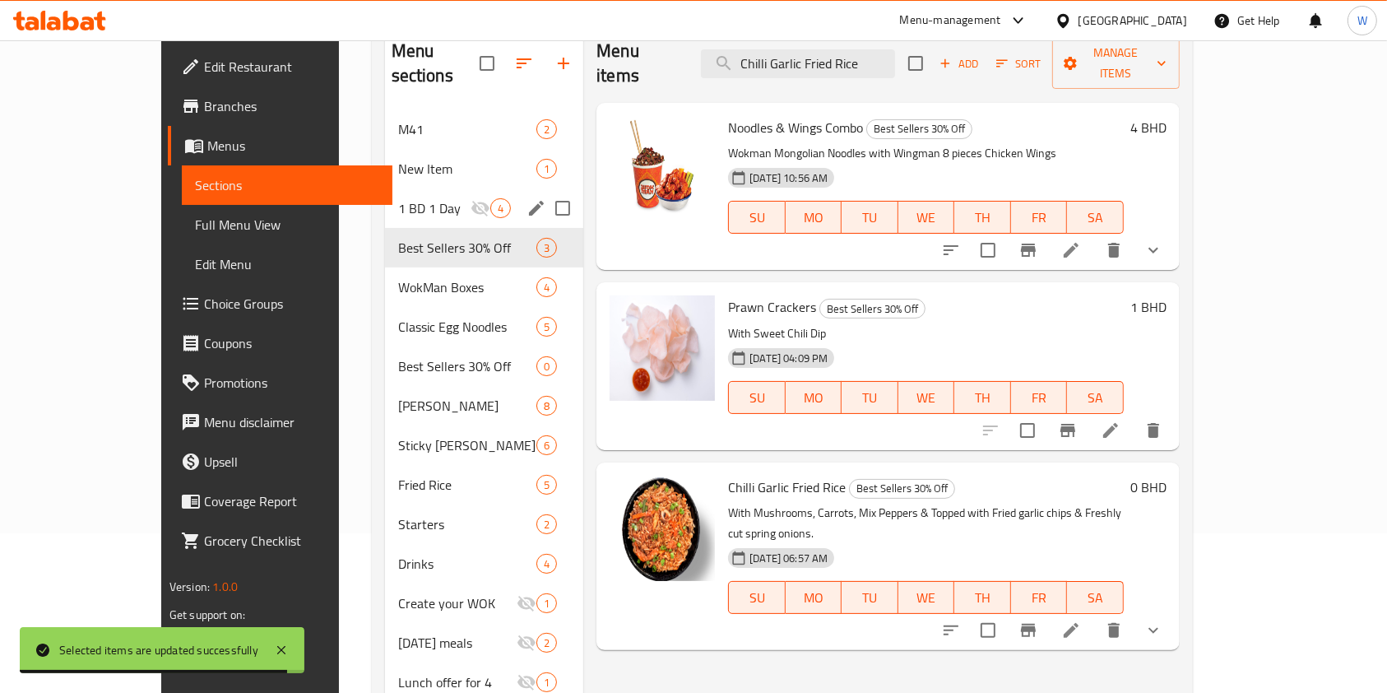
scroll to position [276, 0]
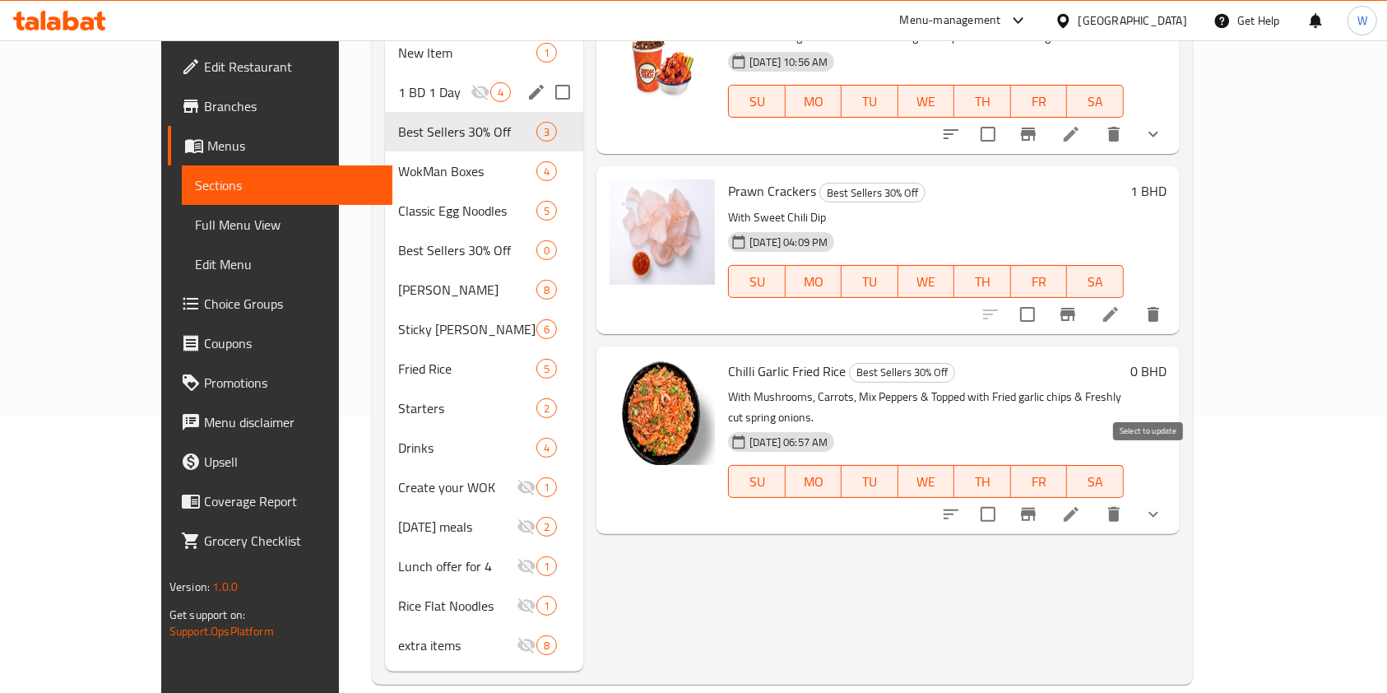
click at [1005, 497] on input "checkbox" at bounding box center [988, 514] width 35 height 35
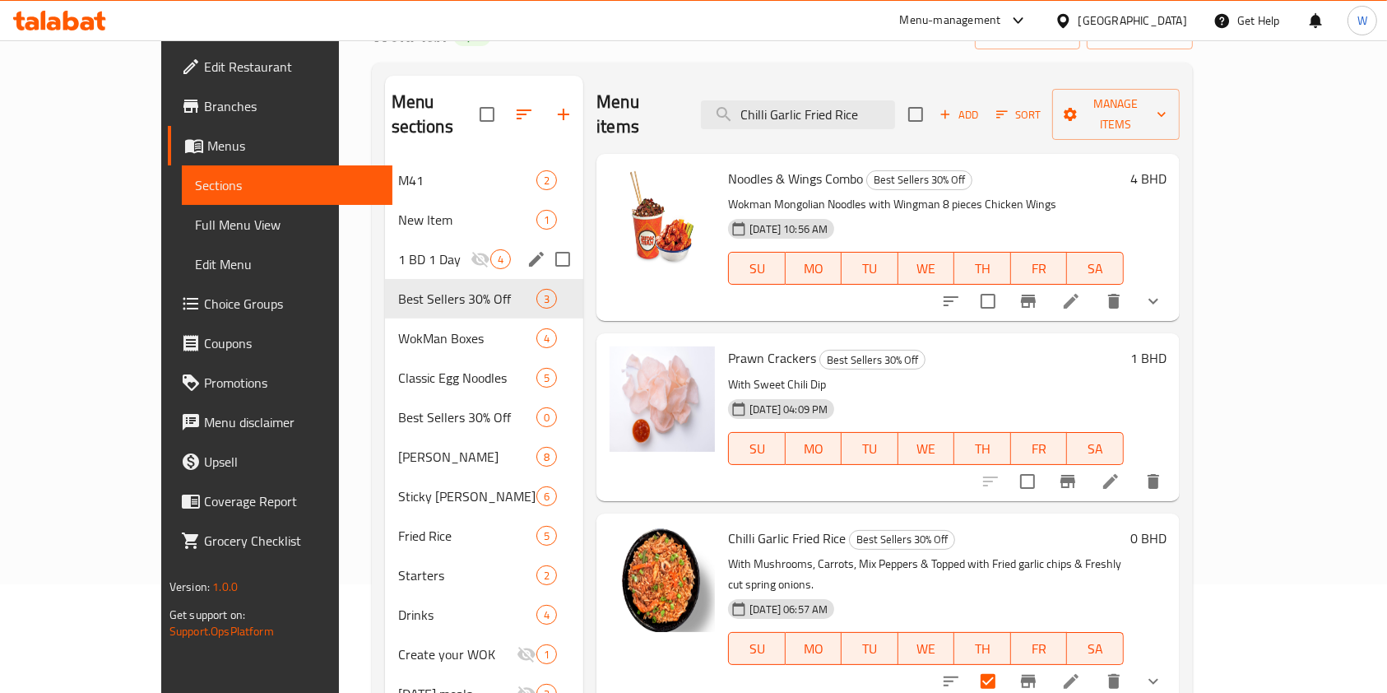
scroll to position [0, 0]
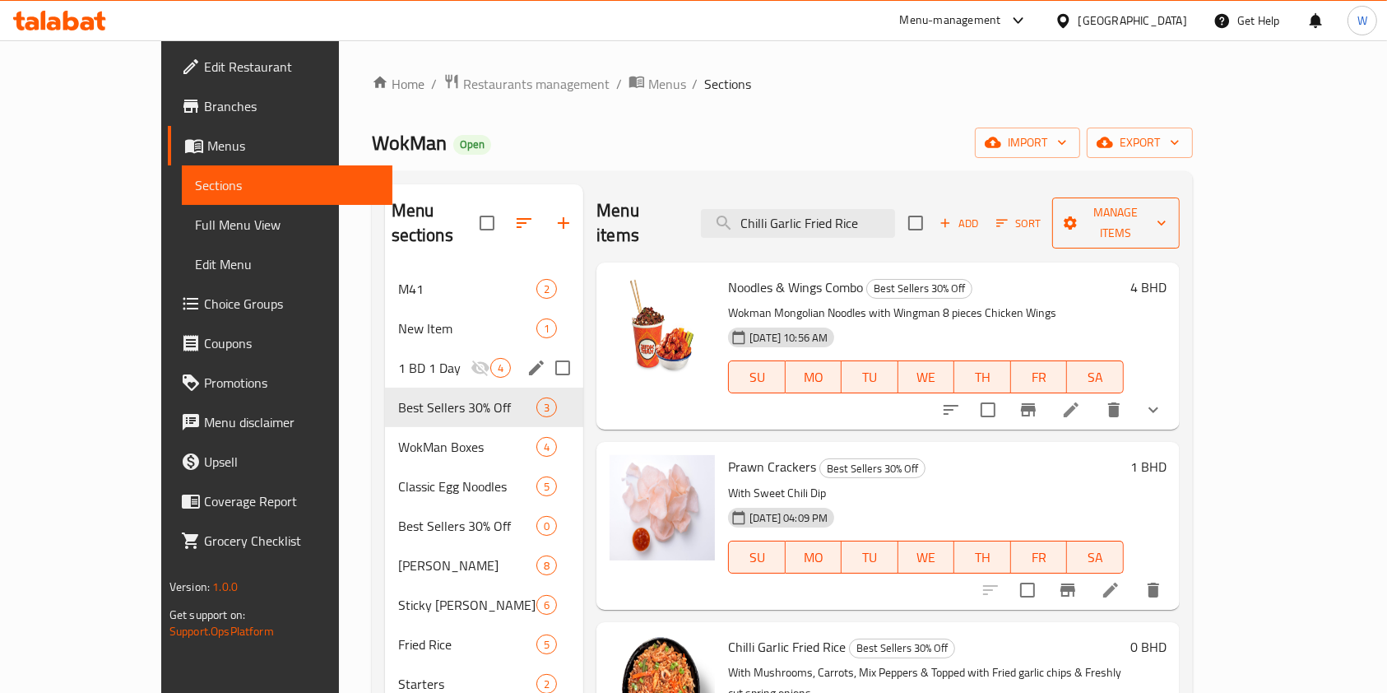
click at [1166, 202] on span "Manage items" at bounding box center [1115, 222] width 101 height 41
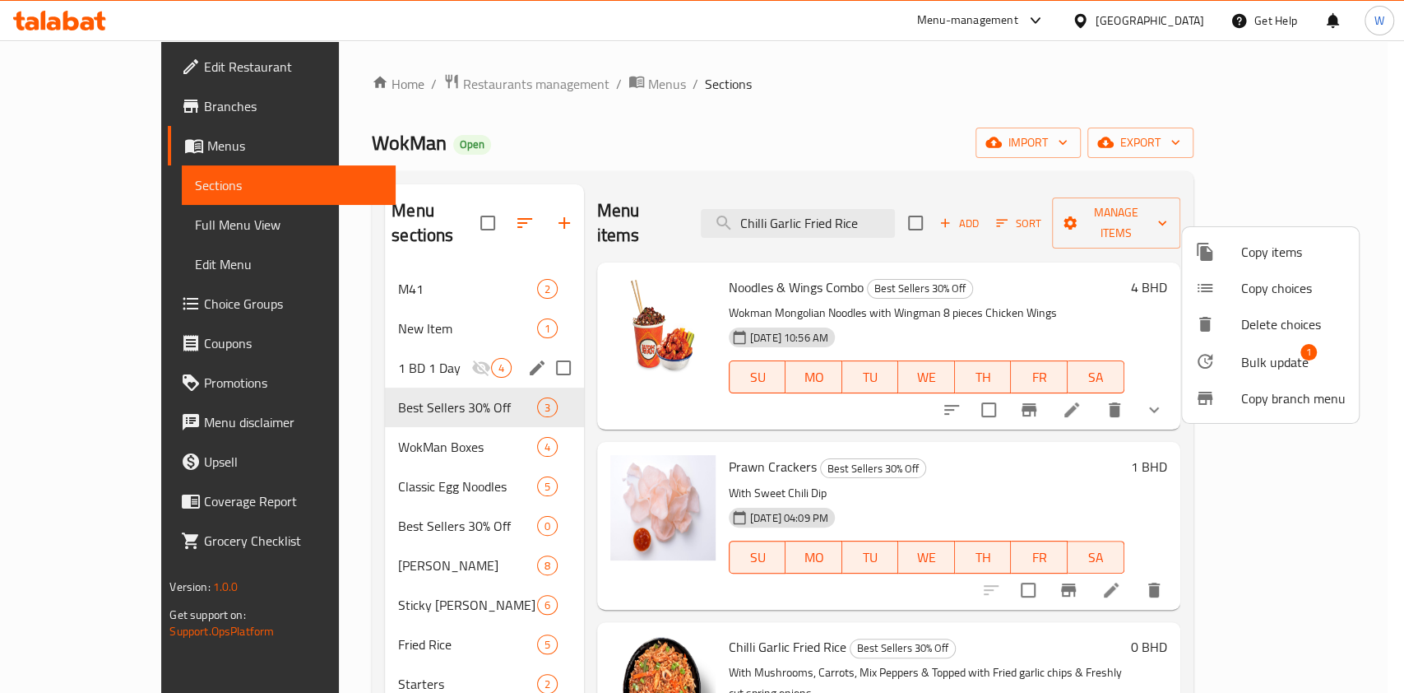
click at [1257, 355] on span "Bulk update" at bounding box center [1274, 362] width 67 height 20
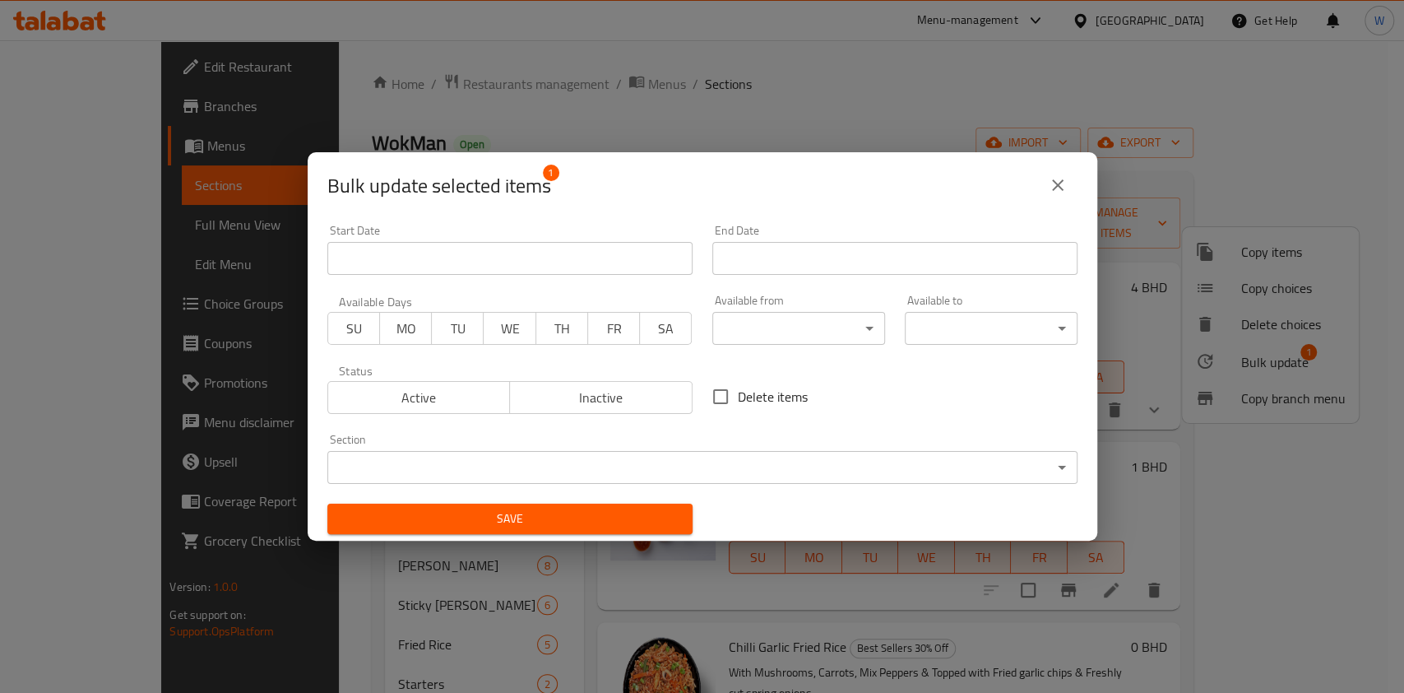
click at [534, 457] on body "​ Menu-management [GEOGRAPHIC_DATA] Get Help W Edit Restaurant Branches Menus S…" at bounding box center [702, 366] width 1404 height 652
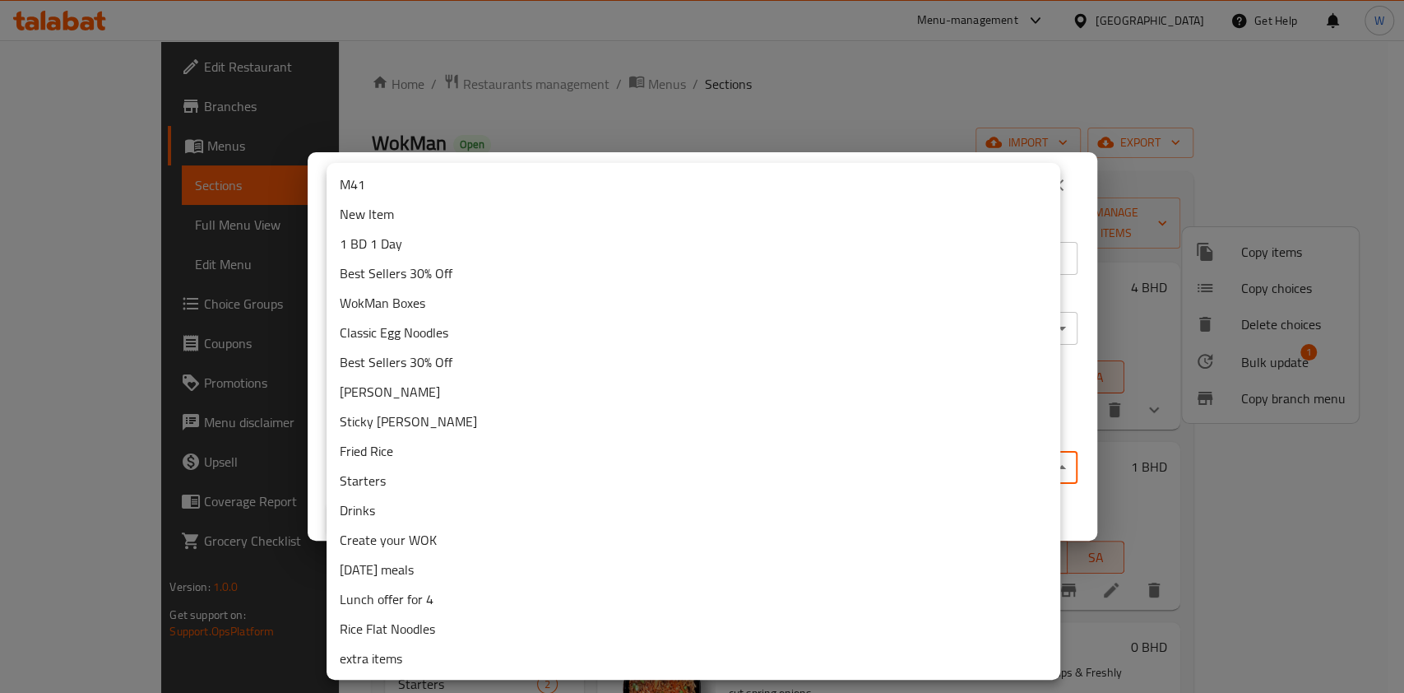
click at [511, 458] on li "Fried Rice" at bounding box center [694, 451] width 734 height 30
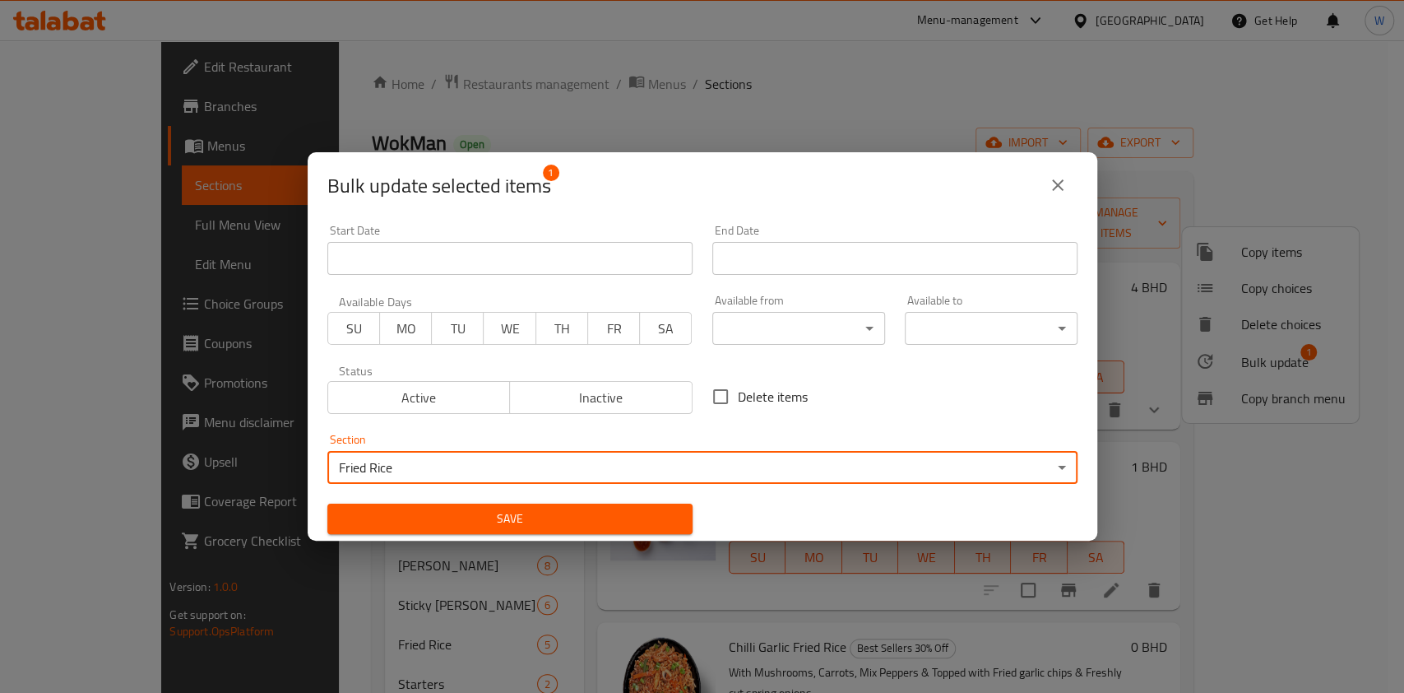
click at [509, 512] on span "Save" at bounding box center [510, 518] width 339 height 21
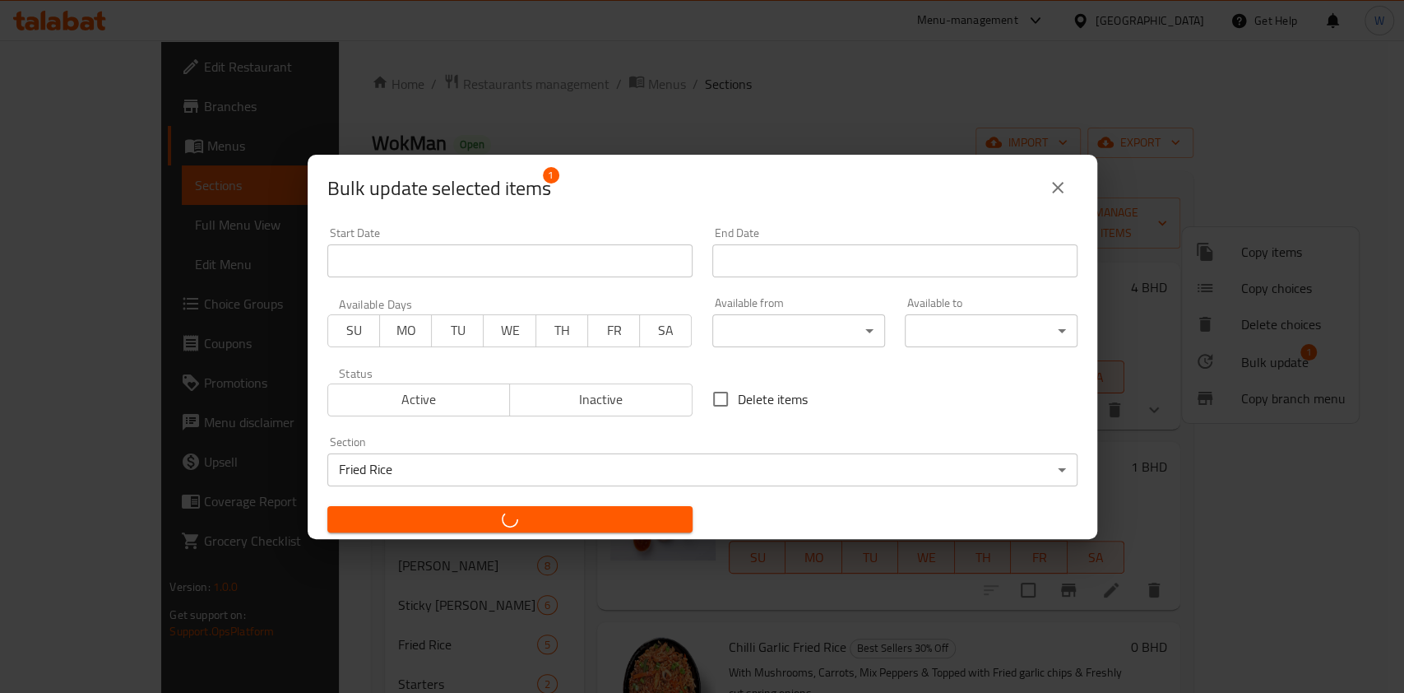
checkbox input "false"
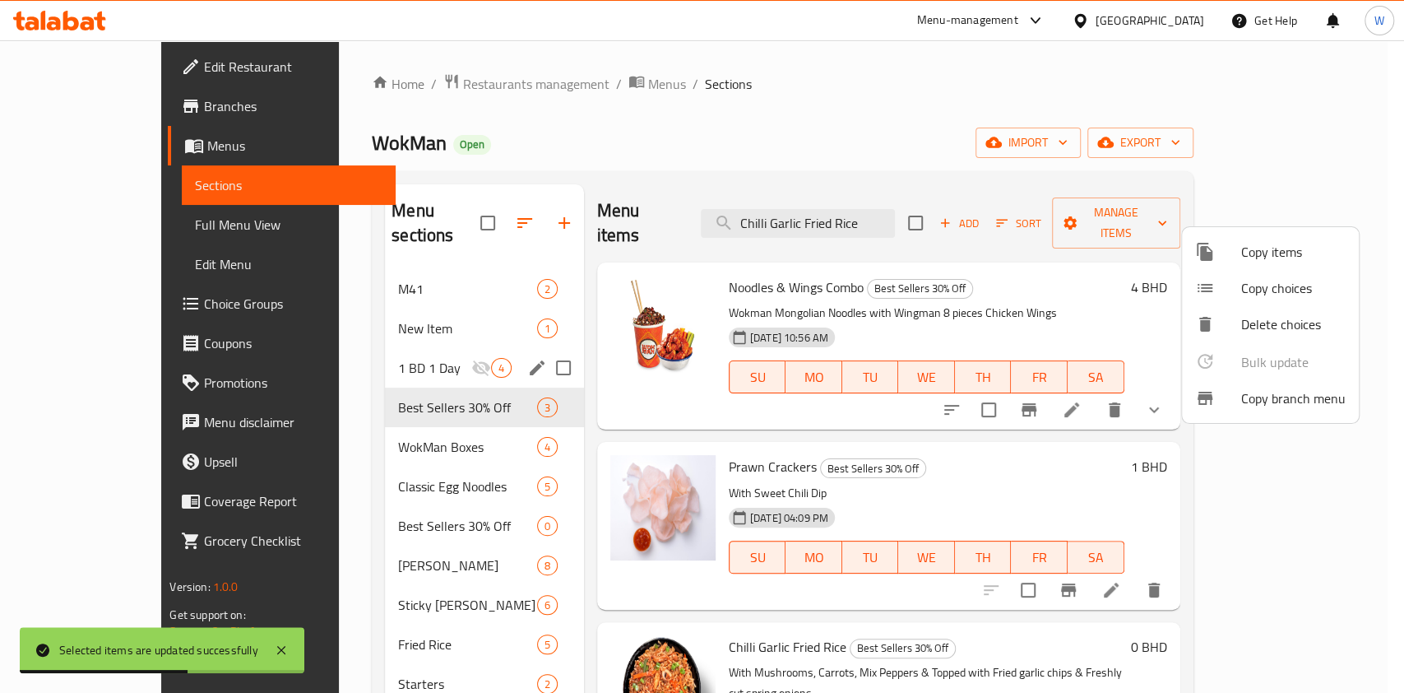
click at [276, 124] on div at bounding box center [702, 346] width 1404 height 693
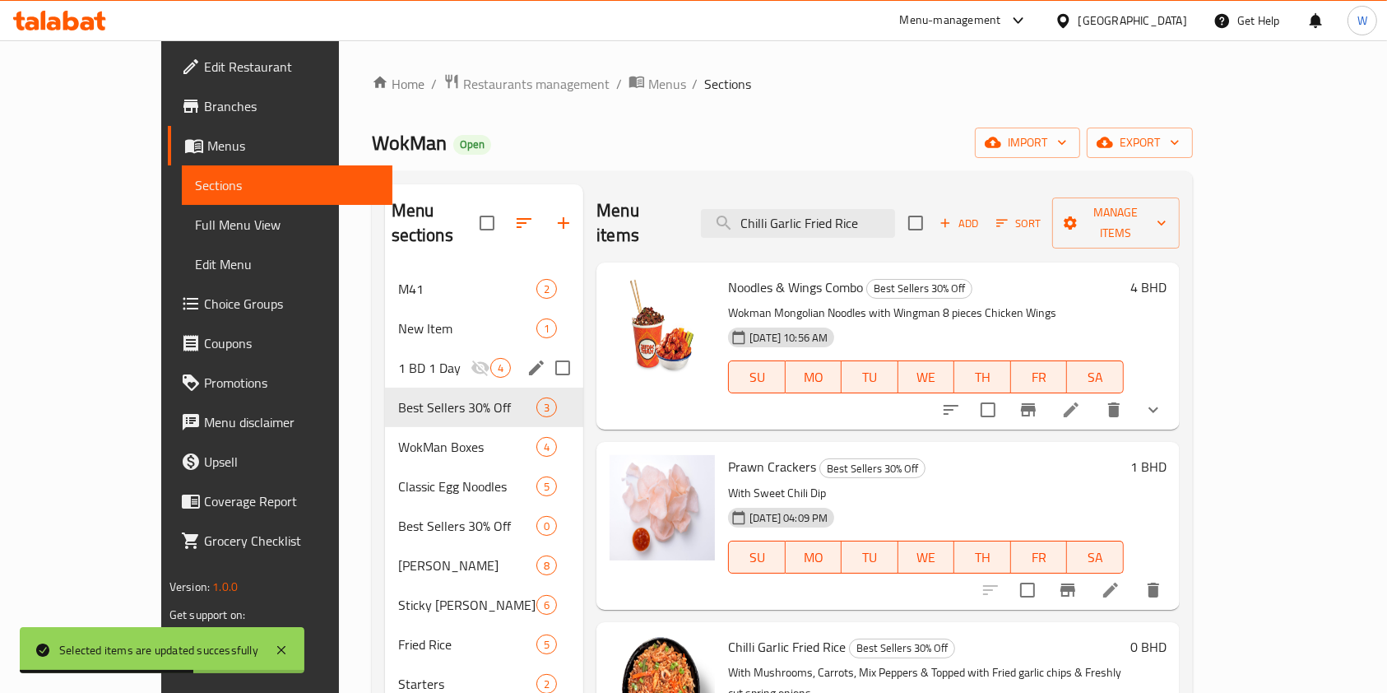
click at [372, 141] on span "WokMan" at bounding box center [409, 142] width 75 height 37
copy span "WokMan"
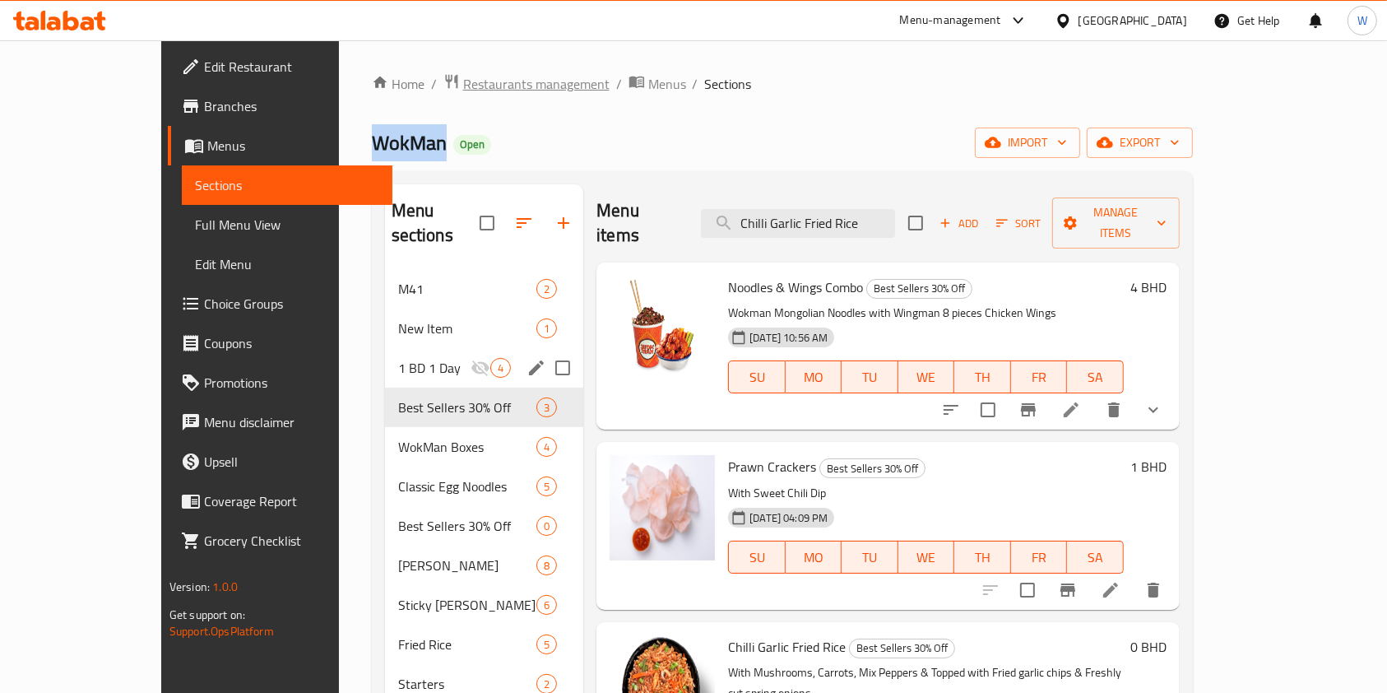
click at [463, 91] on span "Restaurants management" at bounding box center [536, 84] width 146 height 20
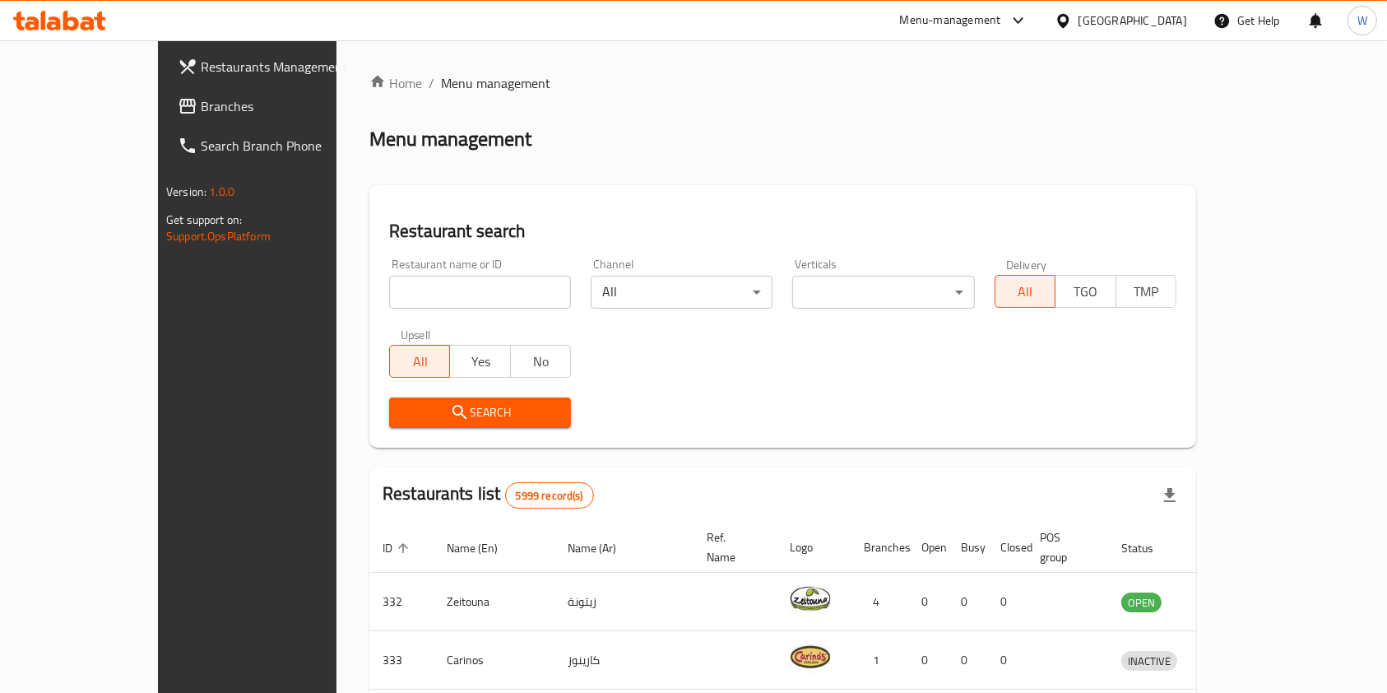
click at [389, 304] on input "search" at bounding box center [480, 292] width 182 height 33
paste input "Wokman Buri"
type input "Wokman"
click button "Search" at bounding box center [480, 412] width 182 height 30
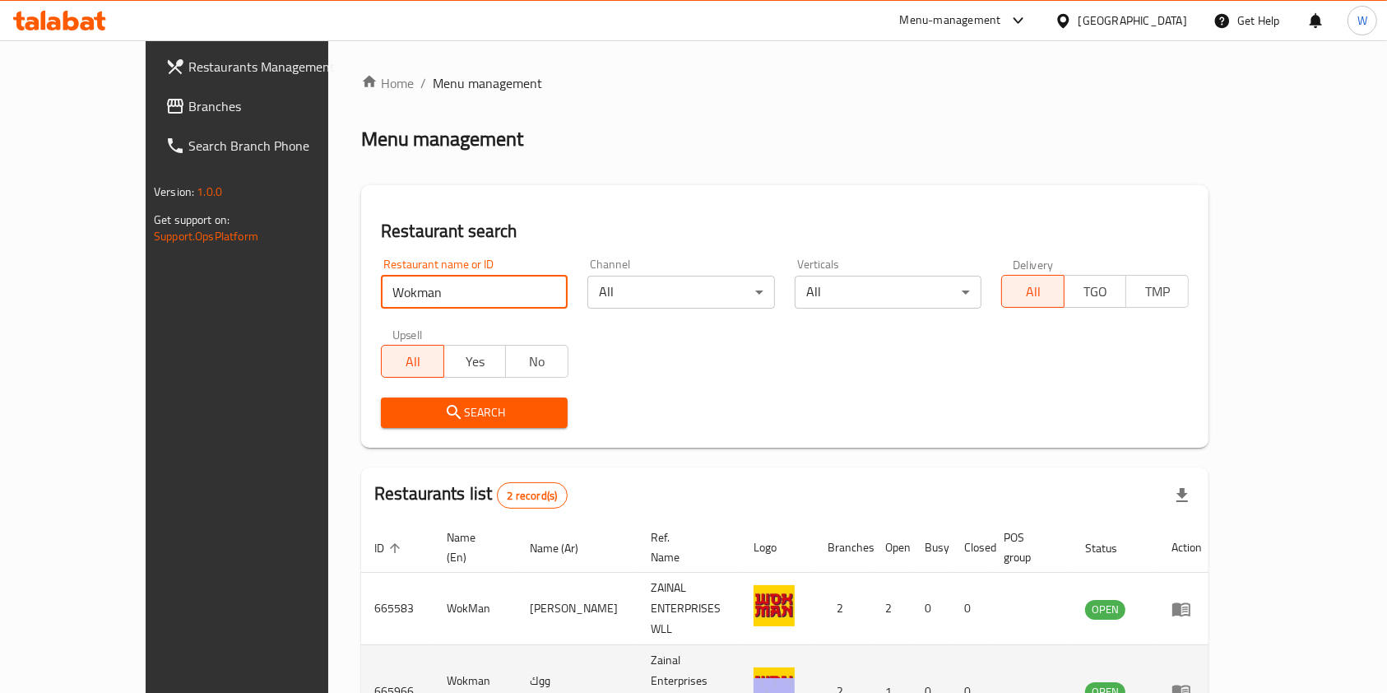
click at [1190, 685] on icon "enhanced table" at bounding box center [1181, 692] width 18 height 14
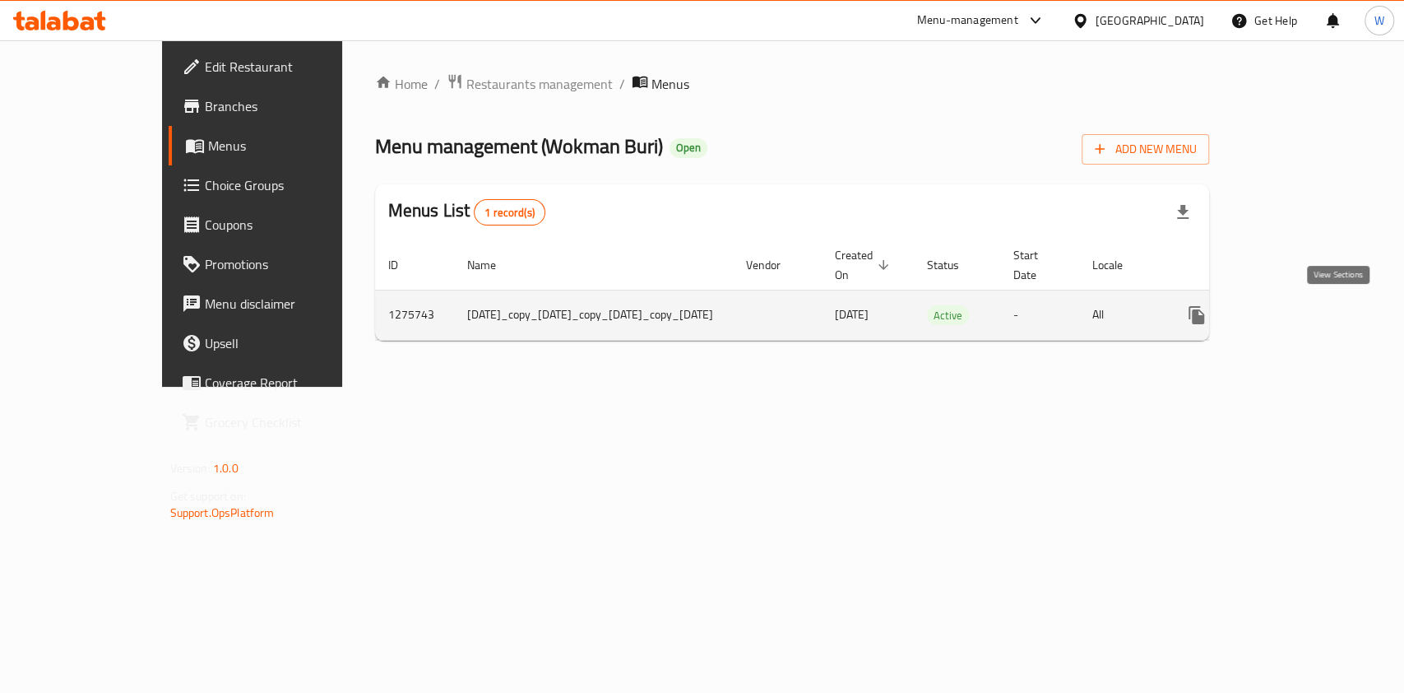
click at [1325, 323] on icon "enhanced table" at bounding box center [1315, 315] width 20 height 20
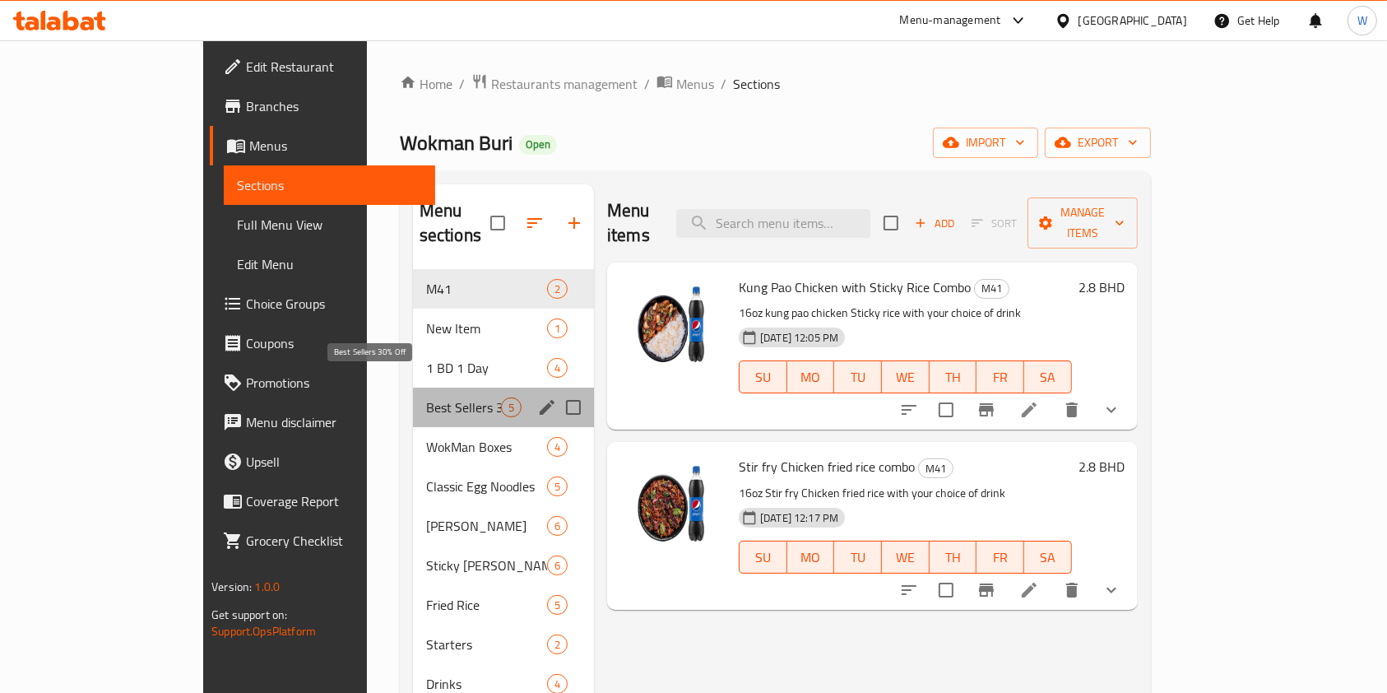
click at [426, 397] on span "Best Sellers 30% Off" at bounding box center [463, 407] width 75 height 20
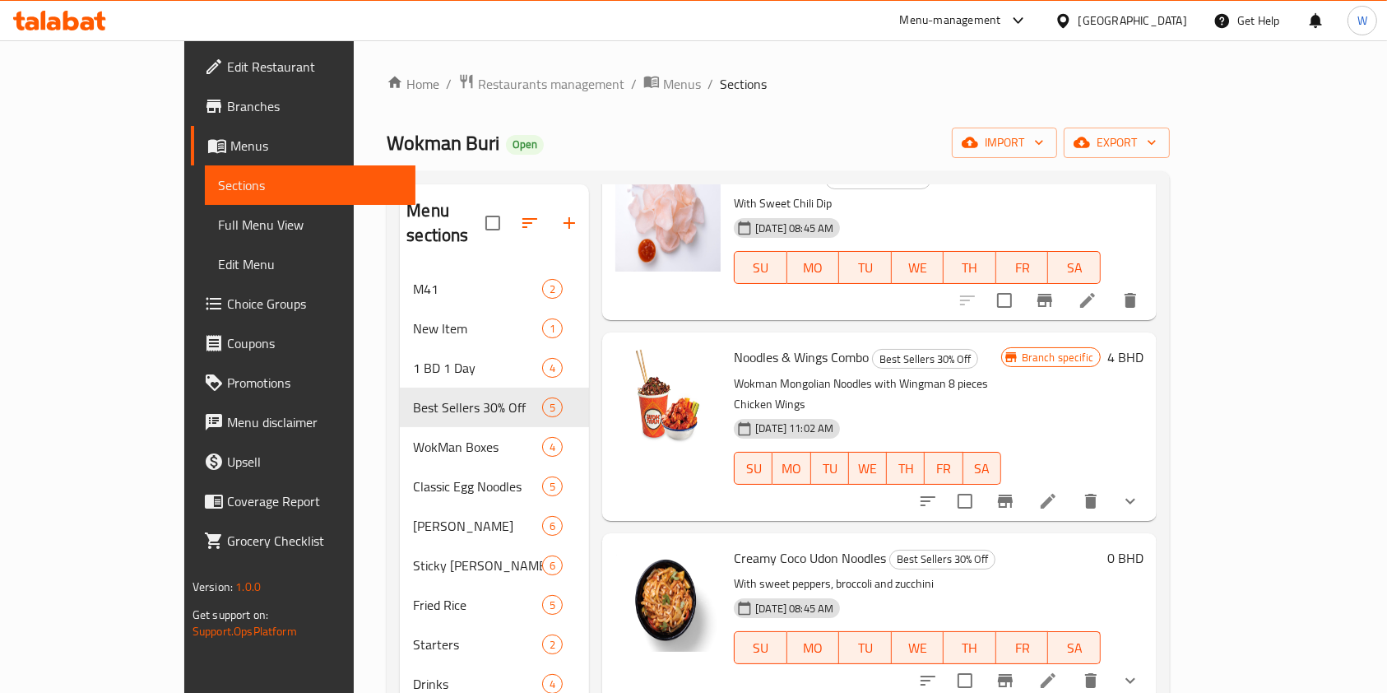
scroll to position [219, 0]
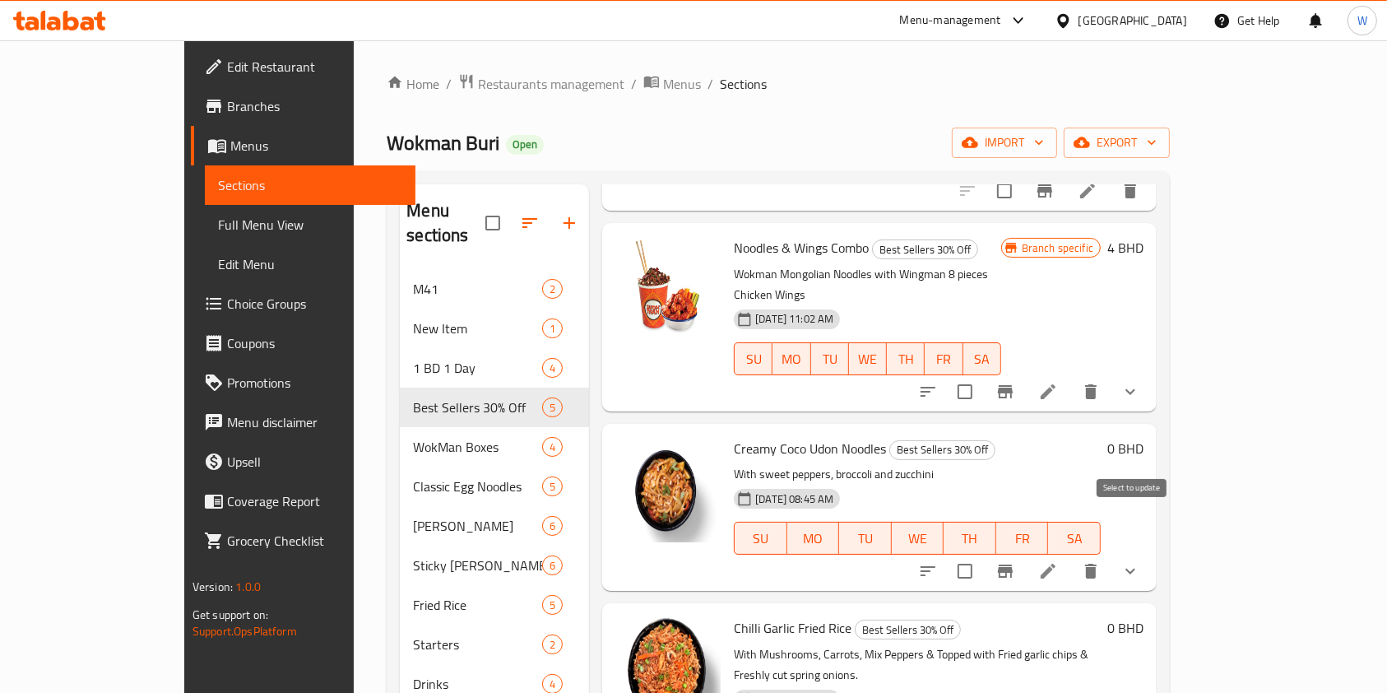
click at [982, 554] on input "checkbox" at bounding box center [965, 571] width 35 height 35
checkbox input "true"
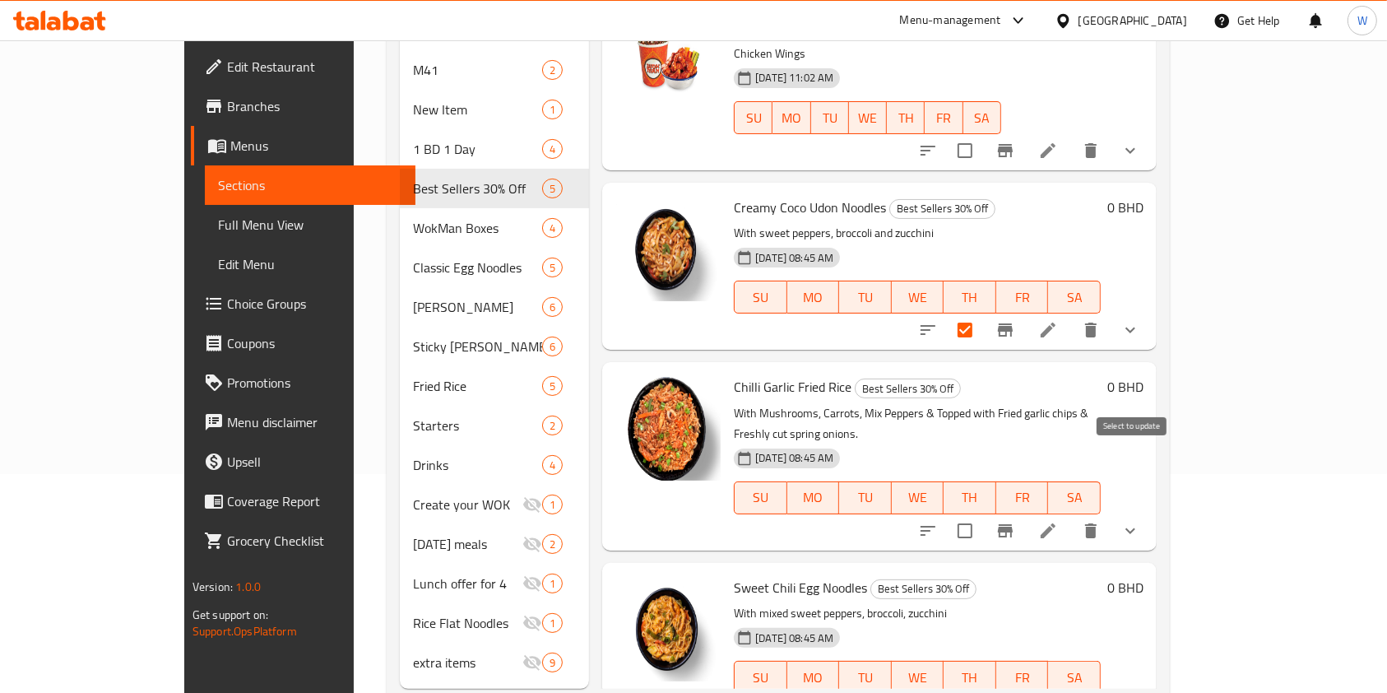
click at [982, 513] on input "checkbox" at bounding box center [965, 530] width 35 height 35
checkbox input "false"
checkbox input "true"
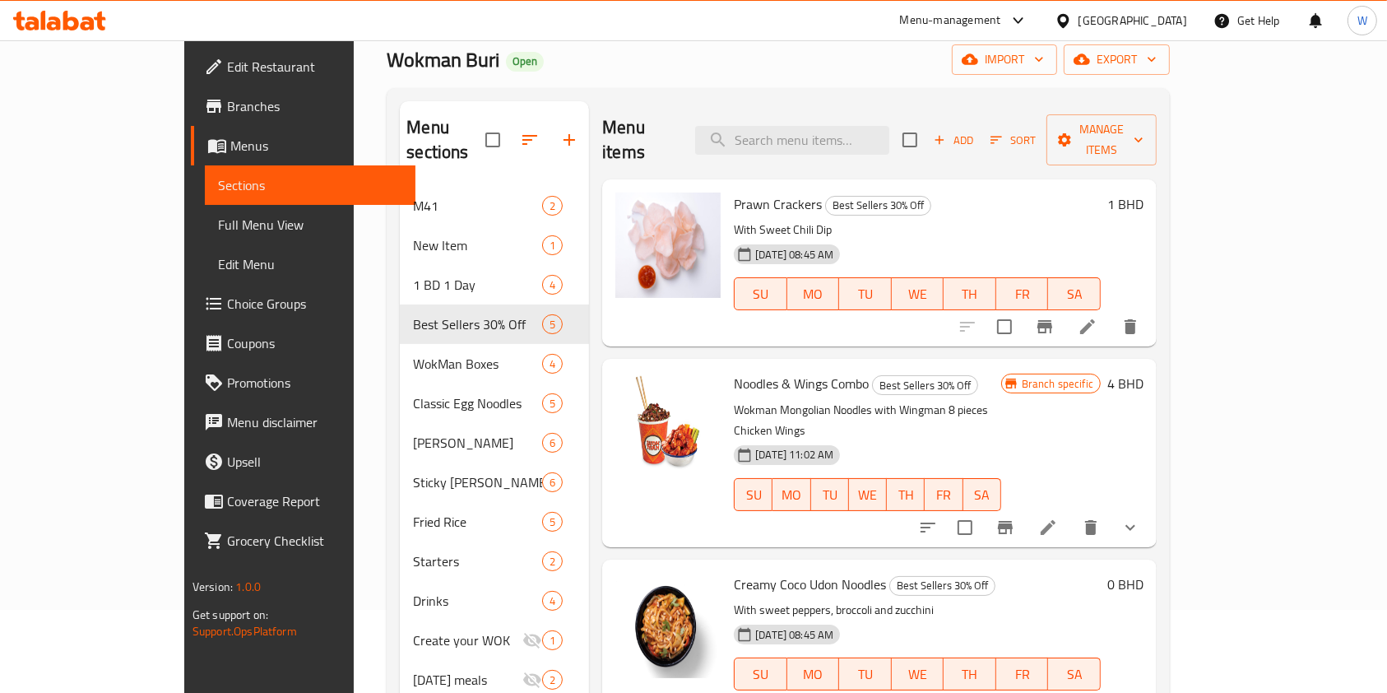
scroll to position [0, 0]
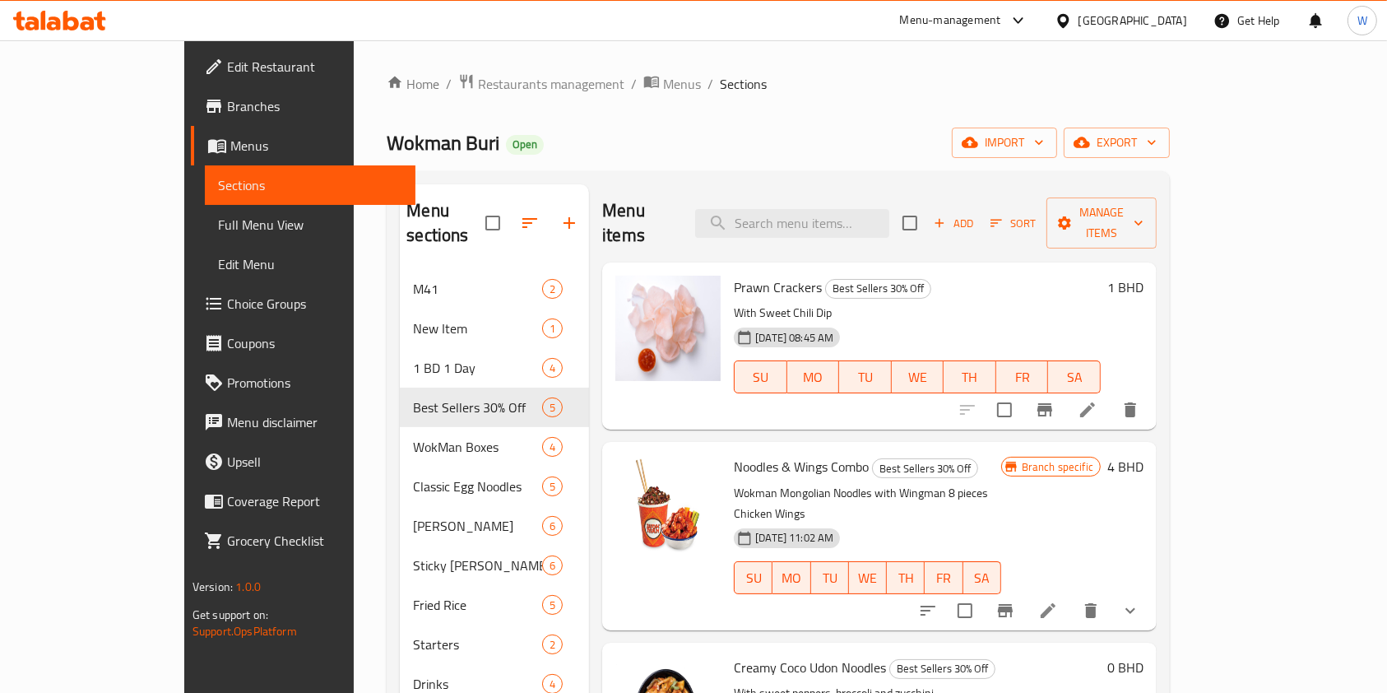
click at [1157, 227] on div "Add Sort Manage items" at bounding box center [1029, 222] width 254 height 51
click at [1143, 210] on span "Manage items" at bounding box center [1102, 222] width 84 height 41
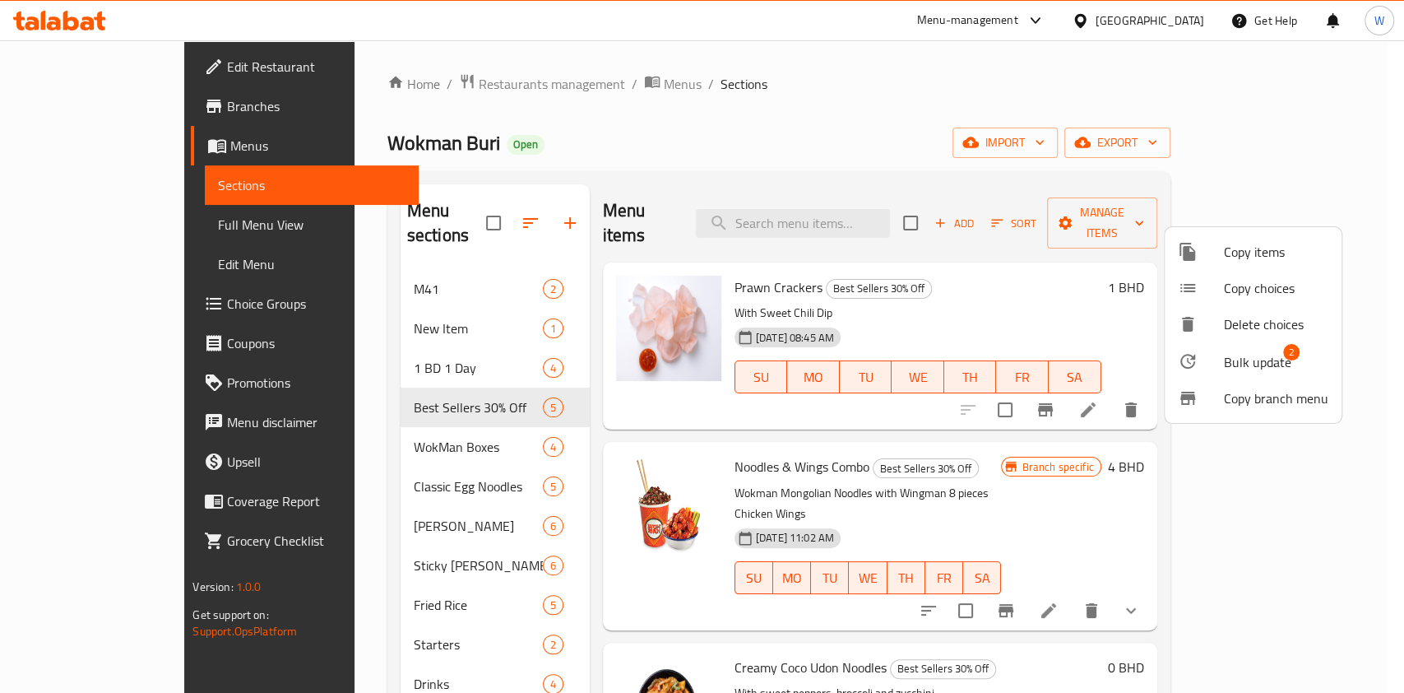
click at [1232, 365] on span "Bulk update" at bounding box center [1257, 362] width 67 height 20
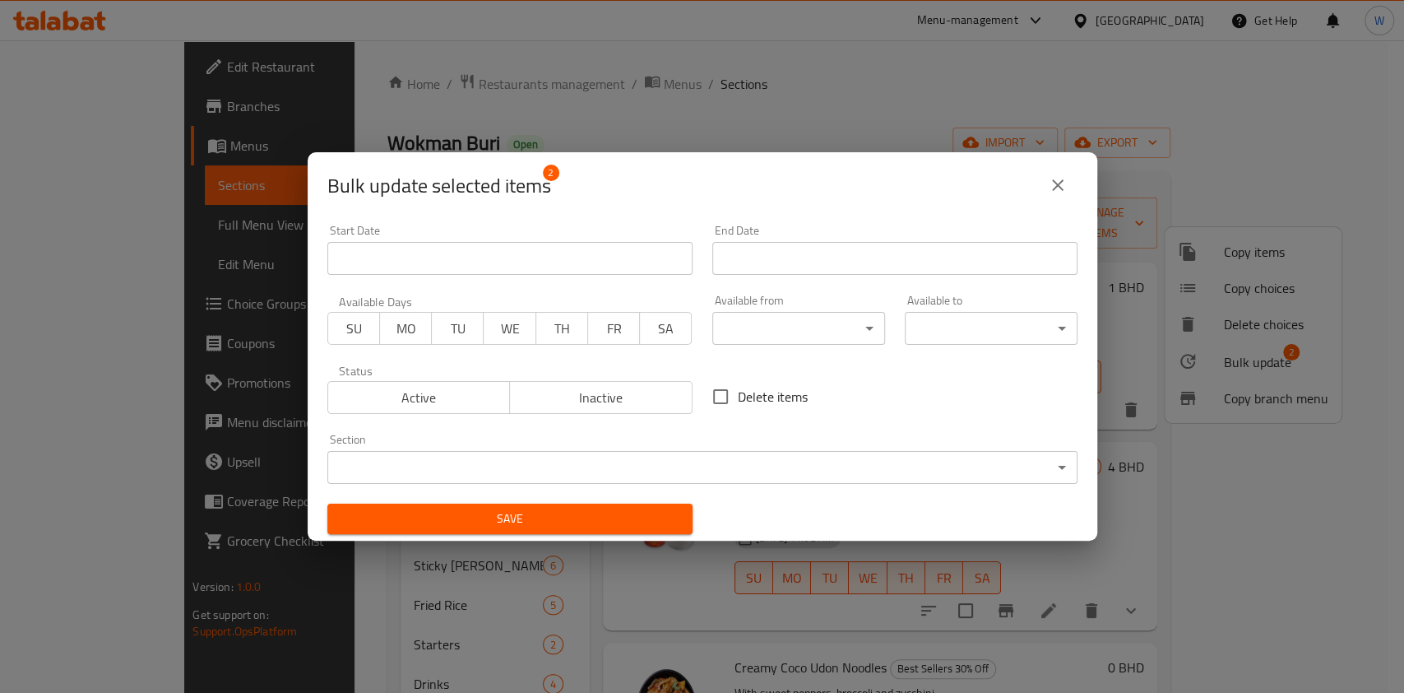
click at [686, 461] on body "​ Menu-management [GEOGRAPHIC_DATA] Get Help W Edit Restaurant Branches Menus S…" at bounding box center [702, 366] width 1404 height 652
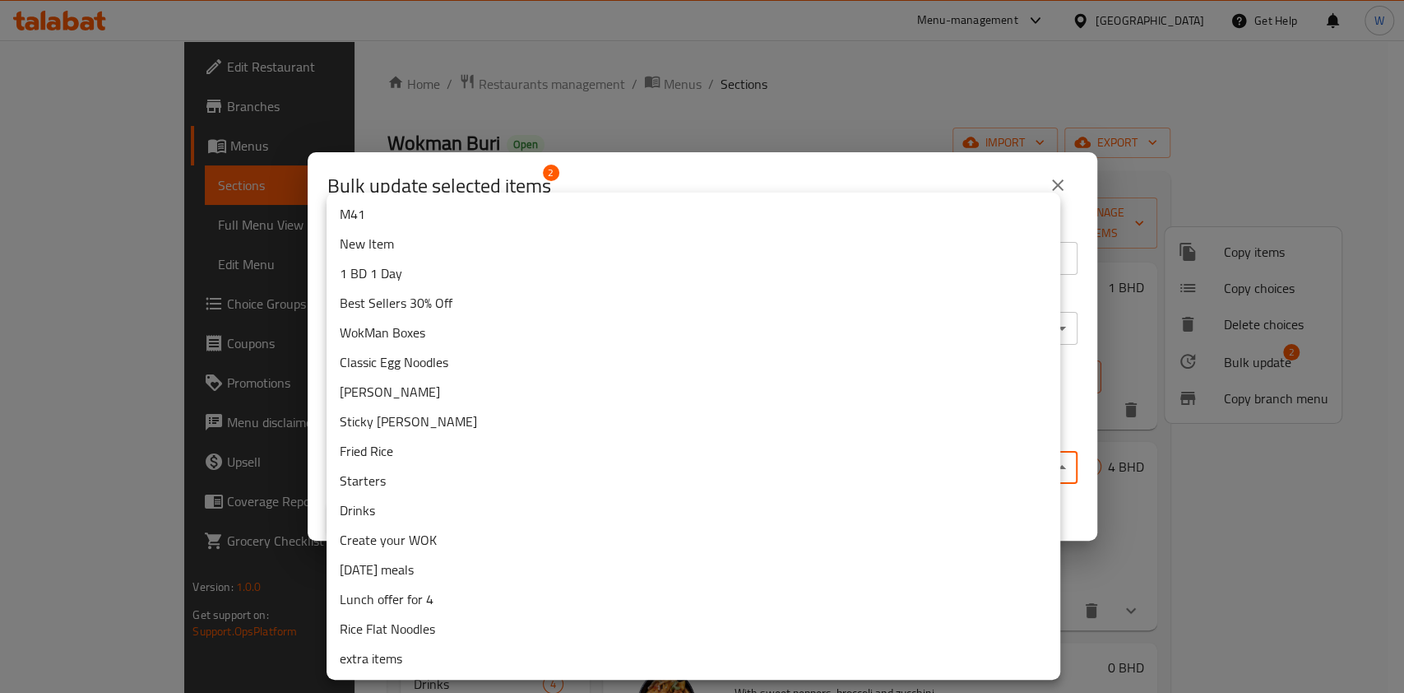
click at [433, 393] on li "[PERSON_NAME]" at bounding box center [694, 392] width 734 height 30
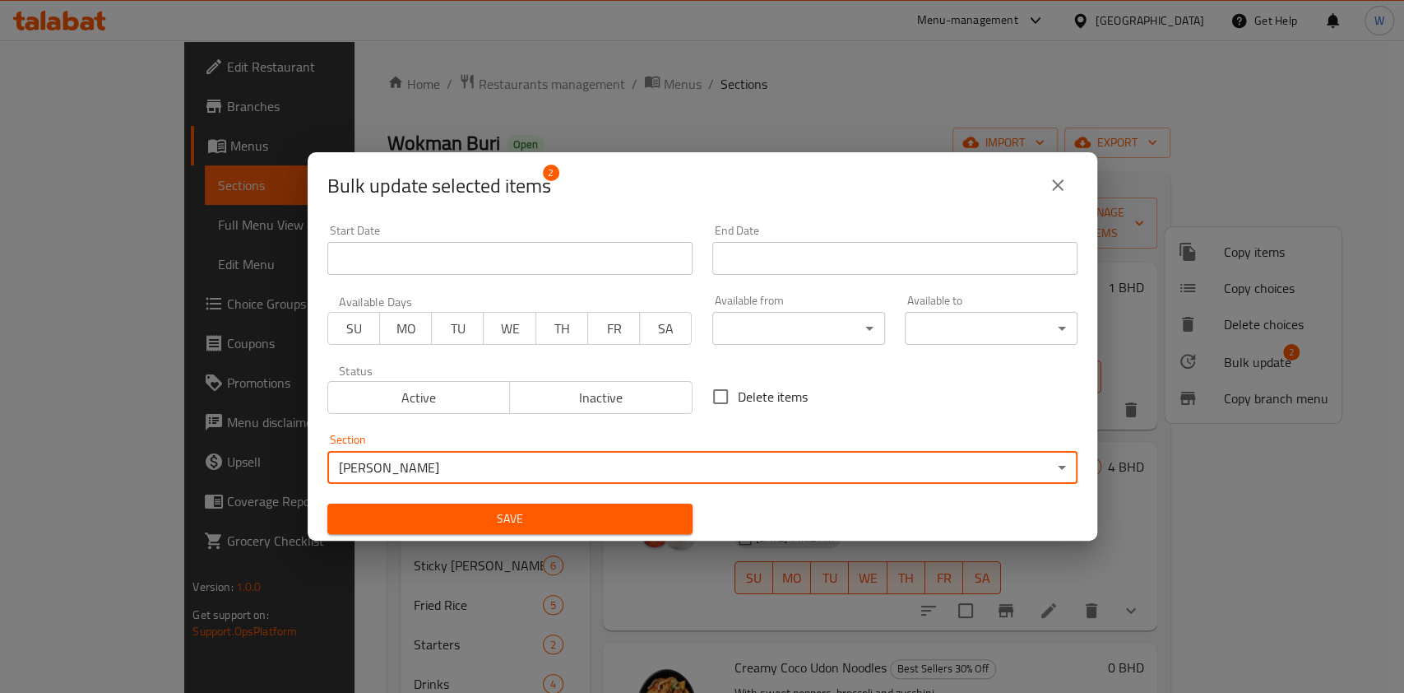
click at [466, 523] on span "Save" at bounding box center [510, 518] width 339 height 21
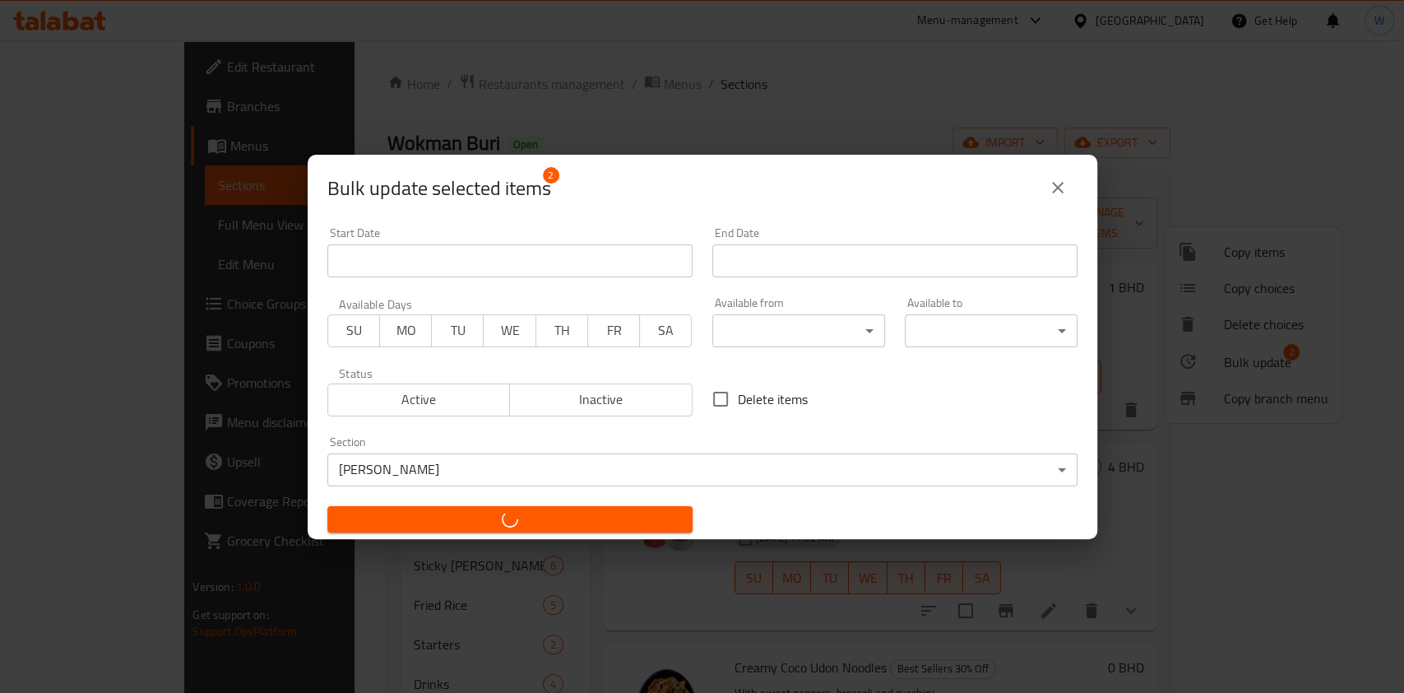
checkbox input "false"
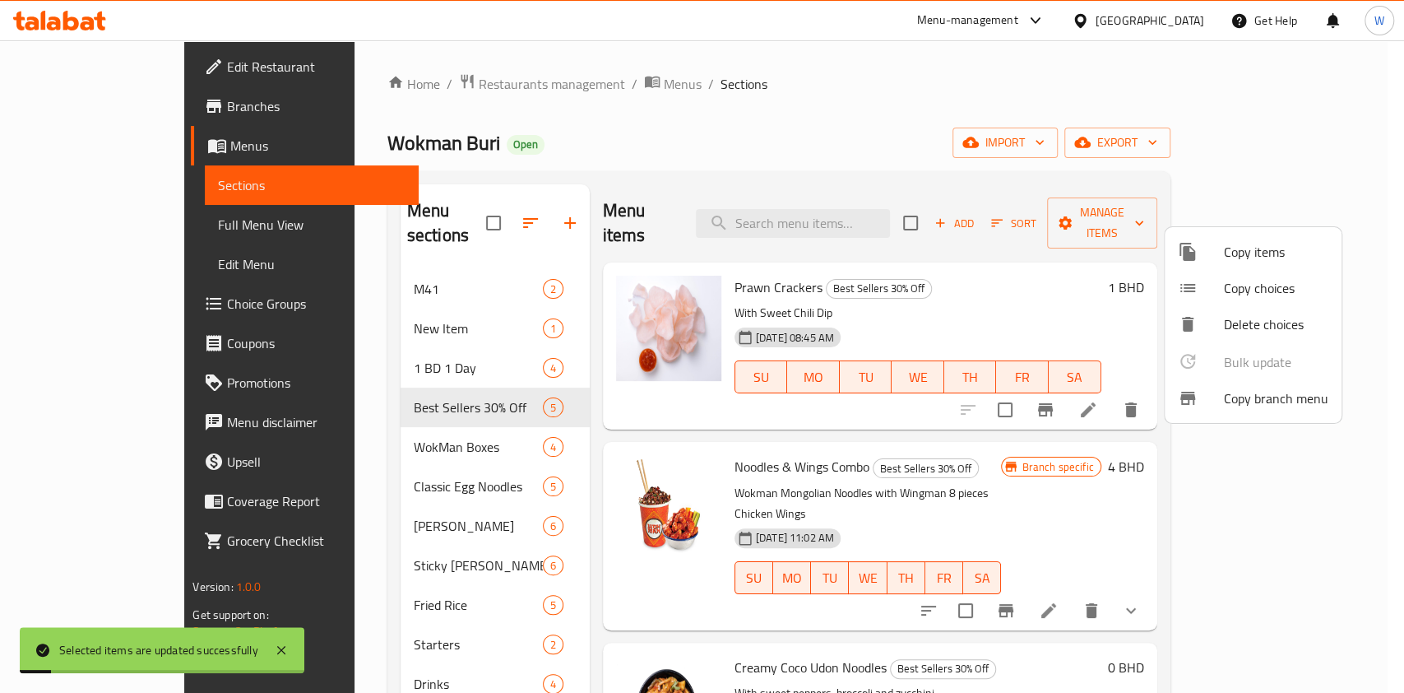
click at [987, 642] on div at bounding box center [702, 346] width 1404 height 693
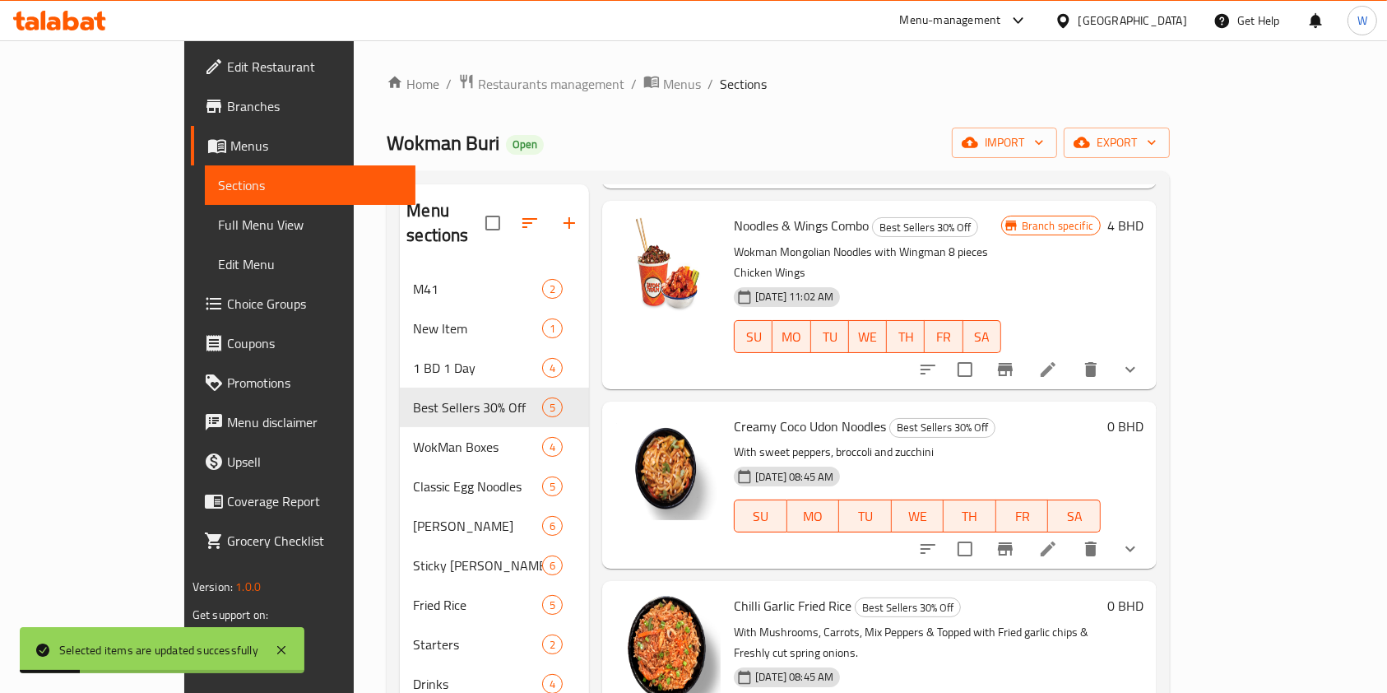
scroll to position [219, 0]
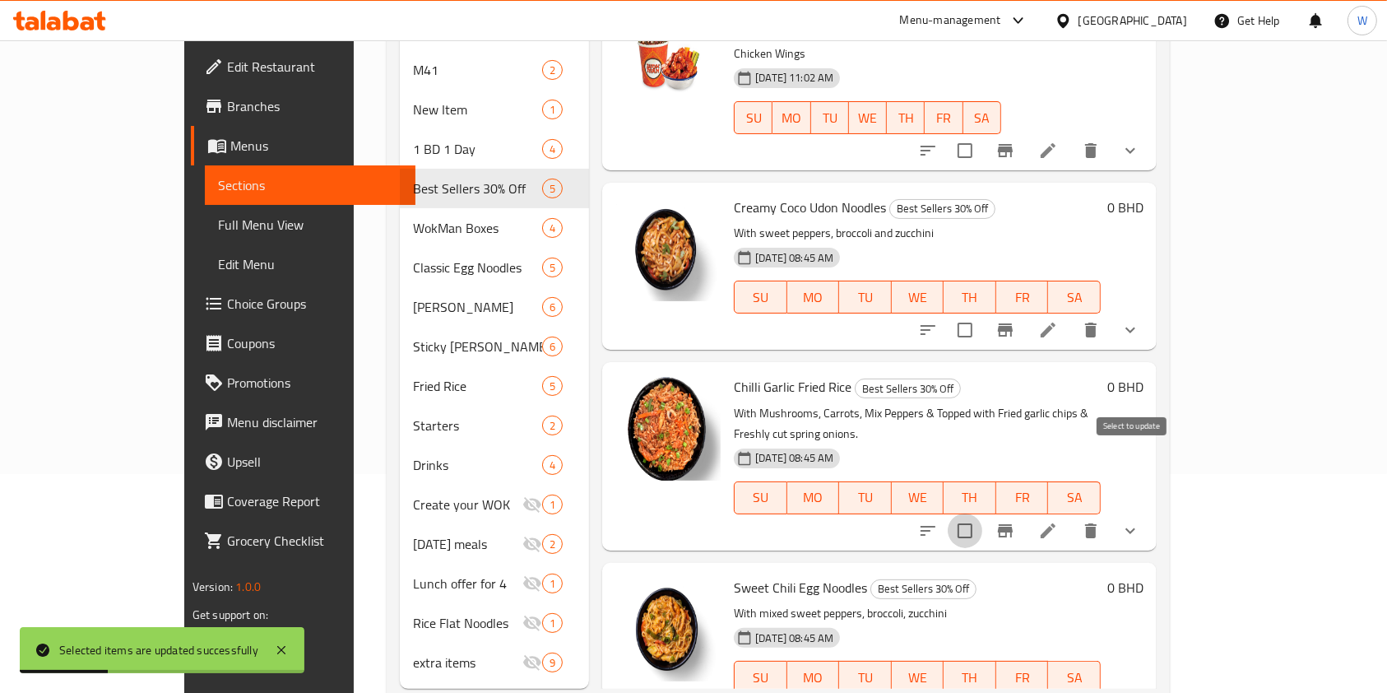
click at [982, 513] on input "checkbox" at bounding box center [965, 530] width 35 height 35
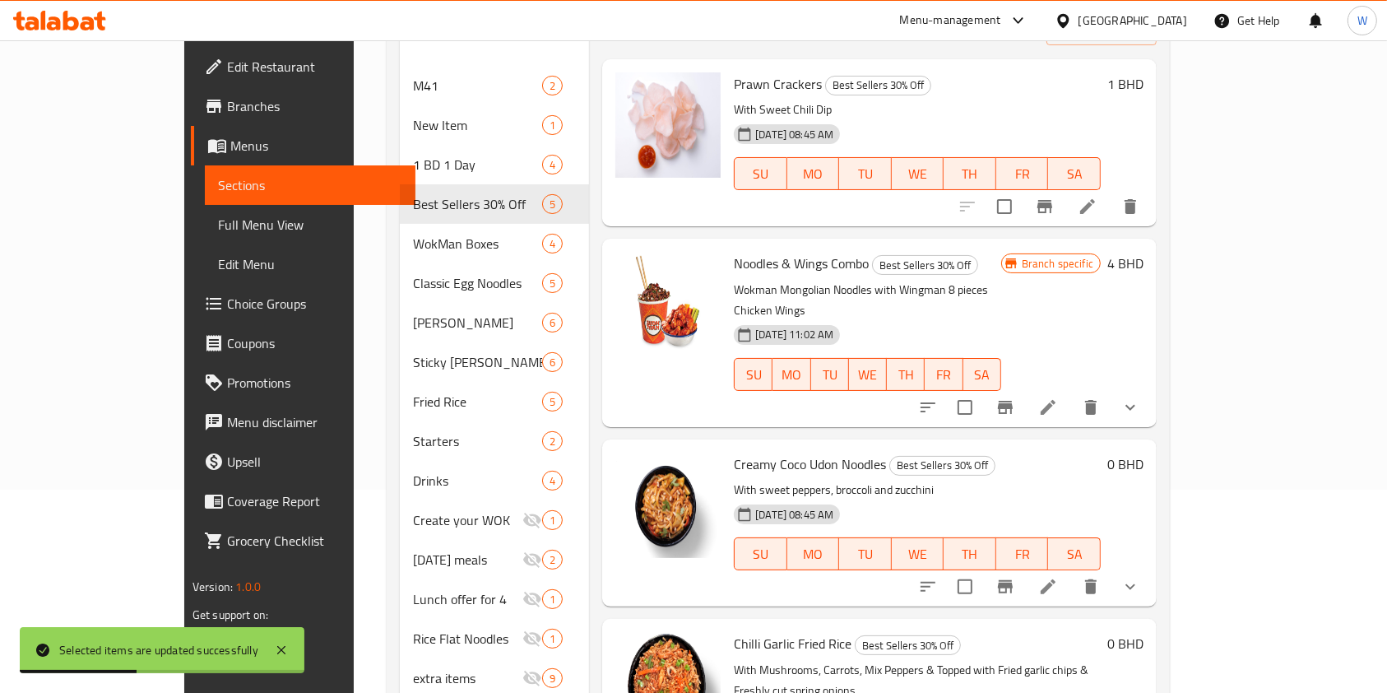
scroll to position [0, 0]
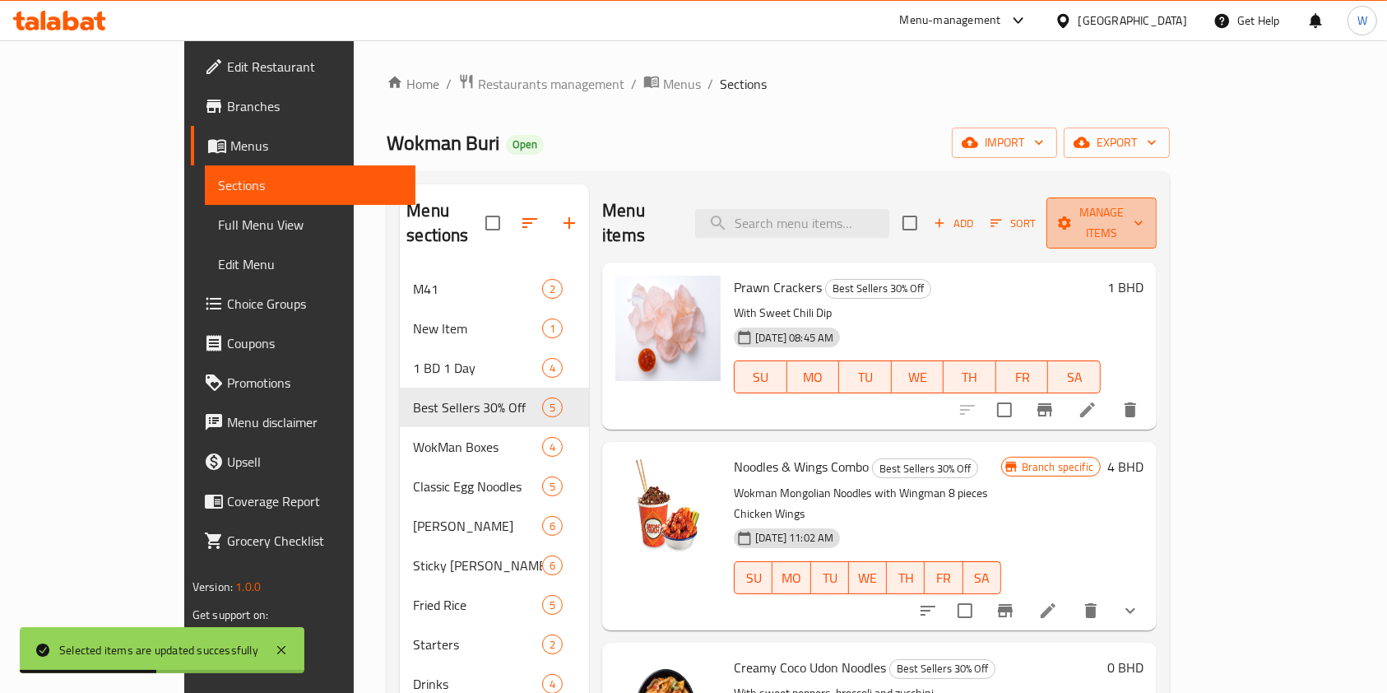
click at [1143, 205] on span "Manage items" at bounding box center [1102, 222] width 84 height 41
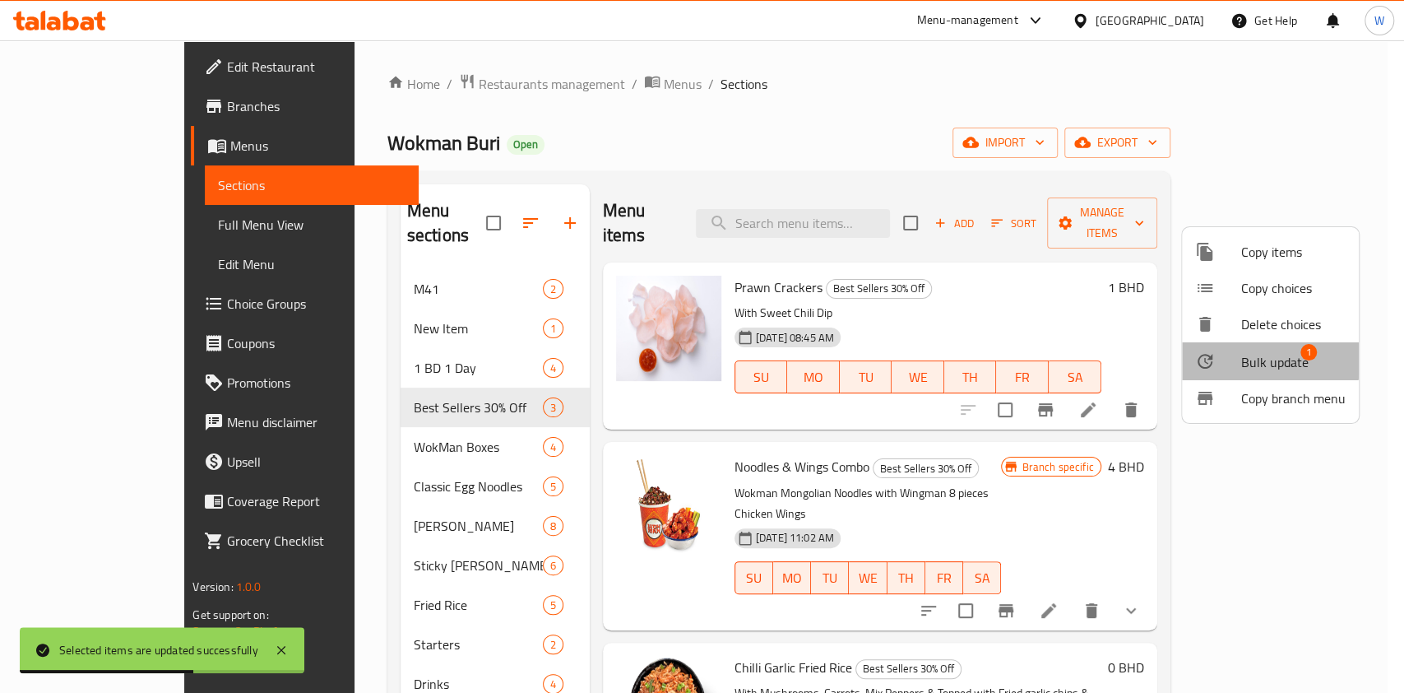
click at [1247, 358] on span "Bulk update" at bounding box center [1274, 362] width 67 height 20
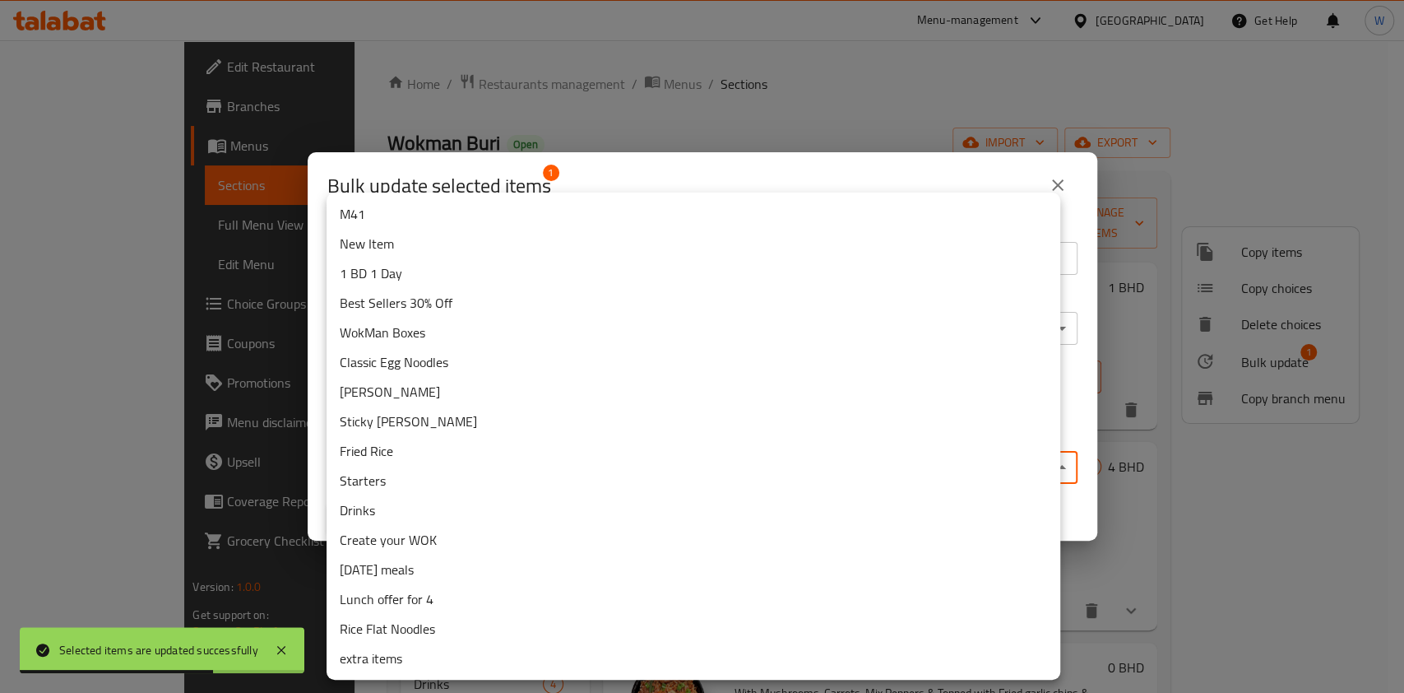
click at [659, 464] on body "Selected items are updated successfully ​ Menu-management [GEOGRAPHIC_DATA] Get…" at bounding box center [702, 366] width 1404 height 652
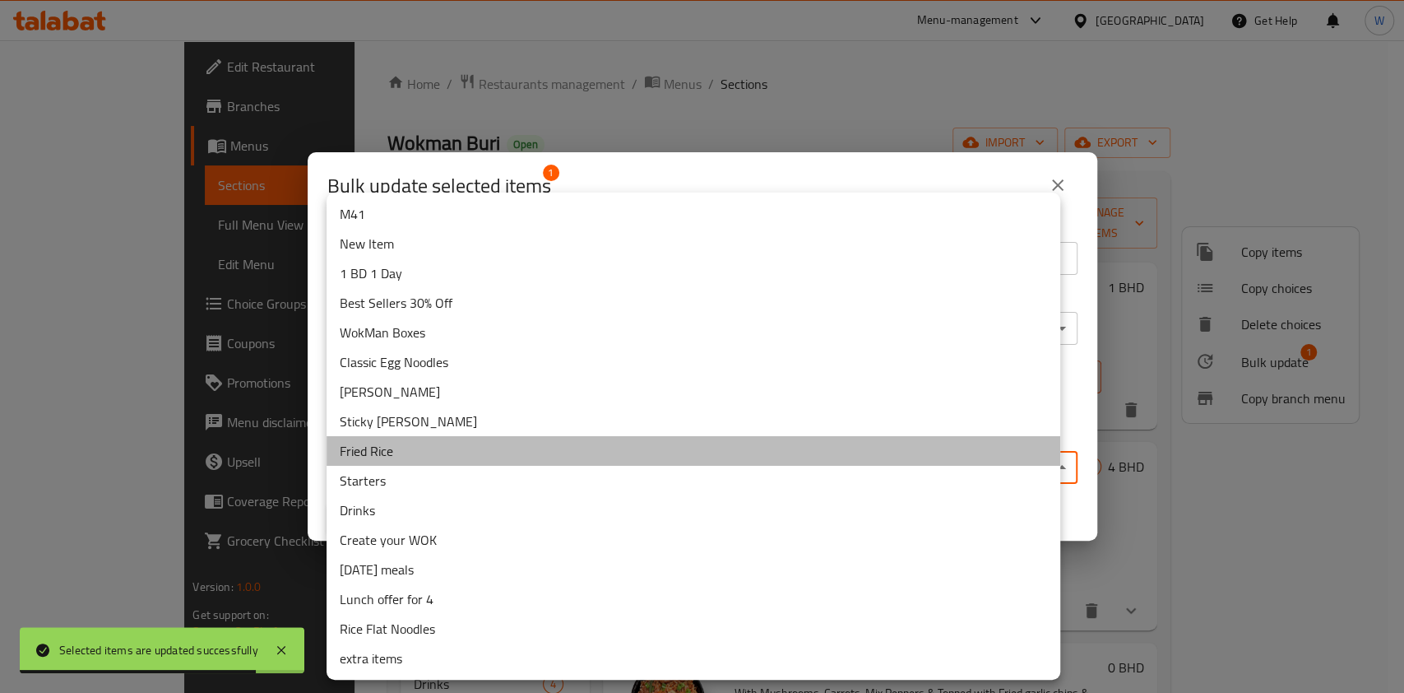
click at [564, 459] on li "Fried Rice" at bounding box center [694, 451] width 734 height 30
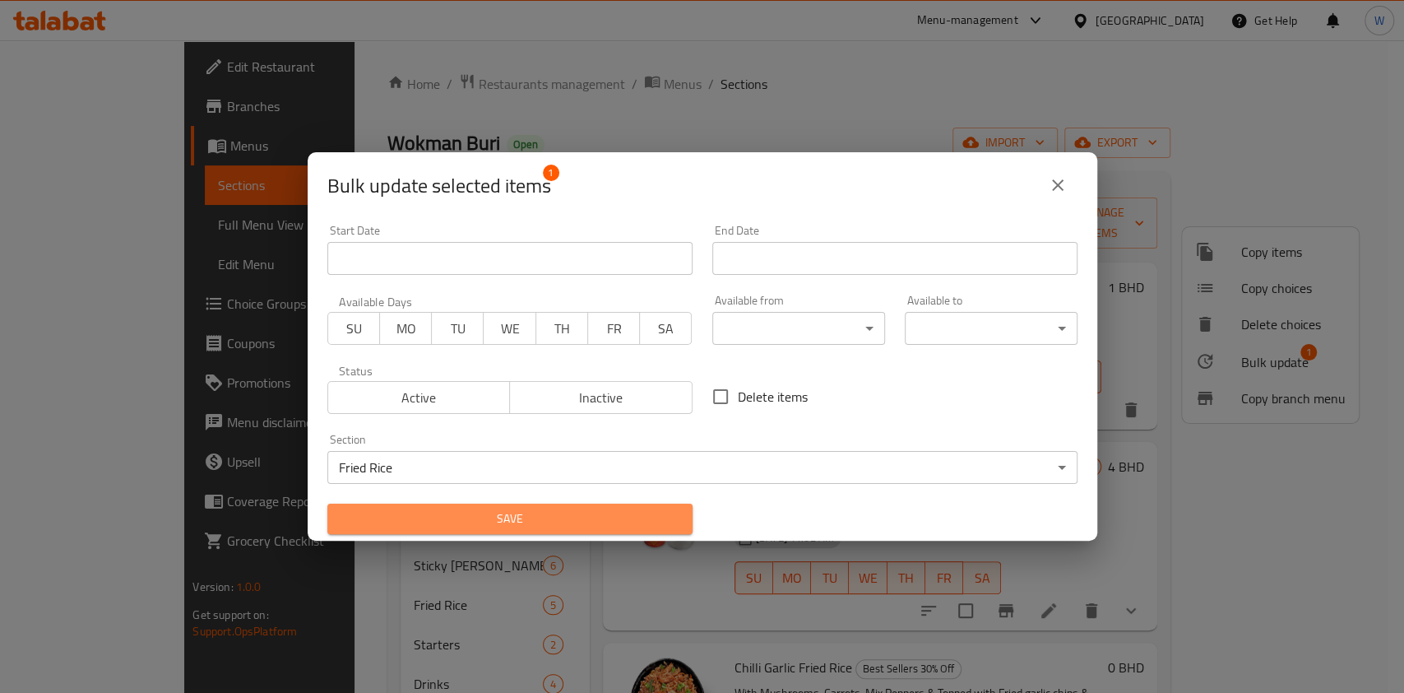
click at [564, 508] on span "Save" at bounding box center [510, 518] width 339 height 21
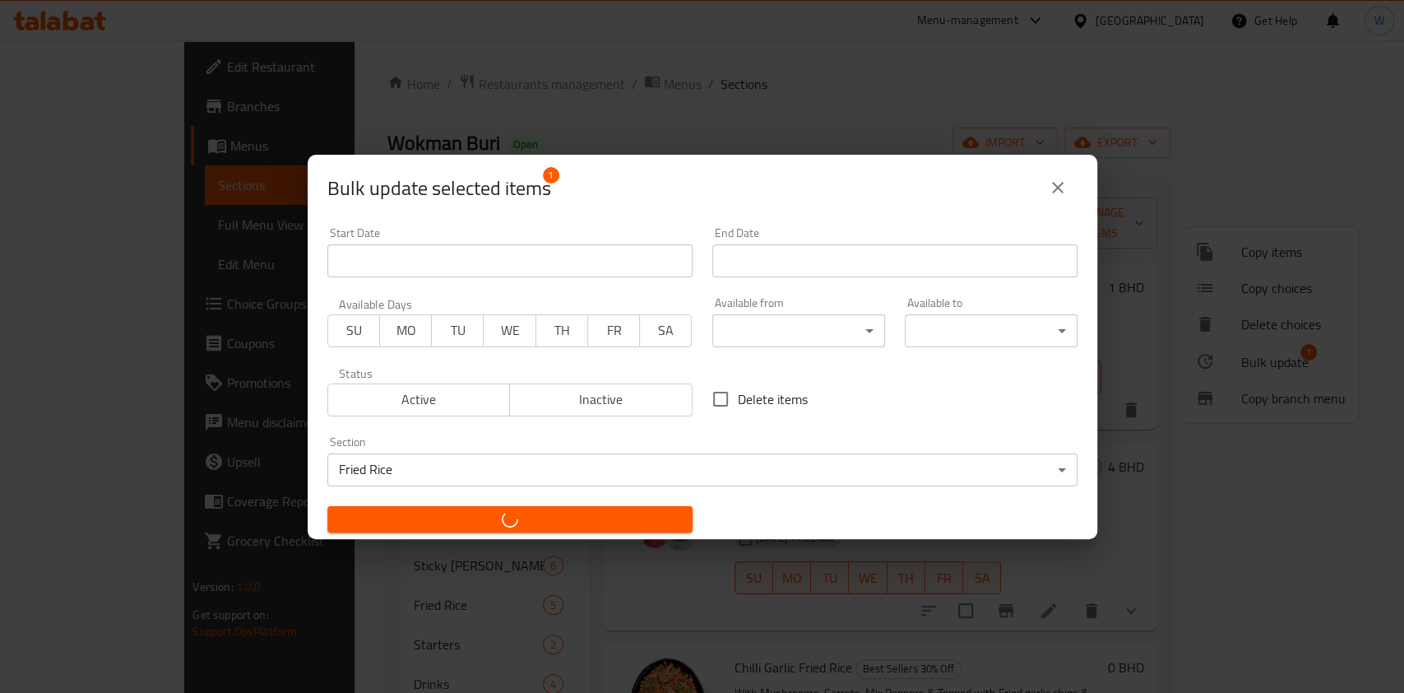
checkbox input "false"
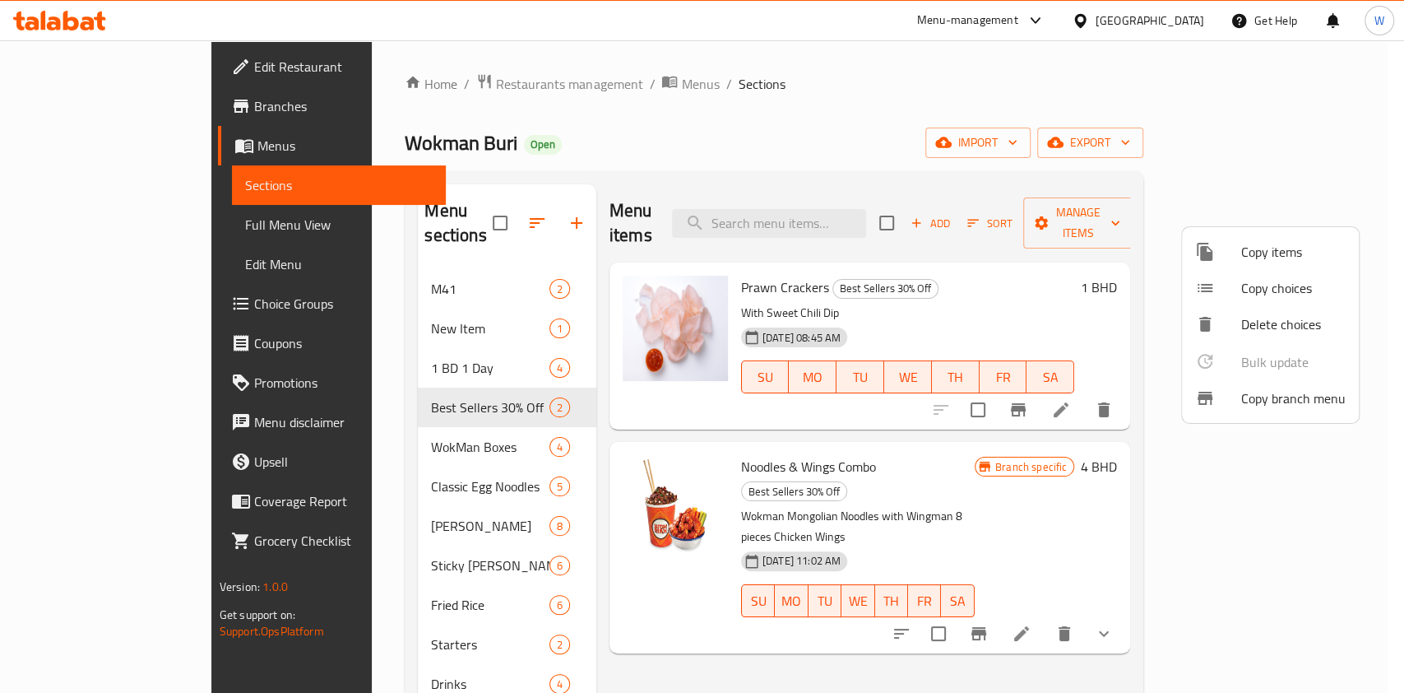
click at [321, 345] on div at bounding box center [702, 346] width 1404 height 693
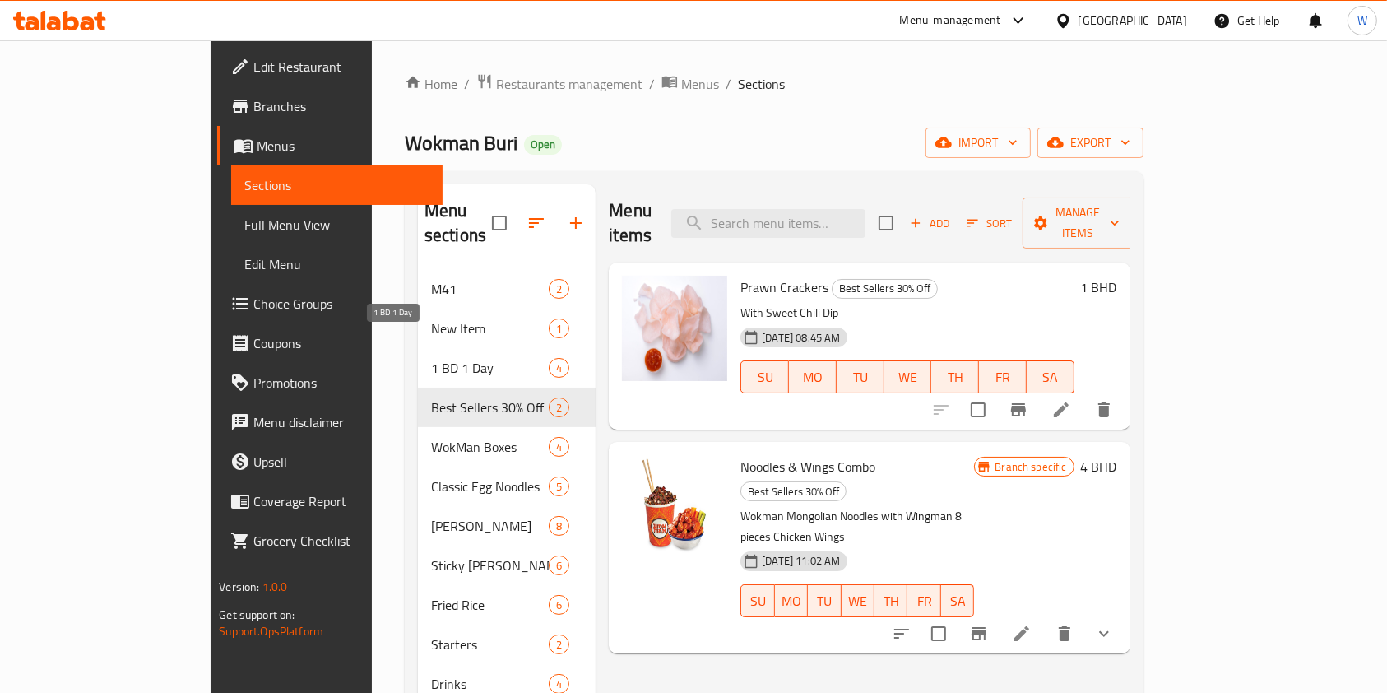
click at [431, 358] on span "1 BD 1 Day" at bounding box center [490, 368] width 118 height 20
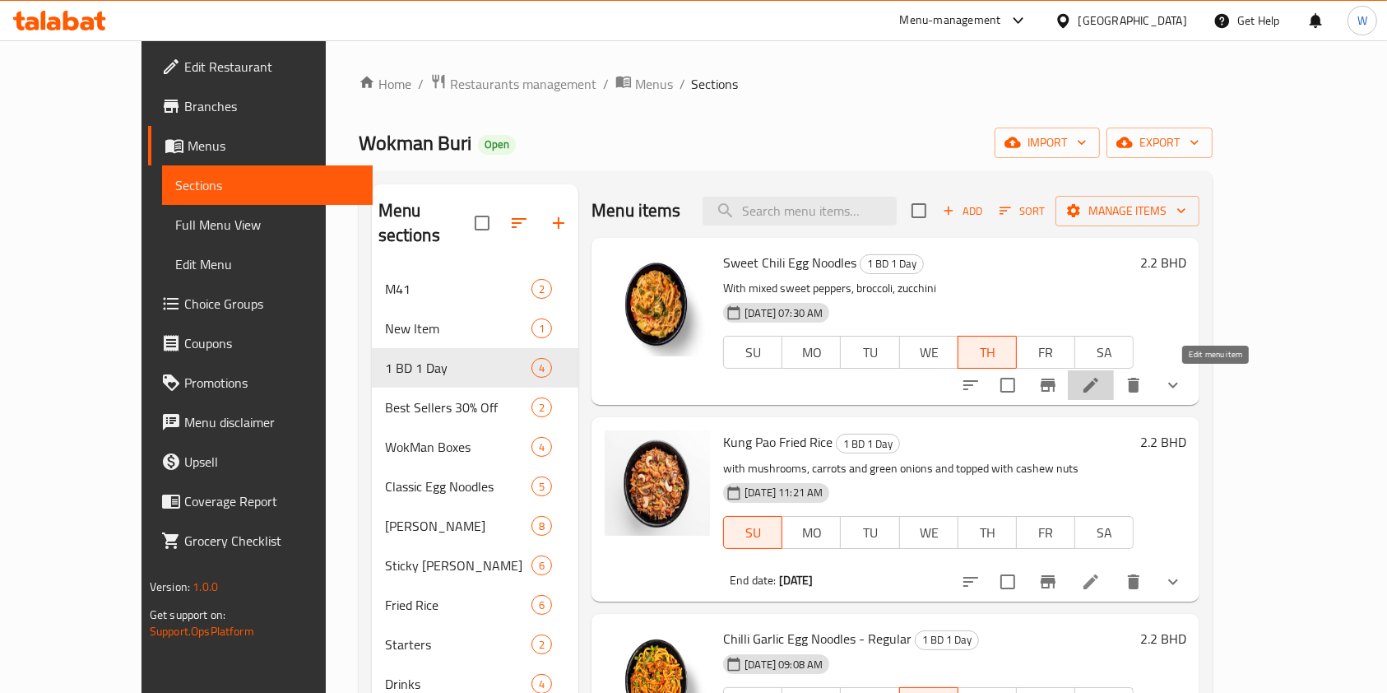
click at [1101, 387] on icon at bounding box center [1091, 385] width 20 height 20
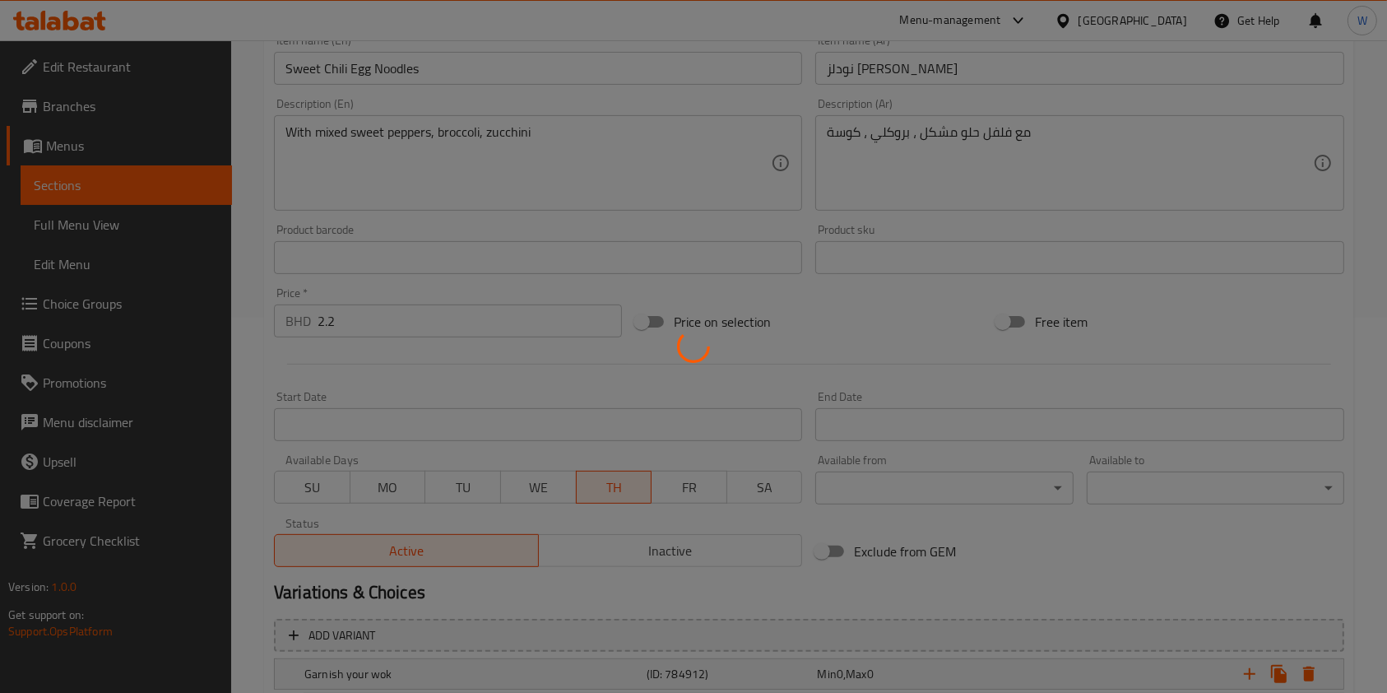
scroll to position [265, 0]
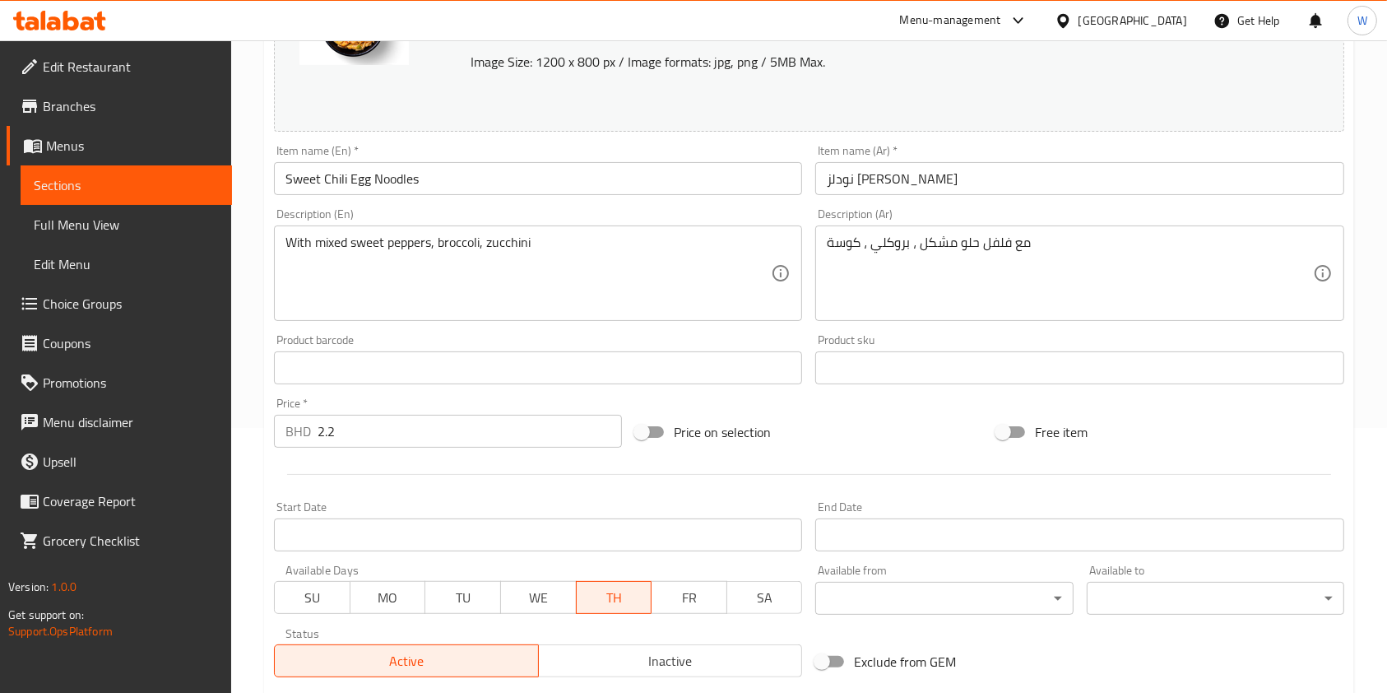
click at [645, 655] on span "Inactive" at bounding box center [670, 661] width 251 height 24
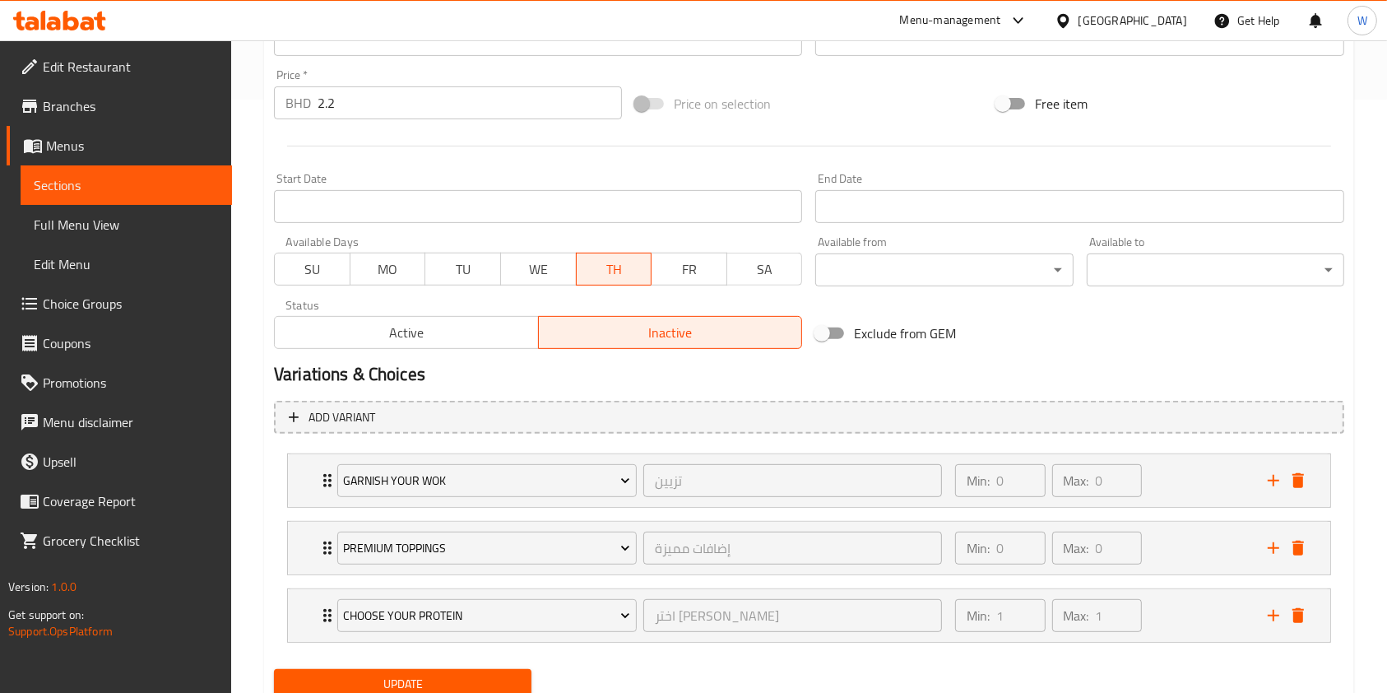
scroll to position [655, 0]
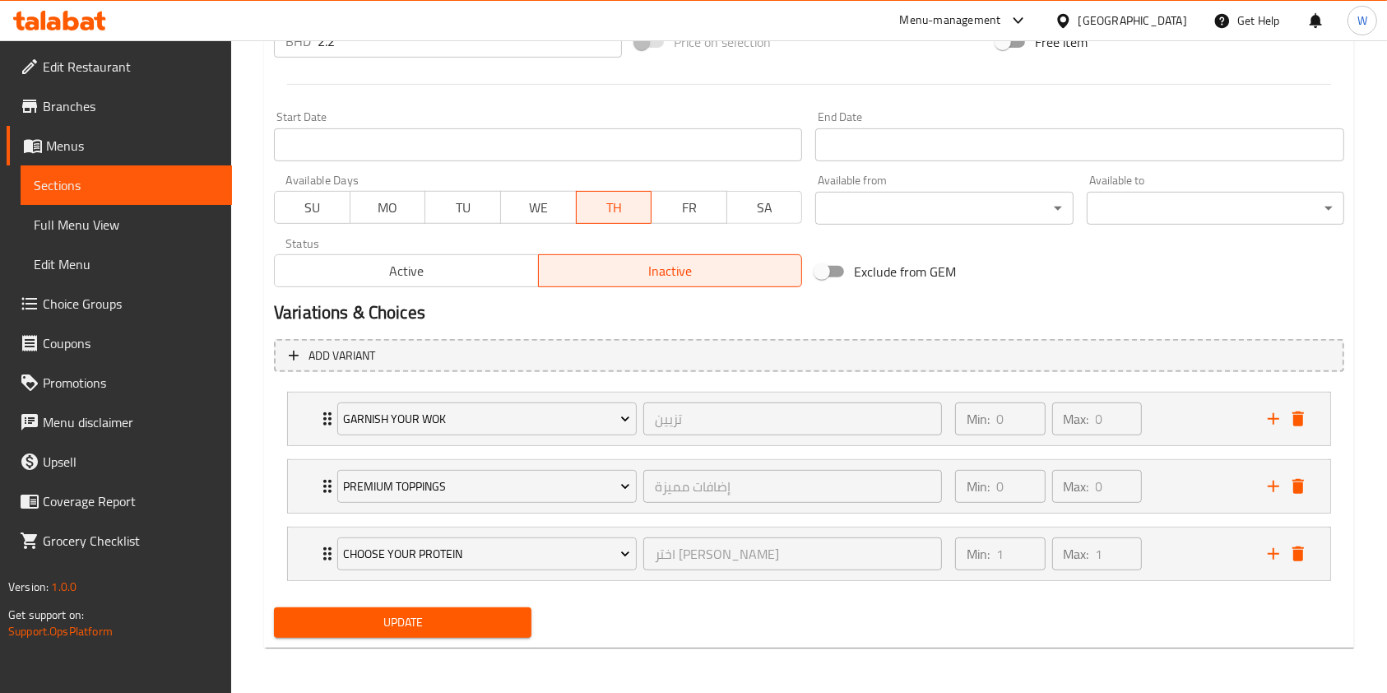
click at [476, 619] on span "Update" at bounding box center [402, 622] width 231 height 21
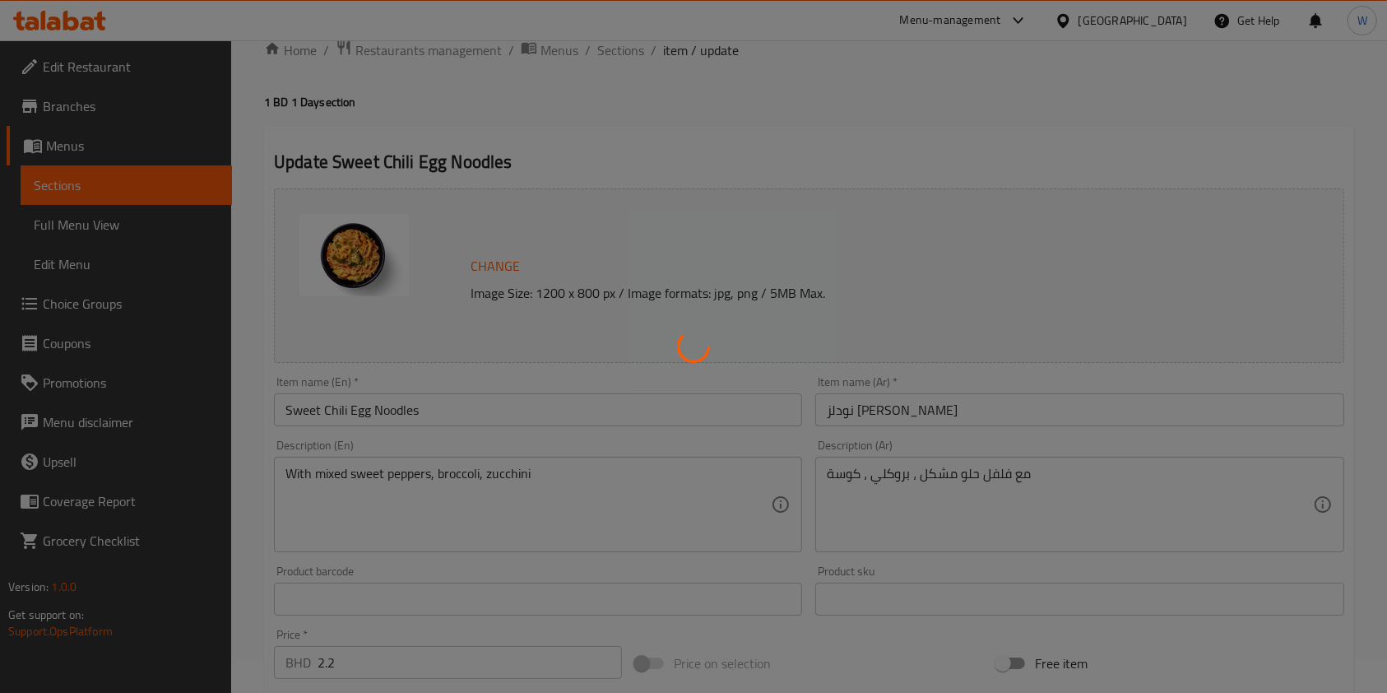
scroll to position [0, 0]
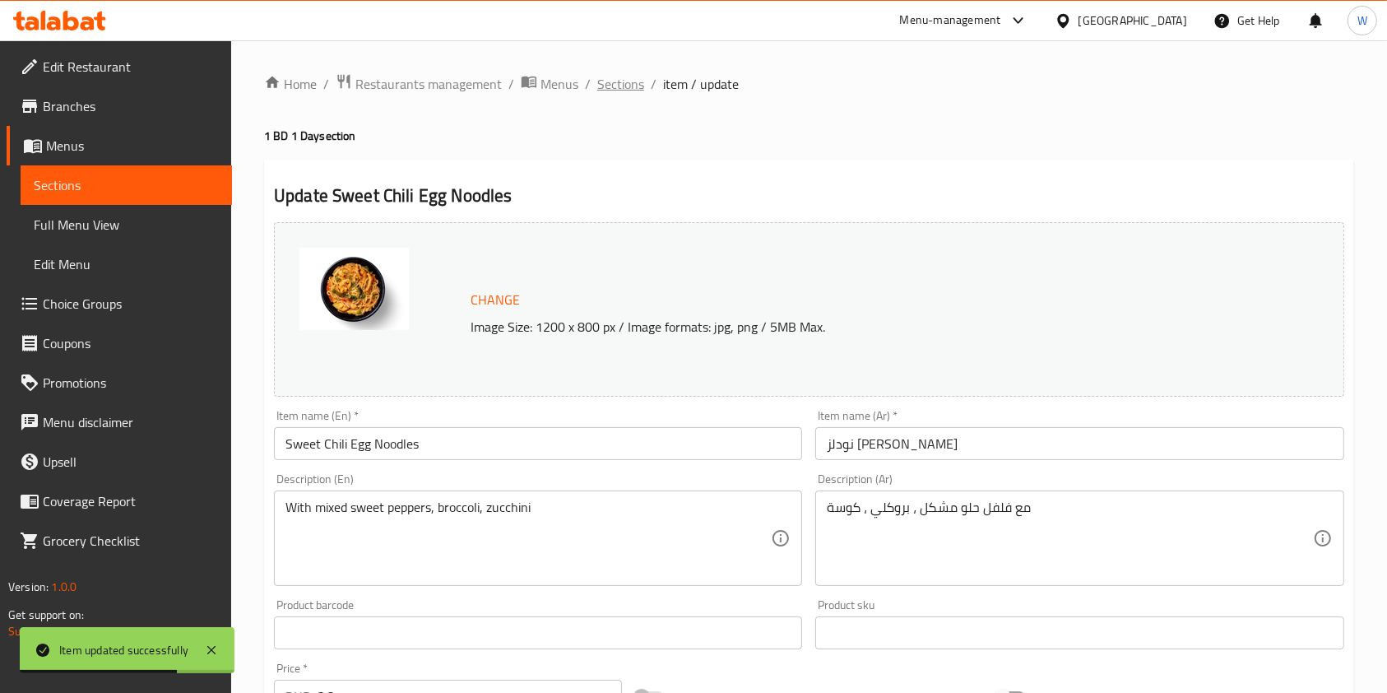
click at [628, 85] on span "Sections" at bounding box center [620, 84] width 47 height 20
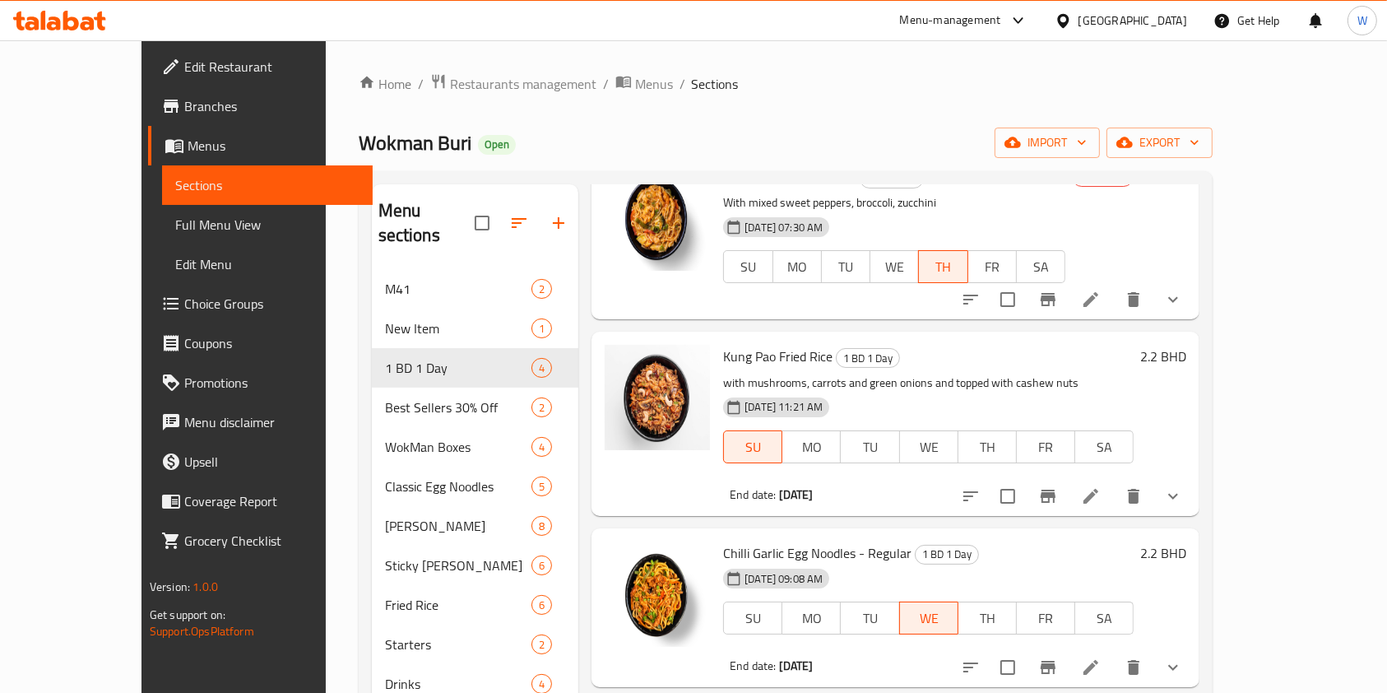
click at [427, 56] on div "Home / Restaurants management / Menus / Sections Wokman Buri Open import export…" at bounding box center [786, 496] width 920 height 913
click at [450, 88] on span "Restaurants management" at bounding box center [523, 84] width 146 height 20
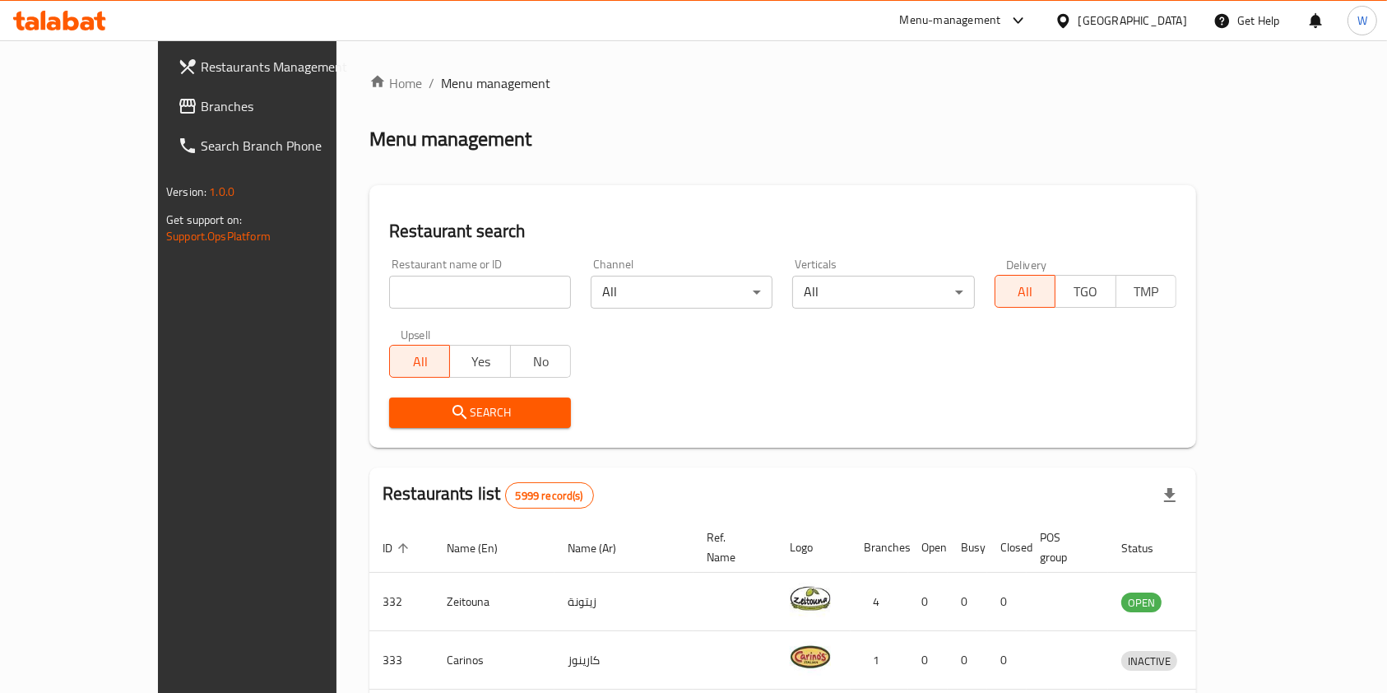
click at [418, 266] on div "Restaurant name or ID Restaurant name or ID" at bounding box center [480, 283] width 182 height 50
click at [416, 276] on input "search" at bounding box center [480, 292] width 182 height 33
paste input "Nenas Gourmet"
type input "Nenas Gourmet"
click button "Search" at bounding box center [480, 412] width 182 height 30
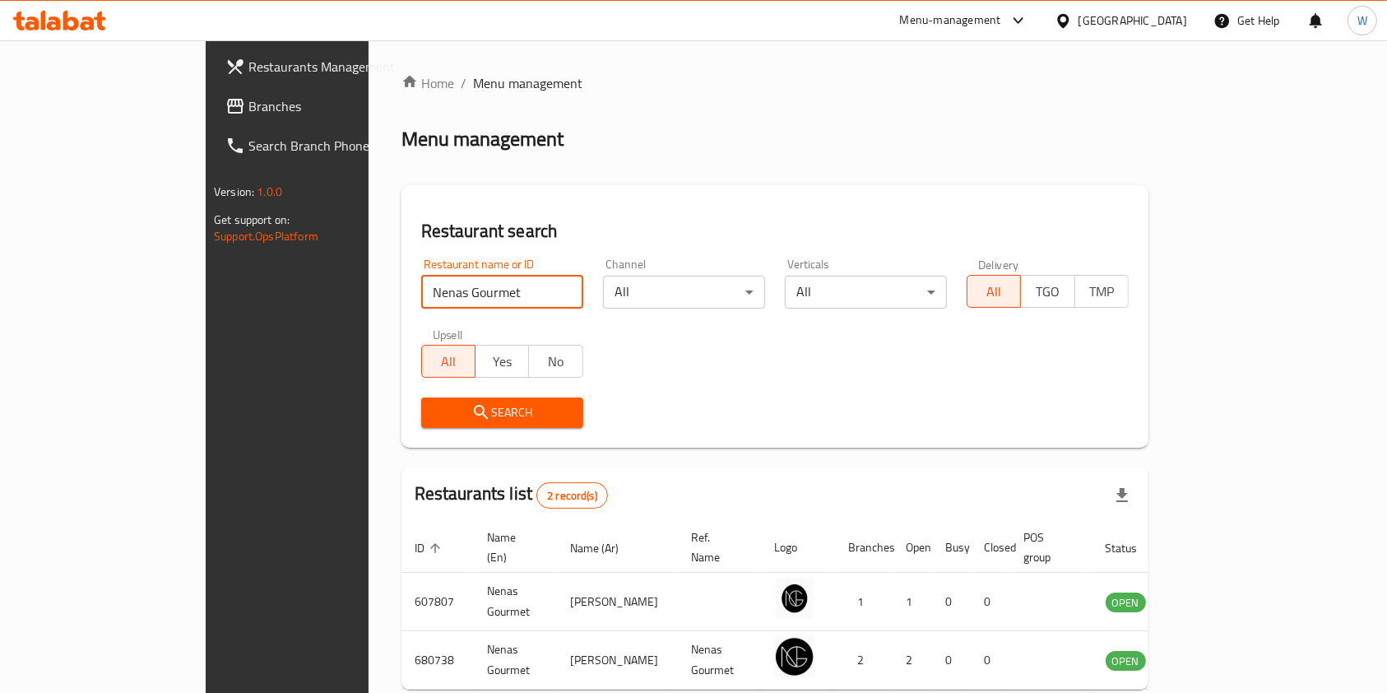
click at [960, 453] on div "Home / Menu management Menu management Restaurant search Restaurant name or ID …" at bounding box center [774, 409] width 747 height 672
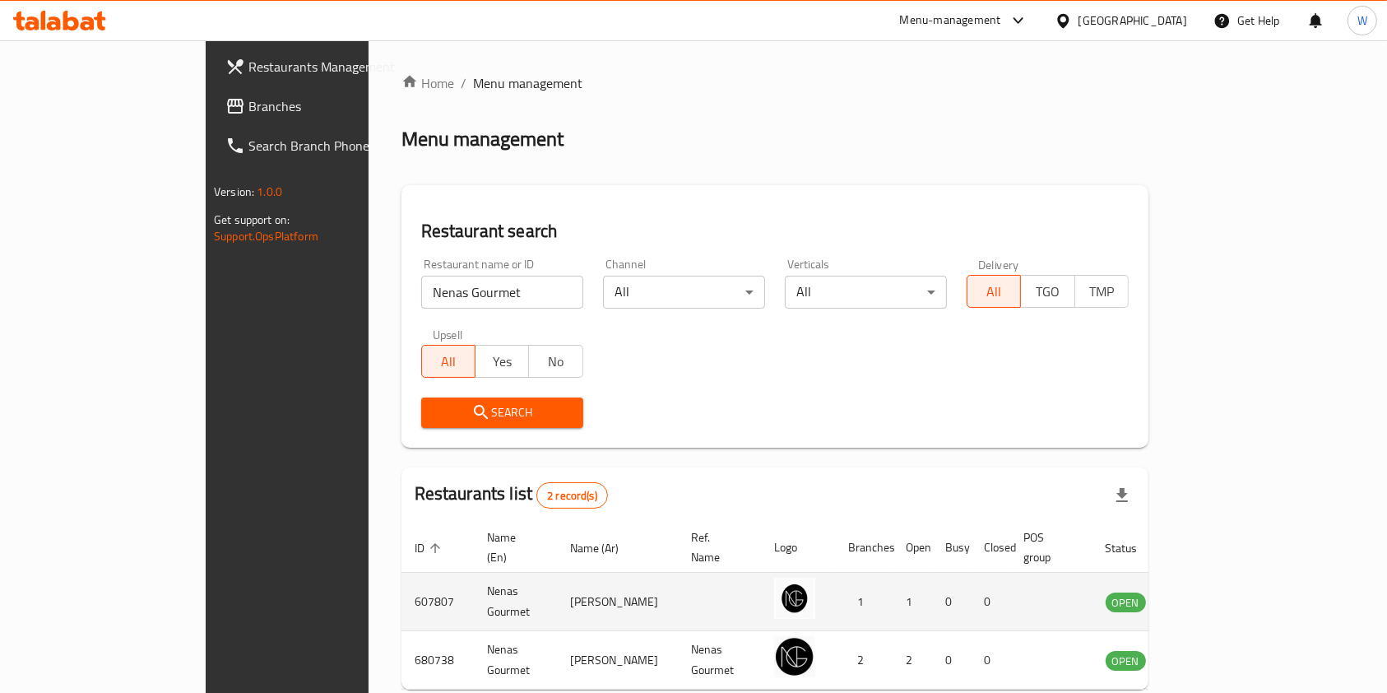
click at [1211, 596] on icon "enhanced table" at bounding box center [1202, 603] width 18 height 14
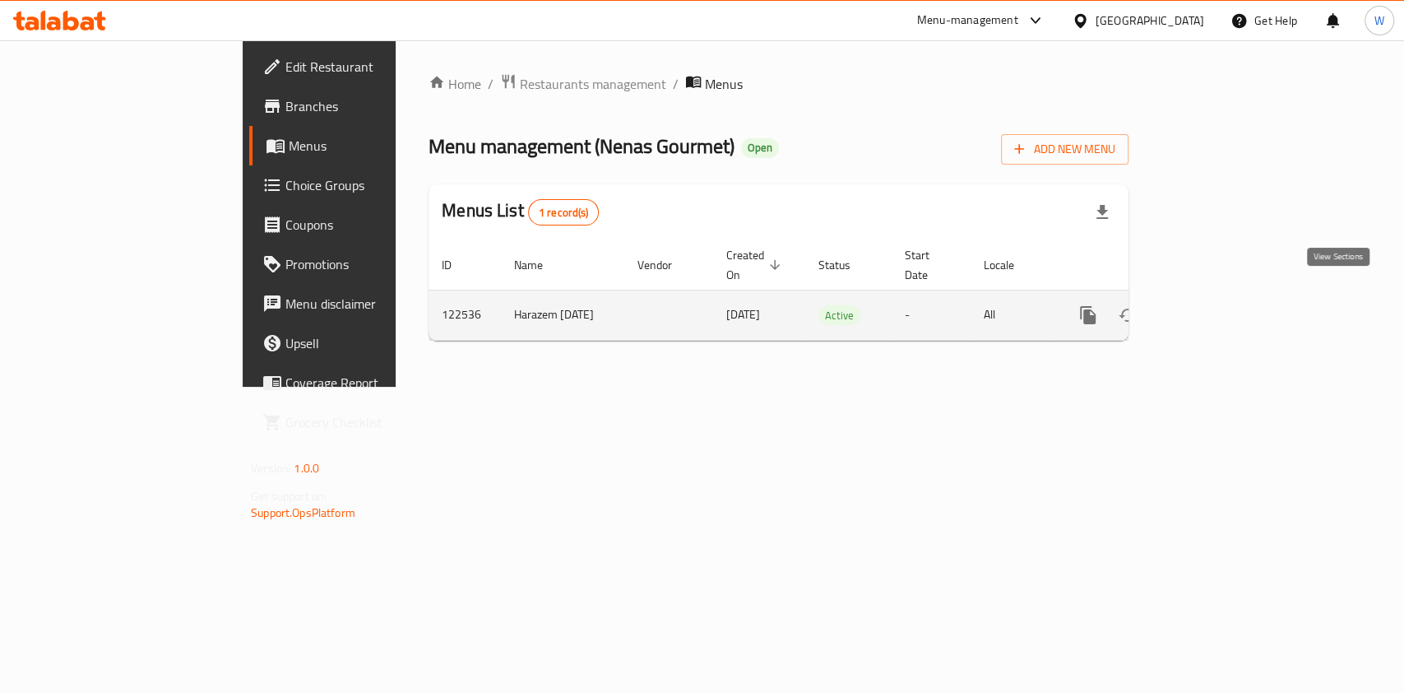
click at [1227, 300] on link "enhanced table" at bounding box center [1206, 314] width 39 height 39
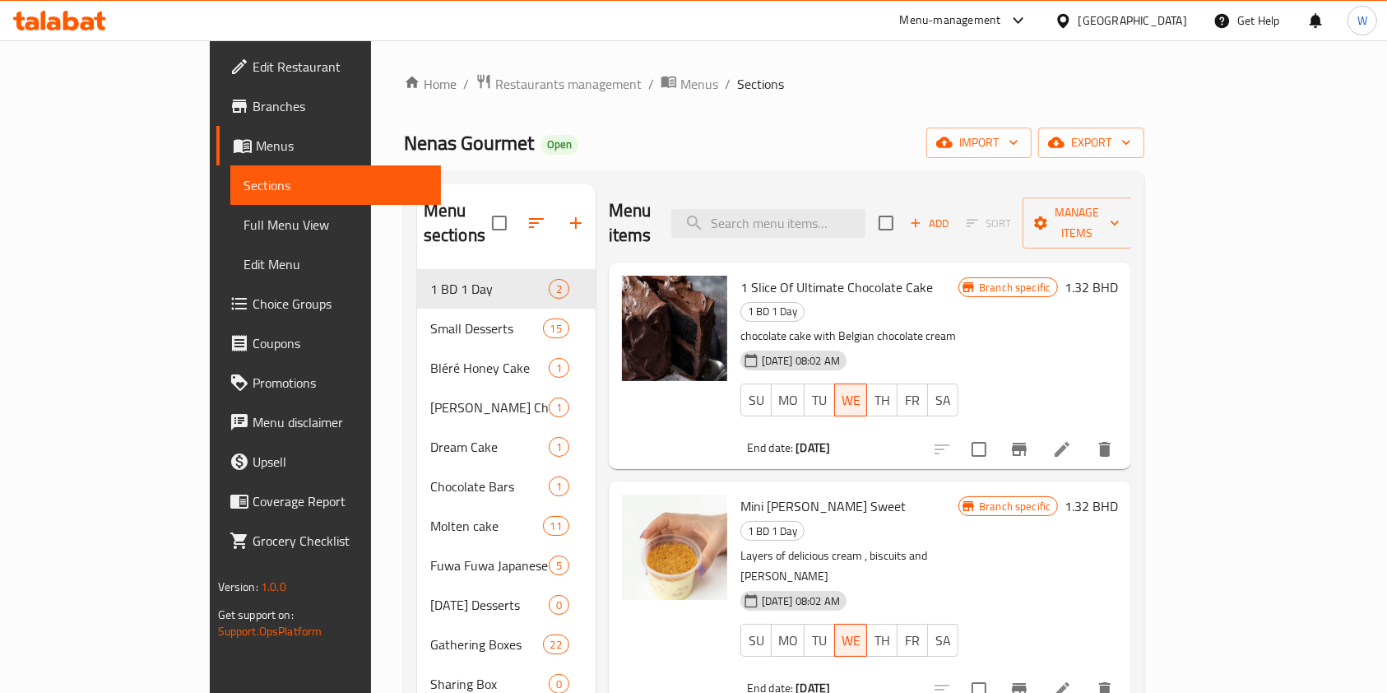
click at [404, 137] on span "Nenas Gourmet" at bounding box center [469, 142] width 130 height 37
copy span "Nenas Gourmet"
click at [404, 146] on span "Nenas Gourmet" at bounding box center [469, 142] width 130 height 37
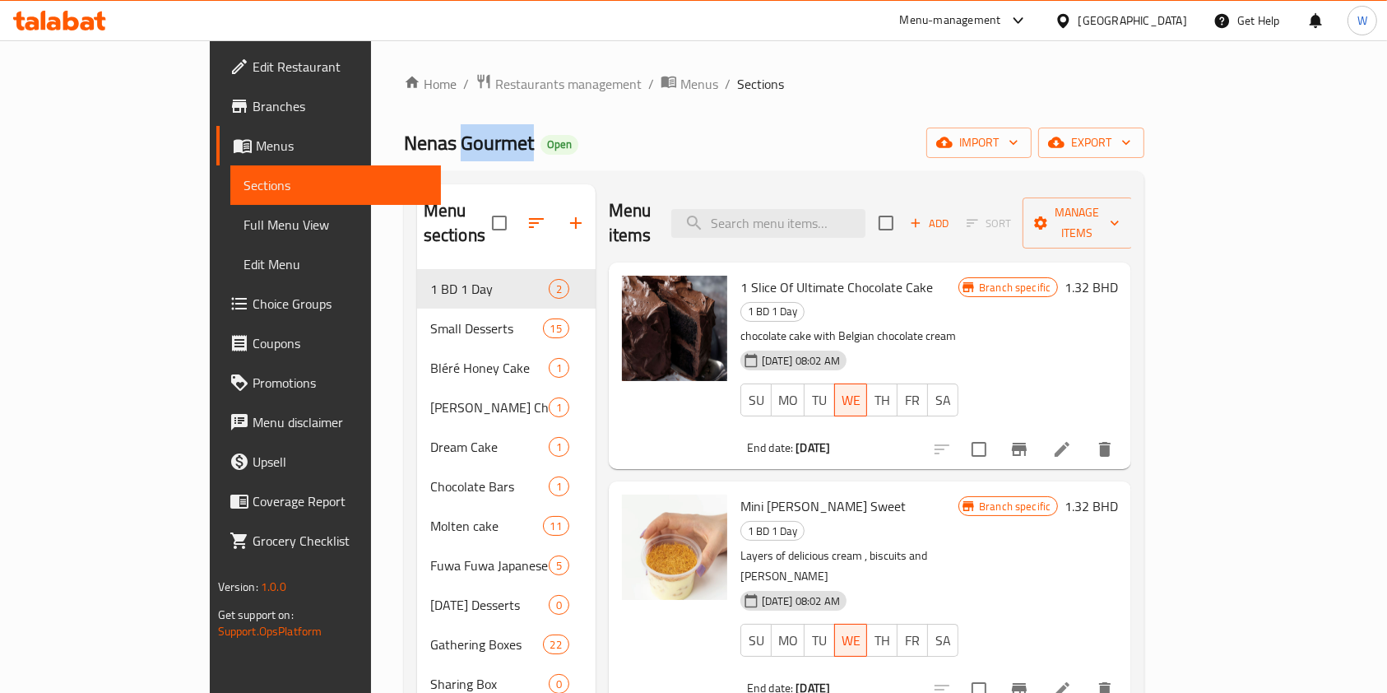
click at [404, 146] on span "Nenas Gourmet" at bounding box center [469, 142] width 130 height 37
click at [495, 81] on span "Restaurants management" at bounding box center [568, 84] width 146 height 20
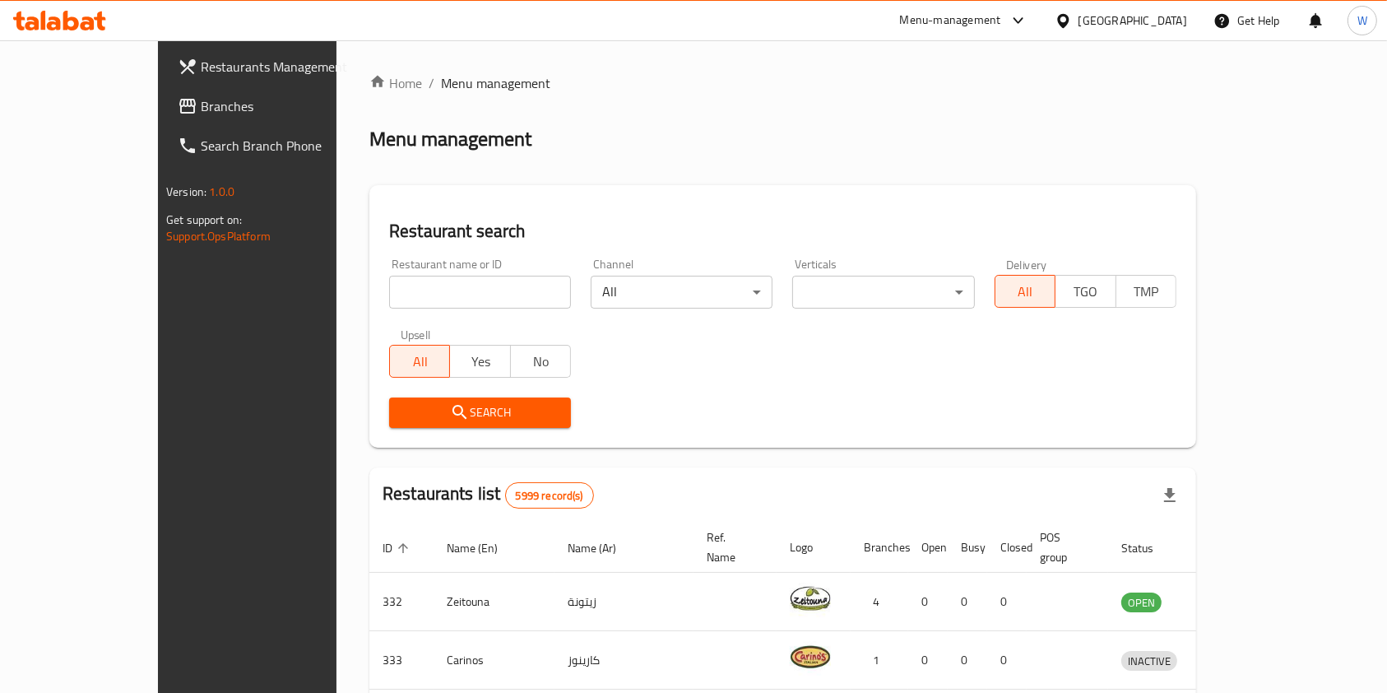
click at [389, 276] on input "search" at bounding box center [480, 292] width 182 height 33
paste input "Nenas Gourmet"
type input "Nenas Gourmet"
click button "Search" at bounding box center [480, 412] width 182 height 30
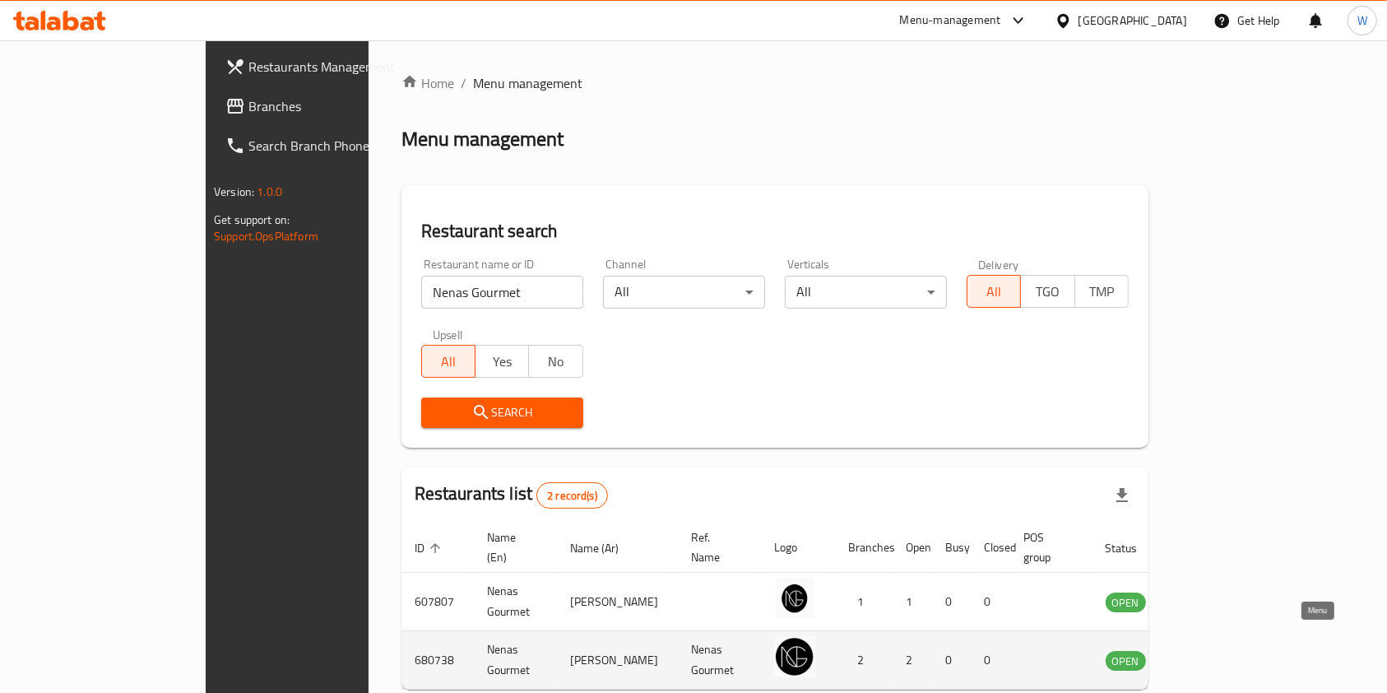
click at [1211, 654] on icon "enhanced table" at bounding box center [1202, 661] width 18 height 14
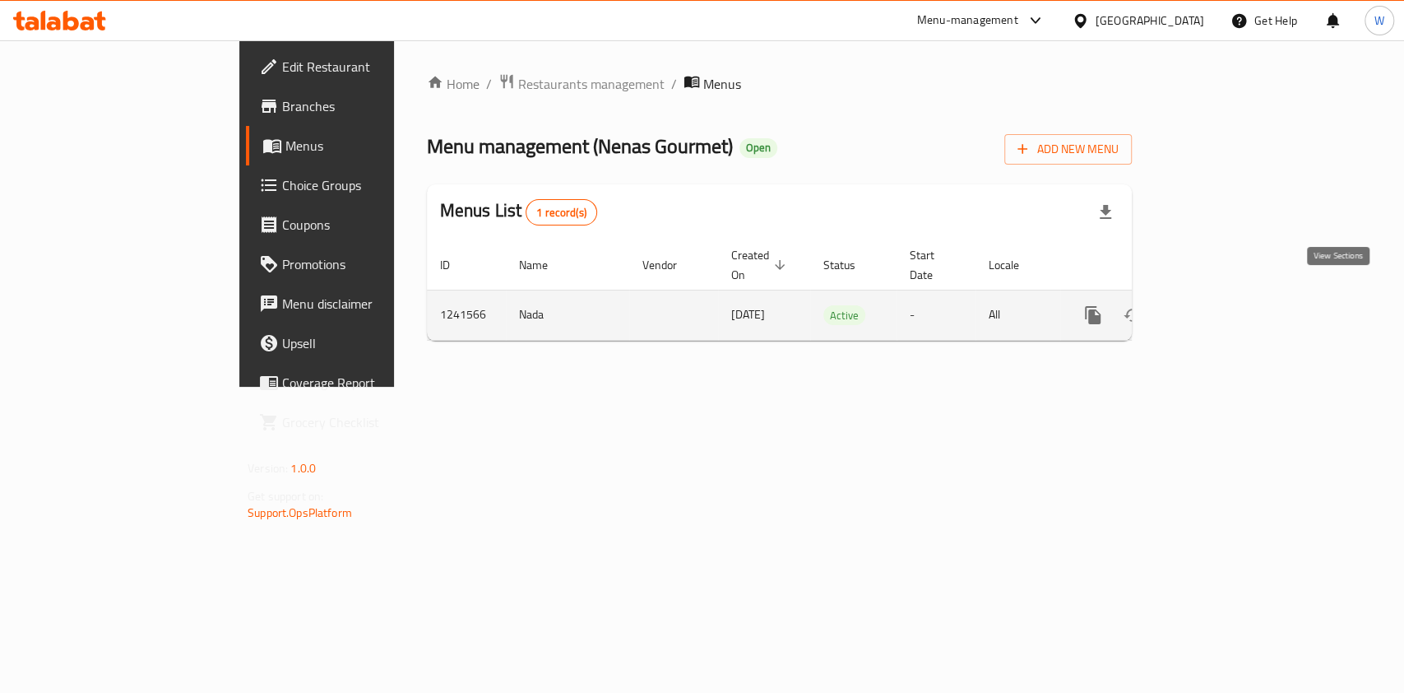
click at [1222, 305] on icon "enhanced table" at bounding box center [1212, 315] width 20 height 20
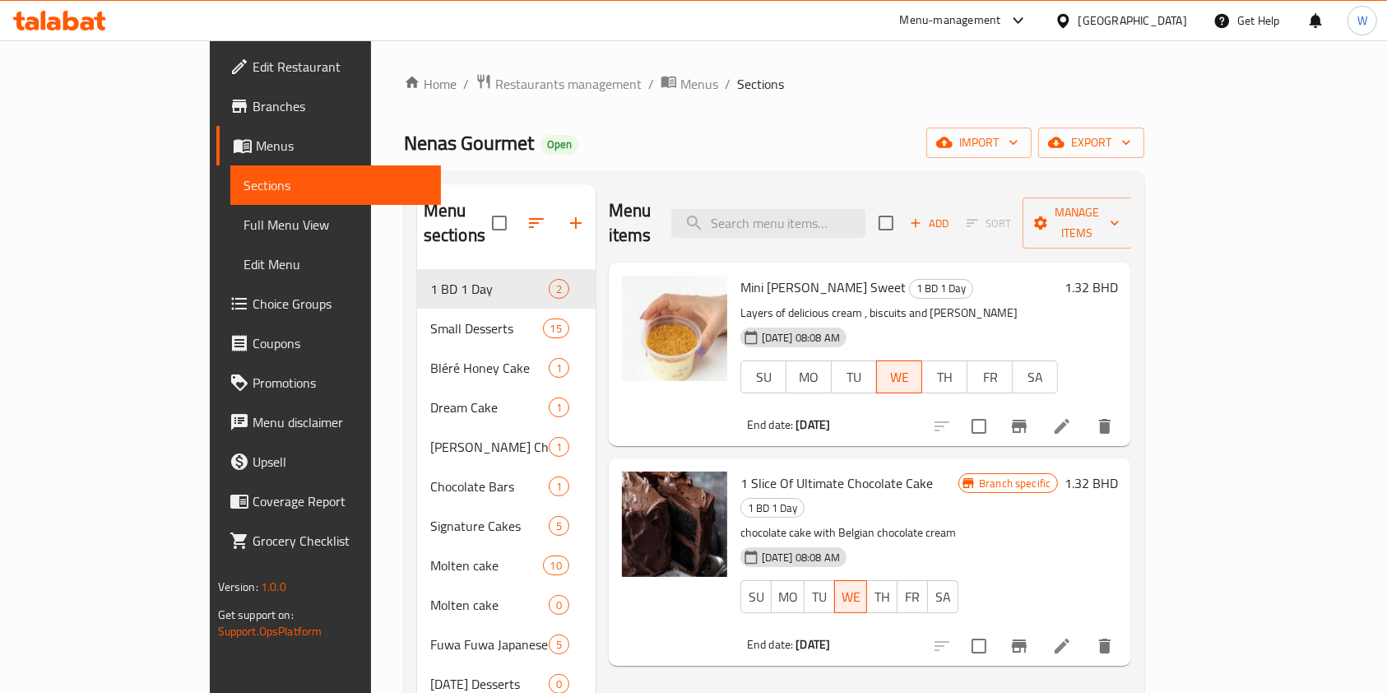
click at [441, 69] on div "Home / Restaurants management / Menus / Sections Nenas Gourmet Open import expo…" at bounding box center [774, 595] width 807 height 1111
click at [495, 89] on span "Restaurants management" at bounding box center [568, 84] width 146 height 20
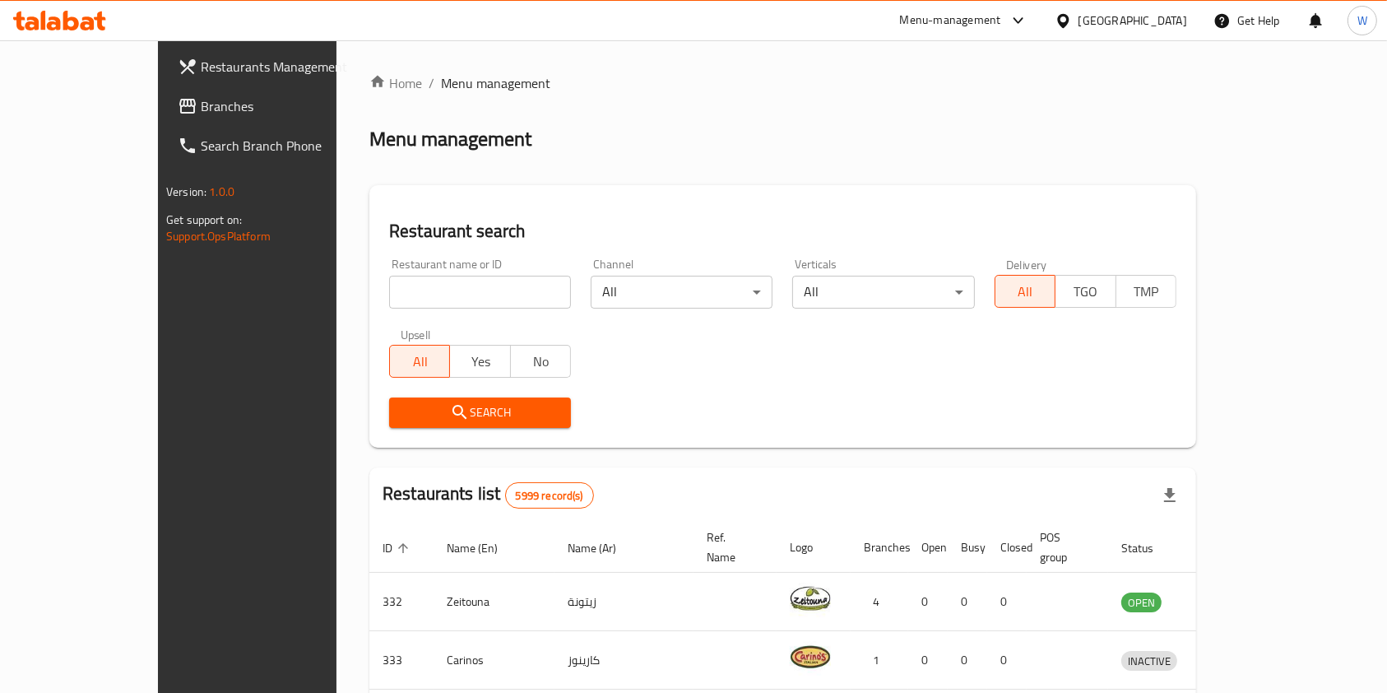
click at [410, 319] on div "Upsell All Yes No" at bounding box center [480, 352] width 202 height 69
drag, startPoint x: 434, startPoint y: 275, endPoint x: 434, endPoint y: 262, distance: 13.2
click at [434, 276] on input "search" at bounding box center [480, 292] width 182 height 33
paste input "Costa Coffee"
type input "Costa Coffee"
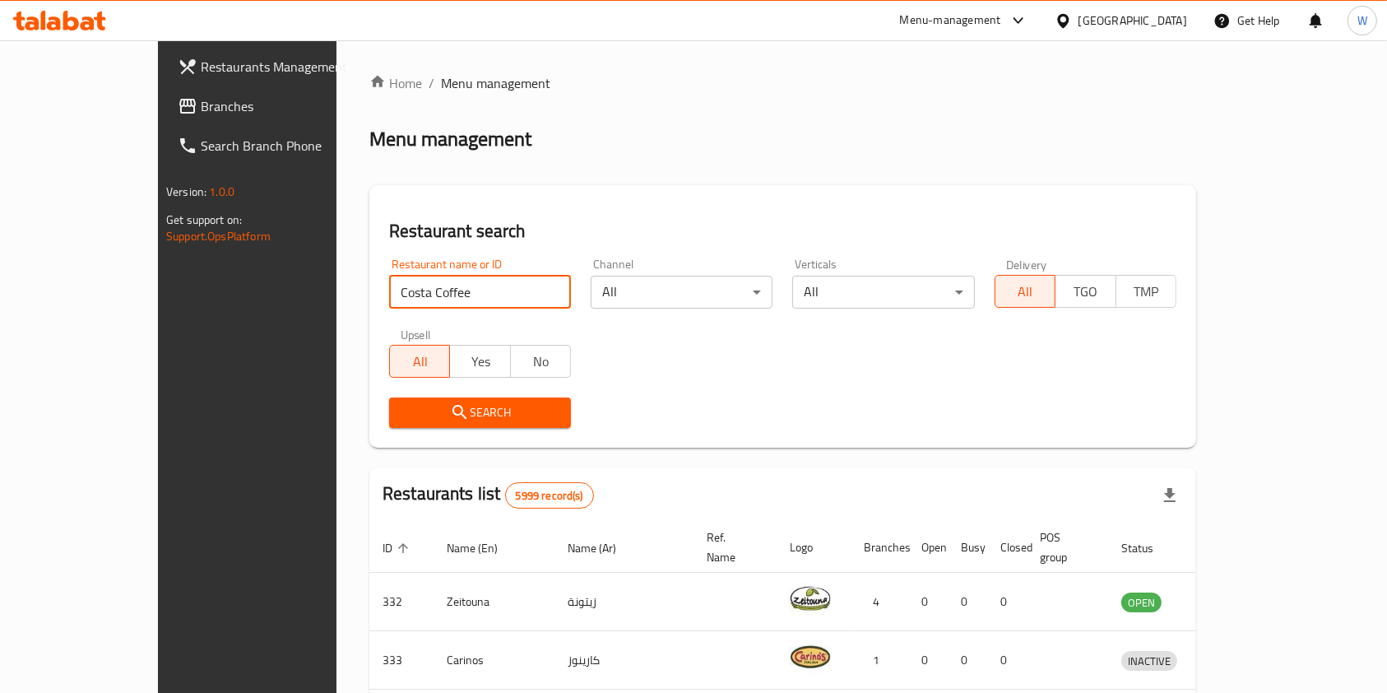
click button "Search" at bounding box center [480, 412] width 182 height 30
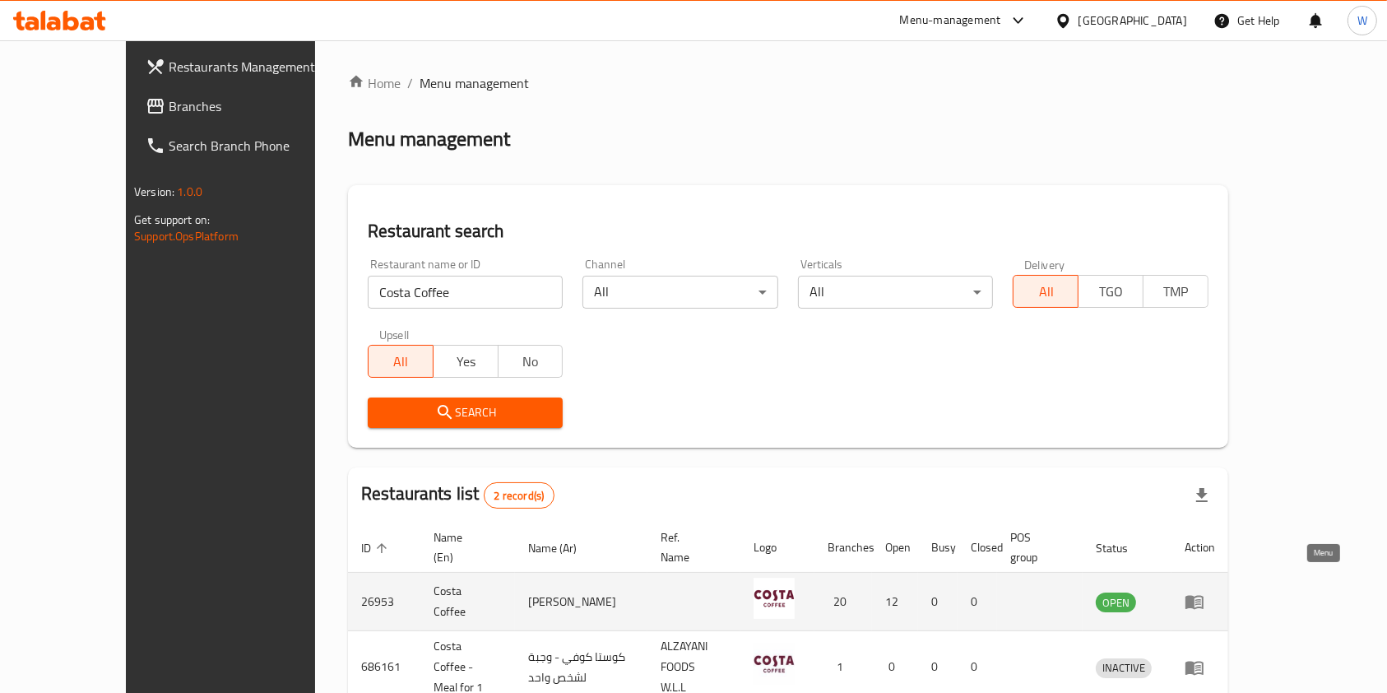
click at [1203, 596] on icon "enhanced table" at bounding box center [1194, 603] width 18 height 14
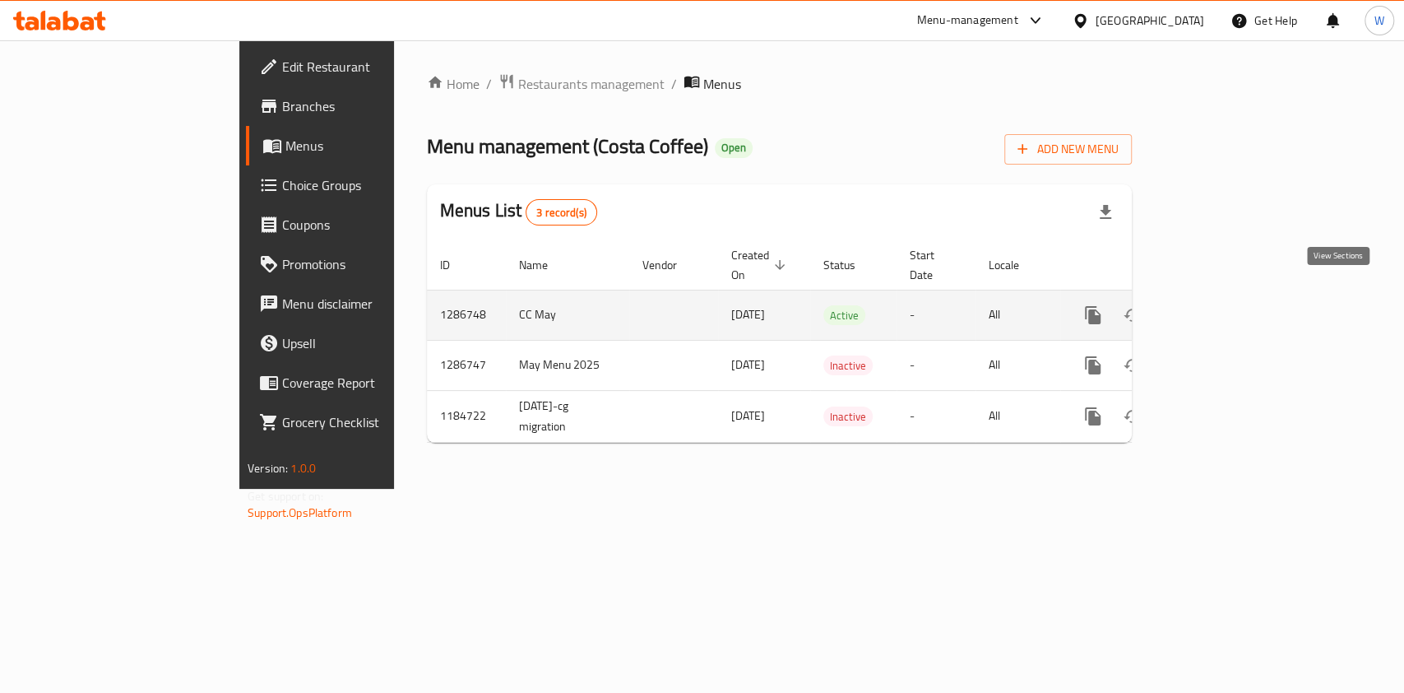
click at [1231, 295] on link "enhanced table" at bounding box center [1211, 314] width 39 height 39
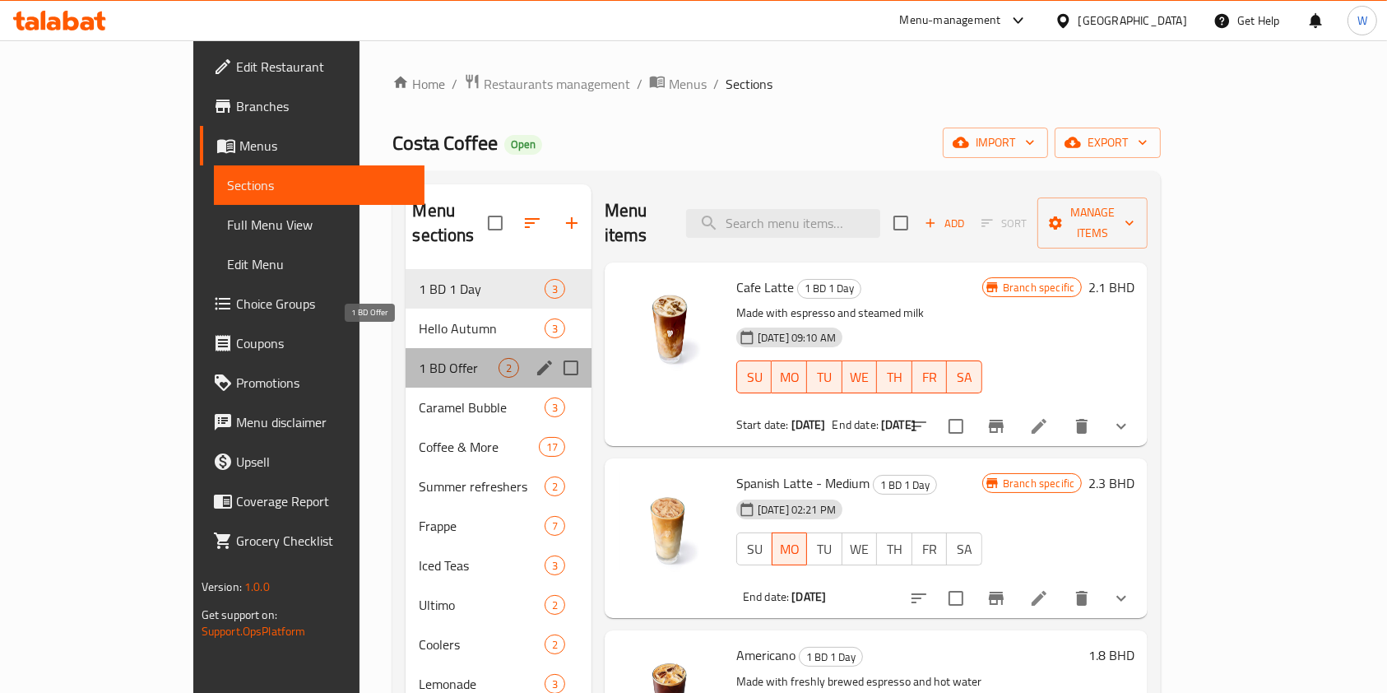
click at [419, 358] on span "1 BD Offer" at bounding box center [458, 368] width 79 height 20
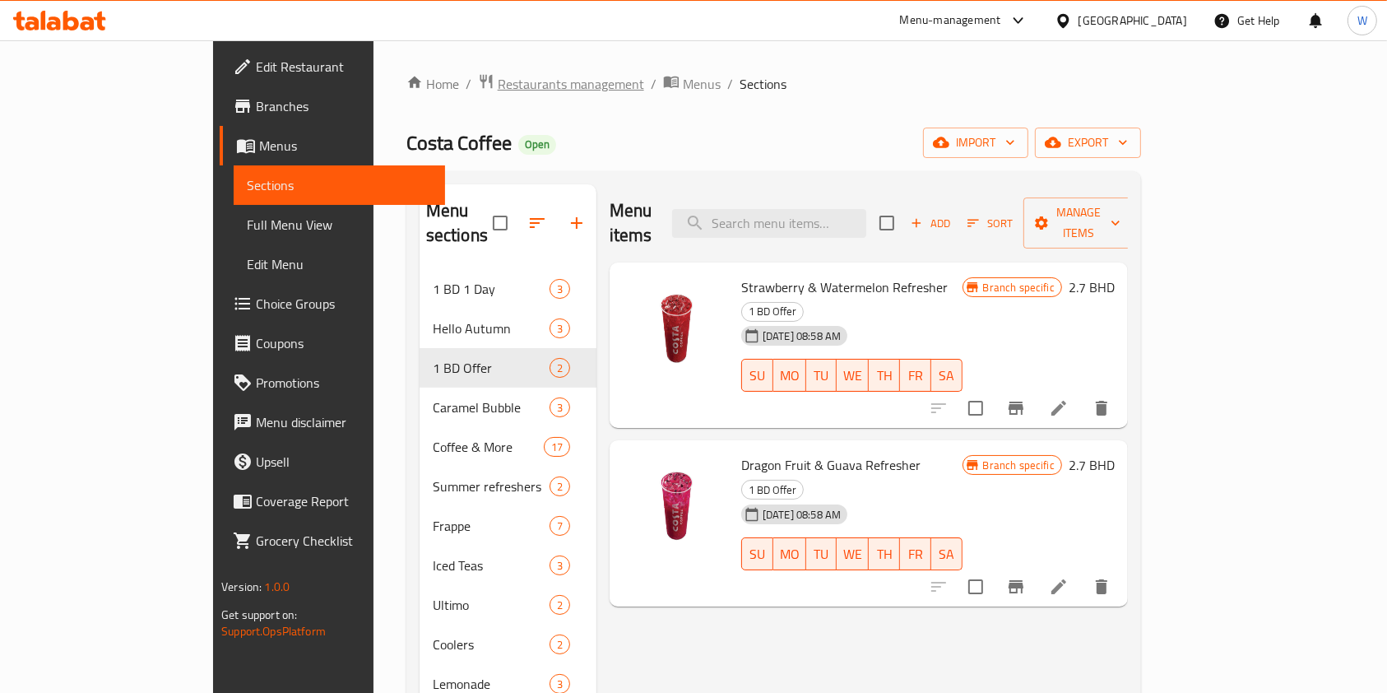
click at [498, 93] on span "Restaurants management" at bounding box center [571, 84] width 146 height 20
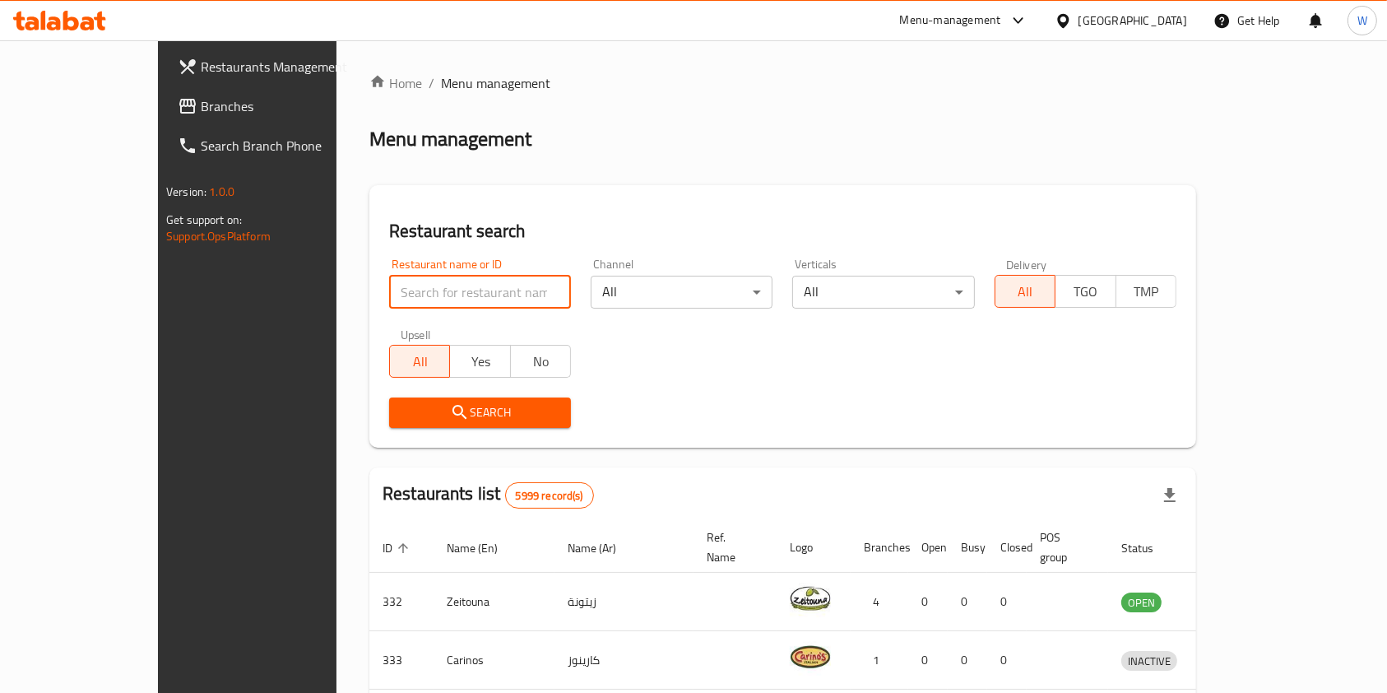
click at [406, 301] on input "search" at bounding box center [480, 292] width 182 height 33
paste input "[PERSON_NAME]"
type input "[PERSON_NAME]"
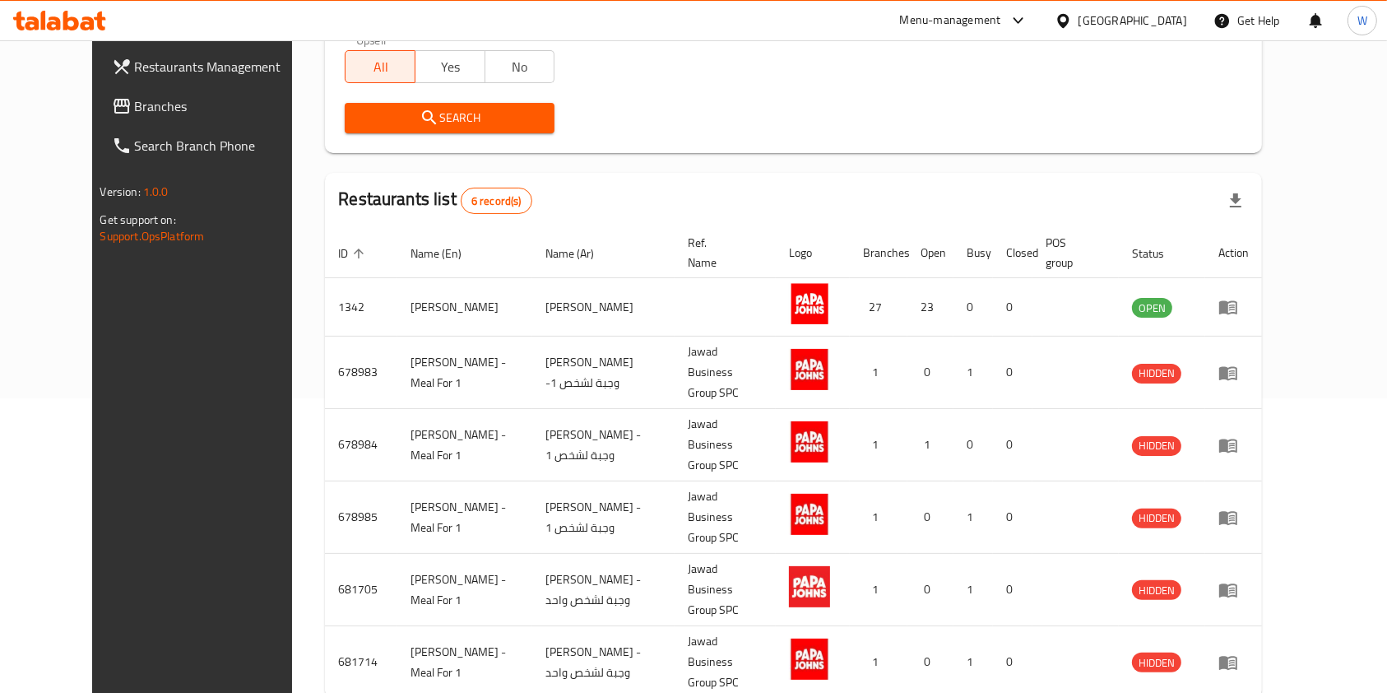
scroll to position [296, 0]
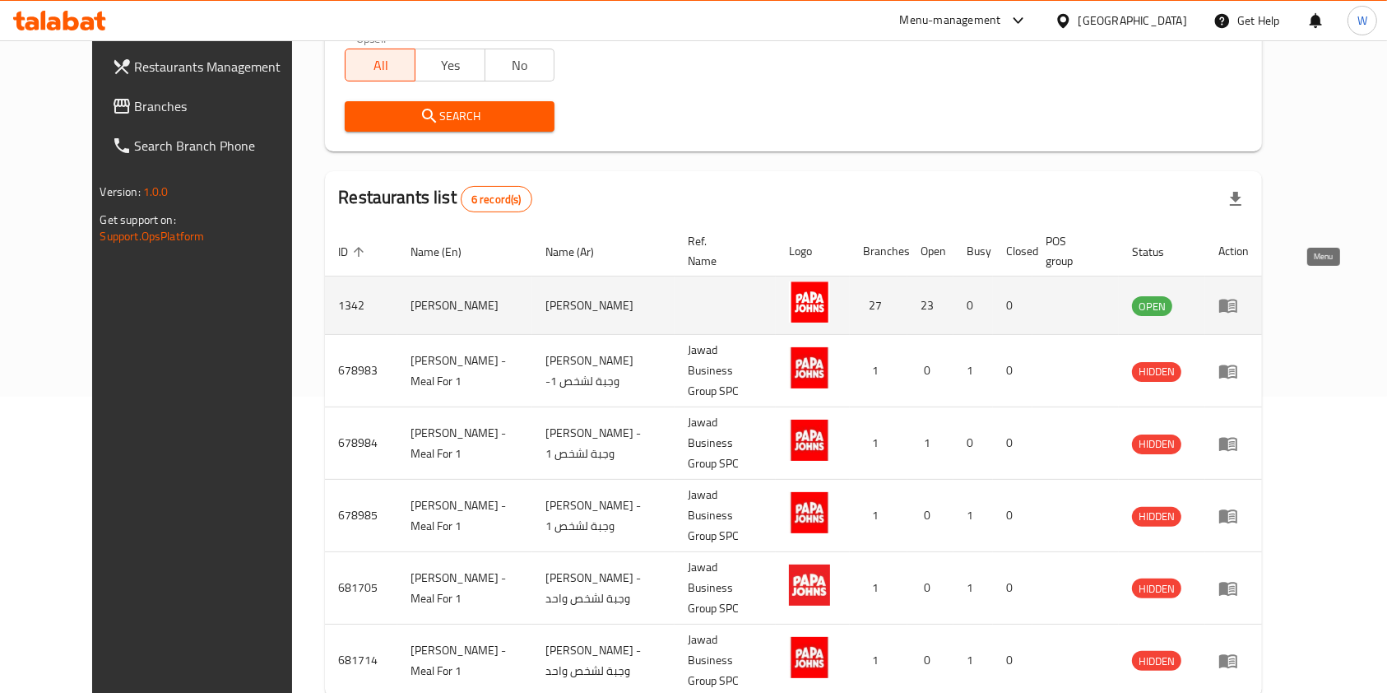
click at [1249, 295] on link "enhanced table" at bounding box center [1233, 305] width 30 height 20
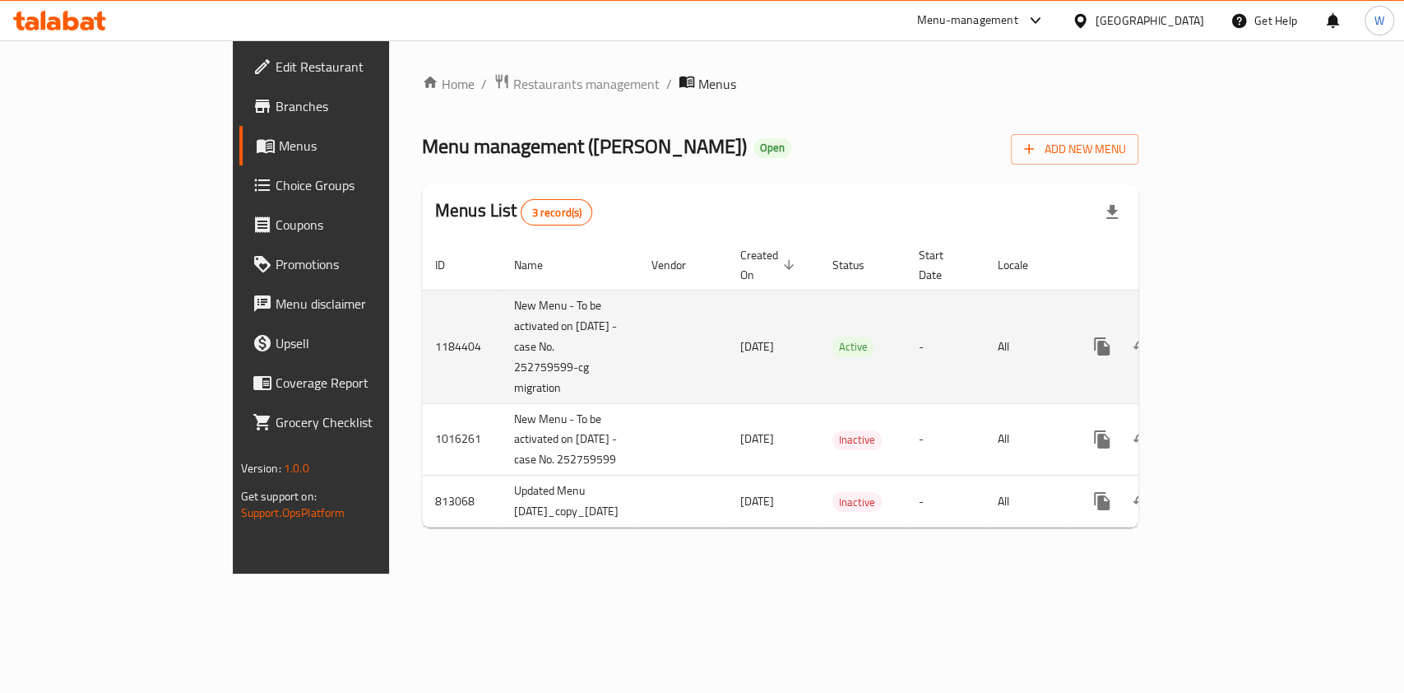
click at [1254, 304] on td "enhanced table" at bounding box center [1161, 347] width 184 height 114
click at [1231, 336] on icon "enhanced table" at bounding box center [1221, 346] width 20 height 20
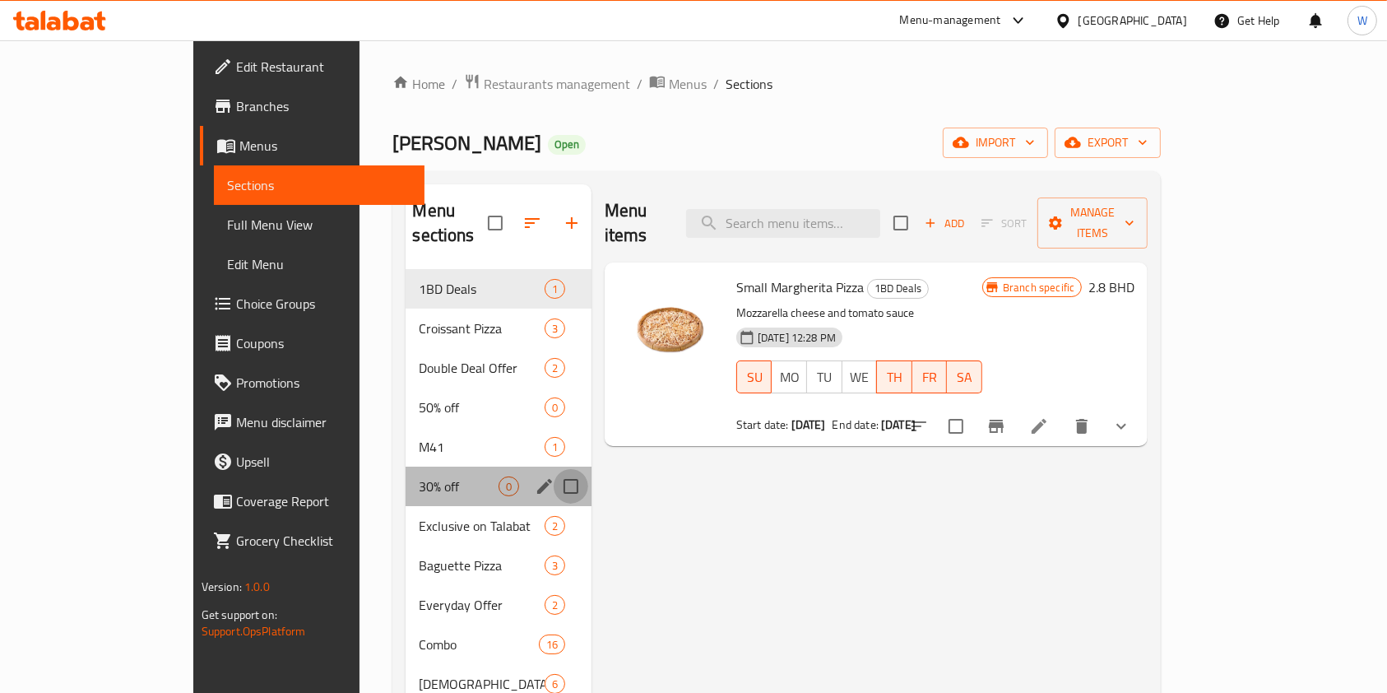
click at [554, 469] on input "Menu sections" at bounding box center [571, 486] width 35 height 35
checkbox input "true"
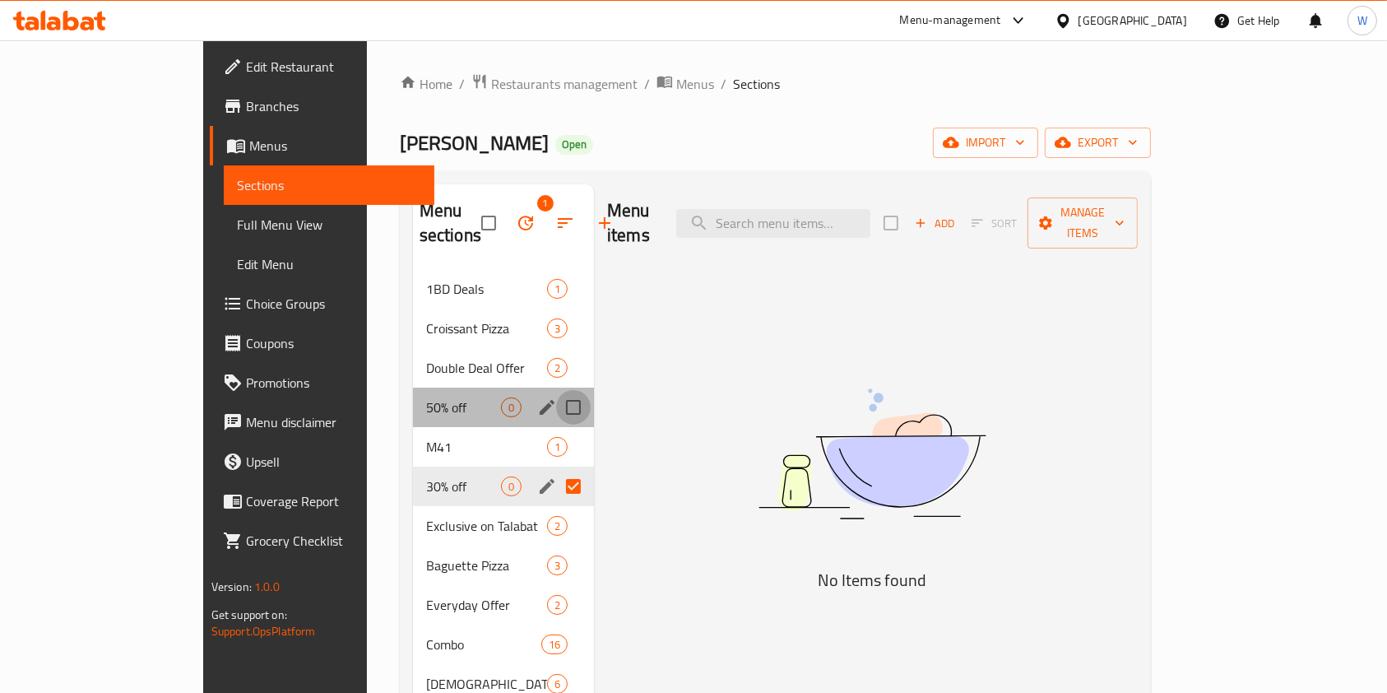
click at [556, 390] on input "Menu sections" at bounding box center [573, 407] width 35 height 35
checkbox input "true"
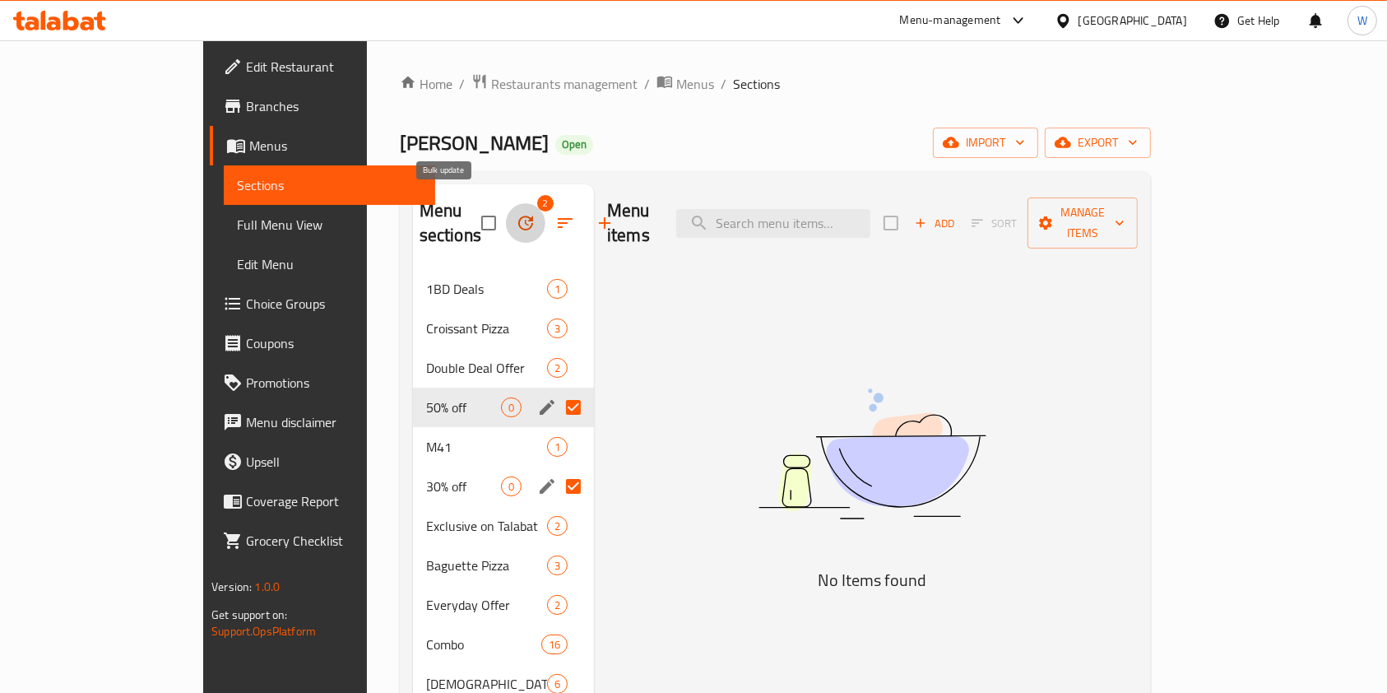
click at [506, 207] on button "button" at bounding box center [525, 222] width 39 height 39
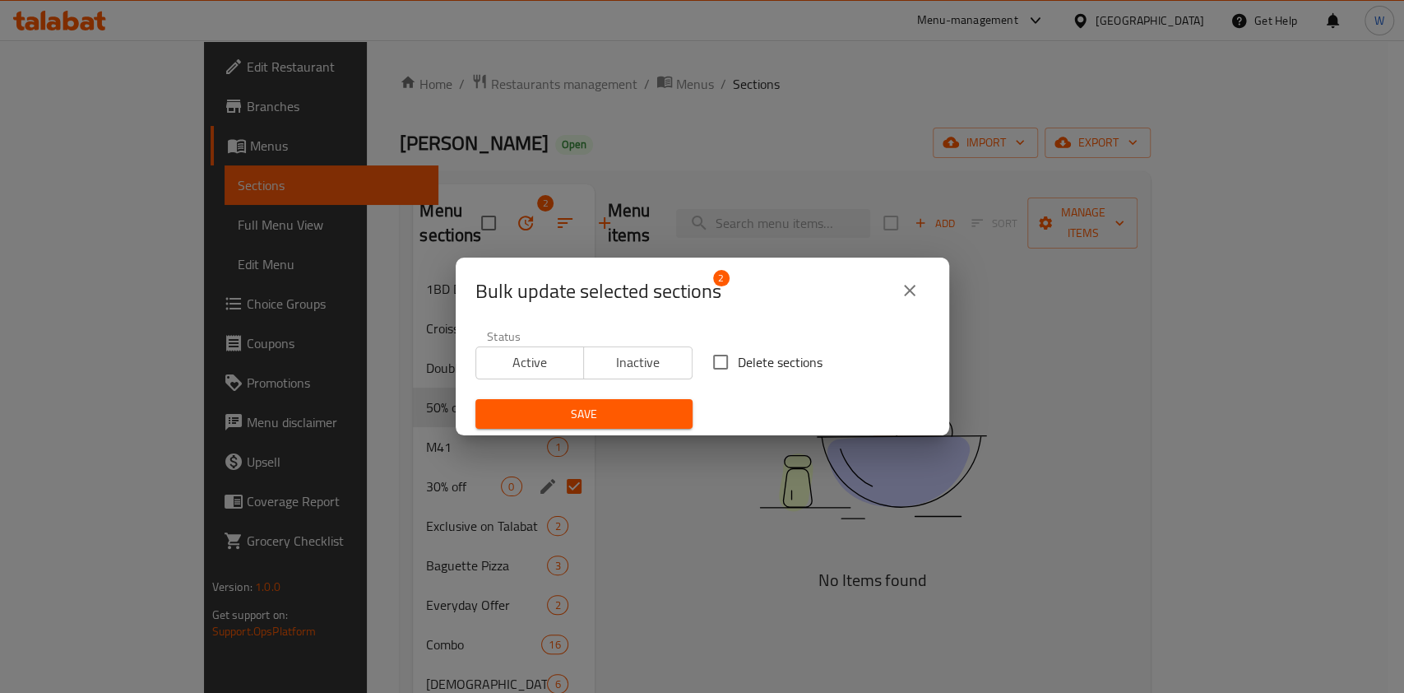
click at [766, 359] on span "Delete sections" at bounding box center [780, 362] width 85 height 20
click at [738, 359] on input "Delete sections" at bounding box center [720, 362] width 35 height 35
checkbox input "true"
click at [586, 410] on span "Save" at bounding box center [584, 414] width 191 height 21
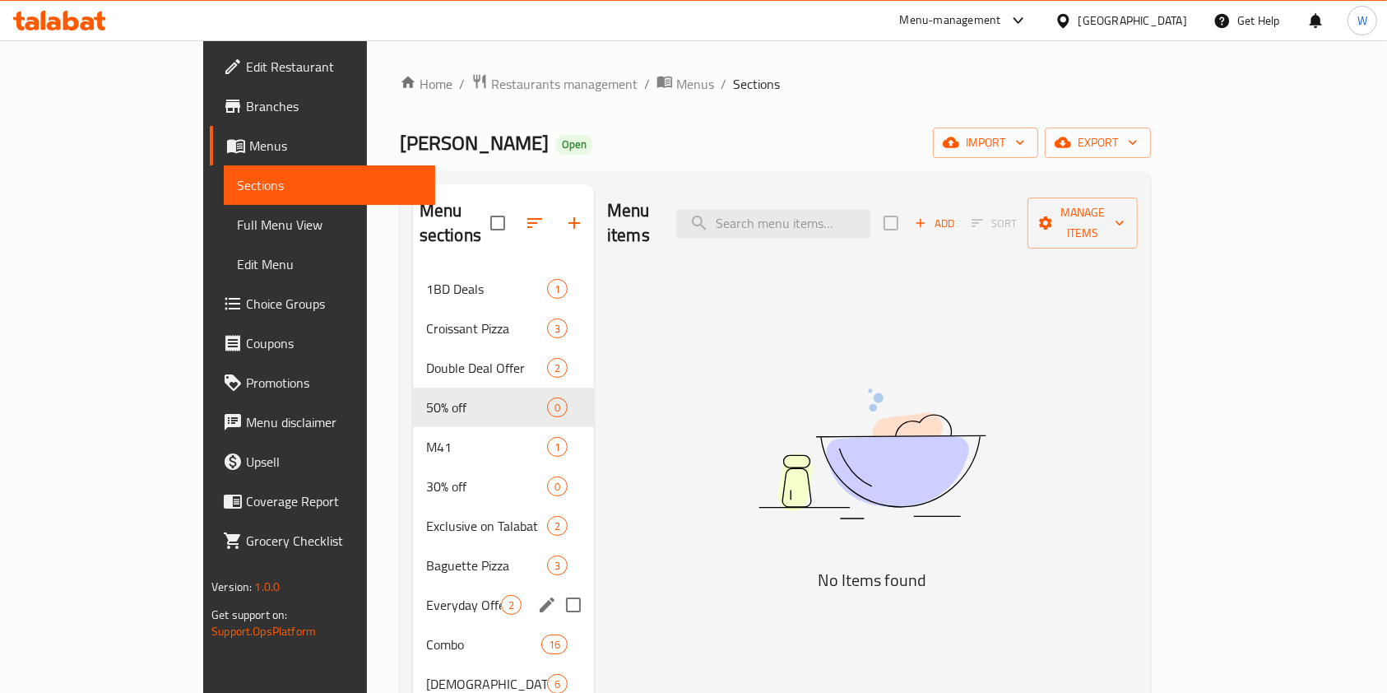
click at [413, 585] on div "Everyday Offer 2" at bounding box center [503, 604] width 181 height 39
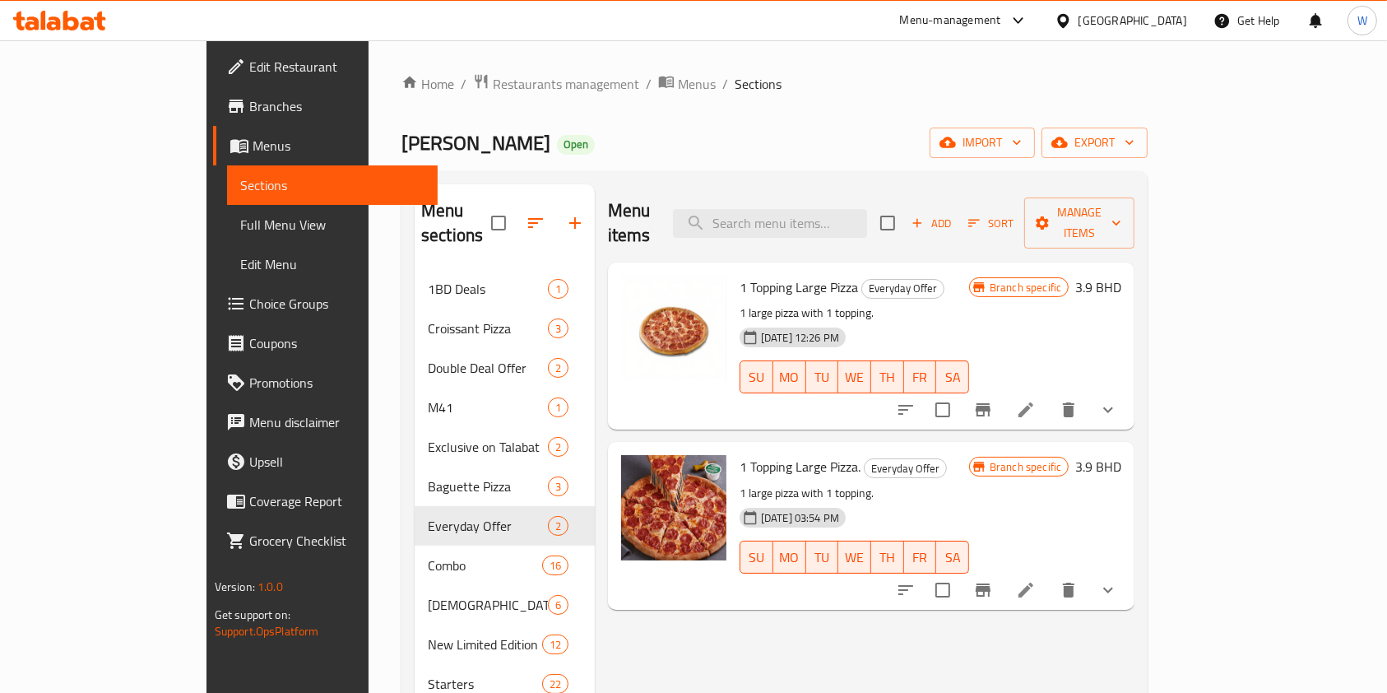
click at [493, 86] on span "Restaurants management" at bounding box center [566, 84] width 146 height 20
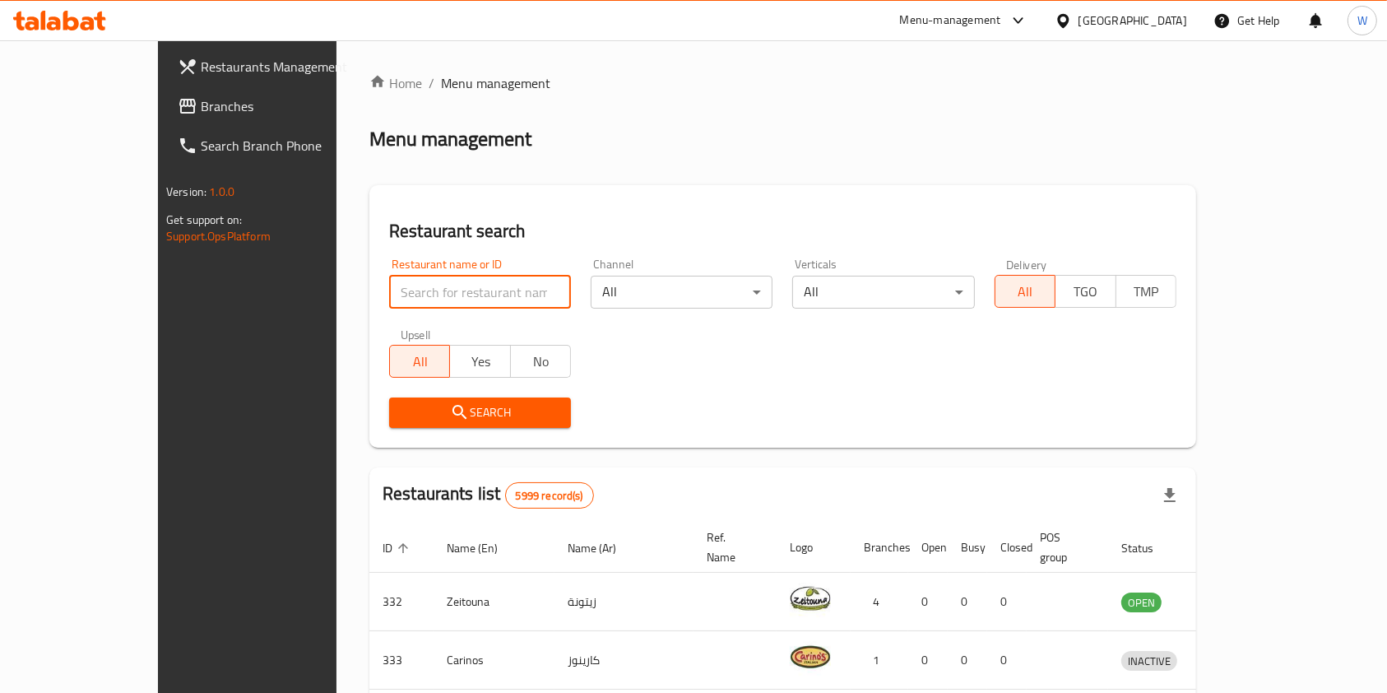
click at [389, 282] on input "search" at bounding box center [480, 292] width 182 height 33
paste input "[PERSON_NAME] Cafe"
type input "[PERSON_NAME] Cafe"
click button "Search" at bounding box center [480, 412] width 182 height 30
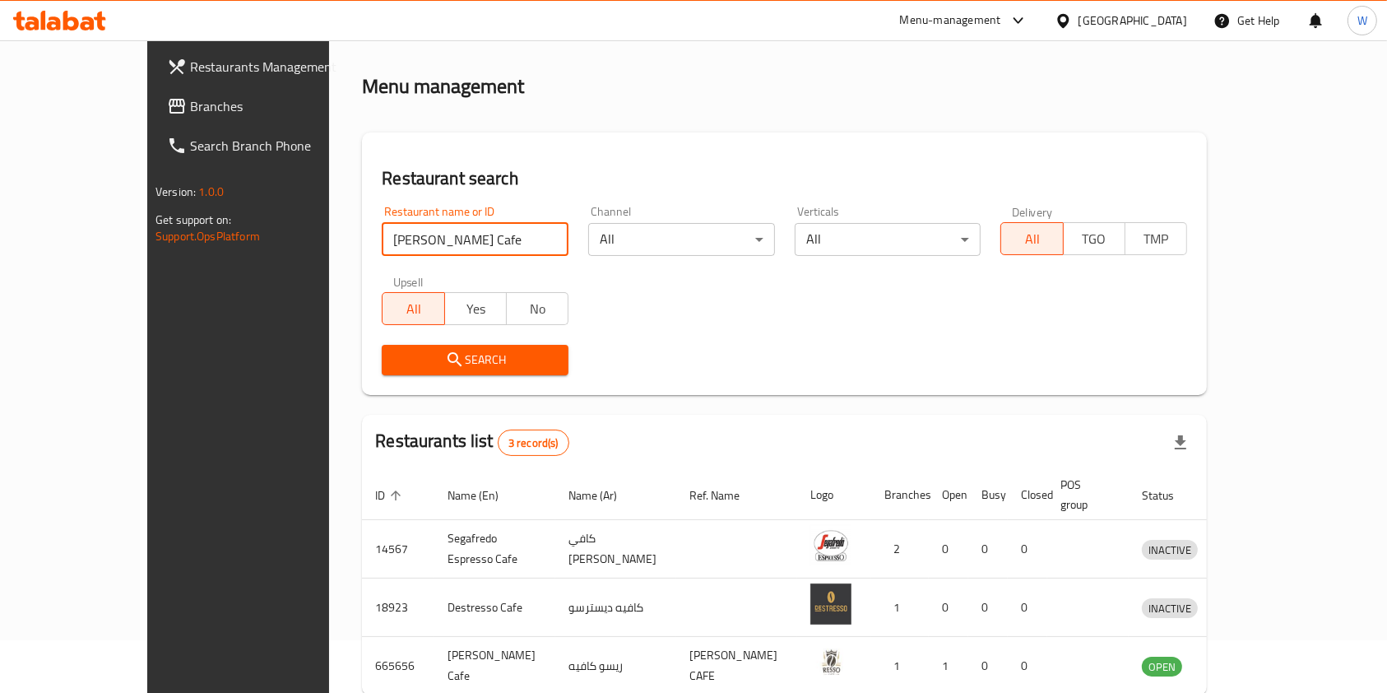
scroll to position [123, 0]
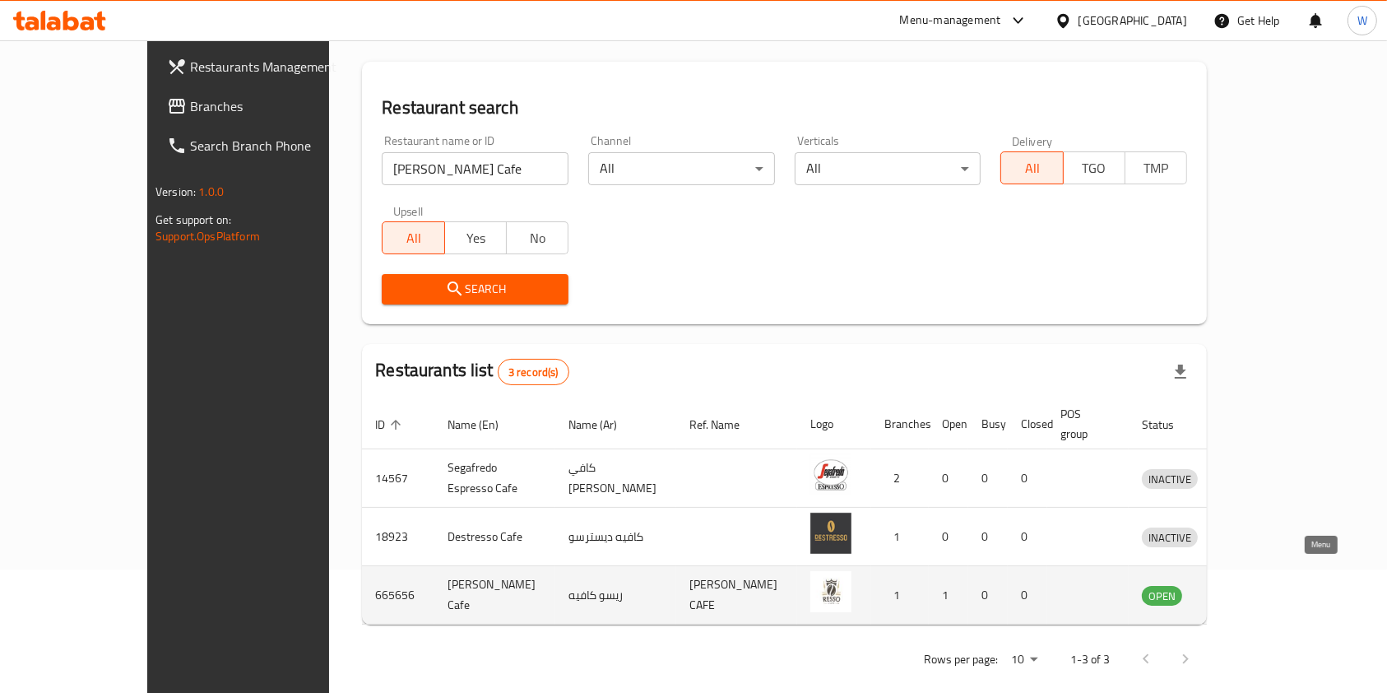
click at [1250, 589] on icon "enhanced table" at bounding box center [1240, 596] width 18 height 14
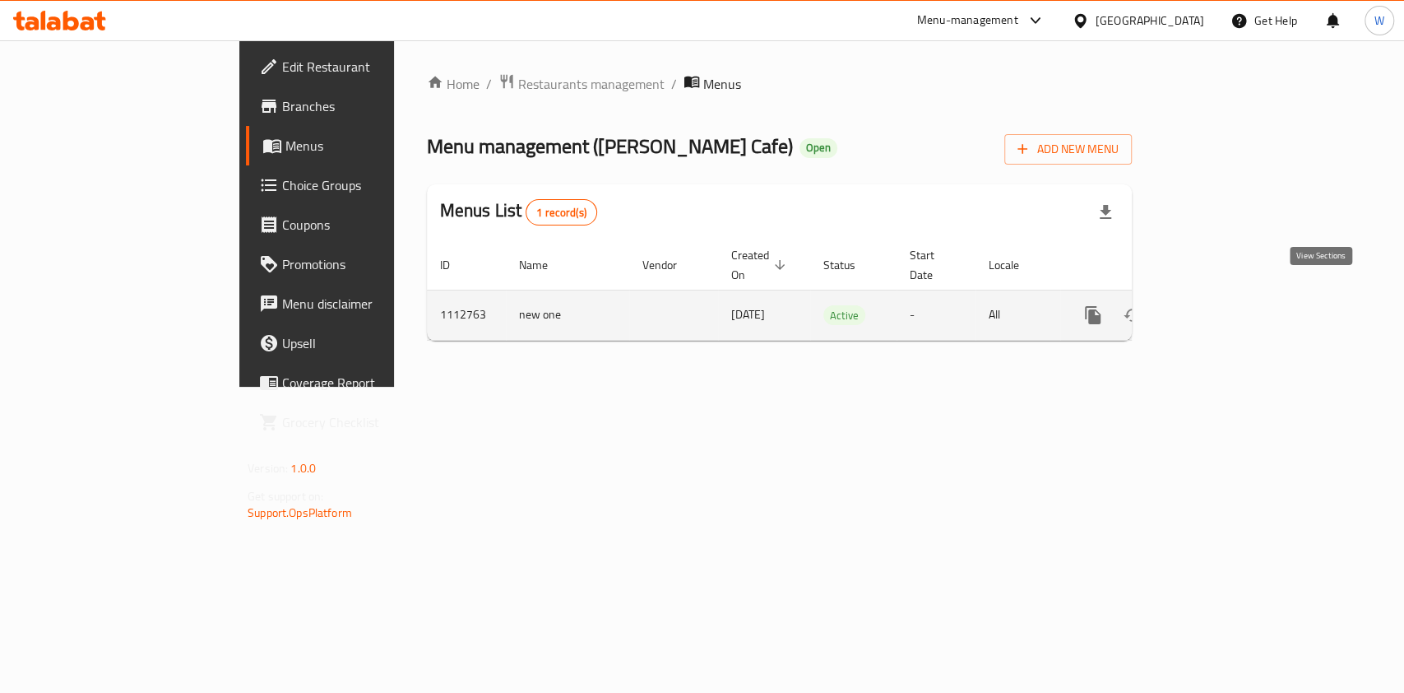
click at [1231, 295] on link "enhanced table" at bounding box center [1211, 314] width 39 height 39
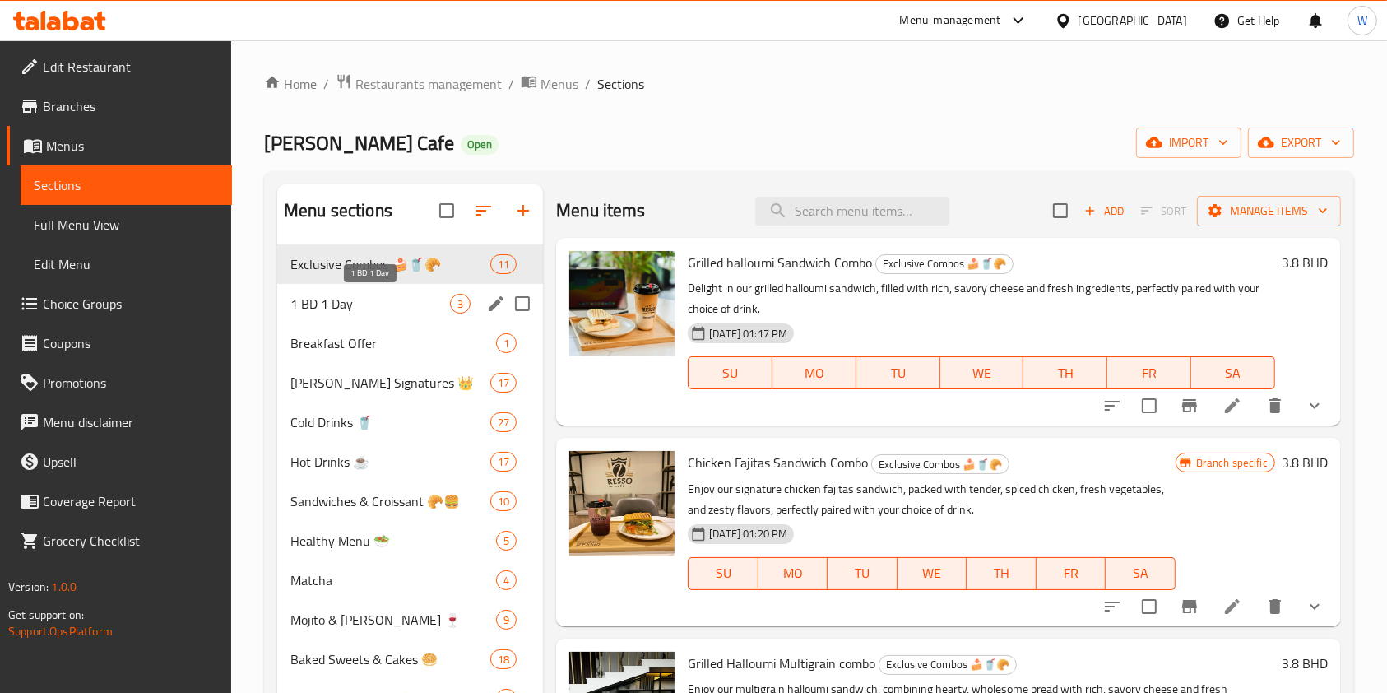
click at [343, 309] on span "1 BD 1 Day" at bounding box center [370, 304] width 160 height 20
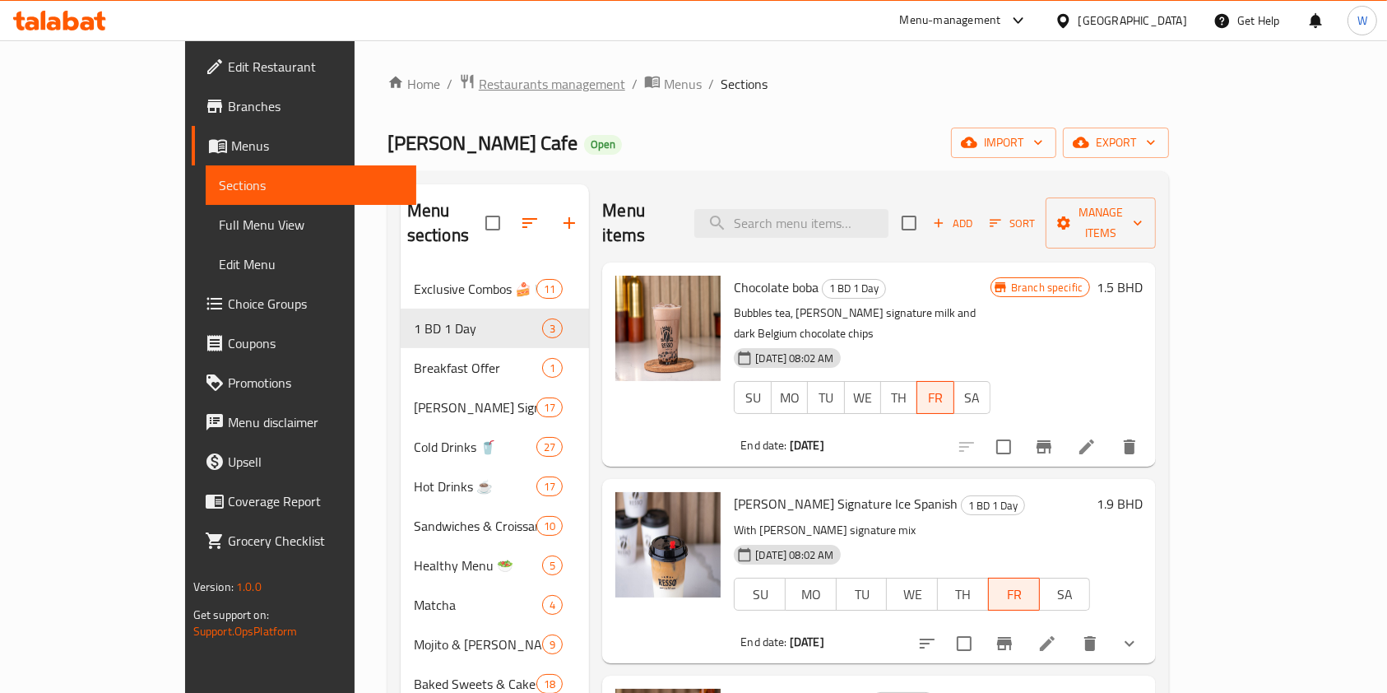
click at [479, 89] on span "Restaurants management" at bounding box center [552, 84] width 146 height 20
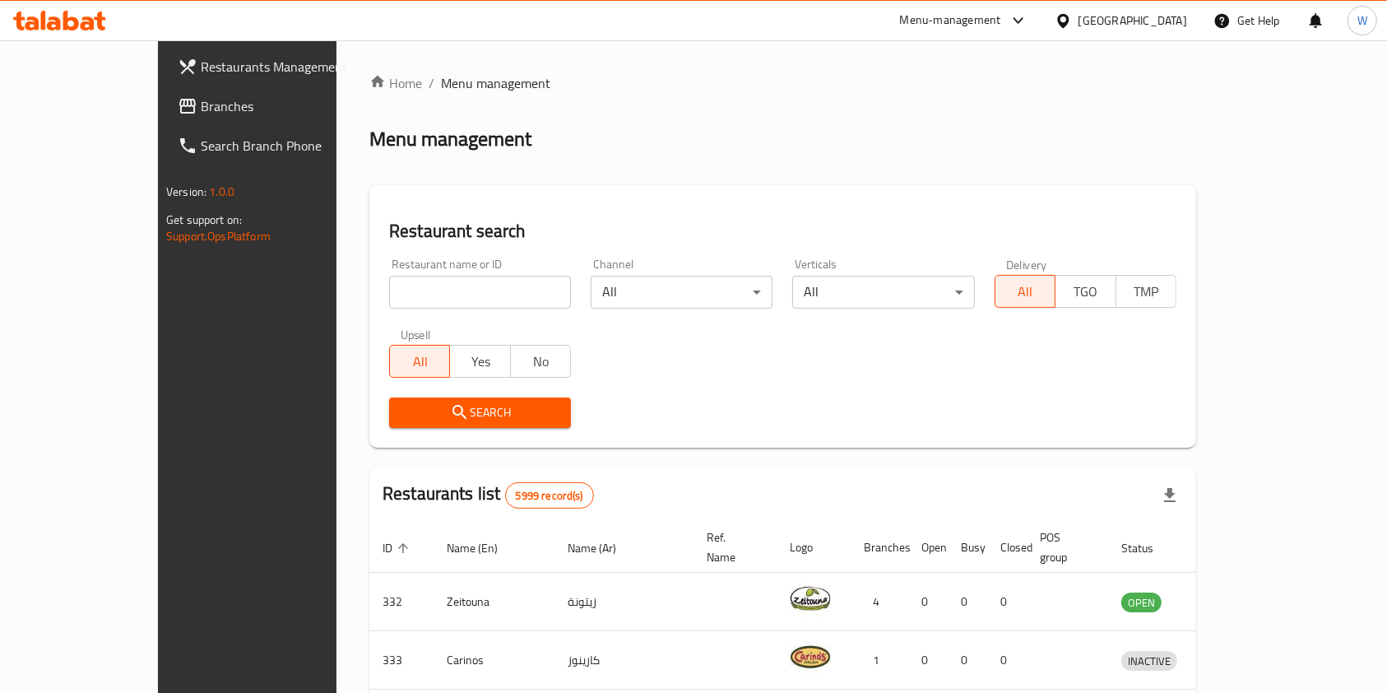
click at [399, 285] on input "search" at bounding box center [480, 292] width 182 height 33
paste input "Illy Caffe"
type input "Illy Caffe"
click button "Search" at bounding box center [480, 412] width 182 height 30
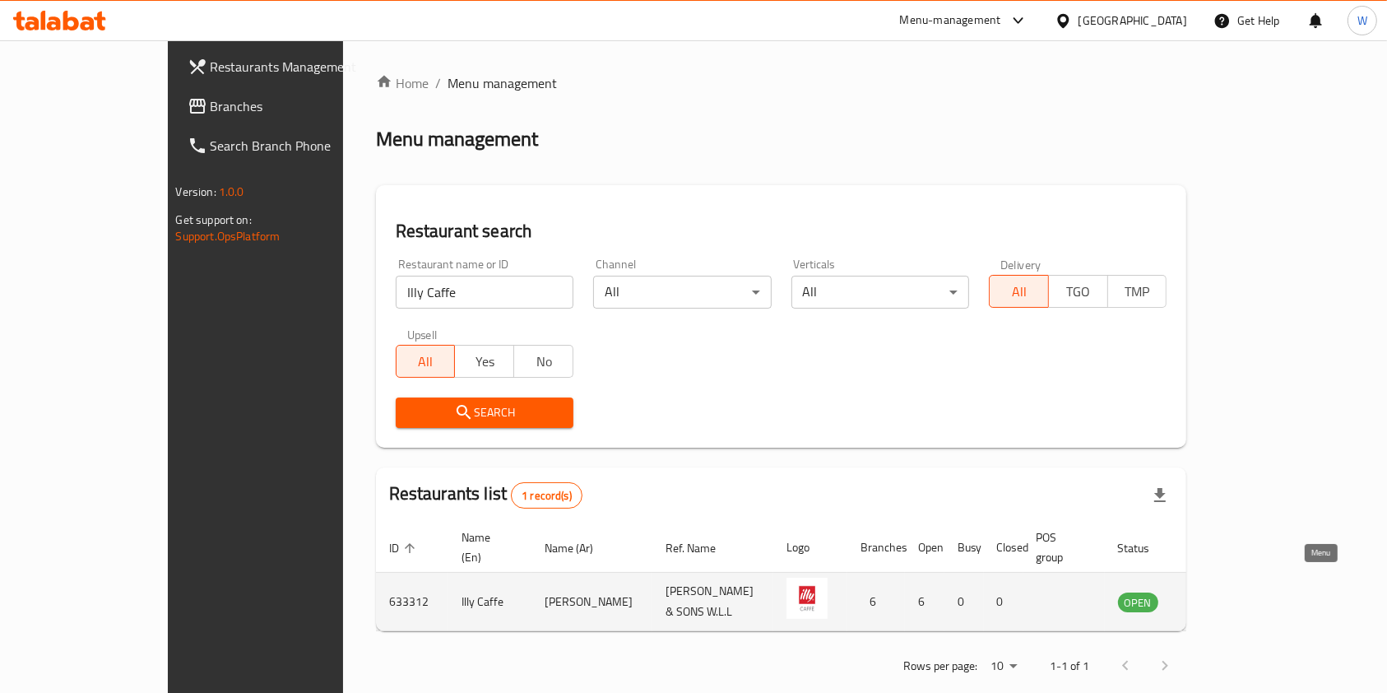
click at [1223, 596] on icon "enhanced table" at bounding box center [1214, 603] width 18 height 14
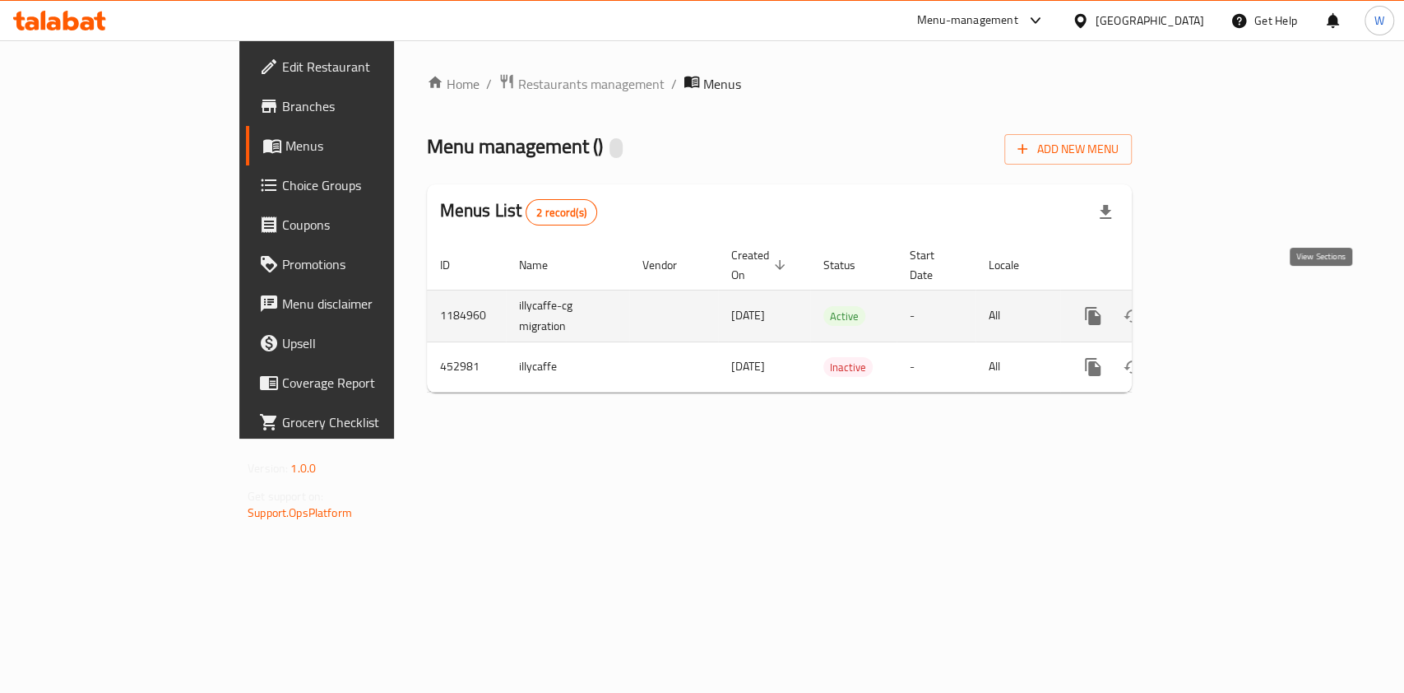
click at [1231, 296] on link "enhanced table" at bounding box center [1211, 315] width 39 height 39
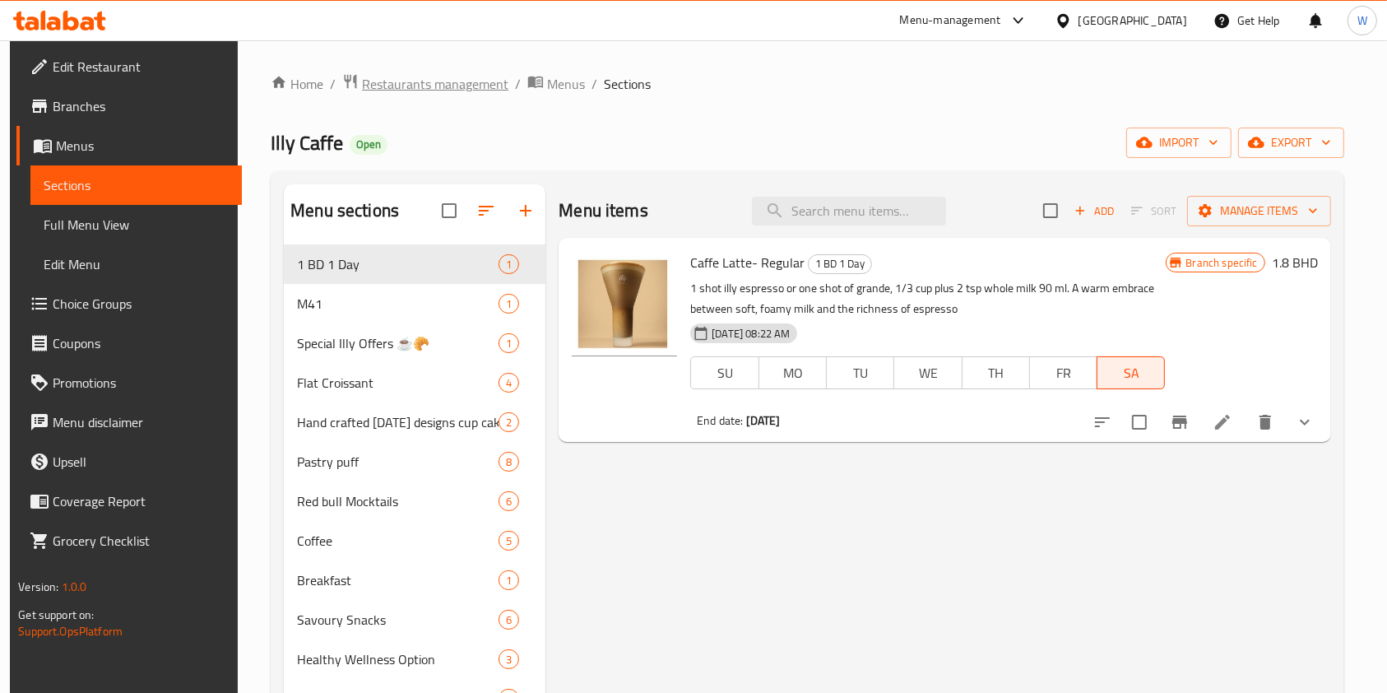
click at [381, 94] on span "Restaurants management" at bounding box center [435, 84] width 146 height 20
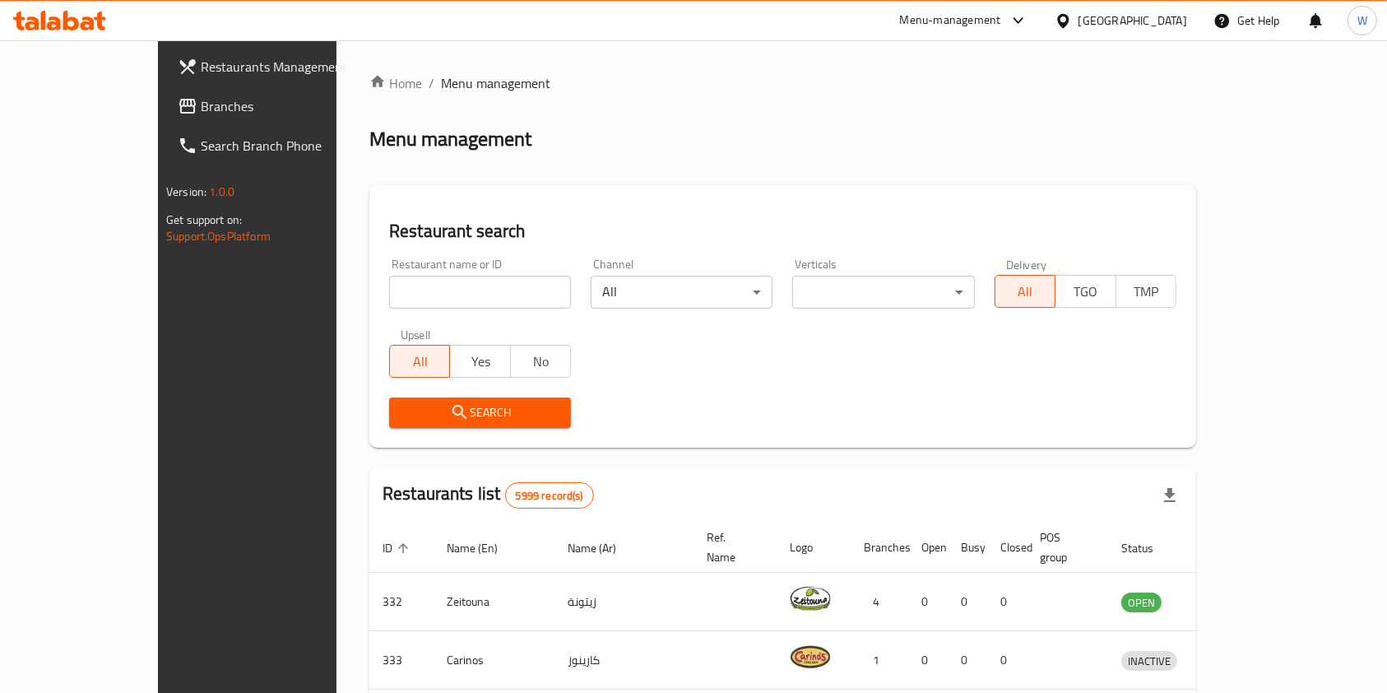
click at [435, 294] on input "search" at bounding box center [480, 292] width 182 height 33
paste input "Co Co Dip"
type input "Co Co Dip"
click button "Search" at bounding box center [480, 412] width 182 height 30
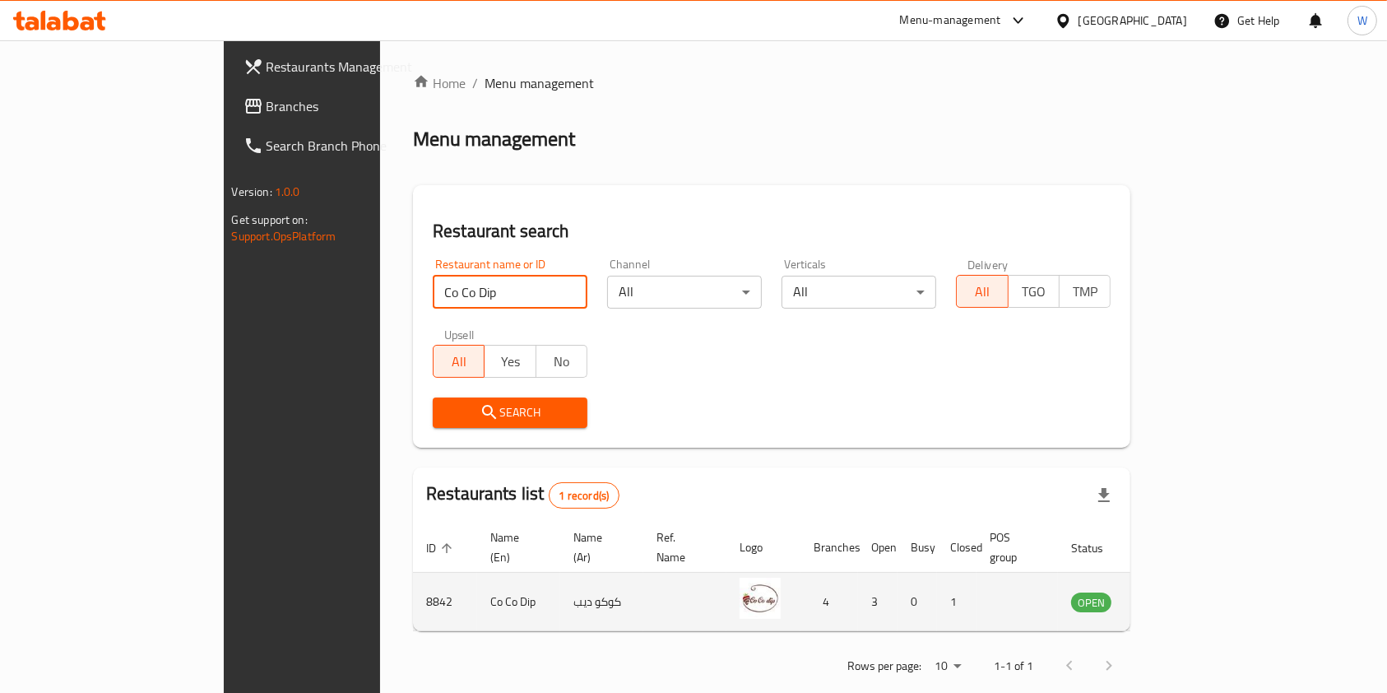
click at [1177, 591] on icon "enhanced table" at bounding box center [1167, 601] width 20 height 20
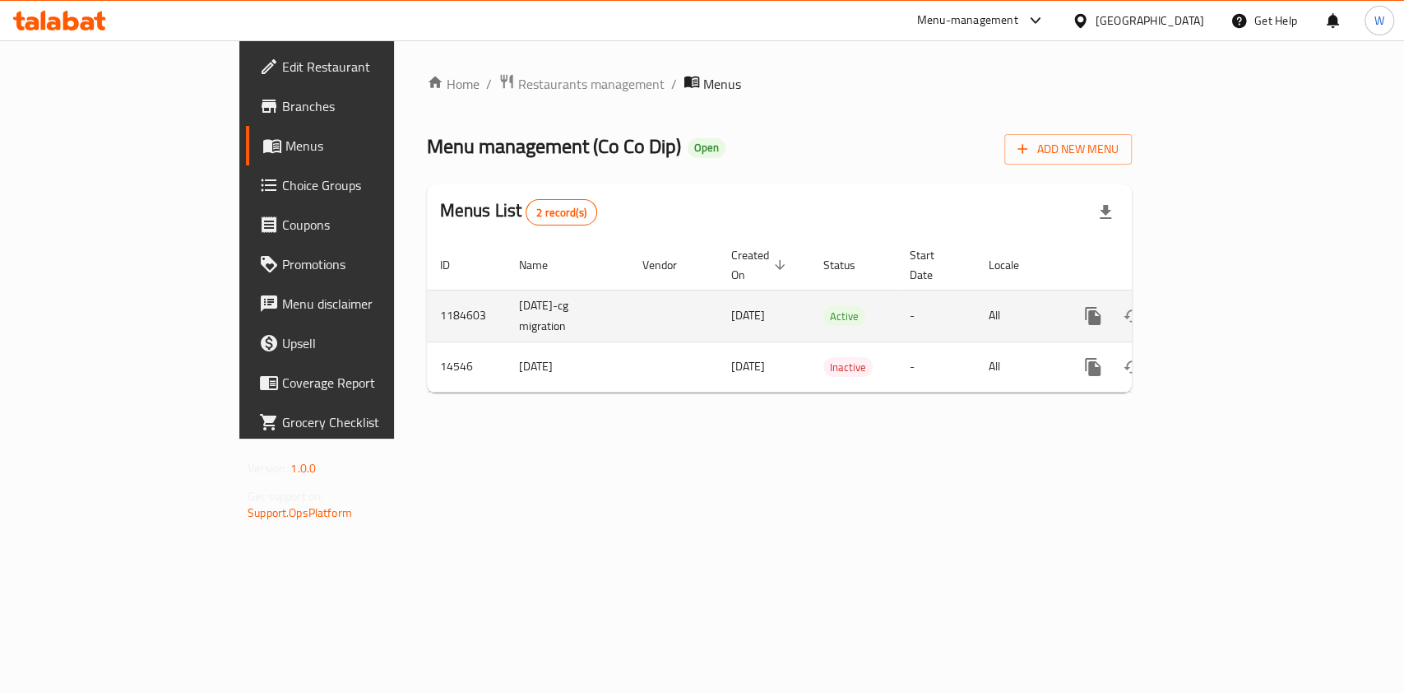
click at [1222, 306] on icon "enhanced table" at bounding box center [1212, 316] width 20 height 20
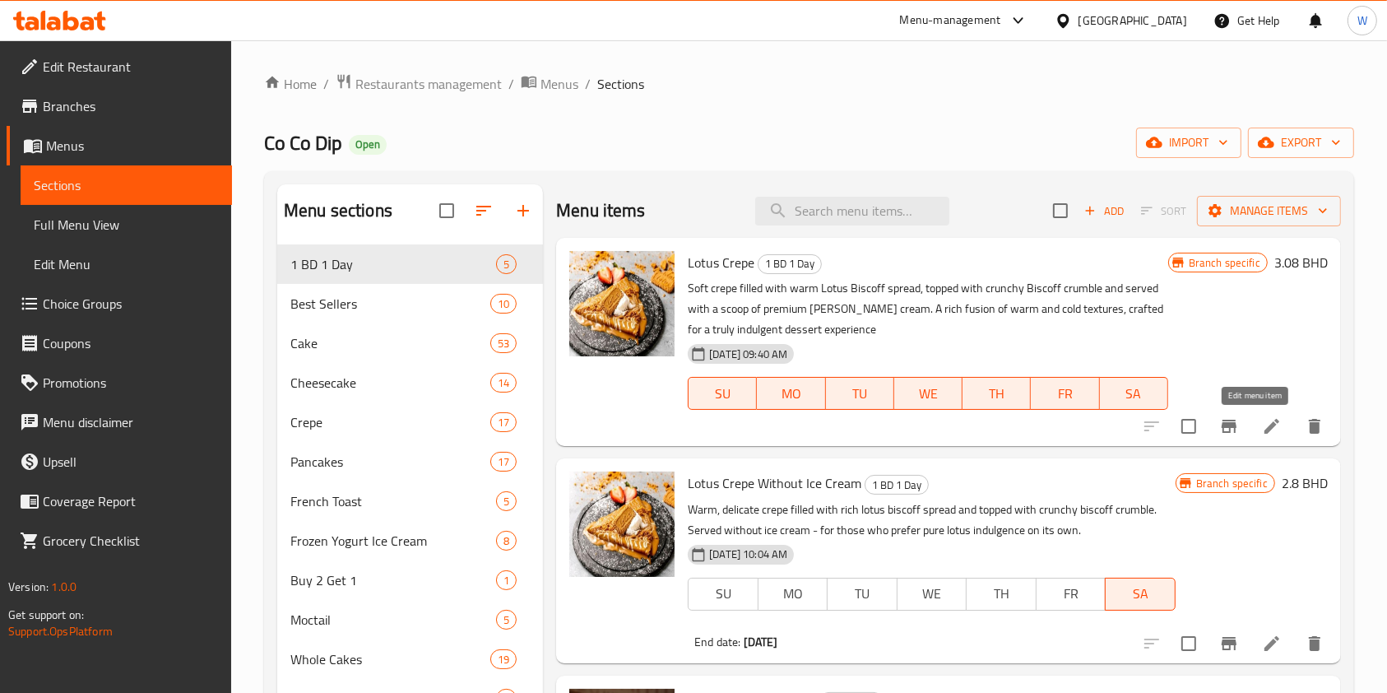
click at [1262, 426] on icon at bounding box center [1272, 426] width 20 height 20
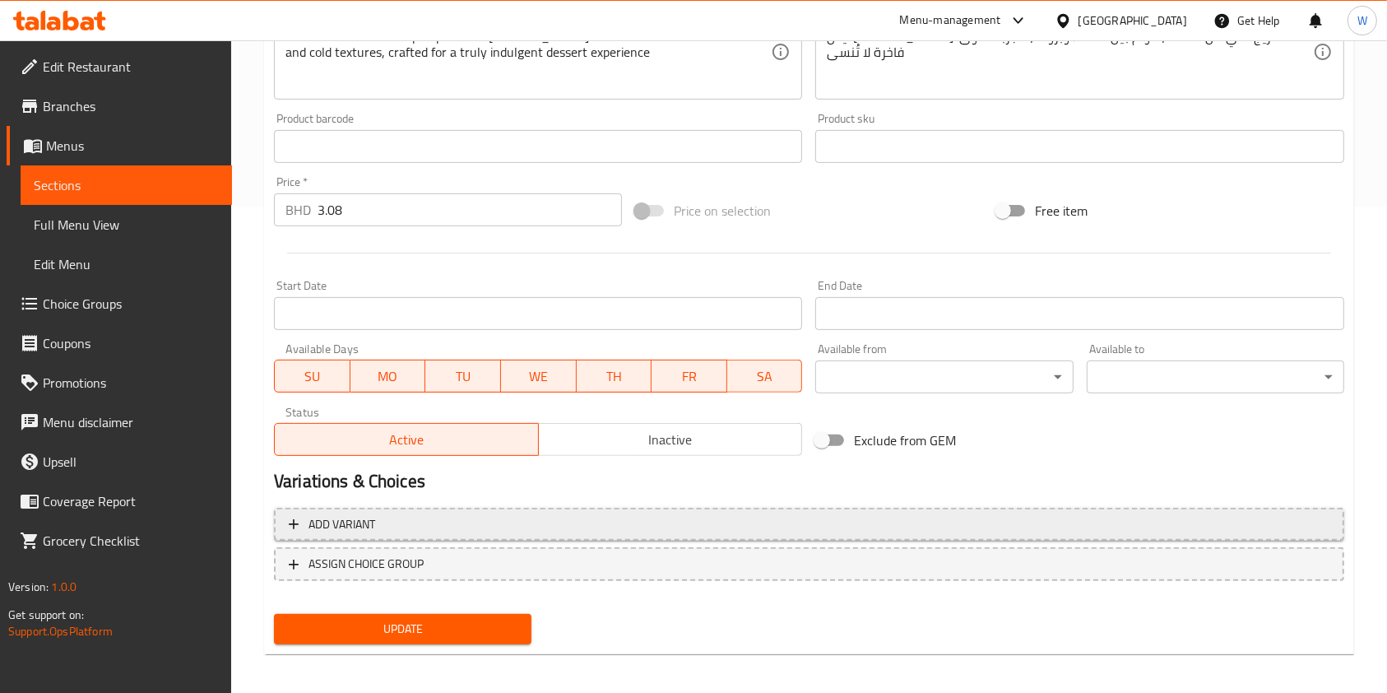
scroll to position [494, 0]
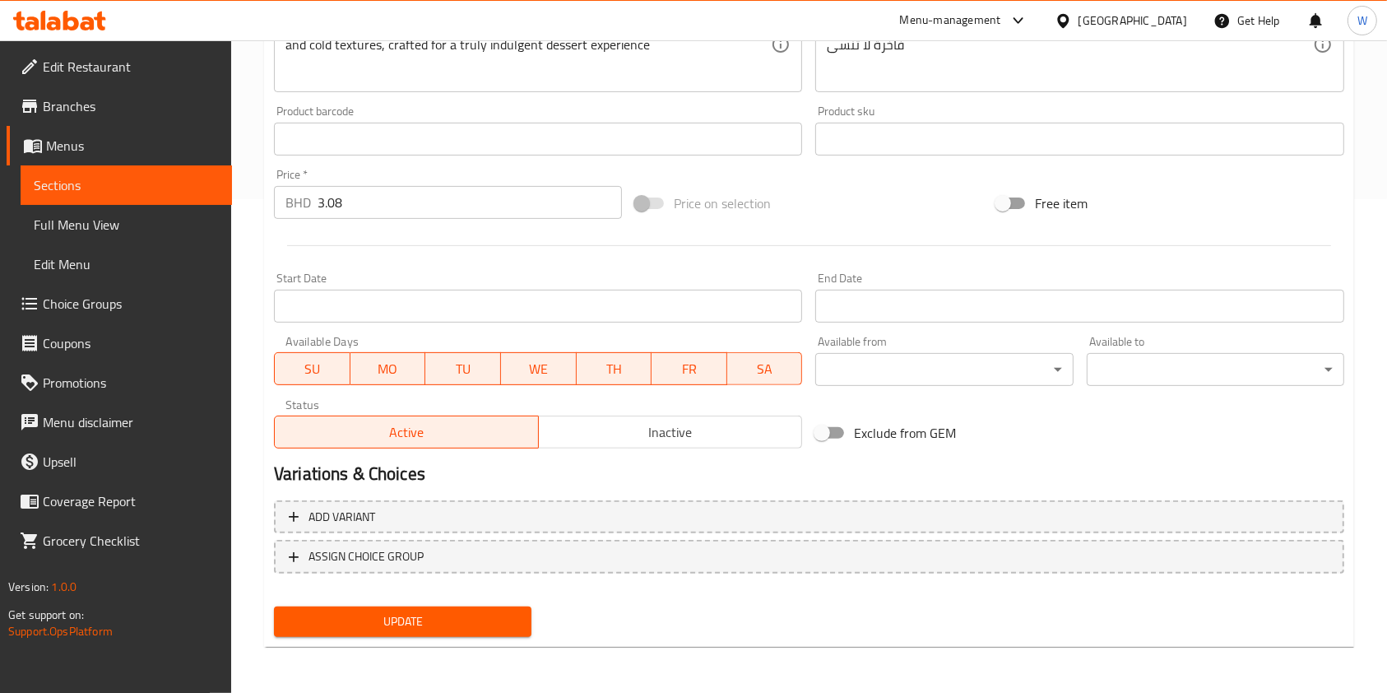
click at [647, 434] on span "Inactive" at bounding box center [670, 432] width 251 height 24
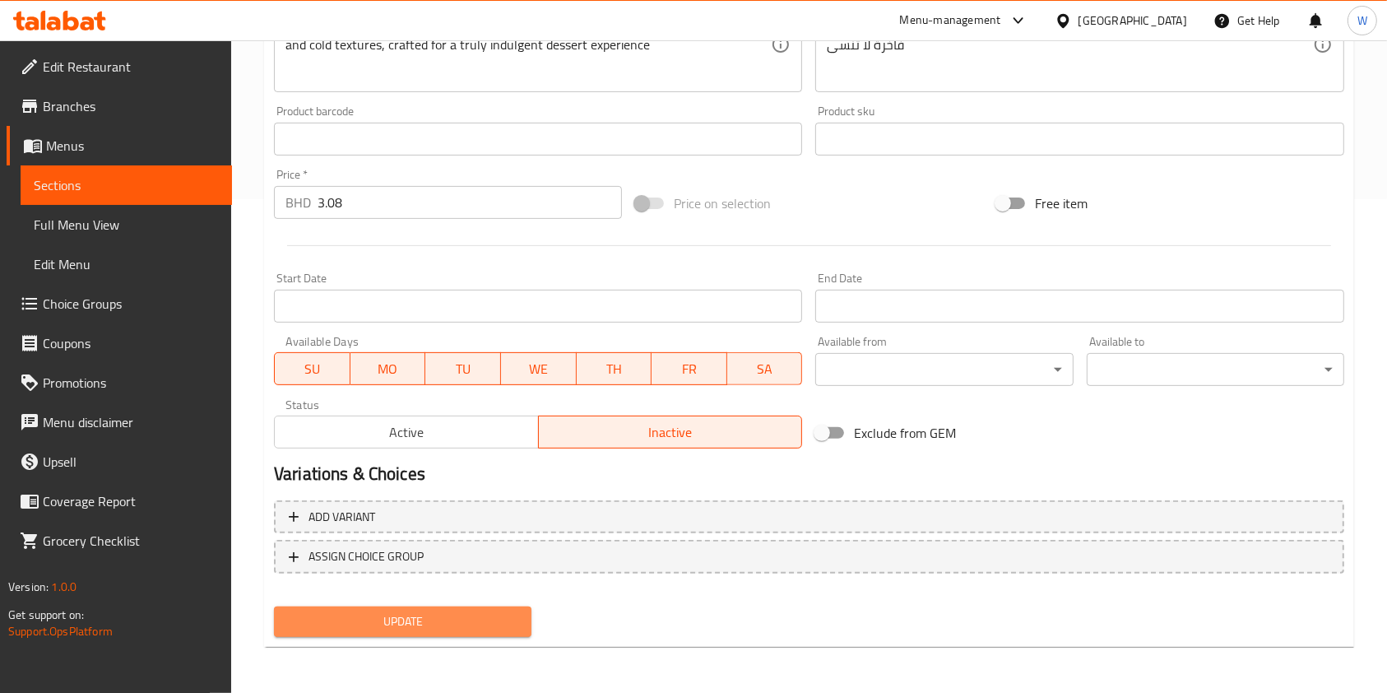
click at [455, 615] on span "Update" at bounding box center [402, 621] width 231 height 21
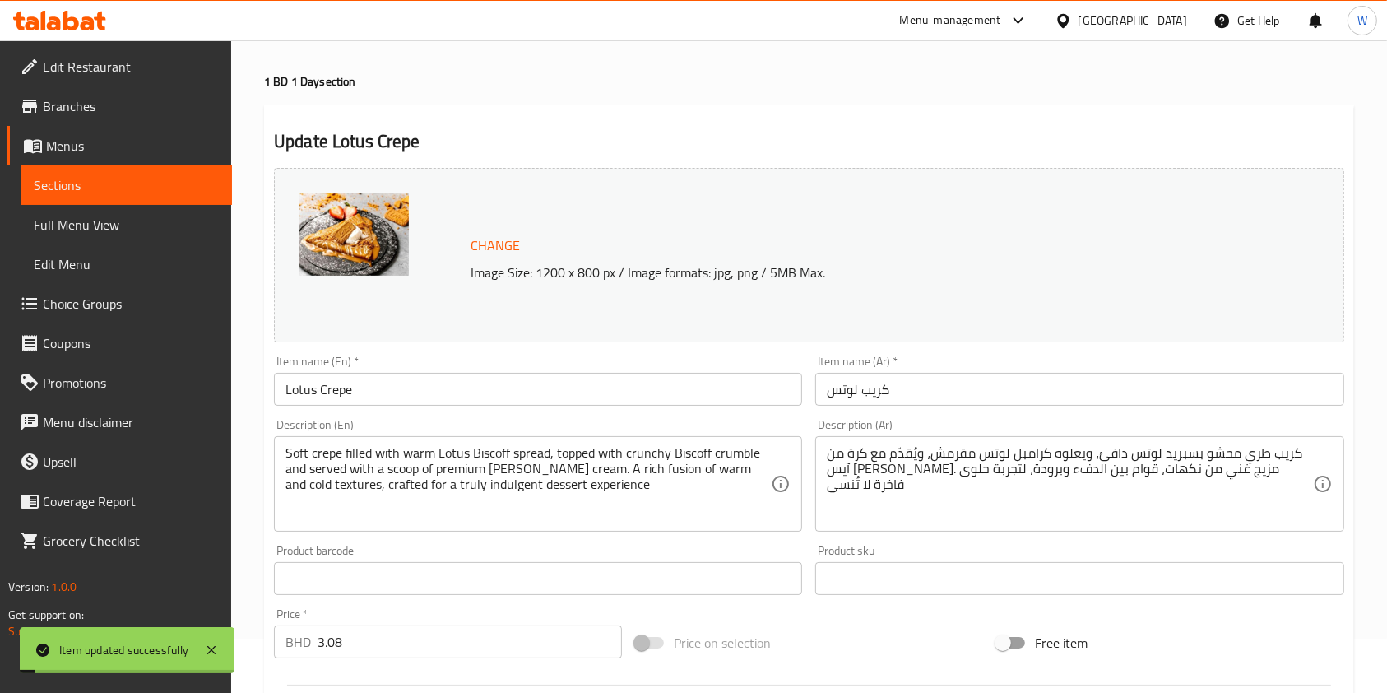
scroll to position [0, 0]
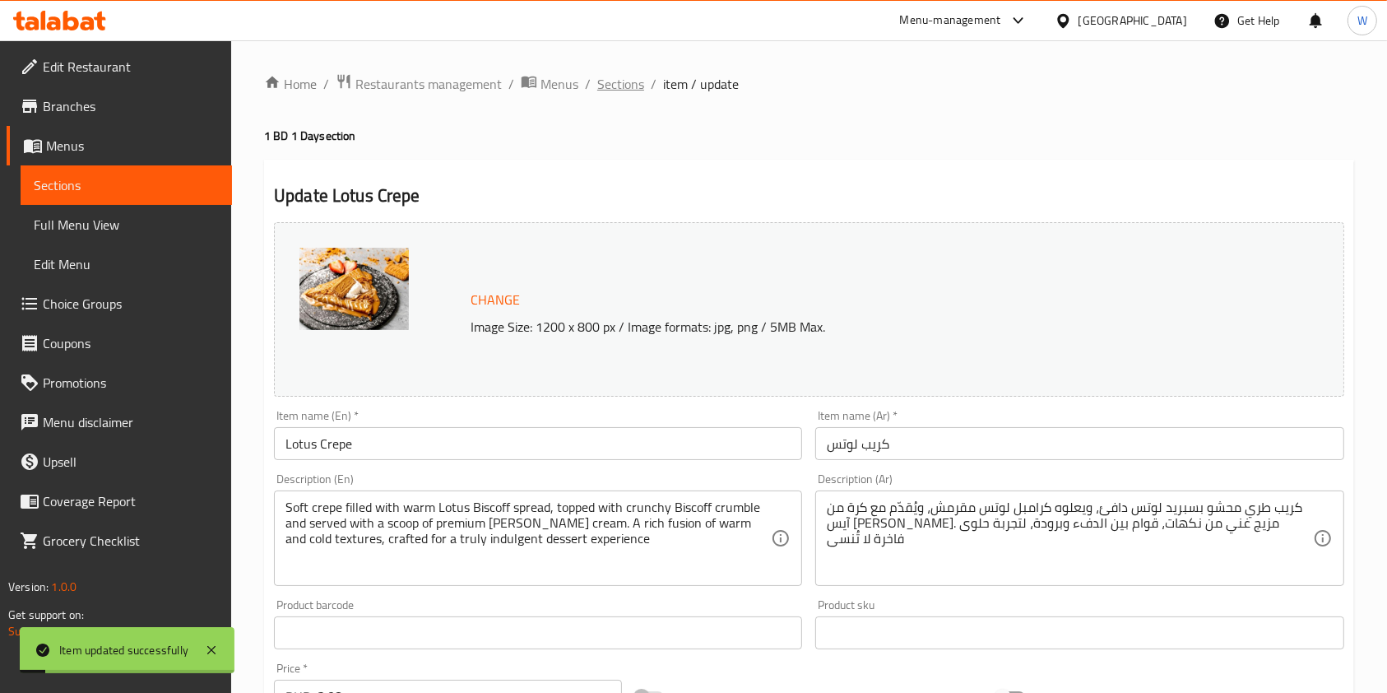
click at [607, 78] on span "Sections" at bounding box center [620, 84] width 47 height 20
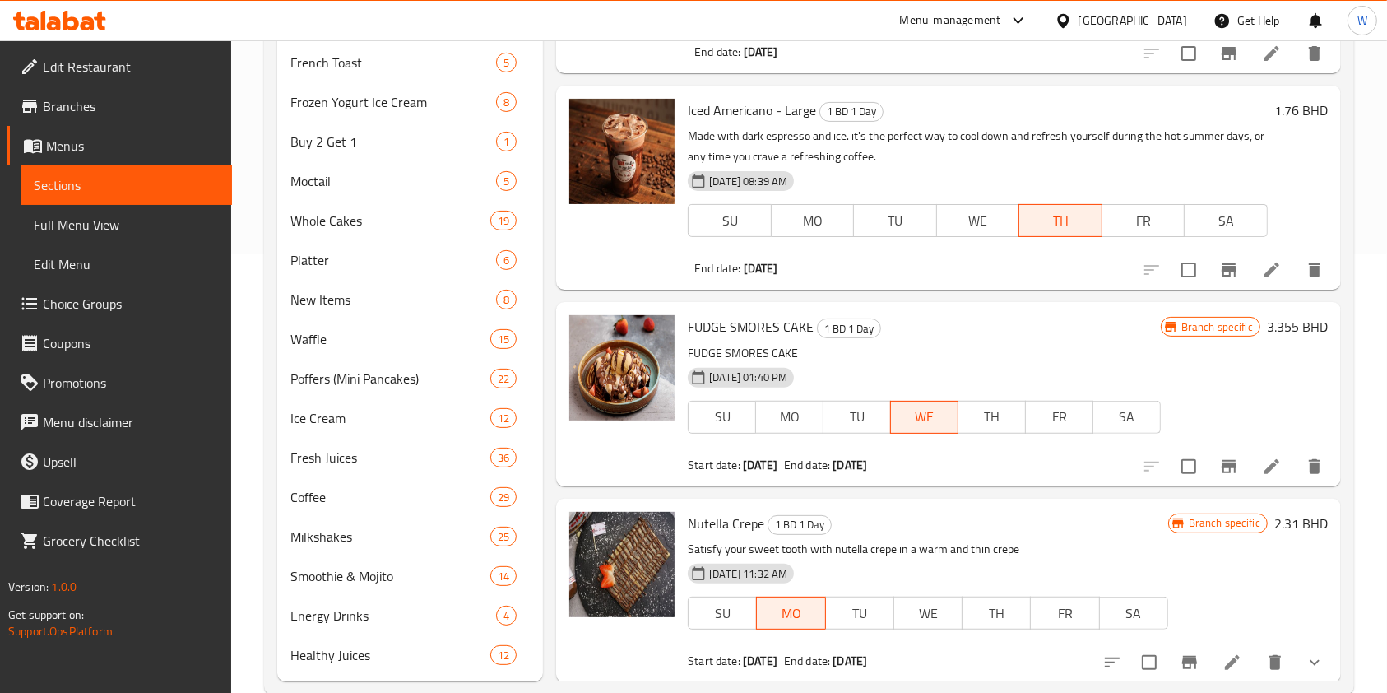
scroll to position [473, 0]
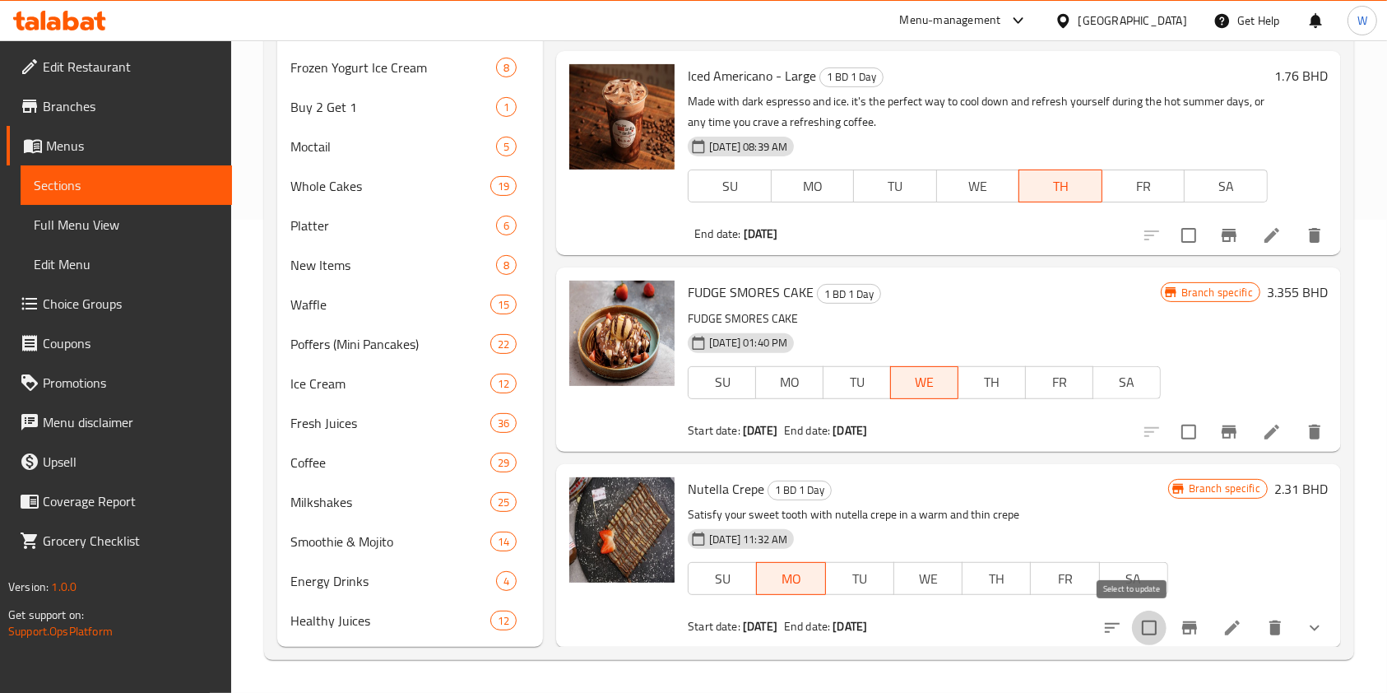
click at [1134, 628] on input "checkbox" at bounding box center [1149, 627] width 35 height 35
checkbox input "true"
click at [1171, 438] on input "checkbox" at bounding box center [1188, 432] width 35 height 35
click at [1173, 430] on input "checkbox" at bounding box center [1188, 432] width 35 height 35
checkbox input "false"
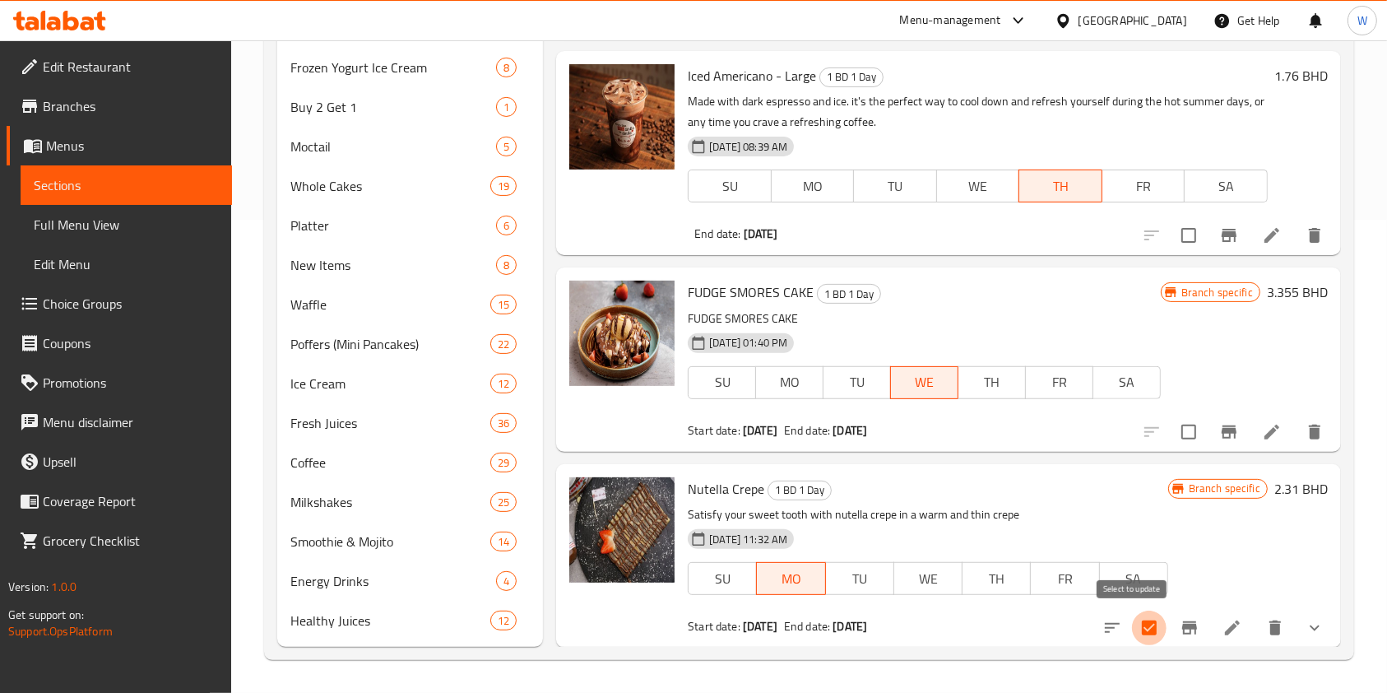
click at [1134, 628] on input "checkbox" at bounding box center [1149, 627] width 35 height 35
checkbox input "false"
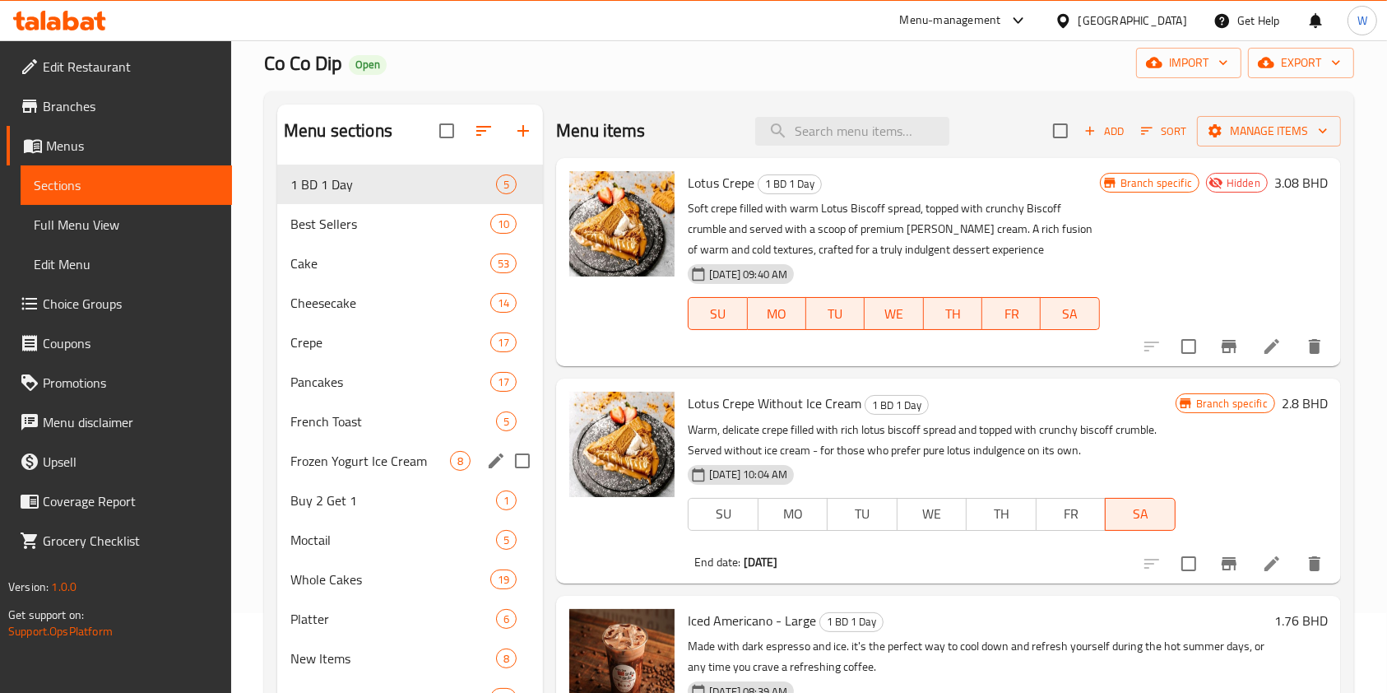
scroll to position [34, 0]
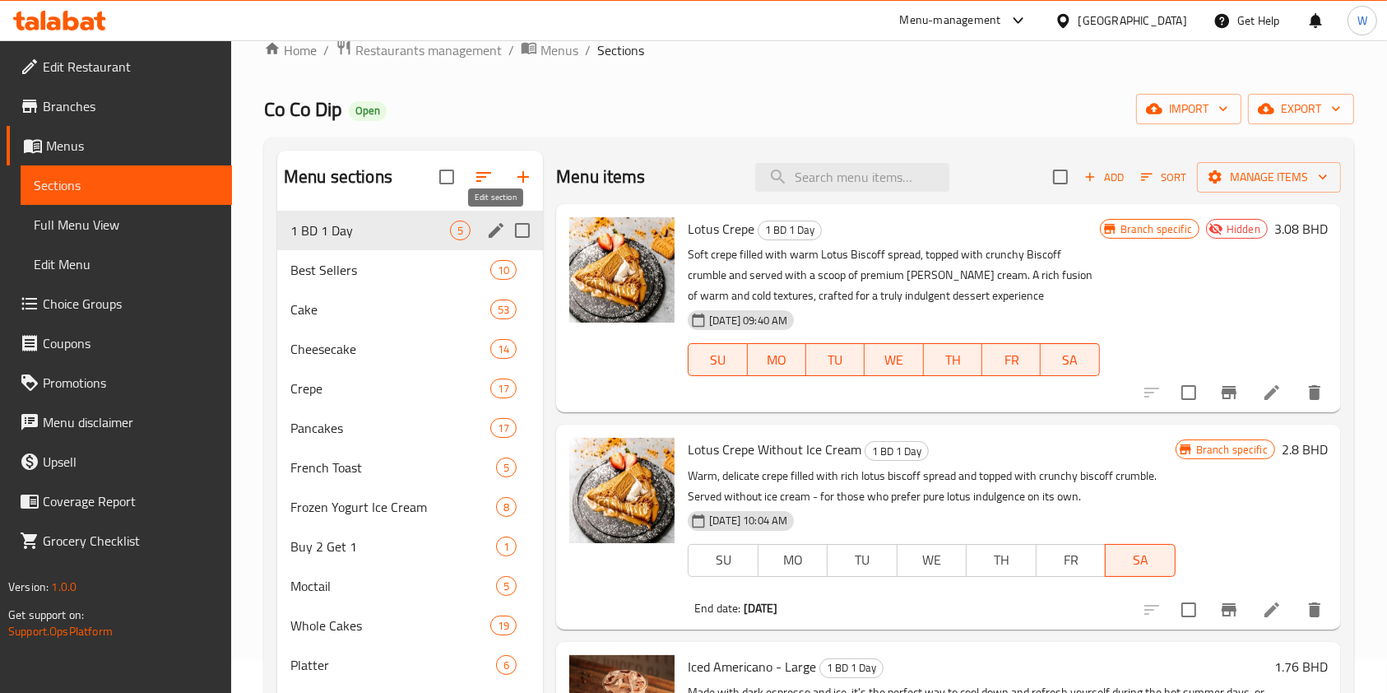
click at [500, 232] on icon "edit" at bounding box center [496, 230] width 20 height 20
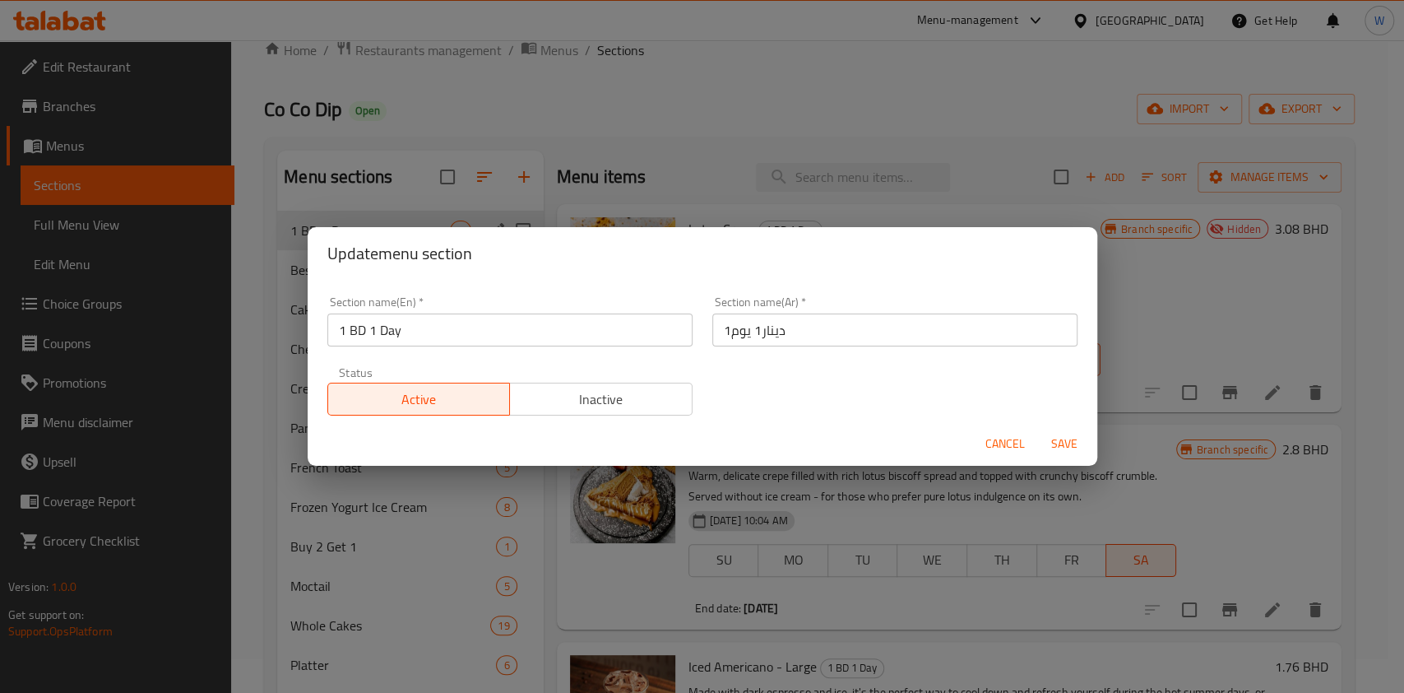
click at [597, 384] on button "Inactive" at bounding box center [600, 399] width 183 height 33
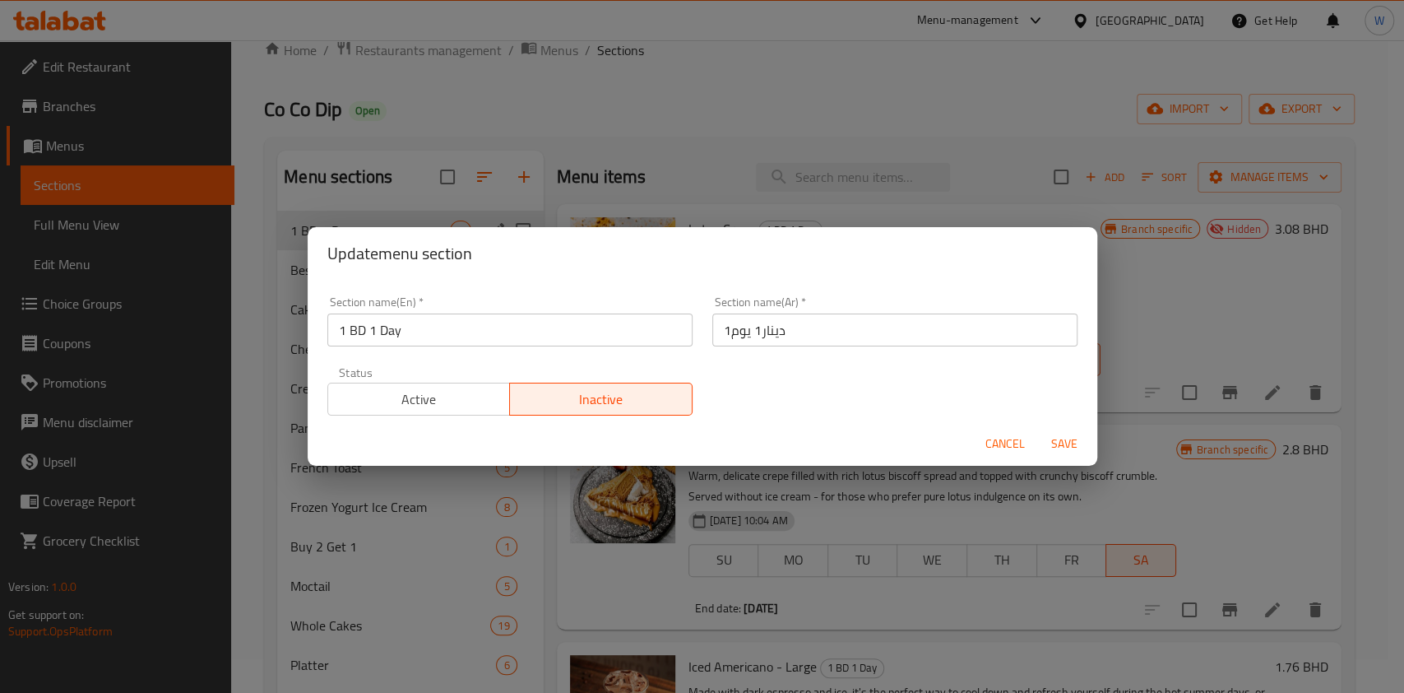
click at [1058, 449] on span "Save" at bounding box center [1064, 444] width 39 height 21
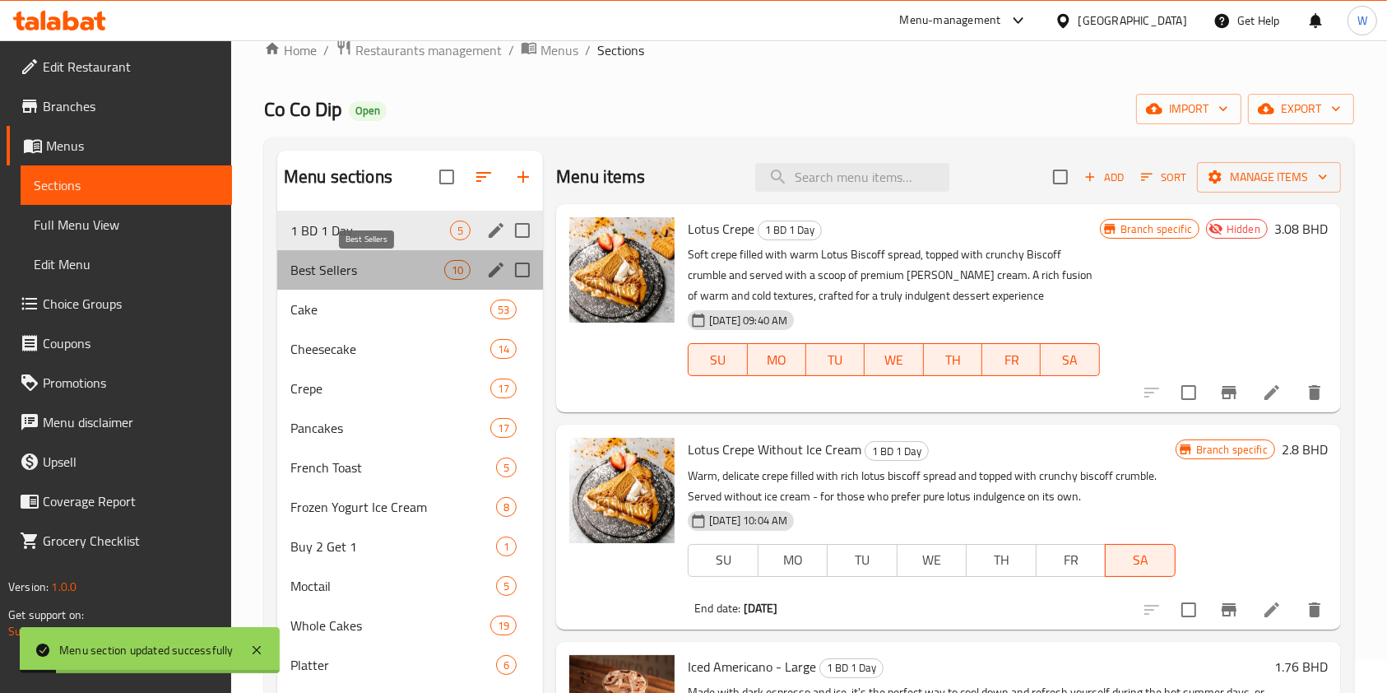
click at [400, 265] on span "Best Sellers" at bounding box center [367, 270] width 154 height 20
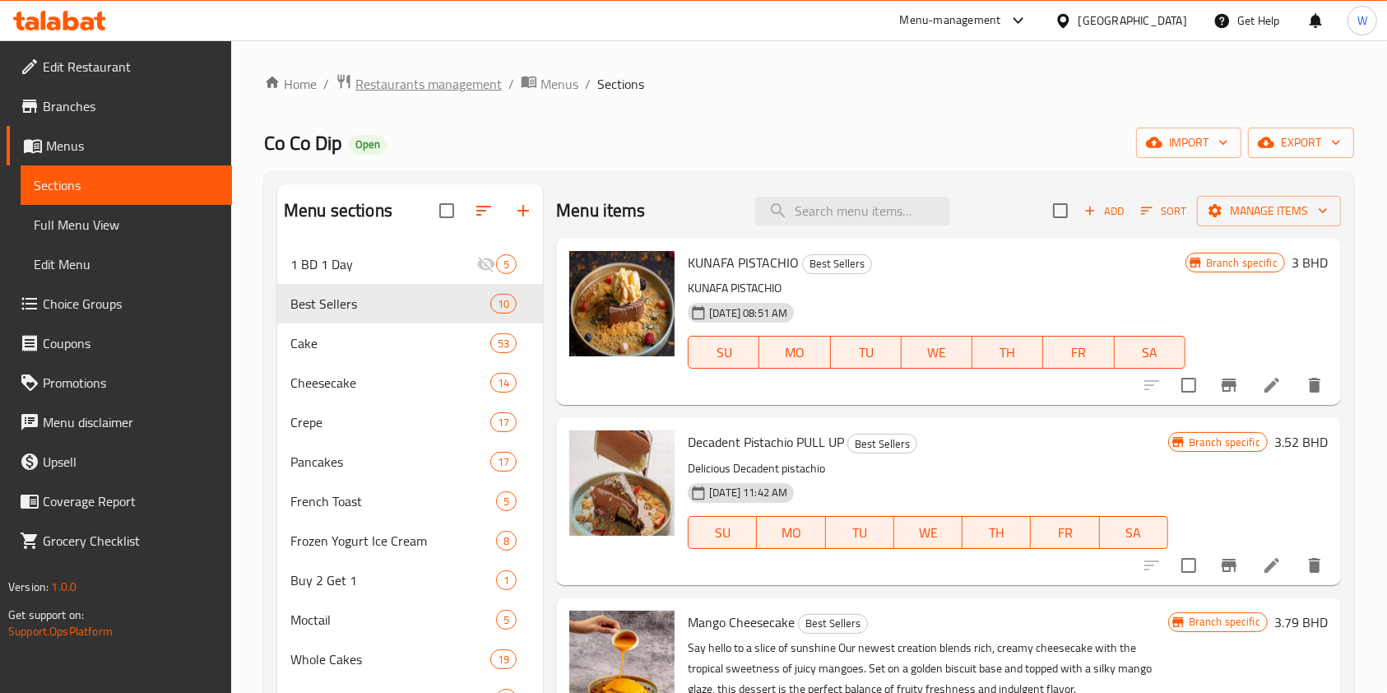
click at [424, 86] on span "Restaurants management" at bounding box center [428, 84] width 146 height 20
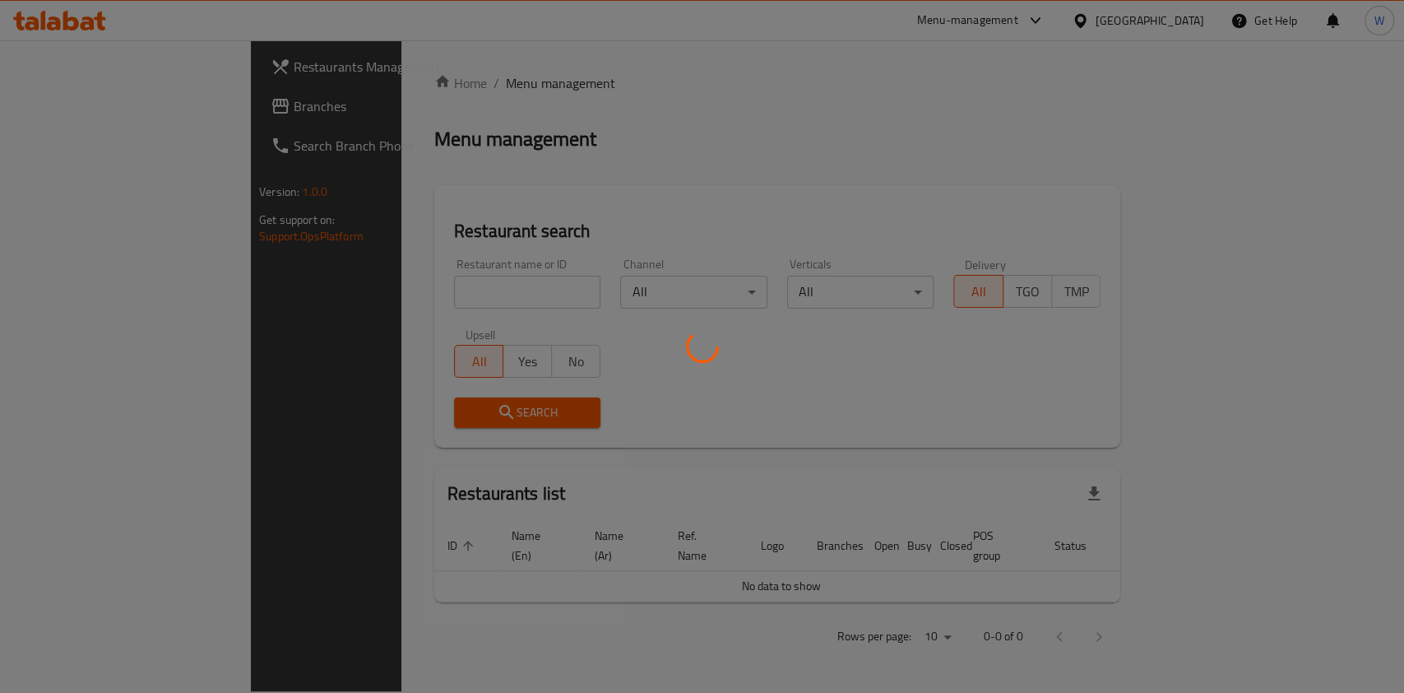
click at [385, 291] on div at bounding box center [702, 346] width 1404 height 693
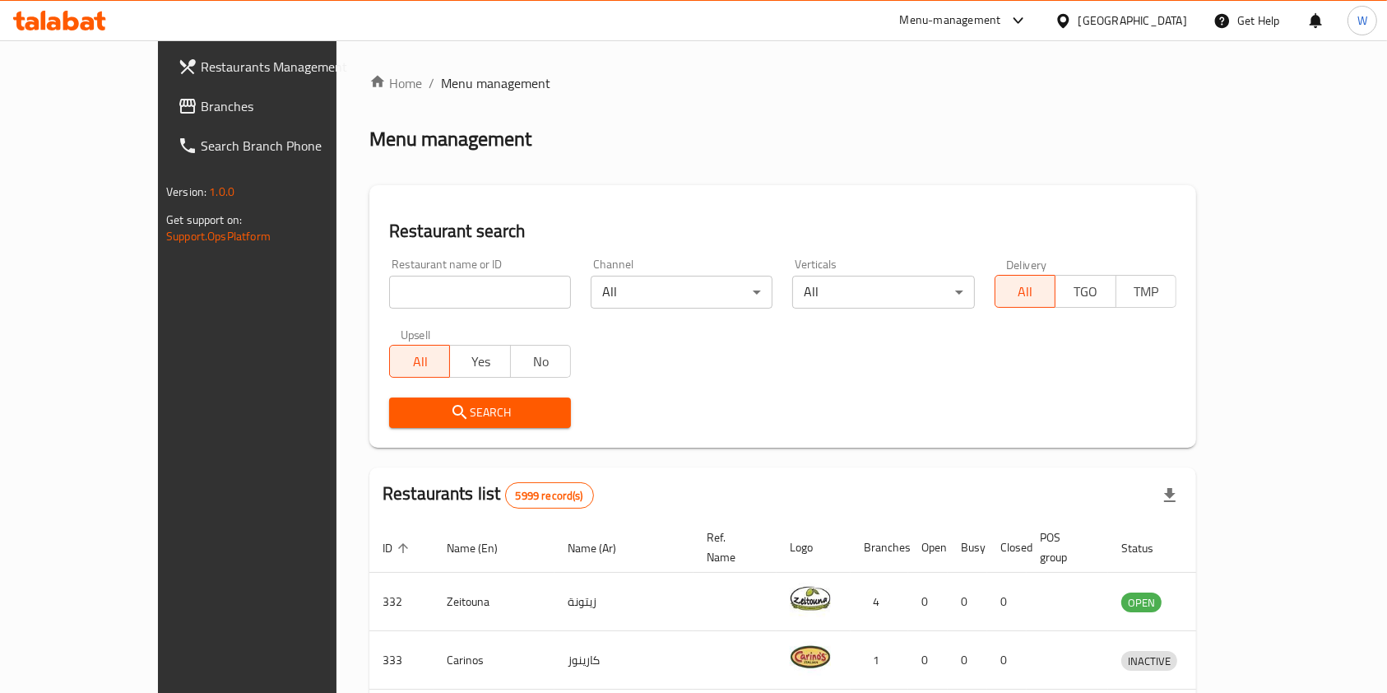
click at [434, 293] on input "search" at bounding box center [480, 292] width 182 height 33
paste input "3 Lines"
type input "3 Lines"
click button "Search" at bounding box center [480, 412] width 182 height 30
